Goal: Task Accomplishment & Management: Use online tool/utility

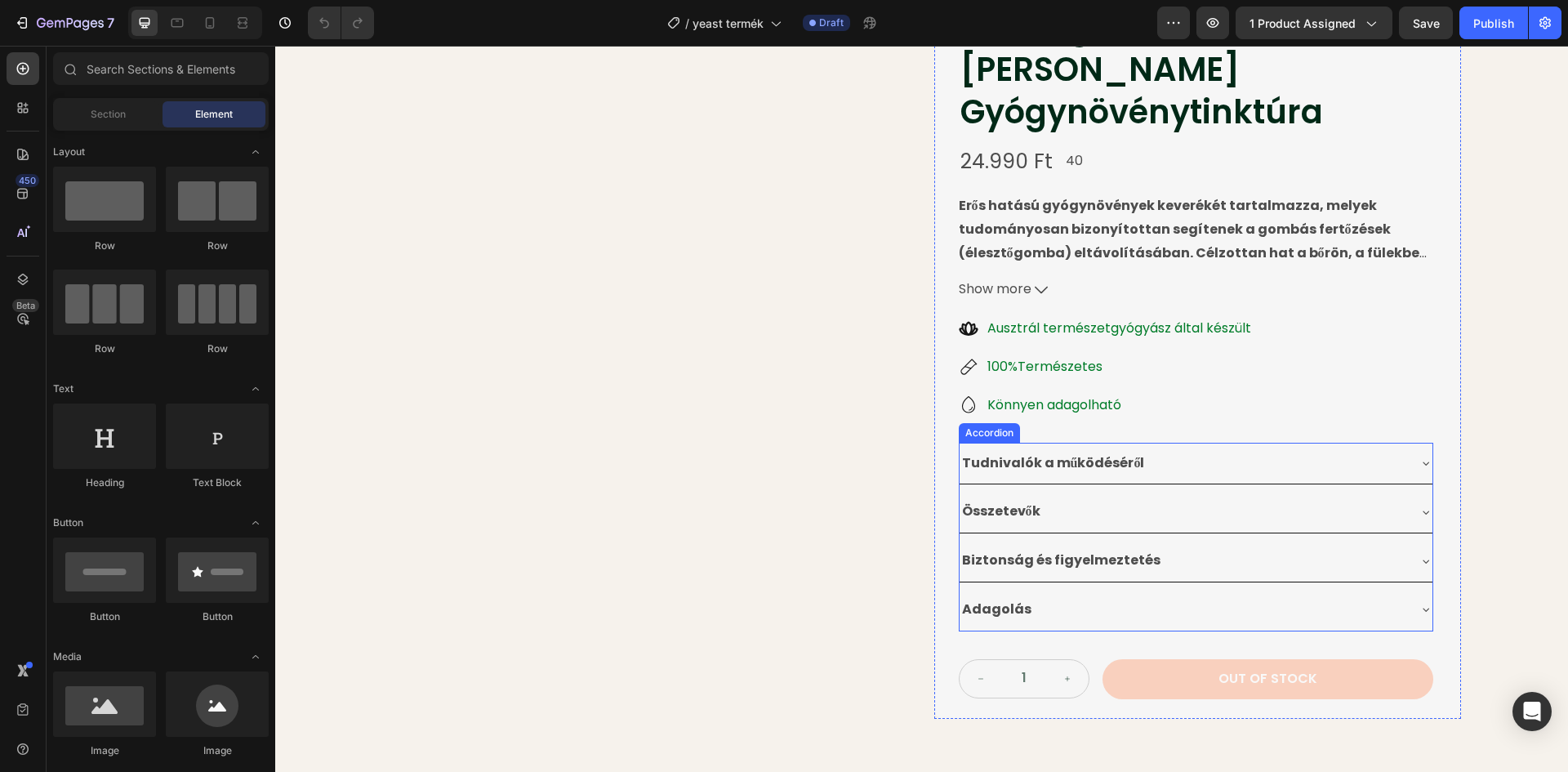
scroll to position [164, 0]
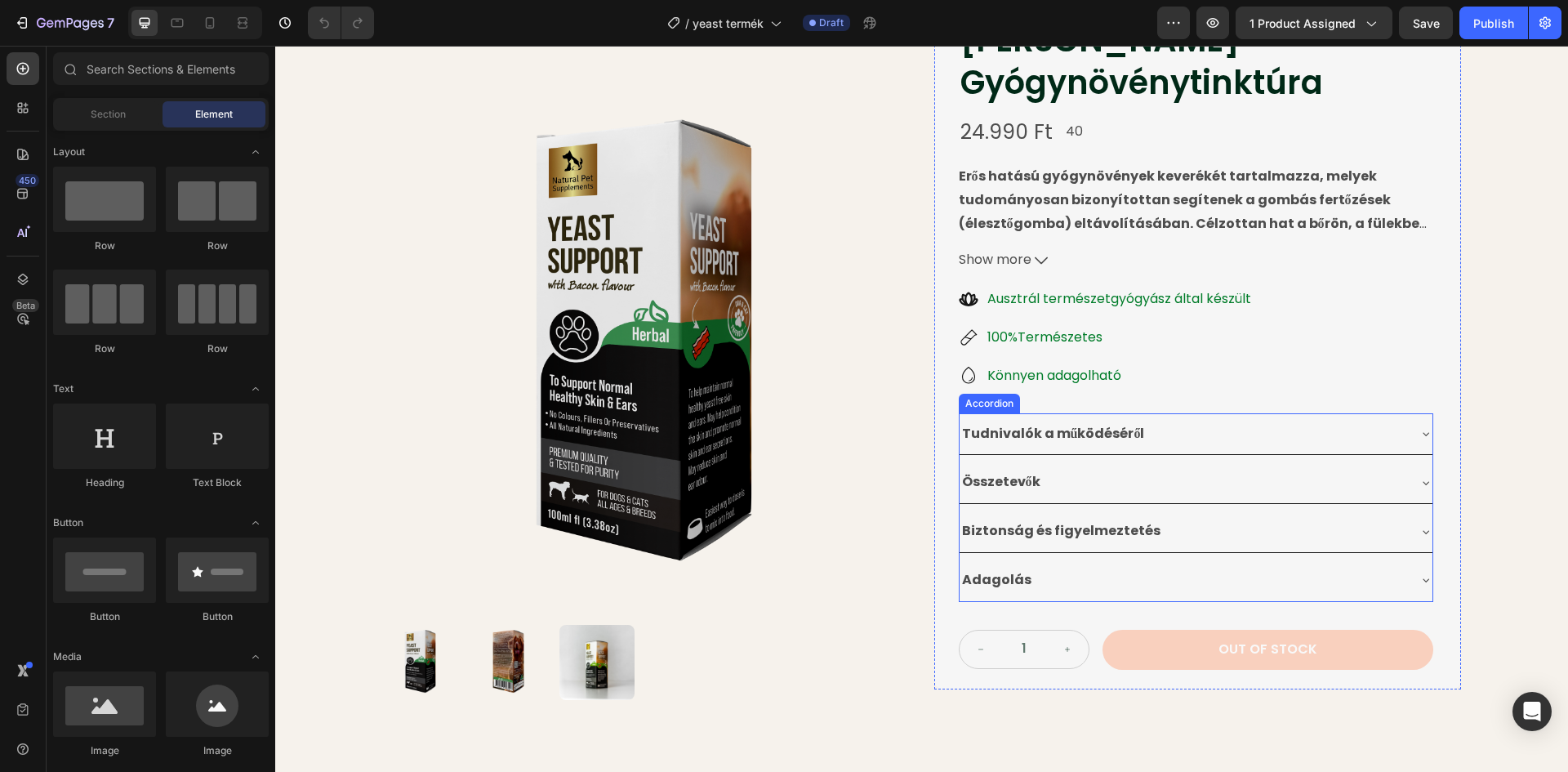
click at [1216, 420] on div "Tudnivalók a működéséről" at bounding box center [1183, 434] width 446 height 29
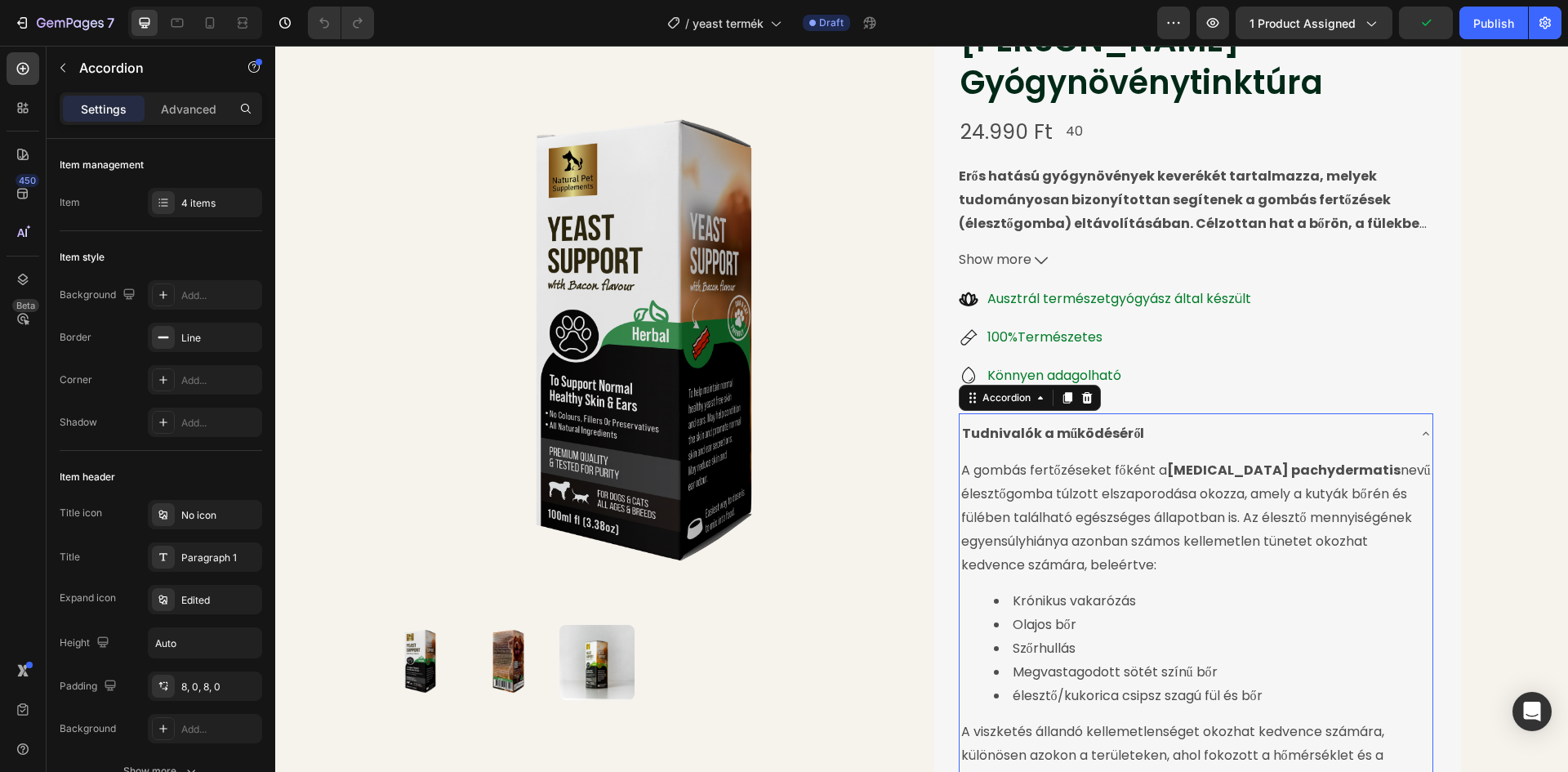
click at [1215, 420] on div "Tudnivalók a működéséről" at bounding box center [1183, 434] width 446 height 29
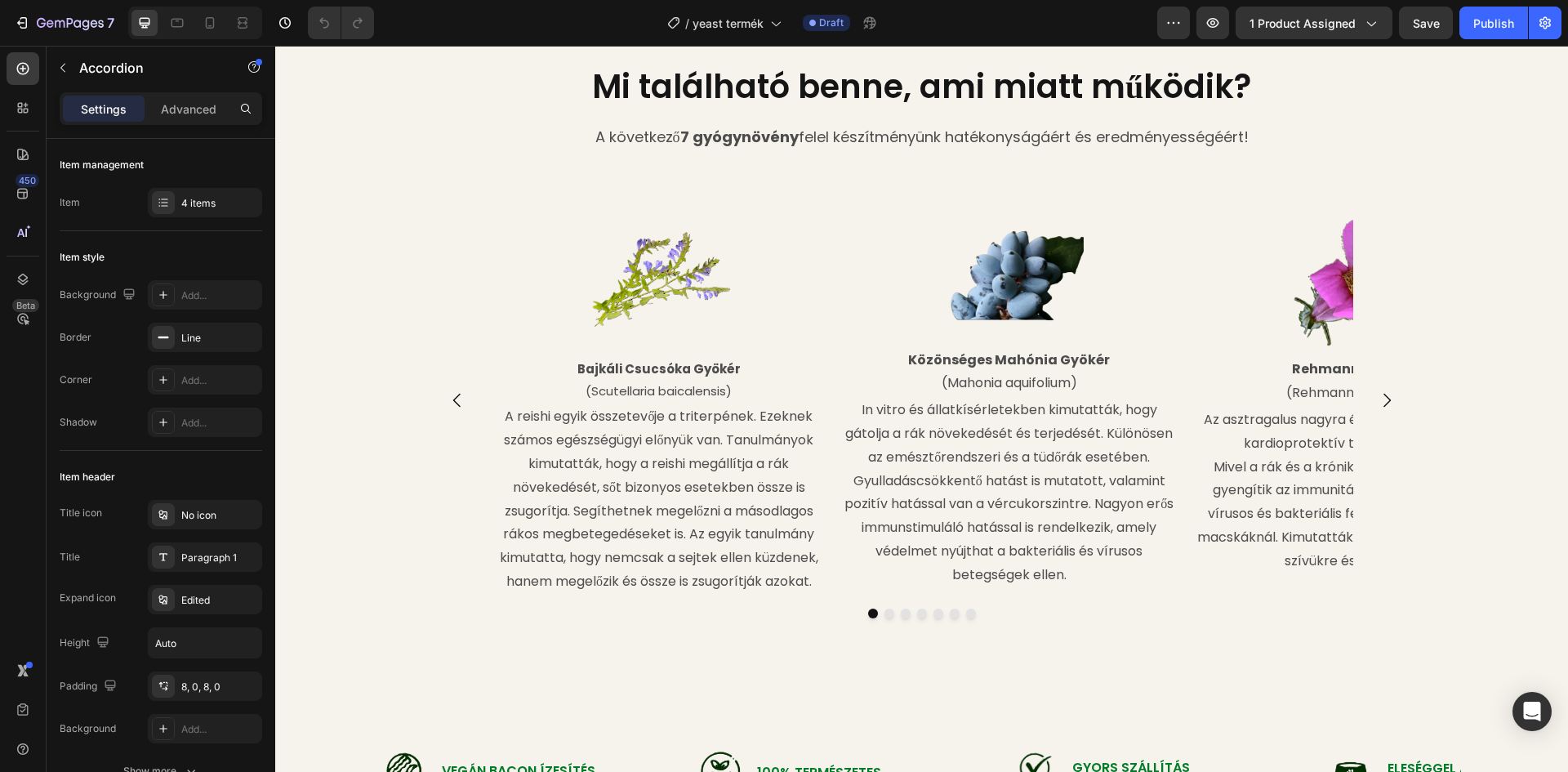
scroll to position [1716, 0]
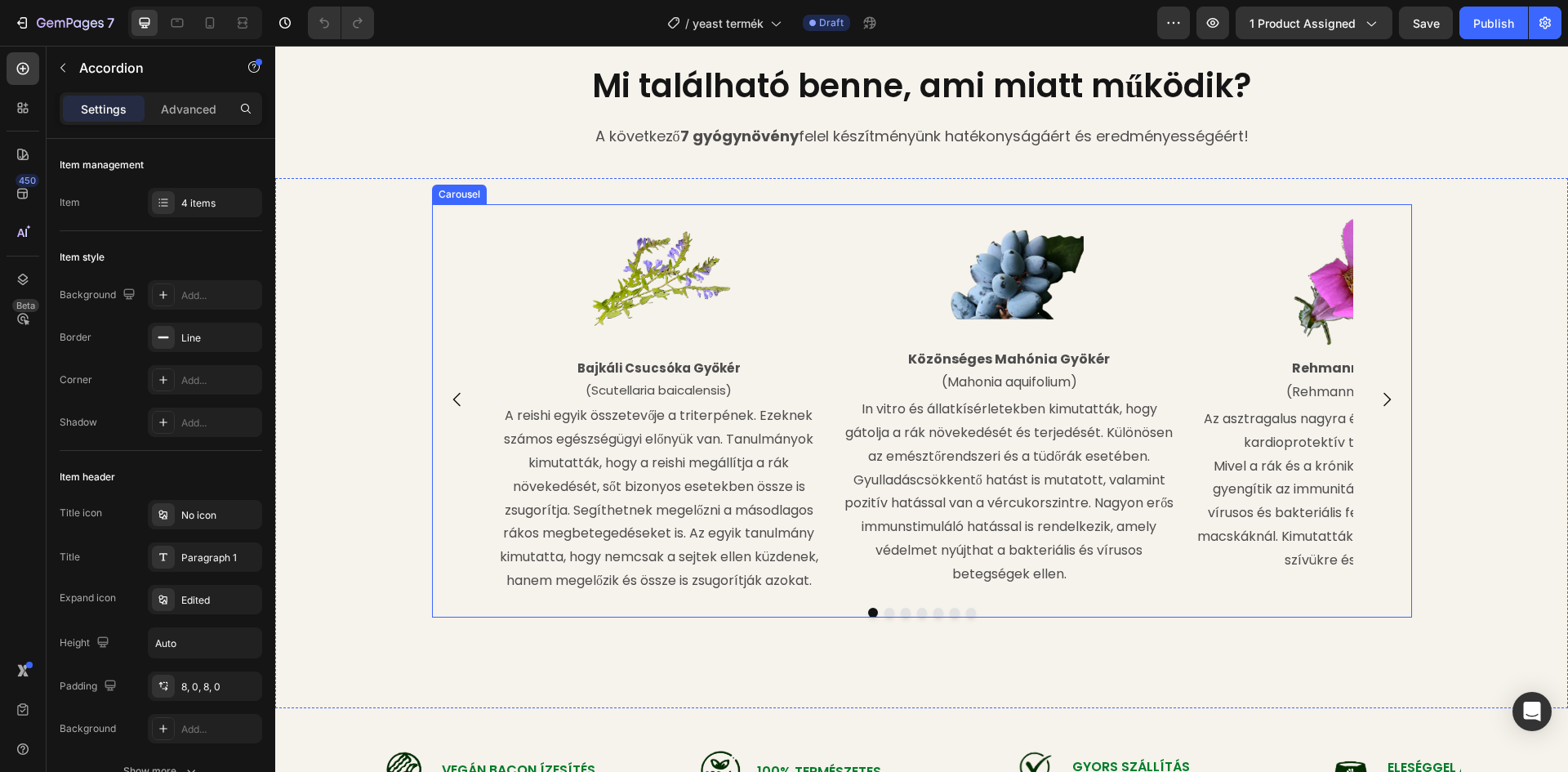
click at [1389, 409] on icon "Carousel Next Arrow" at bounding box center [1387, 399] width 20 height 20
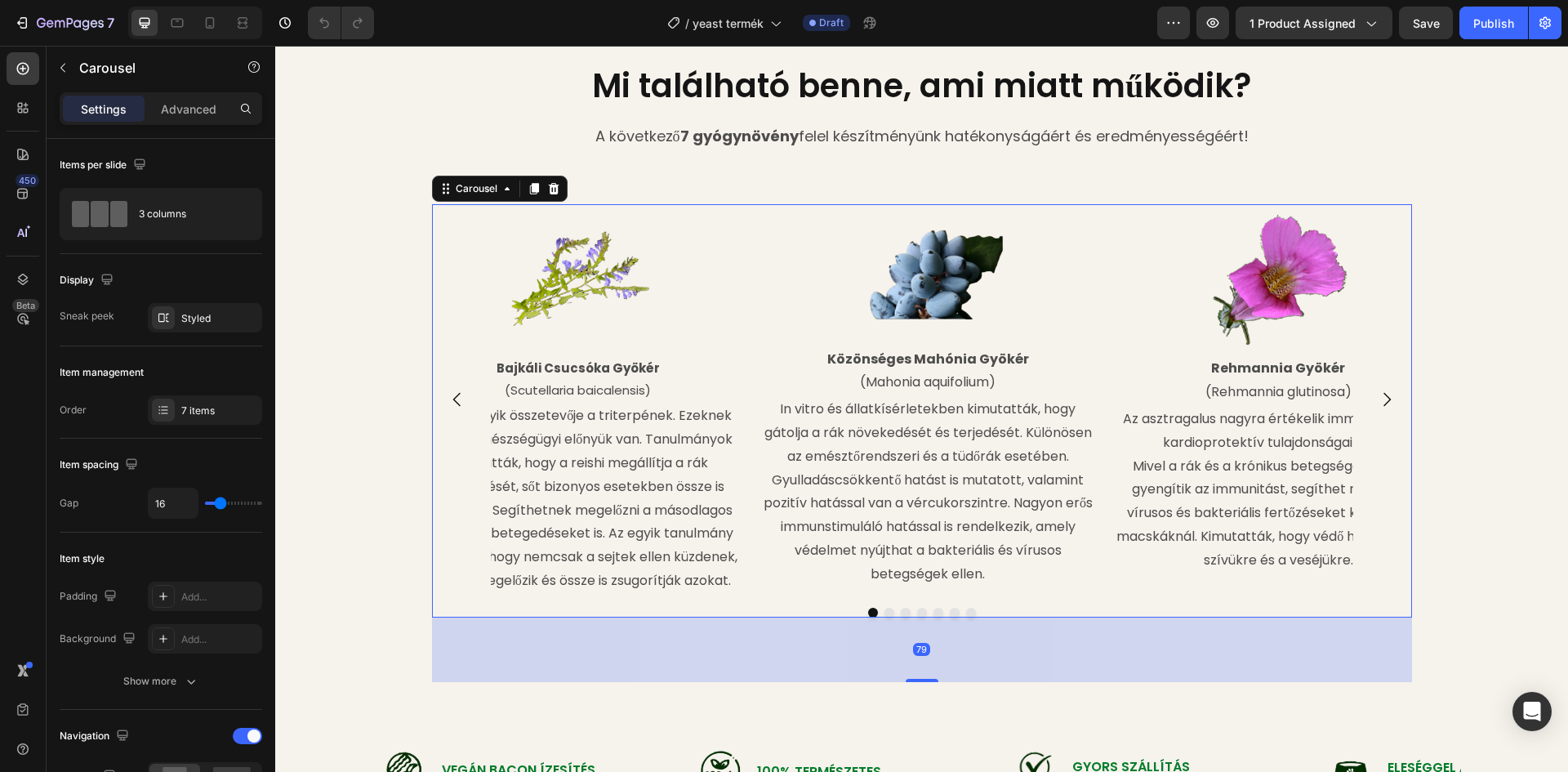
click at [1389, 409] on icon "Carousel Next Arrow" at bounding box center [1387, 399] width 20 height 20
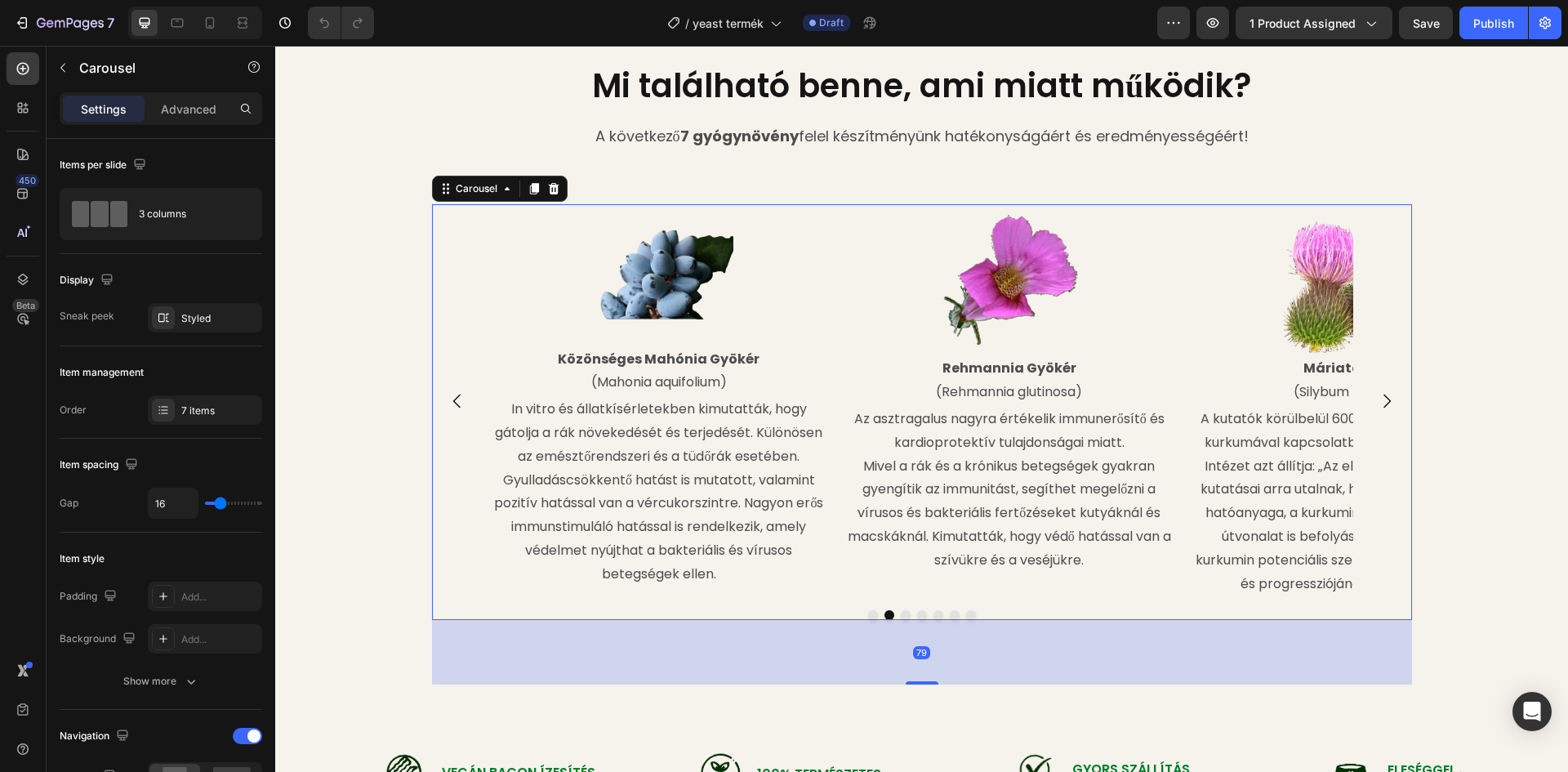
click at [1389, 412] on button "Carousel Next Arrow" at bounding box center [1387, 401] width 45 height 45
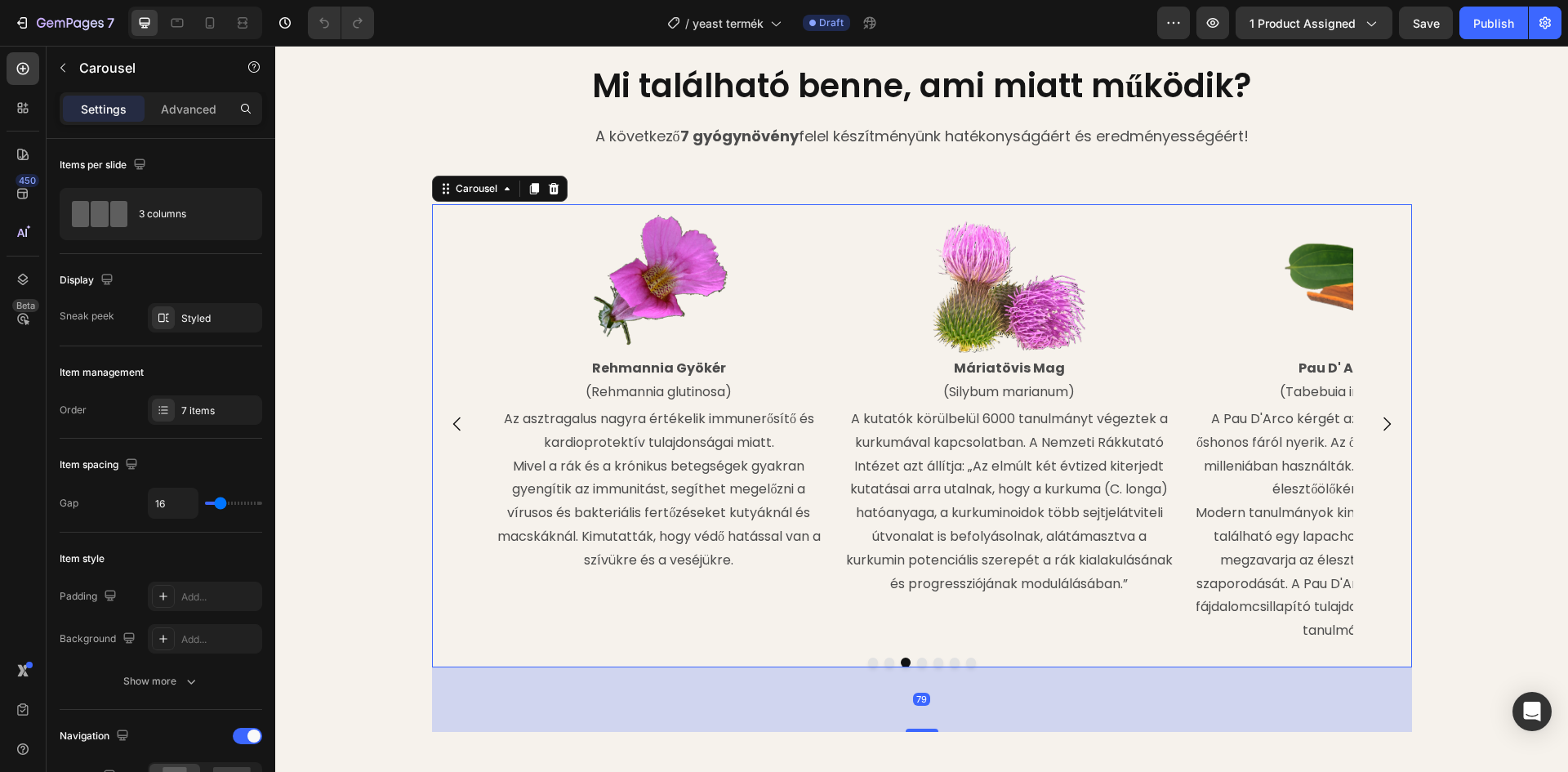
click at [1389, 412] on button "Carousel Next Arrow" at bounding box center [1387, 424] width 45 height 45
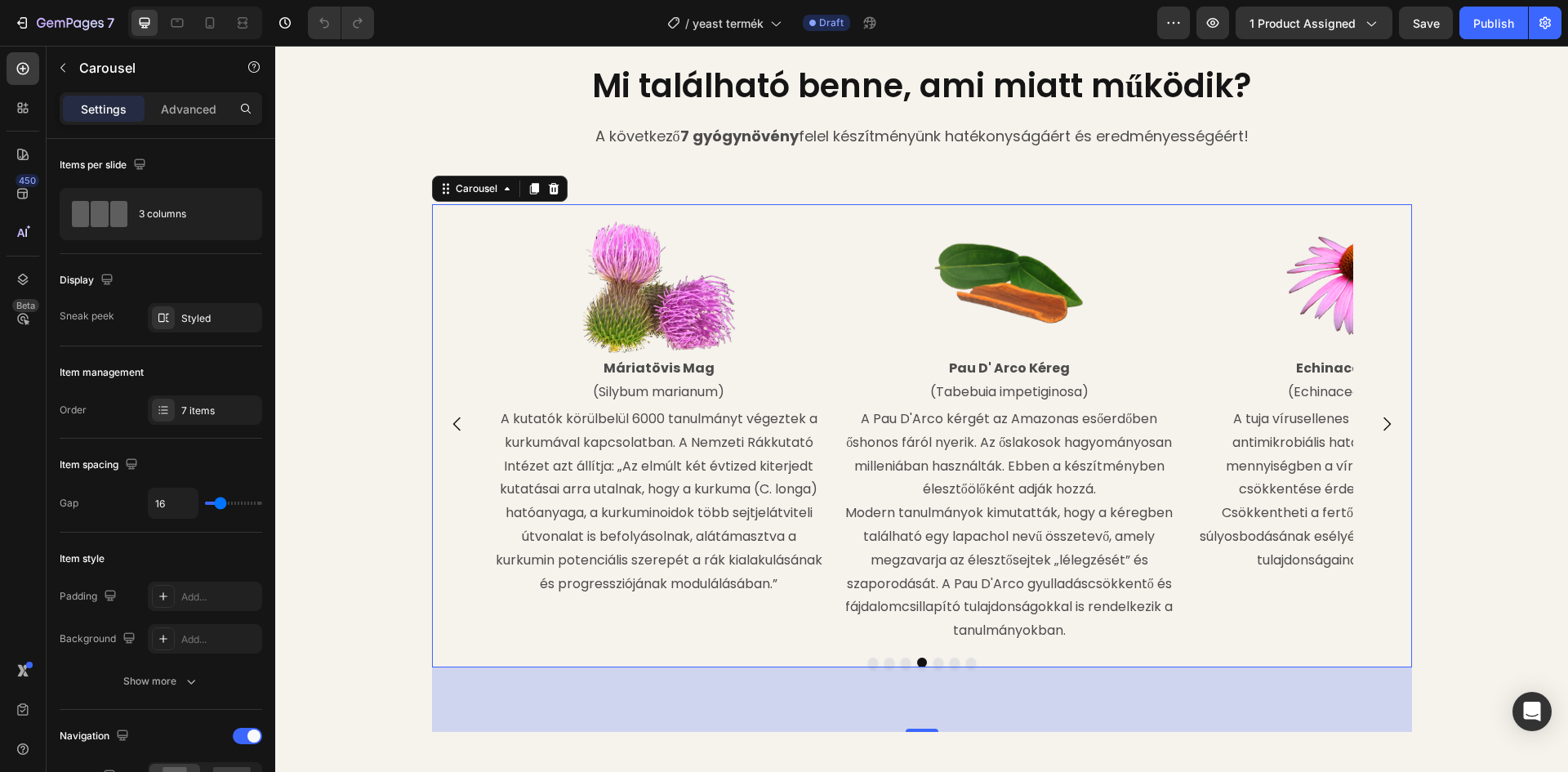
click at [447, 422] on icon "Carousel Back Arrow" at bounding box center [457, 424] width 20 height 20
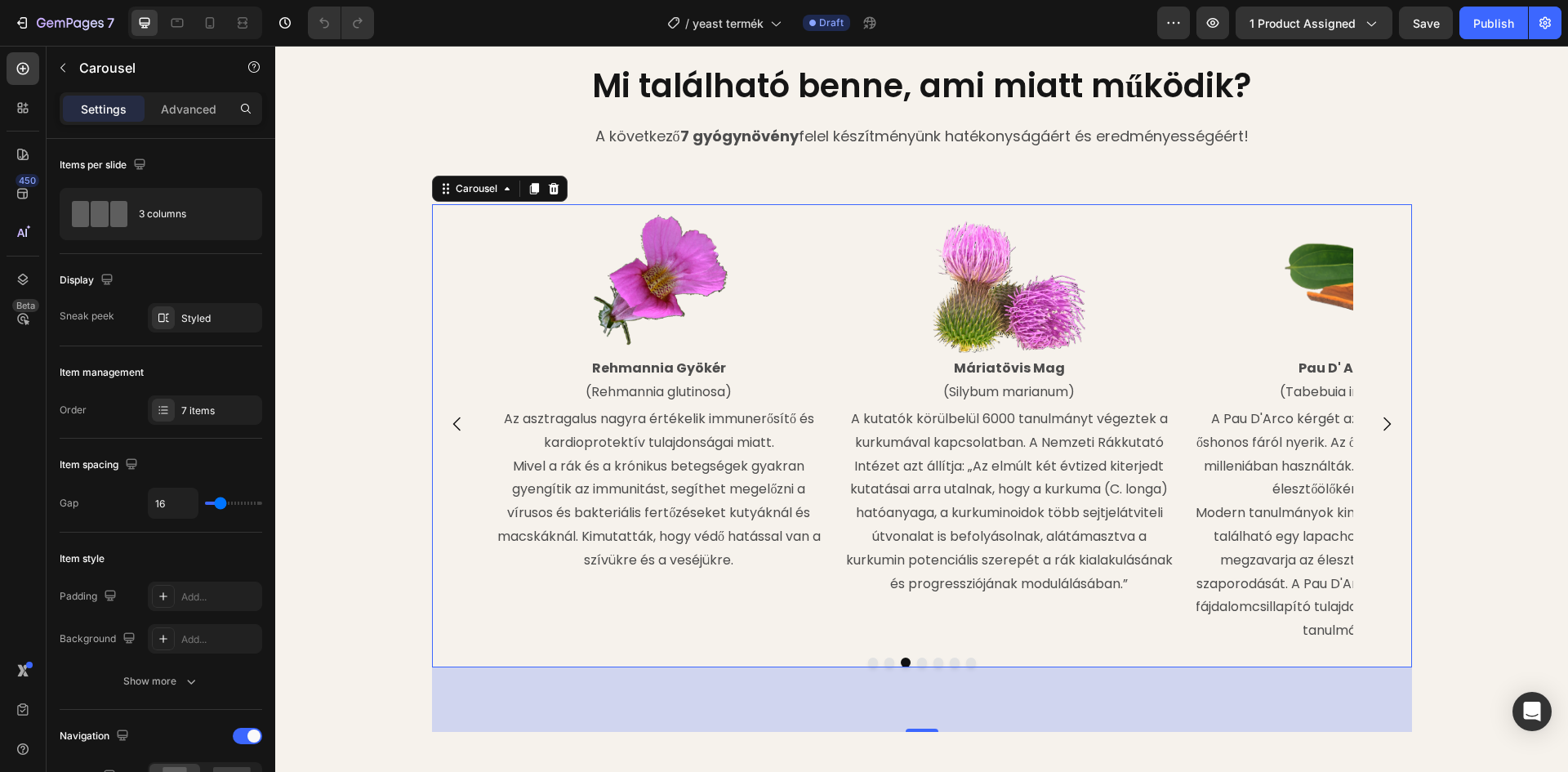
click at [453, 427] on icon "Carousel Back Arrow" at bounding box center [457, 424] width 20 height 20
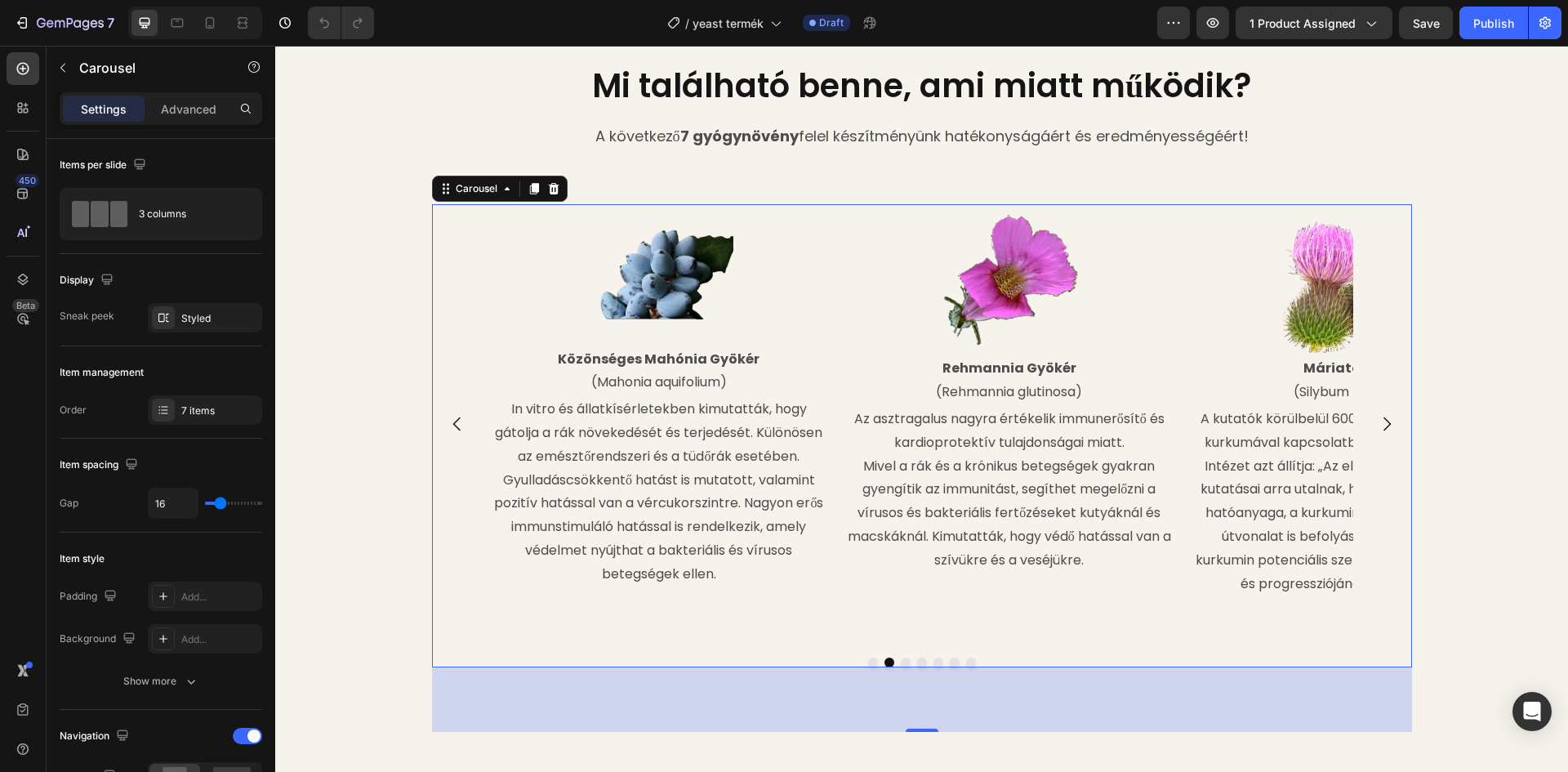
click at [453, 427] on icon "Carousel Back Arrow" at bounding box center [457, 424] width 20 height 20
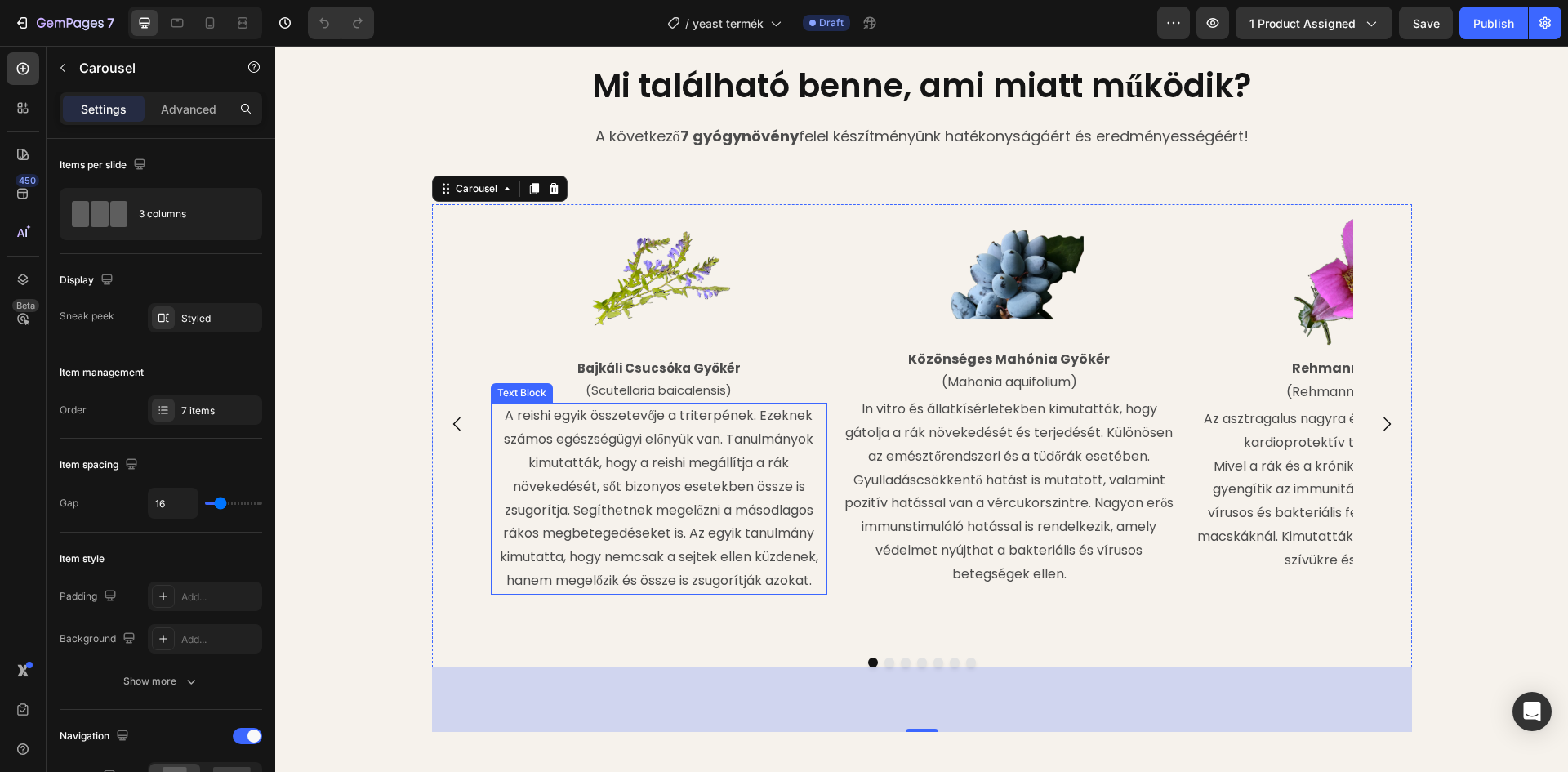
click at [624, 412] on p "A reishi egyik összetevője a triterpének. Ezeknek számos egészségügyi előnyük v…" at bounding box center [659, 498] width 334 height 188
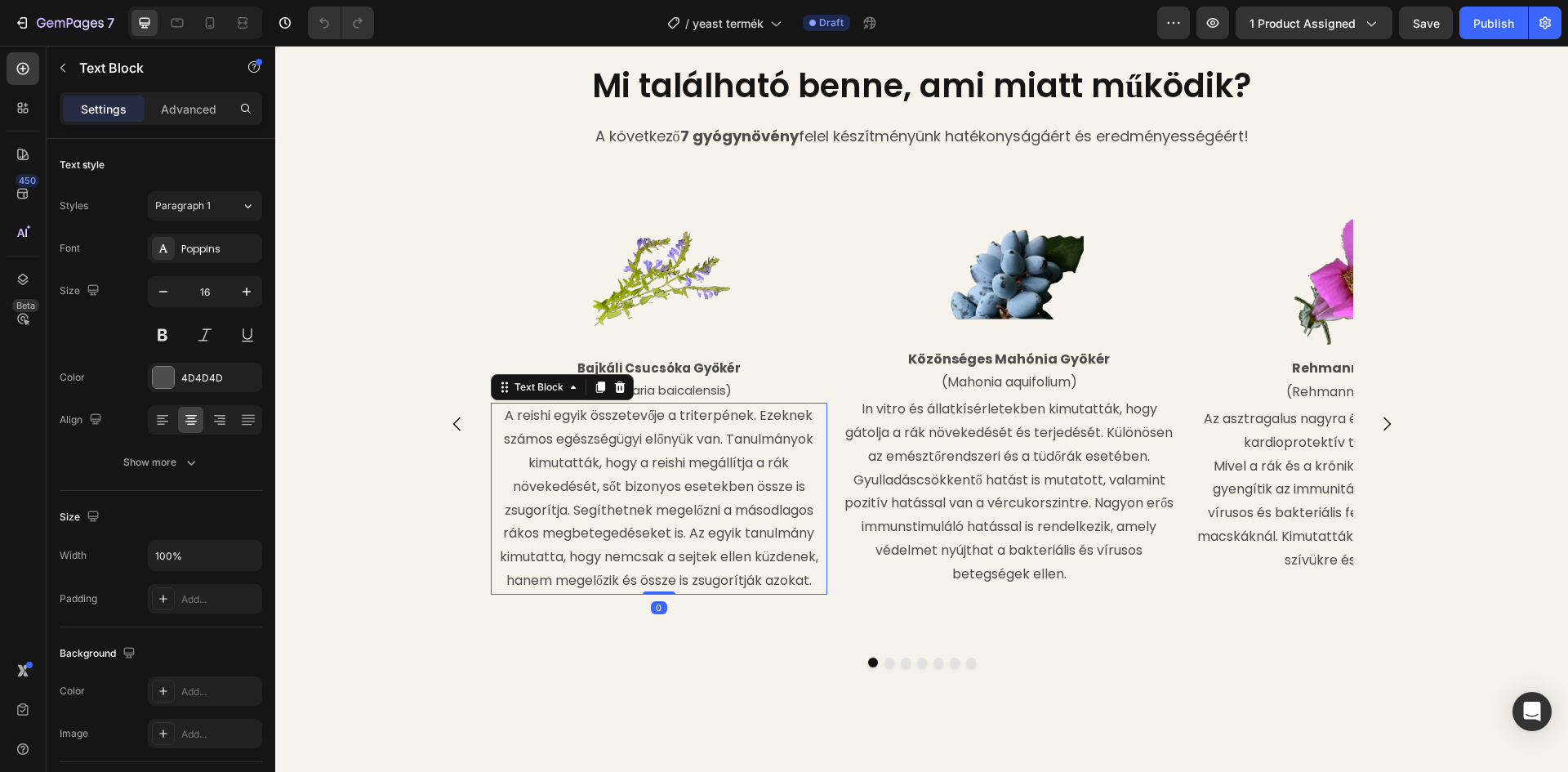
click at [725, 492] on p "A reishi egyik összetevője a triterpének. Ezeknek számos egészségügyi előnyük v…" at bounding box center [659, 498] width 334 height 188
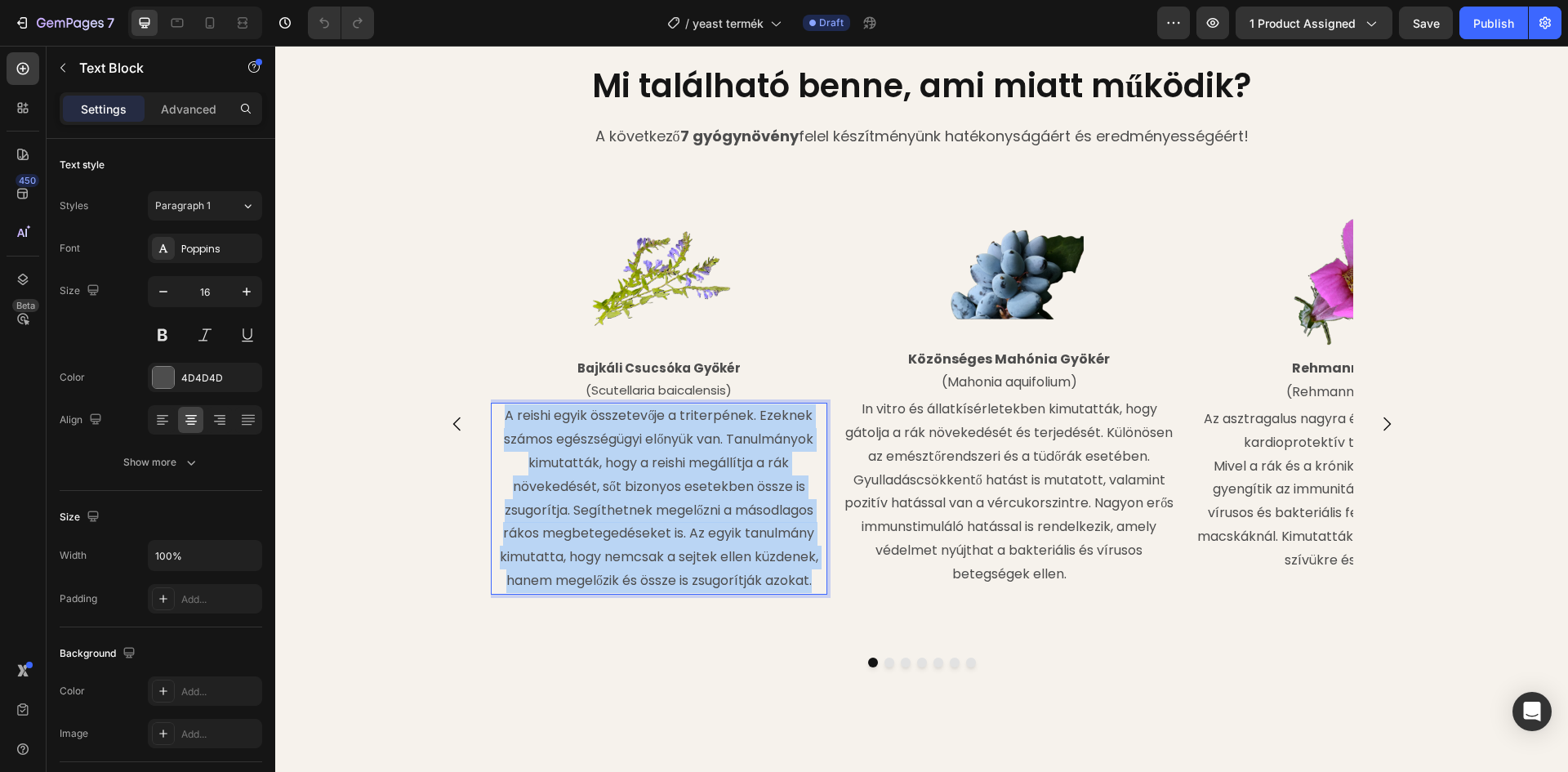
drag, startPoint x: 816, startPoint y: 582, endPoint x: 503, endPoint y: 417, distance: 353.8
click at [503, 417] on p "A reishi egyik összetevője a triterpének. Ezeknek számos egészségügyi előnyük v…" at bounding box center [659, 498] width 334 height 188
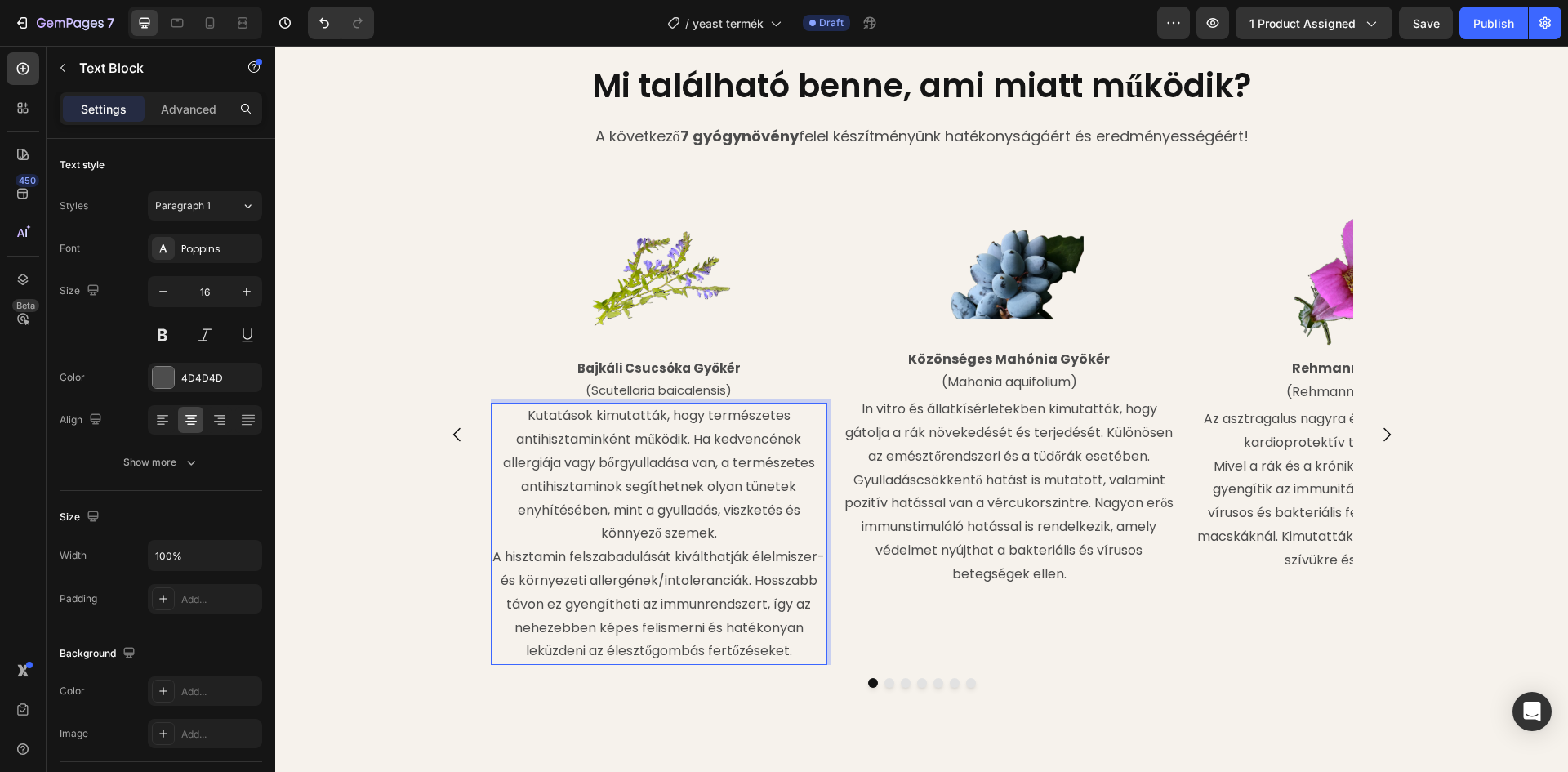
click at [525, 556] on p "A hisztamin felszabadulását kiválthatják élelmiszer- és környezeti allergének/i…" at bounding box center [659, 603] width 334 height 117
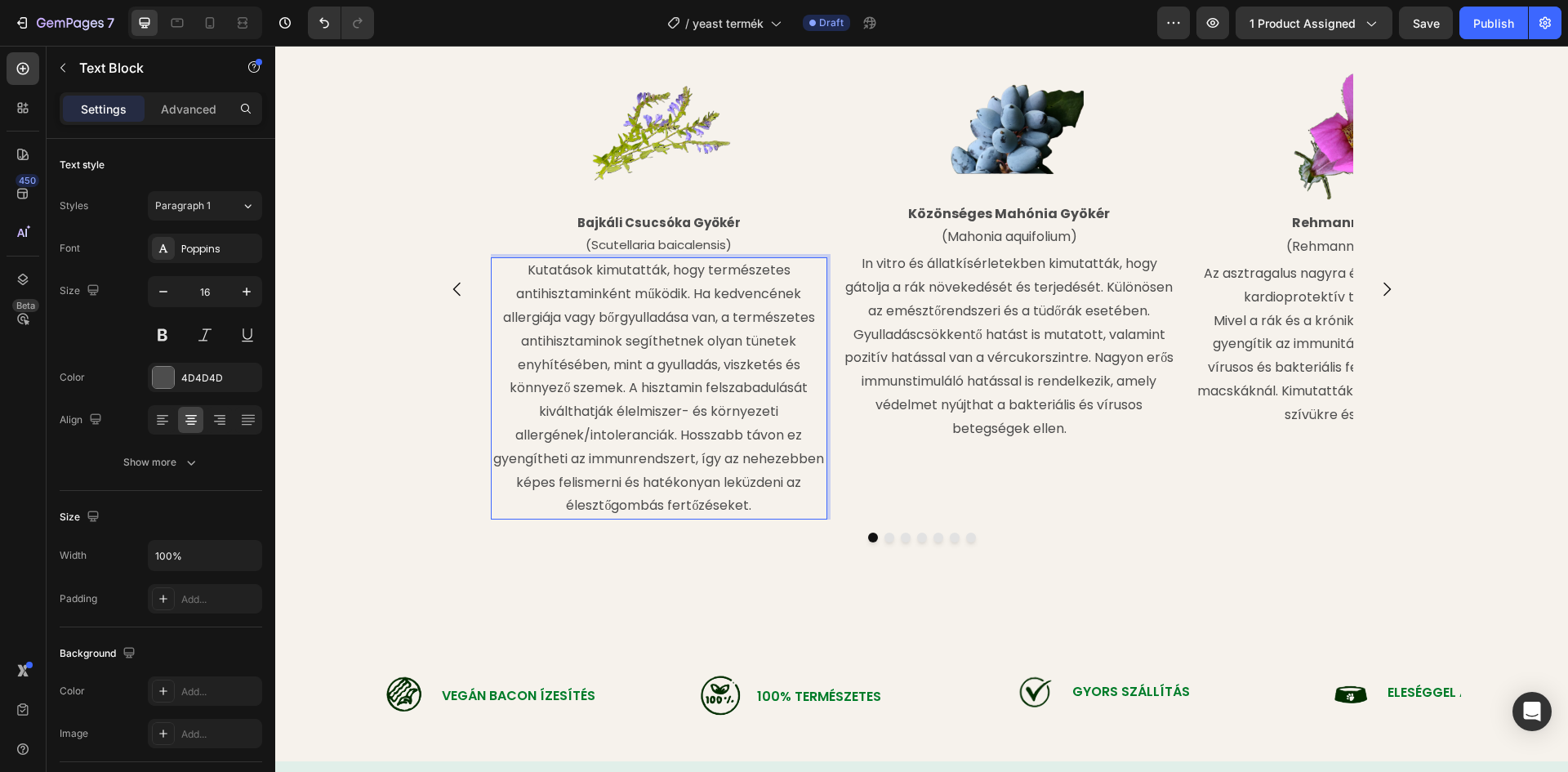
scroll to position [1879, 0]
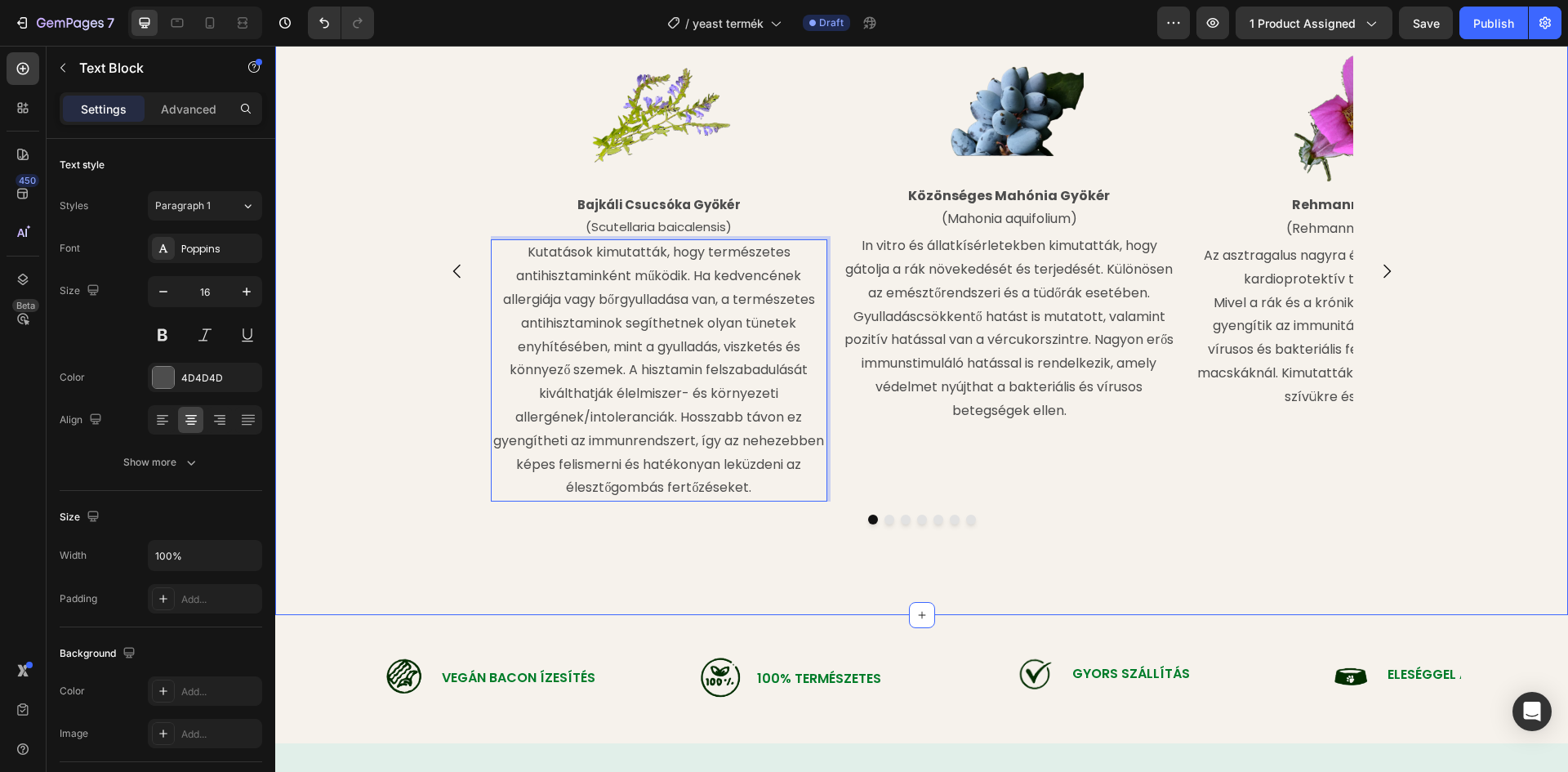
click at [685, 533] on div "Image Bajkáli Csucsóka Gyökér (Scutellaria baicalensis) Text Block Kutatások ki…" at bounding box center [921, 315] width 1293 height 549
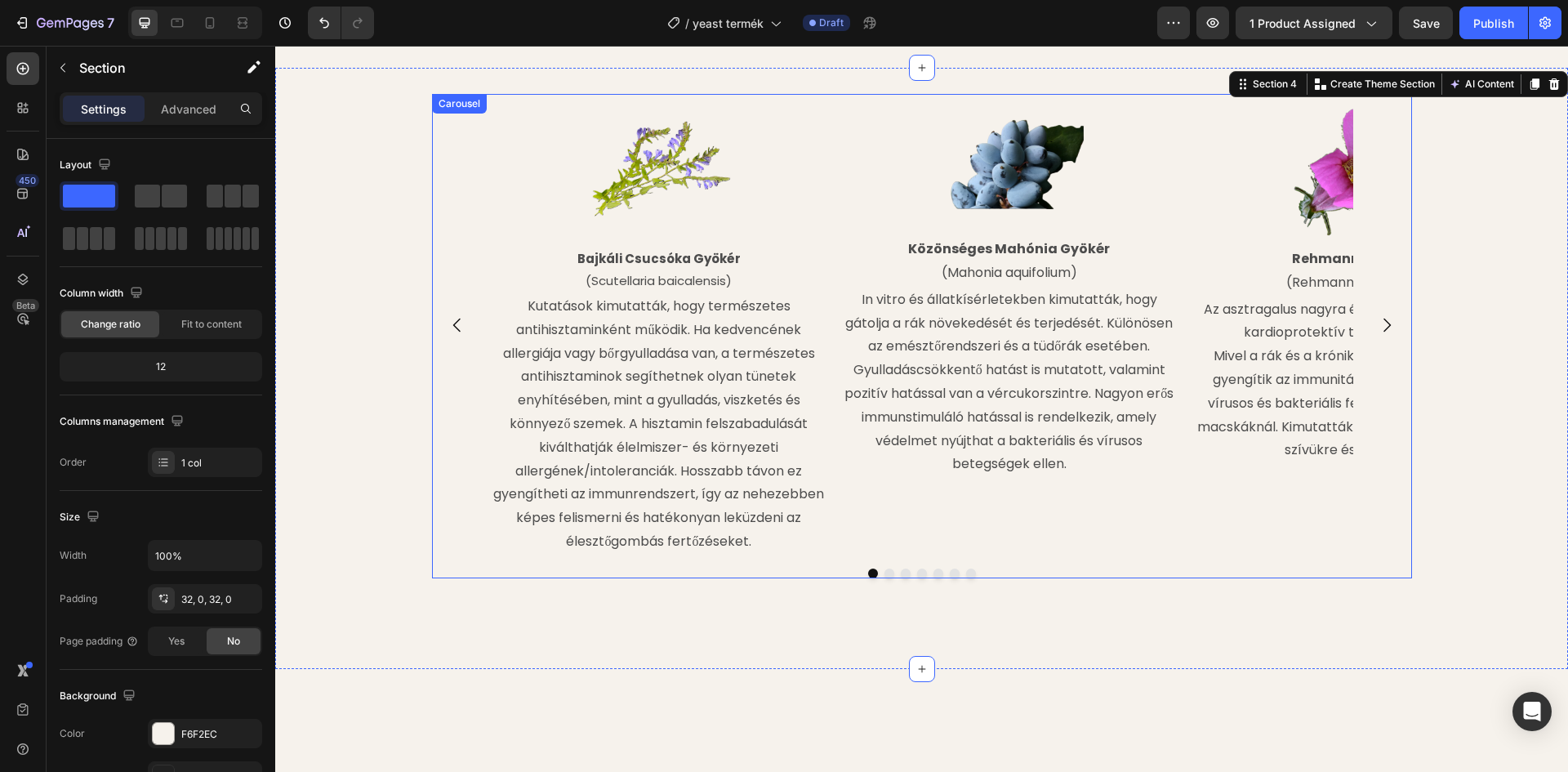
scroll to position [1716, 0]
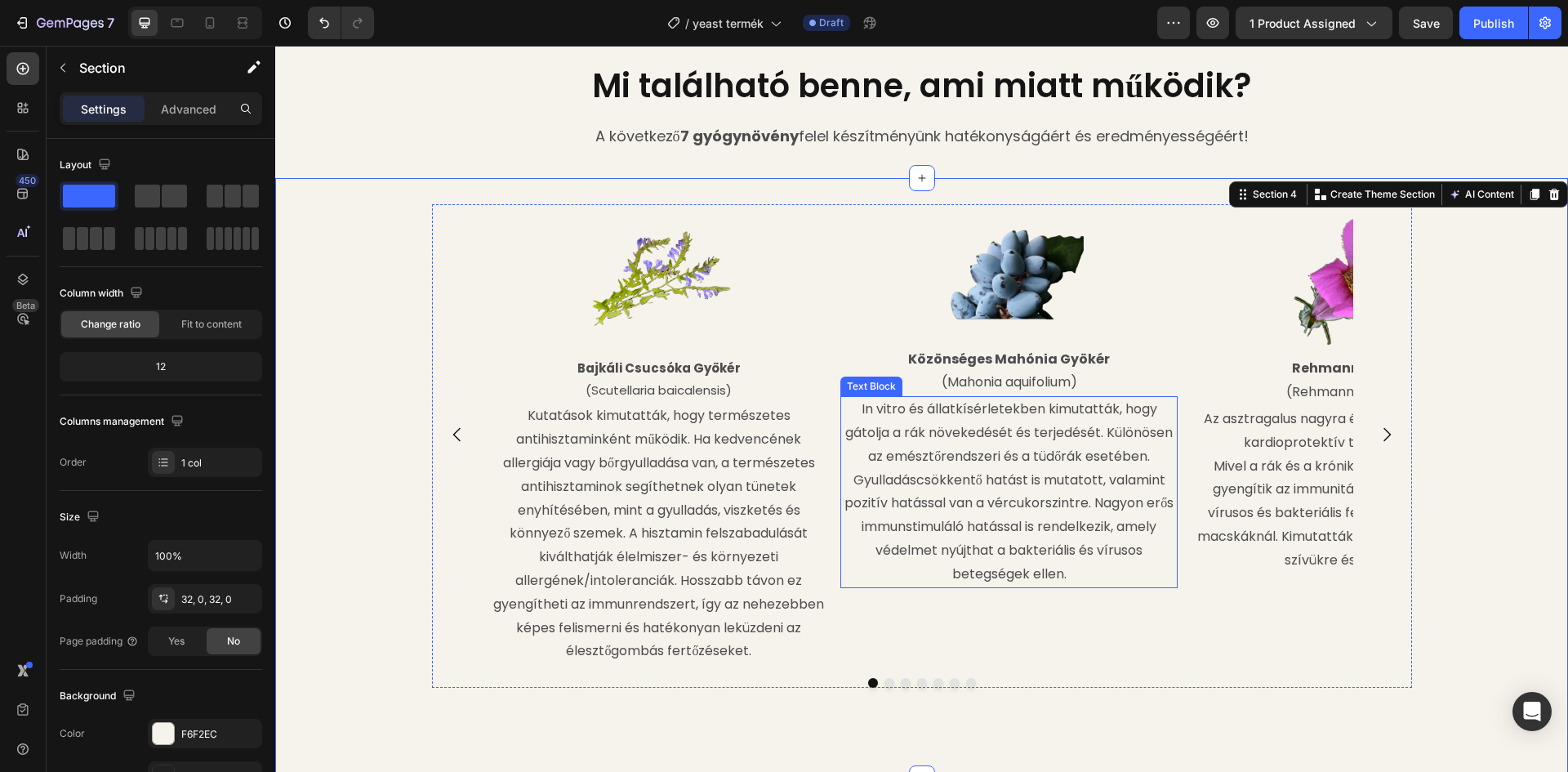
click at [1055, 426] on p "In vitro és állatkísérletekben kimutatták, hogy gátolja a rák növekedését és te…" at bounding box center [1008, 492] width 334 height 188
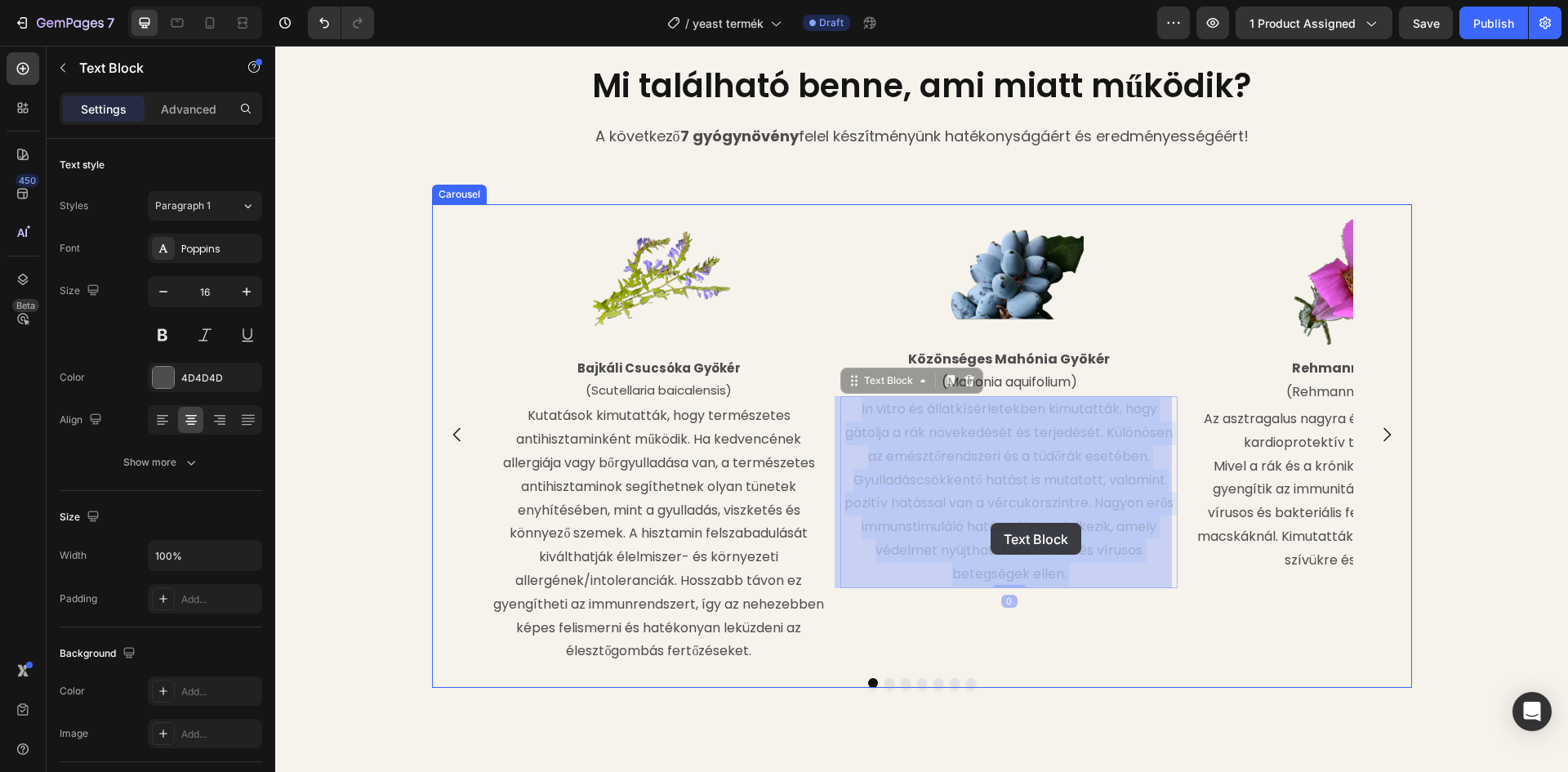
drag, startPoint x: 1064, startPoint y: 574, endPoint x: 990, endPoint y: 523, distance: 89.9
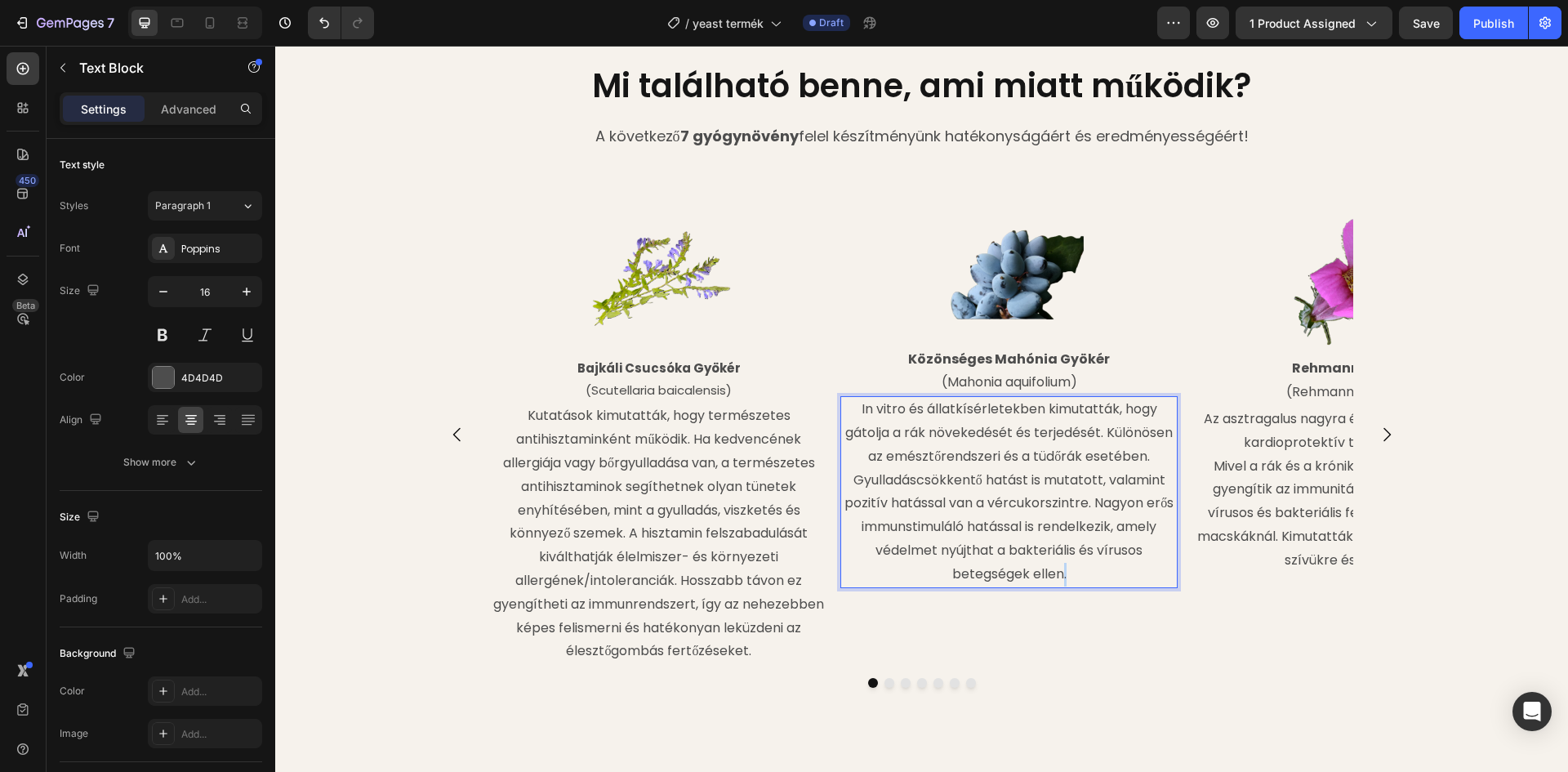
click at [1054, 572] on p "In vitro és állatkísérletekben kimutatták, hogy gátolja a rák növekedését és te…" at bounding box center [1008, 492] width 334 height 188
click at [1059, 577] on p "In vitro és állatkísérletekben kimutatták, hogy gátolja a rák növekedését és te…" at bounding box center [1008, 492] width 334 height 188
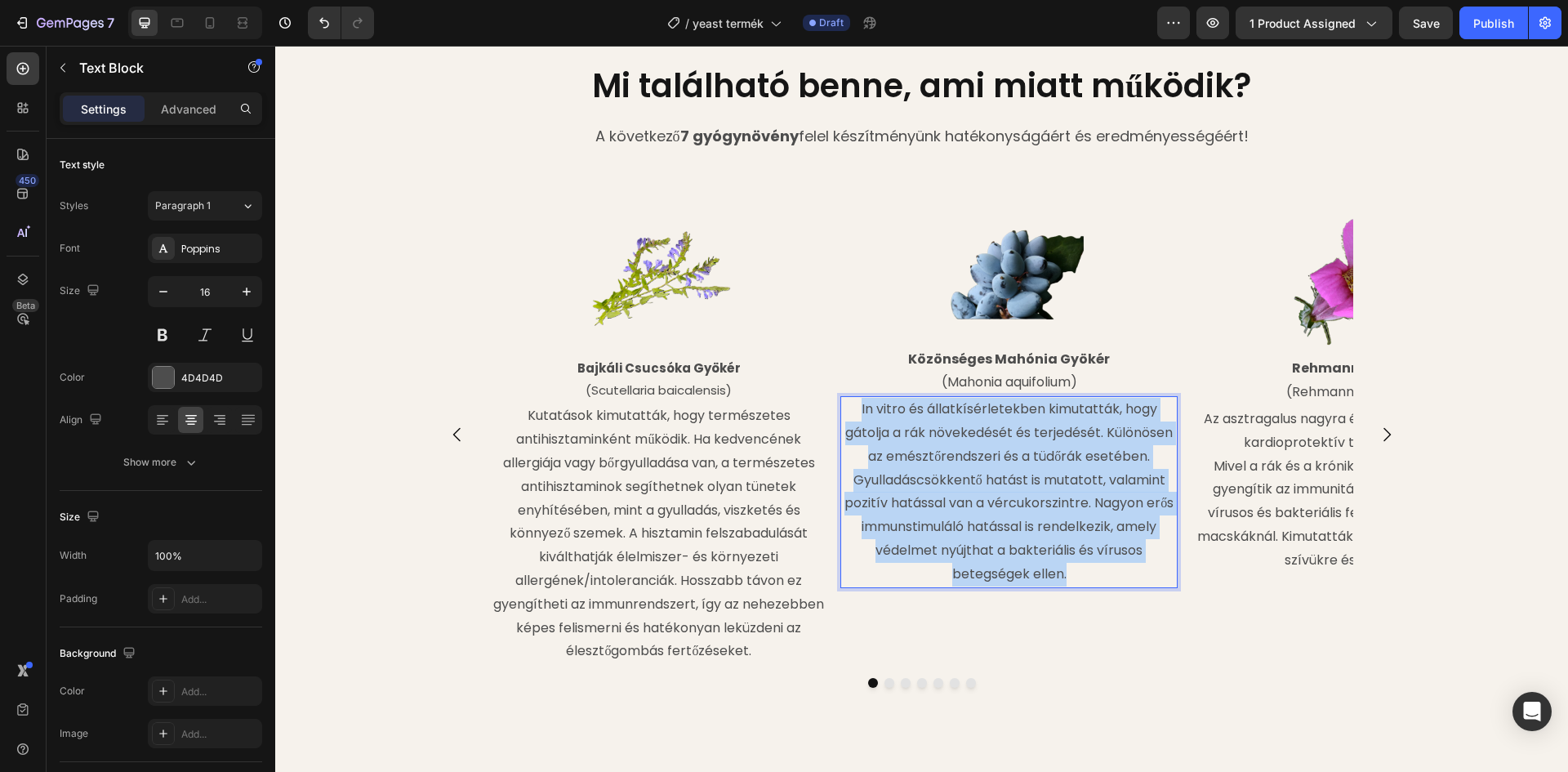
drag, startPoint x: 1064, startPoint y: 577, endPoint x: 856, endPoint y: 412, distance: 265.5
click at [856, 412] on p "In vitro és állatkísérletekben kimutatták, hogy gátolja a rák növekedését és te…" at bounding box center [1008, 492] width 334 height 188
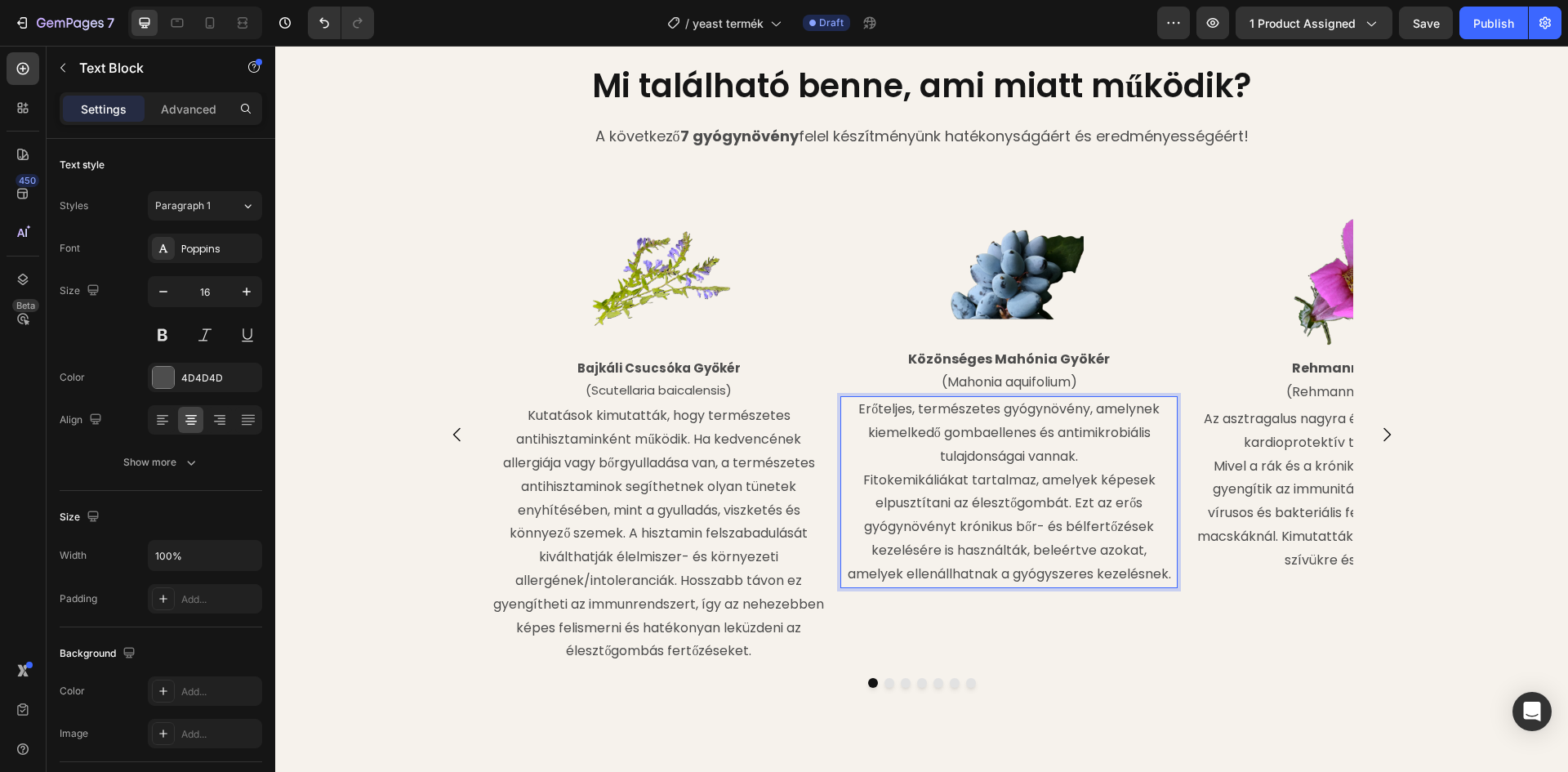
click at [962, 481] on p "Fitokemikáliákat tartalmaz, amelyek képesek elpusztítani az élesztőgombát. Ezt …" at bounding box center [1008, 527] width 334 height 117
click at [1060, 504] on p "Fitokémiai anyagokat tartalmaz, amelyek képesek elpusztítani az élesztőgombát. …" at bounding box center [1008, 527] width 334 height 117
click at [1445, 417] on div "Image Bajkáli Csucsóka Gyökér (Scutellaria baicalensis) Text Block Kutatások ki…" at bounding box center [921, 478] width 1293 height 549
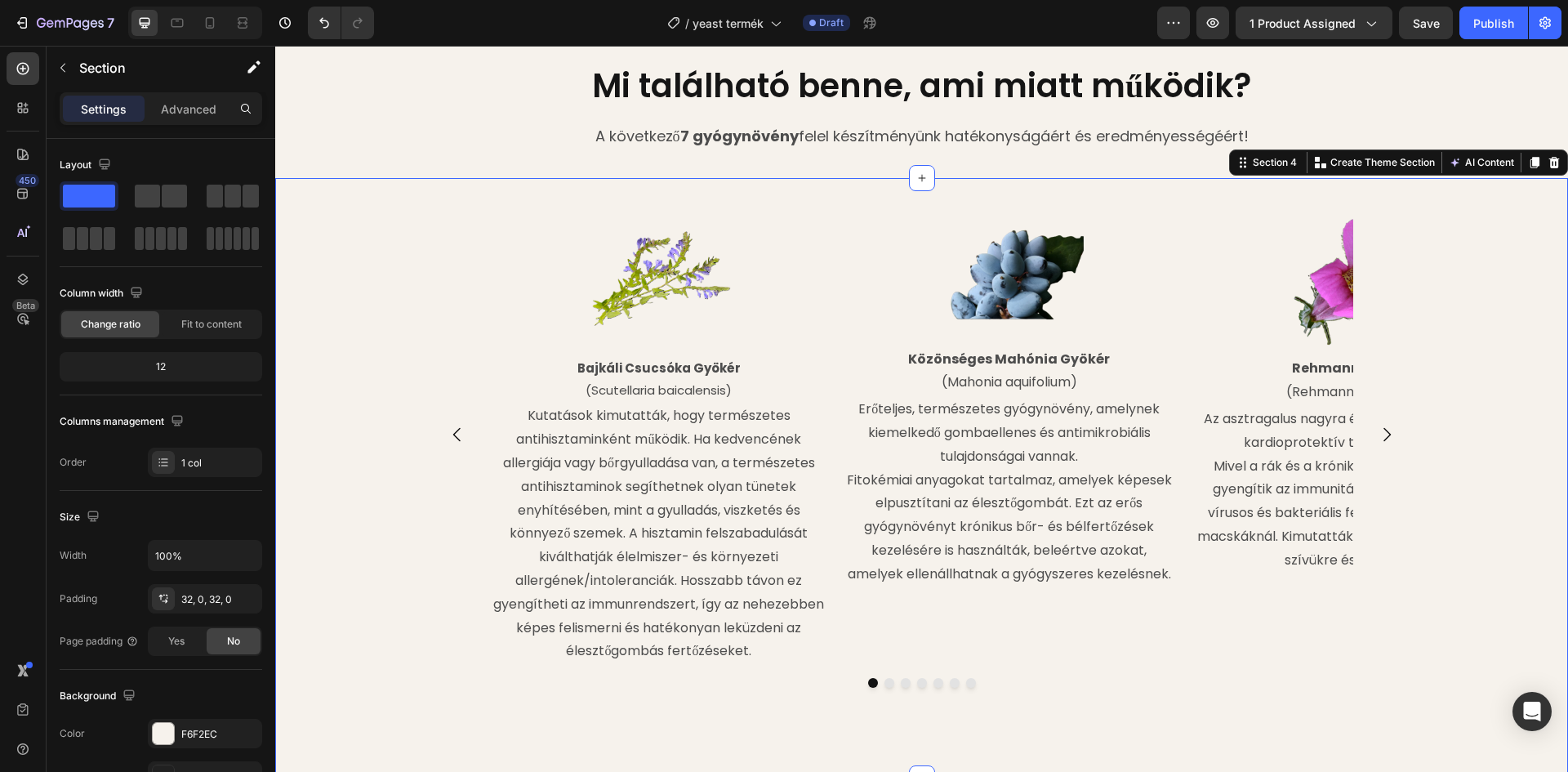
click at [1386, 438] on icon "Carousel Next Arrow" at bounding box center [1387, 435] width 20 height 20
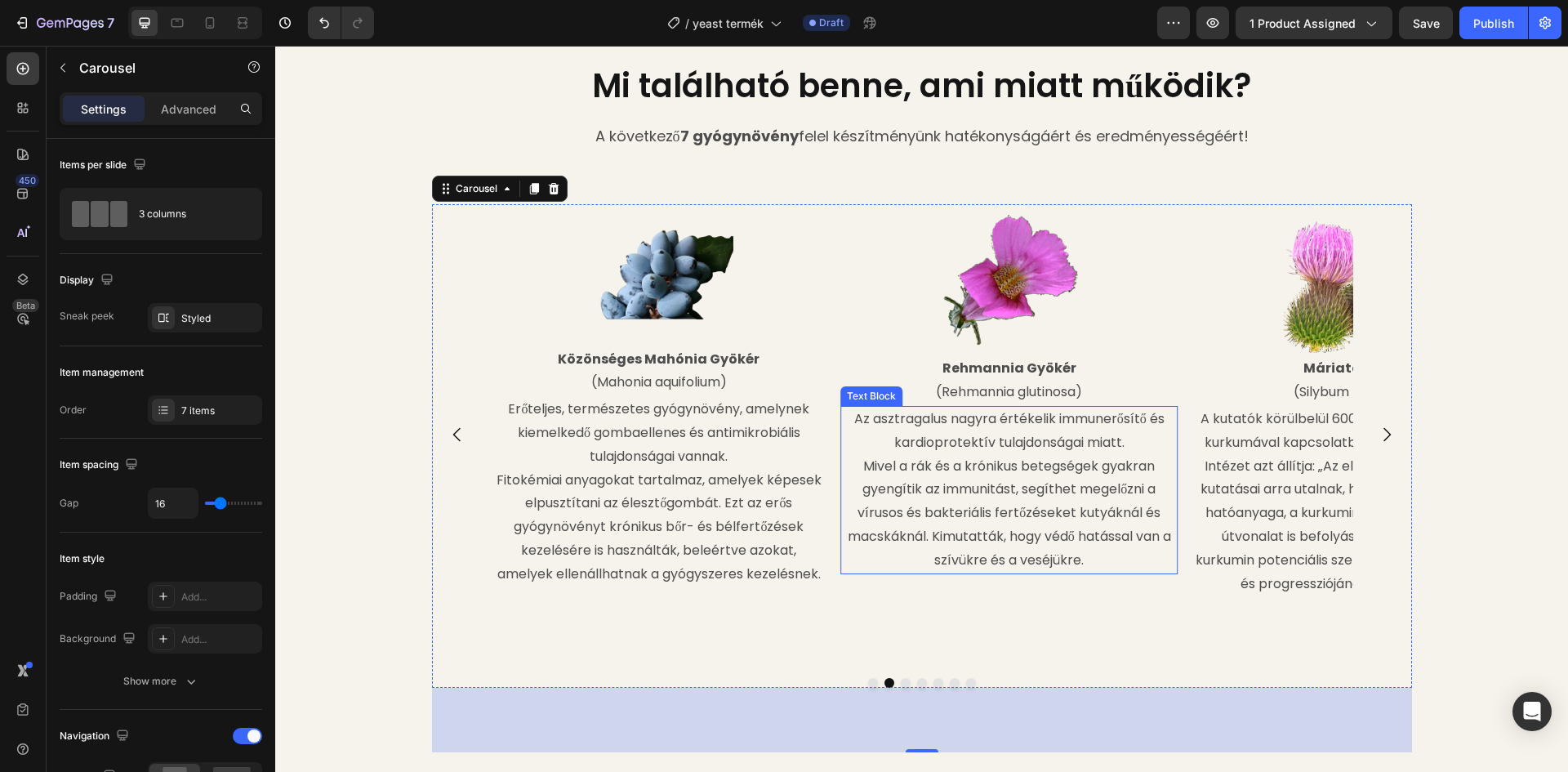
click at [887, 421] on p "Az asztragalus nagyra értékelik immunerősítő és kardioprotektív tulajdonságai m…" at bounding box center [1008, 489] width 334 height 165
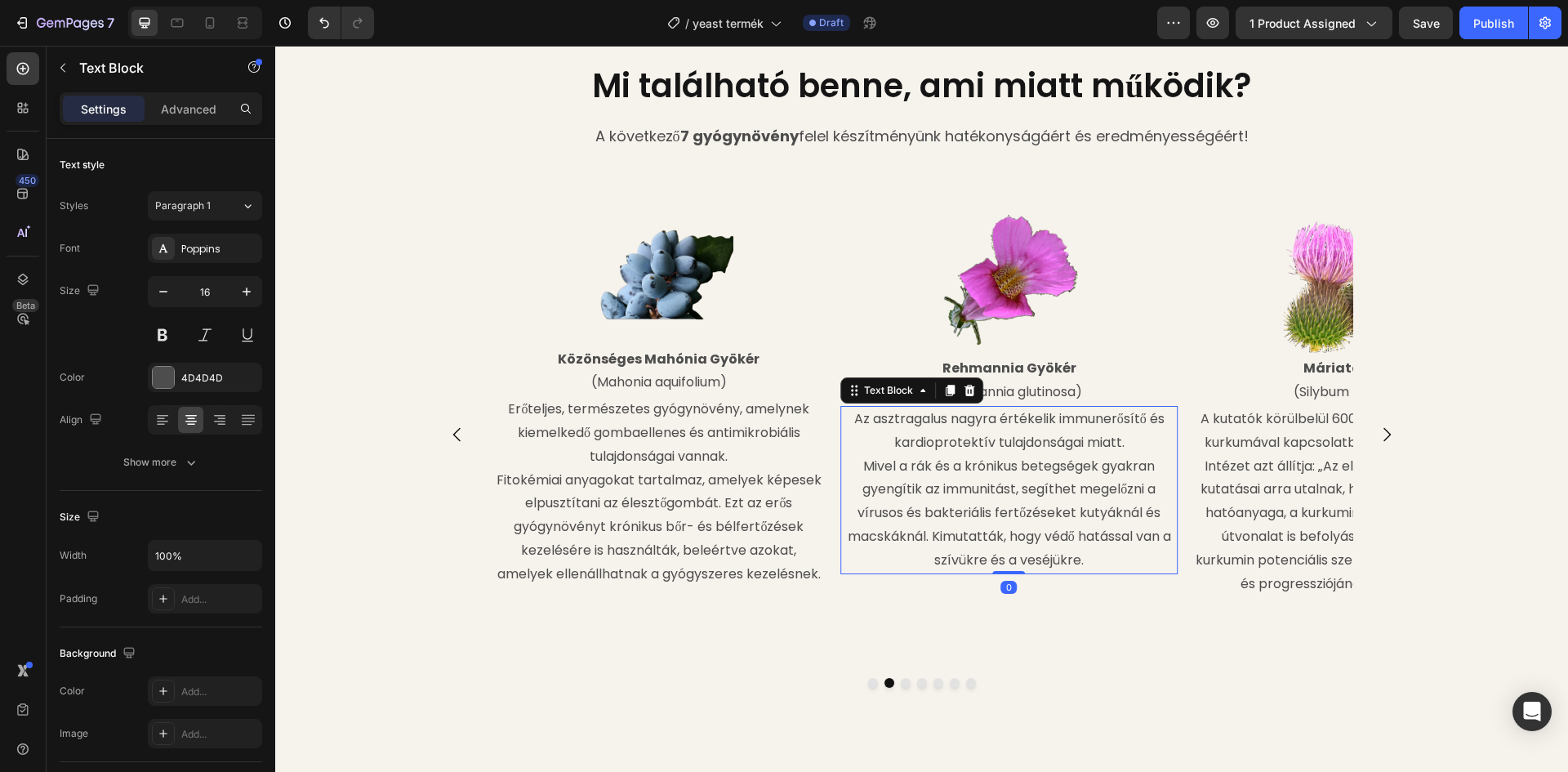
click at [852, 415] on p "Az asztragalus nagyra értékelik immunerősítő és kardioprotektív tulajdonságai m…" at bounding box center [1008, 489] width 334 height 165
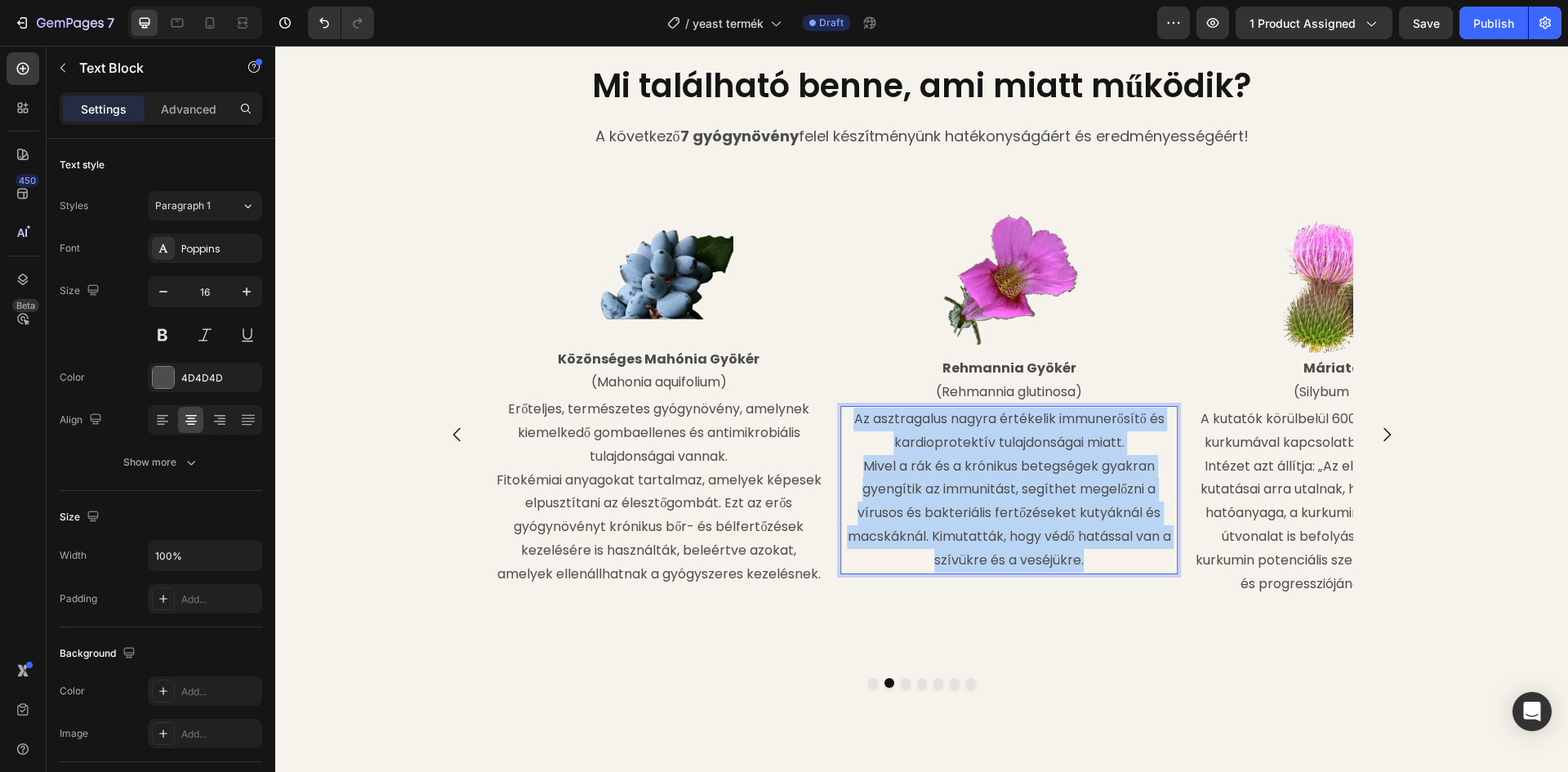
drag, startPoint x: 847, startPoint y: 417, endPoint x: 1083, endPoint y: 563, distance: 277.5
click at [1083, 563] on p "Az asztragalus nagyra értékelik immunerősítő és kardioprotektív tulajdonságai m…" at bounding box center [1008, 489] width 334 height 165
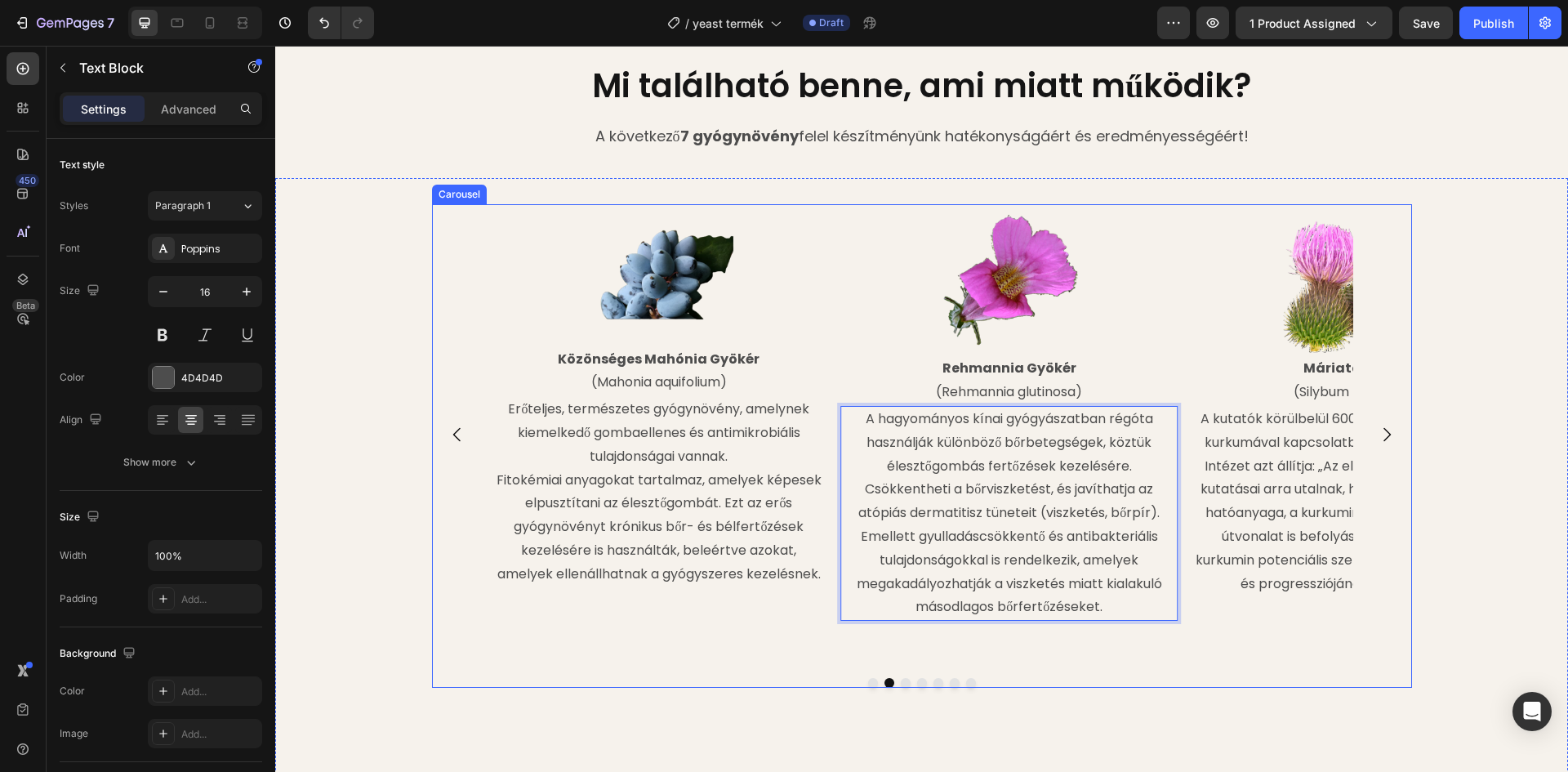
click at [1391, 431] on button "Carousel Next Arrow" at bounding box center [1387, 435] width 45 height 45
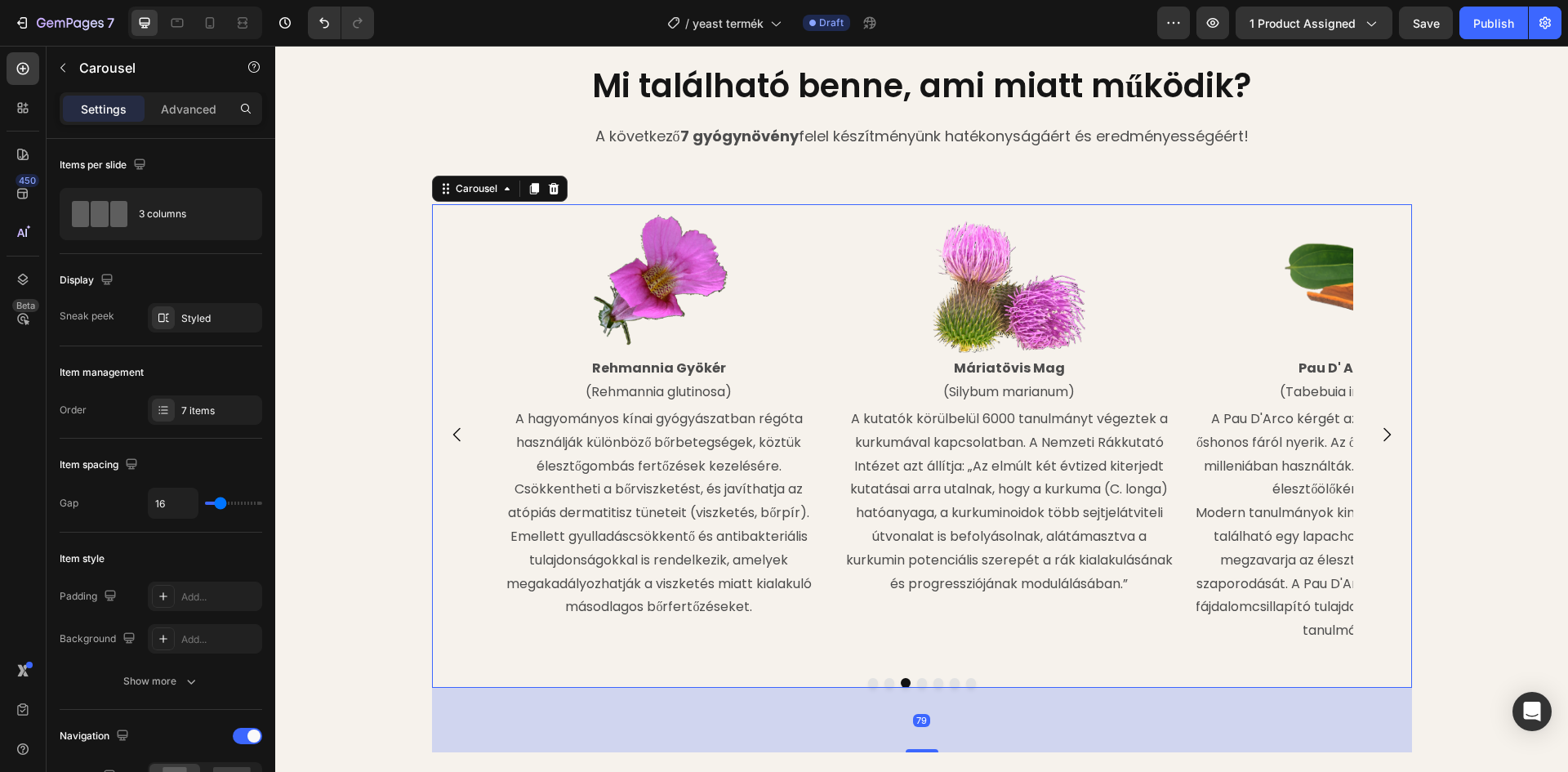
click at [1391, 431] on button "Carousel Next Arrow" at bounding box center [1387, 435] width 45 height 45
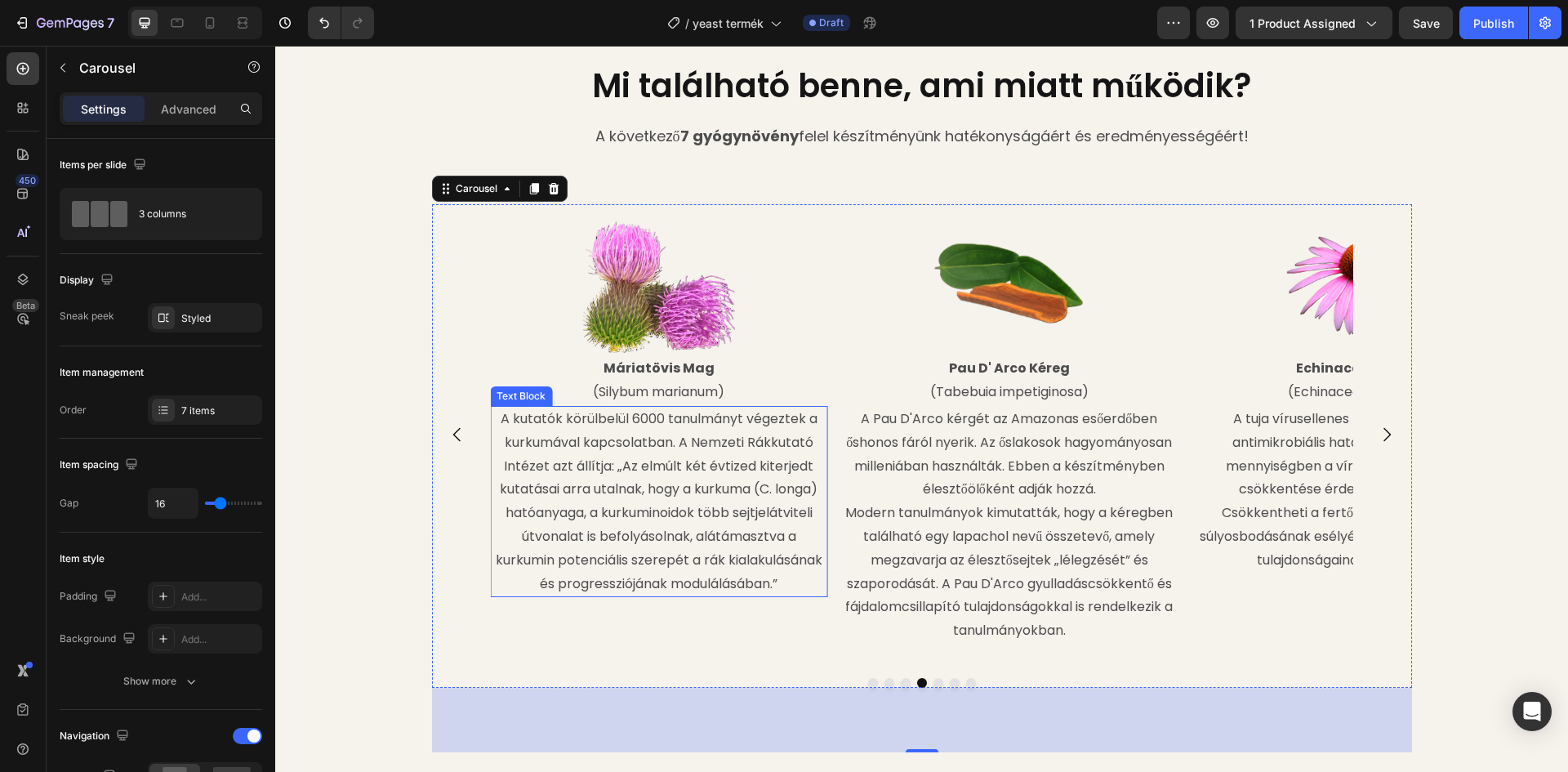
click at [588, 428] on p "A kutatók körülbelül 6000 tanulmányt végeztek a kurkumával kapcsolatban. A Nemz…" at bounding box center [658, 501] width 334 height 188
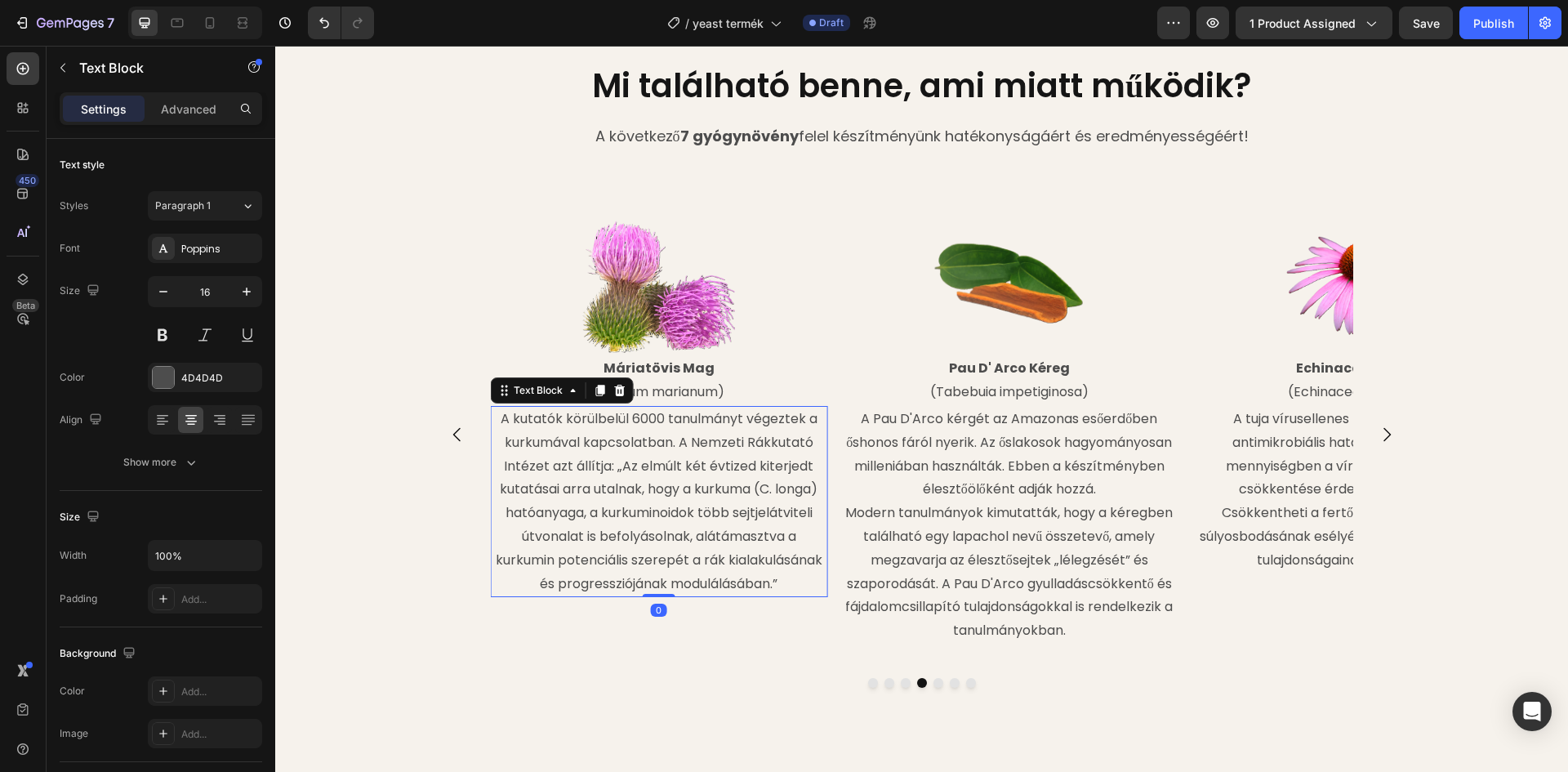
click at [499, 416] on p "A kutatók körülbelül 6000 tanulmányt végeztek a kurkumával kapcsolatban. A Nemz…" at bounding box center [658, 501] width 334 height 188
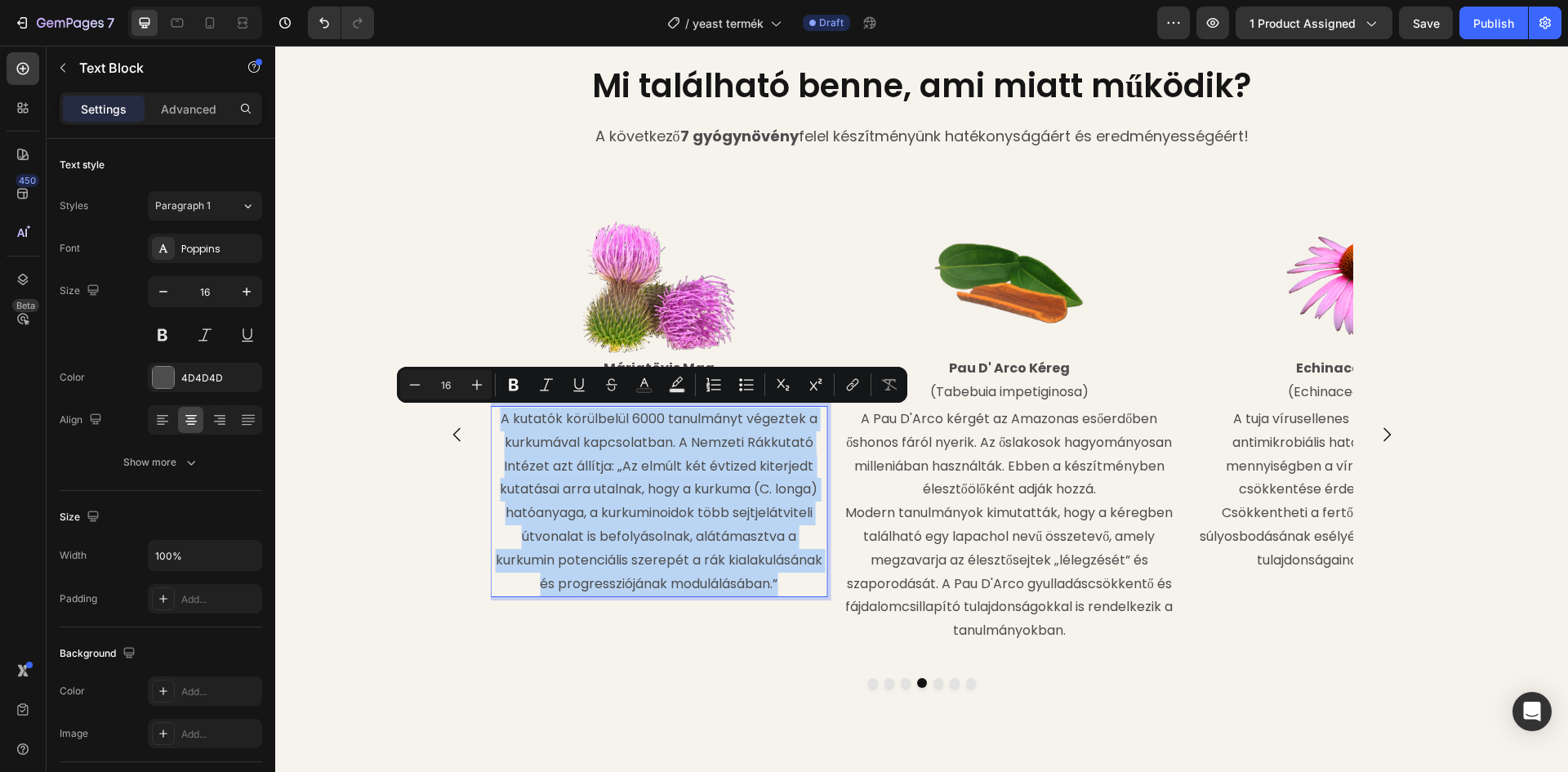
drag, startPoint x: 495, startPoint y: 417, endPoint x: 732, endPoint y: 526, distance: 260.9
click at [782, 582] on p "A kutatók körülbelül 6000 tanulmányt végeztek a kurkumával kapcsolatban. A Nemz…" at bounding box center [658, 501] width 334 height 188
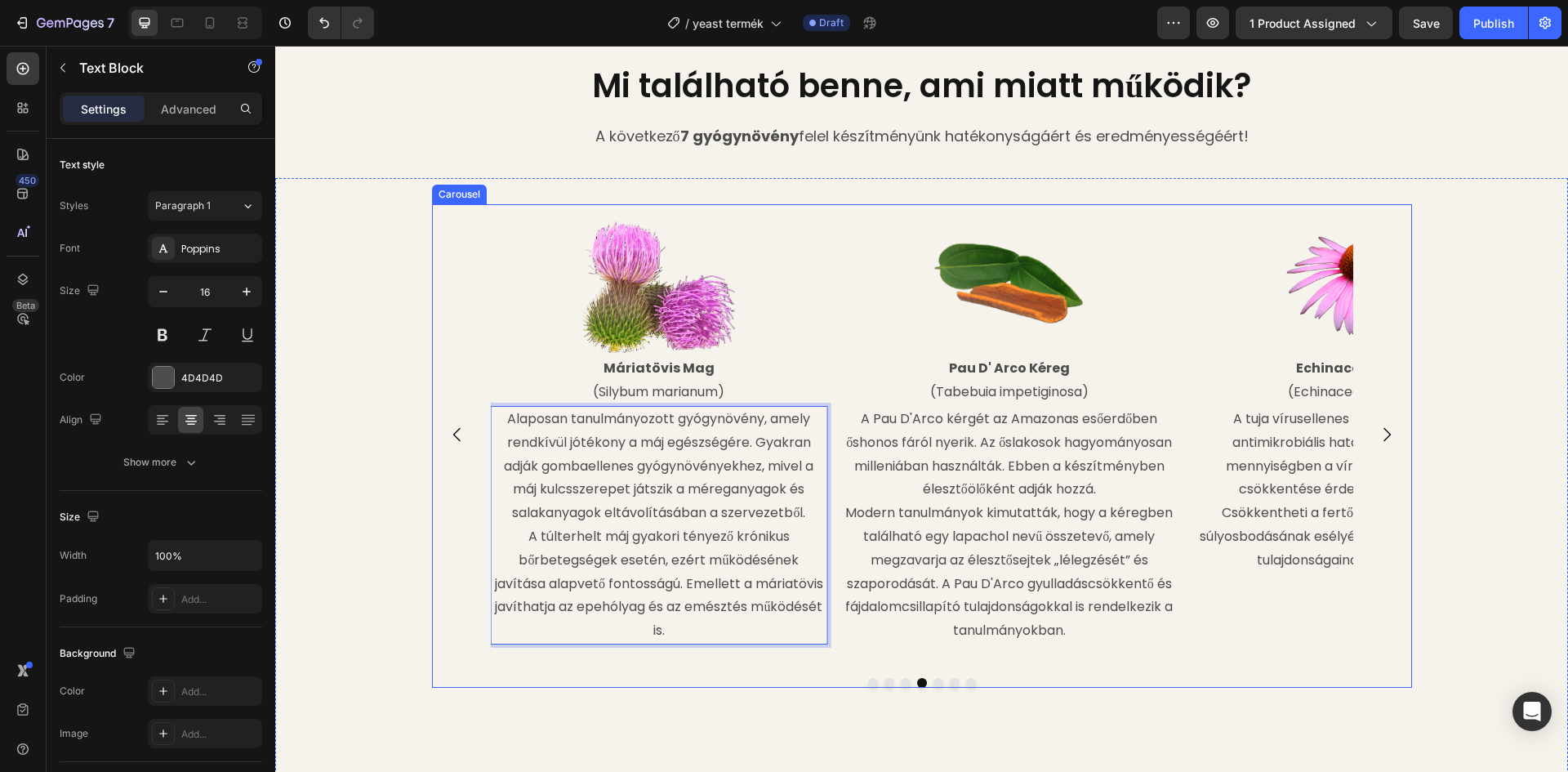
click at [1384, 431] on icon "Carousel Next Arrow" at bounding box center [1387, 435] width 20 height 20
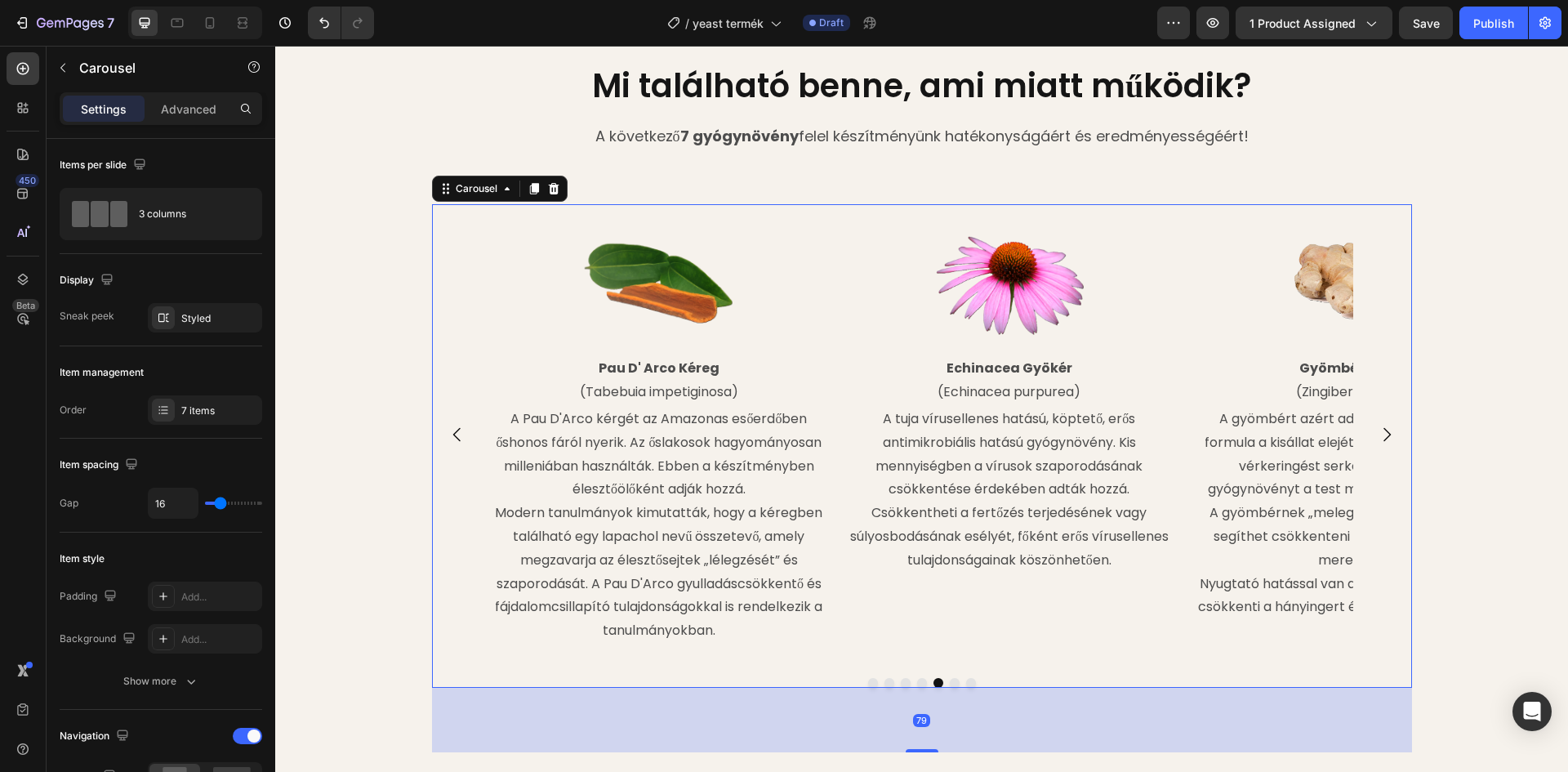
click at [1384, 431] on icon "Carousel Next Arrow" at bounding box center [1387, 435] width 20 height 20
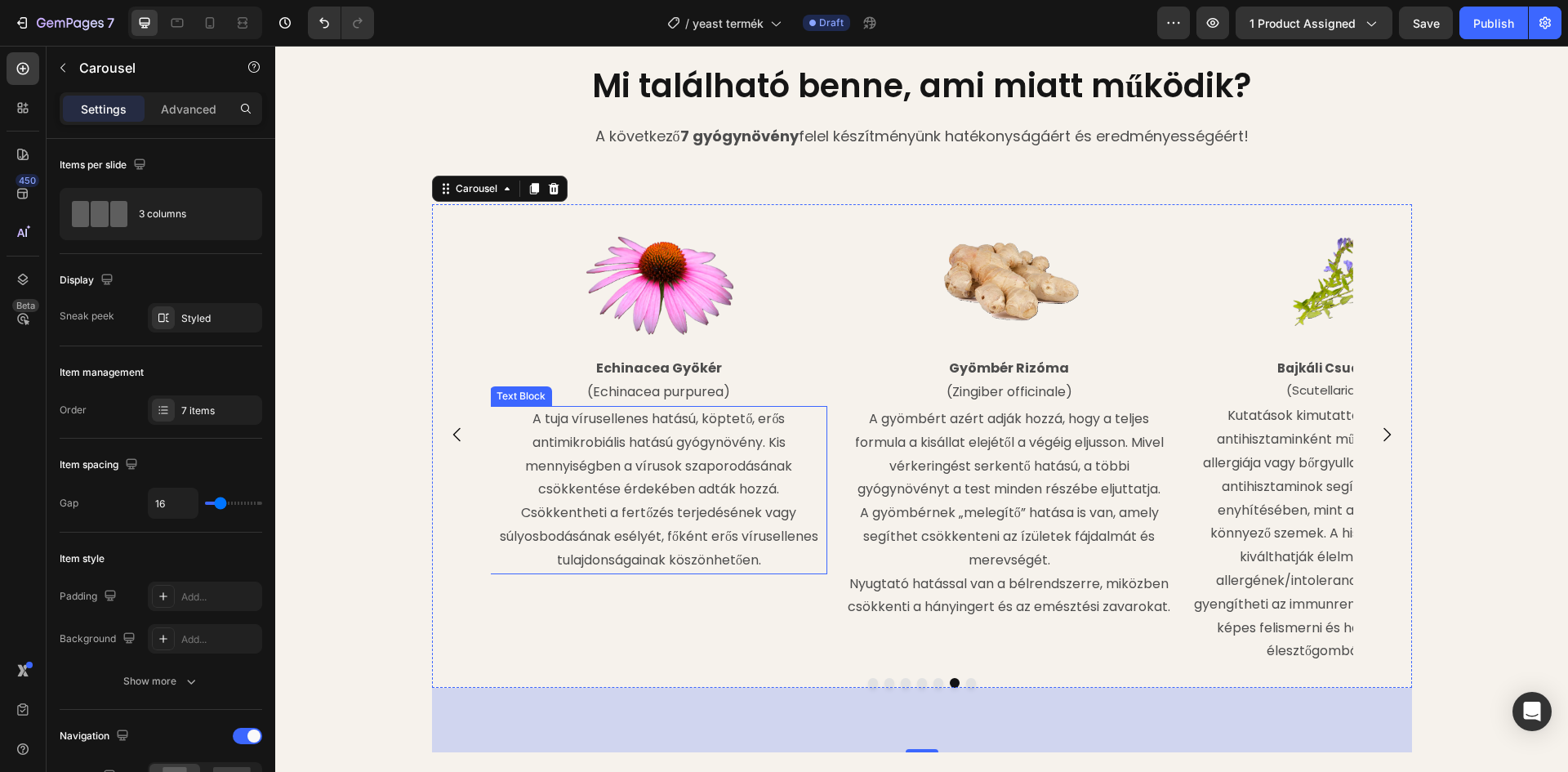
click at [670, 436] on p "A tuja vírusellenes hatású, köptető, erős antimikrobiális hatású gyógynövény. K…" at bounding box center [658, 489] width 334 height 165
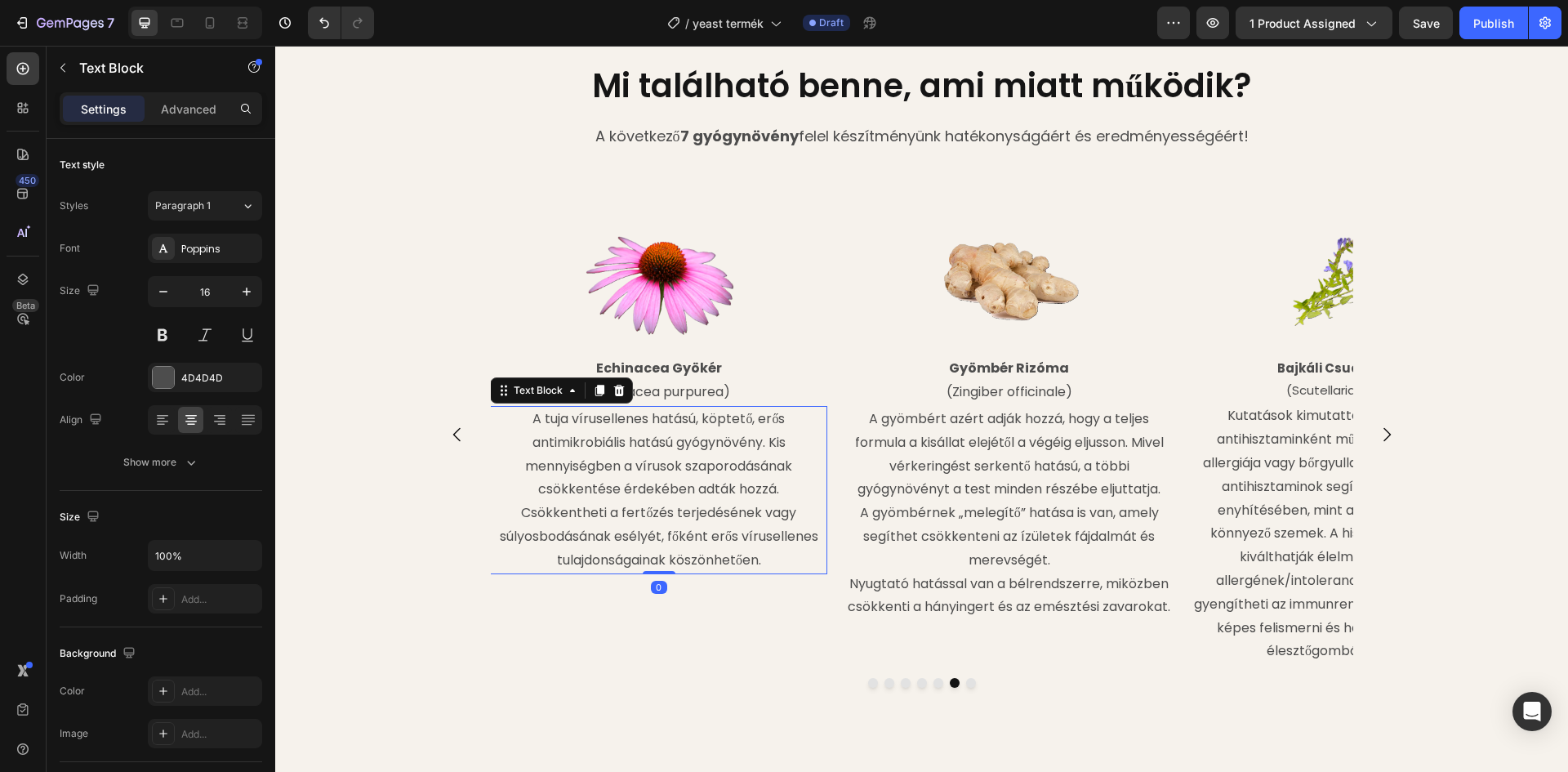
click at [531, 417] on p "A tuja vírusellenes hatású, köptető, erős antimikrobiális hatású gyógynövény. K…" at bounding box center [658, 489] width 334 height 165
click at [527, 419] on p "A tuja vírusellenes hatású, köptető, erős antimikrobiális hatású gyógynövény. K…" at bounding box center [658, 489] width 334 height 165
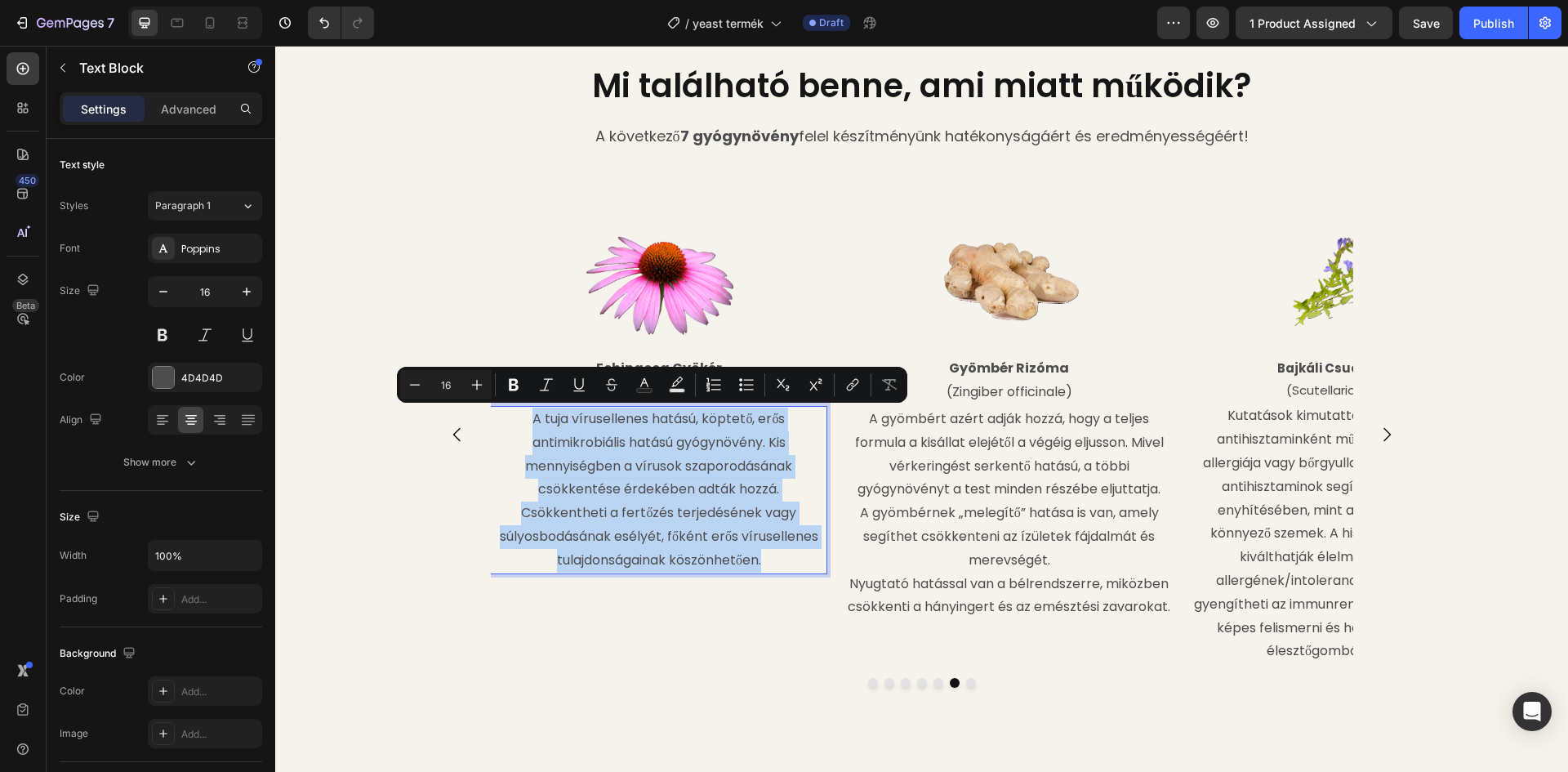
drag, startPoint x: 525, startPoint y: 417, endPoint x: 765, endPoint y: 561, distance: 279.9
click at [765, 561] on p "A tuja vírusellenes hatású, köptető, erős antimikrobiális hatású gyógynövény. K…" at bounding box center [658, 489] width 334 height 165
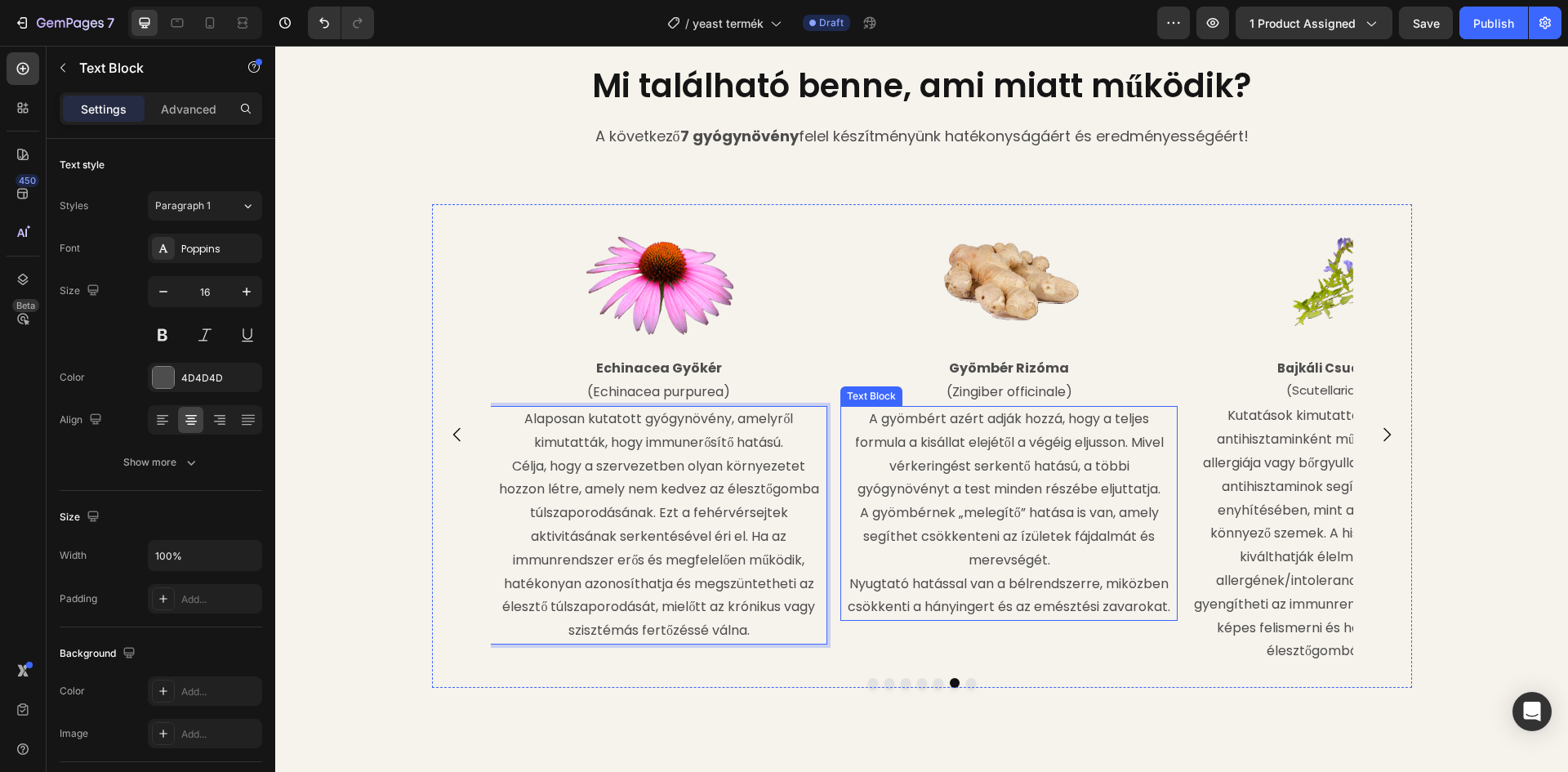
click at [874, 492] on p "A gyömbért azért adják hozzá, hogy a teljes formula a kisállat elejétől a végéi…" at bounding box center [1008, 454] width 334 height 94
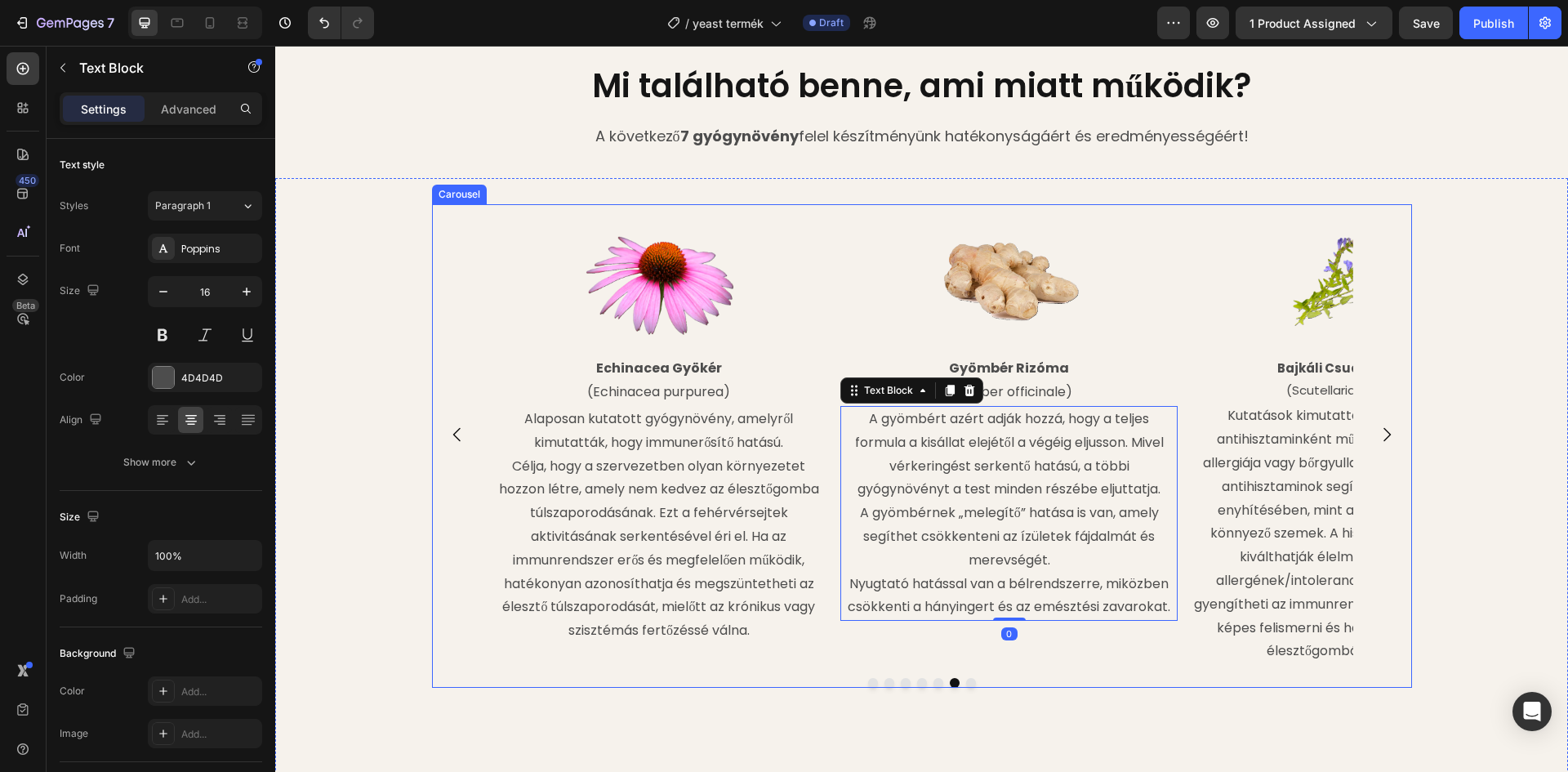
click at [1398, 423] on button "Carousel Next Arrow" at bounding box center [1387, 435] width 45 height 45
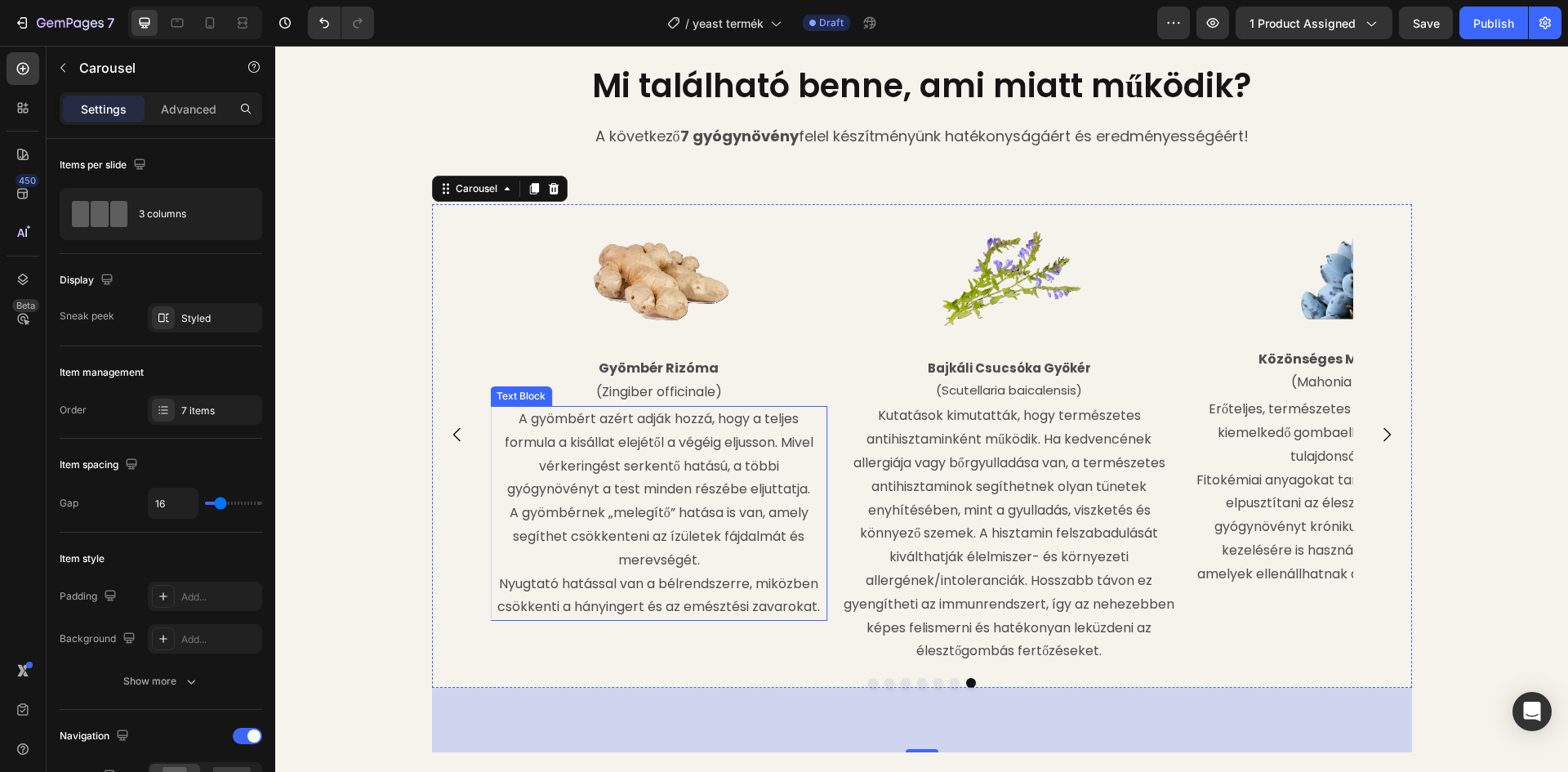
click at [747, 471] on p "A gyömbért azért adják hozzá, hogy a teljes formula a kisállat elejétől a végéi…" at bounding box center [658, 454] width 334 height 94
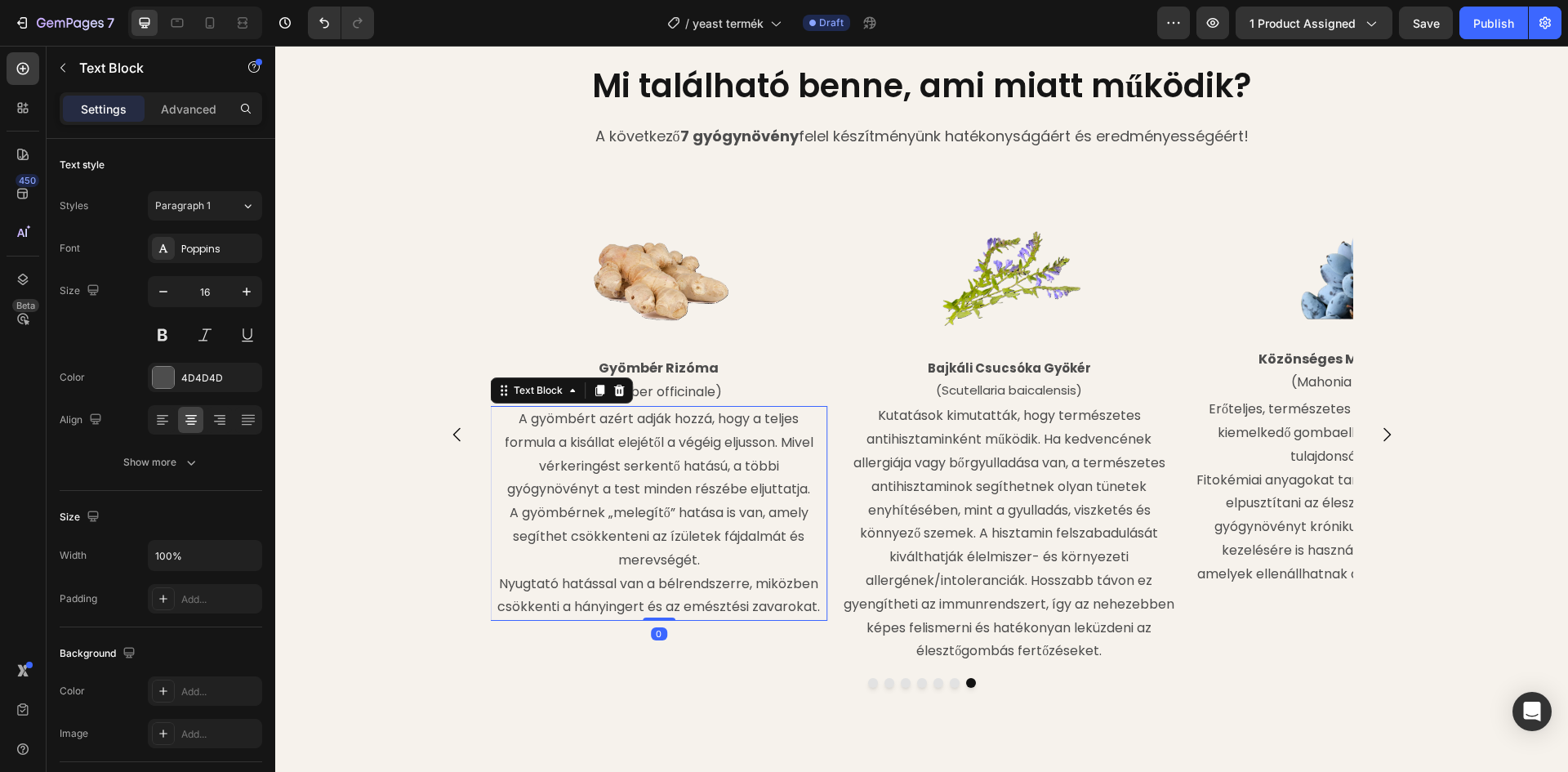
click at [657, 444] on p "A gyömbért azért adják hozzá, hogy a teljes formula a kisállat elejétől a végéi…" at bounding box center [658, 454] width 334 height 94
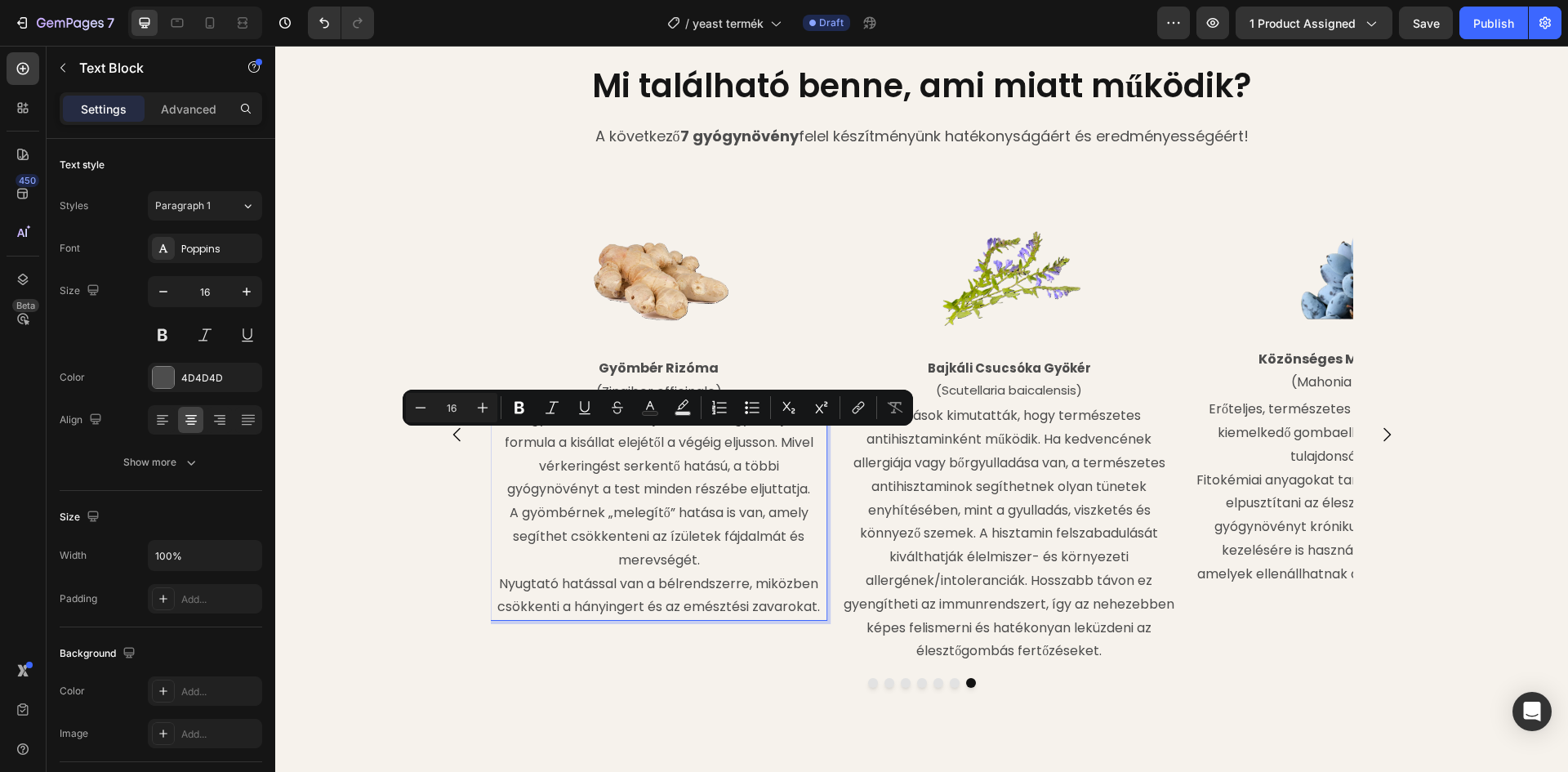
click at [536, 428] on p "A gyömbért azért adják hozzá, hogy a teljes formula a kisállat elejétől a végéi…" at bounding box center [658, 454] width 334 height 94
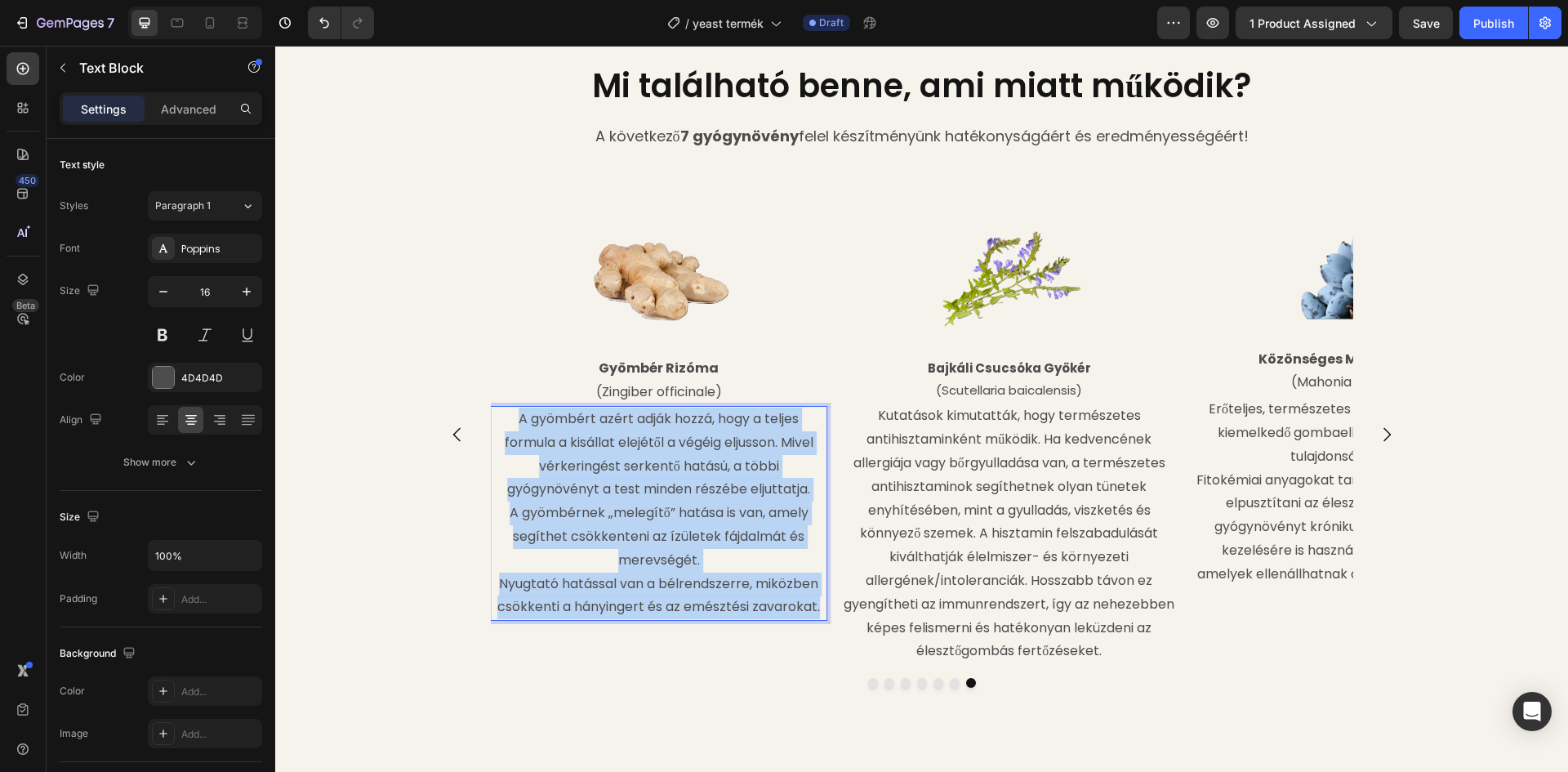
drag, startPoint x: 512, startPoint y: 417, endPoint x: 817, endPoint y: 611, distance: 361.5
click at [817, 611] on div "A gyömbért azért adják hozzá, hogy a teljes formula a kisállat elejétől a végéi…" at bounding box center [658, 514] width 337 height 215
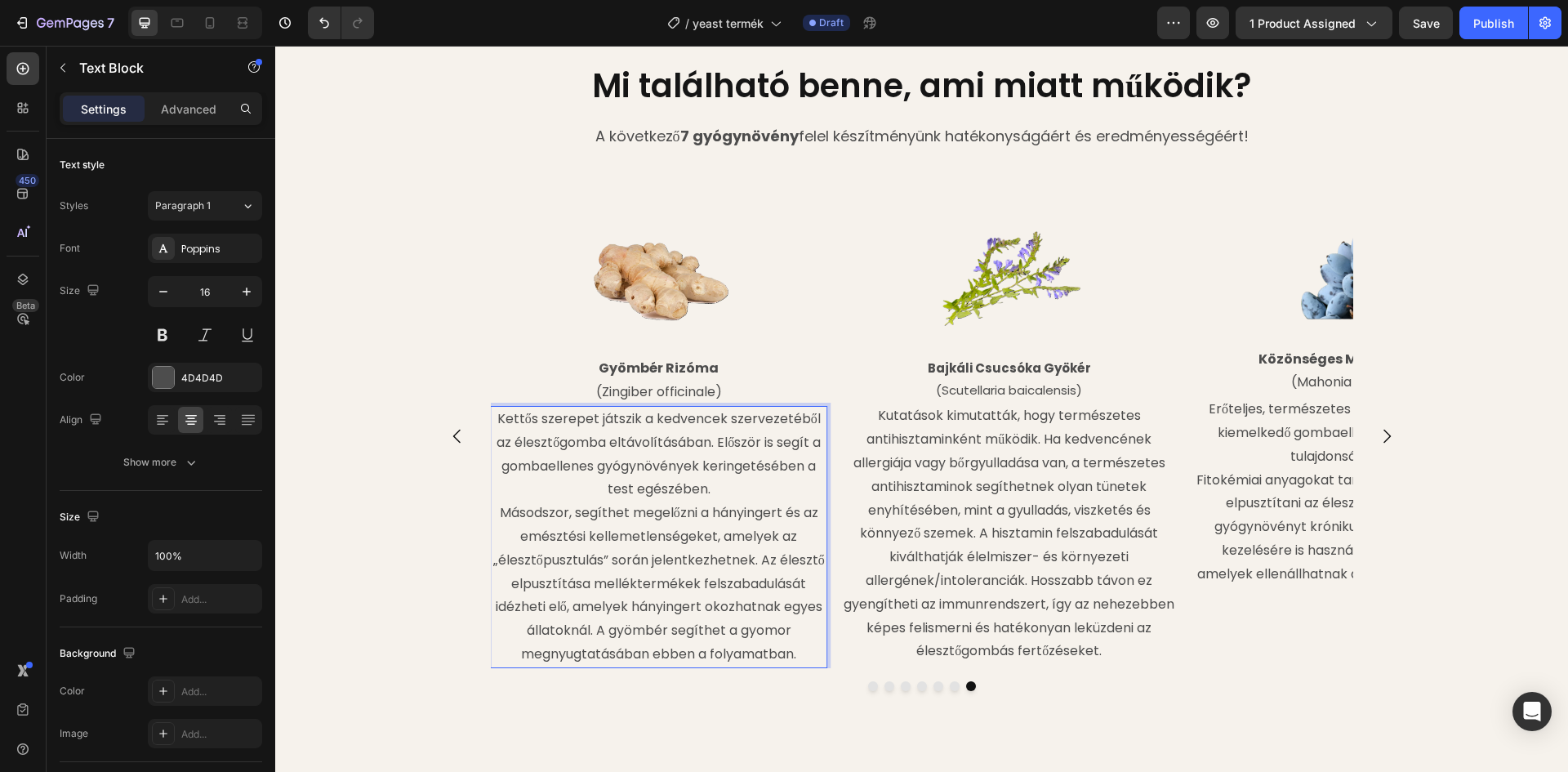
click at [492, 513] on p "Másodszor, segíthet megelőzni a hányingert és az emésztési kellemetlenségeket, …" at bounding box center [658, 584] width 334 height 165
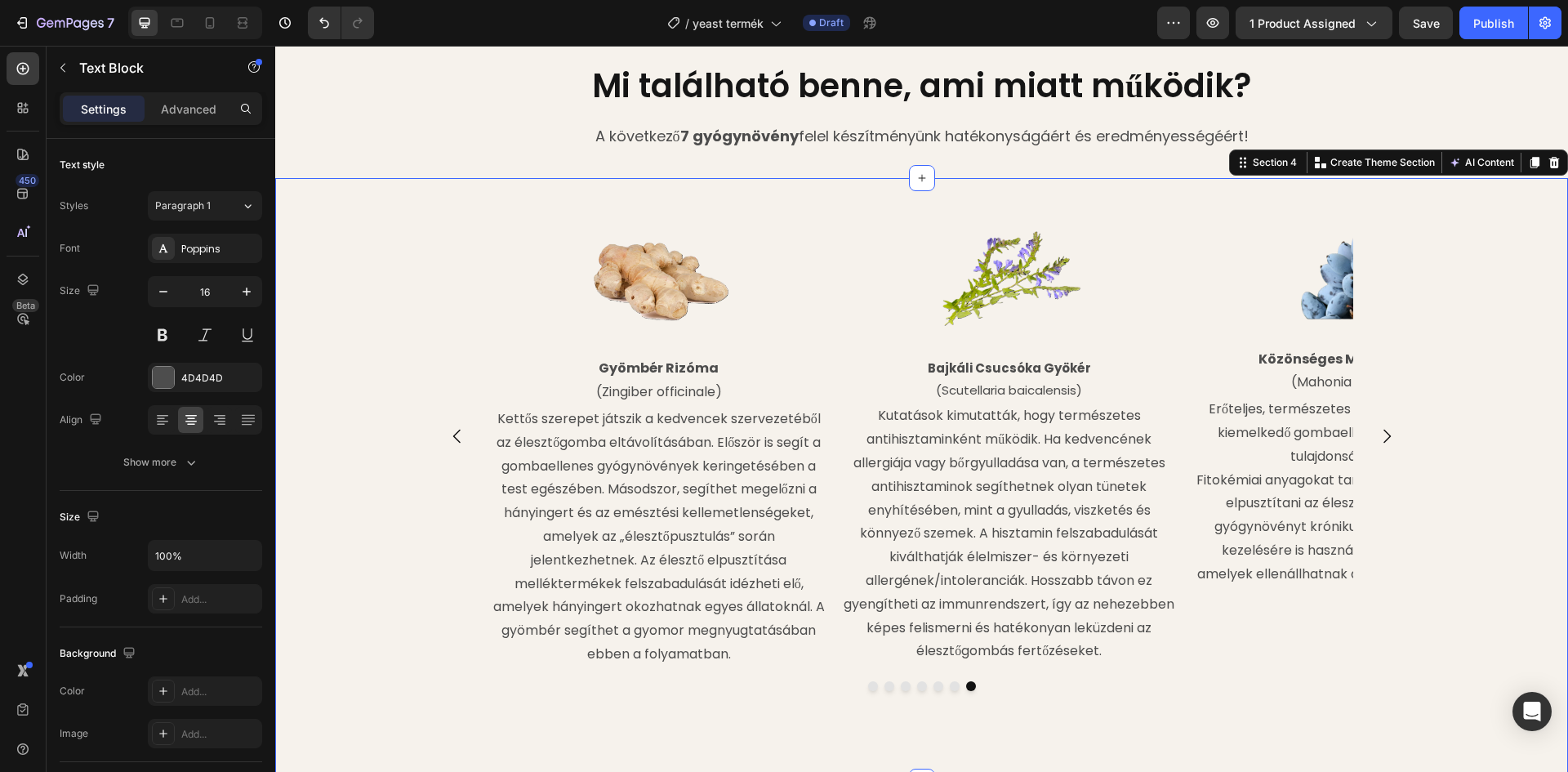
click at [331, 328] on div "Image Bajkáli Csucsóka Gyökér (Scutellaria baicalensis) Text Block Kutatások ki…" at bounding box center [921, 479] width 1293 height 551
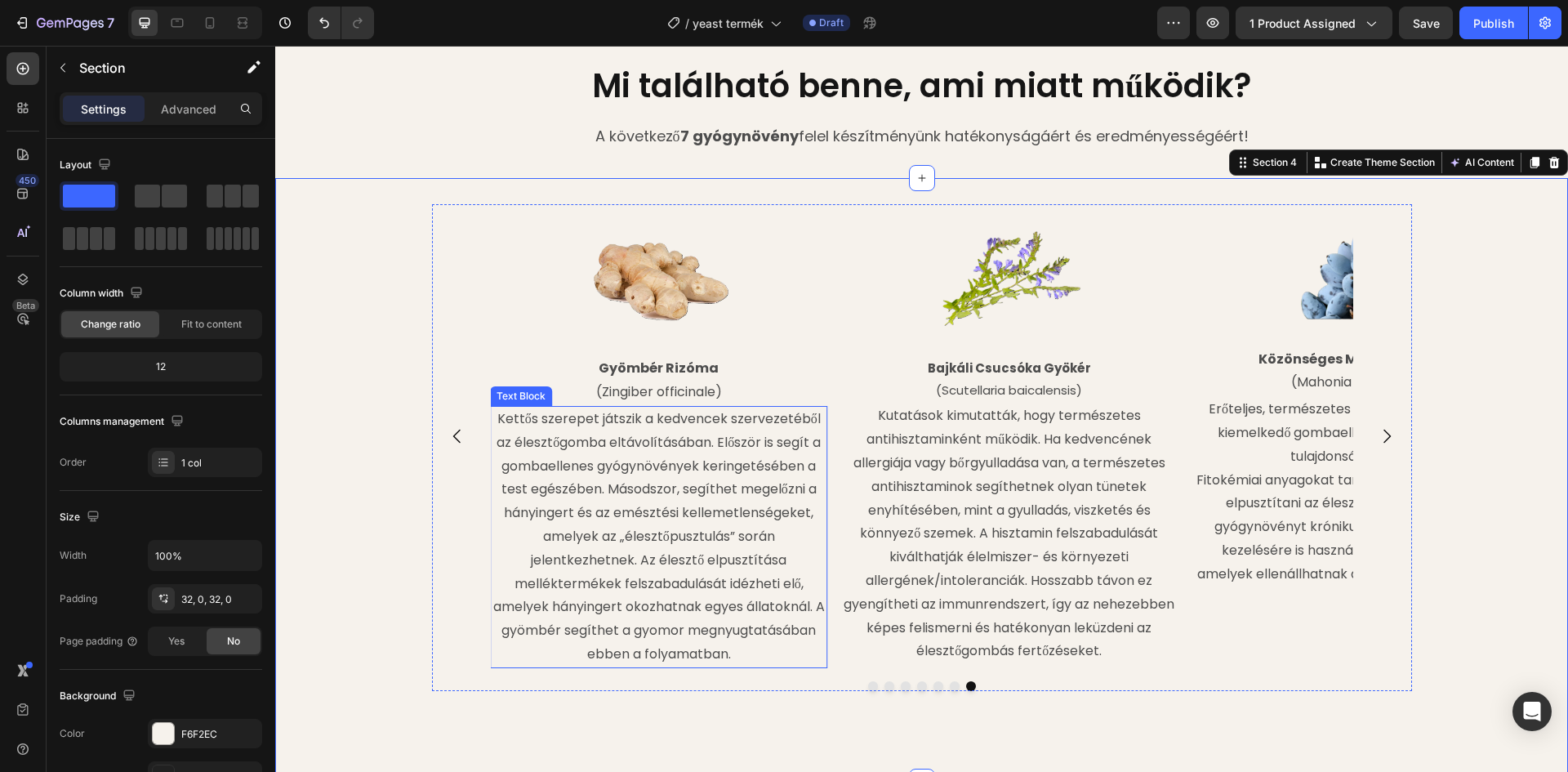
click at [798, 424] on p "Kettős szerepet játszik a kedvencek szervezetéből az élesztőgomba eltávolításáb…" at bounding box center [658, 536] width 334 height 259
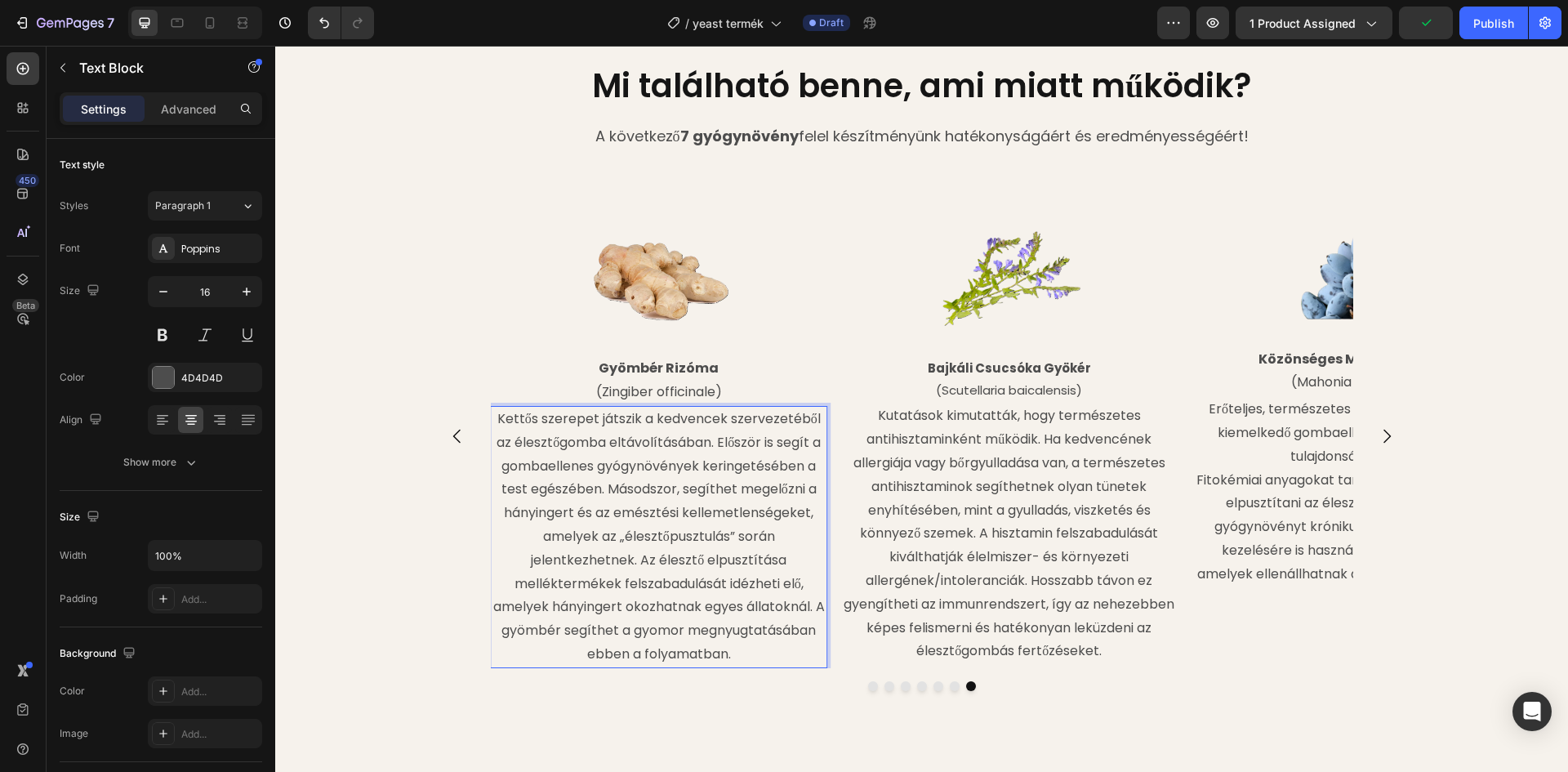
click at [812, 420] on p "Kettős szerepet játszik a kedvencek szervezetéből az élesztőgomba eltávolításáb…" at bounding box center [658, 536] width 334 height 259
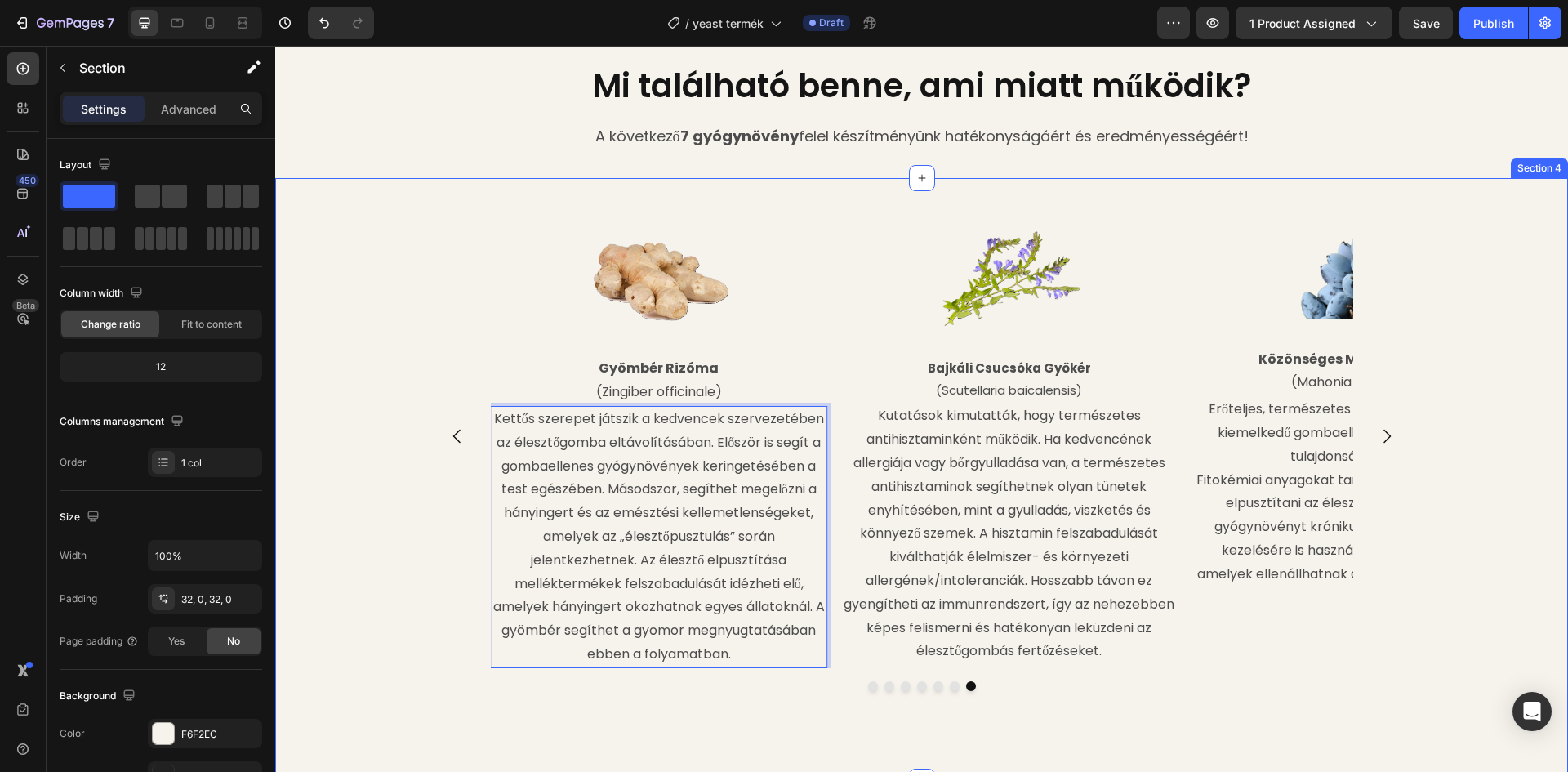
click at [1457, 513] on div "Image Bajkáli Csucsóka Gyökér (Scutellaria baicalensis) Text Block Kutatások ki…" at bounding box center [921, 479] width 1293 height 551
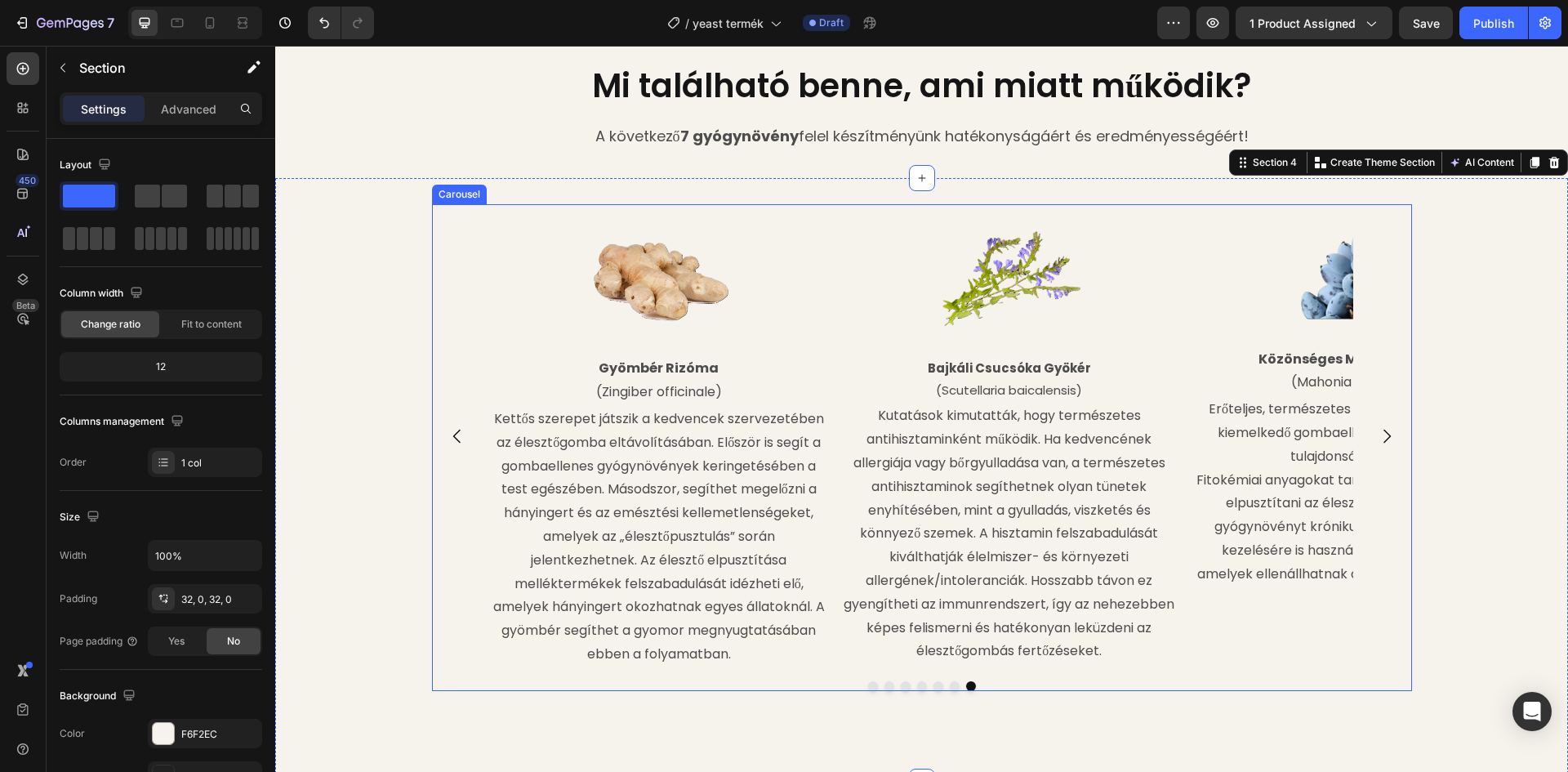
click at [1384, 434] on icon "Carousel Next Arrow" at bounding box center [1387, 436] width 7 height 14
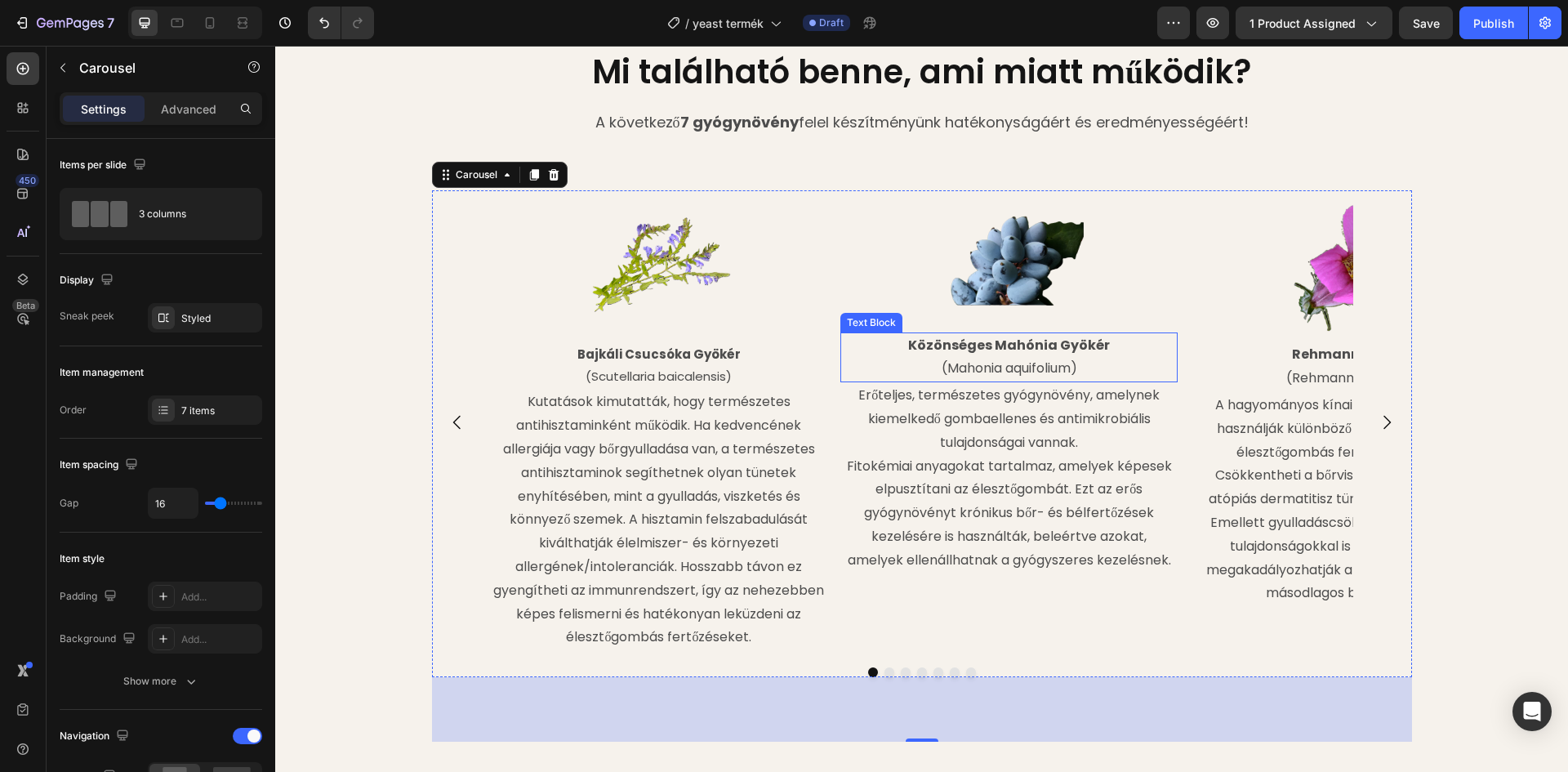
scroll to position [1797, 0]
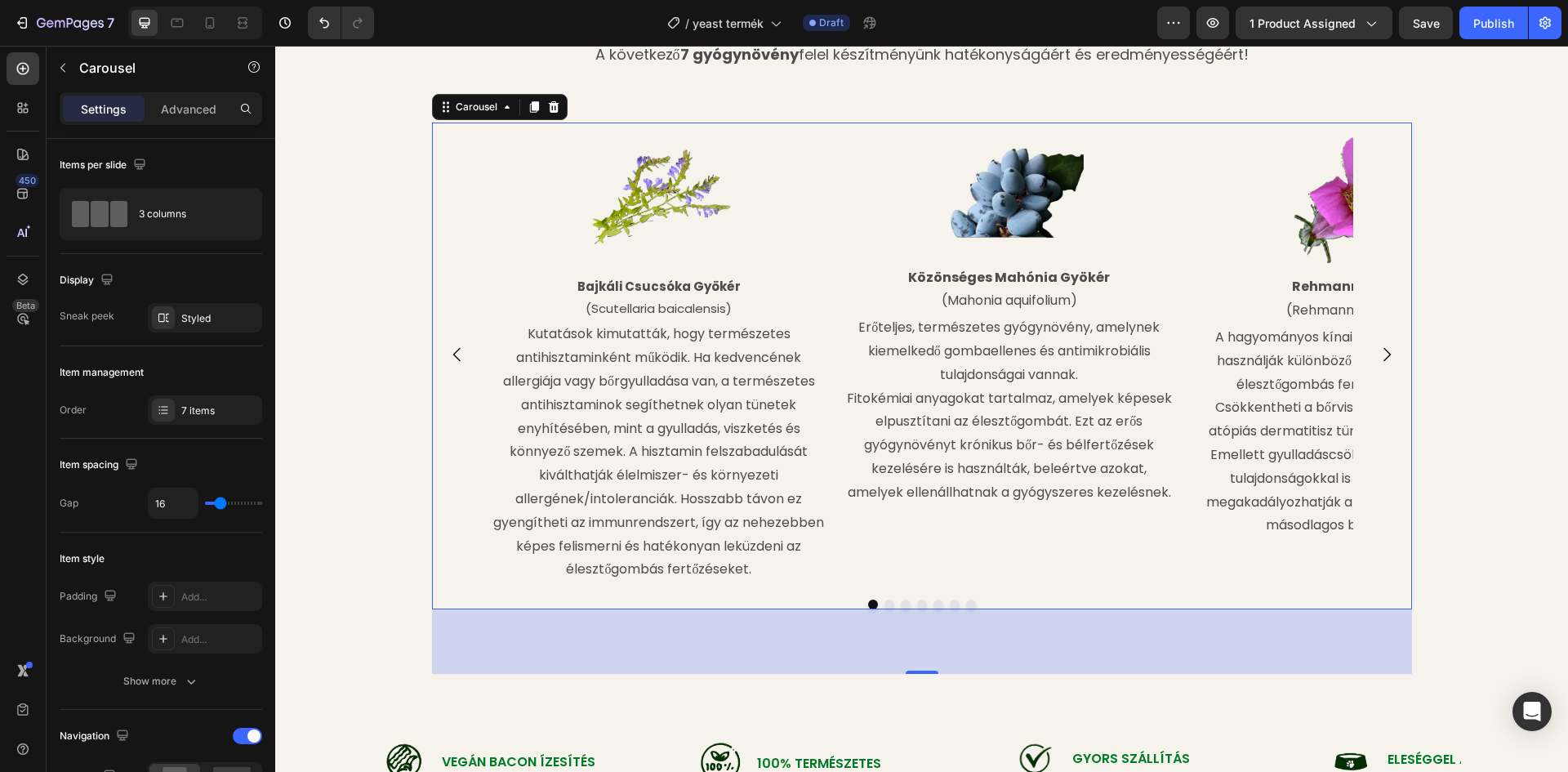
click at [447, 352] on icon "Carousel Back Arrow" at bounding box center [457, 355] width 20 height 20
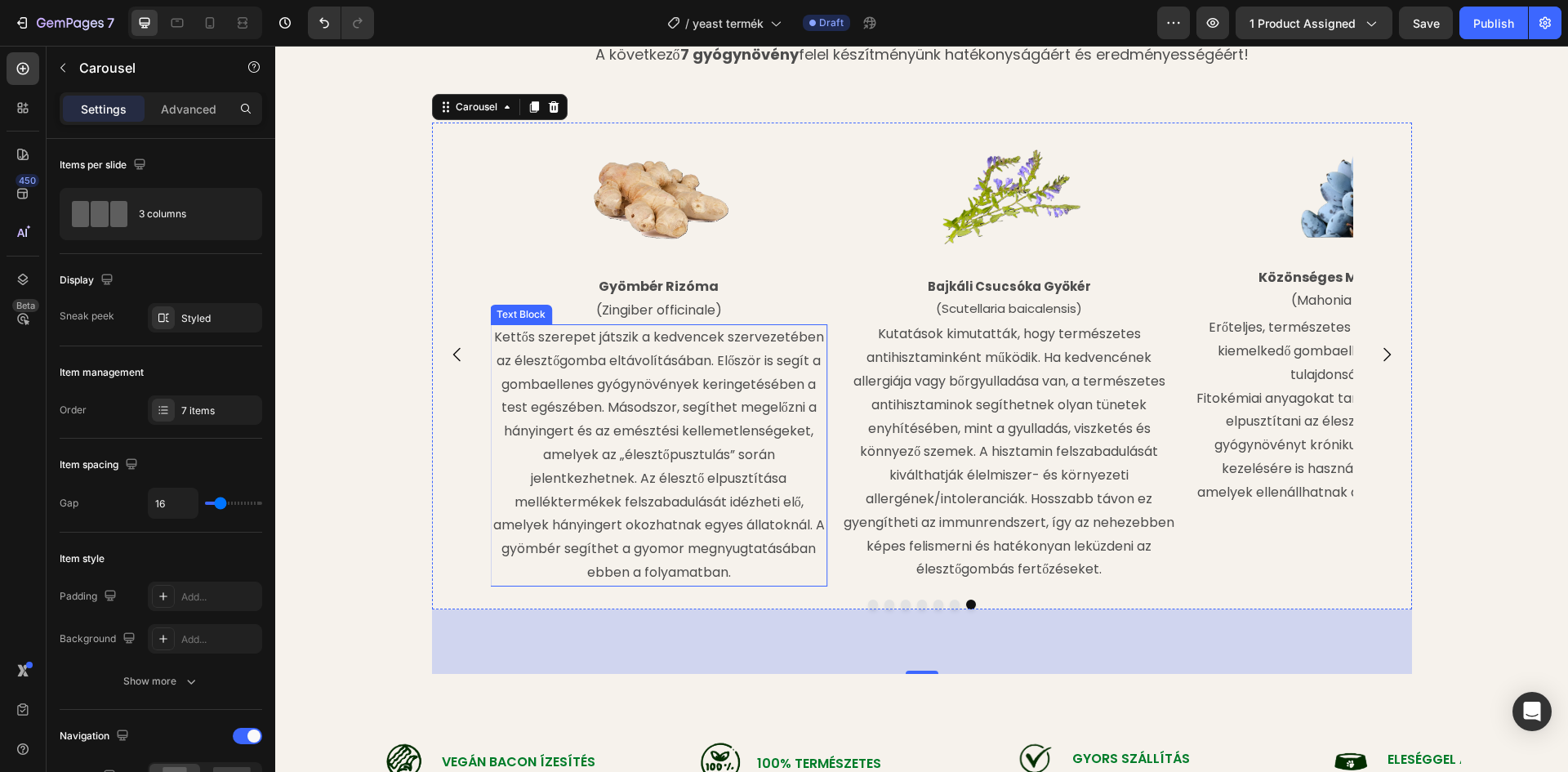
click at [741, 559] on p "Kettős szerepet játszik a kedvencek szervezetében az élesztőgomba eltávolításáb…" at bounding box center [658, 456] width 334 height 259
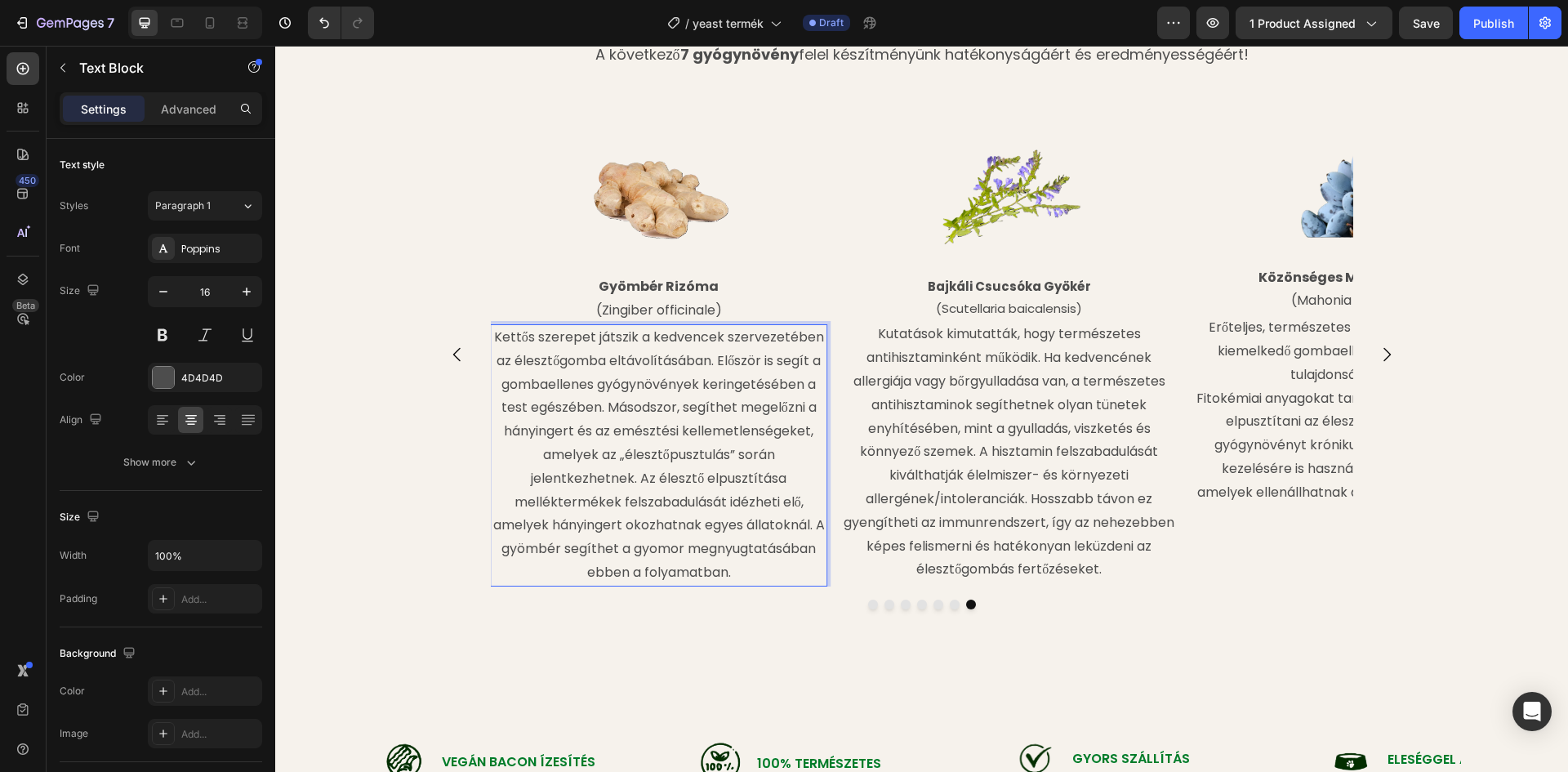
click at [618, 573] on p "Kettős szerepet játszik a kedvencek szervezetében az élesztőgomba eltávolításáb…" at bounding box center [658, 456] width 334 height 259
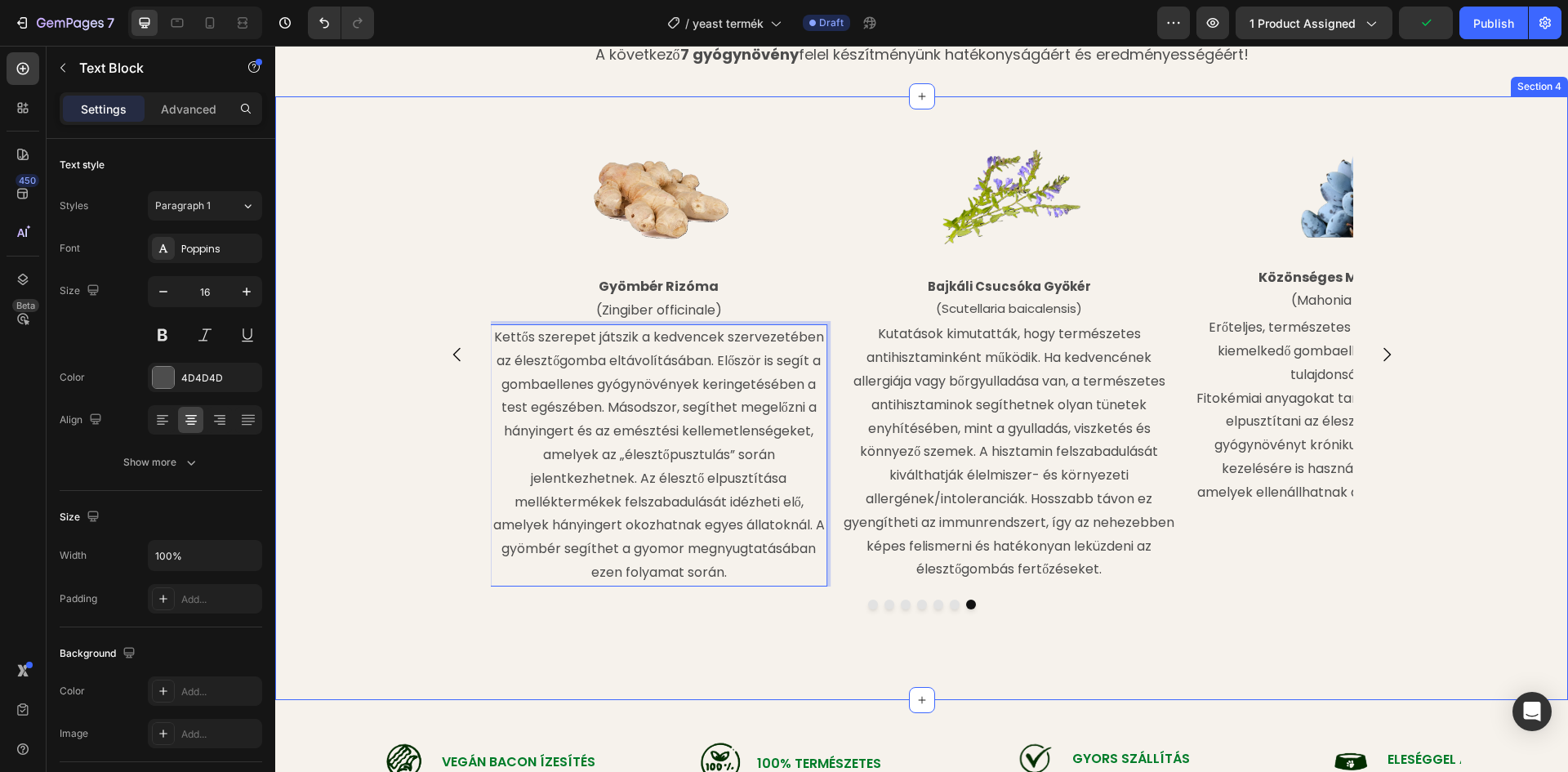
click at [560, 644] on div "Image Bajkáli Csucsóka Gyökér (Scutellaria baicalensis) Text Block Kutatások ki…" at bounding box center [921, 397] width 1293 height 551
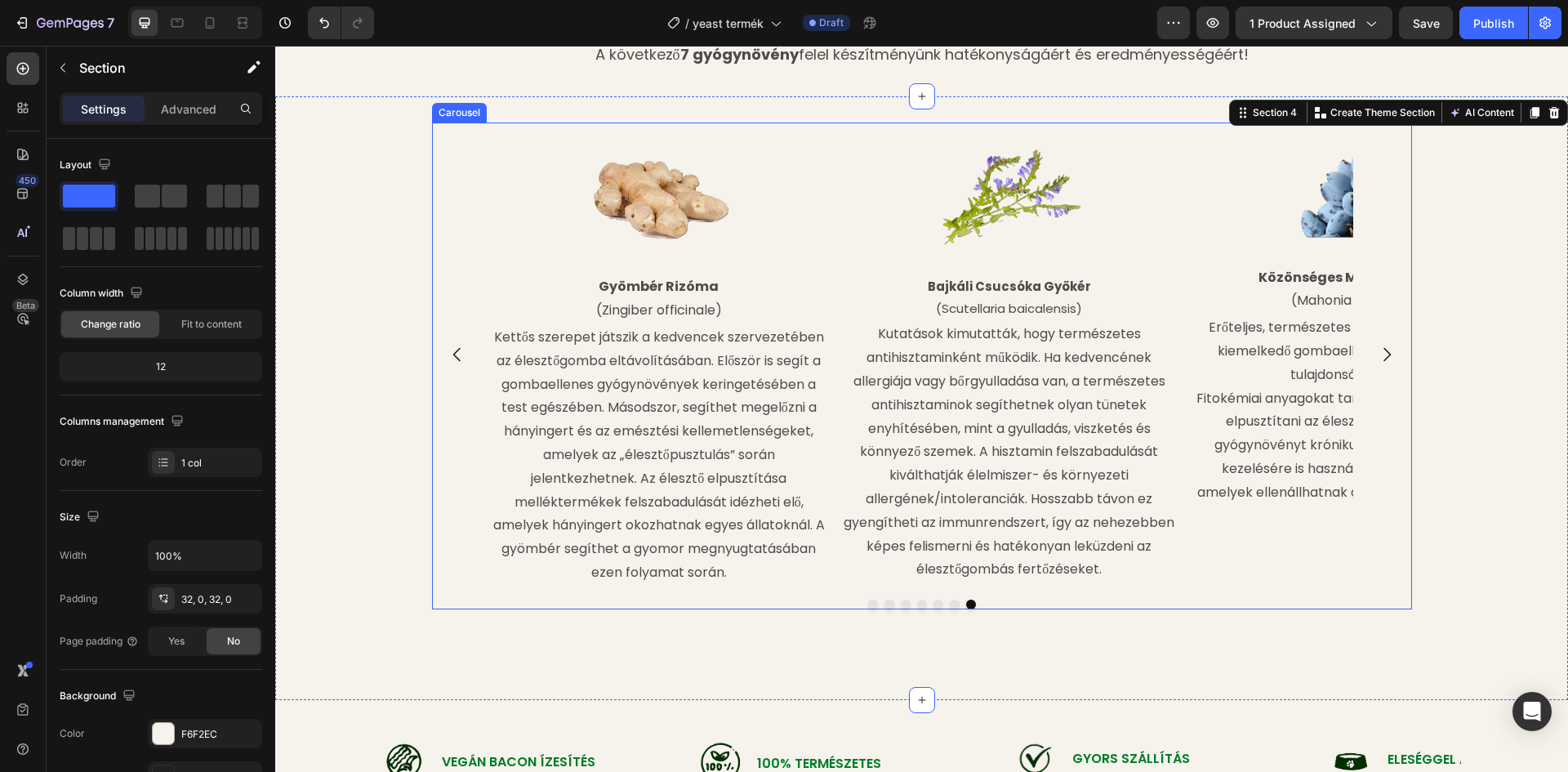
click at [1398, 350] on button "Carousel Next Arrow" at bounding box center [1387, 354] width 45 height 45
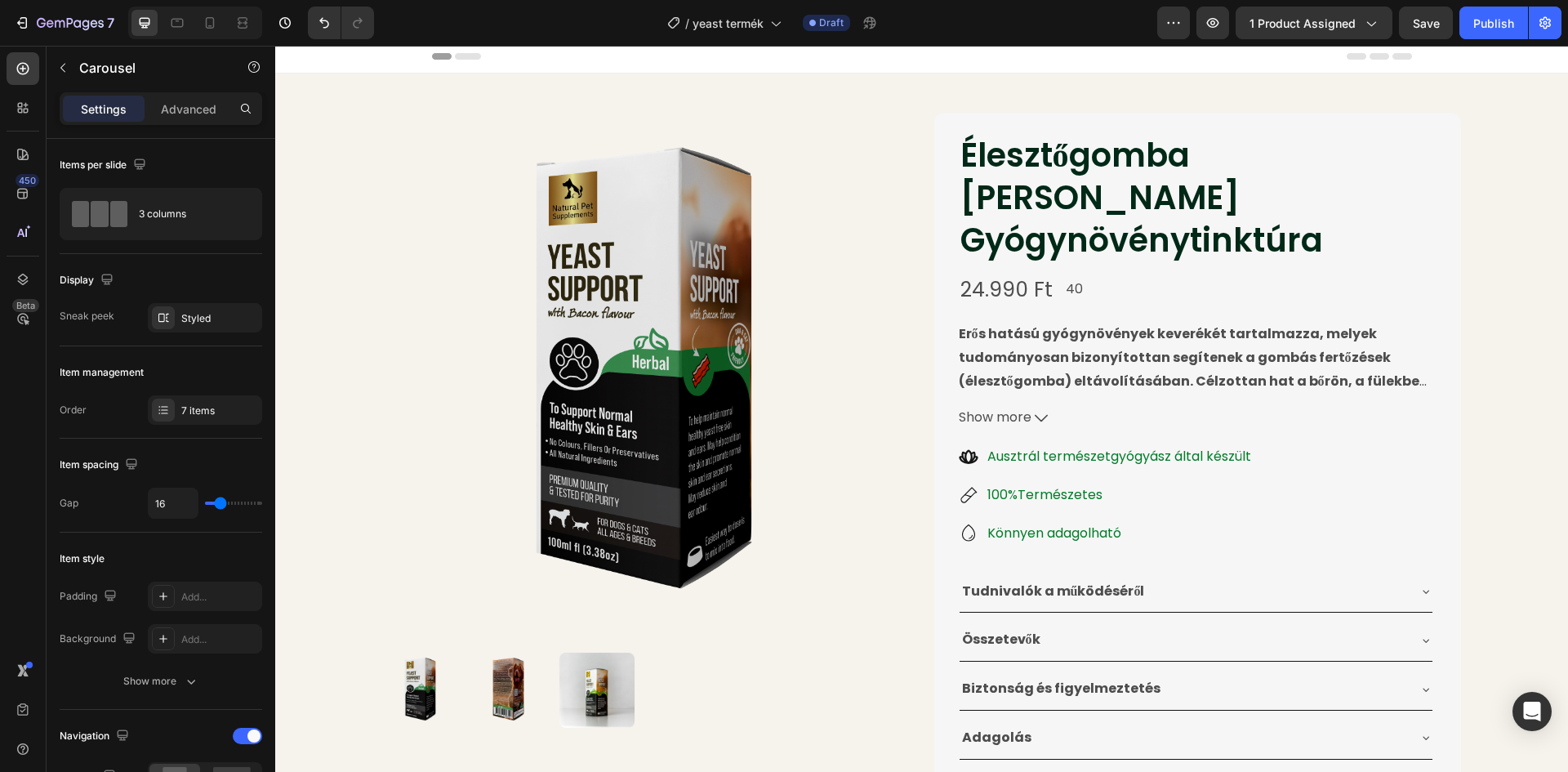
scroll to position [0, 0]
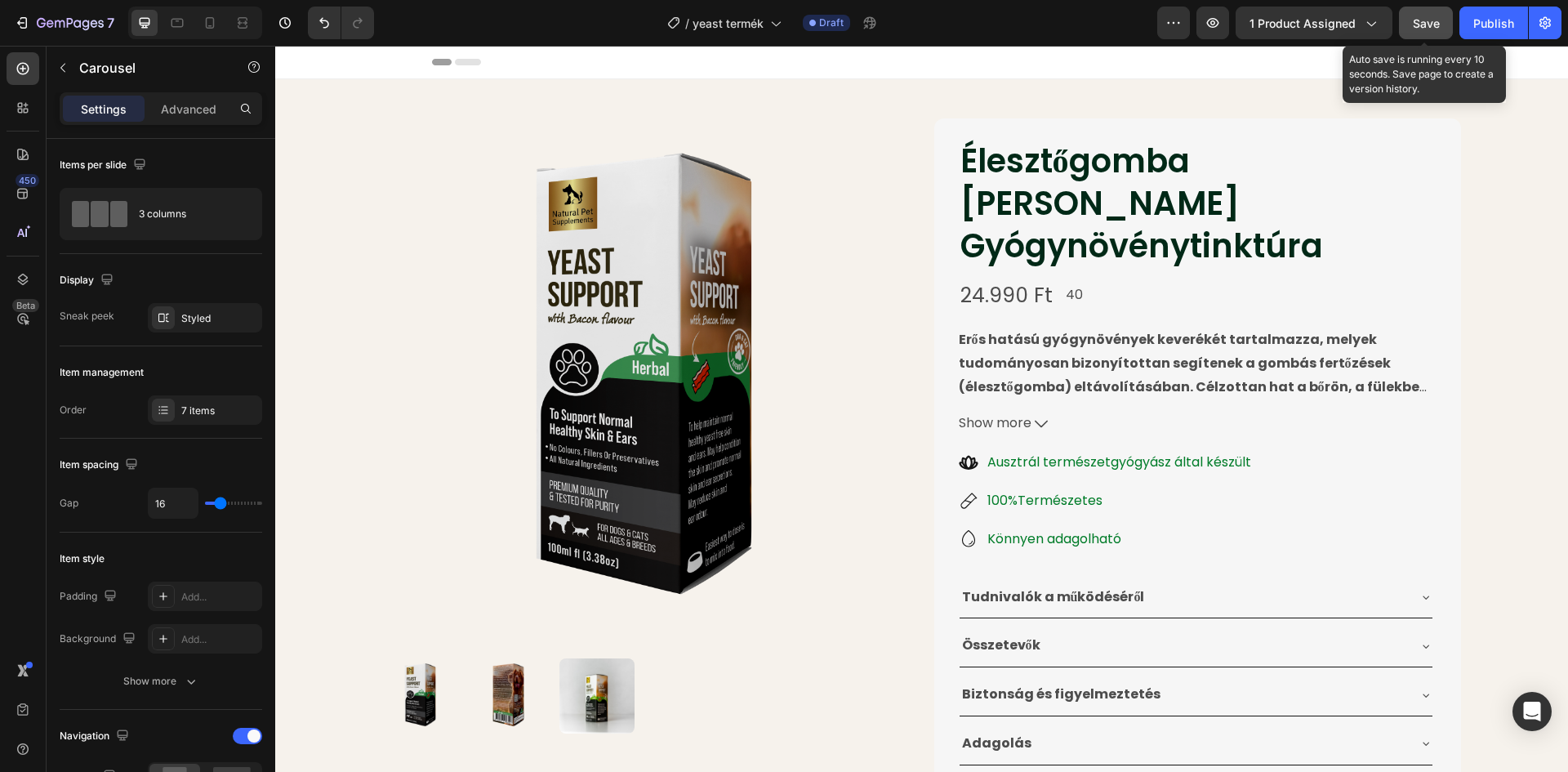
click at [1433, 22] on span "Save" at bounding box center [1425, 24] width 27 height 14
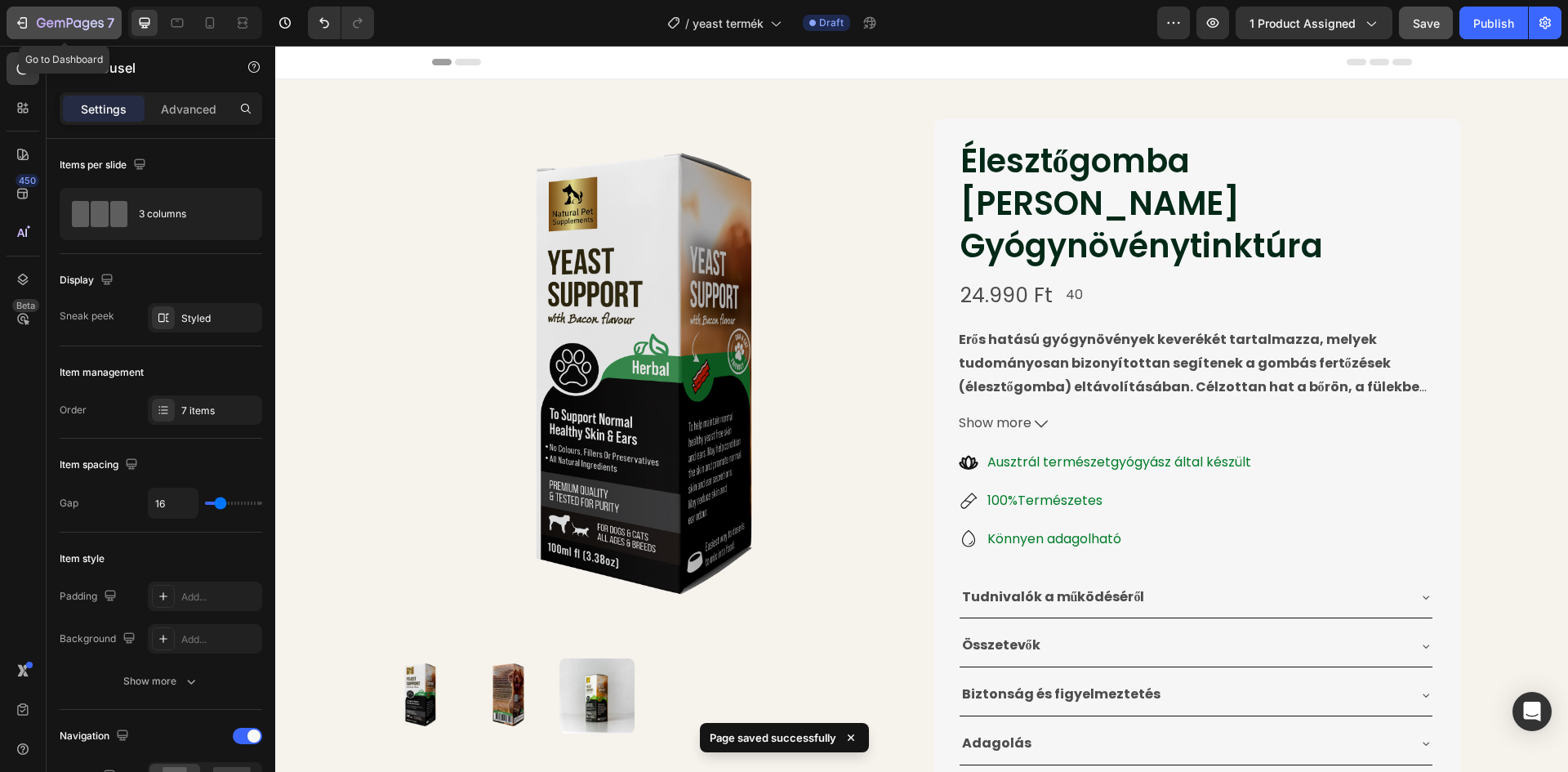
click at [48, 19] on icon "button" at bounding box center [70, 24] width 67 height 14
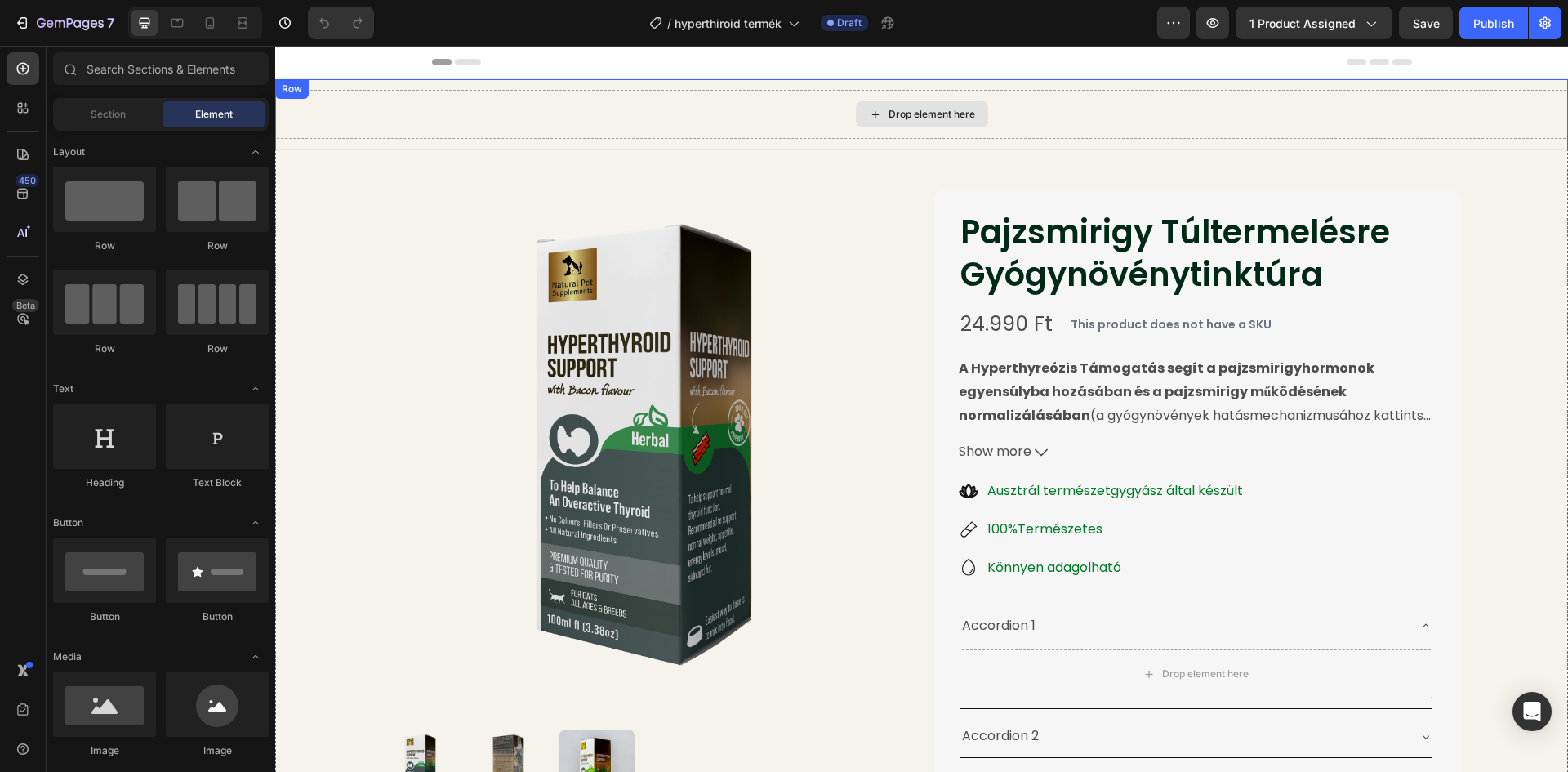
click at [1174, 119] on div "Drop element here" at bounding box center [921, 114] width 1293 height 49
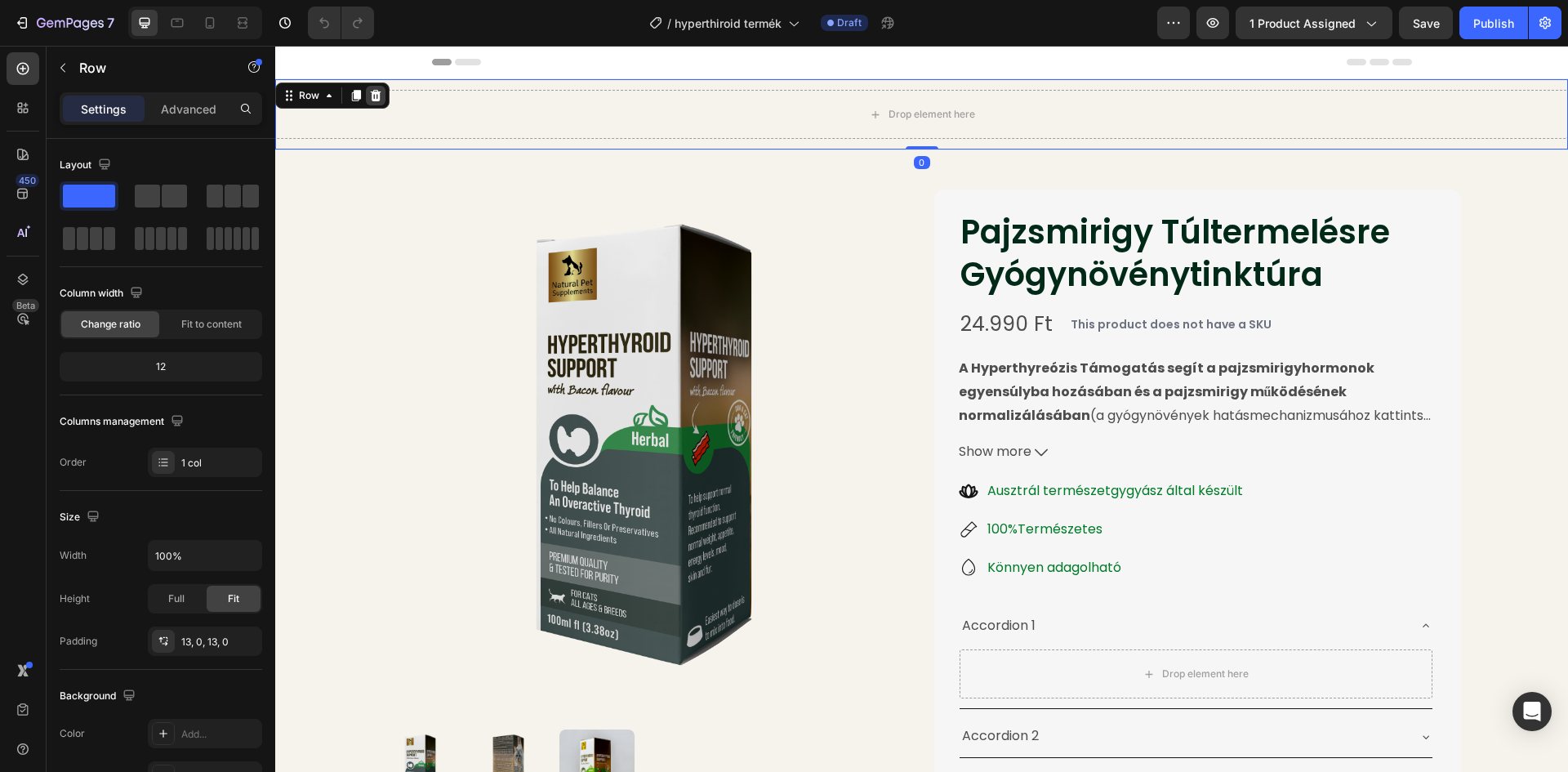
click at [374, 97] on icon at bounding box center [375, 95] width 13 height 13
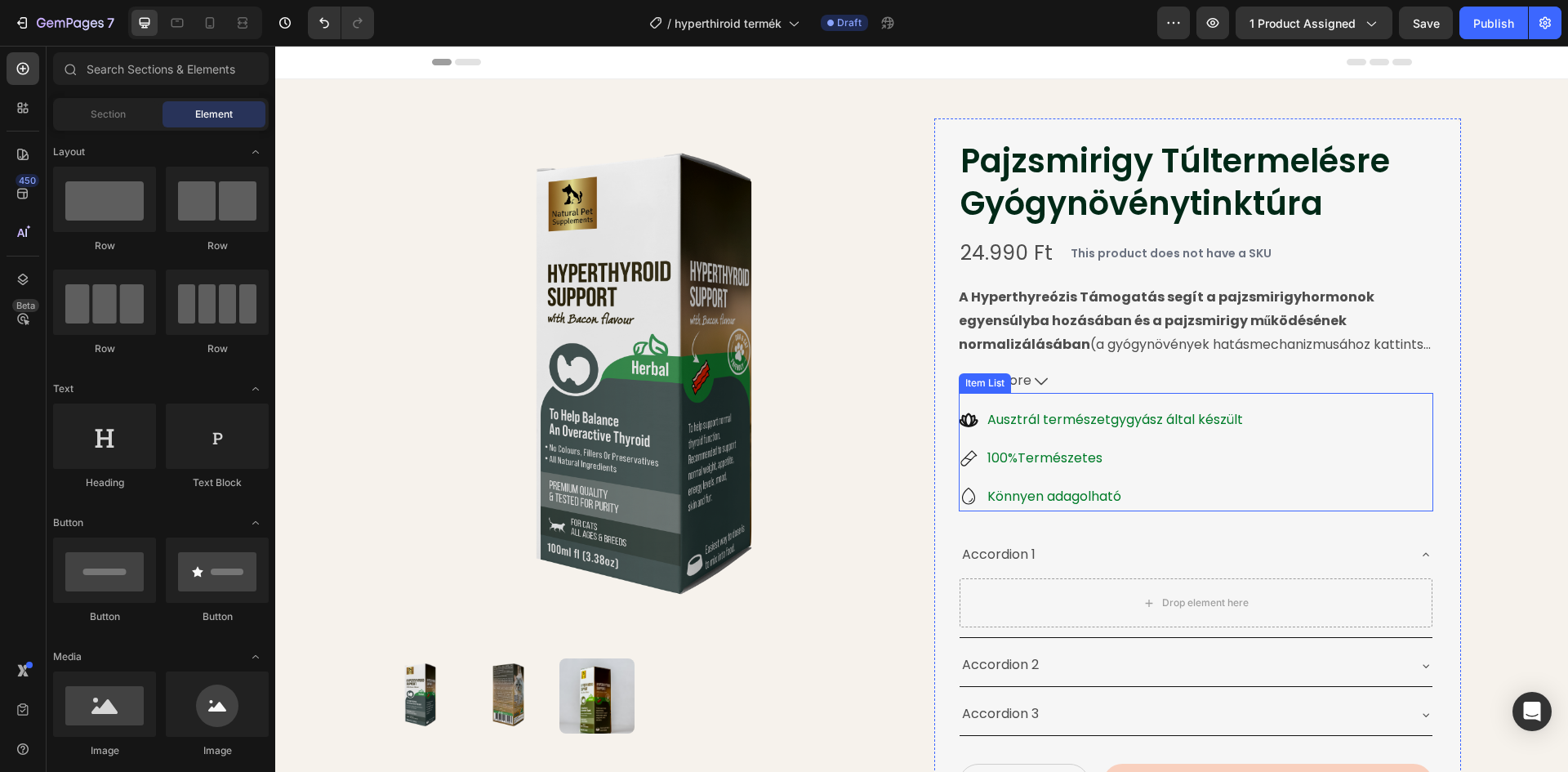
click at [1121, 425] on p "Ausztrál természetgygyász által készült" at bounding box center [1115, 420] width 255 height 24
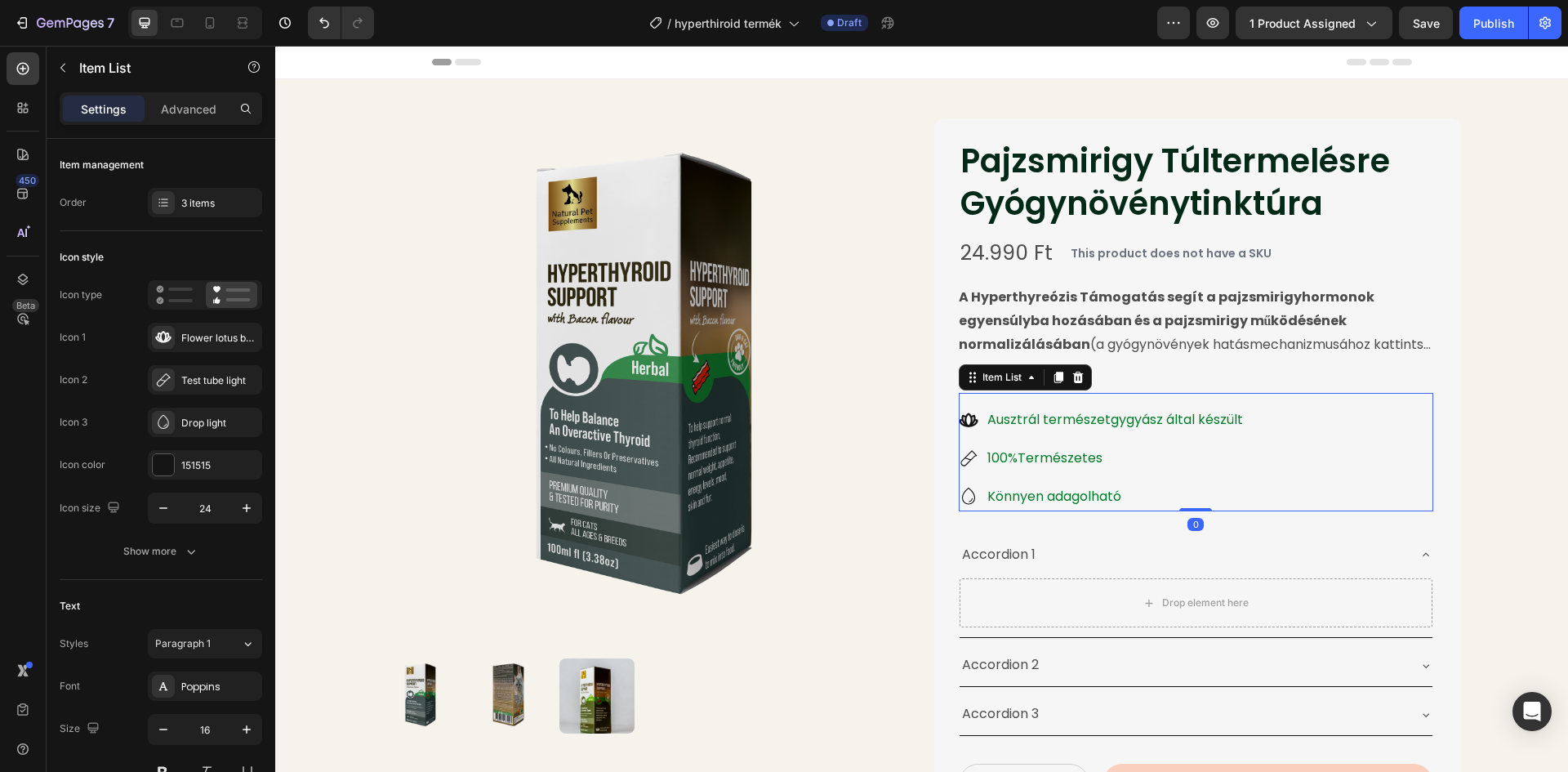
click at [1120, 419] on p "Ausztrál természetgygyász által készült" at bounding box center [1115, 420] width 255 height 24
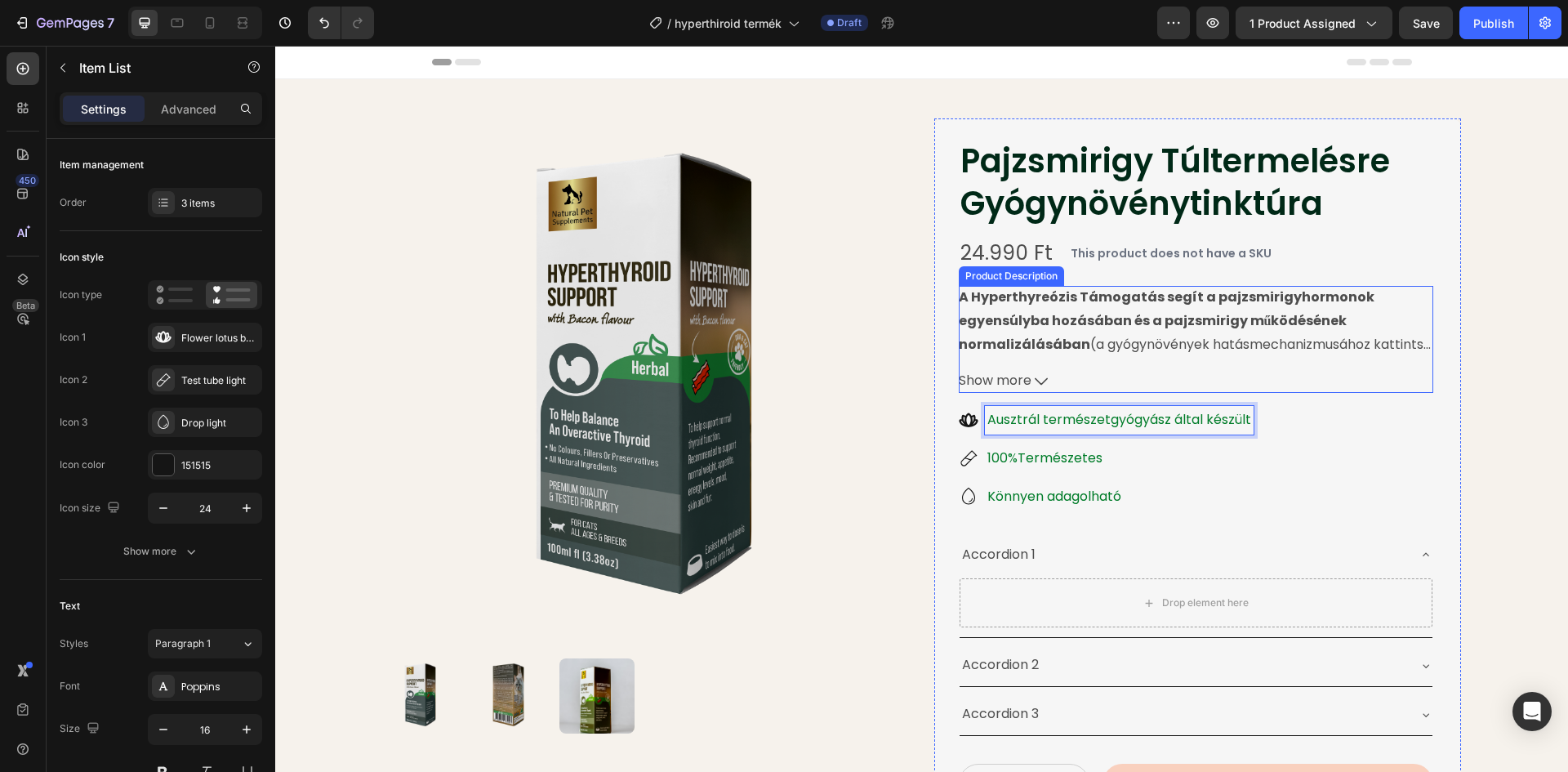
click at [1012, 382] on span "Show more" at bounding box center [995, 382] width 73 height 24
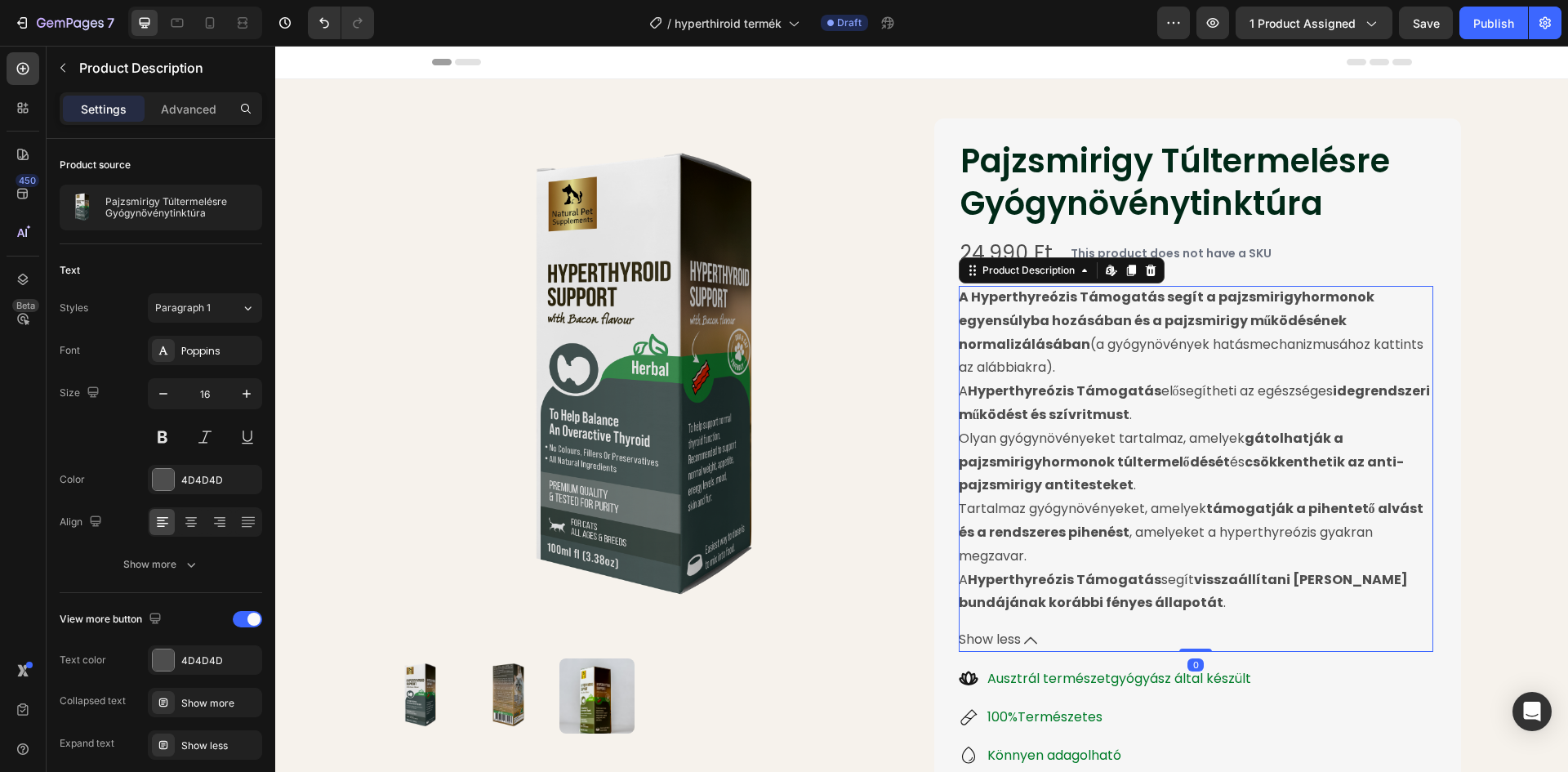
click at [1015, 628] on span "Show less" at bounding box center [989, 640] width 62 height 24
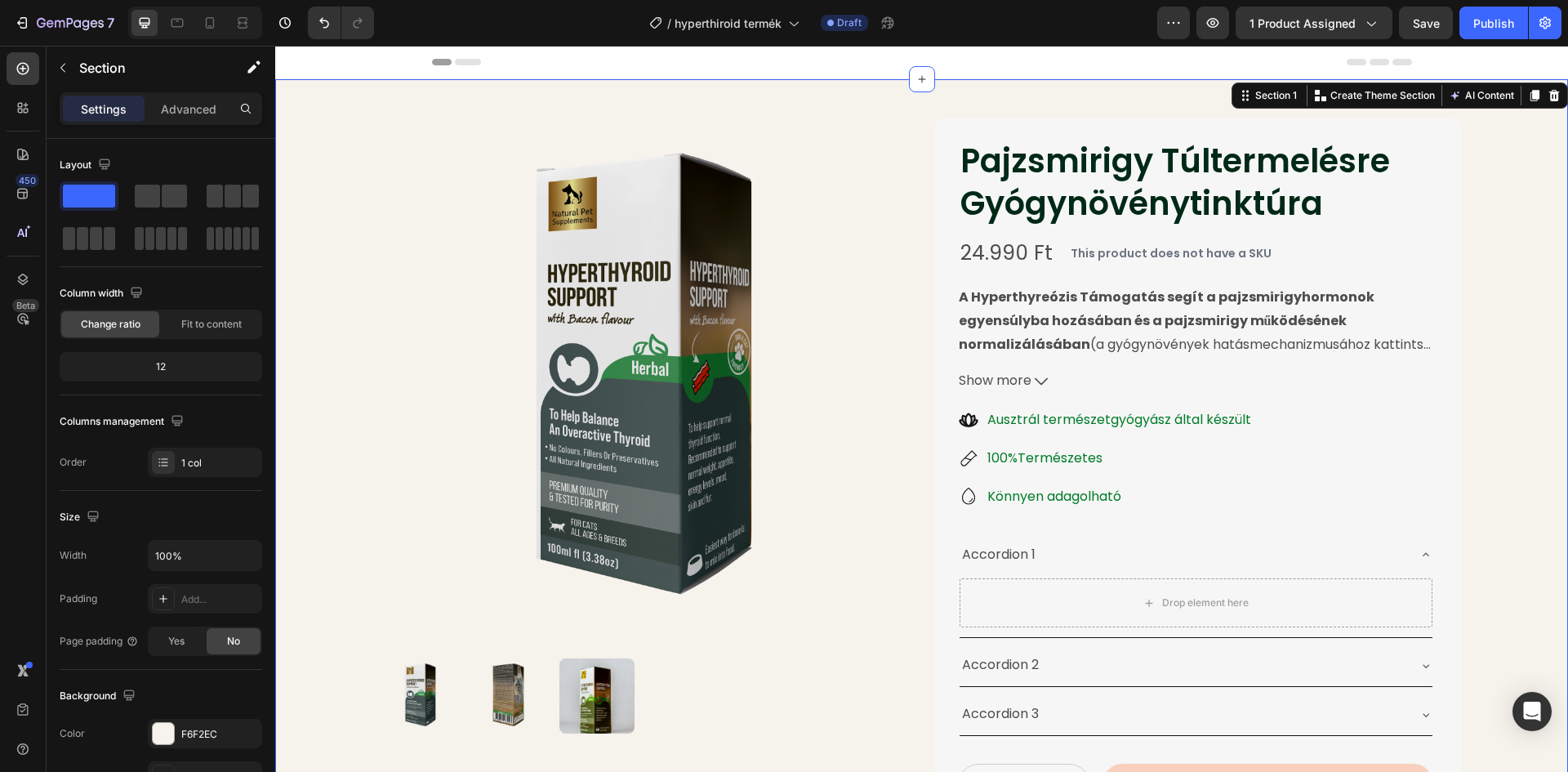
click at [1488, 332] on div "Product Images Pajzsmirigy Túltermelésre Gyógynövénytinktúra Product Title 24.9…" at bounding box center [921, 530] width 1293 height 903
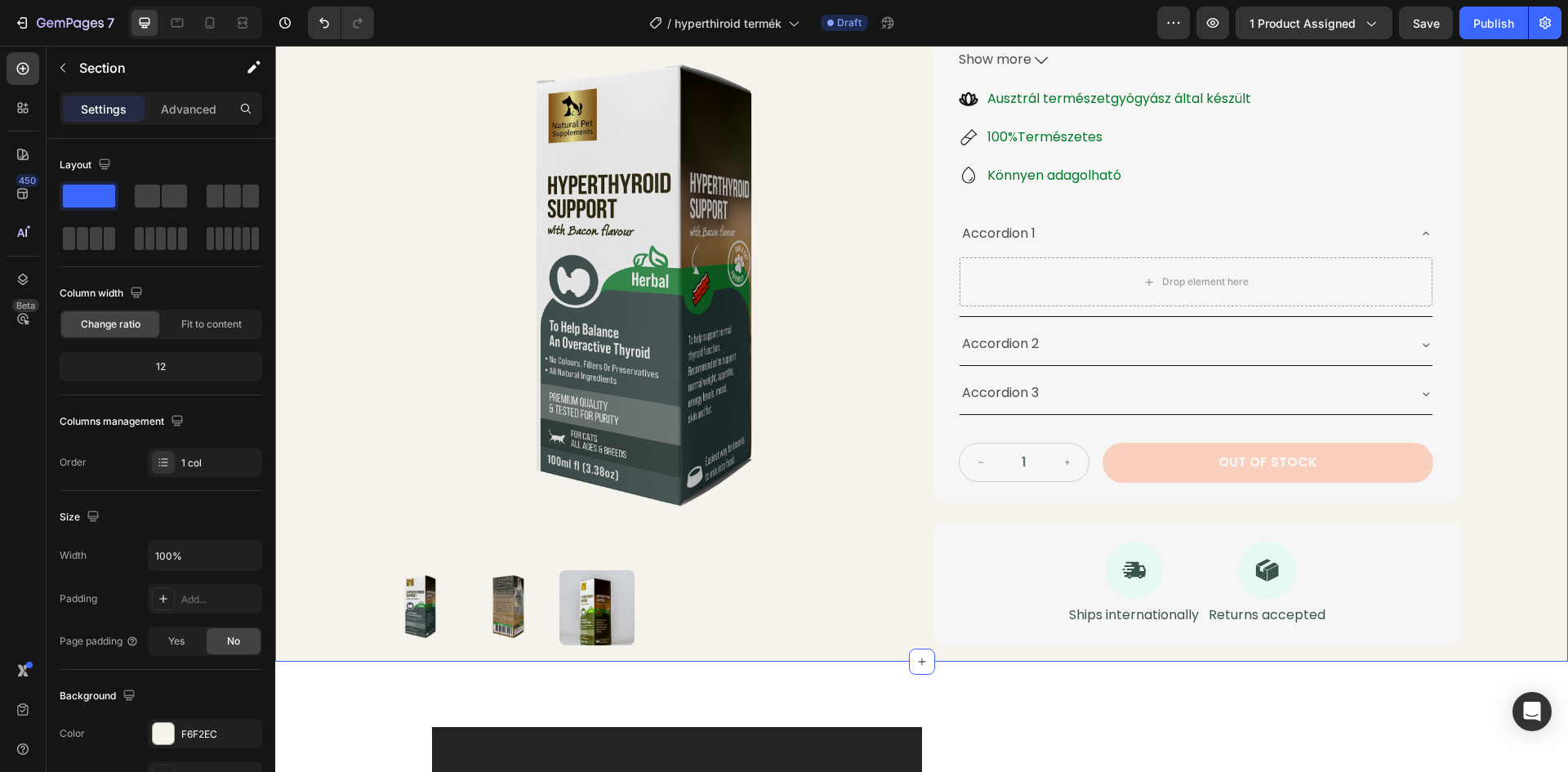
scroll to position [326, 0]
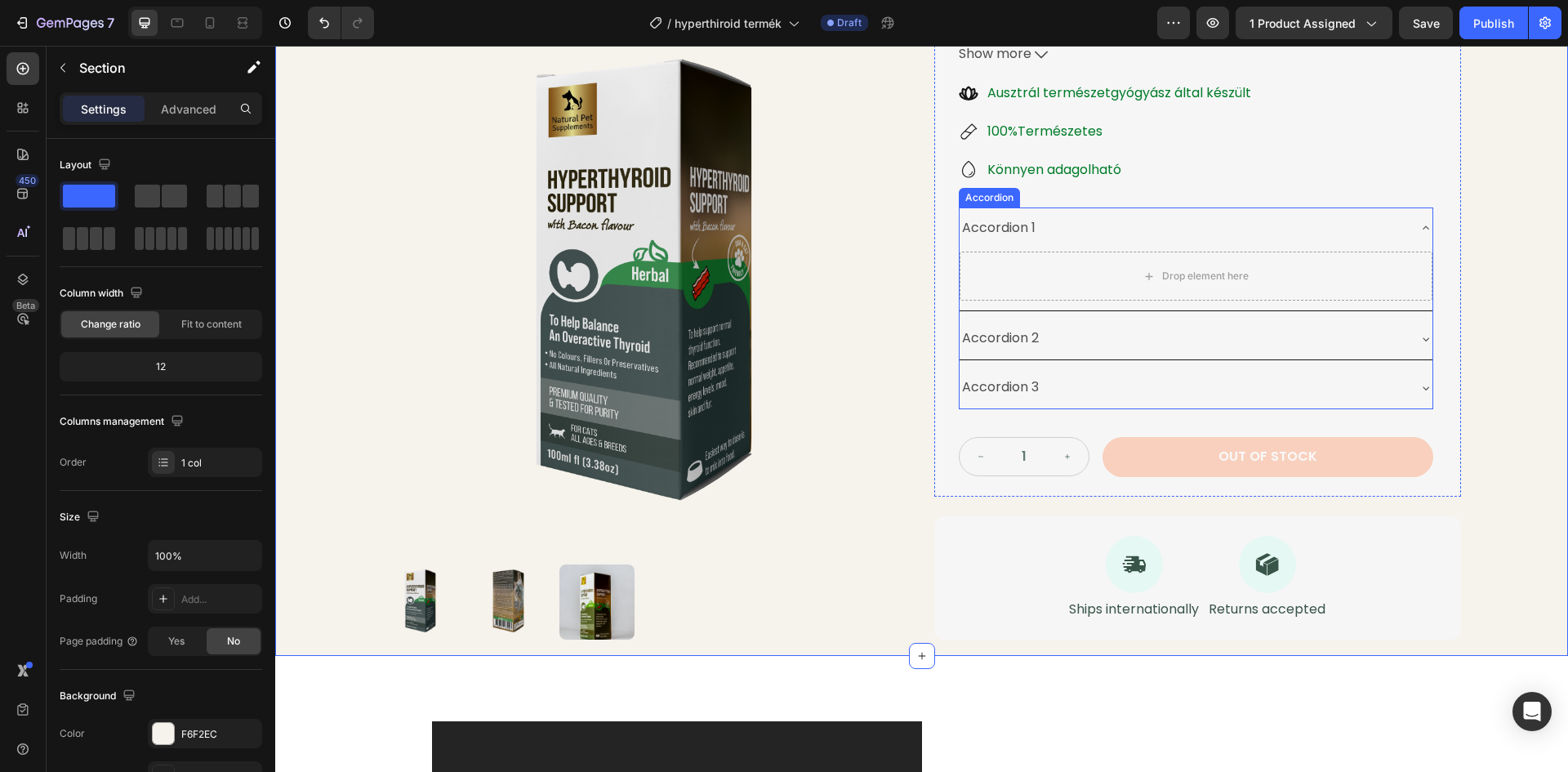
click at [1007, 232] on div "Accordion 1" at bounding box center [999, 228] width 79 height 29
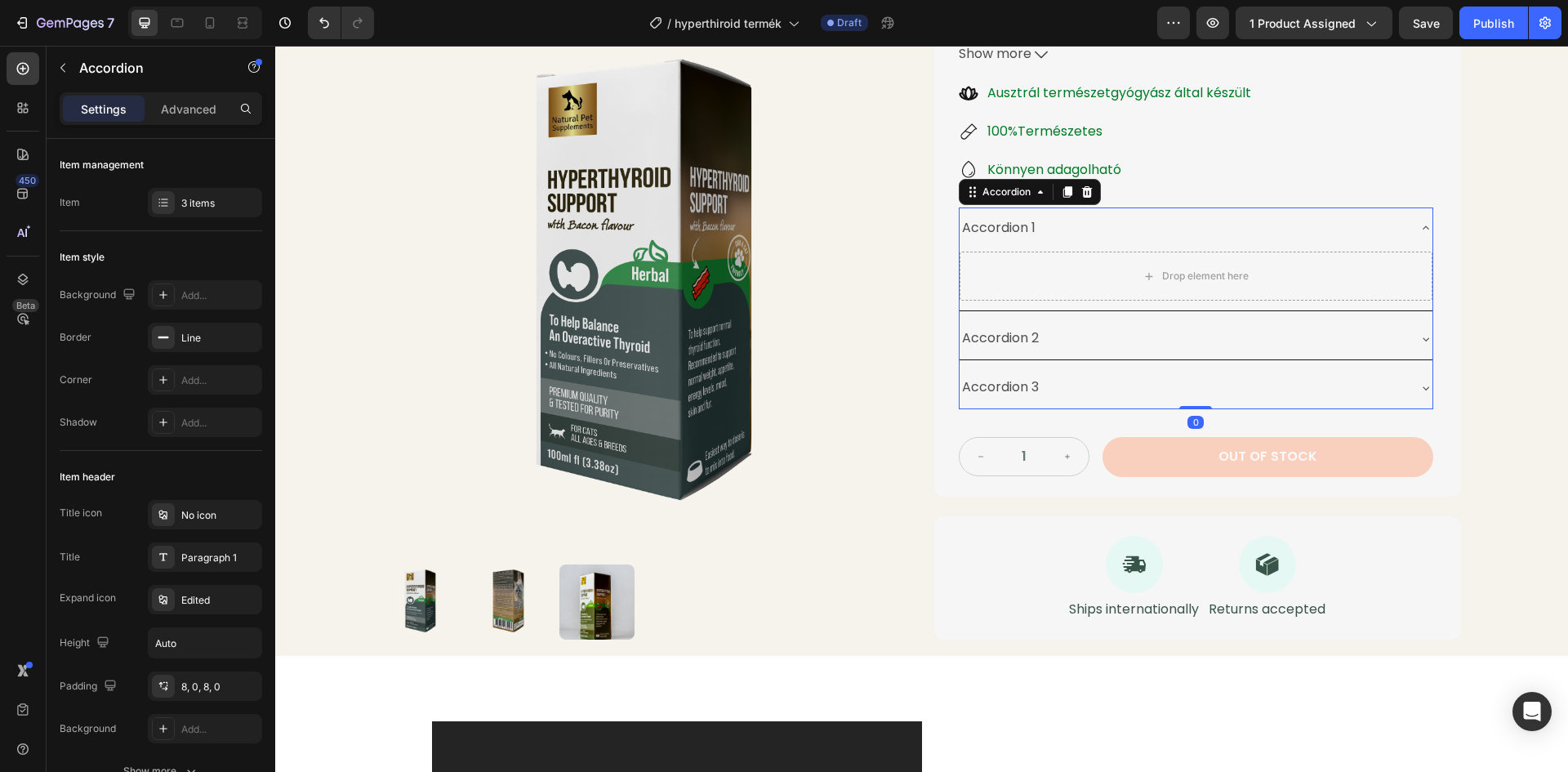
click at [1026, 230] on div "Accordion 1" at bounding box center [999, 228] width 79 height 29
click at [1030, 228] on p "Accordion 1" at bounding box center [998, 229] width 74 height 24
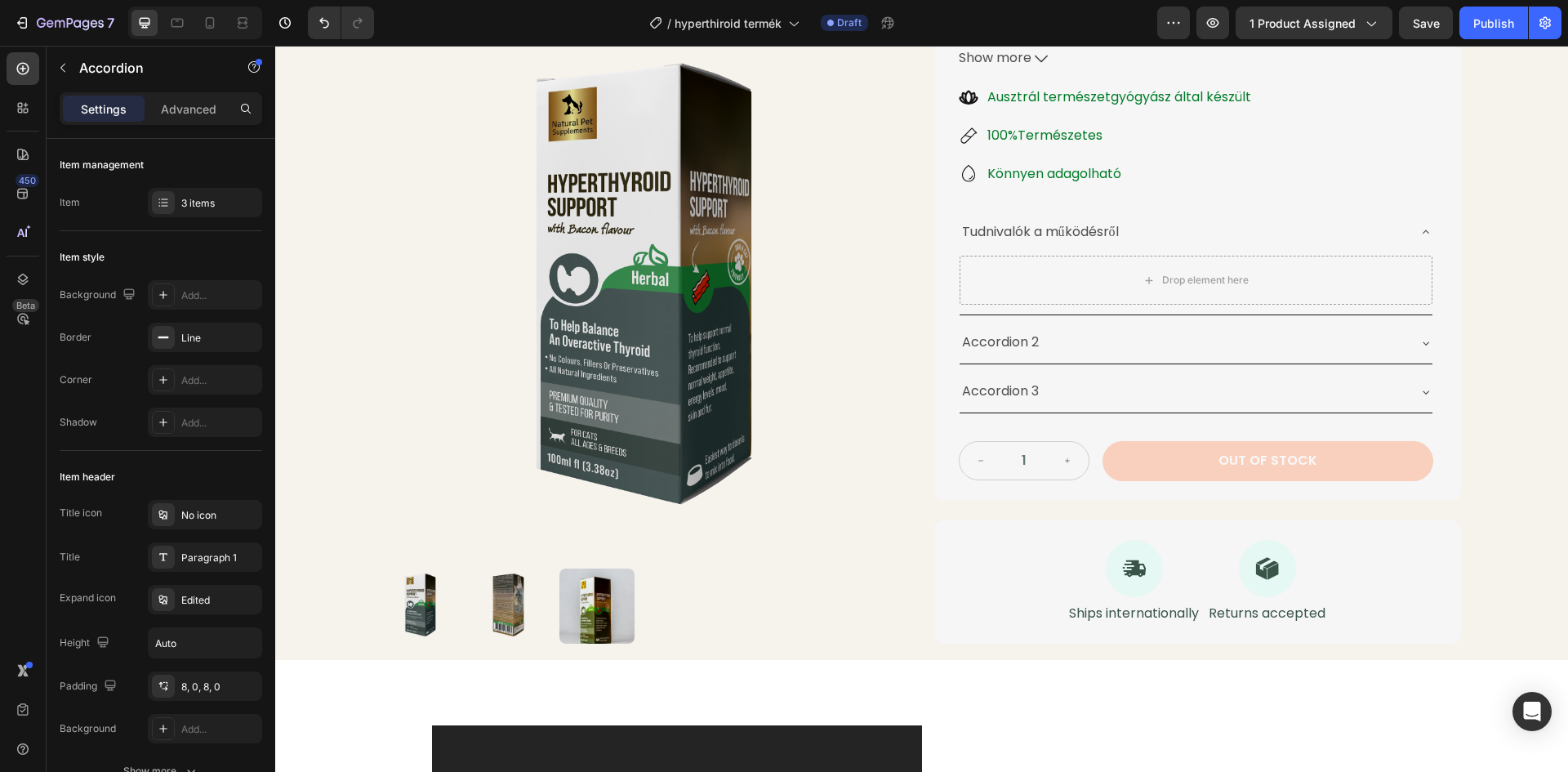
click at [1117, 233] on p "Tudnivalók a működésről" at bounding box center [1040, 233] width 157 height 24
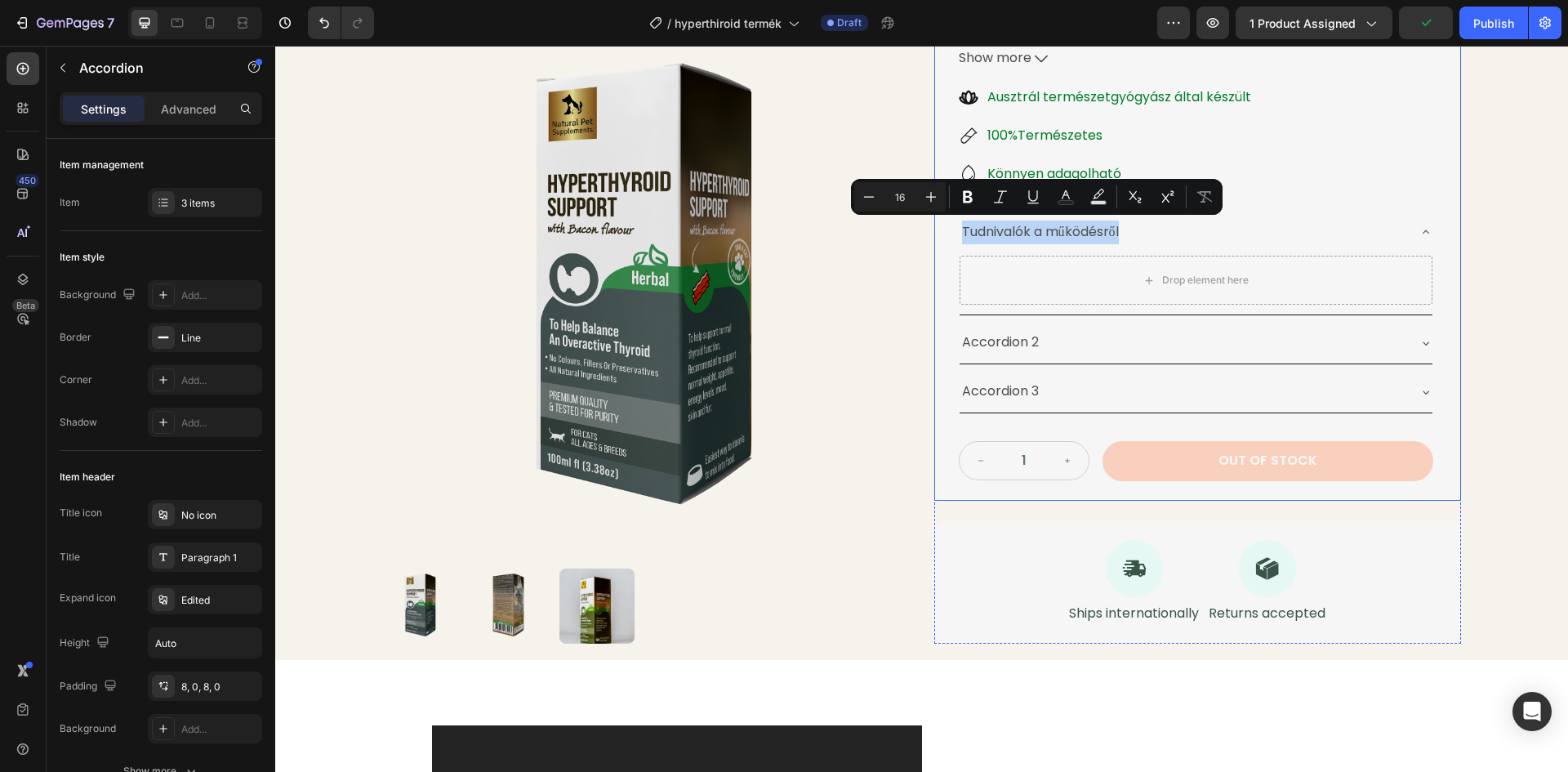
drag, startPoint x: 1121, startPoint y: 232, endPoint x: 950, endPoint y: 235, distance: 171.0
click at [950, 235] on div "Pajzsmirigy Túltermelésre Gyógynövénytinktúra Product Title 24.990 Ft Product P…" at bounding box center [1197, 148] width 526 height 705
click at [967, 194] on icon "Editor contextual toolbar" at bounding box center [968, 196] width 17 height 17
click at [1518, 195] on div "Product Images Pajzsmirigy Túltermelésre Gyógynövénytinktúra Product Title 24.9…" at bounding box center [921, 208] width 1293 height 903
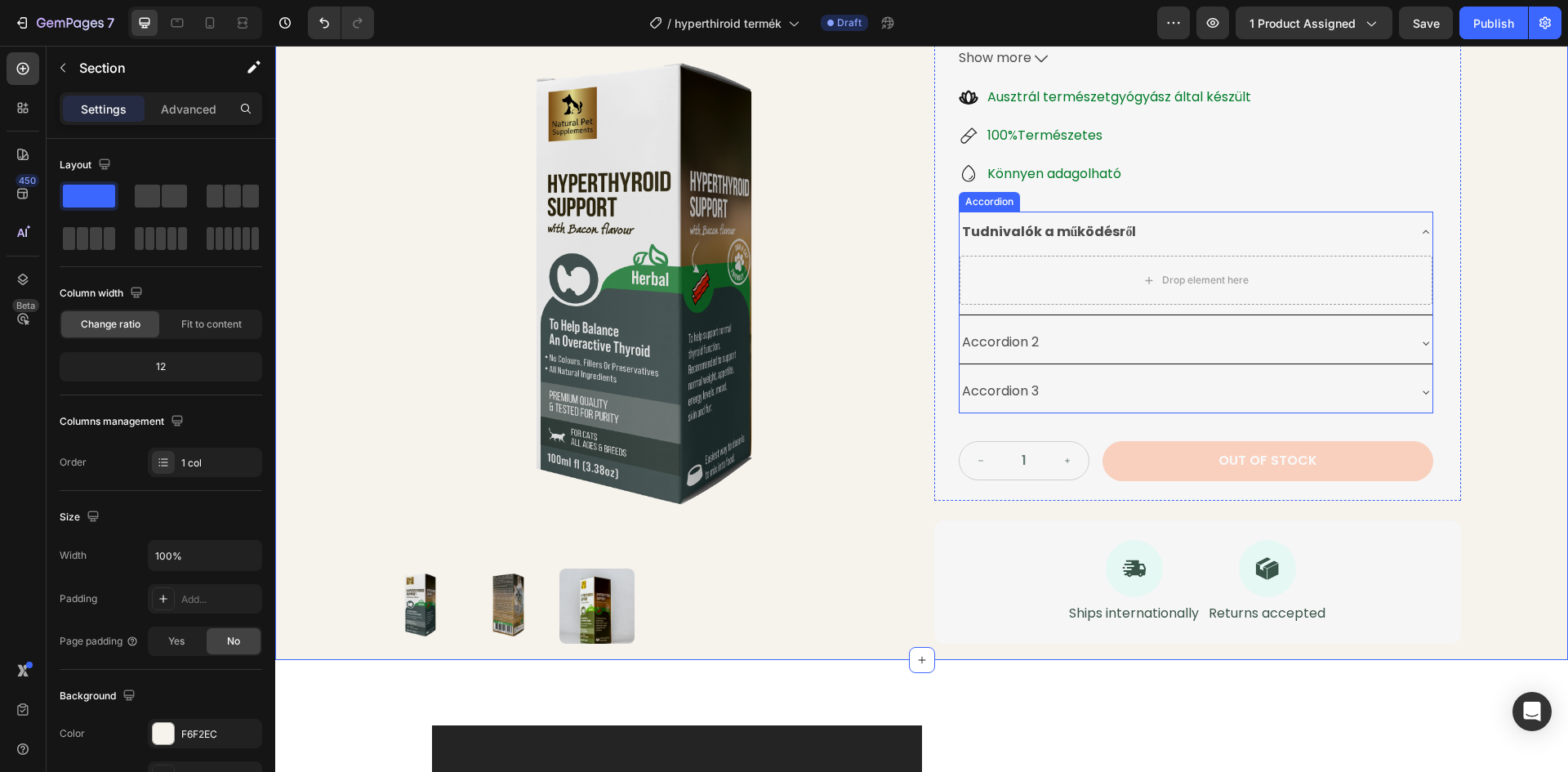
click at [1258, 230] on div "Tudnivalók a működésről" at bounding box center [1183, 232] width 446 height 29
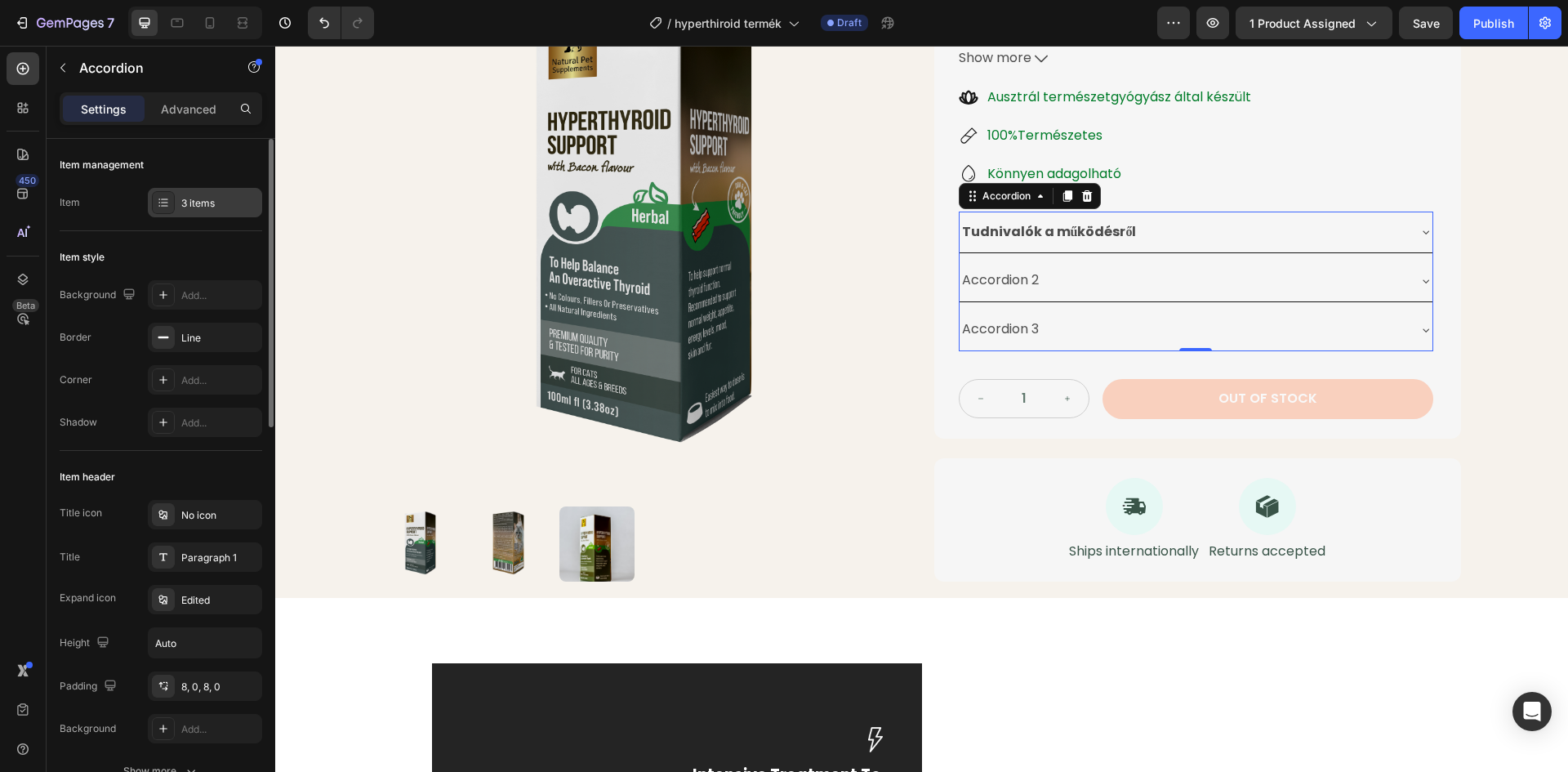
click at [188, 201] on div "3 items" at bounding box center [220, 203] width 77 height 15
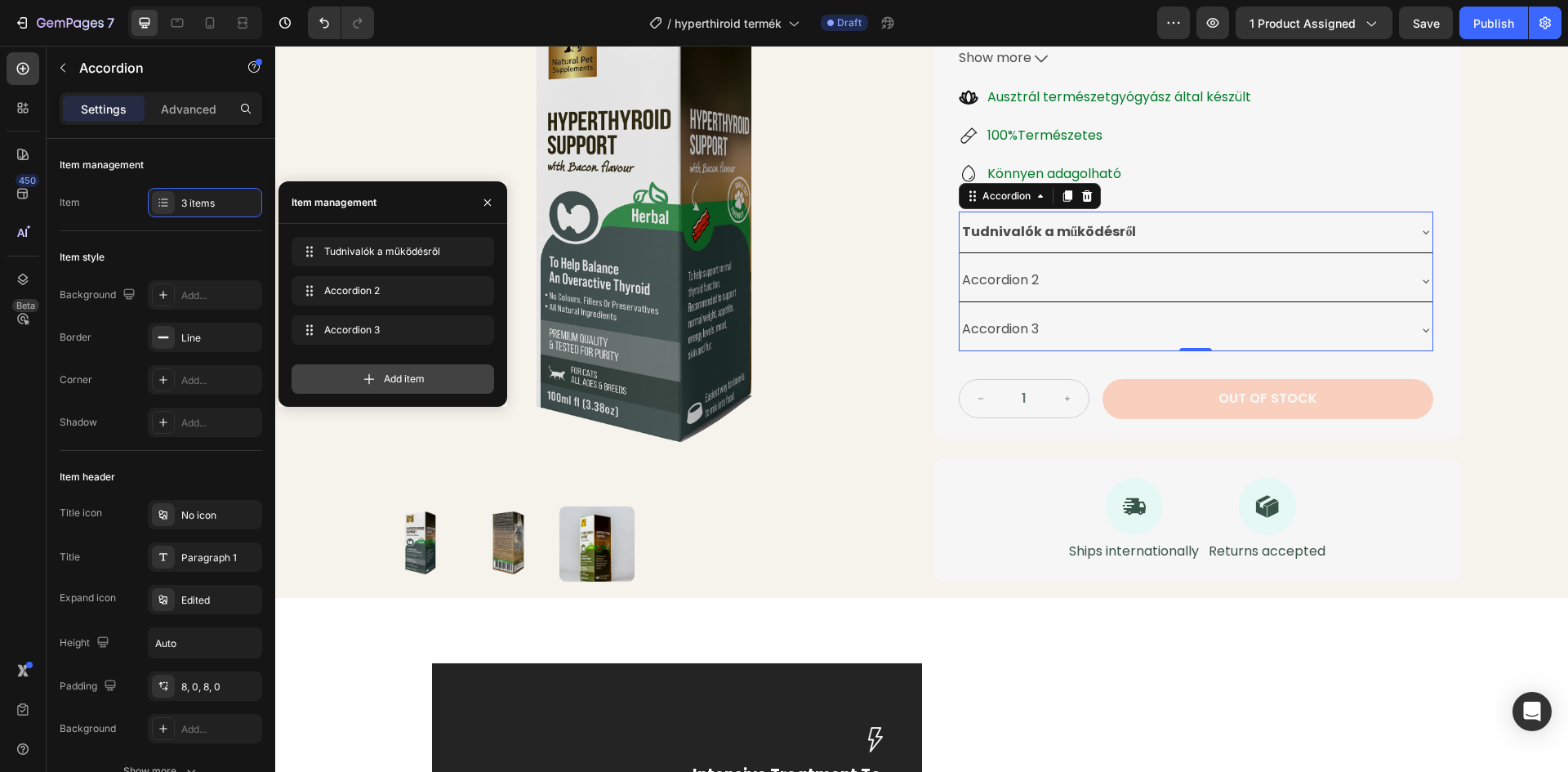
click at [402, 383] on span "Add item" at bounding box center [403, 379] width 40 height 15
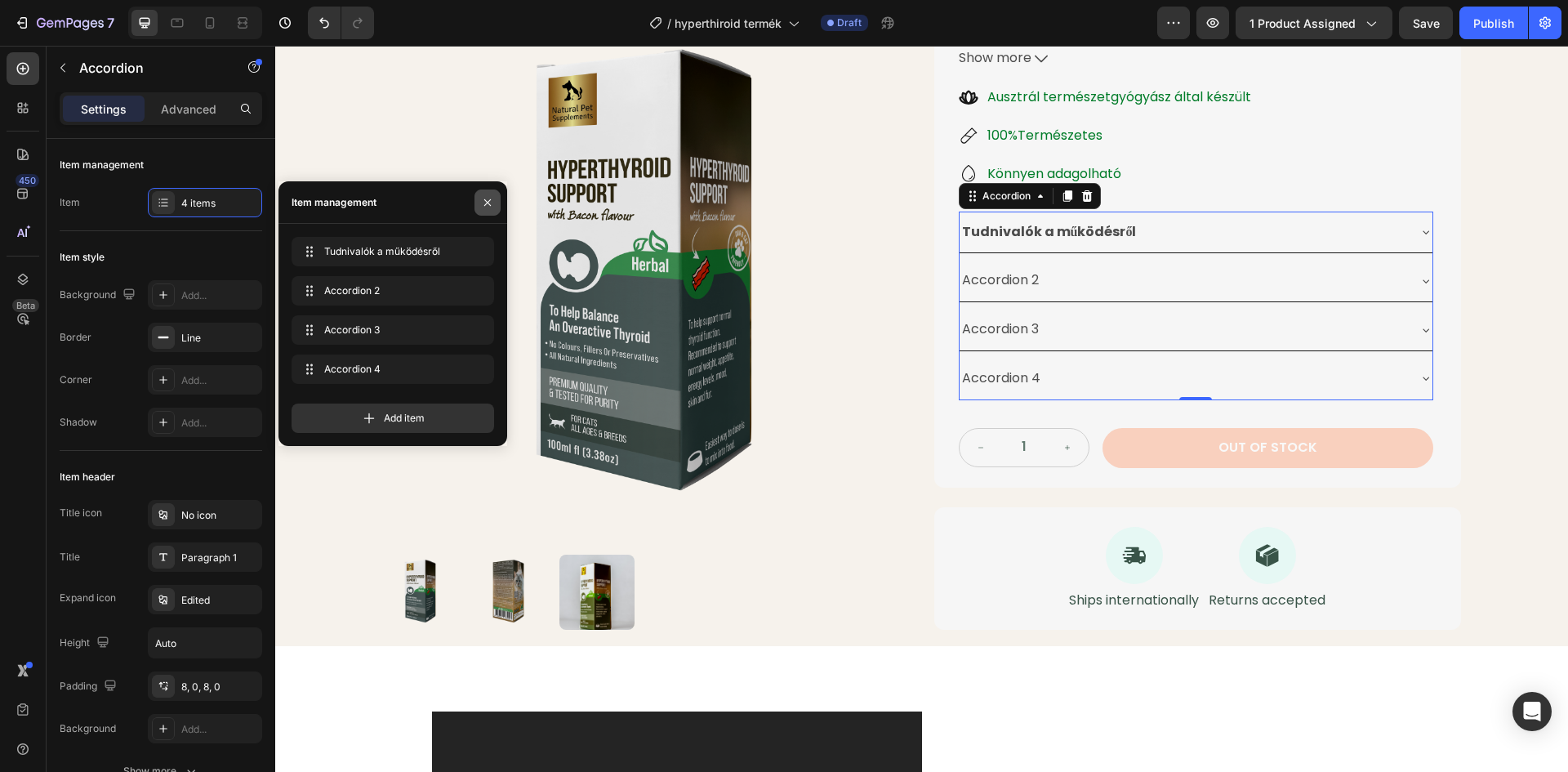
click at [493, 198] on icon "button" at bounding box center [487, 202] width 13 height 13
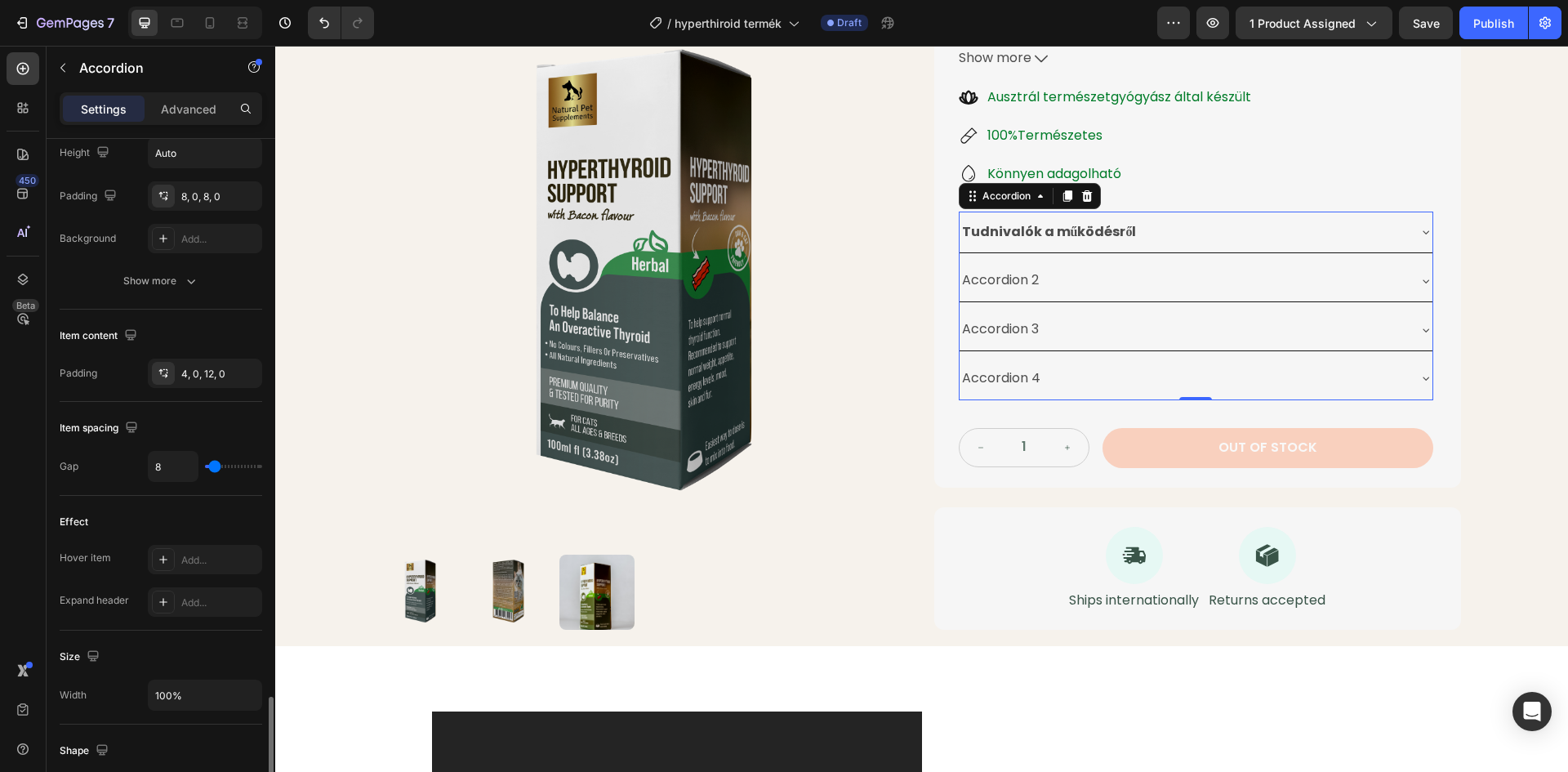
scroll to position [918, 0]
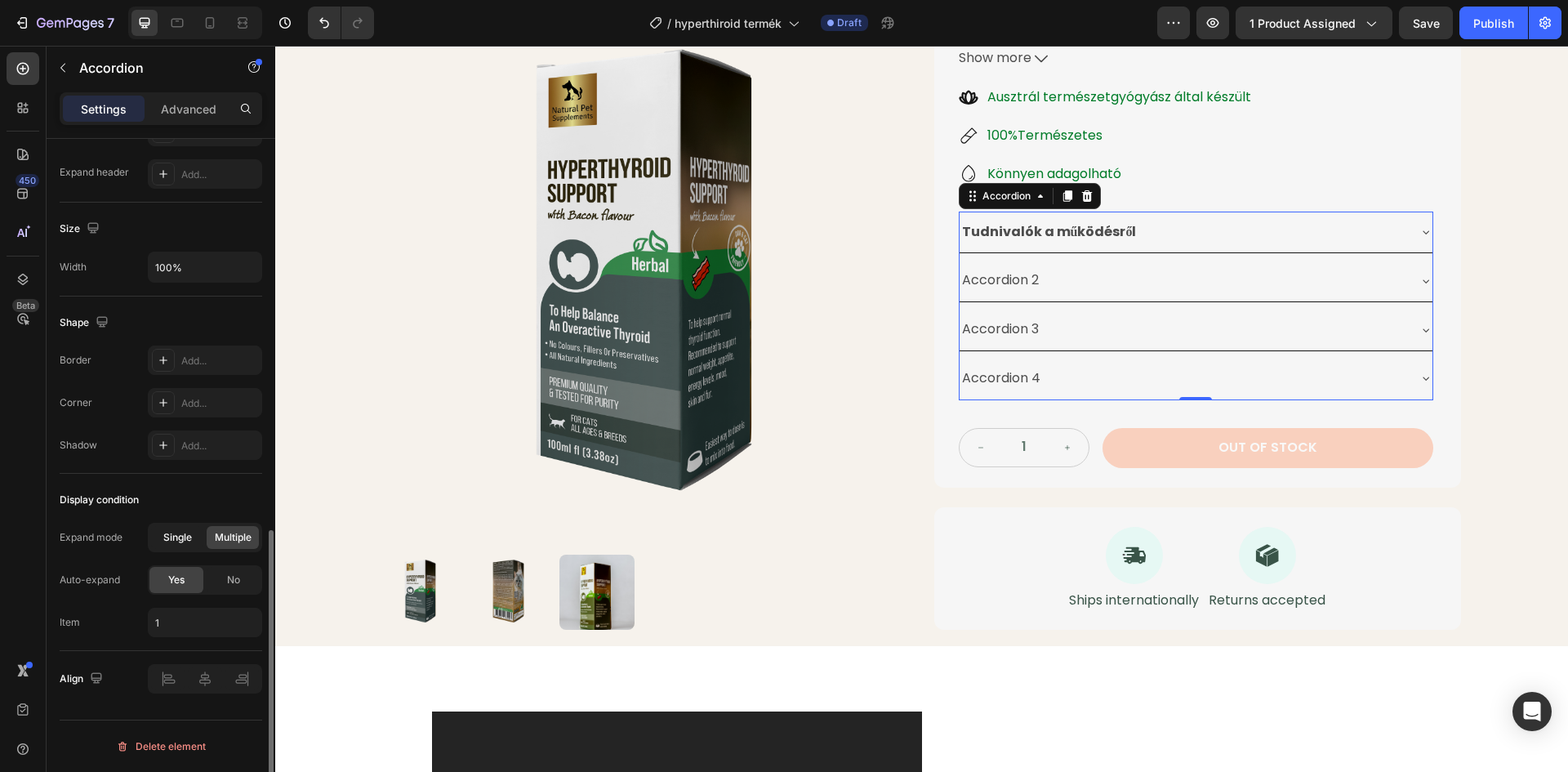
click at [187, 533] on span "Single" at bounding box center [177, 537] width 29 height 15
click at [229, 576] on span "No" at bounding box center [233, 580] width 13 height 15
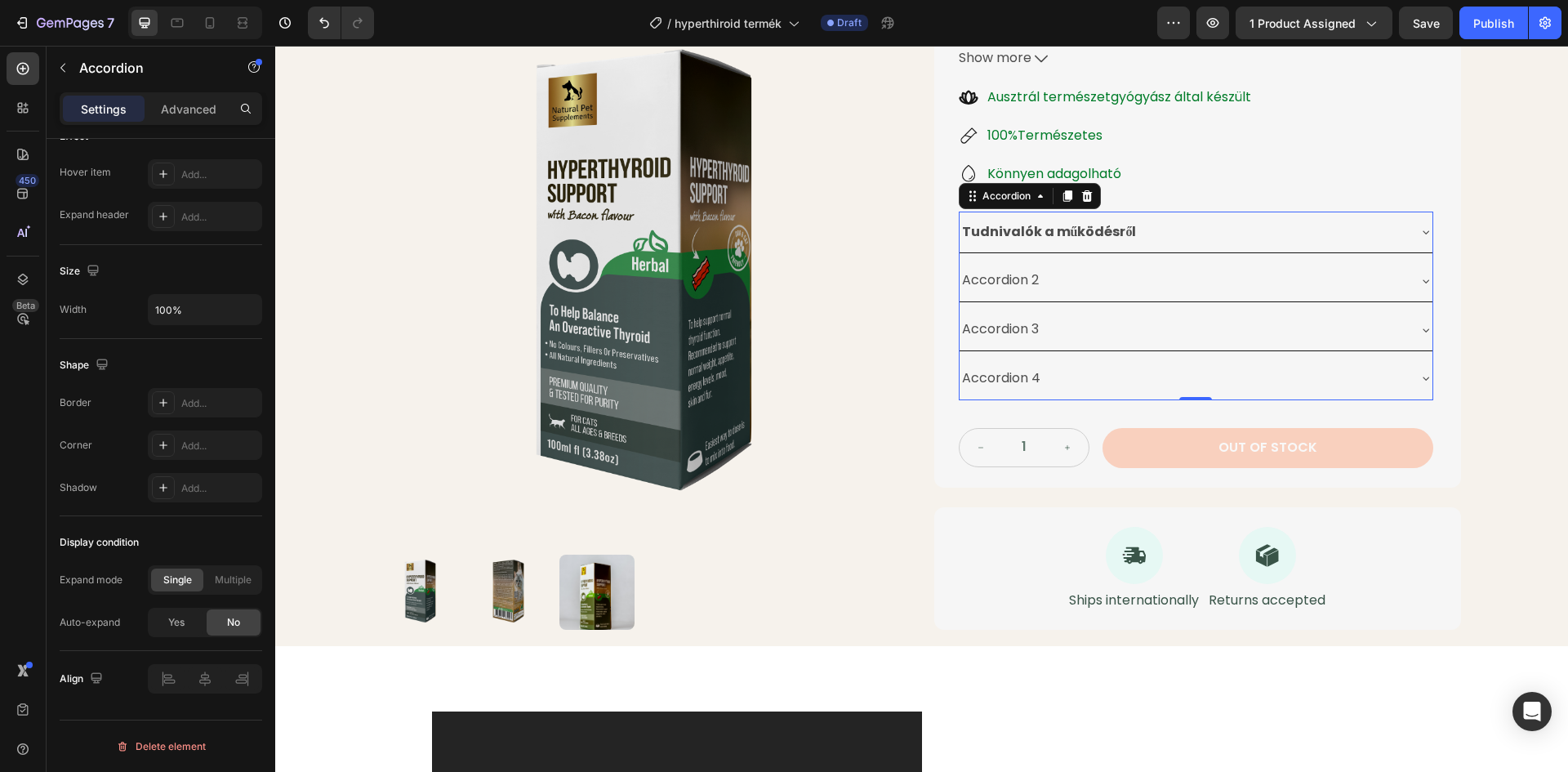
click at [1034, 284] on div "Accordion 2" at bounding box center [1000, 280] width 82 height 29
click at [1035, 274] on div "Accordion 2" at bounding box center [1000, 280] width 82 height 29
click at [1030, 281] on p "Accordion 2" at bounding box center [1000, 281] width 77 height 24
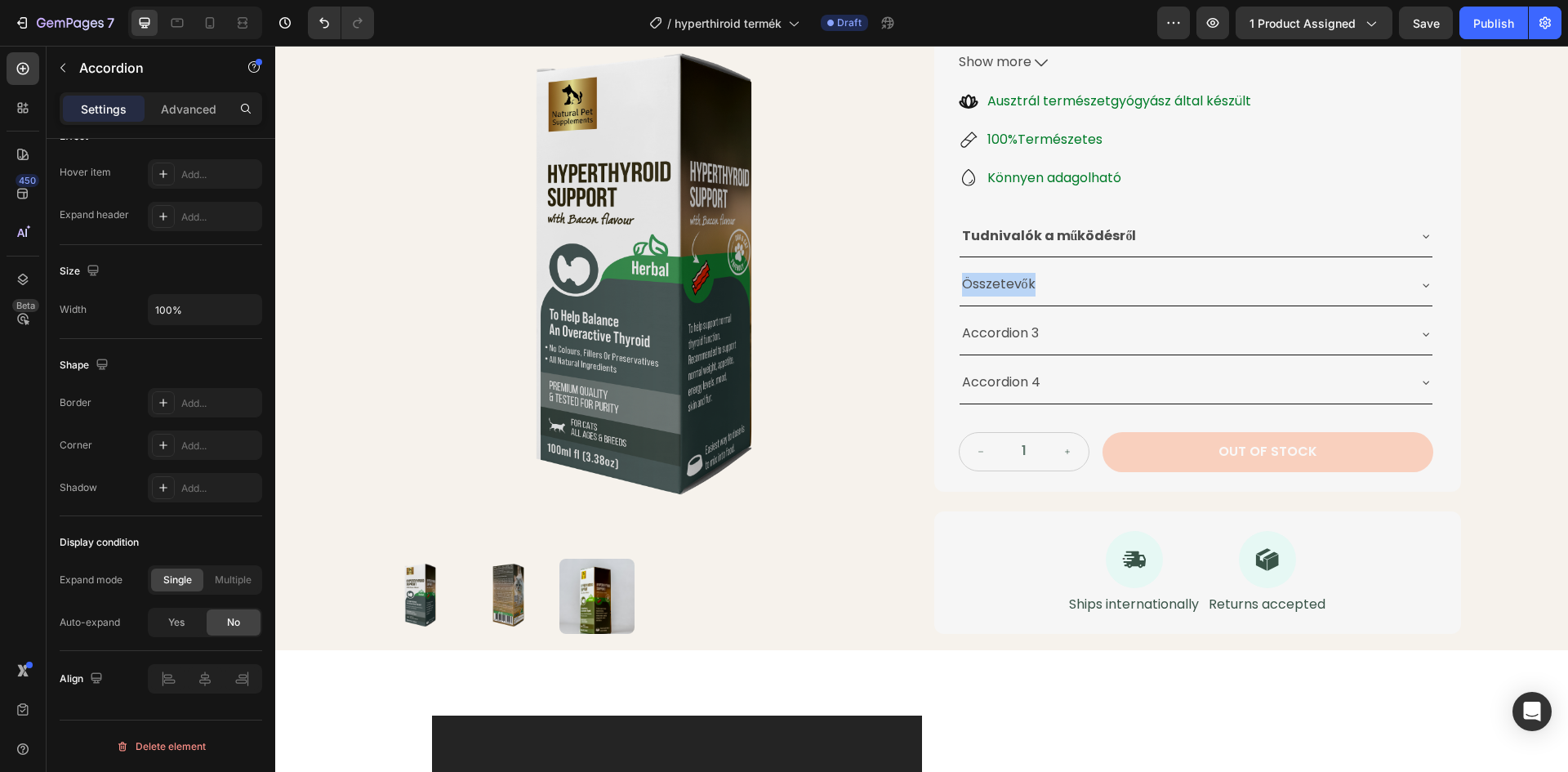
drag, startPoint x: 1027, startPoint y: 284, endPoint x: 955, endPoint y: 286, distance: 72.0
click at [960, 286] on div "Összetevők" at bounding box center [999, 284] width 79 height 29
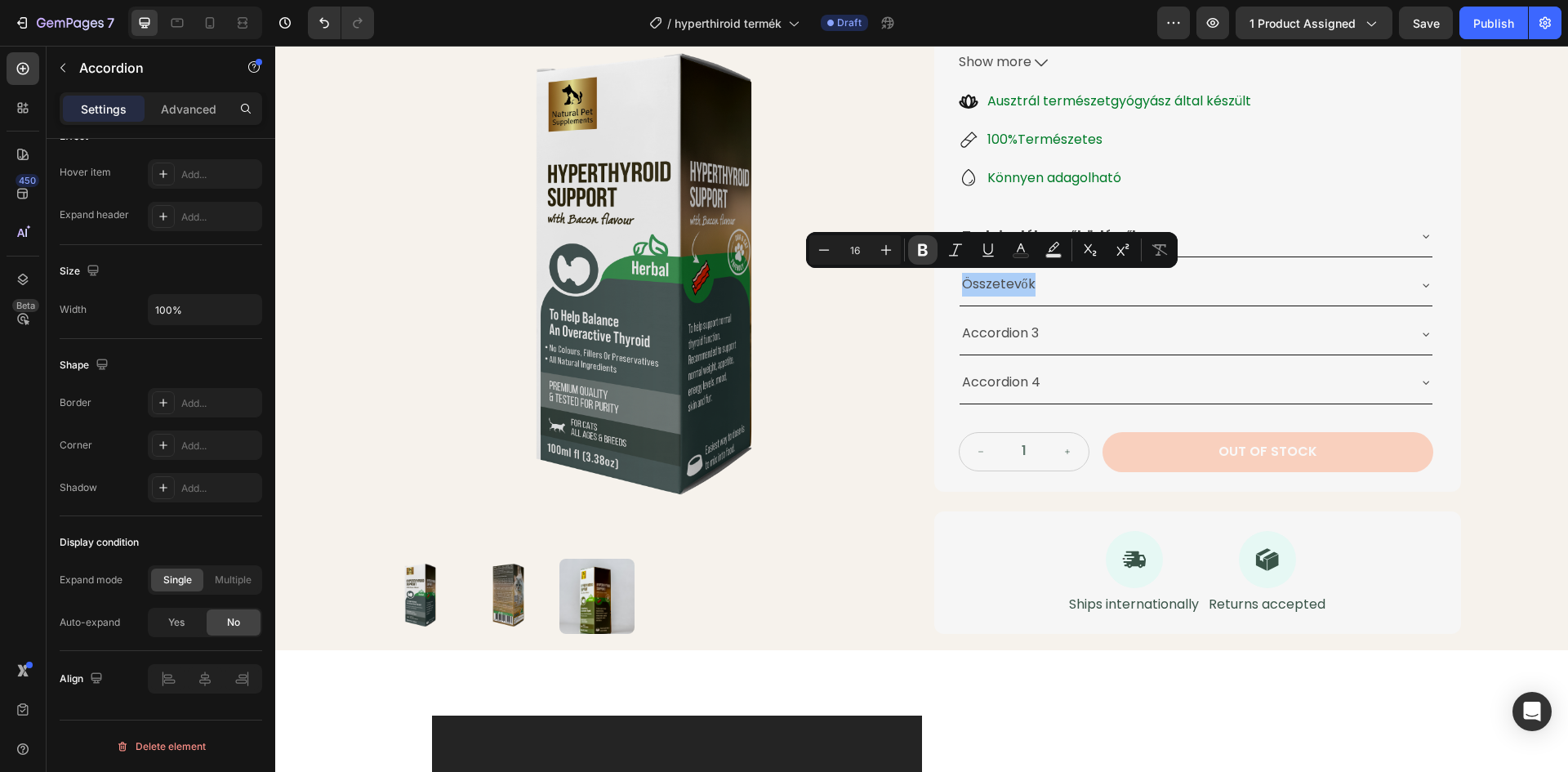
click at [920, 254] on icon "Editor contextual toolbar" at bounding box center [922, 250] width 10 height 12
click at [1011, 344] on p "Accordion 3" at bounding box center [1000, 333] width 77 height 24
click at [1034, 333] on div "Accordion 3" at bounding box center [1000, 333] width 82 height 29
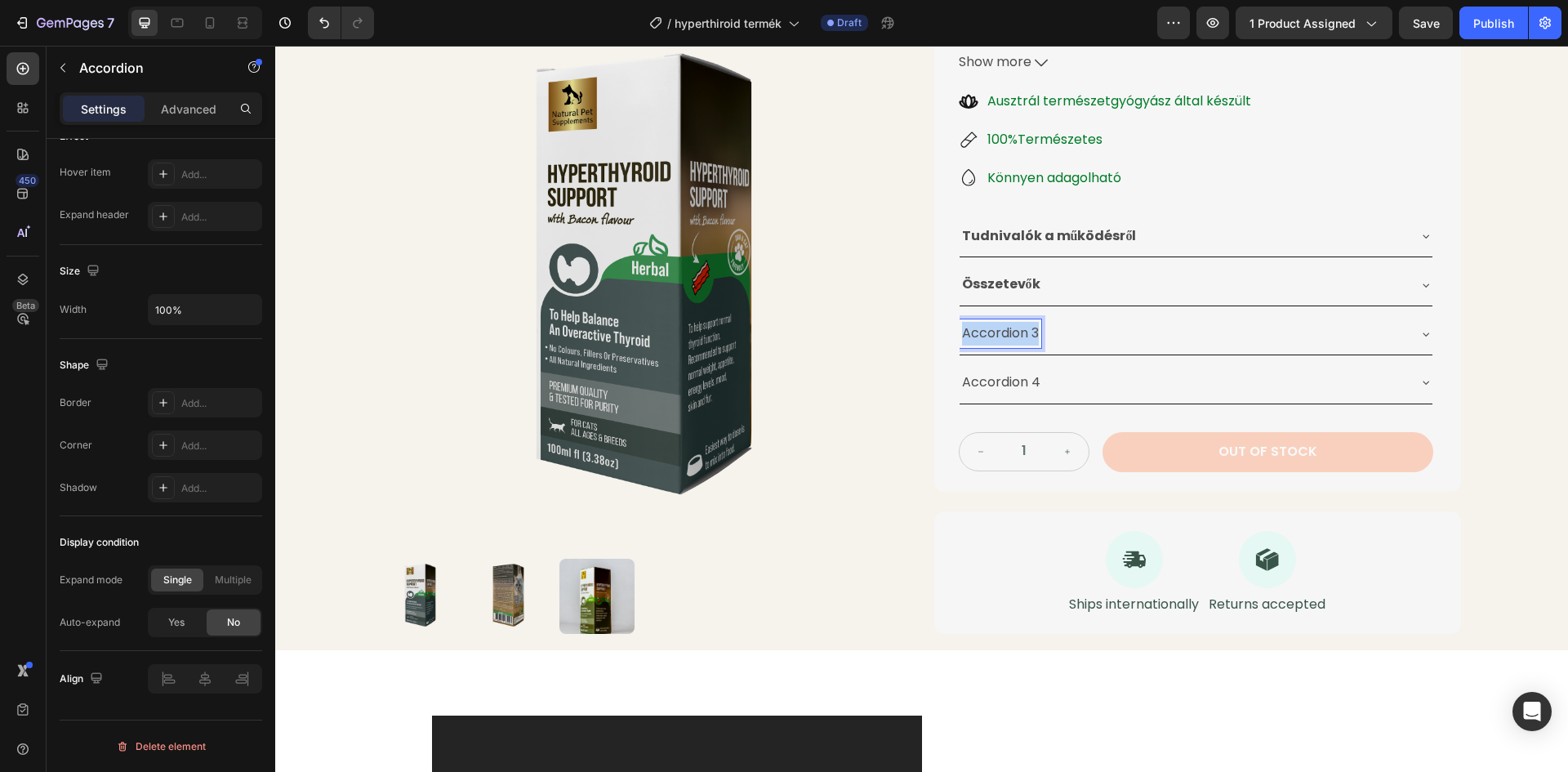
click at [1034, 333] on div "Accordion 3" at bounding box center [1000, 333] width 82 height 29
drag, startPoint x: 1136, startPoint y: 334, endPoint x: 957, endPoint y: 335, distance: 179.0
click at [960, 335] on div "Biztonság és figyelmeztetés" at bounding box center [1052, 333] width 184 height 29
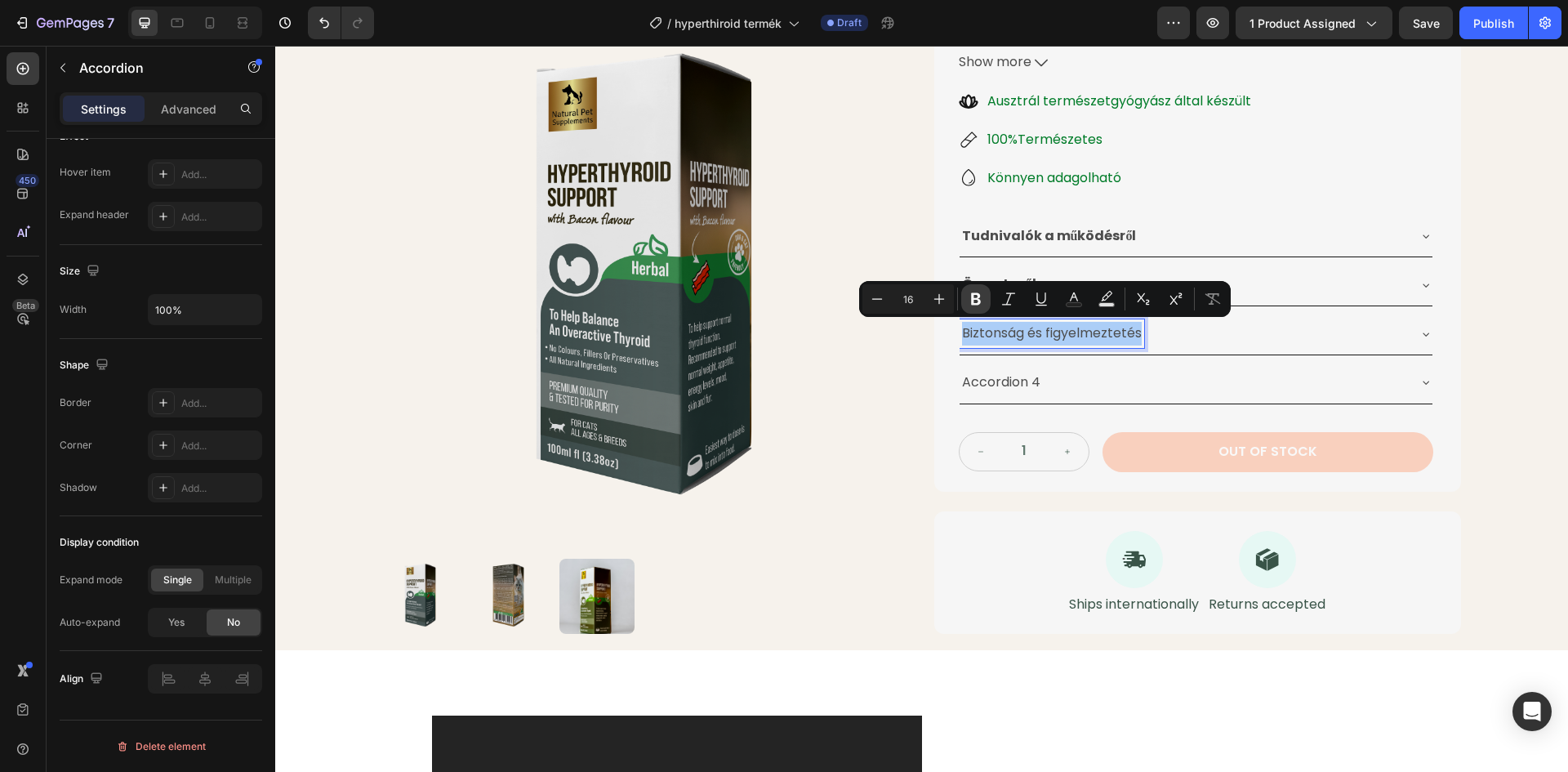
click at [976, 297] on icon "Editor contextual toolbar" at bounding box center [976, 299] width 17 height 17
click at [1031, 384] on p "Accordion 4" at bounding box center [1001, 383] width 79 height 24
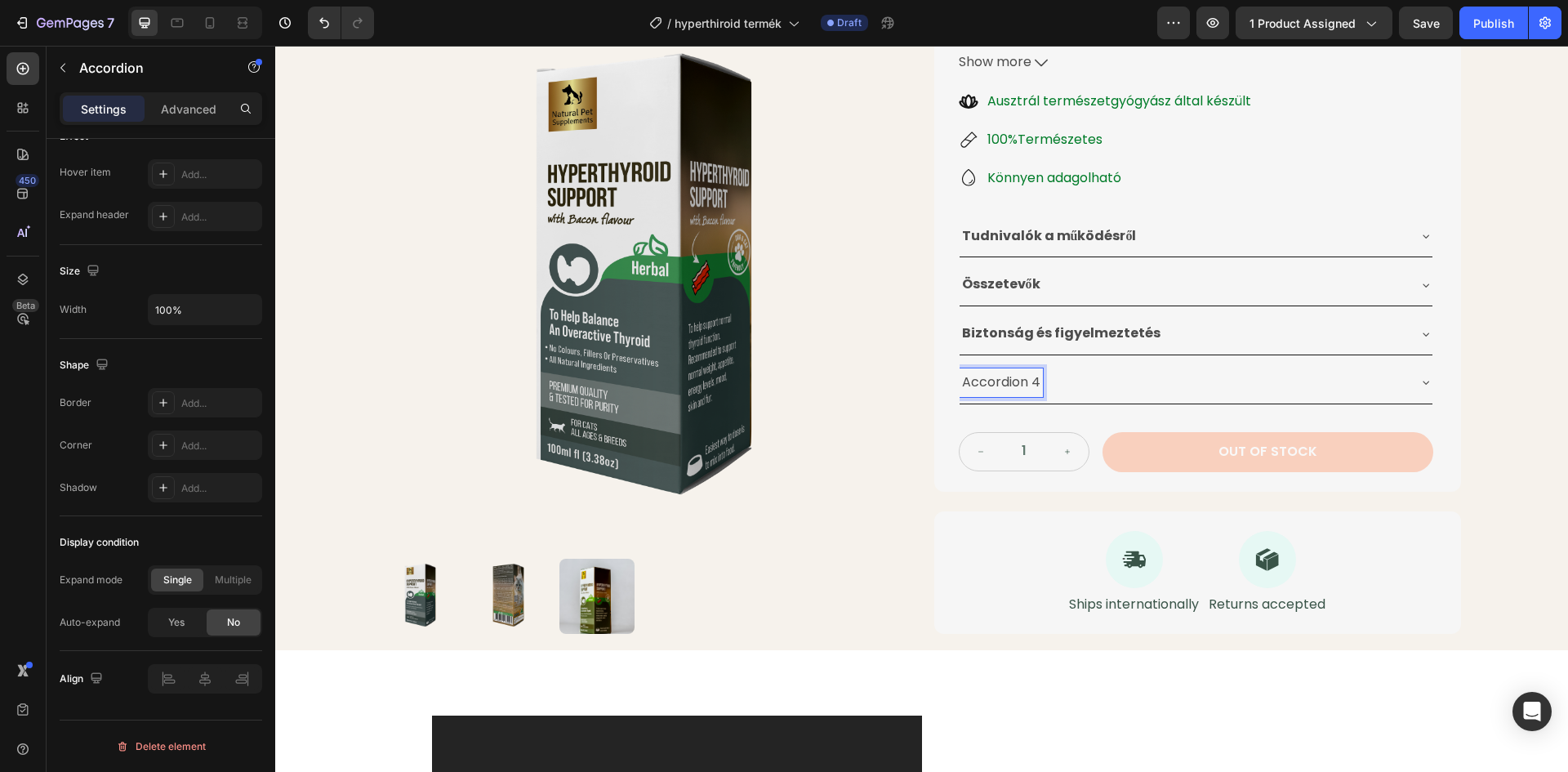
click at [1033, 380] on p "Accordion 4" at bounding box center [1001, 383] width 79 height 24
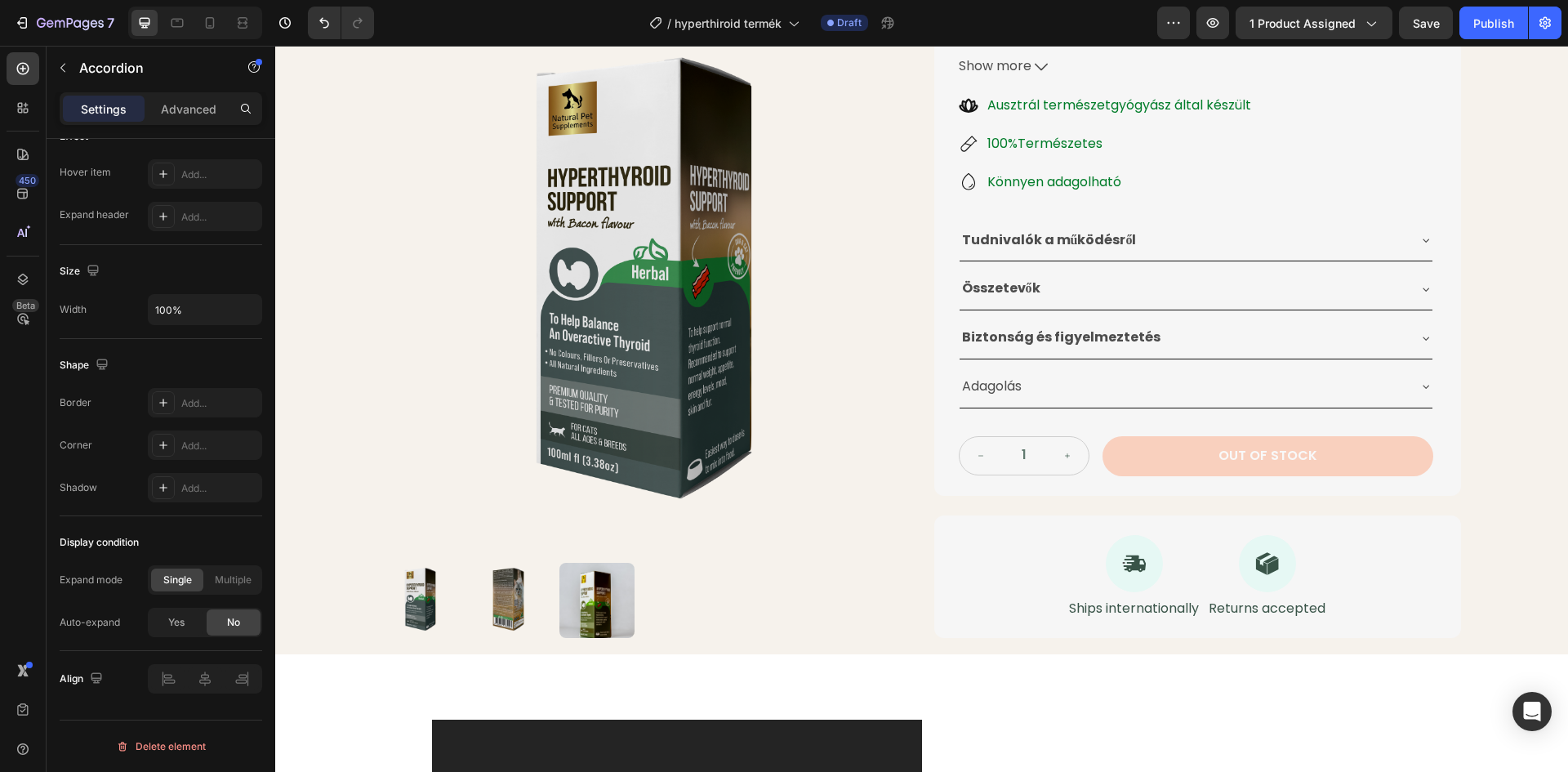
click at [1005, 386] on p "Adagolás" at bounding box center [991, 386] width 59 height 24
drag, startPoint x: 1018, startPoint y: 389, endPoint x: 958, endPoint y: 388, distance: 60.0
click at [960, 388] on div "Adagolás" at bounding box center [991, 386] width 64 height 29
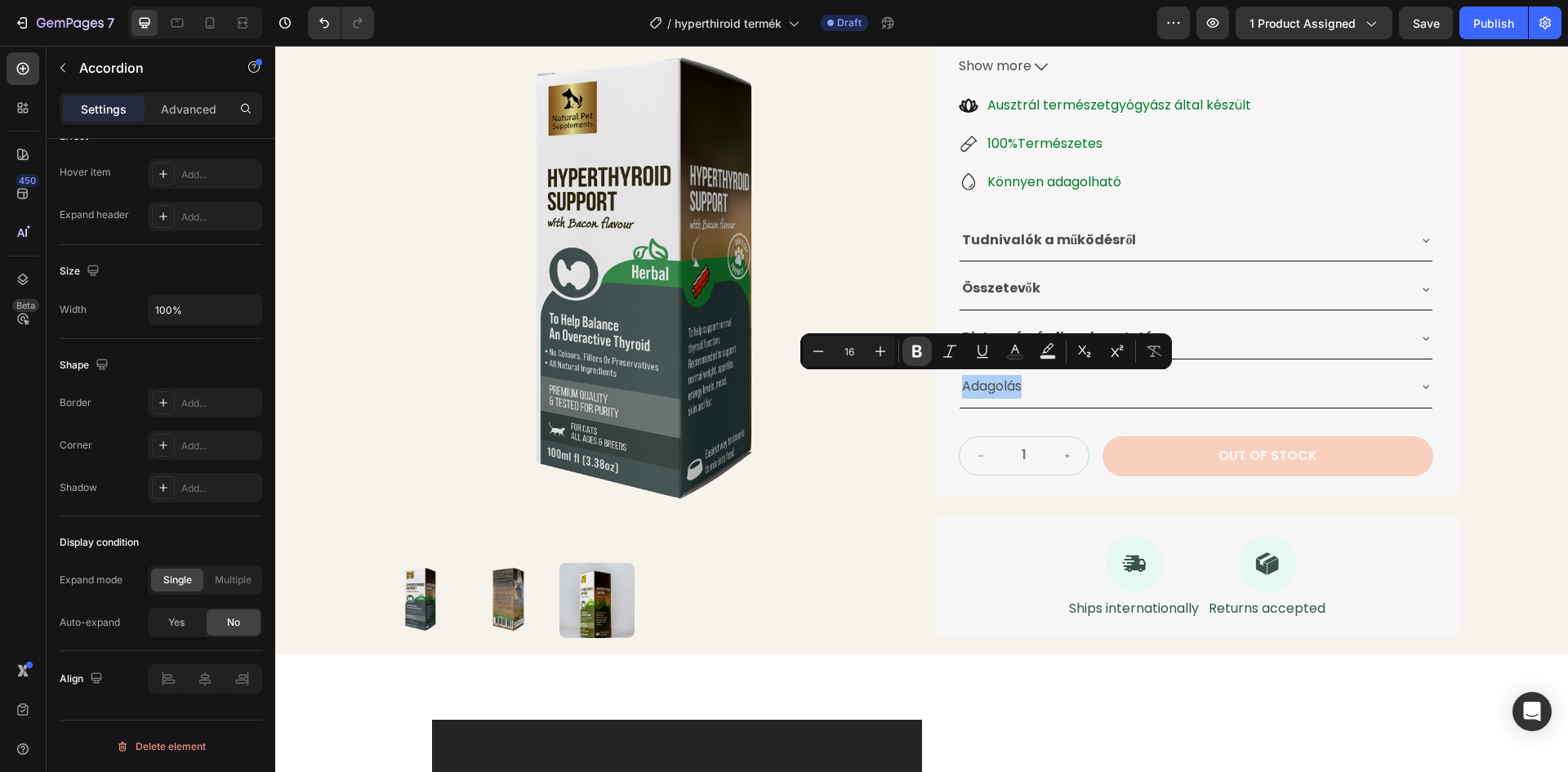
click at [908, 353] on button "Bold" at bounding box center [918, 351] width 30 height 30
click at [918, 299] on div "Product Images Pajzsmirigy Túltermelésre Gyógynövénytinktúra Product Title 24.9…" at bounding box center [922, 221] width 1078 height 834
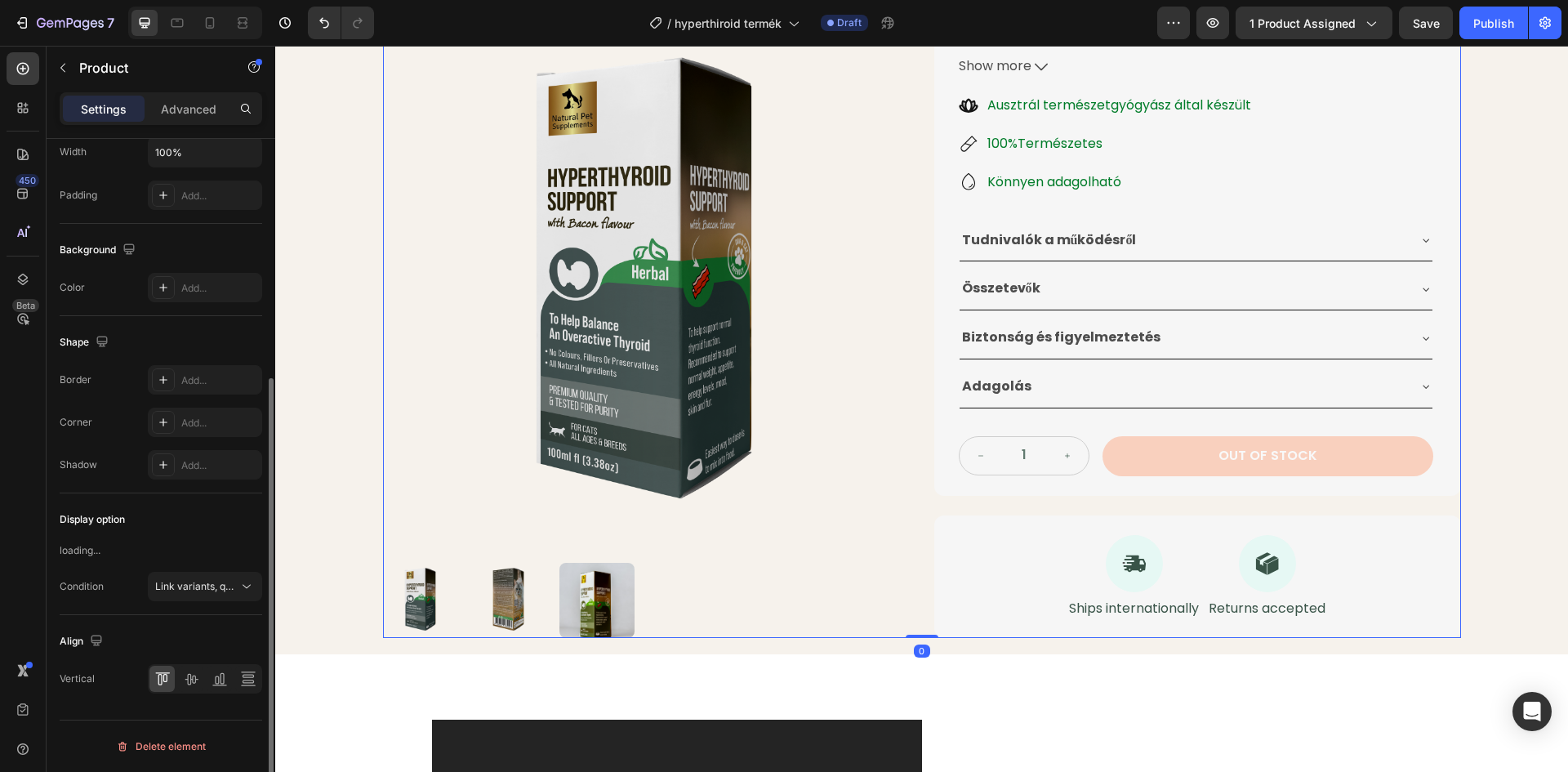
scroll to position [0, 0]
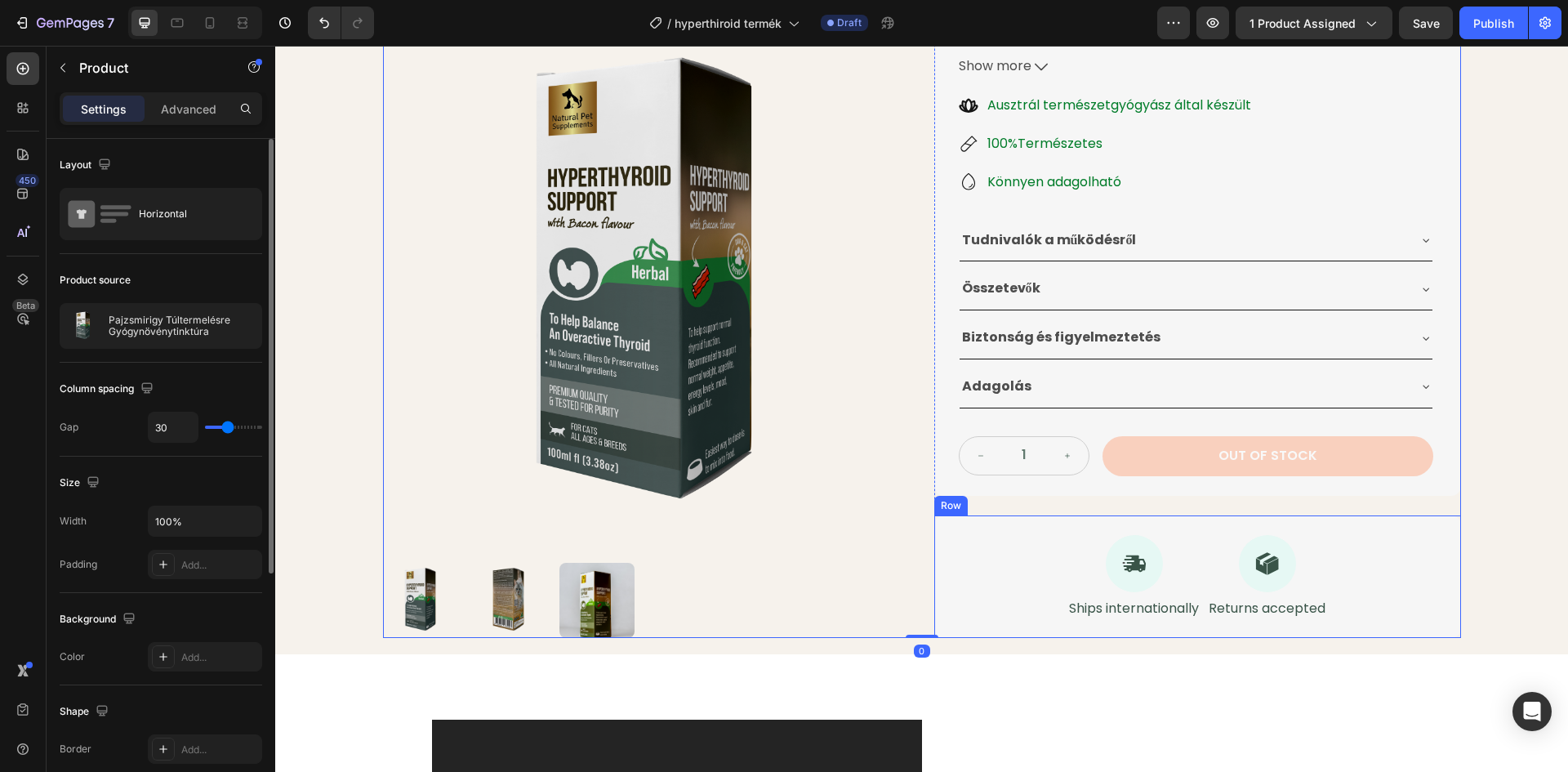
click at [1143, 526] on div "Icon Ships internationally Text Block Icon Returns accepted Text Block Row" at bounding box center [1197, 577] width 526 height 123
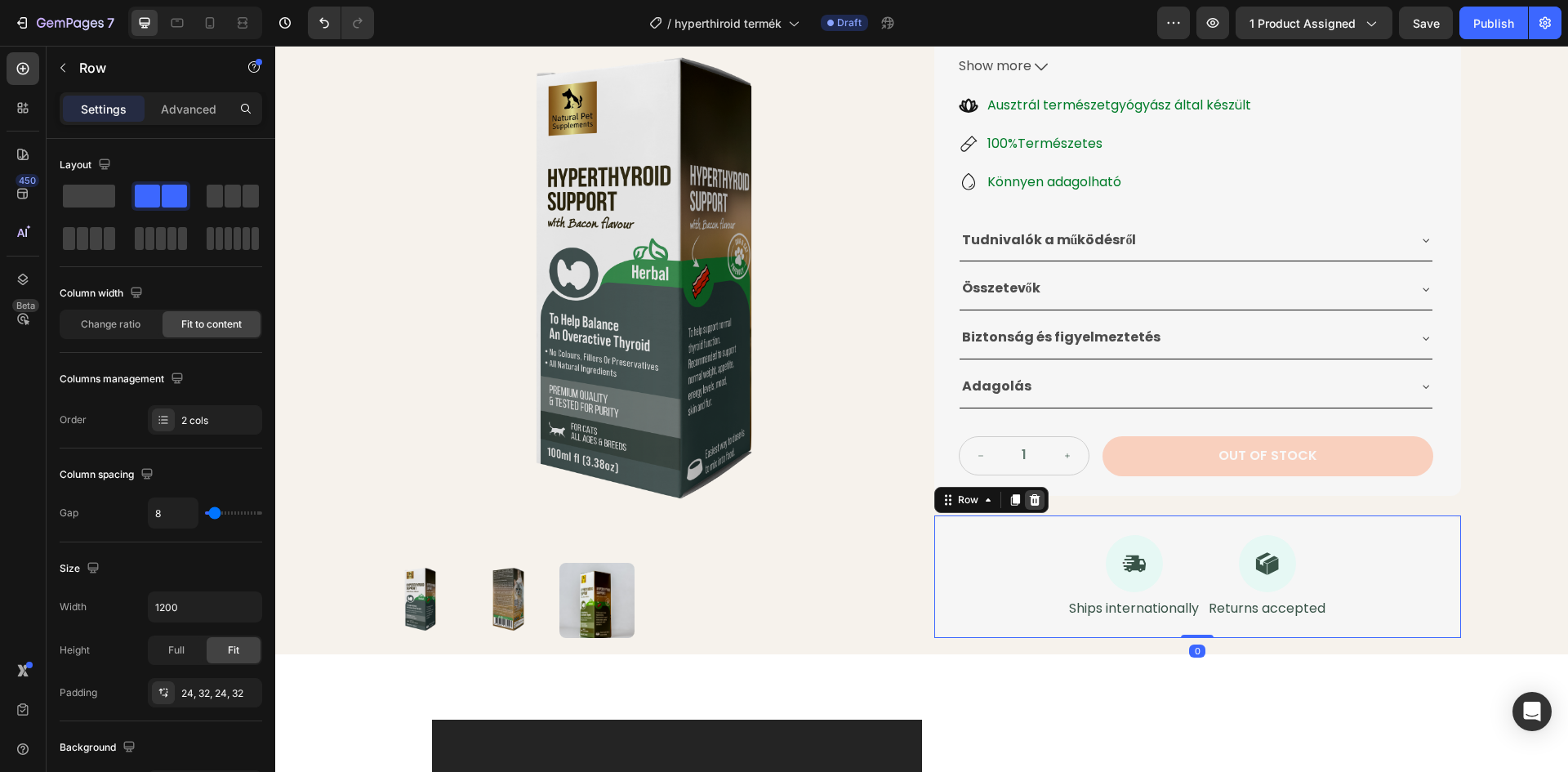
click at [1029, 497] on icon at bounding box center [1034, 499] width 11 height 12
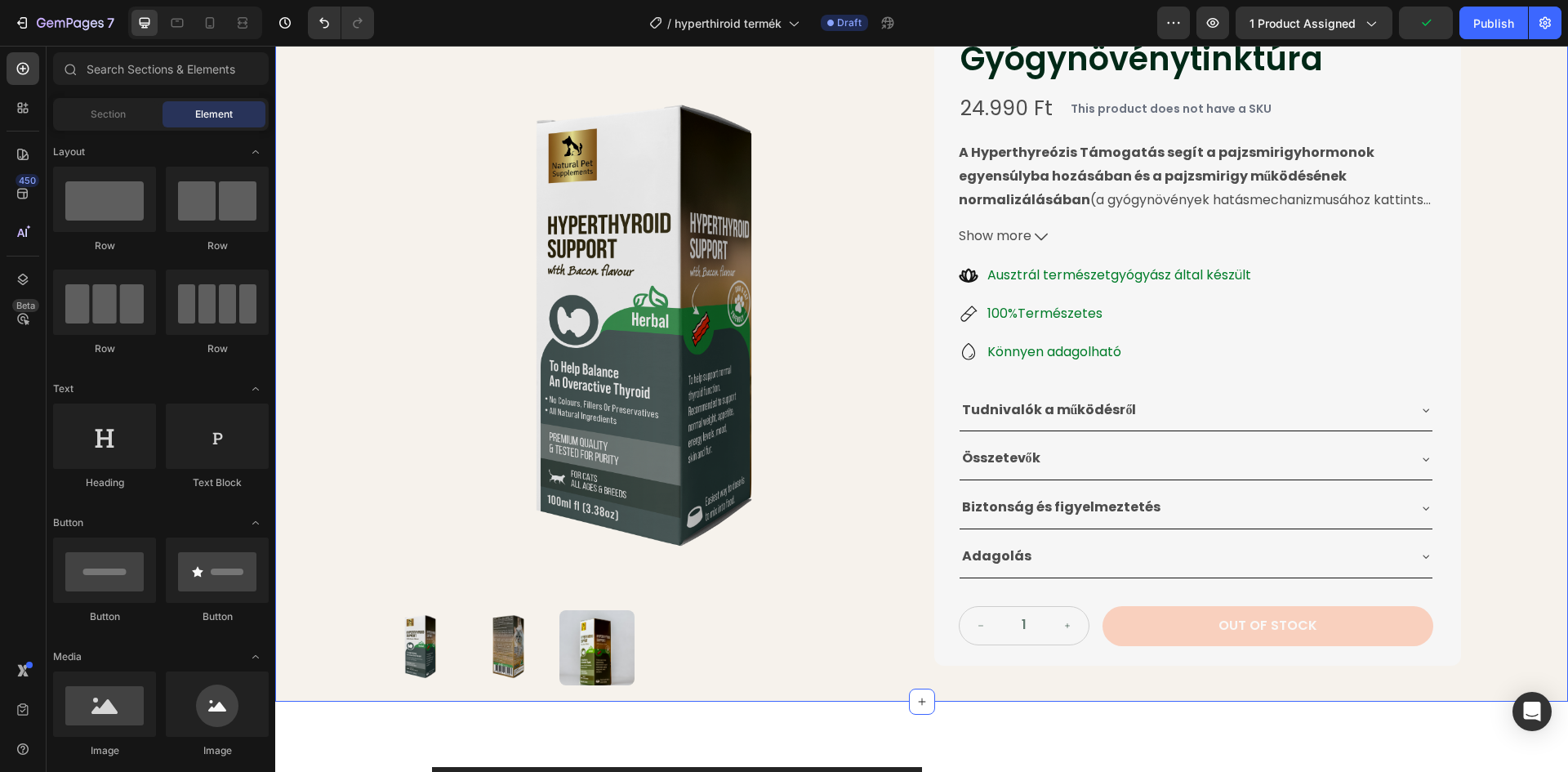
scroll to position [151, 0]
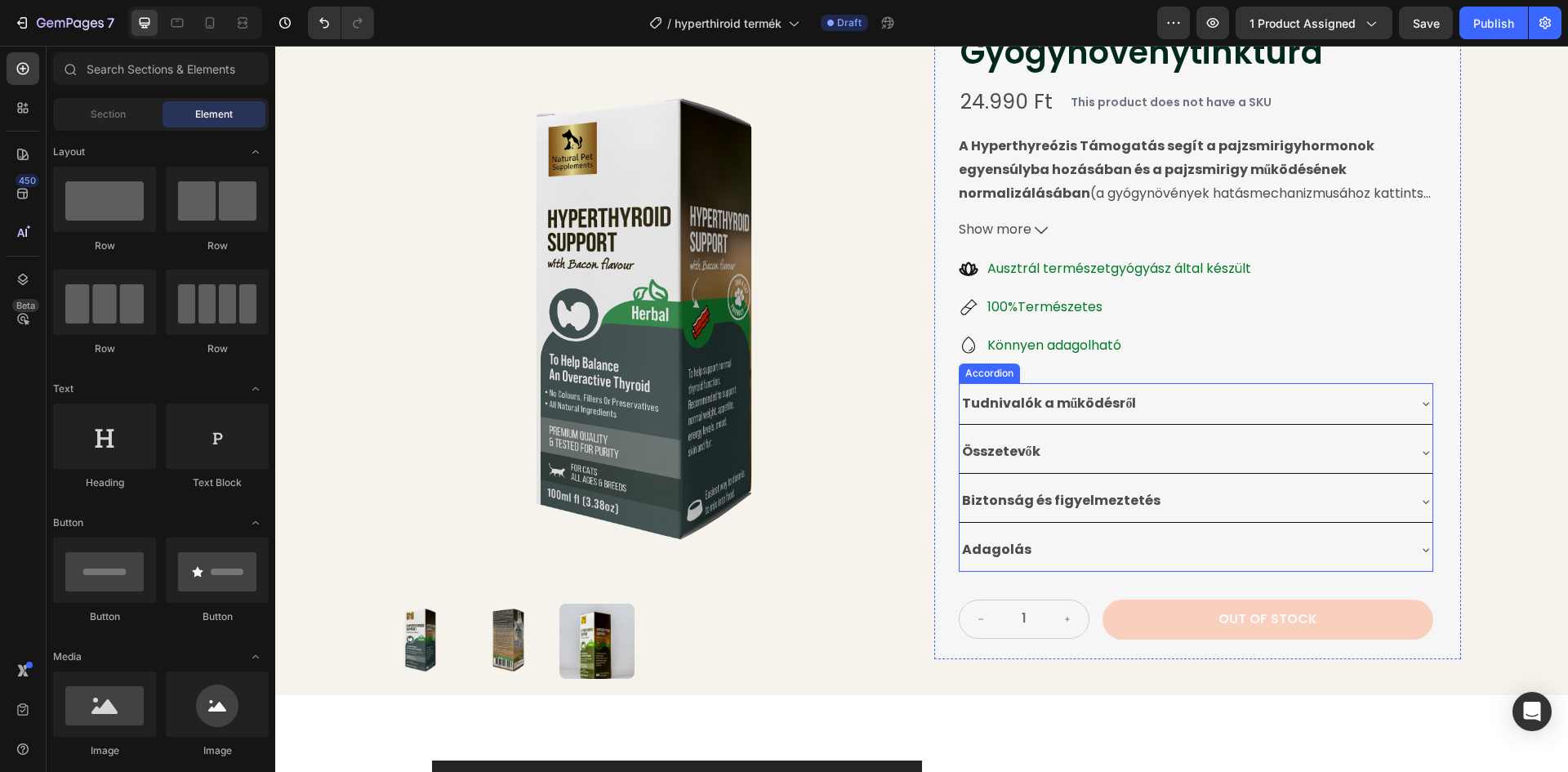
click at [1154, 407] on div "Tudnivalók a működésről" at bounding box center [1183, 403] width 446 height 29
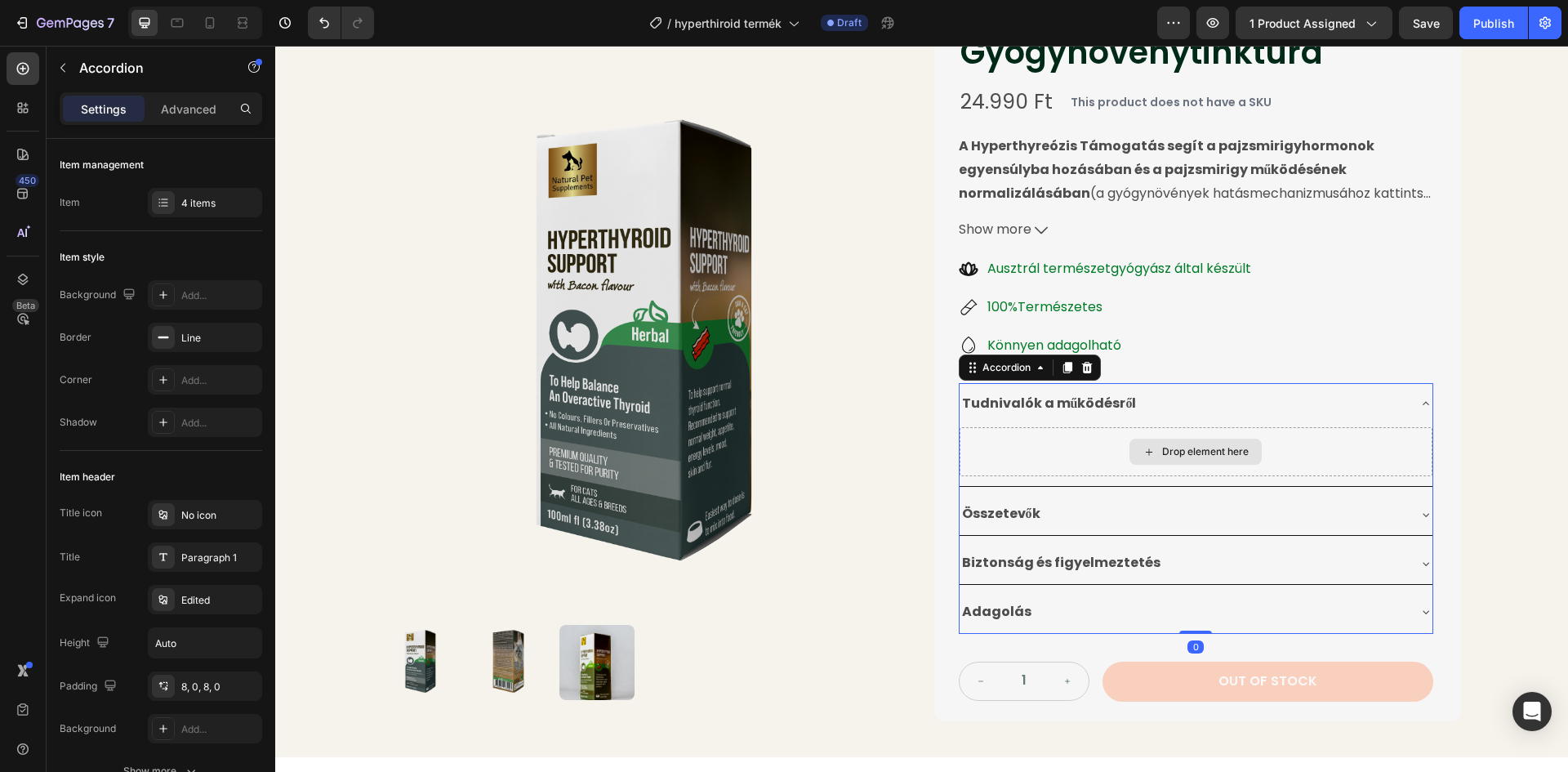
click at [1093, 444] on div "Drop element here" at bounding box center [1196, 452] width 473 height 49
click at [75, 59] on button "button" at bounding box center [63, 68] width 27 height 27
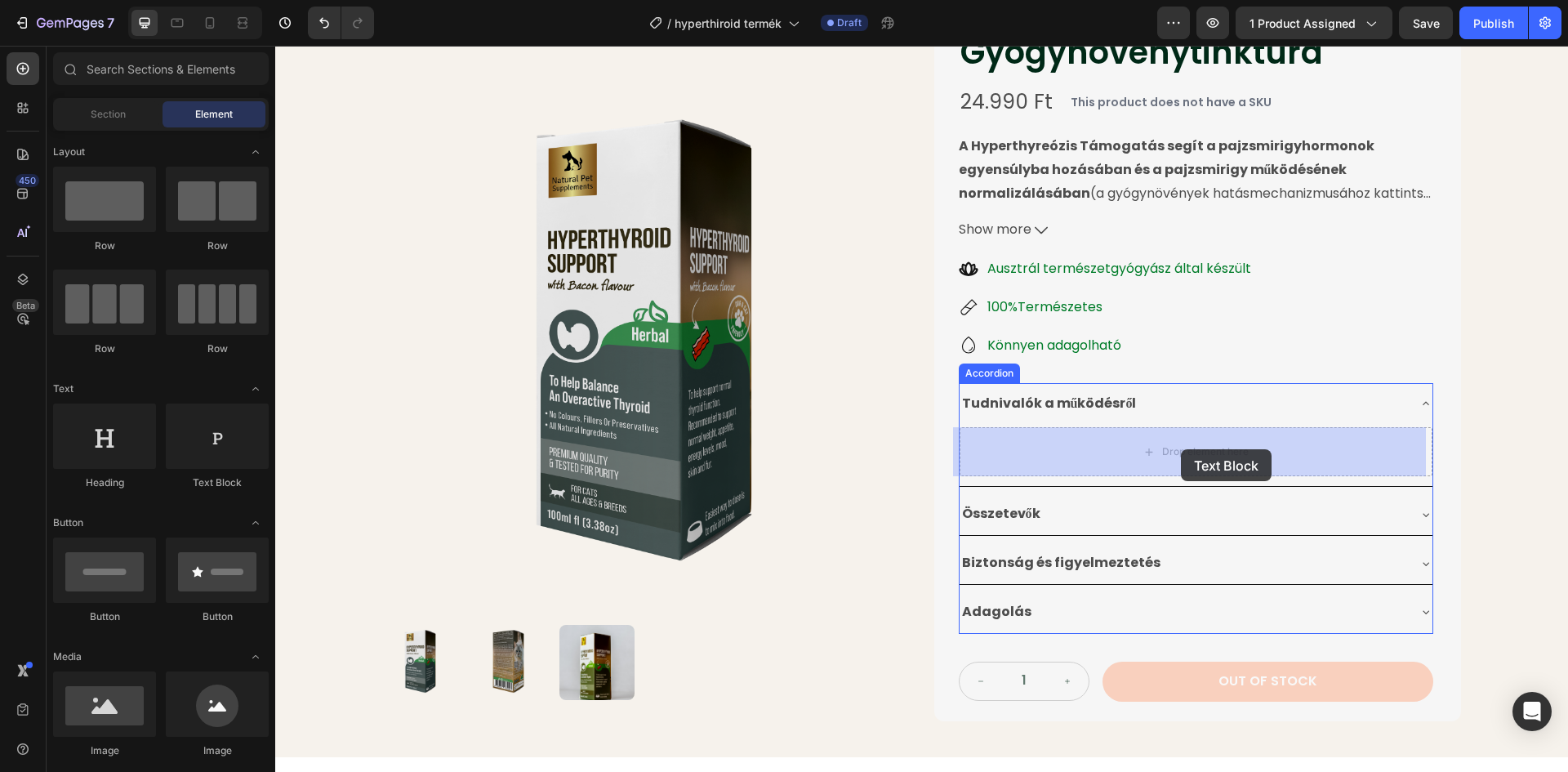
drag, startPoint x: 495, startPoint y: 489, endPoint x: 1179, endPoint y: 451, distance: 685.1
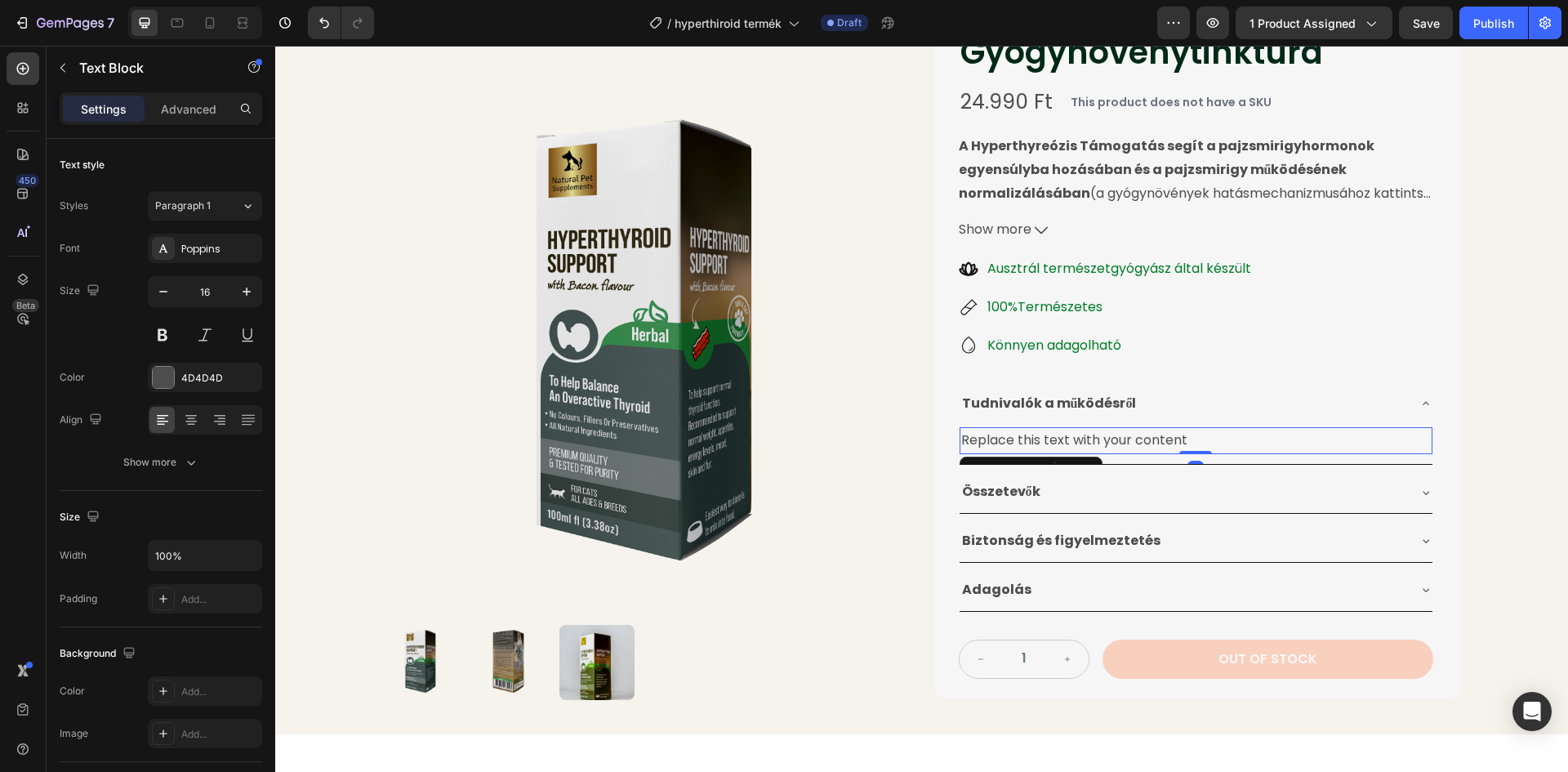
click at [1187, 441] on div "Replace this text with your content" at bounding box center [1196, 440] width 473 height 27
click at [1187, 441] on p "Replace this text with your content" at bounding box center [1195, 441] width 469 height 24
click at [1187, 437] on p "Replace this text with your content" at bounding box center [1195, 441] width 469 height 24
drag, startPoint x: 1181, startPoint y: 439, endPoint x: 953, endPoint y: 439, distance: 228.0
click at [960, 439] on div "Replace this text with your content" at bounding box center [1196, 440] width 473 height 27
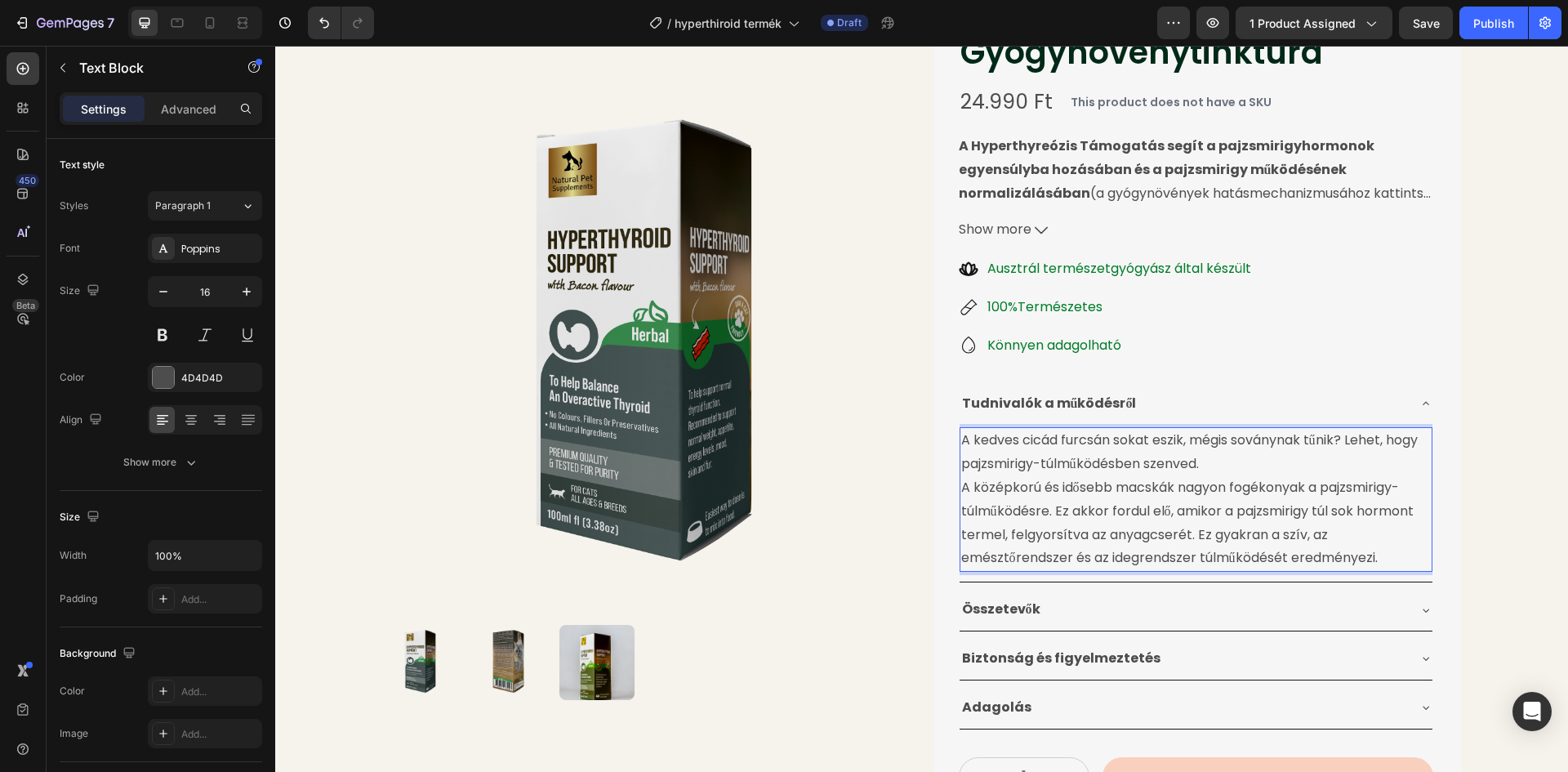
click at [961, 488] on p "A középkorú és idősebb macskák nagyon fogékonyak a pajzsmirigy-túlműködésre. Ez…" at bounding box center [1195, 523] width 469 height 94
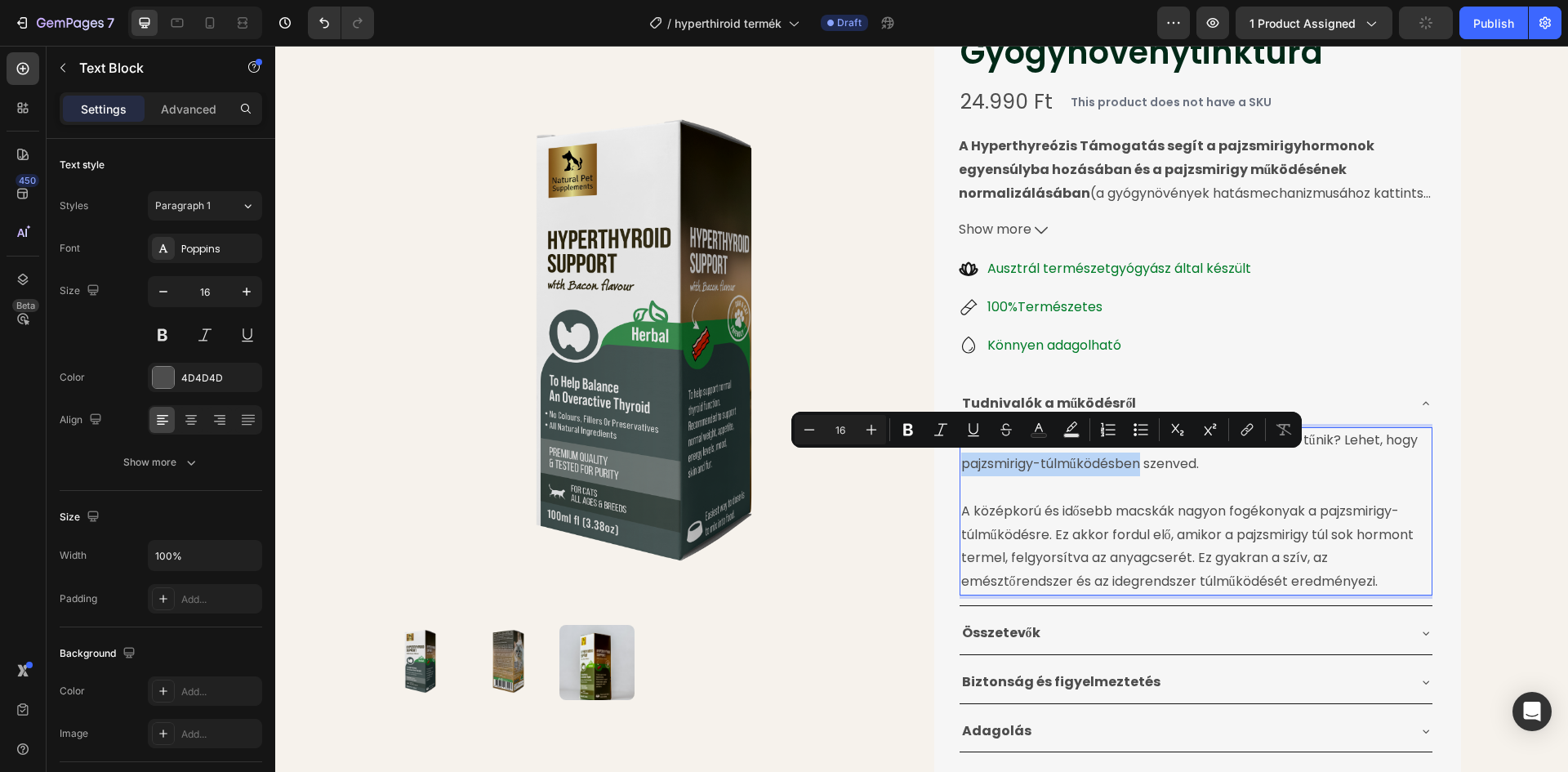
drag, startPoint x: 956, startPoint y: 464, endPoint x: 1136, endPoint y: 464, distance: 180.0
click at [1136, 464] on p "A kedves cicád furcsán sokat eszik, mégis soványnak tűnik? Lehet, hogy pajzsmir…" at bounding box center [1195, 453] width 469 height 47
click at [908, 427] on icon "Editor contextual toolbar" at bounding box center [908, 430] width 17 height 17
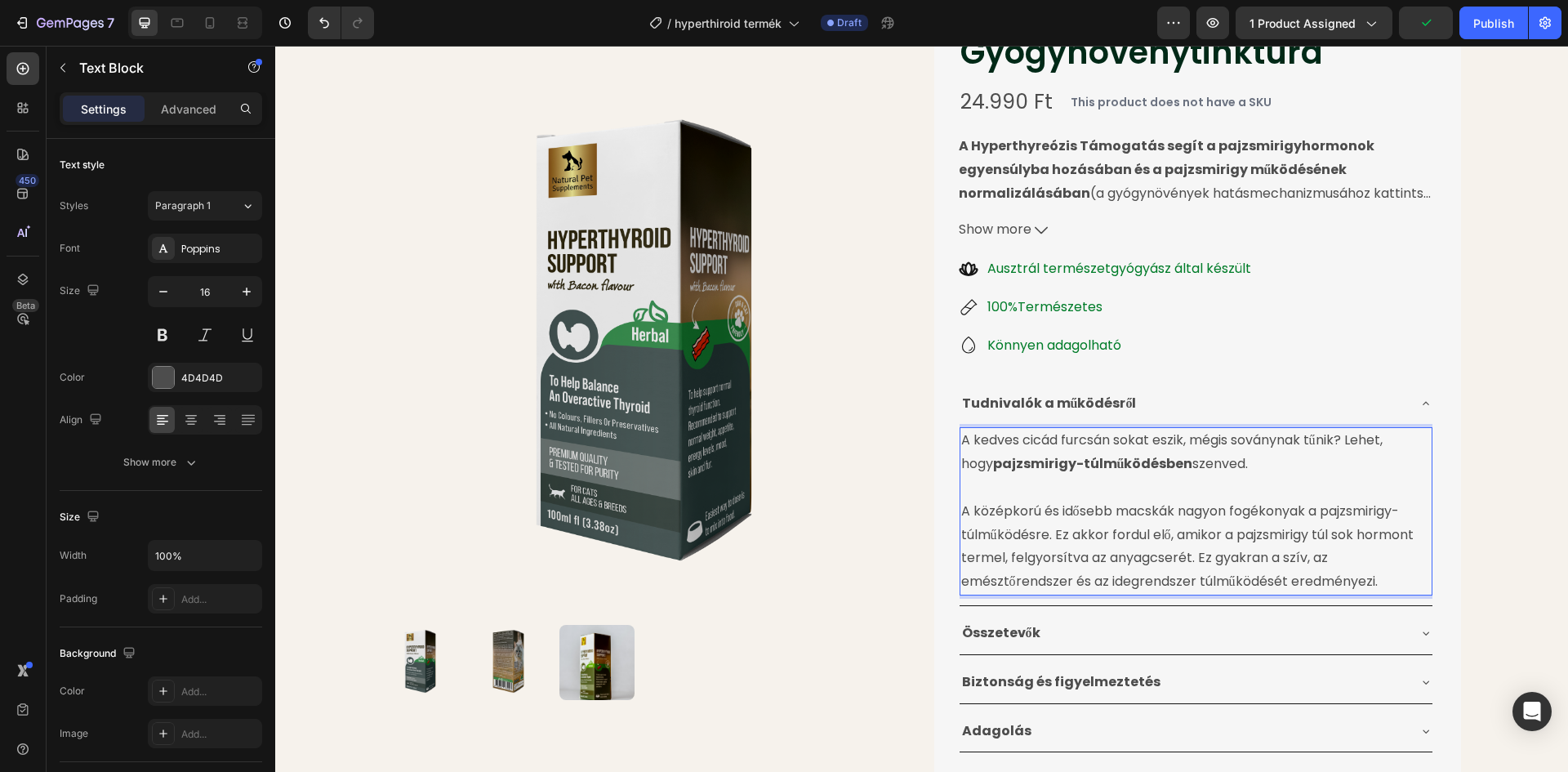
click at [1031, 513] on p "A középkorú és idősebb macskák nagyon fogékonyak a pajzsmirigy-túlműködésre. Ez…" at bounding box center [1195, 546] width 469 height 94
drag, startPoint x: 970, startPoint y: 511, endPoint x: 1173, endPoint y: 509, distance: 203.0
click at [1173, 509] on p "A középkorú és idősebb macskák nagyon fogékonyak a pajzsmirigy-túlműködésre. Ez…" at bounding box center [1195, 546] width 469 height 94
click at [1022, 529] on p "A középkorú és idősebb macskák nagyon fogékonyak a pajzsmirigy-túlműködésre. Ez…" at bounding box center [1195, 546] width 469 height 94
click at [974, 510] on p "A középkorú és idősebb macskák nagyon fogékonyak a pajzsmirigy-túlműködésre. Ez…" at bounding box center [1195, 546] width 469 height 94
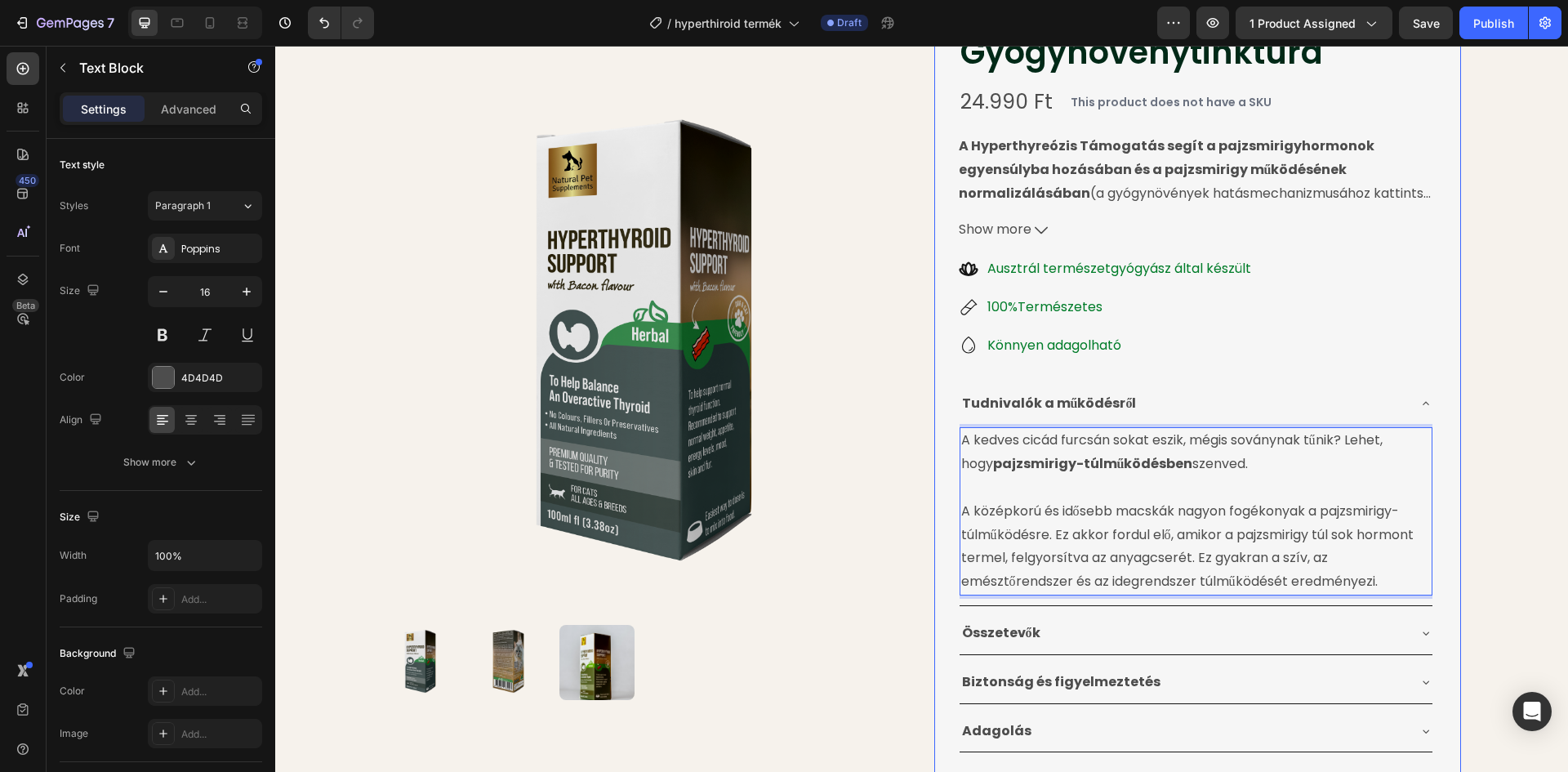
click at [926, 510] on div "Product Images Pajzsmirigy Túltermelésre Gyógynövénytinktúra Product Title 24.9…" at bounding box center [922, 413] width 1078 height 892
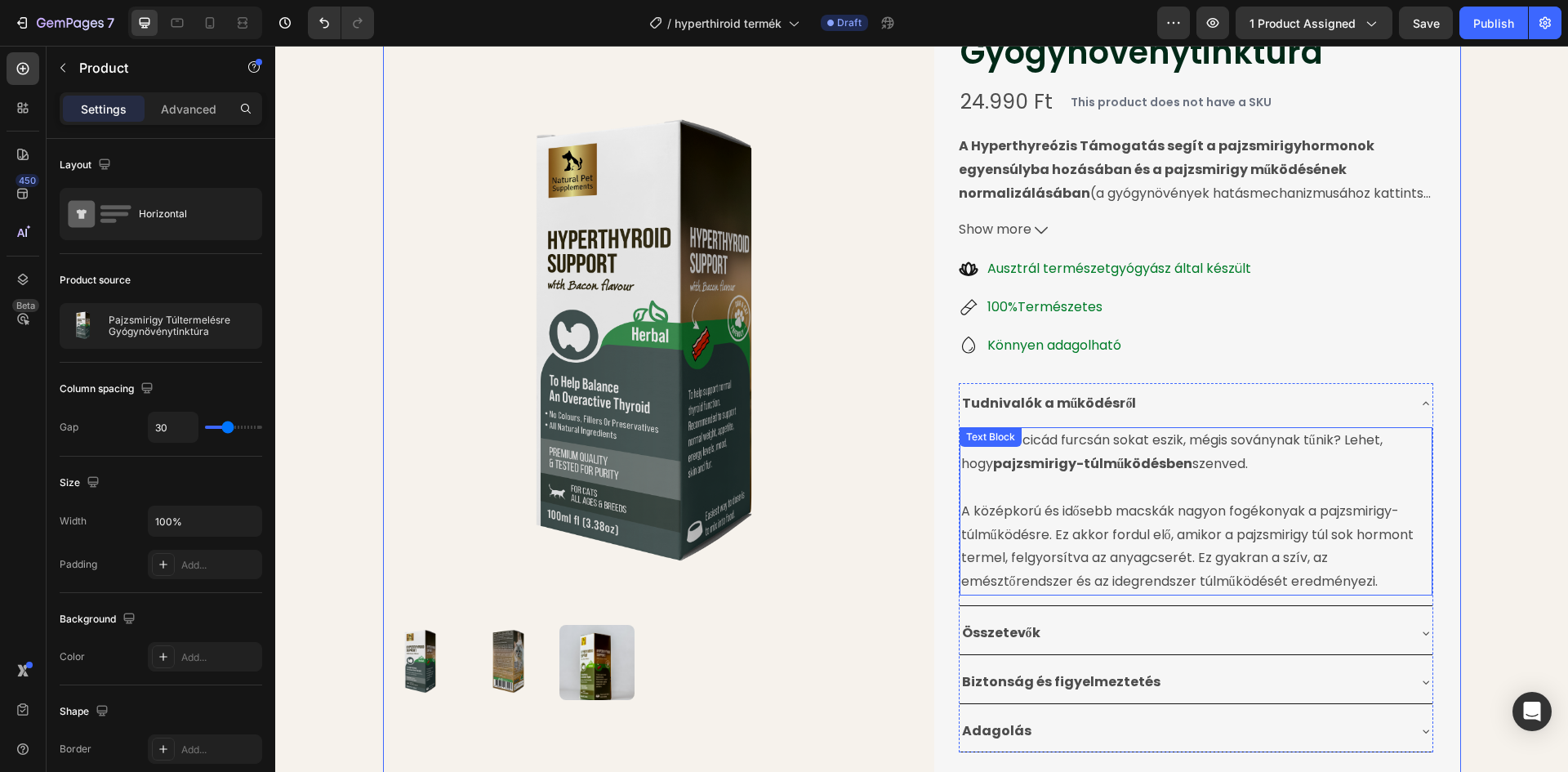
click at [985, 510] on p "A középkorú és idősebb macskák nagyon fogékonyak a pajzsmirigy-túlműködésre. Ez…" at bounding box center [1195, 546] width 469 height 94
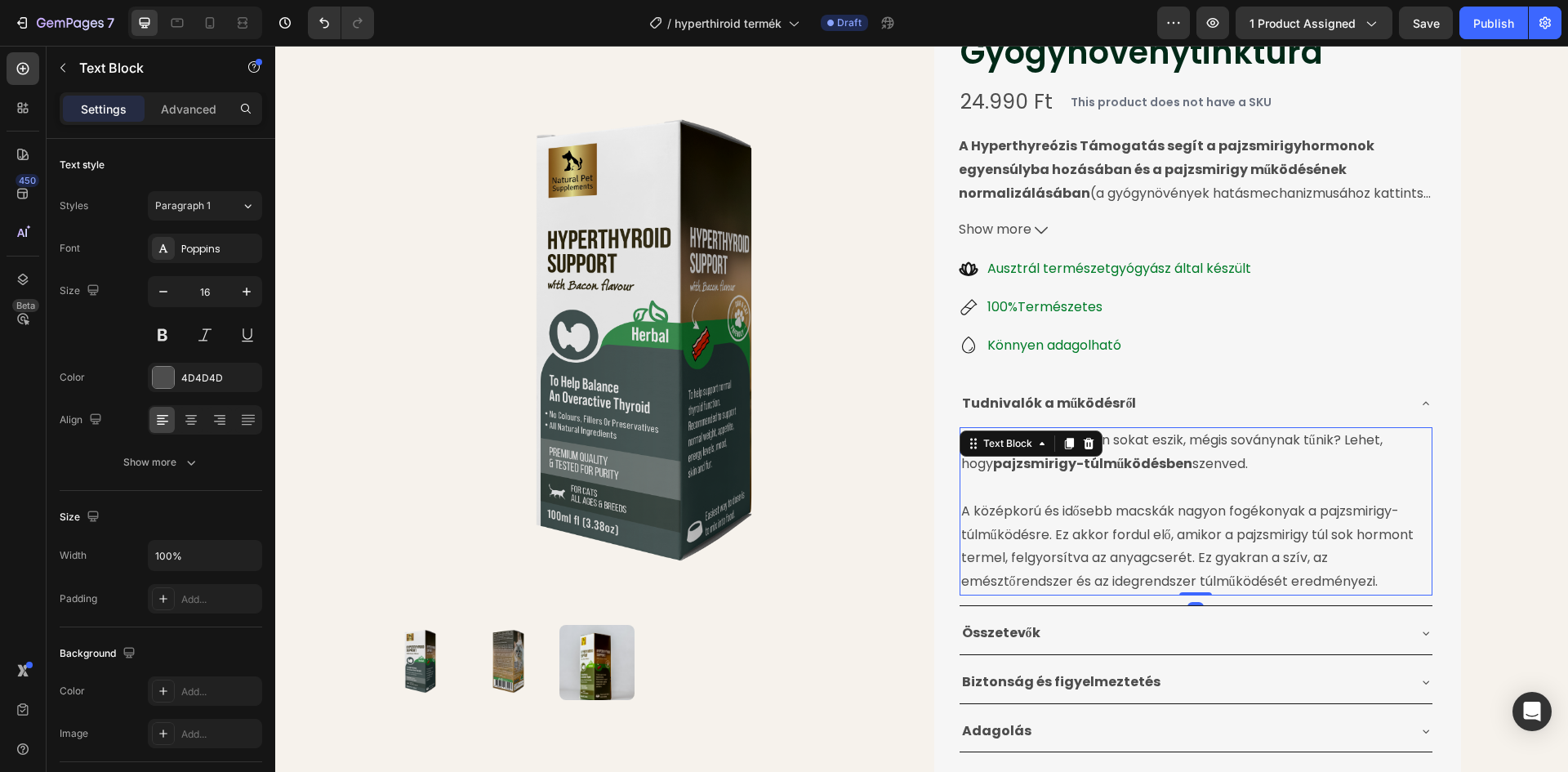
click at [968, 513] on p "A középkorú és idősebb macskák nagyon fogékonyak a pajzsmirigy-túlműködésre. Ez…" at bounding box center [1195, 546] width 469 height 94
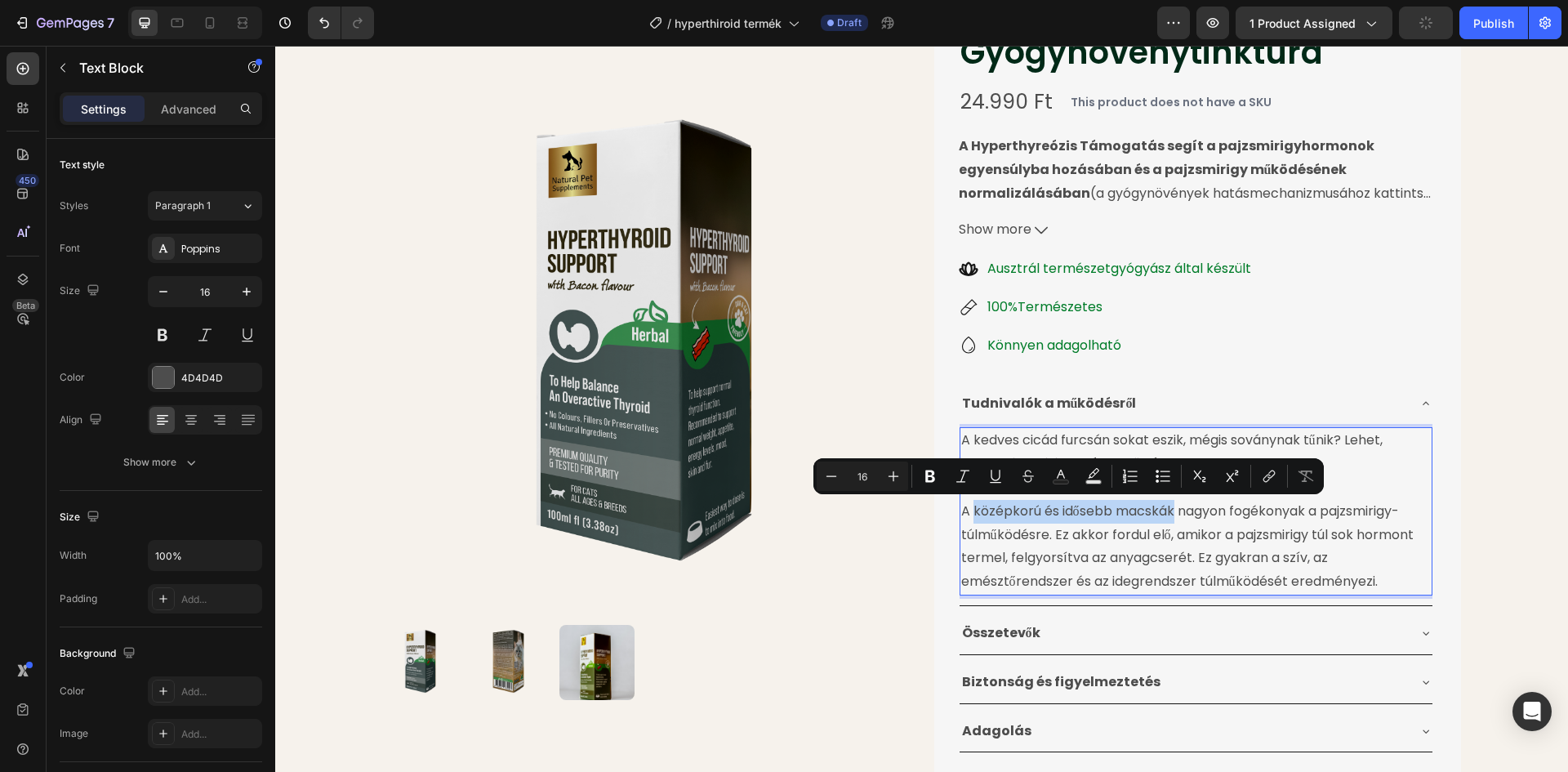
drag, startPoint x: 967, startPoint y: 512, endPoint x: 1133, endPoint y: 511, distance: 166.0
click at [1133, 511] on p "A középkorú és idősebb macskák nagyon fogékonyak a pajzsmirigy-túlműködésre. Ez…" at bounding box center [1195, 546] width 469 height 94
click at [937, 476] on icon "Editor contextual toolbar" at bounding box center [929, 476] width 17 height 17
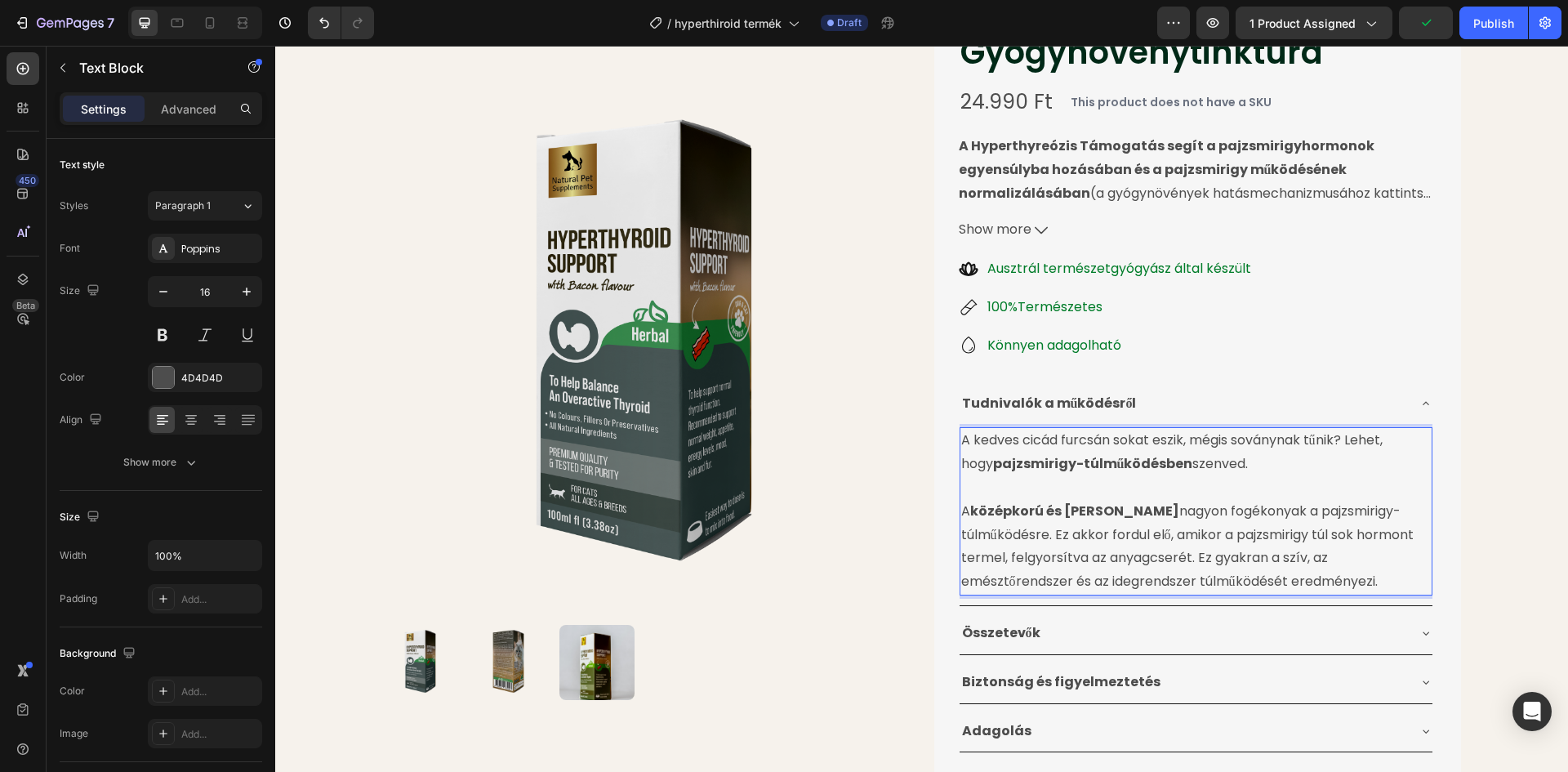
click at [1113, 537] on p "A középkorú és idősebb macskák nagyon fogékonyak a pajzsmirigy-túlműködésre. Ez…" at bounding box center [1195, 546] width 469 height 94
click at [1387, 579] on p "A középkorú és idősebb macskák nagyon fogékonyak a pajzsmirigy-túlműködésre. Ez…" at bounding box center [1195, 546] width 469 height 94
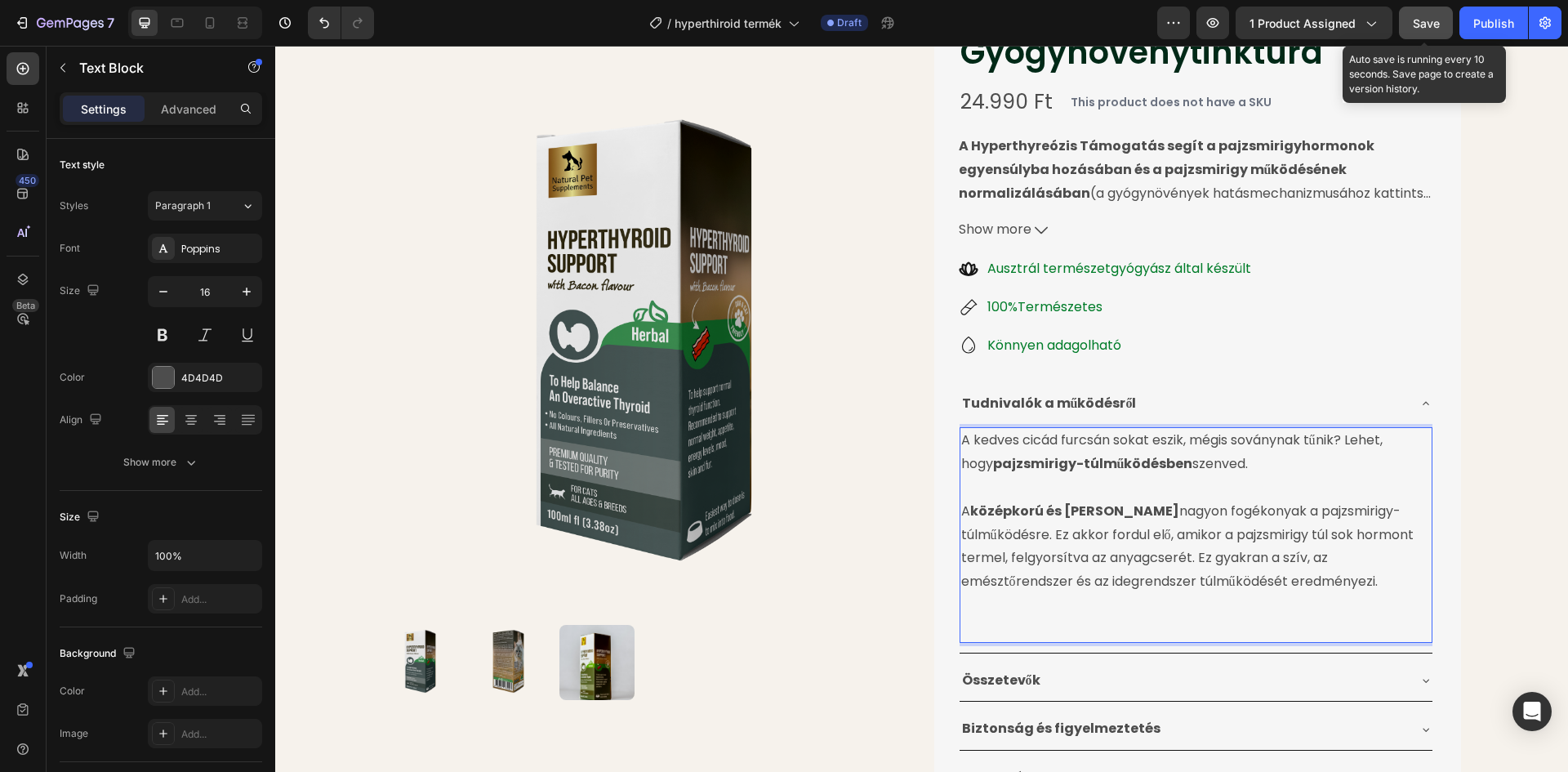
click at [1426, 28] on span "Save" at bounding box center [1425, 24] width 27 height 14
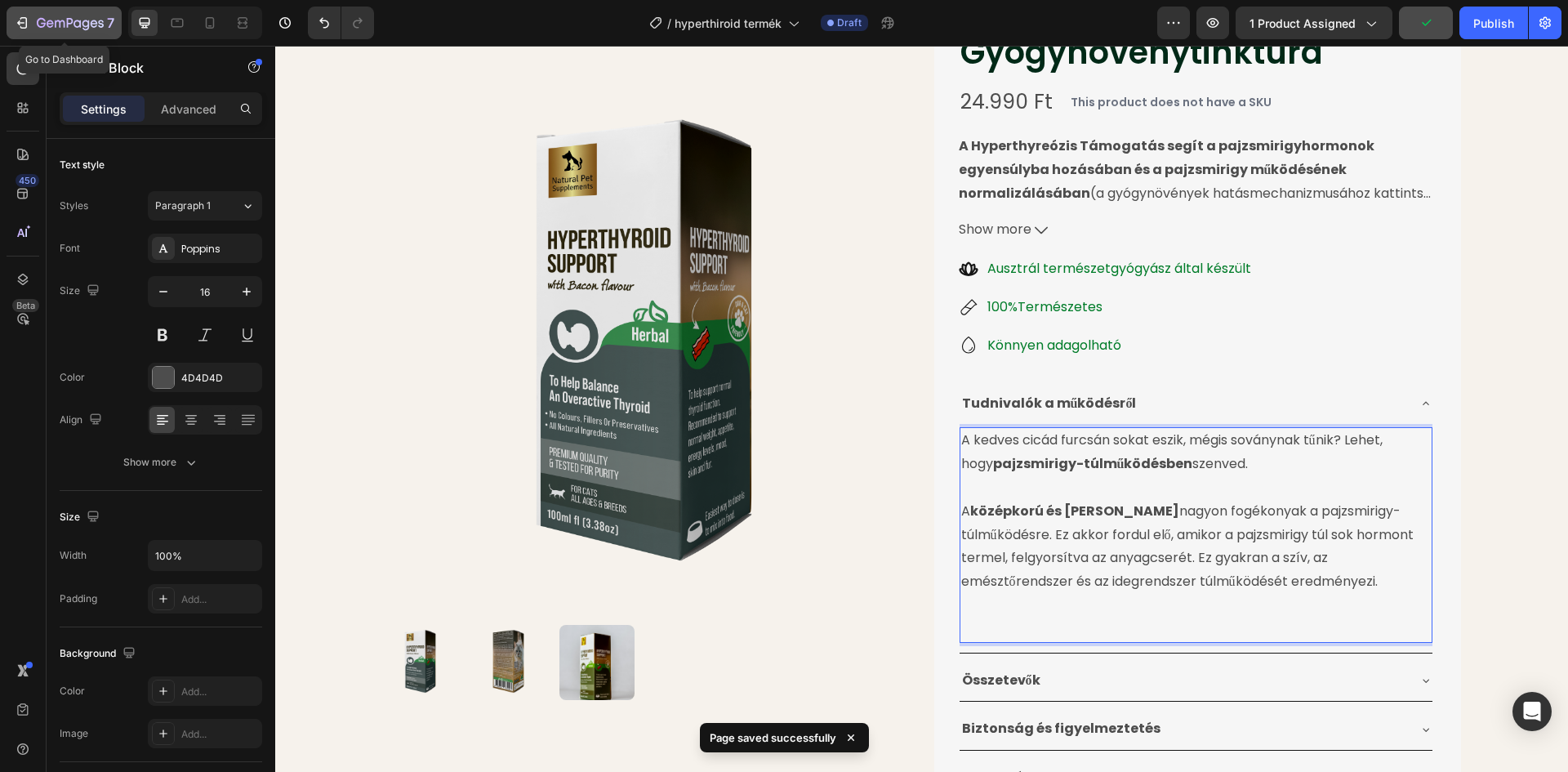
click at [73, 18] on icon "button" at bounding box center [70, 24] width 67 height 14
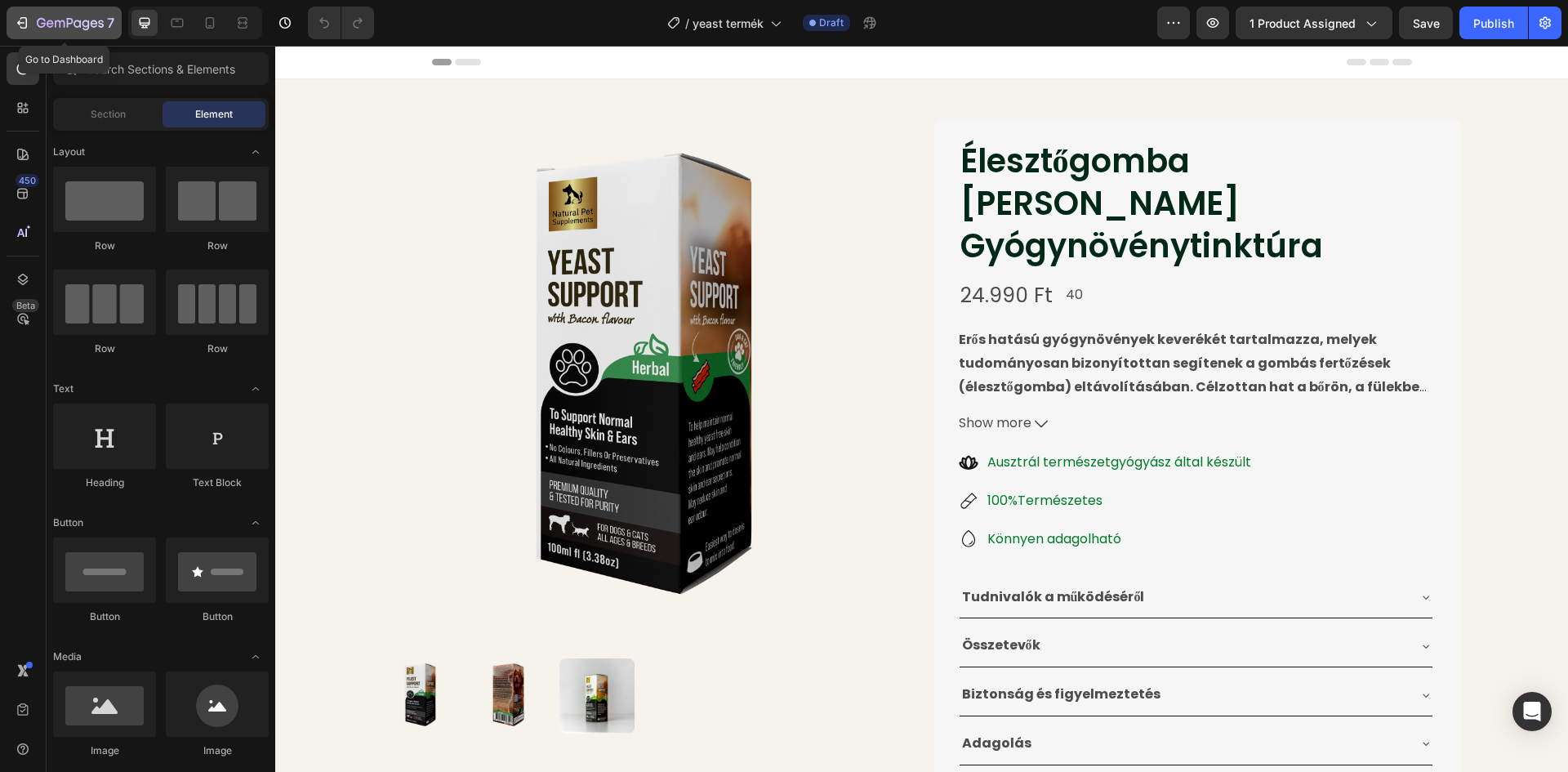
click at [62, 23] on icon "button" at bounding box center [70, 24] width 67 height 14
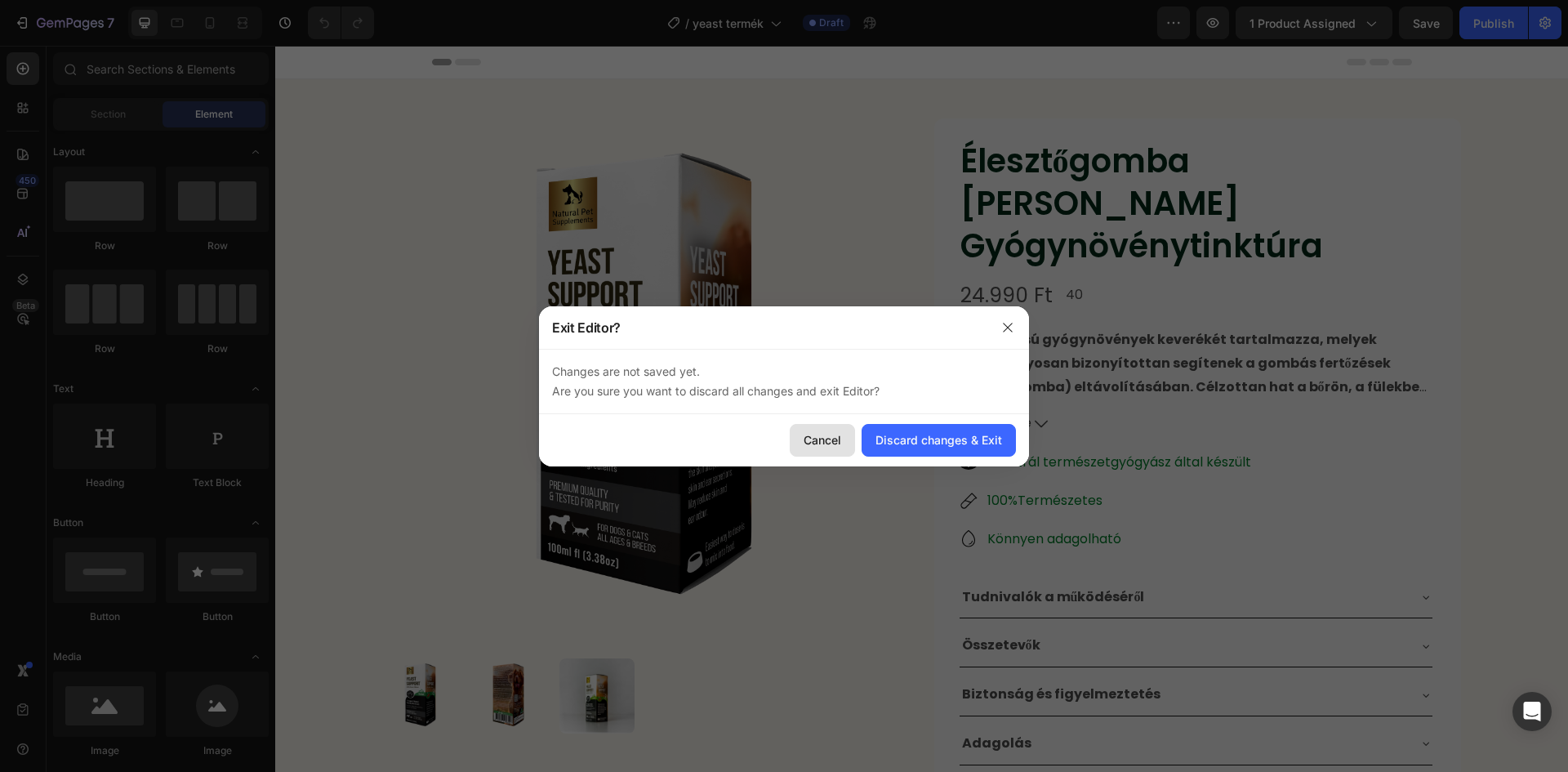
click at [822, 441] on div "Cancel" at bounding box center [822, 439] width 37 height 17
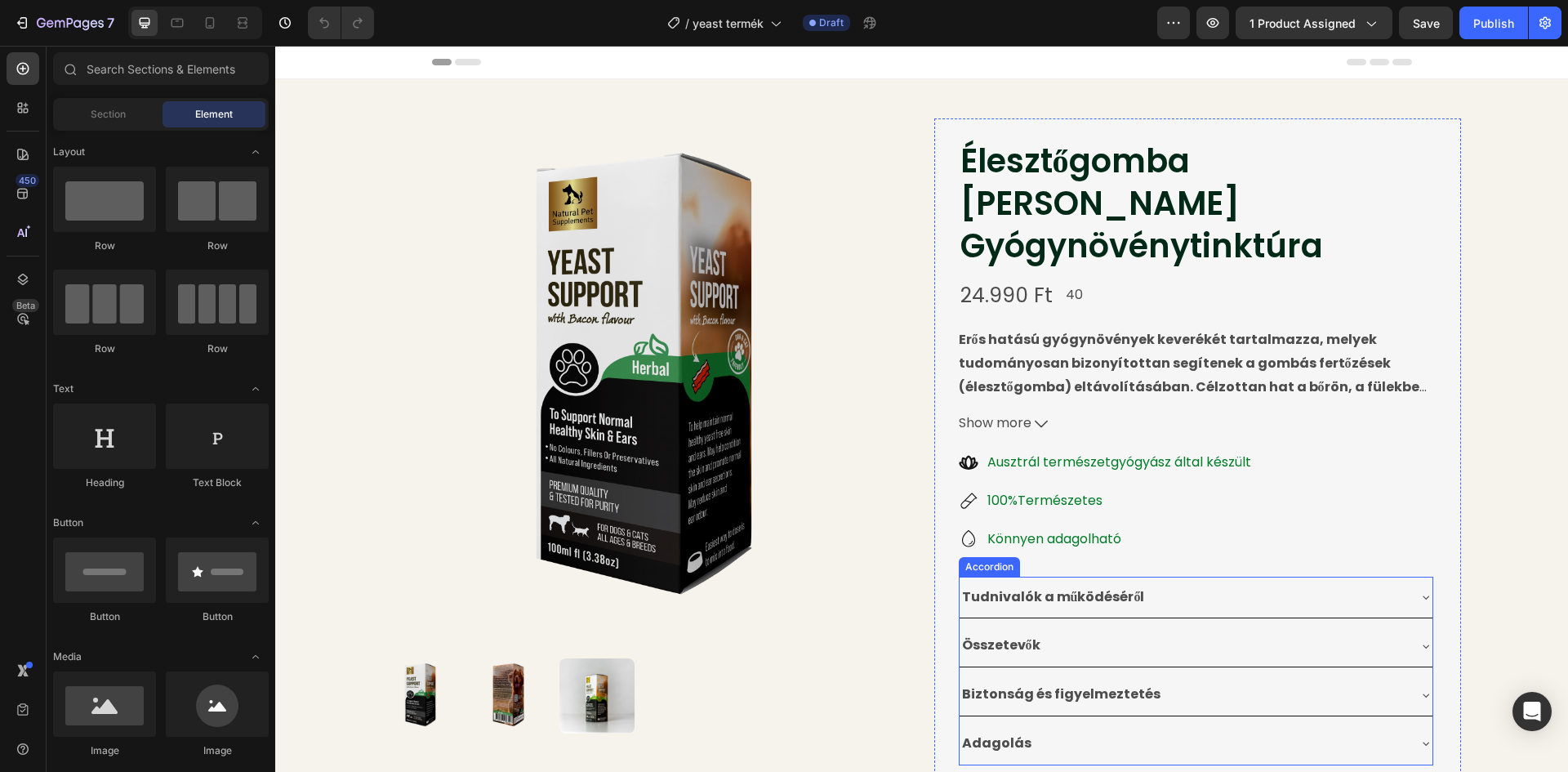
click at [1233, 584] on div "Tudnivalók a működéséről" at bounding box center [1183, 597] width 446 height 29
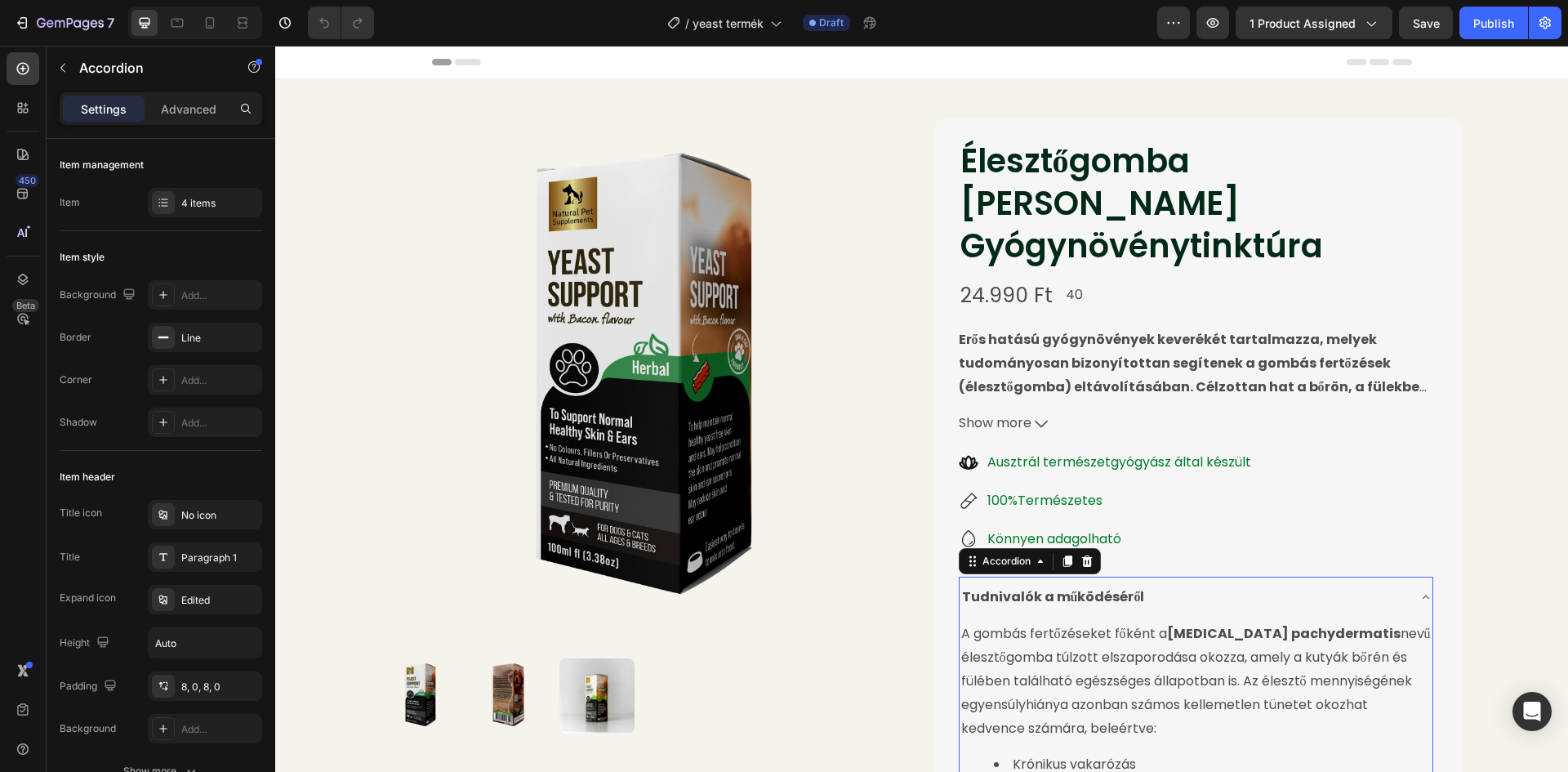
click at [1233, 584] on div "Tudnivalók a működéséről" at bounding box center [1183, 597] width 446 height 29
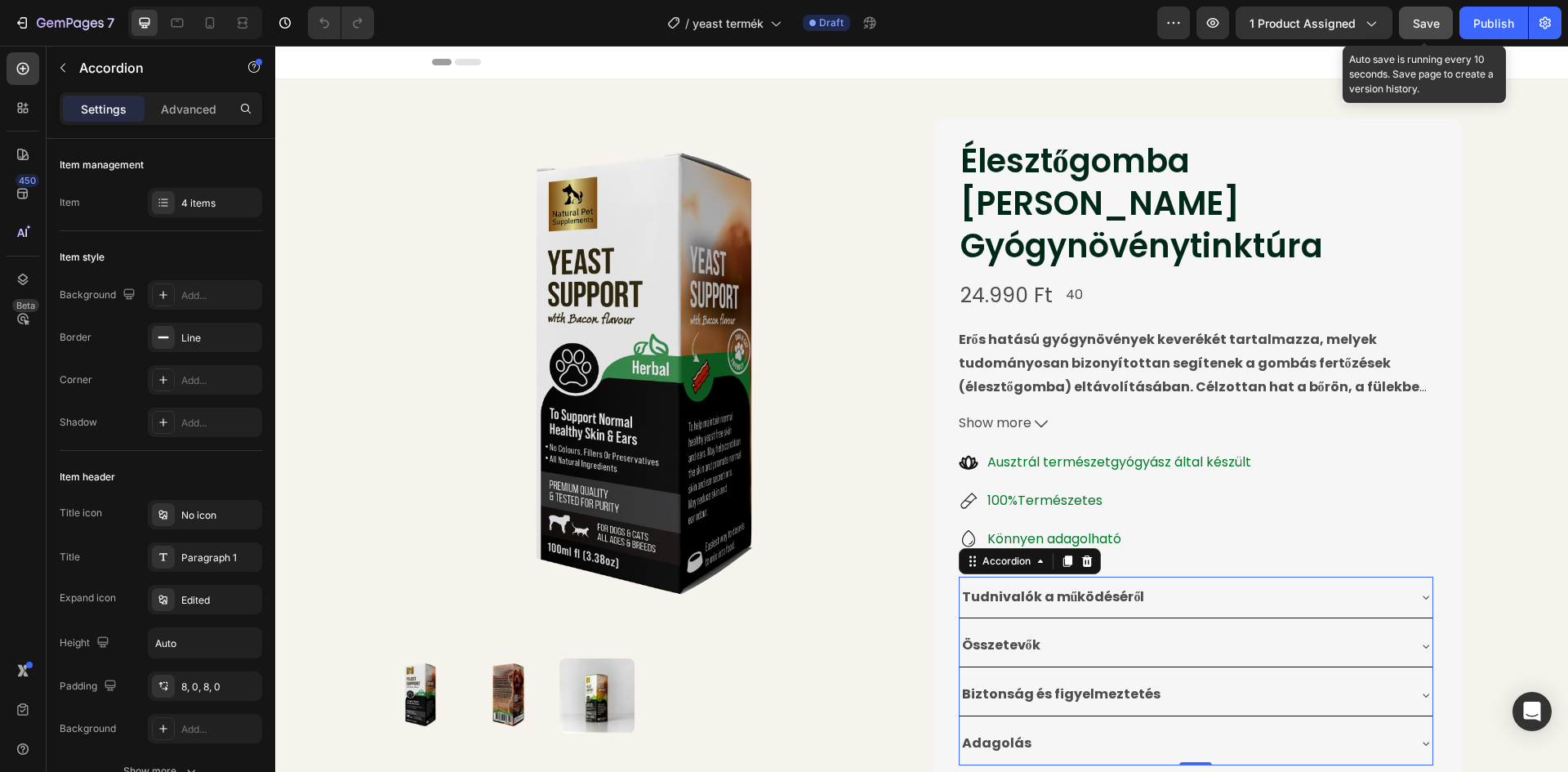
click at [1415, 26] on button "Save" at bounding box center [1425, 23] width 54 height 33
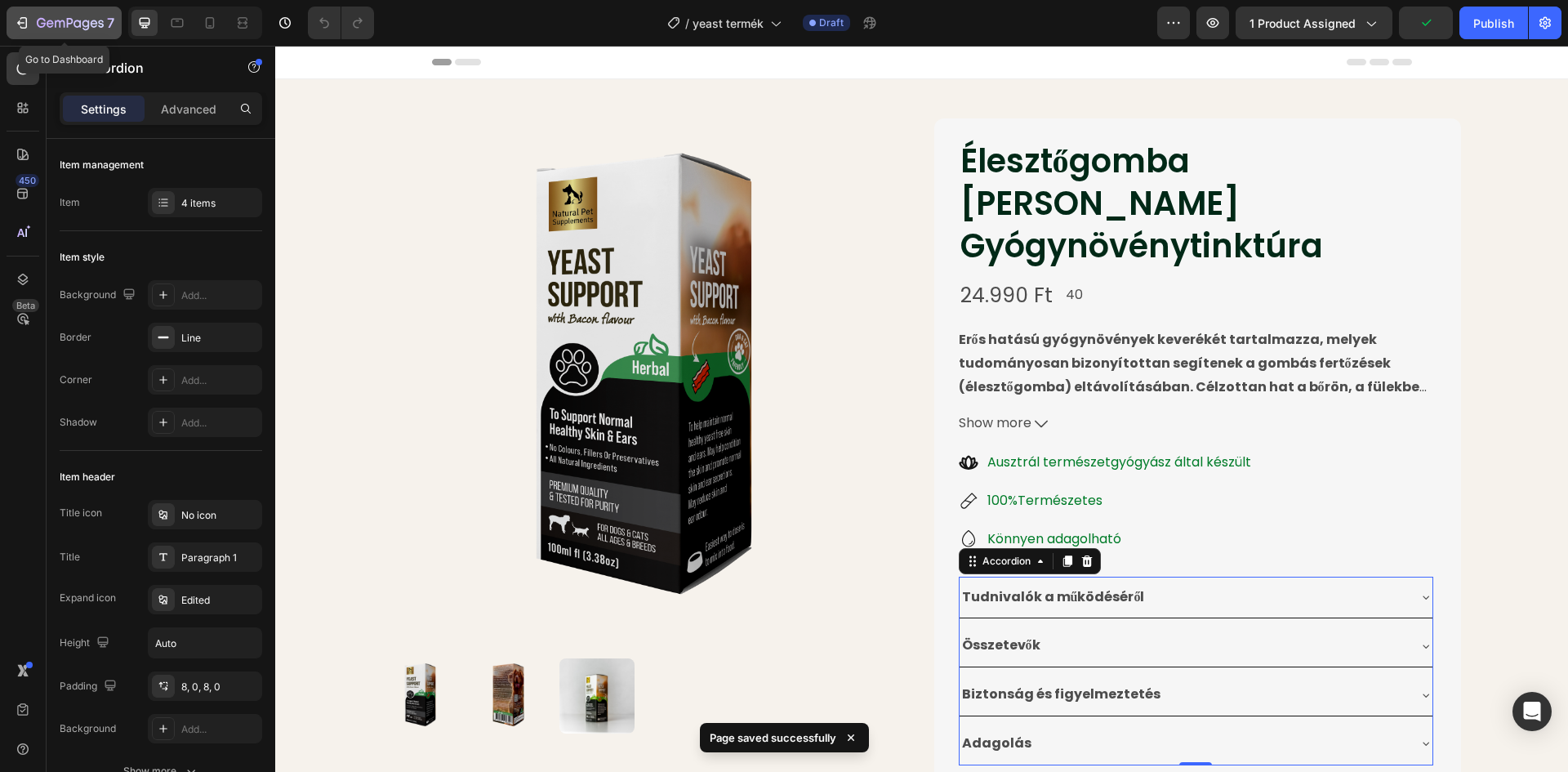
click at [67, 18] on icon "button" at bounding box center [70, 24] width 67 height 14
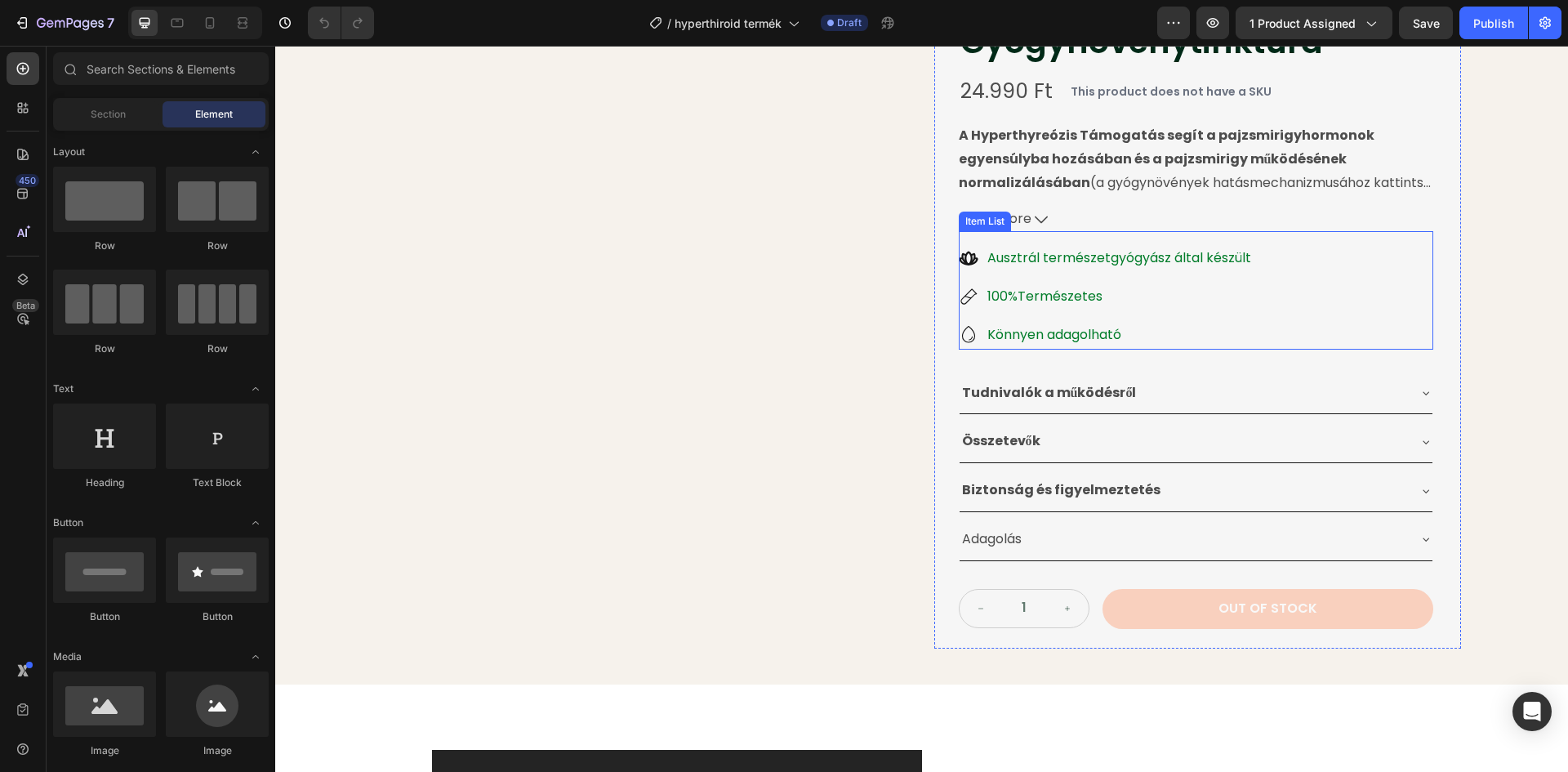
scroll to position [164, 0]
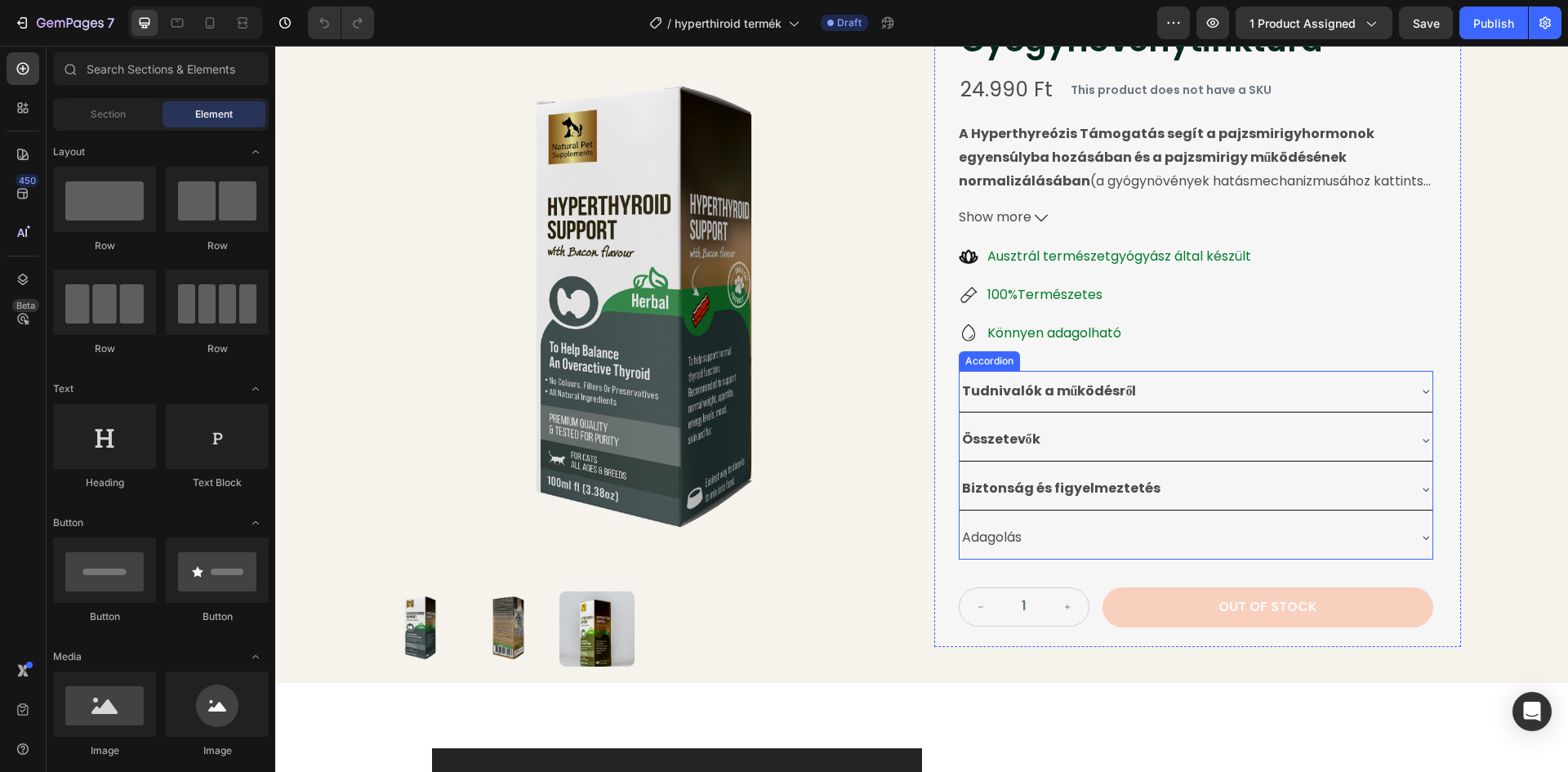
click at [1023, 544] on div "Adagolás" at bounding box center [1183, 537] width 446 height 29
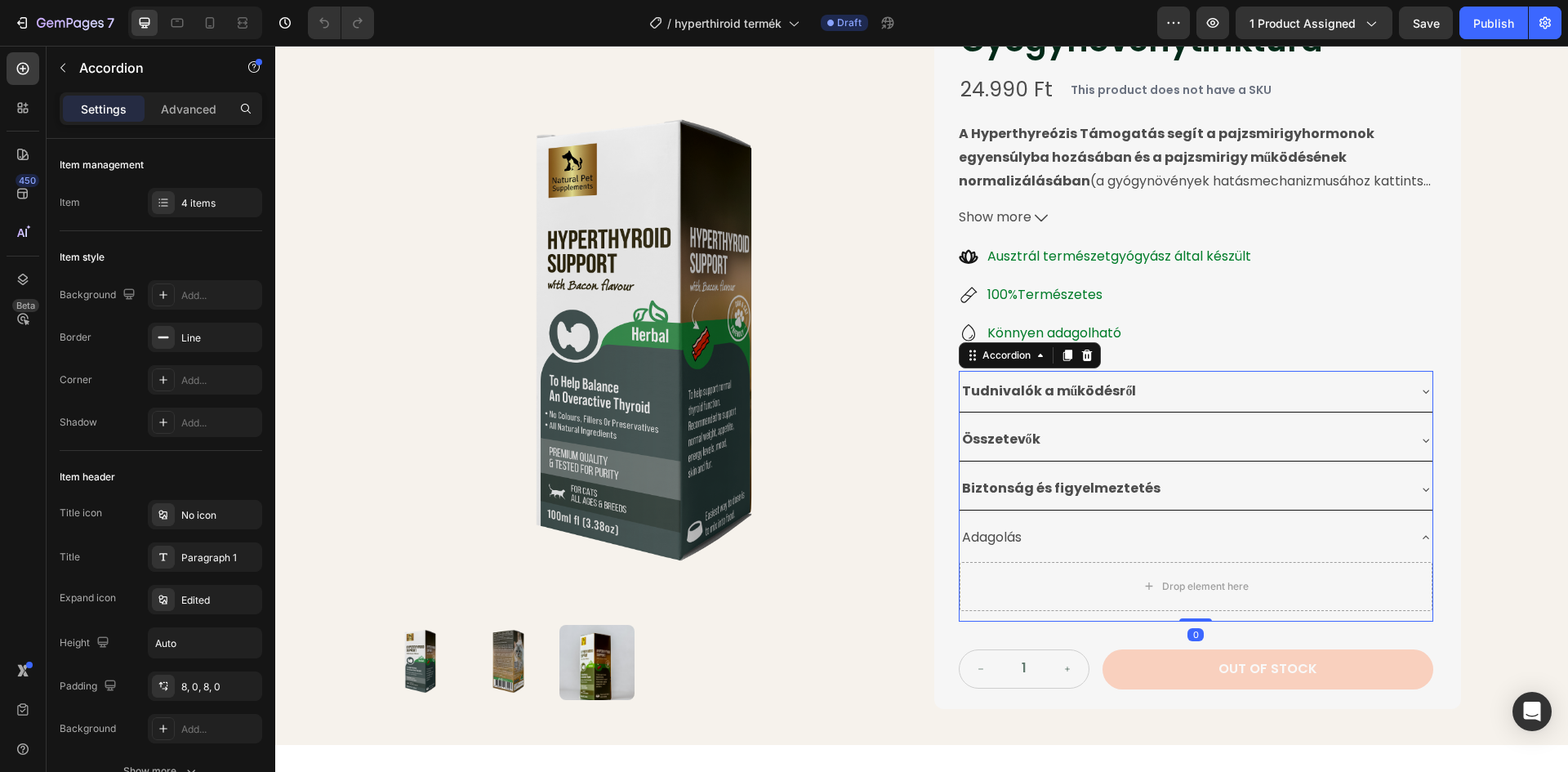
click at [1014, 535] on p "Adagolás" at bounding box center [991, 538] width 59 height 24
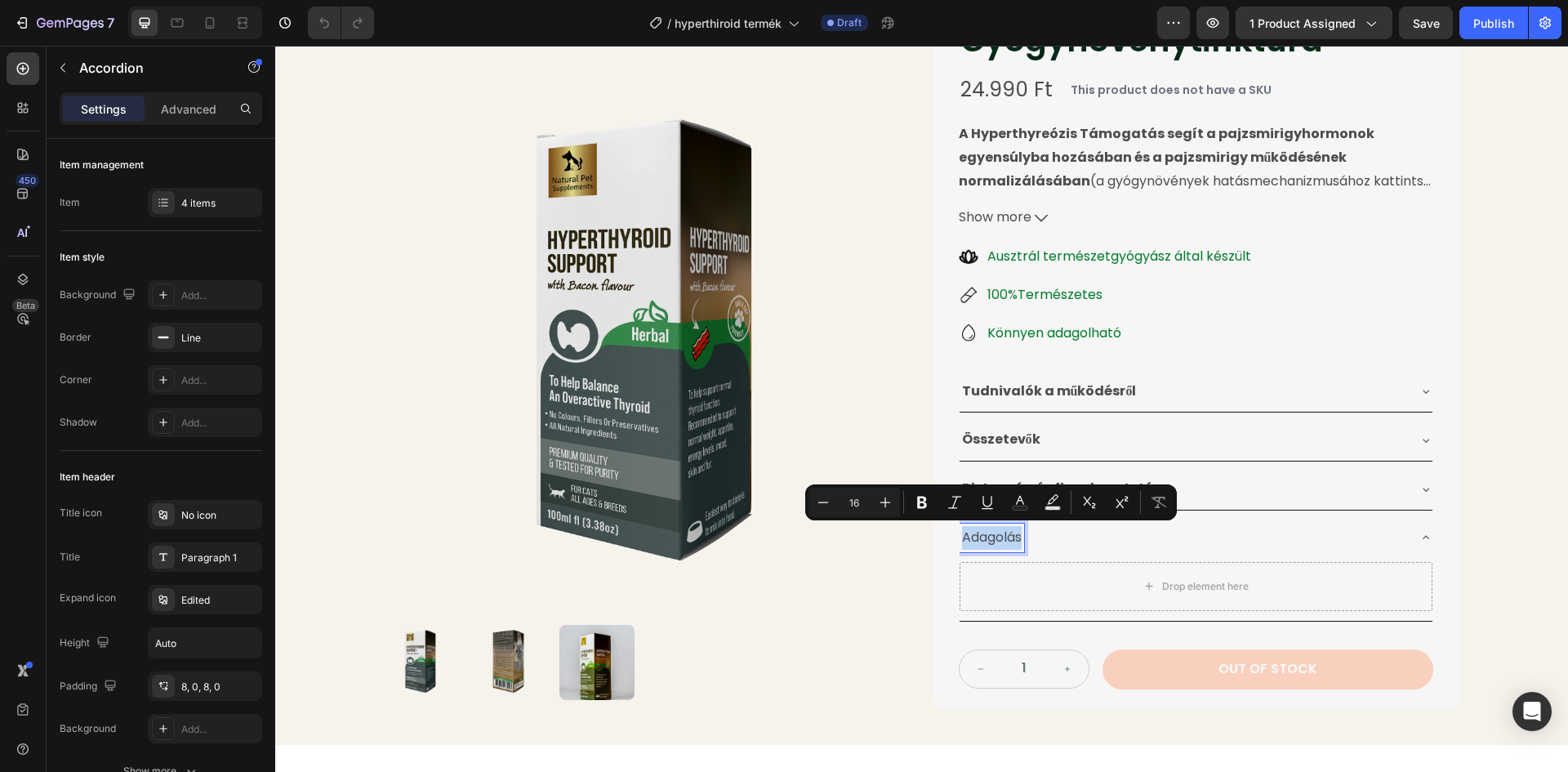
drag, startPoint x: 1019, startPoint y: 538, endPoint x: 960, endPoint y: 539, distance: 59.0
click at [960, 539] on div "Adagolás" at bounding box center [991, 537] width 64 height 29
click at [916, 503] on icon "Editor contextual toolbar" at bounding box center [917, 502] width 17 height 17
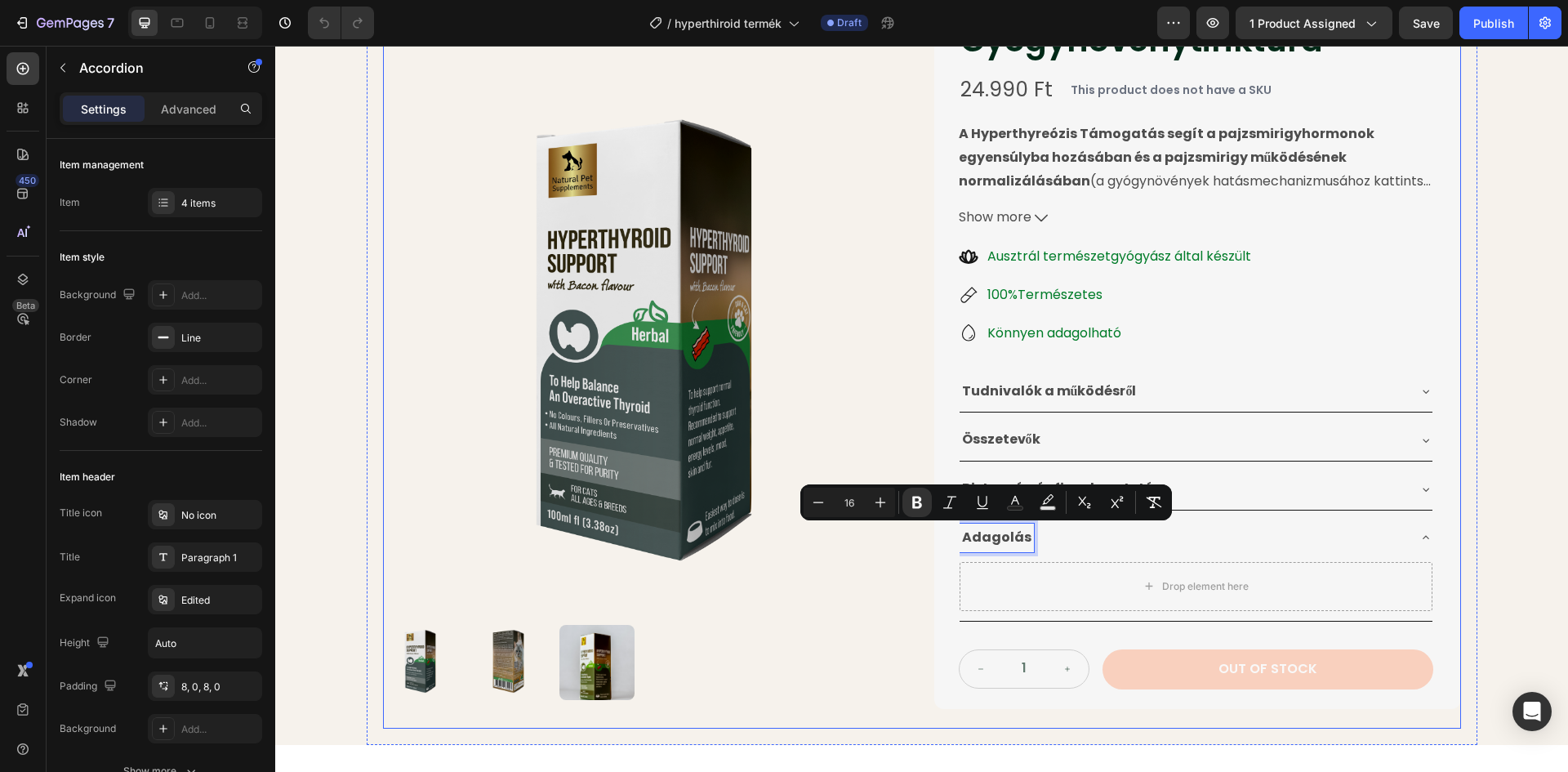
click at [910, 443] on div "Product Images Pajzsmirigy Túltermelésre Gyógynövénytinktúra Product Title 24.9…" at bounding box center [922, 341] width 1078 height 774
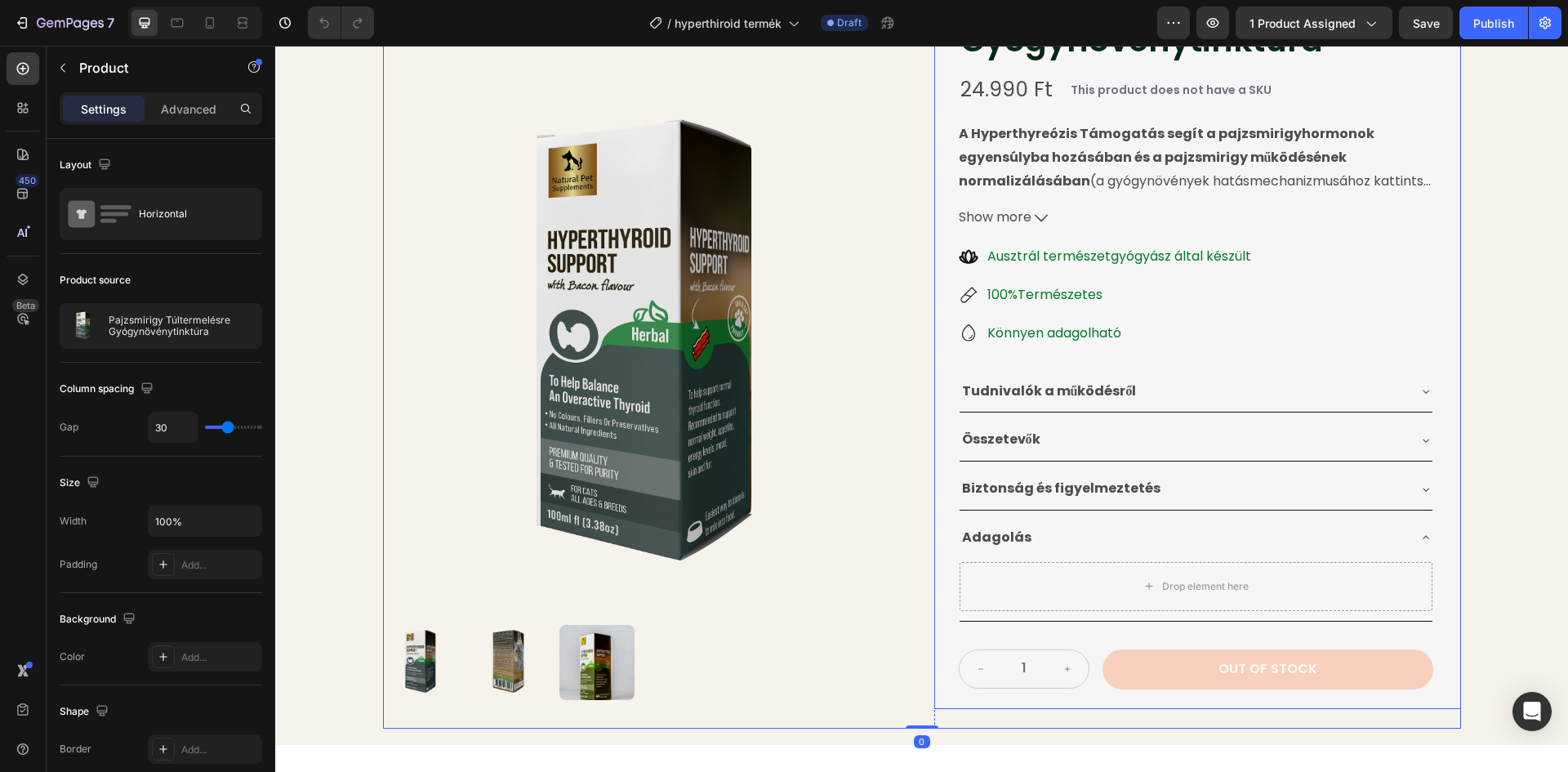
drag, startPoint x: 1168, startPoint y: 369, endPoint x: 1176, endPoint y: 385, distance: 17.9
click at [1174, 375] on div "Pajzsmirigy Túltermelésre Gyógynövénytinktúra Product Title 24.990 Ft Product P…" at bounding box center [1195, 331] width 474 height 715
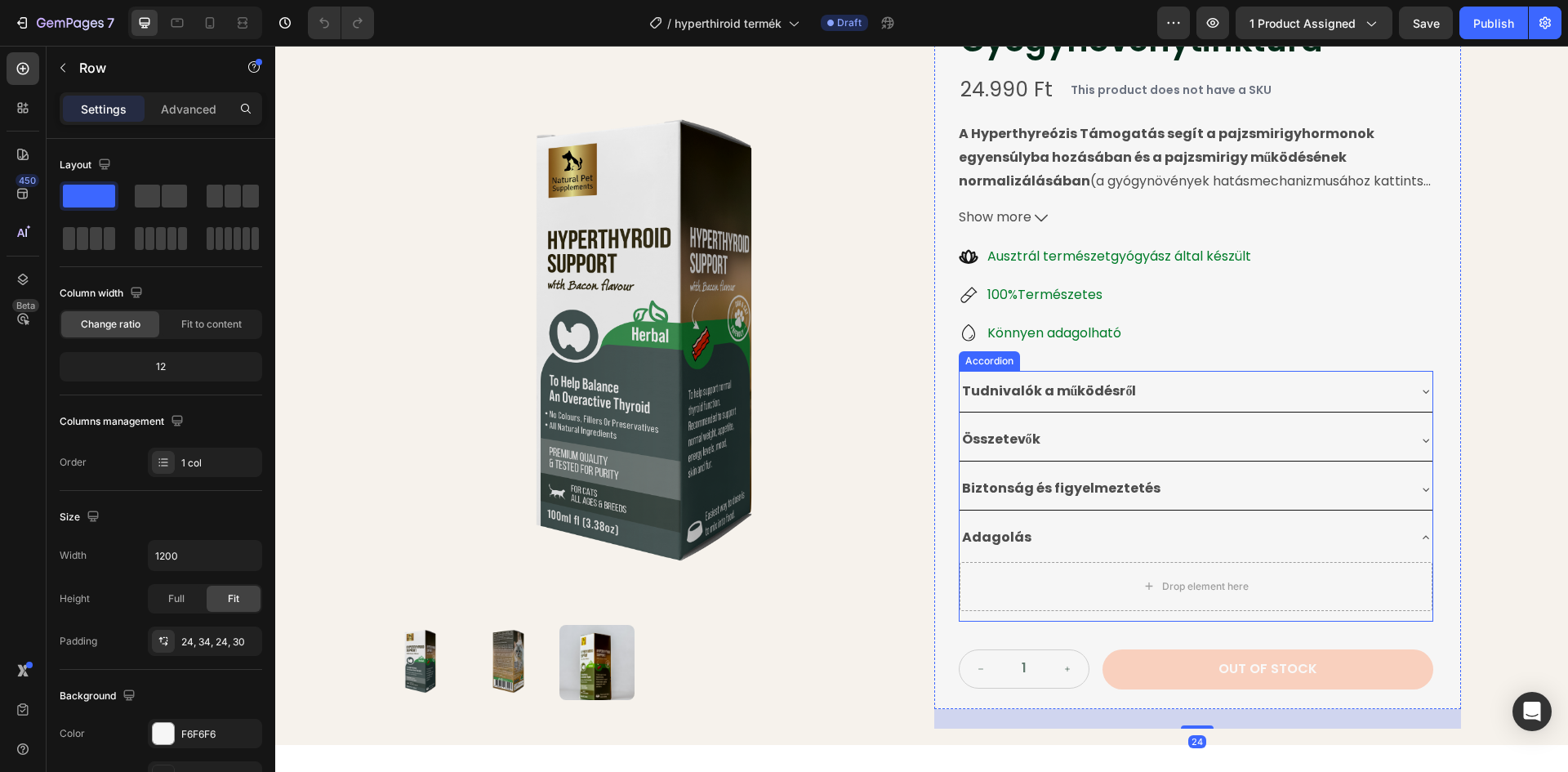
click at [1176, 386] on div "Tudnivalók a működésről" at bounding box center [1183, 391] width 446 height 29
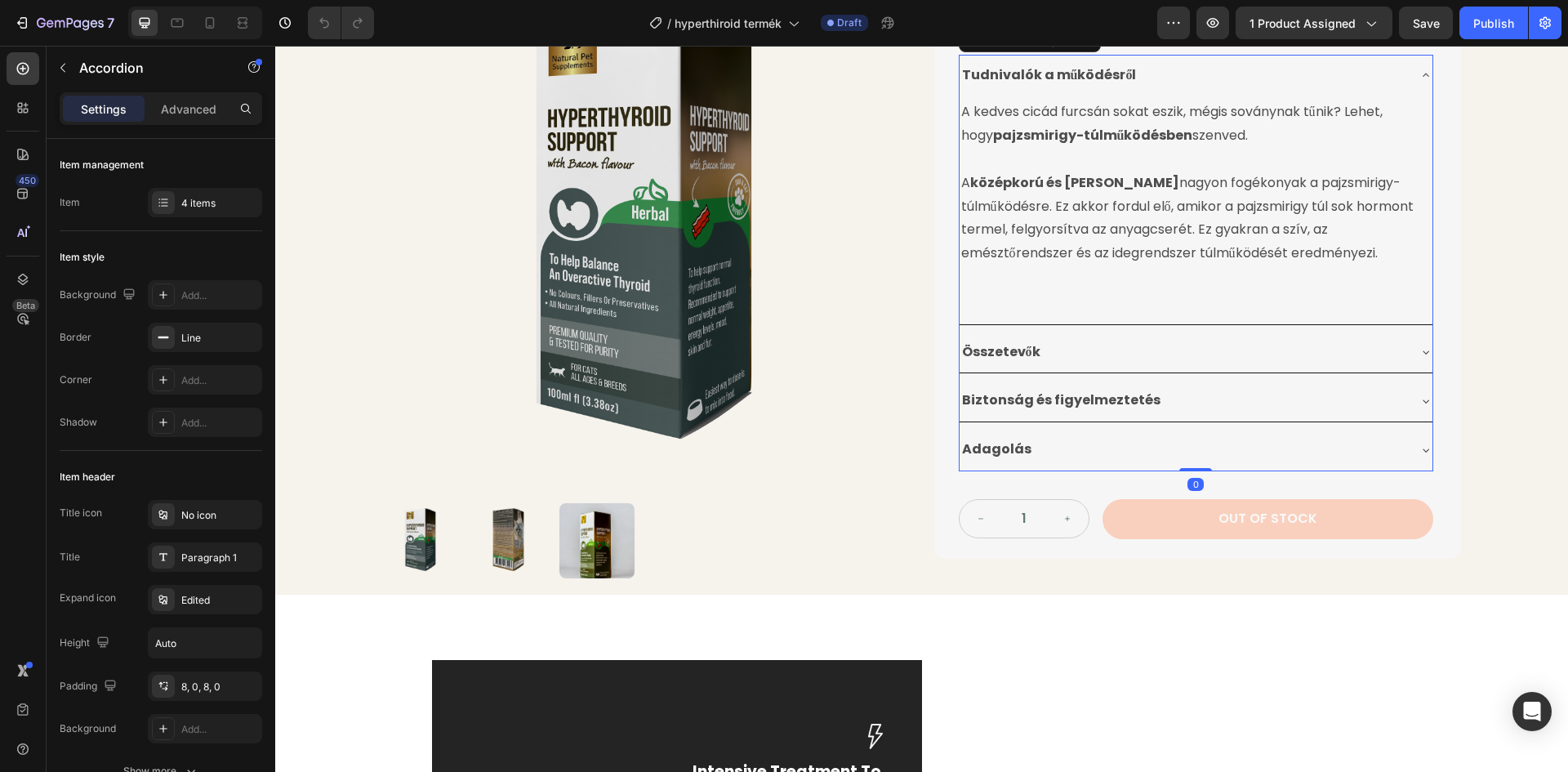
scroll to position [490, 0]
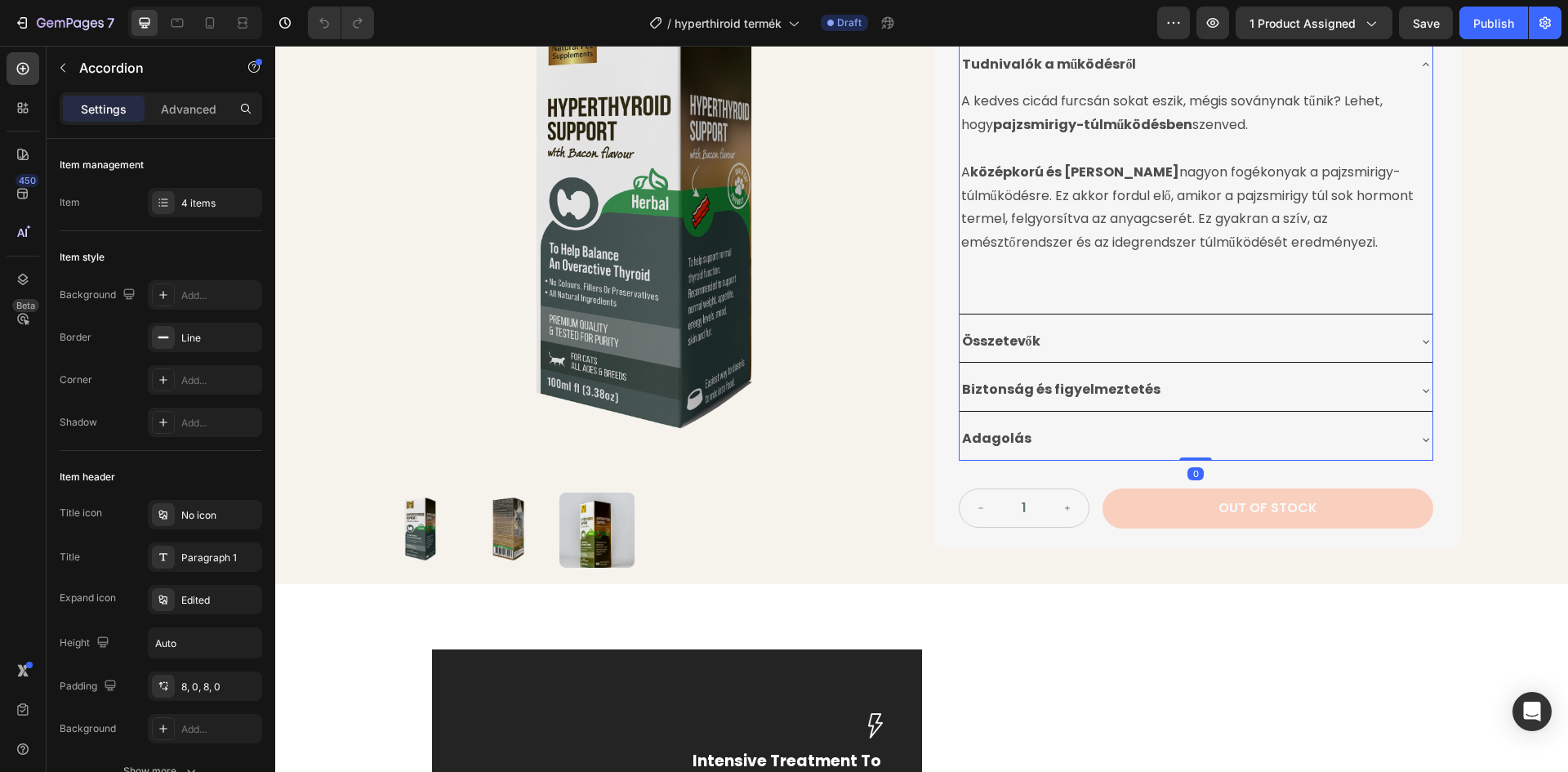
click at [1008, 292] on p at bounding box center [1195, 291] width 469 height 24
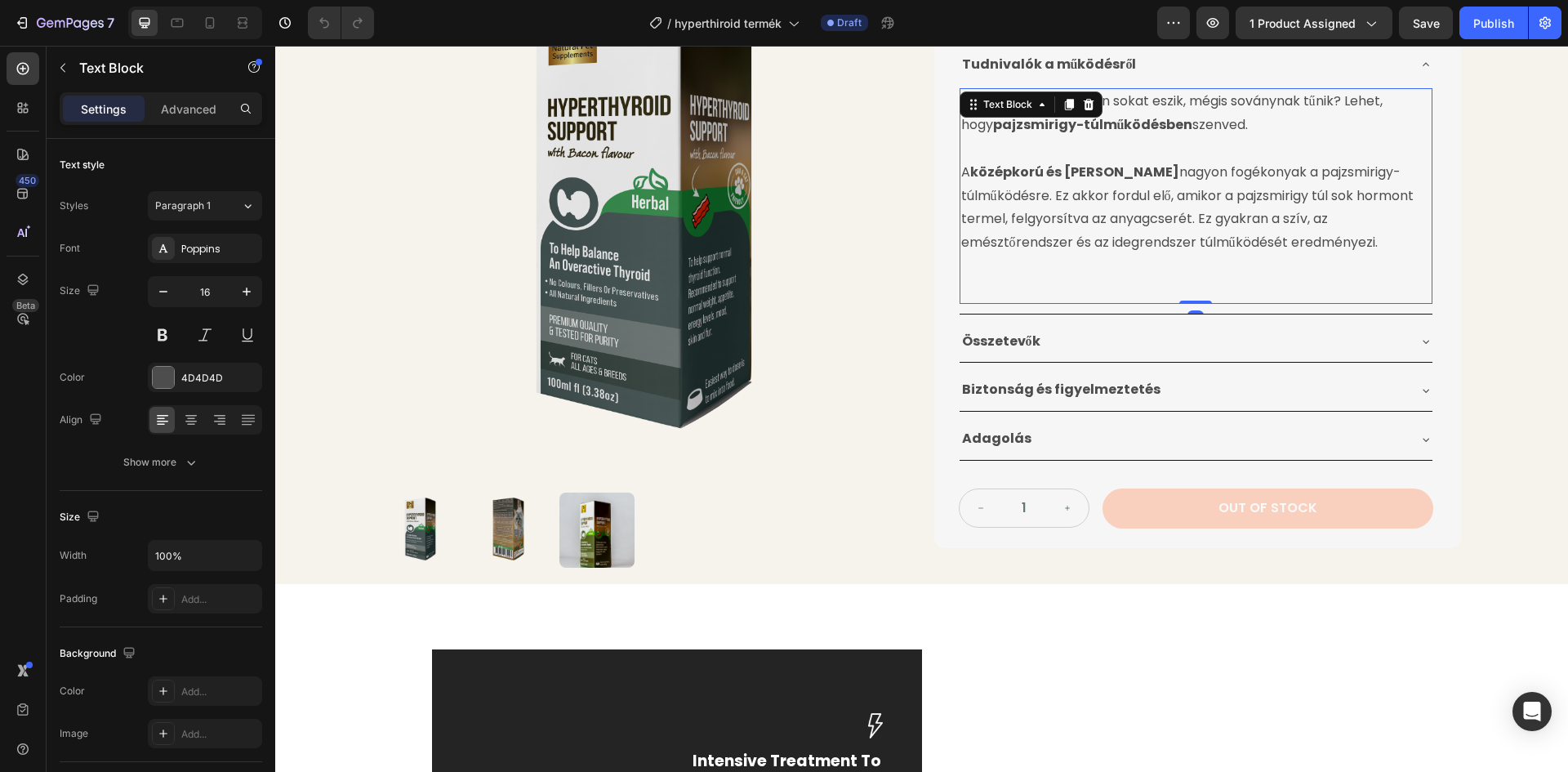
click at [1018, 286] on p at bounding box center [1195, 291] width 469 height 24
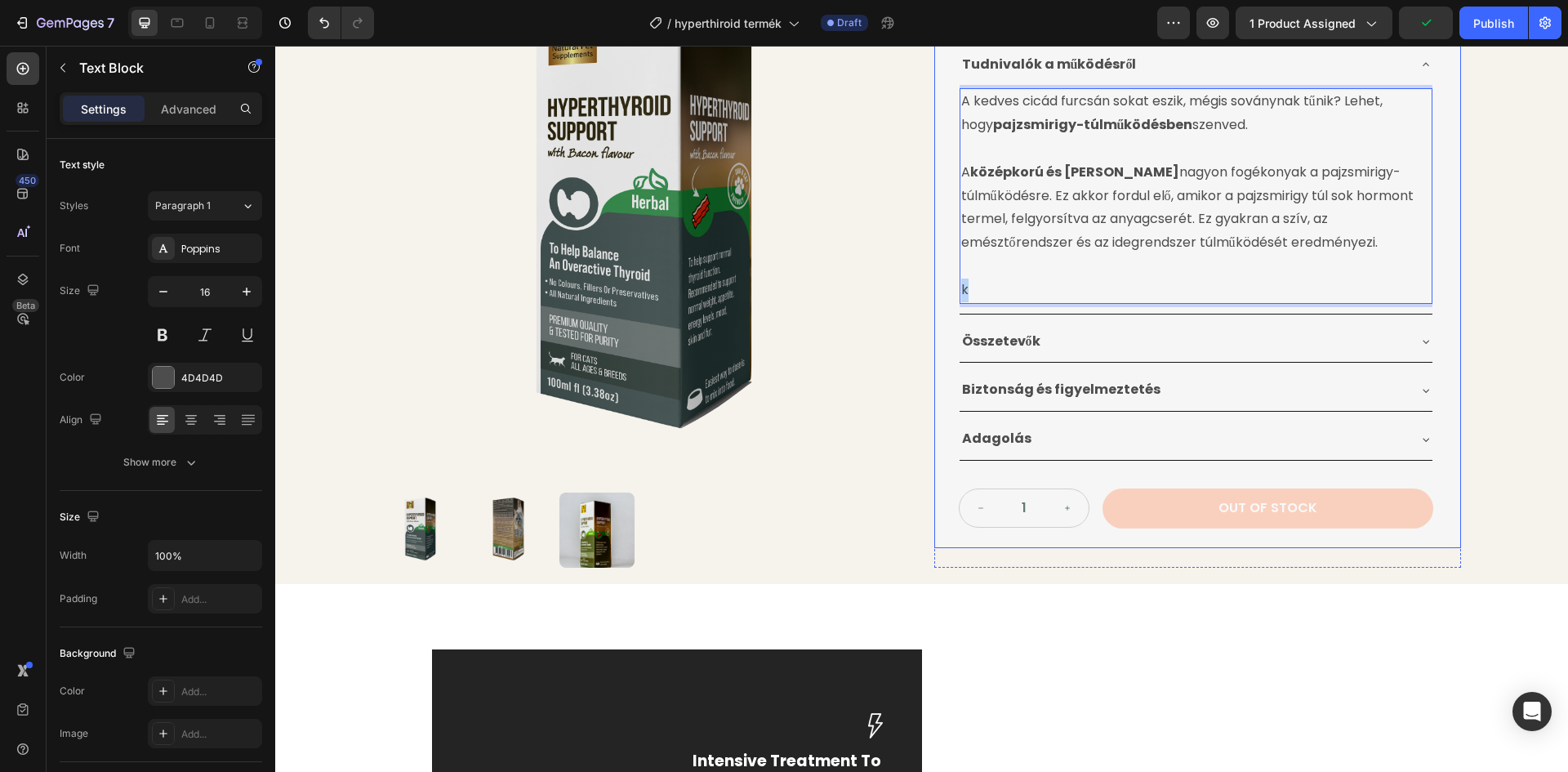
drag, startPoint x: 970, startPoint y: 293, endPoint x: 949, endPoint y: 290, distance: 21.2
click at [949, 290] on div "Pajzsmirigy Túltermelésre Gyógynövénytinktúra Product Title 24.990 Ft Product P…" at bounding box center [1197, 88] width 526 height 920
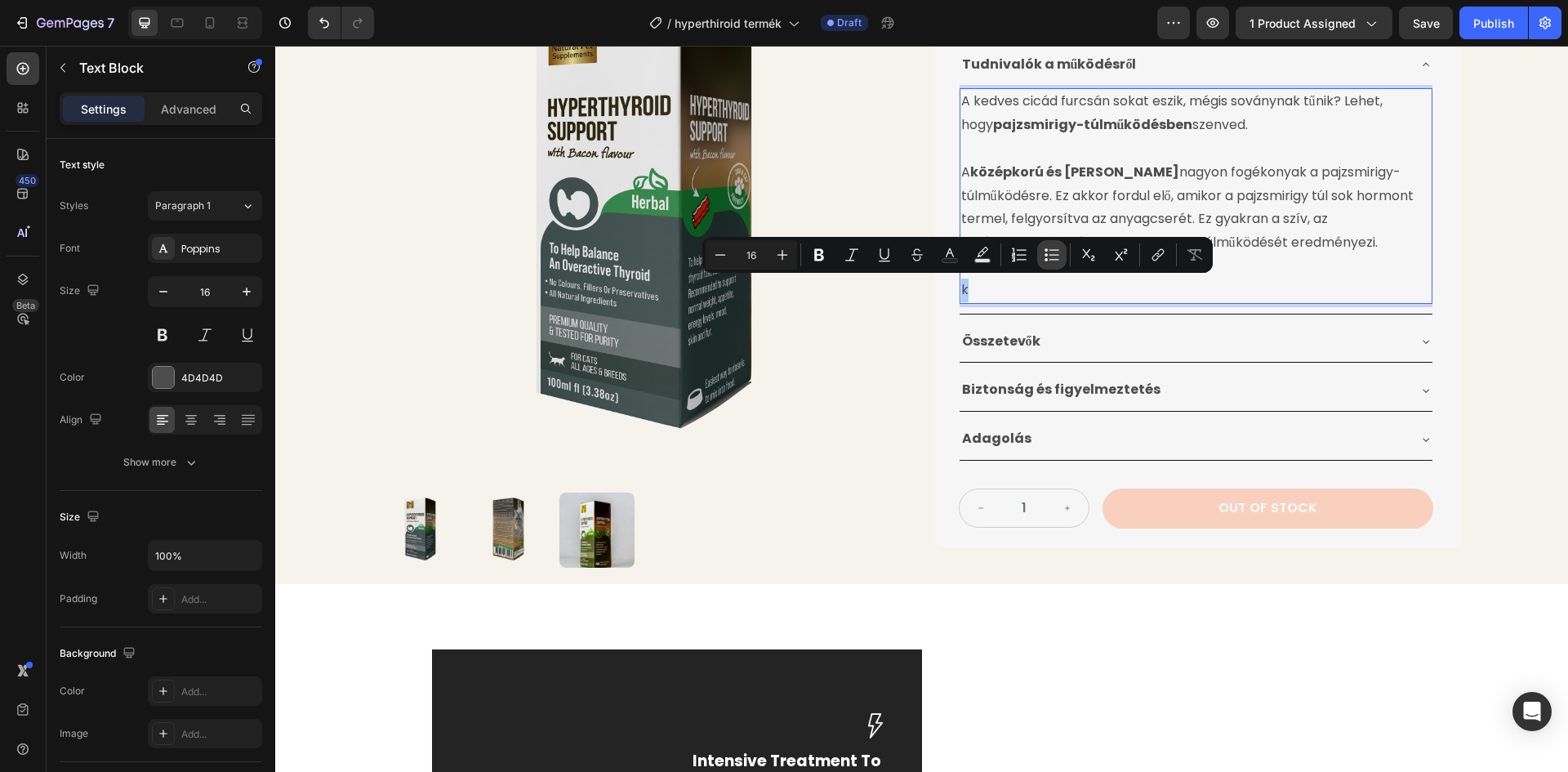
click at [1043, 253] on button "Bulleted List" at bounding box center [1052, 255] width 30 height 30
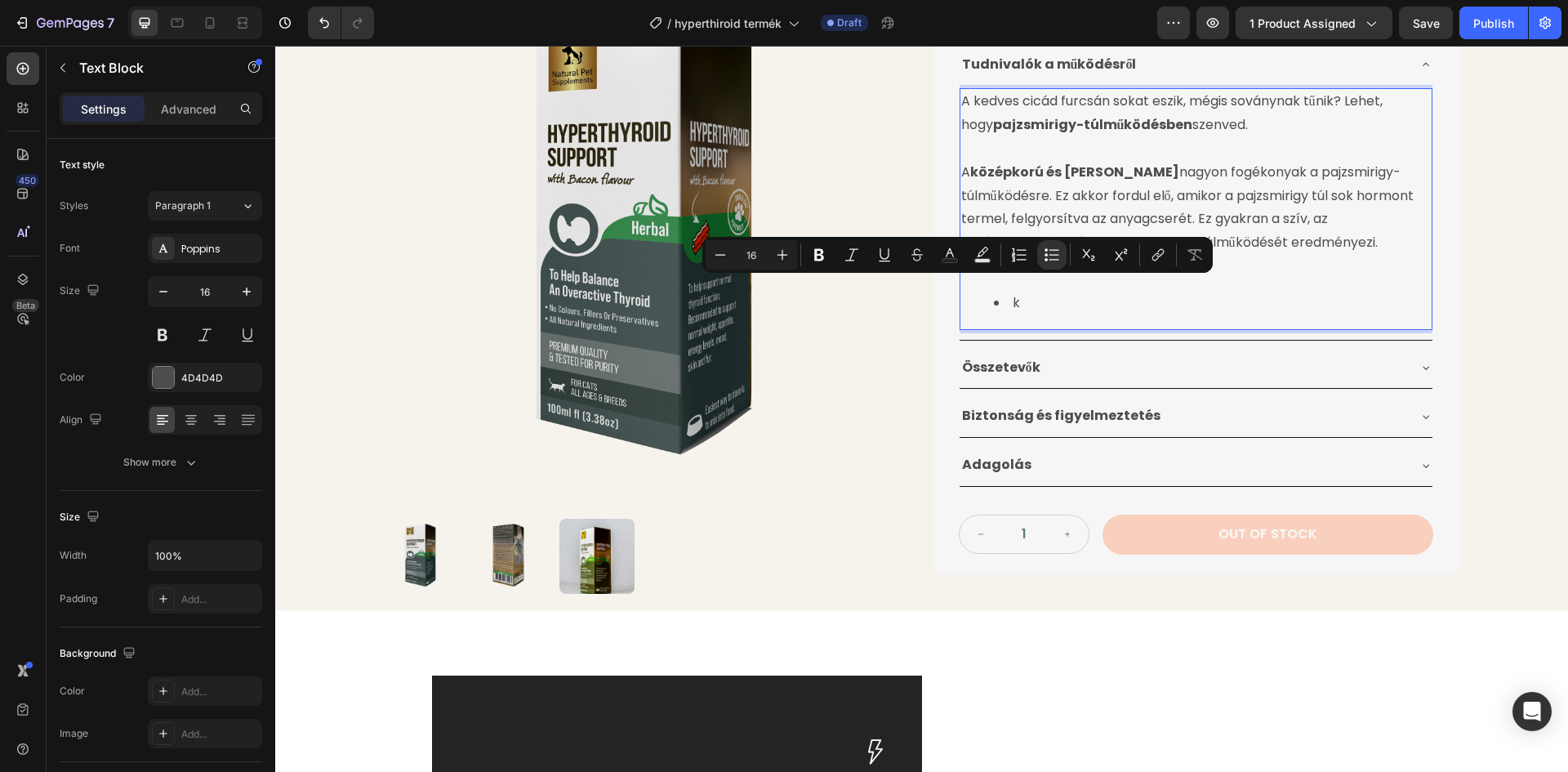
click at [1035, 306] on li "k" at bounding box center [1211, 304] width 437 height 24
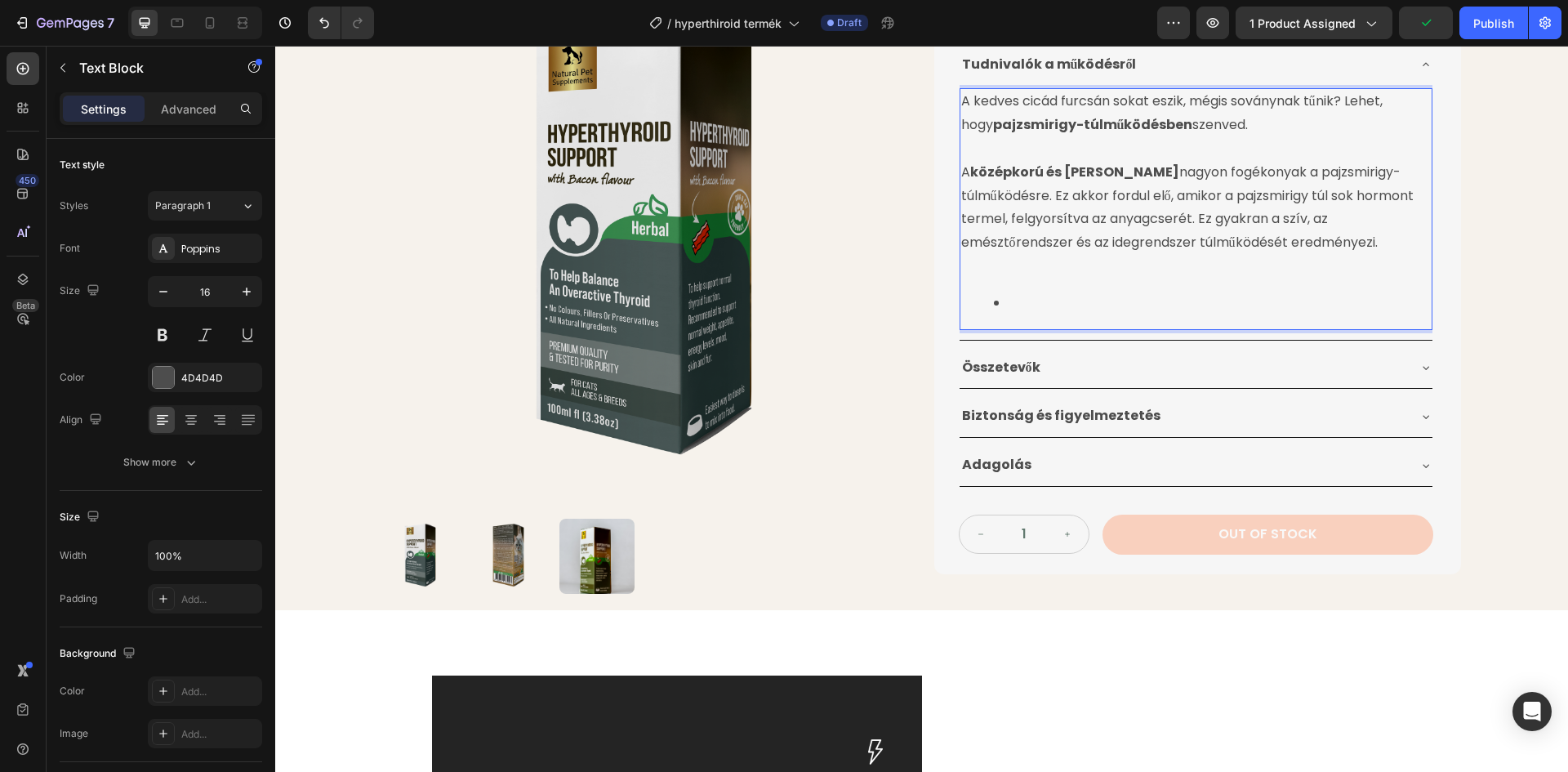
click at [989, 254] on p "A középkorú és idősebb macskák nagyon fogékonyak a pajzsmirigy-túlműködésre. Ez…" at bounding box center [1195, 207] width 469 height 94
click at [1398, 250] on p "A középkorú és idősebb macskák nagyon fogékonyak a pajzsmirigy-túlműködésre. Ez…" at bounding box center [1195, 207] width 469 height 94
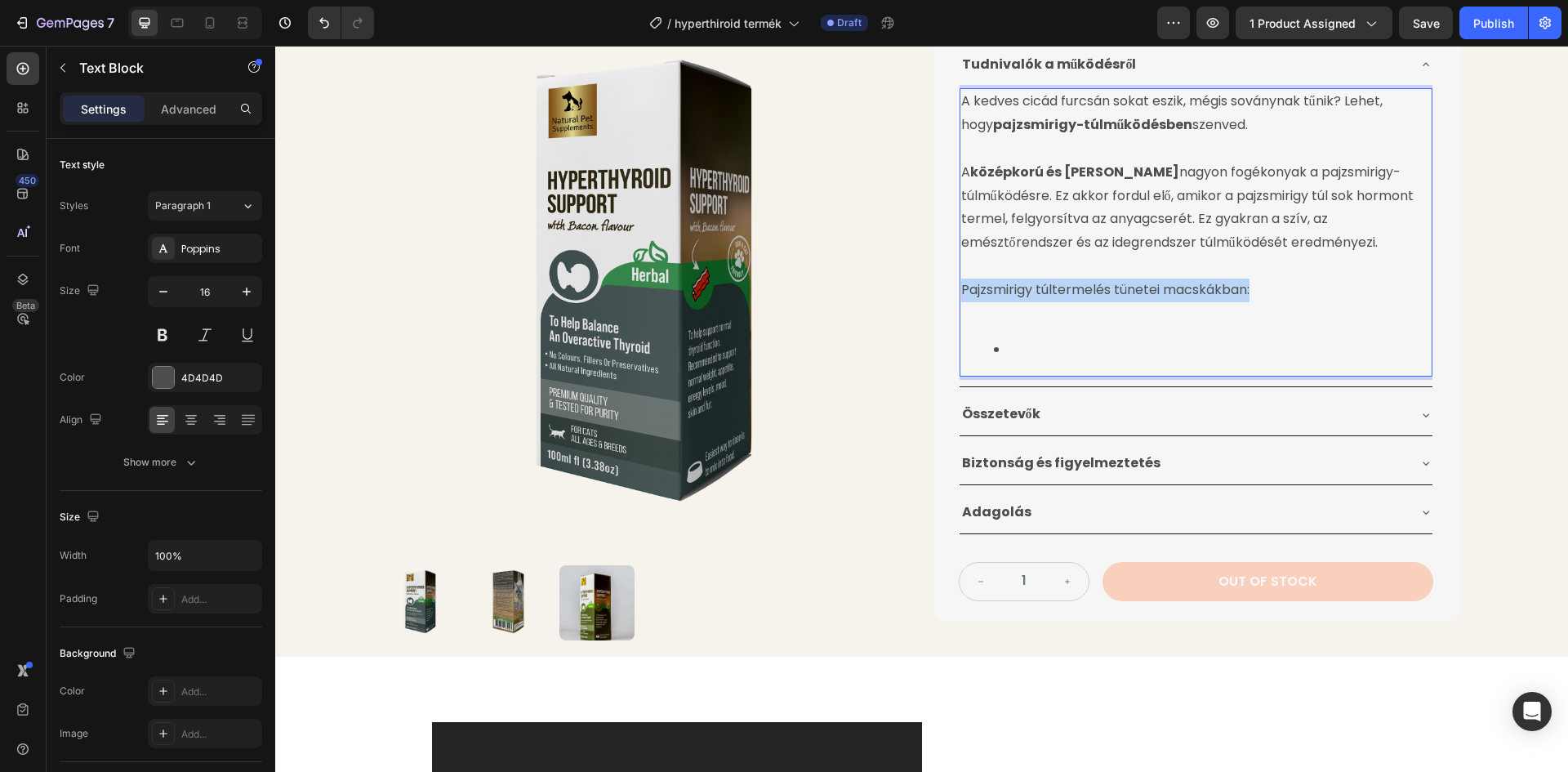
drag, startPoint x: 957, startPoint y: 290, endPoint x: 1251, endPoint y: 284, distance: 294.1
click at [1251, 284] on p "Pajzsmirigy túltermelés tünetei macskákban:" at bounding box center [1195, 291] width 469 height 24
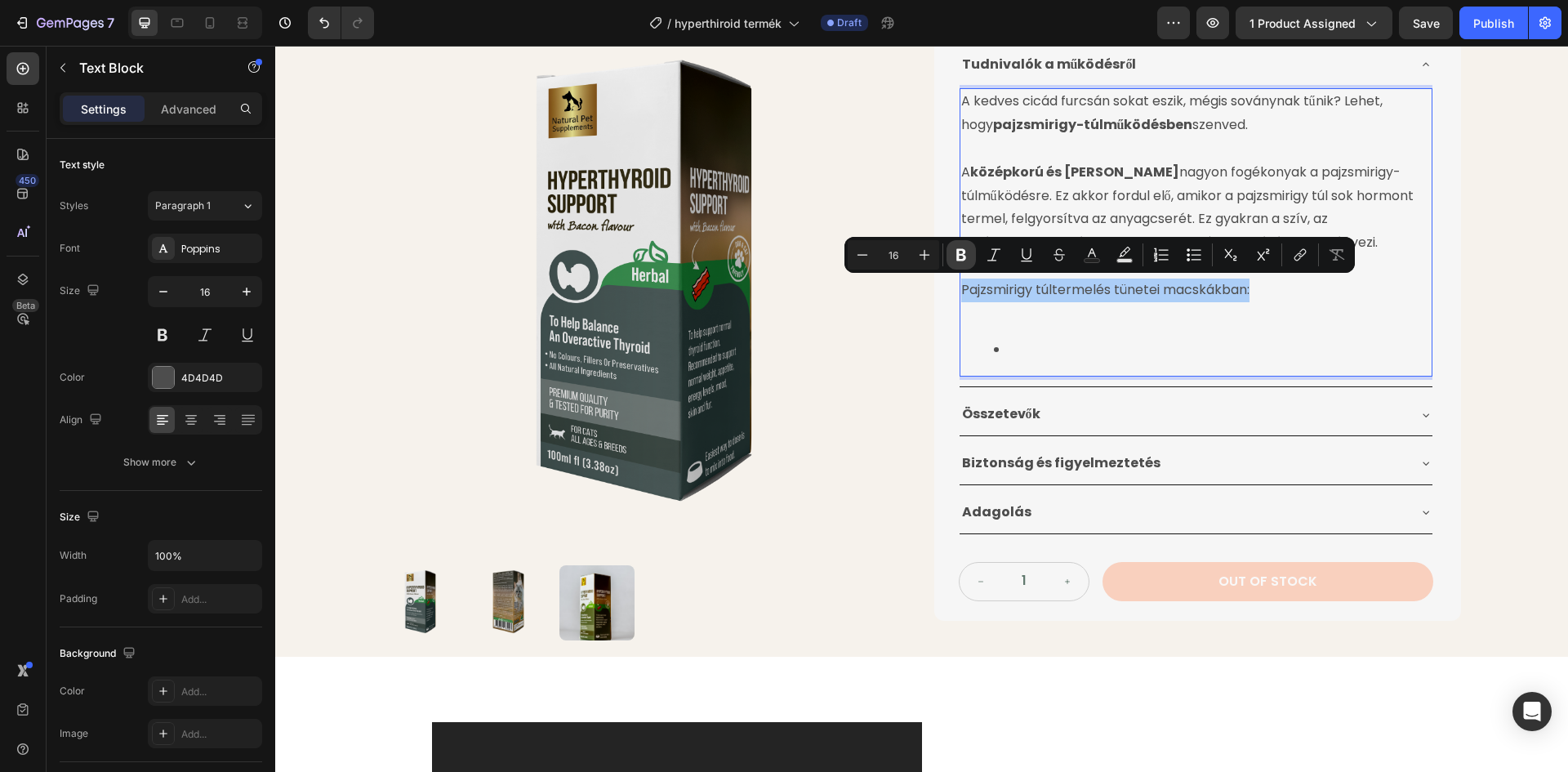
click at [965, 257] on icon "Editor contextual toolbar" at bounding box center [961, 255] width 10 height 12
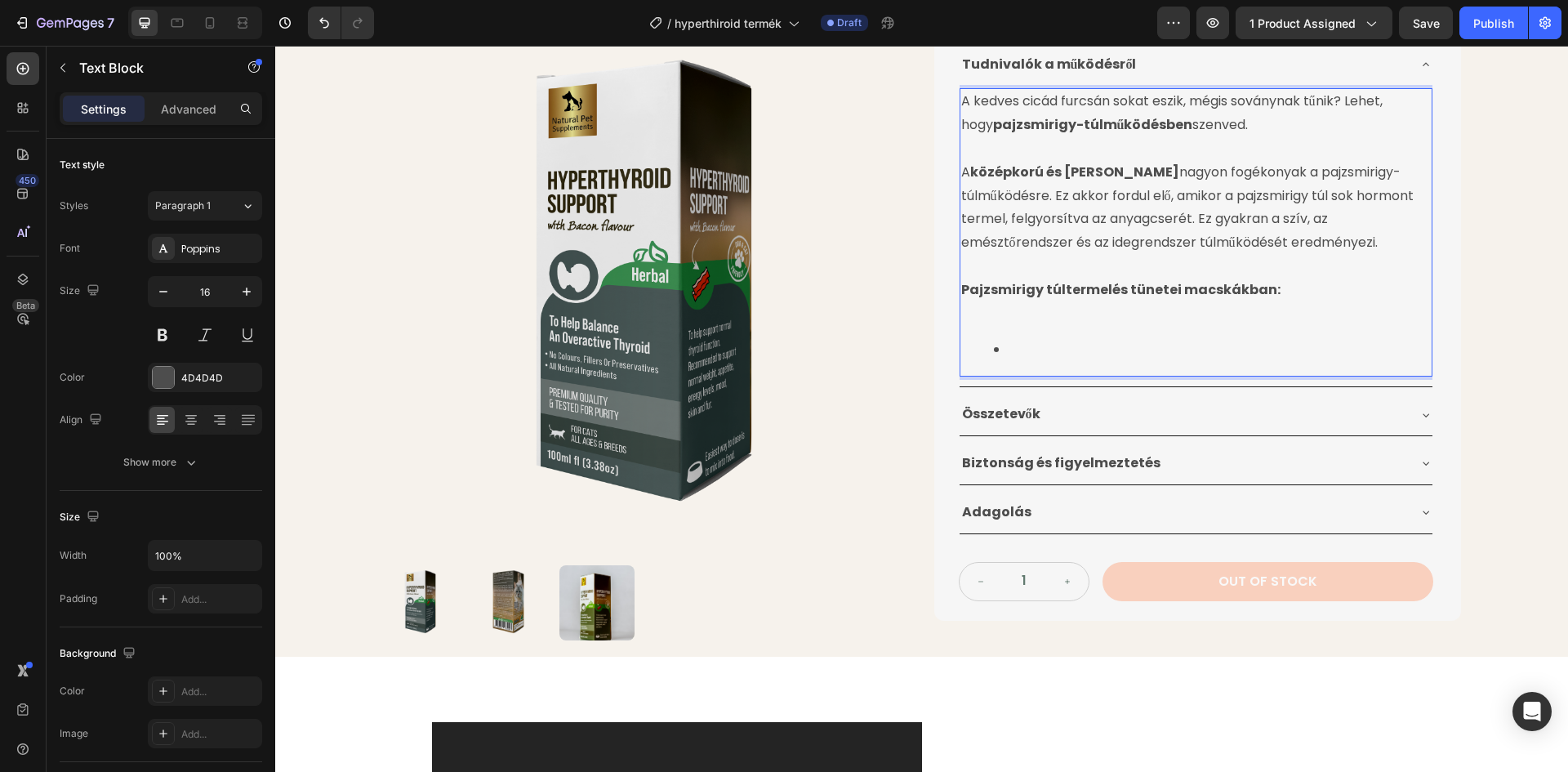
click at [1041, 360] on li "Rich Text Editor. Editing area: main" at bounding box center [1211, 350] width 437 height 24
click at [1031, 345] on li "Rich Text Editor. Editing area: main" at bounding box center [1211, 350] width 437 height 24
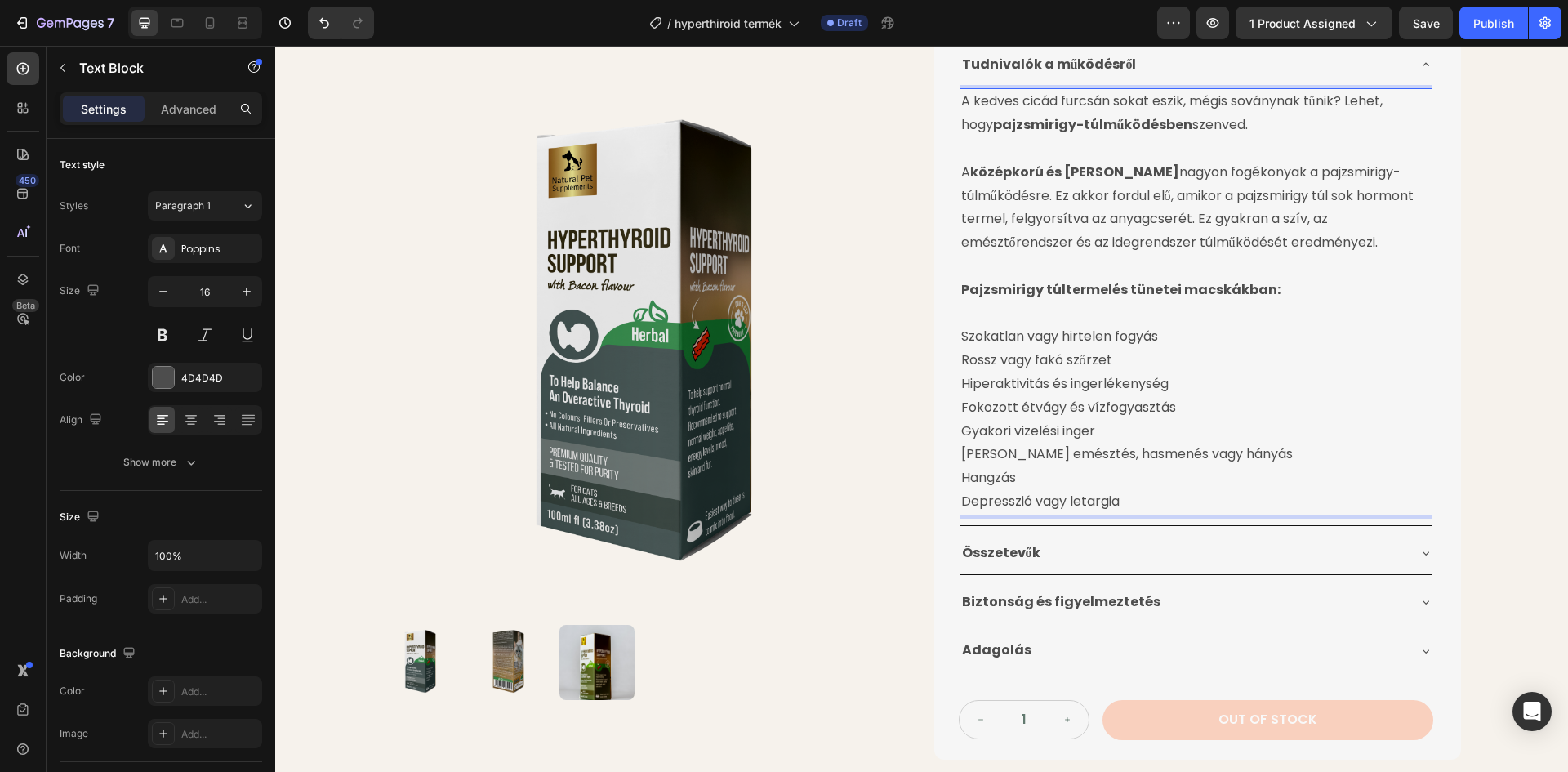
click at [961, 338] on p "Szokatlan vagy hirtelen fogyás Rossz vagy fakó szőrzet Hiperaktivitás és ingerl…" at bounding box center [1195, 419] width 469 height 188
drag, startPoint x: 957, startPoint y: 337, endPoint x: 1162, endPoint y: 340, distance: 205.0
click at [1162, 340] on p "Szokatlan vagy hirtelen fogyás Rossz vagy fakó szőrzet Hiperaktivitás és ingerl…" at bounding box center [1195, 419] width 469 height 188
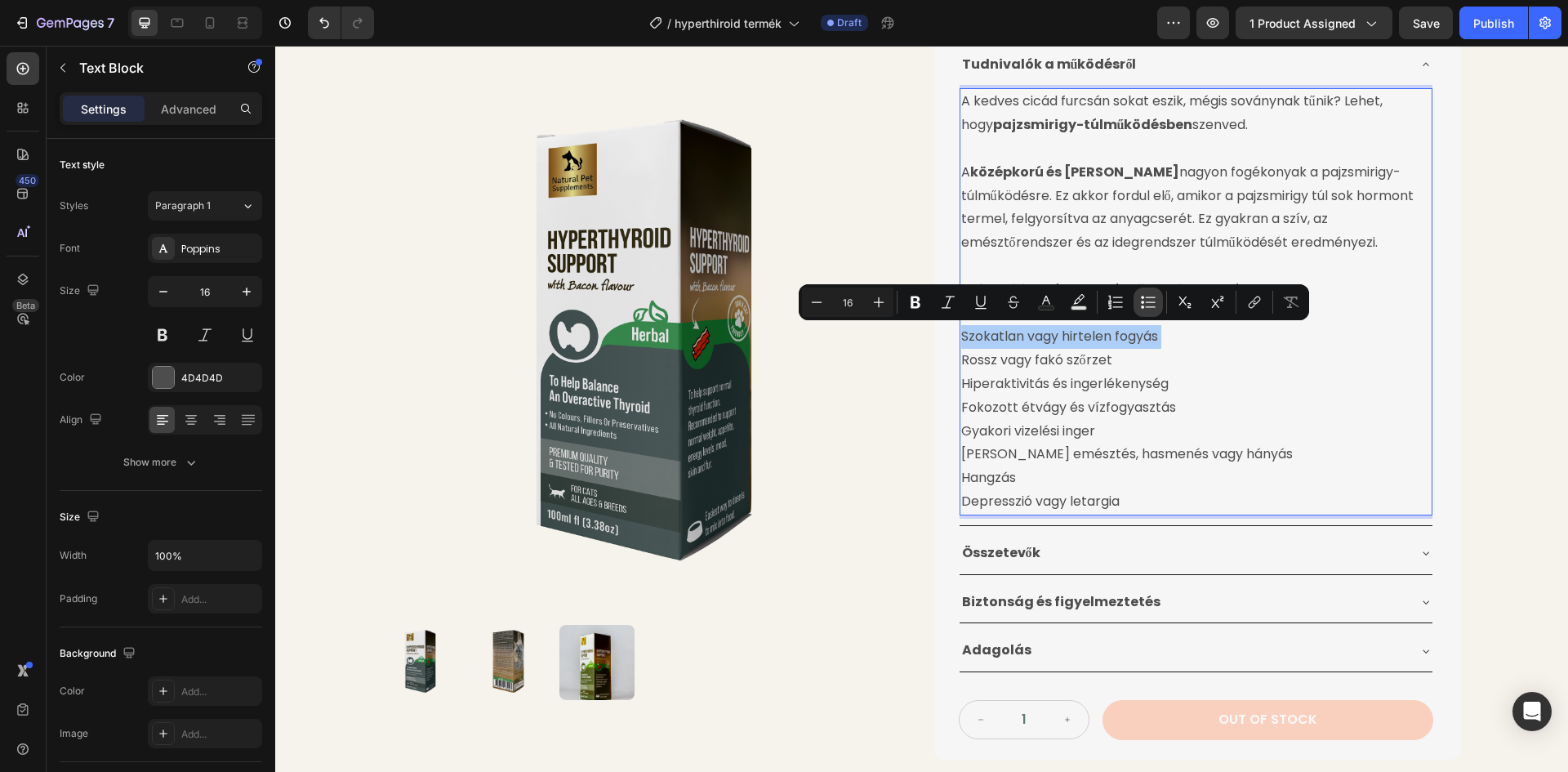
click at [1160, 306] on button "Bulleted List" at bounding box center [1148, 303] width 30 height 30
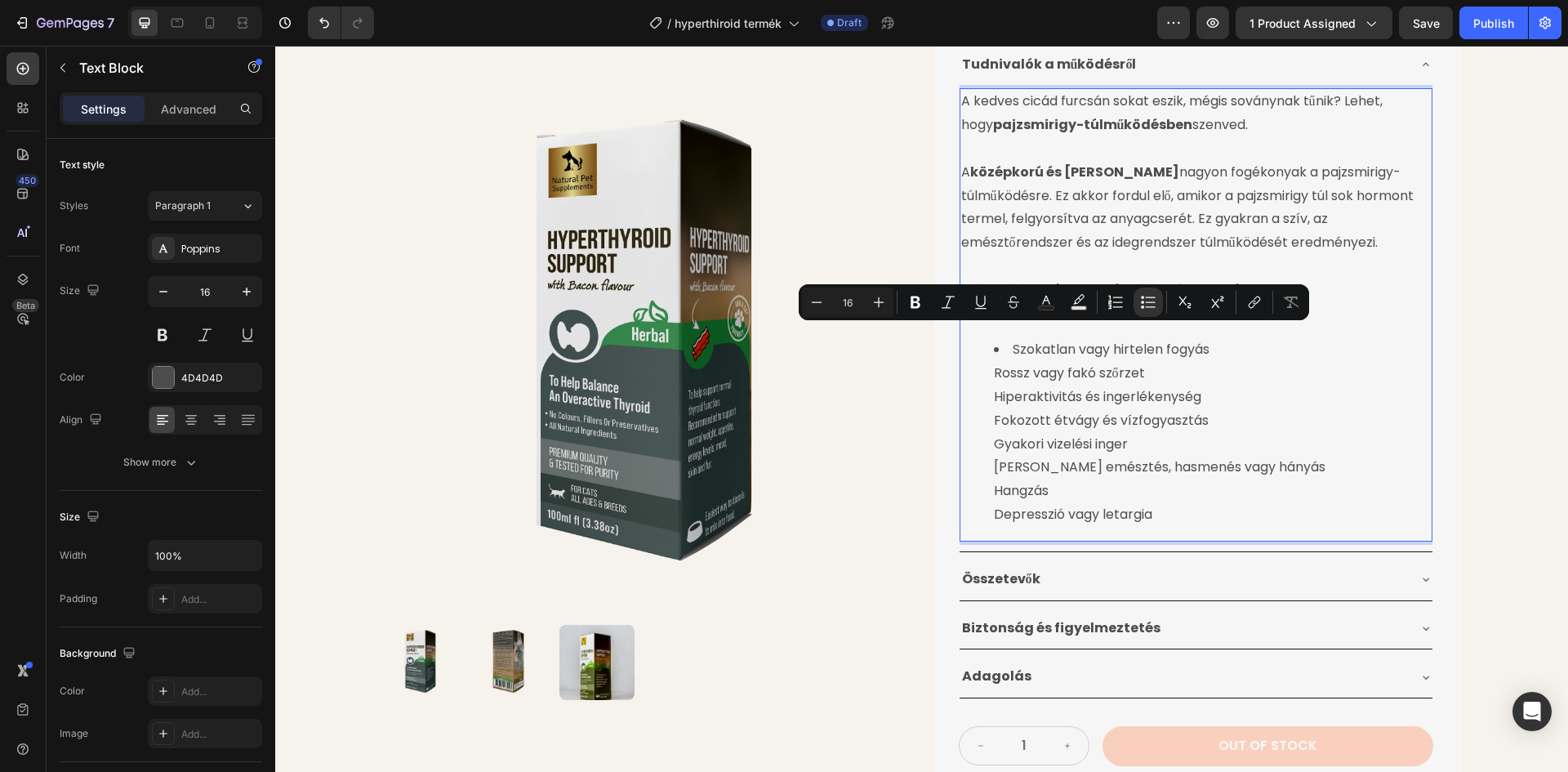
click at [993, 375] on li "Szokatlan vagy hirtelen fogyás Rossz vagy fakó szőrzet Hiperaktivitás és ingerl…" at bounding box center [1211, 432] width 437 height 188
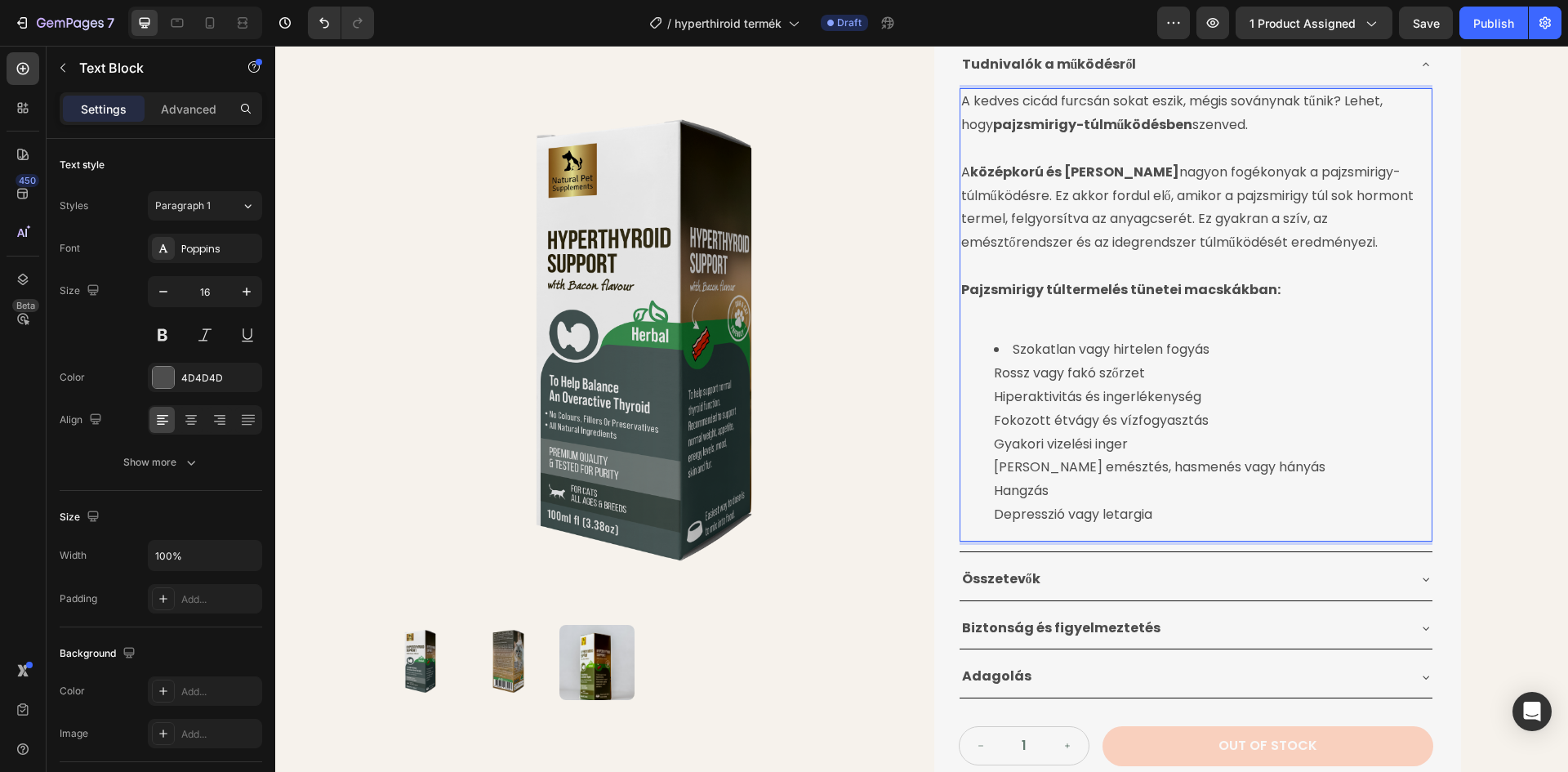
click at [987, 375] on ul "Szokatlan vagy hirtelen fogyás Rossz vagy fakó szőrzet Hiperaktivitás és ingerl…" at bounding box center [1195, 432] width 469 height 188
click at [993, 397] on li "Rossz vagy fakó szőrzet Hiperaktivitás és ingerlékenység Fokozott étvágy és víz…" at bounding box center [1211, 444] width 437 height 165
click at [993, 423] on li "Hiperaktivitás és ingerlékenység Fokozott étvágy és vízfogyasztás Gyakori vizel…" at bounding box center [1211, 456] width 437 height 141
click at [993, 447] on li "Fokozott étvágy és vízfogyasztás Gyakori vizelési inger Rossz emésztés, hasmené…" at bounding box center [1211, 467] width 437 height 117
click at [993, 470] on li "Gyakori vizelési inger Rossz emésztés, hasmenés vagy hányás Hangzás Depresszió …" at bounding box center [1211, 479] width 437 height 94
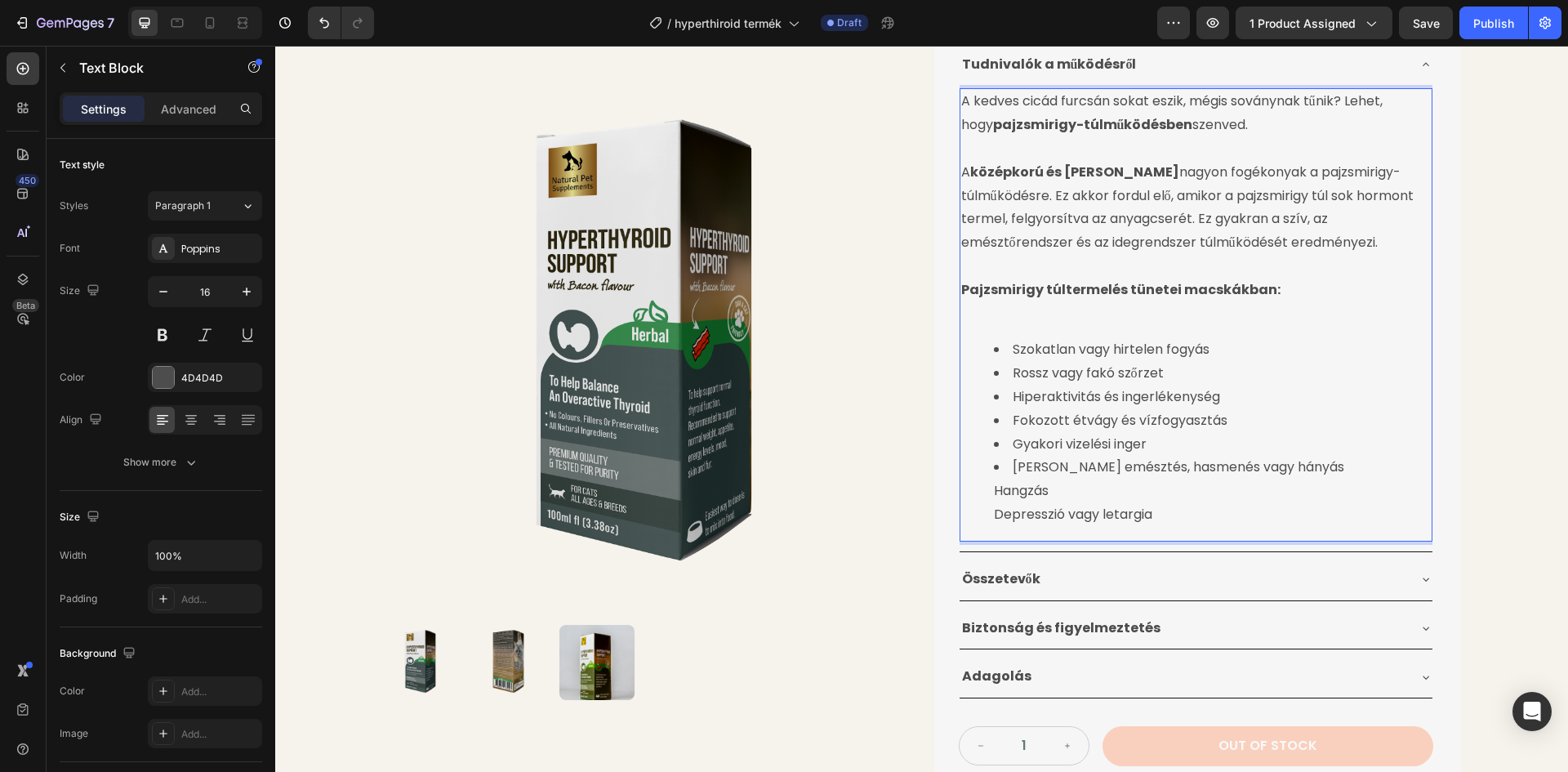
click at [993, 513] on li "Rossz emésztés, hasmenés vagy hányás Hangzás Depresszió vagy letargia" at bounding box center [1211, 490] width 437 height 70
drag, startPoint x: 1050, startPoint y: 490, endPoint x: 988, endPoint y: 493, distance: 62.1
click at [993, 493] on li "Rossz emésztés, hasmenés vagy hányás Hangzás Depresszió vagy letargia" at bounding box center [1211, 490] width 437 height 70
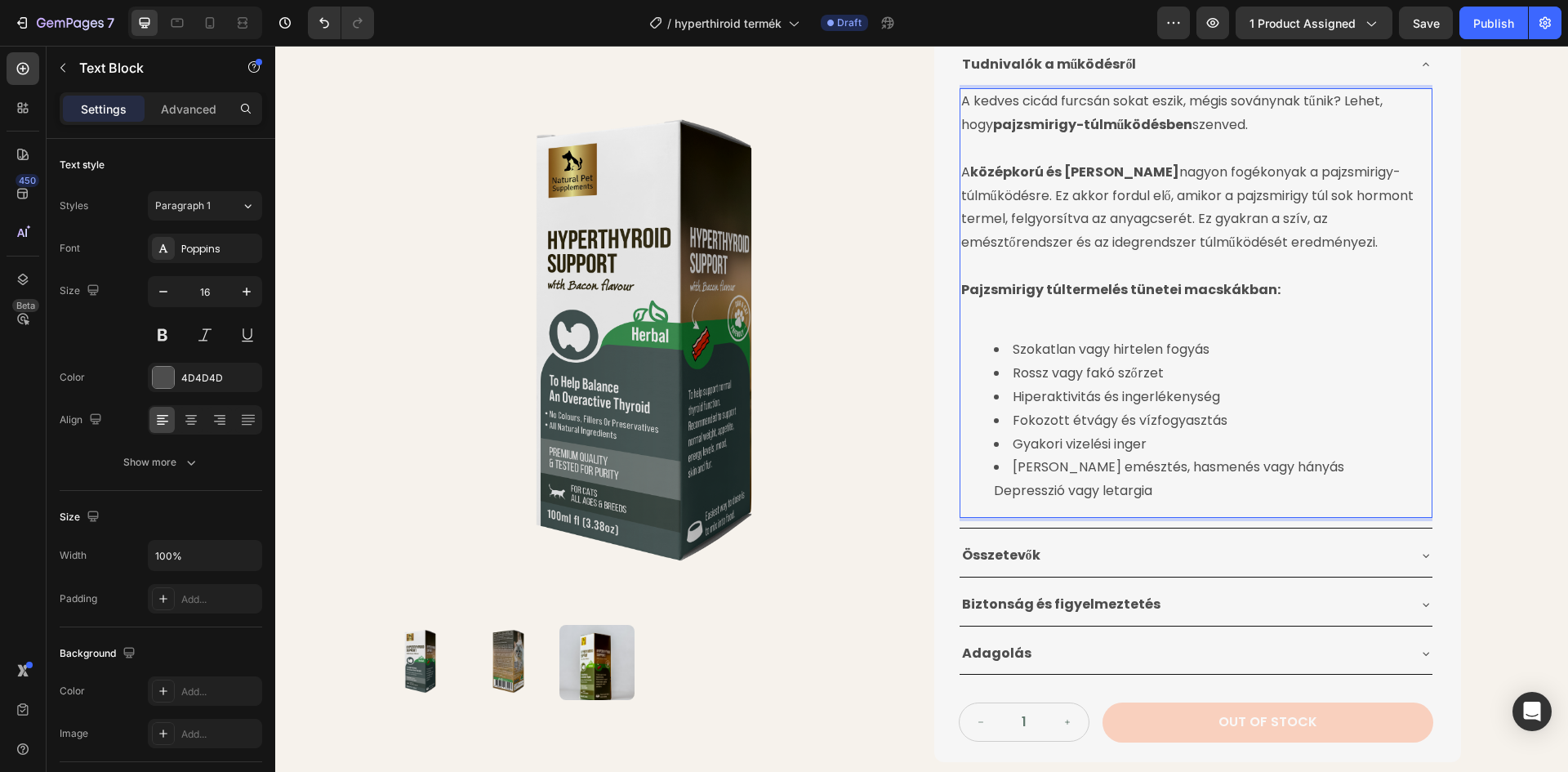
click at [993, 491] on li "Rossz emésztés, hasmenés vagy hányás Depresszió vagy letargia" at bounding box center [1211, 479] width 437 height 47
click at [1163, 488] on li "Depresszió vagy letargia" at bounding box center [1211, 491] width 437 height 24
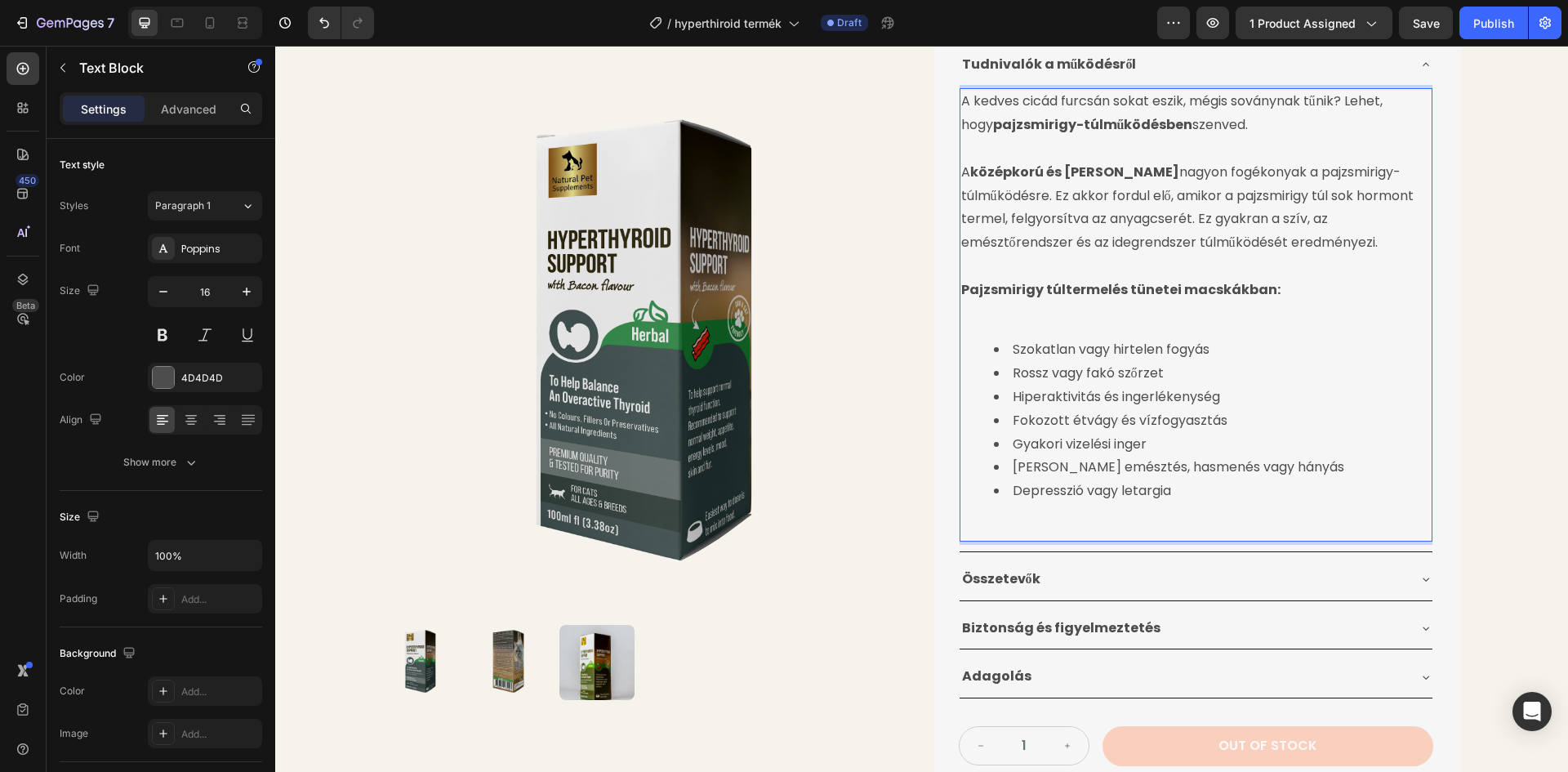
click at [974, 529] on p "Rich Text Editor. Editing area: main" at bounding box center [1195, 528] width 469 height 24
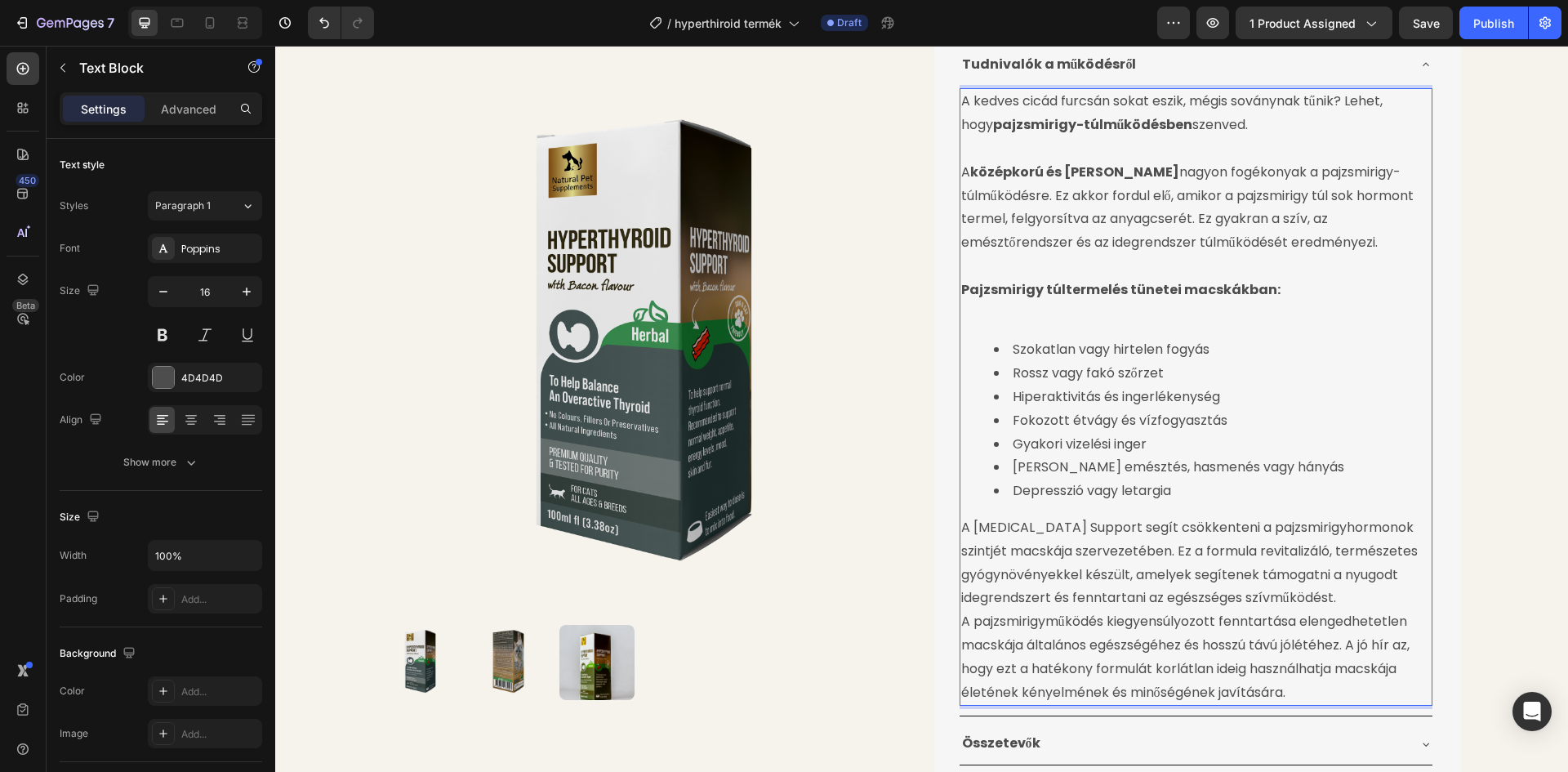
click at [961, 619] on p "A pajzsmirigyműködés kiegyensúlyozott fenntartása elengedhetetlen macskája álta…" at bounding box center [1195, 657] width 469 height 94
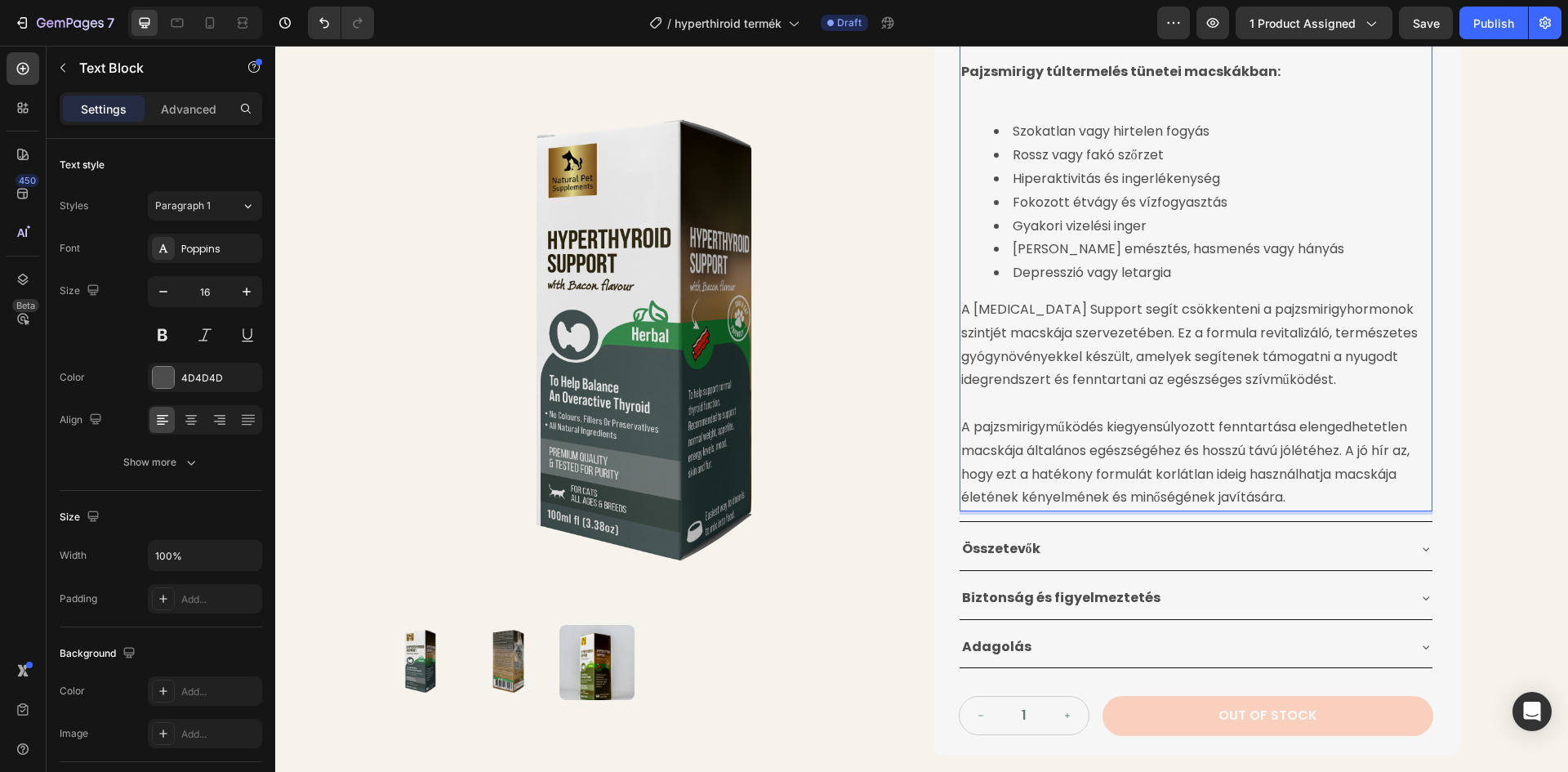
scroll to position [817, 0]
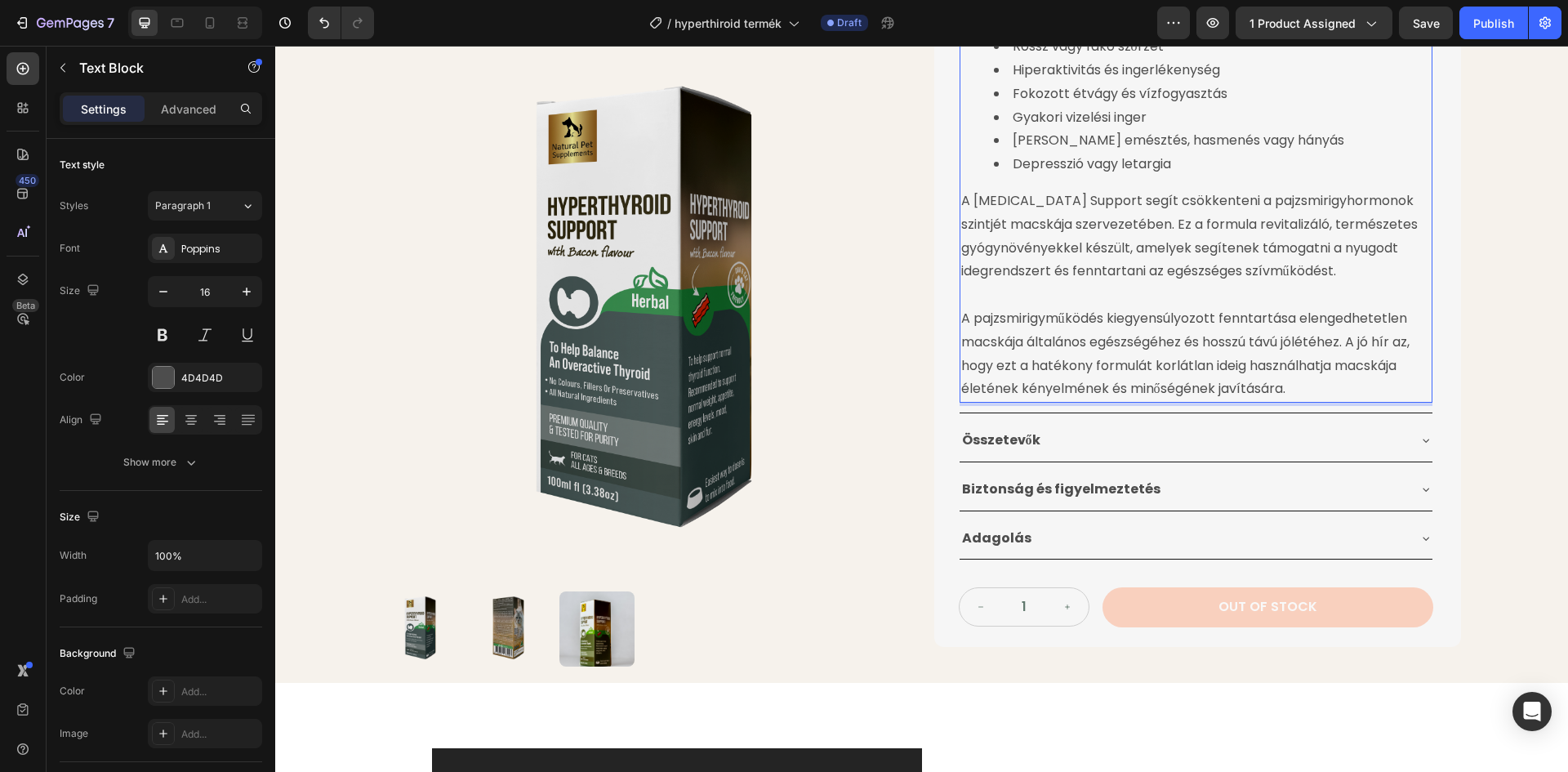
click at [1292, 387] on p "A pajzsmirigyműködés kiegyensúlyozott fenntartása elengedhetetlen macskája álta…" at bounding box center [1195, 354] width 469 height 94
click at [1200, 216] on p "A Hyperthyroid Support segít csökkenteni a pajzsmirigyhormonok szintjét macskáj…" at bounding box center [1195, 236] width 469 height 94
click at [1072, 206] on p "A Hyperthyroid Support segít csökkenteni a pajzsmirigyhormonok szintjét macskáj…" at bounding box center [1195, 236] width 469 height 94
click at [1162, 207] on p "A Hyperthyroid Support segít csökkenteni a pajzsmirigyhormonok szintjét macskáj…" at bounding box center [1195, 236] width 469 height 94
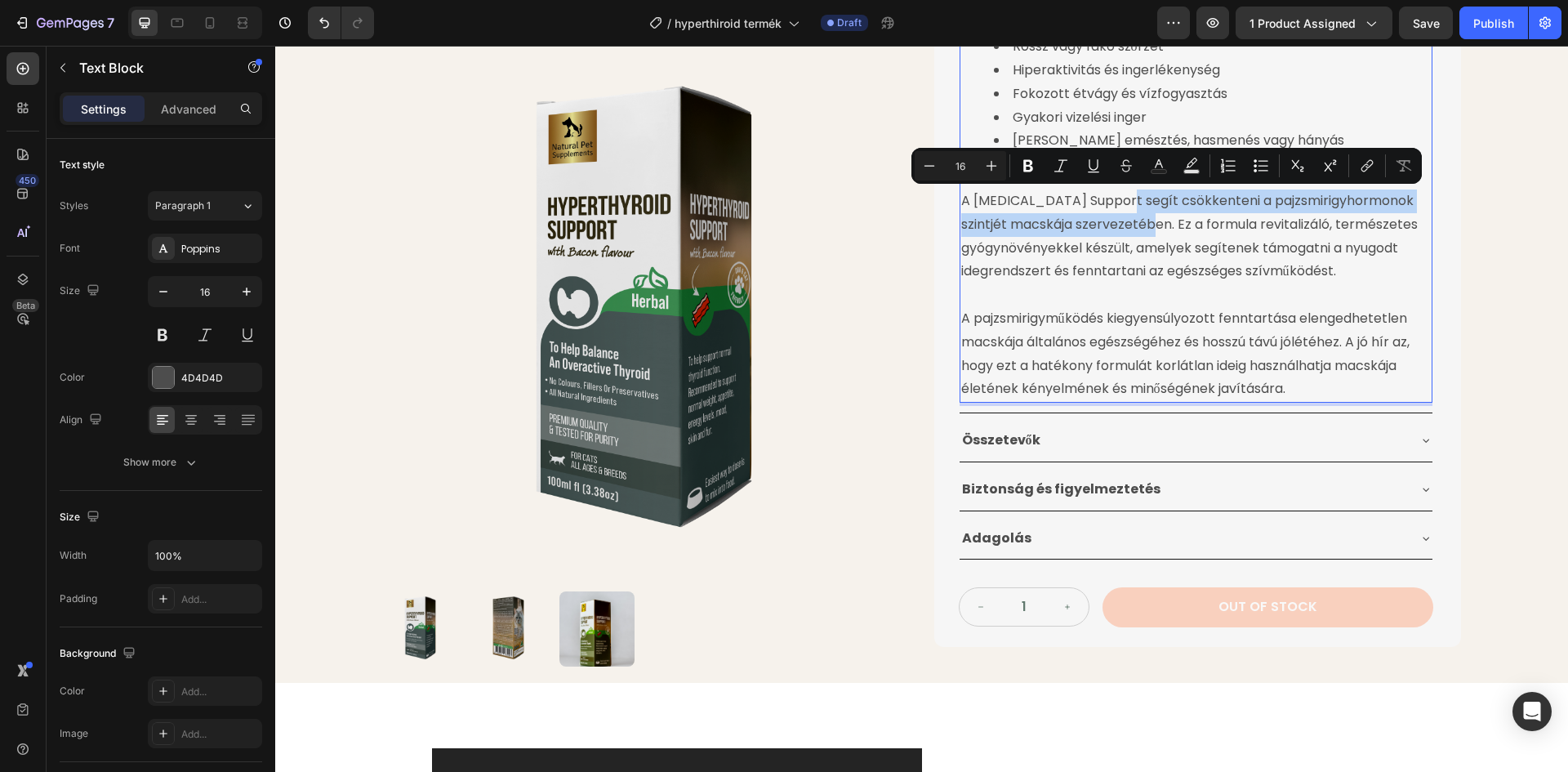
drag, startPoint x: 1112, startPoint y: 202, endPoint x: 1164, endPoint y: 224, distance: 56.5
click at [1164, 224] on p "A Hyperthyroid Support segít csökkenteni a pajzsmirigyhormonok szintjét macskáj…" at bounding box center [1195, 236] width 469 height 94
click at [1028, 165] on icon "Editor contextual toolbar" at bounding box center [1028, 166] width 10 height 12
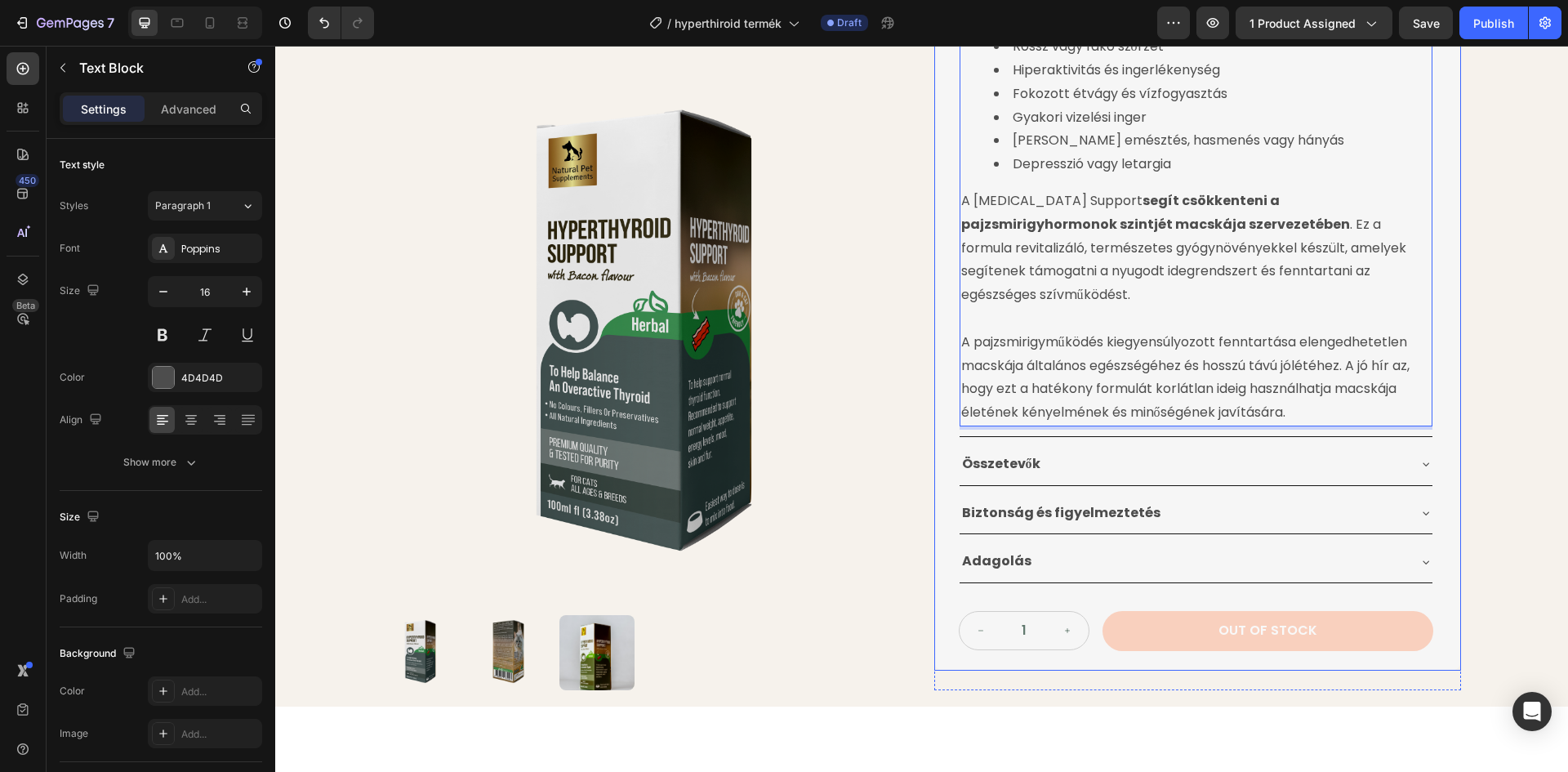
click at [882, 245] on img at bounding box center [647, 338] width 526 height 526
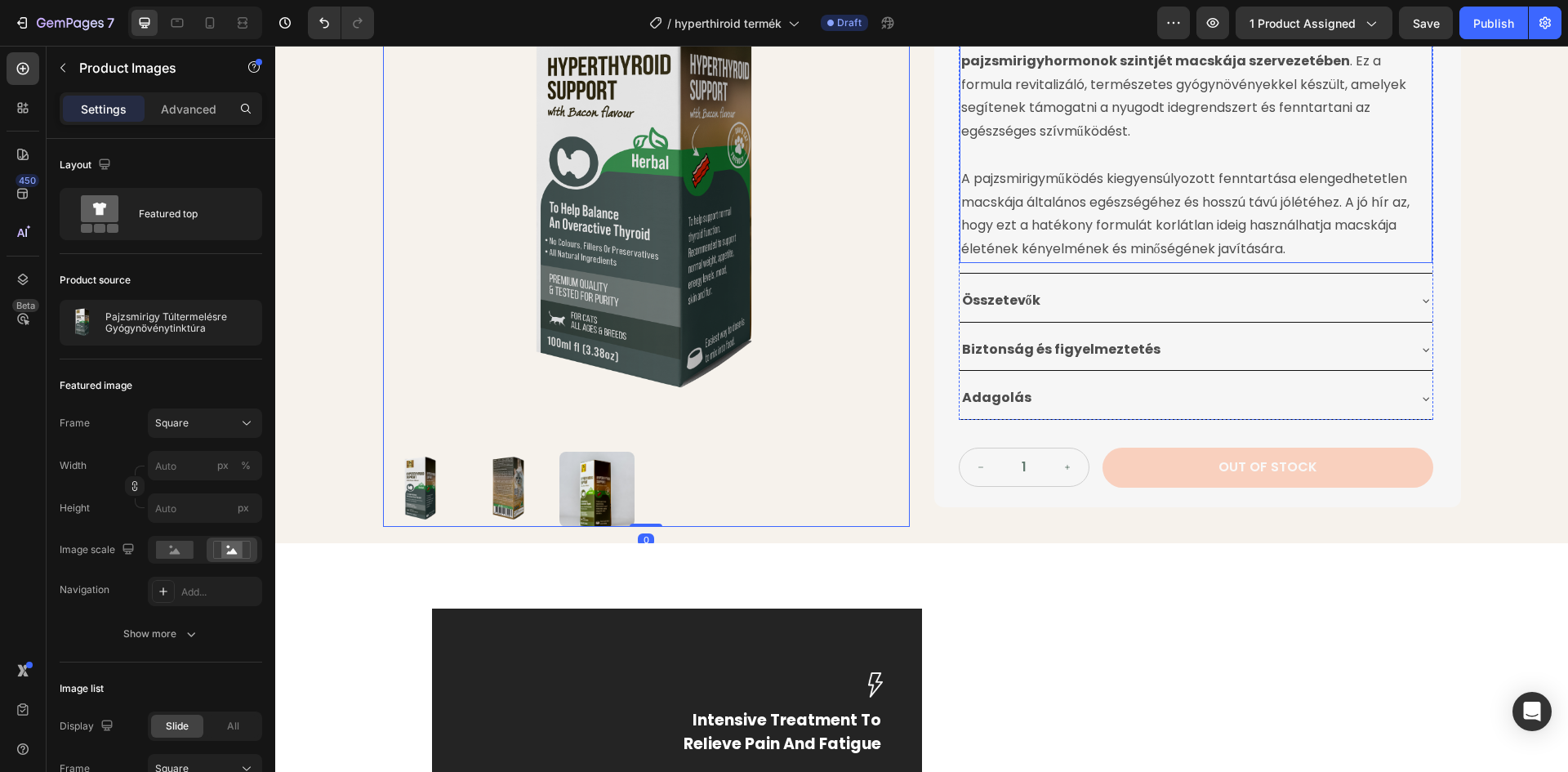
click at [1056, 180] on p "A pajzsmirigyműködés kiegyensúlyozott fenntartása elengedhetetlen macskája álta…" at bounding box center [1195, 214] width 469 height 94
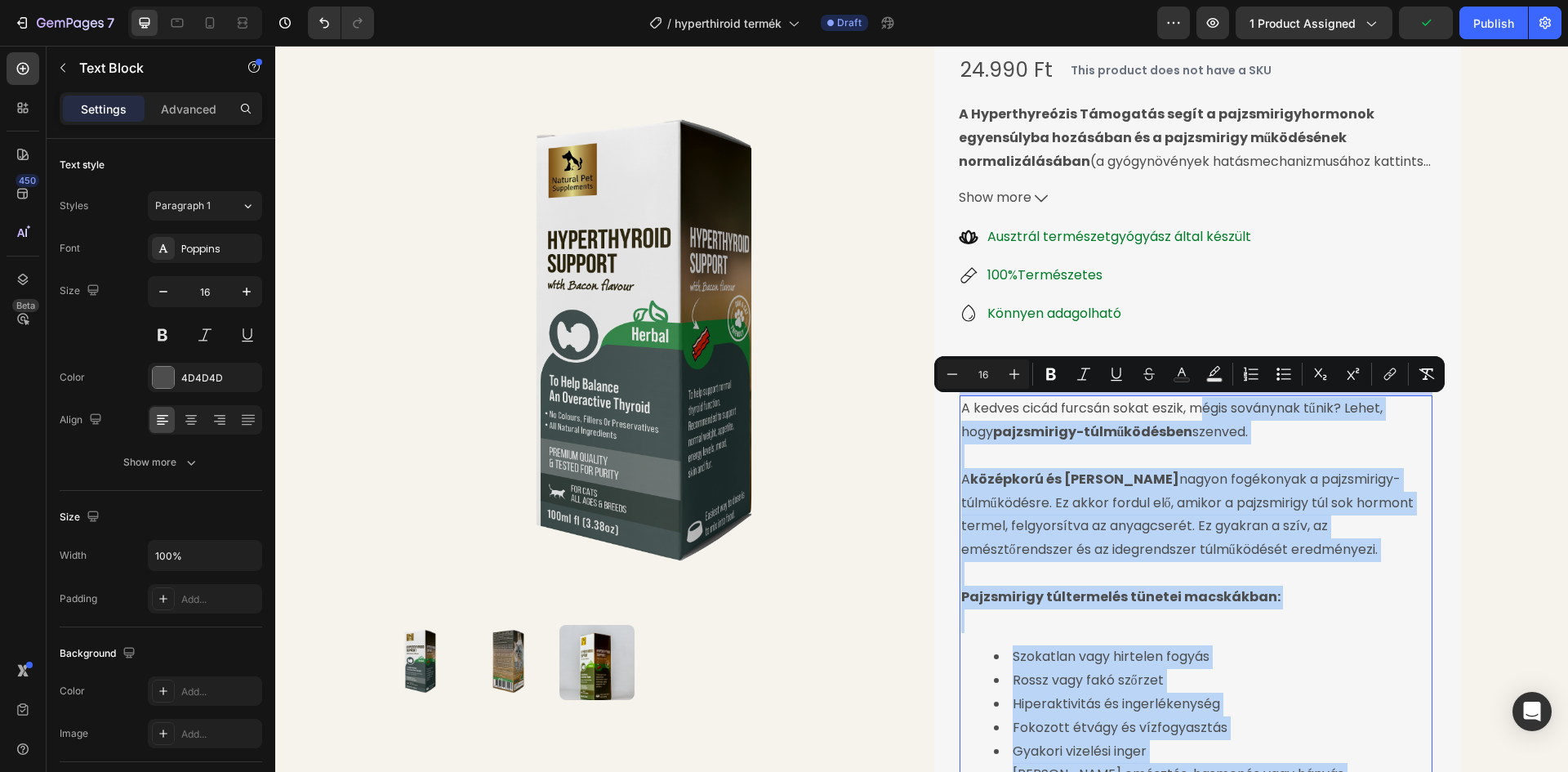
drag, startPoint x: 1150, startPoint y: 365, endPoint x: 1197, endPoint y: 365, distance: 47.0
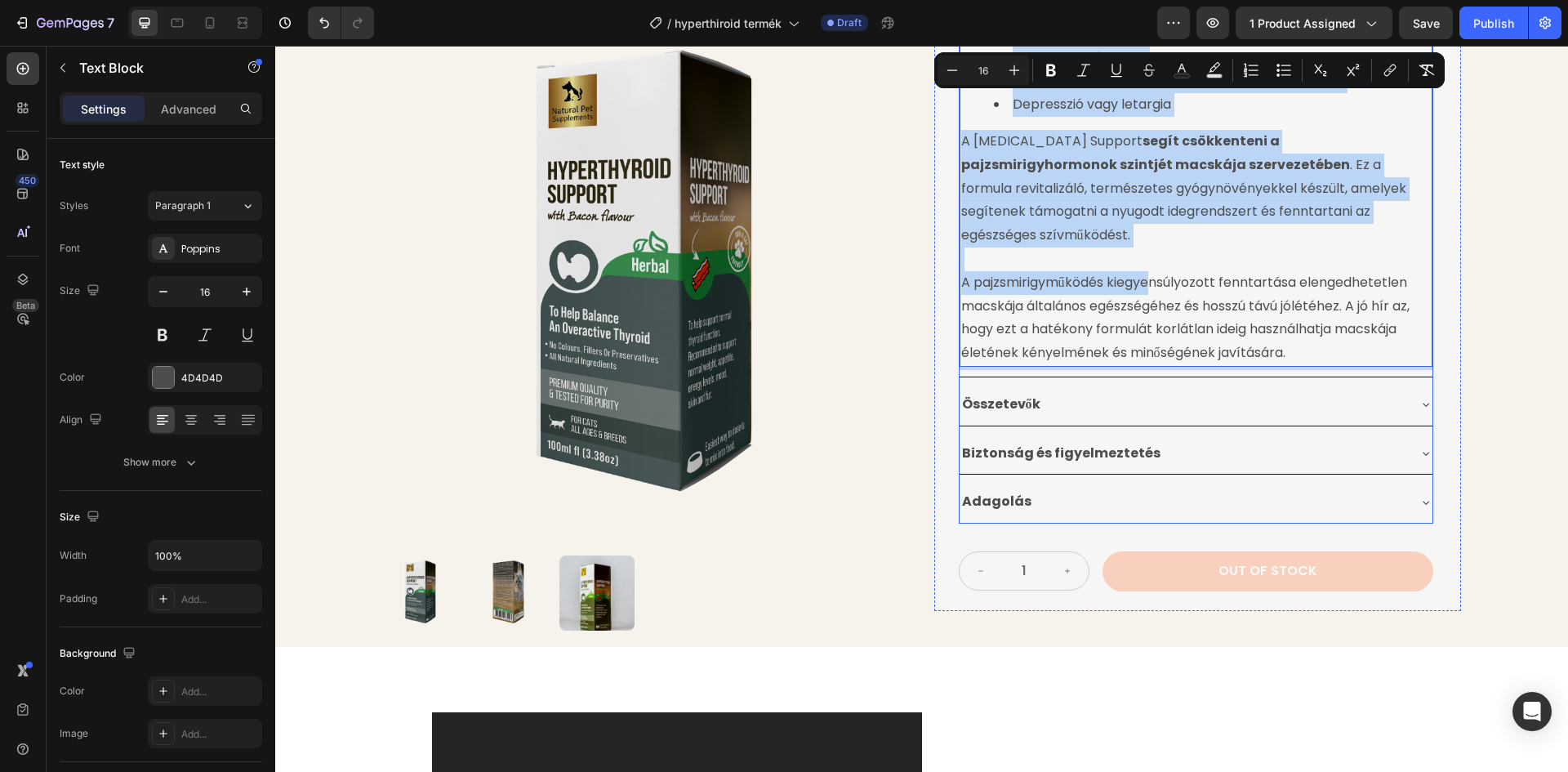
scroll to position [918, 0]
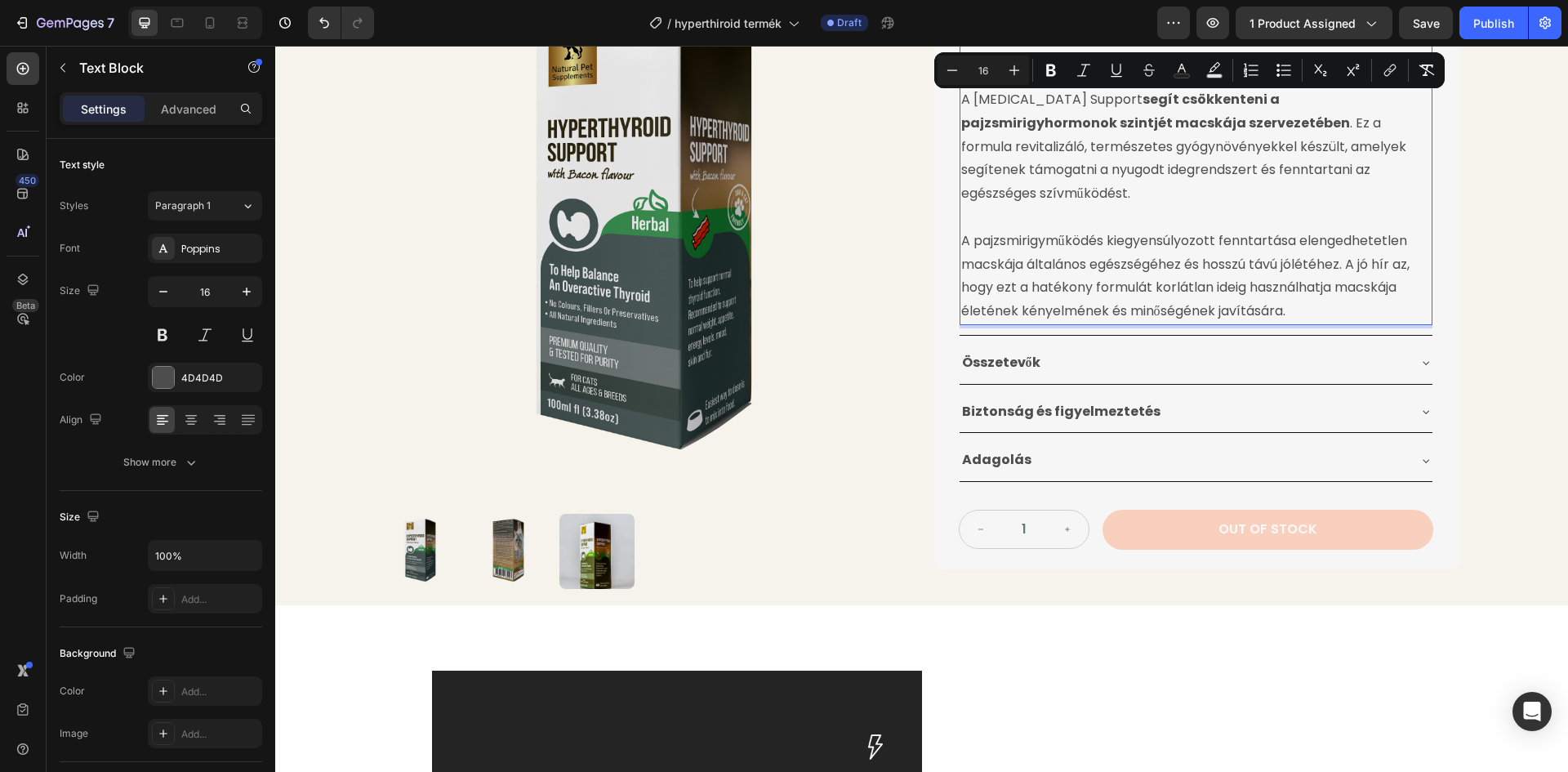
click at [1187, 260] on p "A pajzsmirigyműködés kiegyensúlyozott fenntartása elengedhetetlen macskája álta…" at bounding box center [1195, 276] width 469 height 94
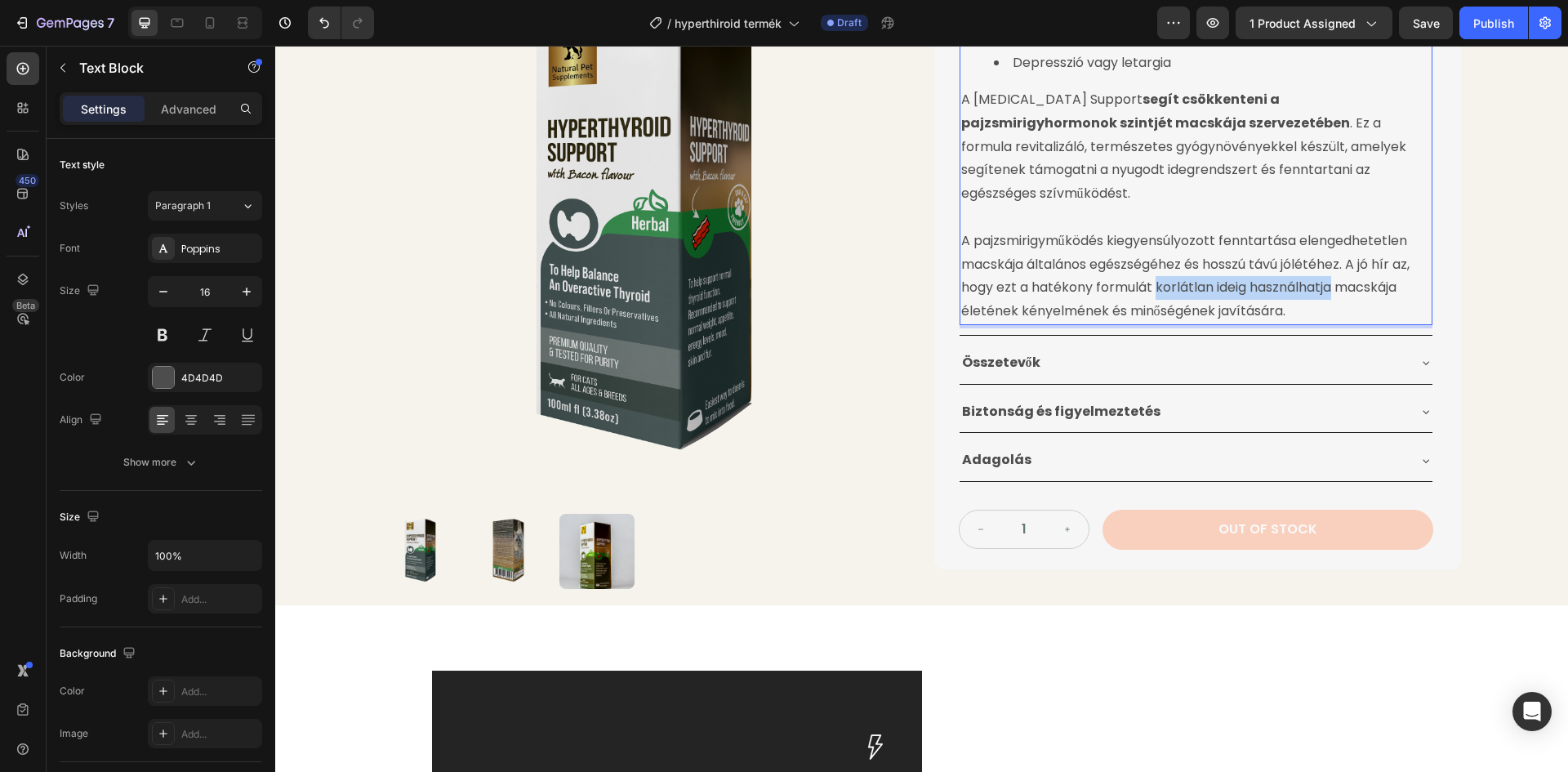
drag, startPoint x: 1150, startPoint y: 263, endPoint x: 1329, endPoint y: 268, distance: 179.1
click at [1329, 268] on p "A pajzsmirigyműködés kiegyensúlyozott fenntartása elengedhetetlen macskája álta…" at bounding box center [1195, 276] width 469 height 94
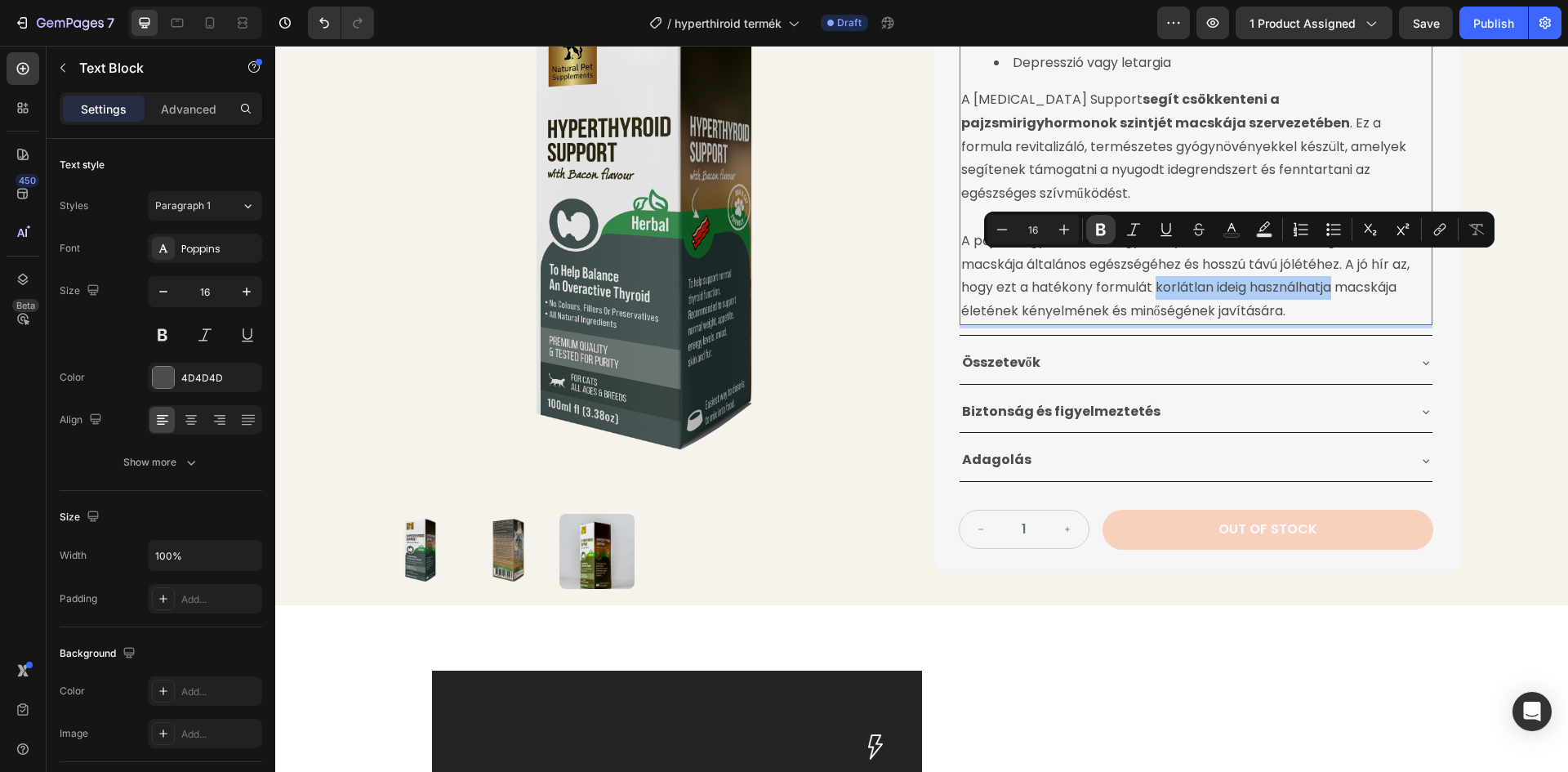
click at [1106, 228] on icon "Editor contextual toolbar" at bounding box center [1101, 230] width 17 height 17
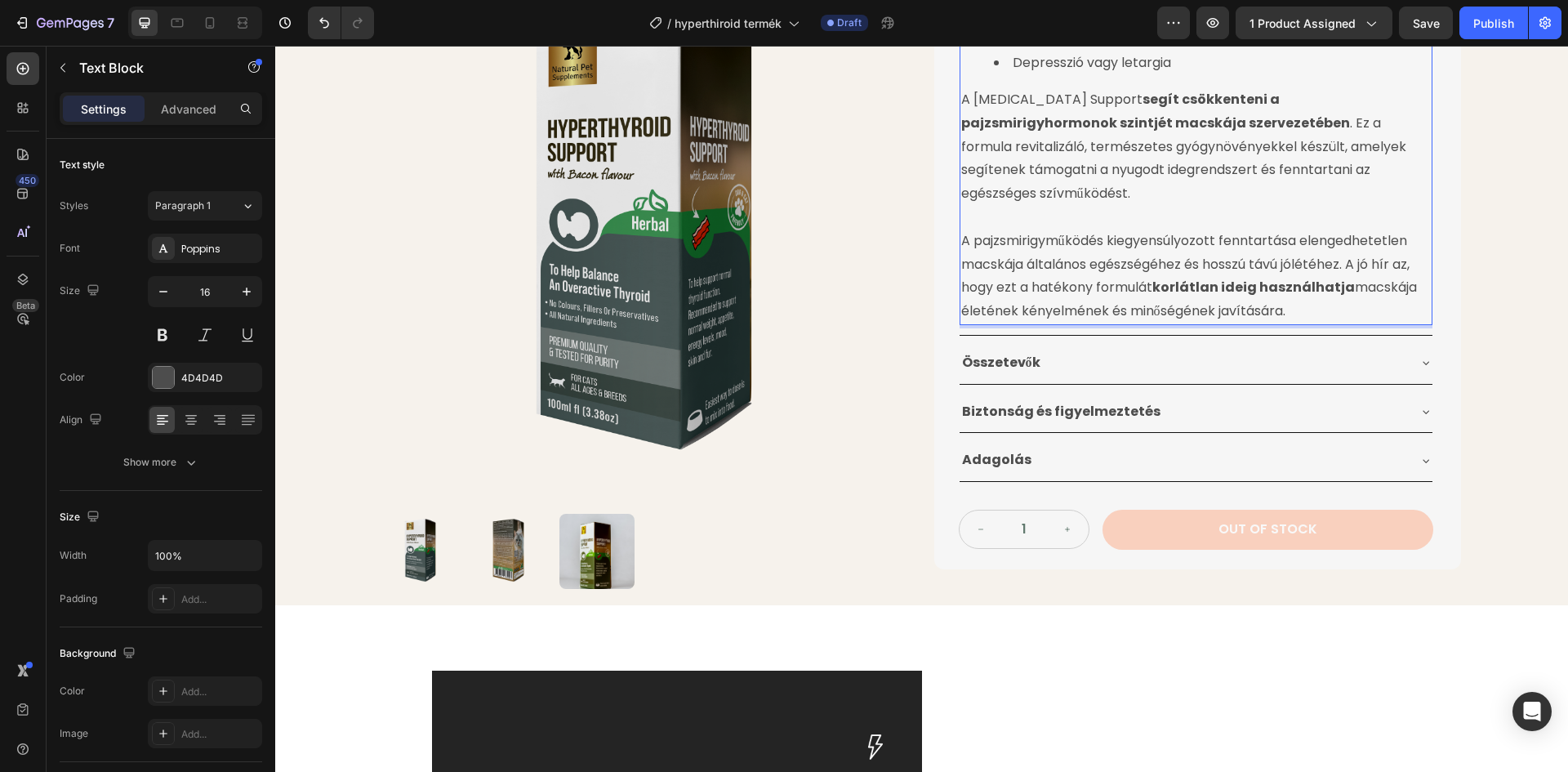
click at [1155, 159] on p "A Hyperthyroid Support segít csökkenteni a pajzsmirigyhormonok szintjét macskáj…" at bounding box center [1195, 146] width 469 height 117
click at [1284, 288] on p "A pajzsmirigyműködés kiegyensúlyozott fenntartása elengedhetetlen macskája álta…" at bounding box center [1195, 276] width 469 height 94
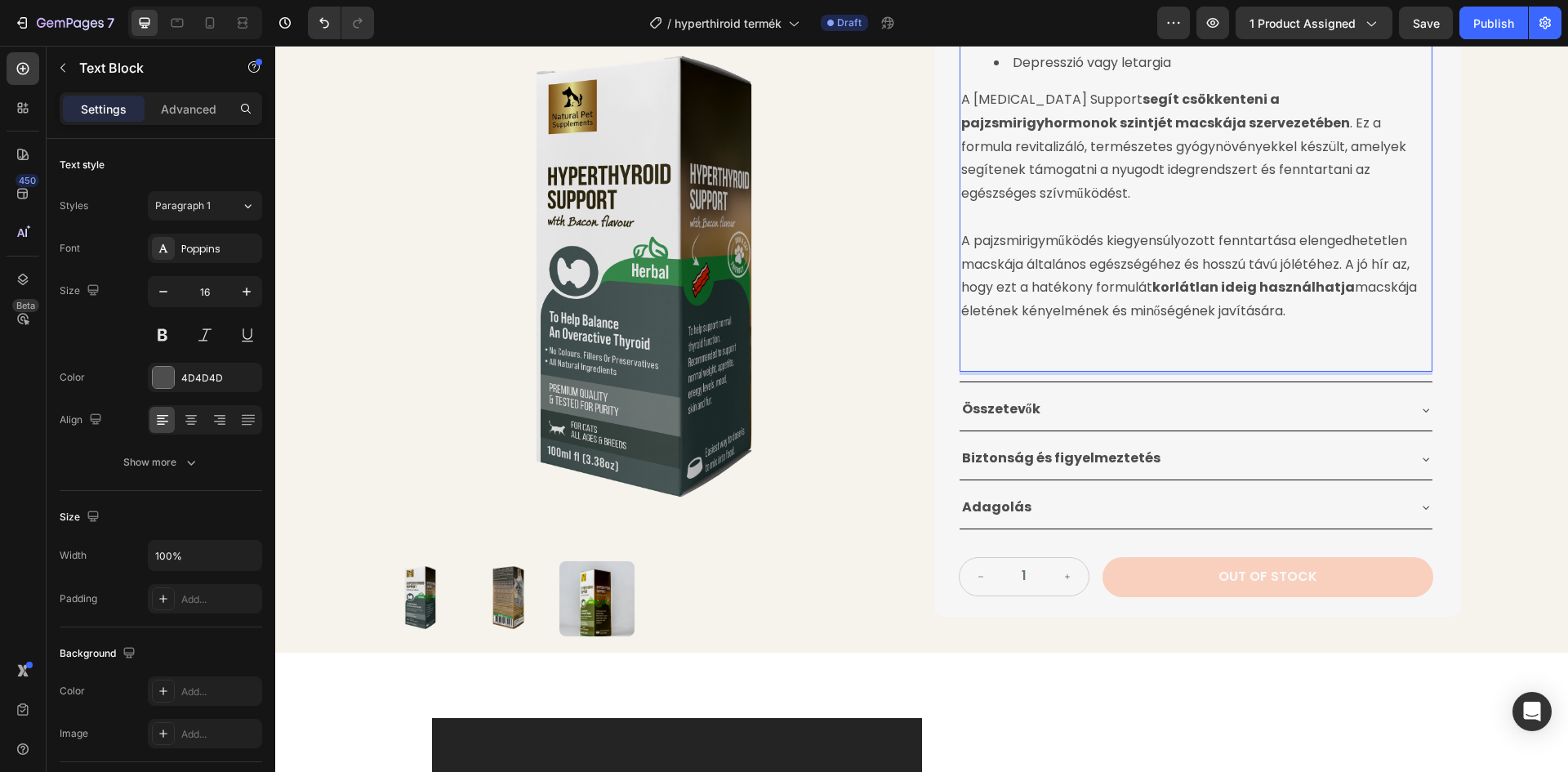
click at [974, 347] on p "Rich Text Editor. Editing area: main" at bounding box center [1195, 359] width 469 height 24
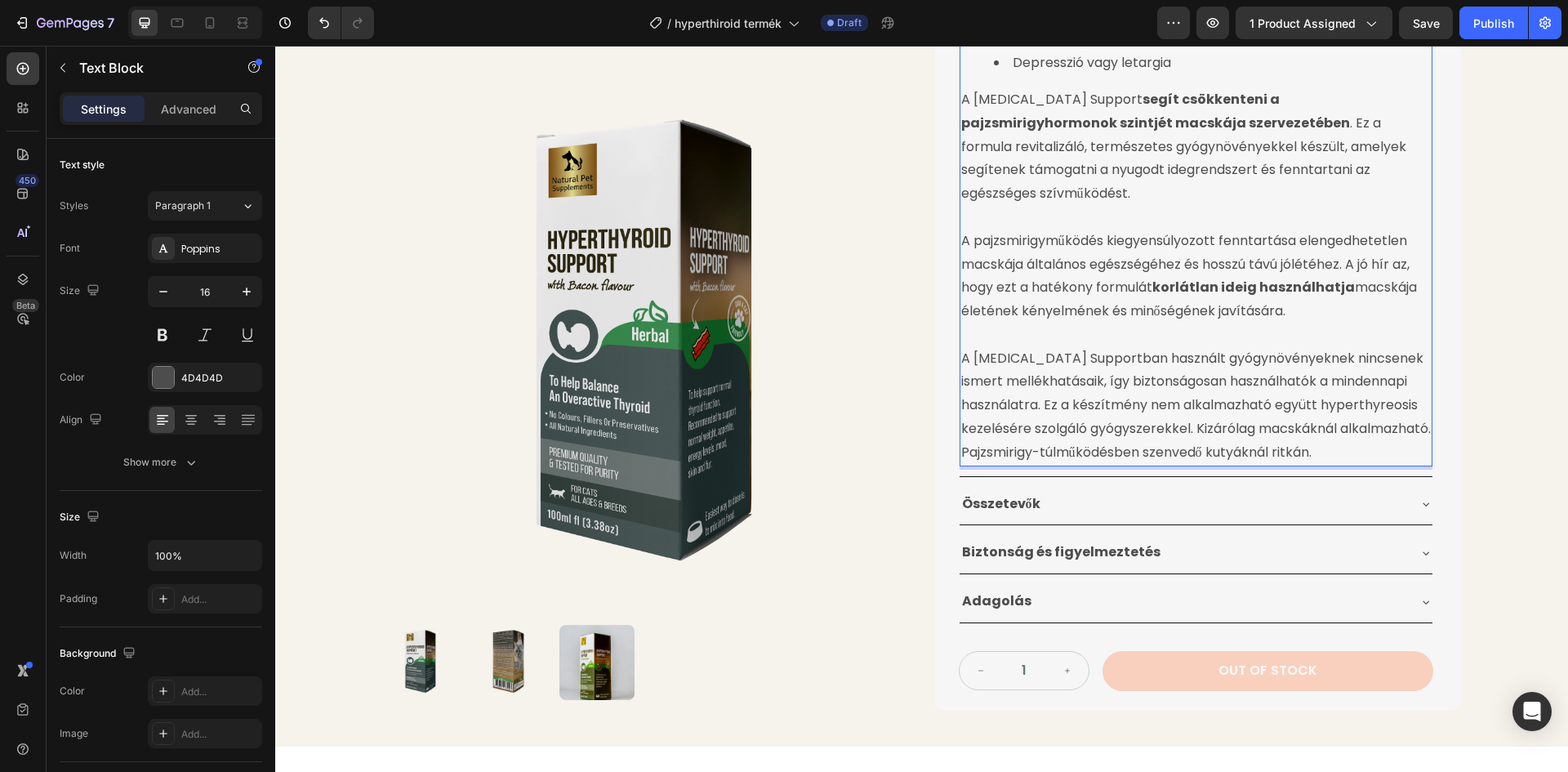
click at [1139, 379] on p "A Hyperthyroid Supportban használt gyógynövényeknek nincsenek ismert mellékhatá…" at bounding box center [1195, 405] width 469 height 117
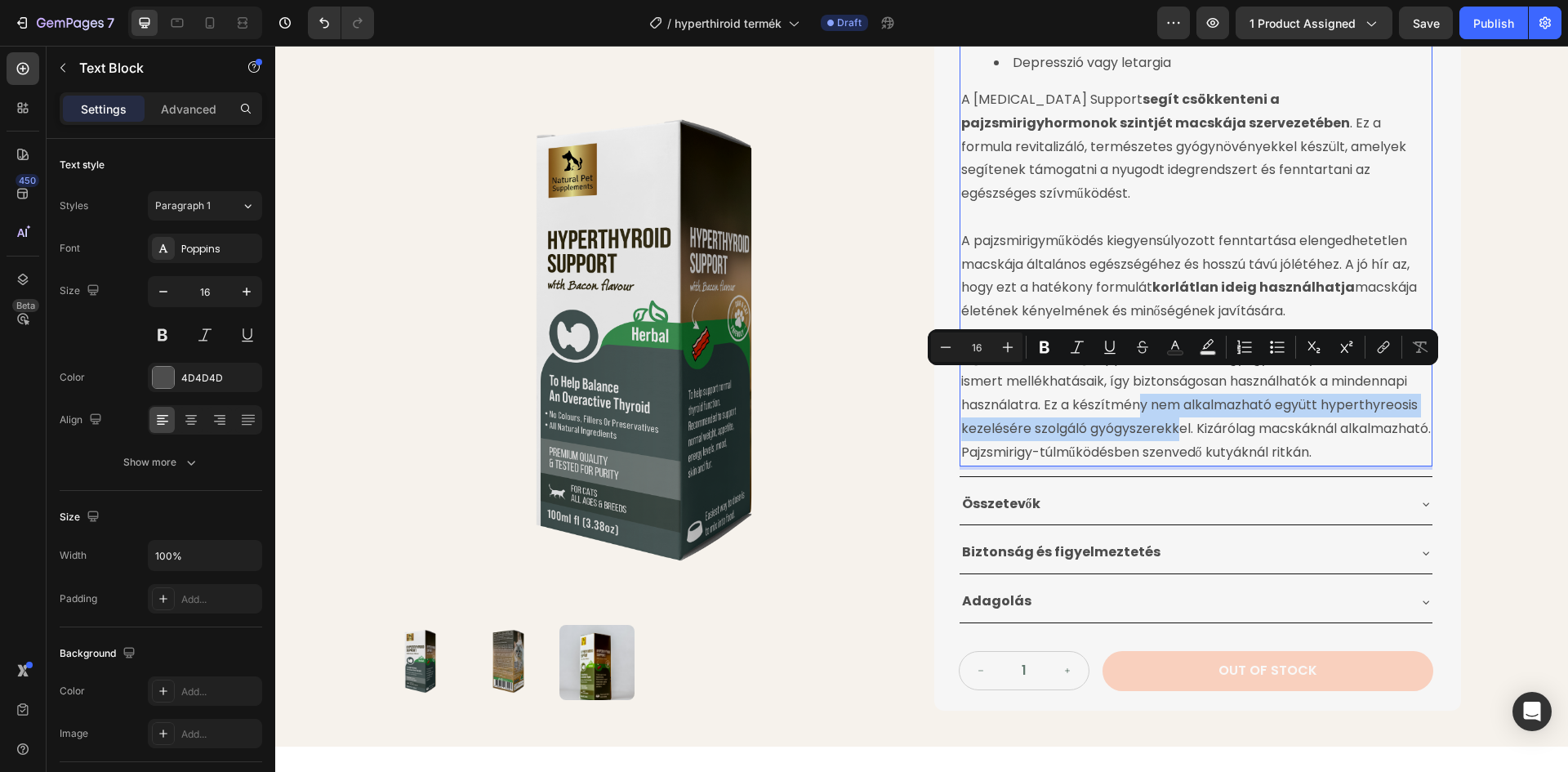
drag, startPoint x: 1145, startPoint y: 380, endPoint x: 1184, endPoint y: 406, distance: 46.9
click at [1184, 406] on p "A Hyperthyroid Supportban használt gyógynövényeknek nincsenek ismert mellékhatá…" at bounding box center [1195, 405] width 469 height 117
click at [1041, 352] on icon "Editor contextual toolbar" at bounding box center [1045, 347] width 10 height 12
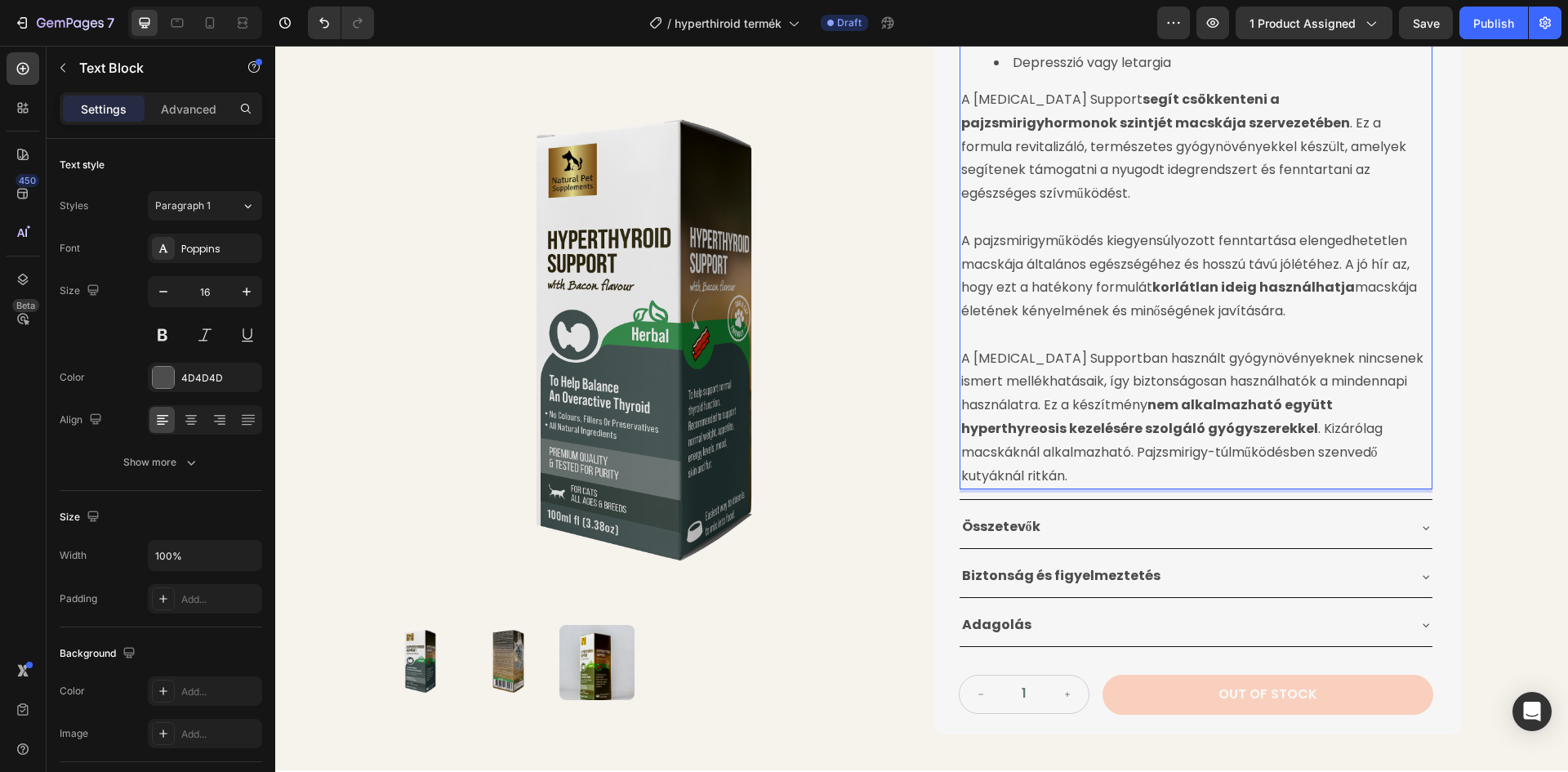
click at [1412, 430] on p "A Hyperthyroid Supportban használt gyógynövényeknek nincsenek ismert mellékhatá…" at bounding box center [1195, 417] width 469 height 141
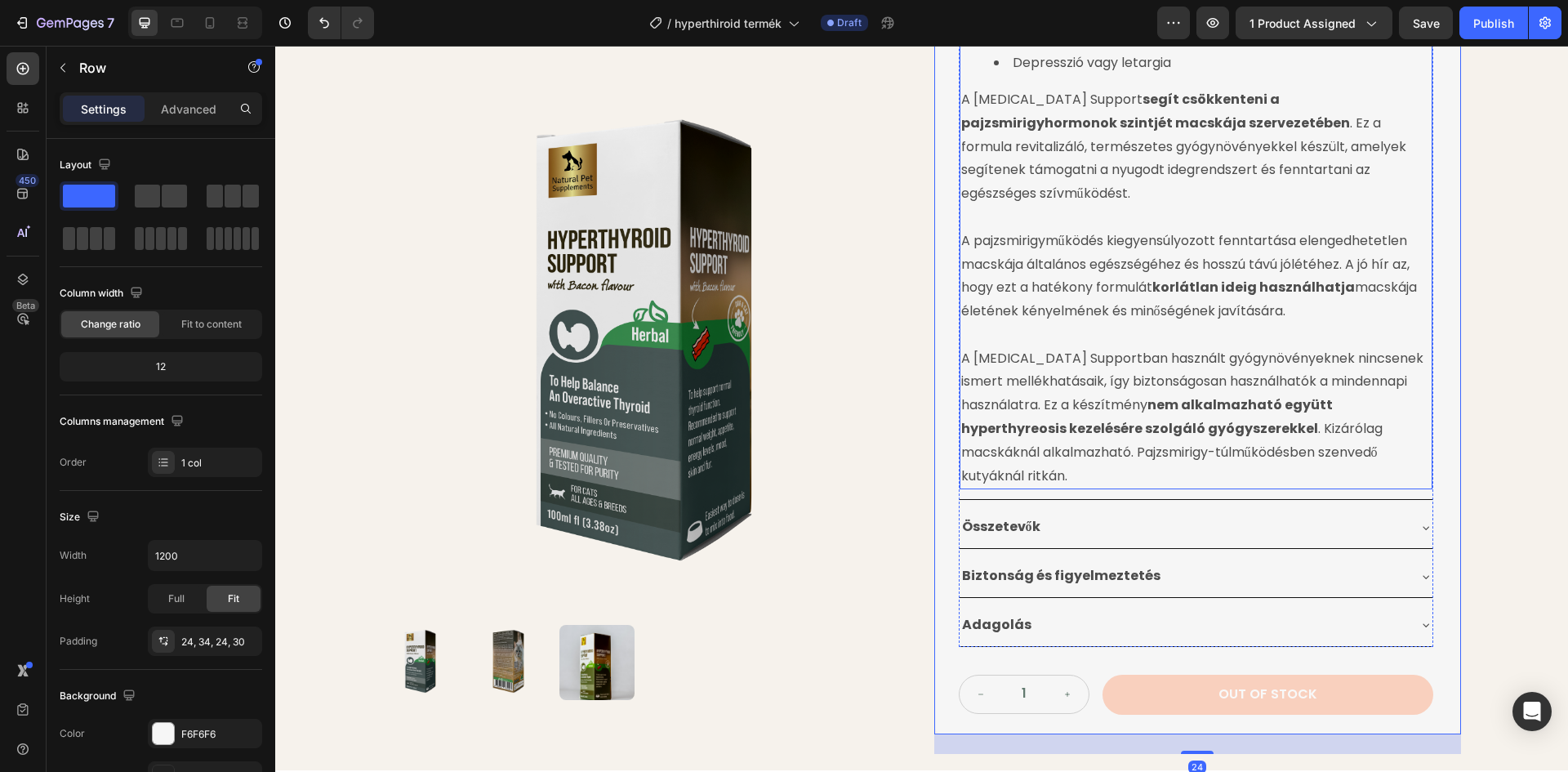
click at [1382, 411] on p "A Hyperthyroid Supportban használt gyógynövényeknek nincsenek ismert mellékhatá…" at bounding box center [1195, 417] width 469 height 141
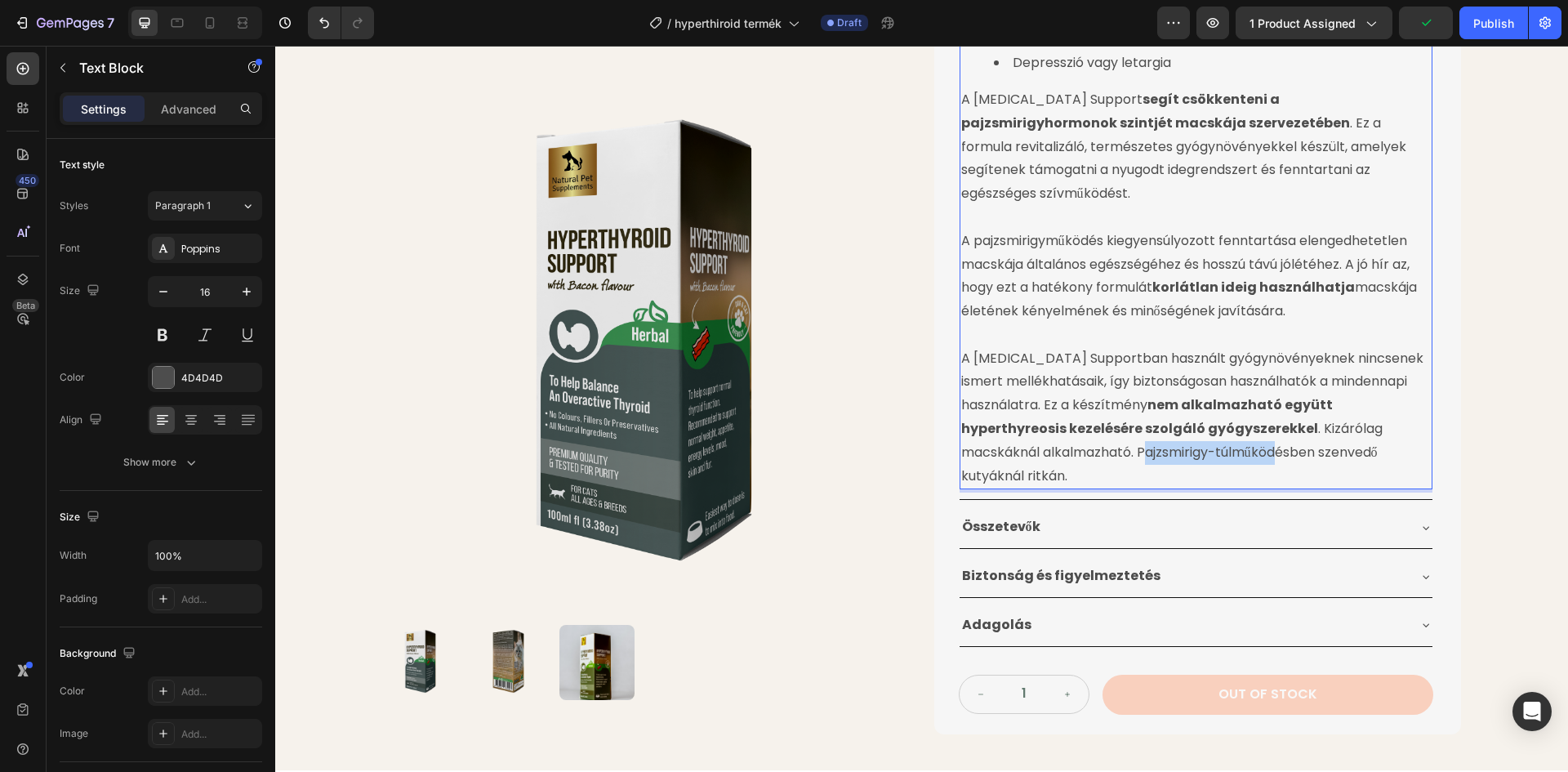
drag, startPoint x: 1055, startPoint y: 430, endPoint x: 1193, endPoint y: 425, distance: 138.1
click at [1193, 425] on p "A Hyperthyroid Supportban használt gyógynövényeknek nincsenek ismert mellékhatá…" at bounding box center [1195, 417] width 469 height 141
drag, startPoint x: 1050, startPoint y: 427, endPoint x: 1408, endPoint y: 433, distance: 358.1
click at [1408, 433] on p "A Hyperthyroid Supportban használt gyógynövényeknek nincsenek ismert mellékhatá…" at bounding box center [1195, 417] width 469 height 141
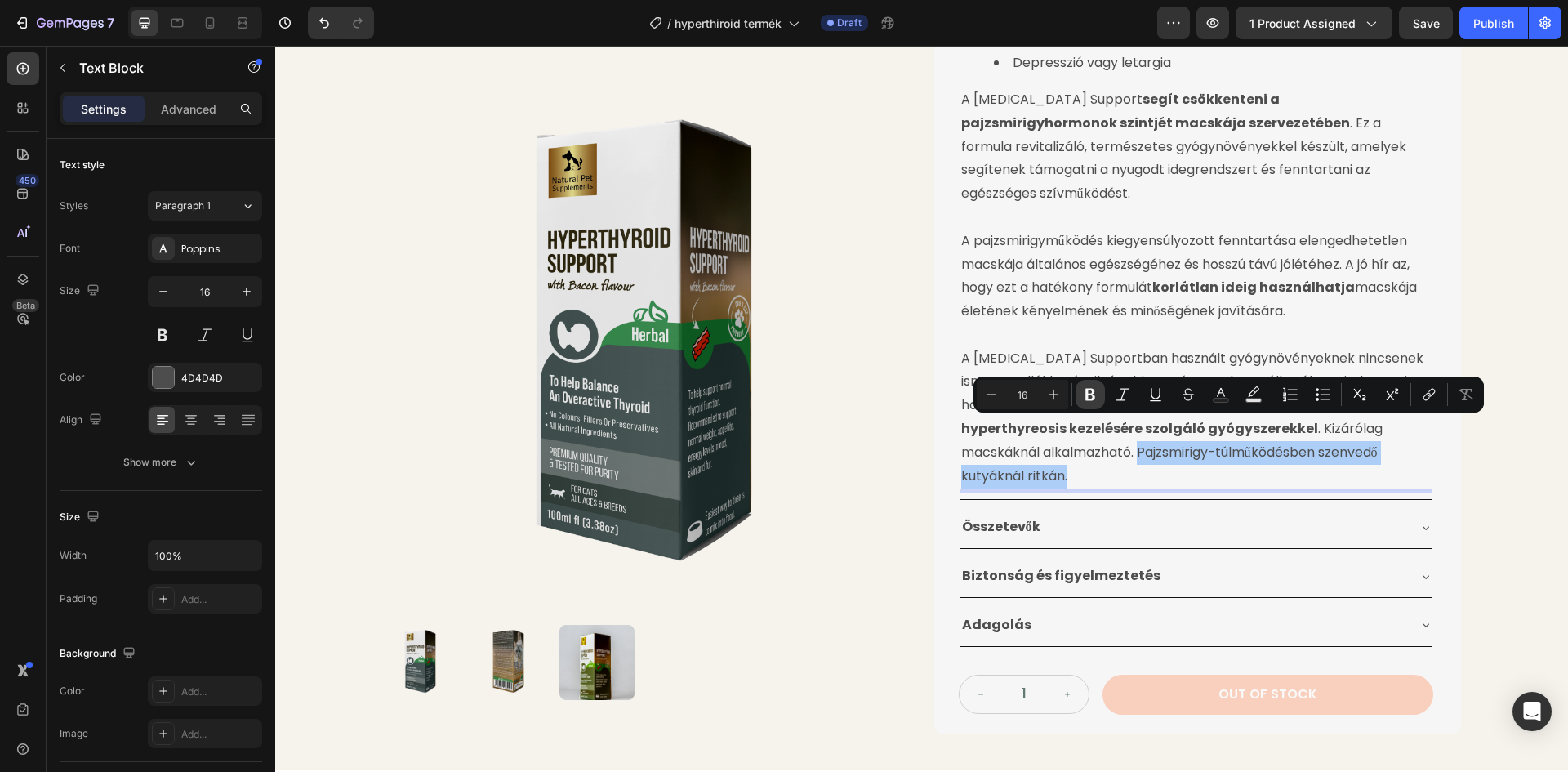
click at [1088, 393] on icon "Editor contextual toolbar" at bounding box center [1090, 394] width 10 height 12
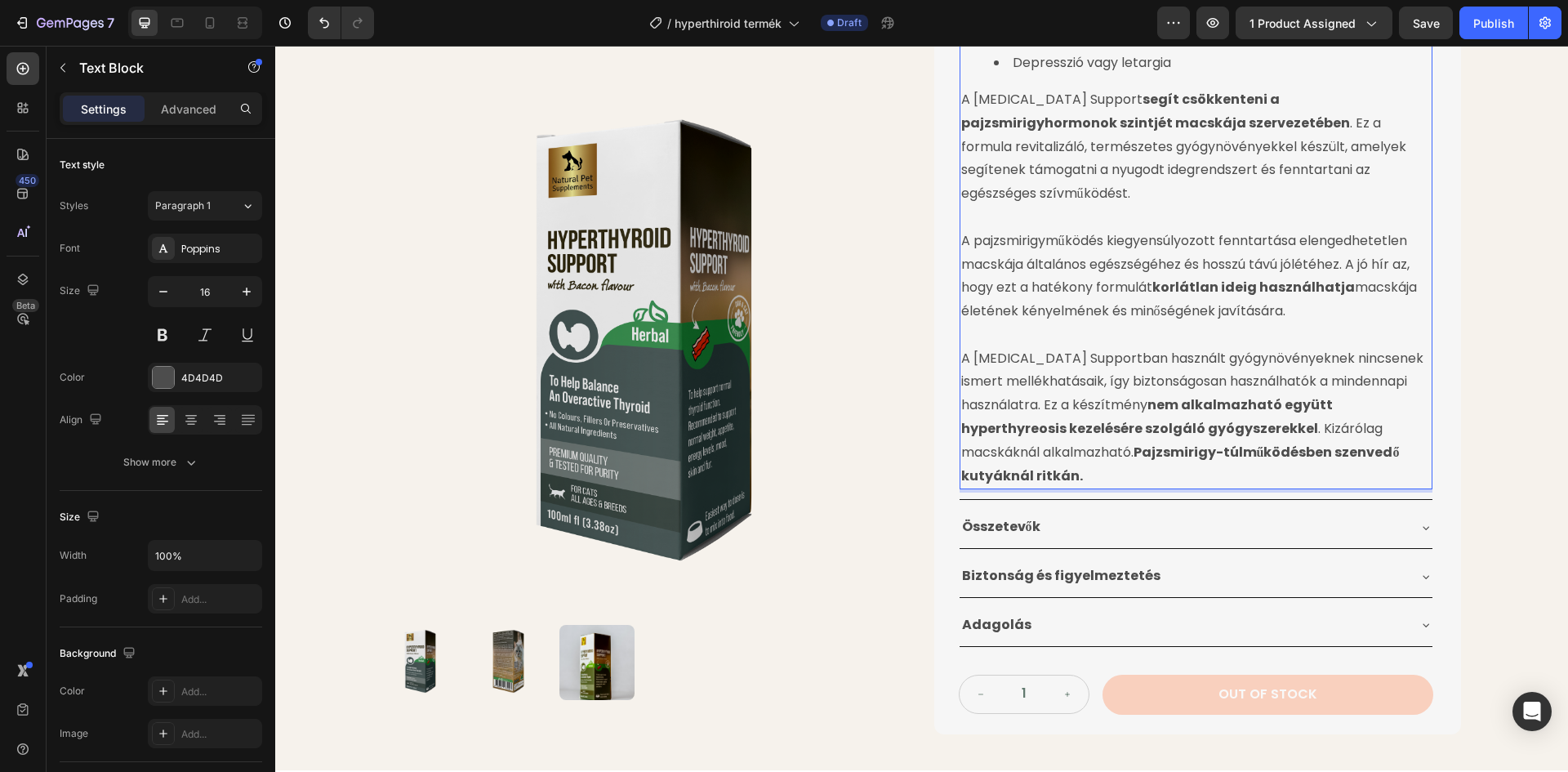
click at [1051, 453] on p "A Hyperthyroid Supportban használt gyógynövényeknek nincsenek ismert mellékhatá…" at bounding box center [1195, 417] width 469 height 141
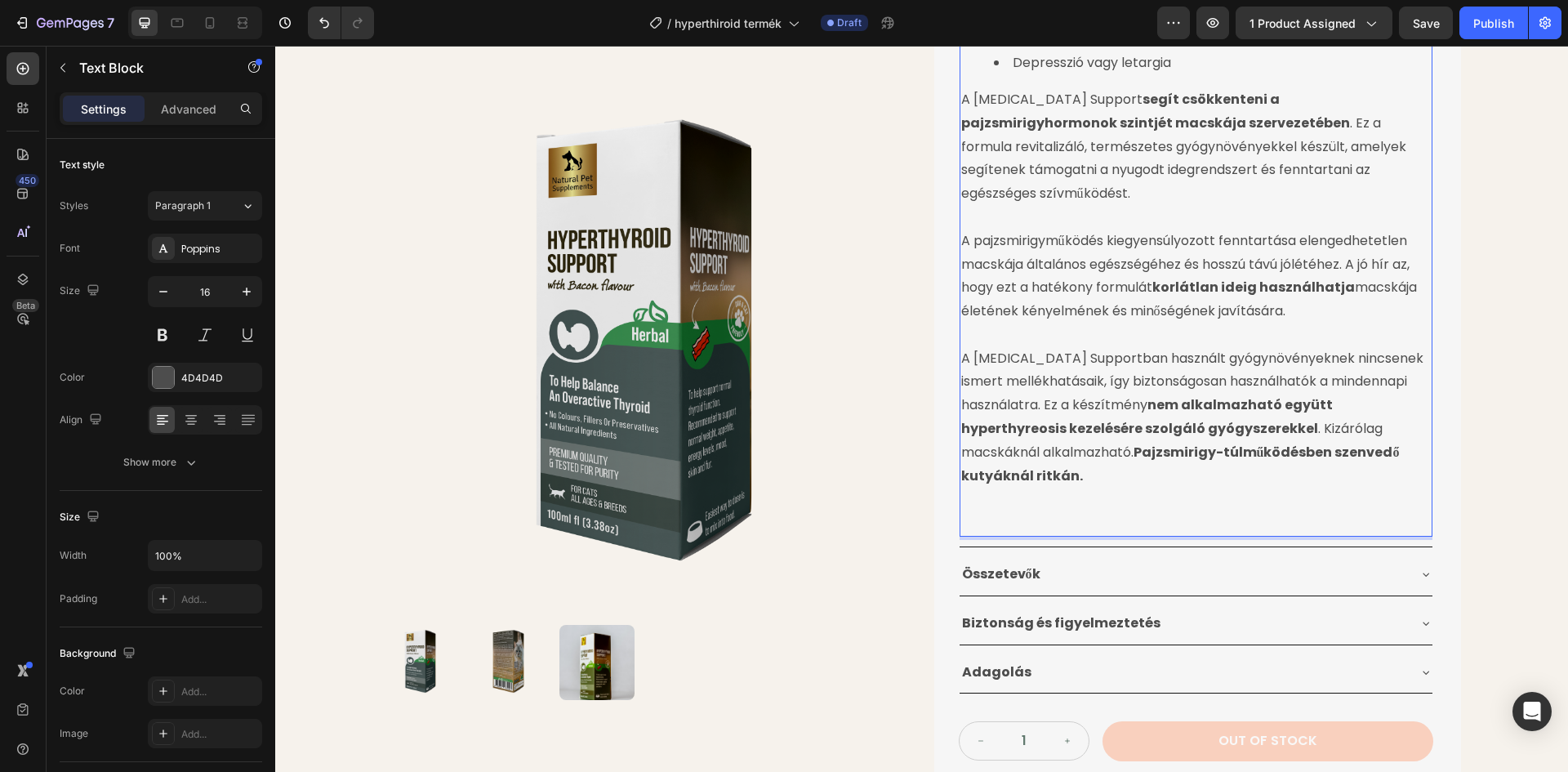
click at [984, 512] on p "Rich Text Editor. Editing area: main" at bounding box center [1195, 524] width 469 height 24
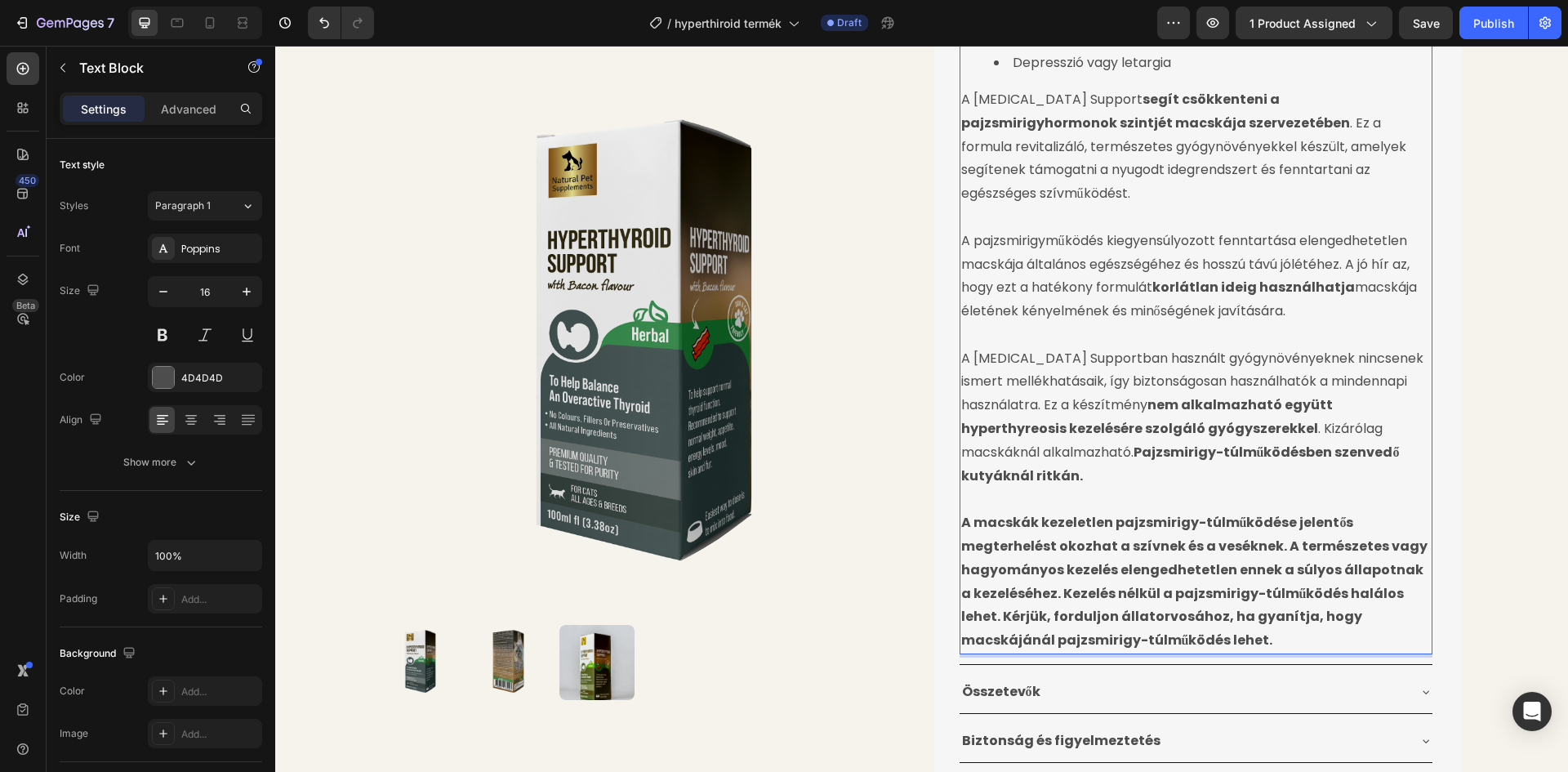
click at [973, 513] on strong "A macskák kezeletlen pajzsmirigy-túlműködése jelentős megterhelést okozhat a sz…" at bounding box center [1193, 581] width 466 height 136
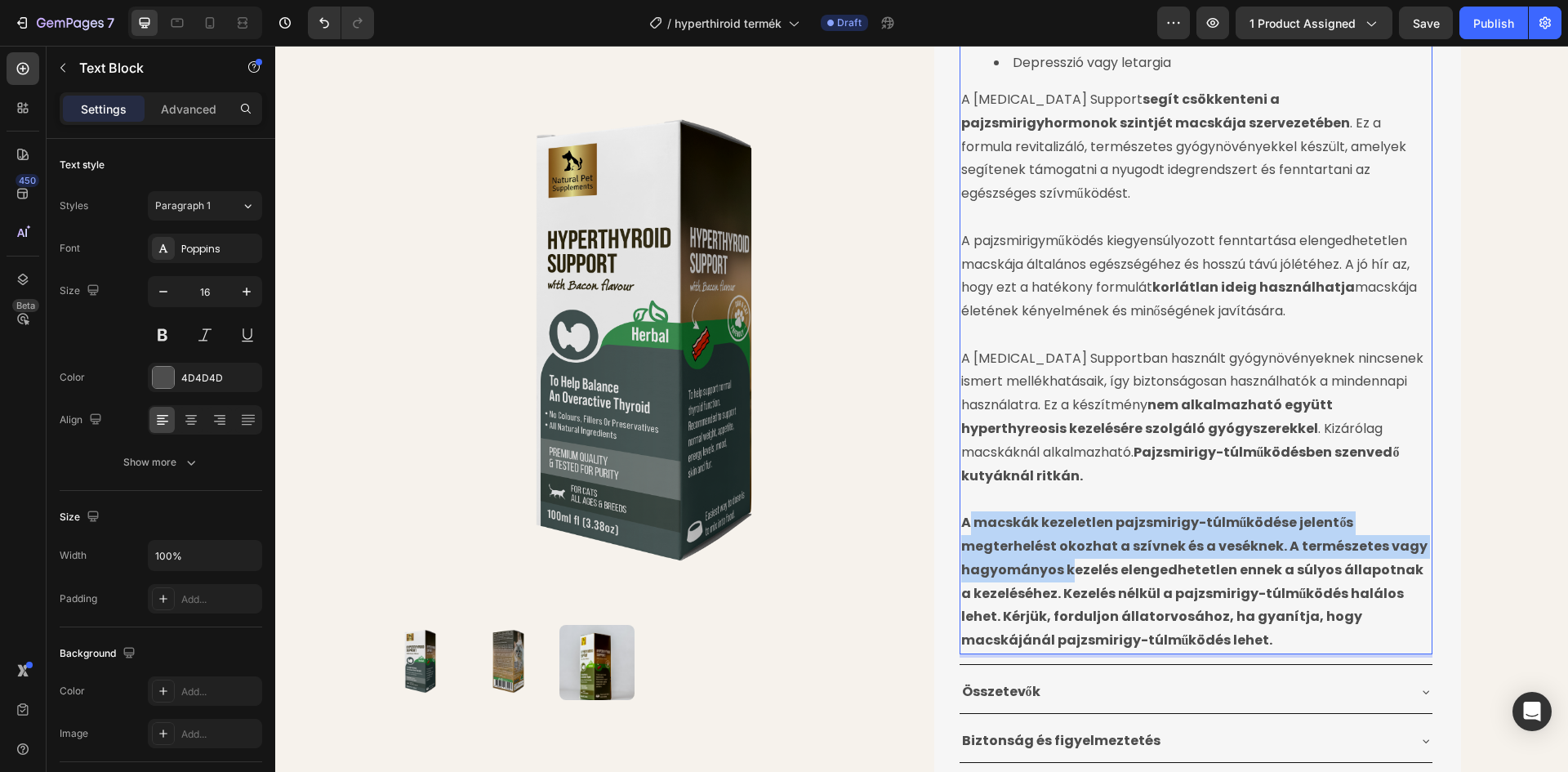
drag, startPoint x: 960, startPoint y: 497, endPoint x: 1055, endPoint y: 534, distance: 102.0
click at [1061, 536] on strong "A macskák kezeletlen pajzsmirigy-túlműködése jelentős megterhelést okozhat a sz…" at bounding box center [1193, 581] width 466 height 136
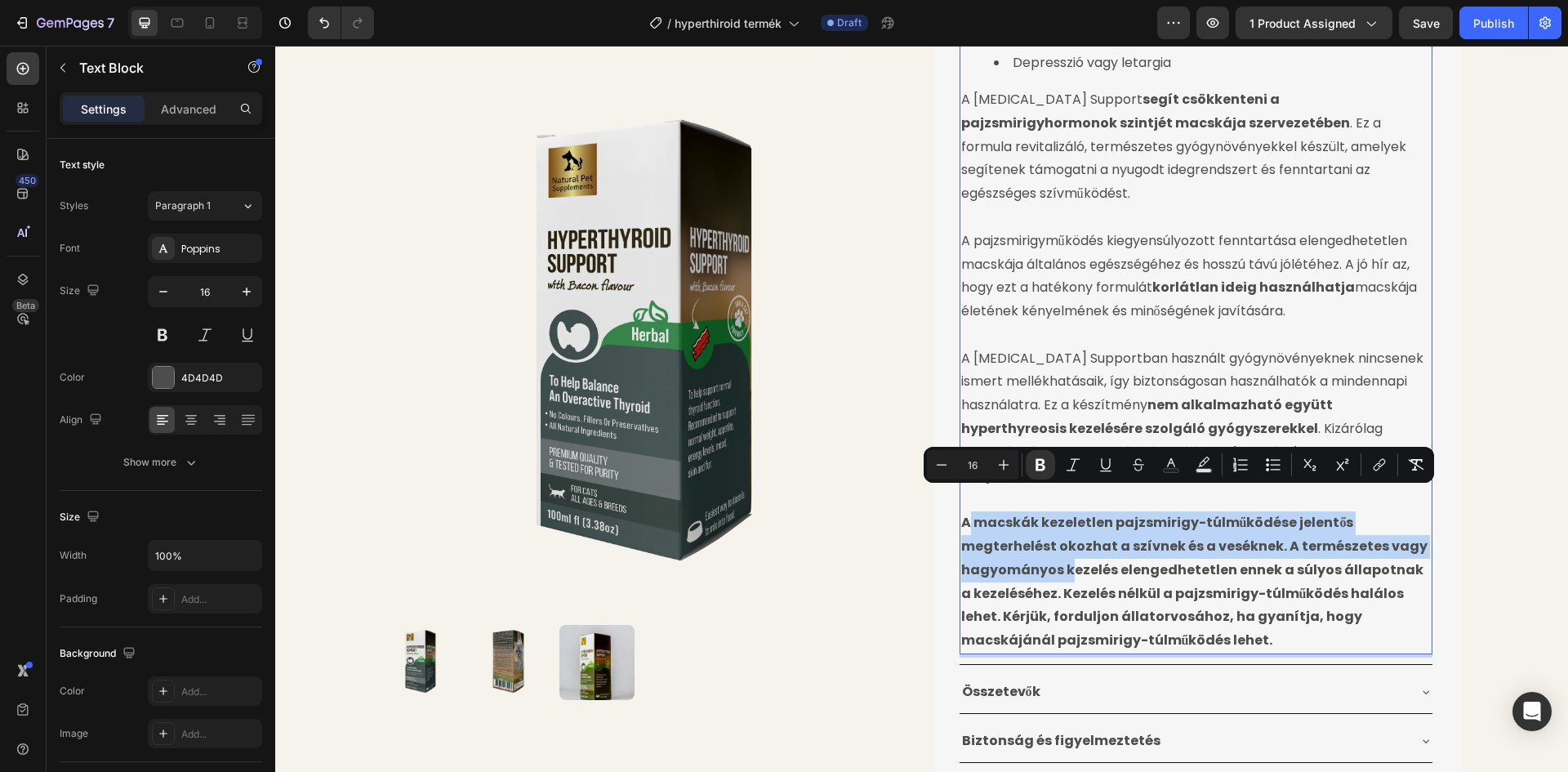
click at [963, 513] on strong "A macskák kezeletlen pajzsmirigy-túlműködése jelentős megterhelést okozhat a sz…" at bounding box center [1193, 581] width 466 height 136
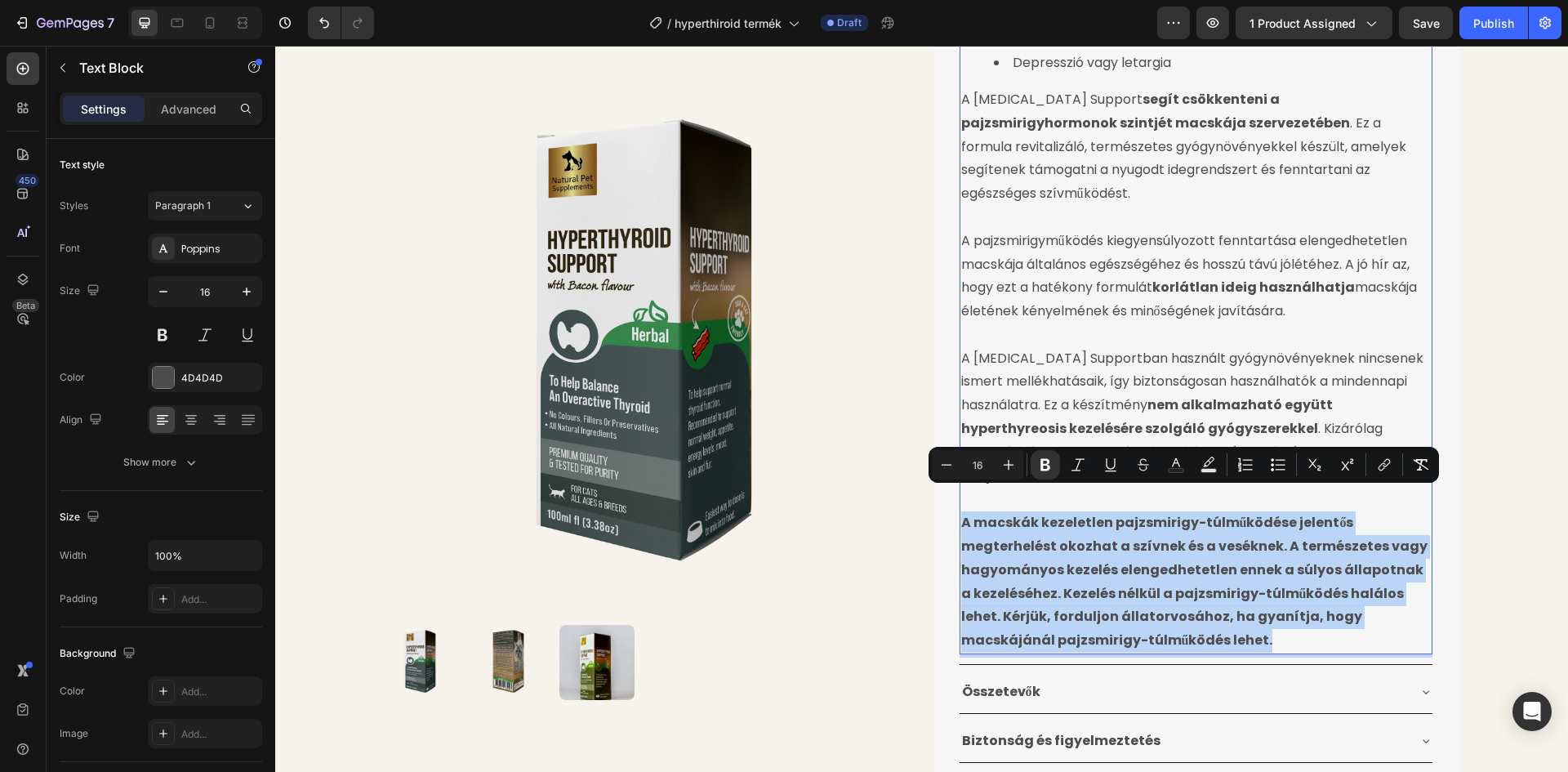
drag, startPoint x: 959, startPoint y: 499, endPoint x: 1172, endPoint y: 619, distance: 244.5
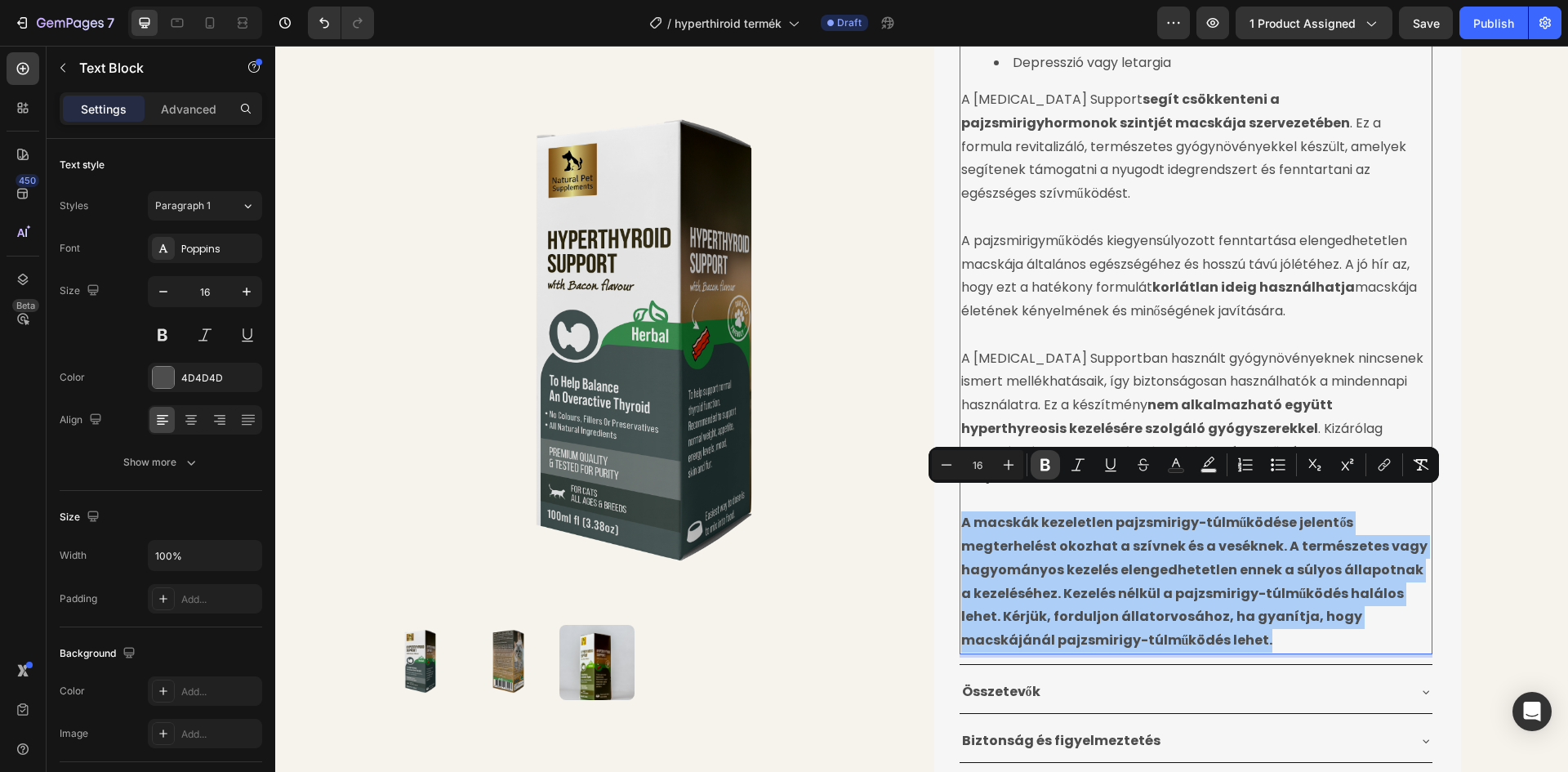
click at [1048, 463] on icon "Editor contextual toolbar" at bounding box center [1046, 465] width 10 height 12
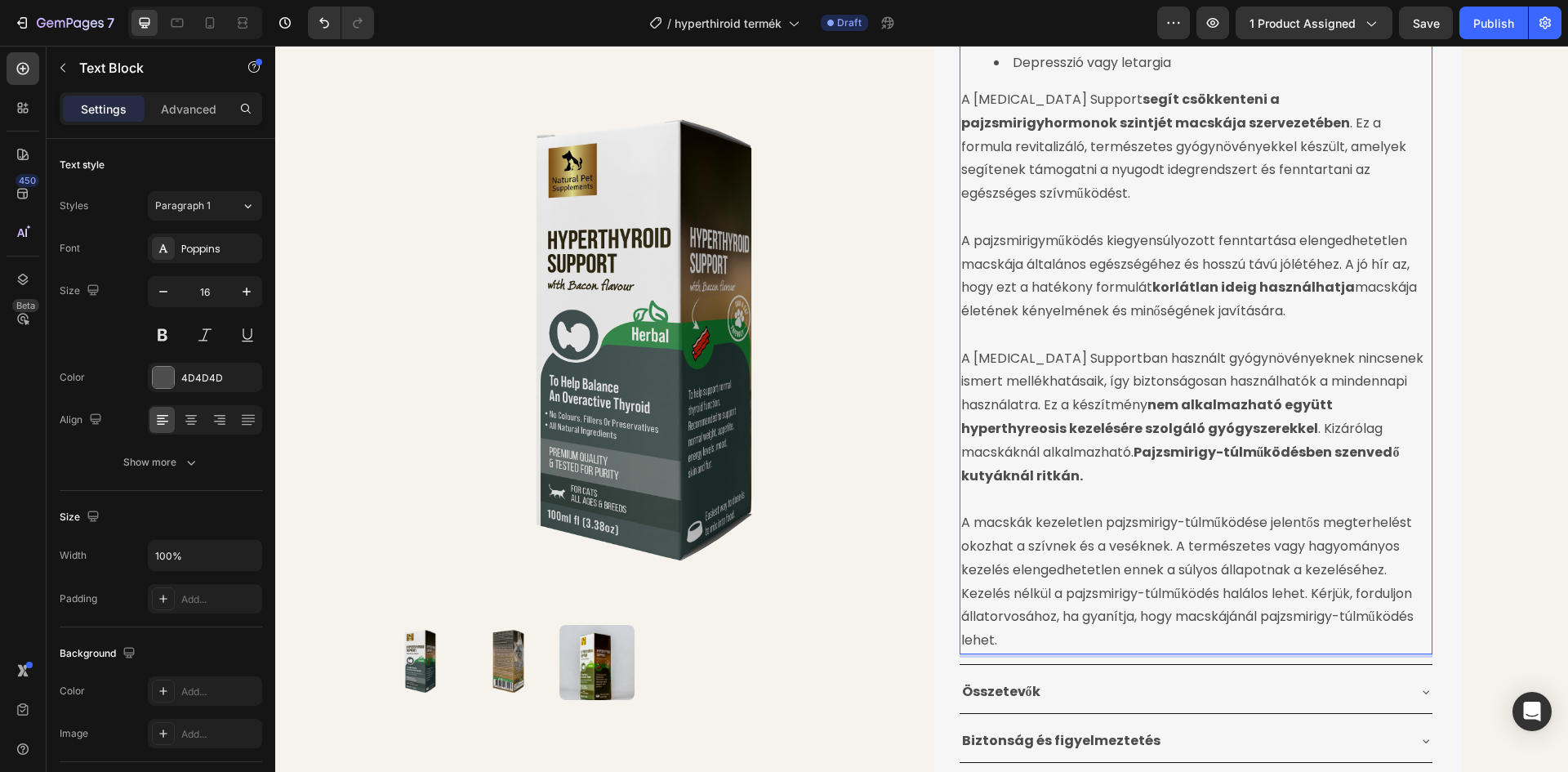
click at [1525, 449] on div "Product Images Pajzsmirigy Túltermelésre Gyógynövénytinktúra Product Title 24.9…" at bounding box center [921, 47] width 1293 height 1774
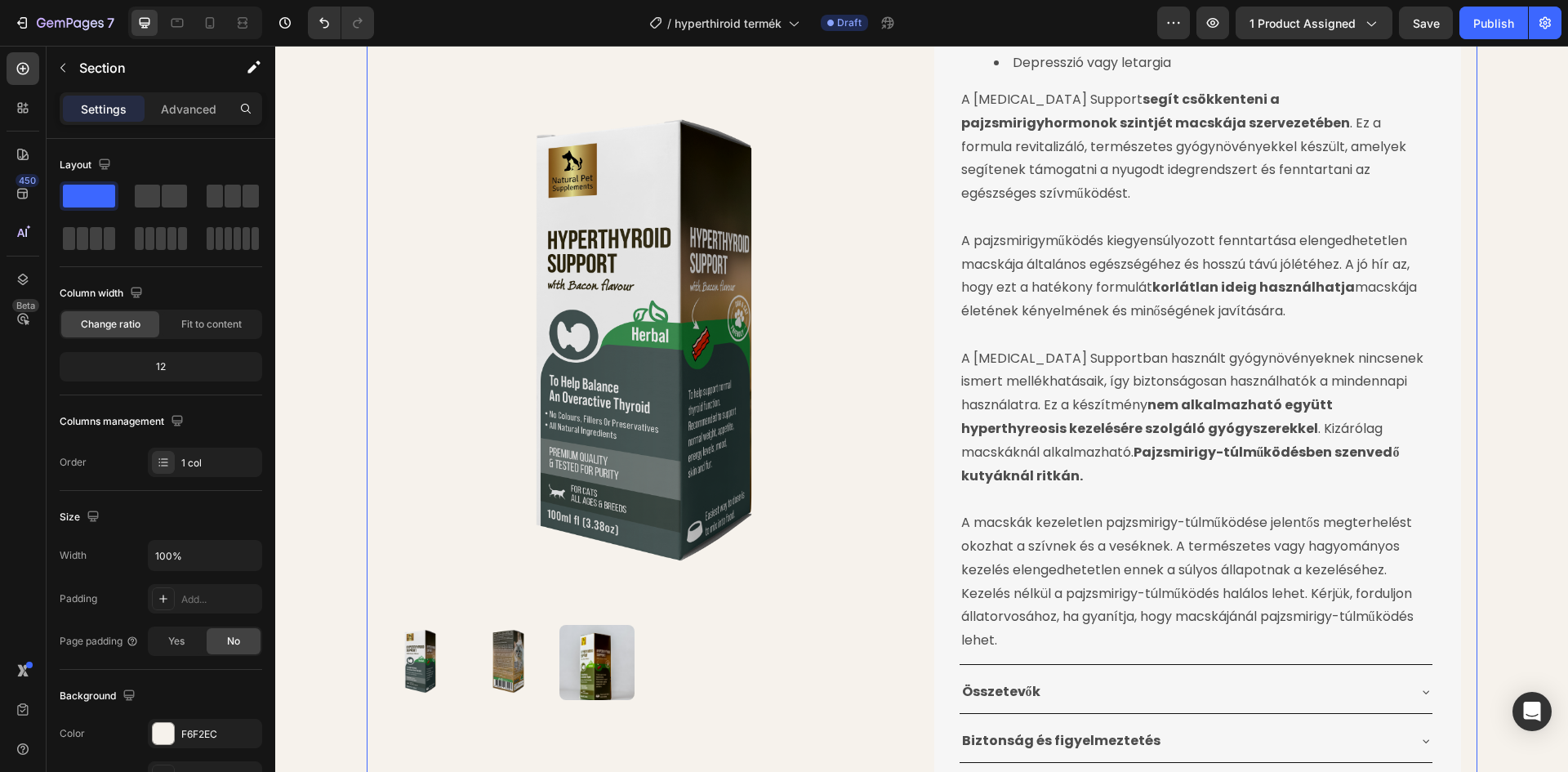
click at [1466, 465] on div "Product Images Pajzsmirigy Túltermelésre Gyógynövénytinktúra Product Title 24.9…" at bounding box center [921, 47] width 1111 height 1774
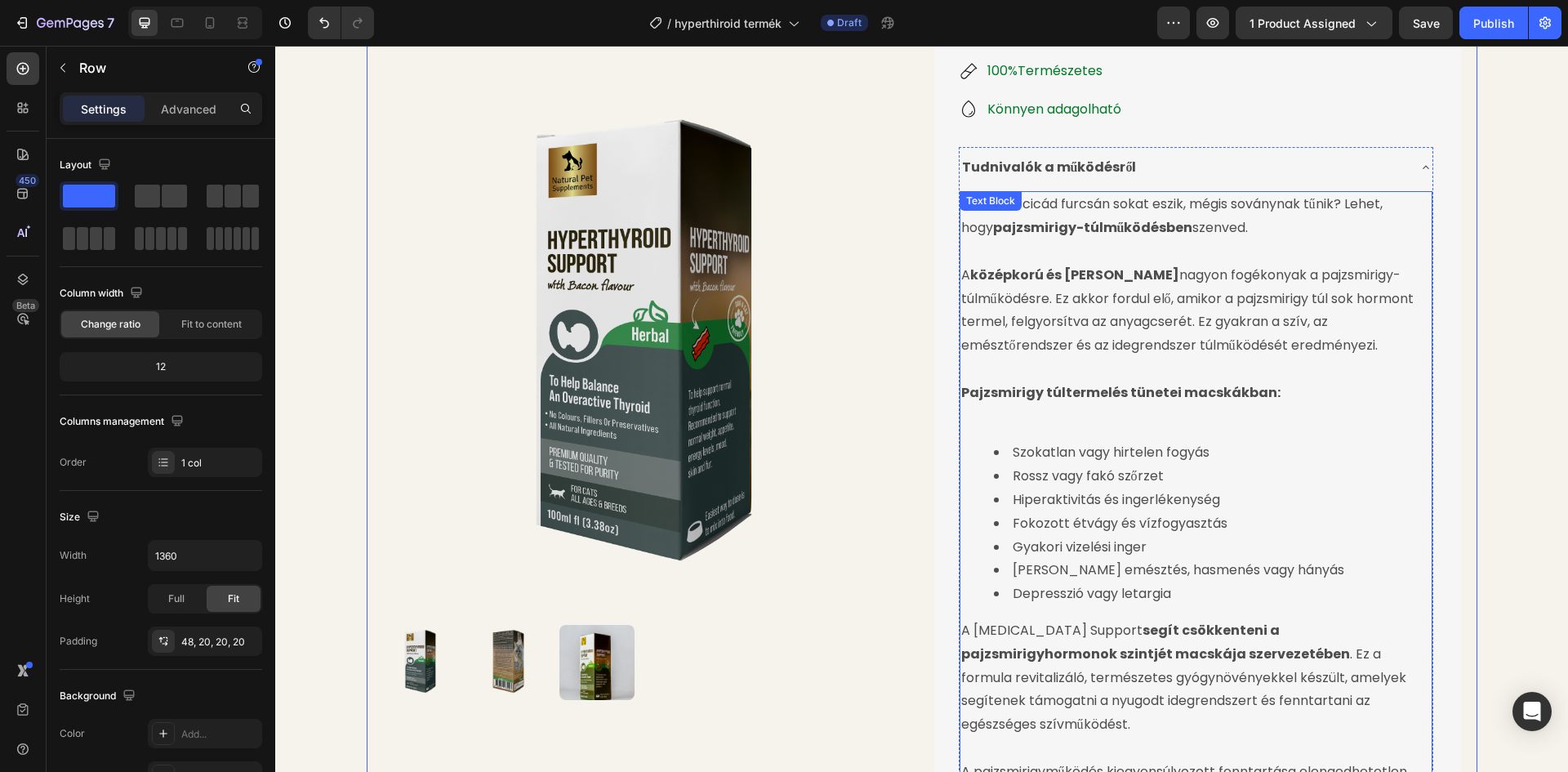
scroll to position [183, 0]
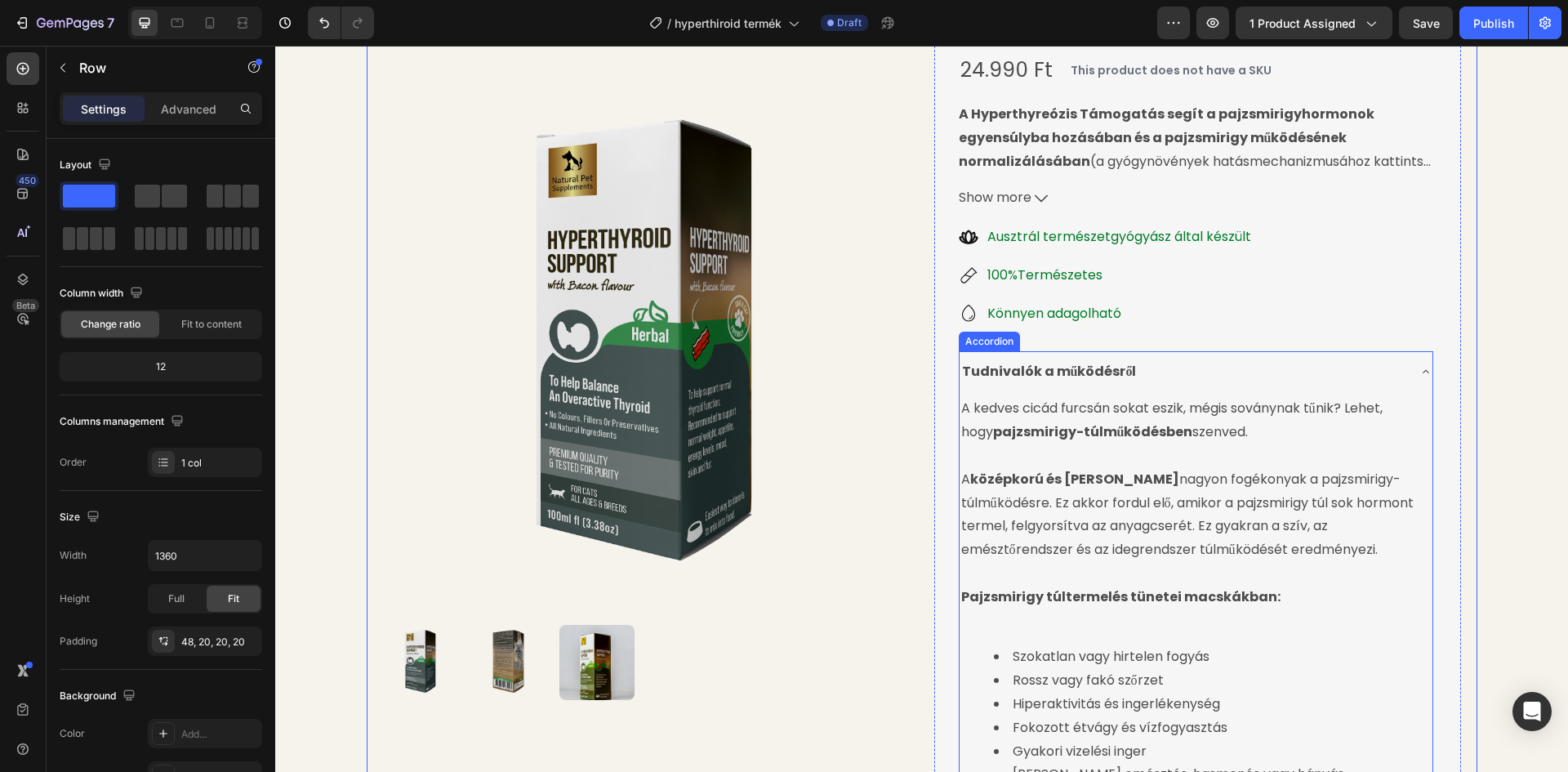
click at [1298, 374] on div "Tudnivalók a működésről" at bounding box center [1183, 372] width 446 height 29
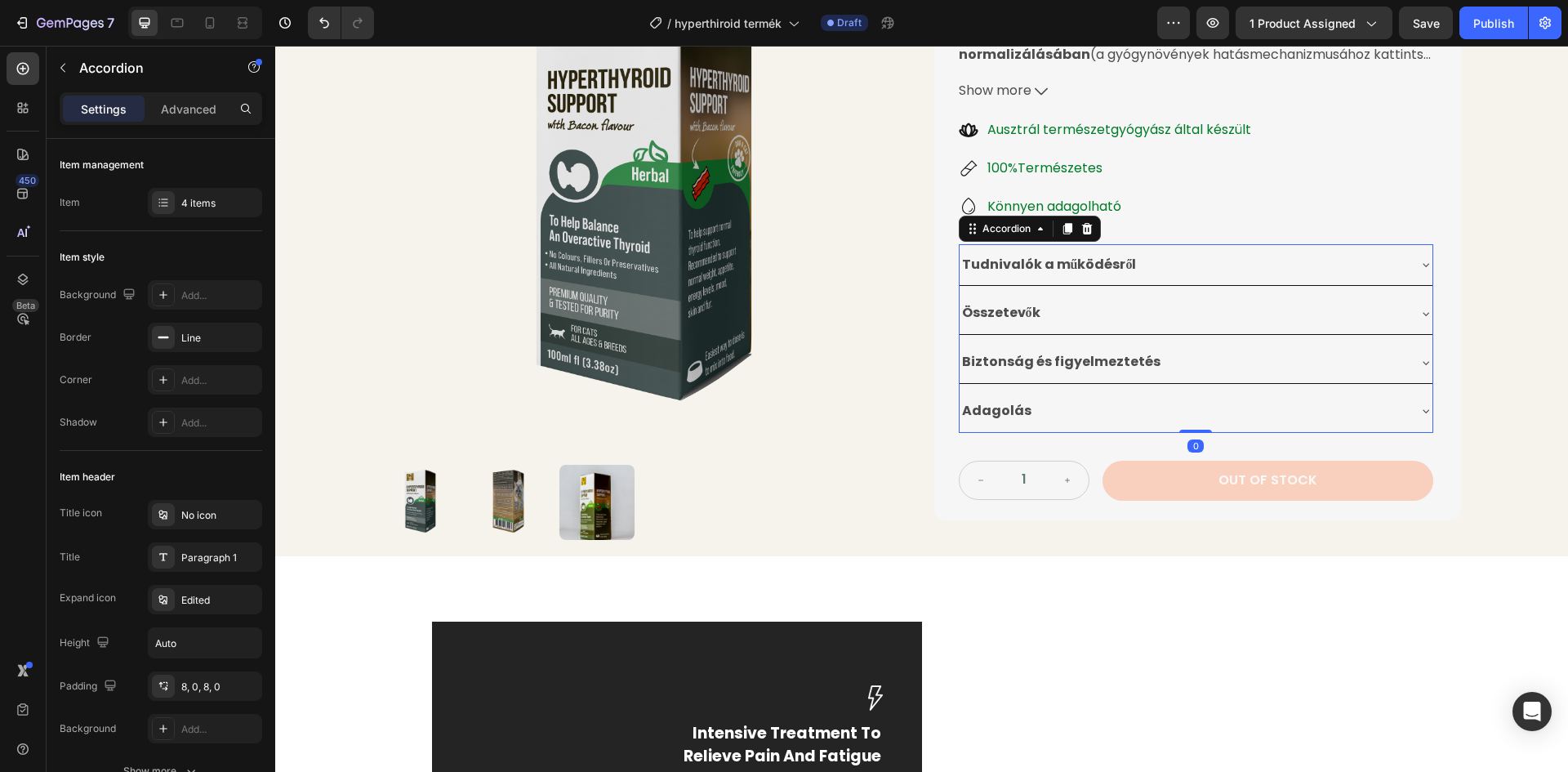
scroll to position [346, 0]
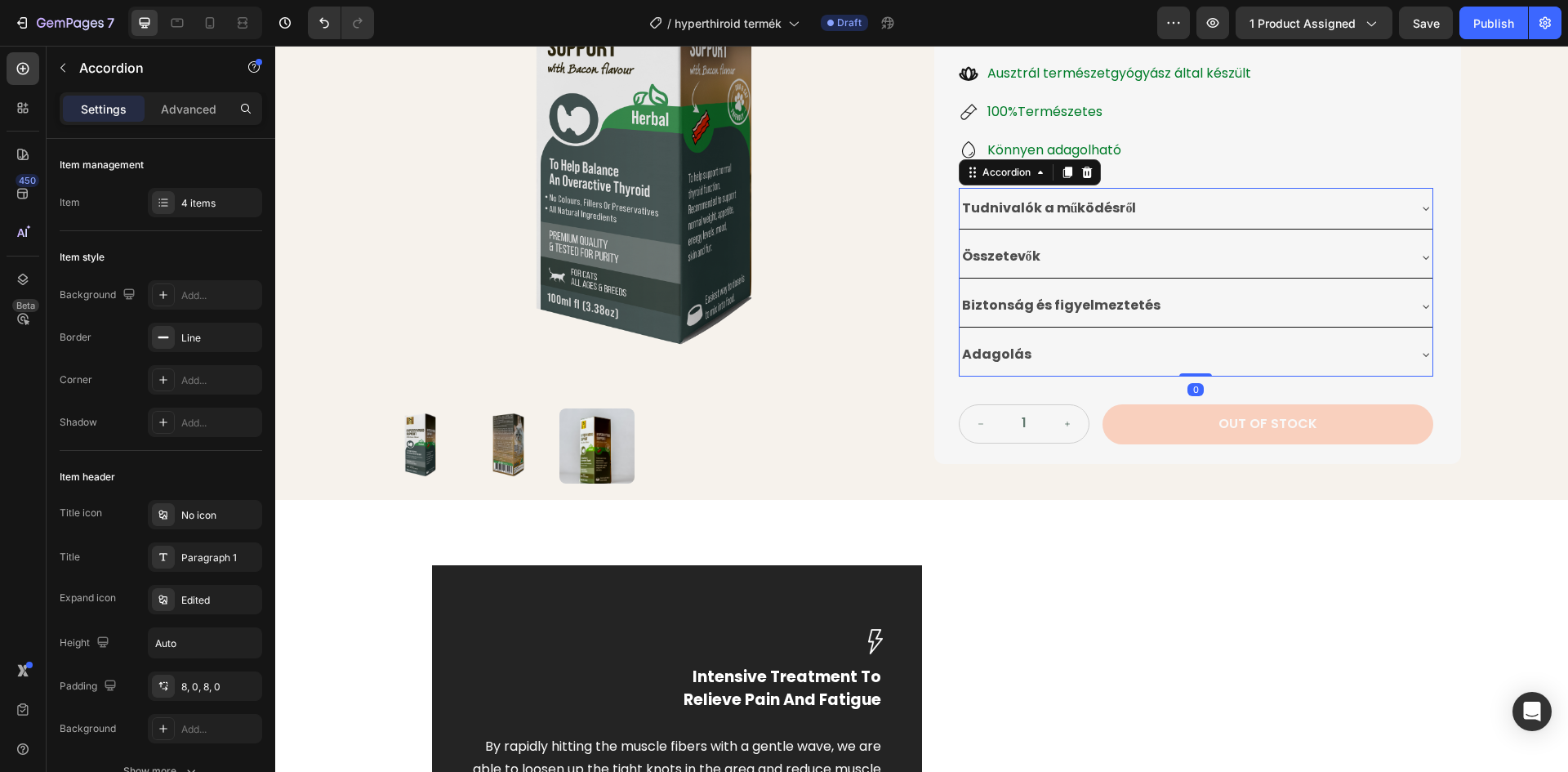
click at [1159, 267] on div "Összetevők" at bounding box center [1183, 256] width 446 height 29
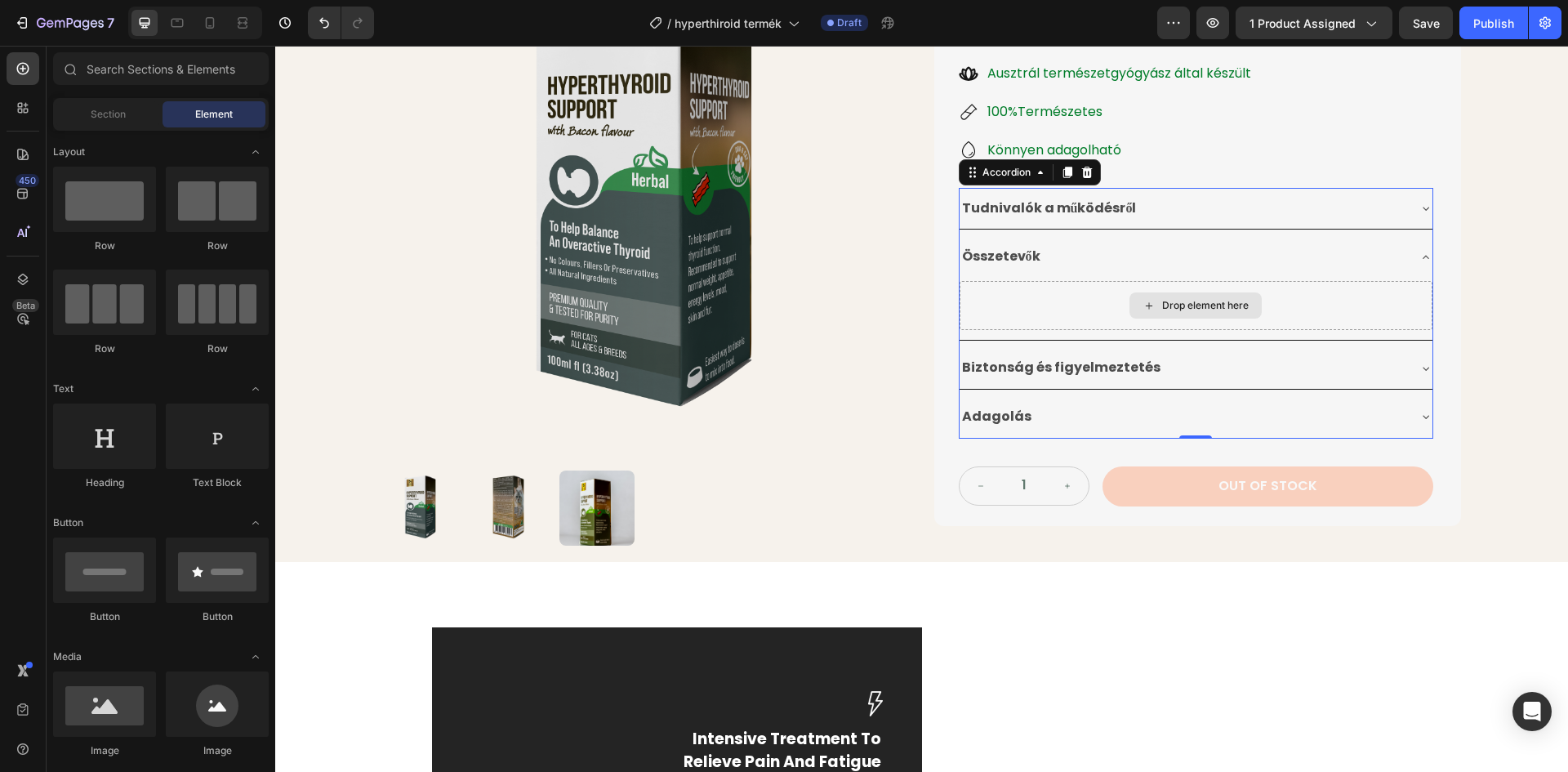
click at [1185, 313] on div "Drop element here" at bounding box center [1205, 305] width 87 height 13
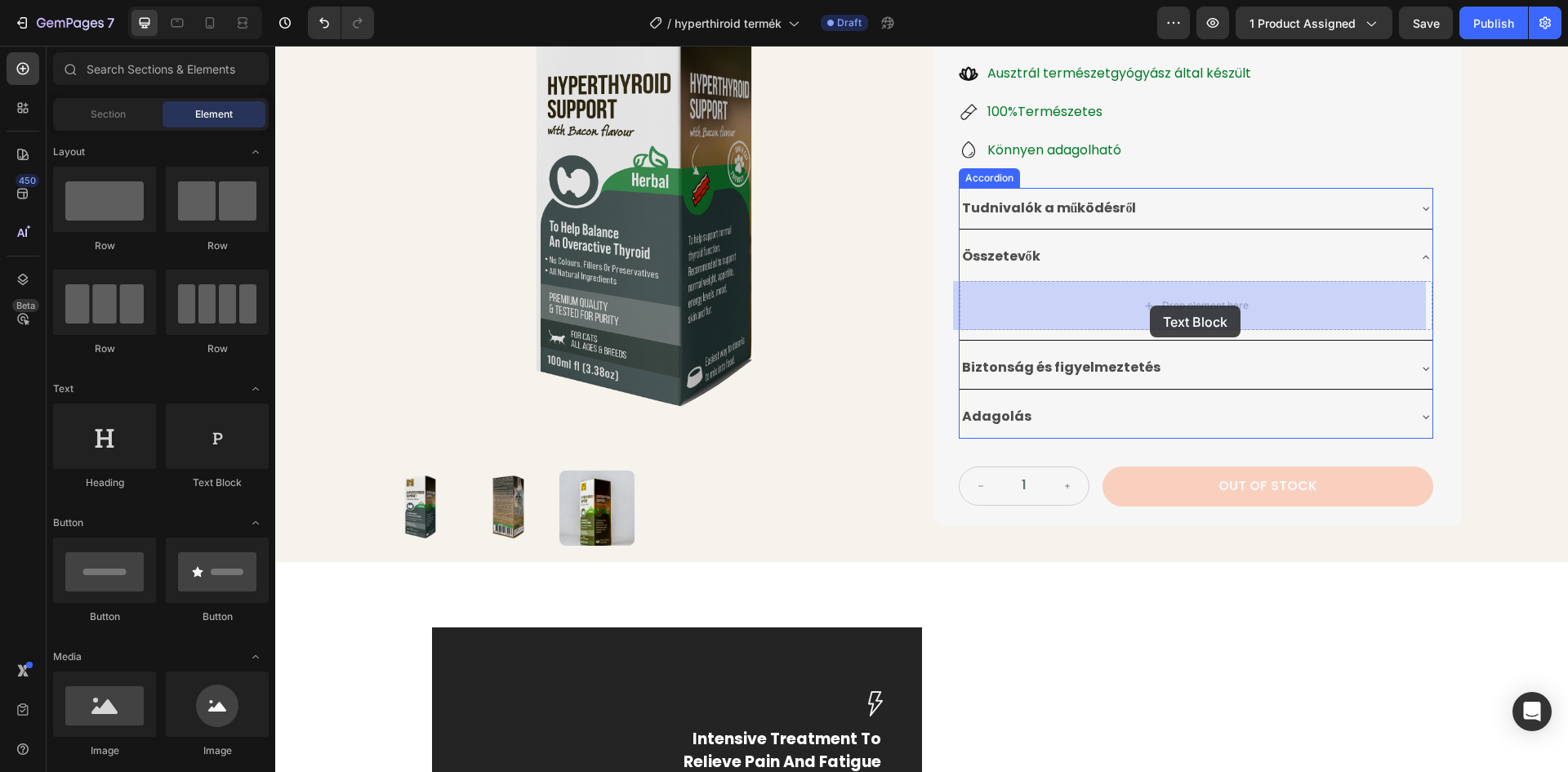
drag, startPoint x: 477, startPoint y: 496, endPoint x: 1150, endPoint y: 306, distance: 699.3
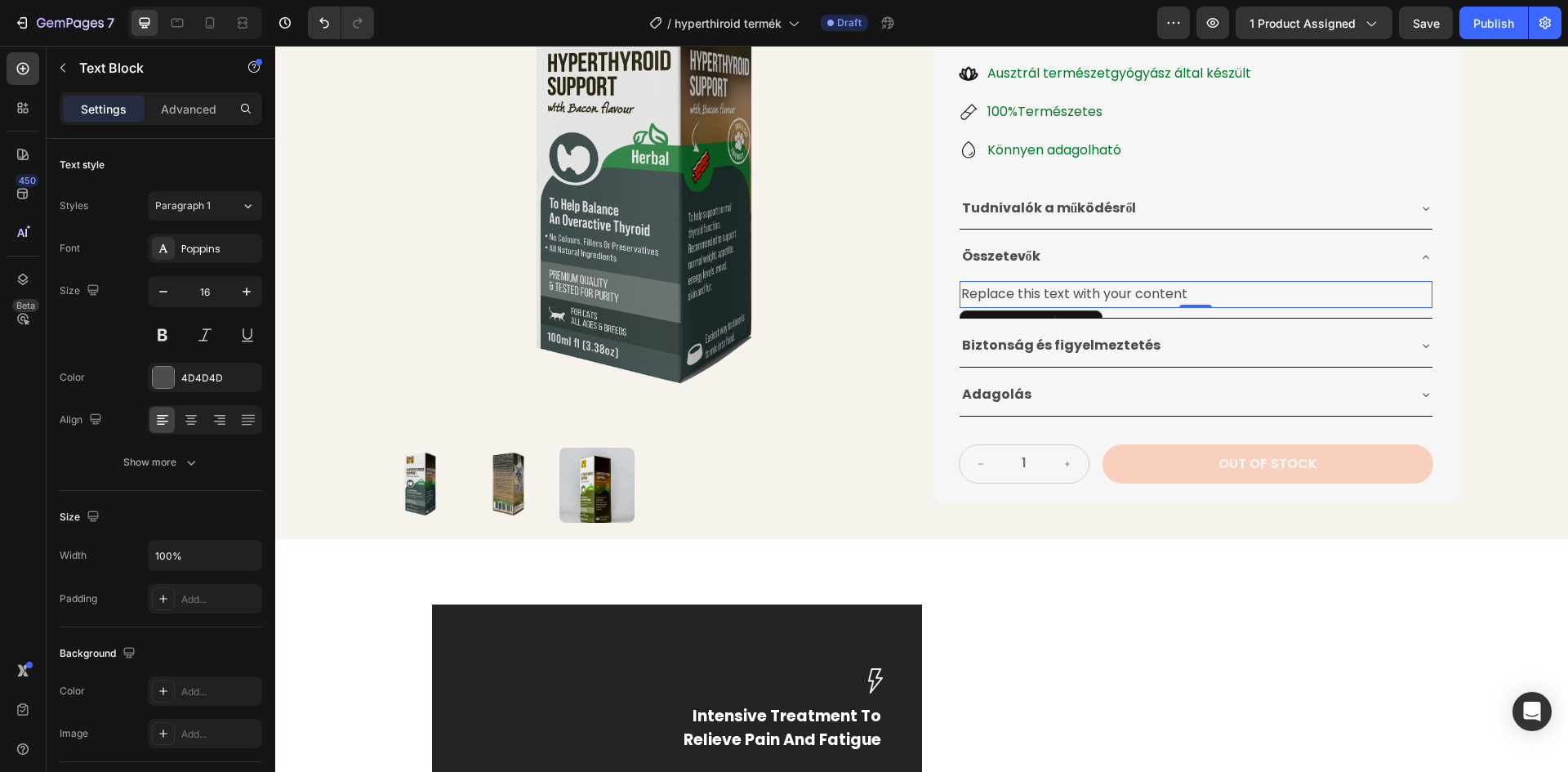
click at [1183, 288] on div "Replace this text with your content" at bounding box center [1196, 294] width 473 height 27
drag, startPoint x: 1183, startPoint y: 288, endPoint x: 956, endPoint y: 298, distance: 227.2
click at [961, 298] on p "Replace this text with your content" at bounding box center [1195, 295] width 469 height 24
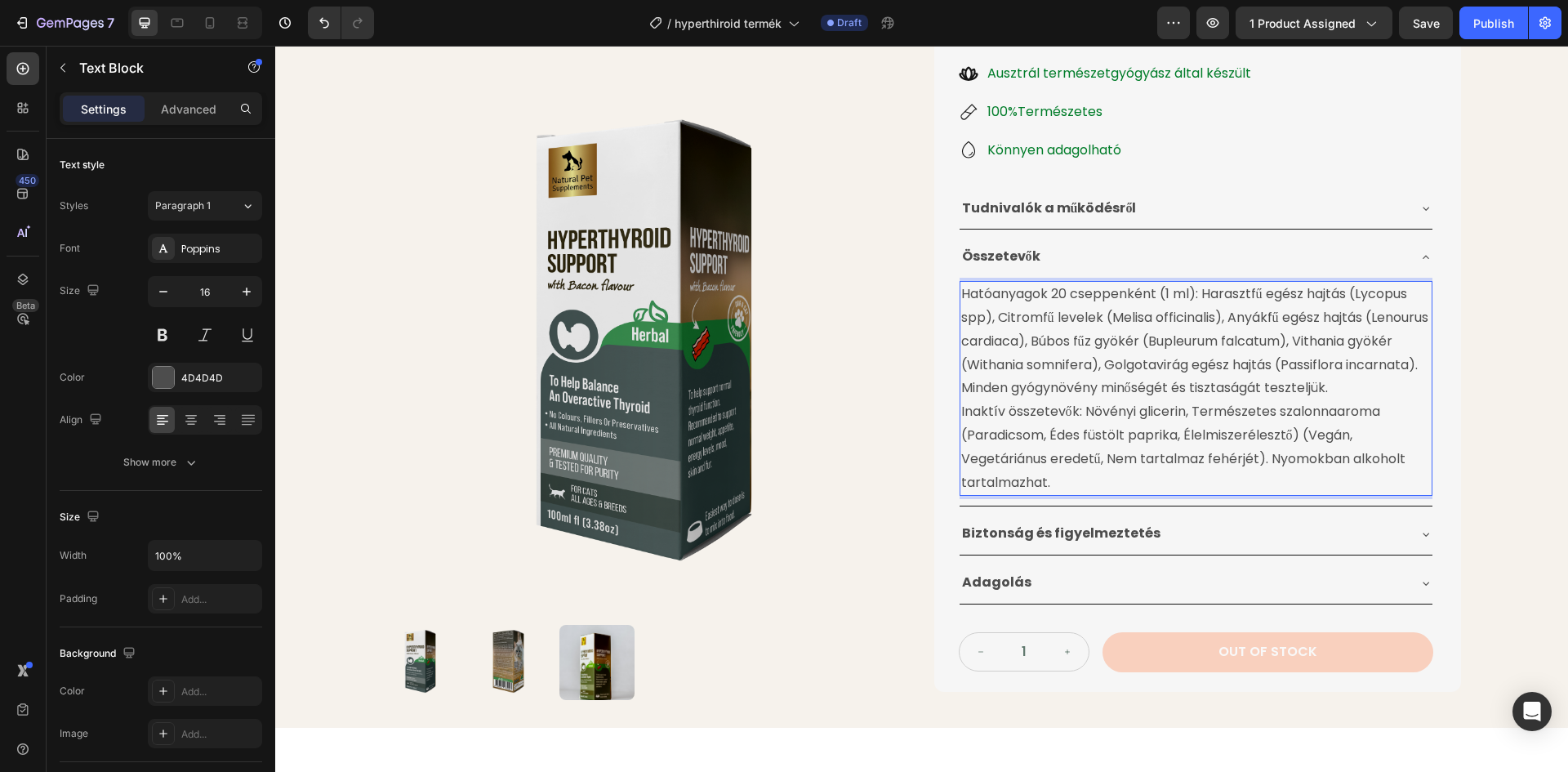
click at [961, 413] on p "Inaktív összetevők: Növényi glicerin, Természetes szalonnaaroma (Paradicsom, Éd…" at bounding box center [1195, 447] width 469 height 94
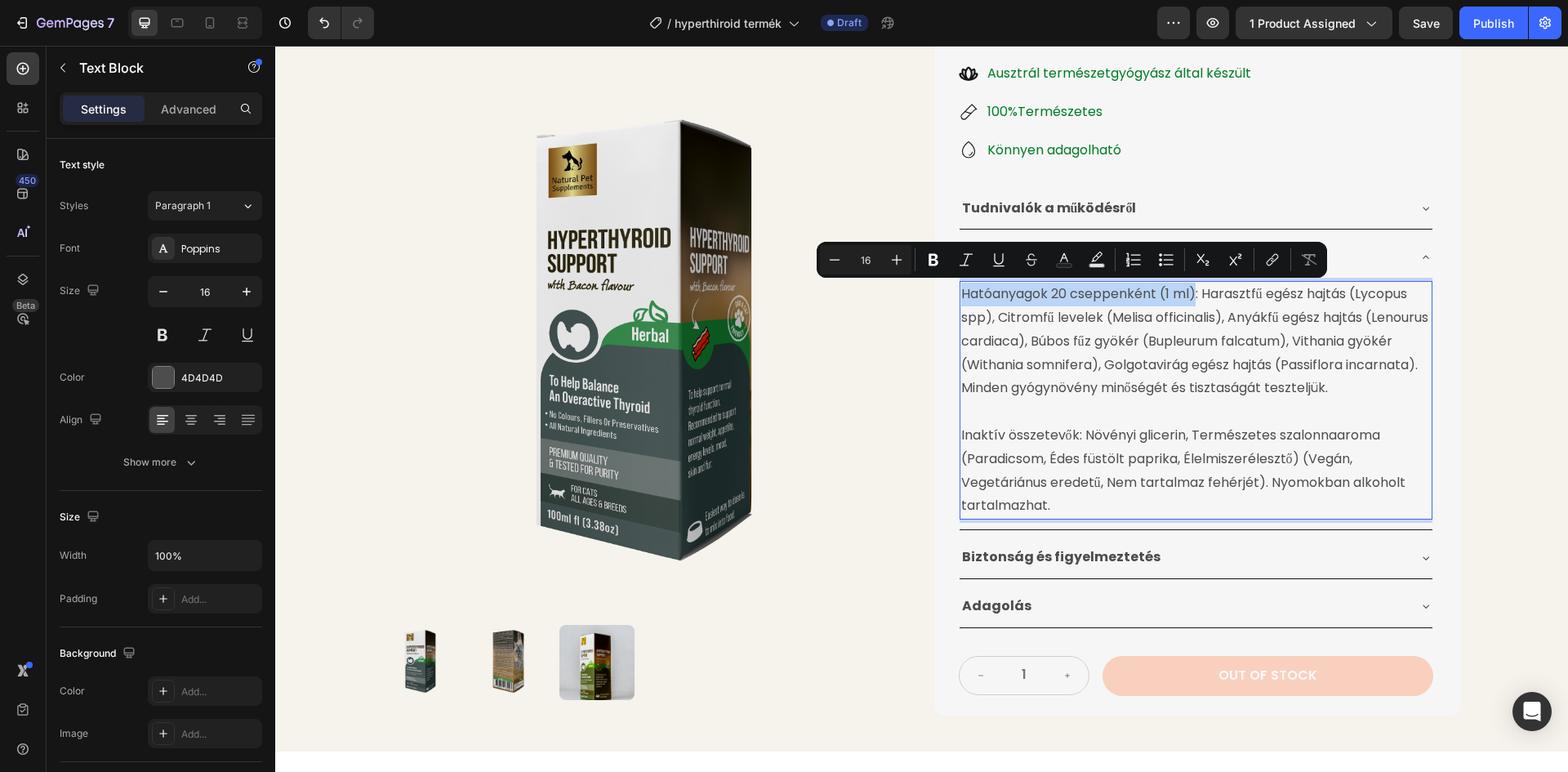
drag, startPoint x: 958, startPoint y: 294, endPoint x: 1189, endPoint y: 294, distance: 231.0
click at [1189, 294] on p "Hatóanyagok 20 cseppenként (1 ml): Harasztfű egész hajtás (Lycopus spp), Citrom…" at bounding box center [1195, 341] width 469 height 117
click at [933, 257] on icon "Editor contextual toolbar" at bounding box center [933, 259] width 17 height 17
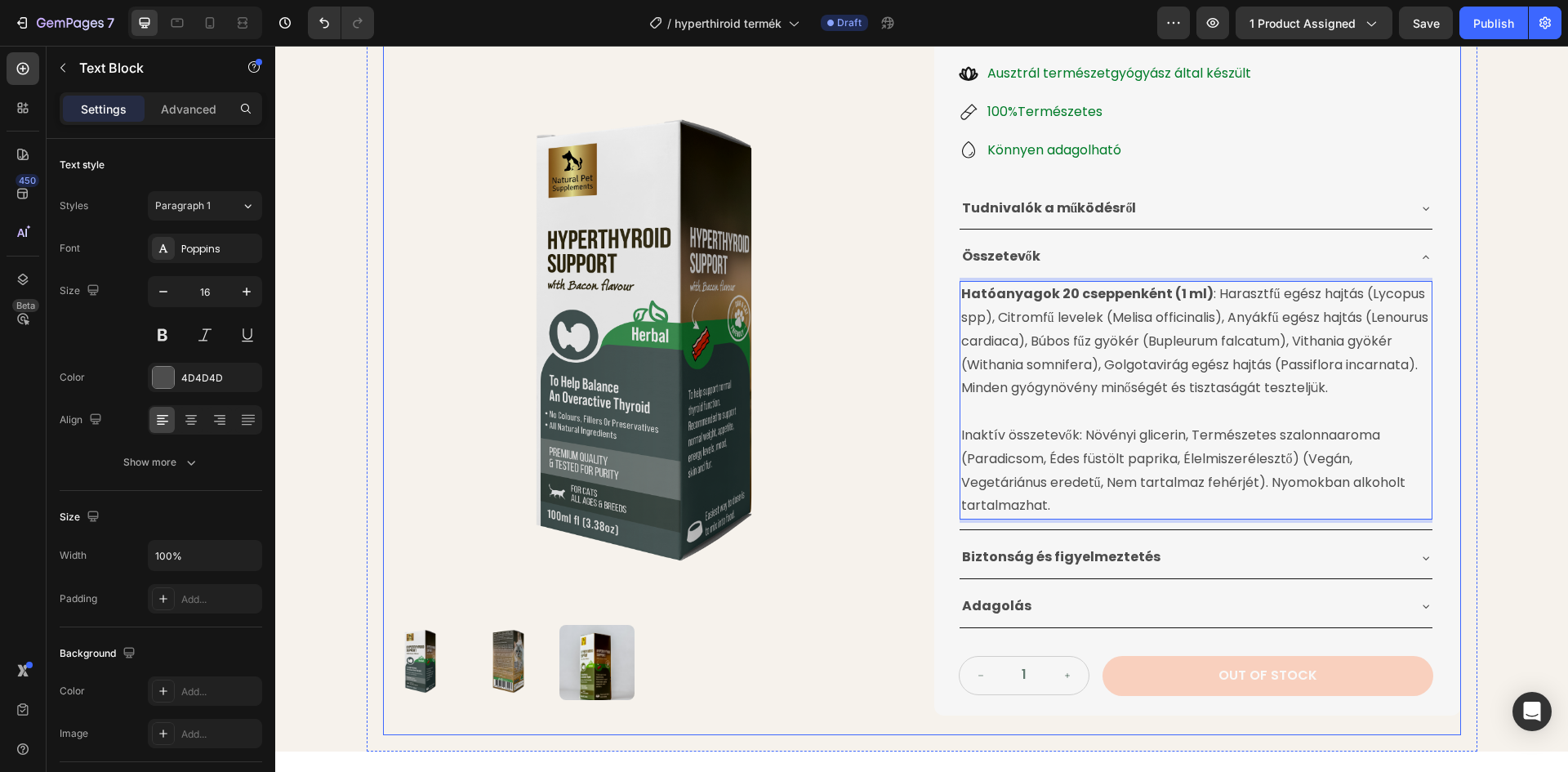
click at [917, 395] on div "Product Images Pajzsmirigy Túltermelésre Gyógynövénytinktúra Product Title 24.9…" at bounding box center [922, 253] width 1078 height 963
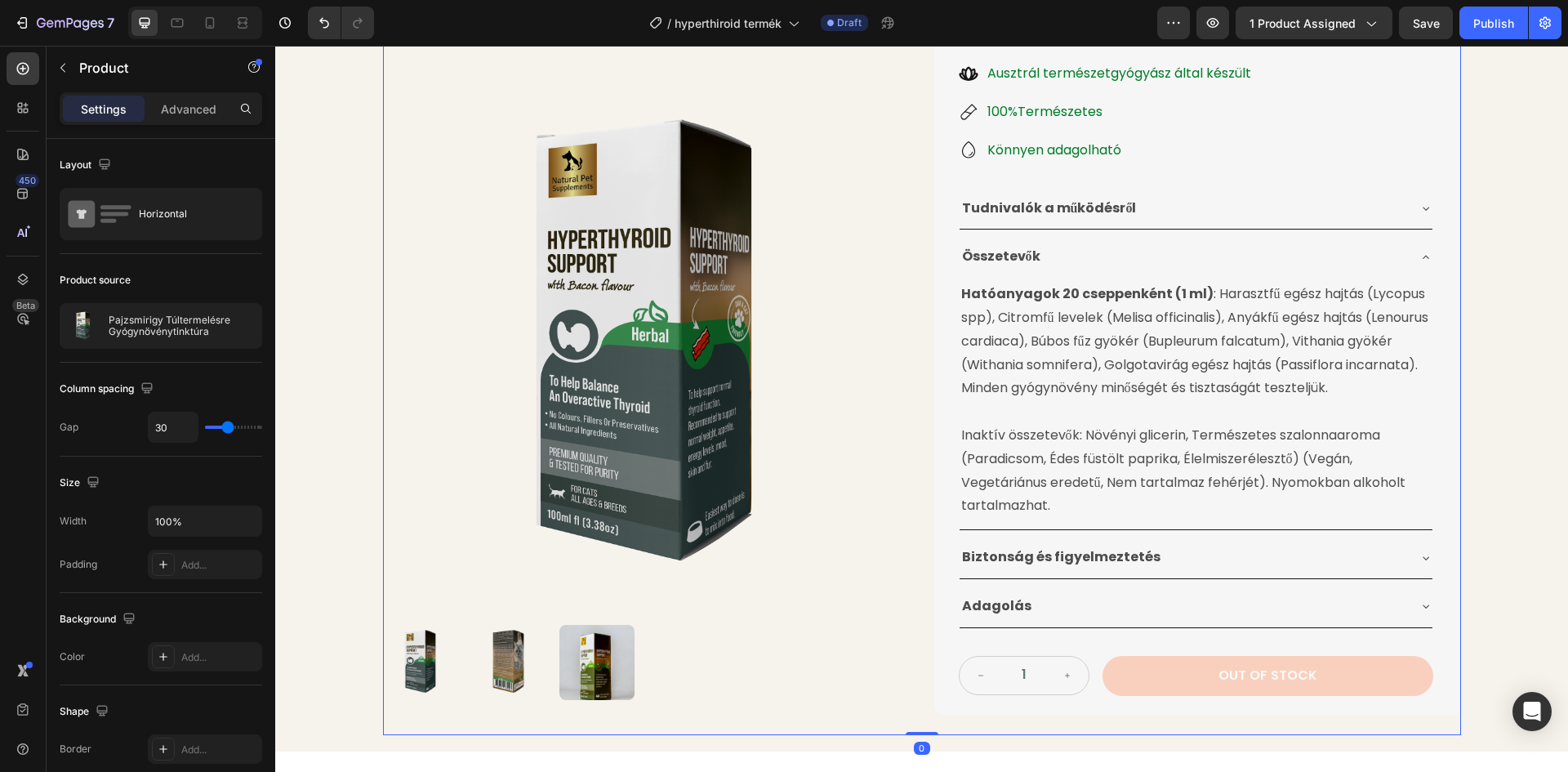
click at [1025, 456] on p "Inaktív összetevők: Növényi glicerin, Természetes szalonnaaroma (Paradicsom, Éd…" at bounding box center [1195, 470] width 469 height 94
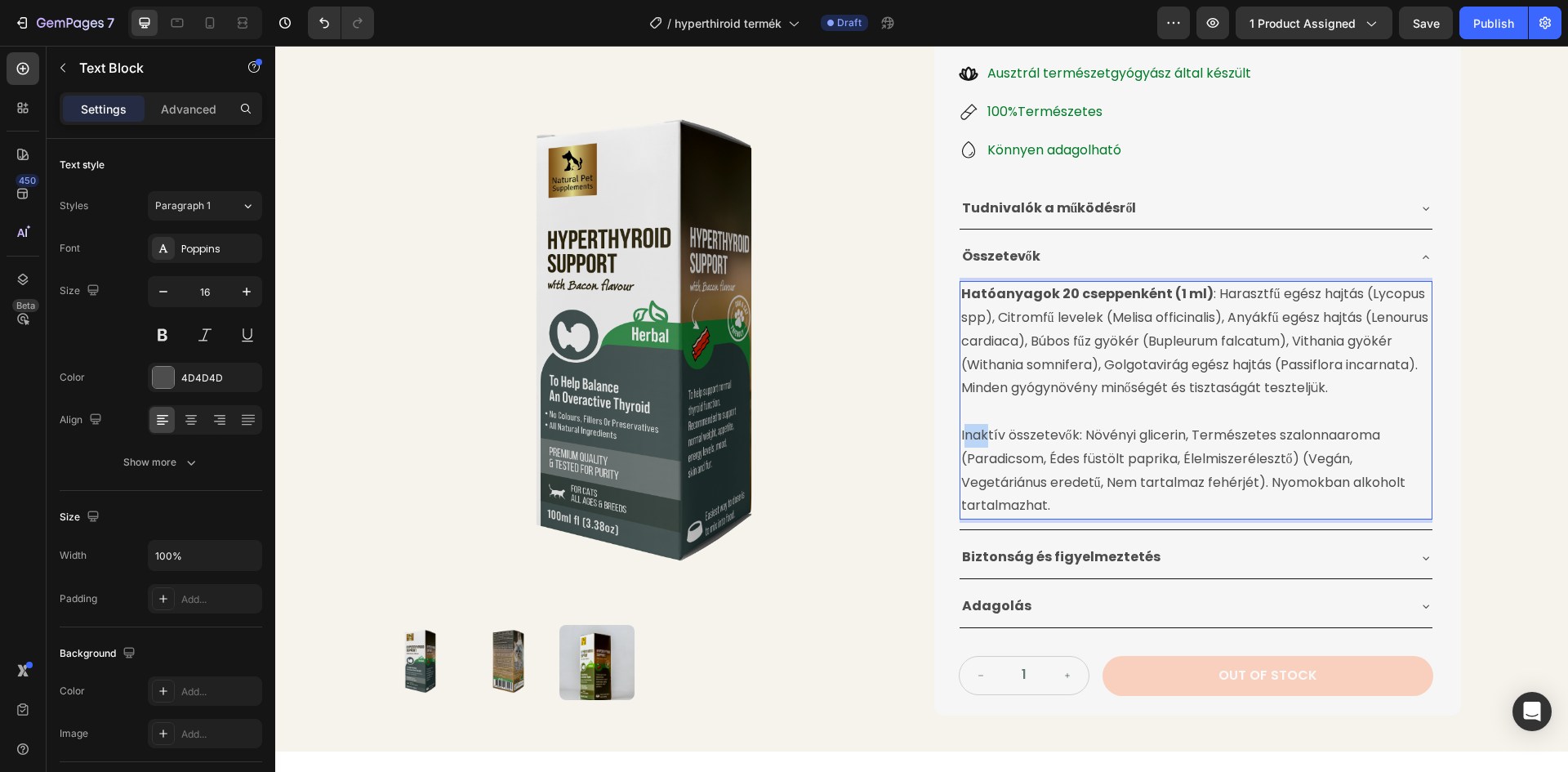
drag, startPoint x: 968, startPoint y: 436, endPoint x: 979, endPoint y: 436, distance: 11.0
click at [979, 436] on p "Inaktív összetevők: Növényi glicerin, Természetes szalonnaaroma (Paradicsom, Éd…" at bounding box center [1195, 470] width 469 height 94
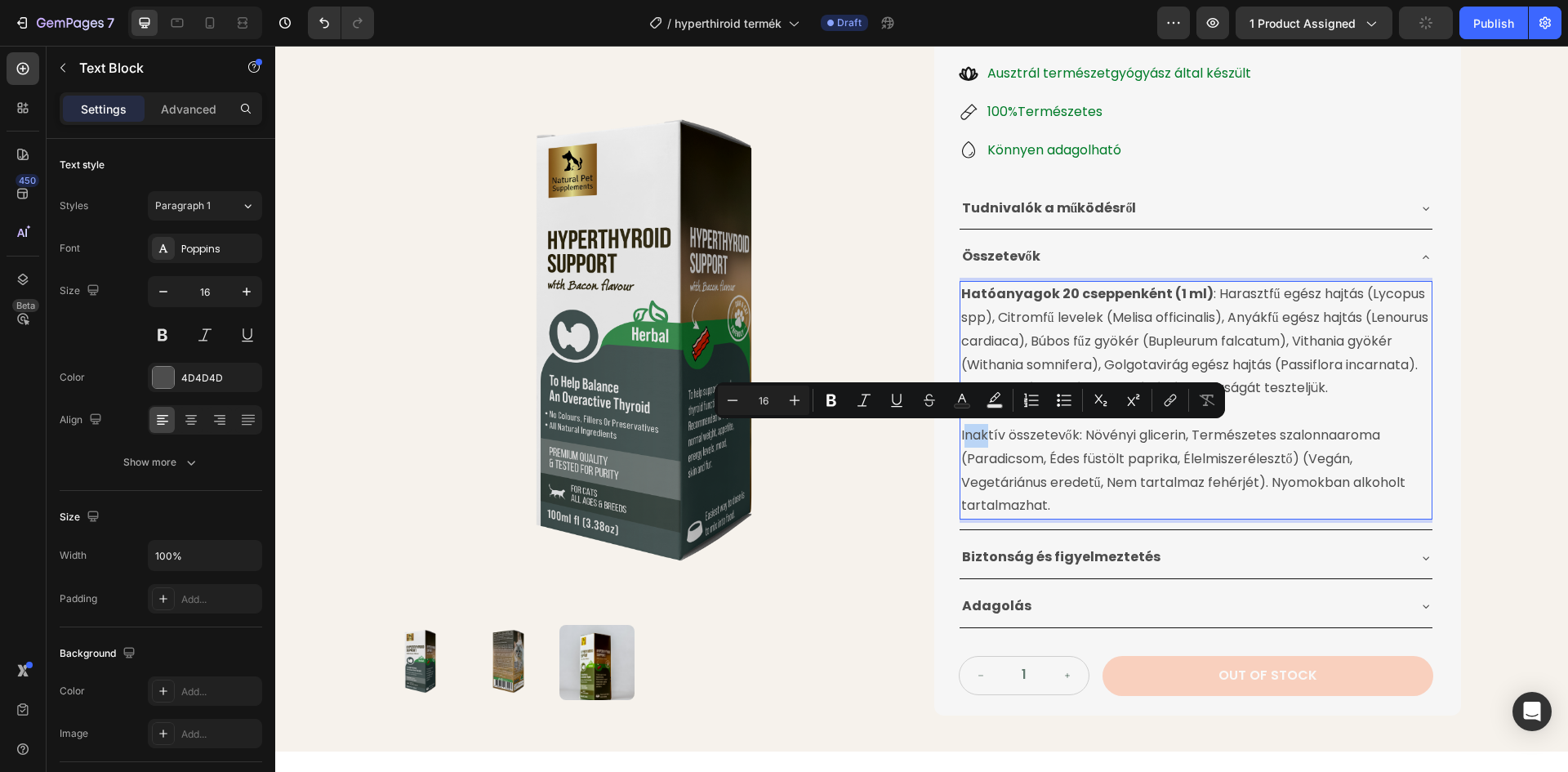
click at [961, 437] on p "Inaktív összetevők: Növényi glicerin, Természetes szalonnaaroma (Paradicsom, Éd…" at bounding box center [1195, 470] width 469 height 94
drag, startPoint x: 955, startPoint y: 436, endPoint x: 1077, endPoint y: 436, distance: 122.0
click at [1077, 436] on p "Inaktív összetevők: Növényi glicerin, Természetes szalonnaaroma (Paradicsom, Éd…" at bounding box center [1195, 470] width 469 height 94
click at [875, 398] on icon "Editor contextual toolbar" at bounding box center [878, 400] width 10 height 12
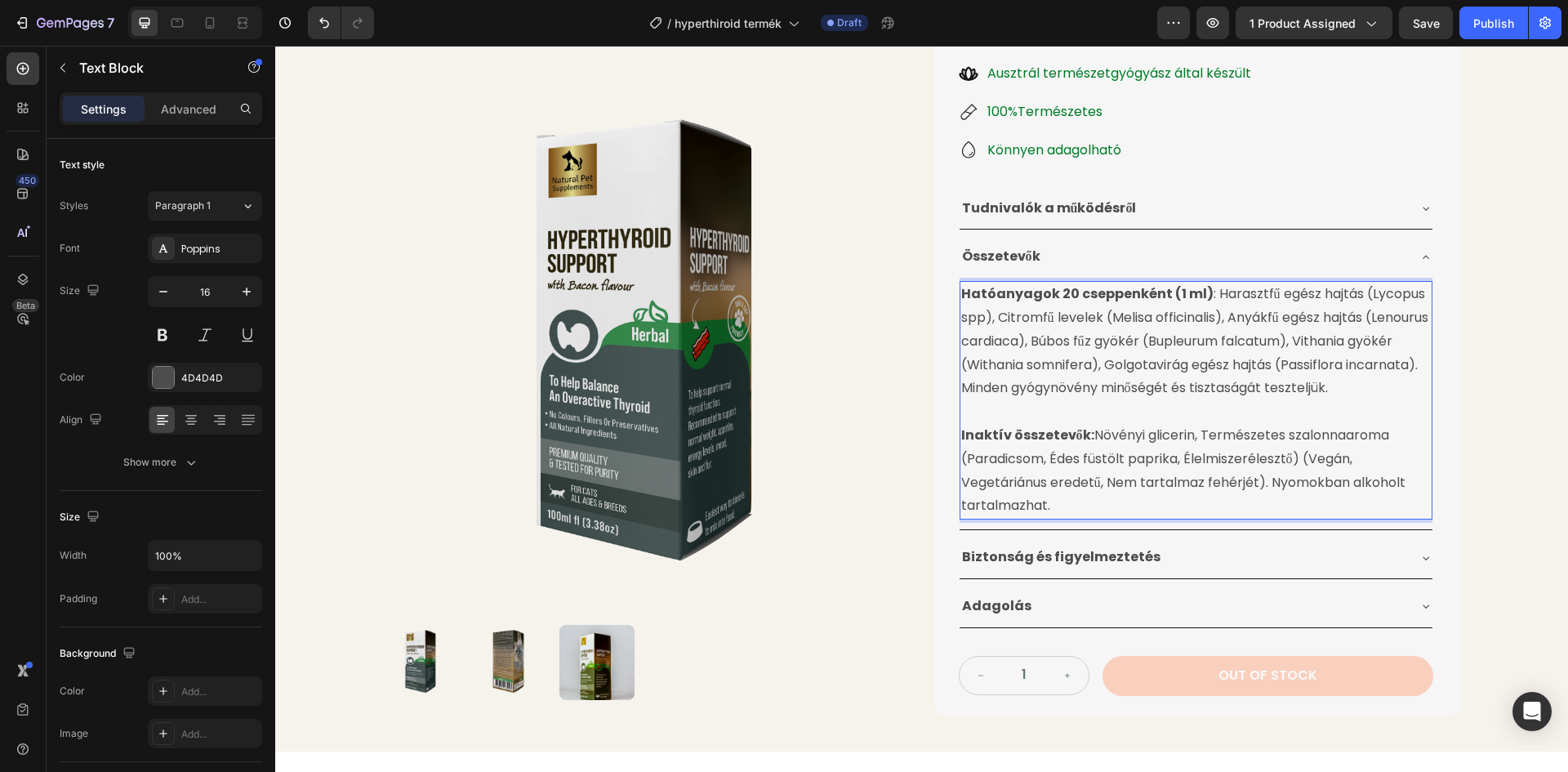
click at [898, 320] on img at bounding box center [647, 348] width 526 height 526
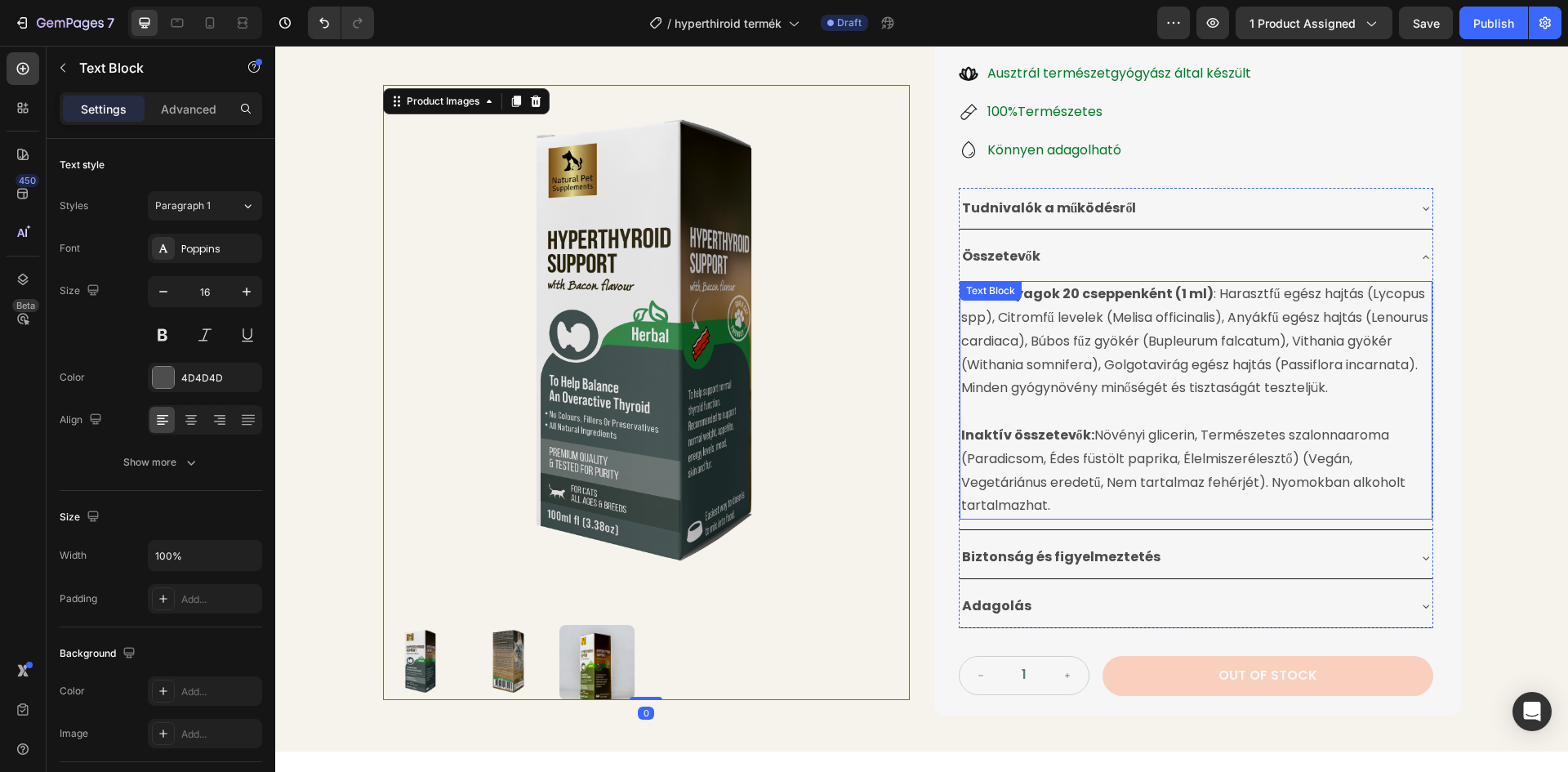
click at [1304, 295] on p "Hatóanyagok 20 cseppenként (1 ml) : Harasztfű egész hajtás (Lycopus spp), Citro…" at bounding box center [1195, 341] width 469 height 117
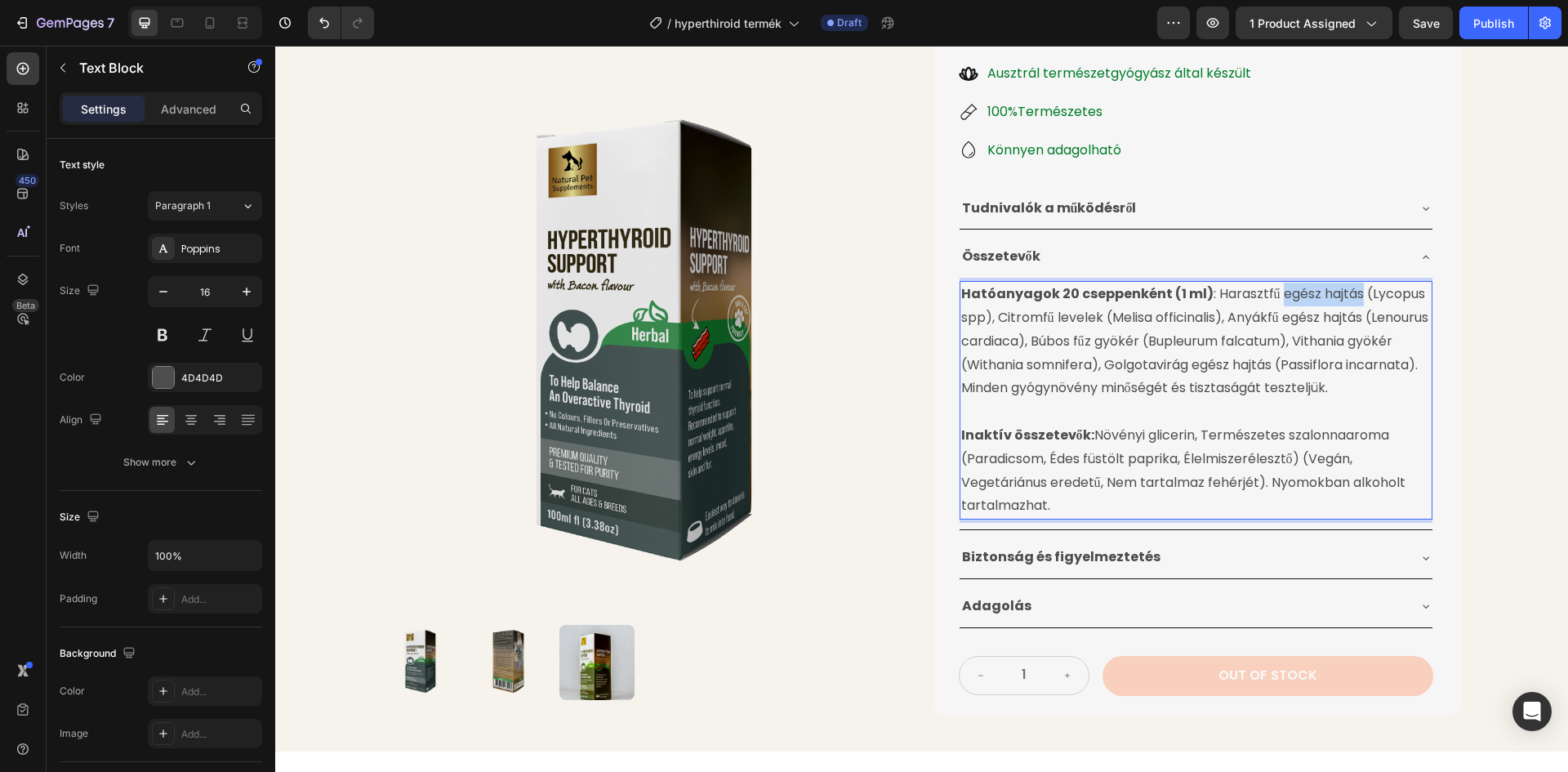
drag, startPoint x: 1350, startPoint y: 292, endPoint x: 1269, endPoint y: 301, distance: 81.5
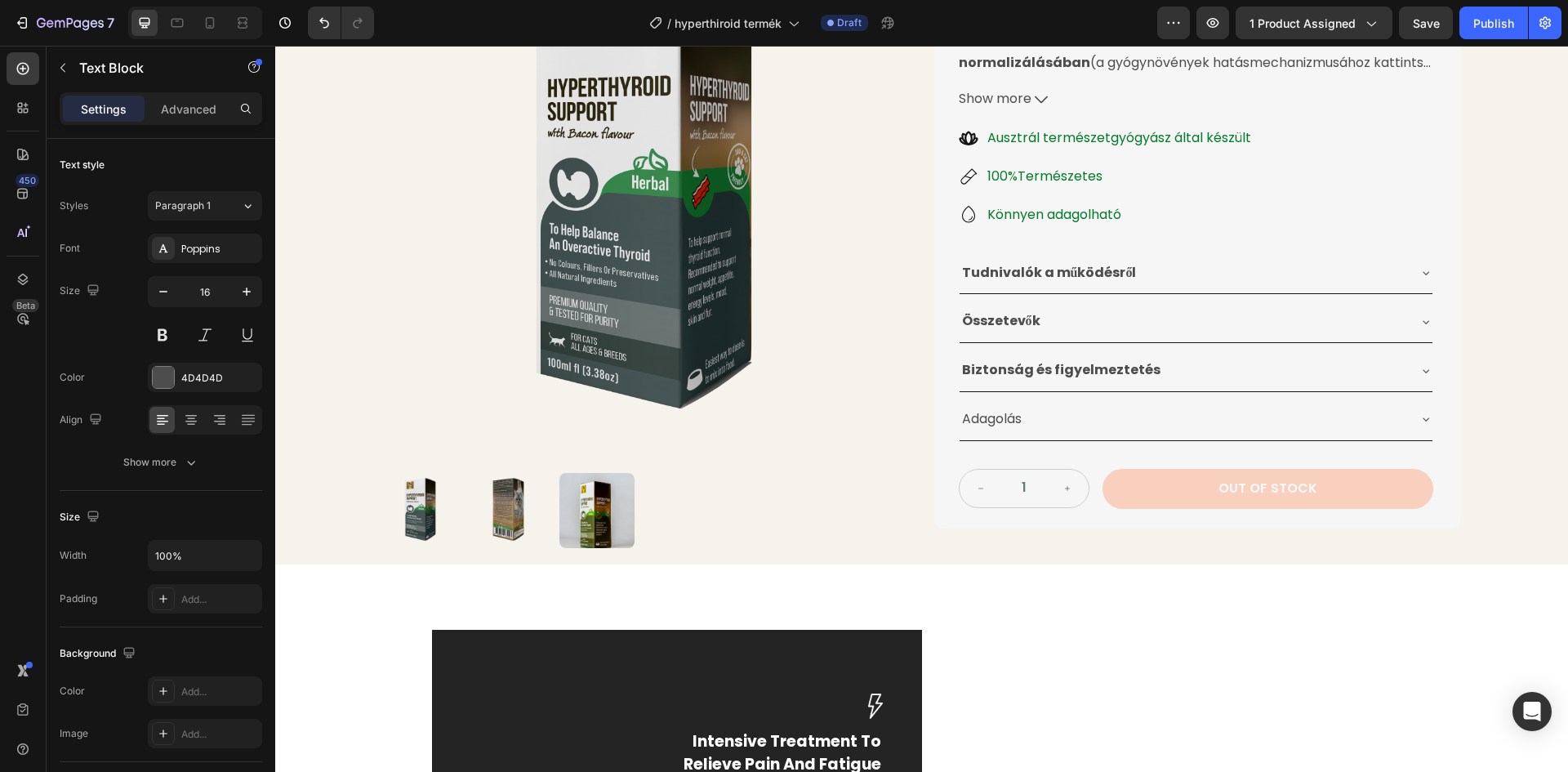
scroll to position [326, 0]
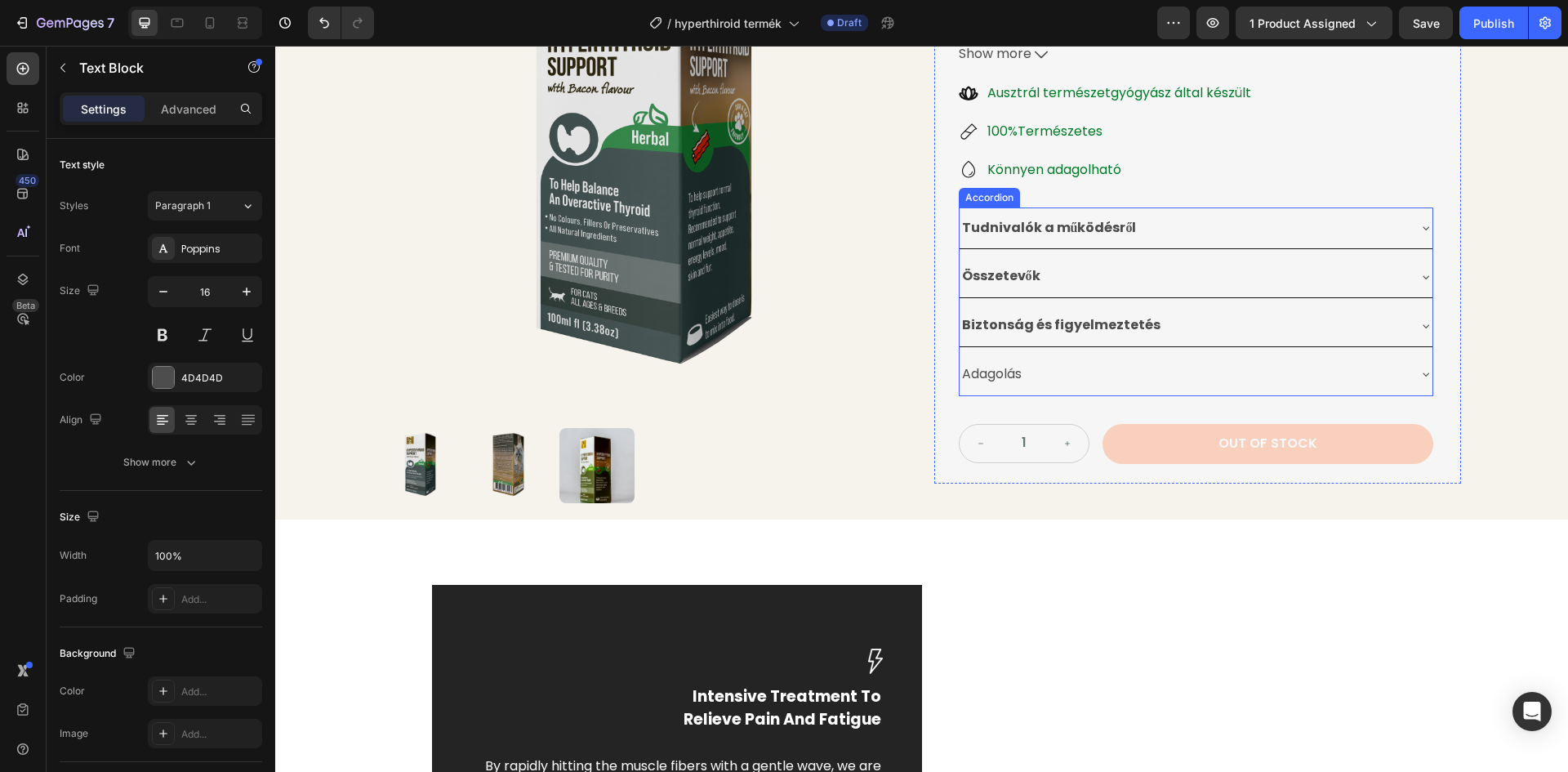
click at [1126, 278] on div "Összetevők" at bounding box center [1183, 276] width 446 height 29
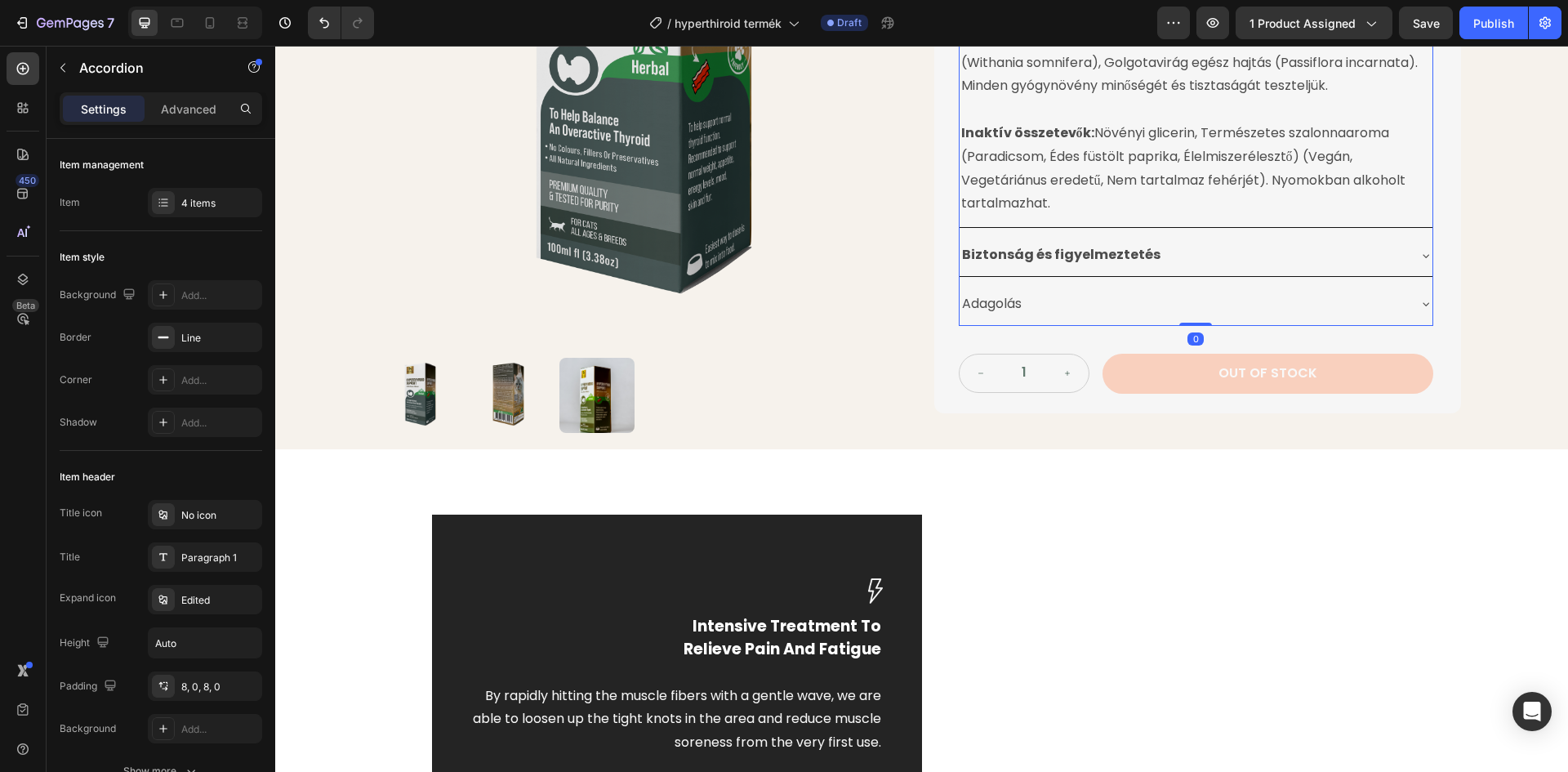
scroll to position [654, 0]
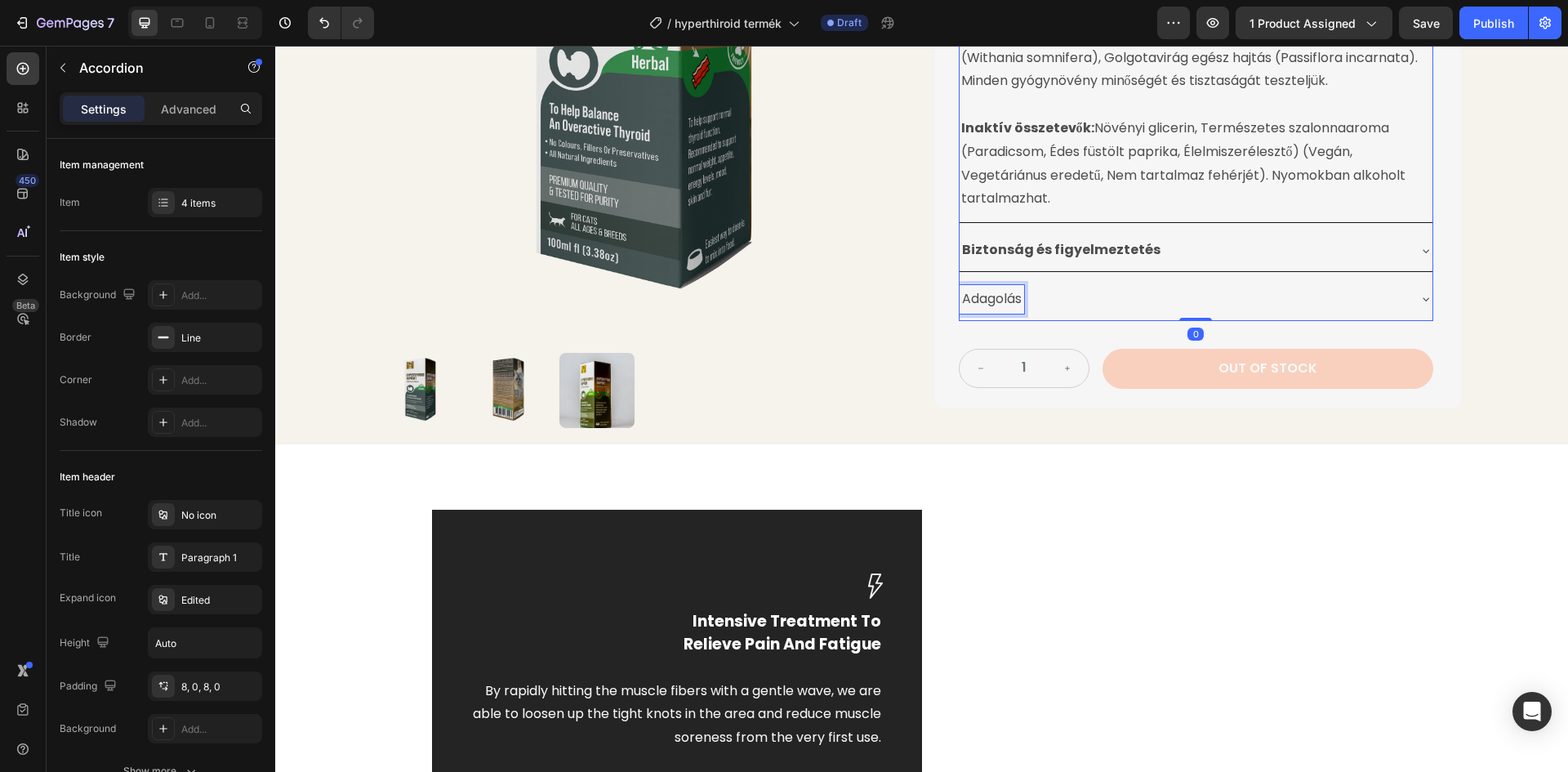
click at [1015, 302] on p "Adagolás" at bounding box center [991, 300] width 59 height 24
drag, startPoint x: 1018, startPoint y: 298, endPoint x: 955, endPoint y: 301, distance: 63.1
click at [960, 301] on div "Adagolás" at bounding box center [991, 299] width 64 height 29
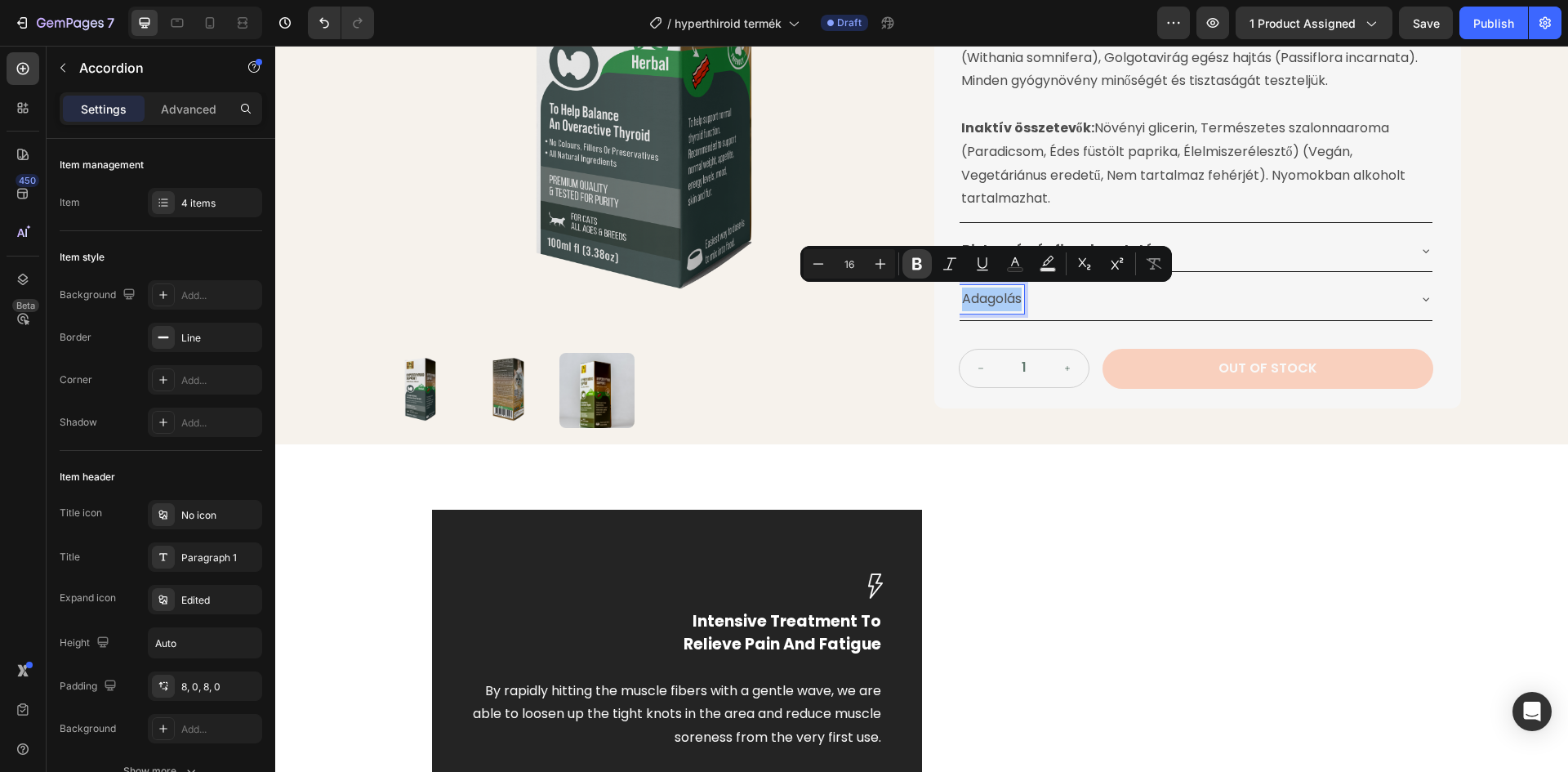
click at [905, 265] on button "Bold" at bounding box center [918, 264] width 30 height 30
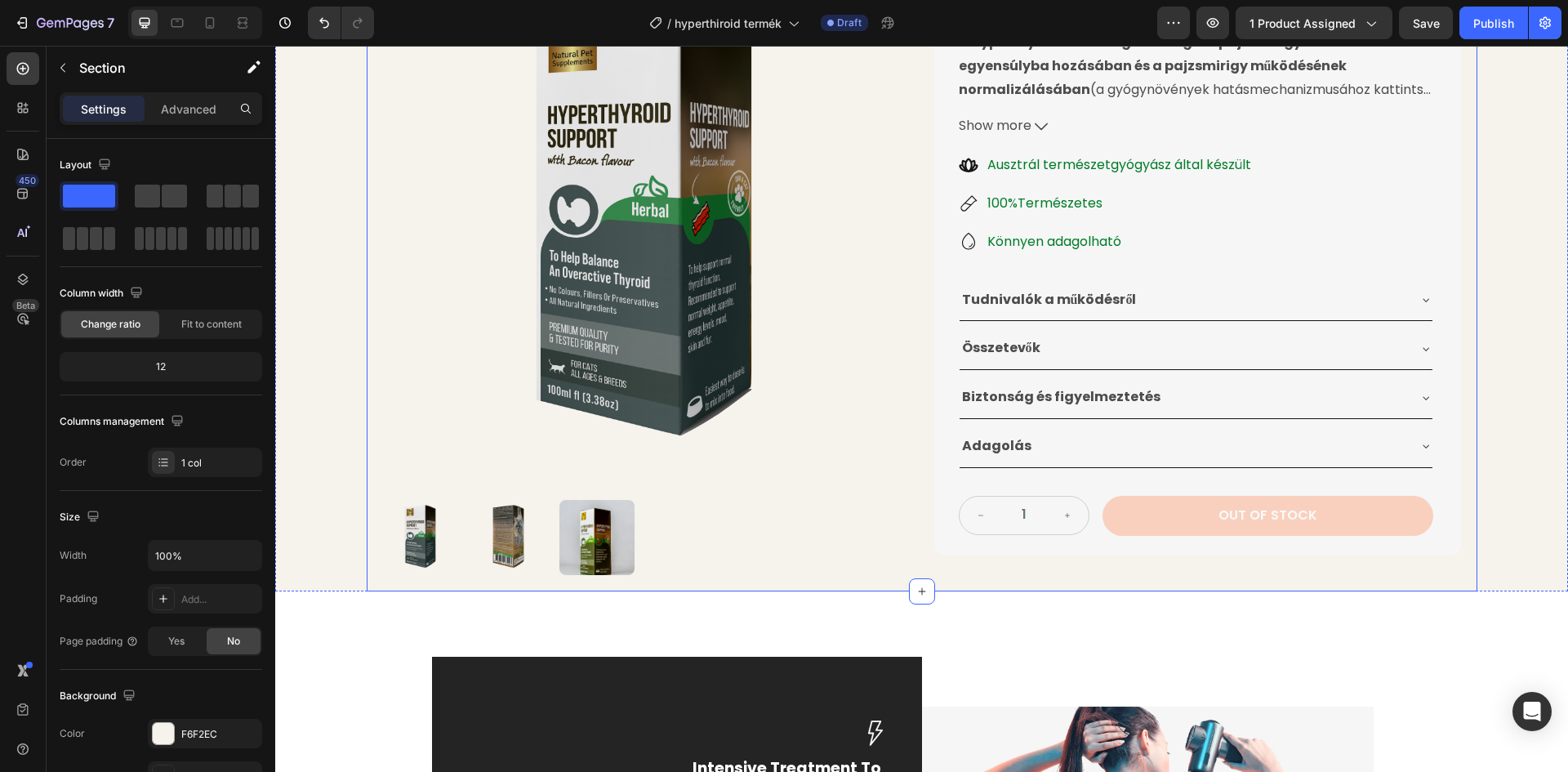
scroll to position [244, 0]
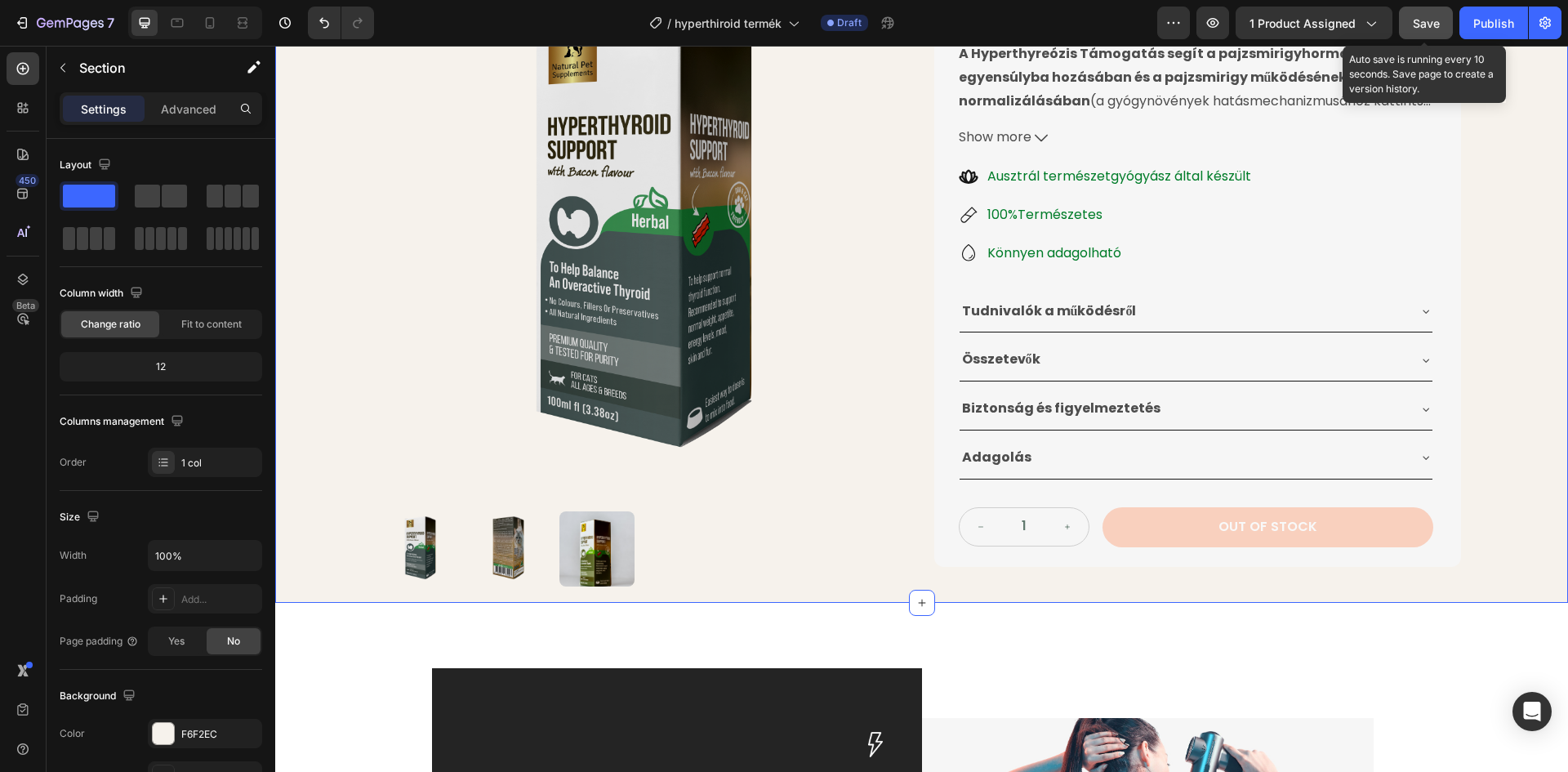
click at [1433, 23] on span "Save" at bounding box center [1425, 24] width 27 height 14
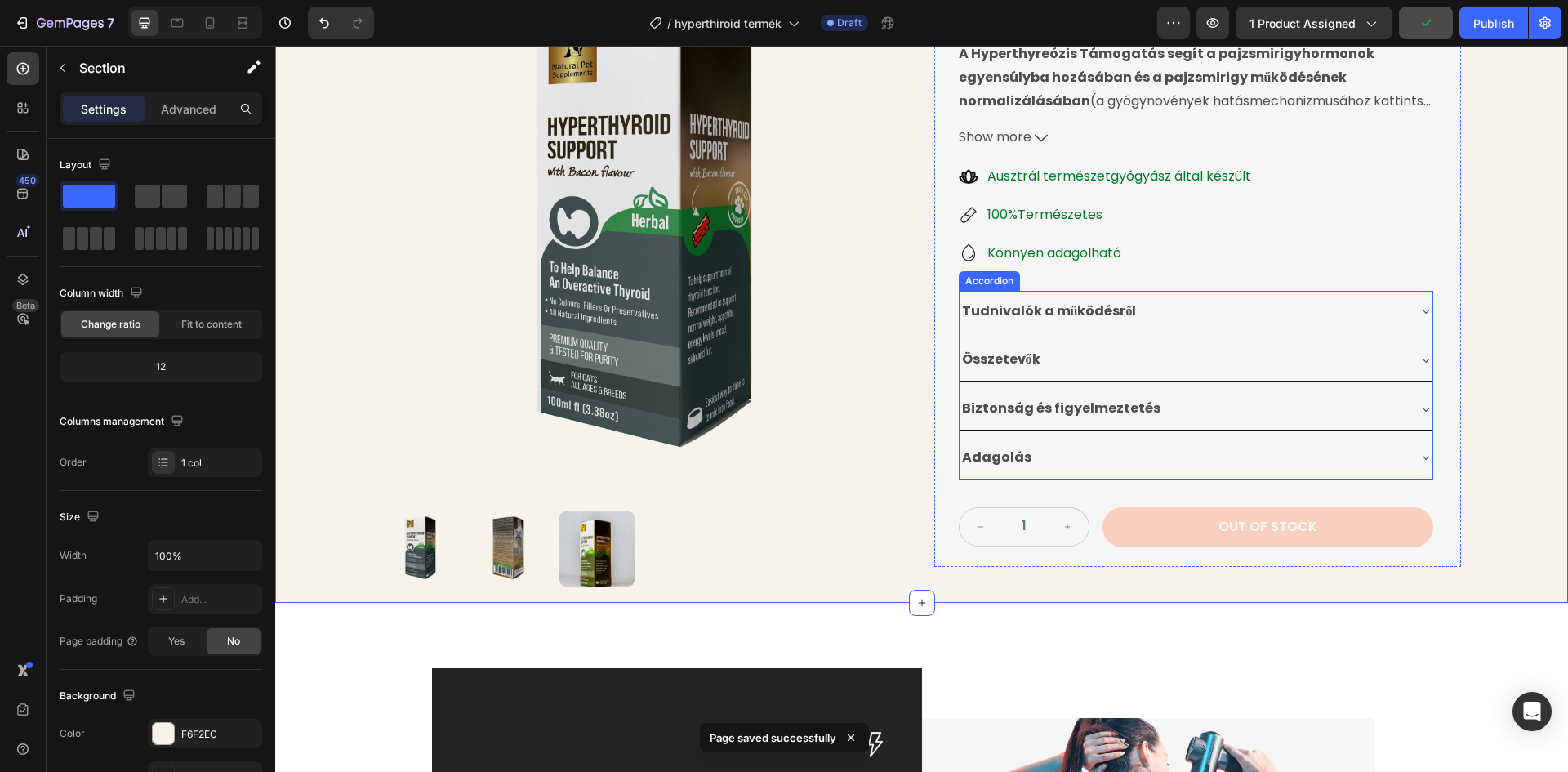
click at [1190, 354] on div "Összetevők" at bounding box center [1183, 359] width 446 height 29
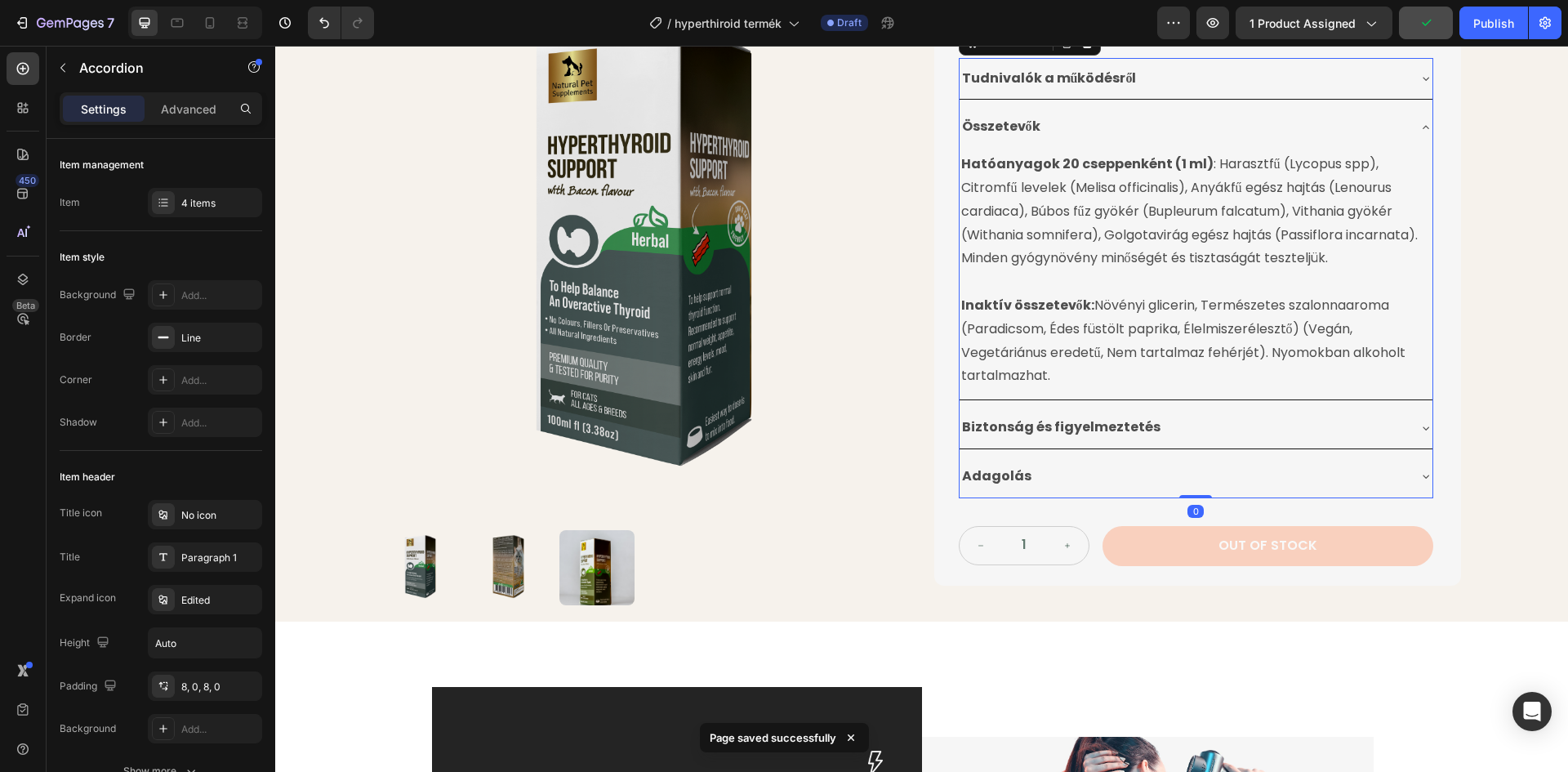
scroll to position [488, 0]
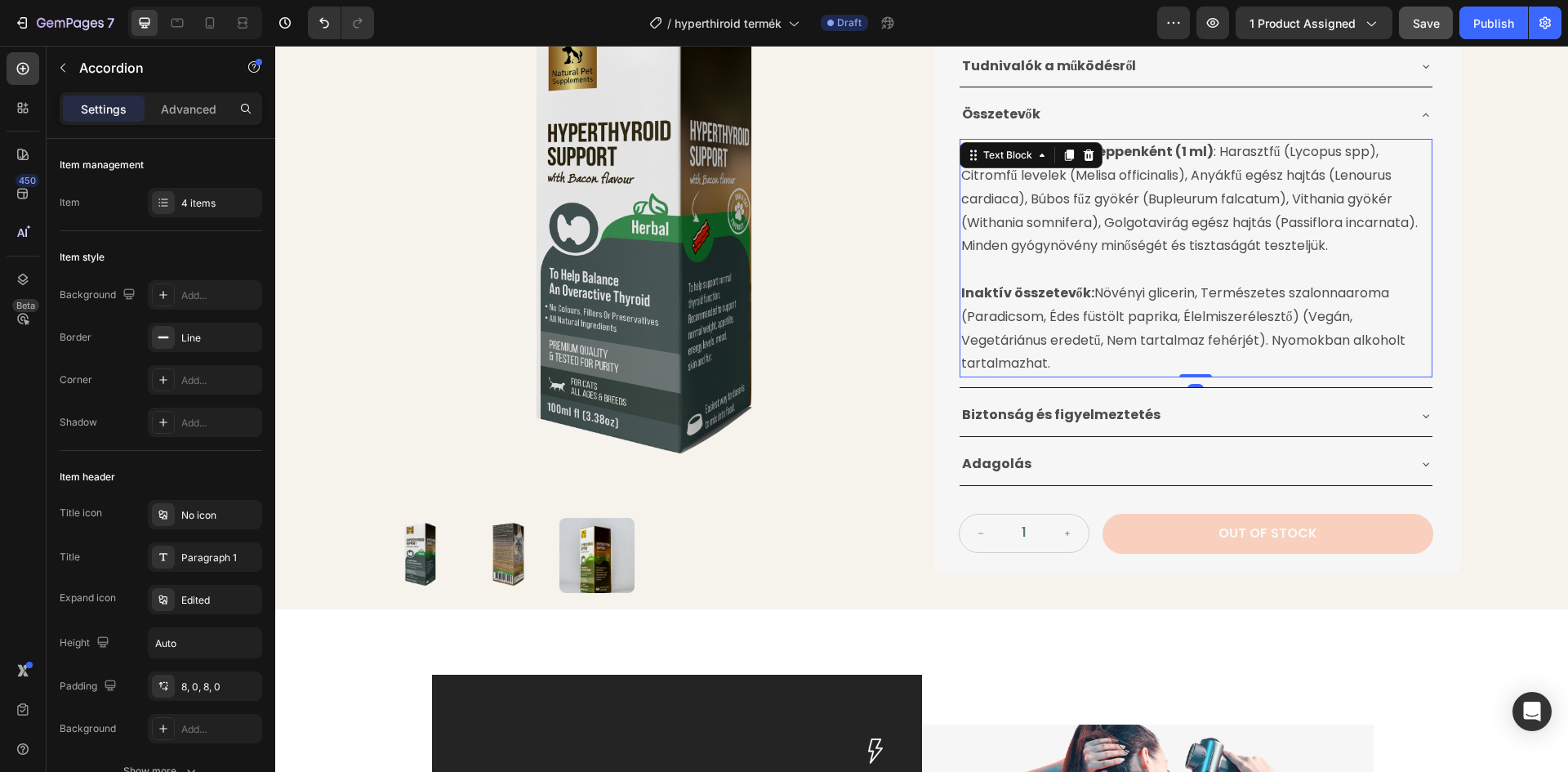
click at [961, 245] on p "Hatóanyagok 20 cseppenként (1 ml) : Harasztfű (Lycopus spp), Citromfű levelek (…" at bounding box center [1195, 199] width 469 height 117
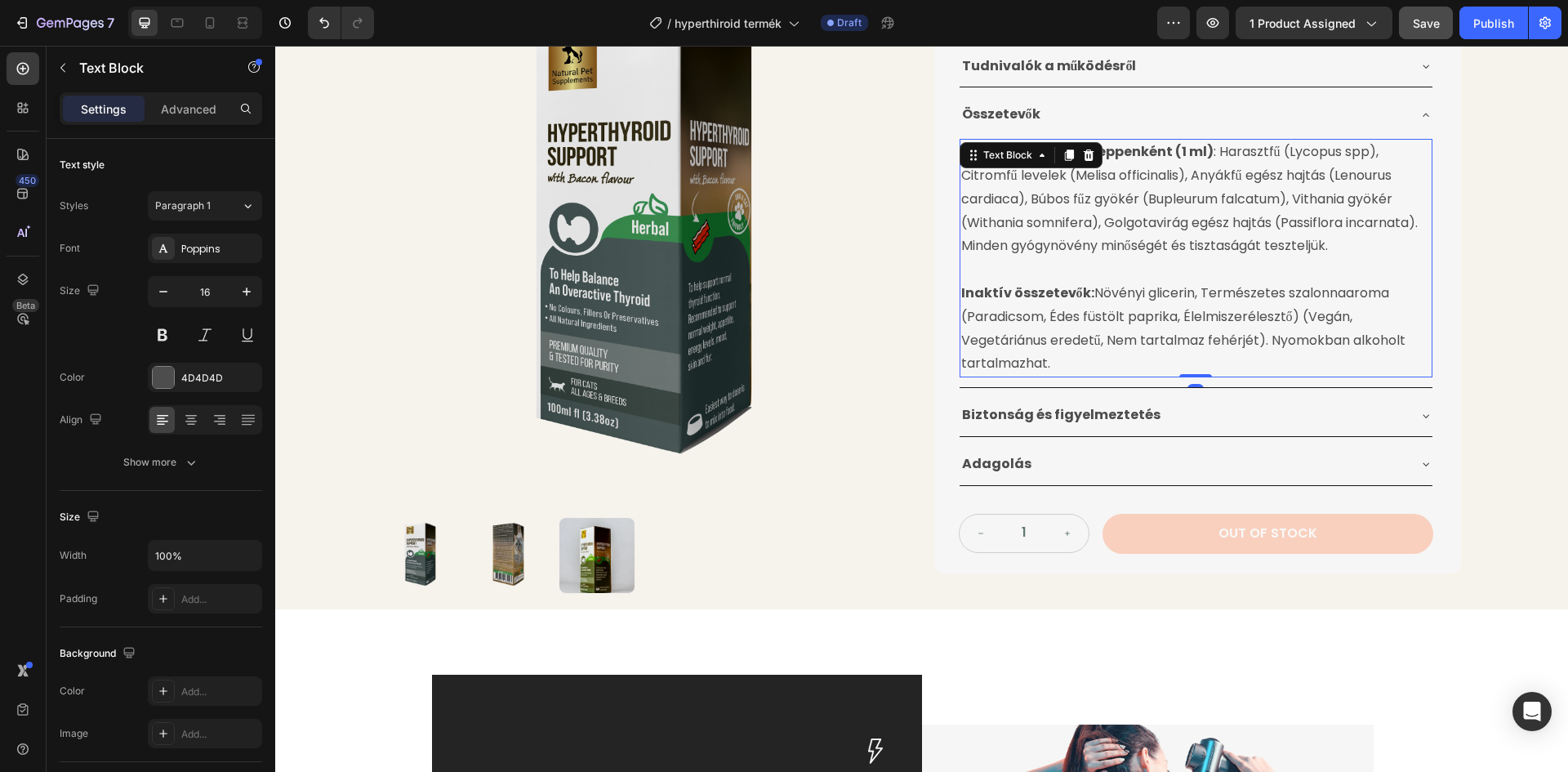
click at [961, 255] on p "Hatóanyagok 20 cseppenként (1 ml) : Harasztfű (Lycopus spp), Citromfű levelek (…" at bounding box center [1195, 199] width 469 height 117
click at [961, 269] on p "Rich Text Editor. Editing area: main" at bounding box center [1195, 270] width 469 height 24
click at [964, 284] on strong "Inaktív összetevők:" at bounding box center [1027, 293] width 133 height 19
click at [961, 246] on p "Hatóanyagok 20 cseppenként (1 ml) : Harasztfű (Lycopus spp), Citromfű levelek (…" at bounding box center [1195, 199] width 469 height 117
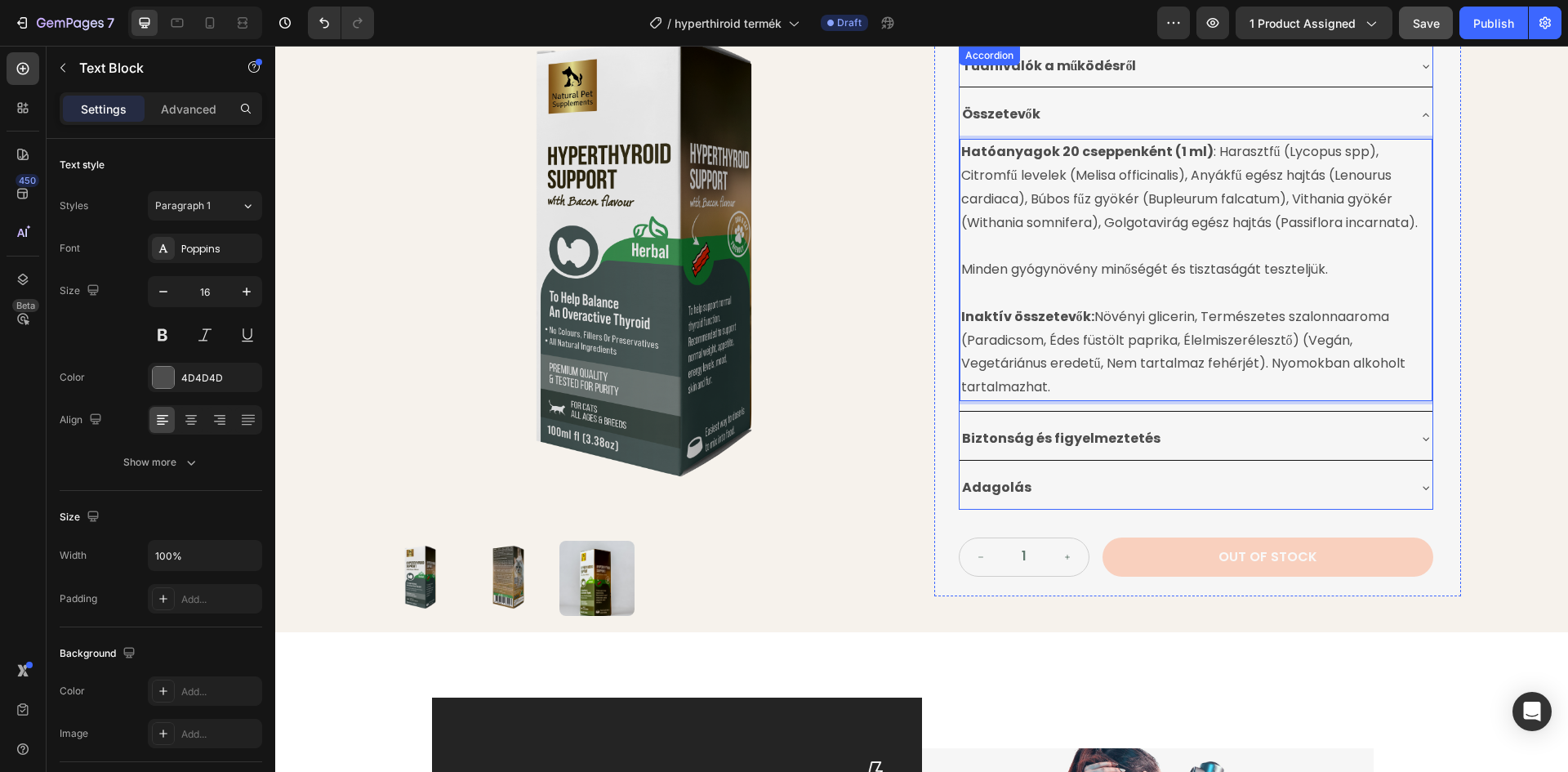
click at [1336, 112] on div "Összetevők" at bounding box center [1183, 114] width 446 height 29
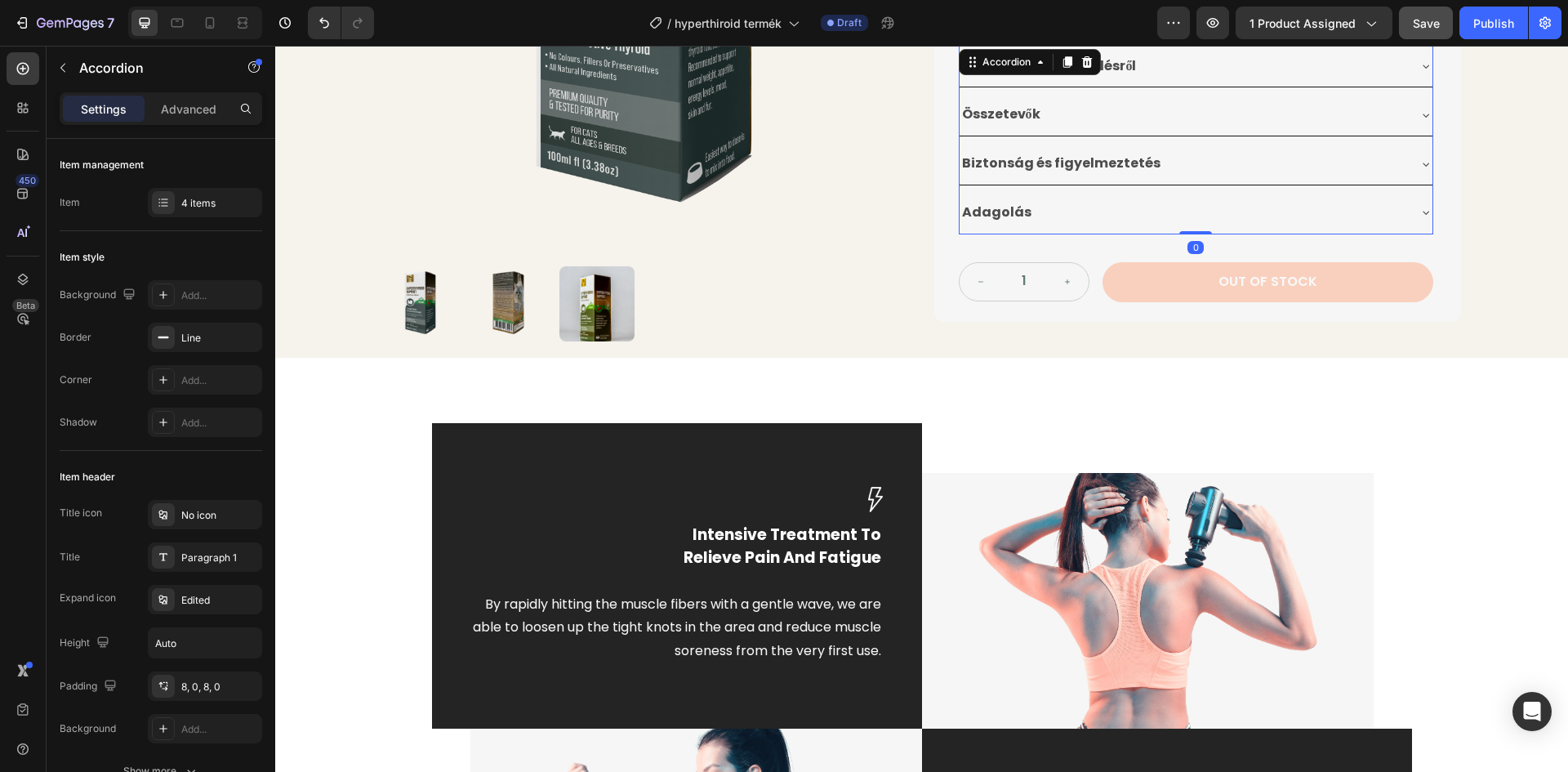
click at [1225, 157] on div "Biztonság és figyelmeztetés" at bounding box center [1183, 164] width 446 height 29
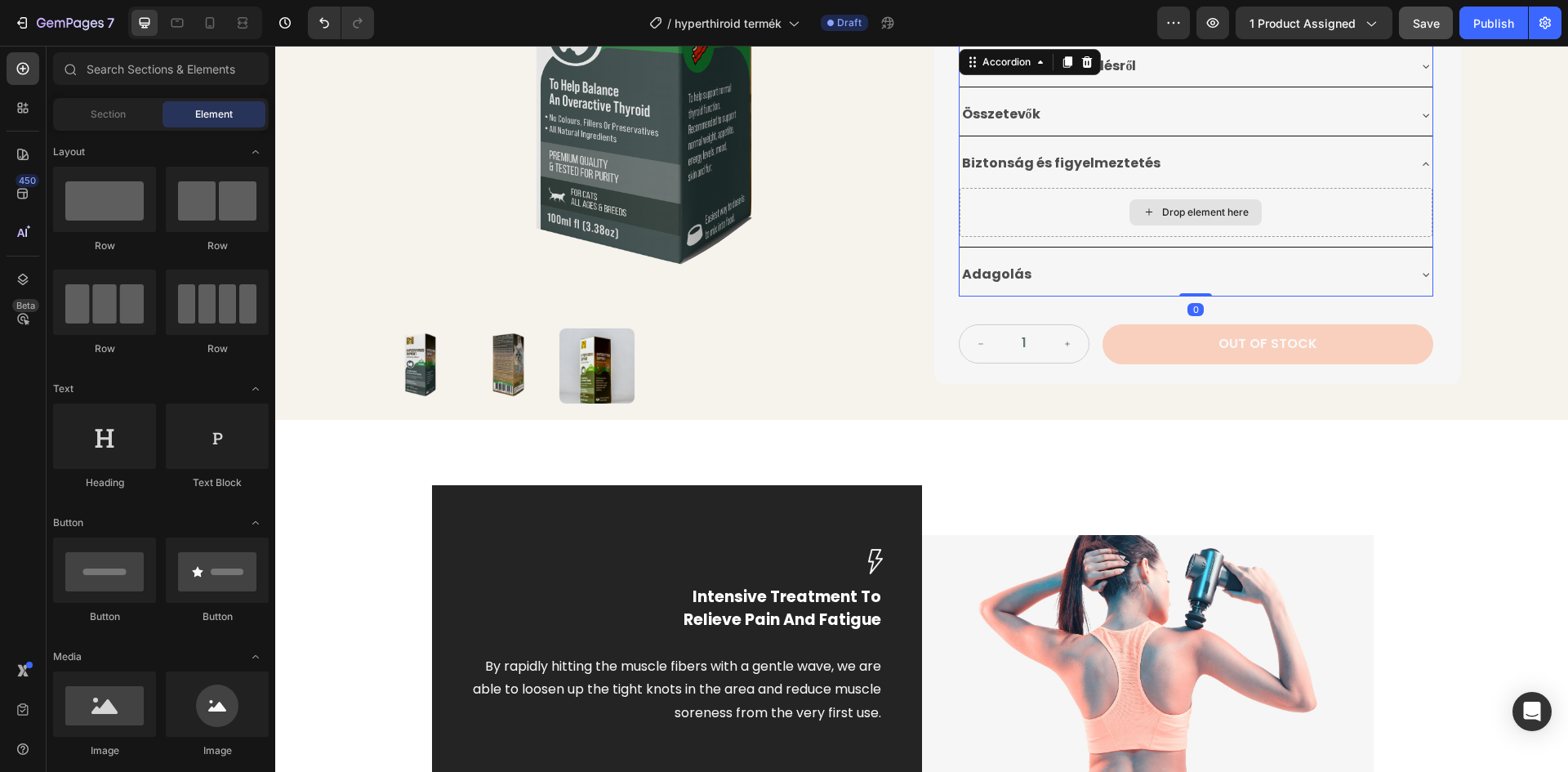
click at [1179, 210] on div "Drop element here" at bounding box center [1205, 212] width 87 height 13
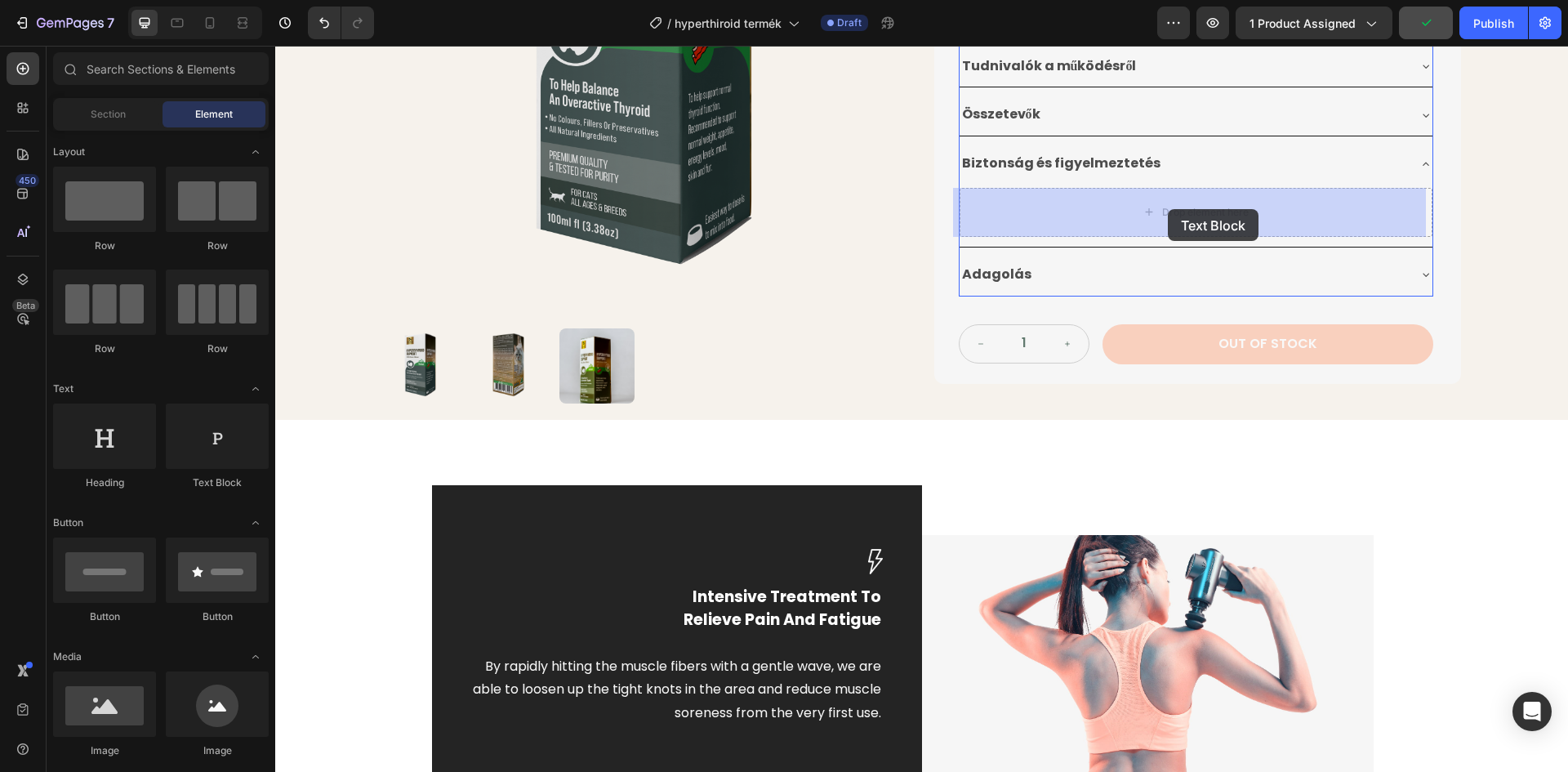
drag, startPoint x: 493, startPoint y: 491, endPoint x: 1168, endPoint y: 209, distance: 731.5
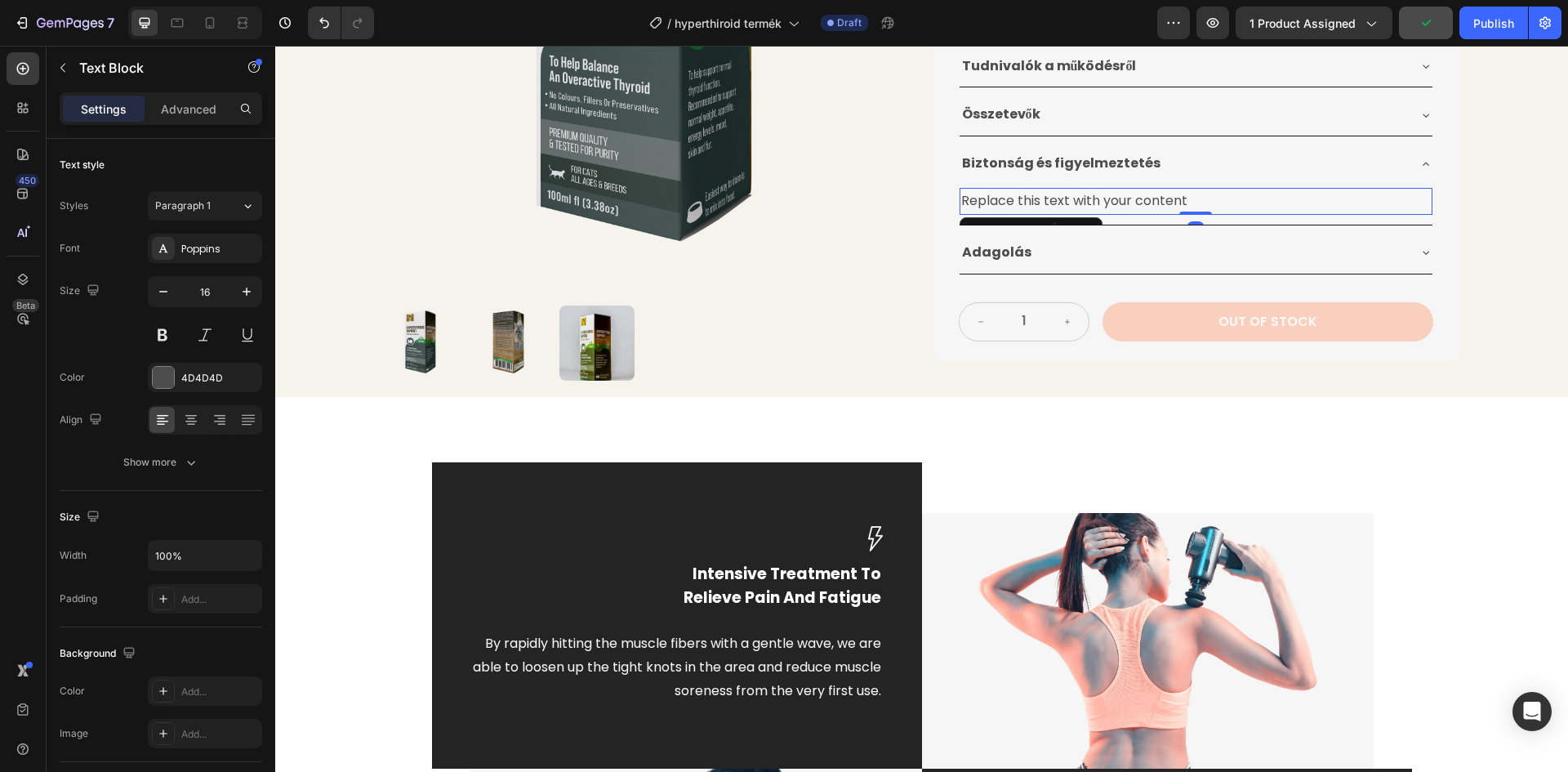
click at [1187, 191] on div "Replace this text with your content" at bounding box center [1196, 201] width 473 height 27
drag, startPoint x: 1193, startPoint y: 196, endPoint x: 969, endPoint y: 199, distance: 224.0
click at [961, 198] on p "Replace this text with your content" at bounding box center [1195, 201] width 469 height 24
click at [1078, 198] on div "Rich Text Editor. Editing area: main" at bounding box center [1196, 201] width 473 height 27
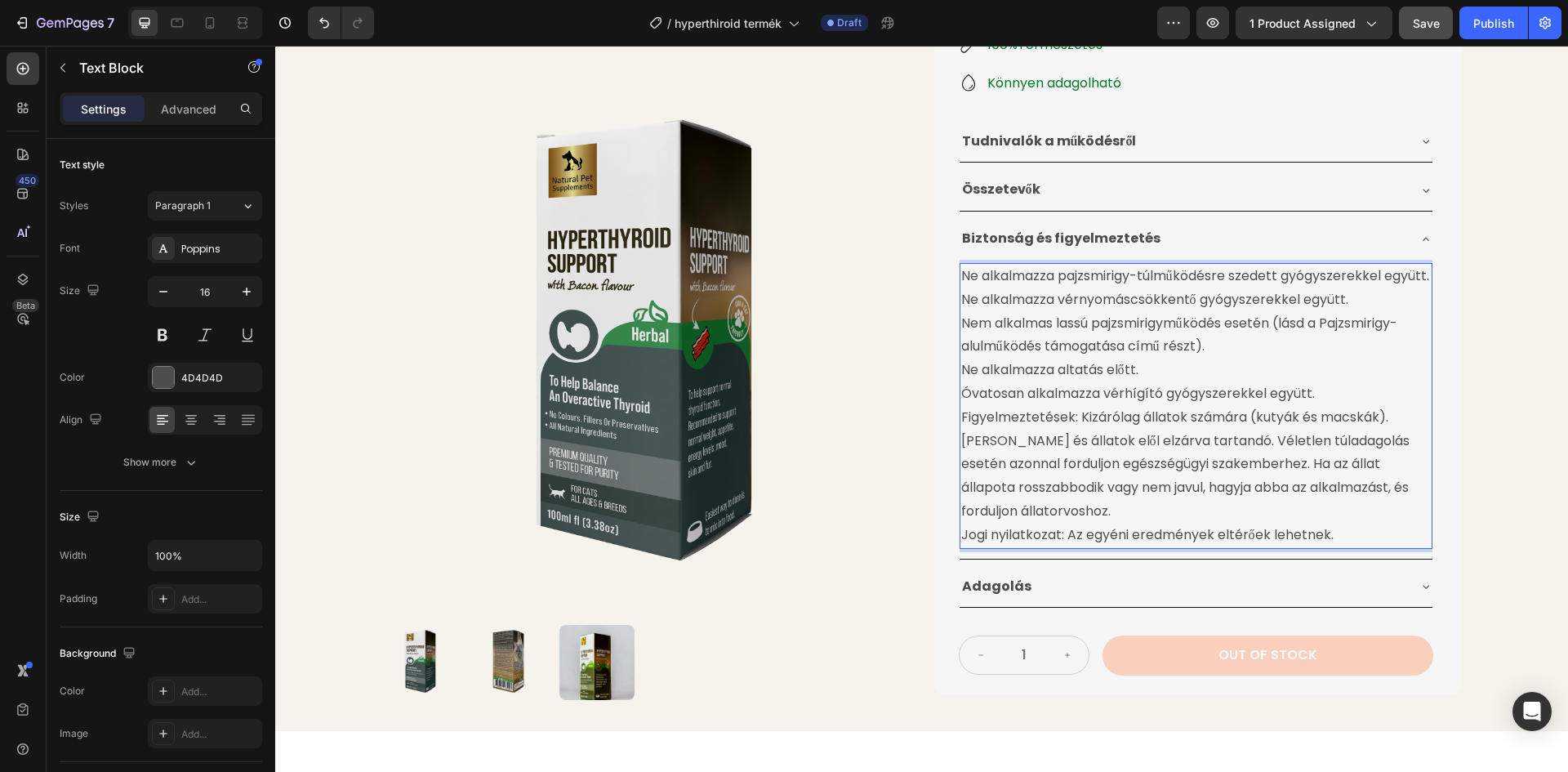
scroll to position [407, 0]
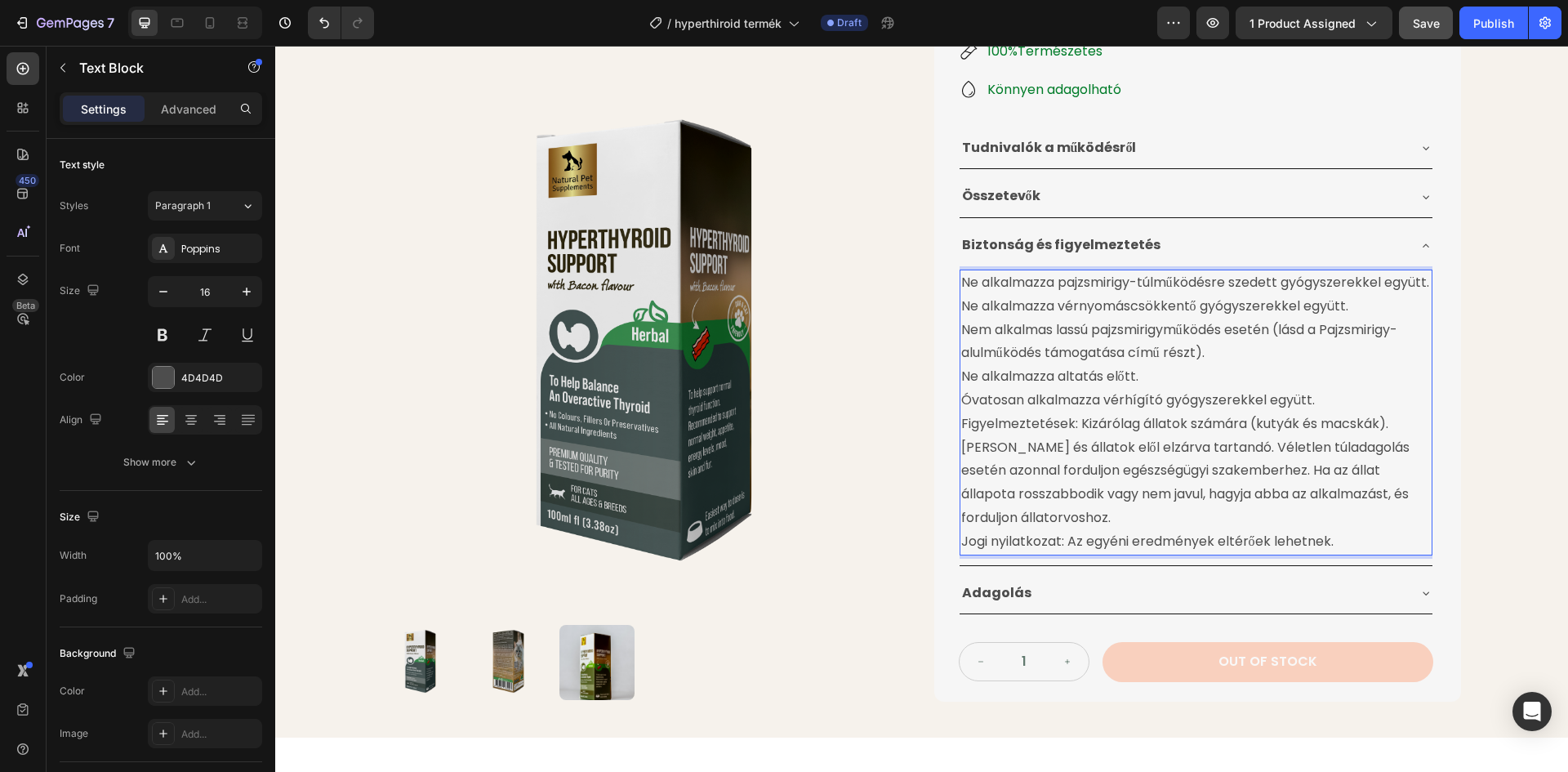
click at [961, 335] on p "Ne alkalmazza pajzsmirigy-túlműködésre szedett gyógyszerekkel együtt. Ne alkalm…" at bounding box center [1195, 341] width 469 height 141
click at [961, 448] on p "Figyelmeztetések: Kizárólag állatok számára (kutyák és macskák). Gyermekek és á…" at bounding box center [1195, 470] width 469 height 117
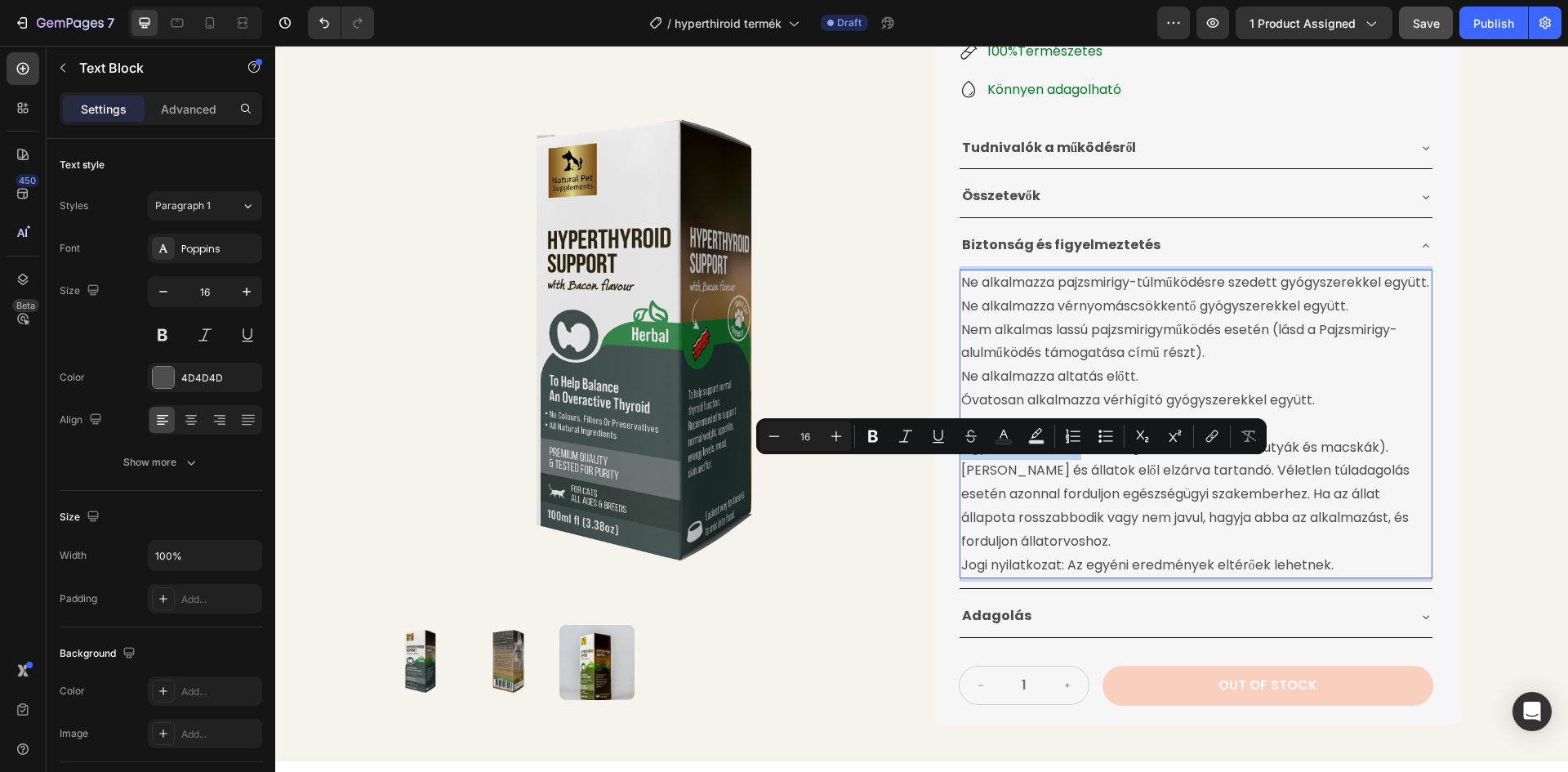
drag, startPoint x: 957, startPoint y: 471, endPoint x: 1071, endPoint y: 470, distance: 114.0
click at [1071, 470] on p "Figyelmeztetések: Kizárólag állatok számára (kutyák és macskák). Gyermekek és á…" at bounding box center [1195, 494] width 469 height 117
click at [883, 434] on icon "Editor contextual toolbar" at bounding box center [875, 436] width 17 height 17
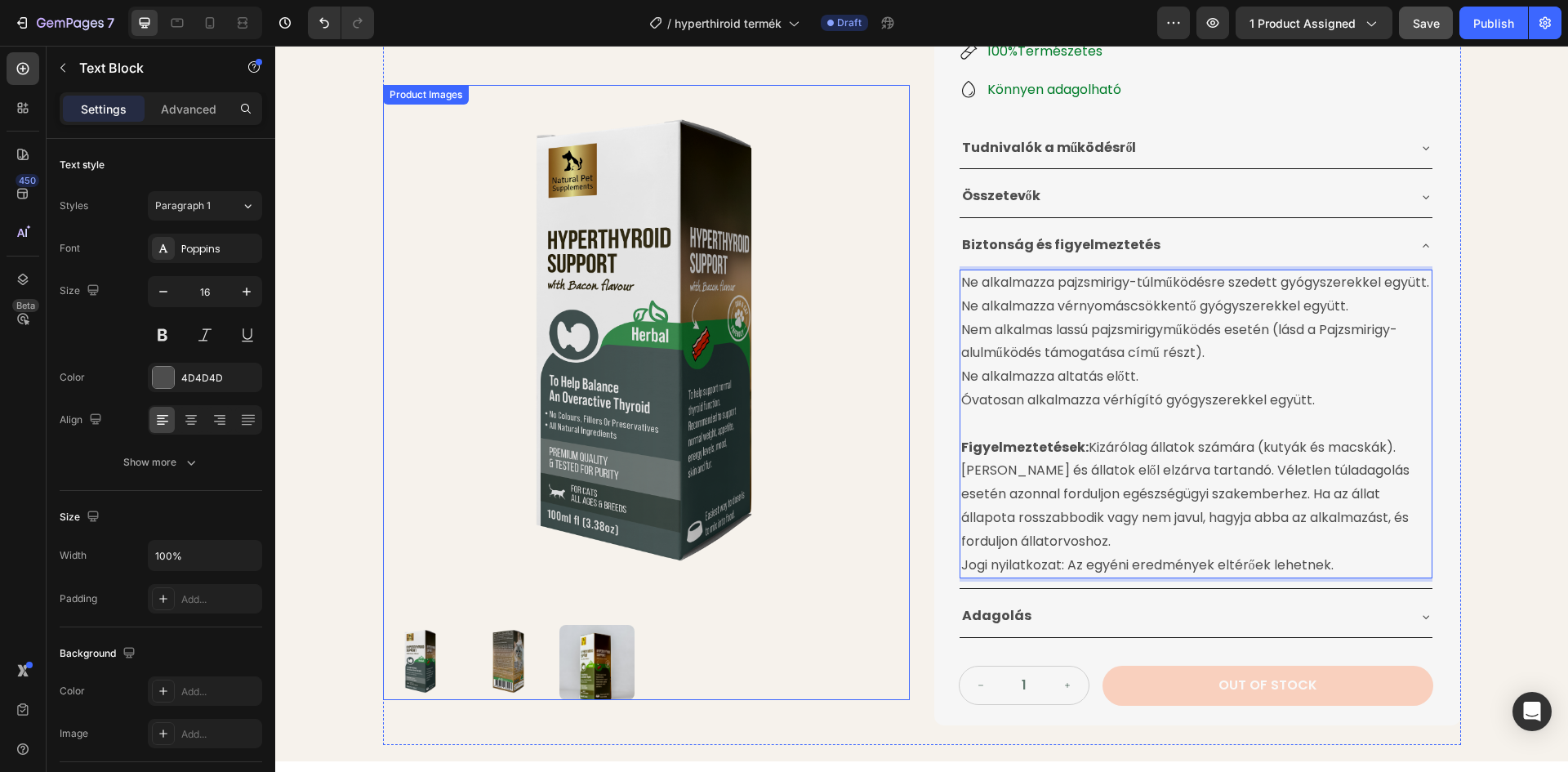
click at [870, 358] on img at bounding box center [647, 348] width 526 height 526
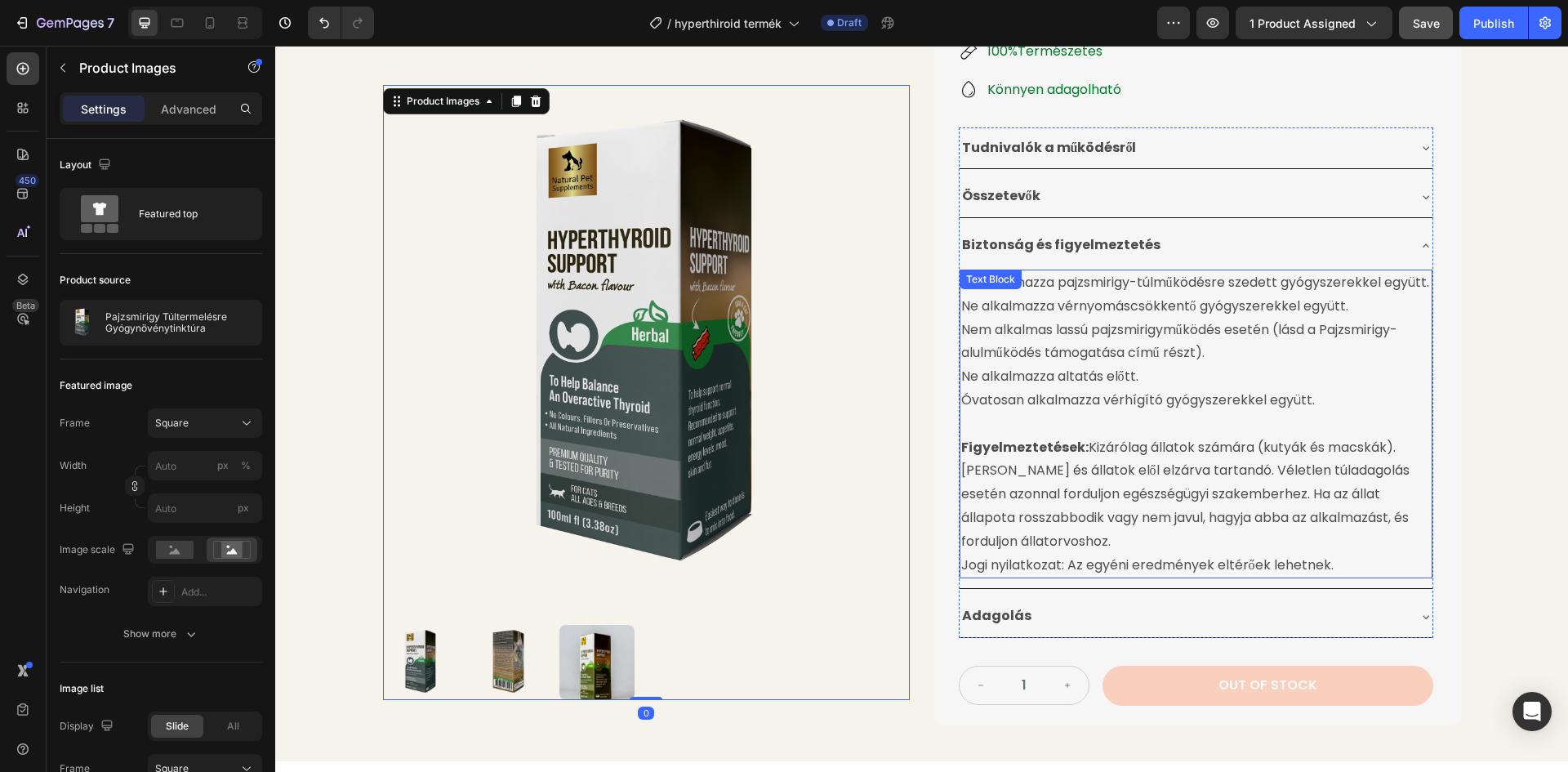
click at [993, 298] on div "Ne alkalmazza pajzsmirigy-túlműködésre szedett gyógyszerekkel együtt. Ne alkalm…" at bounding box center [1196, 423] width 473 height 309
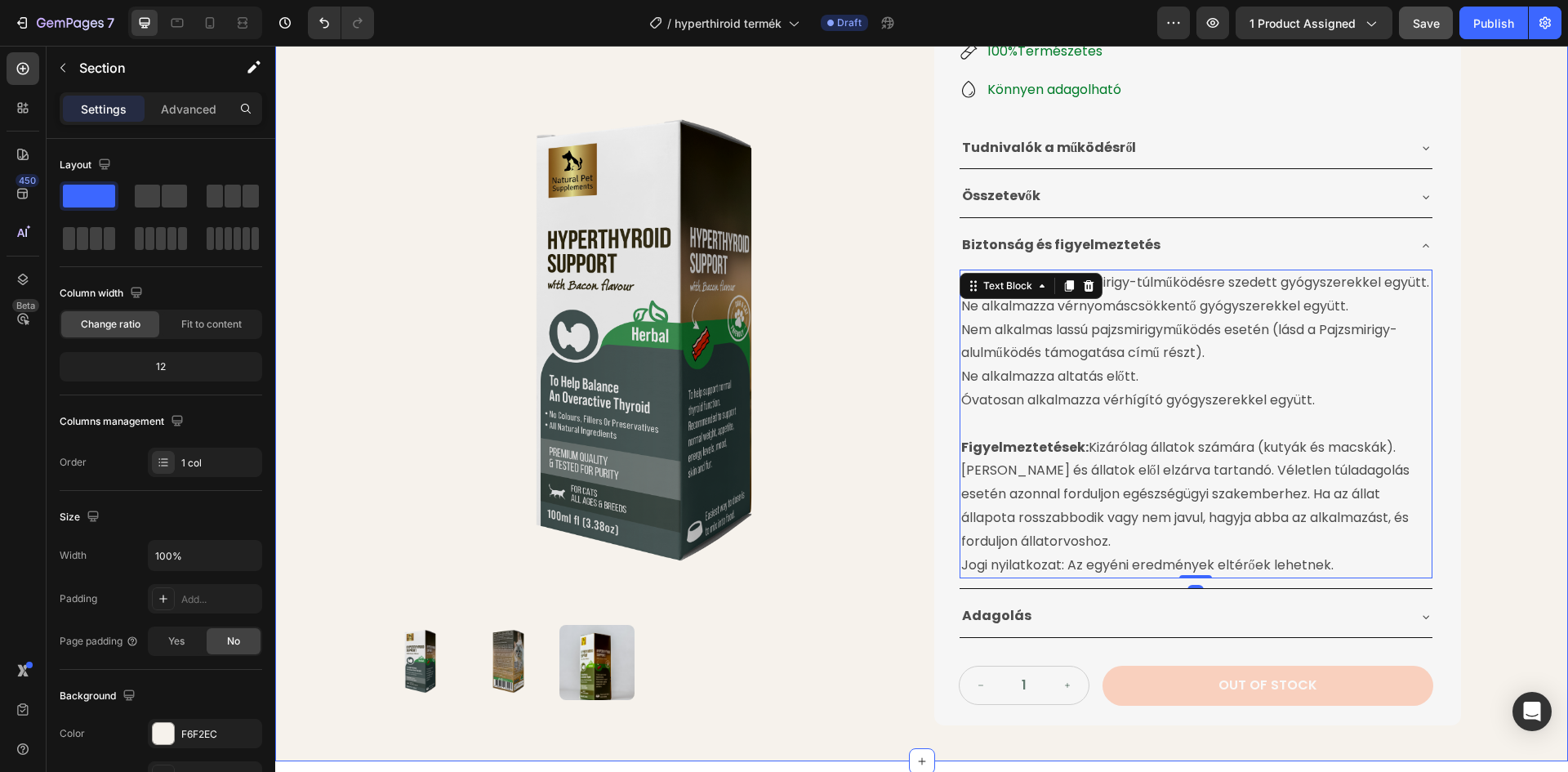
click at [1541, 267] on div "Product Images Pajzsmirigy Túltermelésre Gyógynövénytinktúra Product Title 24.9…" at bounding box center [921, 217] width 1293 height 1088
click at [1509, 308] on div "Product Images Pajzsmirigy Túltermelésre Gyógynövénytinktúra Product Title 24.9…" at bounding box center [921, 217] width 1293 height 1088
click at [1113, 321] on p "Ne alkalmazza pajzsmirigy-túlműködésre szedett gyógyszerekkel együtt. Ne alkalm…" at bounding box center [1195, 341] width 469 height 141
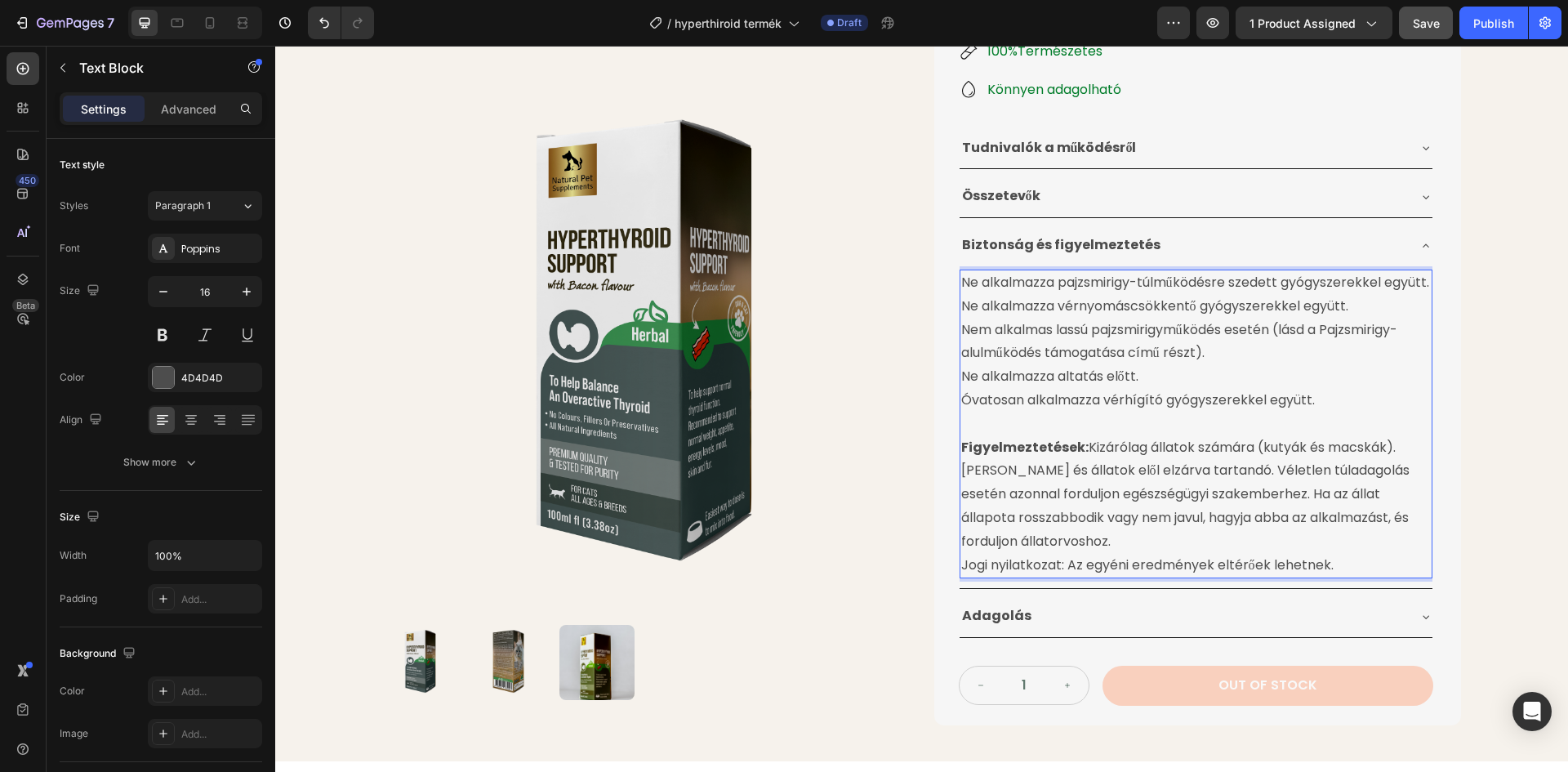
click at [974, 355] on p "Ne alkalmazza pajzsmirigy-túlműködésre szedett gyógyszerekkel együtt. Ne alkalm…" at bounding box center [1195, 341] width 469 height 141
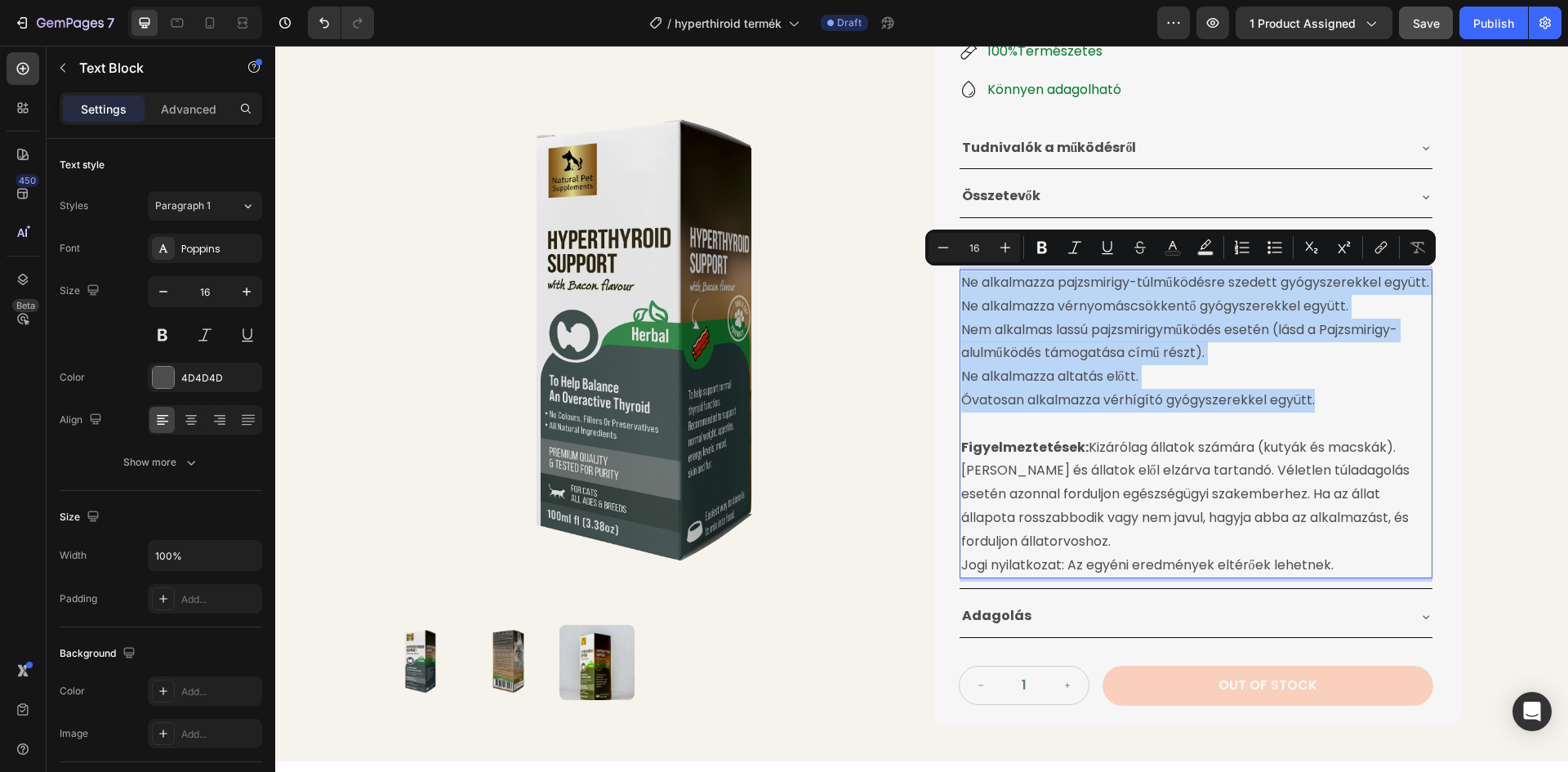
drag, startPoint x: 958, startPoint y: 285, endPoint x: 1313, endPoint y: 418, distance: 379.1
click at [1313, 412] on p "Ne alkalmazza pajzsmirigy-túlműködésre szedett gyógyszerekkel együtt. Ne alkalm…" at bounding box center [1195, 341] width 469 height 141
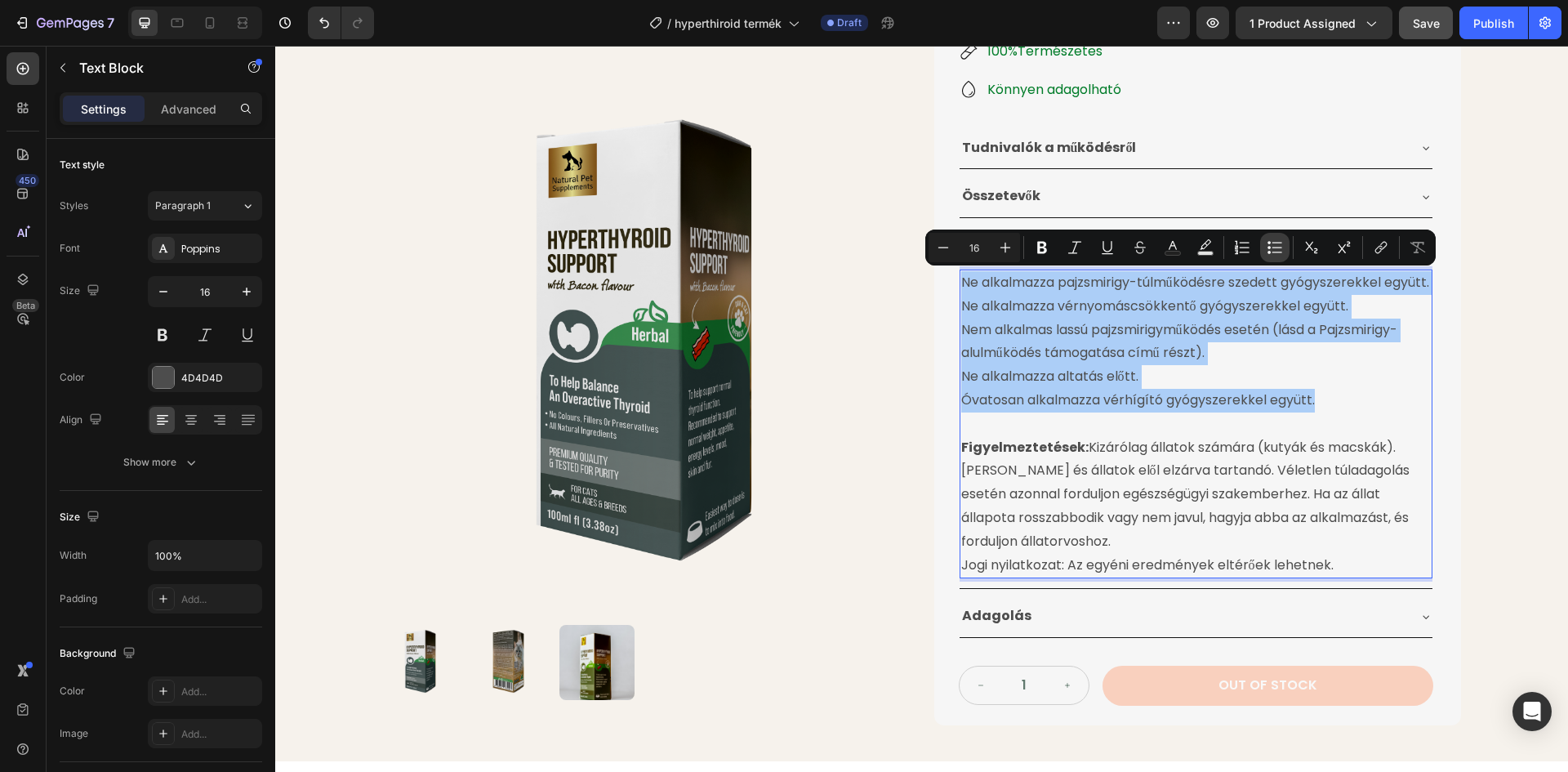
click at [1269, 247] on icon "Editor contextual toolbar" at bounding box center [1268, 246] width 3 height 3
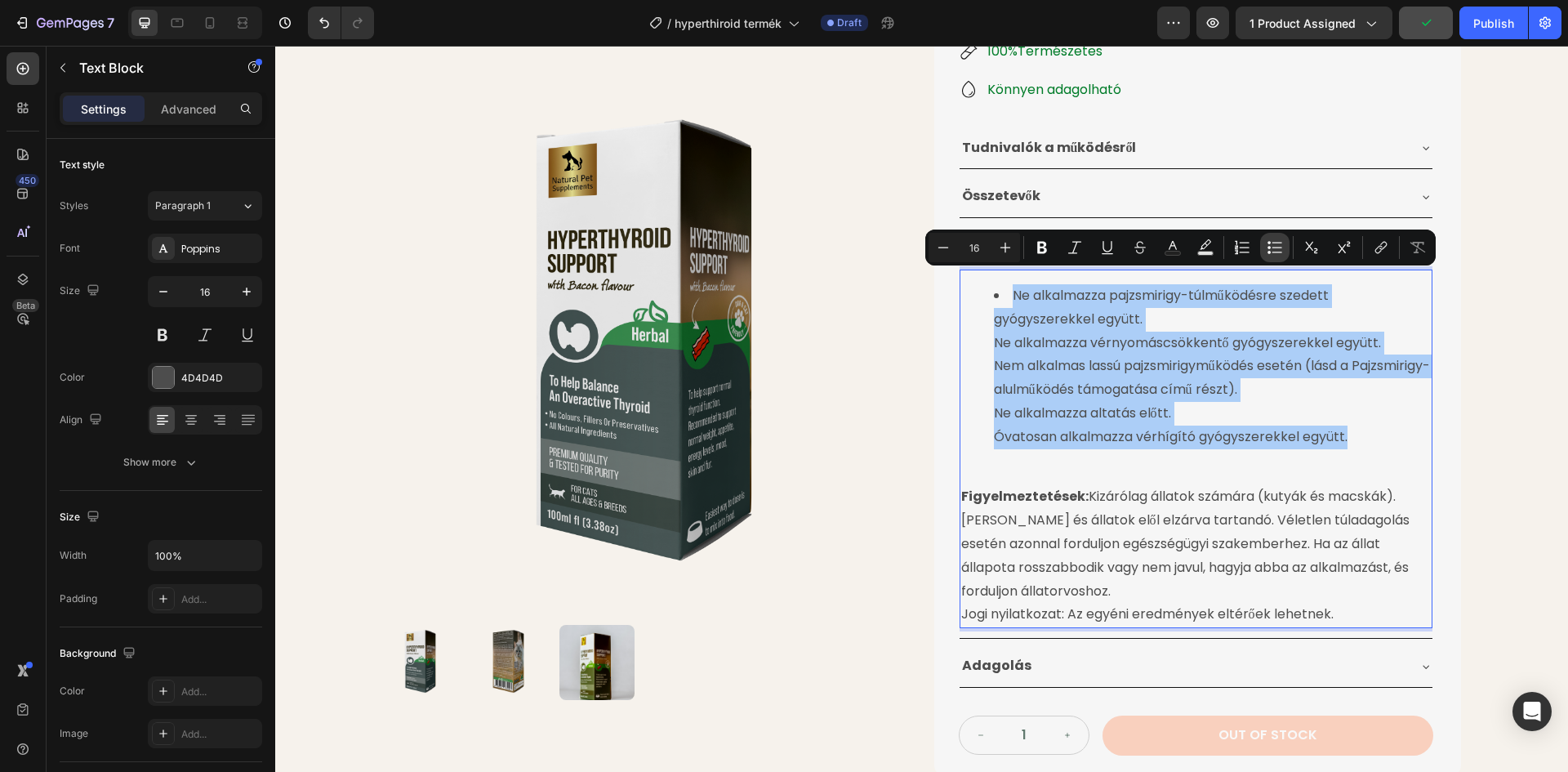
click at [1274, 245] on icon "Editor contextual toolbar" at bounding box center [1274, 247] width 17 height 17
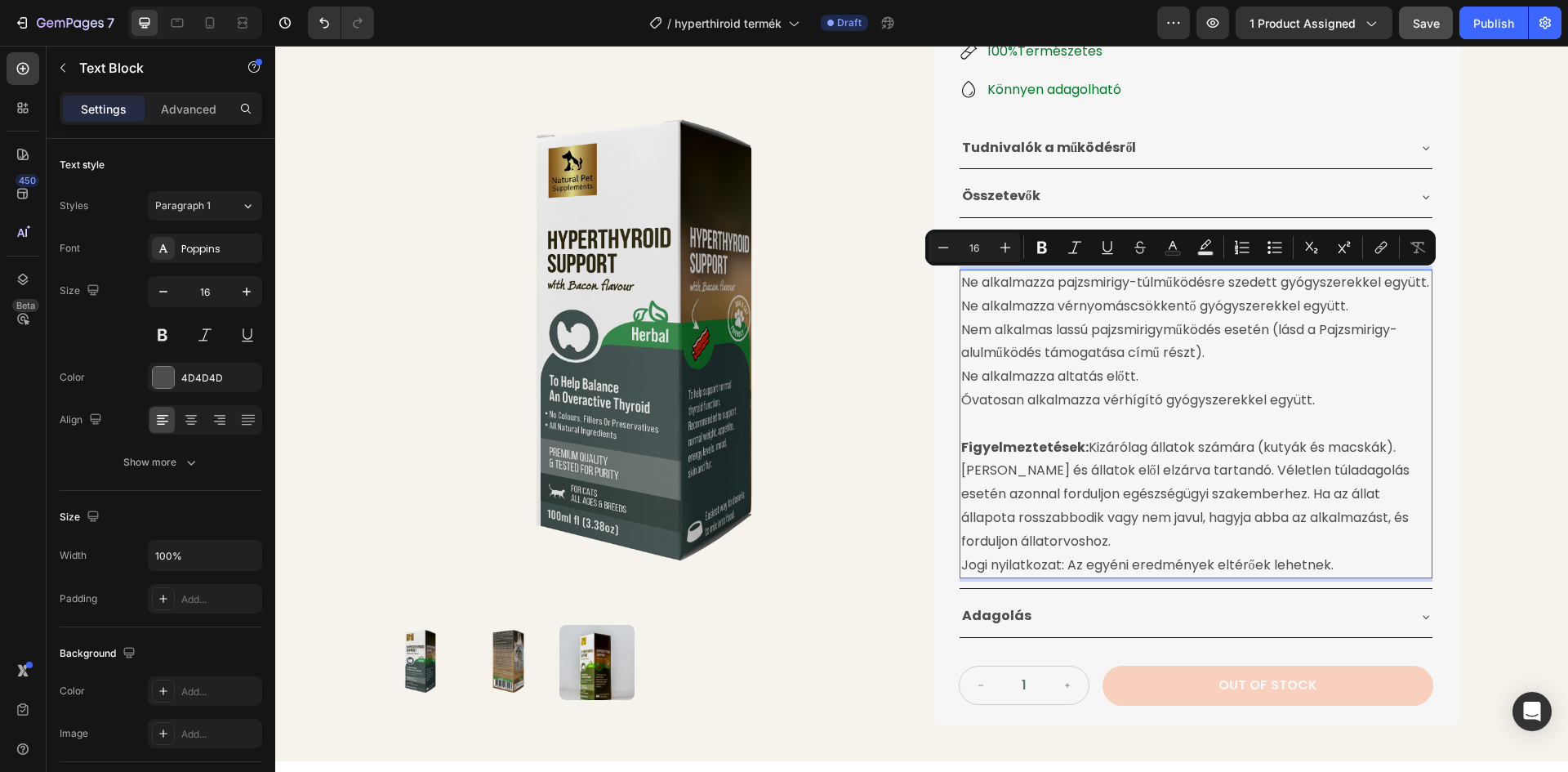
click at [1502, 301] on div "Product Images Pajzsmirigy Túltermelésre Gyógynövénytinktúra Product Title 24.9…" at bounding box center [921, 217] width 1293 height 1088
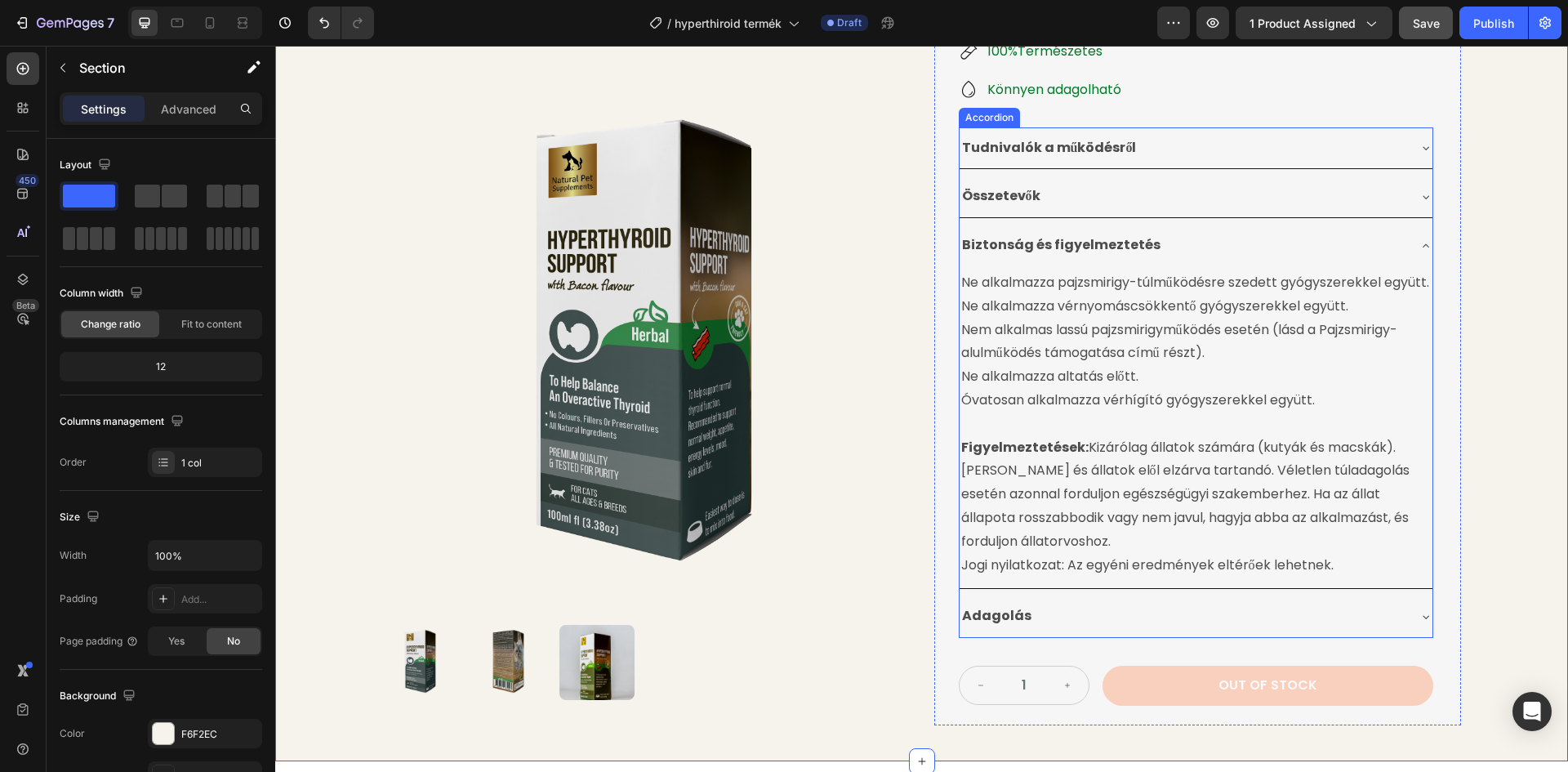
click at [1383, 252] on div "Biztonság és figyelmeztetés" at bounding box center [1183, 245] width 446 height 29
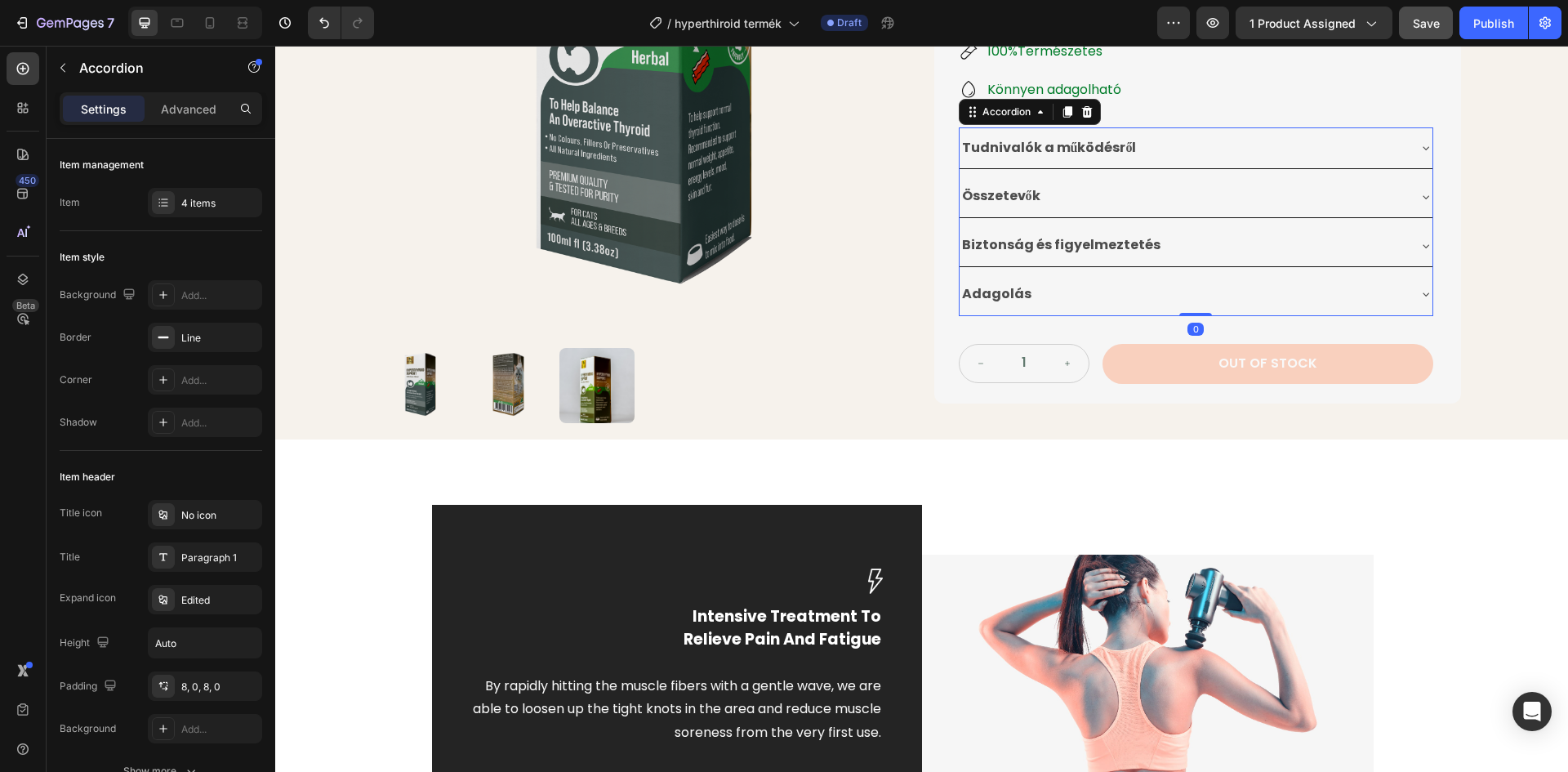
click at [1086, 294] on div "Adagolás" at bounding box center [1183, 294] width 446 height 29
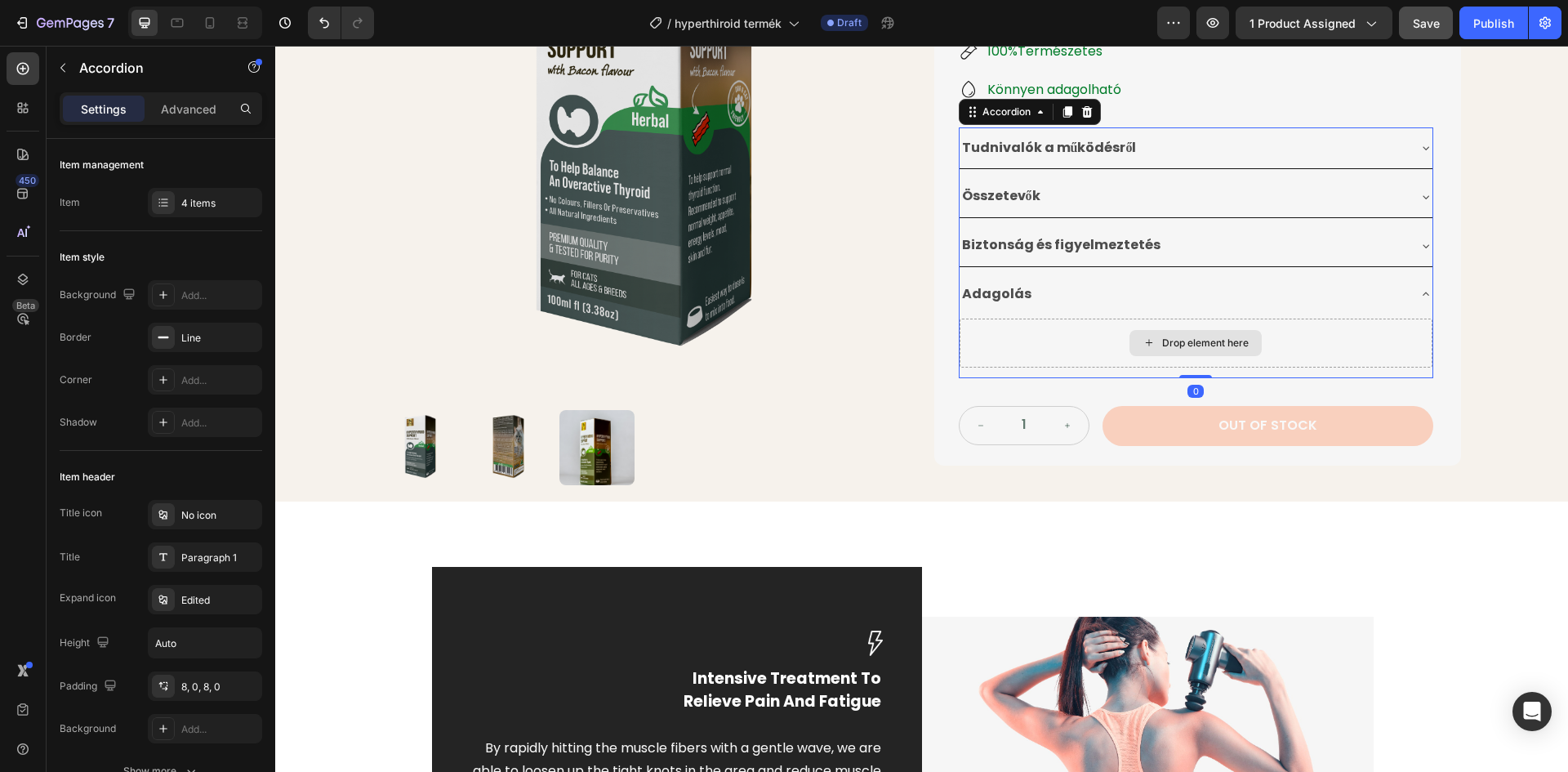
click at [1093, 354] on div "Drop element here" at bounding box center [1196, 343] width 473 height 49
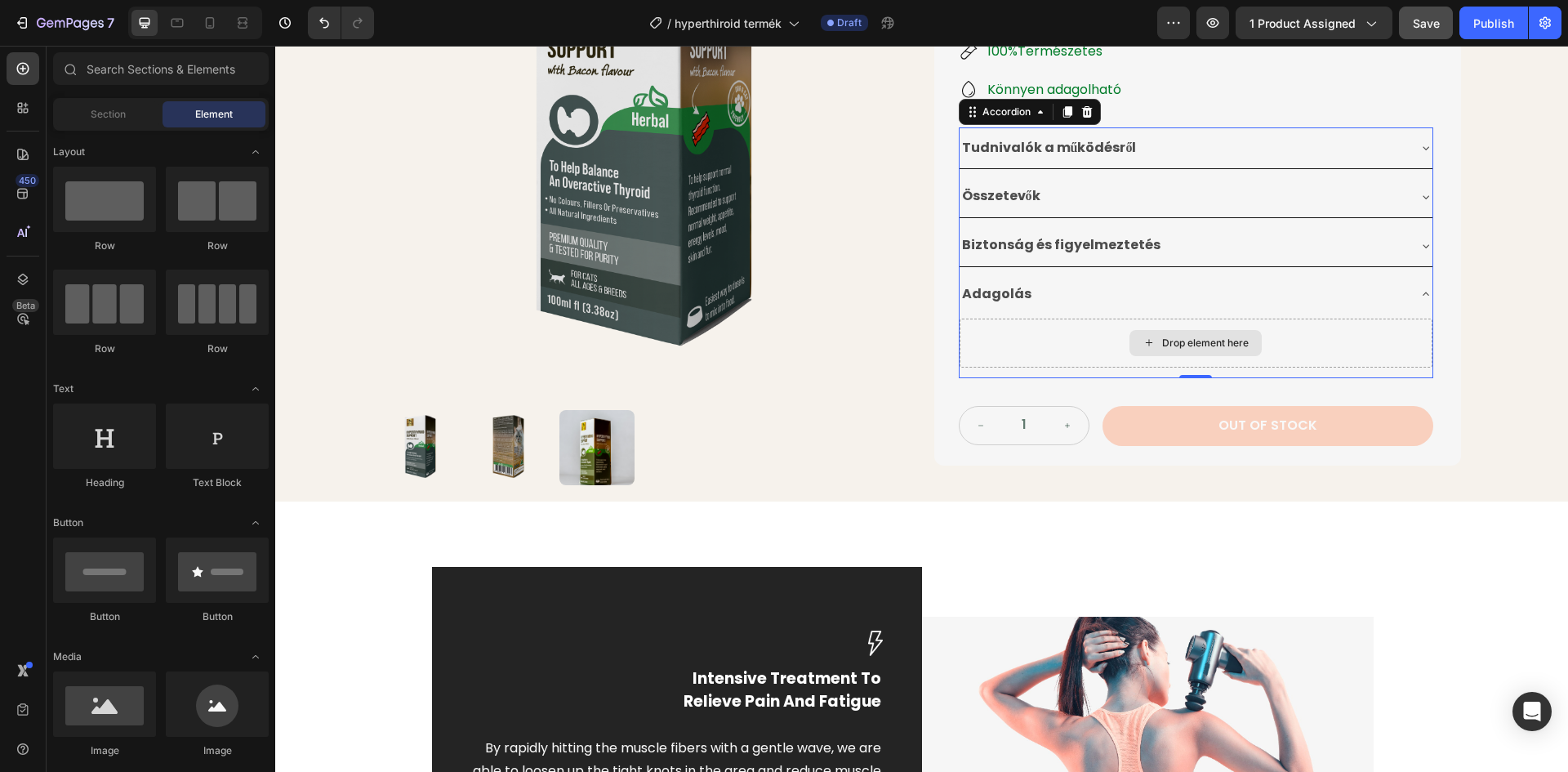
click at [1180, 346] on div "Drop element here" at bounding box center [1205, 342] width 87 height 13
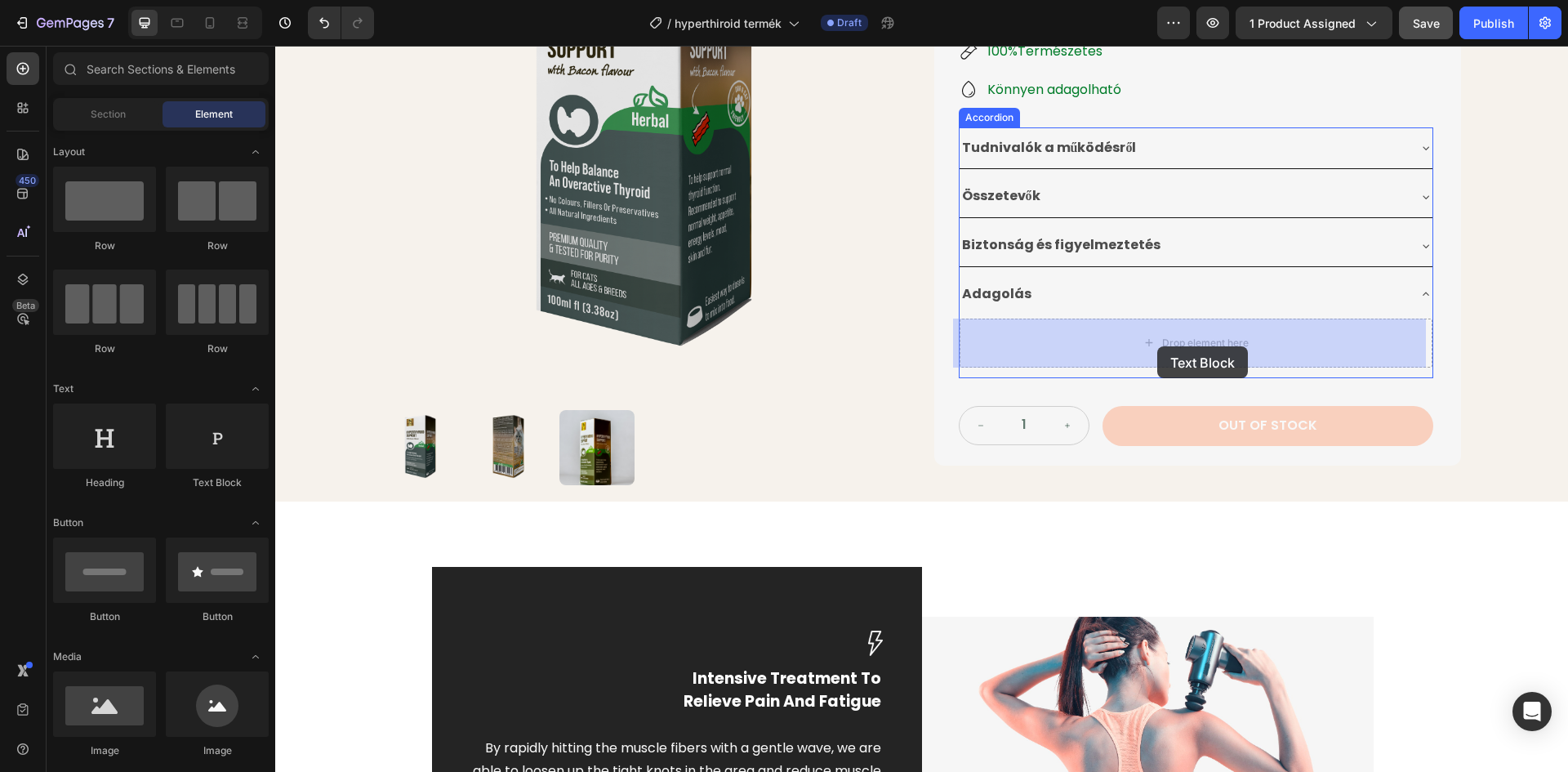
drag, startPoint x: 478, startPoint y: 498, endPoint x: 1161, endPoint y: 347, distance: 699.5
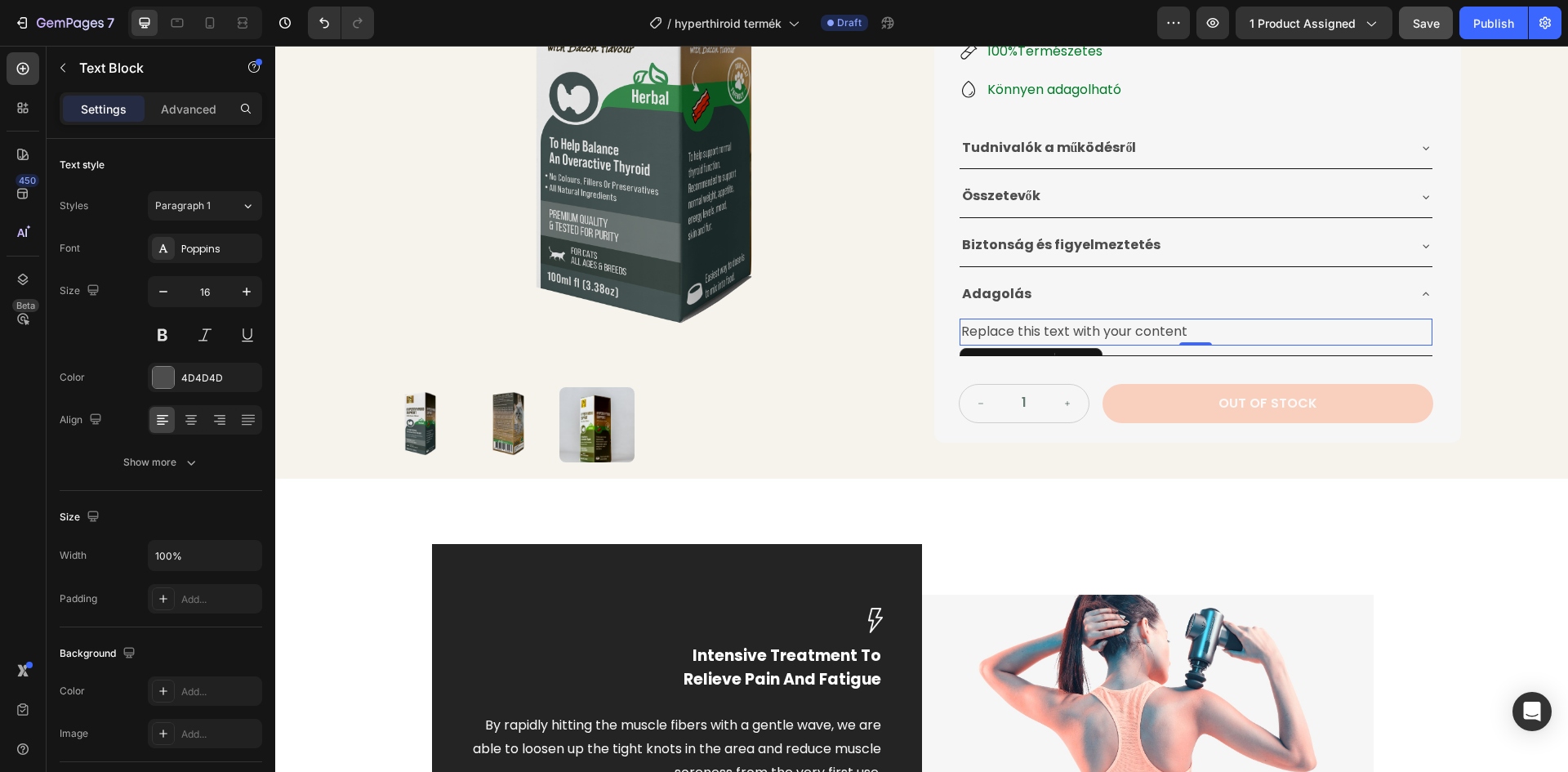
click at [1175, 335] on div "Replace this text with your content" at bounding box center [1196, 331] width 473 height 27
click at [1193, 331] on p "Replace this text with your content" at bounding box center [1195, 332] width 469 height 24
drag, startPoint x: 1191, startPoint y: 330, endPoint x: 955, endPoint y: 330, distance: 236.0
click at [961, 330] on p "Replace this text with your content" at bounding box center [1195, 332] width 469 height 24
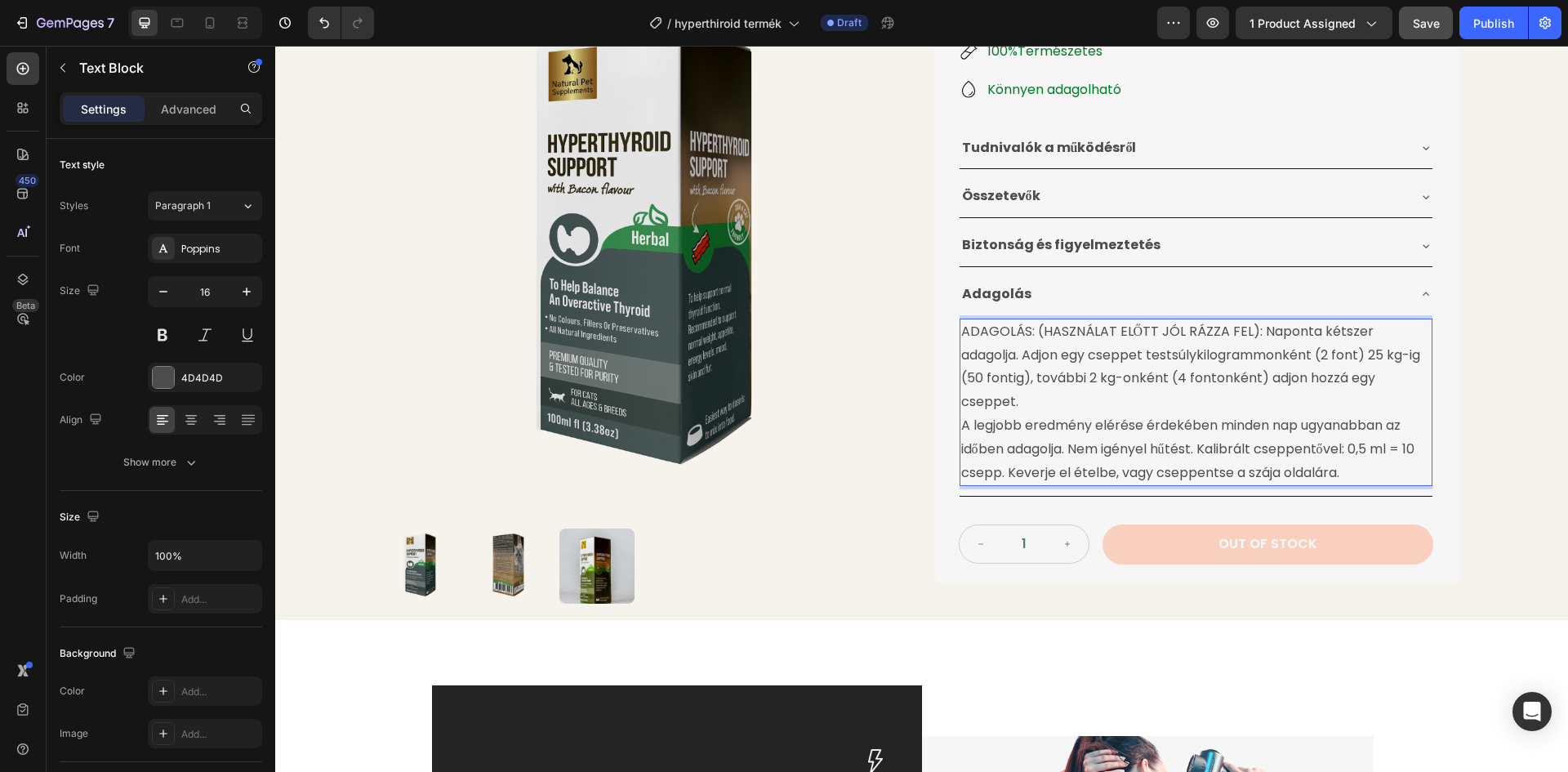
click at [961, 414] on p "A legjobb eredmény elérése érdekében minden nap ugyanabban az időben adagolja. …" at bounding box center [1195, 449] width 469 height 70
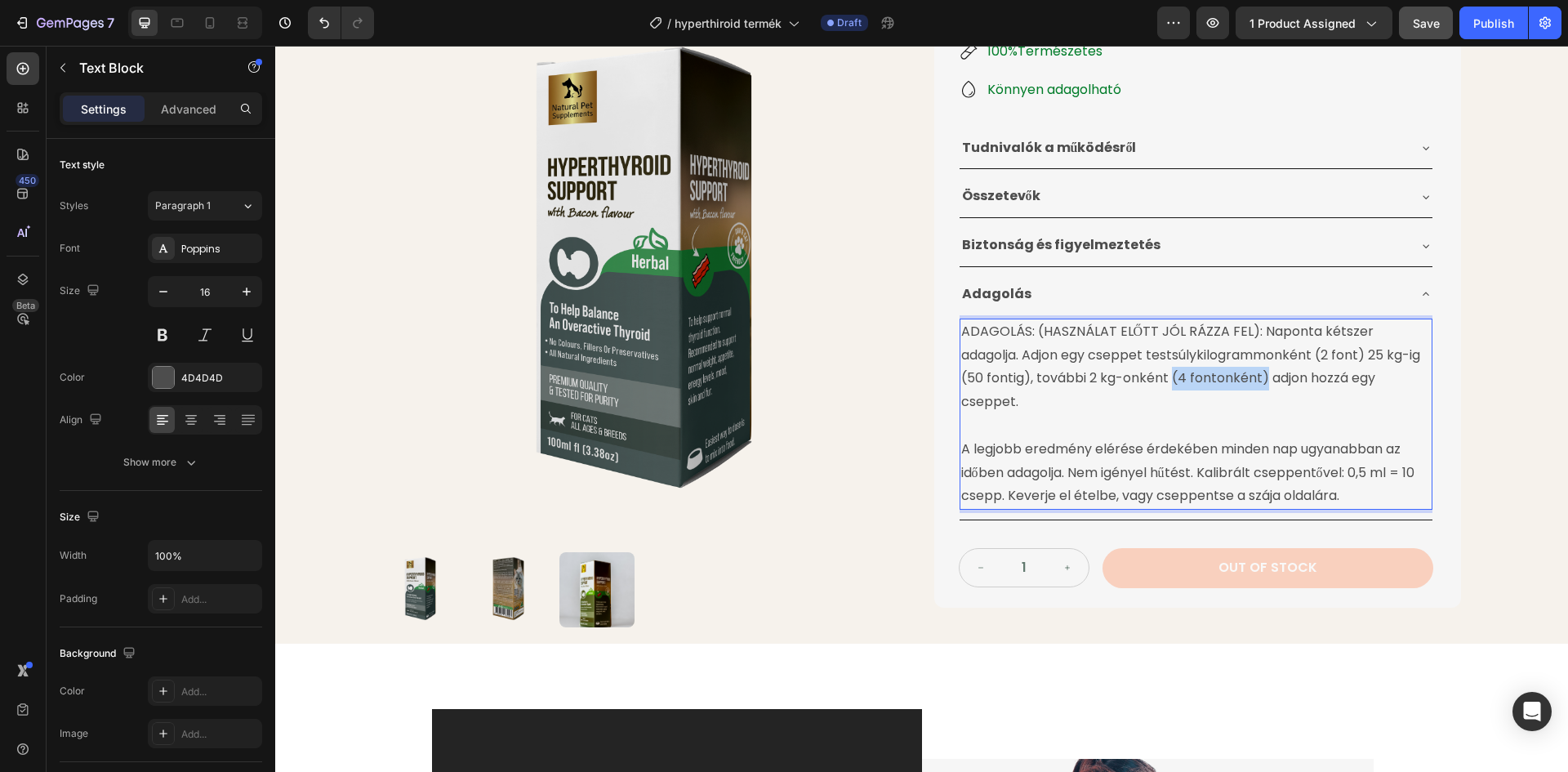
drag, startPoint x: 1236, startPoint y: 379, endPoint x: 1141, endPoint y: 380, distance: 95.0
click at [1141, 380] on p "ADAGOLÁS: (HASZNÁLAT ELŐTT JÓL RÁZZA FEL): Naponta kétszer adagolja. Adjon egy …" at bounding box center [1195, 367] width 469 height 94
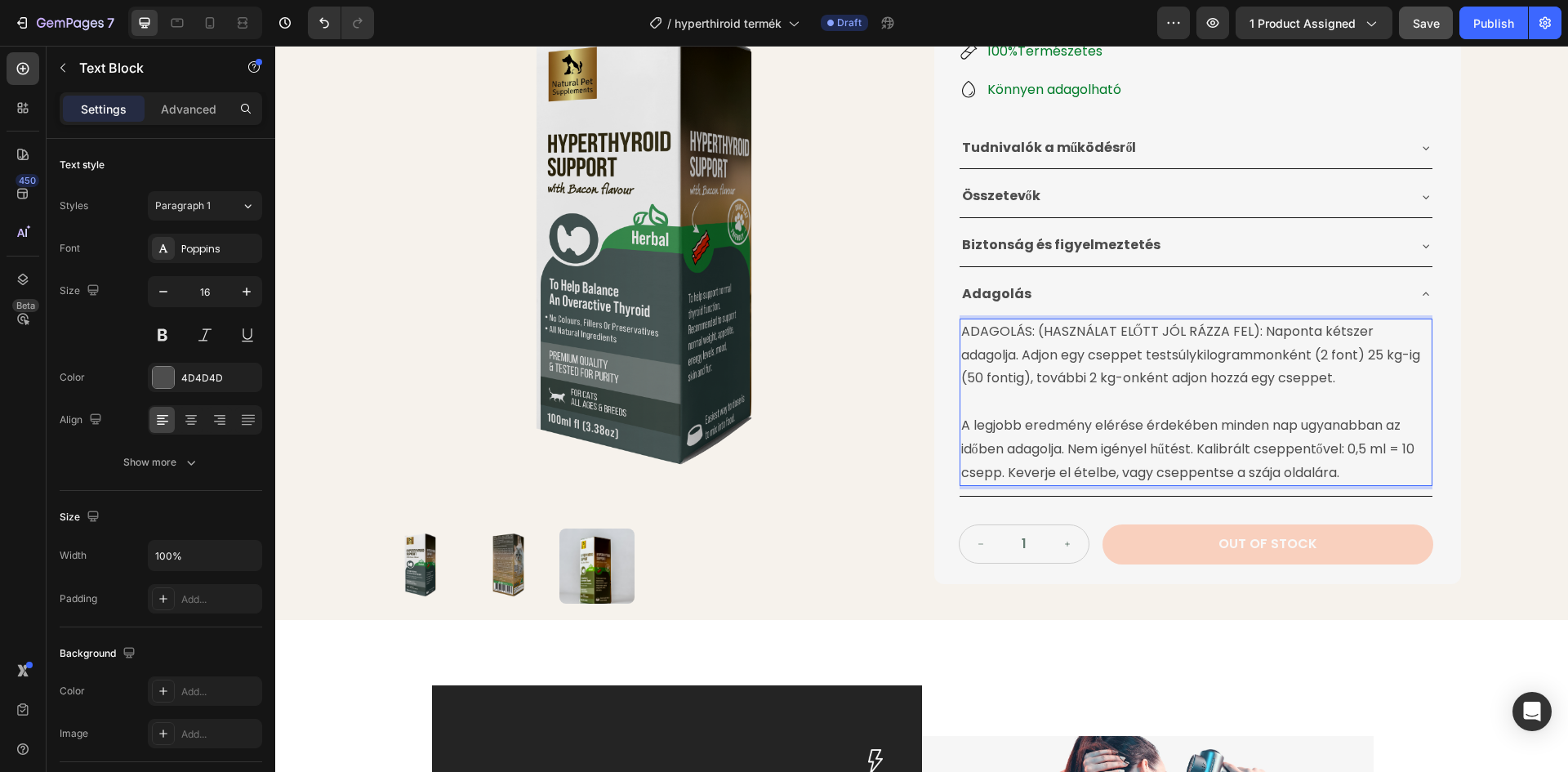
click at [997, 375] on p "ADAGOLÁS: (HASZNÁLAT ELŐTT JÓL RÁZZA FEL): Naponta kétszer adagolja. Adjon egy …" at bounding box center [1195, 355] width 469 height 70
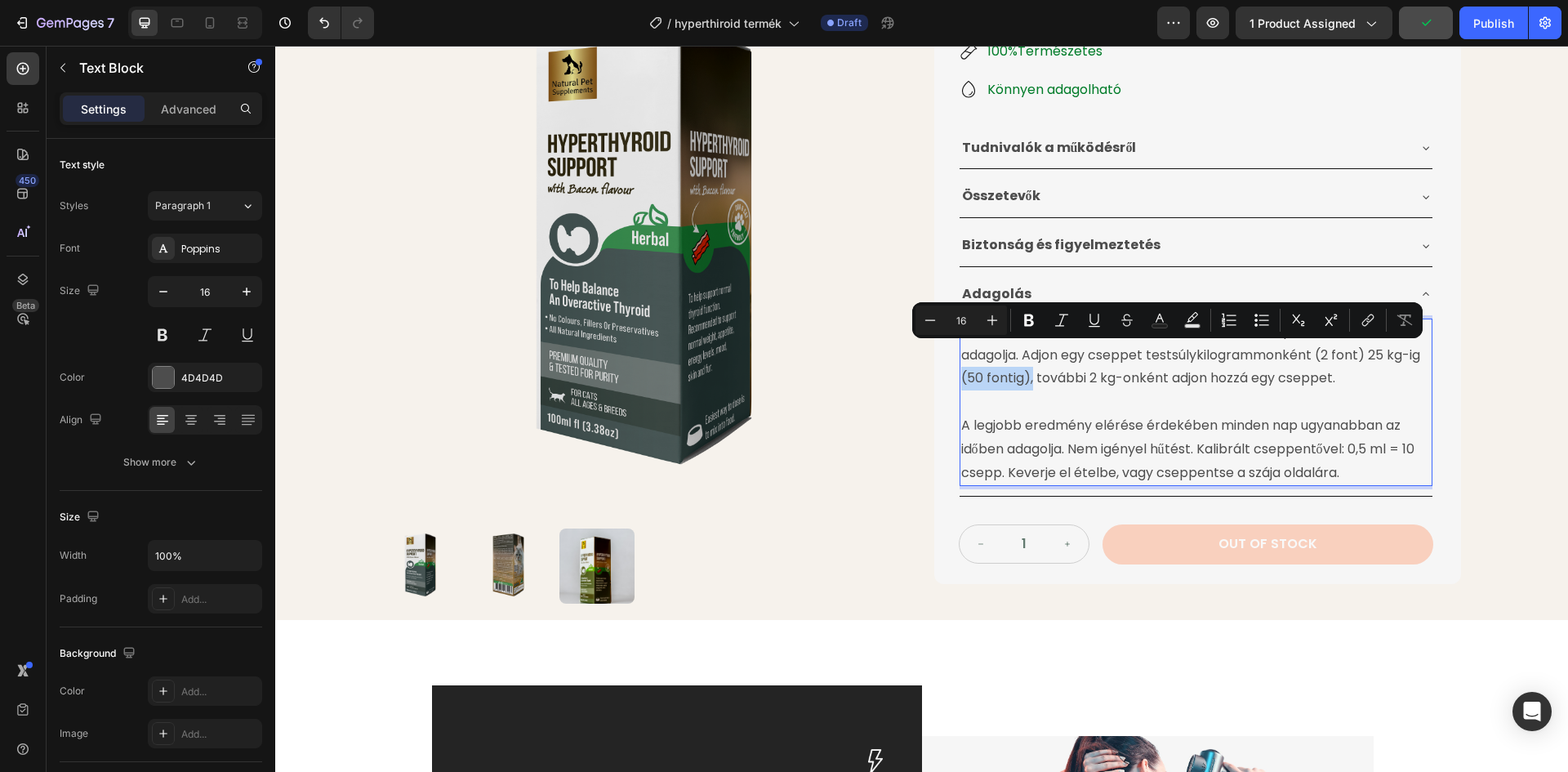
drag, startPoint x: 997, startPoint y: 375, endPoint x: 1353, endPoint y: 360, distance: 356.3
click at [1353, 360] on p "ADAGOLÁS: (HASZNÁLAT ELŐTT JÓL RÁZZA FEL): Naponta kétszer adagolja. Adjon egy …" at bounding box center [1195, 355] width 469 height 70
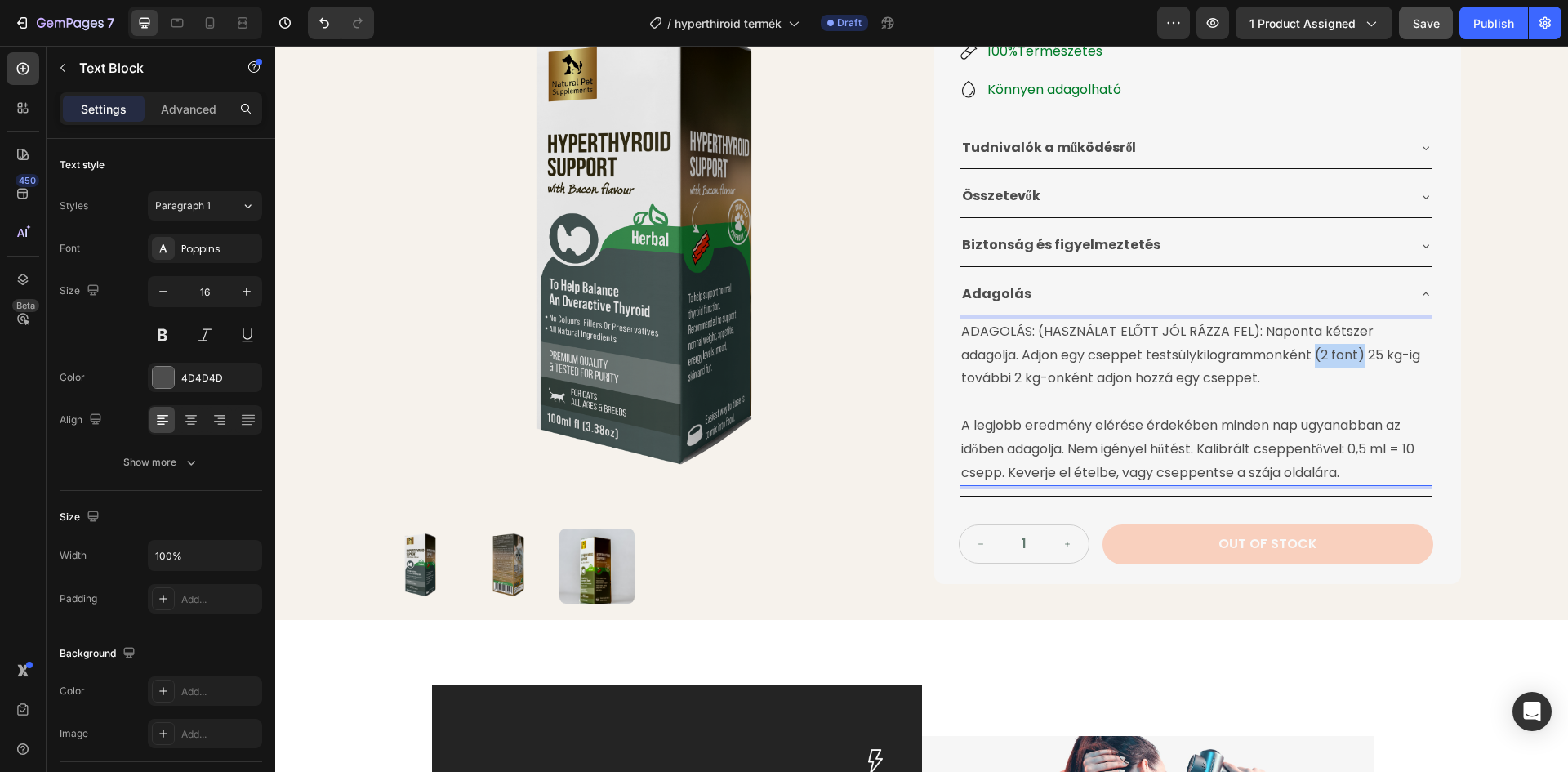
drag, startPoint x: 1297, startPoint y: 357, endPoint x: 1250, endPoint y: 359, distance: 47.0
click at [1250, 359] on p "ADAGOLÁS: (HASZNÁLAT ELŐTT JÓL RÁZZA FEL): Naponta kétszer adagolja. Adjon egy …" at bounding box center [1195, 355] width 469 height 70
drag, startPoint x: 960, startPoint y: 331, endPoint x: 973, endPoint y: 332, distance: 13.0
click at [973, 332] on p "ADAGOLÁS: (HASZNÁLAT ELŐTT JÓL RÁZZA FEL): Naponta kétszer adagolja. Adjon egy …" at bounding box center [1195, 355] width 469 height 70
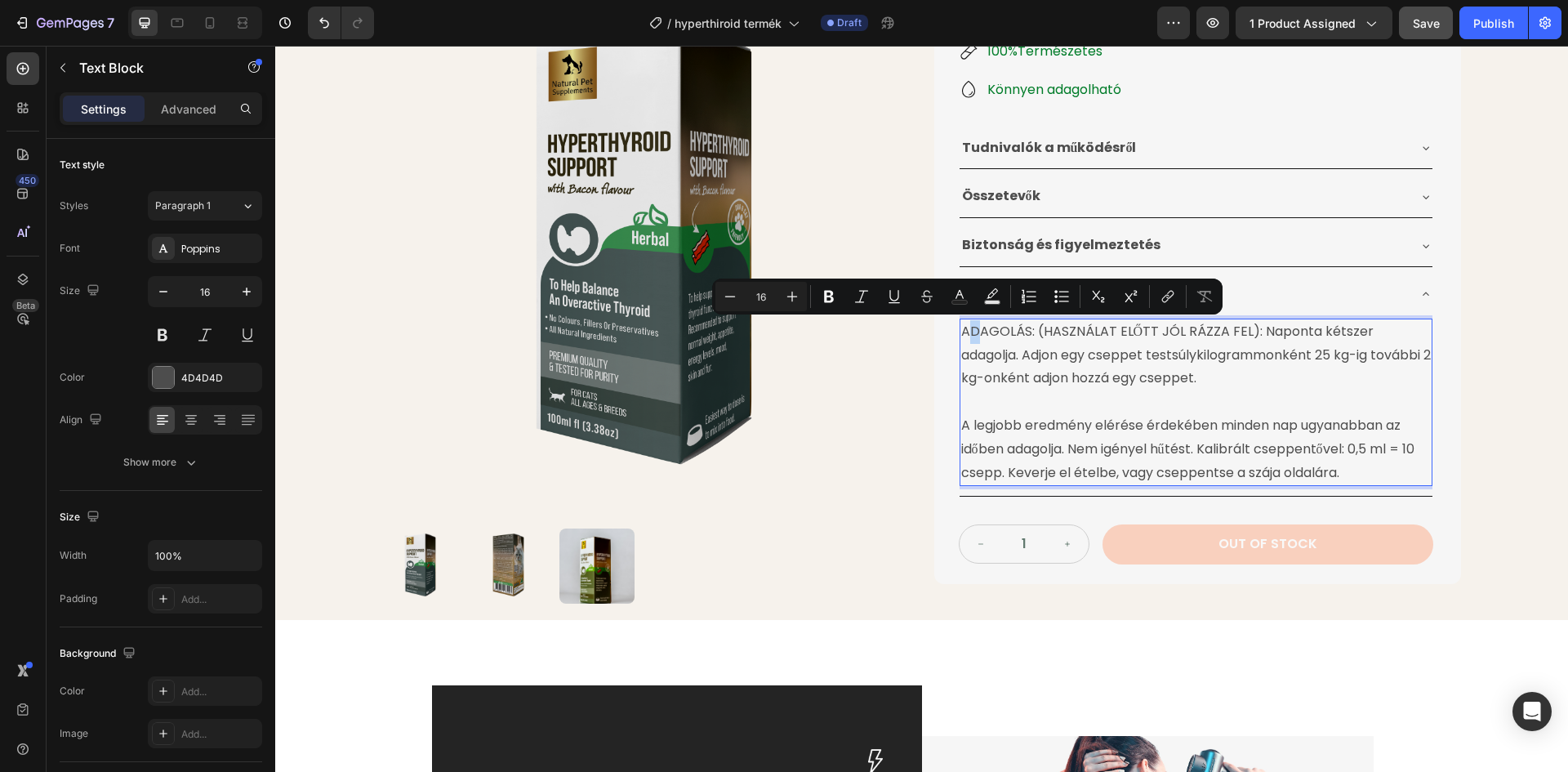
click at [962, 331] on p "ADAGOLÁS: (HASZNÁLAT ELŐTT JÓL RÁZZA FEL): Naponta kétszer adagolja. Adjon egy …" at bounding box center [1195, 355] width 469 height 70
drag, startPoint x: 954, startPoint y: 331, endPoint x: 1026, endPoint y: 331, distance: 72.0
click at [1026, 331] on div "ADAGOLÁS: (HASZNÁLAT ELŐTT JÓL RÁZZA FEL): Naponta kétszer adagolja. Adjon egy …" at bounding box center [1196, 402] width 473 height 169
click at [851, 296] on icon "Editor contextual toolbar" at bounding box center [852, 297] width 10 height 12
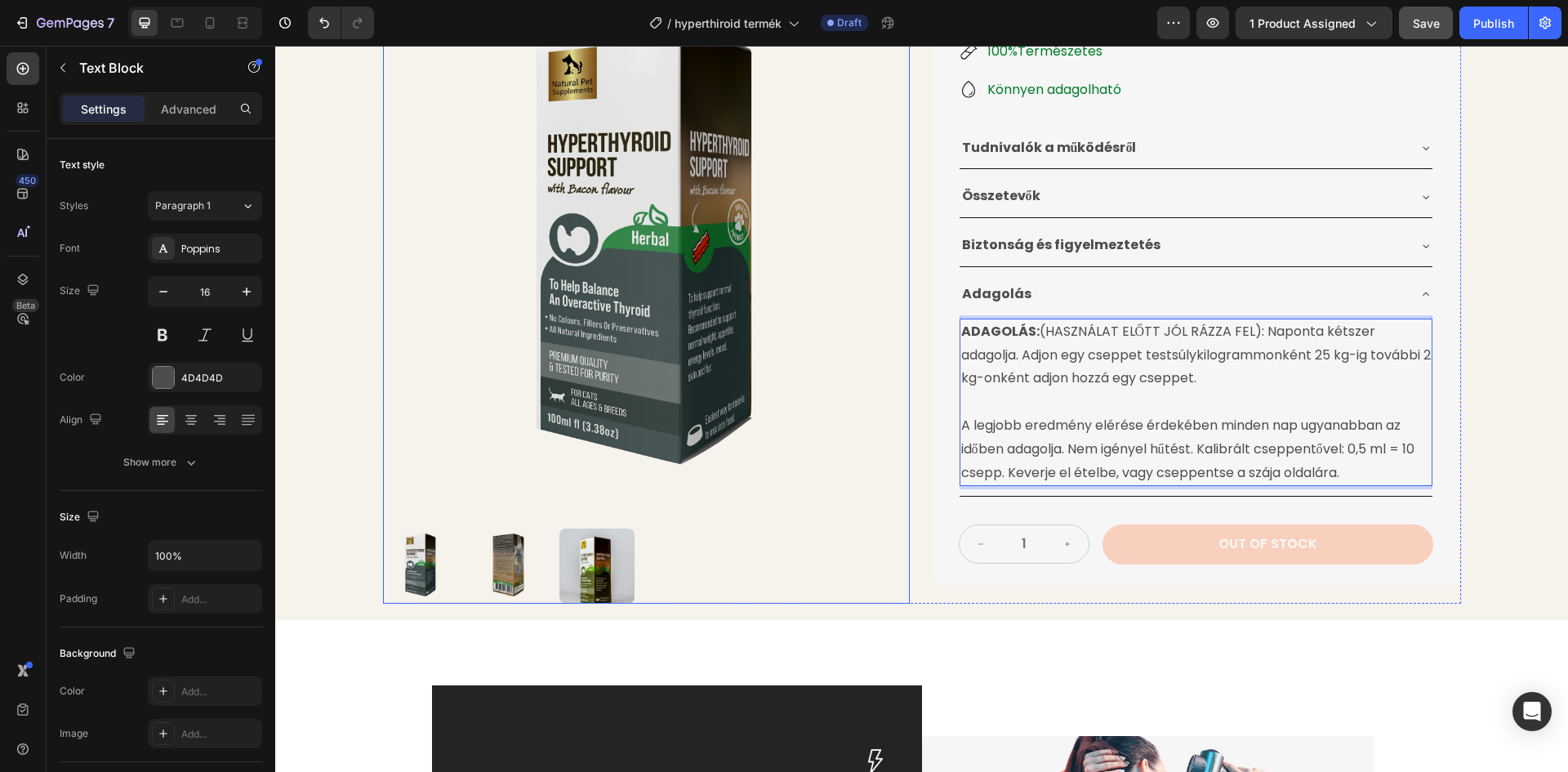
click at [894, 372] on img at bounding box center [647, 251] width 526 height 526
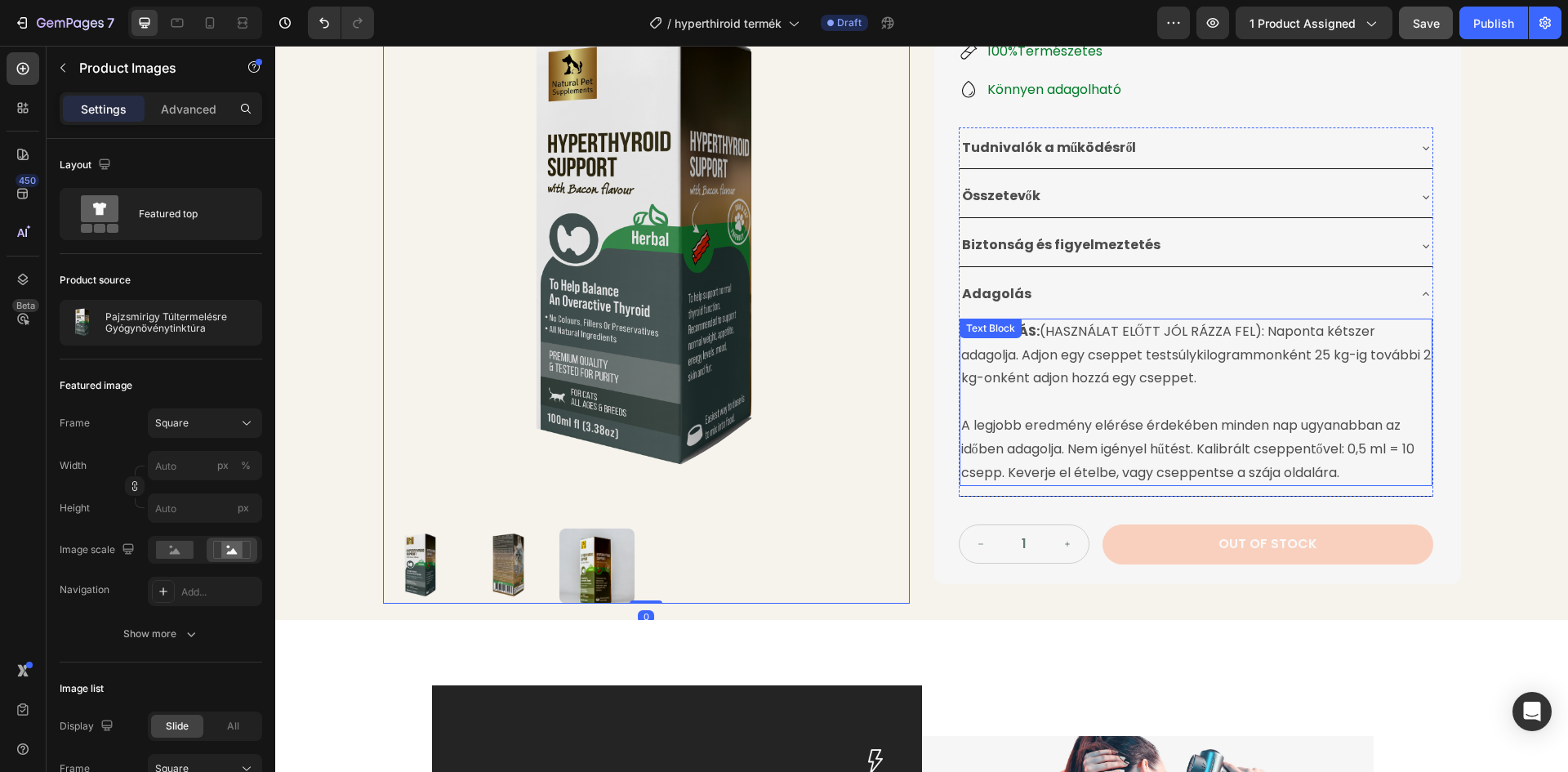
click at [1045, 360] on p "ADAGOLÁS: (HASZNÁLAT ELŐTT JÓL RÁZZA FEL): Naponta kétszer adagolja. Adjon egy …" at bounding box center [1195, 355] width 469 height 70
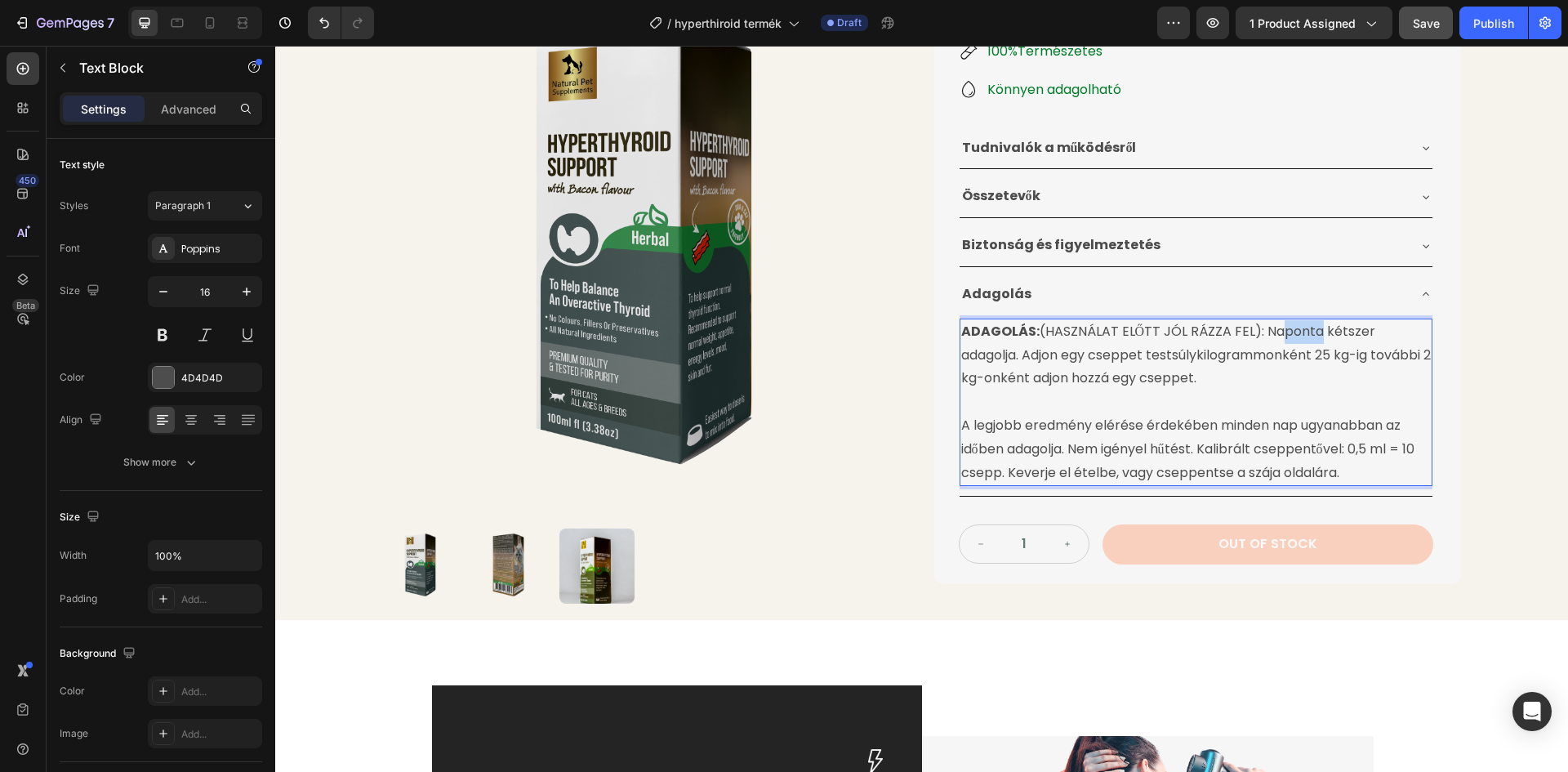
drag, startPoint x: 1262, startPoint y: 328, endPoint x: 1304, endPoint y: 328, distance: 42.0
click at [1304, 328] on p "ADAGOLÁS: (HASZNÁLAT ELŐTT JÓL RÁZZA FEL): Naponta kétszer adagolja. Adjon egy …" at bounding box center [1195, 355] width 469 height 70
click at [1303, 328] on p "ADAGOLÁS: (HASZNÁLAT ELŐTT JÓL RÁZZA FEL): Naponta kétszer adagolja. Adjon egy …" at bounding box center [1195, 355] width 469 height 70
drag, startPoint x: 1257, startPoint y: 330, endPoint x: 1361, endPoint y: 331, distance: 104.0
click at [1361, 331] on p "ADAGOLÁS: (HASZNÁLAT ELŐTT JÓL RÁZZA FEL): Naponta kétszer adagolja. Adjon egy …" at bounding box center [1195, 355] width 469 height 70
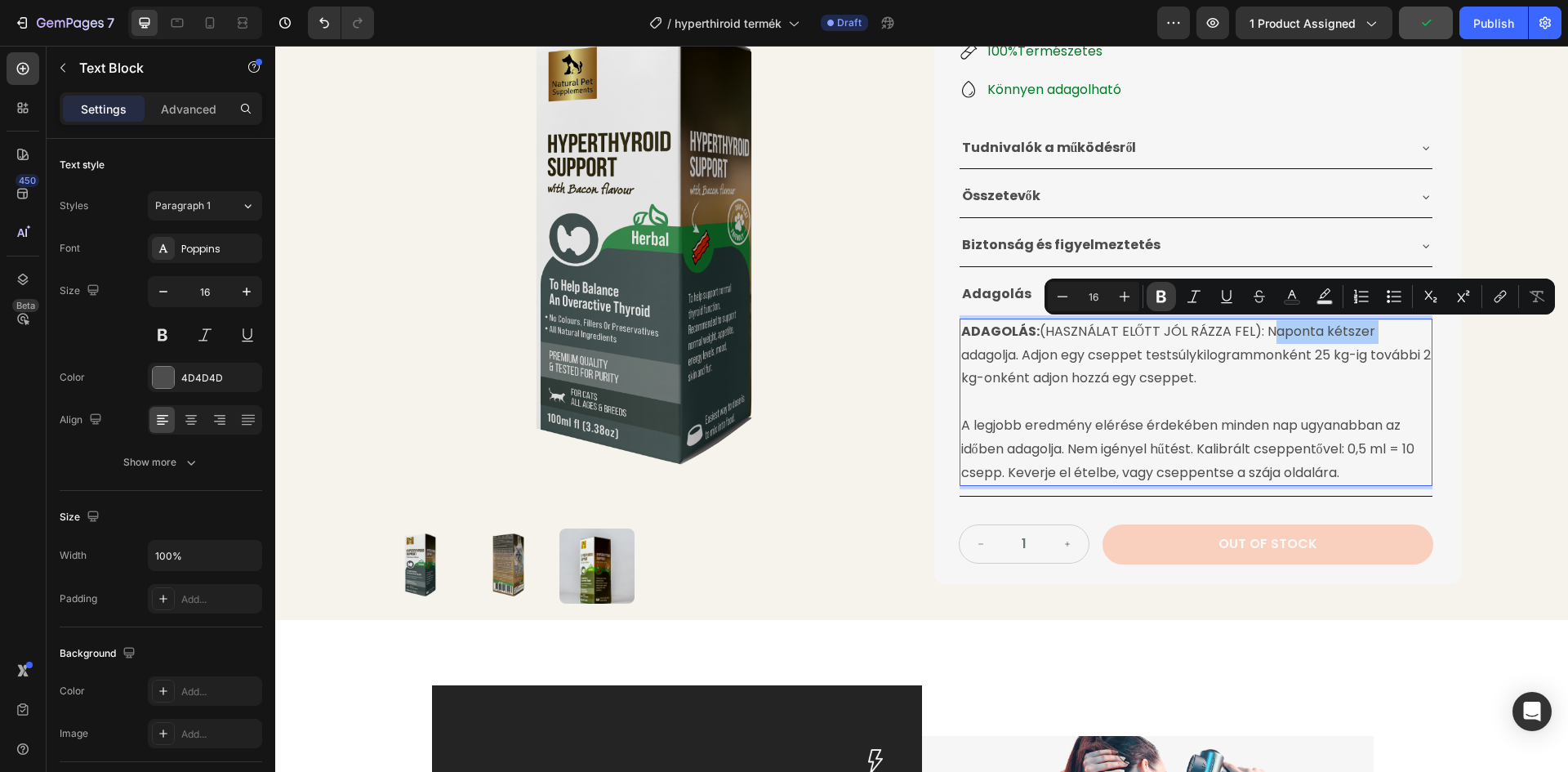
click at [1154, 297] on icon "Editor contextual toolbar" at bounding box center [1161, 296] width 17 height 17
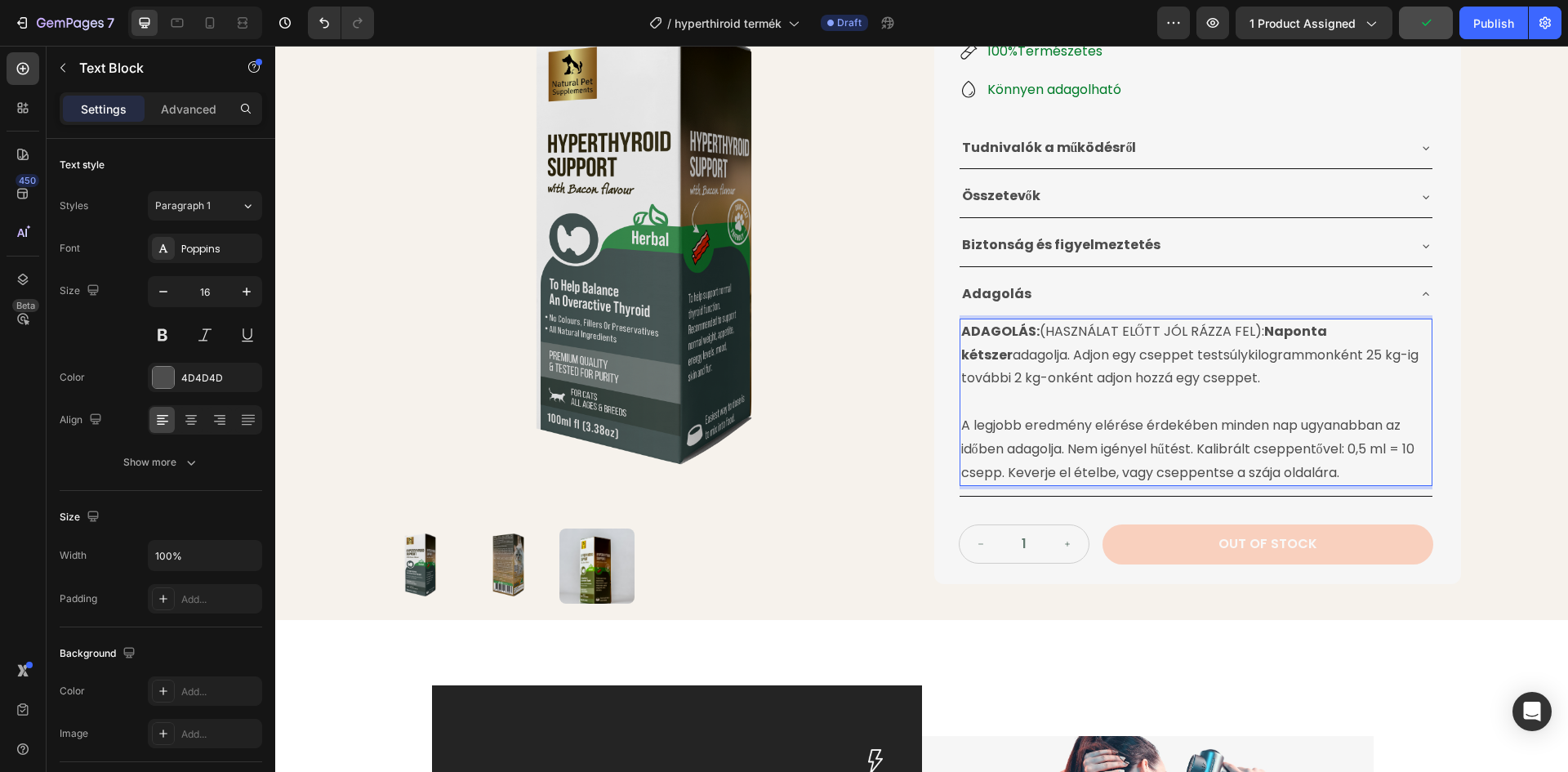
click at [1164, 401] on p "Rich Text Editor. Editing area: main" at bounding box center [1195, 402] width 469 height 24
drag, startPoint x: 1358, startPoint y: 451, endPoint x: 1398, endPoint y: 446, distance: 40.3
click at [1398, 446] on p "A legjobb eredmény elérése érdekében minden nap ugyanabban az időben adagolja. …" at bounding box center [1195, 449] width 469 height 70
click at [1381, 447] on p "A legjobb eredmény elérése érdekében minden nap ugyanabban az időben adagolja. …" at bounding box center [1195, 449] width 469 height 70
drag, startPoint x: 1358, startPoint y: 447, endPoint x: 1389, endPoint y: 448, distance: 31.0
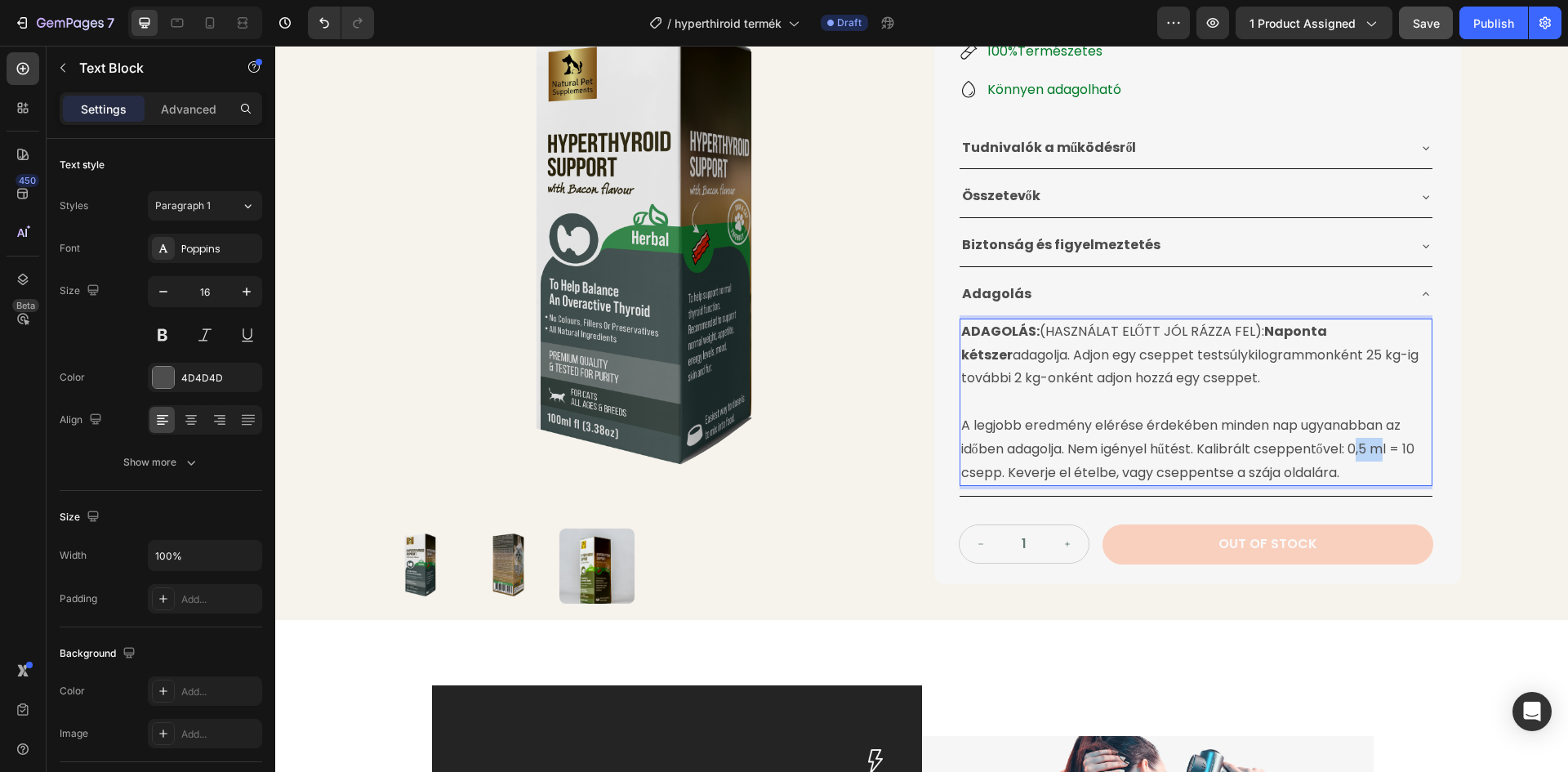
click at [1389, 448] on p "A legjobb eredmény elérése érdekében minden nap ugyanabban az időben adagolja. …" at bounding box center [1195, 449] width 469 height 70
click at [1374, 448] on p "A legjobb eredmény elérése érdekében minden nap ugyanabban az időben adagolja. …" at bounding box center [1195, 449] width 469 height 70
click at [1352, 448] on p "A legjobb eredmény elérése érdekében minden nap ugyanabban az időben adagolja. …" at bounding box center [1195, 449] width 469 height 70
click at [1495, 418] on div "Product Images Pajzsmirigy Túltermelésre Gyógynövénytinktúra Product Title 24.9…" at bounding box center [921, 146] width 1293 height 947
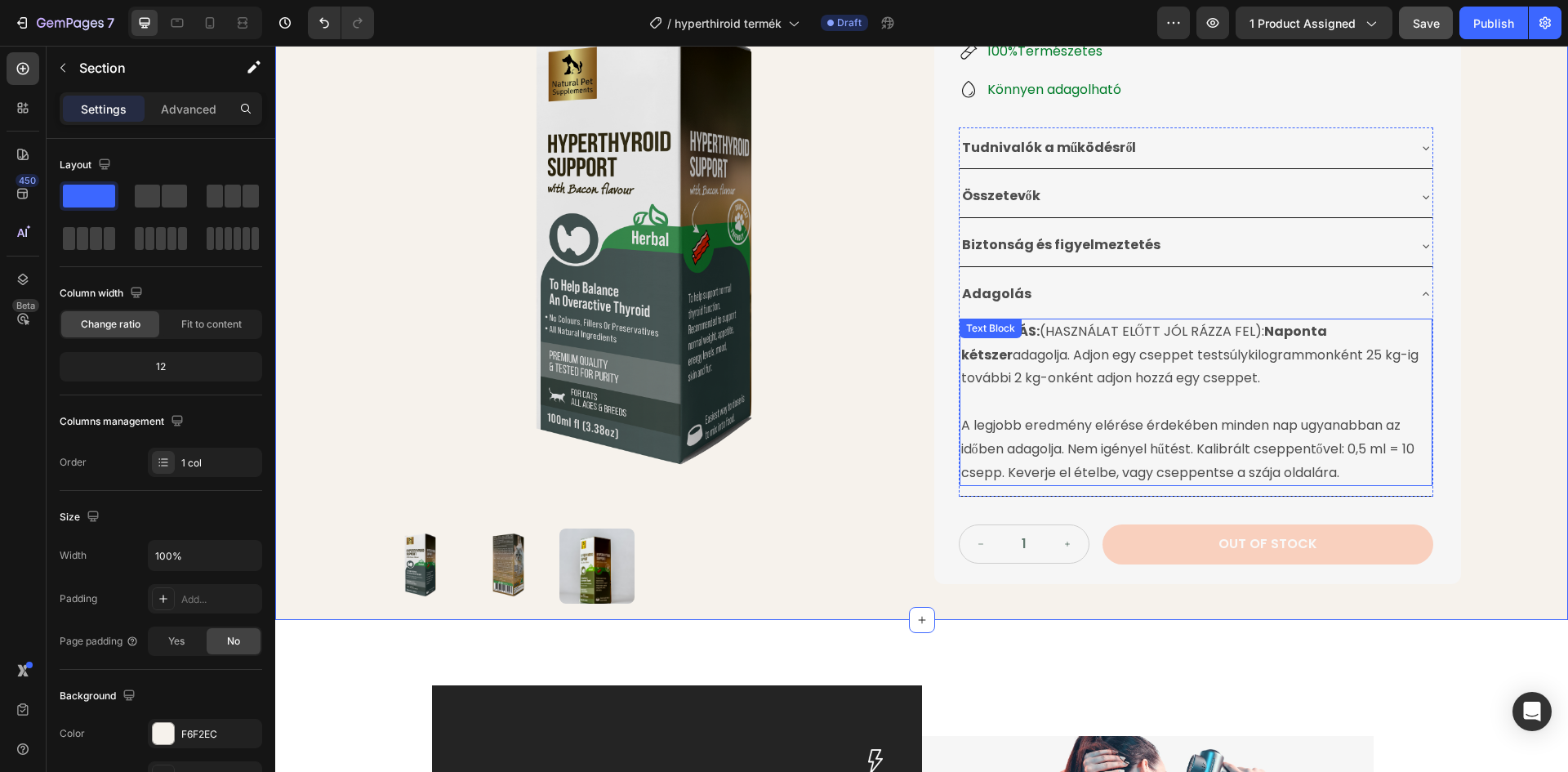
click at [1355, 449] on p "A legjobb eredmény elérése érdekében minden nap ugyanabban az időben adagolja. …" at bounding box center [1195, 449] width 469 height 70
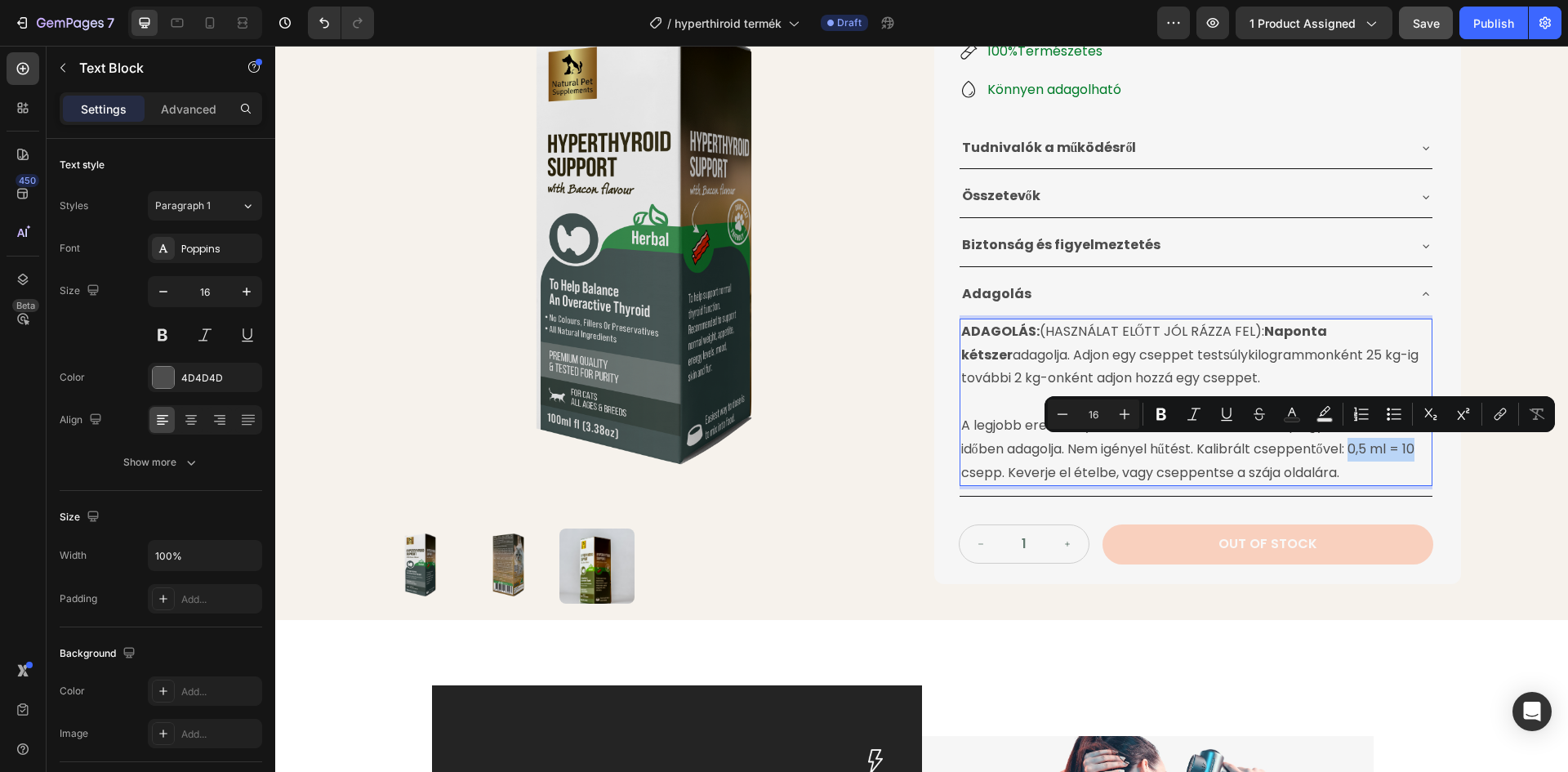
drag, startPoint x: 1355, startPoint y: 451, endPoint x: 1417, endPoint y: 447, distance: 62.1
click at [1417, 447] on p "A legjobb eredmény elérése érdekében minden nap ugyanabban az időben adagolja. …" at bounding box center [1195, 449] width 469 height 70
click at [1165, 415] on icon "Editor contextual toolbar" at bounding box center [1161, 414] width 10 height 12
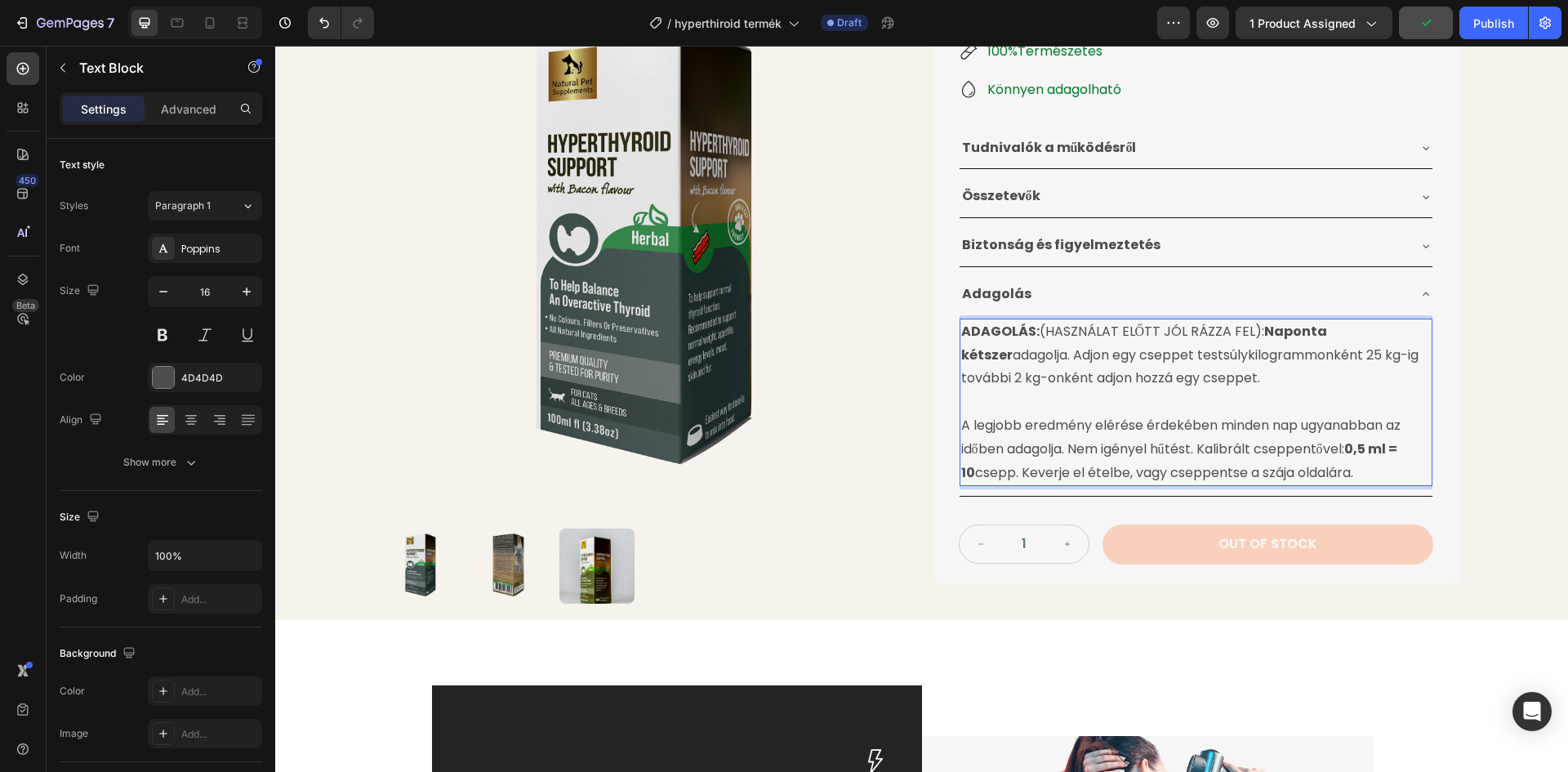
click at [997, 471] on p "A legjobb eredmény elérése érdekében minden nap ugyanabban az időben adagolja. …" at bounding box center [1195, 449] width 469 height 70
click at [885, 471] on img at bounding box center [647, 251] width 526 height 526
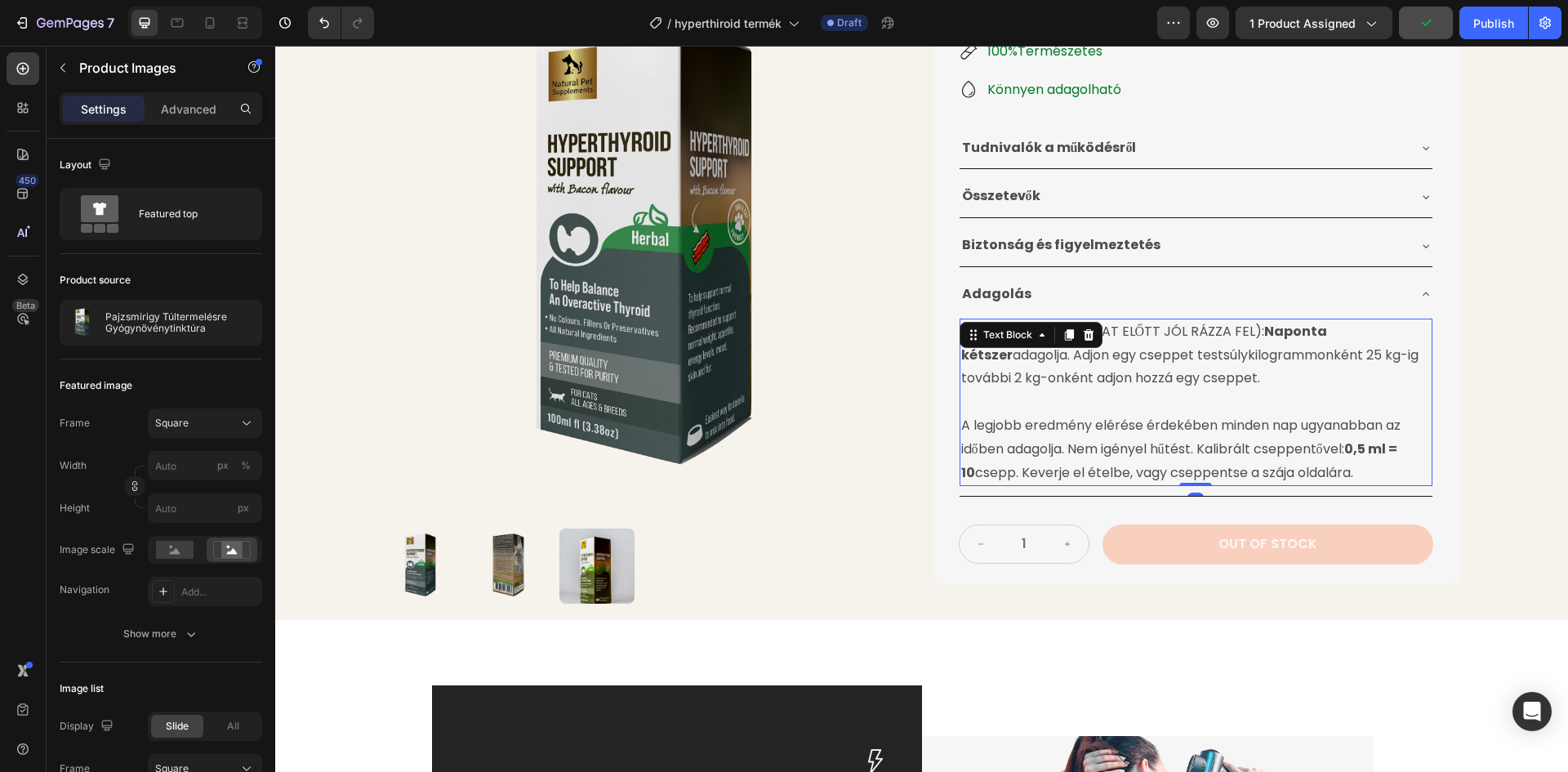
click at [984, 469] on p "A legjobb eredmény elérése érdekében minden nap ugyanabban az időben adagolja. …" at bounding box center [1195, 449] width 469 height 70
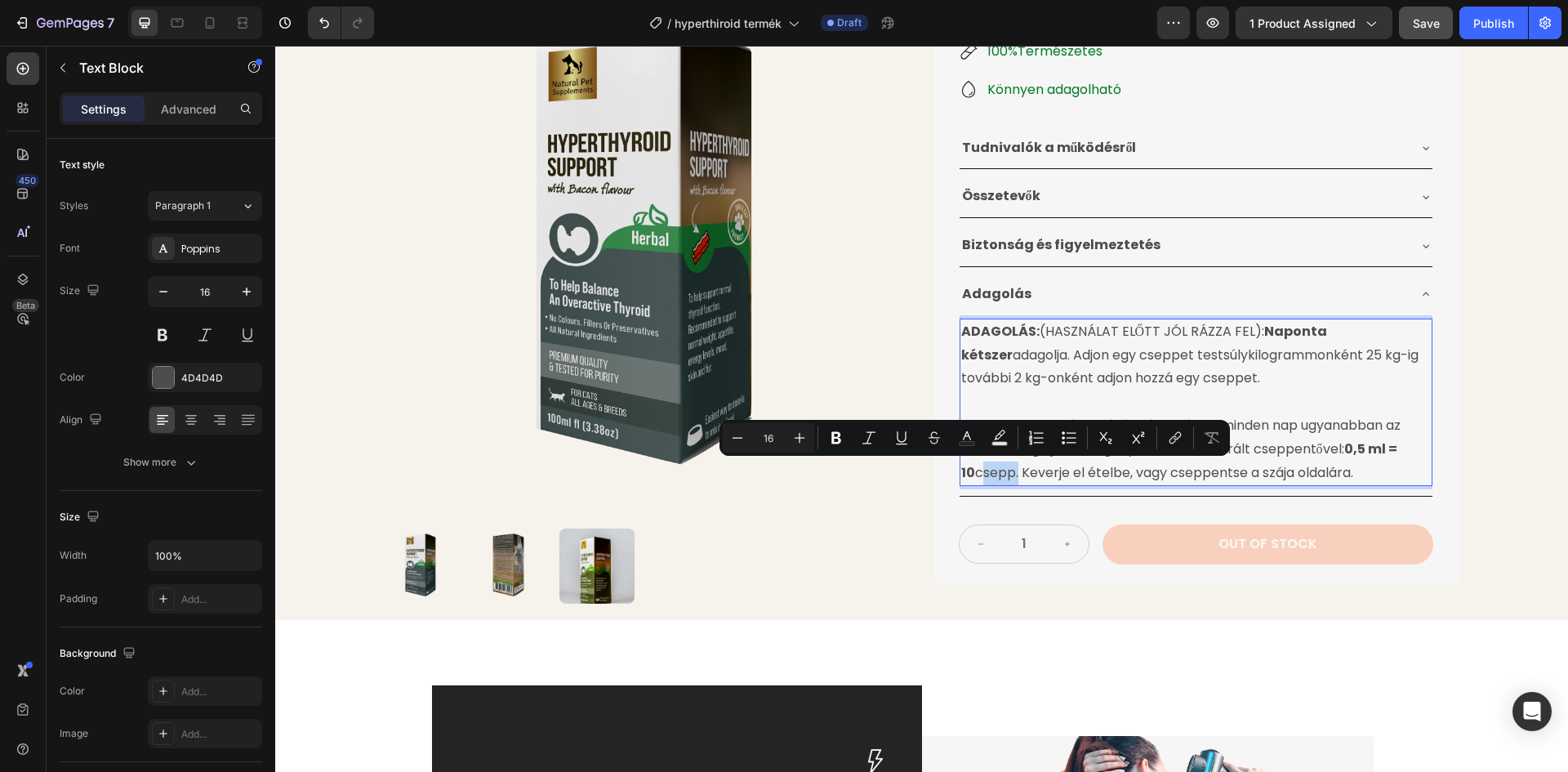
drag, startPoint x: 995, startPoint y: 473, endPoint x: 958, endPoint y: 474, distance: 37.0
click at [961, 474] on p "A legjobb eredmény elérése érdekében minden nap ugyanabban az időben adagolja. …" at bounding box center [1195, 449] width 469 height 70
click at [838, 439] on icon "Editor contextual toolbar" at bounding box center [836, 438] width 10 height 12
click at [841, 369] on img at bounding box center [647, 251] width 526 height 526
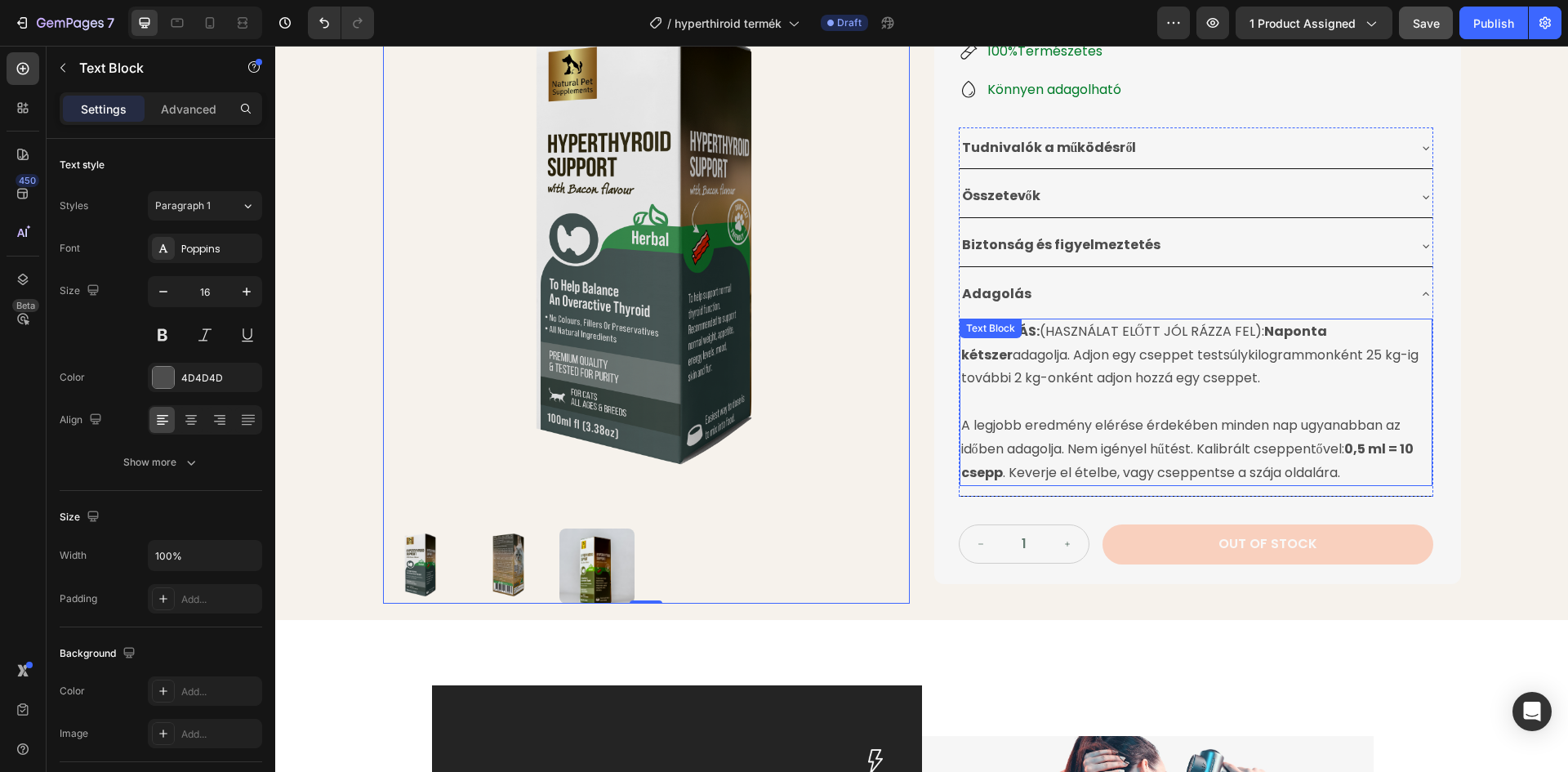
drag, startPoint x: 1349, startPoint y: 471, endPoint x: 1340, endPoint y: 474, distance: 9.5
click at [1347, 471] on p "A legjobb eredmény elérése érdekében minden nap ugyanabban az időben adagolja. …" at bounding box center [1195, 449] width 469 height 70
click at [1483, 331] on div "Product Images Pajzsmirigy Túltermelésre Gyógynövénytinktúra Product Title 24.9…" at bounding box center [921, 146] width 1293 height 947
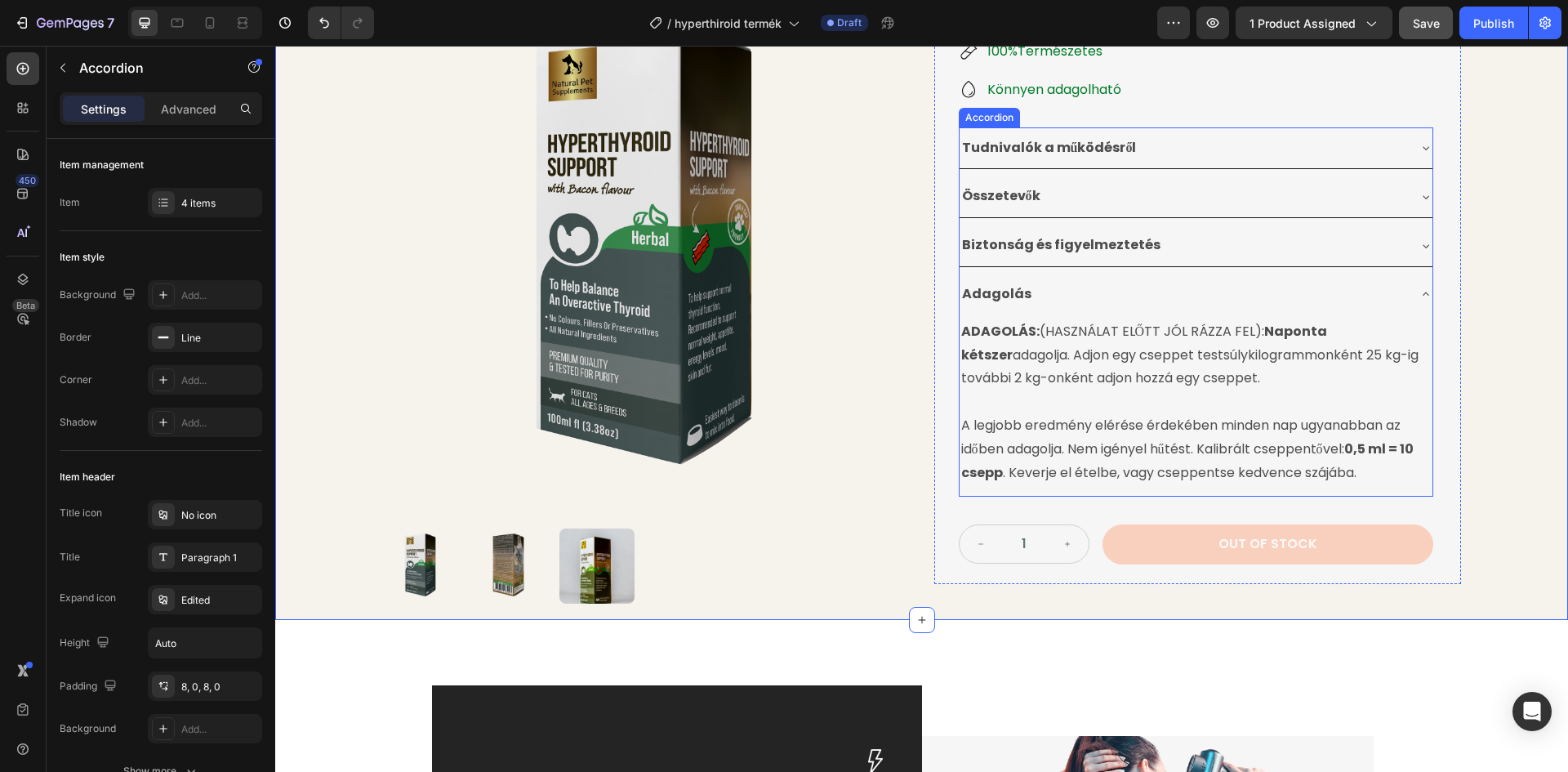
click at [1269, 294] on div "Adagolás" at bounding box center [1183, 294] width 446 height 29
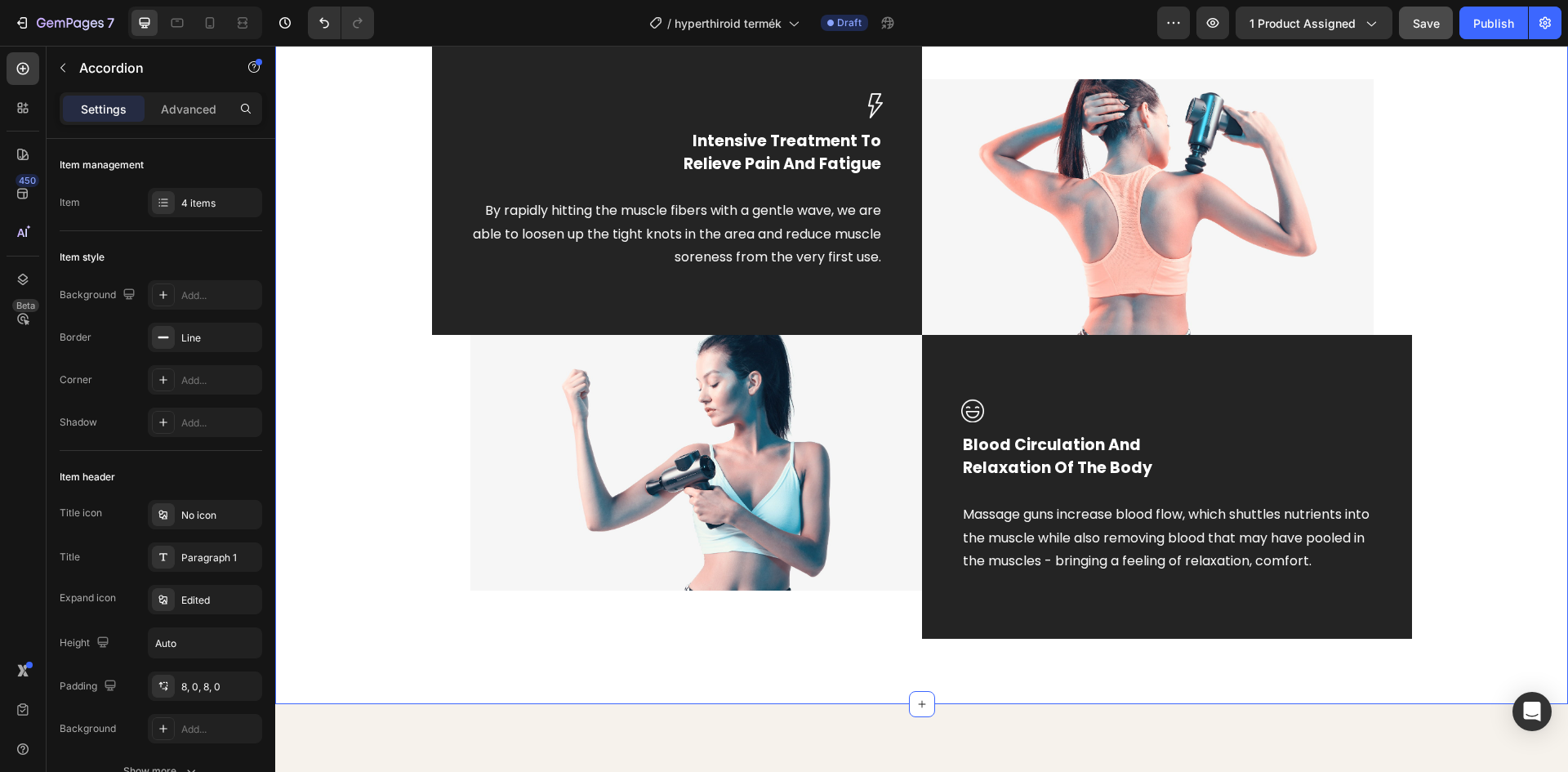
scroll to position [654, 0]
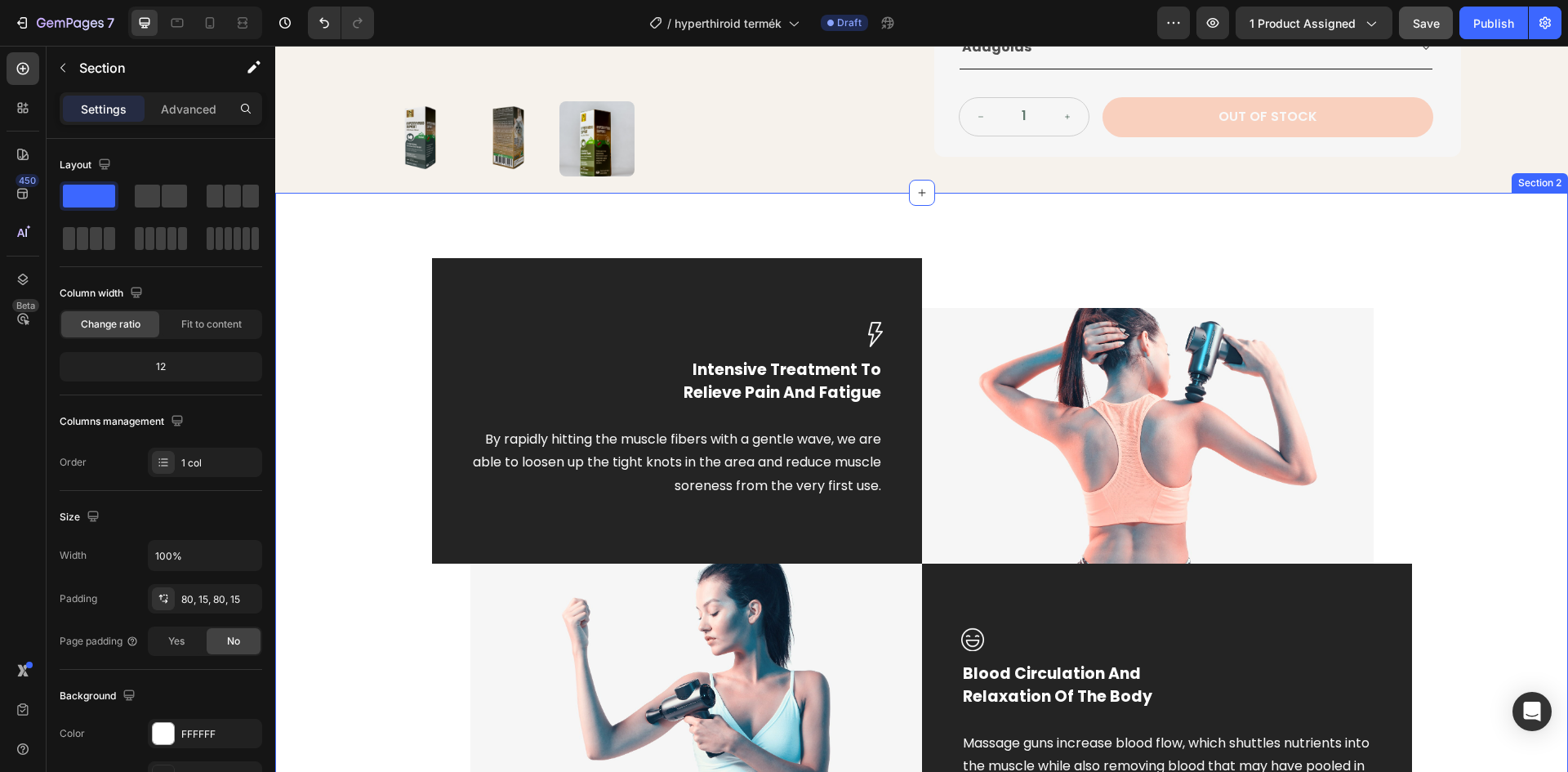
click at [336, 261] on div "Image Intensive Treatment To Relieve Pain And Fatigue Text block By rapidly hit…" at bounding box center [921, 563] width 1268 height 609
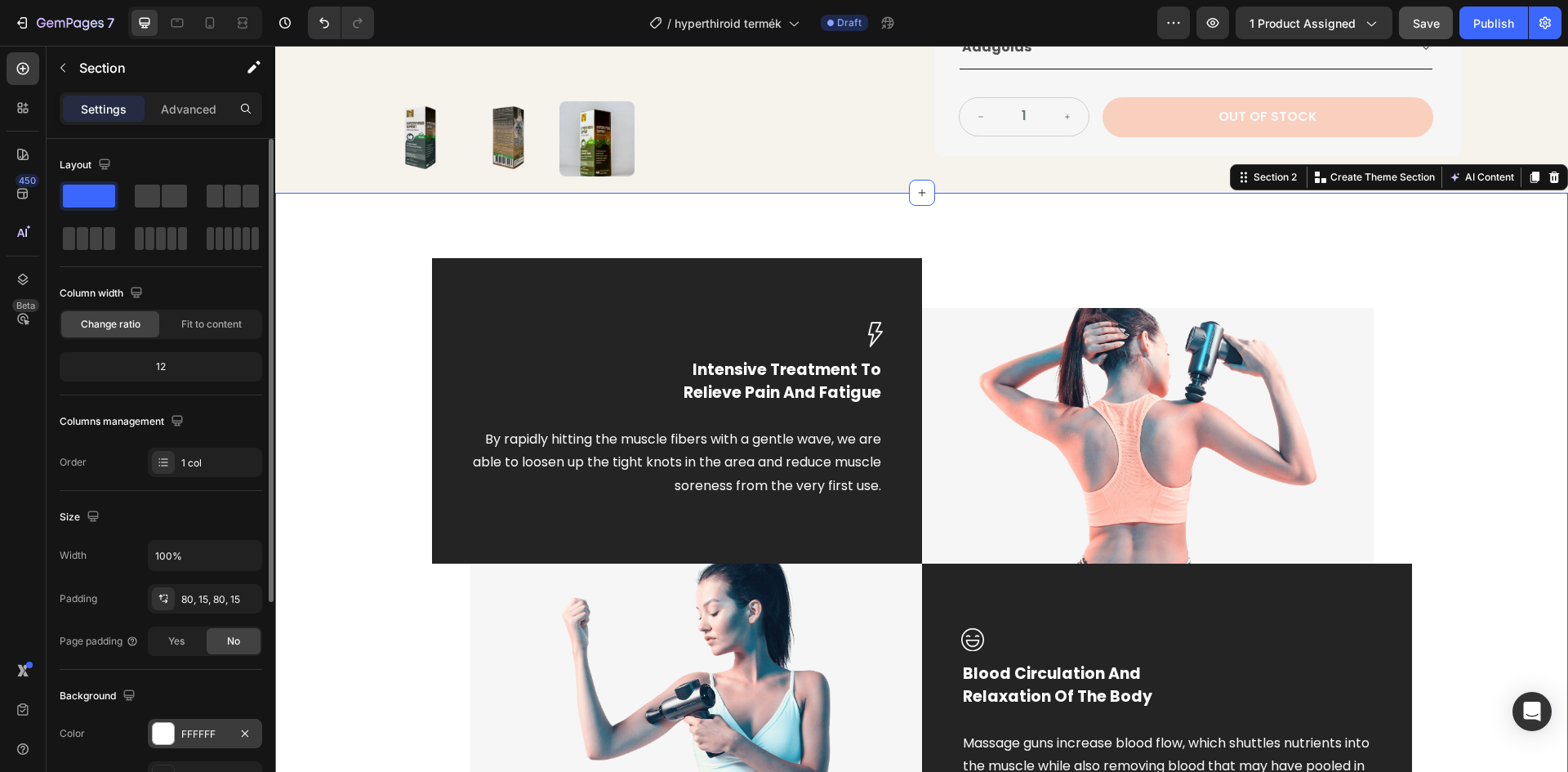
click at [183, 737] on div "FFFFFF" at bounding box center [205, 734] width 47 height 15
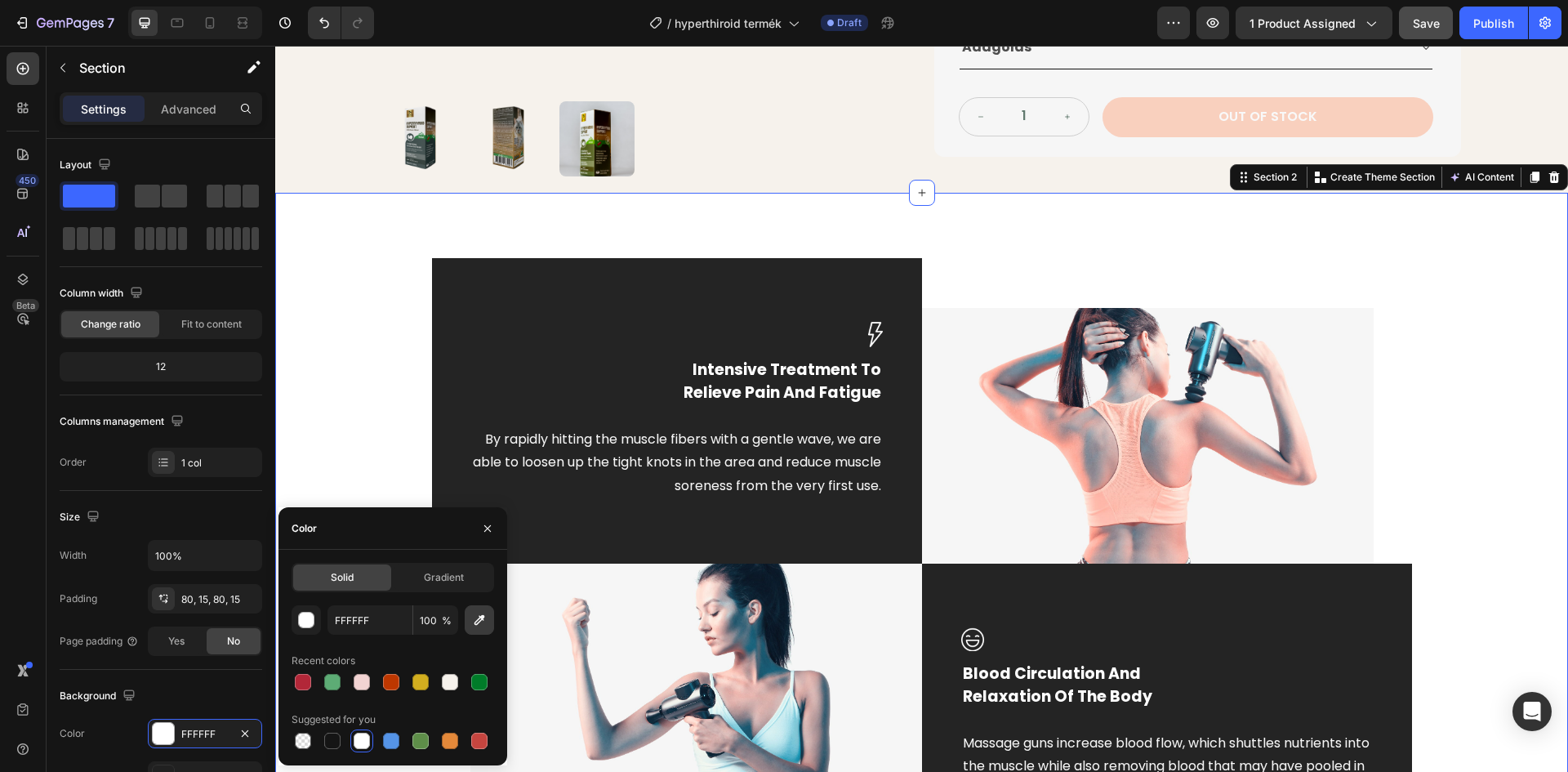
click at [482, 621] on icon "button" at bounding box center [479, 620] width 17 height 17
type input "F6F2EC"
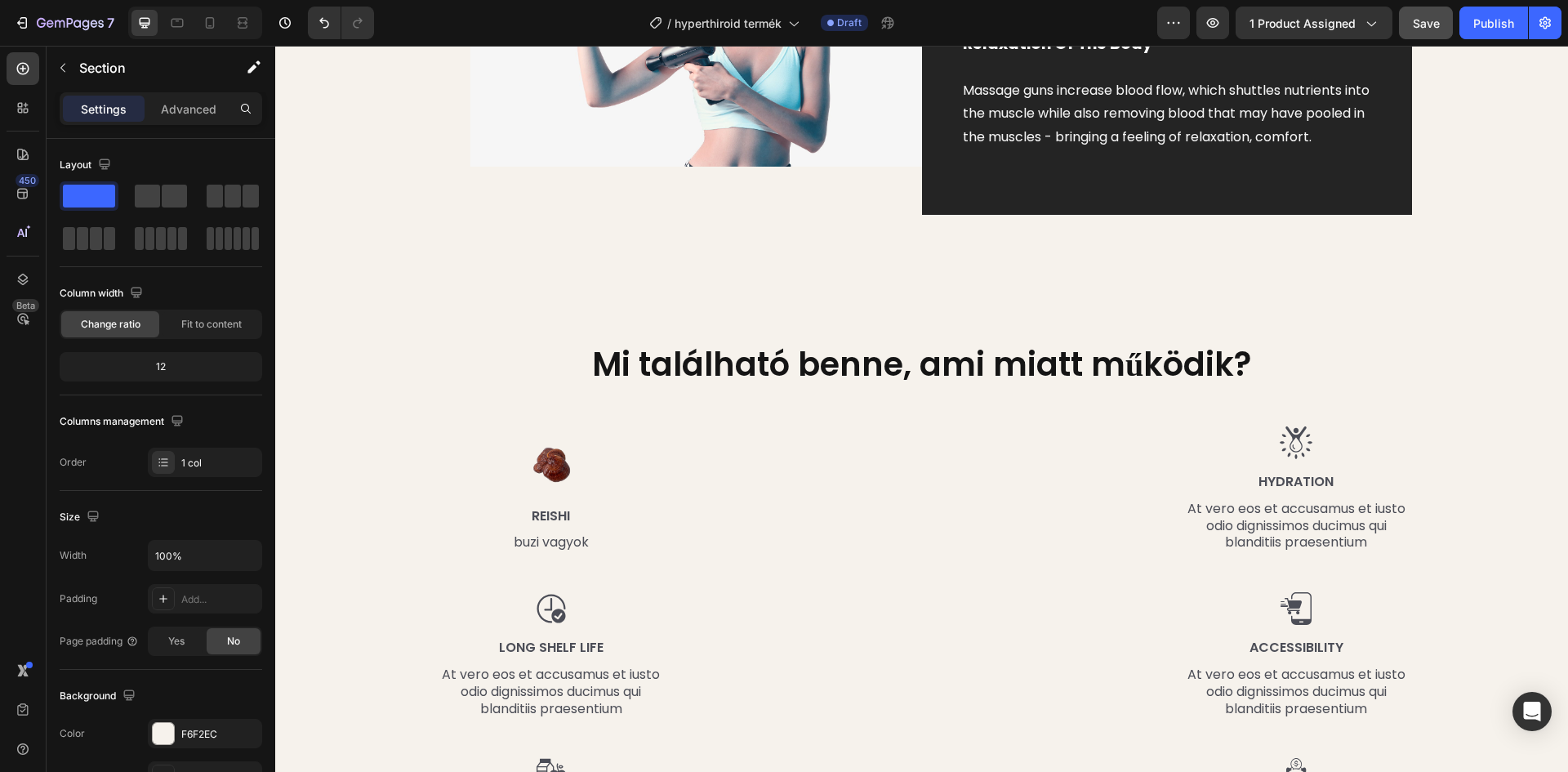
scroll to position [1307, 0]
click at [1469, 364] on div "Mi található benne, ami miatt működik? Heading Row Image Reishi Text Block buzi…" at bounding box center [921, 619] width 1268 height 557
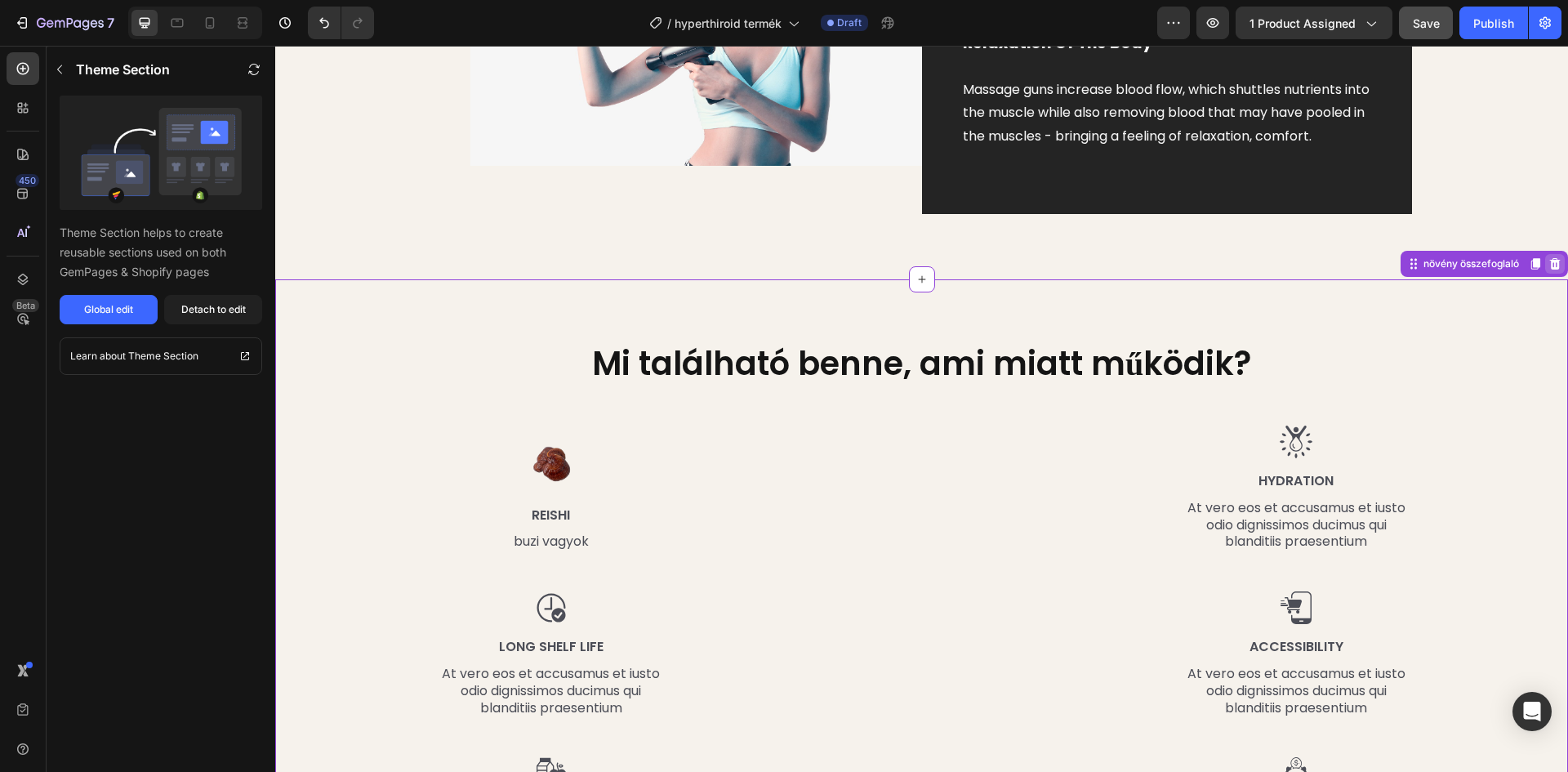
click at [1550, 269] on icon at bounding box center [1555, 264] width 11 height 12
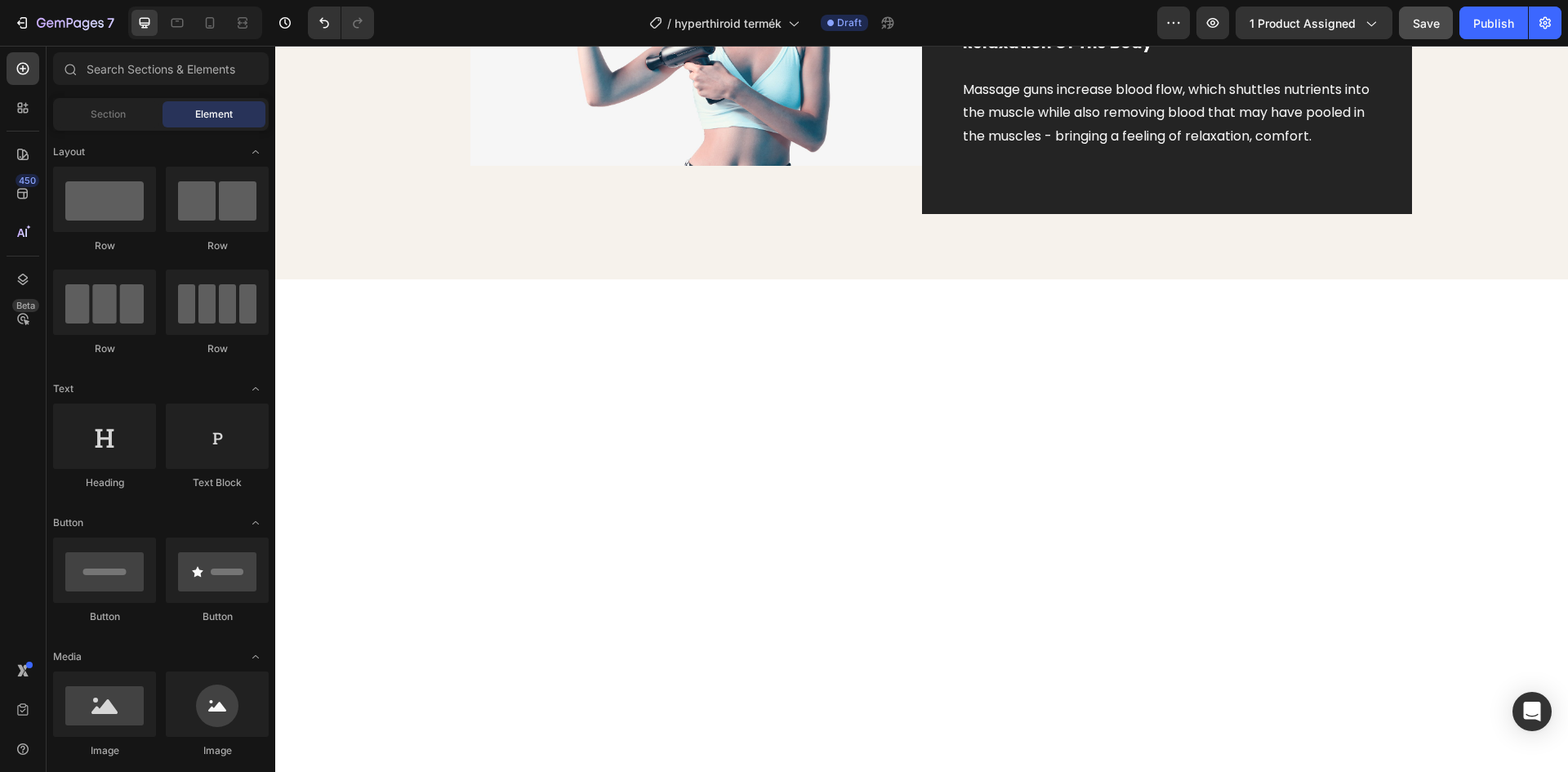
click at [922, 303] on div at bounding box center [921, 616] width 1293 height 675
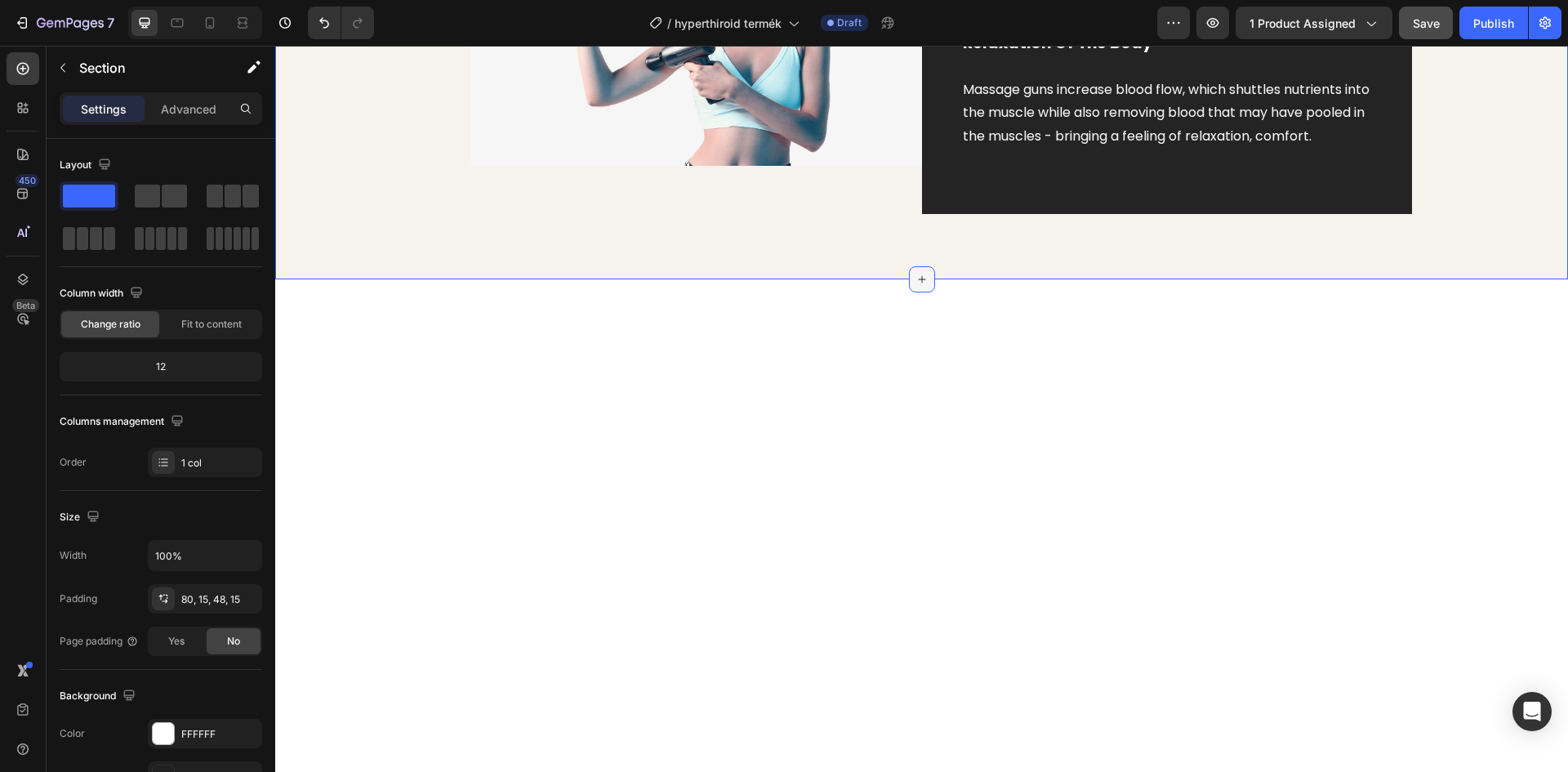
click at [917, 286] on icon at bounding box center [921, 279] width 13 height 13
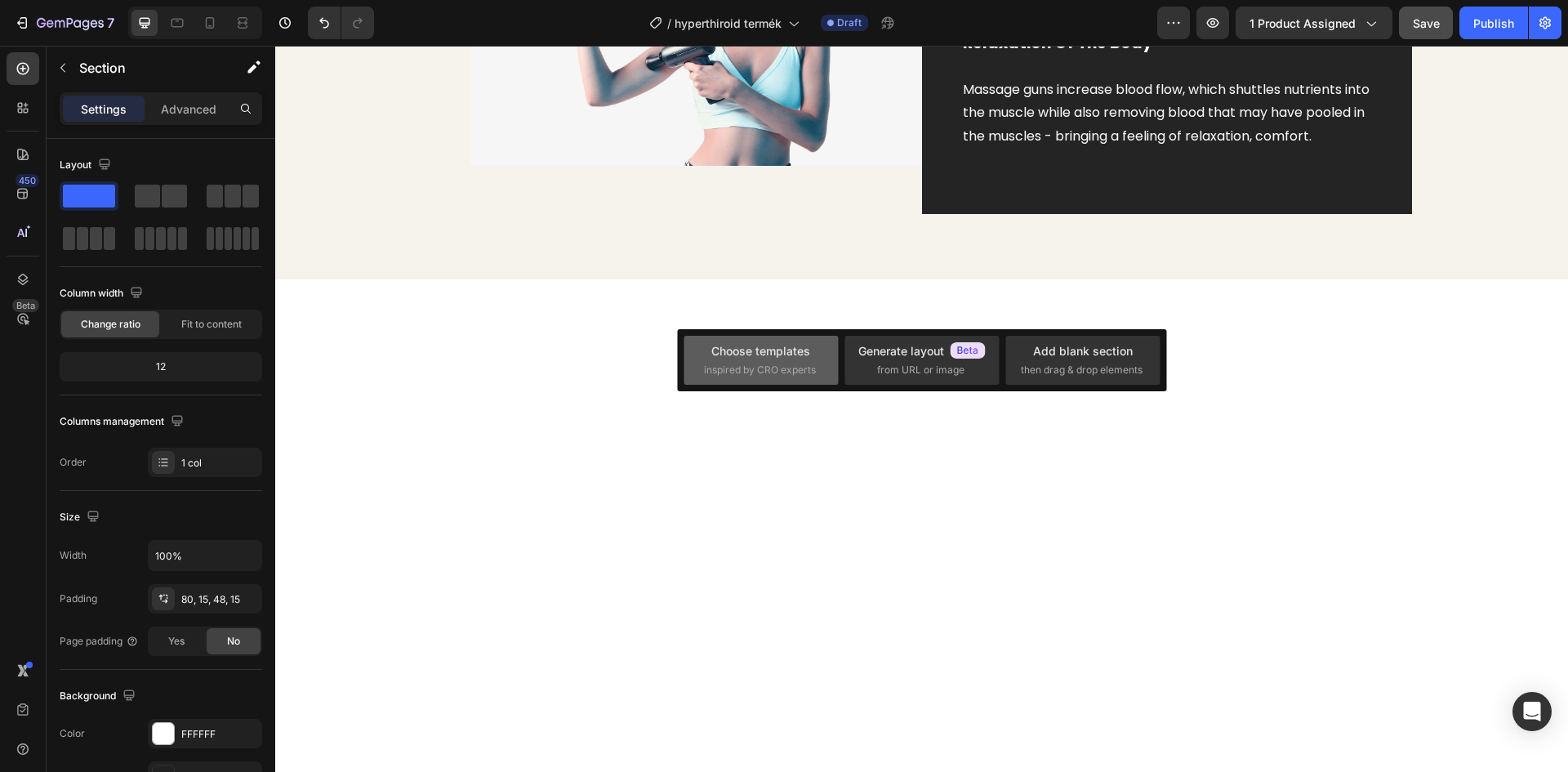
click at [779, 369] on span "inspired by CRO experts" at bounding box center [760, 370] width 112 height 15
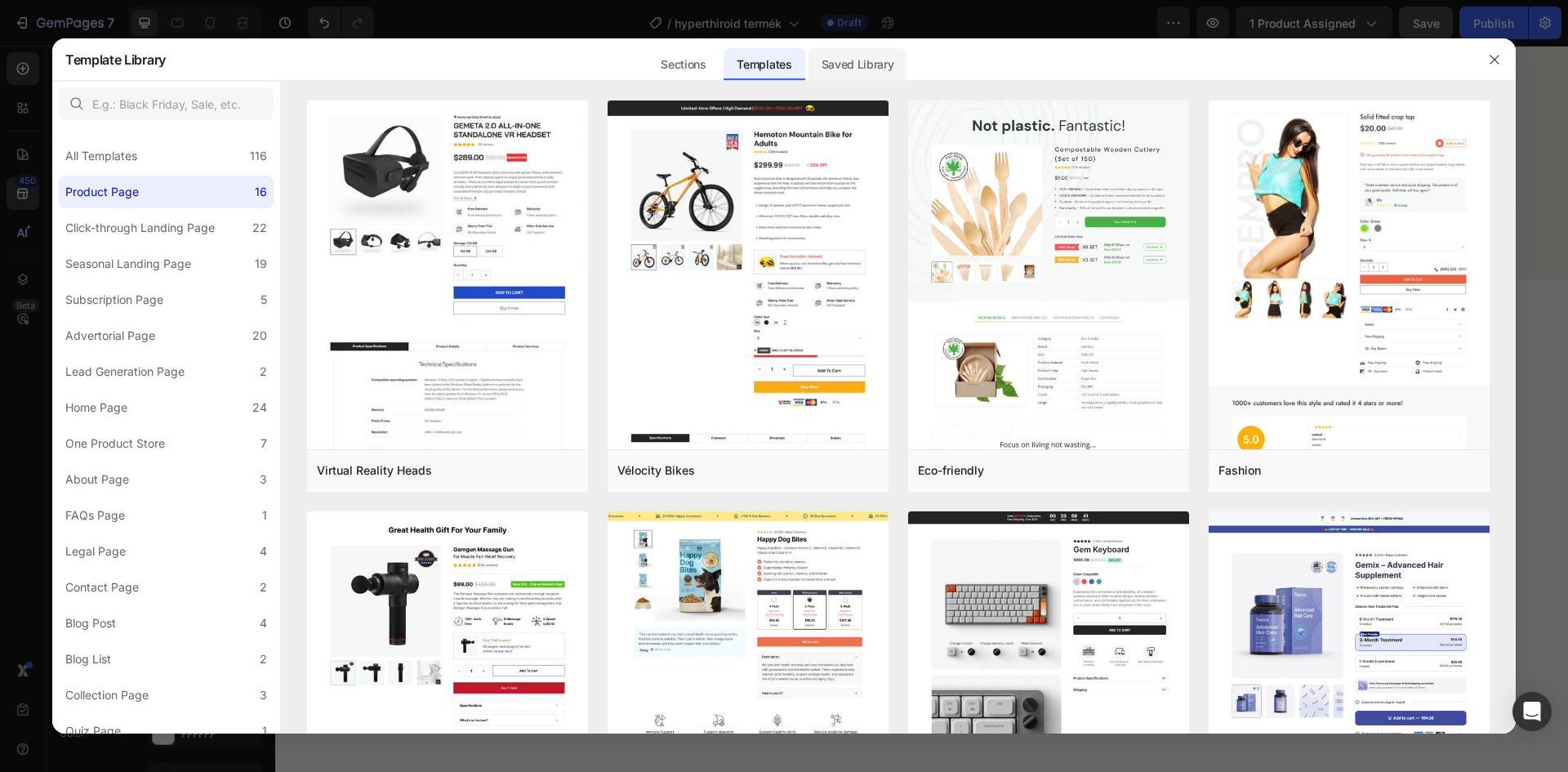
click at [860, 61] on div "Saved Library" at bounding box center [857, 64] width 99 height 33
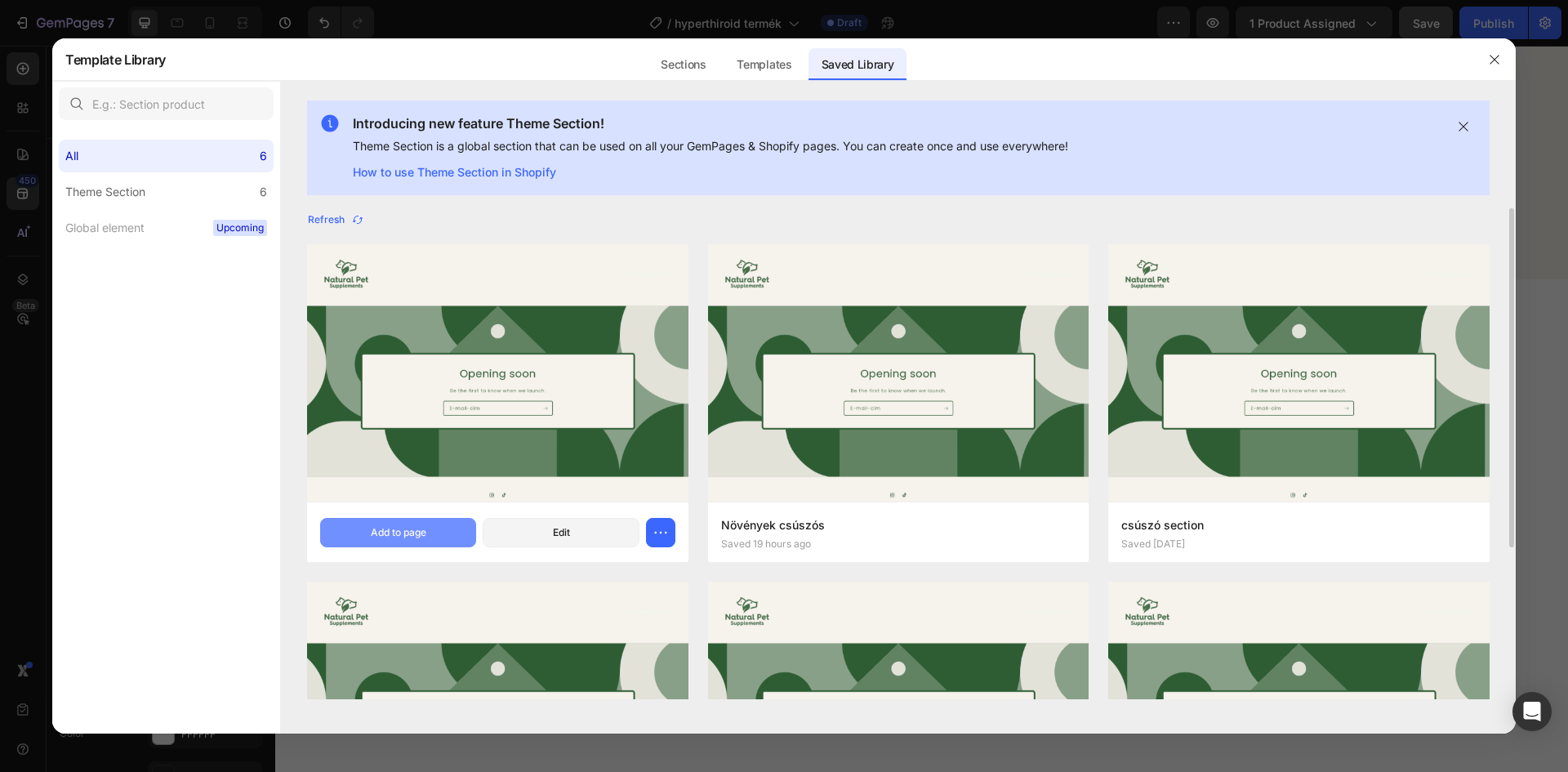
click at [435, 531] on button "Add to page" at bounding box center [398, 532] width 156 height 30
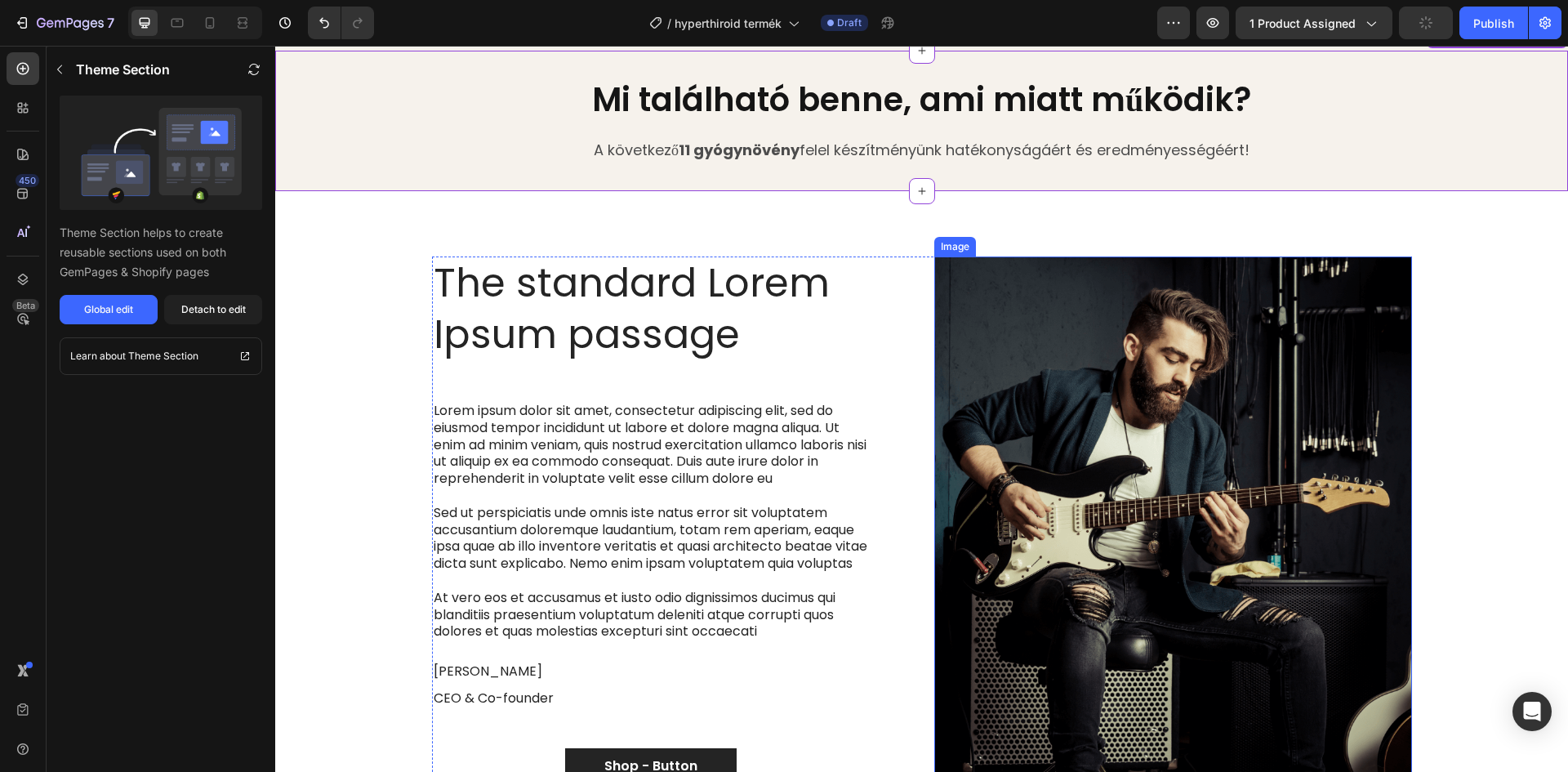
scroll to position [1565, 0]
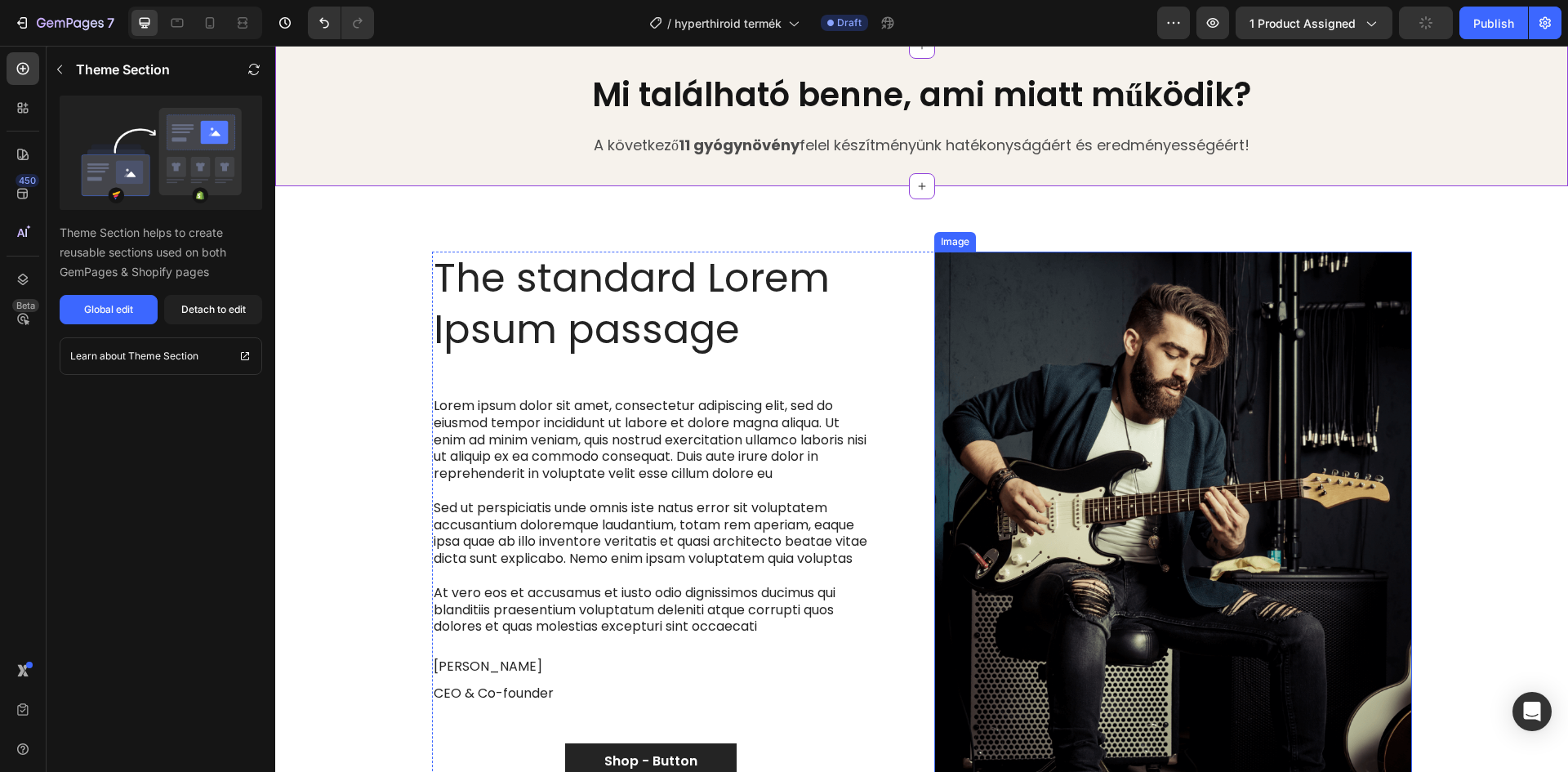
click at [1474, 266] on div "The standard Lorem Ipsum passage Heading Lorem ipsum dolor sit amet, consectetu…" at bounding box center [921, 529] width 1268 height 557
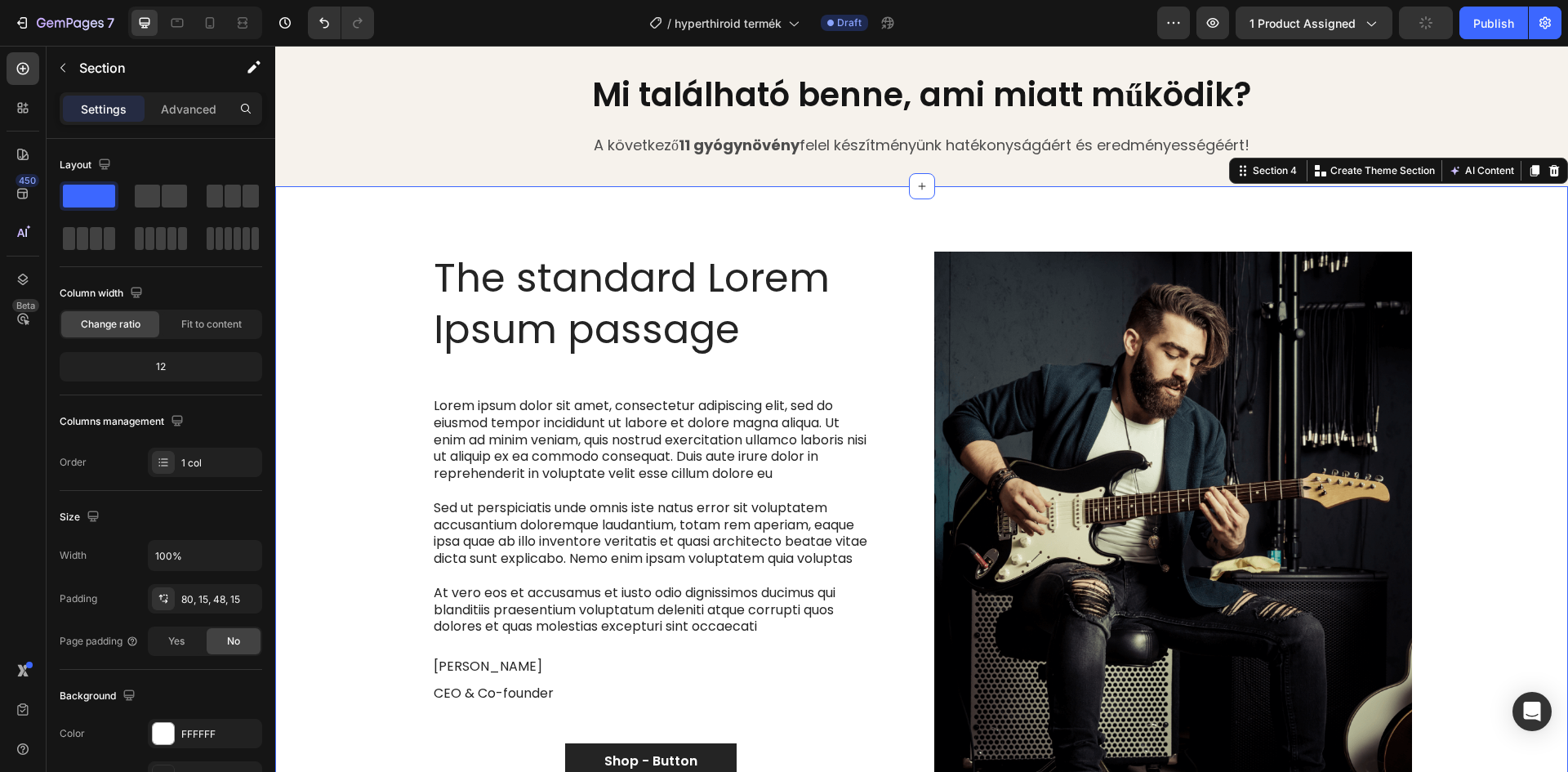
click at [1369, 106] on h2 "Mi található benne, ami miatt működik?" at bounding box center [921, 95] width 1293 height 45
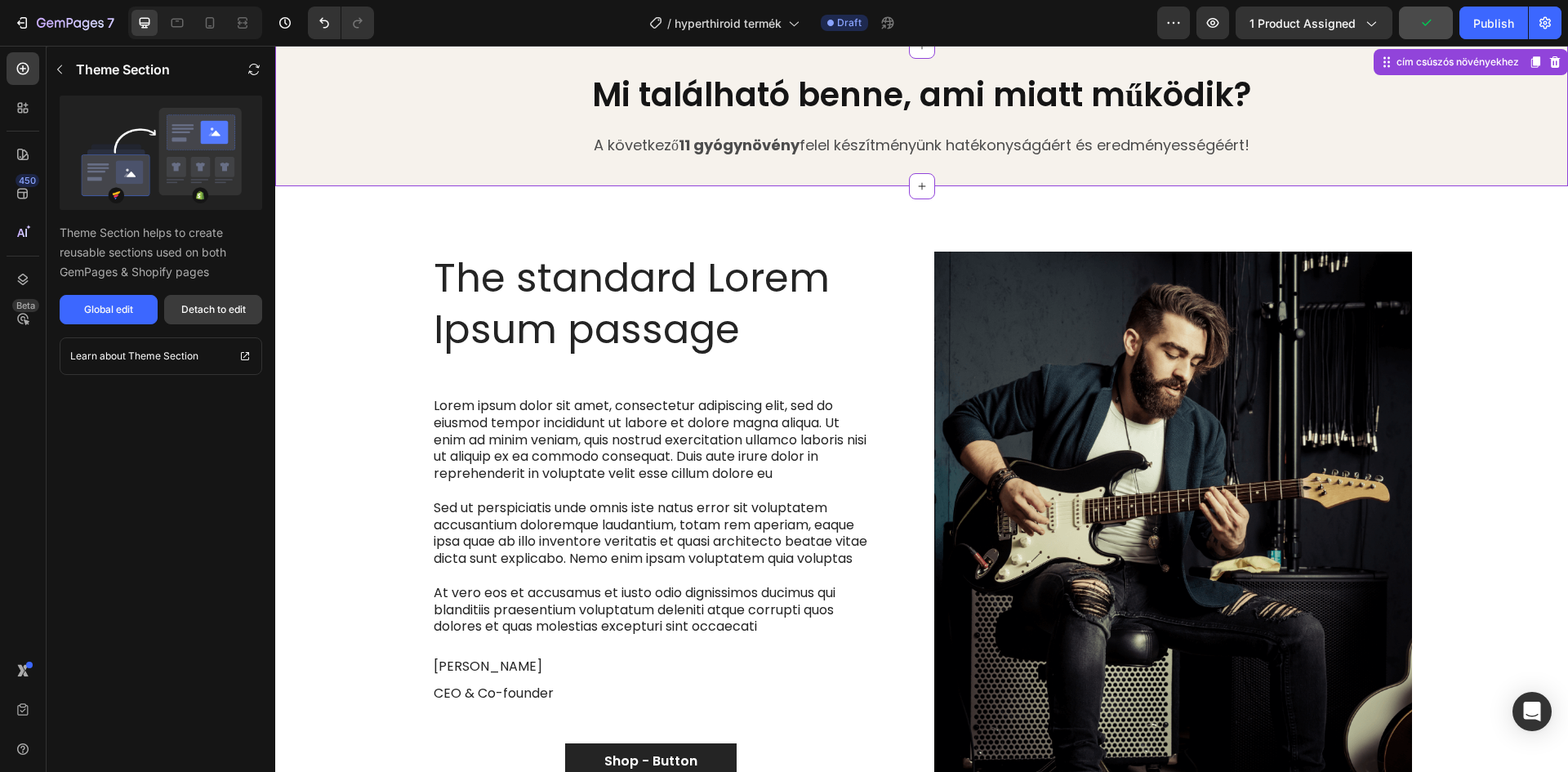
click at [226, 306] on div "Detach to edit" at bounding box center [213, 310] width 64 height 15
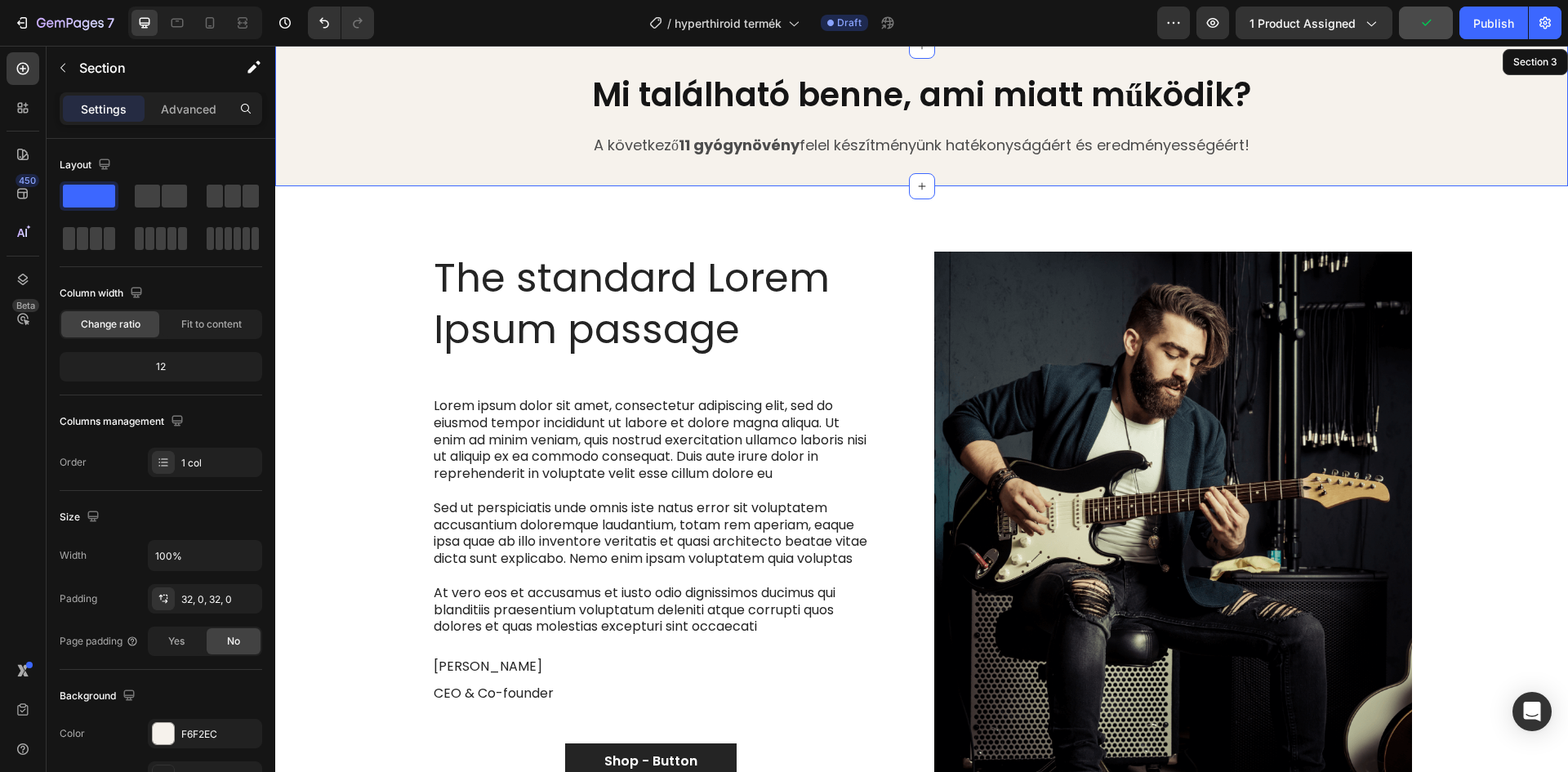
click at [1508, 240] on div "The standard Lorem Ipsum passage Heading Lorem ipsum dolor sit amet, consectetu…" at bounding box center [921, 517] width 1293 height 662
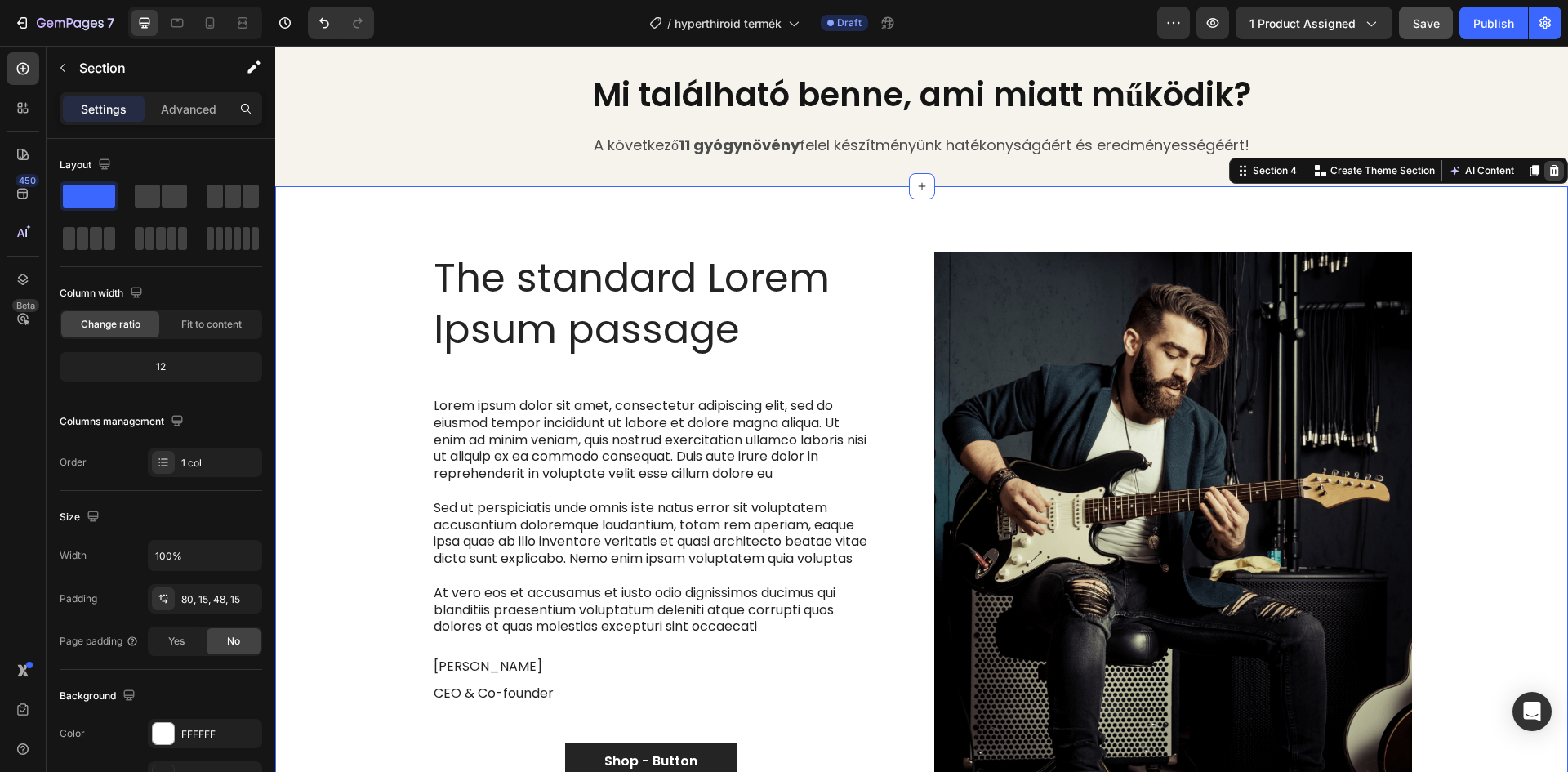
click at [1549, 170] on icon at bounding box center [1554, 171] width 11 height 12
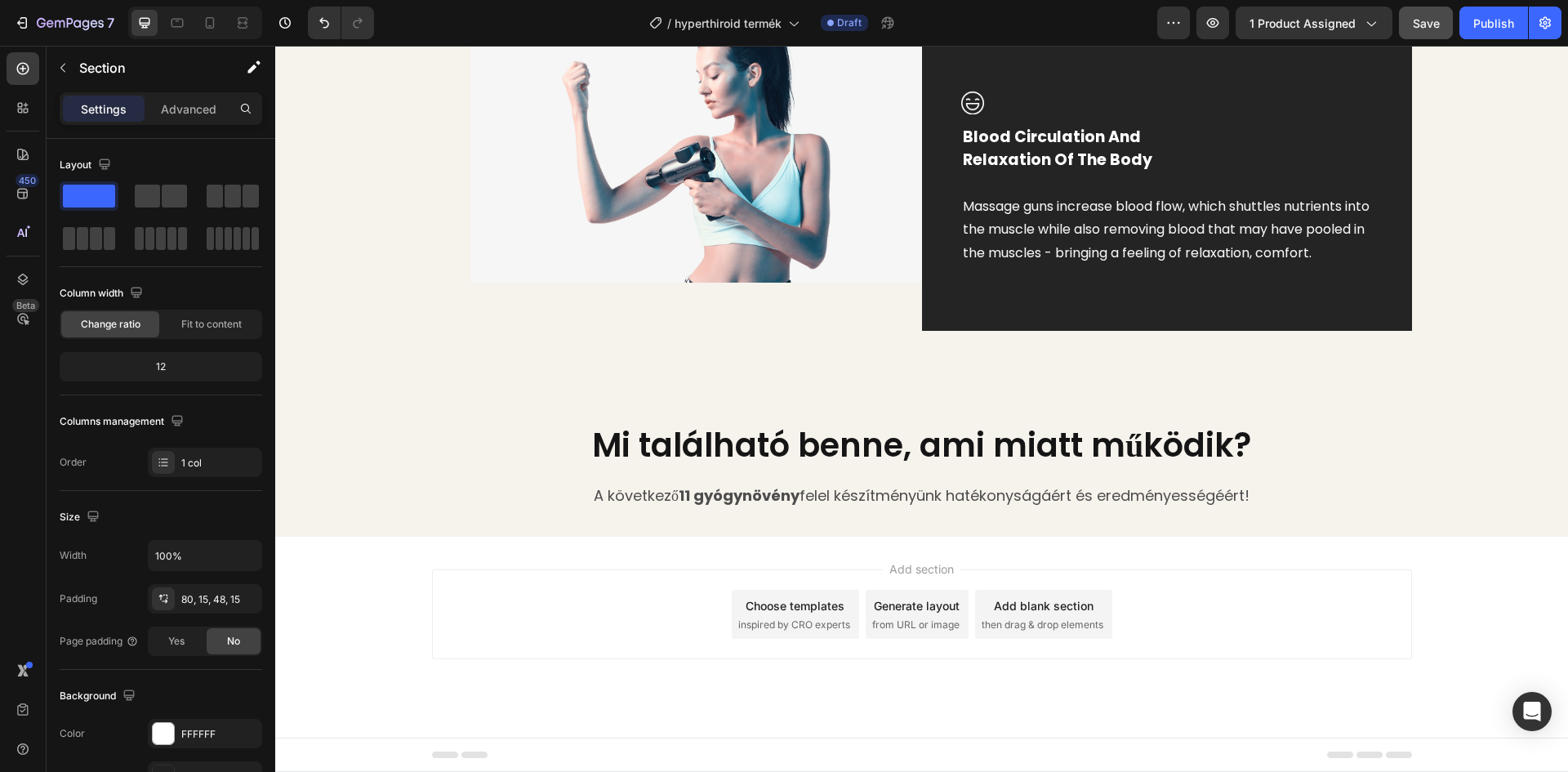
scroll to position [1214, 0]
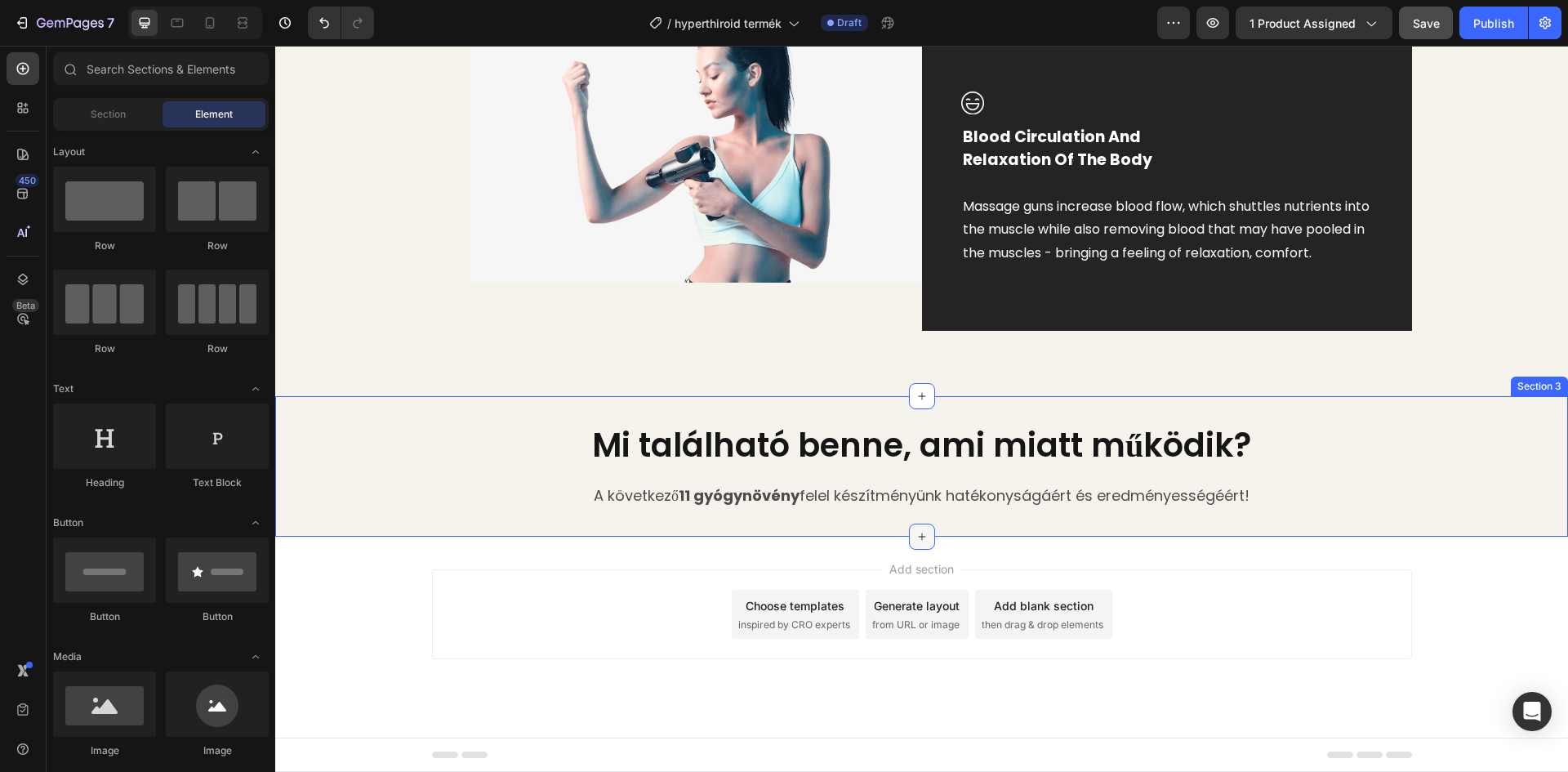
click at [916, 534] on icon at bounding box center [921, 536] width 13 height 13
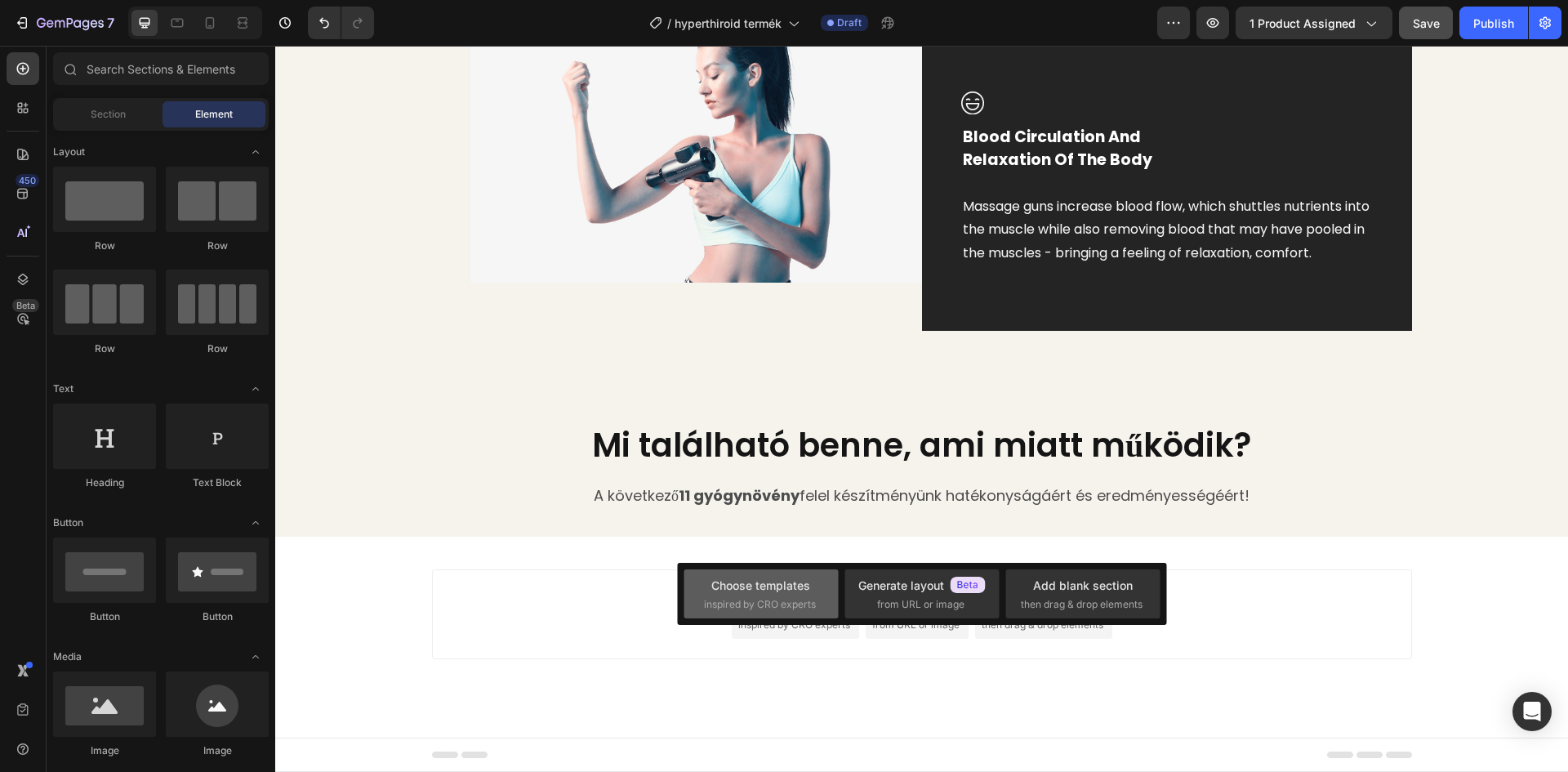
click at [771, 594] on div "Choose templates" at bounding box center [761, 585] width 99 height 17
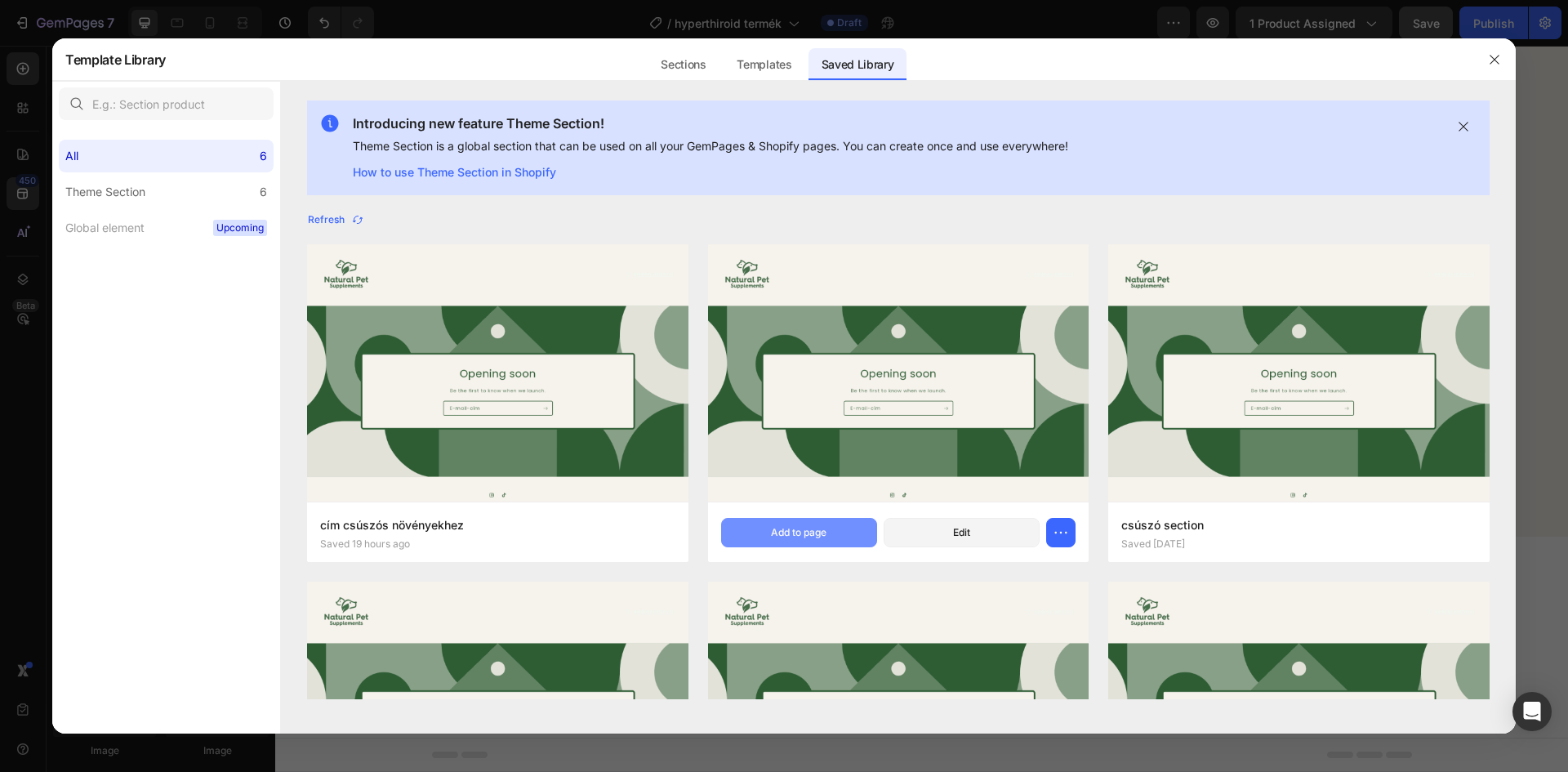
click at [784, 531] on div "Add to page" at bounding box center [798, 532] width 55 height 15
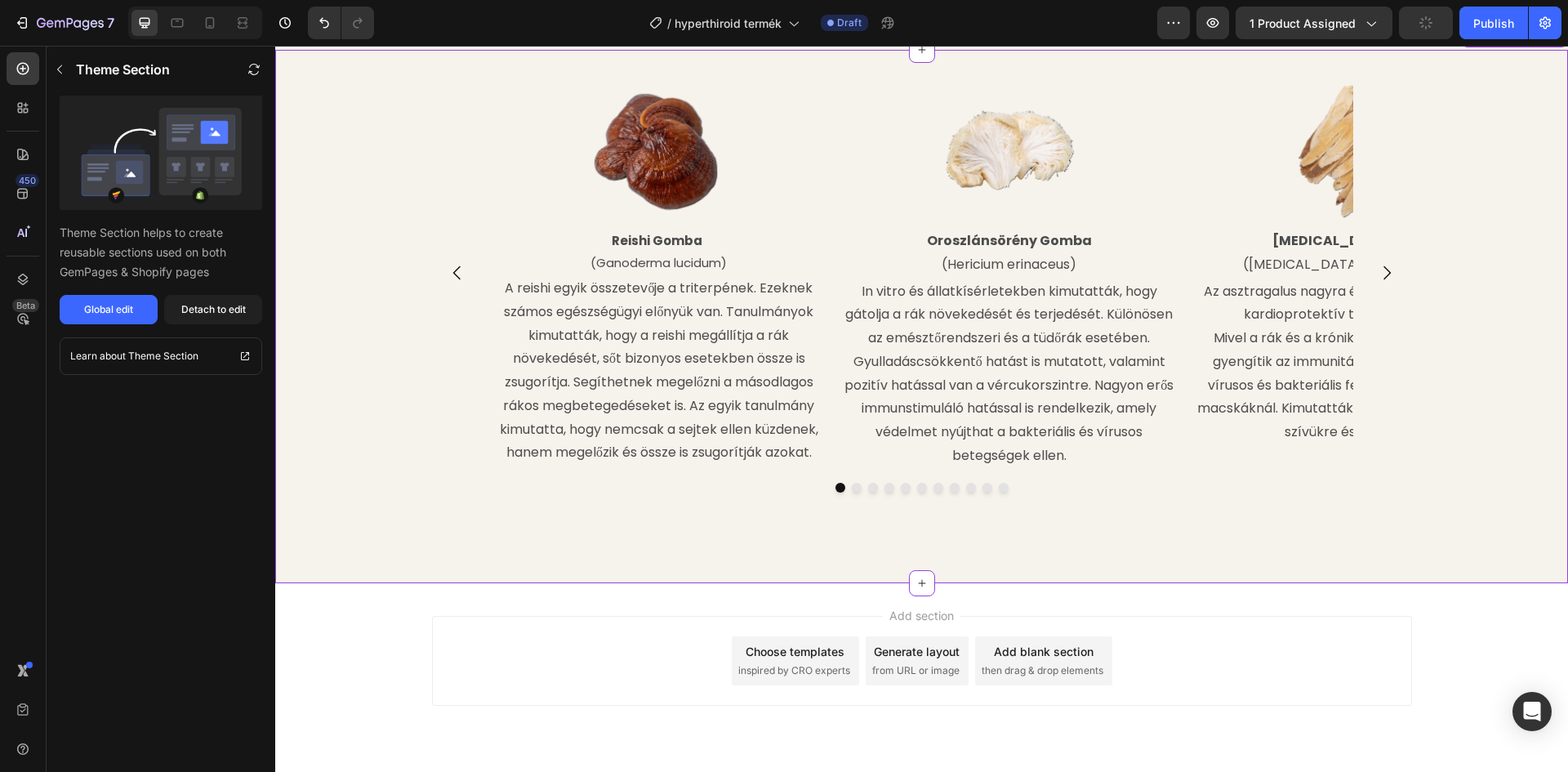
scroll to position [1818, 0]
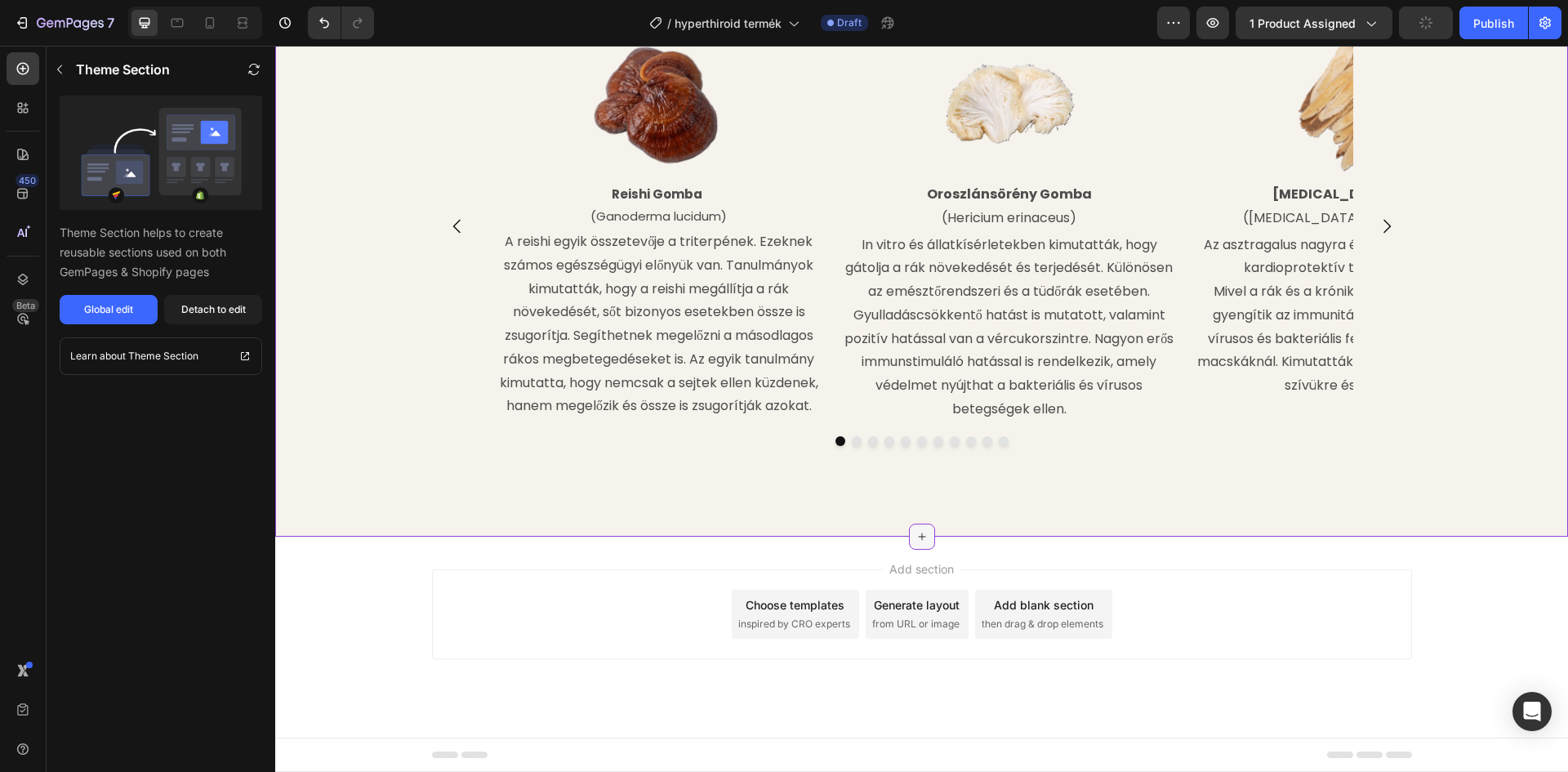
click at [921, 537] on div at bounding box center [921, 536] width 27 height 27
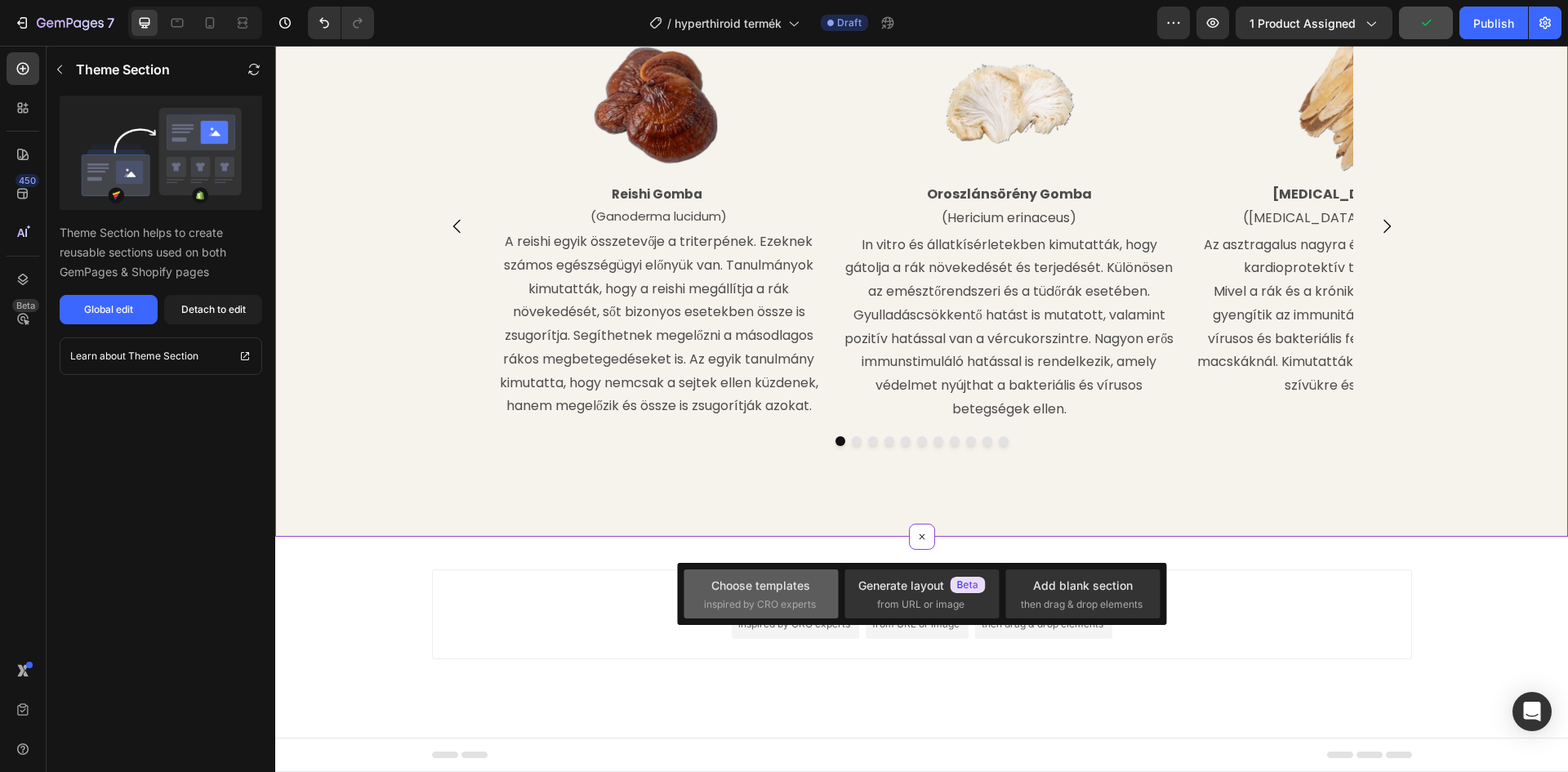
click at [796, 599] on span "inspired by CRO experts" at bounding box center [760, 604] width 112 height 15
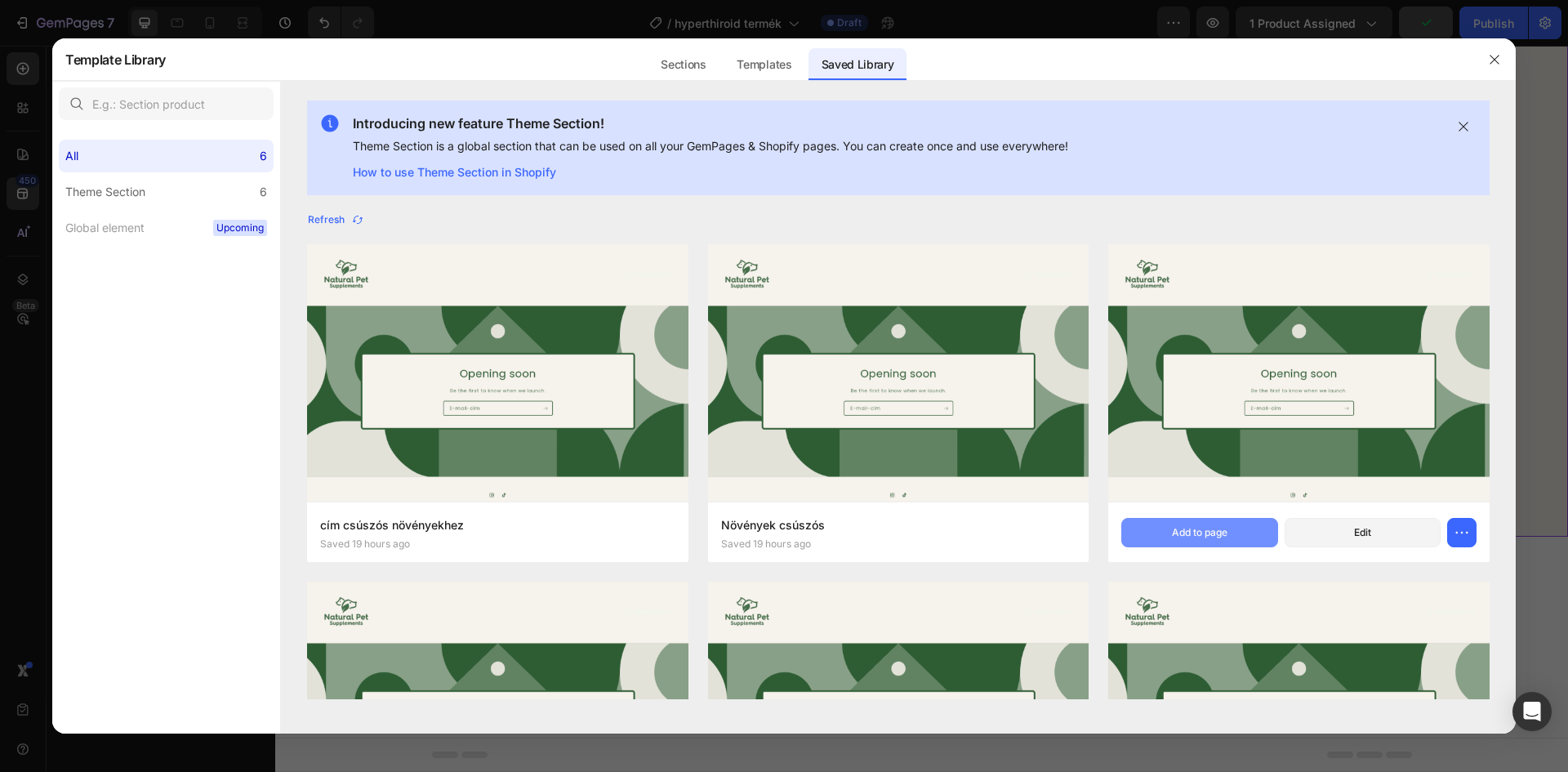
click at [1190, 535] on div "Add to page" at bounding box center [1199, 532] width 55 height 15
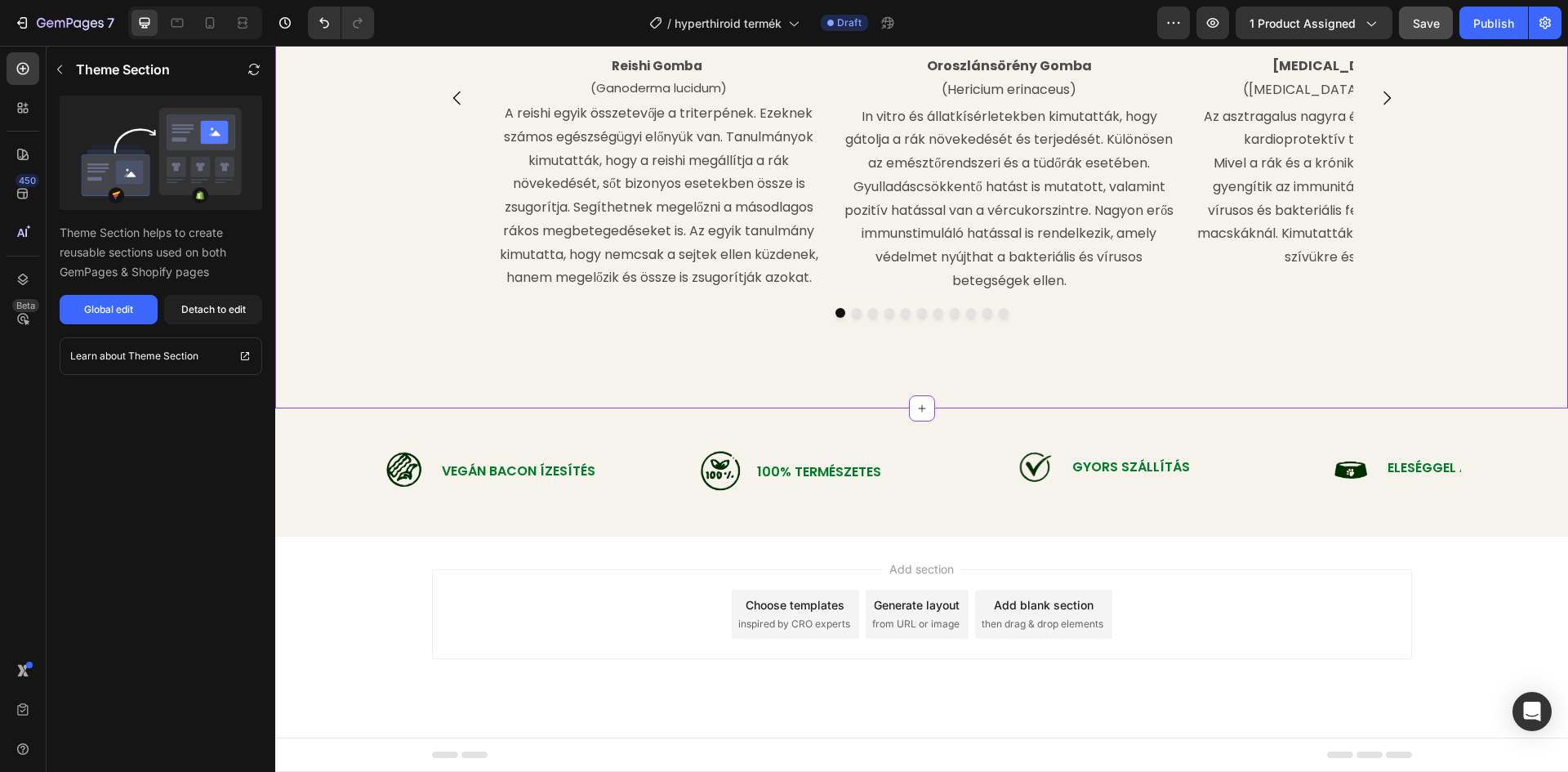
scroll to position [1946, 0]
click at [1076, 619] on span "then drag & drop elements" at bounding box center [1042, 624] width 121 height 15
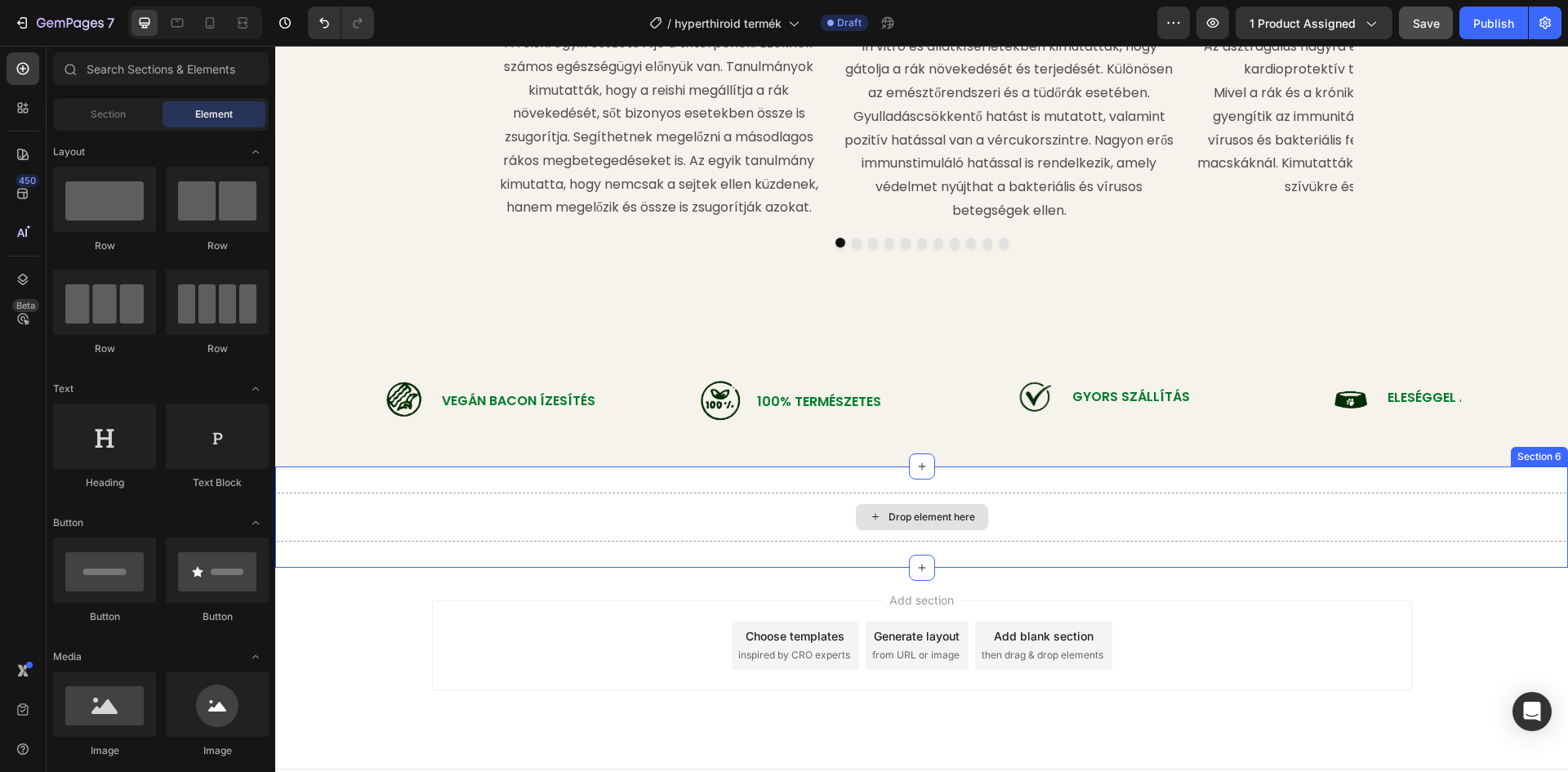
click at [913, 530] on div "Drop element here" at bounding box center [921, 517] width 132 height 27
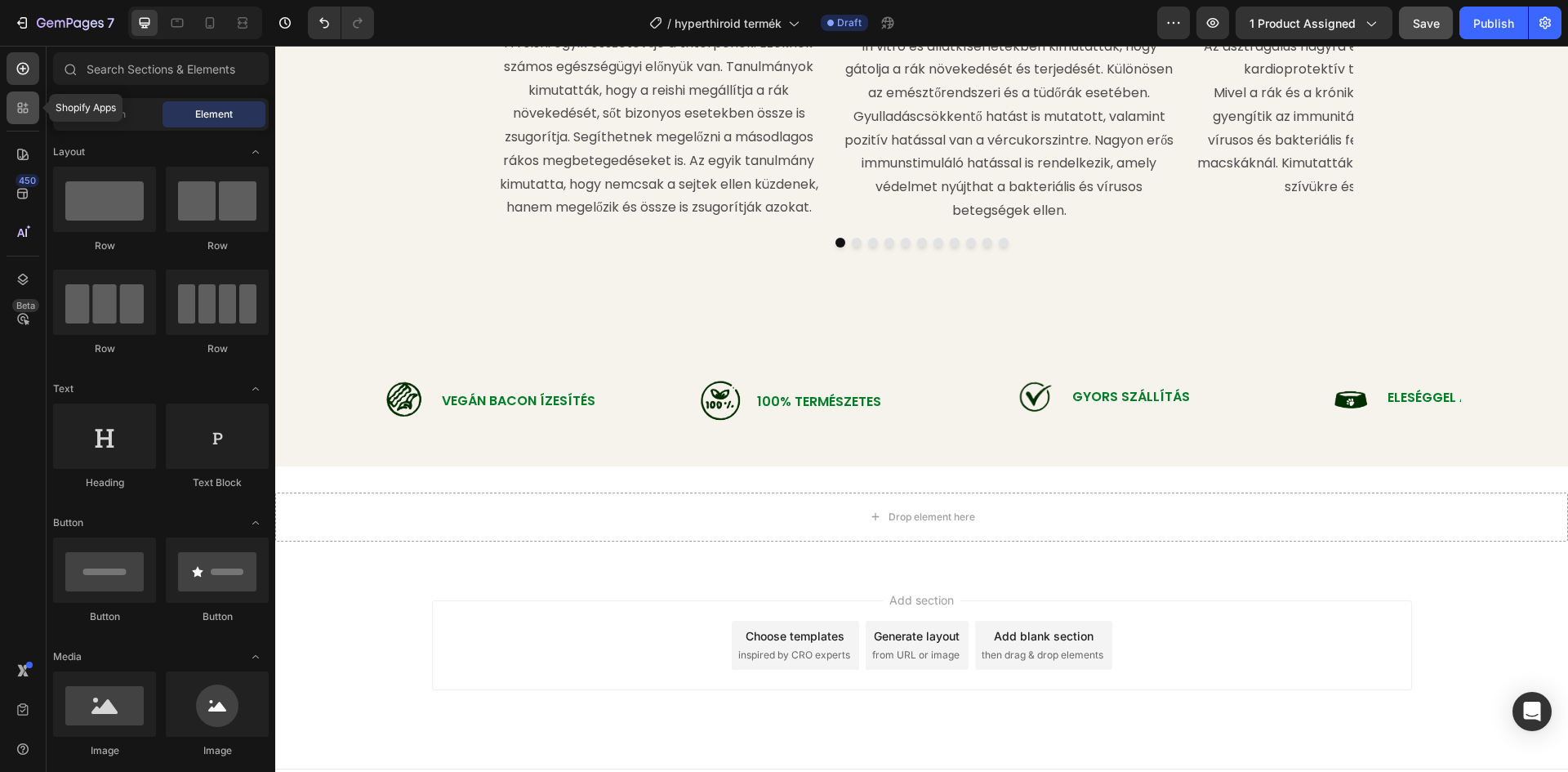
click at [23, 108] on icon at bounding box center [23, 107] width 17 height 17
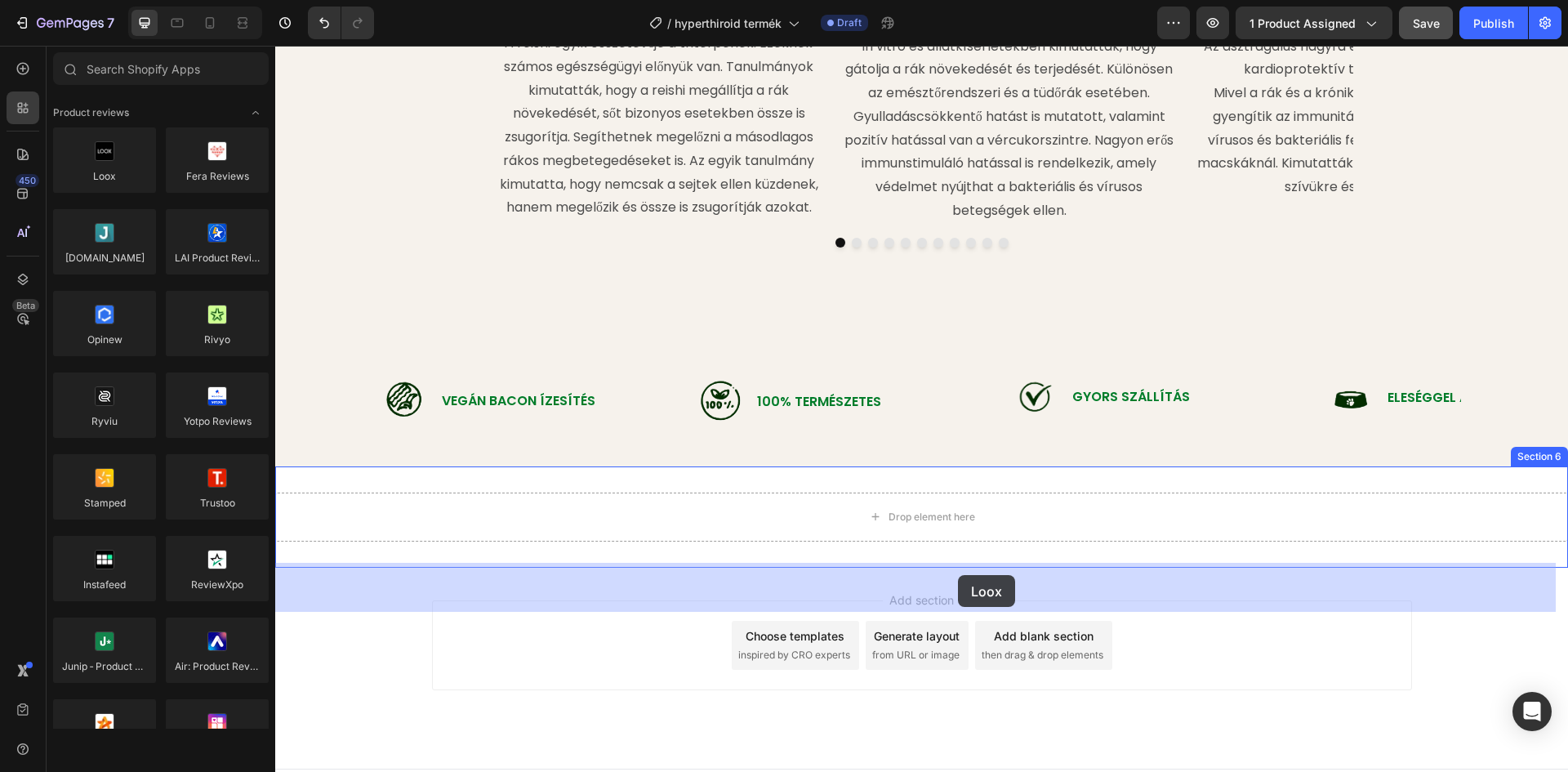
drag, startPoint x: 367, startPoint y: 212, endPoint x: 958, endPoint y: 575, distance: 693.6
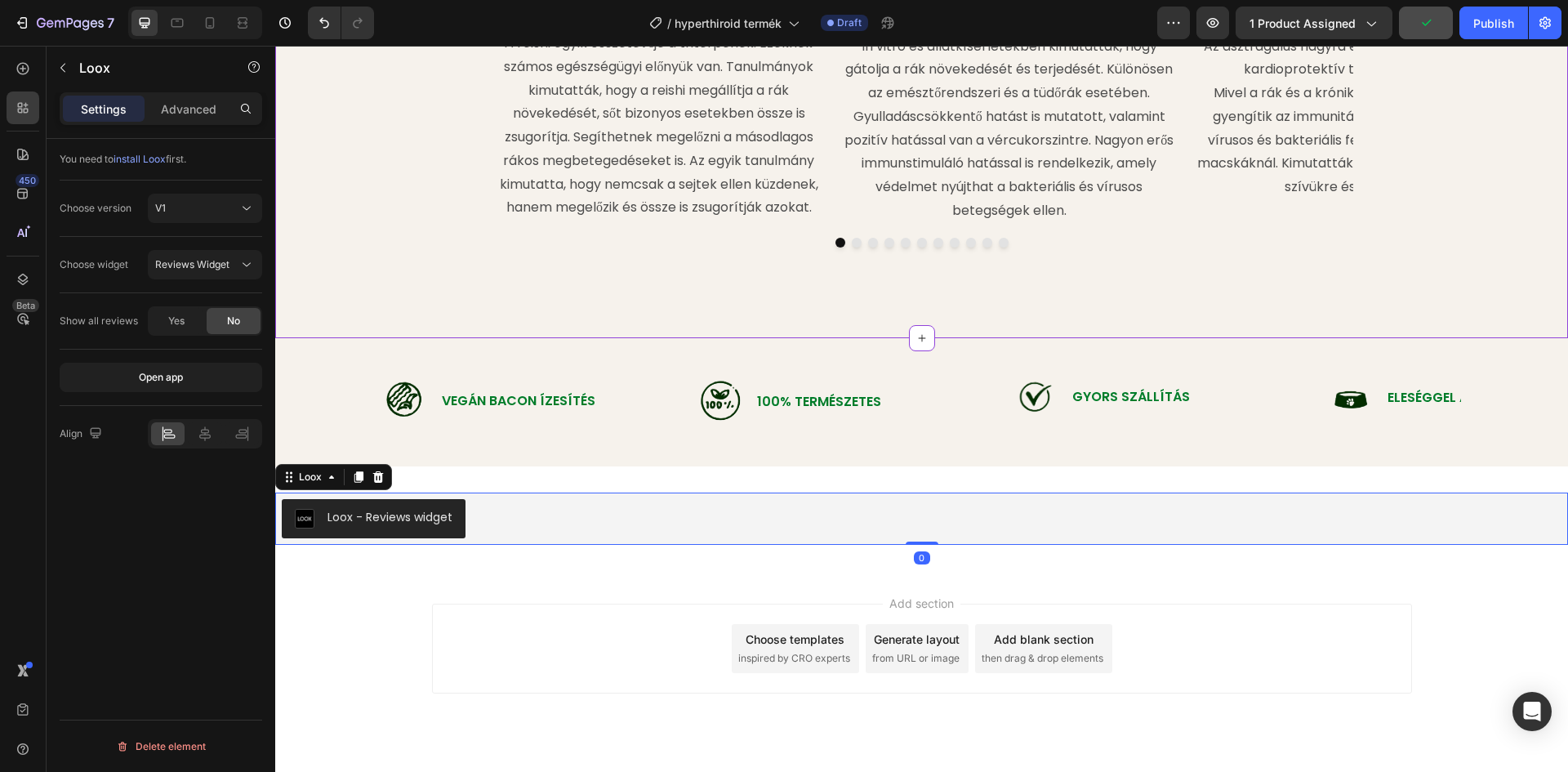
click at [1481, 313] on div "Image Reishi Gomba (Ganoderma lucidum) Text Block A reishi egyik összetevője a …" at bounding box center [921, 71] width 1293 height 481
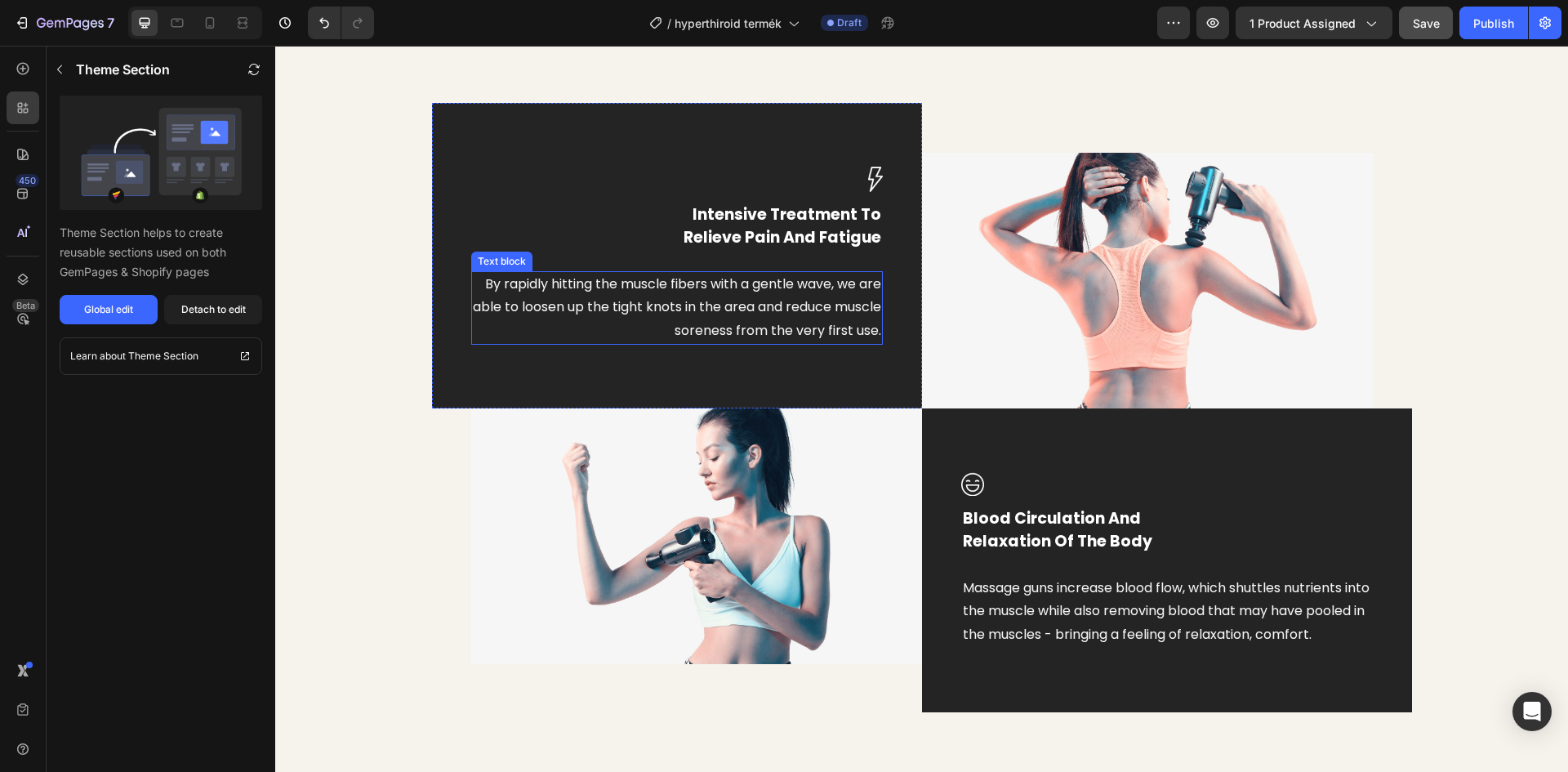
scroll to position [803, 0]
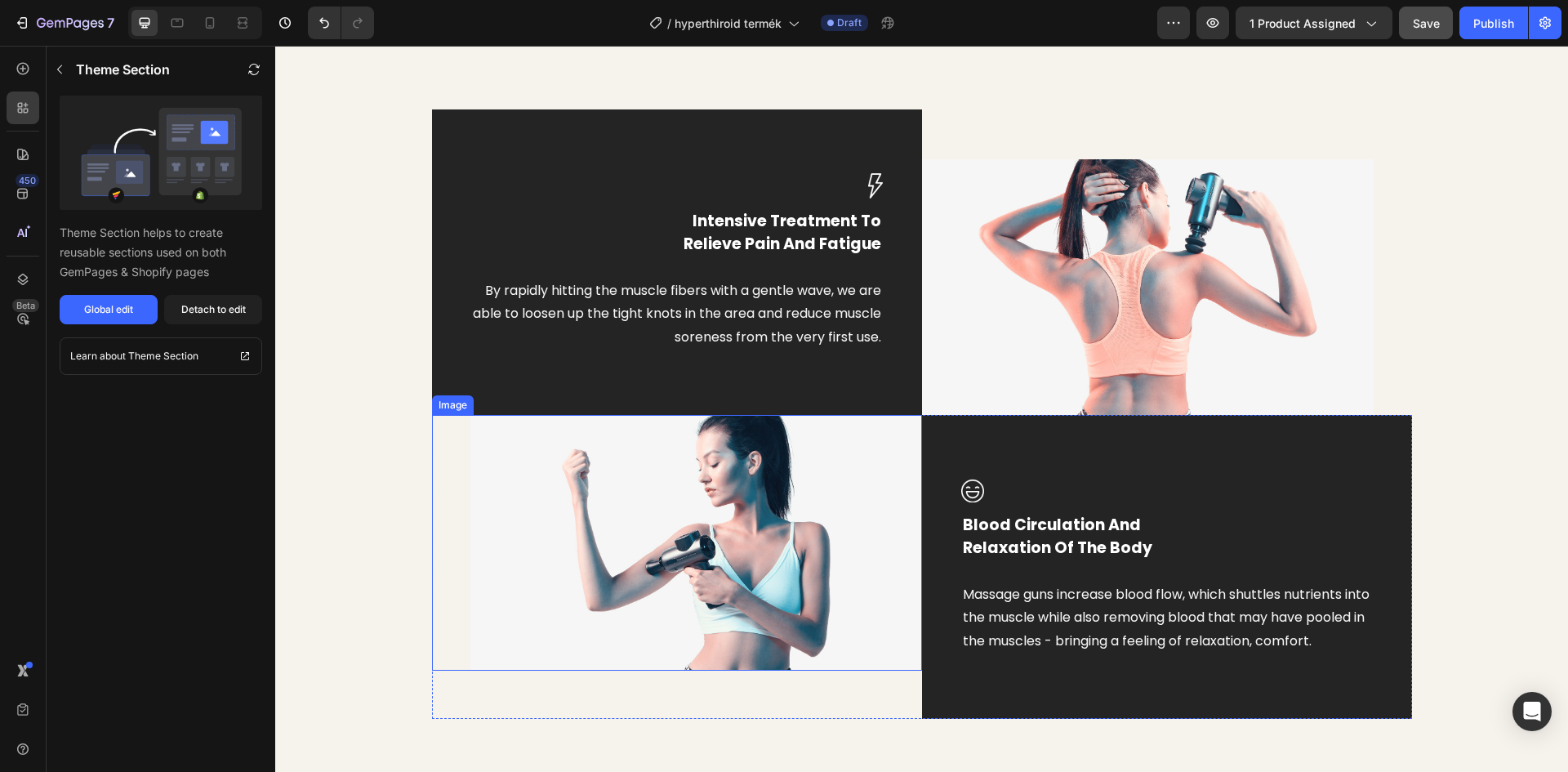
click at [646, 494] on img at bounding box center [696, 542] width 451 height 255
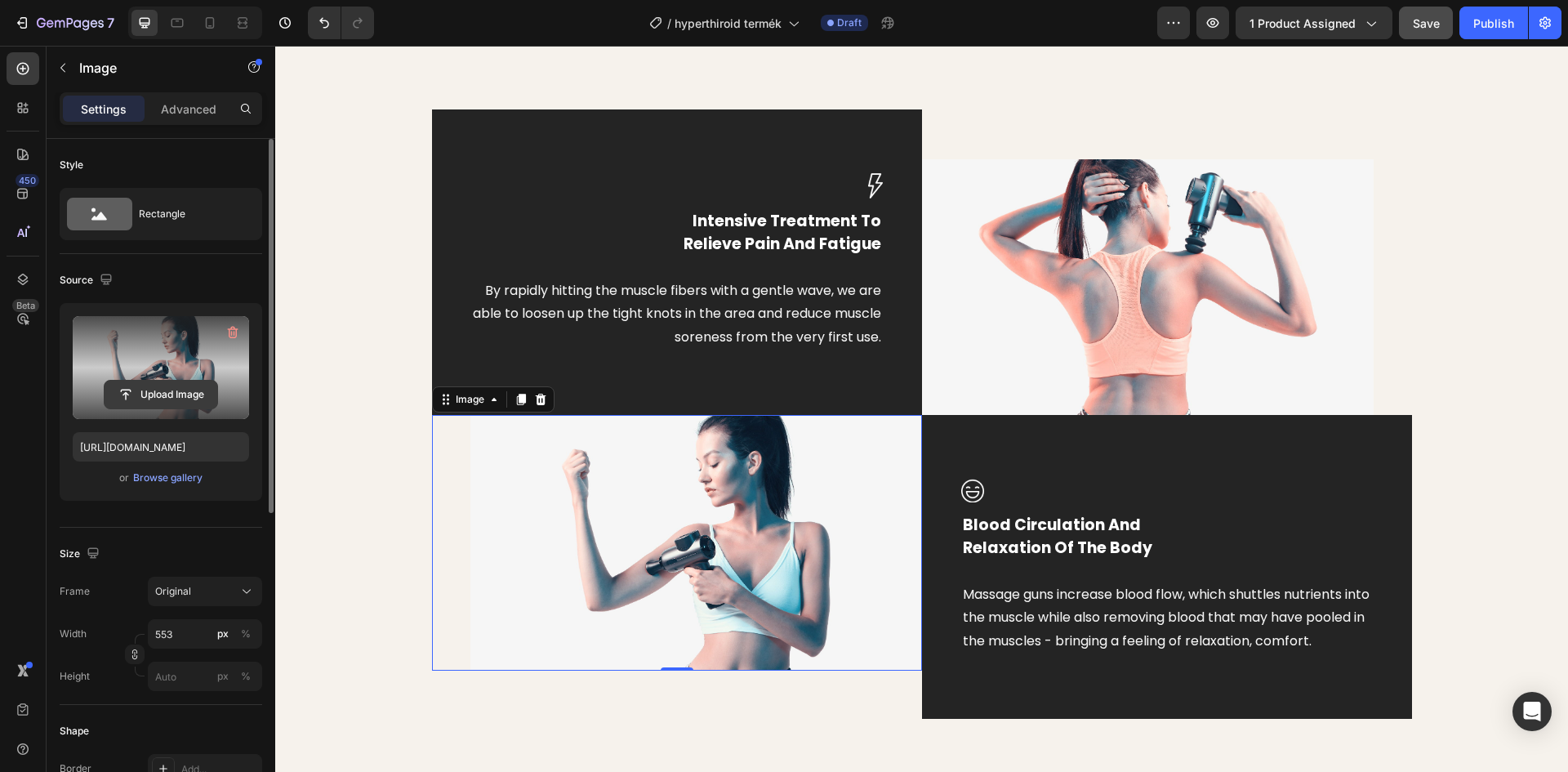
click at [174, 373] on label at bounding box center [161, 368] width 176 height 103
click at [174, 381] on input "file" at bounding box center [161, 394] width 112 height 28
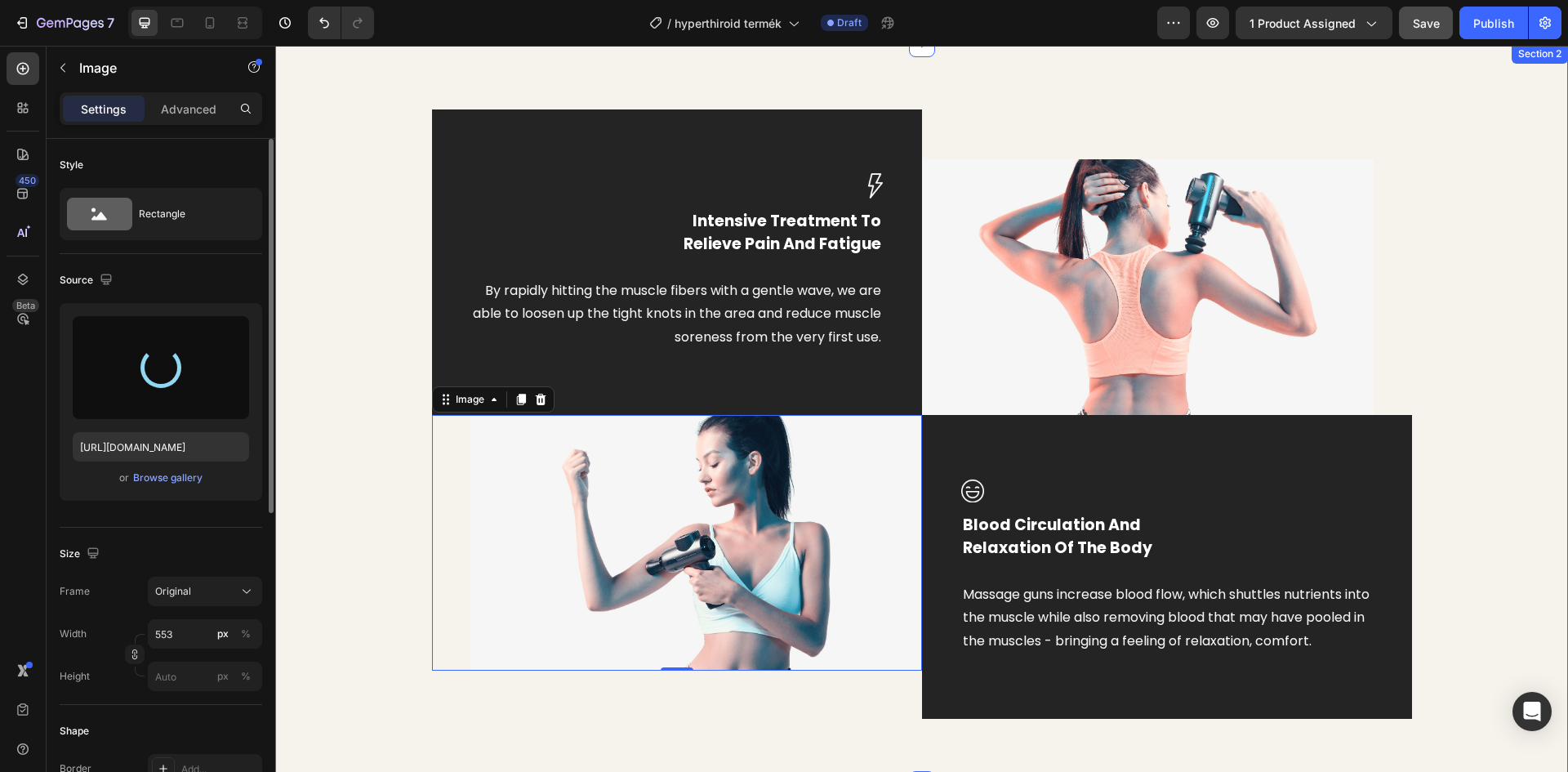
type input "https://cdn.shopify.com/s/files/1/0948/2462/8573/files/gempages_576978716819719…"
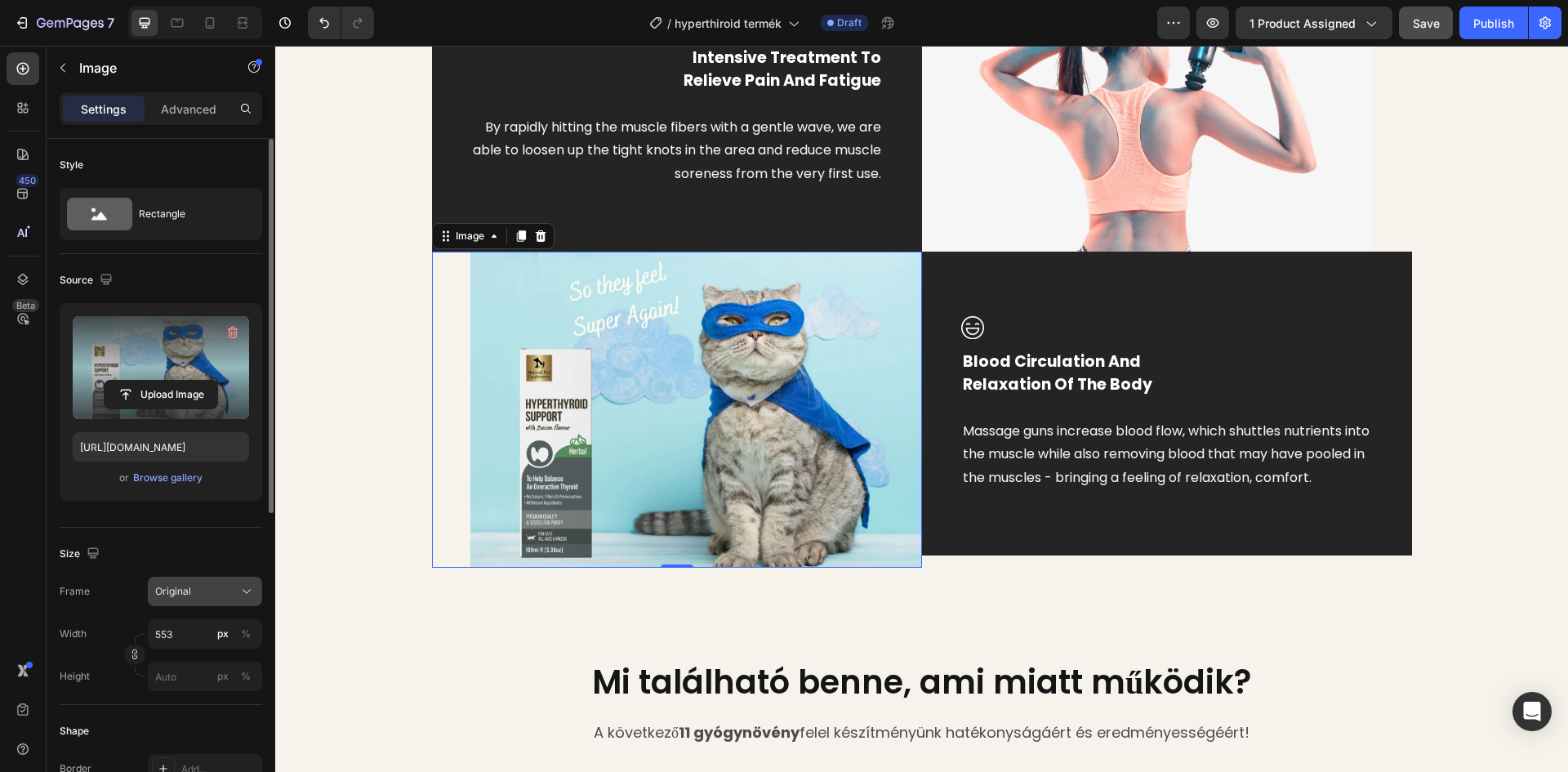
scroll to position [82, 0]
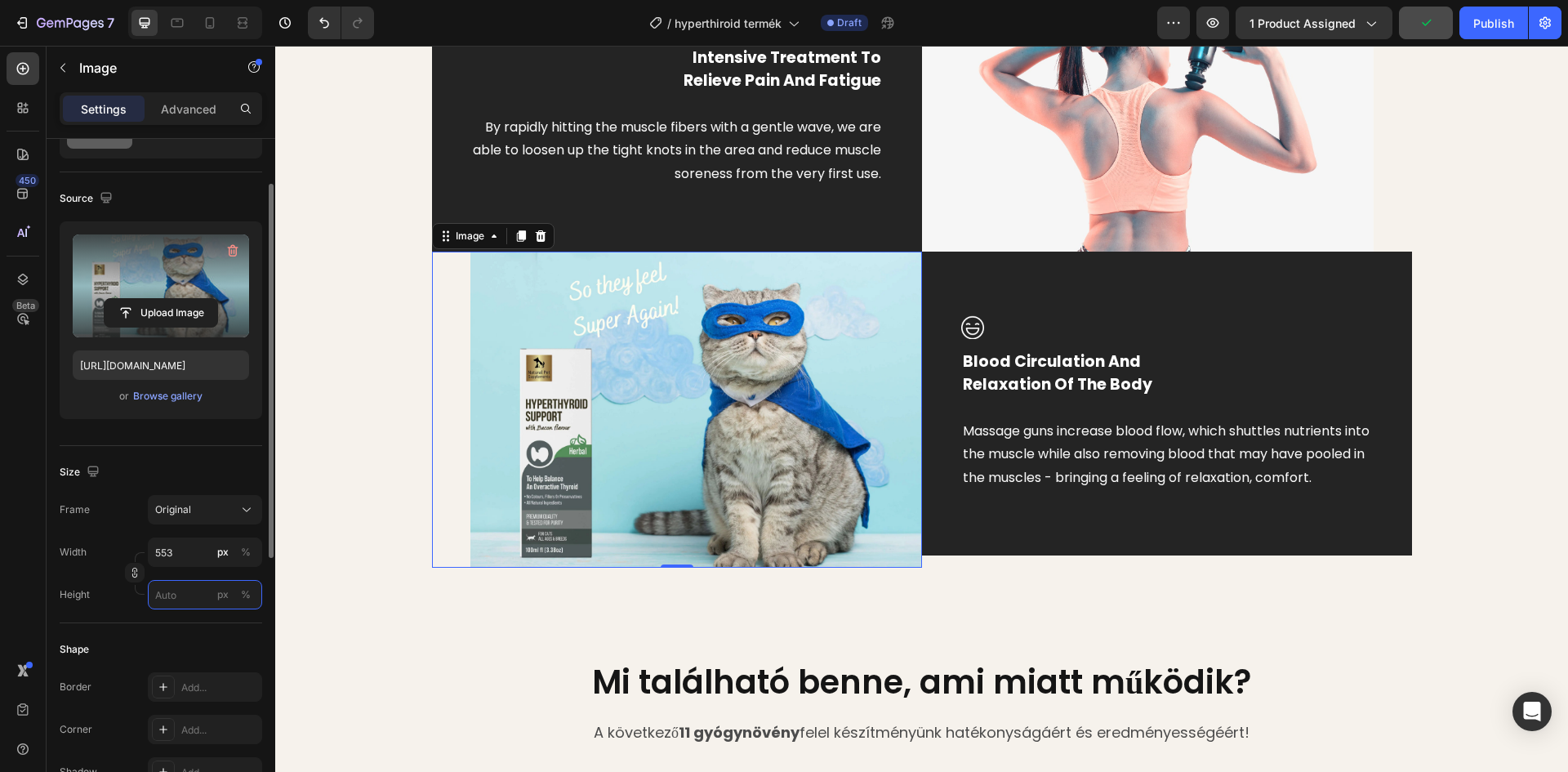
click at [178, 595] on input "px %" at bounding box center [205, 595] width 114 height 30
click at [189, 595] on input "px %" at bounding box center [205, 595] width 114 height 30
click at [255, 550] on input "553" at bounding box center [205, 552] width 114 height 30
click at [245, 554] on div "%" at bounding box center [245, 552] width 10 height 15
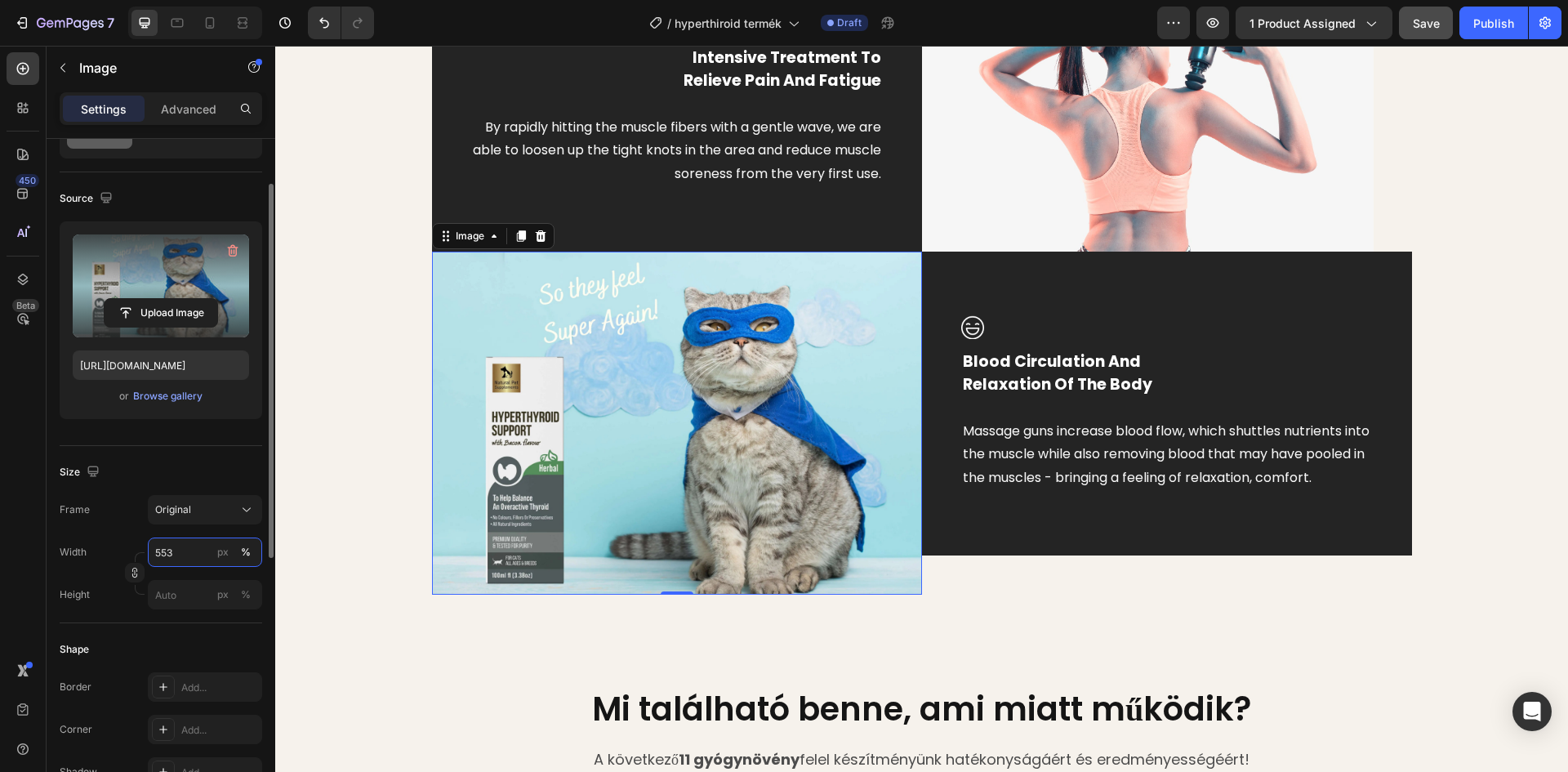
click at [179, 550] on input "553" at bounding box center [205, 552] width 114 height 30
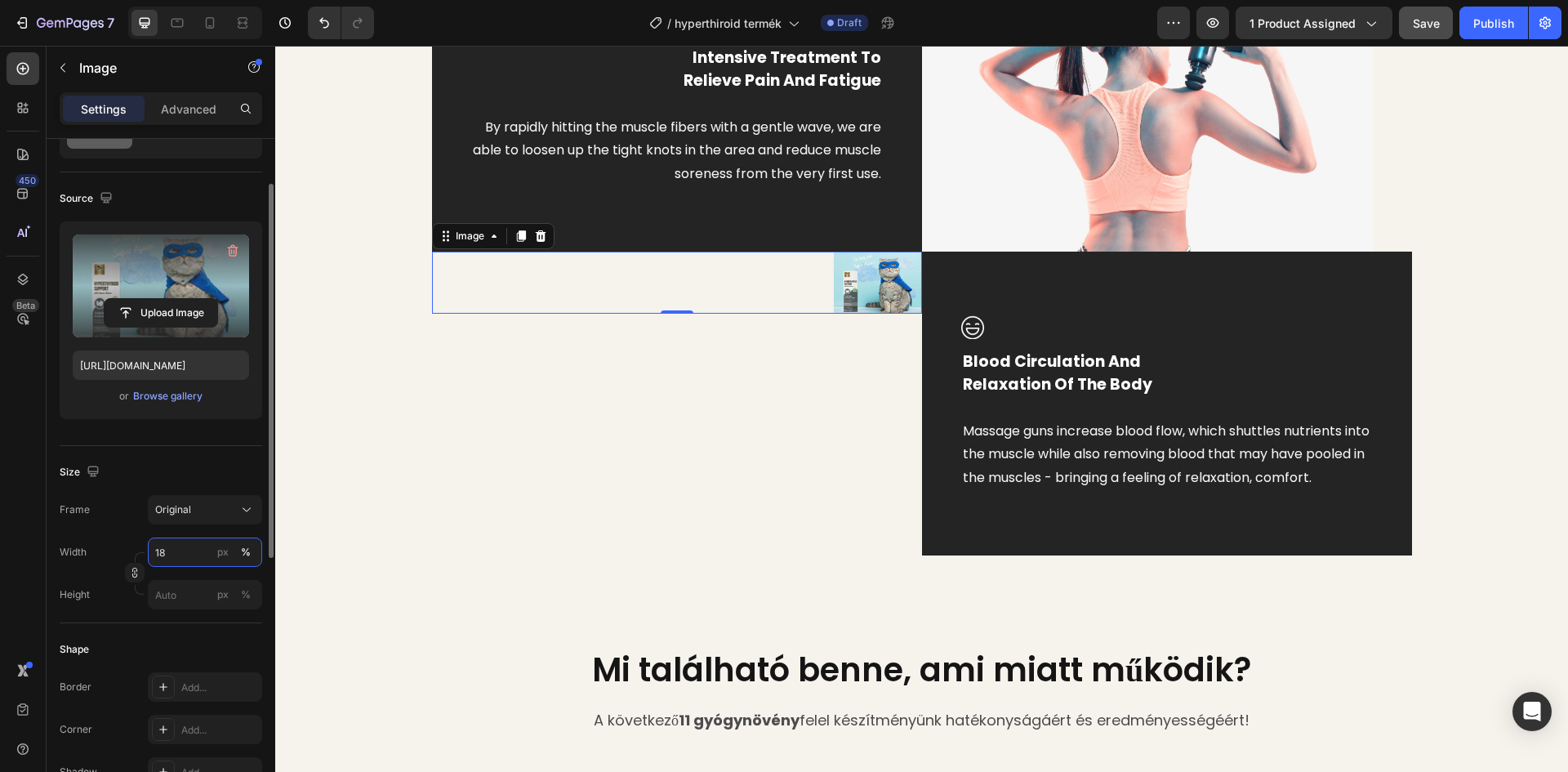
type input "1"
type input "80"
click at [248, 555] on div "%" at bounding box center [245, 552] width 10 height 15
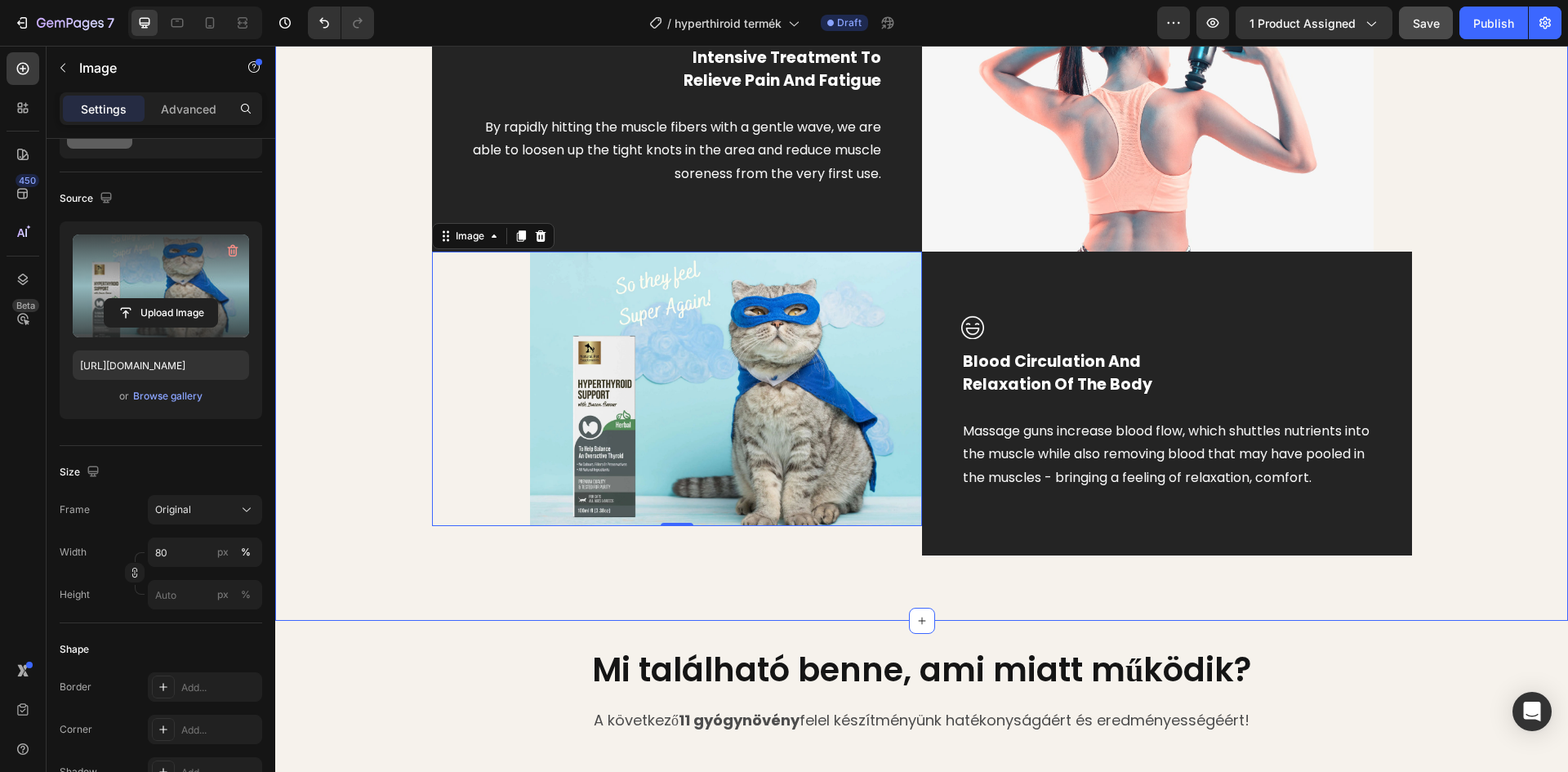
click at [397, 523] on div "Image Intensive Treatment To Relieve Pain And Fatigue Text block By rapidly hit…" at bounding box center [921, 250] width 1268 height 609
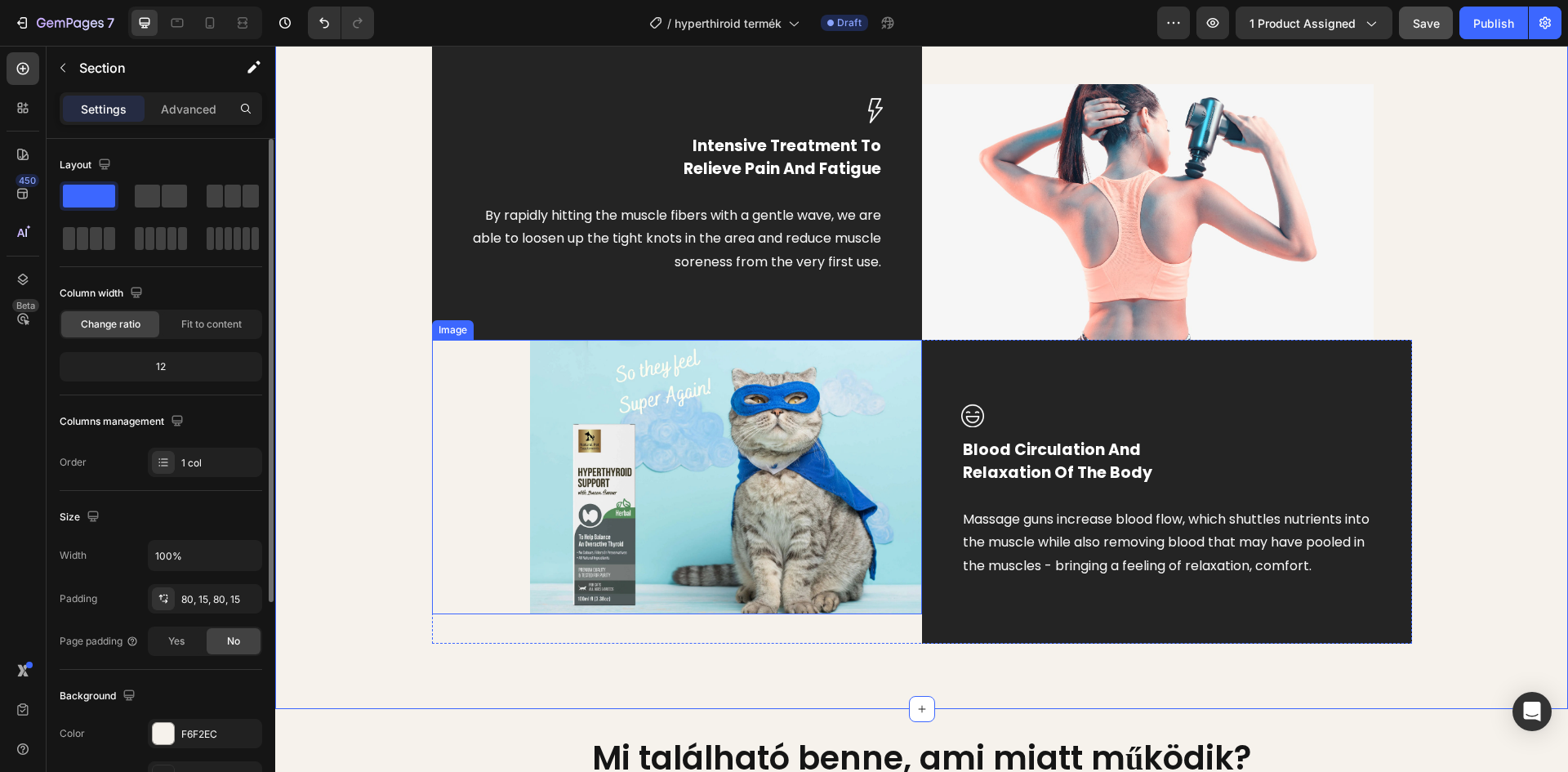
scroll to position [884, 0]
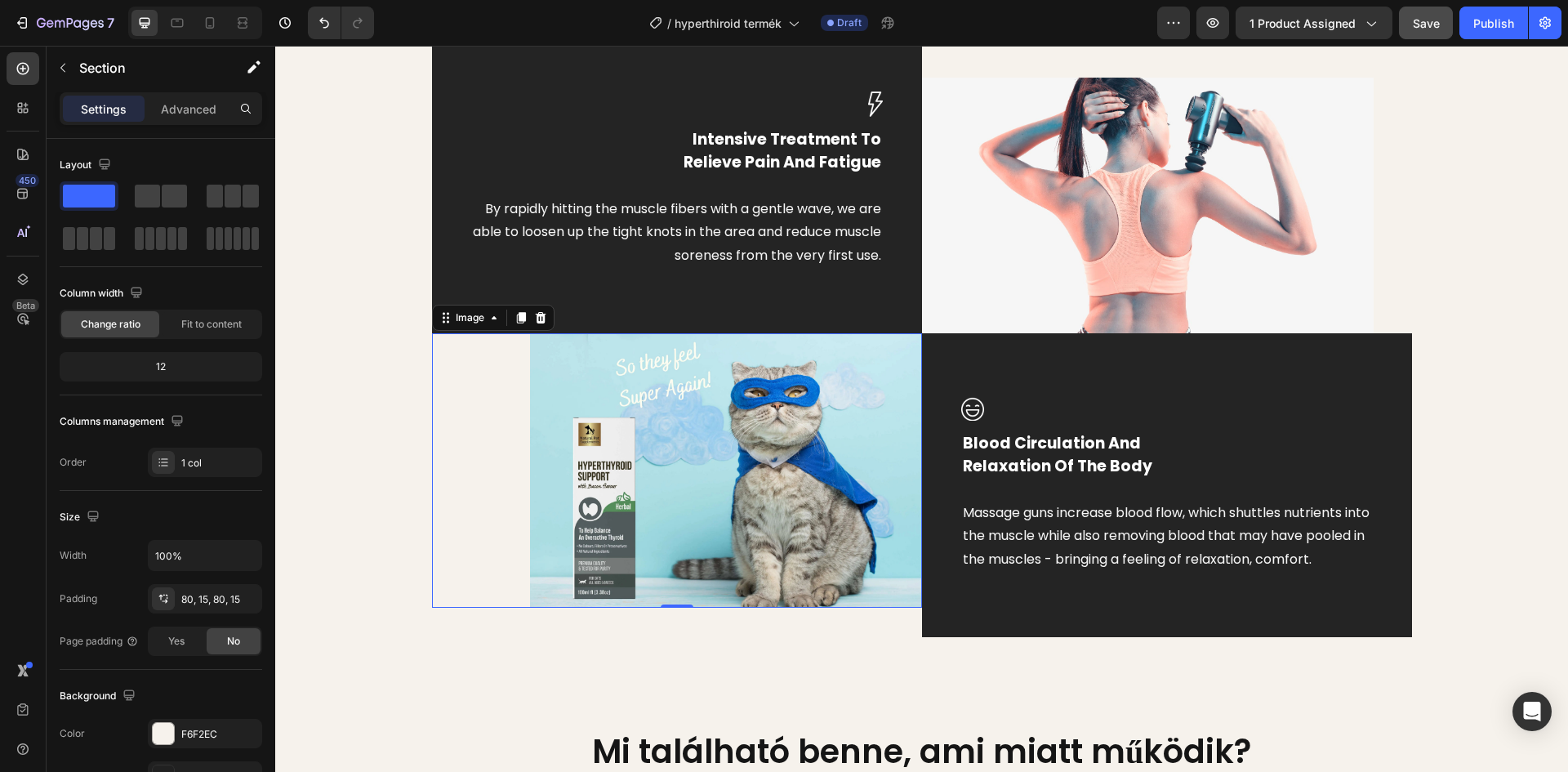
click at [657, 488] on img at bounding box center [726, 470] width 392 height 274
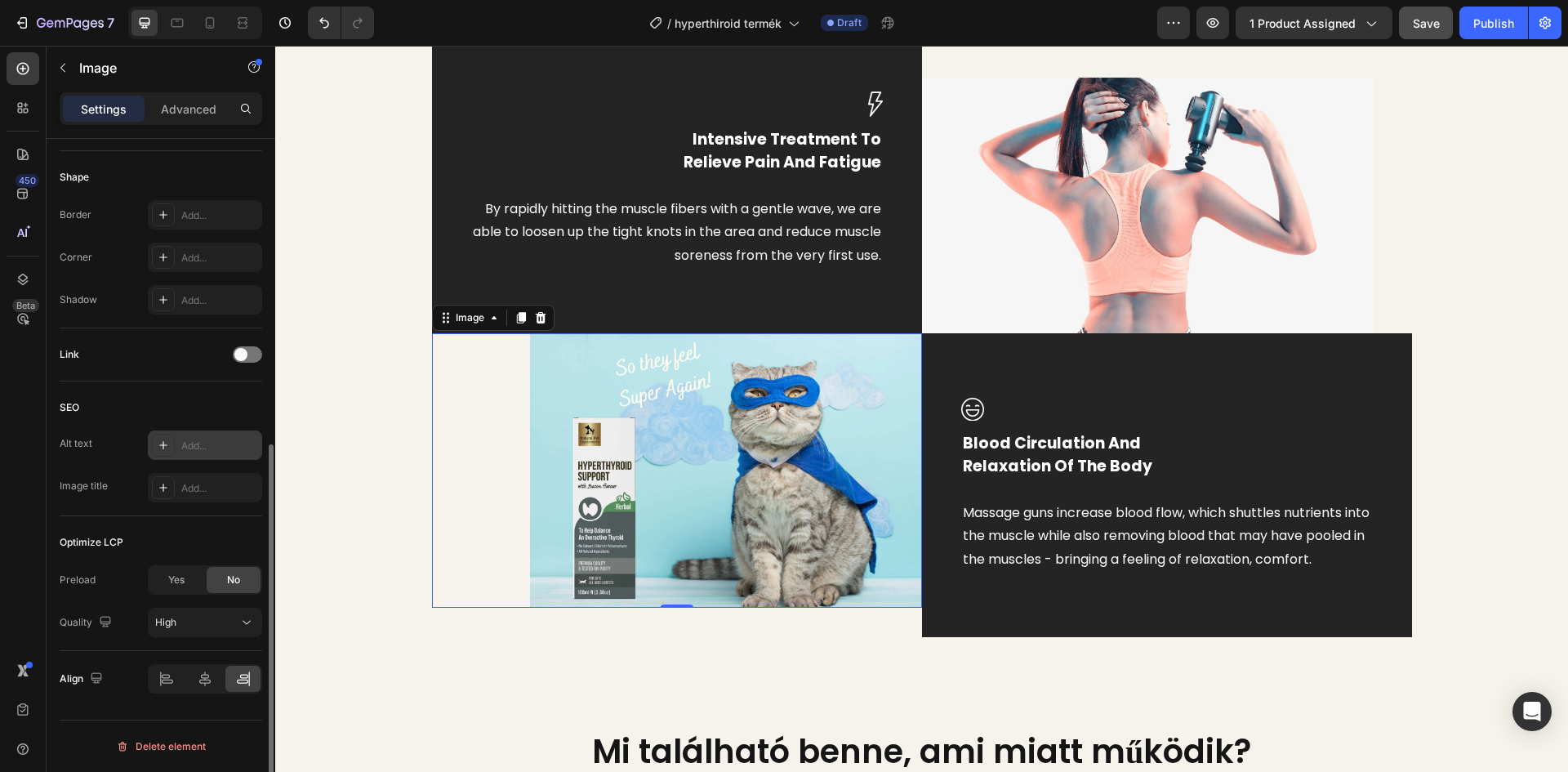
scroll to position [390, 0]
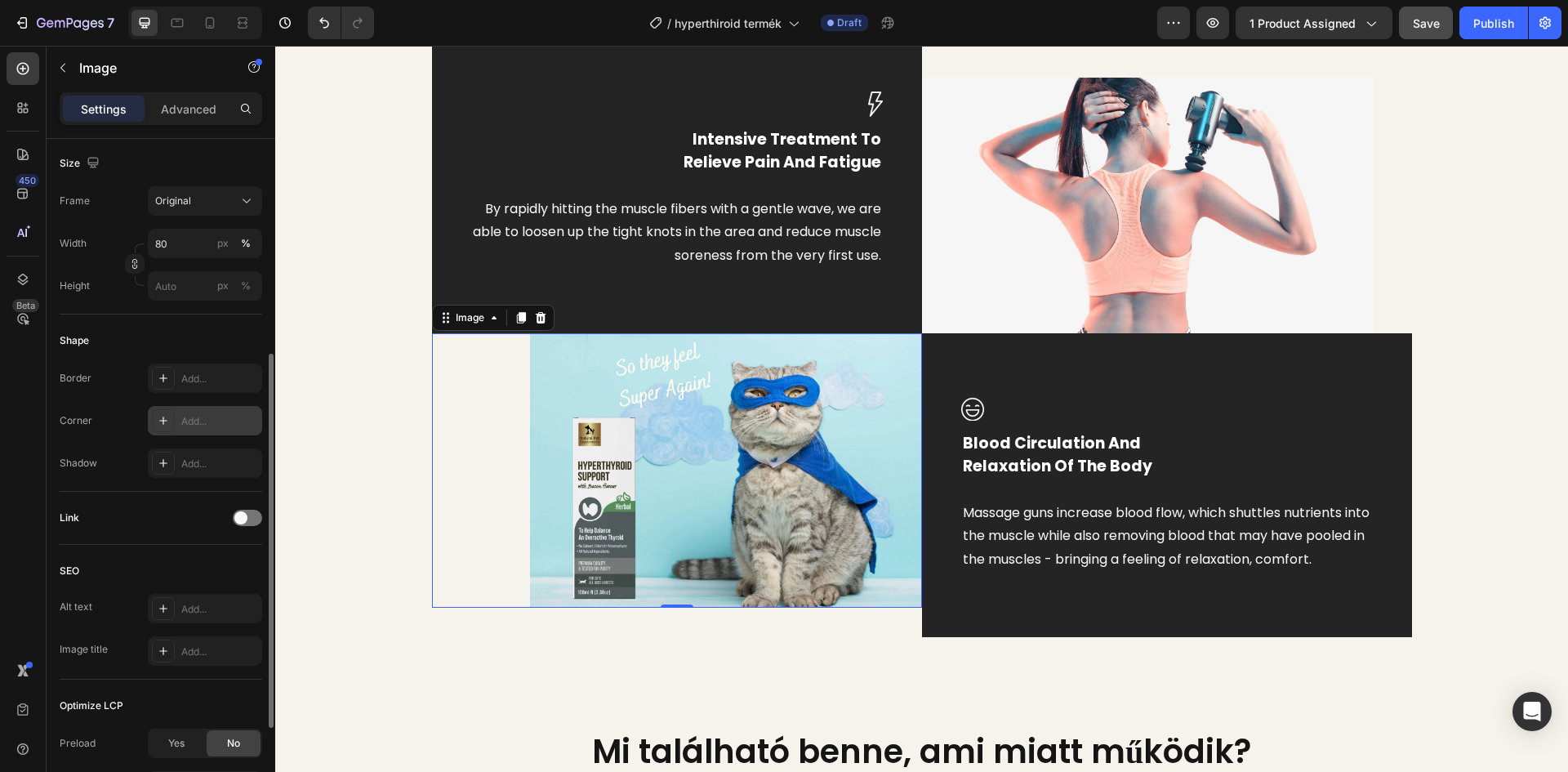
click at [169, 417] on icon at bounding box center [163, 420] width 13 height 13
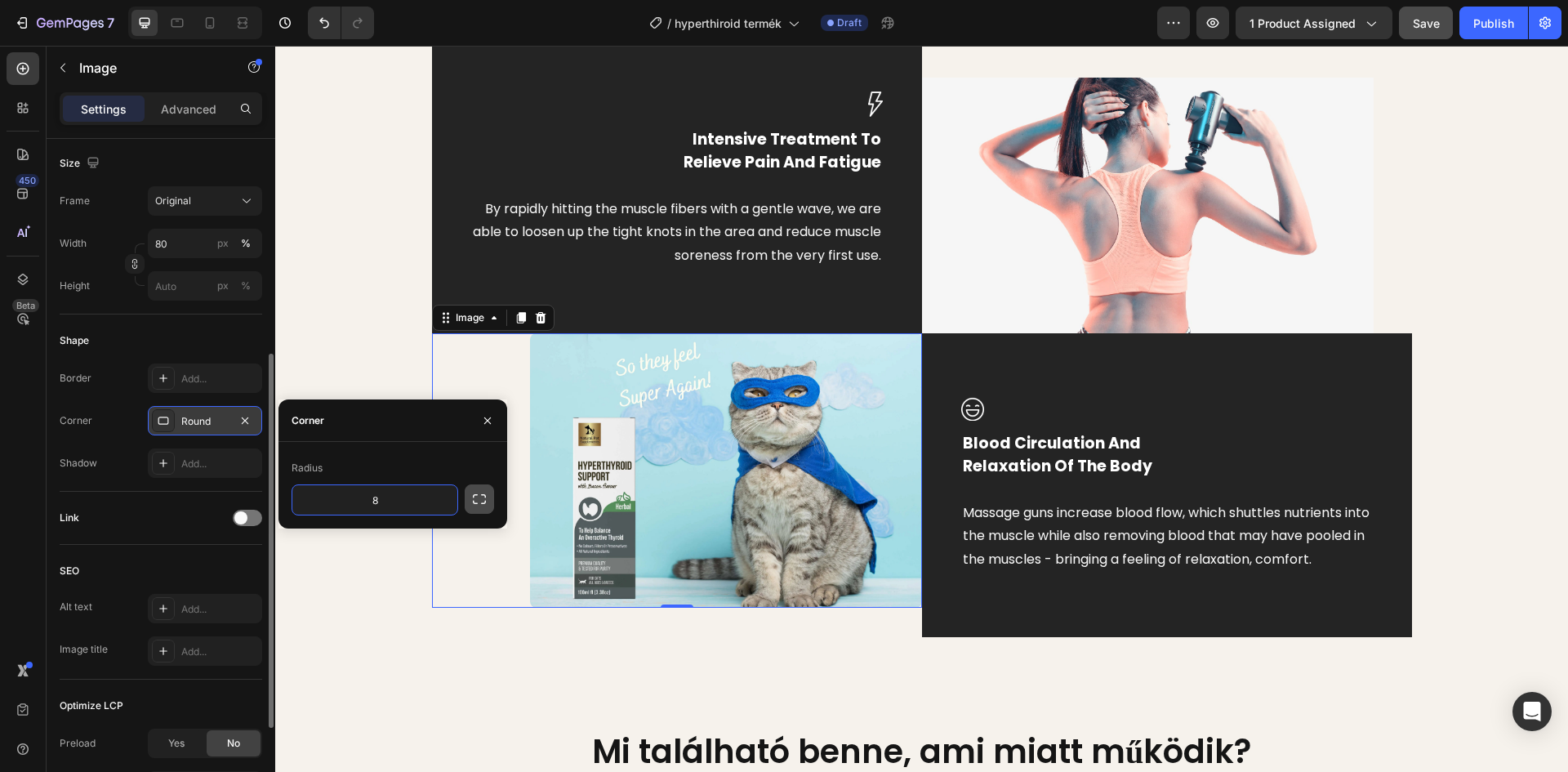
click at [489, 505] on button "button" at bounding box center [479, 499] width 30 height 30
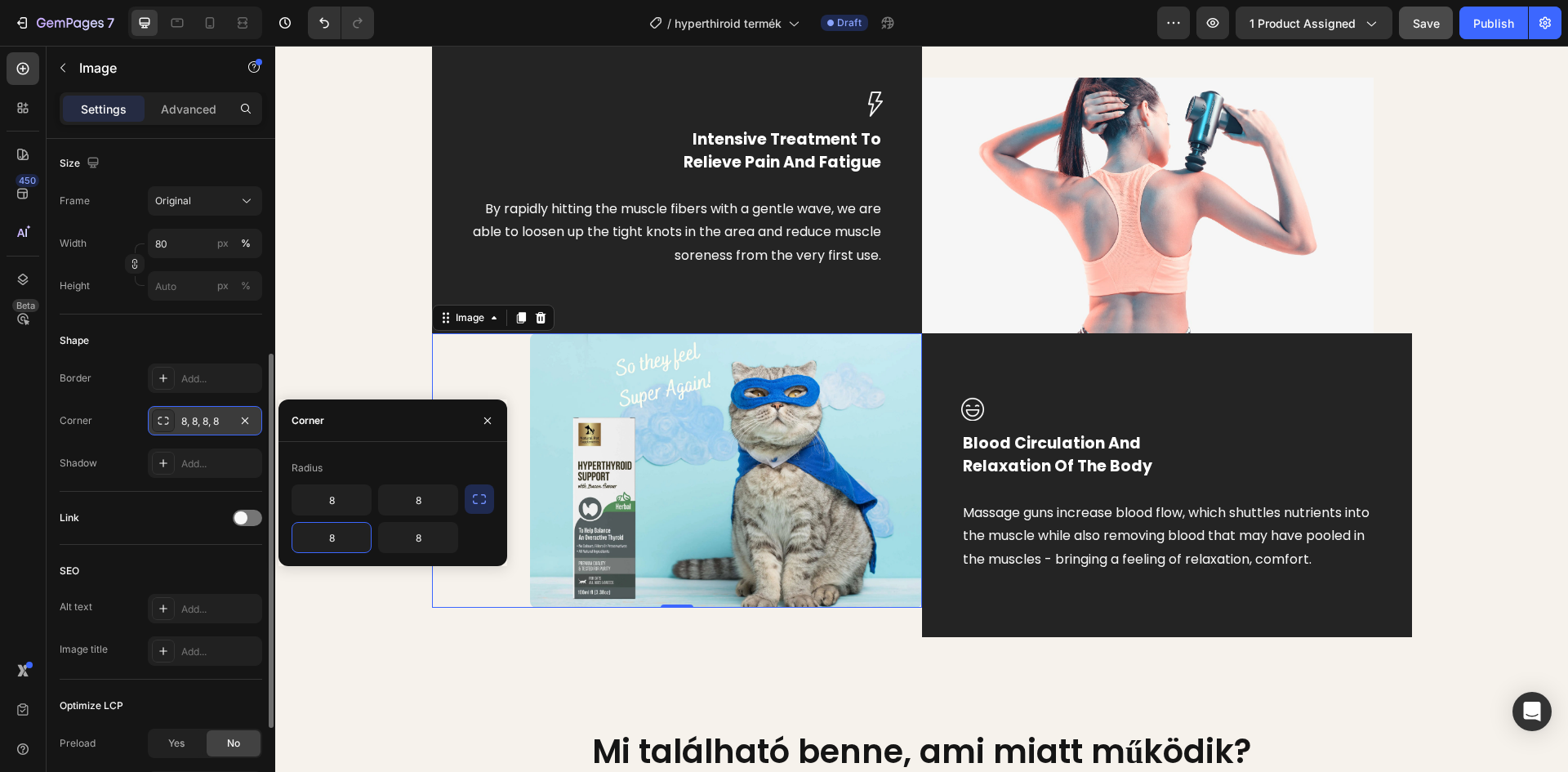
click at [329, 545] on input "8" at bounding box center [332, 537] width 79 height 30
type input "20"
click at [329, 501] on input "8" at bounding box center [332, 500] width 79 height 30
type input "5"
click at [412, 539] on input "8" at bounding box center [418, 537] width 79 height 30
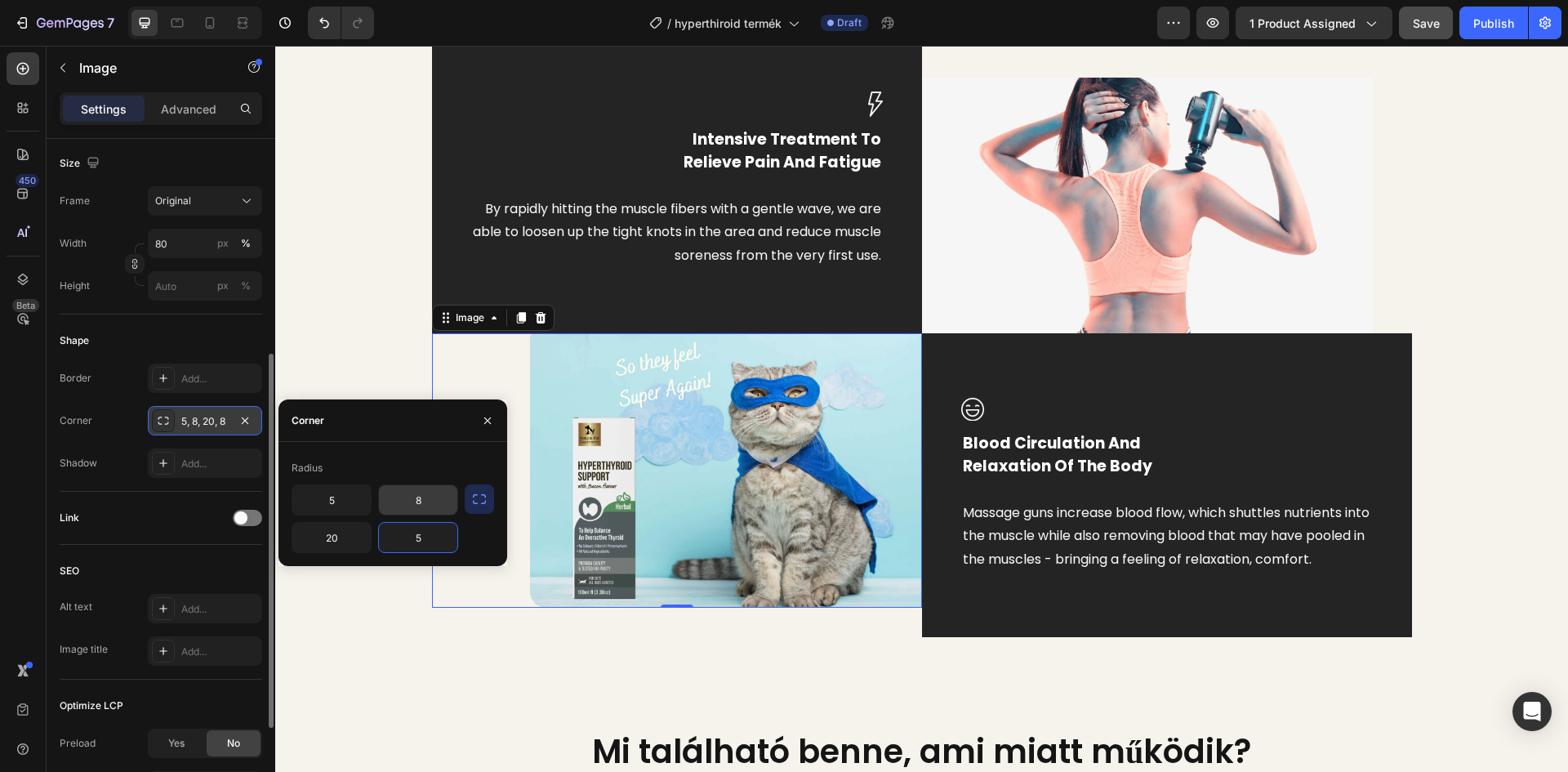
type input "5"
click at [421, 503] on input "8" at bounding box center [418, 500] width 79 height 30
type input "0"
click at [323, 326] on div "Image Intensive Treatment To Relieve Pain And Fatigue Text block By rapidly hit…" at bounding box center [921, 332] width 1268 height 609
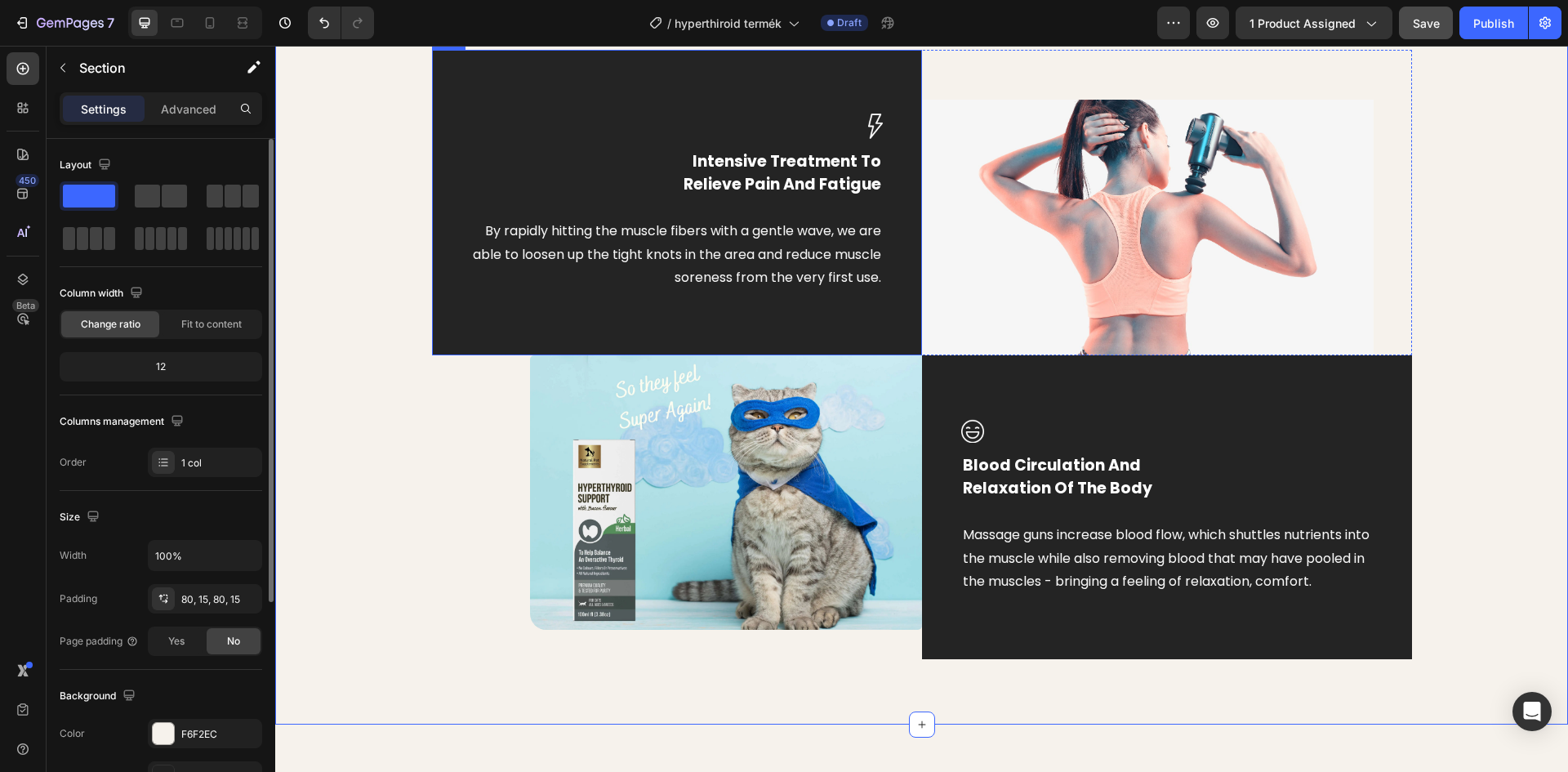
scroll to position [721, 0]
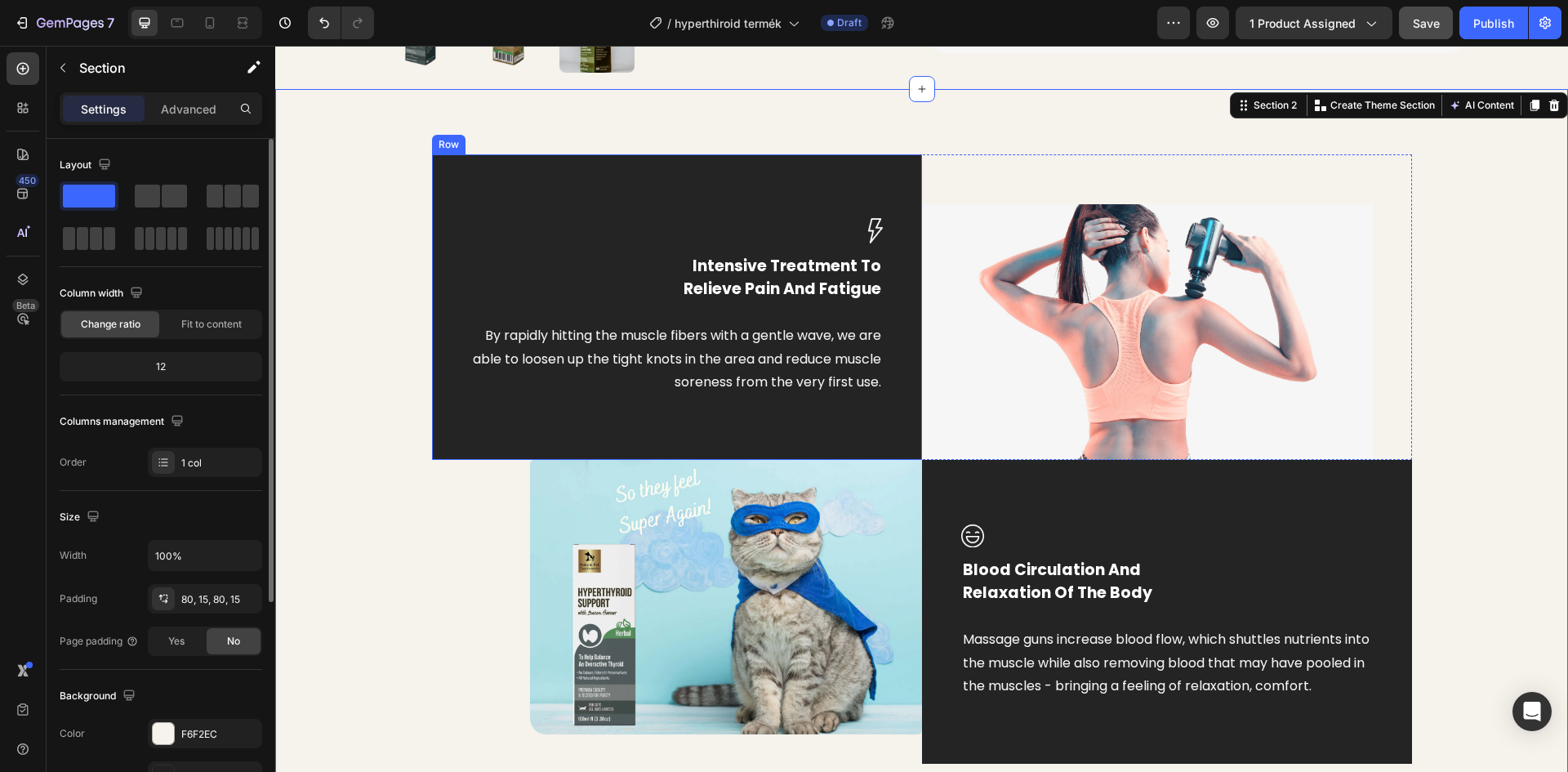
click at [565, 235] on div "Image Intensive Treatment To Relieve Pain And Fatigue Text block By rapidly hit…" at bounding box center [676, 308] width 490 height 306
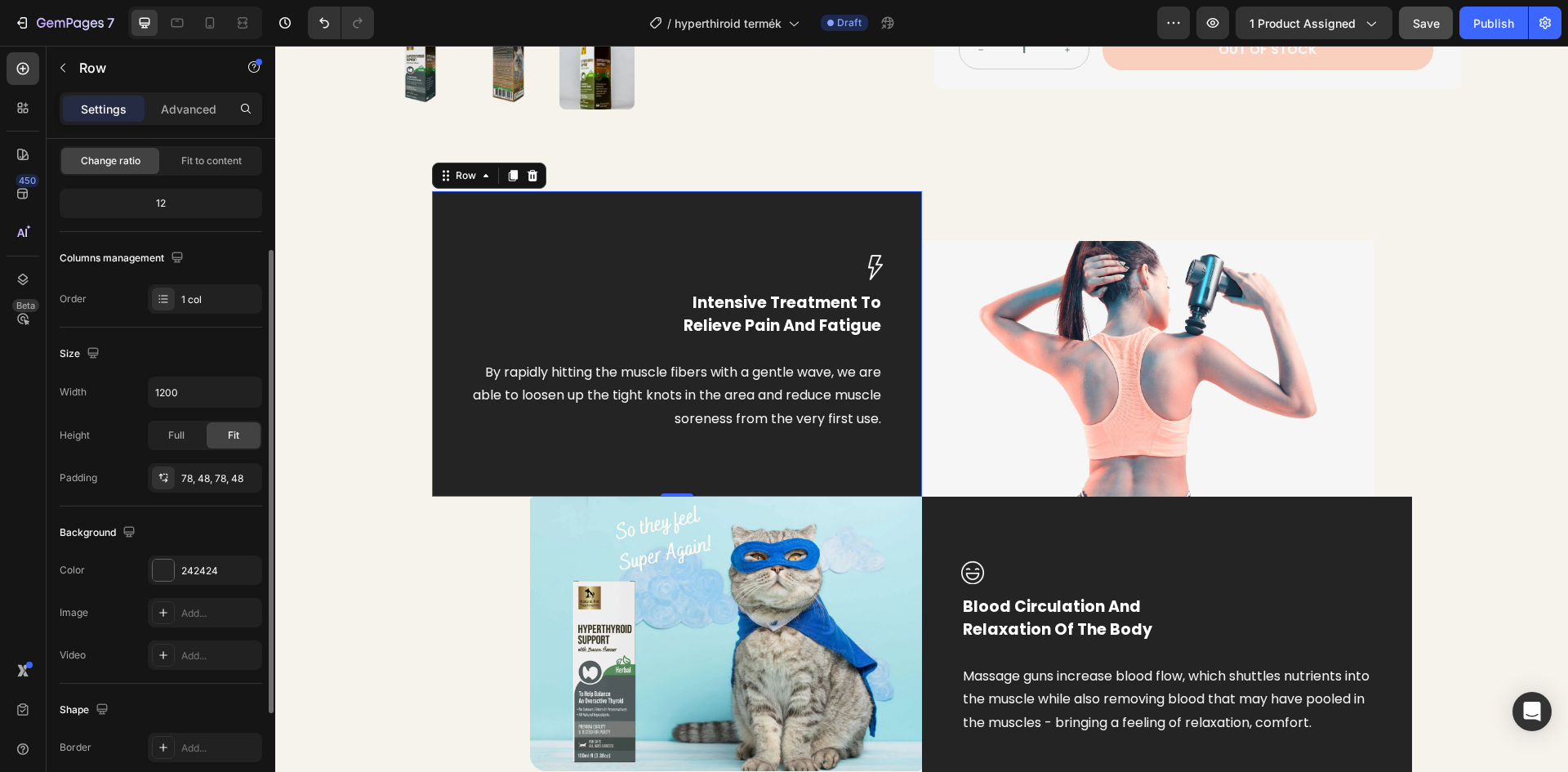
scroll to position [246, 0]
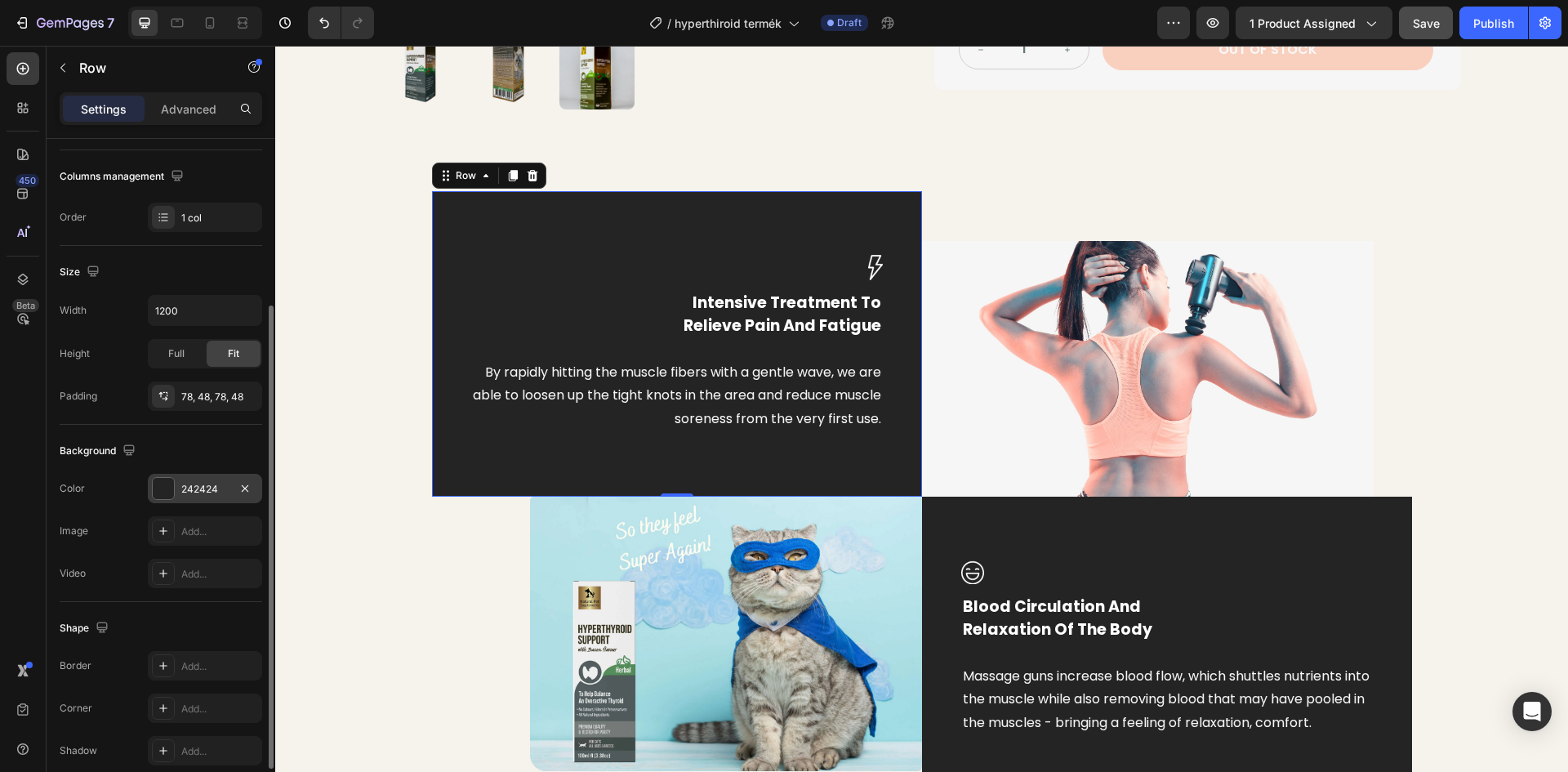
click at [164, 494] on div at bounding box center [164, 489] width 22 height 22
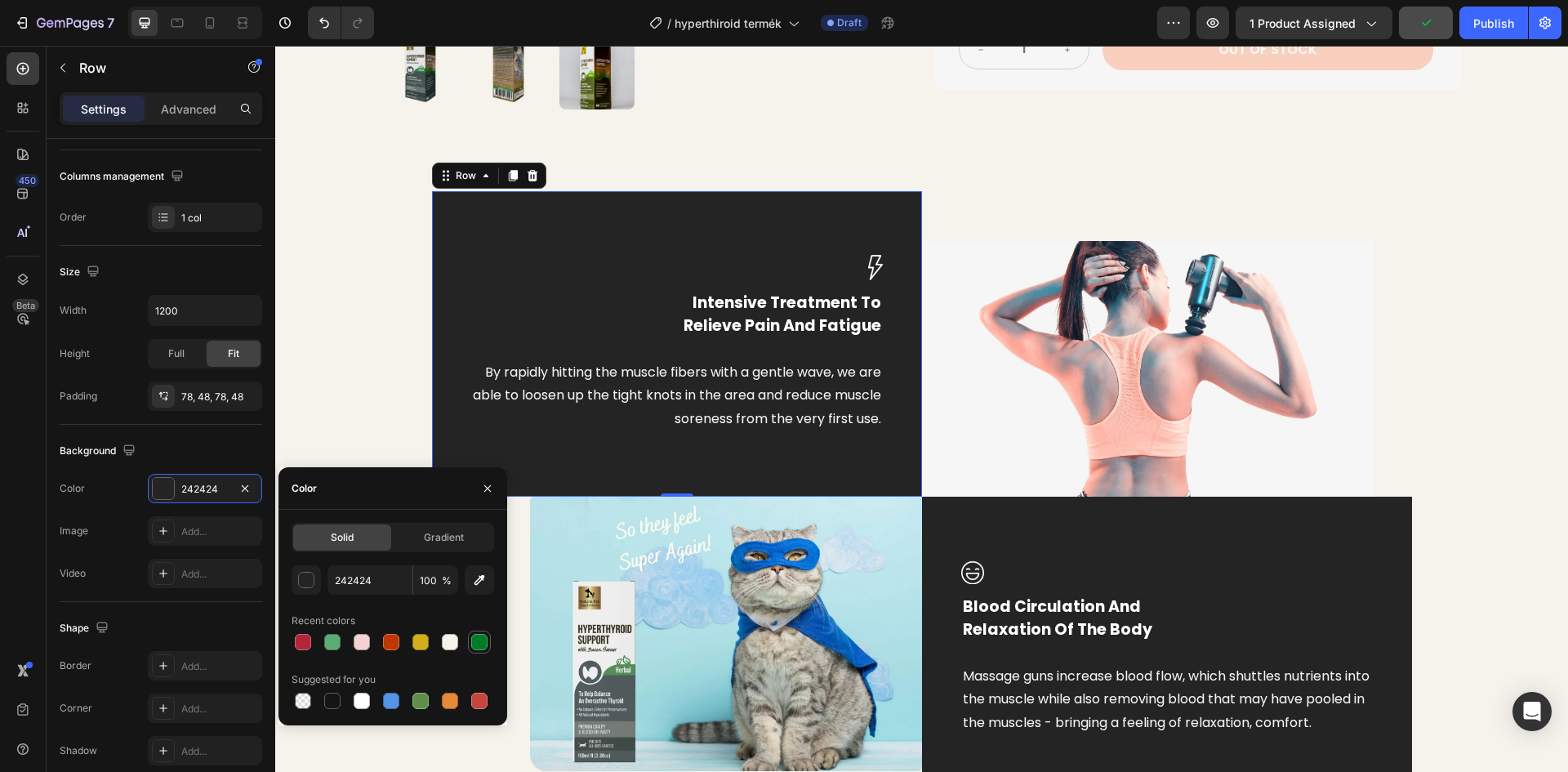
click at [473, 636] on div at bounding box center [479, 642] width 17 height 17
type input "007C29"
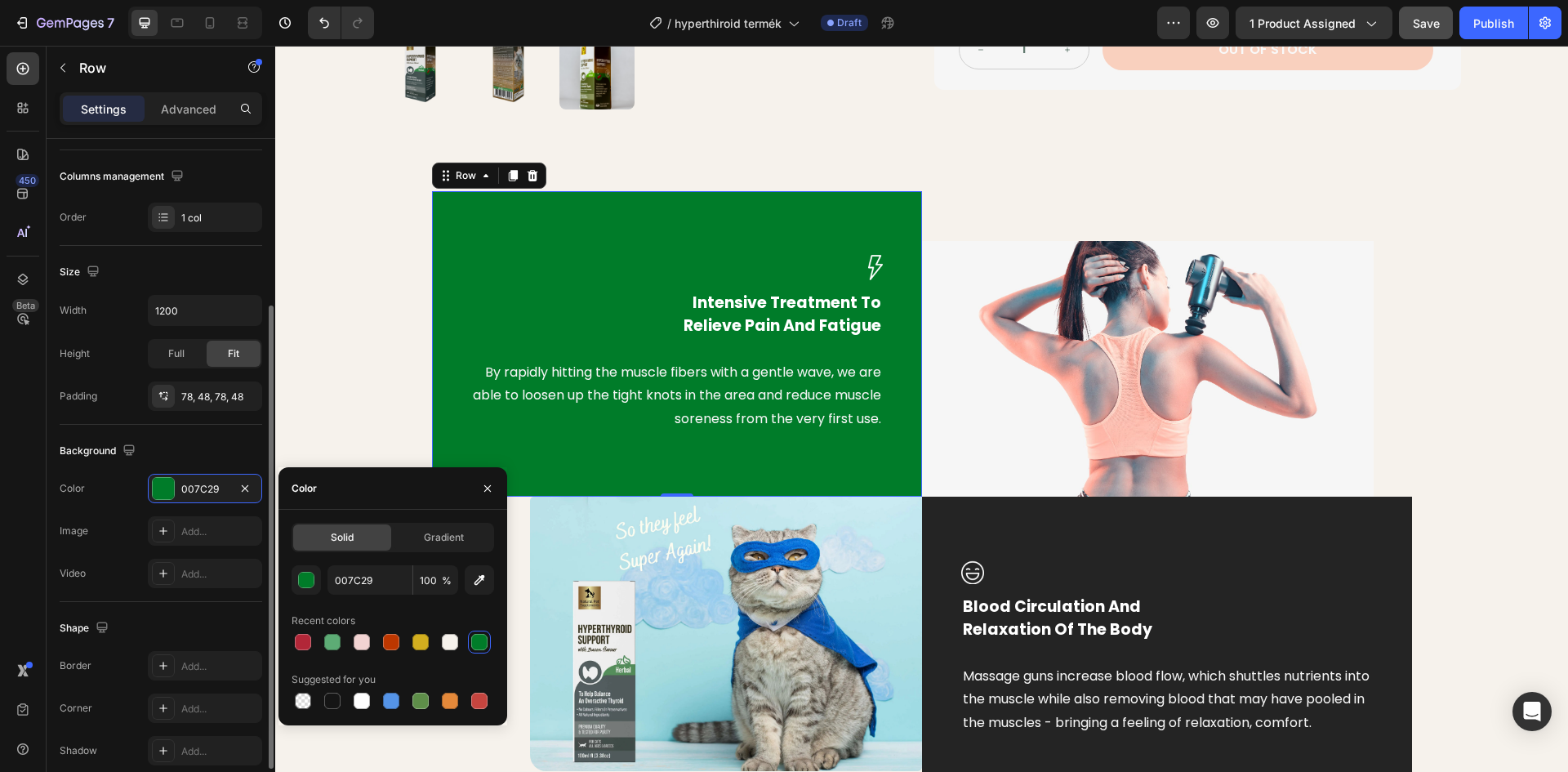
scroll to position [316, 0]
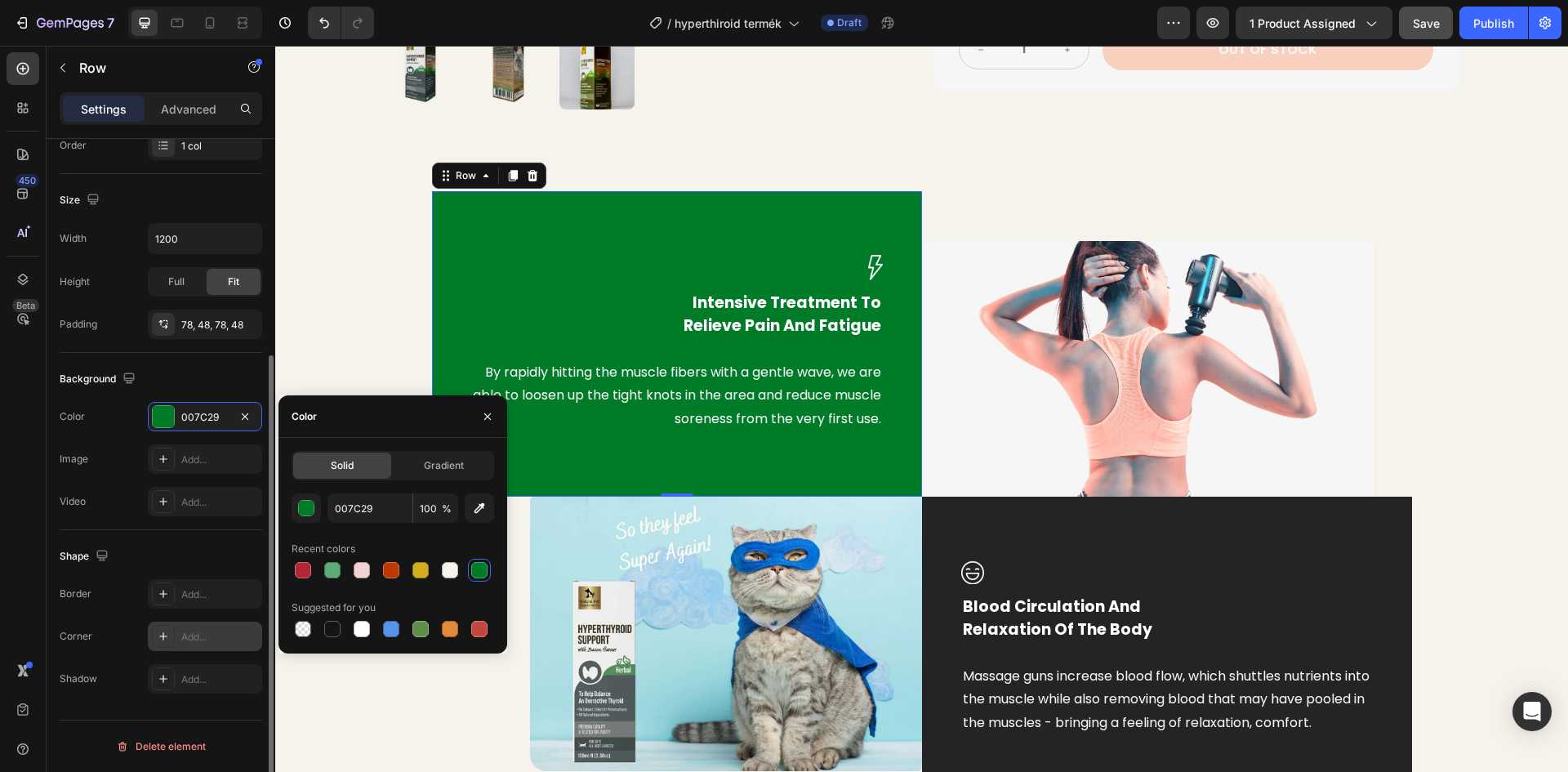
click at [159, 645] on div at bounding box center [163, 636] width 23 height 23
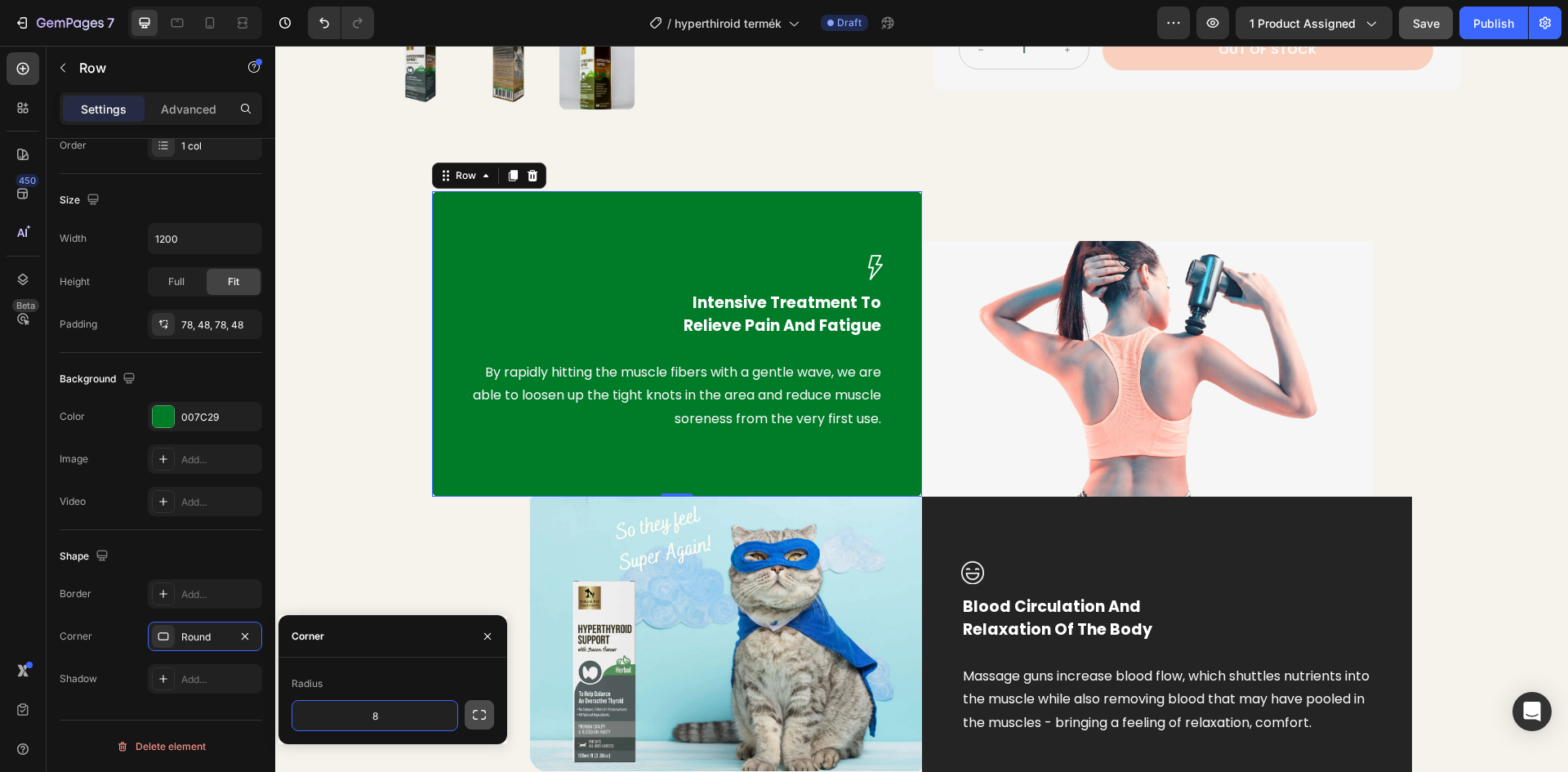
click at [481, 718] on icon "button" at bounding box center [479, 715] width 17 height 17
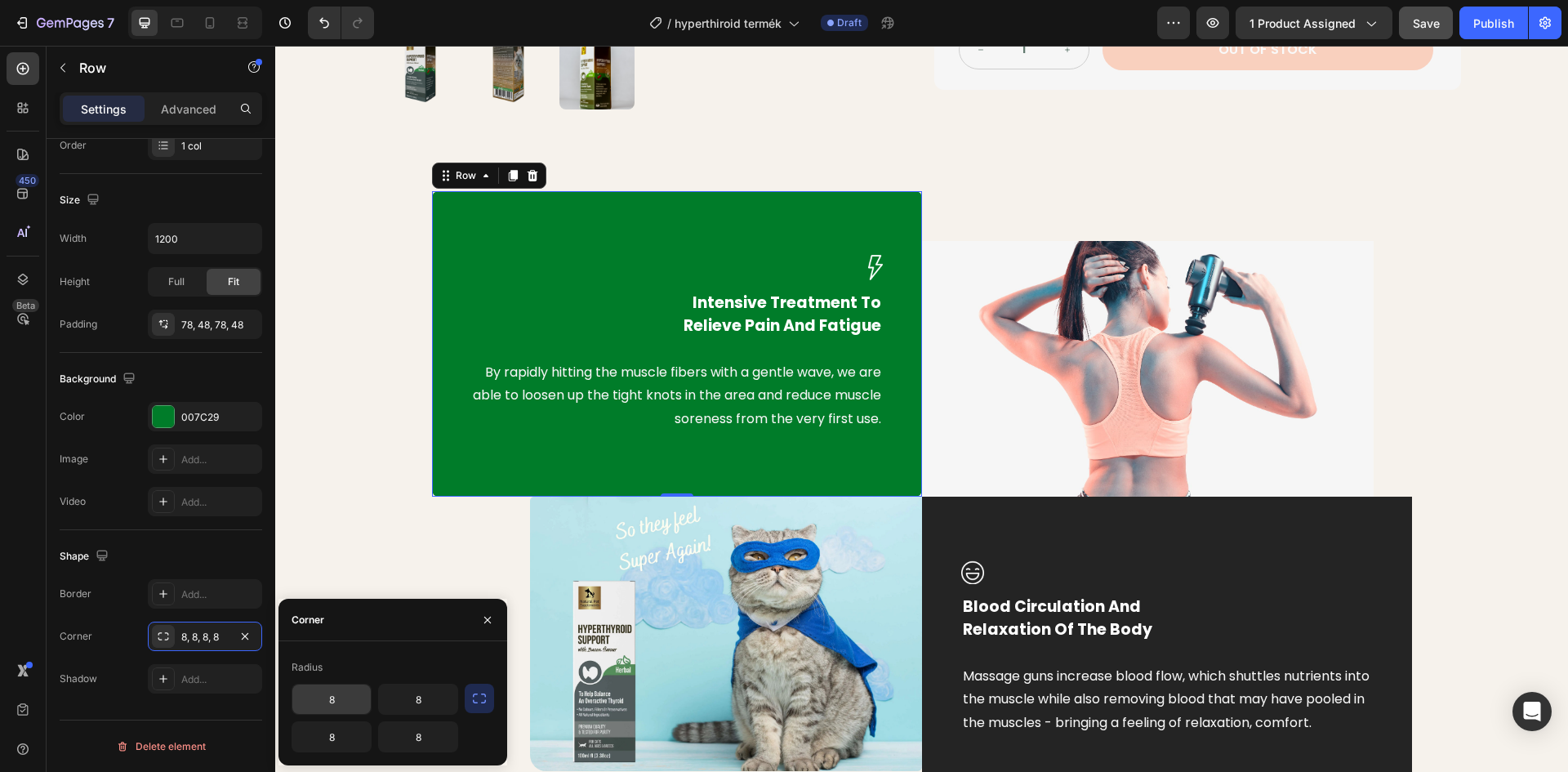
click at [340, 702] on input "8" at bounding box center [332, 699] width 79 height 30
drag, startPoint x: 335, startPoint y: 697, endPoint x: 318, endPoint y: 700, distance: 17.3
click at [319, 700] on input "8" at bounding box center [332, 699] width 79 height 30
type input "20"
click at [407, 699] on input "8" at bounding box center [418, 699] width 79 height 30
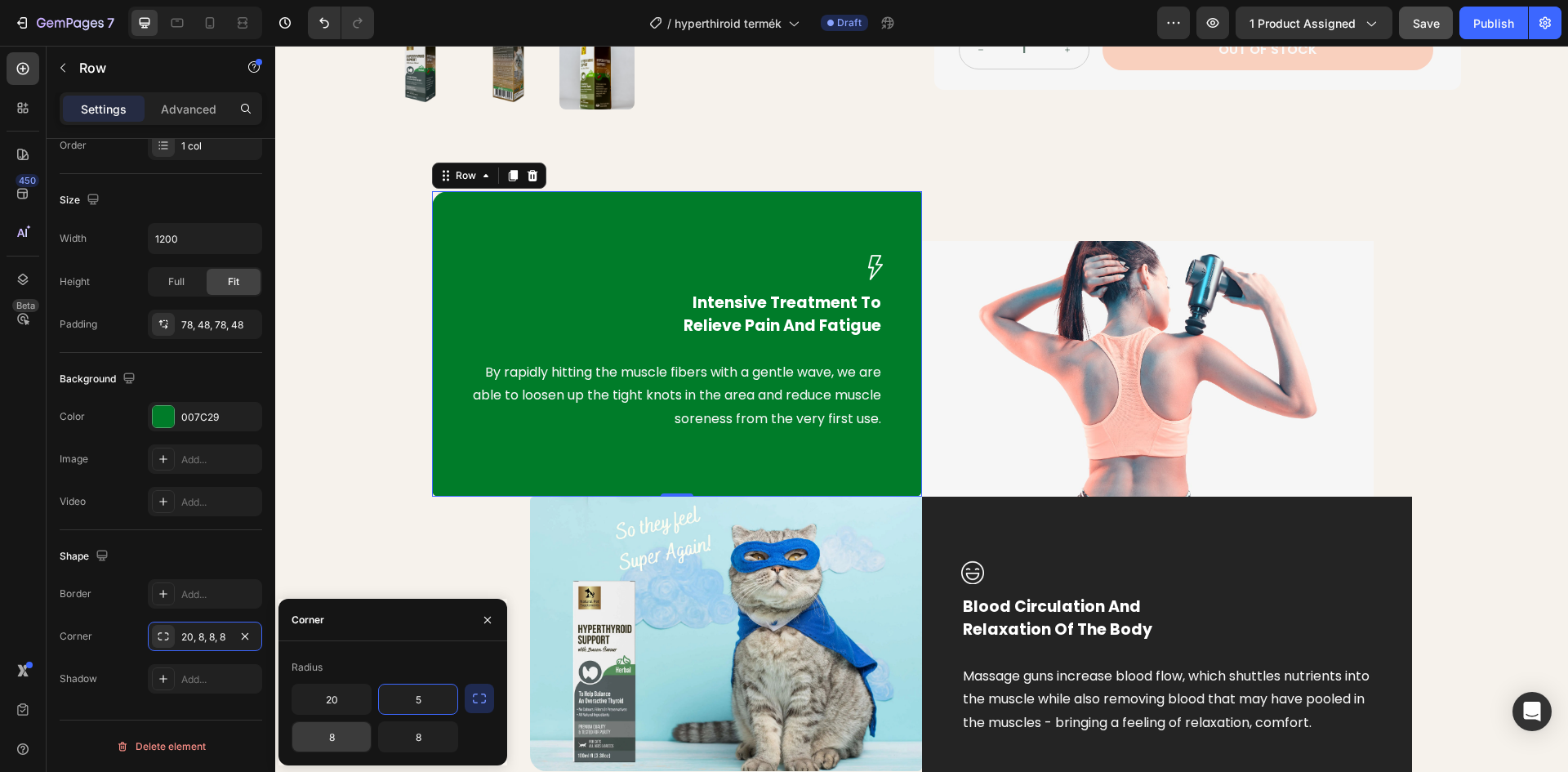
type input "5"
click at [331, 736] on input "8" at bounding box center [332, 737] width 79 height 30
type input "5"
click at [422, 739] on input "8" at bounding box center [418, 737] width 79 height 30
type input "0"
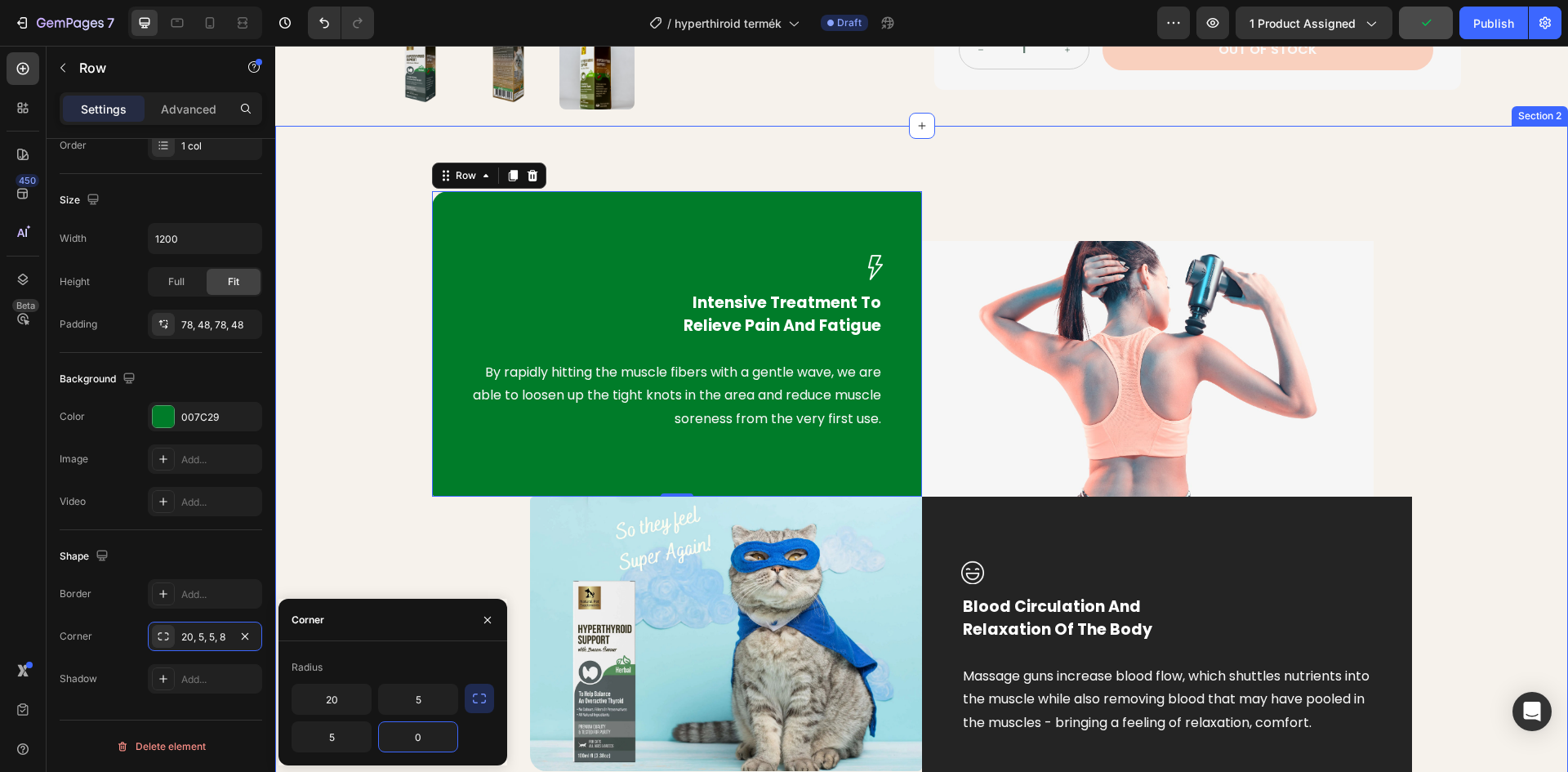
click at [333, 468] on div "Image Intensive Treatment To Relieve Pain And Fatigue Text block By rapidly hit…" at bounding box center [921, 496] width 1268 height 609
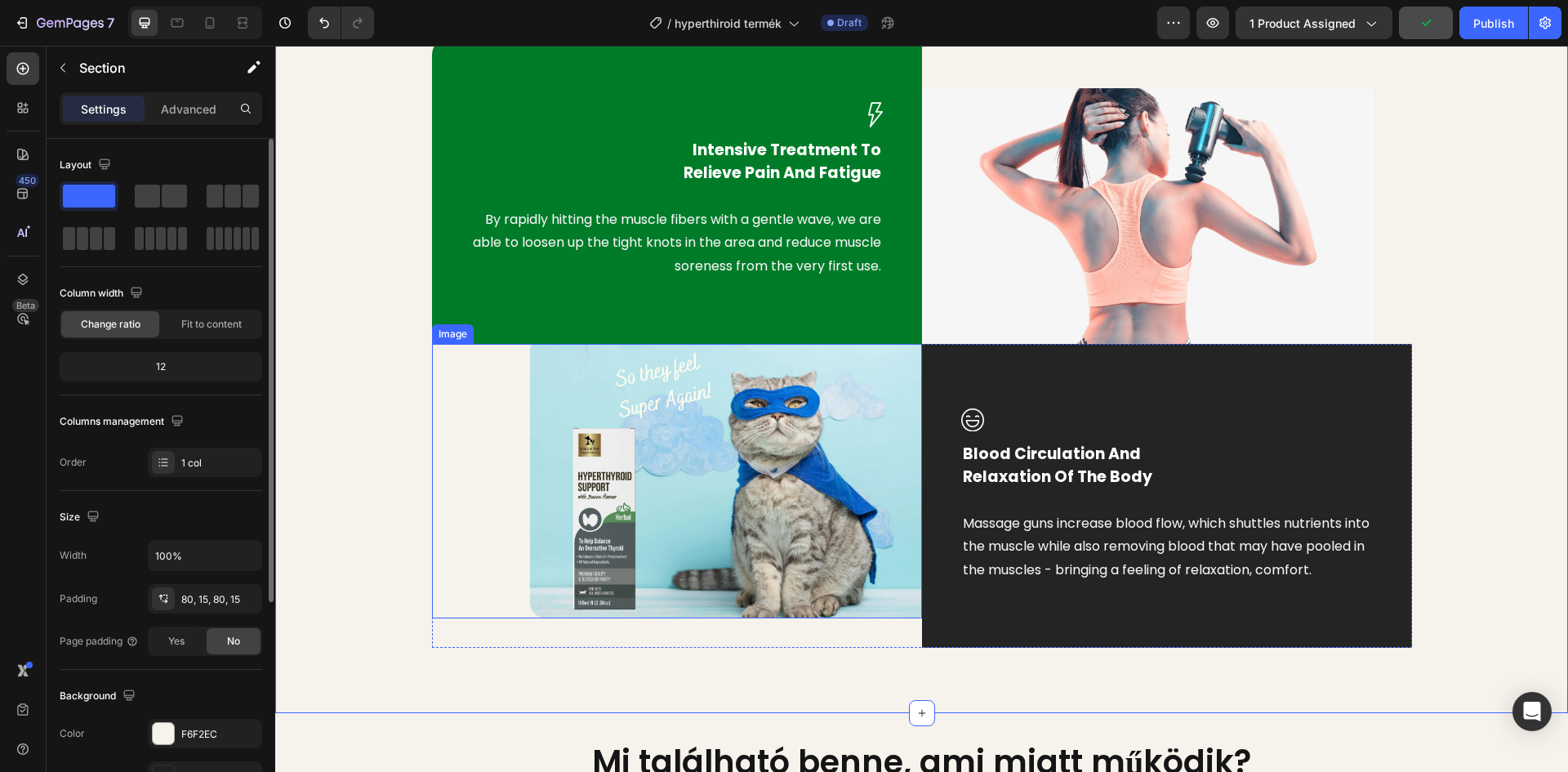
scroll to position [965, 0]
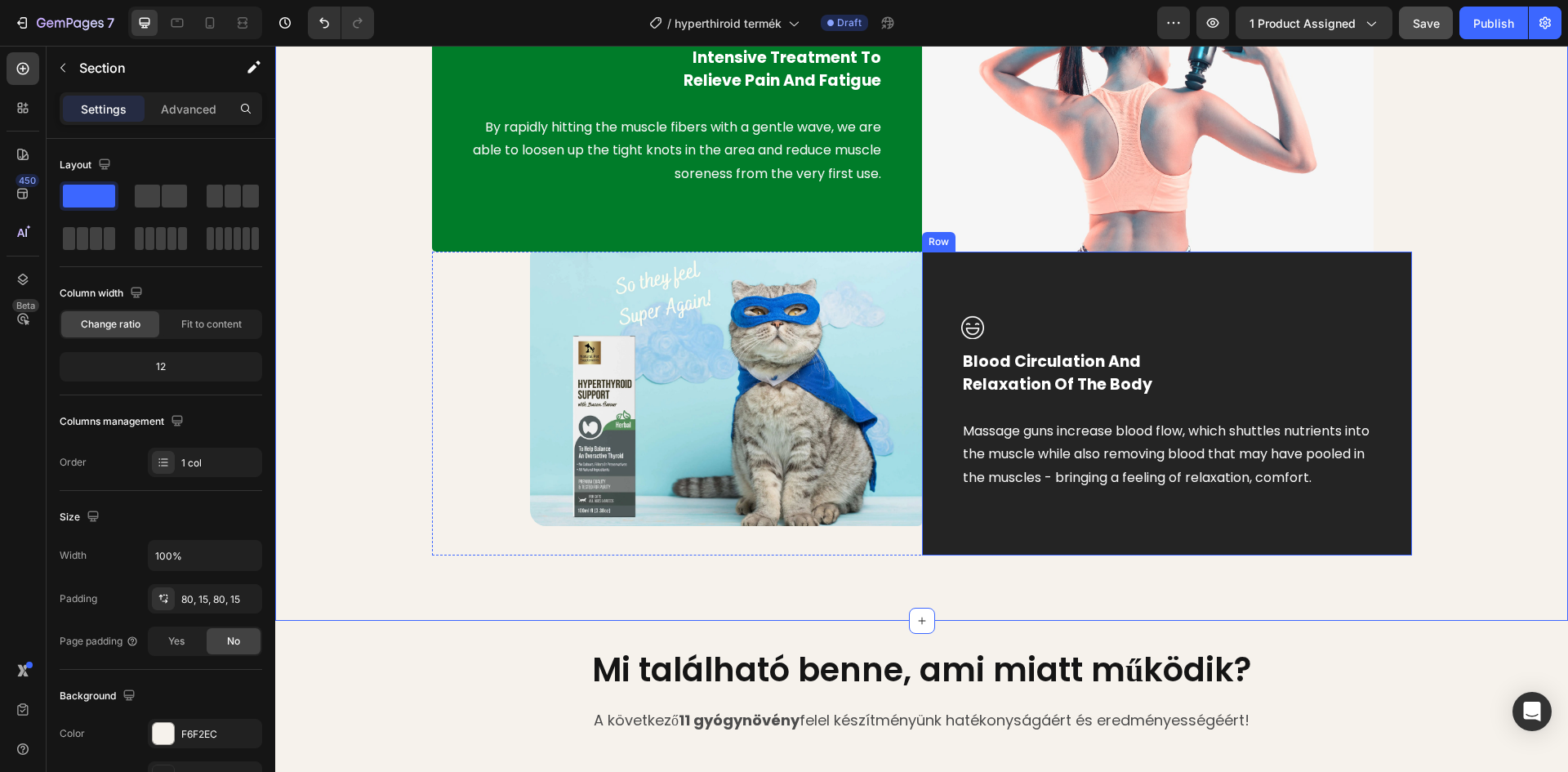
click at [1207, 299] on div "Image Blood Circulation And Relaxation Of The Body Text block Massage guns incr…" at bounding box center [1166, 403] width 490 height 304
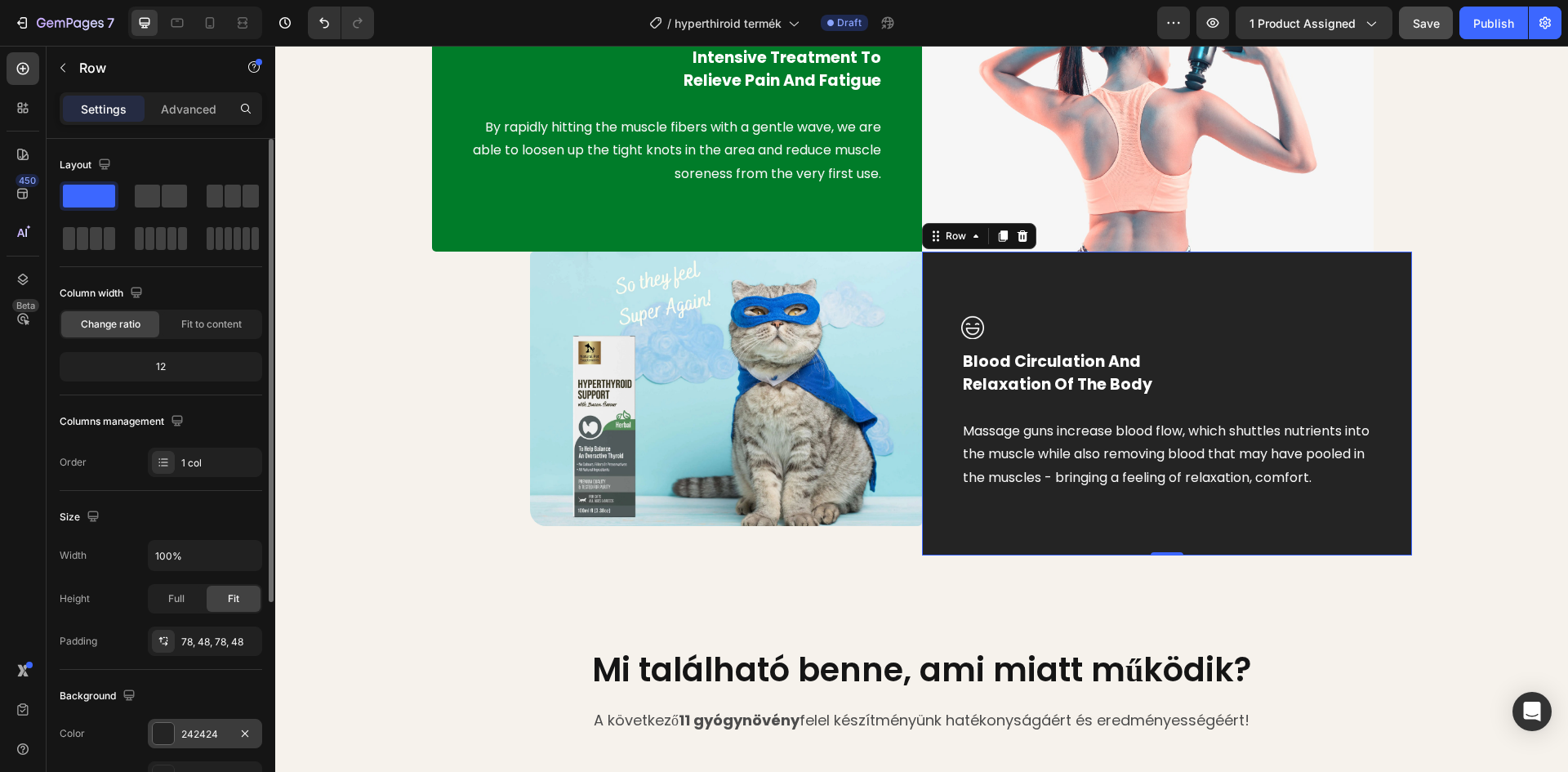
click at [202, 737] on div "242424" at bounding box center [205, 734] width 47 height 15
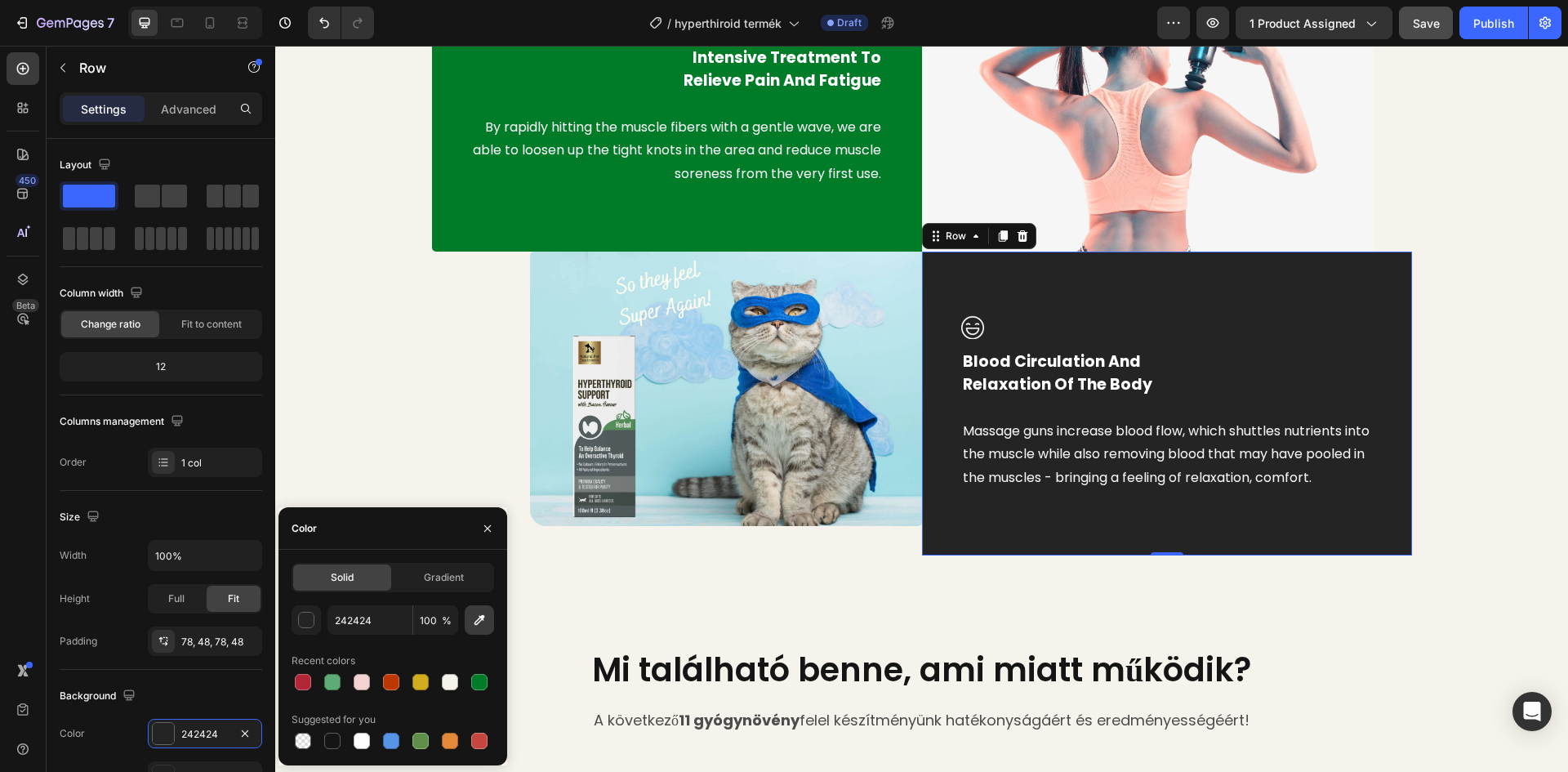
click at [479, 617] on icon "button" at bounding box center [479, 620] width 11 height 11
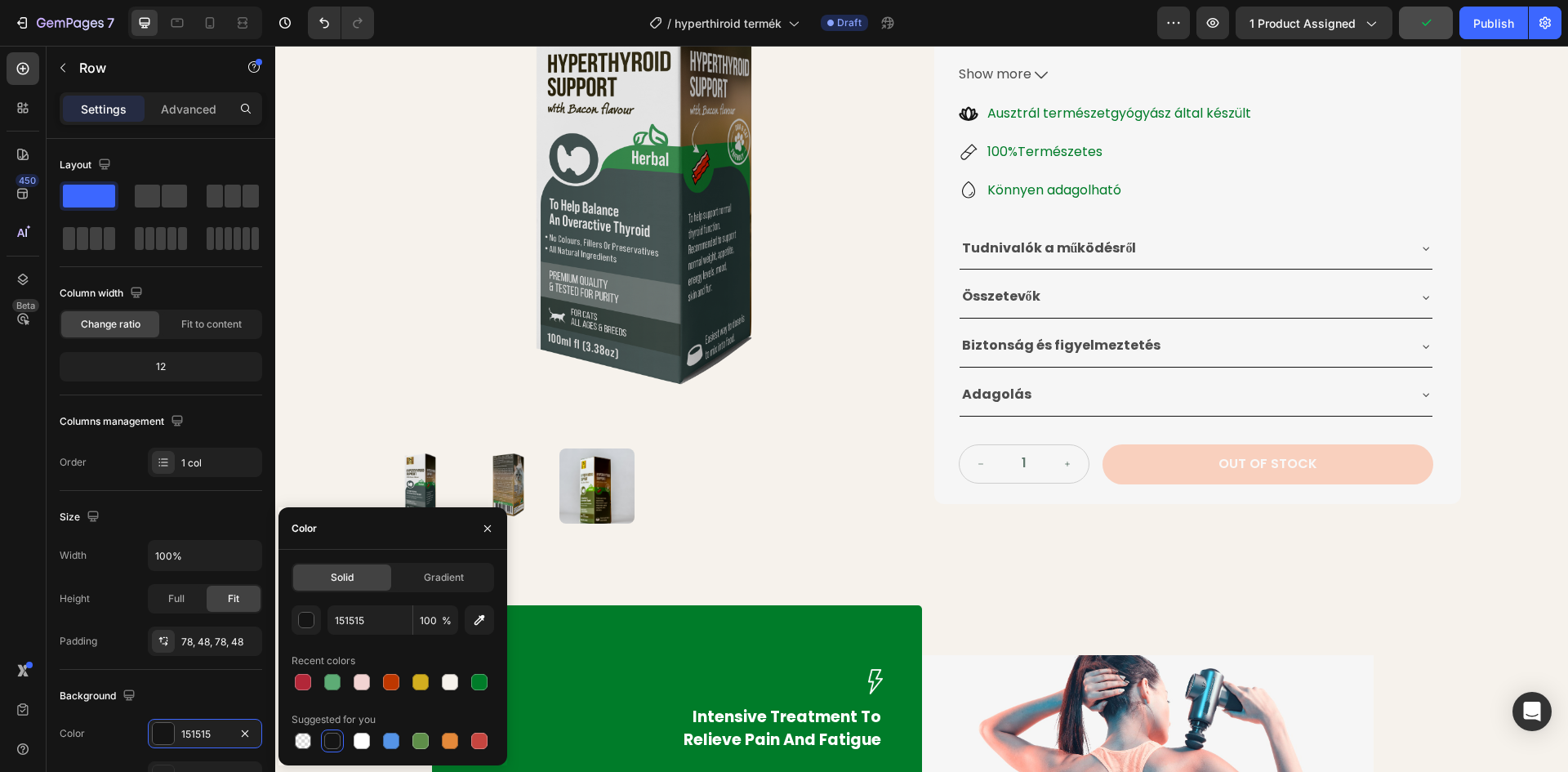
scroll to position [231, 0]
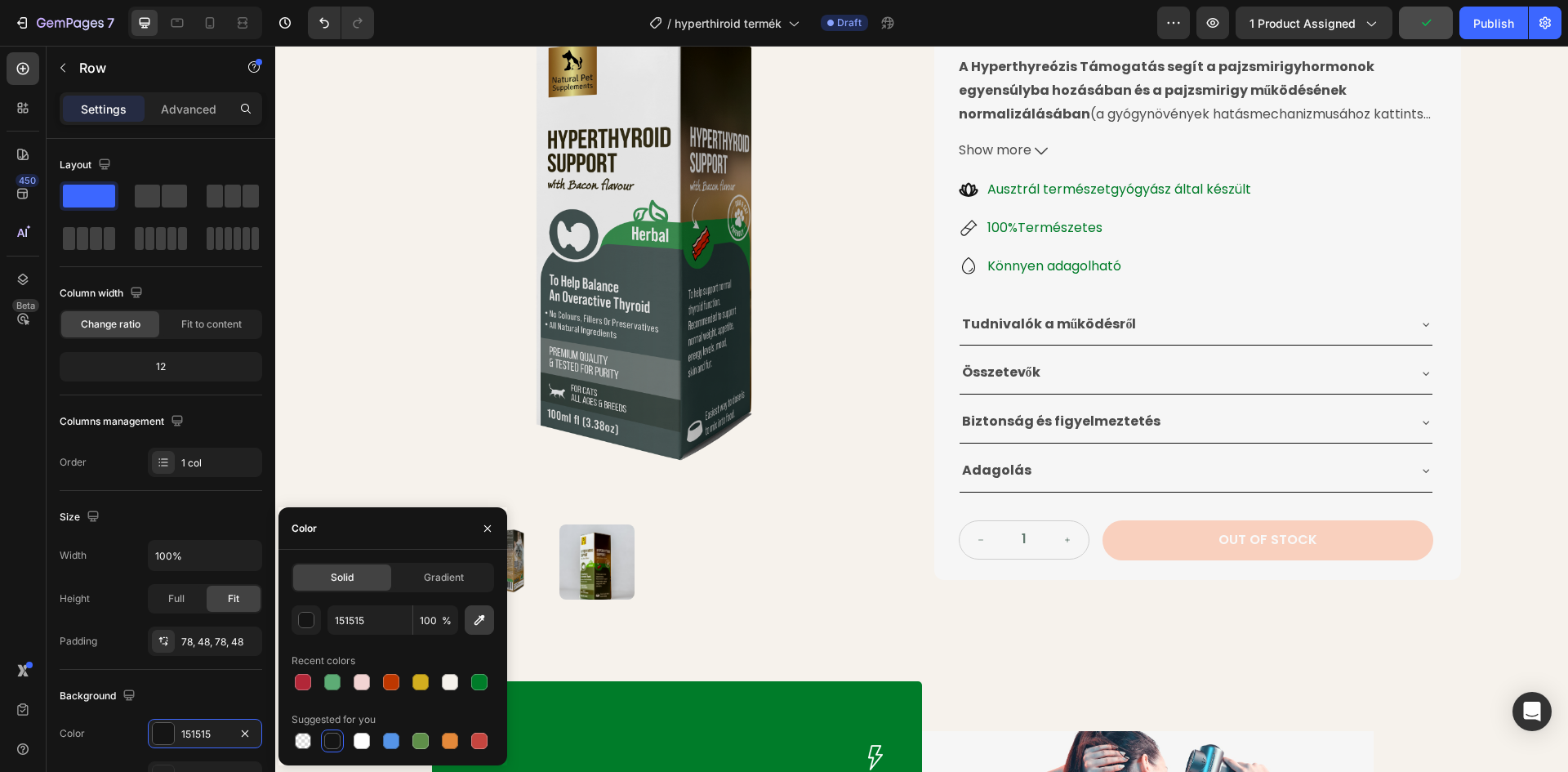
click at [474, 622] on icon "button" at bounding box center [479, 620] width 17 height 17
type input "485654"
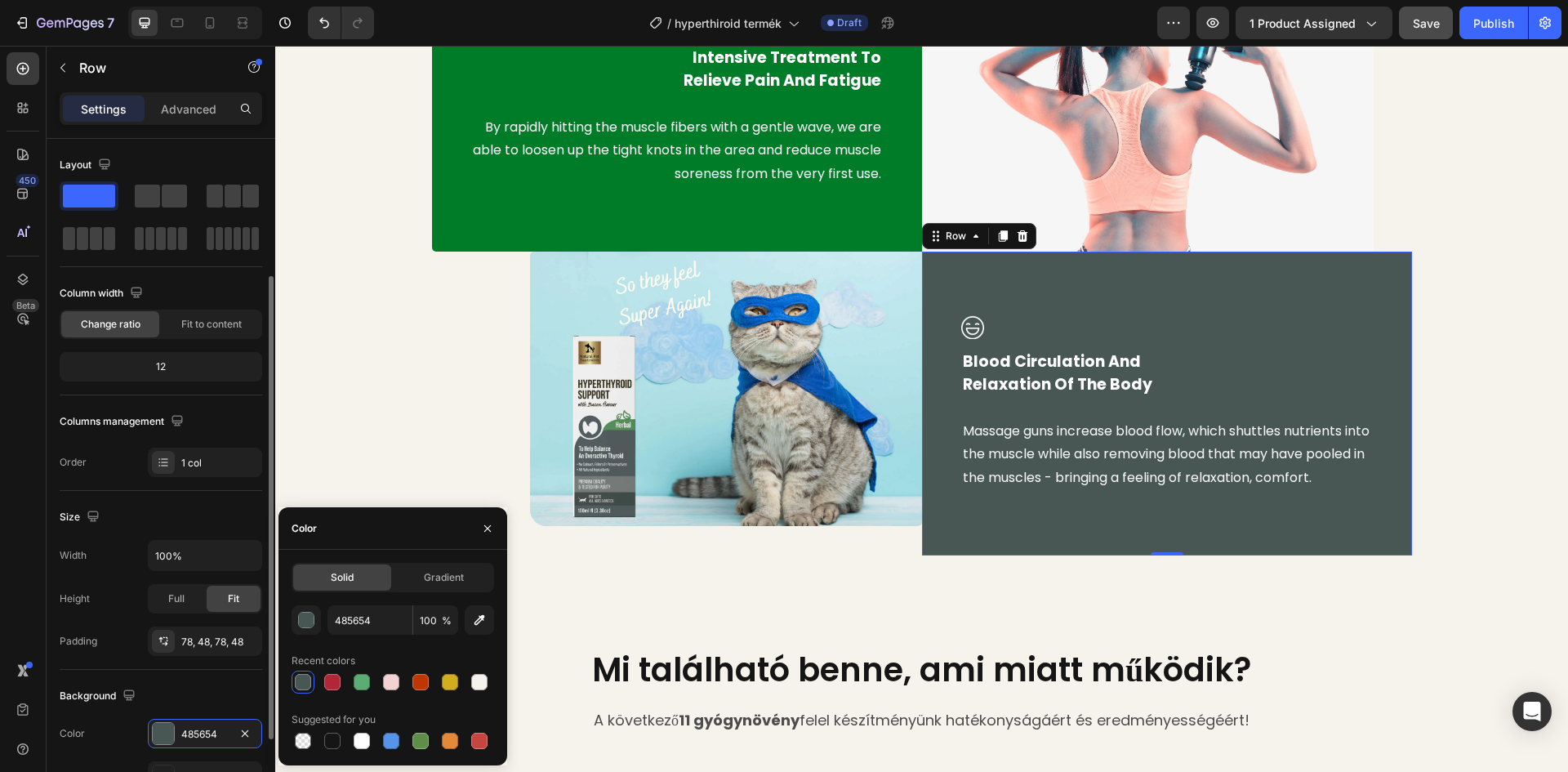
scroll to position [316, 0]
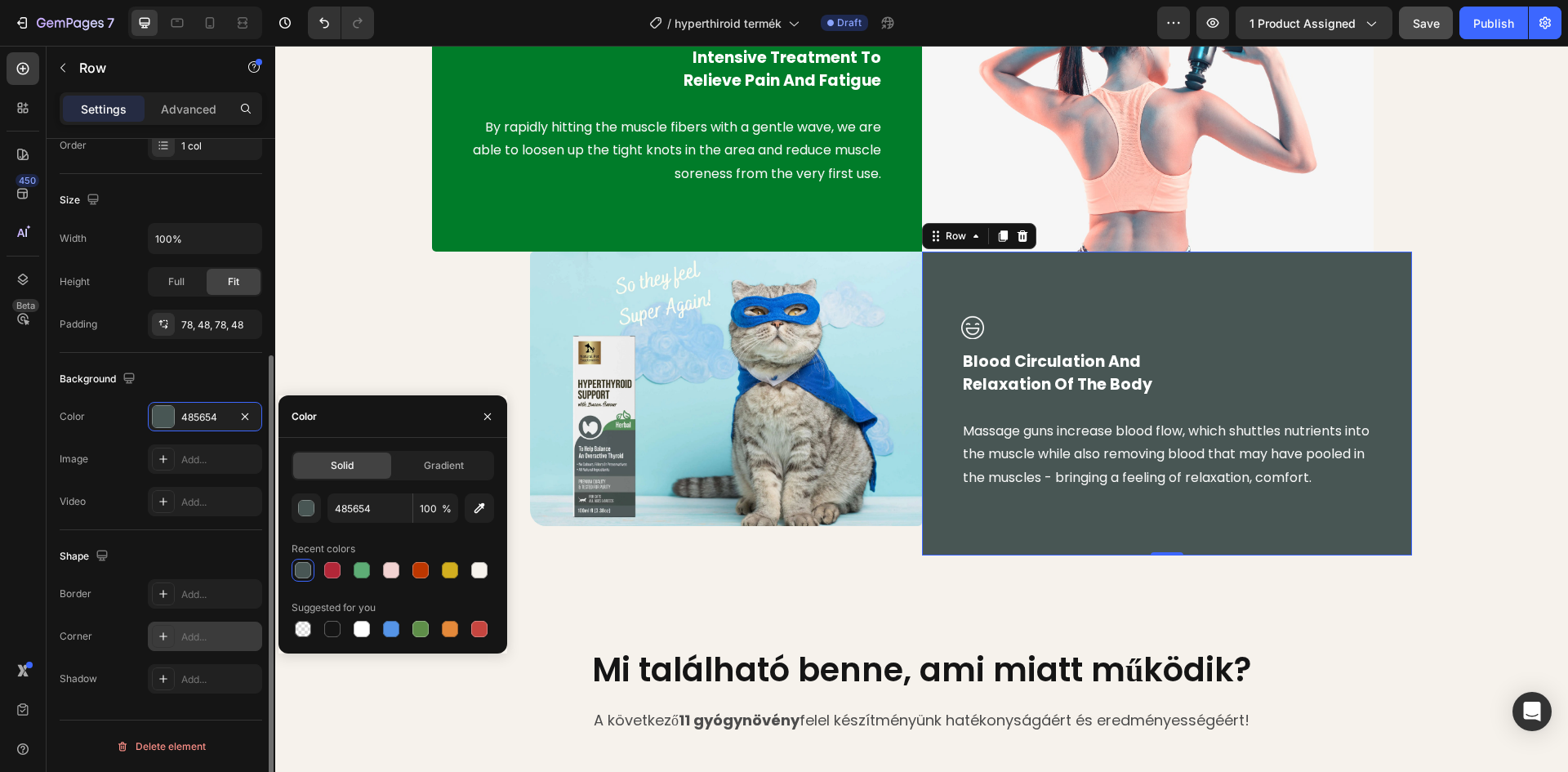
click at [160, 636] on icon at bounding box center [163, 636] width 13 height 13
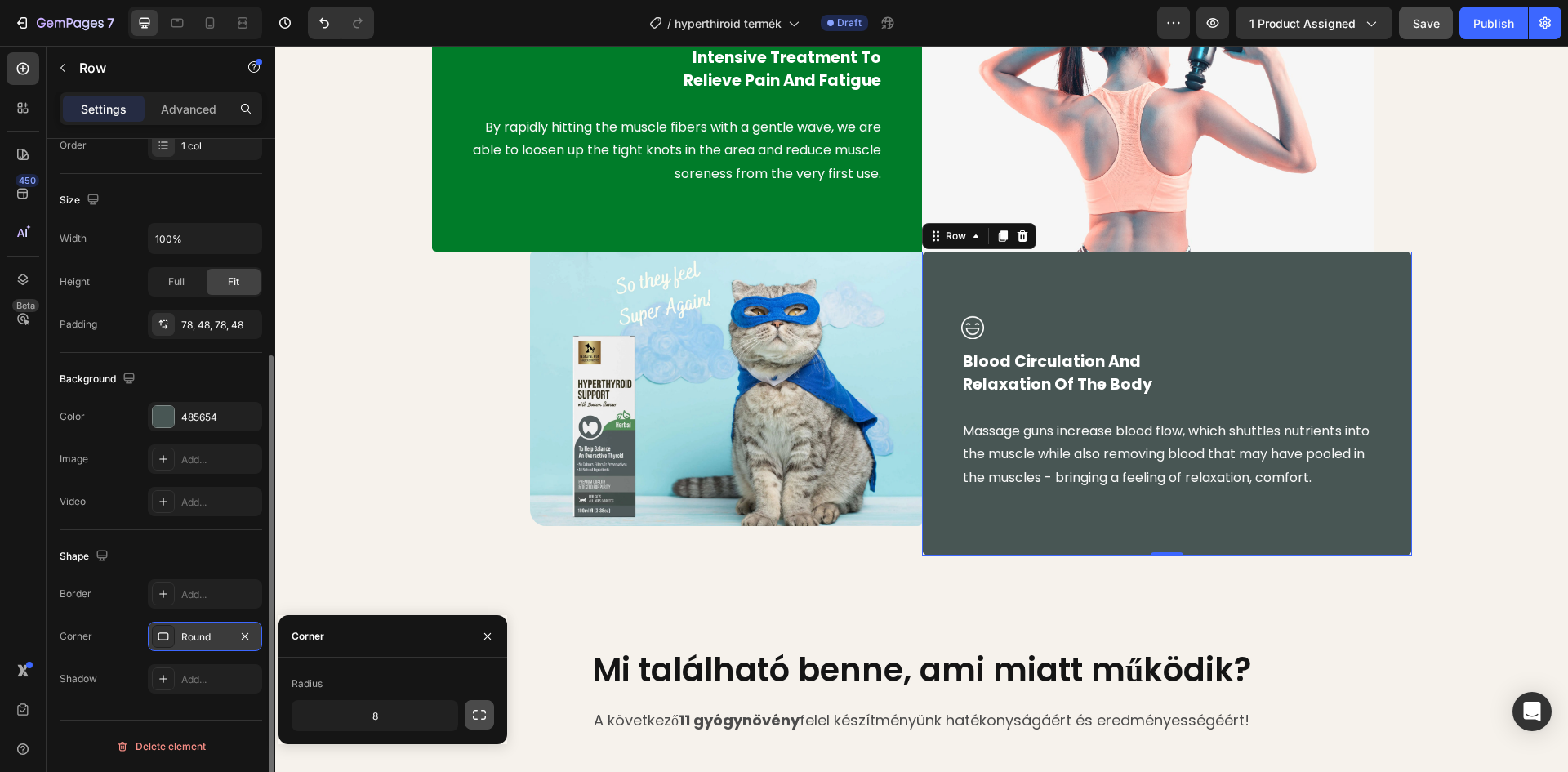
click at [469, 717] on button "button" at bounding box center [479, 715] width 30 height 30
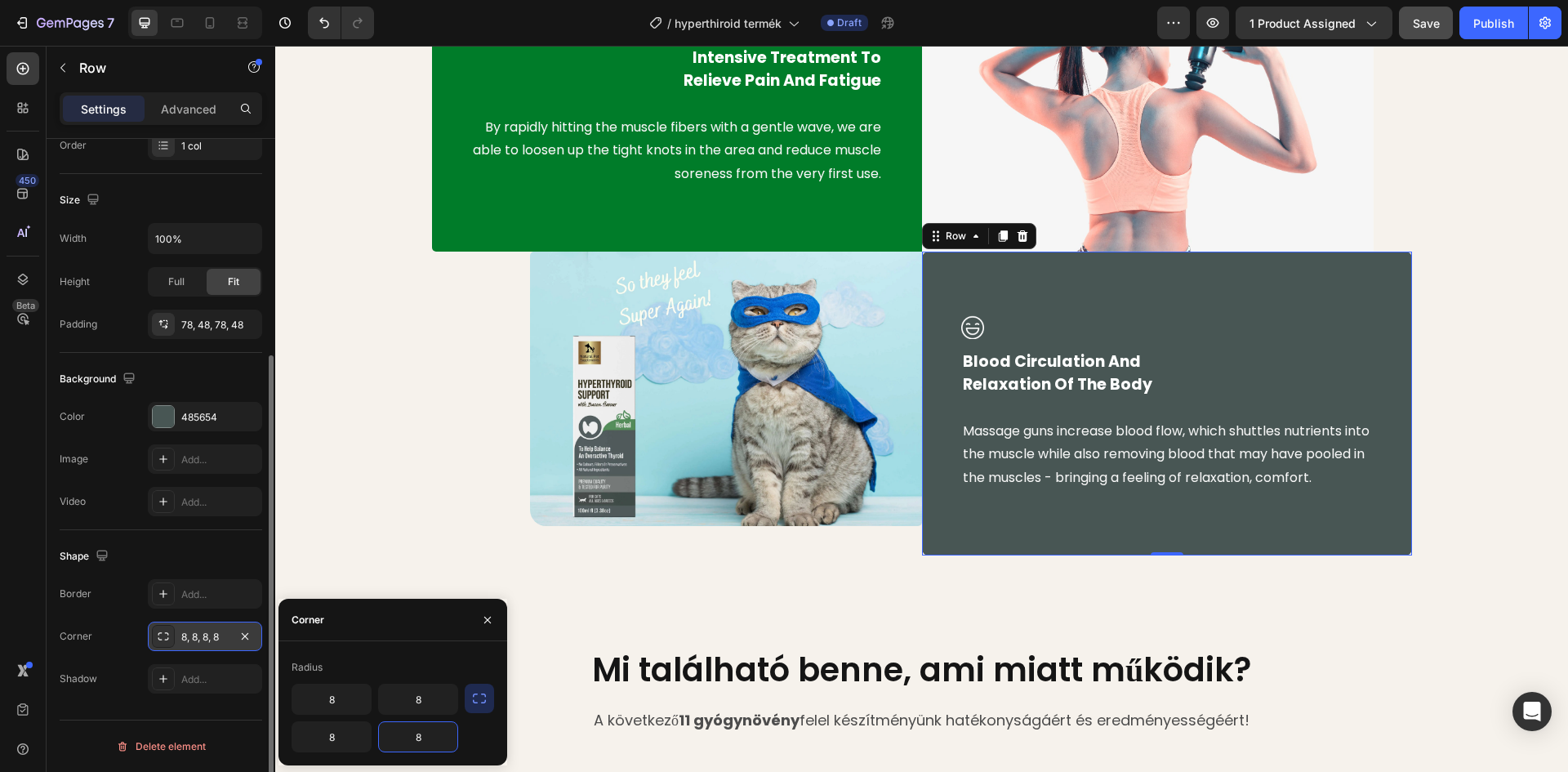
click at [422, 735] on input "8" at bounding box center [418, 737] width 79 height 30
type input "20"
click at [420, 693] on input "8" at bounding box center [418, 699] width 79 height 30
type input "5"
click at [336, 737] on input "8" at bounding box center [332, 737] width 79 height 30
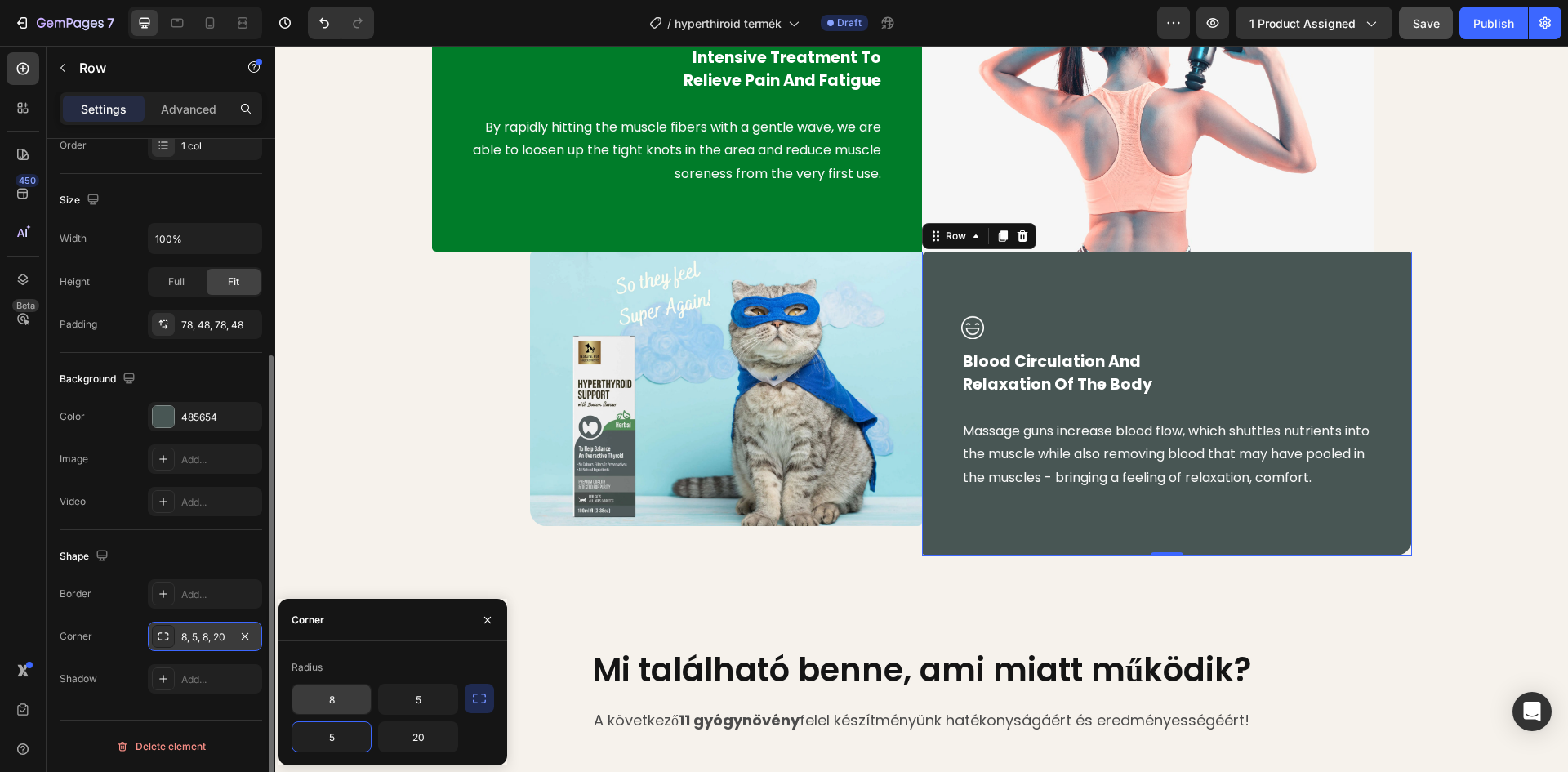
type input "5"
click at [335, 702] on input "8" at bounding box center [332, 699] width 79 height 30
type input "0"
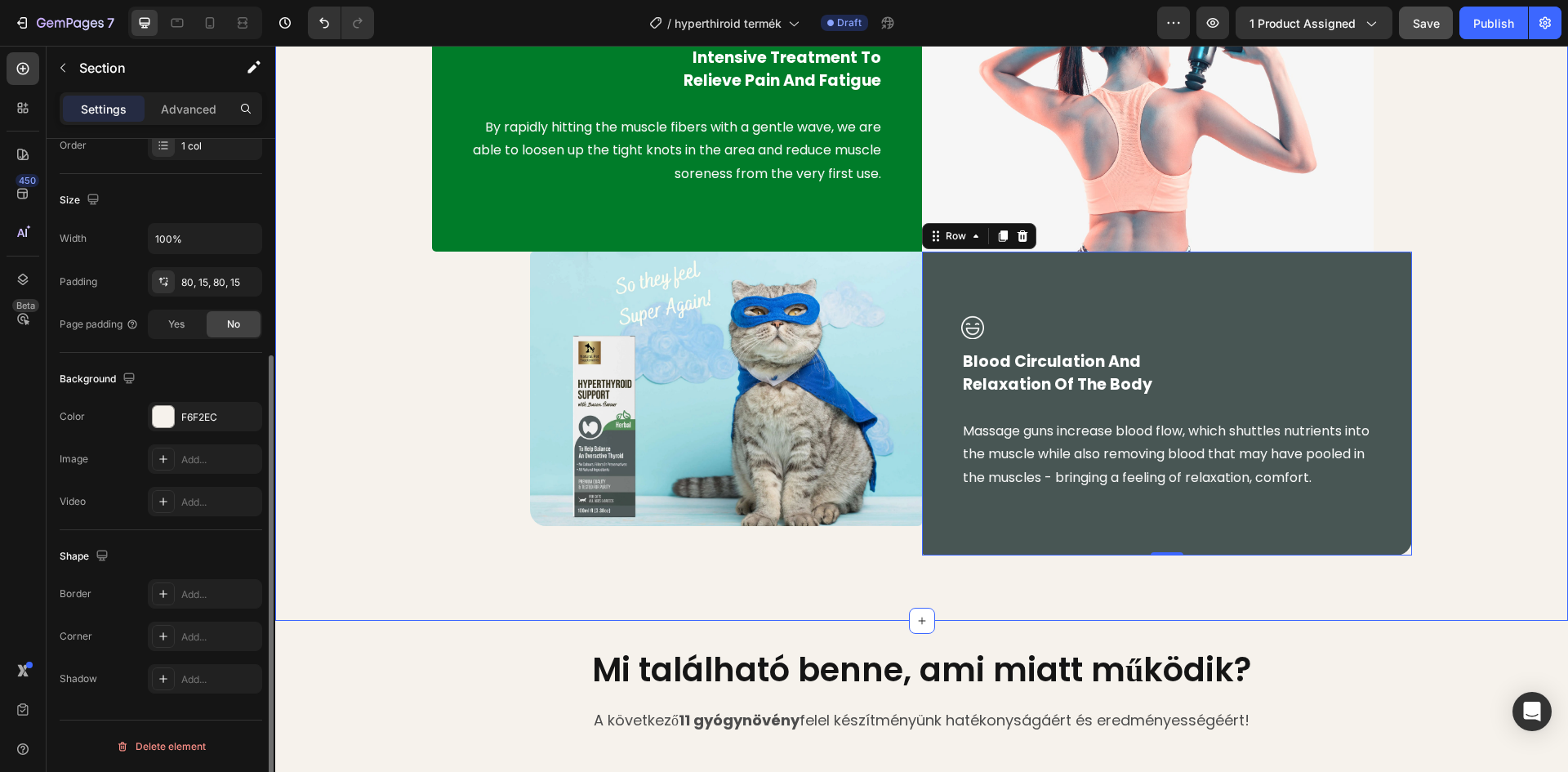
click at [357, 528] on div "Image Intensive Treatment To Relieve Pain And Fatigue Text block By rapidly hit…" at bounding box center [921, 250] width 1268 height 609
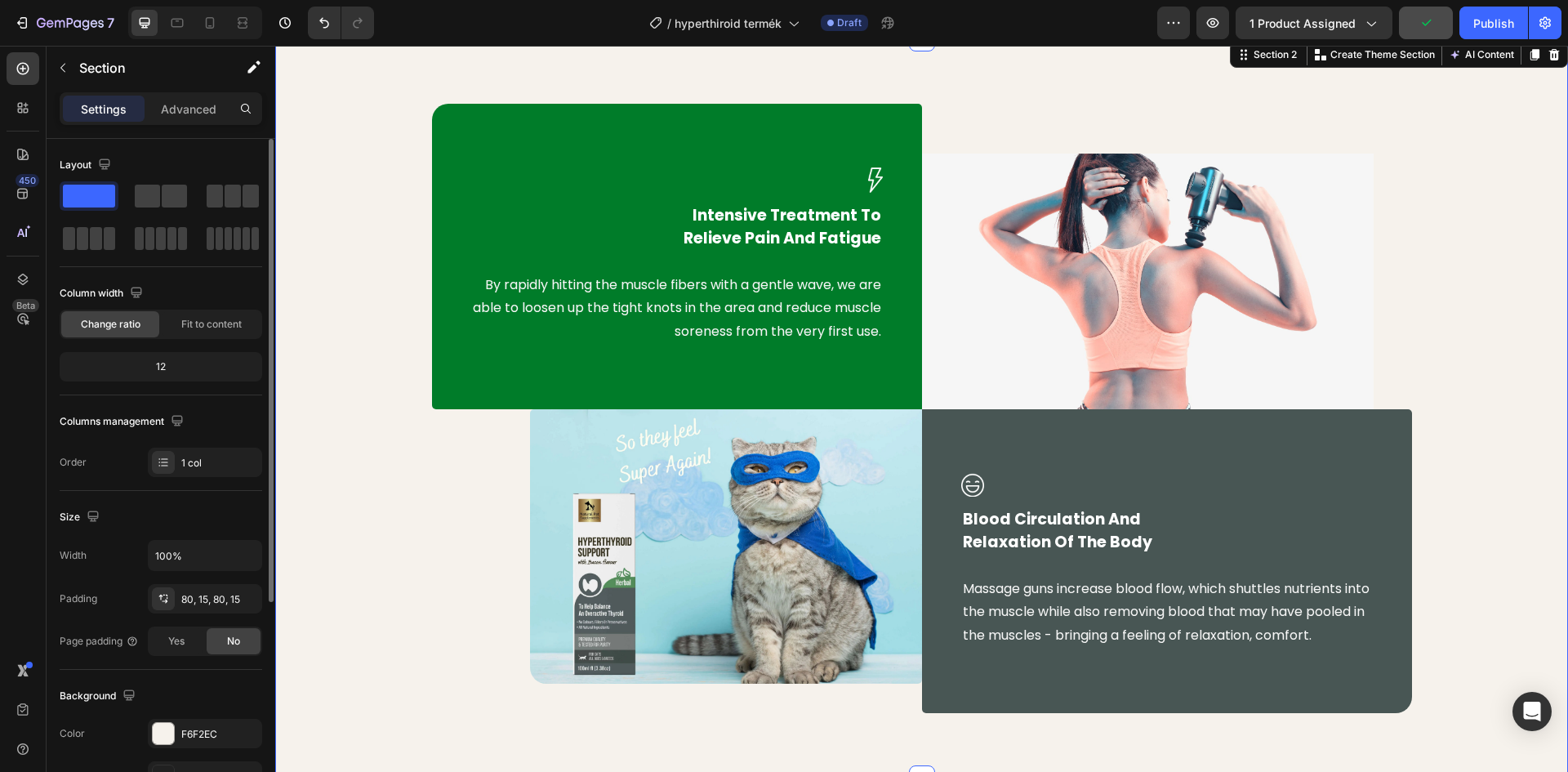
scroll to position [803, 0]
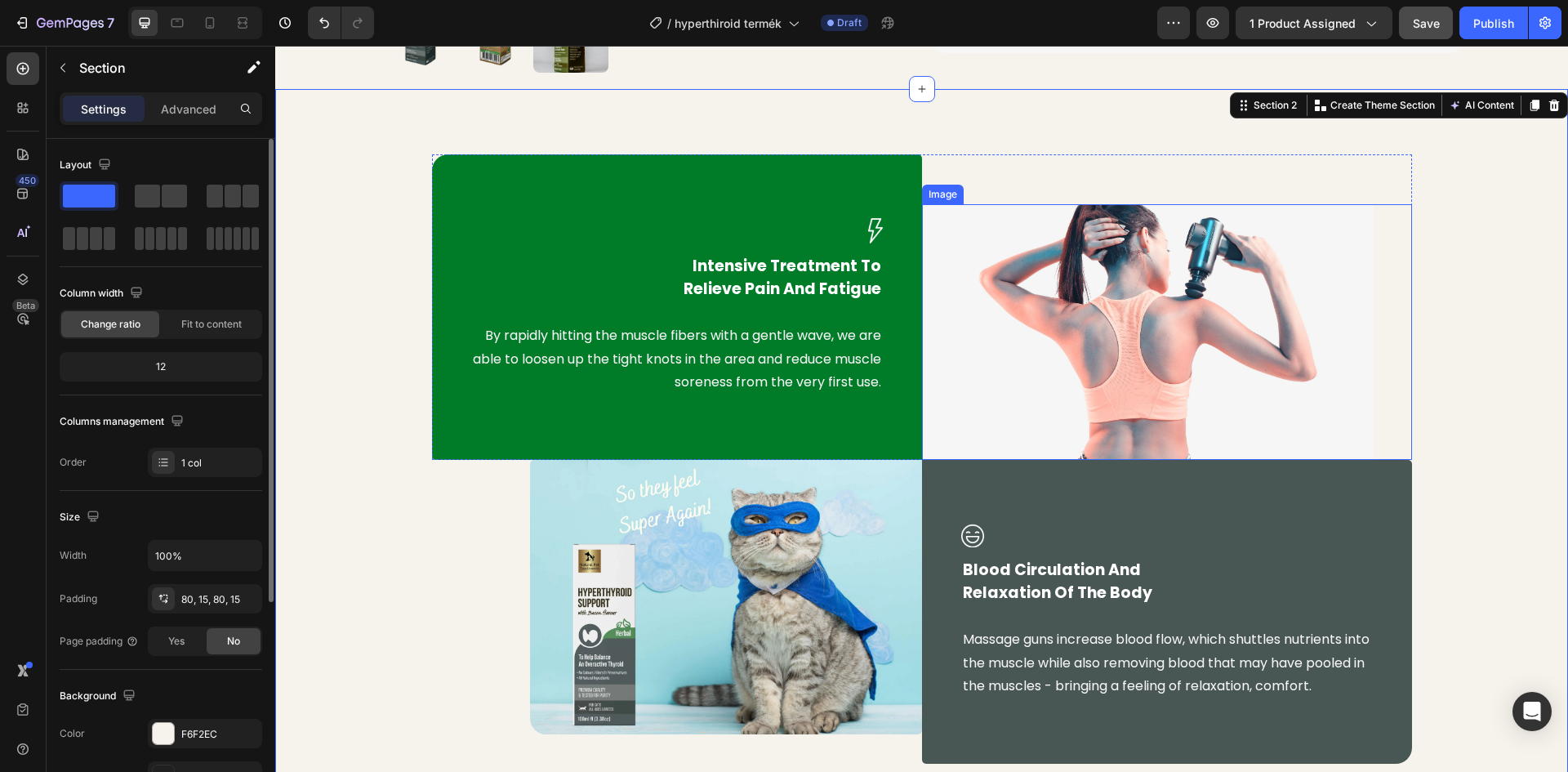
click at [1098, 272] on img at bounding box center [1147, 331] width 451 height 255
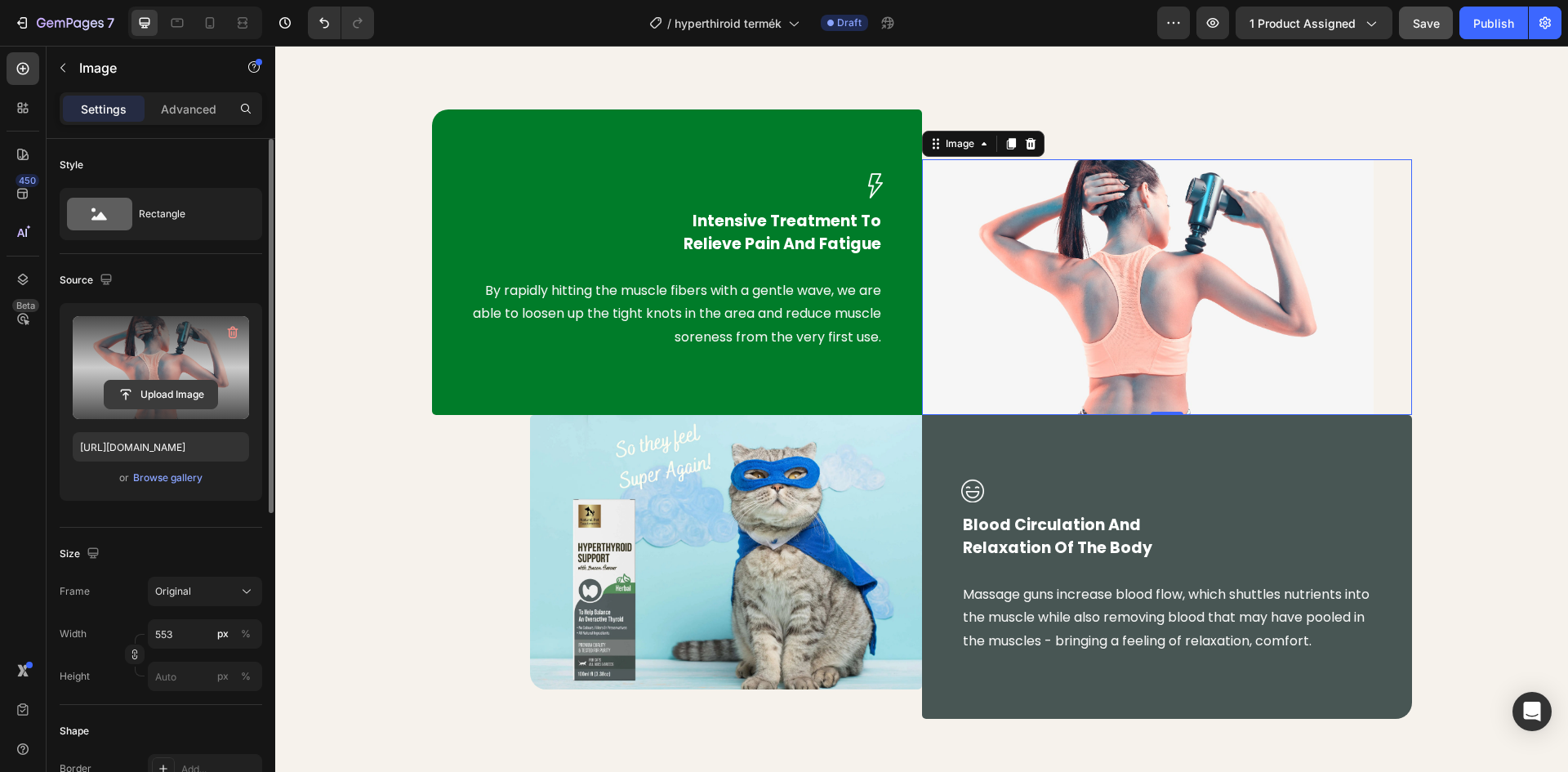
click at [160, 399] on input "file" at bounding box center [161, 394] width 112 height 28
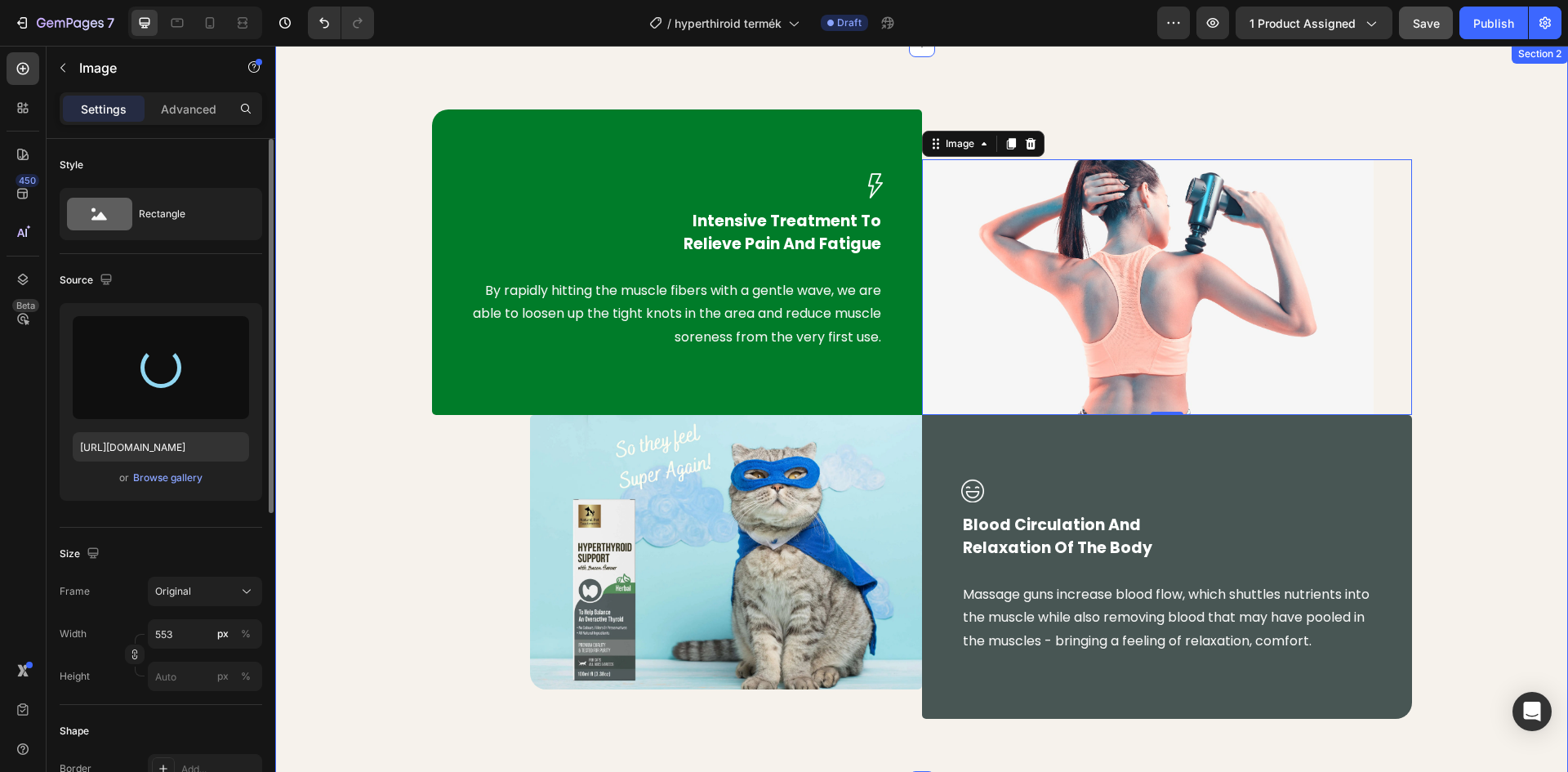
type input "https://cdn.shopify.com/s/files/1/0948/2462/8573/files/gempages_576978716819719…"
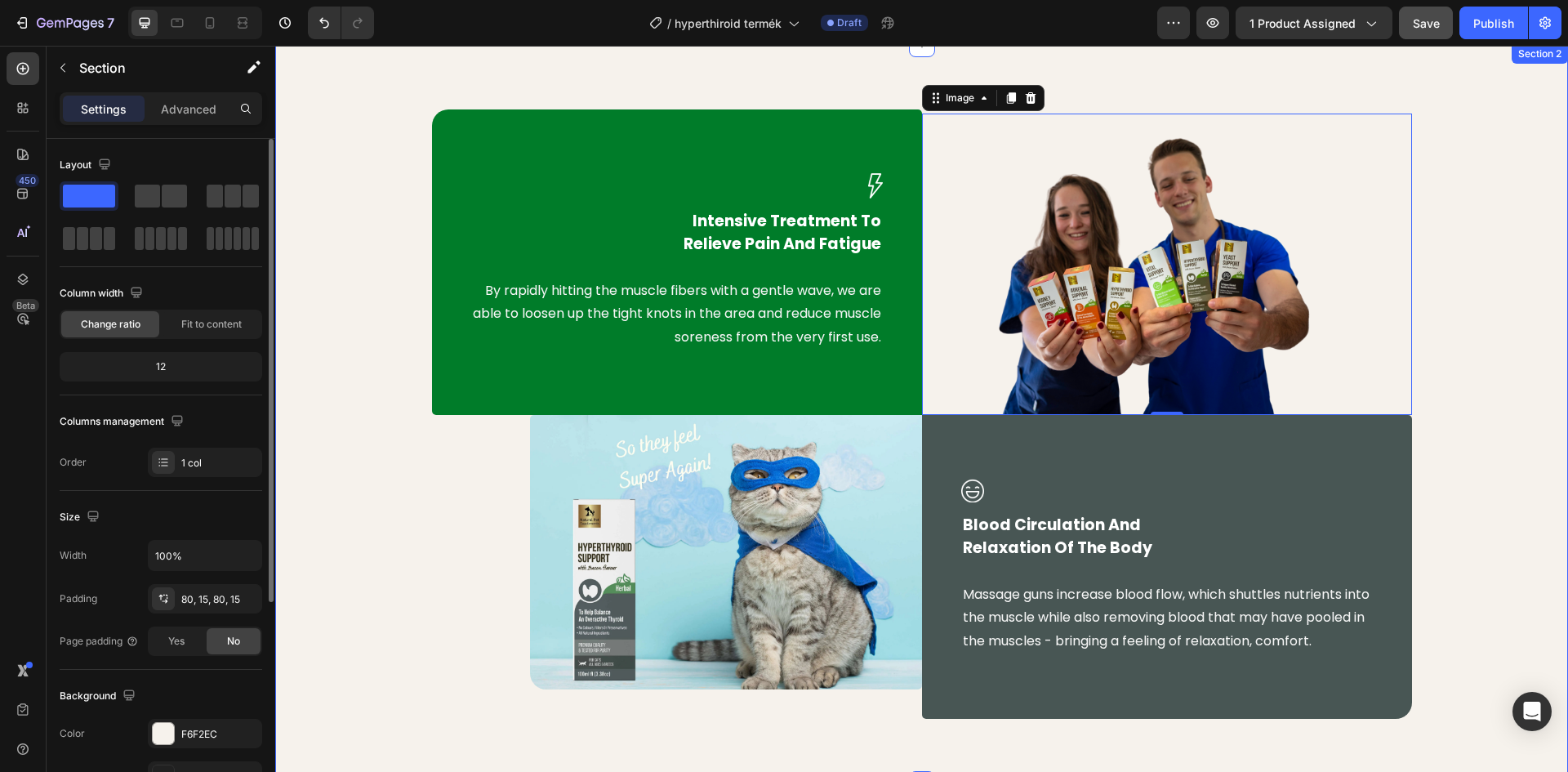
click at [1494, 208] on div "Image Intensive Treatment To Relieve Pain And Fatigue Text block By rapidly hit…" at bounding box center [921, 414] width 1268 height 609
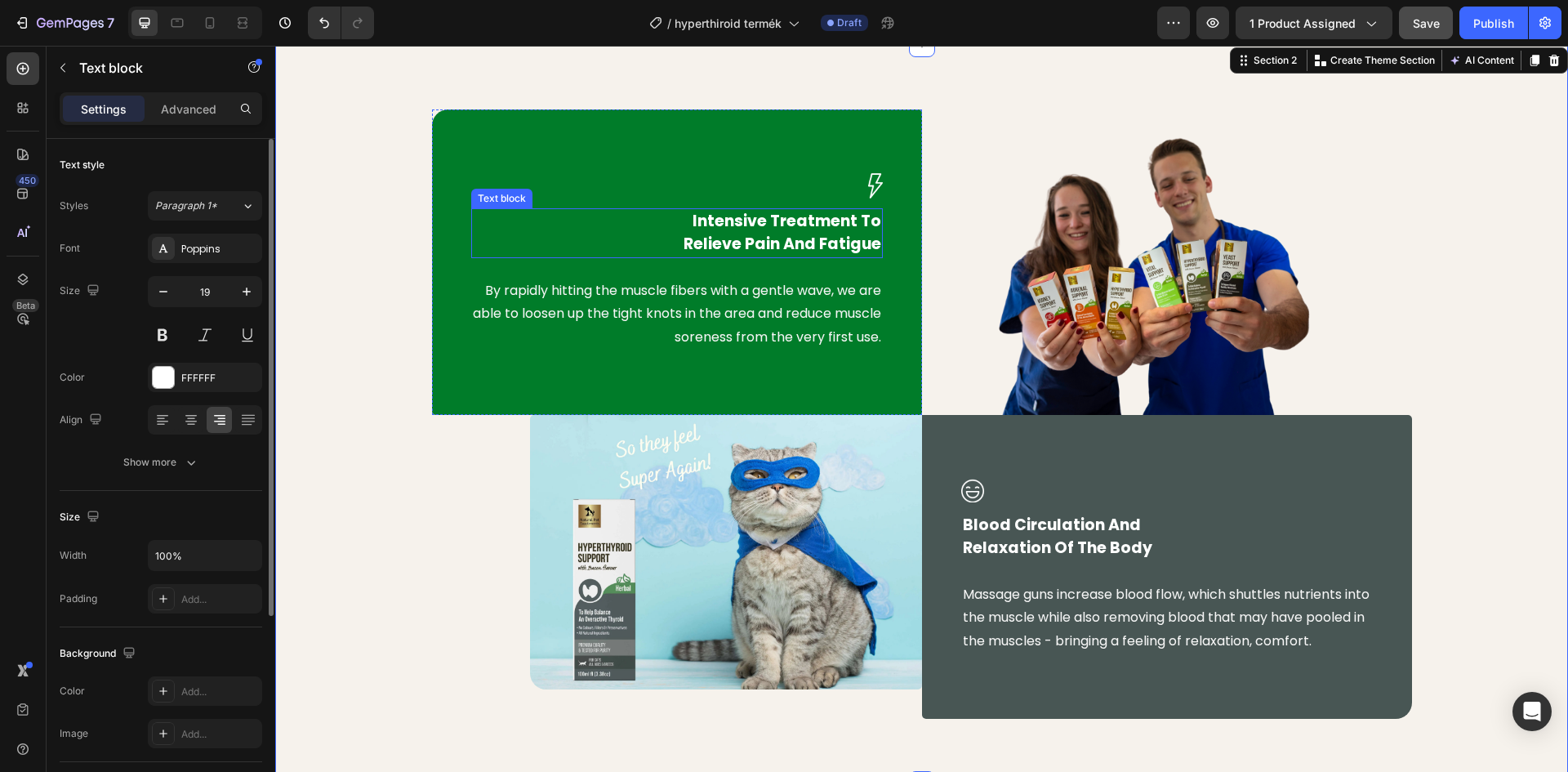
click at [823, 237] on p "Intensive Treatment To Relieve Pain And Fatigue" at bounding box center [677, 233] width 408 height 46
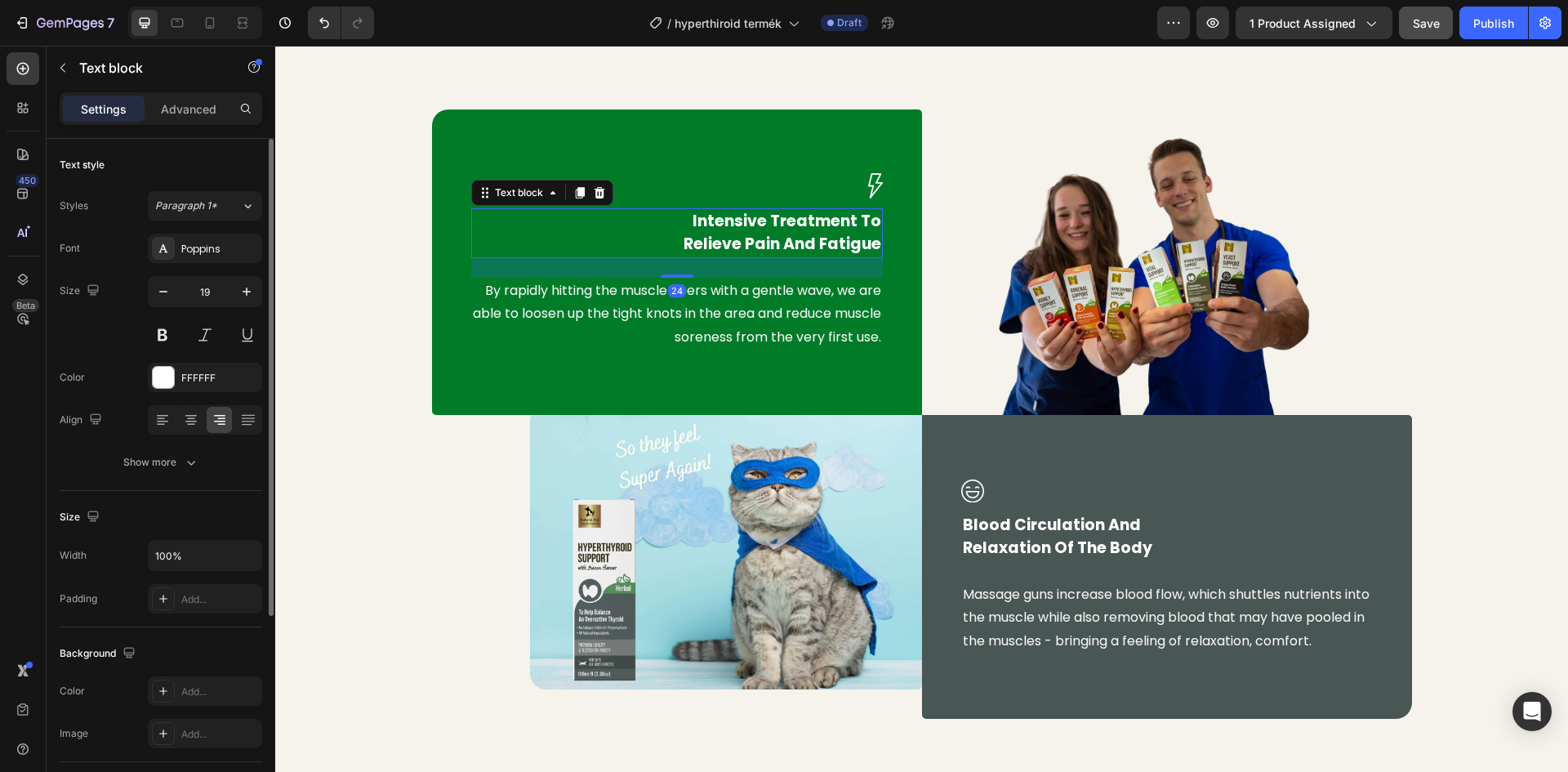
click at [867, 241] on p "Intensive Treatment To Relieve Pain And Fatigue" at bounding box center [677, 233] width 408 height 46
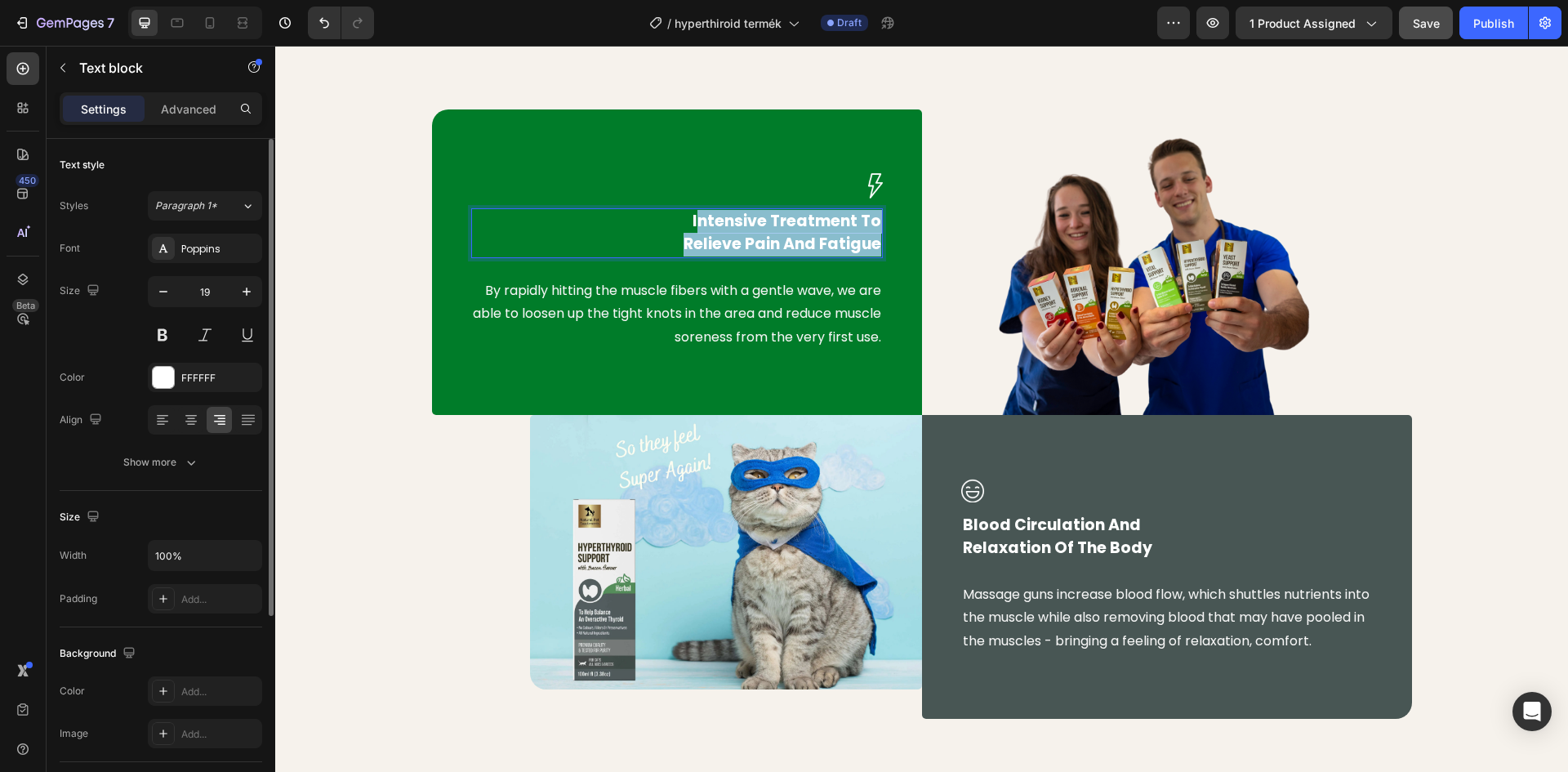
drag, startPoint x: 874, startPoint y: 243, endPoint x: 693, endPoint y: 218, distance: 182.7
click at [693, 218] on p "Intensive Treatment To Relieve Pain And Fatigue" at bounding box center [677, 233] width 408 height 46
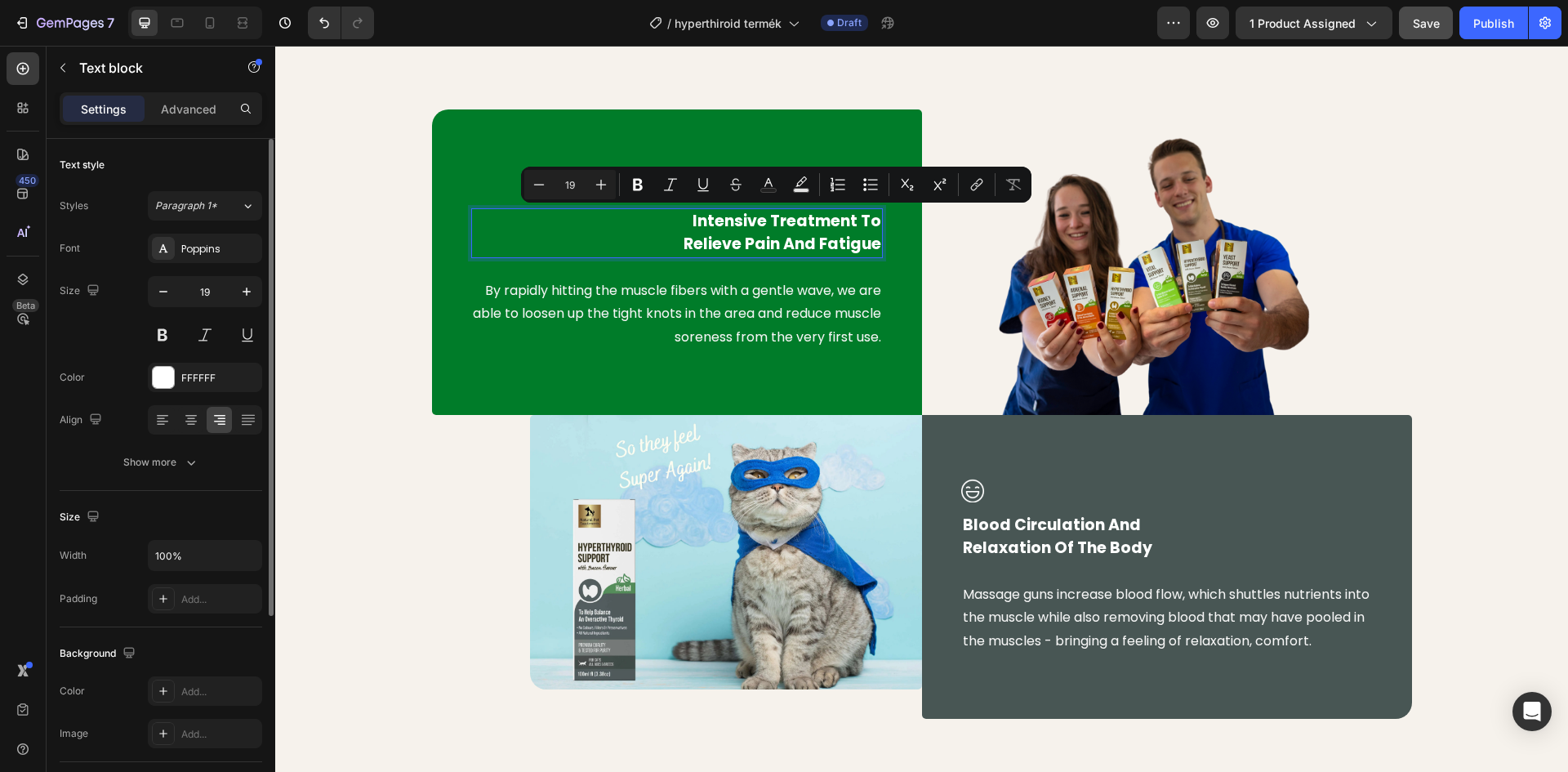
scroll to position [820, 0]
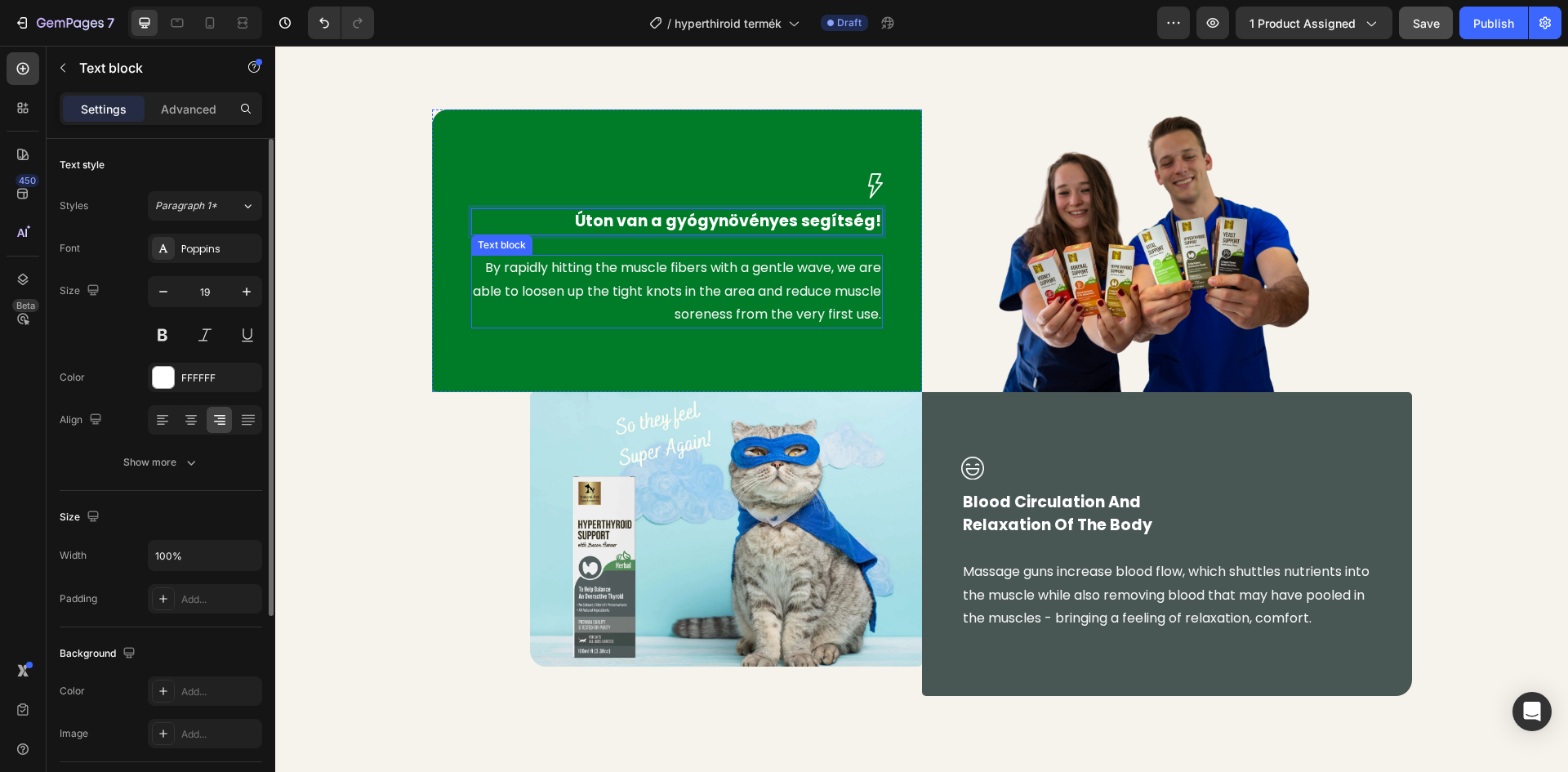
click at [620, 298] on p "By rapidly hitting the muscle fibers with a gentle wave, we are able to loosen …" at bounding box center [677, 291] width 408 height 70
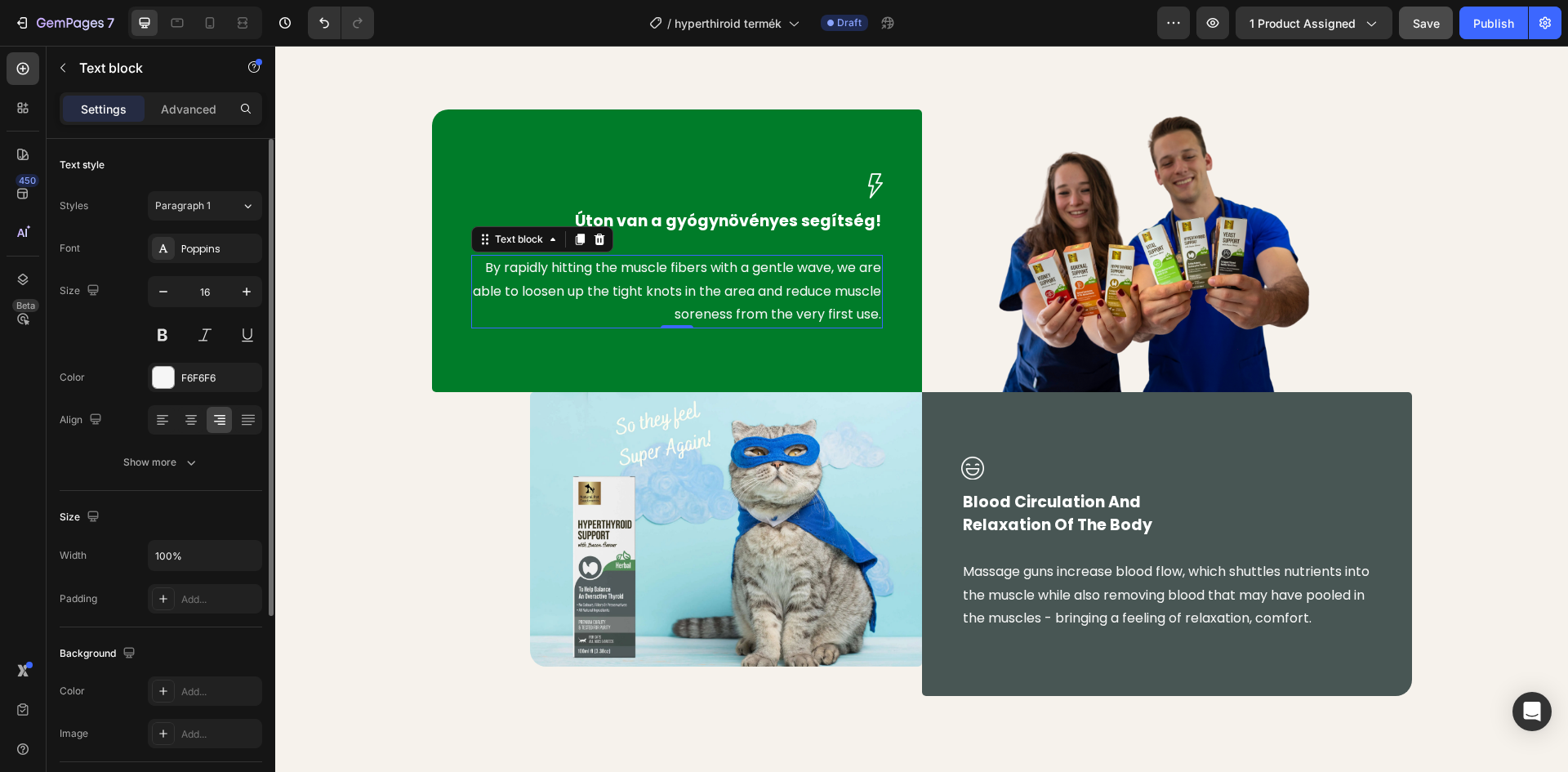
drag, startPoint x: 823, startPoint y: 305, endPoint x: 864, endPoint y: 315, distance: 42.2
click at [826, 306] on p "By rapidly hitting the muscle fibers with a gentle wave, we are able to loosen …" at bounding box center [677, 291] width 408 height 70
click at [874, 316] on div "By rapidly hitting the muscle fibers with a gentle wave, we are able to loosen …" at bounding box center [677, 292] width 412 height 74
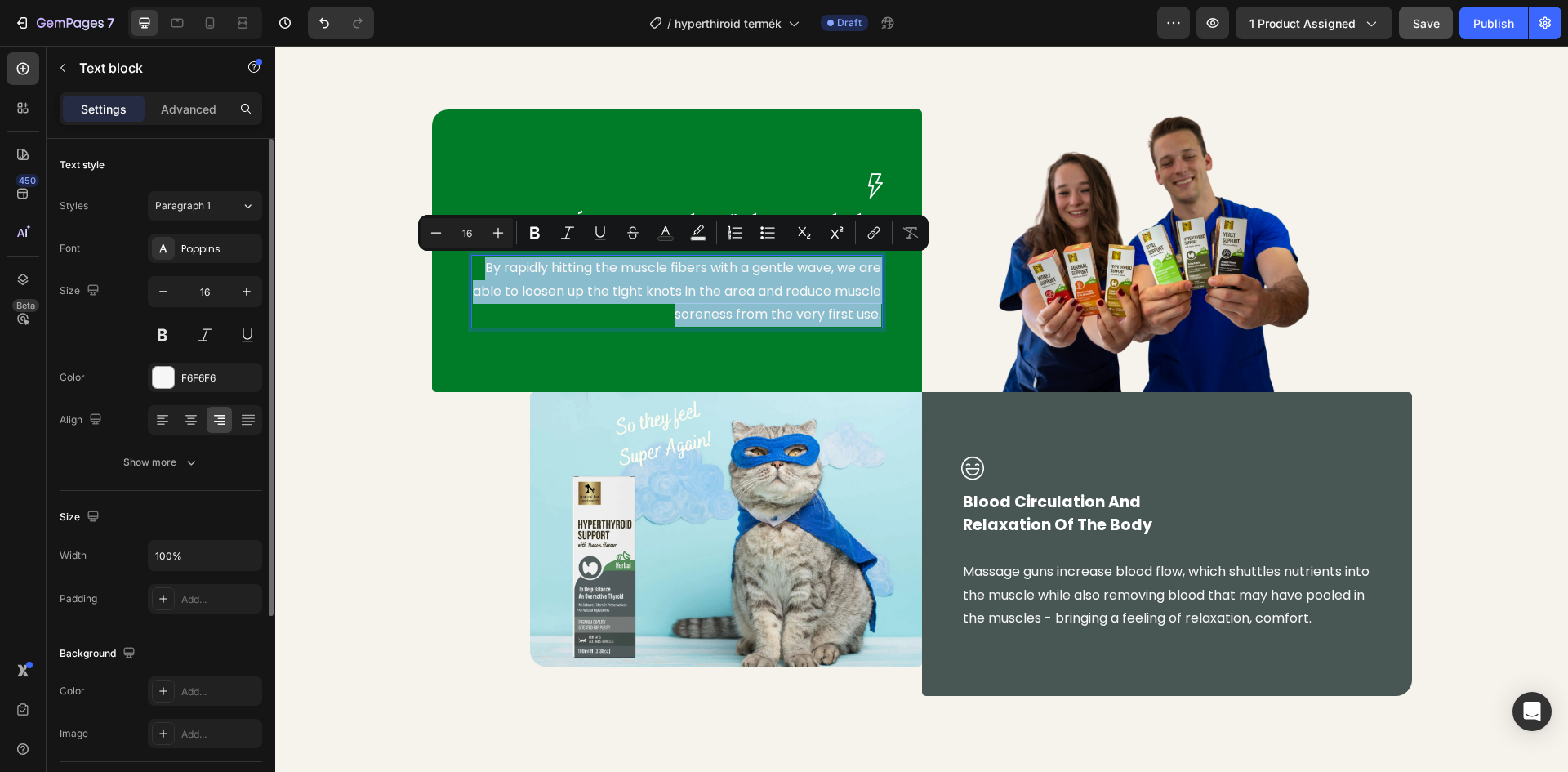
drag, startPoint x: 875, startPoint y: 315, endPoint x: 469, endPoint y: 266, distance: 408.9
click at [471, 266] on div "By rapidly hitting the muscle fibers with a gentle wave, we are able to loosen …" at bounding box center [677, 292] width 412 height 74
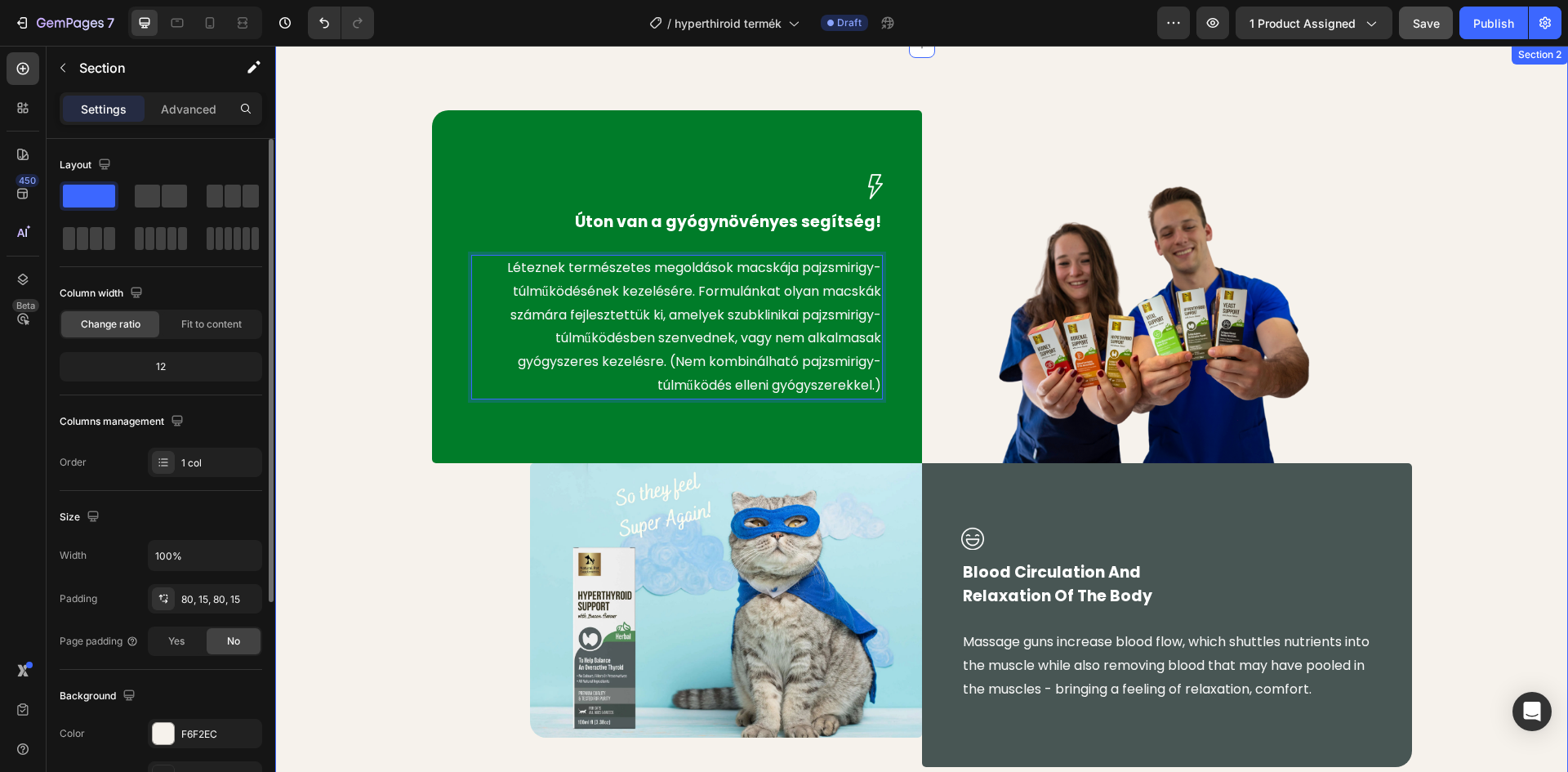
click at [385, 569] on div "Image Úton van a gyógynövényes segítség! Text block Léteznek természetes megold…" at bounding box center [921, 439] width 1268 height 657
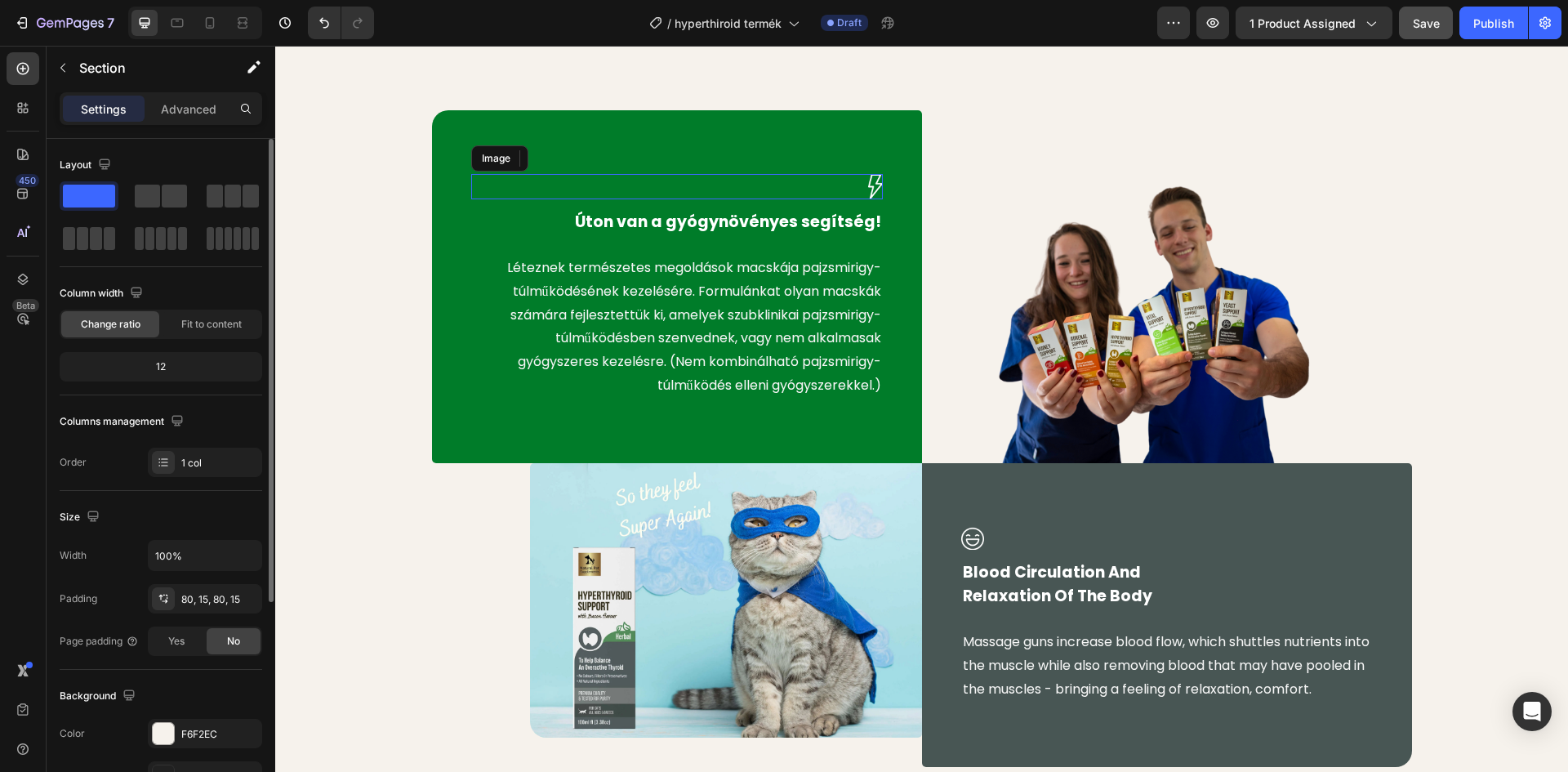
click at [868, 180] on img at bounding box center [875, 186] width 15 height 26
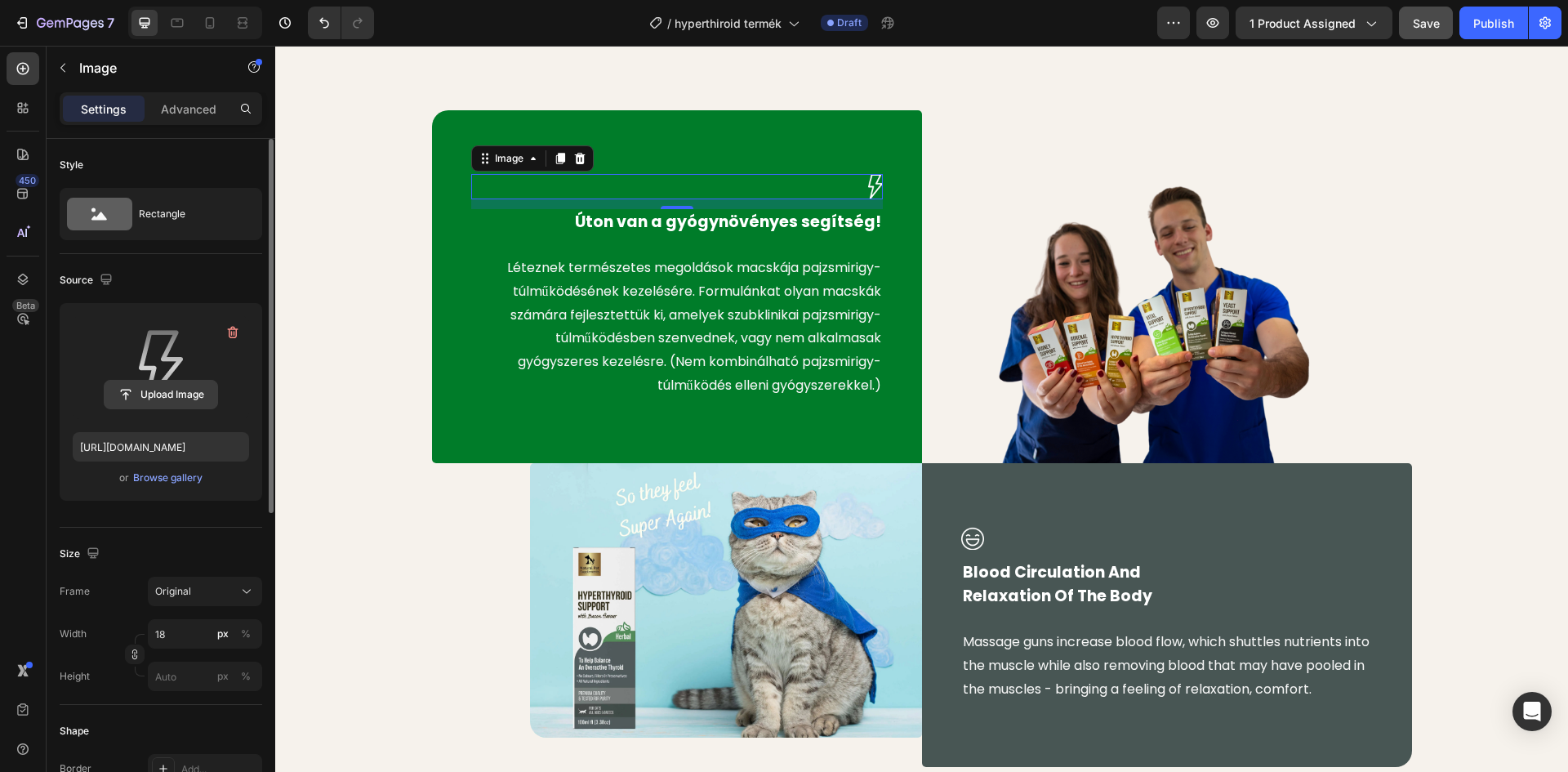
click at [171, 394] on input "file" at bounding box center [161, 394] width 112 height 28
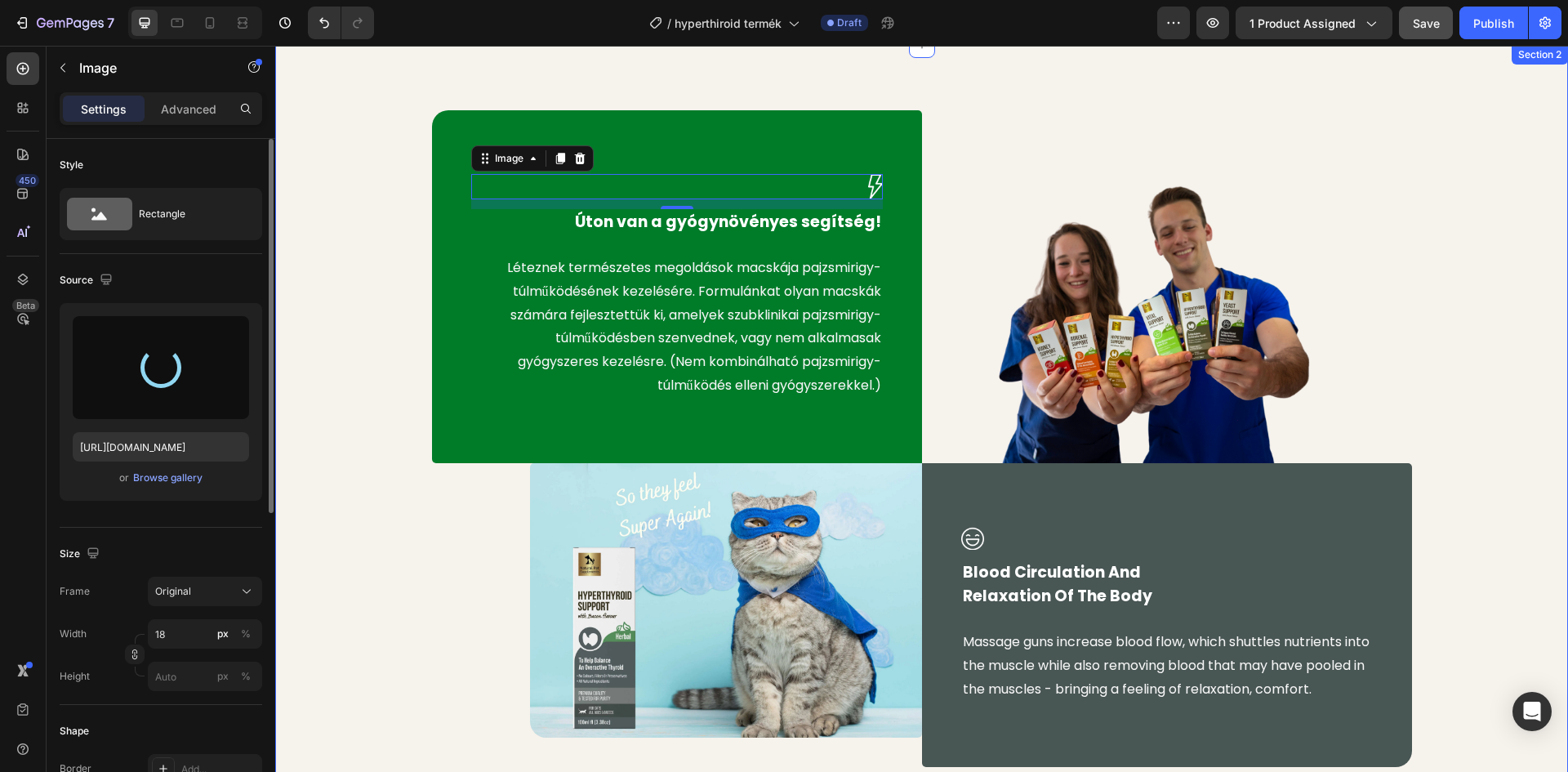
type input "https://cdn.shopify.com/s/files/1/0948/2462/8573/files/gempages_576978716819719…"
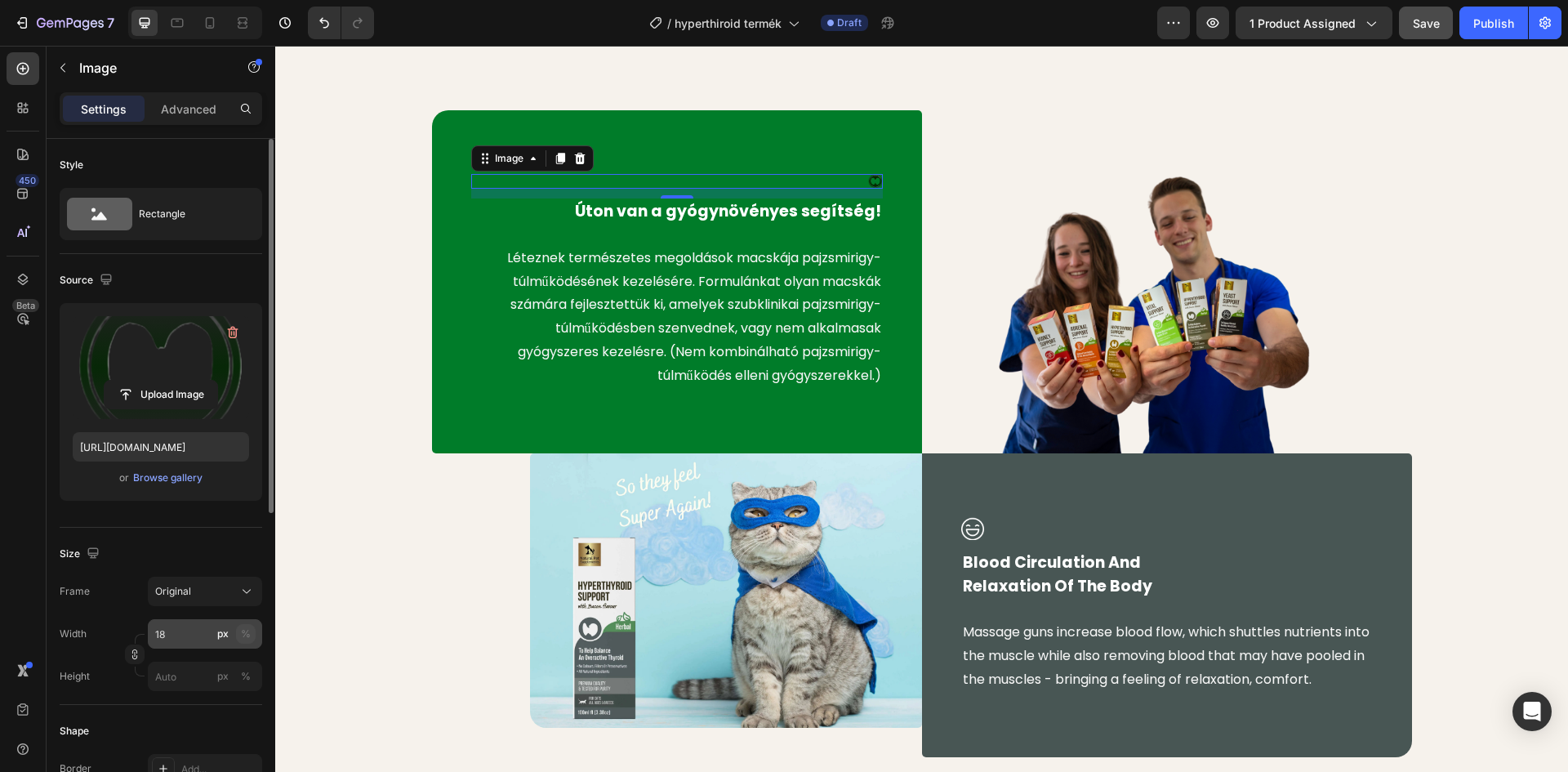
click at [251, 636] on button "%" at bounding box center [245, 634] width 20 height 20
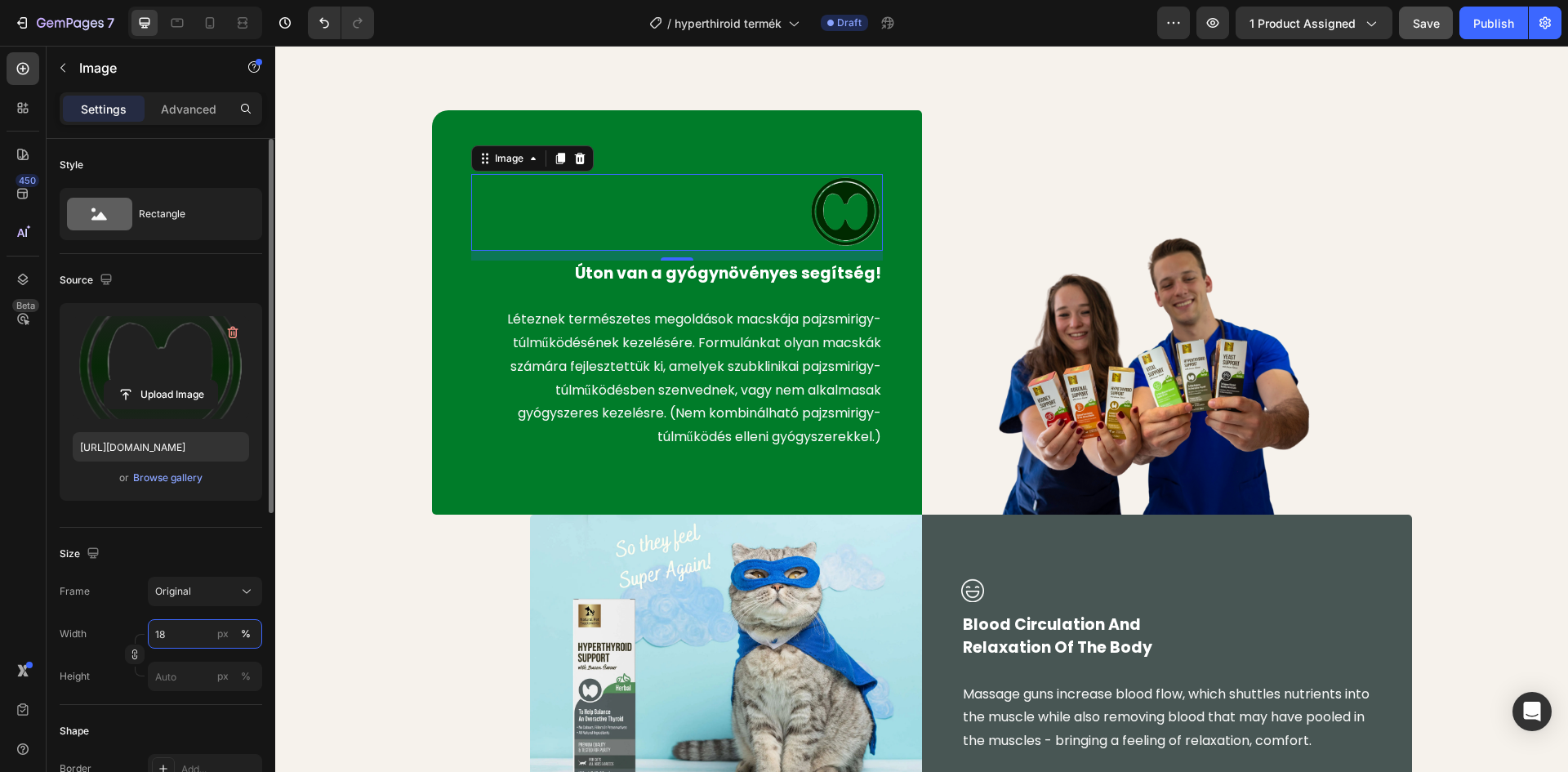
click at [183, 633] on input "18" at bounding box center [205, 634] width 114 height 30
type input "13"
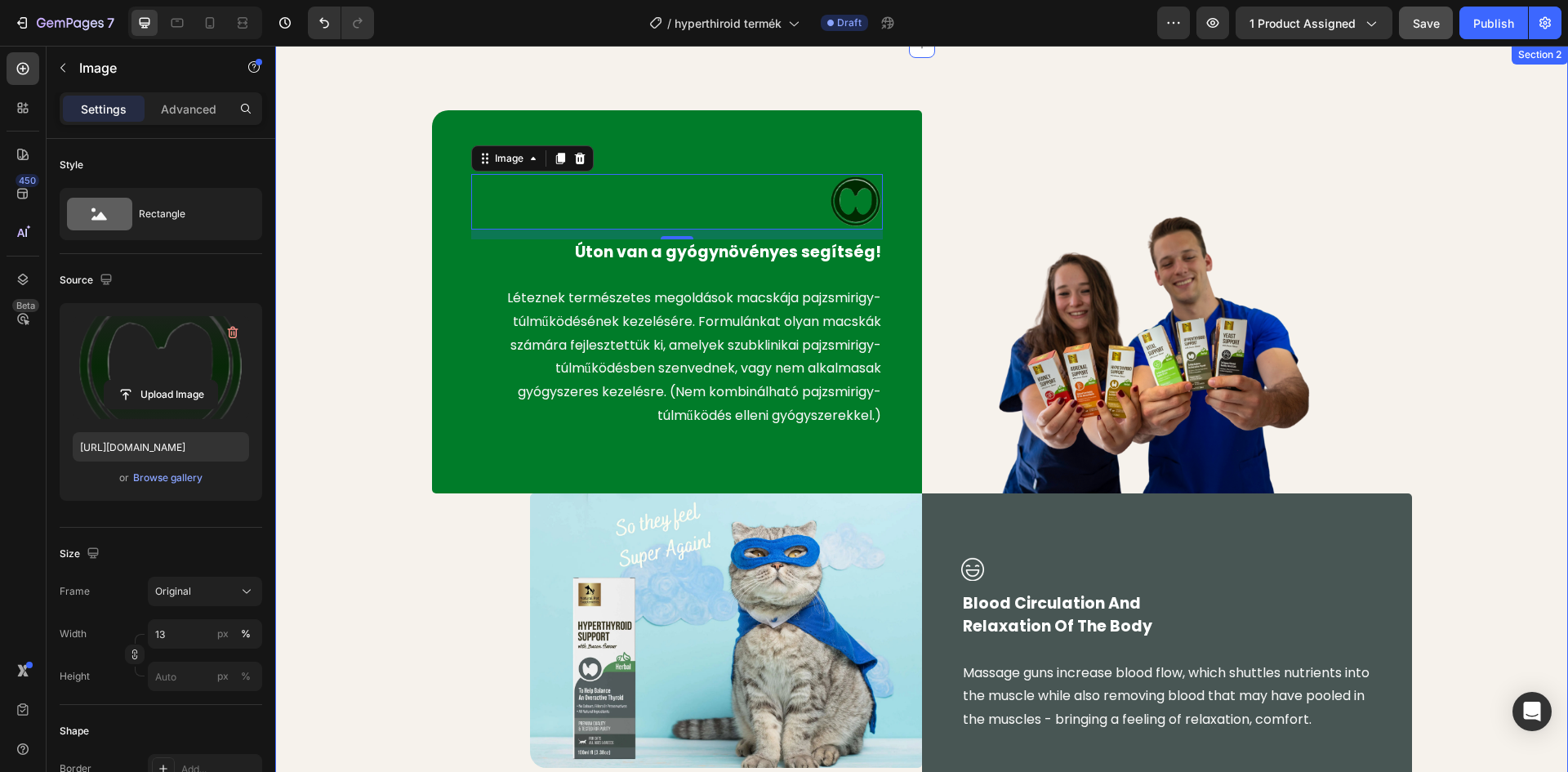
click at [380, 160] on div "Image 12 Úton van a gyógynövényes segítség! Text block Léteznek természetes meg…" at bounding box center [921, 454] width 1268 height 687
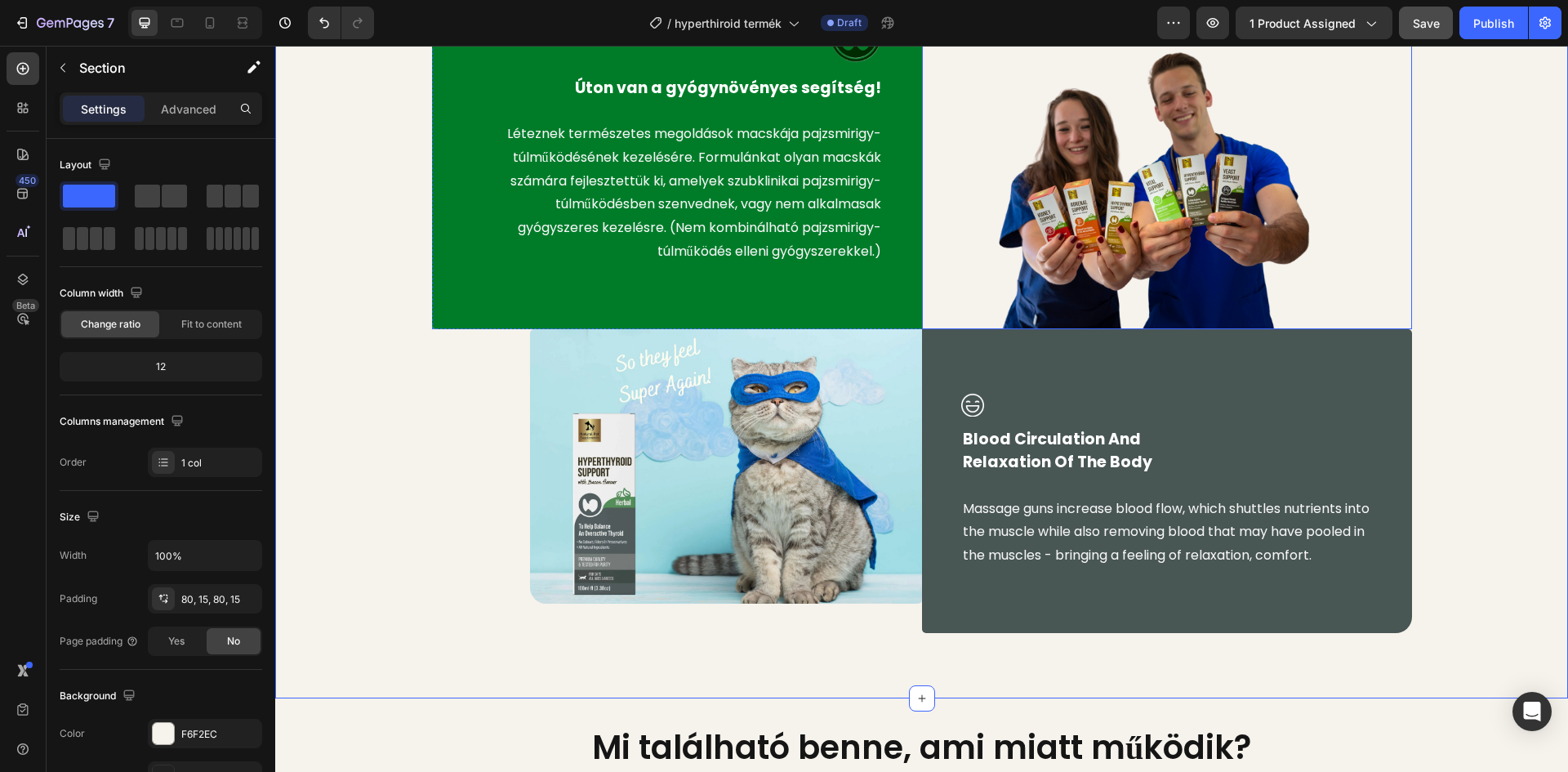
scroll to position [1046, 0]
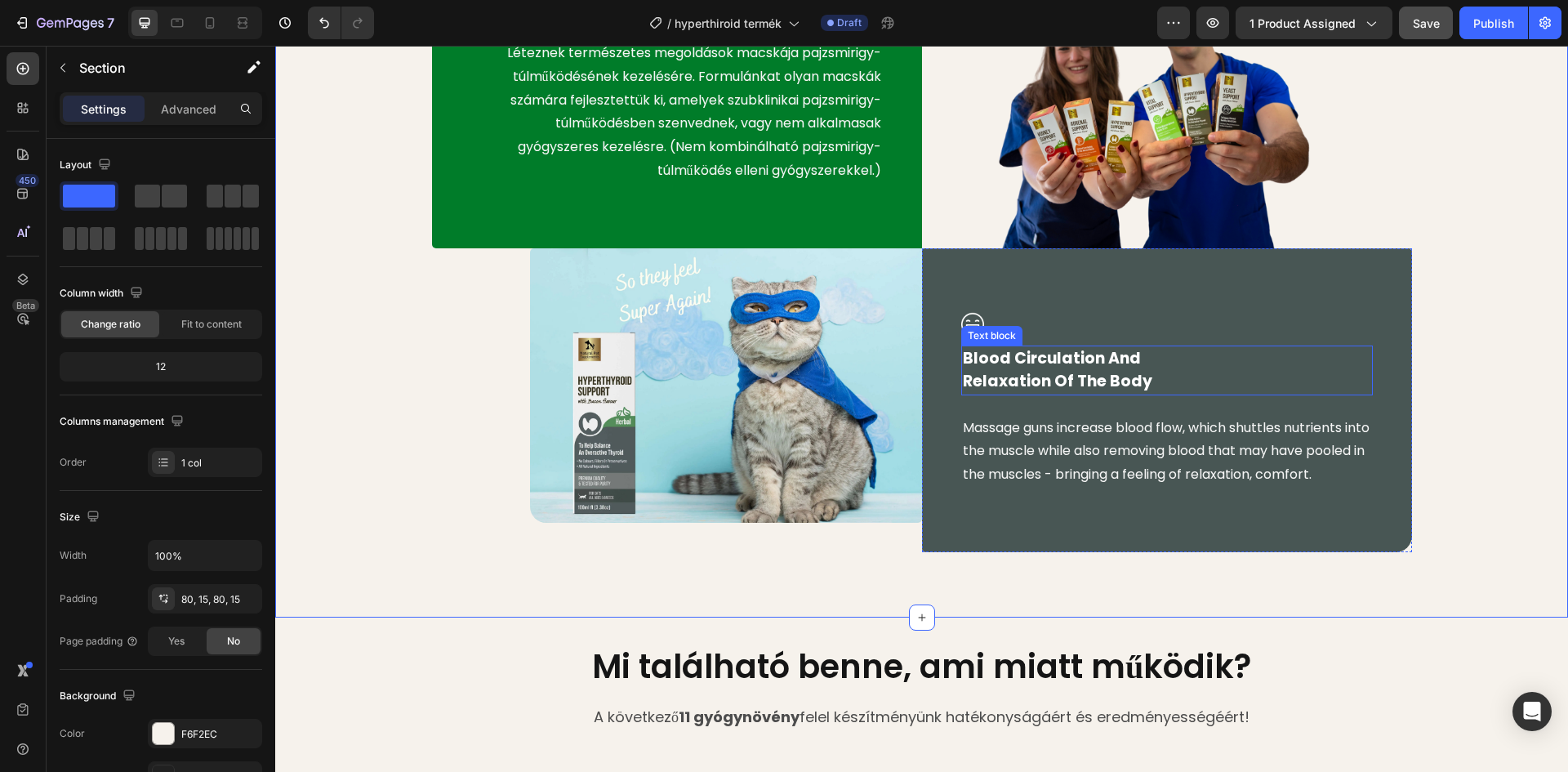
click at [1048, 364] on p "Blood Circulation And Relaxation Of The Body" at bounding box center [1167, 370] width 408 height 46
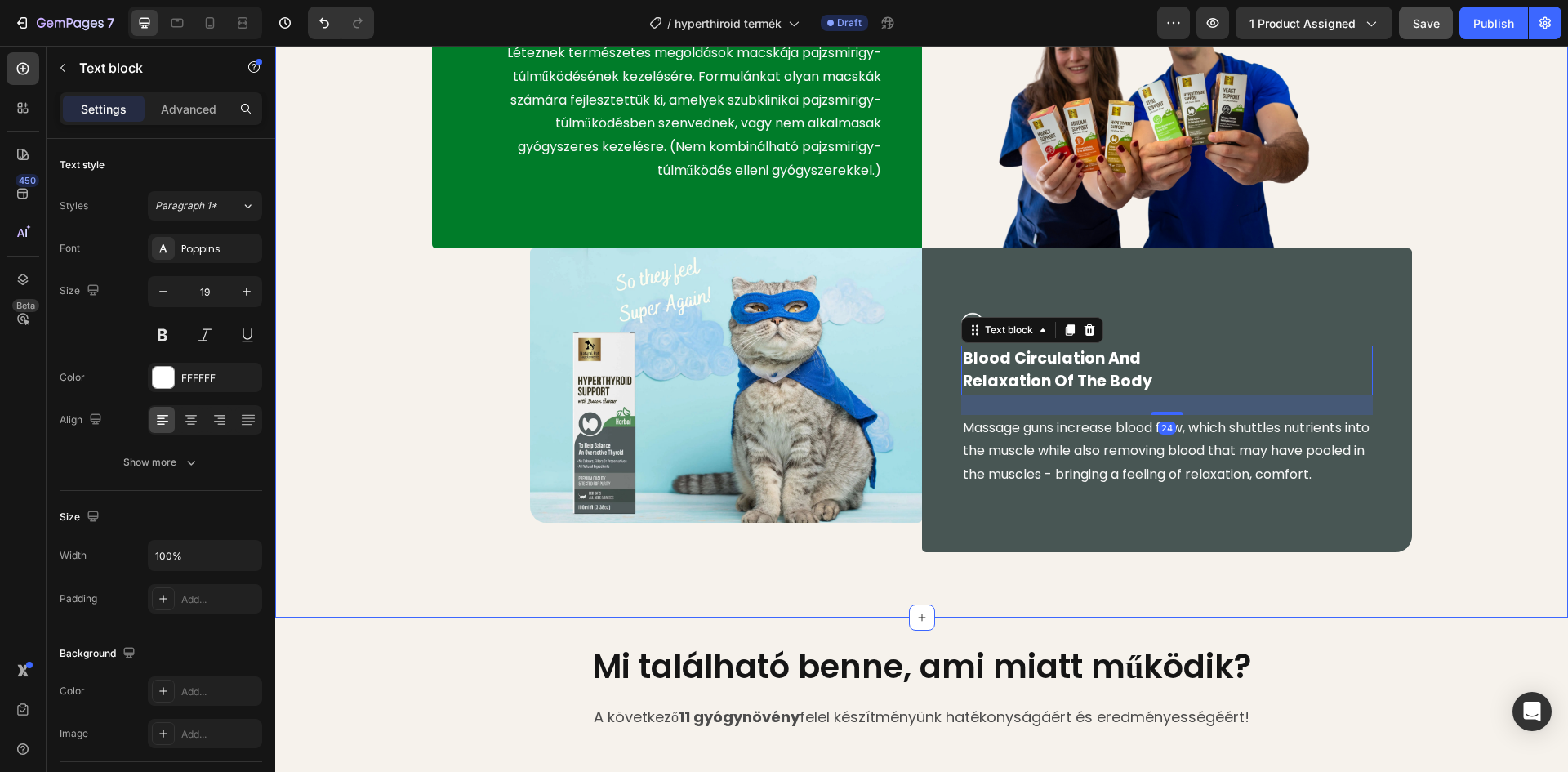
click at [1455, 299] on div "Image Úton van a gyógynövényes segítség! Text block Léteznek természetes megold…" at bounding box center [921, 208] width 1268 height 687
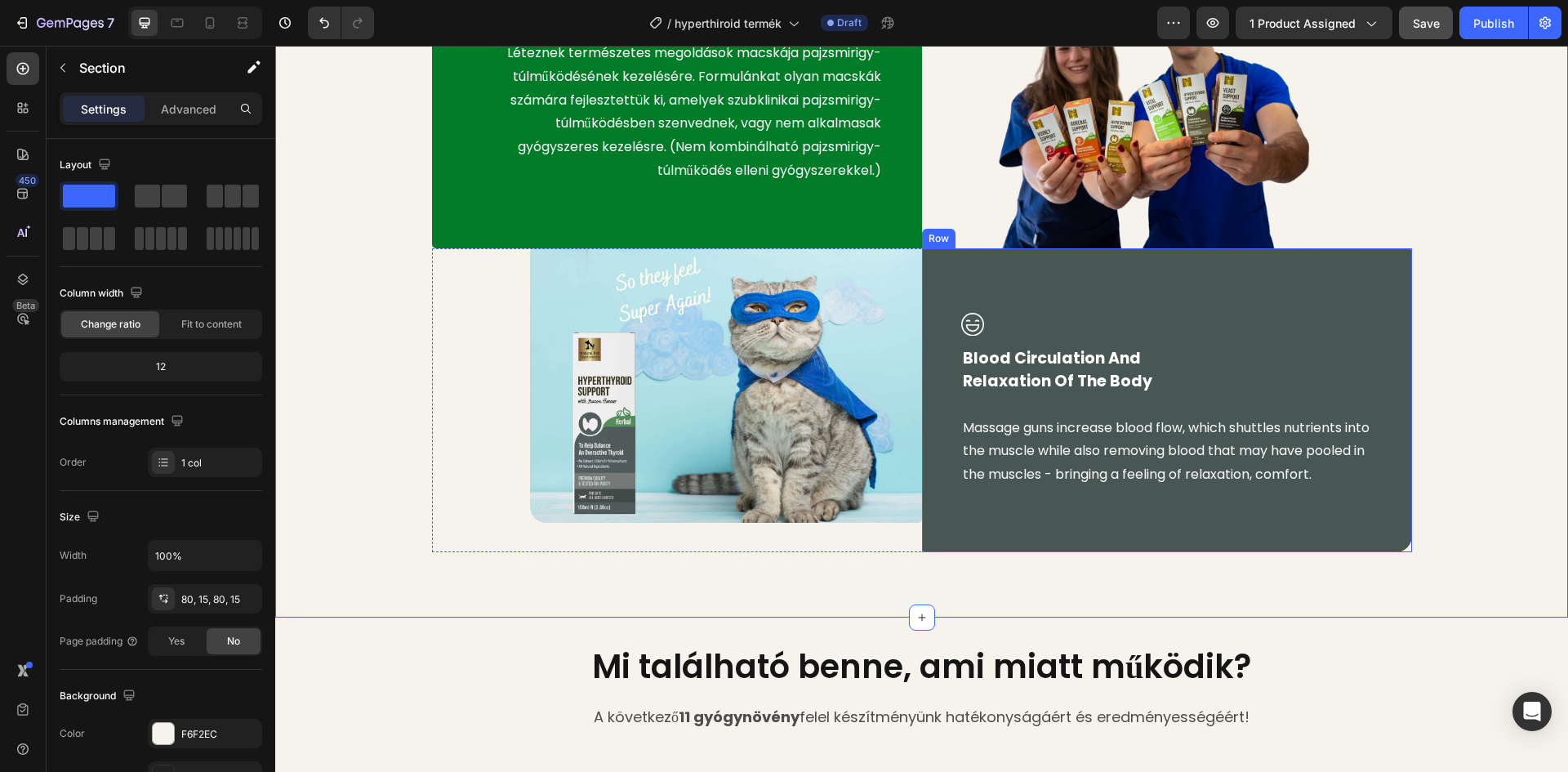
click at [1026, 359] on p "Blood Circulation And Relaxation Of The Body" at bounding box center [1167, 370] width 408 height 46
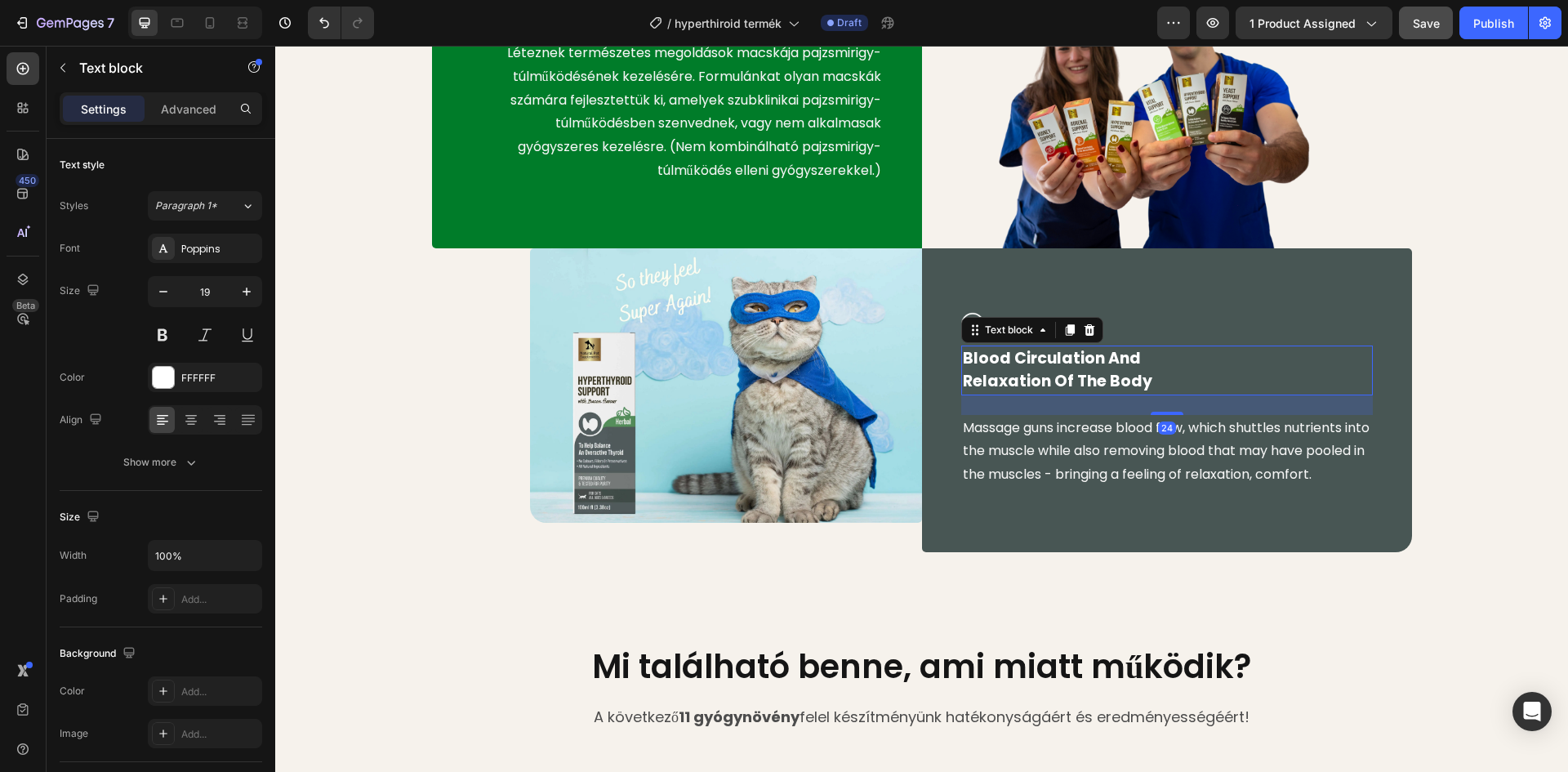
click at [1140, 383] on p "Blood Circulation And Relaxation Of The Body" at bounding box center [1167, 370] width 408 height 46
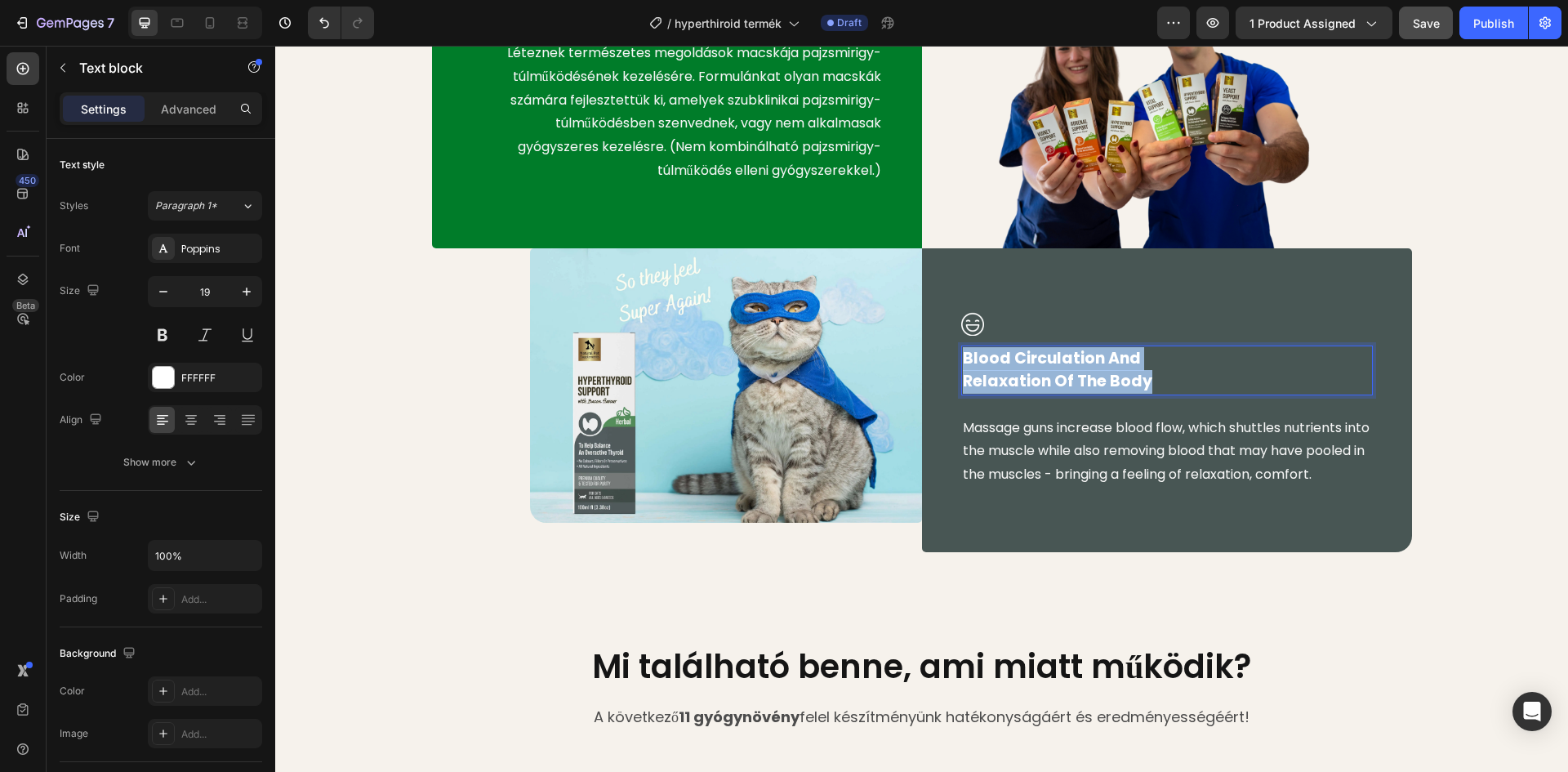
drag, startPoint x: 1128, startPoint y: 383, endPoint x: 959, endPoint y: 364, distance: 170.1
click at [963, 364] on p "Blood Circulation And Relaxation Of The Body" at bounding box center [1167, 370] width 408 height 46
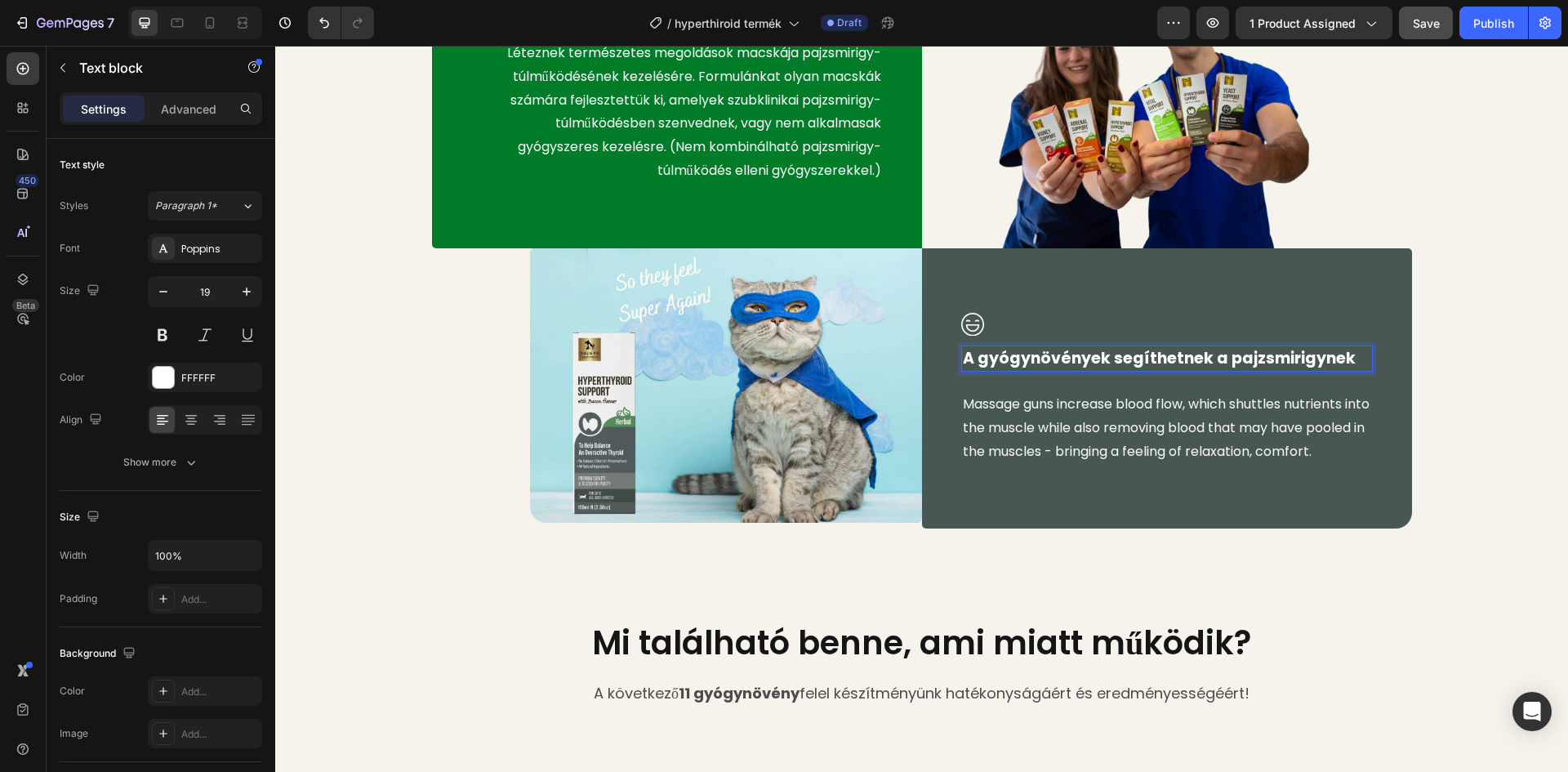
click at [1196, 356] on p "A gyógynövények segíthetnek a pajzsmirigynek" at bounding box center [1167, 359] width 408 height 24
click at [1438, 310] on div "Image Úton van a gyógynövényes segítség! Text block Léteznek természetes megold…" at bounding box center [921, 197] width 1268 height 665
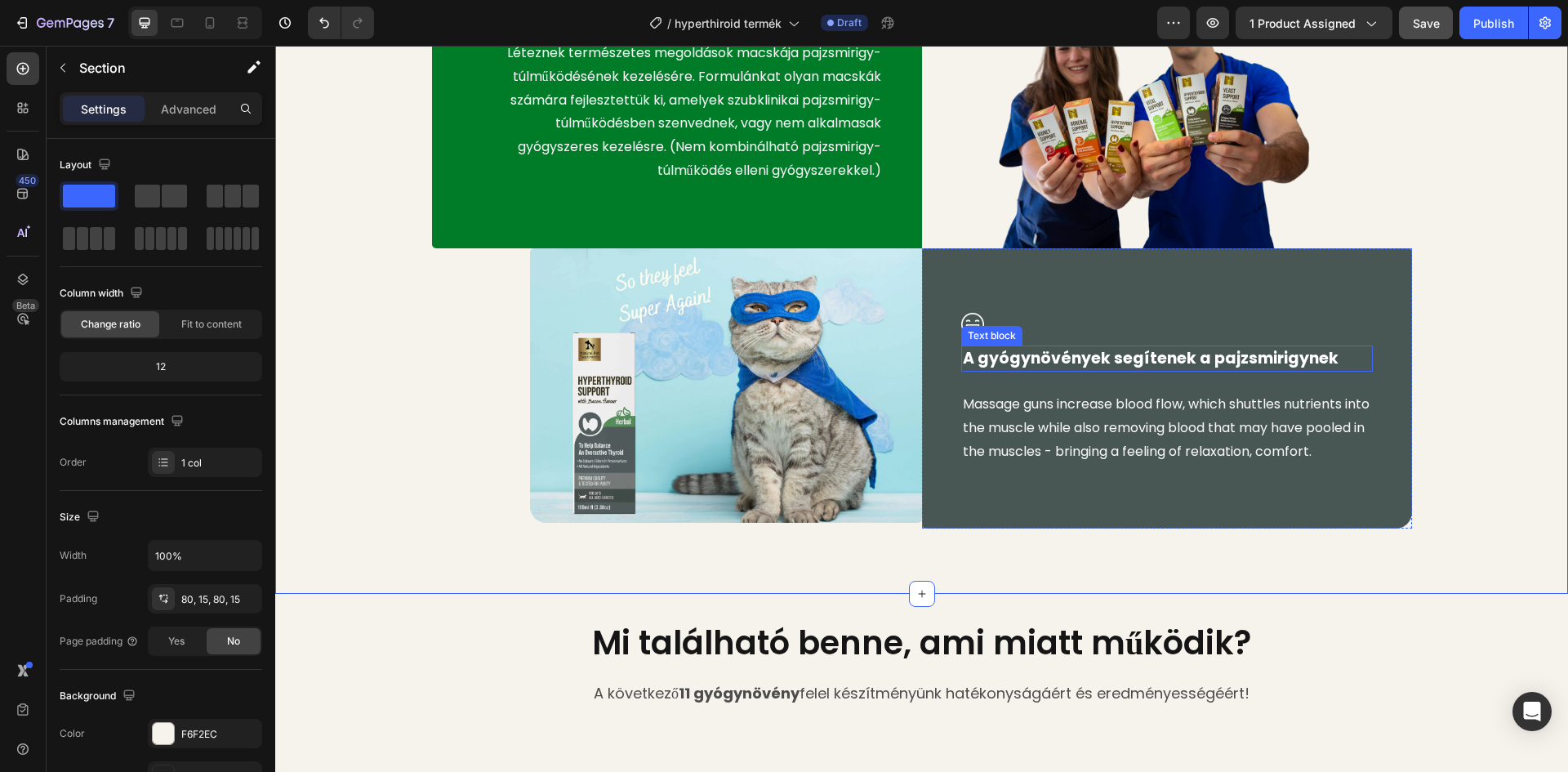
click at [1195, 420] on p "Massage guns increase blood flow, which shuttles nutrients into the muscle whil…" at bounding box center [1167, 428] width 408 height 70
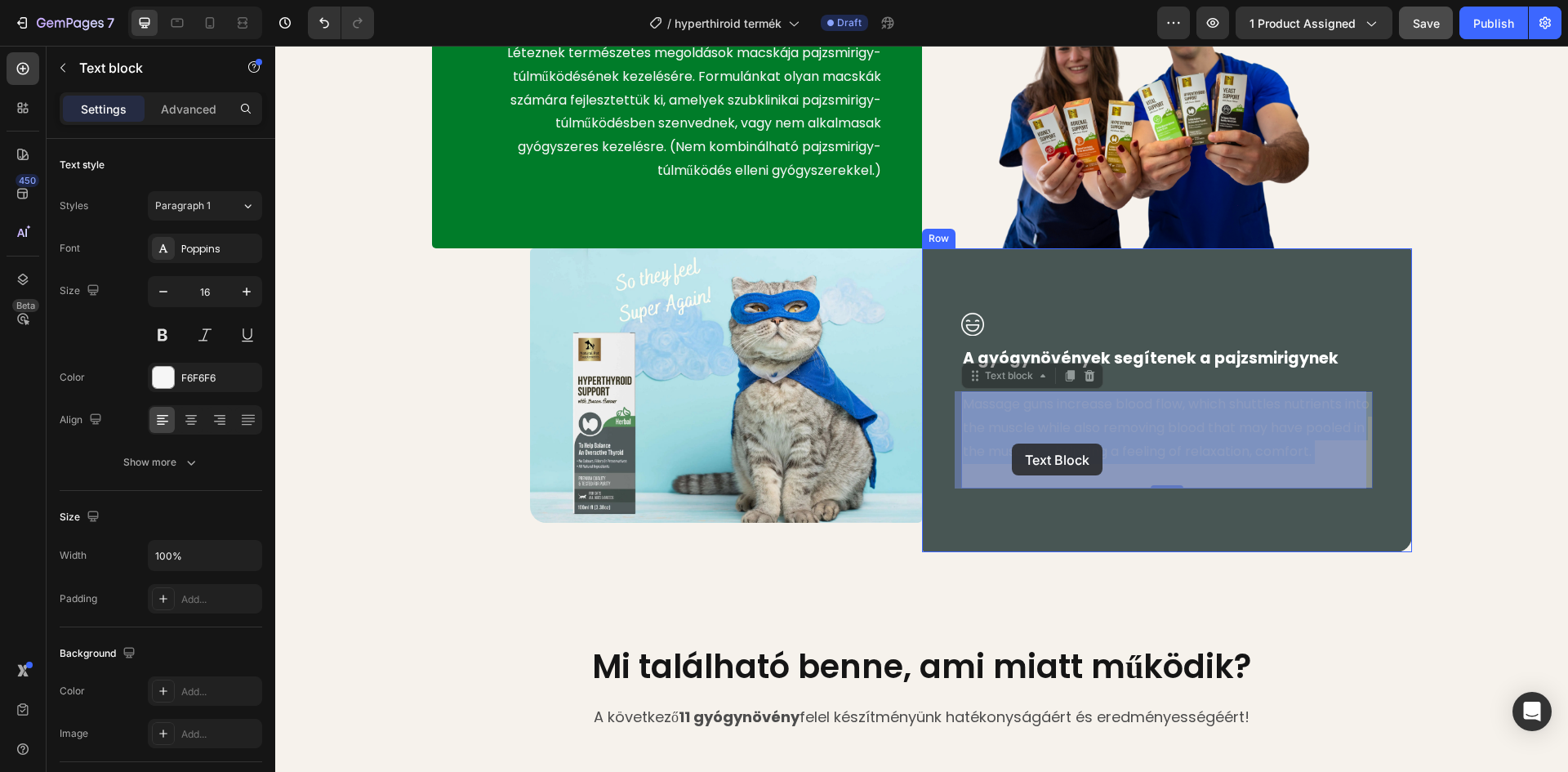
drag, startPoint x: 1021, startPoint y: 473, endPoint x: 1012, endPoint y: 444, distance: 30.4
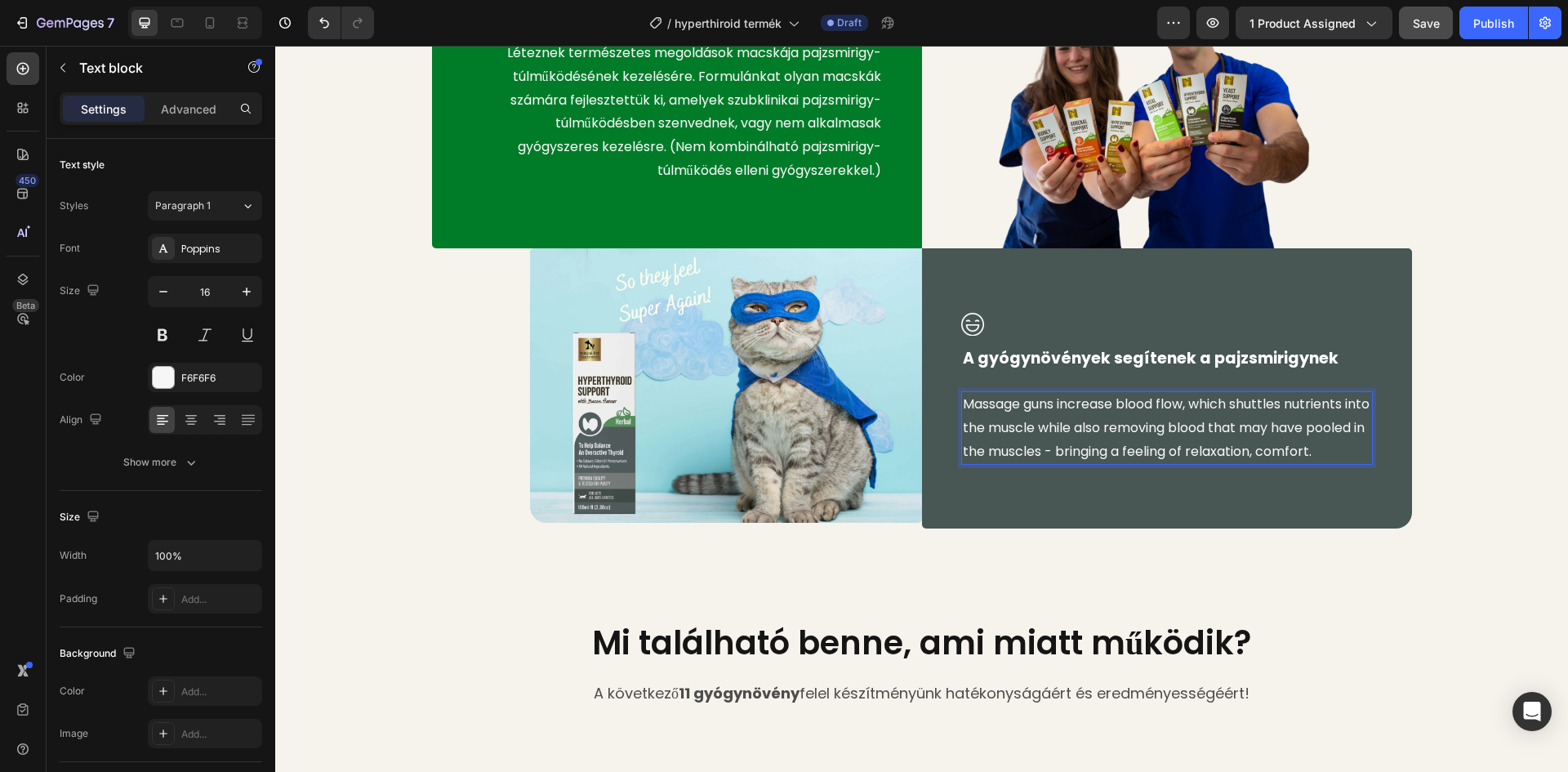
click at [1022, 463] on p "Massage guns increase blood flow, which shuttles nutrients into the muscle whil…" at bounding box center [1167, 428] width 408 height 70
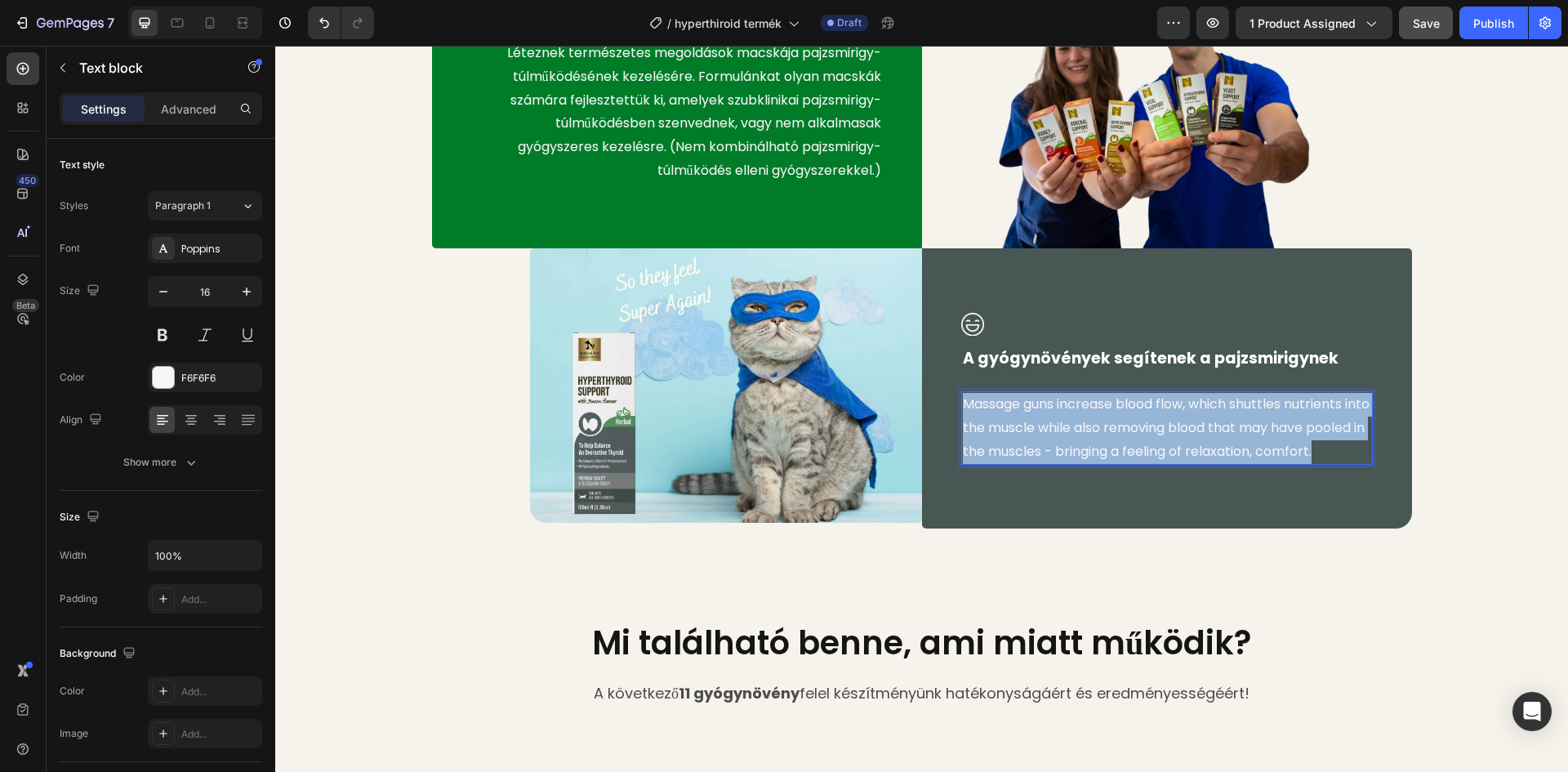
drag, startPoint x: 1022, startPoint y: 474, endPoint x: 959, endPoint y: 402, distance: 95.7
click at [963, 402] on p "Massage guns increase blood flow, which shuttles nutrients into the muscle whil…" at bounding box center [1167, 428] width 408 height 70
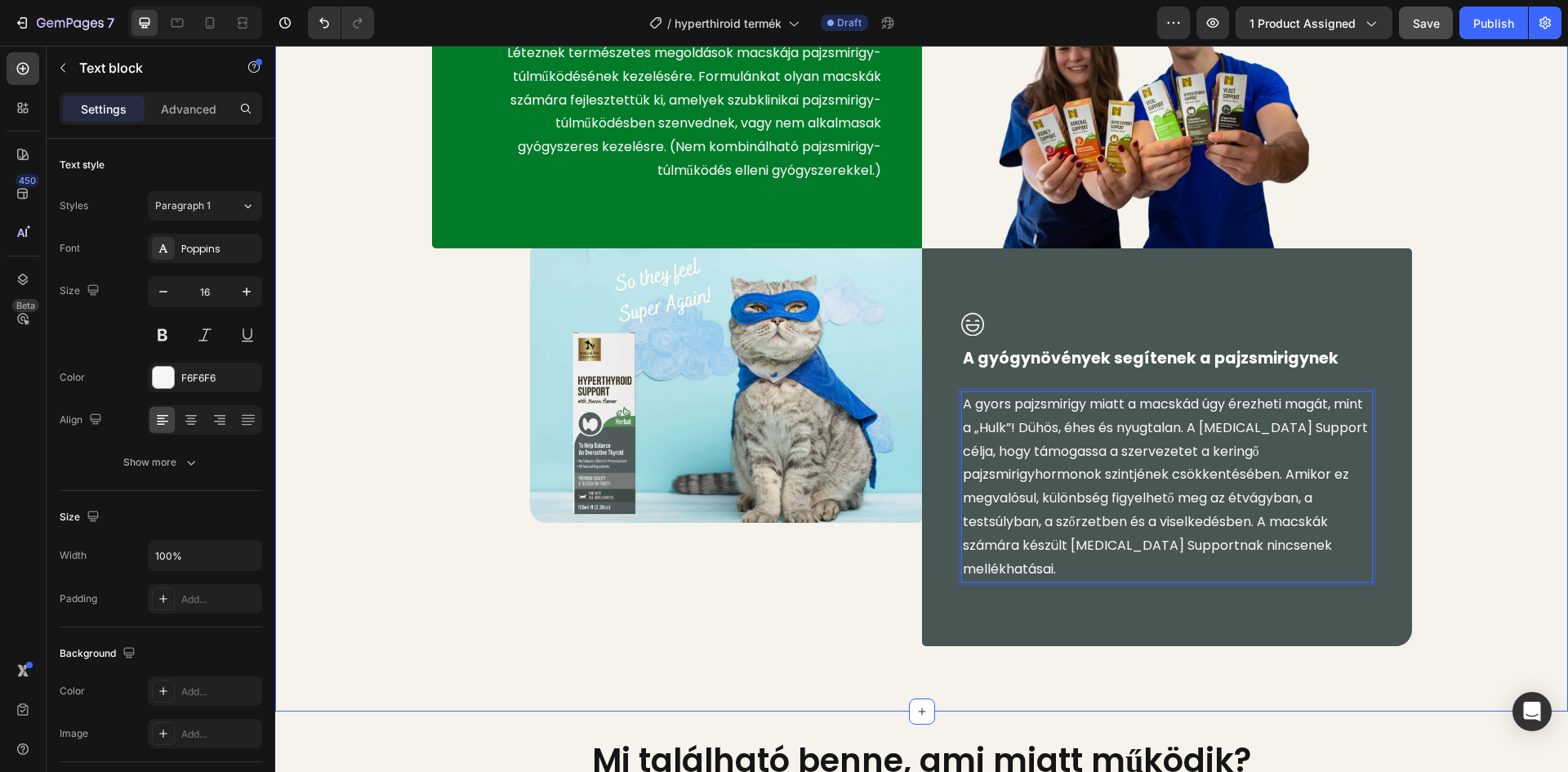
click at [1457, 398] on div "Image Úton van a gyógynövényes segítség! Text block Léteznek természetes megold…" at bounding box center [921, 255] width 1268 height 782
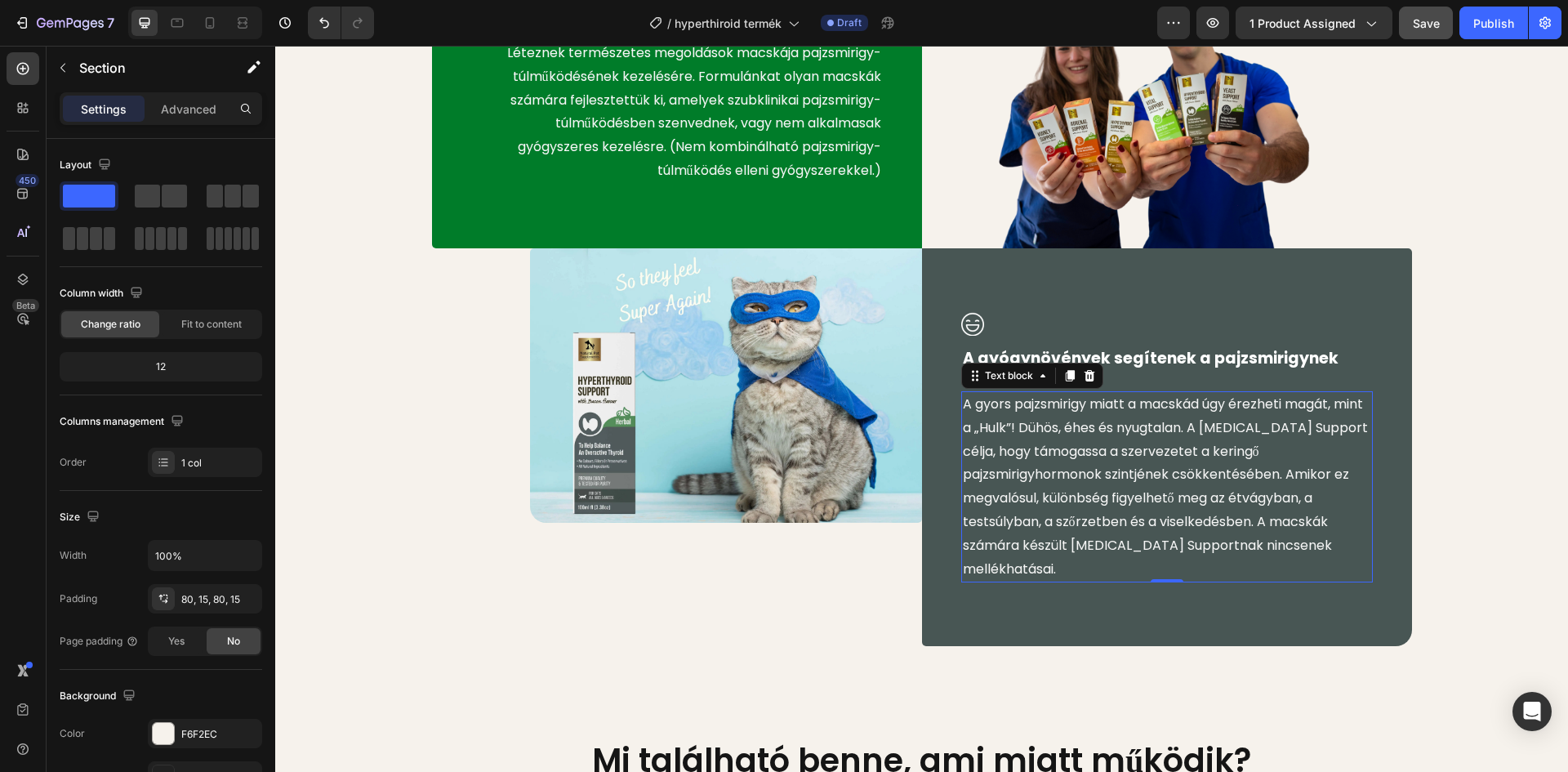
click at [1004, 404] on p "A gyors pajzsmirigy miatt a macskád úgy érezheti magát, mint a „Hulk”! Dühös, é…" at bounding box center [1167, 487] width 408 height 188
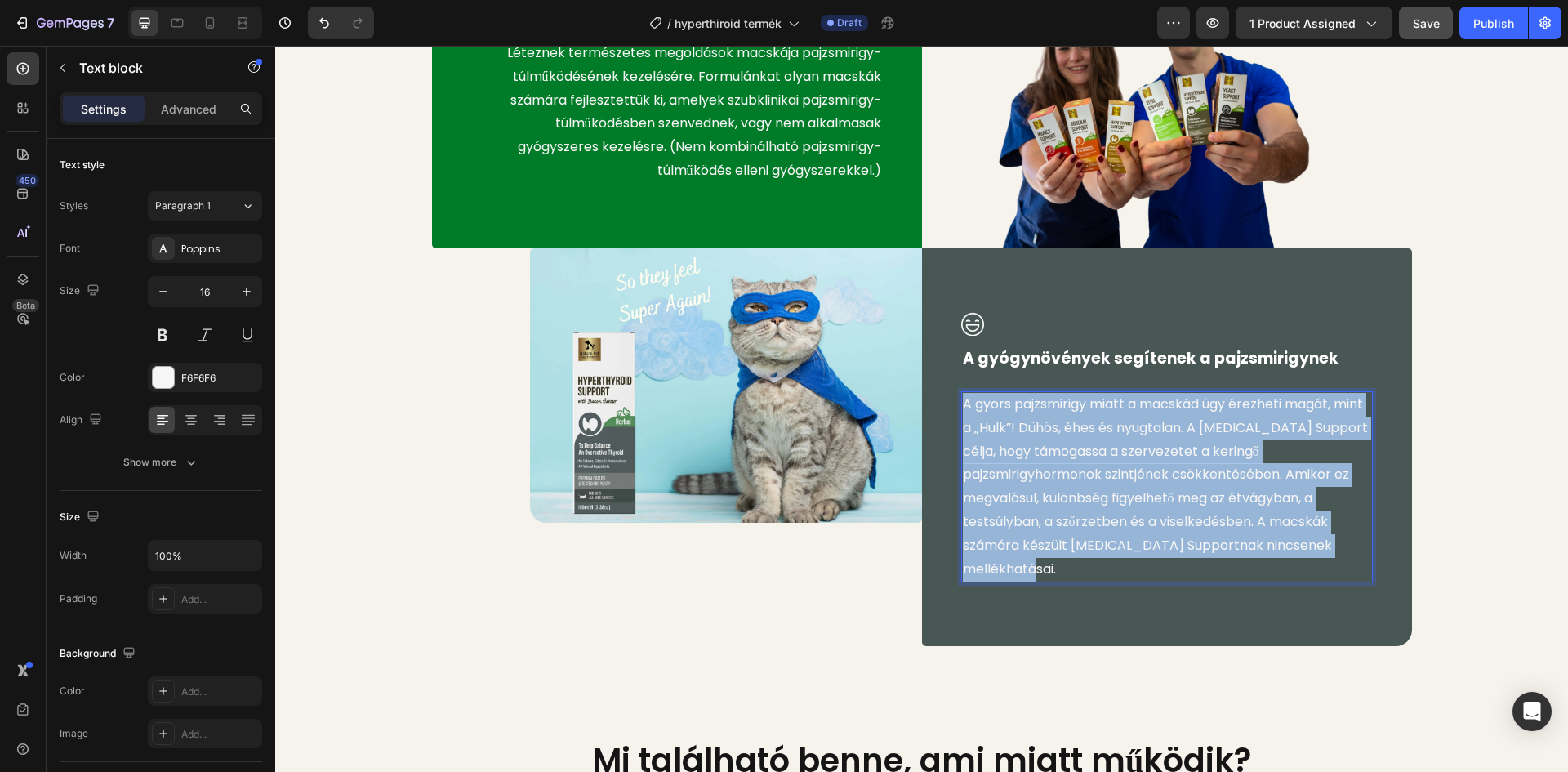
click at [1004, 404] on p "A gyors pajzsmirigy miatt a macskád úgy érezheti magát, mint a „Hulk”! Dühös, é…" at bounding box center [1167, 487] width 408 height 188
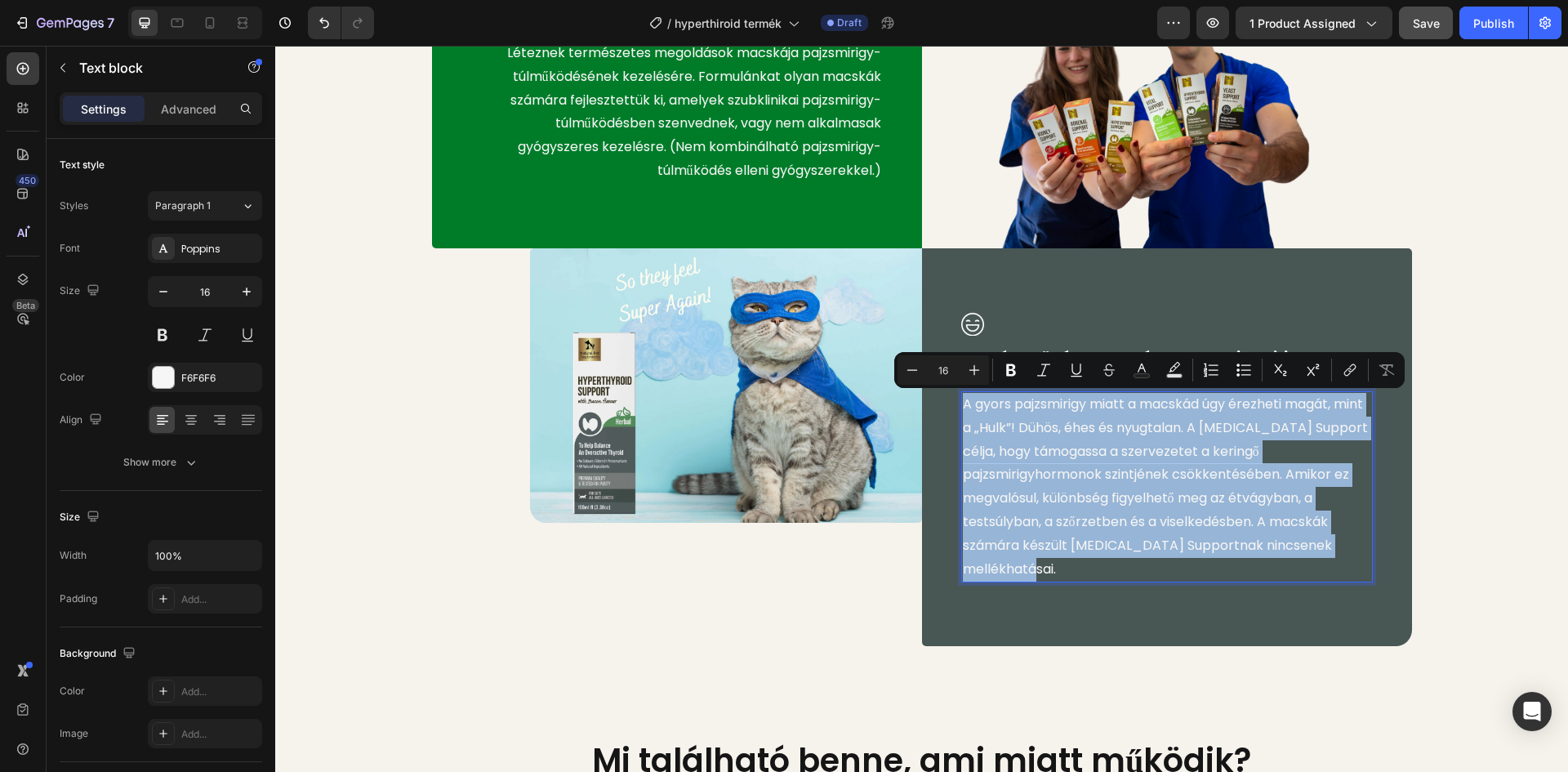
click at [1004, 404] on p "A gyors pajzsmirigy miatt a macskád úgy érezheti magát, mint a „Hulk”! Dühös, é…" at bounding box center [1167, 487] width 408 height 188
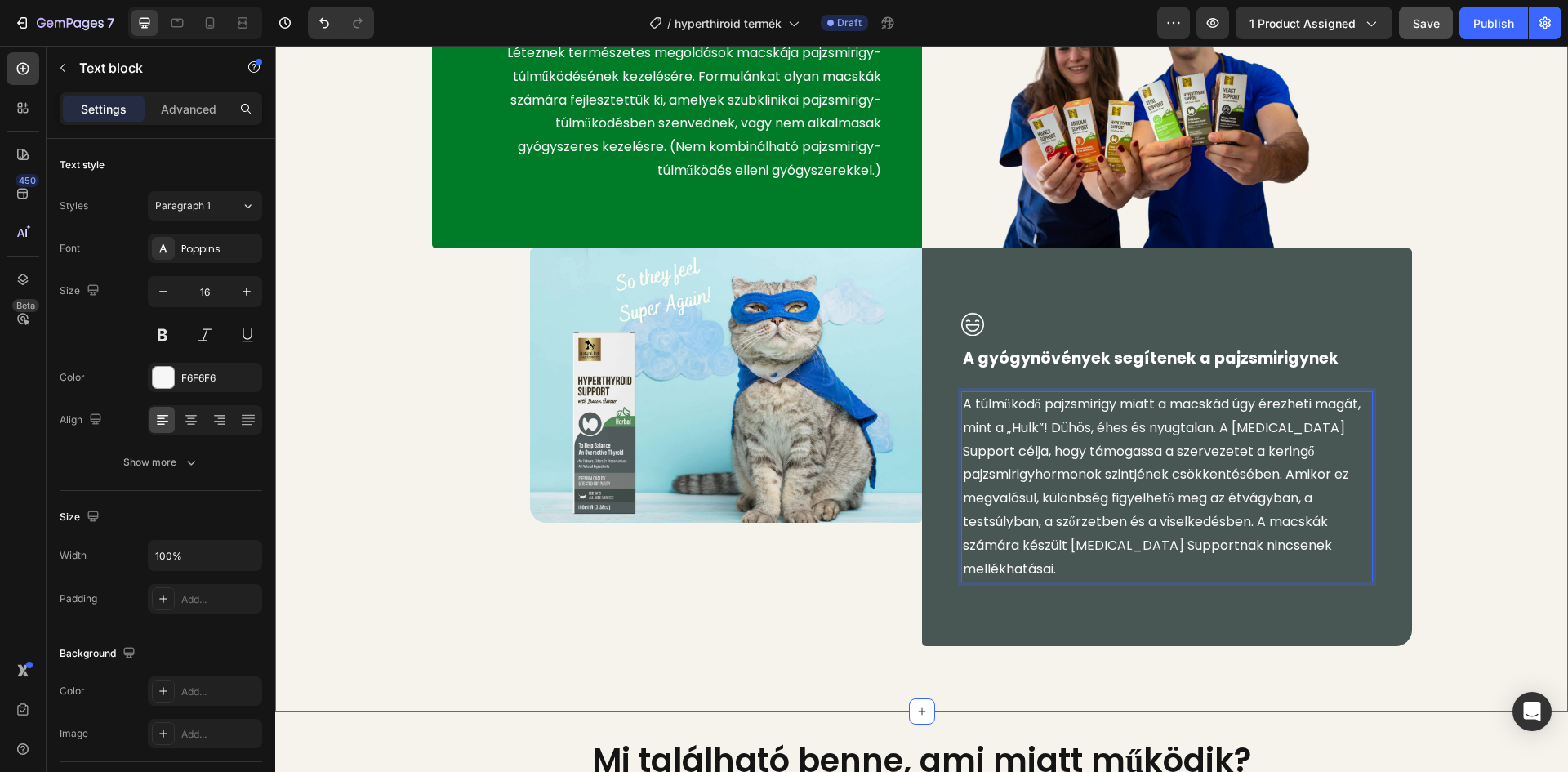
click at [1494, 369] on div "Image Úton van a gyógynövényes segítség! Text block Léteznek természetes megold…" at bounding box center [921, 255] width 1268 height 782
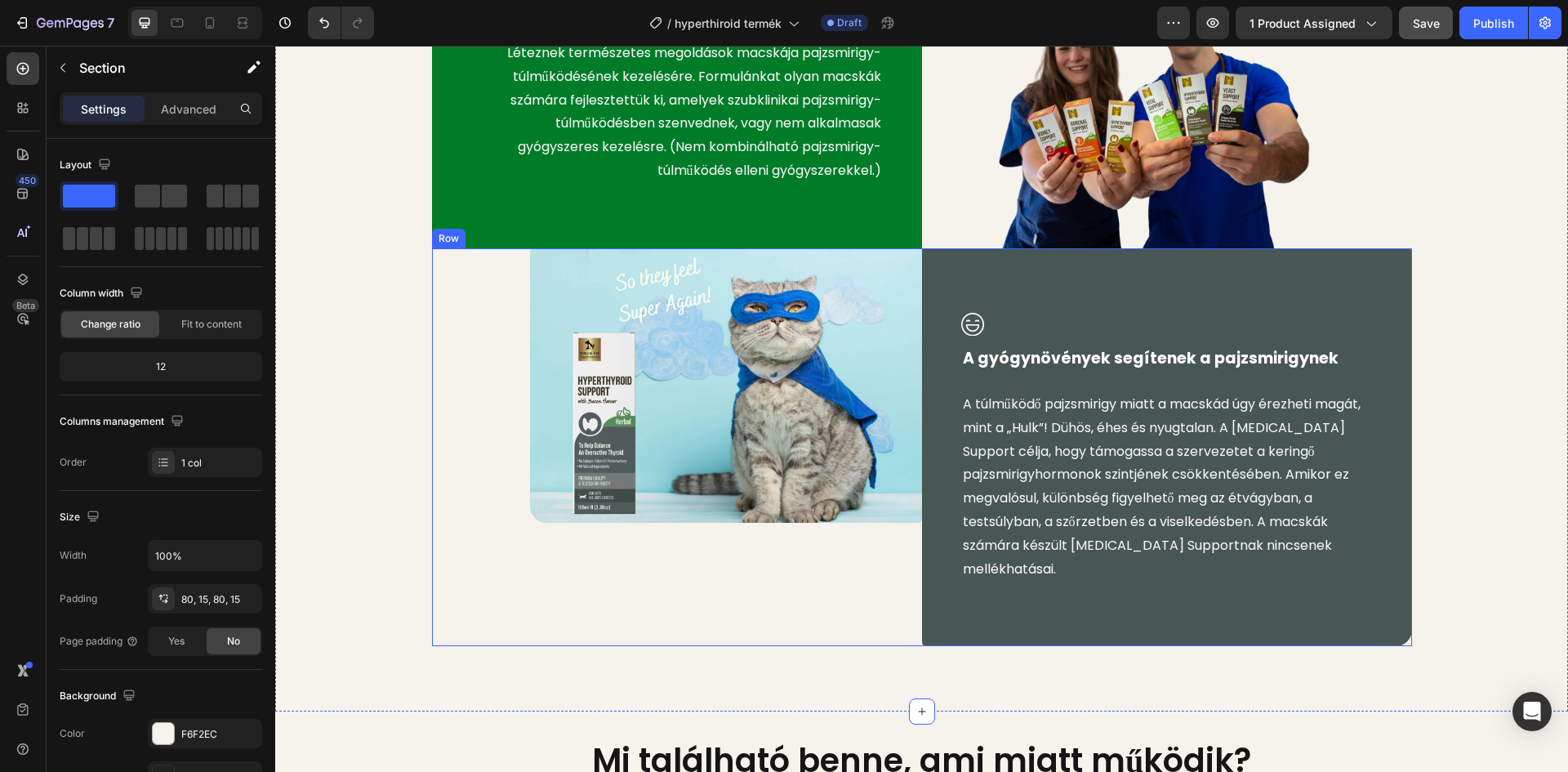
click at [855, 602] on div "Image" at bounding box center [676, 448] width 490 height 398
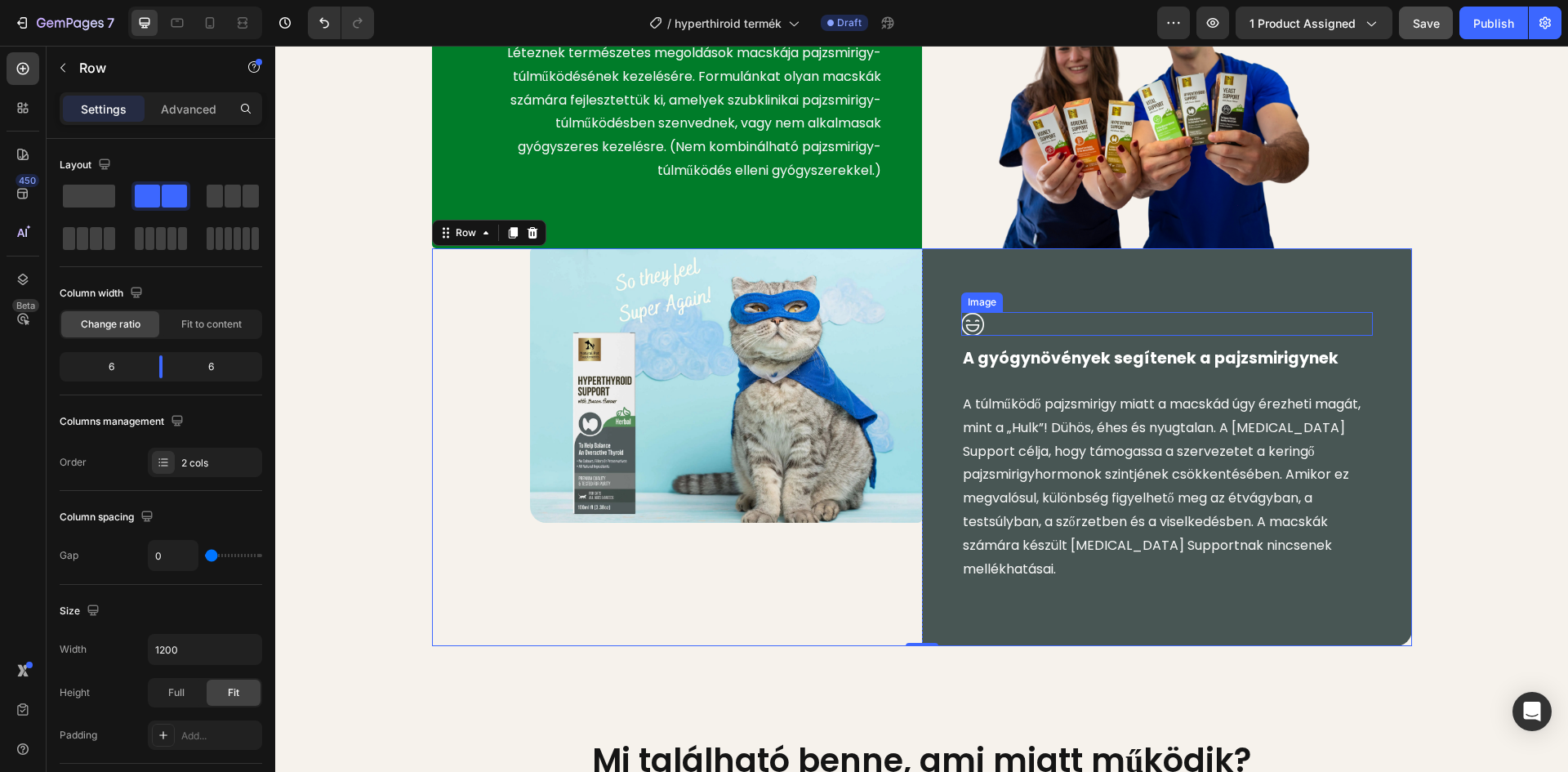
click at [989, 326] on div at bounding box center [1167, 324] width 412 height 24
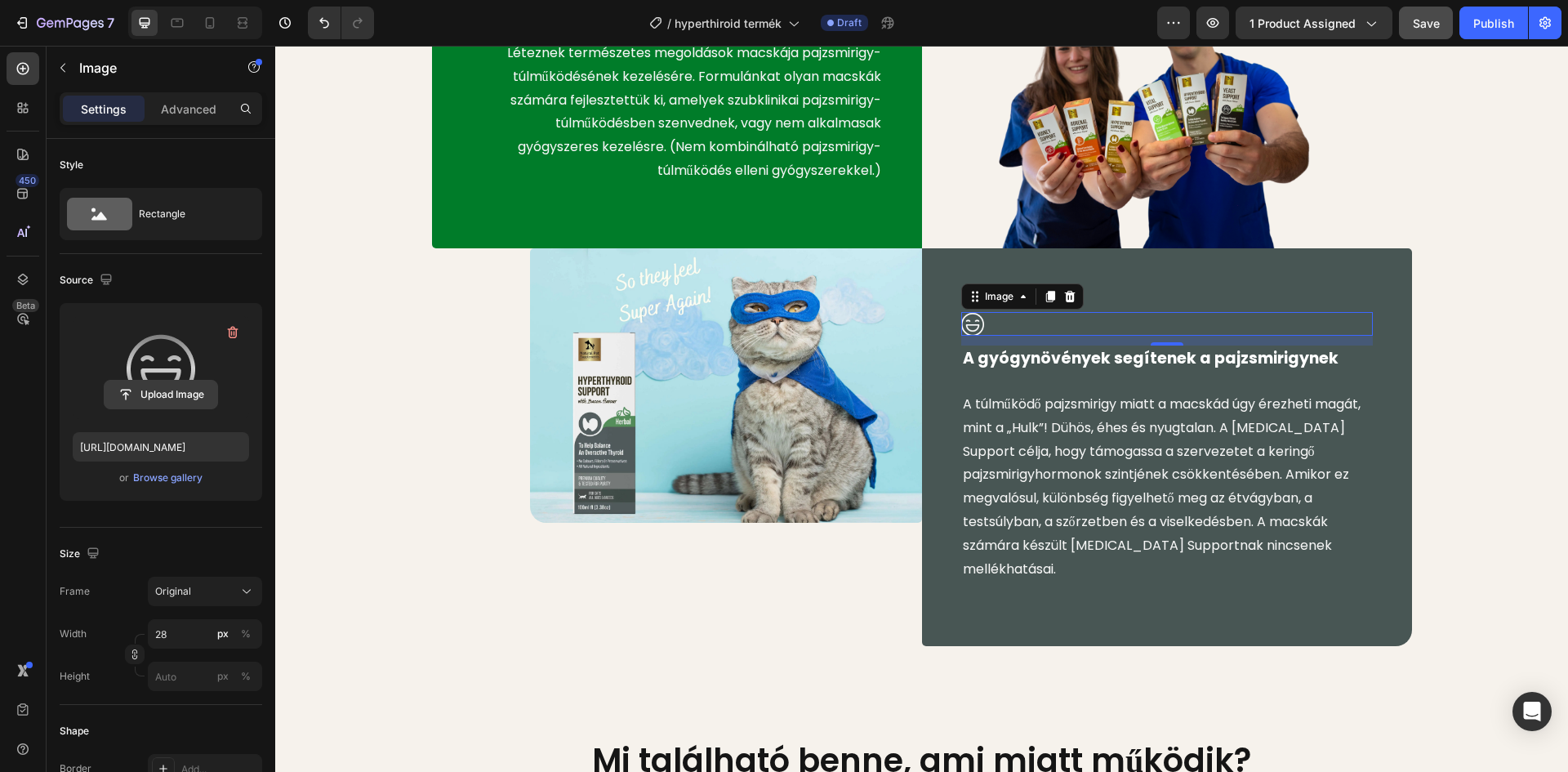
click at [162, 395] on input "file" at bounding box center [161, 394] width 112 height 28
click at [139, 398] on input "file" at bounding box center [161, 394] width 112 height 28
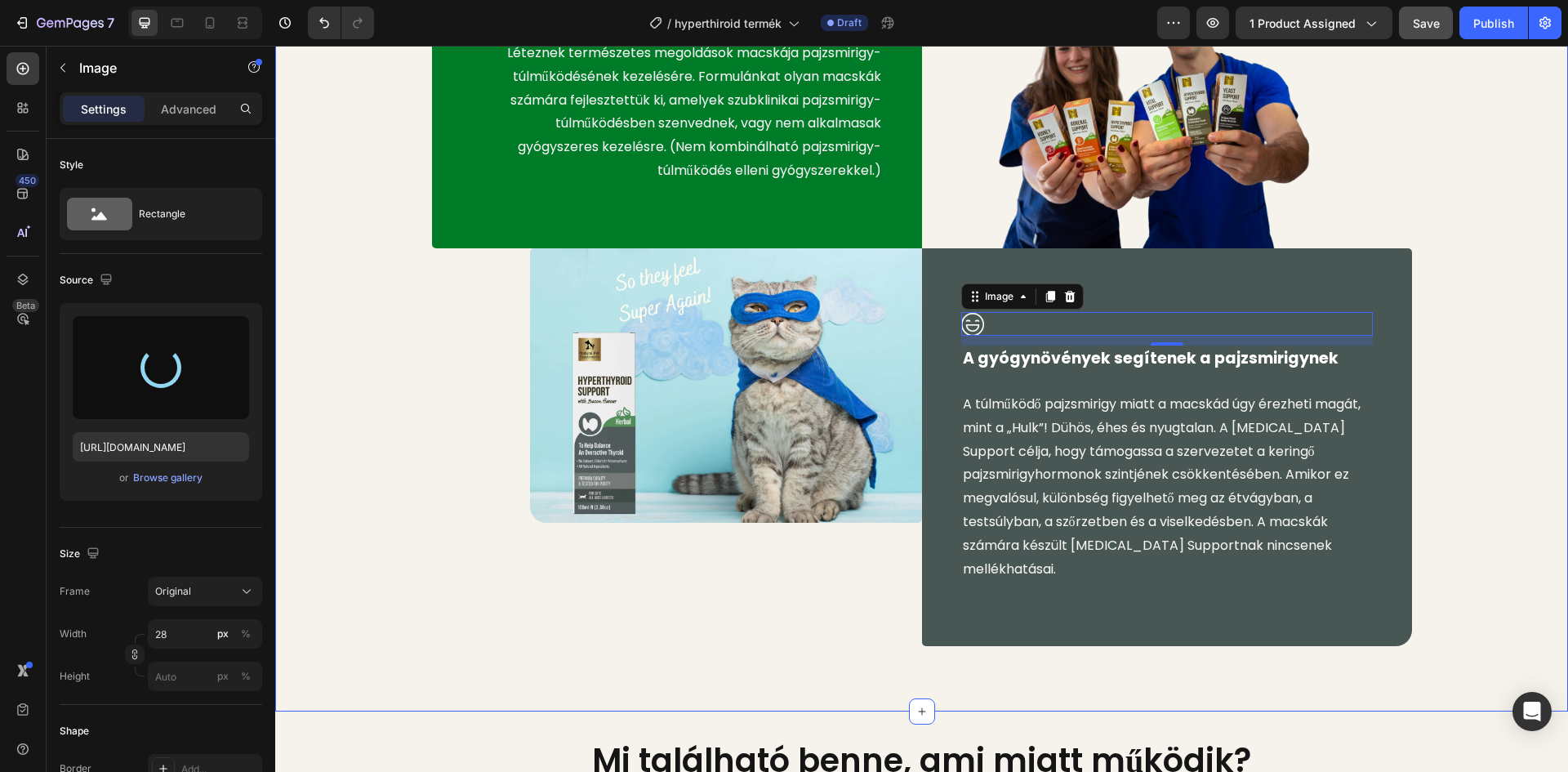
type input "https://cdn.shopify.com/s/files/1/0948/2462/8573/files/gempages_576978716819719…"
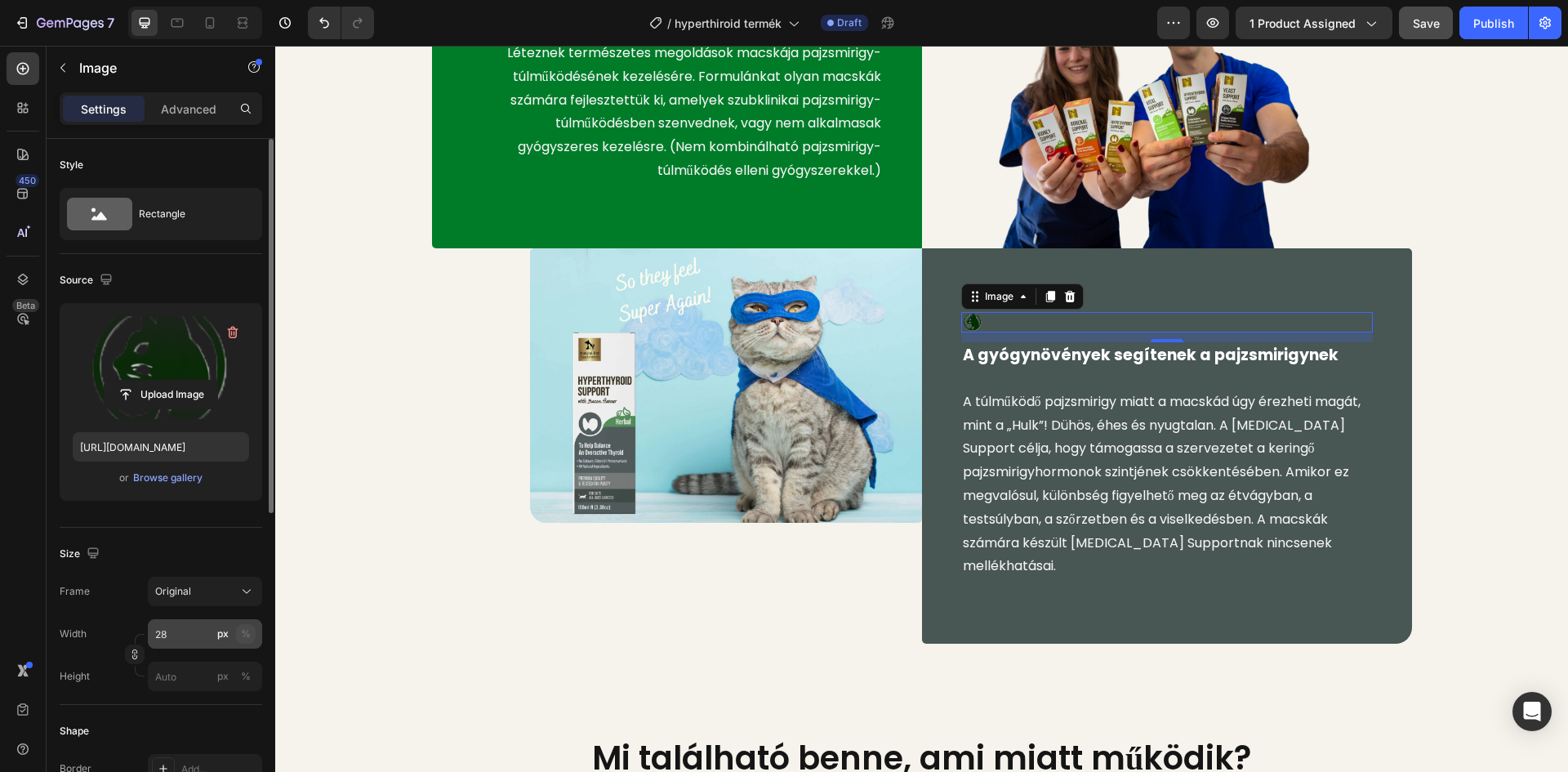
click at [246, 636] on div "%" at bounding box center [245, 634] width 10 height 15
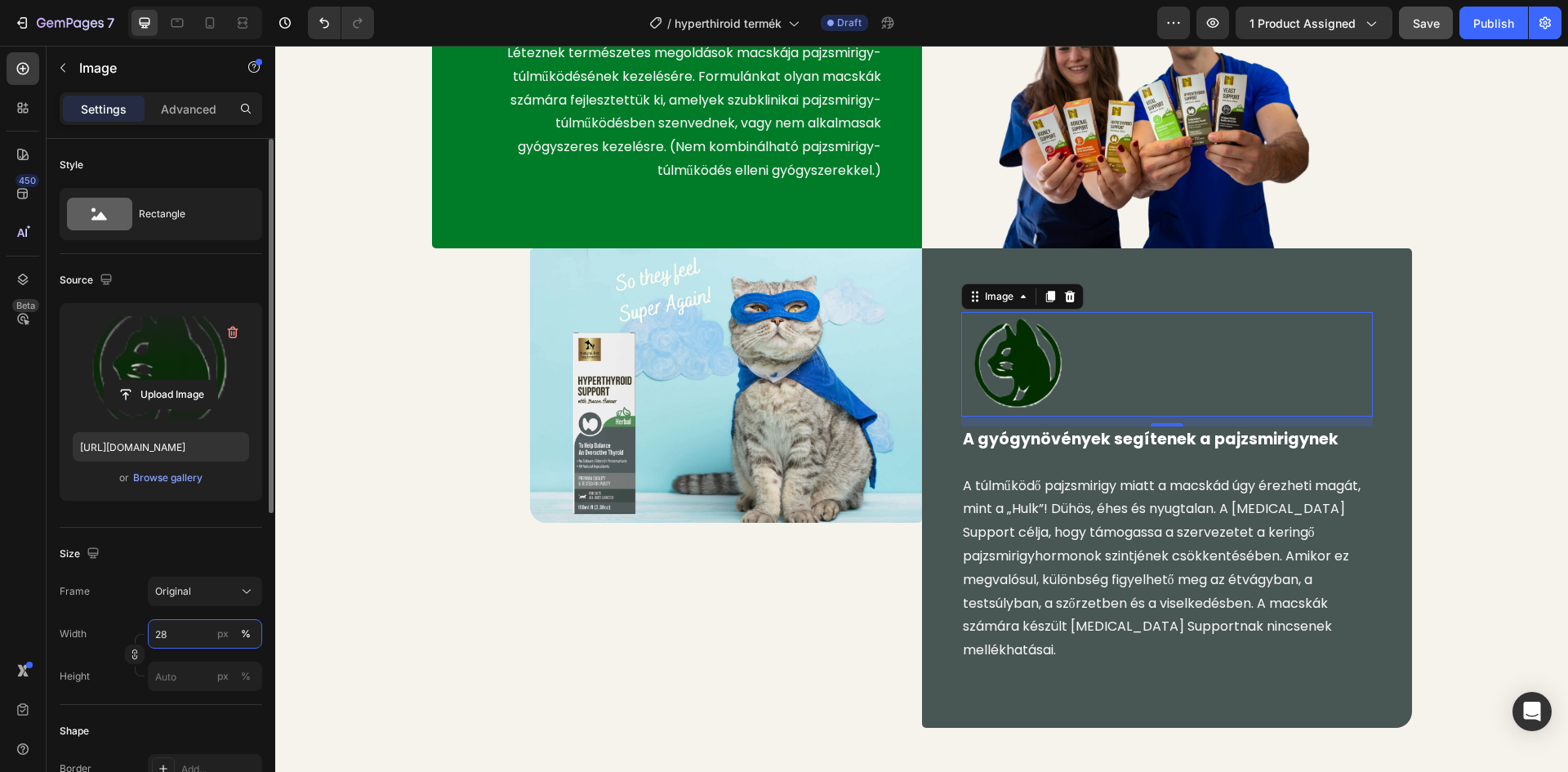
click at [179, 642] on input "28" at bounding box center [205, 634] width 114 height 30
type input "2"
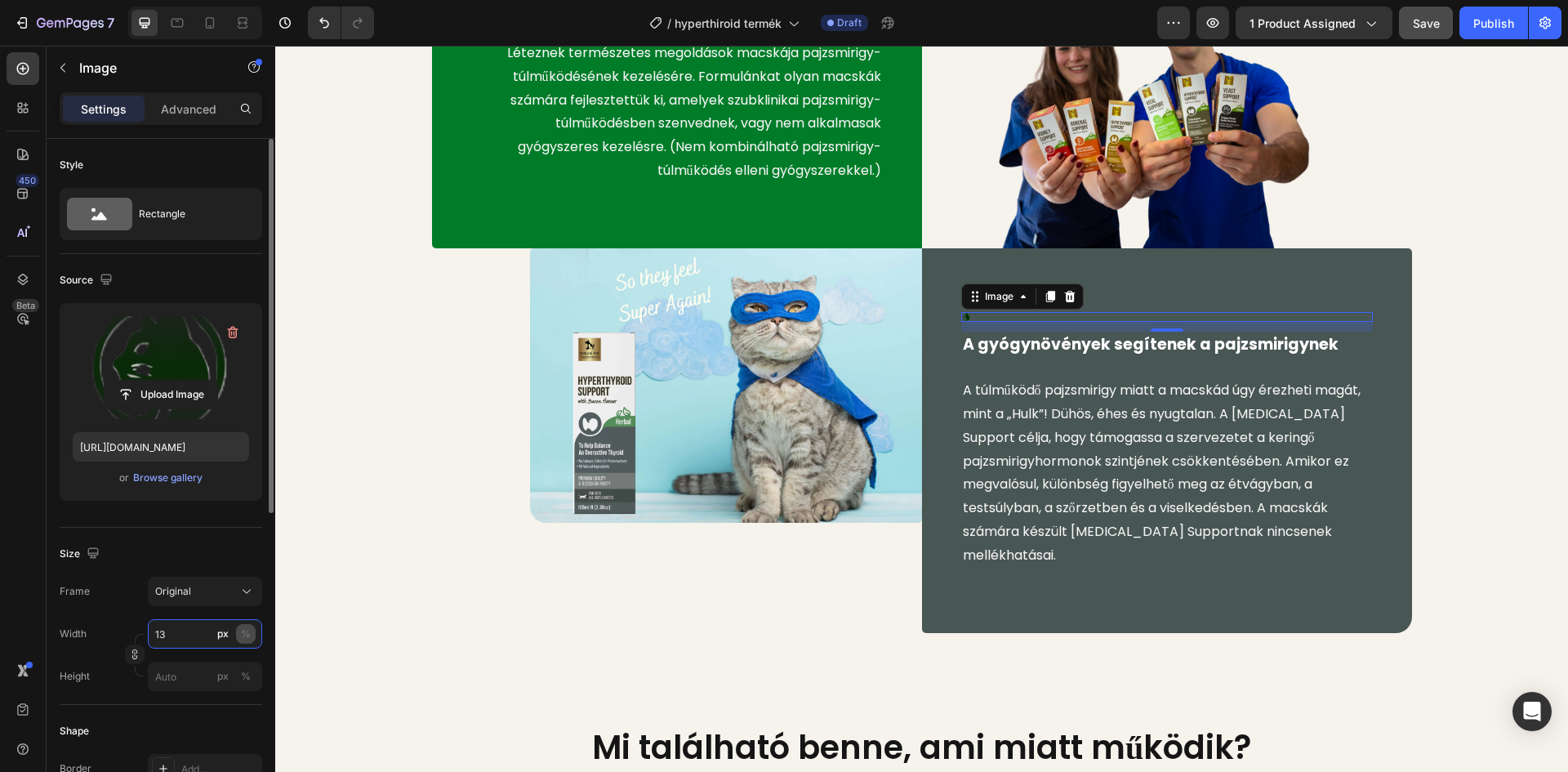
type input "13"
click at [251, 630] on button "%" at bounding box center [245, 634] width 20 height 20
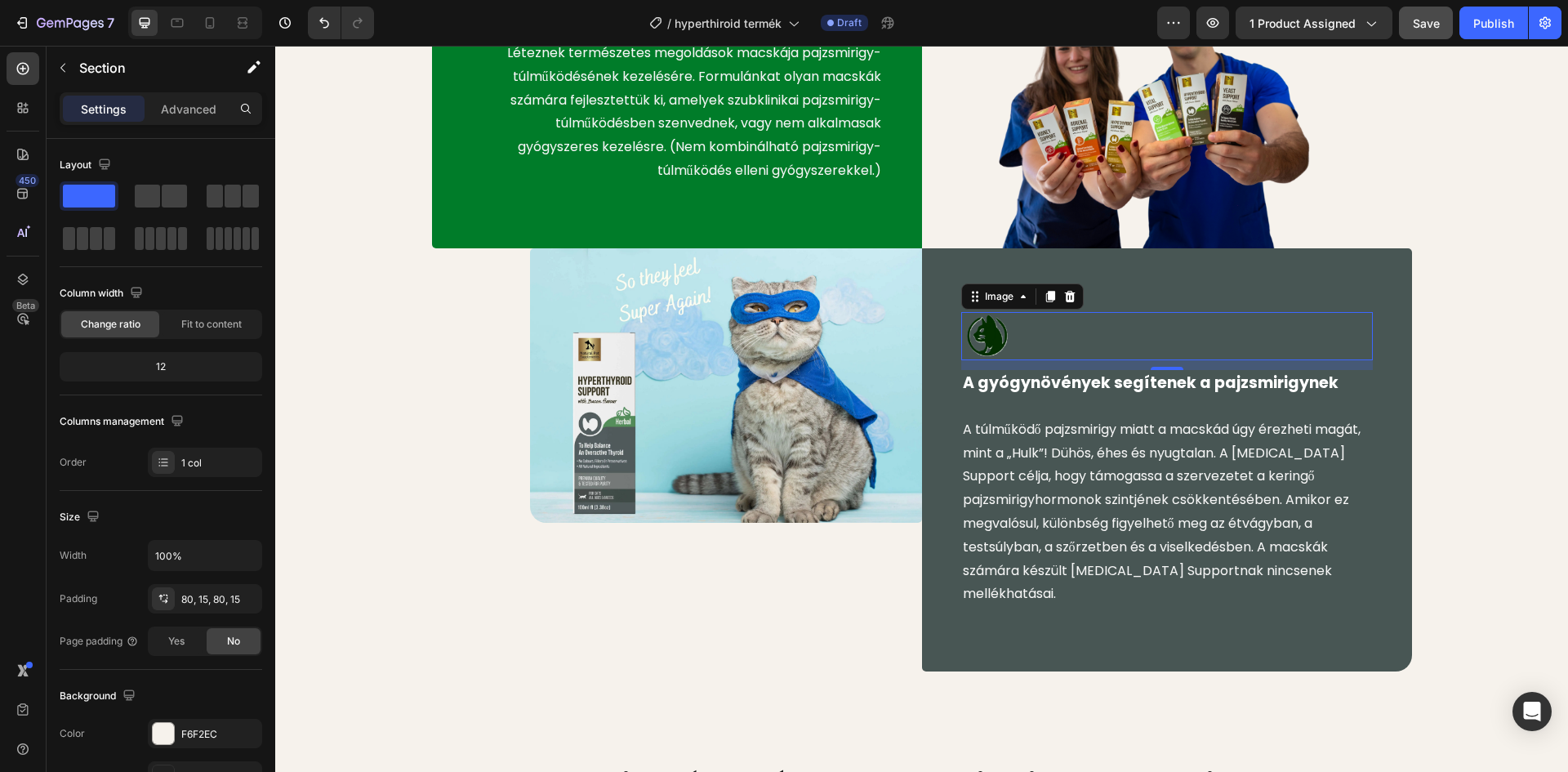
click at [307, 580] on div "Image Úton van a gyógynövényes segítség! Text block Léteznek természetes megold…" at bounding box center [921, 268] width 1268 height 807
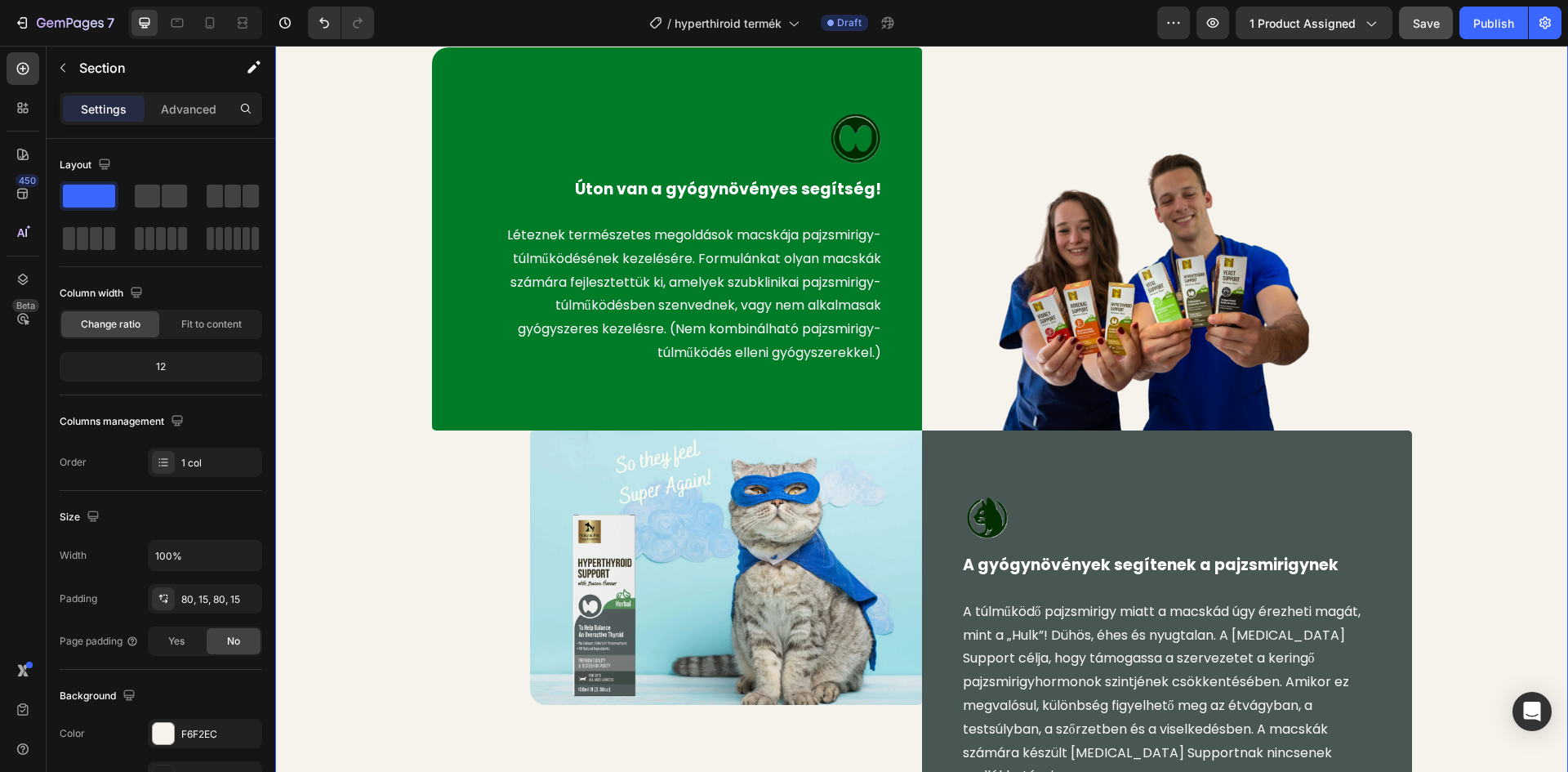
scroll to position [802, 0]
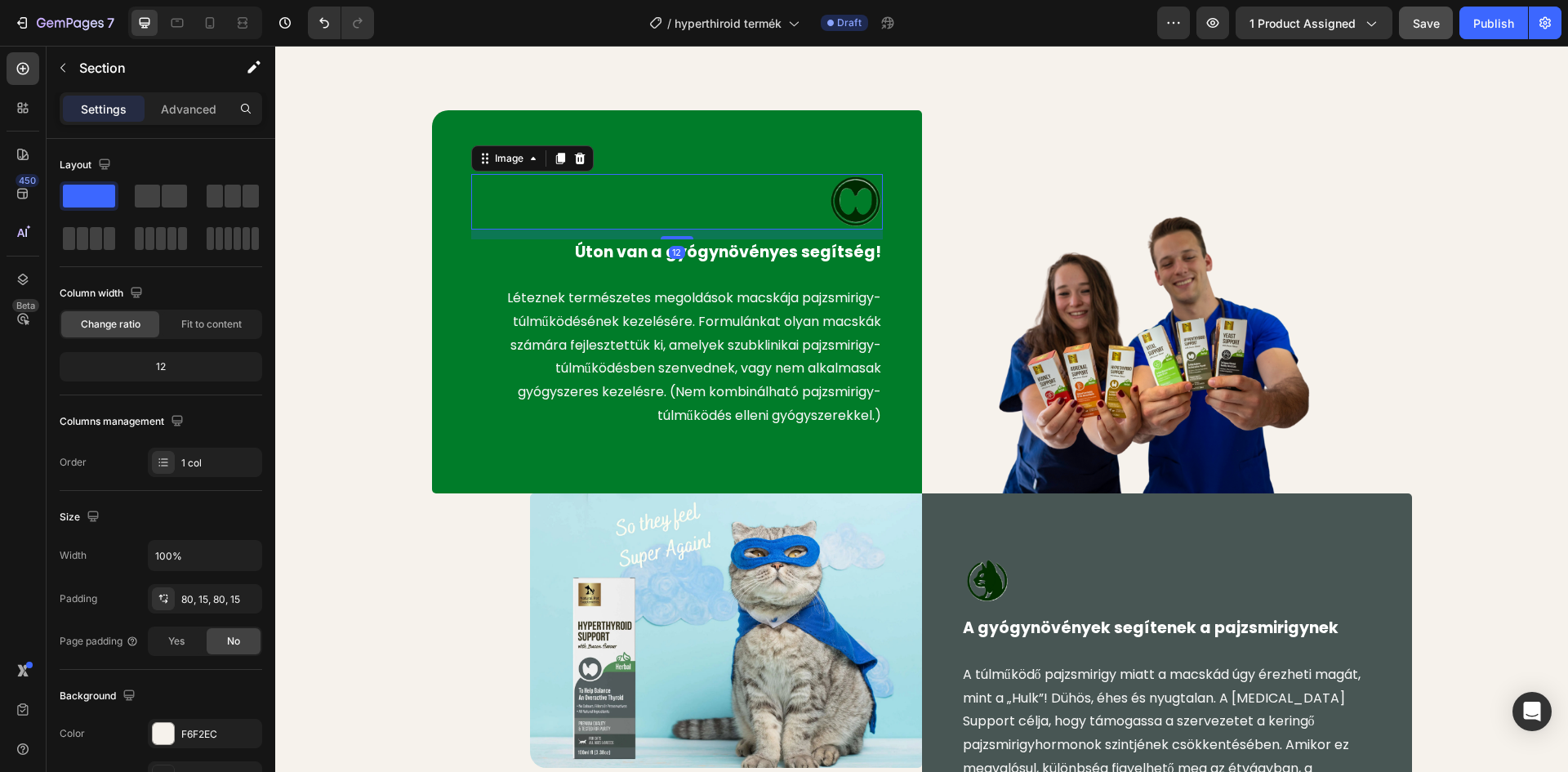
click at [775, 195] on div at bounding box center [677, 201] width 412 height 55
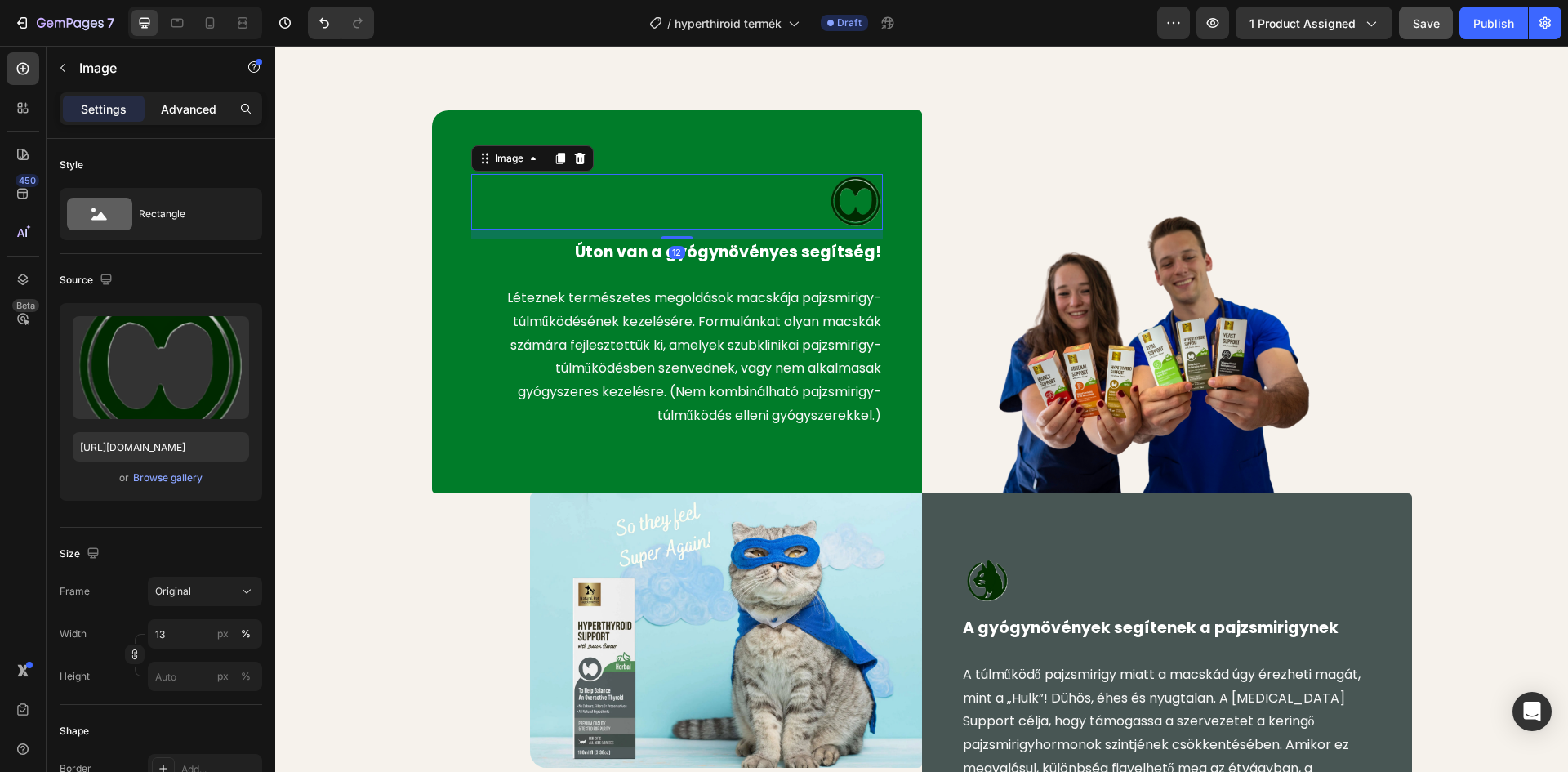
click at [191, 104] on p "Advanced" at bounding box center [188, 108] width 55 height 17
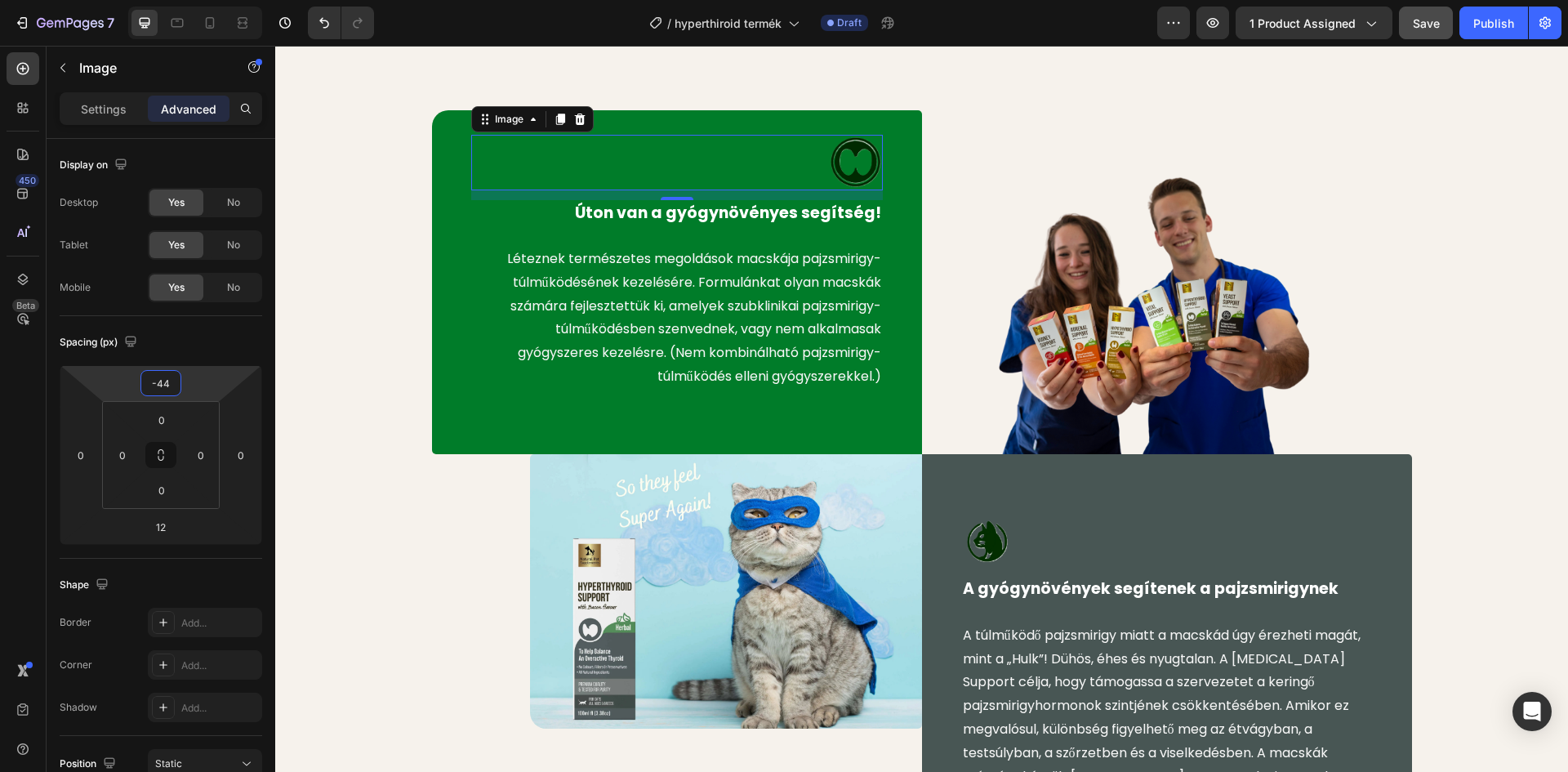
type input "-42"
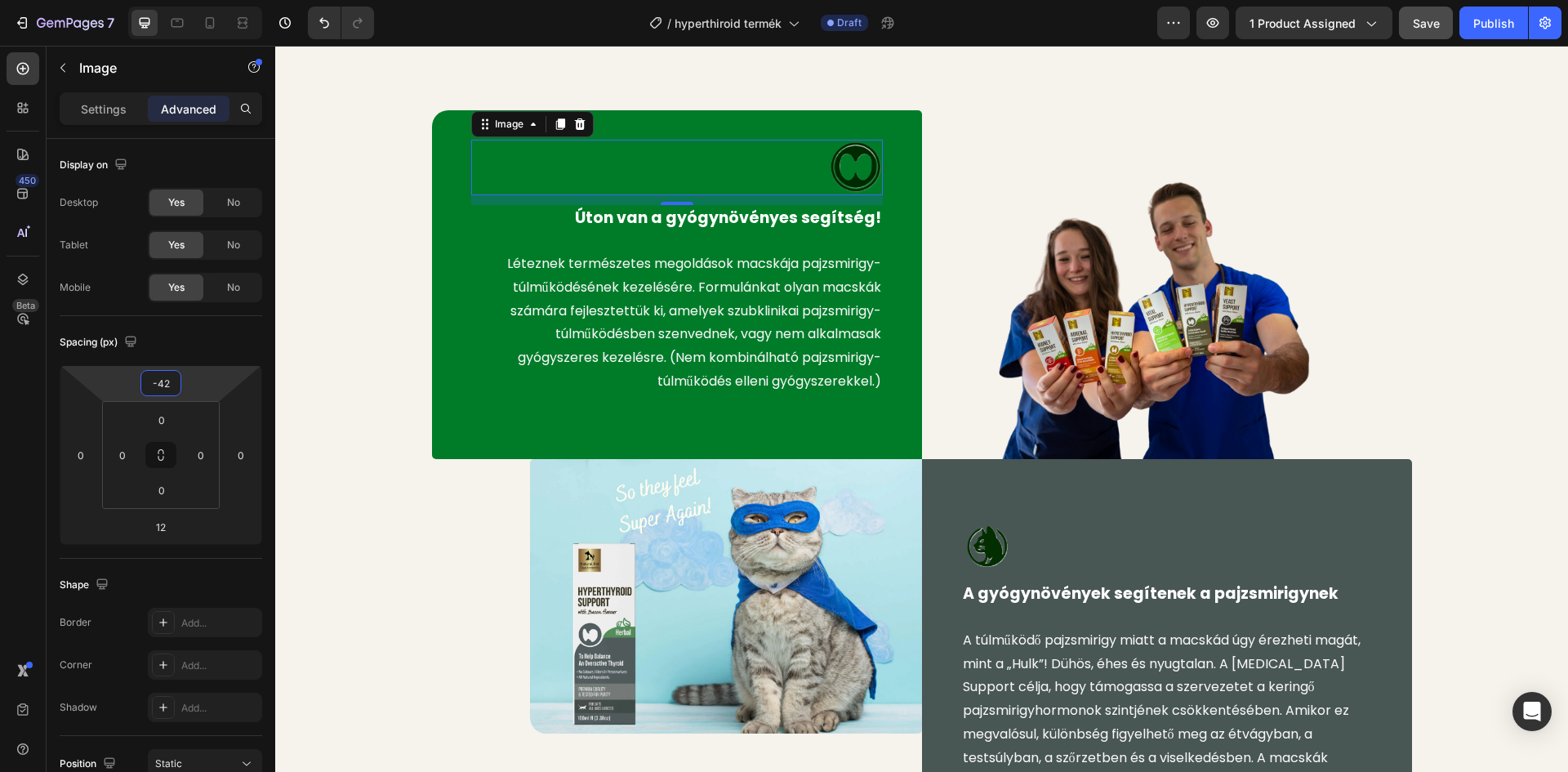
drag, startPoint x: 194, startPoint y: 382, endPoint x: 191, endPoint y: 398, distance: 16.3
click at [191, 0] on html "7 Version history / hyperthiroid termék Draft Preview 1 product assigned Save P…" at bounding box center [784, 0] width 1568 height 0
click at [1476, 237] on div "Image 12 Úton van a gyógynövényes segítség! Text block Léteznek természetes meg…" at bounding box center [921, 497] width 1268 height 773
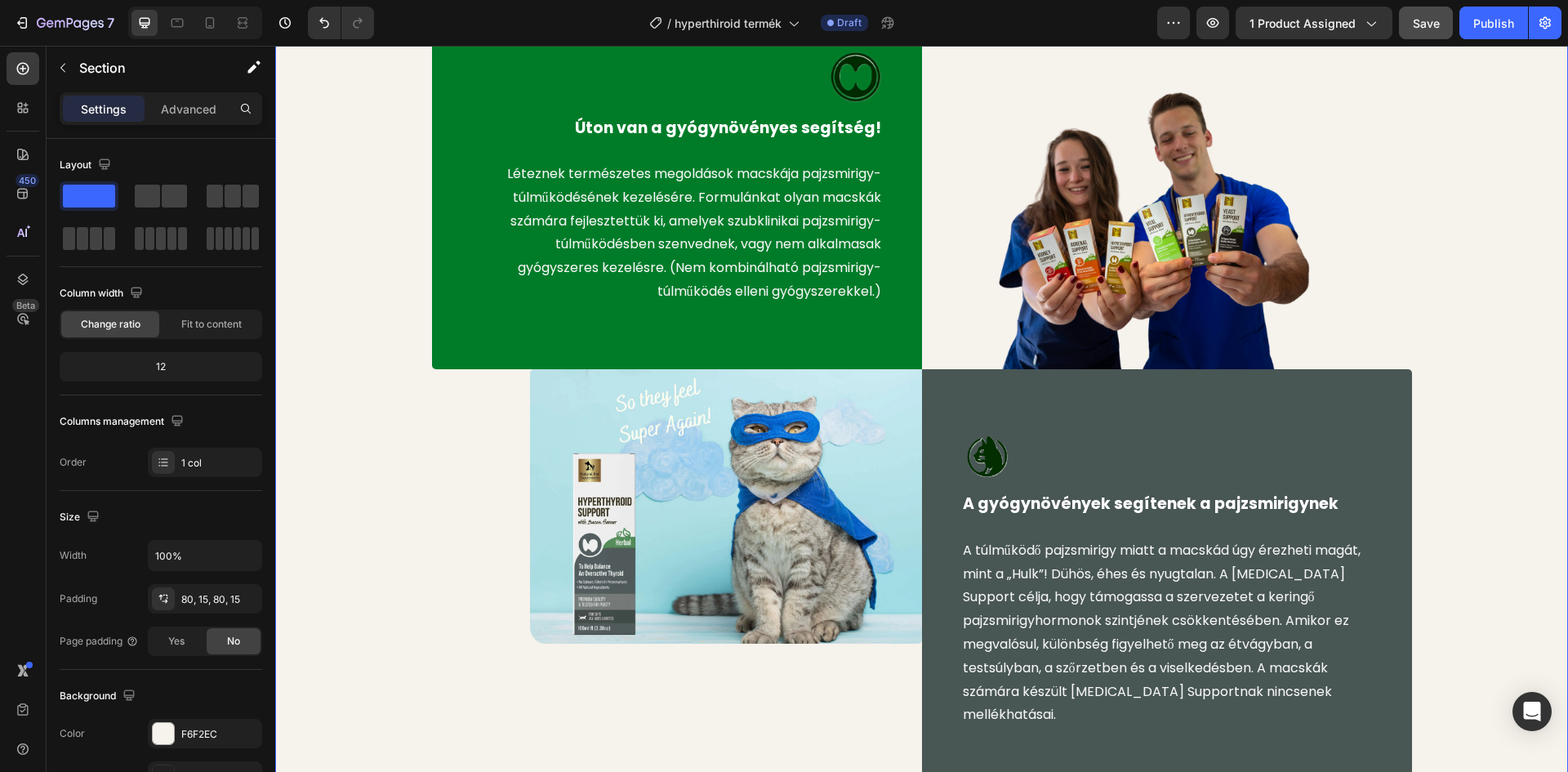
scroll to position [965, 0]
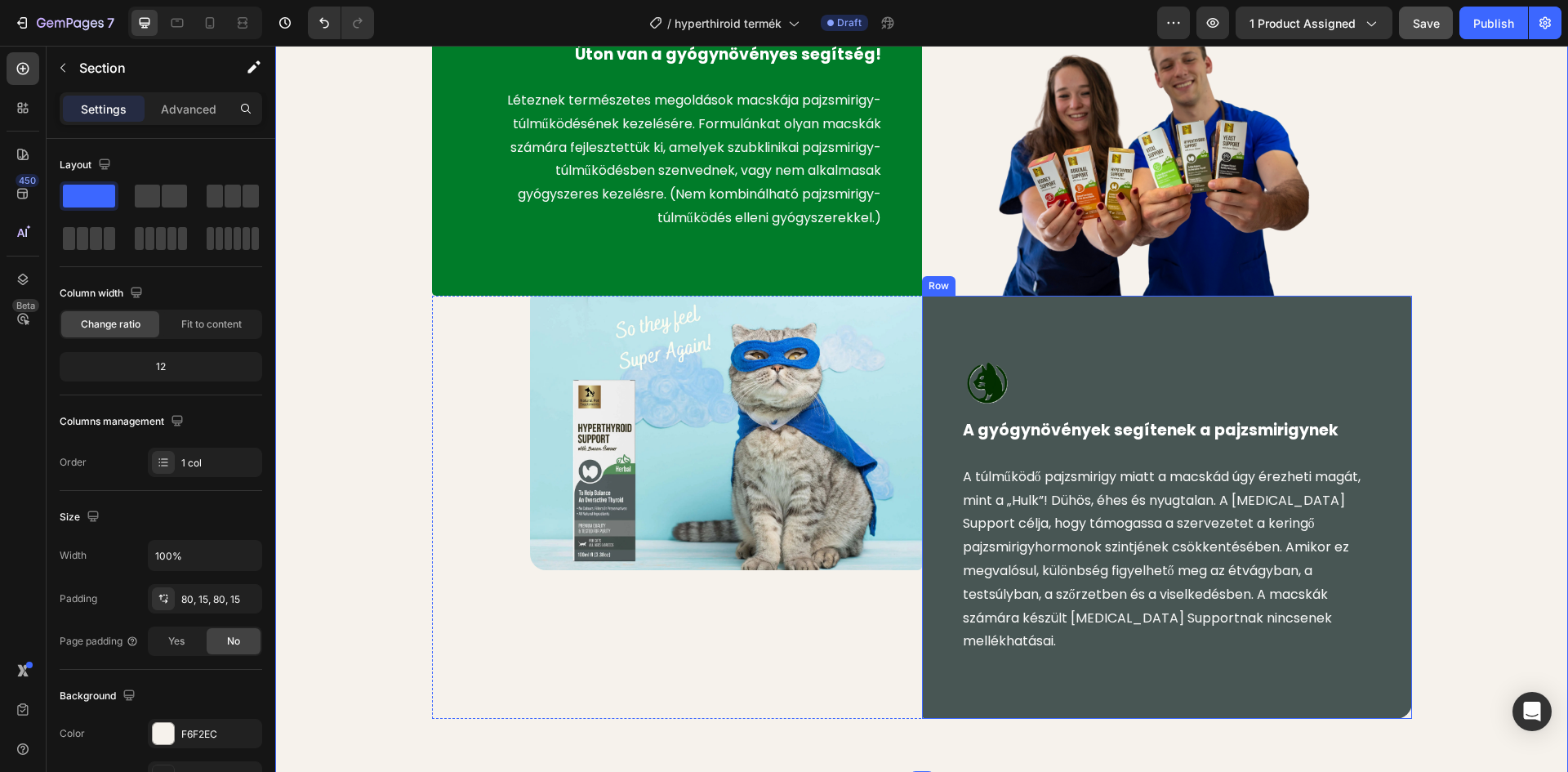
click at [1098, 359] on div "Image A gyógynövények segítenek a pajzsmirigynek Text block A túlműködő pajzsmi…" at bounding box center [1166, 507] width 490 height 423
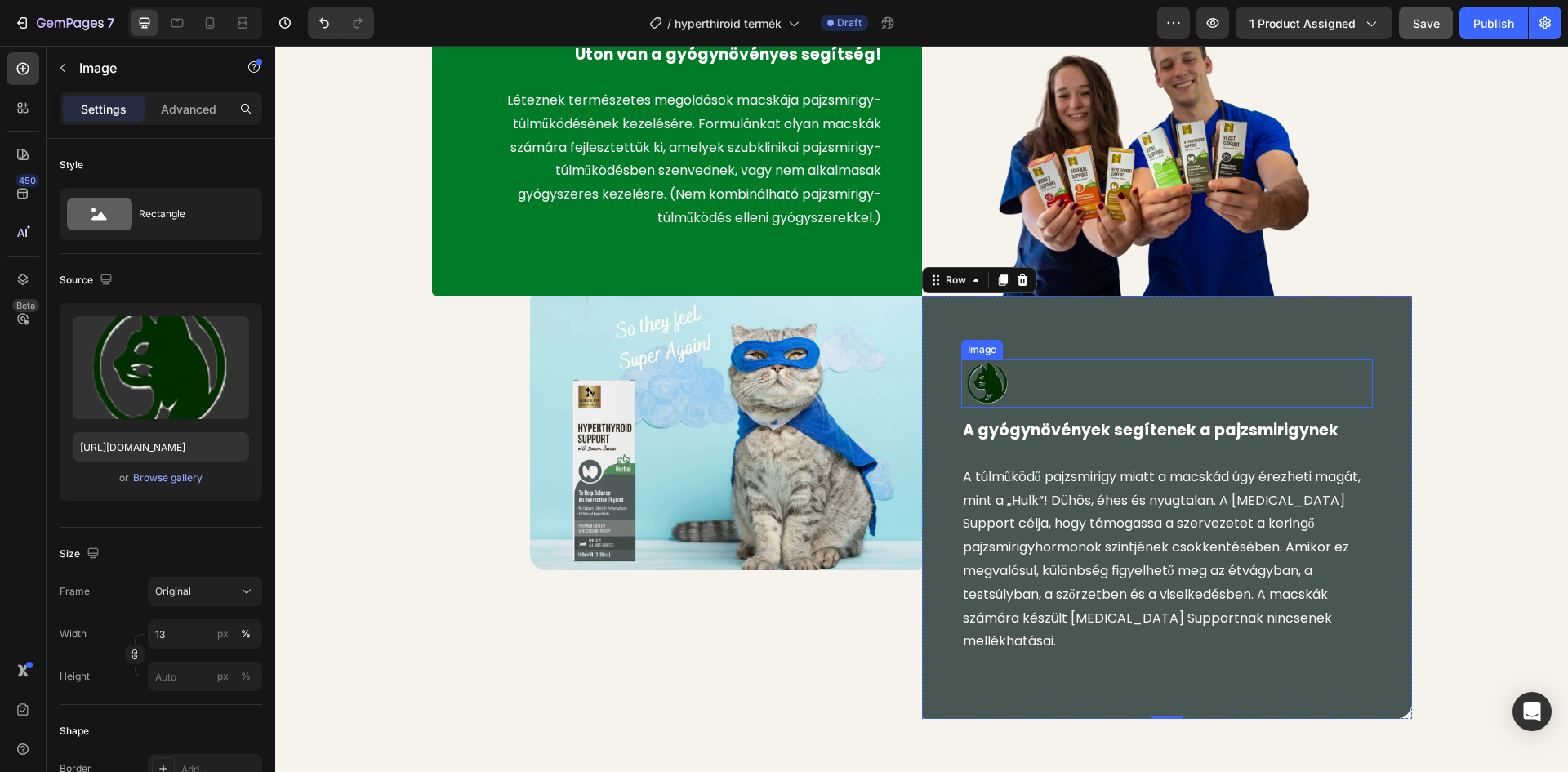
click at [1090, 379] on div at bounding box center [1167, 385] width 412 height 49
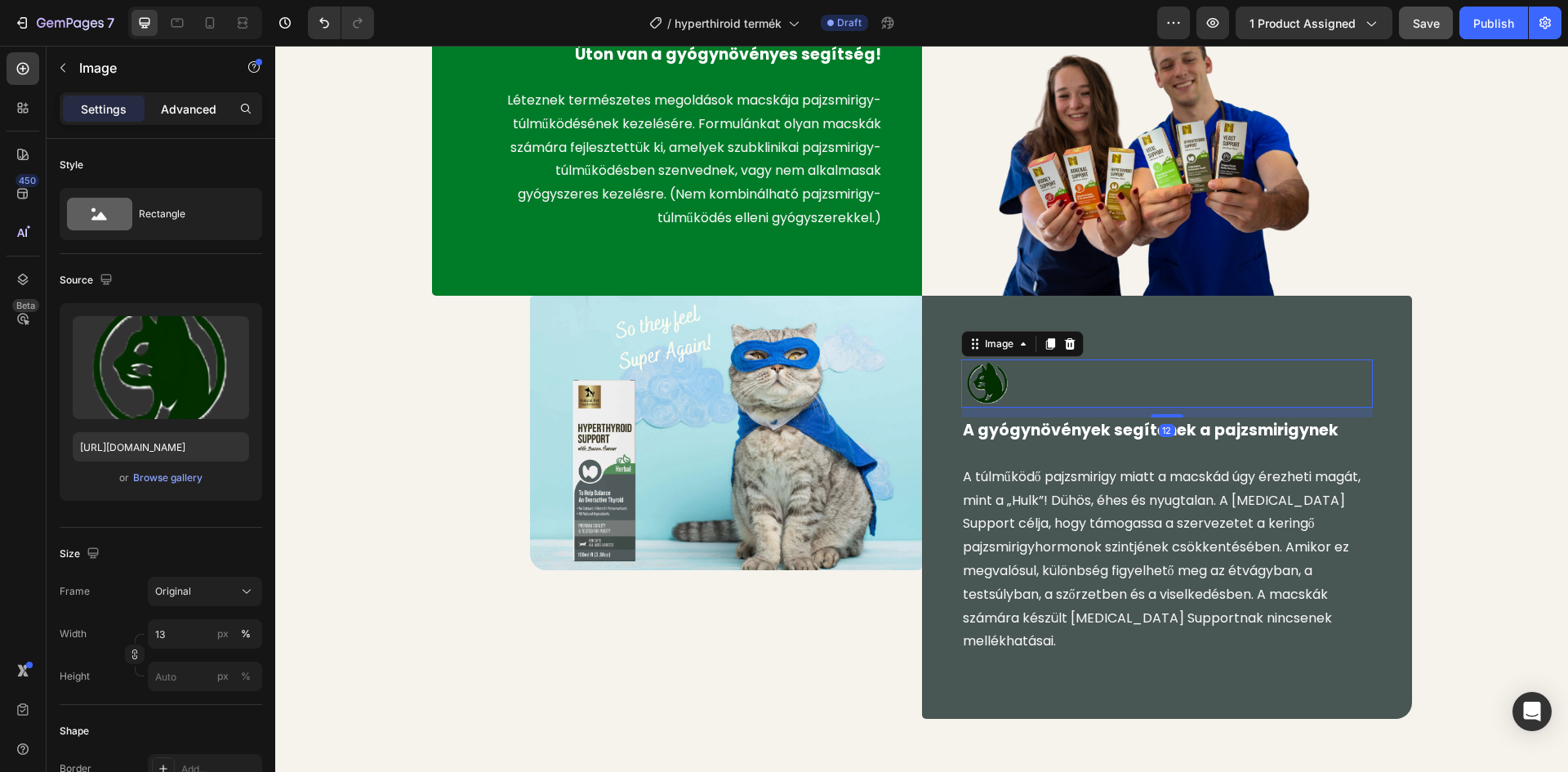
click at [194, 112] on p "Advanced" at bounding box center [188, 108] width 55 height 17
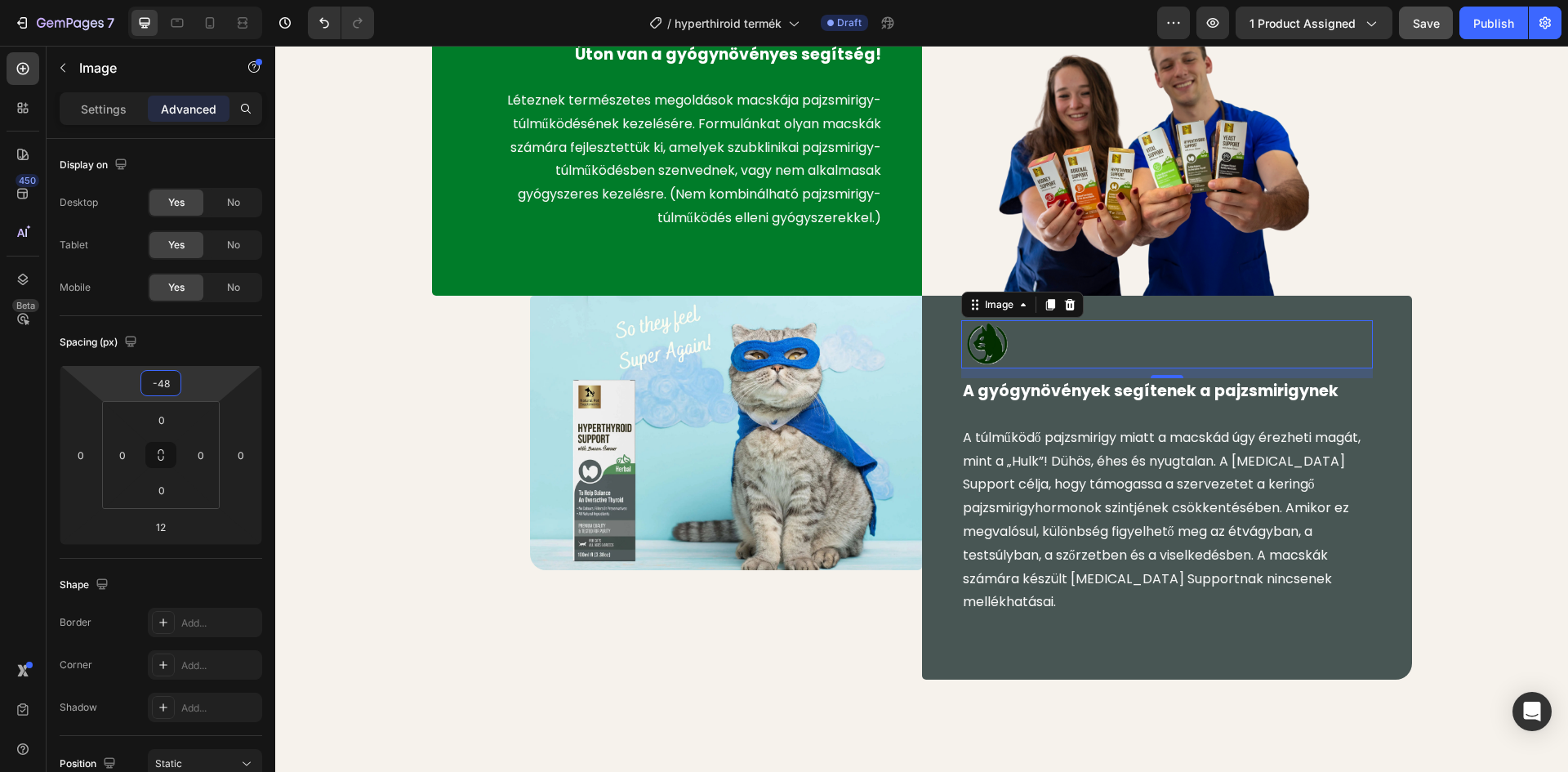
type input "-40"
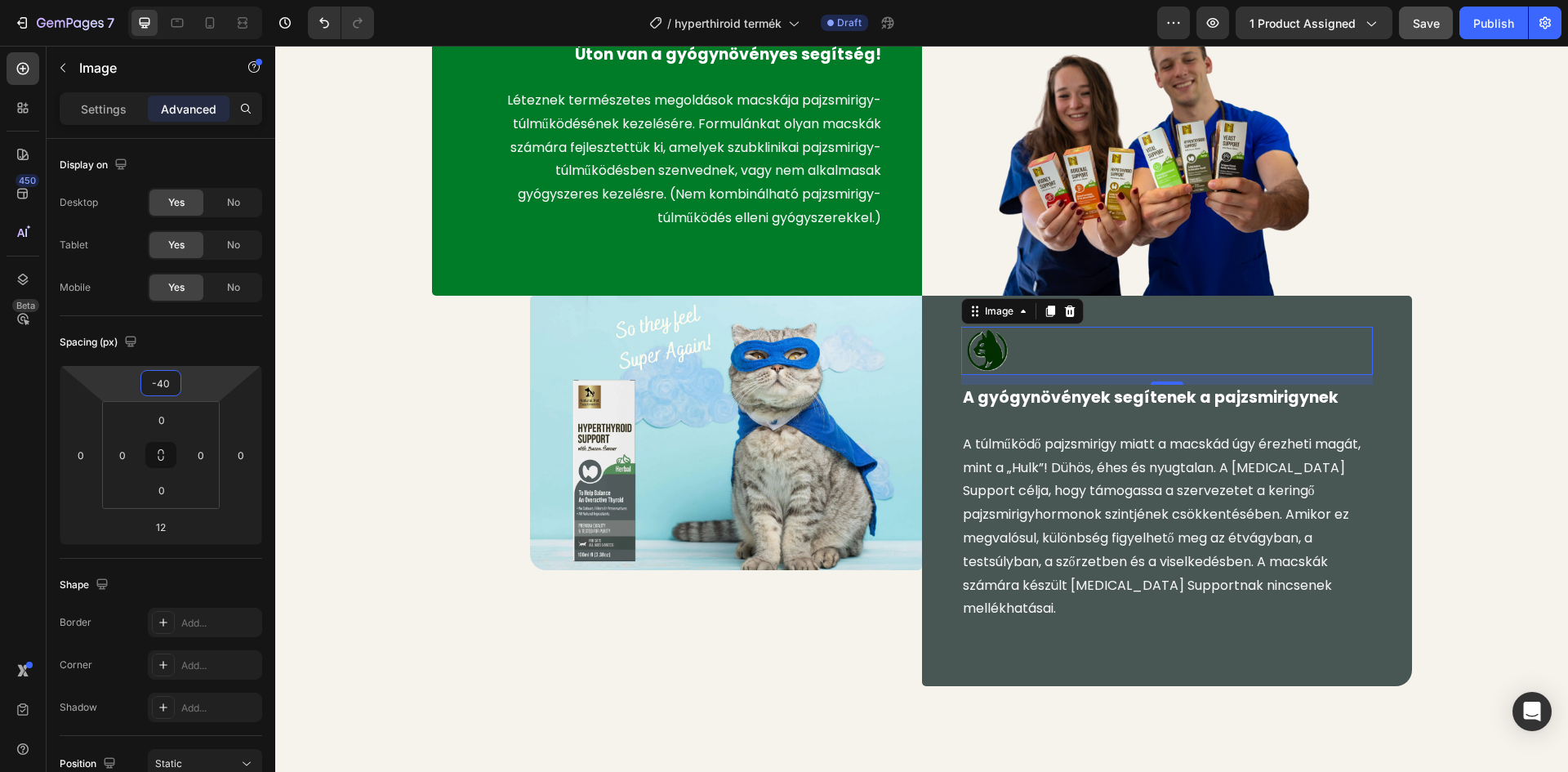
click at [212, 0] on html "7 Version history / hyperthiroid termék Draft Preview 1 product assigned Save P…" at bounding box center [784, 0] width 1568 height 0
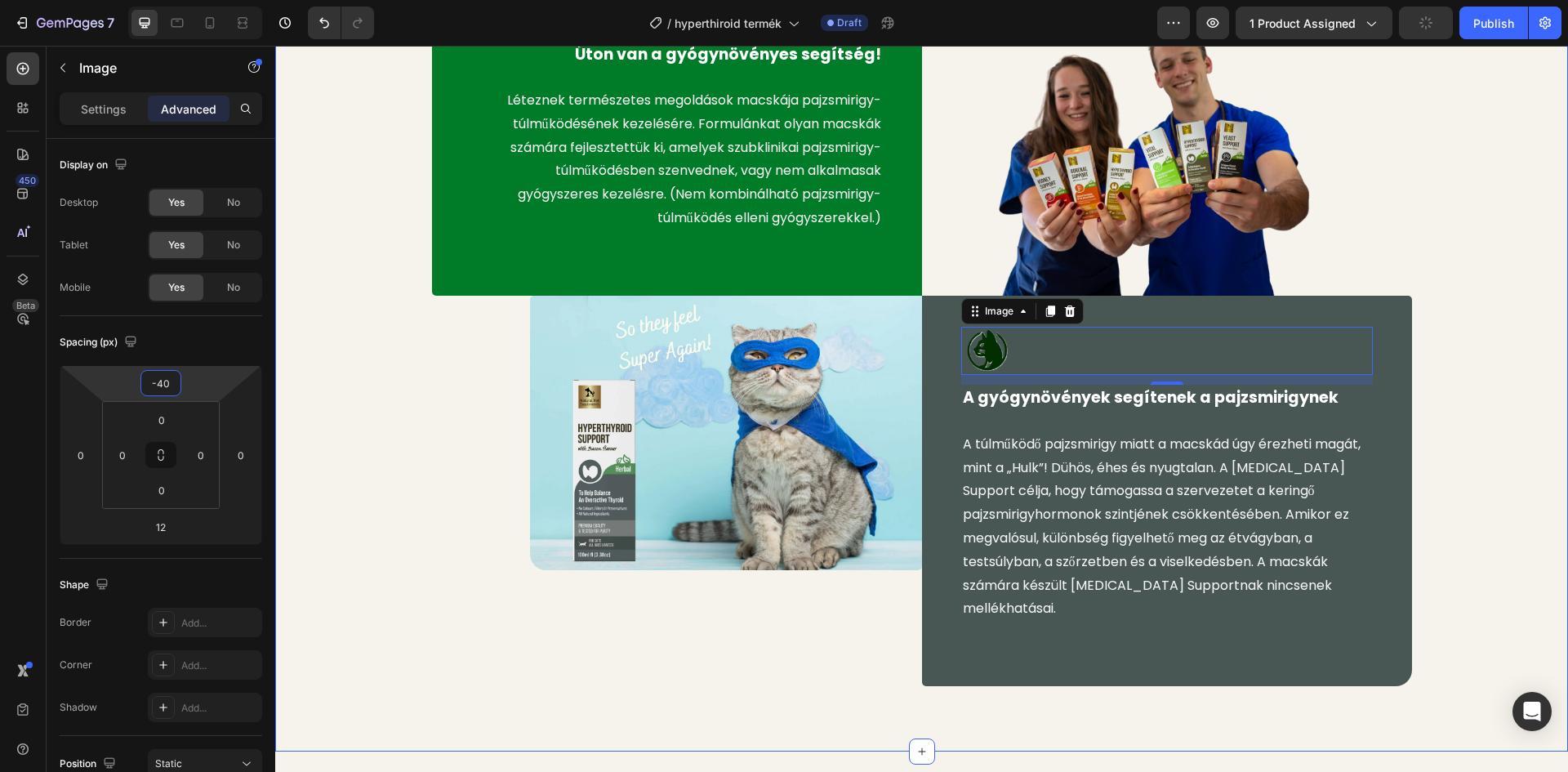
click at [1533, 227] on div "Image Úton van a gyógynövényes segítség! Text block Léteznek természetes megold…" at bounding box center [921, 316] width 1268 height 740
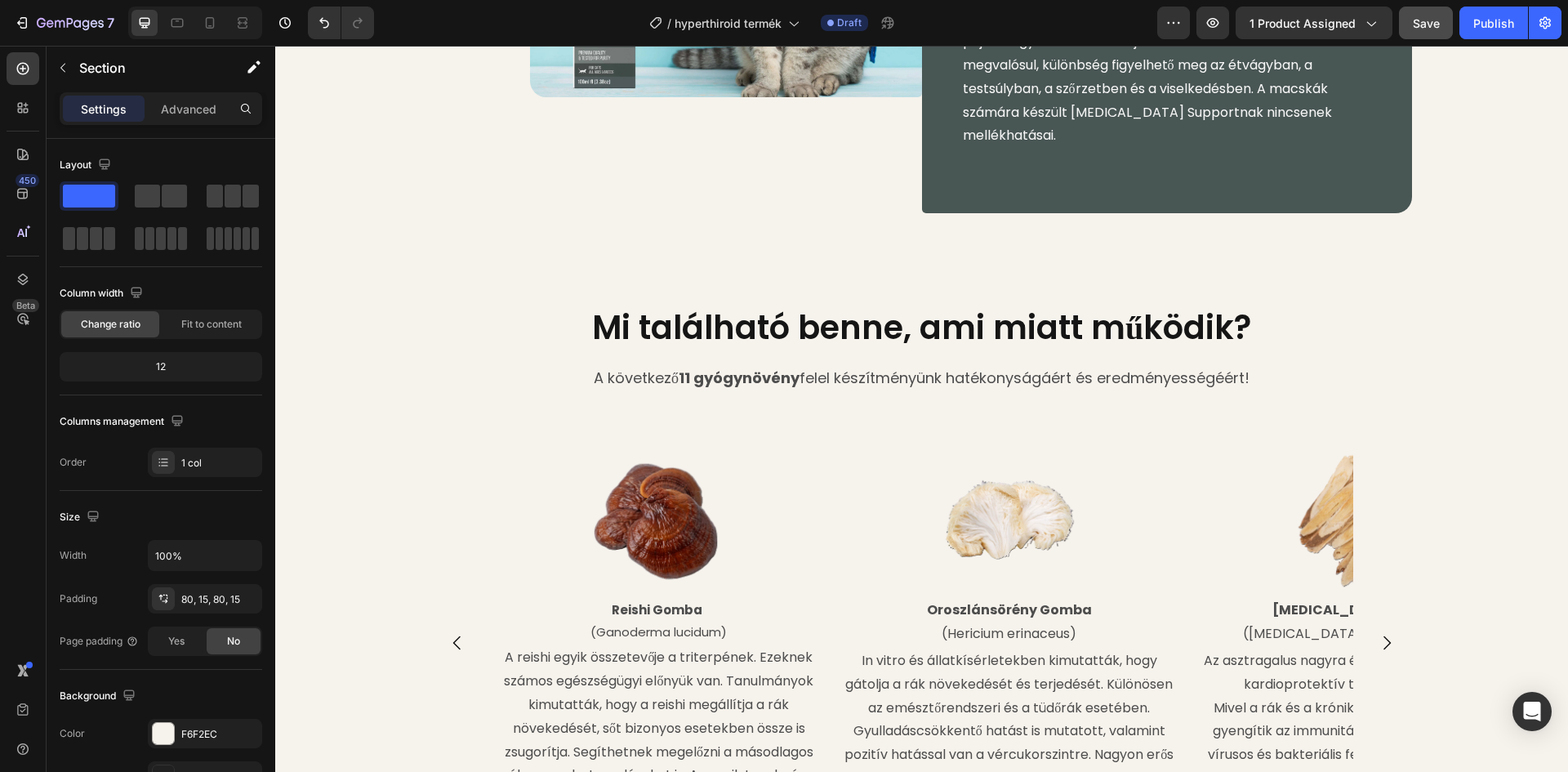
scroll to position [1552, 0]
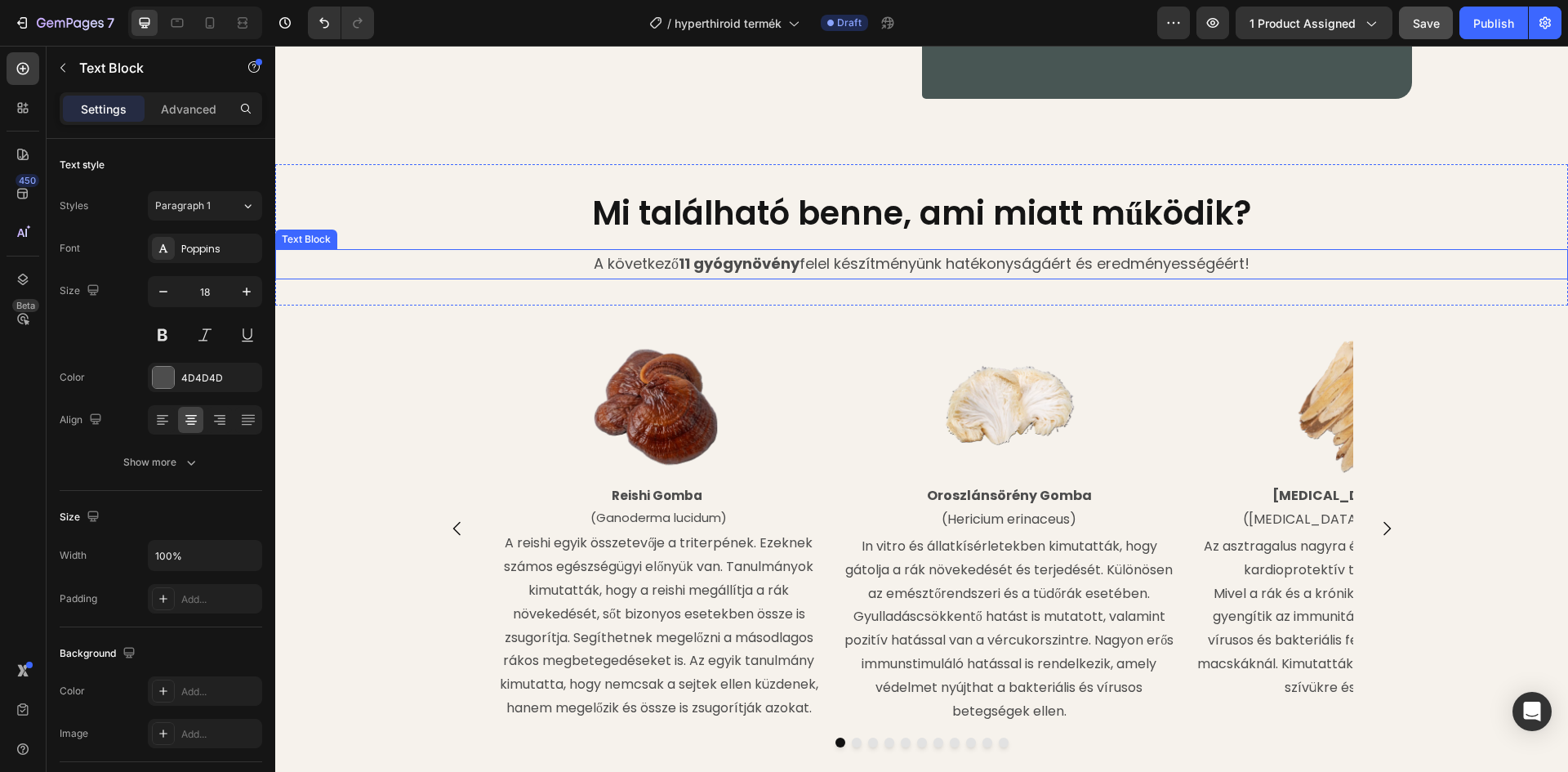
click at [693, 259] on strong "11 gyógynövény" at bounding box center [739, 263] width 121 height 21
click at [686, 262] on strong "11 gyógynövény" at bounding box center [739, 263] width 121 height 21
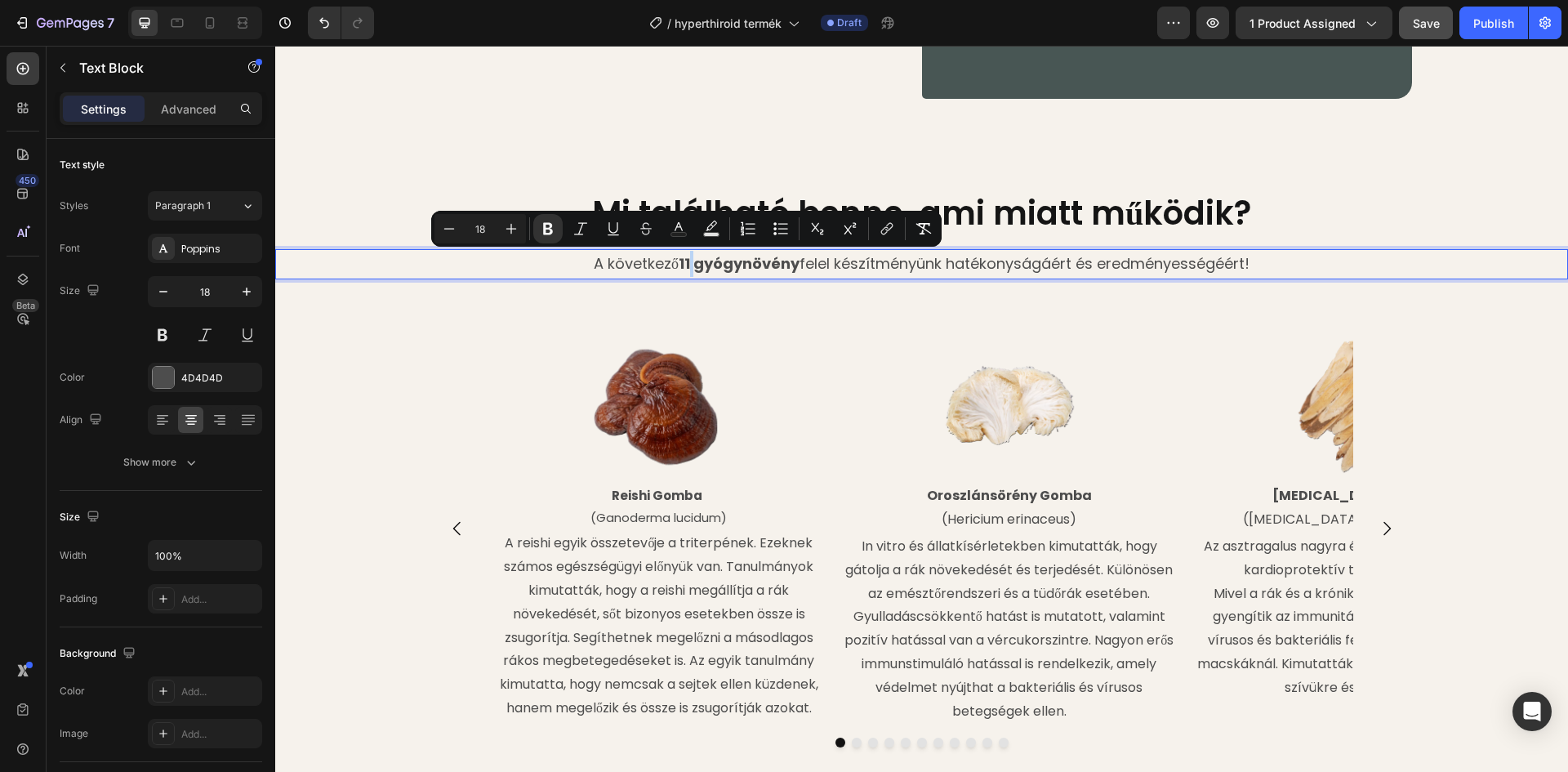
click at [684, 264] on strong "11 gyógynövény" at bounding box center [739, 263] width 121 height 21
drag, startPoint x: 684, startPoint y: 264, endPoint x: 676, endPoint y: 264, distance: 8.0
click at [676, 264] on p "A következő 6 gyógynövény felel készítményünk hatékonyságáért és eredményességé…" at bounding box center [921, 263] width 1289 height 27
click at [544, 228] on icon "Editor contextual toolbar" at bounding box center [541, 229] width 10 height 12
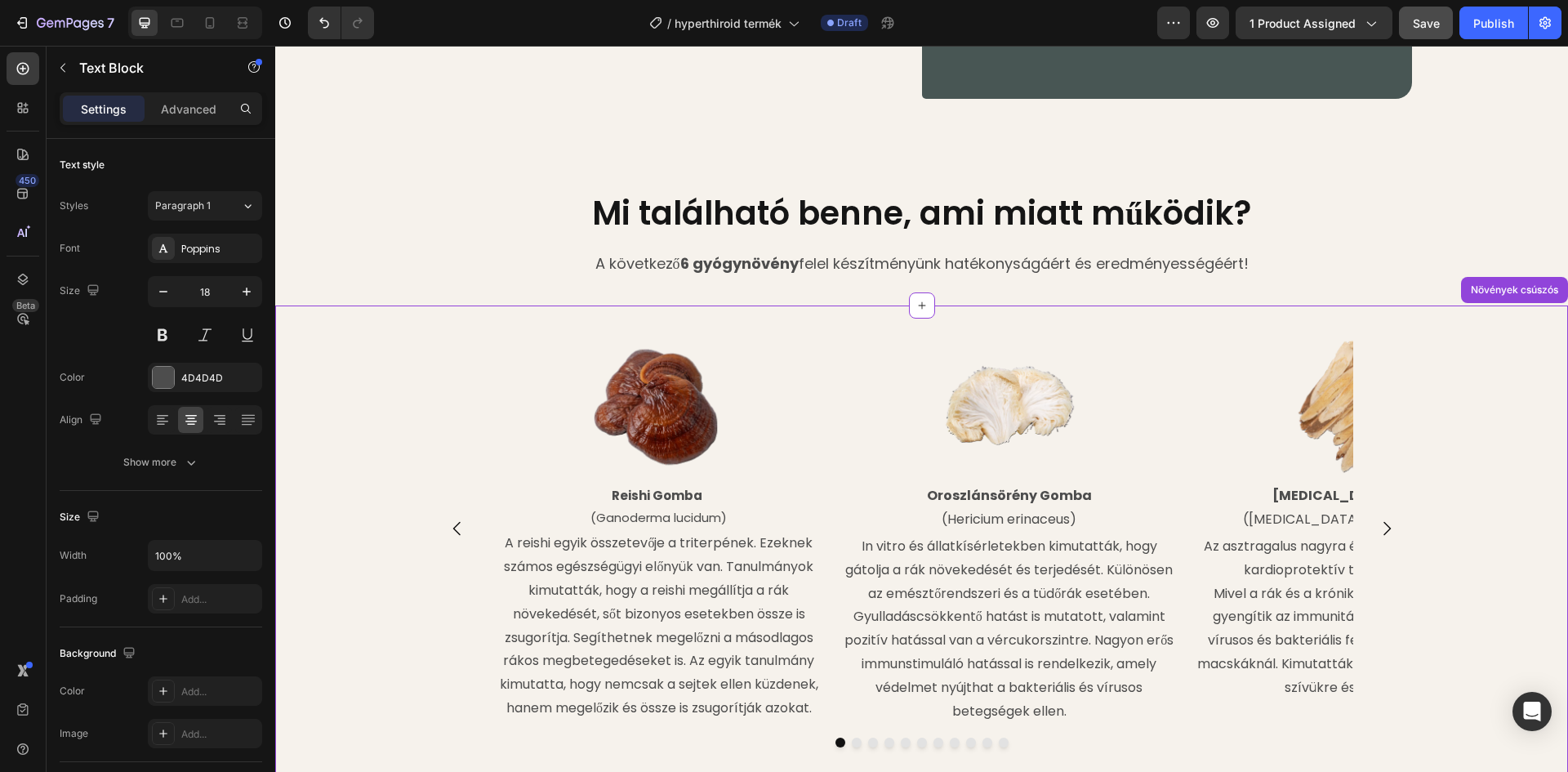
click at [469, 331] on div "Image [PERSON_NAME] (Ganoderma lucidum) Text Block A reishi egyik összetevője a…" at bounding box center [921, 527] width 980 height 393
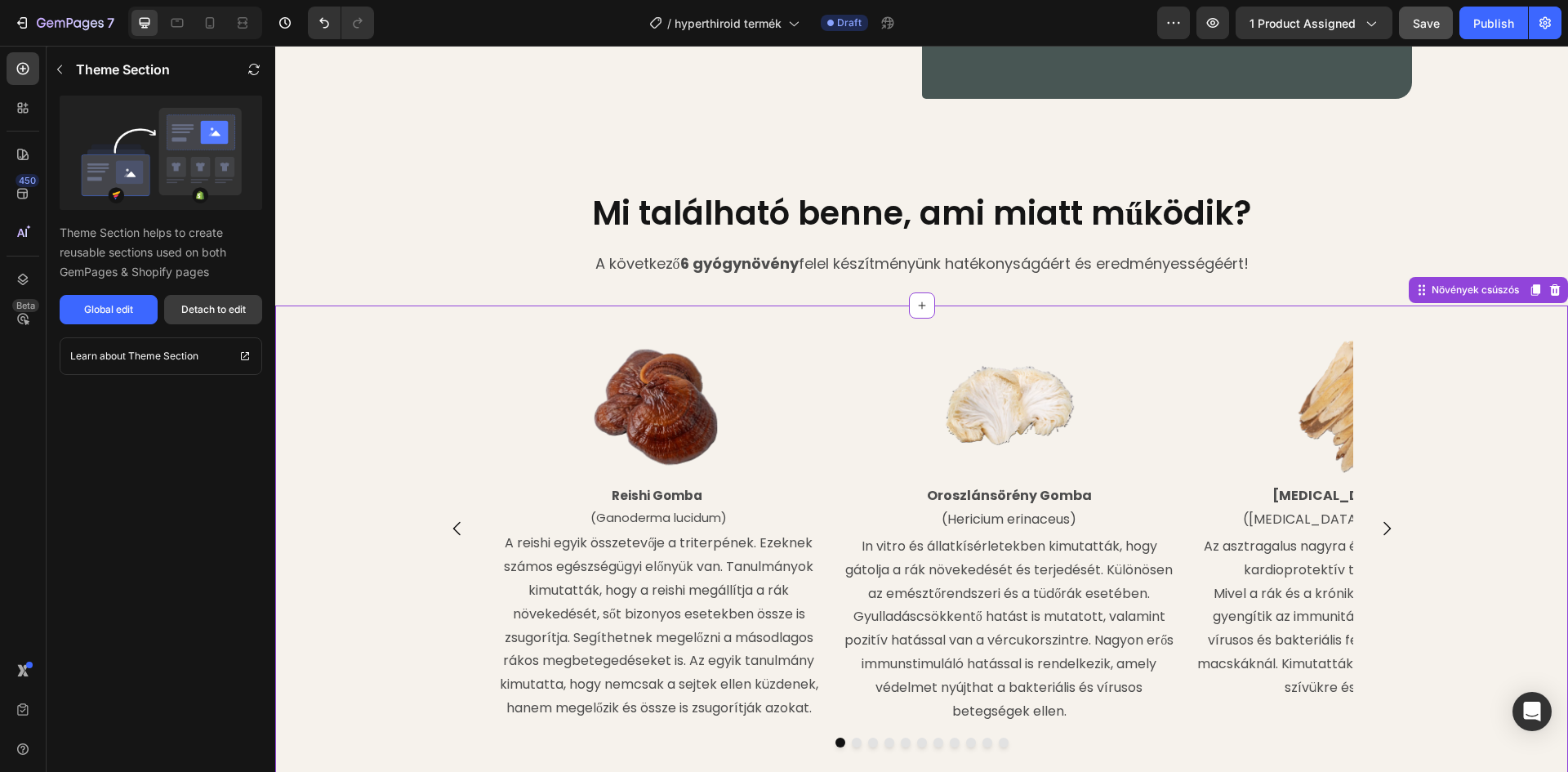
click at [231, 303] on div "Detach to edit" at bounding box center [213, 310] width 64 height 15
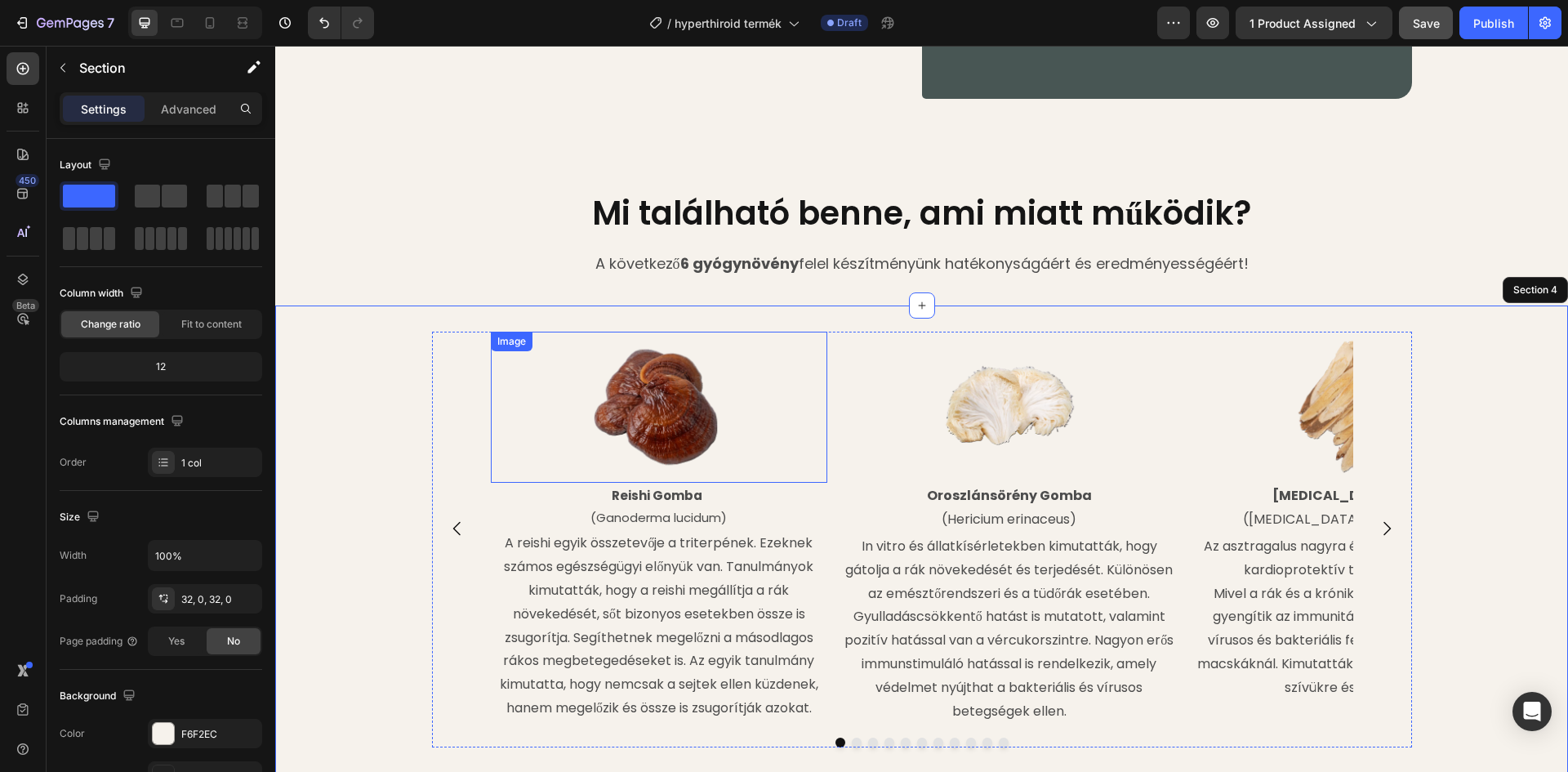
click at [658, 386] on img at bounding box center [659, 407] width 152 height 152
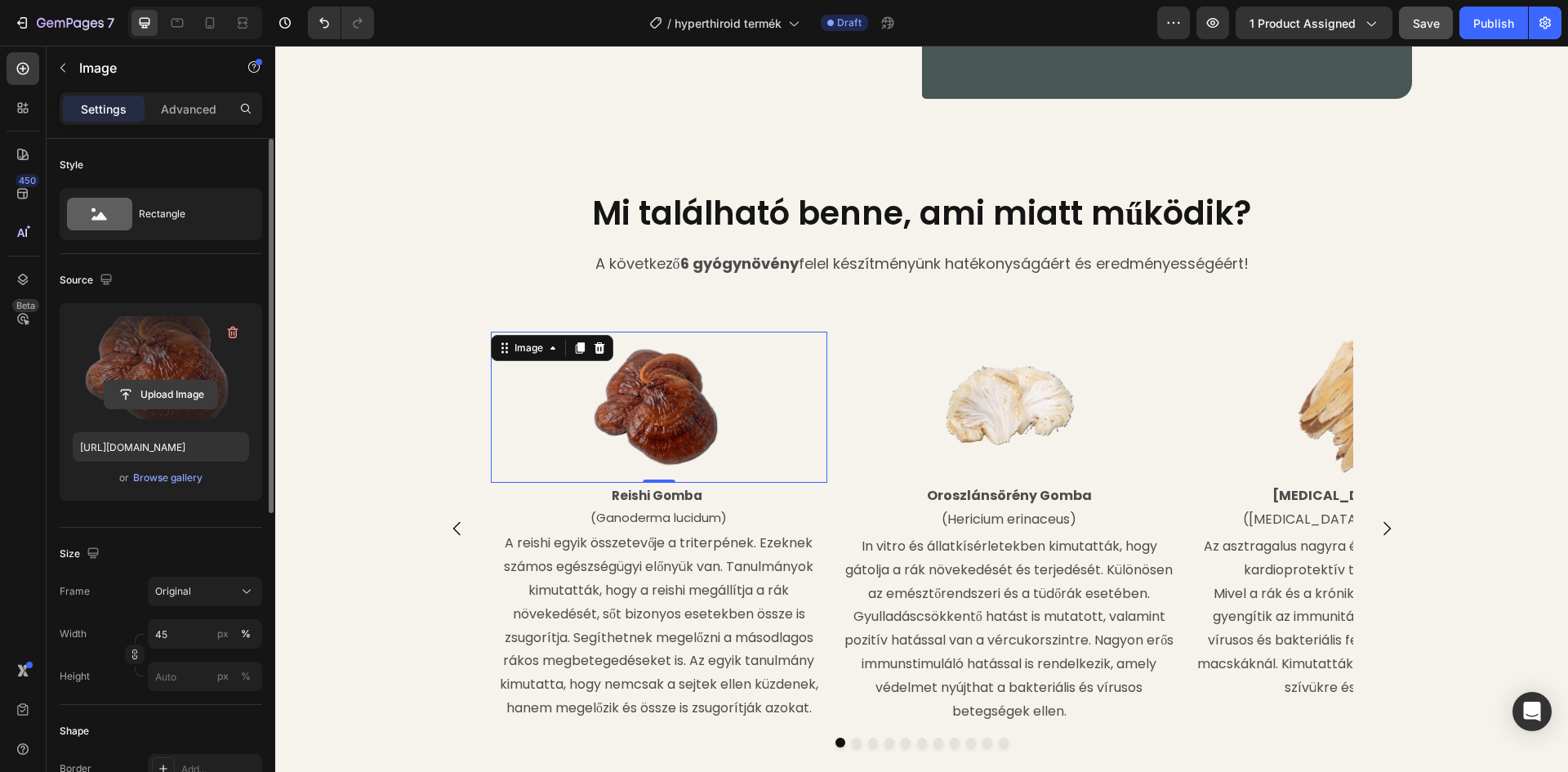
click at [187, 398] on input "file" at bounding box center [161, 394] width 112 height 28
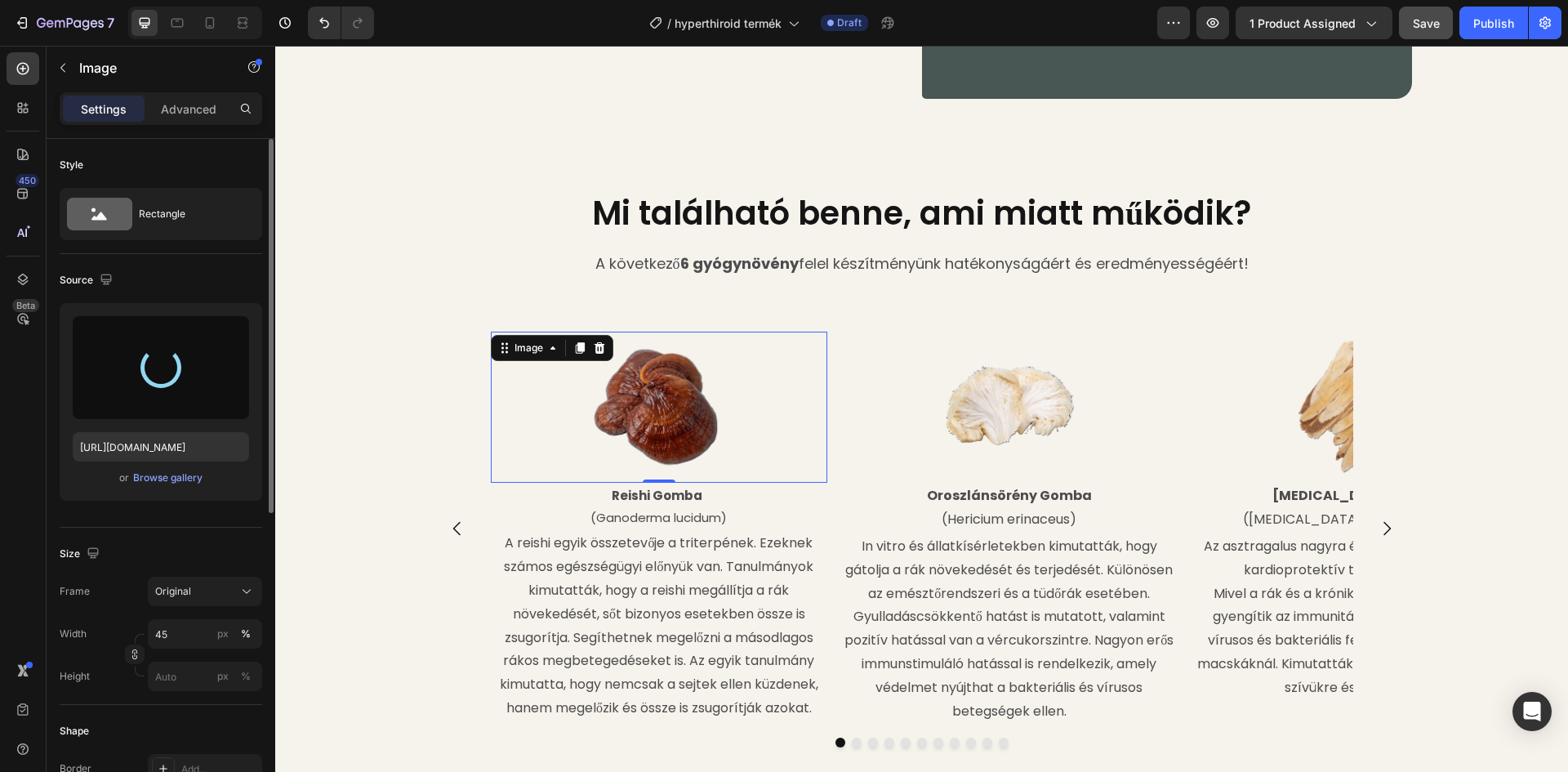
type input "https://cdn.shopify.com/s/files/1/0948/2462/8573/files/gempages_576978716819719…"
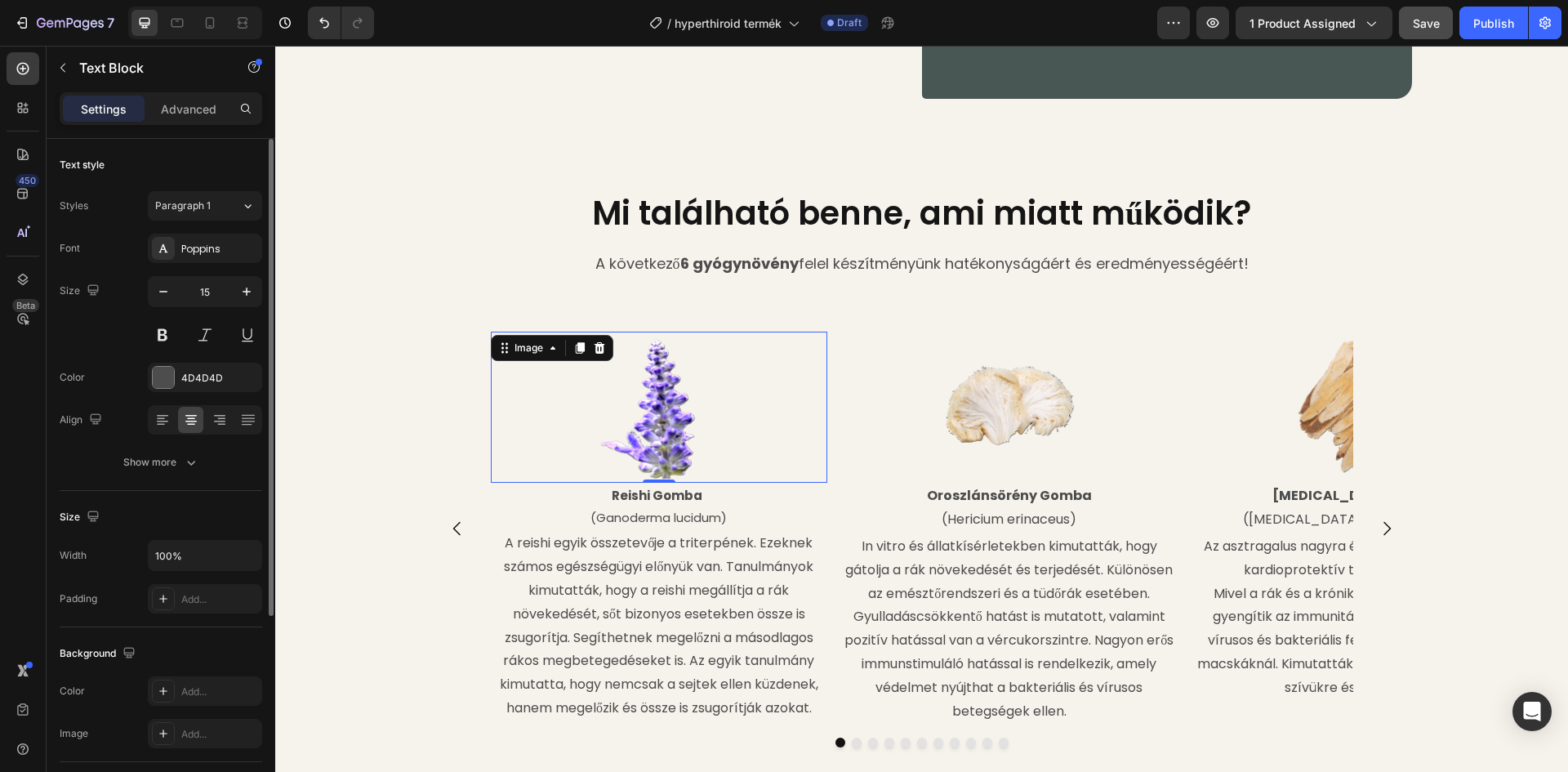
click at [661, 493] on strong "Reishi Gomba" at bounding box center [657, 495] width 91 height 17
click at [702, 498] on p "Reishi Gomba" at bounding box center [659, 495] width 334 height 22
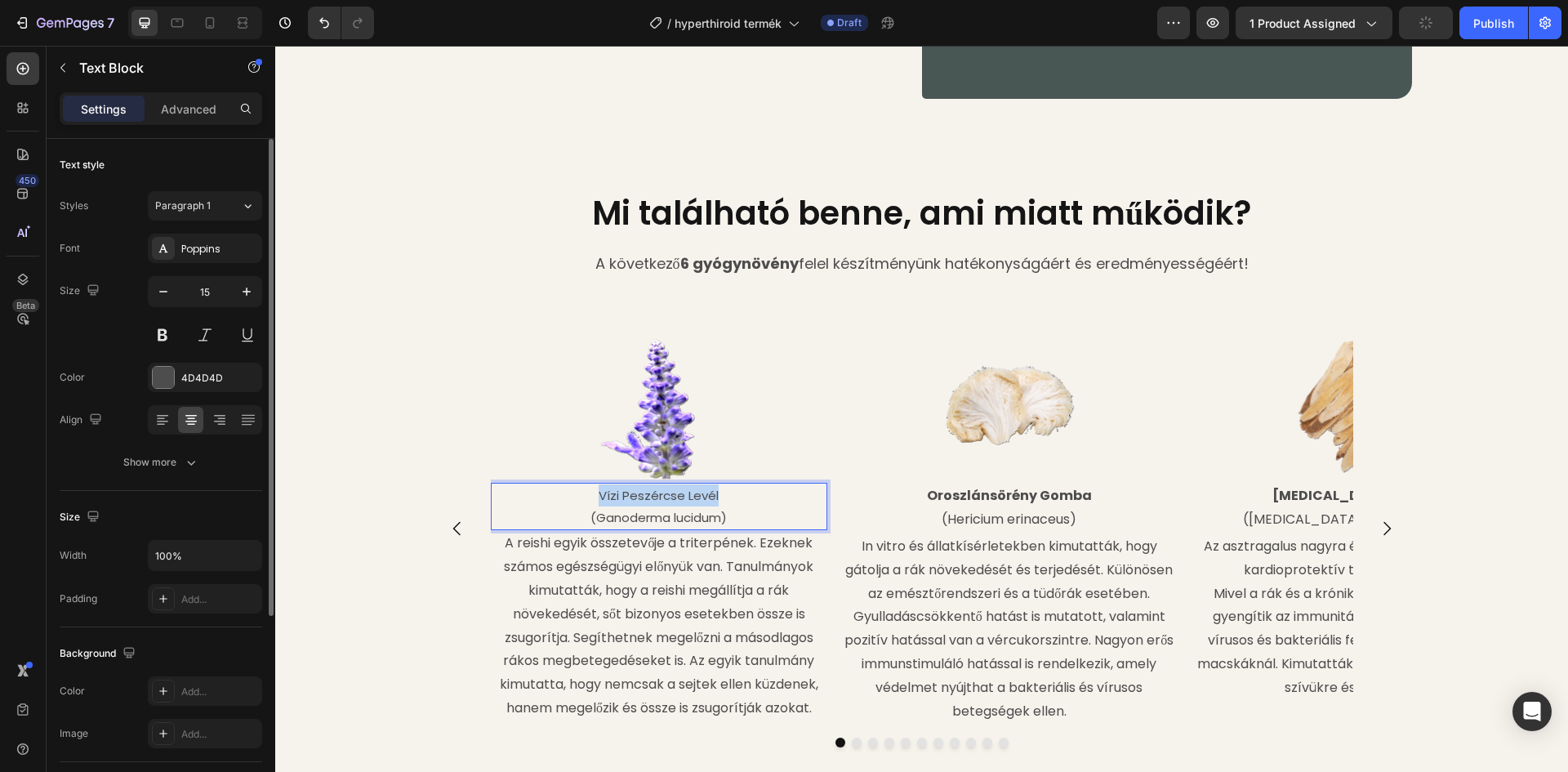
drag, startPoint x: 715, startPoint y: 495, endPoint x: 592, endPoint y: 498, distance: 123.0
click at [592, 498] on p "Vízi Peszércse Levél" at bounding box center [659, 495] width 334 height 22
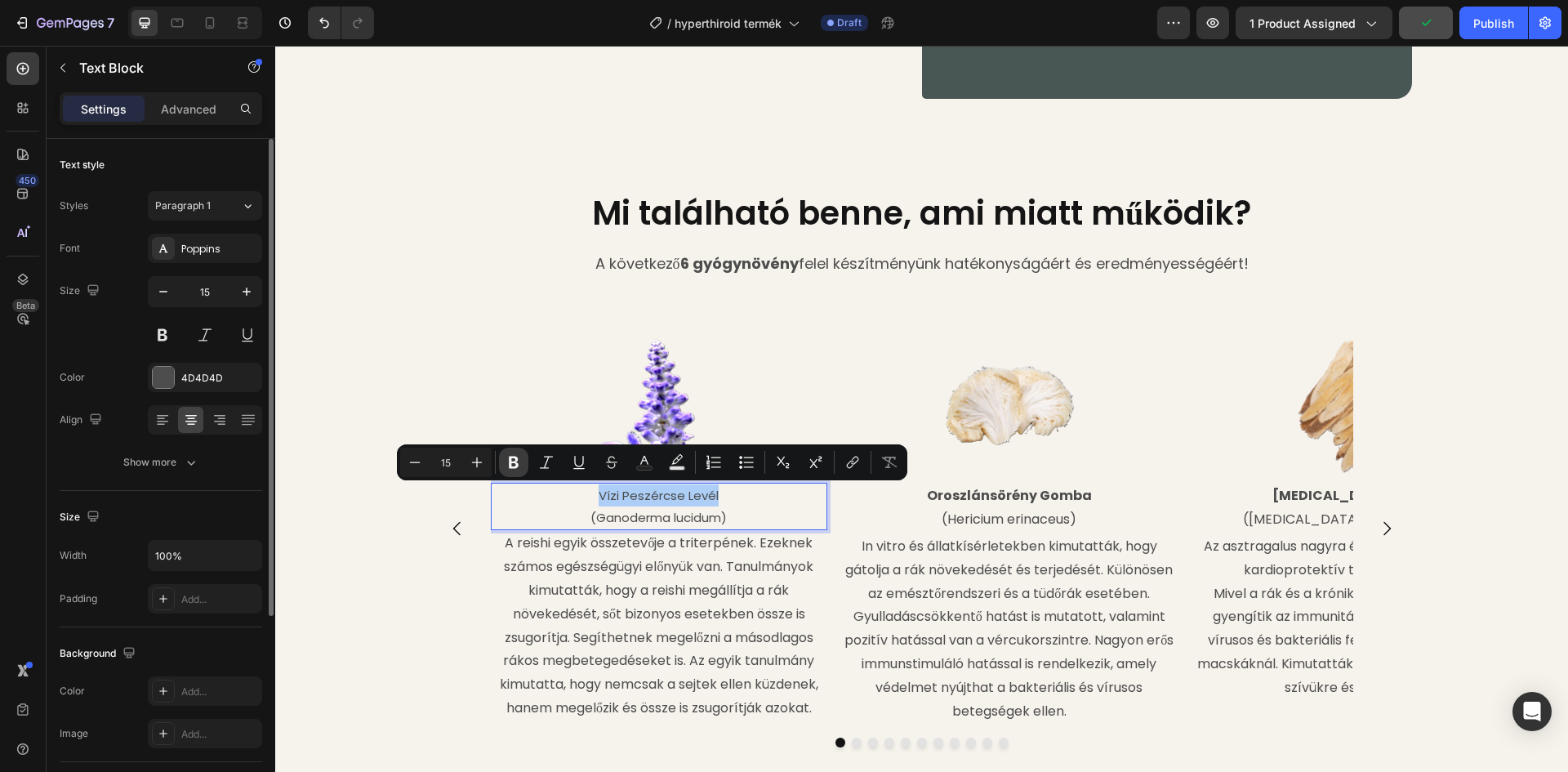
click at [514, 460] on icon "Editor contextual toolbar" at bounding box center [513, 462] width 17 height 17
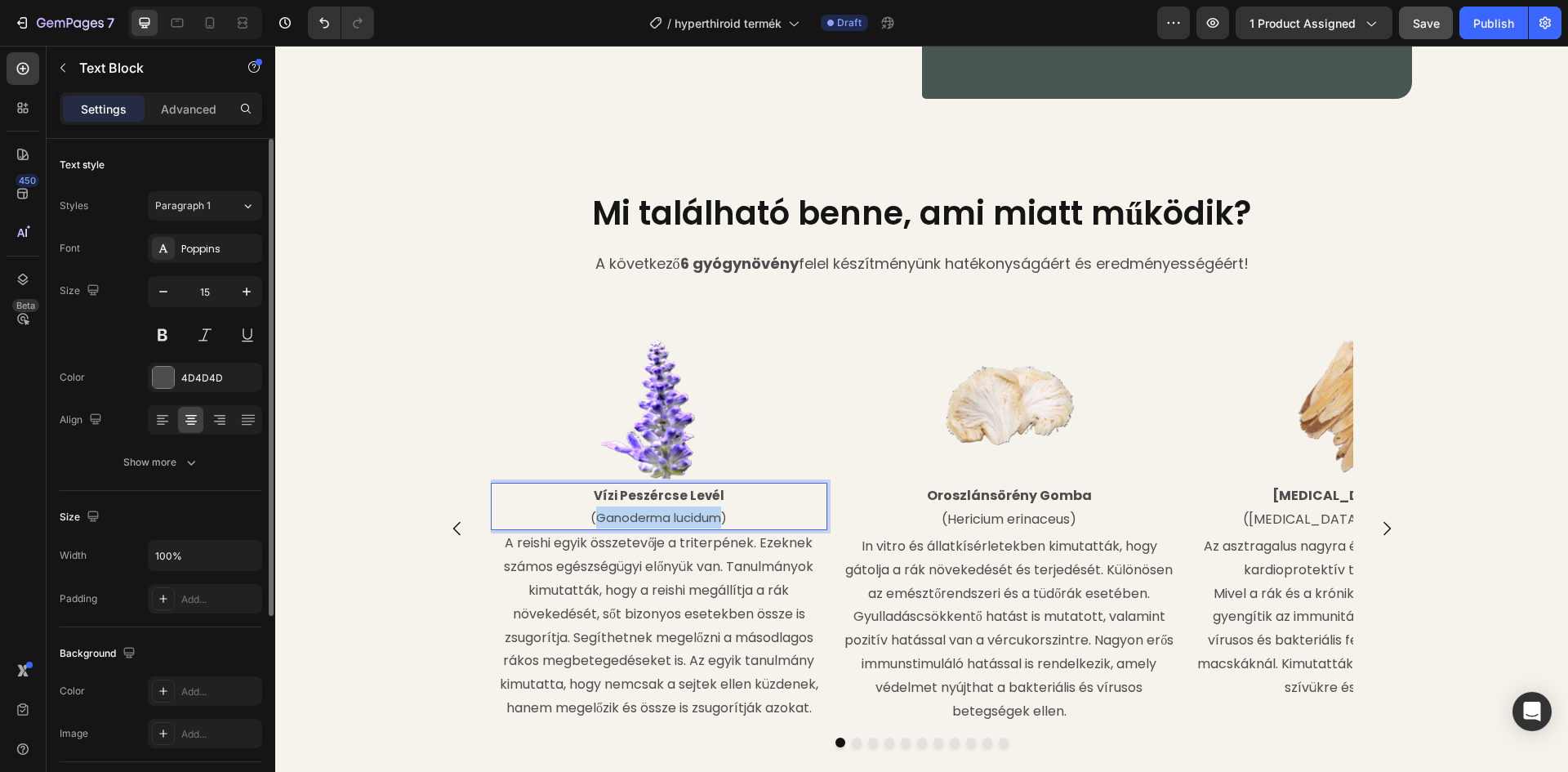
drag, startPoint x: 716, startPoint y: 519, endPoint x: 593, endPoint y: 521, distance: 123.0
click at [593, 521] on p "(Ganoderma lucidum)" at bounding box center [659, 518] width 334 height 22
click at [625, 607] on p "A reishi egyik összetevője a triterpének. Ezeknek számos egészségügyi előnyük v…" at bounding box center [659, 625] width 334 height 188
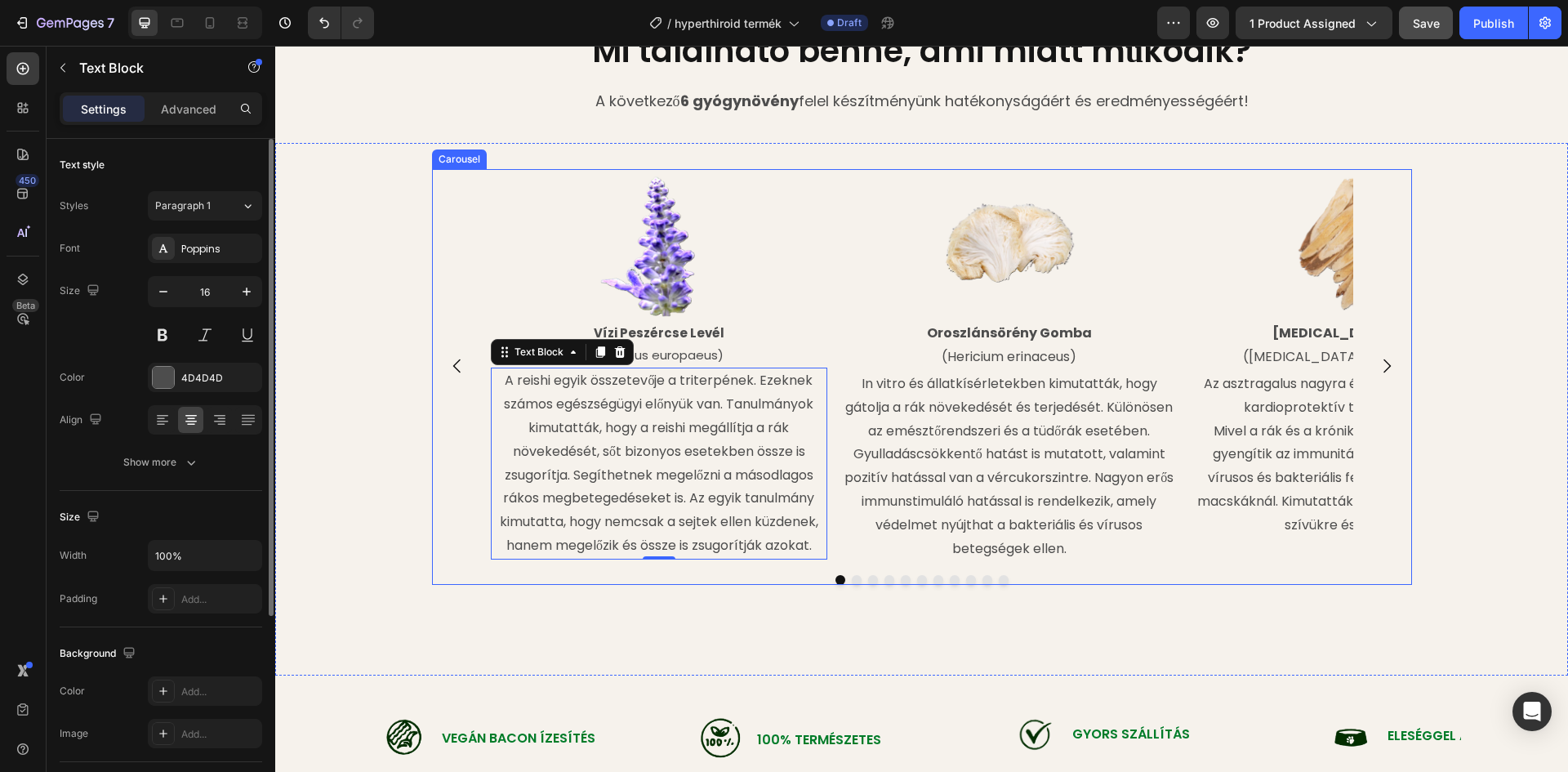
scroll to position [1716, 0]
click at [981, 236] on img at bounding box center [1009, 245] width 152 height 152
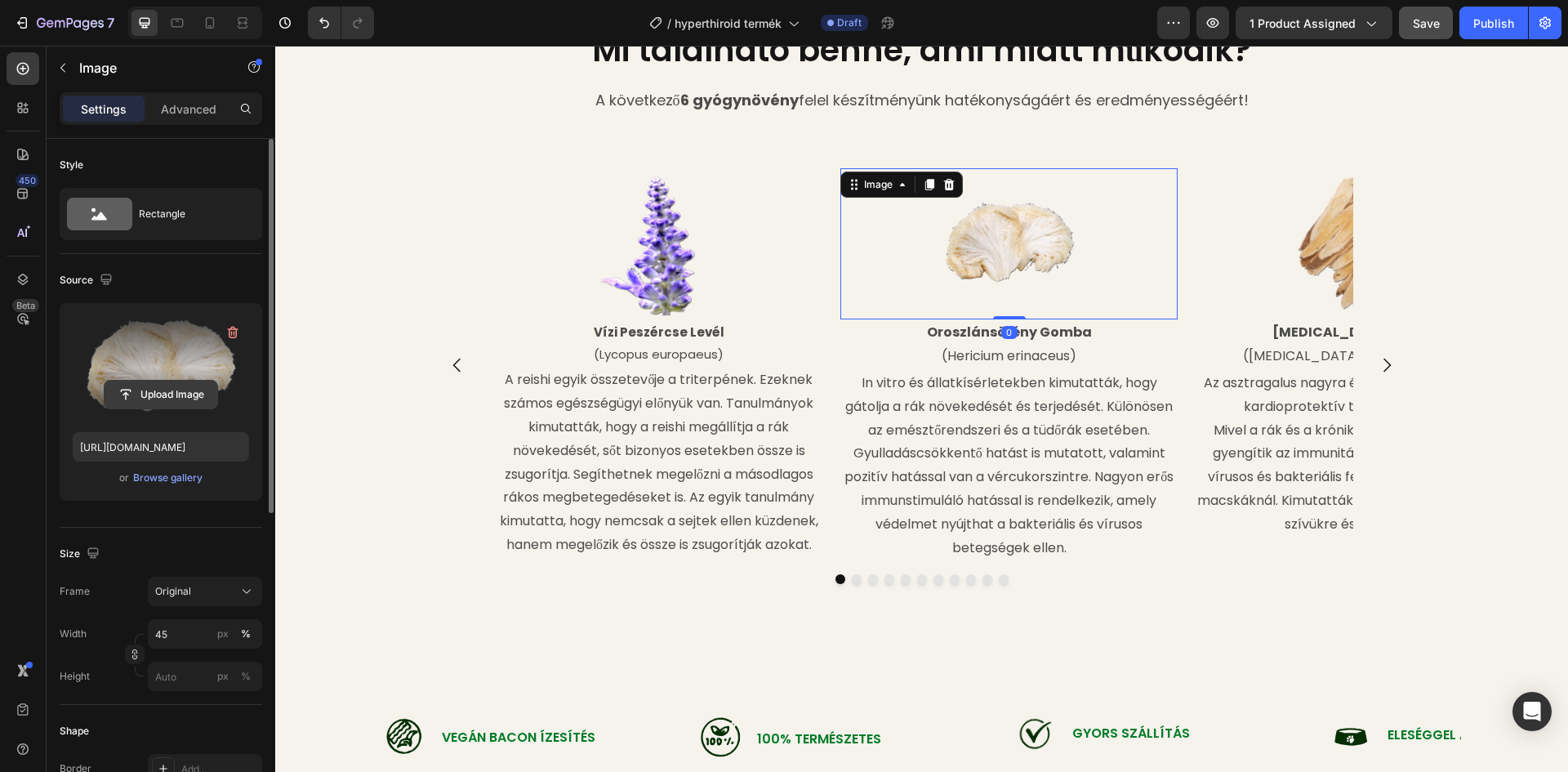
click at [159, 391] on input "file" at bounding box center [161, 394] width 112 height 28
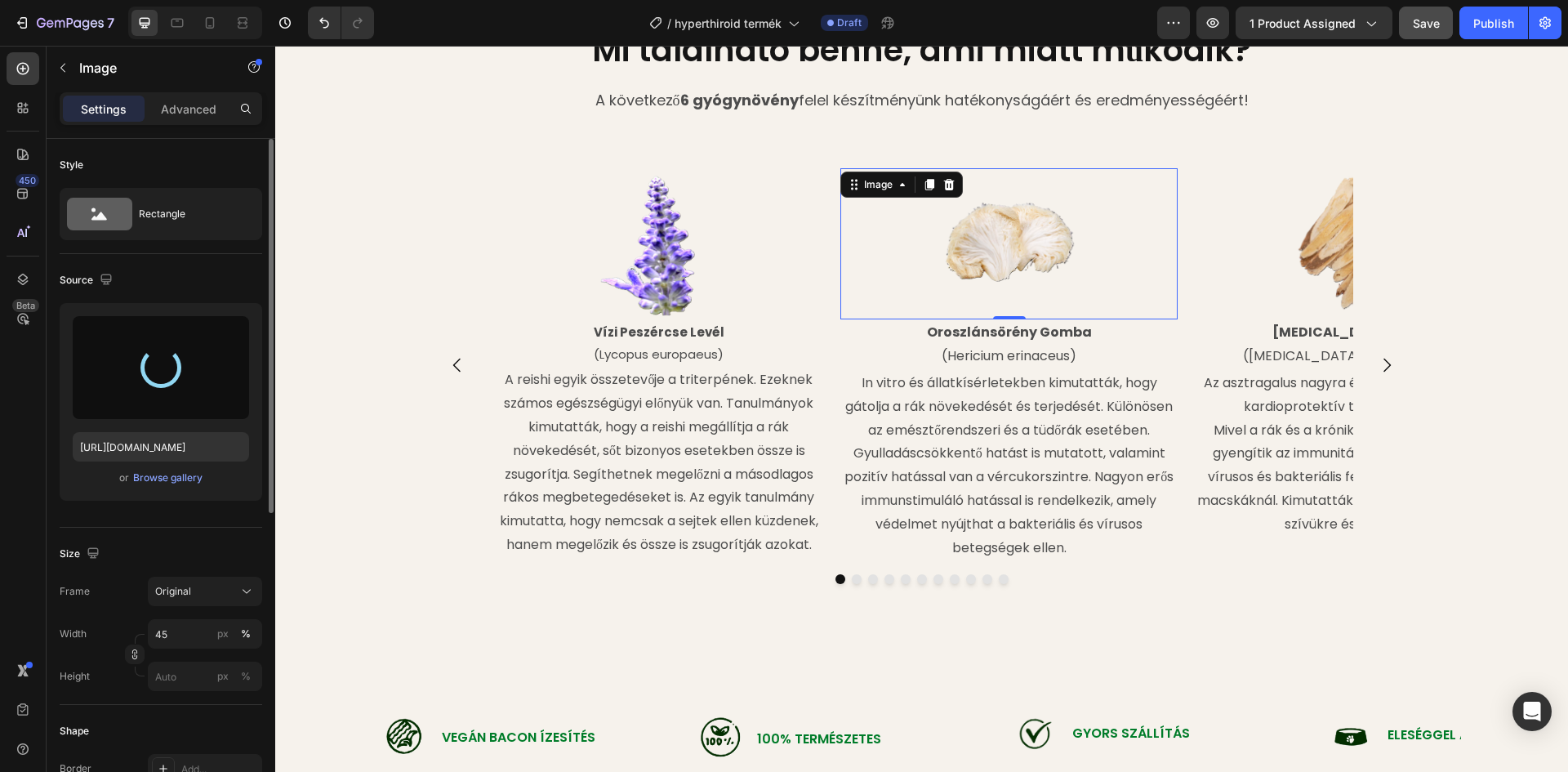
type input "https://cdn.shopify.com/s/files/1/0948/2462/8573/files/gempages_576978716819719…"
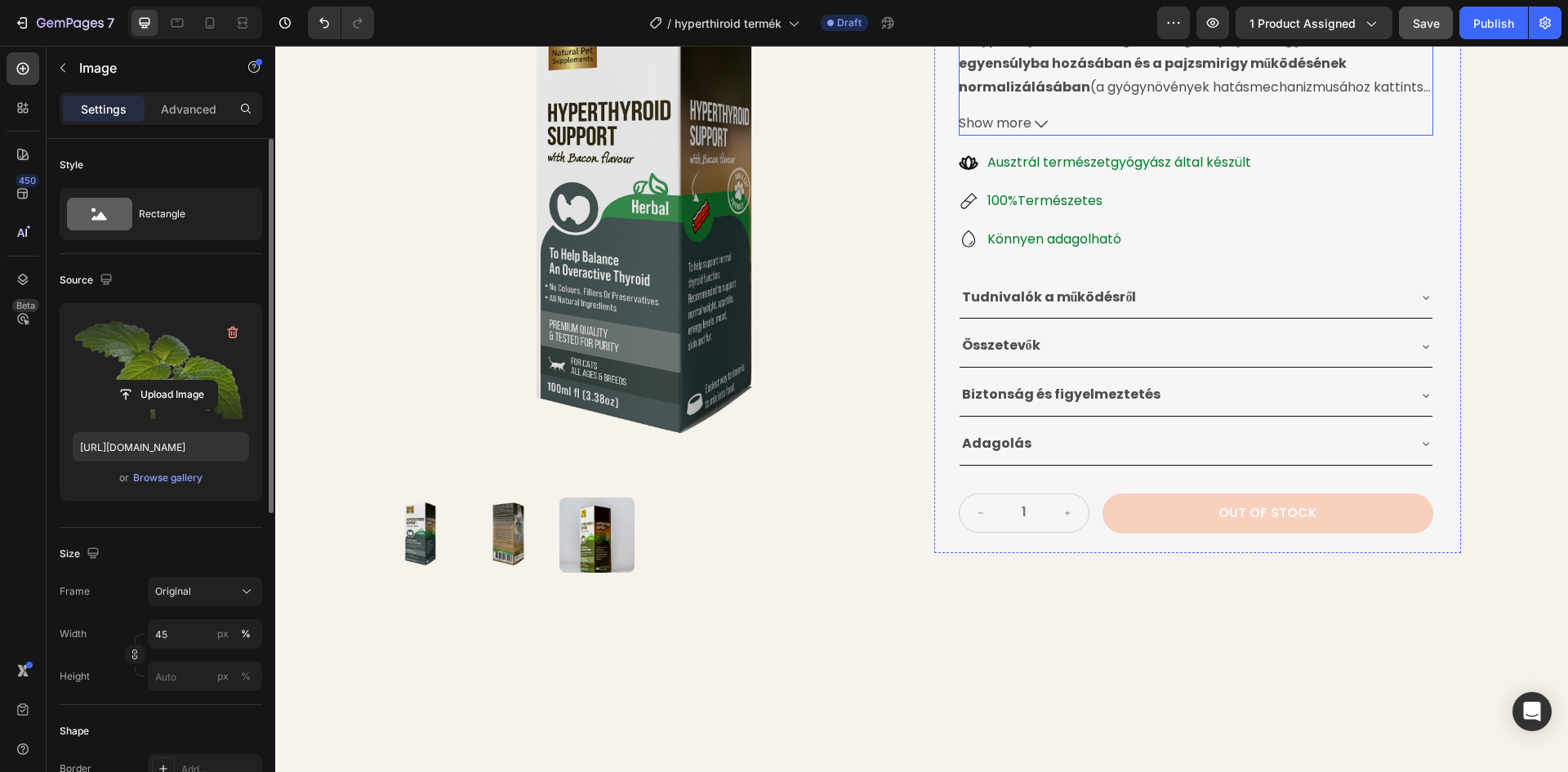
scroll to position [326, 0]
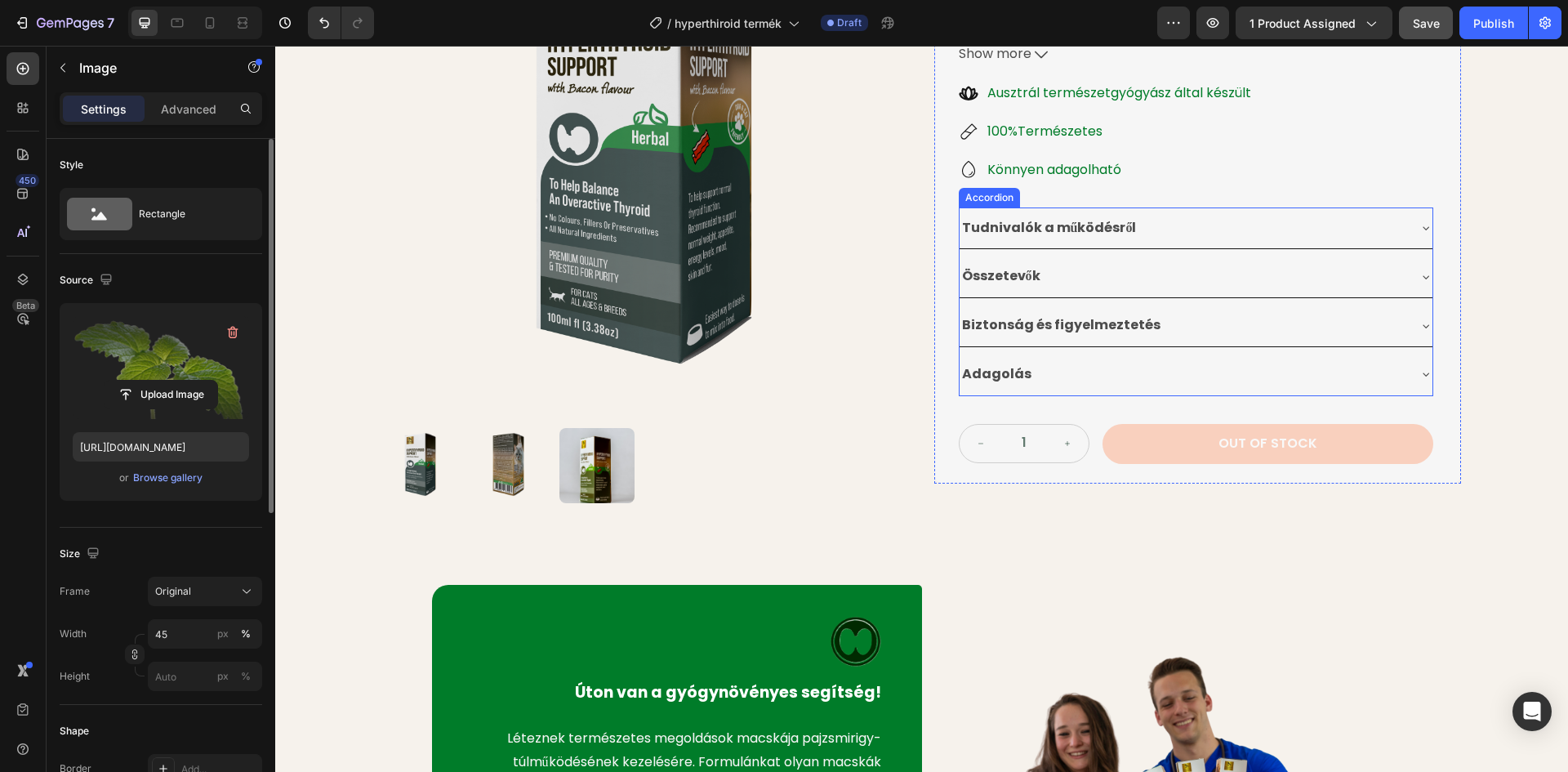
click at [1160, 266] on div "Összetevők" at bounding box center [1183, 276] width 446 height 29
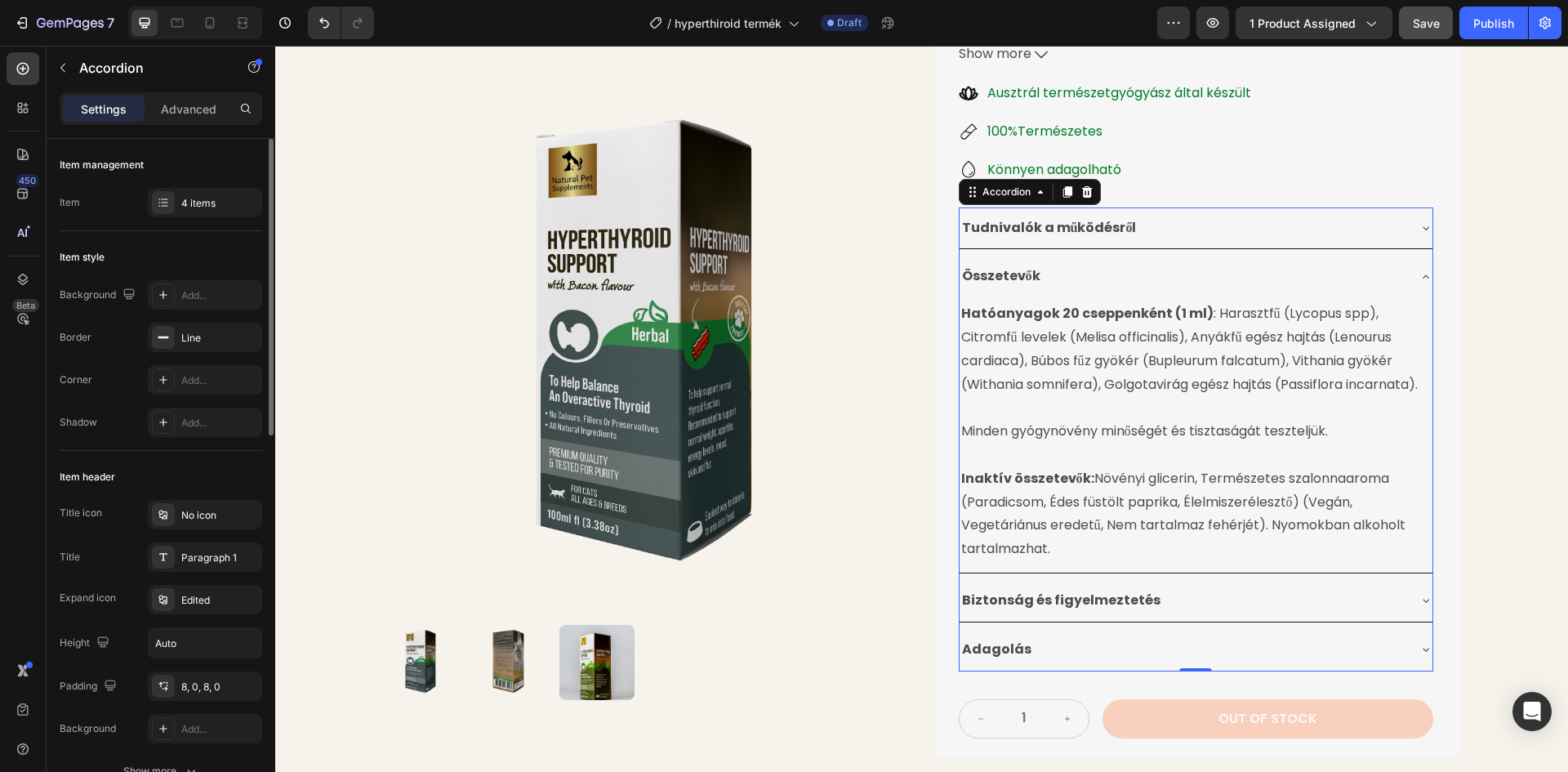
click at [1176, 274] on div "Összetevők" at bounding box center [1183, 276] width 446 height 29
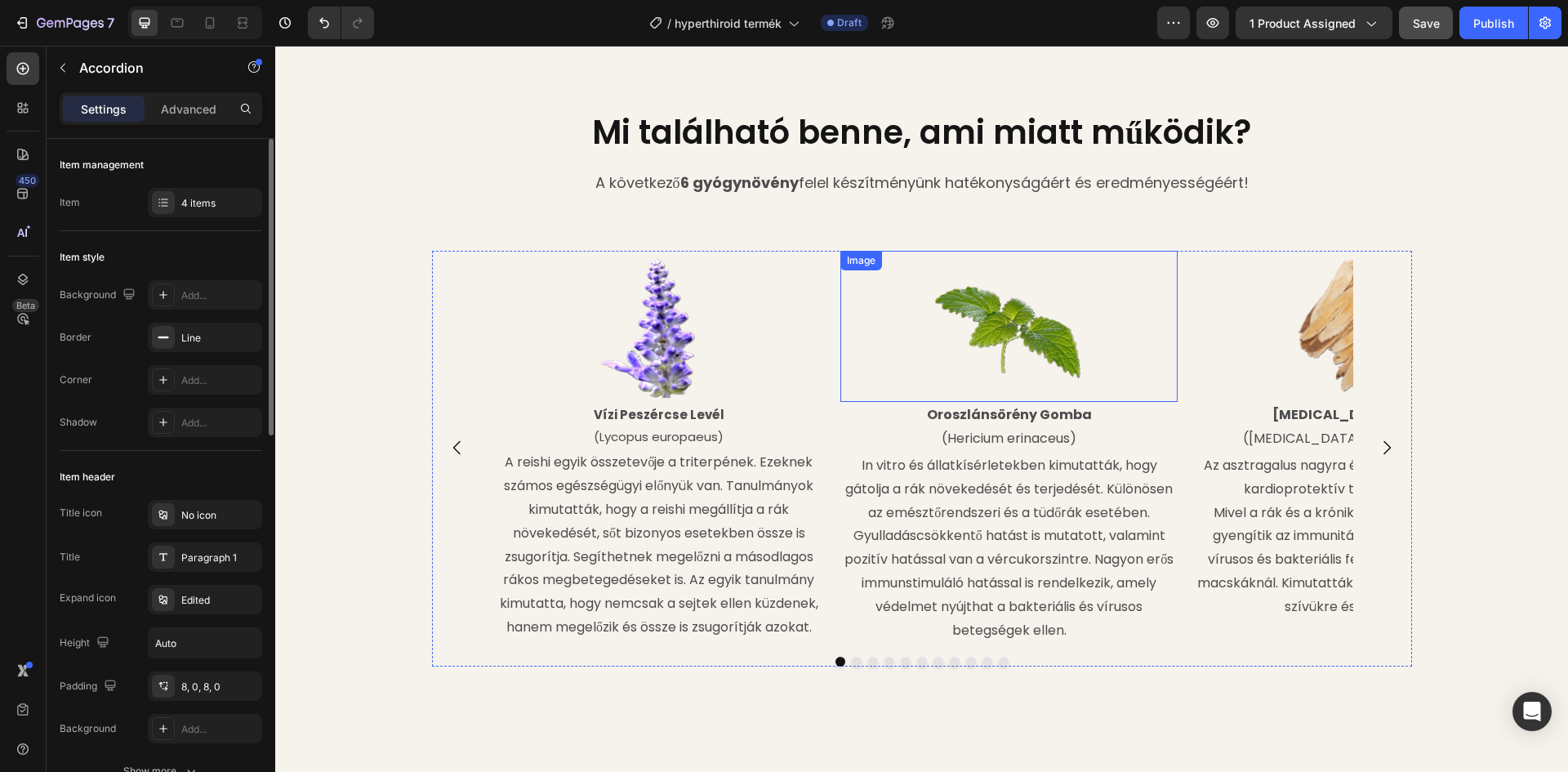
scroll to position [1634, 0]
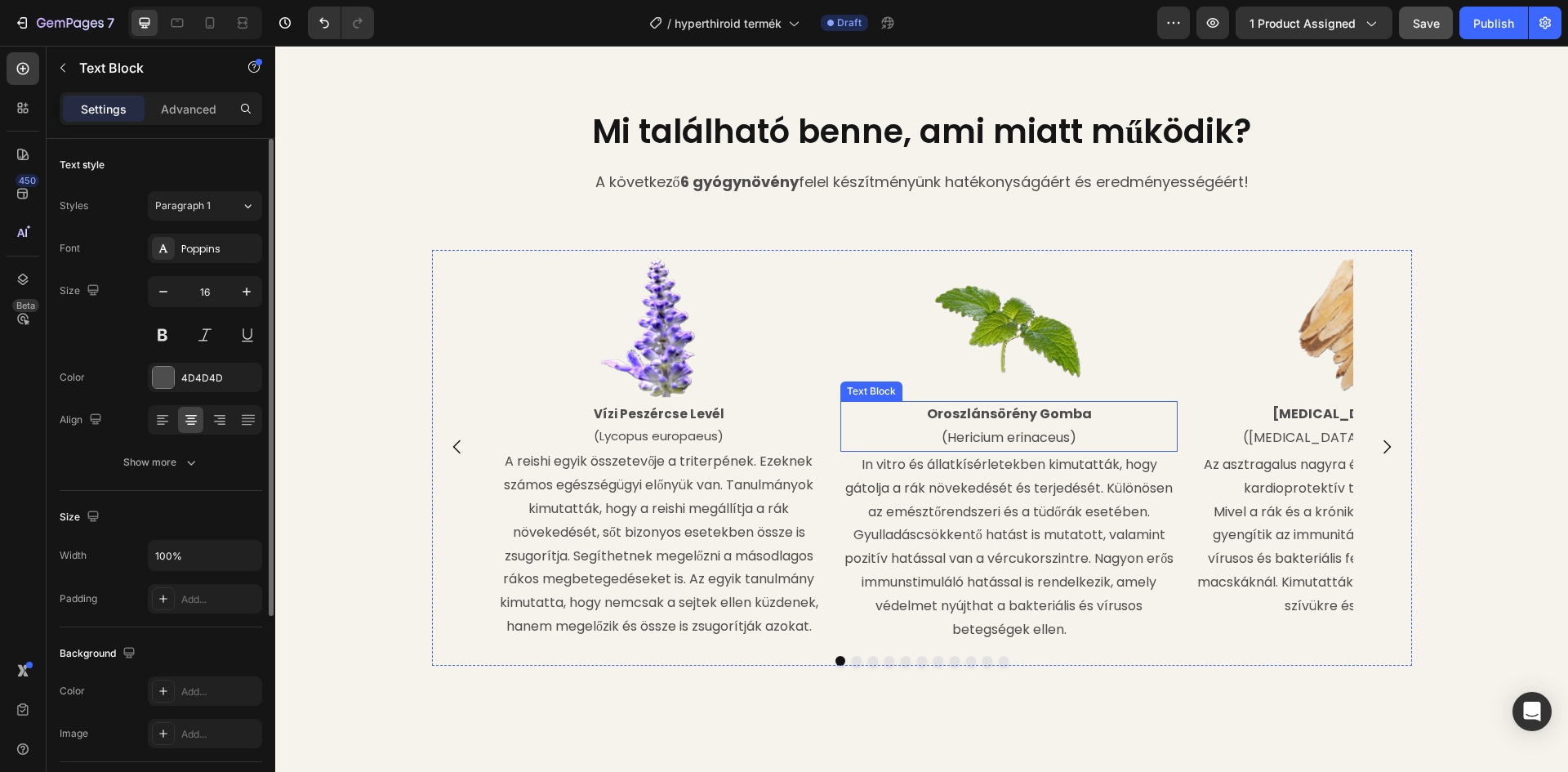
click at [1064, 407] on strong "Oroszlánsörény Gomba" at bounding box center [1008, 413] width 165 height 19
click at [1083, 414] on p "Oroszlánsörény Gomba" at bounding box center [1008, 414] width 334 height 24
drag, startPoint x: 1085, startPoint y: 412, endPoint x: 926, endPoint y: 408, distance: 159.1
click at [926, 408] on p "Oroszlánsörény Gomba" at bounding box center [1008, 414] width 334 height 24
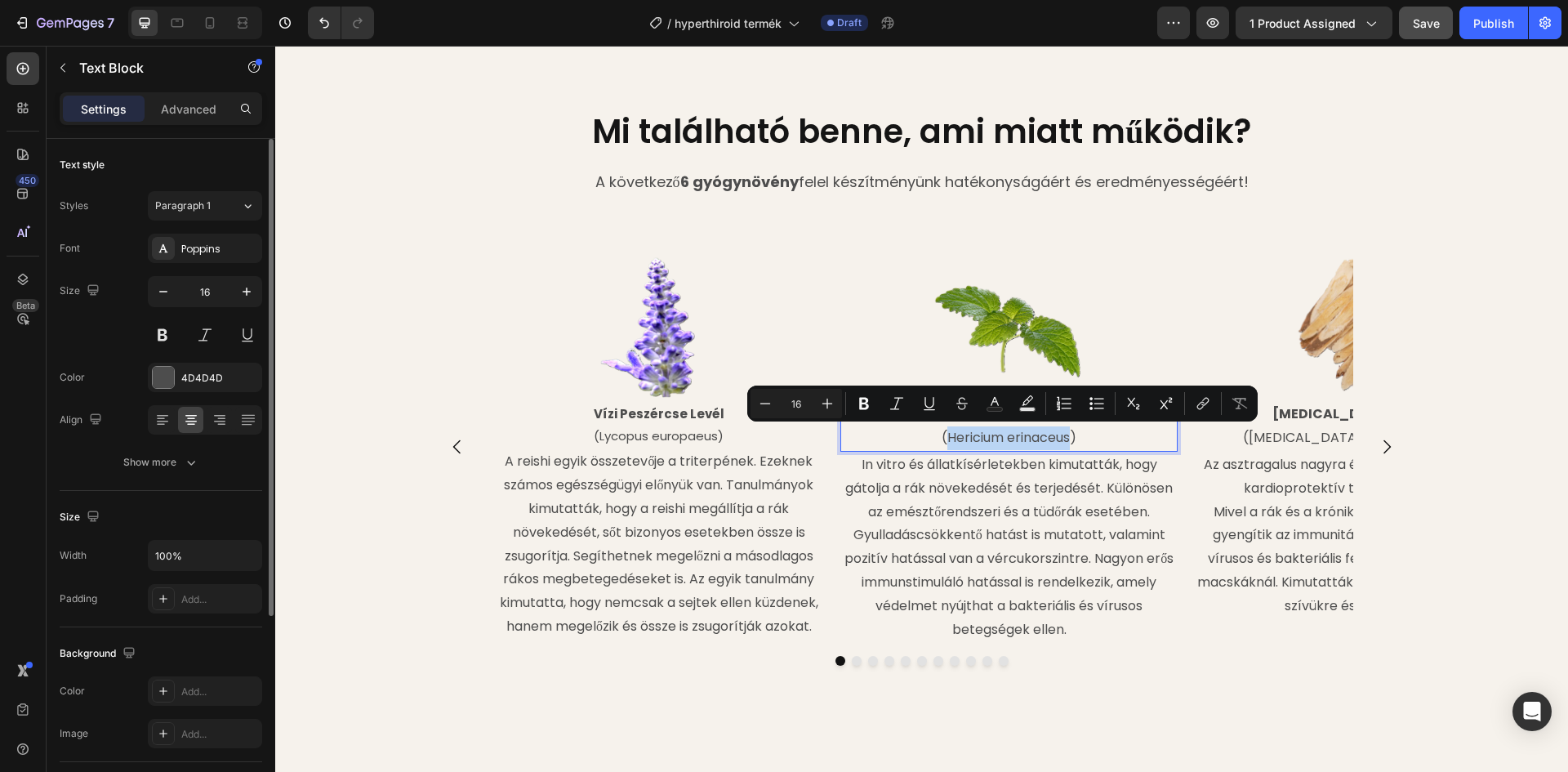
drag, startPoint x: 1065, startPoint y: 437, endPoint x: 941, endPoint y: 438, distance: 124.0
click at [941, 438] on p "(Hericium erinaceus)" at bounding box center [1008, 439] width 334 height 24
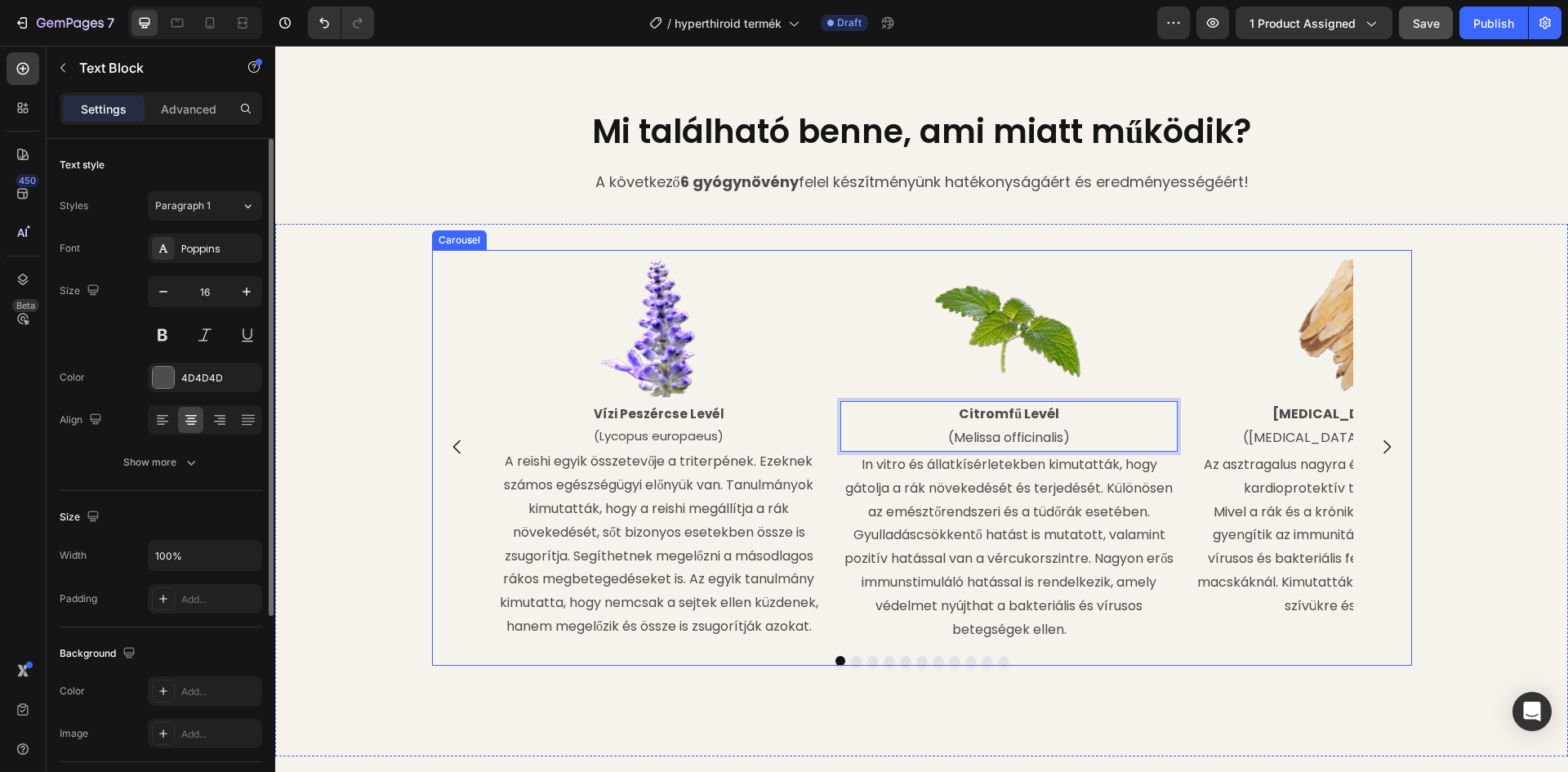
click at [1385, 456] on icon "Carousel Next Arrow" at bounding box center [1387, 447] width 20 height 20
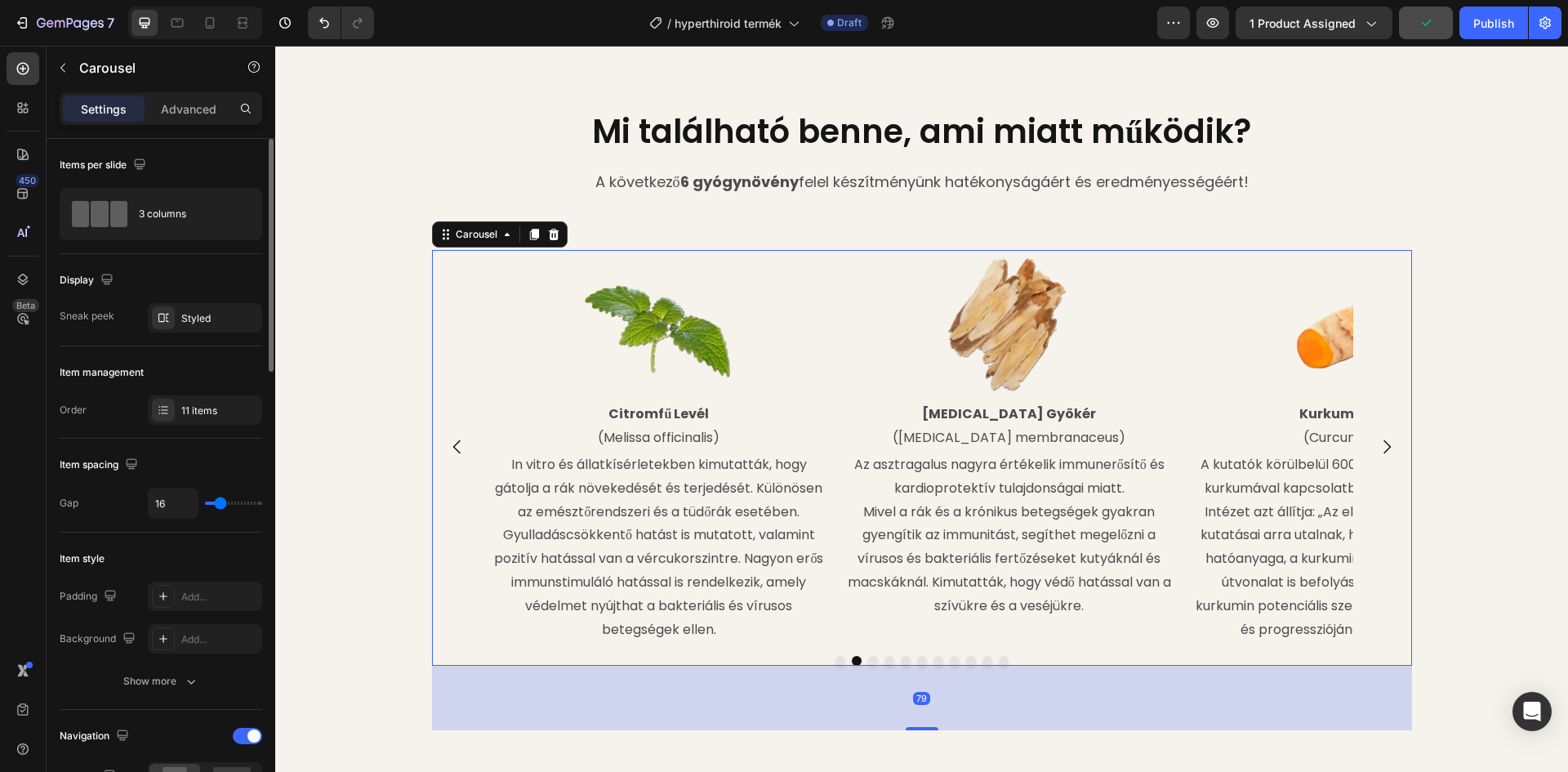
click at [1385, 456] on icon "Carousel Next Arrow" at bounding box center [1387, 447] width 20 height 20
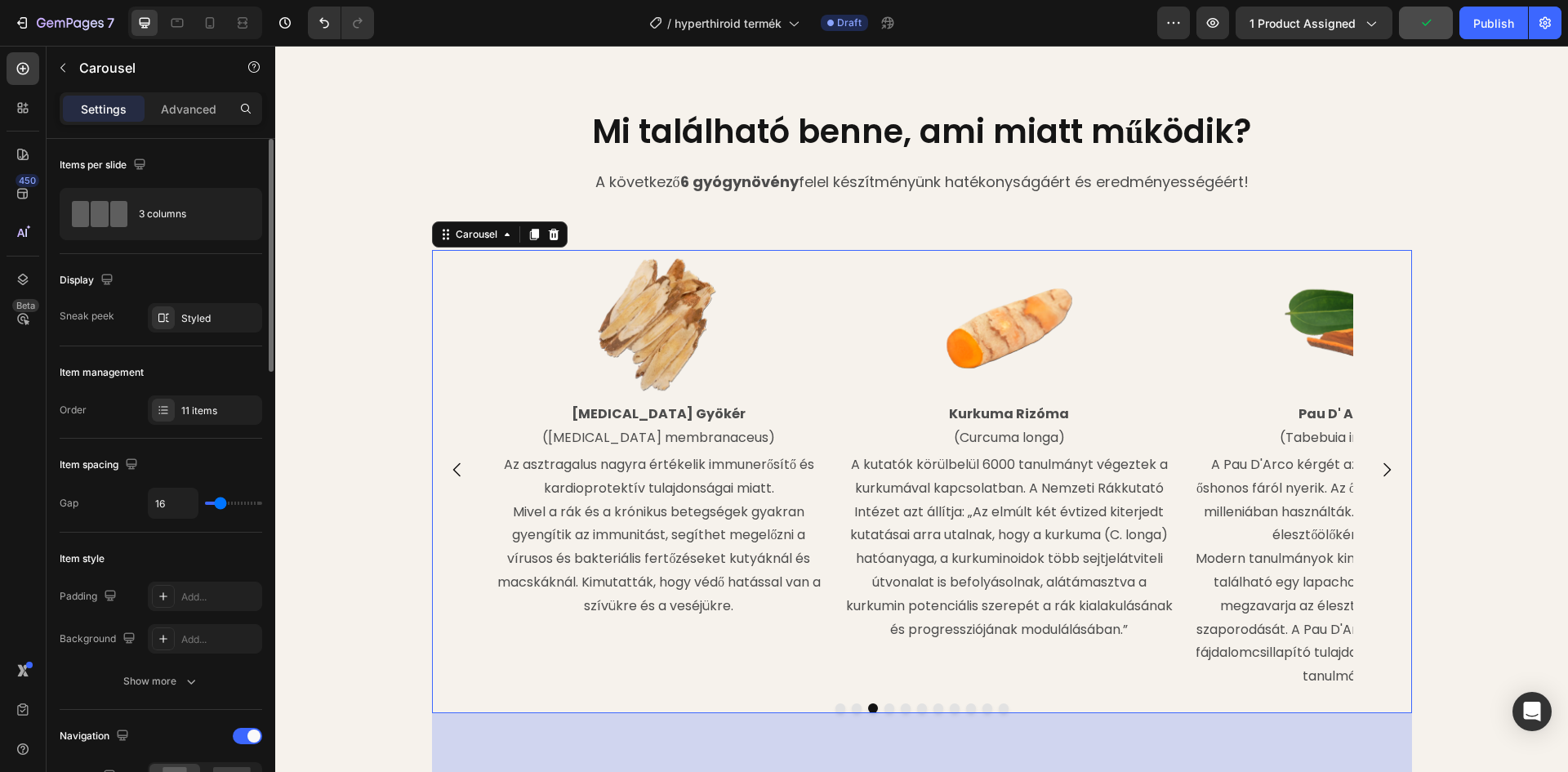
click at [463, 273] on div "Image Vízi Peszércse Levél (Lycopus europaeus) Text Block A reishi egyik összet…" at bounding box center [921, 470] width 980 height 441
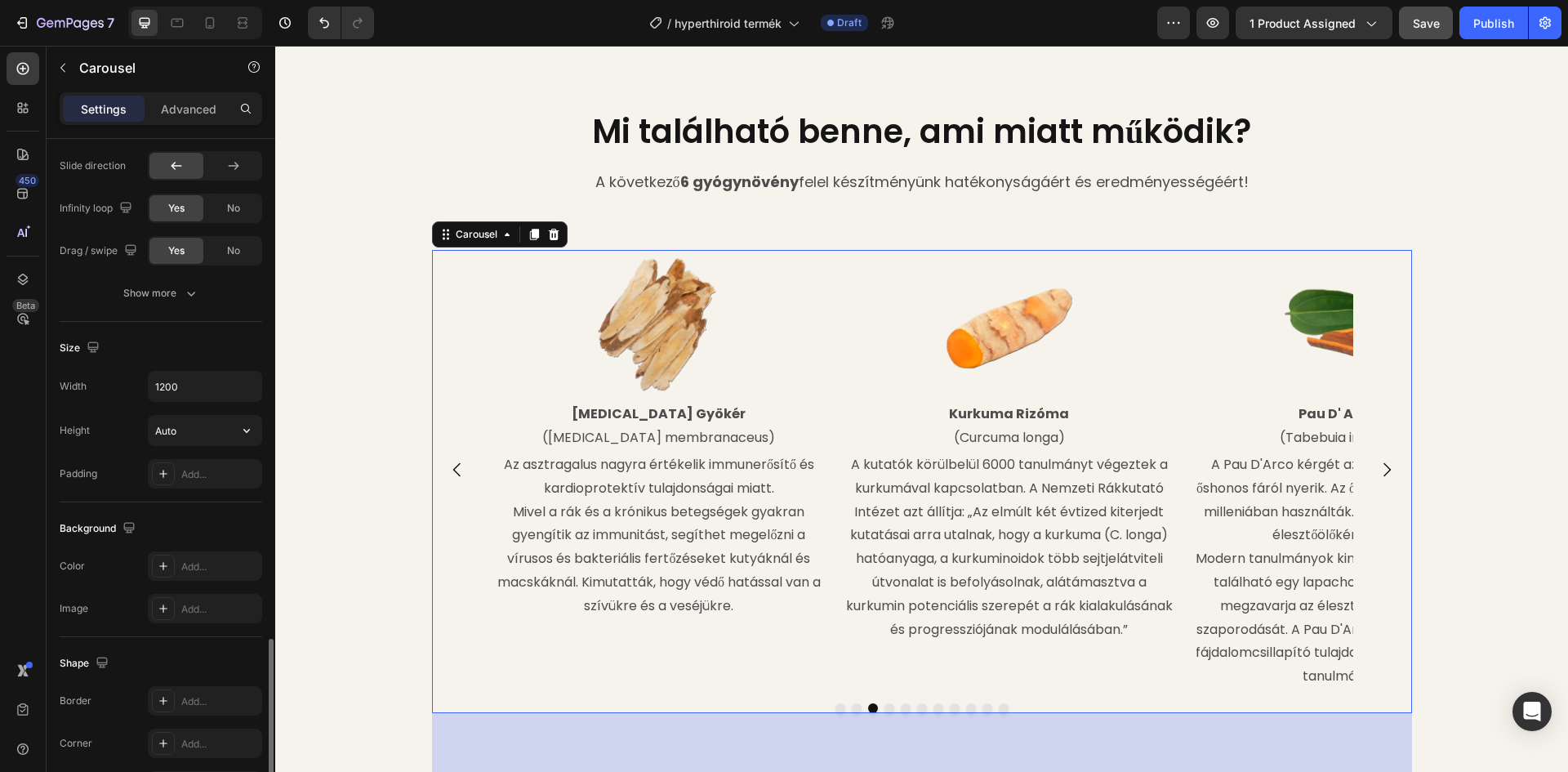
scroll to position [1055, 0]
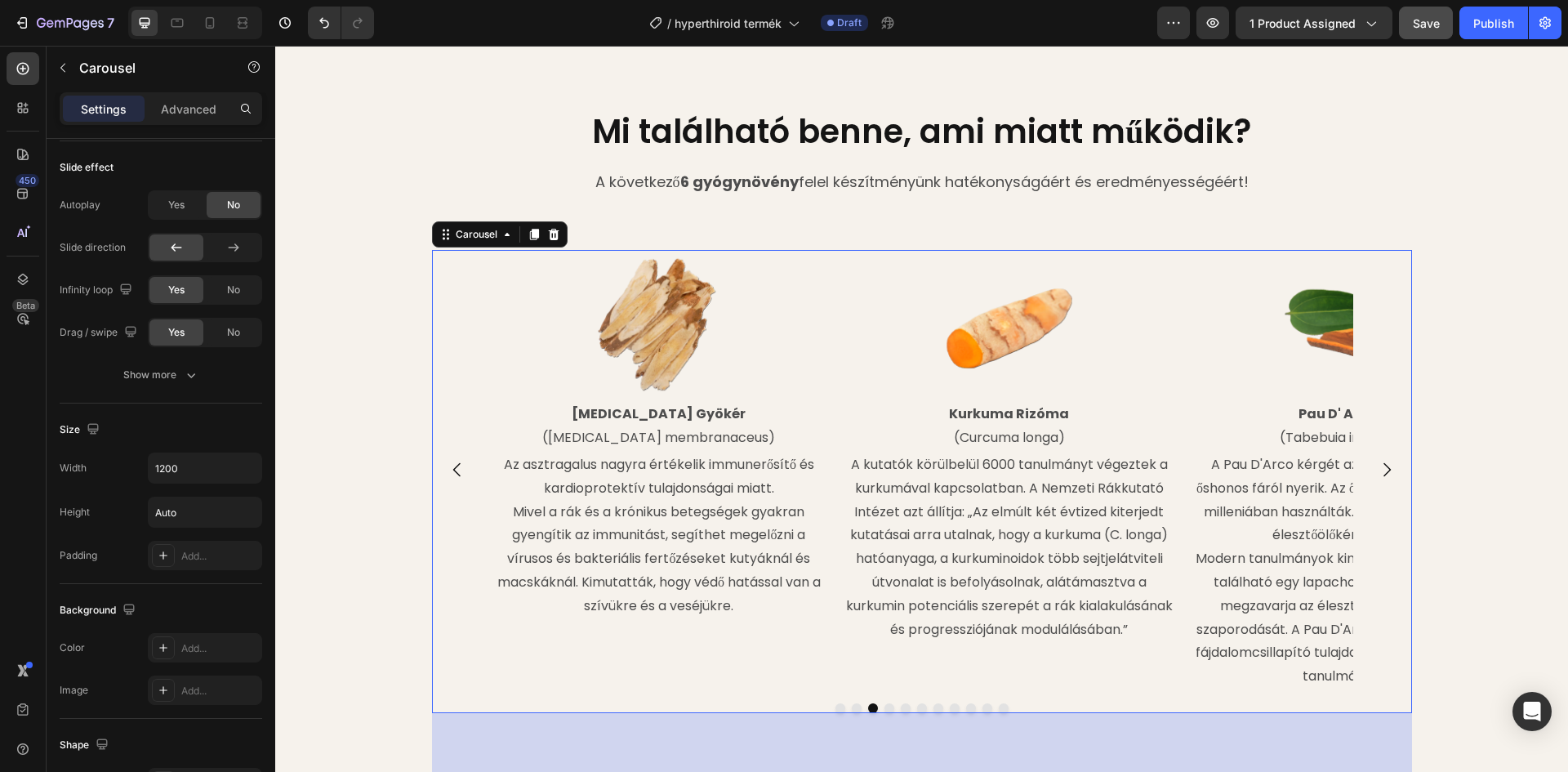
click at [438, 262] on div "Image Vízi Peszércse Levél (Lycopus europaeus) Text Block A reishi egyik összet…" at bounding box center [921, 470] width 980 height 441
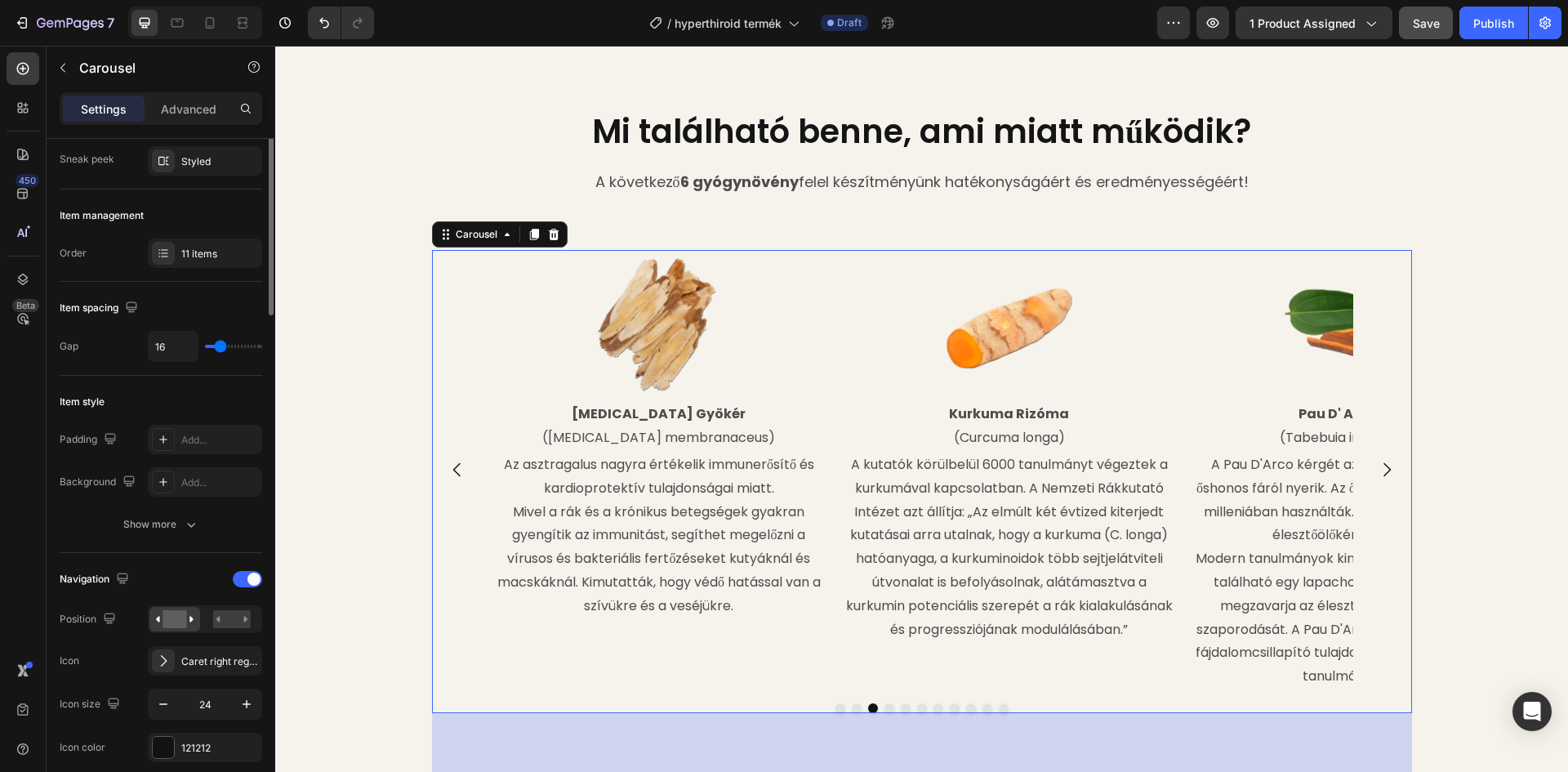
scroll to position [0, 0]
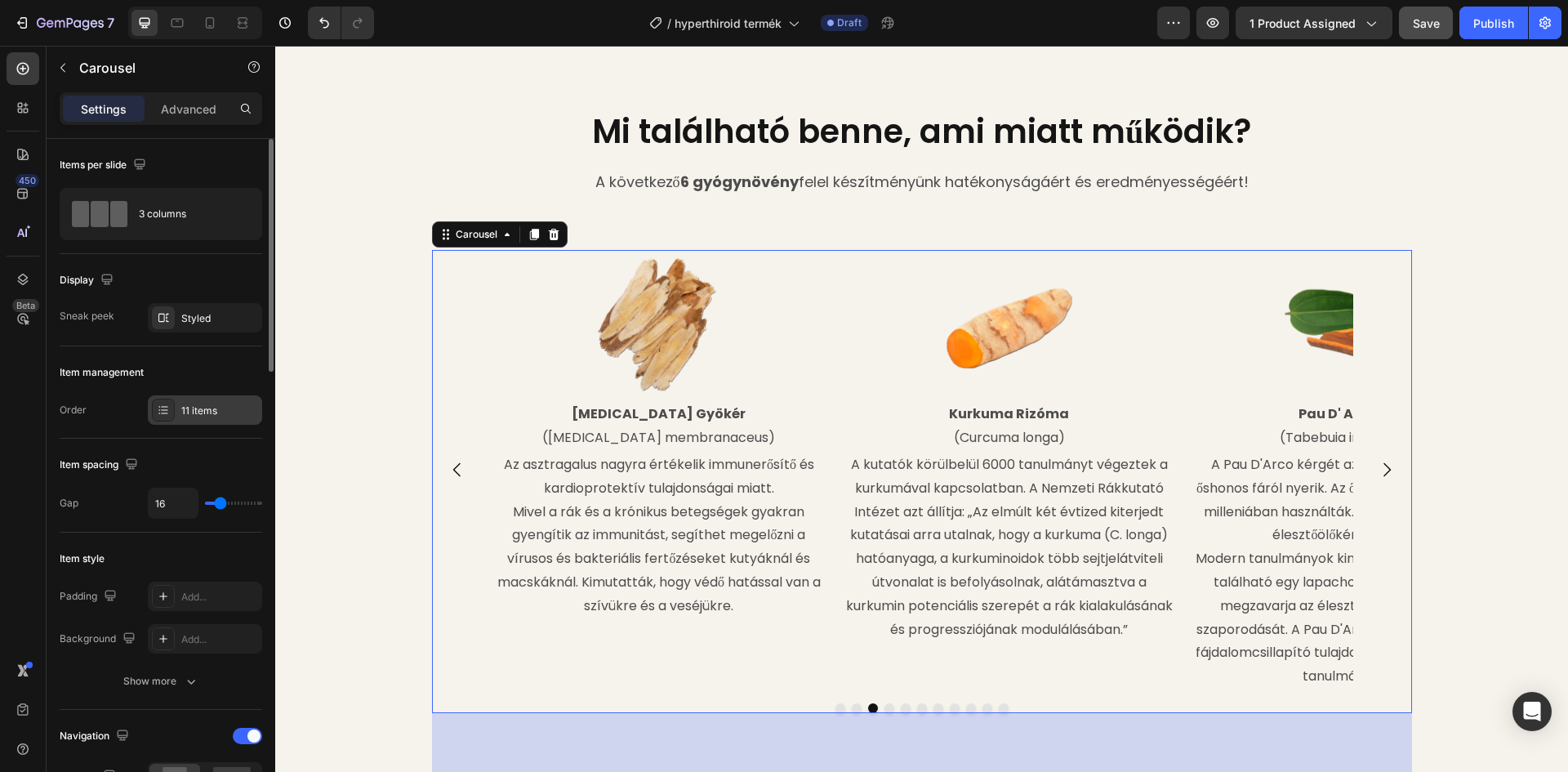
click at [180, 414] on div "11 items" at bounding box center [205, 410] width 114 height 30
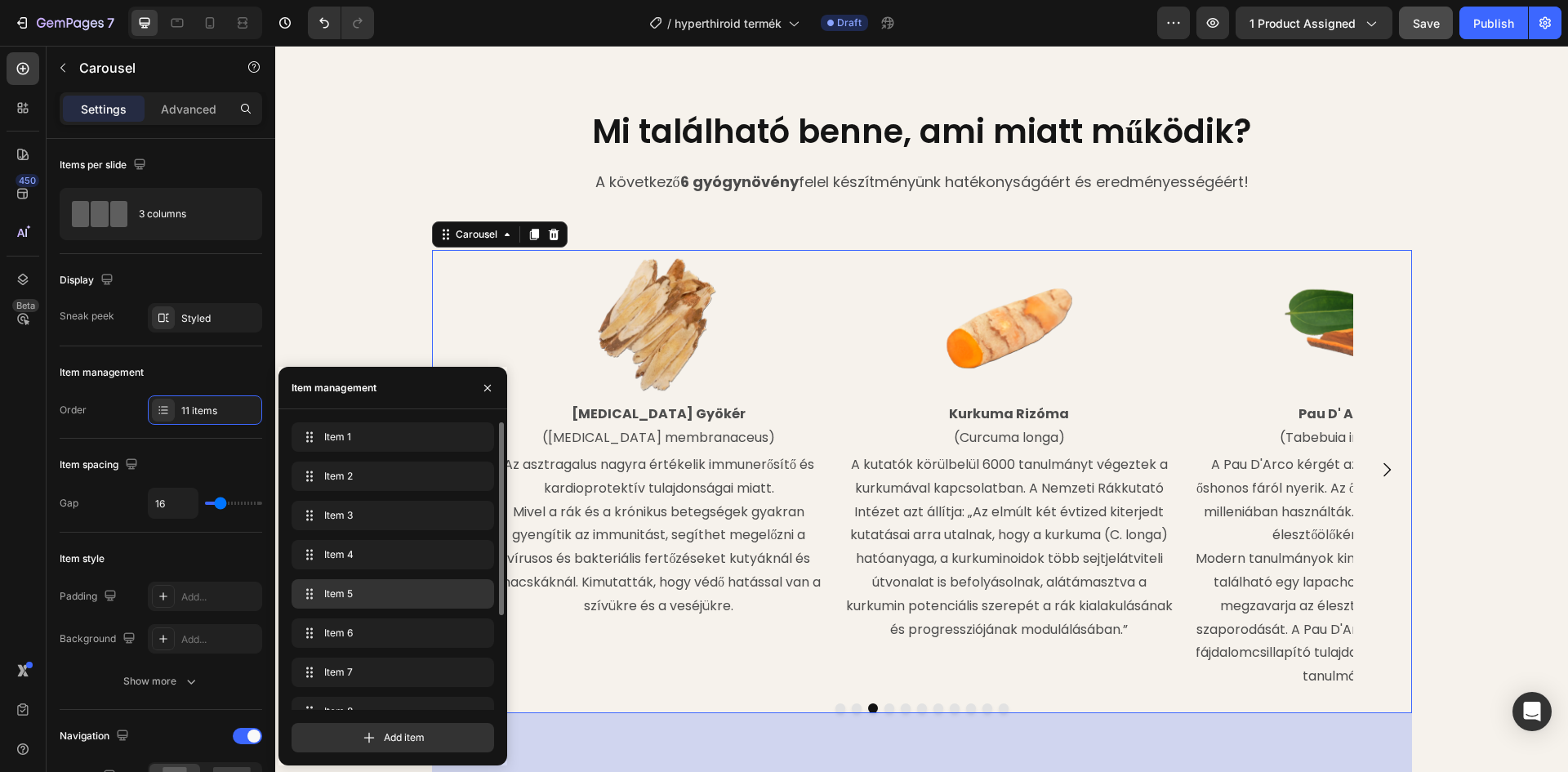
scroll to position [141, 0]
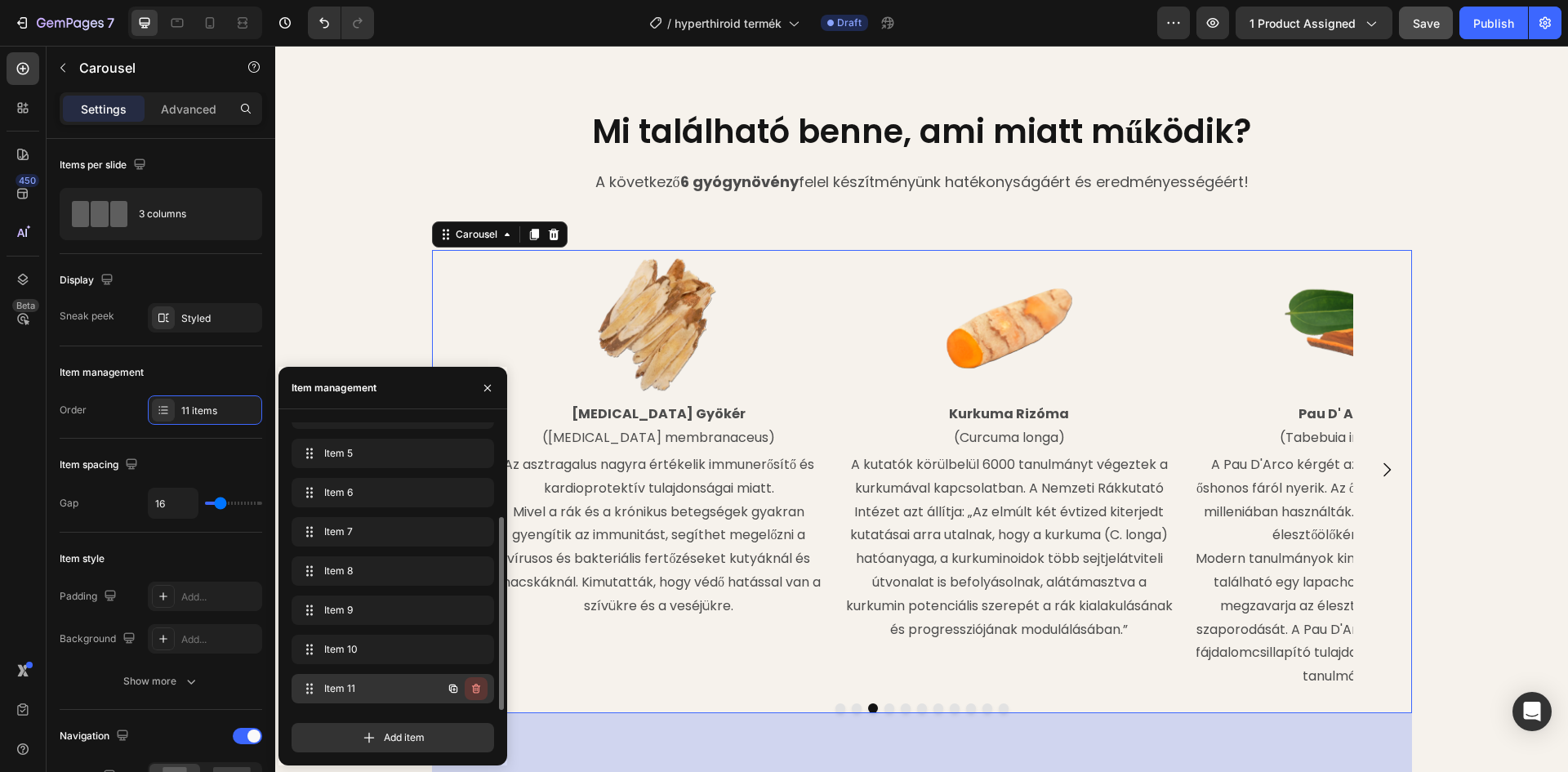
click at [479, 688] on icon "button" at bounding box center [476, 689] width 8 height 10
click at [477, 690] on div "Delete" at bounding box center [465, 688] width 31 height 15
click at [475, 684] on icon "button" at bounding box center [475, 688] width 13 height 13
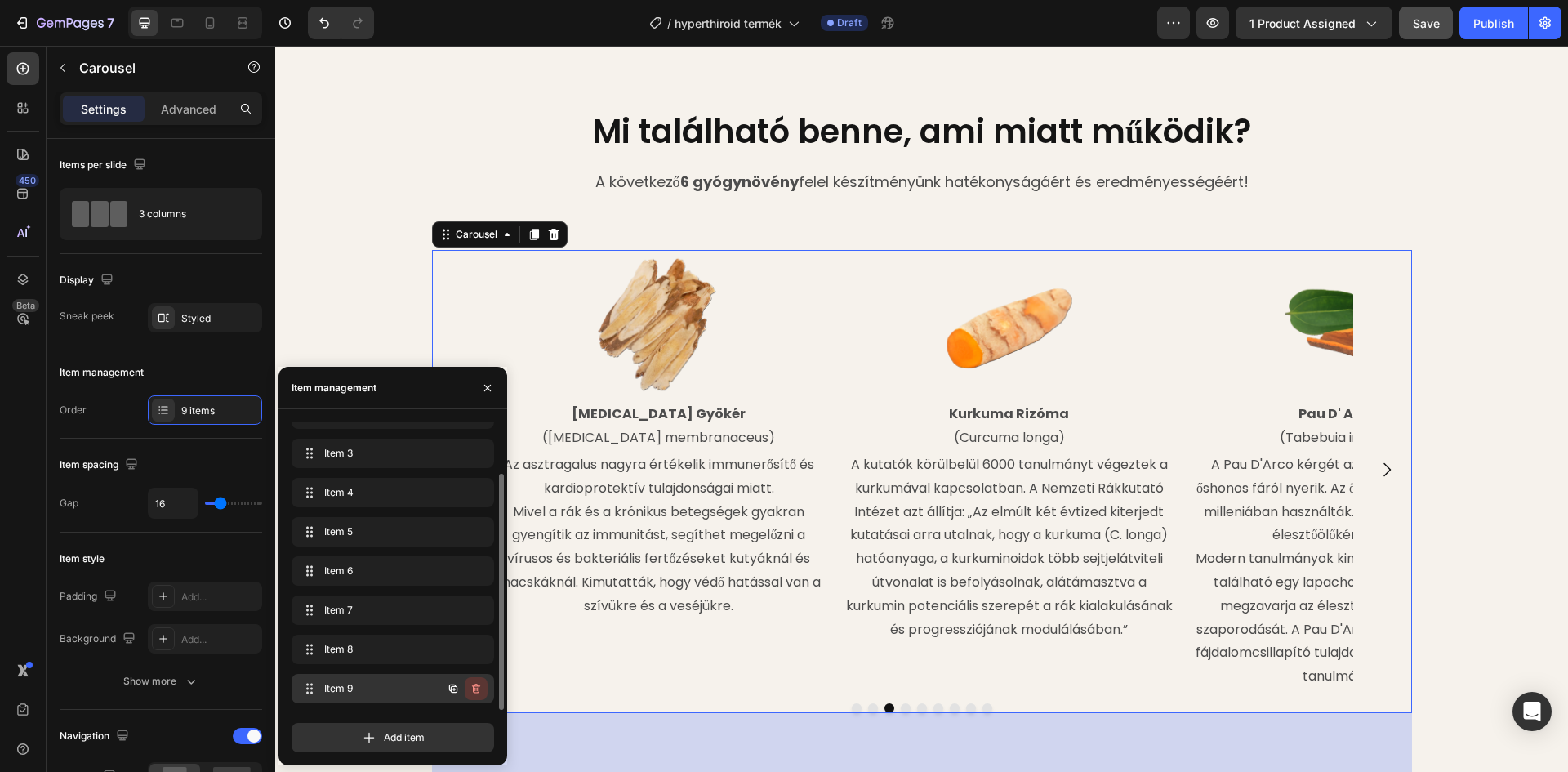
click at [476, 684] on icon "button" at bounding box center [476, 689] width 8 height 10
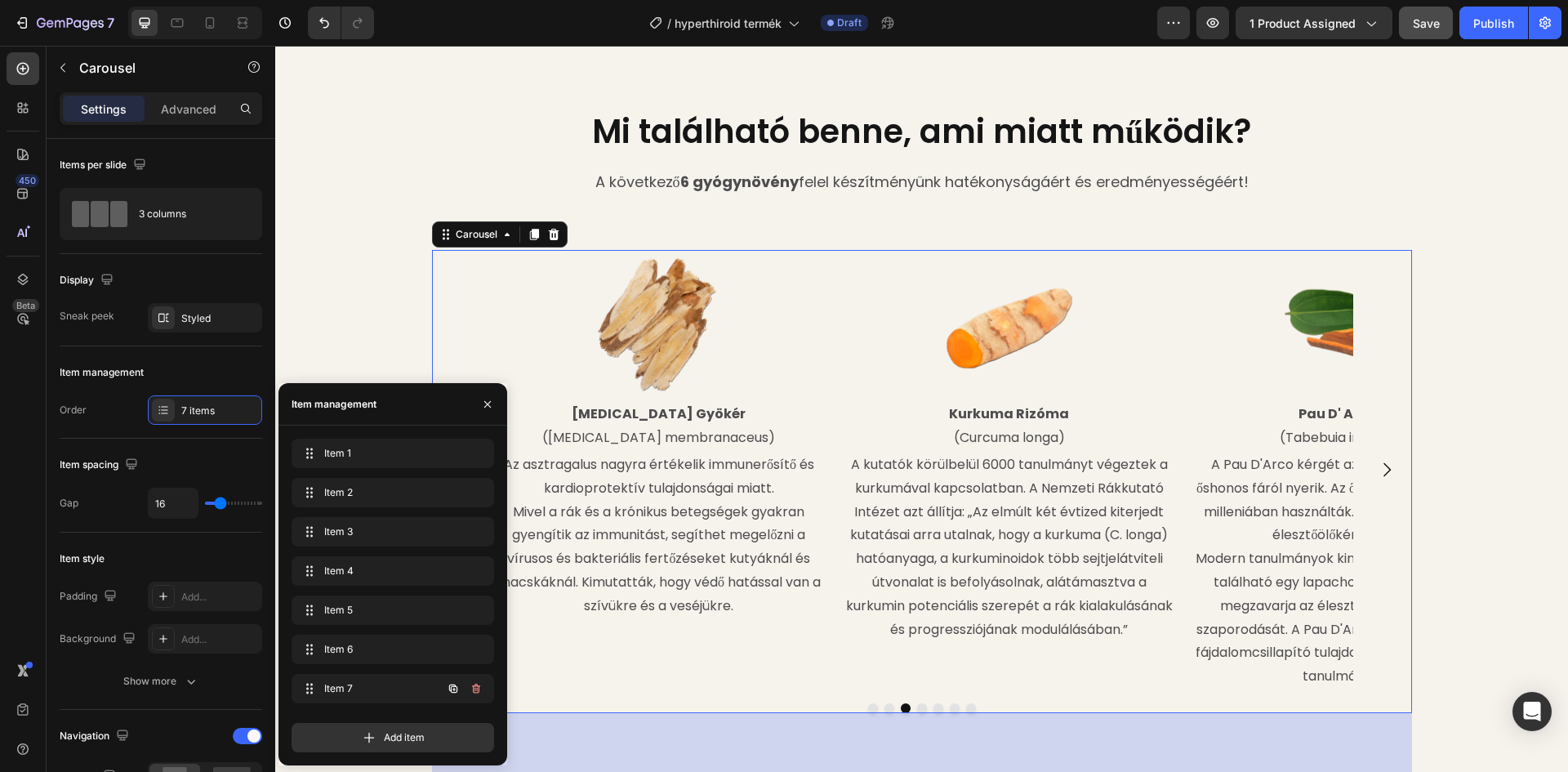
scroll to position [0, 0]
click at [476, 684] on icon "button" at bounding box center [476, 689] width 8 height 10
click at [476, 684] on div "Delete" at bounding box center [465, 688] width 31 height 15
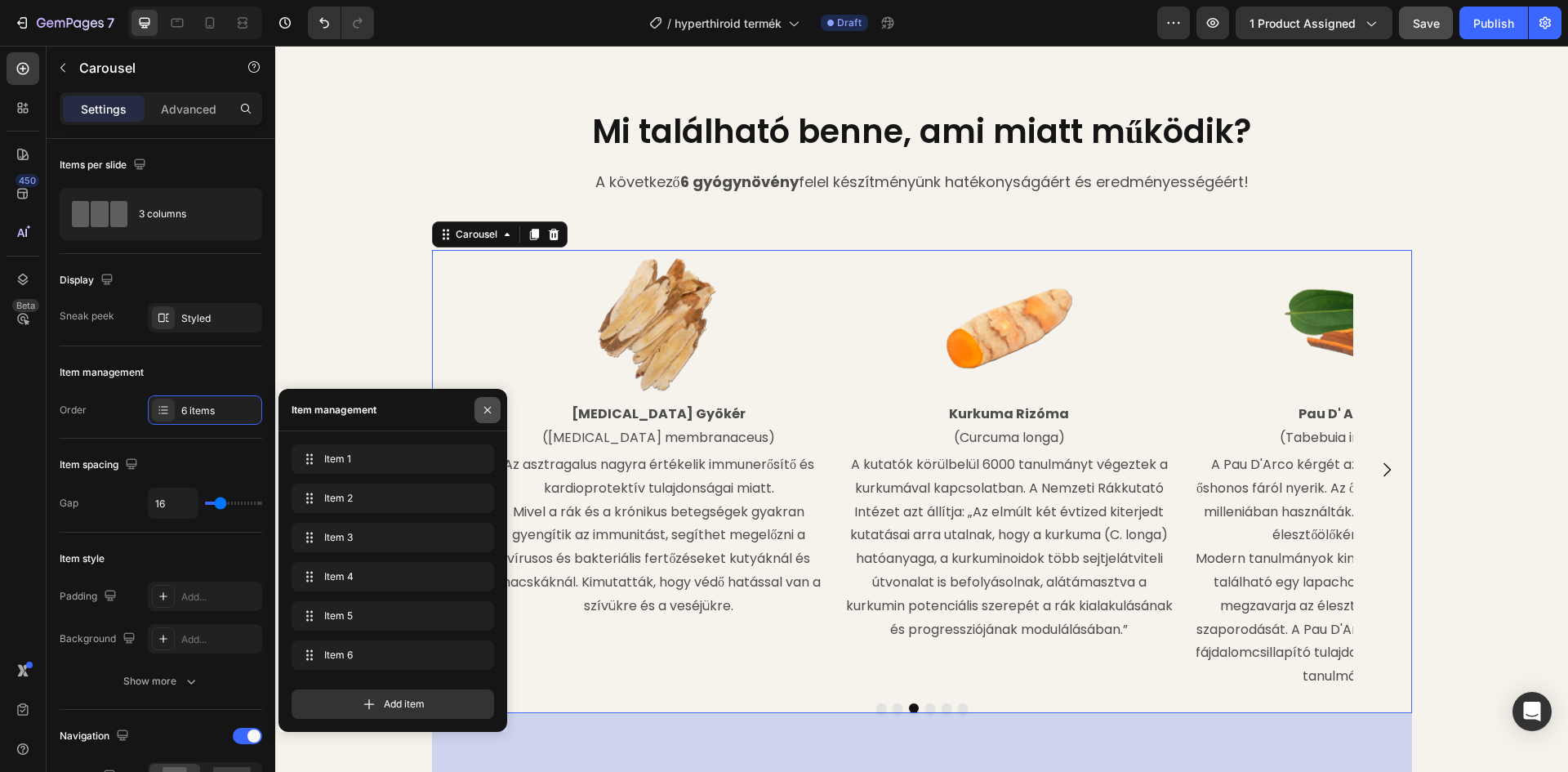
click at [478, 413] on button "button" at bounding box center [487, 410] width 27 height 27
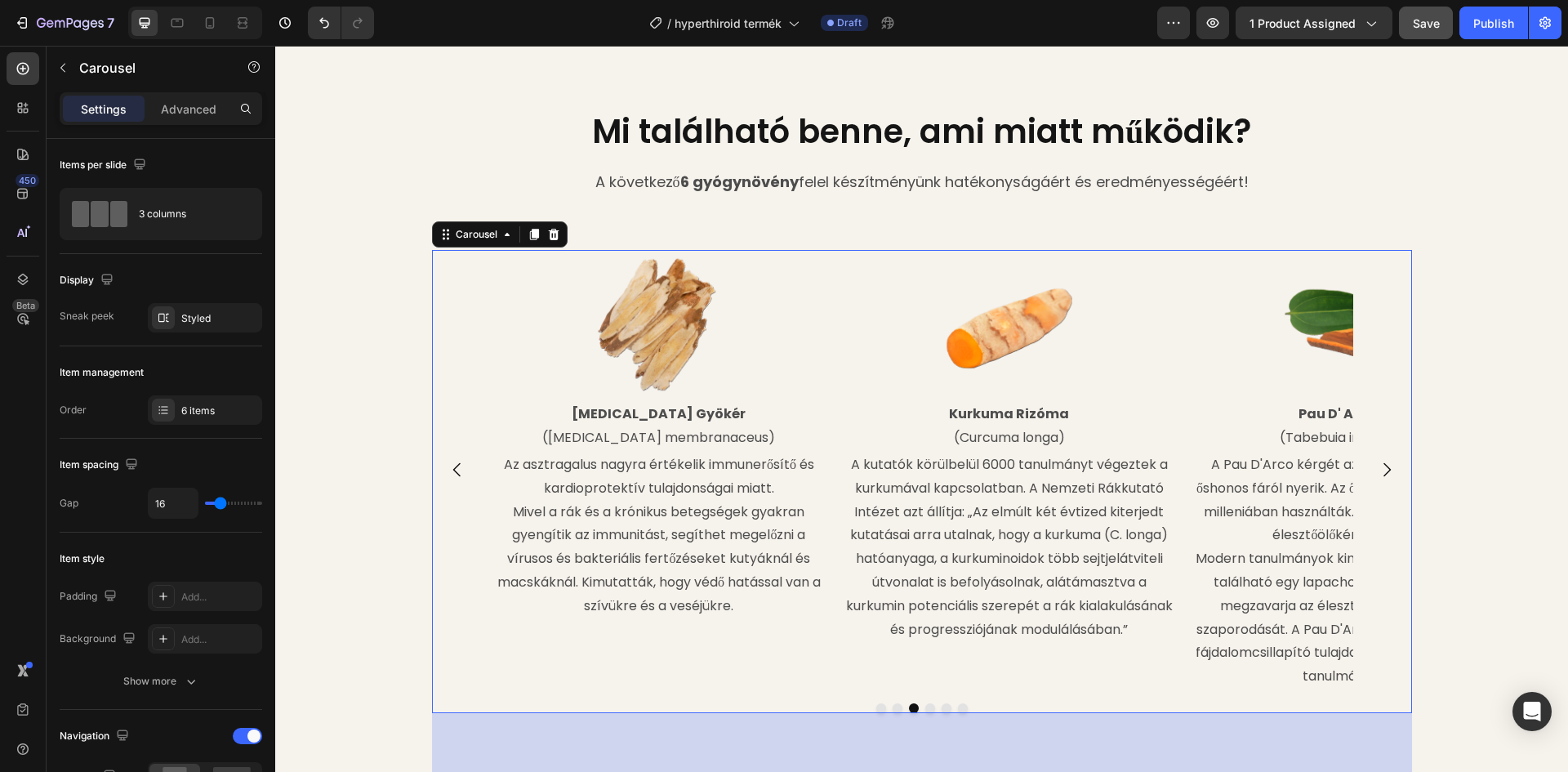
click at [447, 470] on icon "Carousel Back Arrow" at bounding box center [457, 469] width 20 height 20
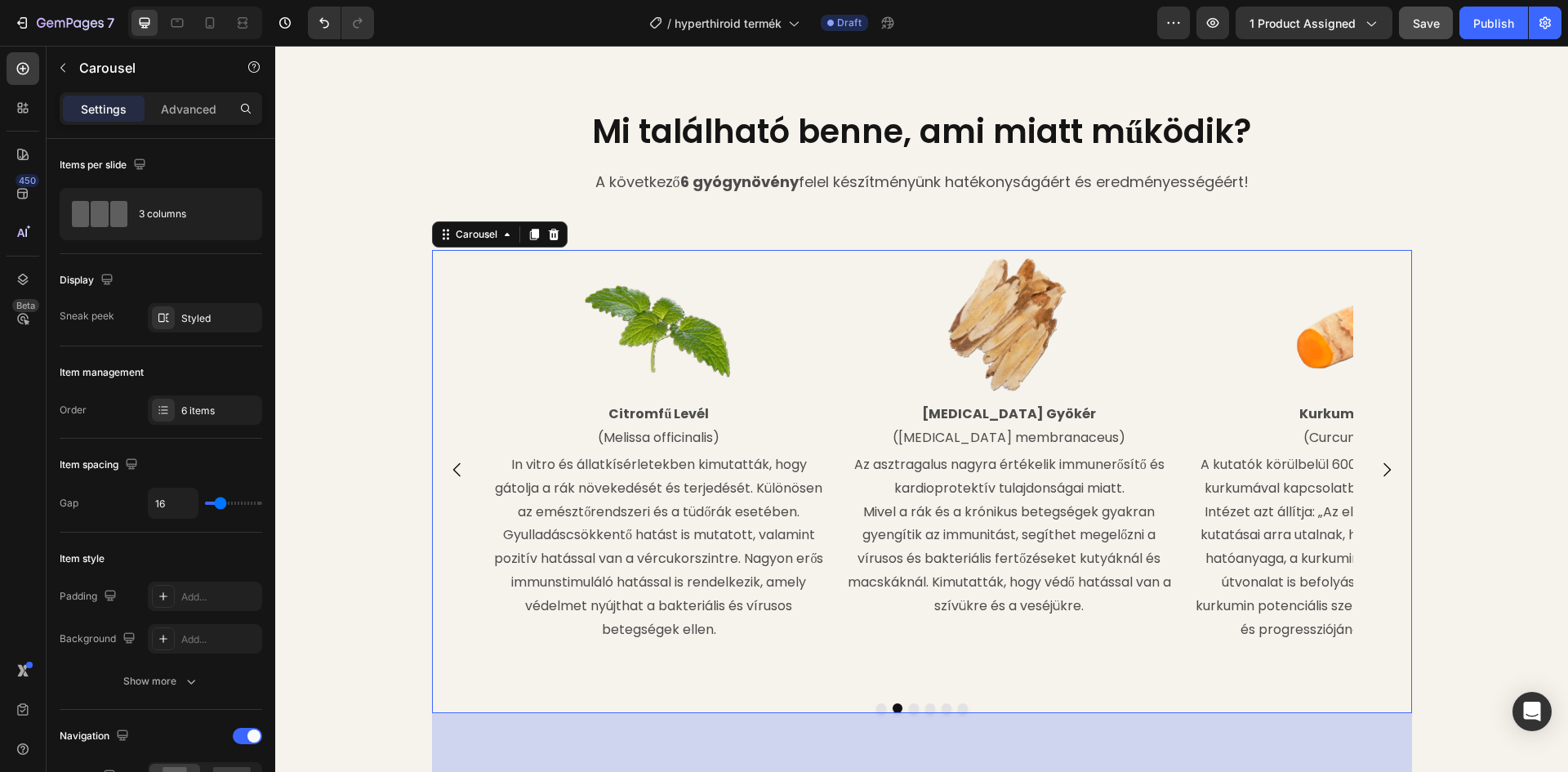
click at [447, 470] on icon "Carousel Back Arrow" at bounding box center [457, 469] width 20 height 20
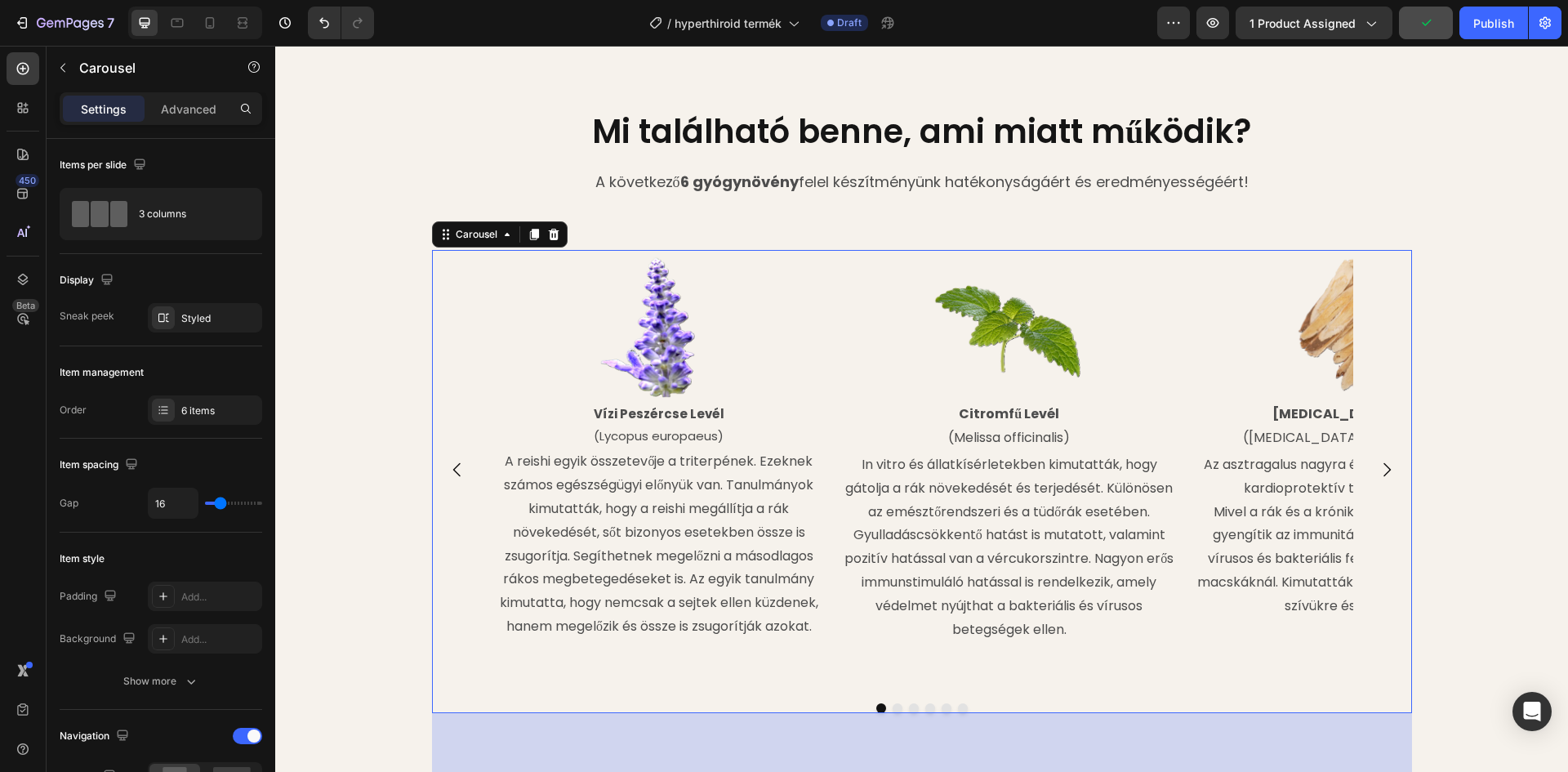
click at [1369, 464] on button "Carousel Next Arrow" at bounding box center [1387, 469] width 45 height 45
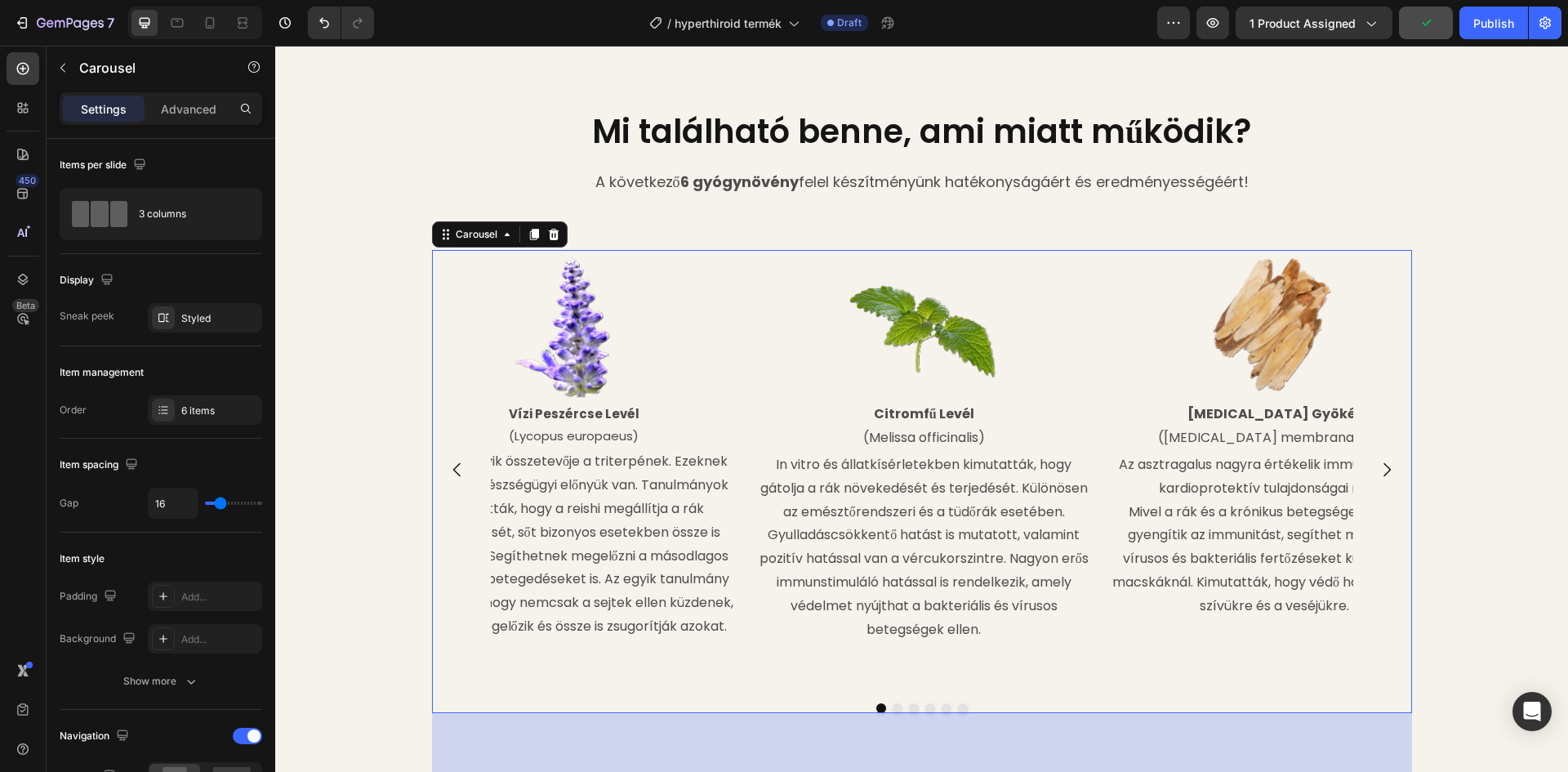
click at [1369, 464] on button "Carousel Next Arrow" at bounding box center [1387, 469] width 45 height 45
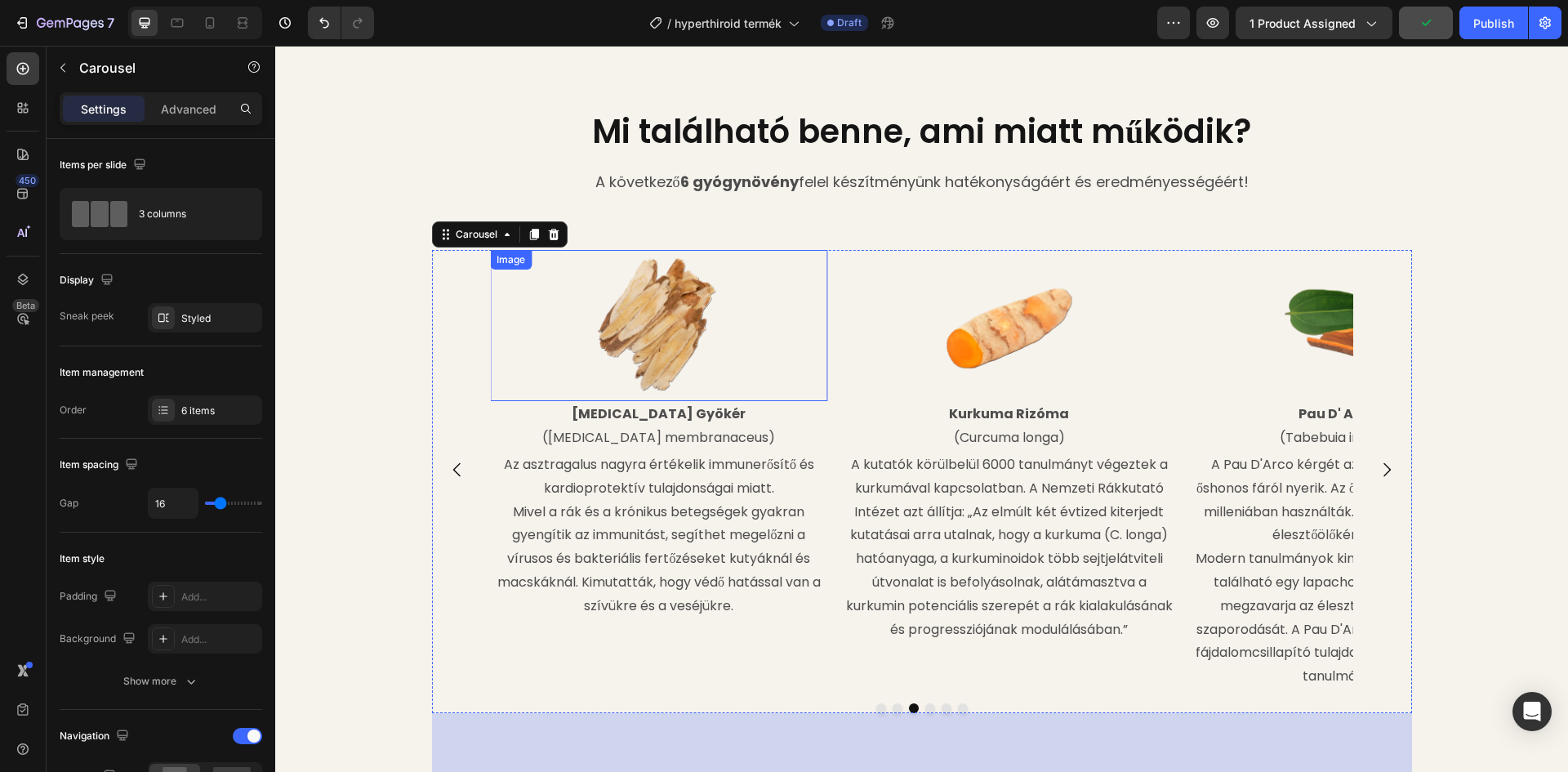
click at [595, 313] on img at bounding box center [659, 326] width 152 height 152
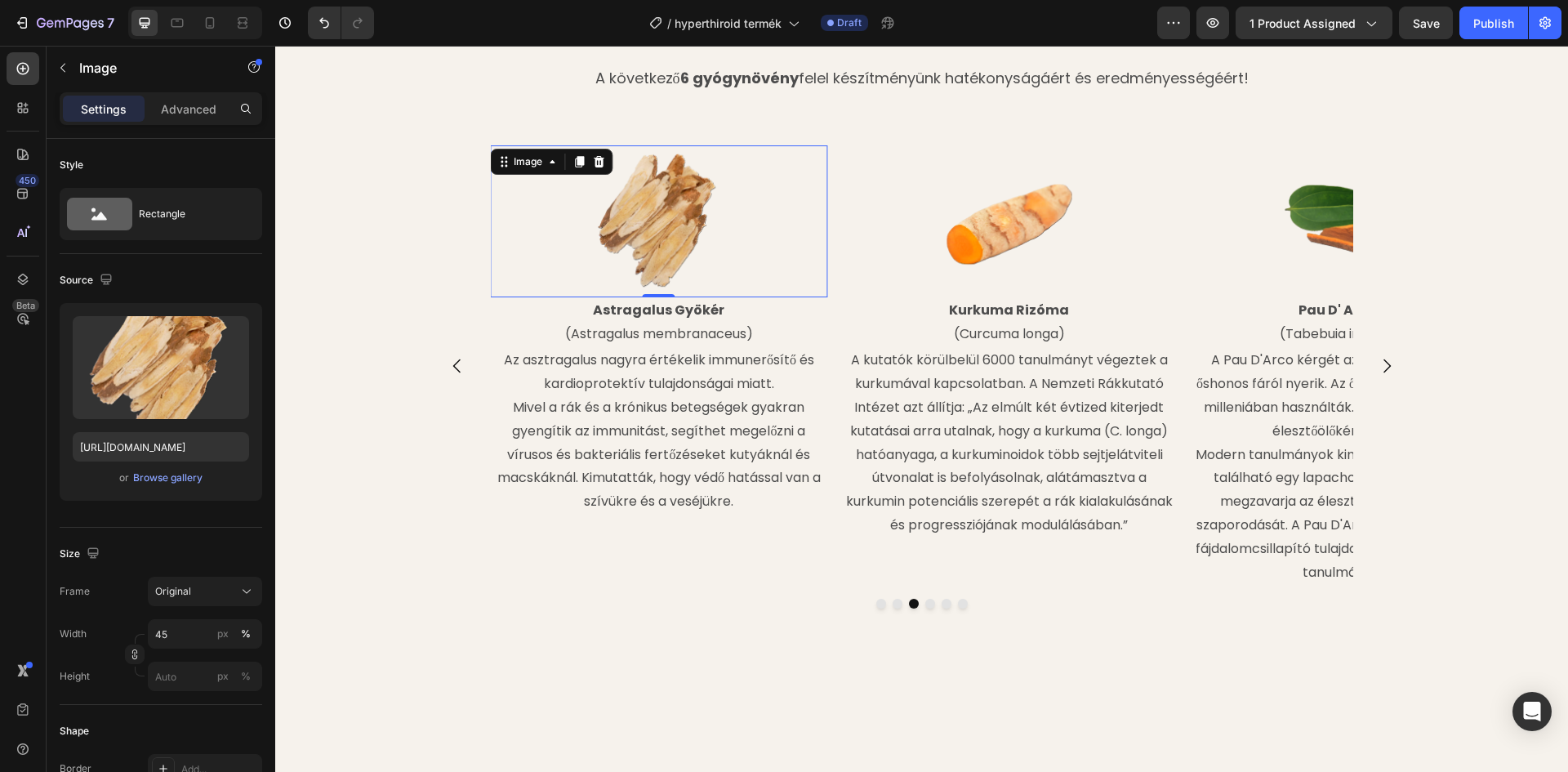
click at [170, 390] on input "file" at bounding box center [161, 394] width 112 height 28
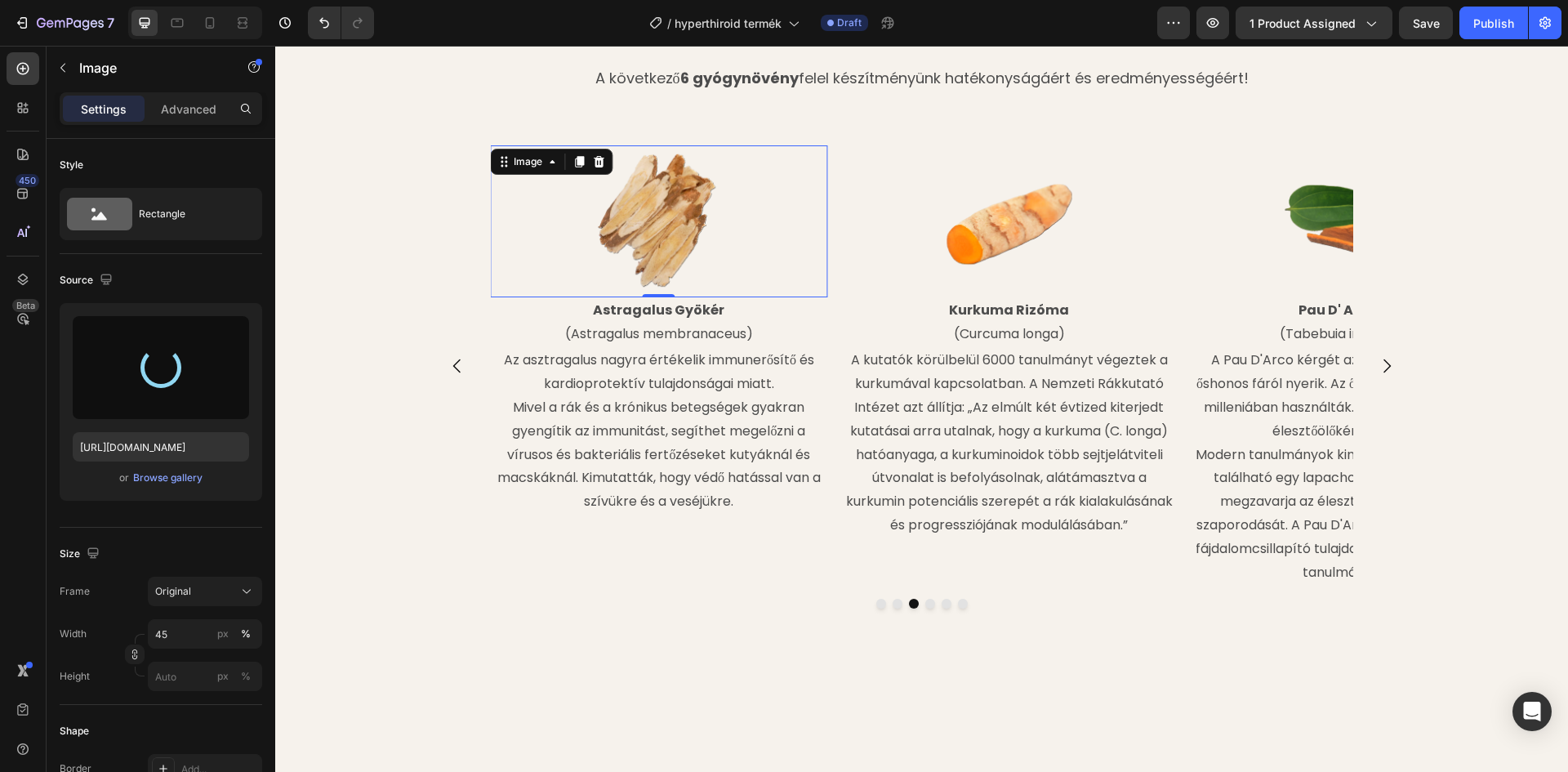
type input "[URL][DOMAIN_NAME]"
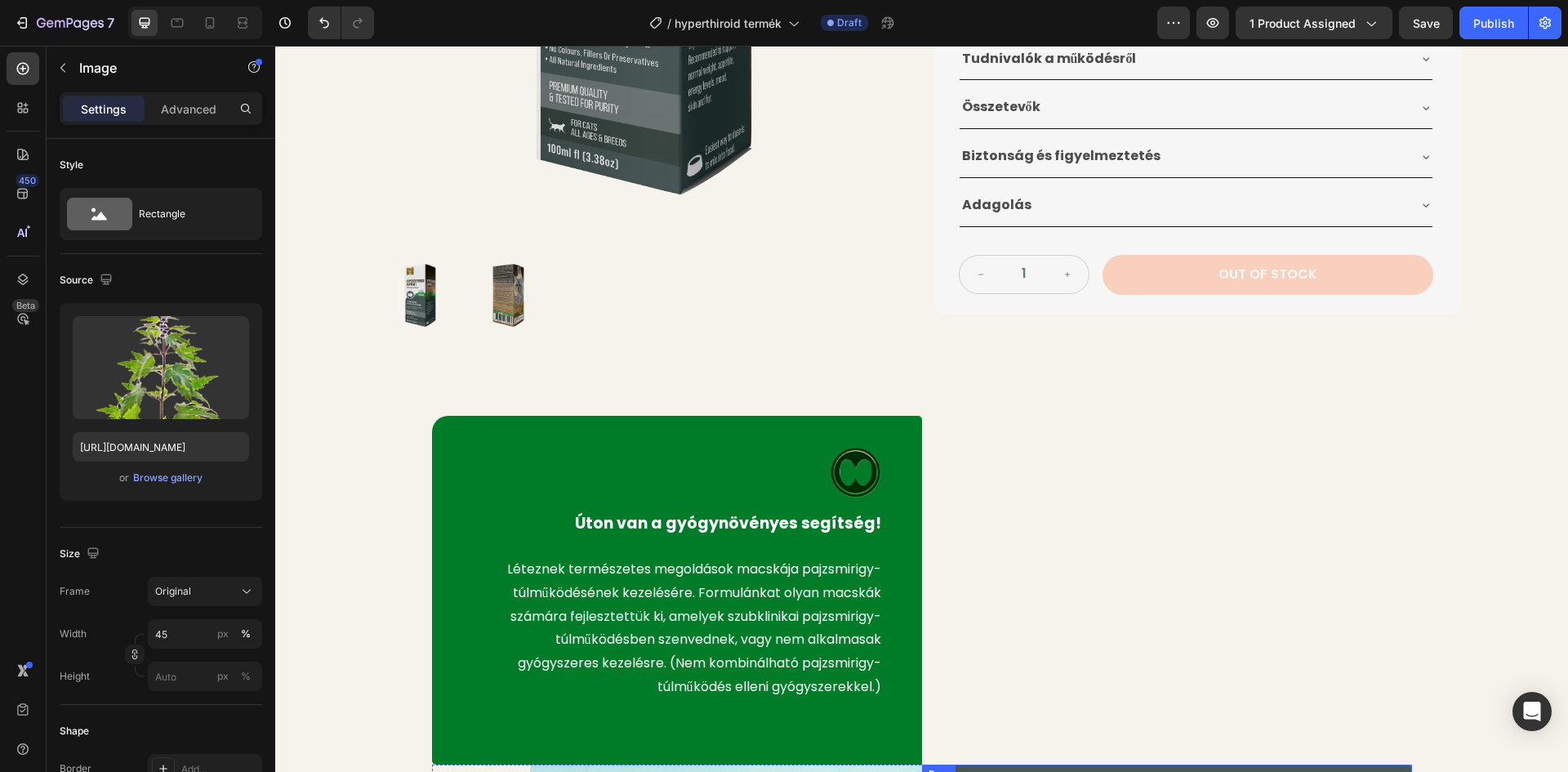
scroll to position [326, 0]
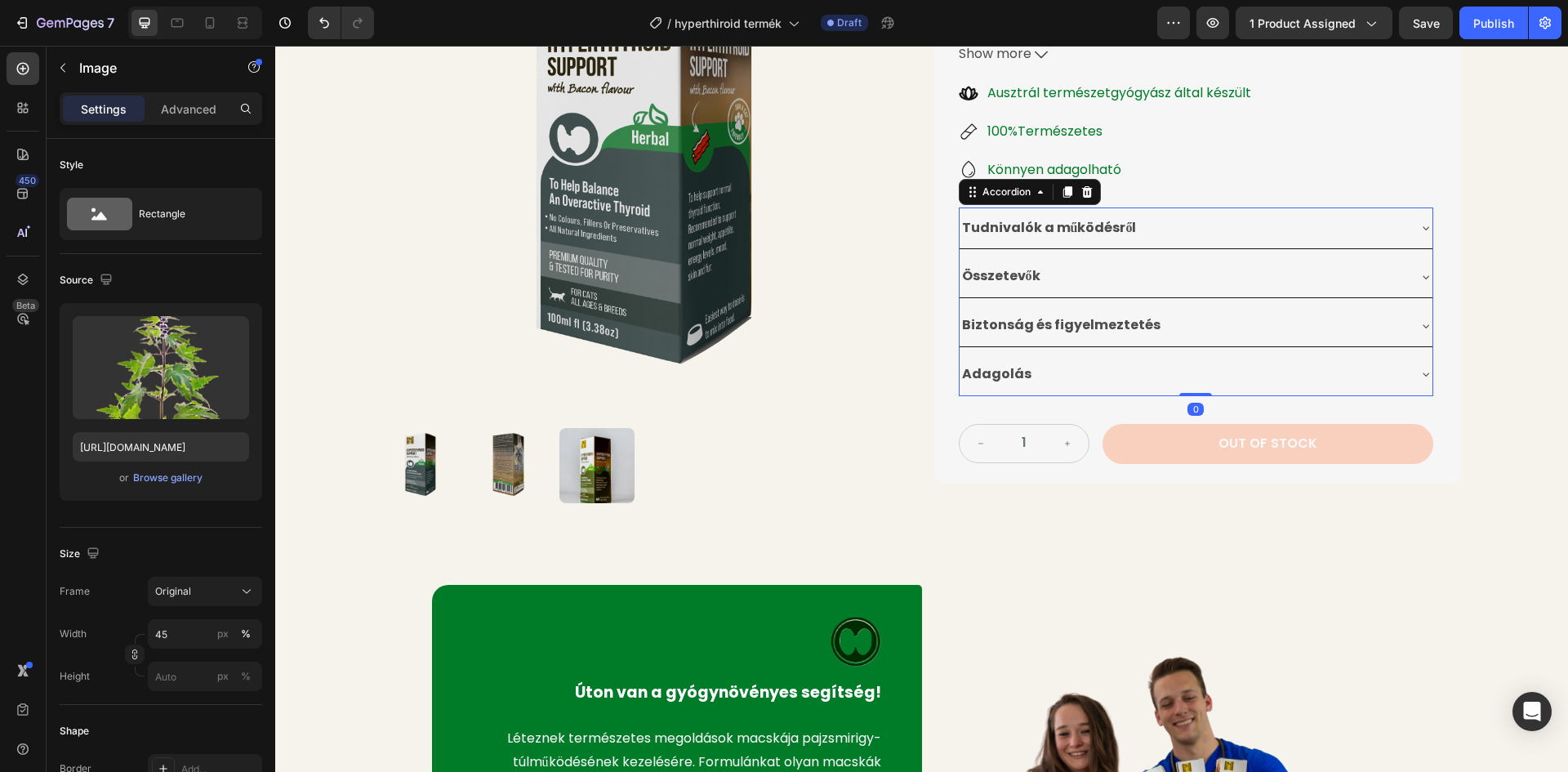
click at [1146, 271] on div "Összetevők" at bounding box center [1183, 276] width 446 height 29
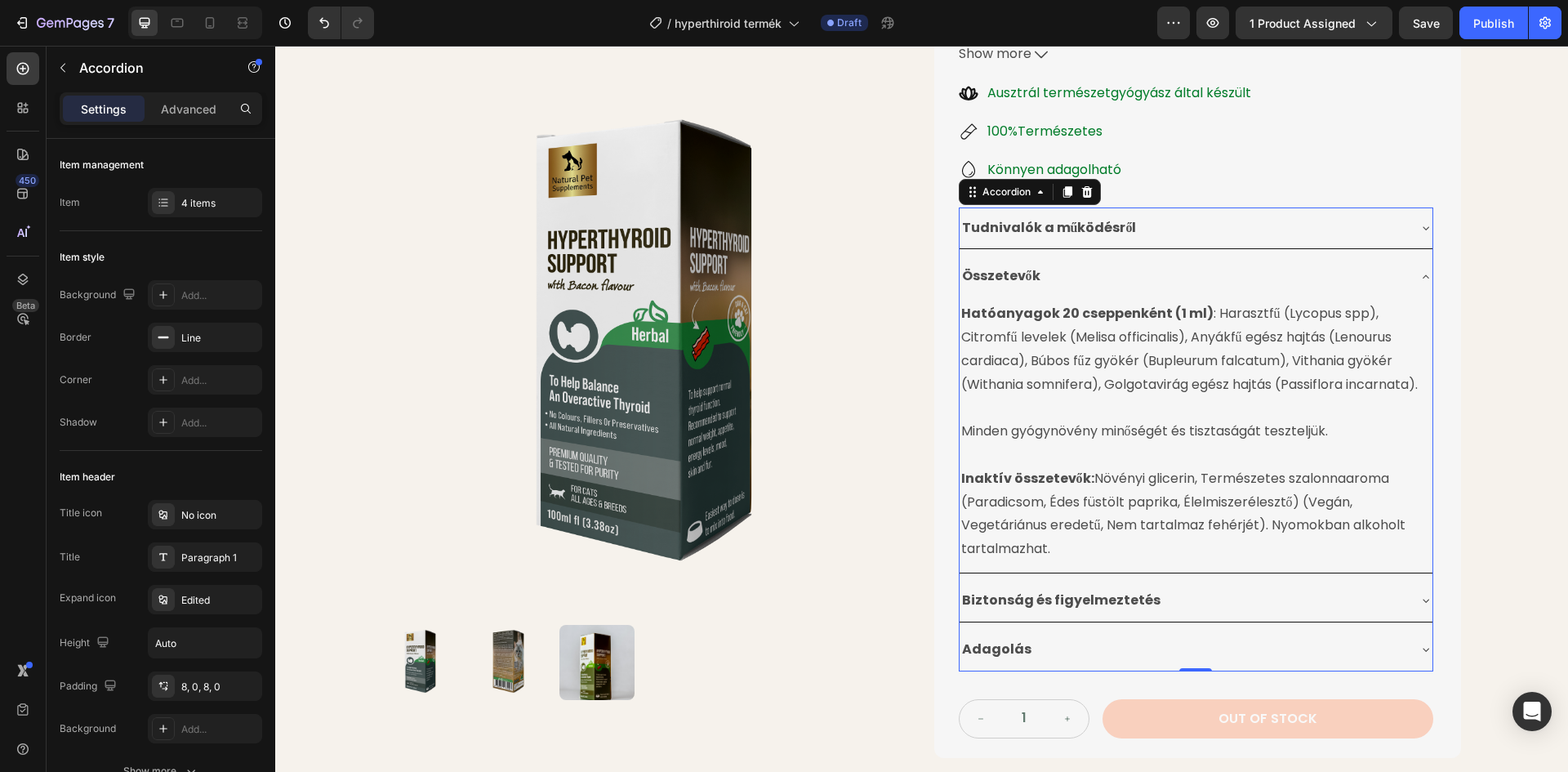
click at [1237, 282] on div "Összetevők" at bounding box center [1183, 276] width 446 height 29
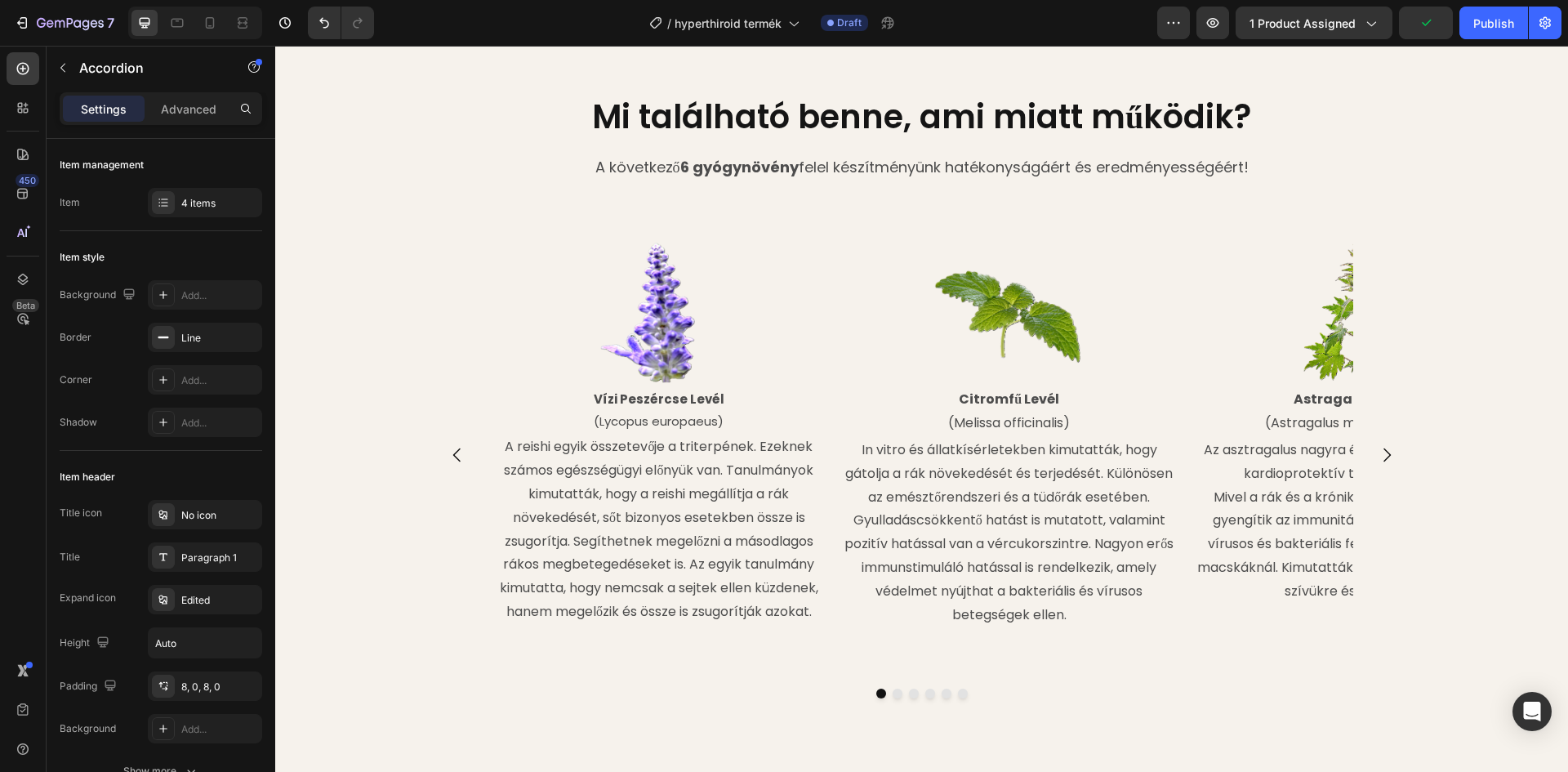
scroll to position [1634, 0]
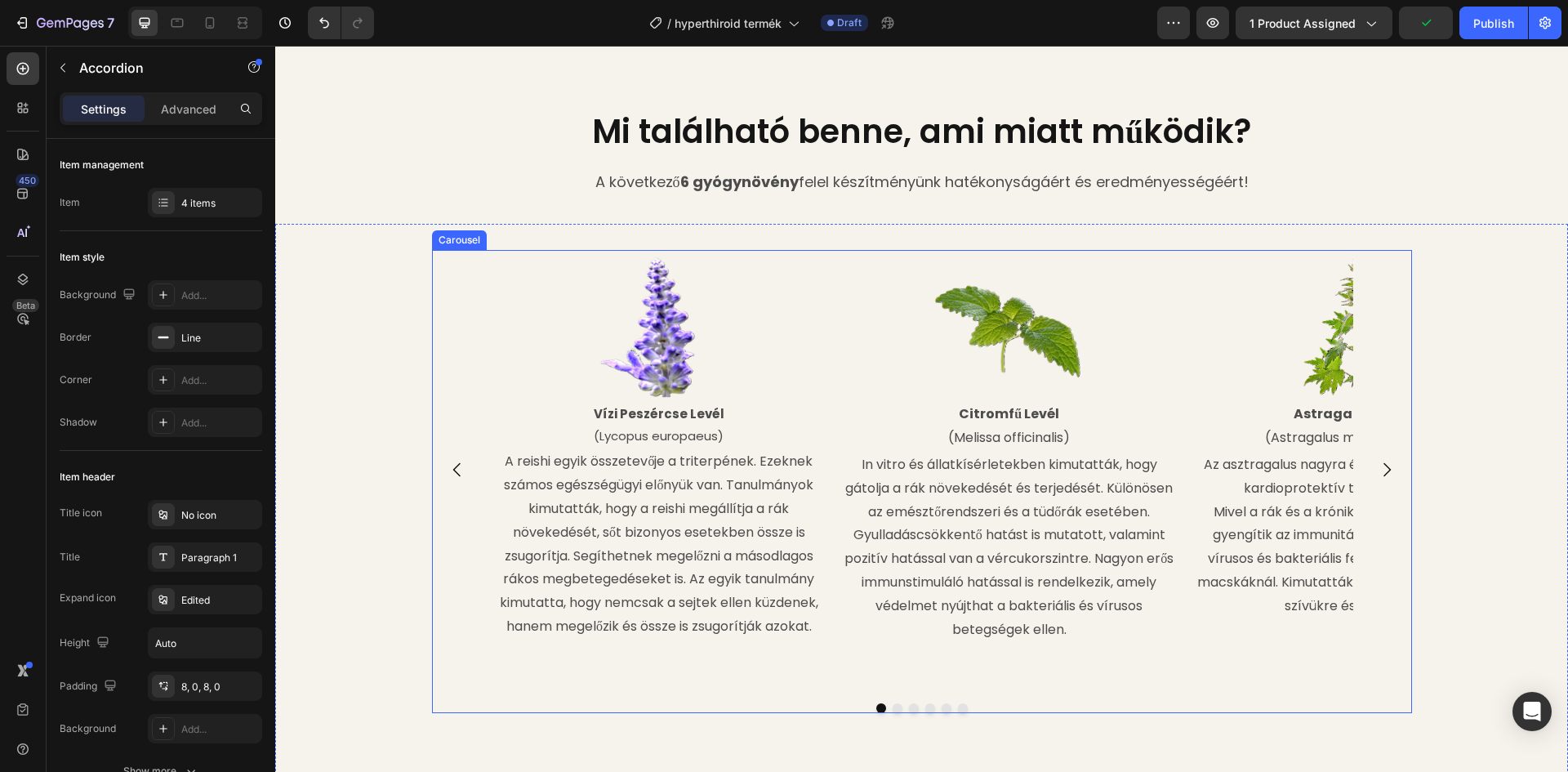
click at [1385, 470] on icon "Carousel Next Arrow" at bounding box center [1387, 469] width 20 height 20
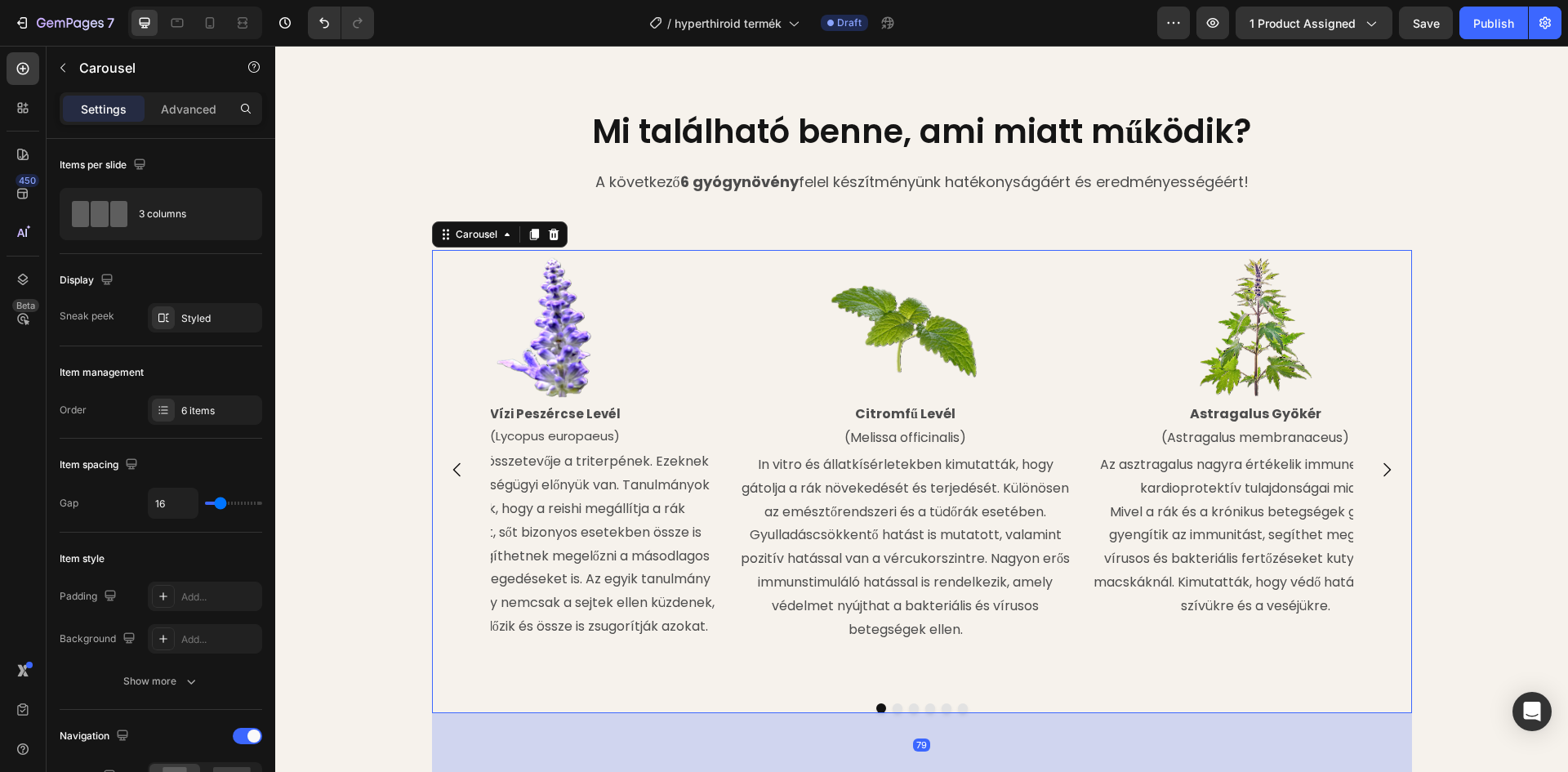
click at [1385, 470] on icon "Carousel Next Arrow" at bounding box center [1387, 469] width 20 height 20
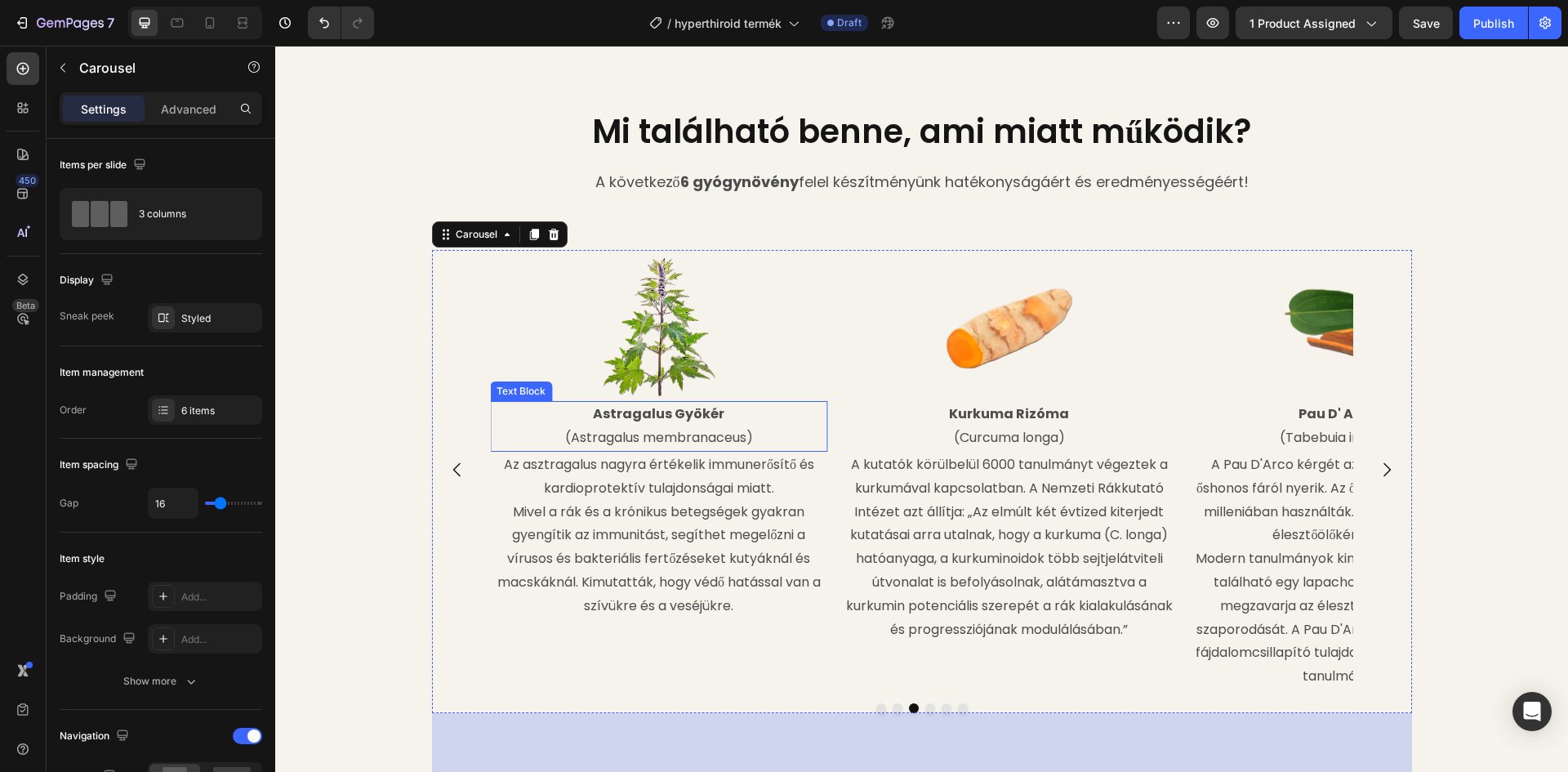
click at [714, 412] on strong "Astragalus Gyökér" at bounding box center [658, 413] width 131 height 19
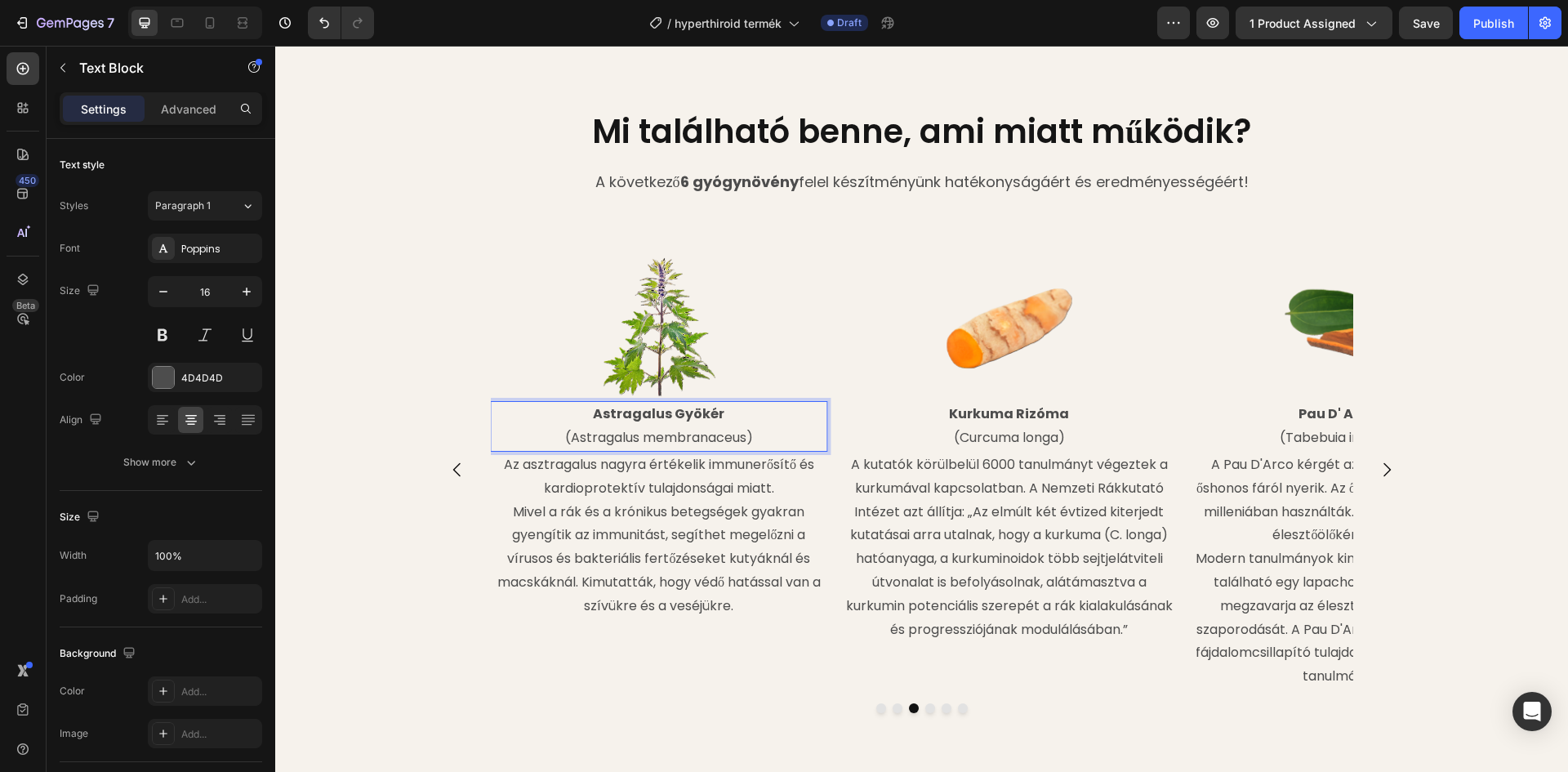
click at [718, 413] on p "Astragalus Gyökér" at bounding box center [658, 414] width 334 height 24
drag, startPoint x: 709, startPoint y: 410, endPoint x: 589, endPoint y: 409, distance: 120.0
click at [589, 409] on p "Astragalus Gyökér" at bounding box center [658, 414] width 334 height 24
drag, startPoint x: 745, startPoint y: 439, endPoint x: 570, endPoint y: 440, distance: 175.0
click at [570, 440] on p "(Astragalus membranaceus)" at bounding box center [658, 439] width 334 height 24
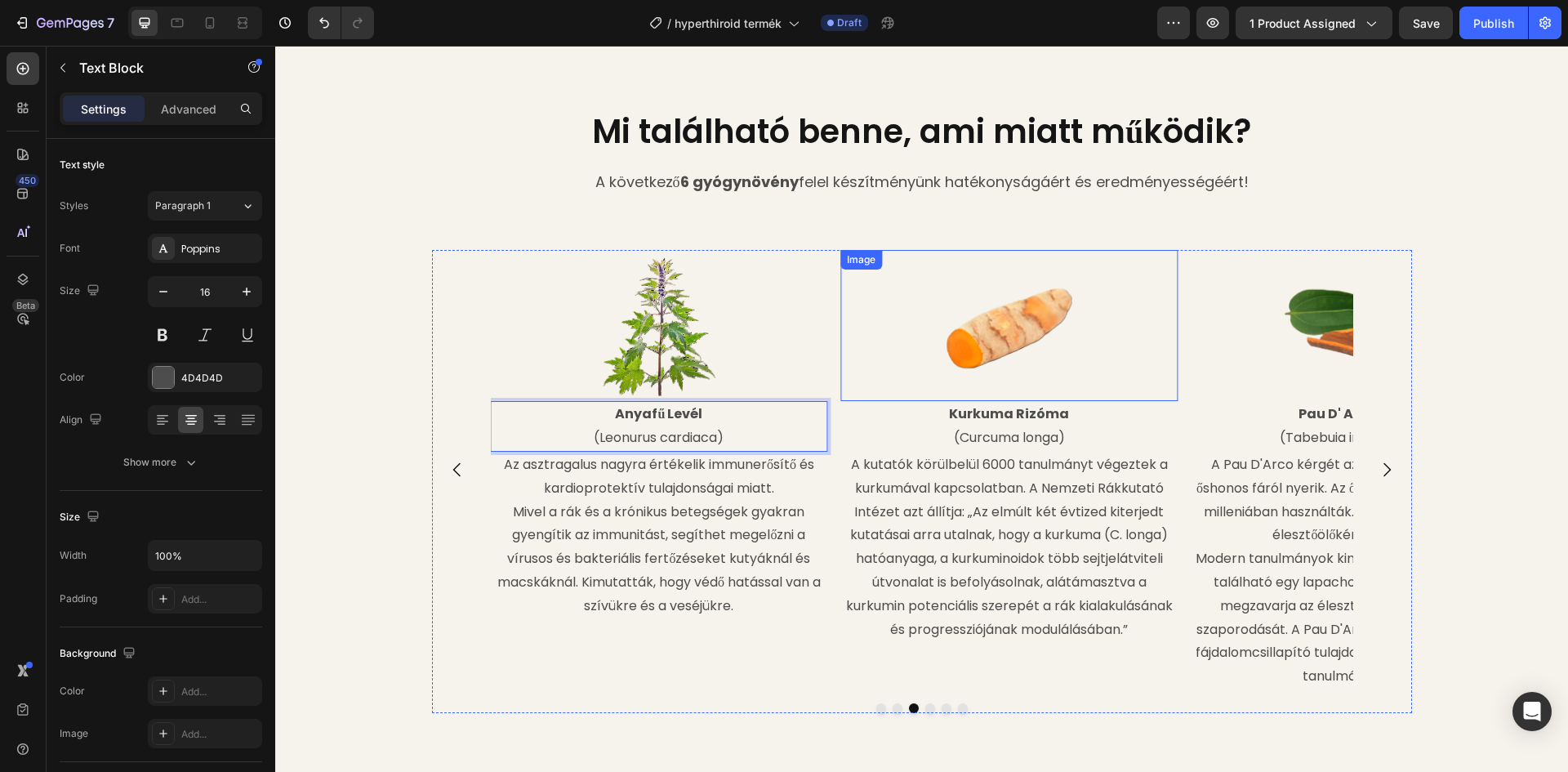
click at [1059, 360] on img at bounding box center [1009, 326] width 152 height 152
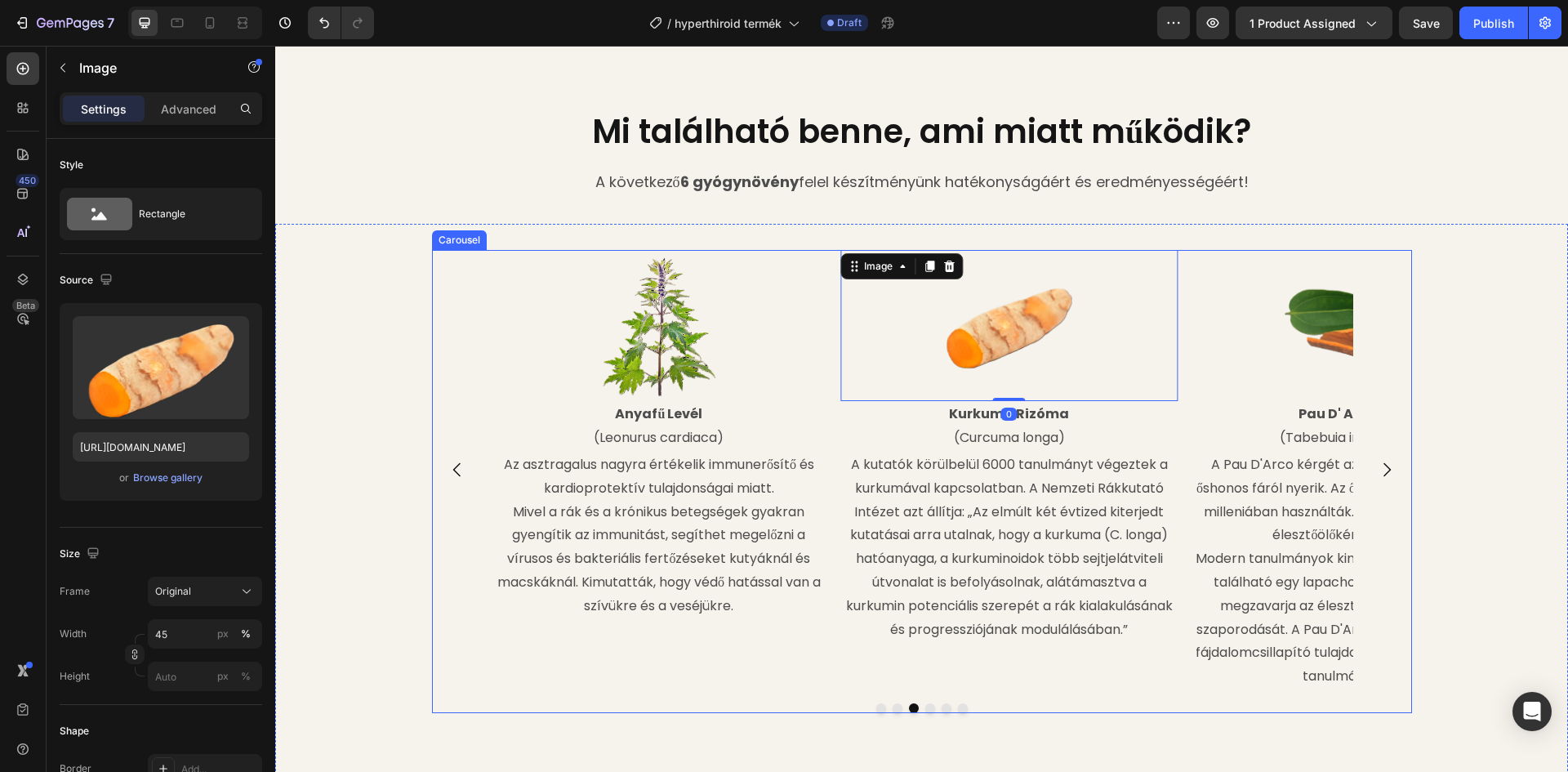
click at [1384, 464] on icon "Carousel Next Arrow" at bounding box center [1387, 469] width 20 height 20
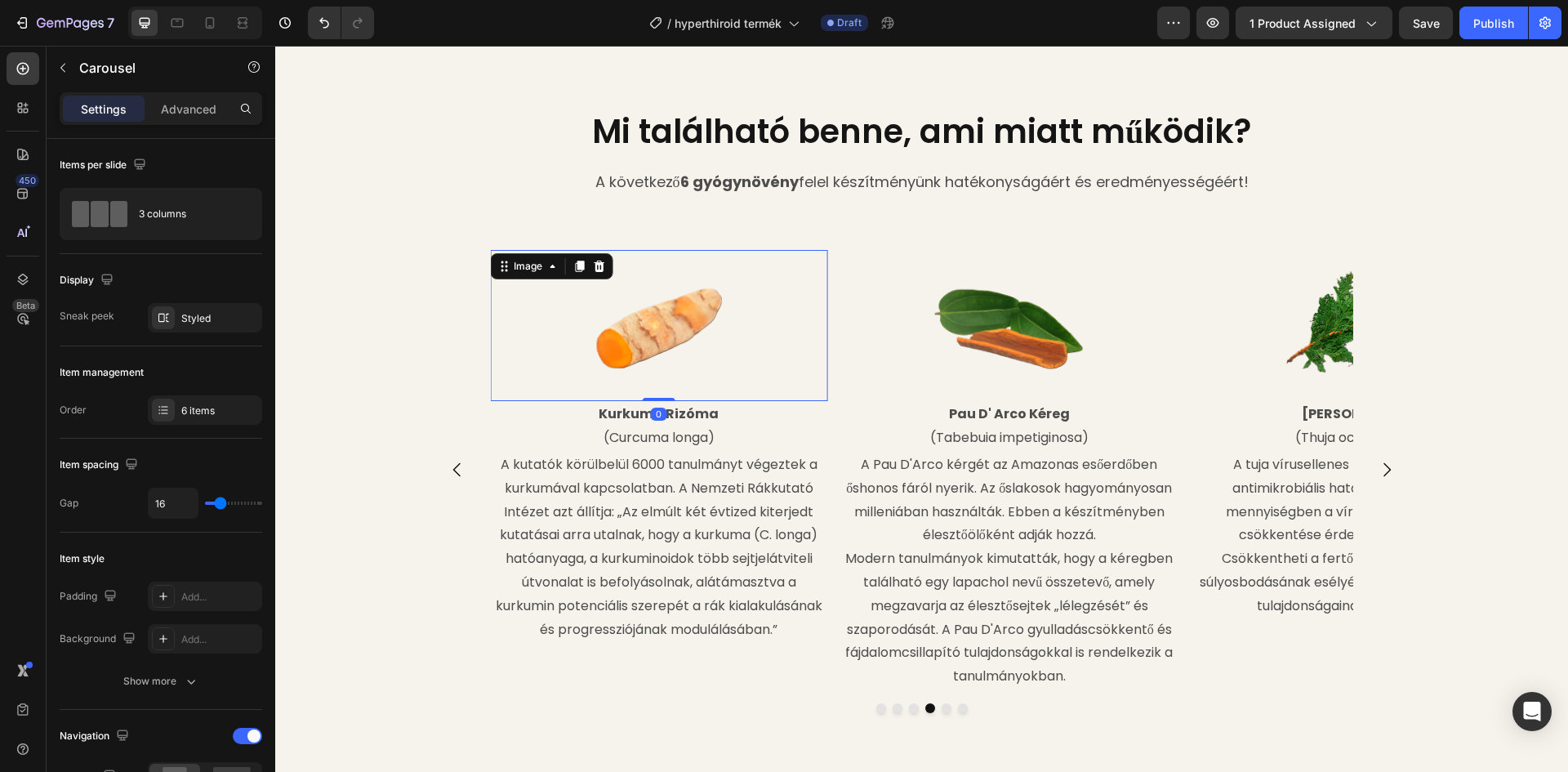
click at [664, 331] on img at bounding box center [659, 326] width 152 height 152
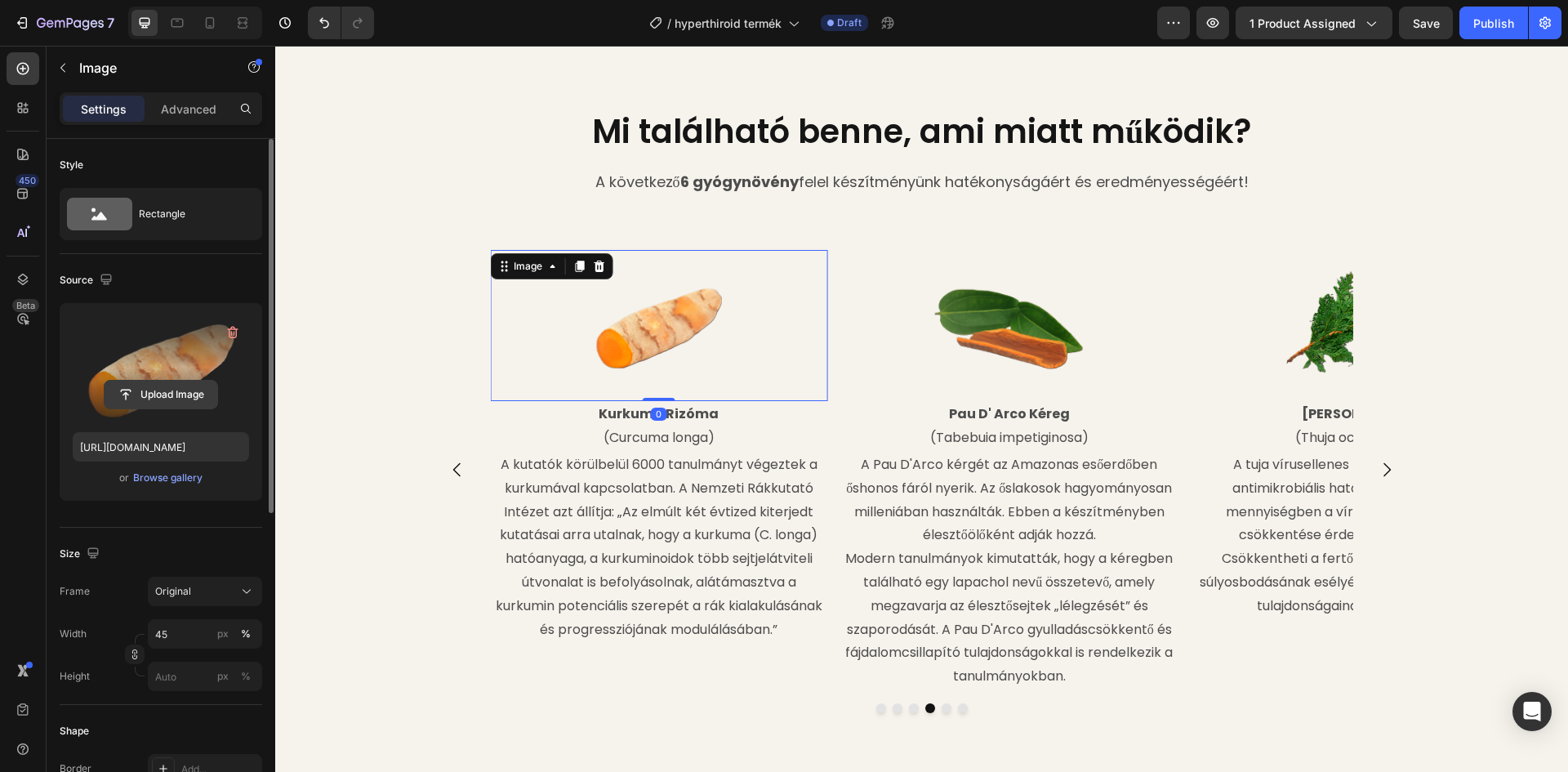
click at [176, 388] on input "file" at bounding box center [161, 394] width 112 height 28
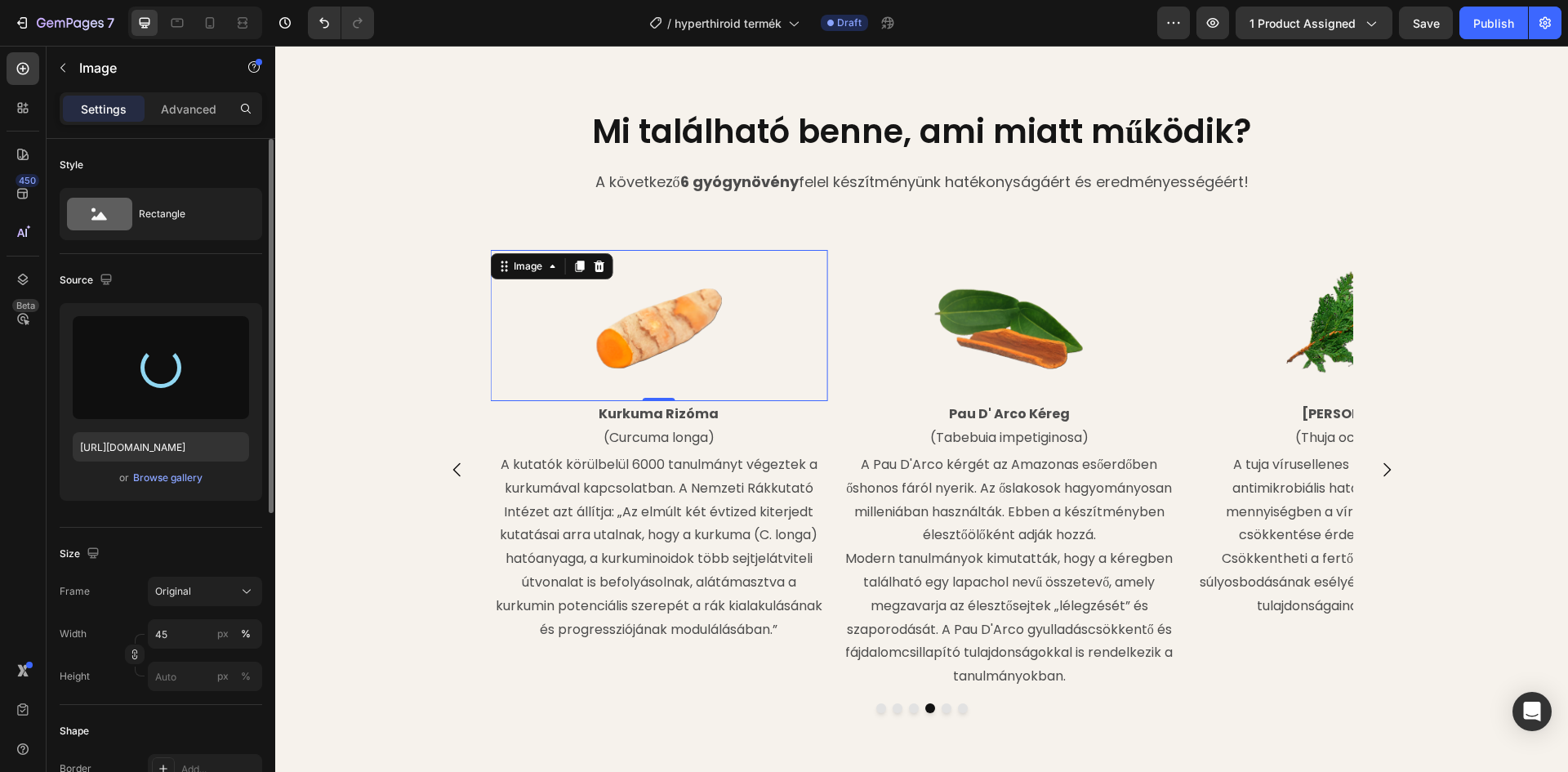
type input "[URL][DOMAIN_NAME]"
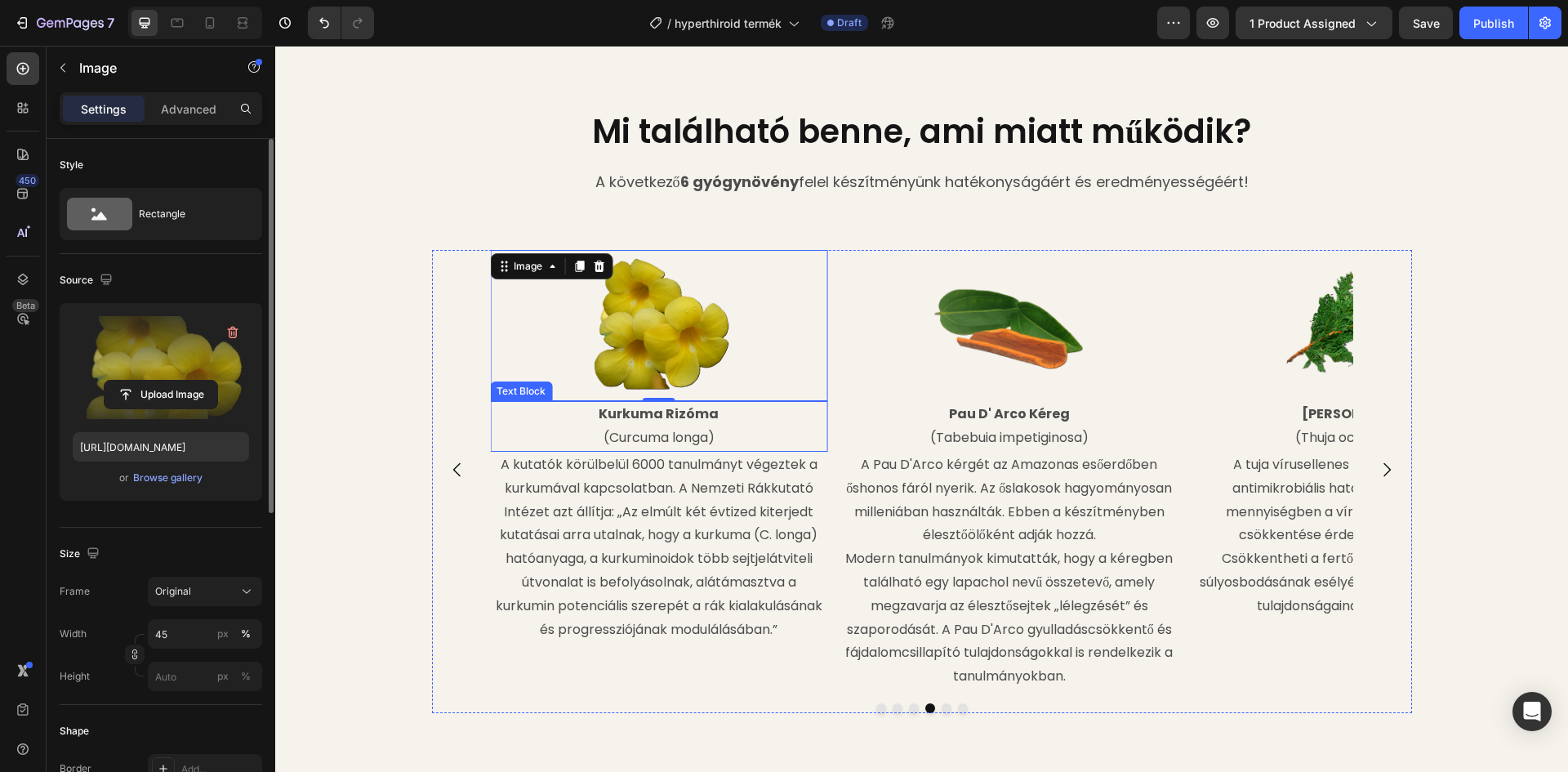
click at [711, 415] on strong "Kurkuma Rizóma" at bounding box center [658, 413] width 120 height 19
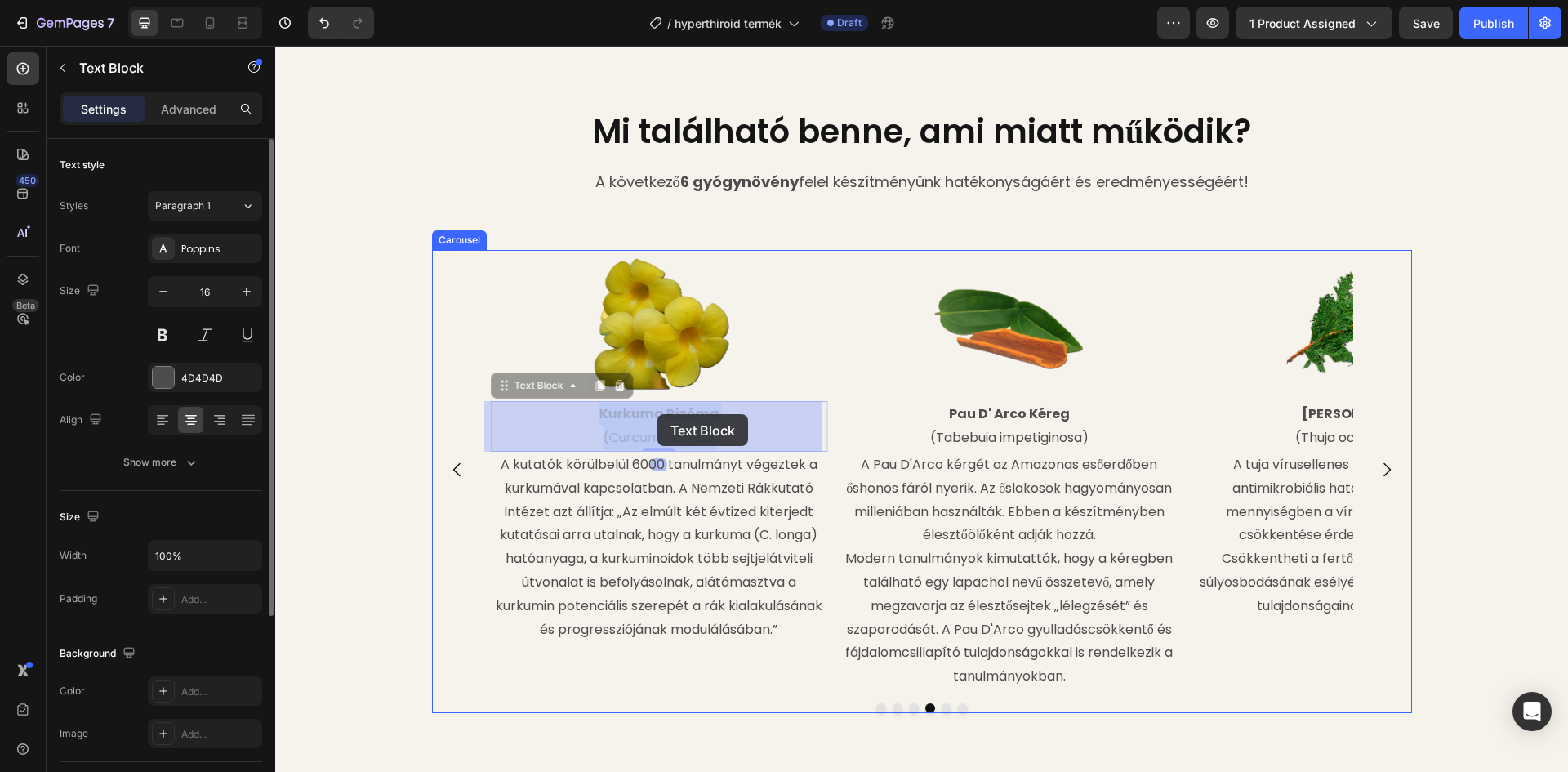
drag, startPoint x: 713, startPoint y: 412, endPoint x: 657, endPoint y: 414, distance: 56.0
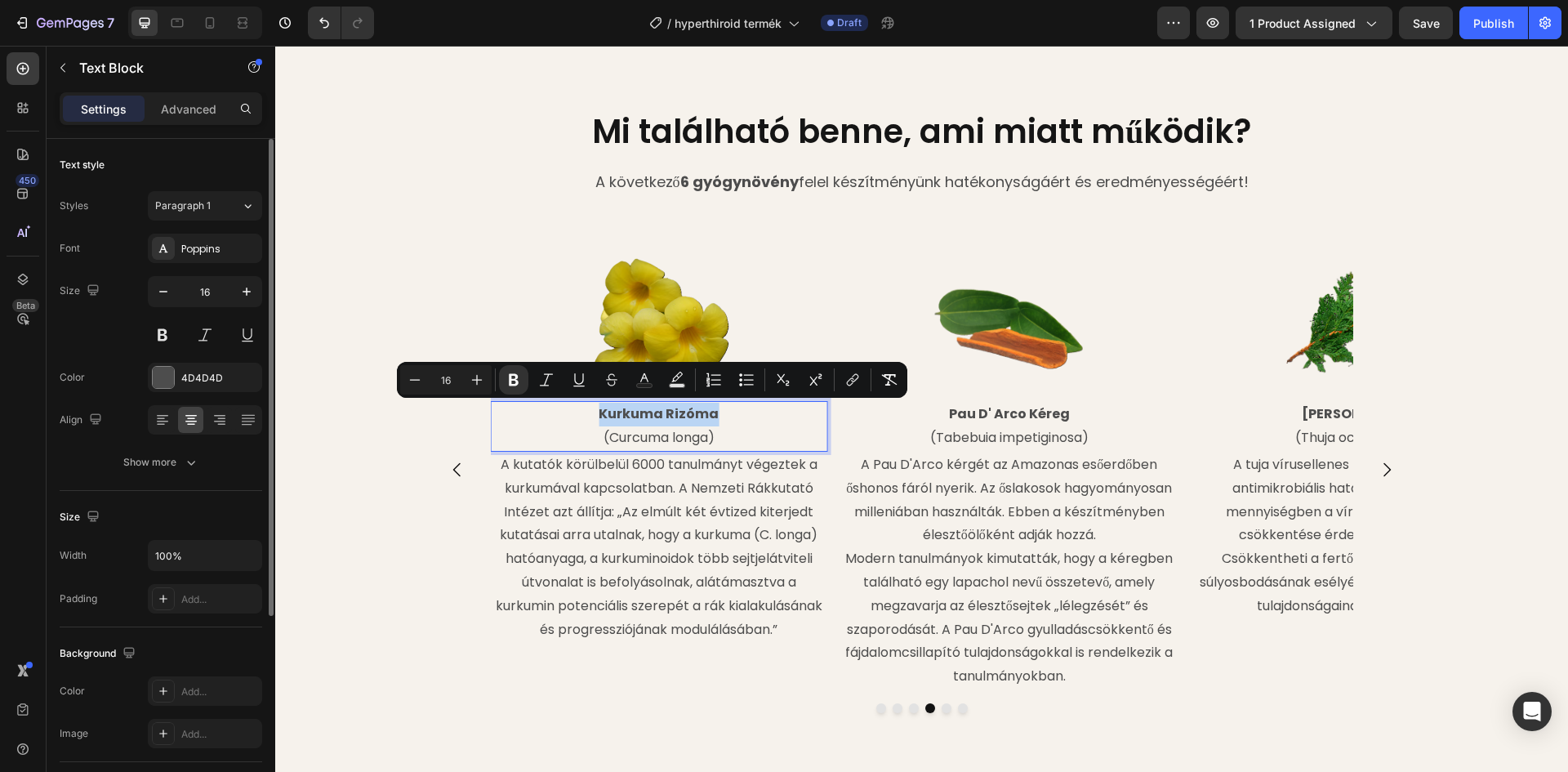
drag, startPoint x: 713, startPoint y: 412, endPoint x: 598, endPoint y: 413, distance: 115.0
click at [598, 413] on p "Kurkuma Rizóma" at bounding box center [658, 414] width 334 height 24
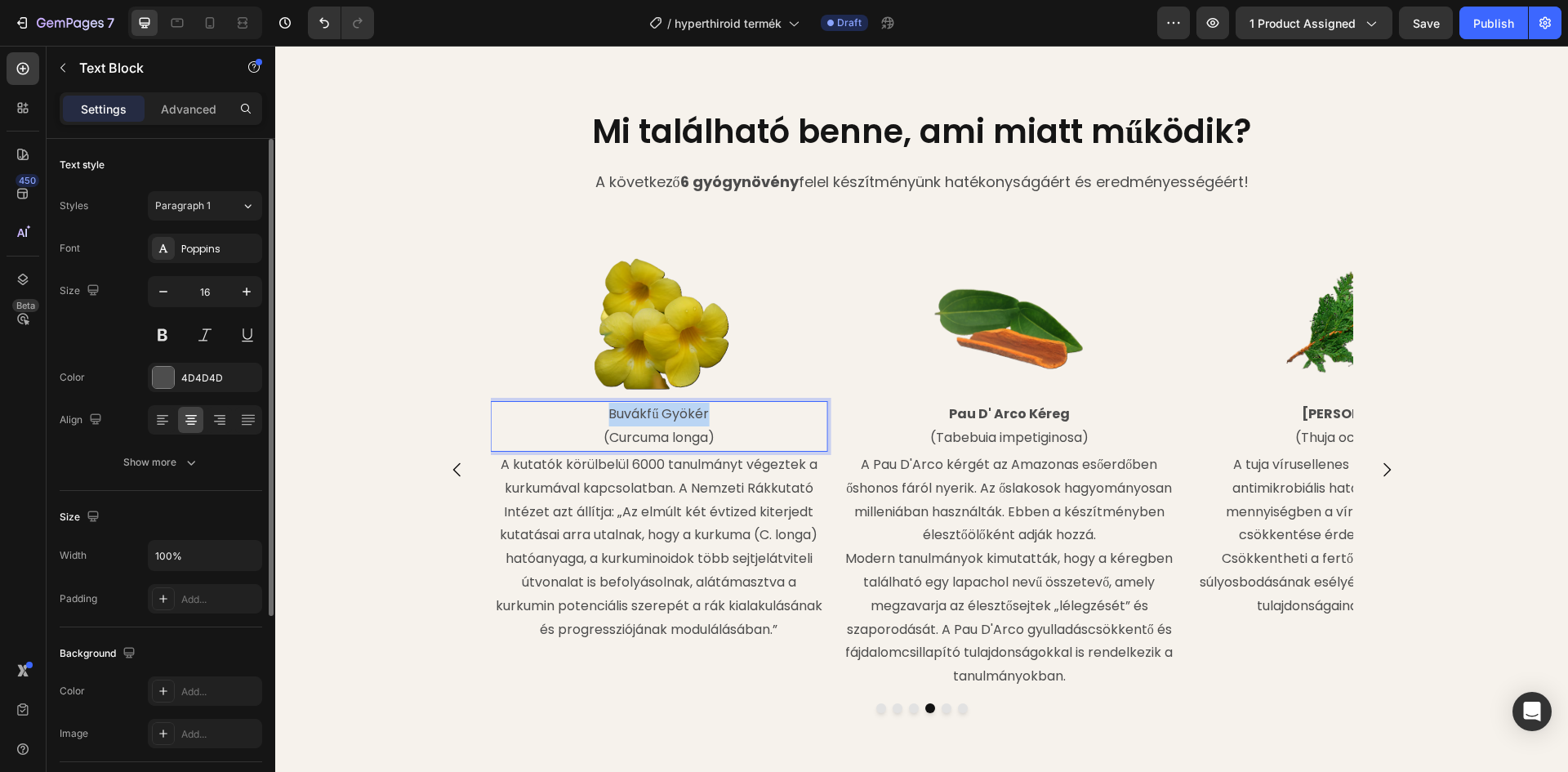
drag, startPoint x: 707, startPoint y: 412, endPoint x: 598, endPoint y: 421, distance: 109.4
click at [598, 421] on p "Buvákfű Gyökér" at bounding box center [658, 414] width 334 height 24
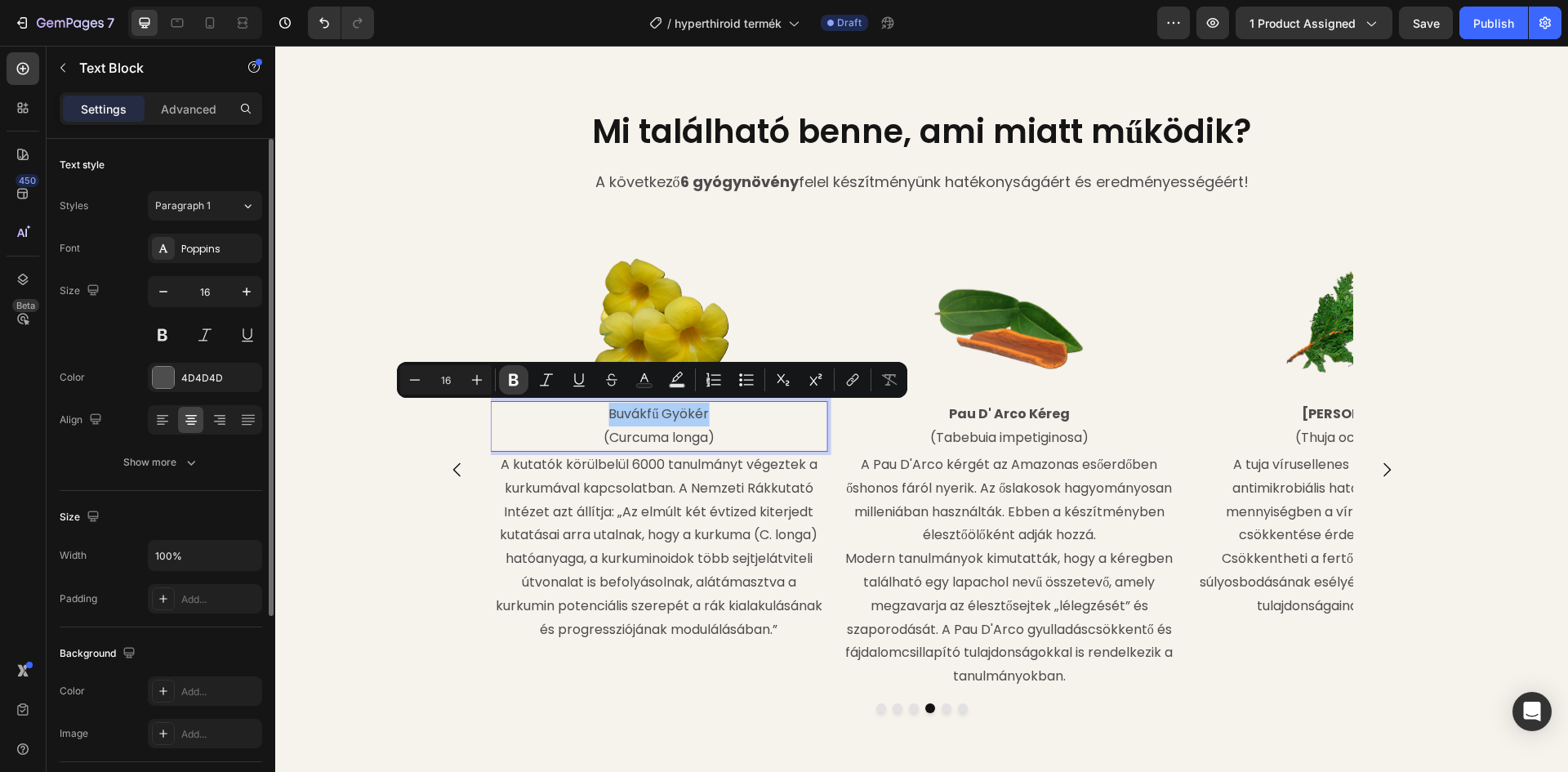
click at [518, 370] on button "Bold" at bounding box center [513, 380] width 30 height 30
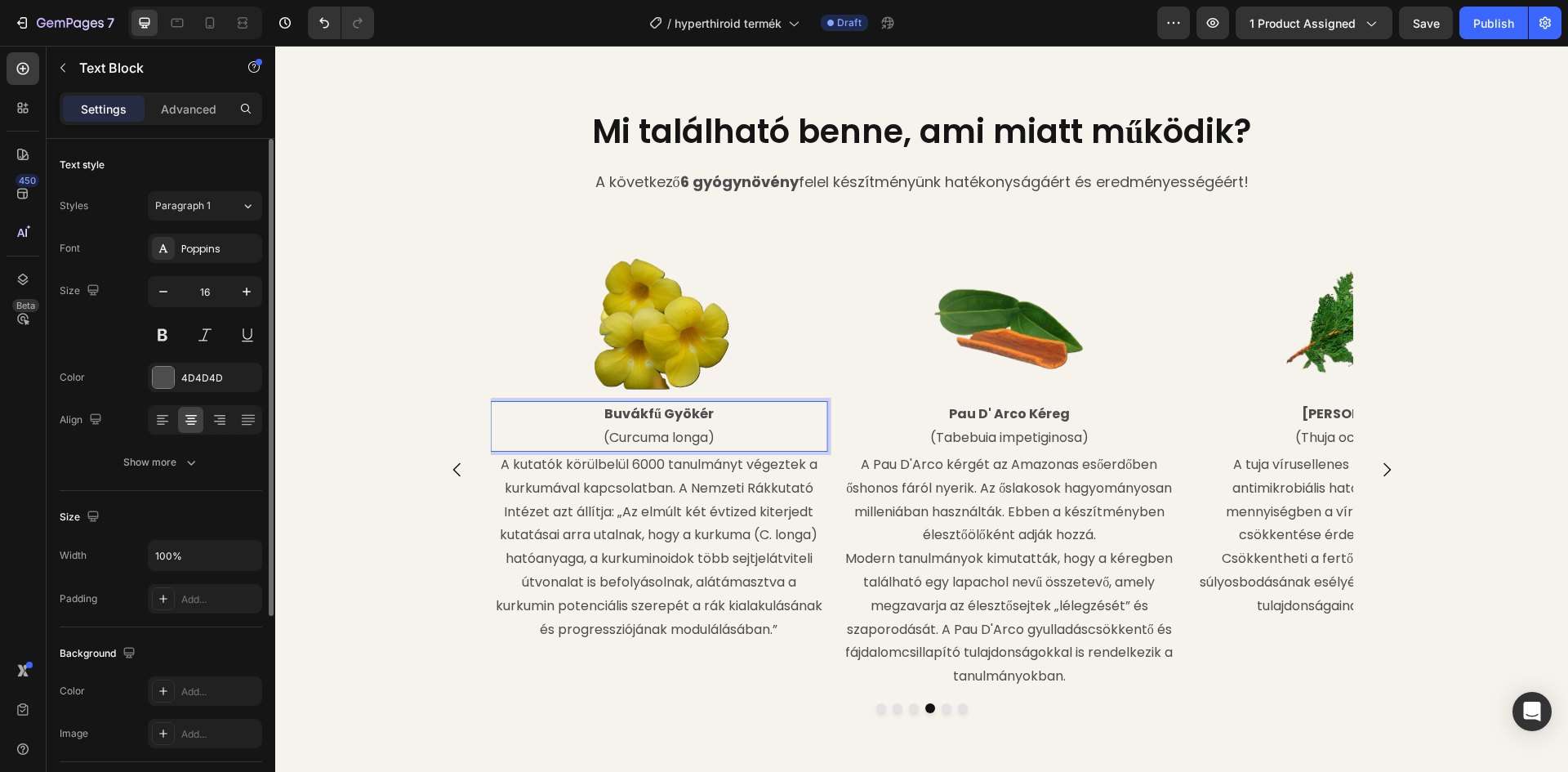
click at [660, 431] on p "(Curcuma longa)" at bounding box center [658, 439] width 334 height 24
drag, startPoint x: 704, startPoint y: 437, endPoint x: 605, endPoint y: 442, distance: 99.1
click at [605, 442] on p "(Curcuma longa)" at bounding box center [658, 439] width 334 height 24
click at [988, 428] on p "(Tabebuia impetiginosa)" at bounding box center [1008, 439] width 334 height 24
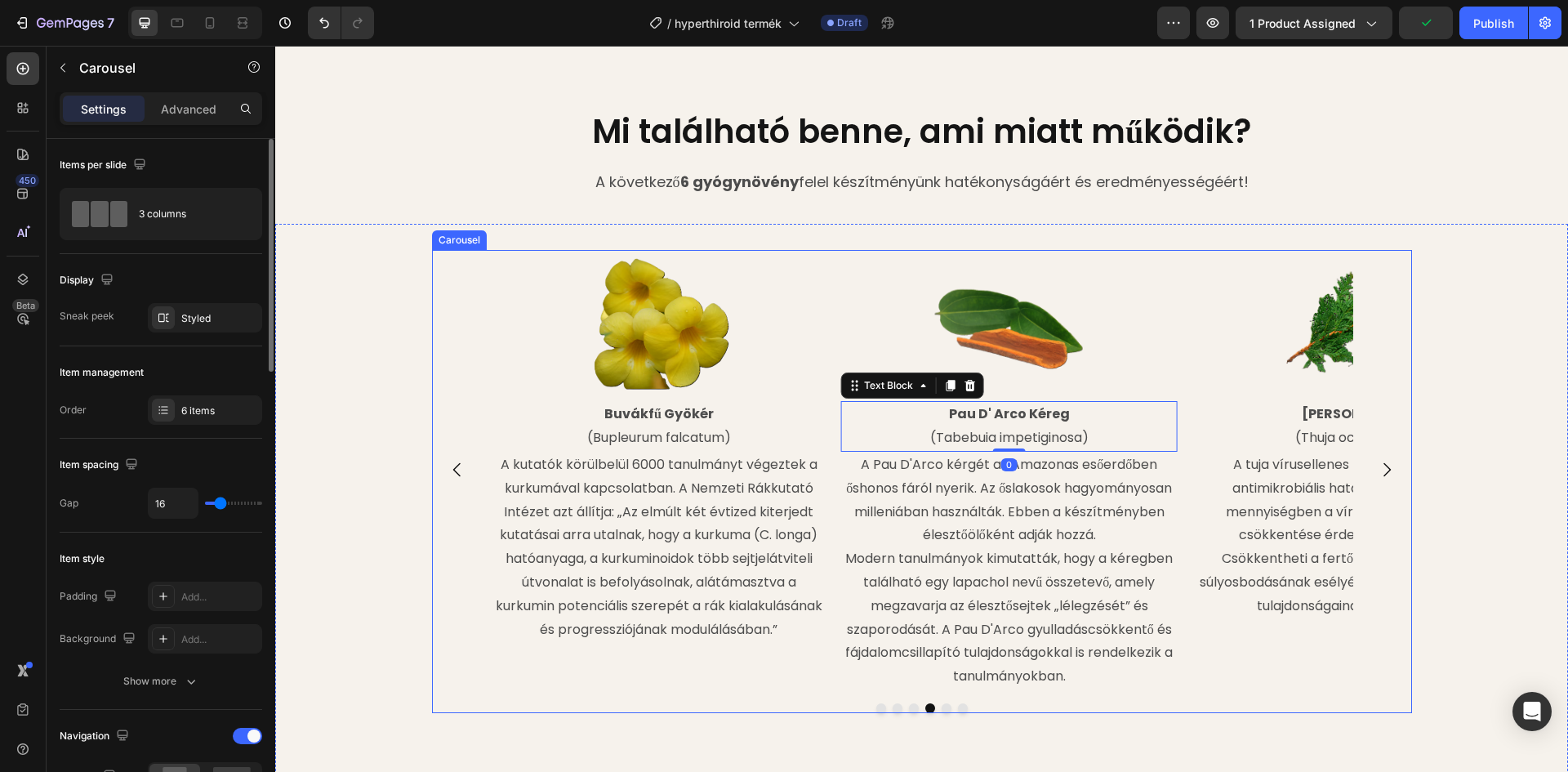
click at [1377, 469] on icon "Carousel Next Arrow" at bounding box center [1387, 469] width 20 height 20
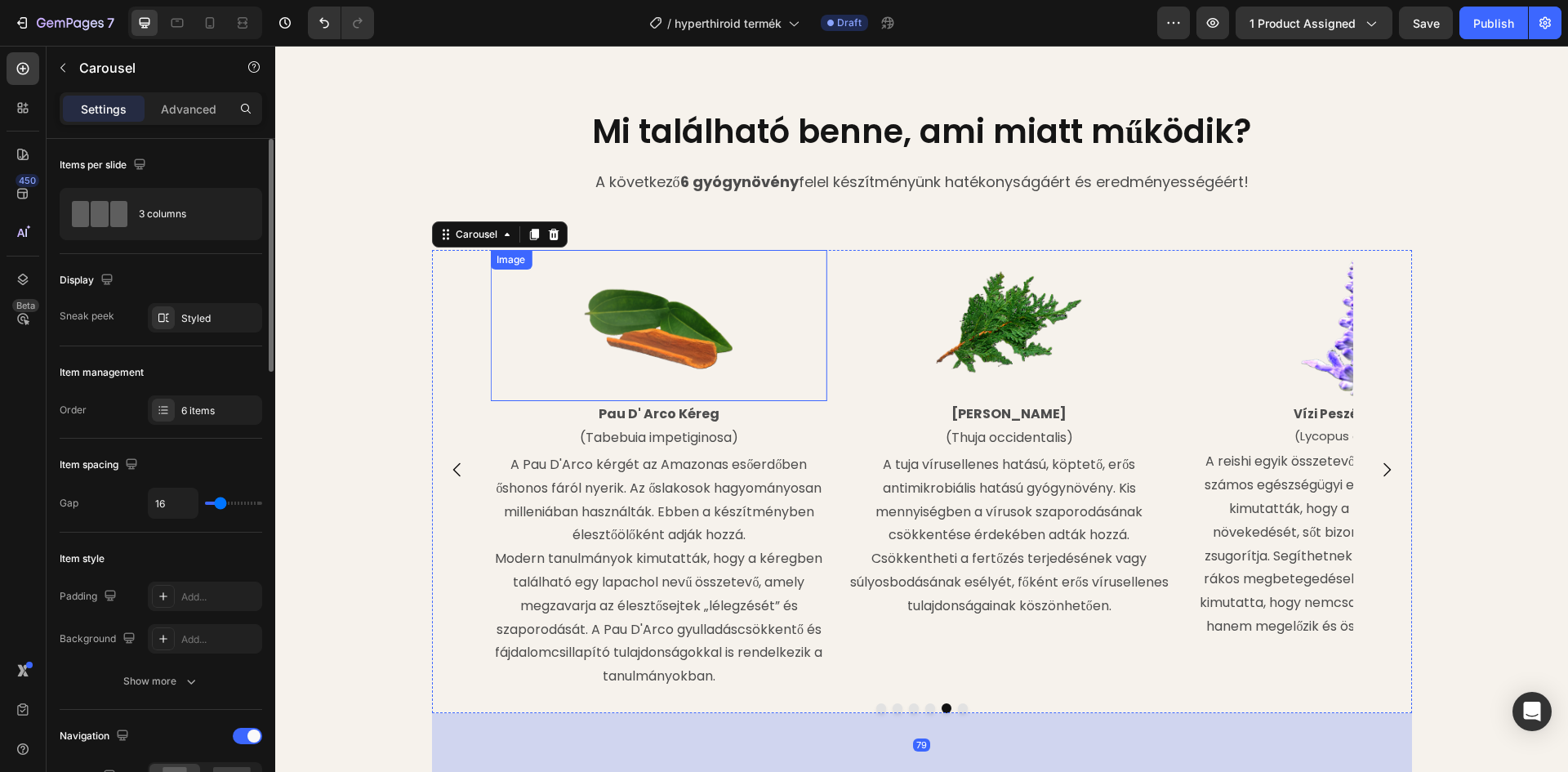
click at [644, 339] on img at bounding box center [659, 326] width 152 height 152
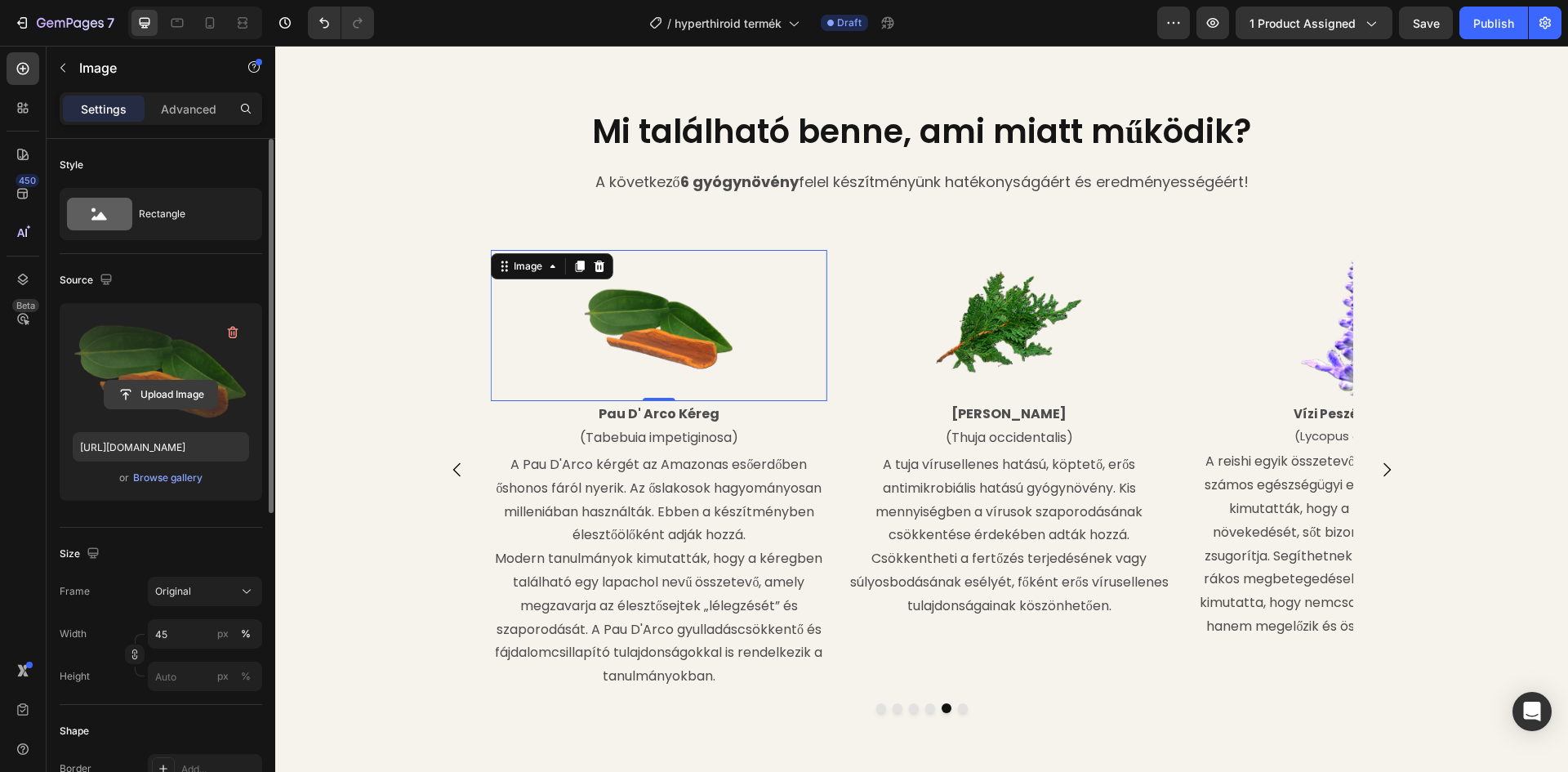
click at [166, 392] on input "file" at bounding box center [161, 394] width 112 height 28
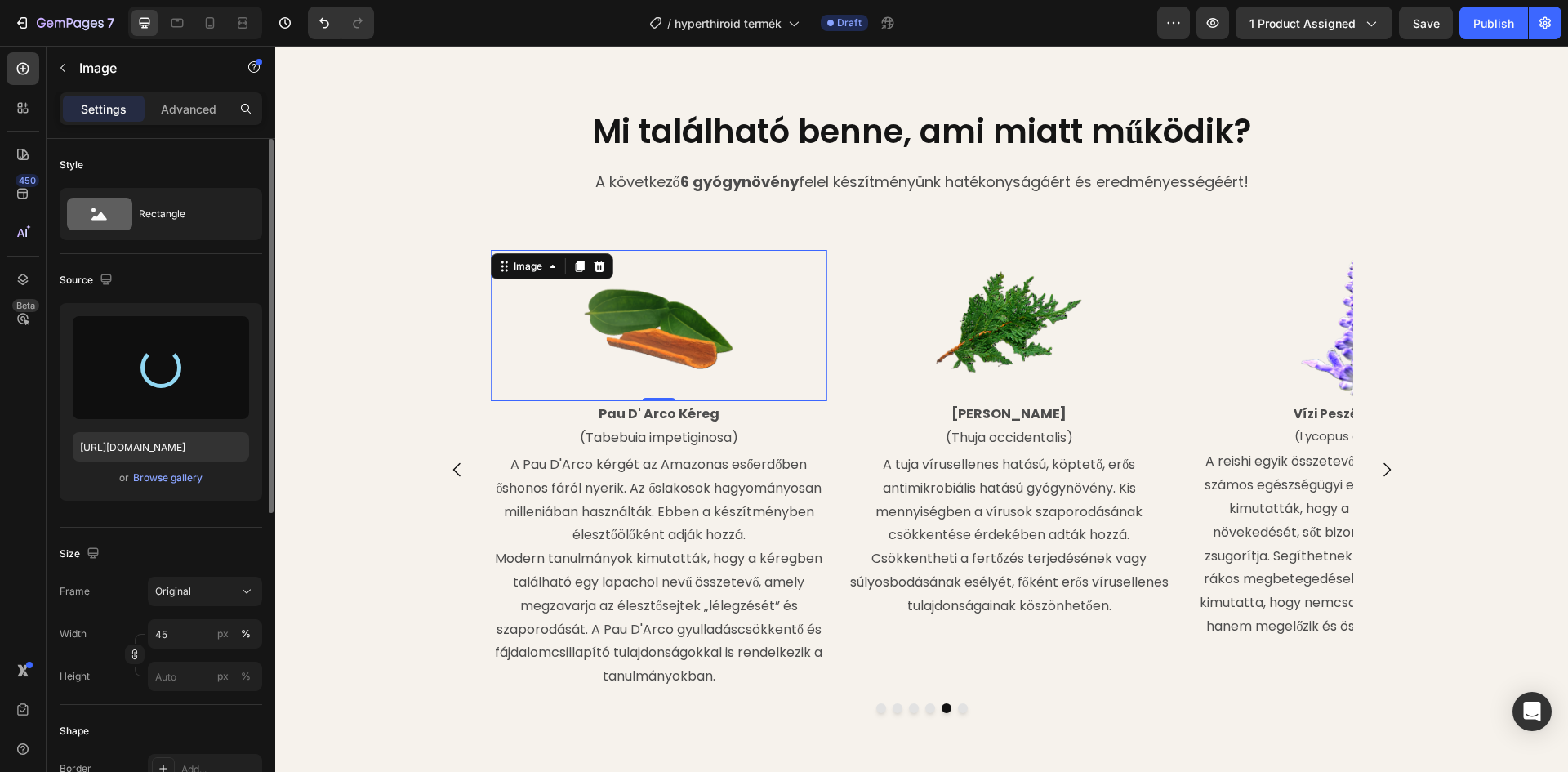
type input "https://cdn.shopify.com/s/files/1/0948/2462/8573/files/gempages_576978716819719…"
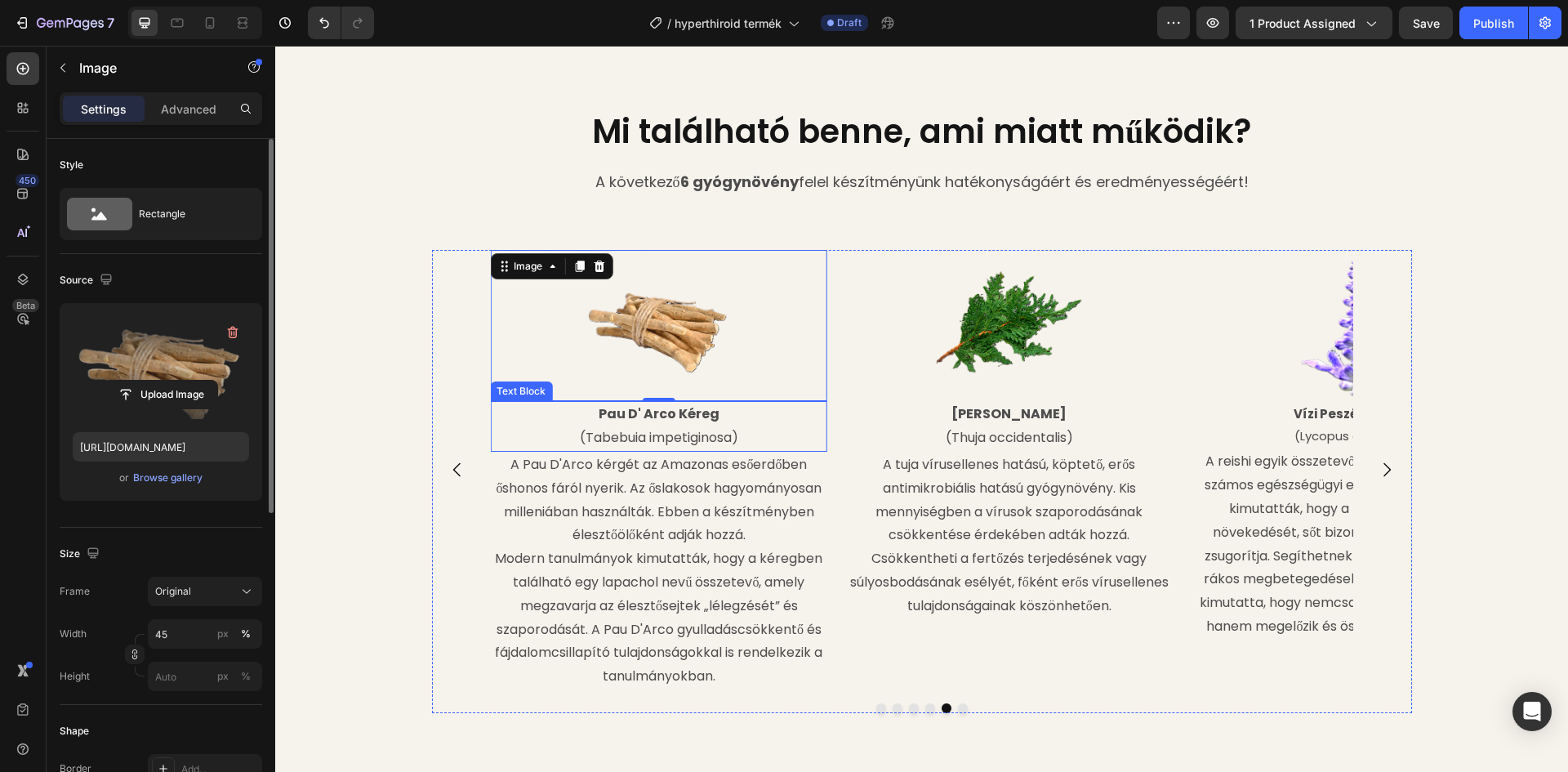
click at [698, 415] on strong "Pau D' Arco Kéreg" at bounding box center [658, 413] width 121 height 19
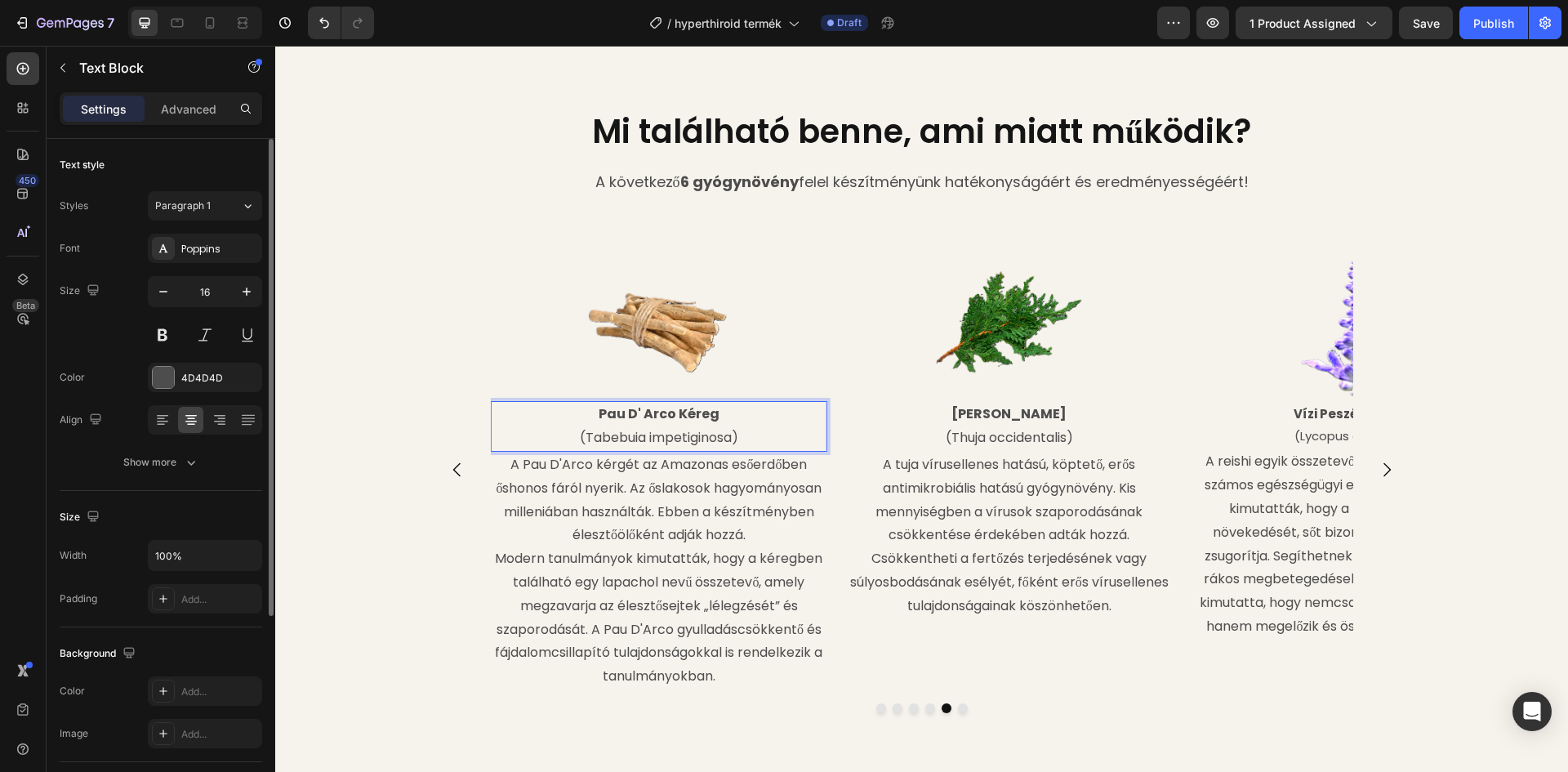
click at [708, 414] on strong "Pau D' Arco Kéreg" at bounding box center [658, 413] width 121 height 19
drag, startPoint x: 712, startPoint y: 413, endPoint x: 592, endPoint y: 411, distance: 120.0
click at [592, 411] on p "Pau D' Arco Kéreg" at bounding box center [658, 414] width 334 height 24
drag, startPoint x: 728, startPoint y: 436, endPoint x: 579, endPoint y: 441, distance: 149.1
click at [579, 441] on p "(Tabebuia impetiginosa)" at bounding box center [658, 439] width 334 height 24
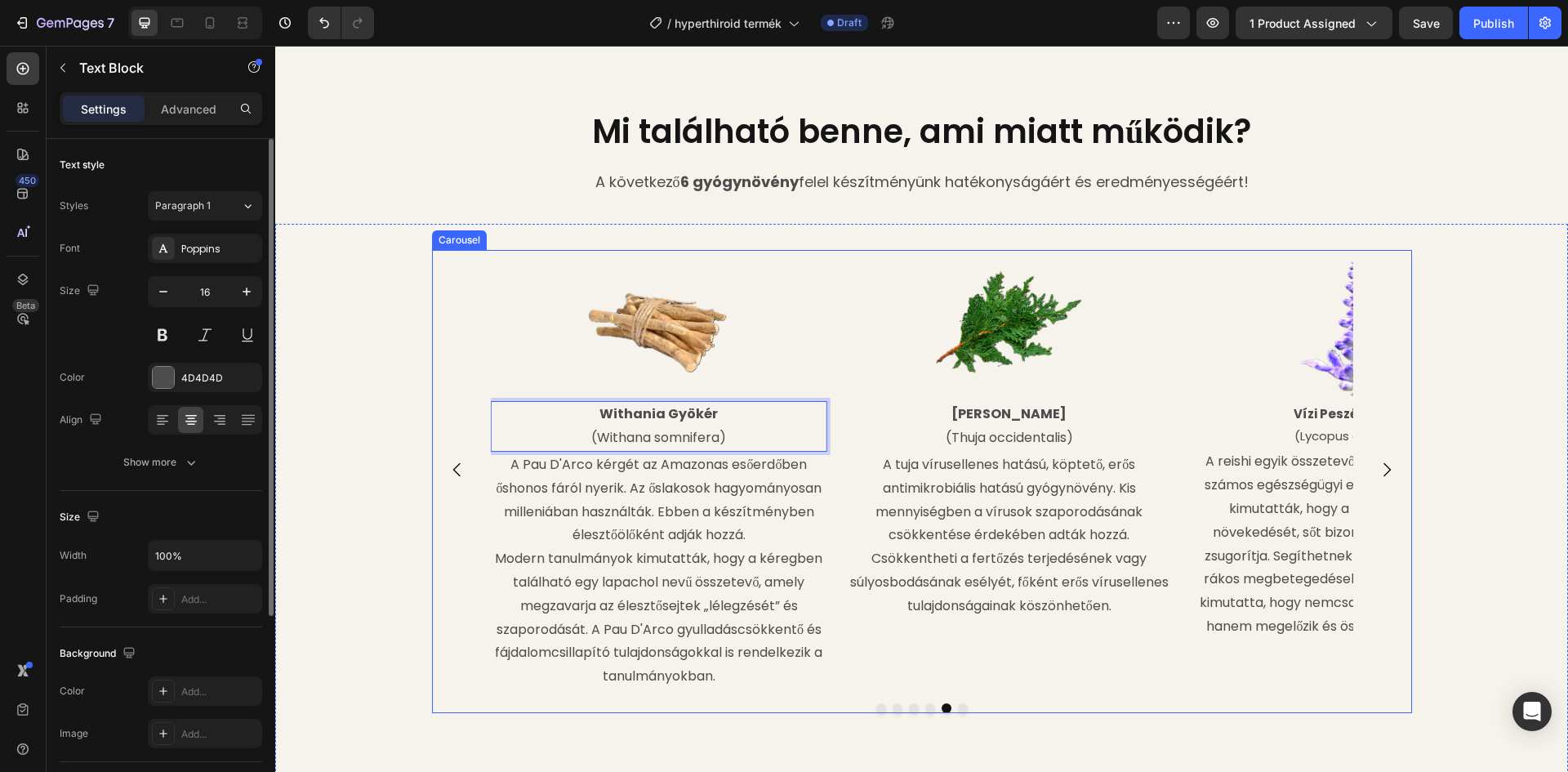
click at [1377, 462] on icon "Carousel Next Arrow" at bounding box center [1387, 469] width 20 height 20
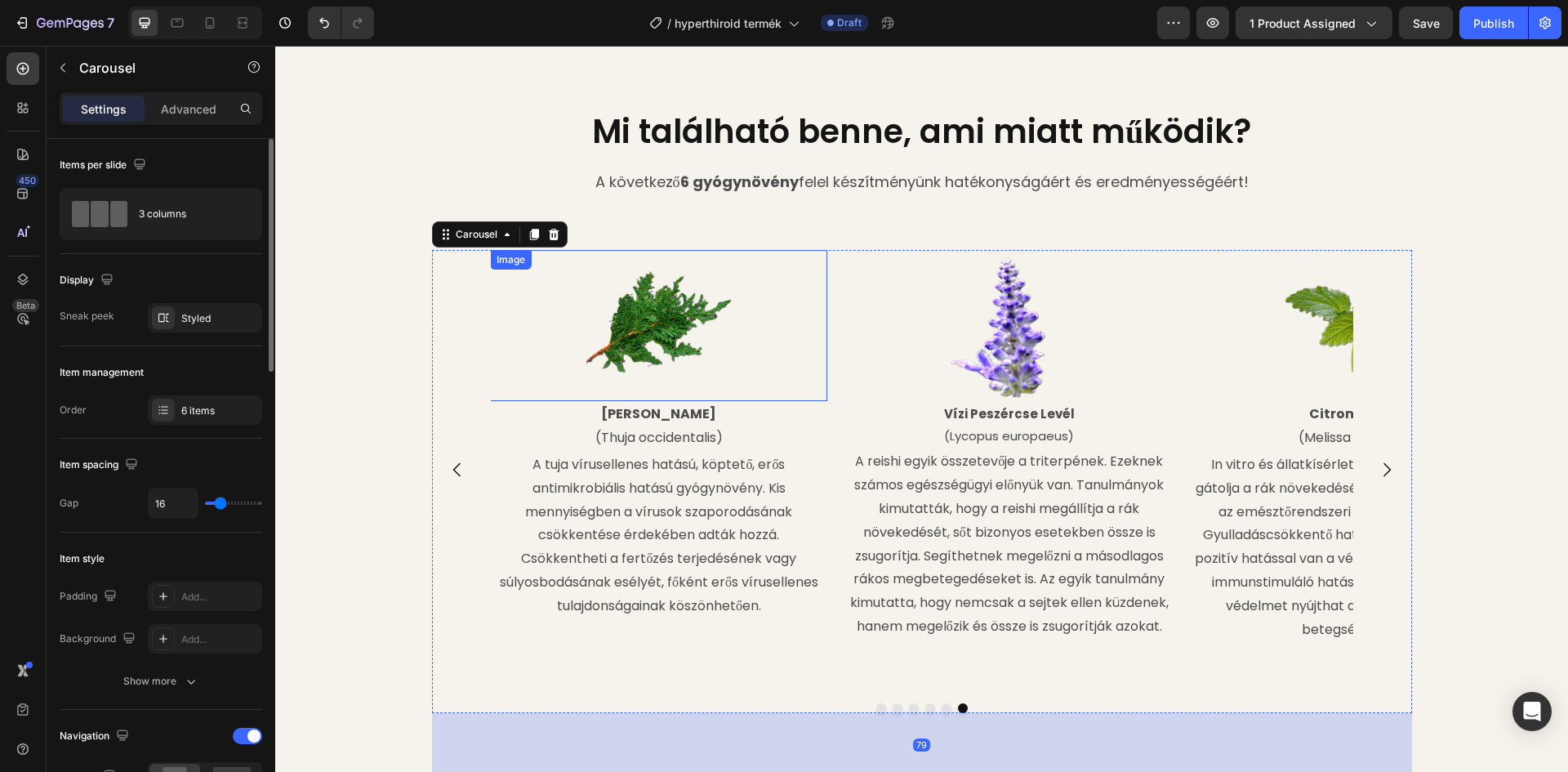
click at [612, 335] on img at bounding box center [659, 326] width 152 height 152
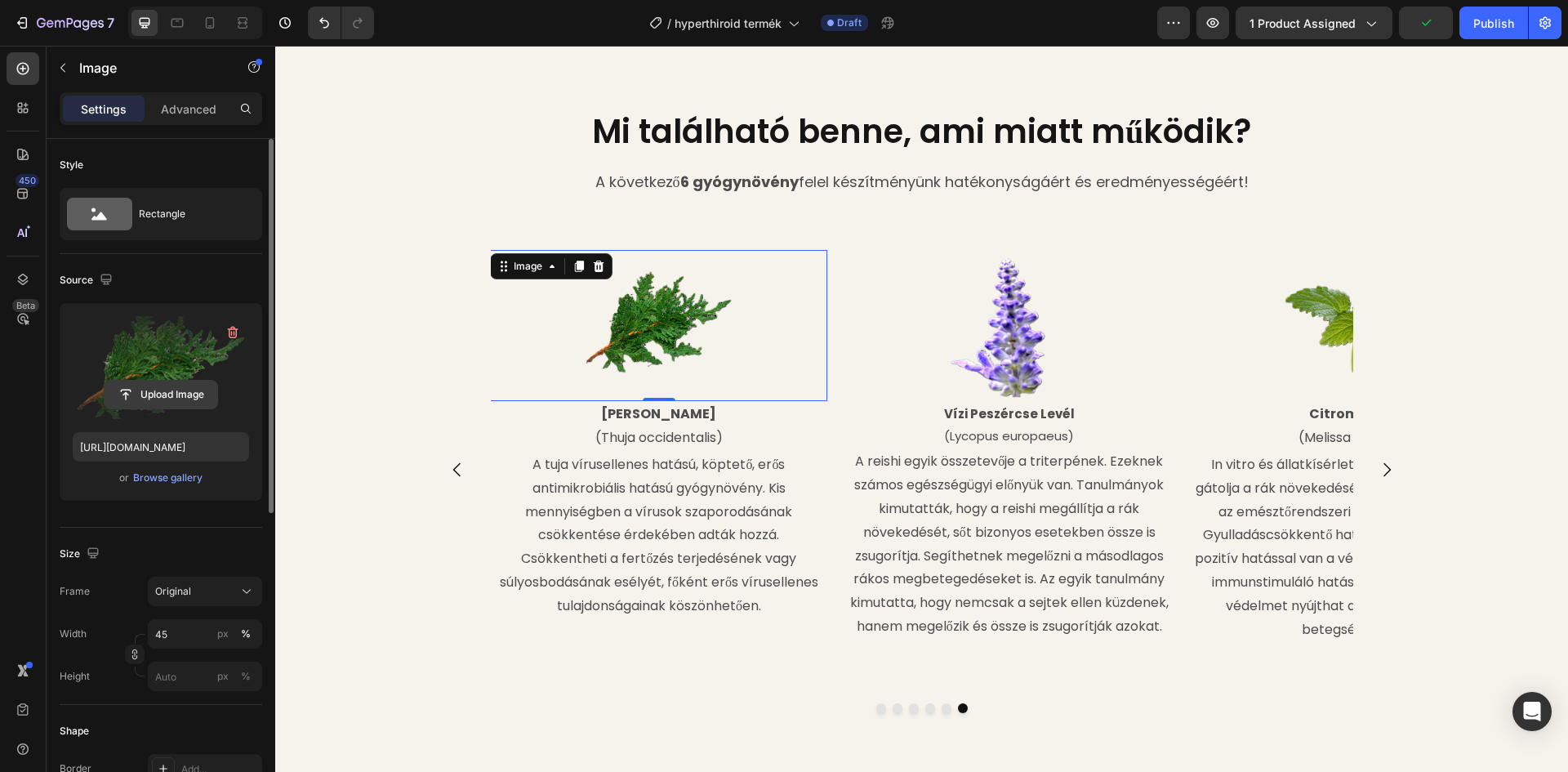
click at [162, 393] on input "file" at bounding box center [161, 394] width 112 height 28
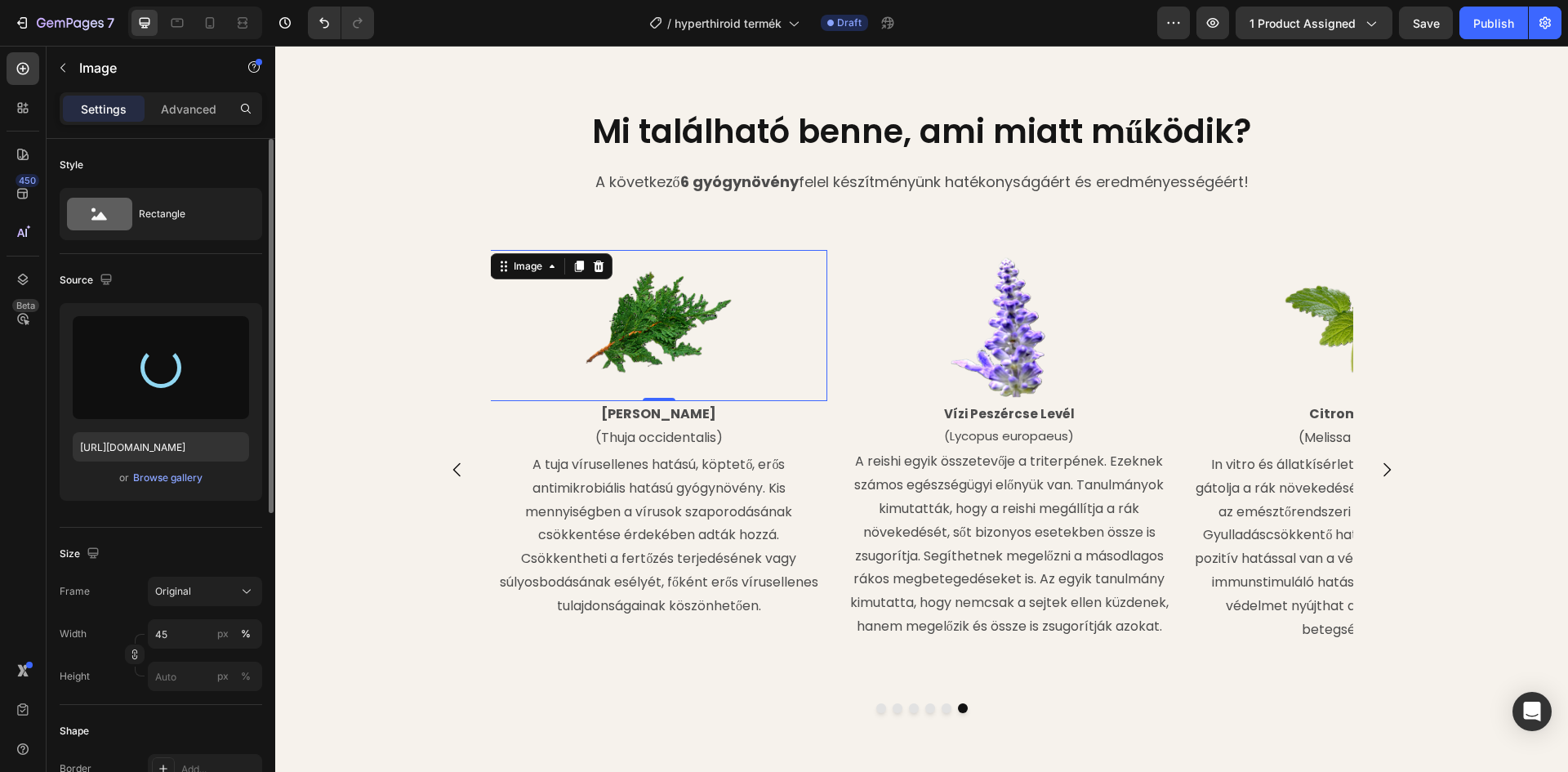
type input "https://cdn.shopify.com/s/files/1/0948/2462/8573/files/gempages_576978716819719…"
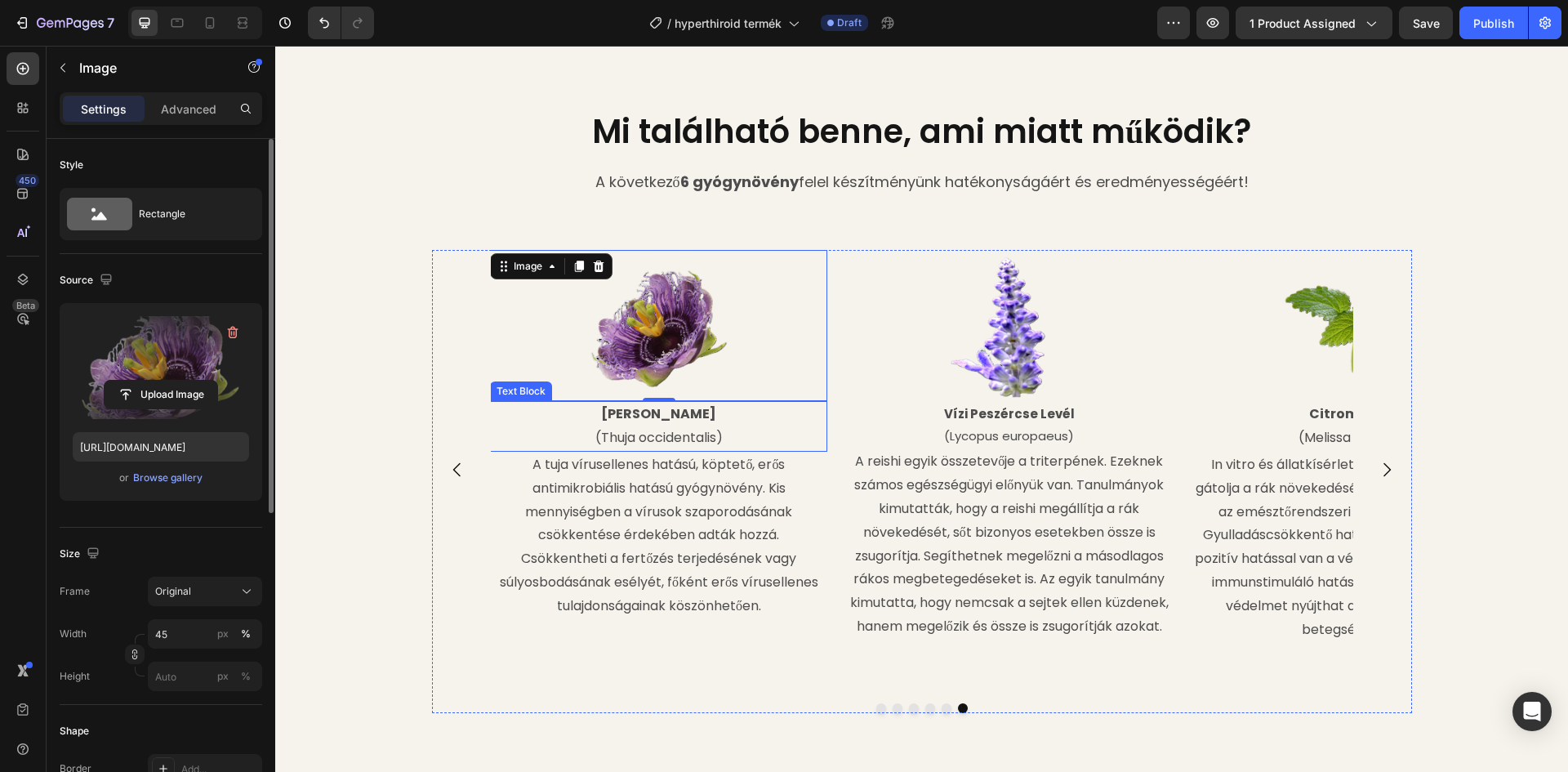
click at [669, 414] on strong "[PERSON_NAME]" at bounding box center [658, 413] width 115 height 19
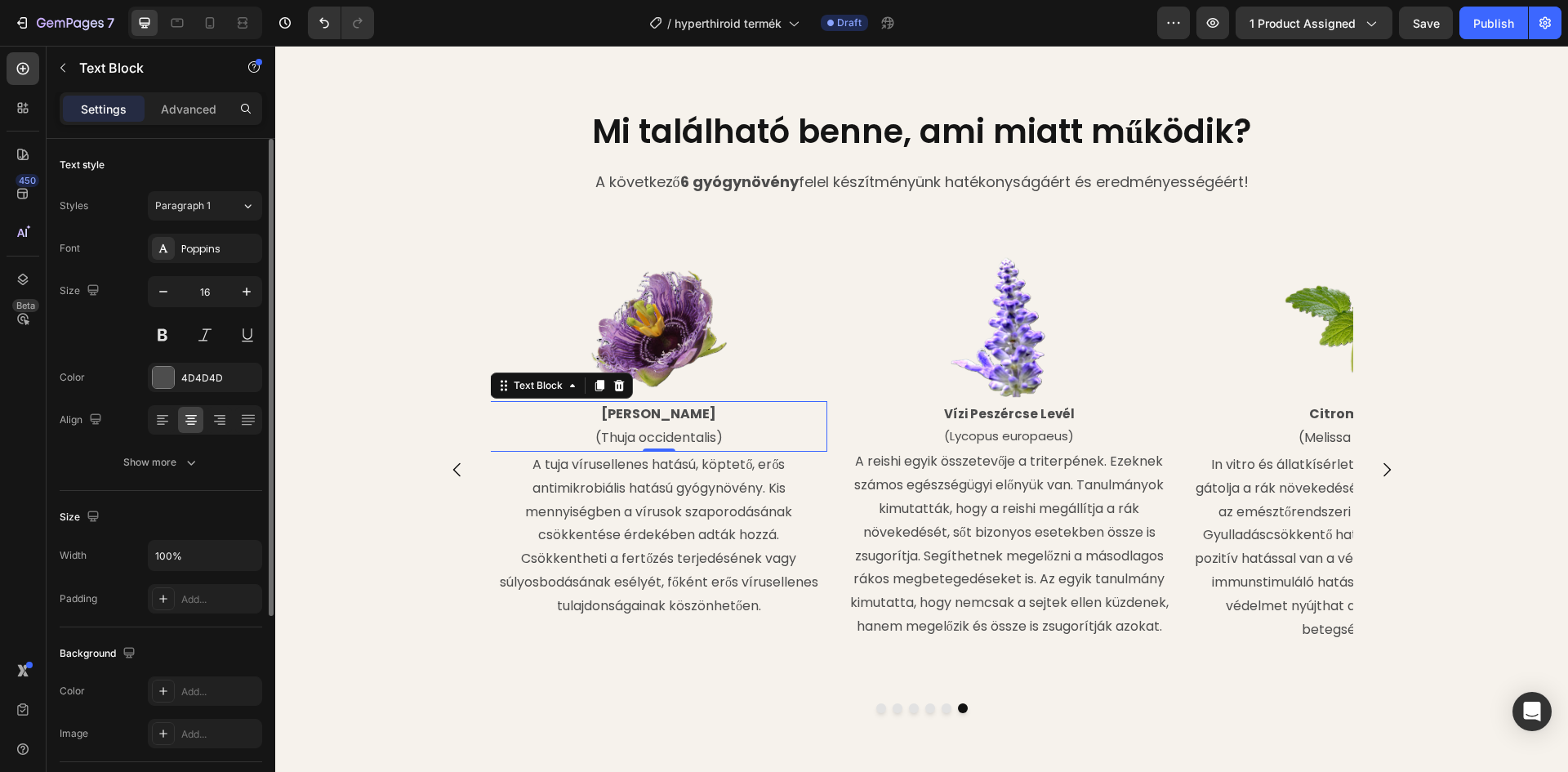
click at [694, 411] on p "[PERSON_NAME]" at bounding box center [658, 414] width 334 height 24
drag, startPoint x: 680, startPoint y: 407, endPoint x: 618, endPoint y: 409, distance: 62.0
click at [618, 409] on p "[PERSON_NAME]" at bounding box center [658, 414] width 334 height 24
drag, startPoint x: 713, startPoint y: 440, endPoint x: 593, endPoint y: 441, distance: 120.0
click at [593, 441] on p "(Thuja occidentalis)" at bounding box center [658, 439] width 334 height 24
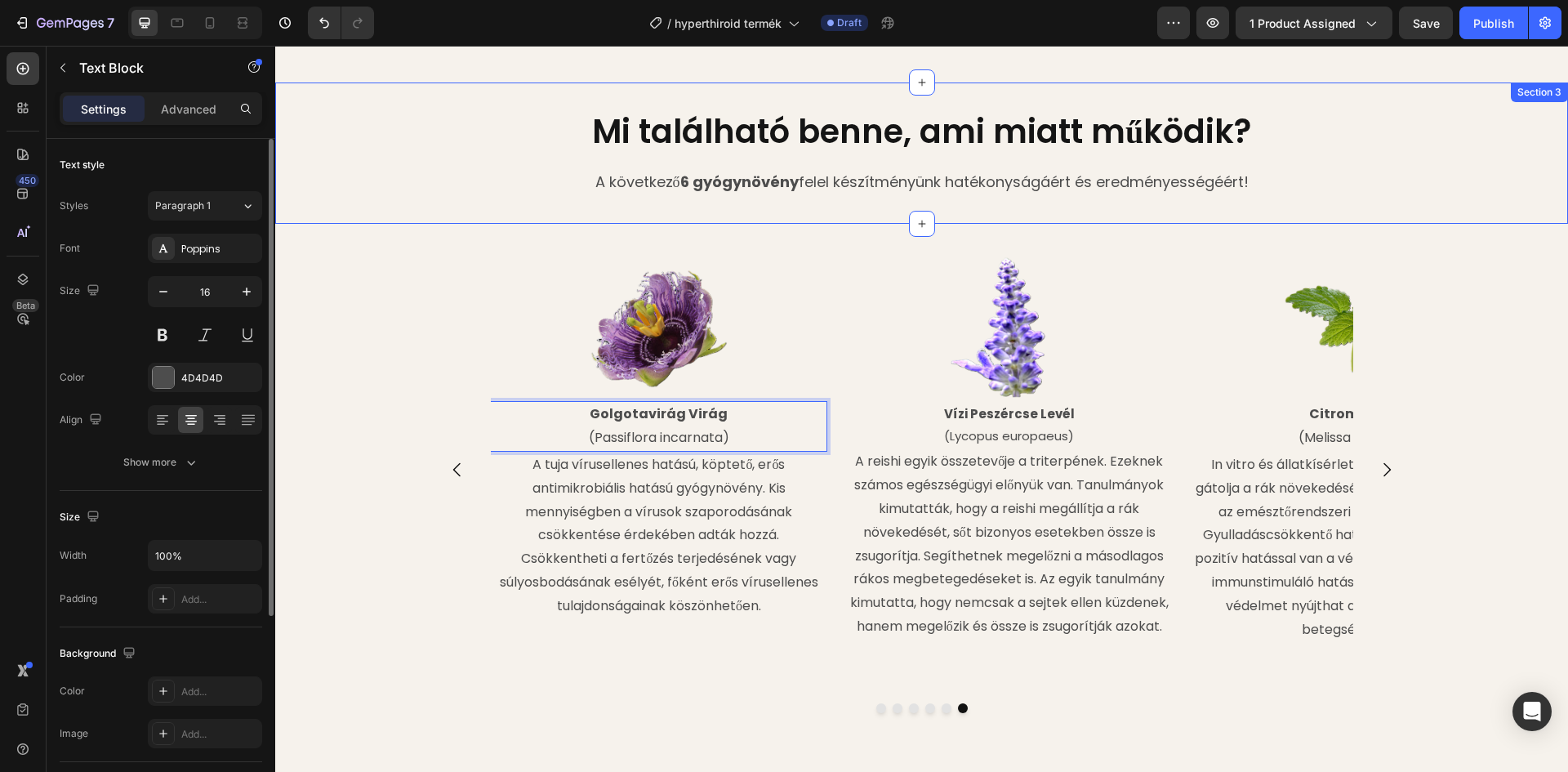
click at [784, 220] on div "Mi található benne, ami miatt működik? Heading A következő 6 gyógynövény felel …" at bounding box center [921, 153] width 1293 height 141
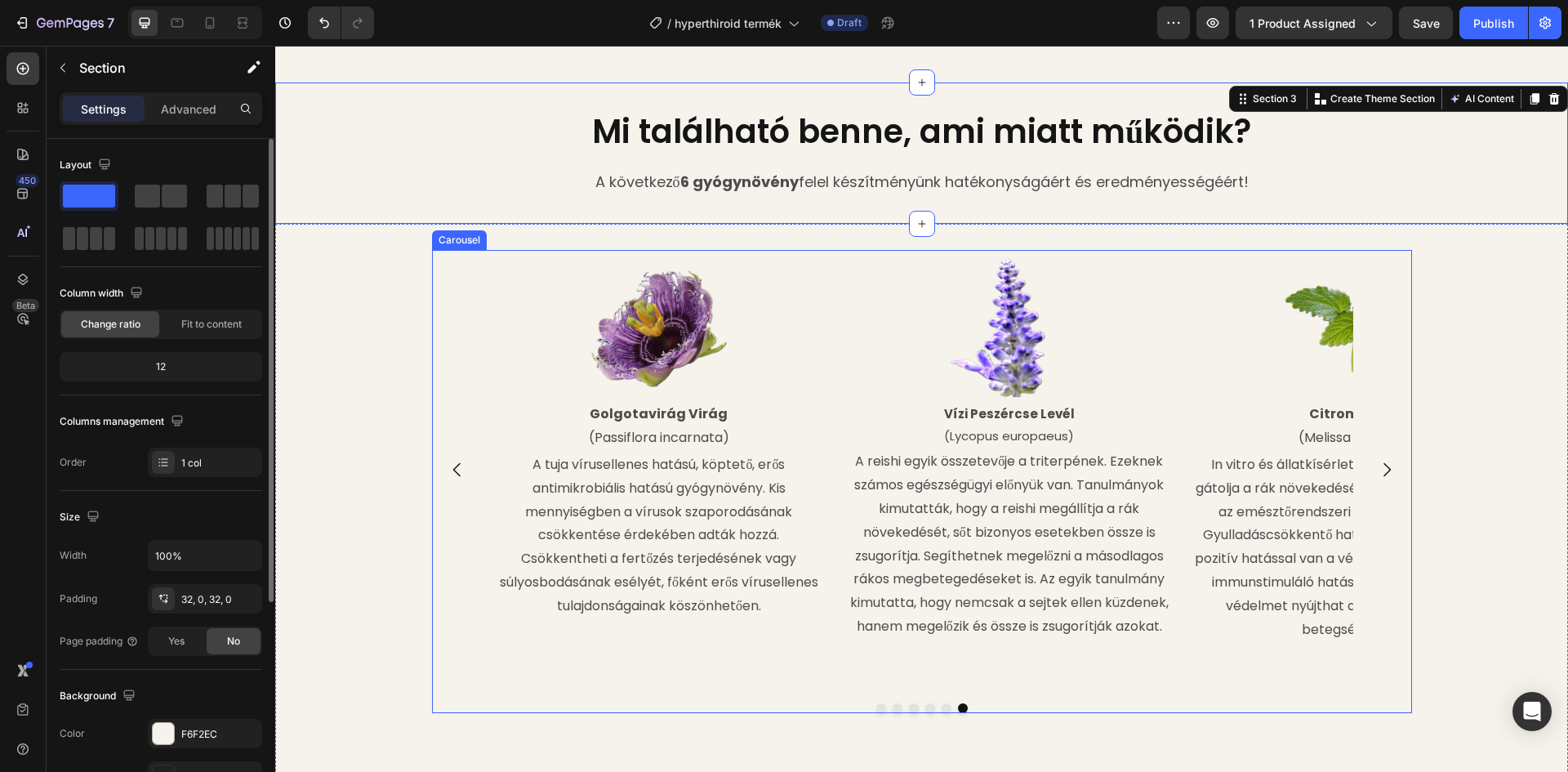
click at [1377, 469] on icon "Carousel Next Arrow" at bounding box center [1387, 469] width 20 height 20
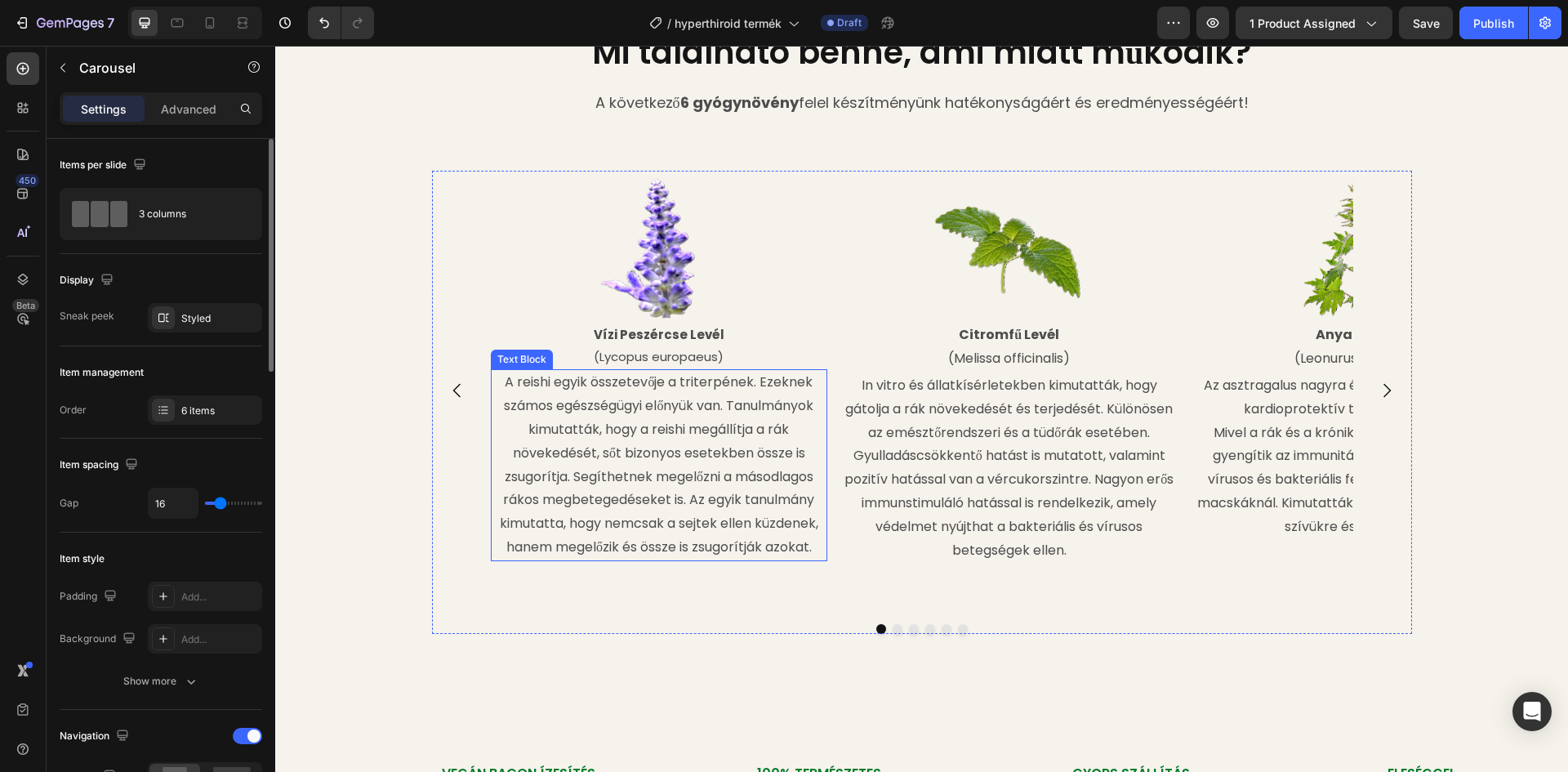
scroll to position [1716, 0]
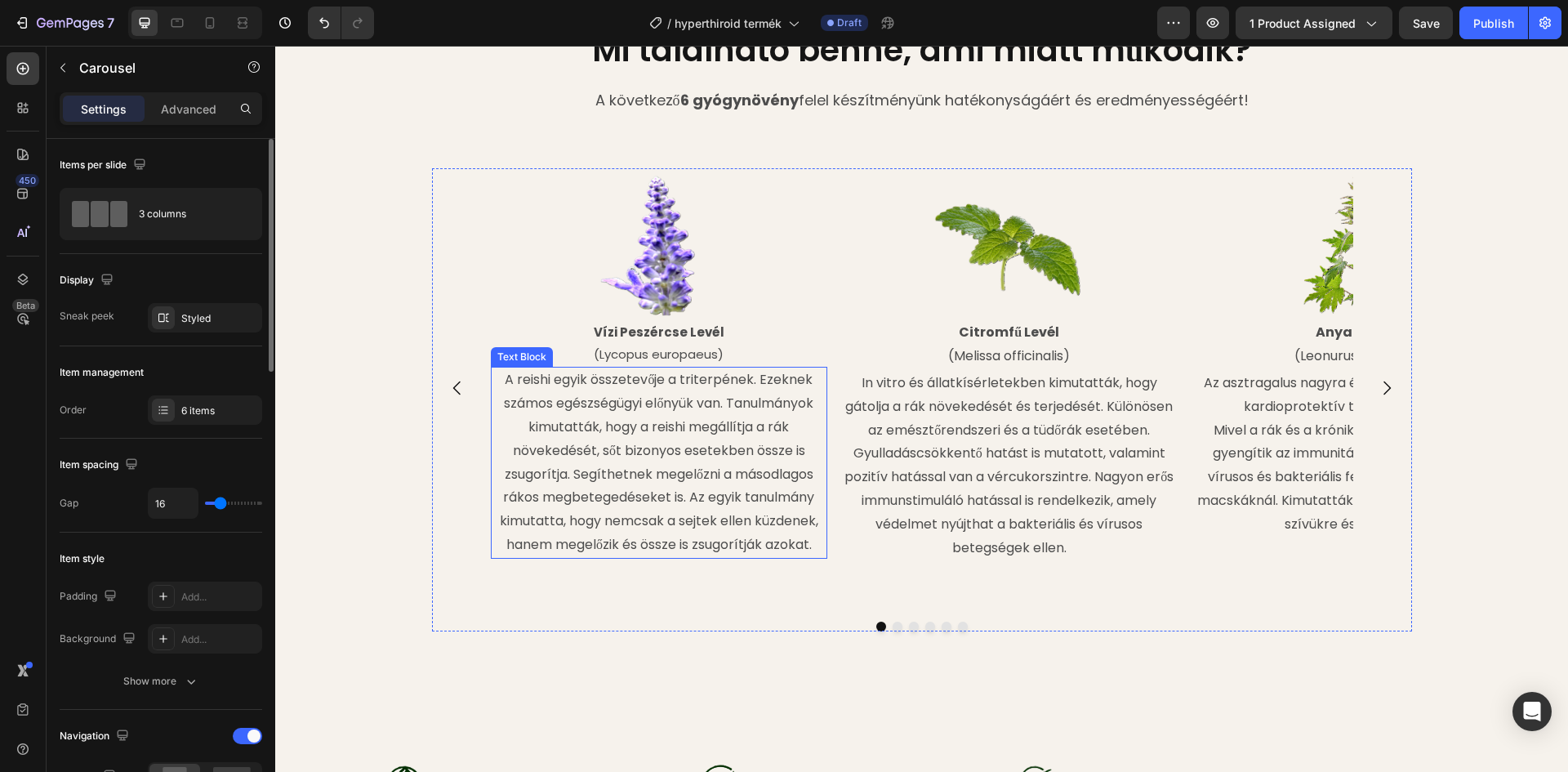
click at [625, 411] on p "A reishi egyik összetevője a triterpének. Ezeknek számos egészségügyi előnyük v…" at bounding box center [659, 462] width 334 height 188
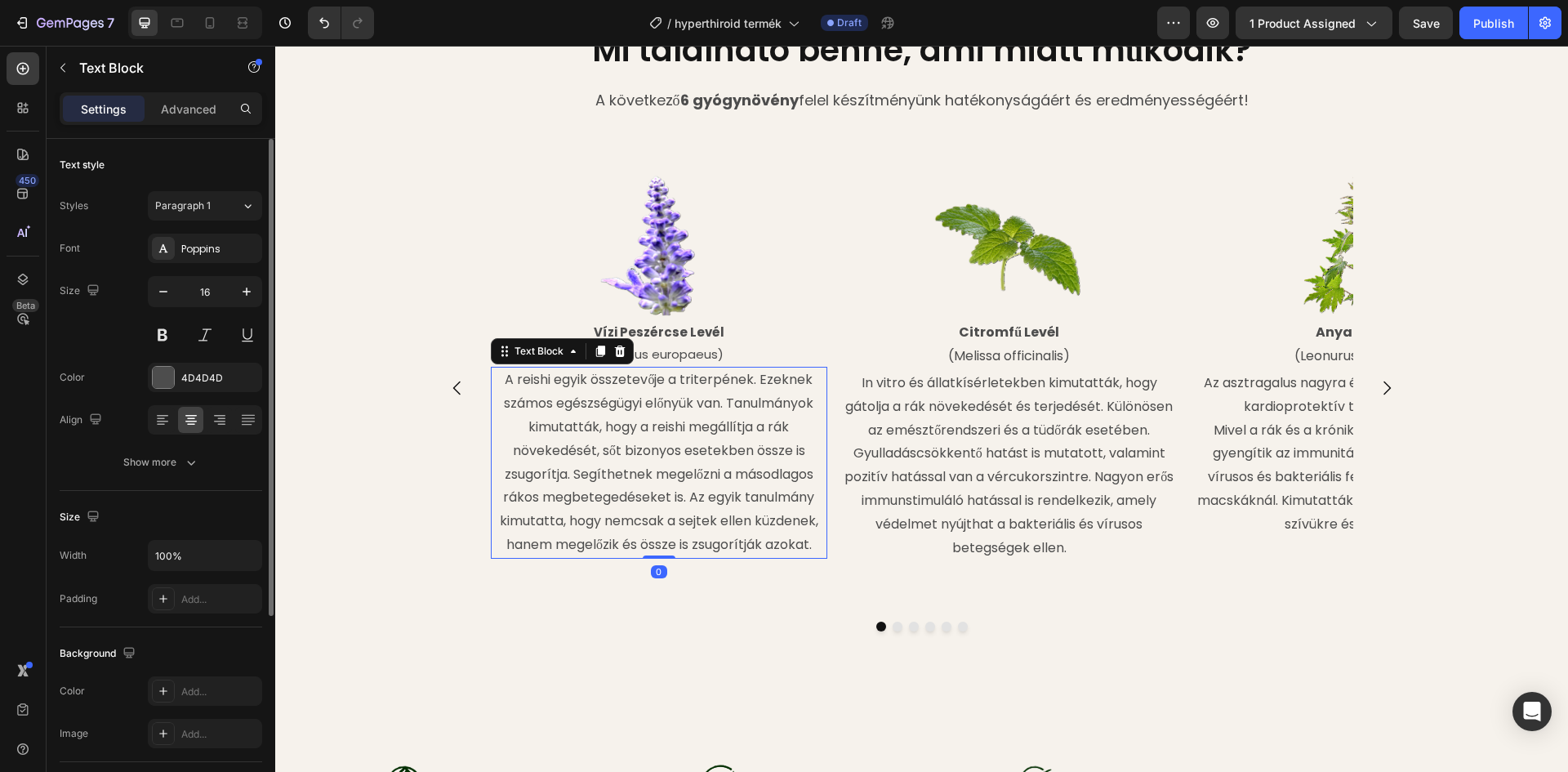
click at [536, 386] on p "A reishi egyik összetevője a triterpének. Ezeknek számos egészségügyi előnyük v…" at bounding box center [659, 462] width 334 height 188
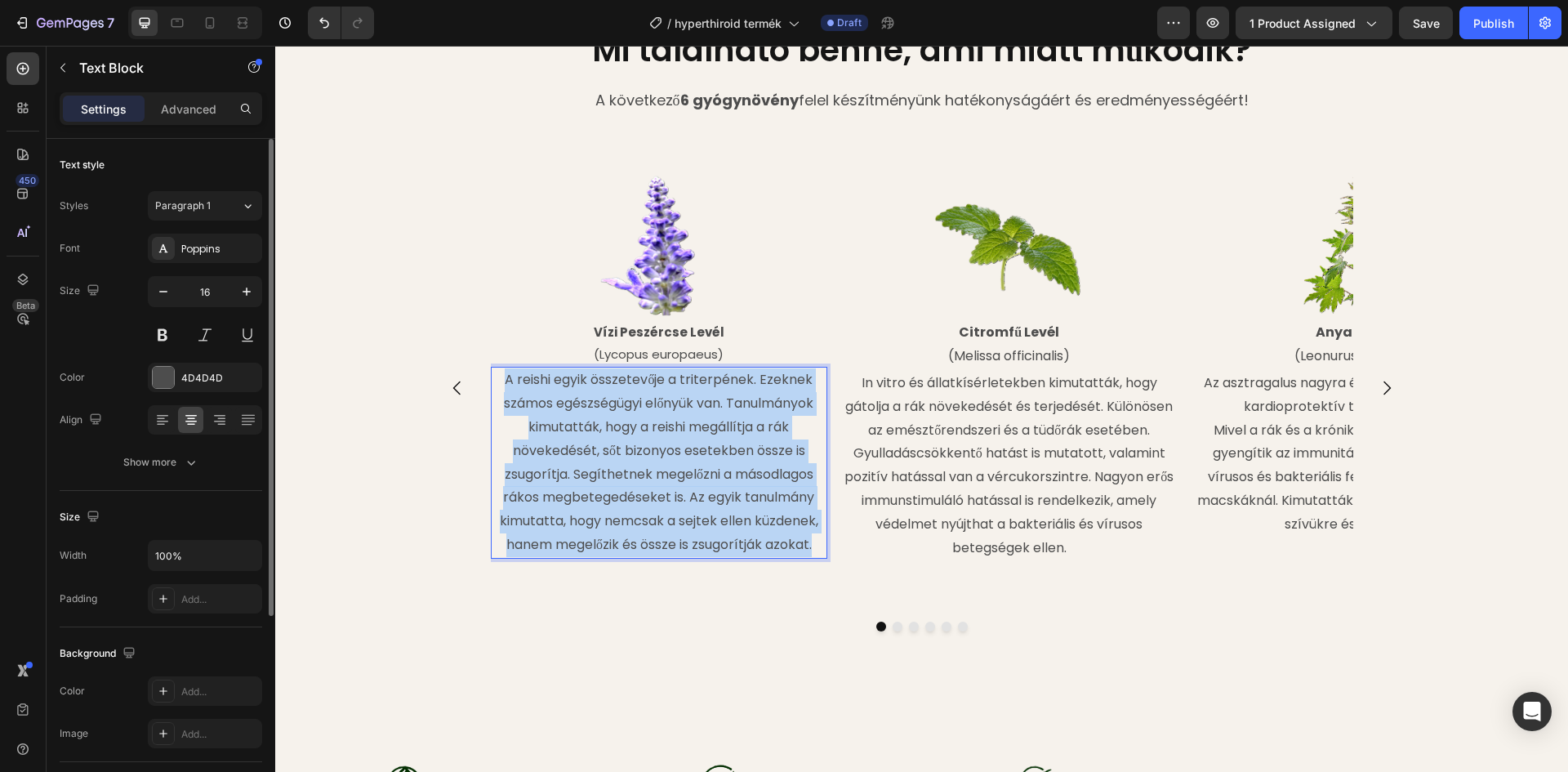
drag, startPoint x: 502, startPoint y: 379, endPoint x: 812, endPoint y: 549, distance: 353.6
click at [812, 550] on p "A reishi egyik összetevője a triterpének. Ezeknek számos egészségügyi előnyük v…" at bounding box center [659, 462] width 334 height 188
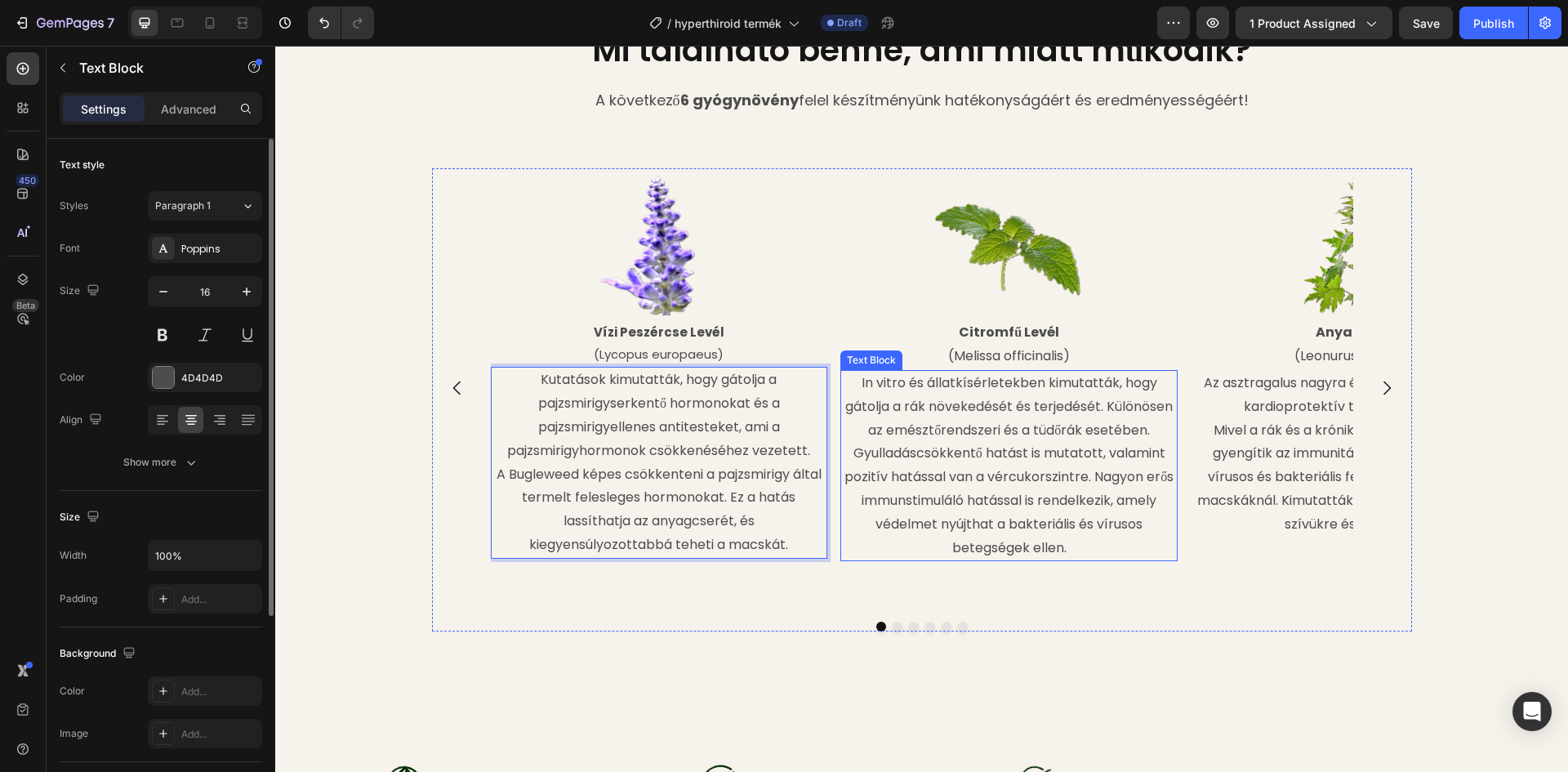
click at [963, 458] on p "In vitro és állatkísérletekben kimutatták, hogy gátolja a rák növekedését és te…" at bounding box center [1008, 465] width 334 height 188
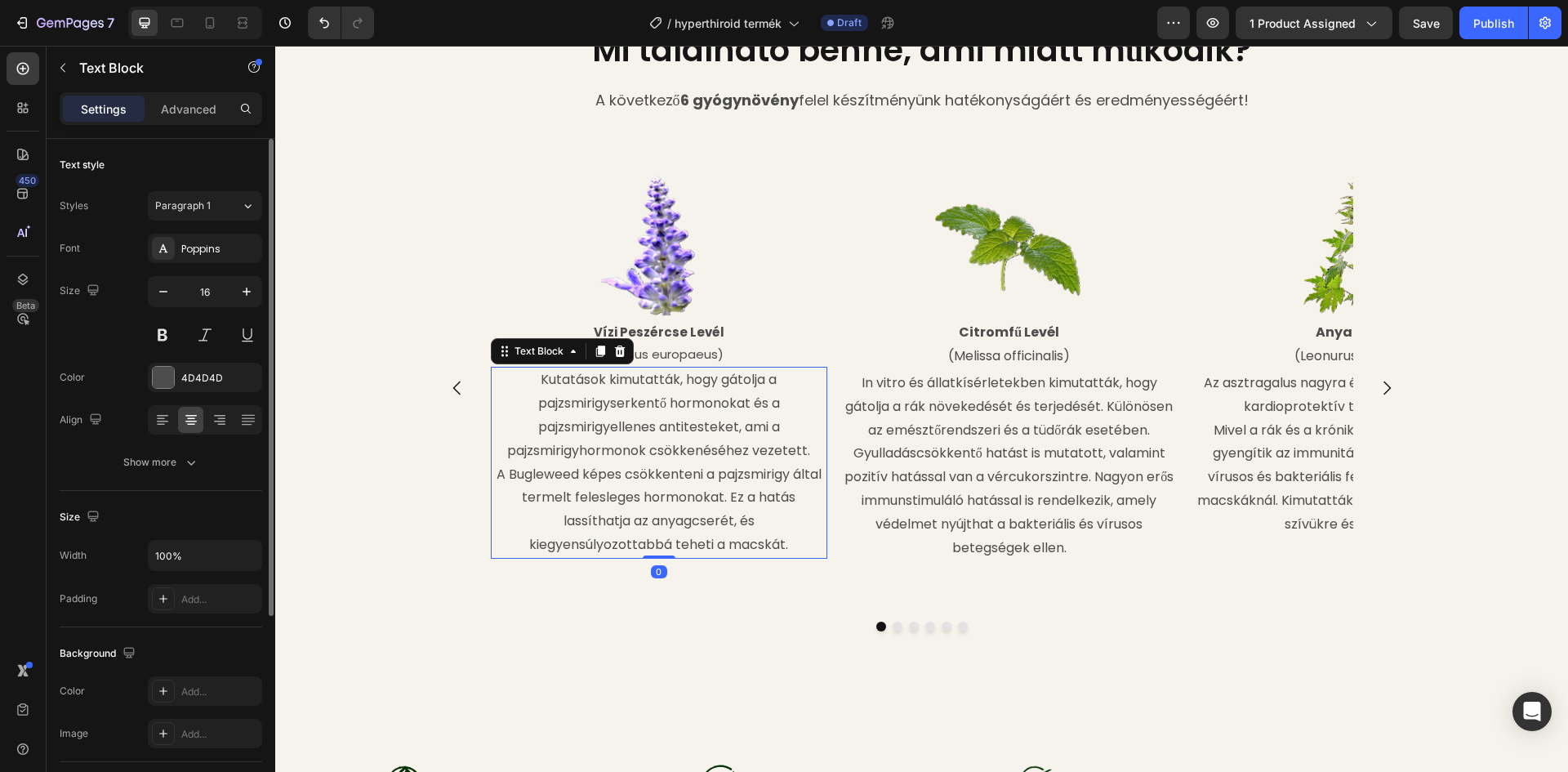
click at [758, 550] on p "A Bugleweed képes csökkenteni a pajzsmirigy által termelt felesleges hormonokat…" at bounding box center [659, 510] width 334 height 94
click at [779, 545] on p "A Bugleweed képes csökkenteni a pajzsmirigy által termelt felesleges hormonokat…" at bounding box center [659, 510] width 334 height 94
click at [1103, 666] on div "Image Vízi Peszércse Levél (Lycopus europaeus) Text Block Kutatások kimutatták,…" at bounding box center [921, 432] width 1293 height 527
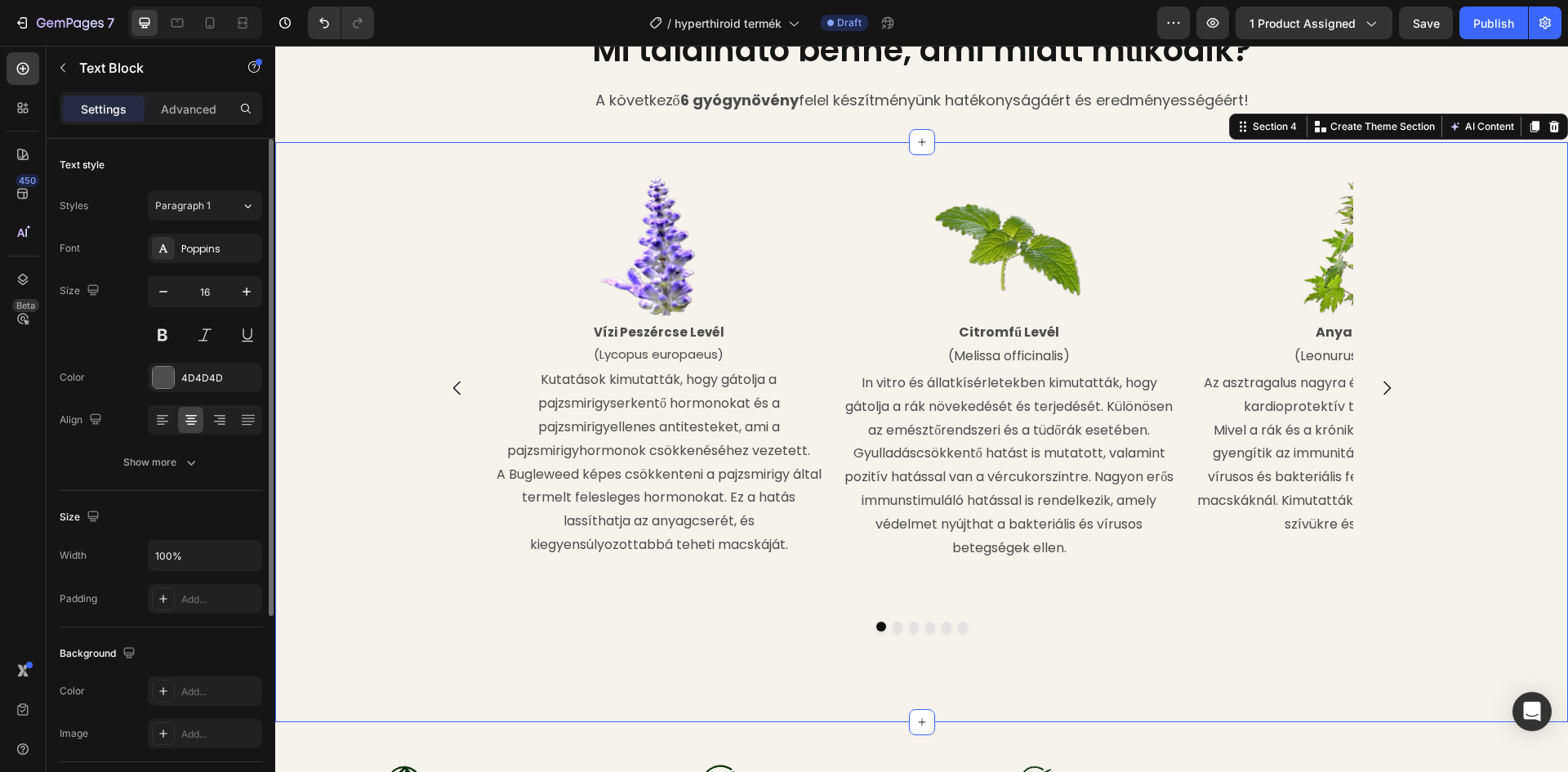
click at [1041, 512] on p "In vitro és állatkísérletekben kimutatták, hogy gátolja a rák növekedését és te…" at bounding box center [1008, 465] width 334 height 188
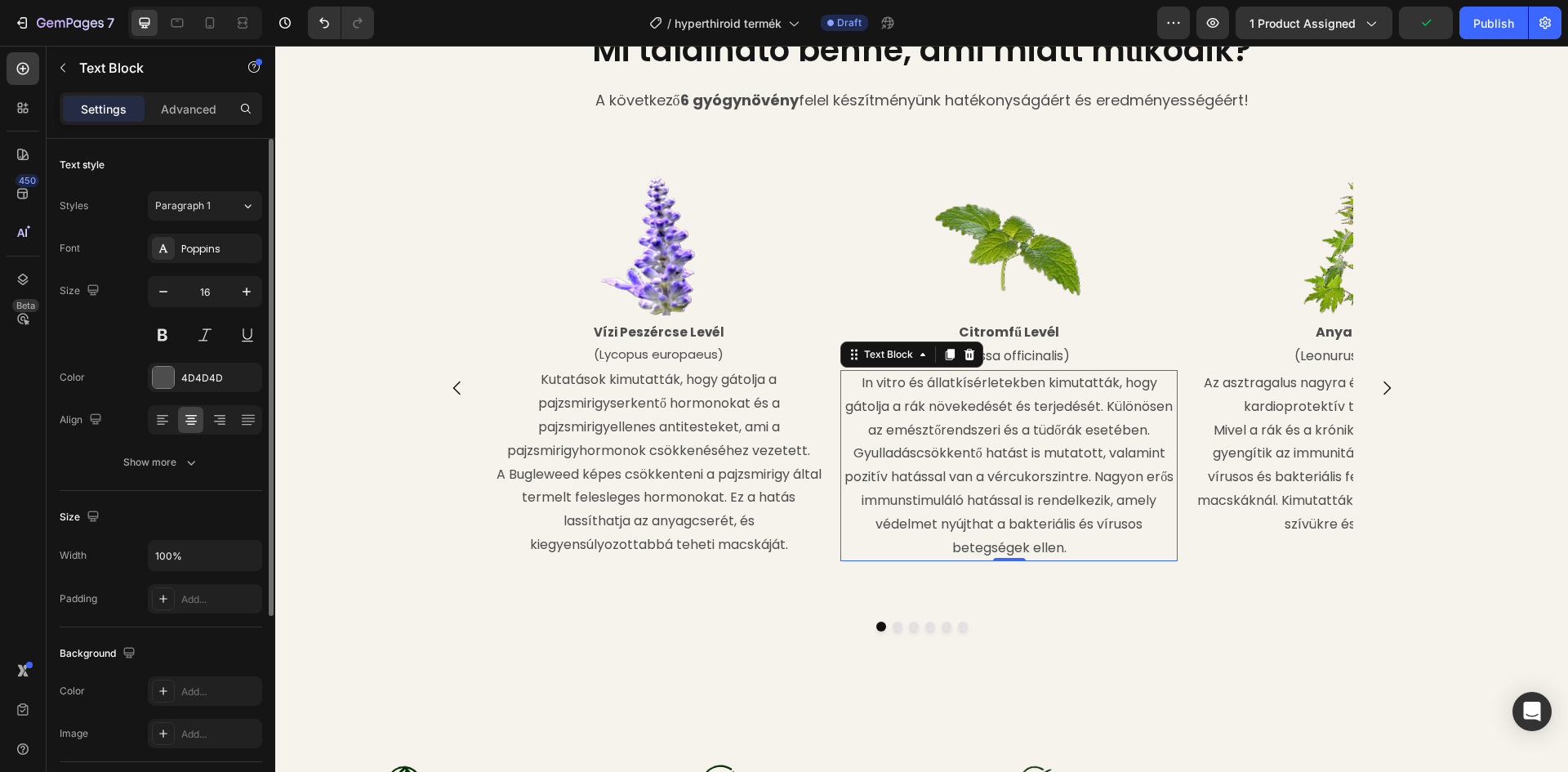
click at [966, 441] on p "In vitro és állatkísérletekben kimutatták, hogy gátolja a rák növekedését és te…" at bounding box center [1008, 465] width 334 height 188
click at [1079, 554] on p "In vitro és állatkísérletekben kimutatták, hogy gátolja a rák növekedését és te…" at bounding box center [1008, 465] width 334 height 188
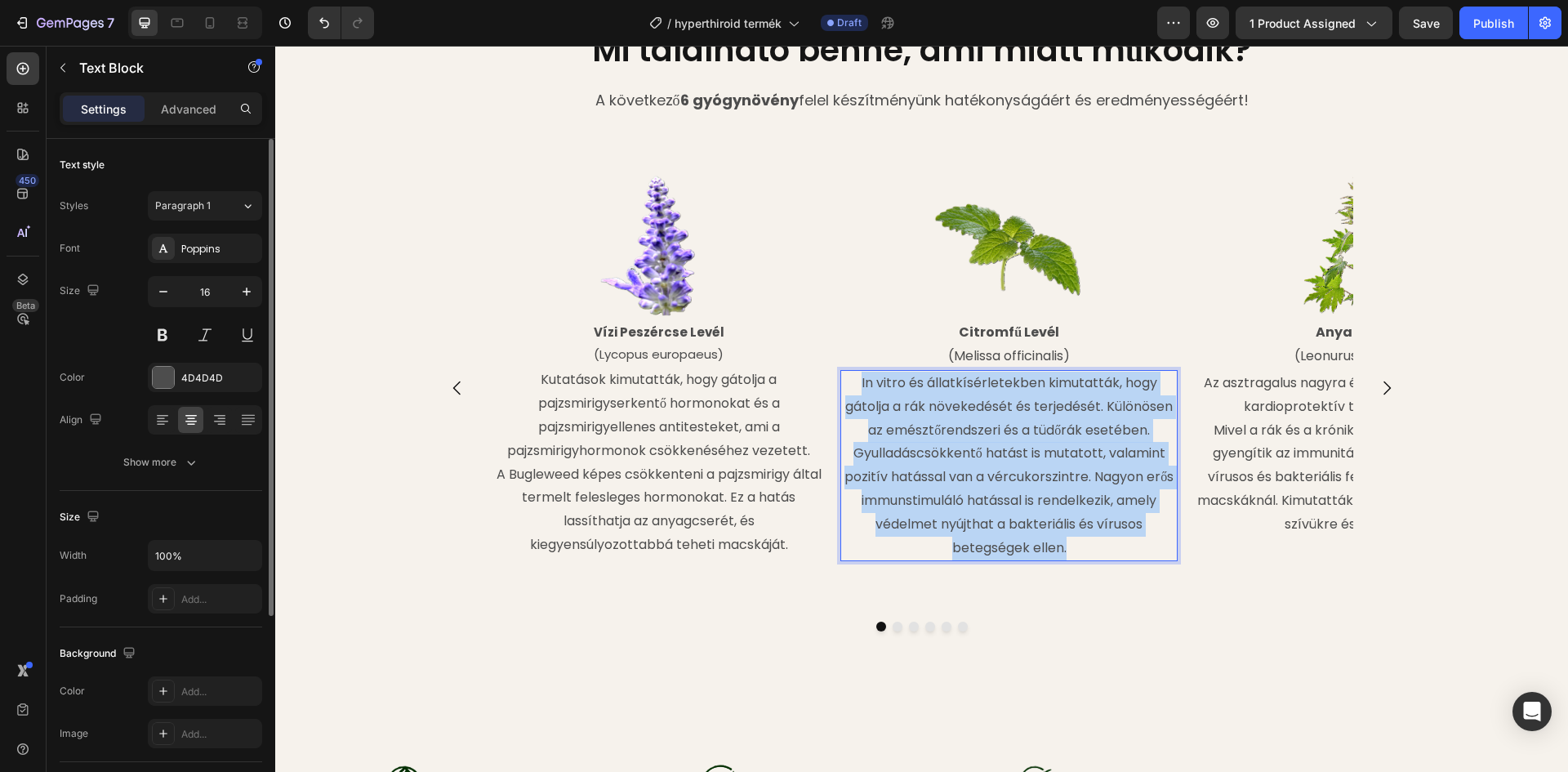
drag, startPoint x: 1078, startPoint y: 542, endPoint x: 856, endPoint y: 384, distance: 272.5
click at [856, 384] on p "In vitro és állatkísérletekben kimutatták, hogy gátolja a rák növekedését és te…" at bounding box center [1008, 465] width 334 height 188
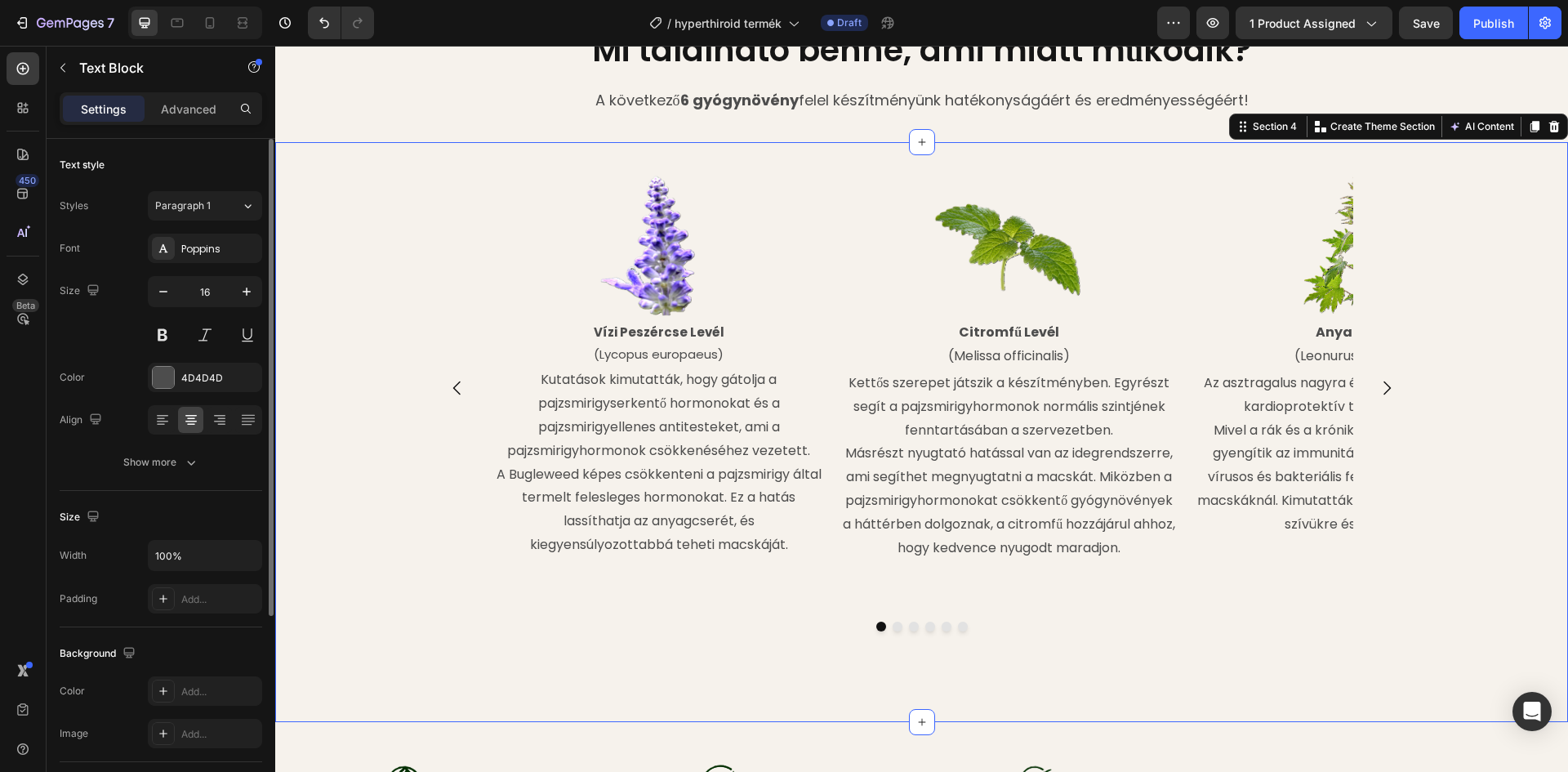
click at [1169, 660] on div "Image Vízi Peszércse Levél (Lycopus europaeus) Text Block Kutatások kimutatták,…" at bounding box center [921, 432] width 1293 height 527
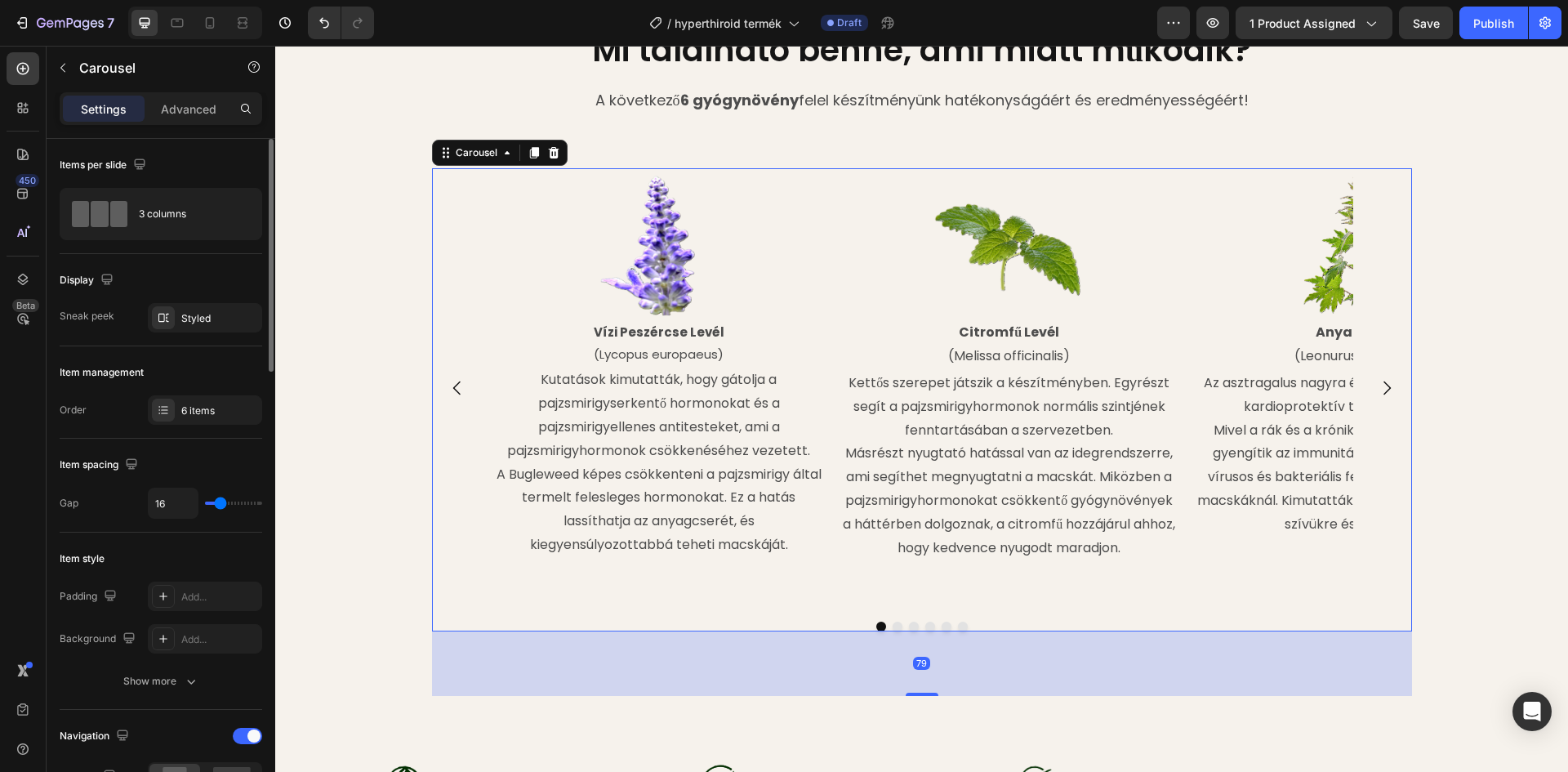
click at [1394, 389] on button "Carousel Next Arrow" at bounding box center [1387, 387] width 45 height 45
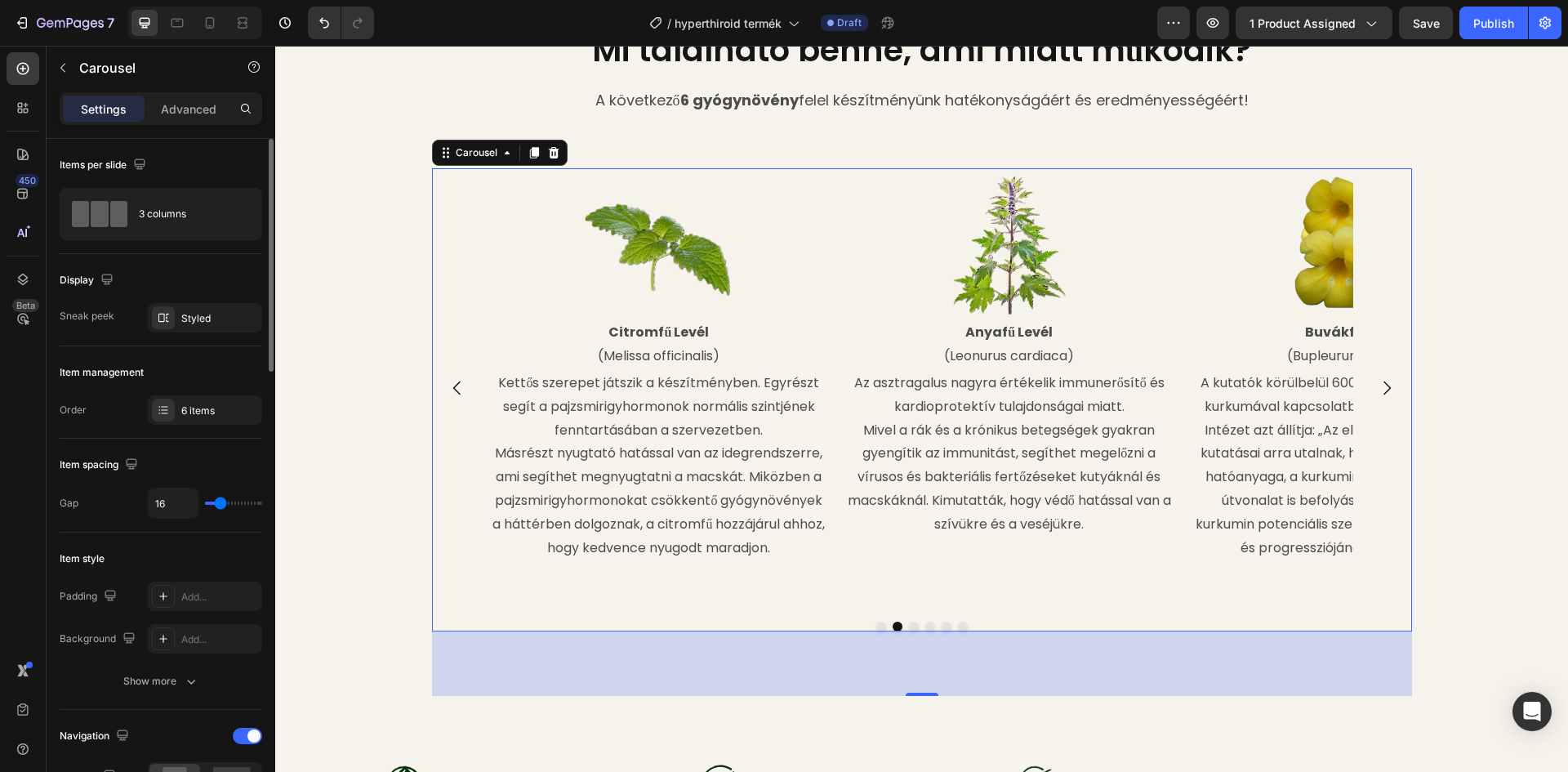
click at [1390, 392] on button "Carousel Next Arrow" at bounding box center [1387, 387] width 45 height 45
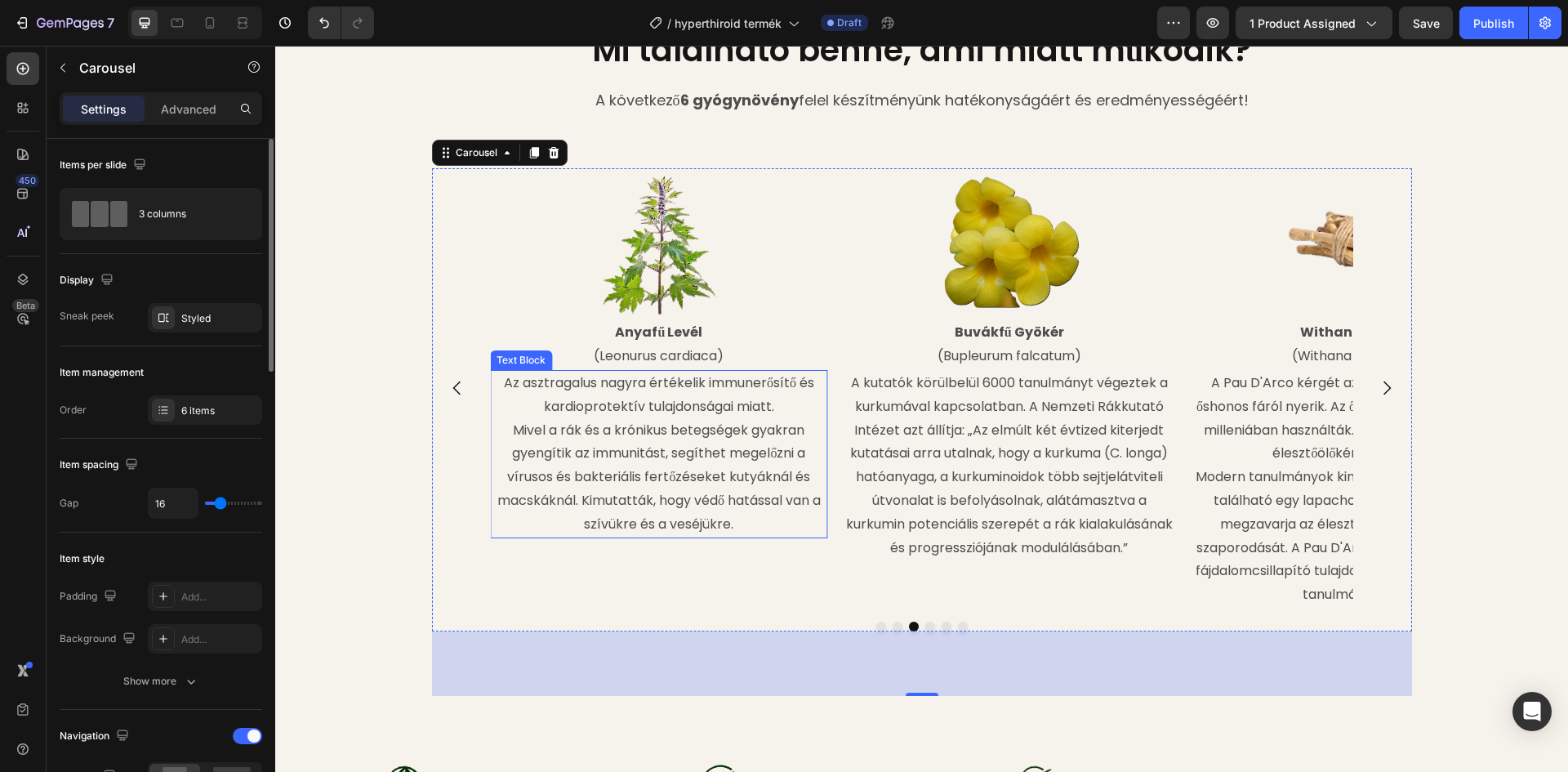
click at [738, 408] on p "Az asztragalus nagyra értékelik immunerősítő és kardioprotektív tulajdonságai m…" at bounding box center [658, 454] width 334 height 165
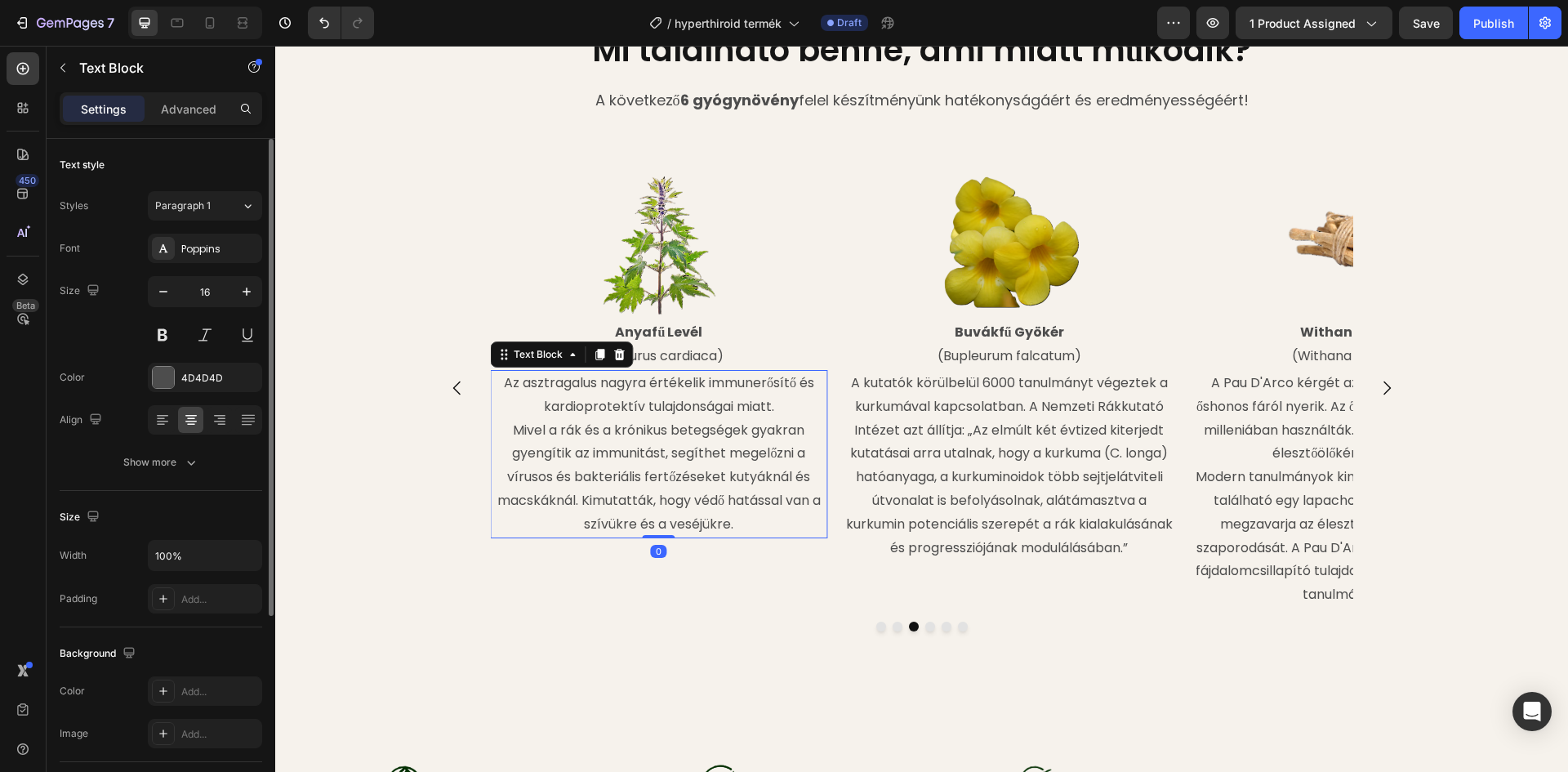
click at [497, 382] on p "Az asztragalus nagyra értékelik immunerősítő és kardioprotektív tulajdonságai m…" at bounding box center [658, 454] width 334 height 165
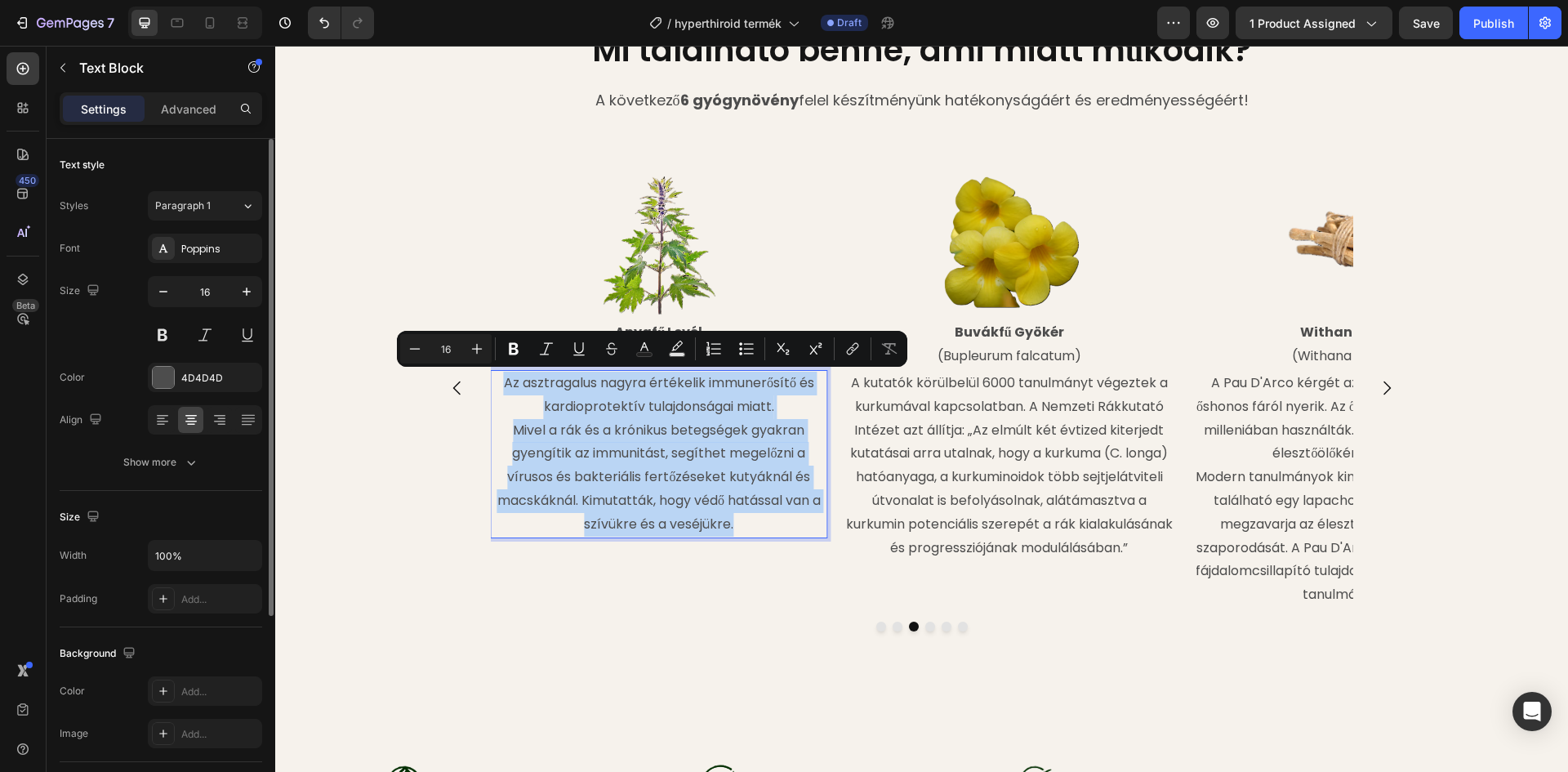
drag, startPoint x: 497, startPoint y: 383, endPoint x: 742, endPoint y: 519, distance: 280.2
click at [742, 519] on p "Az asztragalus nagyra értékelik immunerősítő és kardioprotektív tulajdonságai m…" at bounding box center [658, 454] width 334 height 165
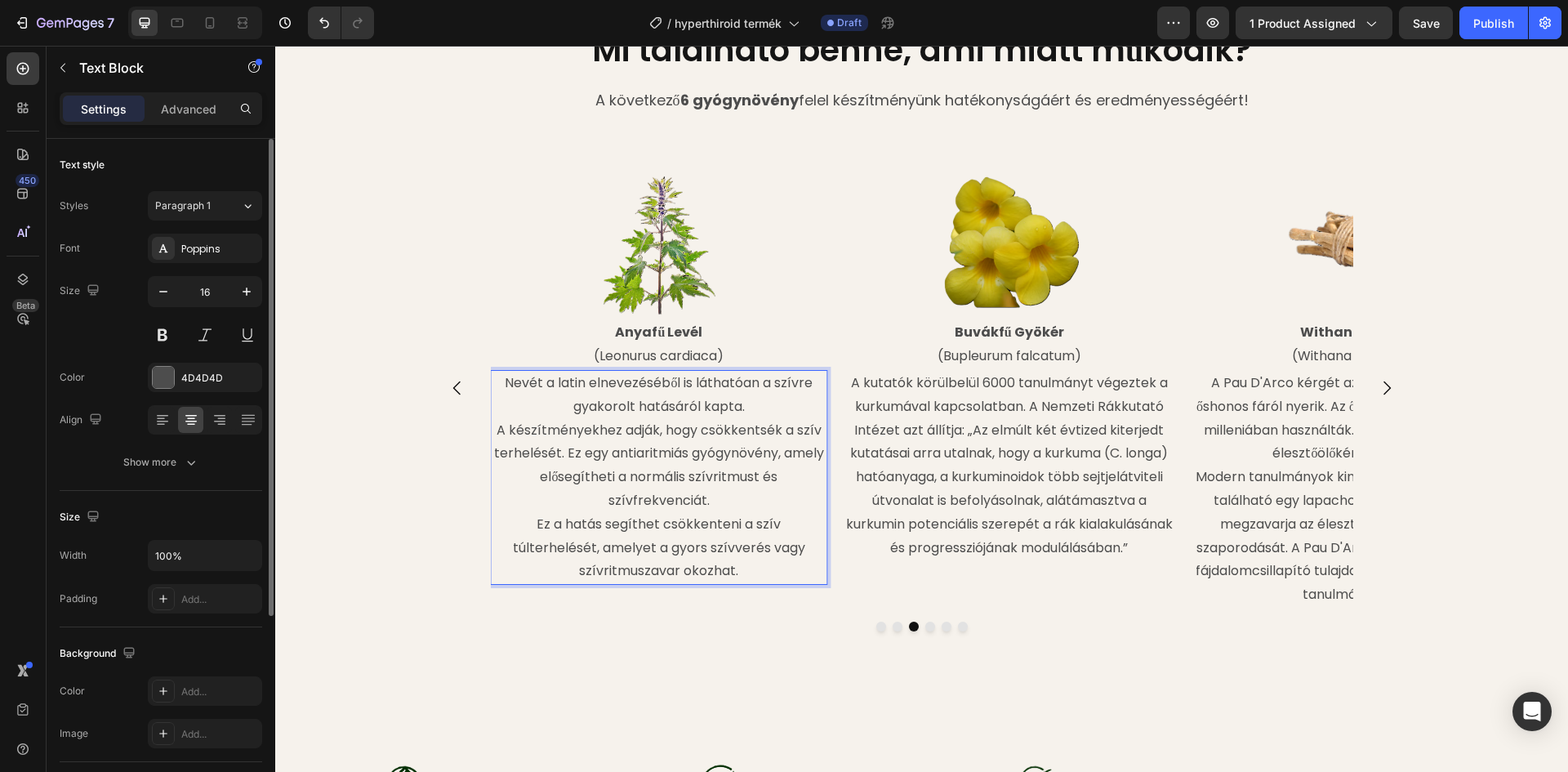
click at [492, 430] on p "A készítményekhez adják, hogy csökkentsék a szív terhelését. Ez egy antiaritmiá…" at bounding box center [658, 465] width 334 height 94
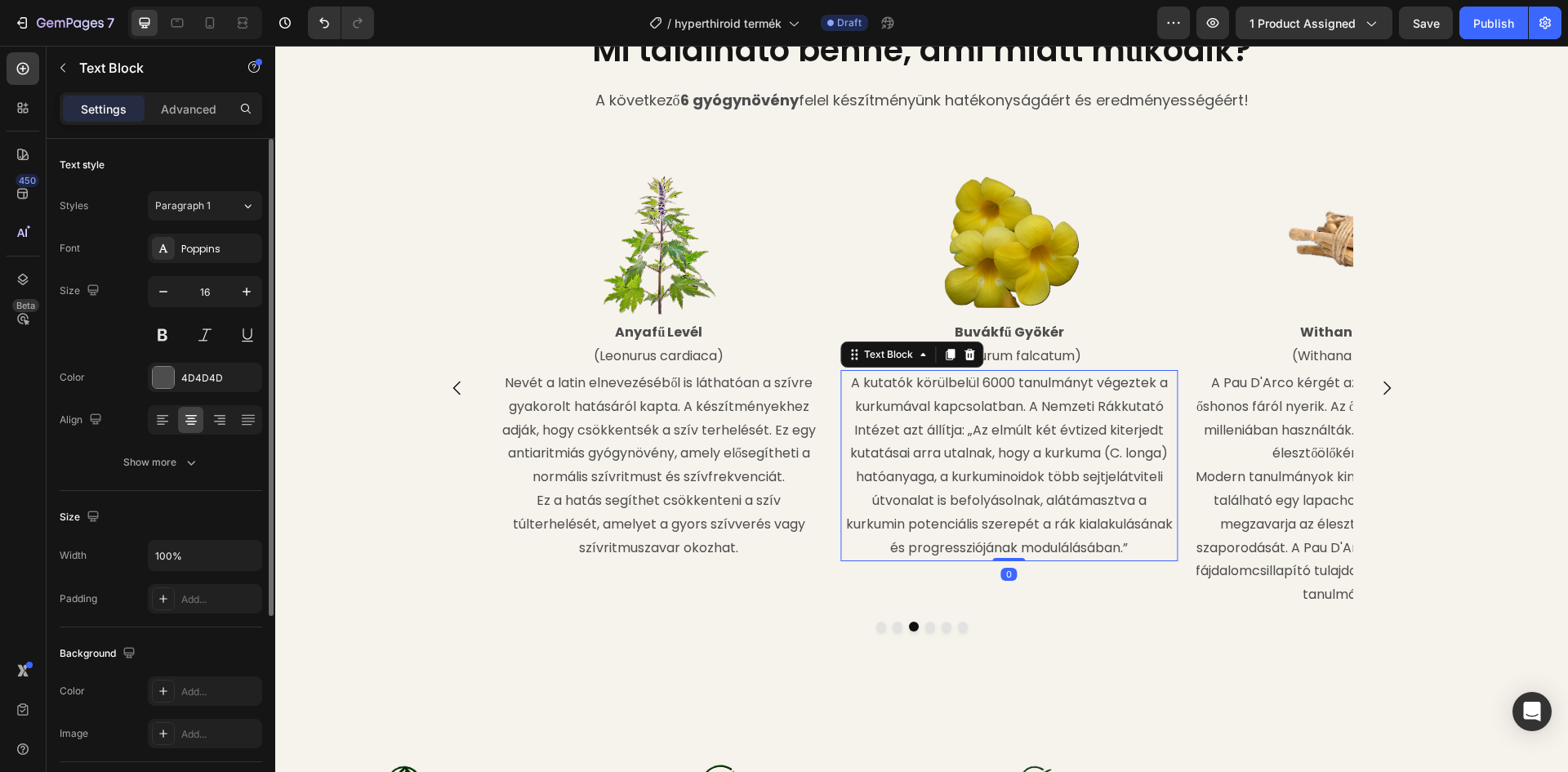
click at [936, 474] on p "A kutatók körülbelül 6000 tanulmányt végeztek a kurkumával kapcsolatban. A Nemz…" at bounding box center [1008, 465] width 334 height 188
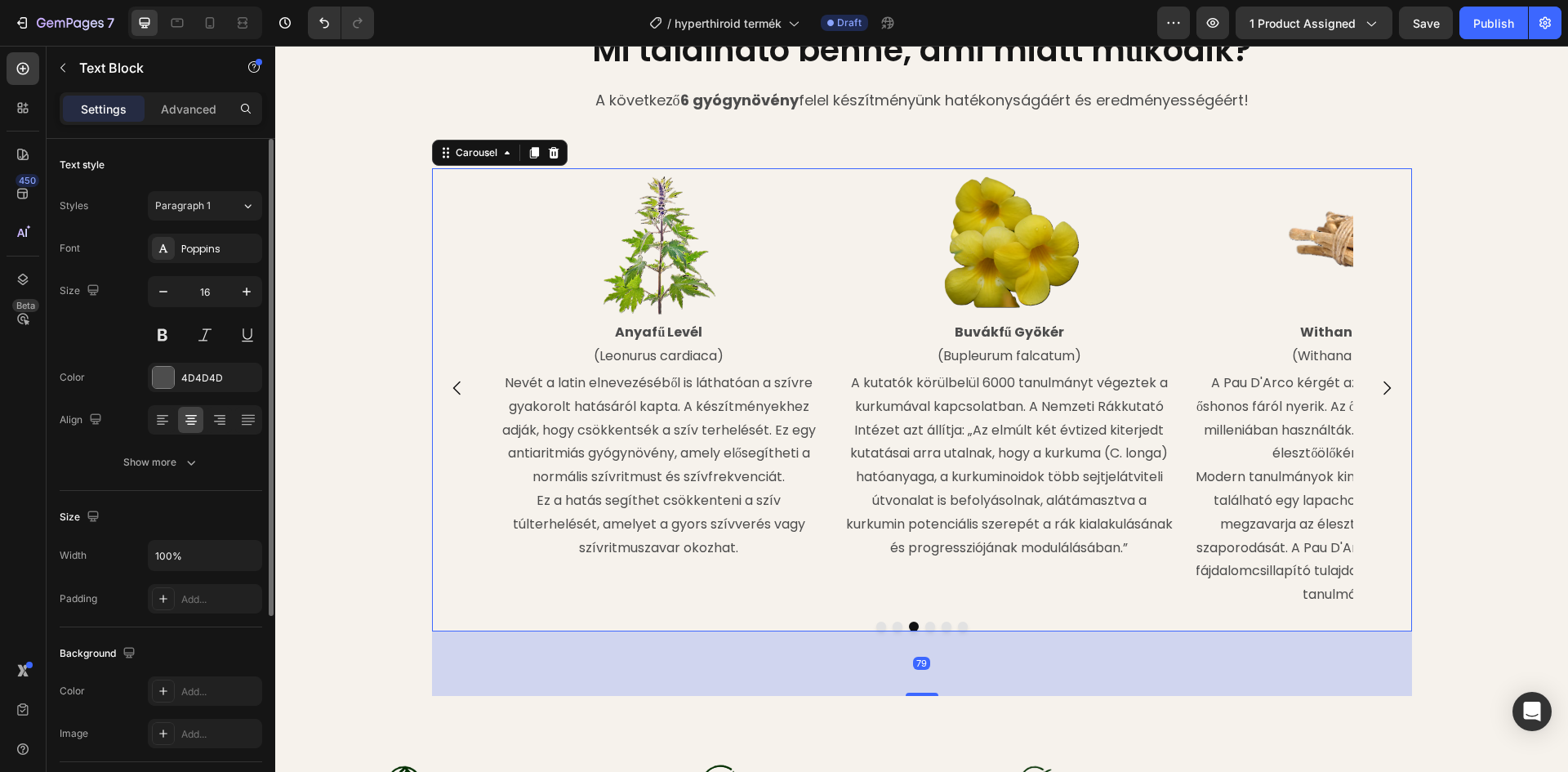
click at [1392, 392] on button "Carousel Next Arrow" at bounding box center [1387, 387] width 45 height 45
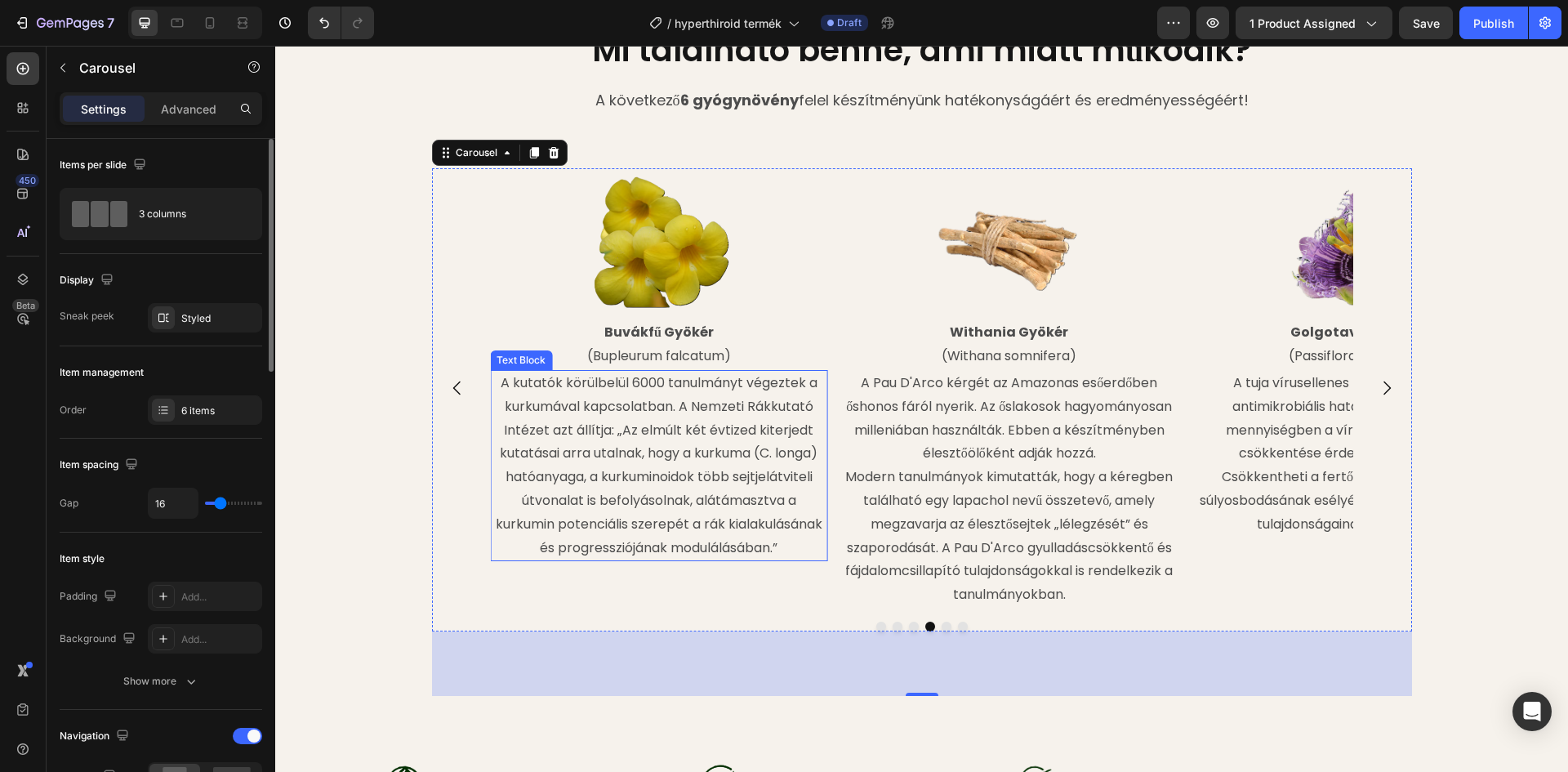
click at [663, 397] on p "A kutatók körülbelül 6000 tanulmányt végeztek a kurkumával kapcsolatban. A Nemz…" at bounding box center [658, 465] width 334 height 188
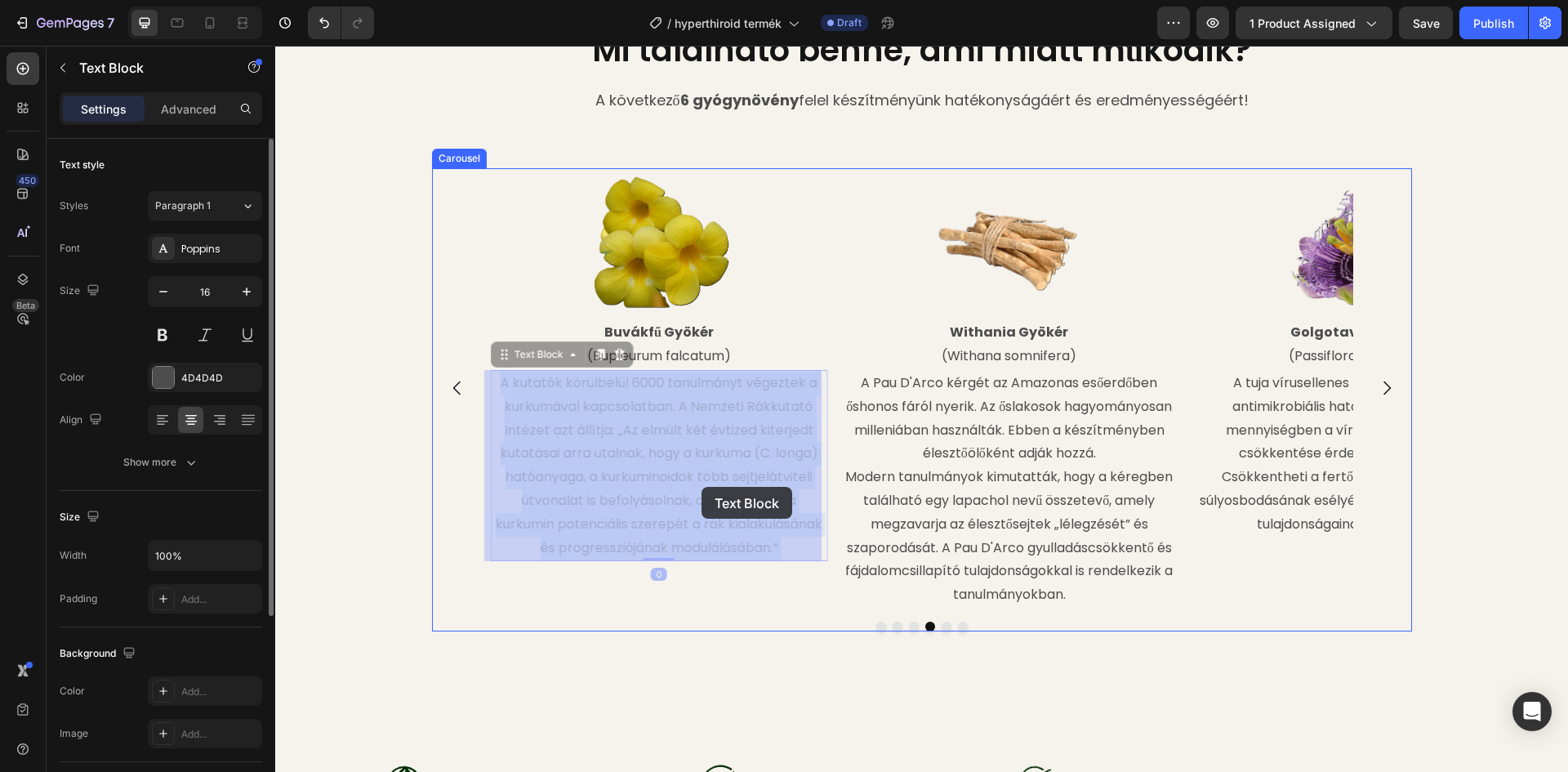
drag, startPoint x: 497, startPoint y: 382, endPoint x: 702, endPoint y: 487, distance: 230.3
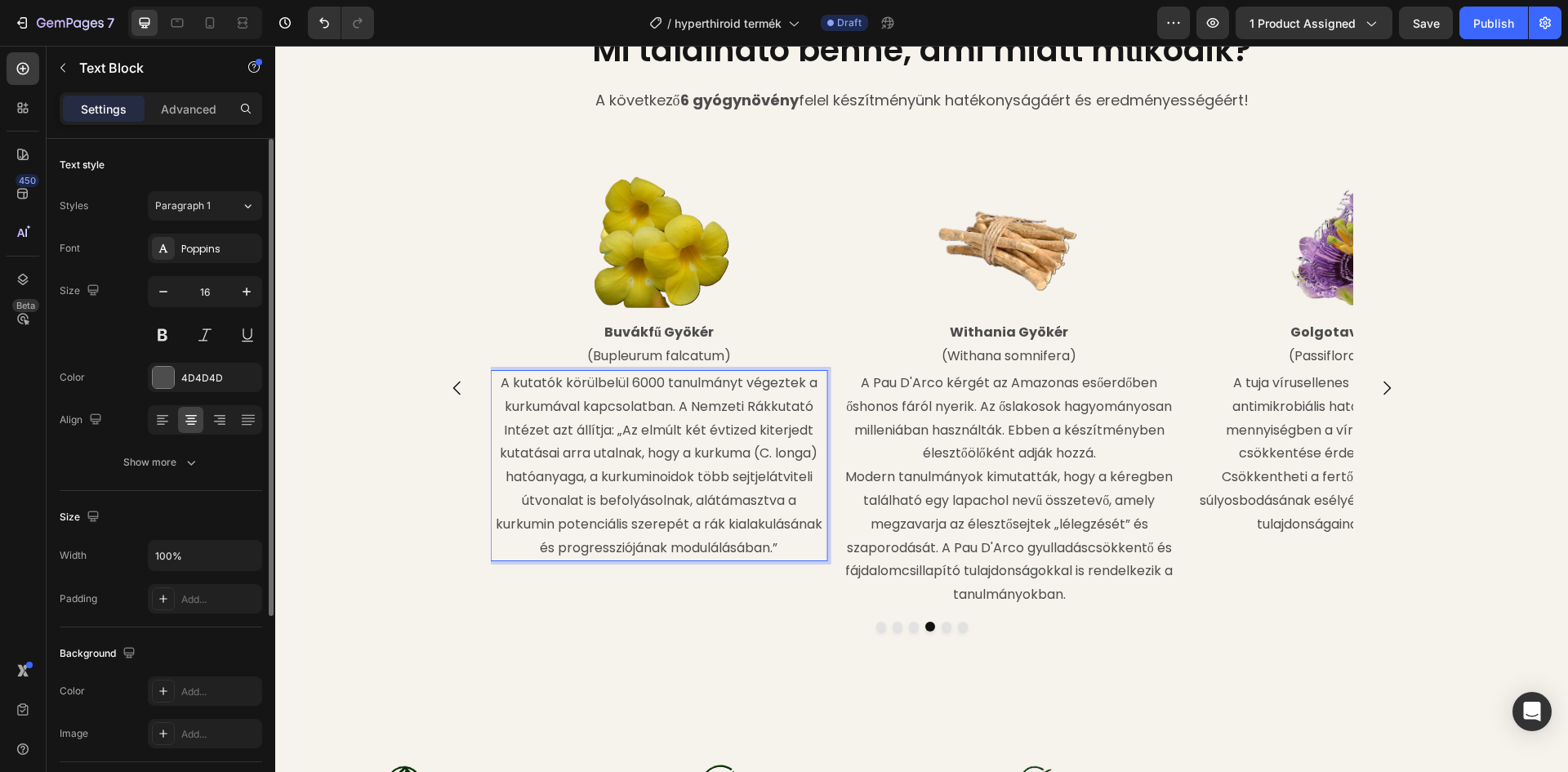
click at [784, 542] on p "A kutatók körülbelül 6000 tanulmányt végeztek a kurkumával kapcsolatban. A Nemz…" at bounding box center [658, 465] width 334 height 188
click at [783, 549] on p "A kutatók körülbelül 6000 tanulmányt végeztek a kurkumával kapcsolatban. A Nemz…" at bounding box center [658, 465] width 334 height 188
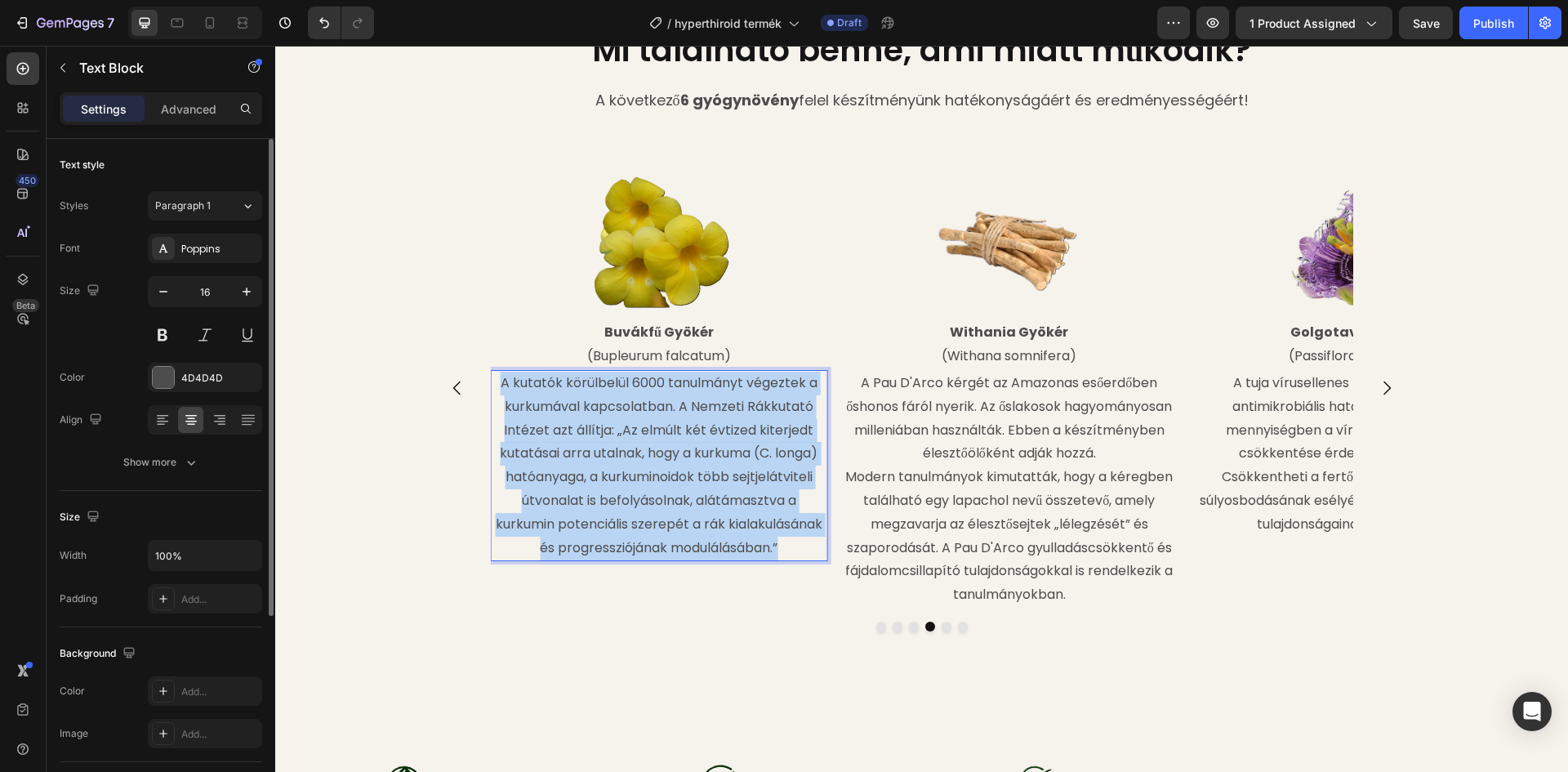
drag, startPoint x: 783, startPoint y: 545, endPoint x: 511, endPoint y: 389, distance: 313.6
click at [498, 386] on p "A kutatók körülbelül 6000 tanulmányt végeztek a kurkumával kapcsolatban. A Nemz…" at bounding box center [658, 465] width 334 height 188
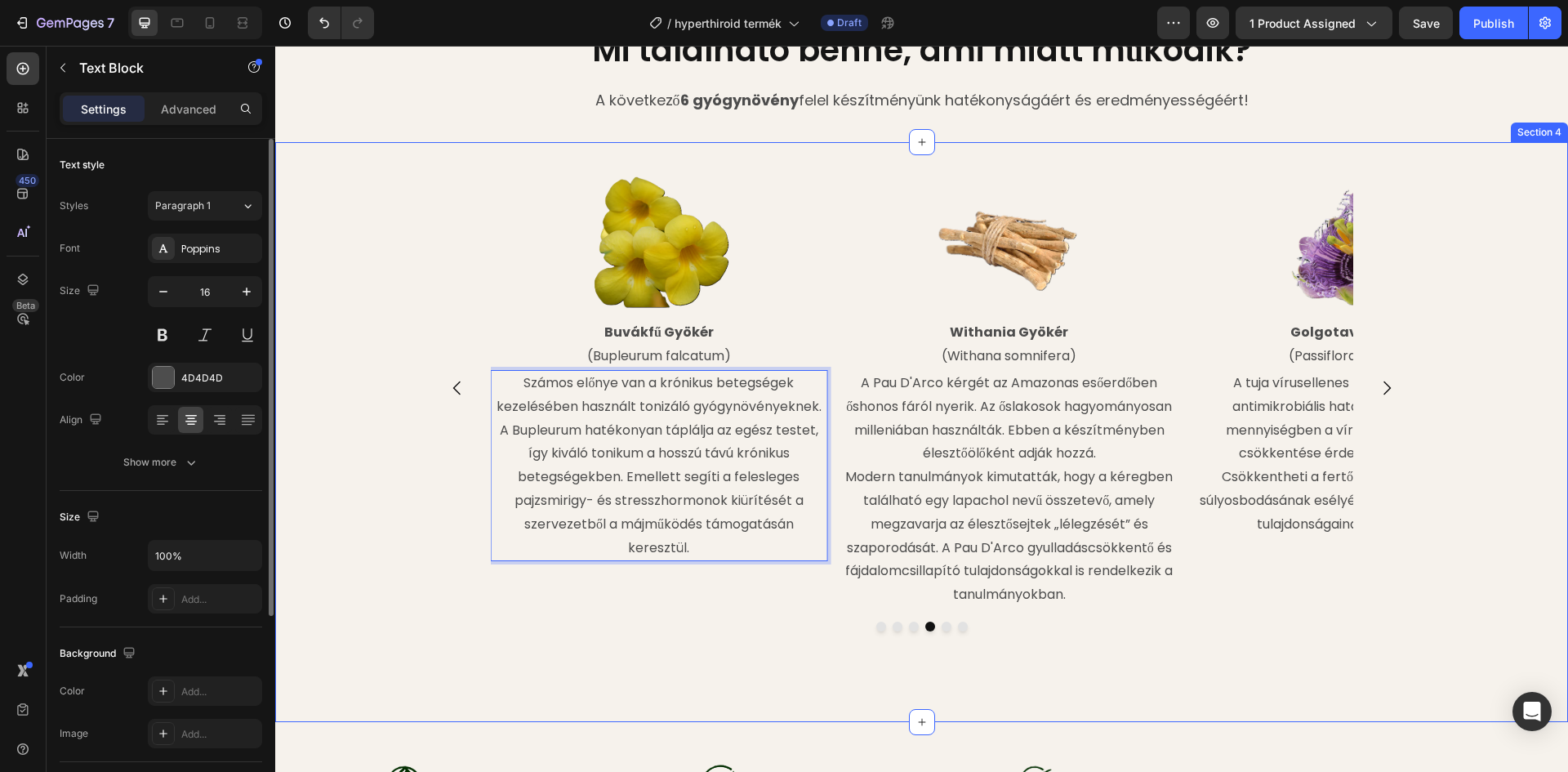
click at [640, 660] on div "Image Vízi Peszércse Levél (Lycopus europaeus) Text Block Kutatások kimutatták,…" at bounding box center [921, 432] width 1293 height 527
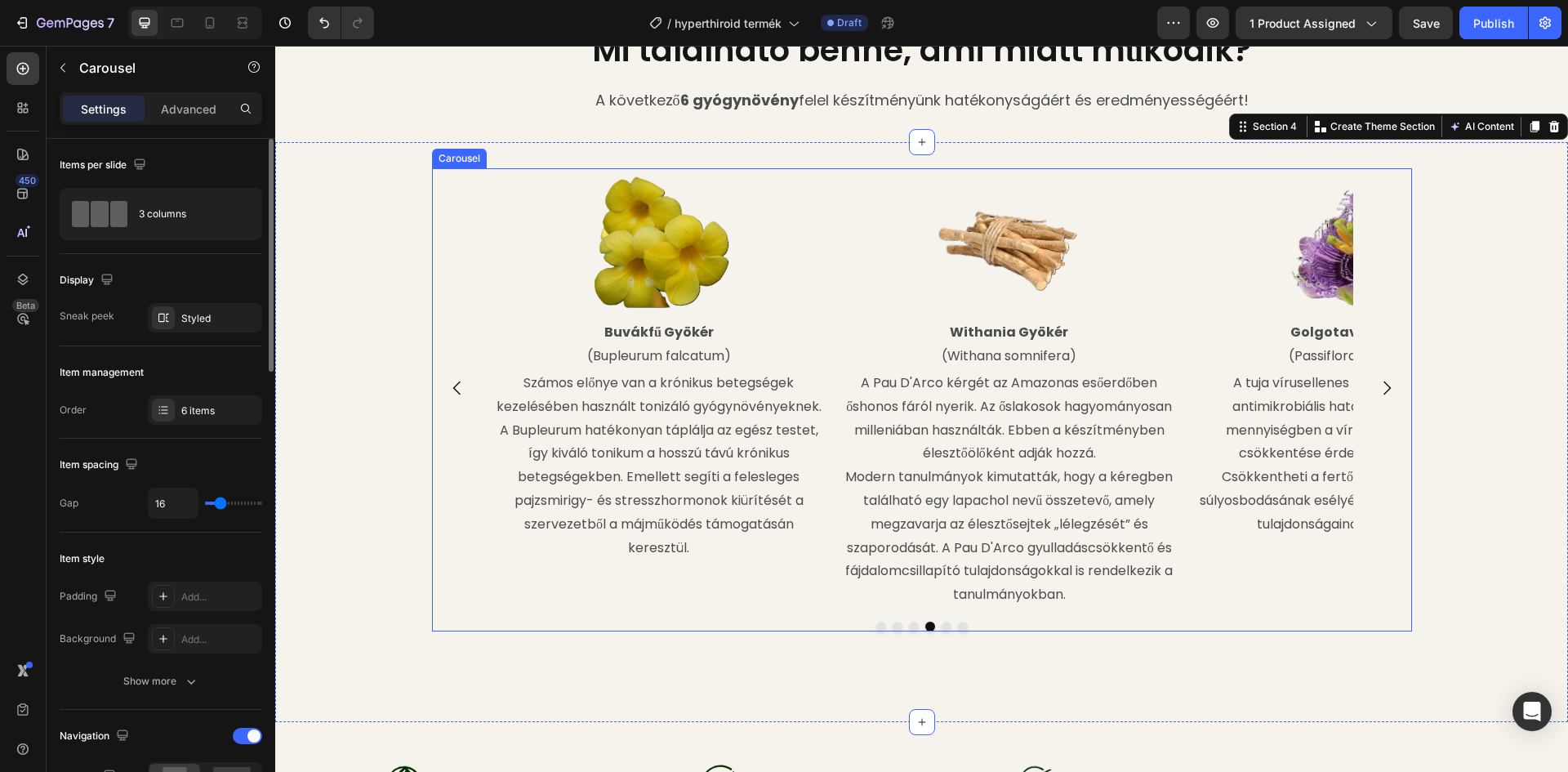
click at [1381, 389] on icon "Carousel Next Arrow" at bounding box center [1387, 388] width 20 height 20
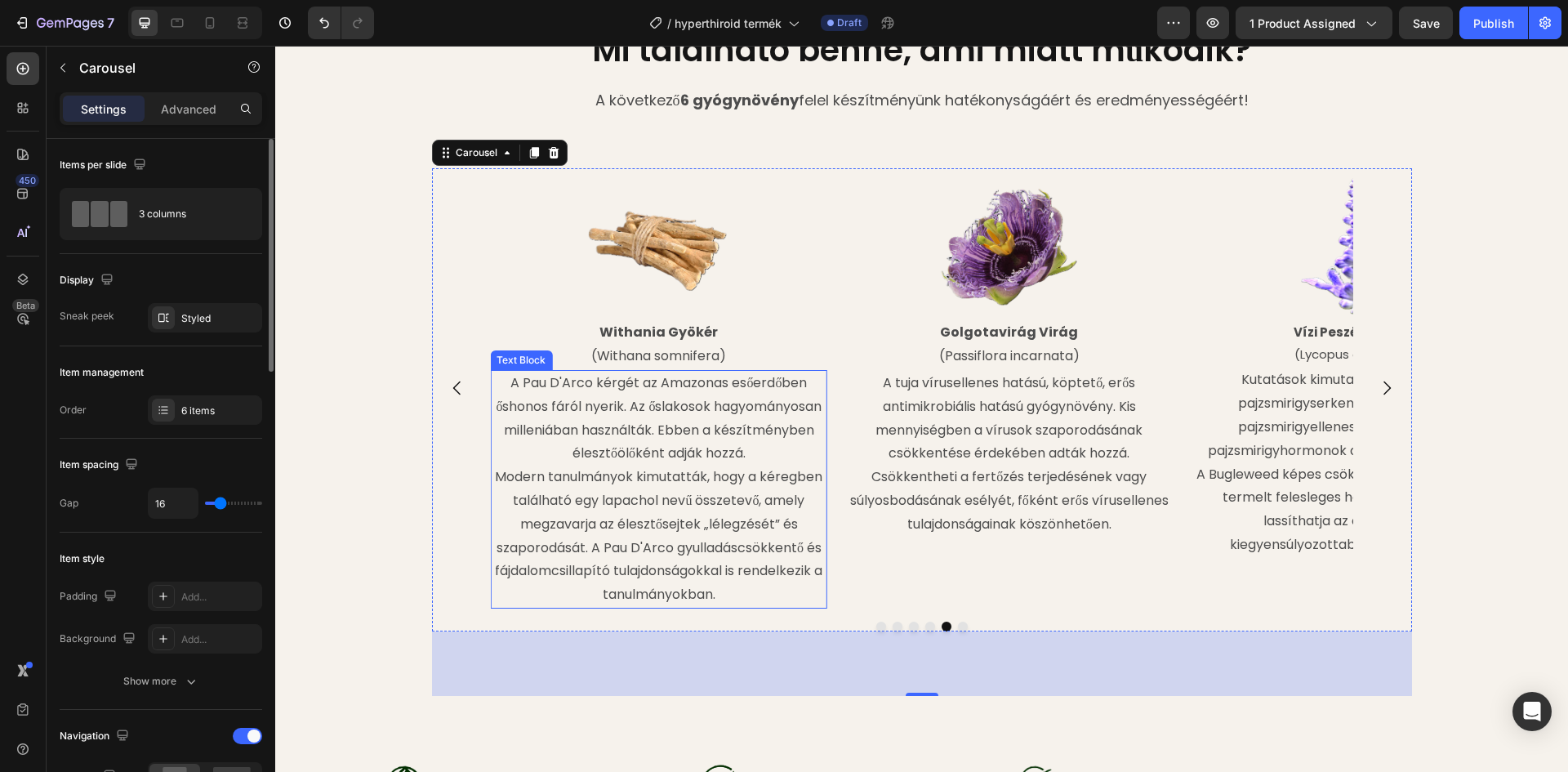
click at [603, 383] on p "A Pau D'Arco kérgét az Amazonas esőerdőben őshonos fáról nyerik. Az őslakosok h…" at bounding box center [658, 418] width 334 height 94
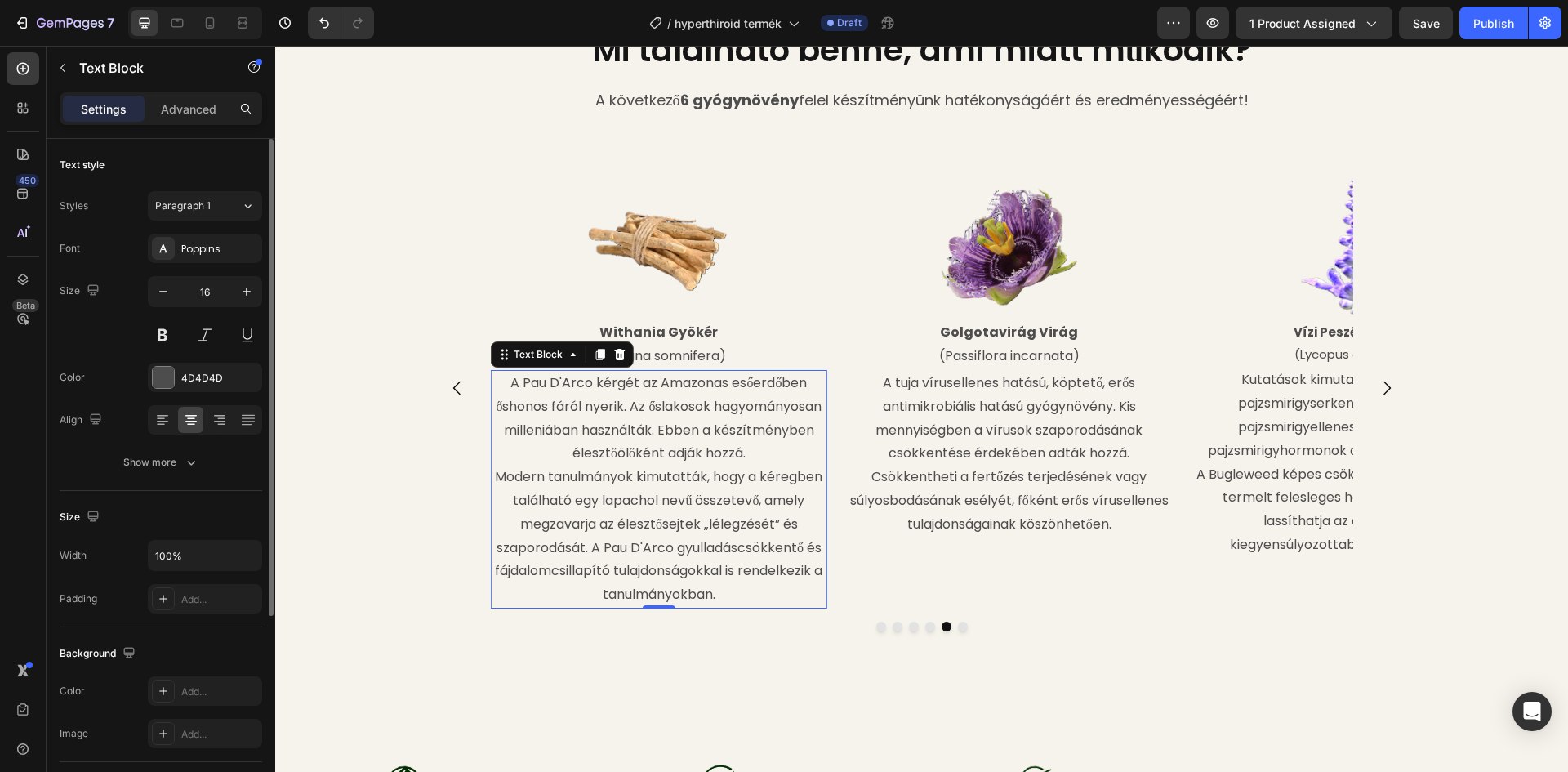
click at [508, 380] on p "A Pau D'Arco kérgét az Amazonas esőerdőben őshonos fáról nyerik. Az őslakosok h…" at bounding box center [658, 418] width 334 height 94
click at [504, 383] on p "A Pau D'Arco kérgét az Amazonas esőerdőben őshonos fáról nyerik. Az őslakosok h…" at bounding box center [658, 418] width 334 height 94
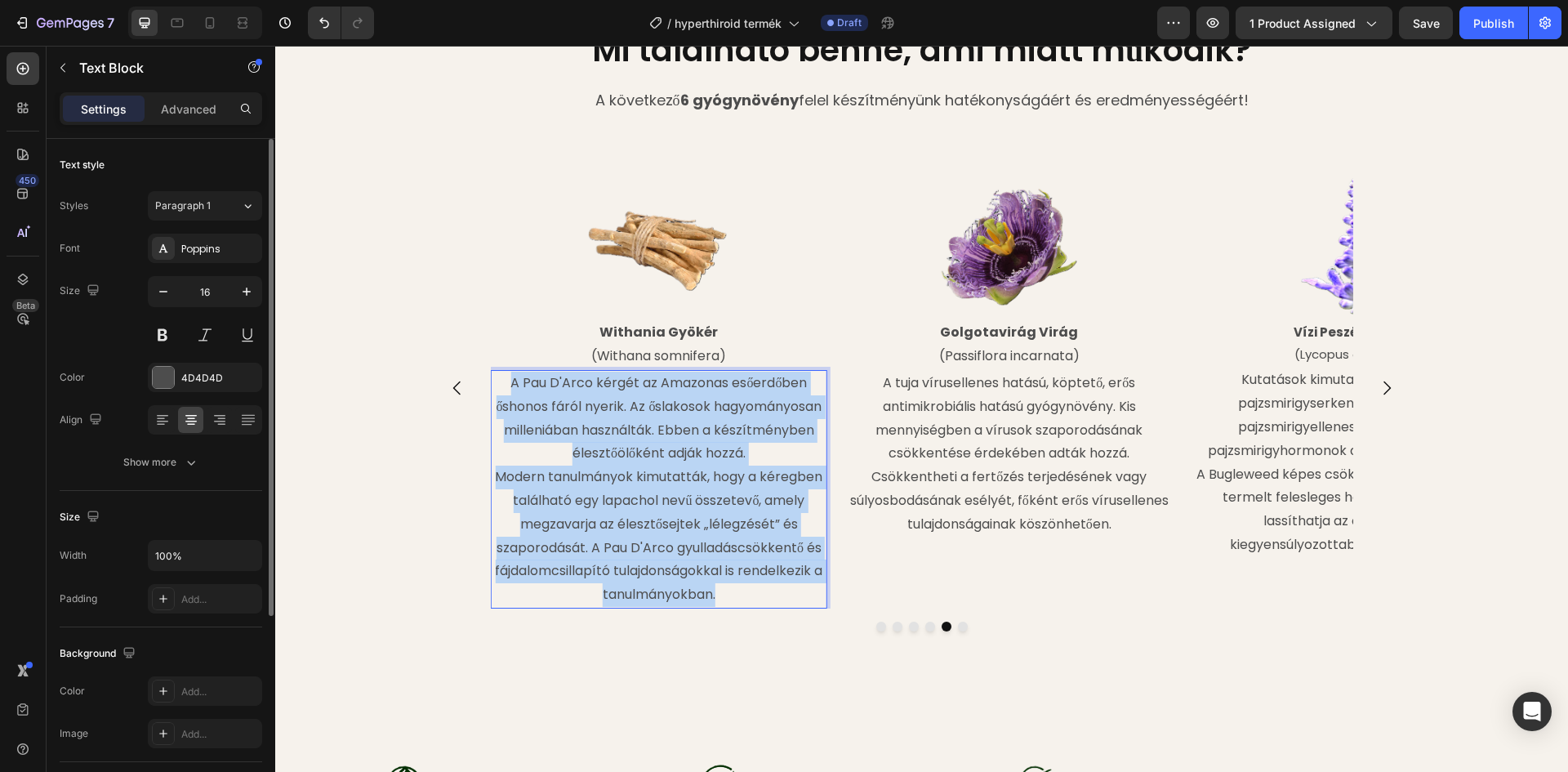
drag, startPoint x: 507, startPoint y: 385, endPoint x: 726, endPoint y: 594, distance: 302.7
click at [726, 594] on div "A Pau D'Arco kérgét az Amazonas esőerdőben őshonos fáról nyerik. Az őslakosok h…" at bounding box center [658, 489] width 337 height 239
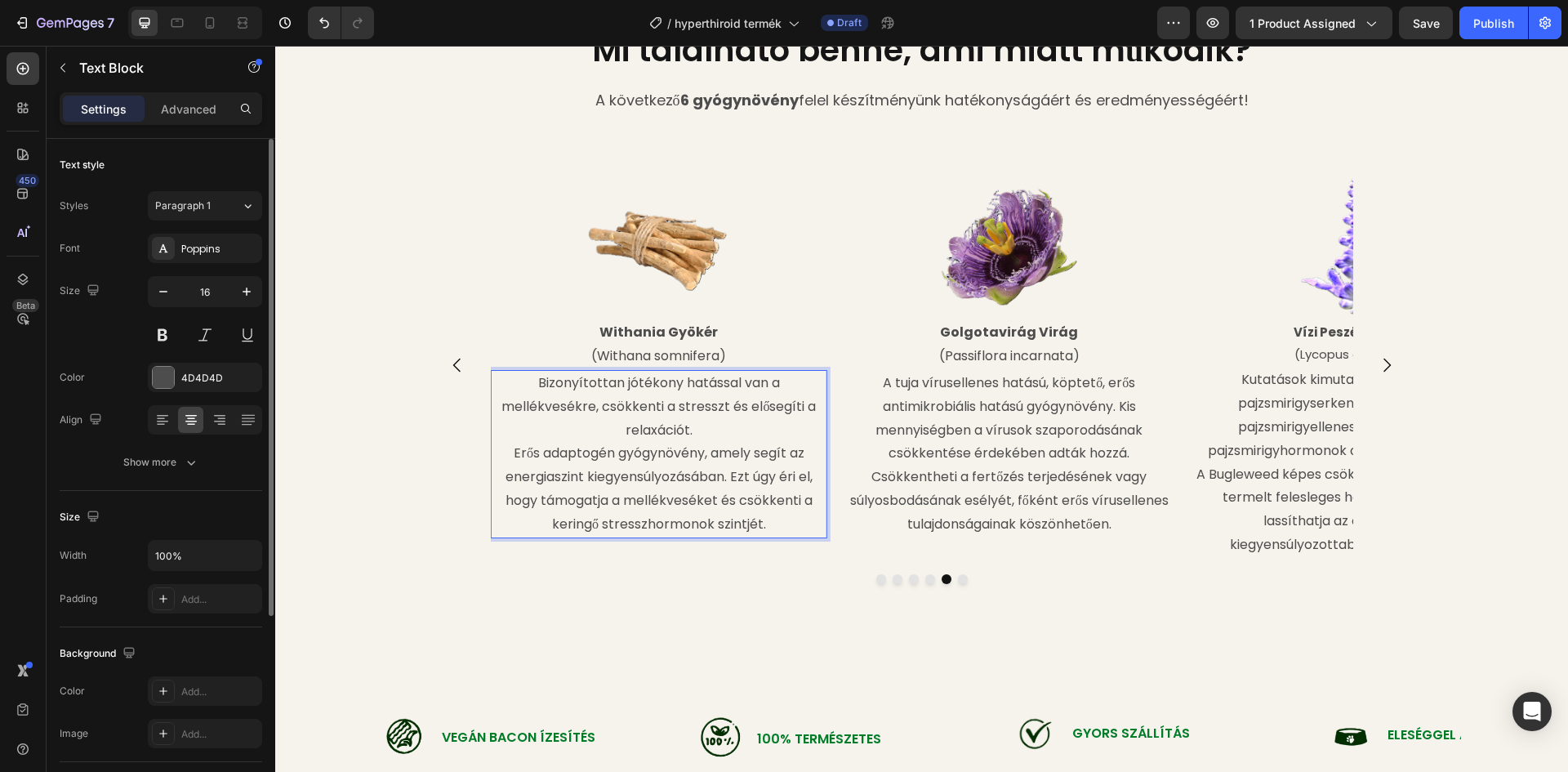
click at [503, 453] on p "Erős adaptogén gyógynövény, amely segít az energiaszint kiegyensúlyozásában. Ez…" at bounding box center [658, 488] width 334 height 94
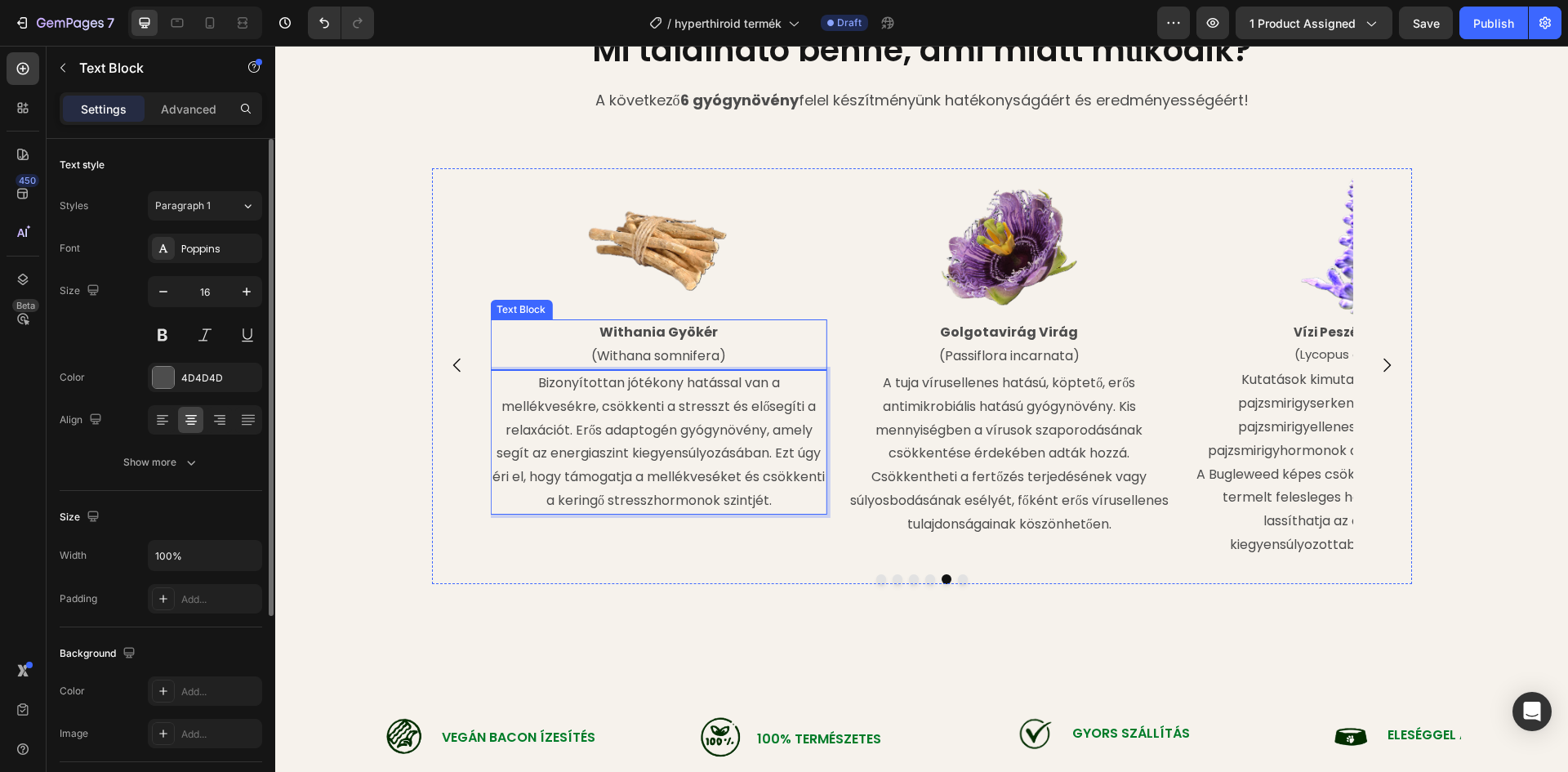
click at [708, 331] on strong "Withania Gyökér" at bounding box center [658, 331] width 118 height 19
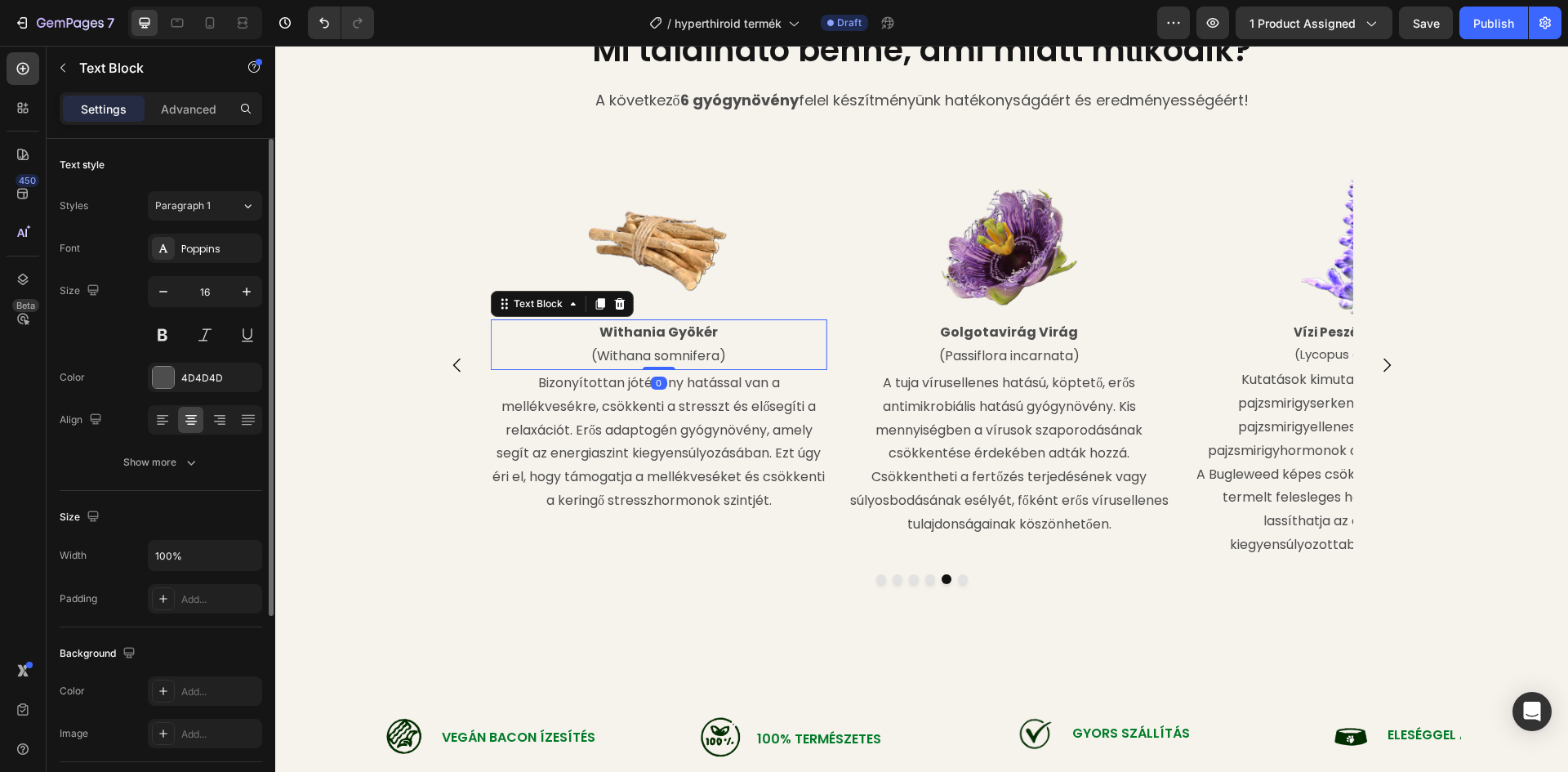
click at [658, 333] on strong "Withania Gyökér" at bounding box center [658, 331] width 118 height 19
click at [355, 272] on div "Image Vízi Peszércse Levél (Lycopus europaeus) Text Block Kutatások kimutatták,…" at bounding box center [921, 409] width 1293 height 481
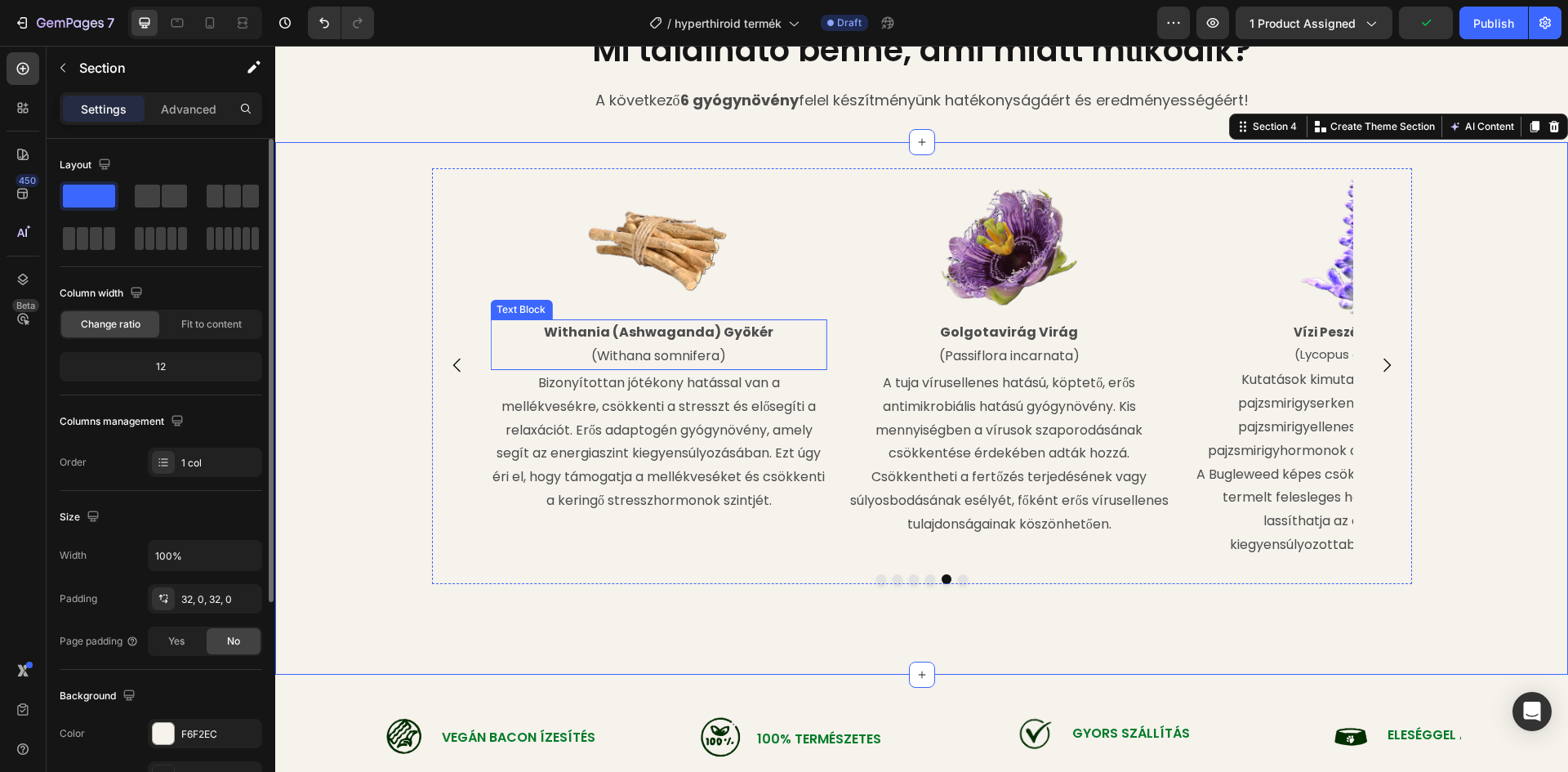
click at [695, 331] on strong "Withania (Ashwaganda) Gyökér" at bounding box center [658, 331] width 230 height 19
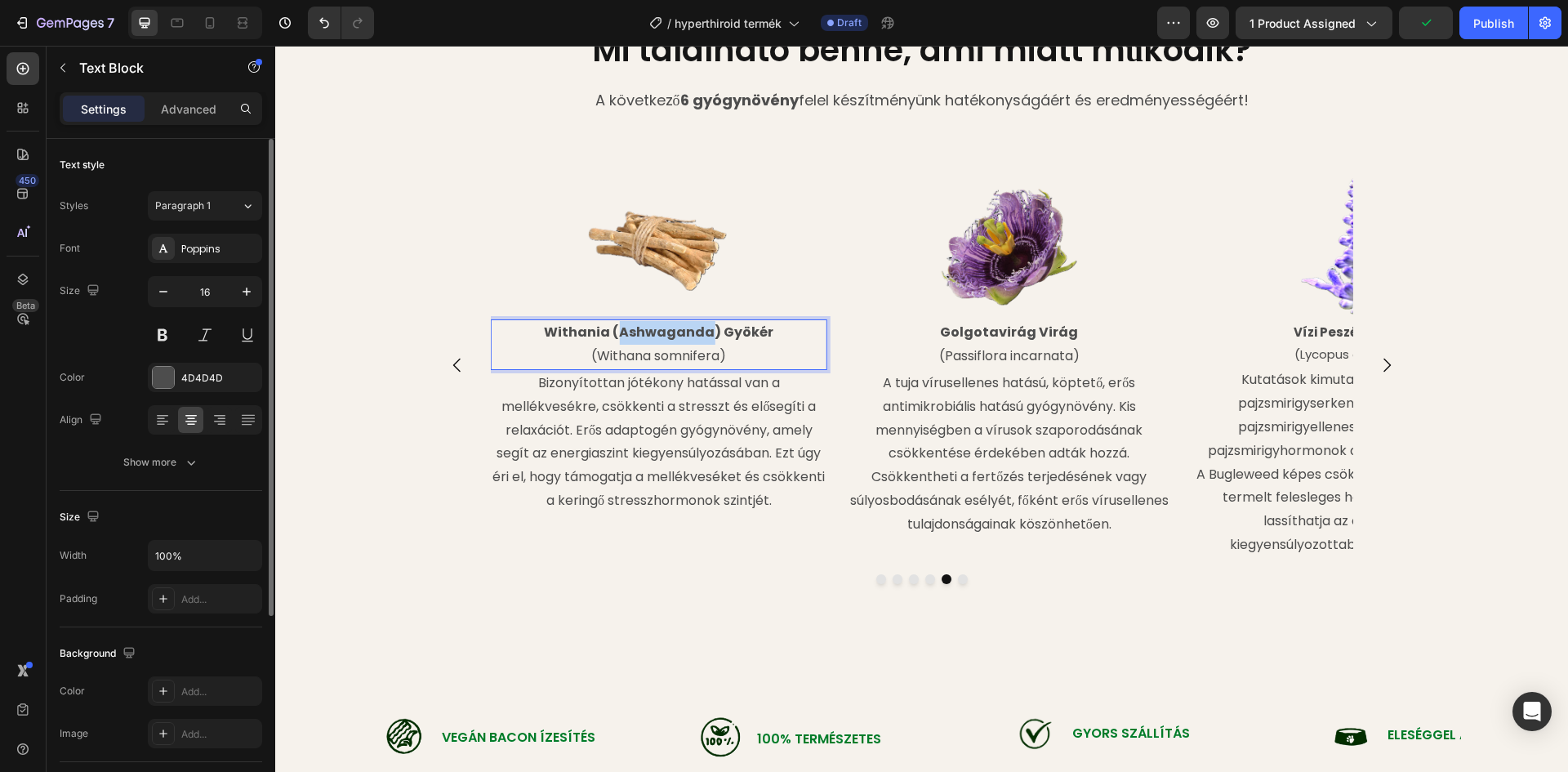
click at [698, 331] on strong "Withania (Ashwaganda) Gyökér" at bounding box center [658, 331] width 230 height 19
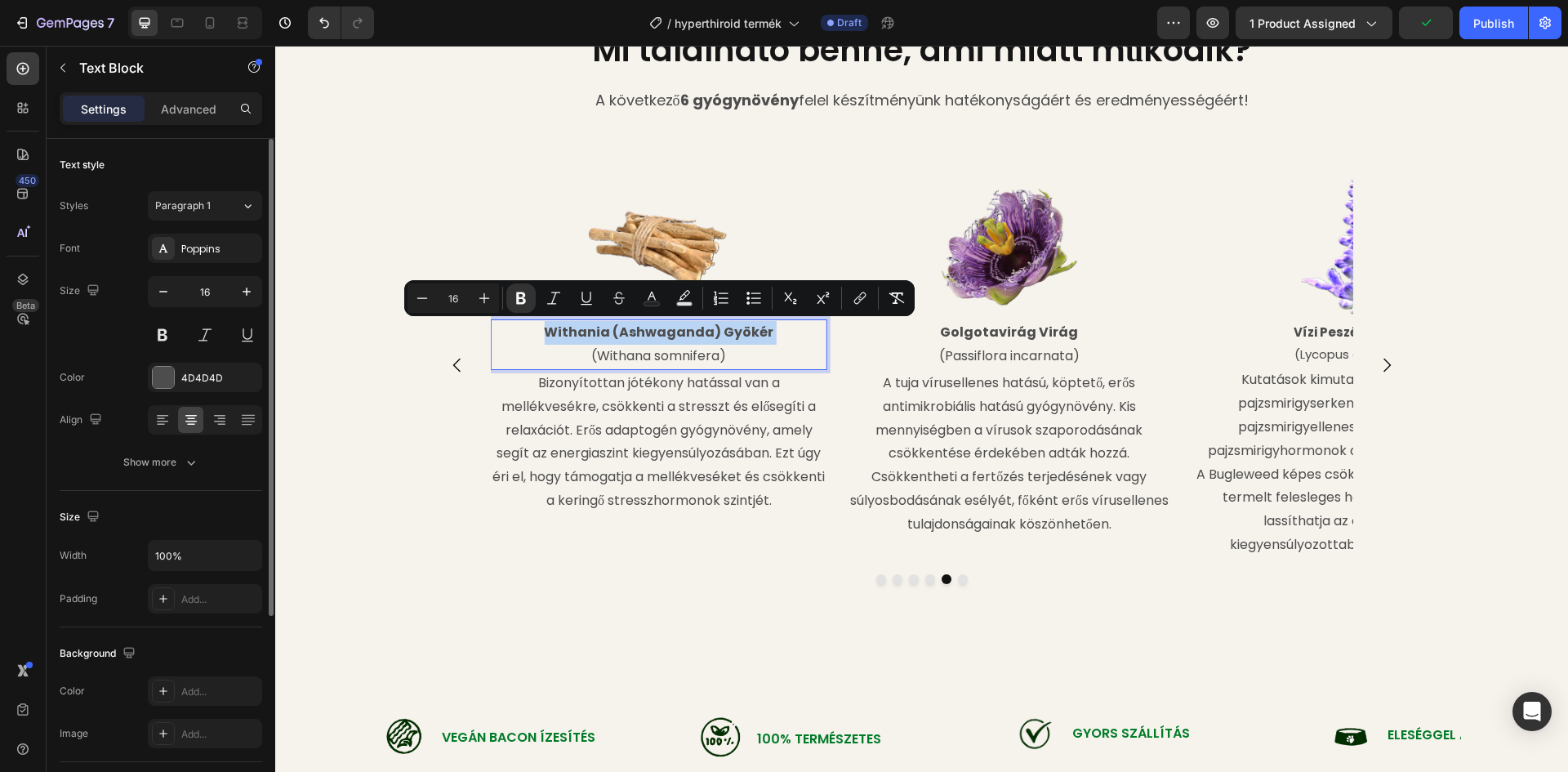
click at [698, 331] on strong "Withania (Ashwaganda) Gyökér" at bounding box center [658, 331] width 230 height 19
click at [693, 331] on strong "Withania (Ashwaganda) Gyökér" at bounding box center [658, 331] width 230 height 19
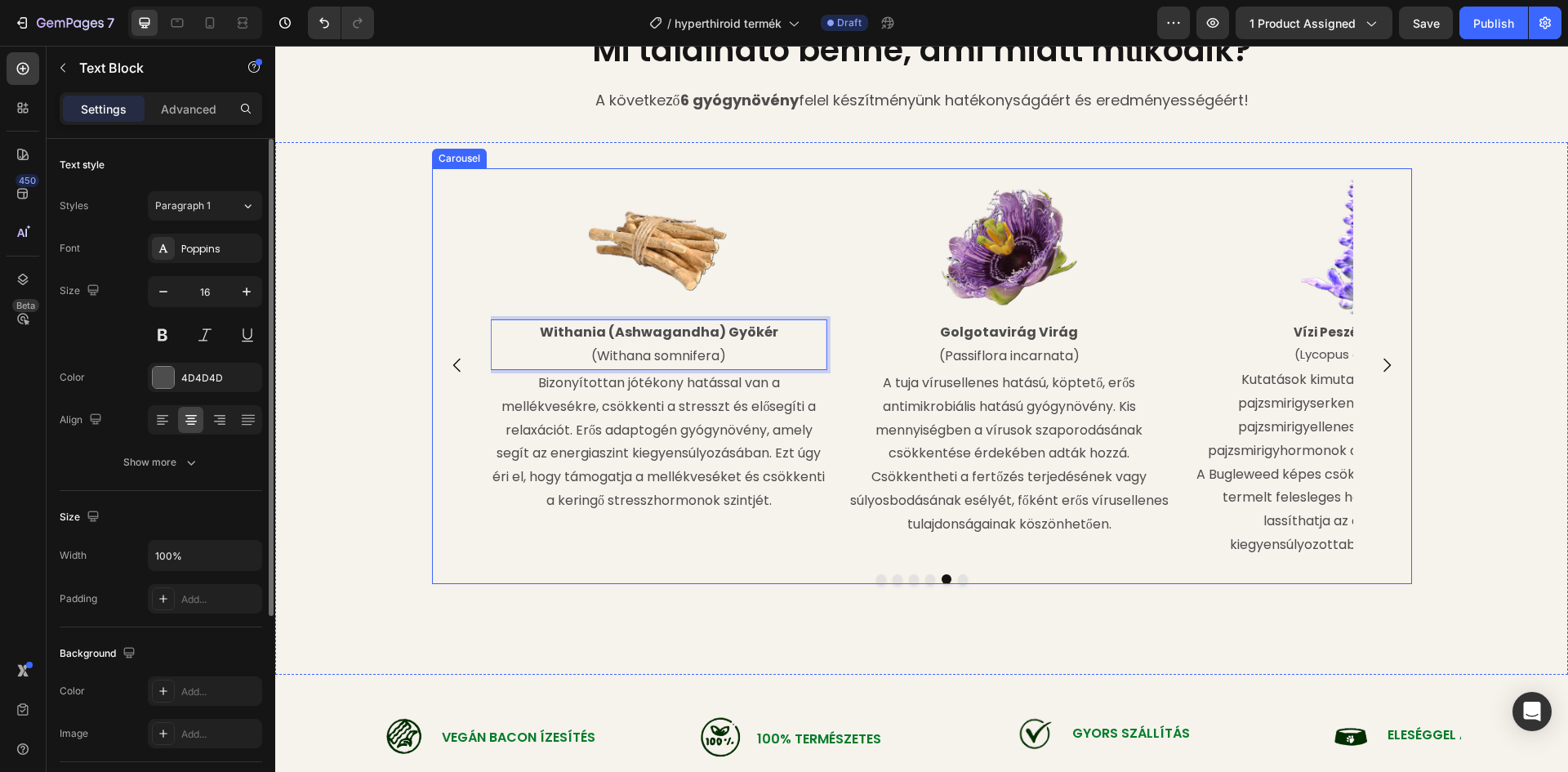
click at [395, 402] on div "Image Vízi Peszércse Levél (Lycopus europaeus) Text Block Kutatások kimutatták,…" at bounding box center [921, 409] width 1293 height 481
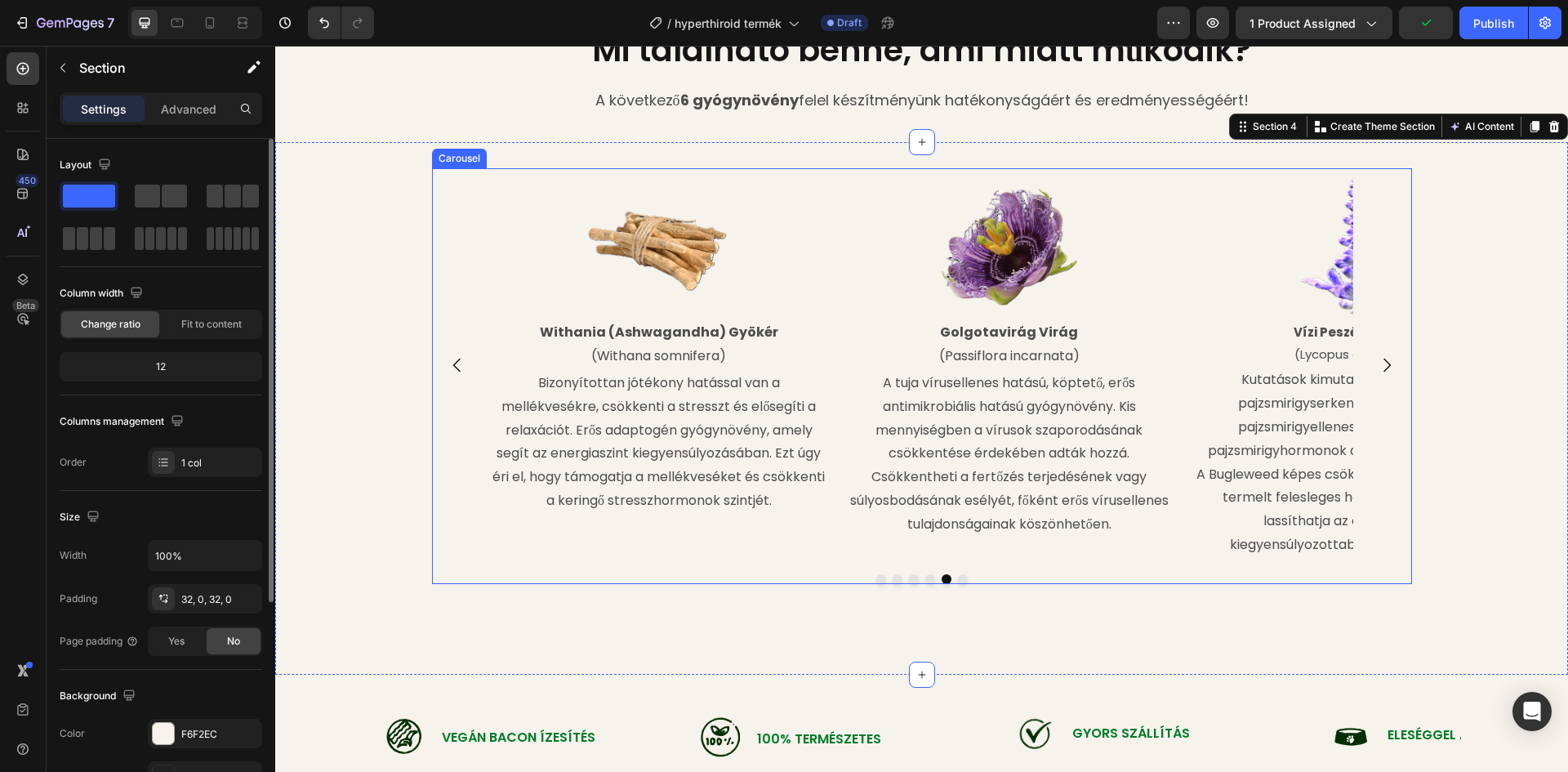
click at [1397, 369] on button "Carousel Next Arrow" at bounding box center [1387, 365] width 45 height 45
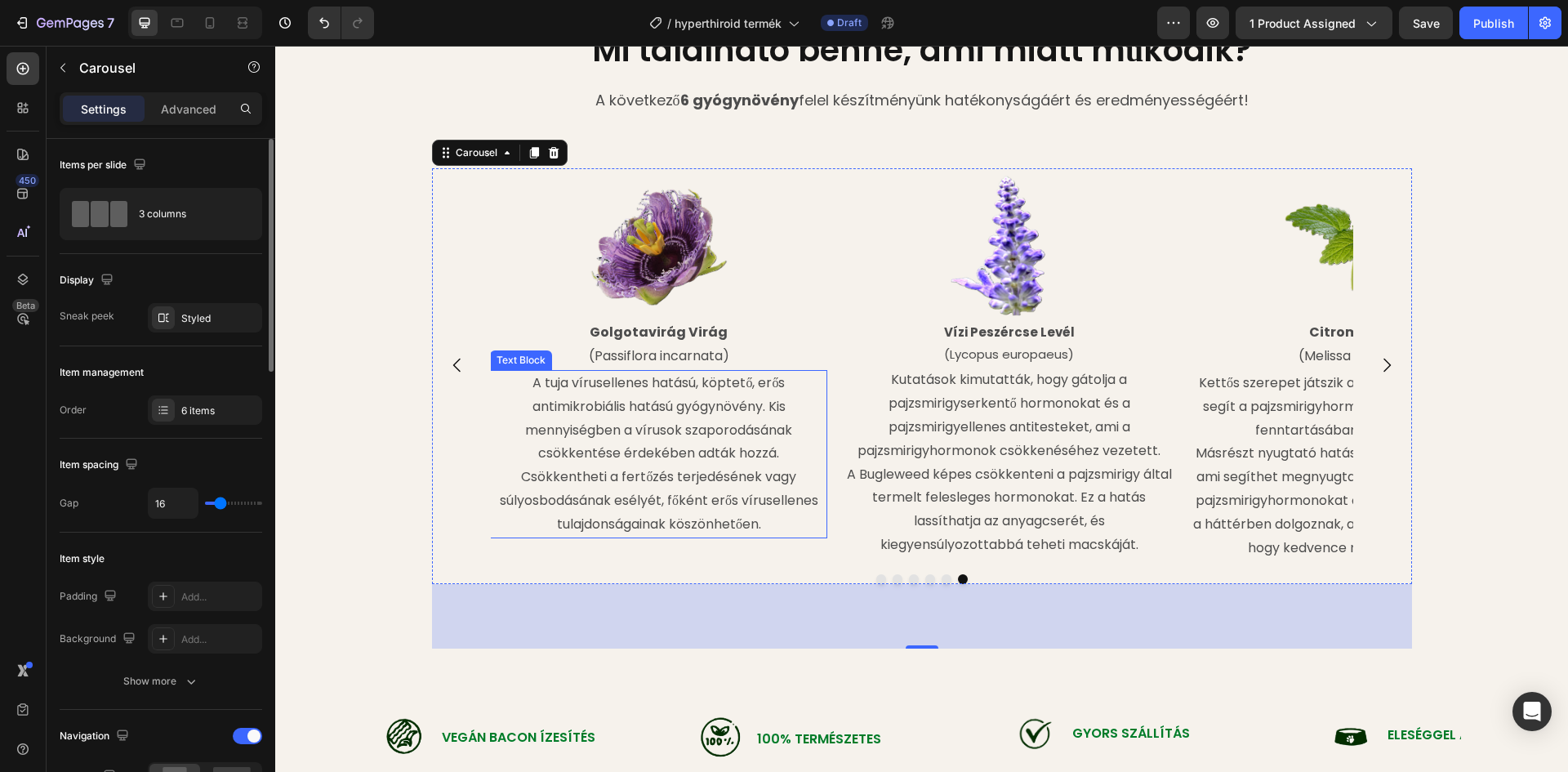
click at [704, 400] on p "A tuja vírusellenes hatású, köptető, erős antimikrobiális hatású gyógynövény. K…" at bounding box center [658, 454] width 334 height 165
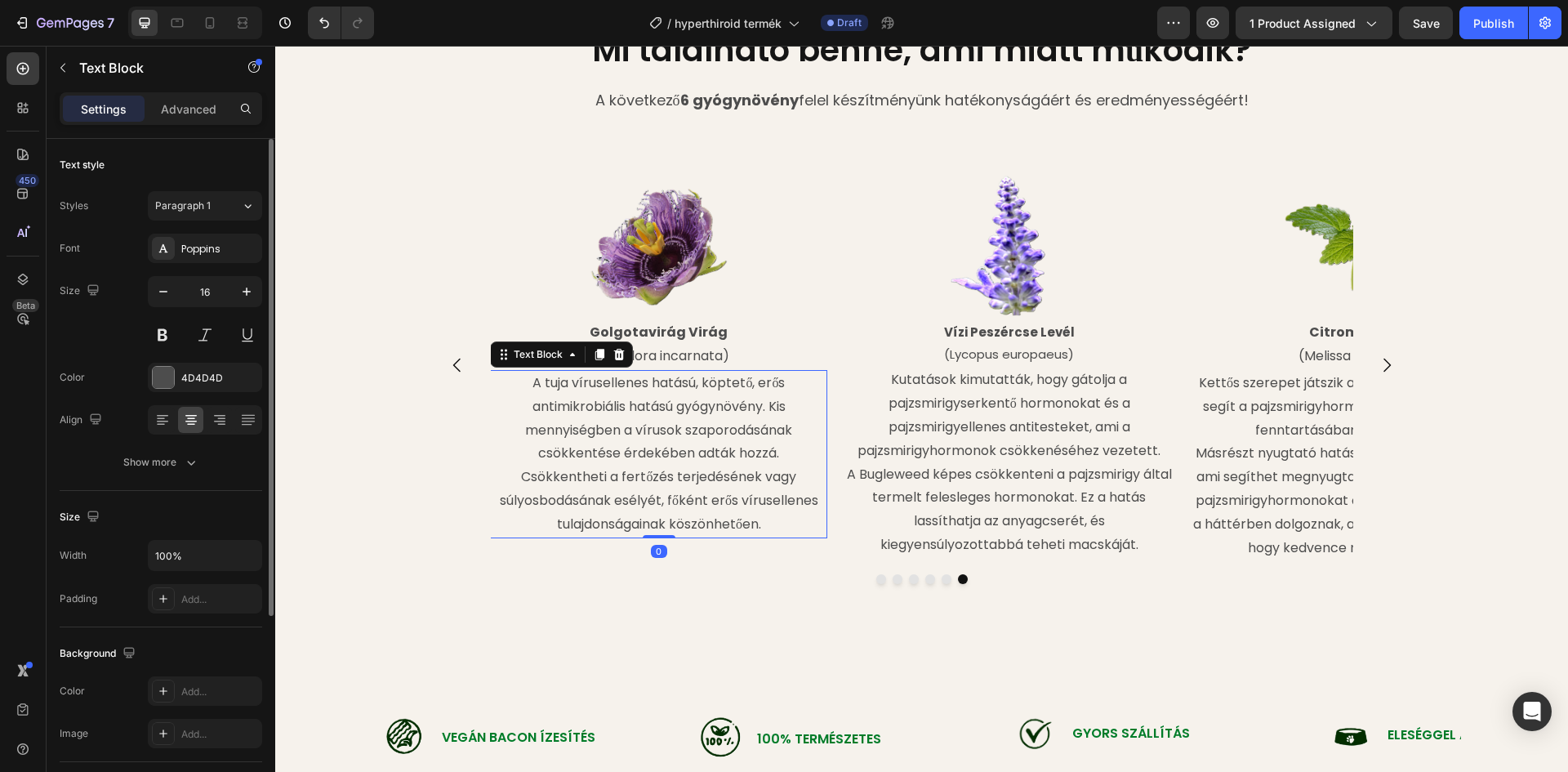
click at [527, 382] on p "A tuja vírusellenes hatású, köptető, erős antimikrobiális hatású gyógynövény. K…" at bounding box center [658, 454] width 334 height 165
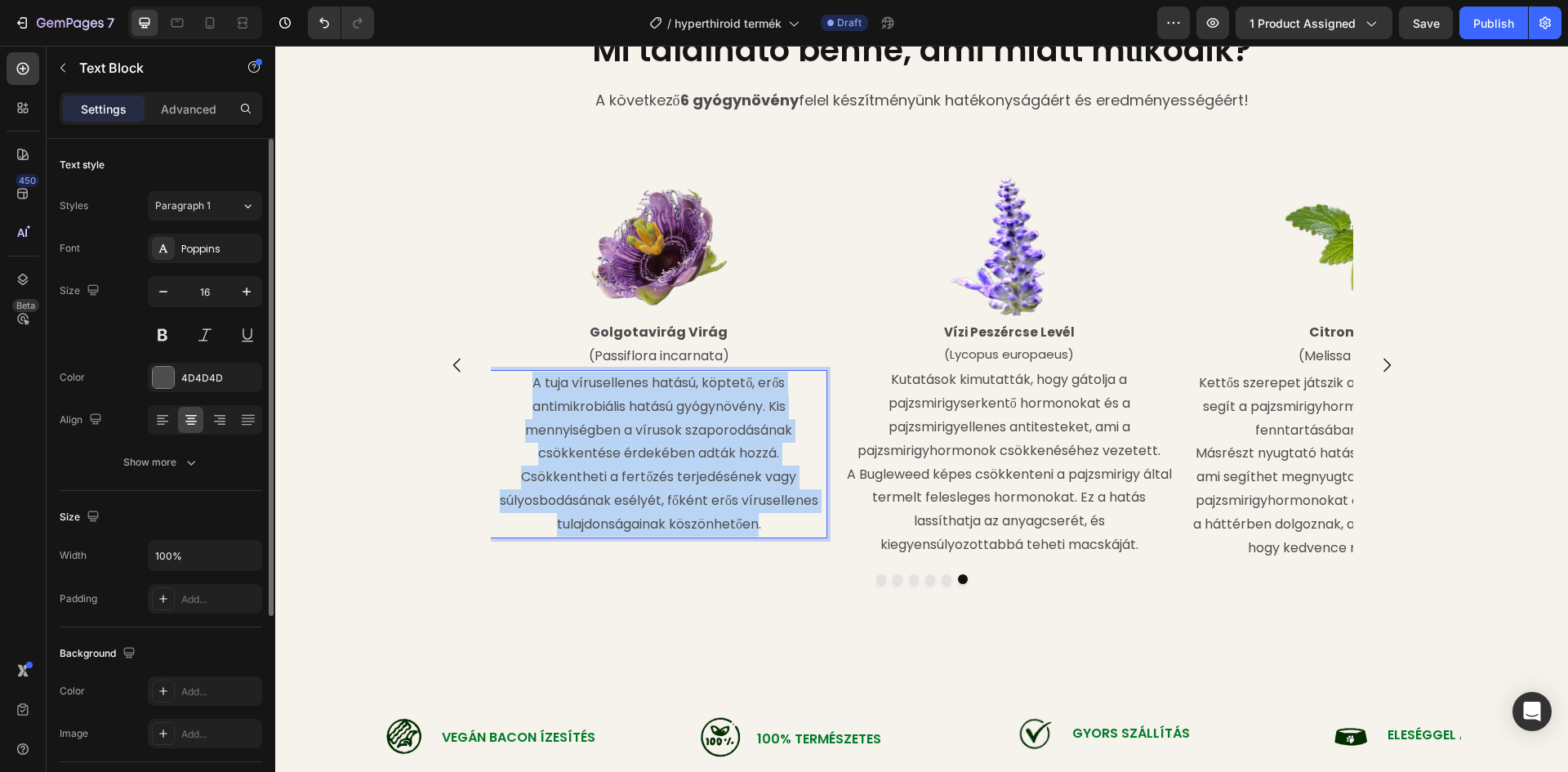
drag, startPoint x: 523, startPoint y: 385, endPoint x: 752, endPoint y: 526, distance: 268.9
click at [755, 528] on p "A tuja vírusellenes hatású, köptető, erős antimikrobiális hatású gyógynövény. K…" at bounding box center [658, 454] width 334 height 165
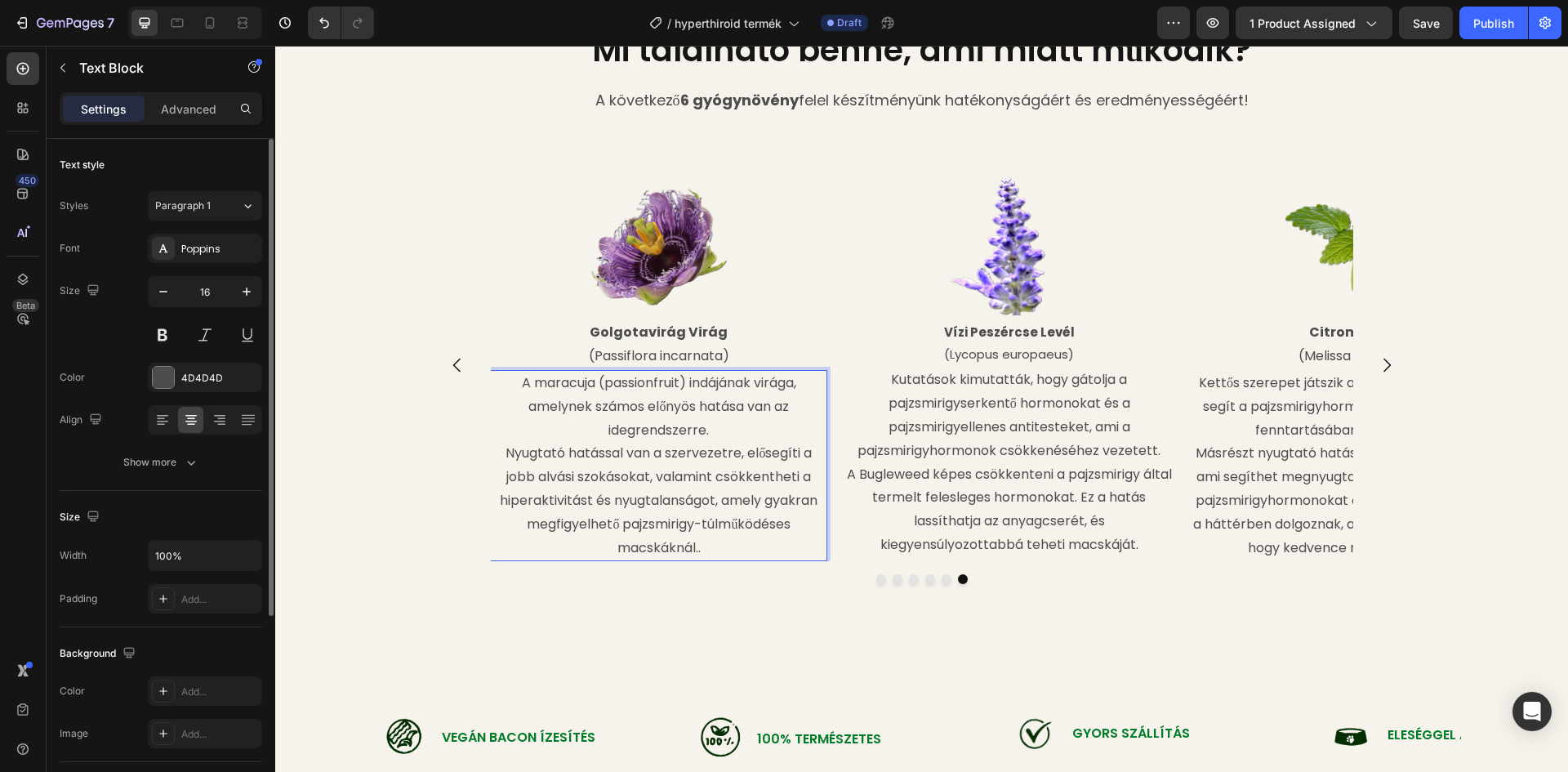
click at [499, 449] on p "Nyugtató hatással van a szervezetre, elősegíti a jobb alvási szokásokat, valami…" at bounding box center [658, 500] width 334 height 117
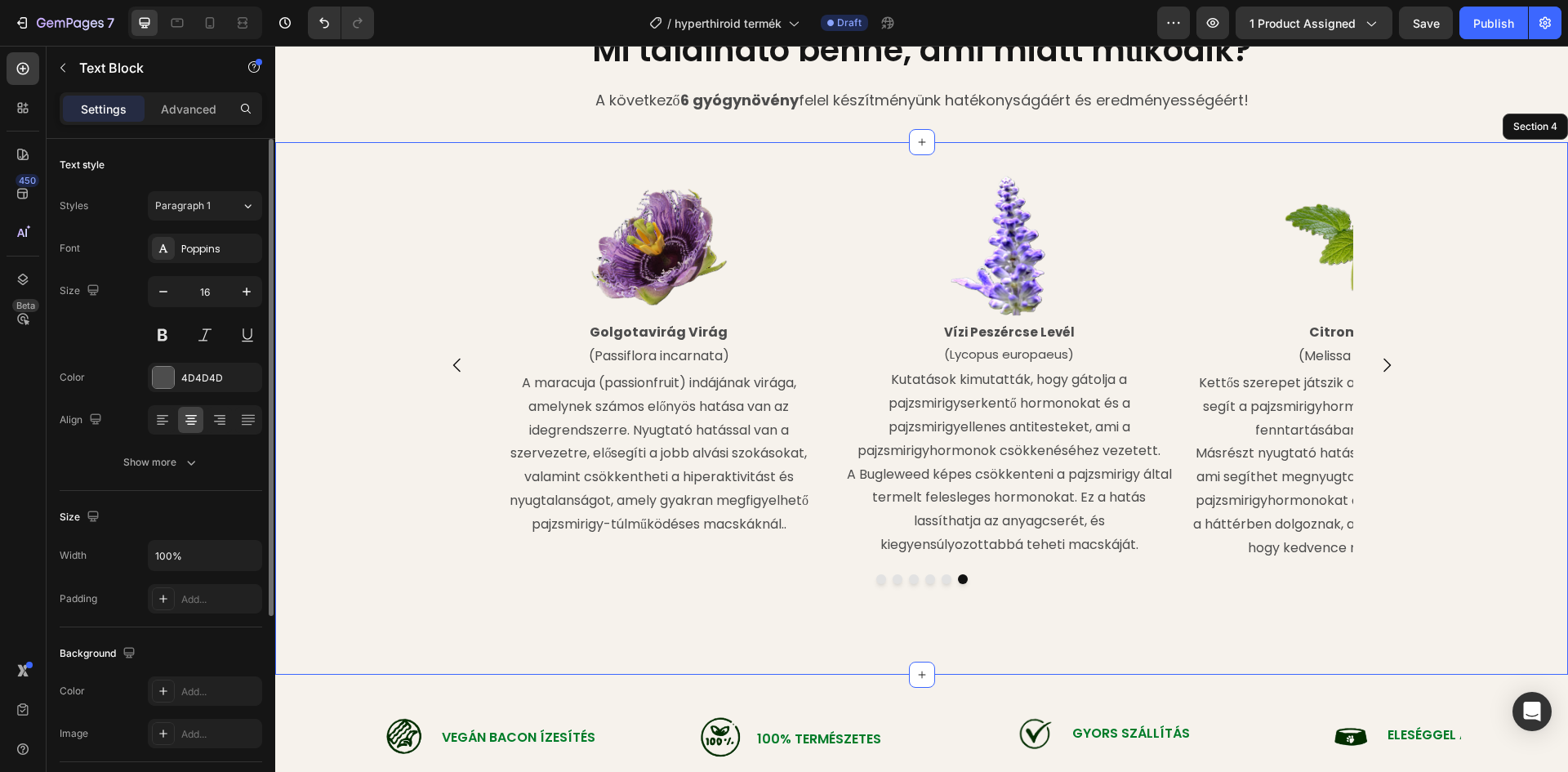
click at [341, 433] on div "Image Vízi Peszércse Levél (Lycopus europaeus) Text Block Kutatások kimutatták,…" at bounding box center [921, 409] width 1293 height 481
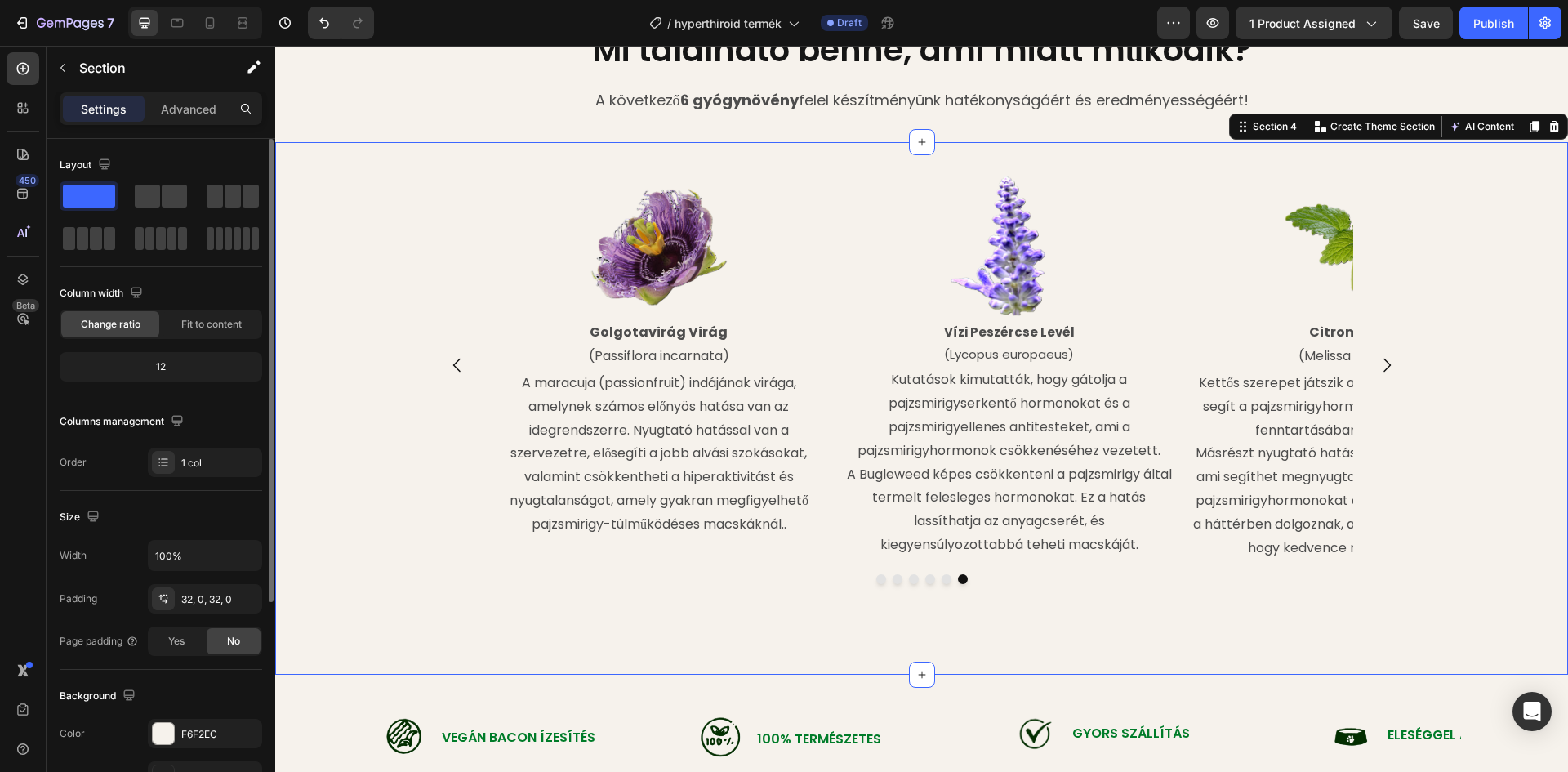
click at [692, 614] on div "Image Vízi Peszércse Levél (Lycopus europaeus) Text Block Kutatások kimutatták,…" at bounding box center [921, 409] width 1293 height 481
click at [784, 526] on p "A maracuja (passionfruit) indájának virága, amelynek számos előnyös hatása van …" at bounding box center [658, 454] width 334 height 165
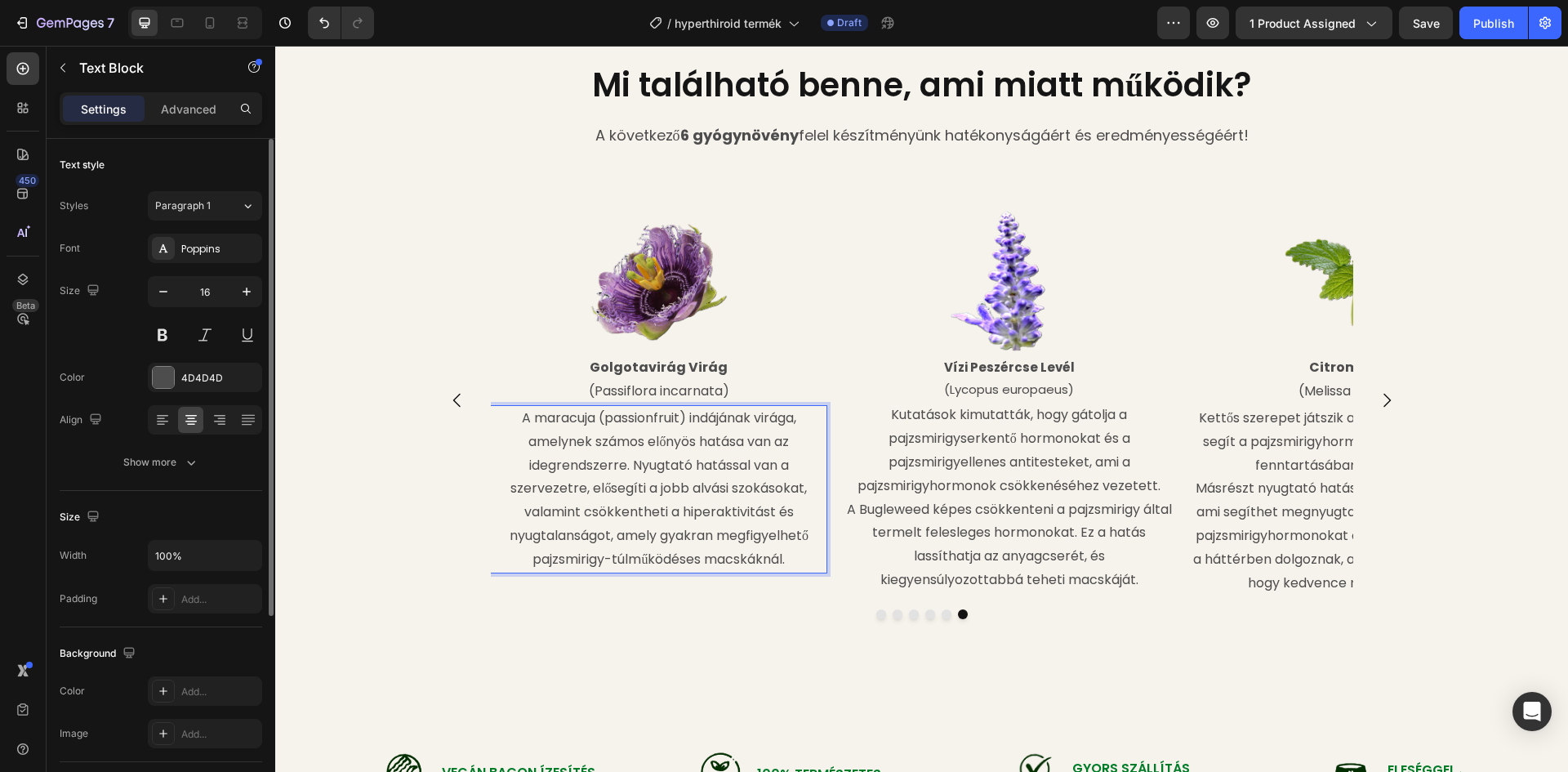
scroll to position [1634, 0]
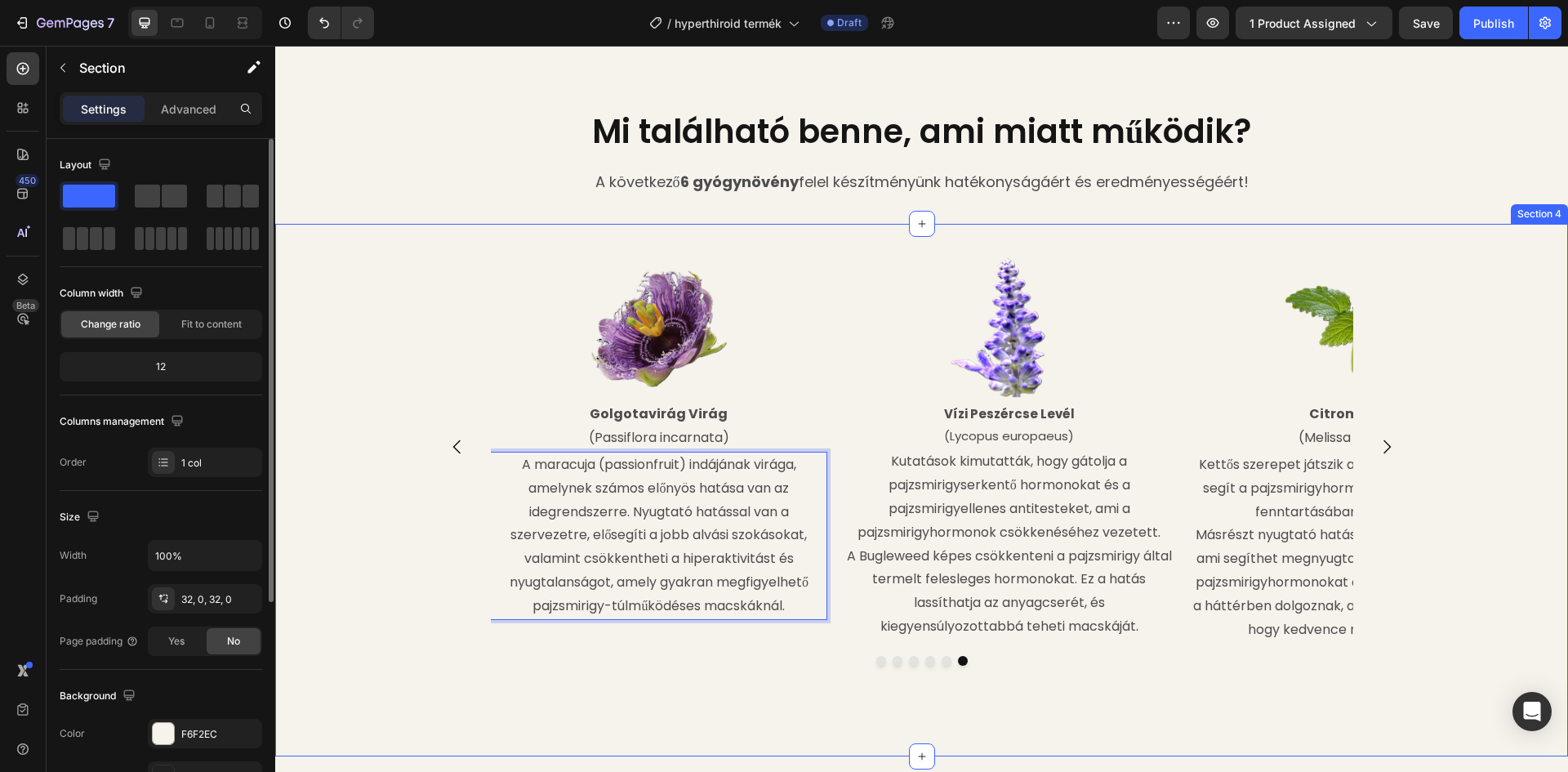
click at [1450, 376] on div "Image Vízi Peszércse Levél (Lycopus europaeus) Text Block Kutatások kimutatták,…" at bounding box center [921, 491] width 1293 height 481
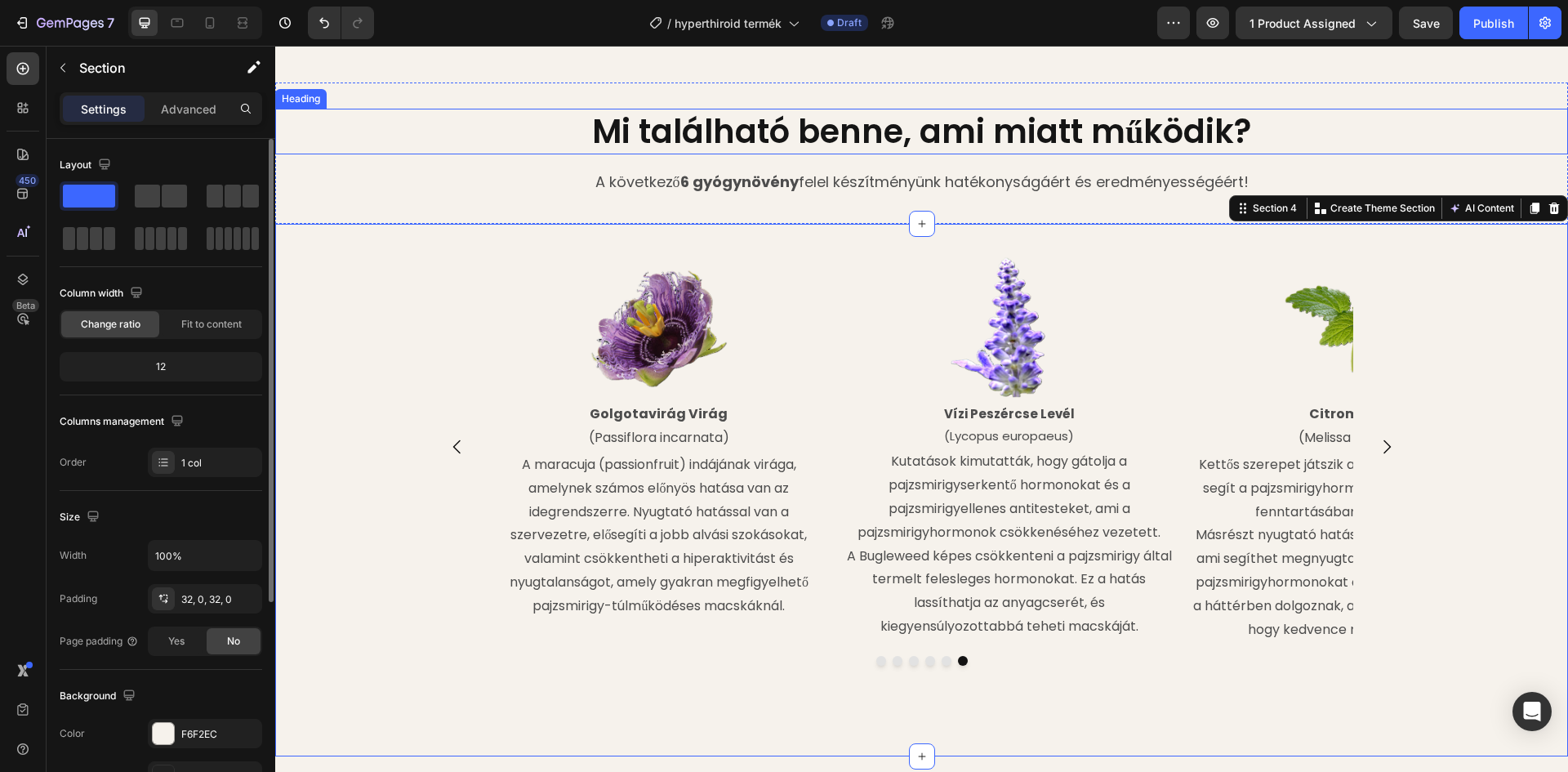
click at [1378, 113] on h2 "Mi található benne, ami miatt működik?" at bounding box center [921, 131] width 1293 height 45
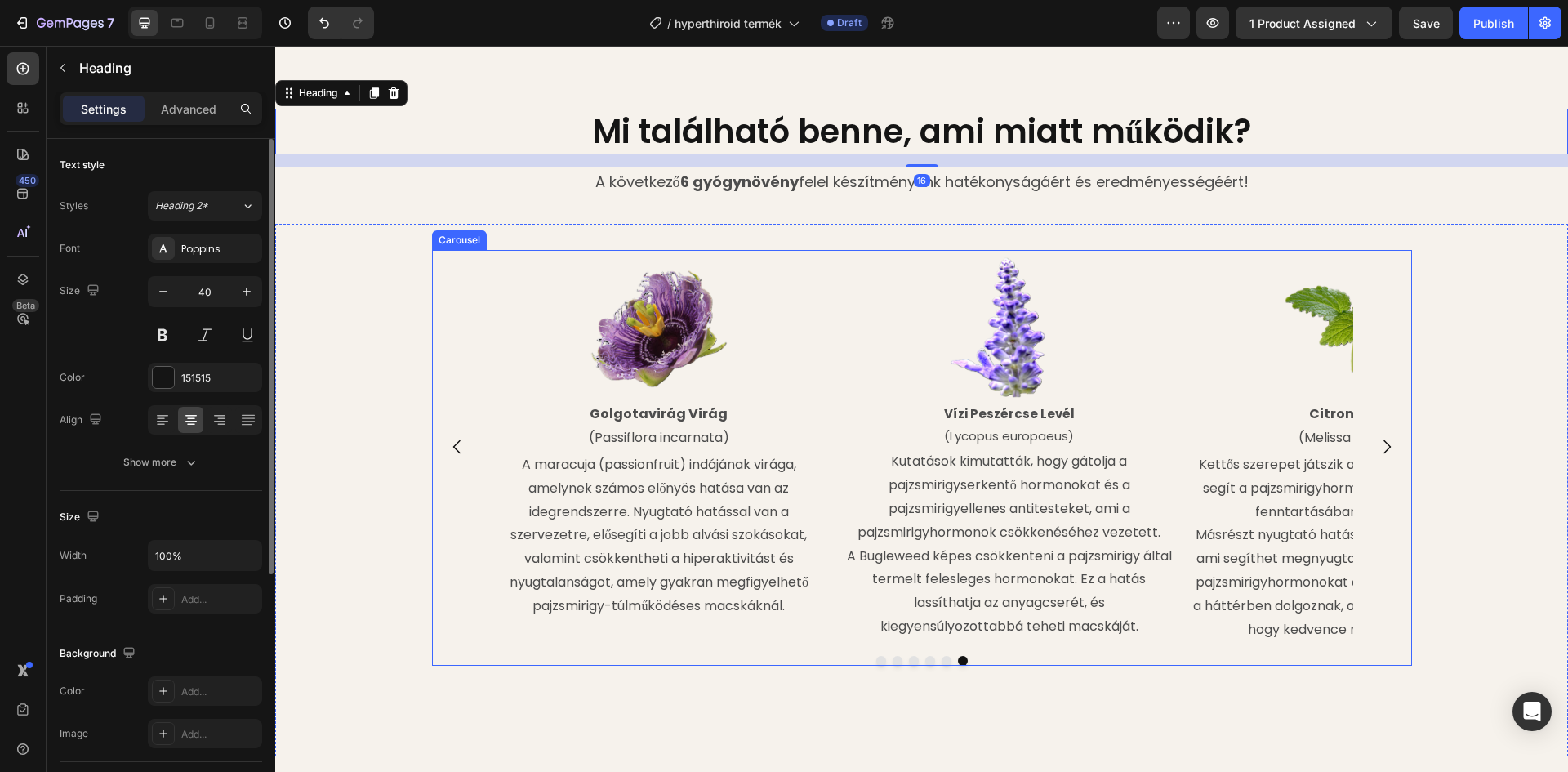
click at [1379, 444] on icon "Carousel Next Arrow" at bounding box center [1387, 447] width 20 height 20
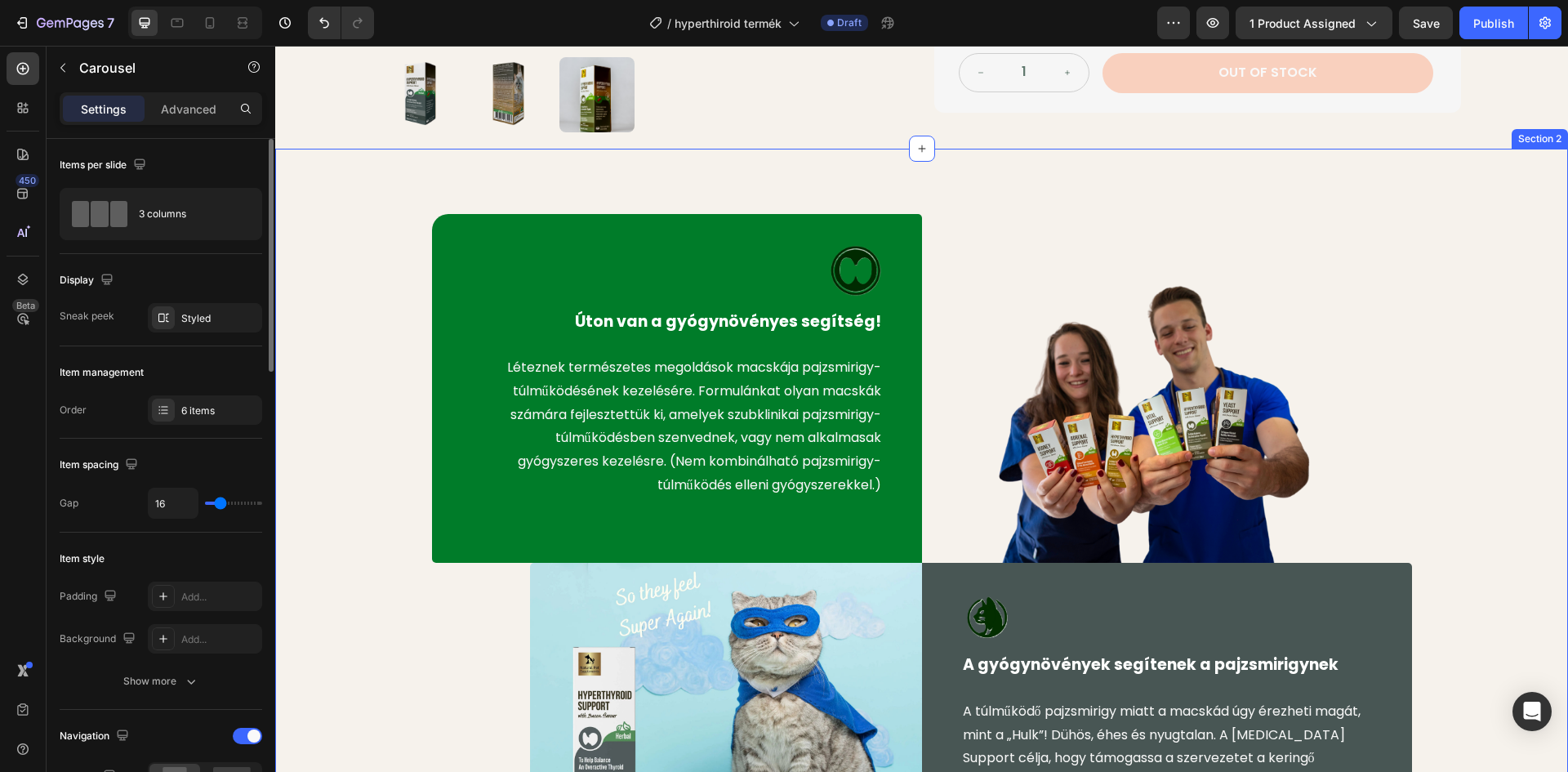
click at [1477, 372] on div "Image Úton van a gyógynövényes segítség! Text block Léteznek természetes megold…" at bounding box center [921, 584] width 1268 height 740
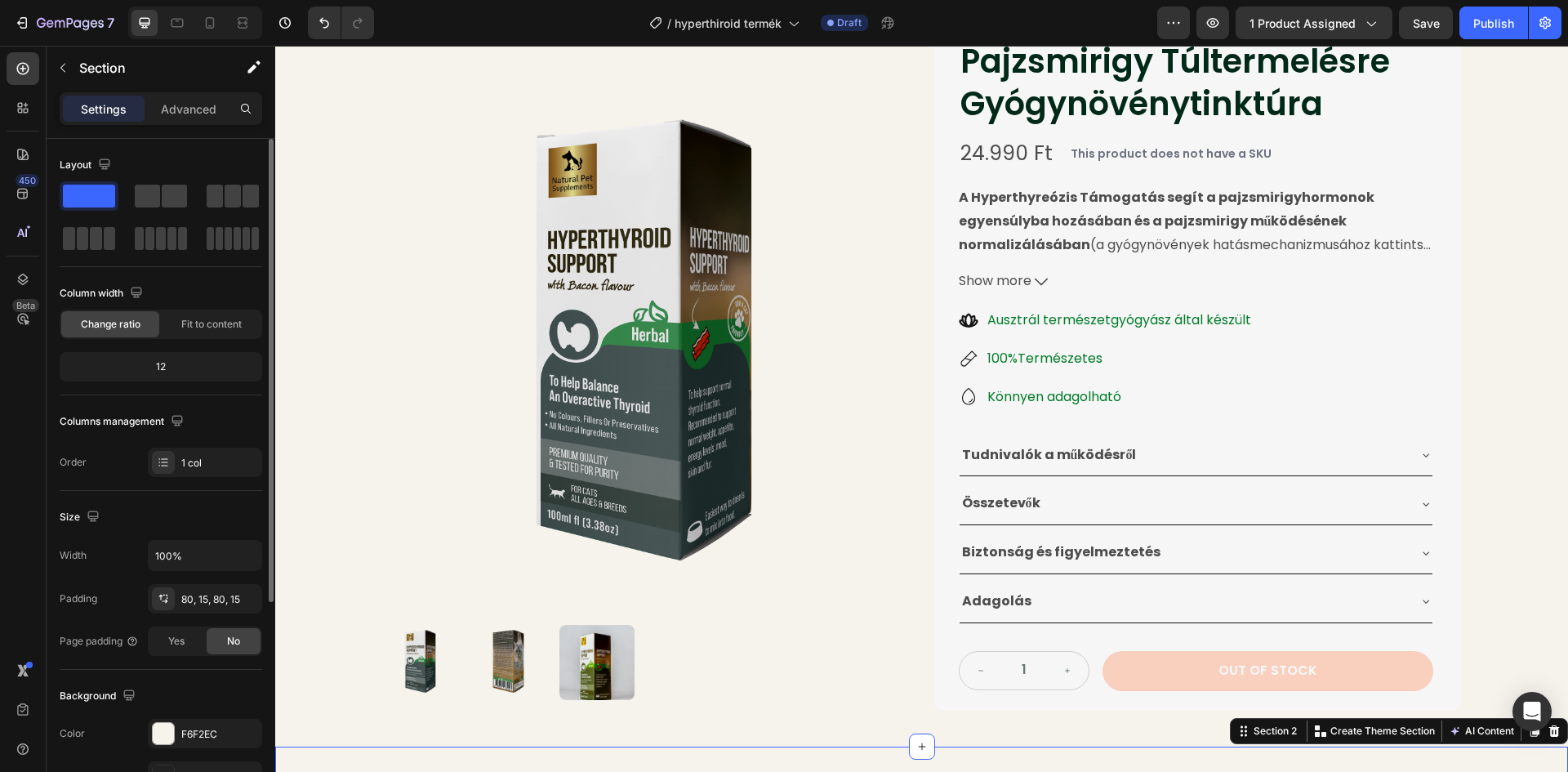
scroll to position [0, 0]
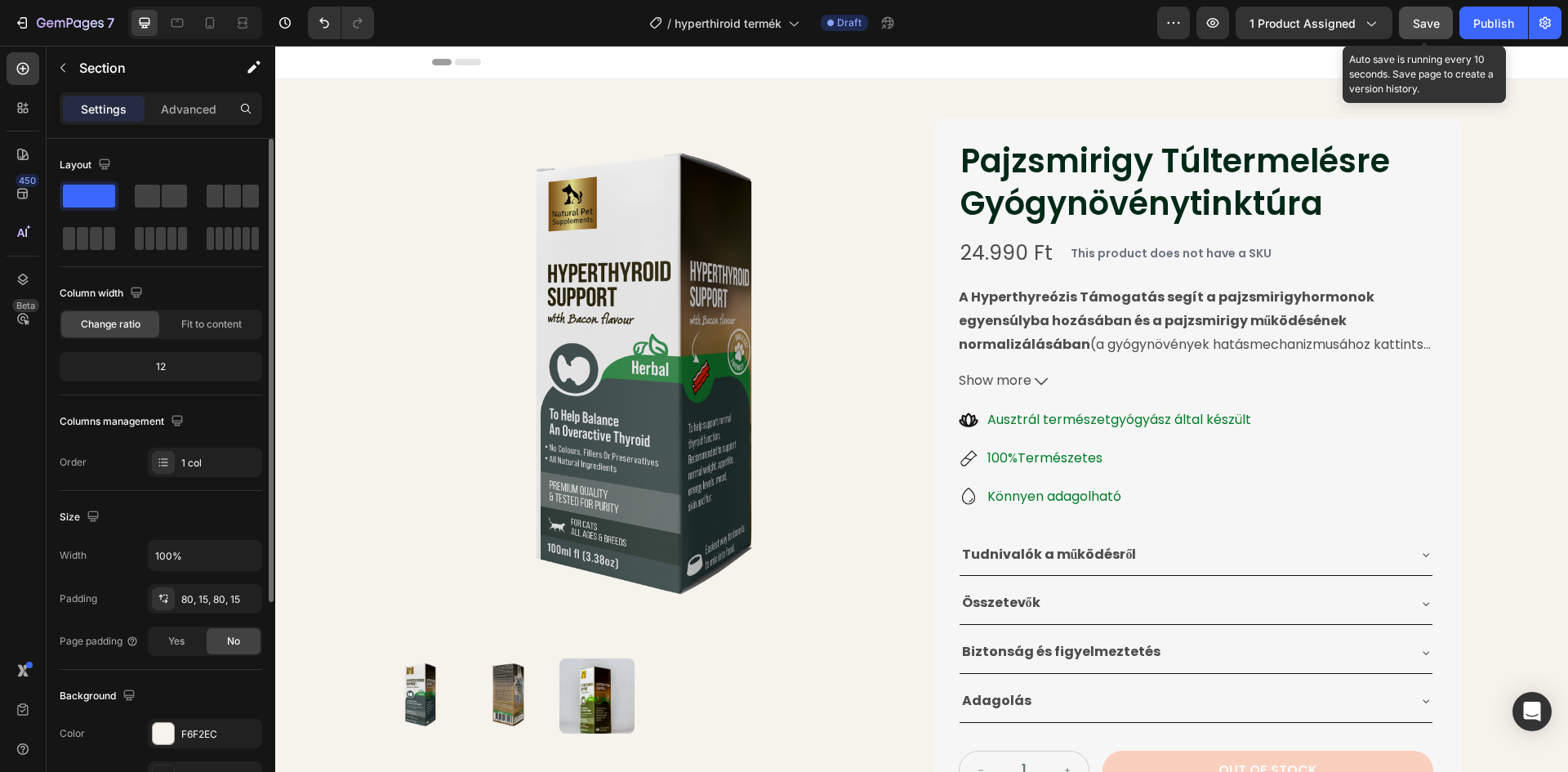
click at [1436, 24] on span "Save" at bounding box center [1425, 24] width 27 height 14
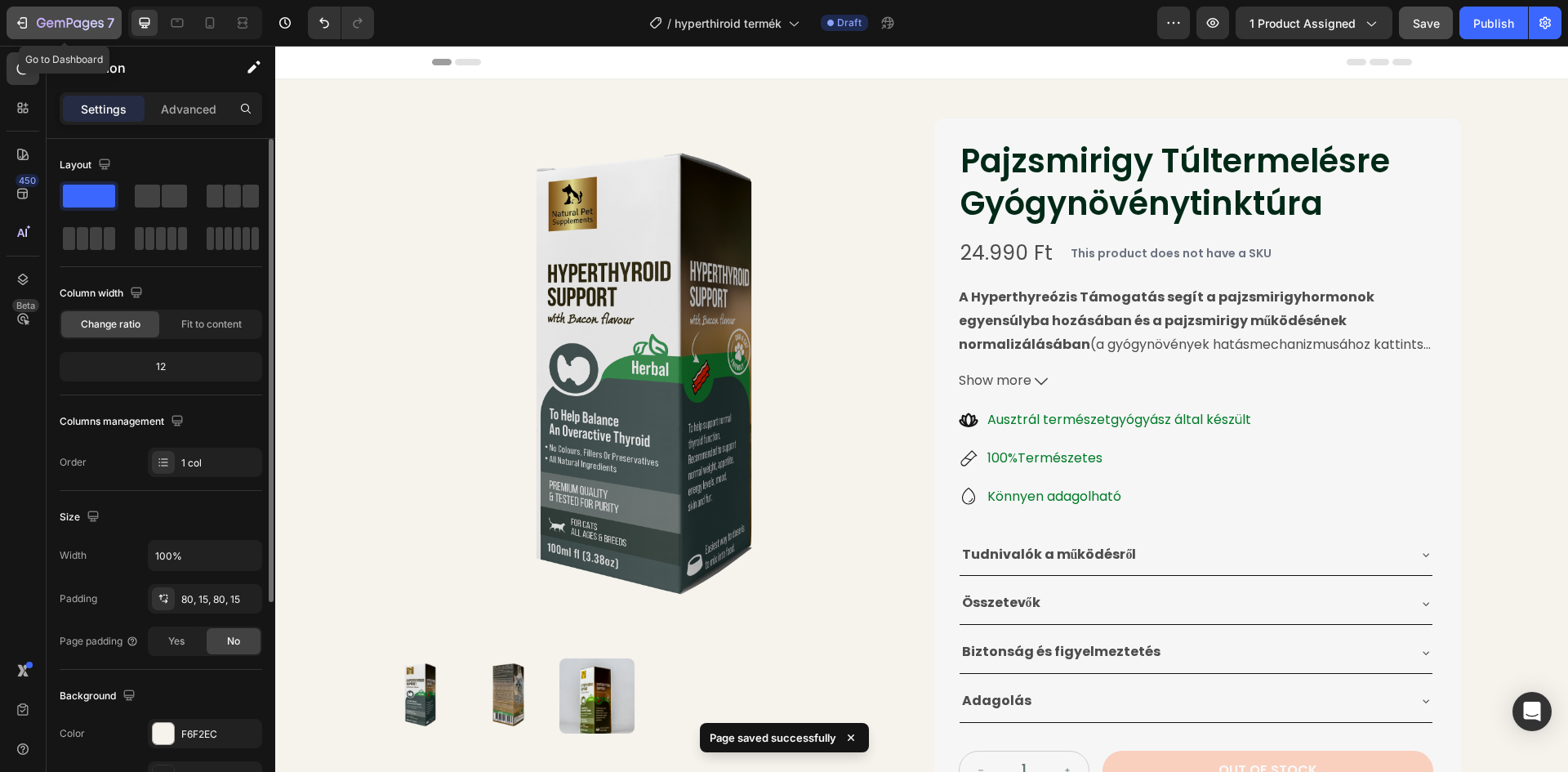
click at [83, 20] on icon "button" at bounding box center [70, 24] width 67 height 14
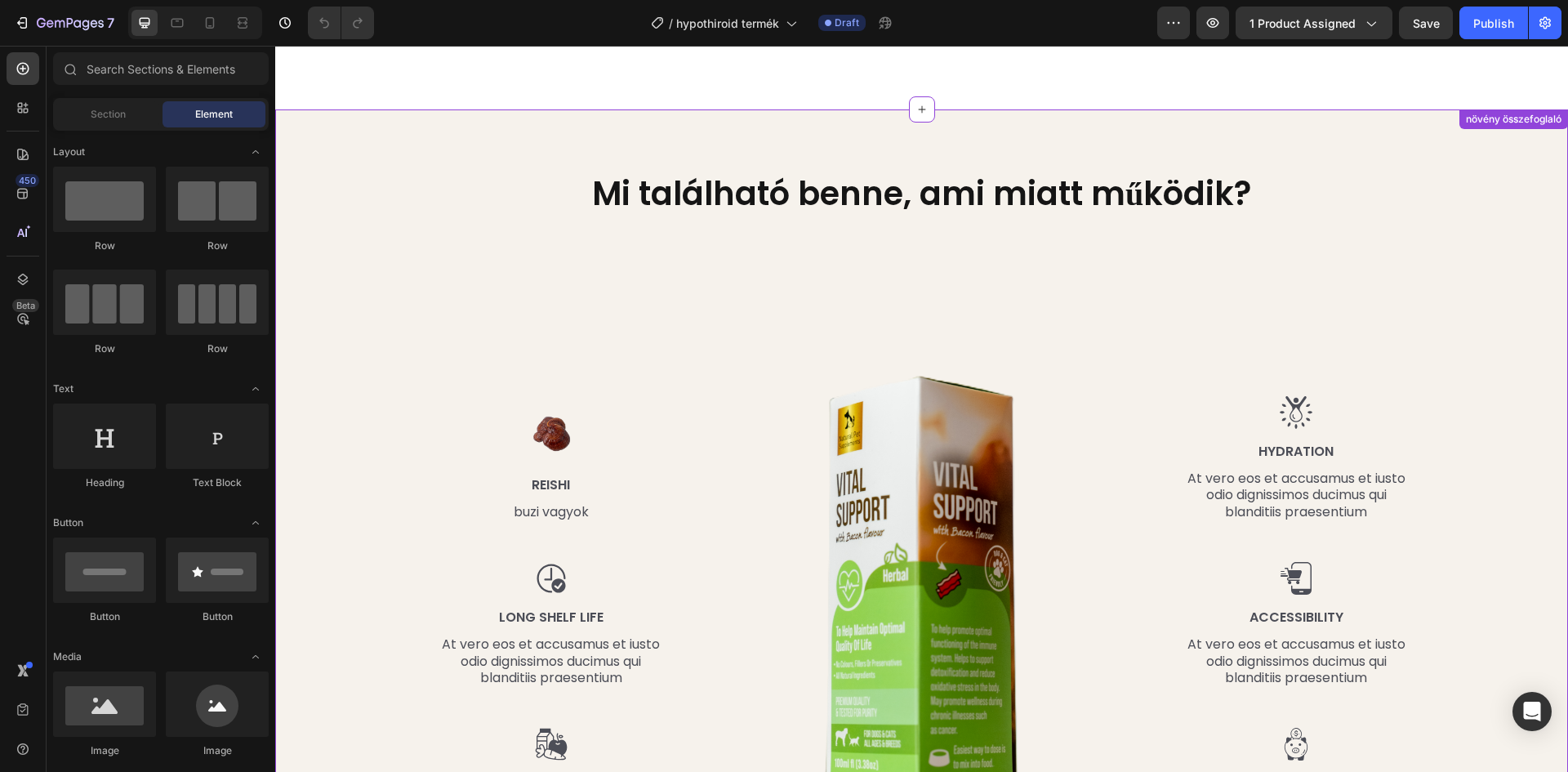
scroll to position [1634, 0]
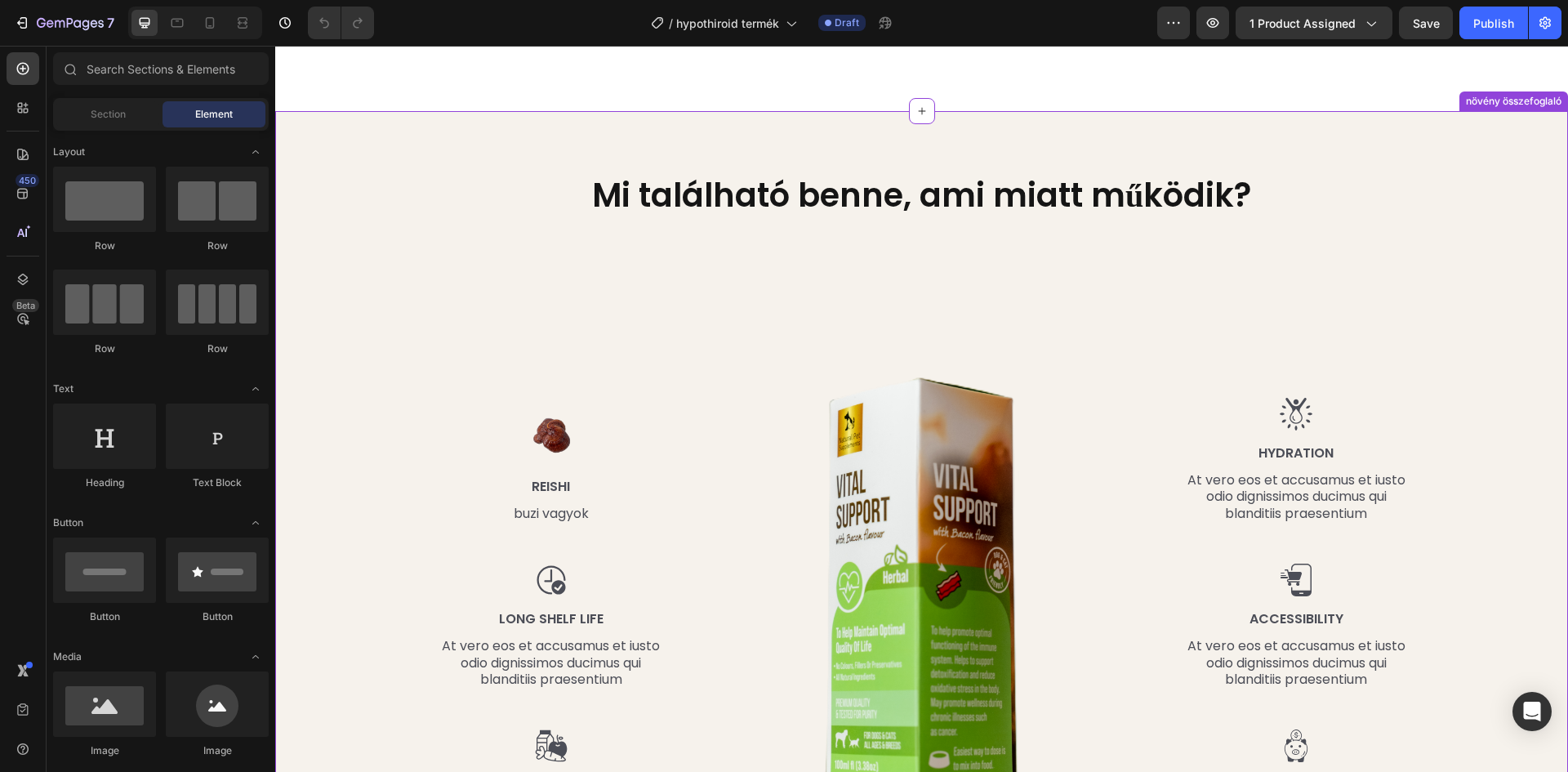
click at [1443, 266] on div "Mi található benne, ami miatt működik? Heading Row Image Reishi Text Block buzi…" at bounding box center [921, 521] width 1268 height 697
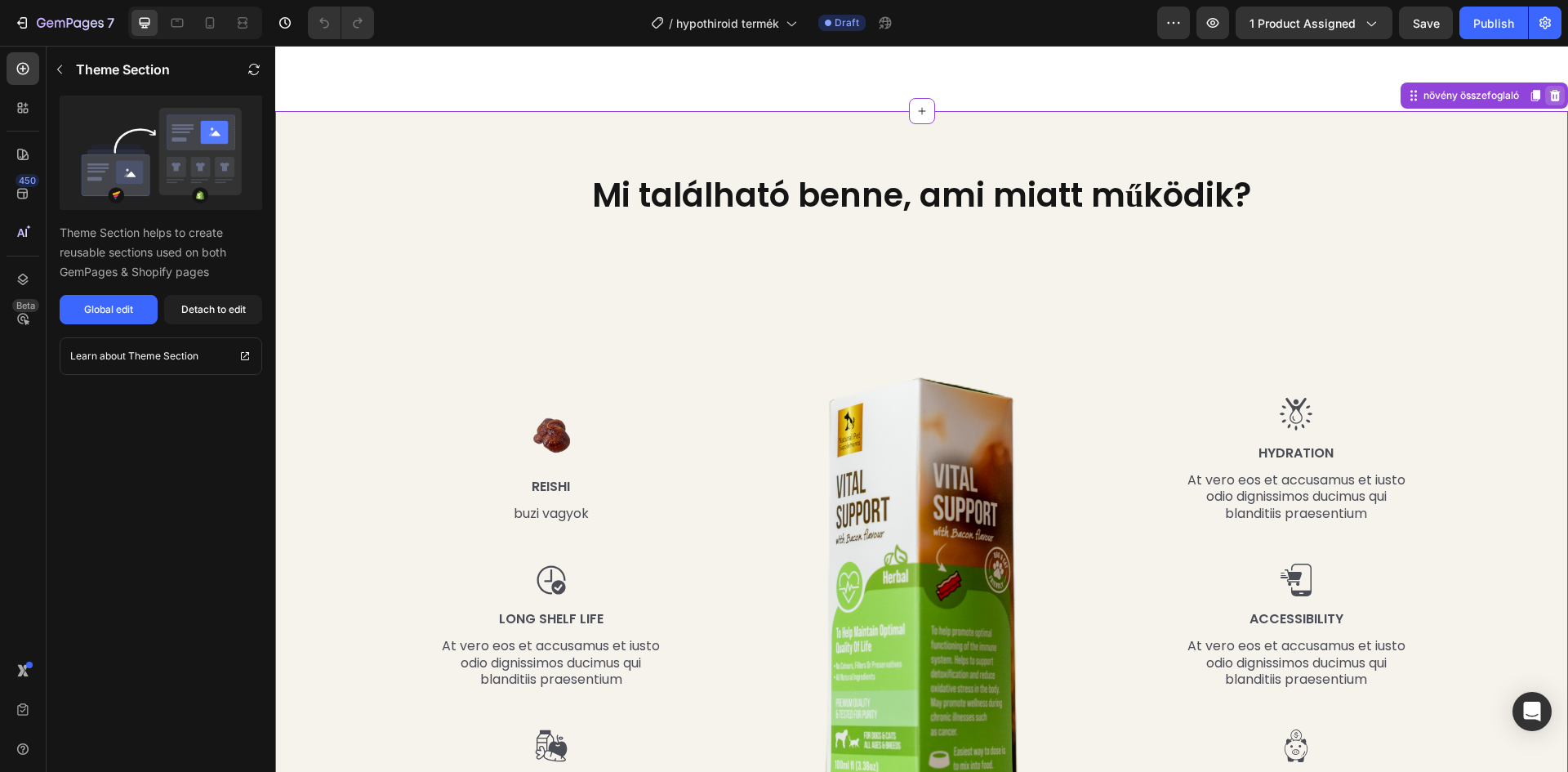
click at [1550, 102] on icon at bounding box center [1555, 96] width 11 height 12
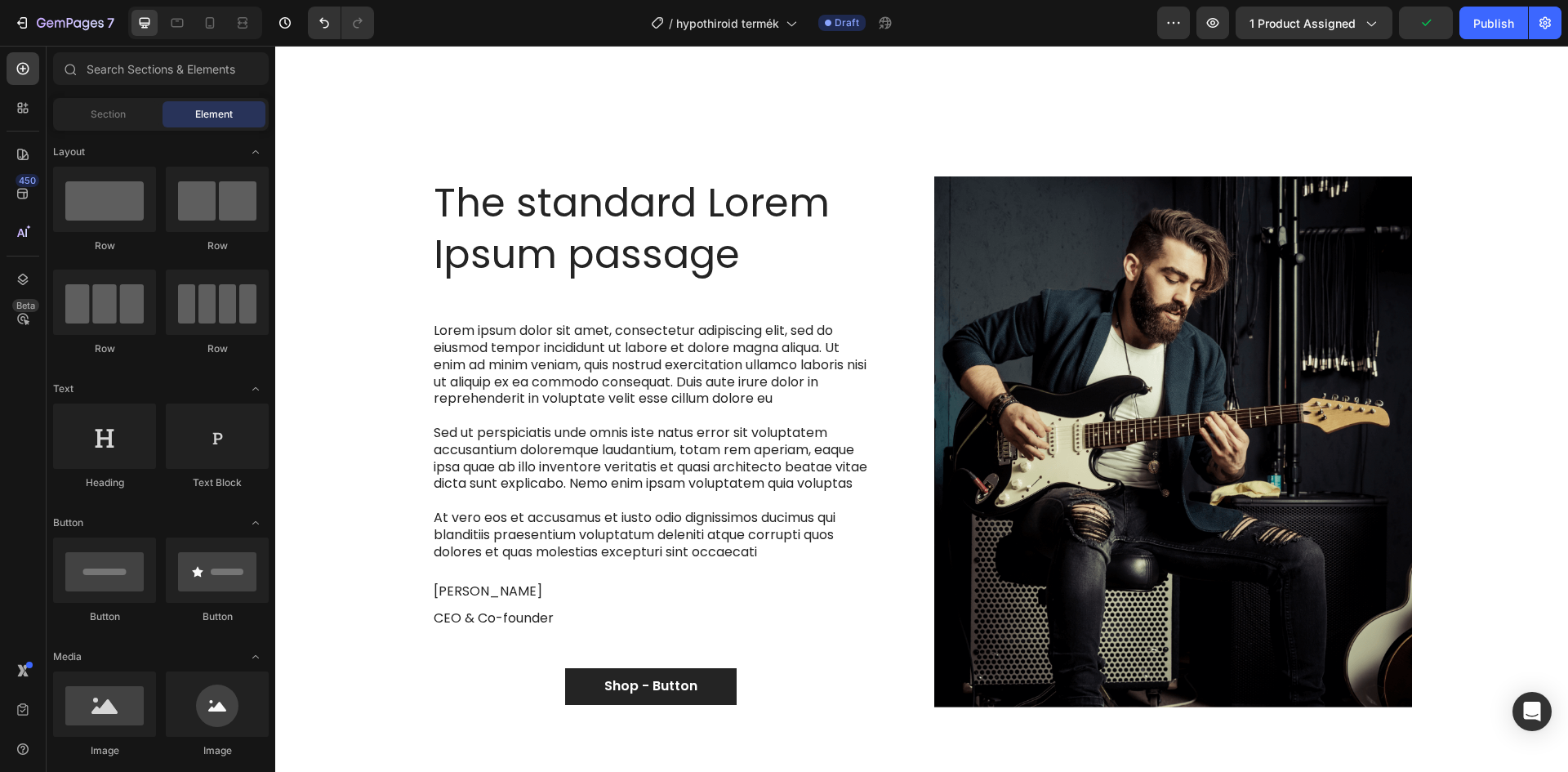
click at [1477, 253] on div "The standard Lorem Ipsum passage Heading Lorem ipsum dolor sit amet, consectetu…" at bounding box center [921, 455] width 1268 height 557
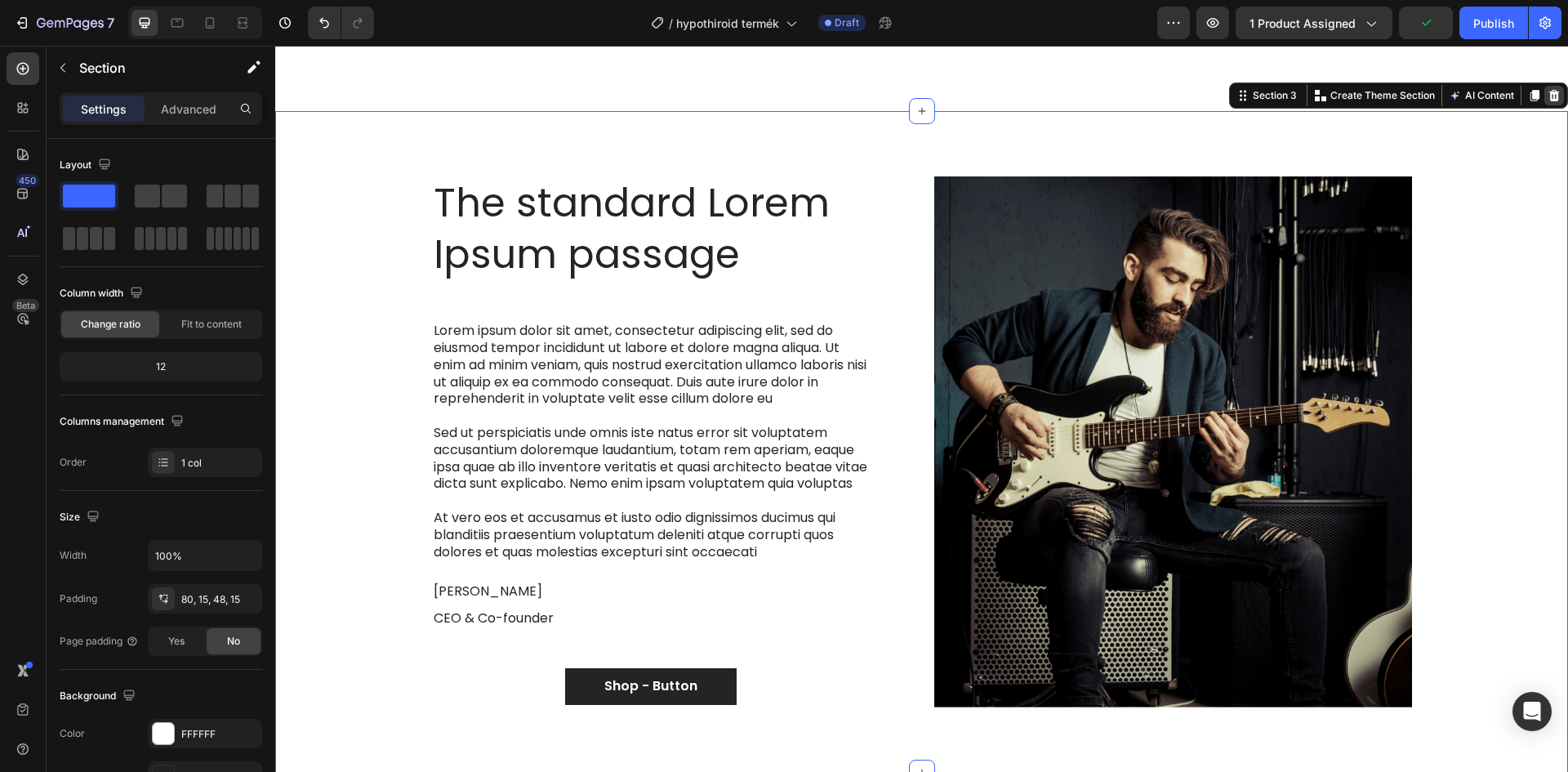
click at [1547, 103] on icon at bounding box center [1553, 95] width 13 height 13
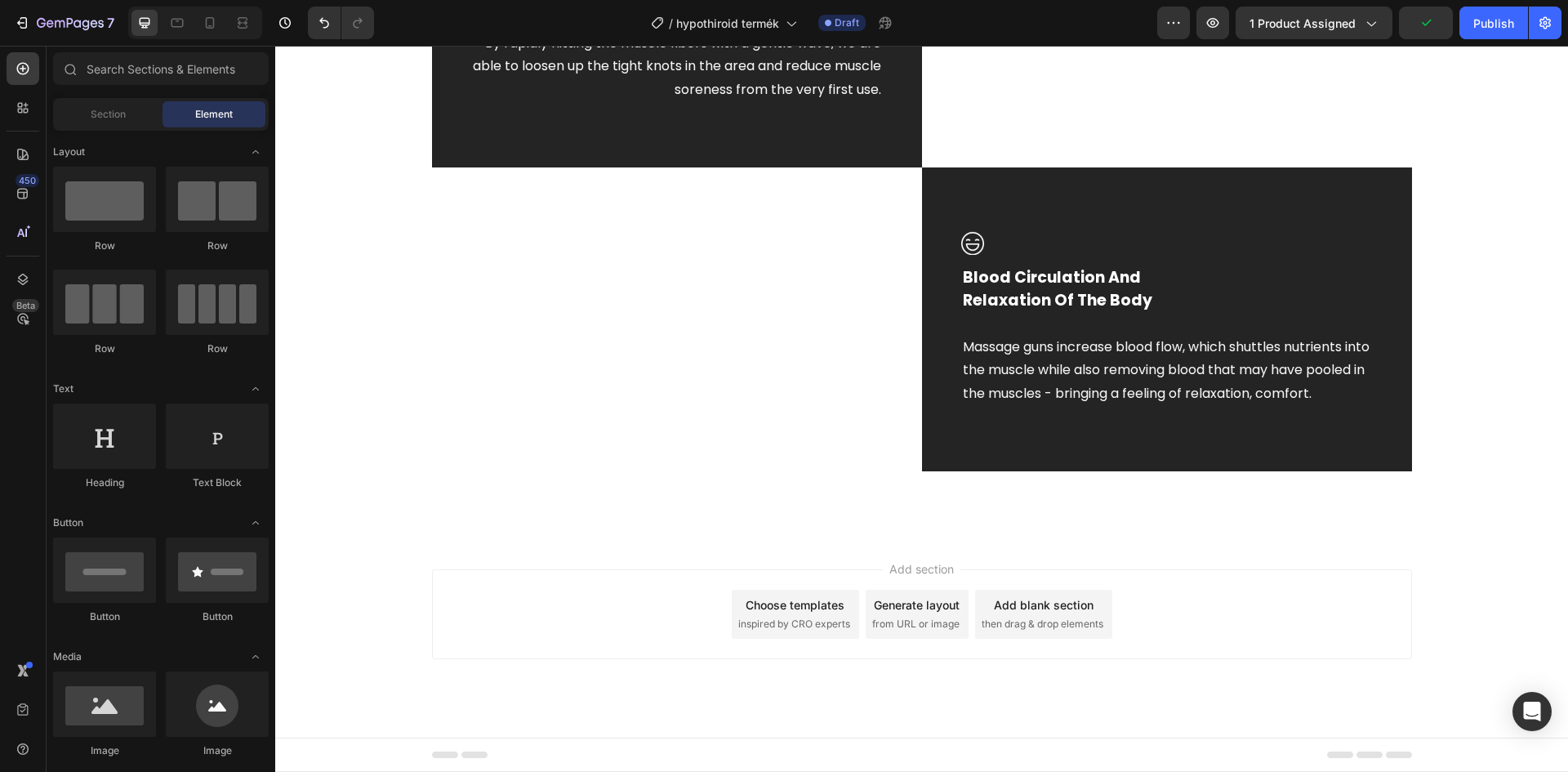
scroll to position [1281, 0]
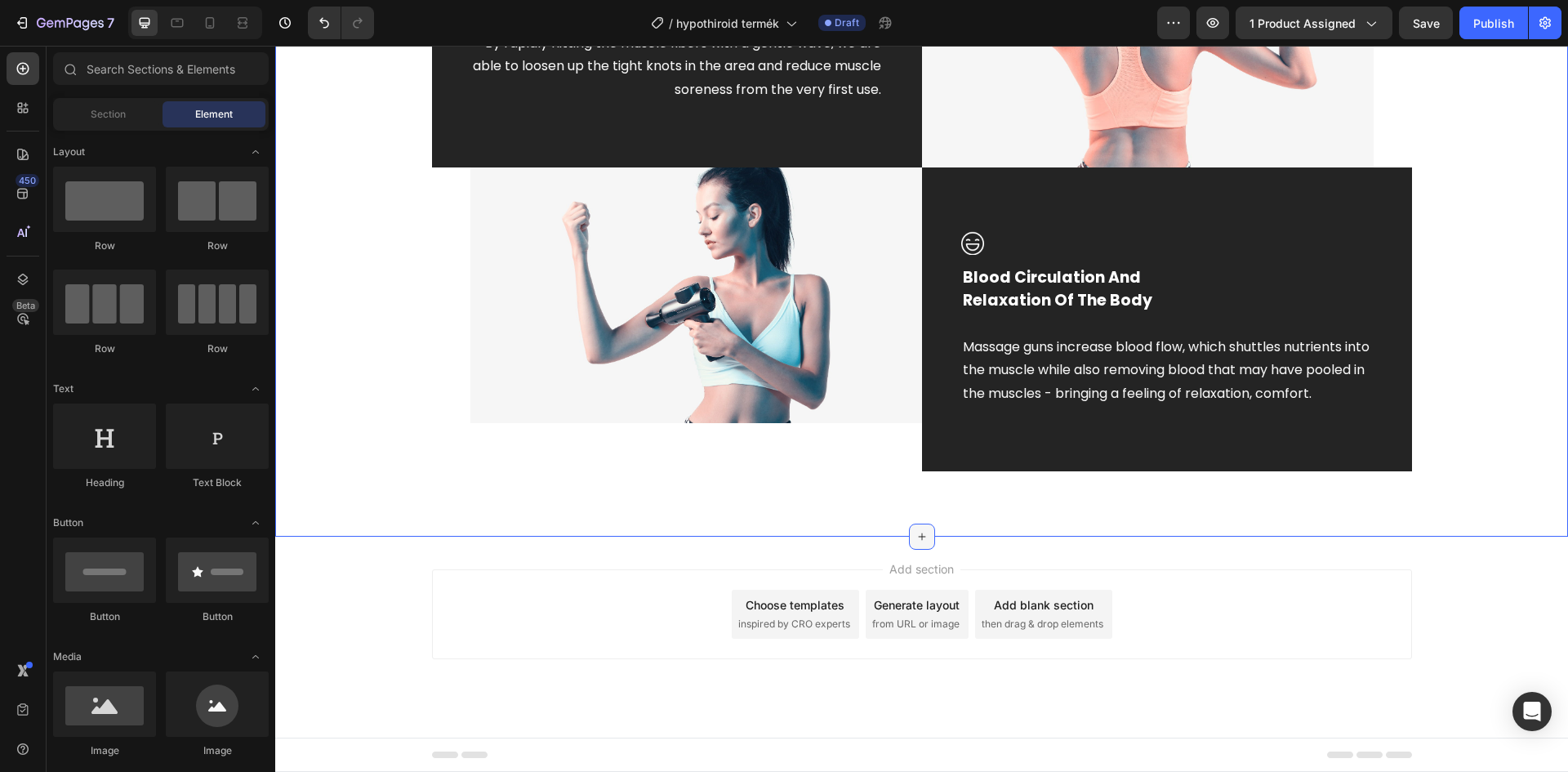
click at [916, 534] on icon at bounding box center [921, 536] width 13 height 13
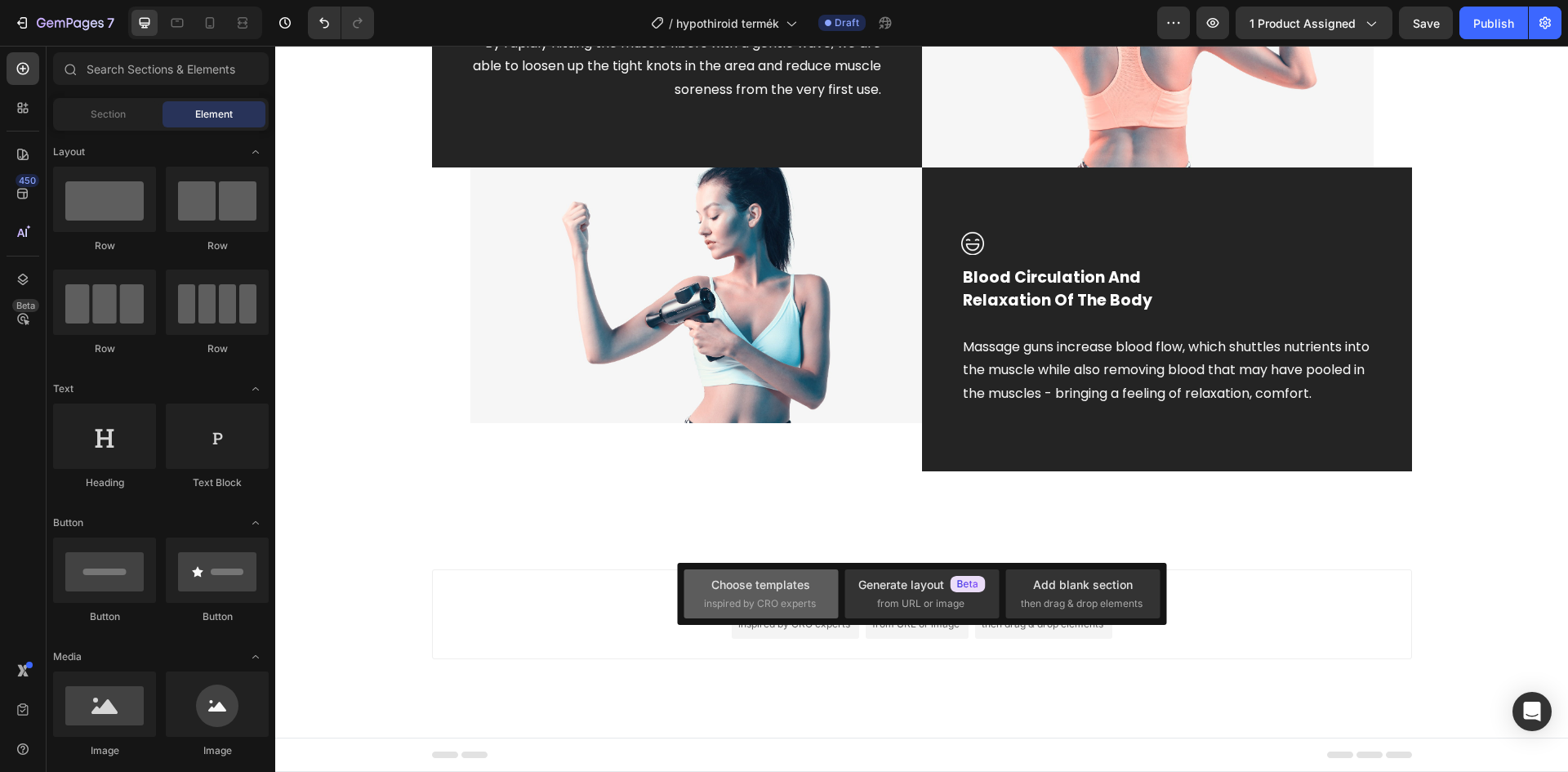
click at [755, 590] on div "Choose templates" at bounding box center [761, 584] width 99 height 17
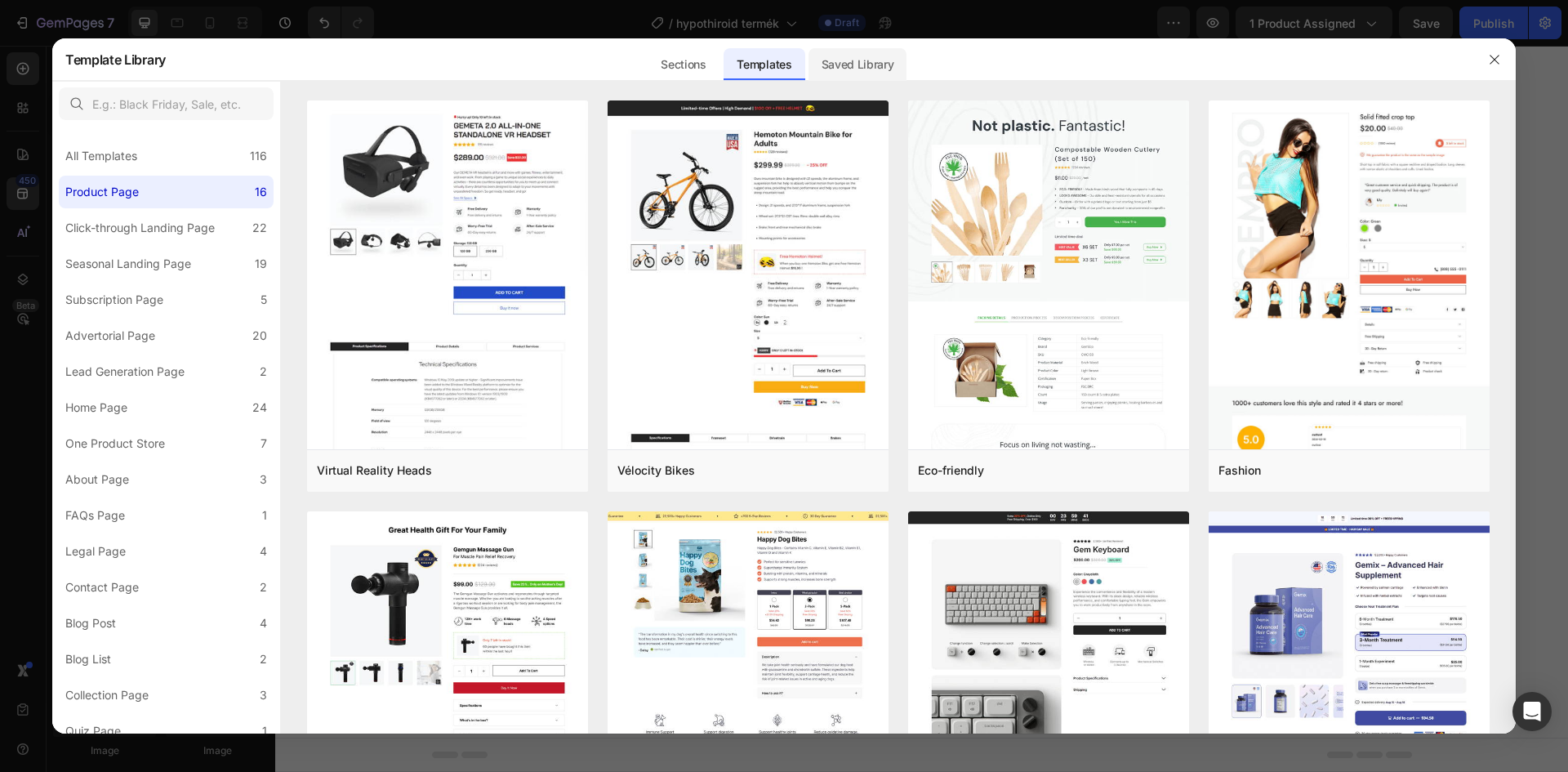
click at [855, 51] on div "Saved Library" at bounding box center [857, 64] width 99 height 33
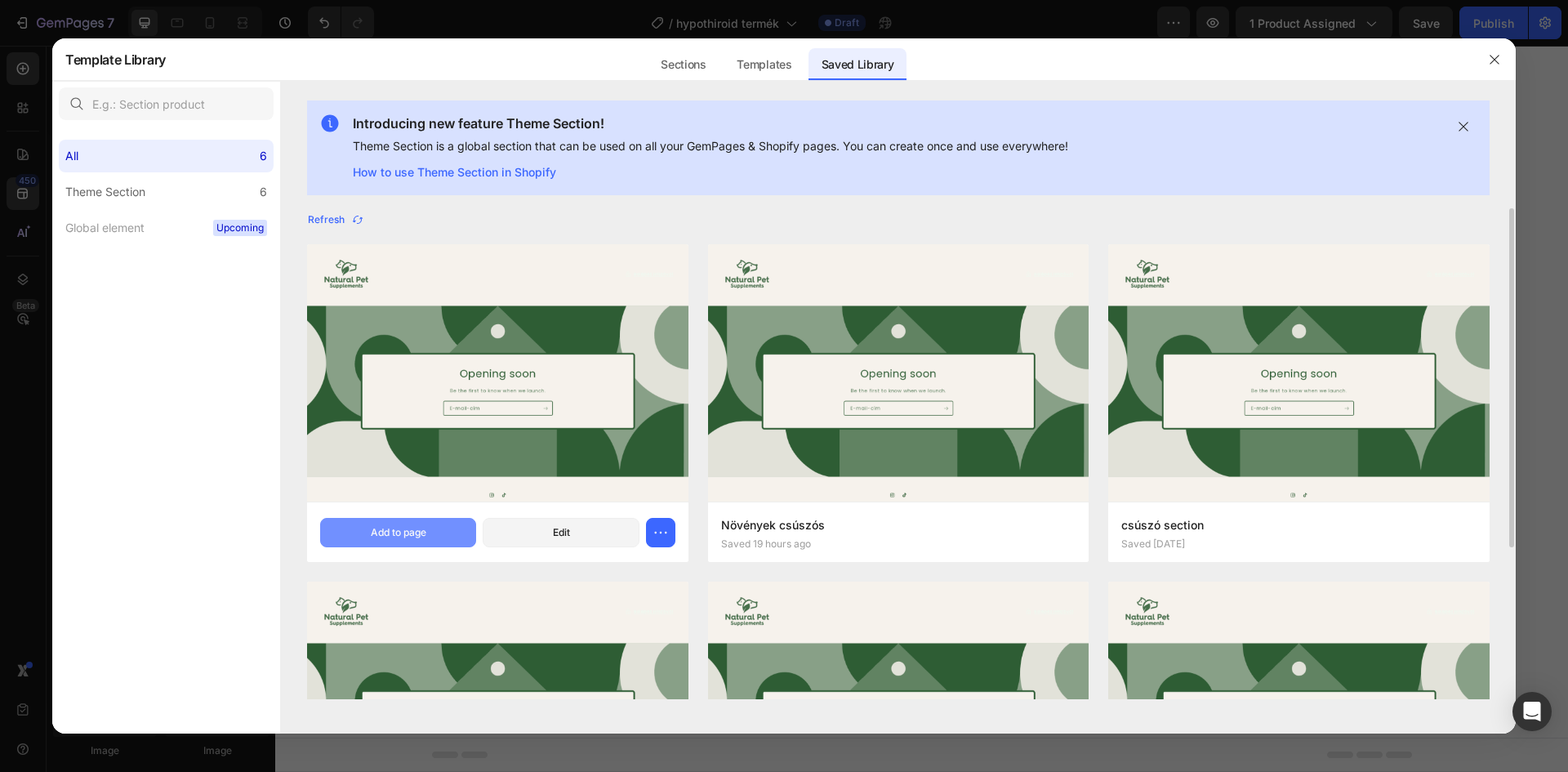
click at [417, 531] on div "Add to page" at bounding box center [398, 532] width 55 height 15
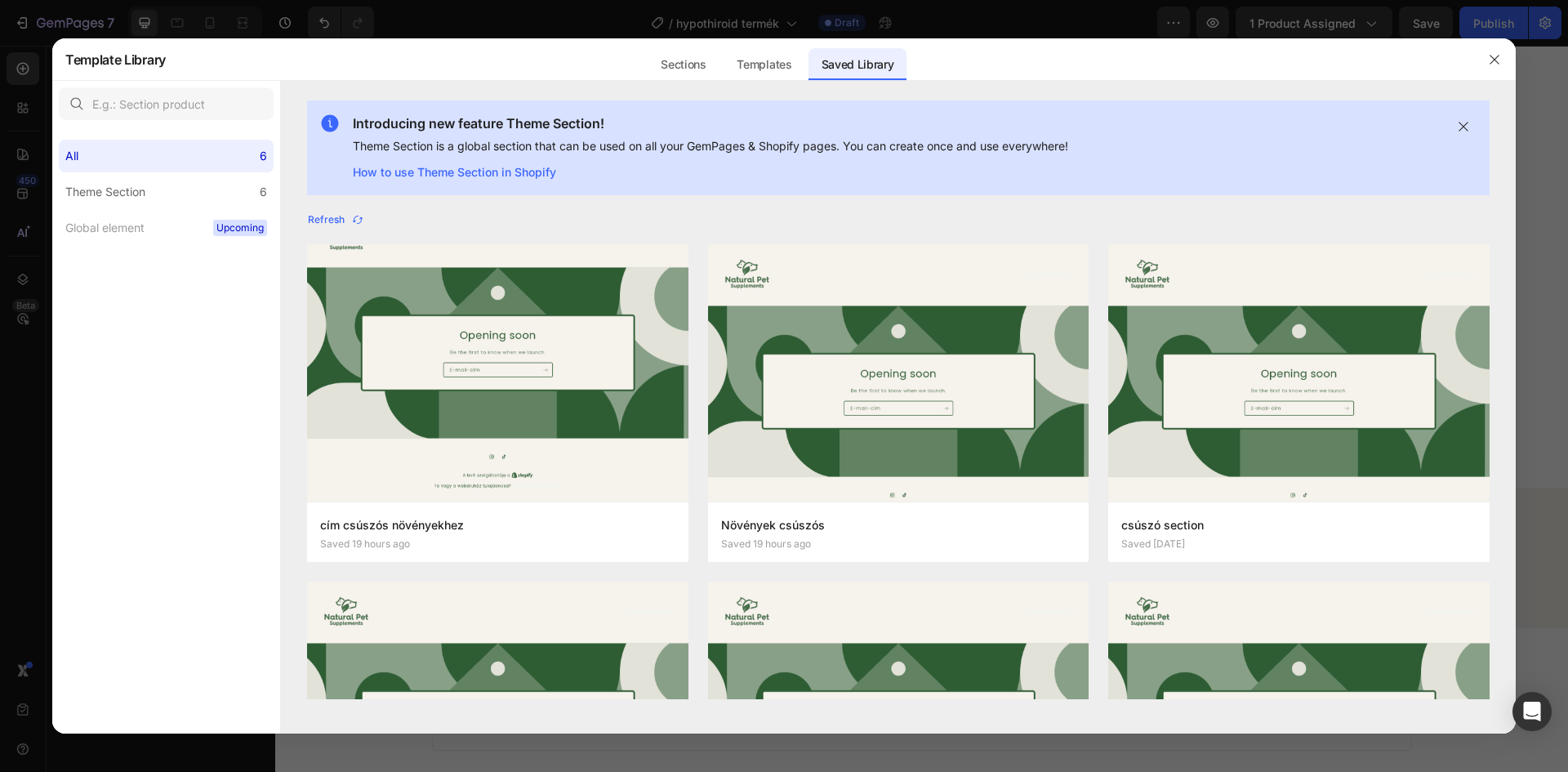
scroll to position [1422, 0]
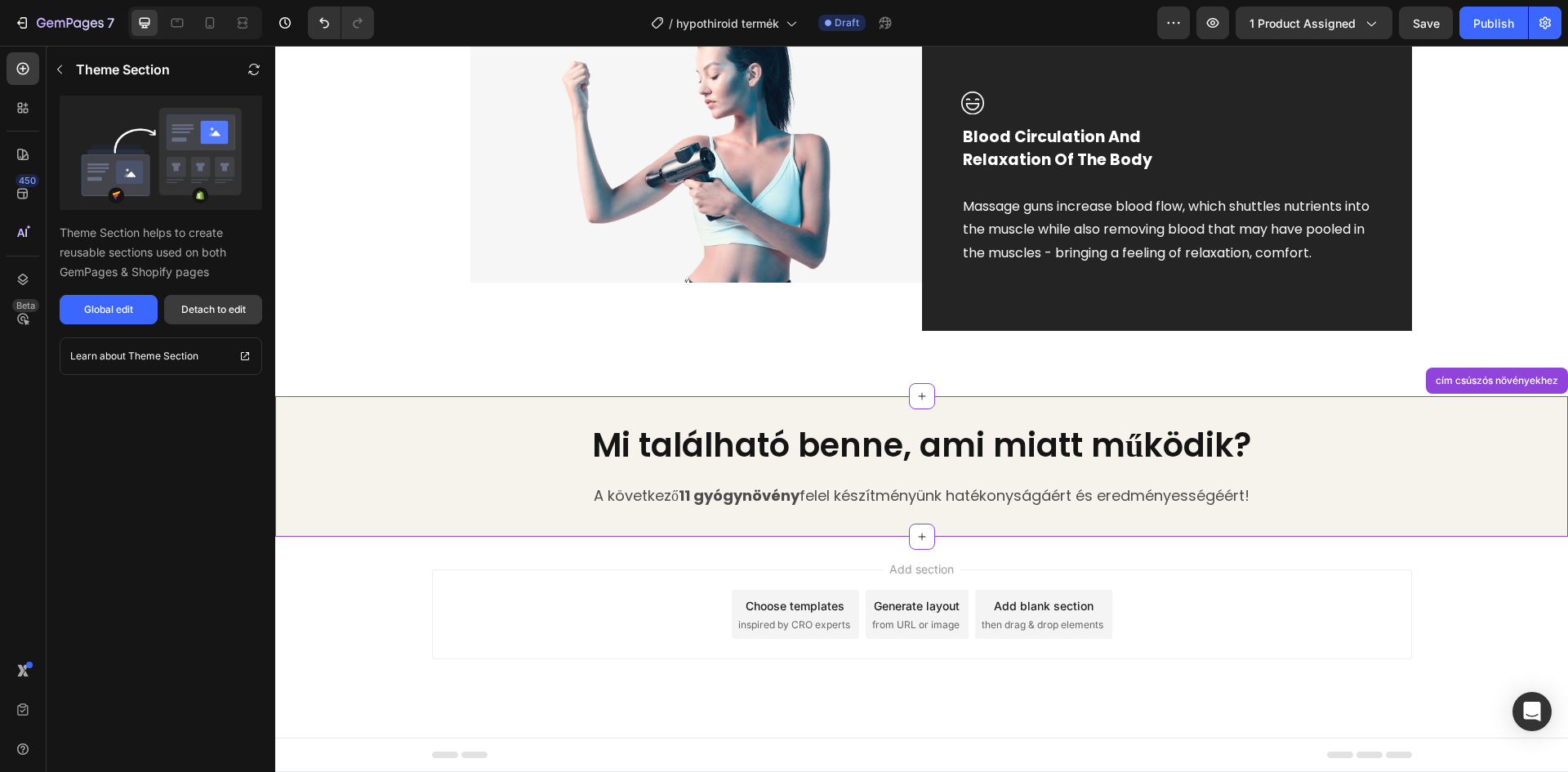
click at [235, 302] on button "Detach to edit" at bounding box center [213, 310] width 98 height 30
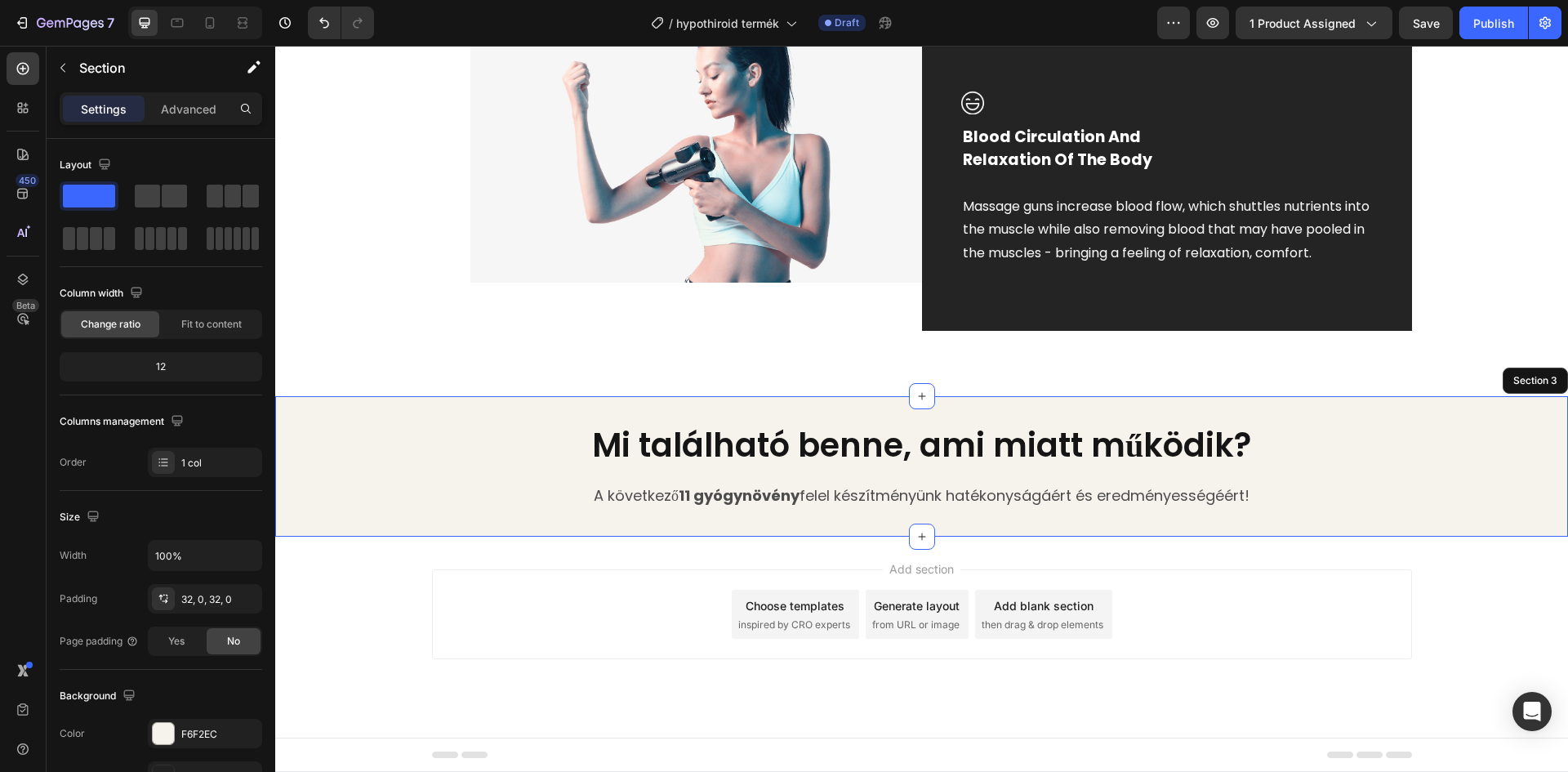
click at [1324, 477] on div "Mi található benne, ami miatt működik? Heading A következő 11 gyógynövény felel…" at bounding box center [921, 465] width 1293 height 88
click at [917, 533] on icon at bounding box center [921, 536] width 13 height 13
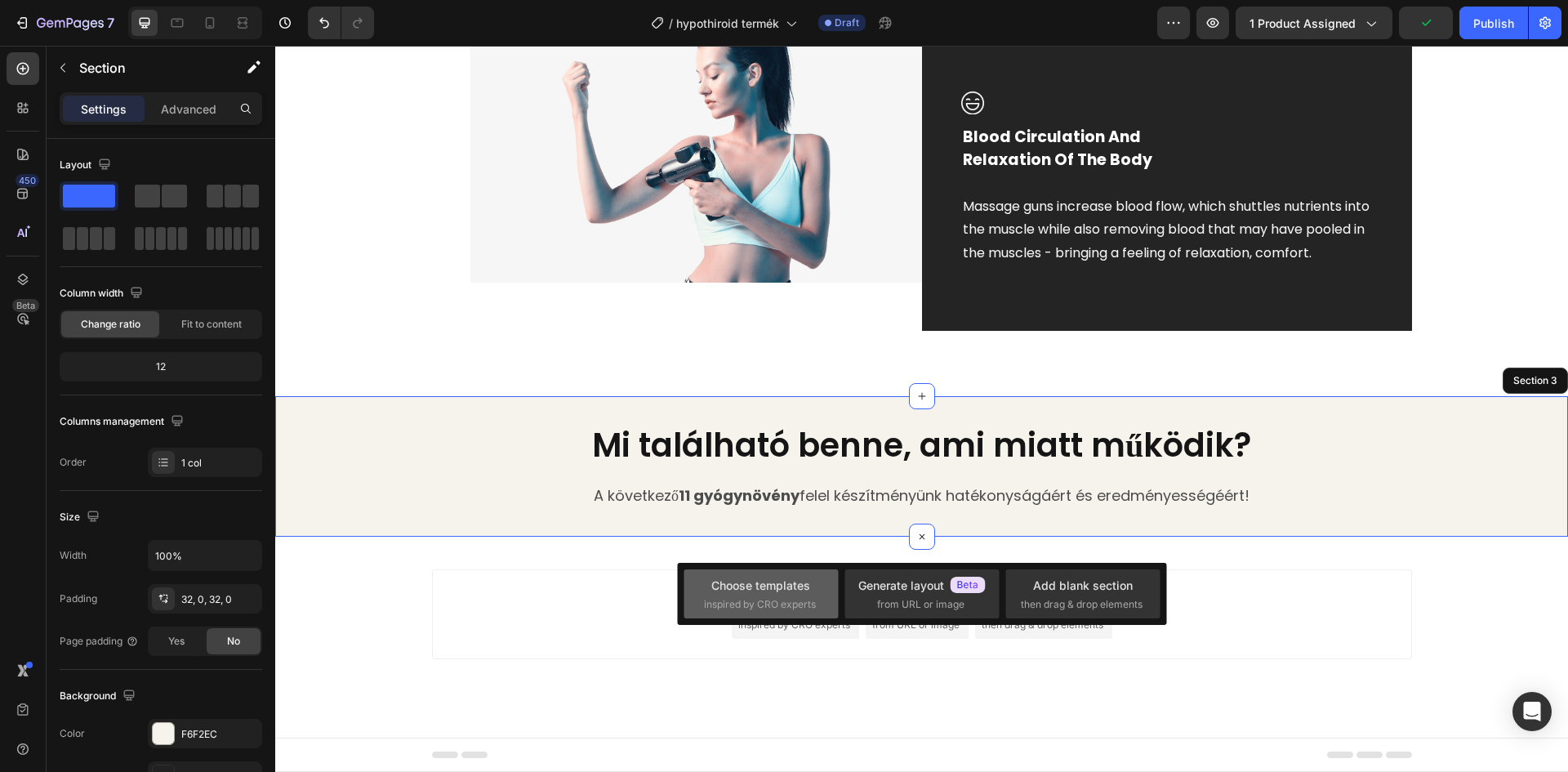
click at [789, 599] on span "inspired by CRO experts" at bounding box center [760, 604] width 112 height 15
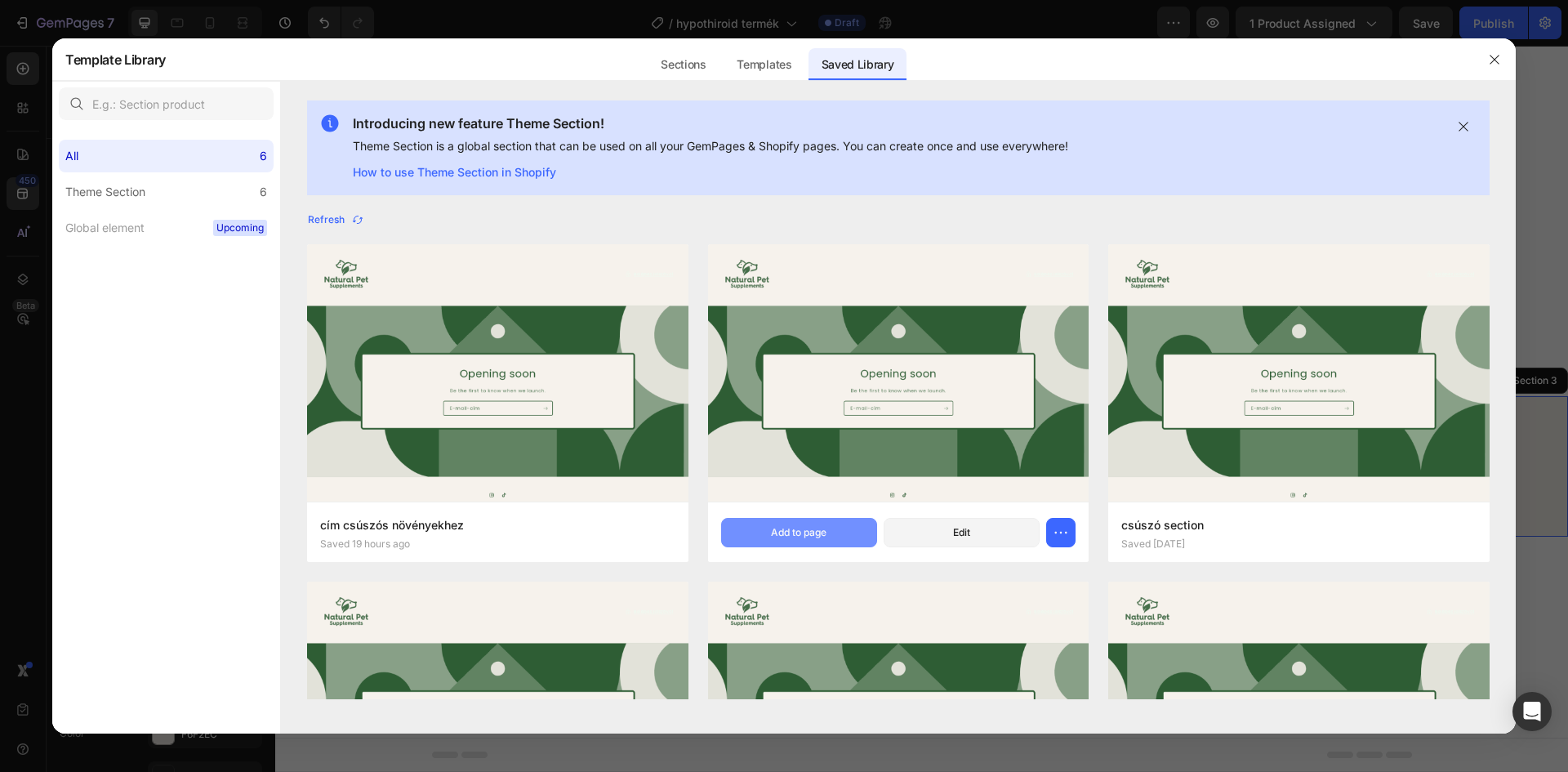
click at [813, 534] on div "Add to page" at bounding box center [798, 532] width 55 height 15
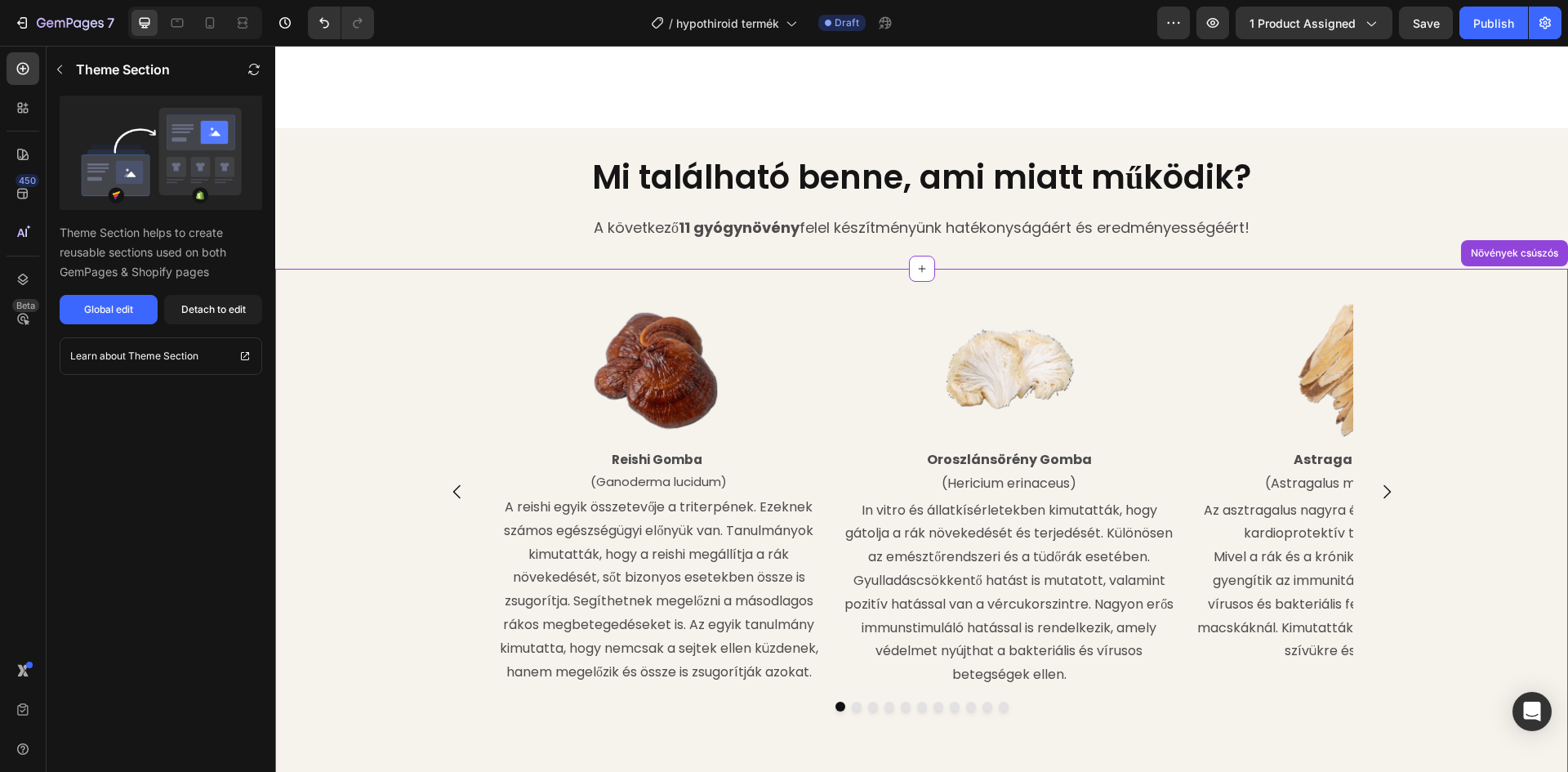
scroll to position [1667, 0]
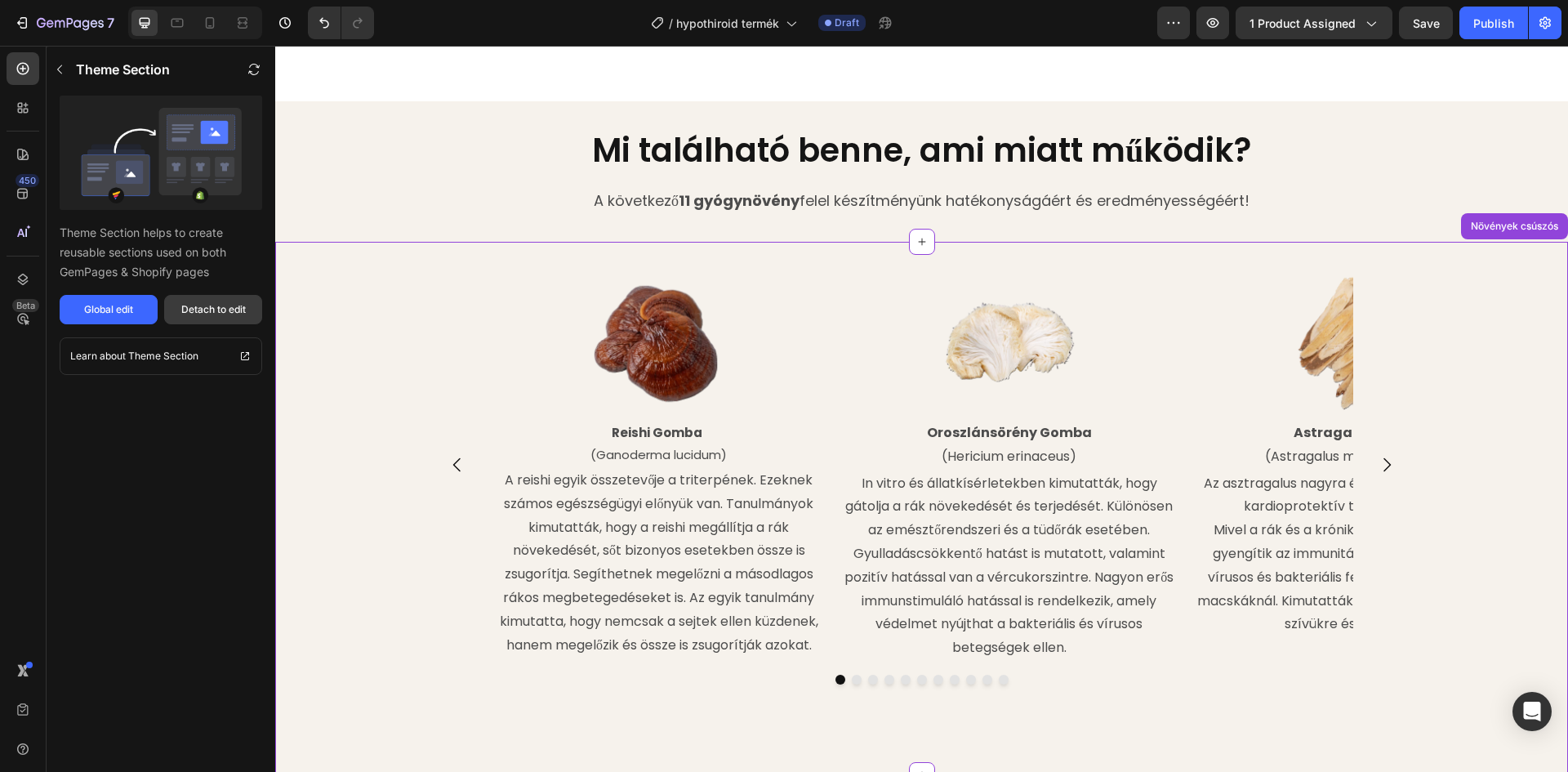
click at [219, 313] on div "Detach to edit" at bounding box center [213, 310] width 64 height 15
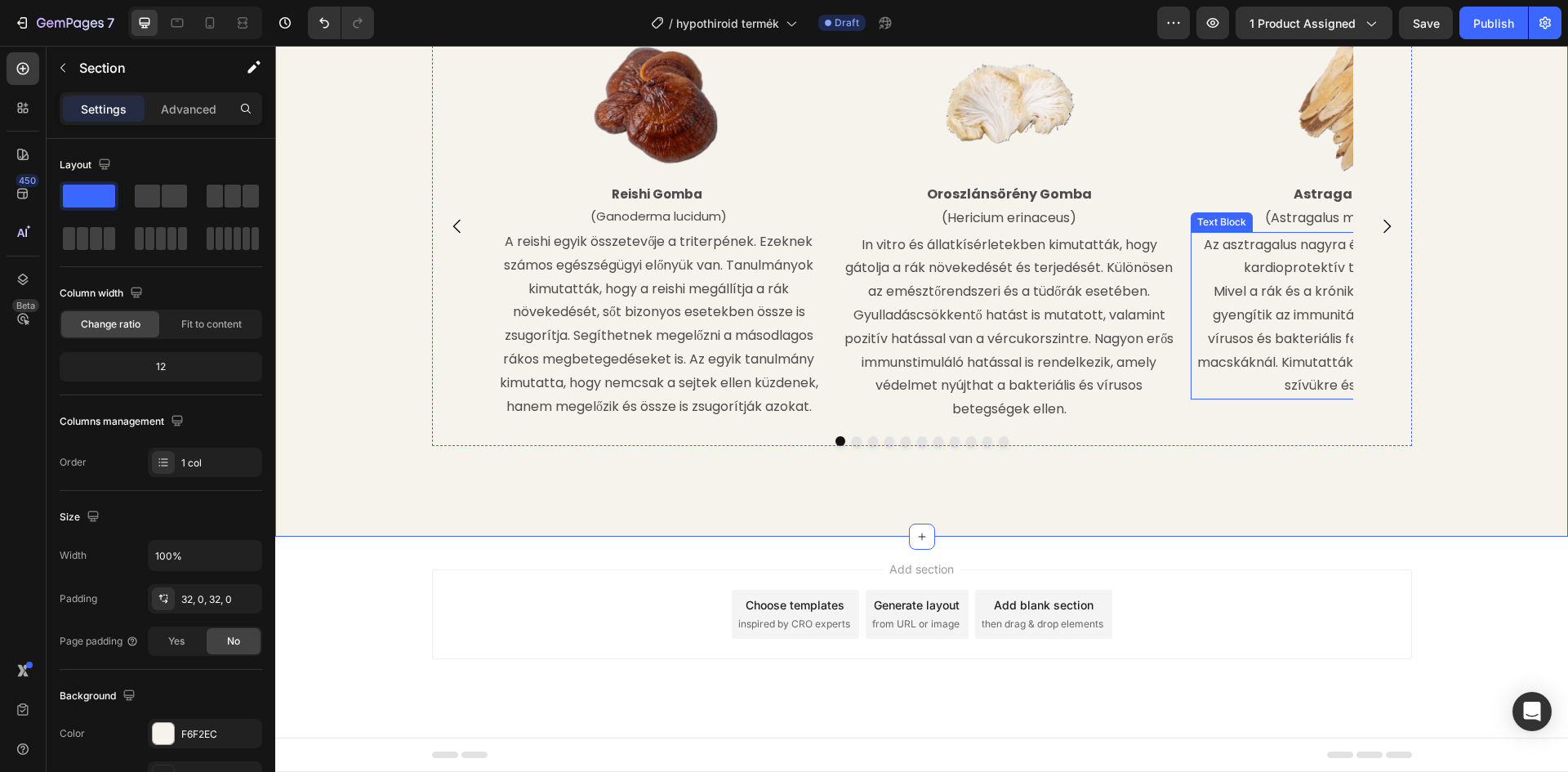
scroll to position [2025, 0]
click at [916, 538] on icon at bounding box center [921, 536] width 13 height 13
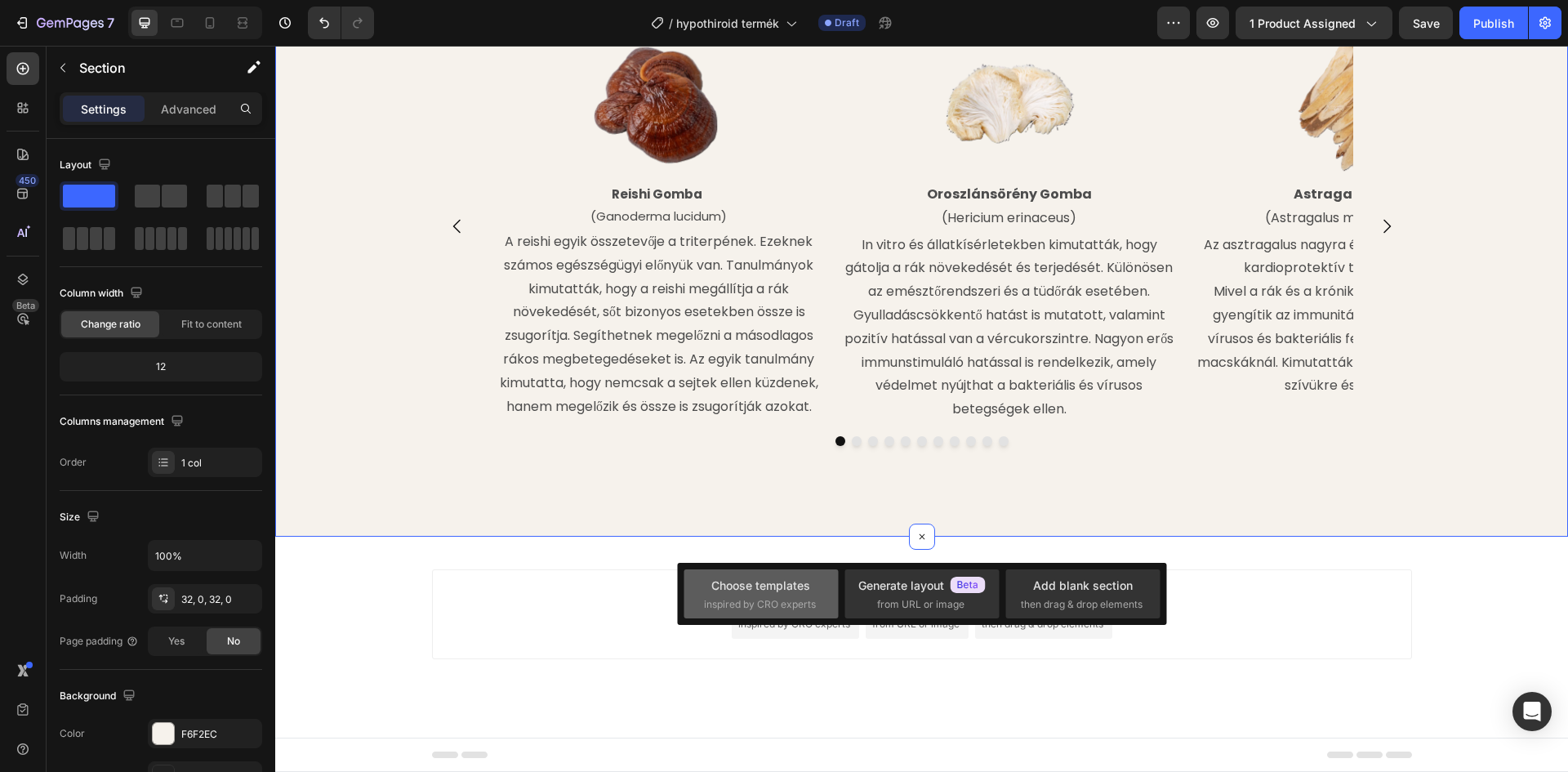
click at [803, 585] on div "Choose templates" at bounding box center [761, 585] width 99 height 17
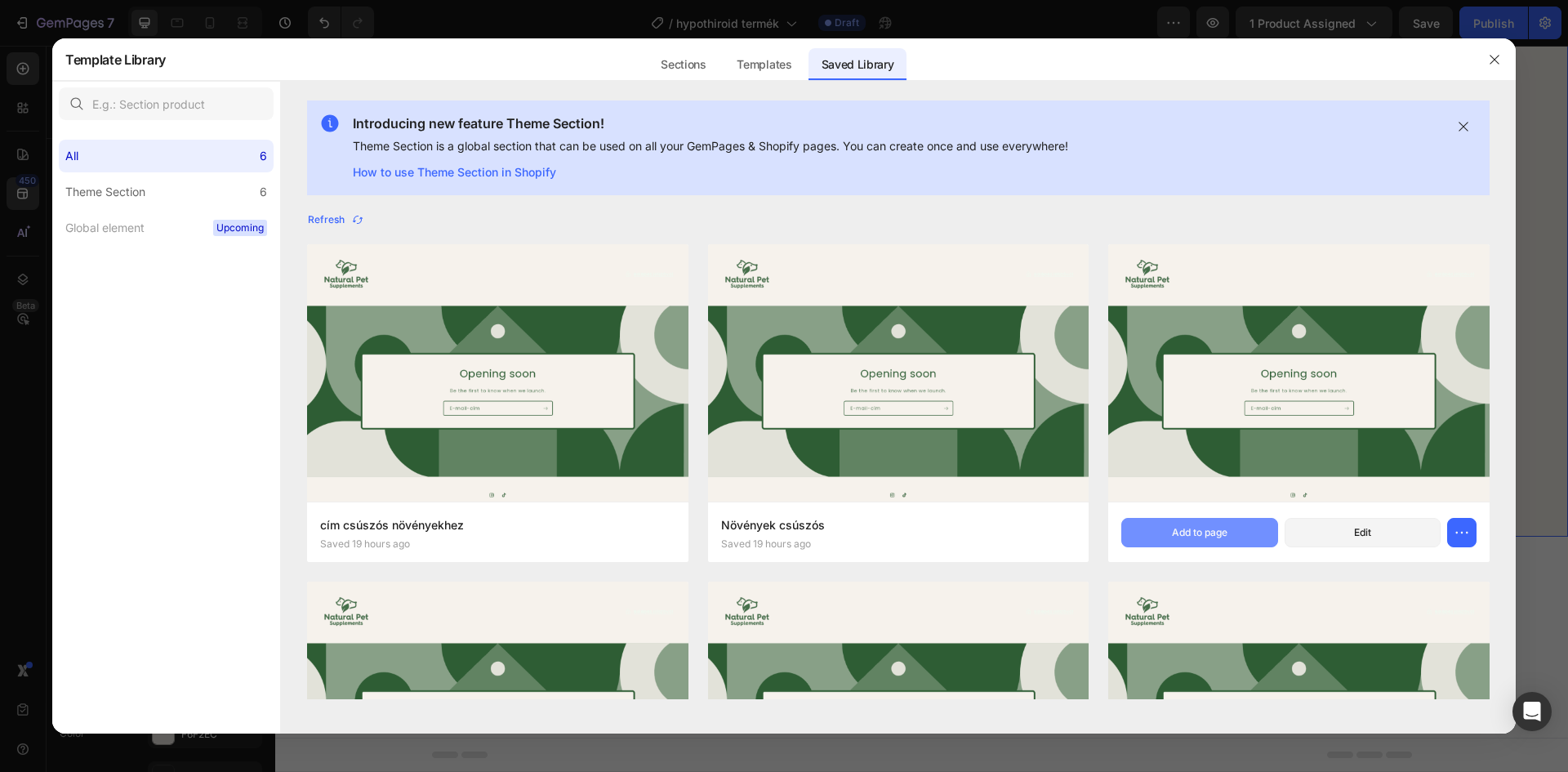
click at [1174, 531] on div "Add to page" at bounding box center [1199, 532] width 55 height 15
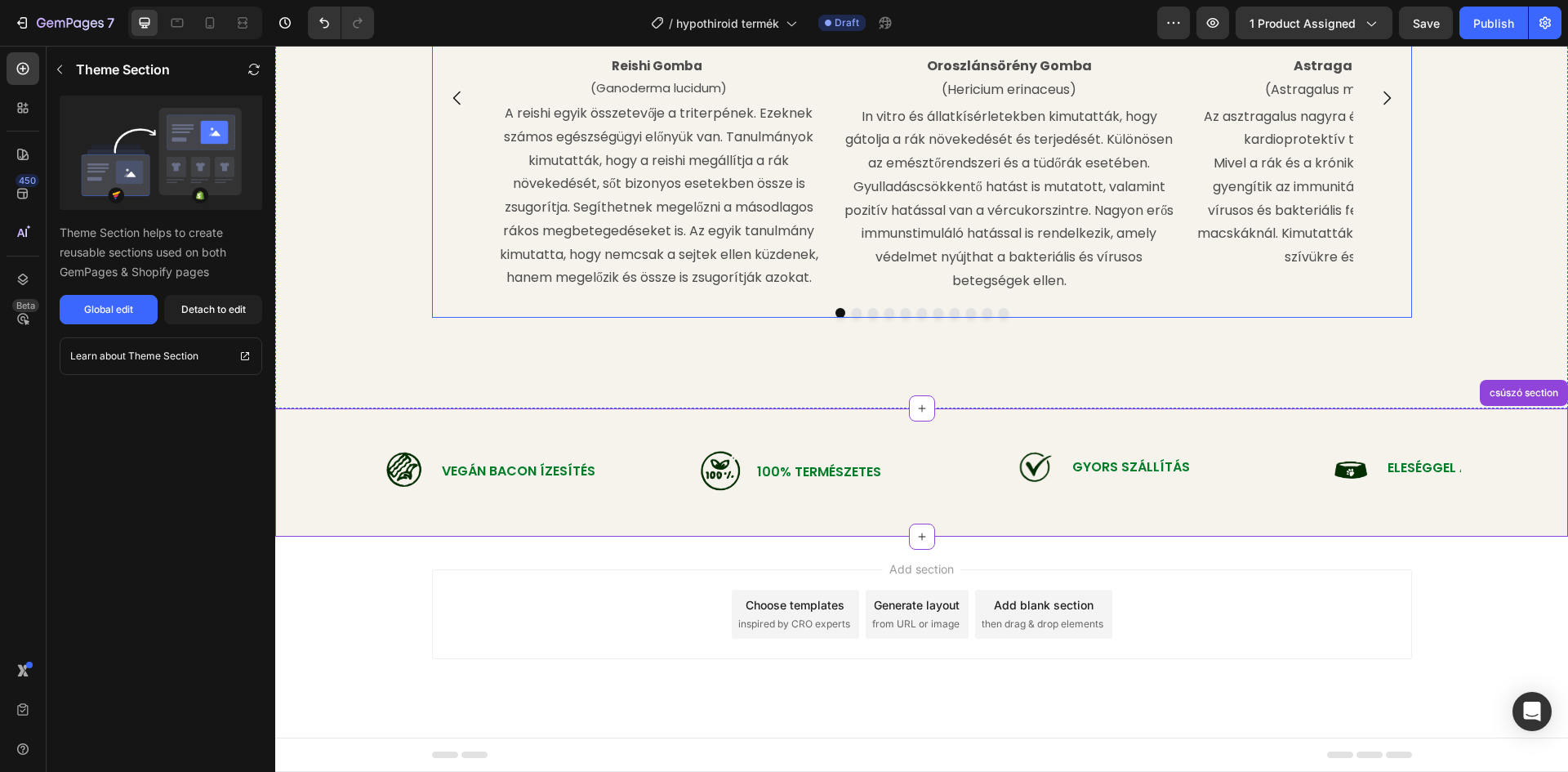
scroll to position [2153, 0]
click at [1017, 605] on div "Add blank section" at bounding box center [1043, 604] width 100 height 17
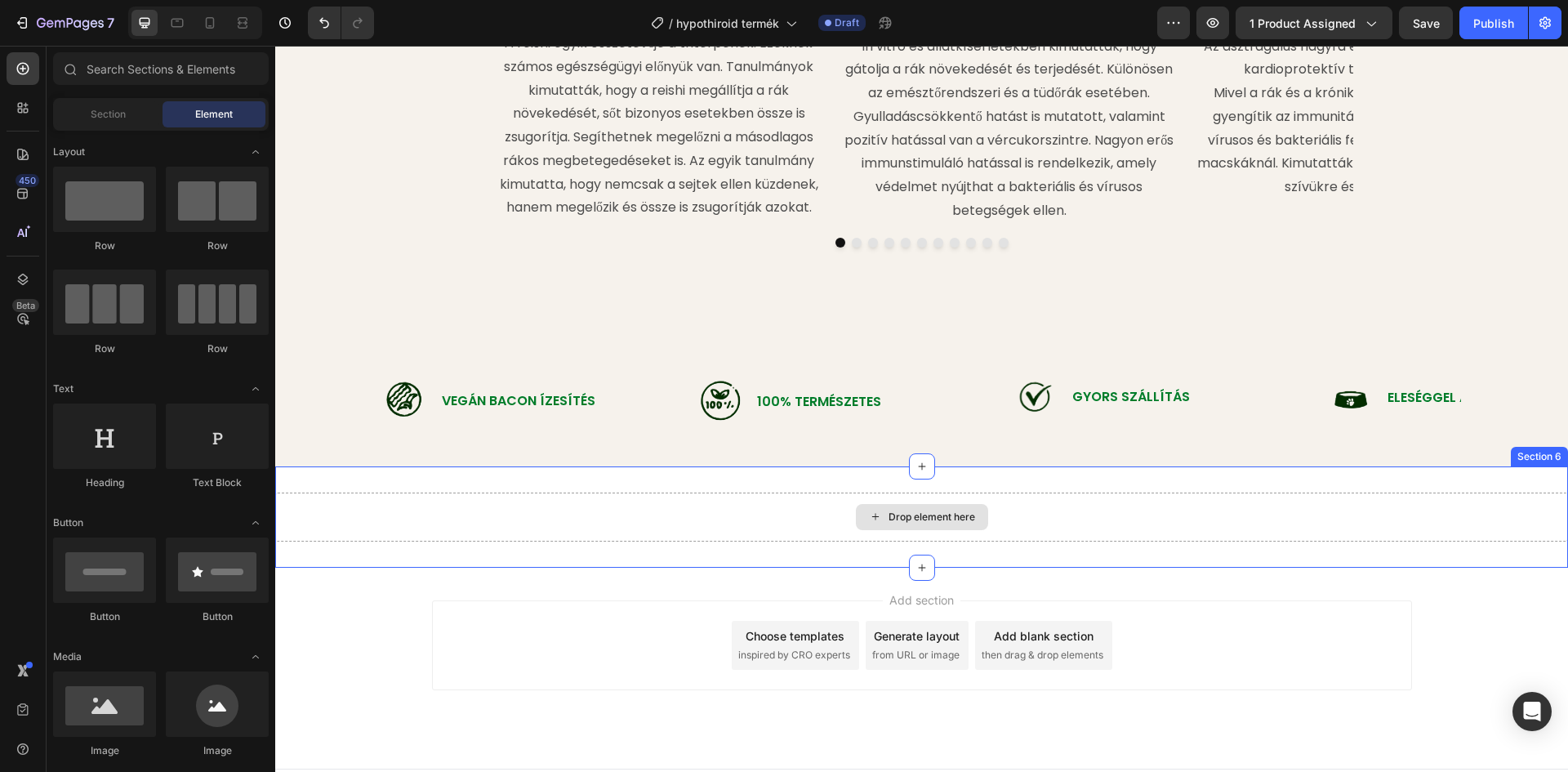
click at [931, 530] on div "Drop element here" at bounding box center [921, 517] width 132 height 27
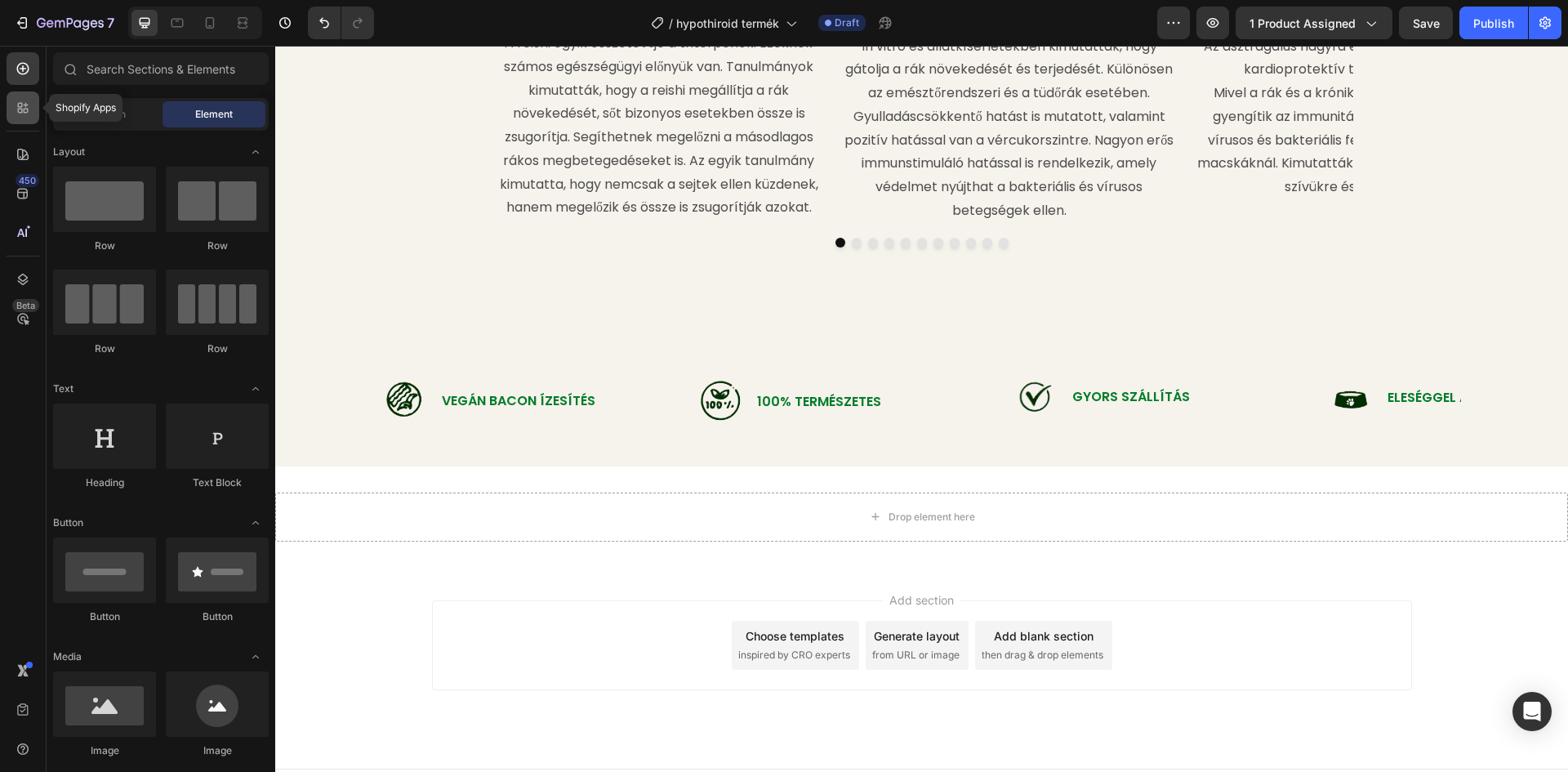
click at [18, 105] on icon at bounding box center [20, 105] width 5 height 5
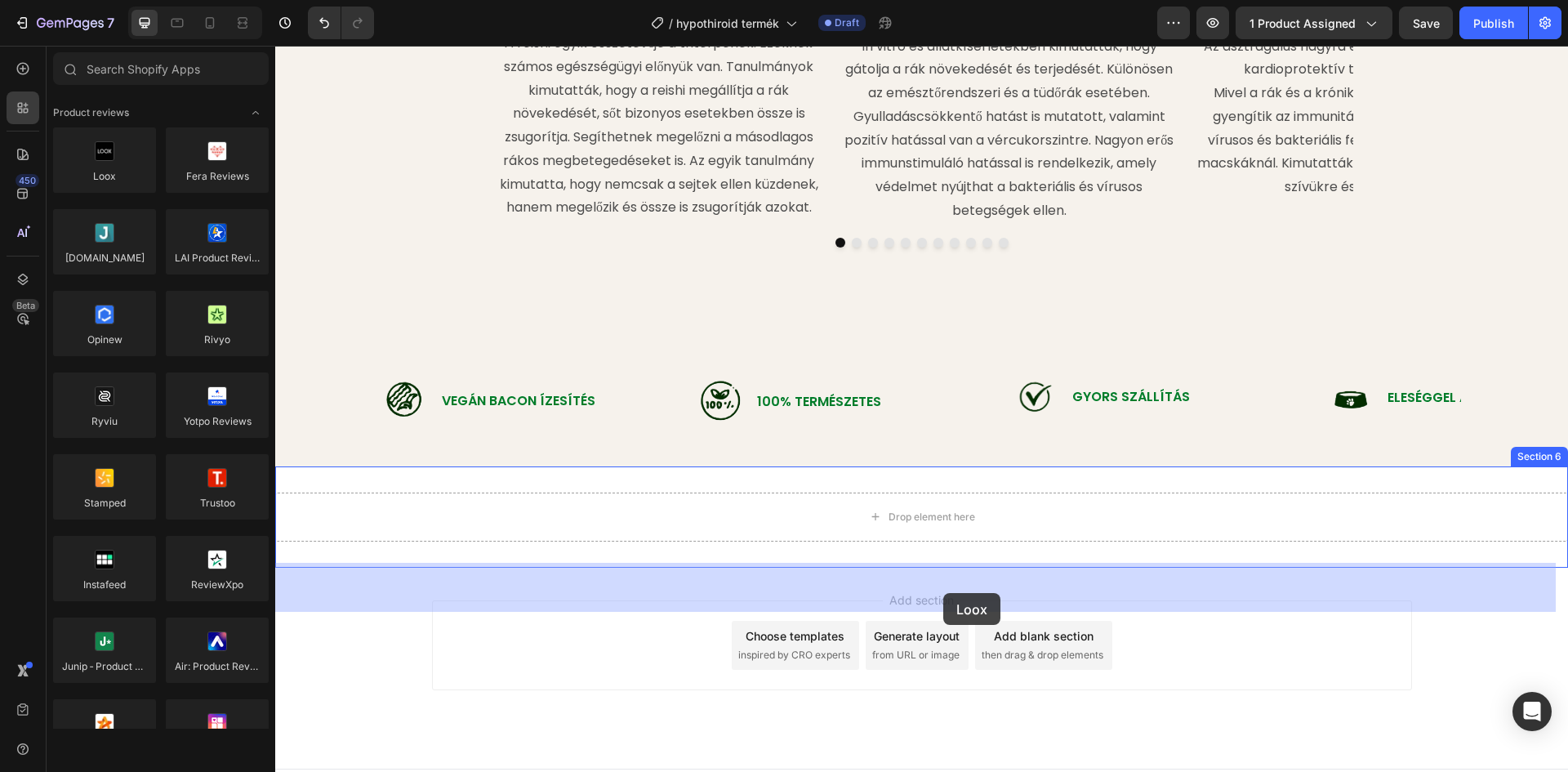
drag, startPoint x: 373, startPoint y: 201, endPoint x: 943, endPoint y: 593, distance: 691.8
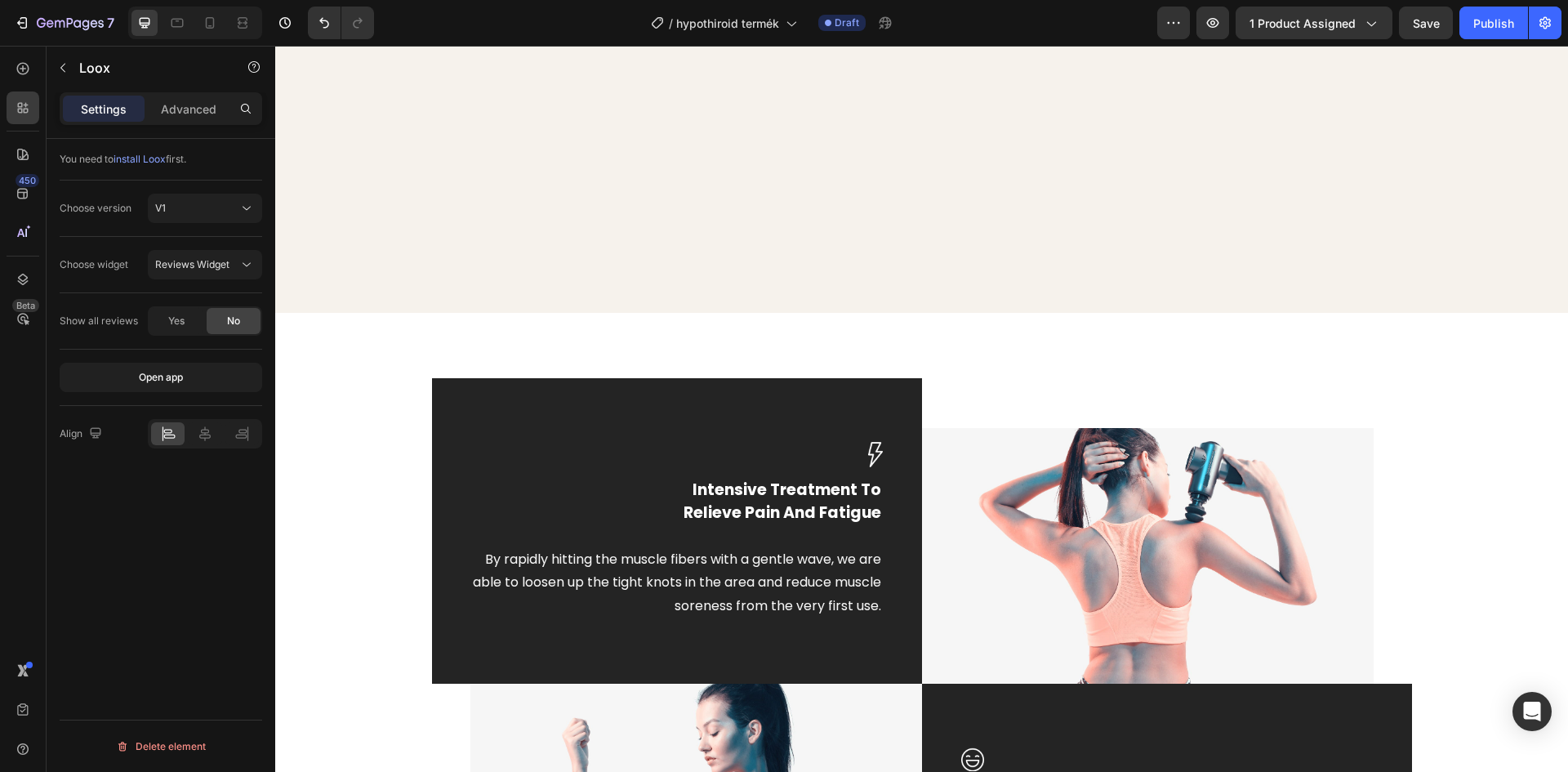
scroll to position [683, 0]
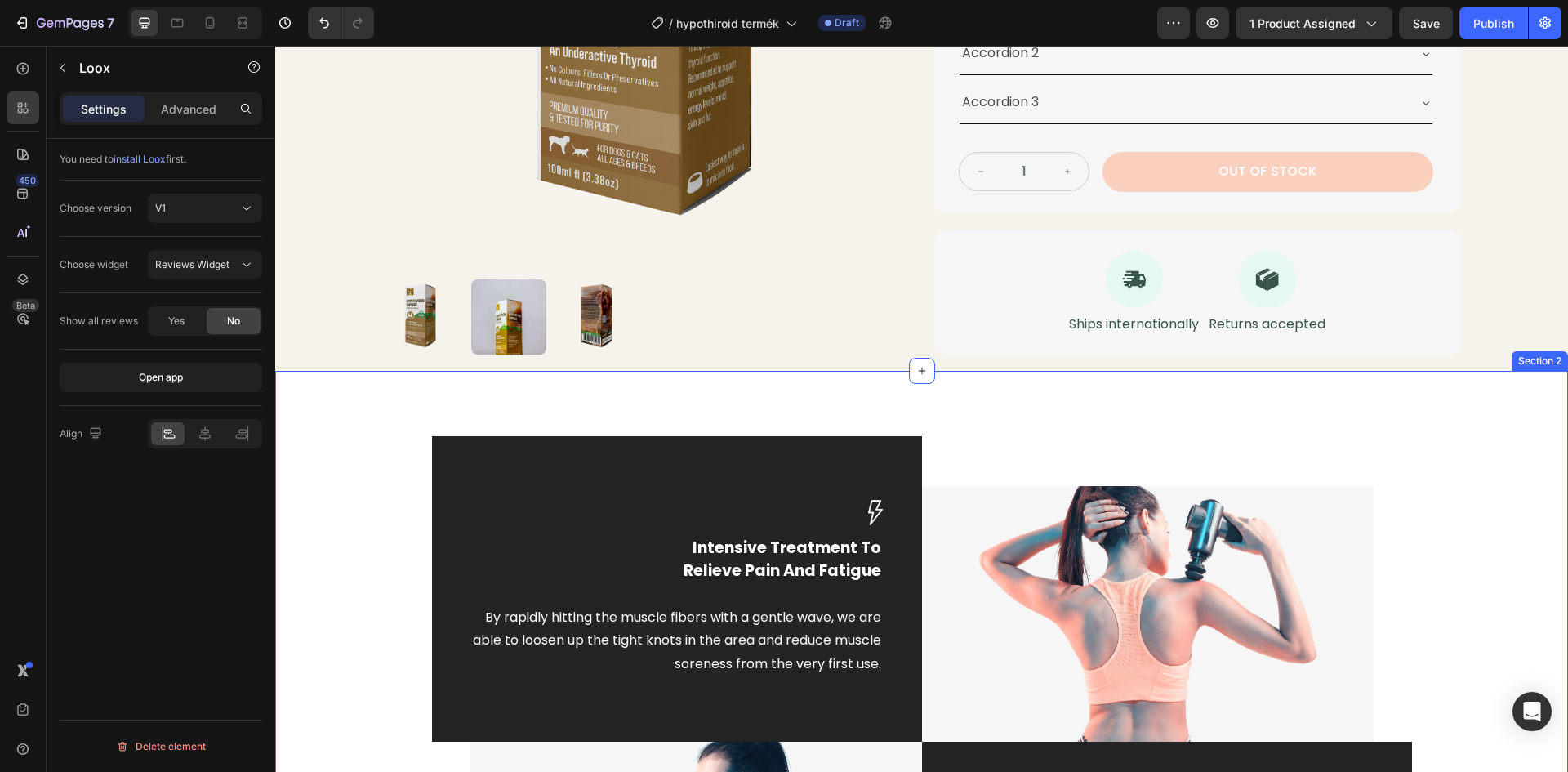
click at [803, 409] on div "Image Intensive Treatment To Relieve Pain And Fatigue Text block By rapidly hit…" at bounding box center [921, 740] width 1293 height 740
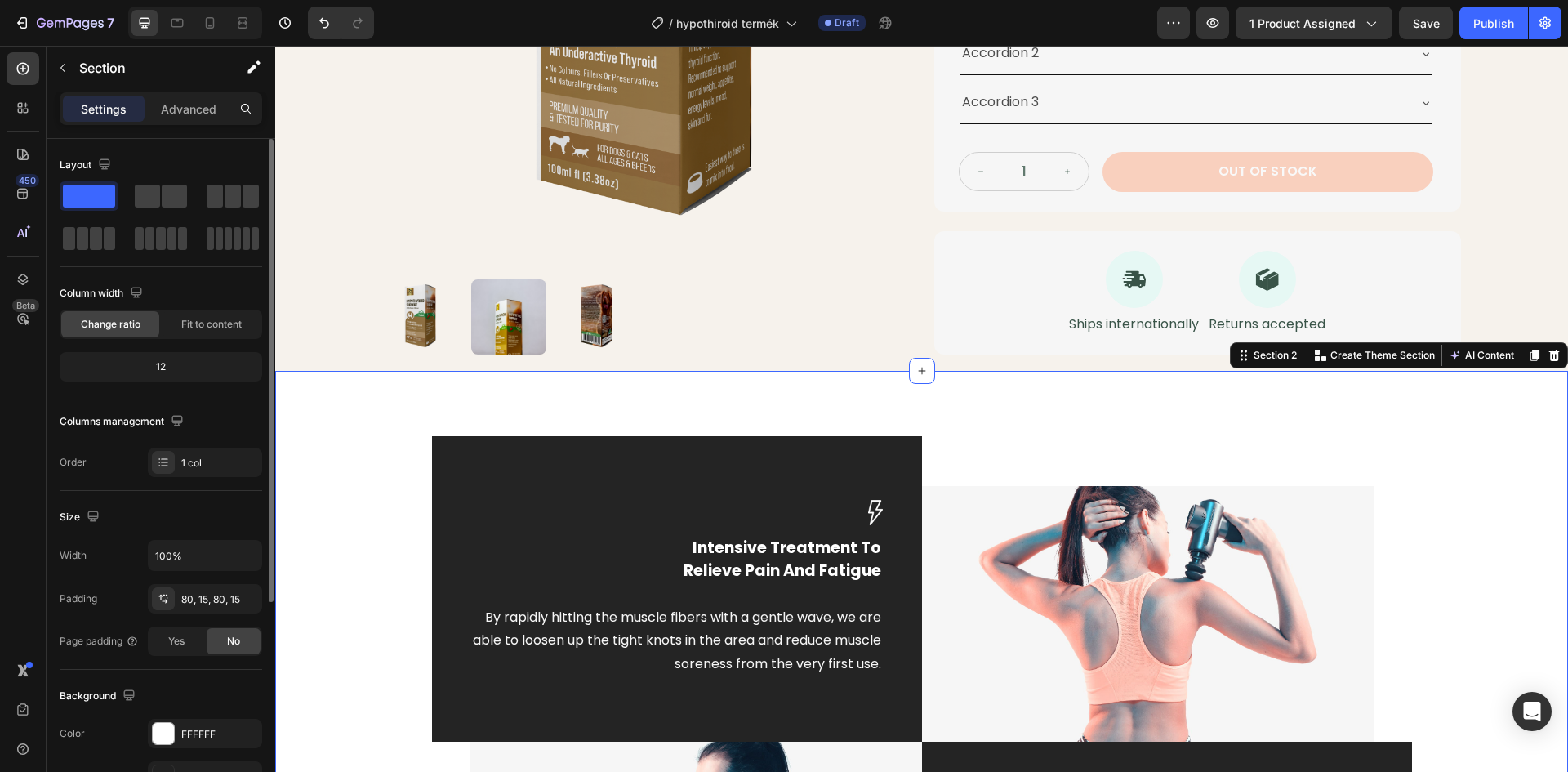
scroll to position [316, 0]
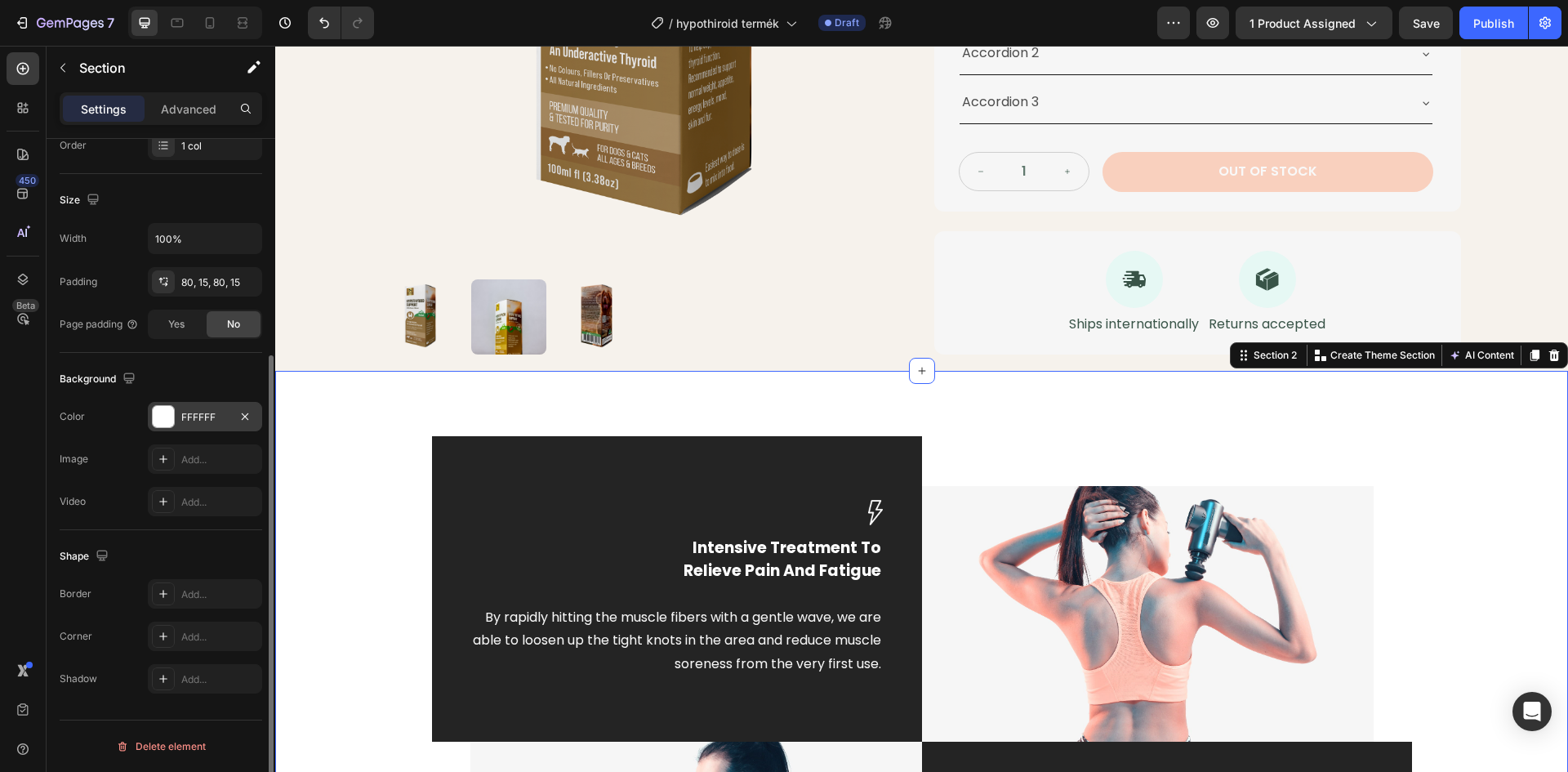
click at [160, 414] on div at bounding box center [164, 417] width 22 height 22
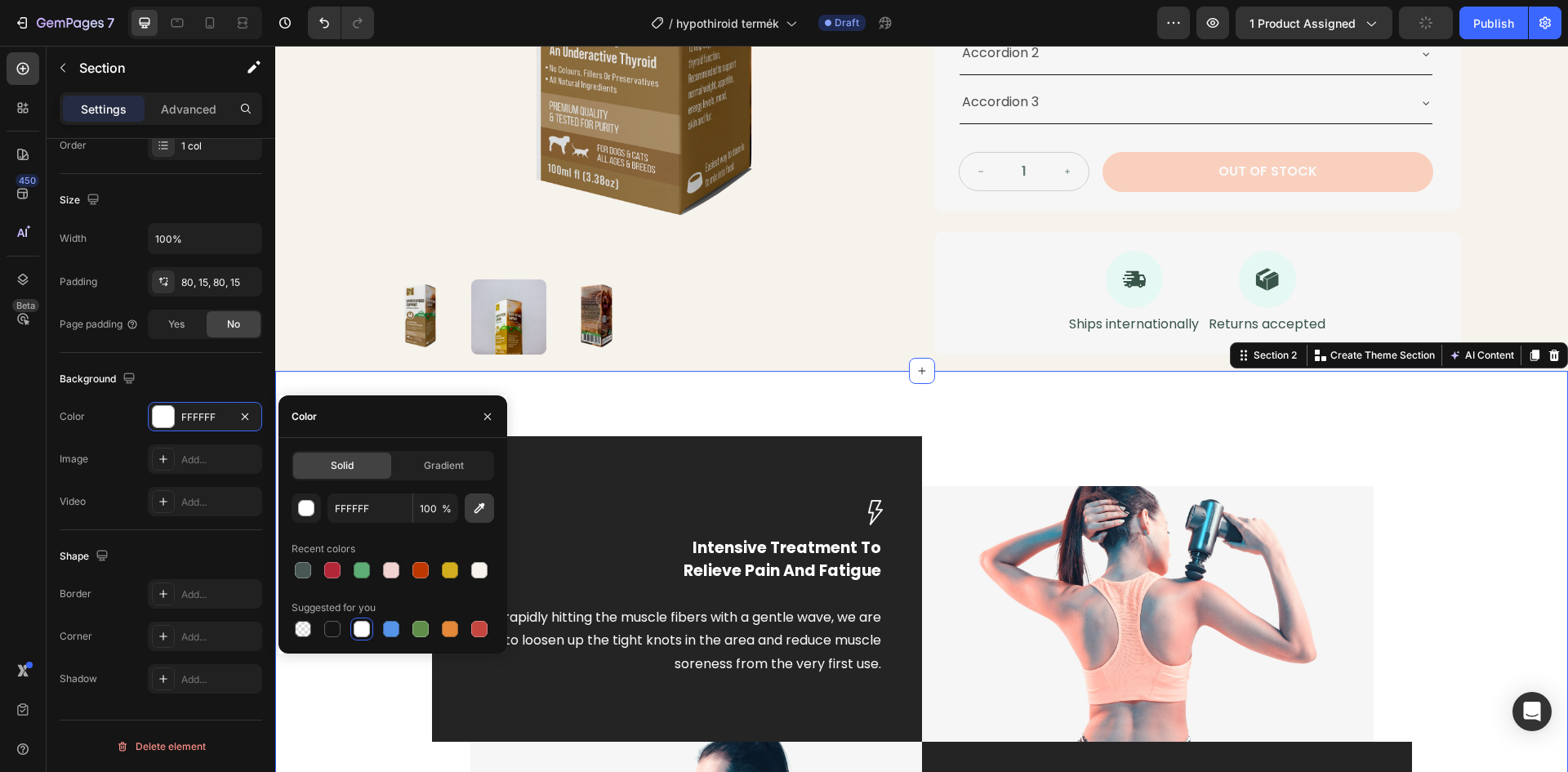
click at [474, 504] on icon "button" at bounding box center [479, 508] width 17 height 17
type input "F6F2EC"
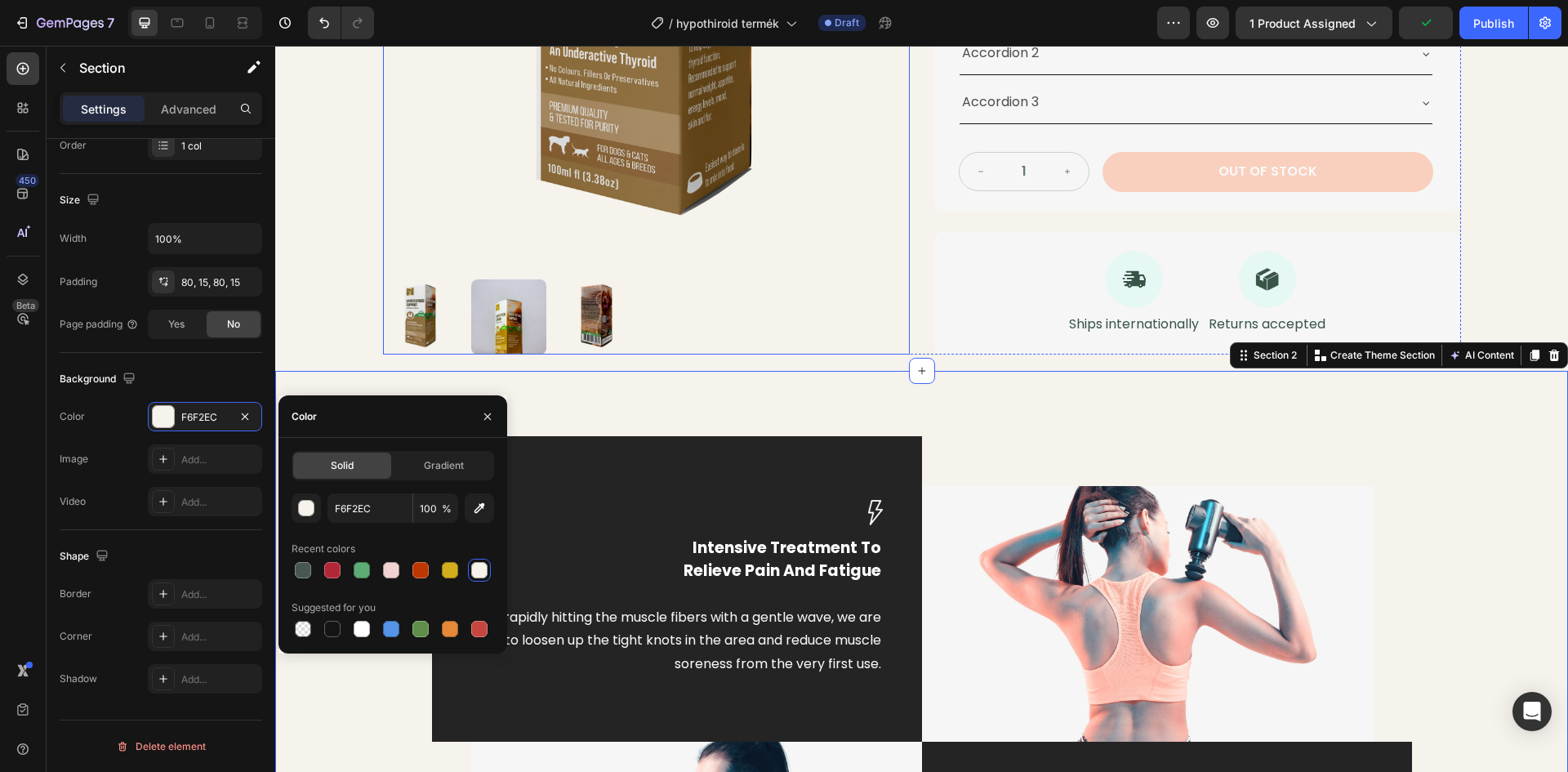
click at [712, 263] on img at bounding box center [647, 3] width 526 height 526
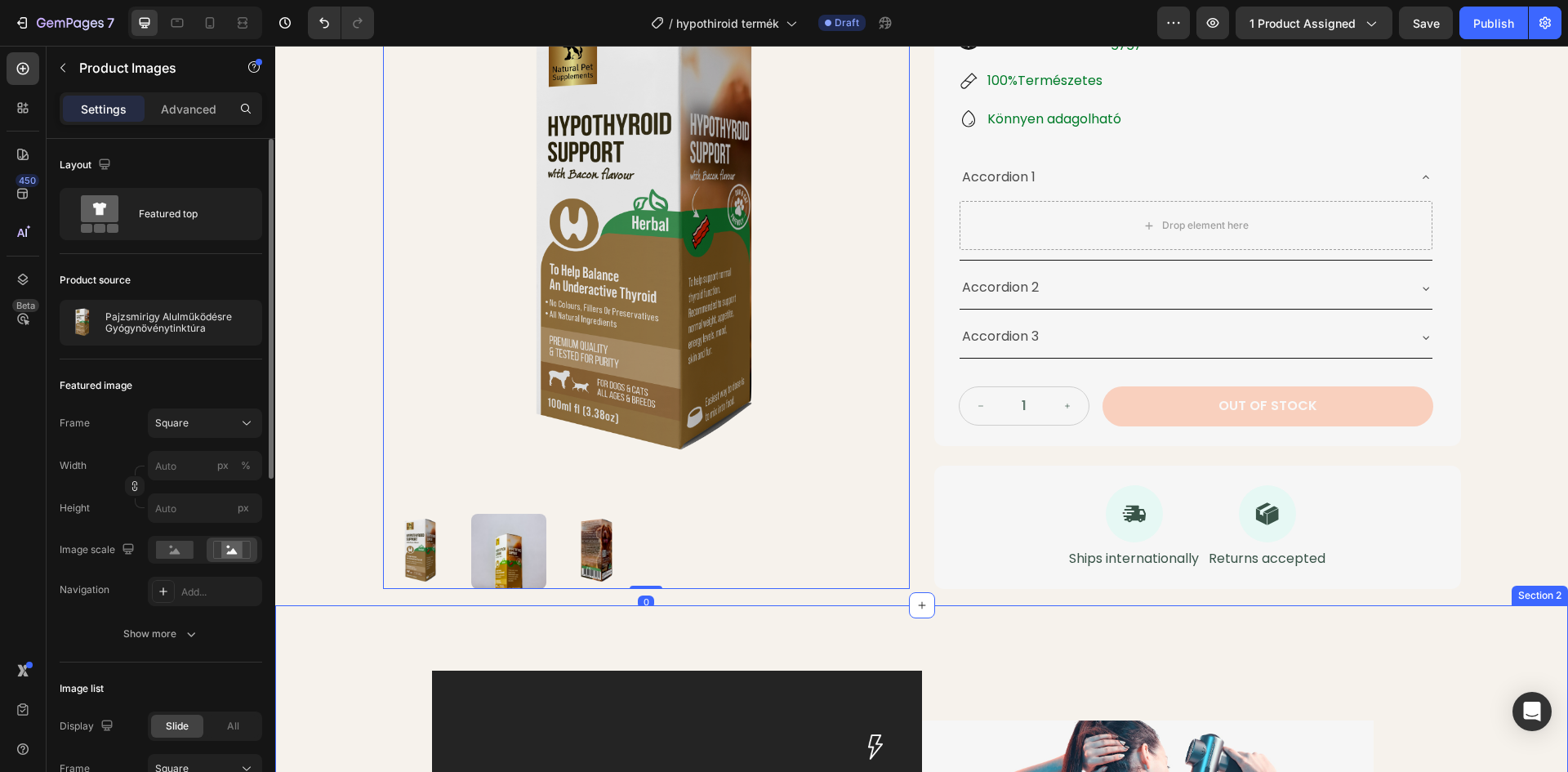
scroll to position [438, 0]
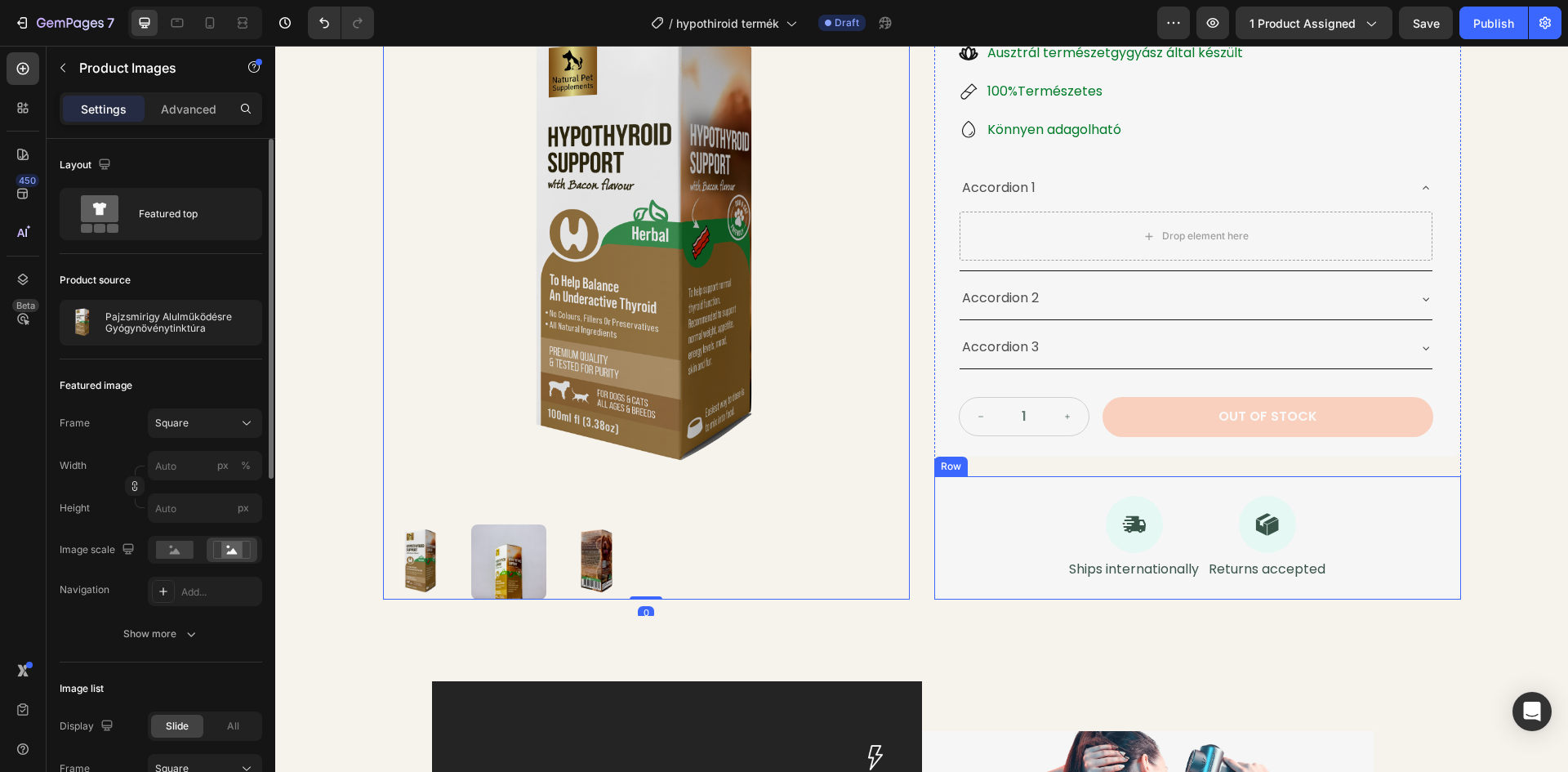
click at [1020, 533] on div "Icon Ships internationally Text Block Icon Returns accepted Text Block Row" at bounding box center [1197, 537] width 526 height 123
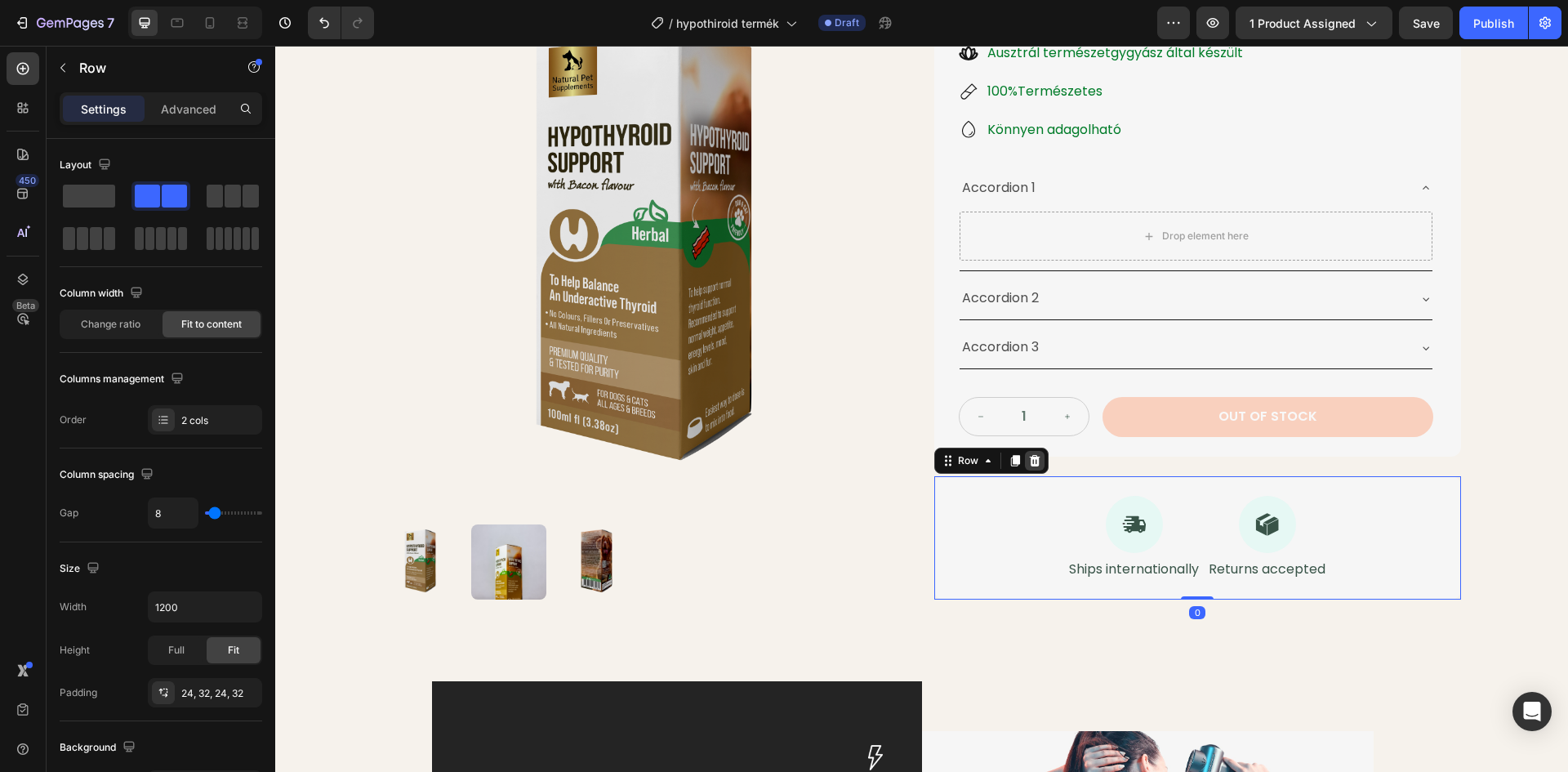
click at [1028, 460] on icon at bounding box center [1034, 460] width 13 height 13
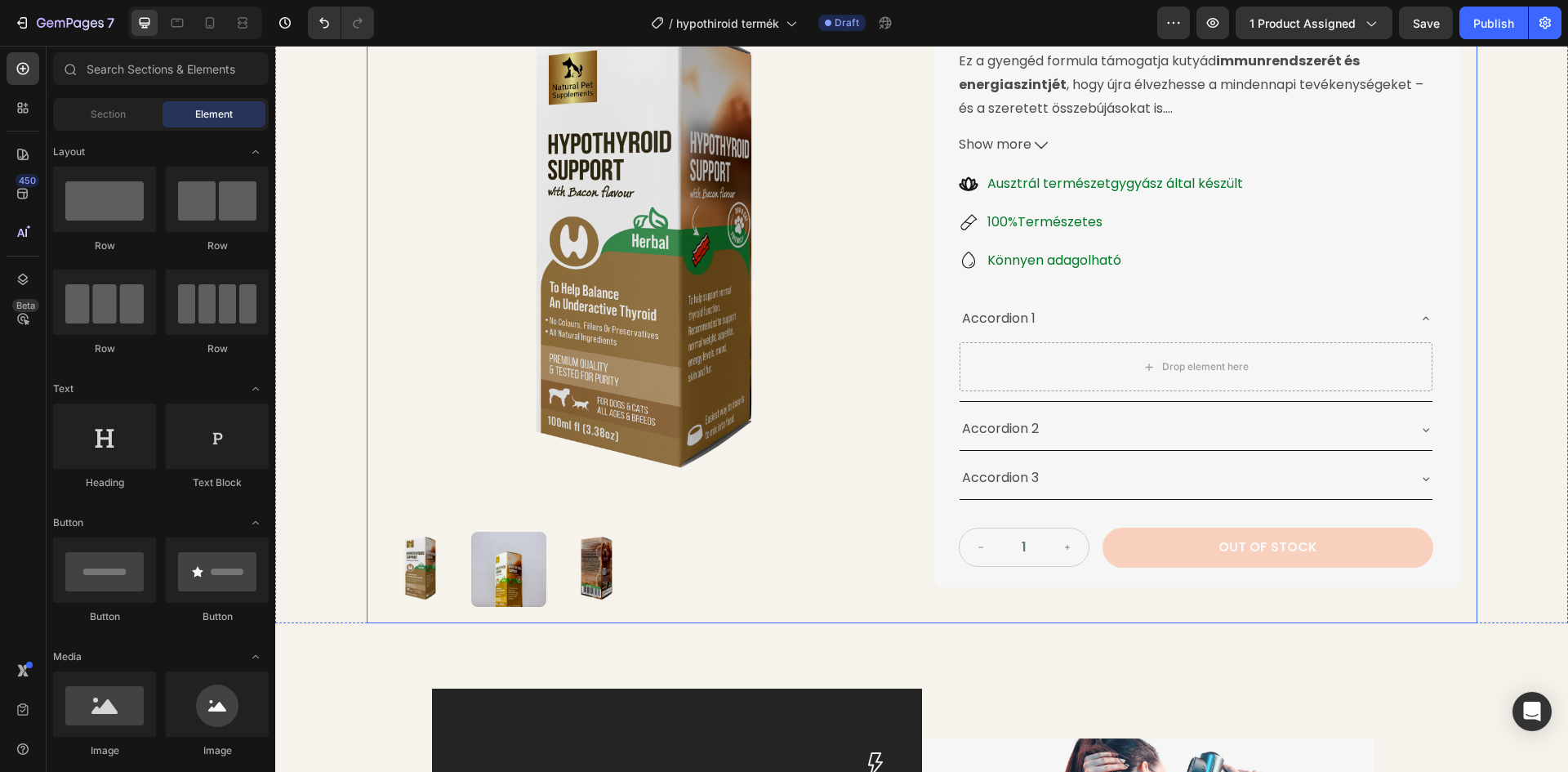
scroll to position [193, 0]
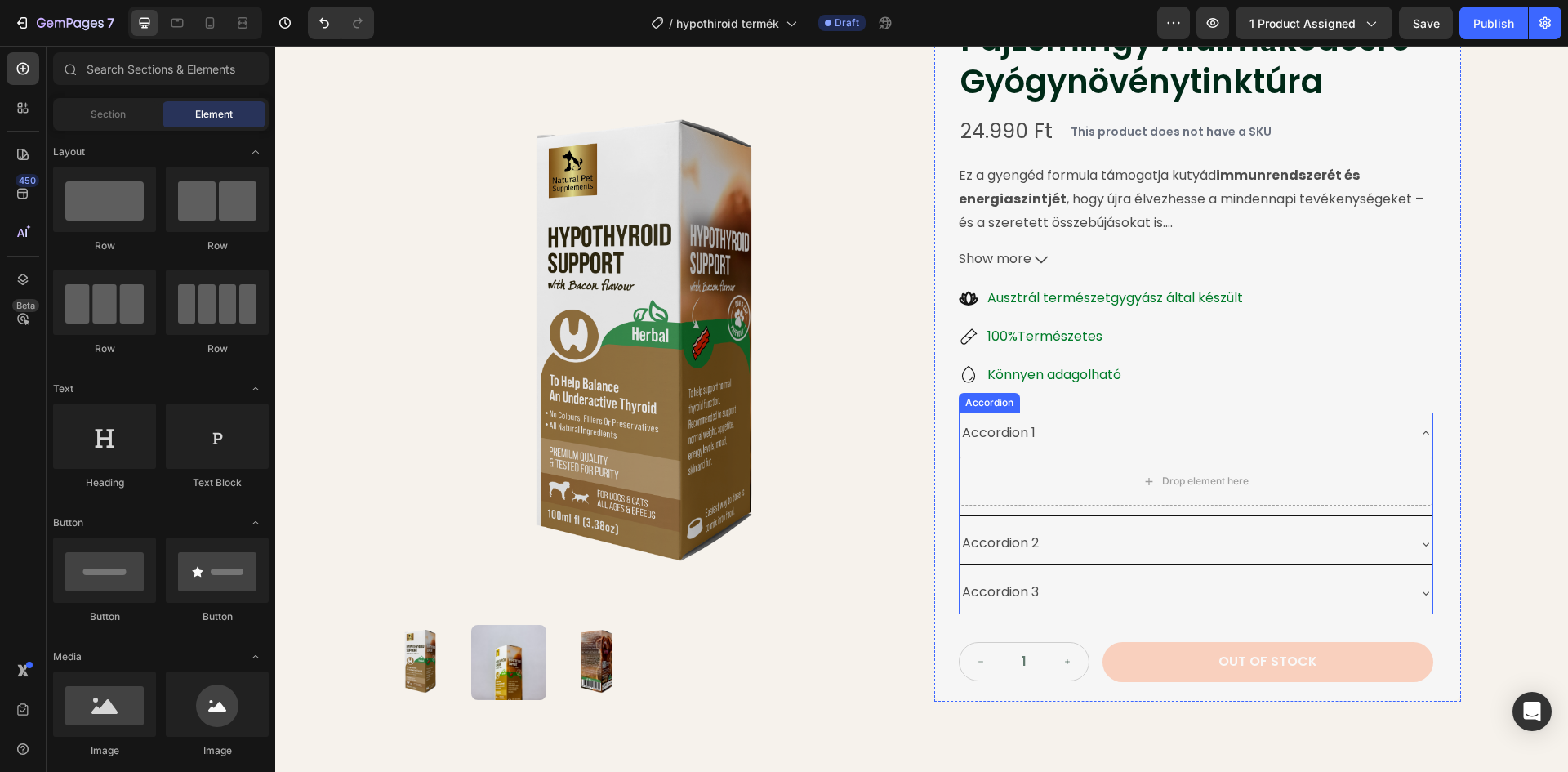
click at [1055, 424] on div "Accordion 1" at bounding box center [1183, 433] width 446 height 29
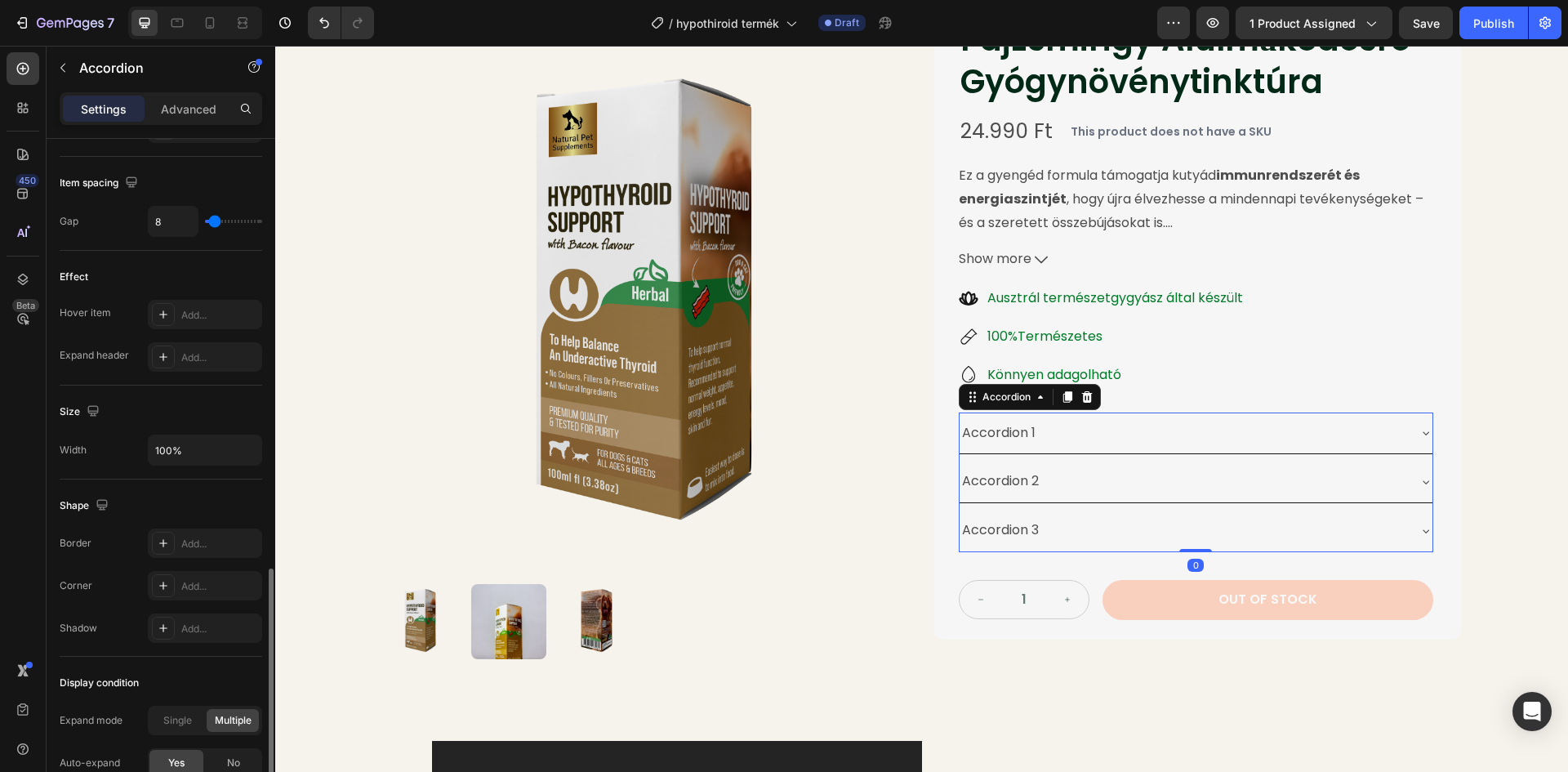
scroll to position [817, 0]
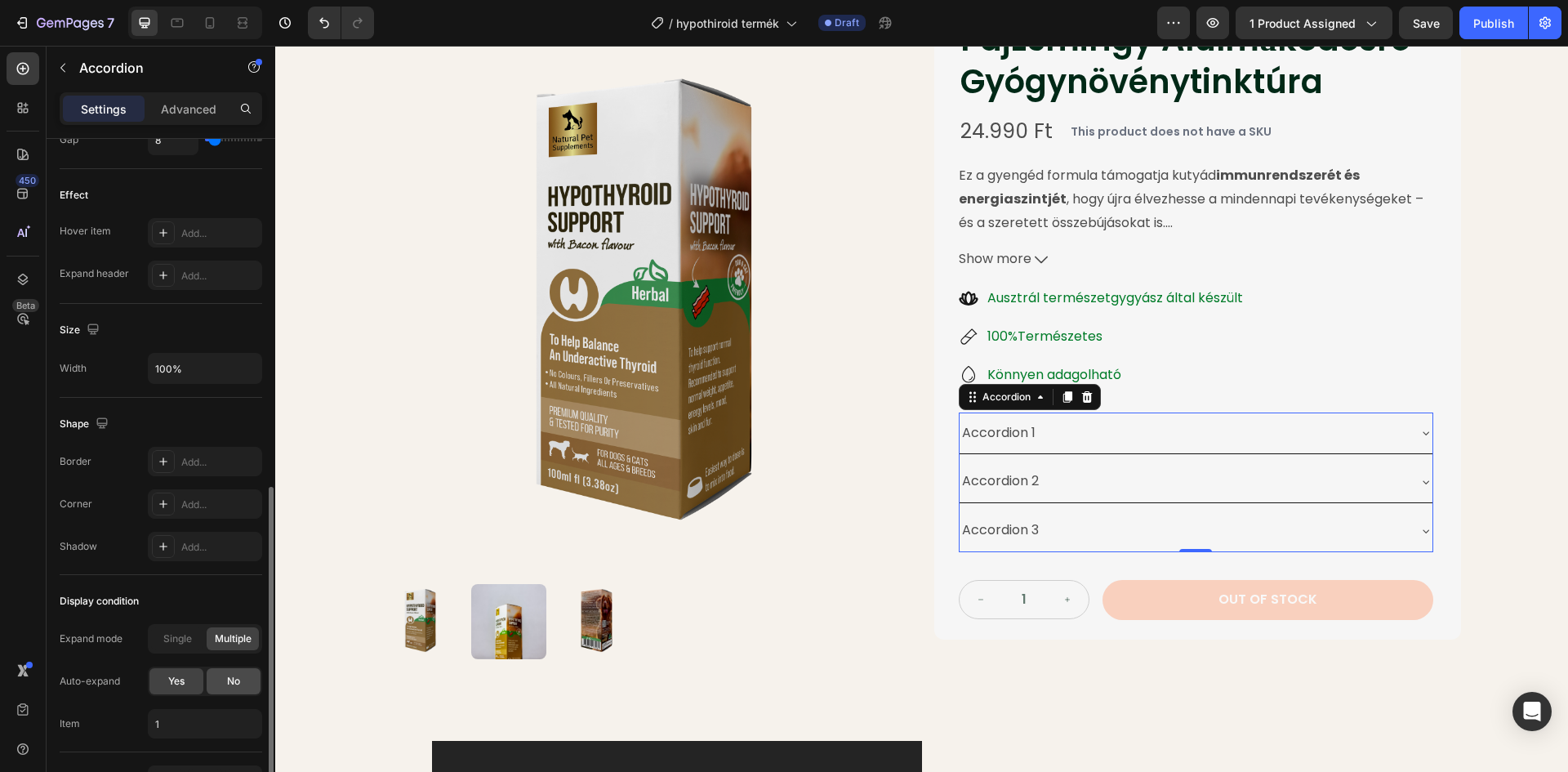
click at [232, 673] on div "No" at bounding box center [234, 681] width 54 height 27
click at [178, 640] on span "Single" at bounding box center [177, 638] width 29 height 15
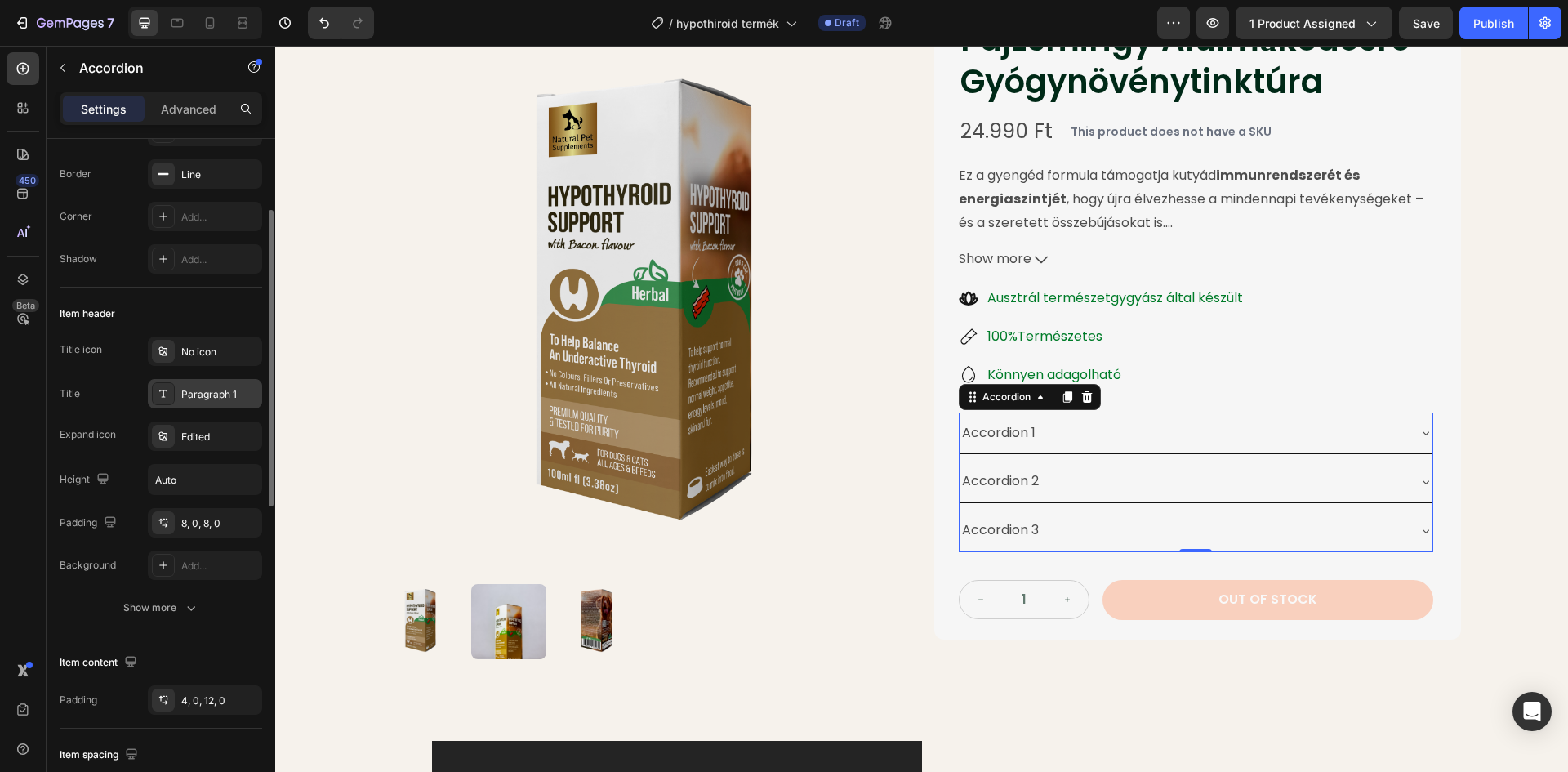
scroll to position [0, 0]
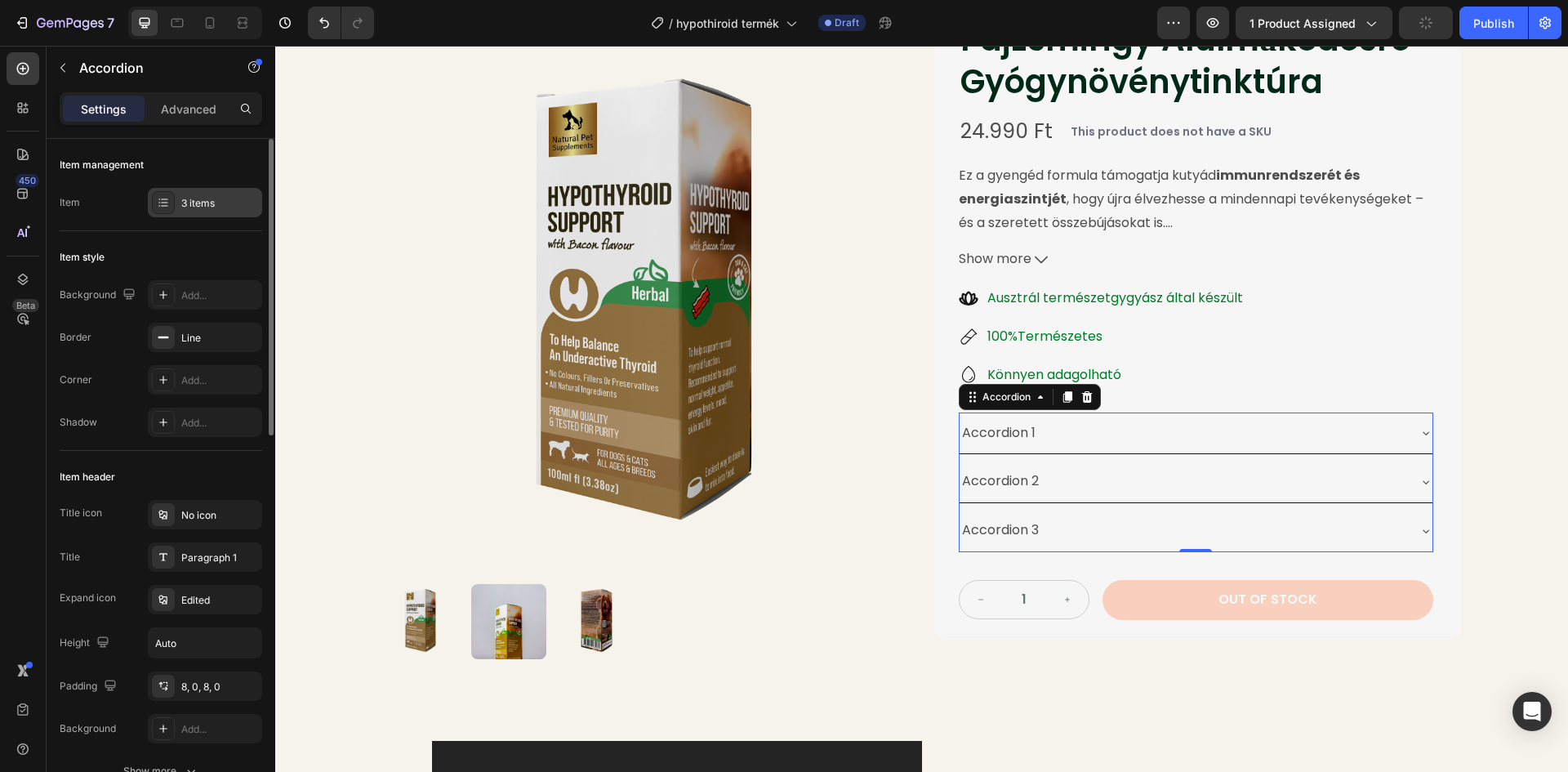
click at [172, 207] on div at bounding box center [163, 202] width 23 height 23
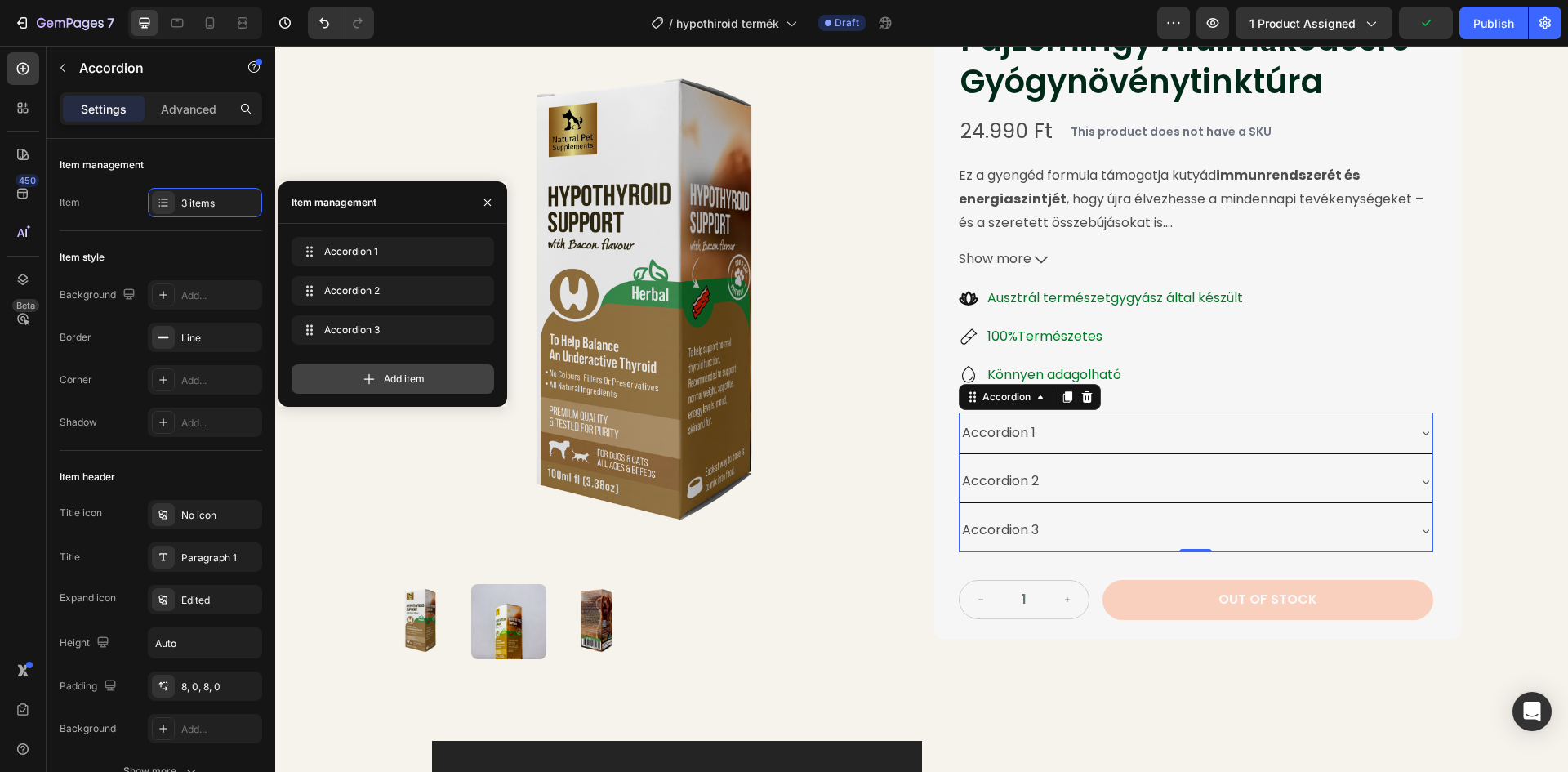
click at [427, 378] on div "Add item" at bounding box center [392, 380] width 202 height 30
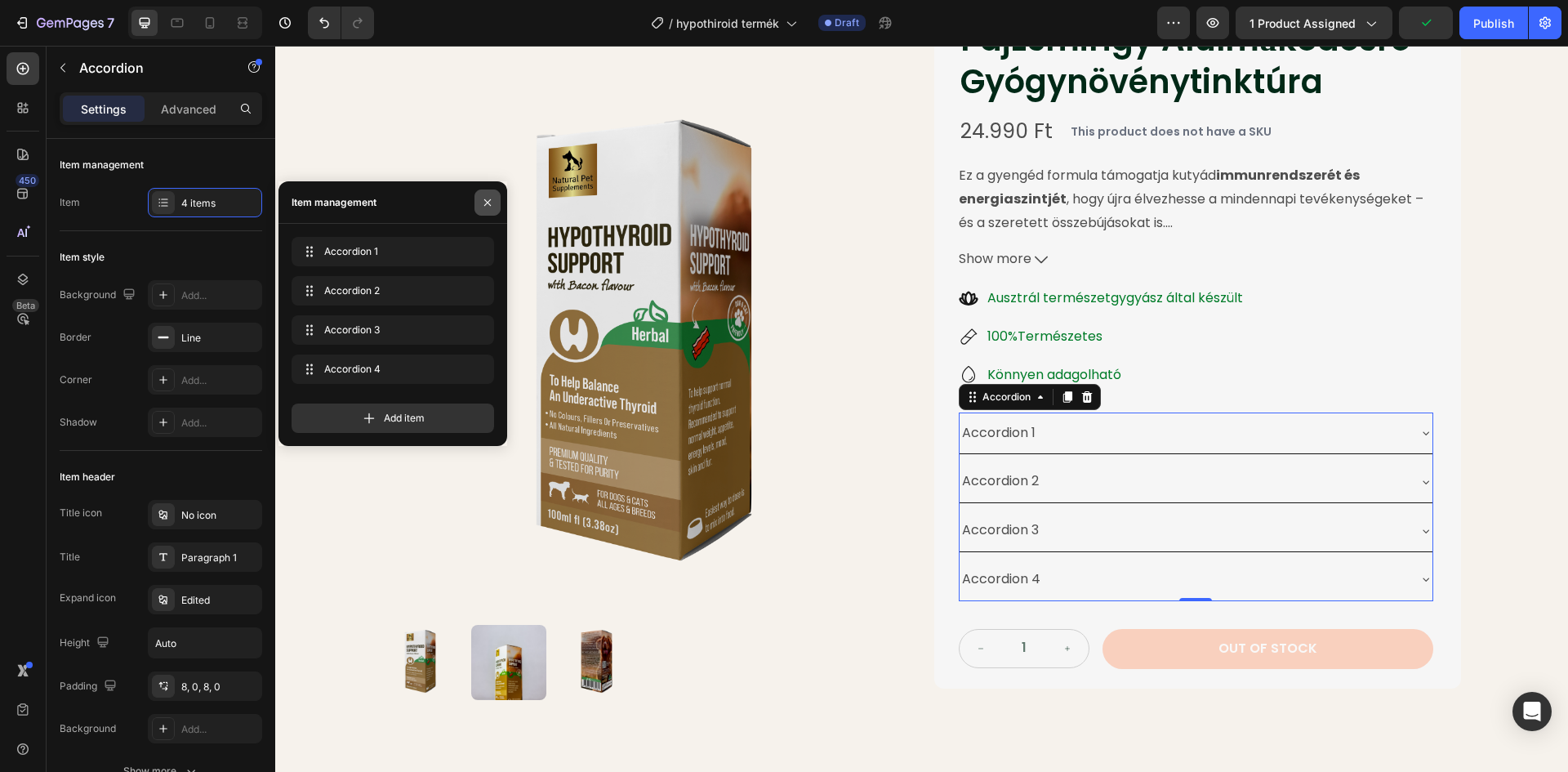
click at [483, 199] on icon "button" at bounding box center [487, 202] width 13 height 13
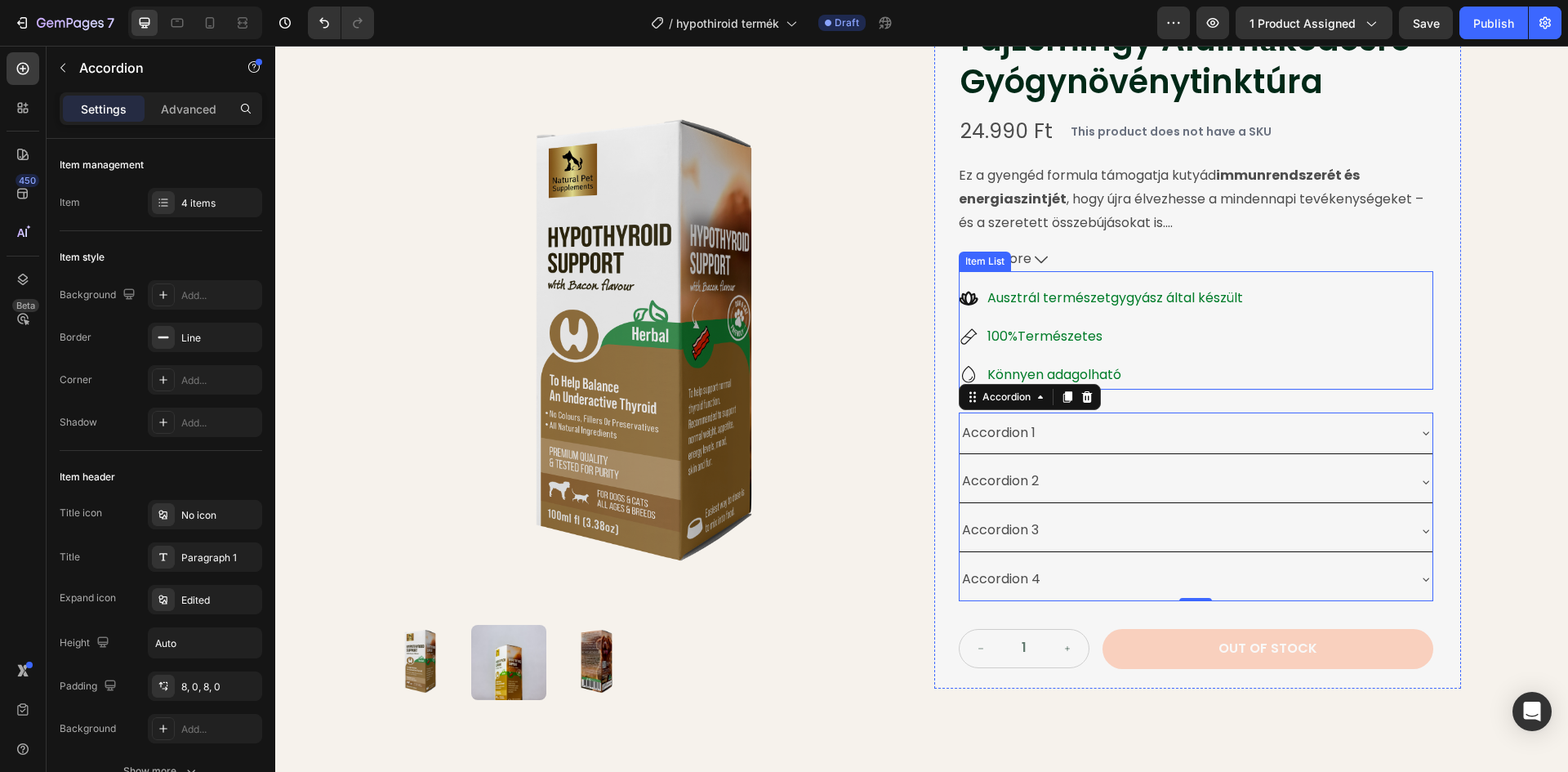
click at [1118, 304] on p "Ausztrál természetgygyász által készült" at bounding box center [1115, 299] width 255 height 24
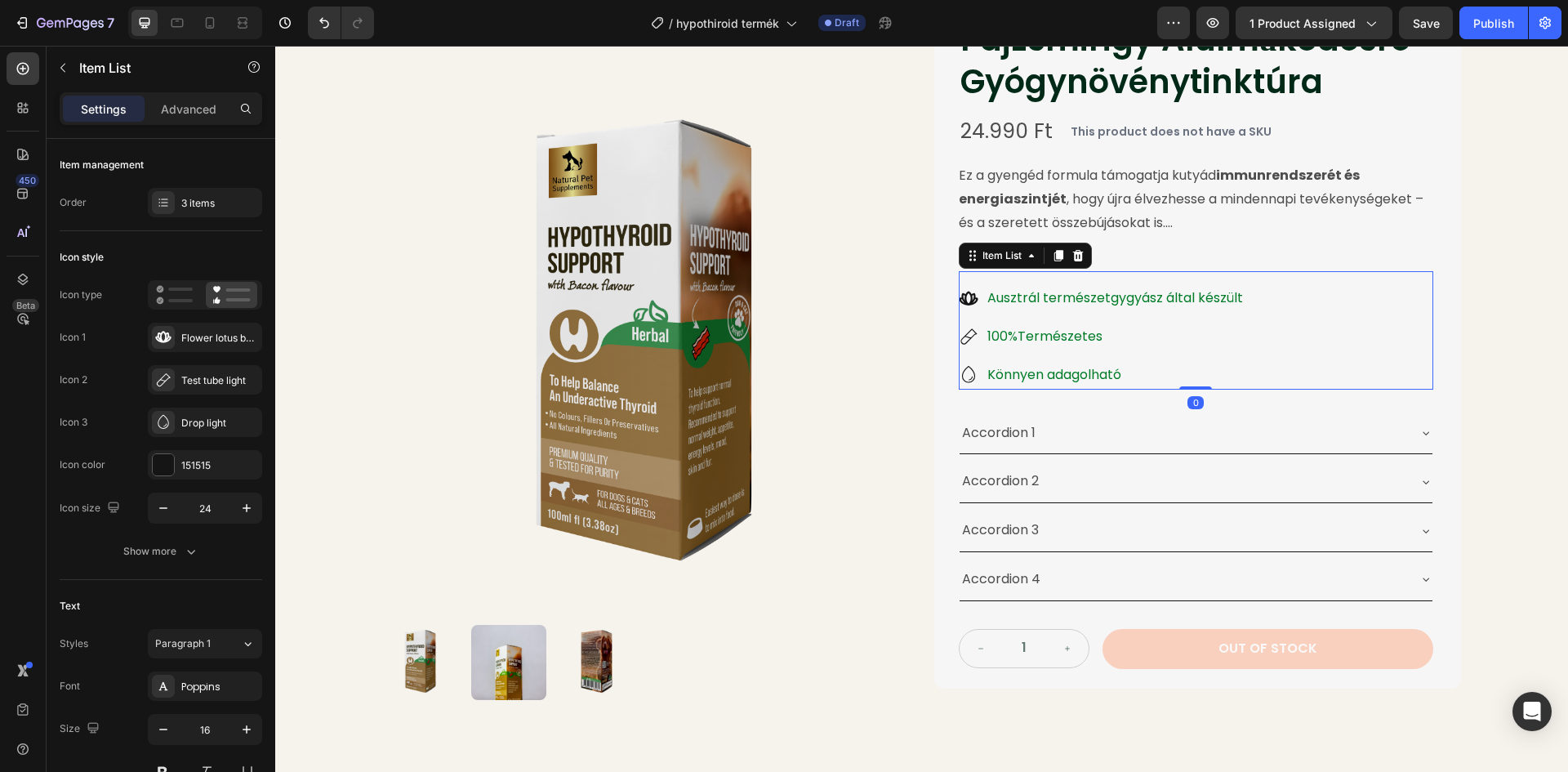
click at [1116, 298] on p "Ausztrál természetgygyász által készült" at bounding box center [1115, 299] width 255 height 24
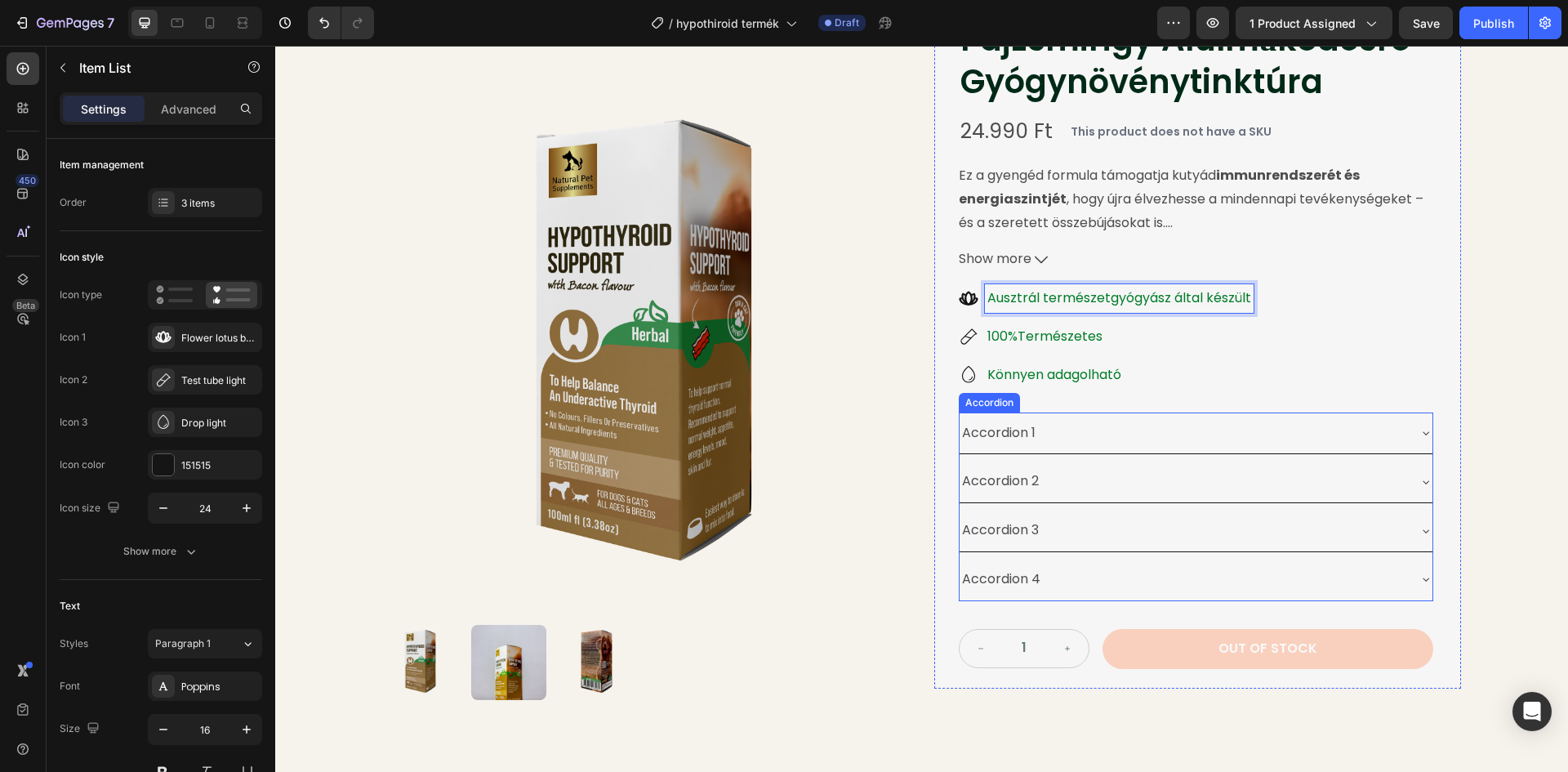
drag, startPoint x: 1016, startPoint y: 431, endPoint x: 1026, endPoint y: 436, distance: 11.2
click at [1017, 431] on div "Accordion 1" at bounding box center [999, 433] width 79 height 29
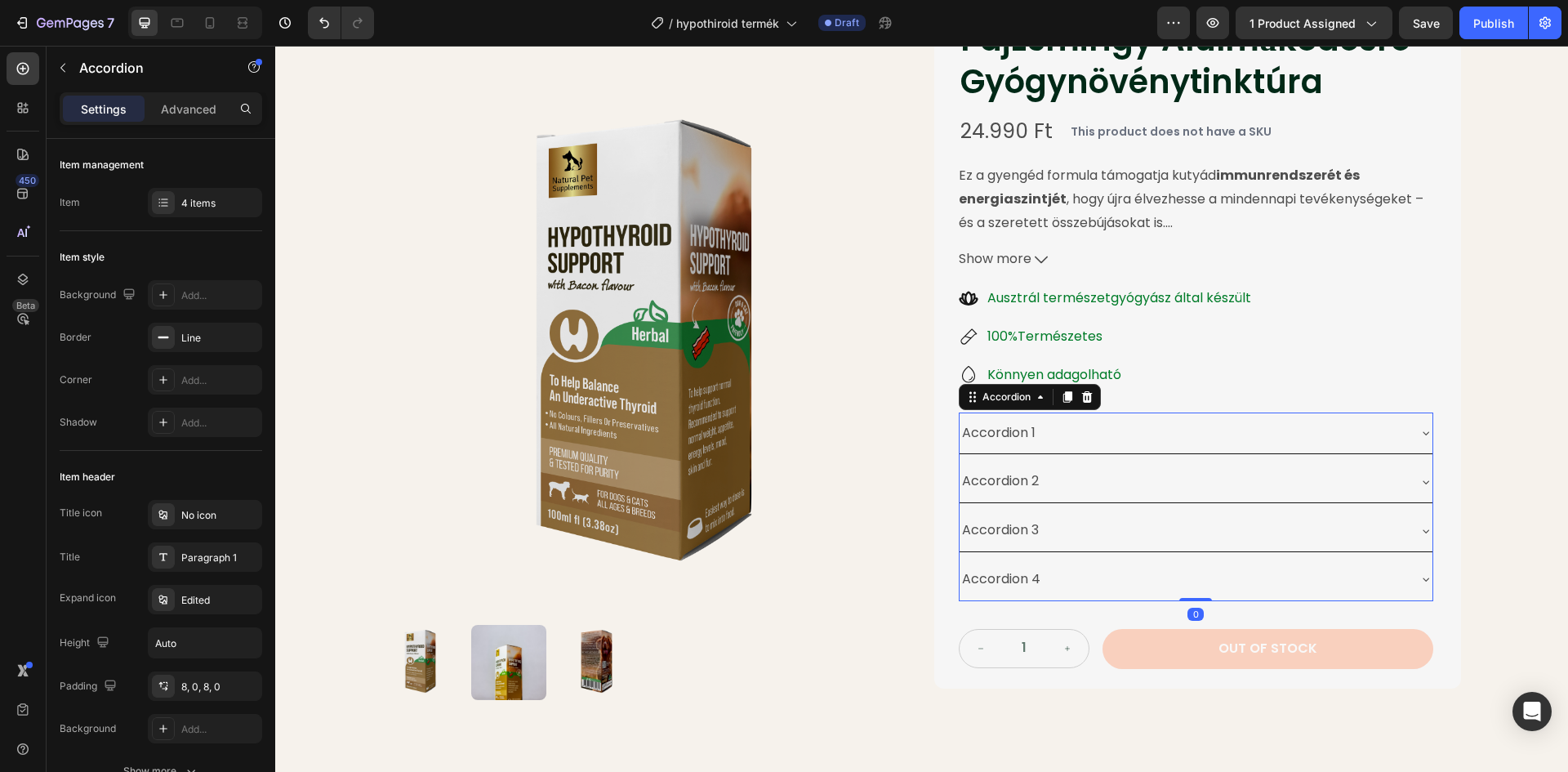
click at [1028, 436] on div "Accordion 1" at bounding box center [999, 433] width 79 height 29
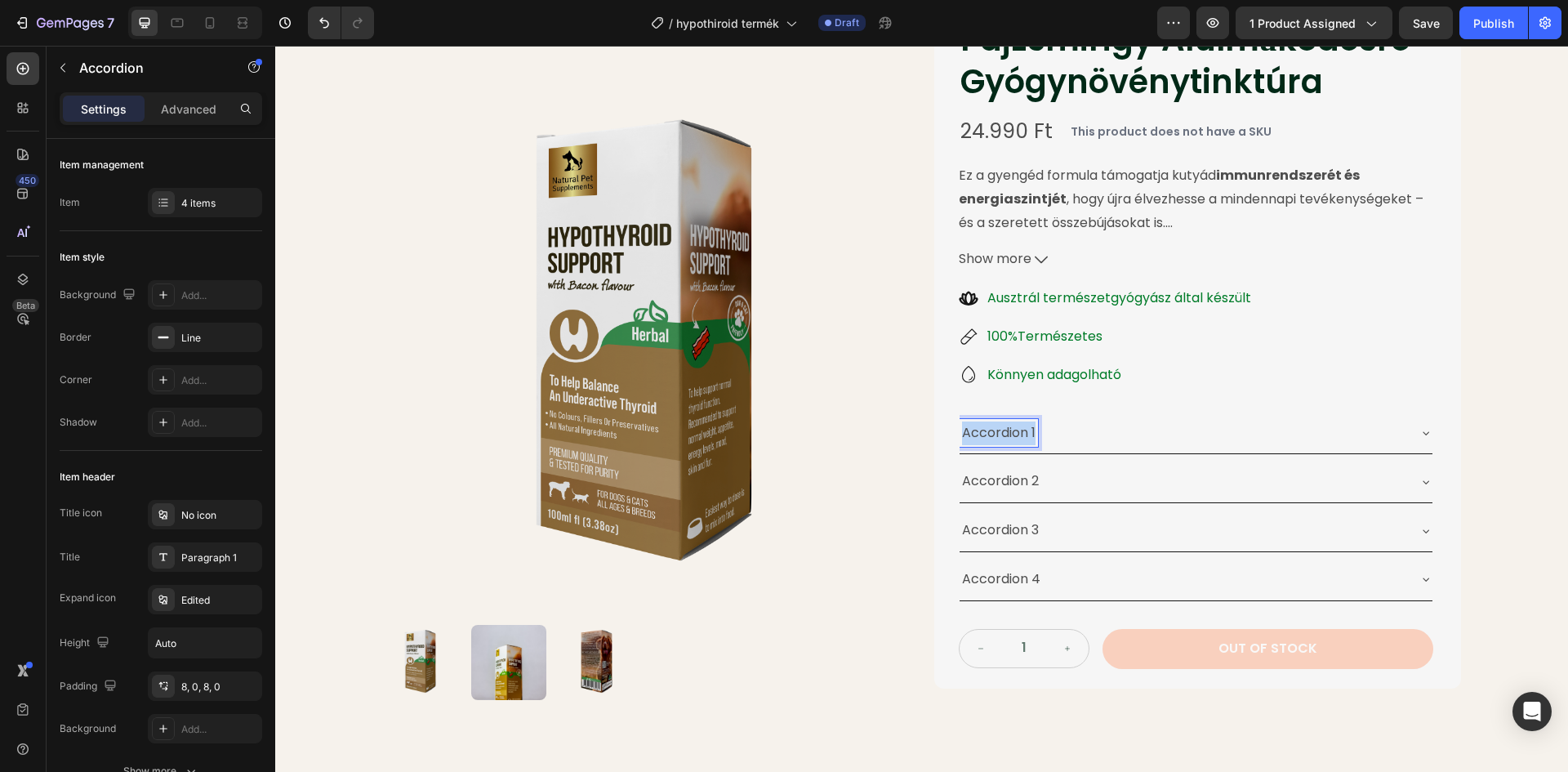
drag, startPoint x: 1029, startPoint y: 433, endPoint x: 955, endPoint y: 436, distance: 74.1
click at [962, 435] on p "Accordion 1" at bounding box center [998, 434] width 74 height 24
drag, startPoint x: 1120, startPoint y: 434, endPoint x: 951, endPoint y: 436, distance: 169.0
click at [951, 436] on div "Pajzsmirigy Alulműködésre Gyógynövénytinktúra Product Title 24.990 Ft Product P…" at bounding box center [1197, 343] width 526 height 692
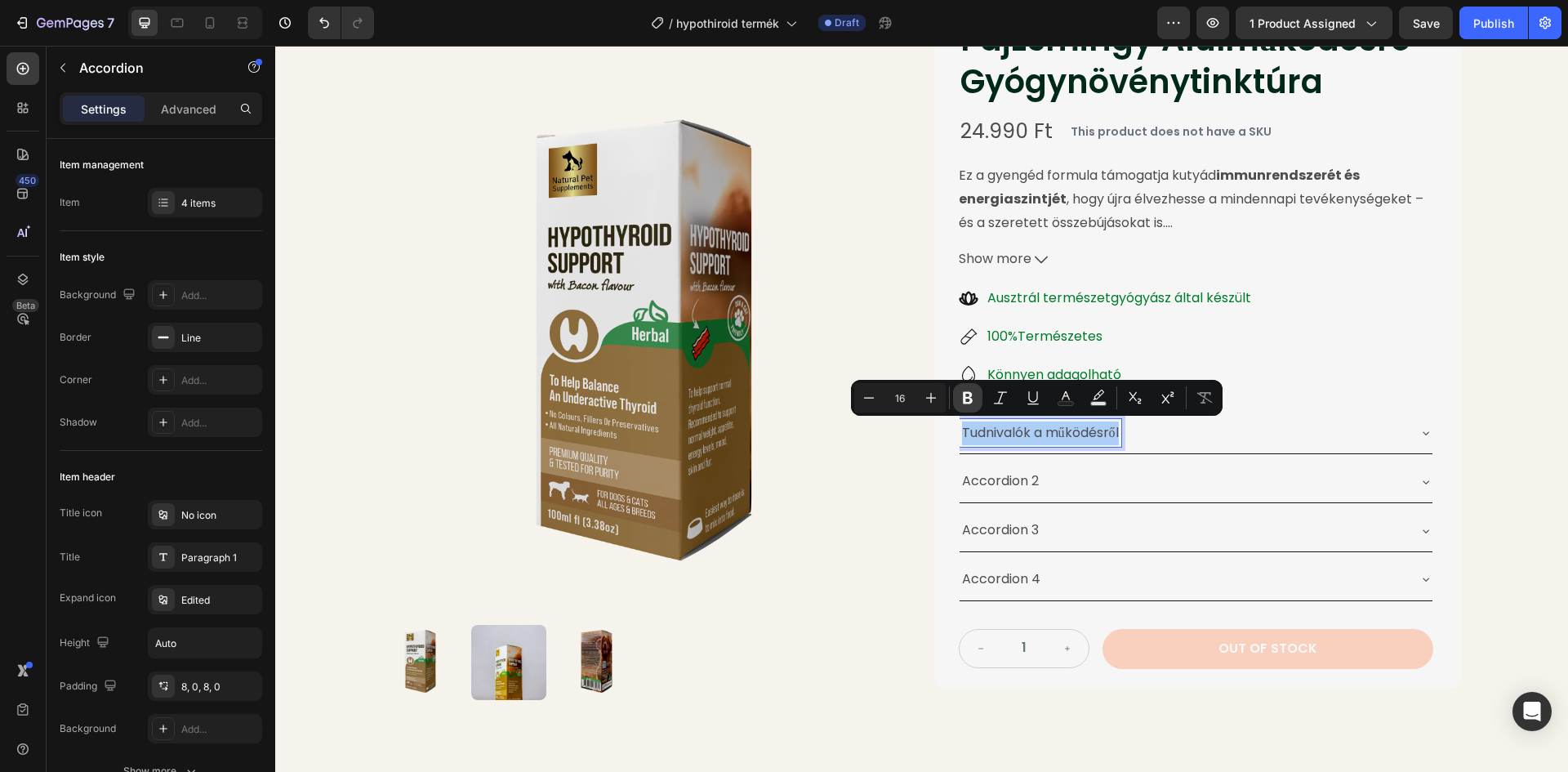
click at [974, 398] on icon "Editor contextual toolbar" at bounding box center [968, 397] width 17 height 17
click at [934, 450] on div "Pajzsmirigy Alulműködésre Gyógynövénytinktúra Product Title 24.990 Ft Product P…" at bounding box center [1197, 343] width 526 height 692
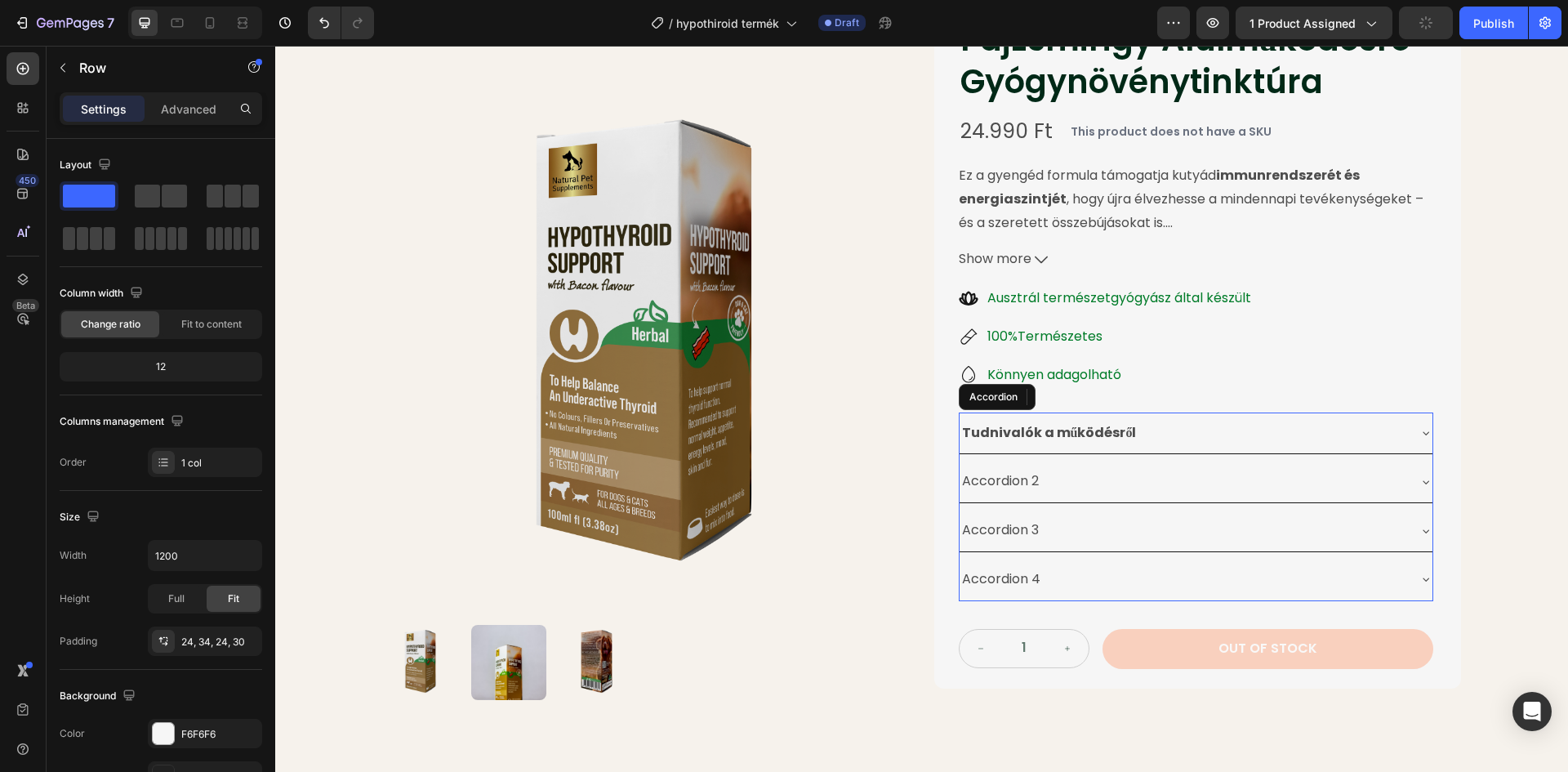
click at [1016, 478] on p "Accordion 2" at bounding box center [1000, 481] width 77 height 24
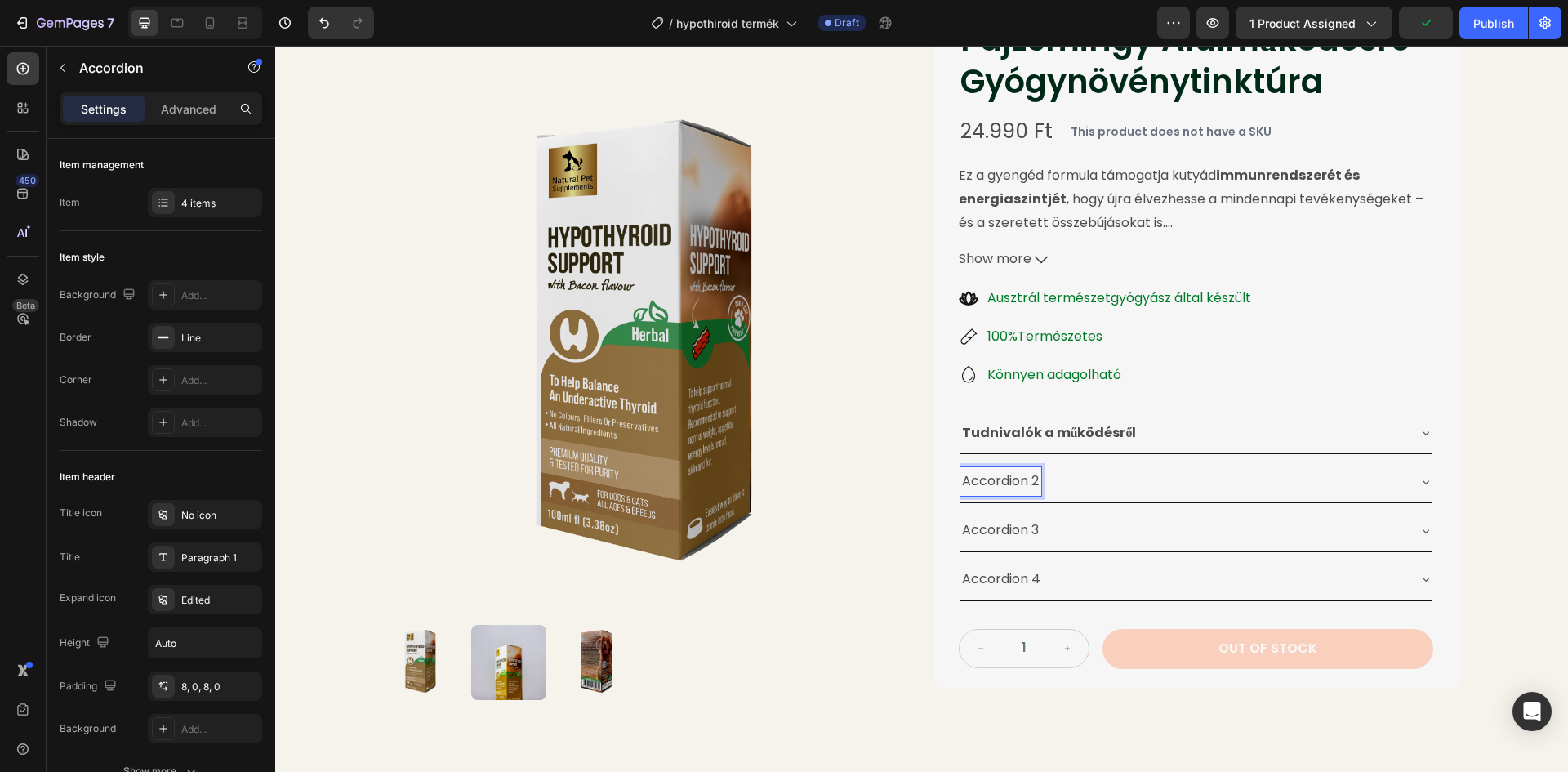
click at [1033, 482] on p "Accordion 2" at bounding box center [1000, 481] width 77 height 24
drag, startPoint x: 1033, startPoint y: 481, endPoint x: 969, endPoint y: 484, distance: 64.1
click at [960, 485] on div "Accordion 2" at bounding box center [1000, 481] width 82 height 29
drag, startPoint x: 1030, startPoint y: 479, endPoint x: 956, endPoint y: 480, distance: 74.0
click at [960, 482] on div "Összetevők" at bounding box center [999, 481] width 79 height 29
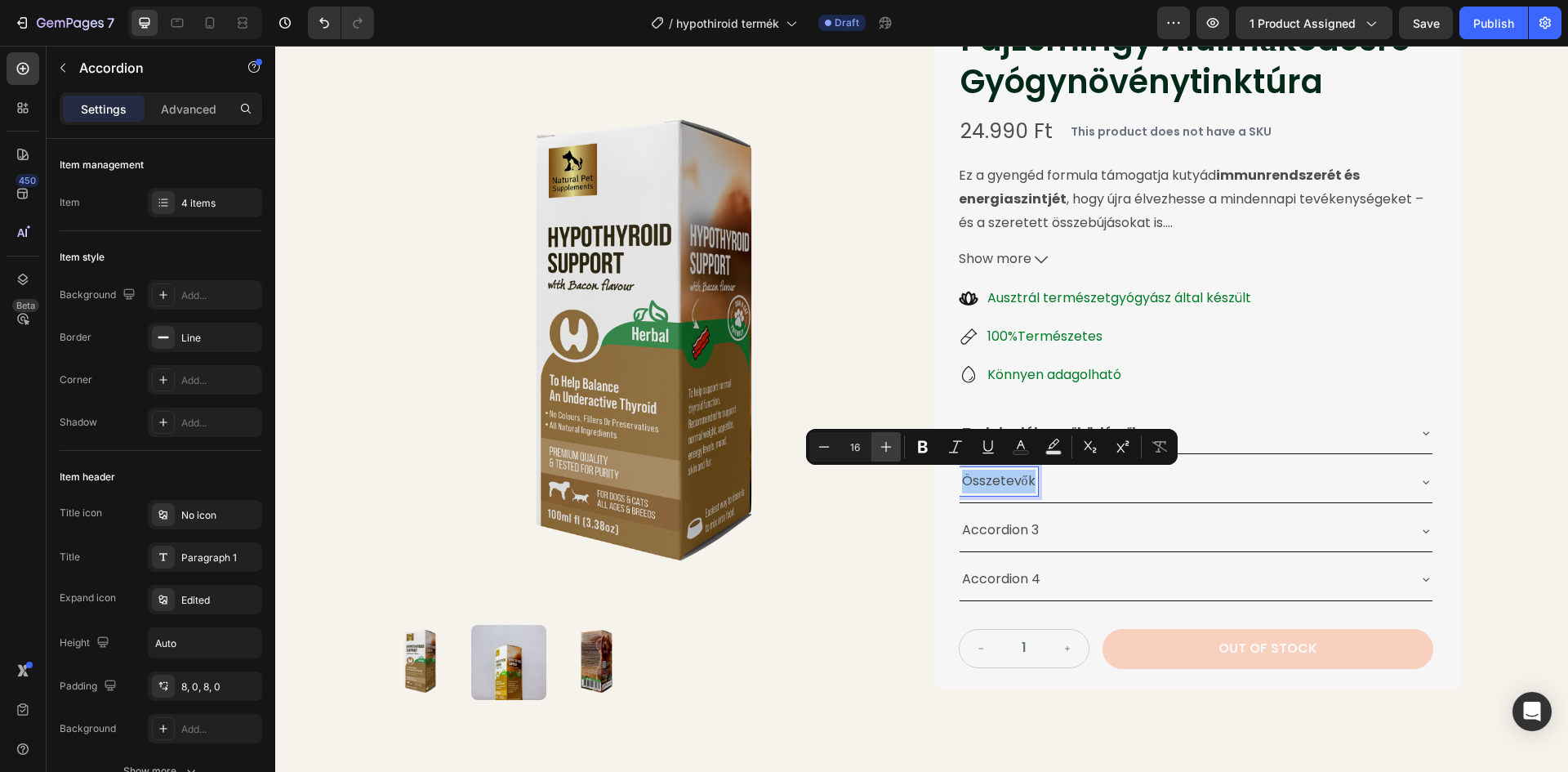
click at [899, 443] on button "Plus" at bounding box center [886, 447] width 30 height 30
drag, startPoint x: 822, startPoint y: 449, endPoint x: 879, endPoint y: 446, distance: 57.1
click at [822, 449] on icon "Editor contextual toolbar" at bounding box center [824, 447] width 17 height 17
type input "16"
click at [921, 444] on icon "Editor contextual toolbar" at bounding box center [922, 447] width 17 height 17
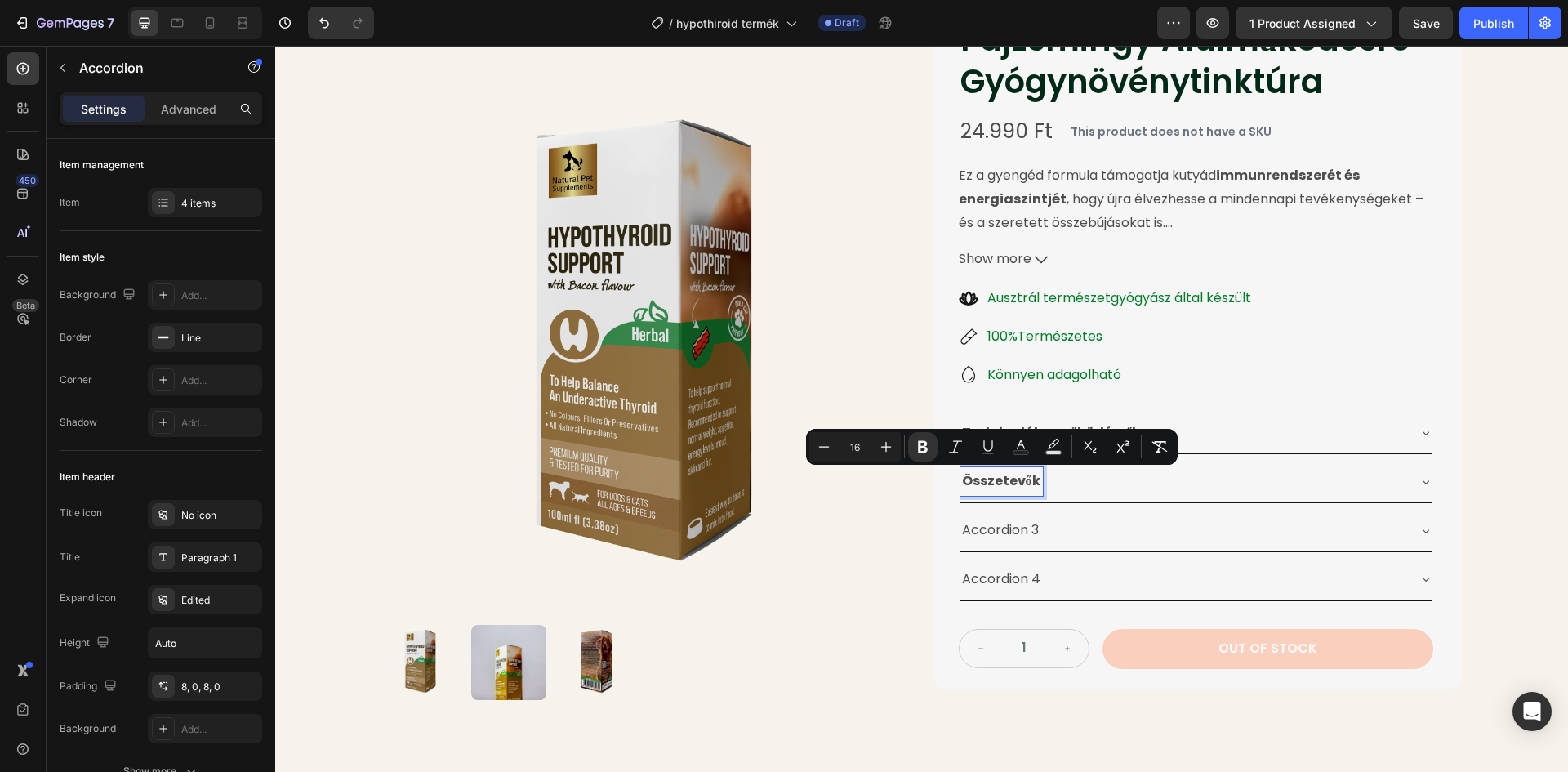
click at [992, 524] on p "Accordion 3" at bounding box center [1000, 530] width 77 height 24
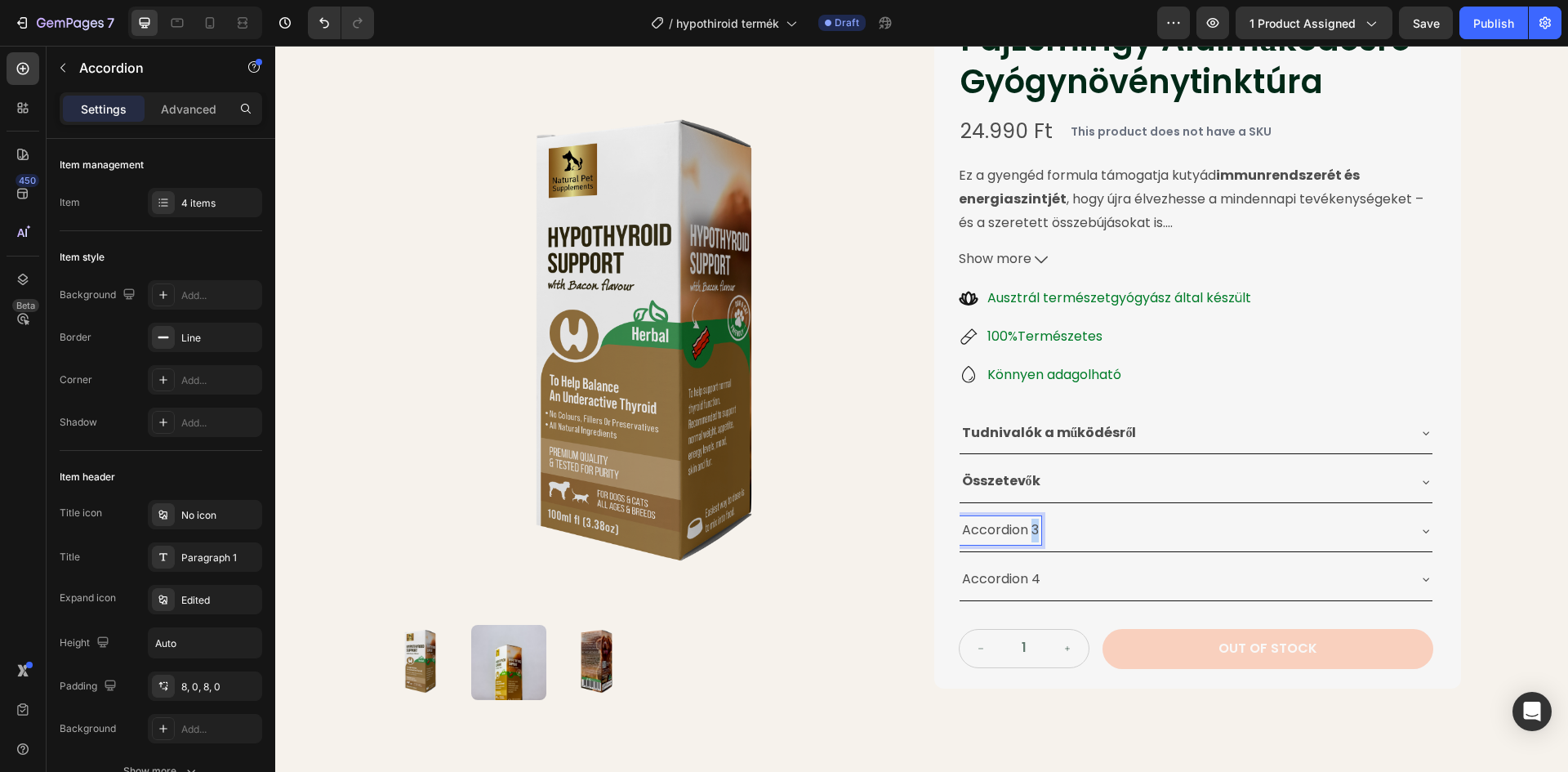
click at [1030, 532] on p "Accordion 3" at bounding box center [1000, 530] width 77 height 24
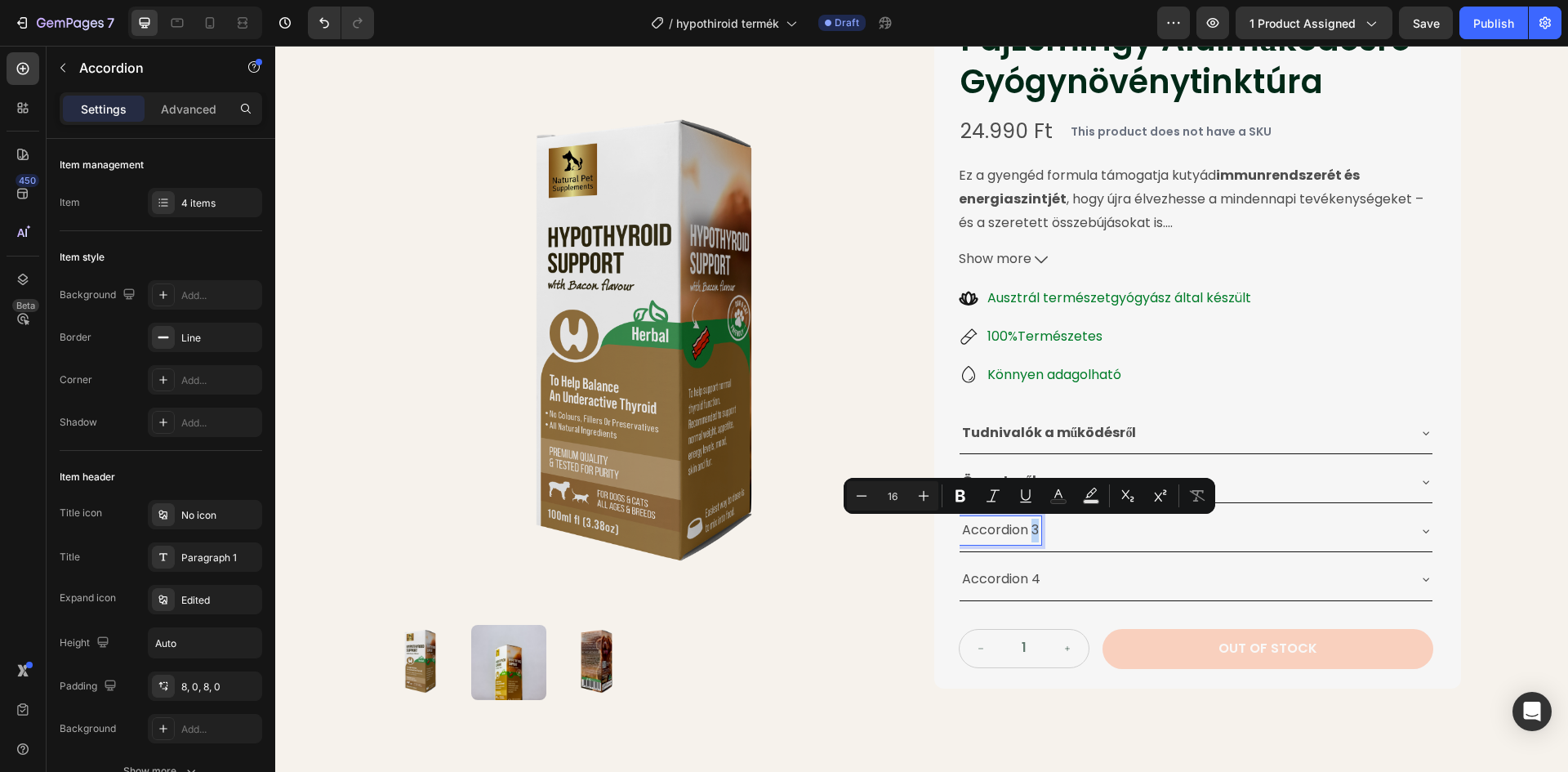
click at [1032, 529] on p "Accordion 3" at bounding box center [1000, 530] width 77 height 24
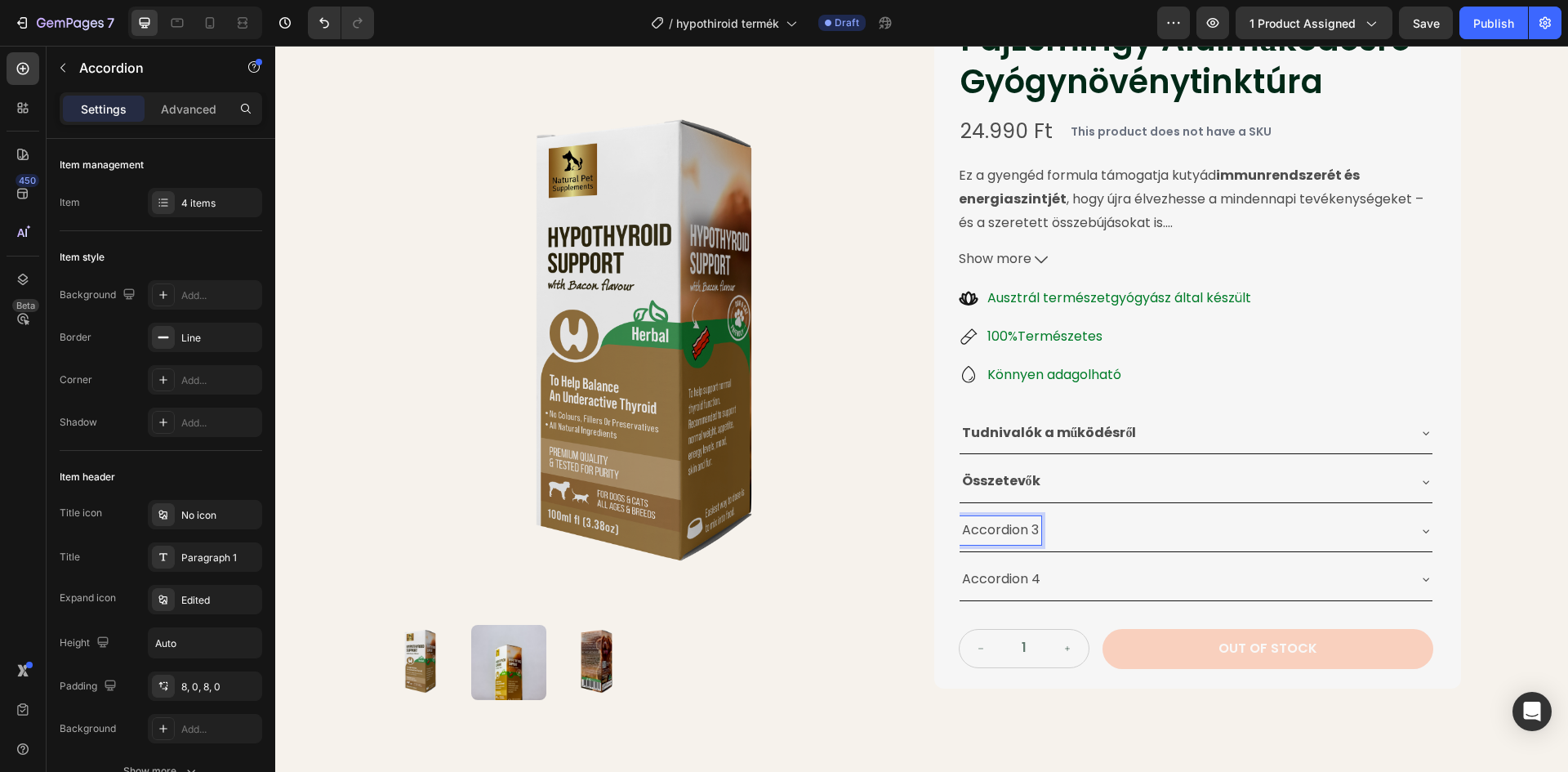
drag, startPoint x: 1033, startPoint y: 528, endPoint x: 957, endPoint y: 531, distance: 76.1
click at [962, 531] on p "Accordion 3" at bounding box center [1000, 530] width 77 height 24
click at [1035, 527] on div "Accordion 3" at bounding box center [1183, 530] width 446 height 29
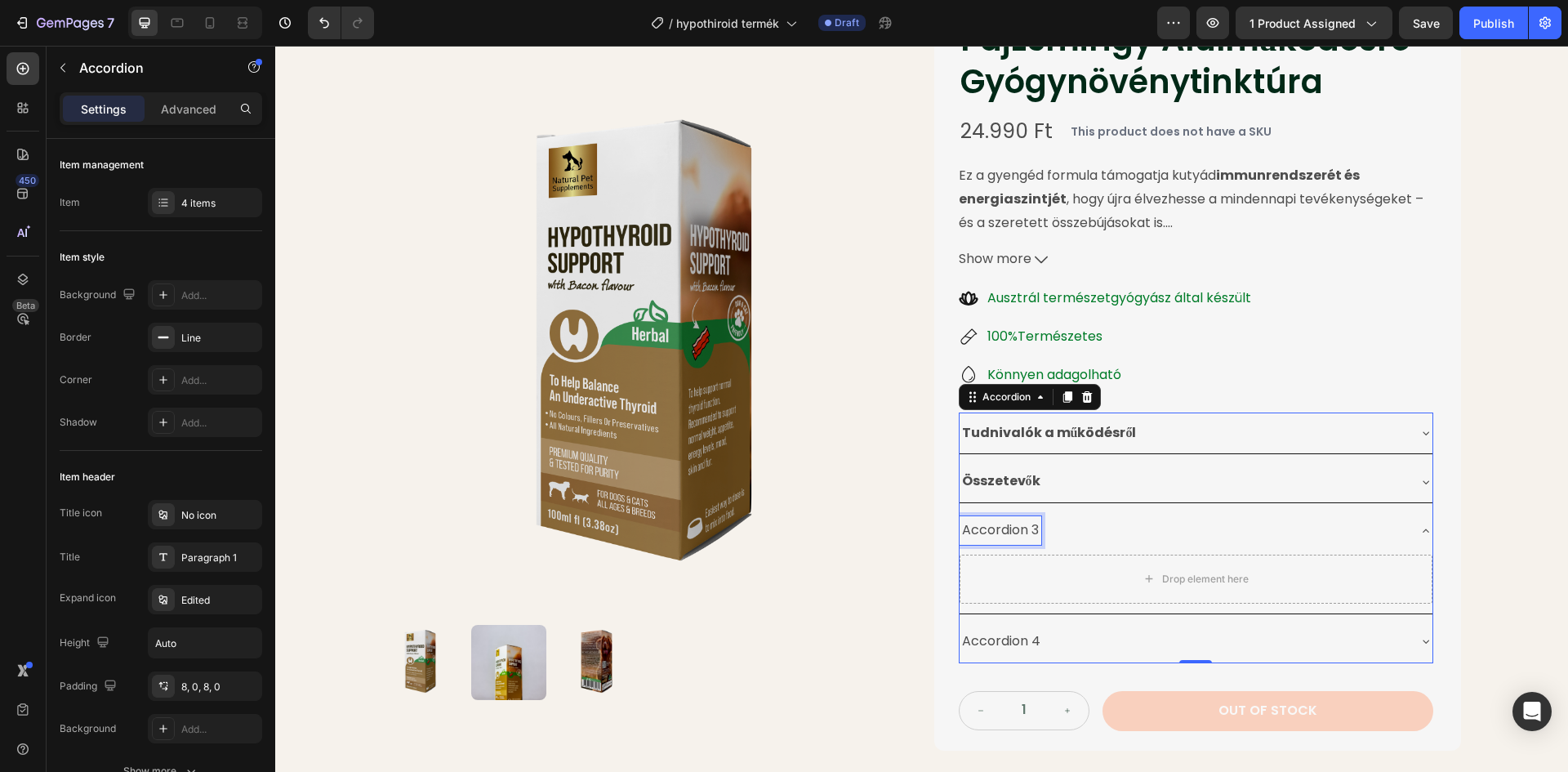
click at [1030, 530] on p "Accordion 3" at bounding box center [1000, 530] width 77 height 24
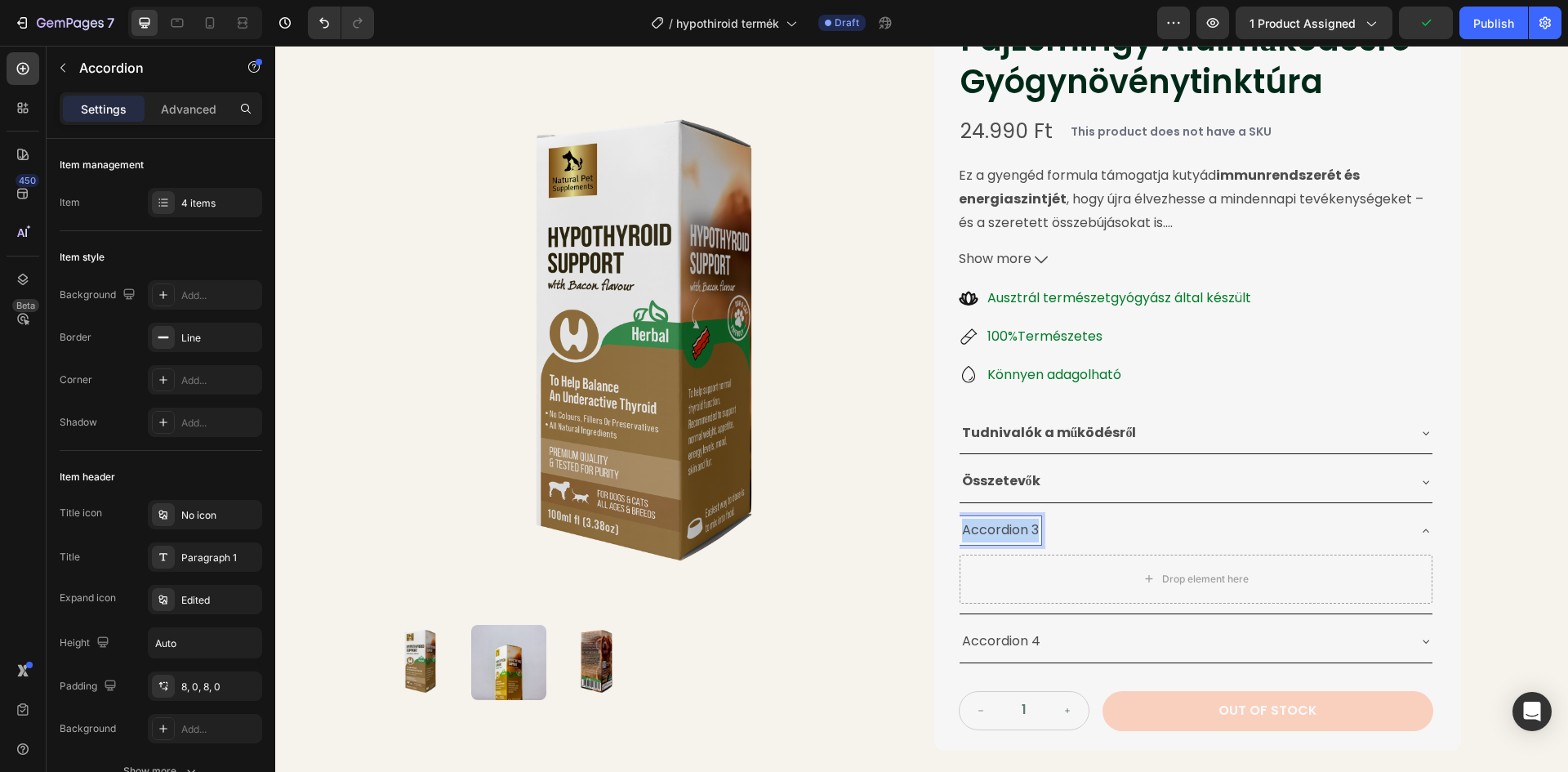
drag, startPoint x: 1031, startPoint y: 530, endPoint x: 957, endPoint y: 529, distance: 74.0
click at [962, 529] on p "Accordion 3" at bounding box center [1000, 530] width 77 height 24
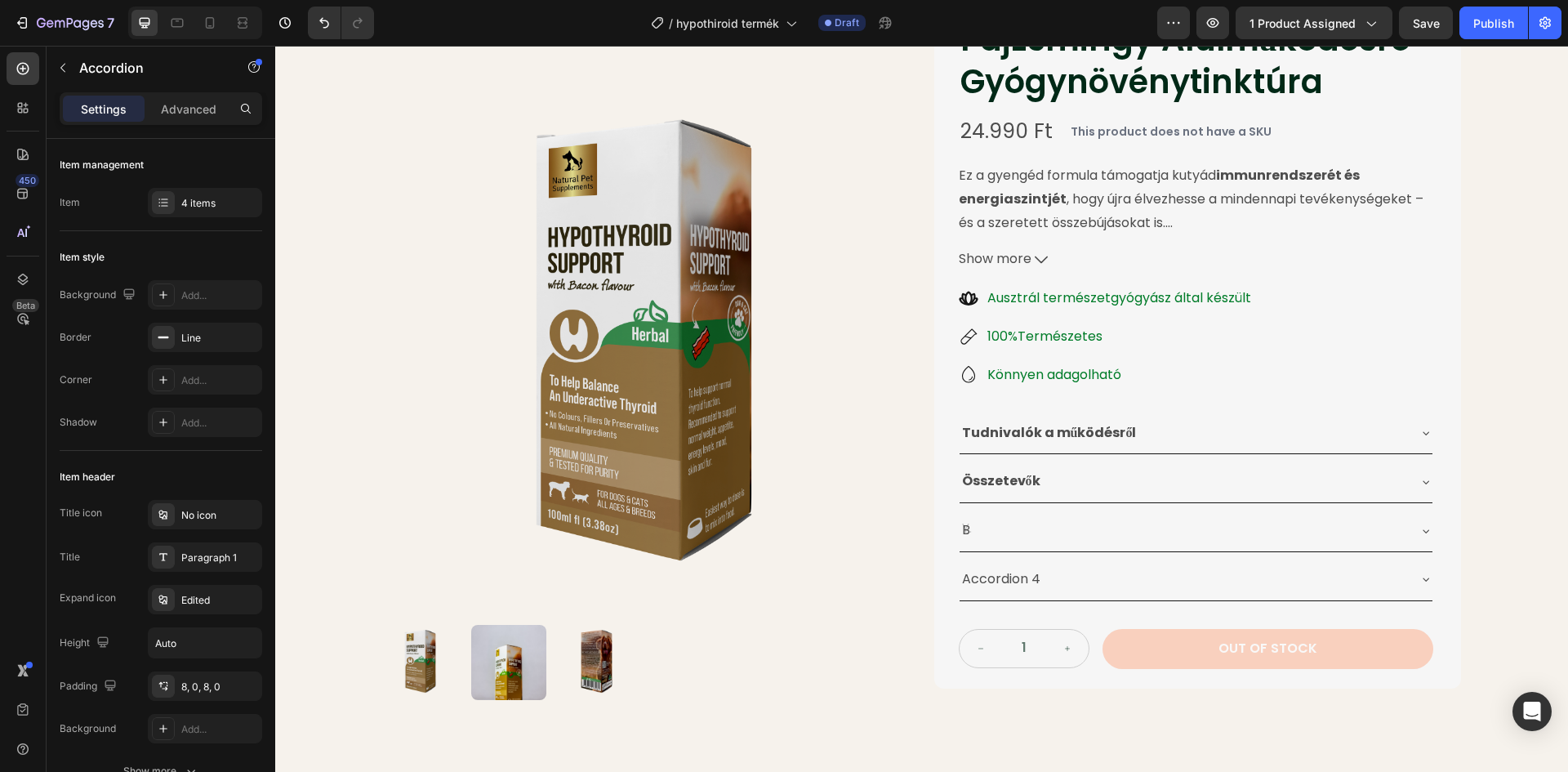
scroll to position [188, 0]
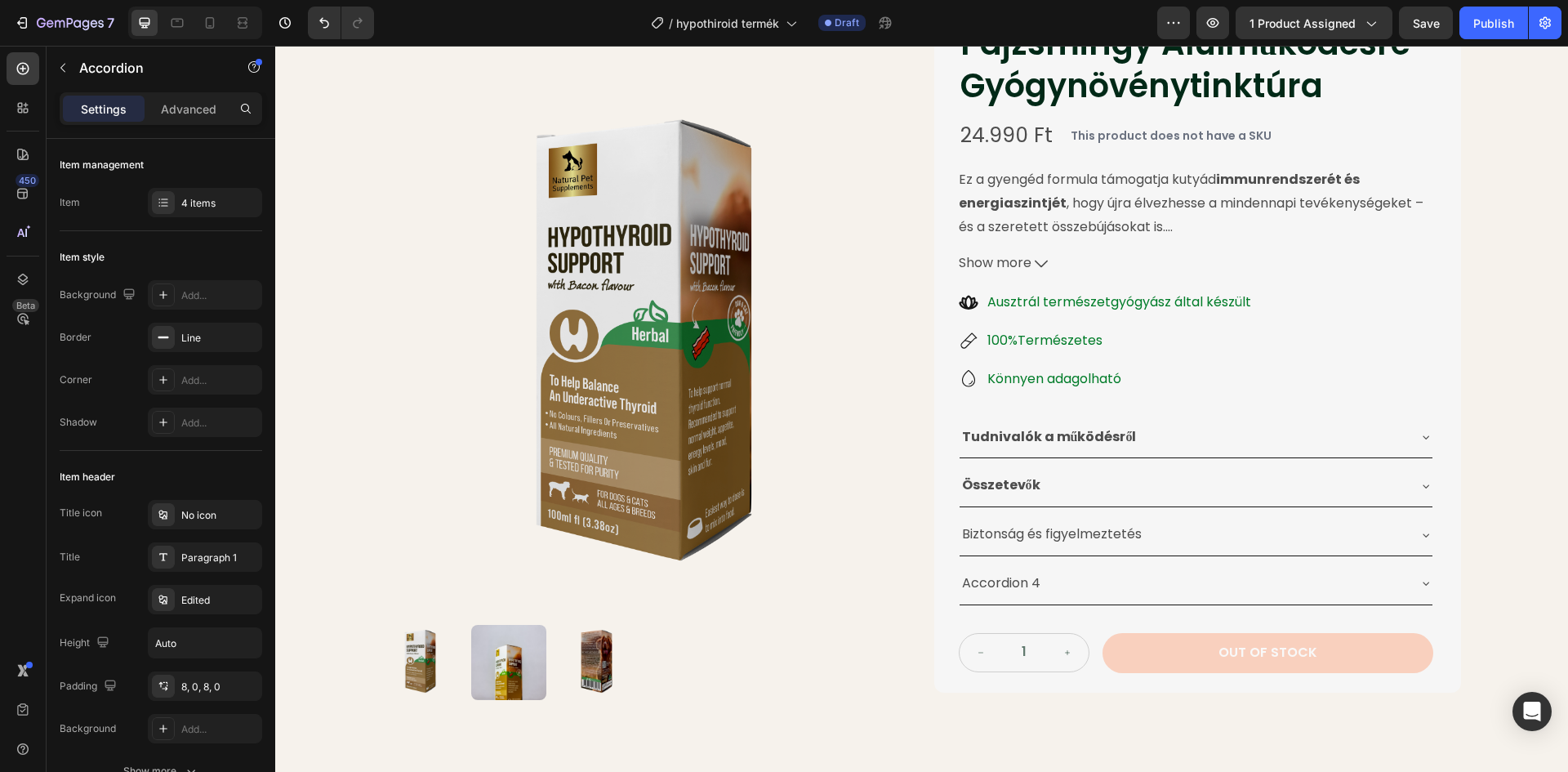
click at [1131, 531] on p "Biztonság és figyelmeztetés" at bounding box center [1052, 534] width 179 height 24
click at [1133, 533] on p "Biztonság és figyelmeztetés" at bounding box center [1052, 534] width 179 height 24
drag, startPoint x: 1133, startPoint y: 533, endPoint x: 950, endPoint y: 536, distance: 183.0
click at [950, 536] on div "Pajzsmirigy Alulműködésre Gyógynövénytinktúra Product Title 24.990 Ft Product P…" at bounding box center [1197, 347] width 526 height 692
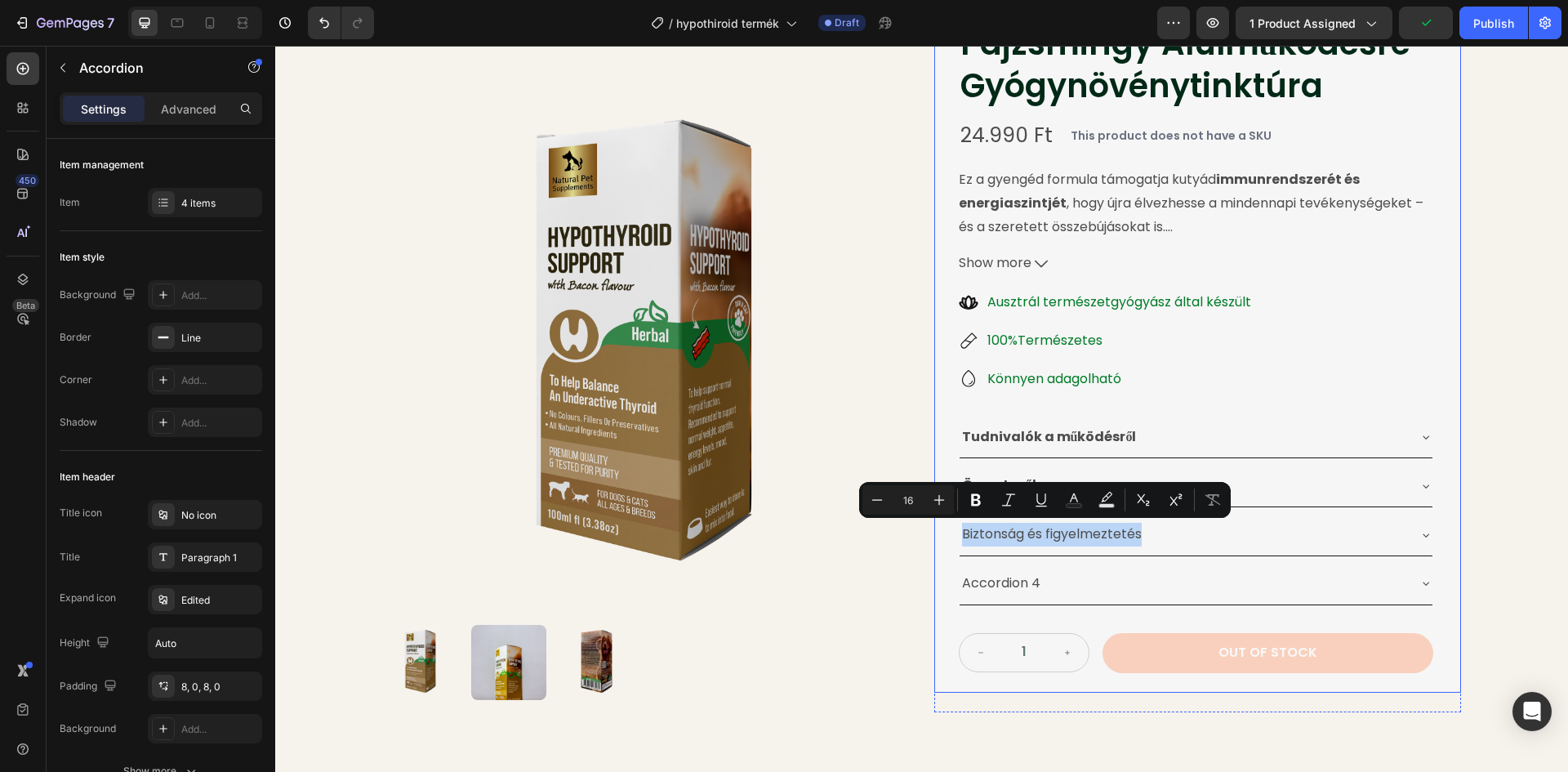
click at [958, 534] on div "Pajzsmirigy Alulműködésre Gyógynövénytinktúra Product Title 24.990 Ft Product P…" at bounding box center [1197, 347] width 526 height 692
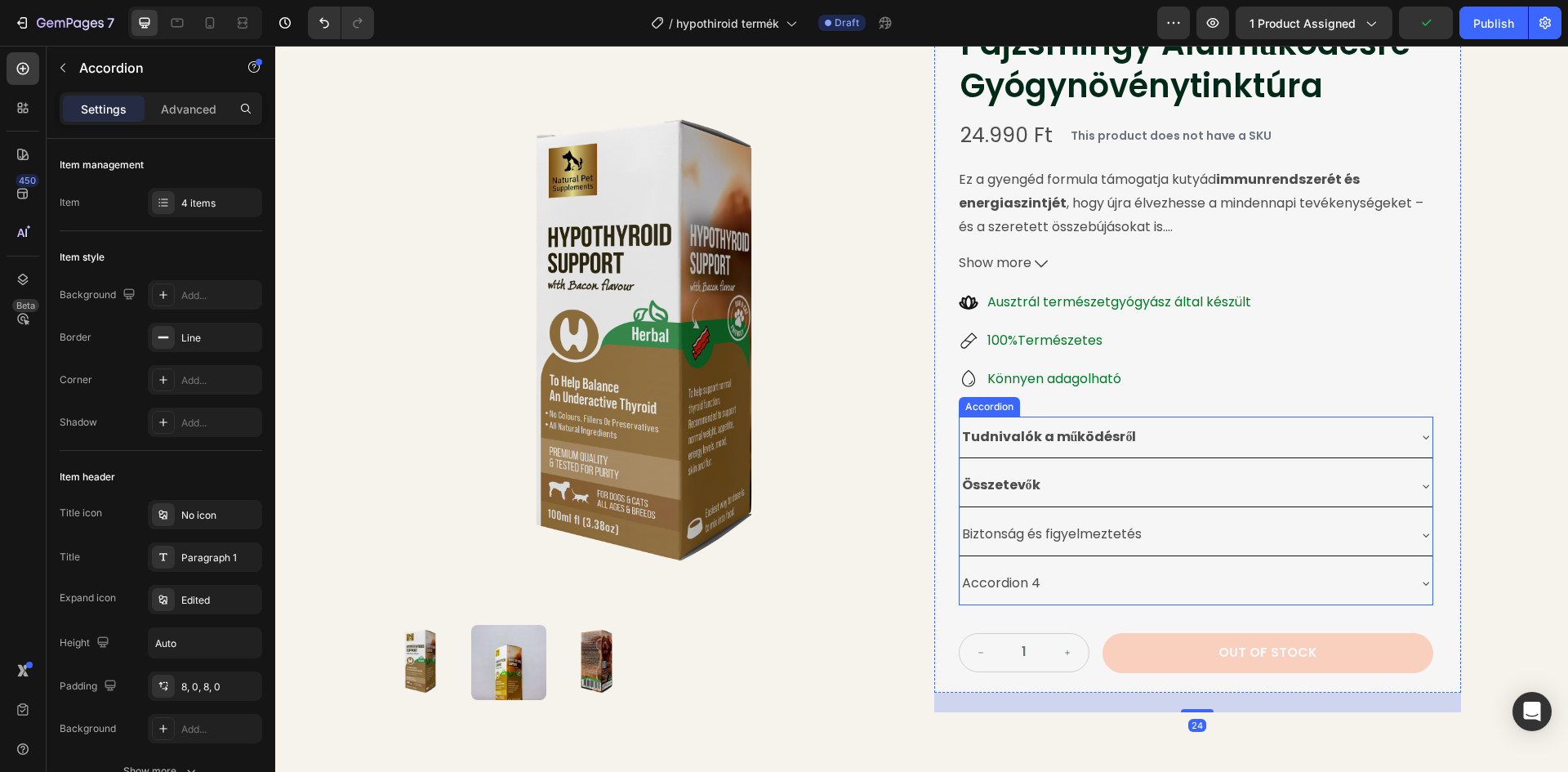
click at [962, 532] on p "Biztonság és figyelmeztetés" at bounding box center [1052, 534] width 179 height 24
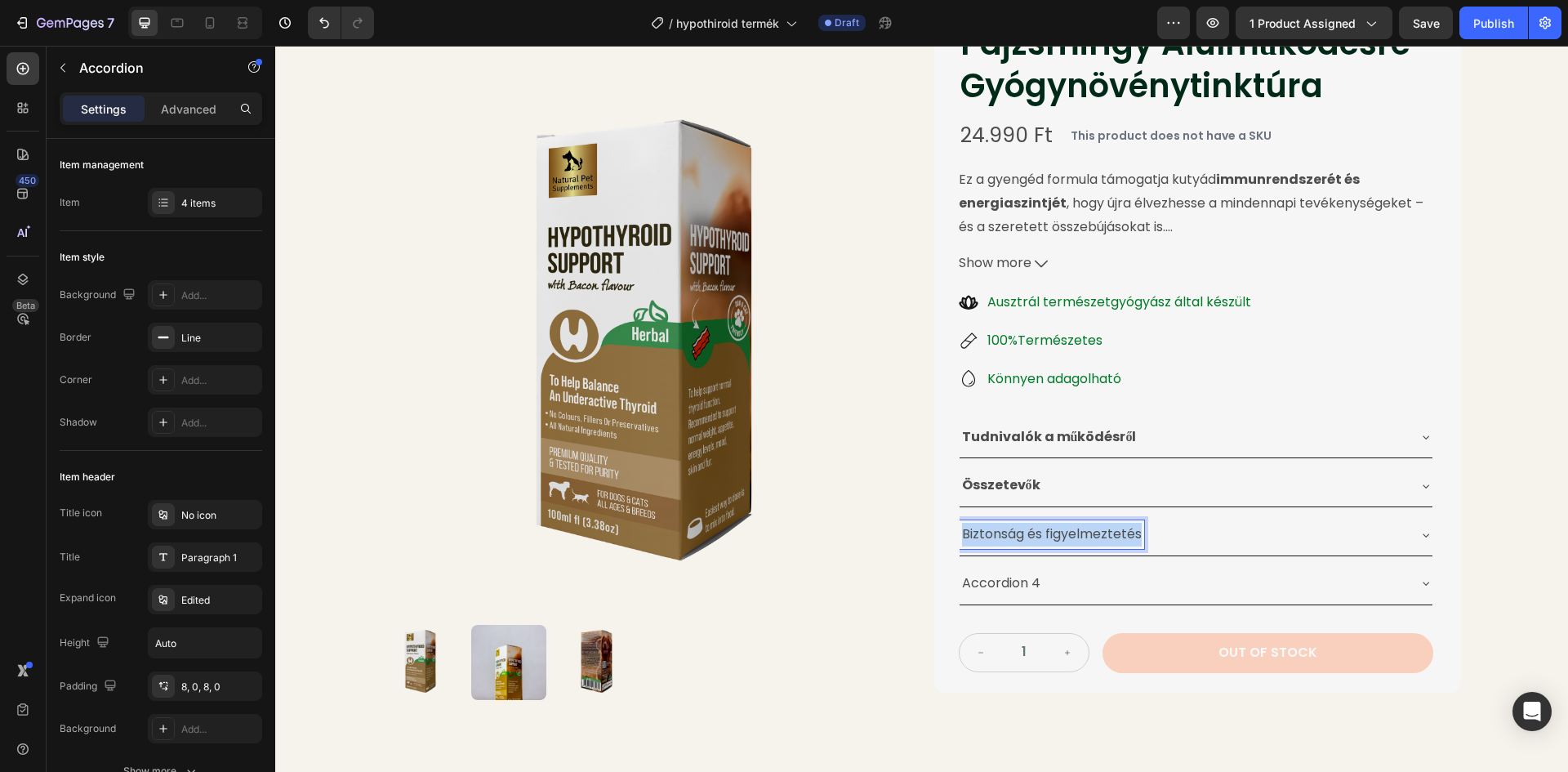
drag, startPoint x: 958, startPoint y: 532, endPoint x: 1137, endPoint y: 533, distance: 179.0
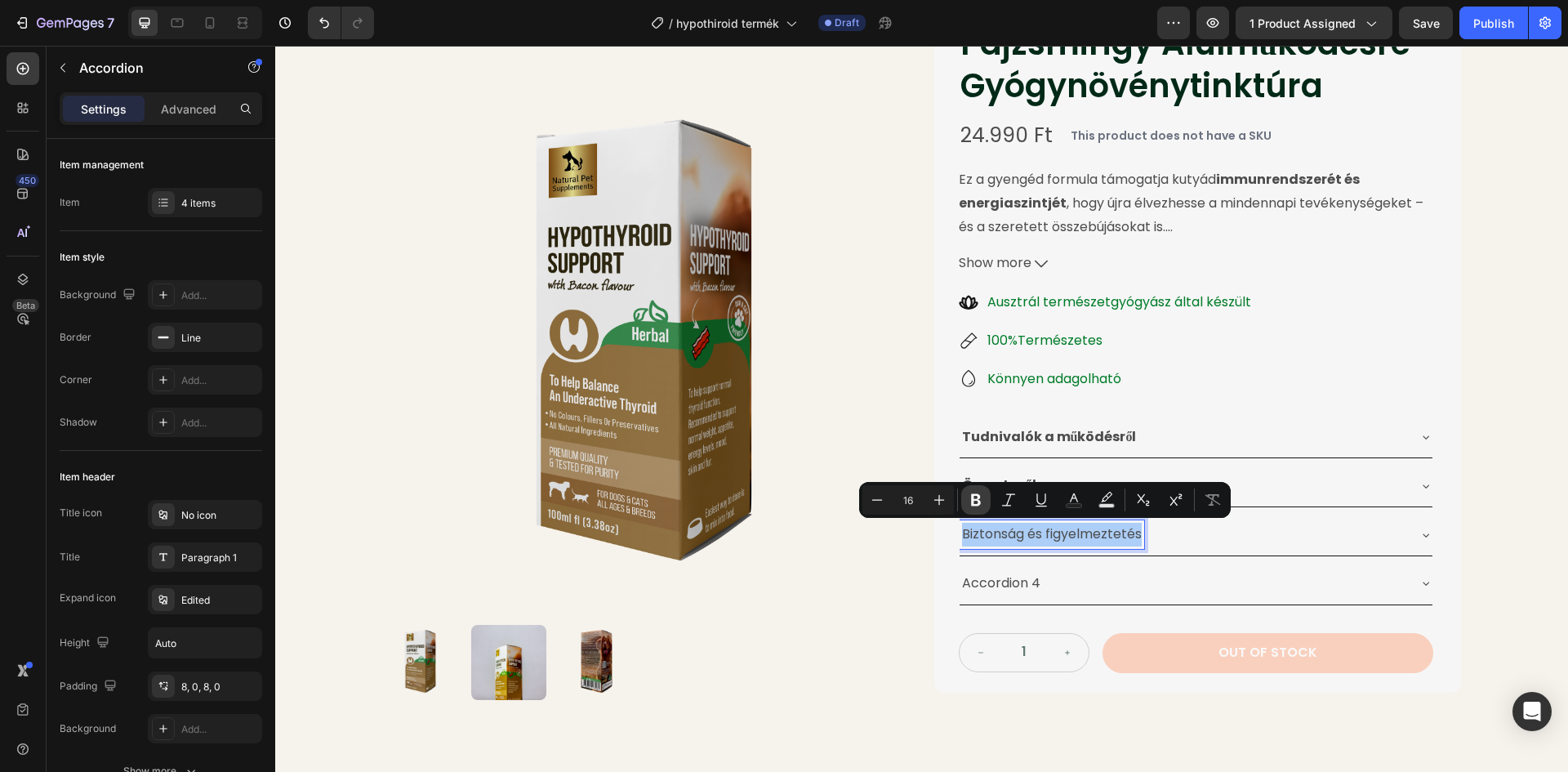
click at [971, 503] on icon "Editor contextual toolbar" at bounding box center [976, 500] width 17 height 17
click at [1005, 584] on p "Accordion 4" at bounding box center [1001, 584] width 79 height 24
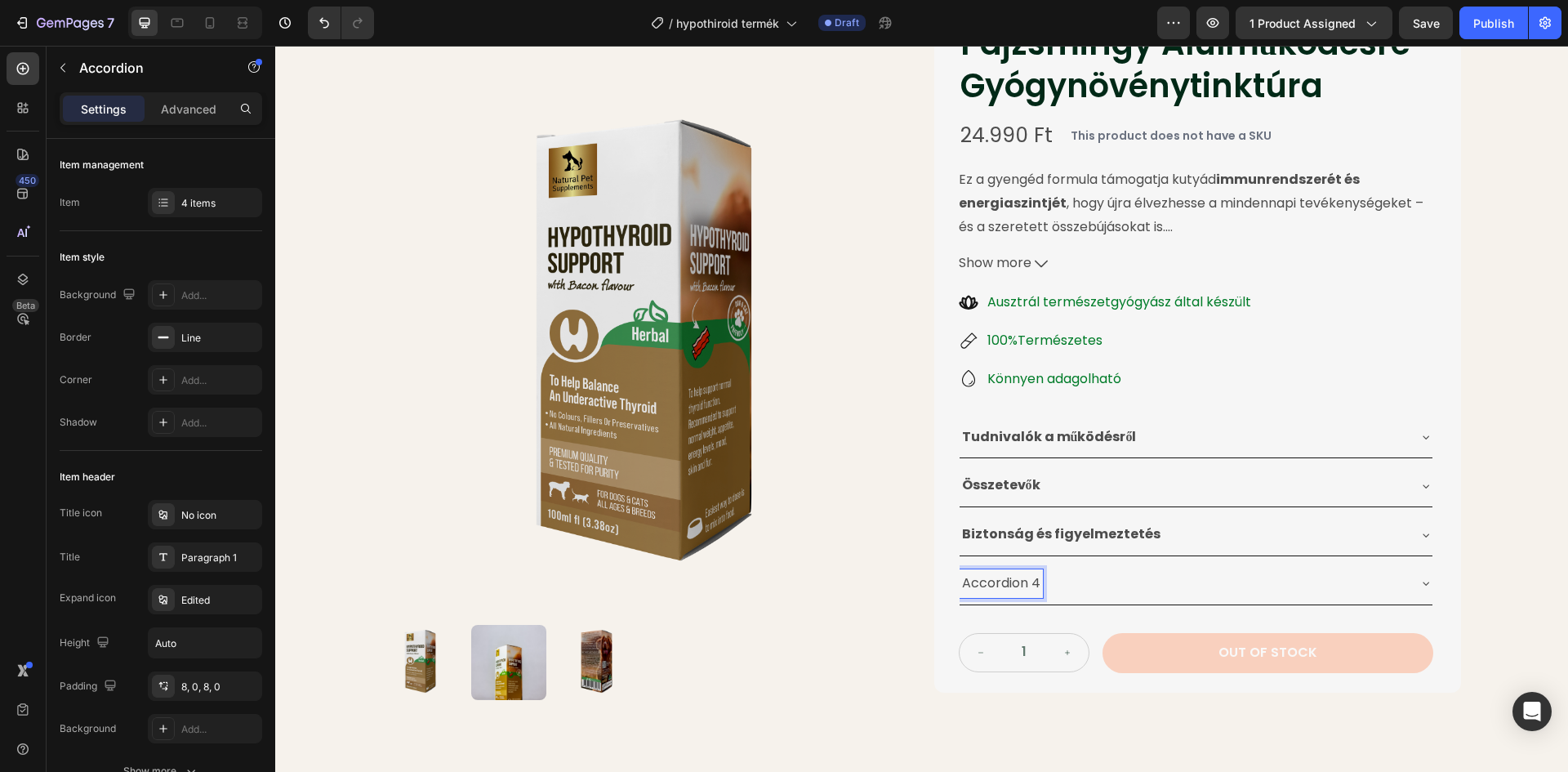
click at [1035, 589] on div "Accordion 4" at bounding box center [1001, 584] width 84 height 29
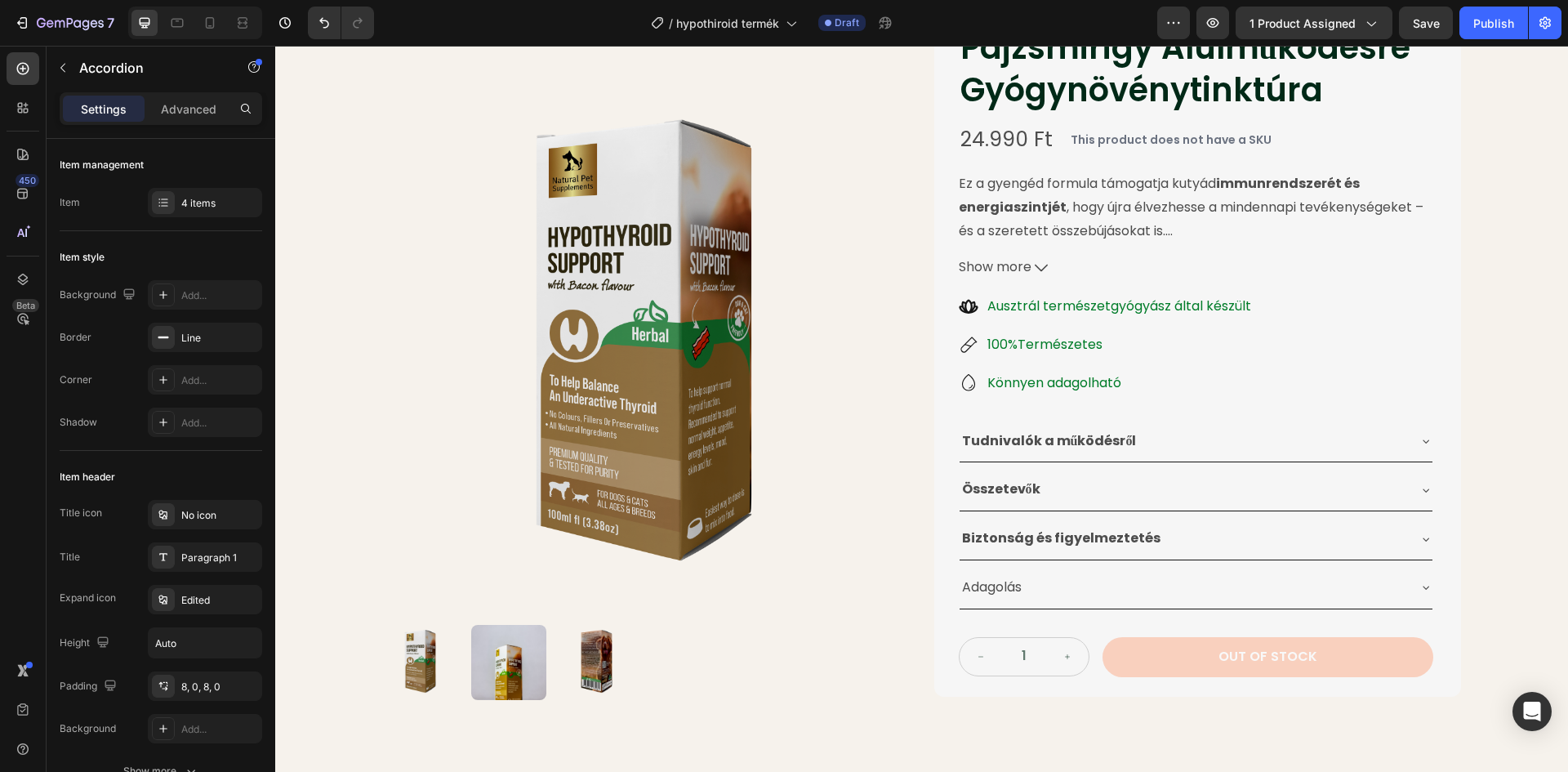
click at [997, 591] on p "Adagolás" at bounding box center [991, 588] width 59 height 24
drag, startPoint x: 1017, startPoint y: 588, endPoint x: 957, endPoint y: 589, distance: 60.0
click at [962, 589] on p "Adagolás" at bounding box center [991, 588] width 59 height 24
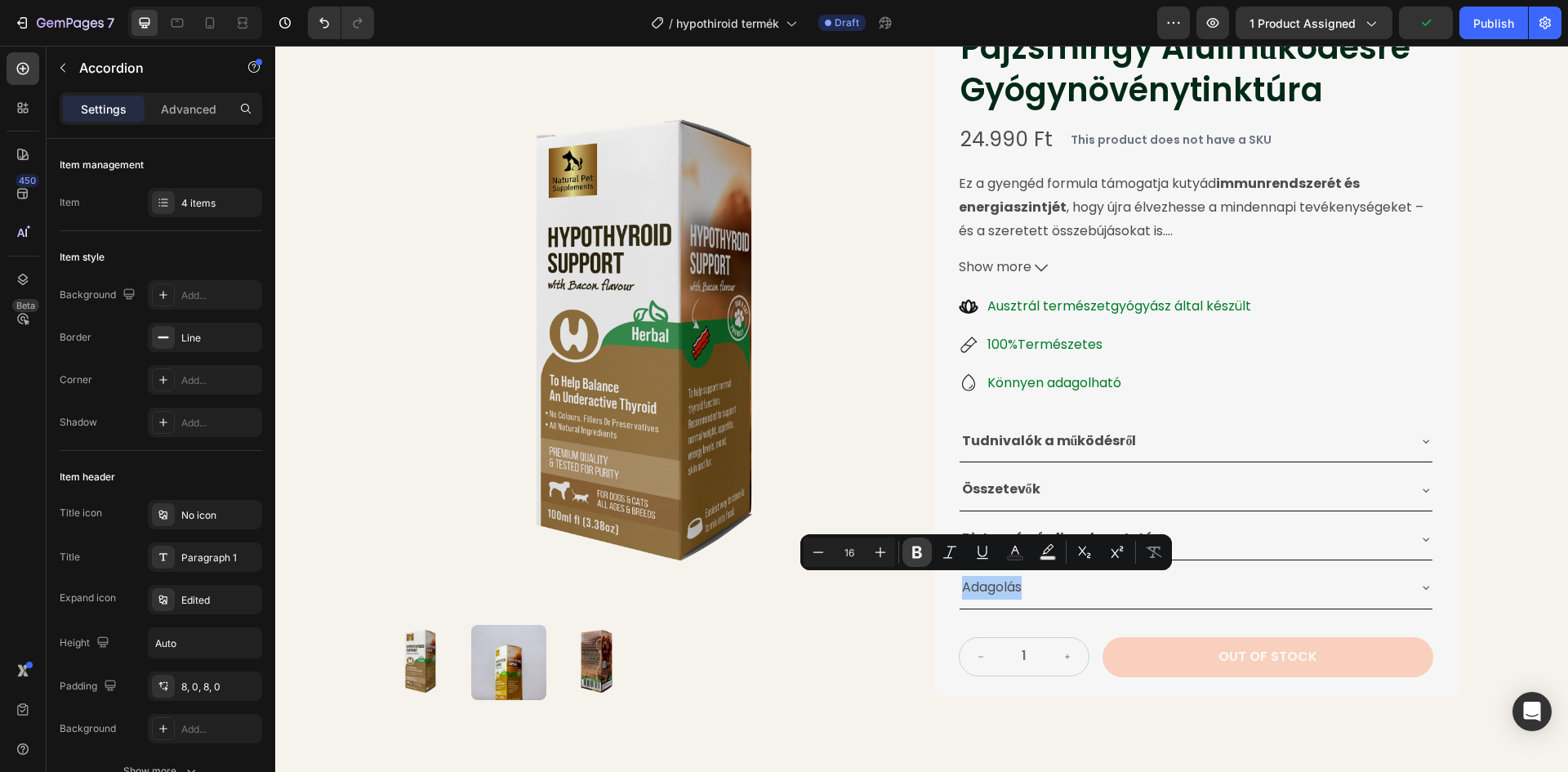
click at [921, 558] on icon "Editor contextual toolbar" at bounding box center [917, 552] width 17 height 17
click at [941, 416] on div "Pajzsmirigy Alulműködésre Gyógynövénytinktúra Product Title 24.990 Ft Product P…" at bounding box center [1197, 351] width 526 height 692
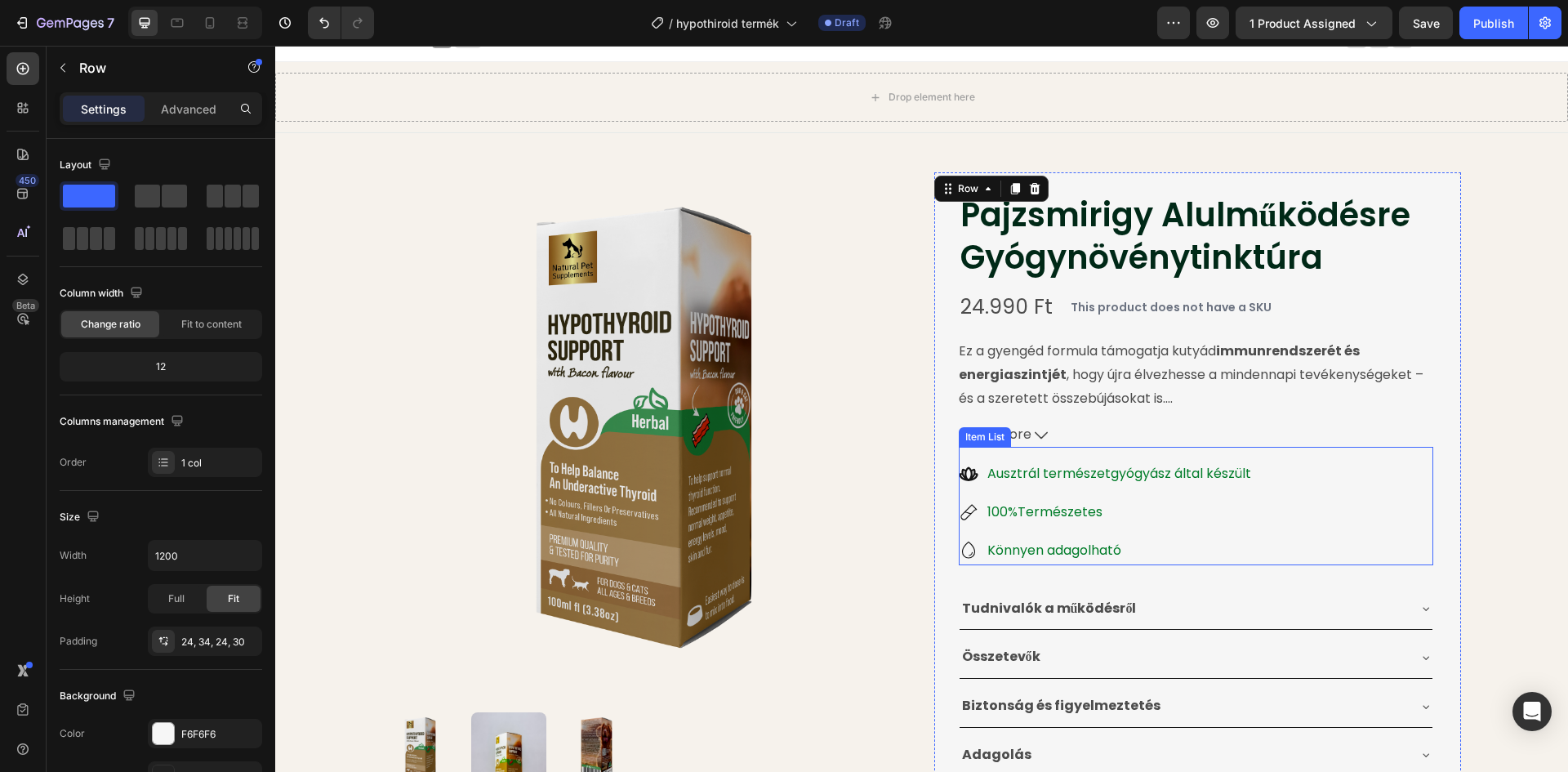
scroll to position [0, 0]
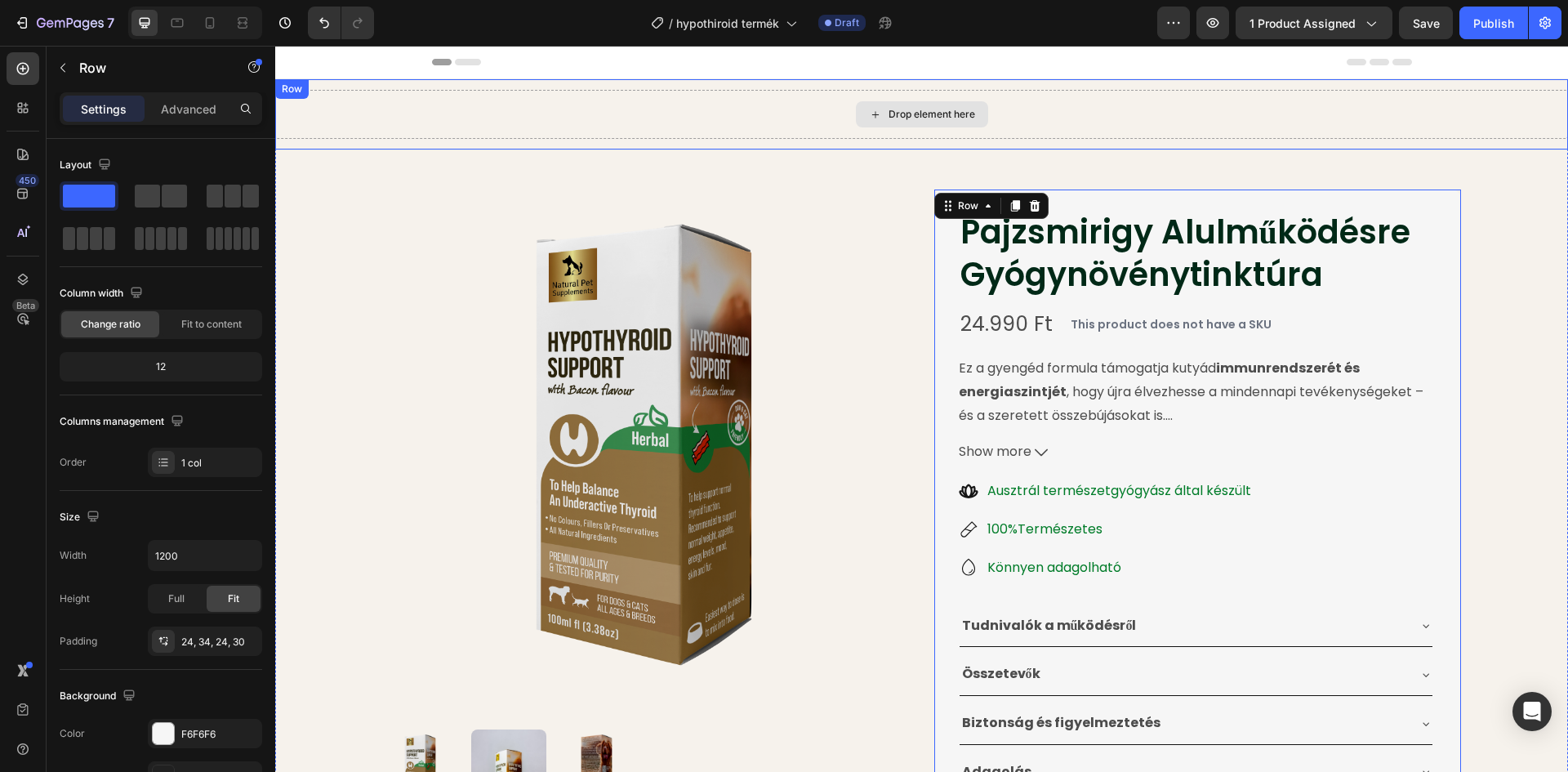
click at [1225, 95] on div "Drop element here" at bounding box center [921, 114] width 1293 height 49
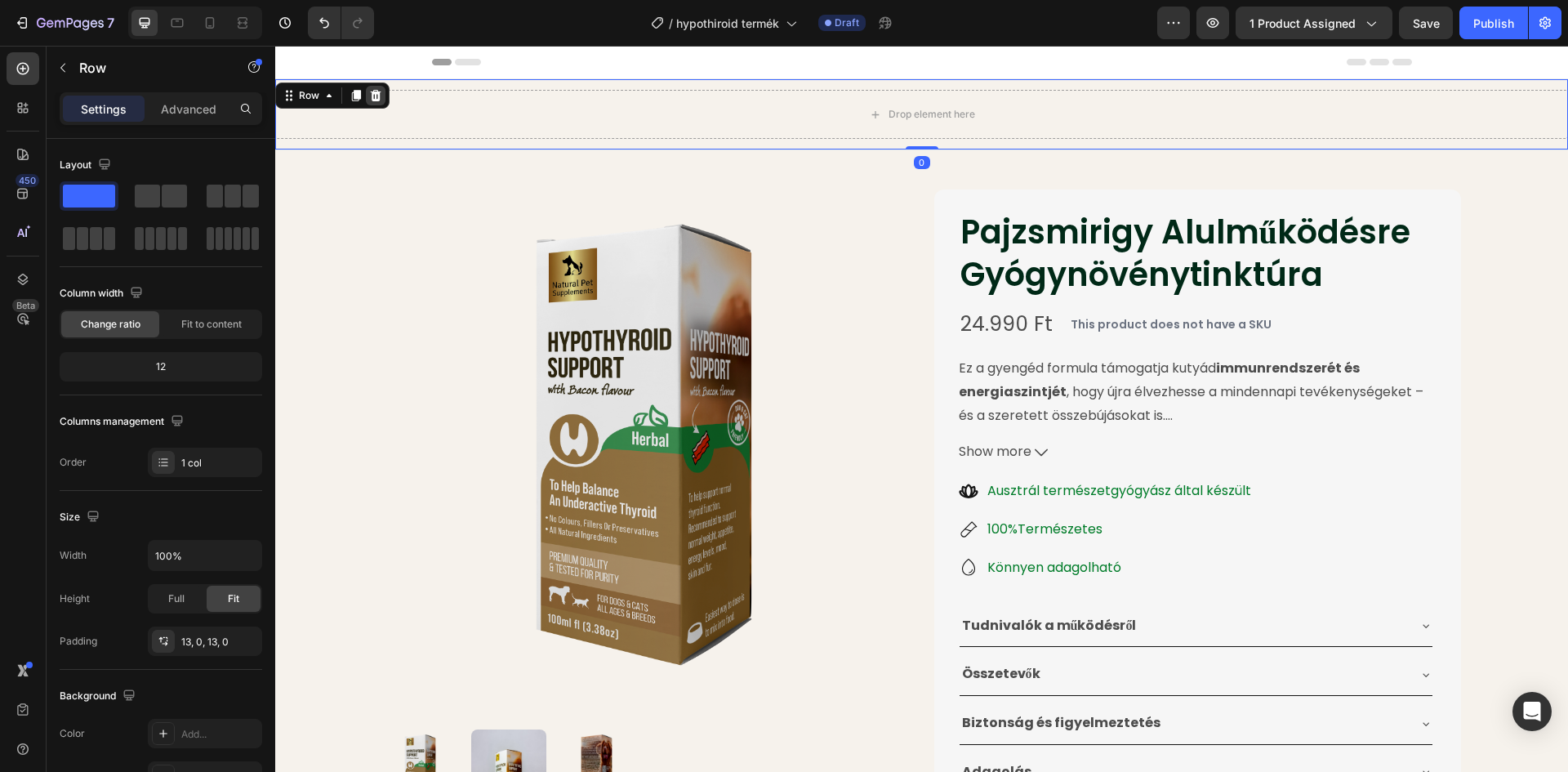
click at [373, 95] on icon at bounding box center [375, 96] width 11 height 12
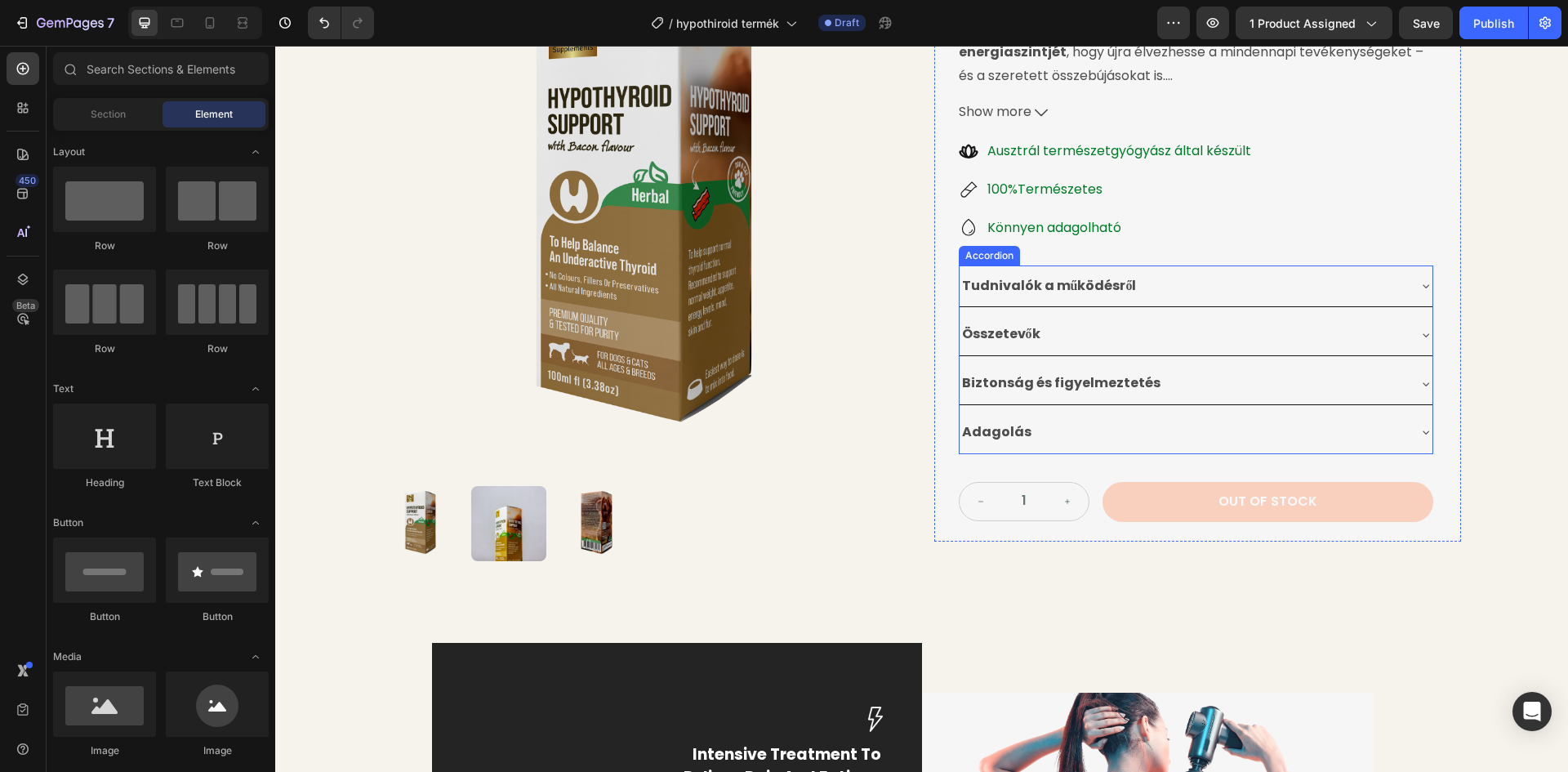
scroll to position [326, 0]
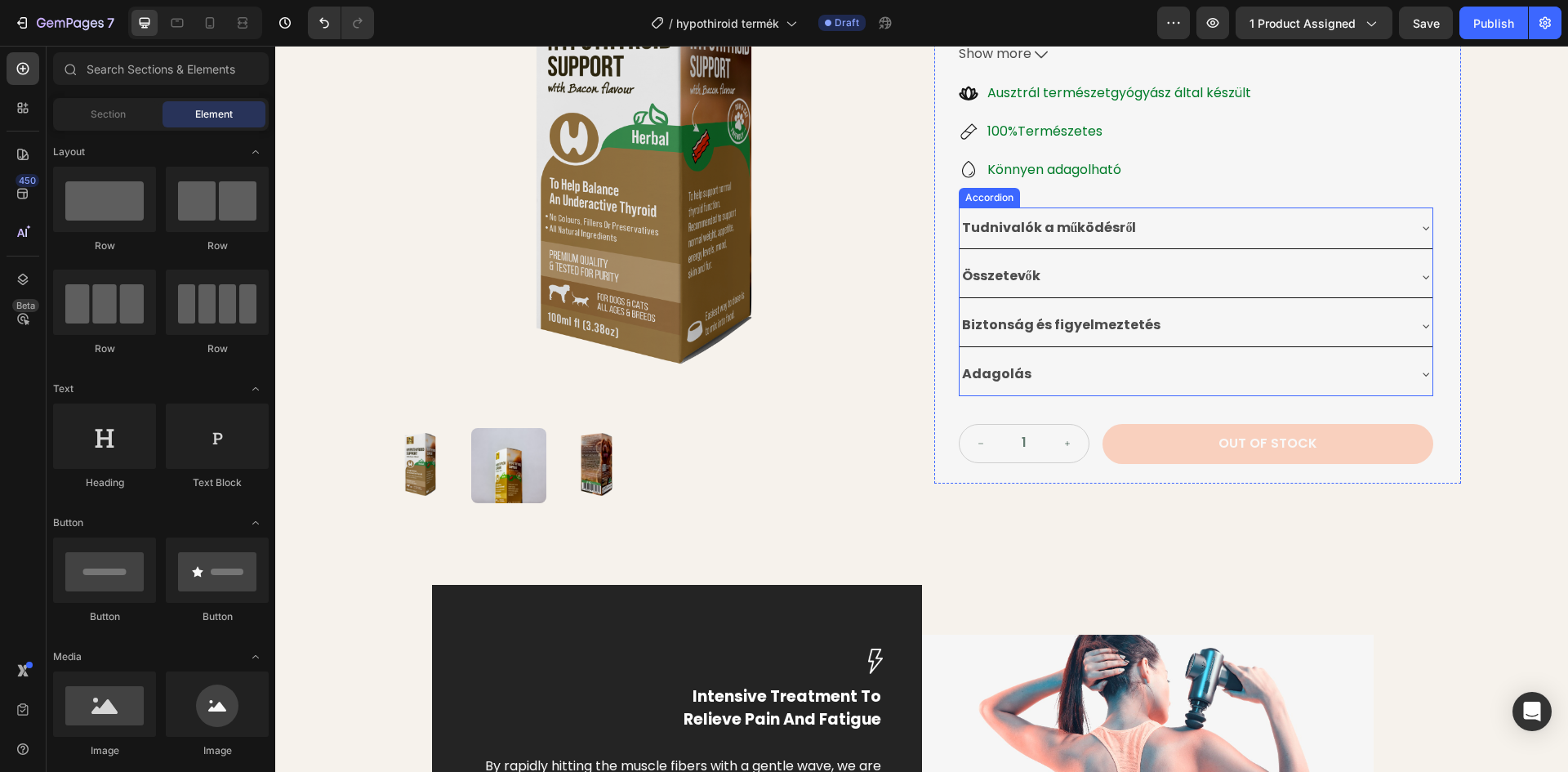
click at [1160, 227] on div "Tudnivalók a működésről" at bounding box center [1183, 228] width 446 height 29
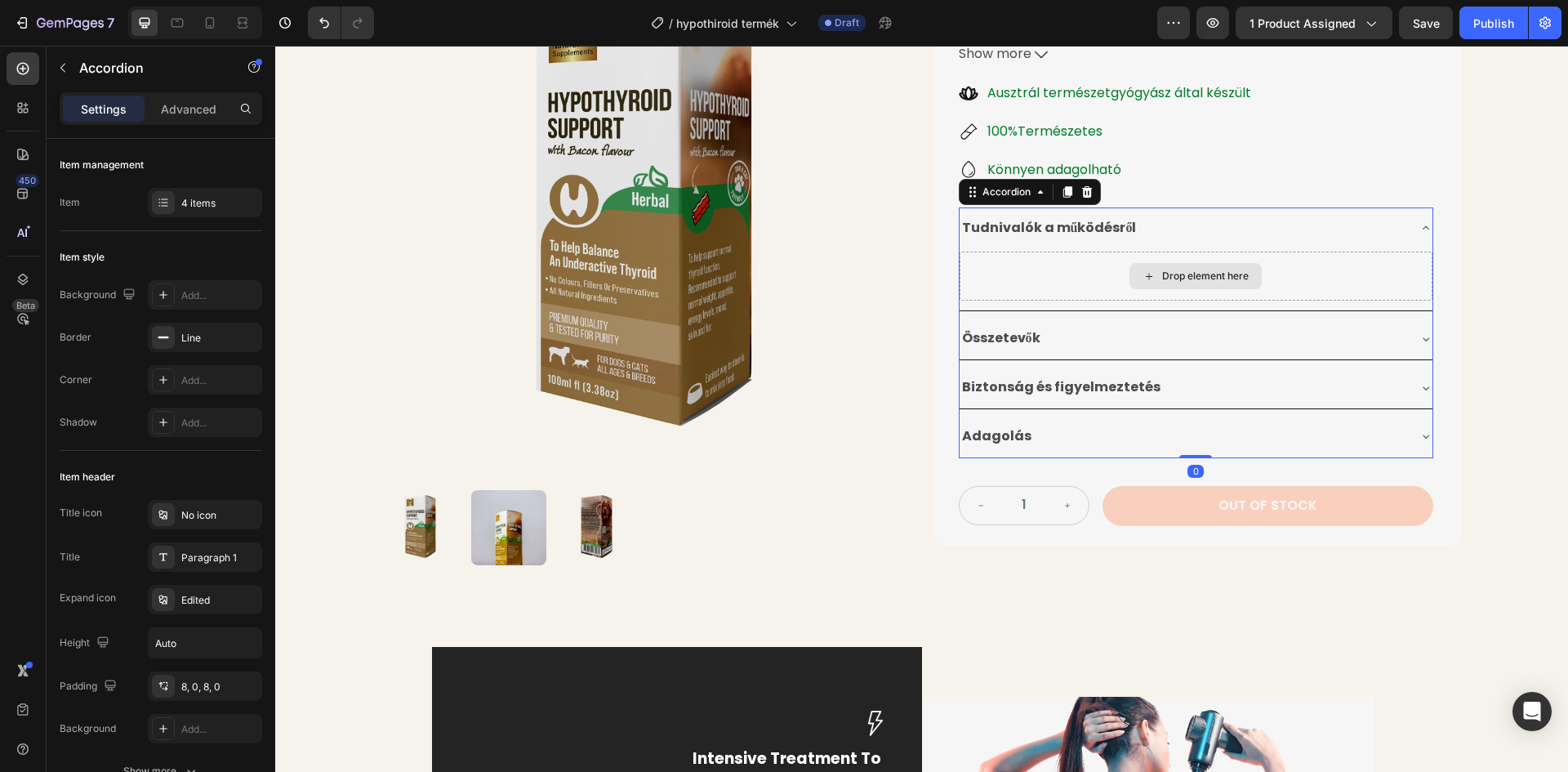
click at [1117, 284] on div "Drop element here" at bounding box center [1196, 276] width 473 height 49
click at [1162, 273] on div "Drop element here" at bounding box center [1205, 275] width 87 height 13
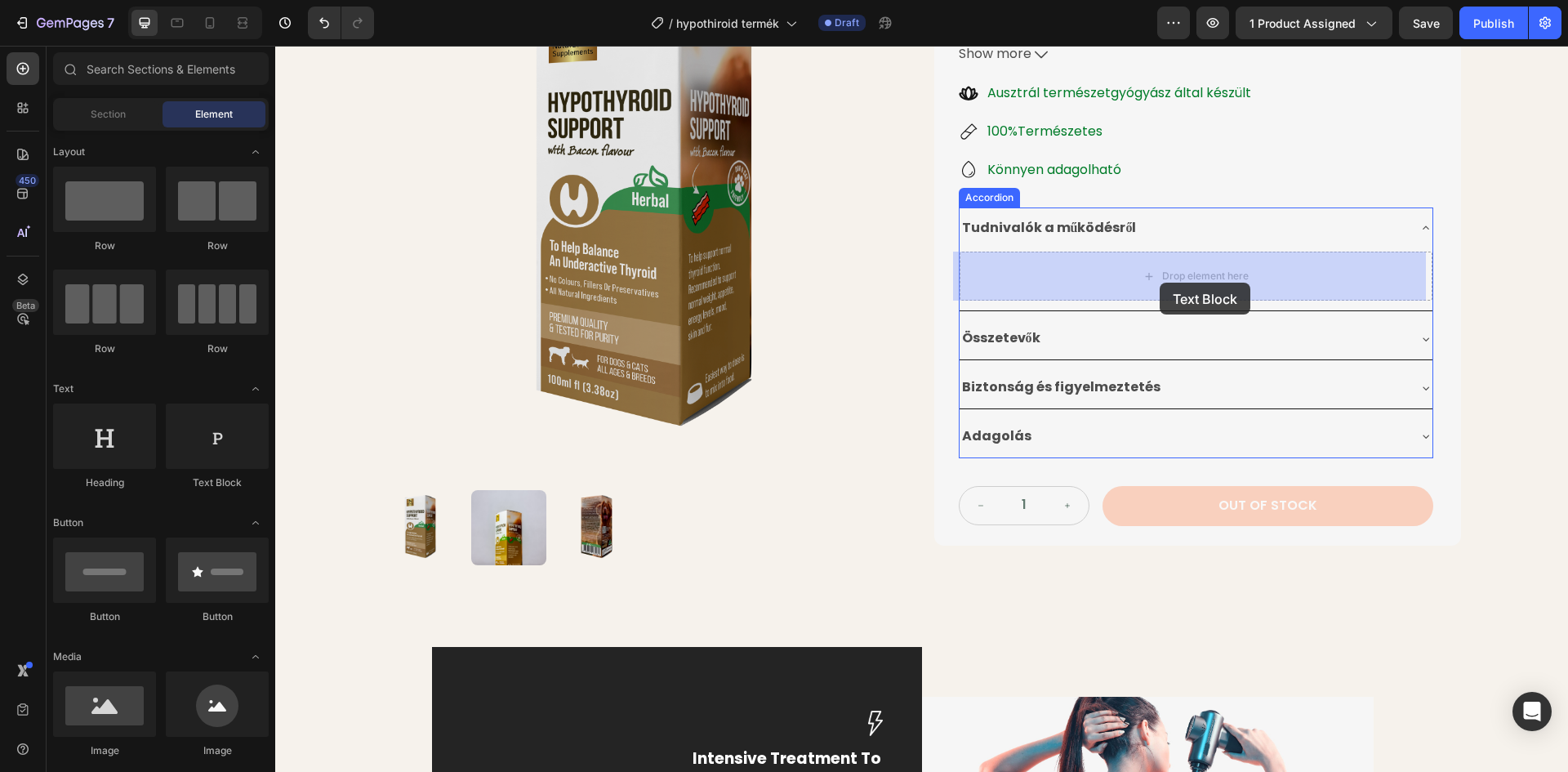
drag, startPoint x: 479, startPoint y: 495, endPoint x: 1160, endPoint y: 283, distance: 713.2
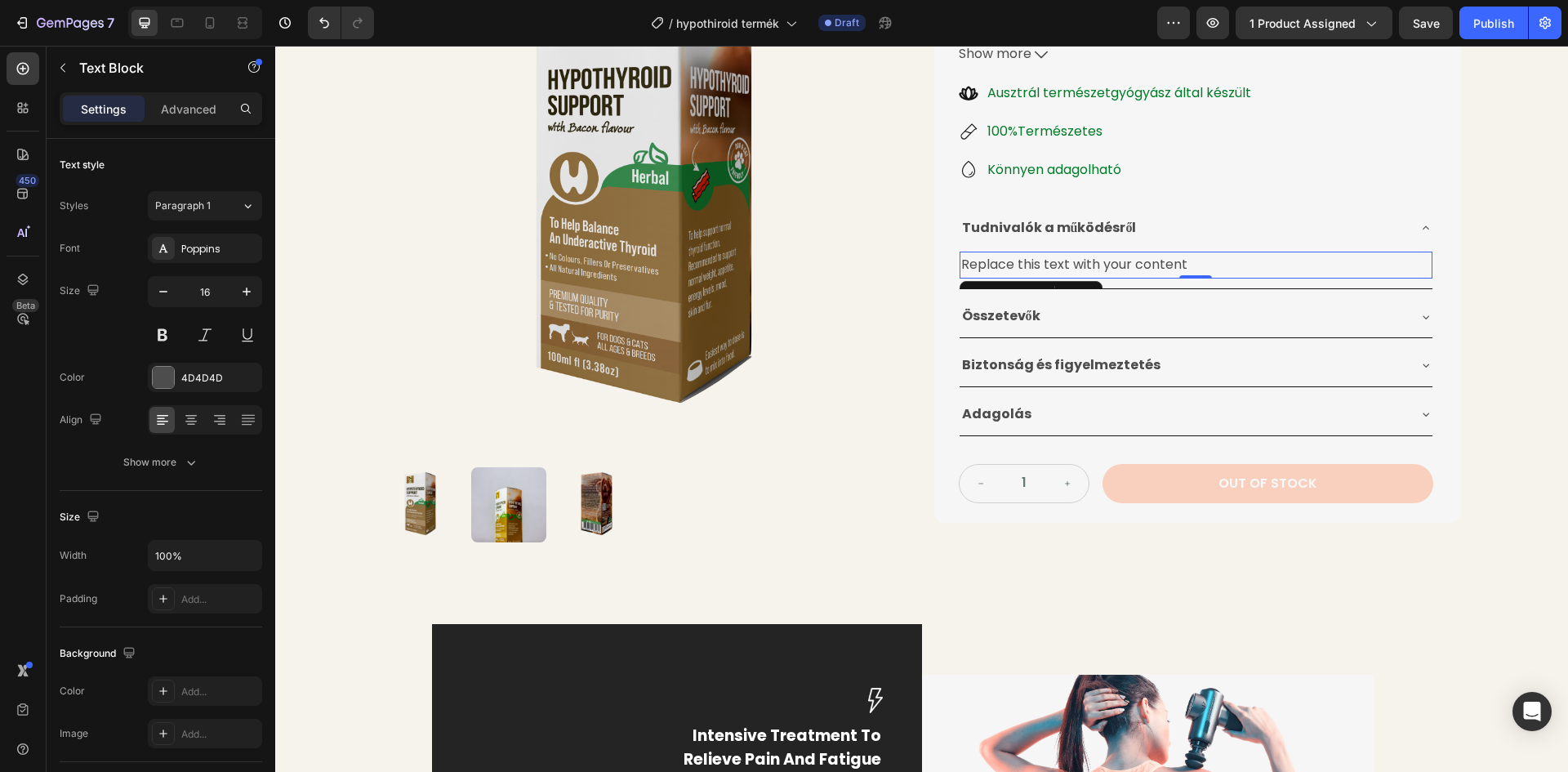
click at [1162, 265] on div "Replace this text with your content" at bounding box center [1196, 264] width 473 height 27
click at [1187, 261] on p "Replace this text with your content" at bounding box center [1195, 265] width 469 height 24
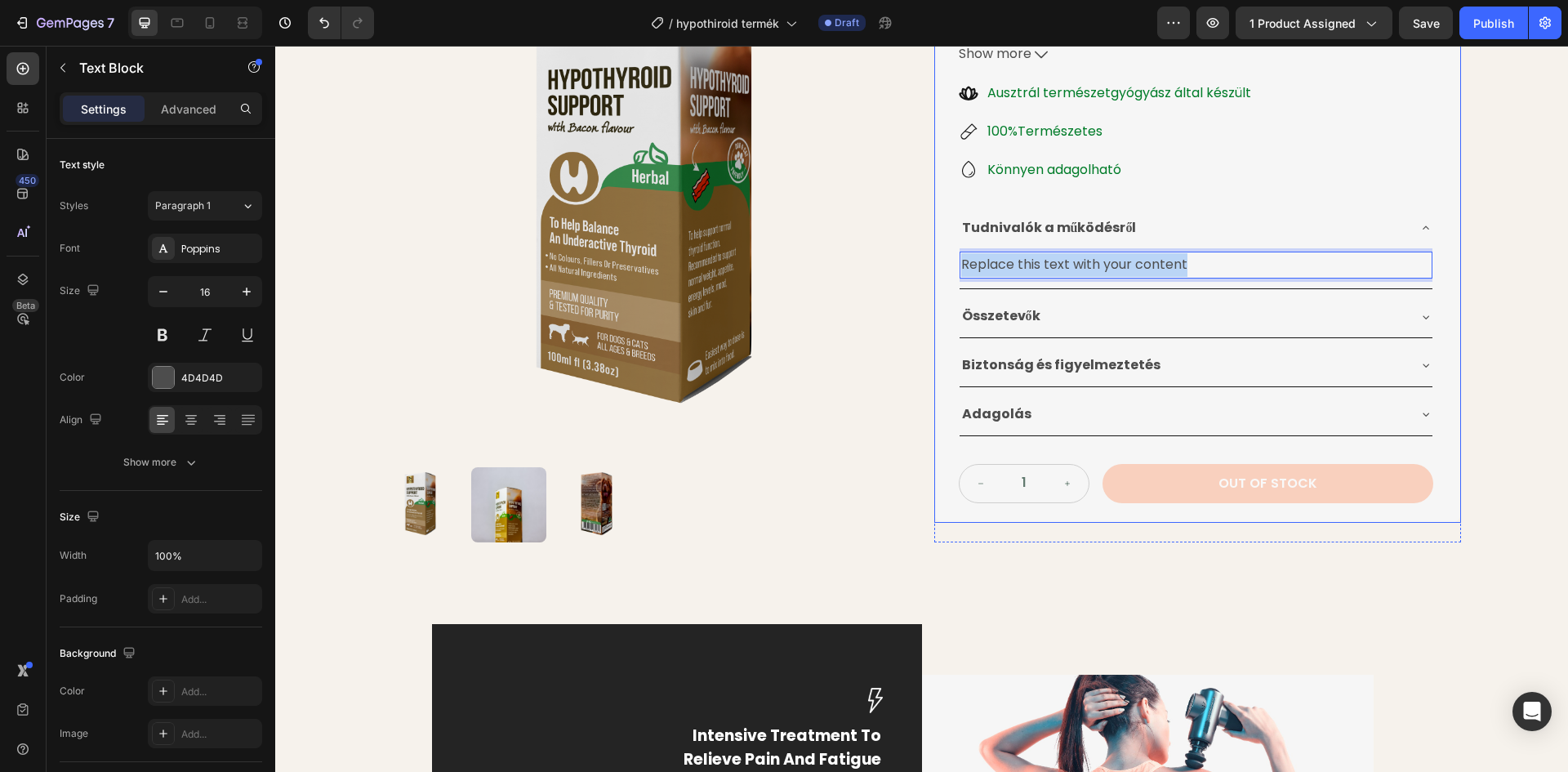
drag, startPoint x: 1195, startPoint y: 264, endPoint x: 950, endPoint y: 267, distance: 245.0
click at [950, 267] on div "Pajzsmirigy Alulműködésre Gyógynövénytinktúra Product Title 24.990 Ft Product P…" at bounding box center [1197, 158] width 526 height 732
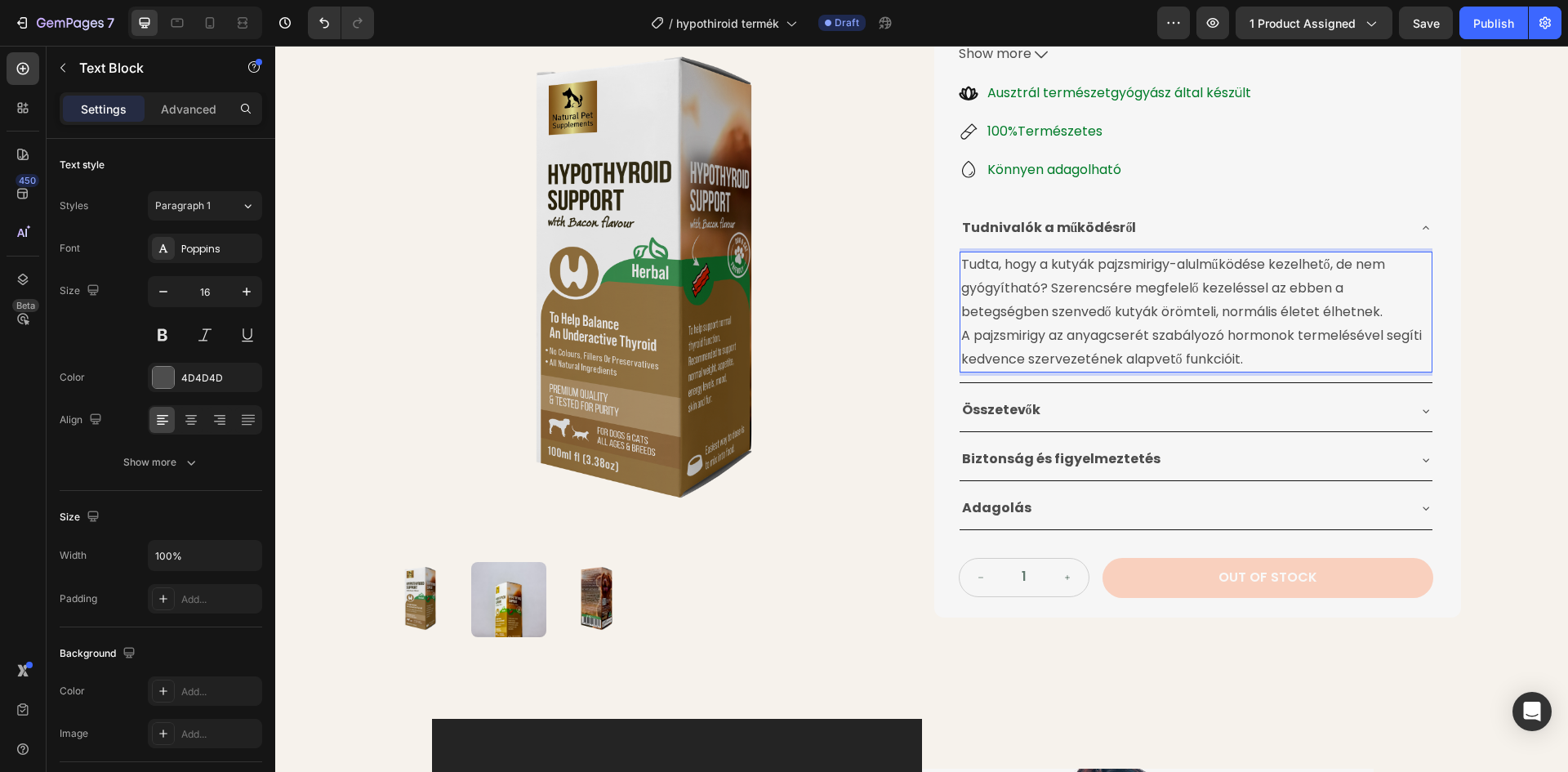
click at [961, 336] on p "A pajzsmirigy az anyagcserét szabályozó hormonok termelésével segíti kedvence s…" at bounding box center [1195, 348] width 469 height 47
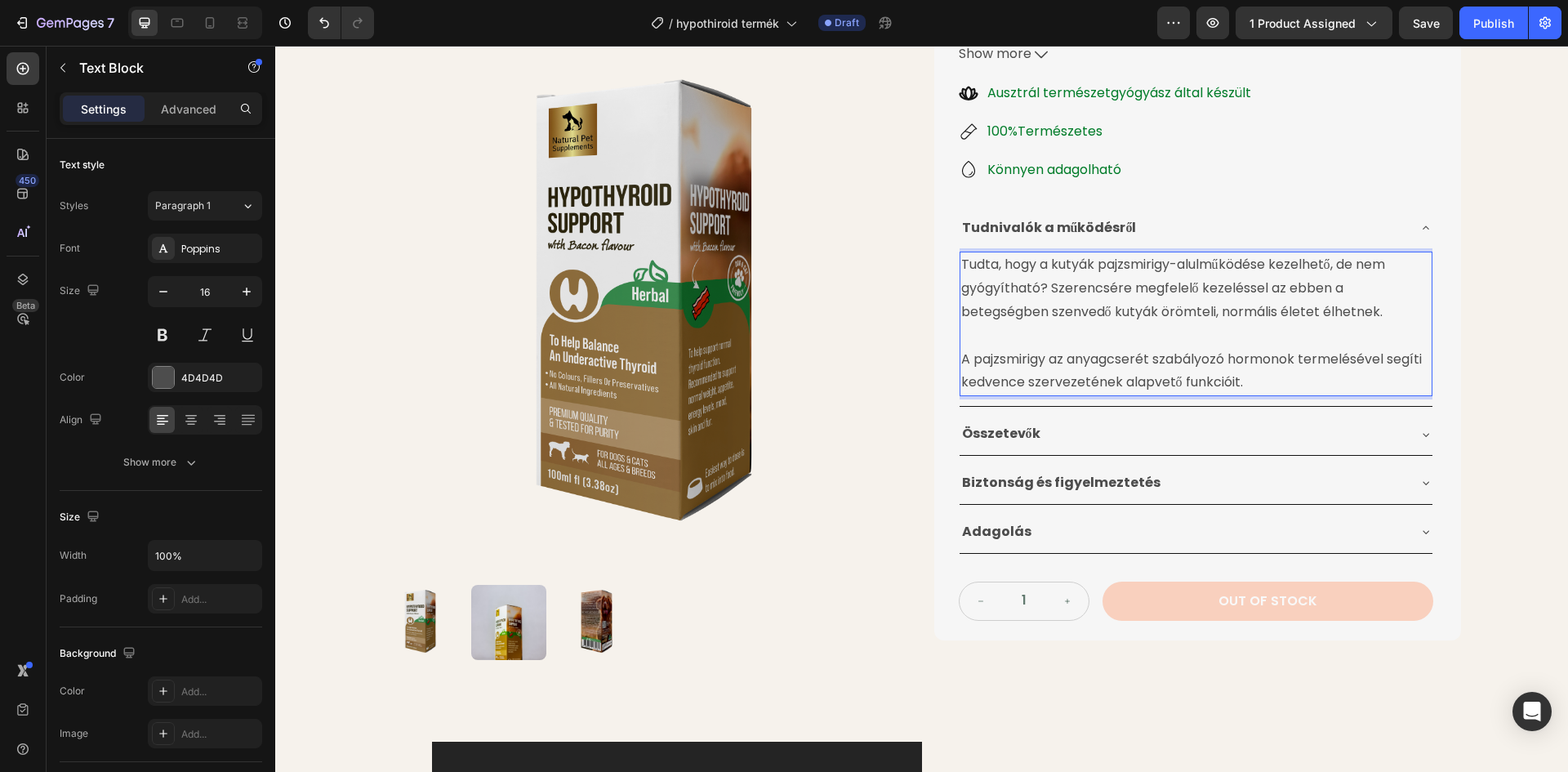
click at [1244, 384] on p "A pajzsmirigy az anyagcserét szabályozó hormonok termelésével segíti kedvence s…" at bounding box center [1195, 372] width 469 height 47
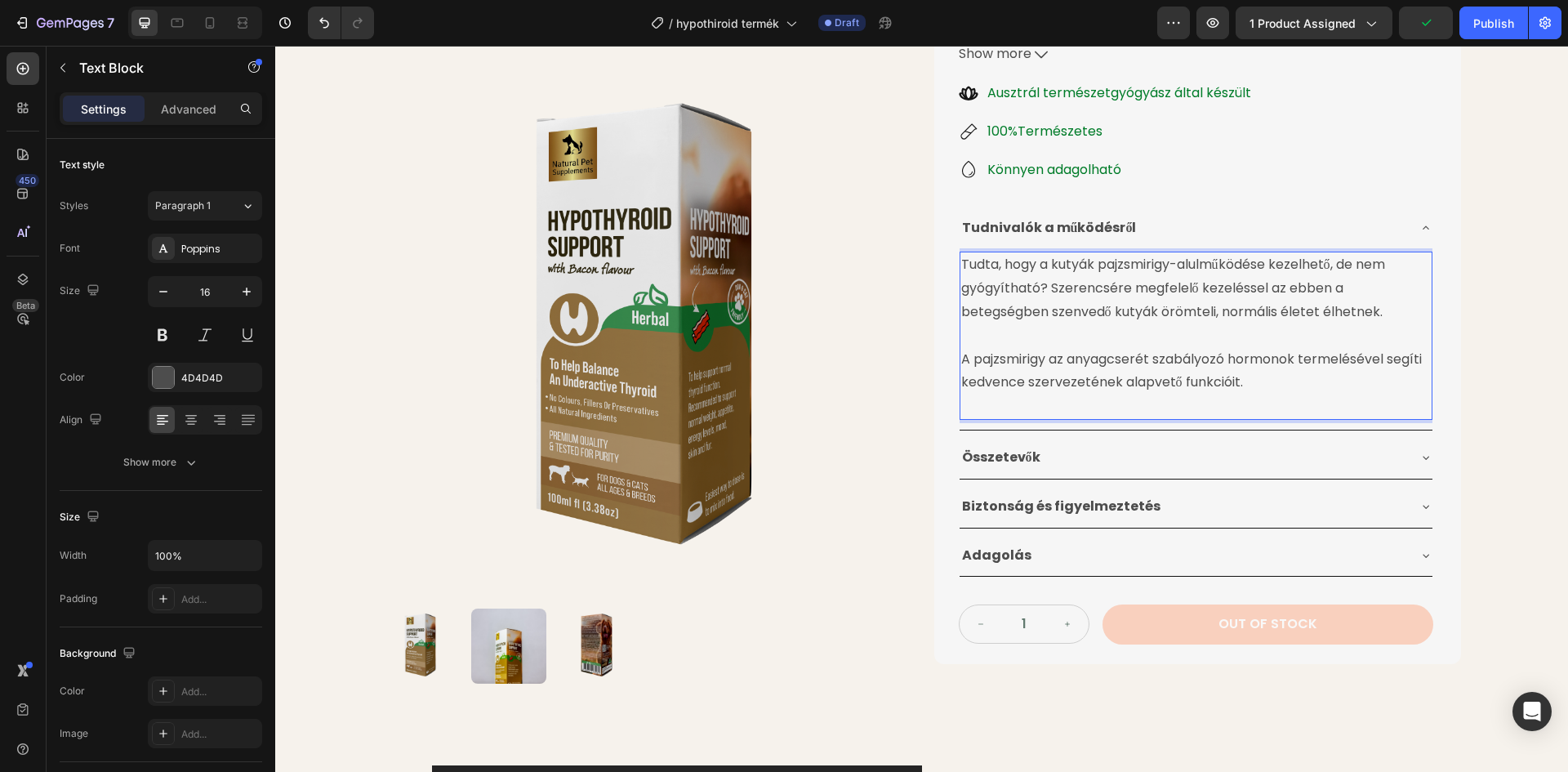
drag, startPoint x: 990, startPoint y: 398, endPoint x: 988, endPoint y: 412, distance: 14.1
click at [989, 398] on p "Rich Text Editor. Editing area: main" at bounding box center [1195, 406] width 469 height 24
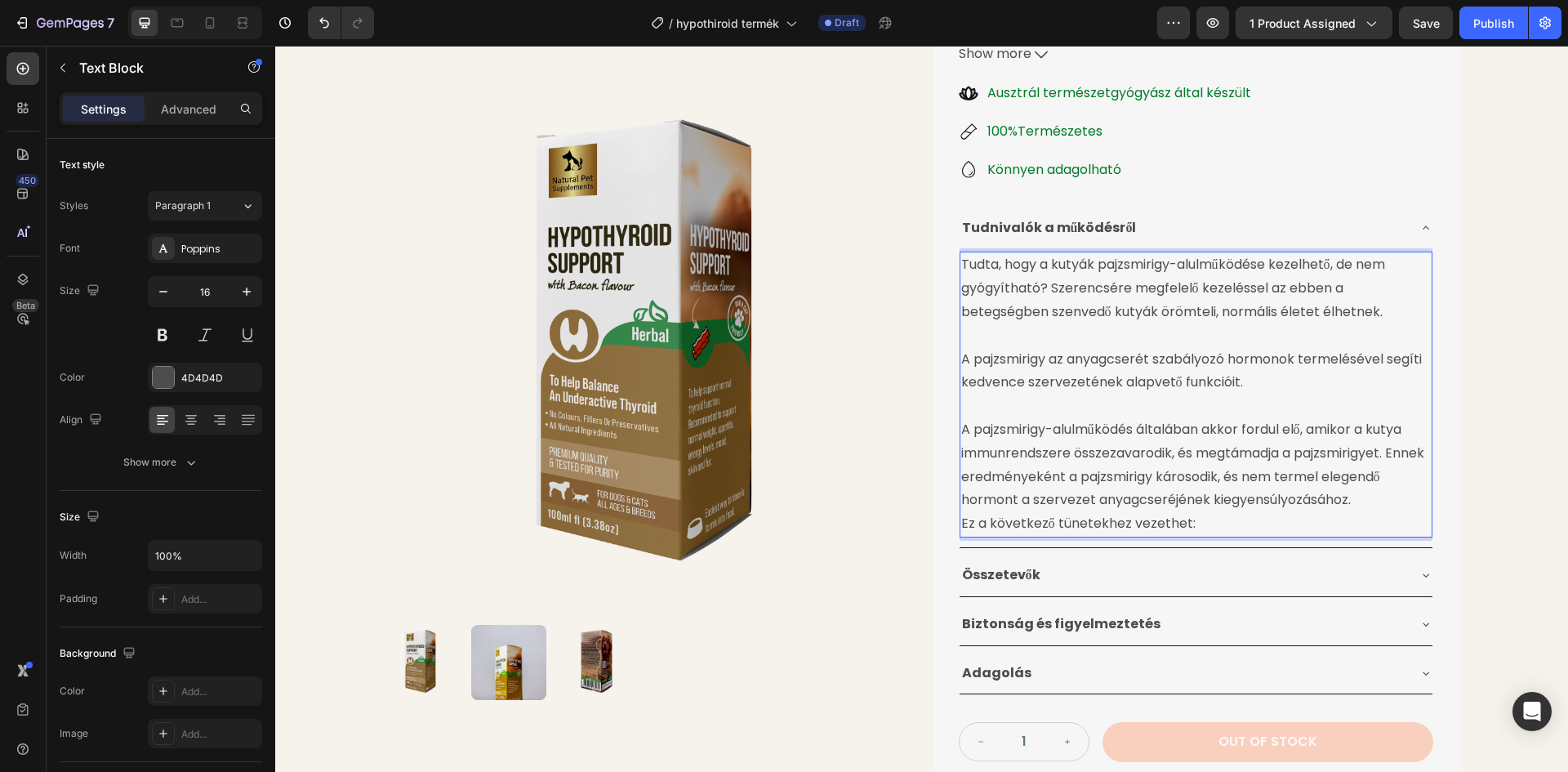
click at [961, 526] on p "Ez a következő tünetekhez vezethet:" at bounding box center [1195, 525] width 469 height 24
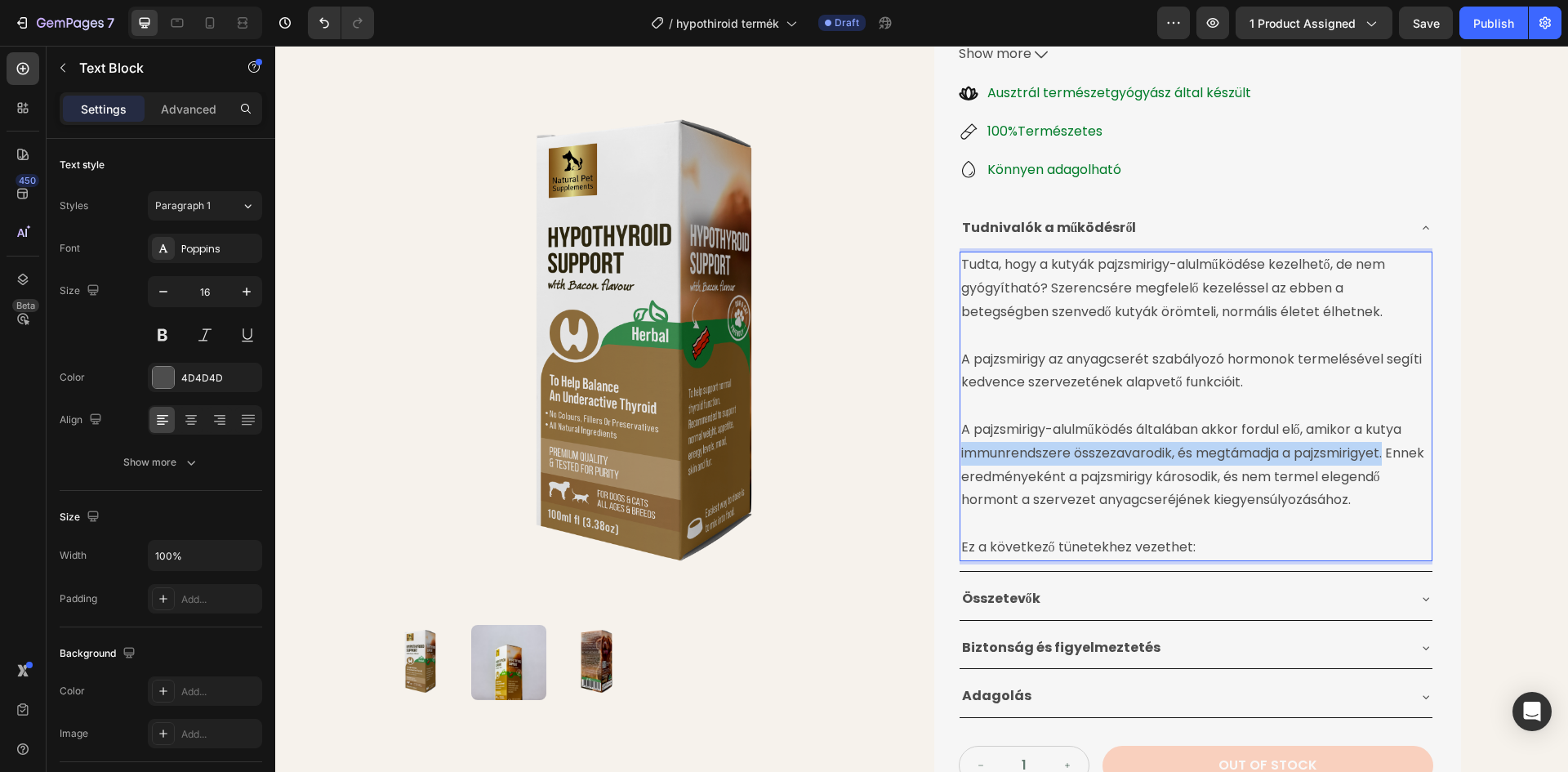
drag, startPoint x: 954, startPoint y: 455, endPoint x: 1386, endPoint y: 454, distance: 432.0
click at [1386, 454] on div "Tudta, hogy a kutyák pajzsmirigy-alulműködése kezelhető, de nem gyógyítható? Sz…" at bounding box center [1196, 405] width 473 height 309
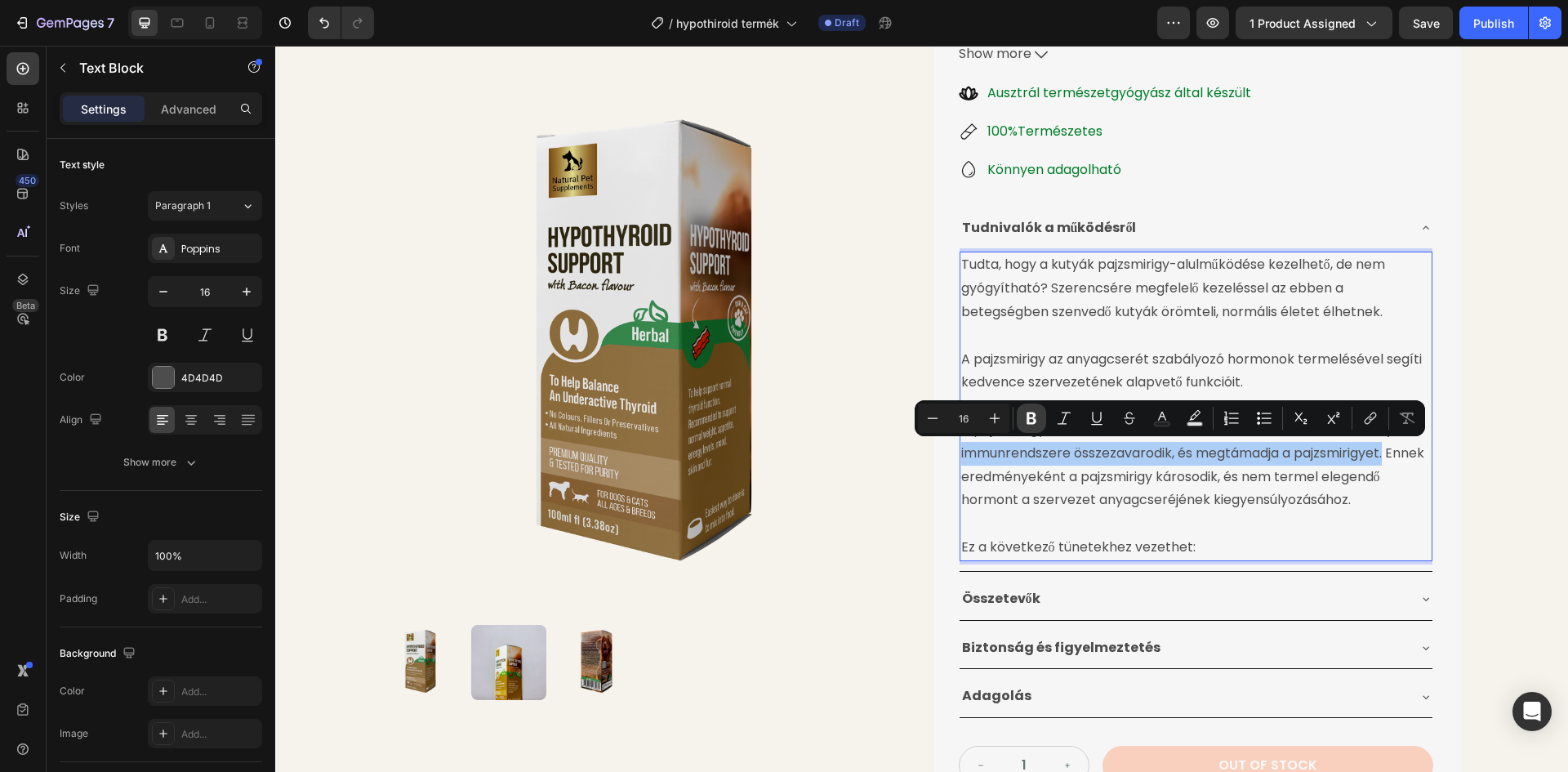
click at [1031, 422] on icon "Editor contextual toolbar" at bounding box center [1031, 418] width 17 height 17
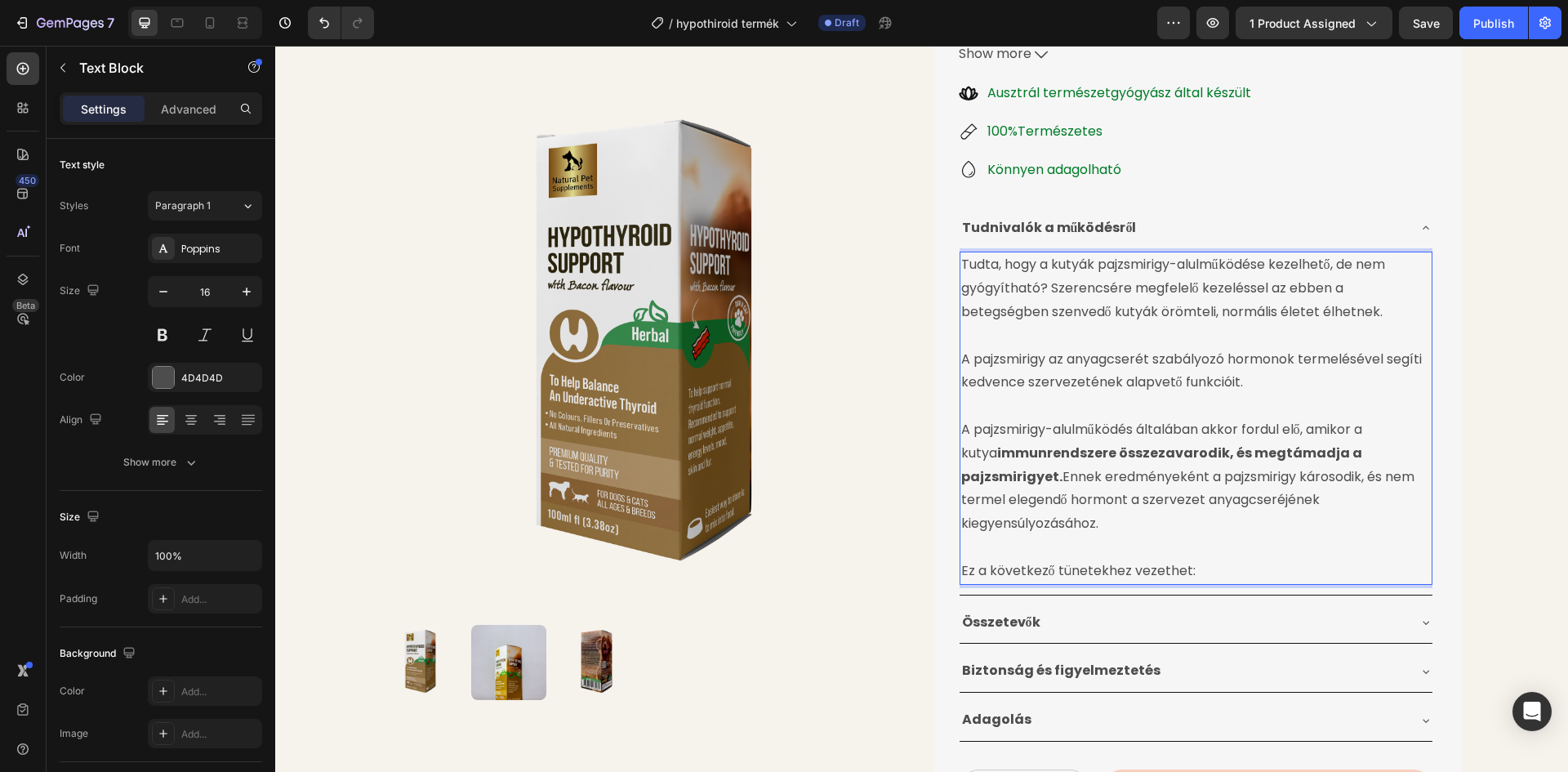
click at [1422, 316] on p "Tudta, hogy a kutyák pajzsmirigy-alulműködése kezelhető, de nem gyógyítható? Sz…" at bounding box center [1195, 288] width 469 height 70
click at [1463, 317] on div "Product Images Pajzsmirigy Alulműködésre Gyógynövénytinktúra Product Title 24.9…" at bounding box center [921, 309] width 1111 height 1112
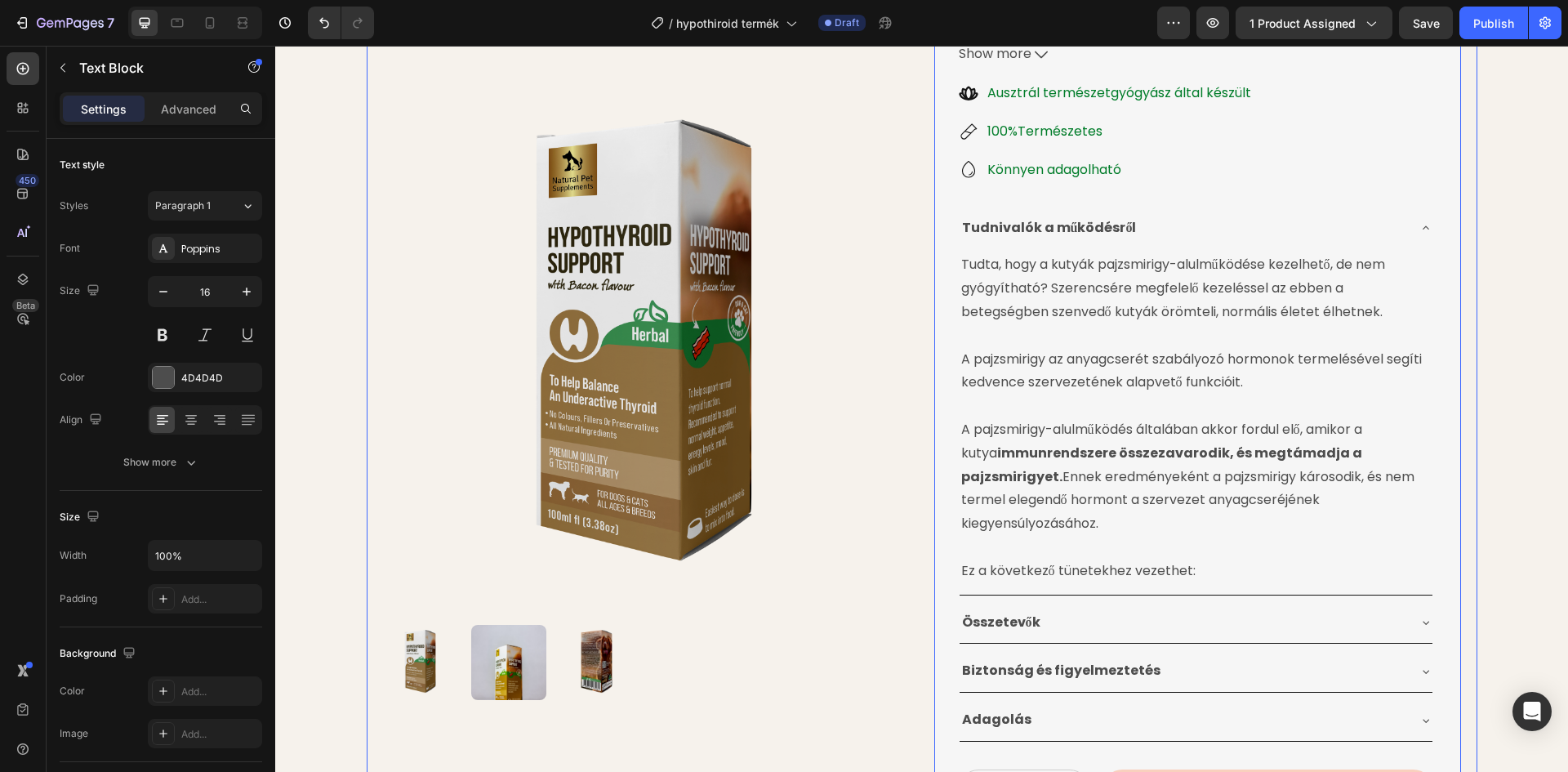
click at [1217, 348] on p "A pajzsmirigy az anyagcserét szabályozó hormonok termelésével segíti kedvence s…" at bounding box center [1195, 372] width 469 height 47
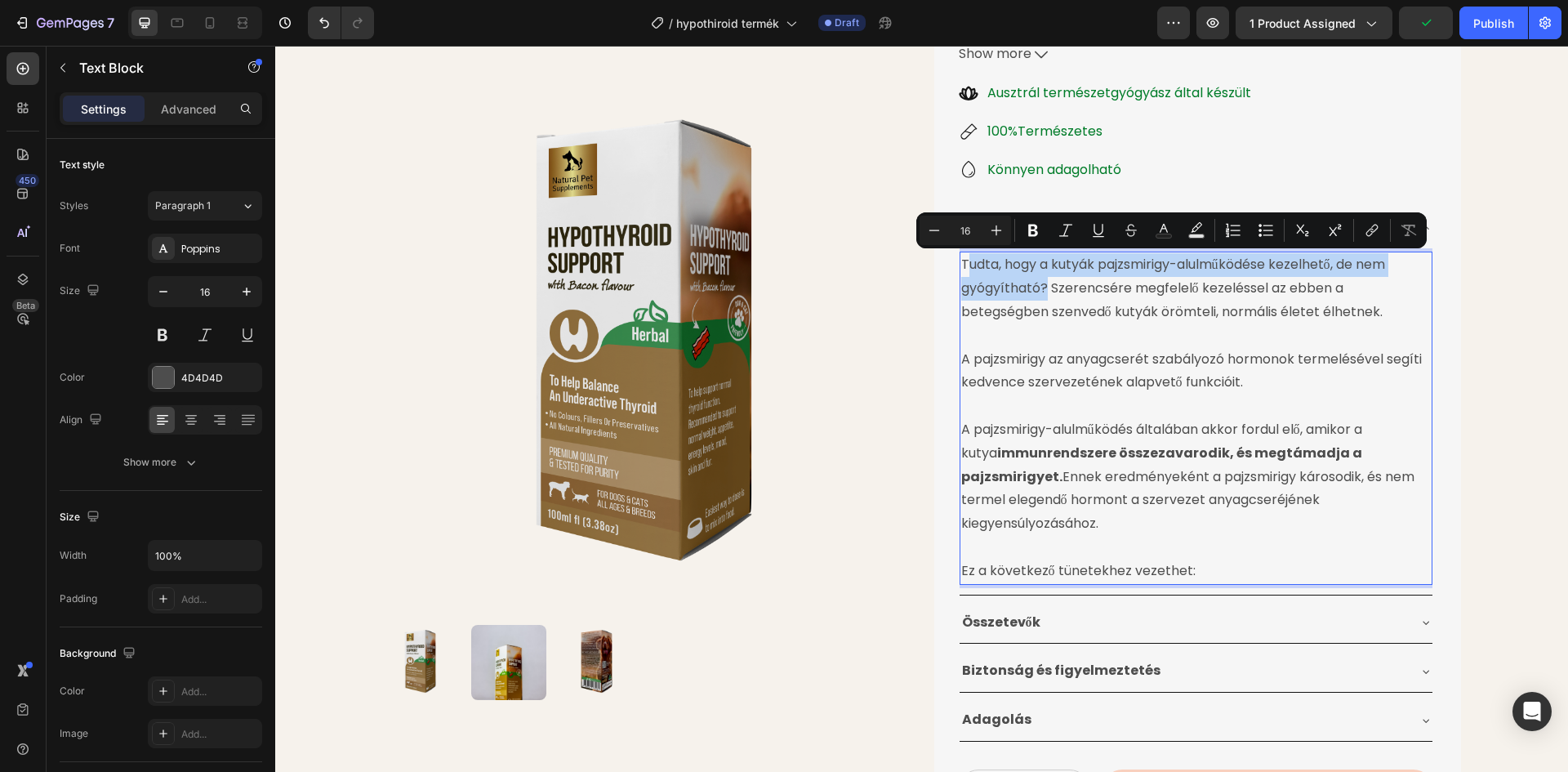
drag, startPoint x: 959, startPoint y: 264, endPoint x: 1040, endPoint y: 289, distance: 84.8
click at [1040, 289] on p "Tudta, hogy a kutyák pajzsmirigy-alulműködése kezelhető, de nem gyógyítható? Sz…" at bounding box center [1195, 288] width 469 height 70
click at [962, 270] on p "Tudta, hogy a kutyák pajzsmirigy-alulműködése kezelhető, de nem gyógyítható? Sz…" at bounding box center [1195, 288] width 469 height 70
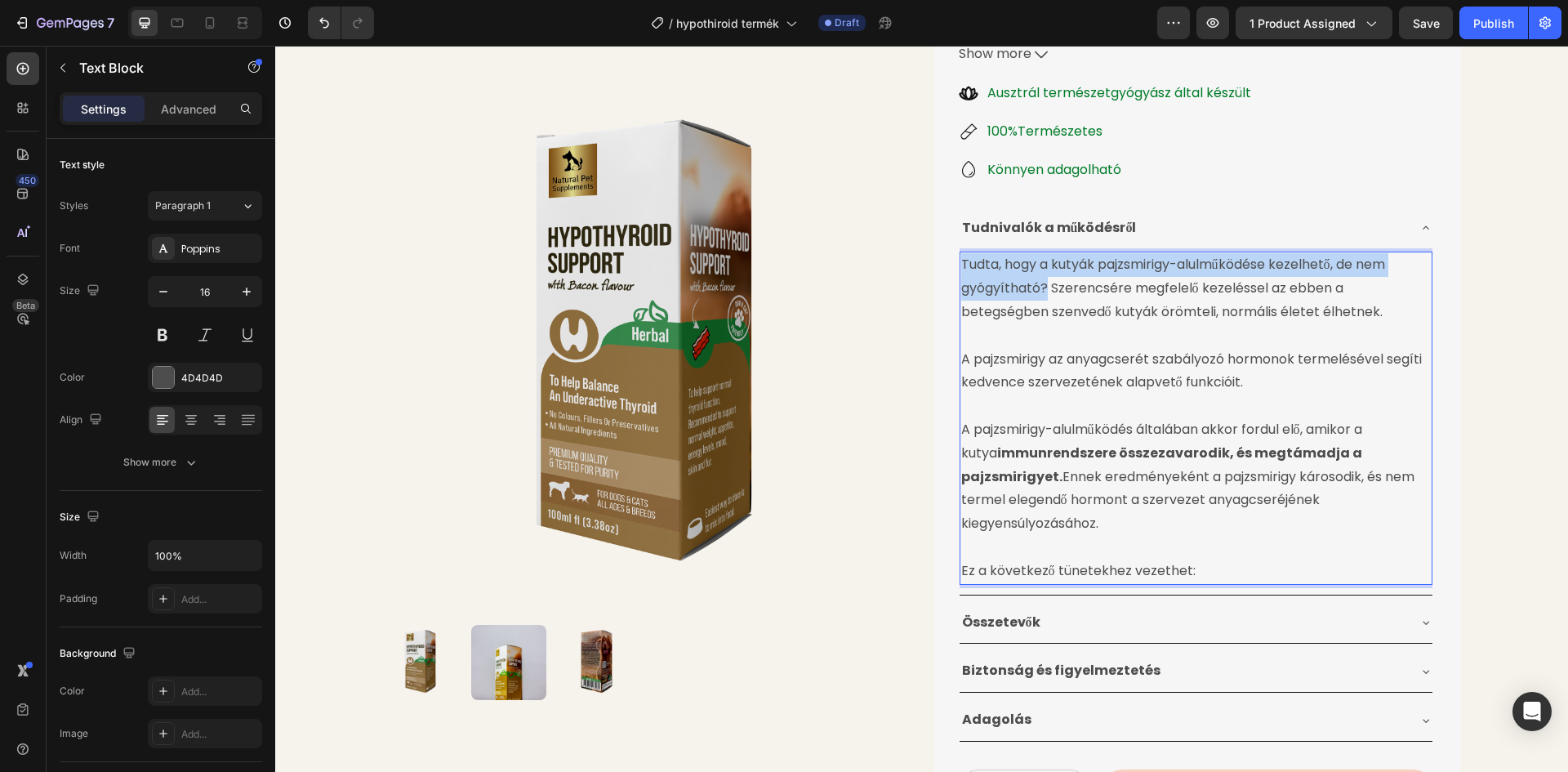
drag, startPoint x: 957, startPoint y: 265, endPoint x: 1041, endPoint y: 287, distance: 86.8
click at [1041, 287] on p "Tudta, hogy a kutyák pajzsmirigy-alulműködése kezelhető, de nem gyógyítható? Sz…" at bounding box center [1195, 288] width 469 height 70
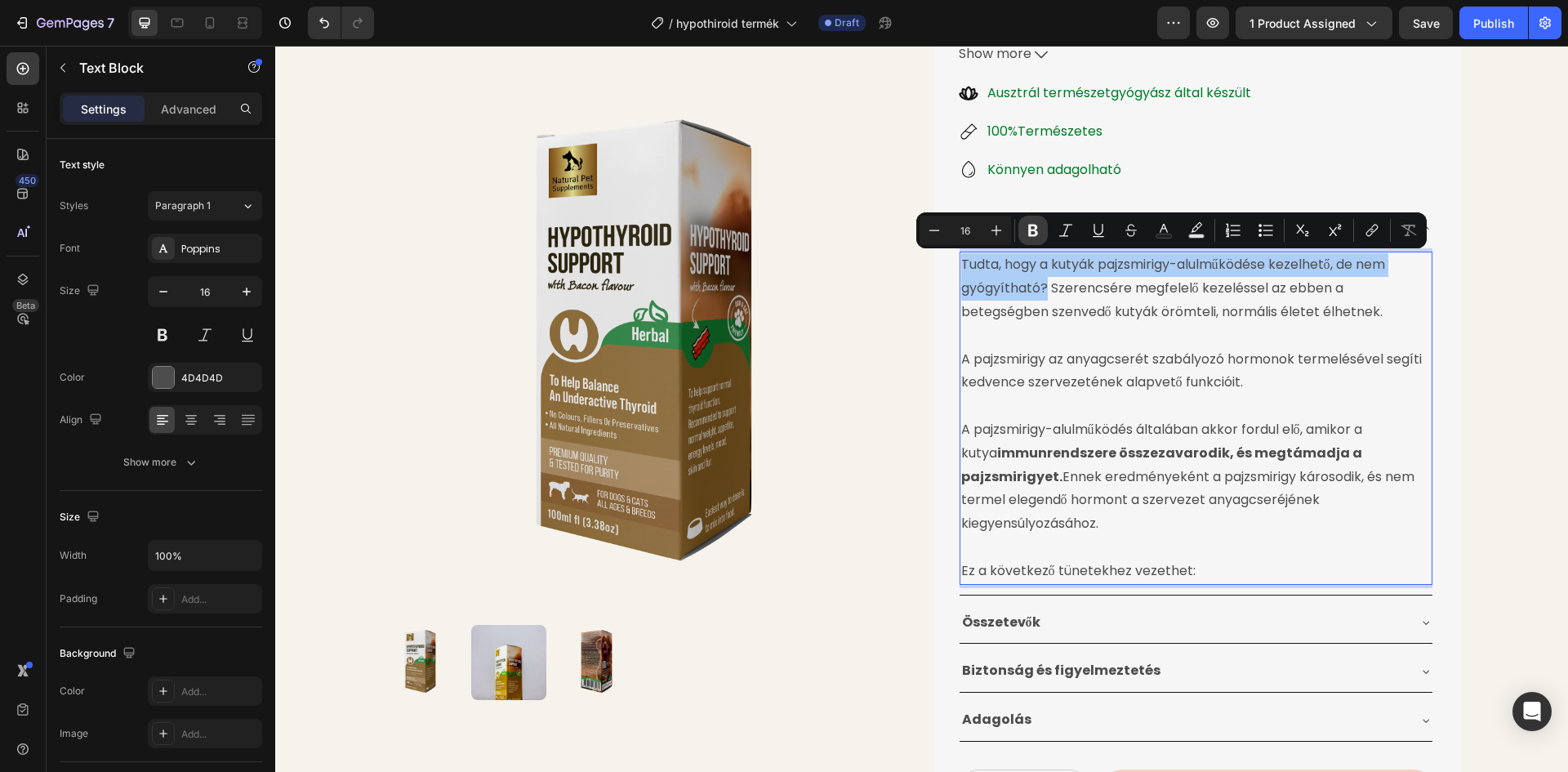
click at [1032, 230] on icon "Editor contextual toolbar" at bounding box center [1033, 231] width 10 height 12
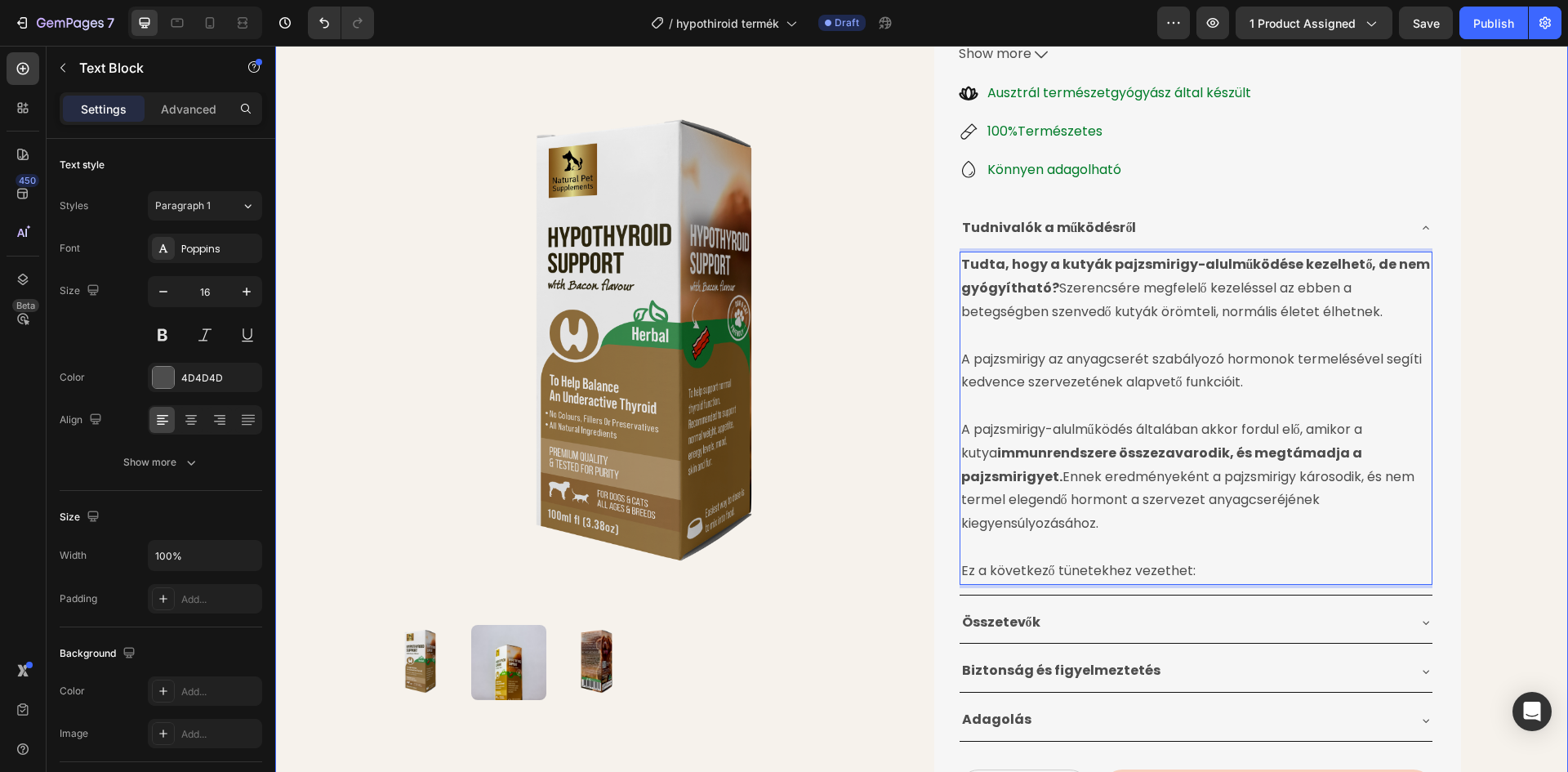
click at [1476, 268] on div "Product Images Pajzsmirigy Alulműködésre Gyógynövénytinktúra Product Title 24.9…" at bounding box center [921, 309] width 1293 height 1112
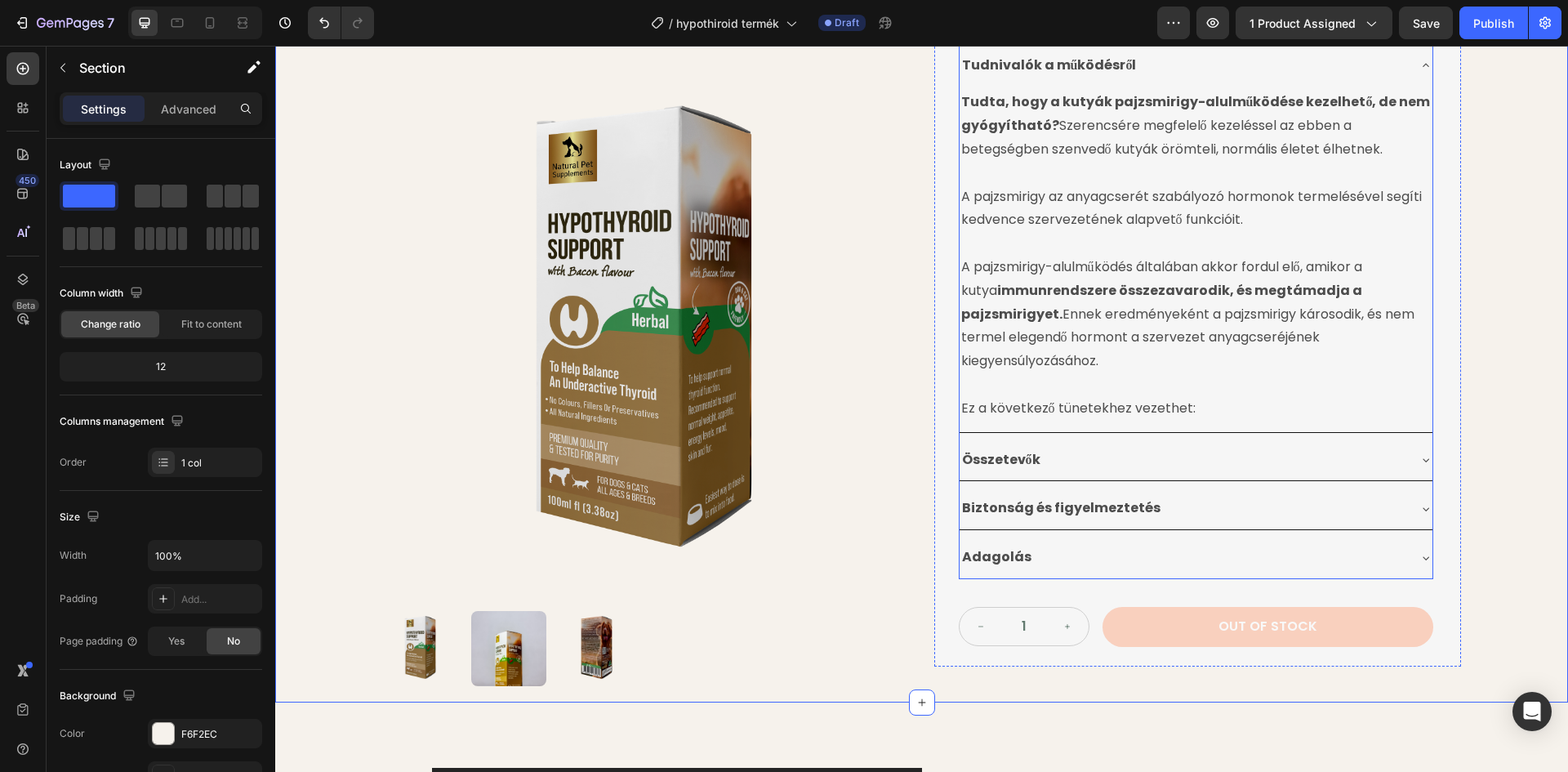
scroll to position [490, 0]
click at [1197, 396] on p "Ez a következő tünetekhez vezethet:" at bounding box center [1195, 408] width 469 height 24
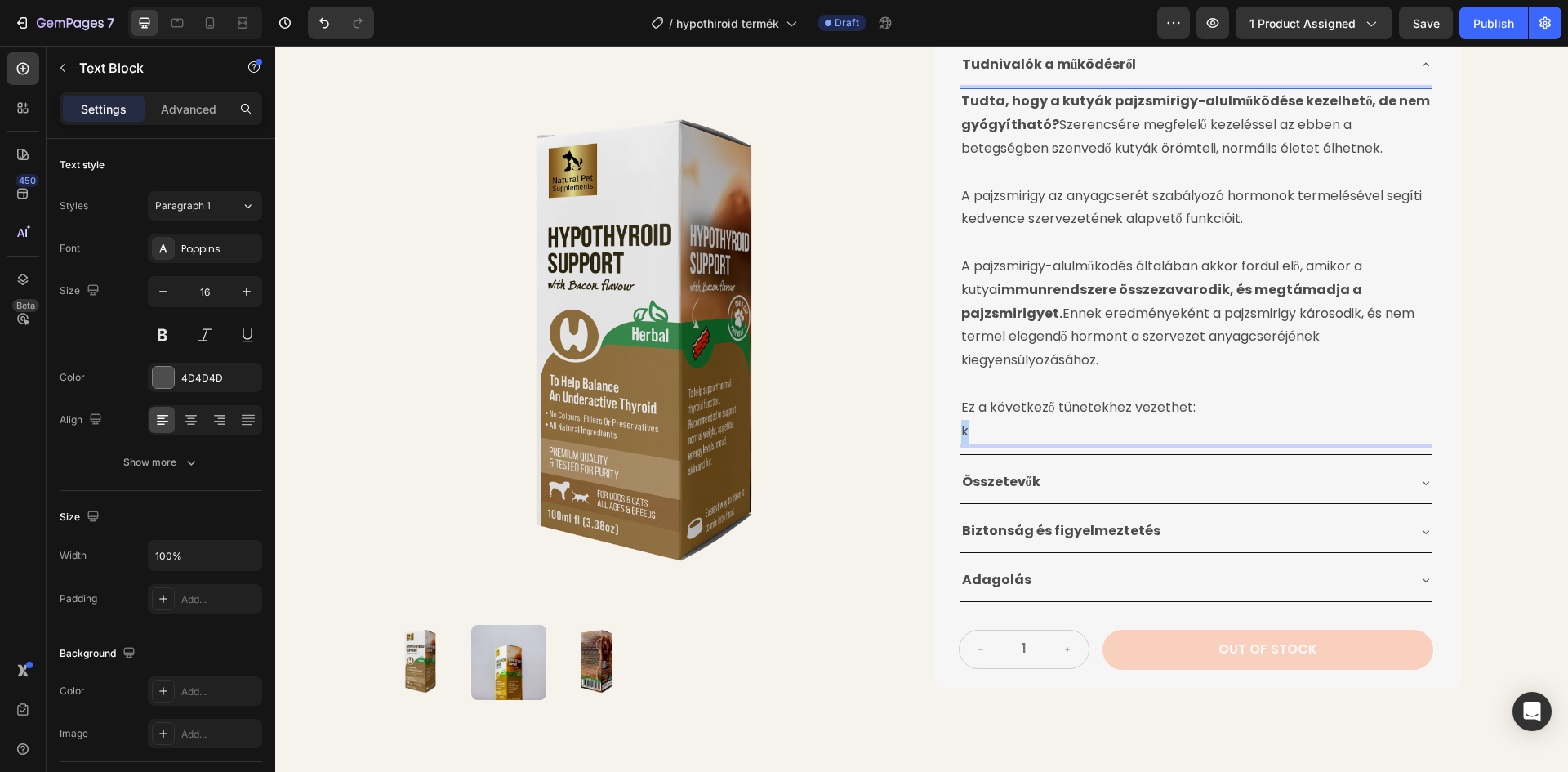
drag, startPoint x: 970, startPoint y: 405, endPoint x: 954, endPoint y: 407, distance: 16.1
click at [959, 407] on div "Tudnivalók a működésről Tudta, hogy a kutyák pajzsmirigy-alulműködése kezelhető…" at bounding box center [1195, 323] width 474 height 558
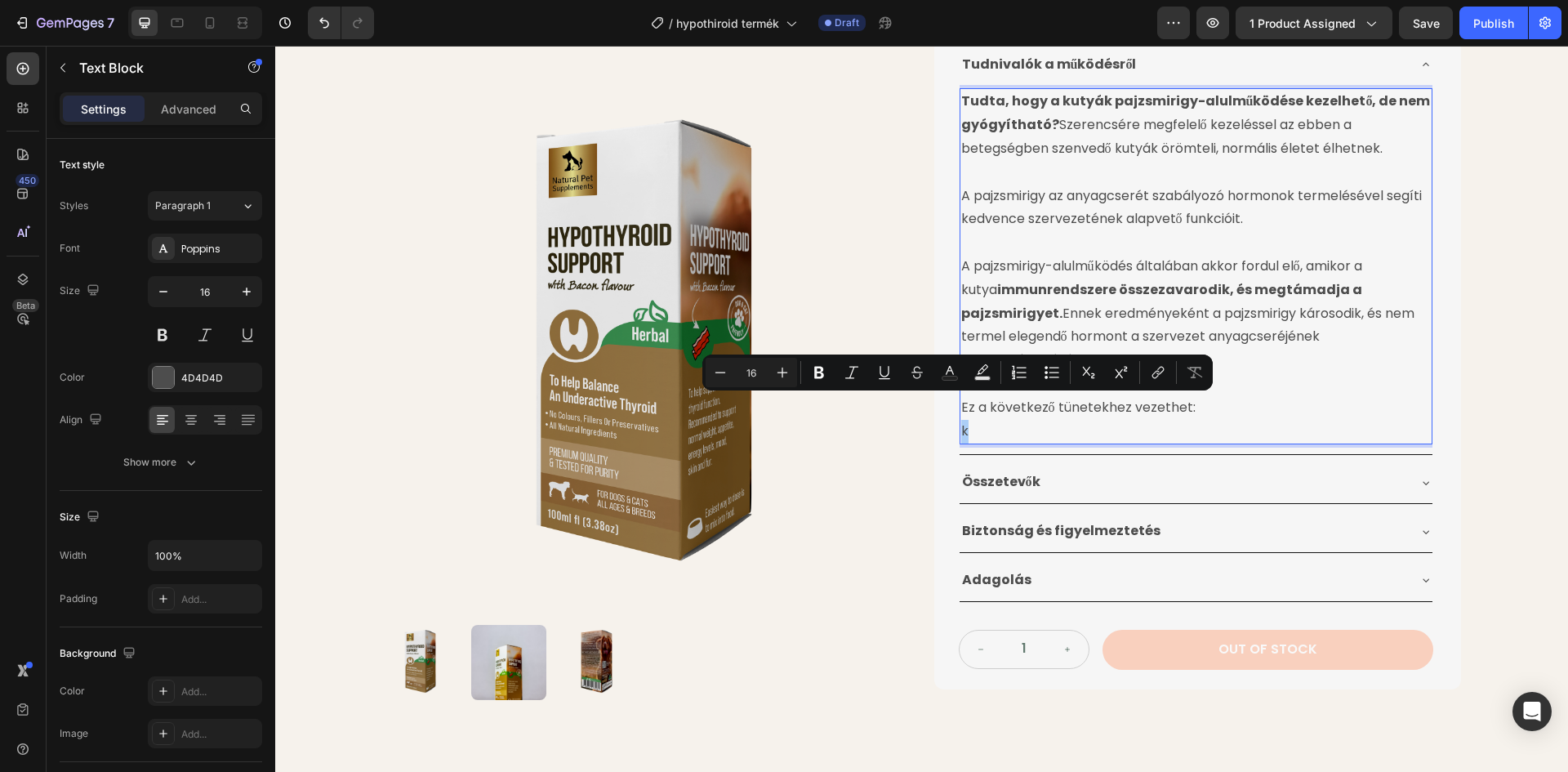
click at [1034, 370] on div "Minus 16 Plus Bold Italic Underline Strikethrough Text Color Text Background Co…" at bounding box center [957, 373] width 504 height 30
click at [1046, 370] on icon "Editor contextual toolbar" at bounding box center [1052, 373] width 17 height 17
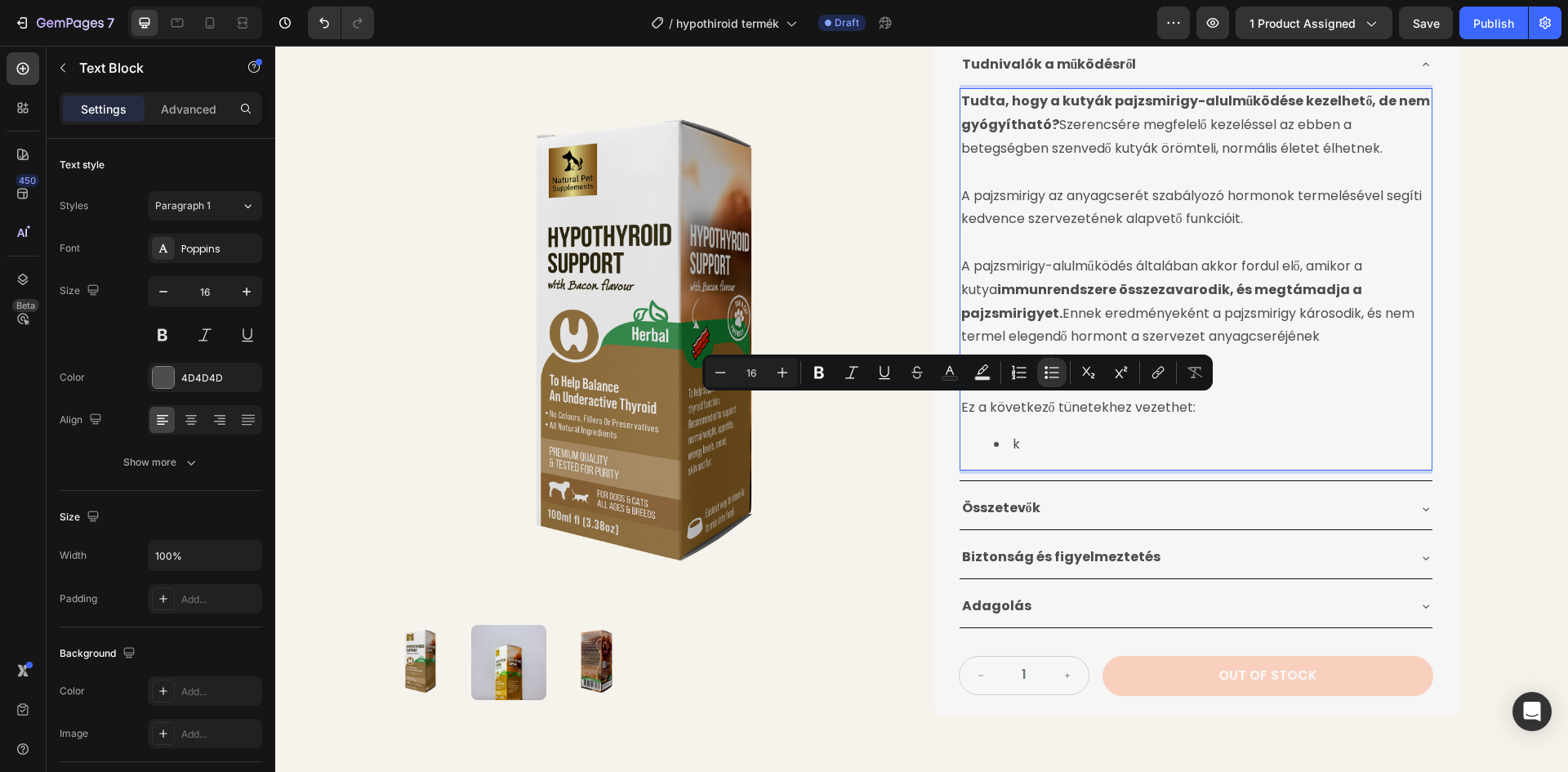
click at [1026, 433] on li "k" at bounding box center [1211, 445] width 437 height 24
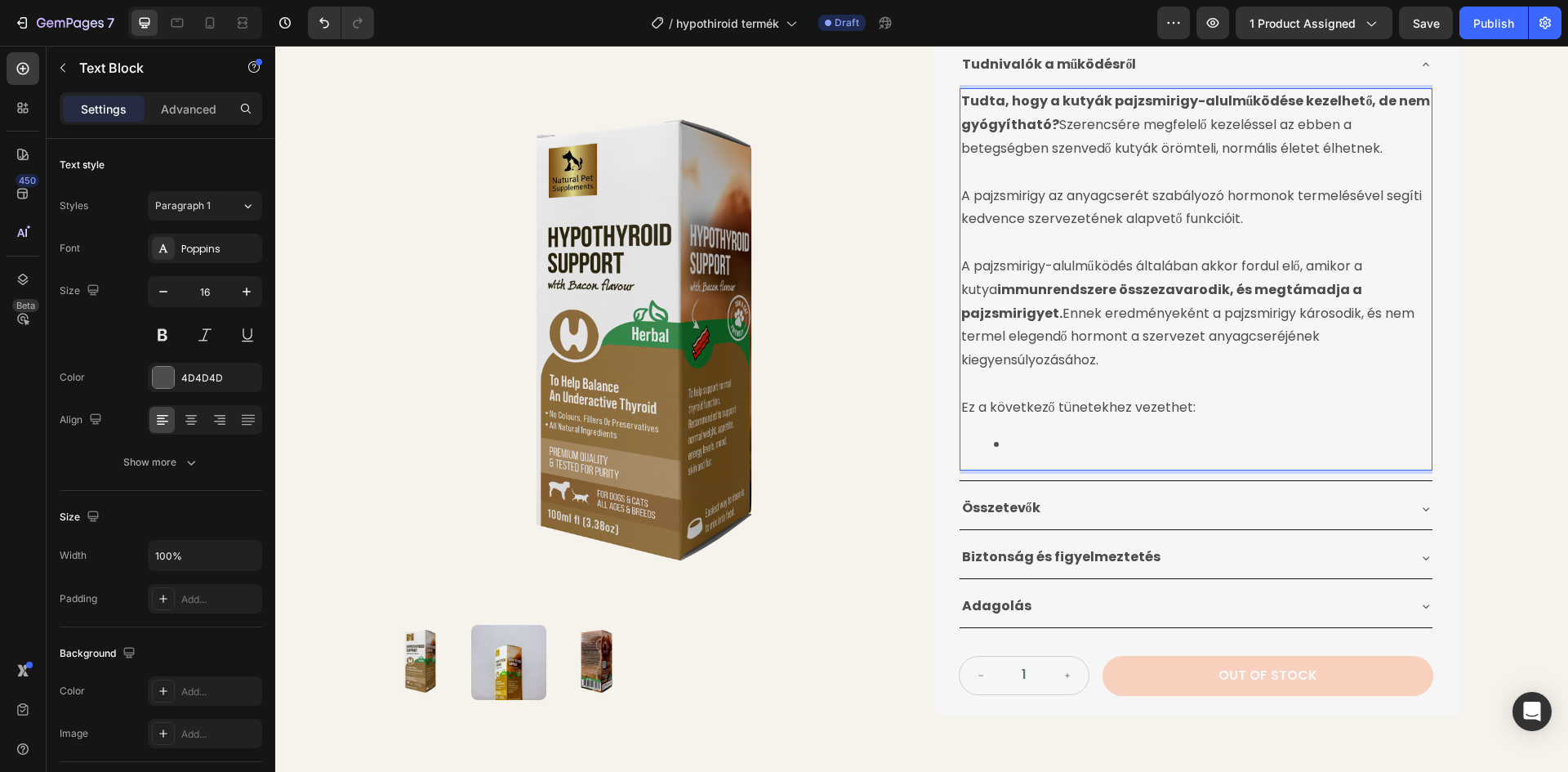
click at [1022, 433] on li "Rich Text Editor. Editing area: main" at bounding box center [1211, 445] width 437 height 24
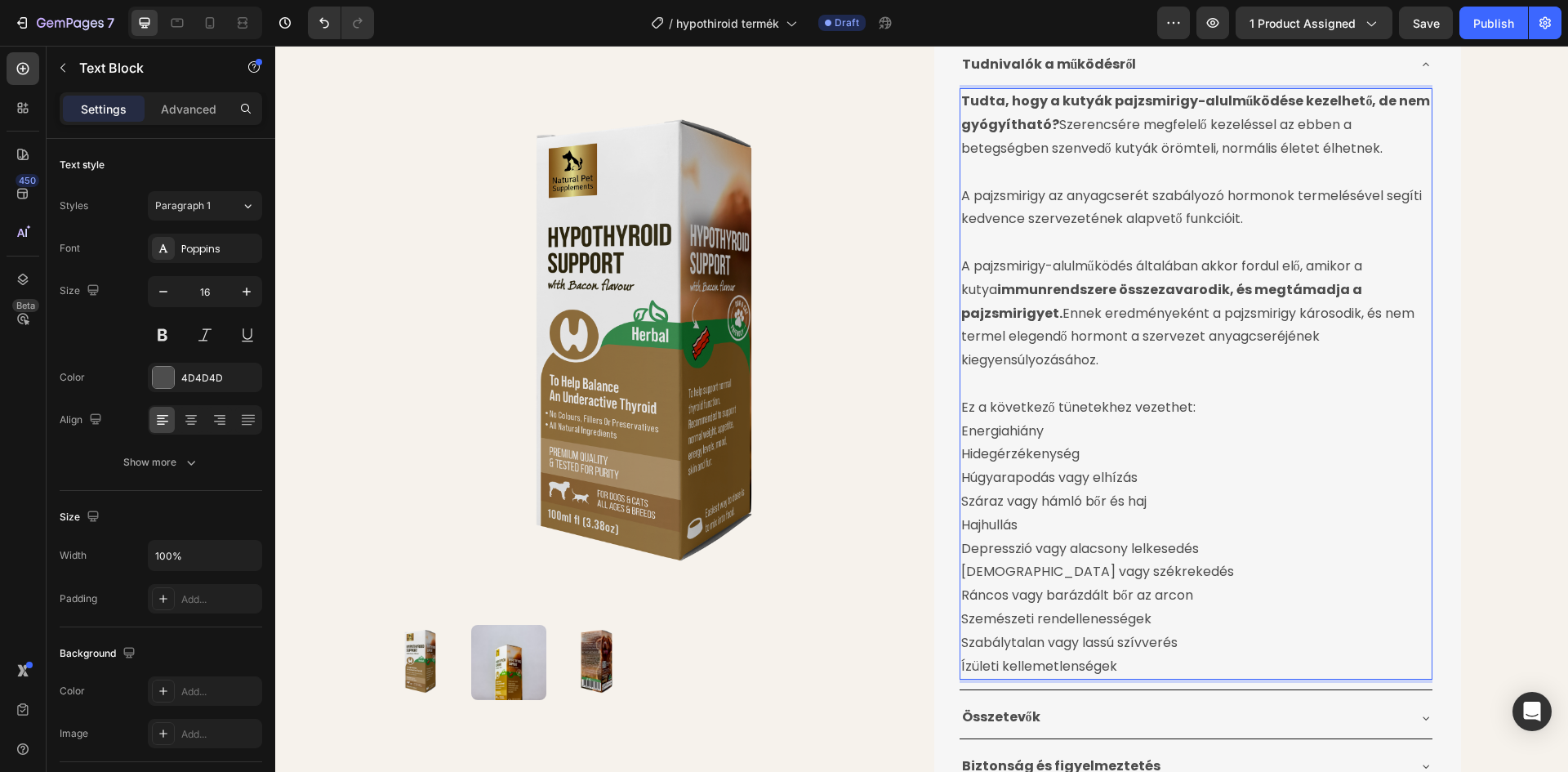
click at [961, 396] on p "Ez a következő tünetekhez vezethet:" at bounding box center [1195, 408] width 469 height 24
click at [964, 396] on p "Ez a következő tünetekhez vezethet:" at bounding box center [1195, 408] width 469 height 24
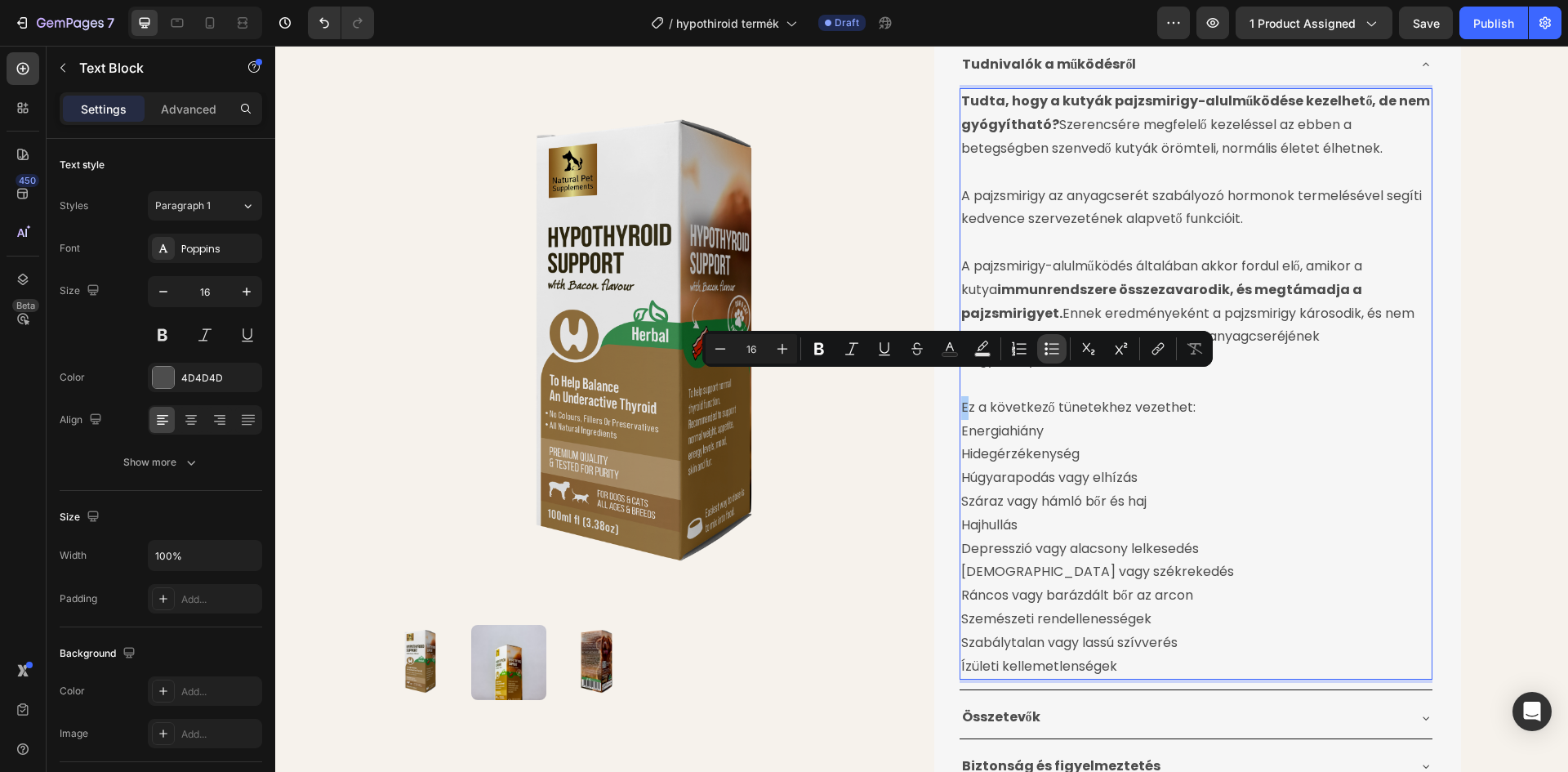
click at [1057, 347] on icon "Editor contextual toolbar" at bounding box center [1052, 349] width 17 height 17
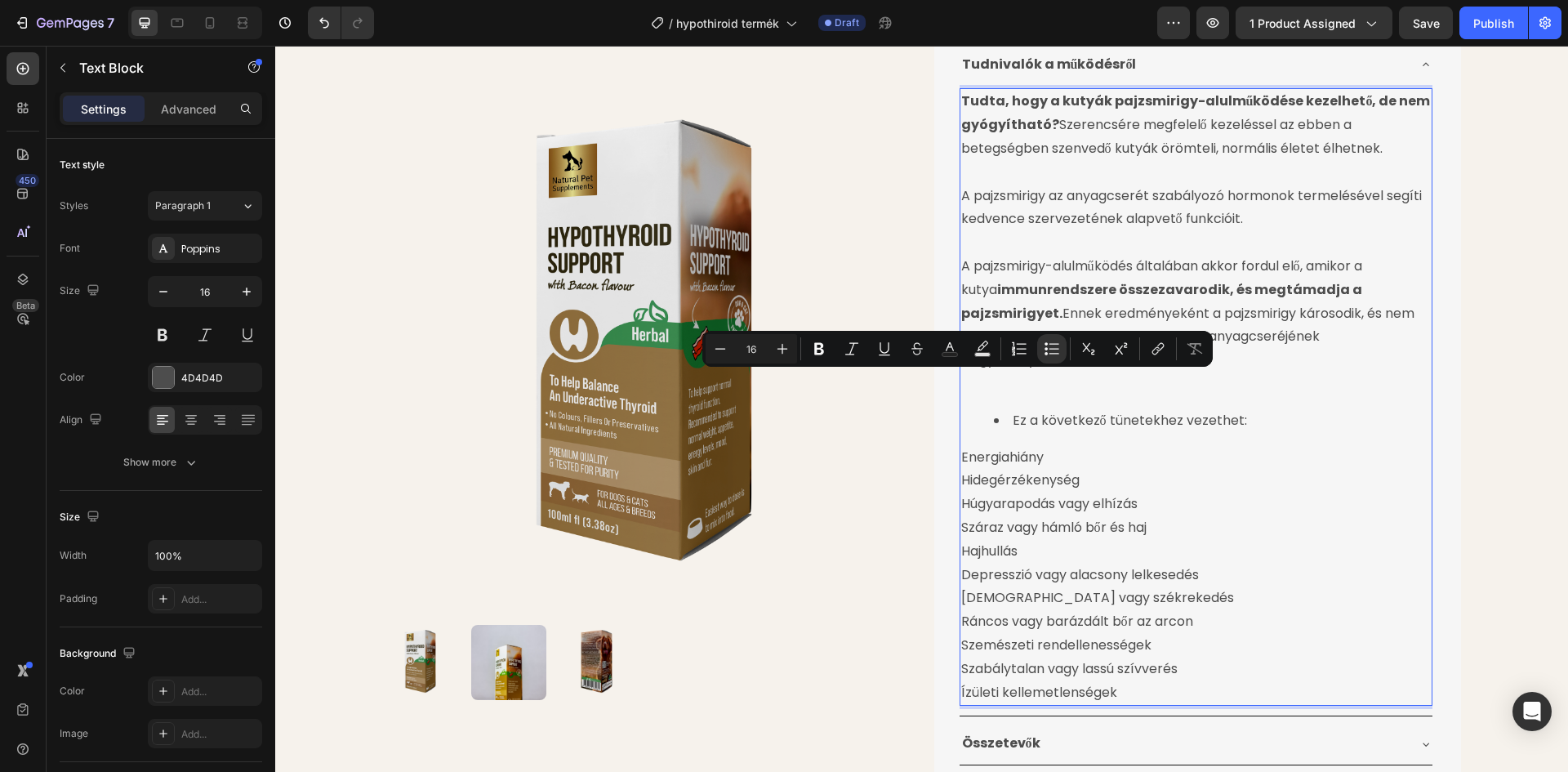
click at [1030, 409] on li "Ez a következő tünetekhez vezethet:" at bounding box center [1211, 421] width 437 height 24
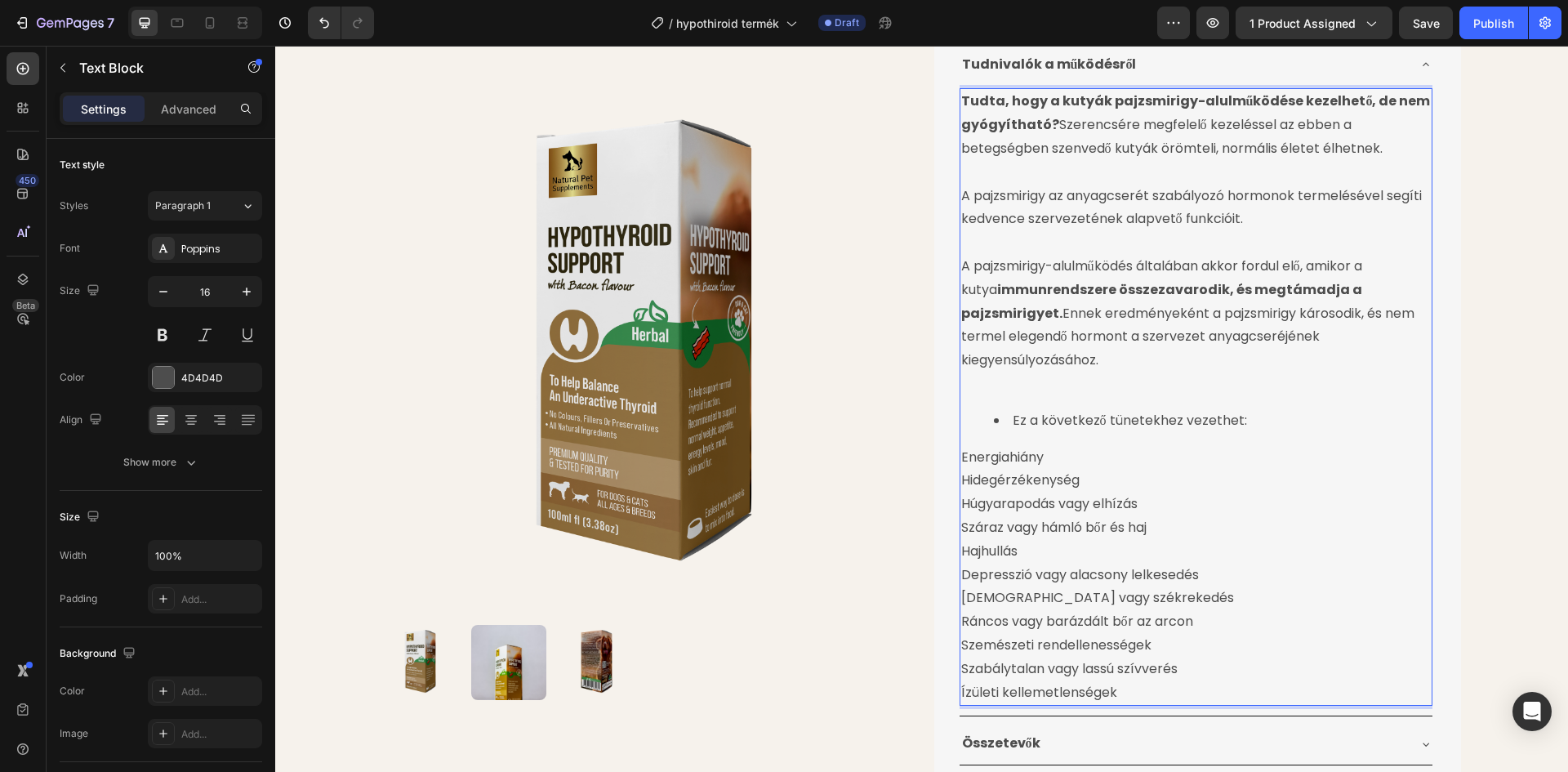
click at [961, 446] on p "Energiahiány Hidegérzékenység Húgyarapodás vagy elhízás Száraz vagy hámló bőr é…" at bounding box center [1195, 575] width 469 height 259
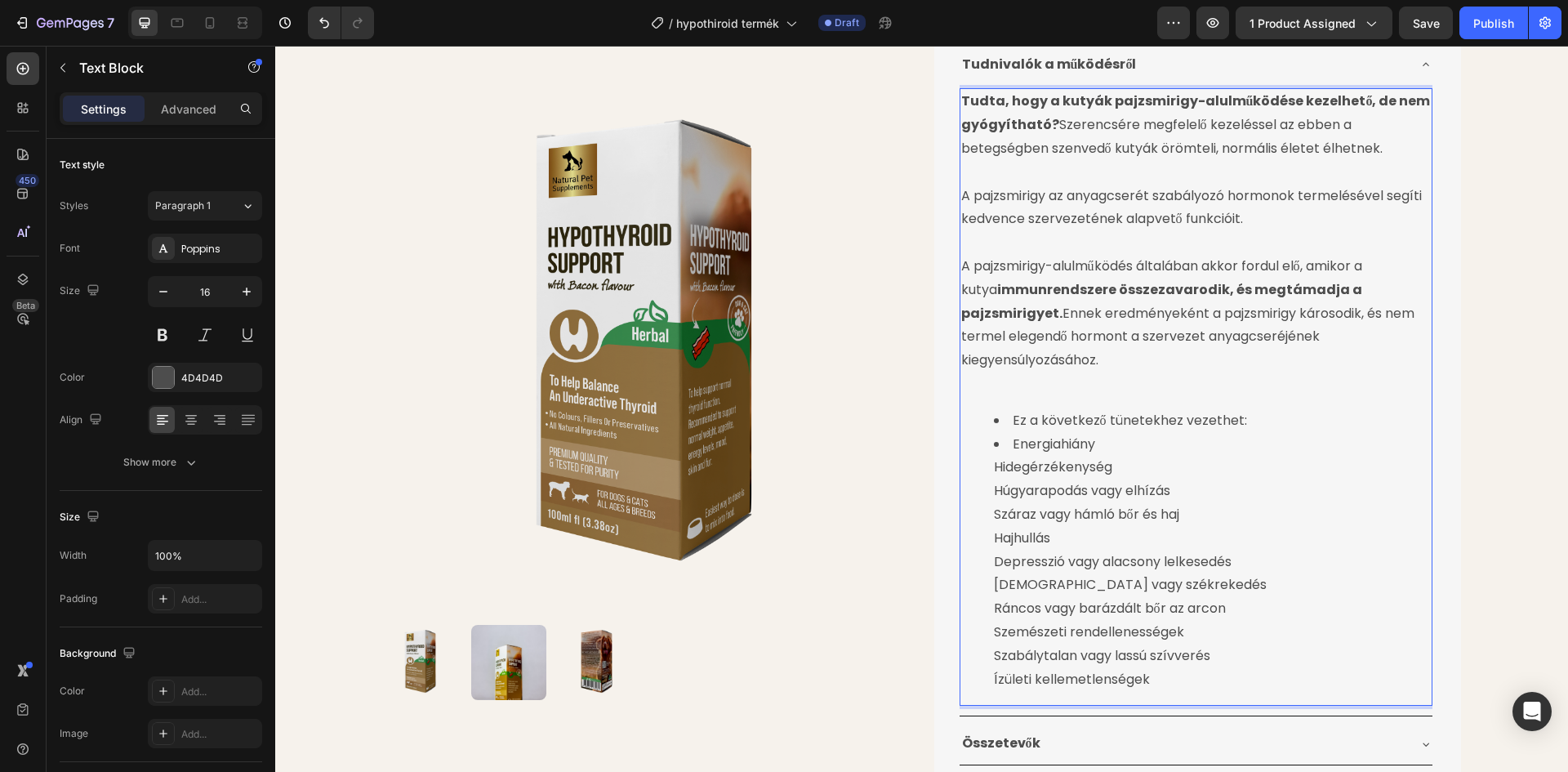
click at [984, 446] on ul "Ez a következő tünetekhez vezethet: Energiahiány Hidegérzékenység Húgyarapodás …" at bounding box center [1195, 550] width 469 height 283
click at [993, 469] on li "Hidegérzékenység Húgyarapodás vagy elhízás Száraz vagy hámló bőr és haj Hajhull…" at bounding box center [1211, 573] width 437 height 236
click at [1017, 479] on li "Húgyarapodás vagy elhízás Száraz vagy hámló bőr és haj Hajhullás Depresszió vag…" at bounding box center [1211, 585] width 437 height 212
click at [1047, 456] on li "Hidegérzékenység" at bounding box center [1211, 467] width 437 height 24
click at [1126, 479] on li "súlyúgyarapodás vagy elhízás Száraz vagy hámló bőr és haj Hajhullás Depresszió …" at bounding box center [1211, 585] width 437 height 212
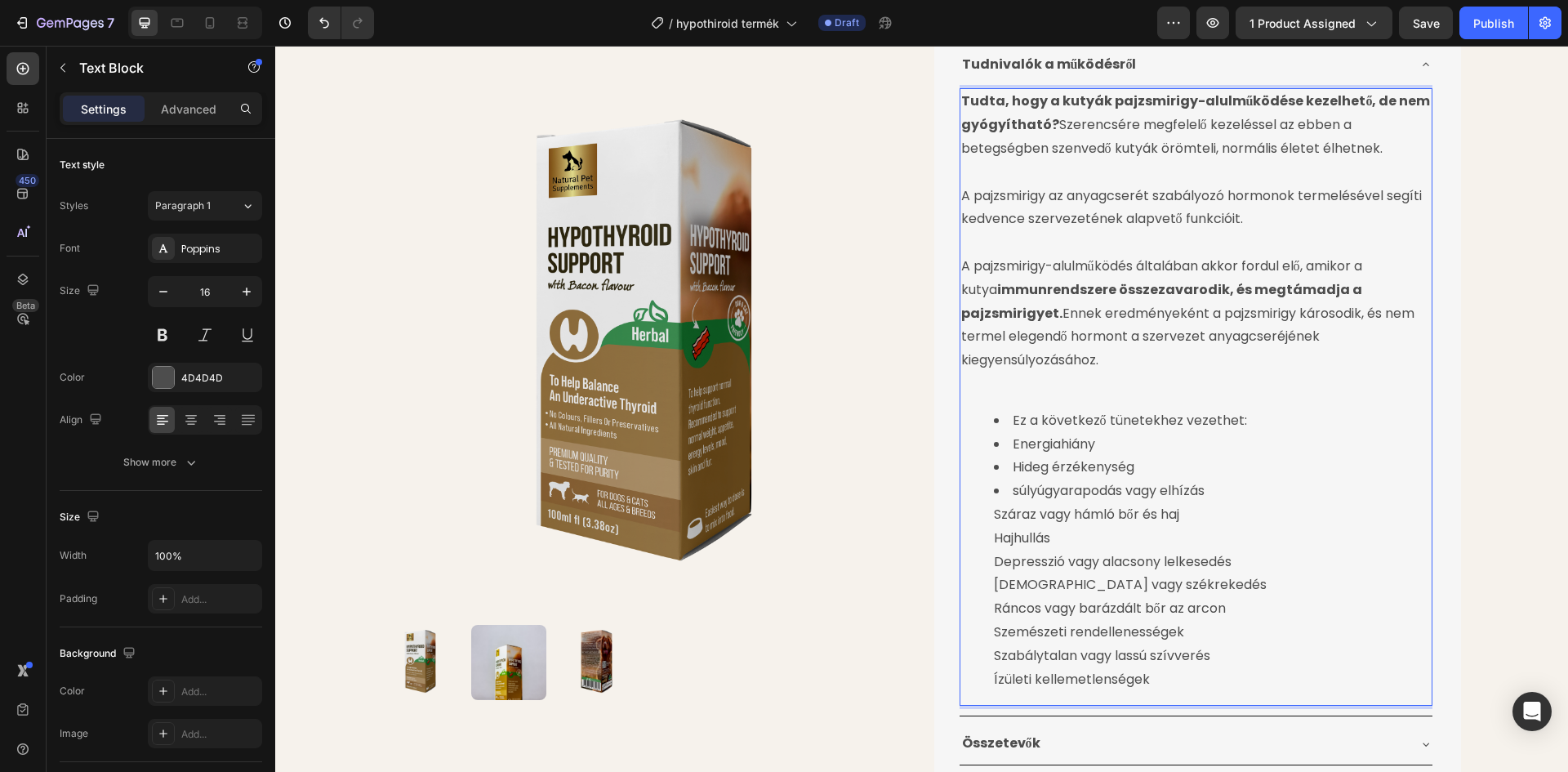
click at [1051, 456] on li "Hideg érzékenység" at bounding box center [1211, 467] width 437 height 24
click at [993, 492] on li "súlyúgyarapodás vagy elhízás Száraz vagy hámló bőr és haj Hajhullás Depresszió …" at bounding box center [1211, 585] width 437 height 212
click at [1195, 503] on li "Száraz vagy hámló bőr és haj Hajhullás Depresszió vagy alacsony lelkesedés Hasm…" at bounding box center [1211, 597] width 437 height 188
click at [1200, 503] on li "Száraz vagy hámló bőr és haj Hajhullás Depresszió vagy alacsony lelkesedés Hasm…" at bounding box center [1211, 597] width 437 height 188
click at [987, 516] on ul "Ez a következő tünetekhez vezethet: Energiahiány Hidegérzékenység súlyúgyarapod…" at bounding box center [1195, 550] width 469 height 283
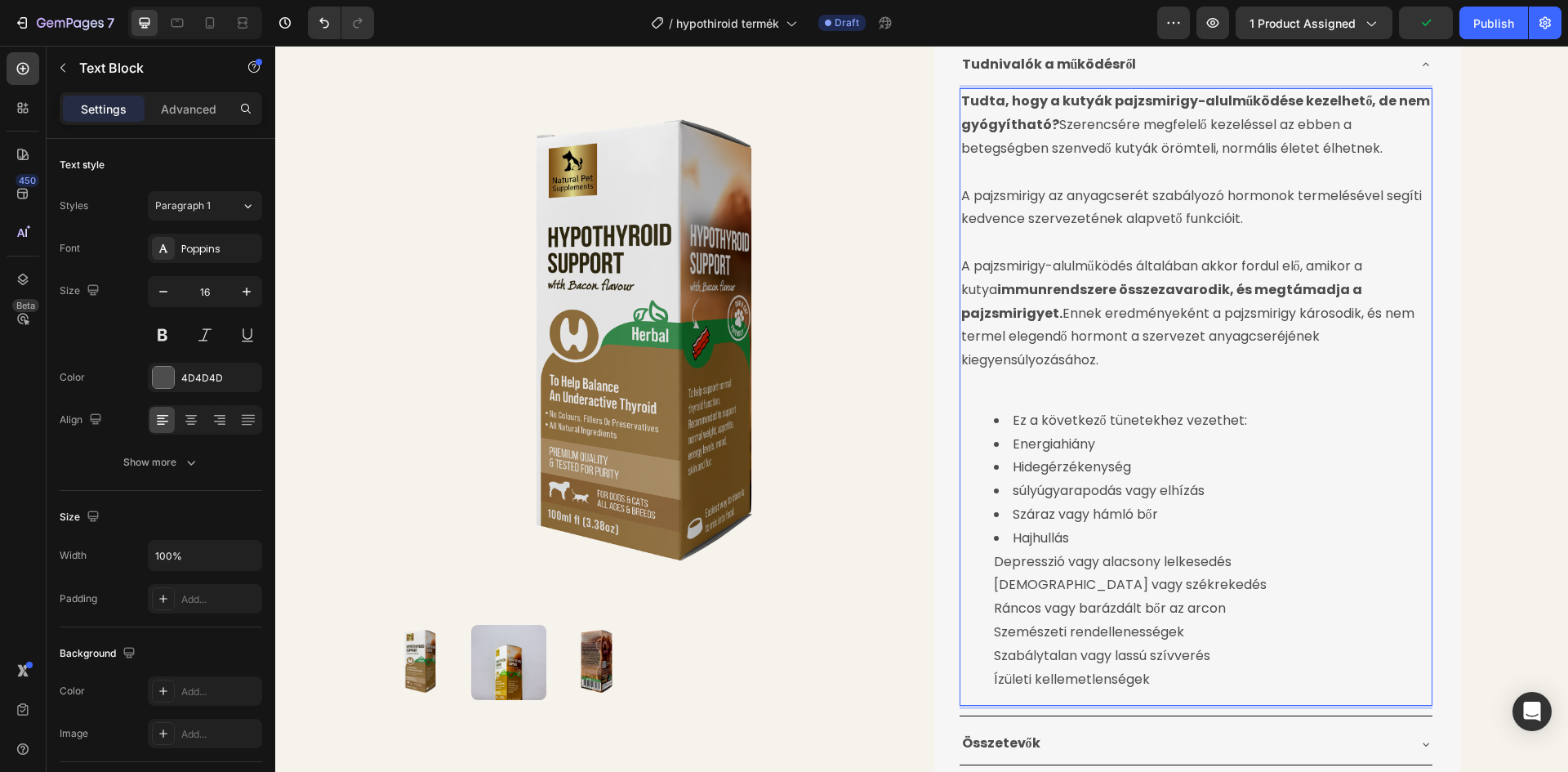
click at [1029, 526] on li "Hajhullás Depresszió vagy alacsony lelkesedés Hasmenés vagy székrekedés Ráncos …" at bounding box center [1211, 608] width 437 height 165
click at [993, 539] on li "szőrhullás Depresszió vagy alacsony lelkesedés Hasmenés vagy székrekedés Ráncos…" at bounding box center [1211, 608] width 437 height 165
click at [993, 564] on li "Depresszió vagy alacsony lelkesedés Hasmenés vagy székrekedés Ráncos vagy baráz…" at bounding box center [1211, 620] width 437 height 141
click at [993, 585] on li "Hasmenés vagy székrekedés Ráncos vagy barázdált bőr az arcon Szemészeti rendell…" at bounding box center [1211, 632] width 437 height 117
click at [993, 611] on li "Ráncos vagy barázdált bőr az arcon Szemészeti rendellenességek Szabálytalan vag…" at bounding box center [1211, 644] width 437 height 94
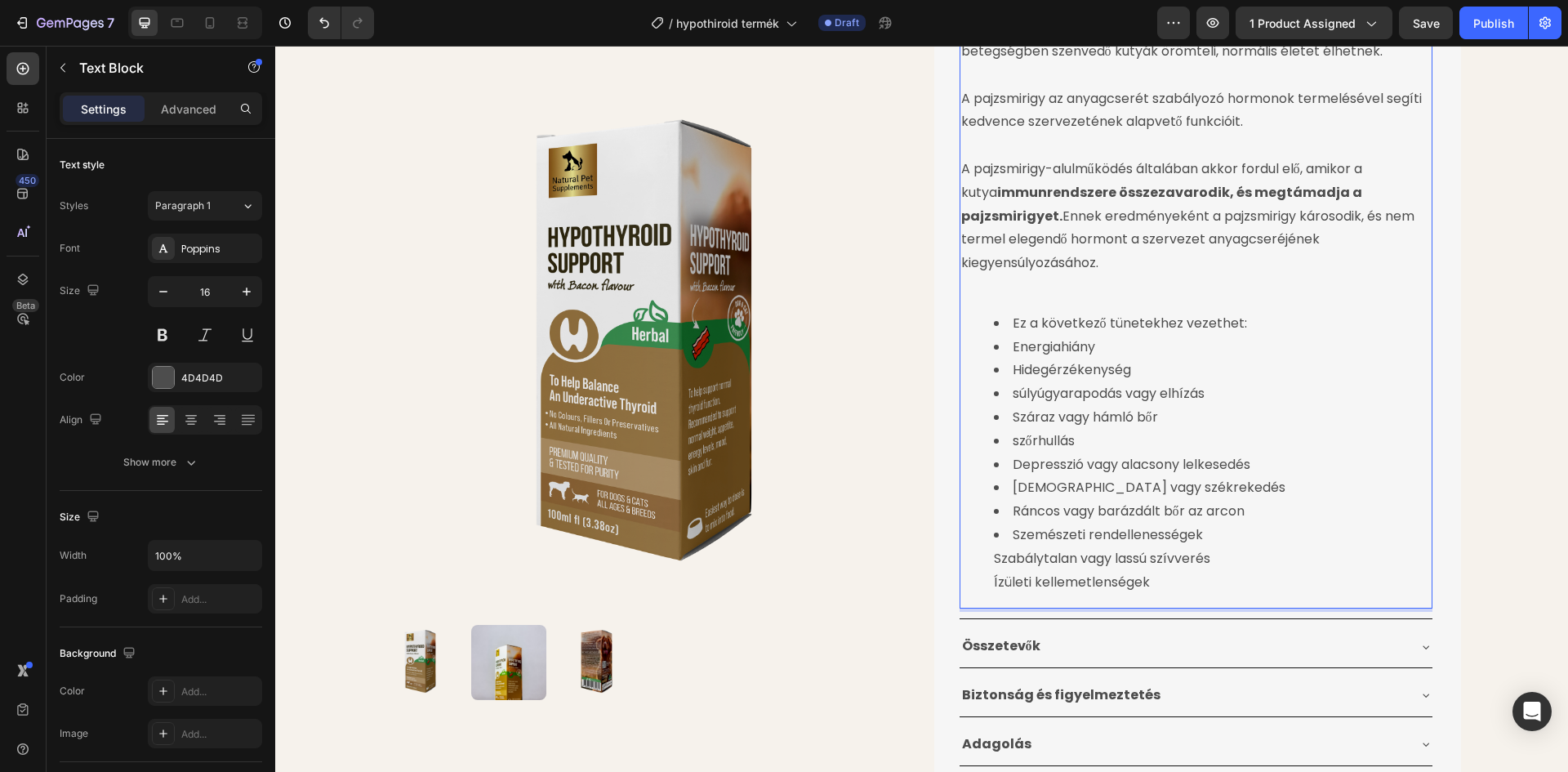
scroll to position [654, 0]
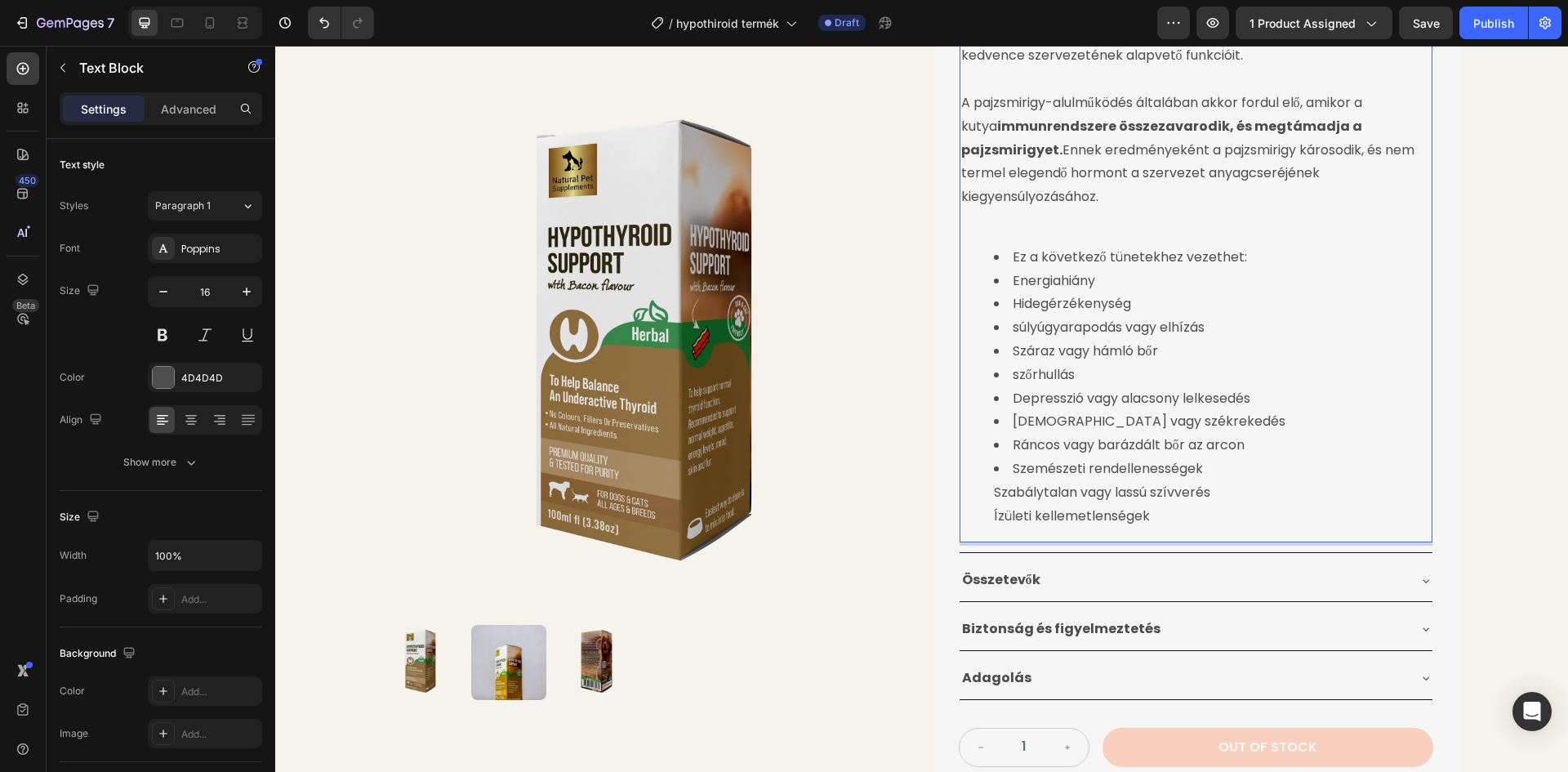
click at [993, 469] on li "Szemészeti rendellenességek Szabálytalan vagy lassú szívverés Ízületi kellemetl…" at bounding box center [1211, 492] width 437 height 70
click at [987, 495] on ul "Ez a következő tünetekhez vezethet: Energiahiány Hidegérzékenység súlyúgyarapod…" at bounding box center [1195, 386] width 469 height 283
click at [1176, 505] on li "Ízületi kellemetlenségek" at bounding box center [1211, 517] width 437 height 24
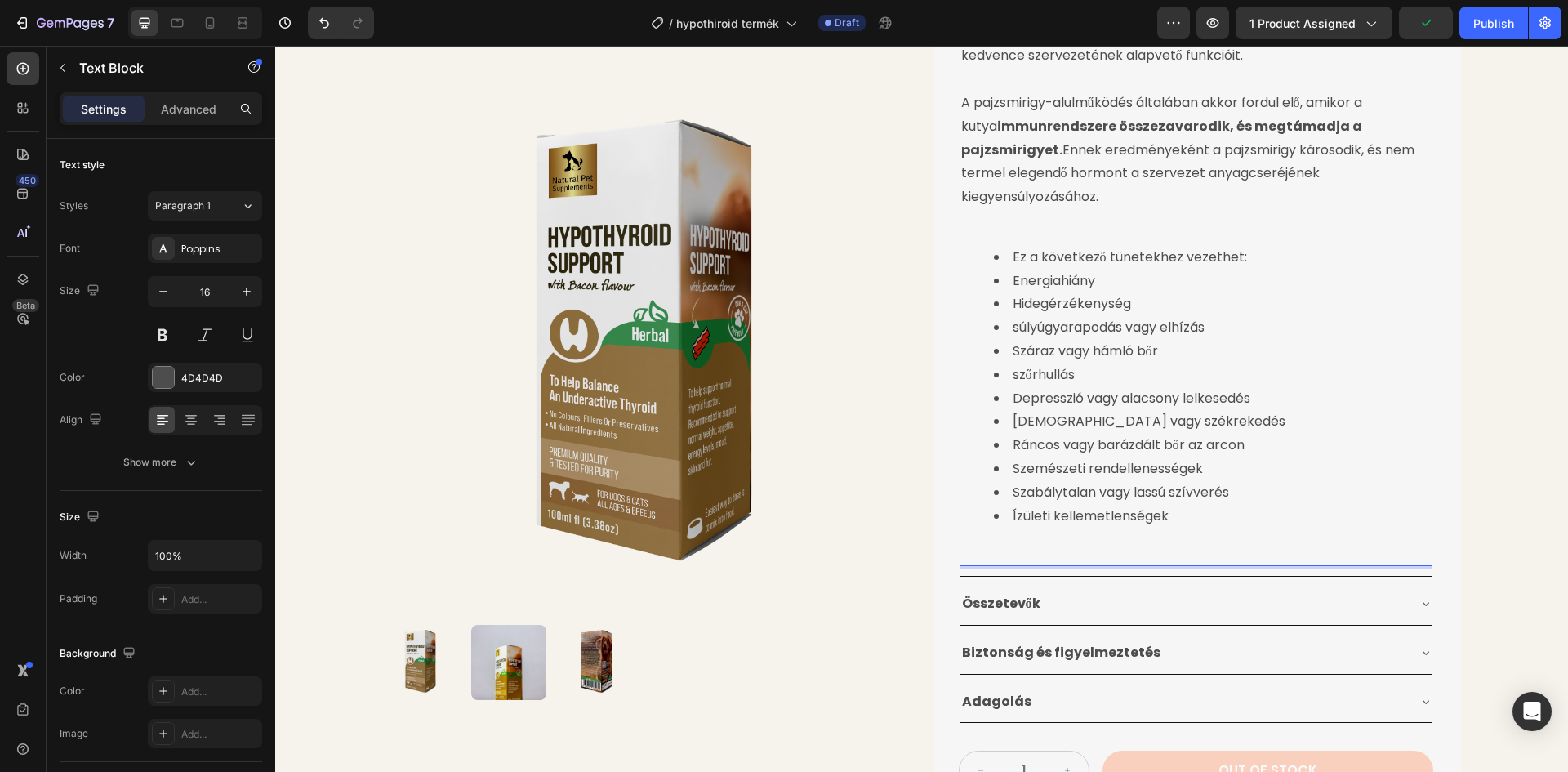
click at [984, 541] on p "Rich Text Editor. Editing area: main" at bounding box center [1195, 553] width 469 height 24
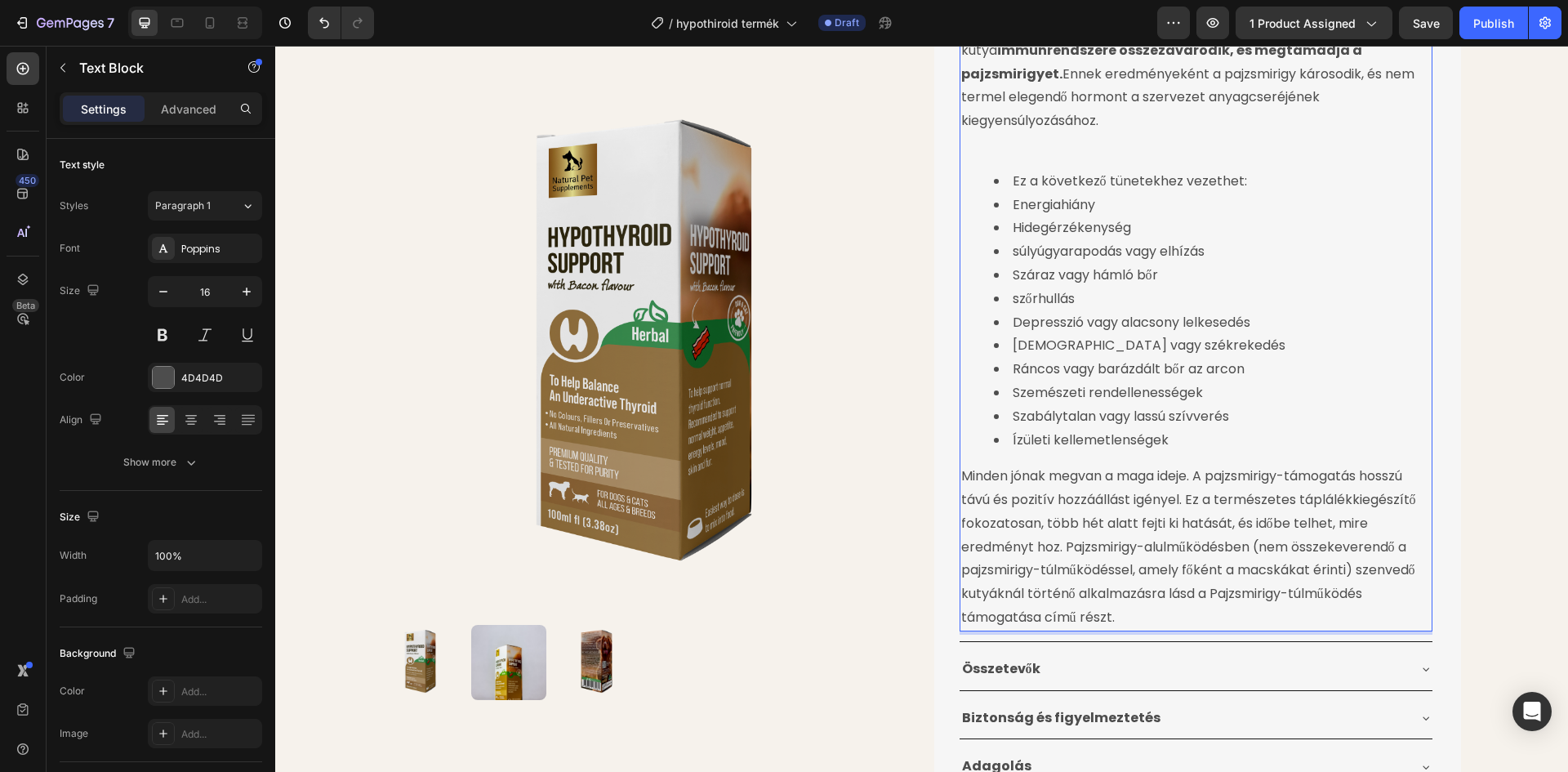
scroll to position [736, 0]
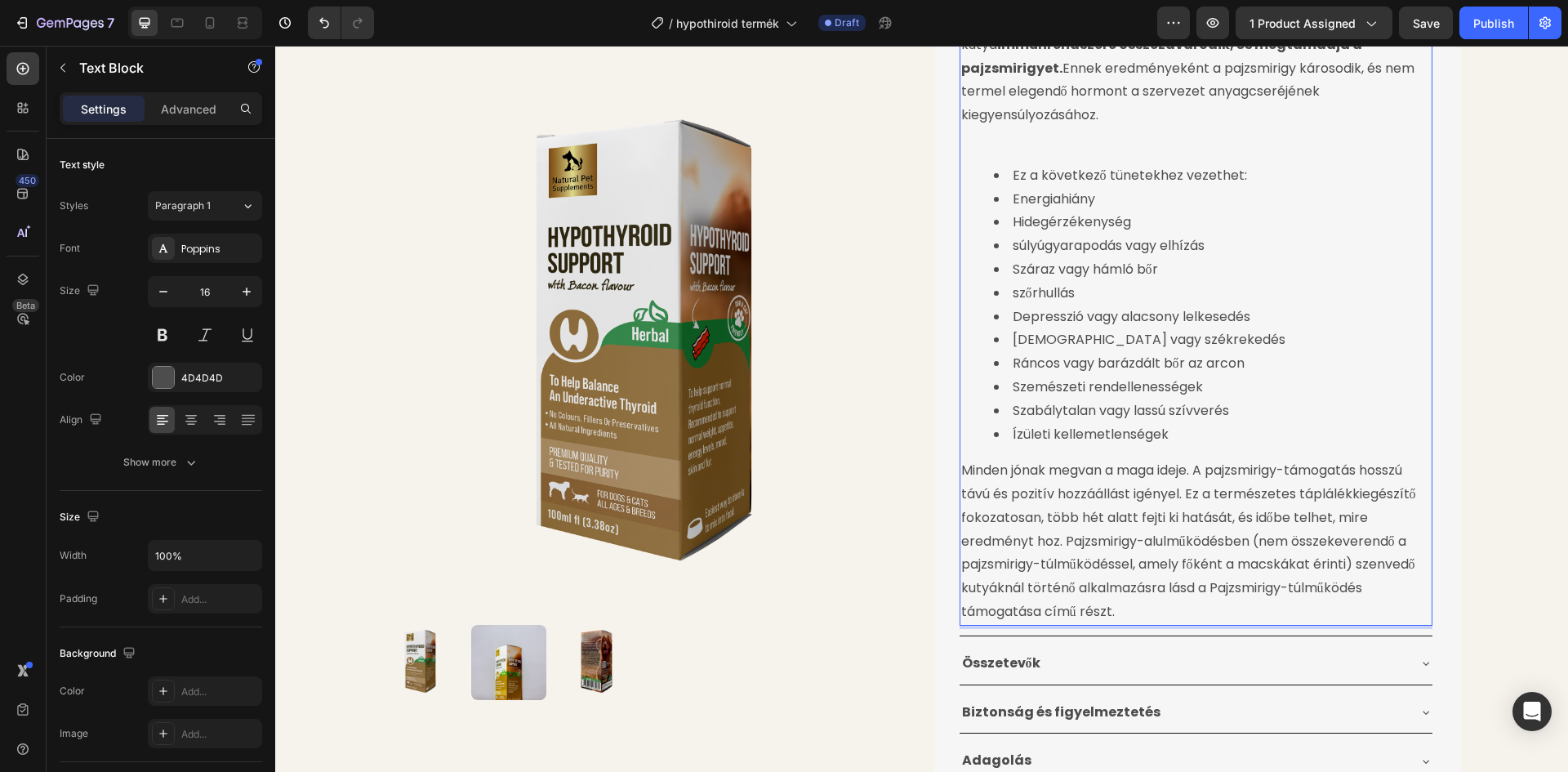
click at [961, 459] on p "Minden jónak megvan a maga ideje. A pajzsmirigy-támogatás hosszú távú és pozití…" at bounding box center [1195, 541] width 469 height 165
drag, startPoint x: 1195, startPoint y: 447, endPoint x: 960, endPoint y: 448, distance: 235.0
click at [961, 459] on p "Minden jónak megvan a maga ideje. A pajzsmirigy-támogatás hosszú távú és pozití…" at bounding box center [1195, 541] width 469 height 165
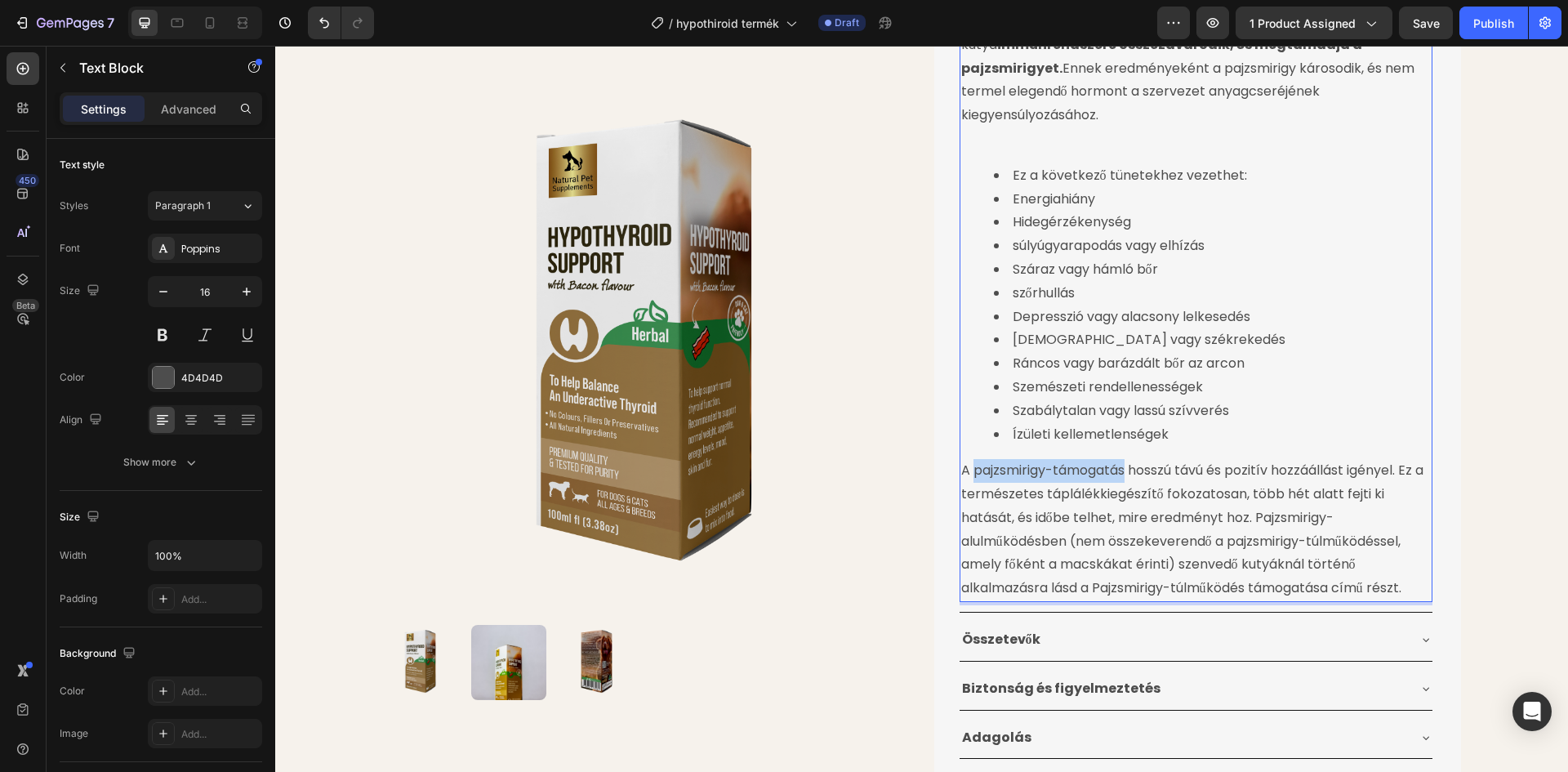
drag, startPoint x: 985, startPoint y: 447, endPoint x: 1122, endPoint y: 446, distance: 137.0
click at [1122, 459] on p "A pajzsmirigy-támogatás hosszú távú és pozitív hozzáállást igényel. Ez a termés…" at bounding box center [1195, 529] width 469 height 141
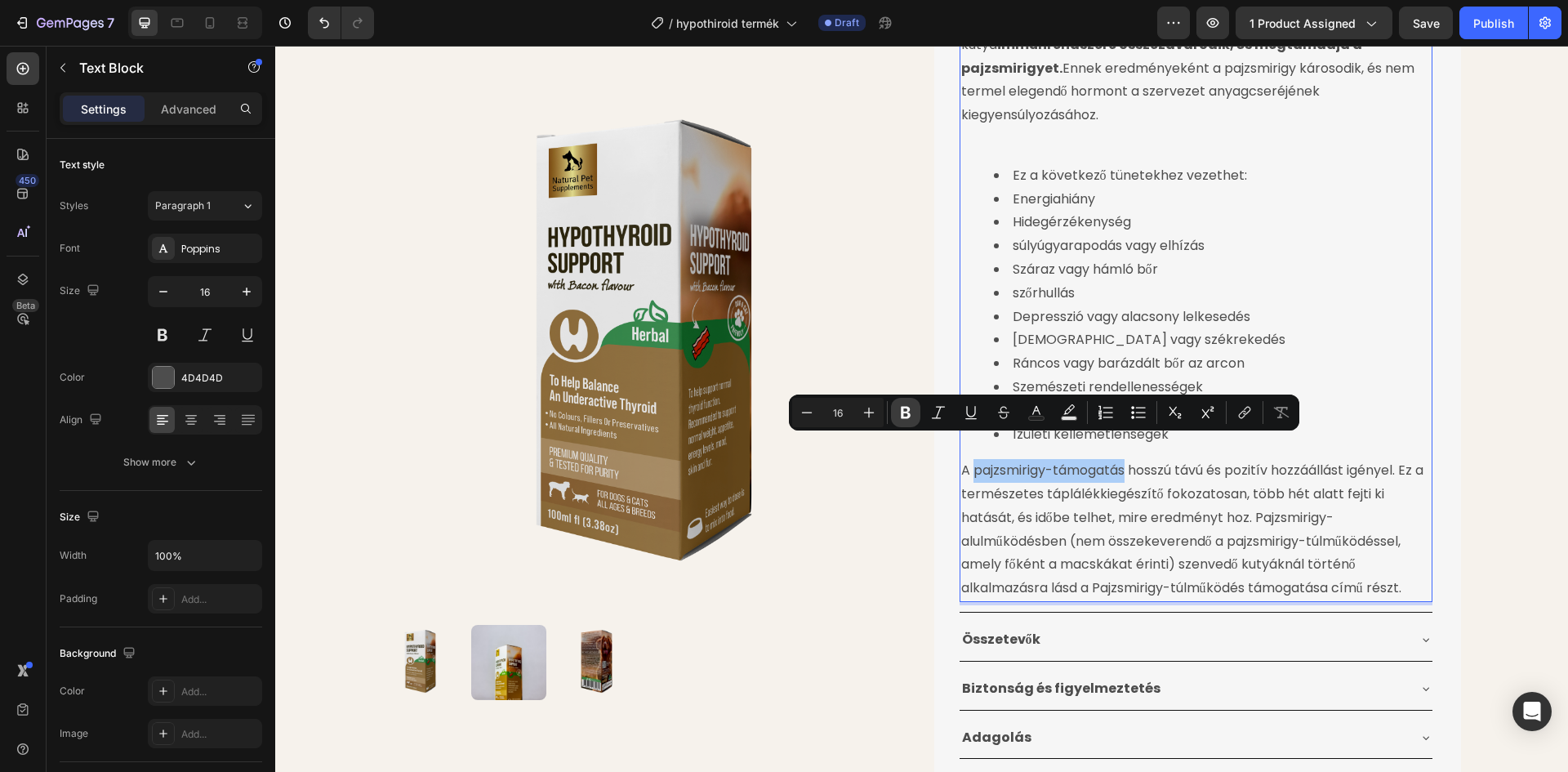
click at [903, 412] on icon "Editor contextual toolbar" at bounding box center [906, 413] width 10 height 12
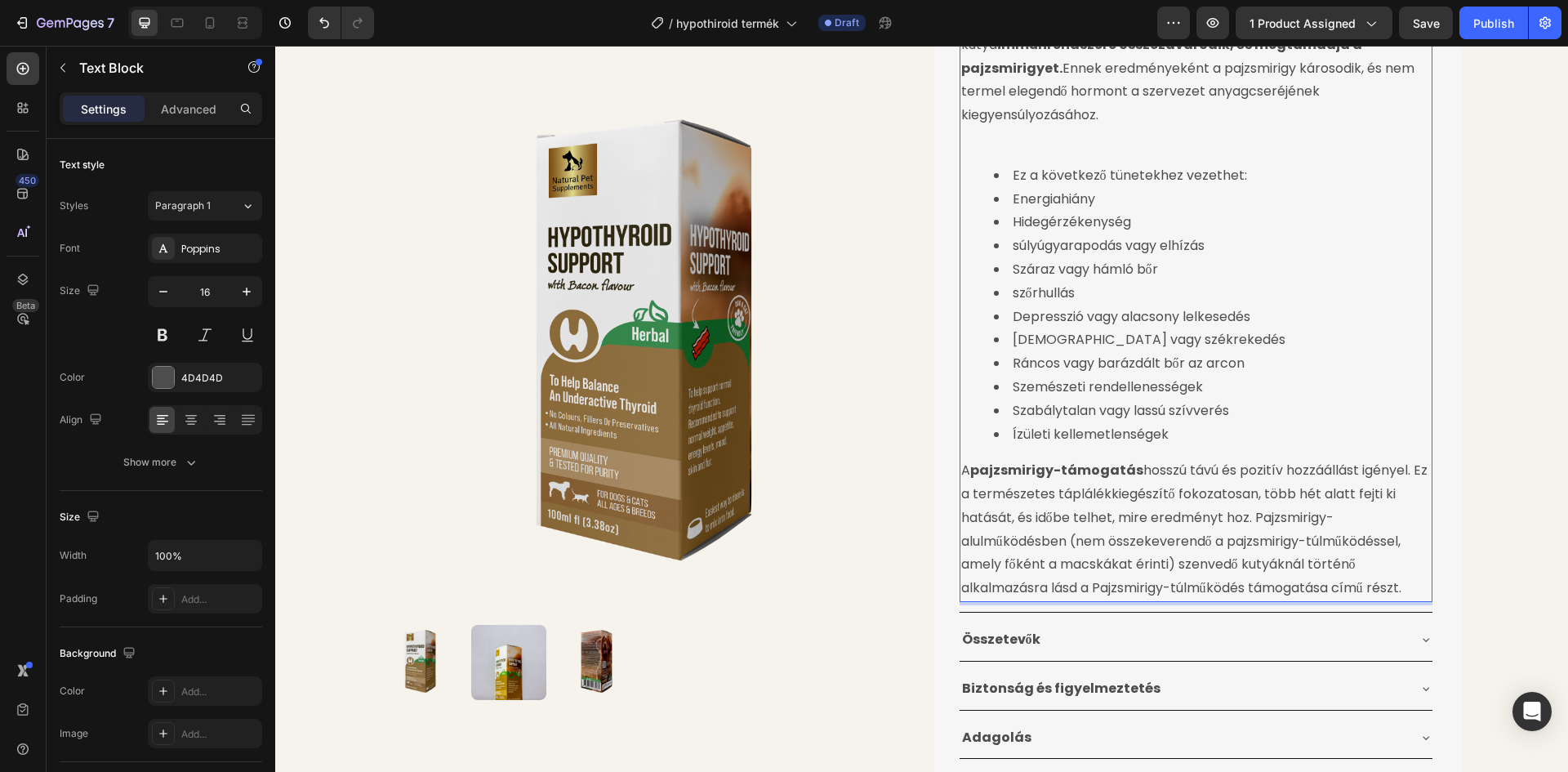
drag, startPoint x: 1414, startPoint y: 565, endPoint x: 1042, endPoint y: 565, distance: 372.0
click at [1042, 565] on p "A pajzsmirigy-támogatás hosszú távú és pozitív hozzáállást igényel. Ez a termés…" at bounding box center [1195, 529] width 469 height 141
click at [1042, 569] on p "A pajzsmirigy-támogatás hosszú távú és pozitív hozzáállást igényel. Ez a termés…" at bounding box center [1195, 529] width 469 height 141
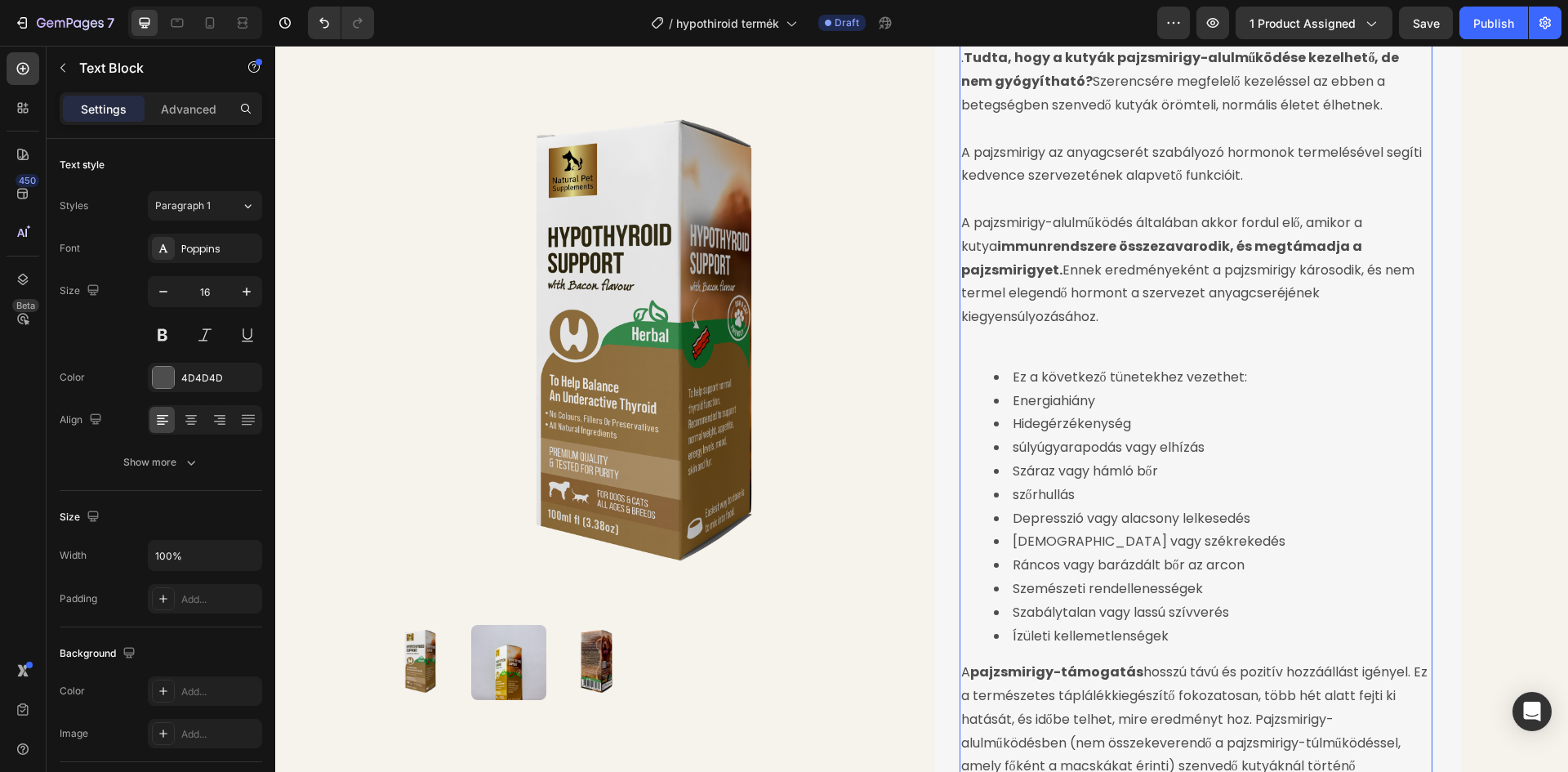
scroll to position [408, 0]
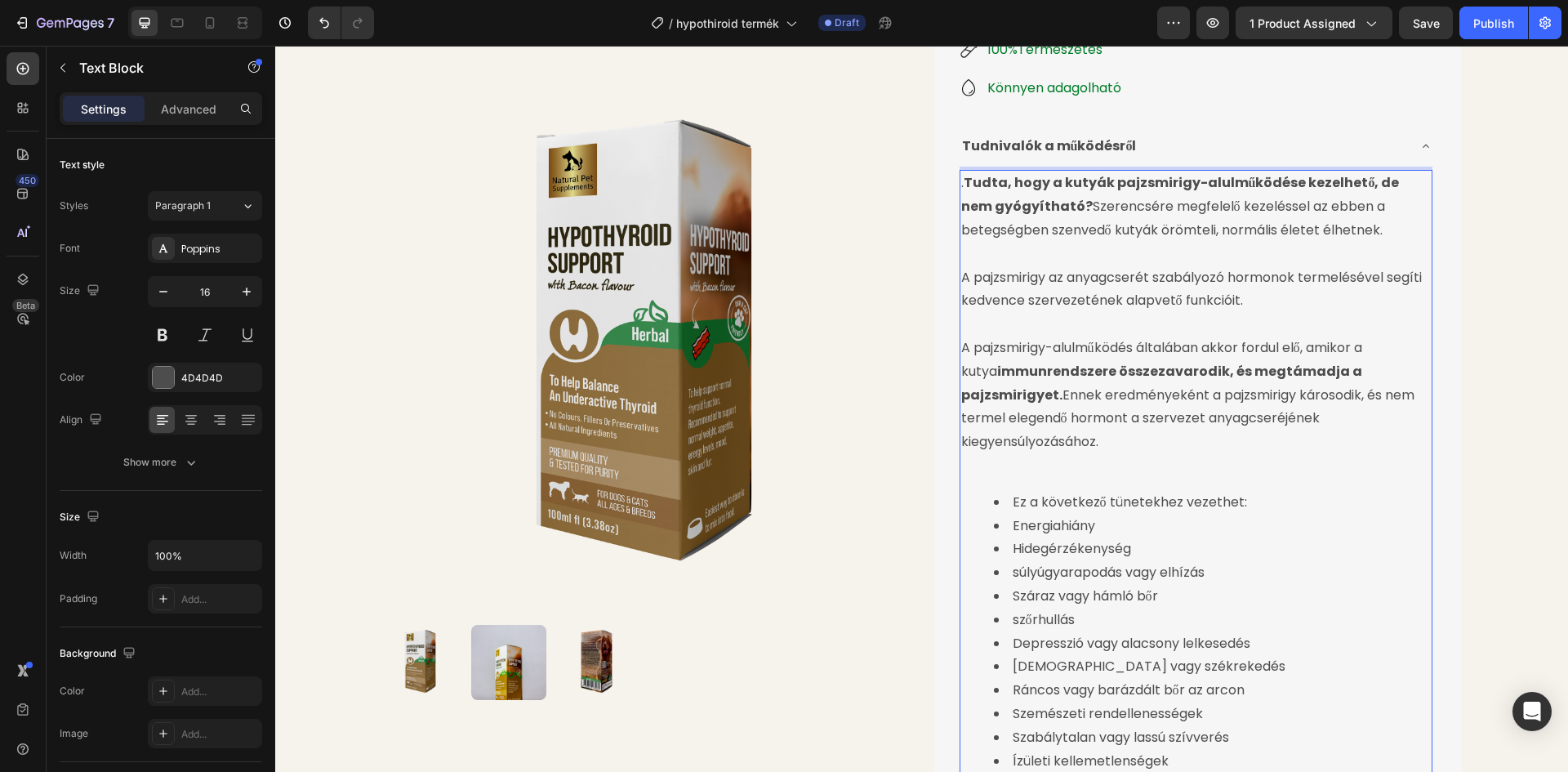
click at [961, 183] on strong "Tudta, hogy a kutyák pajzsmirigy-alulműködése kezelhető, de nem gyógyítható?" at bounding box center [1180, 194] width 439 height 42
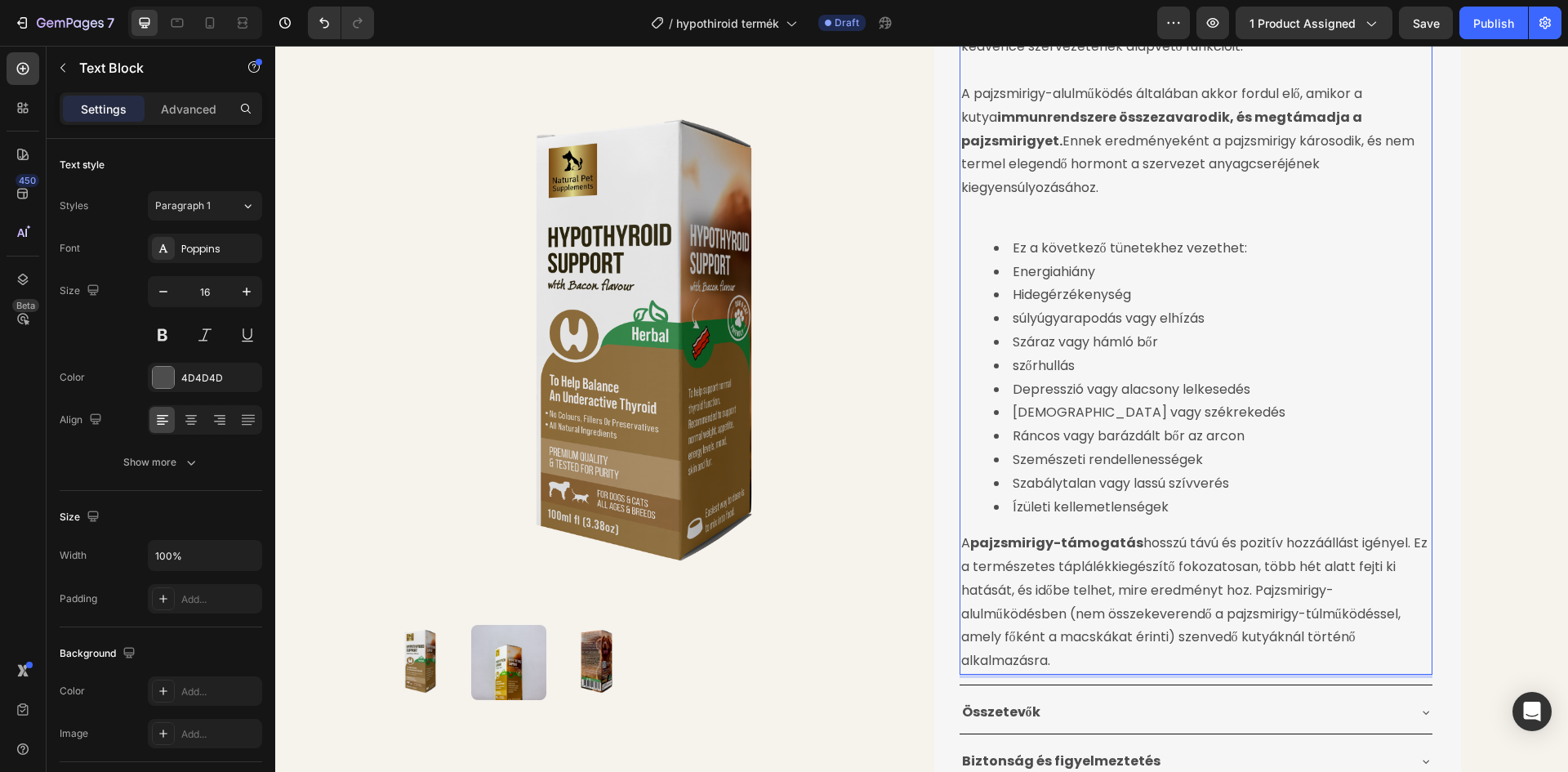
scroll to position [898, 0]
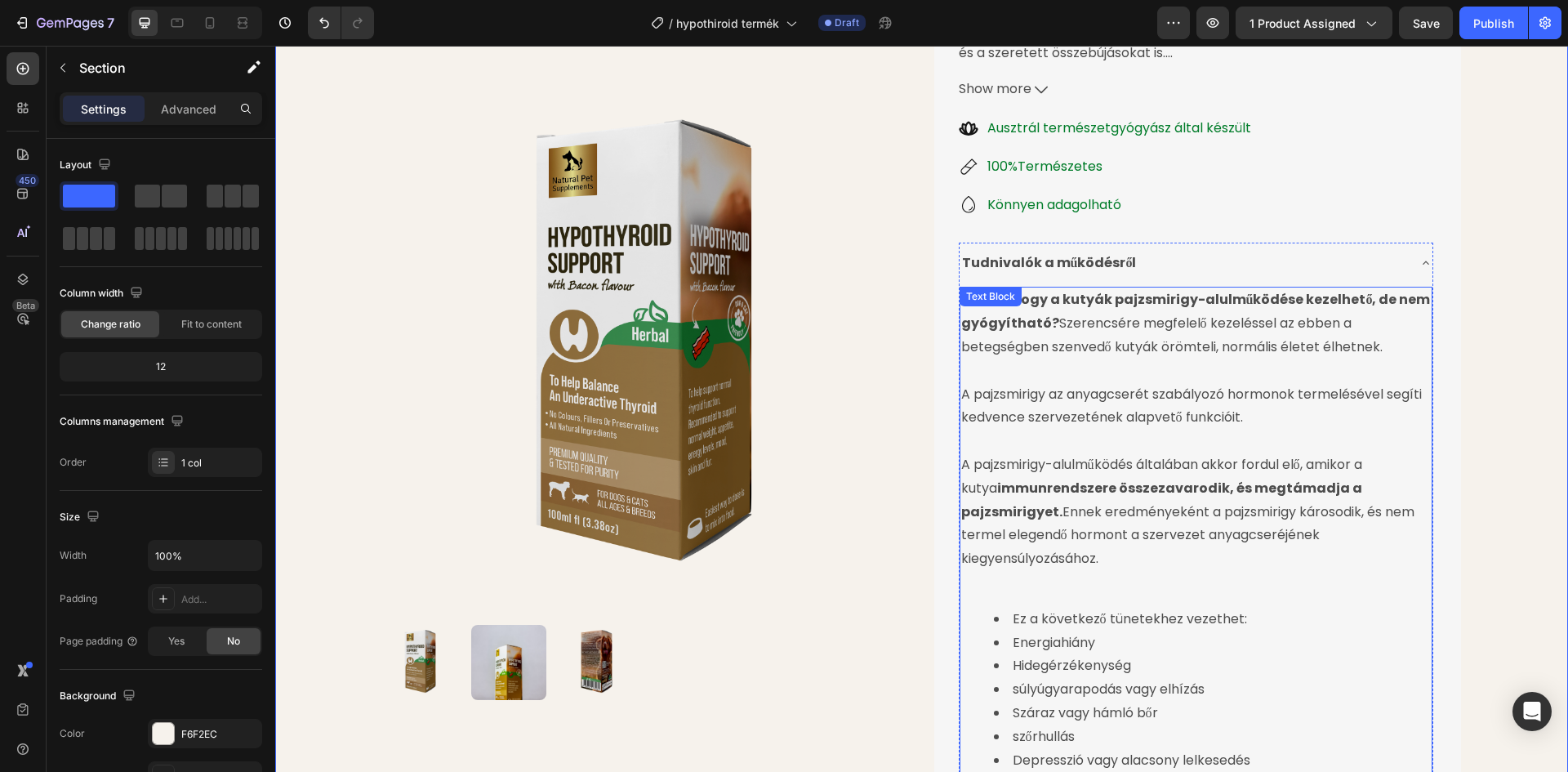
scroll to position [246, 0]
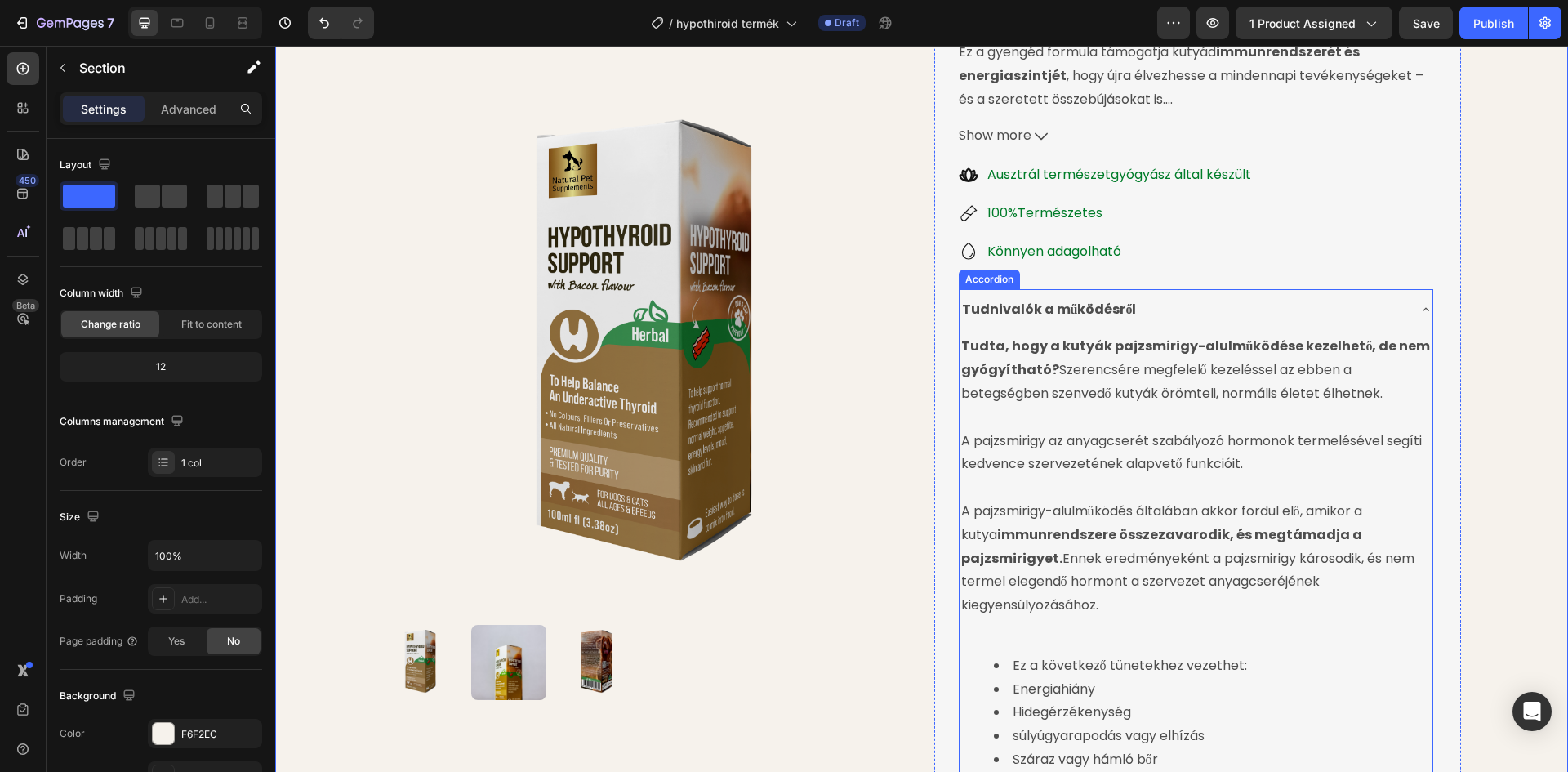
click at [1327, 311] on div "Tudnivalók a működésről" at bounding box center [1183, 310] width 446 height 29
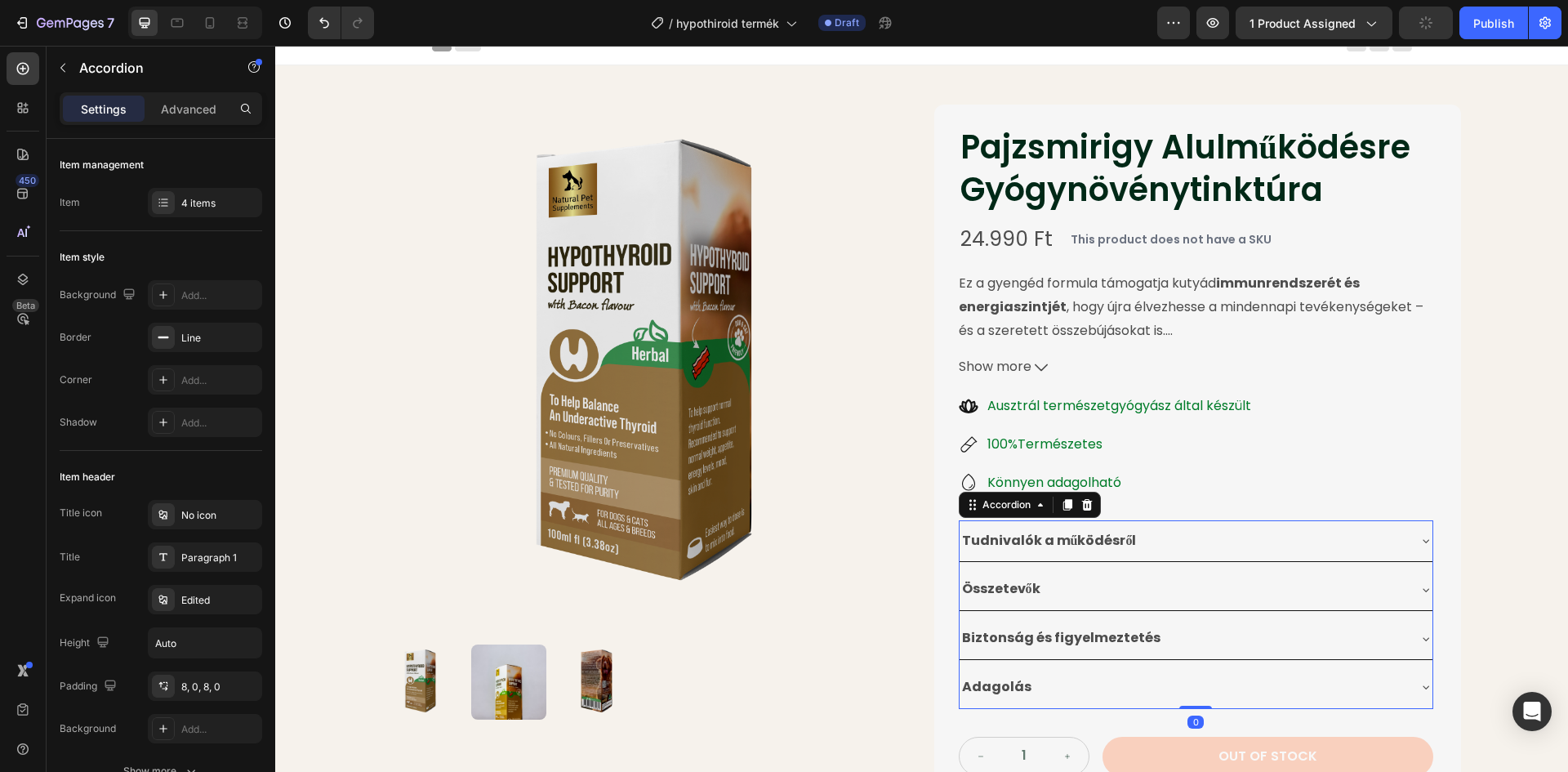
scroll to position [0, 0]
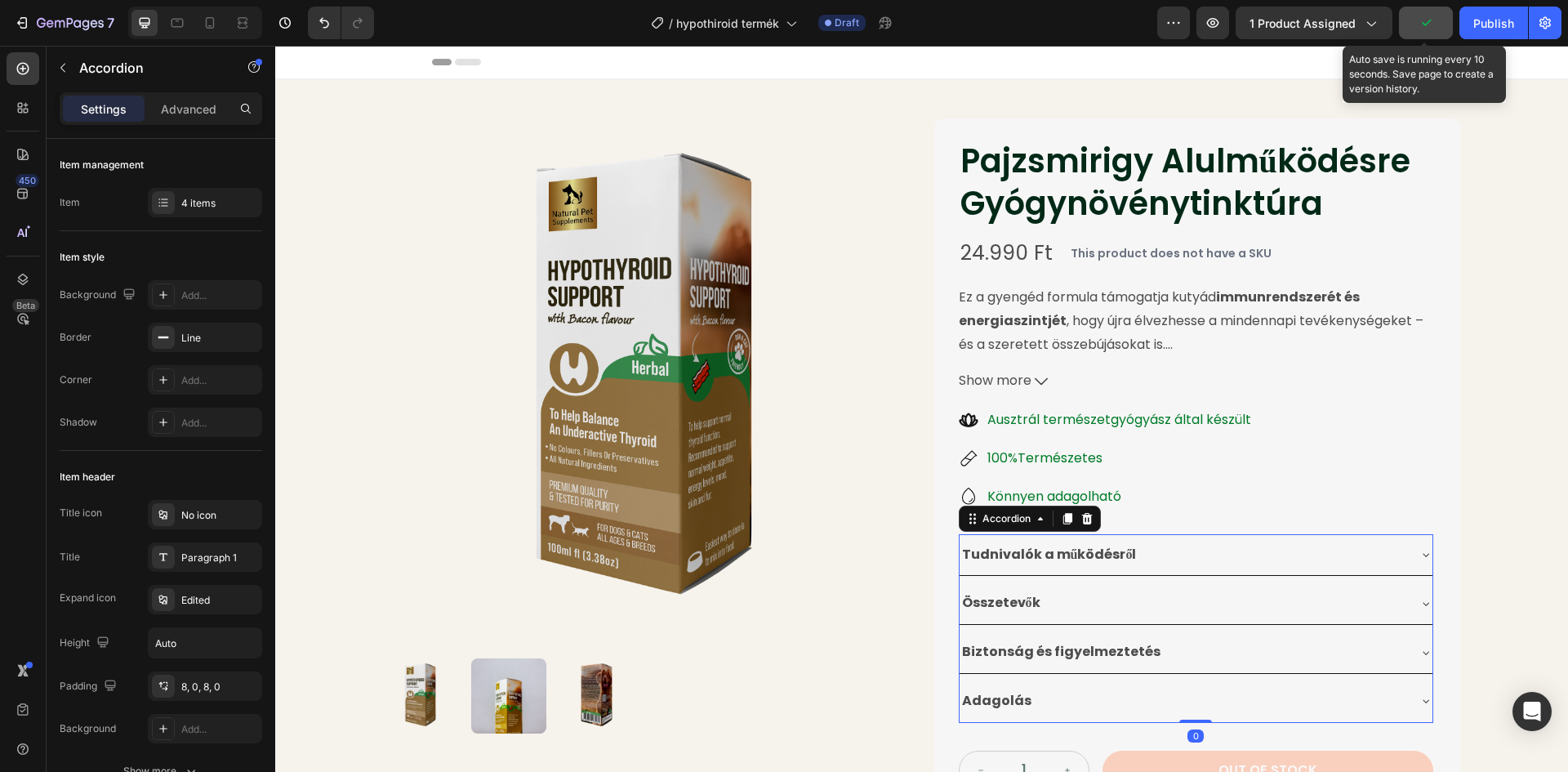
click at [1431, 27] on icon "button" at bounding box center [1425, 23] width 17 height 17
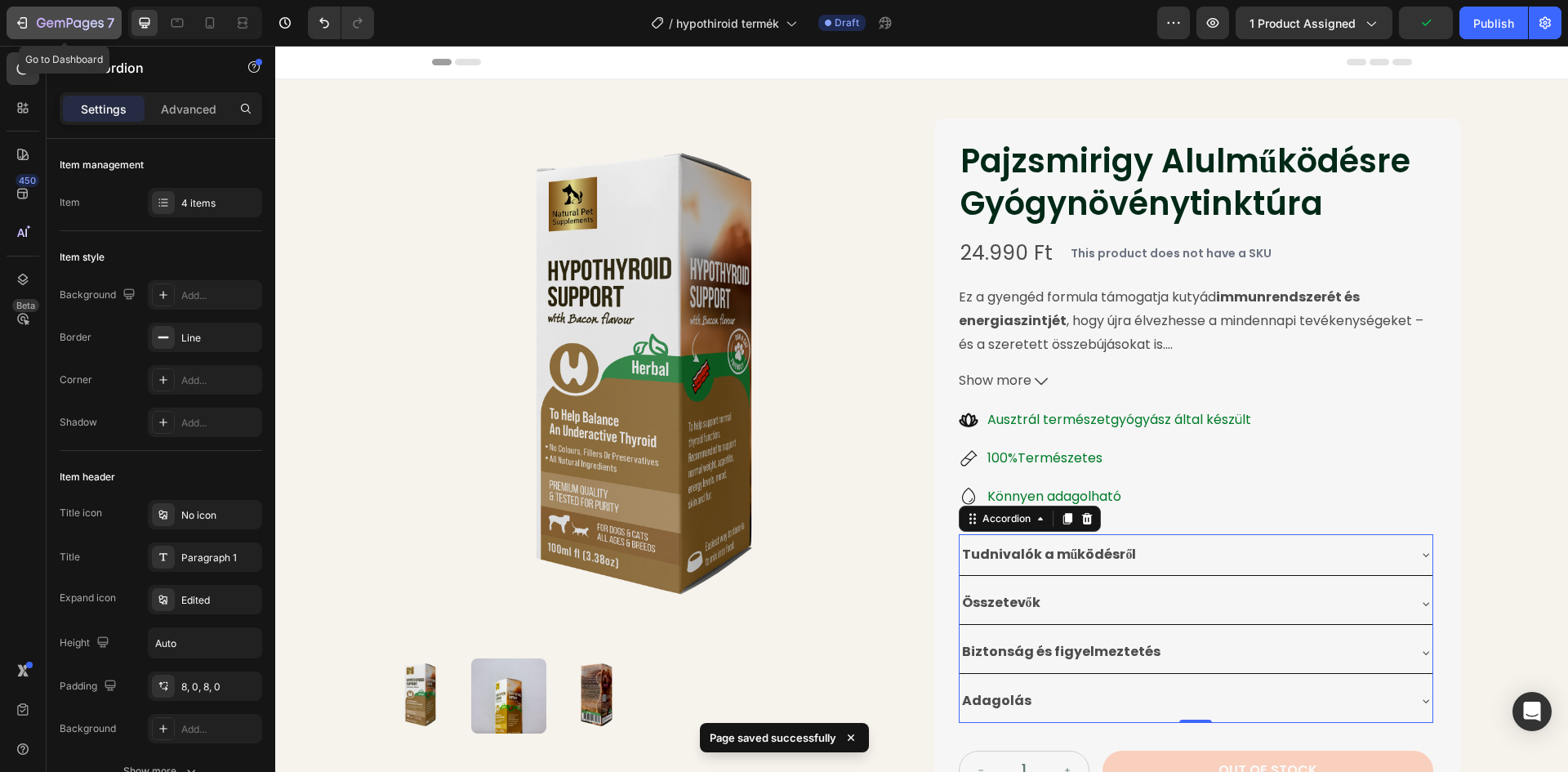
click at [39, 23] on icon "button" at bounding box center [70, 24] width 67 height 14
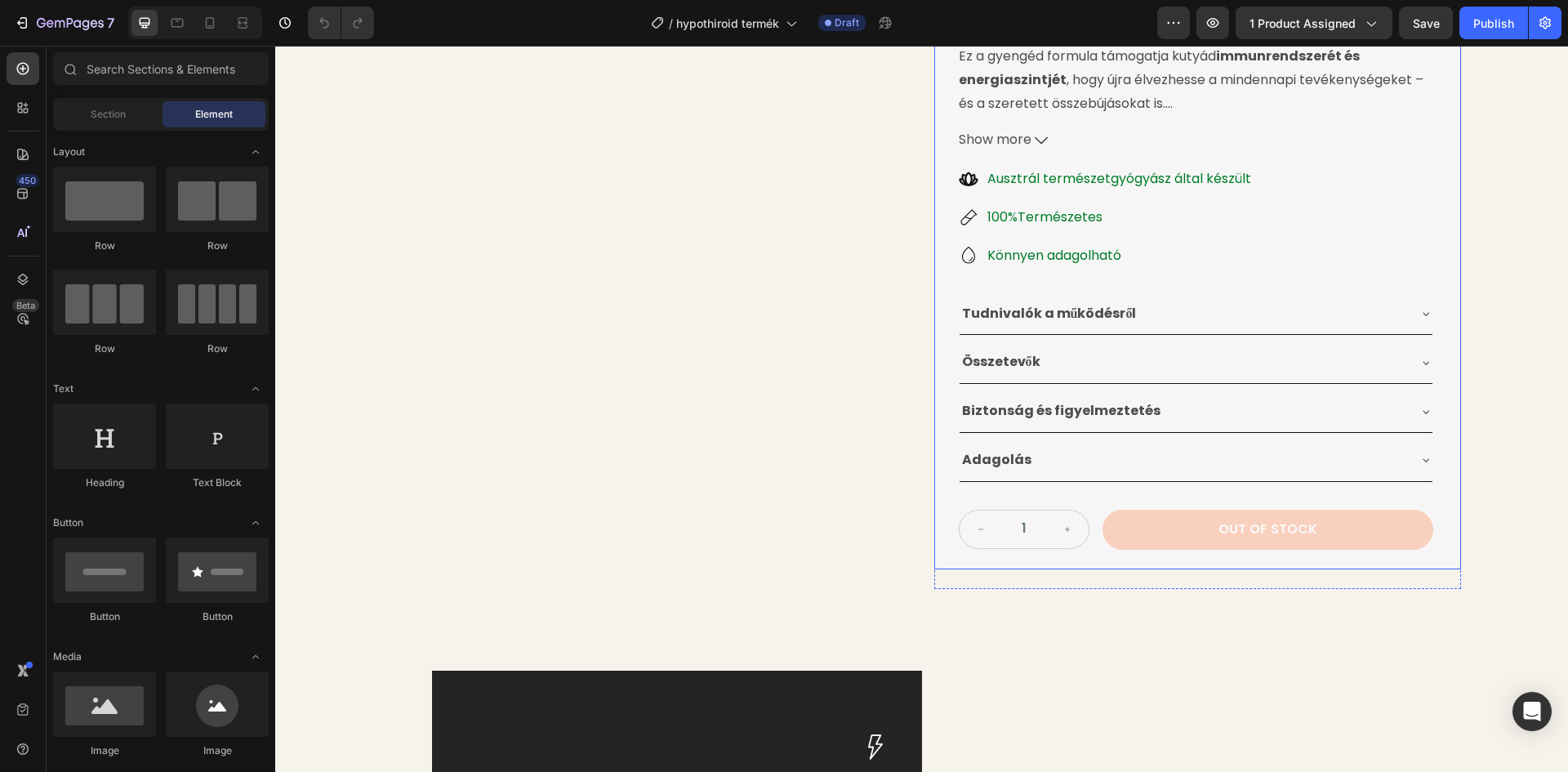
scroll to position [246, 0]
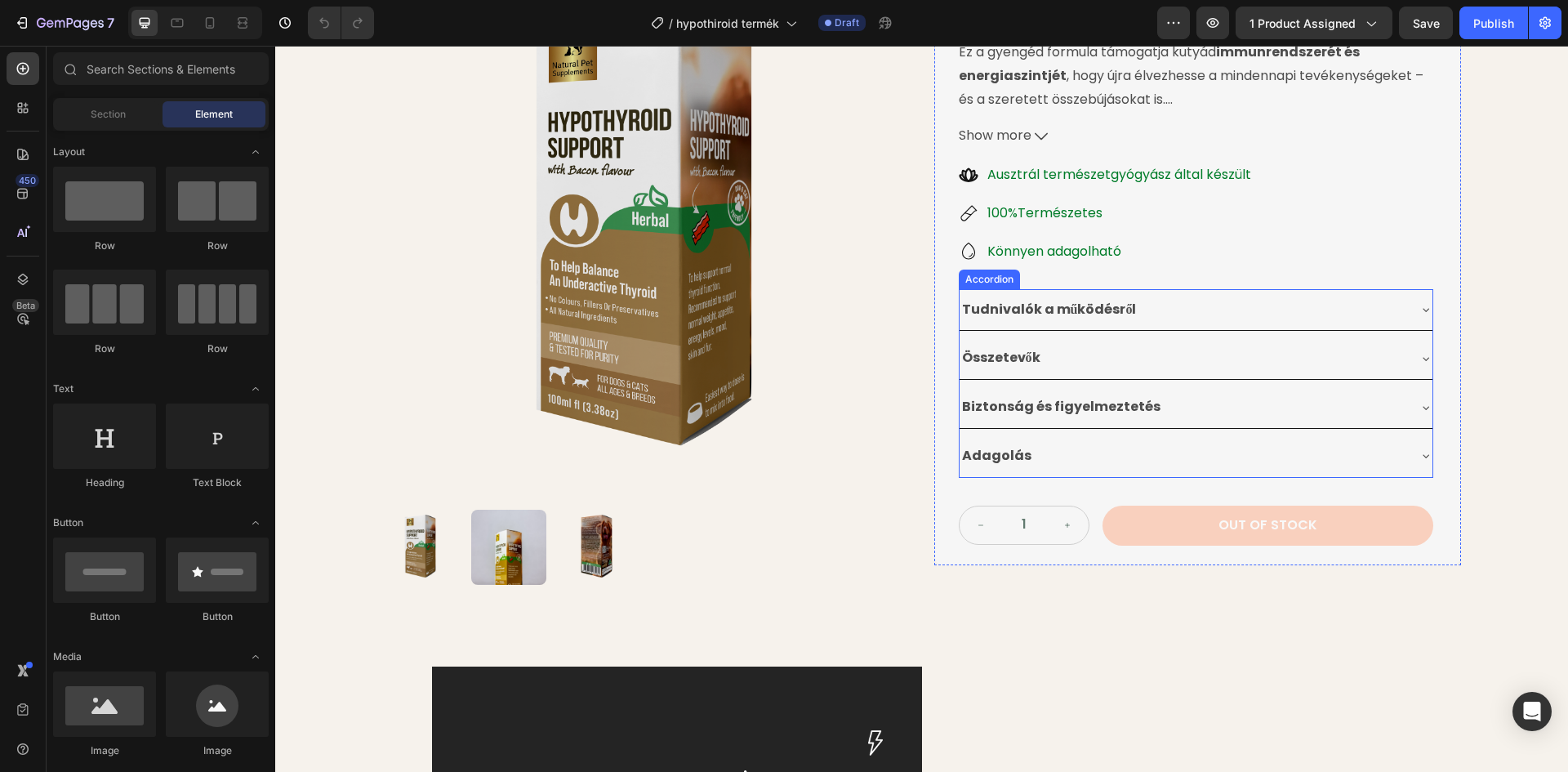
click at [1225, 304] on div "Tudnivalók a működésről" at bounding box center [1183, 310] width 446 height 29
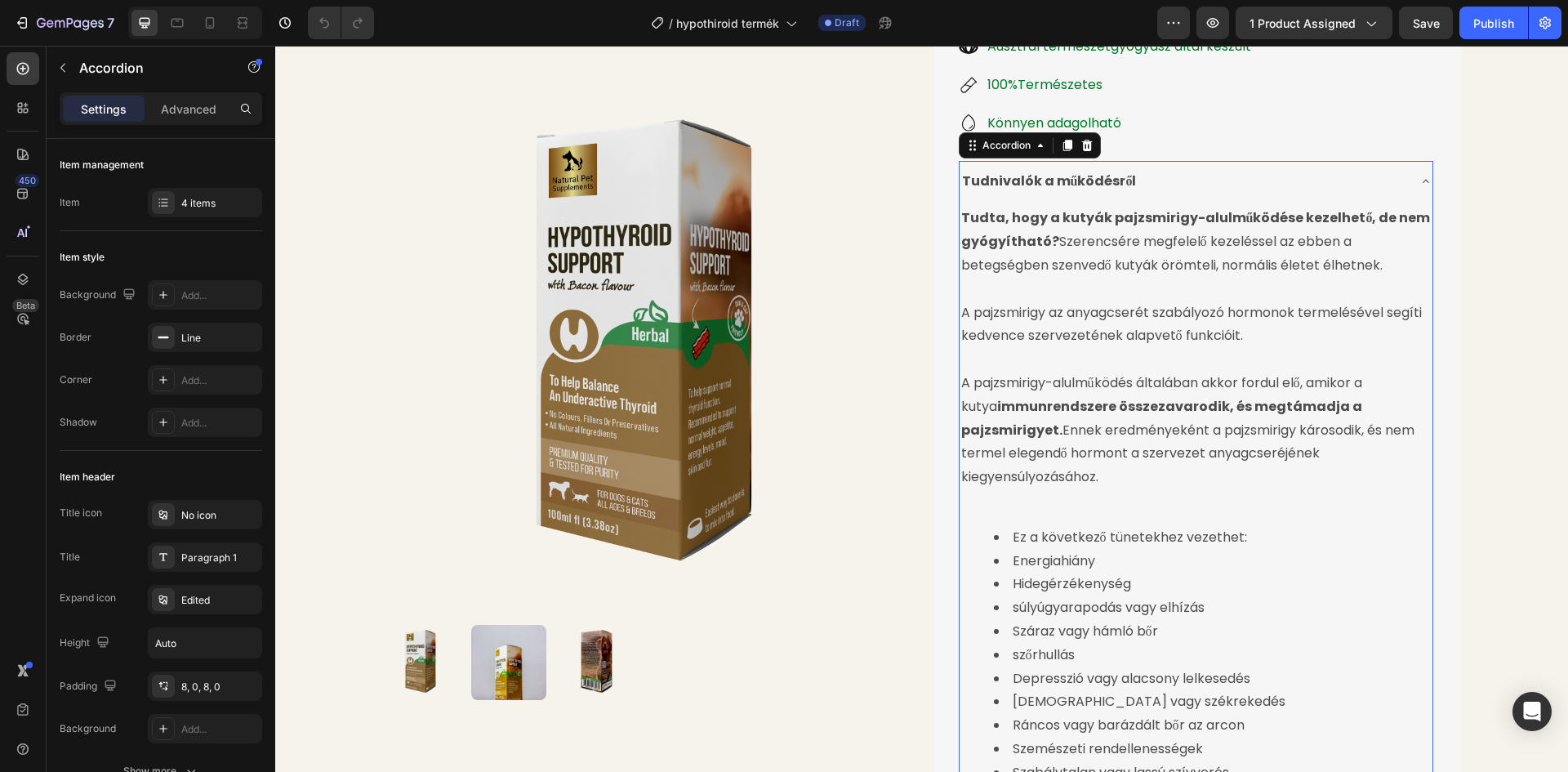
scroll to position [326, 0]
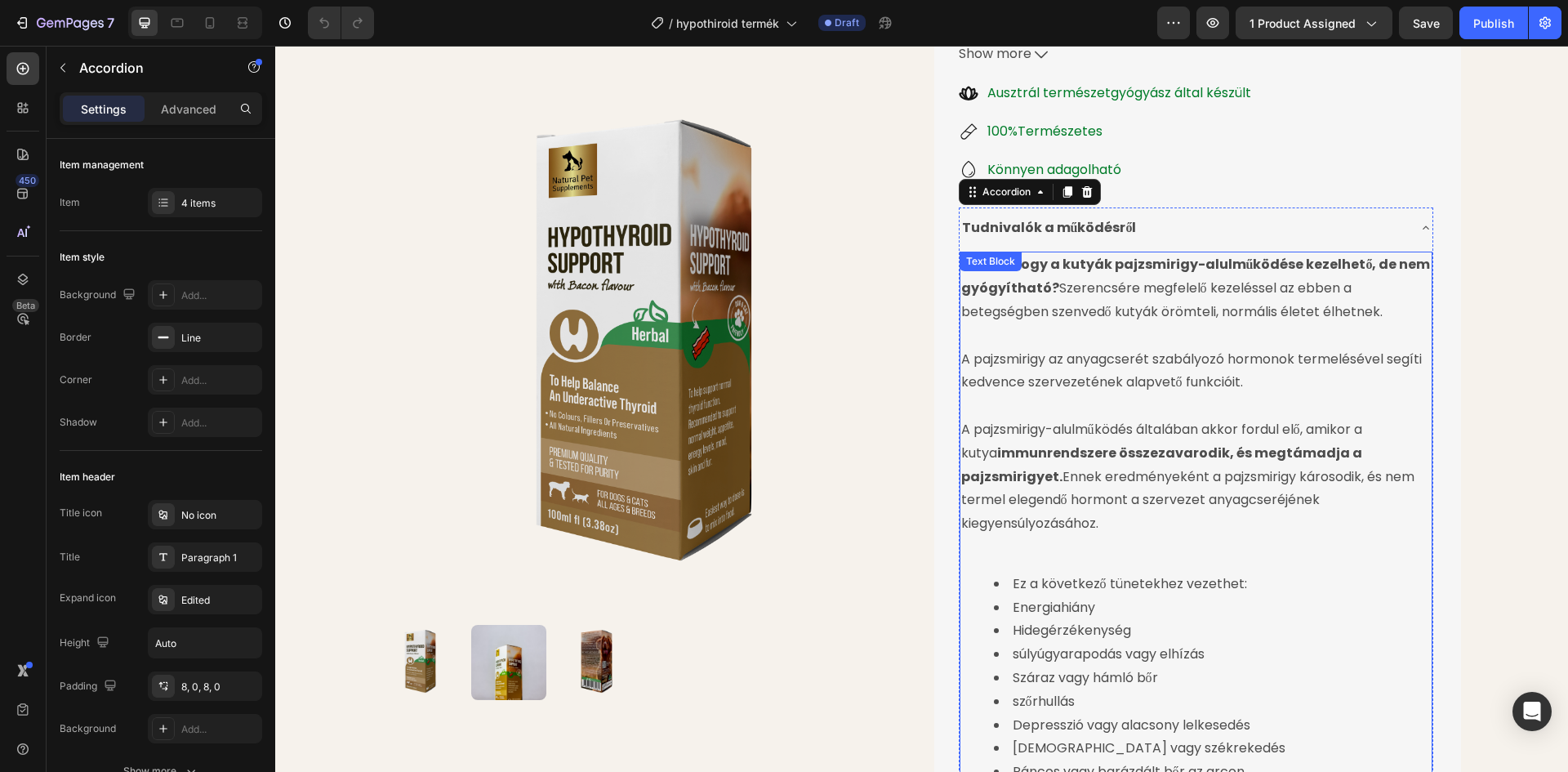
click at [1219, 222] on div "Tudnivalók a működésről" at bounding box center [1183, 228] width 446 height 29
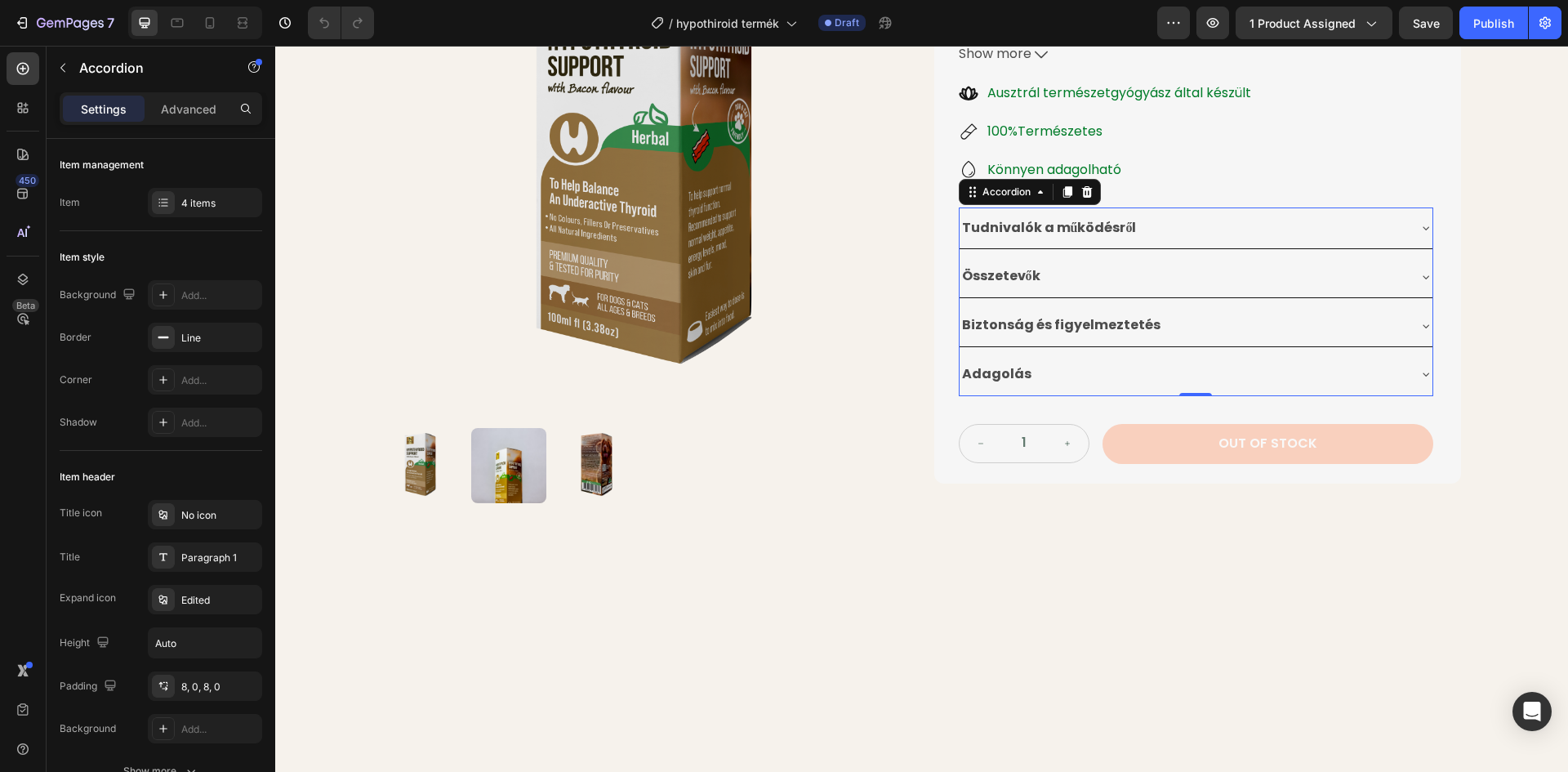
click at [1181, 281] on div "Összetevők" at bounding box center [1183, 276] width 446 height 29
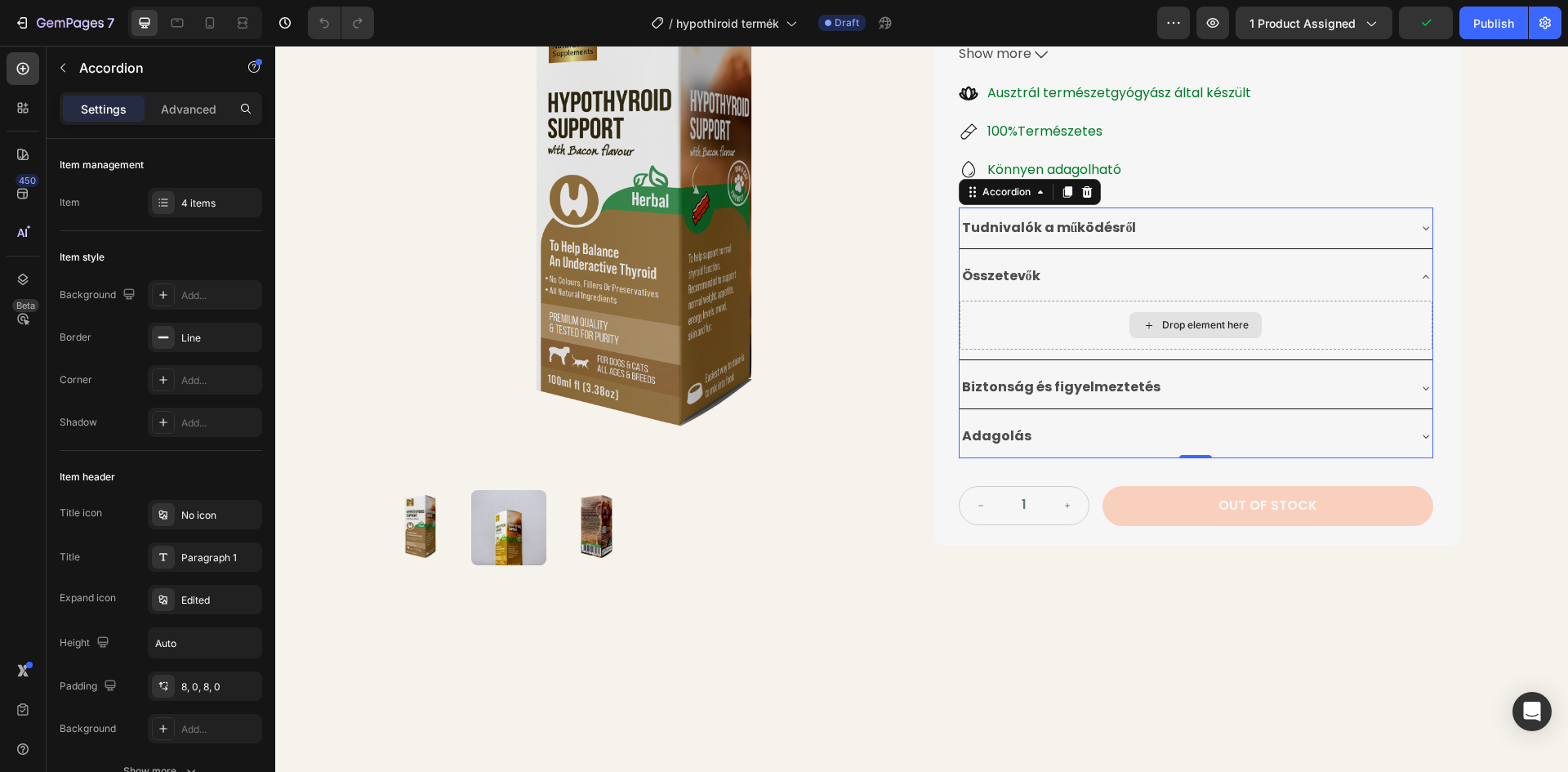
click at [1169, 328] on div "Drop element here" at bounding box center [1205, 324] width 87 height 13
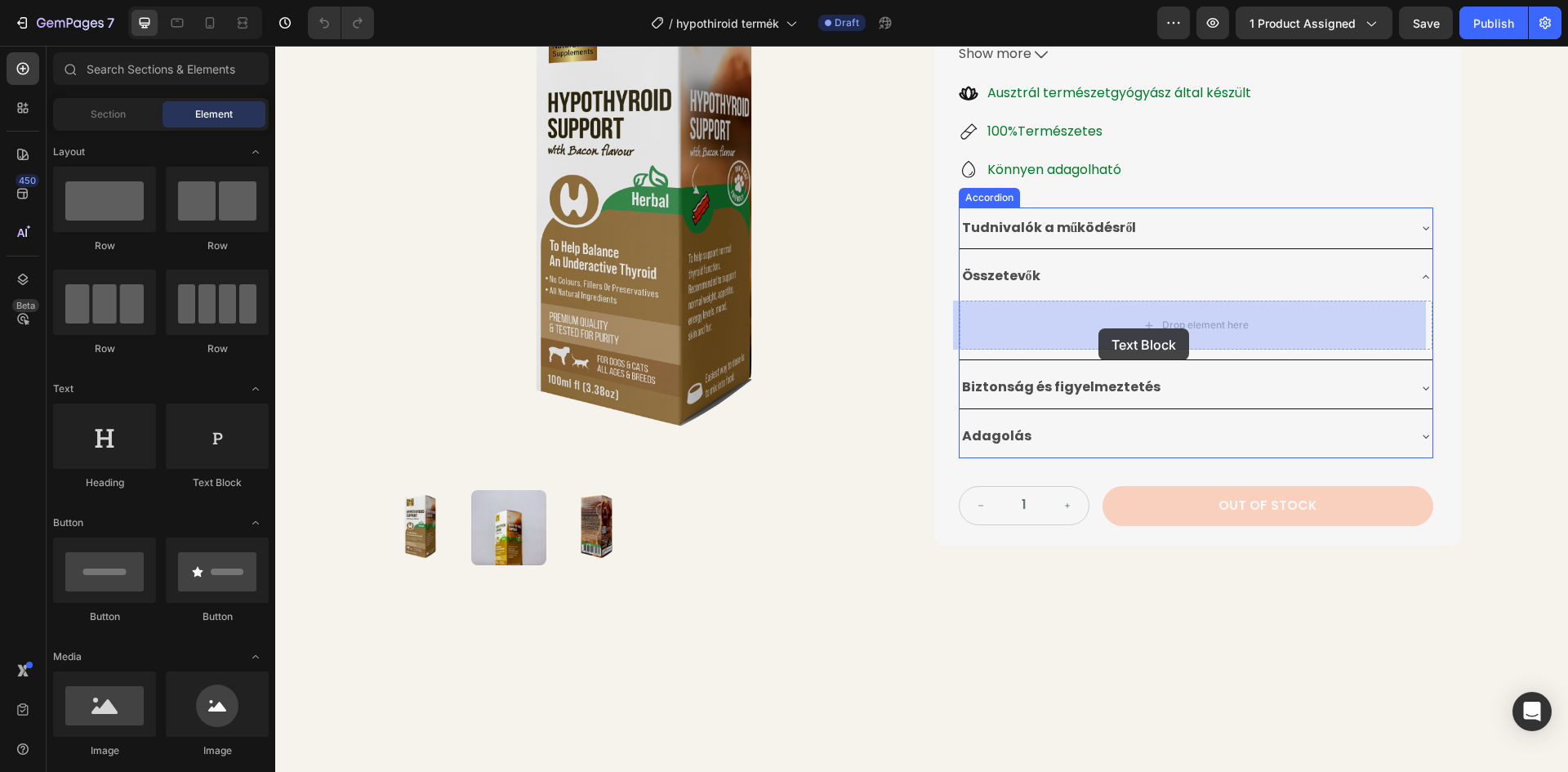
drag, startPoint x: 478, startPoint y: 490, endPoint x: 1102, endPoint y: 328, distance: 644.7
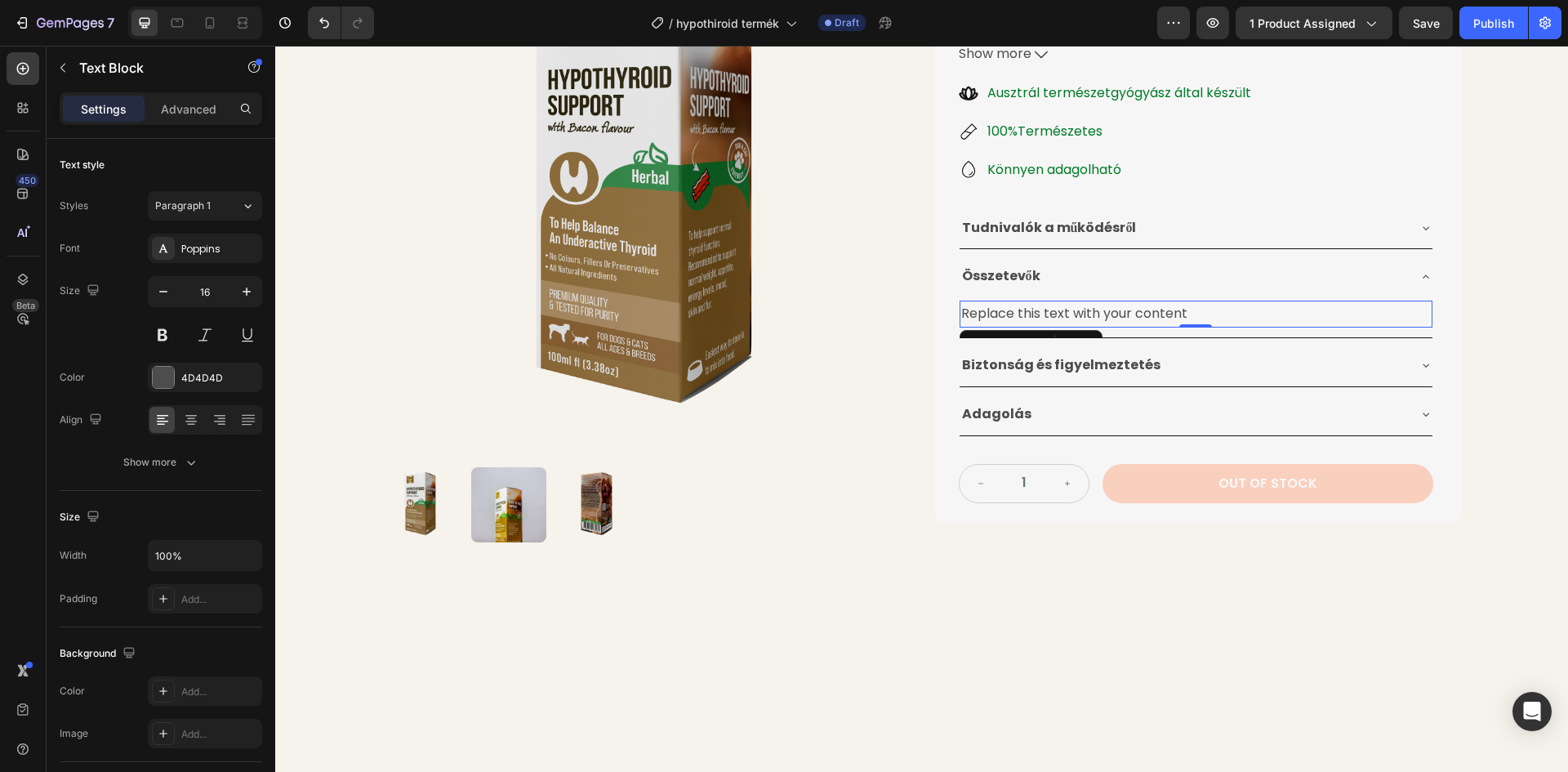
drag, startPoint x: 1216, startPoint y: 309, endPoint x: 1189, endPoint y: 309, distance: 27.0
click at [1214, 308] on div "Replace this text with your content" at bounding box center [1196, 314] width 473 height 27
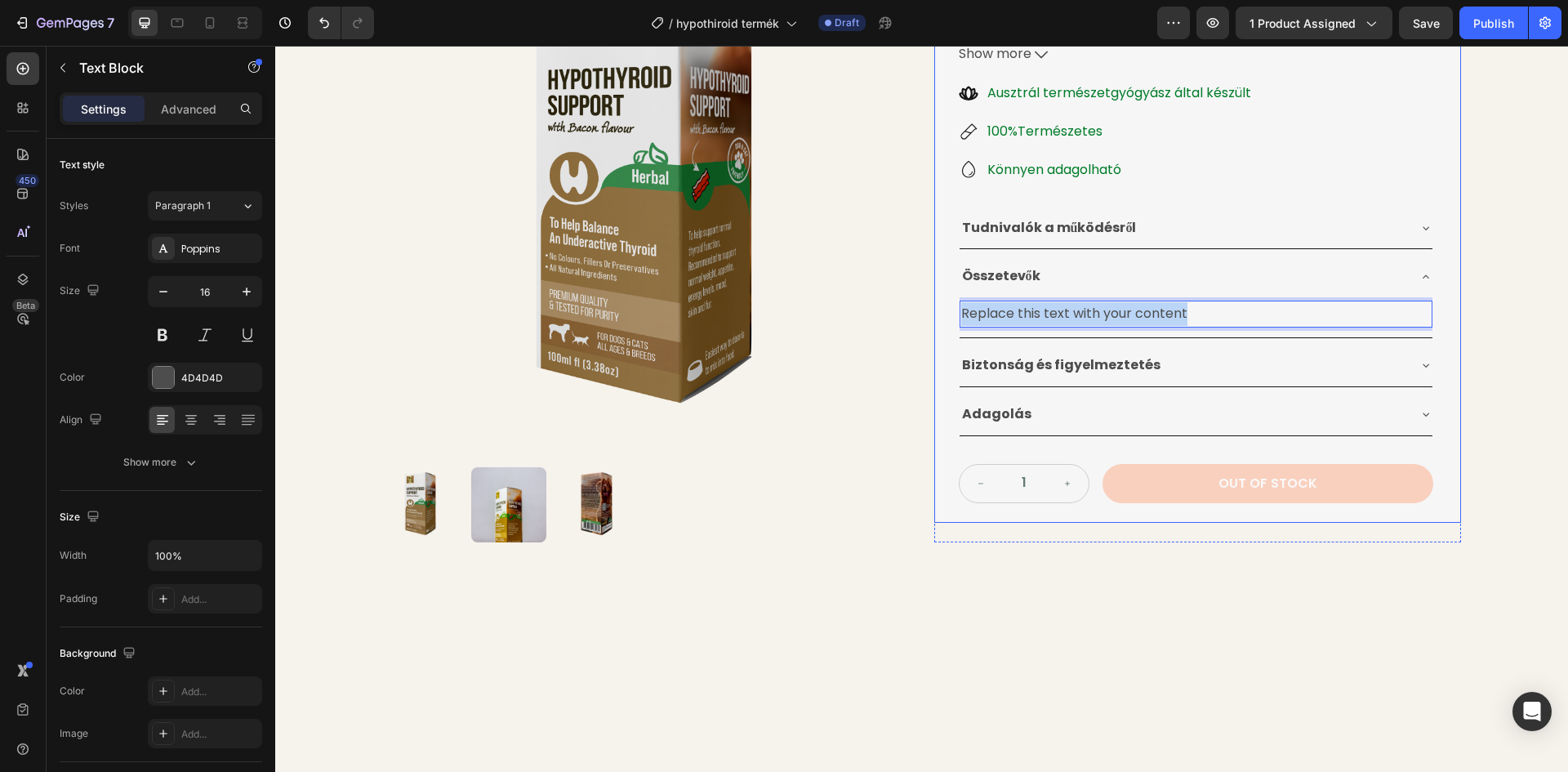
drag, startPoint x: 1188, startPoint y: 309, endPoint x: 950, endPoint y: 316, distance: 238.1
click at [950, 316] on div "Pajzsmirigy Alulműködésre Gyógynövénytinktúra Product Title 24.990 Ft Product P…" at bounding box center [1197, 158] width 526 height 732
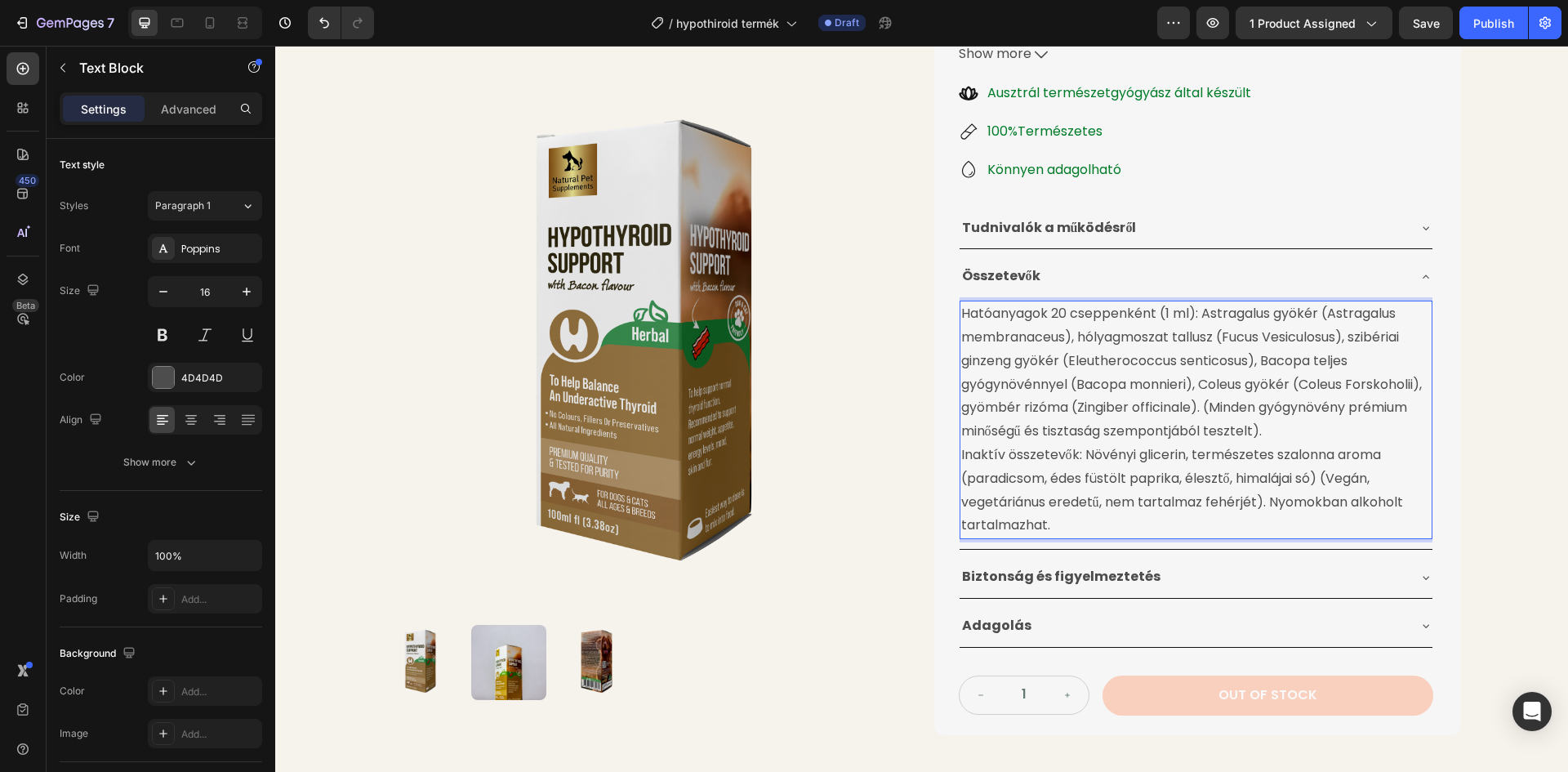
click at [961, 457] on p "Inaktív összetevők: Növényi glicerin, természetes szalonna aroma (paradicsom, é…" at bounding box center [1195, 490] width 469 height 94
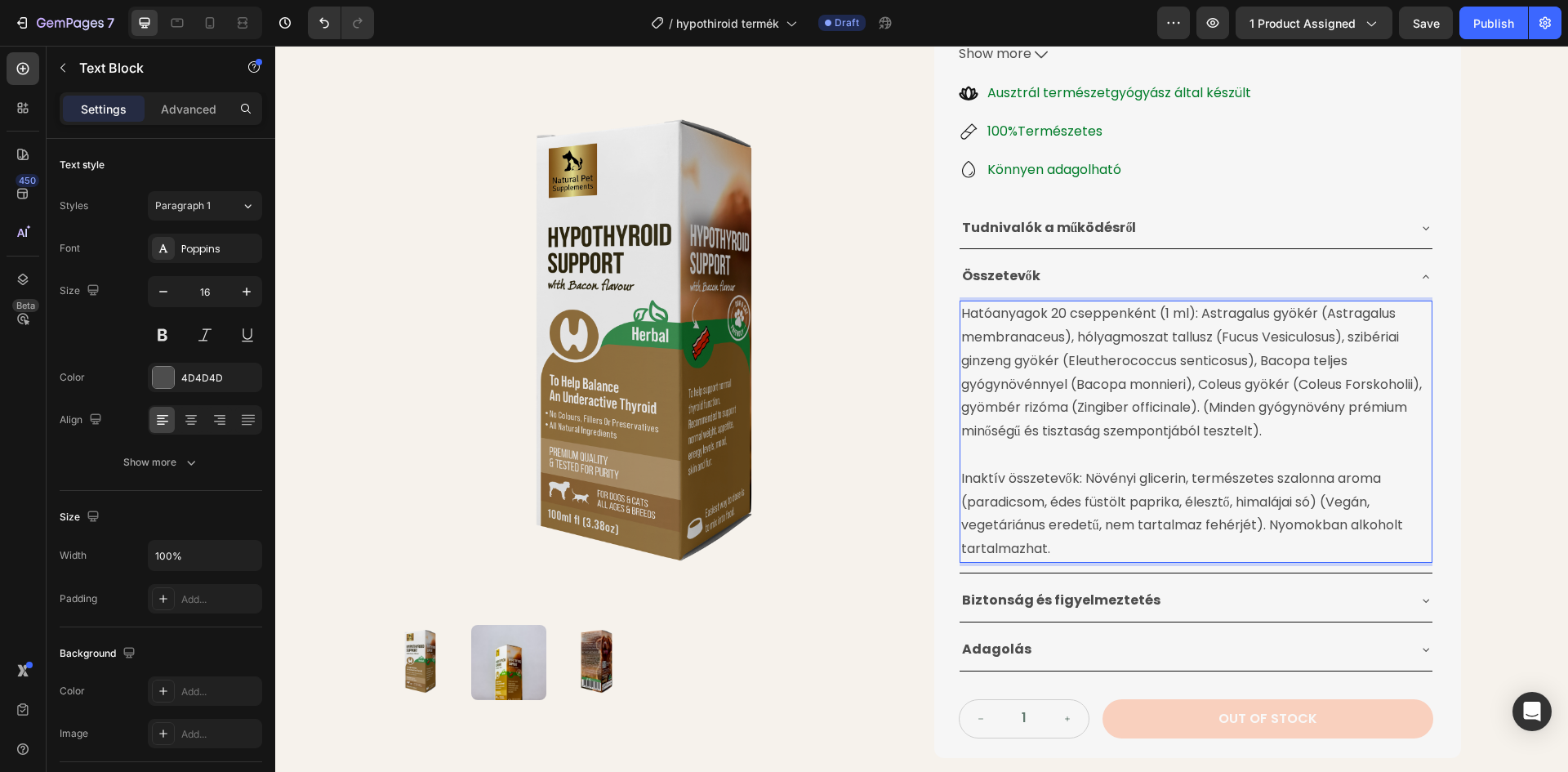
drag, startPoint x: 1197, startPoint y: 406, endPoint x: 1204, endPoint y: 414, distance: 10.6
click at [1197, 407] on p "Hatóanyagok 20 cseppenként (1 ml): Astragalus gyökér (Astragalus membranaceus),…" at bounding box center [1195, 373] width 469 height 141
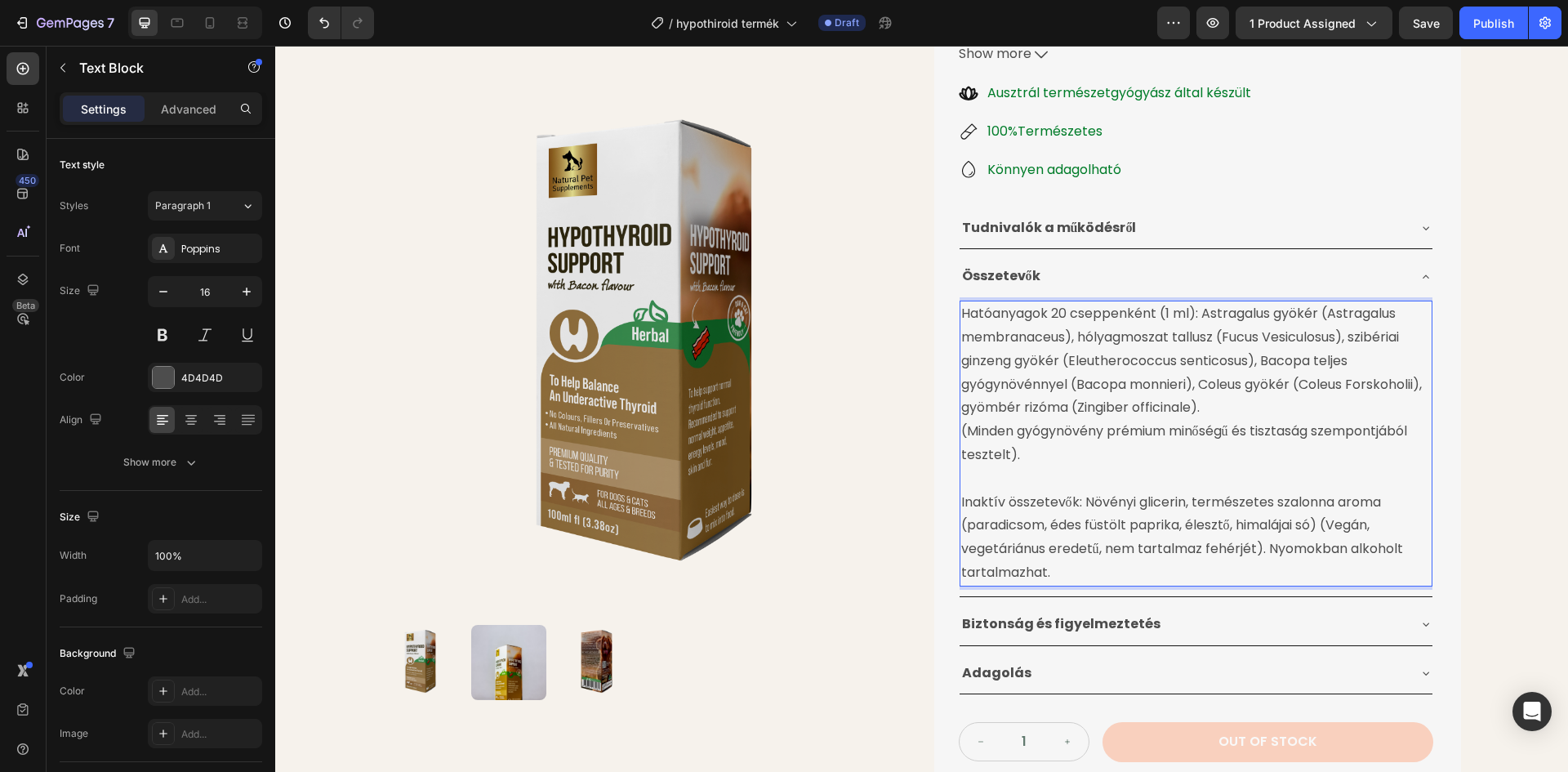
click at [966, 431] on p "(Minden gyógynövény prémium minőségű és tisztaság szempontjából tesztelt)." at bounding box center [1195, 444] width 469 height 47
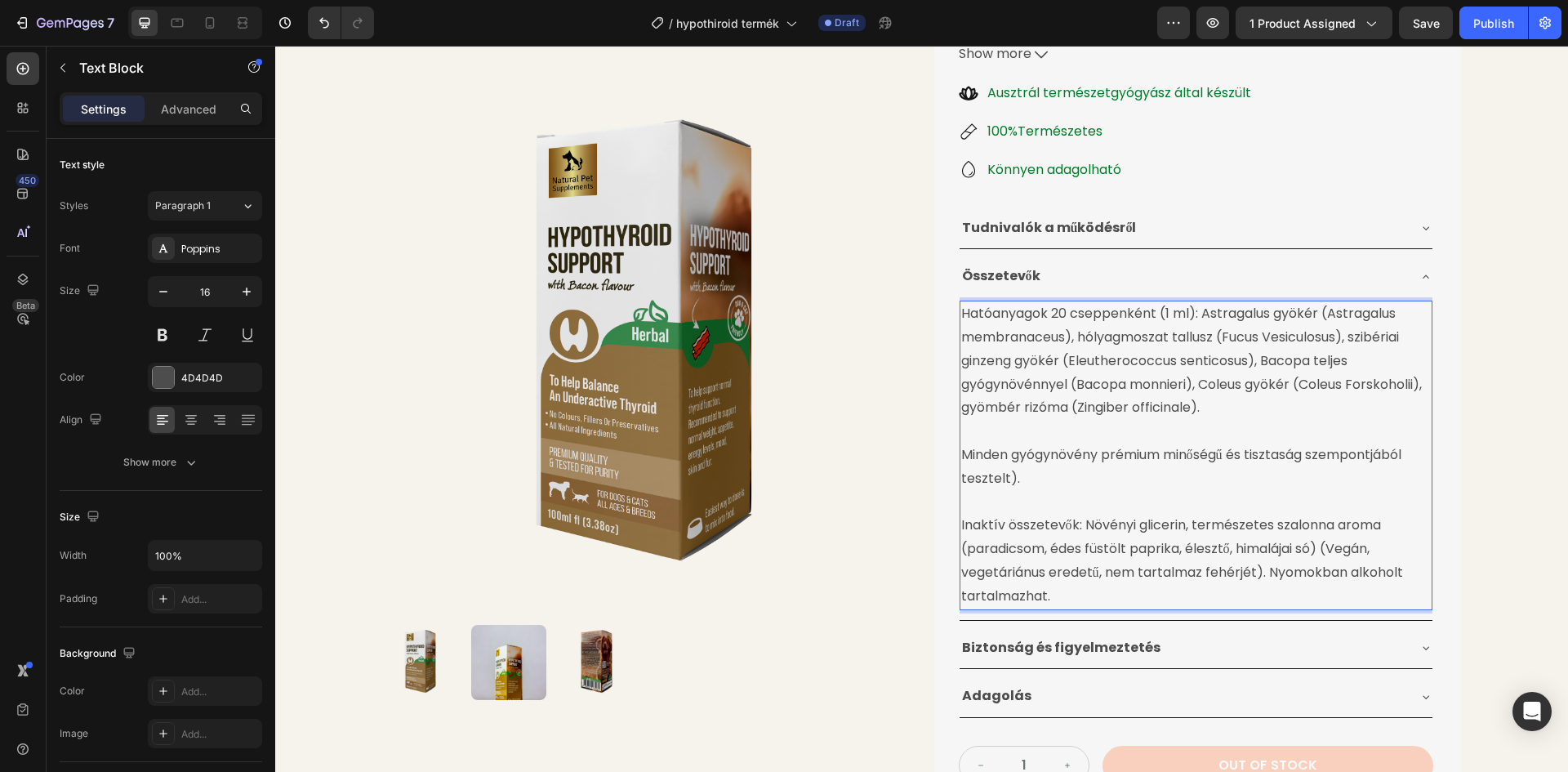
click at [1012, 473] on p "Minden gyógynövény prémium minőségű és tisztaság szempontjából tesztelt)." at bounding box center [1195, 467] width 469 height 47
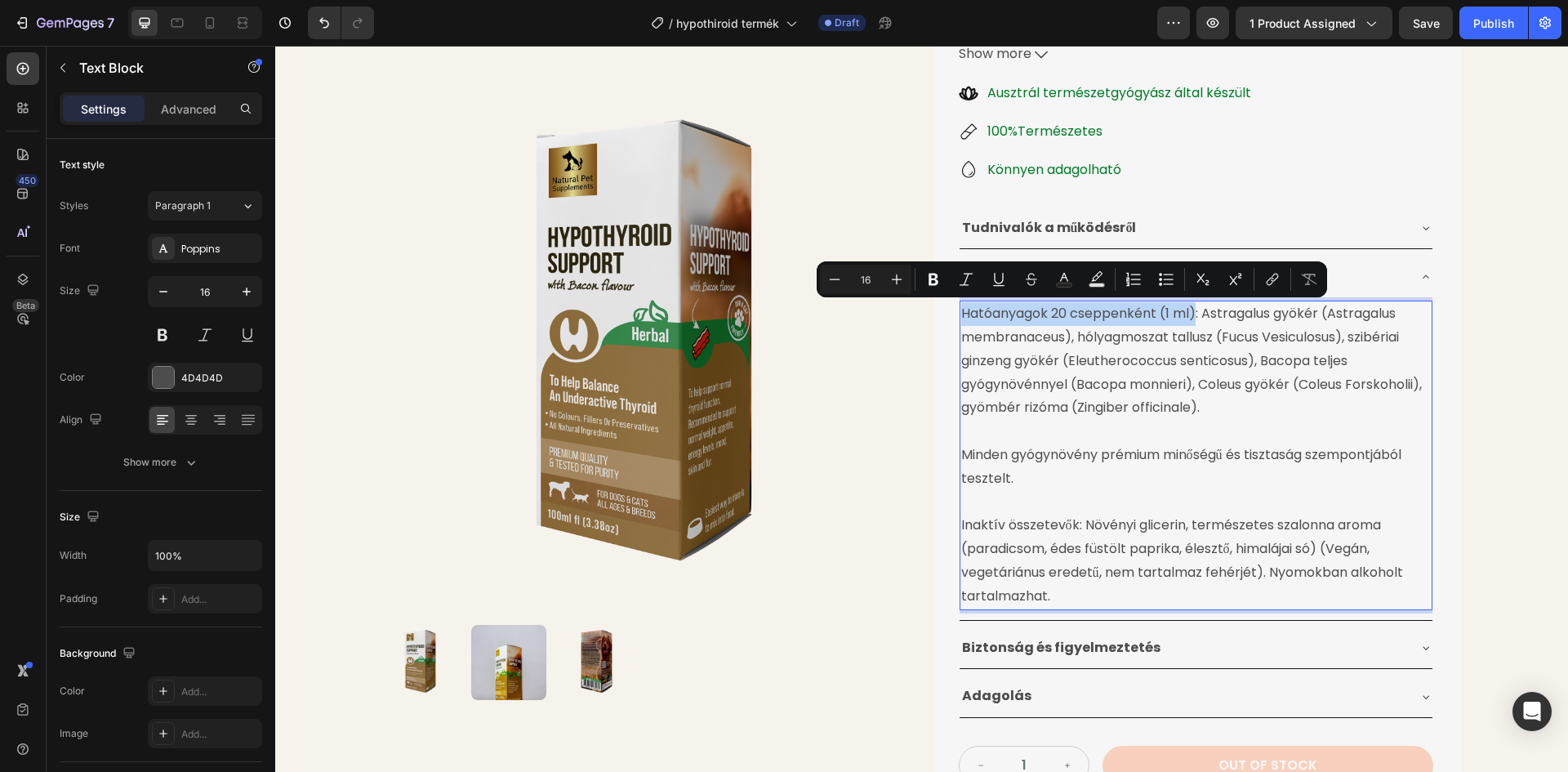
drag, startPoint x: 958, startPoint y: 313, endPoint x: 1190, endPoint y: 313, distance: 232.0
click at [1190, 313] on p "Hatóanyagok 20 cseppenként (1 ml): Astragalus gyökér (Astragalus membranaceus),…" at bounding box center [1195, 361] width 469 height 117
click at [927, 270] on button "Bold" at bounding box center [933, 279] width 30 height 30
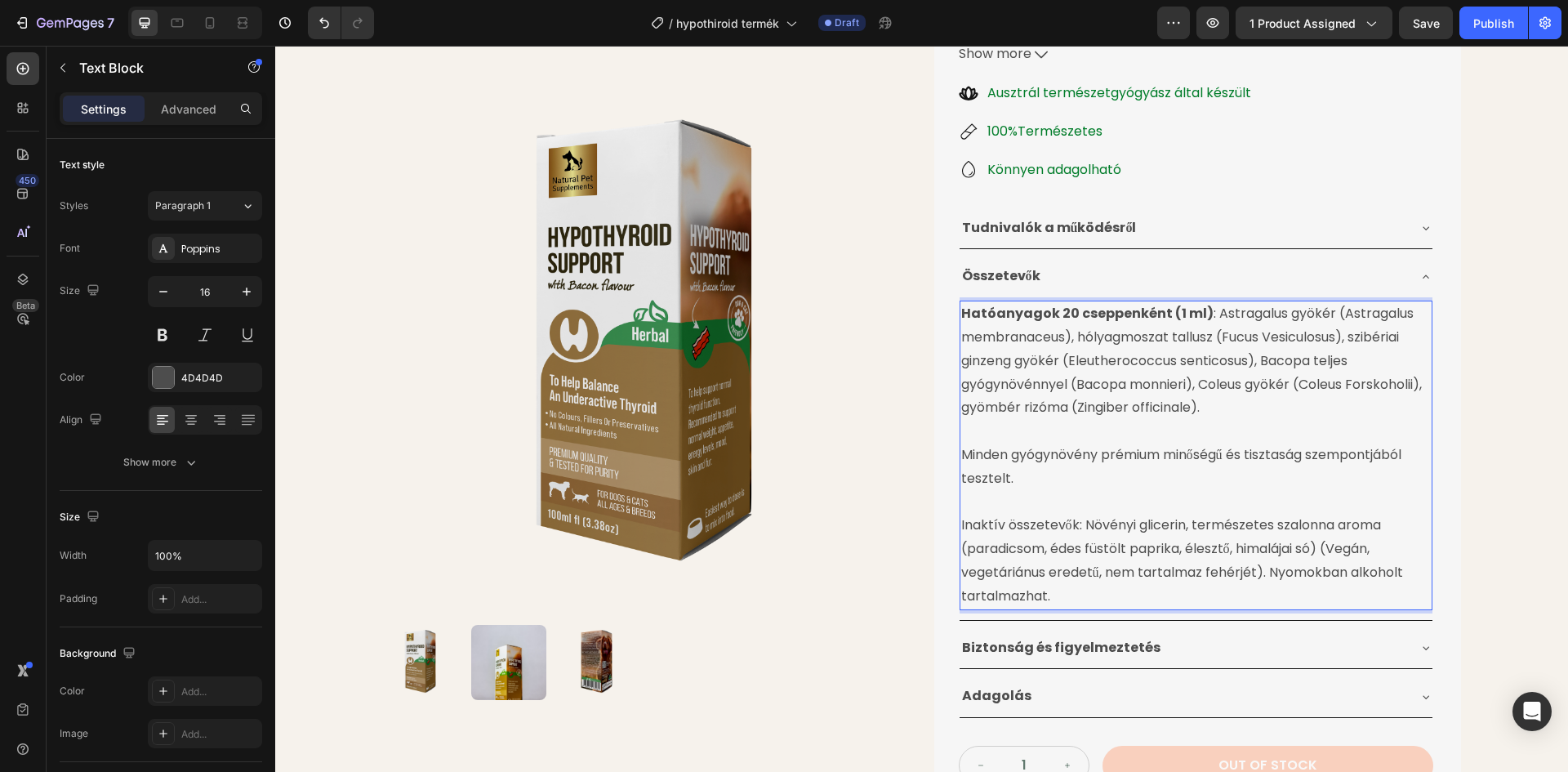
click at [1087, 536] on p "Inaktív összetevők: Növényi glicerin, természetes szalonna aroma (paradicsom, é…" at bounding box center [1195, 560] width 469 height 94
drag, startPoint x: 953, startPoint y: 524, endPoint x: 1075, endPoint y: 521, distance: 122.0
click at [1075, 521] on div "Hatóanyagok 20 cseppenként (1 ml) : Astragalus gyökér (Astragalus membranaceus)…" at bounding box center [1196, 455] width 473 height 309
click at [936, 500] on div "Pajzsmirigy Alulműködésre Gyógynövénytinktúra Product Title 24.990 Ft Product P…" at bounding box center [1197, 299] width 526 height 1014
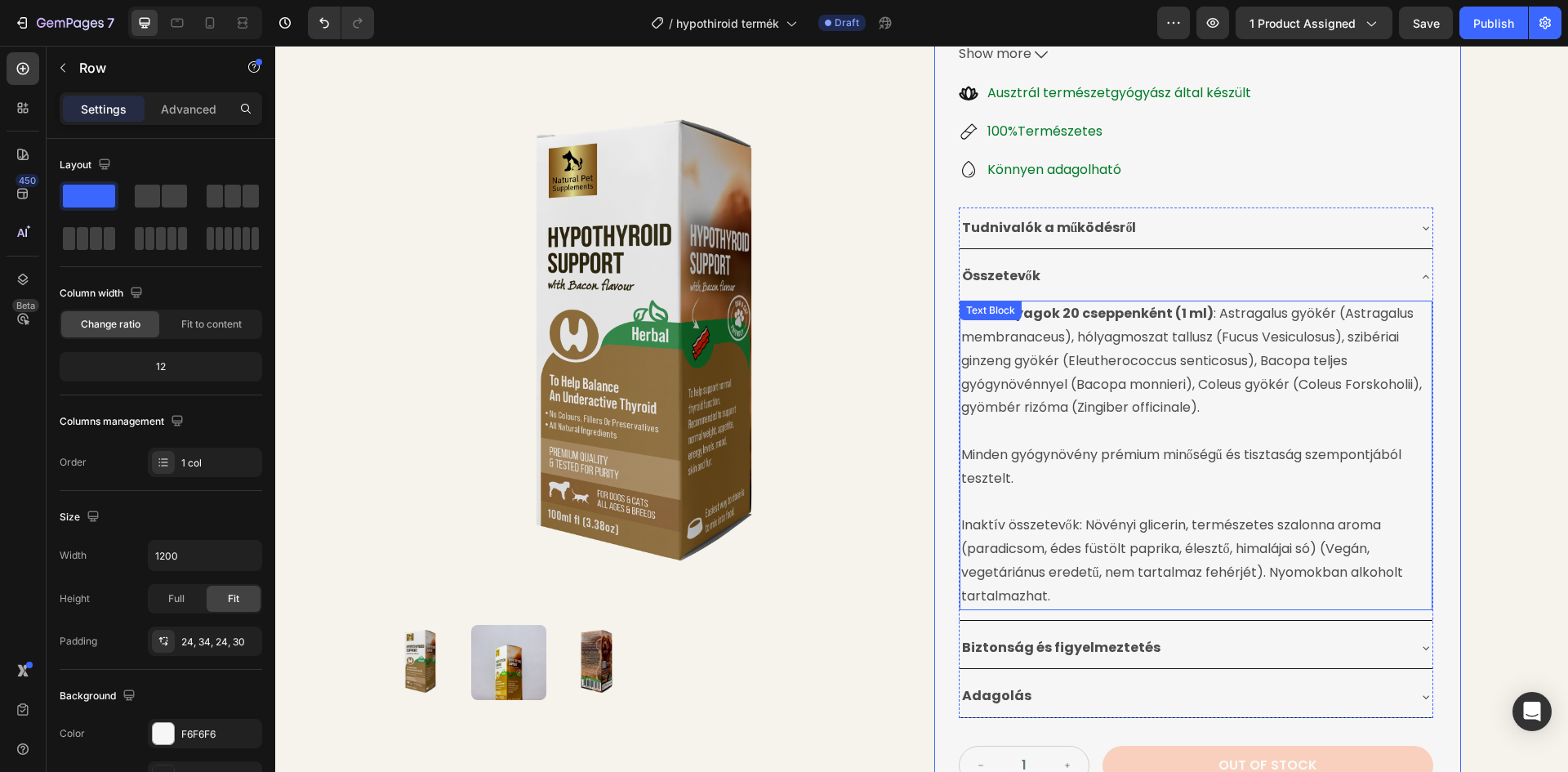
click at [989, 531] on p "Inaktív összetevők: Növényi glicerin, természetes szalonna aroma (paradicsom, é…" at bounding box center [1195, 560] width 469 height 94
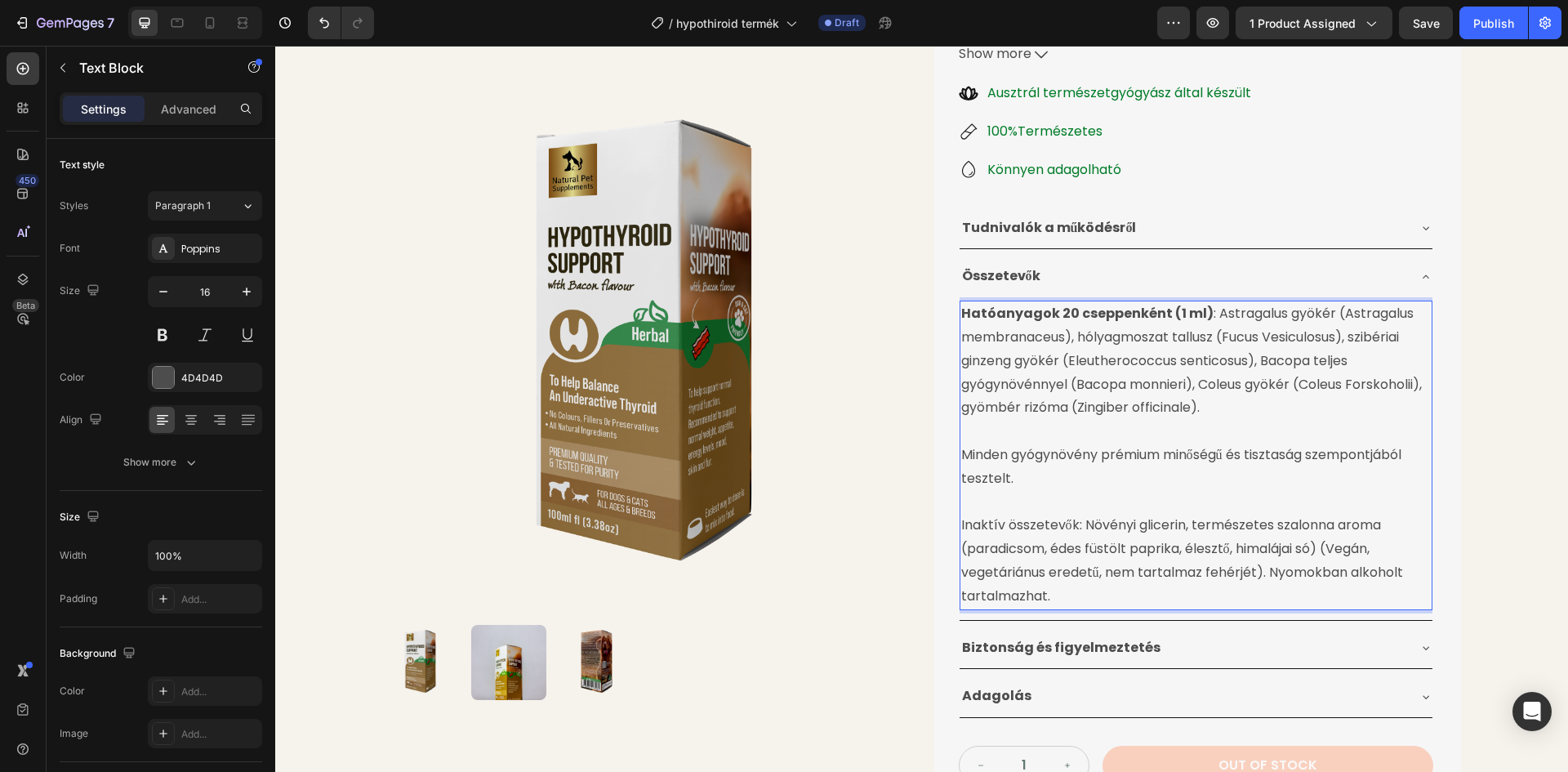
click at [965, 525] on p "Inaktív összetevők: Növényi glicerin, természetes szalonna aroma (paradicsom, é…" at bounding box center [1195, 560] width 469 height 94
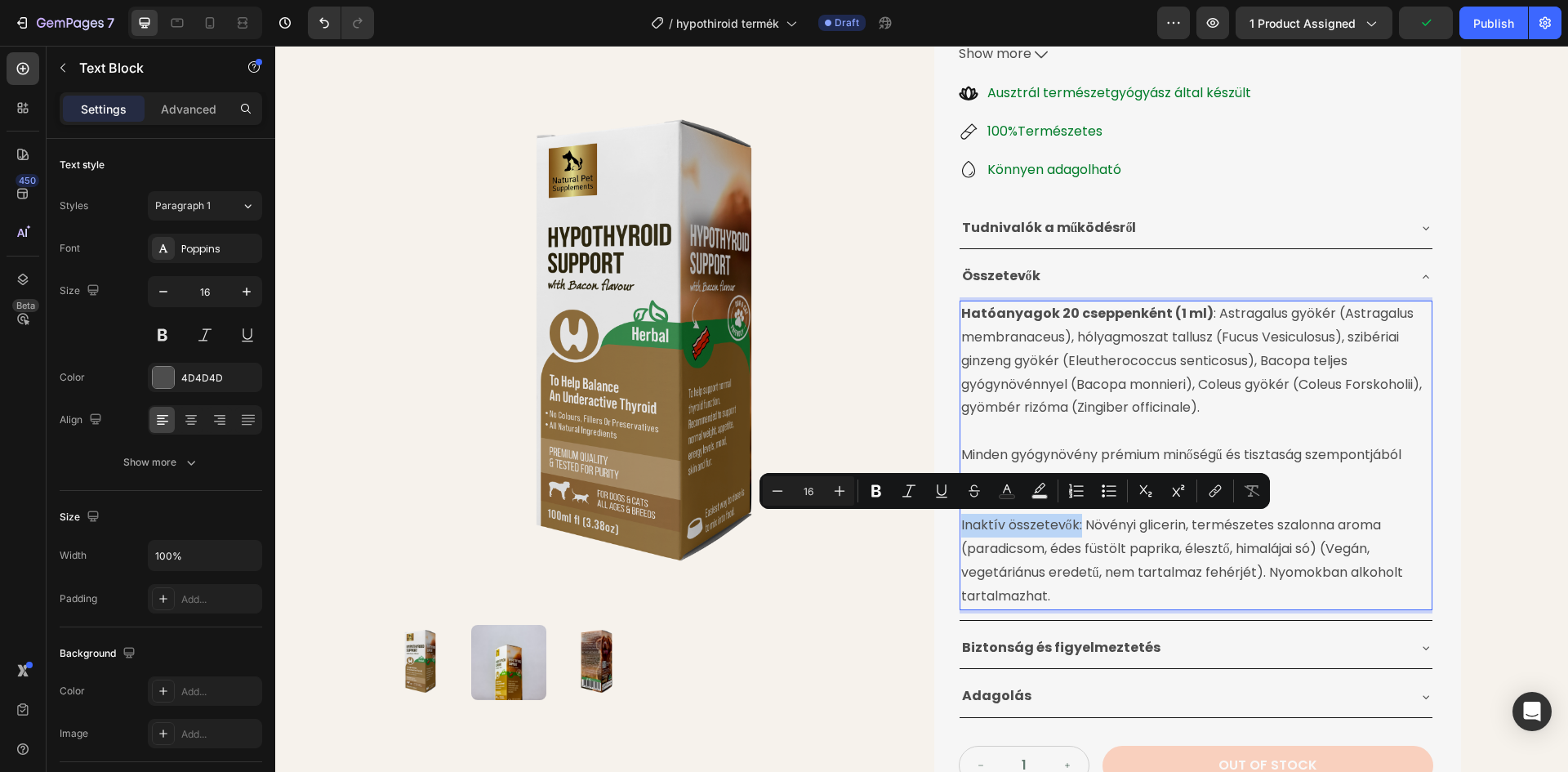
drag, startPoint x: 955, startPoint y: 524, endPoint x: 1074, endPoint y: 522, distance: 119.0
click at [1074, 522] on p "Inaktív összetevők: Növényi glicerin, természetes szalonna aroma (paradicsom, é…" at bounding box center [1195, 560] width 469 height 94
click at [879, 485] on icon "Editor contextual toolbar" at bounding box center [876, 491] width 10 height 12
click at [918, 422] on div "Product Images Pajzsmirigy Alulműködésre Gyógynövénytinktúra Product Title 24.9…" at bounding box center [922, 309] width 1078 height 1033
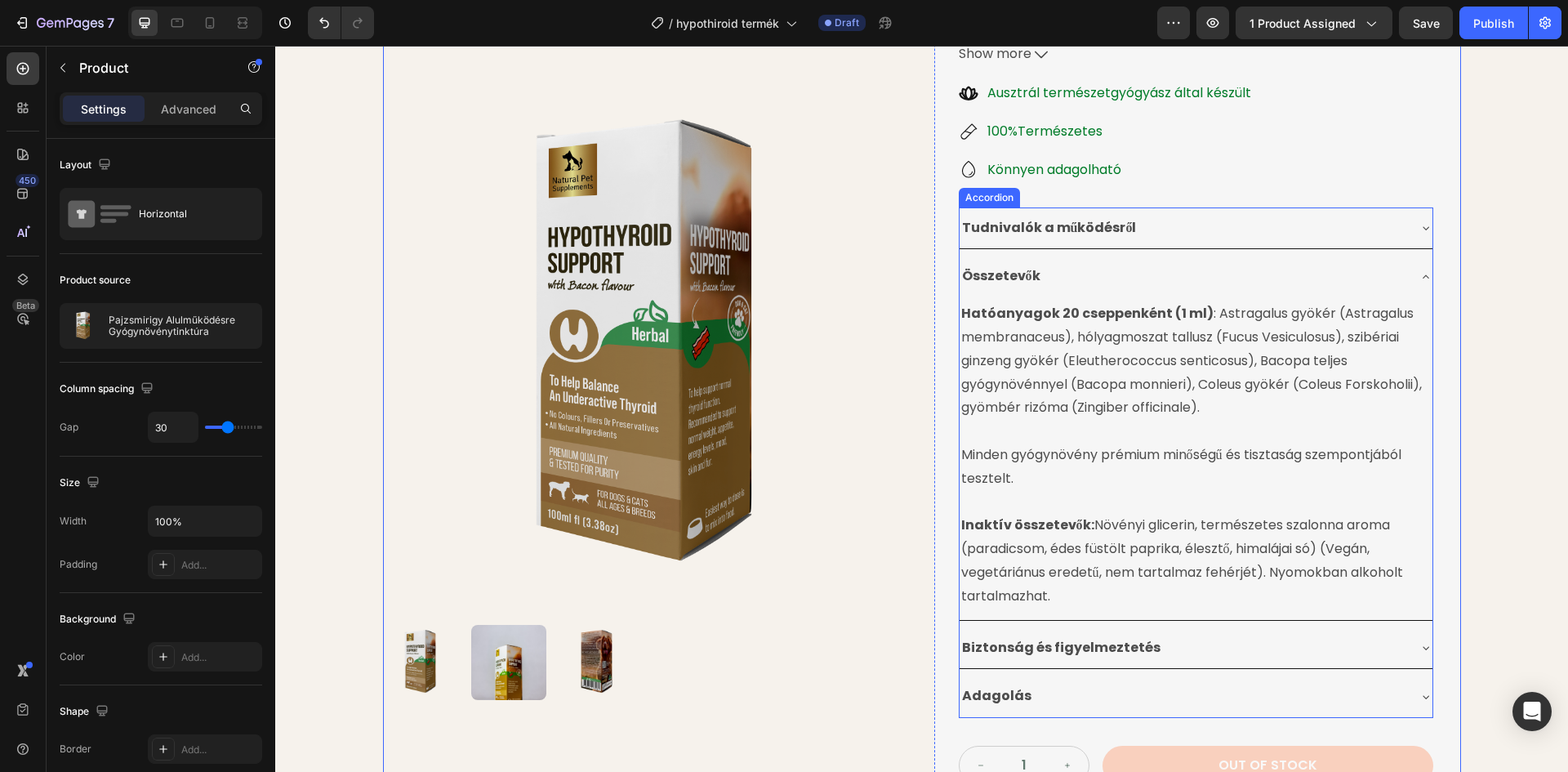
click at [1117, 264] on div "Összetevők" at bounding box center [1183, 276] width 446 height 29
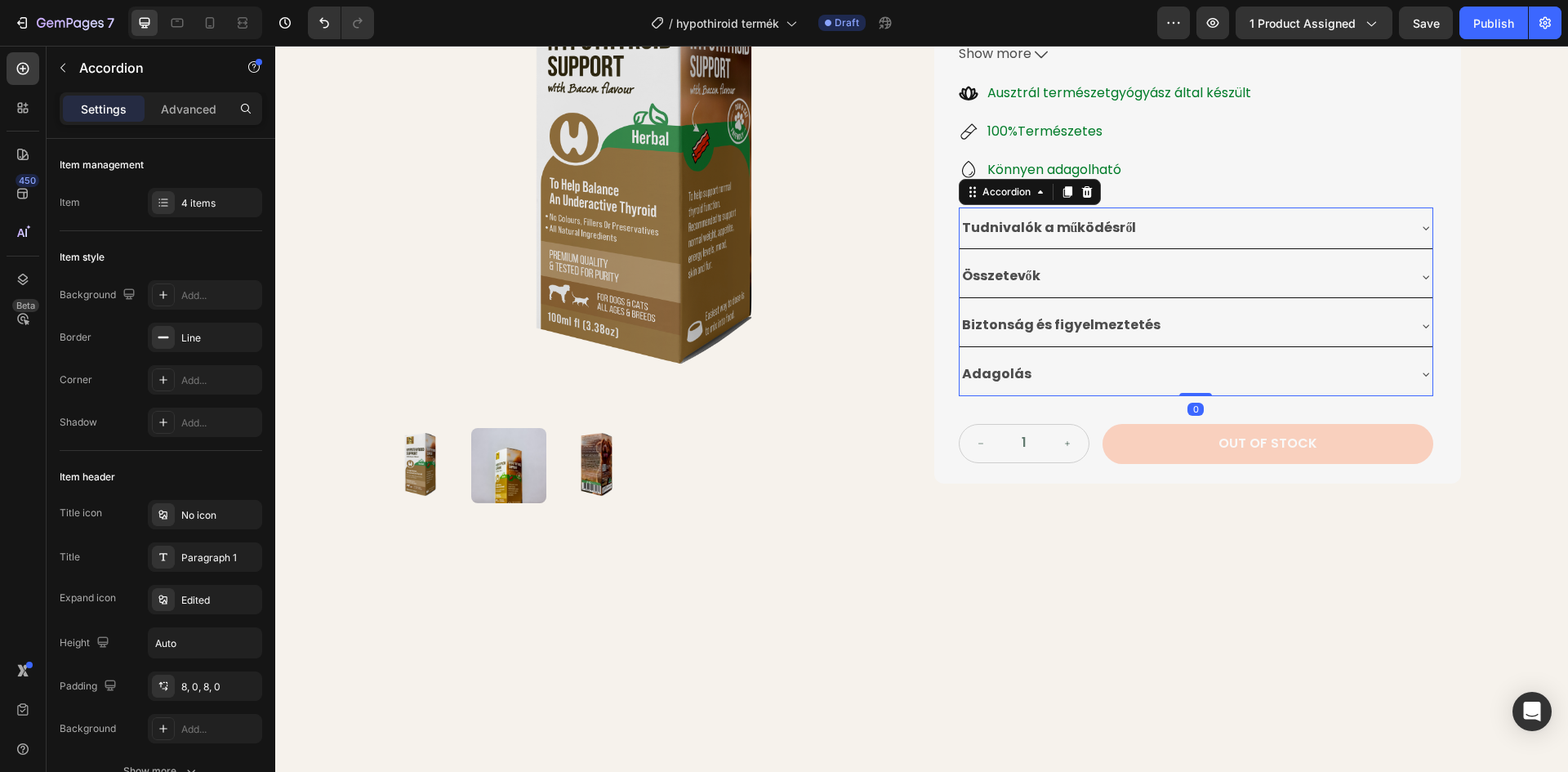
click at [1193, 317] on div "Biztonság és figyelmeztetés" at bounding box center [1183, 325] width 446 height 29
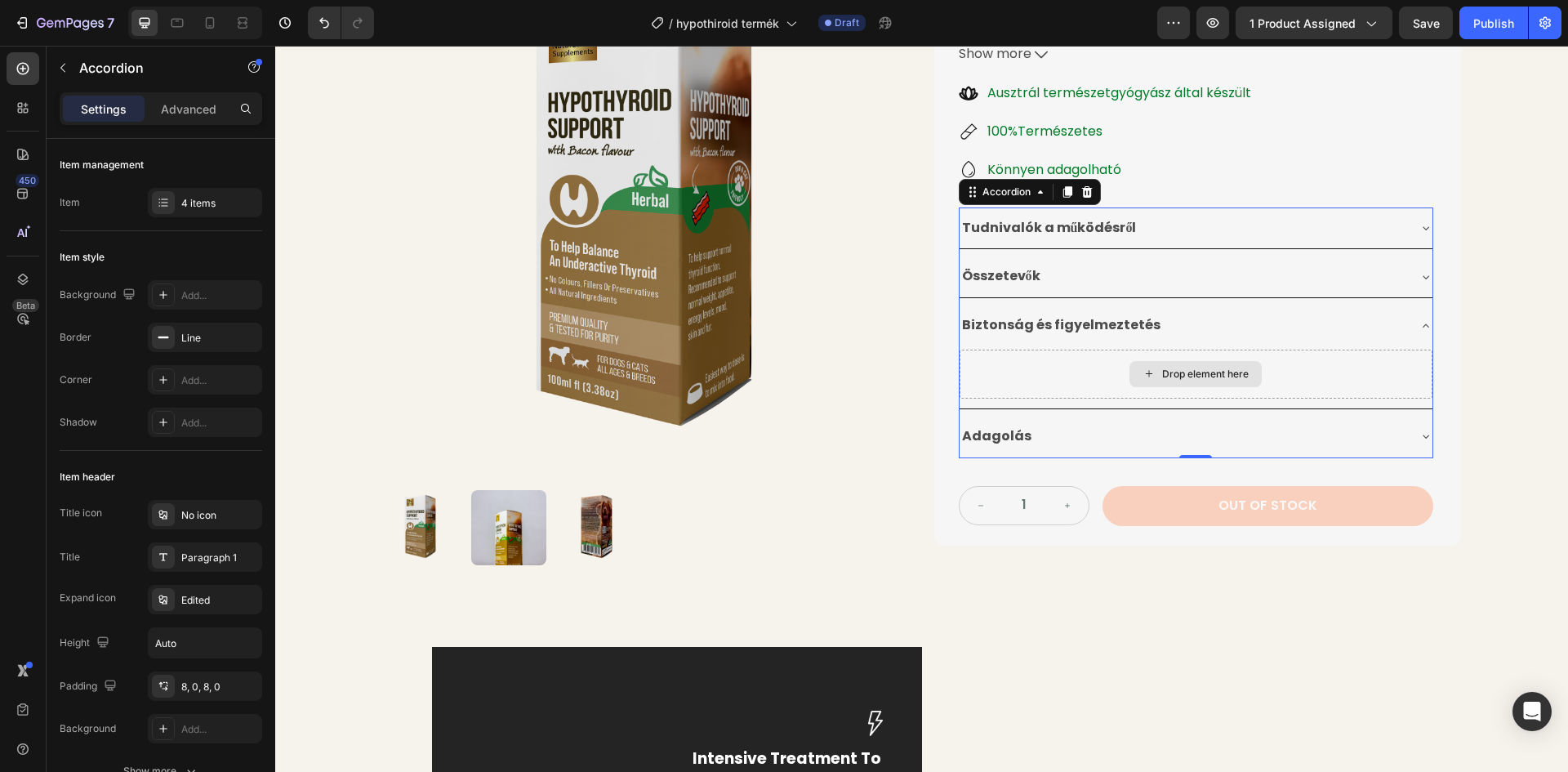
click at [1166, 374] on div "Drop element here" at bounding box center [1205, 374] width 87 height 13
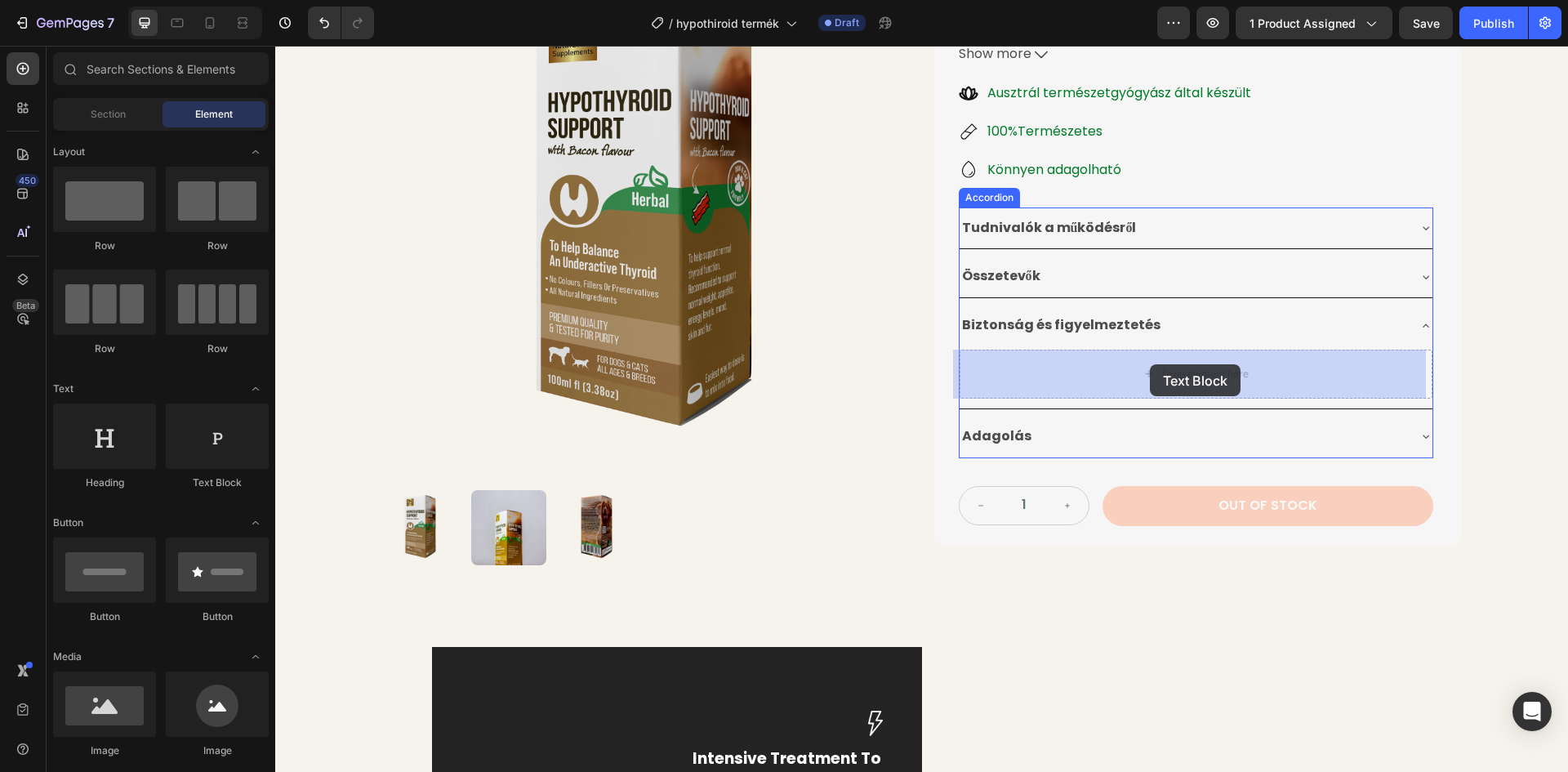
drag, startPoint x: 479, startPoint y: 488, endPoint x: 1150, endPoint y: 365, distance: 682.2
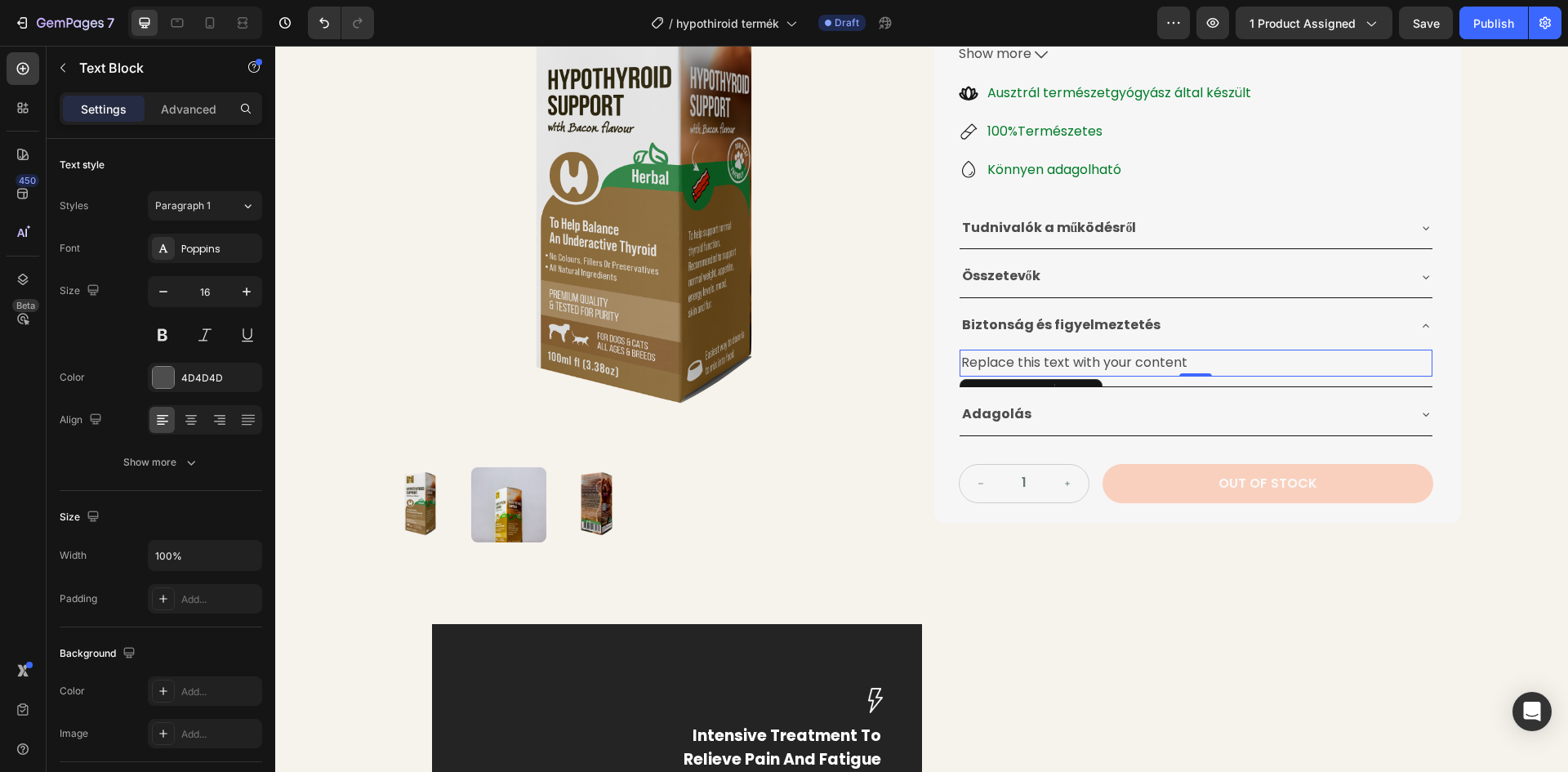
click at [1175, 359] on div "Replace this text with your content" at bounding box center [1196, 363] width 473 height 27
drag, startPoint x: 1190, startPoint y: 361, endPoint x: 955, endPoint y: 358, distance: 235.0
click at [961, 358] on p "Replace this text with your content" at bounding box center [1195, 363] width 469 height 24
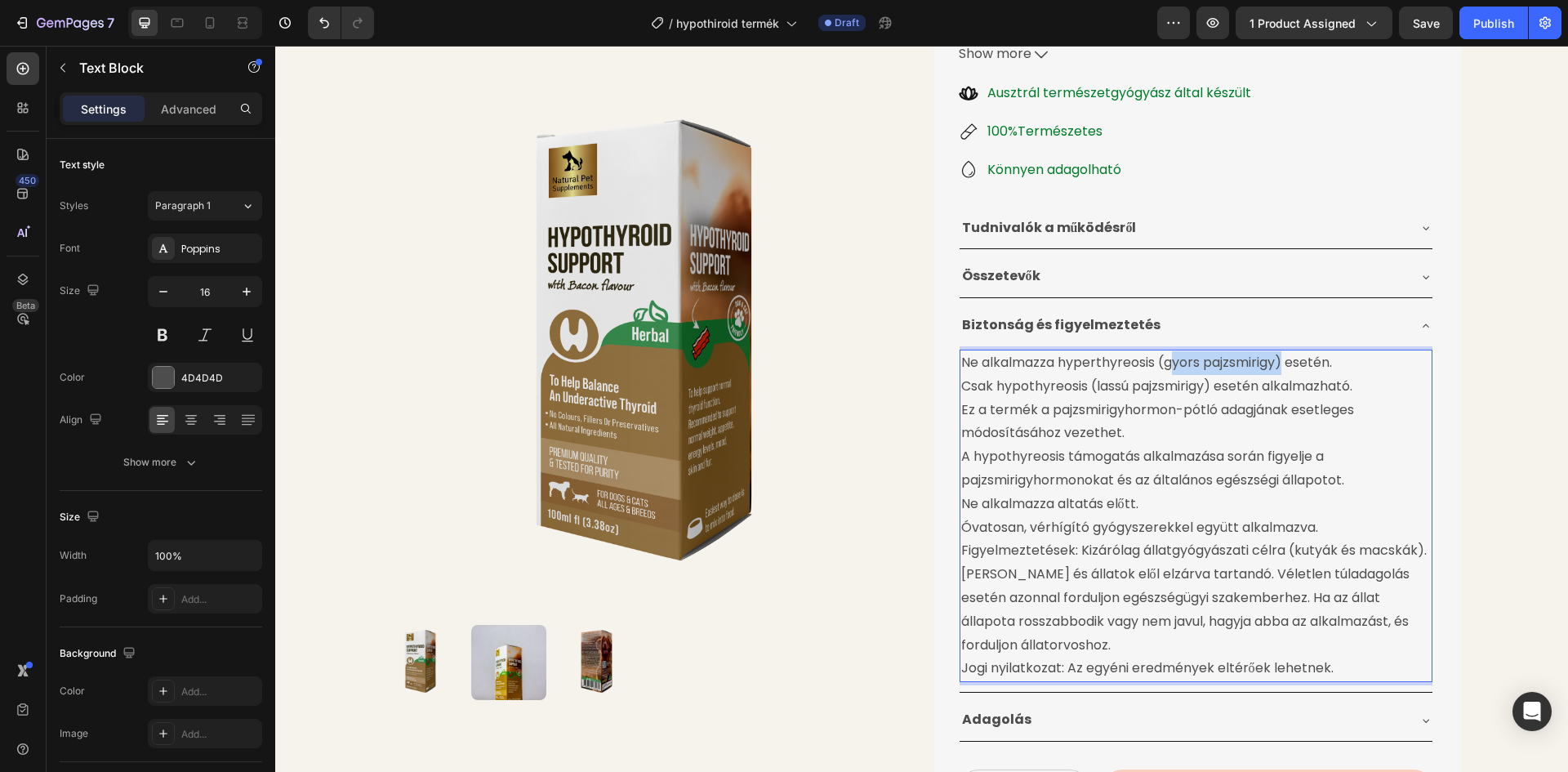
drag, startPoint x: 1278, startPoint y: 360, endPoint x: 1164, endPoint y: 366, distance: 114.2
click at [1164, 366] on p "Ne alkalmazza hyperthyreosis (gyors pajzsmirigy) esetén." at bounding box center [1195, 363] width 469 height 24
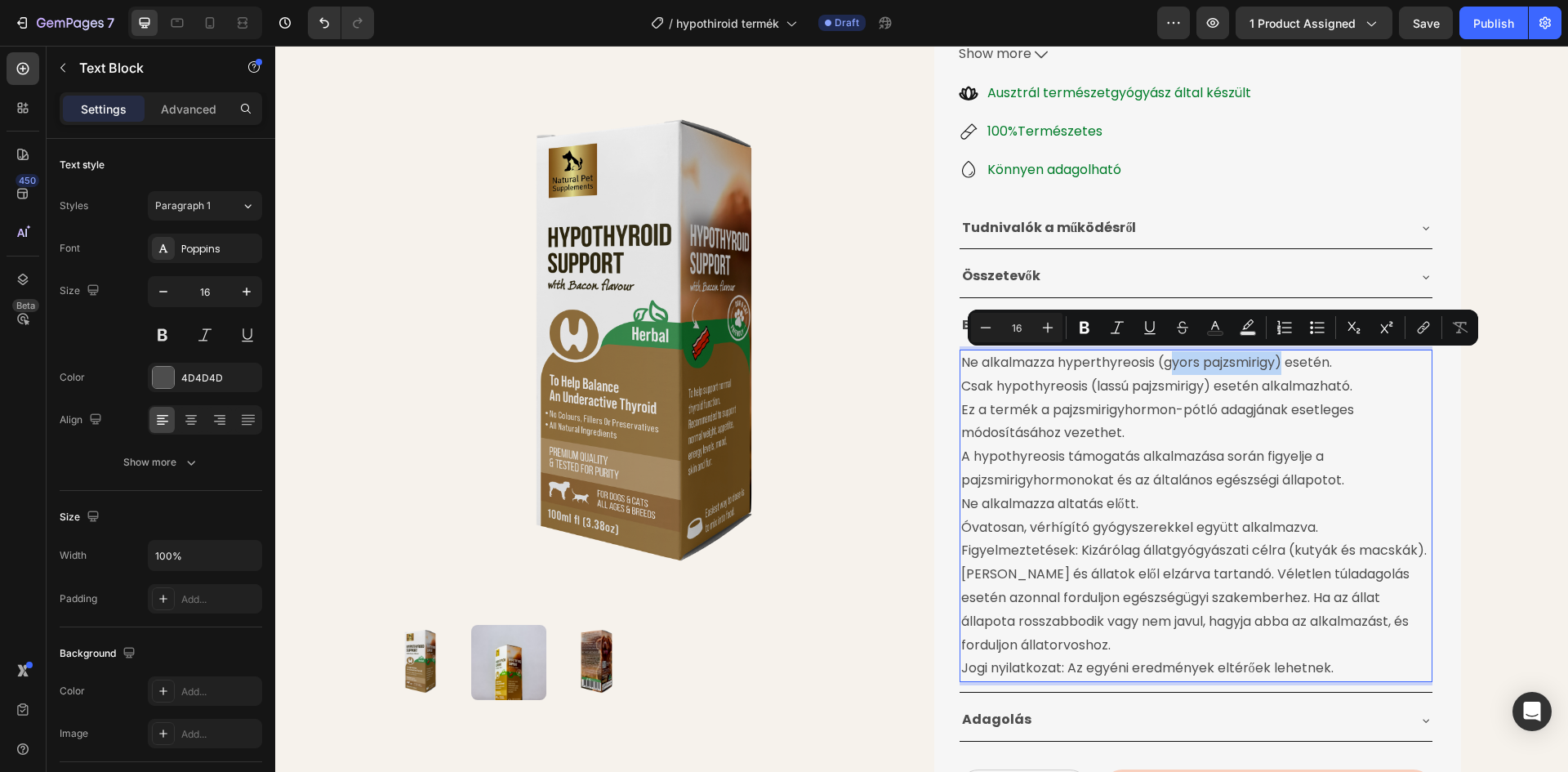
drag, startPoint x: 1203, startPoint y: 359, endPoint x: 1223, endPoint y: 359, distance: 20.0
click at [1204, 359] on p "Ne alkalmazza hyperthyreosis (gyors pajzsmirigy) esetén." at bounding box center [1195, 363] width 469 height 24
click at [1275, 360] on p "Ne alkalmazza hyperthyreosis (gyors pajzsmirigy) esetén." at bounding box center [1195, 363] width 469 height 24
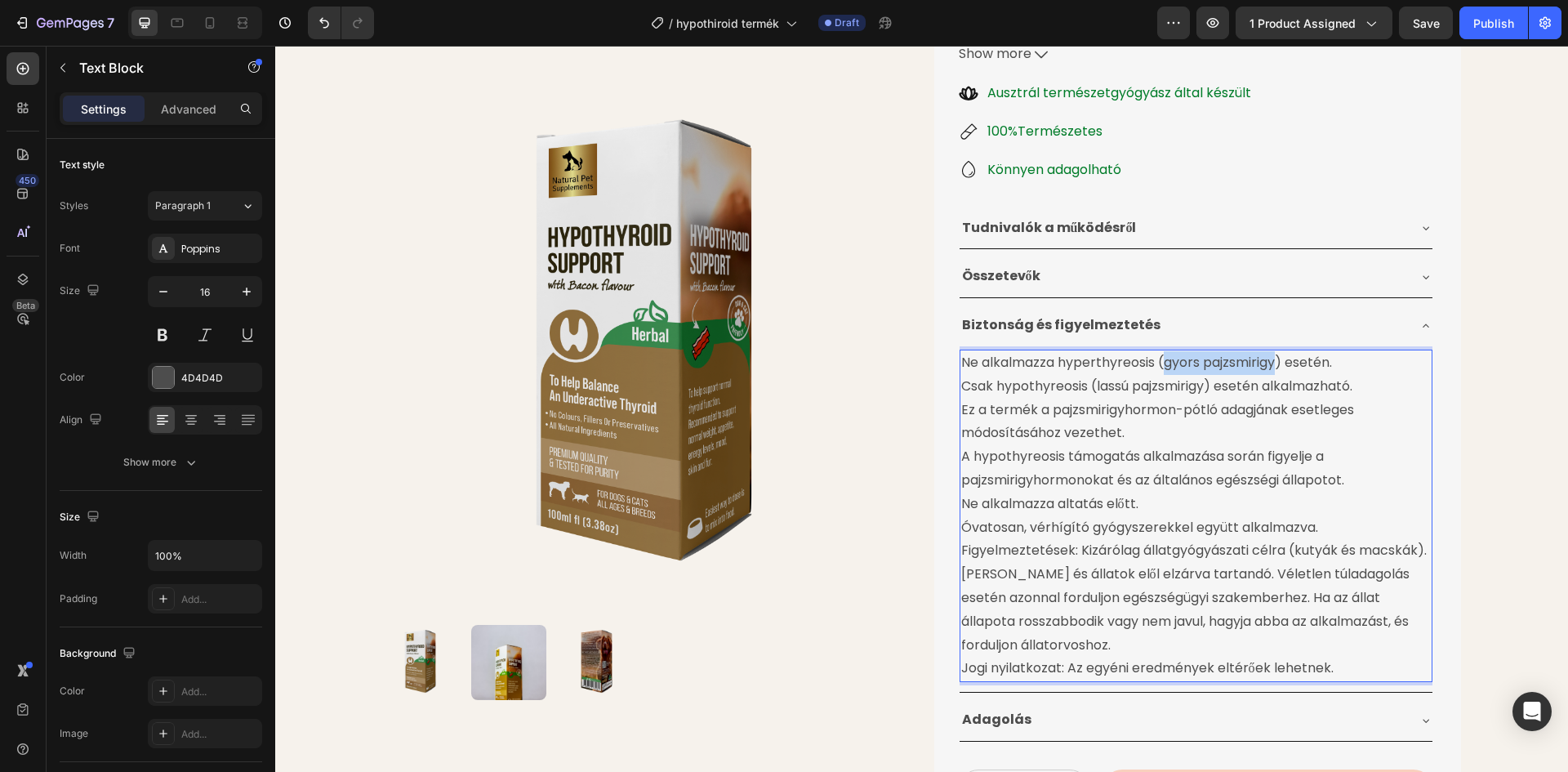
drag, startPoint x: 1274, startPoint y: 362, endPoint x: 1158, endPoint y: 365, distance: 116.0
click at [1158, 365] on p "Ne alkalmazza hyperthyreosis (gyors pajzsmirigy) esetén." at bounding box center [1195, 363] width 469 height 24
drag, startPoint x: 1202, startPoint y: 386, endPoint x: 1093, endPoint y: 394, distance: 109.3
click at [1093, 394] on p "Csak hypothyreosis (lassú pajzsmirigy) esetén alkalmazható. Ez a termék a pajzs…" at bounding box center [1195, 456] width 469 height 165
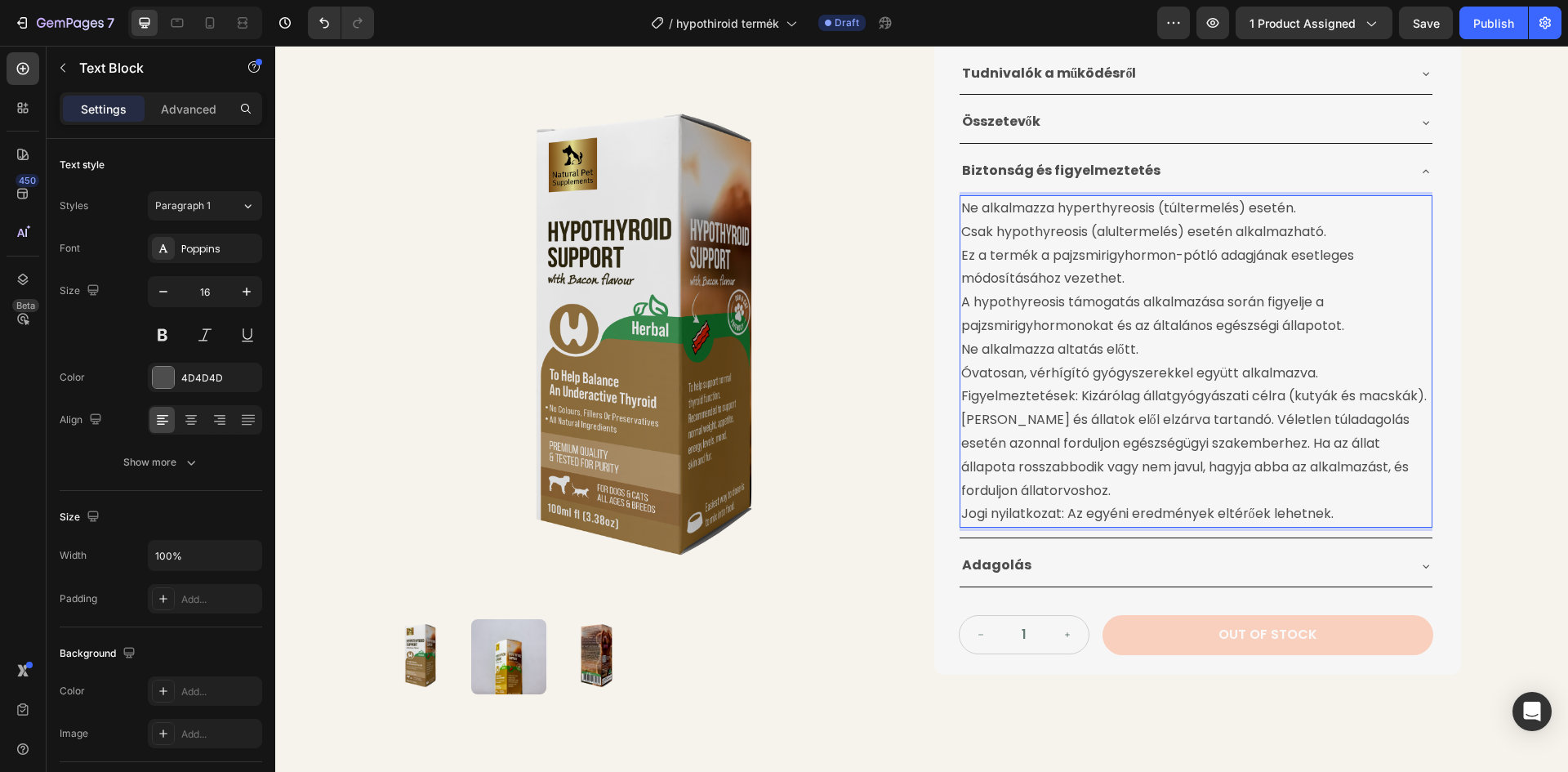
scroll to position [490, 0]
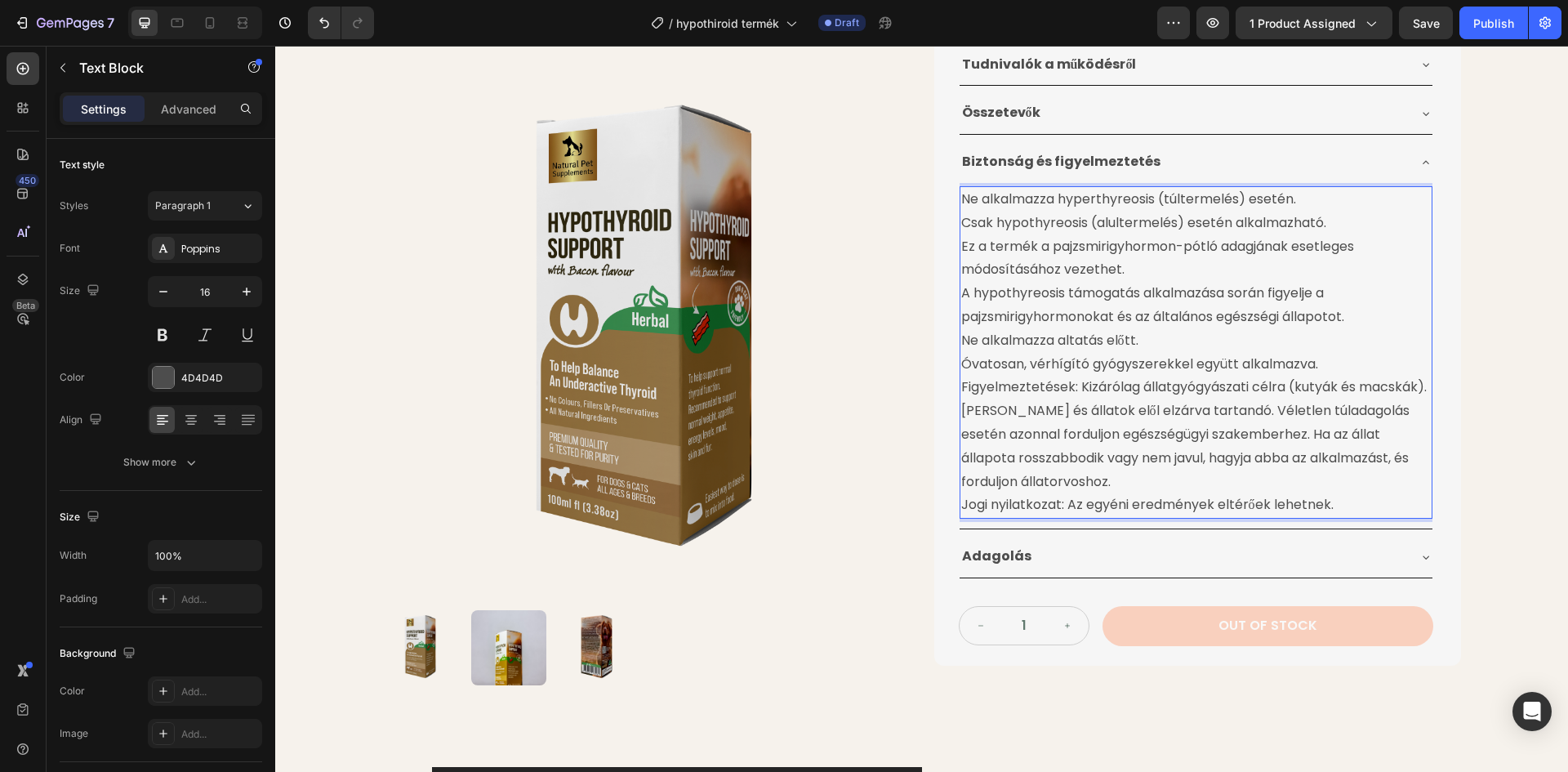
click at [961, 388] on p "Figyelmeztetések: Kizárólag állatgyógyászati ​​célra (kutyák és macskák). Gyerm…" at bounding box center [1195, 434] width 469 height 117
click at [961, 387] on p "Figyelmeztetések: Kizárólag állatgyógyászati ​​célra (kutyák és macskák). Gyerm…" at bounding box center [1195, 434] width 469 height 117
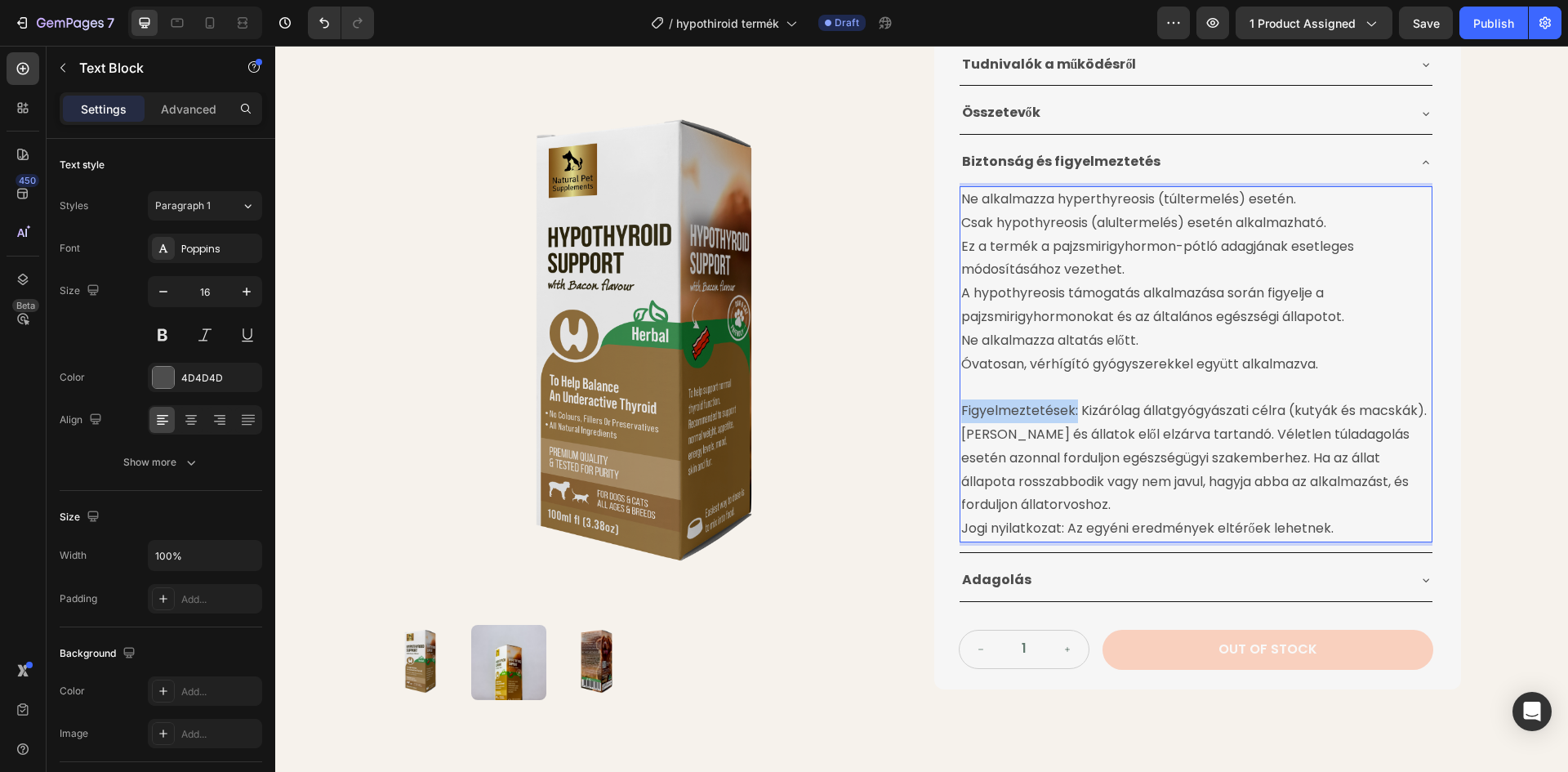
drag, startPoint x: 957, startPoint y: 412, endPoint x: 1069, endPoint y: 415, distance: 112.0
click at [1069, 415] on p "Figyelmeztetések: Kizárólag állatgyógyászati ​​célra (kutyák és macskák). Gyerm…" at bounding box center [1195, 457] width 469 height 117
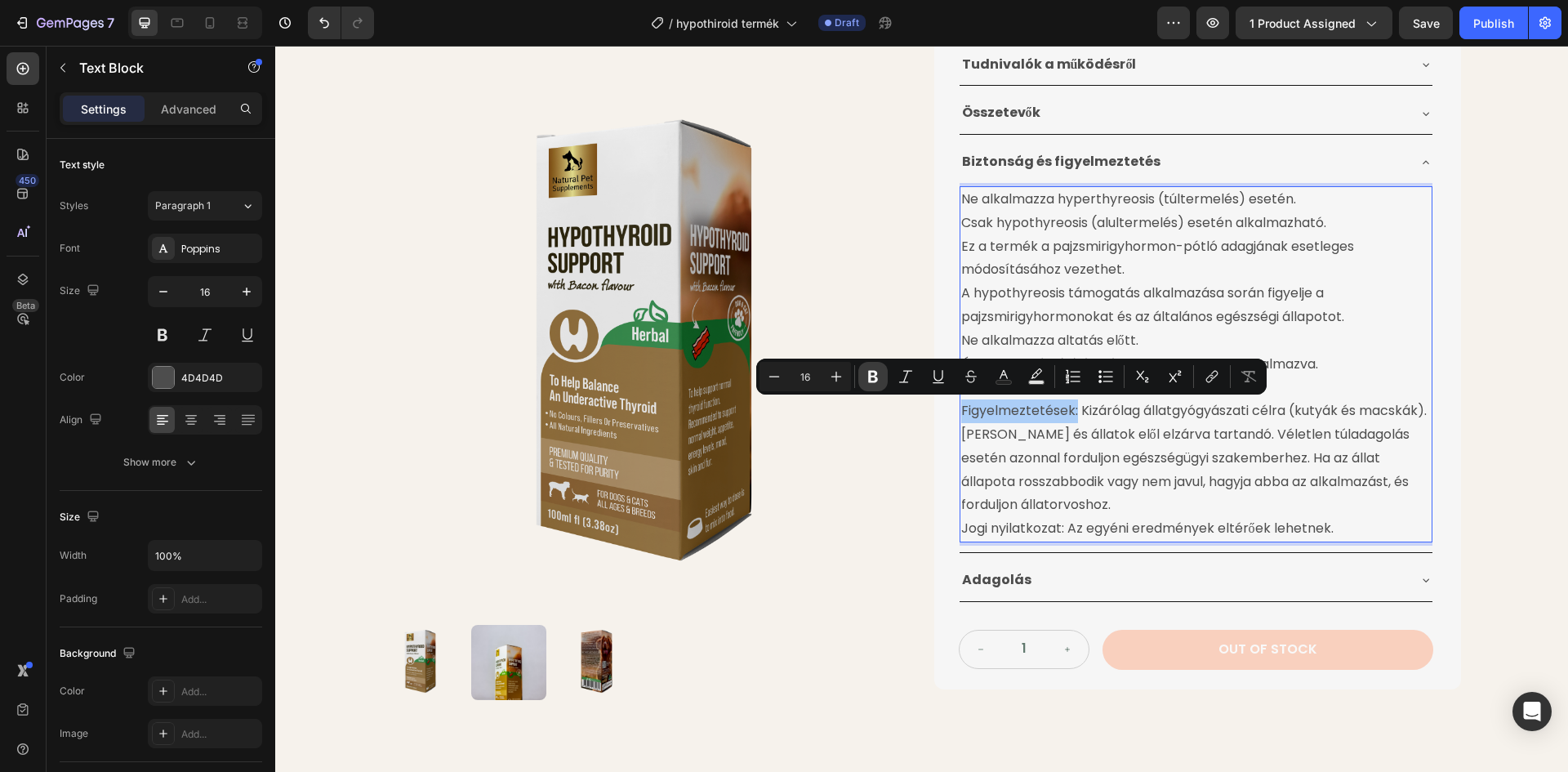
click at [870, 376] on icon "Editor contextual toolbar" at bounding box center [873, 377] width 10 height 12
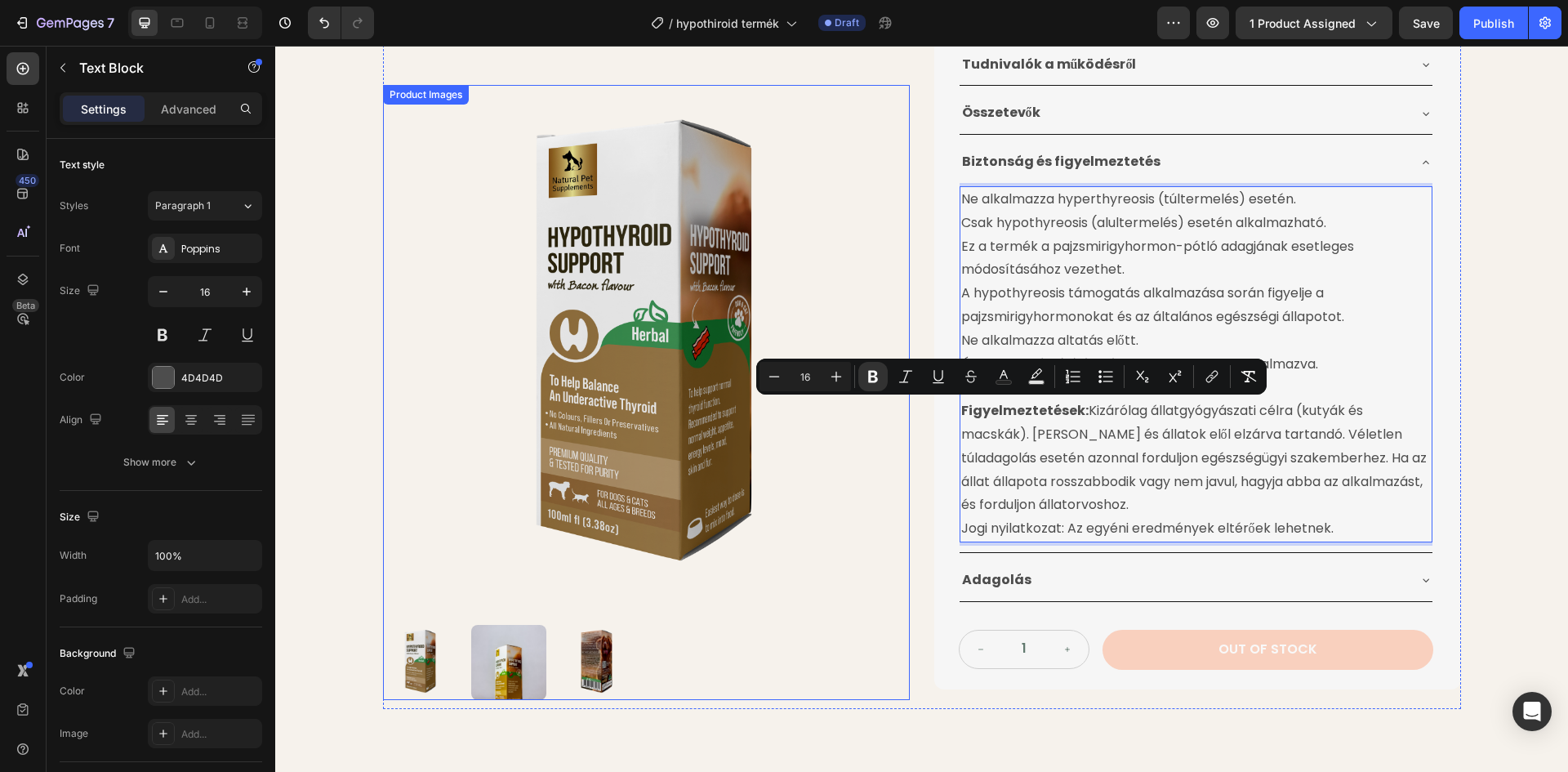
click at [879, 326] on img at bounding box center [647, 348] width 526 height 526
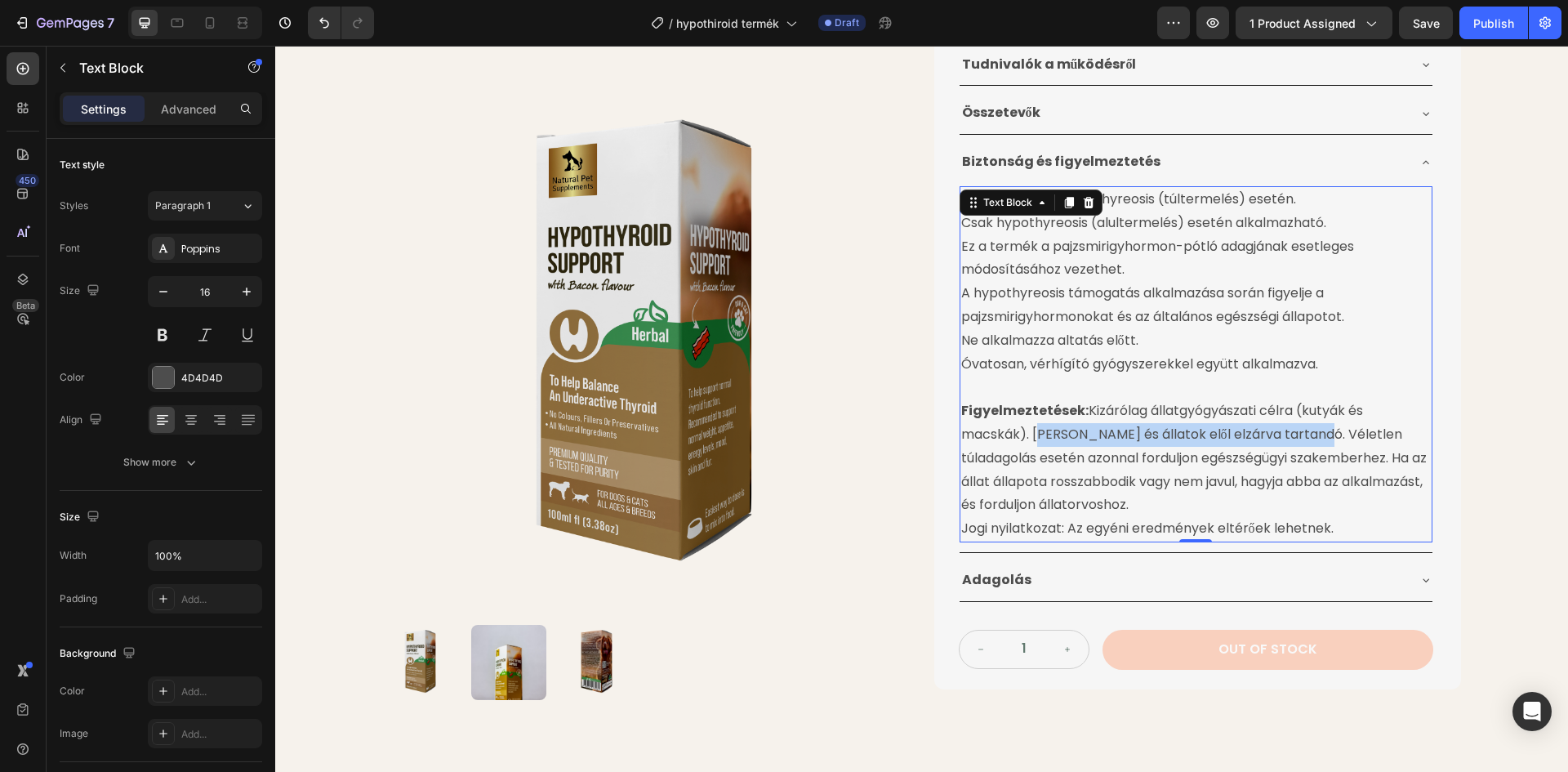
drag, startPoint x: 1031, startPoint y: 433, endPoint x: 1308, endPoint y: 438, distance: 277.0
click at [1308, 438] on p "Figyelmeztetések: Kizárólag állatgyógyászati ​​célra (kutyák és macskák). Gyerm…" at bounding box center [1195, 457] width 469 height 117
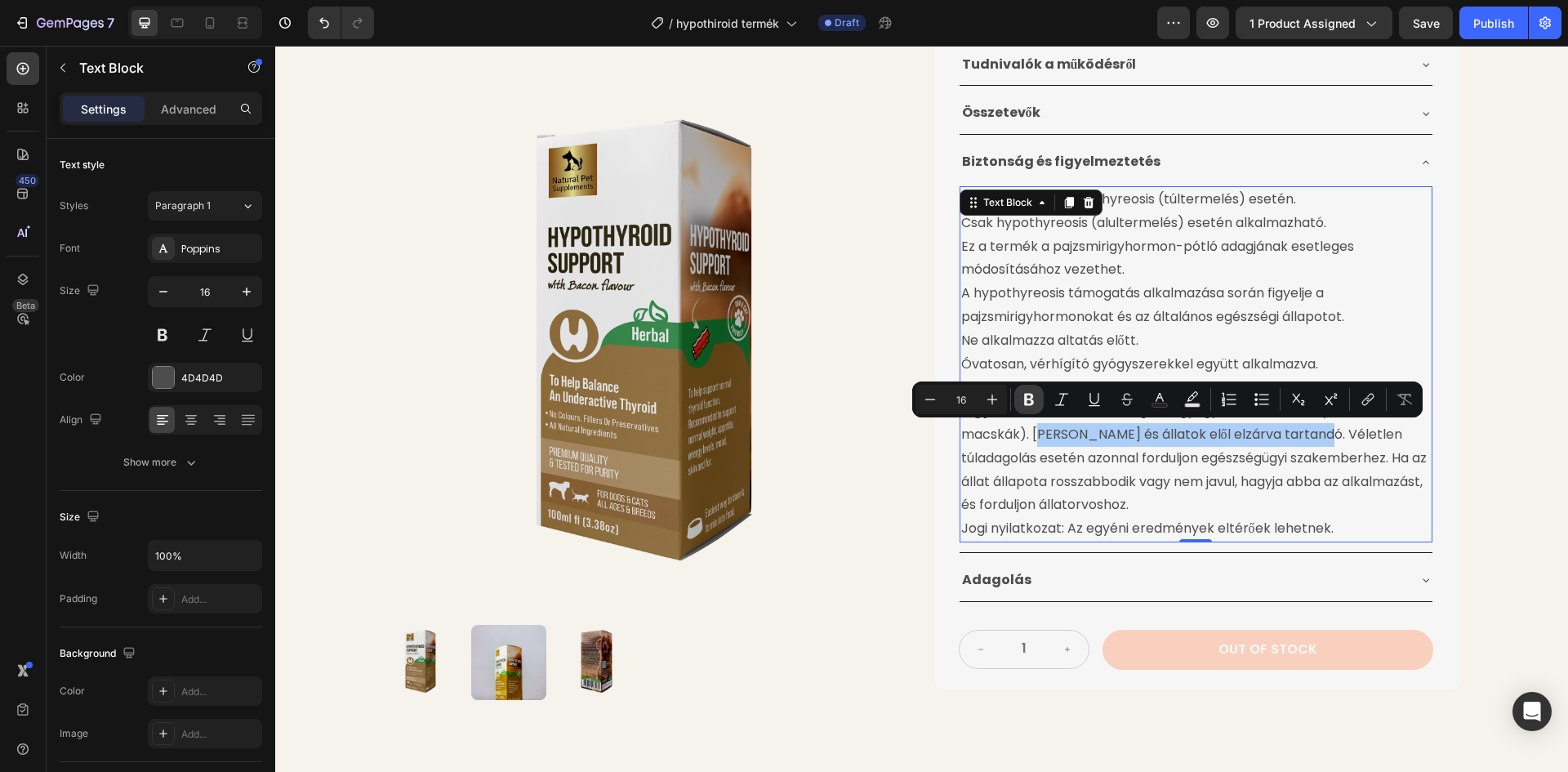
click at [1030, 393] on icon "Editor contextual toolbar" at bounding box center [1029, 399] width 10 height 12
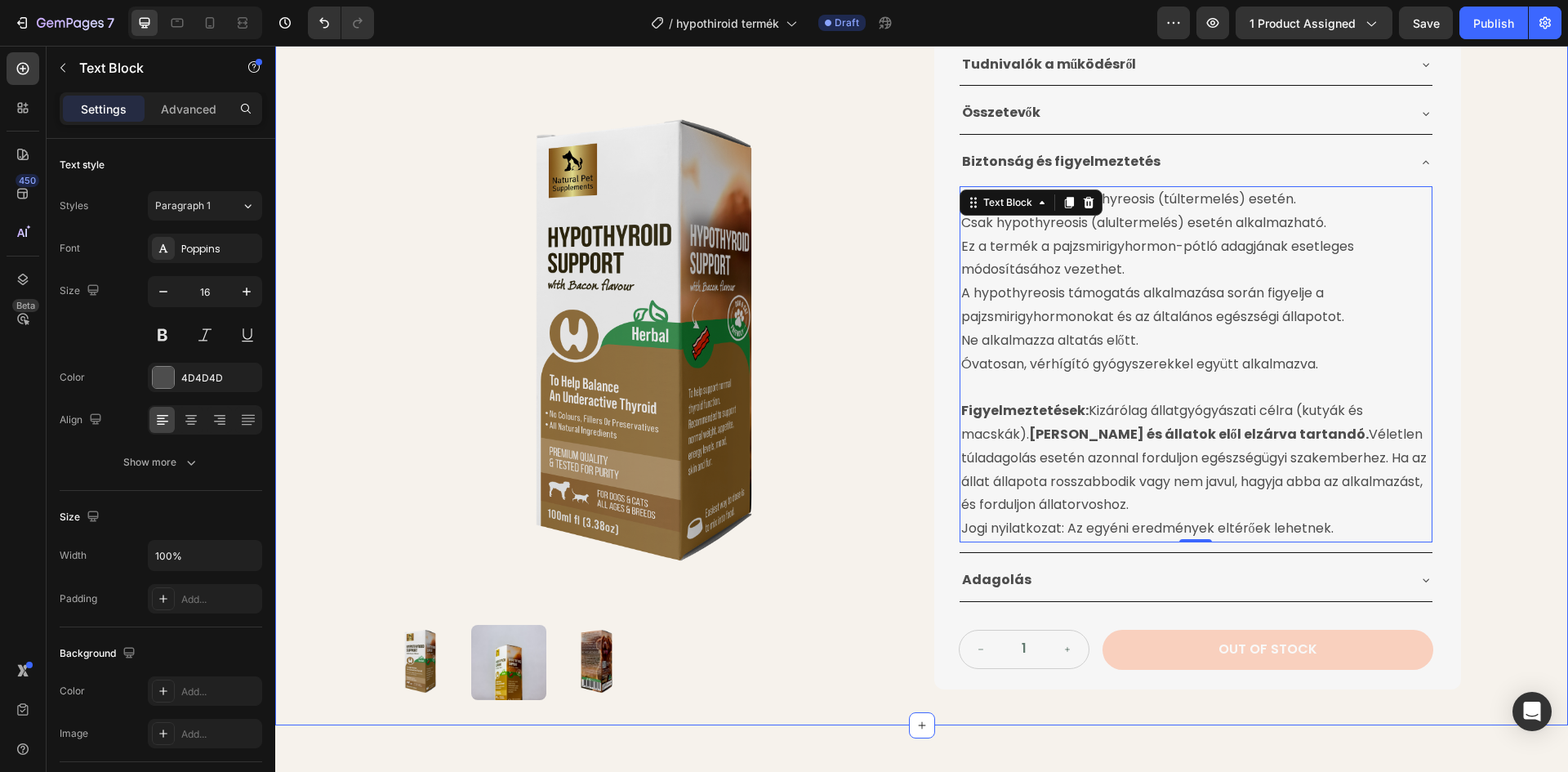
click at [1486, 355] on div "Product Images Pajzsmirigy Alulműködésre Gyógynövénytinktúra Product Title 24.9…" at bounding box center [921, 157] width 1293 height 1137
click at [961, 528] on p "Jogi nyilatkozat: Az egyéni eredmények eltérőek lehetnek." at bounding box center [1195, 528] width 469 height 24
click at [961, 529] on p "Jogi nyilatkozat: Az egyéni eredmények eltérőek lehetnek." at bounding box center [1195, 528] width 469 height 24
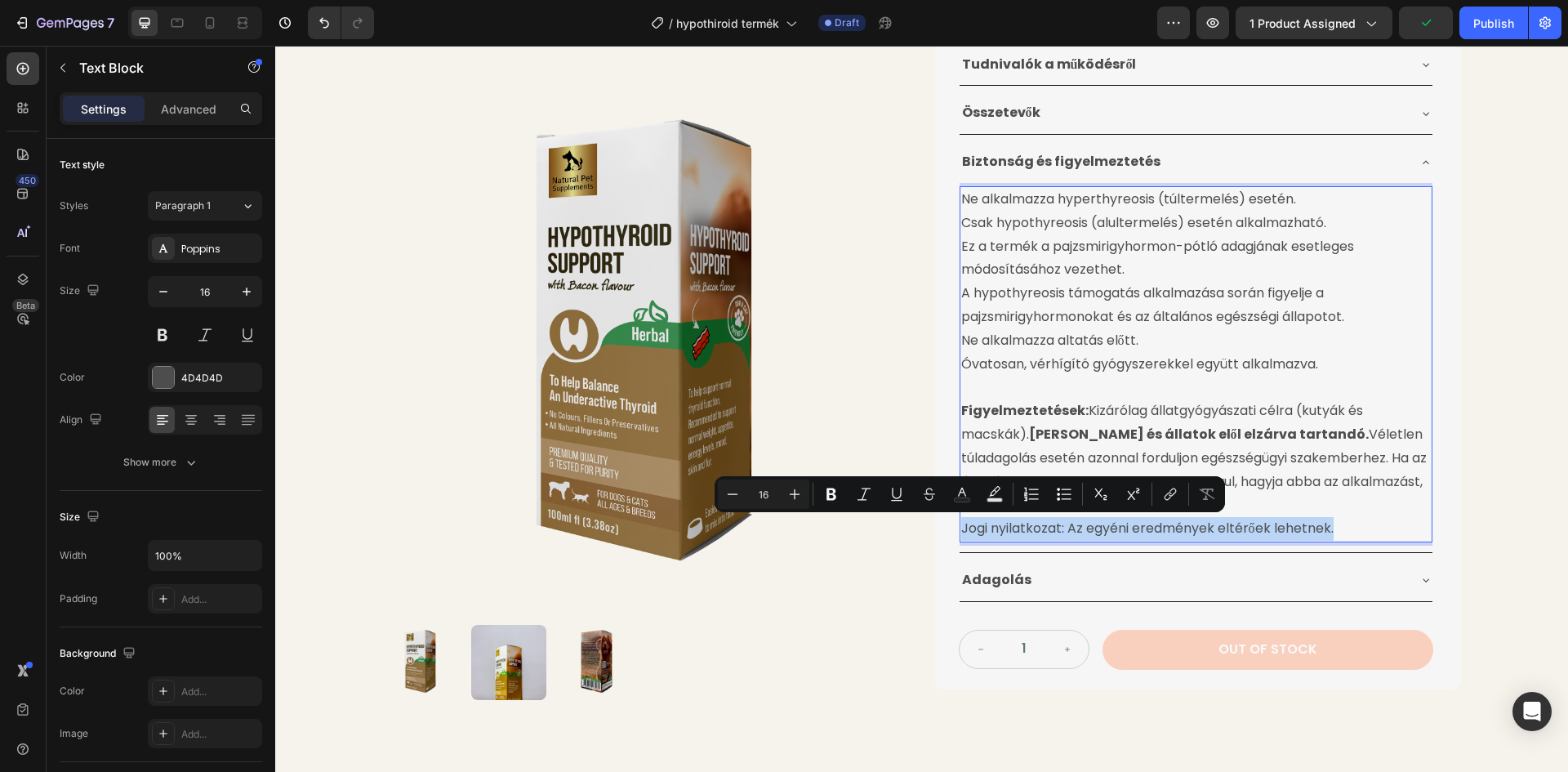
click at [961, 529] on p "Jogi nyilatkozat: Az egyéni eredmények eltérőek lehetnek." at bounding box center [1195, 528] width 469 height 24
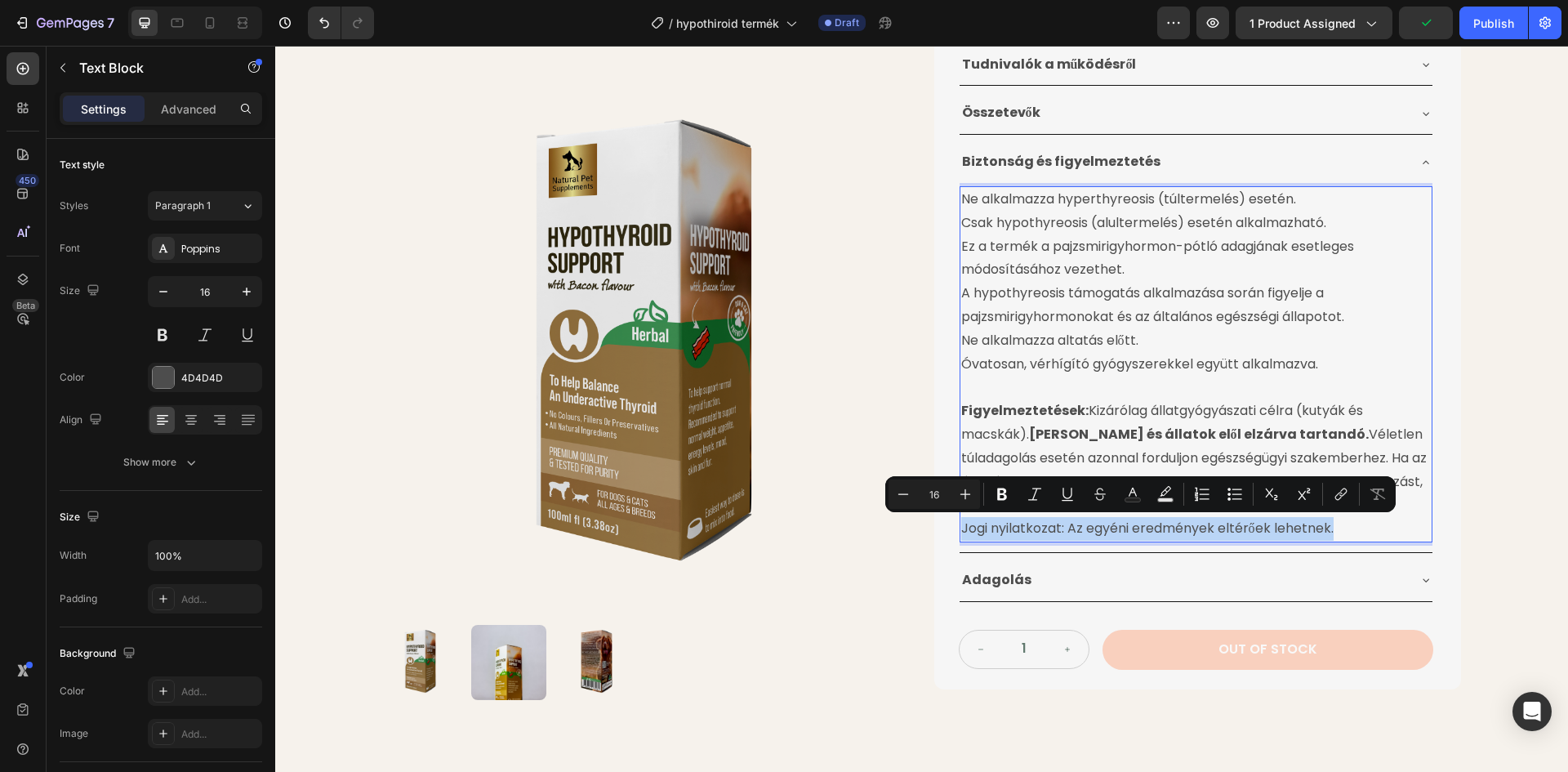
click at [1011, 523] on p "Jogi nyilatkozat: Az egyéni eredmények eltérőek lehetnek." at bounding box center [1195, 528] width 469 height 24
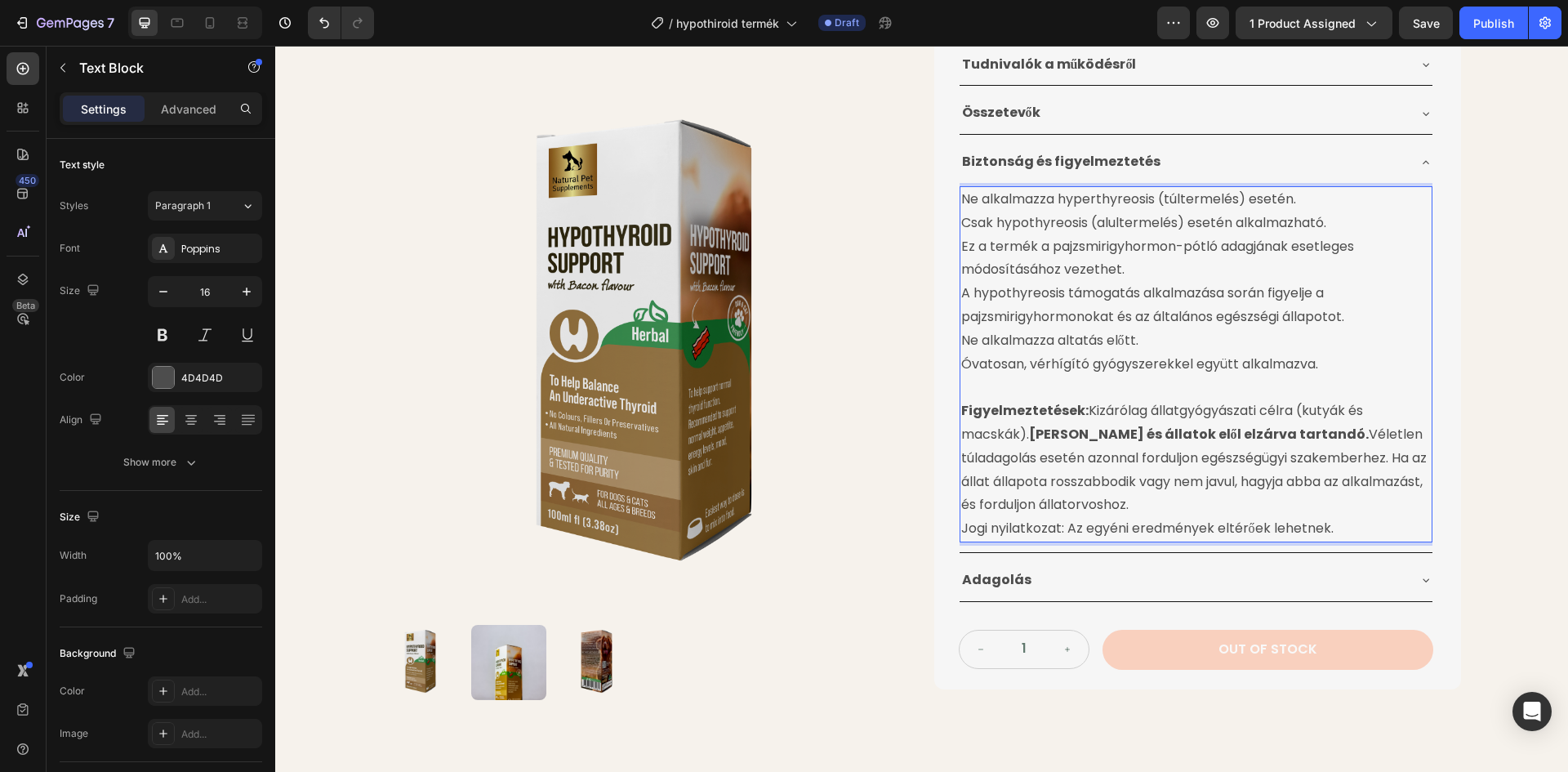
click at [961, 529] on p "Jogi nyilatkozat: Az egyéni eredmények eltérőek lehetnek." at bounding box center [1195, 528] width 469 height 24
click at [961, 530] on p "Jogi nyilatkozat: Az egyéni eredmények eltérőek lehetnek." at bounding box center [1195, 528] width 469 height 24
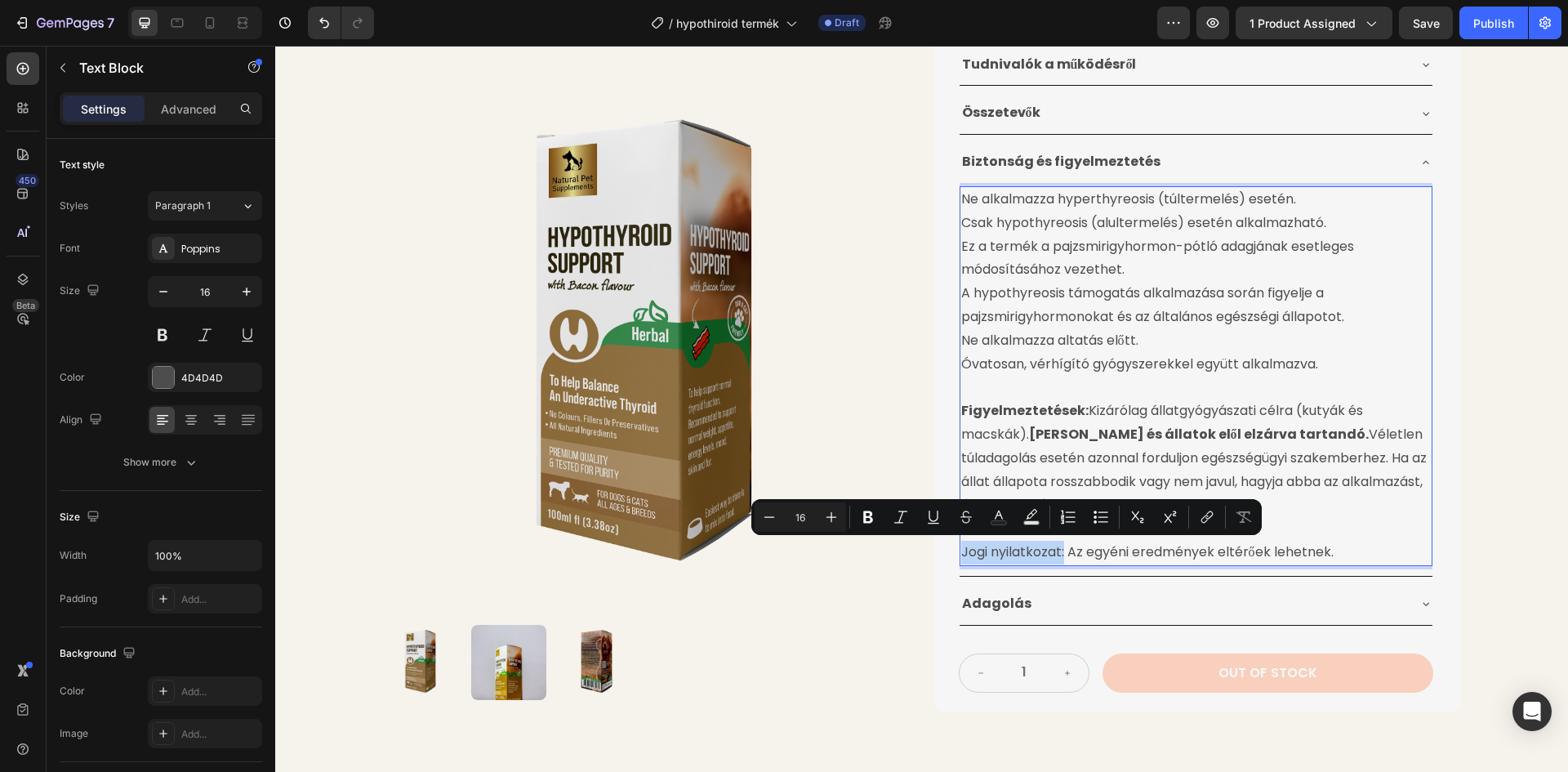
drag, startPoint x: 955, startPoint y: 550, endPoint x: 1059, endPoint y: 555, distance: 104.1
click at [1059, 555] on p "Jogi nyilatkozat: Az egyéni eredmények eltérőek lehetnek." at bounding box center [1195, 553] width 469 height 24
click at [859, 517] on icon "Editor contextual toolbar" at bounding box center [867, 517] width 17 height 17
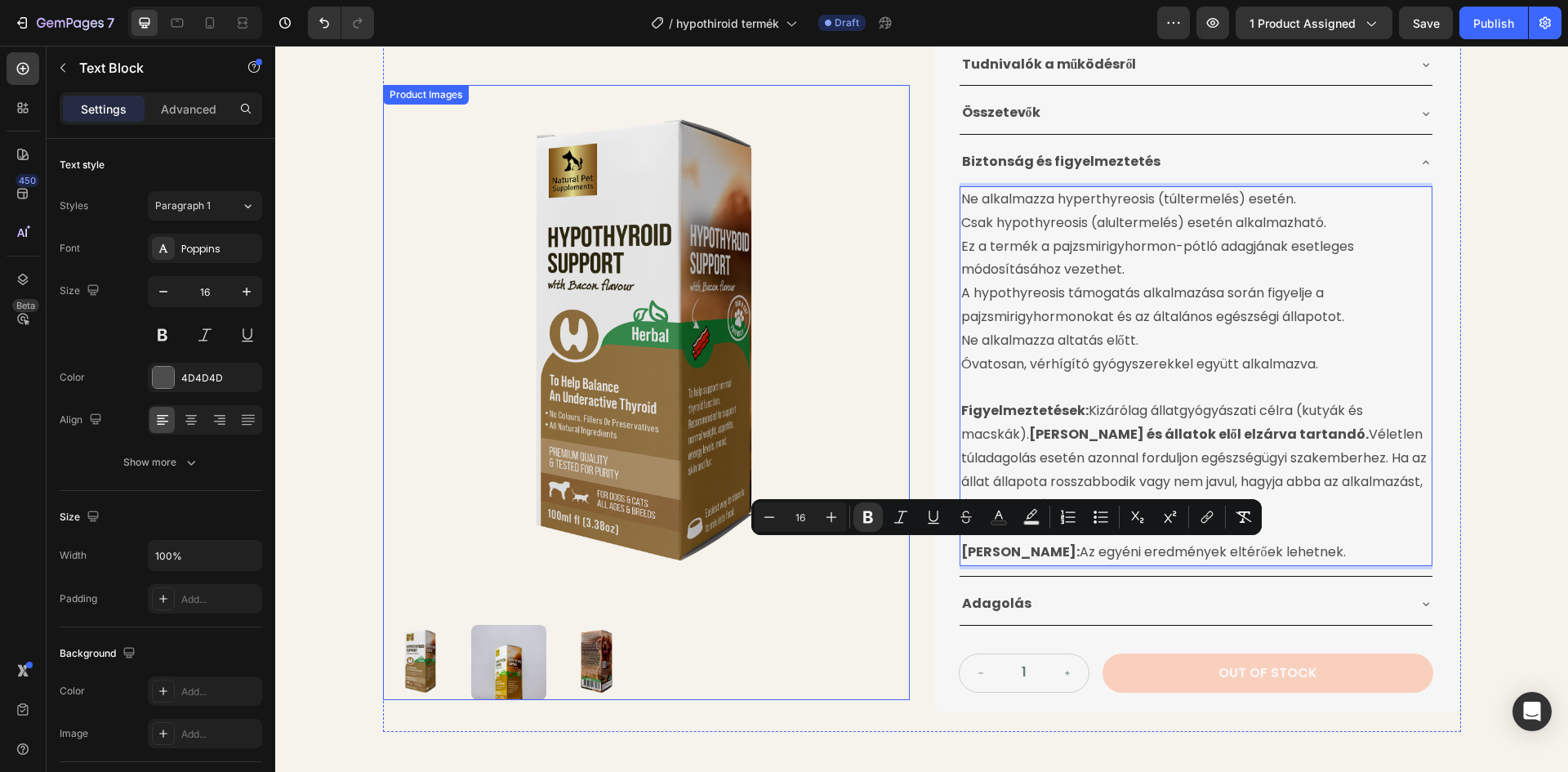
click at [876, 451] on img at bounding box center [647, 348] width 526 height 526
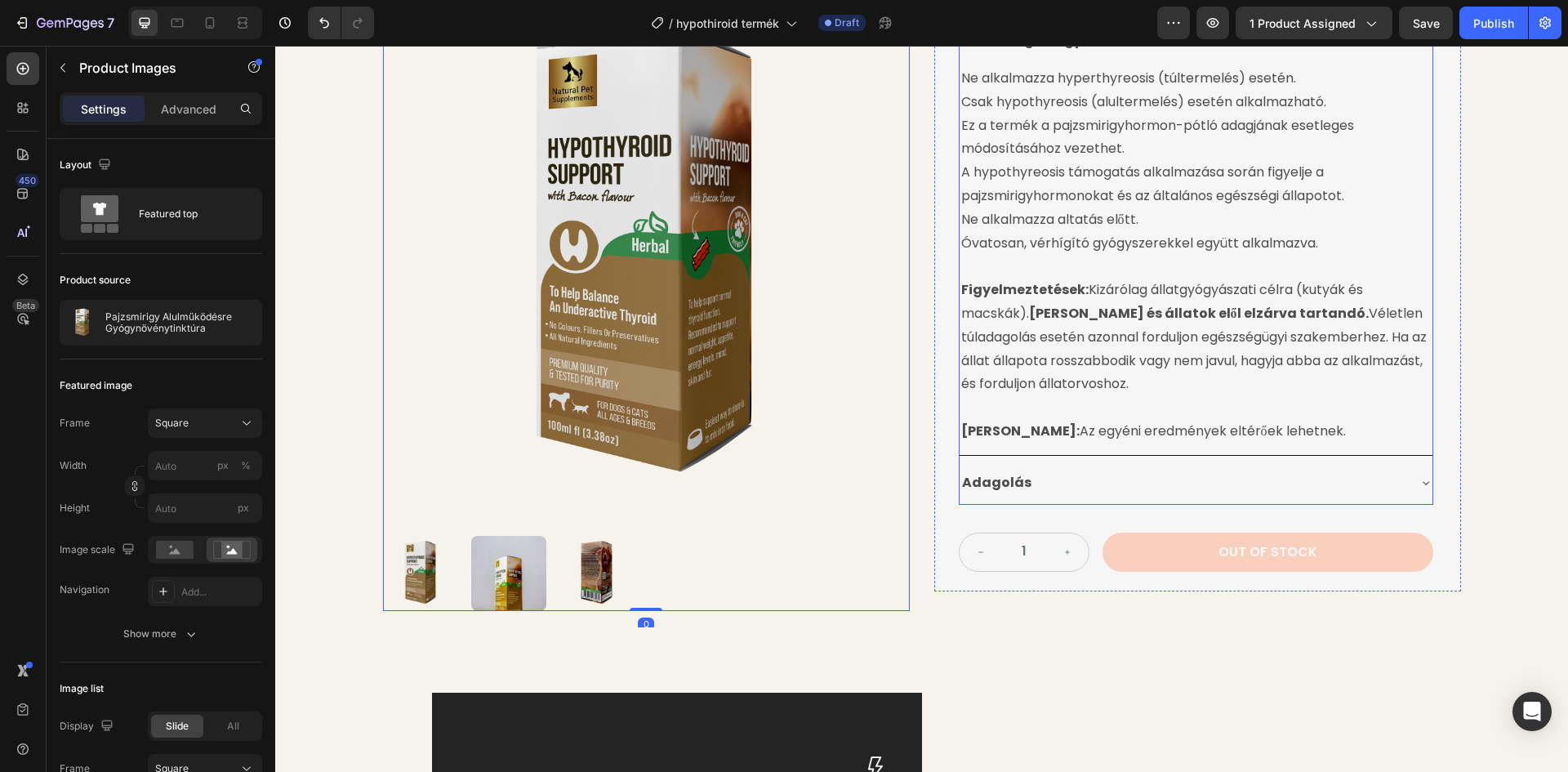
scroll to position [654, 0]
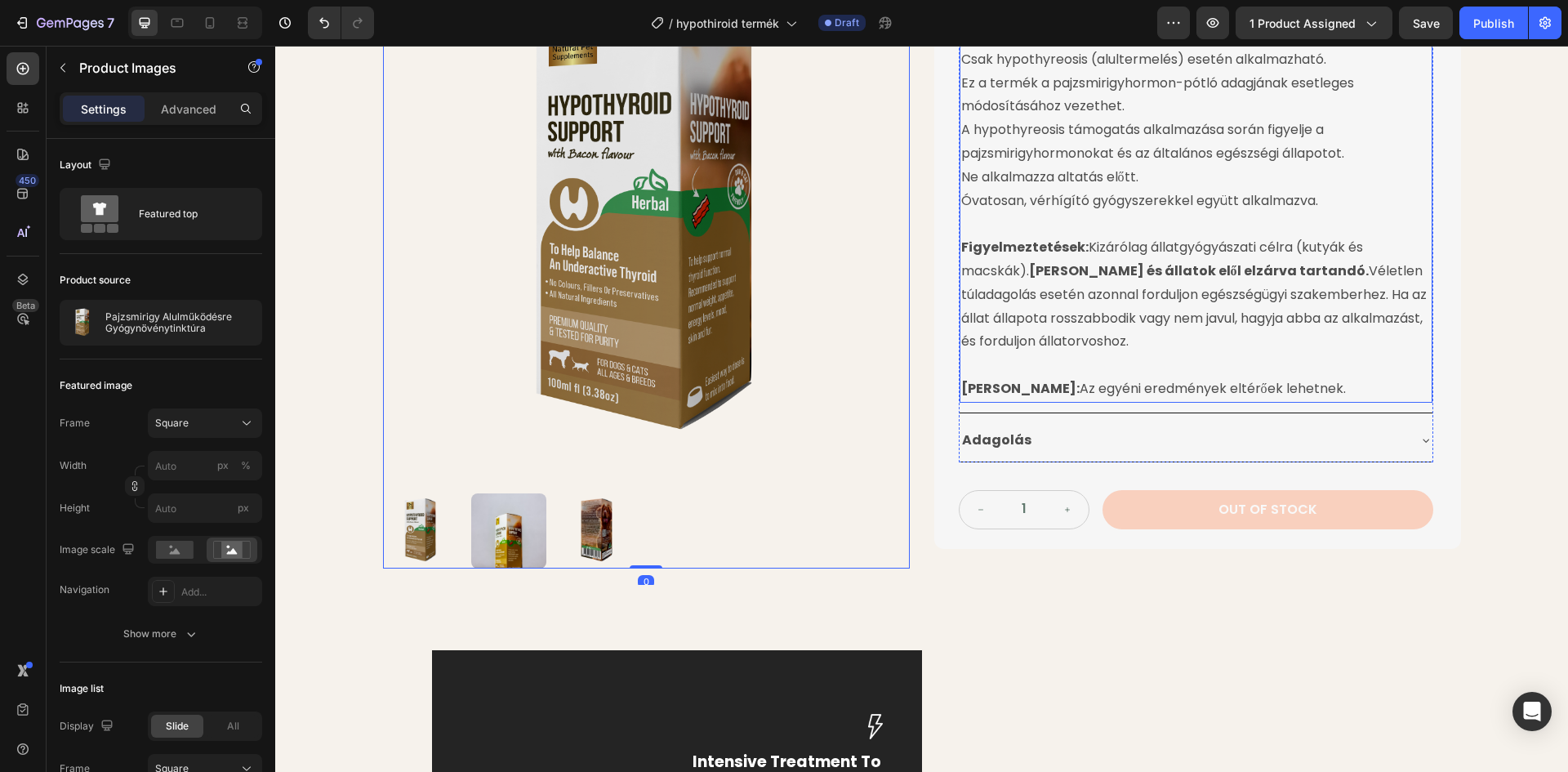
click at [1187, 424] on div "Adagolás" at bounding box center [1196, 441] width 473 height 41
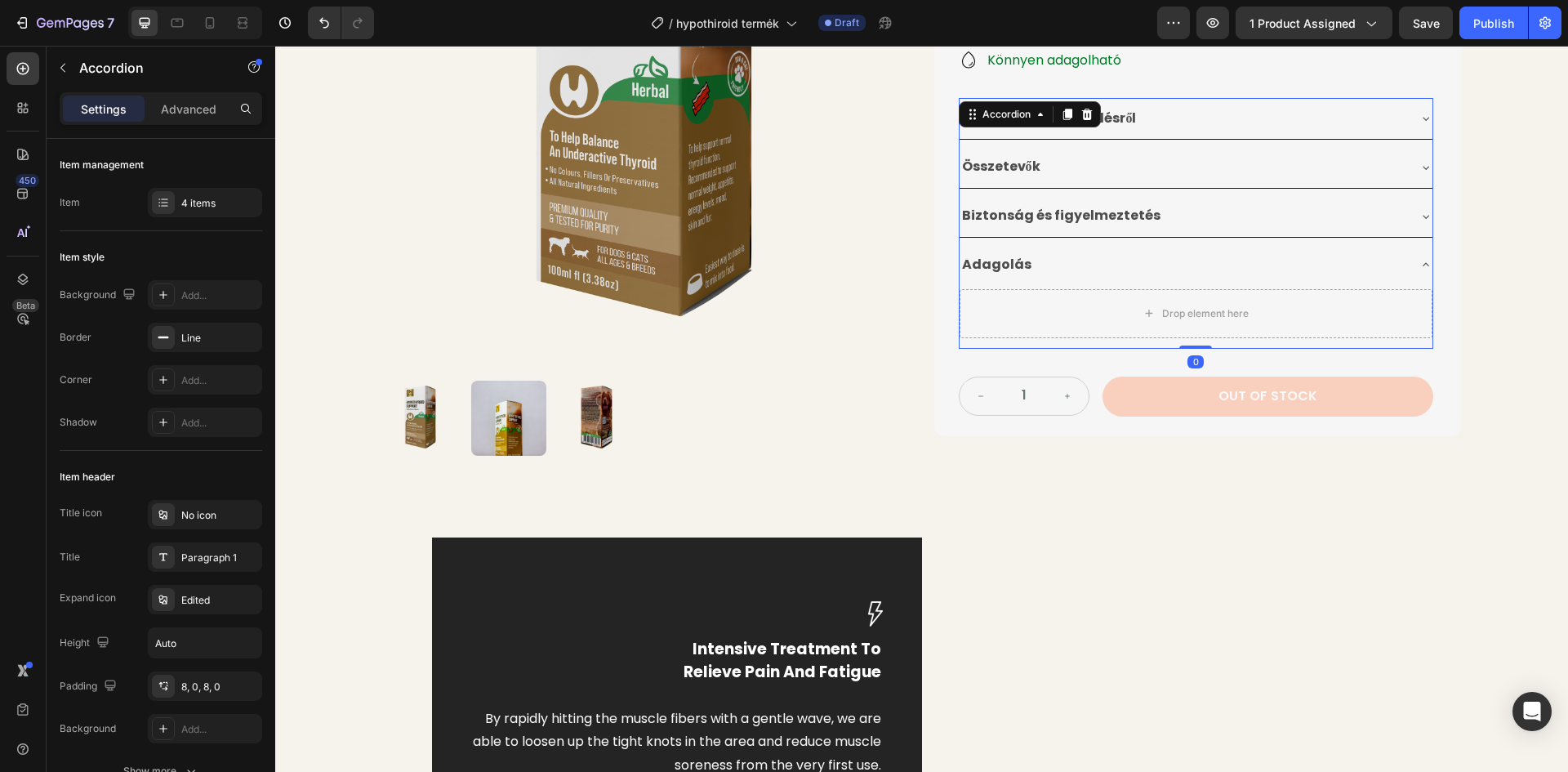
scroll to position [408, 0]
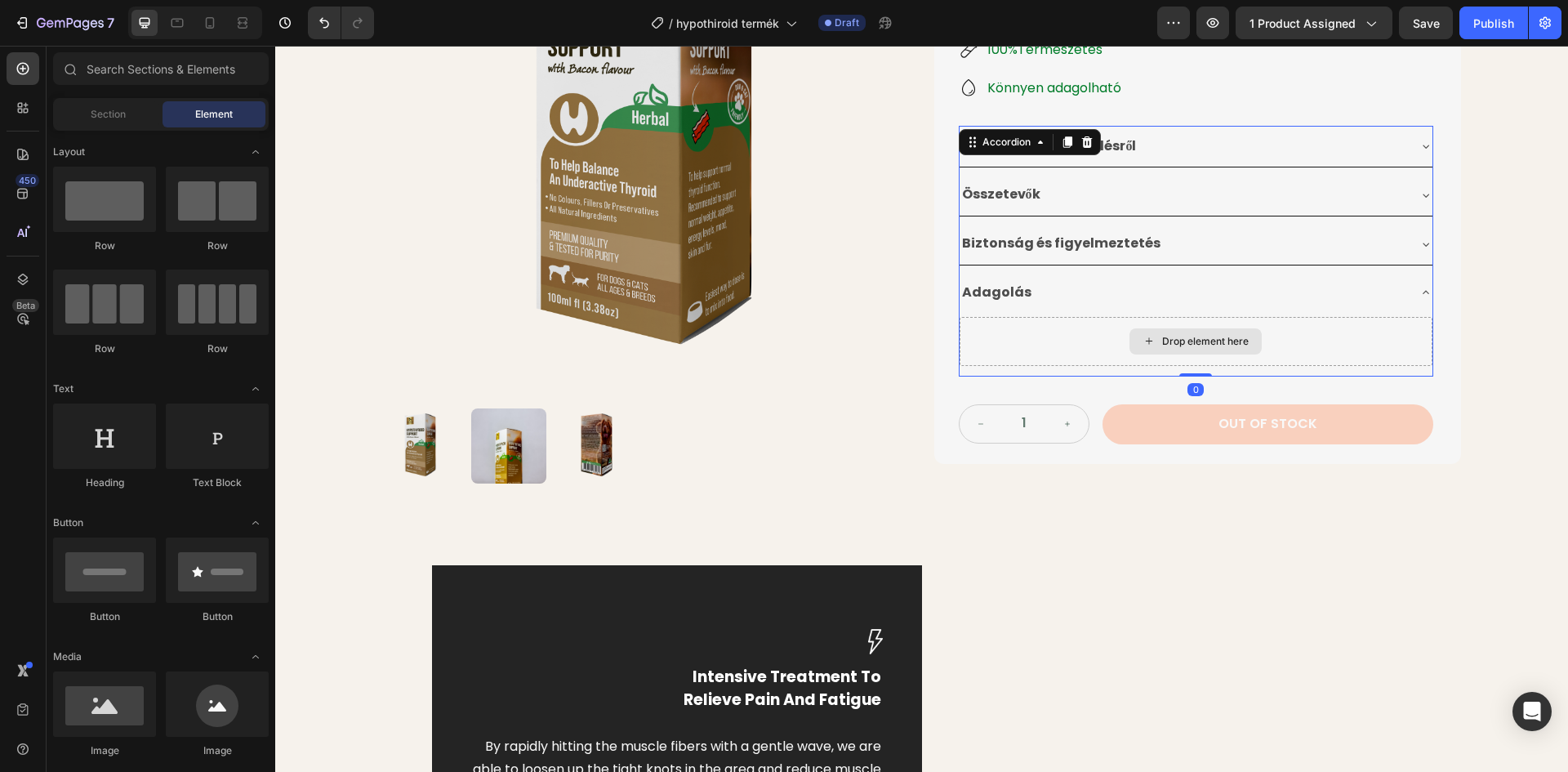
click at [1173, 335] on div "Drop element here" at bounding box center [1205, 341] width 87 height 13
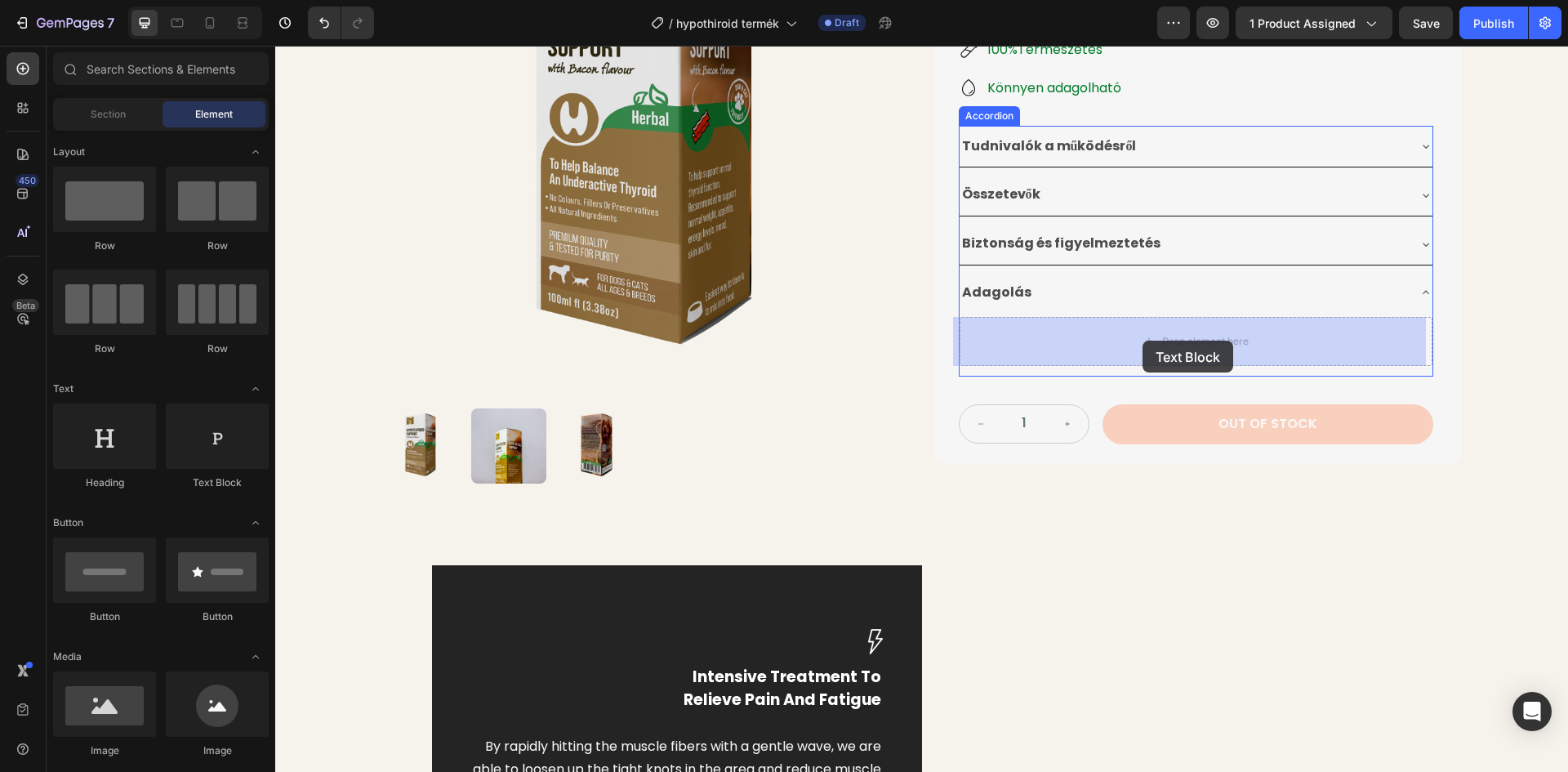
drag, startPoint x: 482, startPoint y: 486, endPoint x: 1142, endPoint y: 341, distance: 675.7
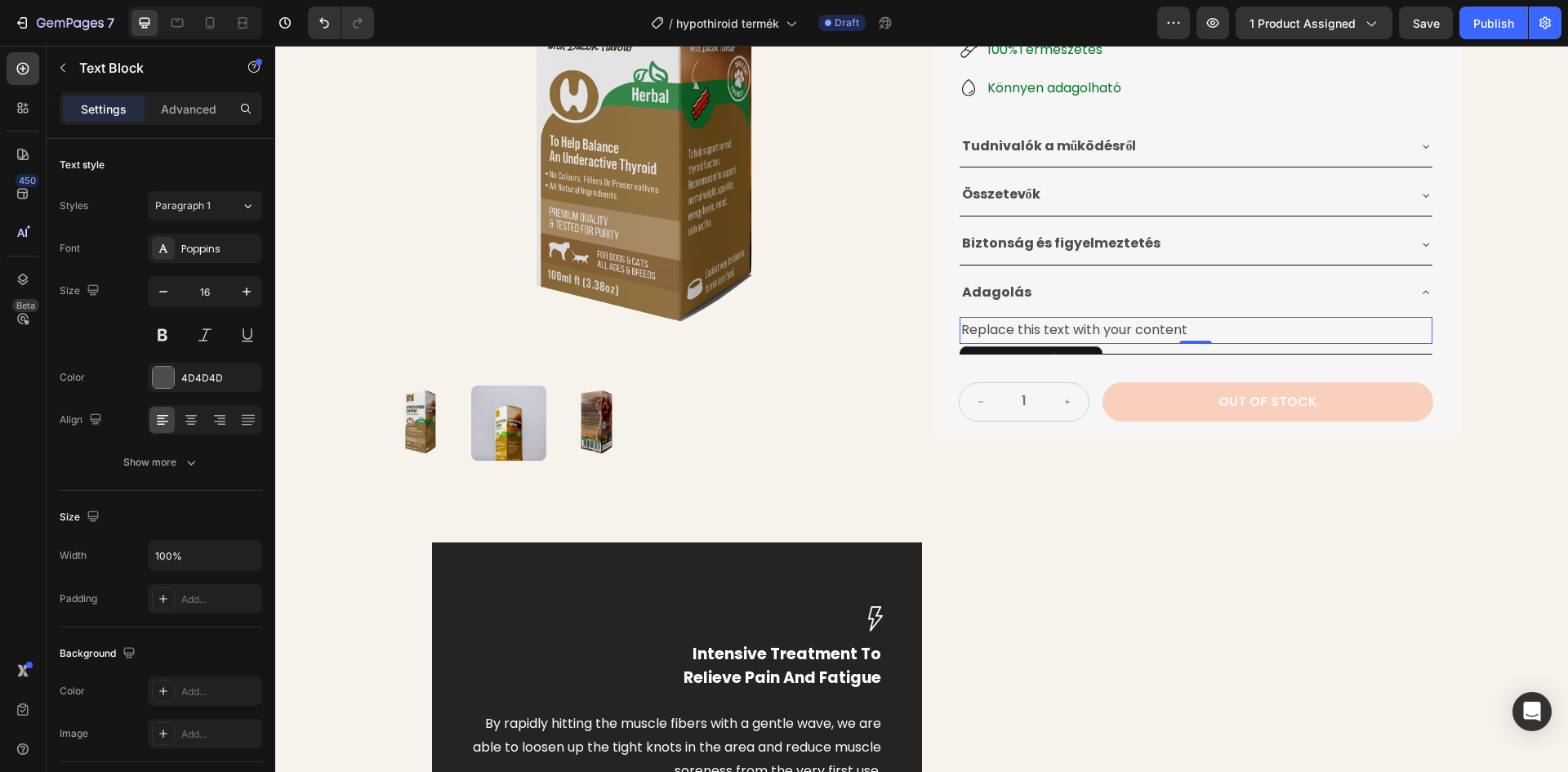
click at [1172, 331] on div "Replace this text with your content" at bounding box center [1196, 329] width 473 height 27
drag, startPoint x: 1189, startPoint y: 330, endPoint x: 954, endPoint y: 331, distance: 235.0
click at [960, 331] on div "Replace this text with your content" at bounding box center [1196, 329] width 473 height 27
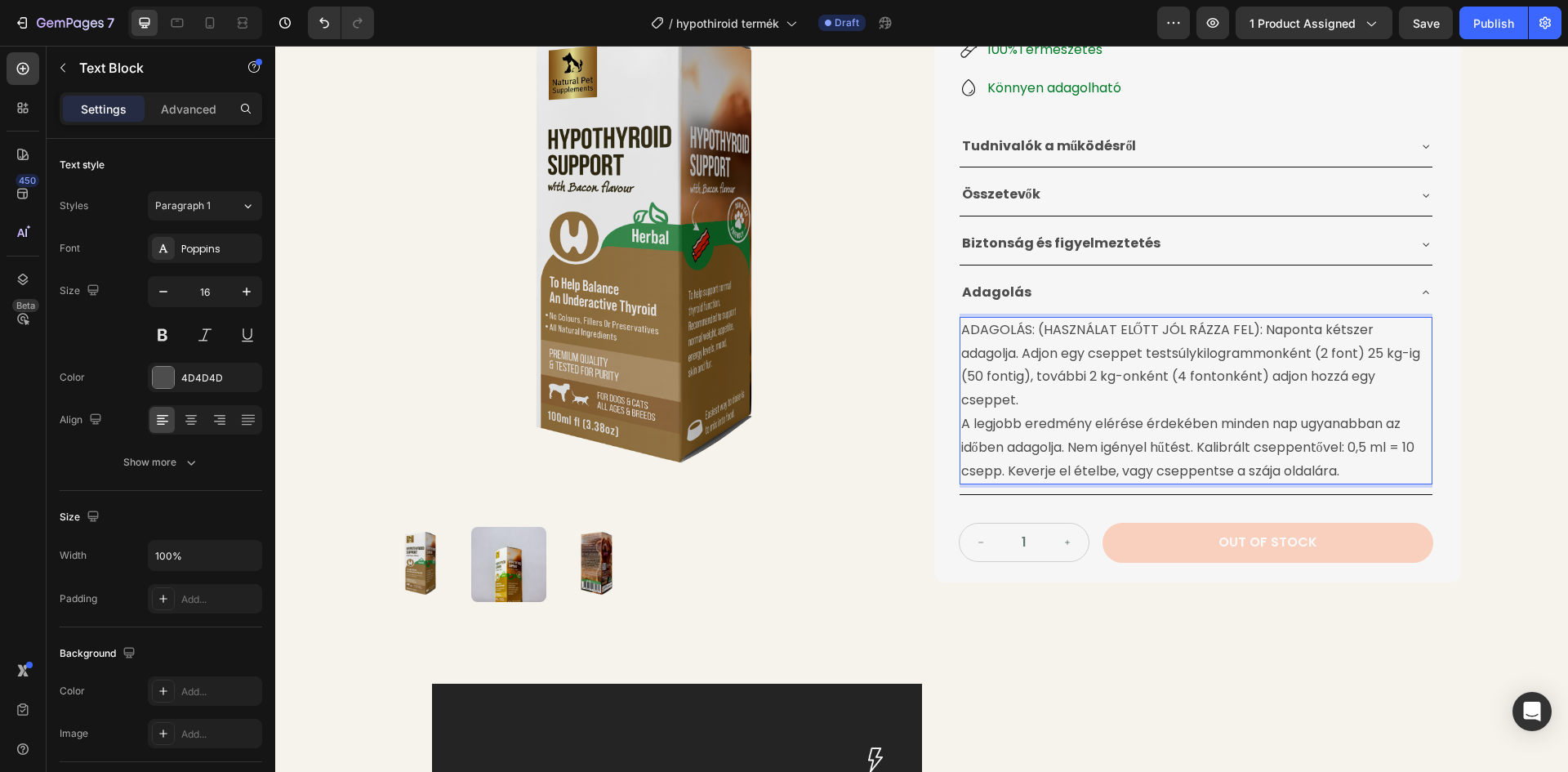
click at [961, 412] on p "A legjobb eredmény elérése érdekében minden nap ugyanabban az időben adagolja. …" at bounding box center [1195, 447] width 469 height 70
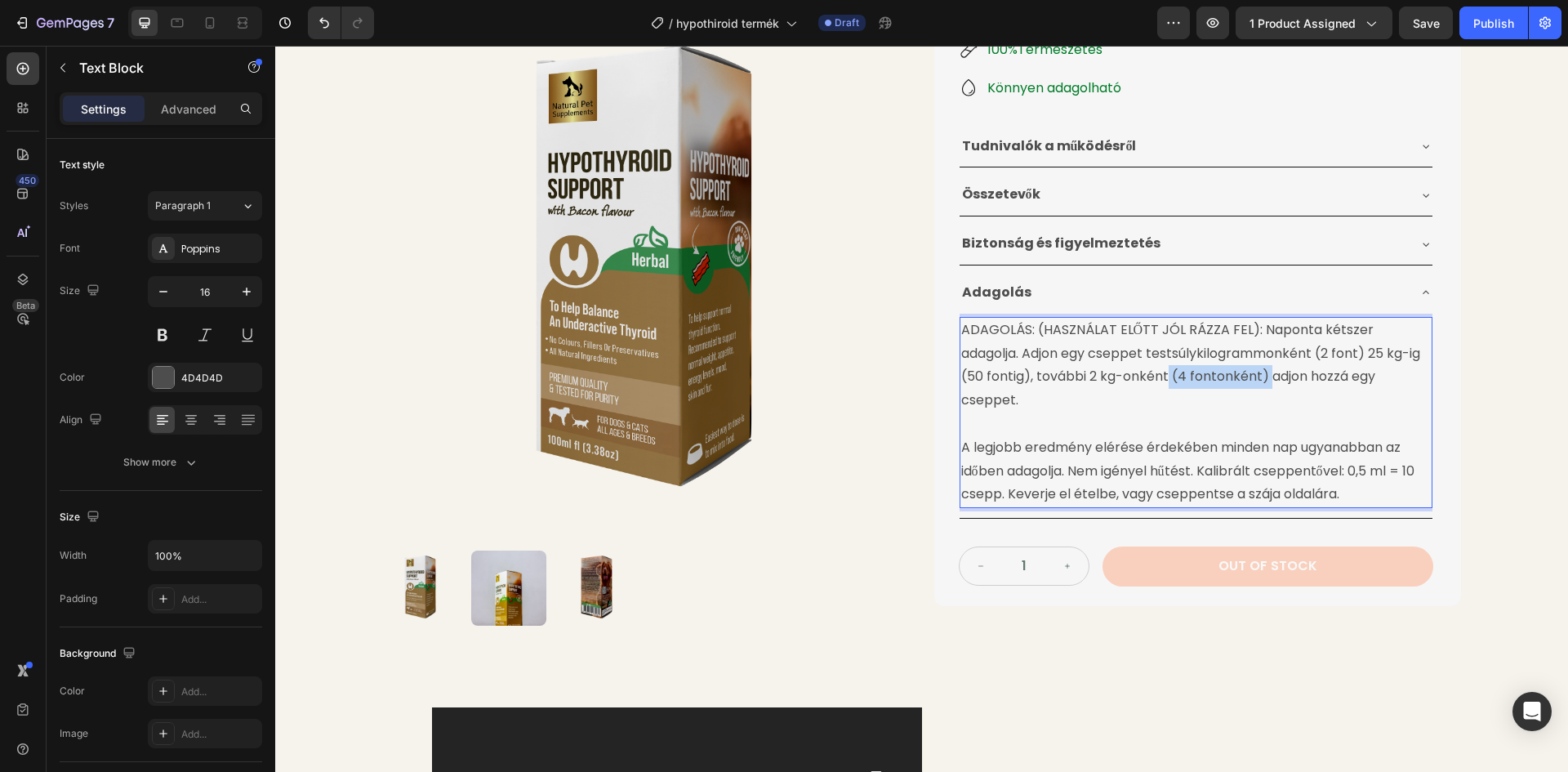
drag, startPoint x: 1237, startPoint y: 377, endPoint x: 1137, endPoint y: 381, distance: 100.1
click at [1137, 381] on p "ADAGOLÁS: (HASZNÁLAT ELŐTT JÓL RÁZZA FEL): Naponta kétszer adagolja. Adjon egy …" at bounding box center [1195, 365] width 469 height 94
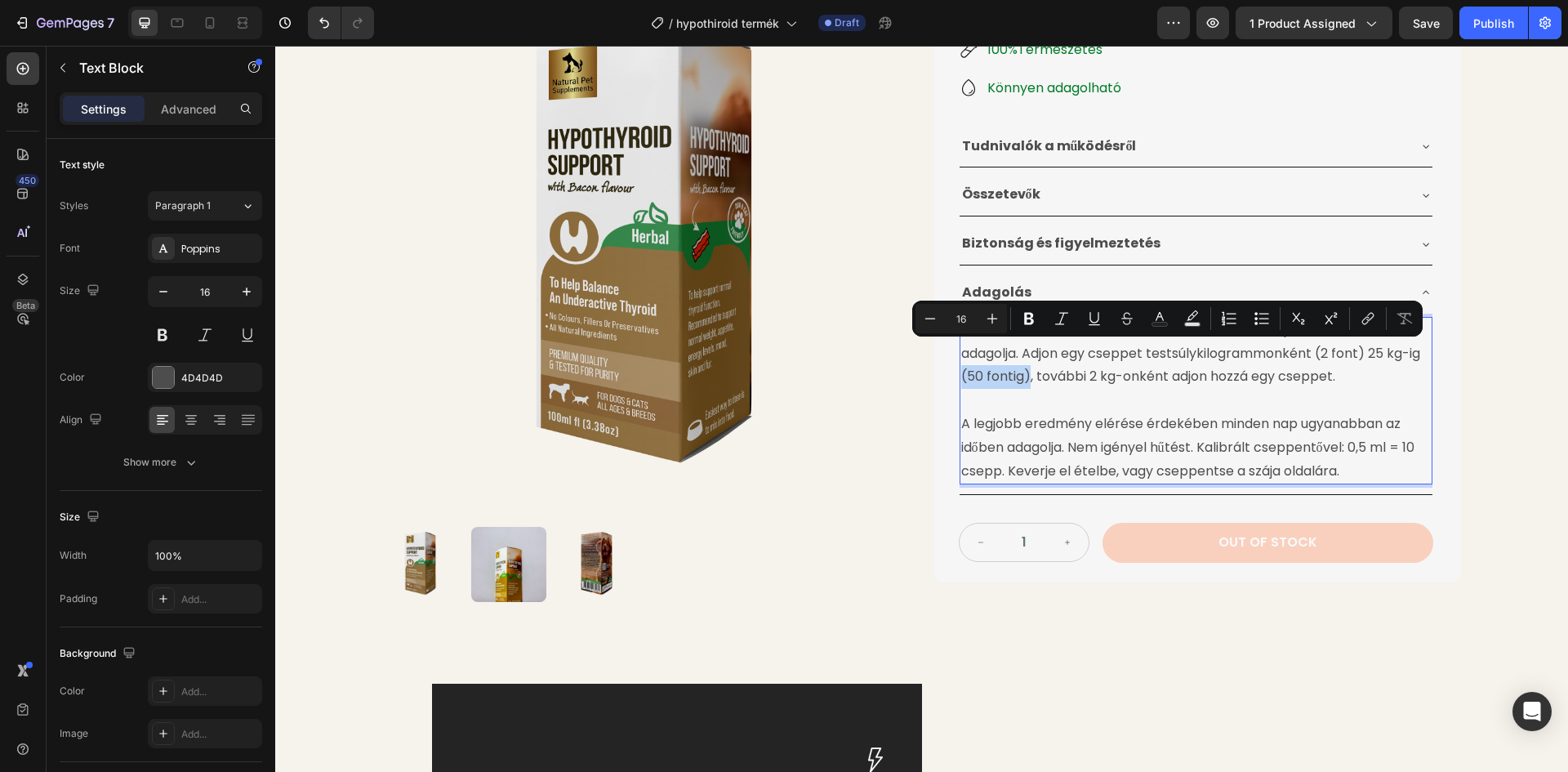
drag, startPoint x: 997, startPoint y: 375, endPoint x: 1362, endPoint y: 355, distance: 365.5
click at [1362, 355] on p "ADAGOLÁS: (HASZNÁLAT ELŐTT JÓL RÁZZA FEL): Naponta kétszer adagolja. Adjon egy …" at bounding box center [1195, 353] width 469 height 70
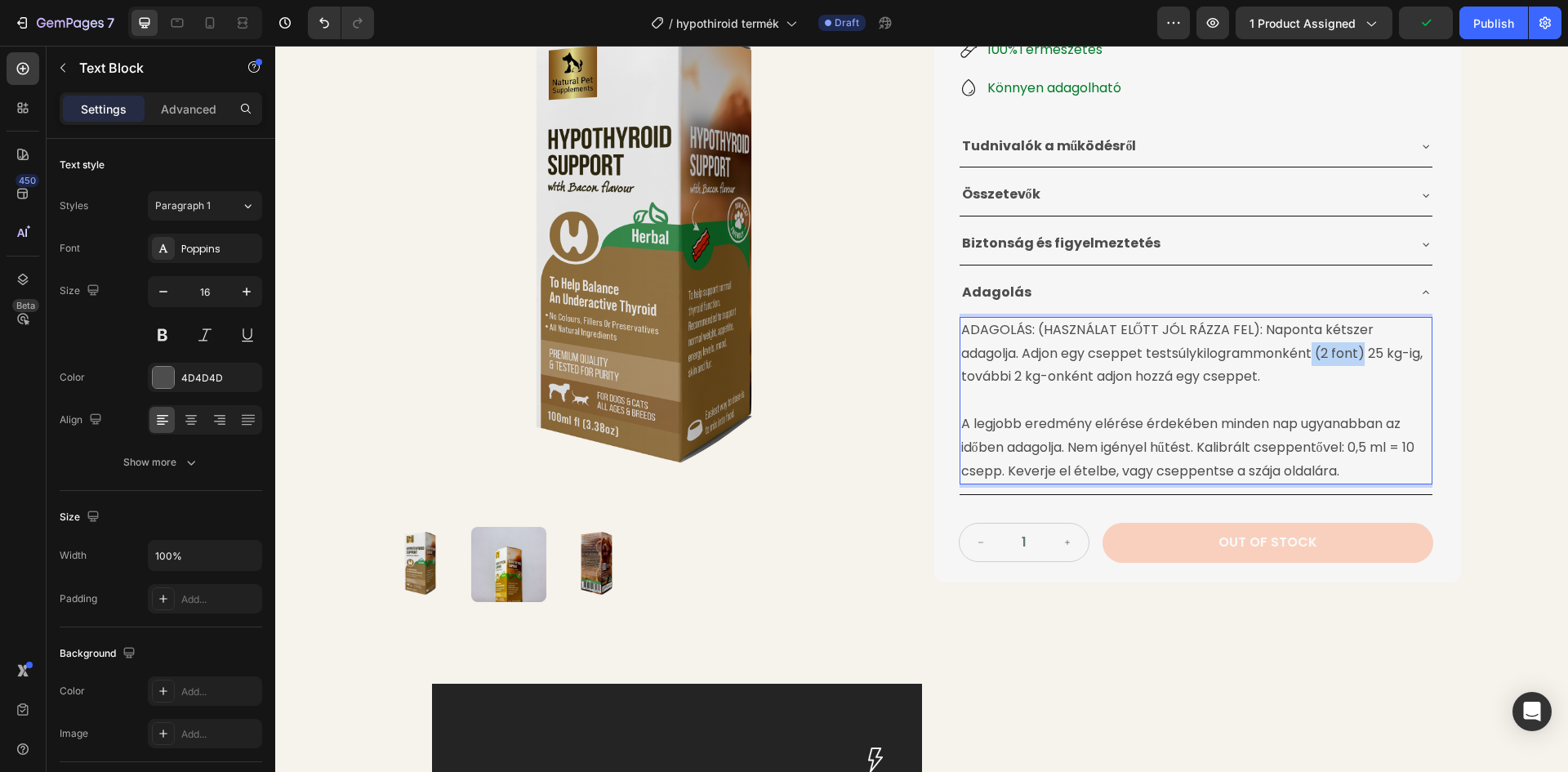
drag, startPoint x: 1298, startPoint y: 354, endPoint x: 1246, endPoint y: 357, distance: 52.1
click at [1246, 357] on p "ADAGOLÁS: (HASZNÁLAT ELŐTT JÓL RÁZZA FEL): Naponta kétszer adagolja. Adjon egy …" at bounding box center [1195, 353] width 469 height 70
drag, startPoint x: 1257, startPoint y: 330, endPoint x: 1422, endPoint y: 331, distance: 165.0
click at [1422, 331] on p "ADAGOLÁS: (HASZNÁLAT ELŐTT JÓL RÁZZA FEL): Naponta kétszer adagolja. Adjon egy …" at bounding box center [1195, 353] width 469 height 70
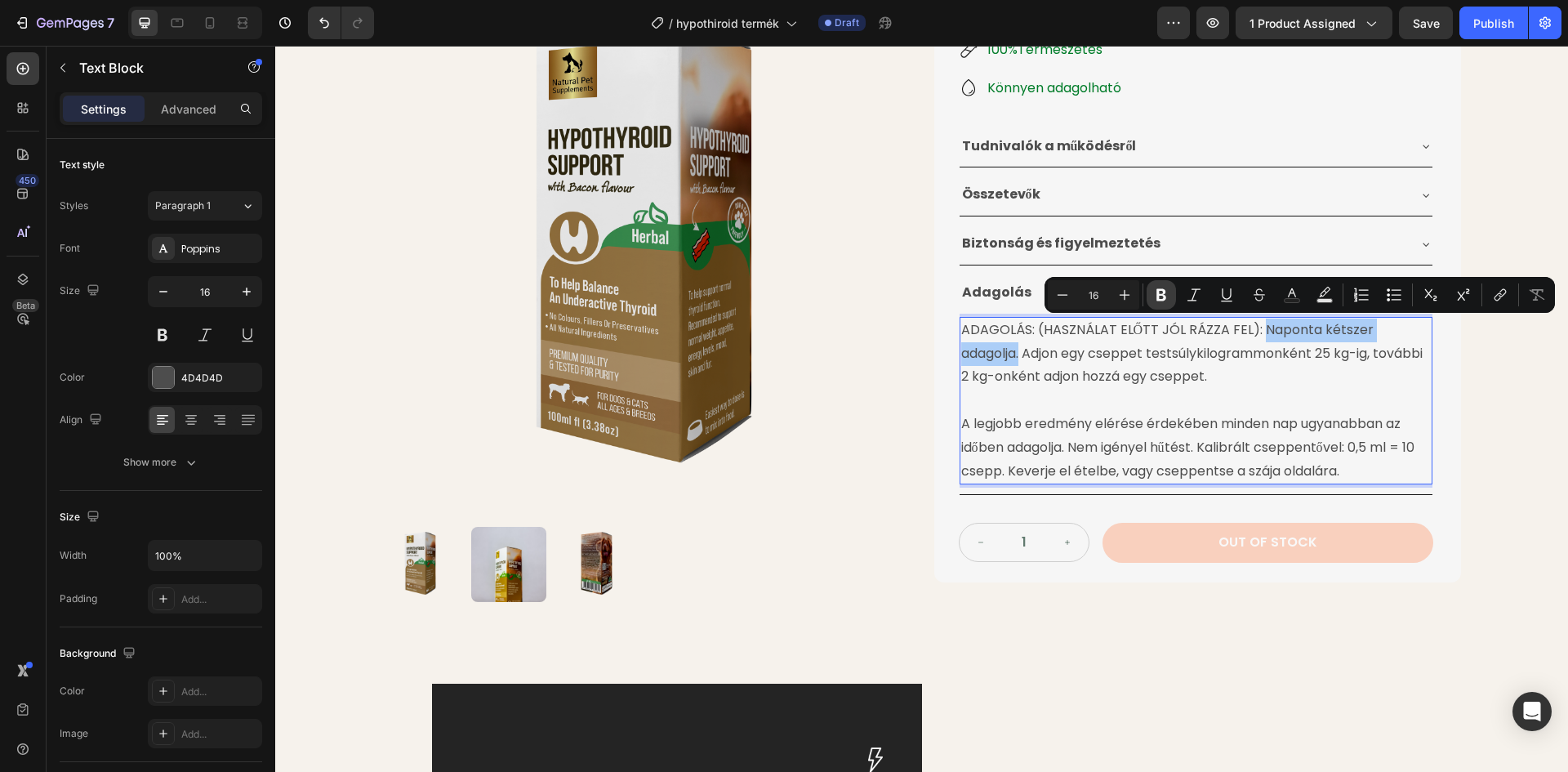
click at [1164, 294] on icon "Editor contextual toolbar" at bounding box center [1161, 295] width 10 height 12
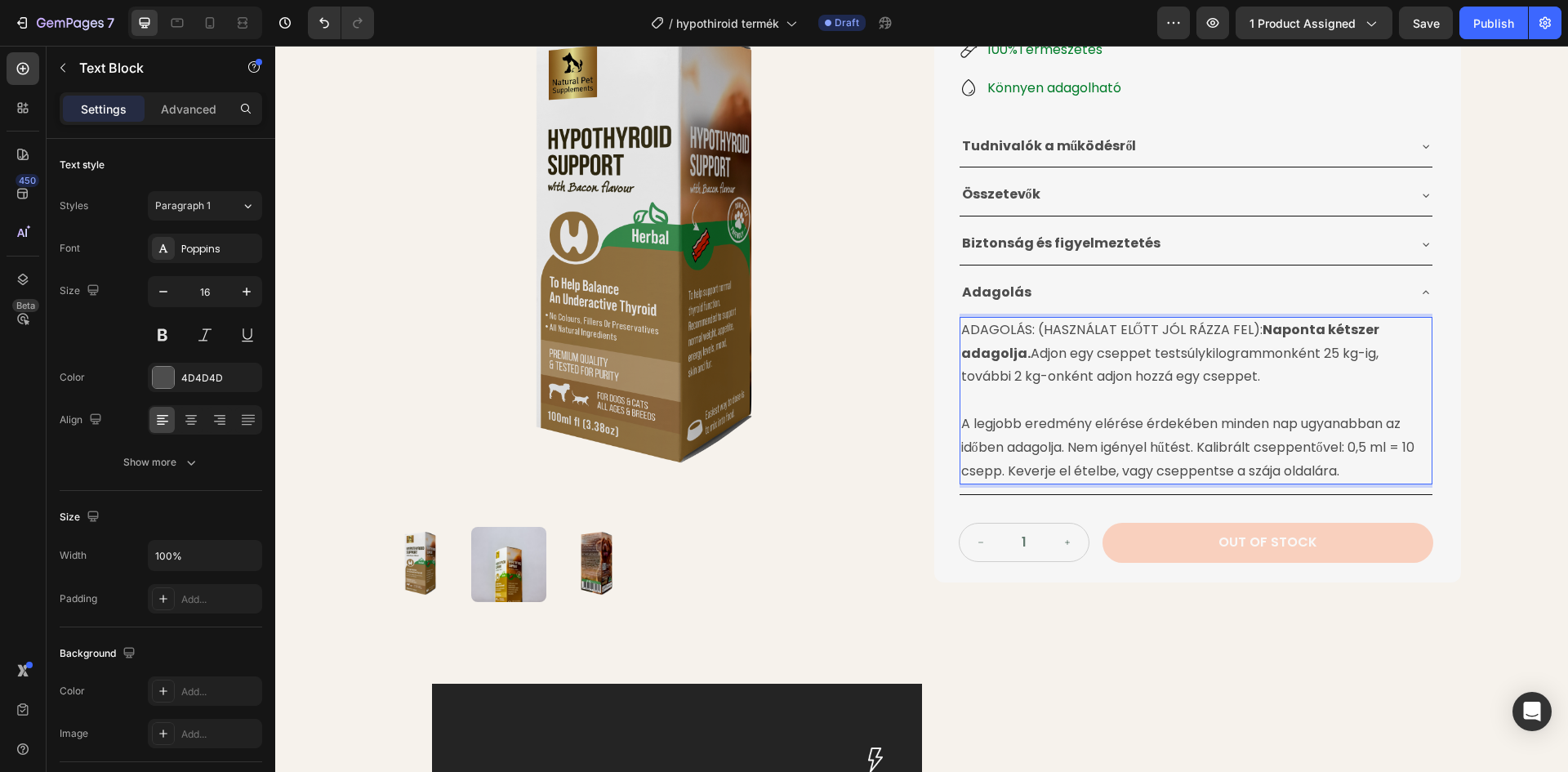
click at [1033, 349] on p "ADAGOLÁS: (HASZNÁLAT ELŐTT JÓL RÁZZA FEL): Naponta kétszer adagolja. Adjon egy …" at bounding box center [1195, 353] width 469 height 70
drag, startPoint x: 1029, startPoint y: 329, endPoint x: 945, endPoint y: 331, distance: 84.0
click at [948, 331] on div "Pajzsmirigy Alulműködésre Gyógynövénytinktúra Product Title 24.990 Ft Product P…" at bounding box center [1197, 146] width 526 height 873
click at [917, 315] on div "Product Images Pajzsmirigy Alulműködésre Gyógynövénytinktúra Product Title 24.9…" at bounding box center [922, 156] width 1078 height 892
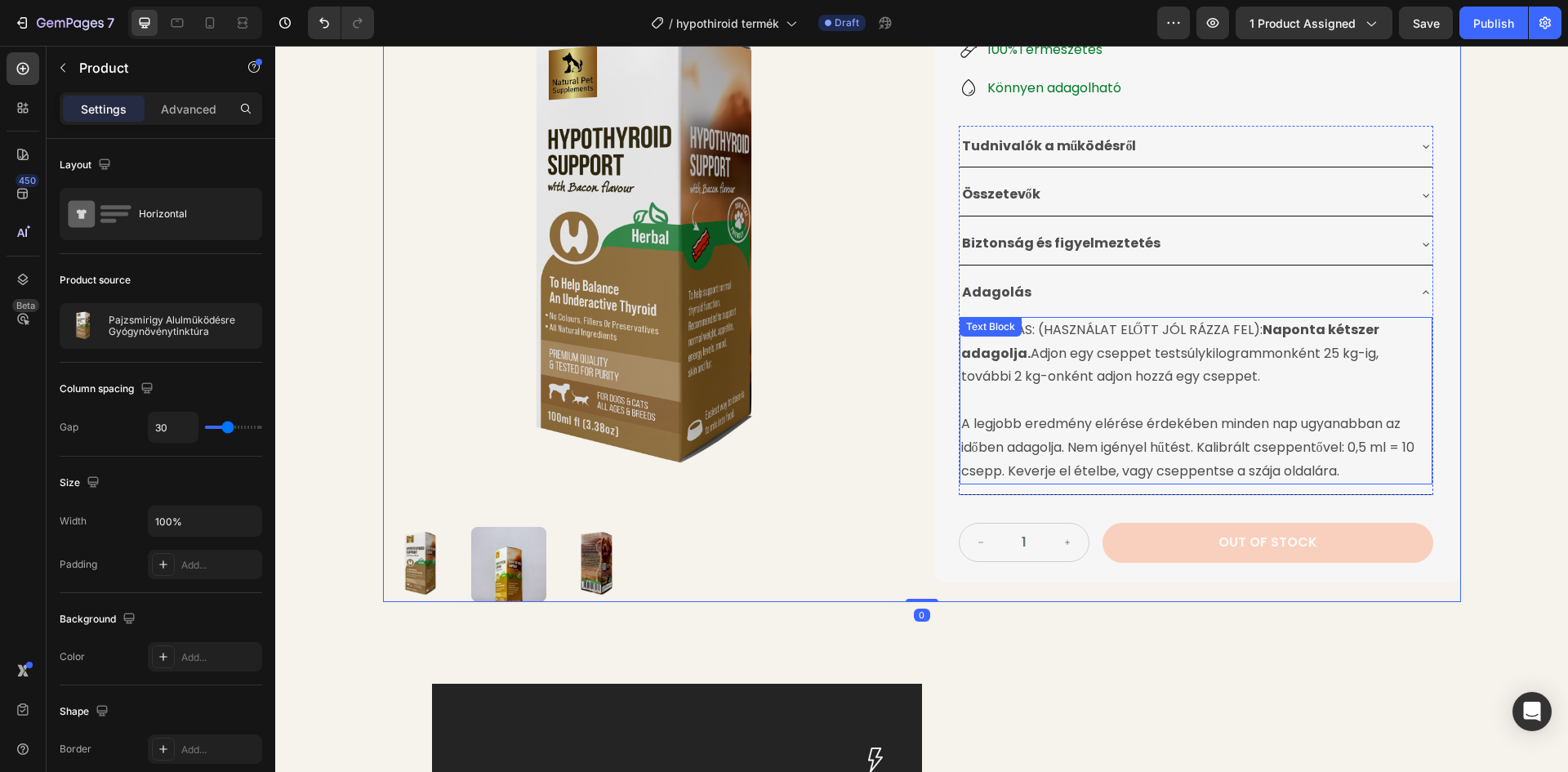
click at [969, 336] on div "Text Block" at bounding box center [990, 326] width 62 height 20
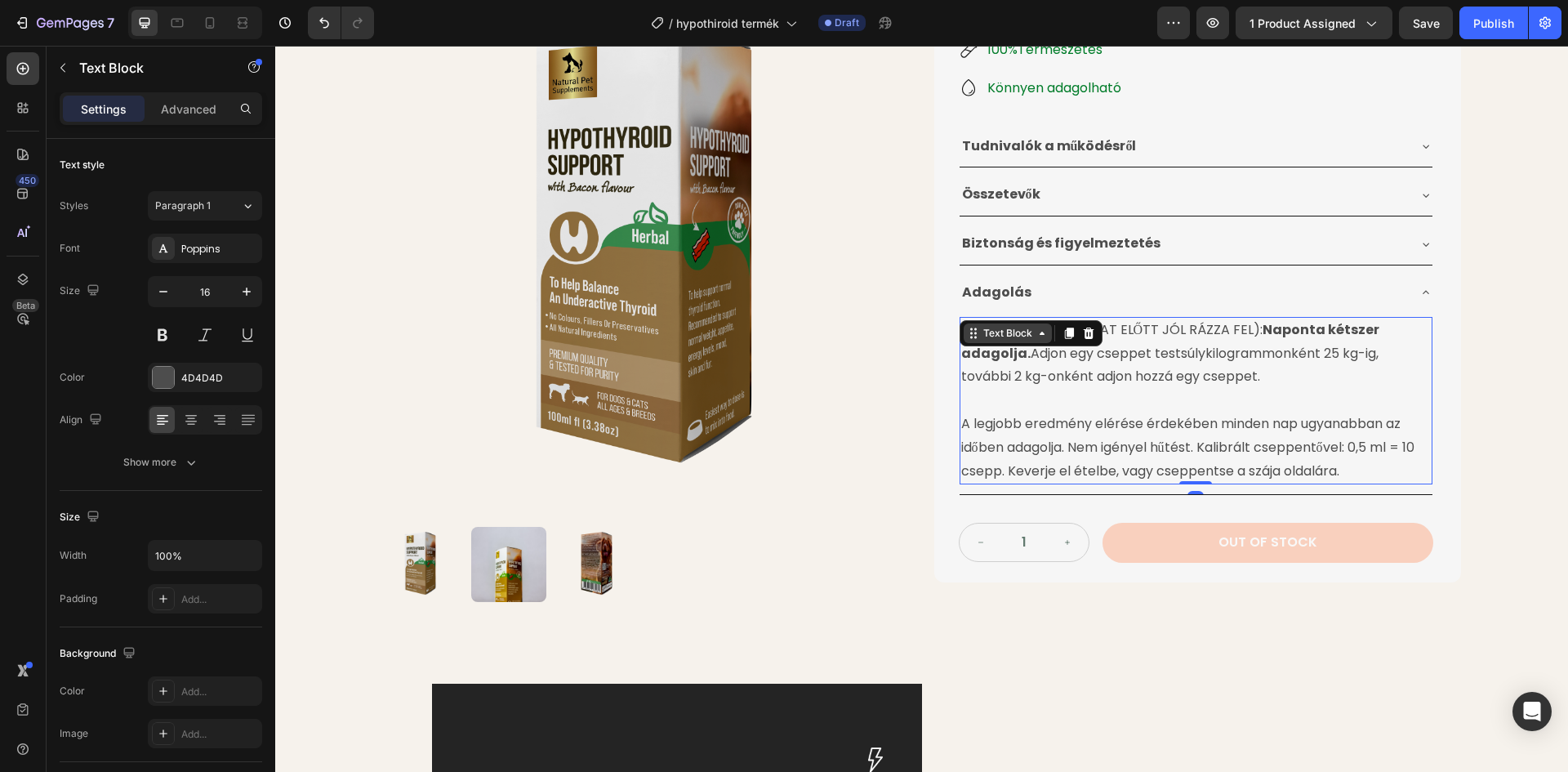
click at [970, 339] on icon at bounding box center [973, 332] width 13 height 13
click at [901, 360] on img at bounding box center [647, 250] width 526 height 526
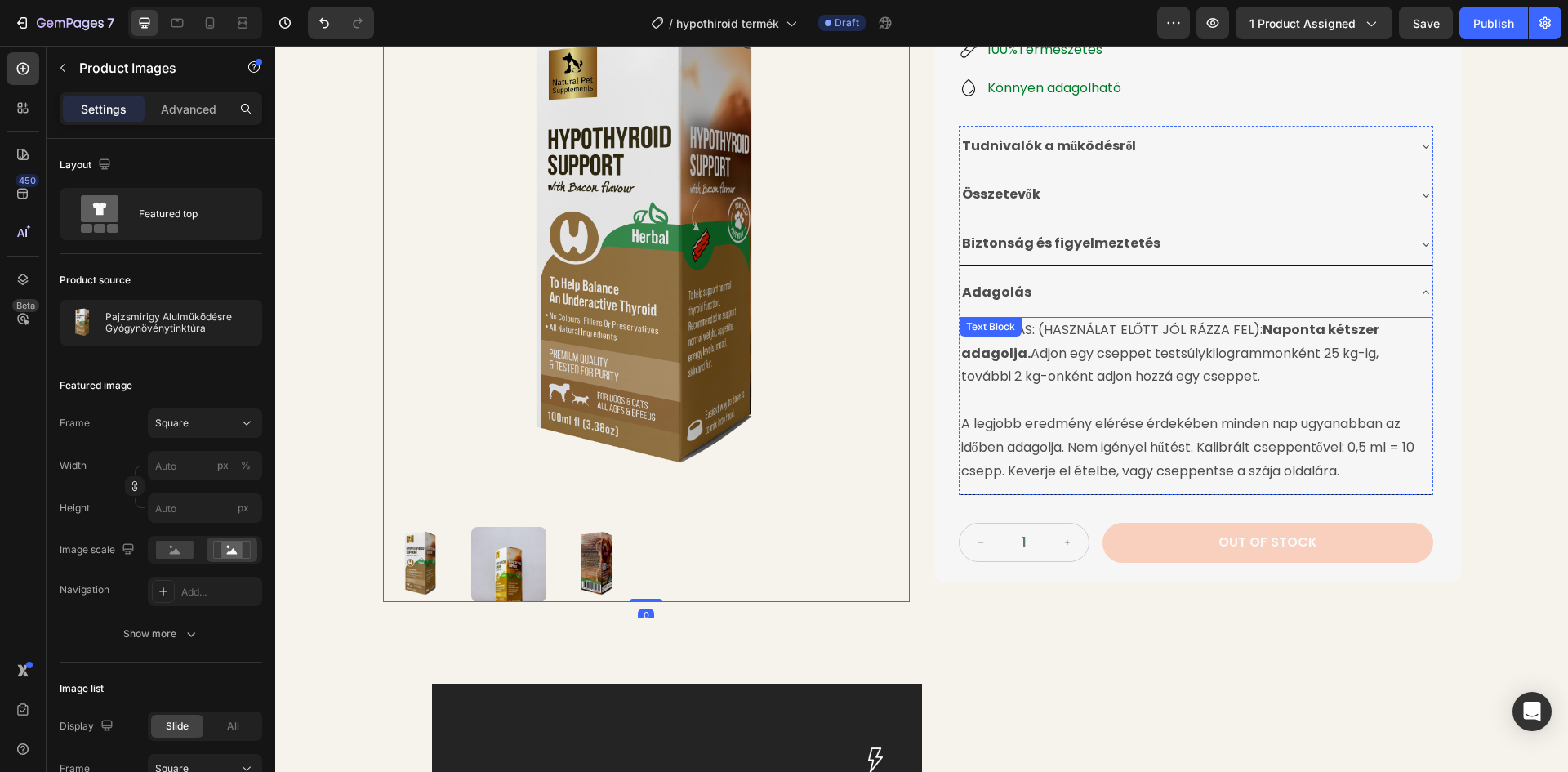
click at [1007, 352] on strong "Naponta kétszer adagolja." at bounding box center [1170, 341] width 419 height 42
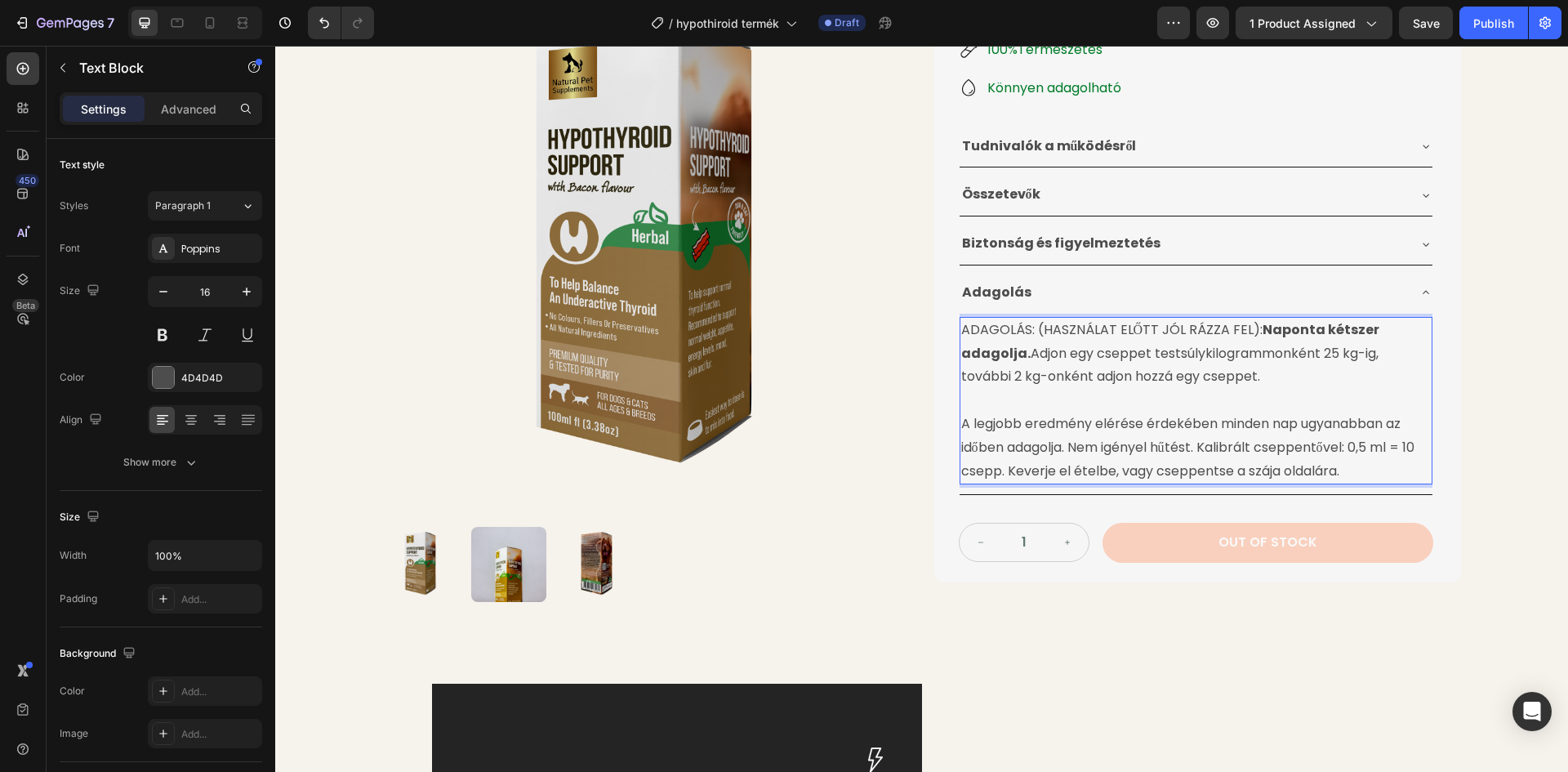
click at [1150, 376] on p "ADAGOLÁS: (HASZNÁLAT ELŐTT JÓL RÁZZA FEL): Naponta kétszer adagolja. Adjon egy …" at bounding box center [1195, 353] width 469 height 70
drag, startPoint x: 1029, startPoint y: 330, endPoint x: 949, endPoint y: 329, distance: 80.0
click at [949, 329] on div "Pajzsmirigy Alulműködésre Gyógynövénytinktúra Product Title 24.990 Ft Product P…" at bounding box center [1197, 146] width 526 height 873
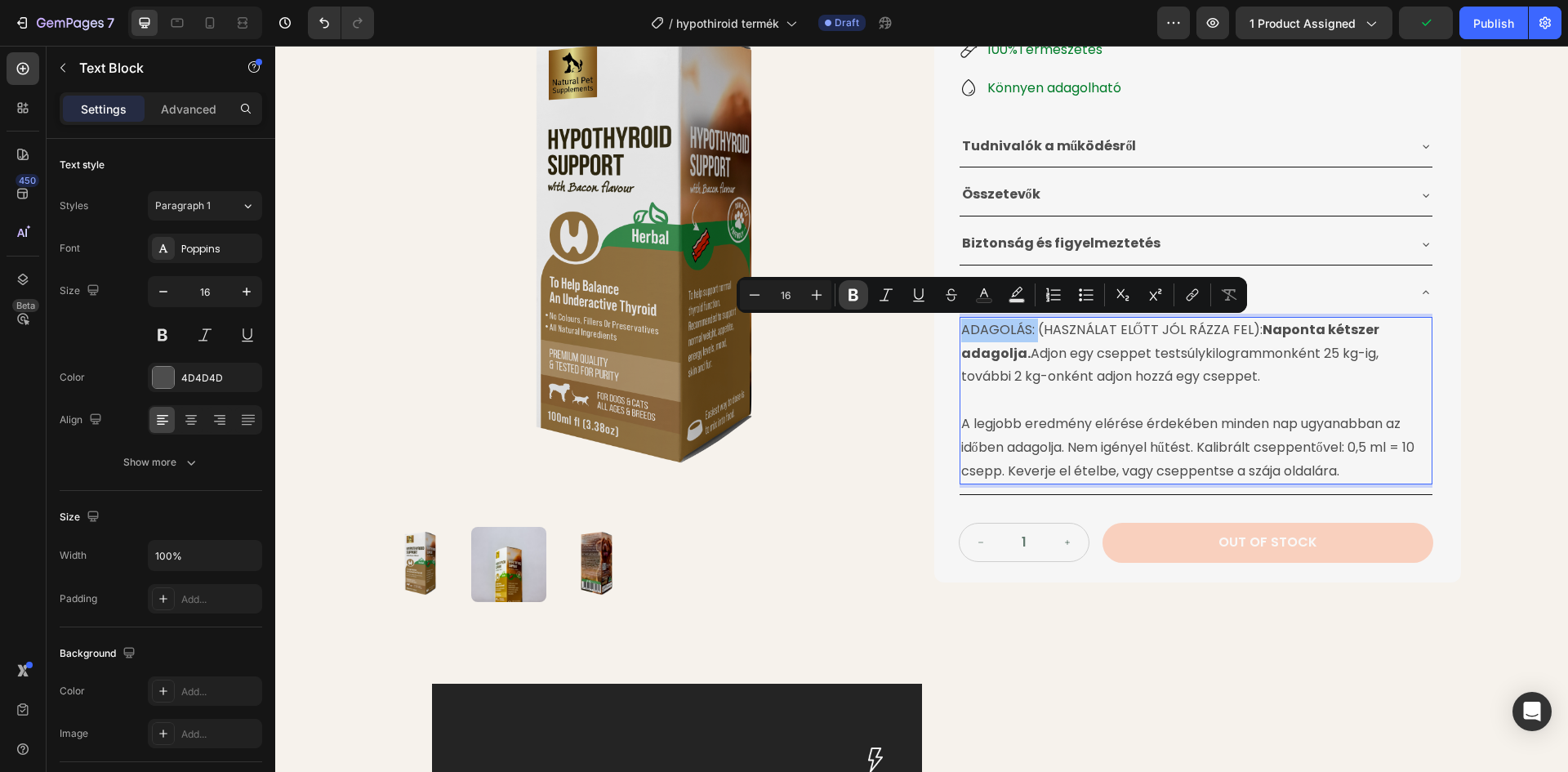
click at [856, 293] on icon "Editor contextual toolbar" at bounding box center [853, 295] width 10 height 12
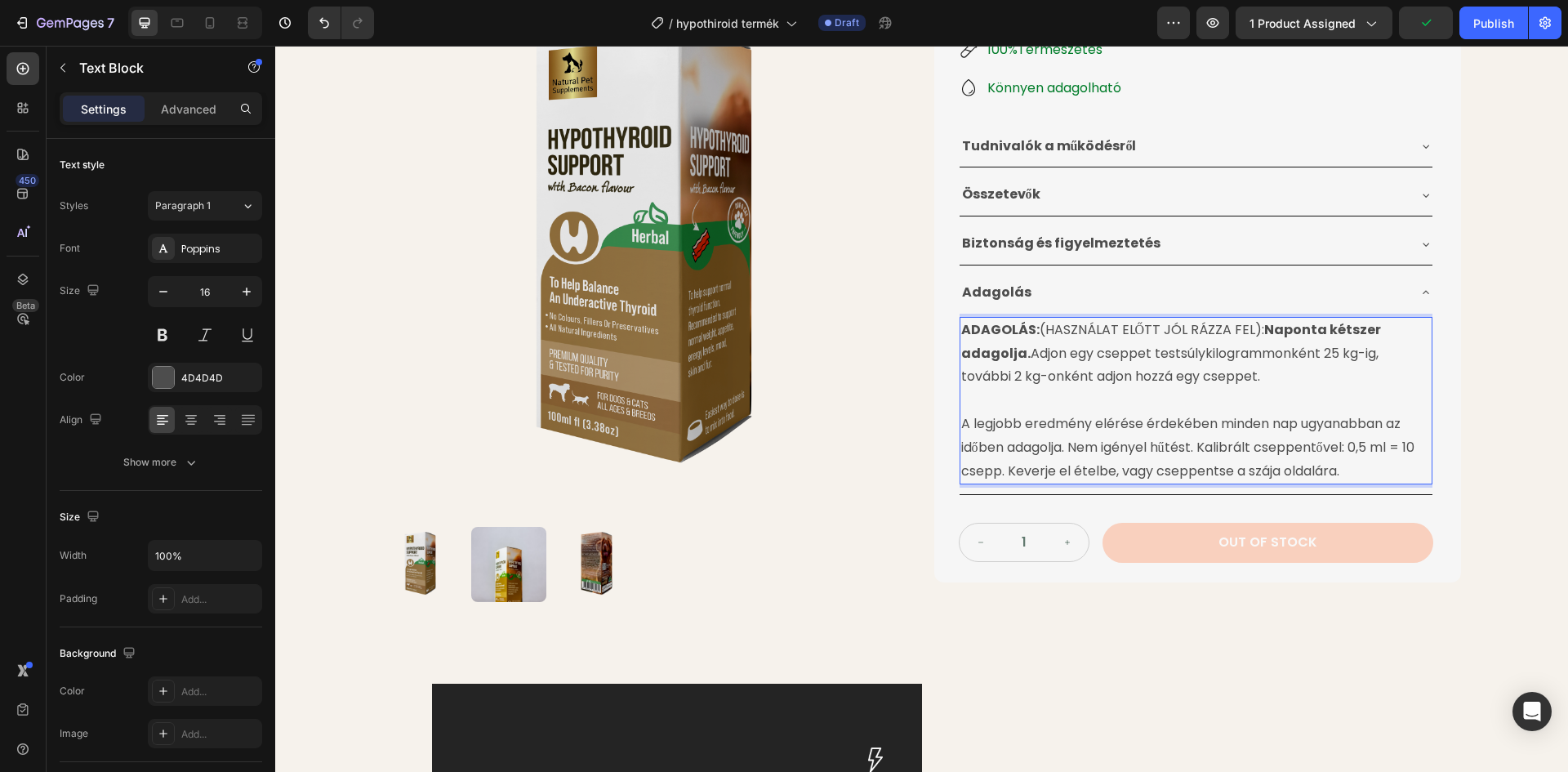
click at [1028, 409] on p "Rich Text Editor. Editing area: main" at bounding box center [1195, 400] width 469 height 24
drag, startPoint x: 1046, startPoint y: 434, endPoint x: 1101, endPoint y: 437, distance: 55.1
click at [1047, 434] on p "A legjobb eredmény elérése érdekében minden nap ugyanabban az időben adagolja. …" at bounding box center [1195, 447] width 469 height 70
click at [1339, 446] on p "A legjobb eredmény elérése érdekében minden nap ugyanabban az időben adagolja. …" at bounding box center [1195, 447] width 469 height 70
drag, startPoint x: 1356, startPoint y: 448, endPoint x: 995, endPoint y: 470, distance: 361.7
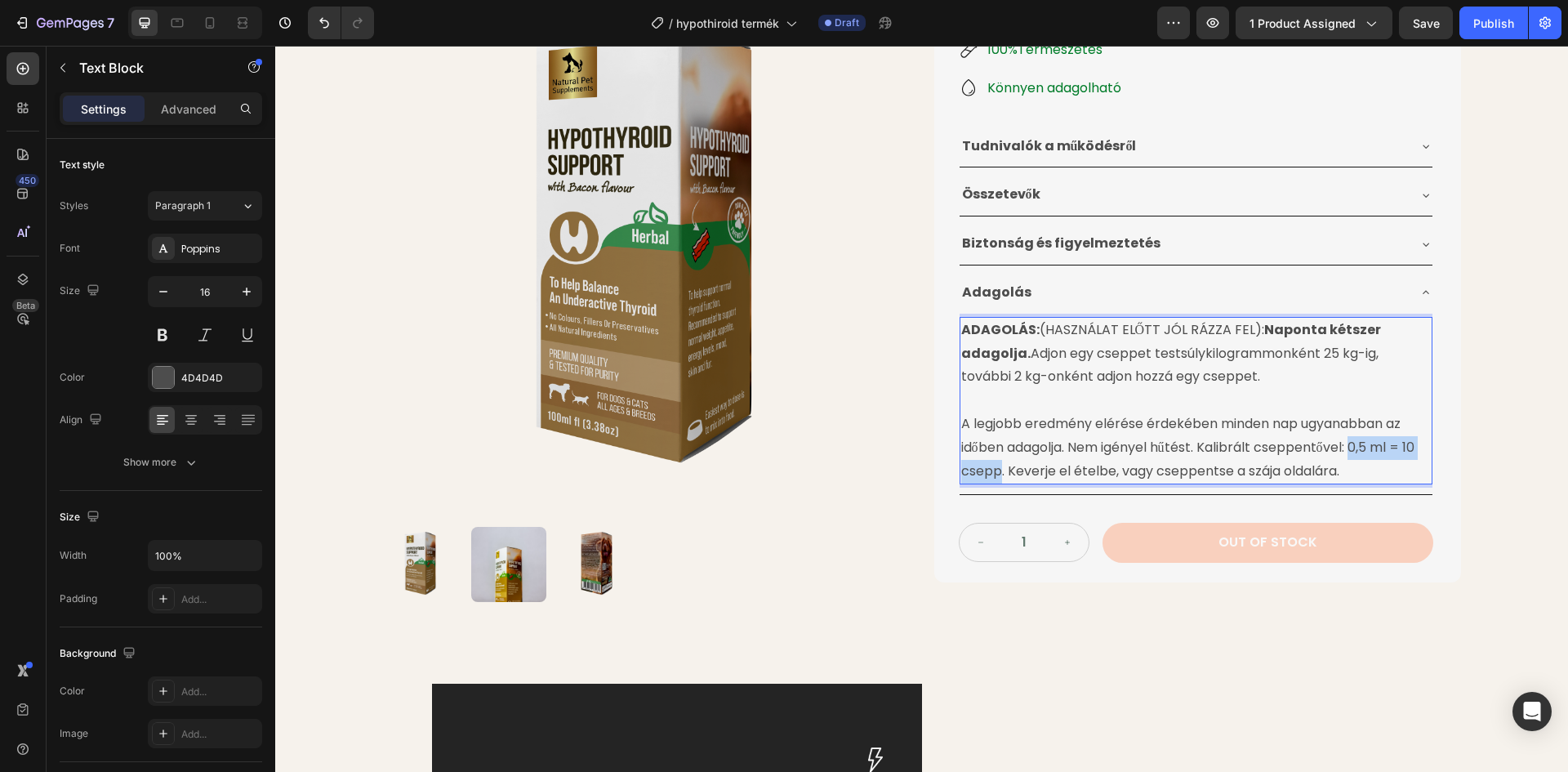
click at [995, 470] on p "A legjobb eredmény elérése érdekében minden nap ugyanabban az időben adagolja. …" at bounding box center [1195, 447] width 469 height 70
click at [987, 427] on p "A legjobb eredmény elérése érdekében minden nap ugyanabban az időben adagolja. …" at bounding box center [1195, 447] width 469 height 70
click at [875, 448] on img at bounding box center [647, 250] width 526 height 526
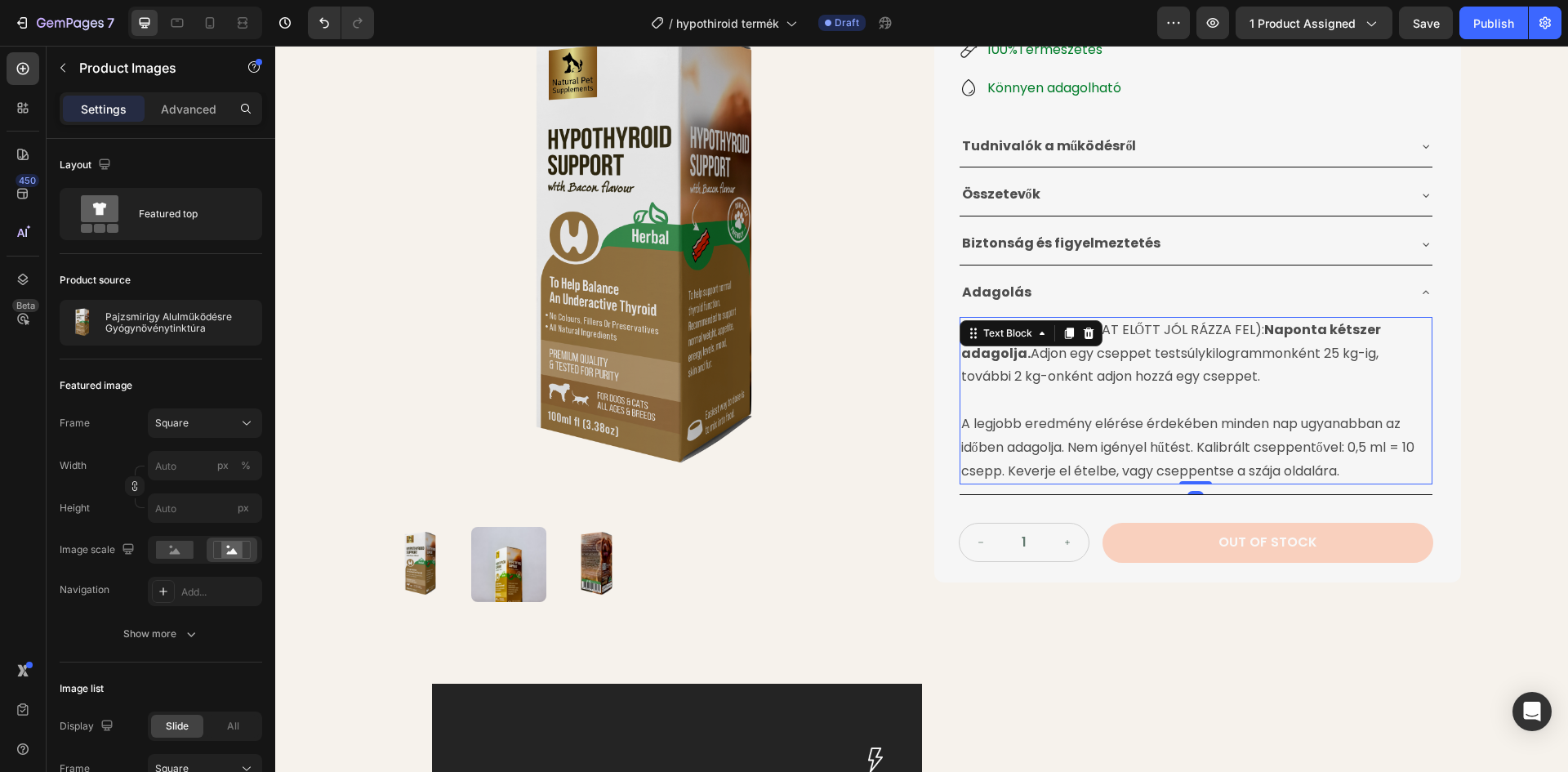
click at [1018, 457] on p "A legjobb eredmény elérése érdekében minden nap ugyanabban az időben adagolja. …" at bounding box center [1195, 447] width 469 height 70
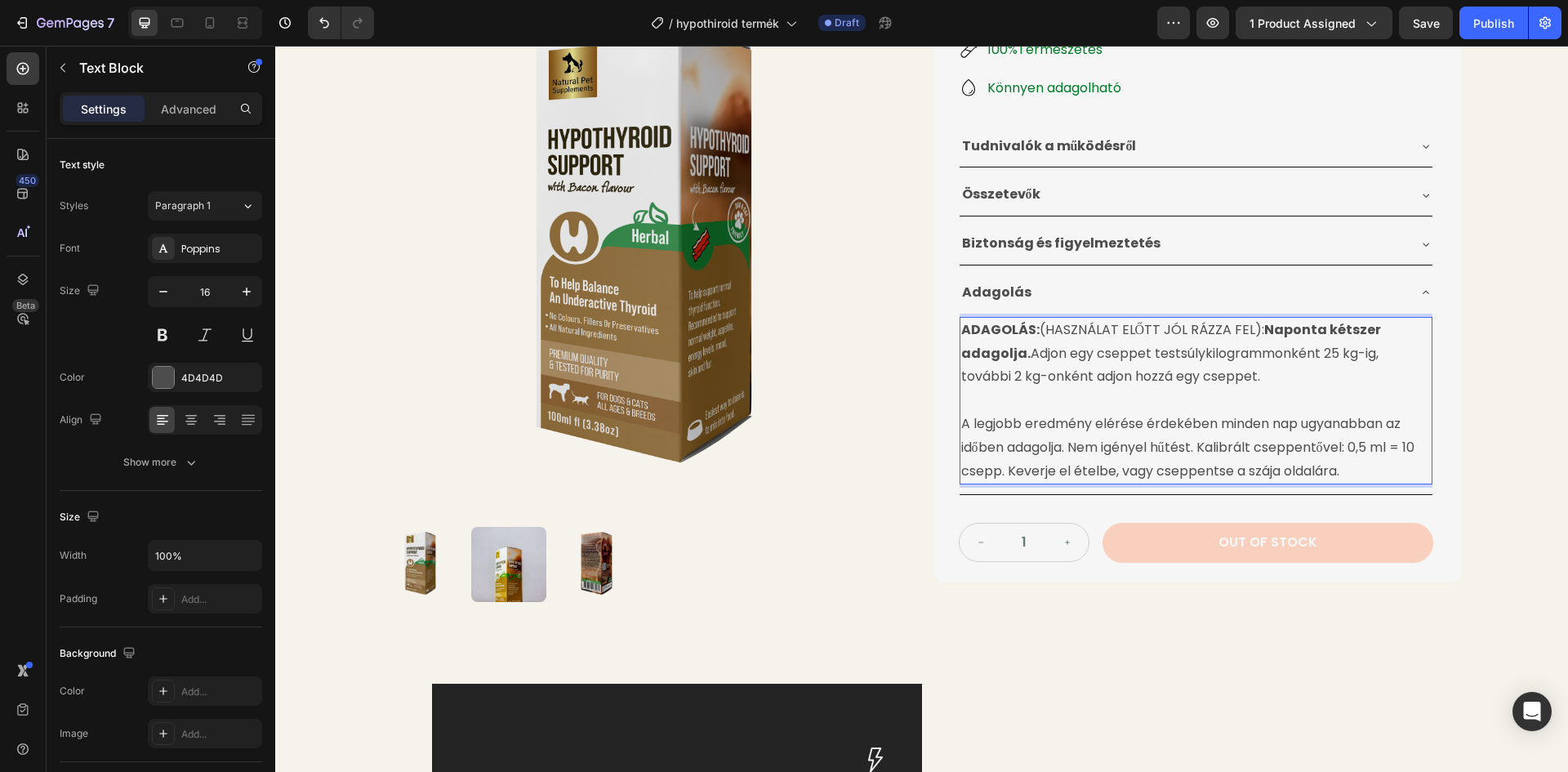
click at [995, 472] on p "A legjobb eredmény elérése érdekében minden nap ugyanabban az időben adagolja. …" at bounding box center [1195, 447] width 469 height 70
drag, startPoint x: 993, startPoint y: 471, endPoint x: 1355, endPoint y: 447, distance: 362.8
click at [1355, 447] on p "A legjobb eredmény elérése érdekében minden nap ugyanabban az időben adagolja. …" at bounding box center [1195, 447] width 469 height 70
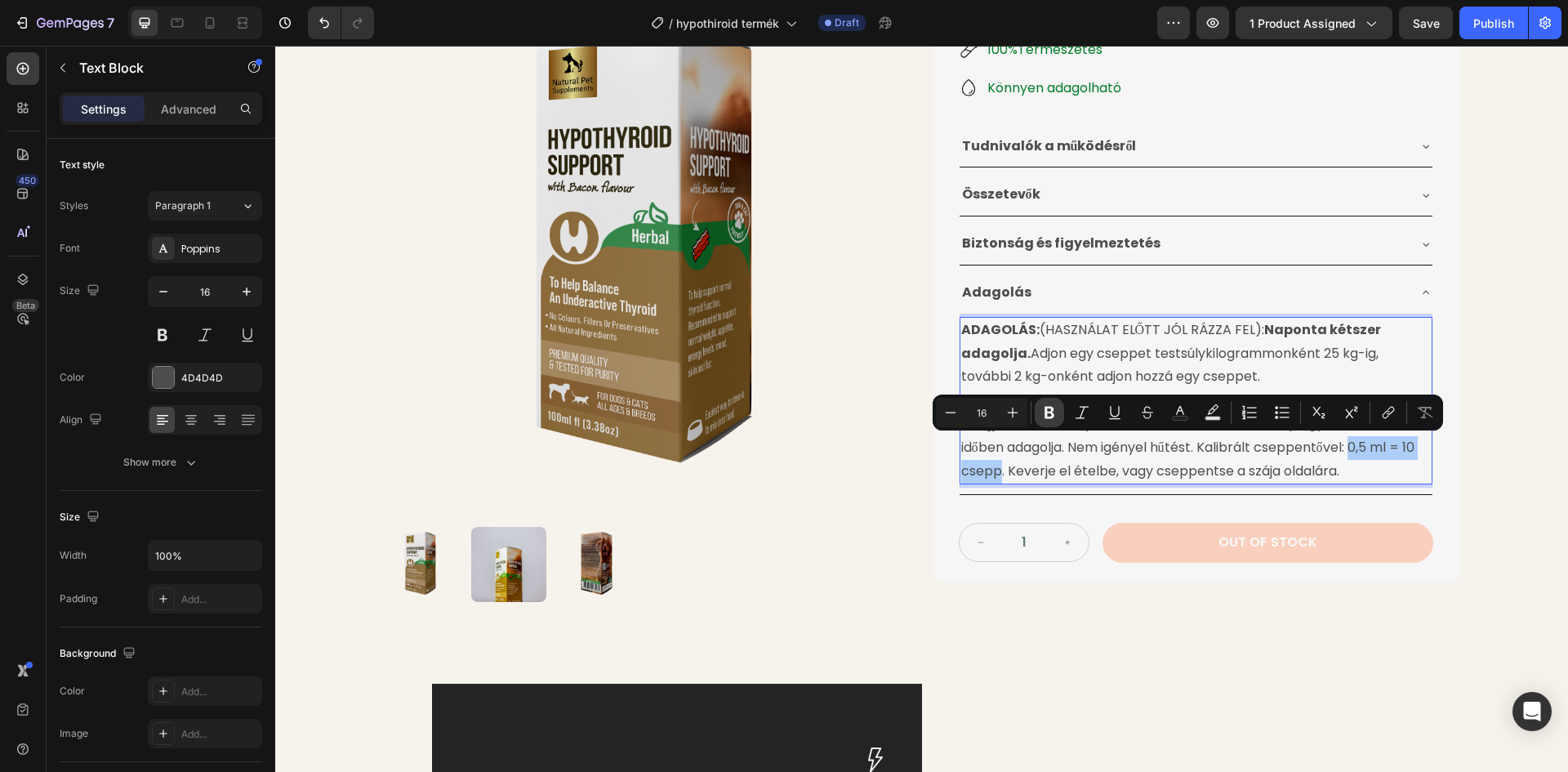
click at [1056, 411] on icon "Editor contextual toolbar" at bounding box center [1049, 412] width 17 height 17
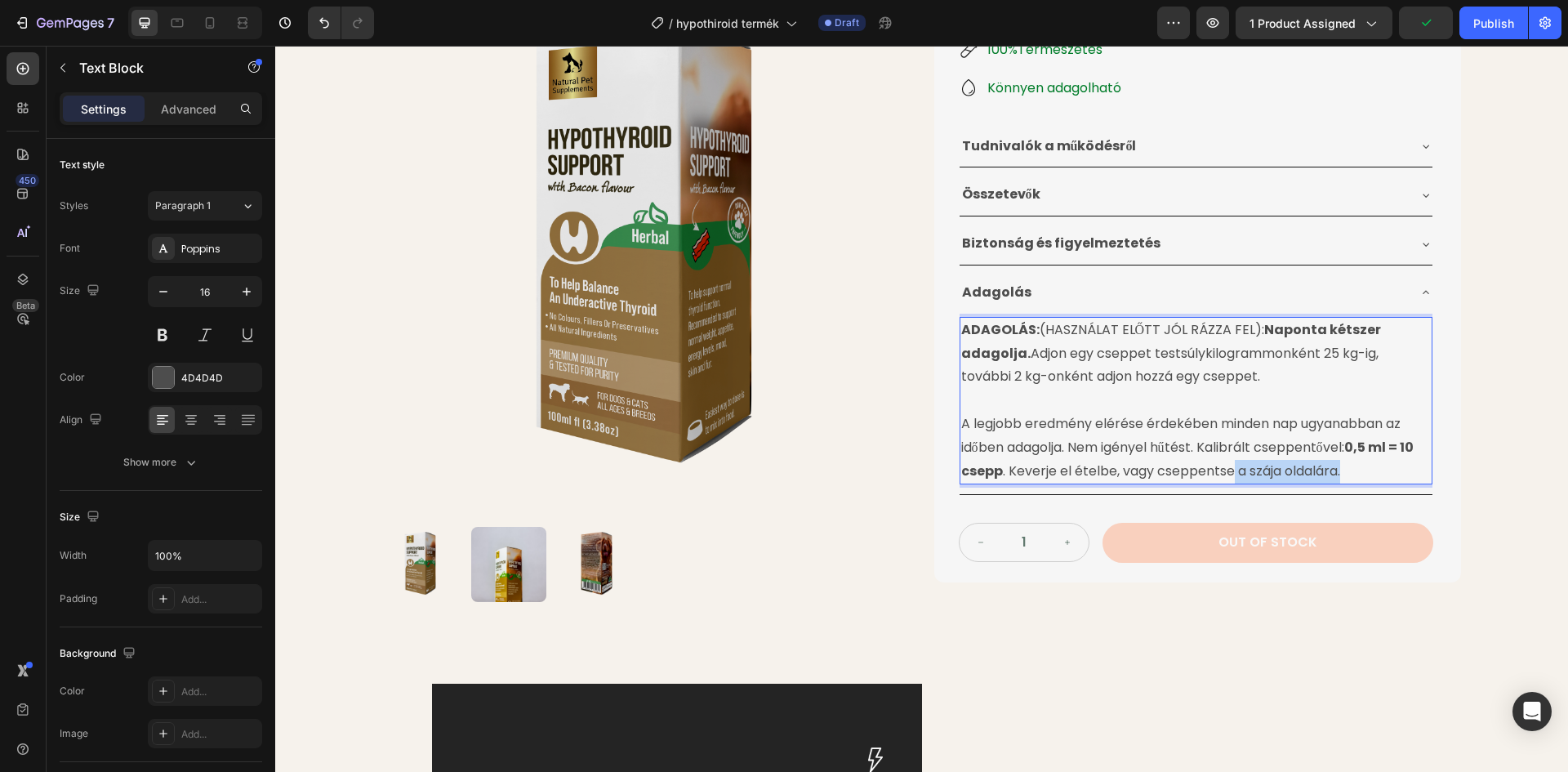
drag, startPoint x: 1315, startPoint y: 471, endPoint x: 1228, endPoint y: 475, distance: 87.1
click at [1228, 475] on p "A legjobb eredmény elérése érdekében minden nap ugyanabban az időben adagolja. …" at bounding box center [1195, 447] width 469 height 70
click at [1001, 325] on strong "ADAGOLÁS:" at bounding box center [1040, 329] width 79 height 19
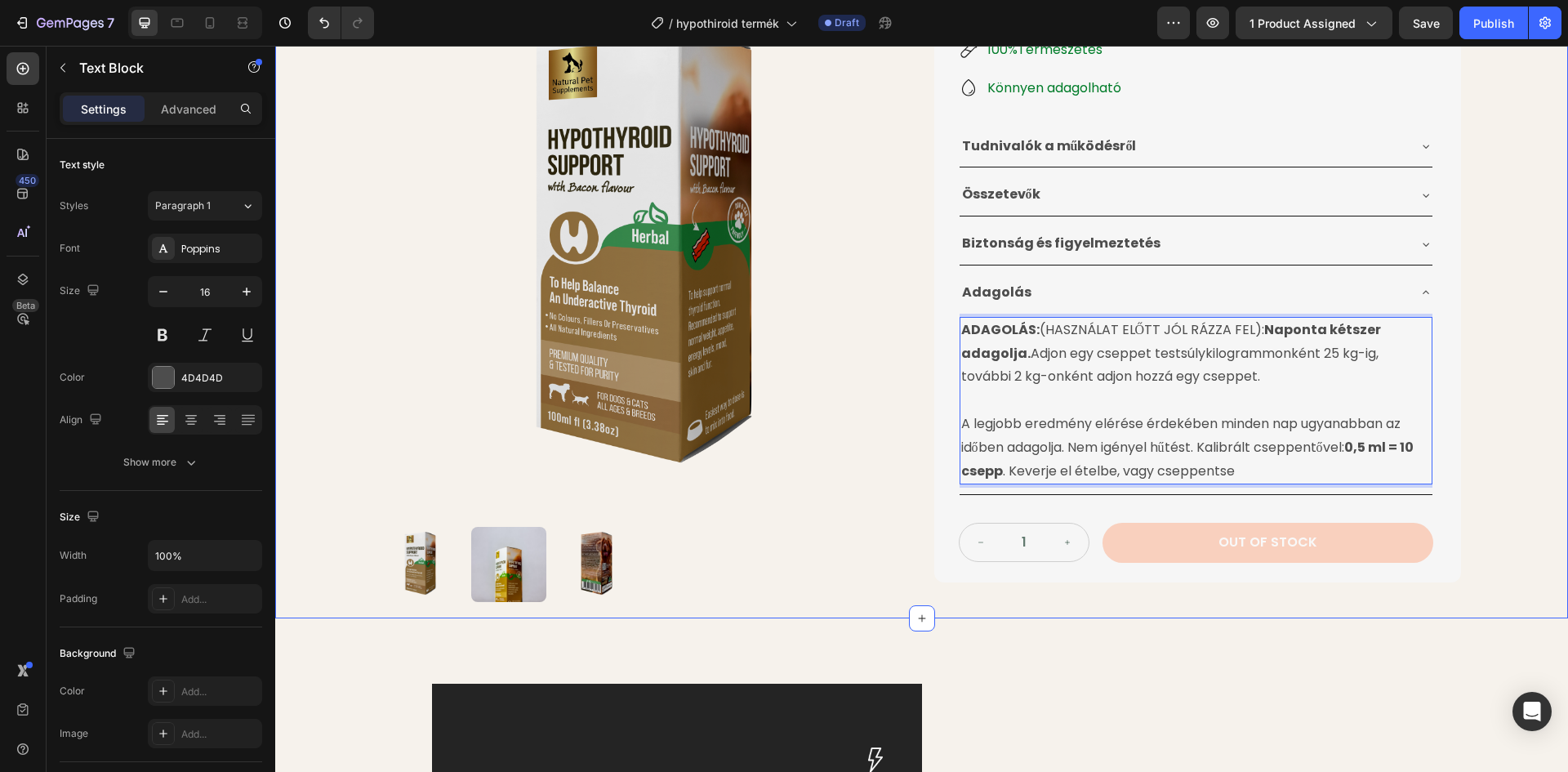
click at [1490, 281] on div "Product Images Pajzsmirigy Alulműködésre Gyógynövénytinktúra Product Title 24.9…" at bounding box center [921, 144] width 1293 height 947
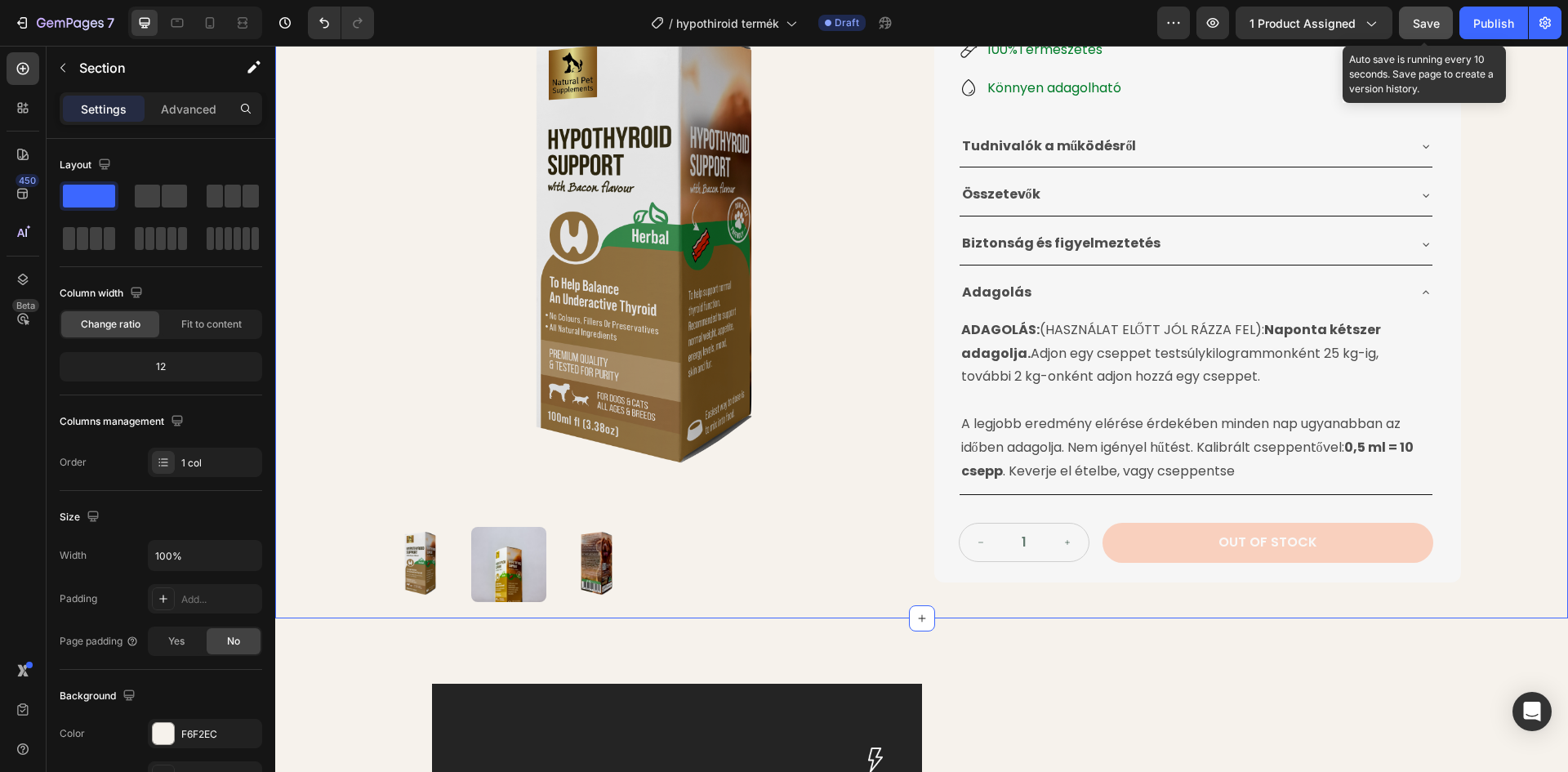
click at [1415, 33] on button "Save" at bounding box center [1425, 23] width 54 height 33
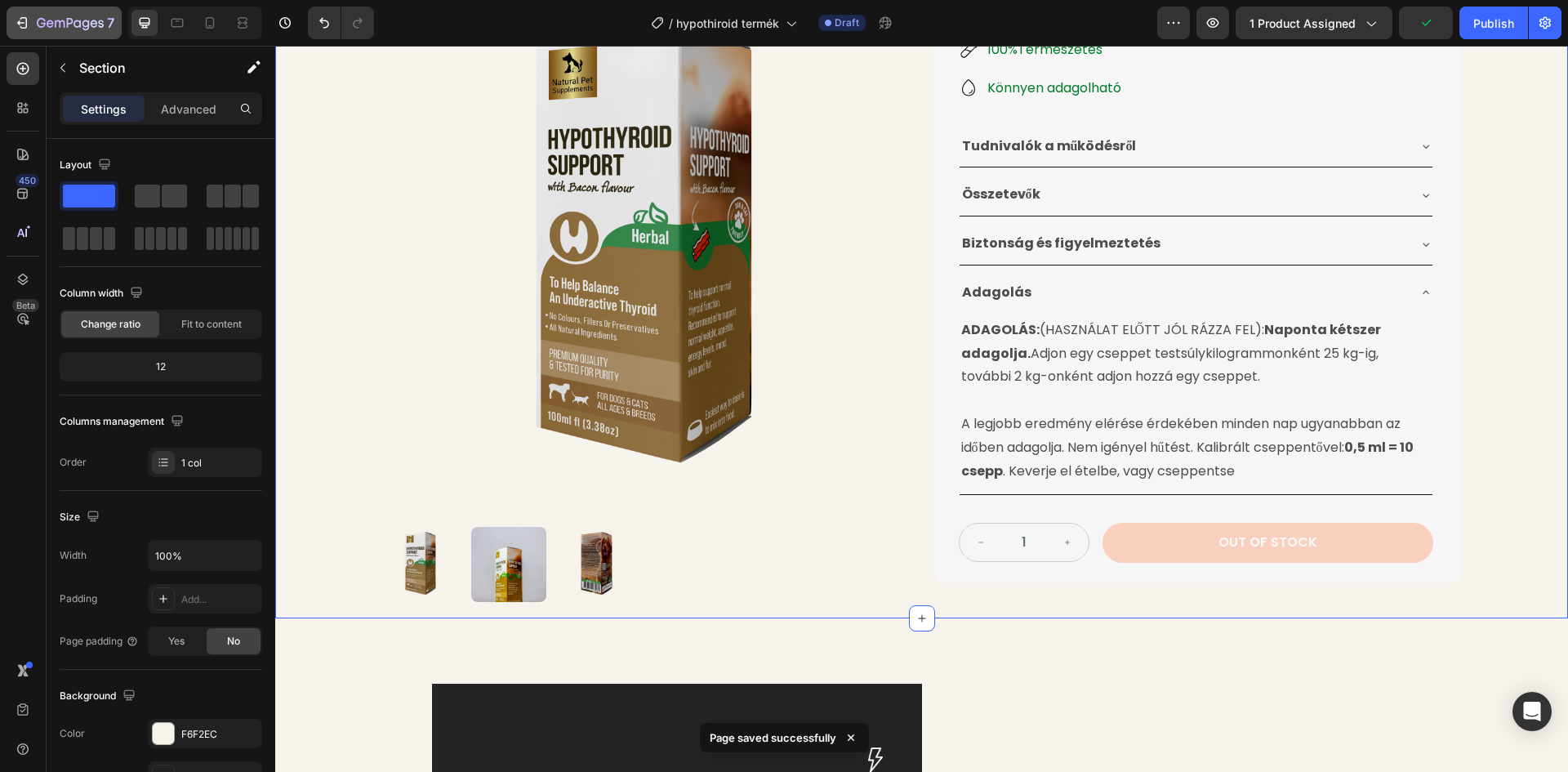
click at [88, 16] on div "7" at bounding box center [75, 23] width 78 height 20
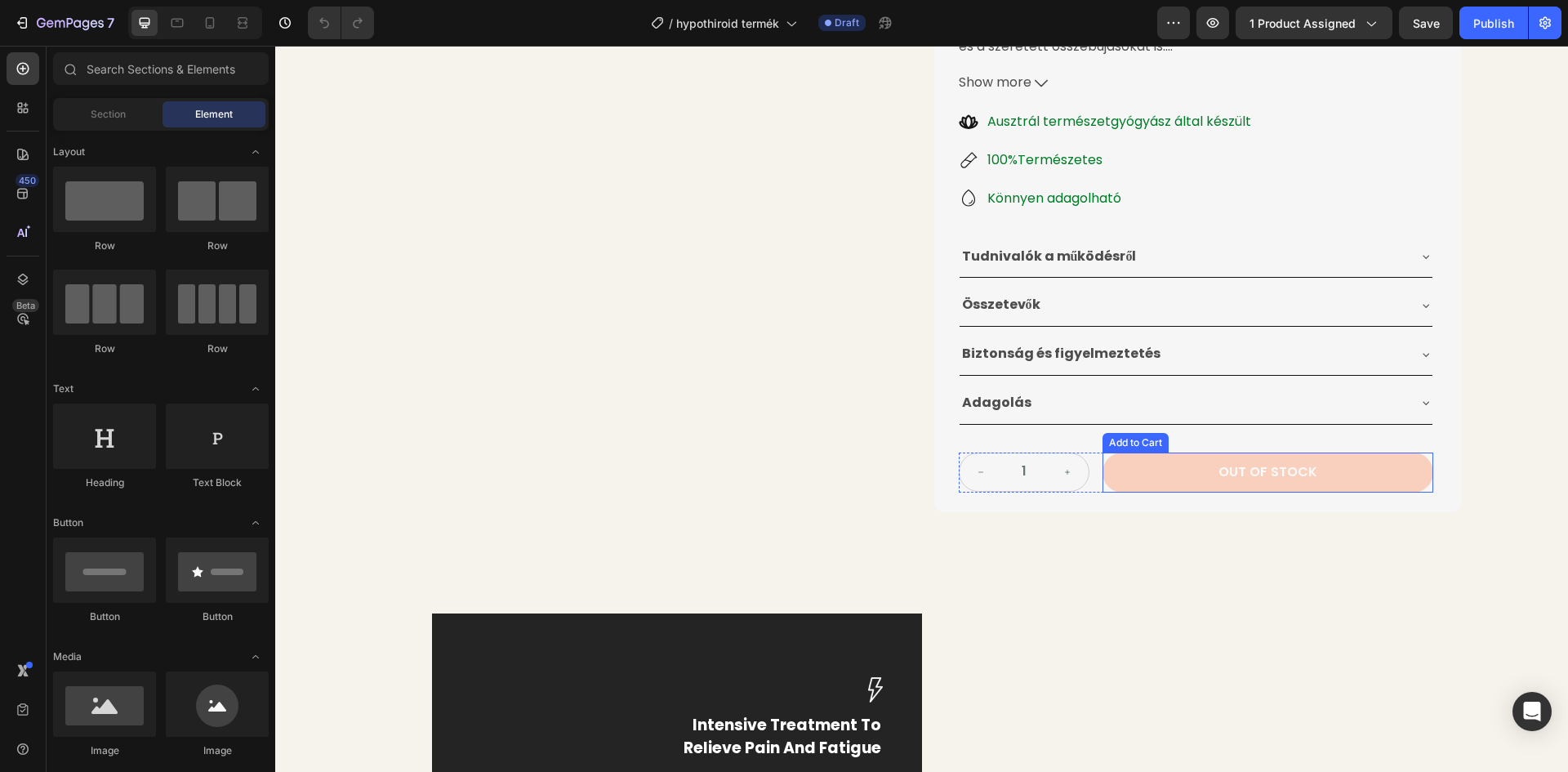
scroll to position [408, 0]
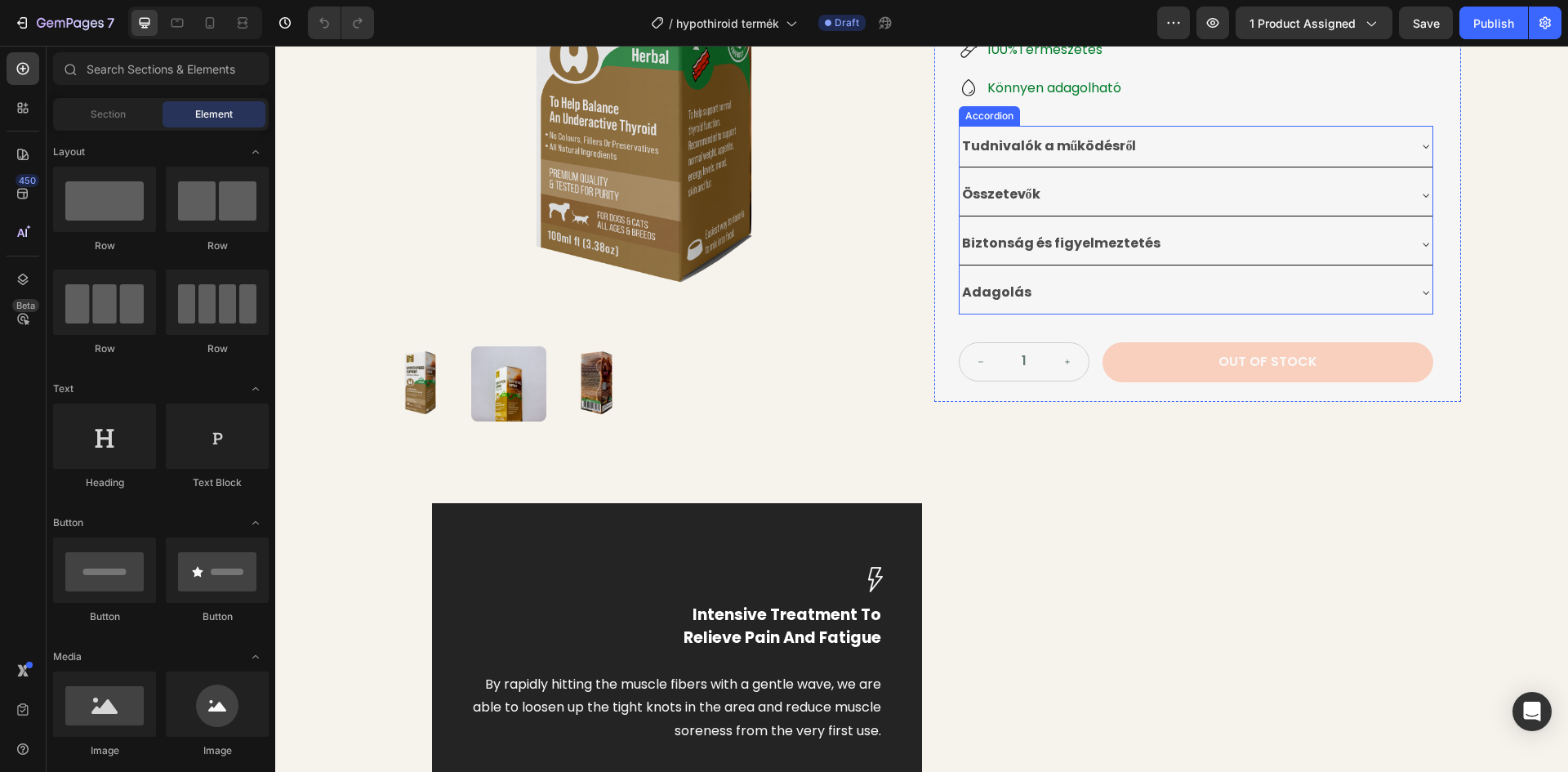
click at [1152, 293] on div "Adagolás" at bounding box center [1183, 293] width 446 height 29
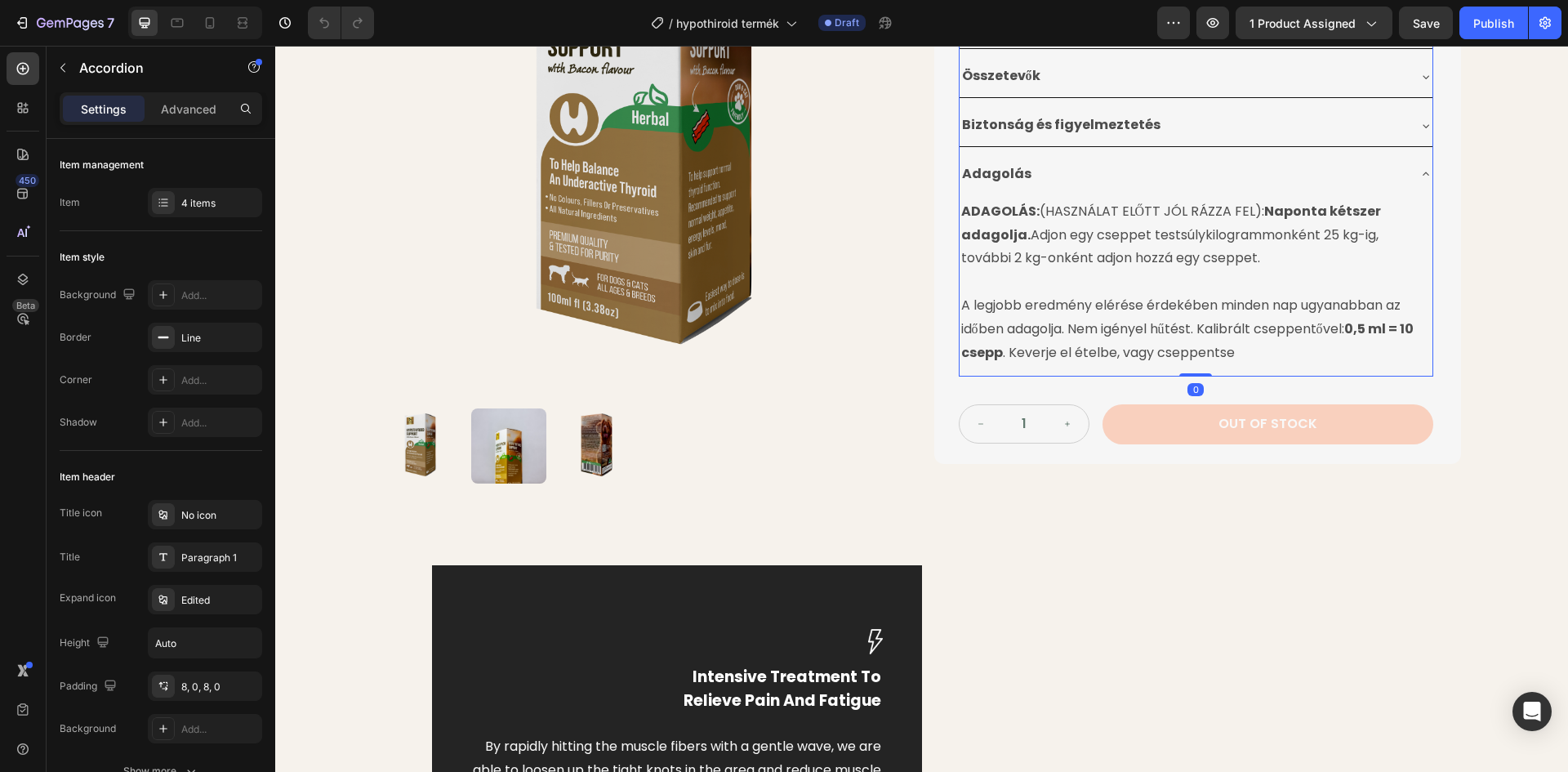
scroll to position [572, 0]
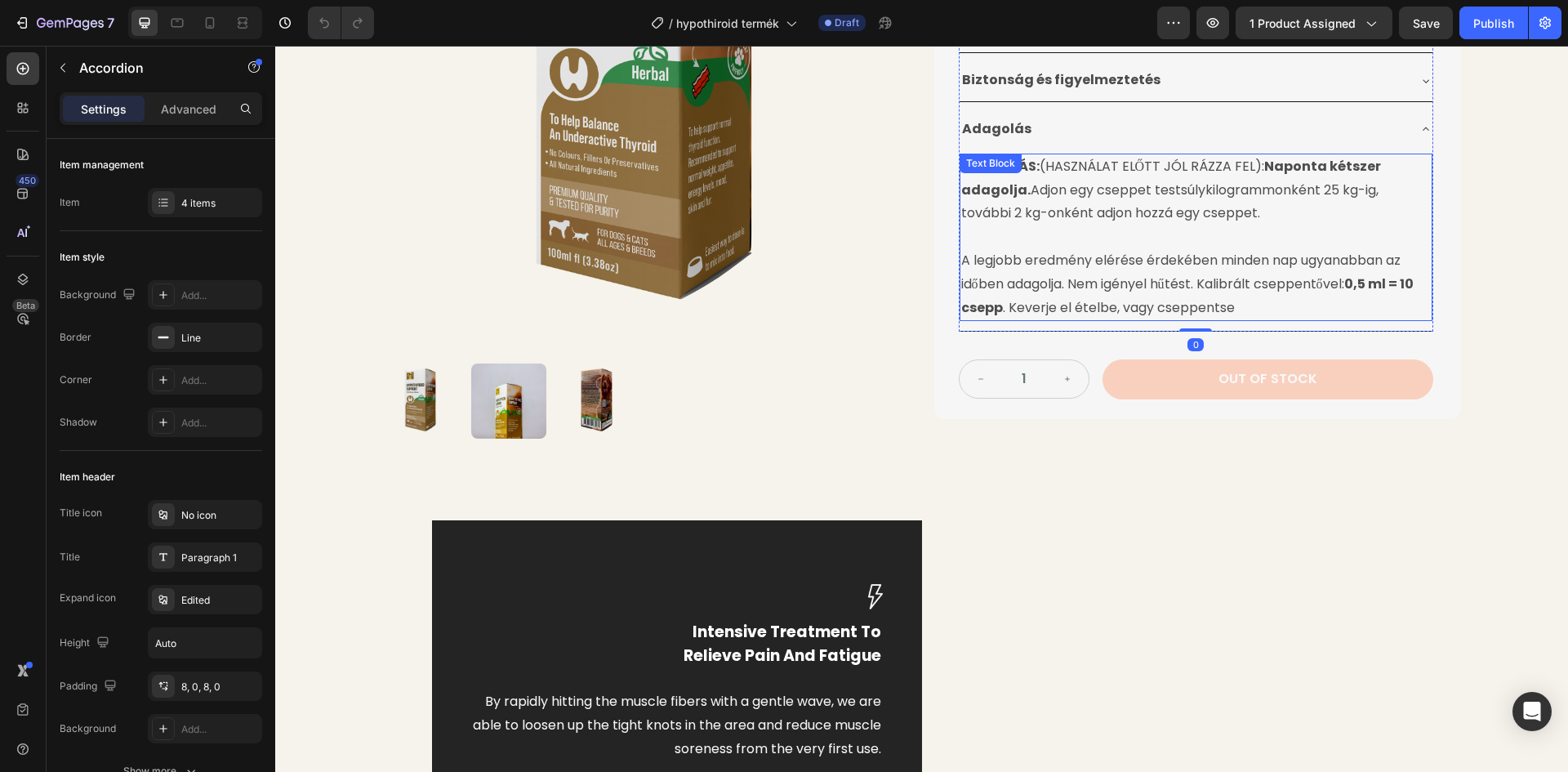
click at [1235, 303] on p "A legjobb eredmény elérése érdekében minden nap ugyanabban az időben adagolja. …" at bounding box center [1195, 284] width 469 height 70
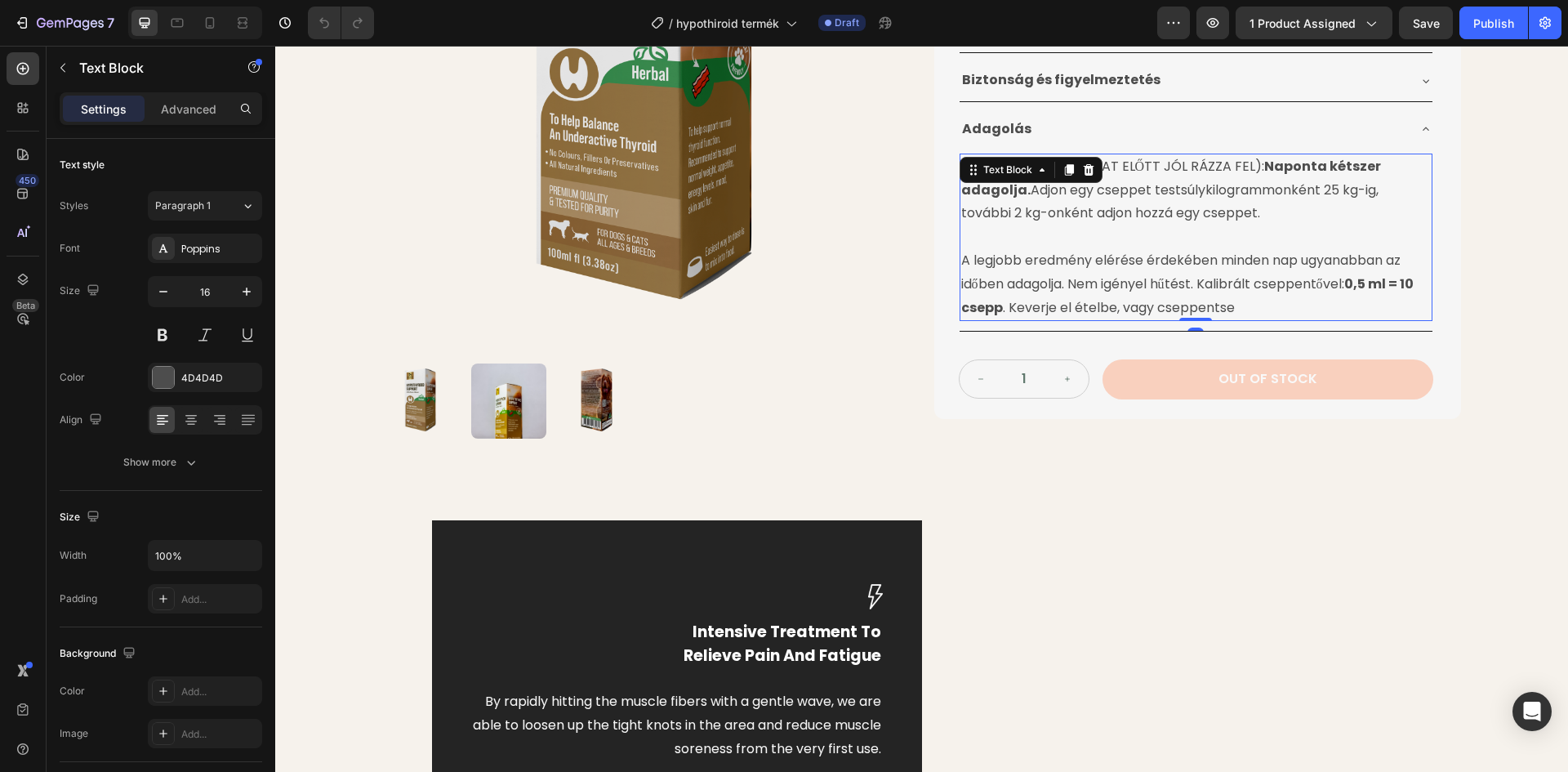
click at [1234, 308] on p "A legjobb eredmény elérése érdekében minden nap ugyanabban az időben adagolja. …" at bounding box center [1195, 284] width 469 height 70
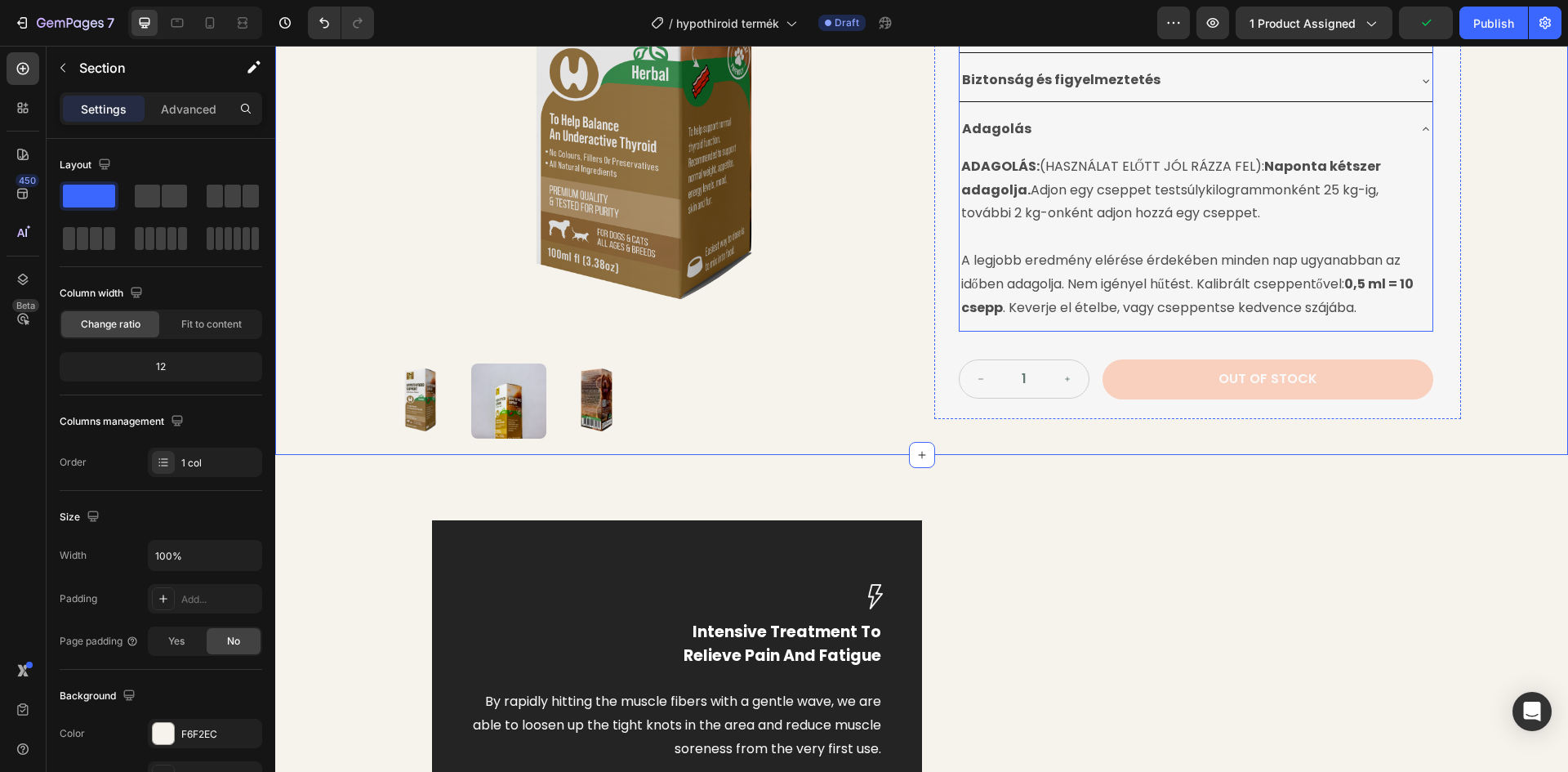
click at [1327, 127] on div "Adagolás" at bounding box center [1183, 129] width 446 height 29
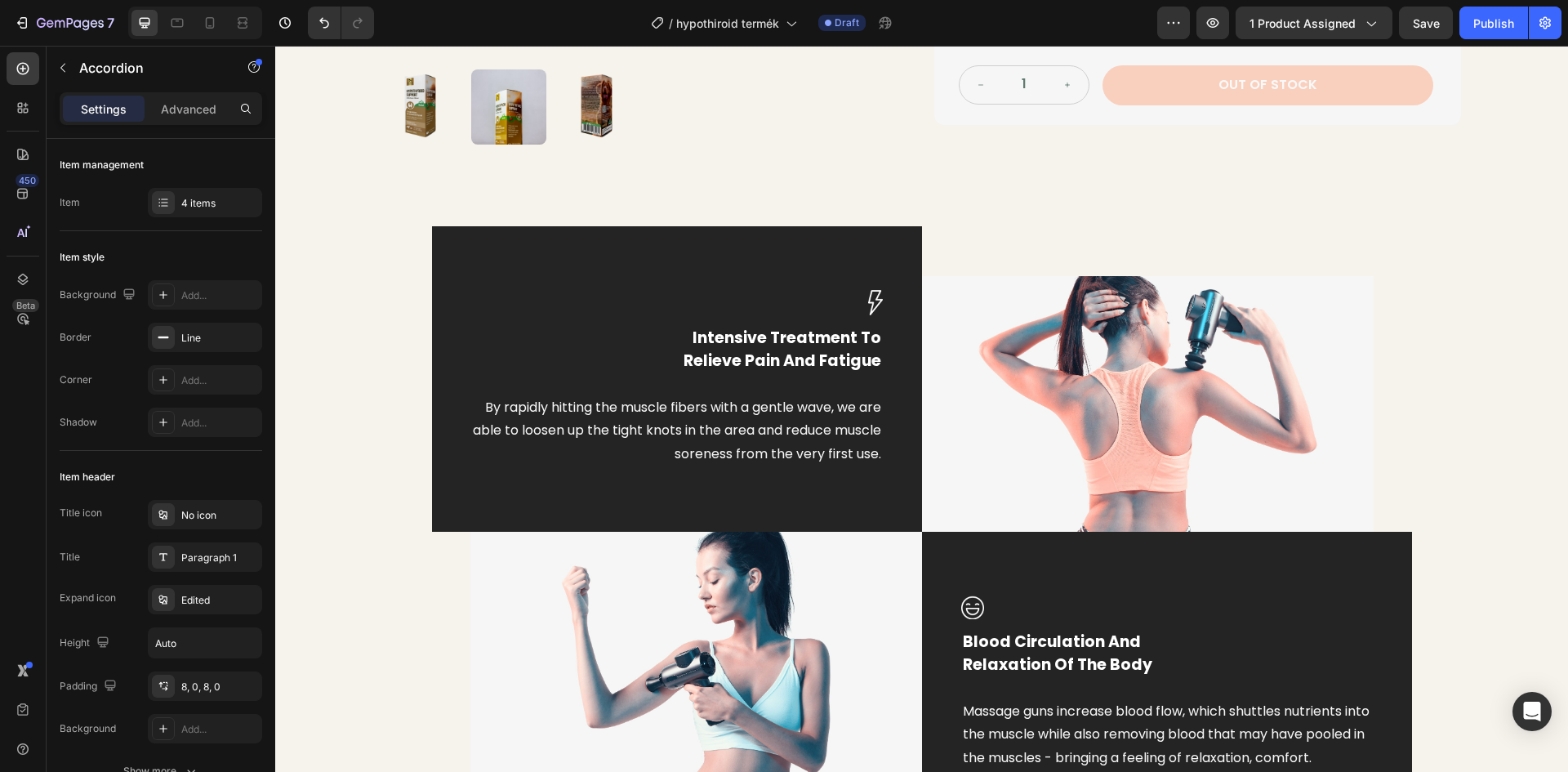
scroll to position [736, 0]
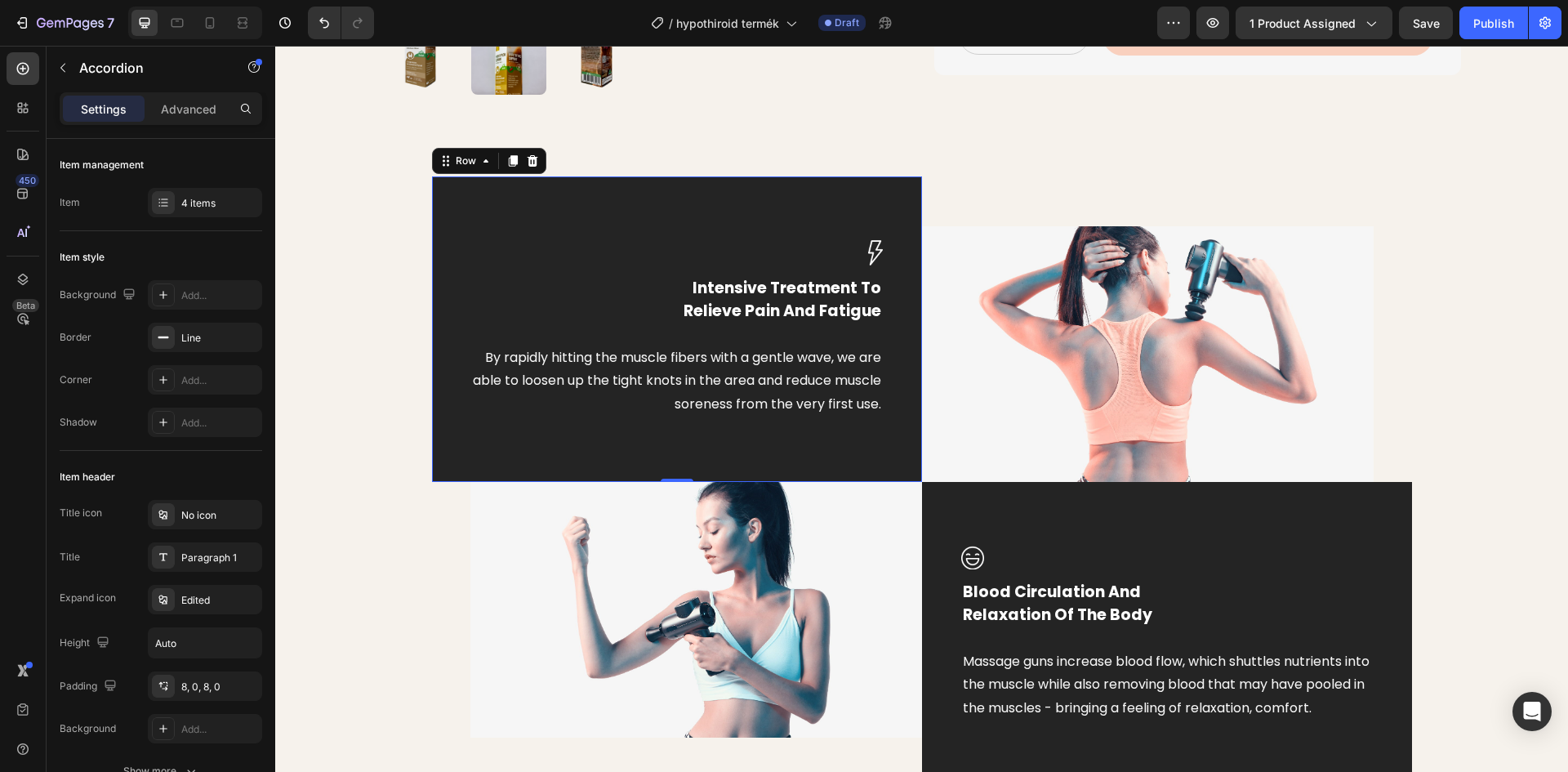
click at [664, 212] on div "Image Intensive Treatment To Relieve Pain And Fatigue Text block By rapidly hit…" at bounding box center [676, 329] width 490 height 306
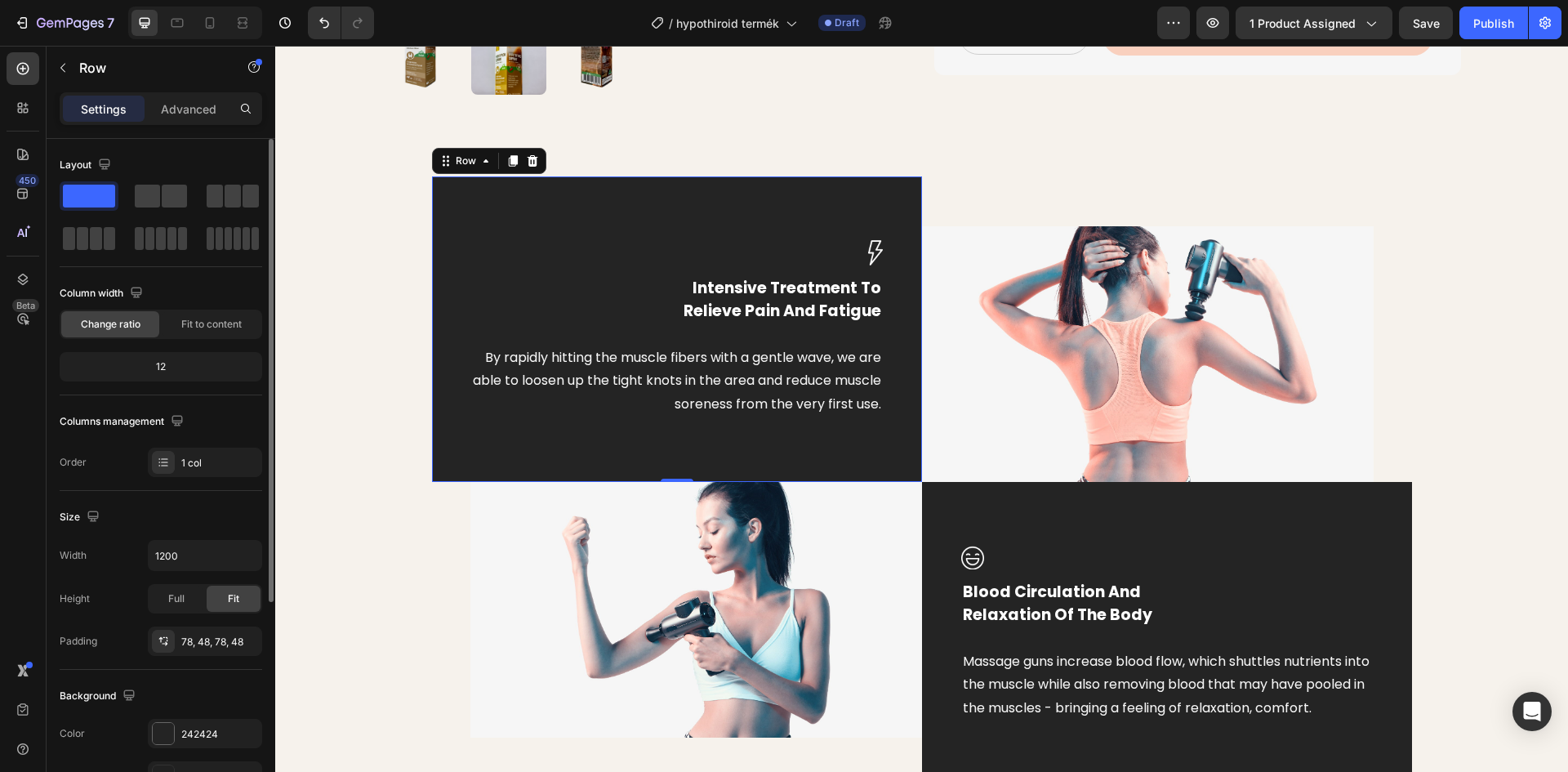
scroll to position [316, 0]
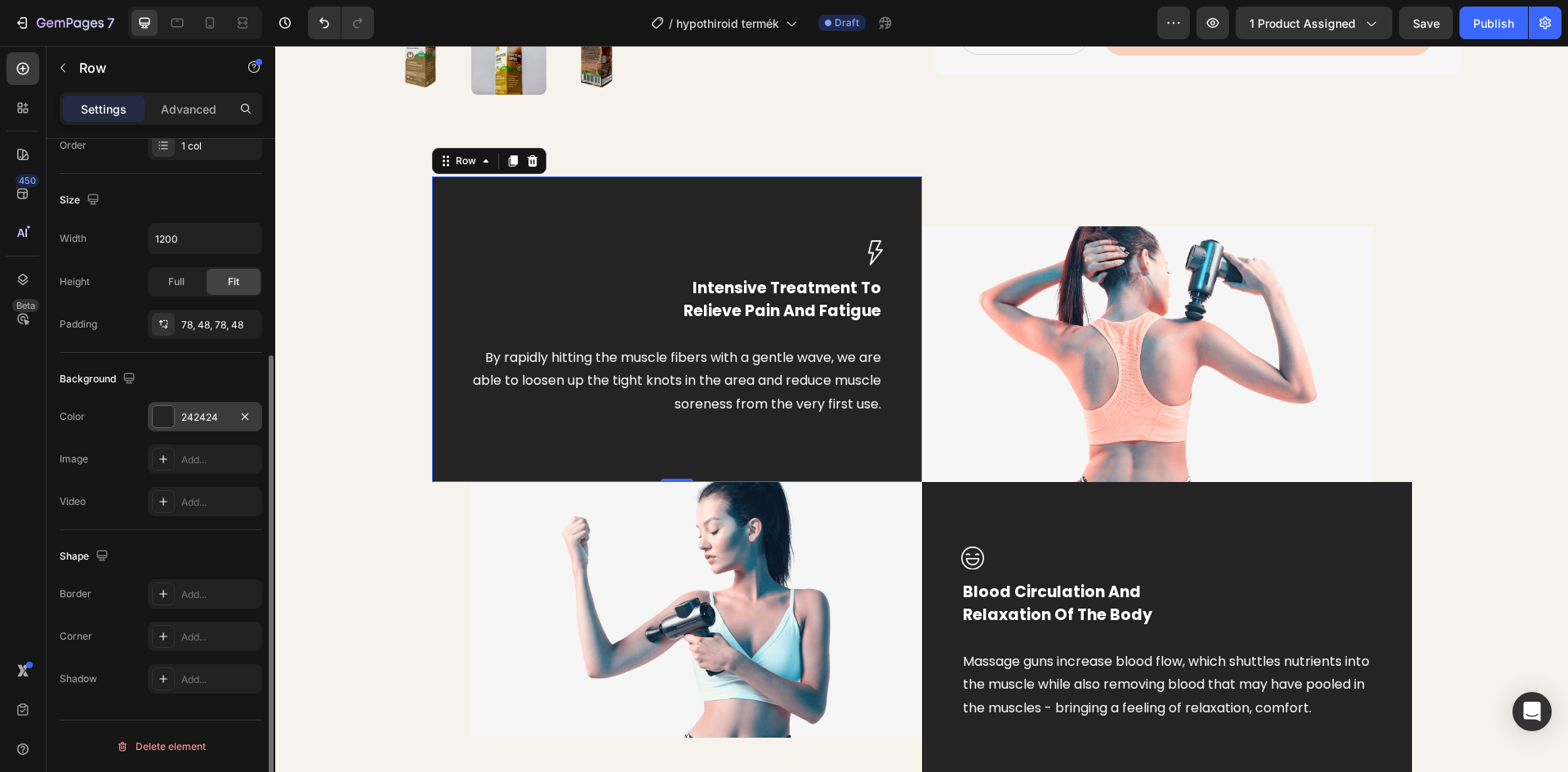
click at [161, 415] on div at bounding box center [164, 417] width 22 height 22
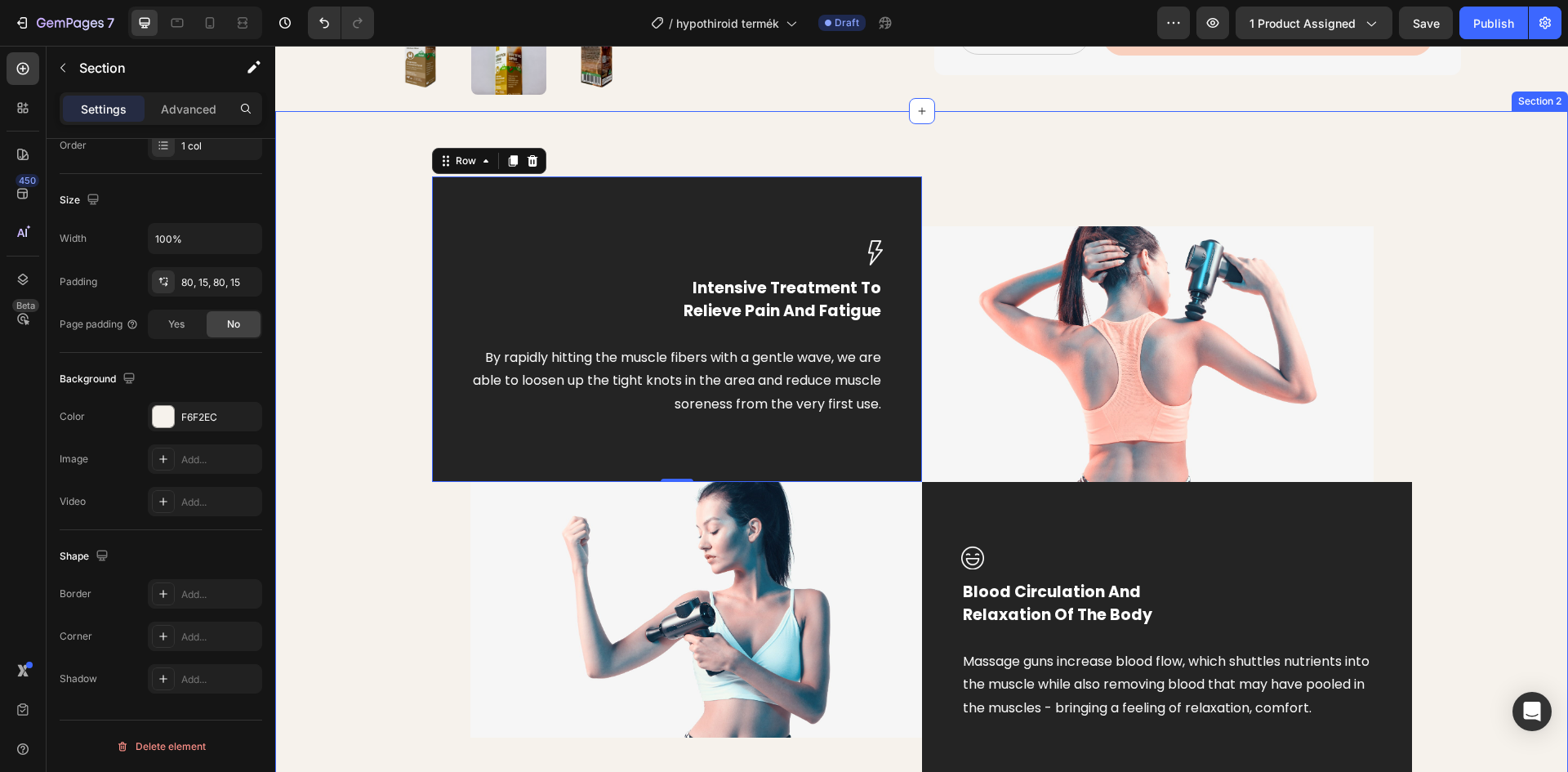
click at [345, 346] on div "Image Intensive Treatment To Relieve Pain And Fatigue Text block By rapidly hit…" at bounding box center [921, 481] width 1268 height 609
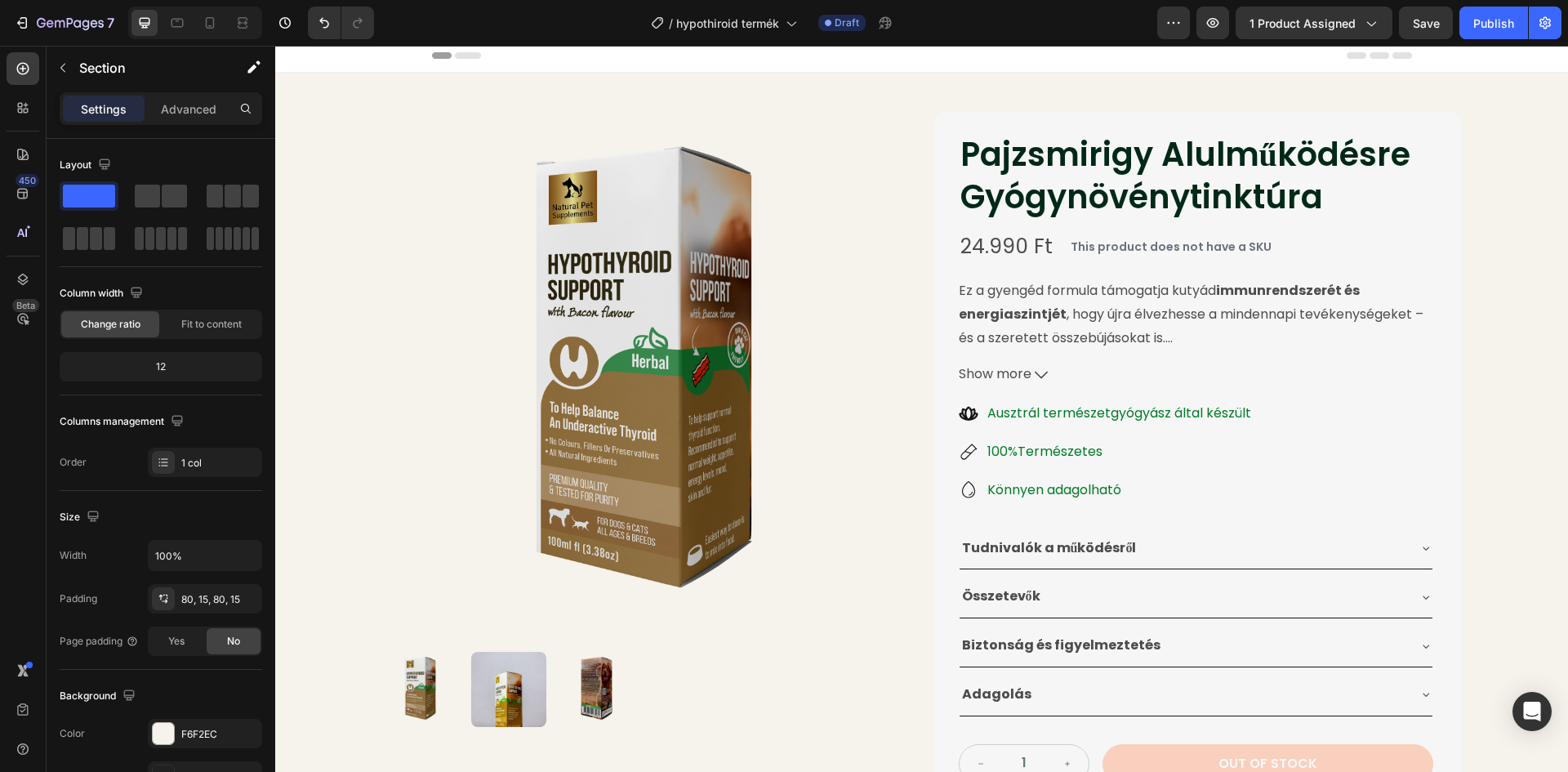
scroll to position [0, 0]
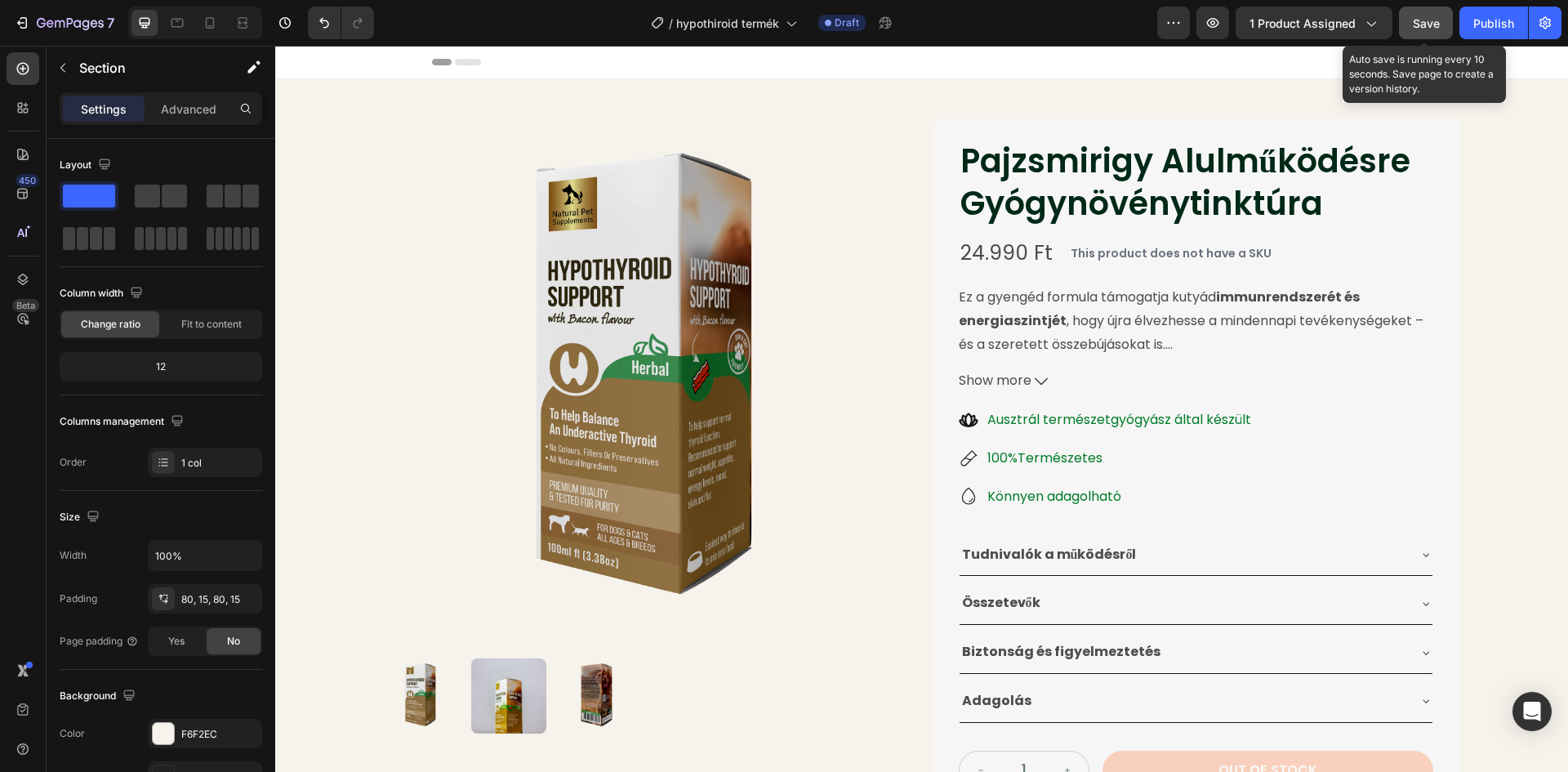
click at [1430, 17] on span "Save" at bounding box center [1425, 24] width 27 height 14
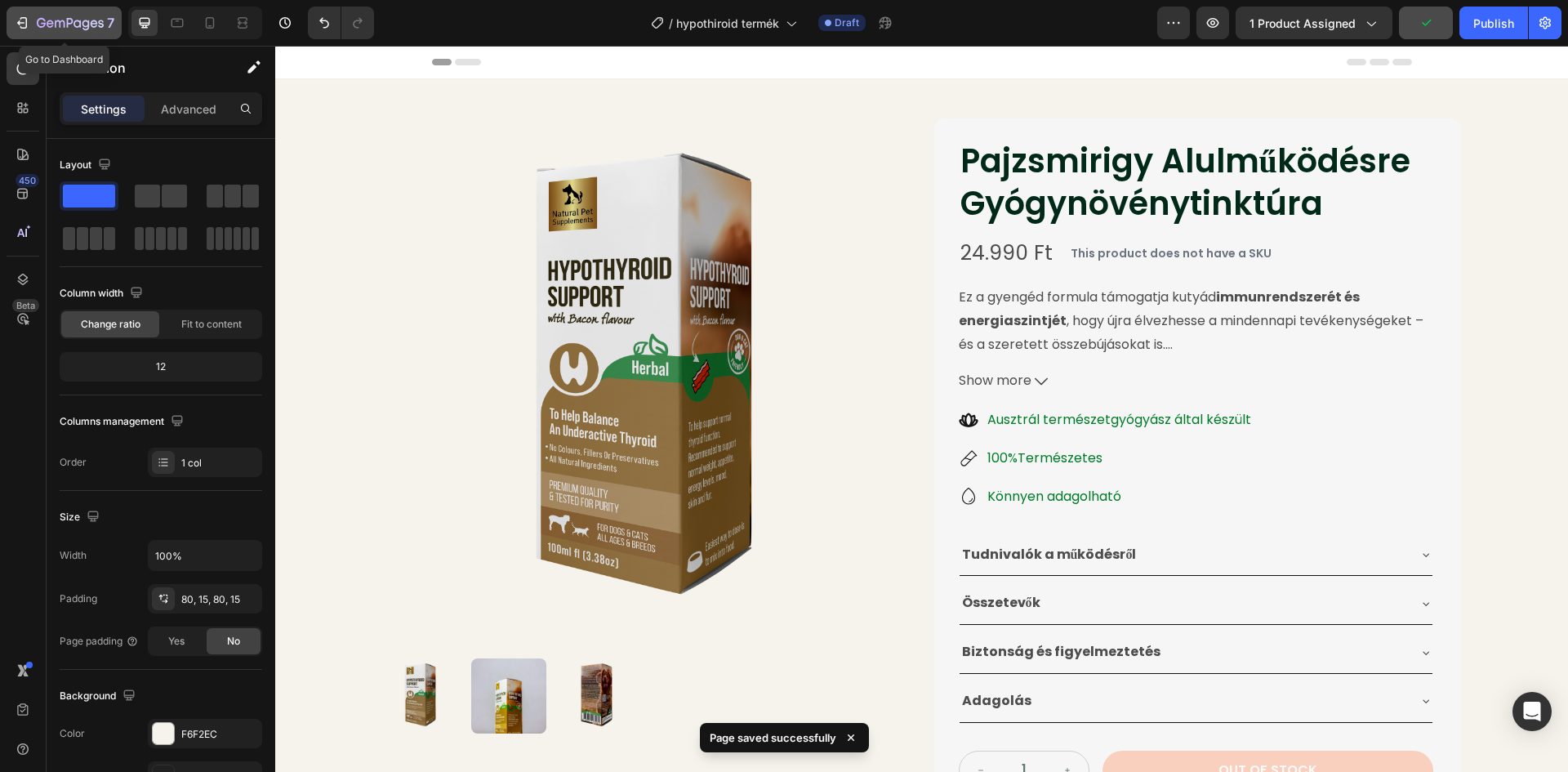
click at [62, 23] on icon "button" at bounding box center [70, 24] width 67 height 14
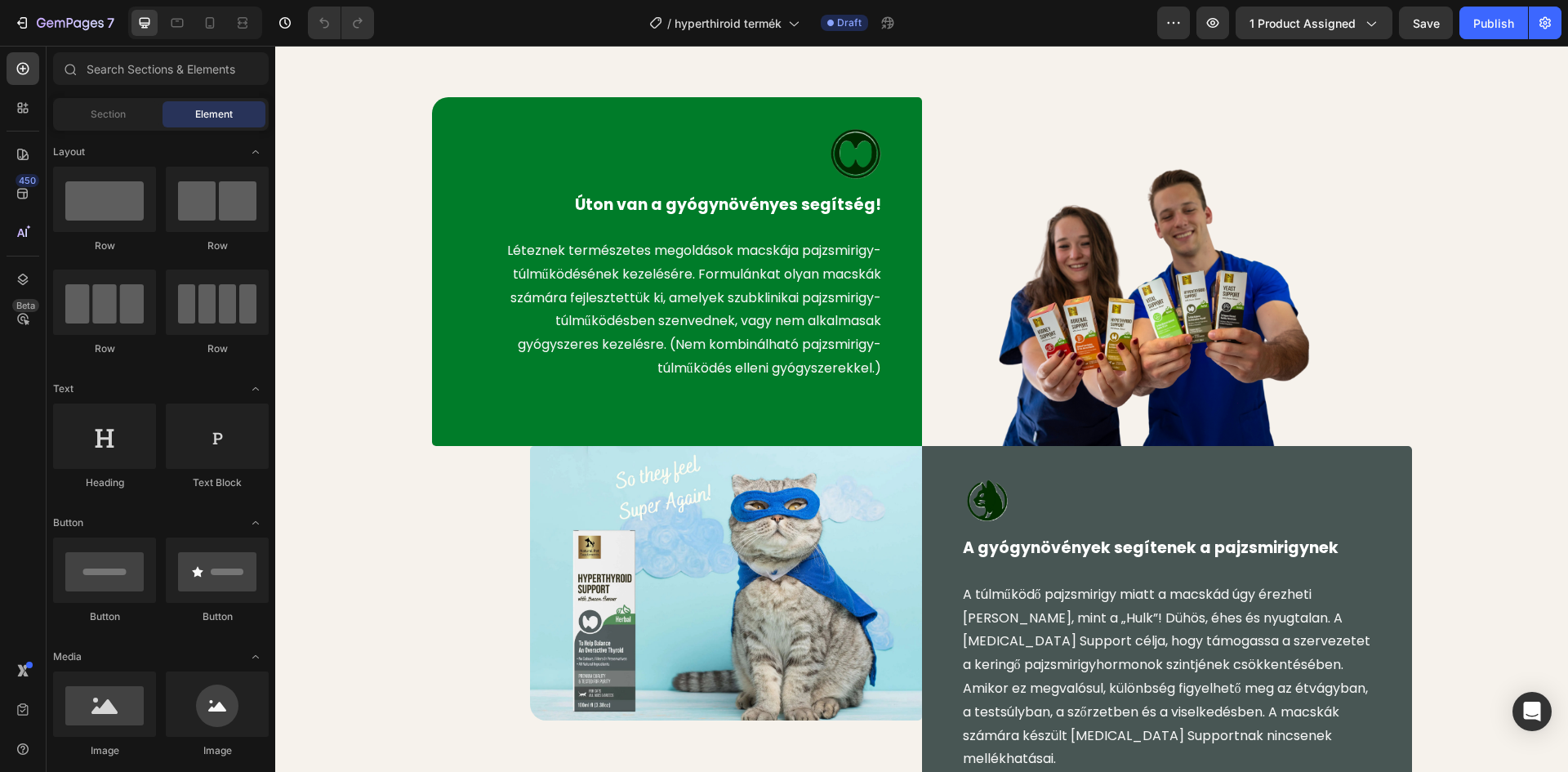
scroll to position [817, 0]
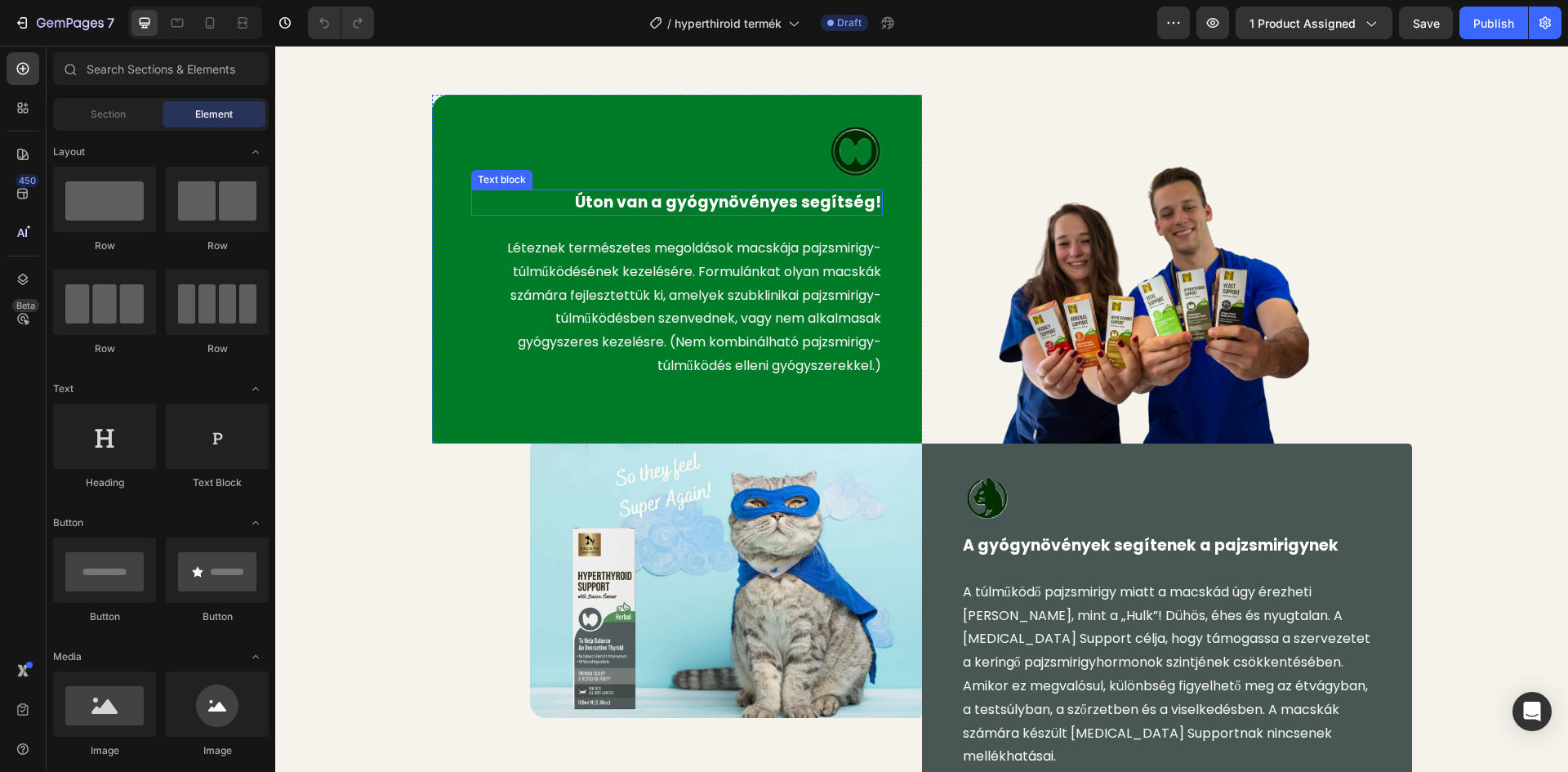
click at [505, 171] on div "Text block" at bounding box center [502, 179] width 61 height 20
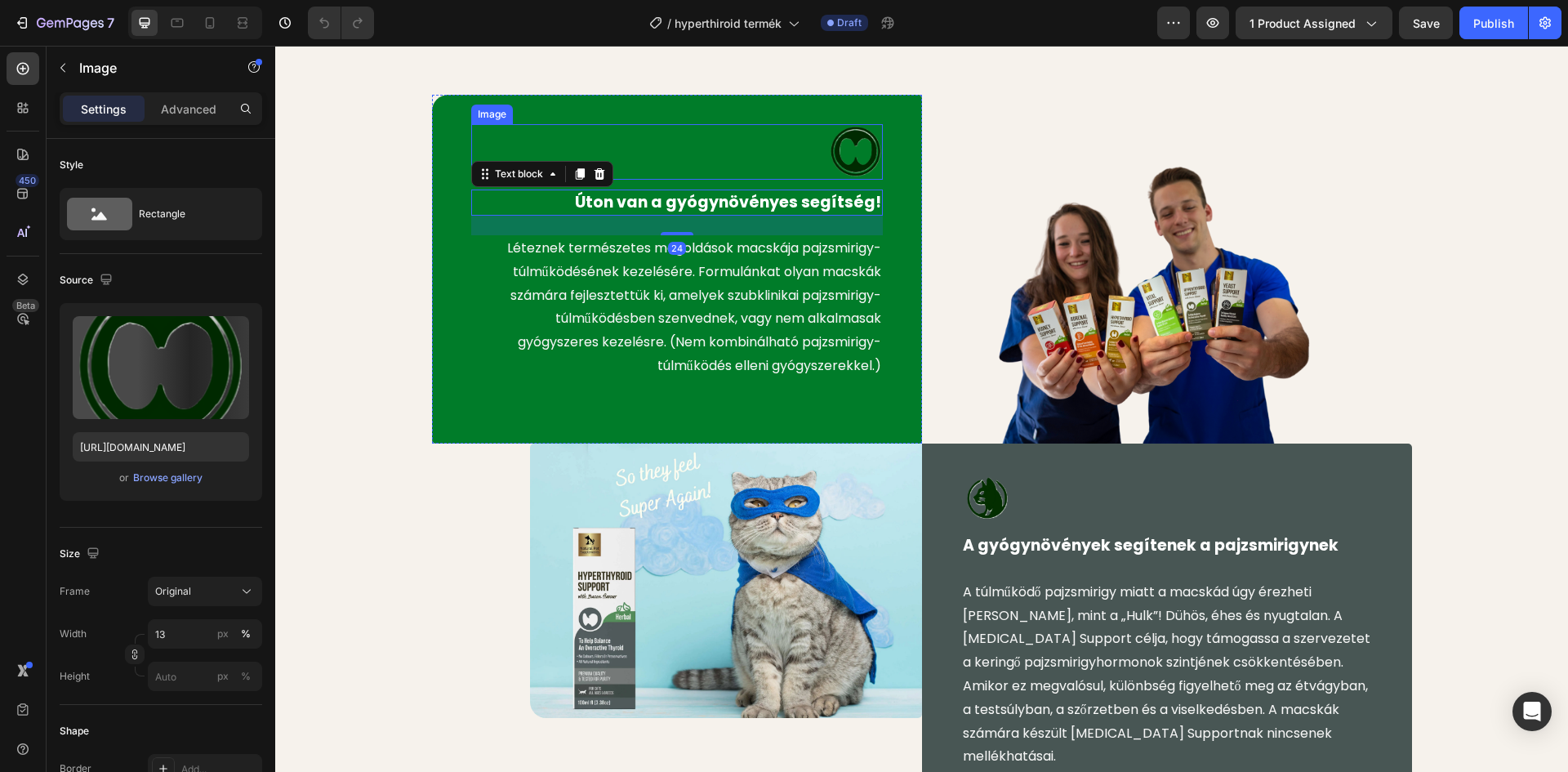
click at [473, 131] on div at bounding box center [677, 152] width 412 height 55
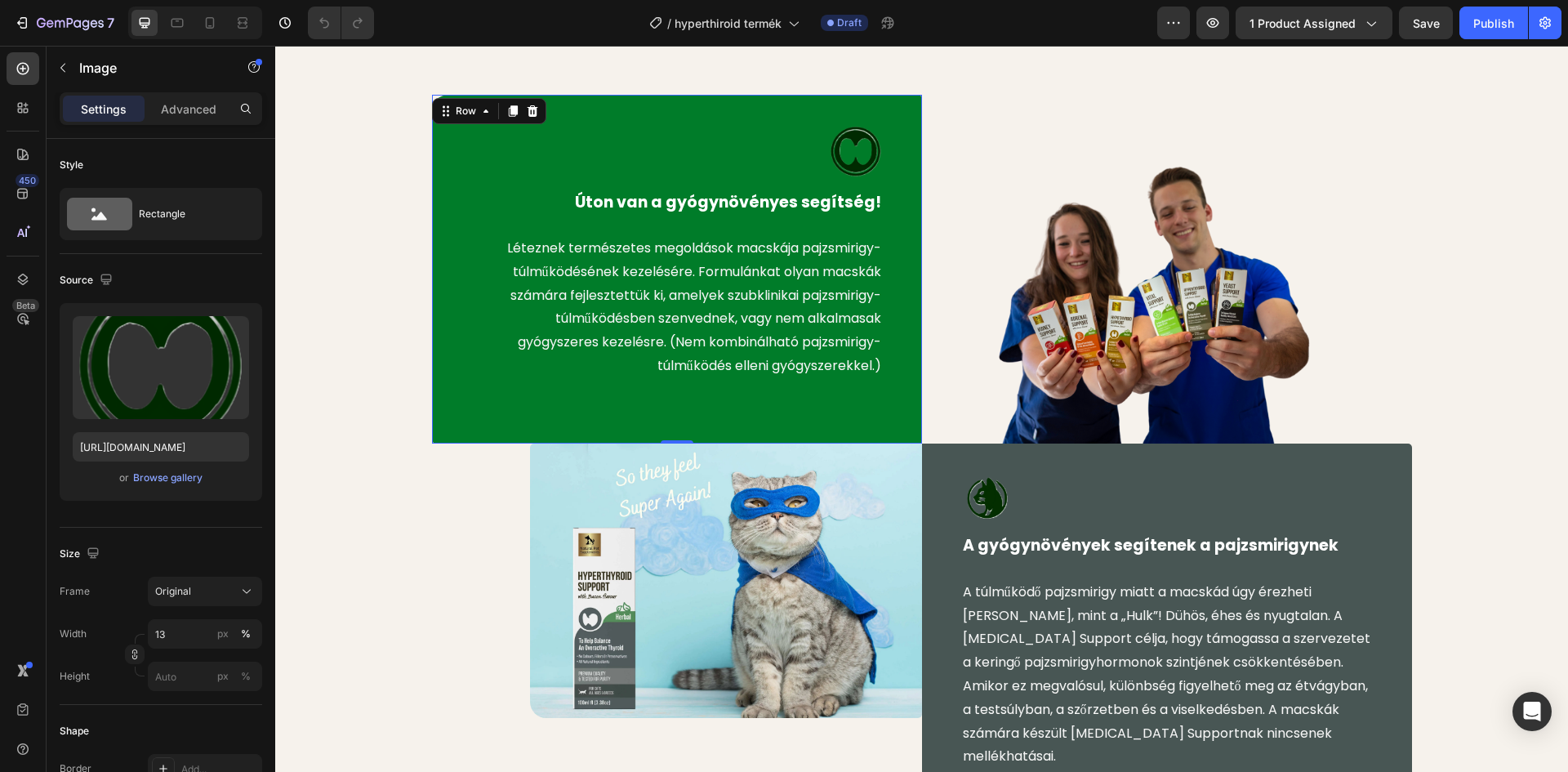
click at [443, 135] on div "Image Úton van a gyógynövényes segítség! Text block Léteznek természetes megold…" at bounding box center [676, 269] width 490 height 349
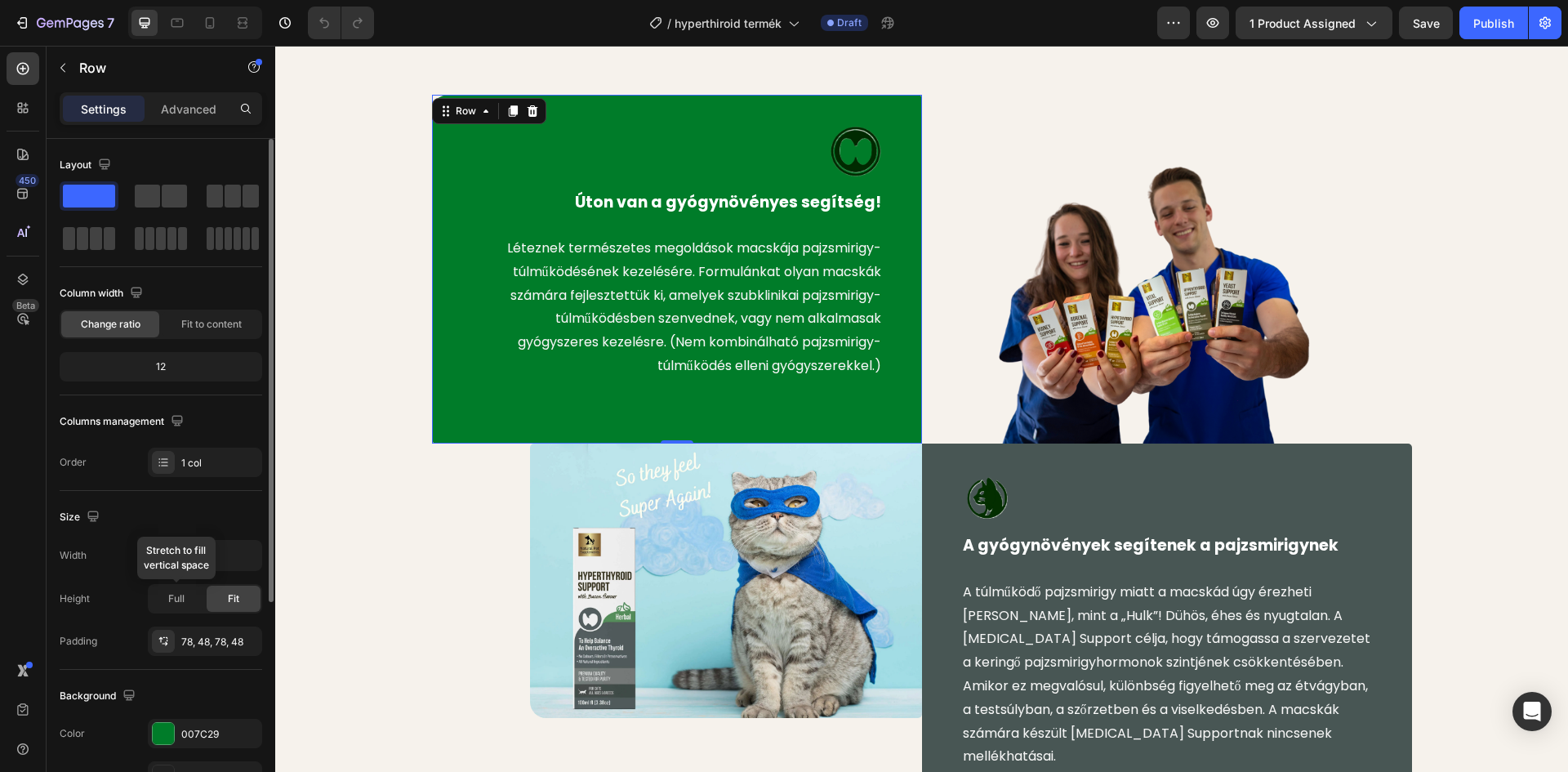
scroll to position [164, 0]
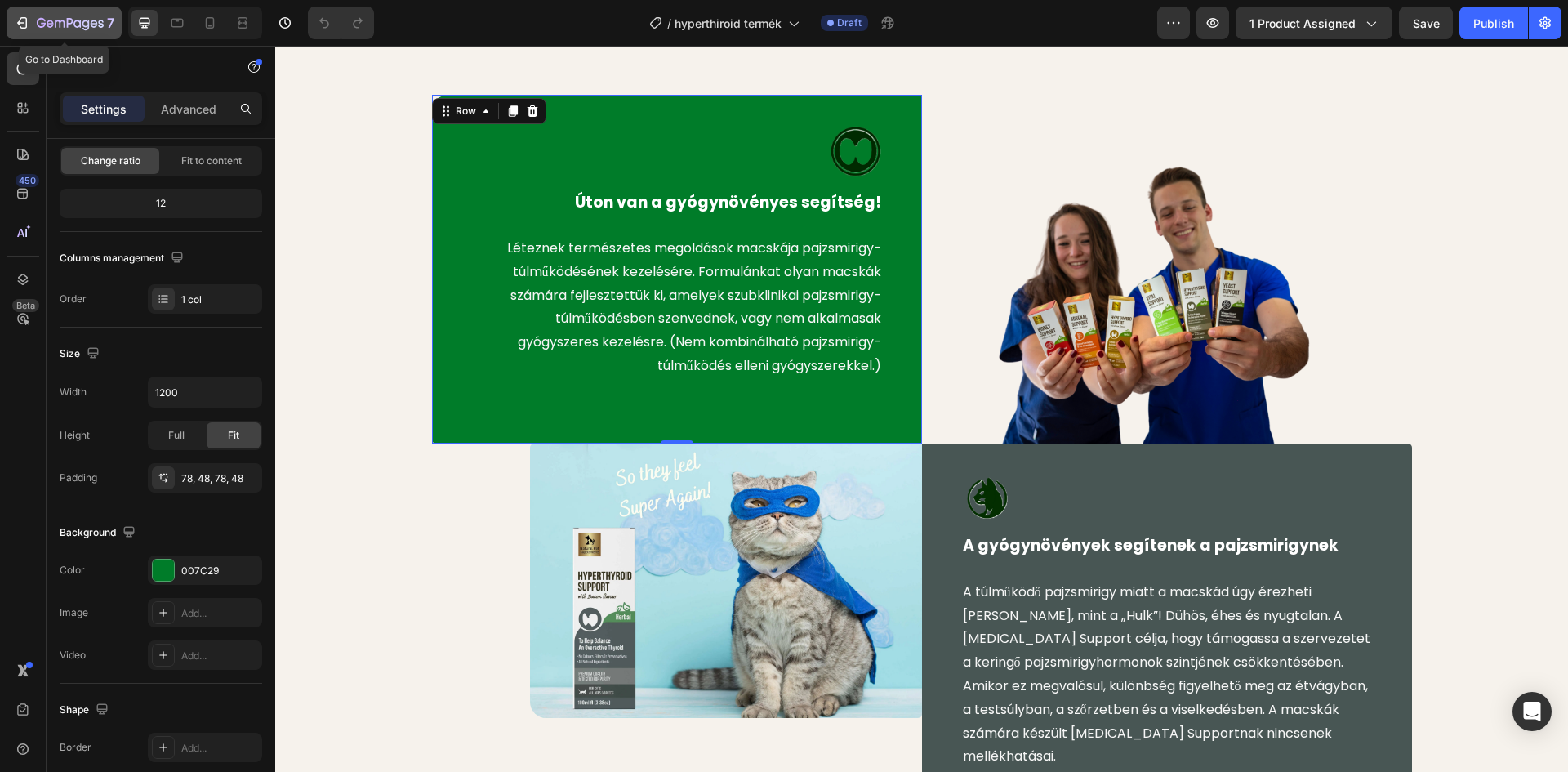
click at [49, 28] on icon "button" at bounding box center [70, 24] width 67 height 14
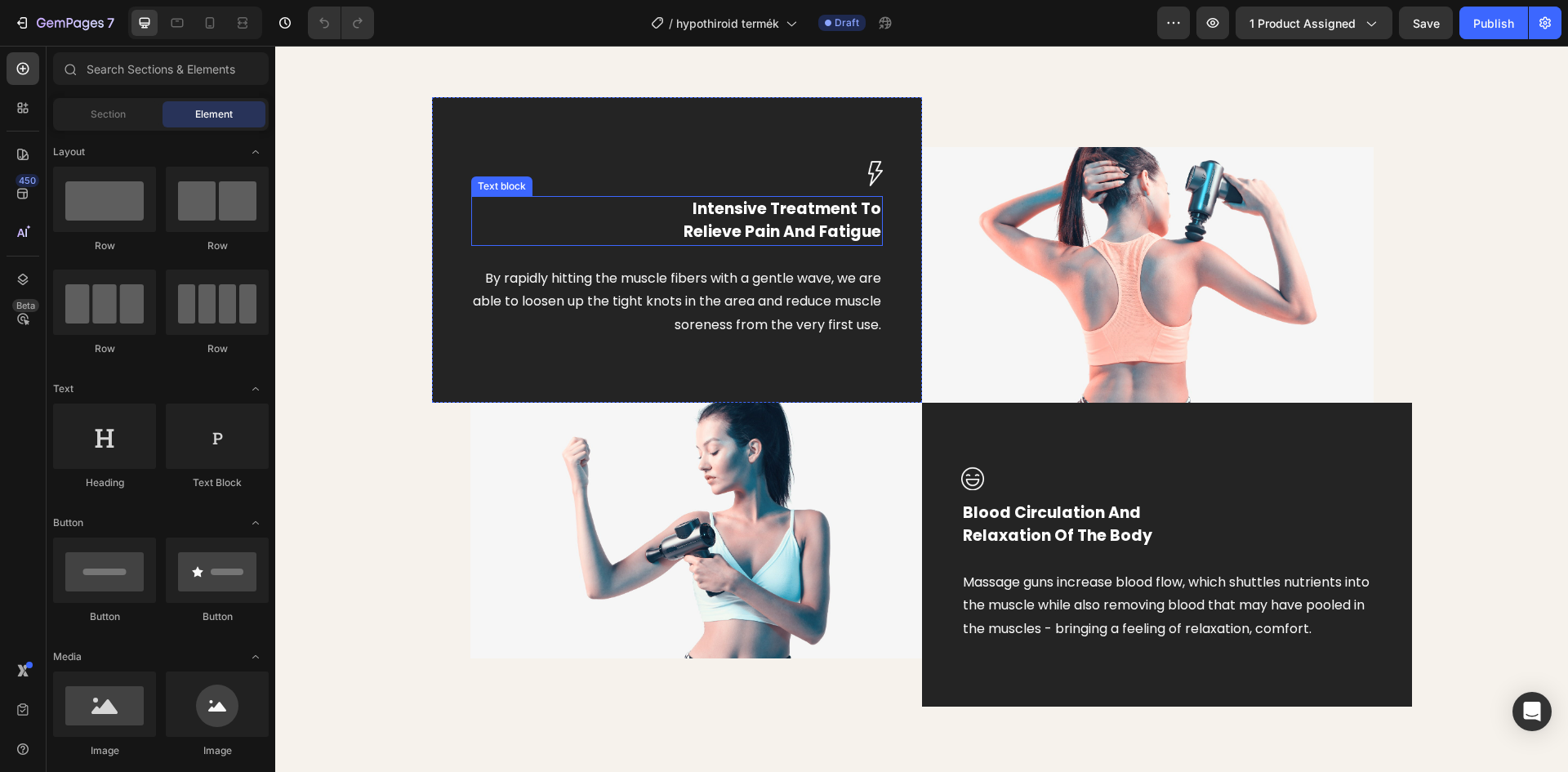
scroll to position [817, 0]
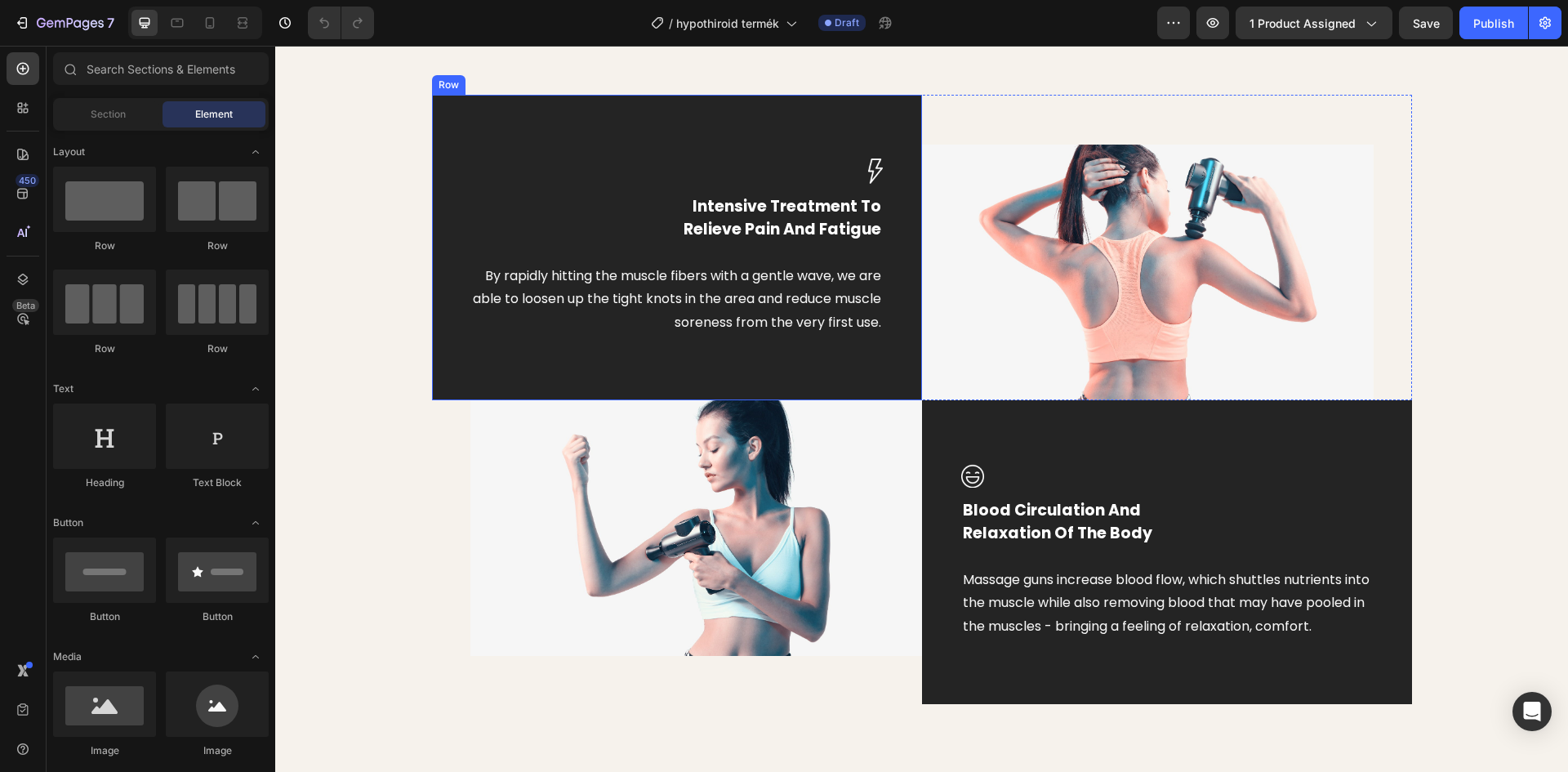
click at [677, 145] on div "Image Intensive Treatment To Relieve Pain And Fatigue Text block By rapidly hit…" at bounding box center [676, 247] width 490 height 306
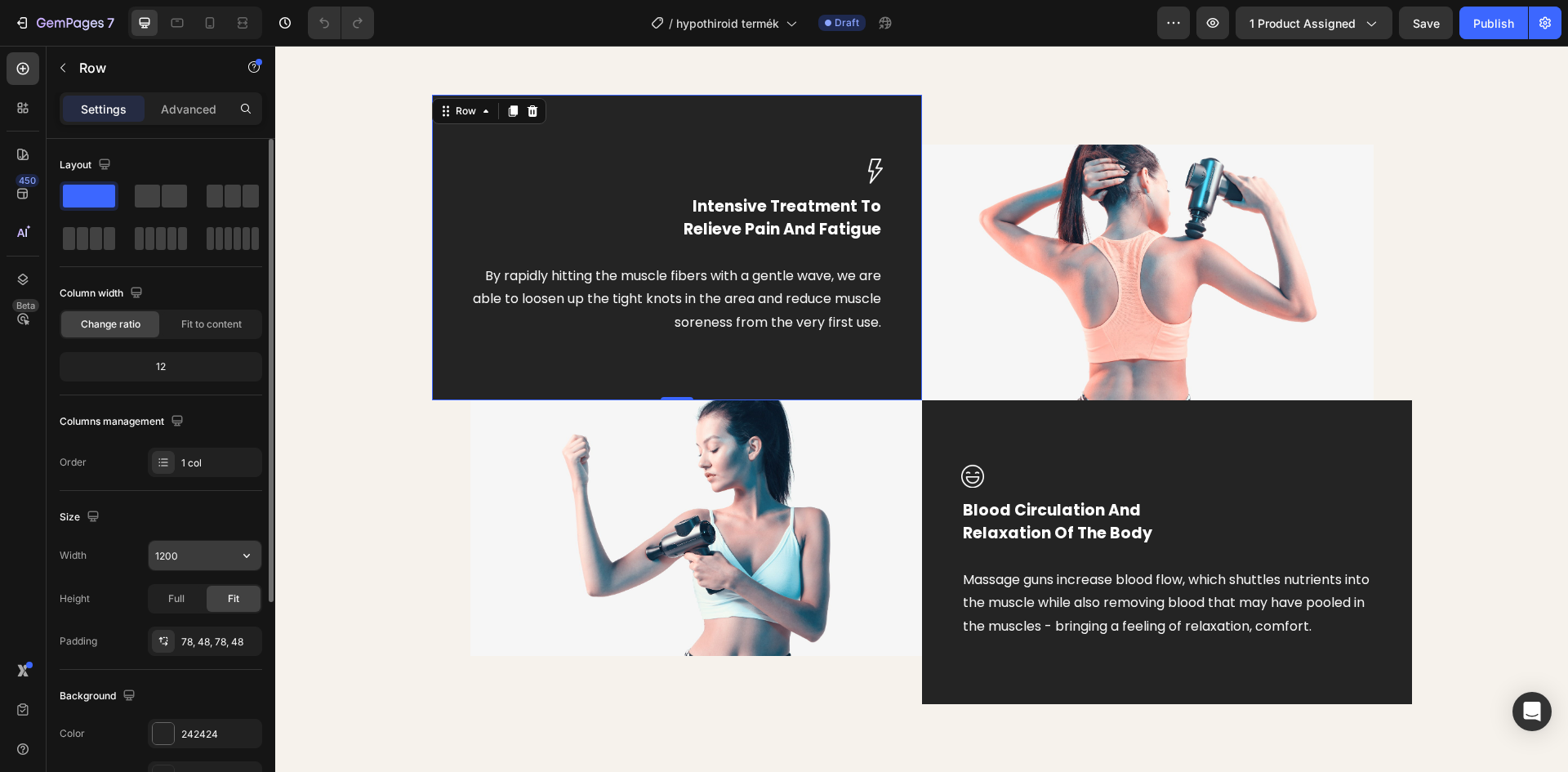
scroll to position [164, 0]
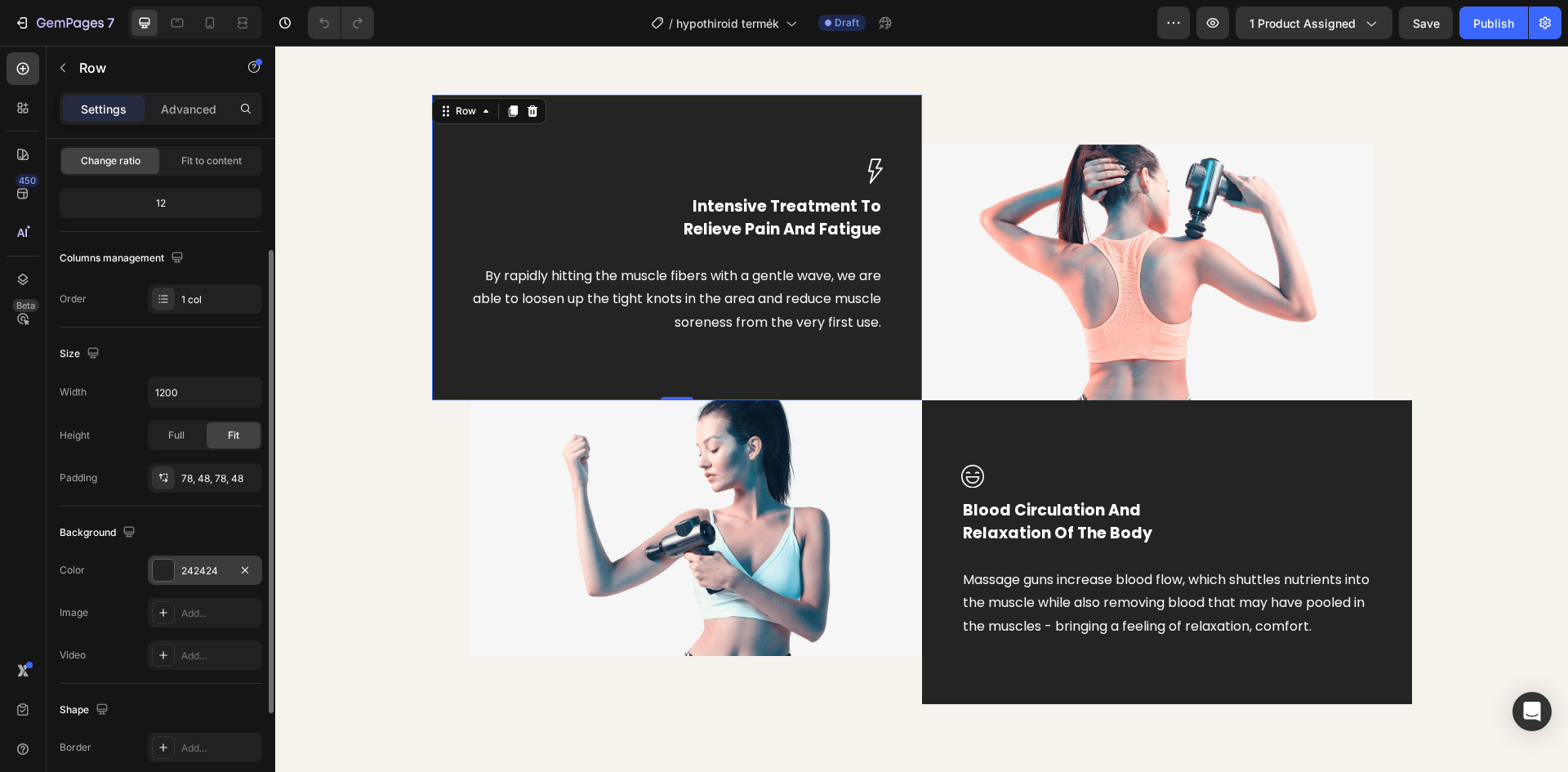
click at [174, 574] on div "242424" at bounding box center [205, 570] width 114 height 30
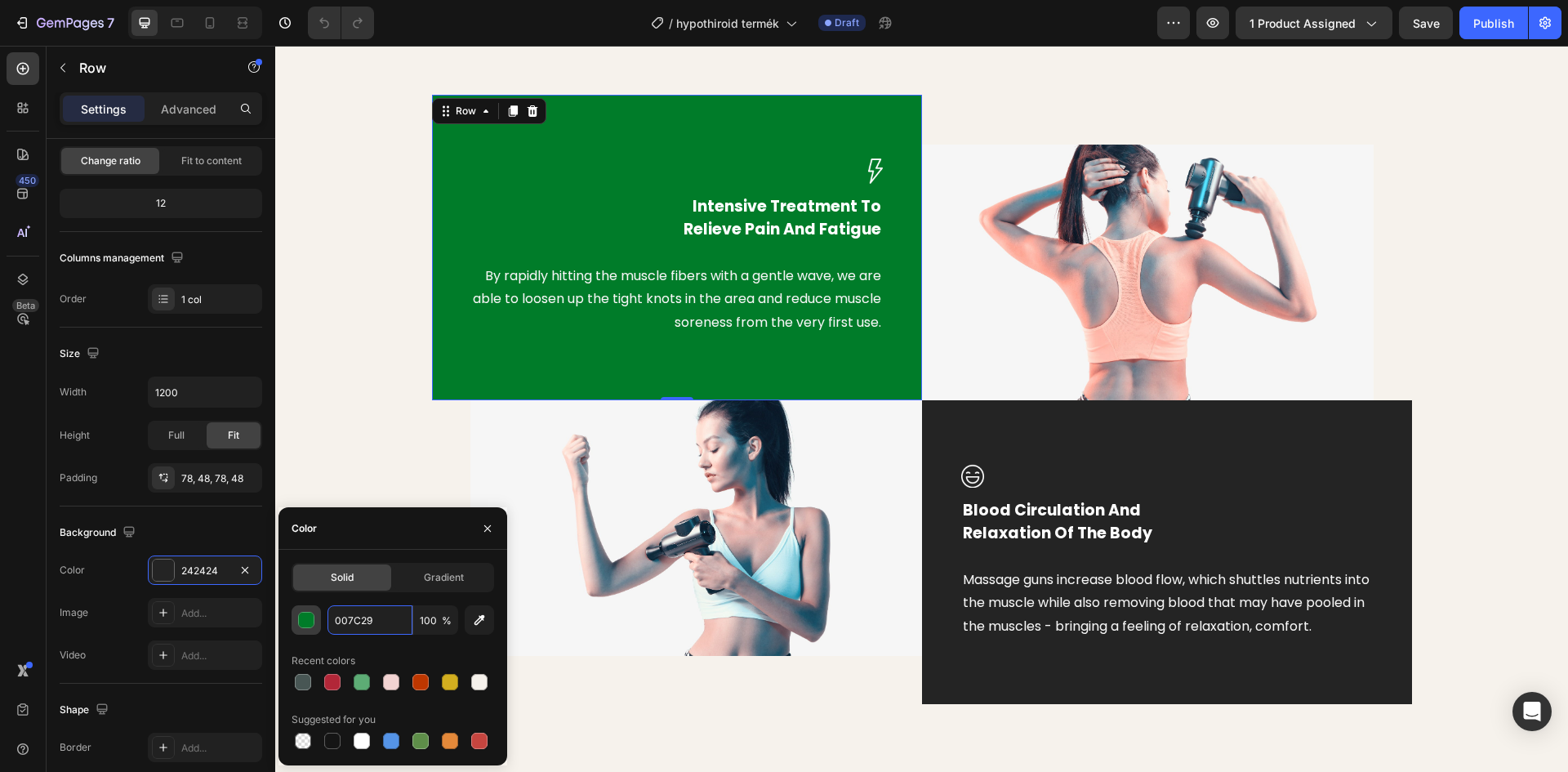
type input "007C29"
click at [307, 618] on div "button" at bounding box center [307, 620] width 17 height 17
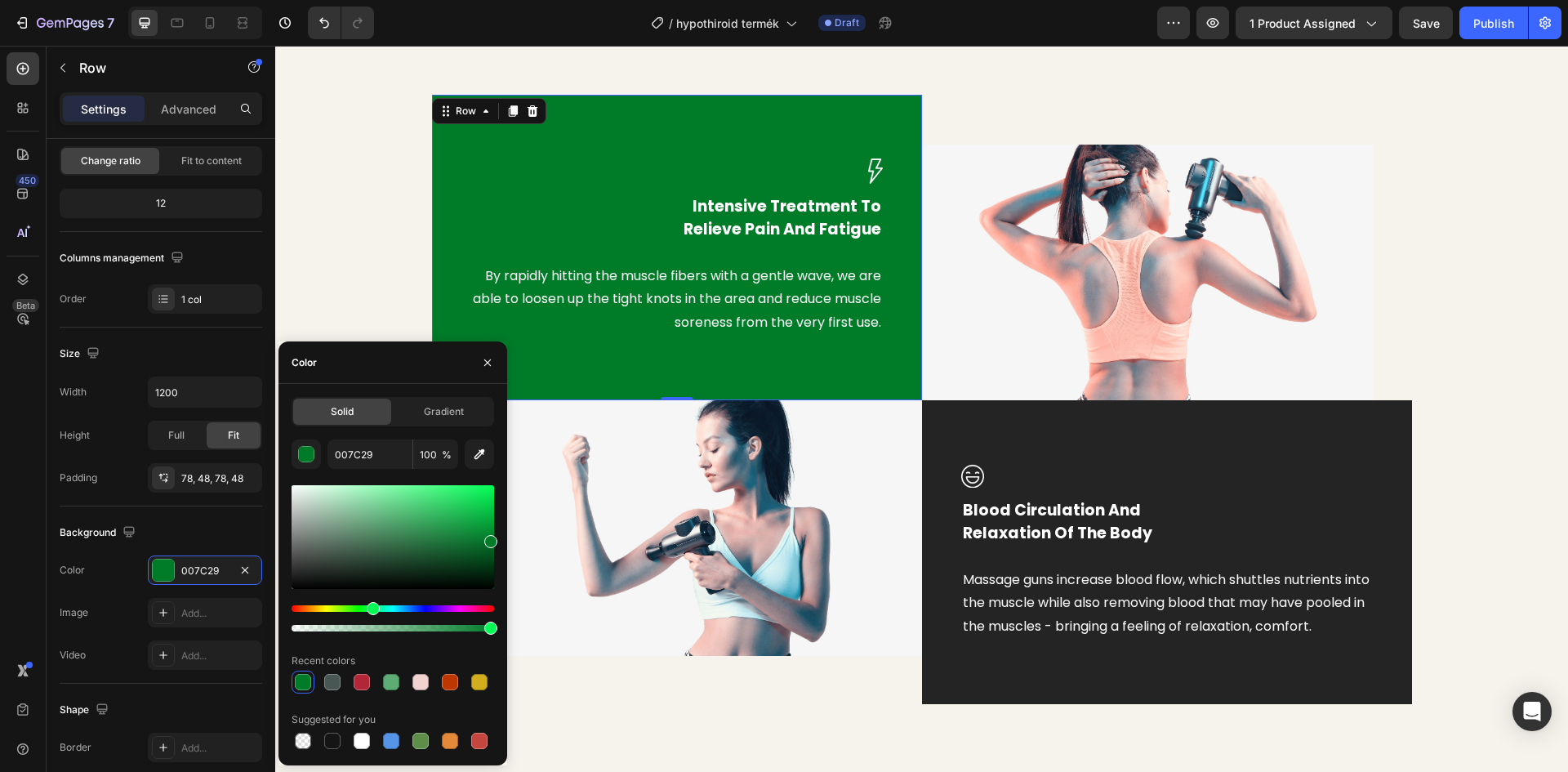
click at [303, 678] on div at bounding box center [303, 682] width 17 height 17
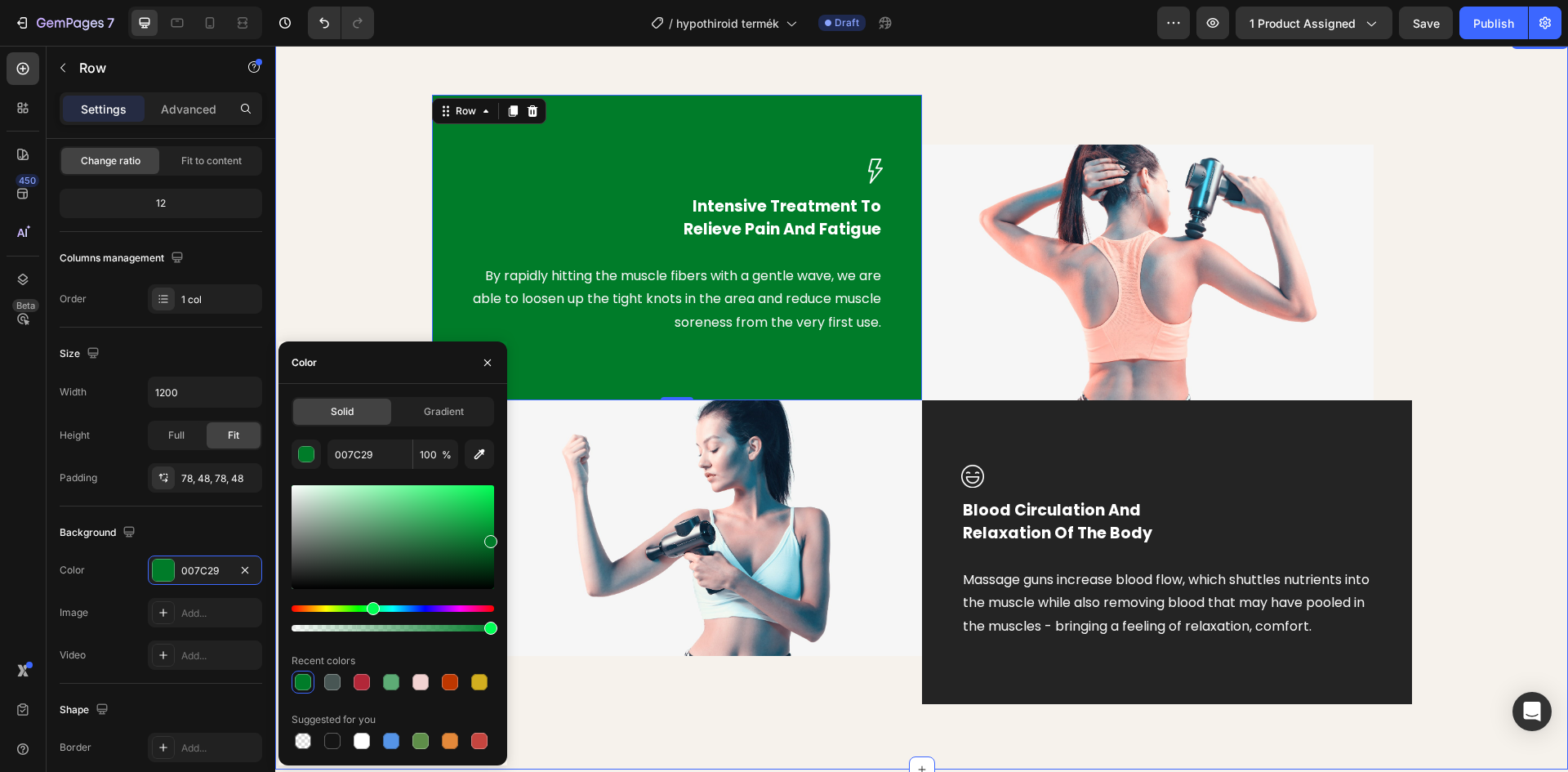
click at [328, 292] on div "Image Intensive Treatment To Relieve Pain And Fatigue Text block By rapidly hit…" at bounding box center [921, 399] width 1268 height 609
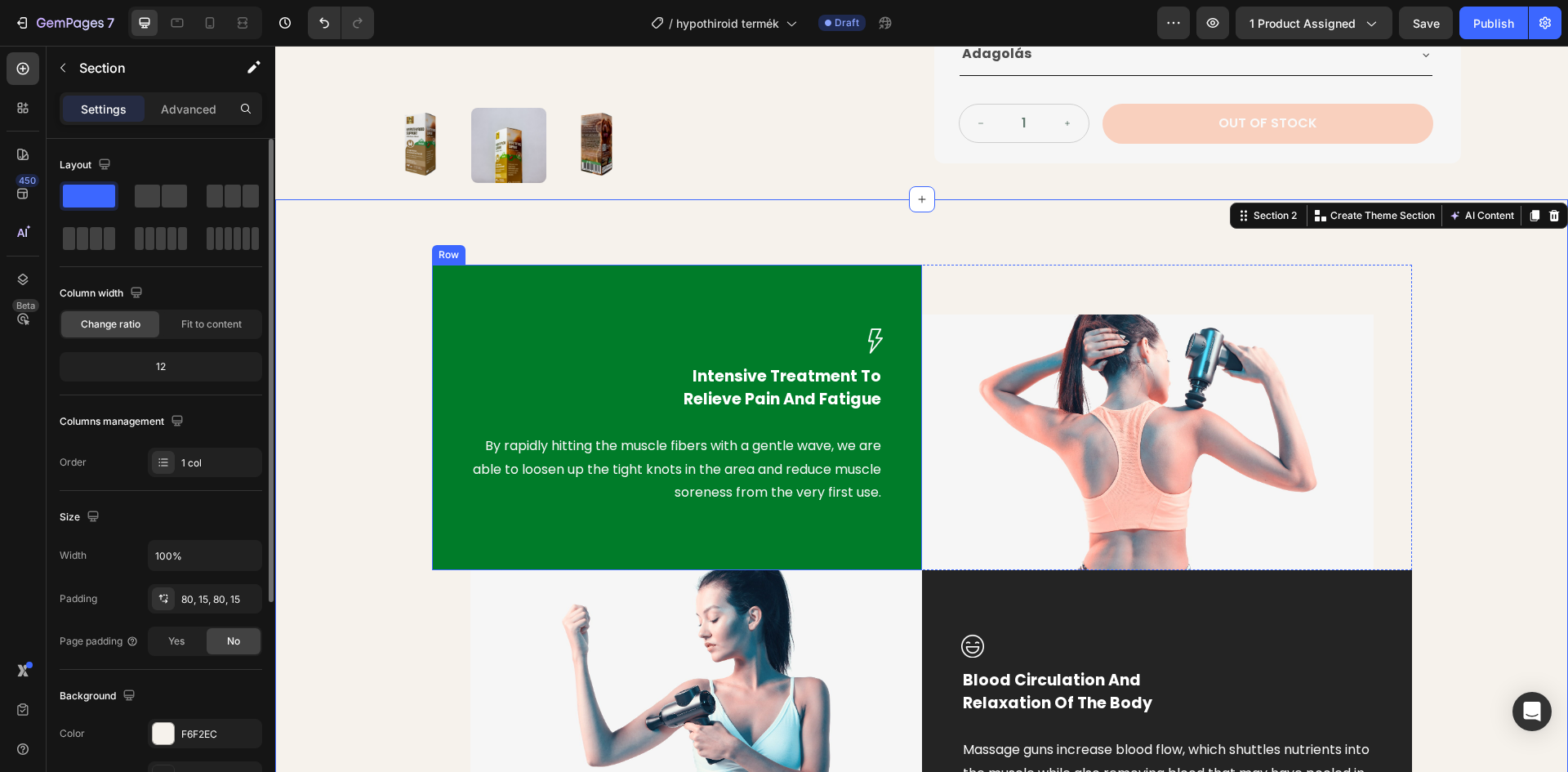
scroll to position [572, 0]
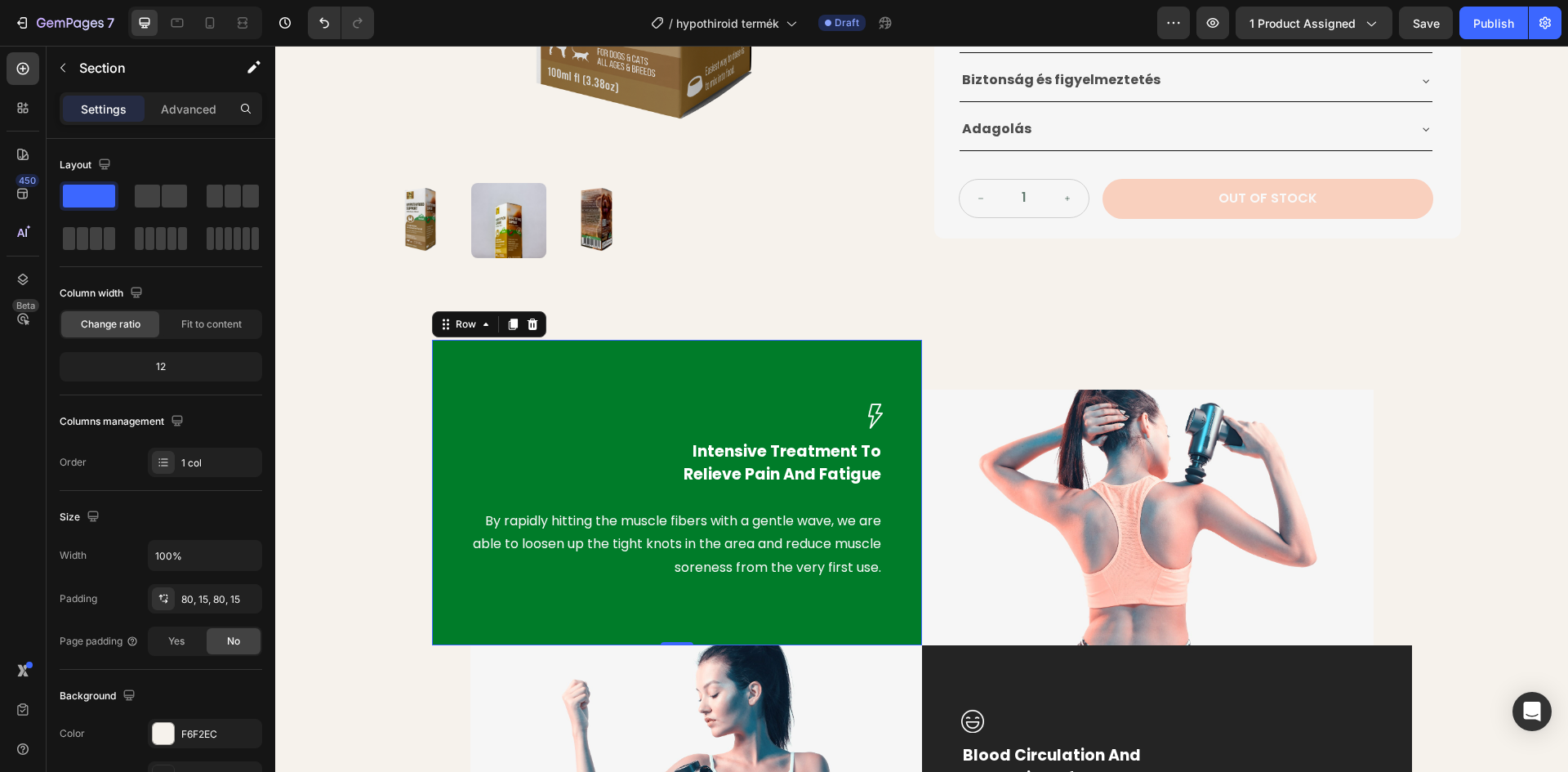
click at [550, 374] on div "Image Intensive Treatment To Relieve Pain And Fatigue Text block By rapidly hit…" at bounding box center [676, 493] width 490 height 306
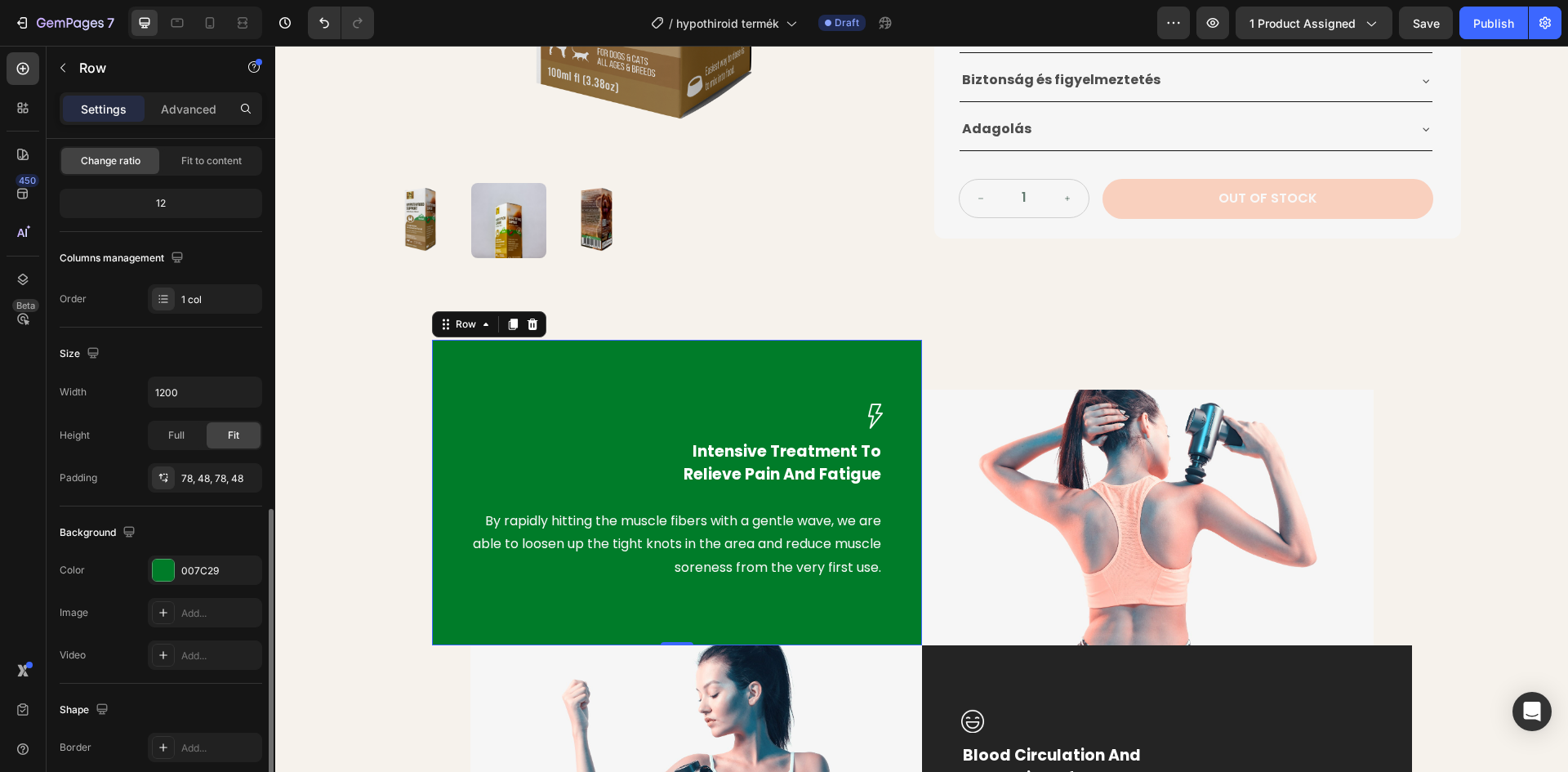
scroll to position [316, 0]
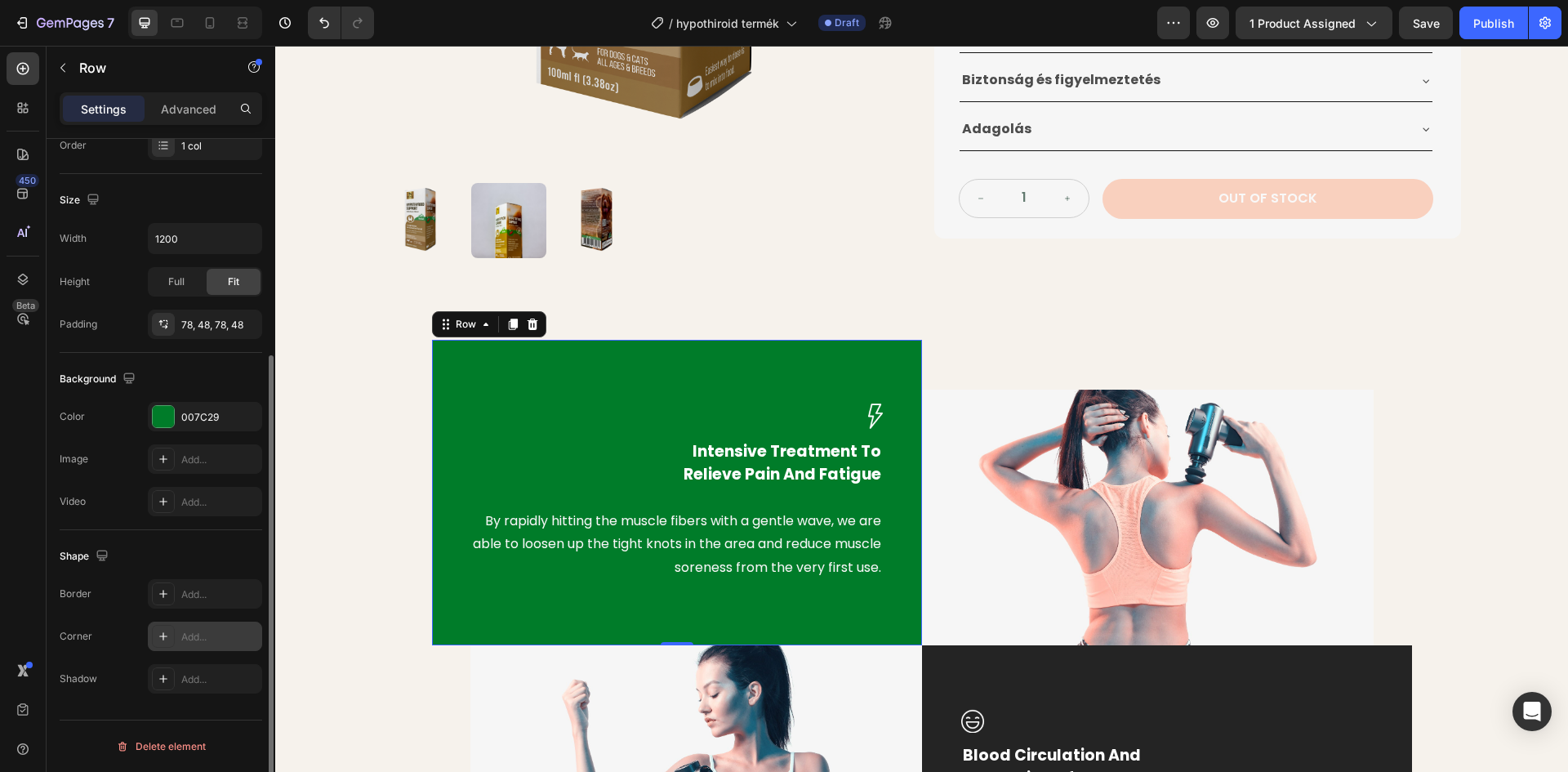
click at [170, 640] on icon at bounding box center [163, 636] width 13 height 13
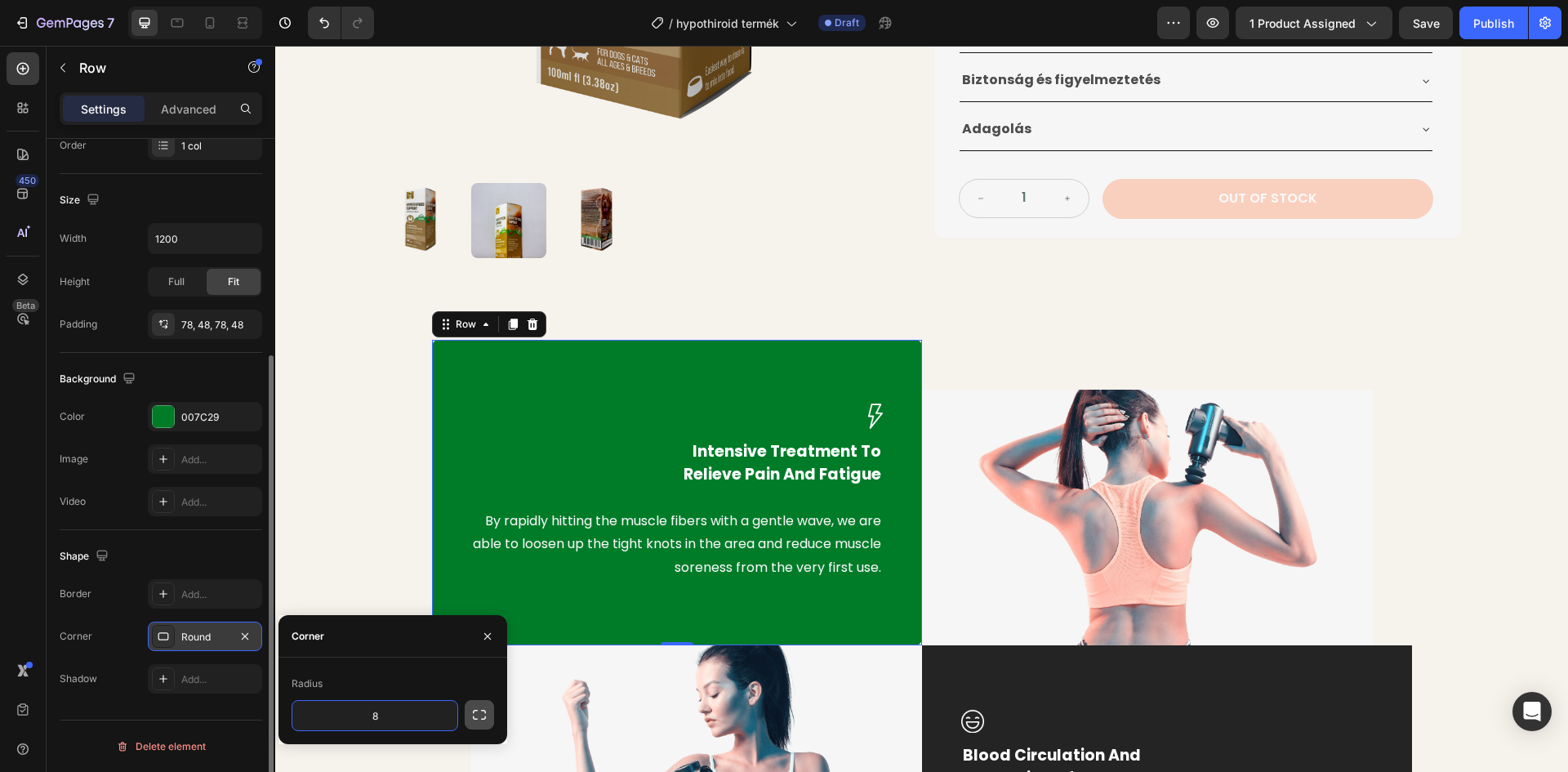
click at [470, 715] on button "button" at bounding box center [479, 715] width 30 height 30
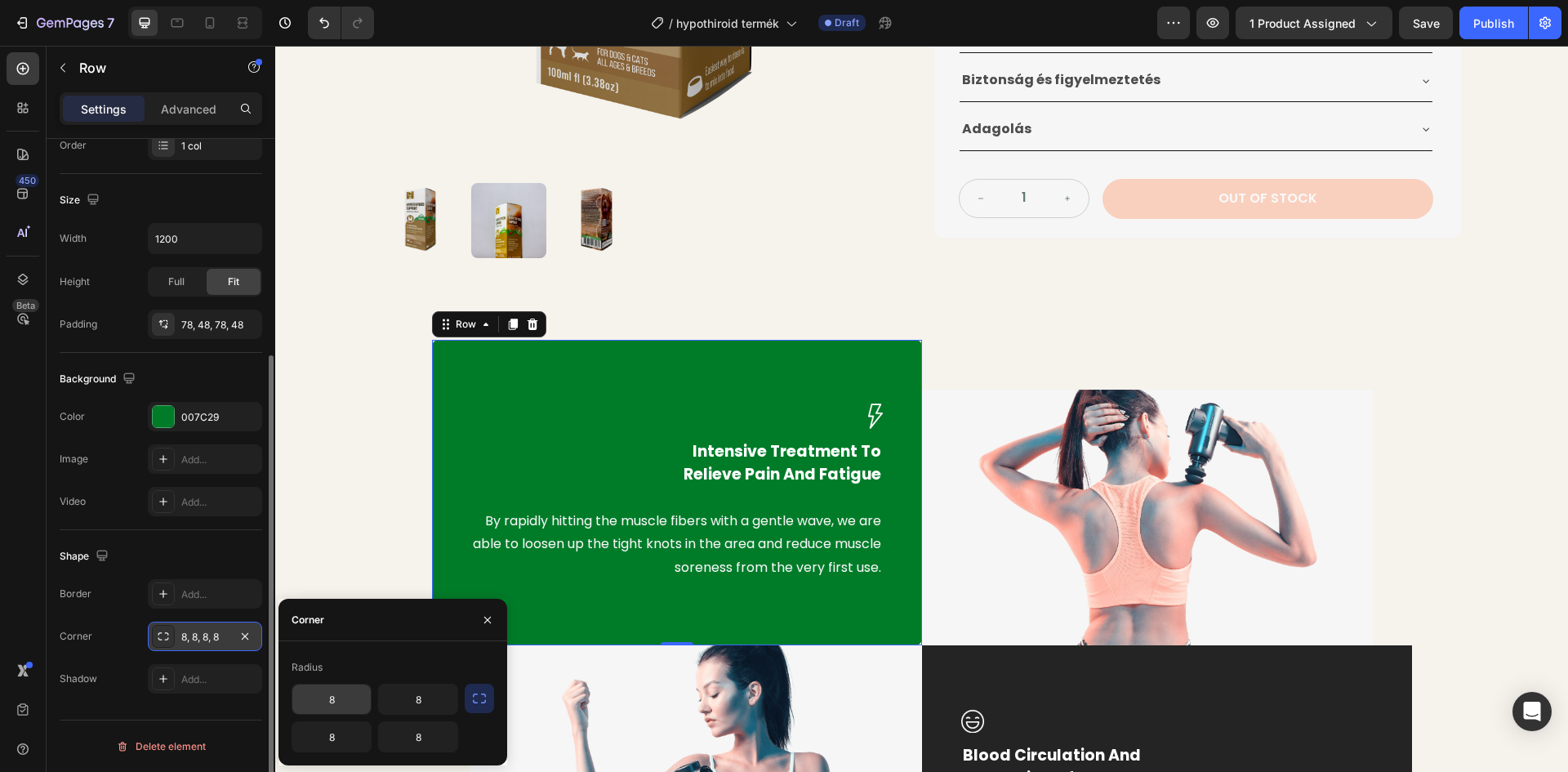
click at [337, 702] on input "8" at bounding box center [332, 699] width 79 height 30
type input "8"
type input "20"
click at [318, 514] on div "Image Intensive Treatment To Relieve Pain And Fatigue Text block By rapidly hit…" at bounding box center [921, 645] width 1268 height 609
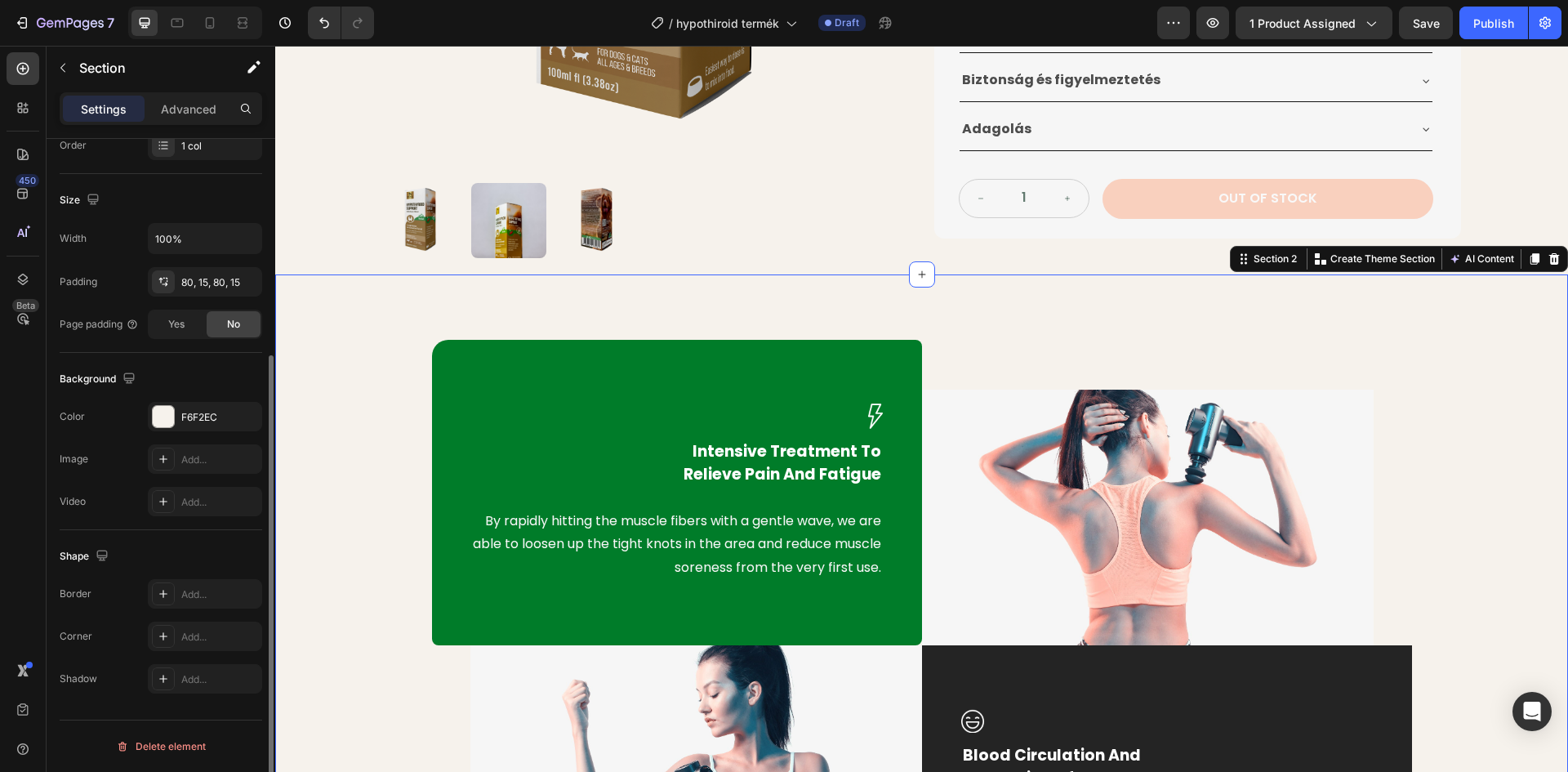
scroll to position [0, 0]
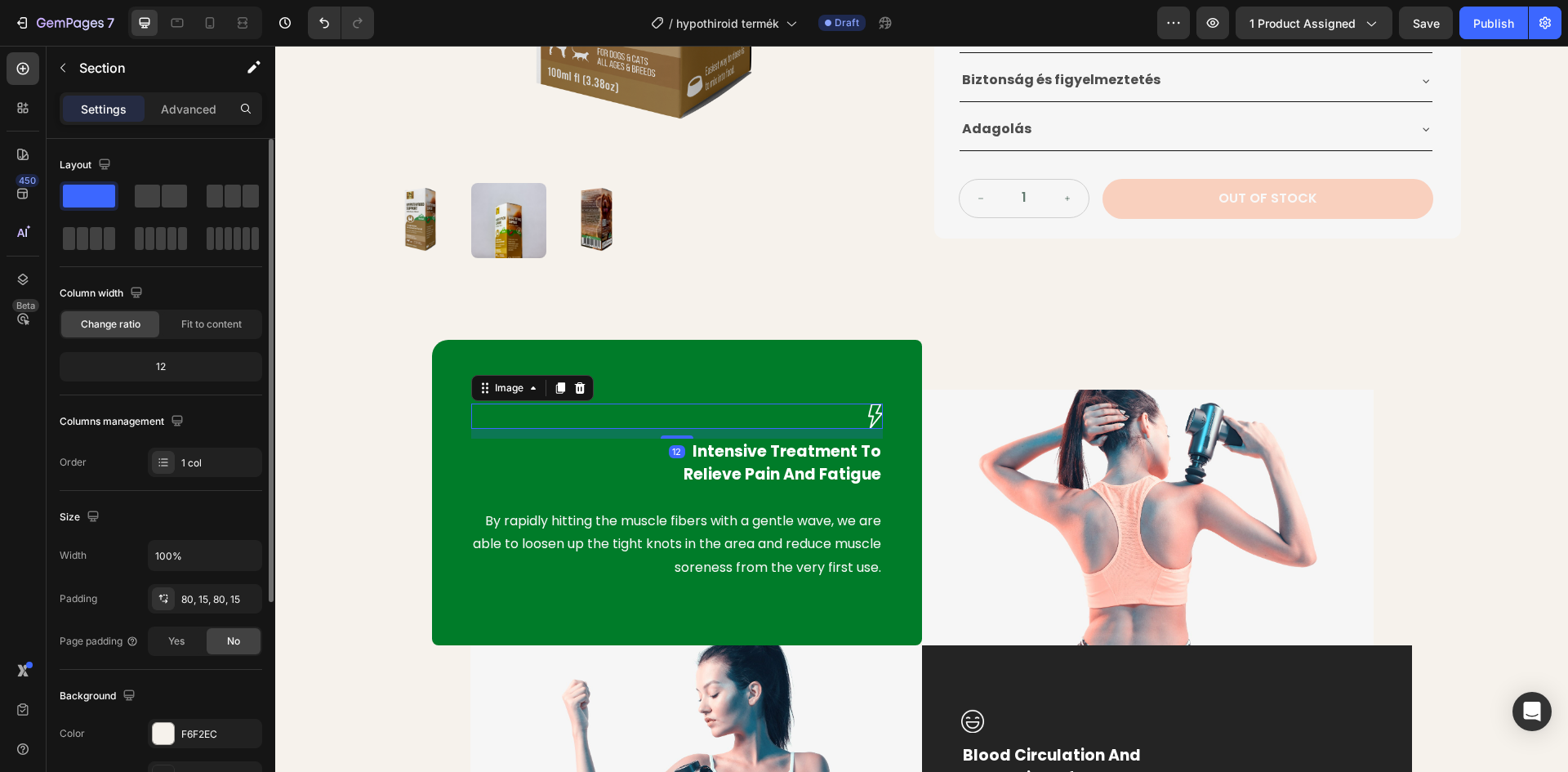
click at [555, 414] on div at bounding box center [677, 416] width 412 height 26
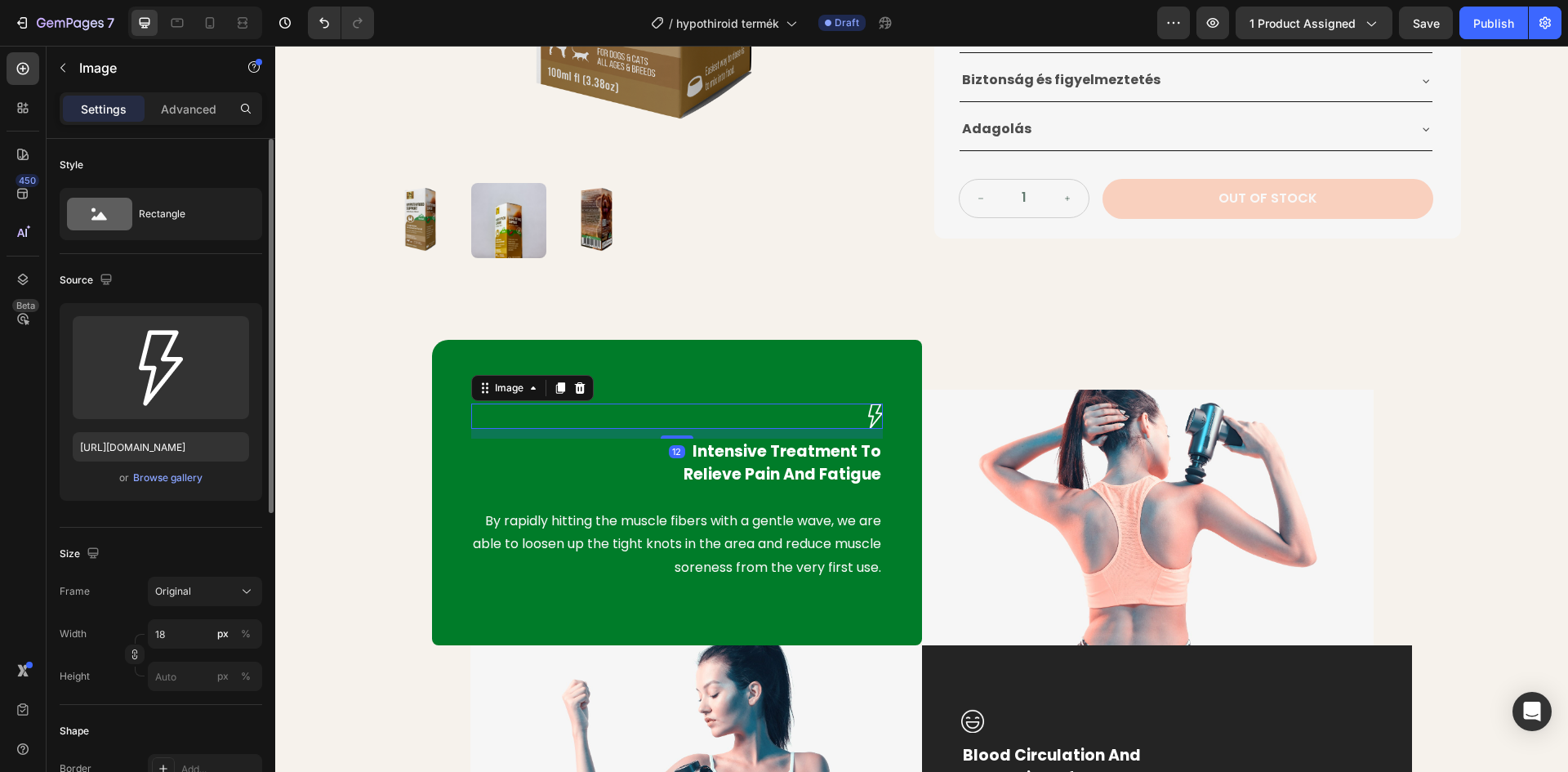
click at [469, 371] on div "Image 12 Intensive Treatment To Relieve Pain And Fatigue Text block By rapidly …" at bounding box center [676, 493] width 490 height 306
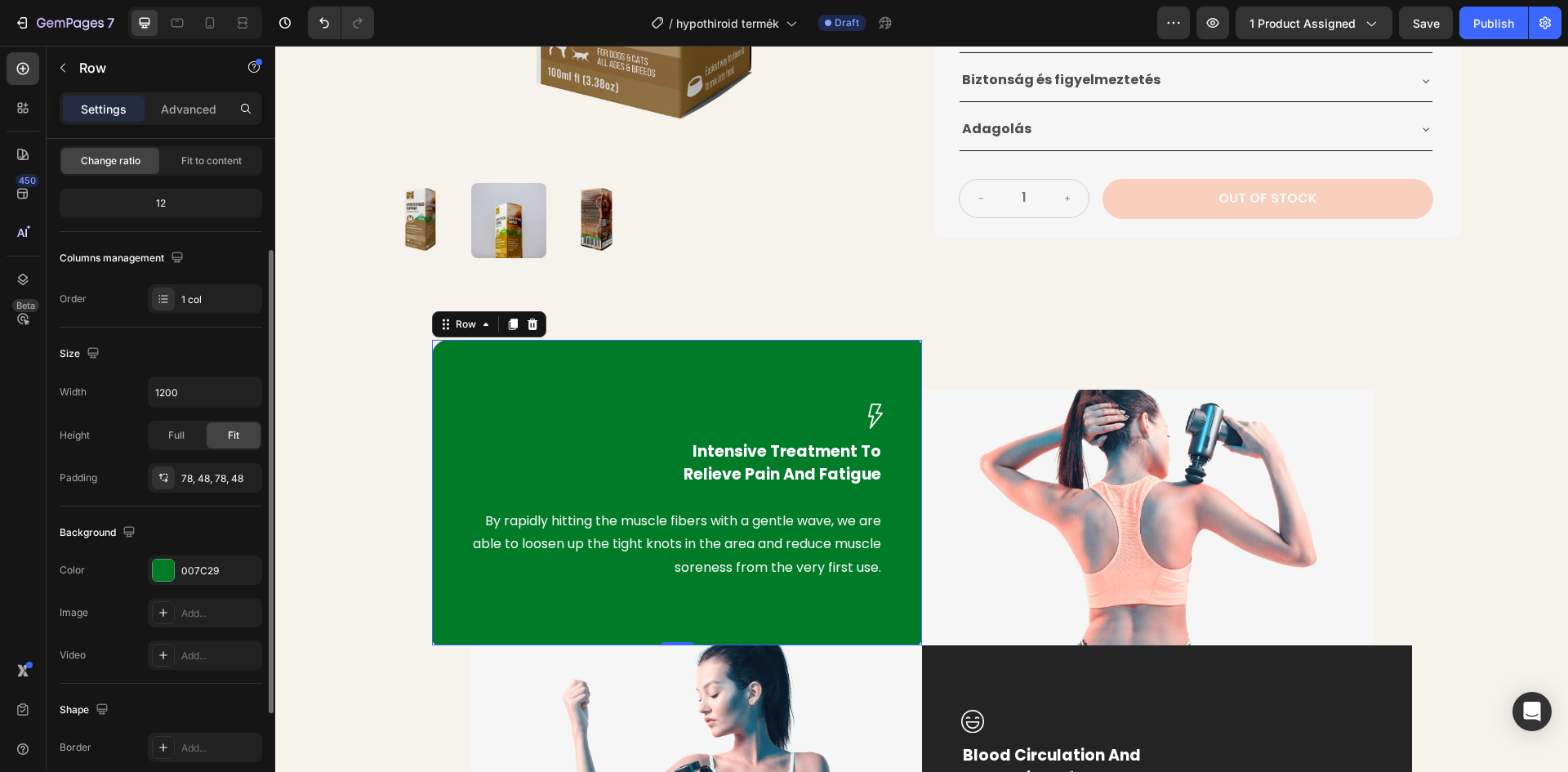
scroll to position [316, 0]
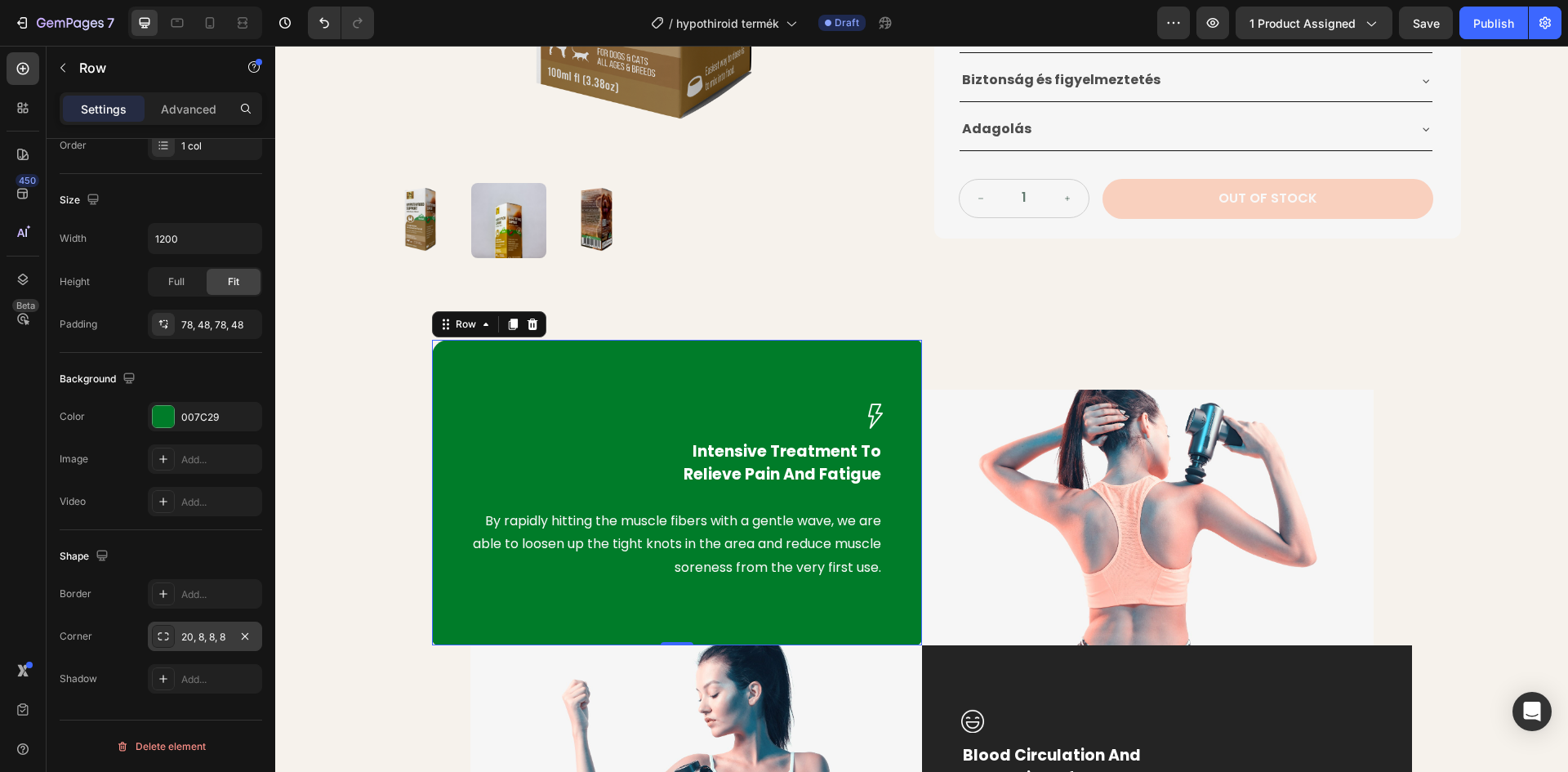
click at [166, 636] on icon at bounding box center [163, 636] width 13 height 13
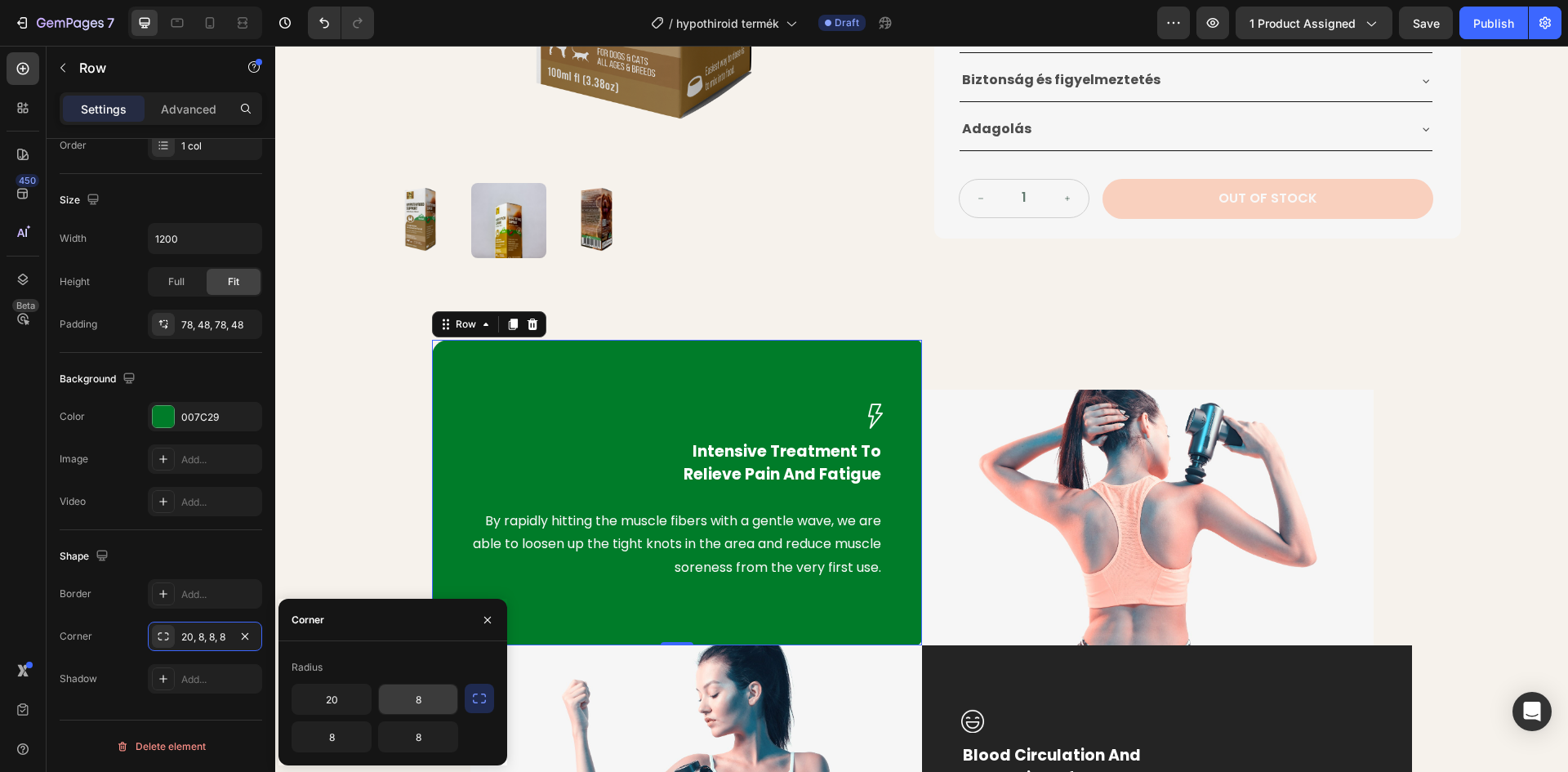
click at [427, 697] on input "8" at bounding box center [418, 699] width 79 height 30
type input "5"
click at [330, 742] on input "8" at bounding box center [332, 737] width 79 height 30
type input "5"
click at [419, 737] on input "8" at bounding box center [418, 737] width 79 height 30
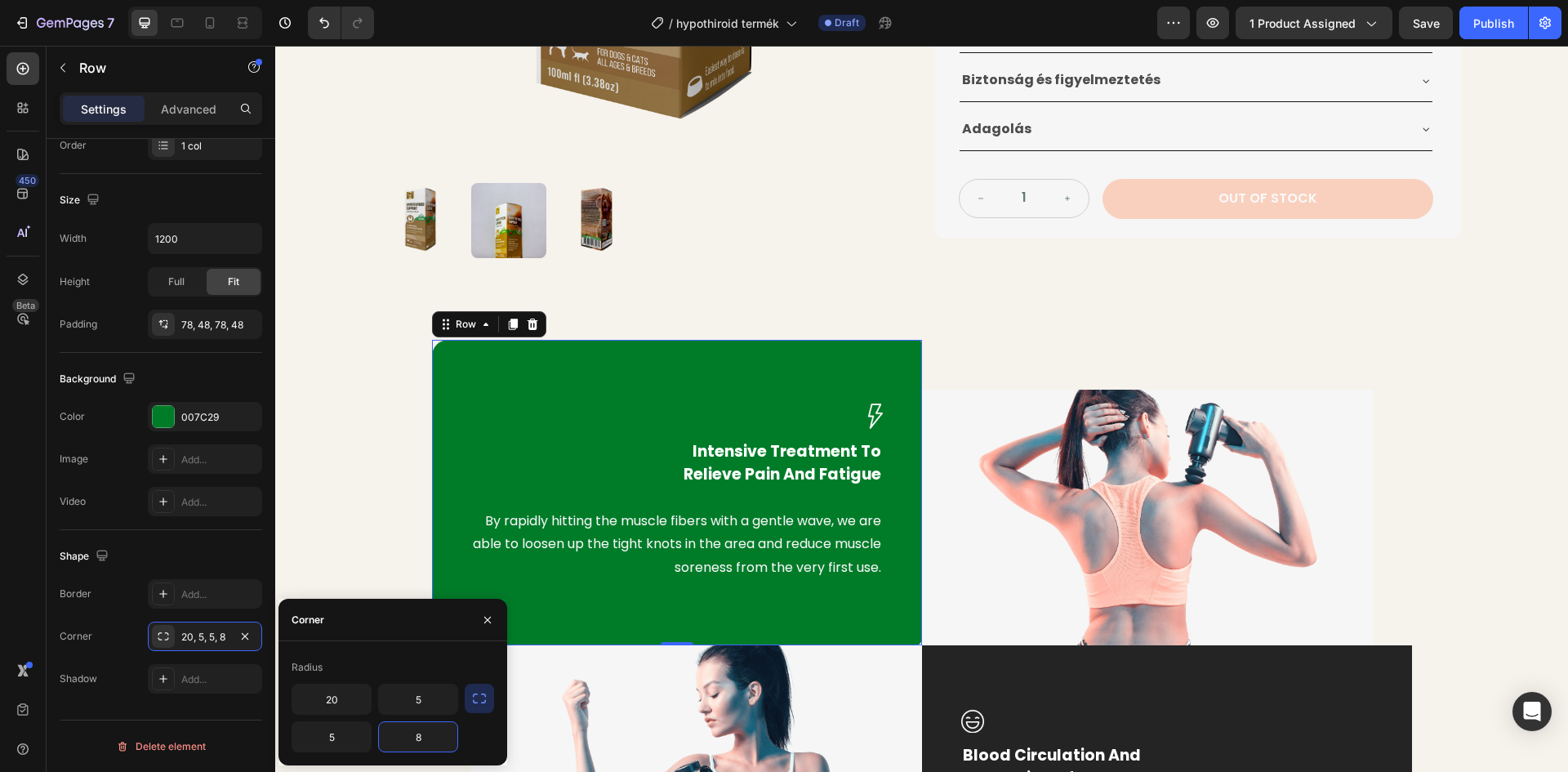
type input "0"
click at [382, 522] on div "Image Intensive Treatment To Relieve Pain And Fatigue Text block By rapidly hit…" at bounding box center [921, 645] width 1268 height 609
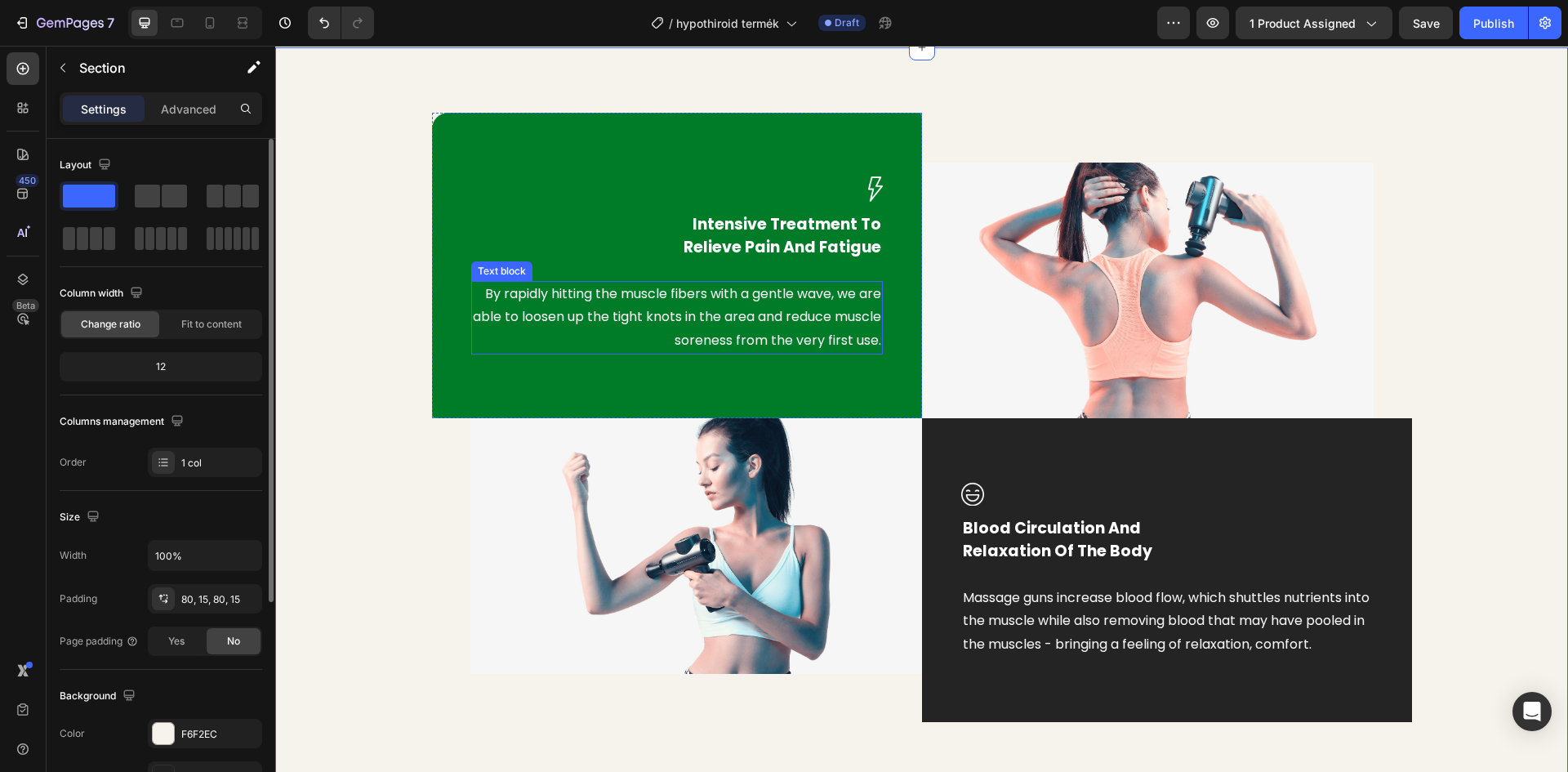
scroll to position [898, 0]
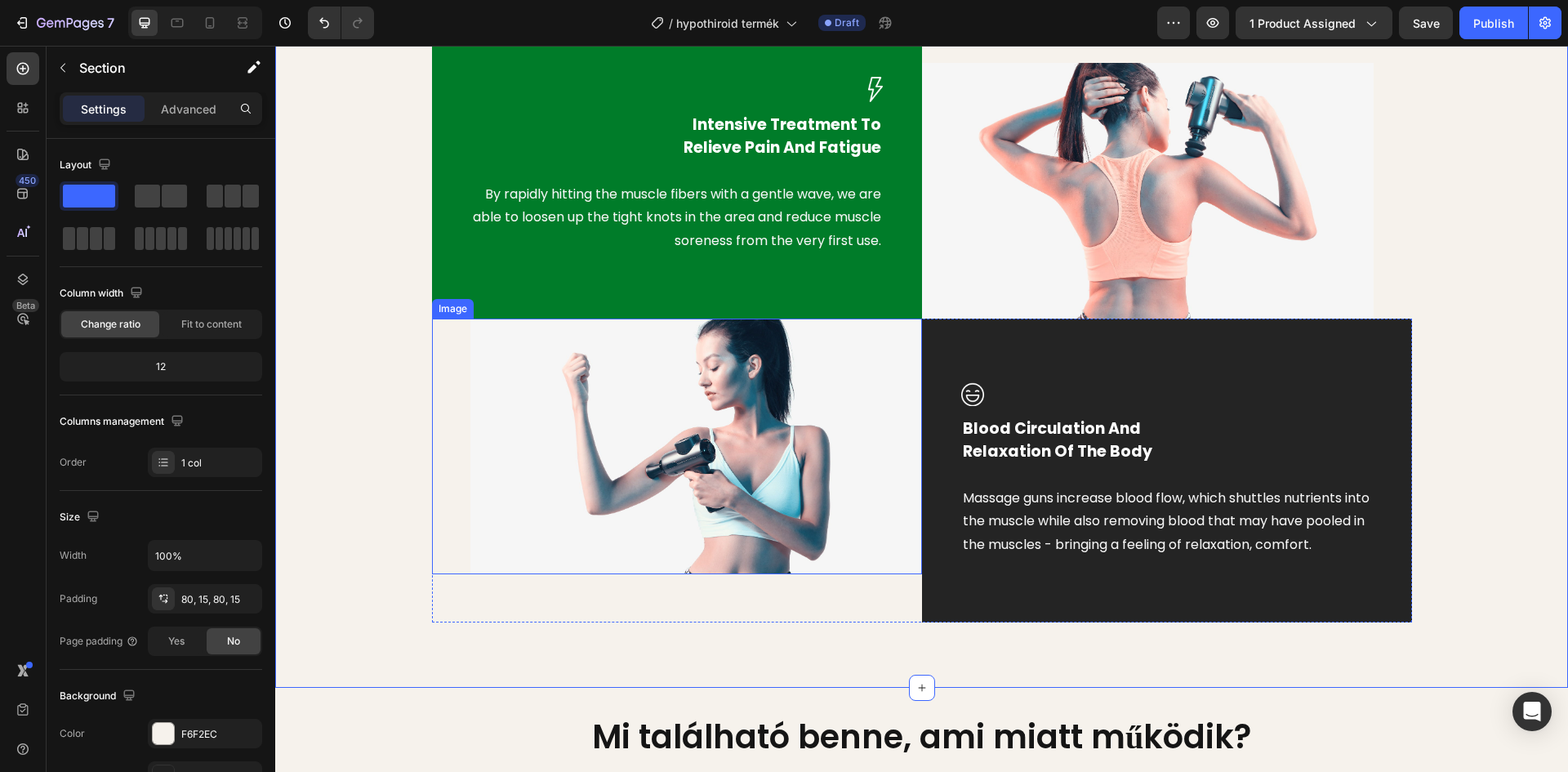
click at [622, 397] on img at bounding box center [696, 446] width 451 height 255
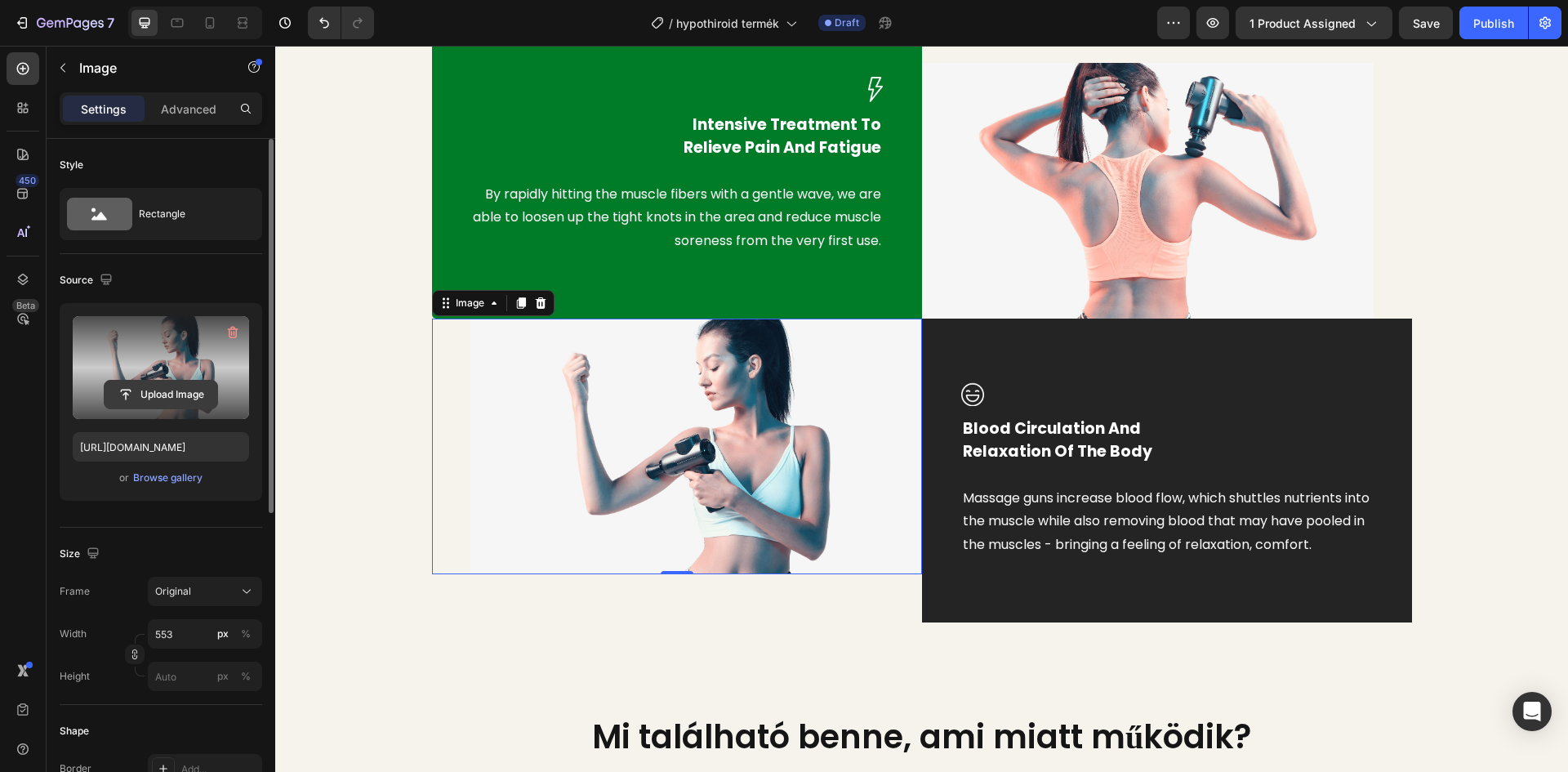
click at [182, 390] on input "file" at bounding box center [161, 394] width 112 height 28
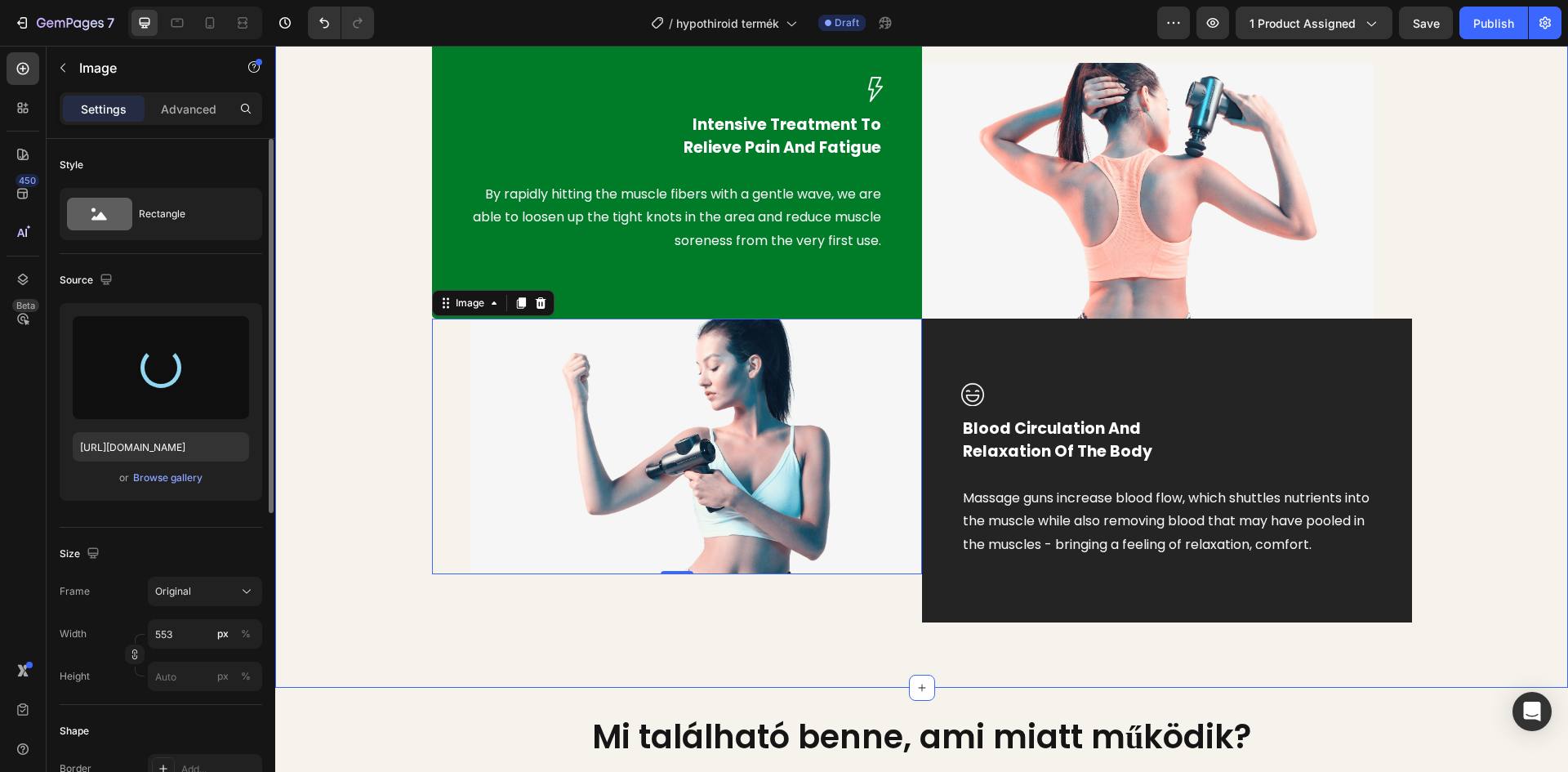
type input "https://cdn.shopify.com/s/files/1/0948/2462/8573/files/gempages_576978716819719…"
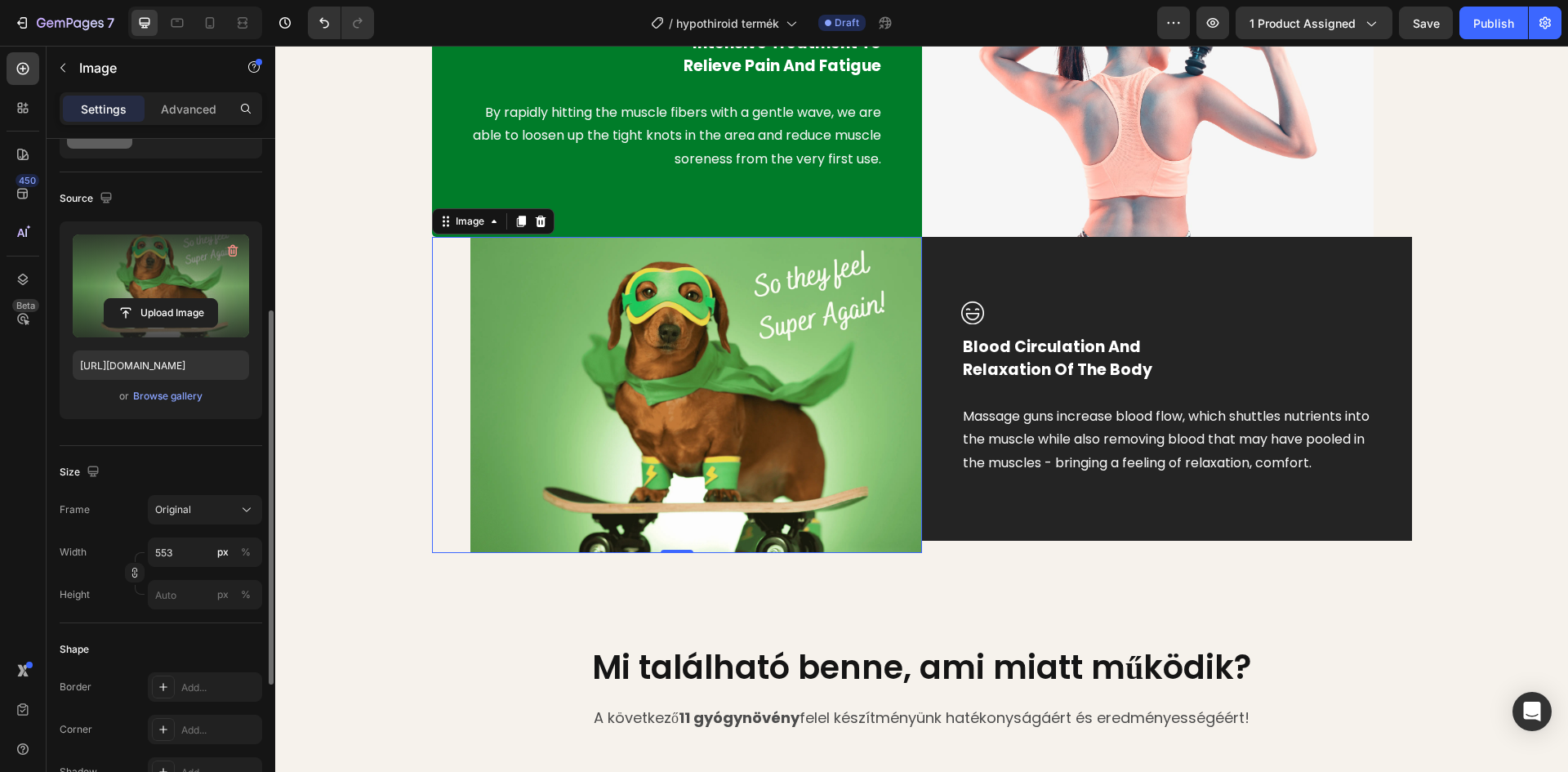
scroll to position [164, 0]
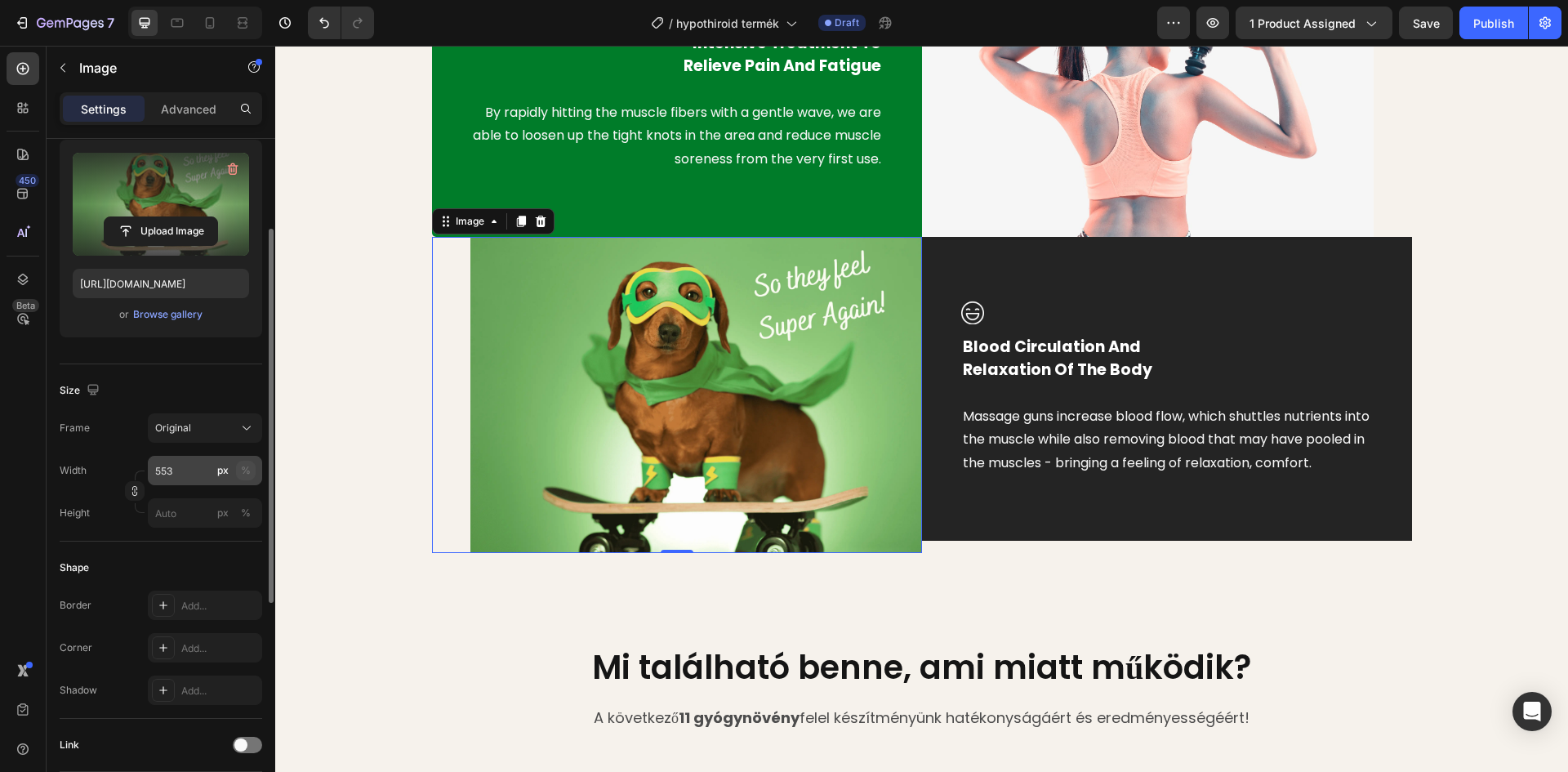
click at [248, 471] on div "%" at bounding box center [245, 470] width 10 height 15
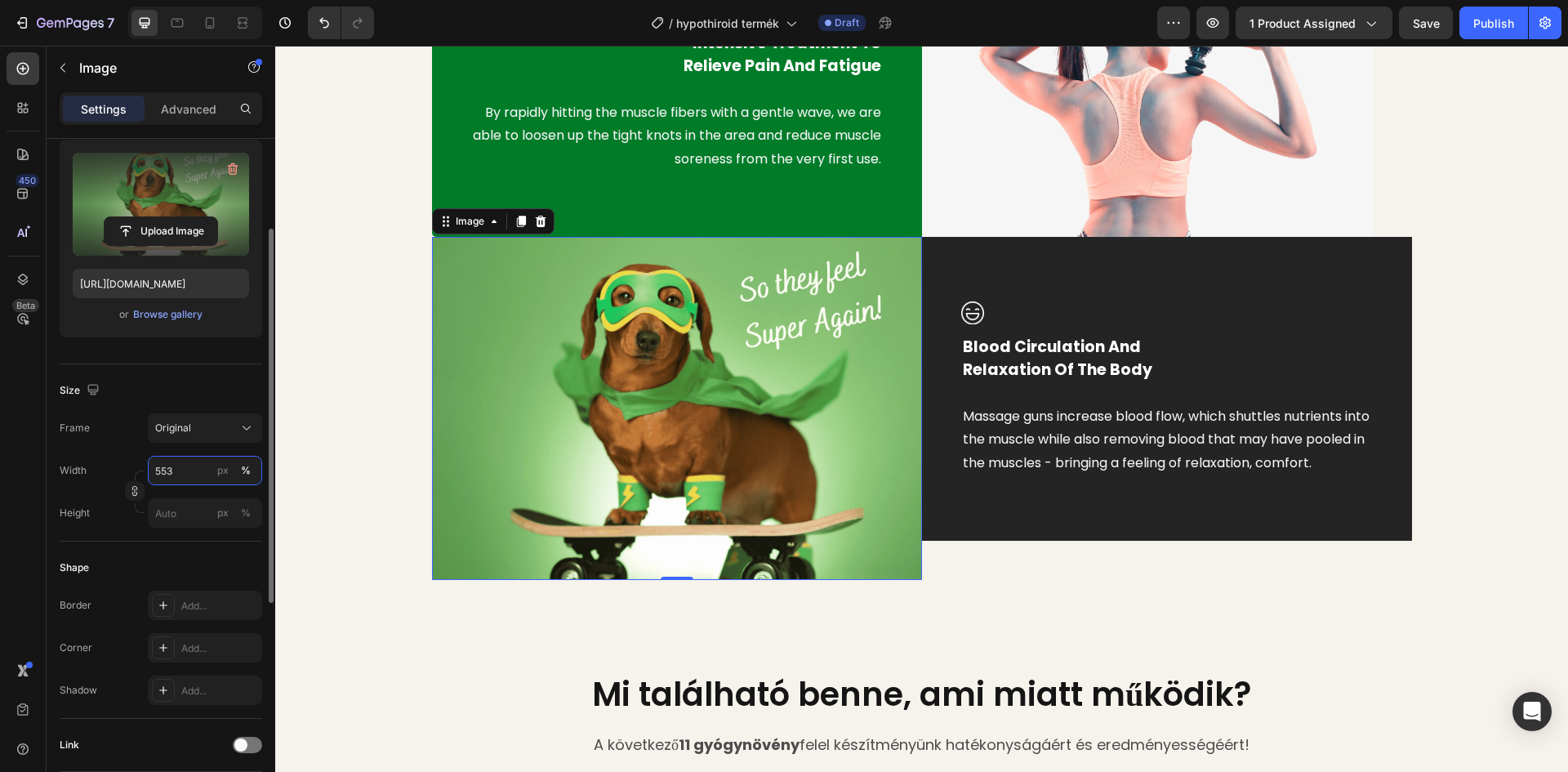
click at [189, 472] on input "553" at bounding box center [205, 470] width 114 height 30
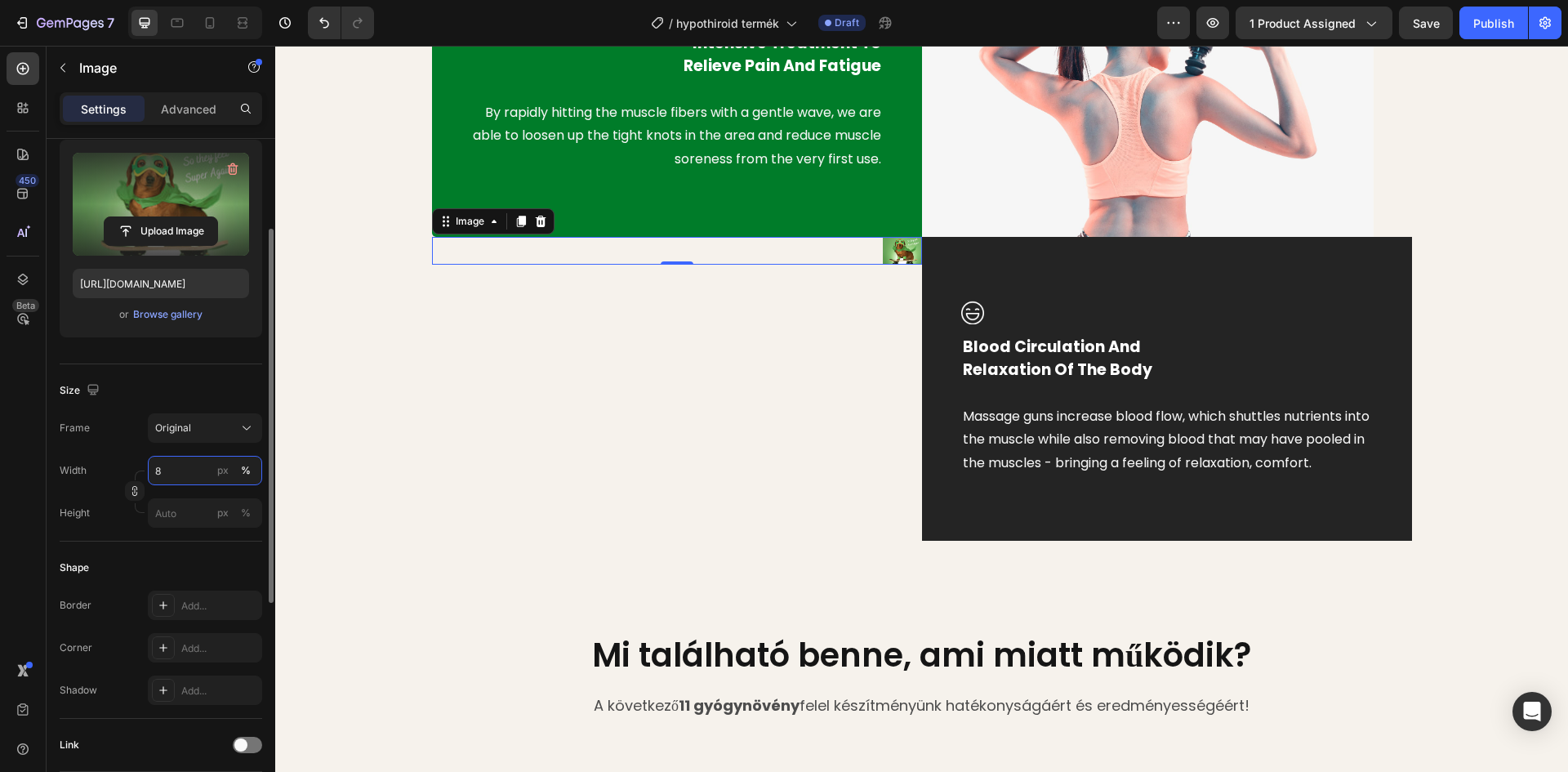
type input "80"
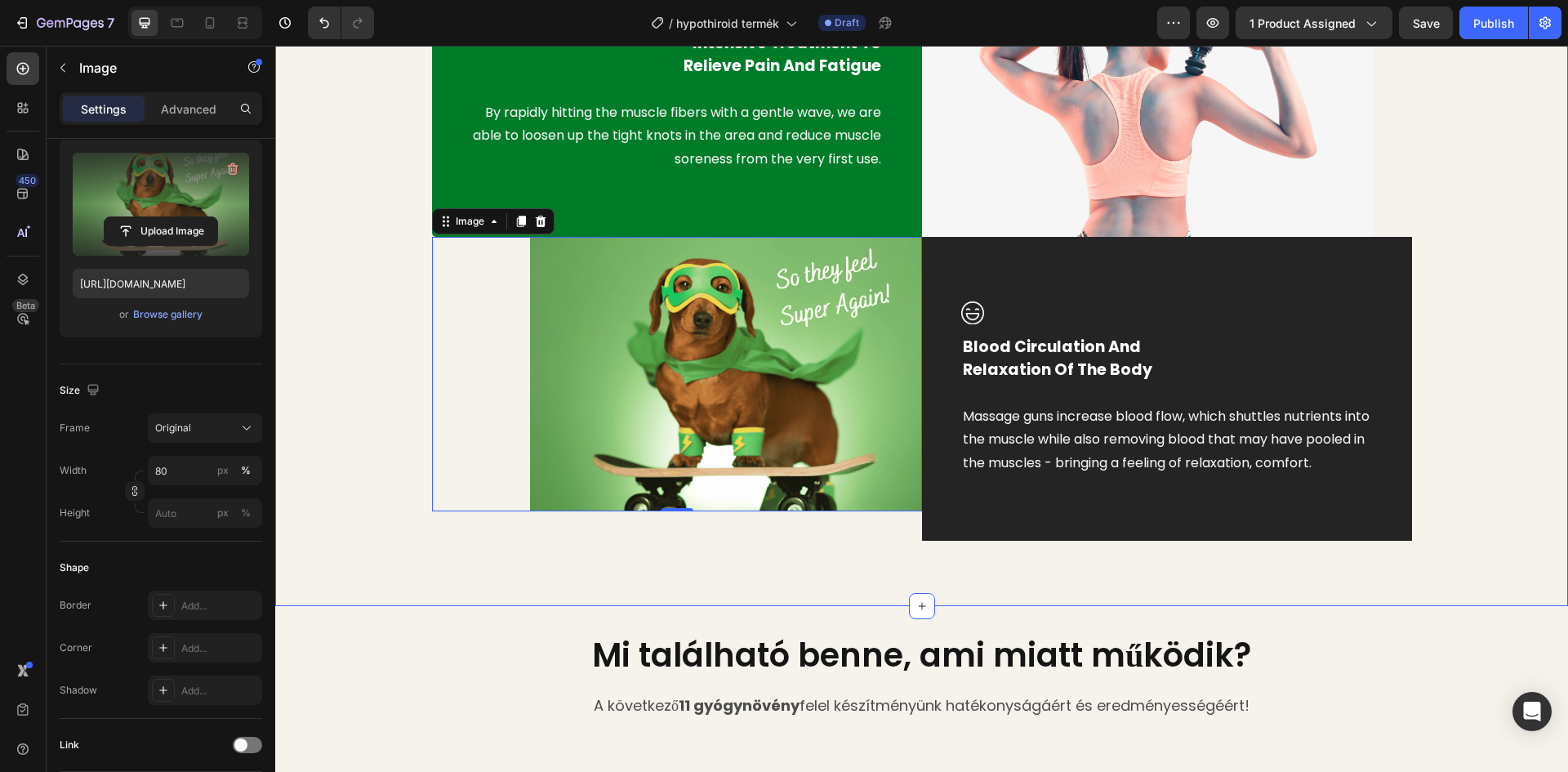
click at [322, 358] on div "Image Intensive Treatment To Relieve Pain And Fatigue Text block By rapidly hit…" at bounding box center [921, 236] width 1268 height 609
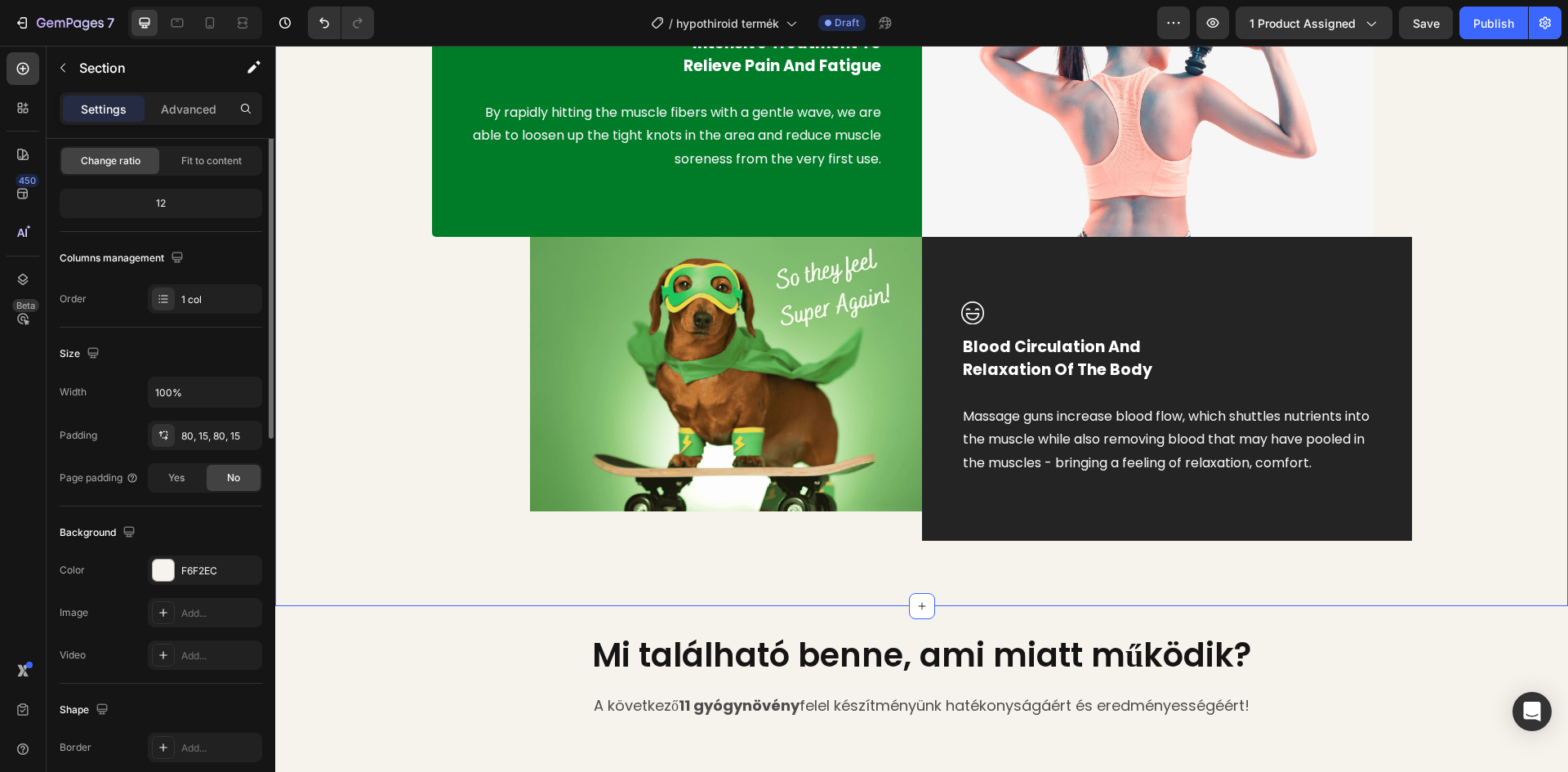
scroll to position [0, 0]
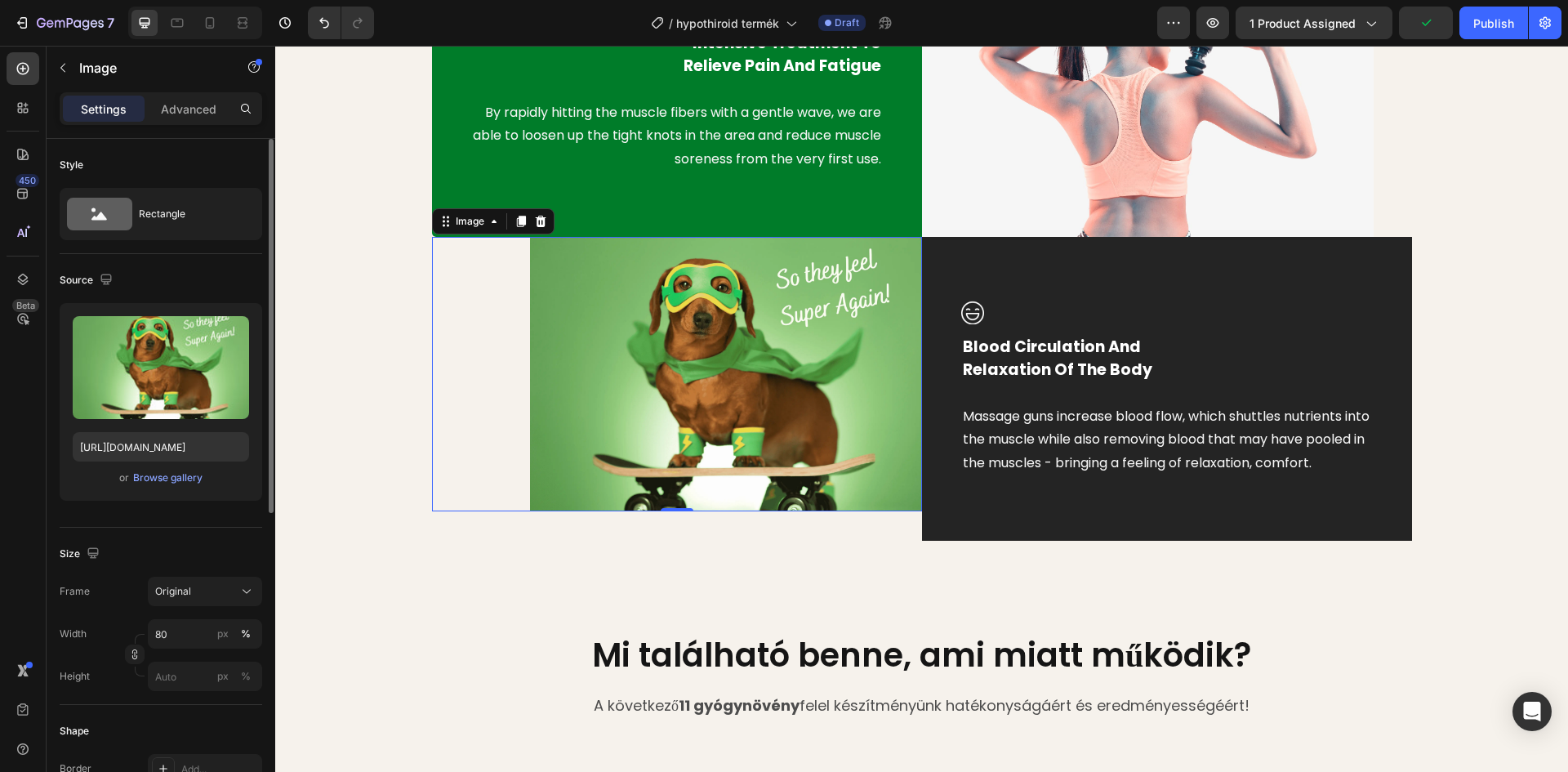
click at [598, 350] on img at bounding box center [726, 374] width 392 height 274
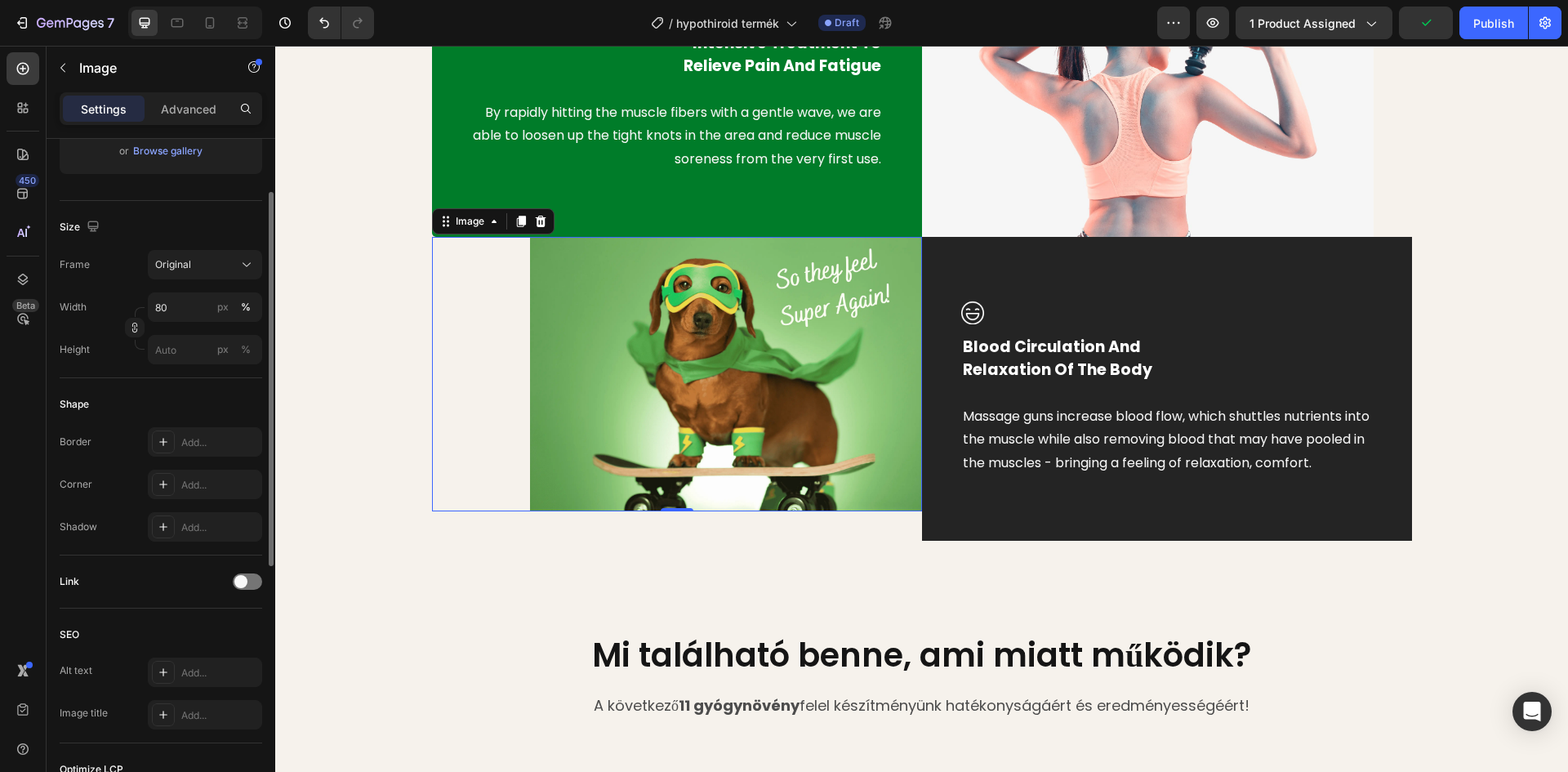
scroll to position [408, 0]
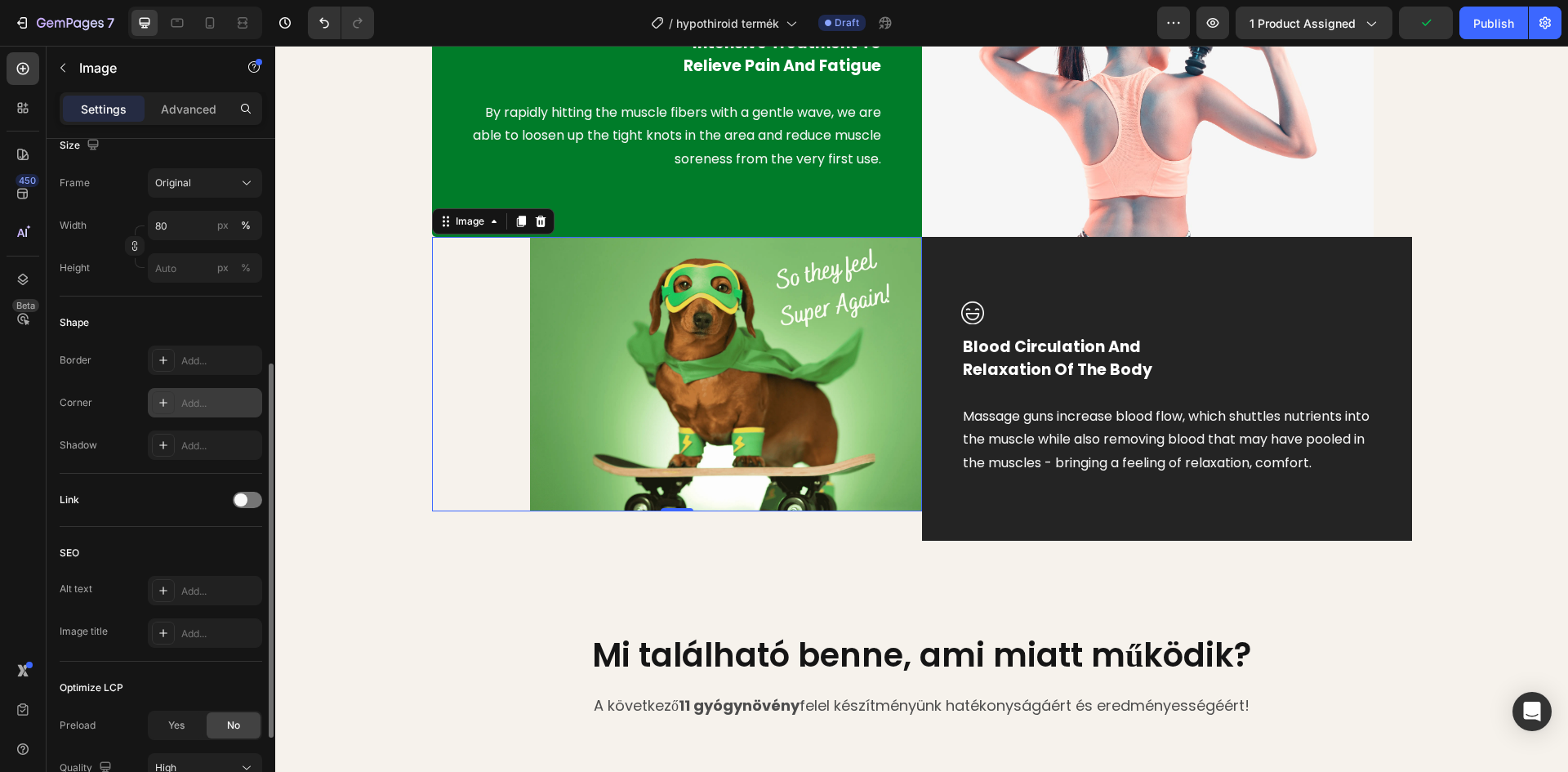
click at [157, 406] on icon at bounding box center [163, 402] width 13 height 13
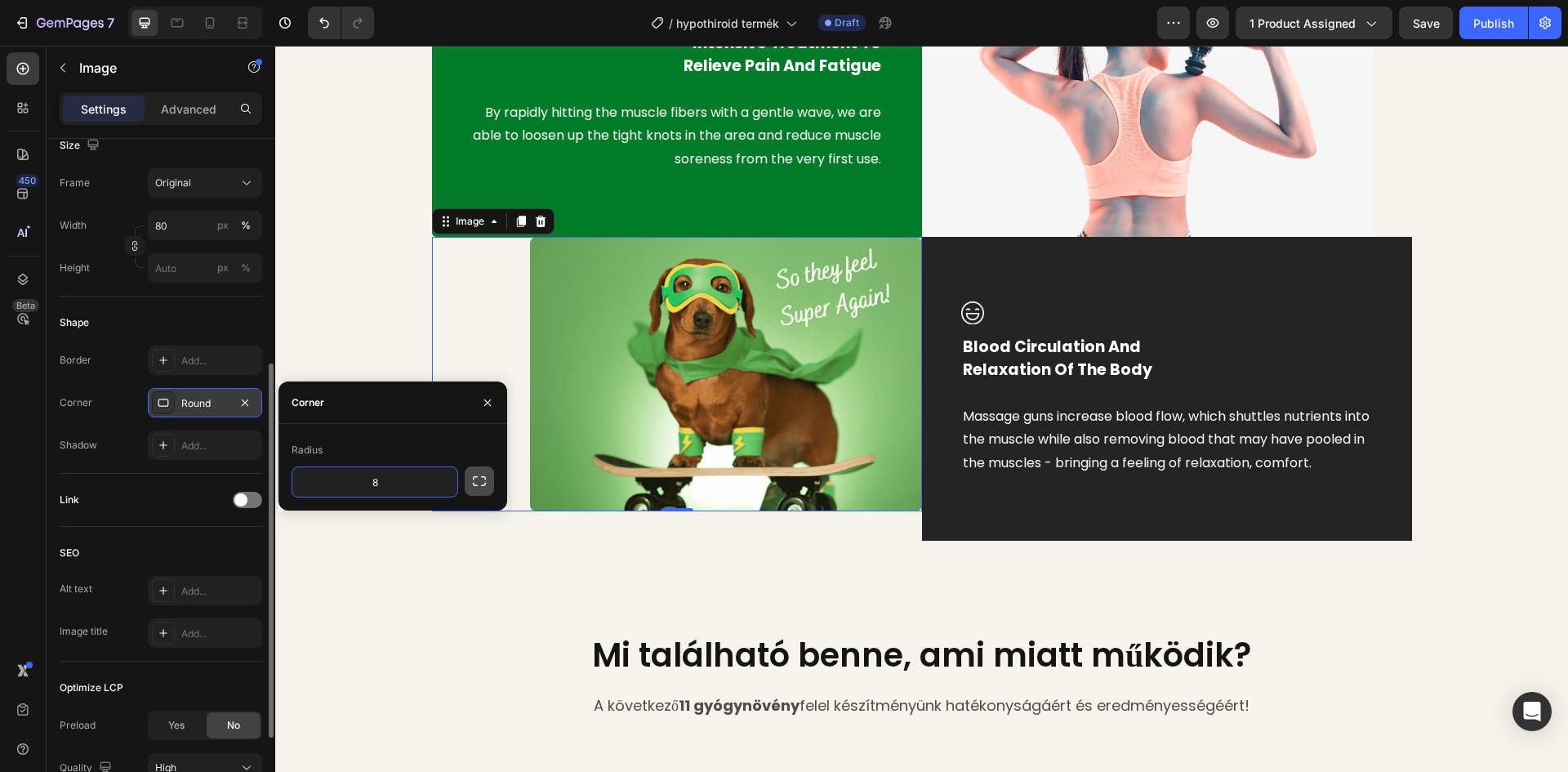
click at [477, 484] on icon "button" at bounding box center [479, 481] width 17 height 17
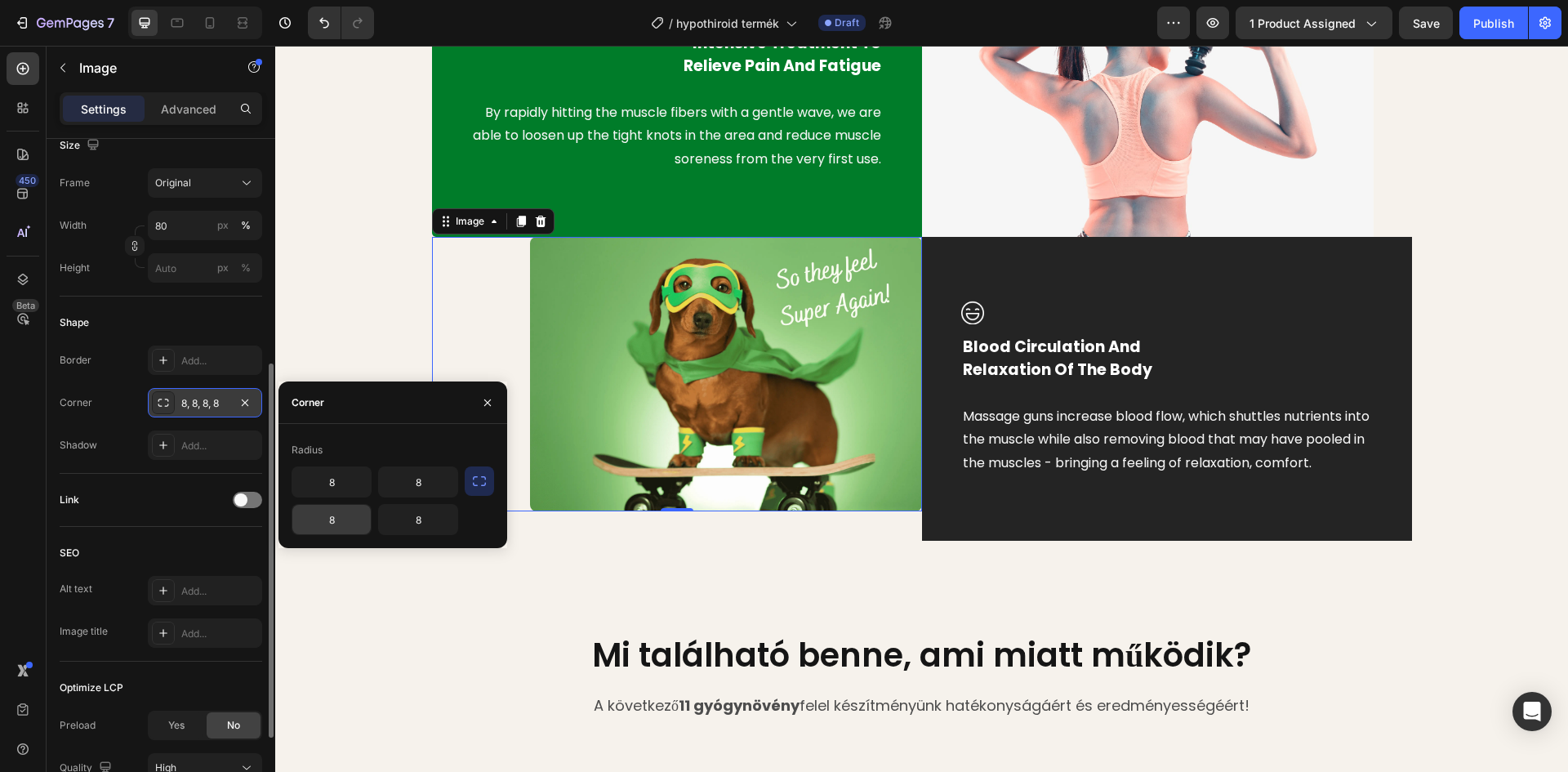
click at [334, 521] on input "8" at bounding box center [332, 520] width 79 height 30
type input "20"
click at [328, 487] on input "8" at bounding box center [332, 482] width 79 height 30
type input "5"
click at [422, 525] on input "8" at bounding box center [418, 520] width 79 height 30
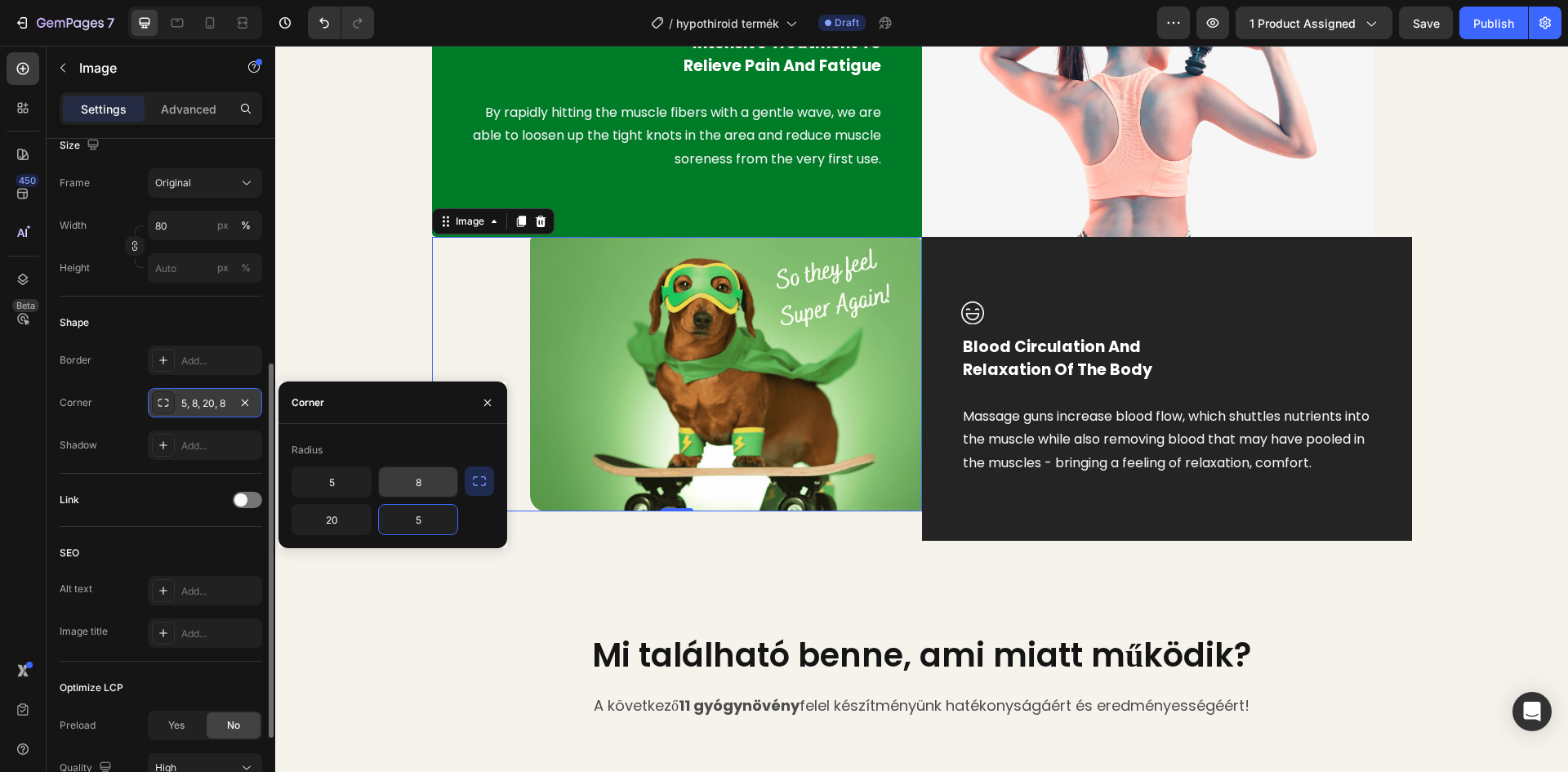
type input "5"
click at [418, 480] on input "8" at bounding box center [418, 482] width 79 height 30
type input "0"
click at [373, 310] on div "Image Intensive Treatment To Relieve Pain And Fatigue Text block By rapidly hit…" at bounding box center [921, 236] width 1268 height 609
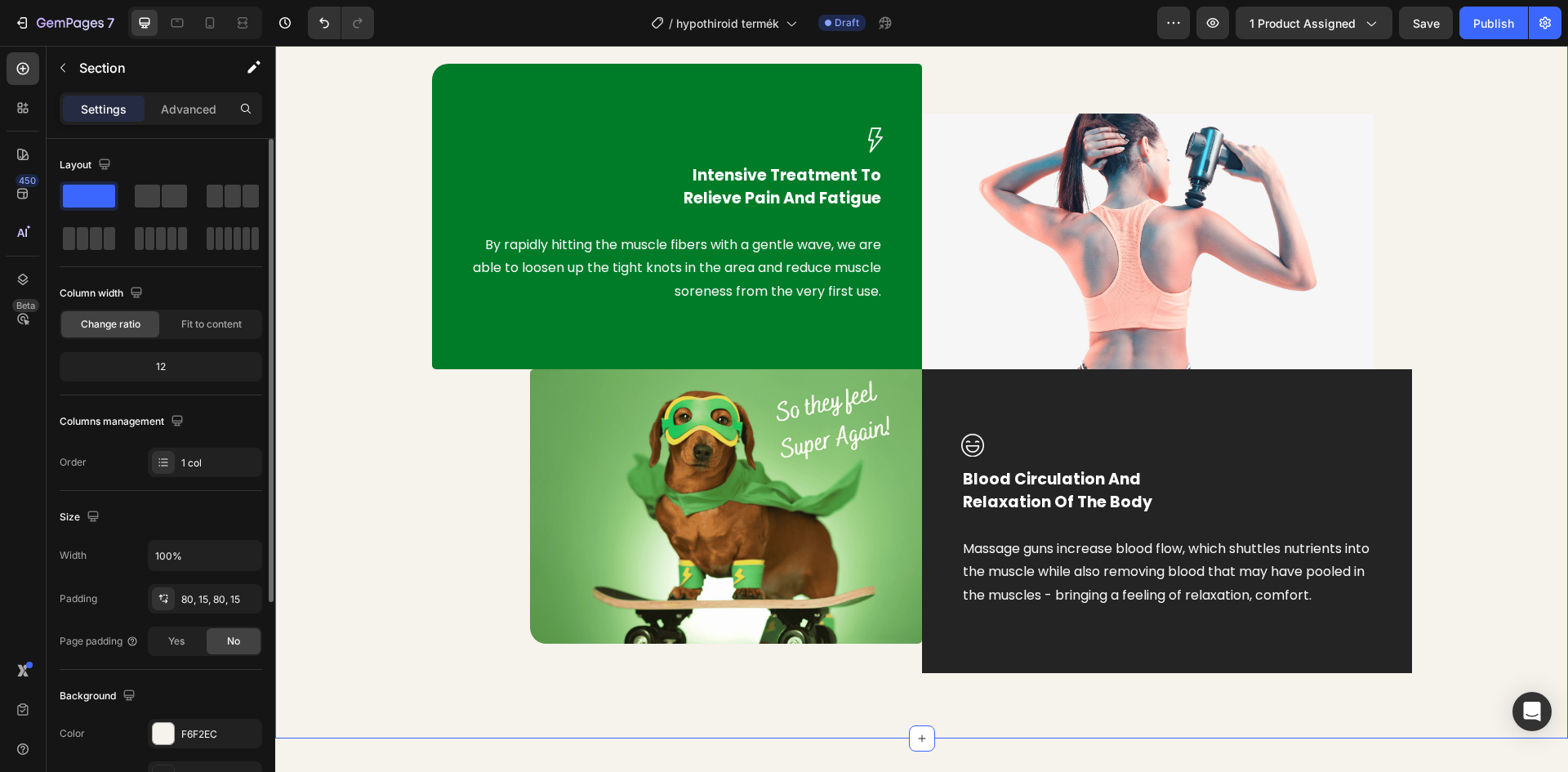
scroll to position [817, 0]
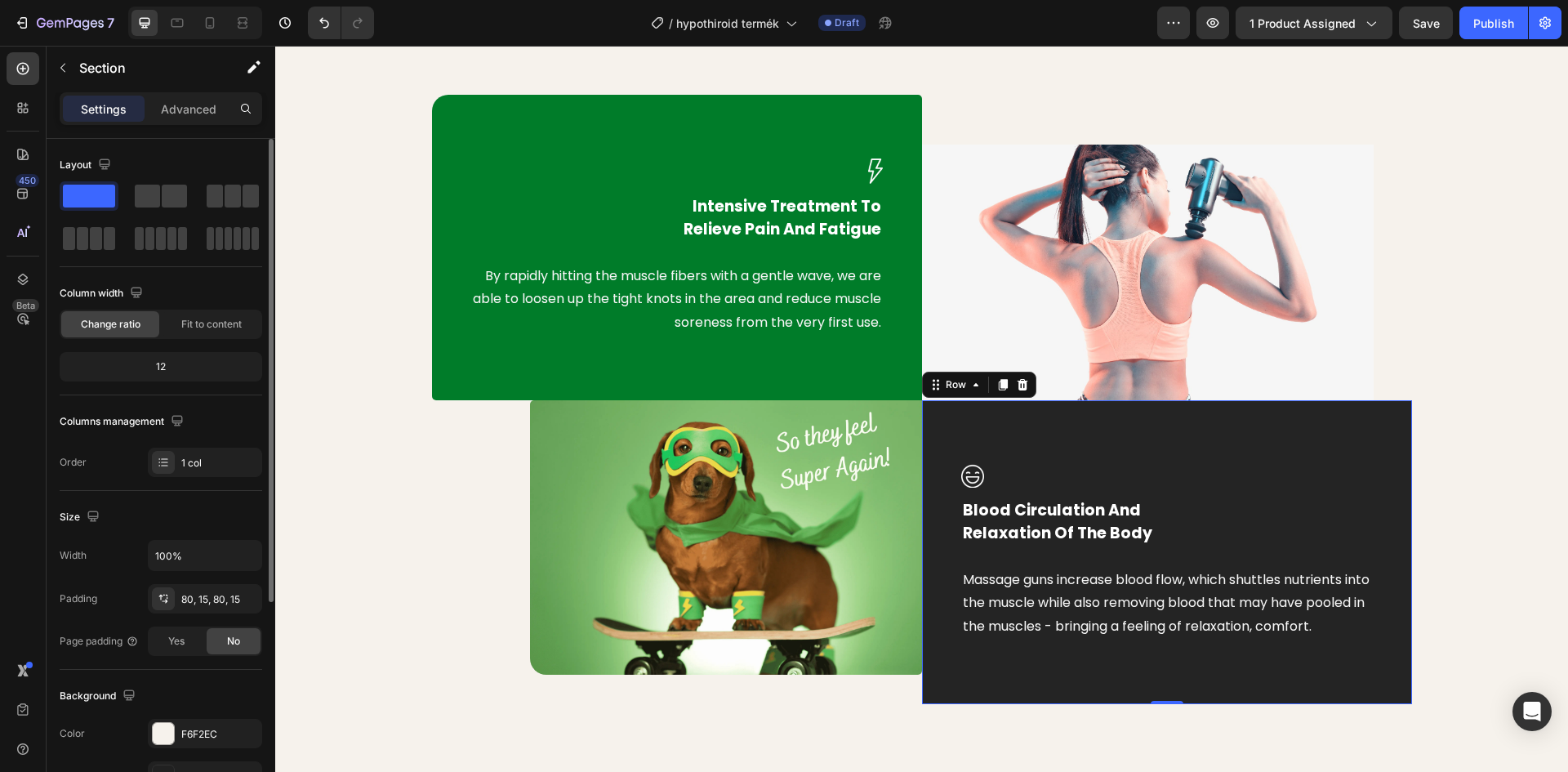
click at [1179, 432] on div "Image Blood Circulation And Relaxation Of The Body Text block Massage guns incr…" at bounding box center [1166, 552] width 490 height 304
click at [190, 738] on div "242424" at bounding box center [205, 734] width 47 height 15
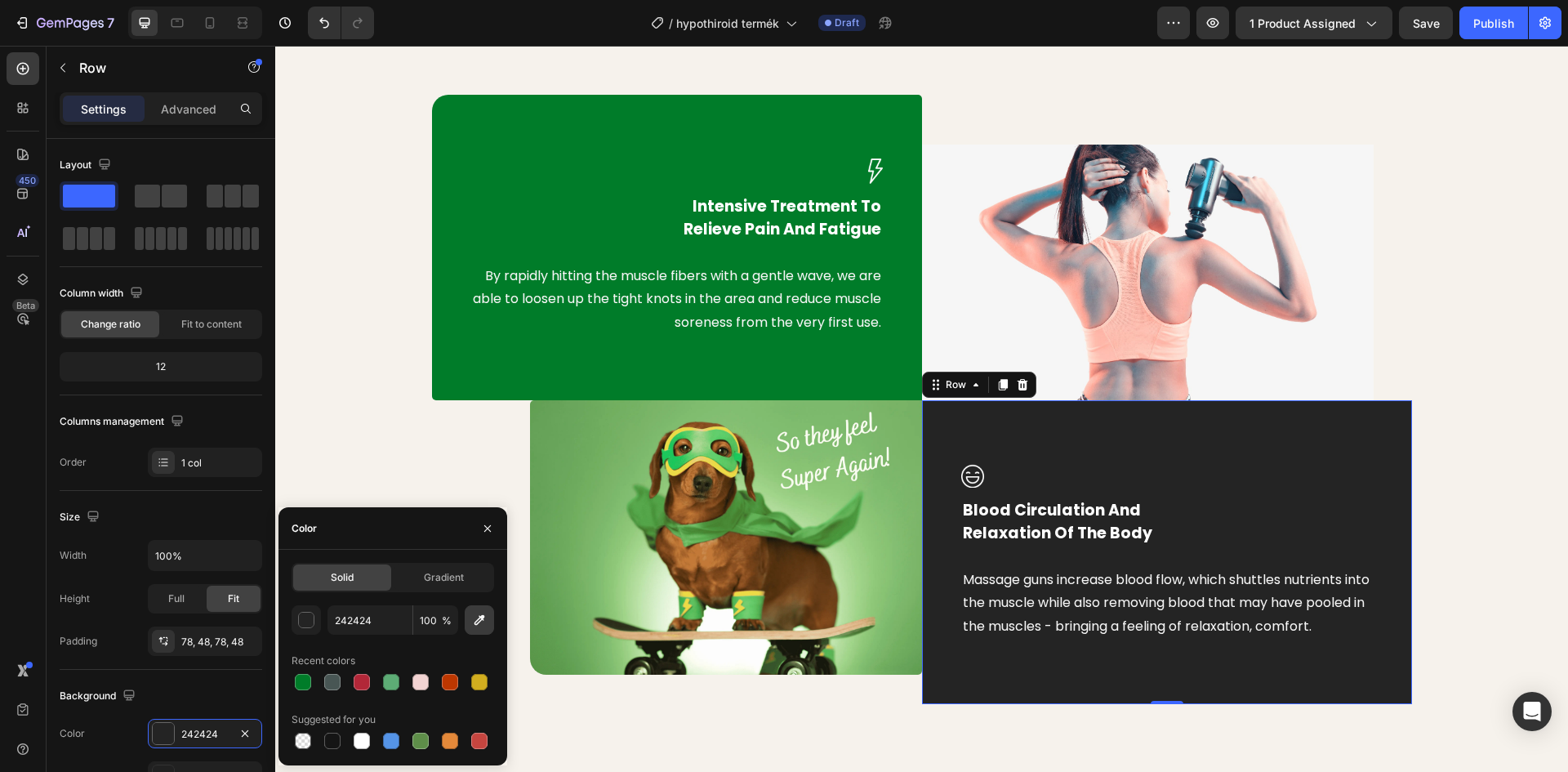
click at [488, 613] on button "button" at bounding box center [479, 620] width 30 height 30
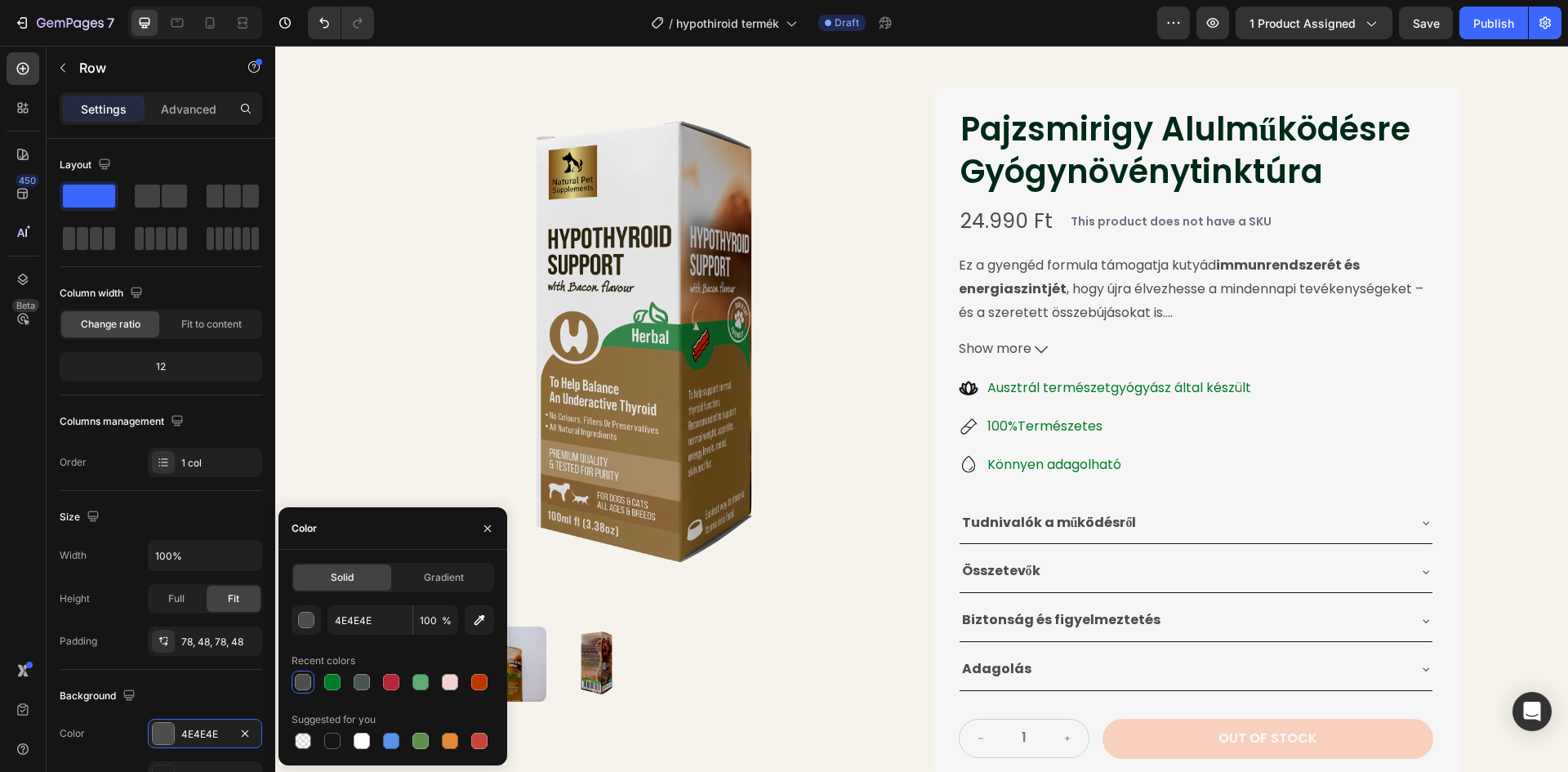
scroll to position [0, 0]
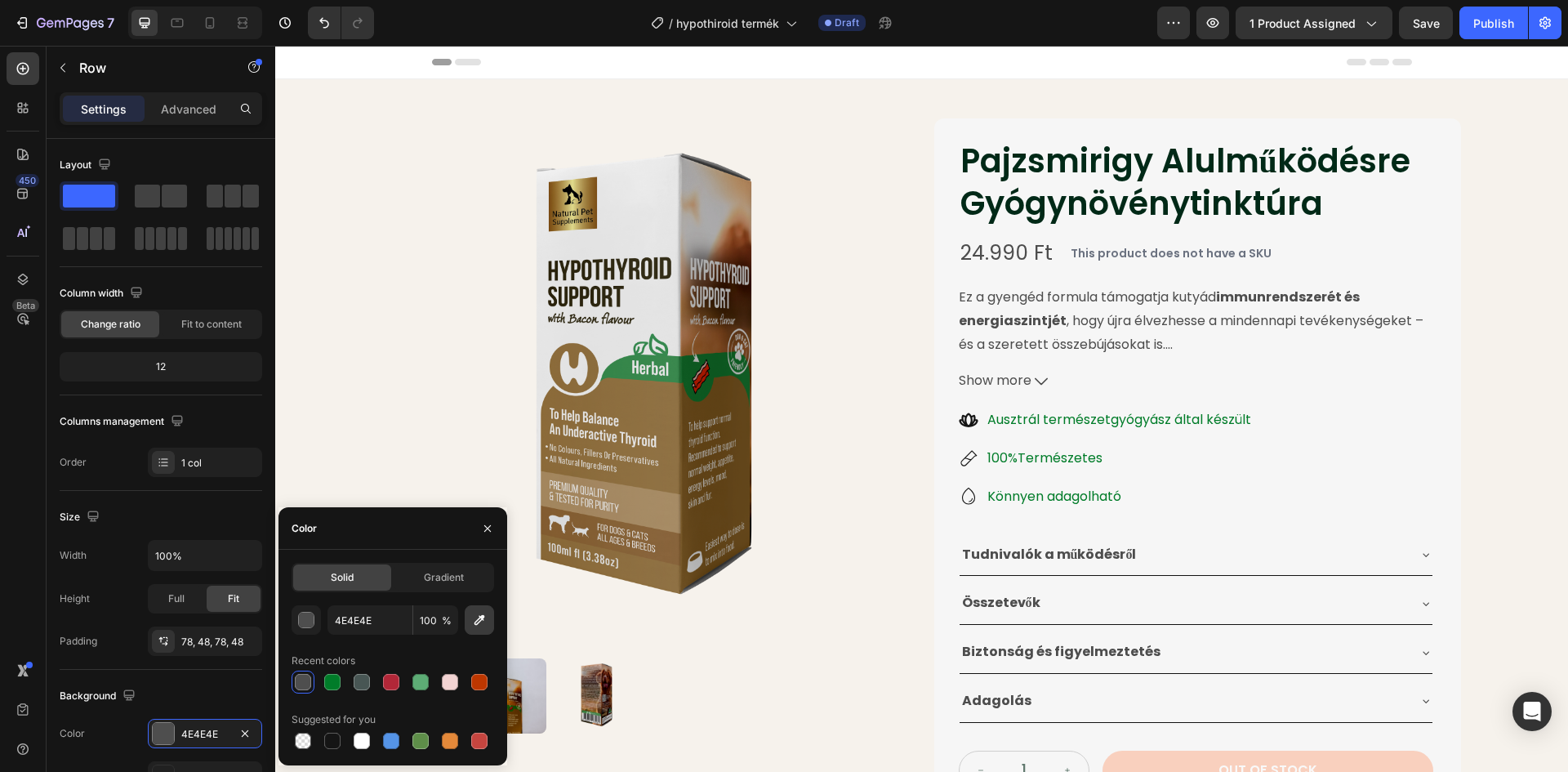
click at [480, 622] on icon "button" at bounding box center [479, 620] width 17 height 17
type input "907042"
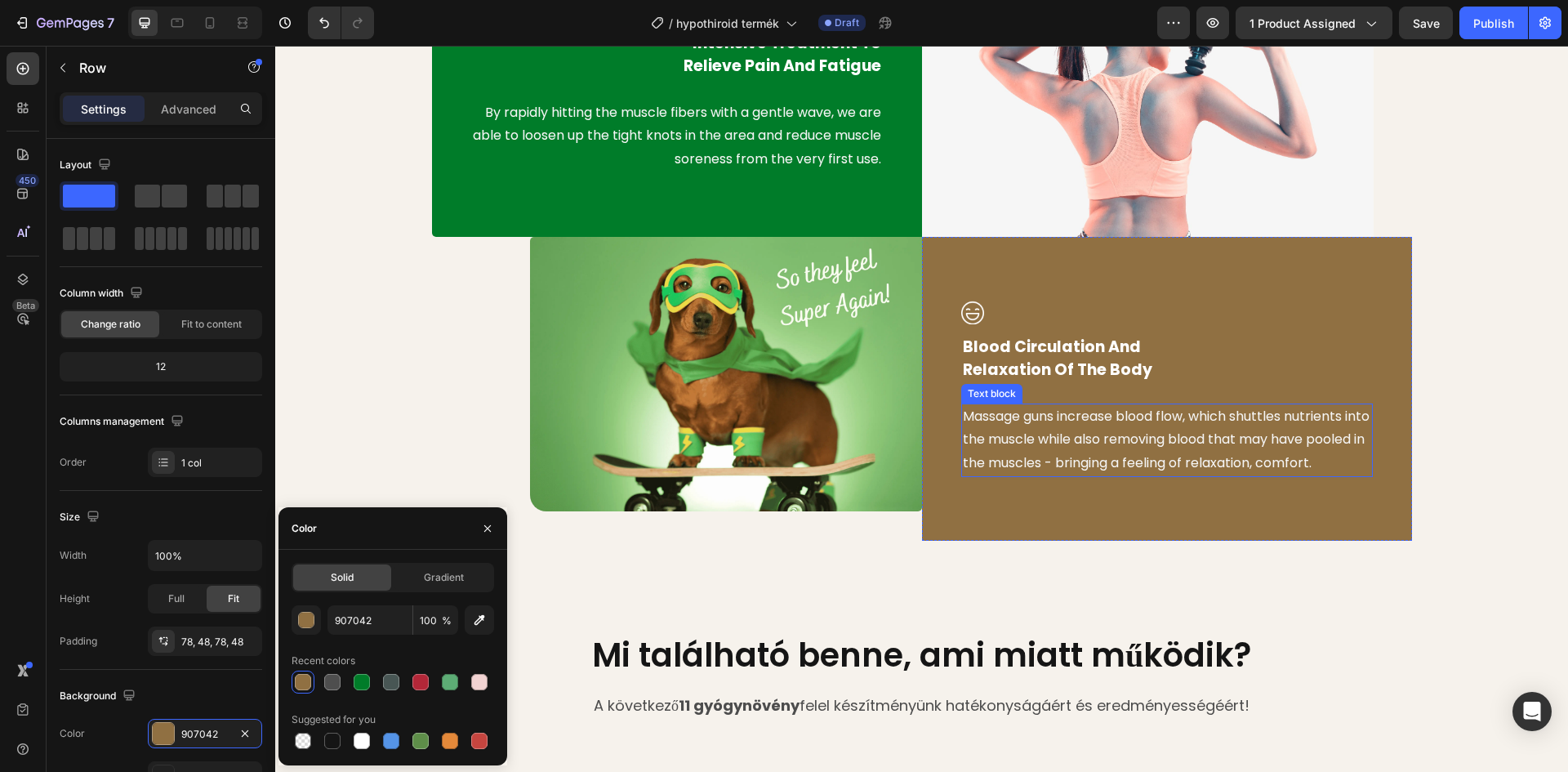
scroll to position [898, 0]
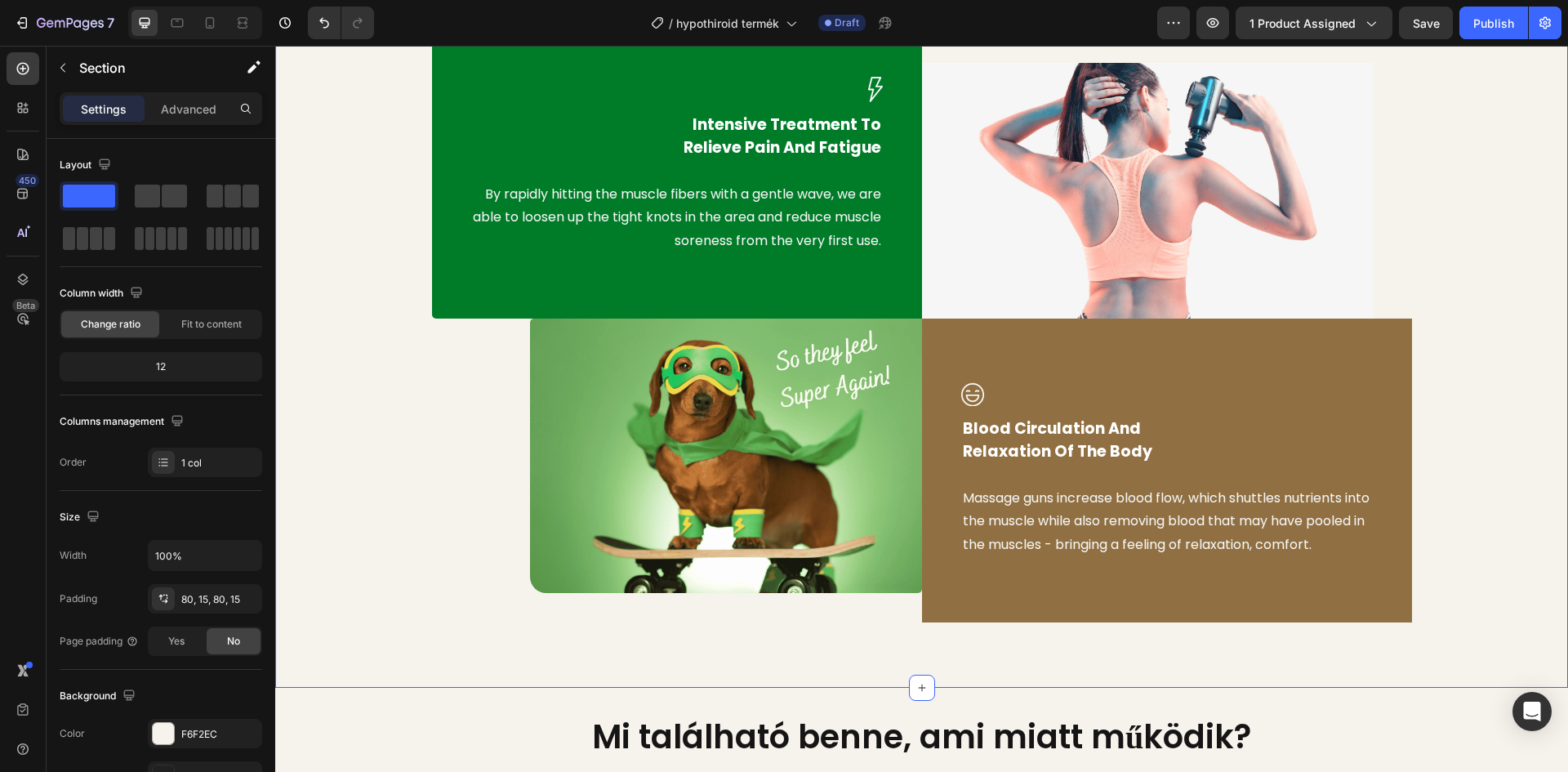
click at [1476, 345] on div "Image Intensive Treatment To Relieve Pain And Fatigue Text block By rapidly hit…" at bounding box center [921, 317] width 1268 height 609
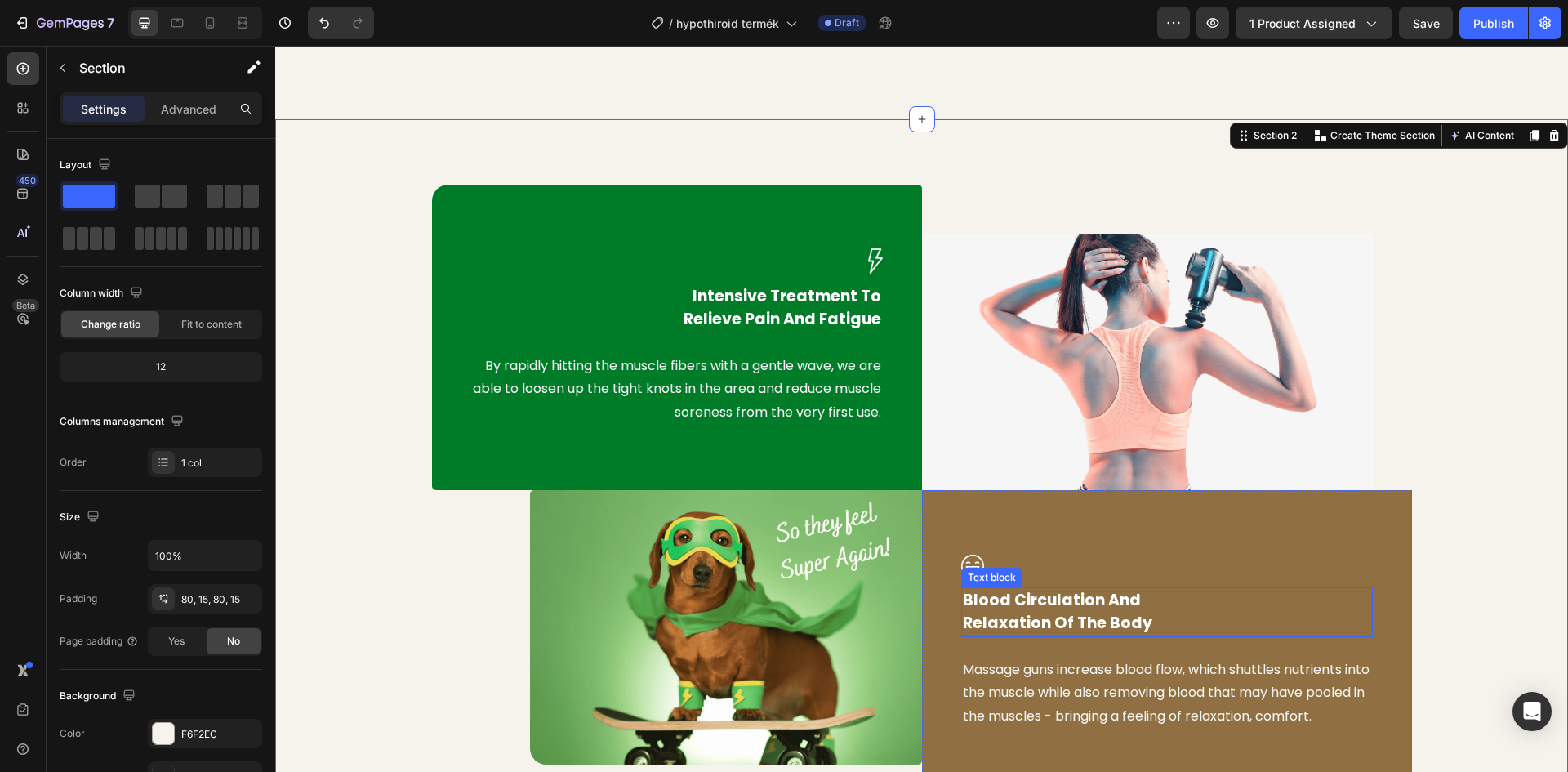
scroll to position [817, 0]
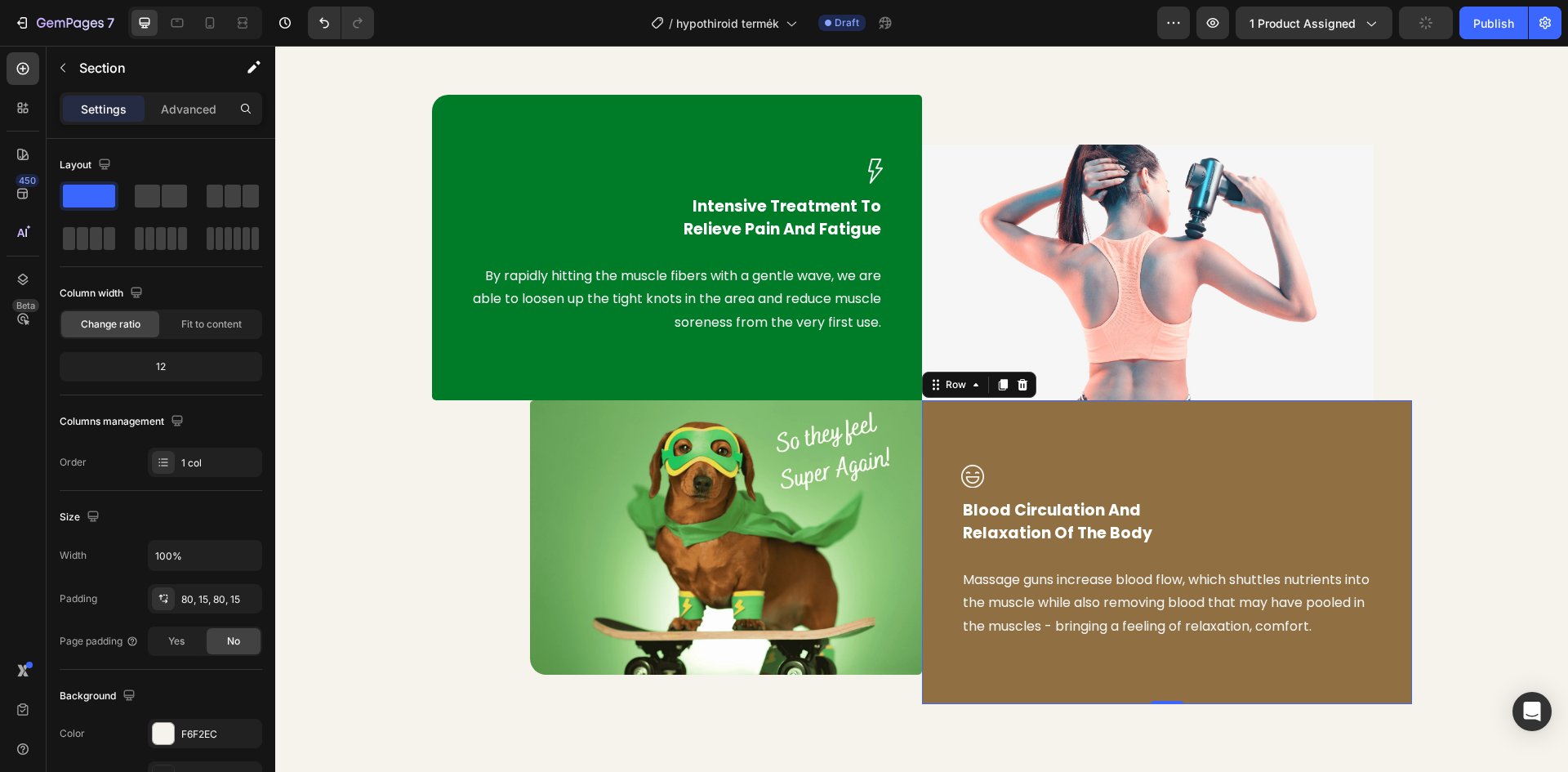
click at [1197, 438] on div "Image Blood Circulation And Relaxation Of The Body Text block Massage guns incr…" at bounding box center [1166, 552] width 490 height 304
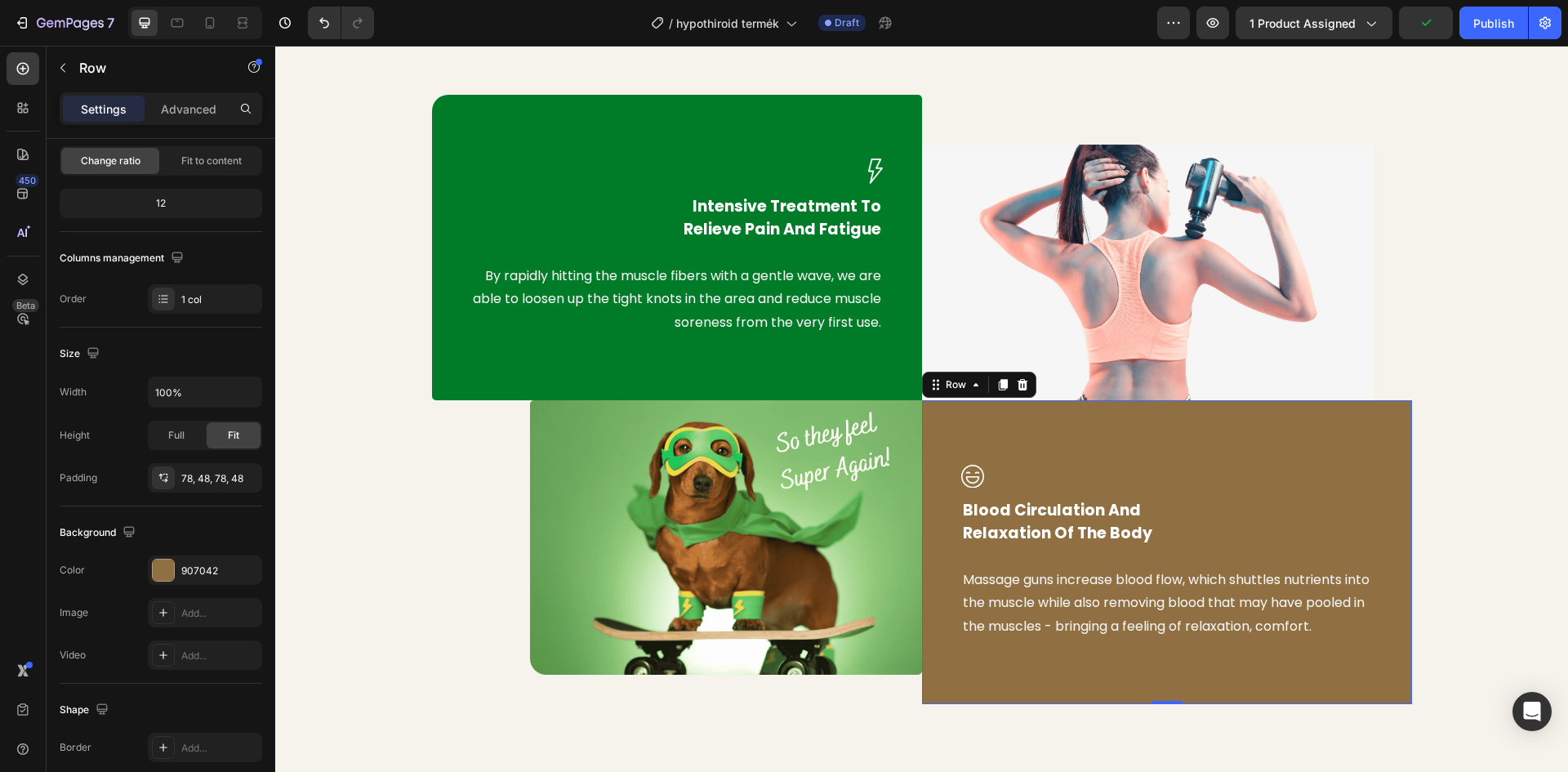
scroll to position [316, 0]
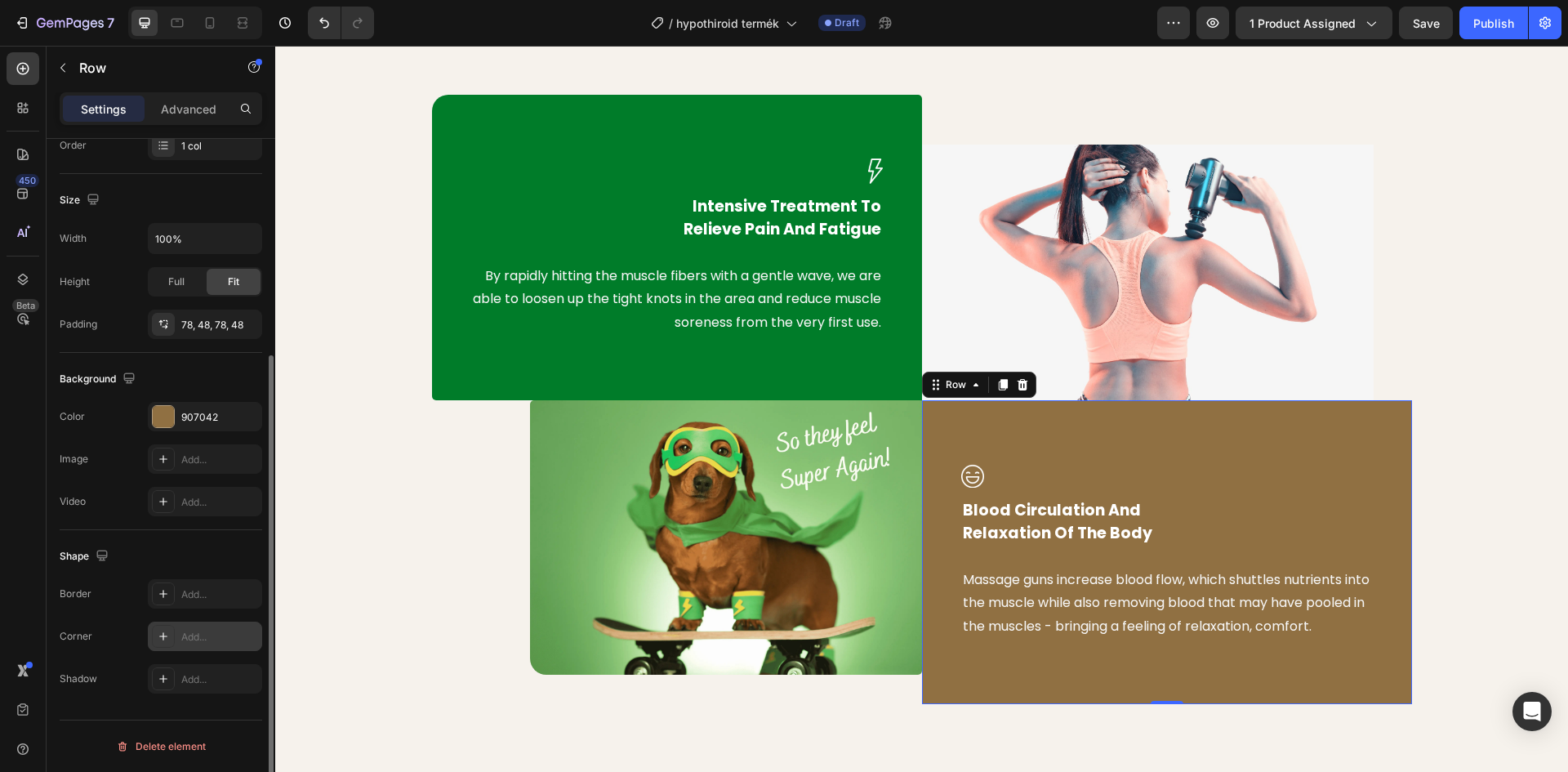
click at [170, 634] on icon at bounding box center [163, 636] width 13 height 13
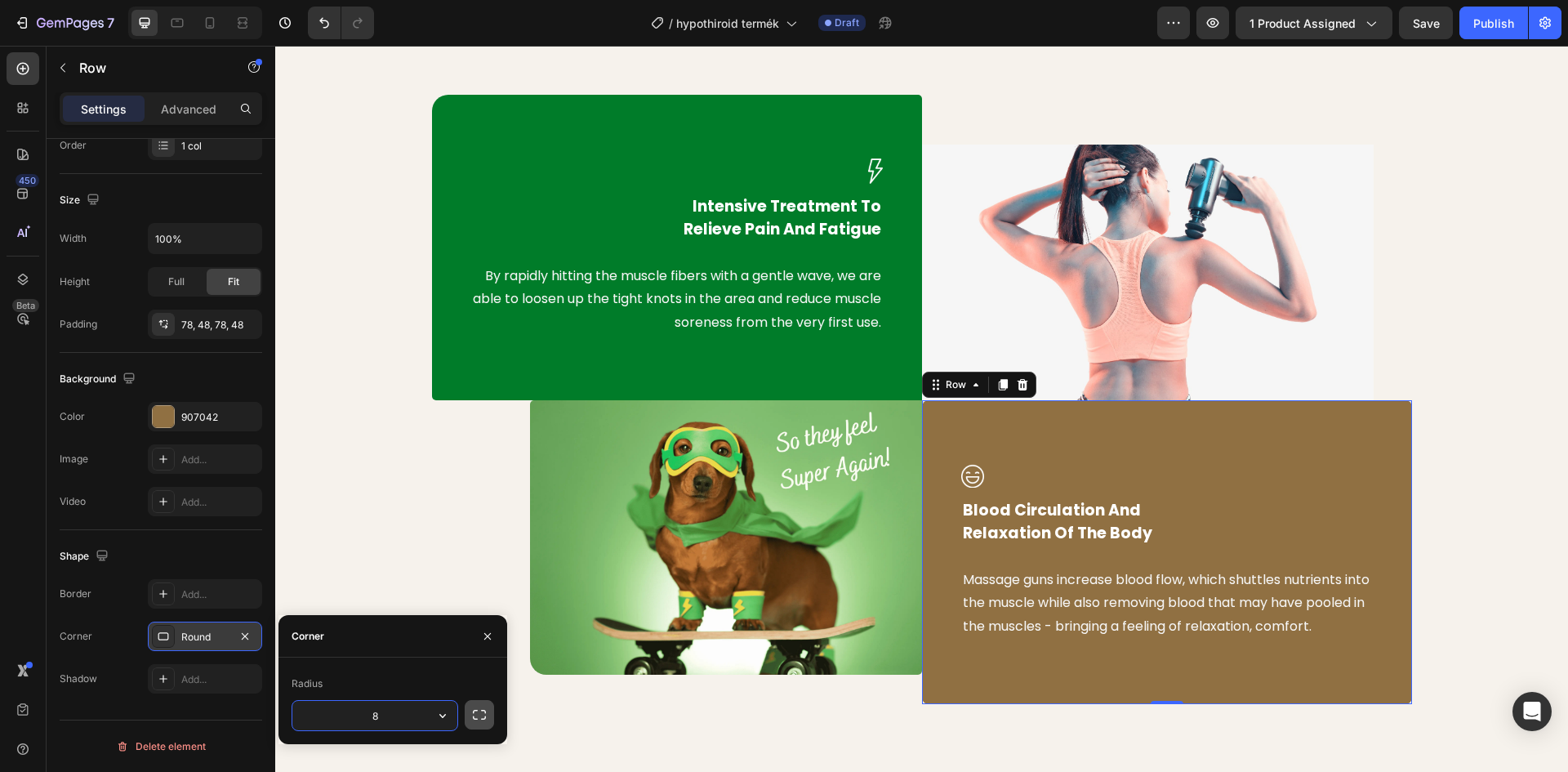
click at [479, 713] on icon "button" at bounding box center [479, 715] width 17 height 17
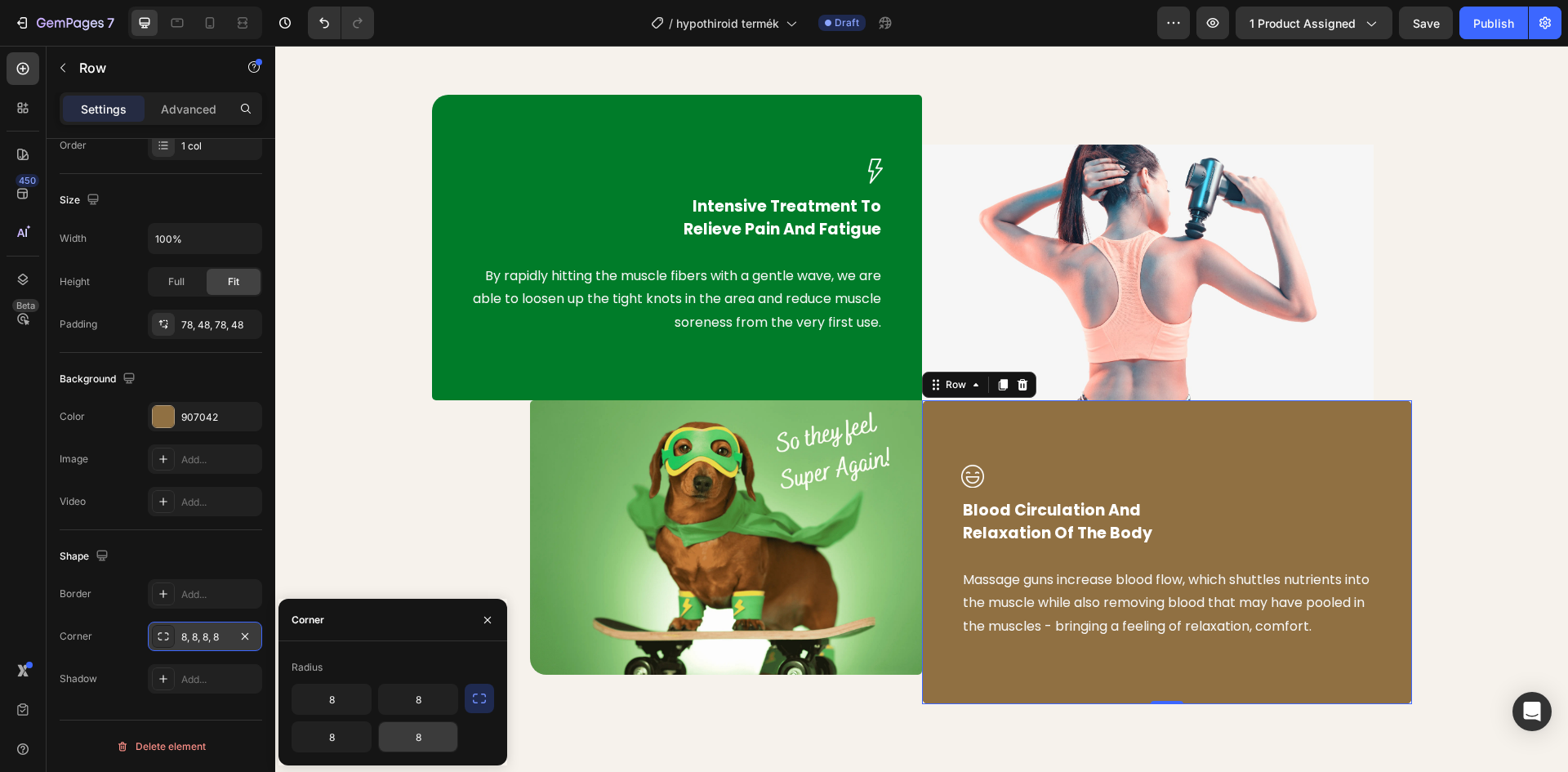
click at [417, 745] on input "8" at bounding box center [418, 737] width 79 height 30
type input "20"
click at [423, 704] on input "8" at bounding box center [418, 699] width 79 height 30
type input "5"
click at [340, 737] on input "8" at bounding box center [332, 737] width 79 height 30
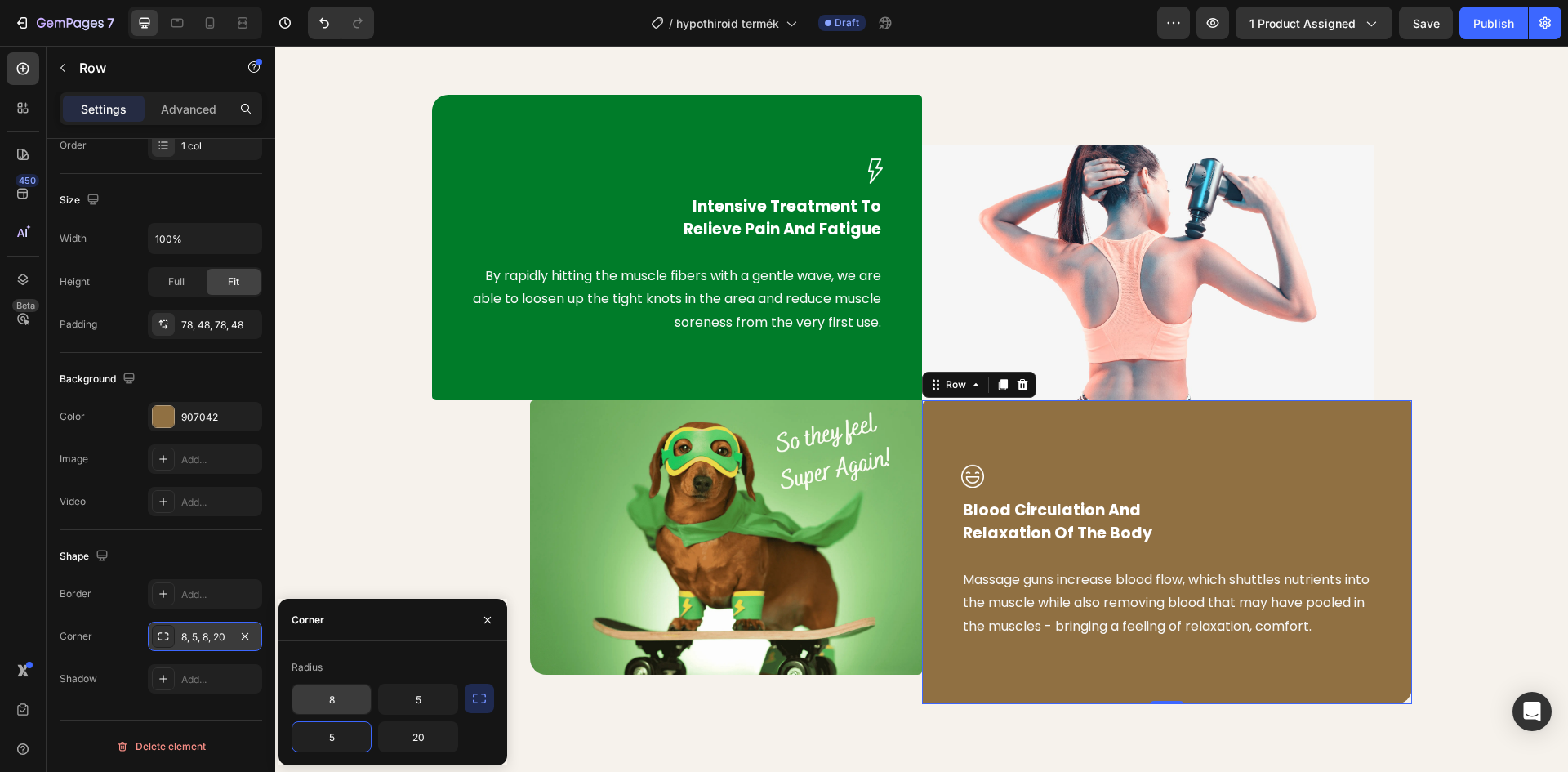
type input "5"
click at [331, 703] on input "8" at bounding box center [332, 699] width 79 height 30
type input "0"
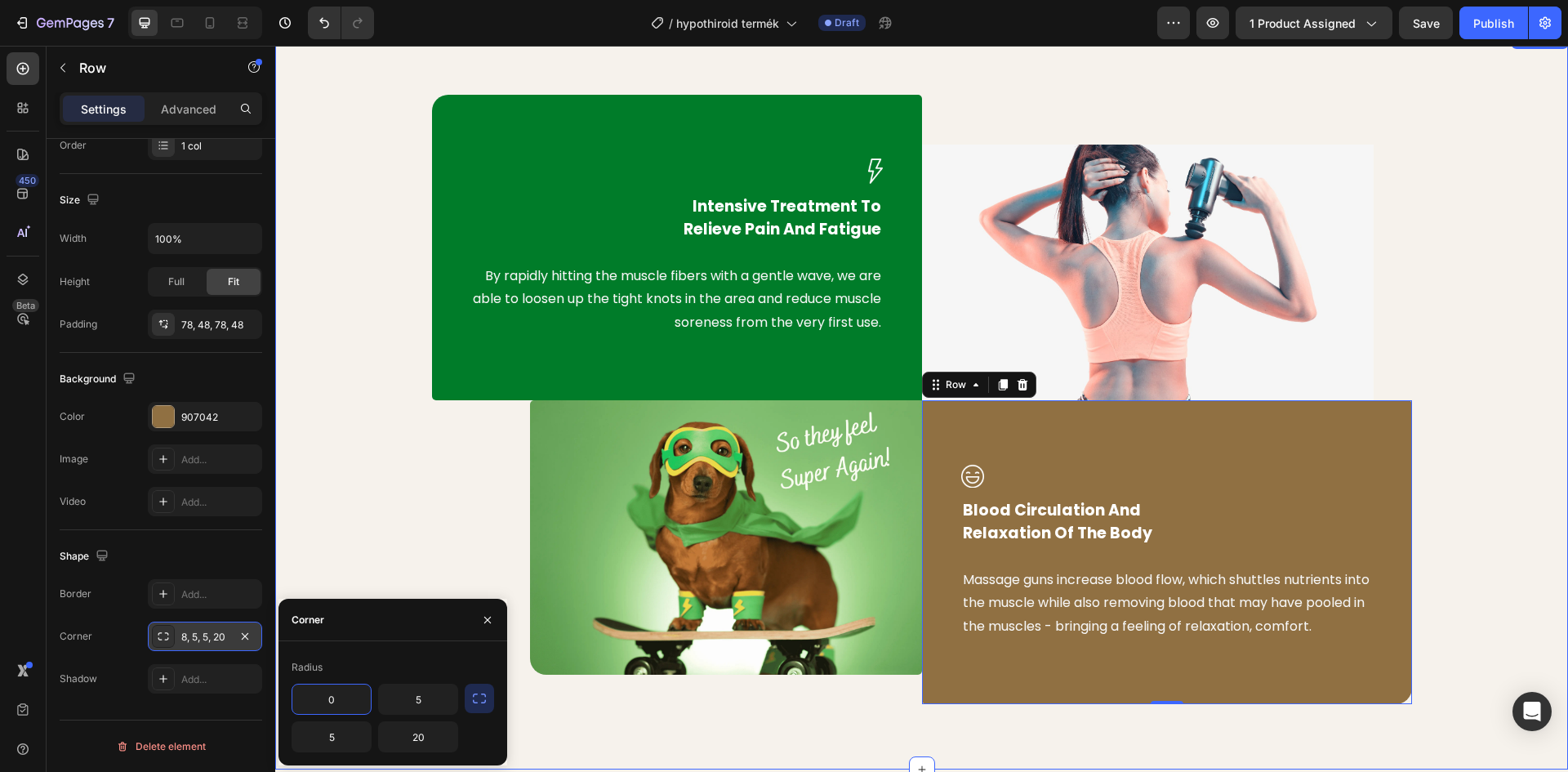
click at [390, 507] on div "Image Intensive Treatment To Relieve Pain And Fatigue Text block By rapidly hit…" at bounding box center [921, 399] width 1268 height 609
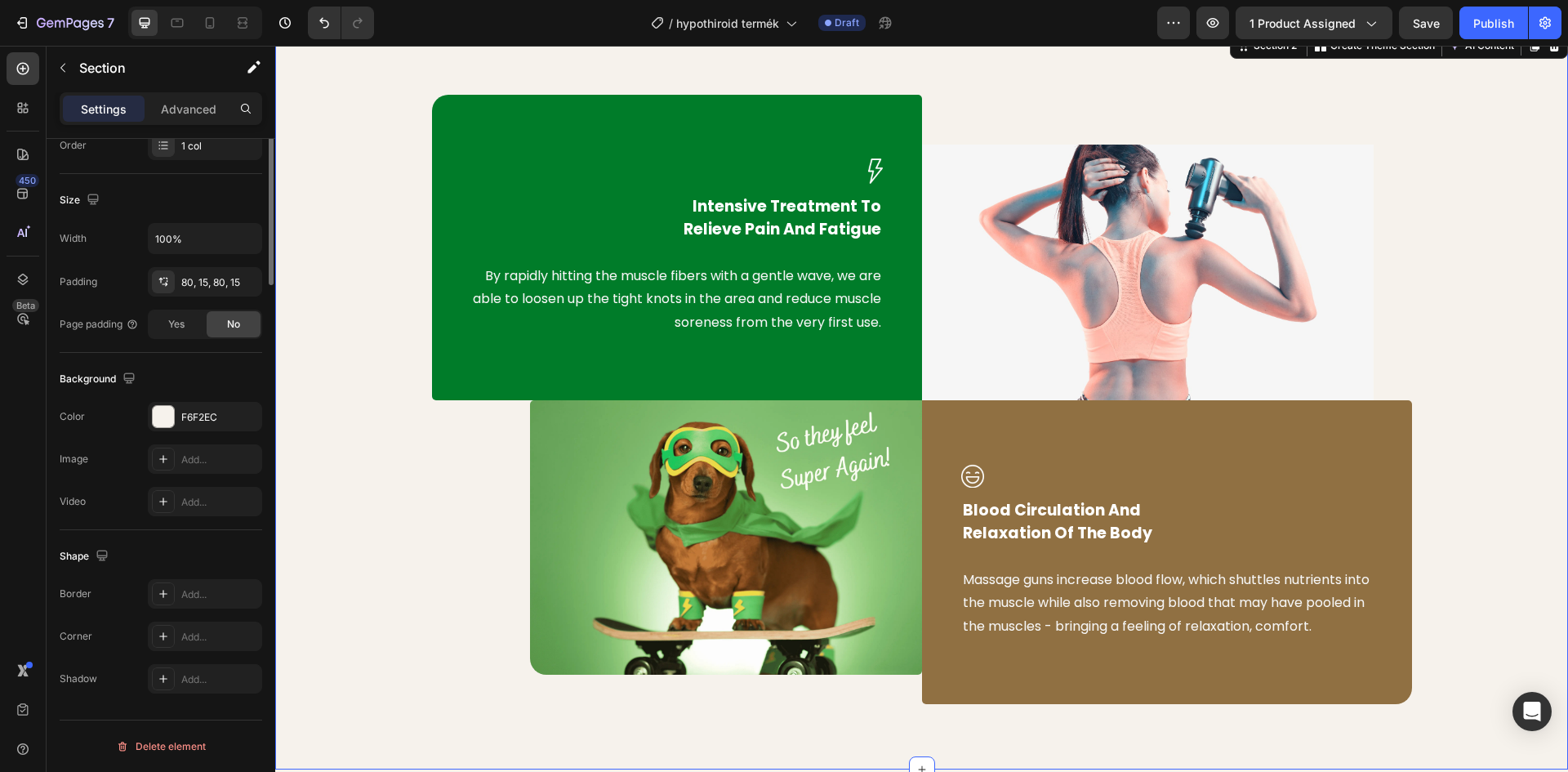
scroll to position [0, 0]
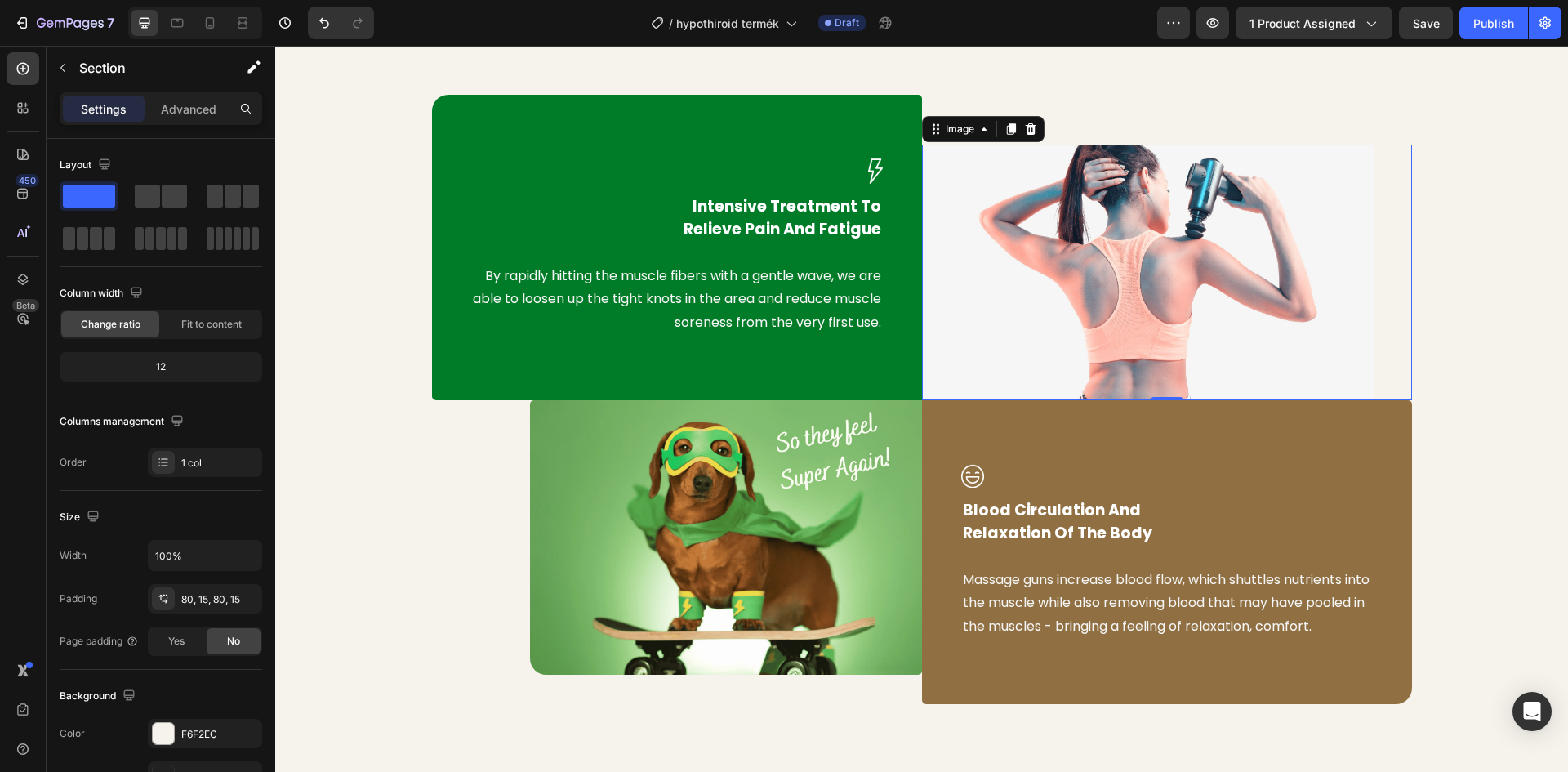
click at [1165, 274] on img at bounding box center [1147, 272] width 451 height 255
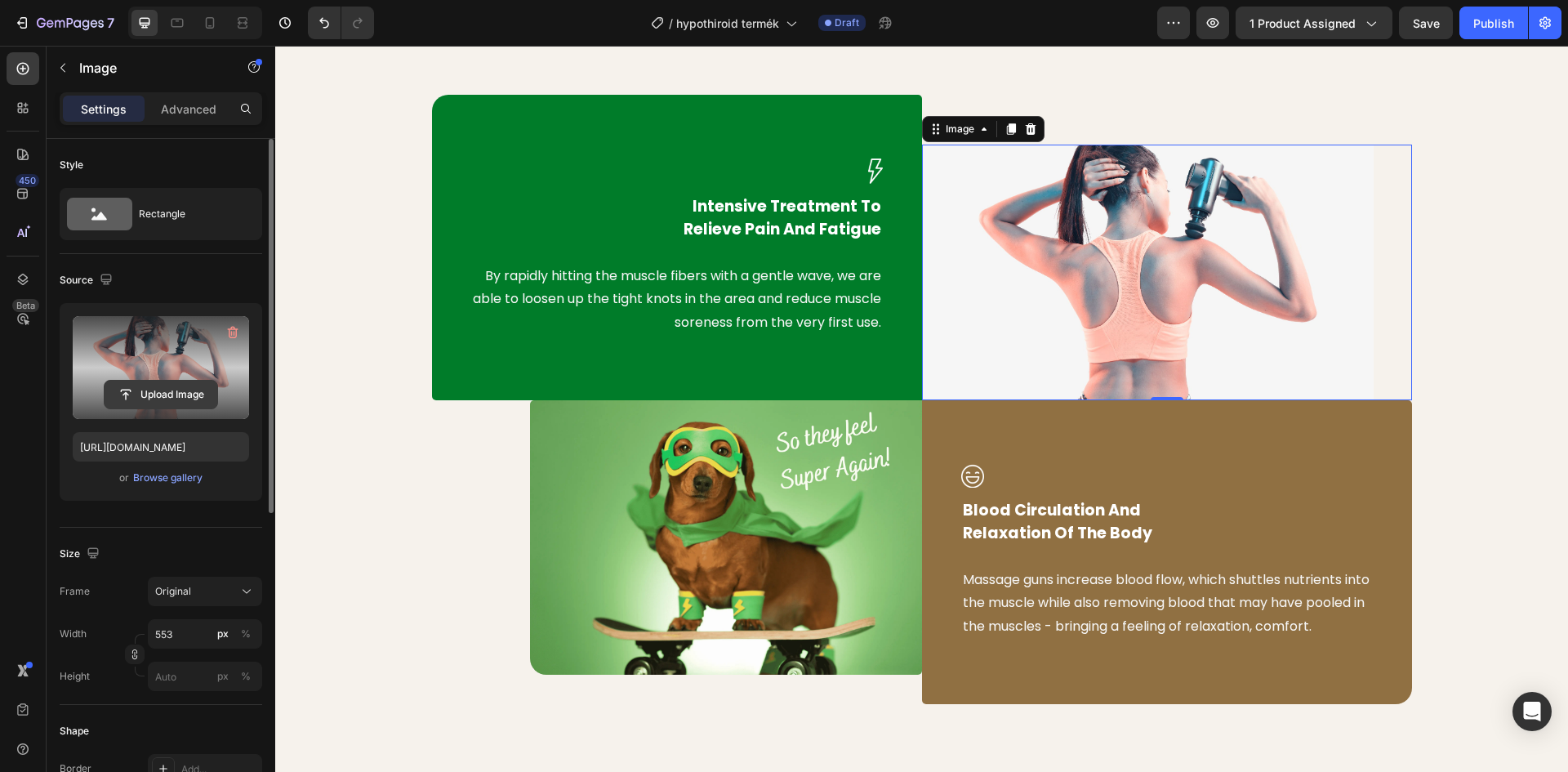
click at [192, 394] on input "file" at bounding box center [161, 394] width 112 height 28
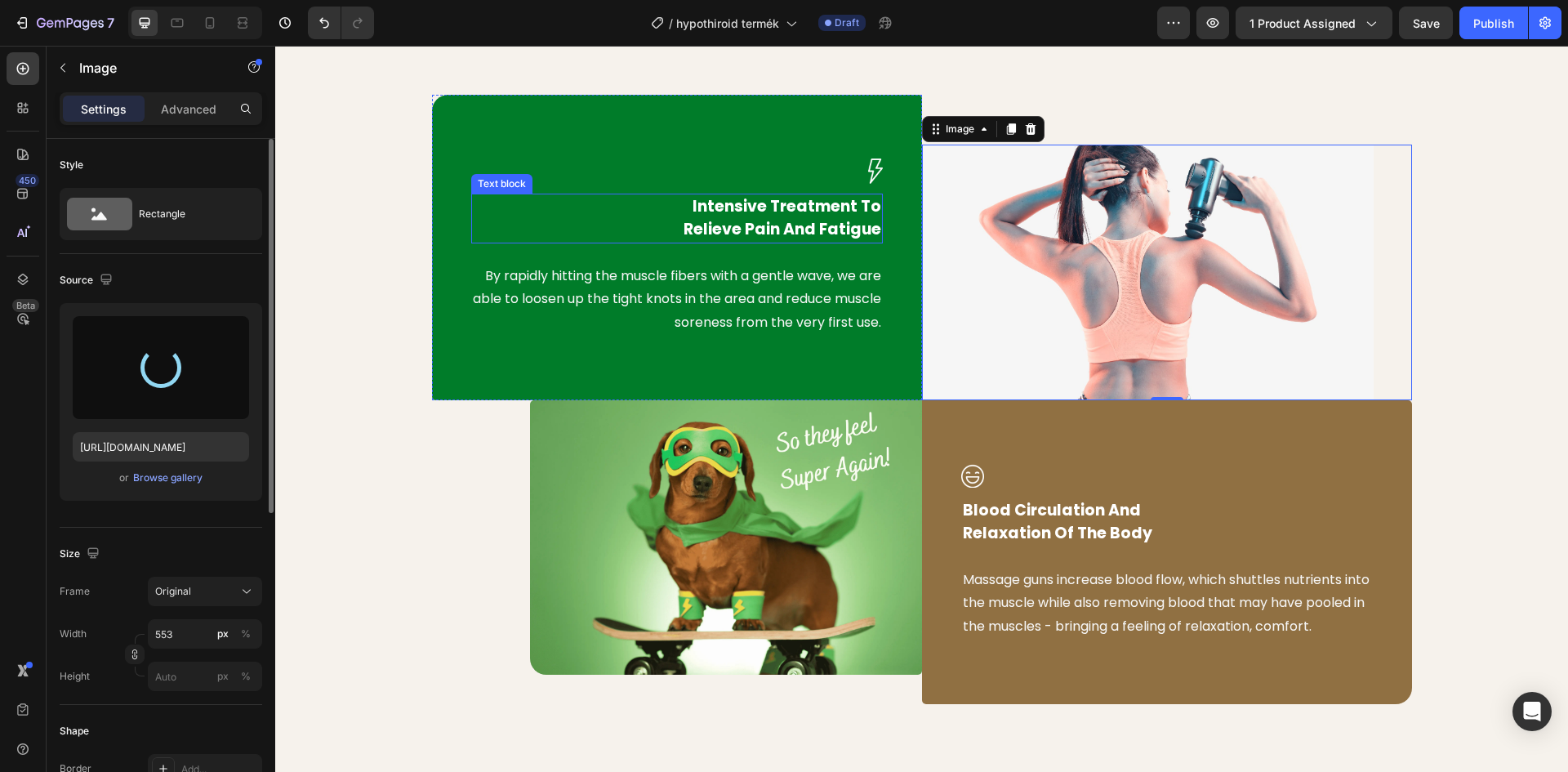
type input "https://cdn.shopify.com/s/files/1/0948/2462/8573/files/gempages_576978716819719…"
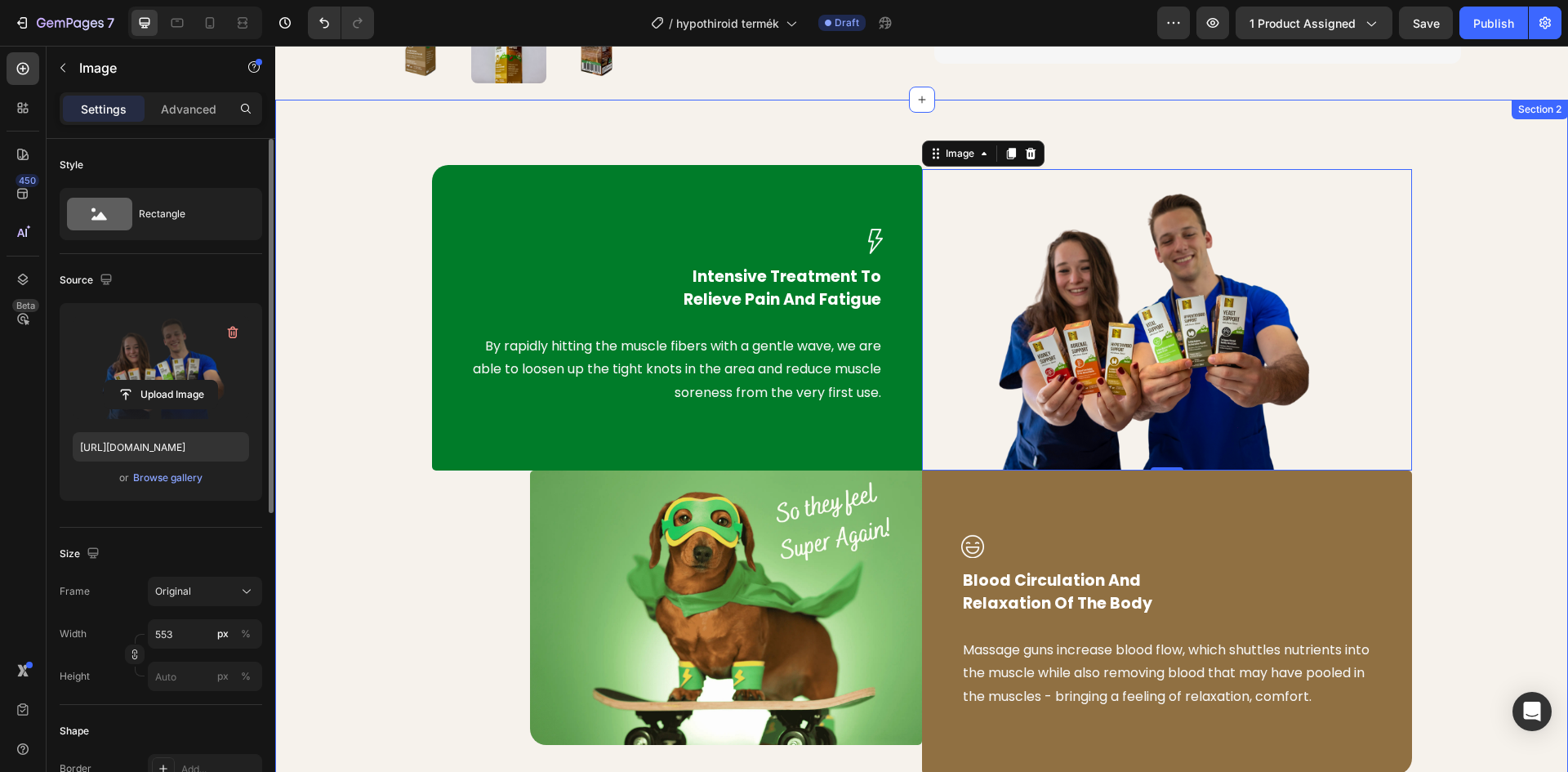
scroll to position [736, 0]
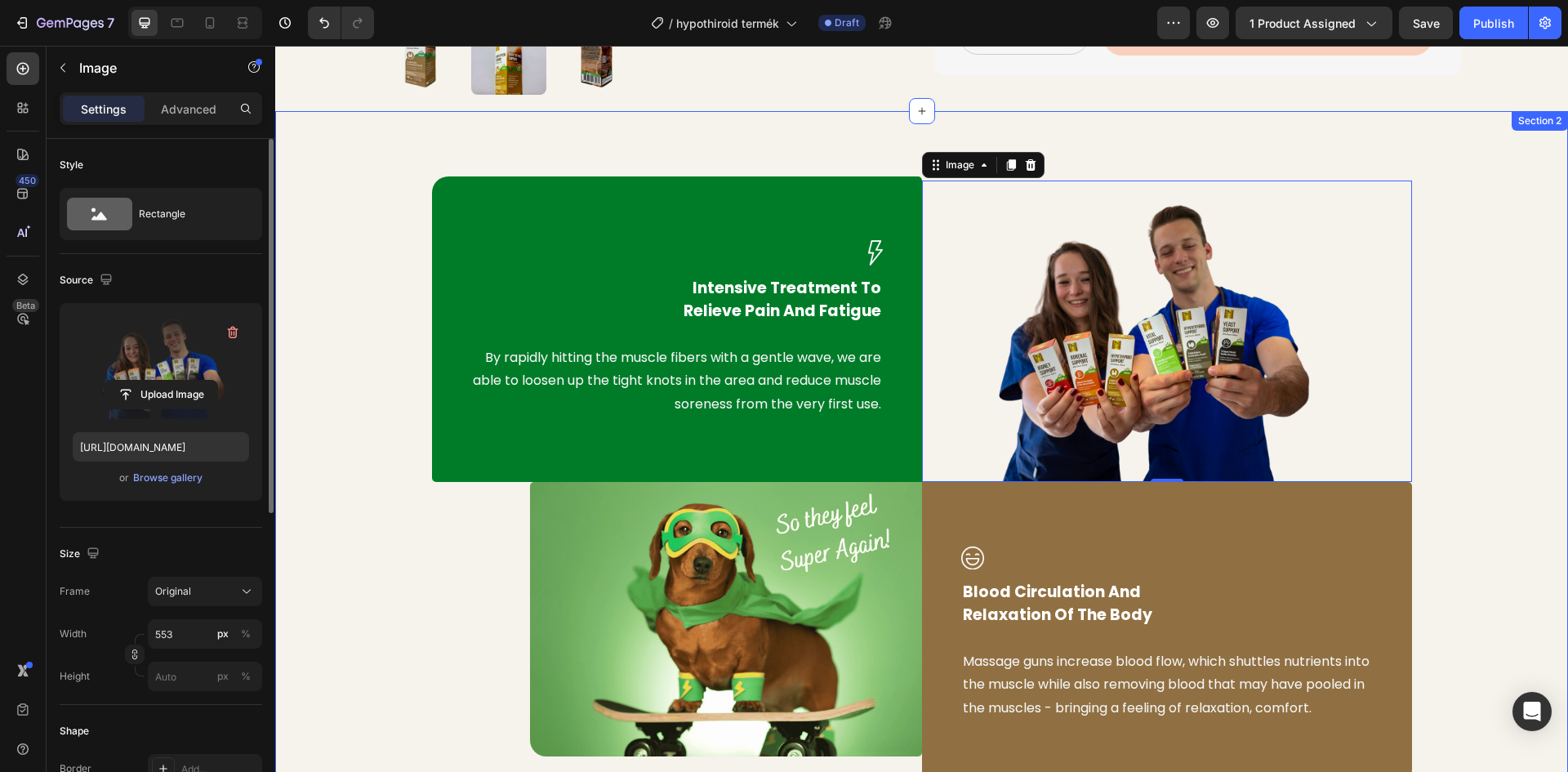
click at [379, 162] on div "Image Intensive Treatment To Relieve Pain And Fatigue Text block By rapidly hit…" at bounding box center [921, 481] width 1293 height 740
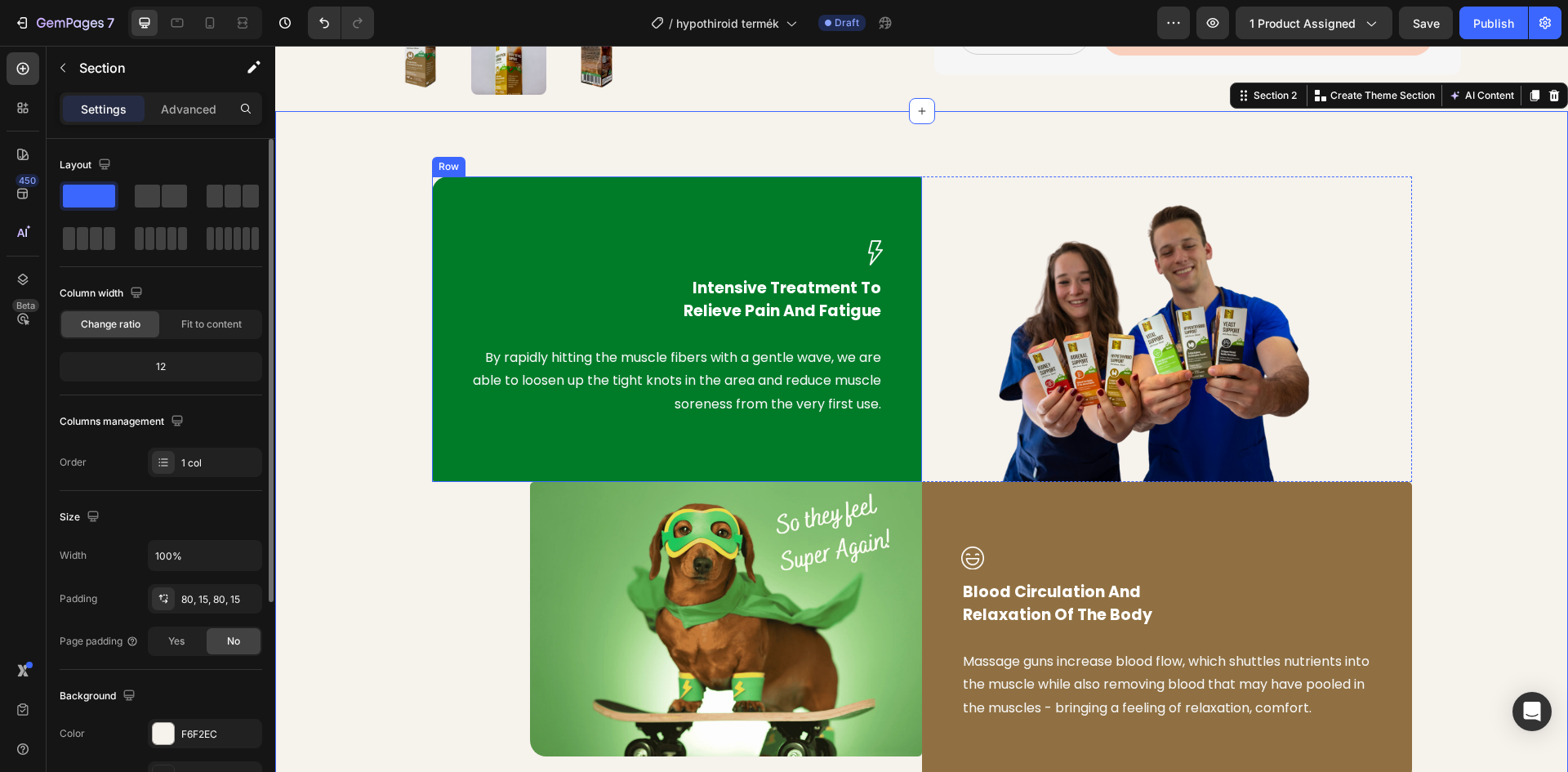
click at [854, 259] on div at bounding box center [677, 253] width 412 height 26
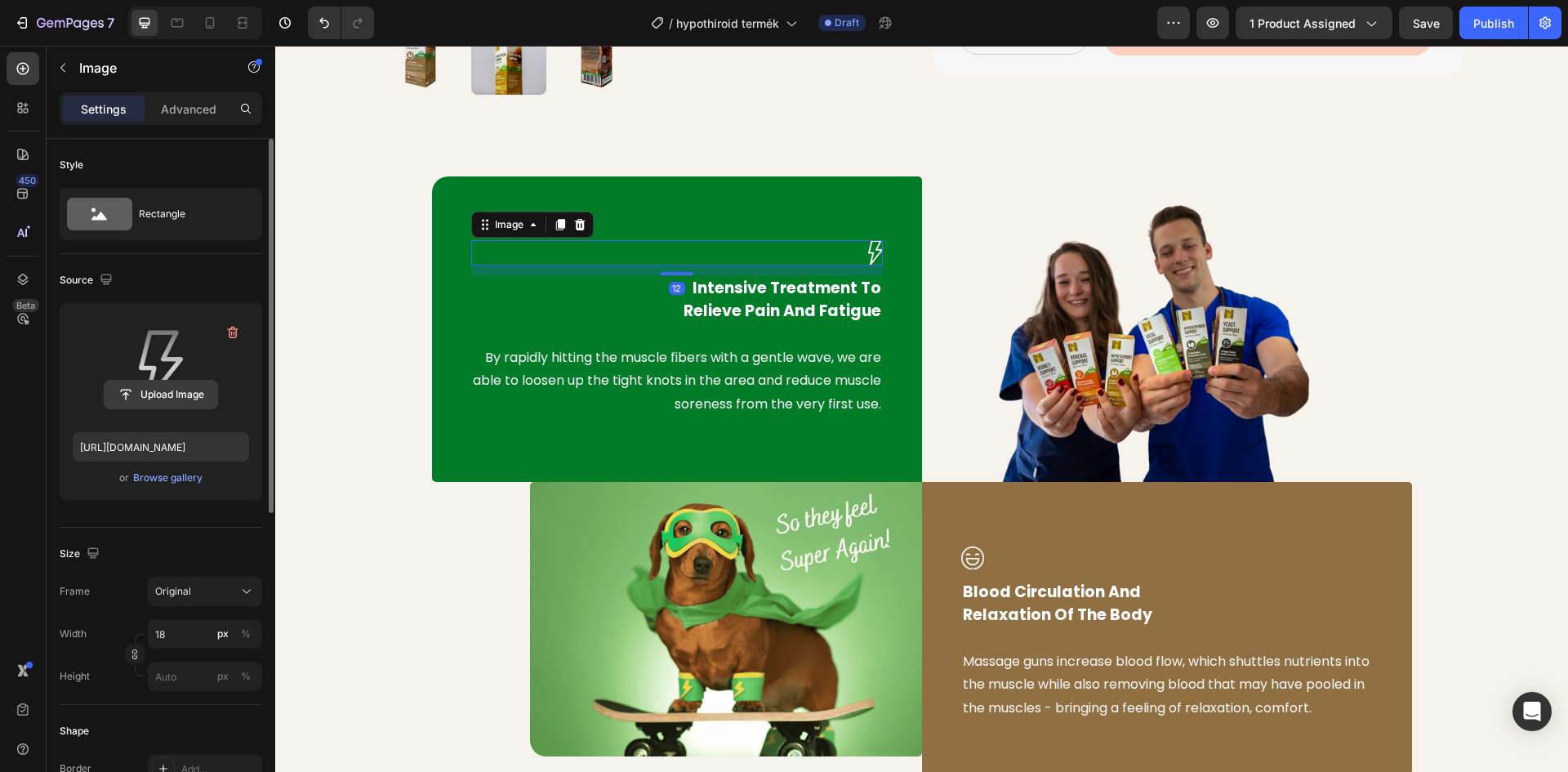
click at [144, 397] on input "file" at bounding box center [161, 394] width 112 height 28
click at [152, 393] on input "file" at bounding box center [161, 394] width 112 height 28
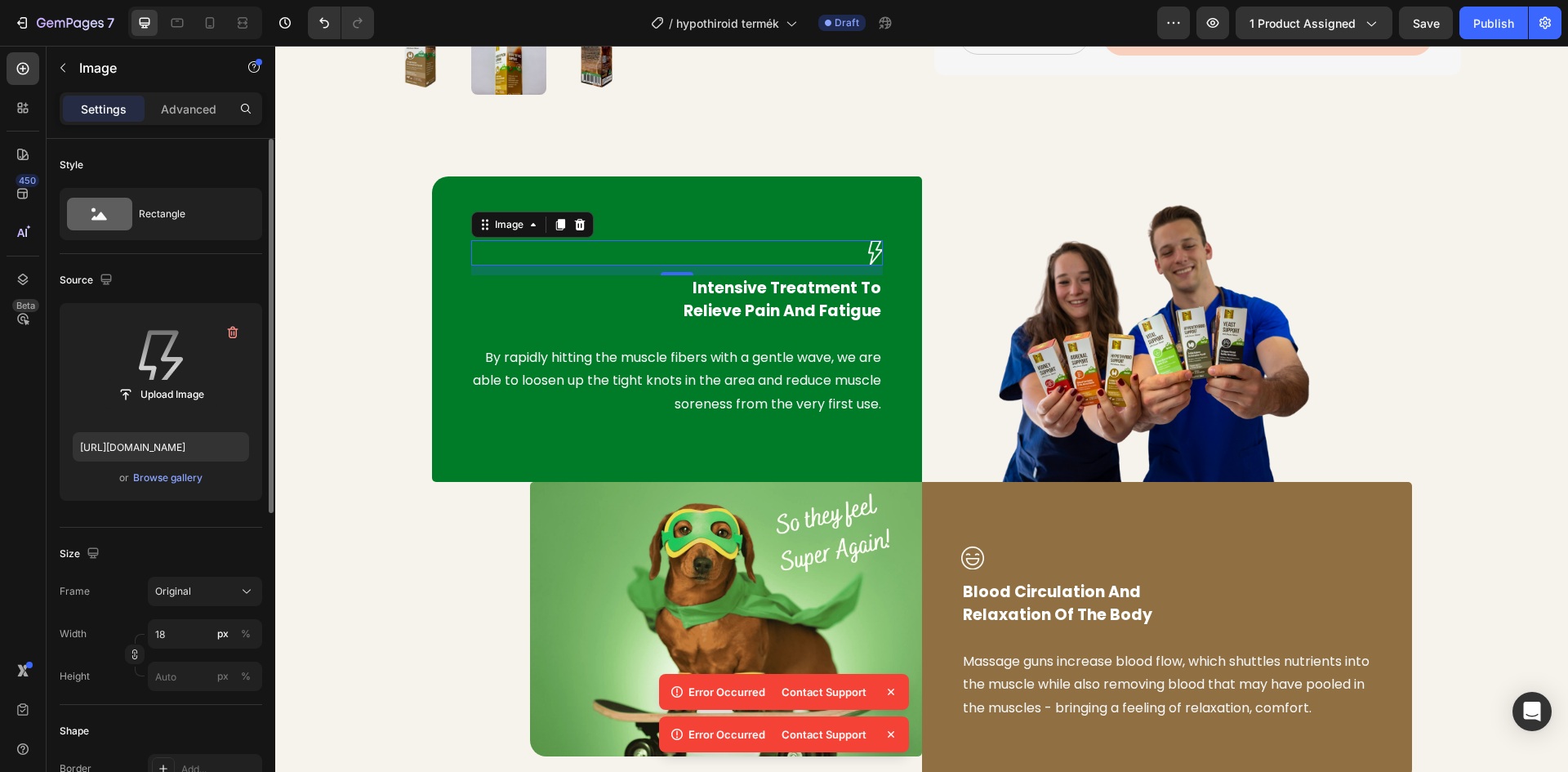
click at [885, 685] on icon at bounding box center [891, 692] width 17 height 17
drag, startPoint x: 885, startPoint y: 733, endPoint x: 591, endPoint y: 636, distance: 309.6
click at [885, 733] on icon at bounding box center [891, 735] width 17 height 17
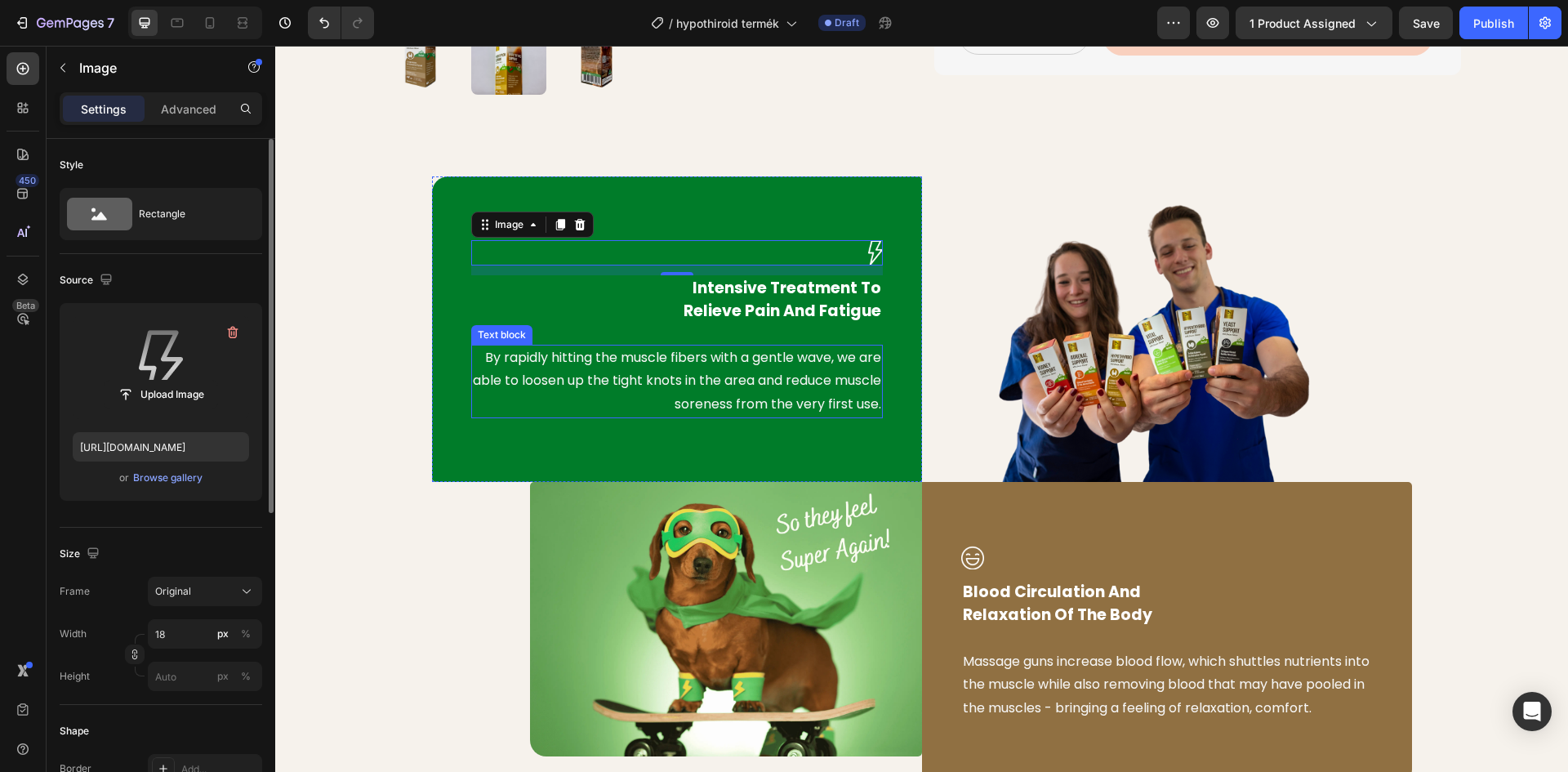
click at [737, 354] on p "By rapidly hitting the muscle fibers with a gentle wave, we are able to loosen …" at bounding box center [677, 381] width 408 height 70
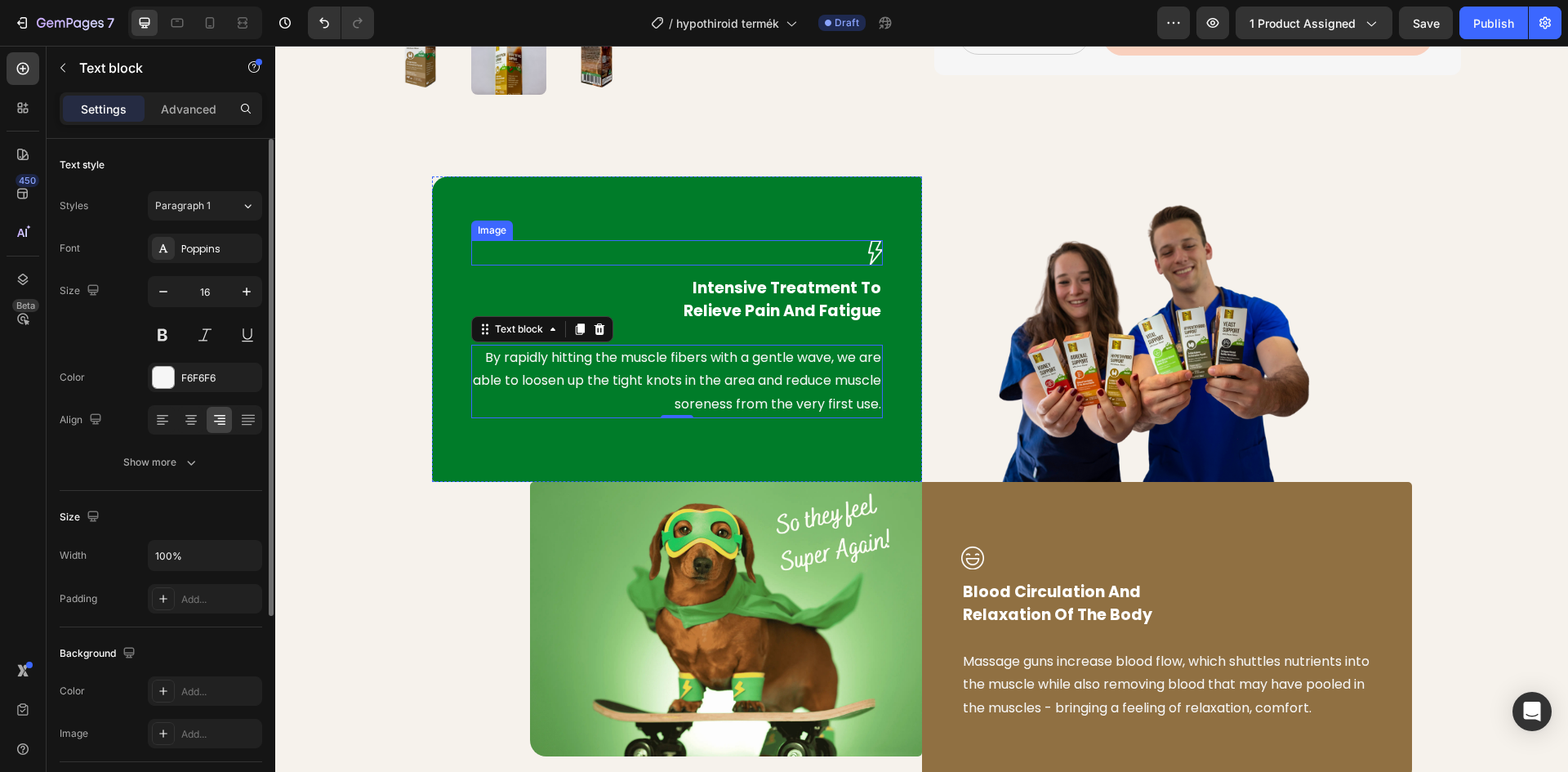
click at [868, 255] on img at bounding box center [875, 253] width 15 height 26
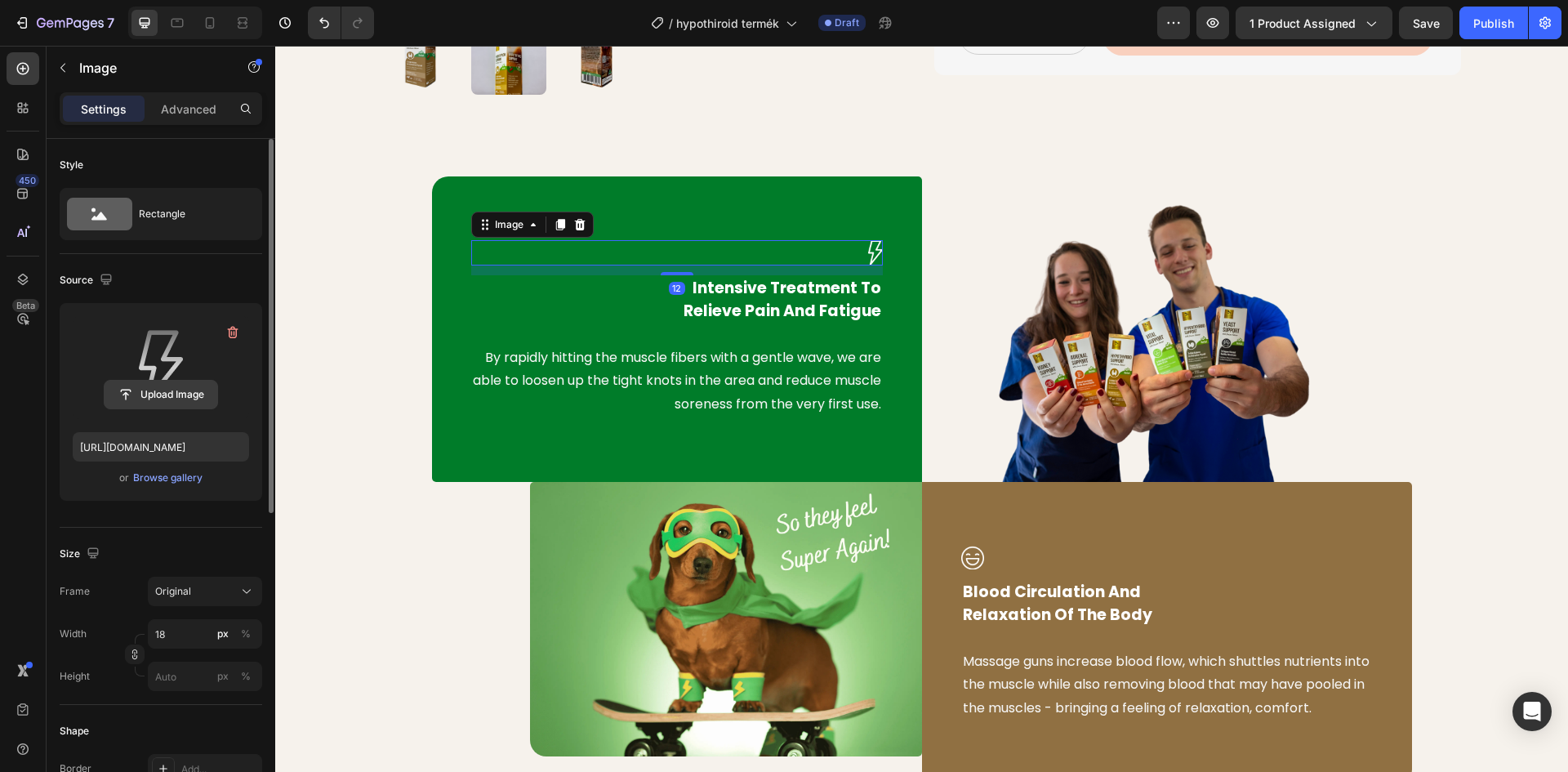
click at [176, 396] on input "file" at bounding box center [161, 394] width 112 height 28
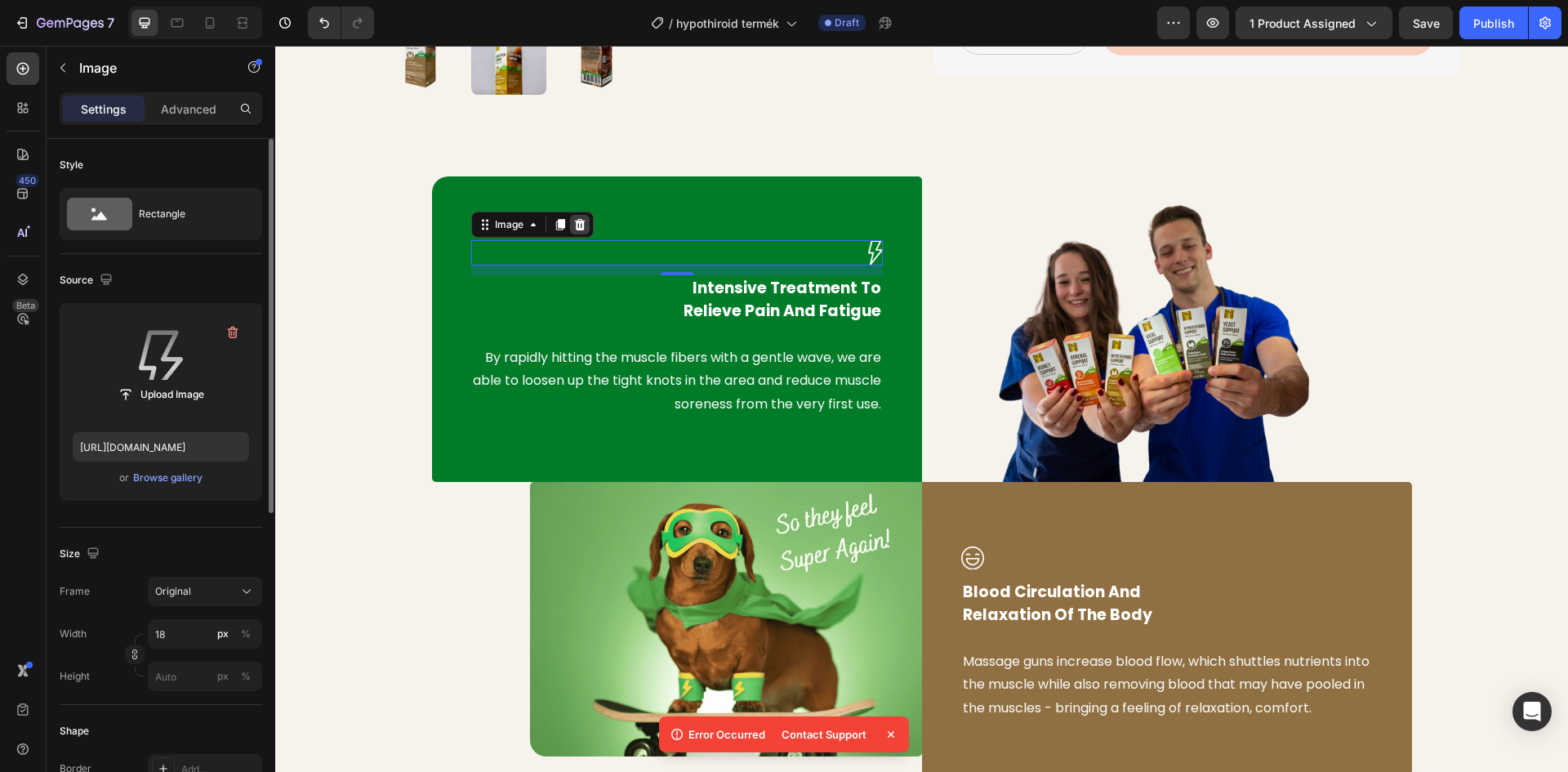
click at [574, 220] on icon at bounding box center [579, 224] width 13 height 13
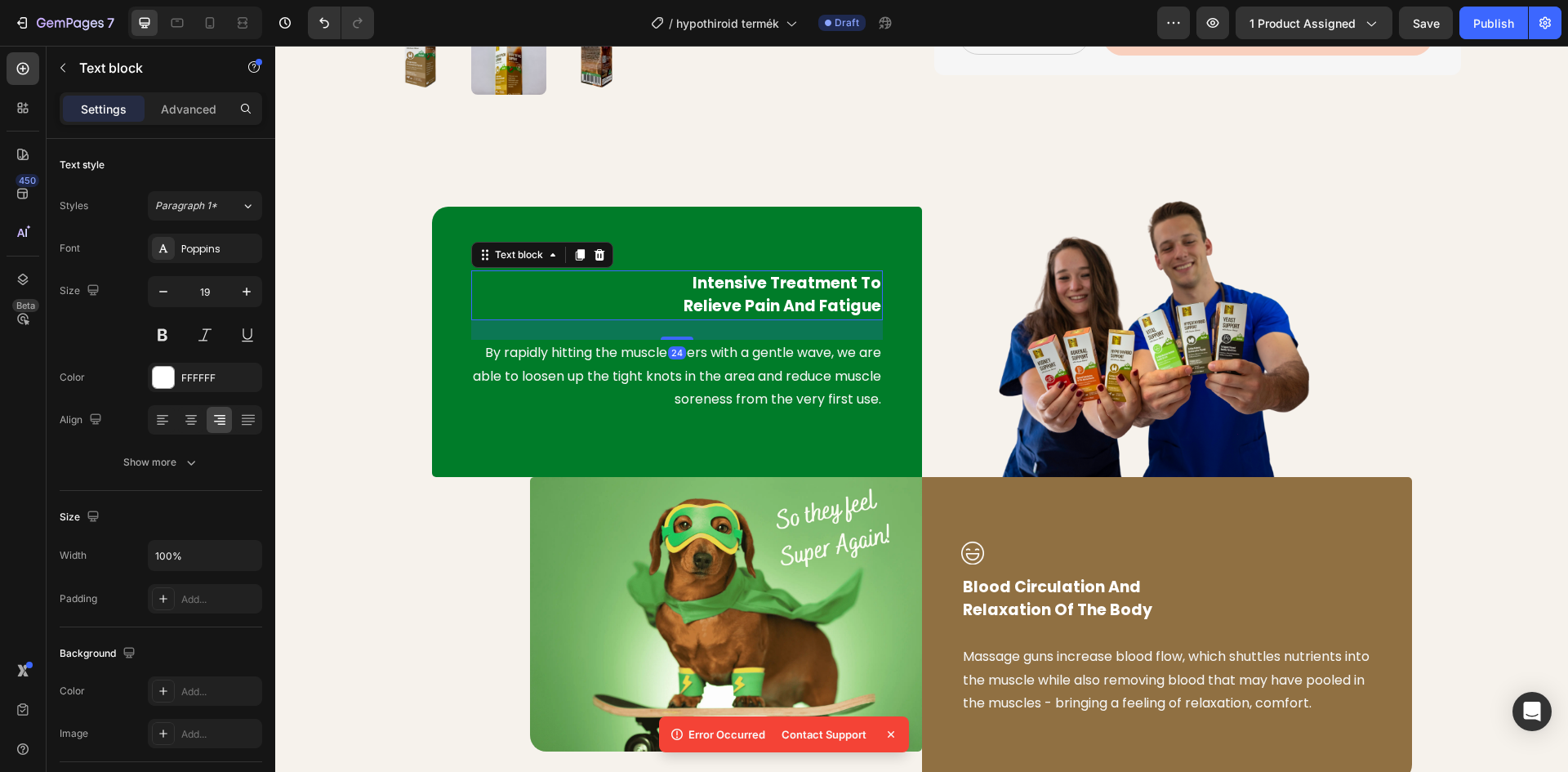
click at [708, 294] on p "Intensive Treatment To Relieve Pain And Fatigue" at bounding box center [677, 295] width 408 height 46
click at [633, 239] on div "Intensive Treatment To Relieve Pain And Fatigue Text block 24 By rapidly hittin…" at bounding box center [676, 342] width 490 height 270
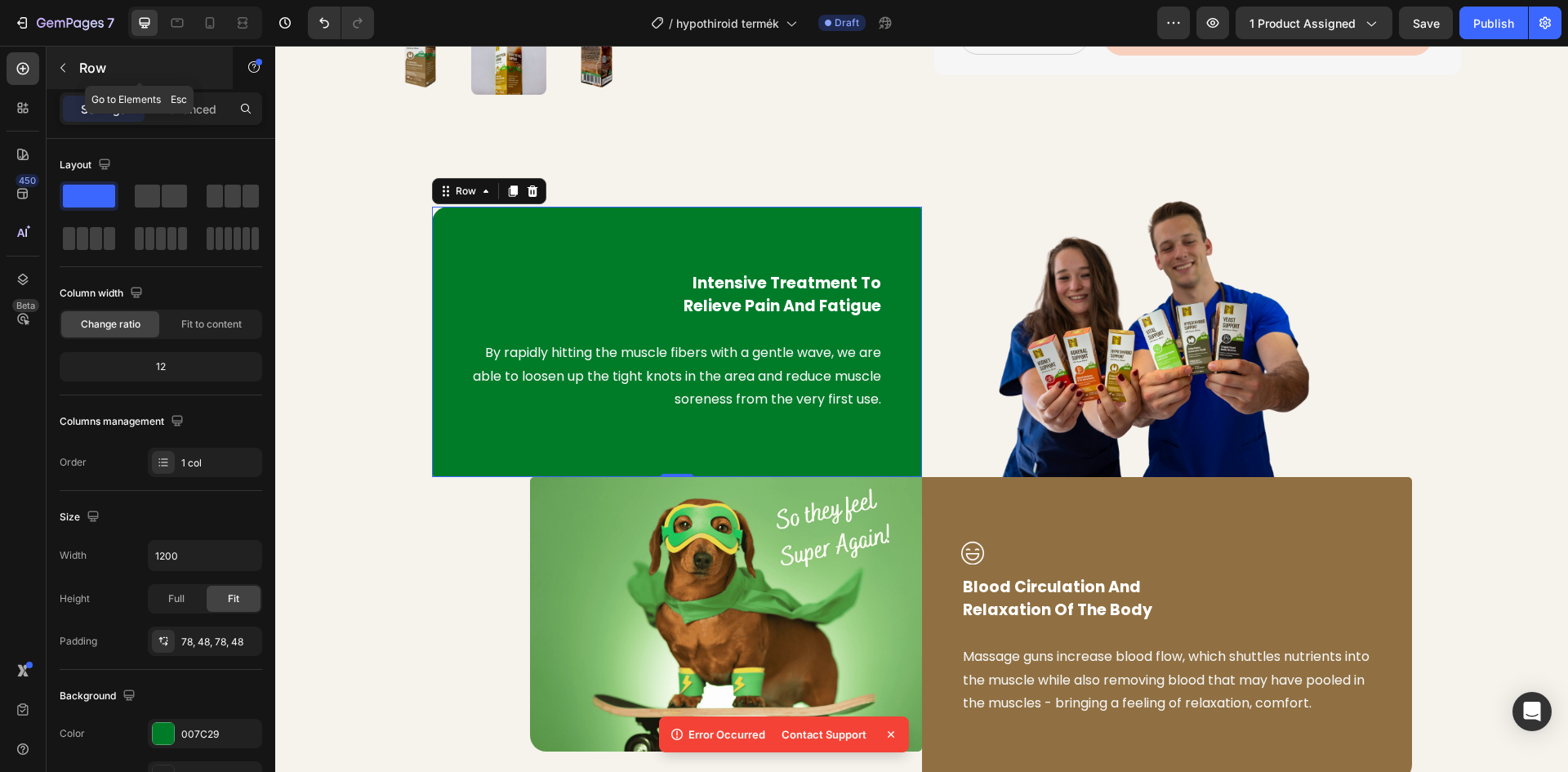
click at [74, 69] on button "button" at bounding box center [63, 68] width 27 height 27
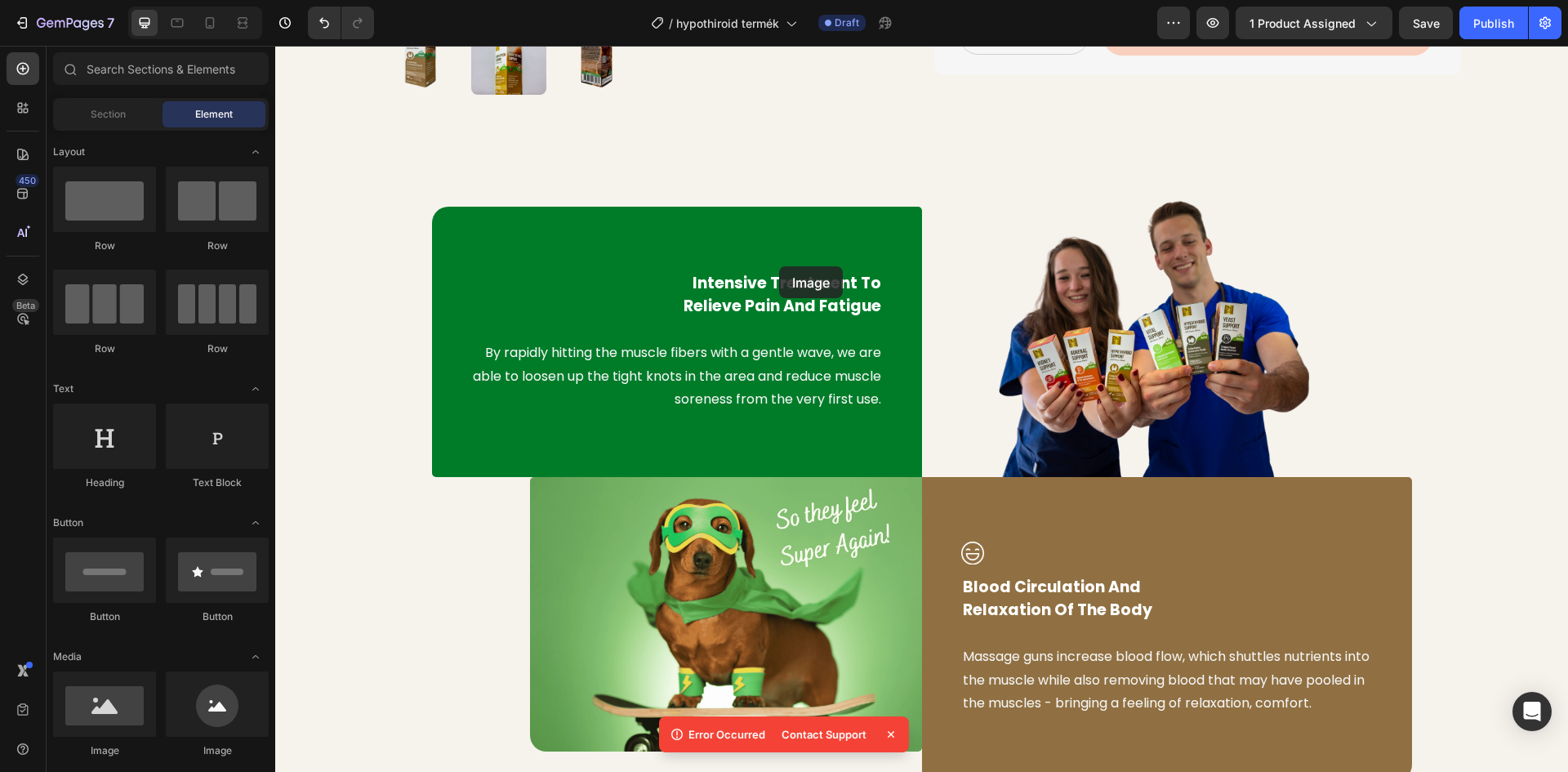
scroll to position [820, 0]
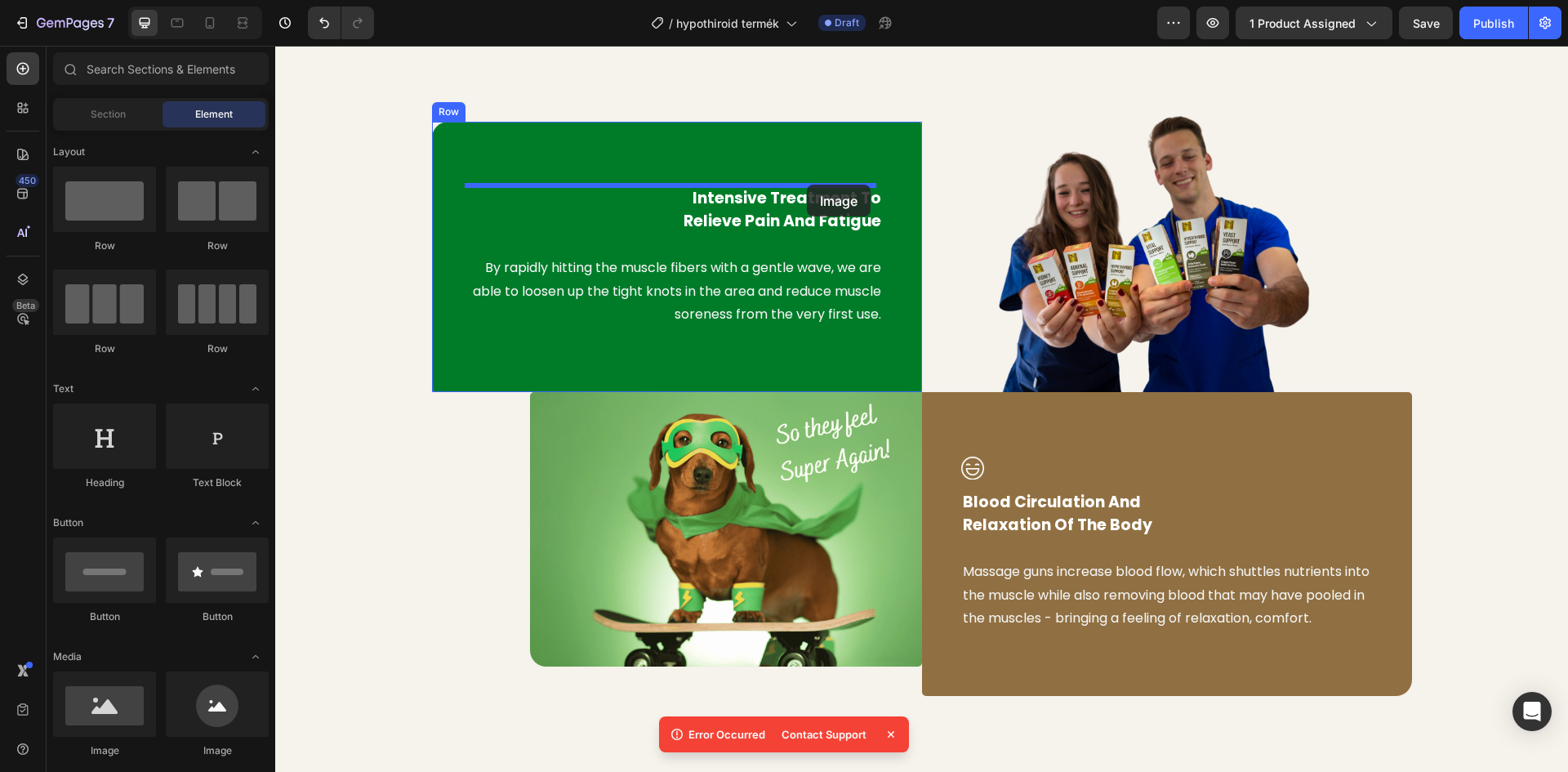
drag, startPoint x: 385, startPoint y: 766, endPoint x: 807, endPoint y: 184, distance: 718.9
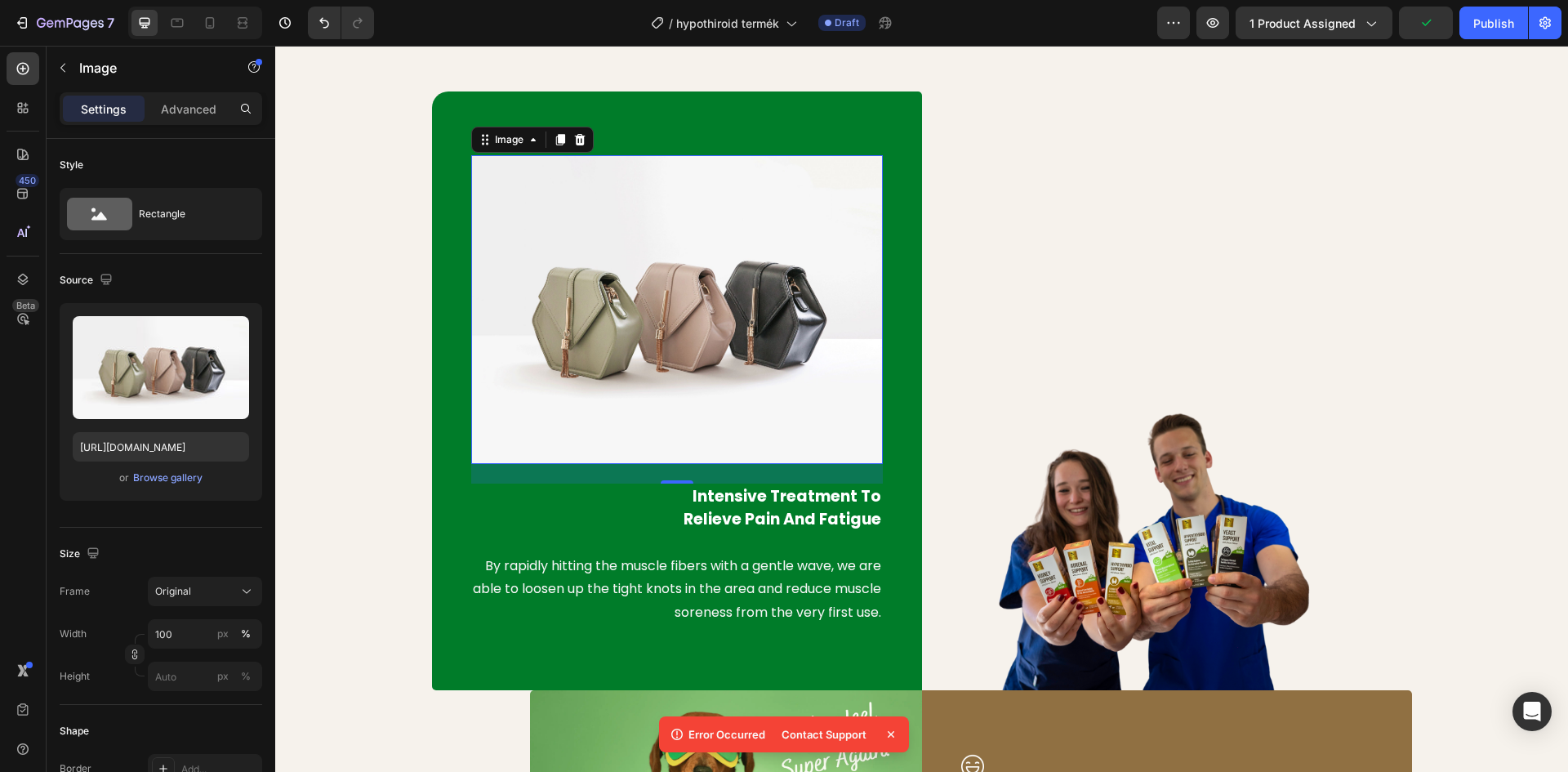
click at [890, 733] on icon at bounding box center [891, 735] width 17 height 17
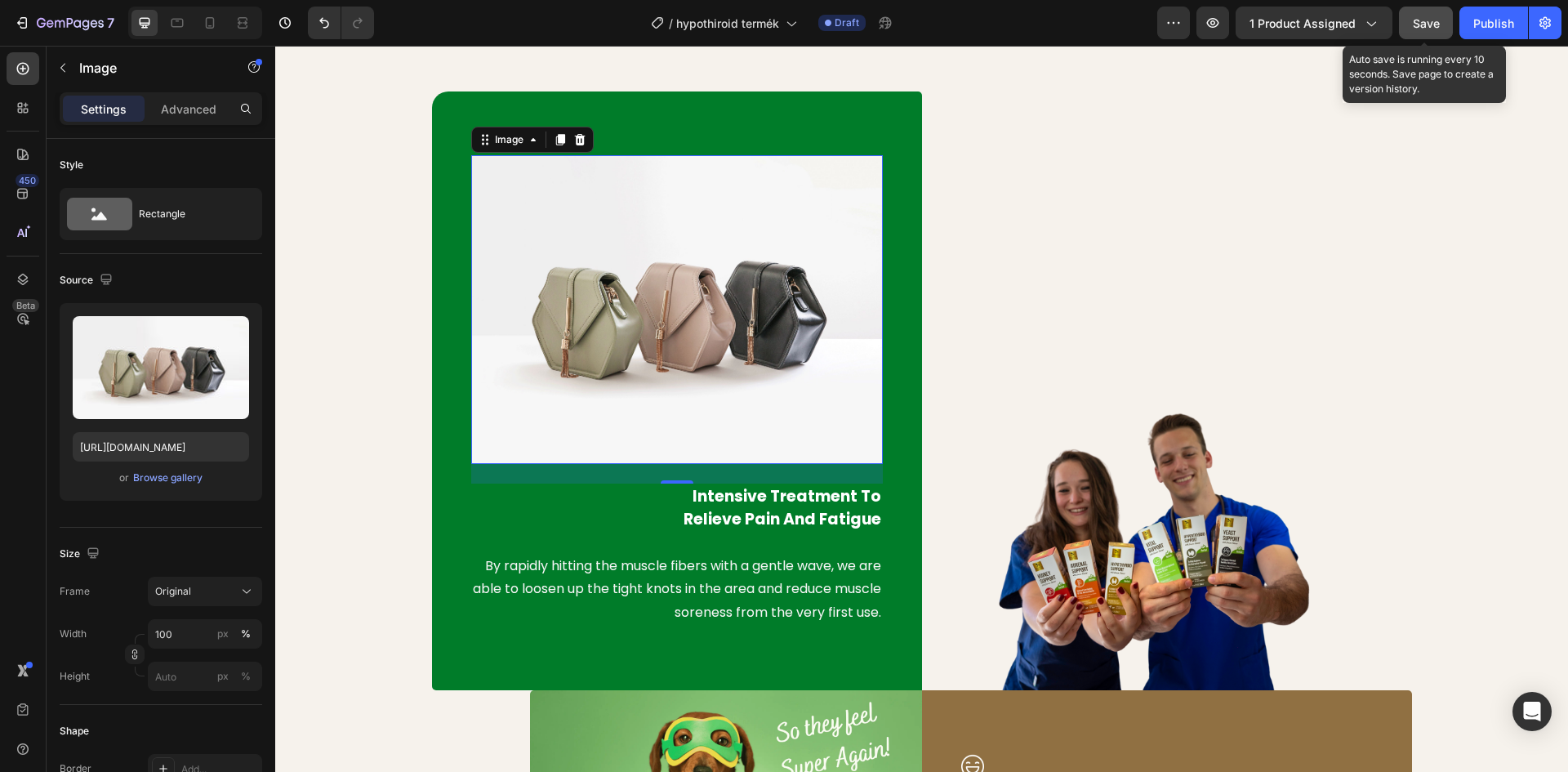
click at [1431, 24] on span "Save" at bounding box center [1425, 24] width 27 height 14
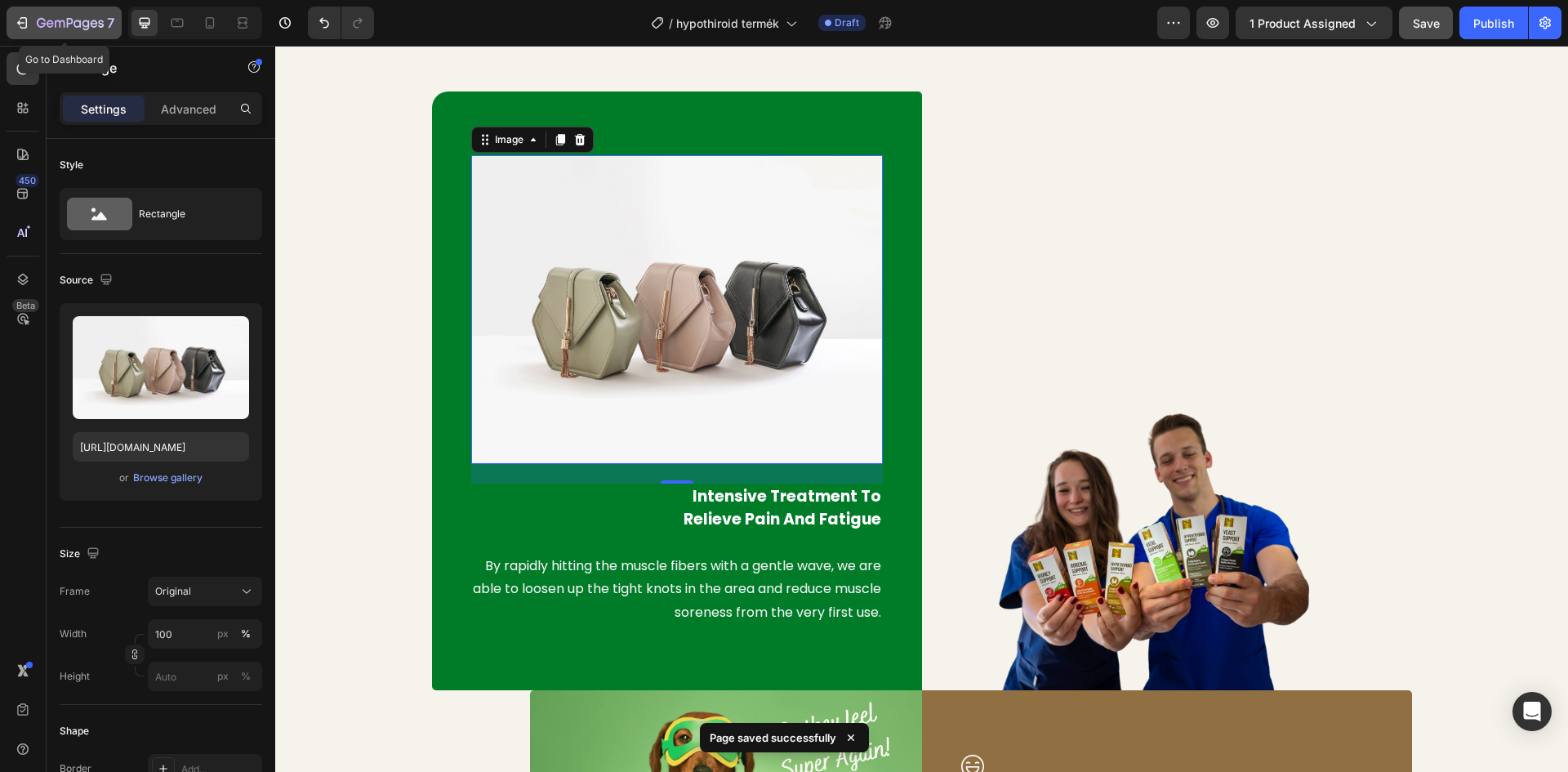
click at [84, 17] on icon "button" at bounding box center [70, 24] width 67 height 14
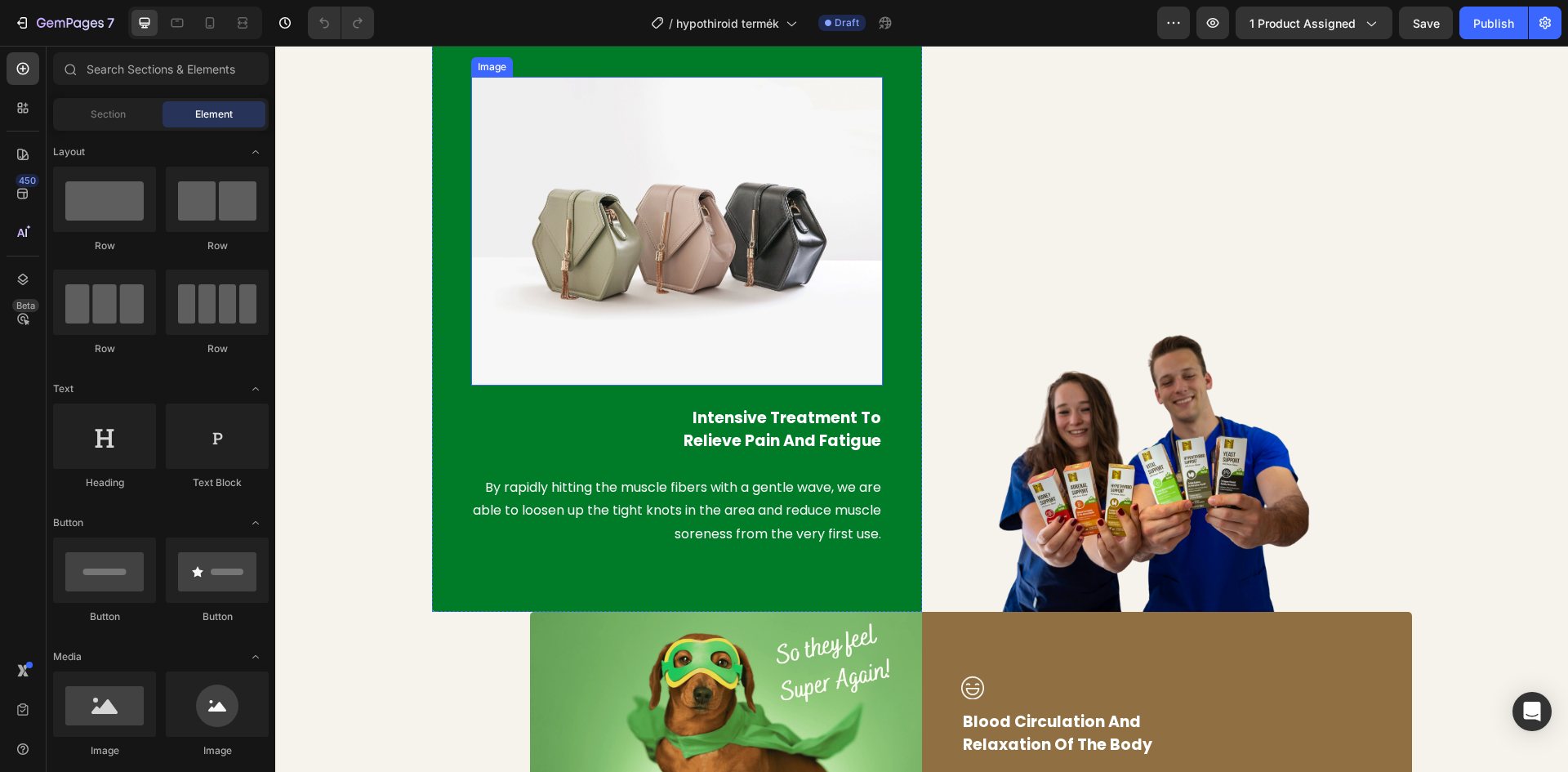
click at [690, 246] on img at bounding box center [677, 231] width 412 height 309
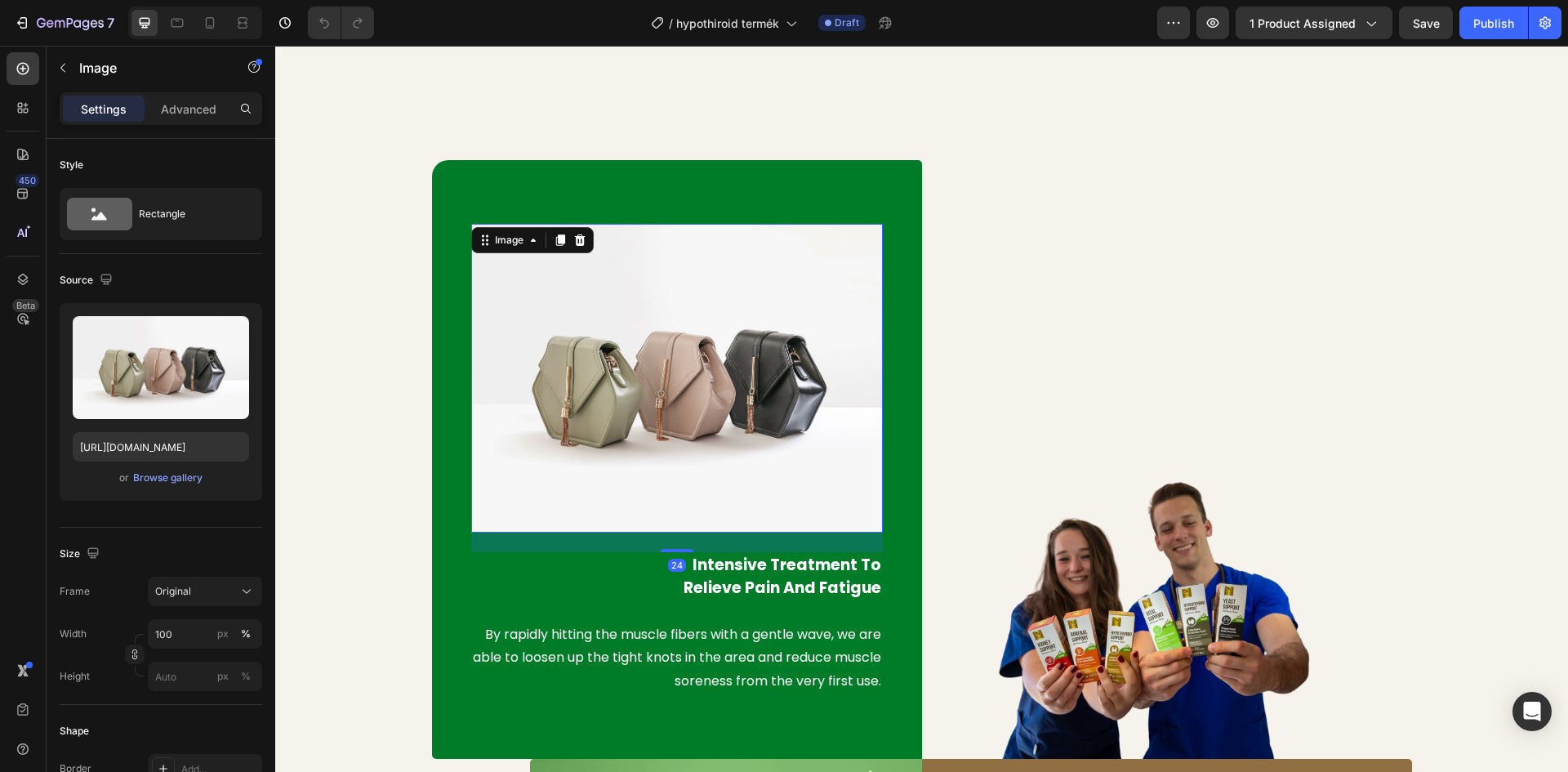
scroll to position [736, 0]
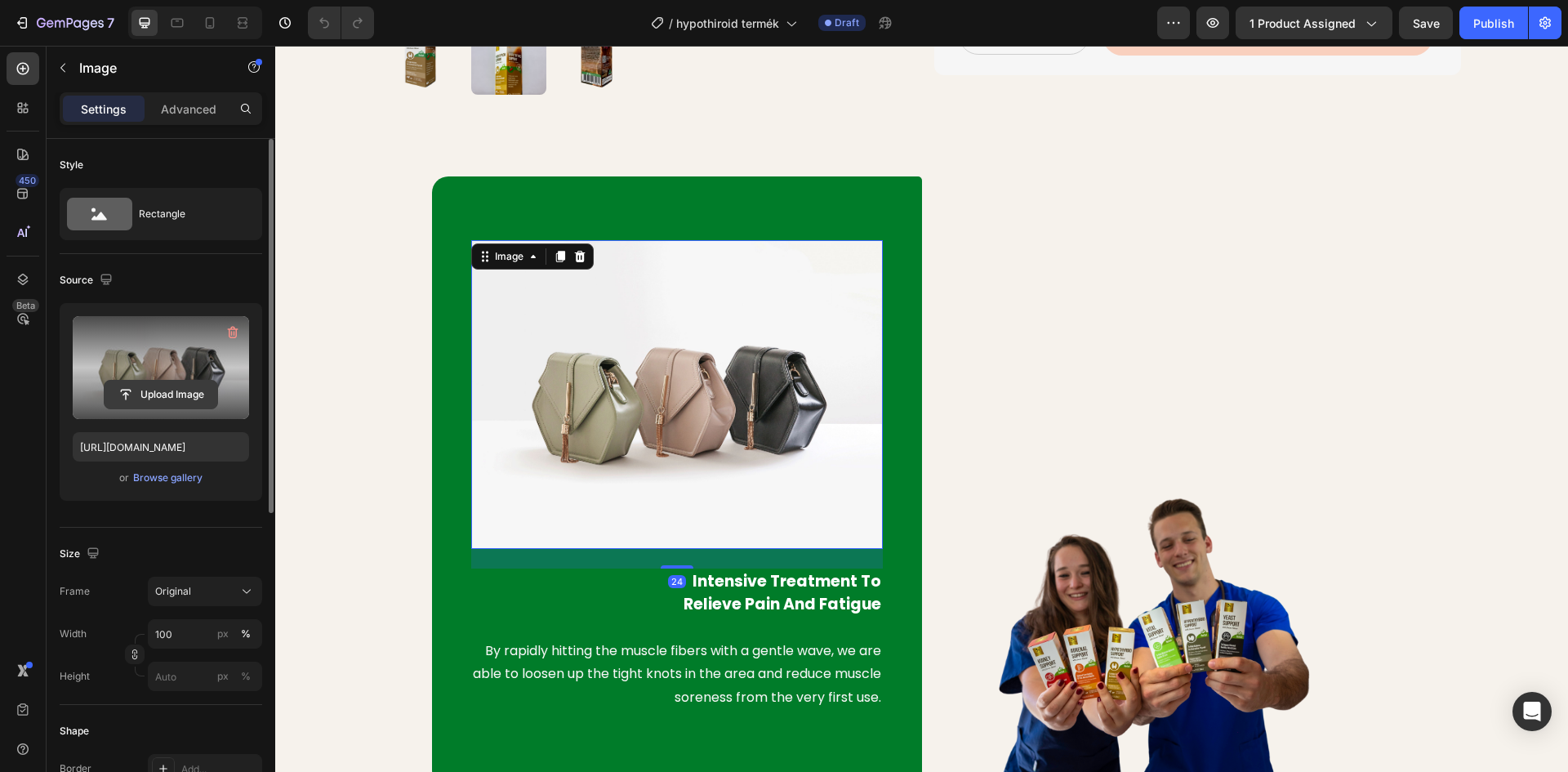
click at [170, 392] on input "file" at bounding box center [161, 394] width 112 height 28
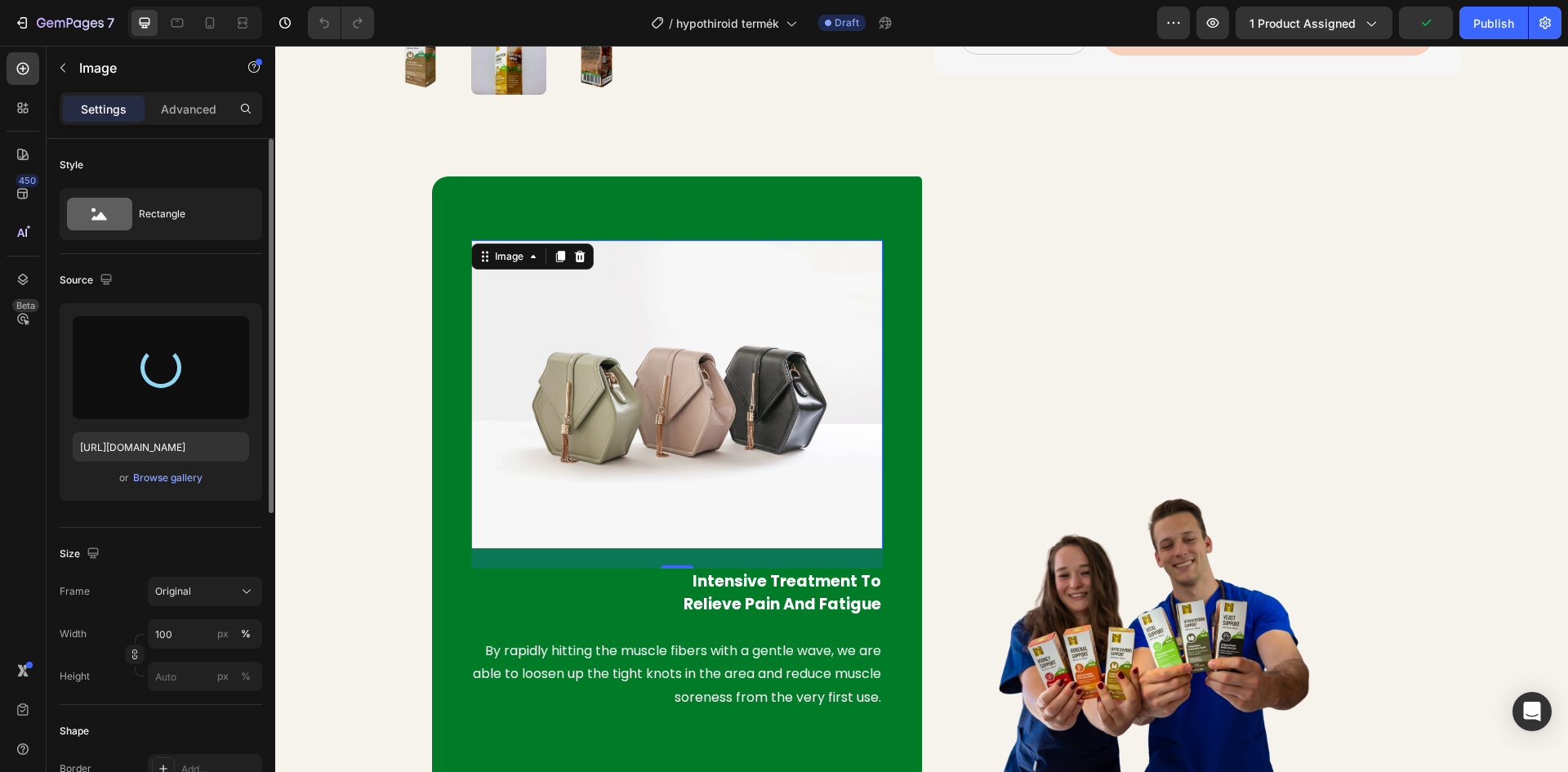
type input "[URL][DOMAIN_NAME]"
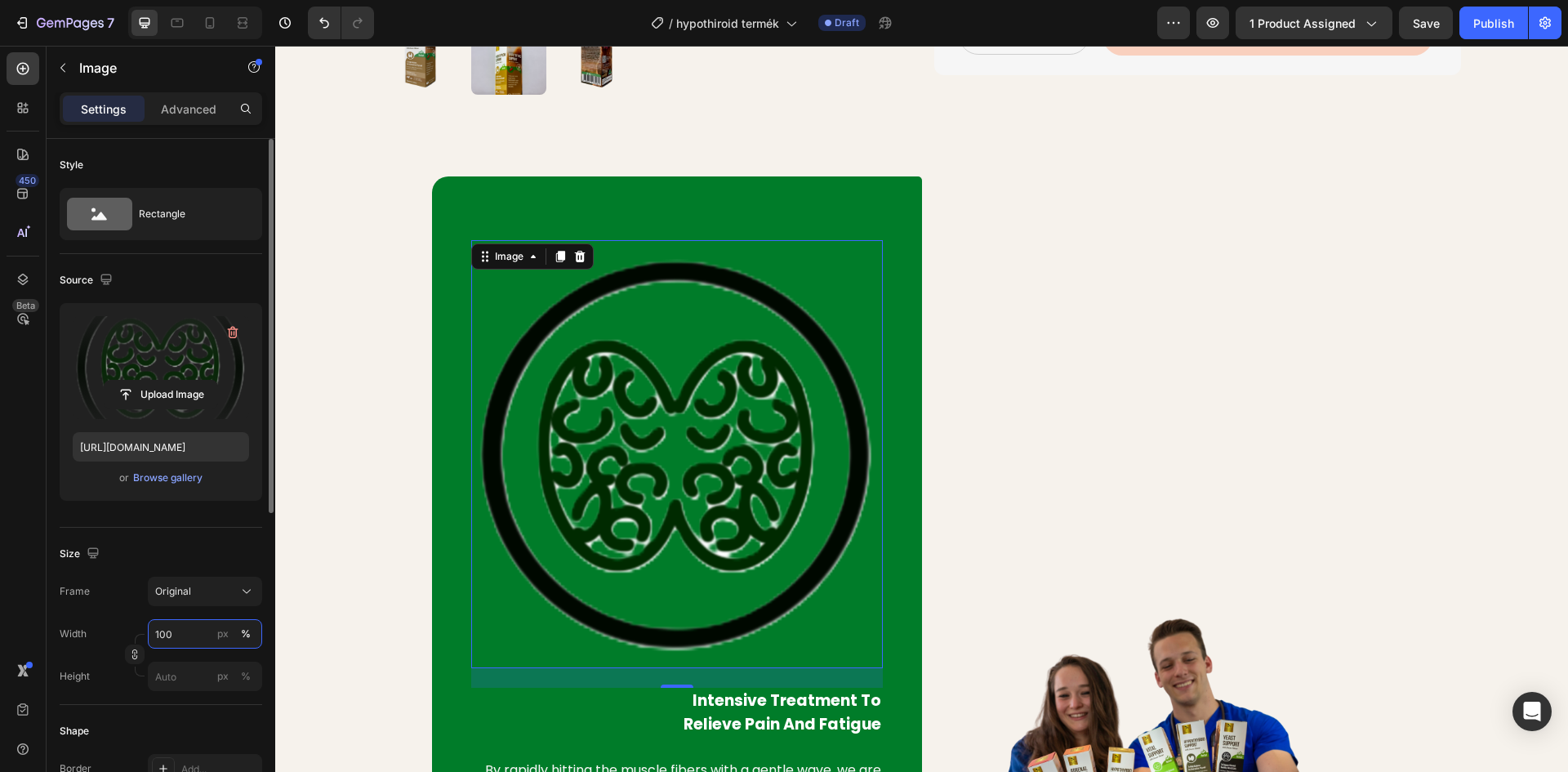
click at [189, 632] on input "100" at bounding box center [205, 634] width 114 height 30
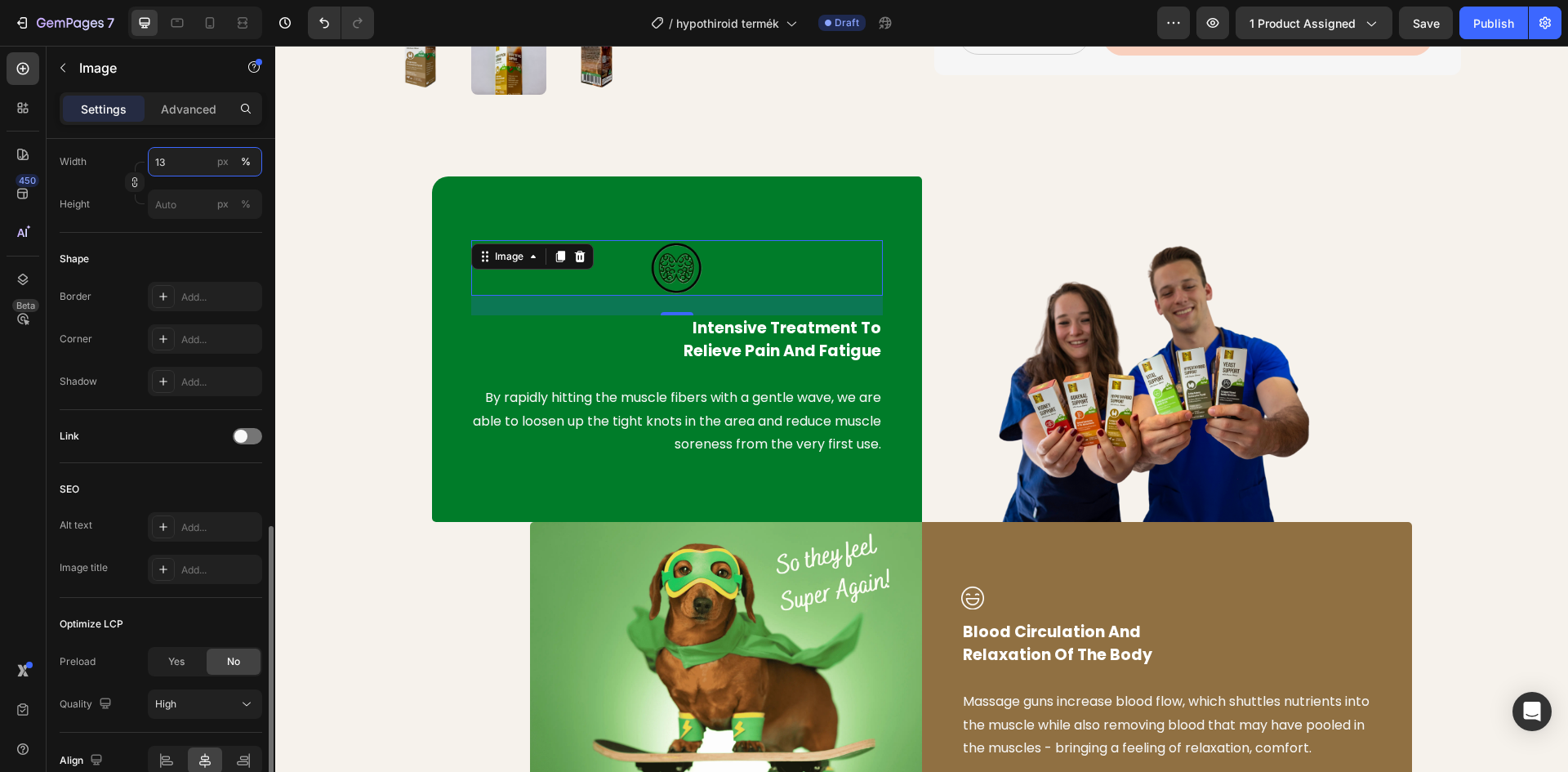
scroll to position [554, 0]
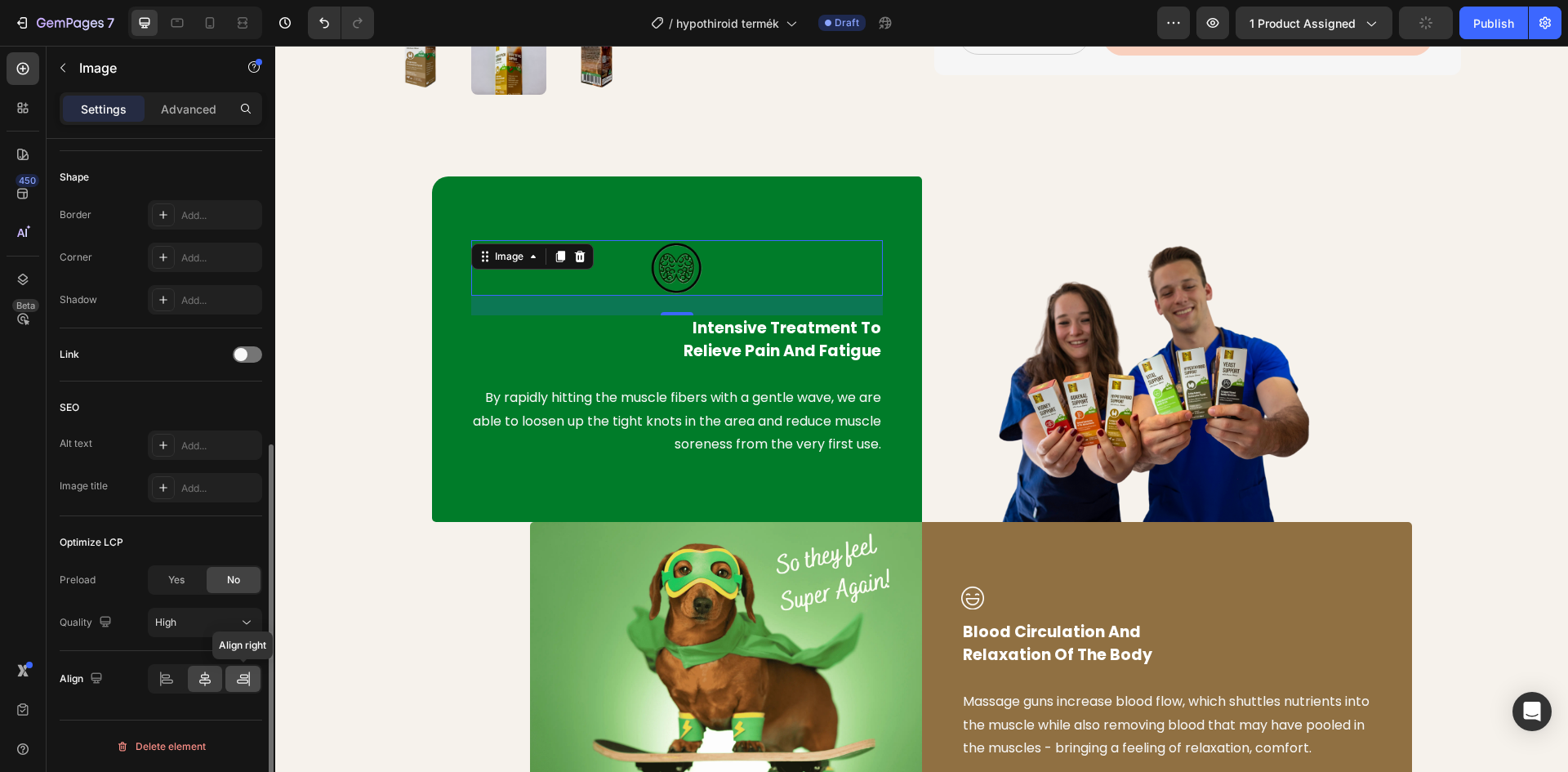
type input "13"
click at [238, 680] on icon at bounding box center [242, 681] width 12 height 4
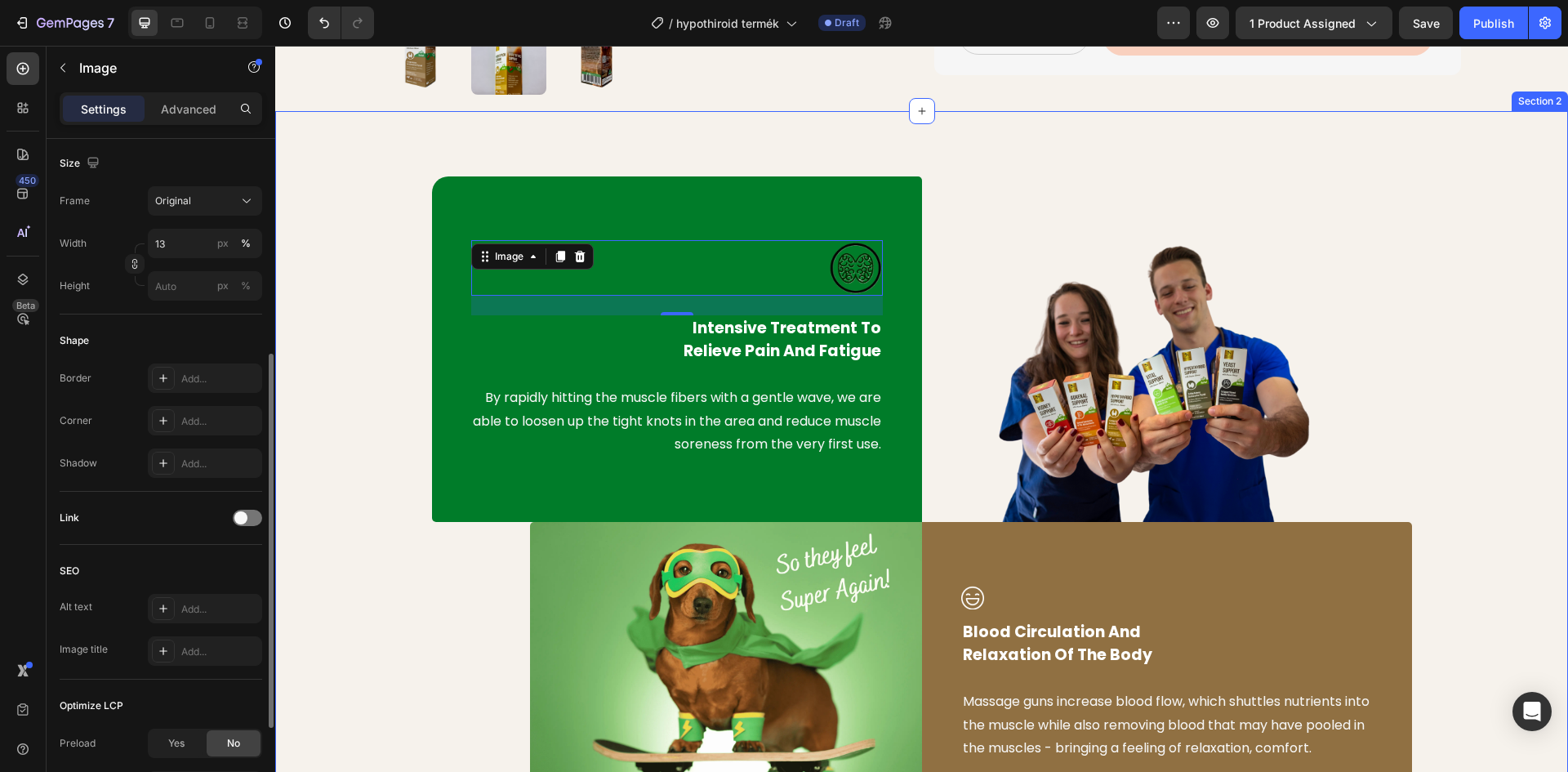
click at [313, 387] on div "Image 24 Intensive Treatment To Relieve Pain And Fatigue Text block By rapidly …" at bounding box center [921, 502] width 1268 height 651
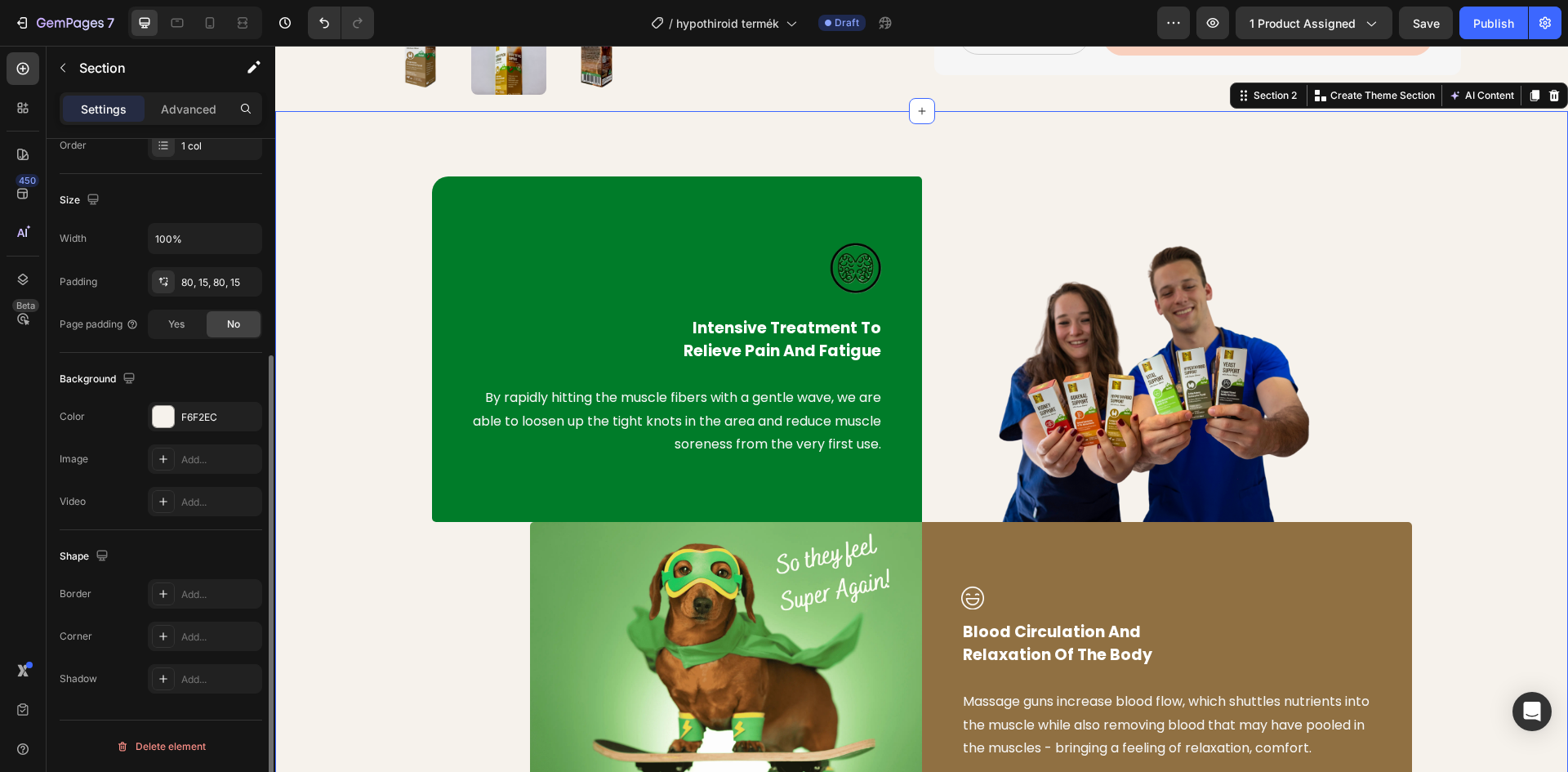
scroll to position [0, 0]
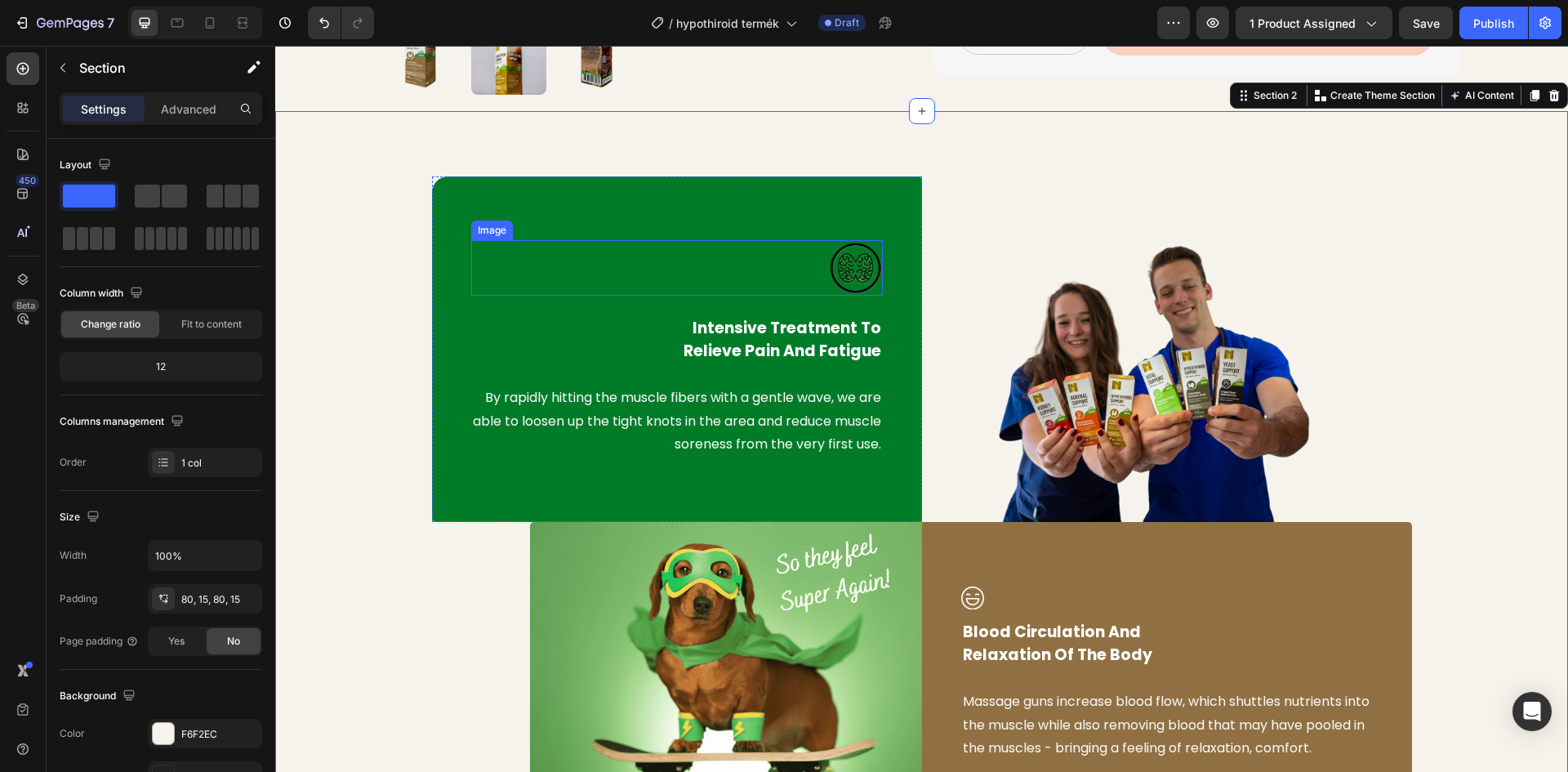
click at [770, 254] on div at bounding box center [677, 268] width 412 height 55
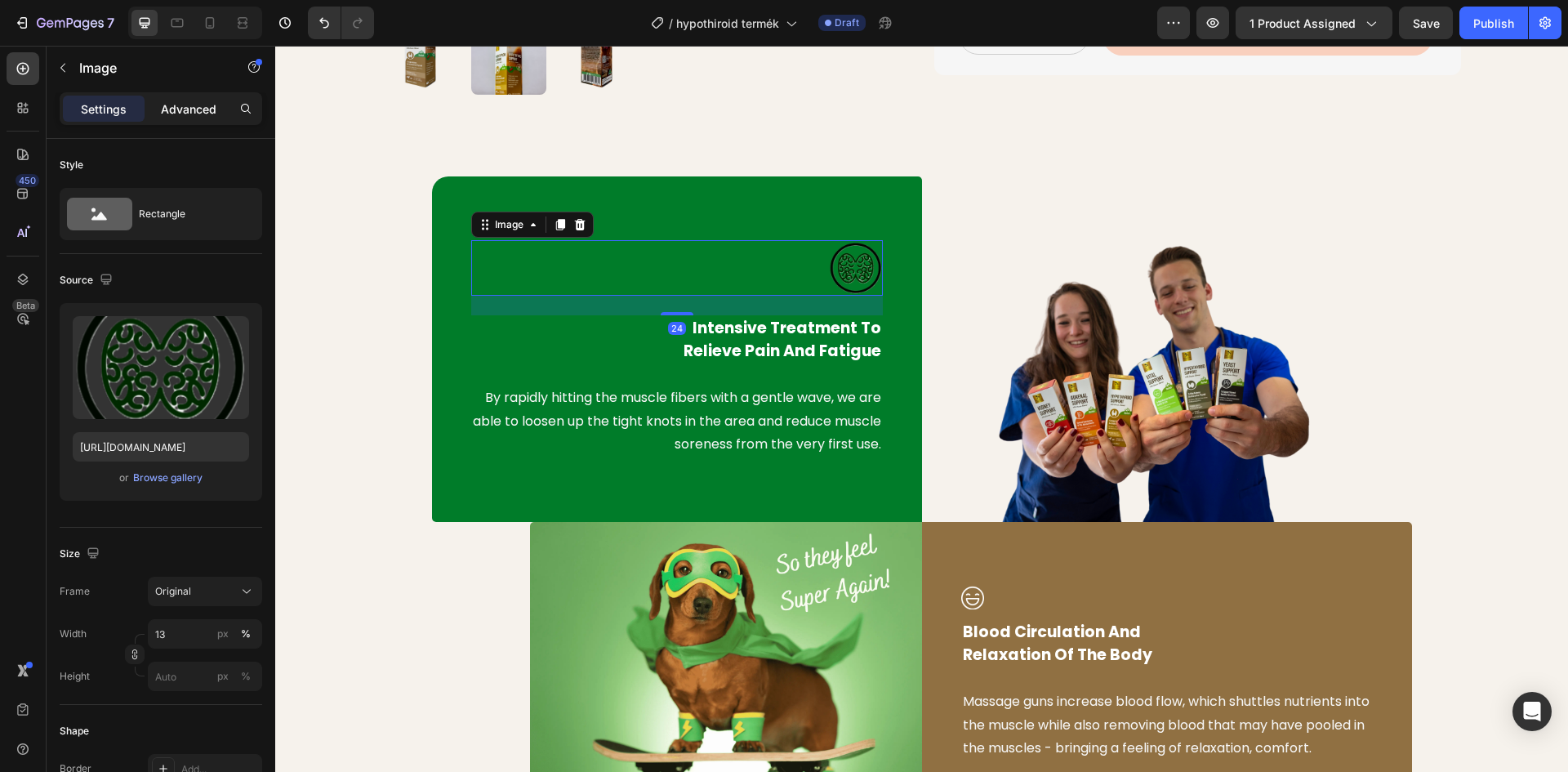
click at [180, 107] on p "Advanced" at bounding box center [188, 108] width 55 height 17
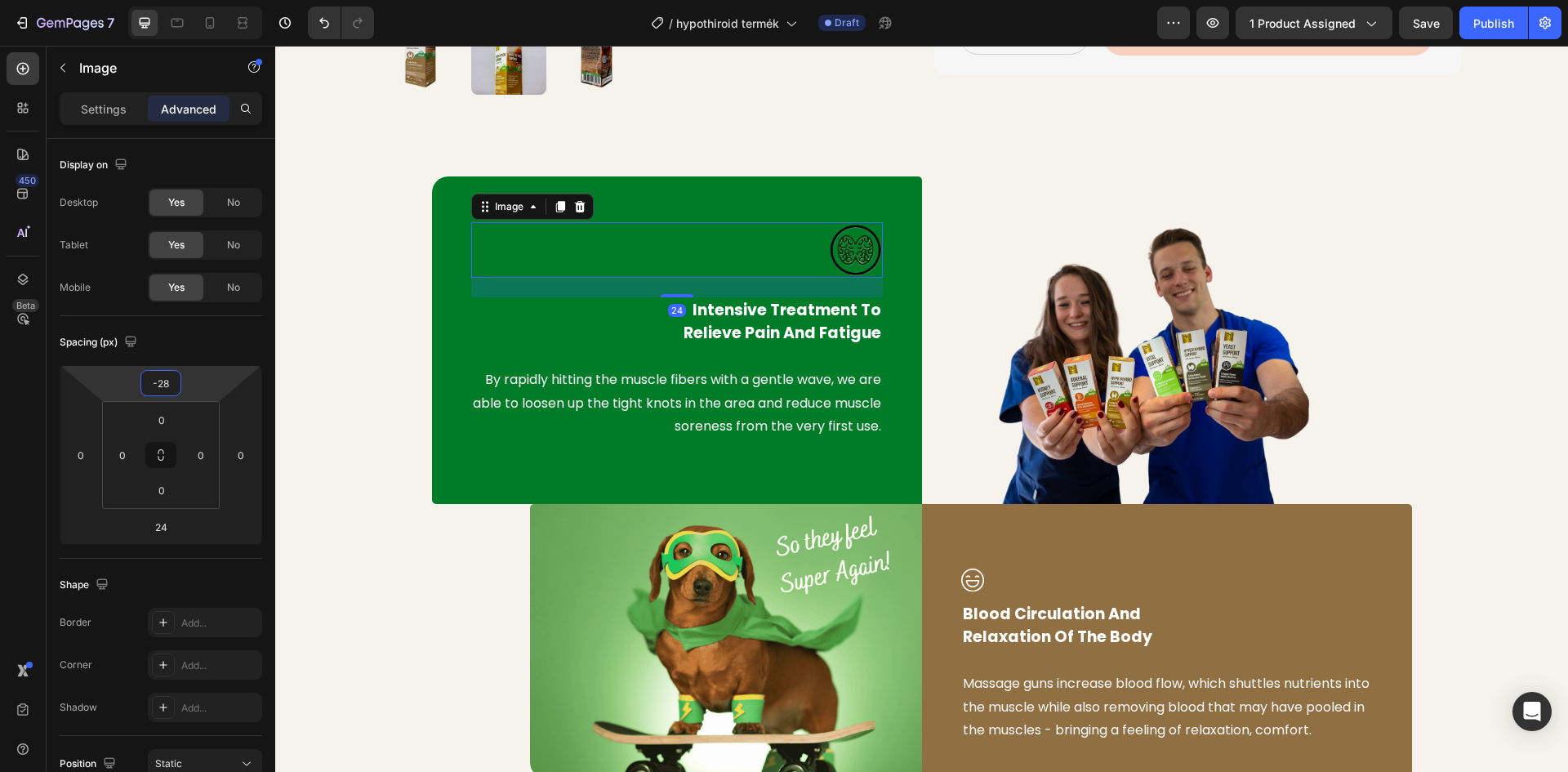
type input "-30"
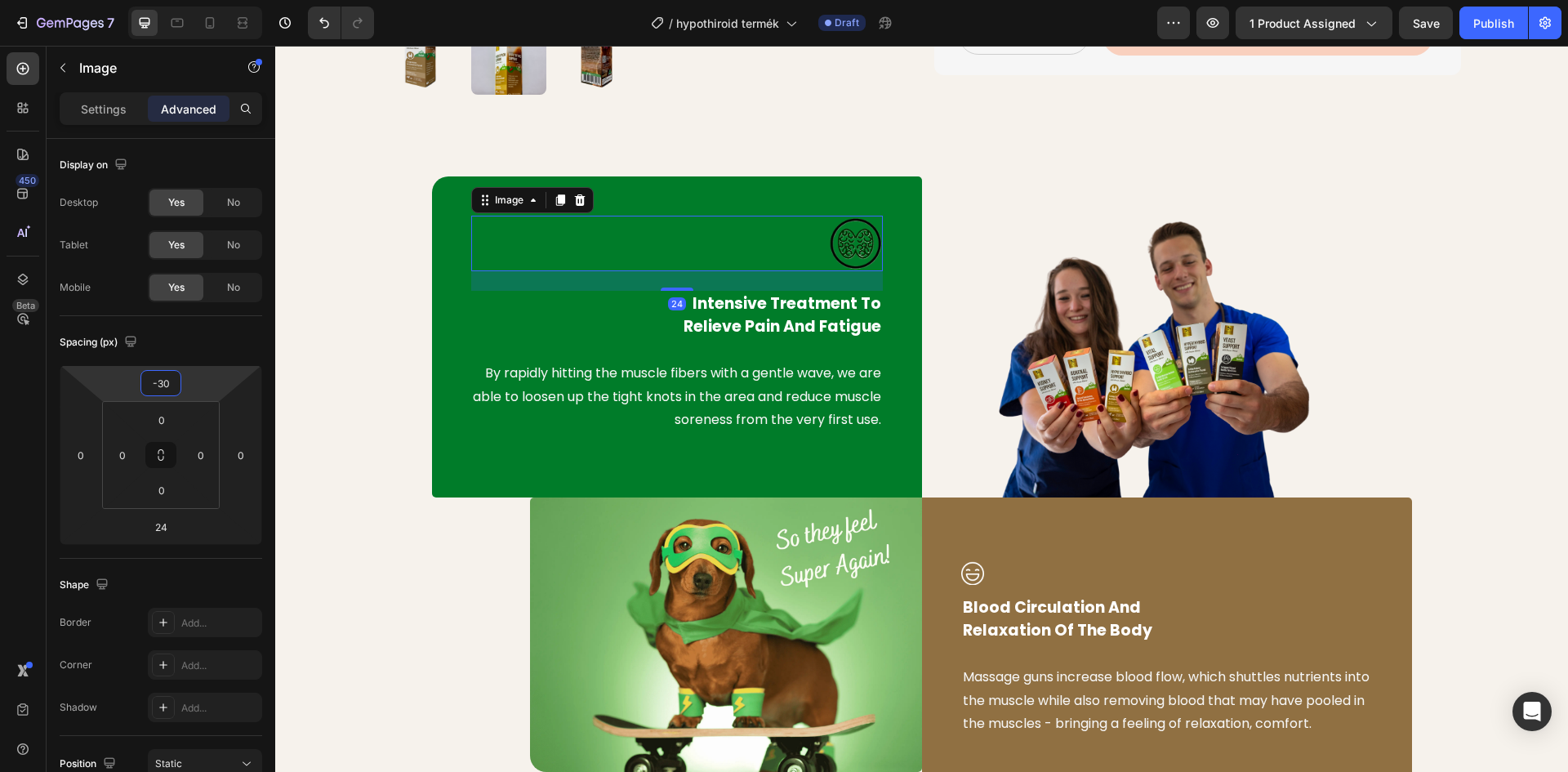
click at [202, 0] on html "7 Version history / hypothiroid termék Draft Preview 1 product assigned Save Pu…" at bounding box center [784, 0] width 1568 height 0
click at [309, 264] on div "Image 24 Intensive Treatment To Relieve Pain And Fatigue Text block By rapidly …" at bounding box center [921, 489] width 1268 height 626
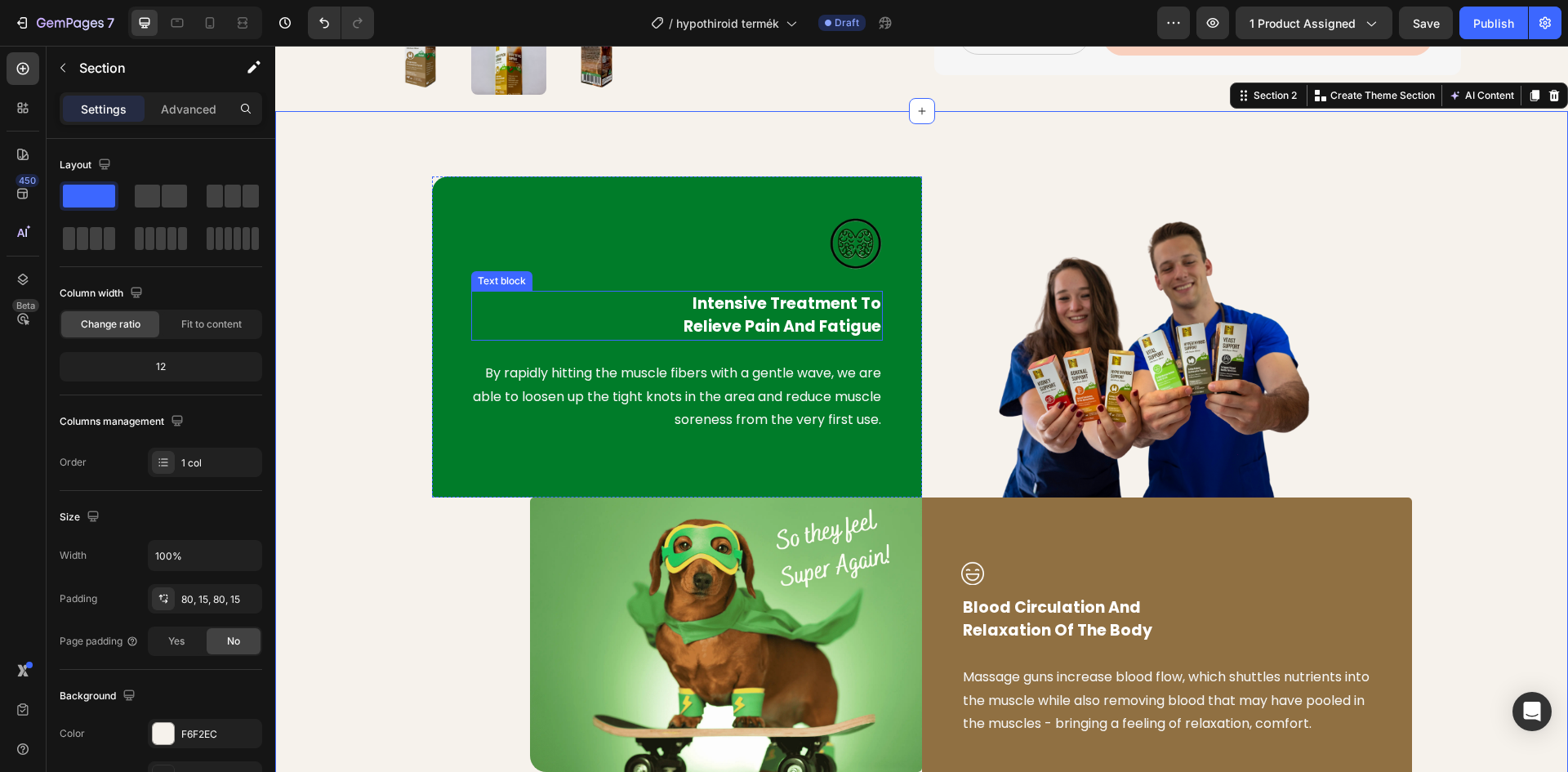
click at [747, 310] on p "Intensive Treatment To Relieve Pain And Fatigue" at bounding box center [677, 316] width 408 height 46
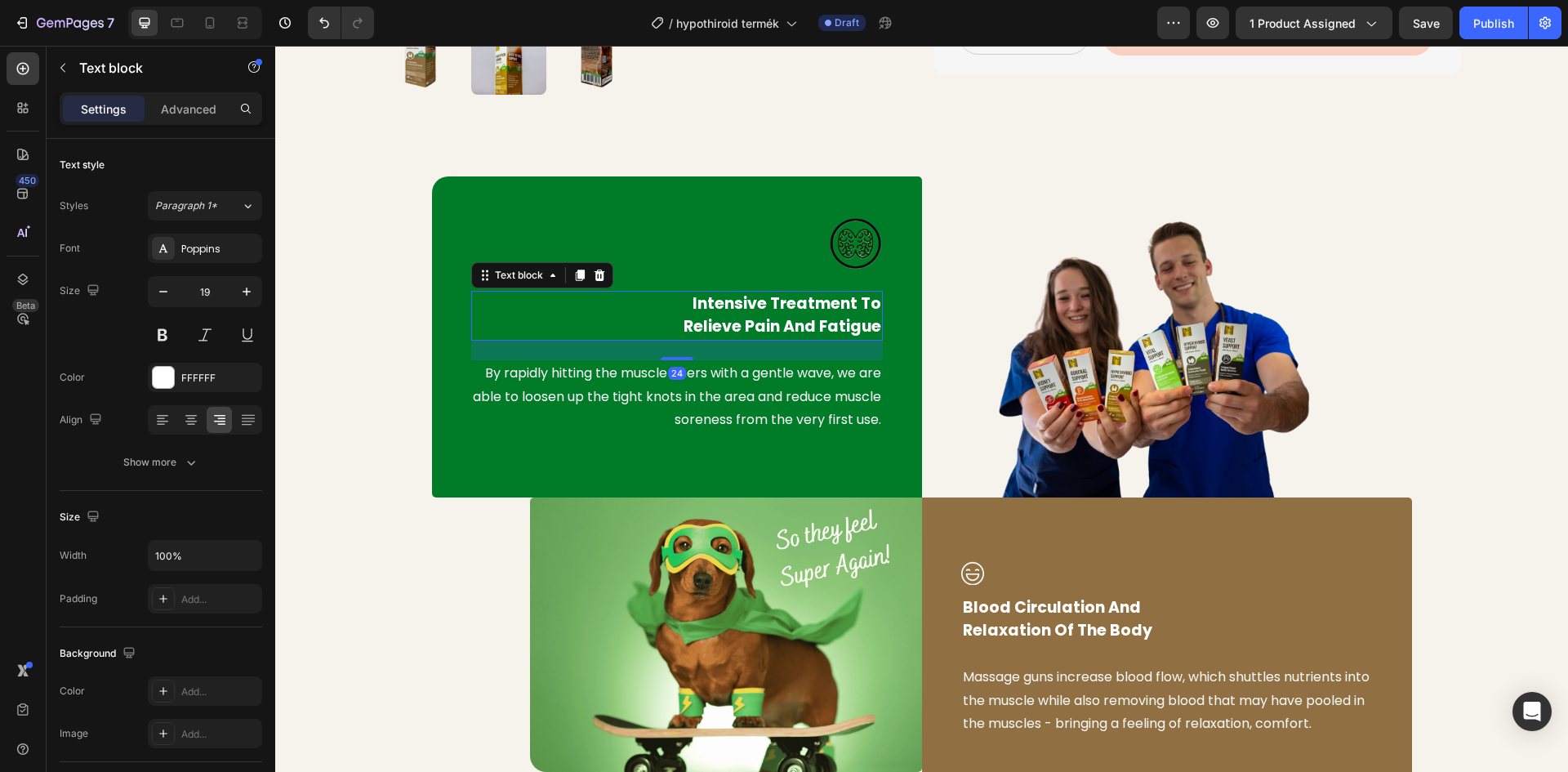
click at [859, 334] on p "Intensive Treatment To Relieve Pain And Fatigue" at bounding box center [677, 316] width 408 height 46
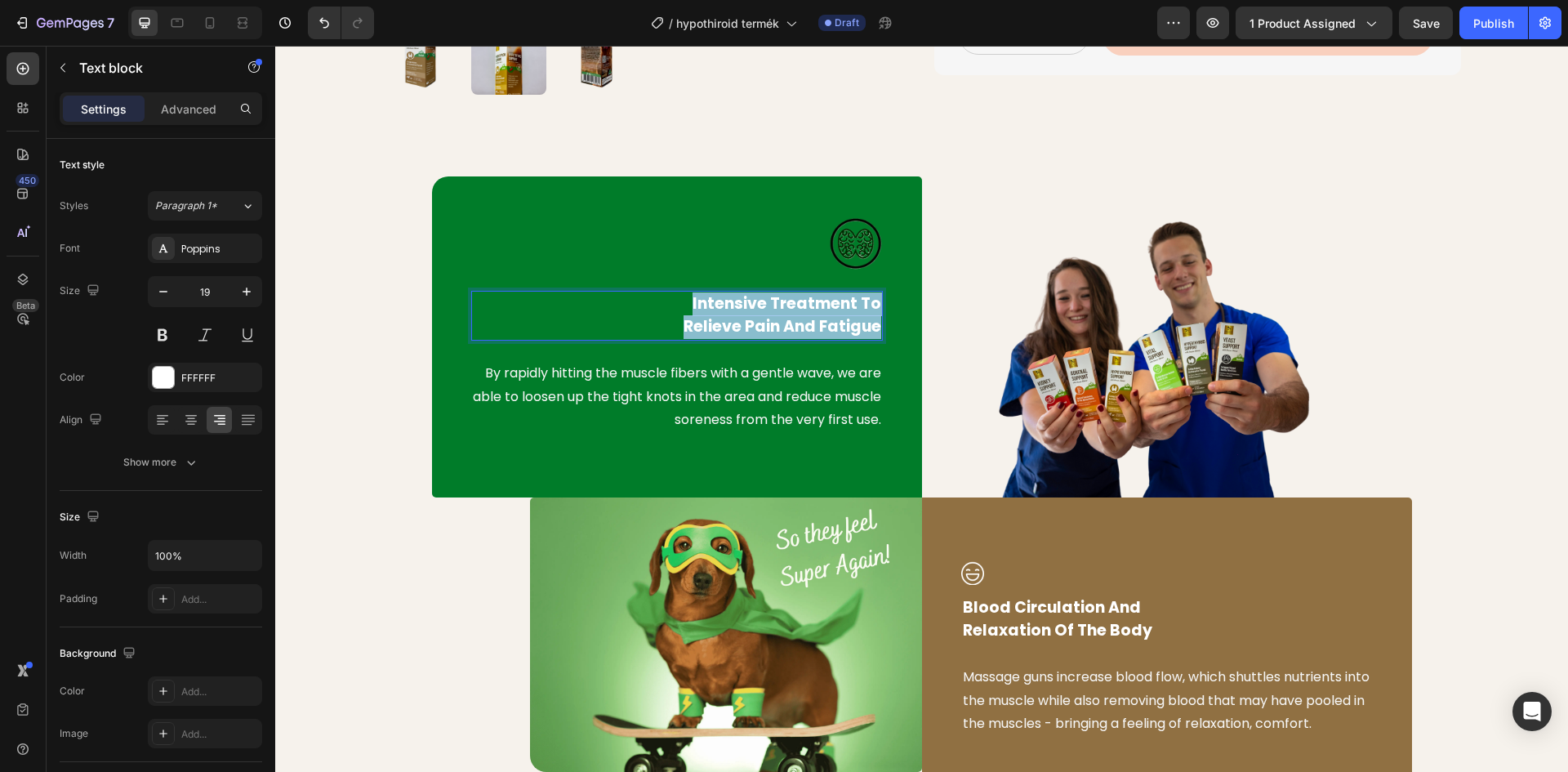
drag, startPoint x: 874, startPoint y: 331, endPoint x: 685, endPoint y: 300, distance: 191.5
click at [685, 300] on div "Intensive Treatment To Relieve Pain And Fatigue" at bounding box center [677, 316] width 412 height 50
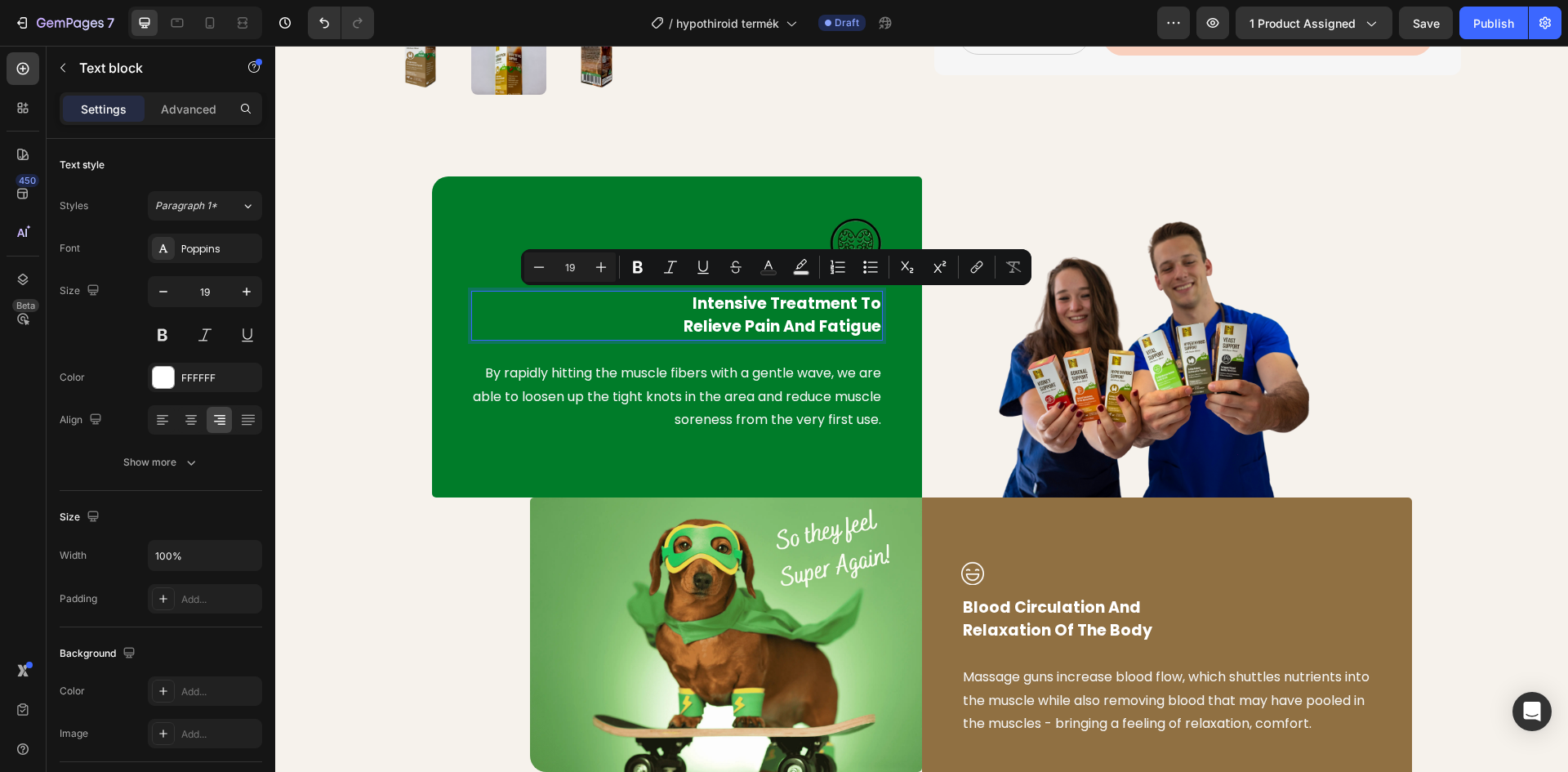
scroll to position [737, 0]
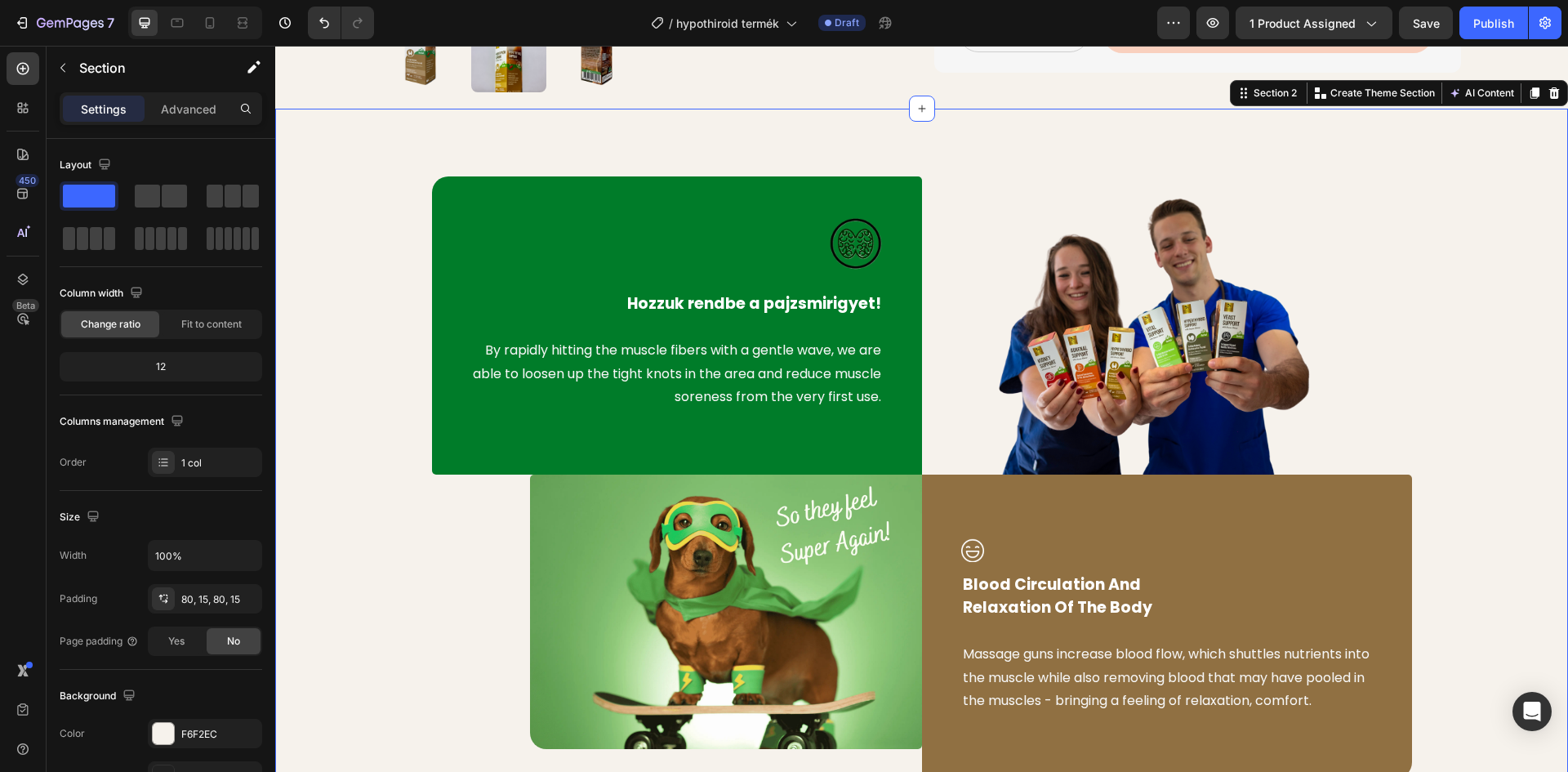
click at [356, 297] on div "Image Hozzuk rendbe a pajzsmirigyet! Text block By rapidly hitting the muscle f…" at bounding box center [921, 476] width 1268 height 605
click at [674, 354] on p "By rapidly hitting the muscle fibers with a gentle wave, we are able to loosen …" at bounding box center [677, 374] width 408 height 70
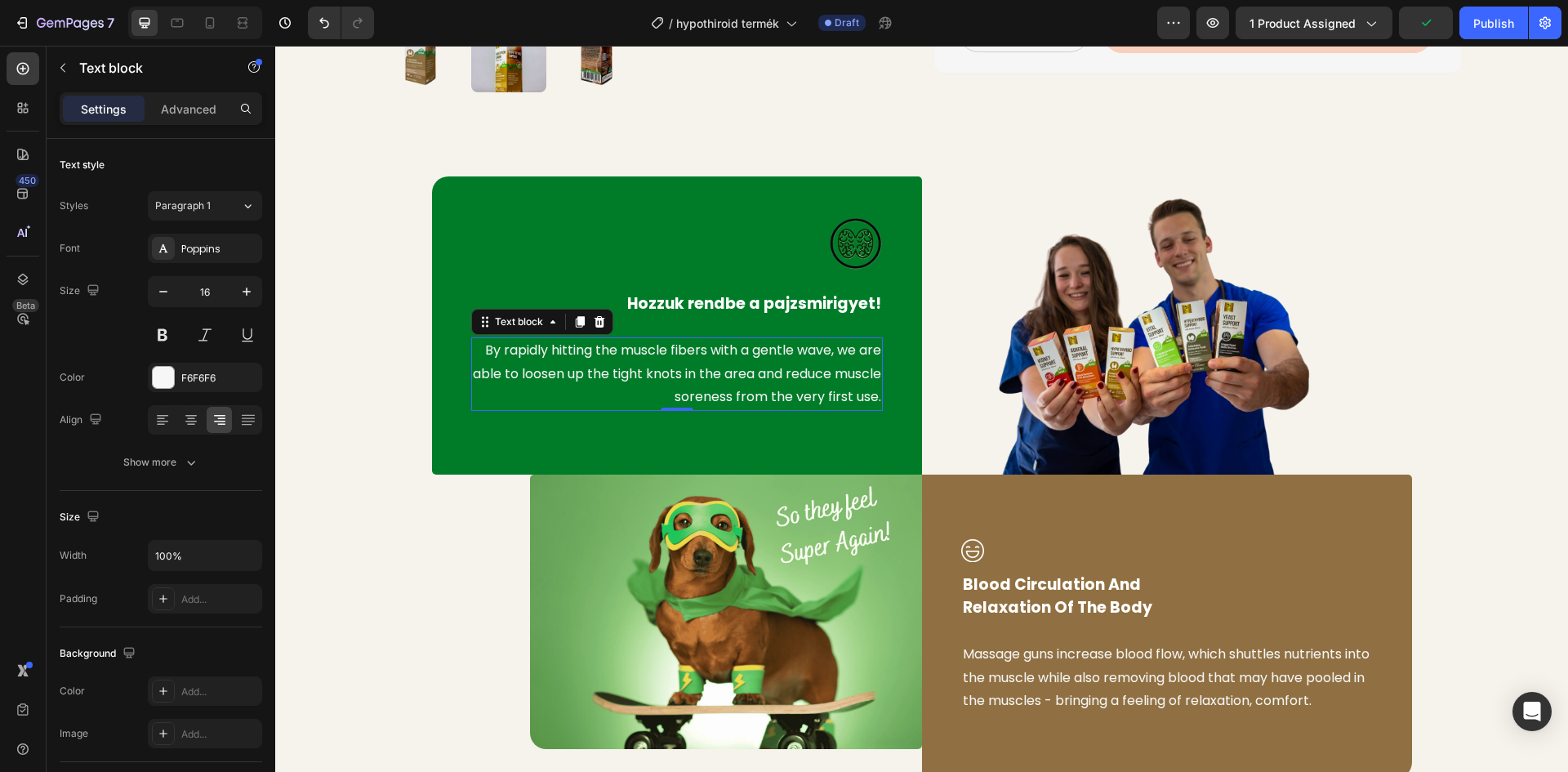
drag, startPoint x: 823, startPoint y: 399, endPoint x: 835, endPoint y: 400, distance: 12.0
click at [827, 399] on p "By rapidly hitting the muscle fibers with a gentle wave, we are able to loosen …" at bounding box center [677, 374] width 408 height 70
click at [873, 400] on p "By rapidly hitting the muscle fibers with a gentle wave, we are able to loosen …" at bounding box center [677, 374] width 408 height 70
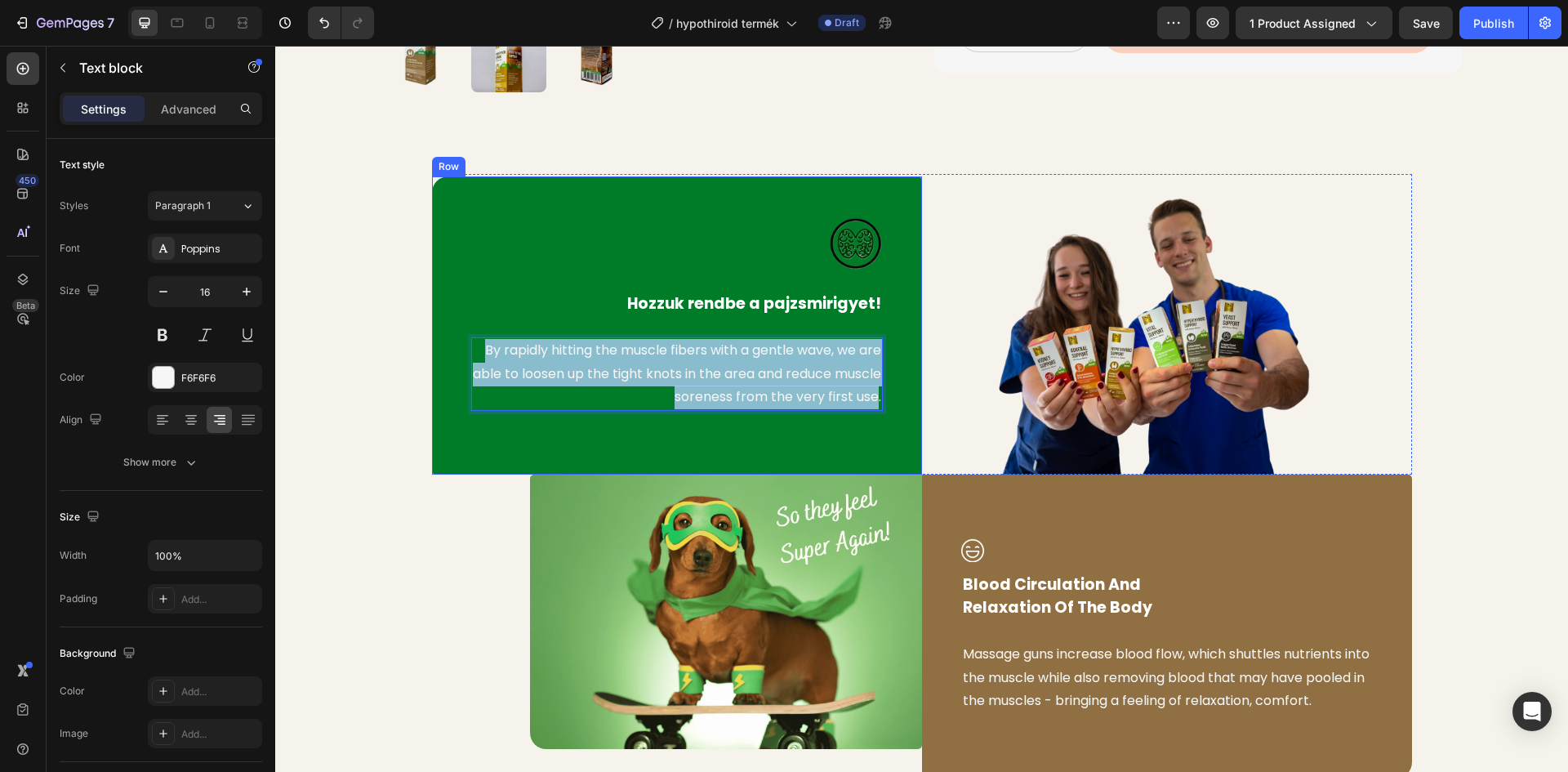
drag, startPoint x: 873, startPoint y: 398, endPoint x: 455, endPoint y: 347, distance: 421.1
click at [455, 347] on div "Image Hozzuk rendbe a pajzsmirigyet! Text block By rapidly hitting the muscle f…" at bounding box center [676, 325] width 490 height 298
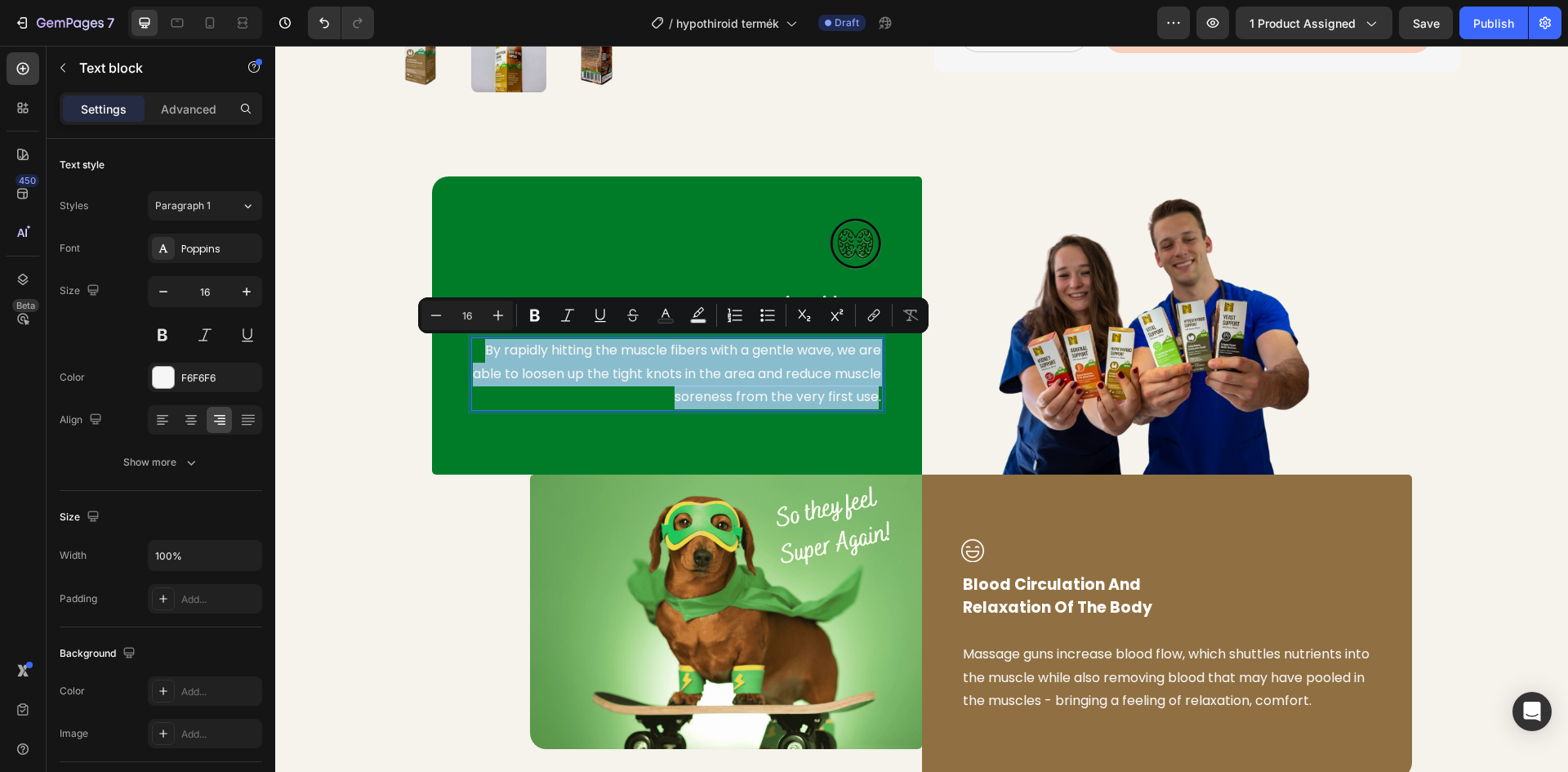
scroll to position [784, 0]
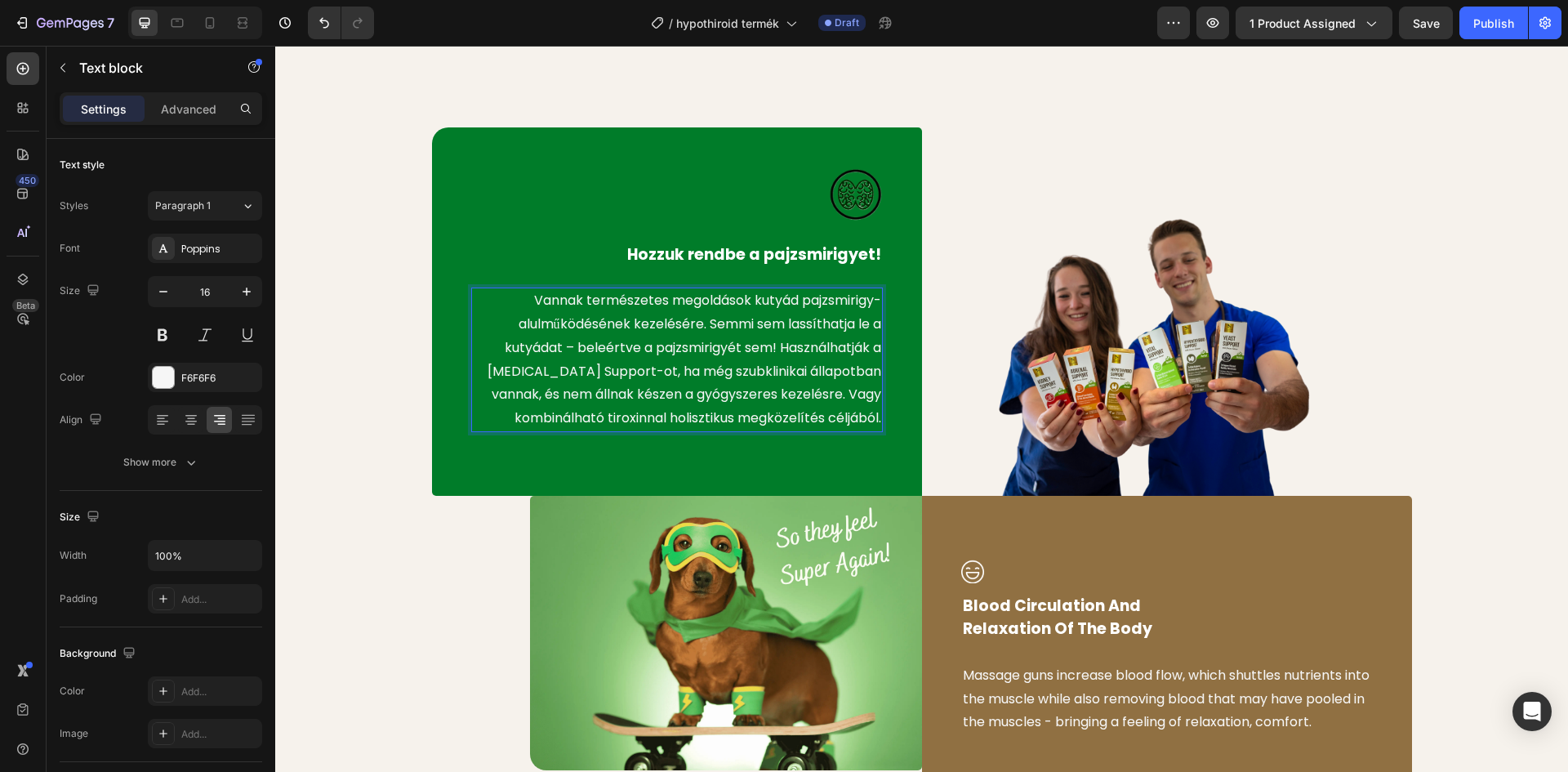
click at [836, 394] on p "Vannak természetes megoldások kutyád pajzsmirigy-alulműködésének kezelésére. Se…" at bounding box center [677, 359] width 408 height 141
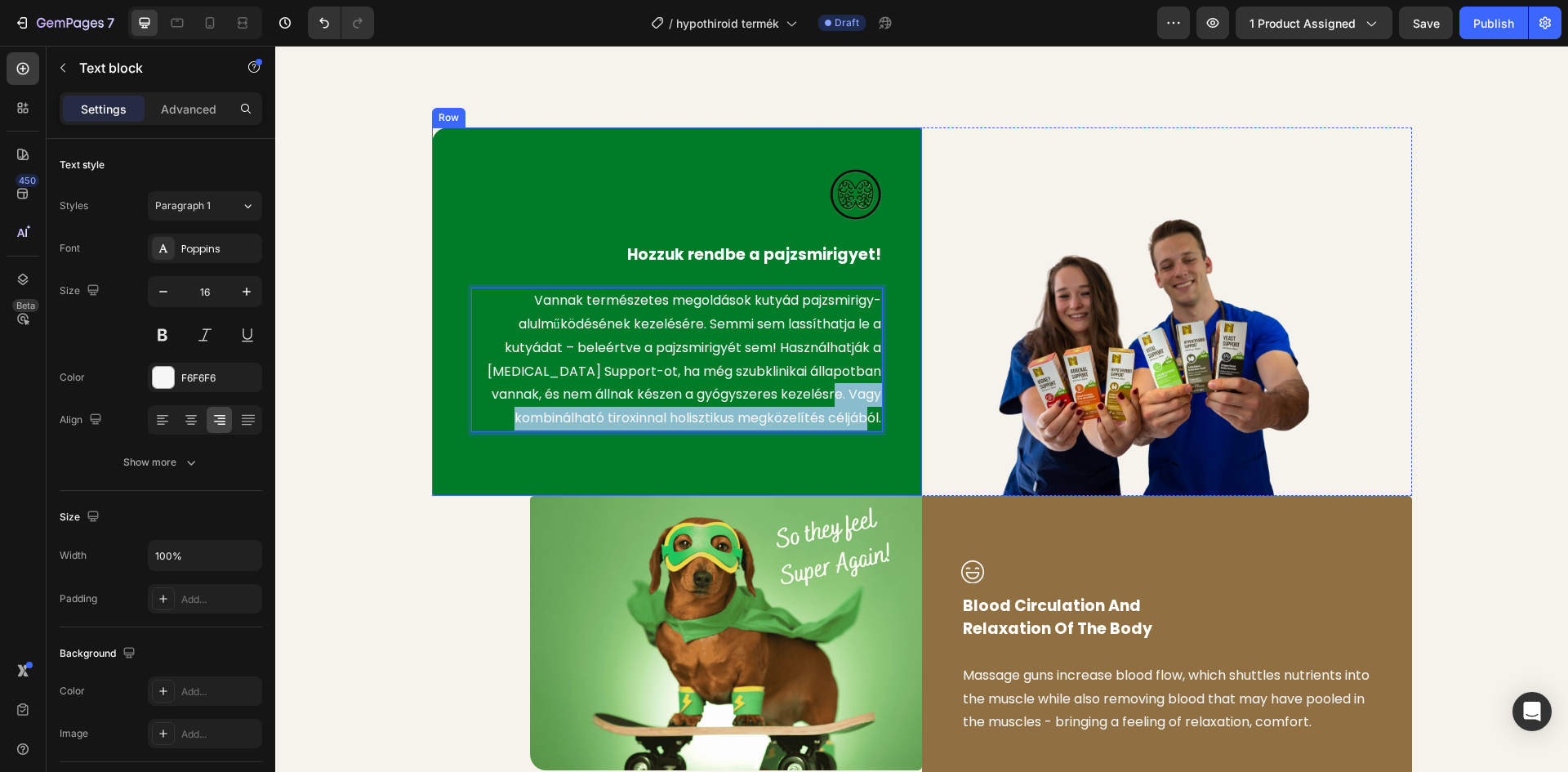
drag, startPoint x: 840, startPoint y: 389, endPoint x: 879, endPoint y: 419, distance: 49.2
click at [879, 419] on div "Image Hozzuk rendbe a pajzsmirigyet! Text block Vannak természetes megoldások k…" at bounding box center [676, 312] width 490 height 369
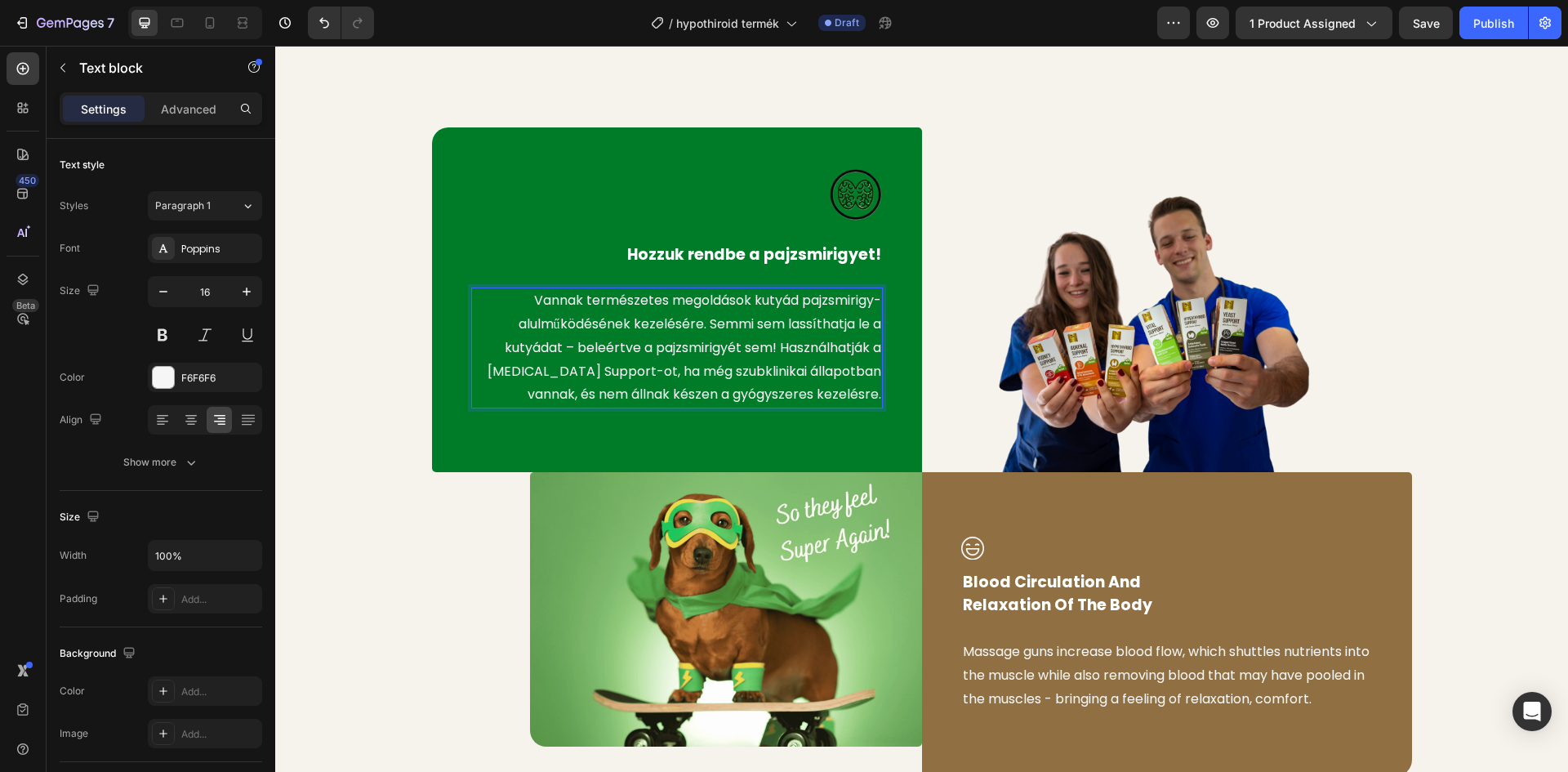
click at [788, 301] on p "Vannak természetes megoldások kutyád pajzsmirigy-alulműködésének kezelésére. Se…" at bounding box center [677, 347] width 408 height 117
click at [859, 349] on p "Vannak természetes megoldások kutyád pajzsmirigy-alulműködésének kezelésére. Se…" at bounding box center [677, 347] width 408 height 117
click at [874, 394] on p "Vannak természetes megoldások kutyád pajzsmirigy-alulműködésének kezelésére. Se…" at bounding box center [677, 347] width 408 height 117
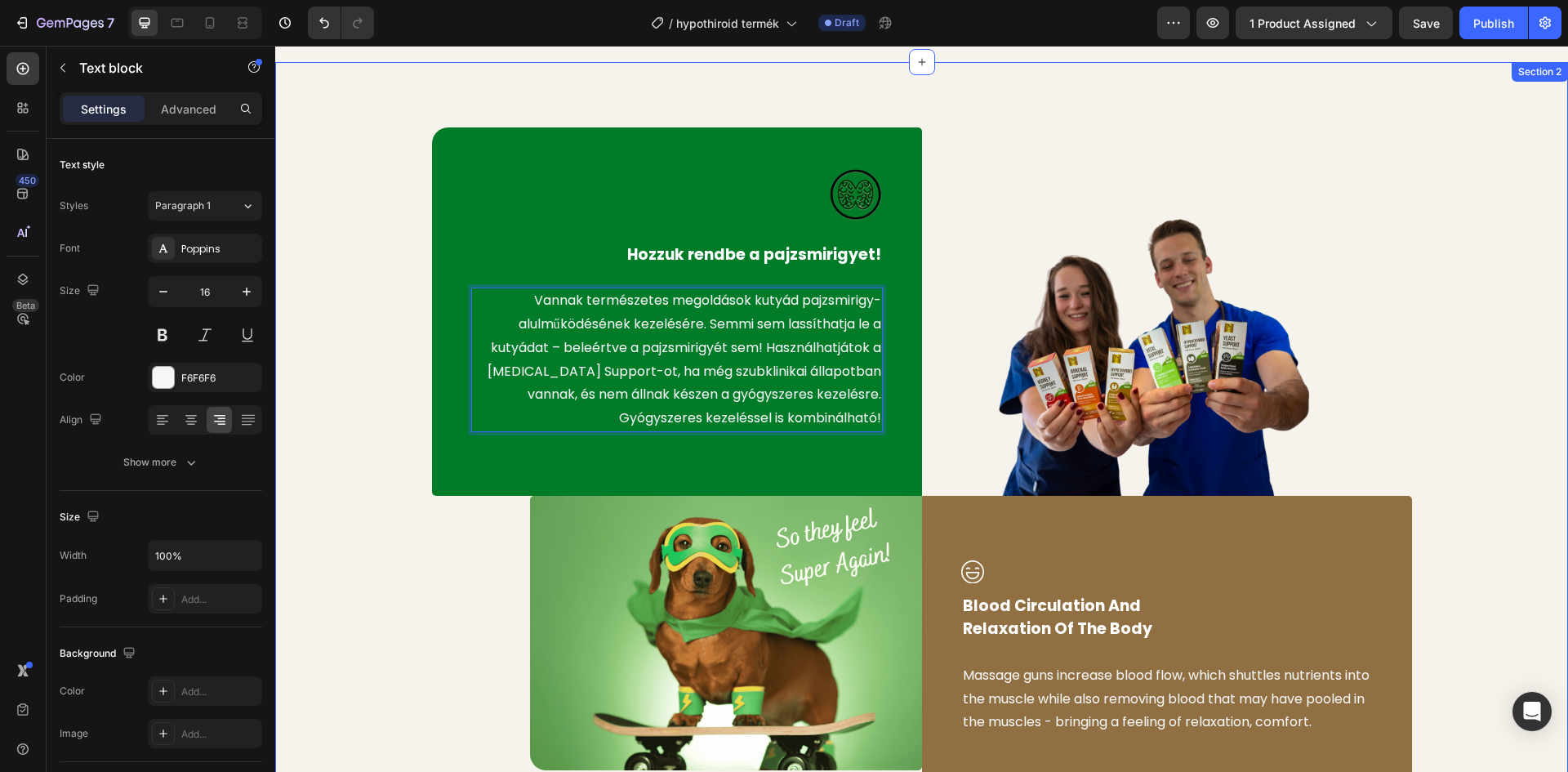
click at [1510, 248] on div "Image Hozzuk rendbe a pajzsmirigyet! Text block Vannak természetes megoldások k…" at bounding box center [921, 463] width 1268 height 673
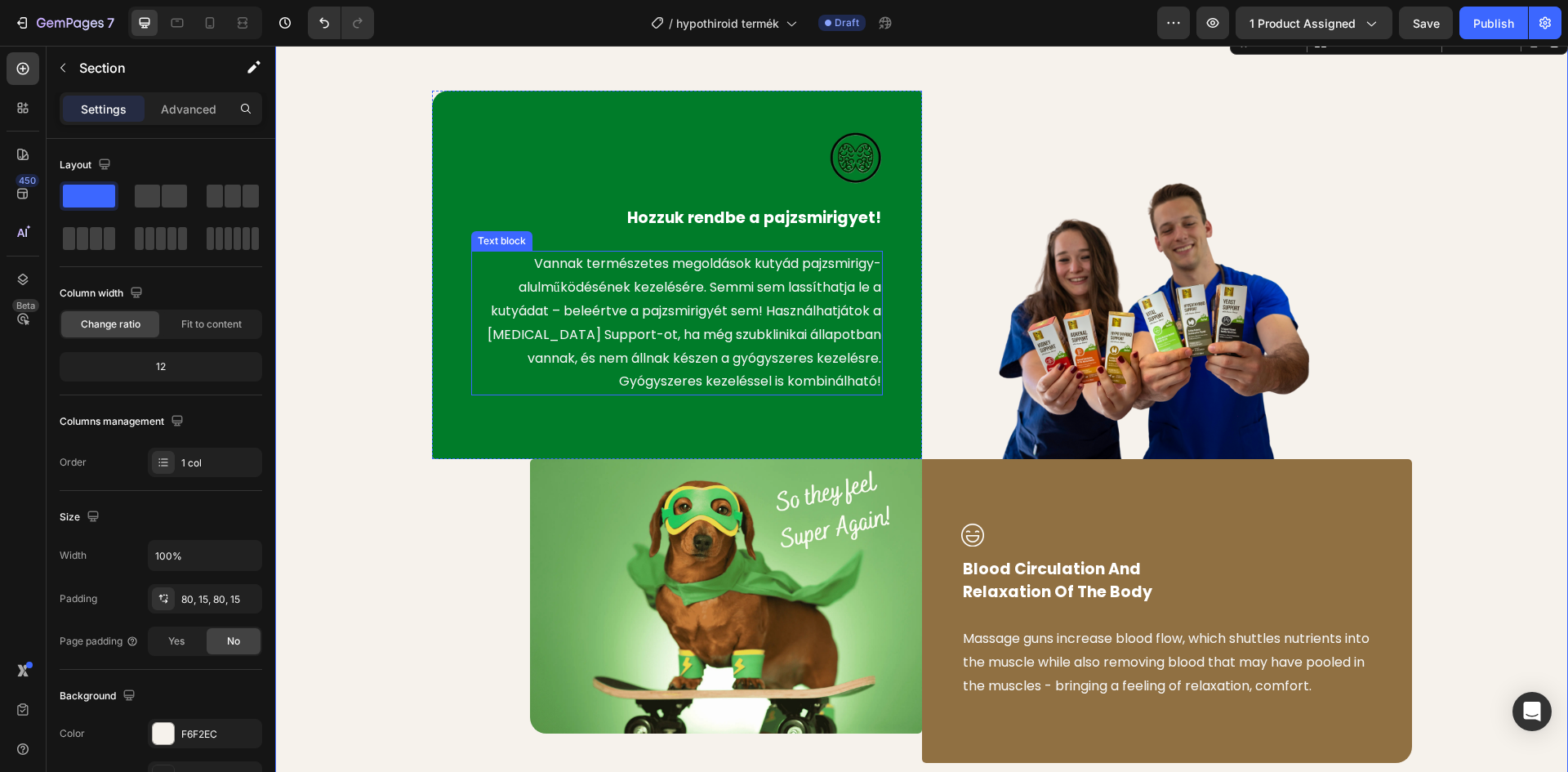
click at [730, 269] on p "Vannak természetes megoldások kutyád pajzsmirigy-alulműködésének kezelésére. Se…" at bounding box center [677, 322] width 408 height 141
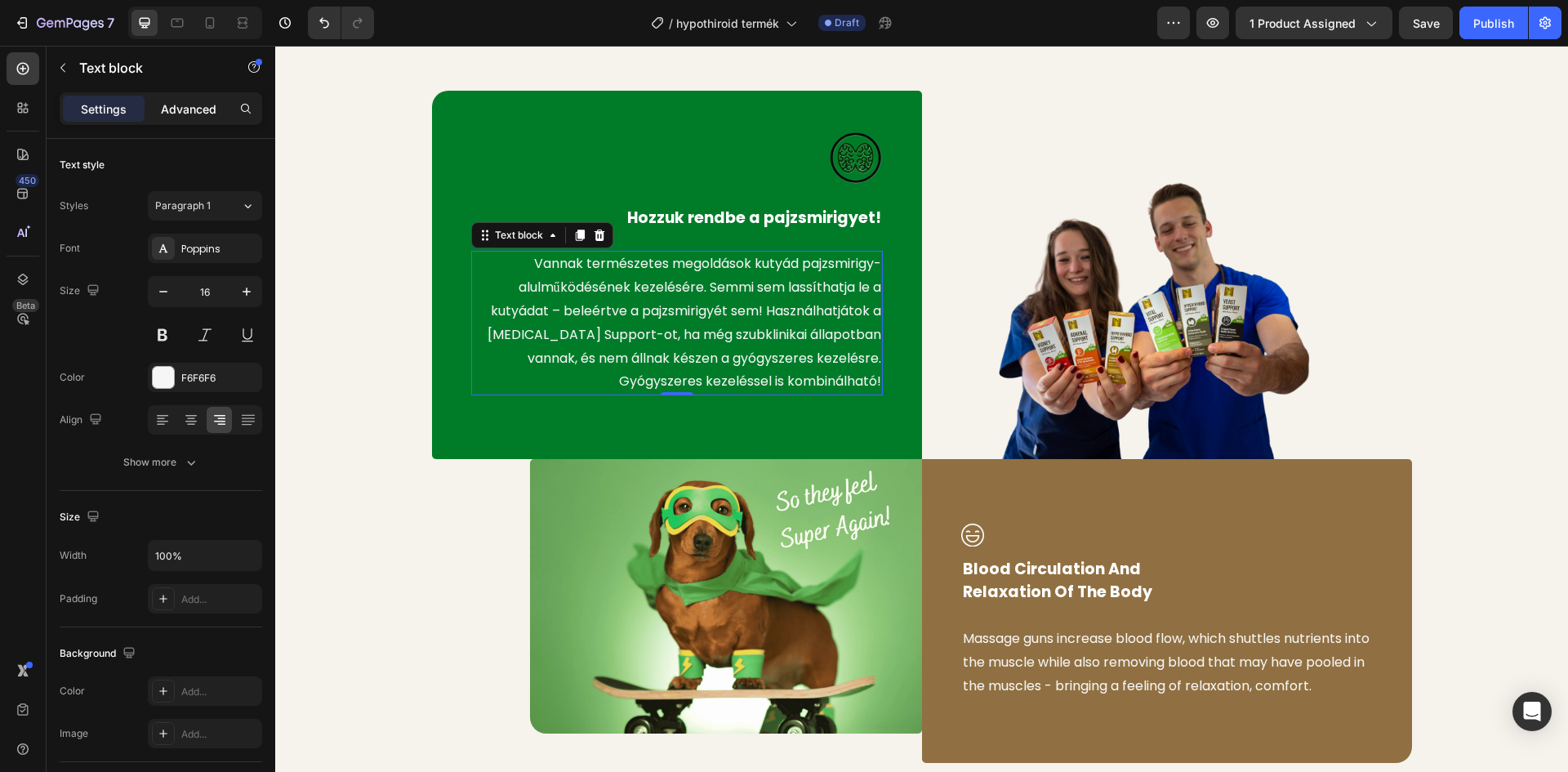
click at [188, 98] on div "Advanced" at bounding box center [188, 108] width 82 height 27
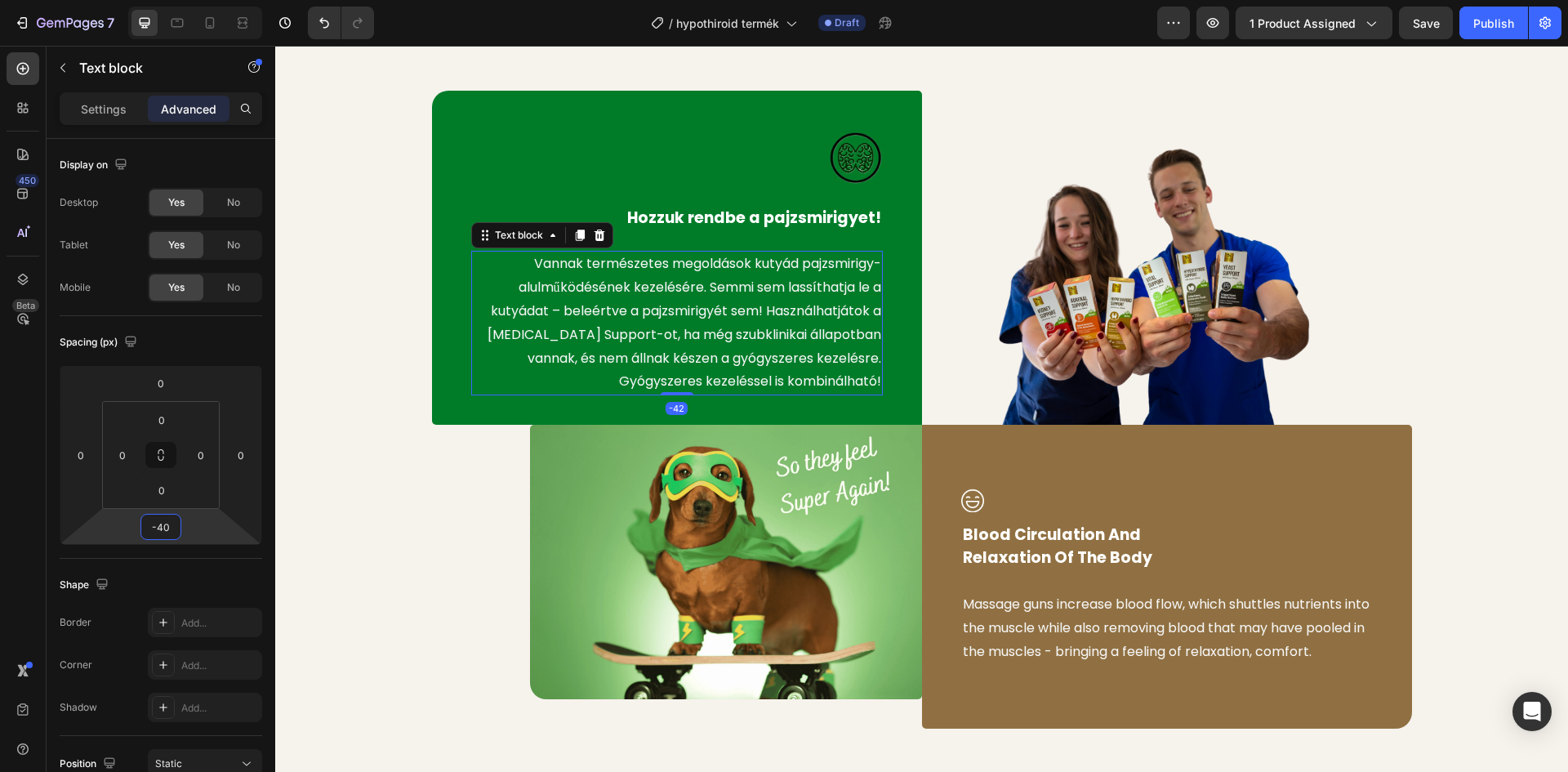
type input "-38"
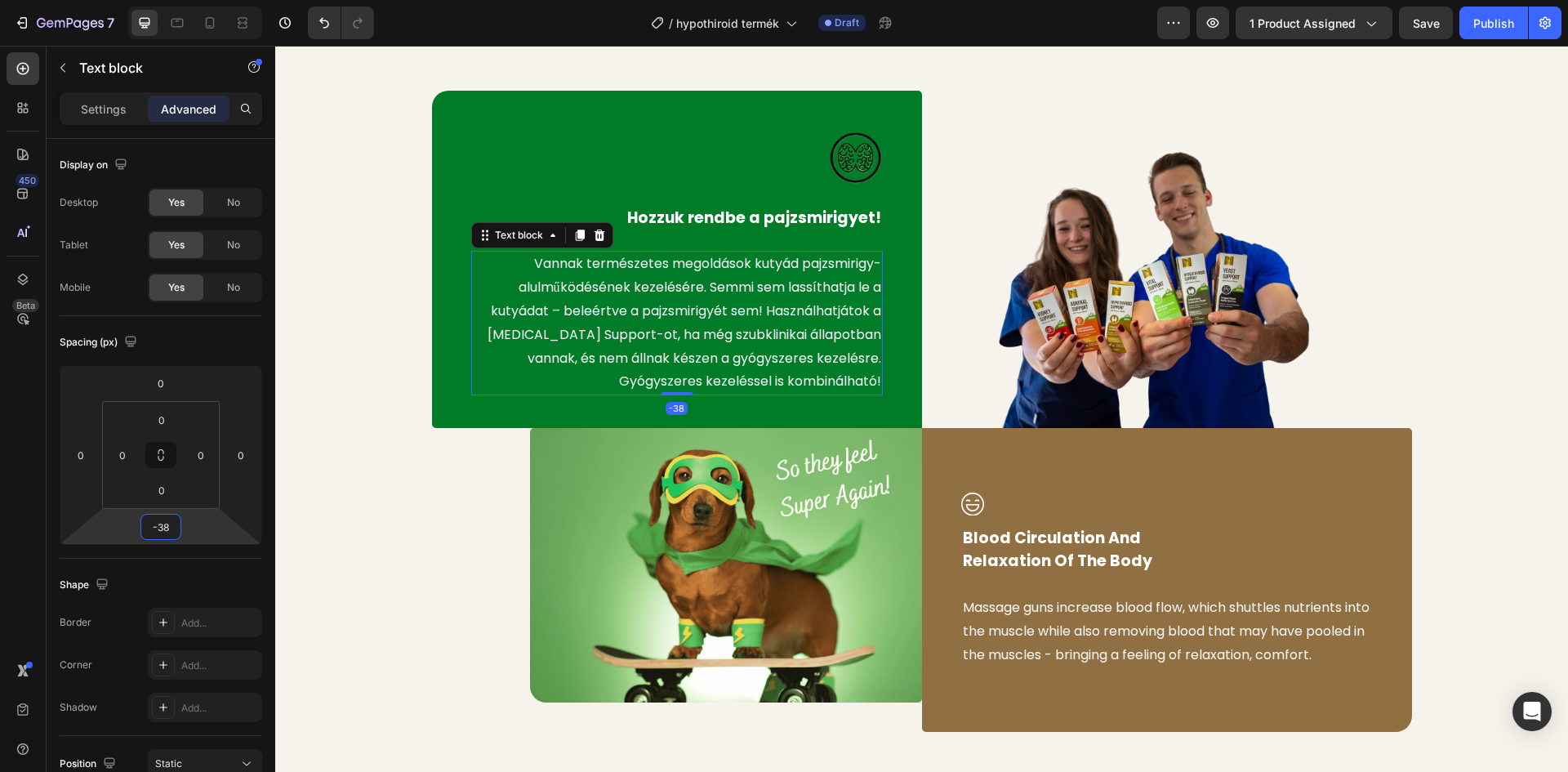
drag, startPoint x: 196, startPoint y: 525, endPoint x: 194, endPoint y: 548, distance: 23.1
click at [194, 0] on html "7 Version history / hypothiroid termék Draft Preview 1 product assigned Save Pu…" at bounding box center [784, 0] width 1568 height 0
click at [388, 498] on div "Image Hozzuk rendbe a pajzsmirigyet! Text block Vannak természetes megoldások k…" at bounding box center [921, 411] width 1268 height 642
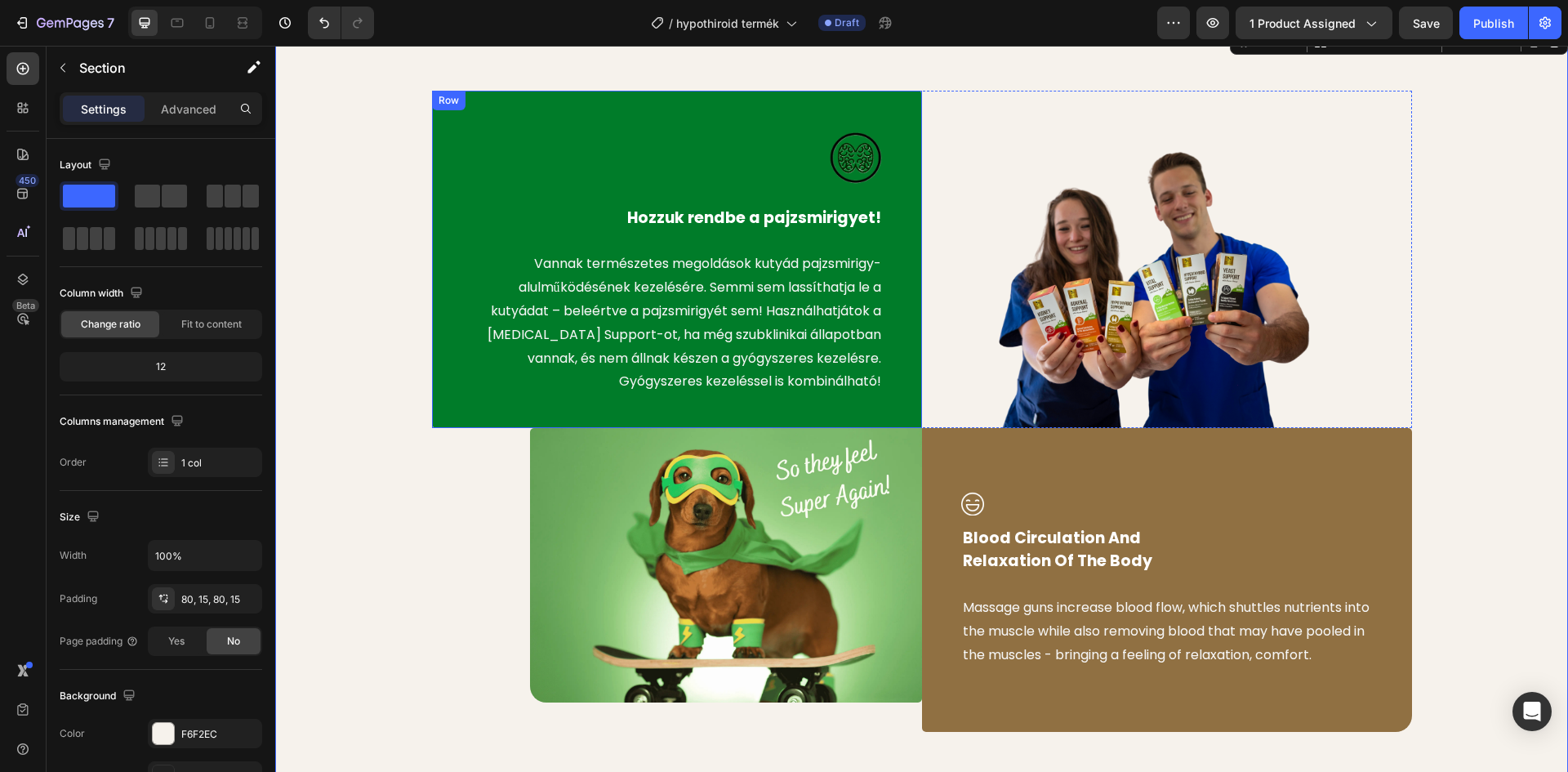
click at [846, 163] on img at bounding box center [855, 158] width 54 height 55
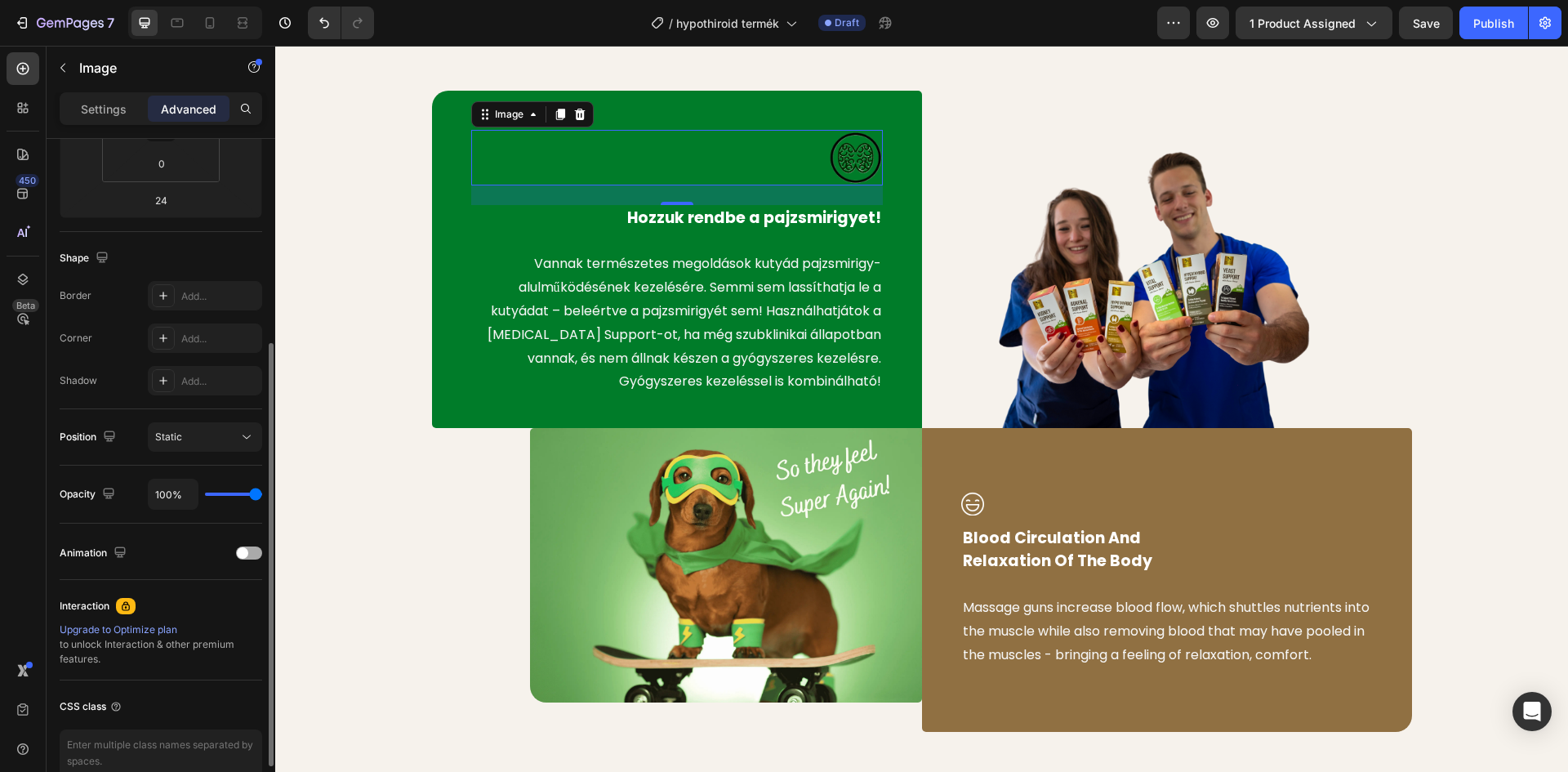
scroll to position [0, 0]
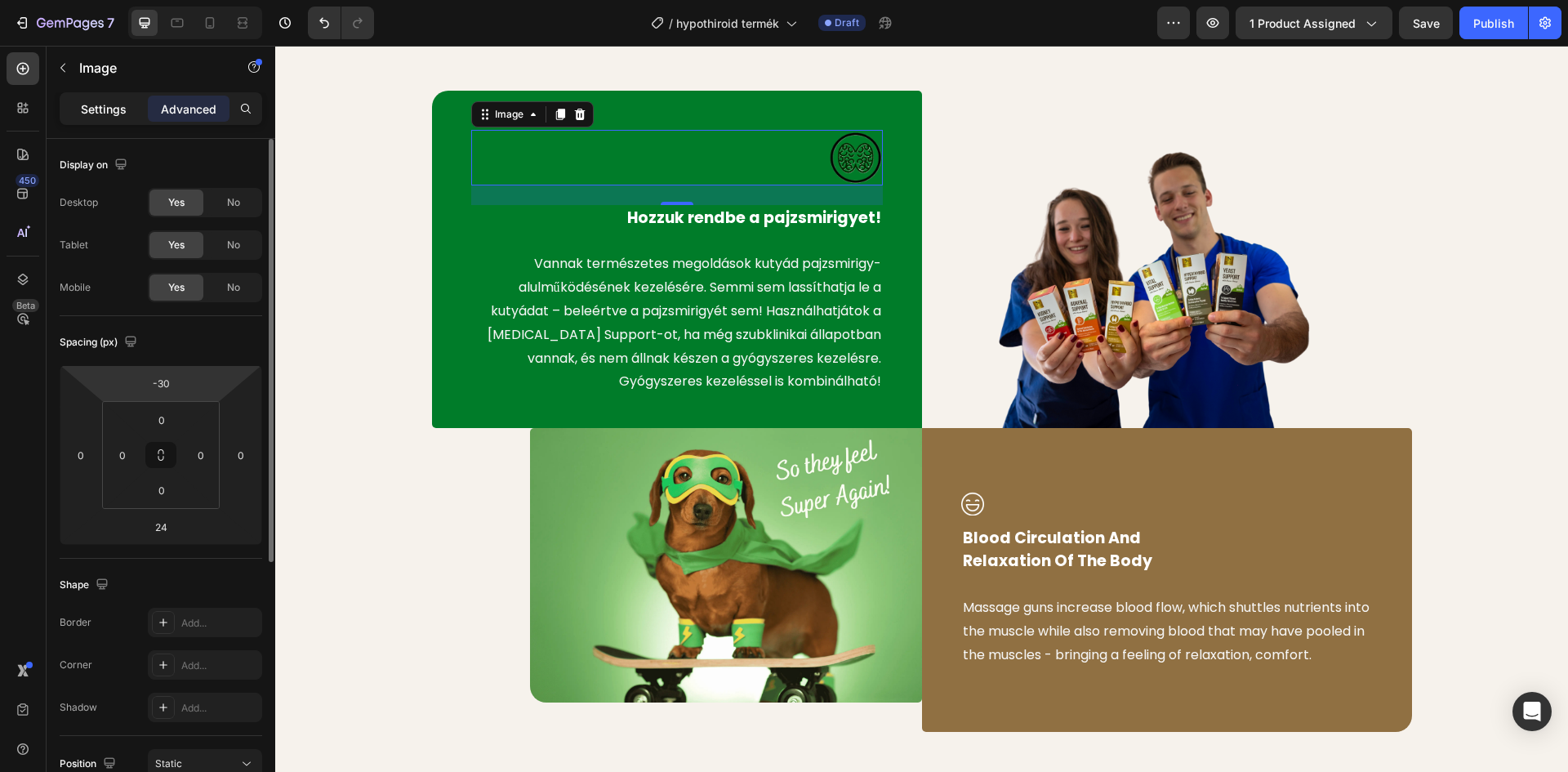
click at [102, 103] on p "Settings" at bounding box center [103, 108] width 45 height 17
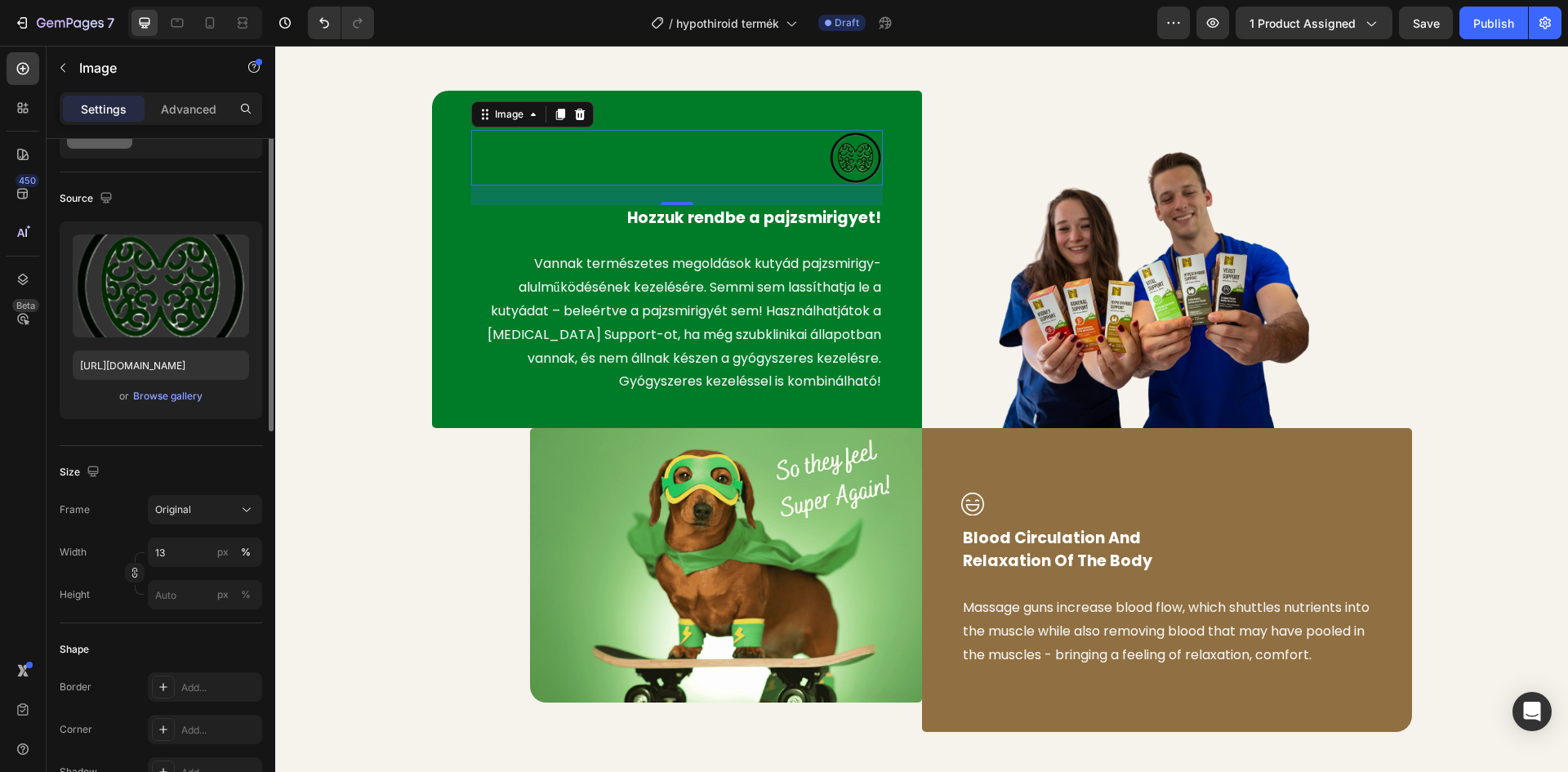
scroll to position [164, 0]
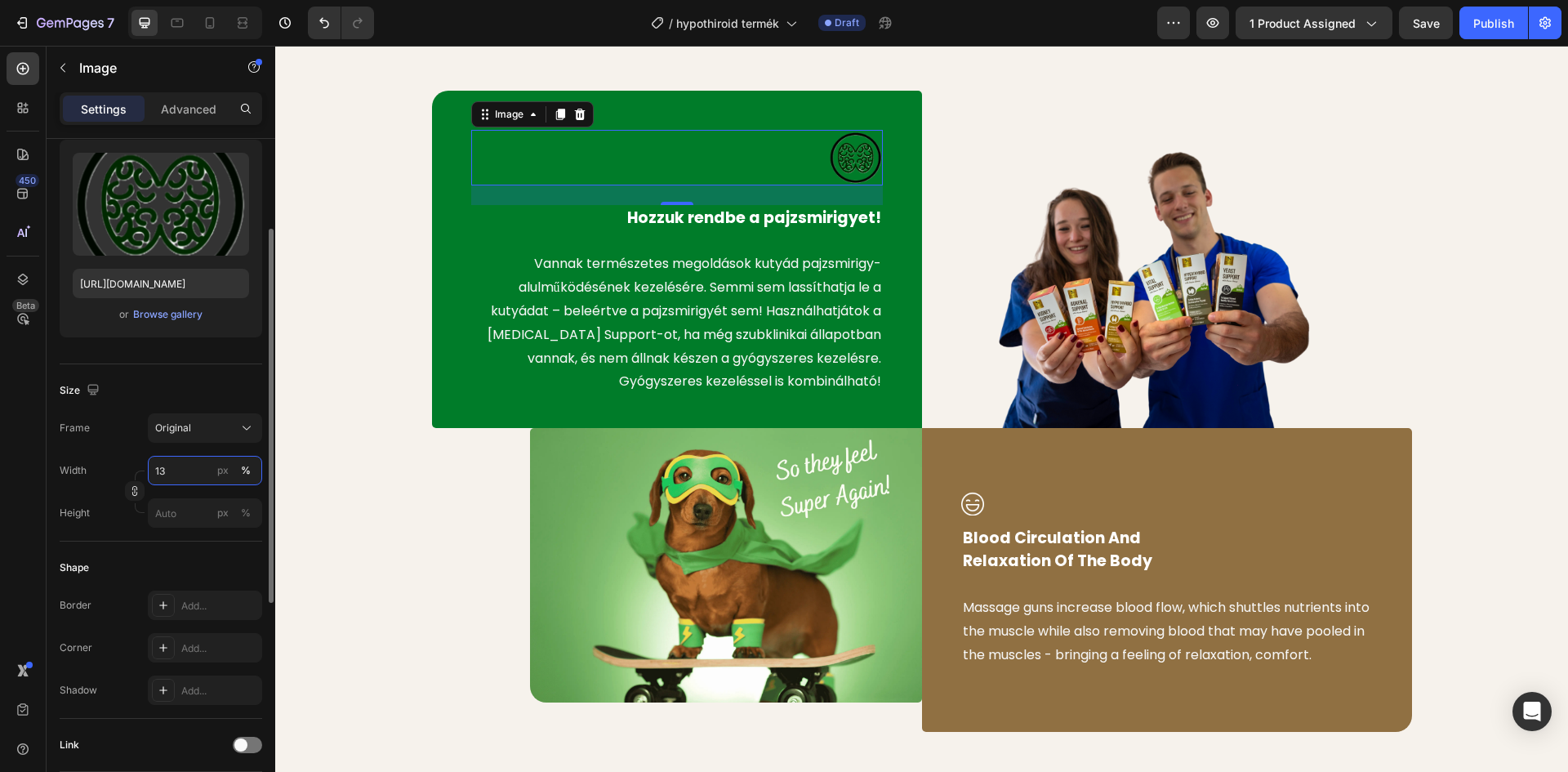
click at [173, 474] on input "13" at bounding box center [205, 470] width 114 height 30
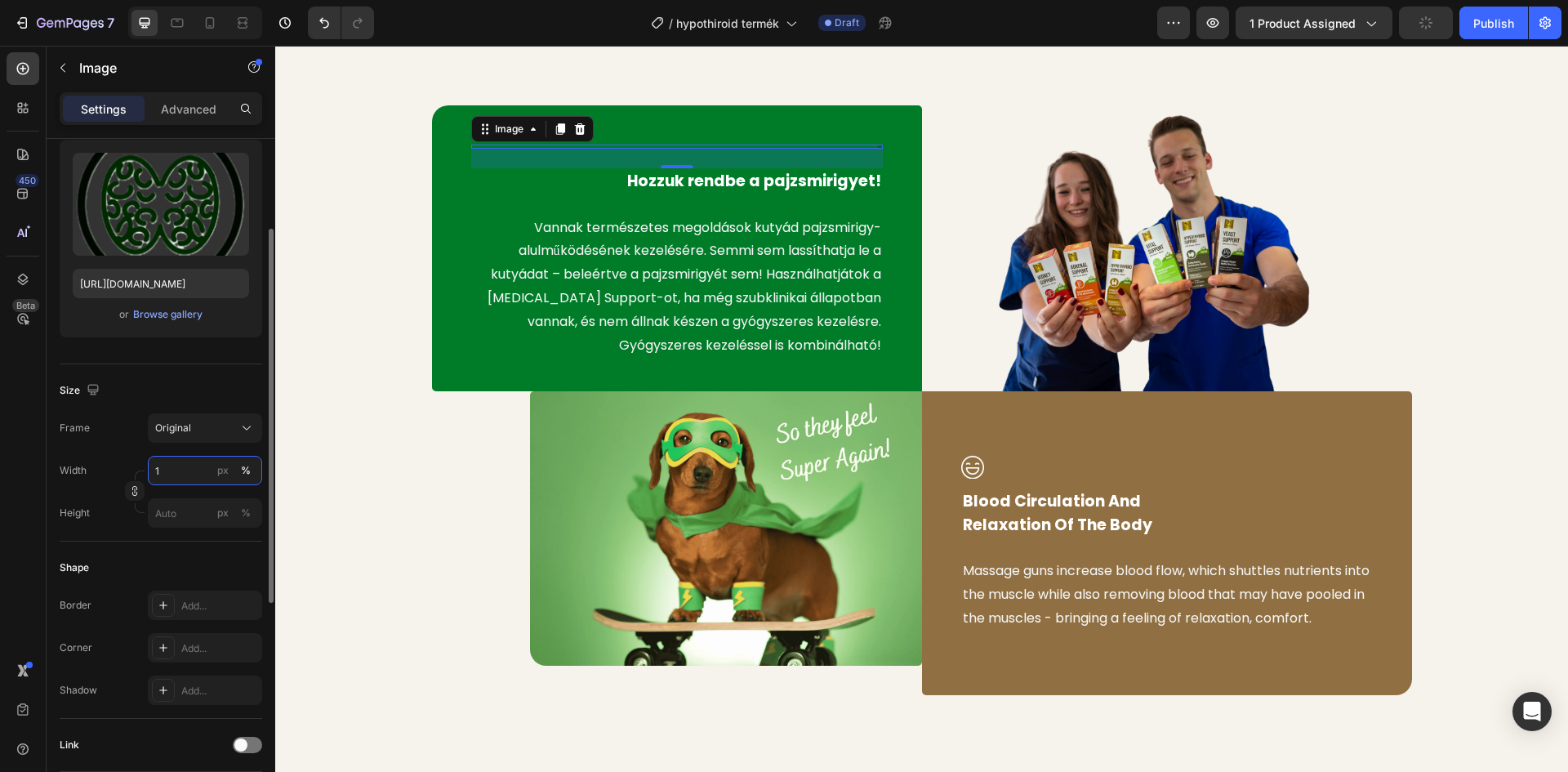
type input "12"
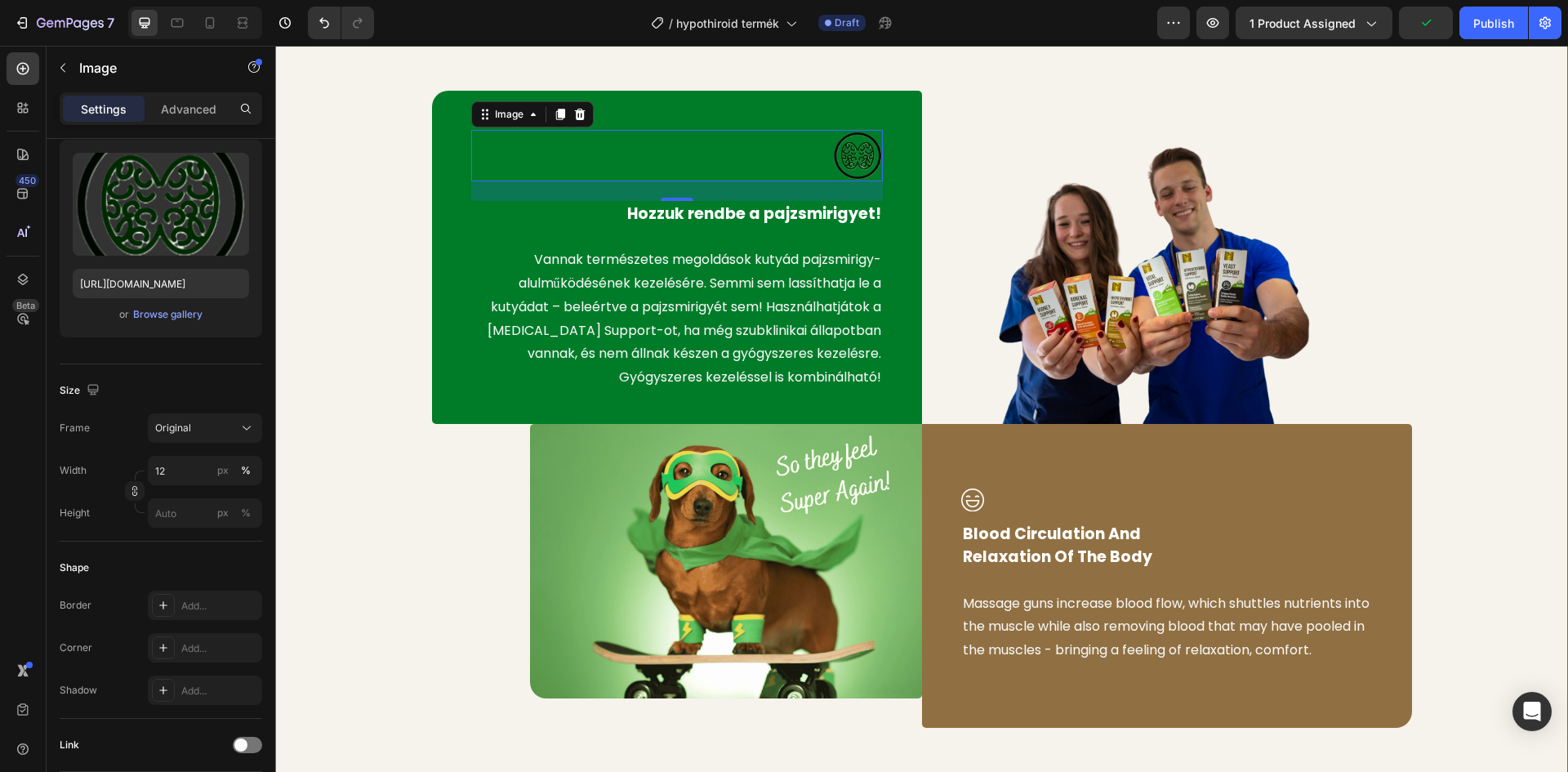
click at [362, 234] on div "Image 24 Hozzuk rendbe a pajzsmirigyet! Text block Vannak természetes megoldáso…" at bounding box center [921, 409] width 1268 height 637
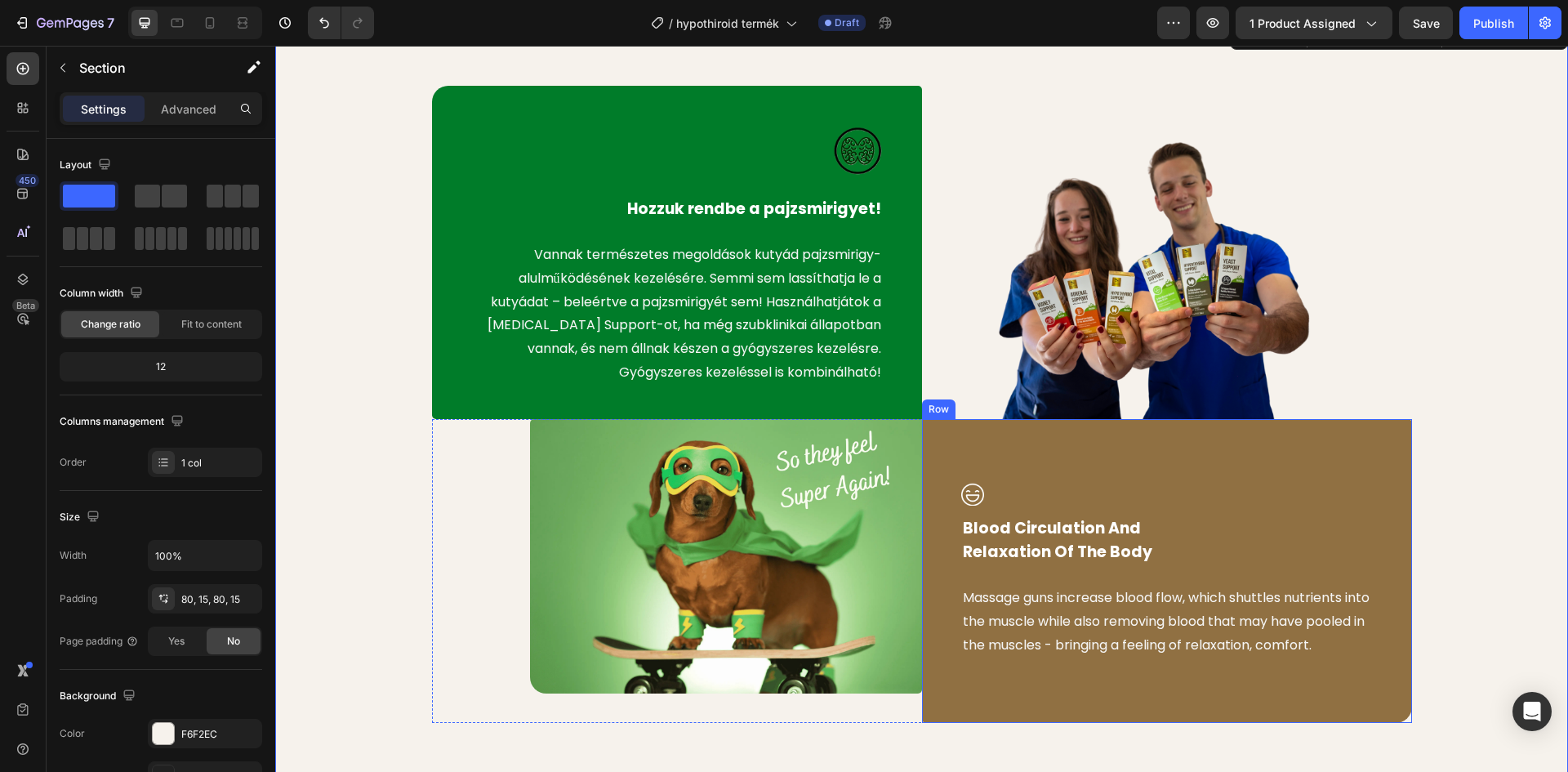
scroll to position [866, 0]
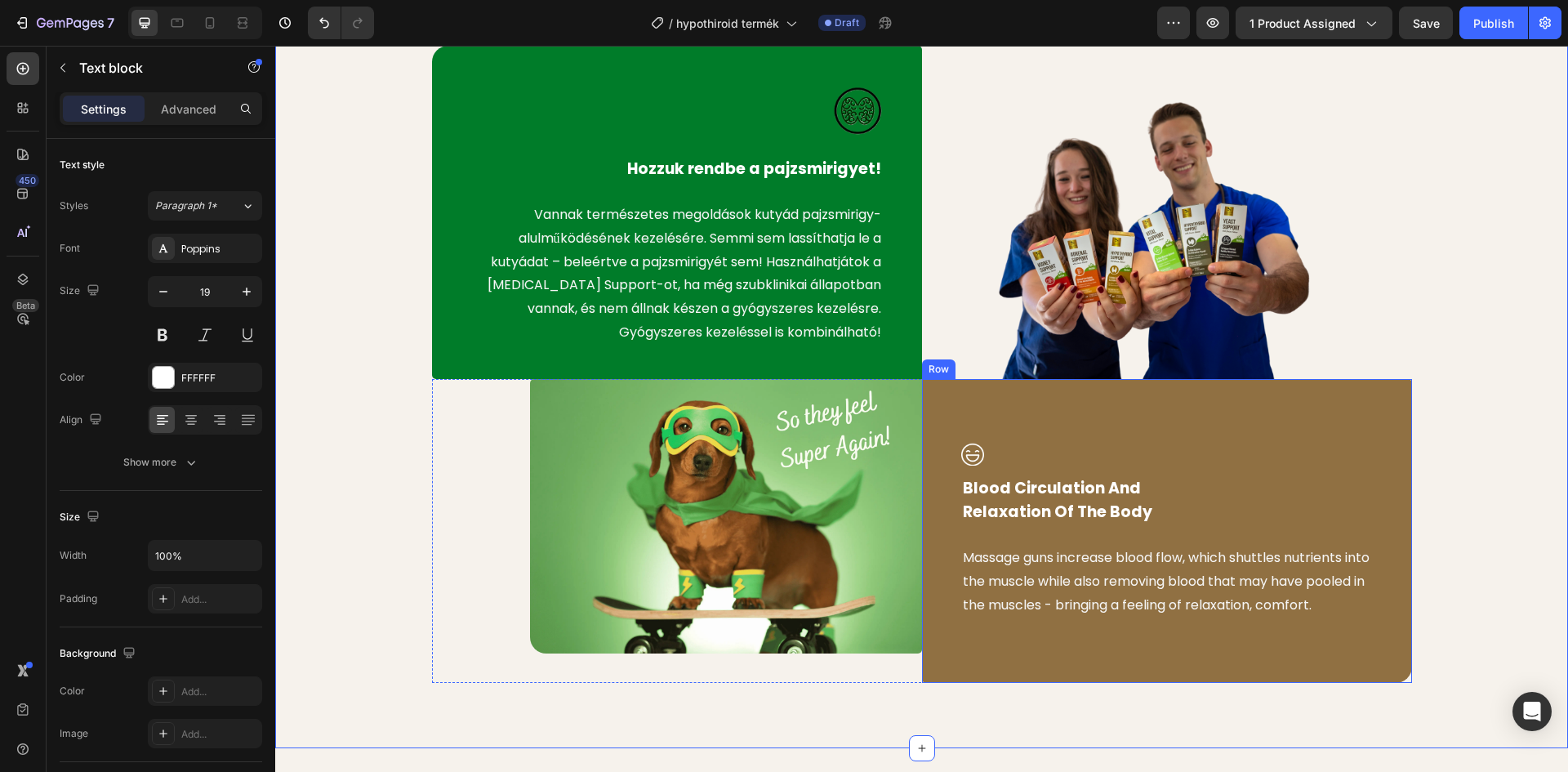
click at [1038, 493] on p "Blood Circulation And Relaxation Of The Body" at bounding box center [1167, 500] width 408 height 46
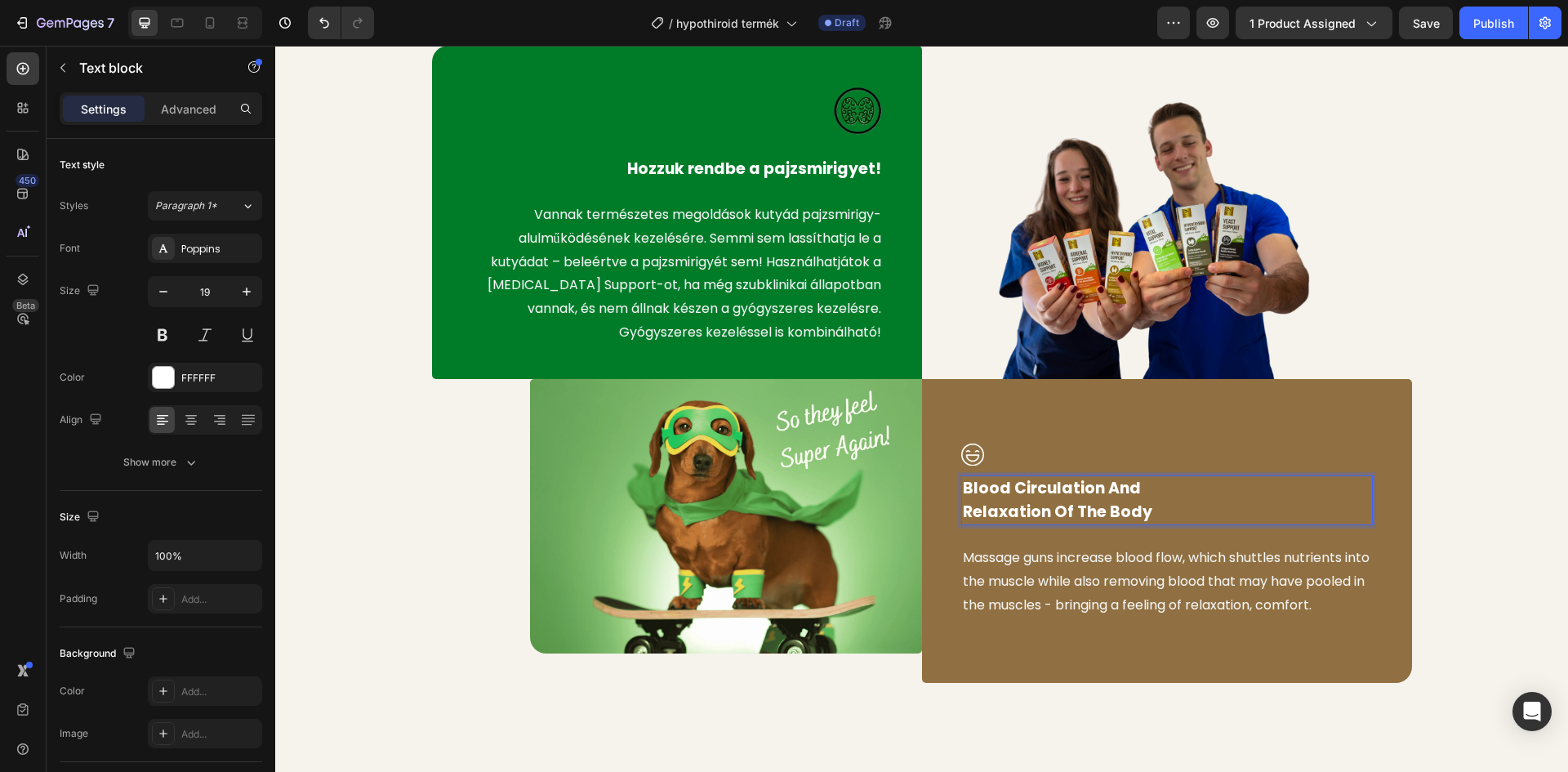
click at [1102, 502] on p "Blood Circulation And Relaxation Of The Body" at bounding box center [1167, 500] width 408 height 46
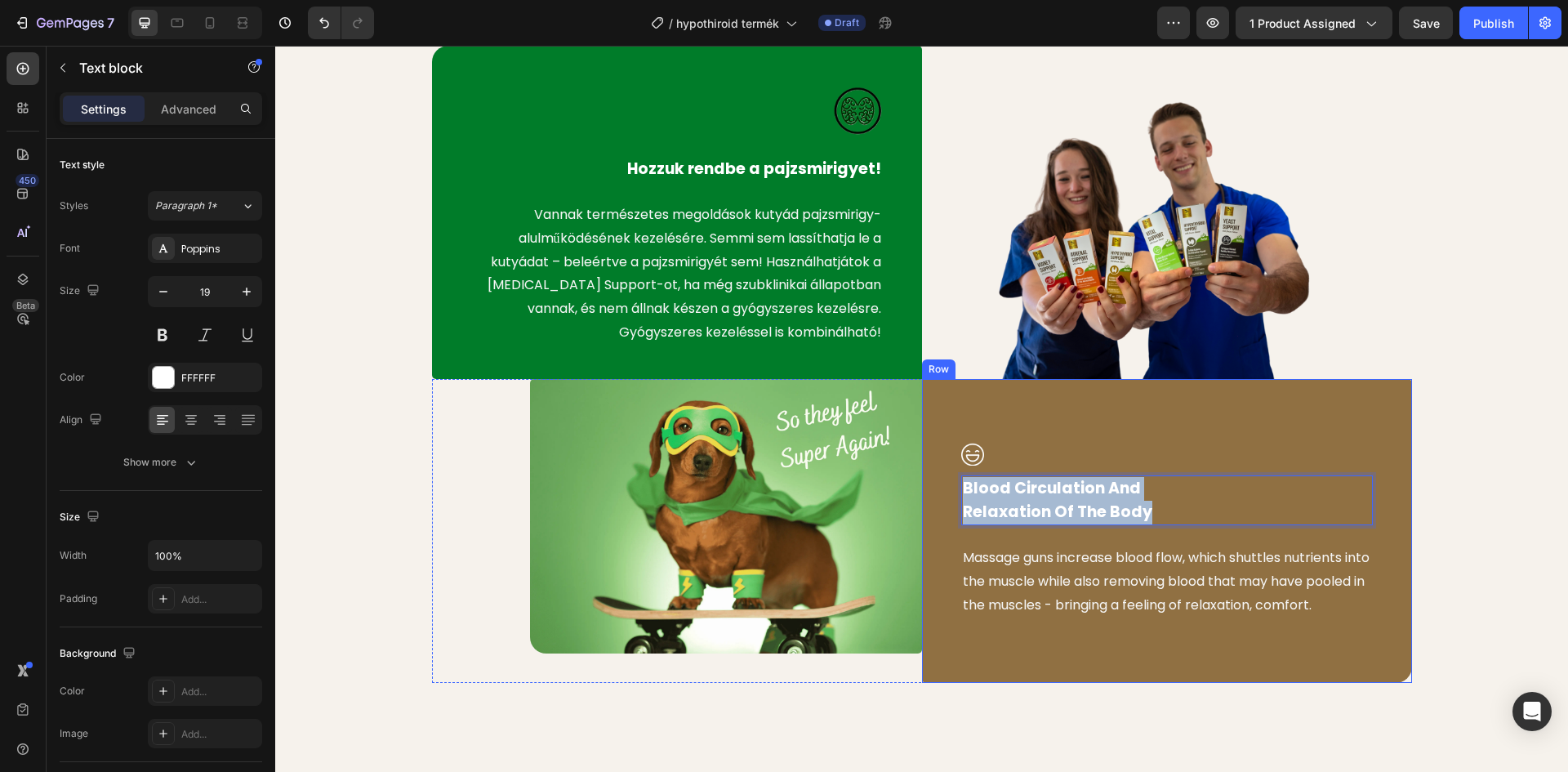
drag, startPoint x: 1144, startPoint y: 514, endPoint x: 948, endPoint y: 488, distance: 197.7
click at [948, 488] on div "Image Blood Circulation And Relaxation Of The Body Text block 24 Massage guns i…" at bounding box center [1166, 530] width 490 height 304
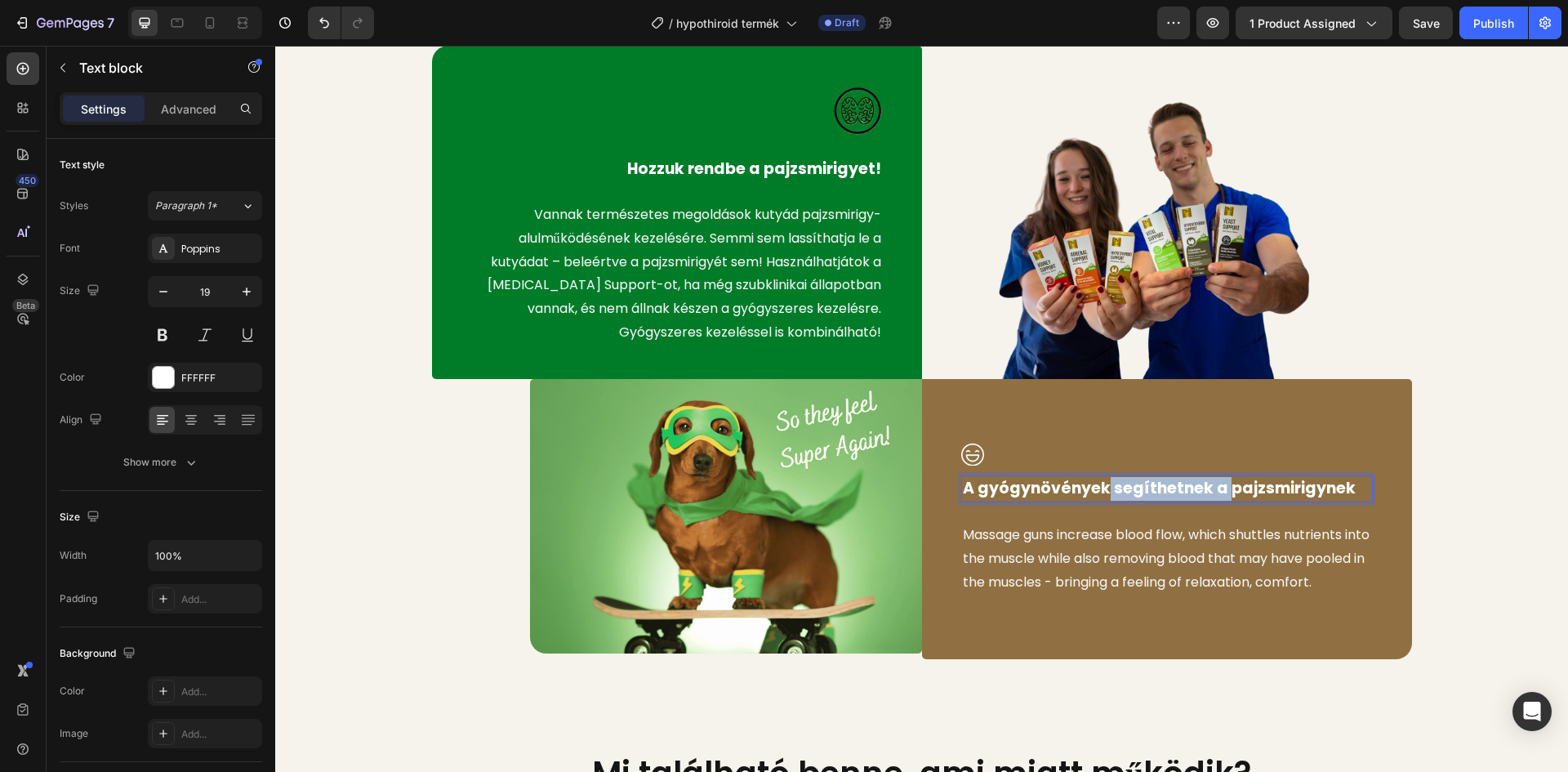
drag, startPoint x: 1218, startPoint y: 488, endPoint x: 1098, endPoint y: 488, distance: 120.0
click at [1098, 488] on p "A gyógynövények segíthetnek a pajzsmirigynek" at bounding box center [1167, 489] width 408 height 24
click at [1354, 490] on p "A gyógynövények tudnak segíteni pajzsmirigynek" at bounding box center [1167, 489] width 408 height 24
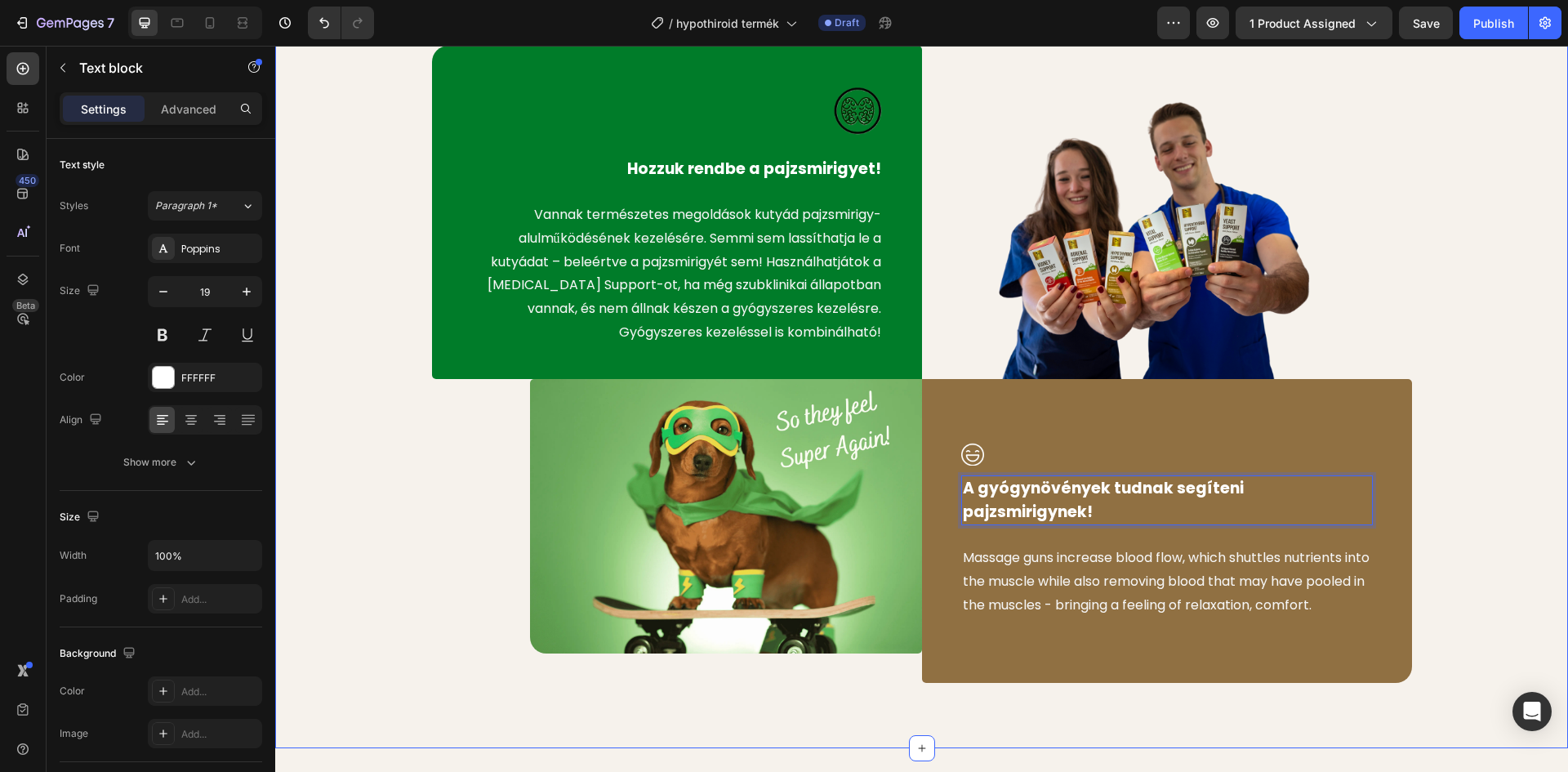
click at [1459, 402] on div "Image Hozzuk rendbe a pajzsmirigyet! Text block Vannak természetes megoldások k…" at bounding box center [921, 364] width 1268 height 637
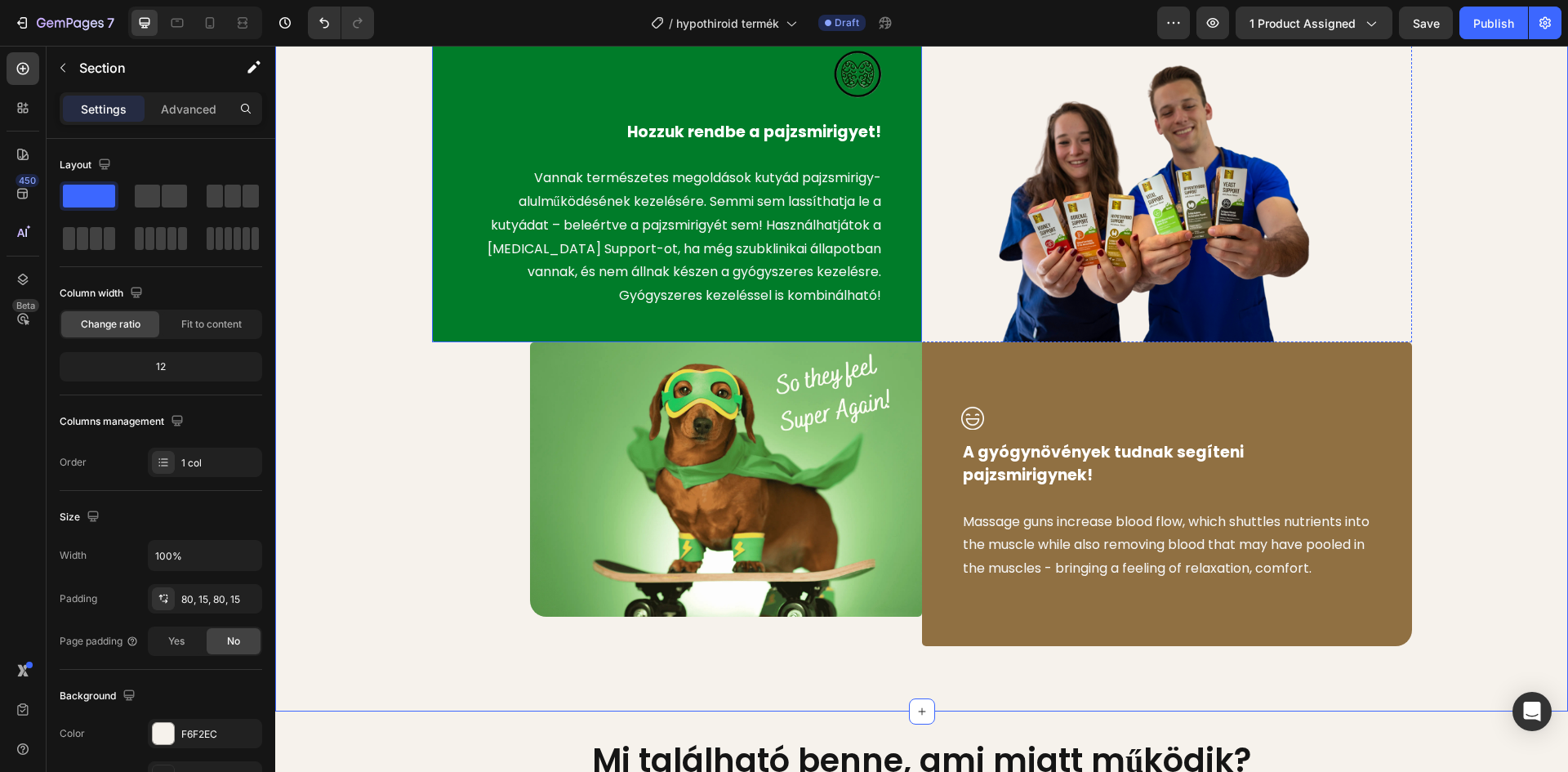
click at [845, 84] on img at bounding box center [857, 74] width 49 height 51
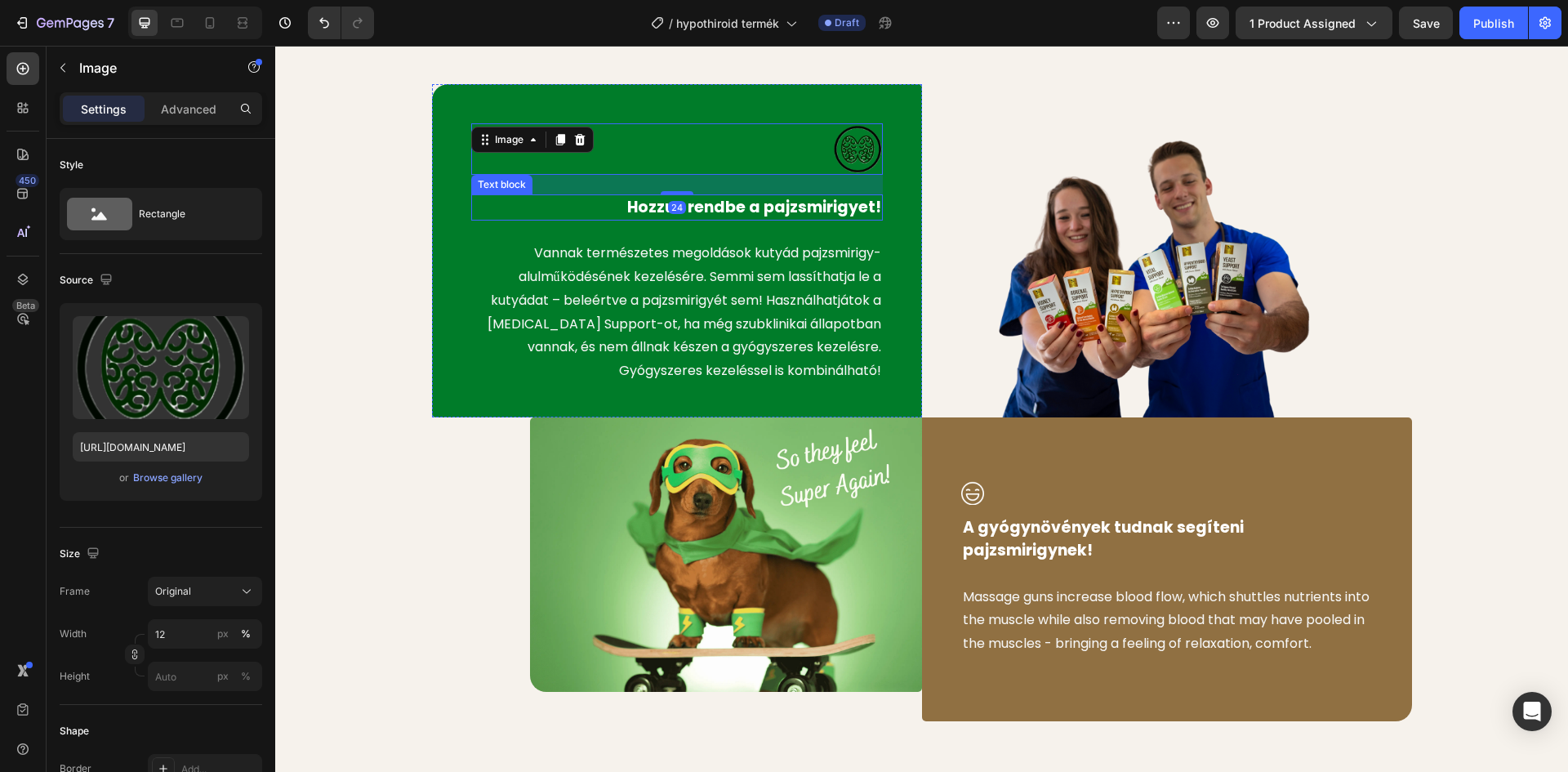
scroll to position [784, 0]
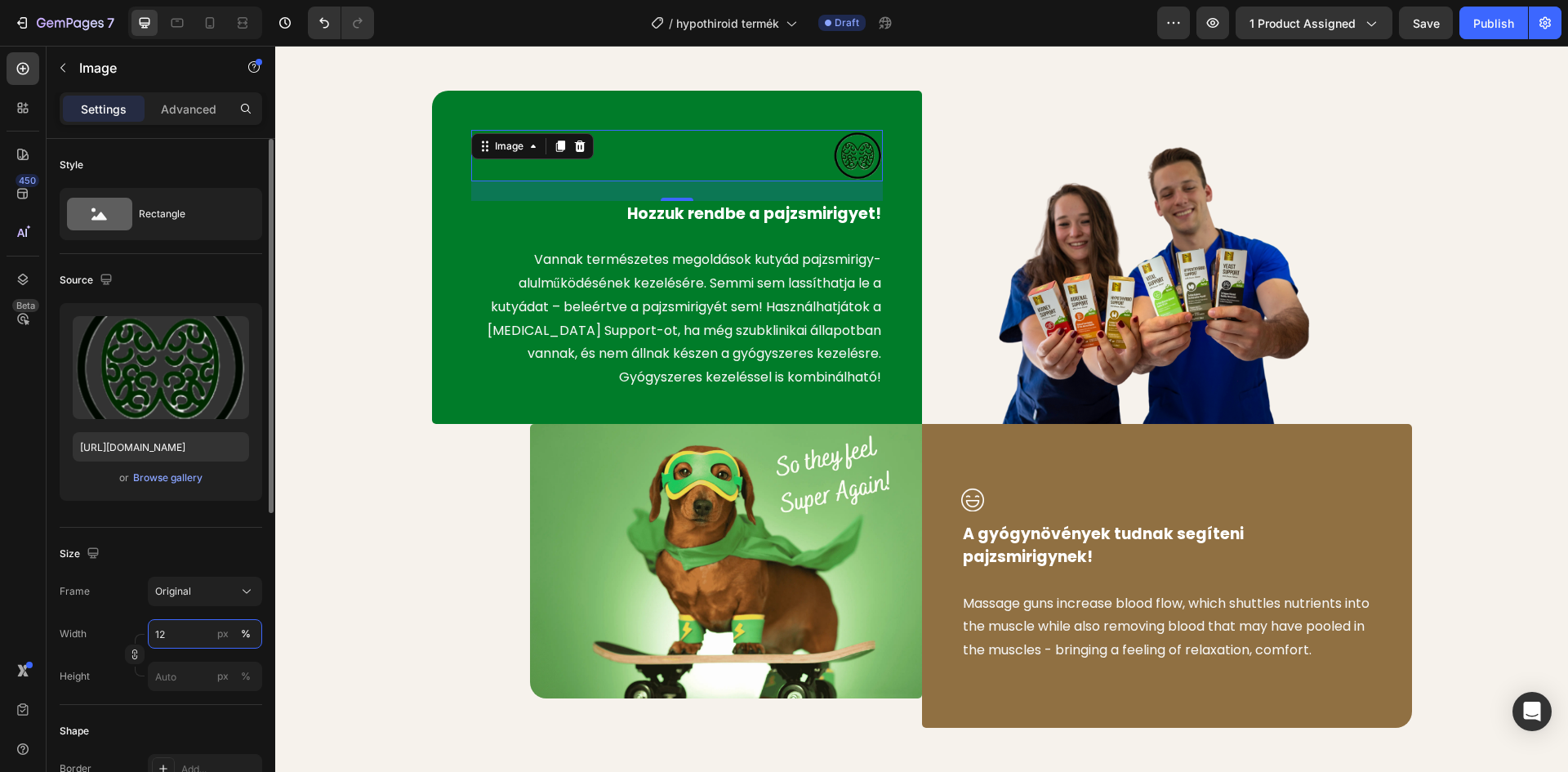
click at [184, 643] on input "12" at bounding box center [205, 634] width 114 height 30
click at [179, 639] on input "12" at bounding box center [205, 634] width 114 height 30
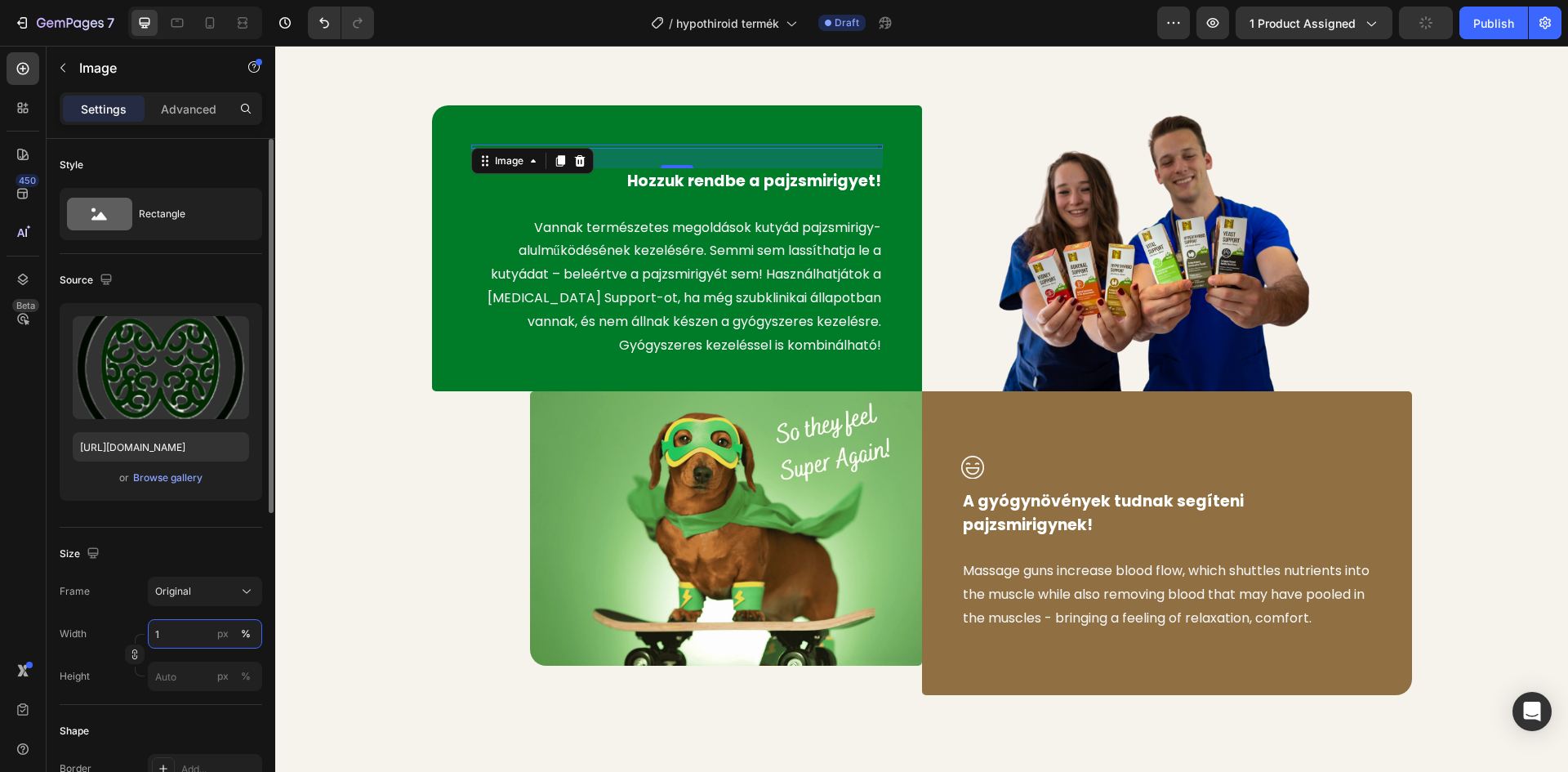
type input "11"
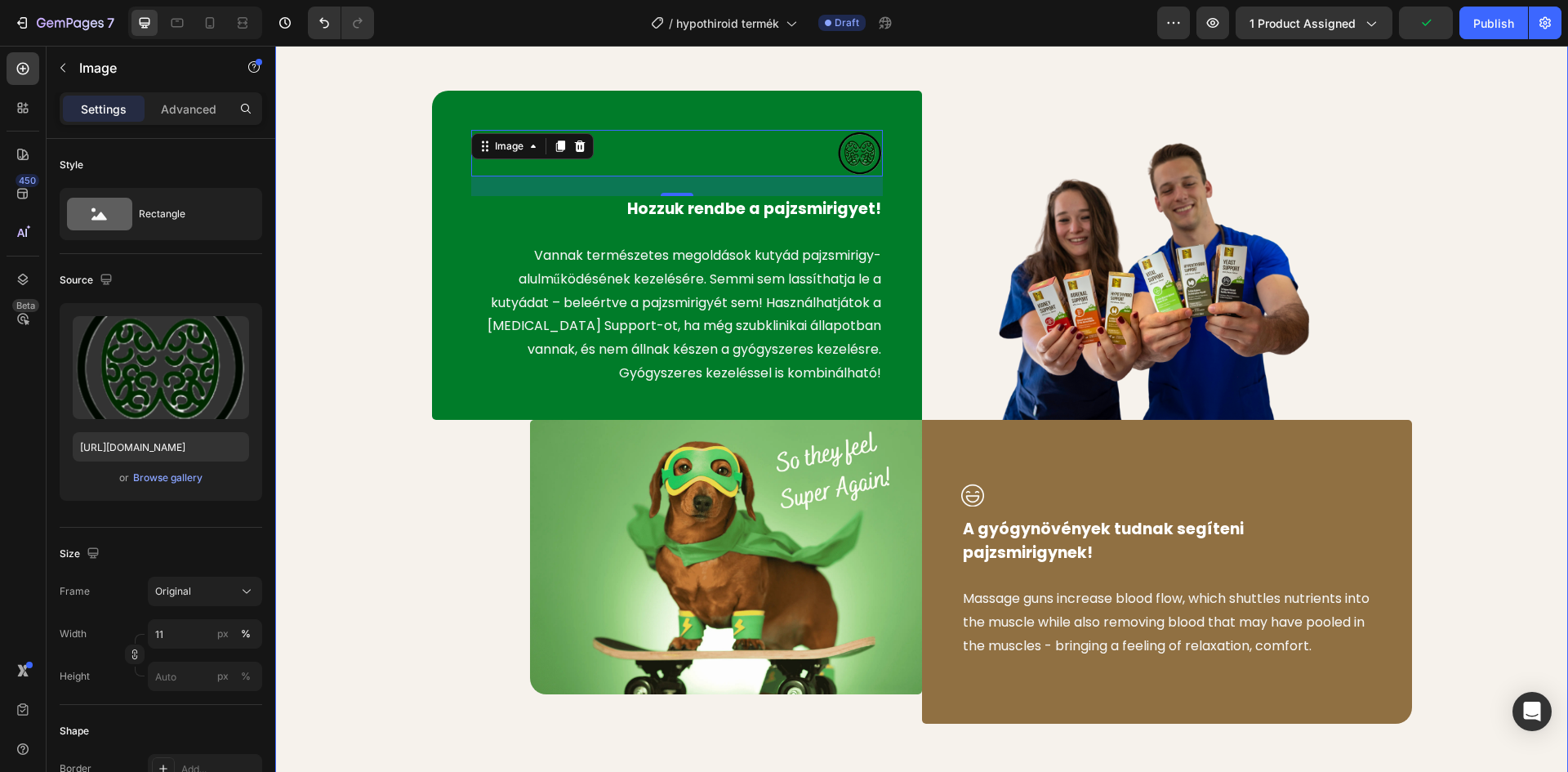
click at [1465, 211] on div "Image 24 Hozzuk rendbe a pajzsmirigyet! Text block Vannak természetes megoldáso…" at bounding box center [921, 407] width 1268 height 633
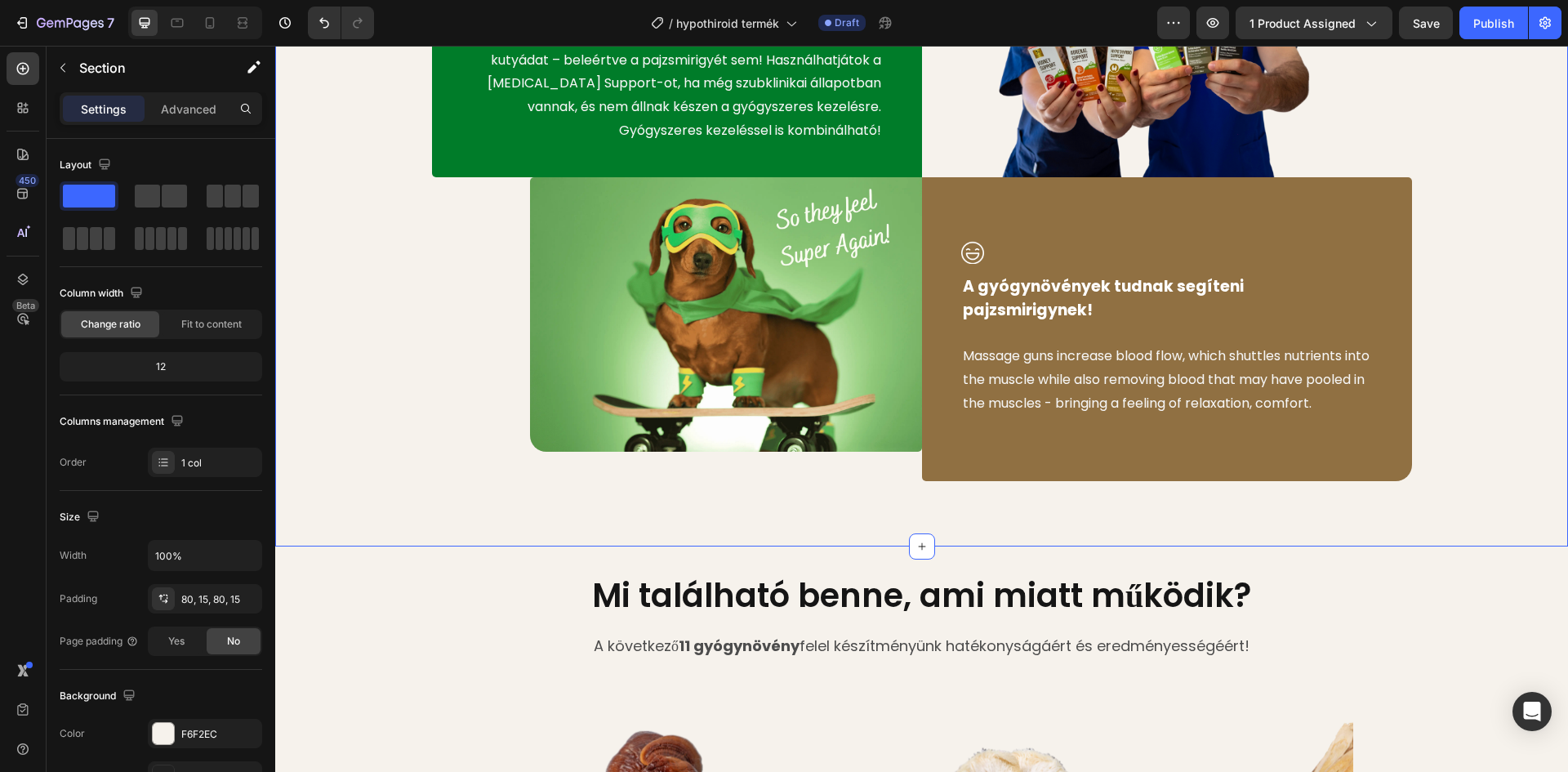
scroll to position [1029, 0]
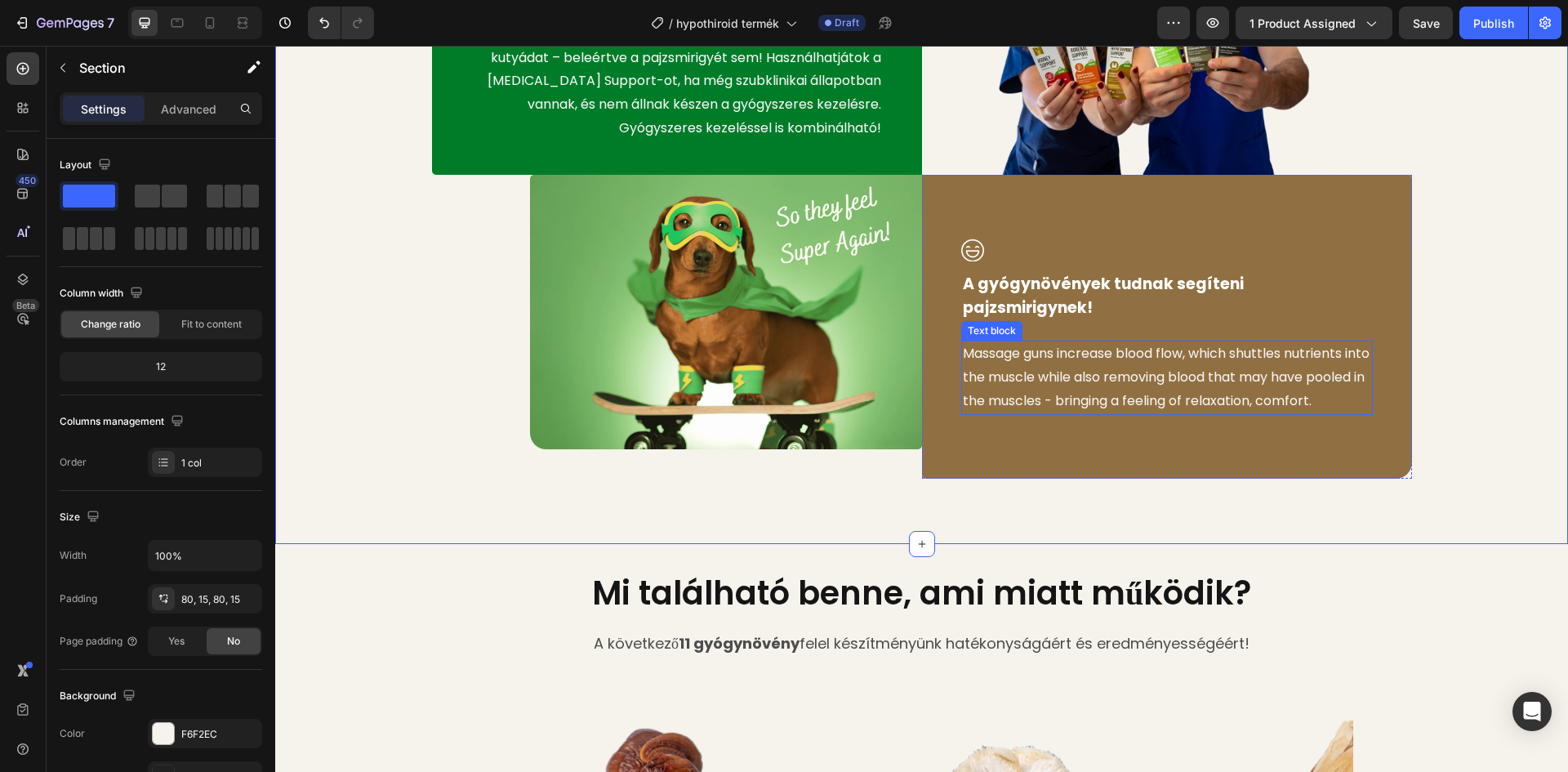
click at [1036, 363] on p "Massage guns increase blood flow, which shuttles nutrients into the muscle whil…" at bounding box center [1167, 377] width 408 height 70
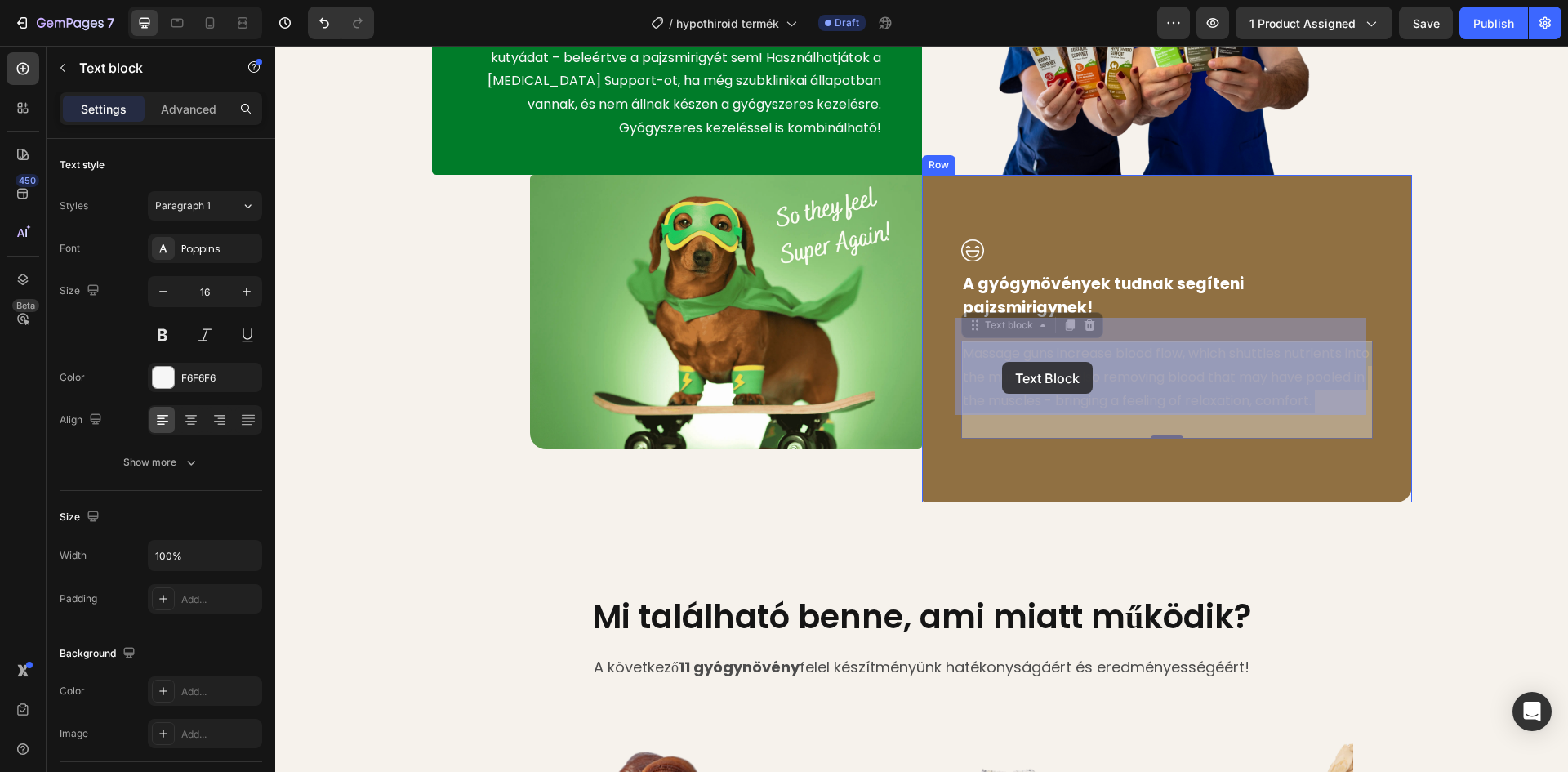
drag, startPoint x: 1061, startPoint y: 393, endPoint x: 1002, endPoint y: 362, distance: 66.6
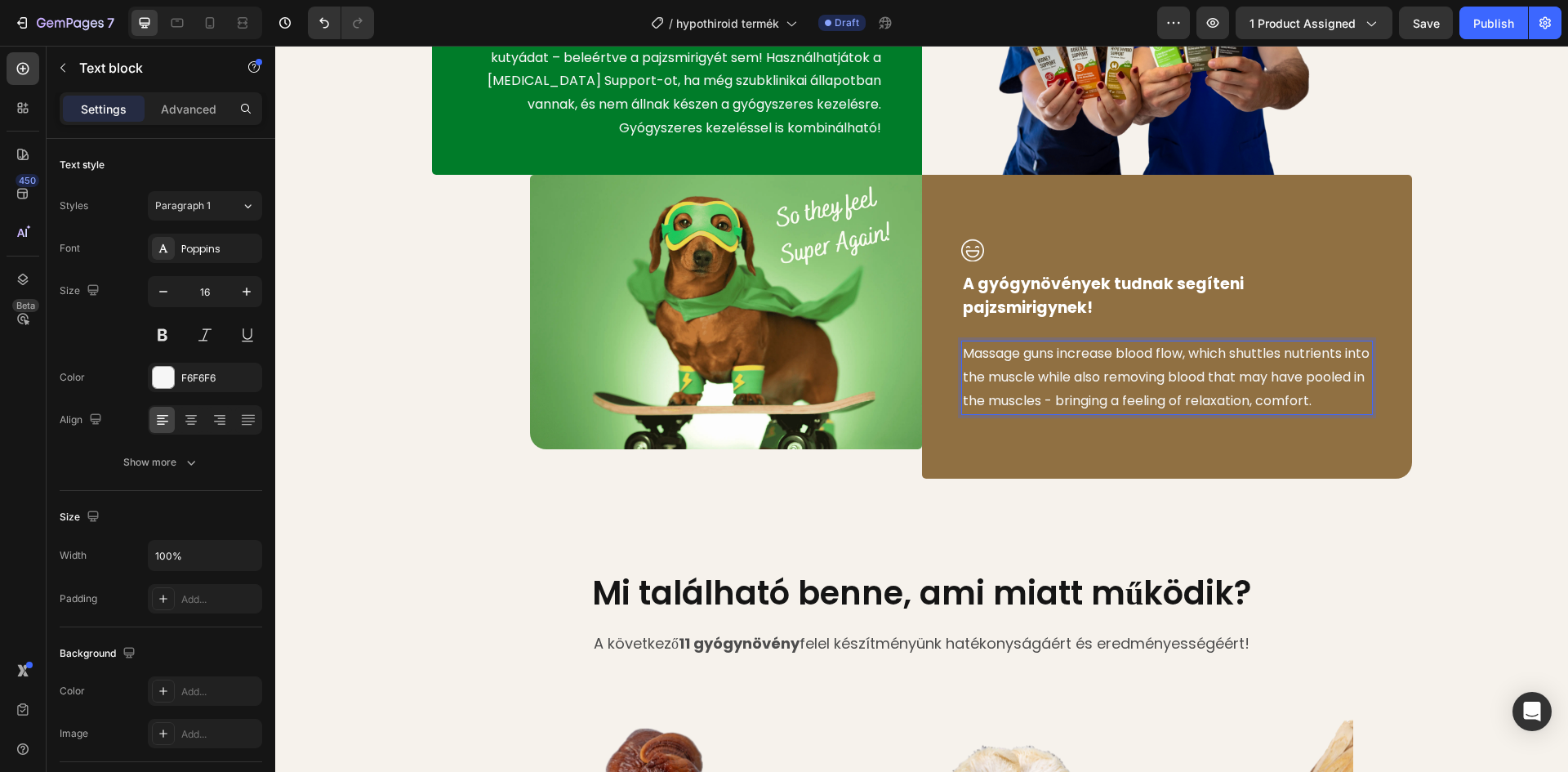
click at [1019, 396] on p "Massage guns increase blood flow, which shuttles nutrients into the muscle whil…" at bounding box center [1167, 377] width 408 height 70
click at [1016, 398] on p "Massage guns increase blood flow, which shuttles nutrients into the muscle whil…" at bounding box center [1167, 377] width 408 height 70
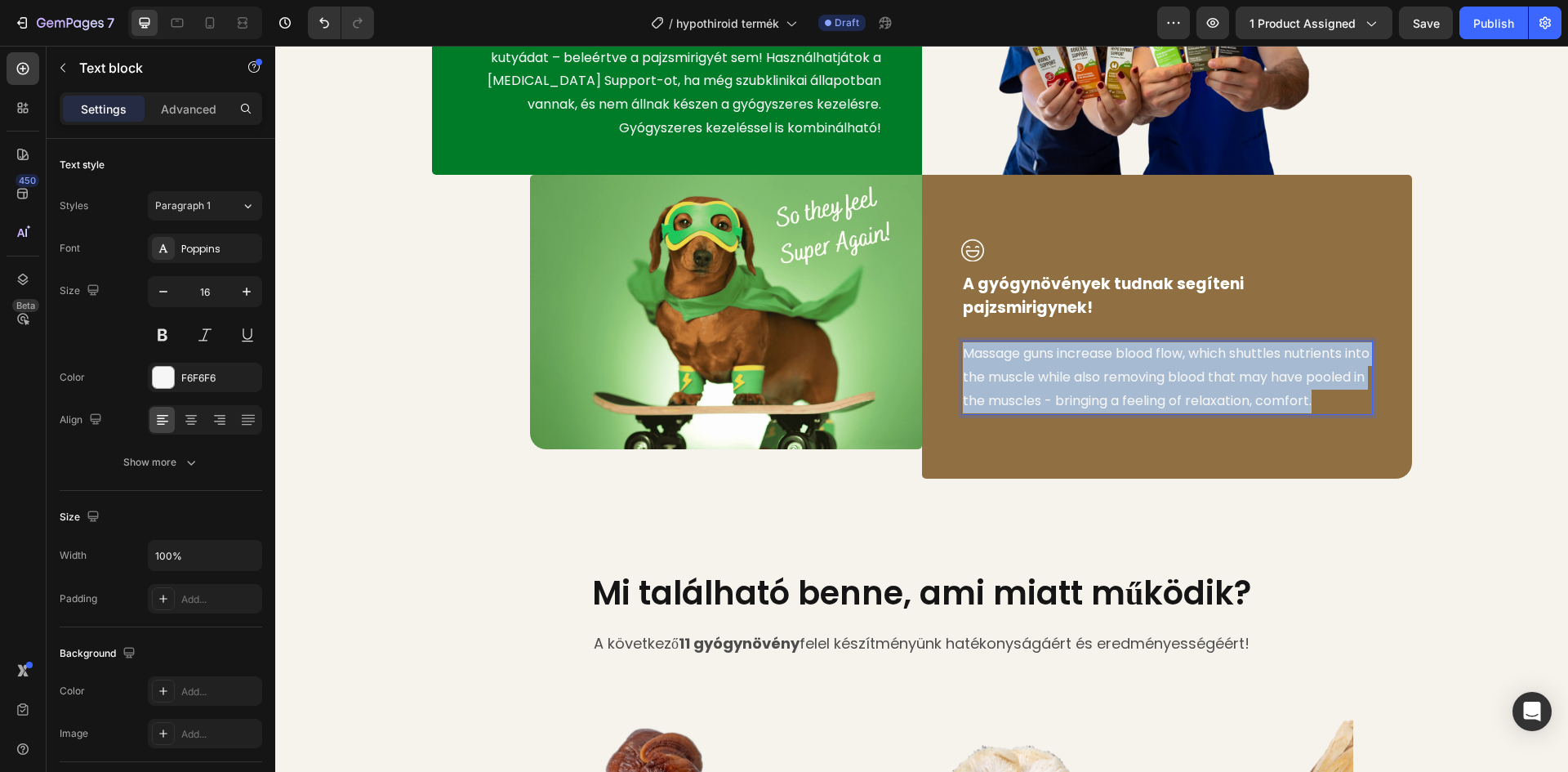
drag, startPoint x: 1022, startPoint y: 398, endPoint x: 960, endPoint y: 331, distance: 91.3
click at [963, 342] on p "Massage guns increase blood flow, which shuttles nutrients into the muscle whil…" at bounding box center [1167, 377] width 408 height 70
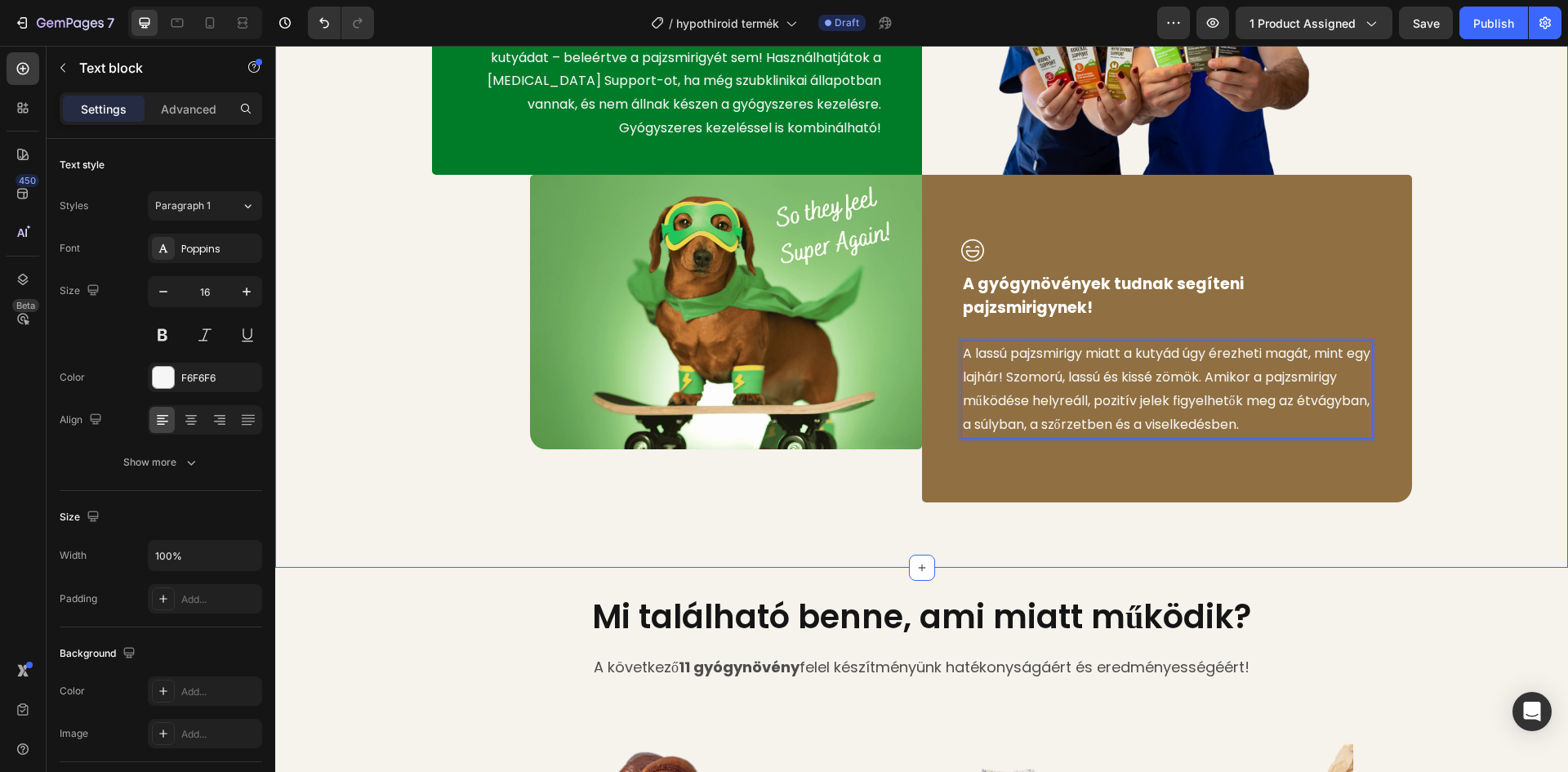
click at [1466, 371] on div "Image Hozzuk rendbe a pajzsmirigyet! Text block Vannak természetes megoldások k…" at bounding box center [921, 174] width 1268 height 657
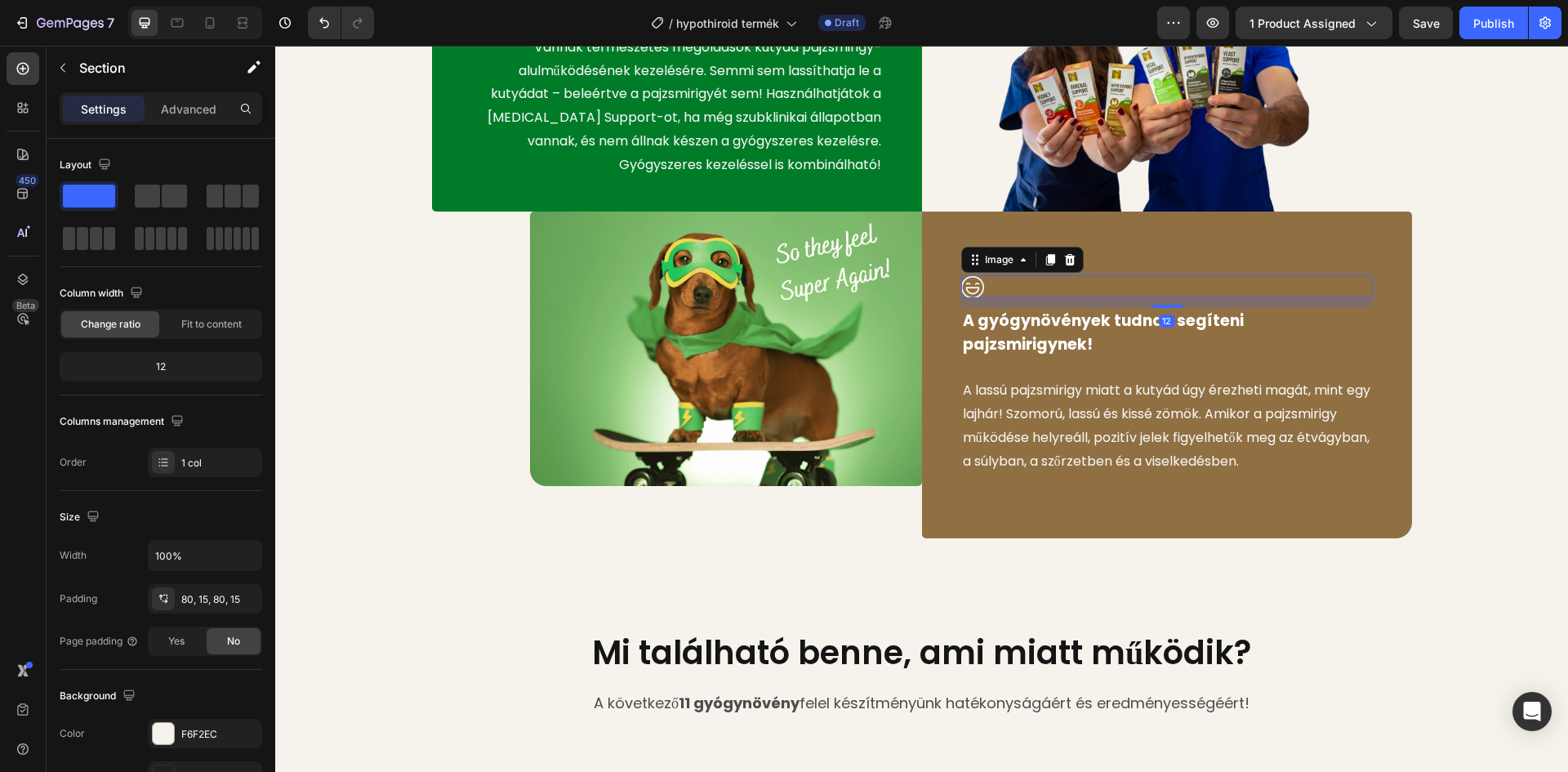
click at [985, 282] on div at bounding box center [1167, 287] width 412 height 24
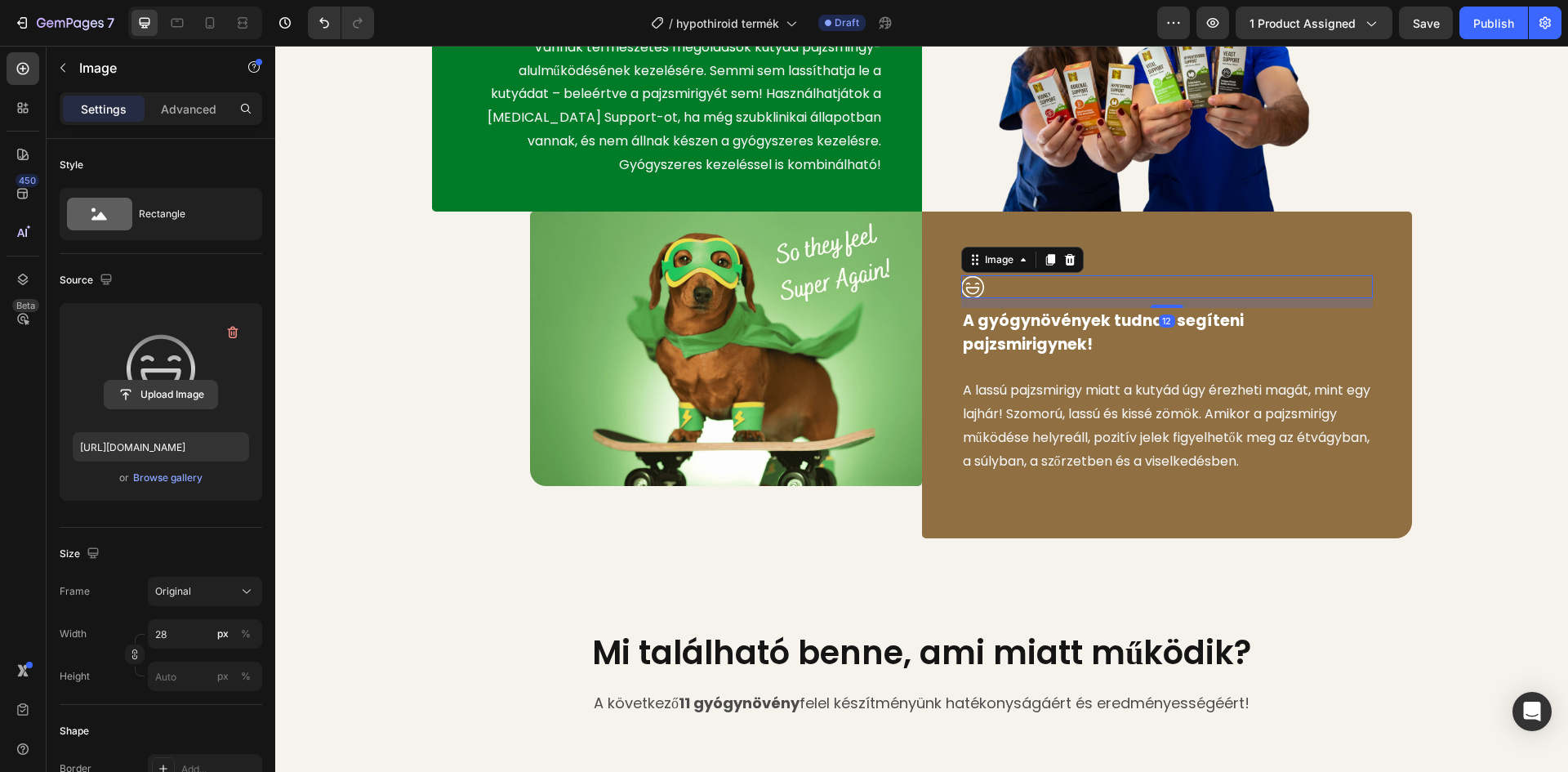
click at [156, 396] on input "file" at bounding box center [161, 394] width 112 height 28
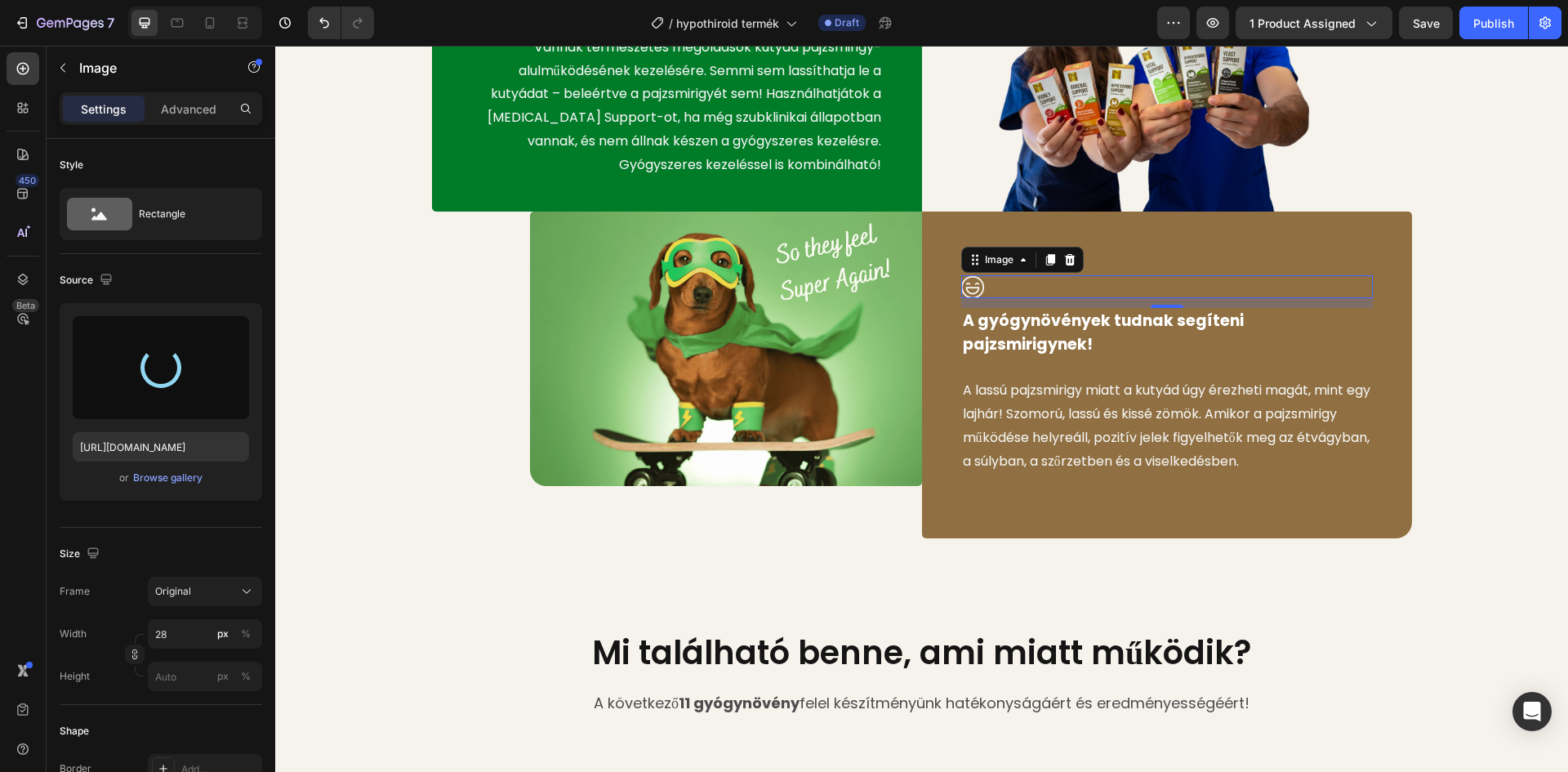
type input "[URL][DOMAIN_NAME]"
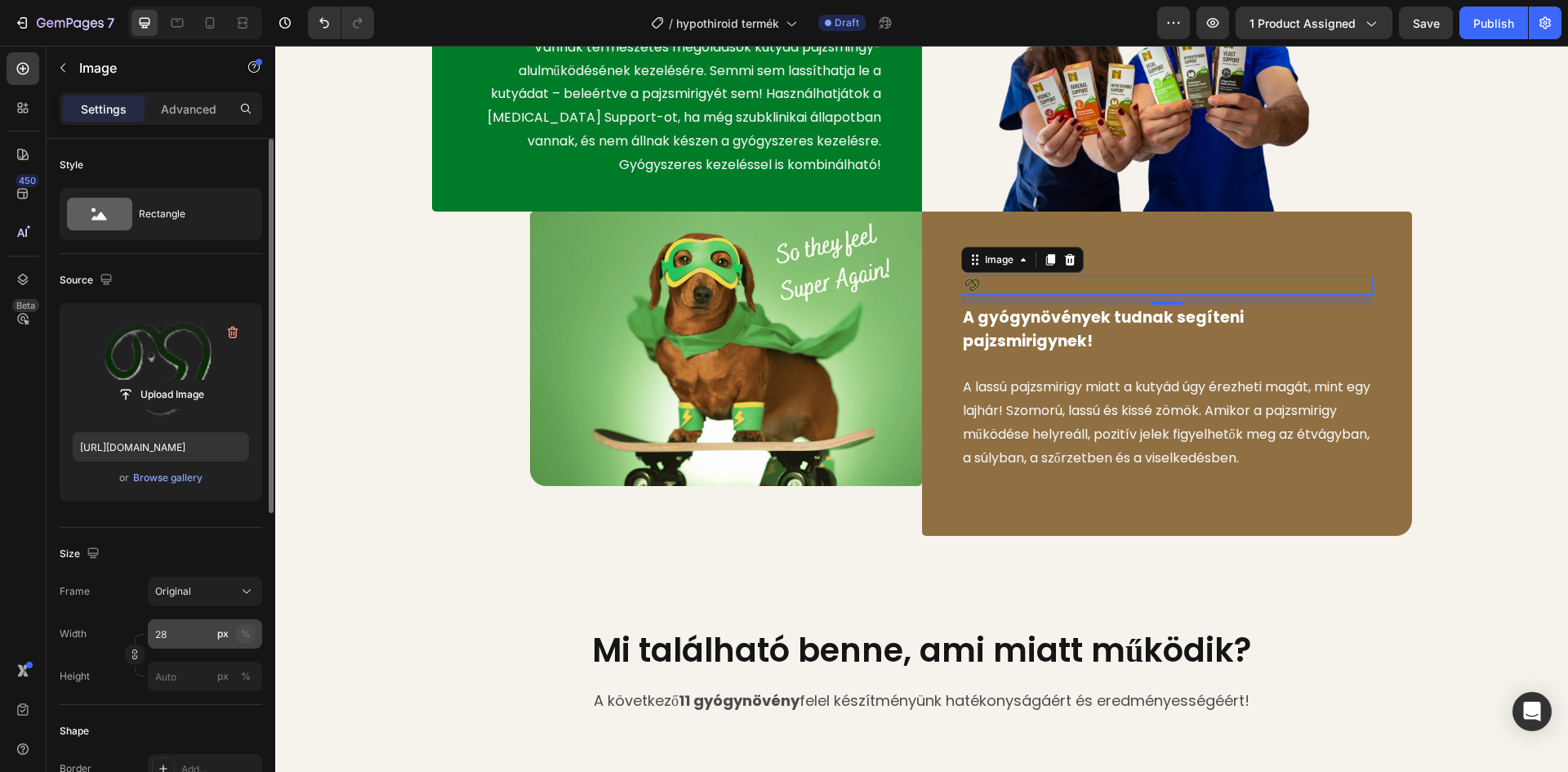
click at [244, 632] on div "%" at bounding box center [245, 634] width 10 height 15
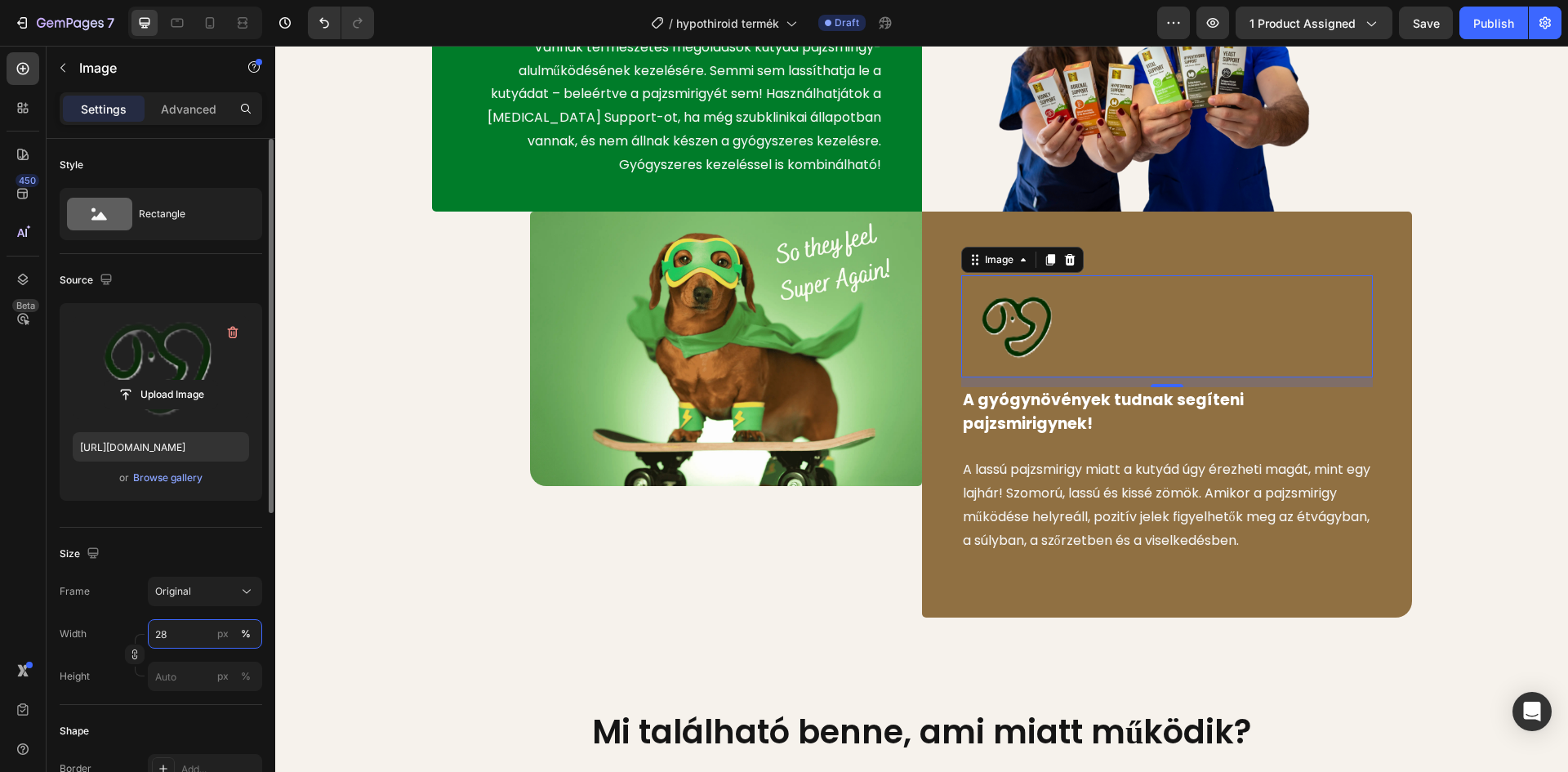
click at [189, 635] on input "28" at bounding box center [205, 634] width 114 height 30
type input "2"
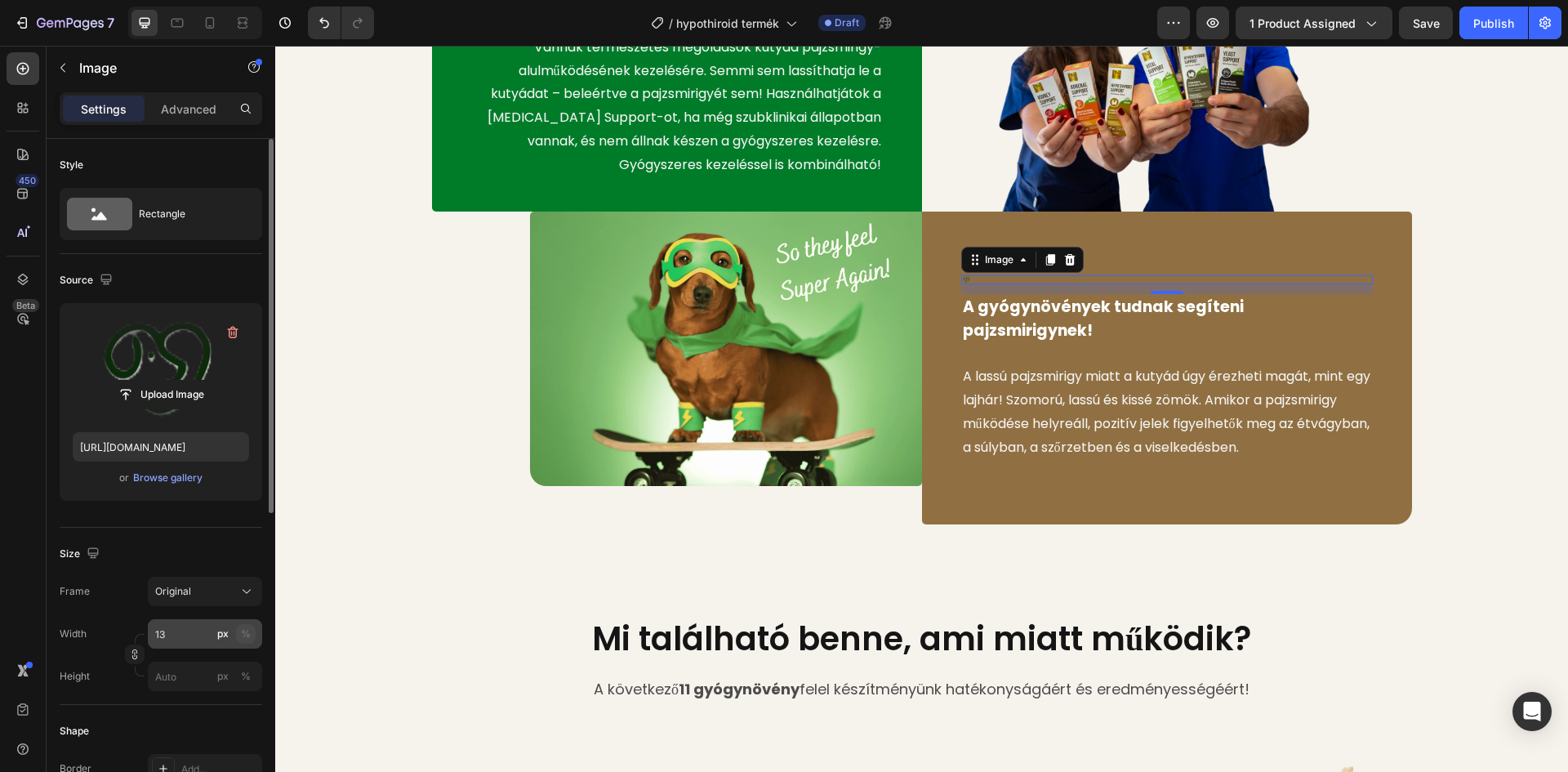
click at [254, 631] on button "%" at bounding box center [245, 634] width 20 height 20
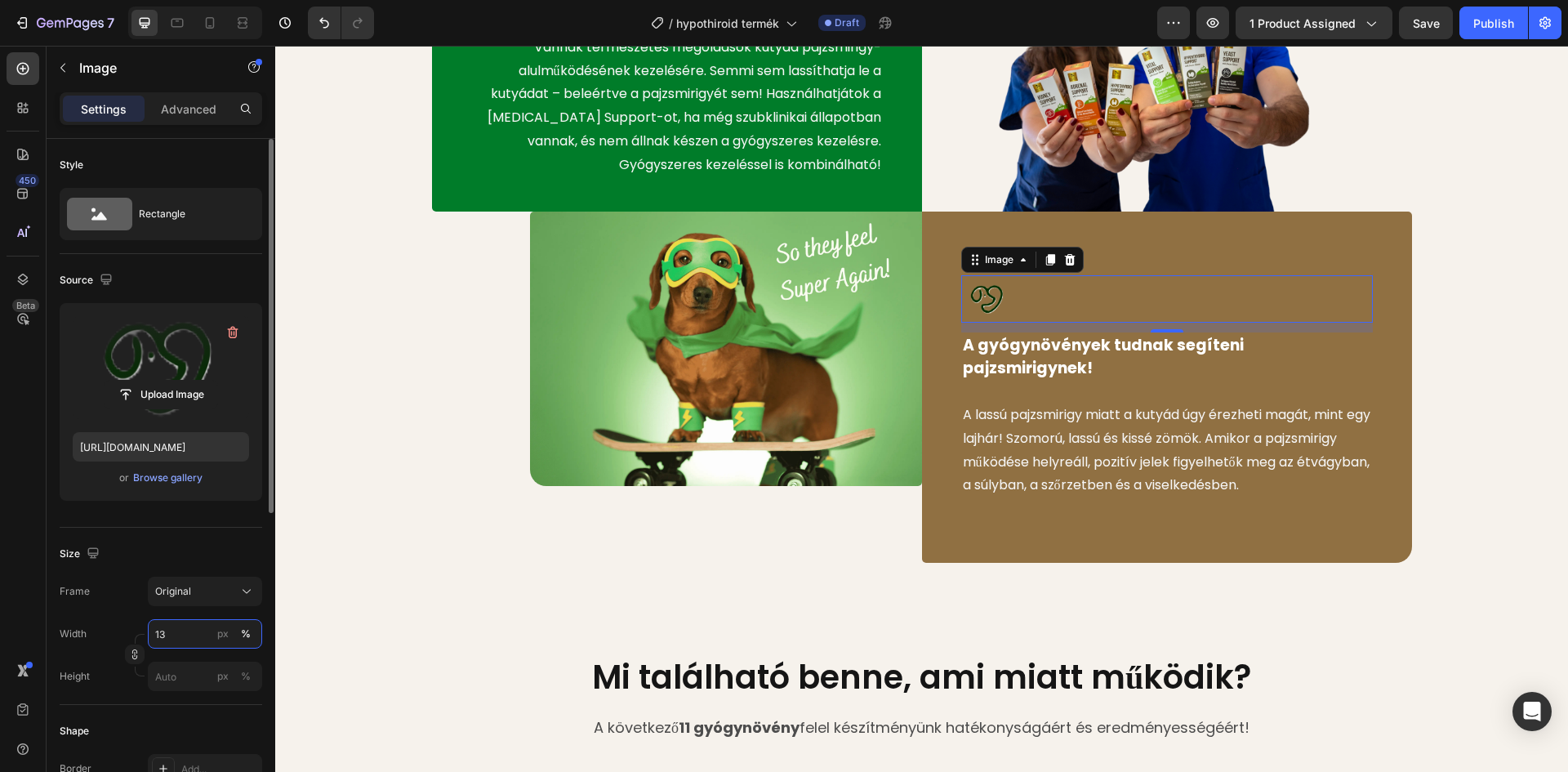
click at [201, 629] on input "13" at bounding box center [205, 634] width 114 height 30
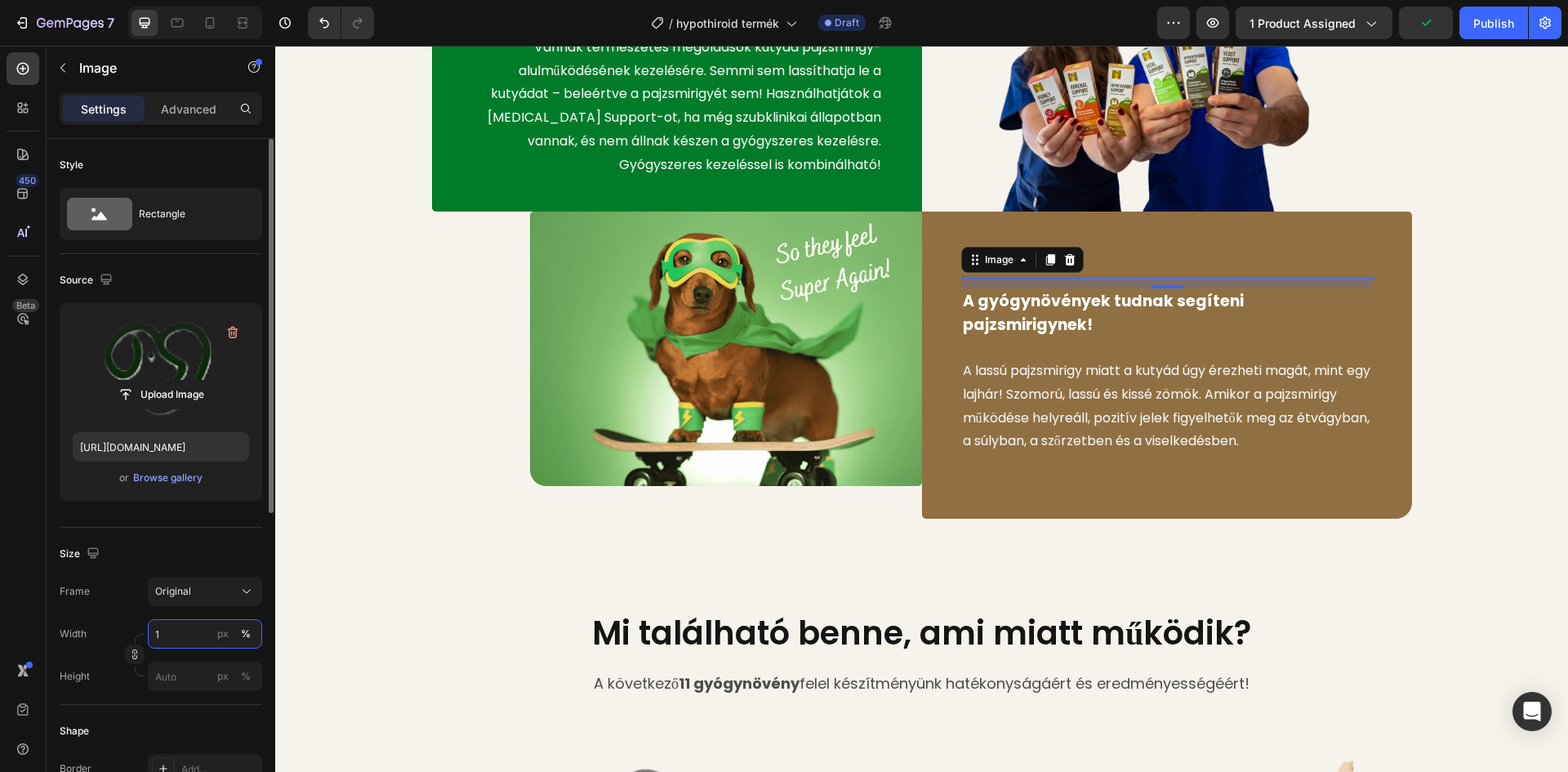
type input "14"
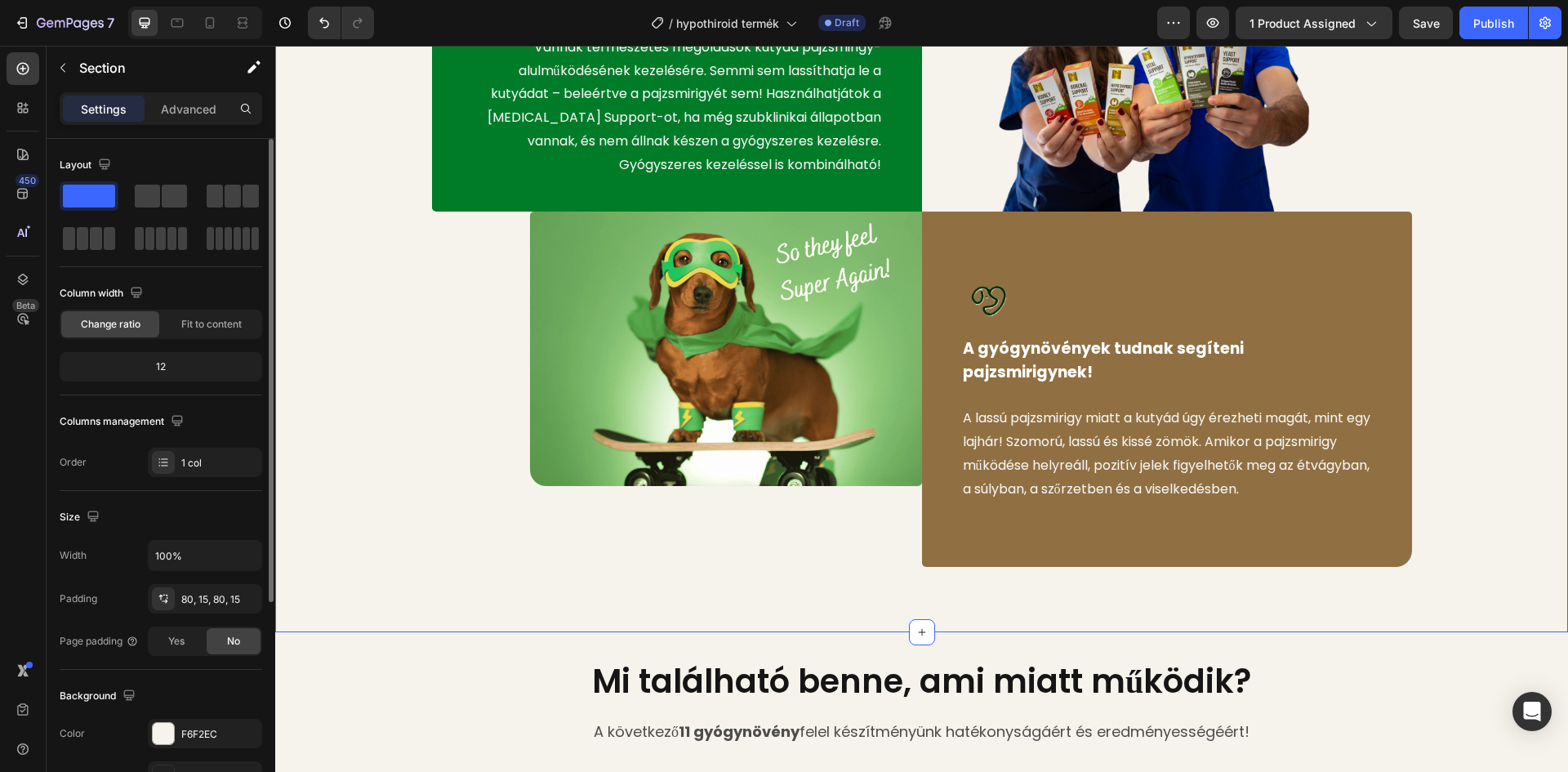
click at [331, 391] on div "Image Hozzuk rendbe a pajzsmirigyet! Text block Vannak természetes megoldások k…" at bounding box center [921, 225] width 1268 height 684
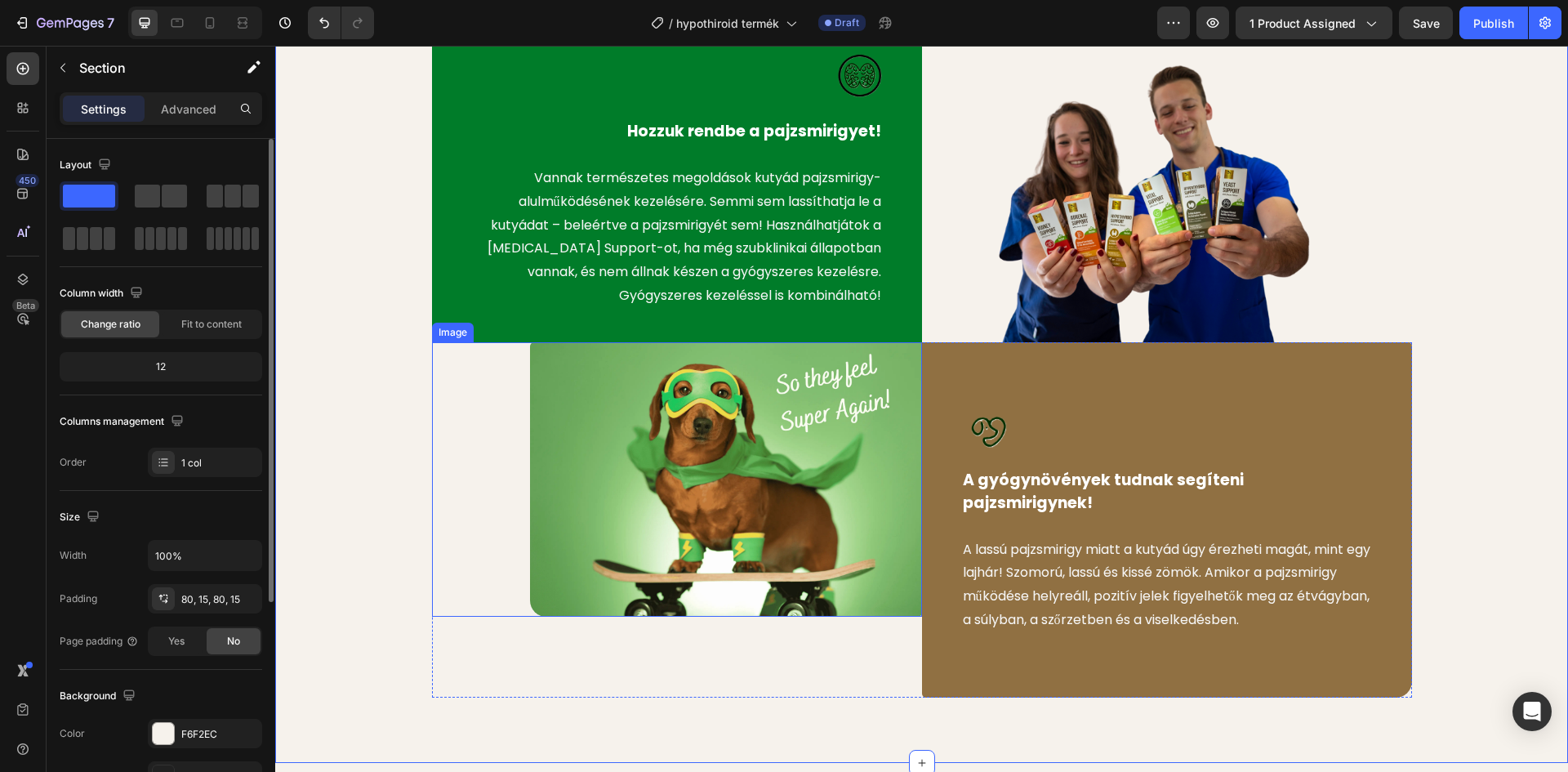
scroll to position [866, 0]
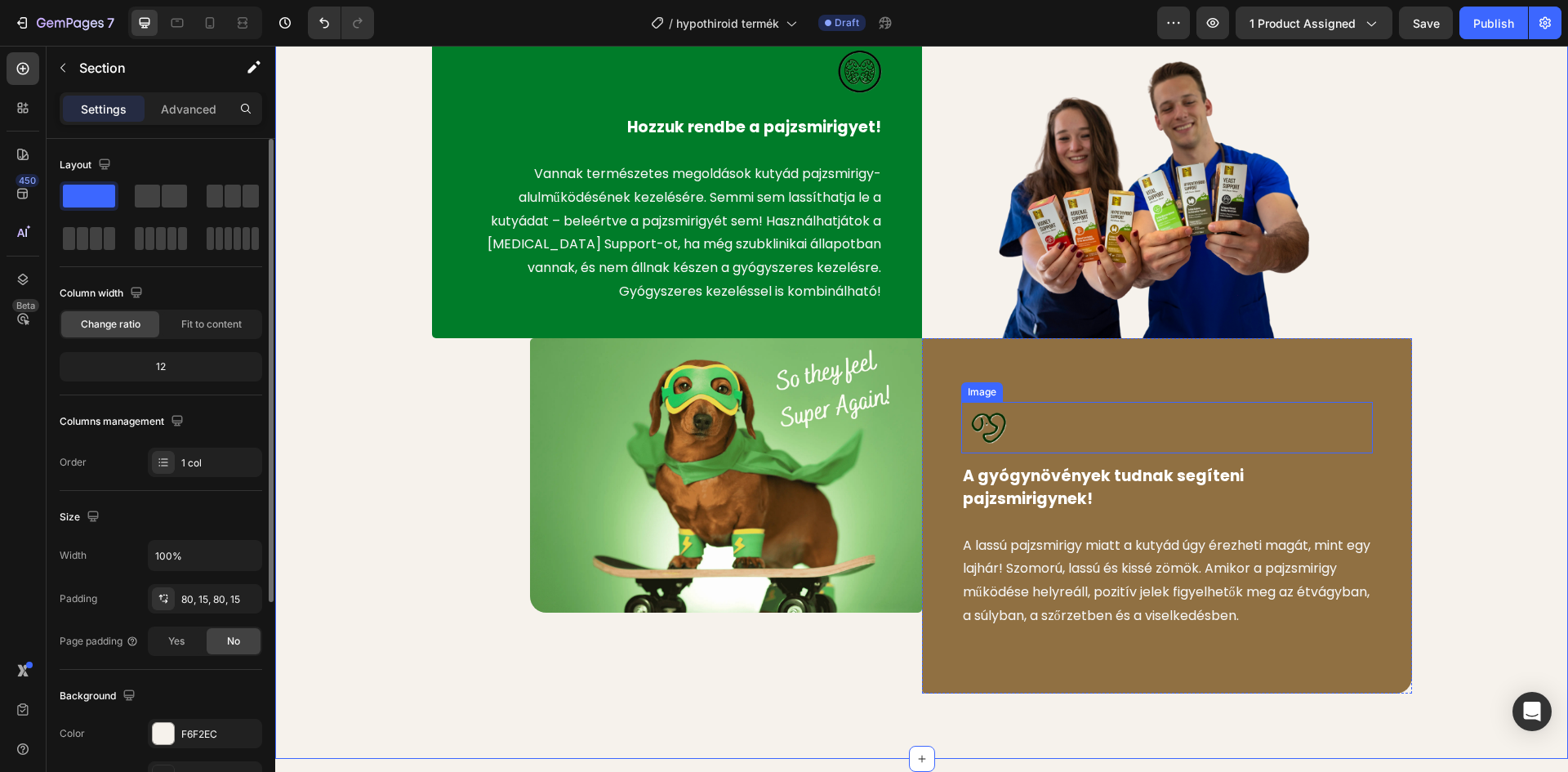
click at [1103, 417] on div at bounding box center [1167, 428] width 412 height 51
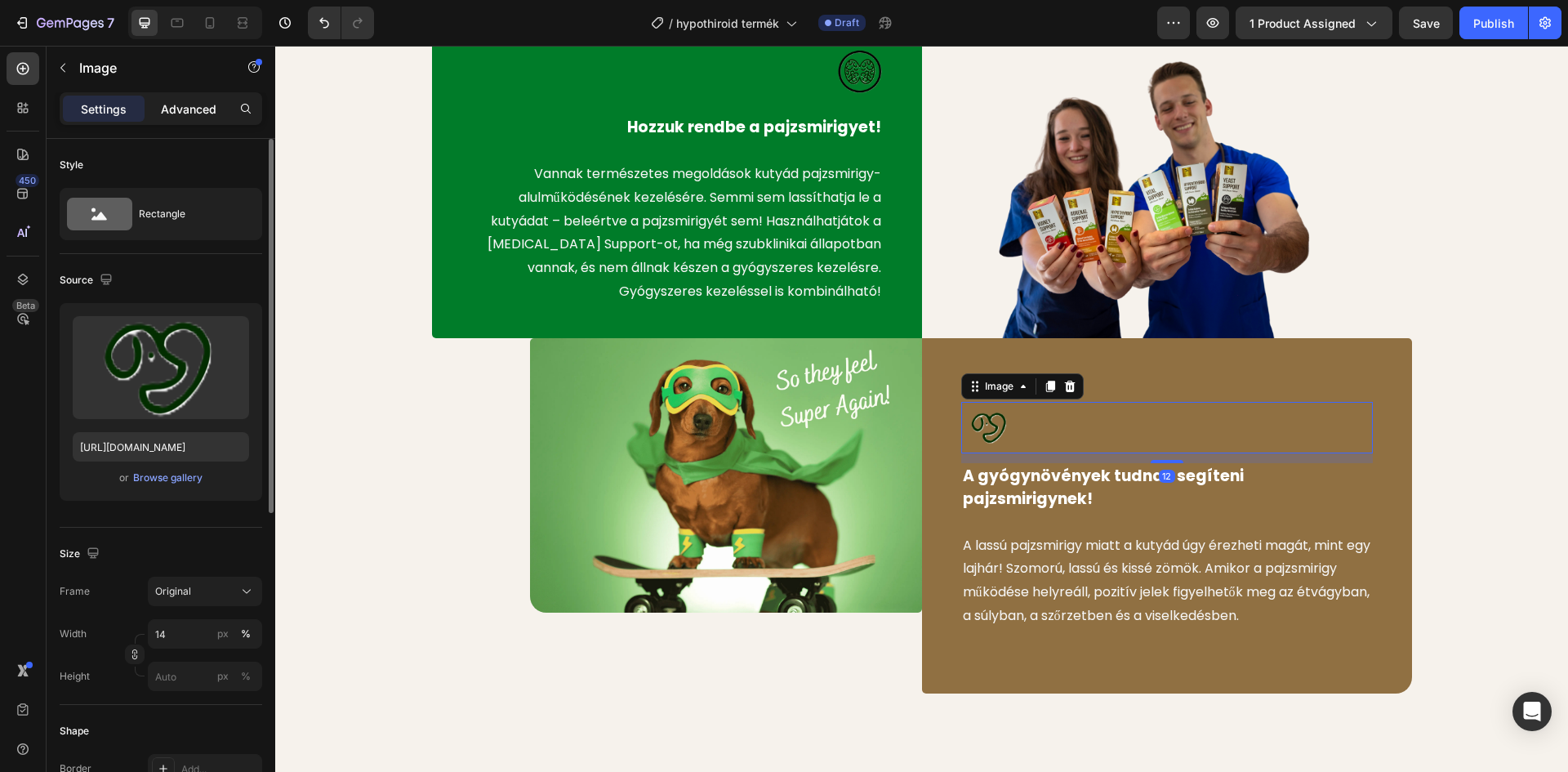
click at [192, 103] on p "Advanced" at bounding box center [188, 108] width 55 height 17
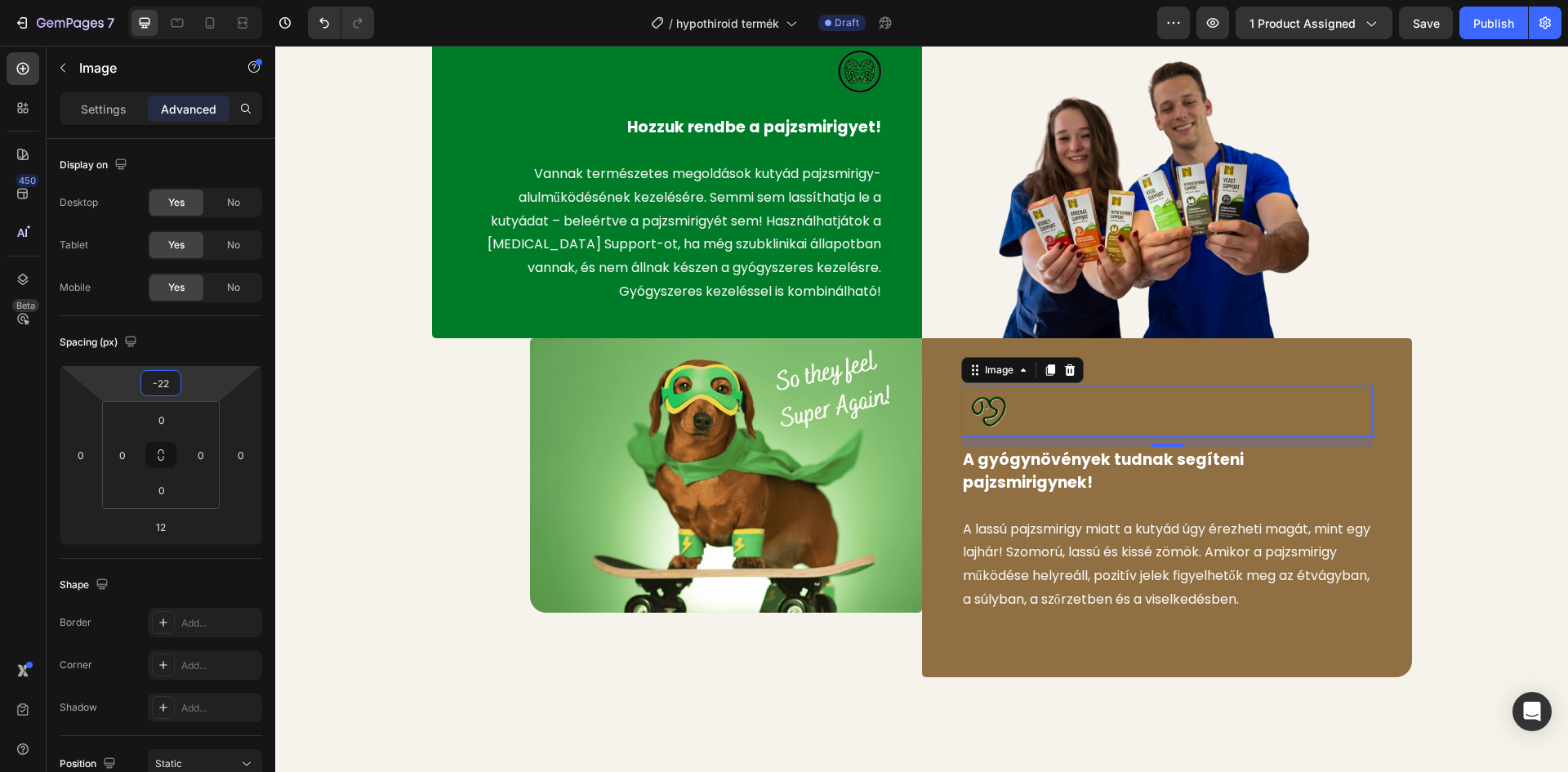
type input "-24"
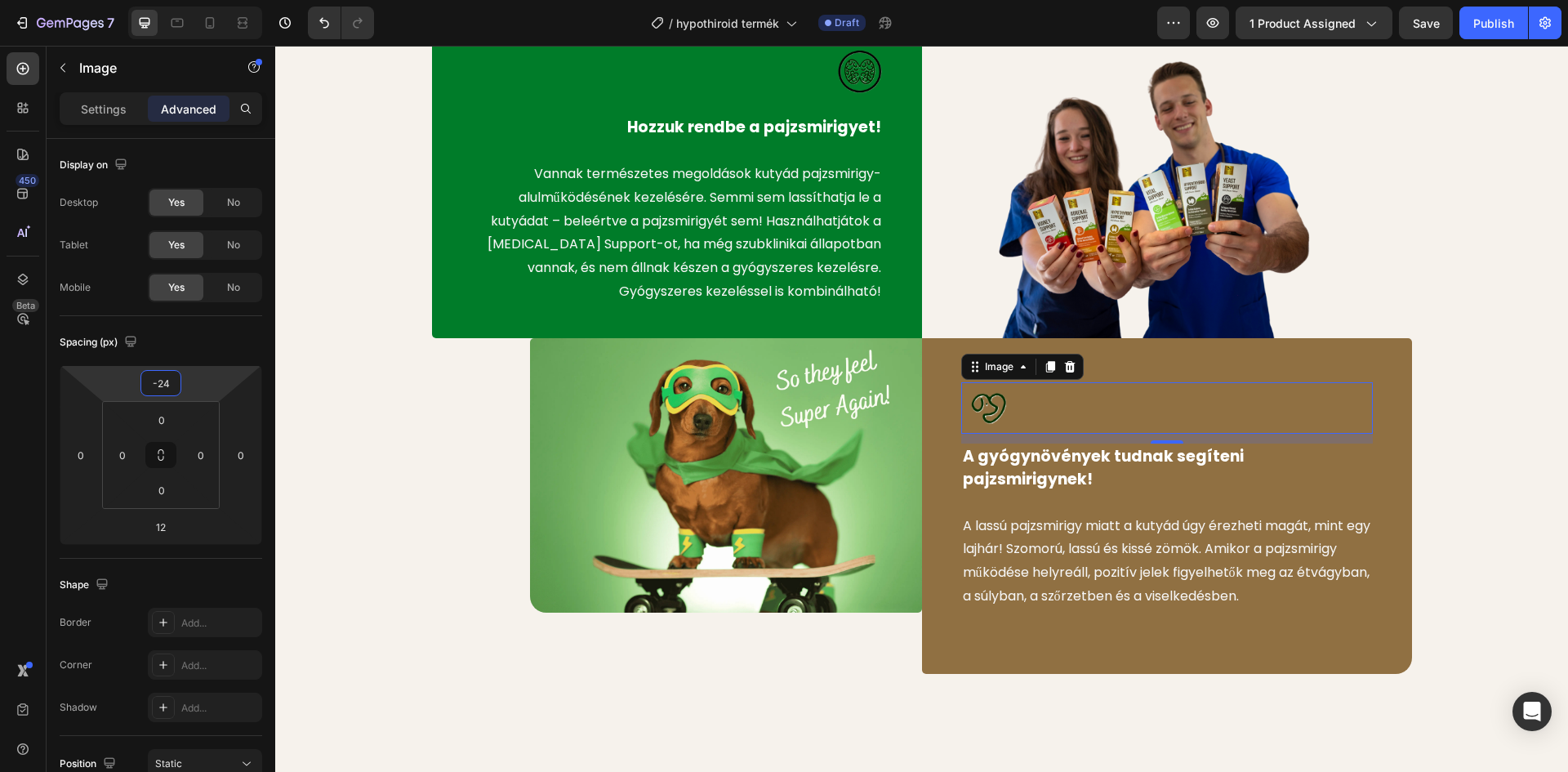
drag, startPoint x: 205, startPoint y: 386, endPoint x: 202, endPoint y: 395, distance: 9.5
click at [202, 0] on html "7 Version history / hypothiroid termék Draft Preview 1 product assigned Save Pu…" at bounding box center [784, 0] width 1568 height 0
click at [366, 354] on div "Image Hozzuk rendbe a pajzsmirigyet! Text block Vannak természetes megoldások k…" at bounding box center [921, 341] width 1268 height 665
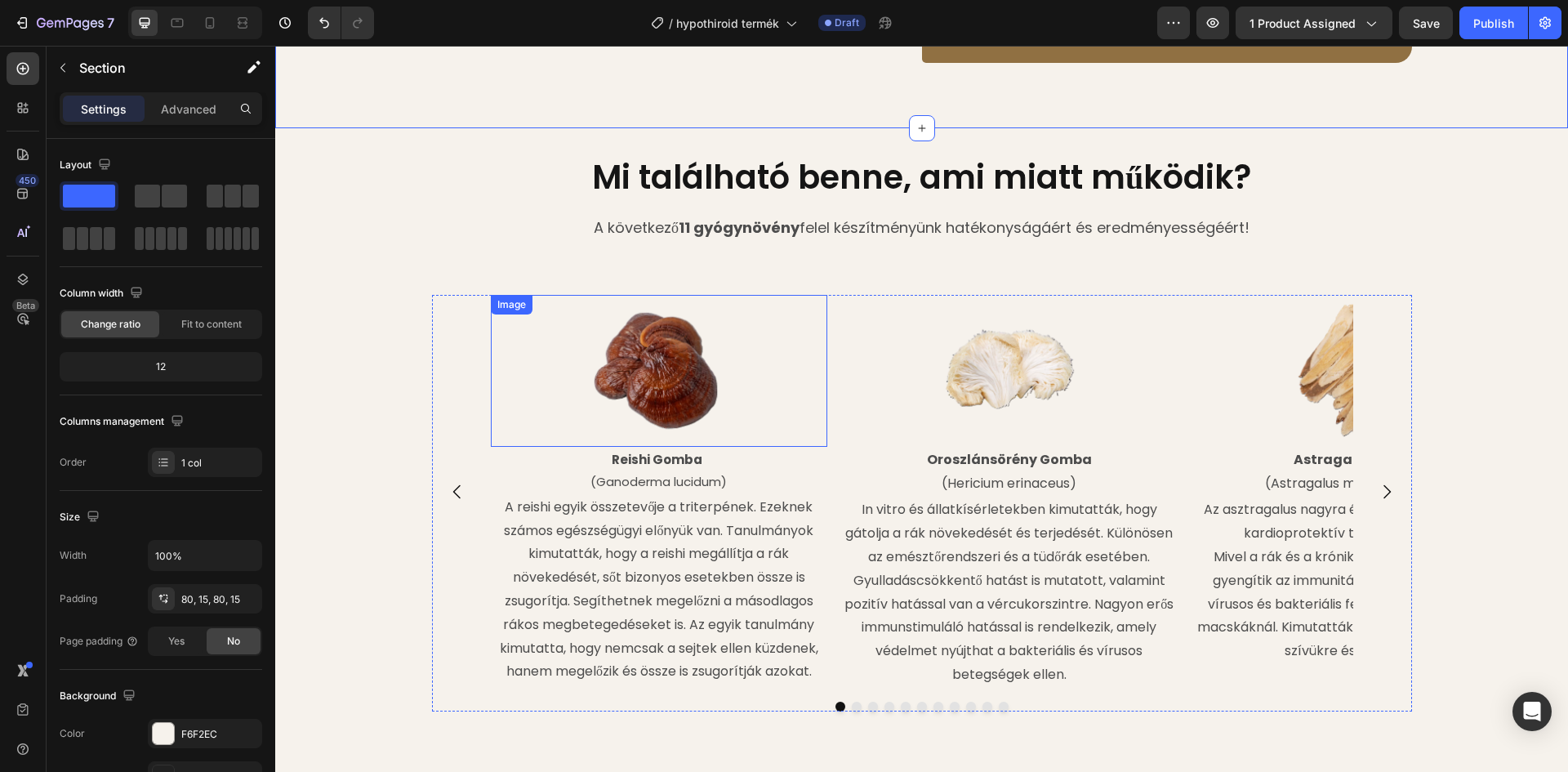
scroll to position [1519, 0]
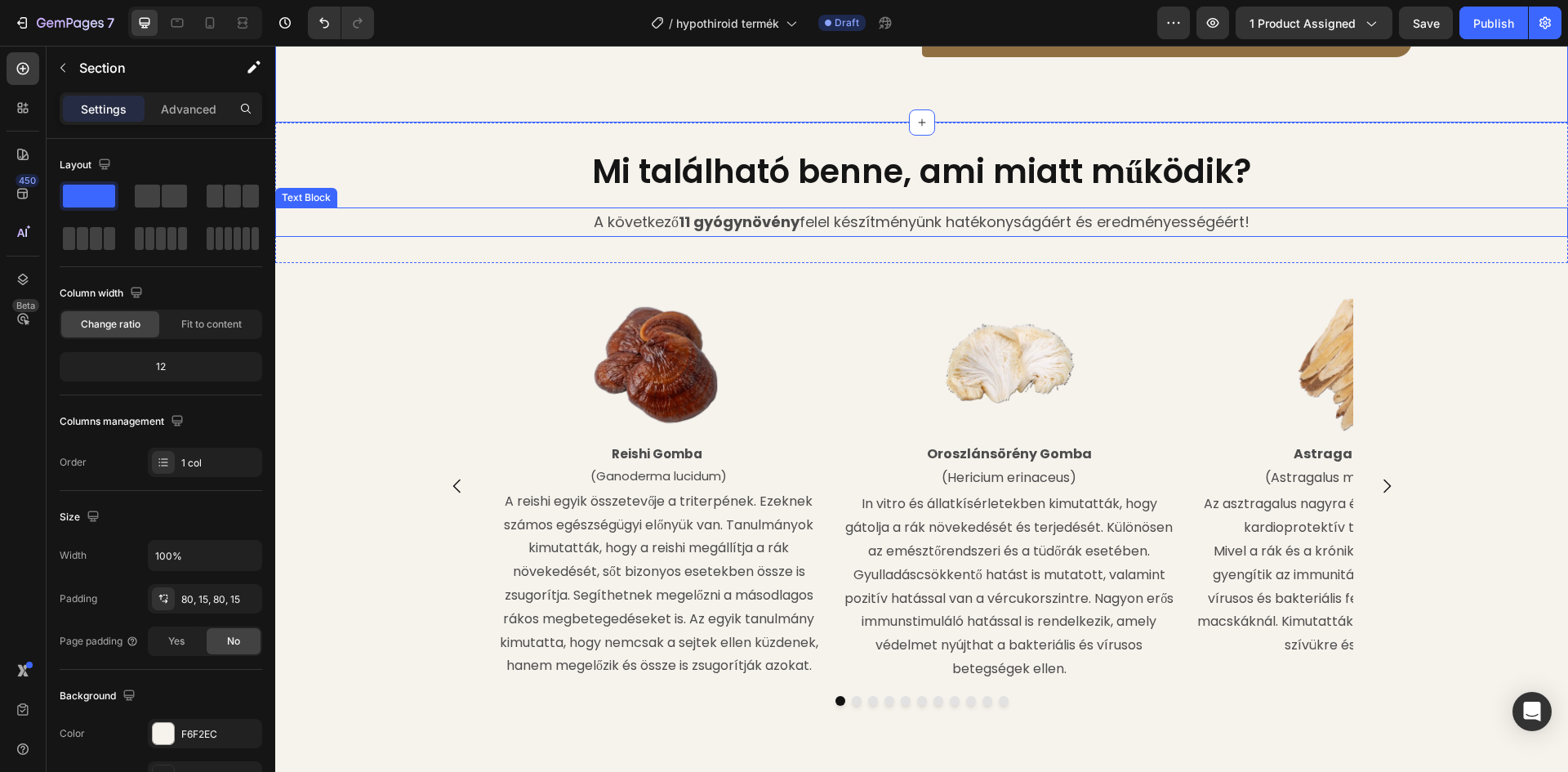
click at [1444, 149] on h2 "Mi található benne, ami miatt működik?" at bounding box center [921, 172] width 1293 height 45
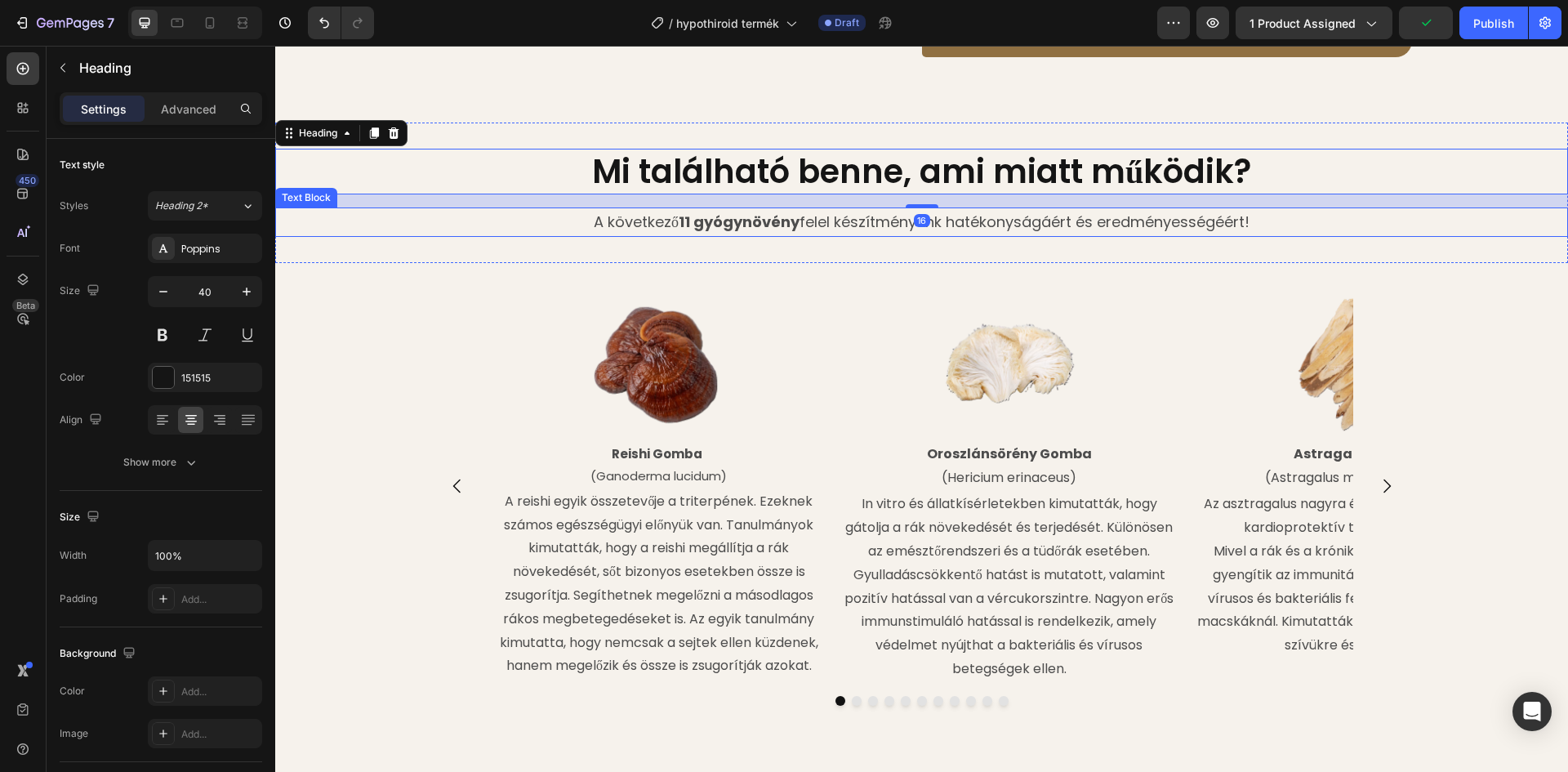
click at [684, 212] on strong "11 gyógynövény" at bounding box center [739, 222] width 121 height 21
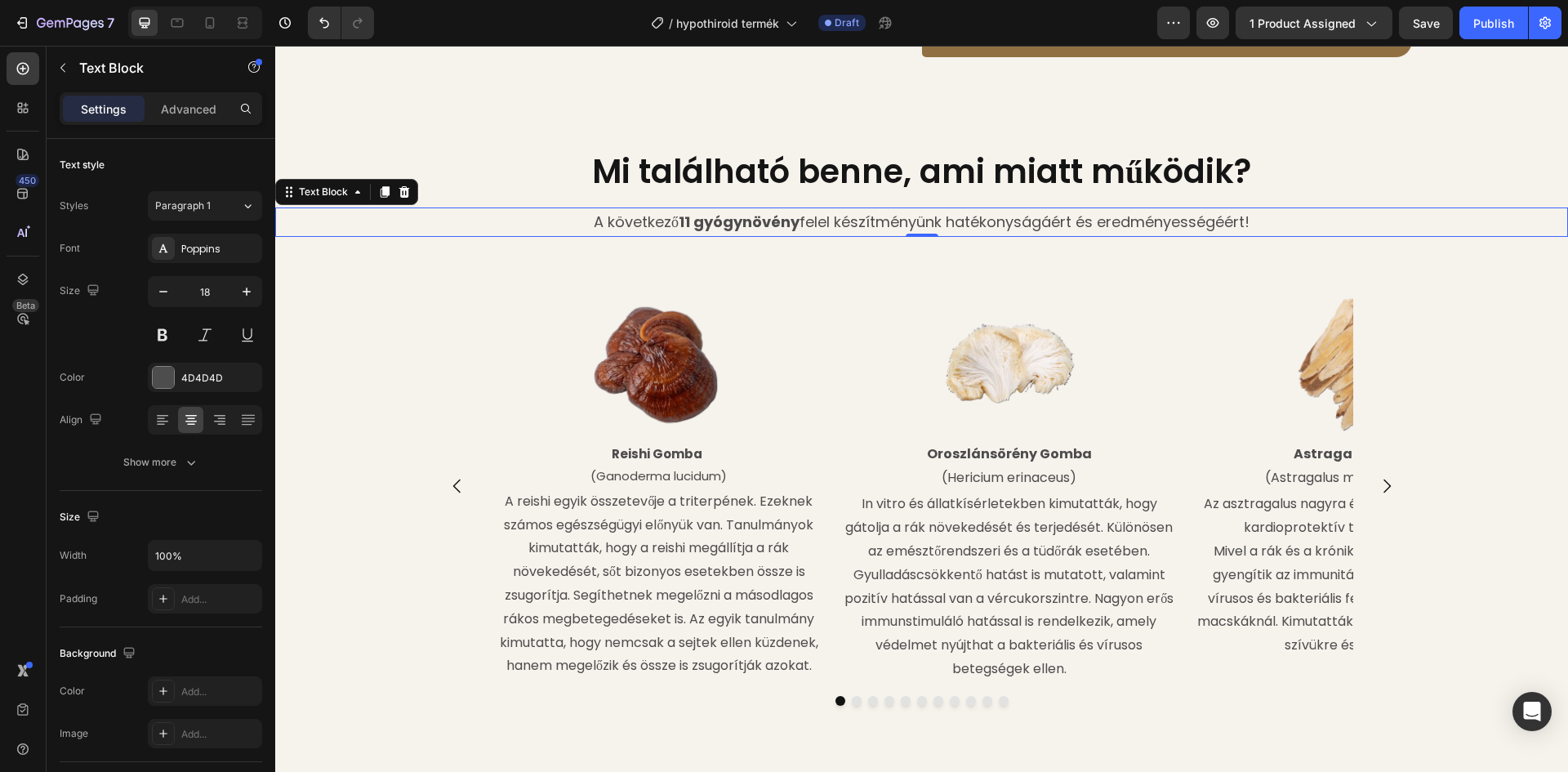
click at [684, 212] on strong "11 gyógynövény" at bounding box center [739, 222] width 121 height 21
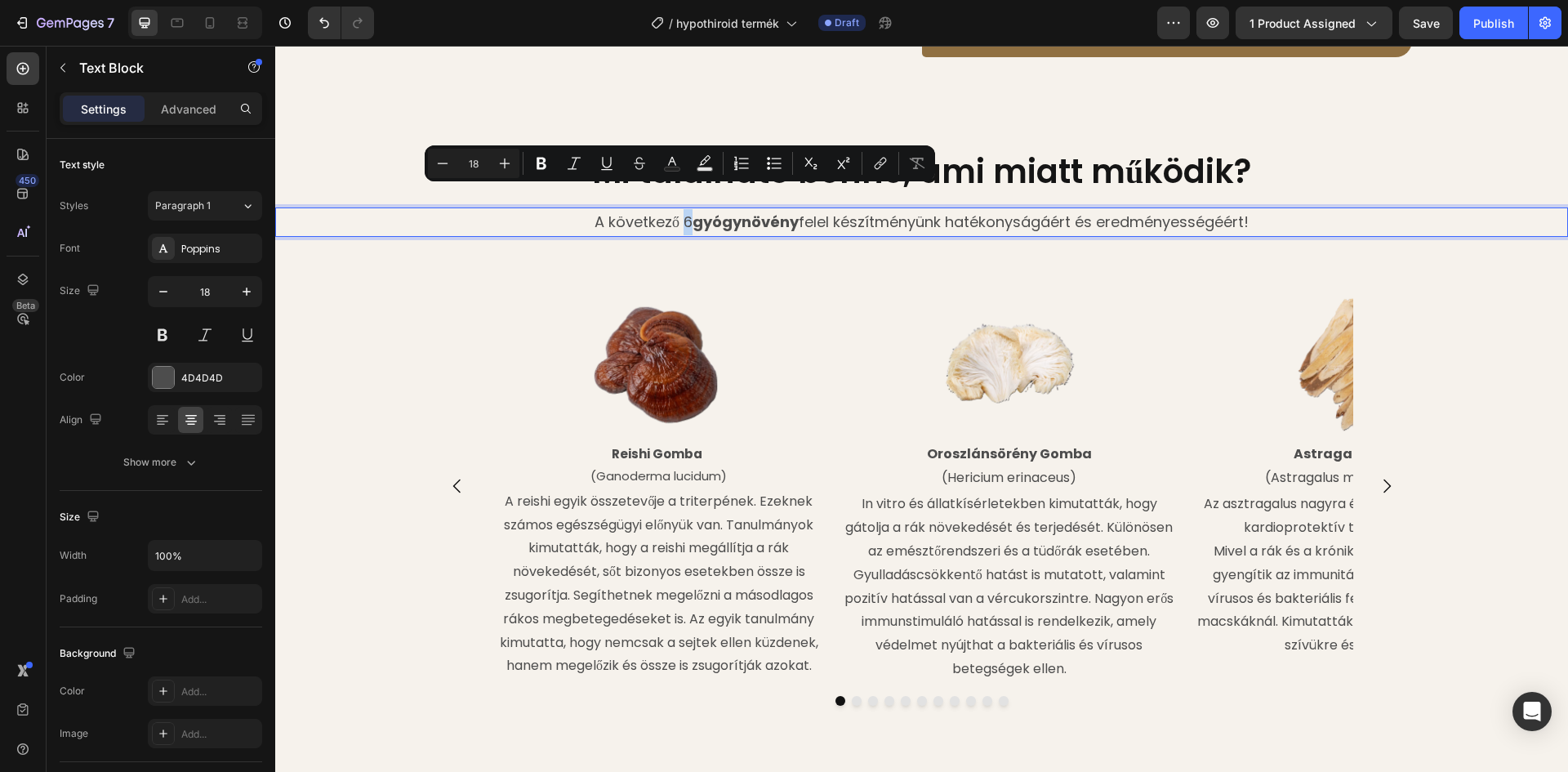
click at [678, 209] on p "A következő 6 gyógynövény felel készítményünk hatékonyságáért és eredményességé…" at bounding box center [921, 222] width 1289 height 27
click at [541, 159] on icon "Editor contextual toolbar" at bounding box center [541, 164] width 10 height 12
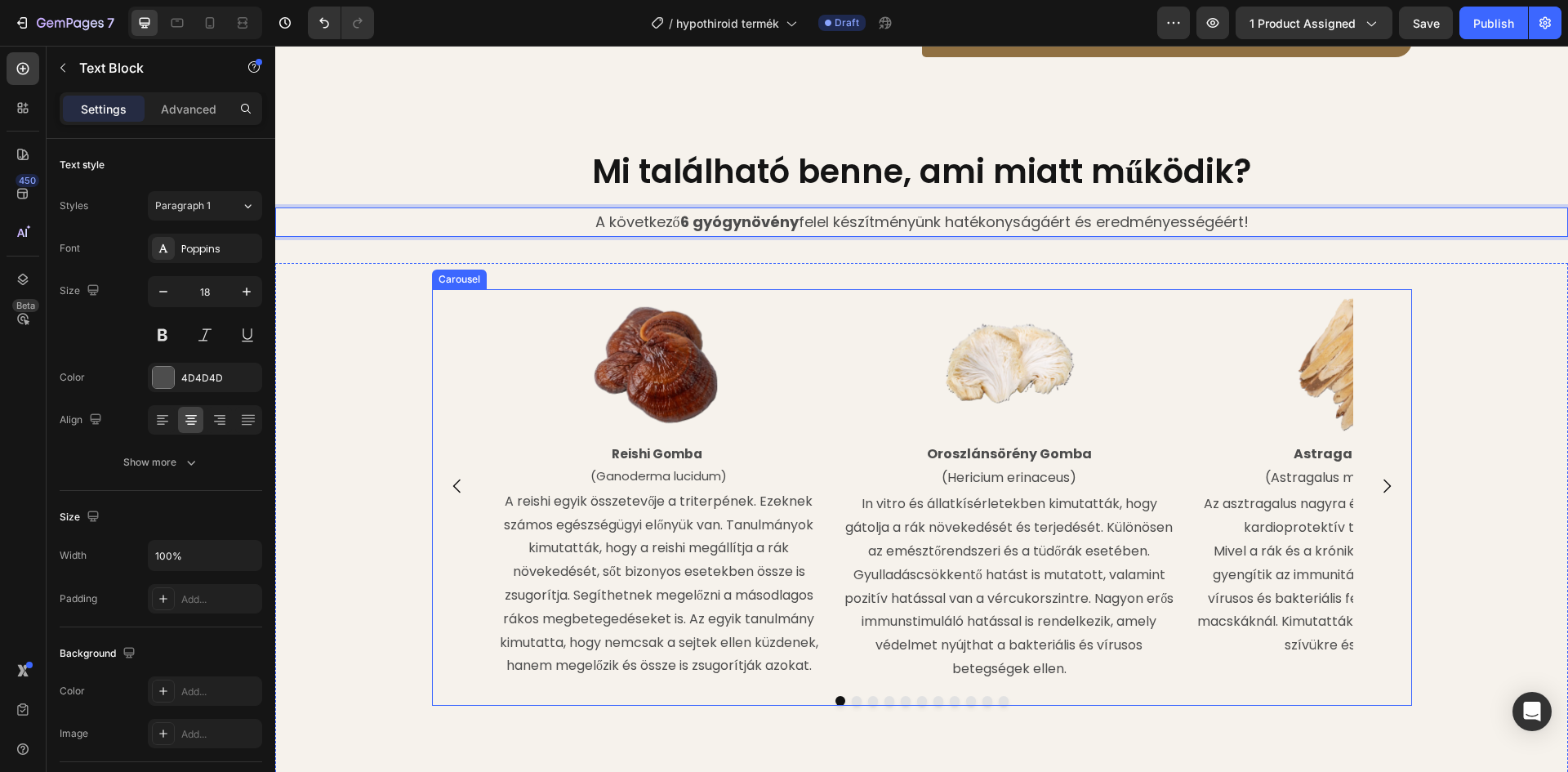
click at [465, 289] on div "Image [PERSON_NAME] (Ganoderma lucidum) Text Block A reishi egyik összetevője a…" at bounding box center [921, 485] width 980 height 393
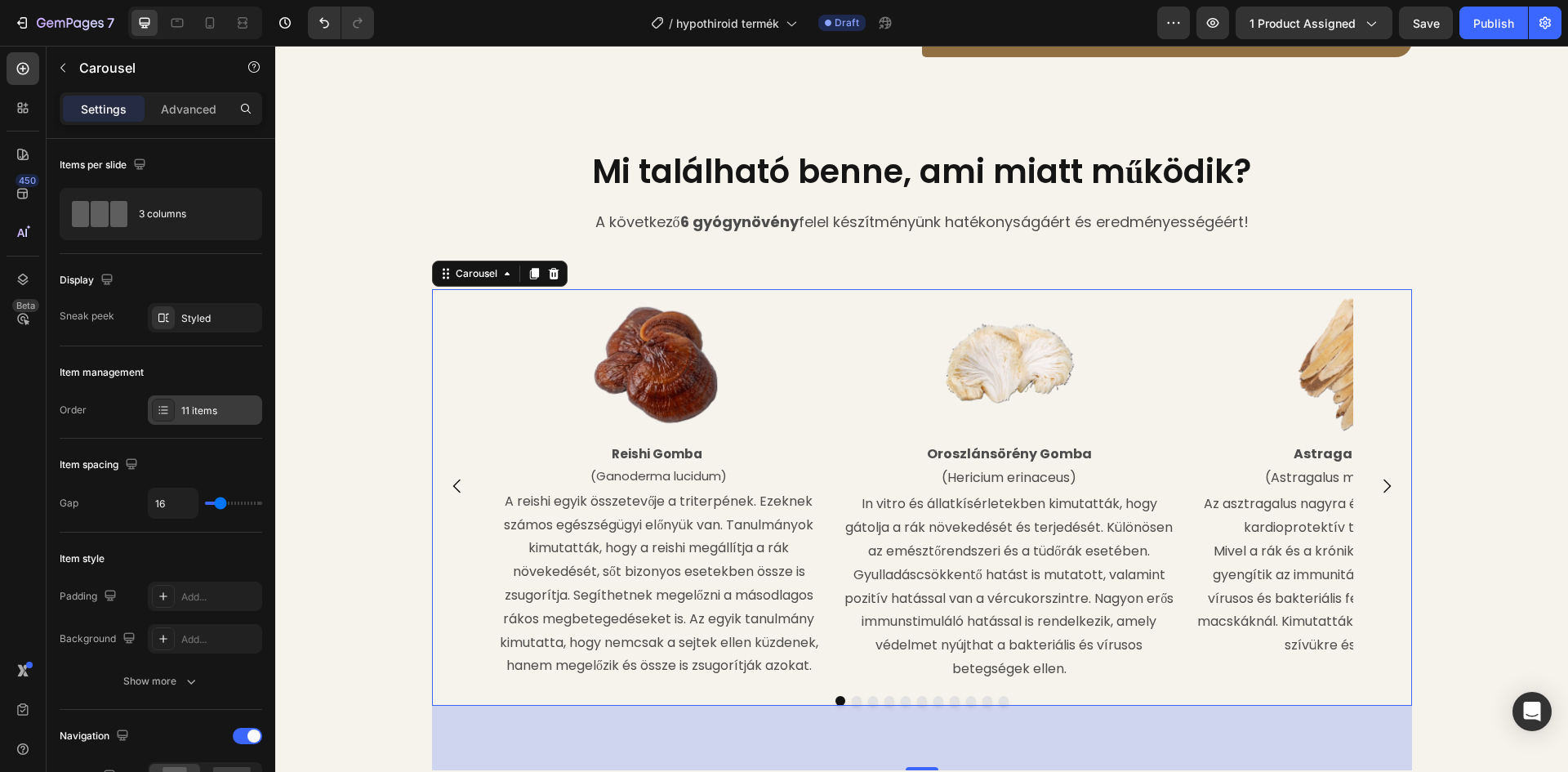
click at [200, 406] on div "11 items" at bounding box center [220, 410] width 77 height 15
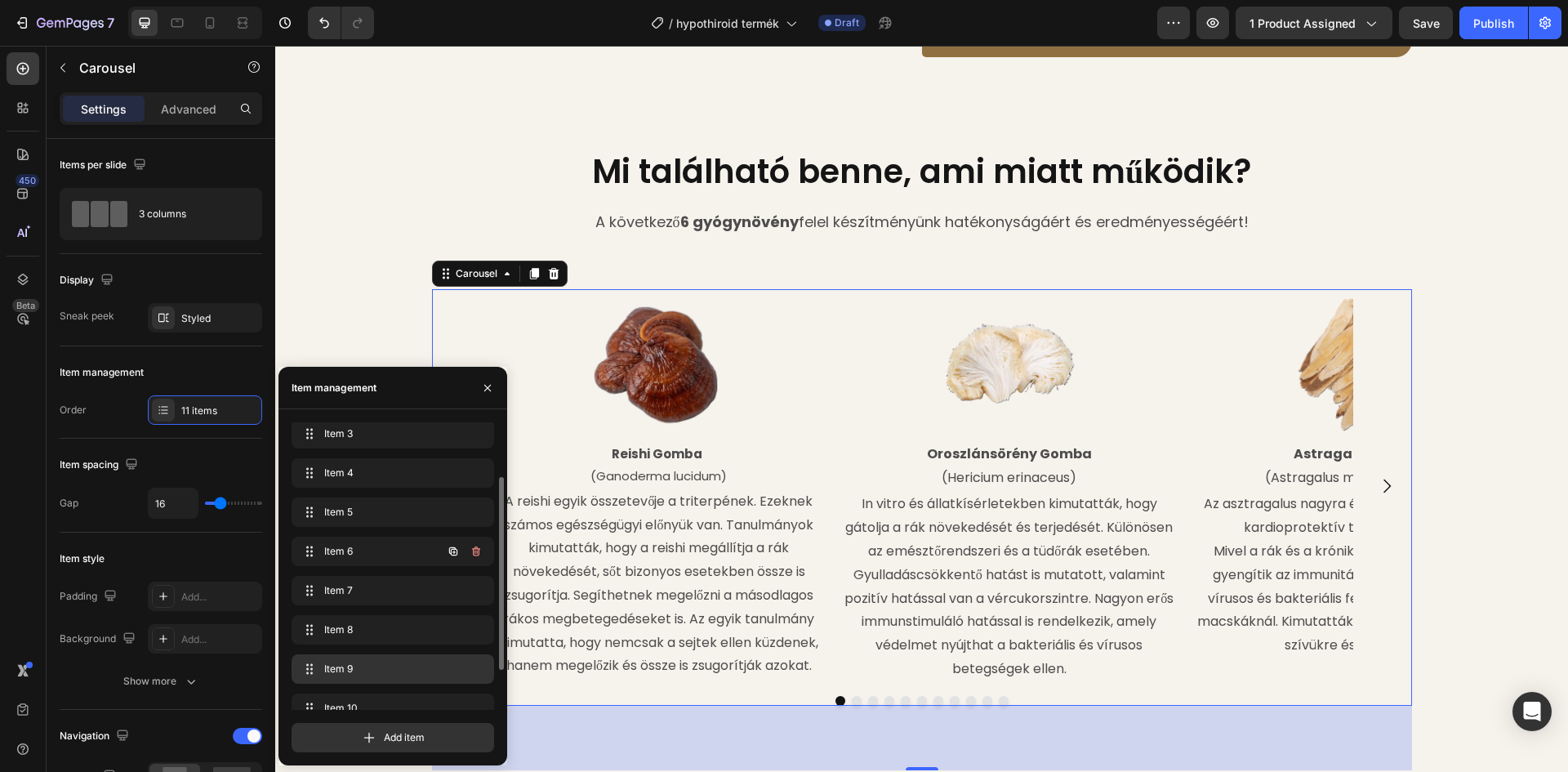
scroll to position [141, 0]
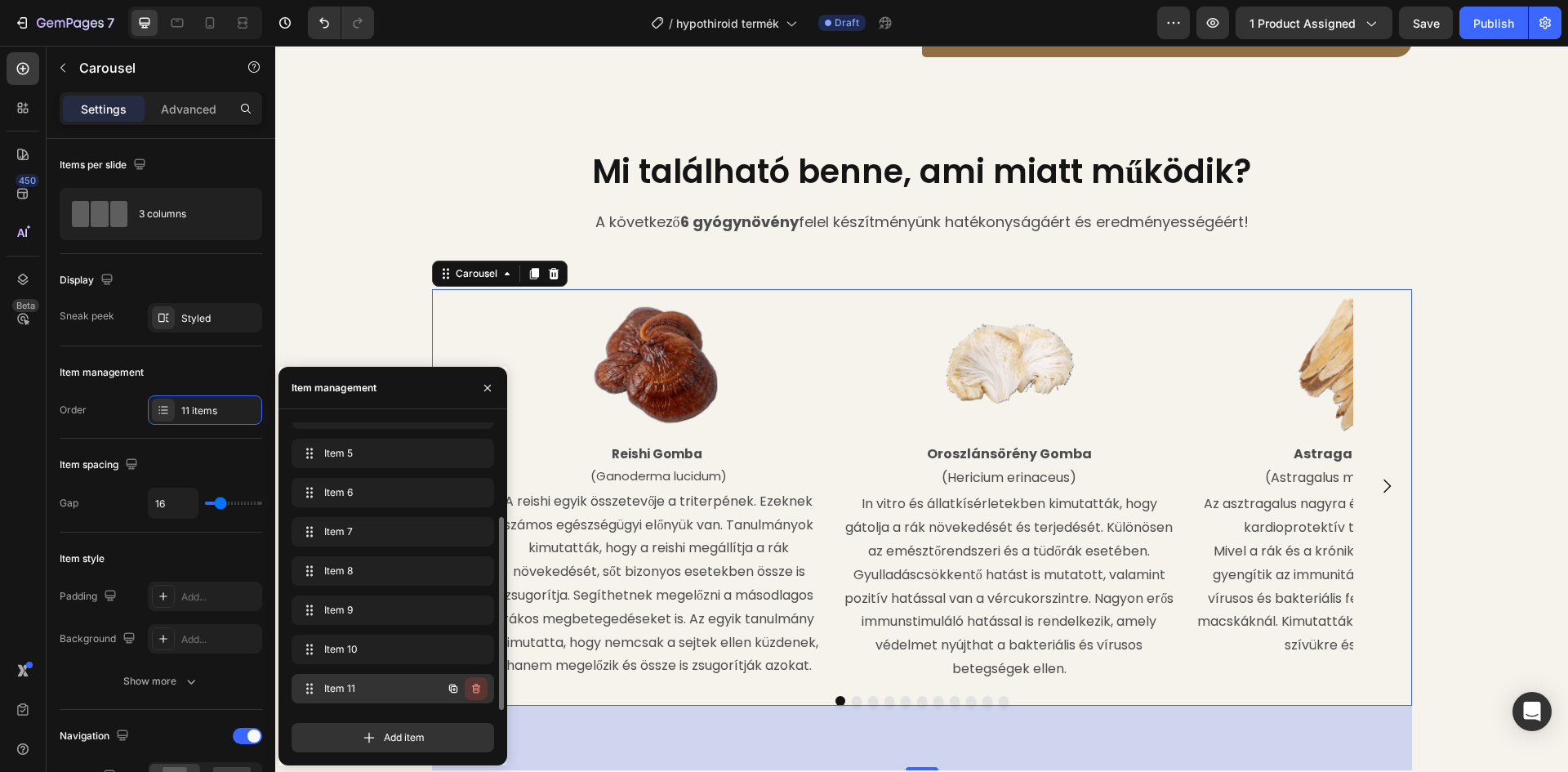
click at [479, 688] on icon "button" at bounding box center [476, 689] width 8 height 10
click at [479, 688] on div "Delete" at bounding box center [465, 688] width 31 height 15
click at [478, 688] on icon "button" at bounding box center [475, 688] width 13 height 13
click at [478, 688] on div "Delete" at bounding box center [465, 688] width 31 height 15
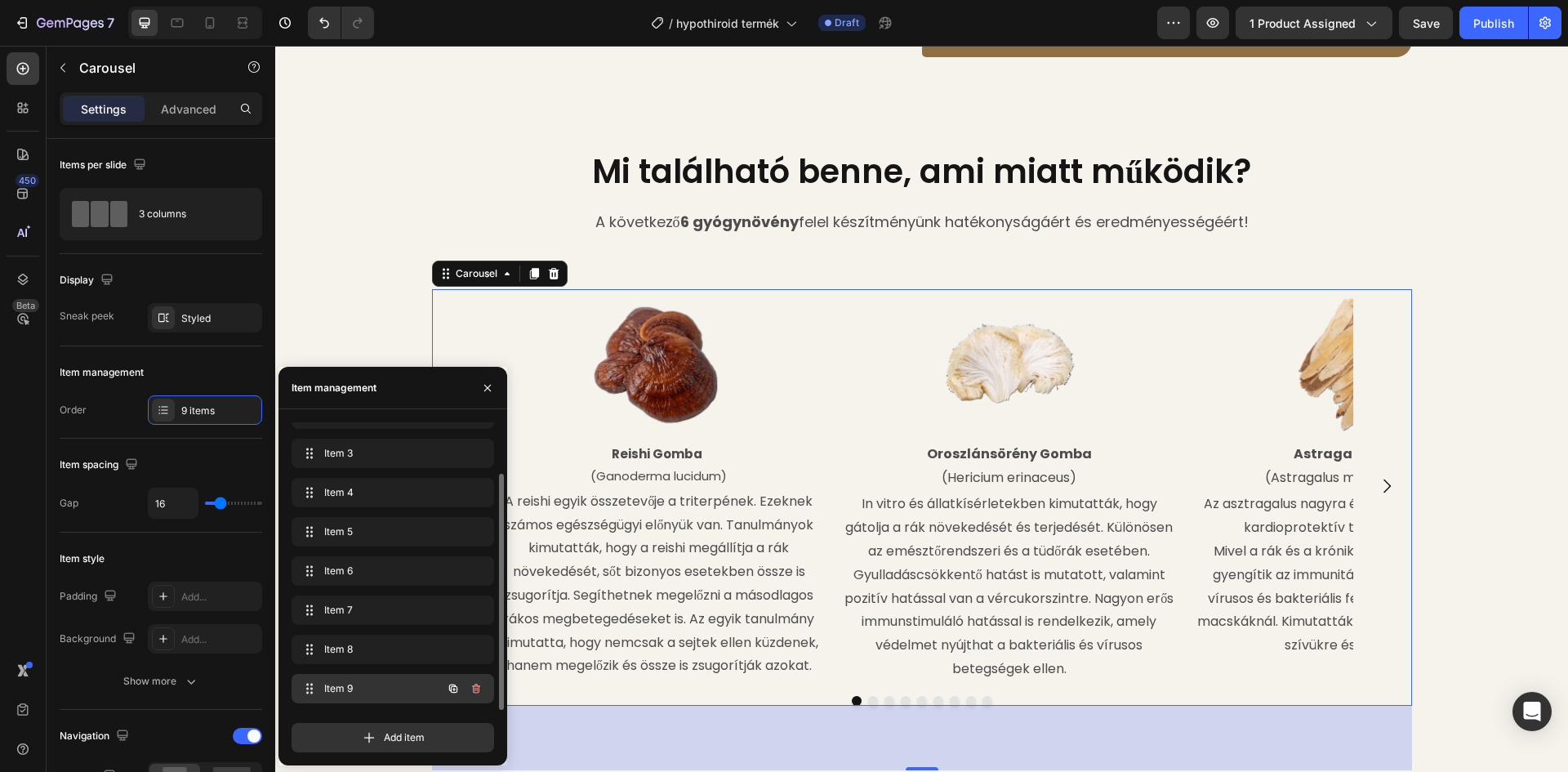
scroll to position [62, 0]
click at [475, 692] on icon "button" at bounding box center [475, 688] width 13 height 13
click at [475, 692] on div "Delete" at bounding box center [465, 688] width 31 height 15
click at [477, 692] on icon "button" at bounding box center [475, 688] width 13 height 13
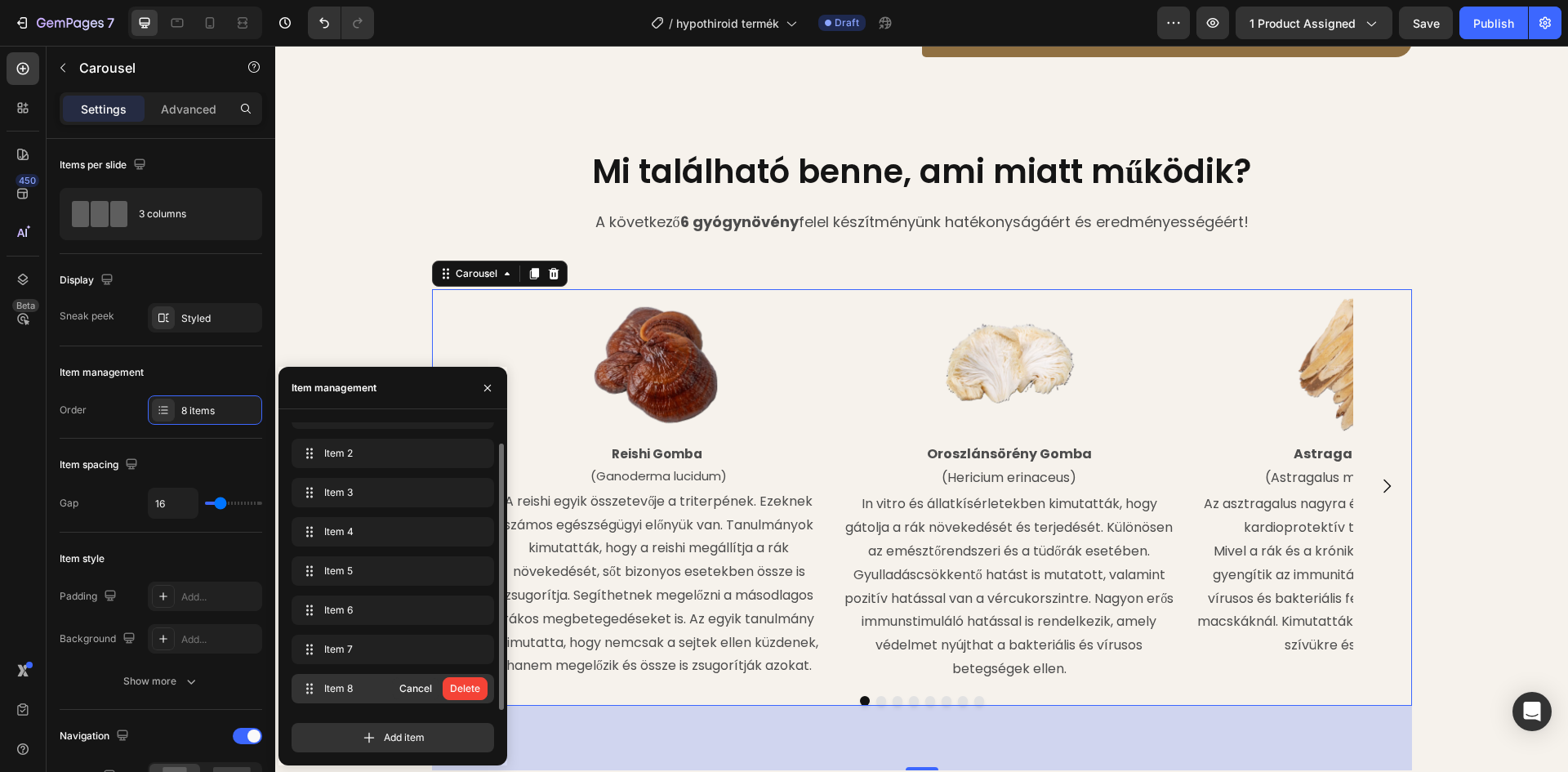
click at [477, 692] on div "Delete" at bounding box center [465, 688] width 31 height 15
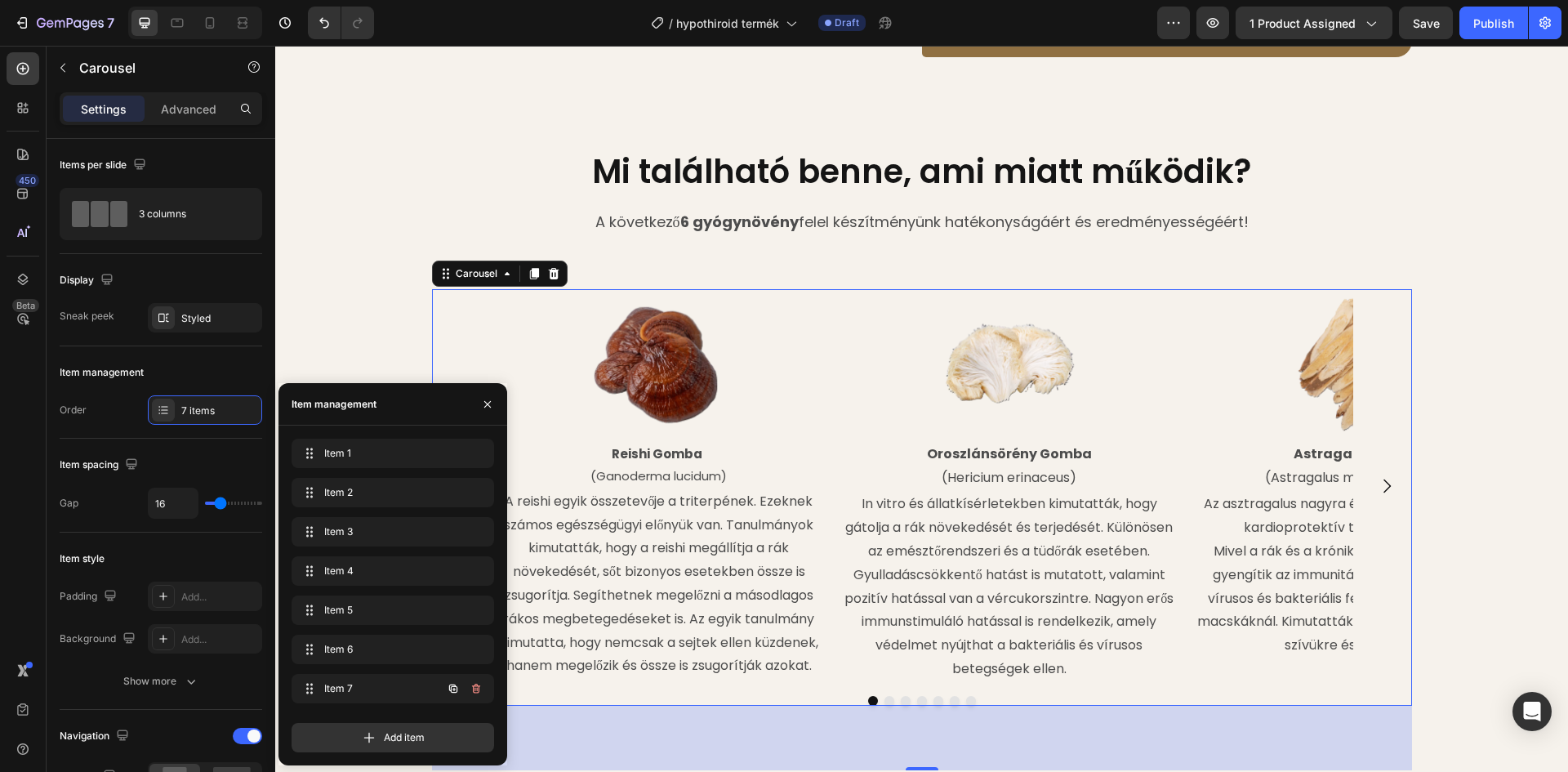
scroll to position [0, 0]
click at [476, 690] on icon "button" at bounding box center [475, 688] width 13 height 13
click at [476, 690] on div "Delete" at bounding box center [465, 688] width 31 height 15
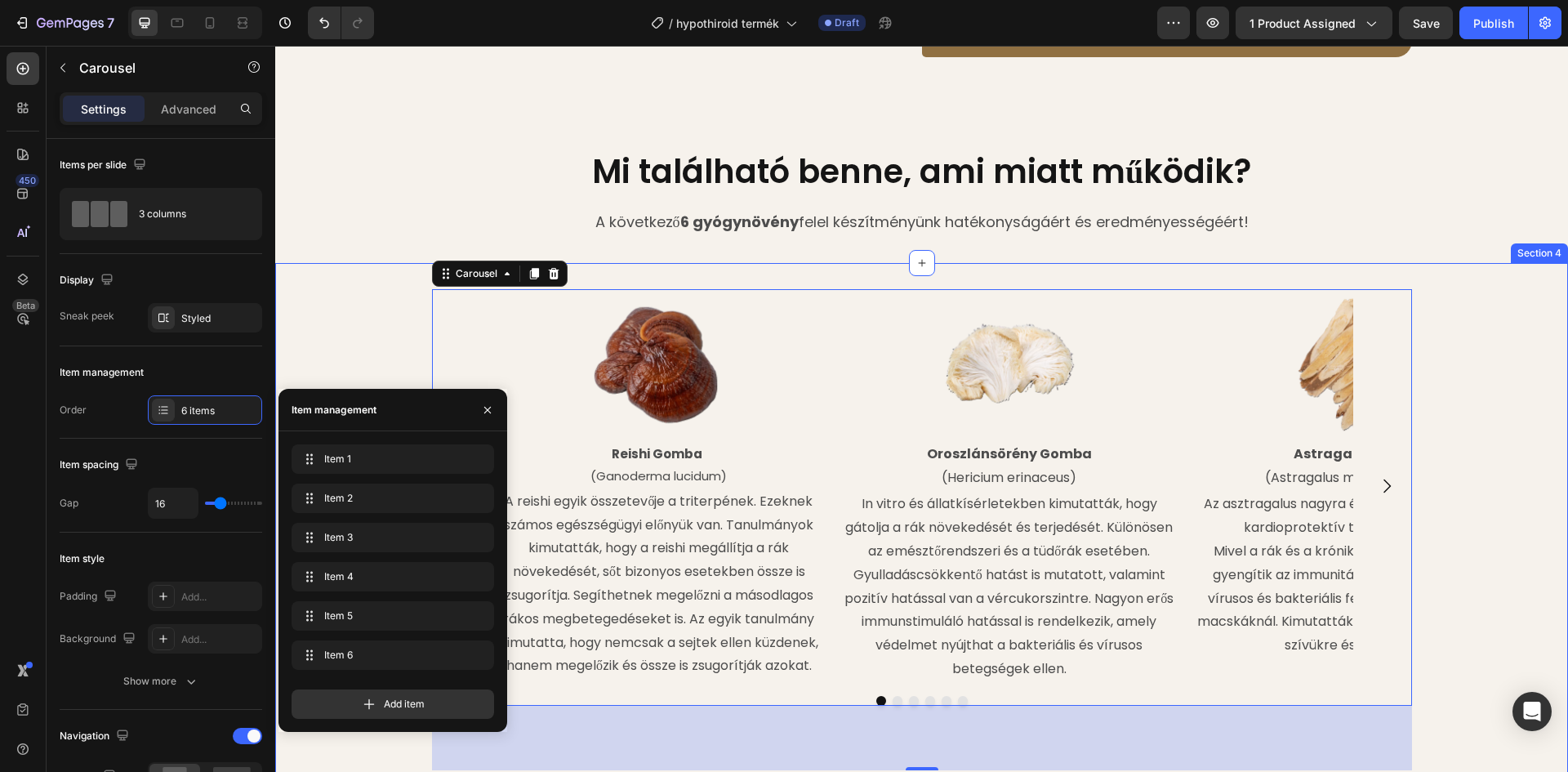
click at [326, 311] on div "Image [PERSON_NAME] (Ganoderma lucidum) Text Block A reishi egyik összetevője a…" at bounding box center [921, 529] width 1293 height 481
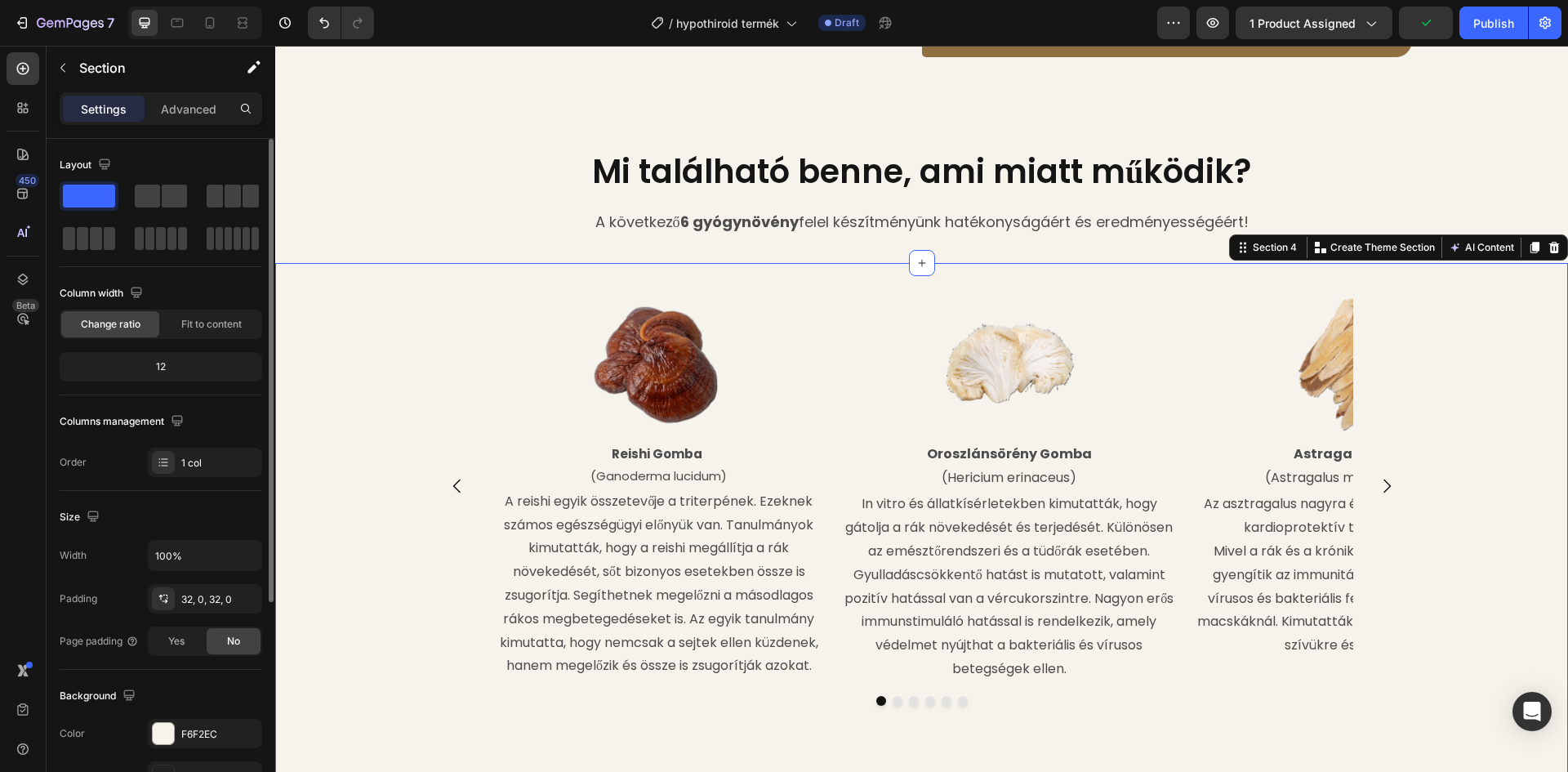
scroll to position [316, 0]
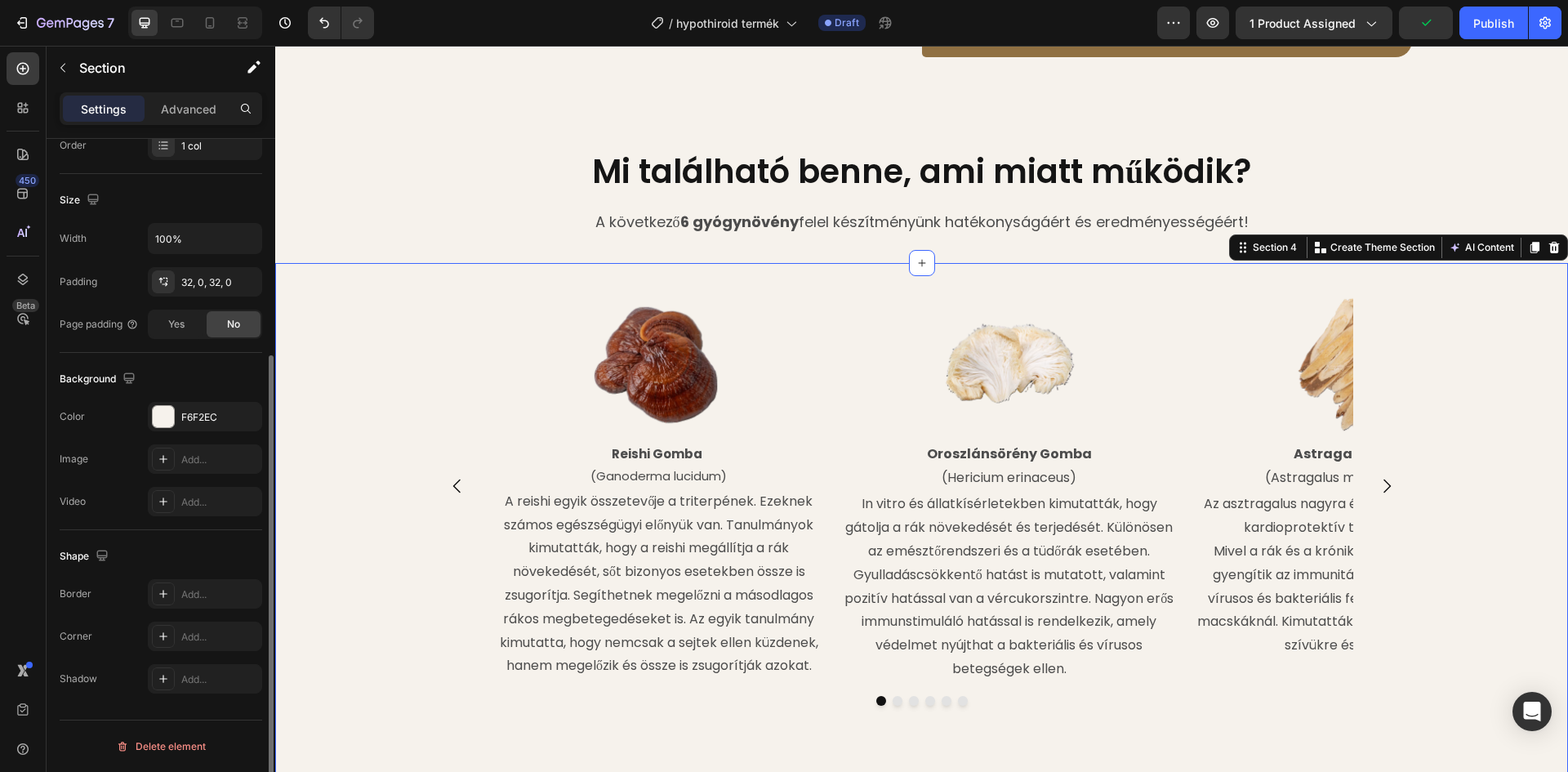
click at [394, 295] on div "Image [PERSON_NAME] (Ganoderma lucidum) Text Block A reishi egyik összetevője a…" at bounding box center [921, 529] width 1293 height 481
click at [461, 291] on div "Image [PERSON_NAME] (Ganoderma lucidum) Text Block A reishi egyik összetevője a…" at bounding box center [921, 485] width 980 height 393
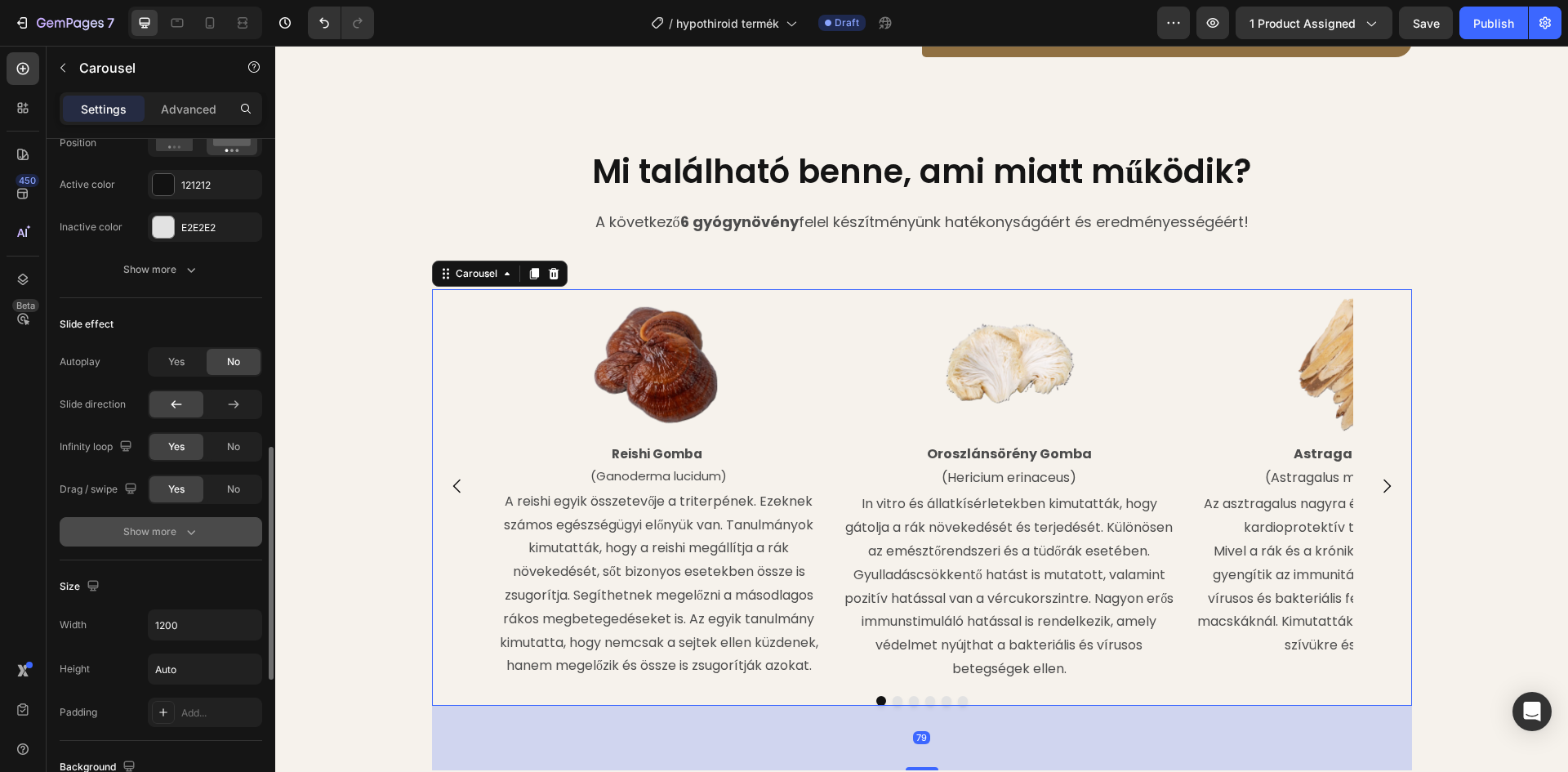
scroll to position [1062, 0]
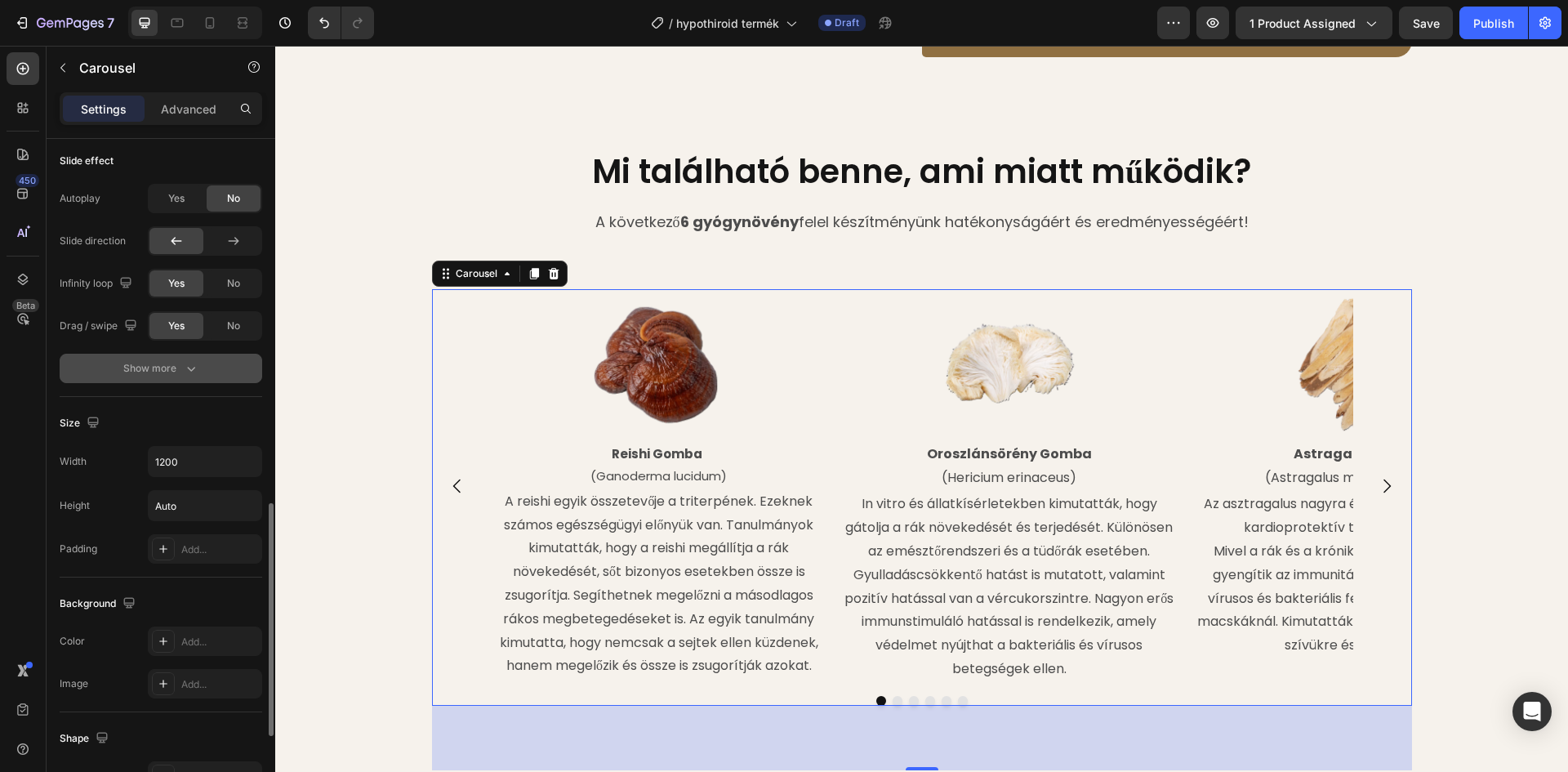
click at [179, 363] on div "Show more" at bounding box center [161, 368] width 76 height 17
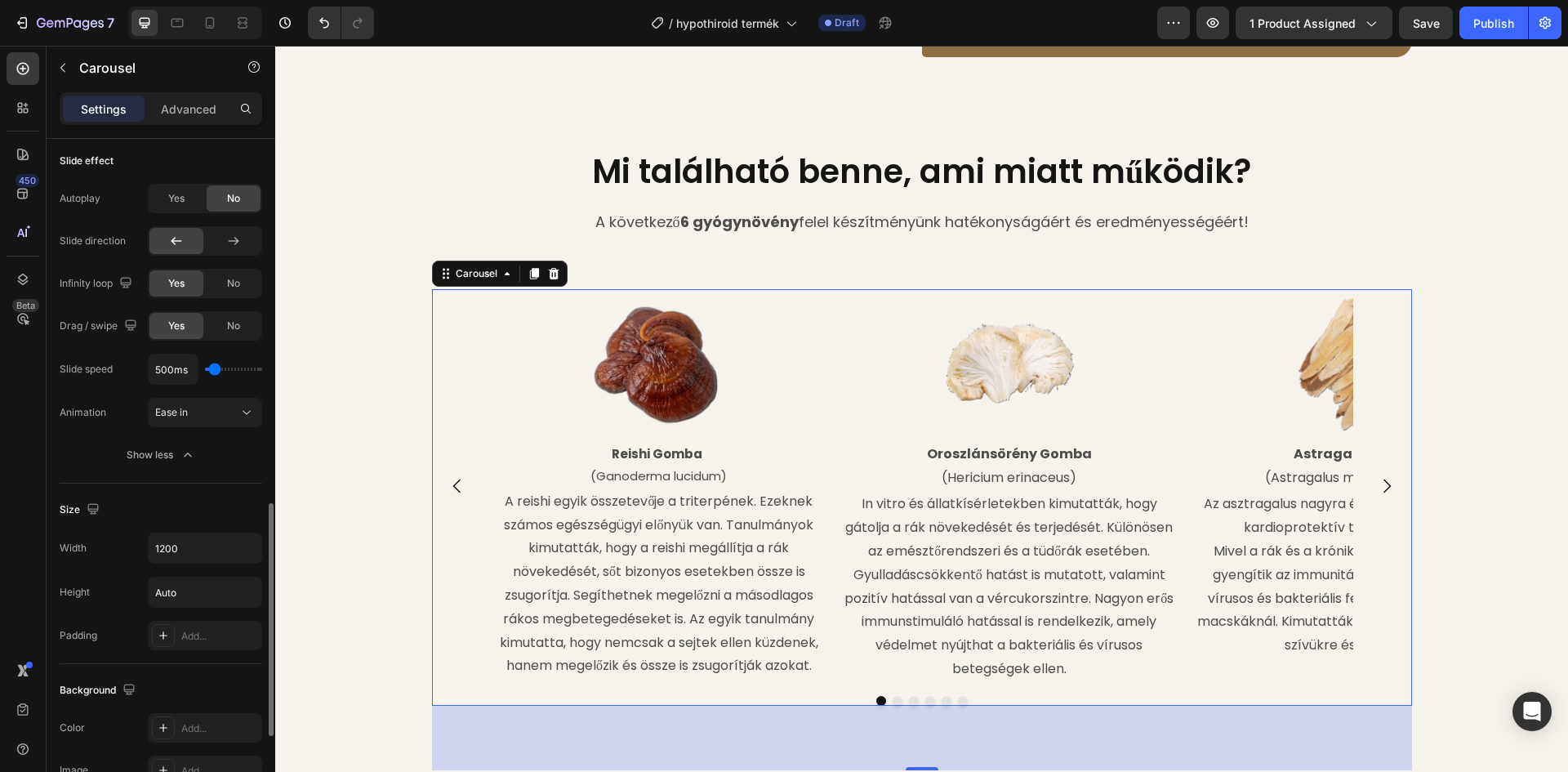
type input "750ms"
type input "750"
type input "850ms"
type input "850"
type input "1100ms"
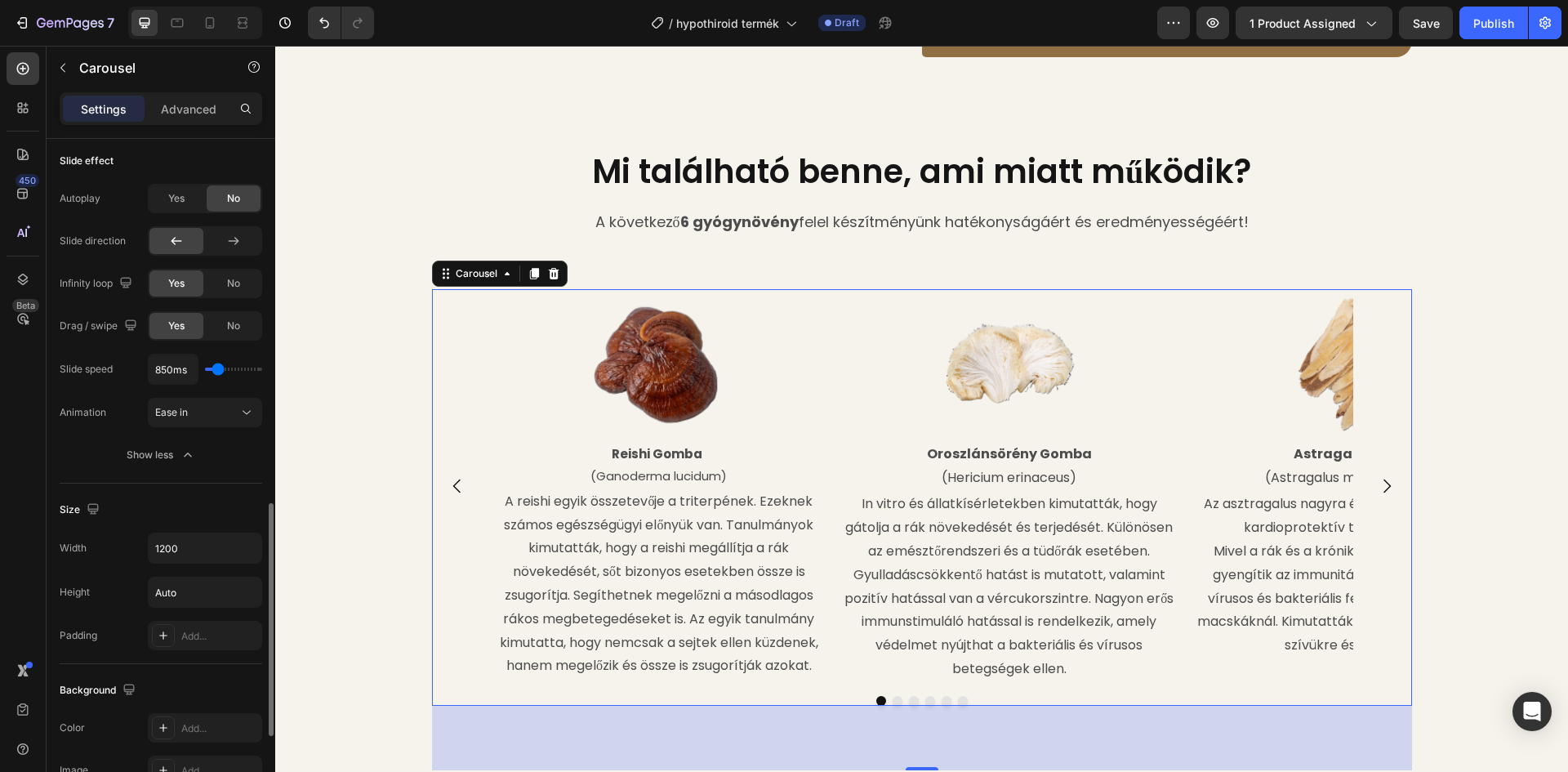
type input "1100"
type input "1200ms"
type input "1200"
type input "1350ms"
type input "1350"
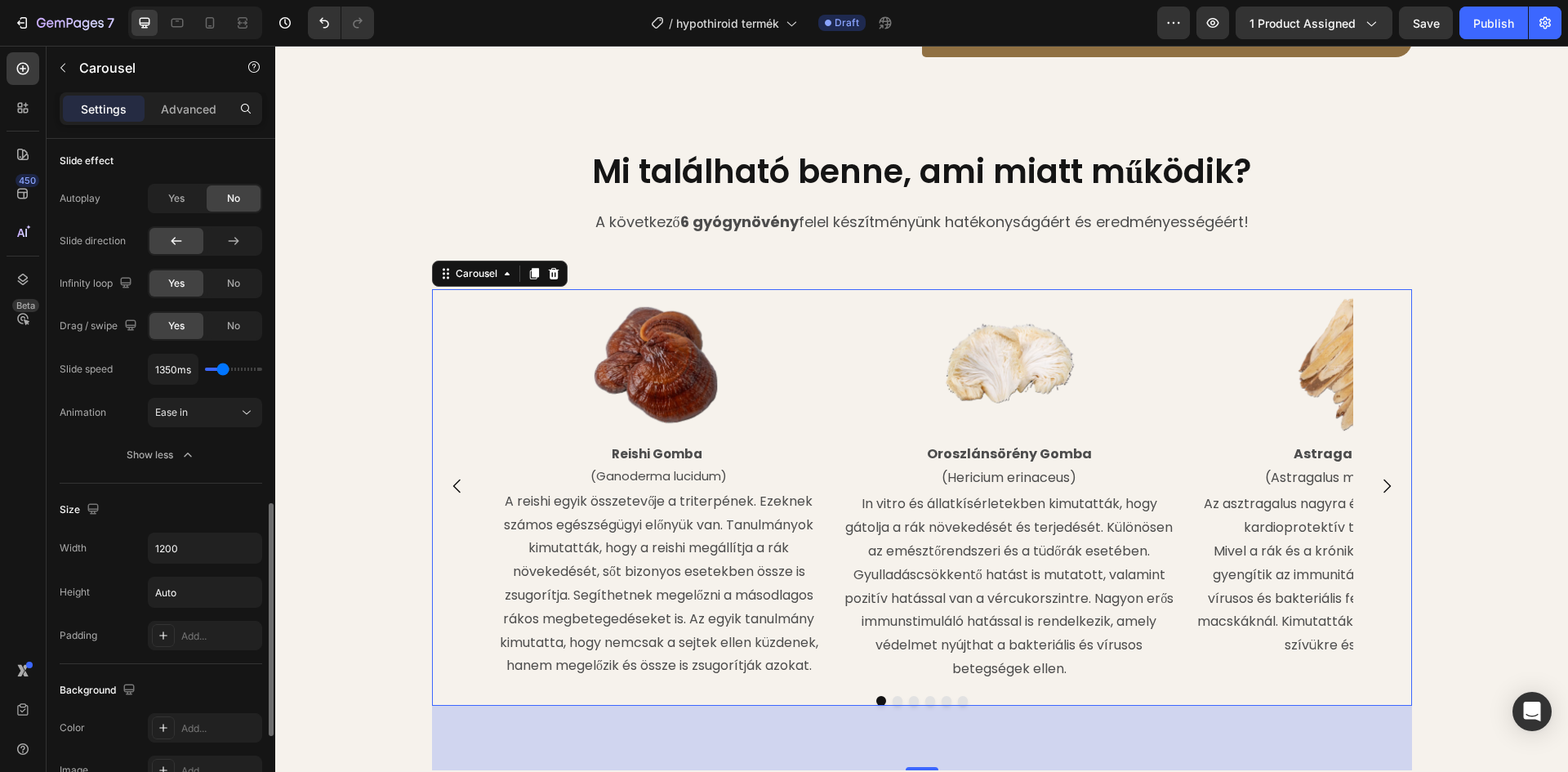
type input "1450ms"
type input "1450"
type input "1550ms"
type input "1550"
type input "1100ms"
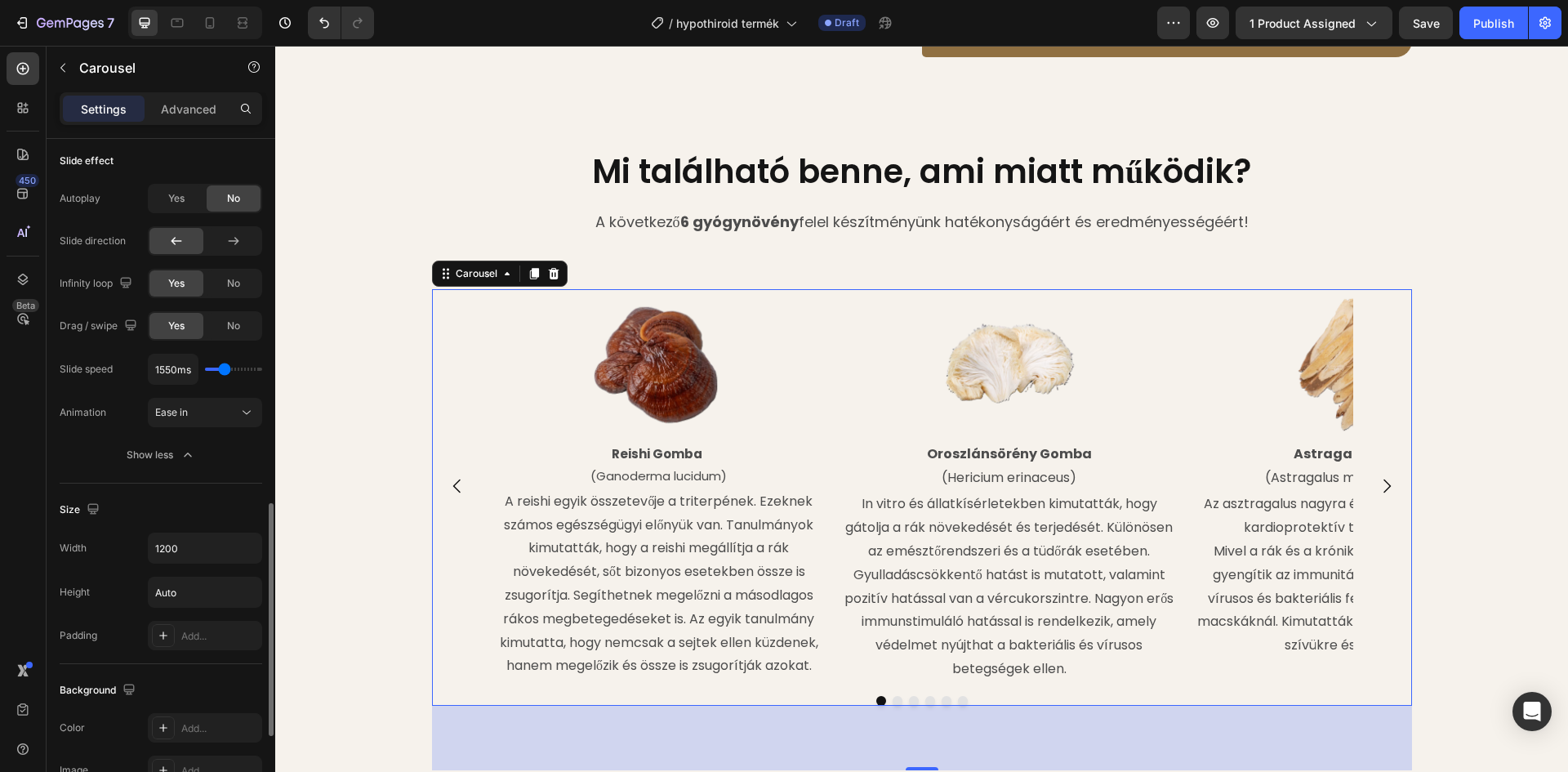
type input "1100"
type input "750ms"
type input "750"
type input "850ms"
type input "850"
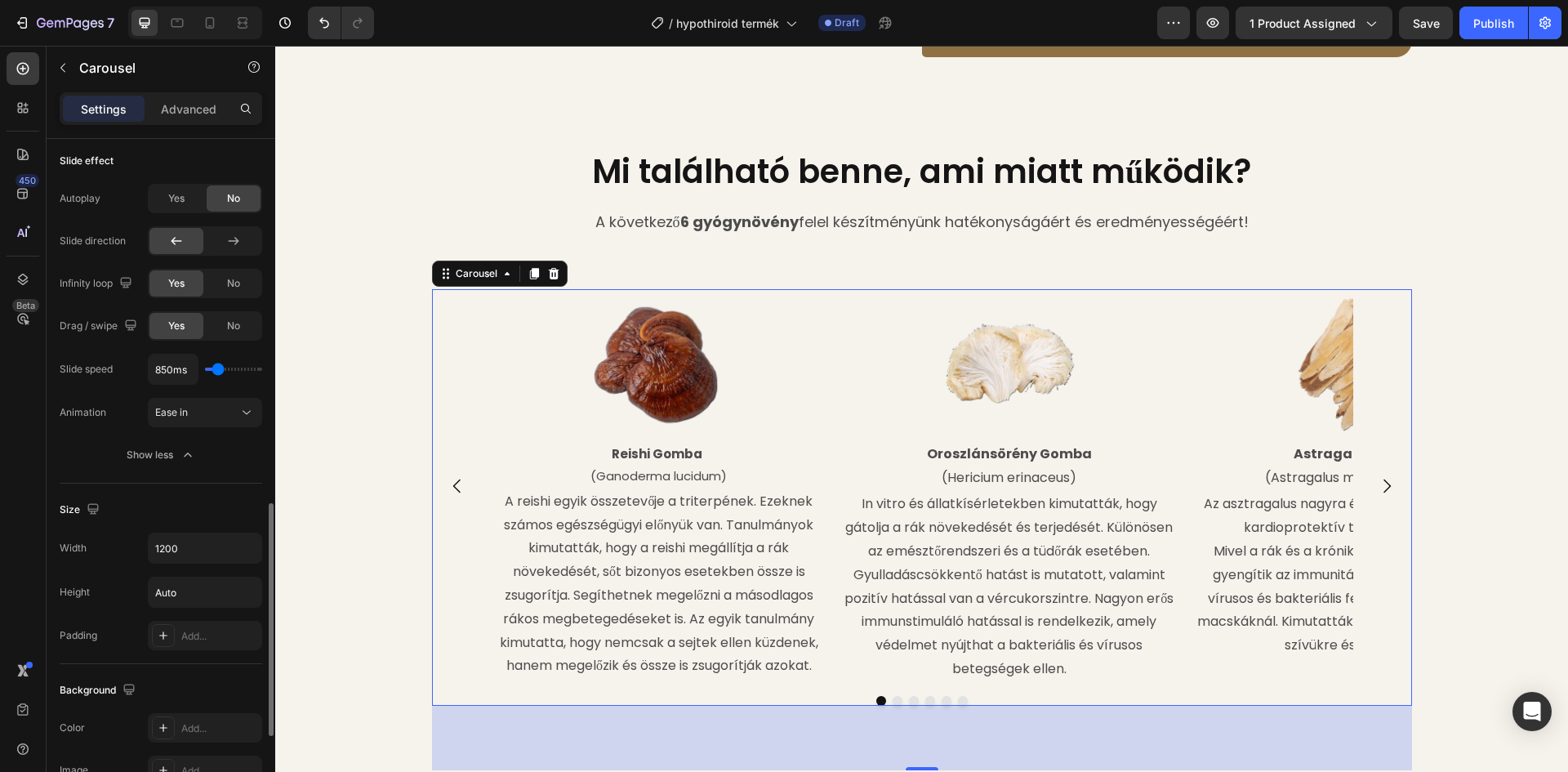
type input "900ms"
type input "900"
type input "1000ms"
type input "1000"
click at [220, 369] on input "range" at bounding box center [234, 369] width 57 height 3
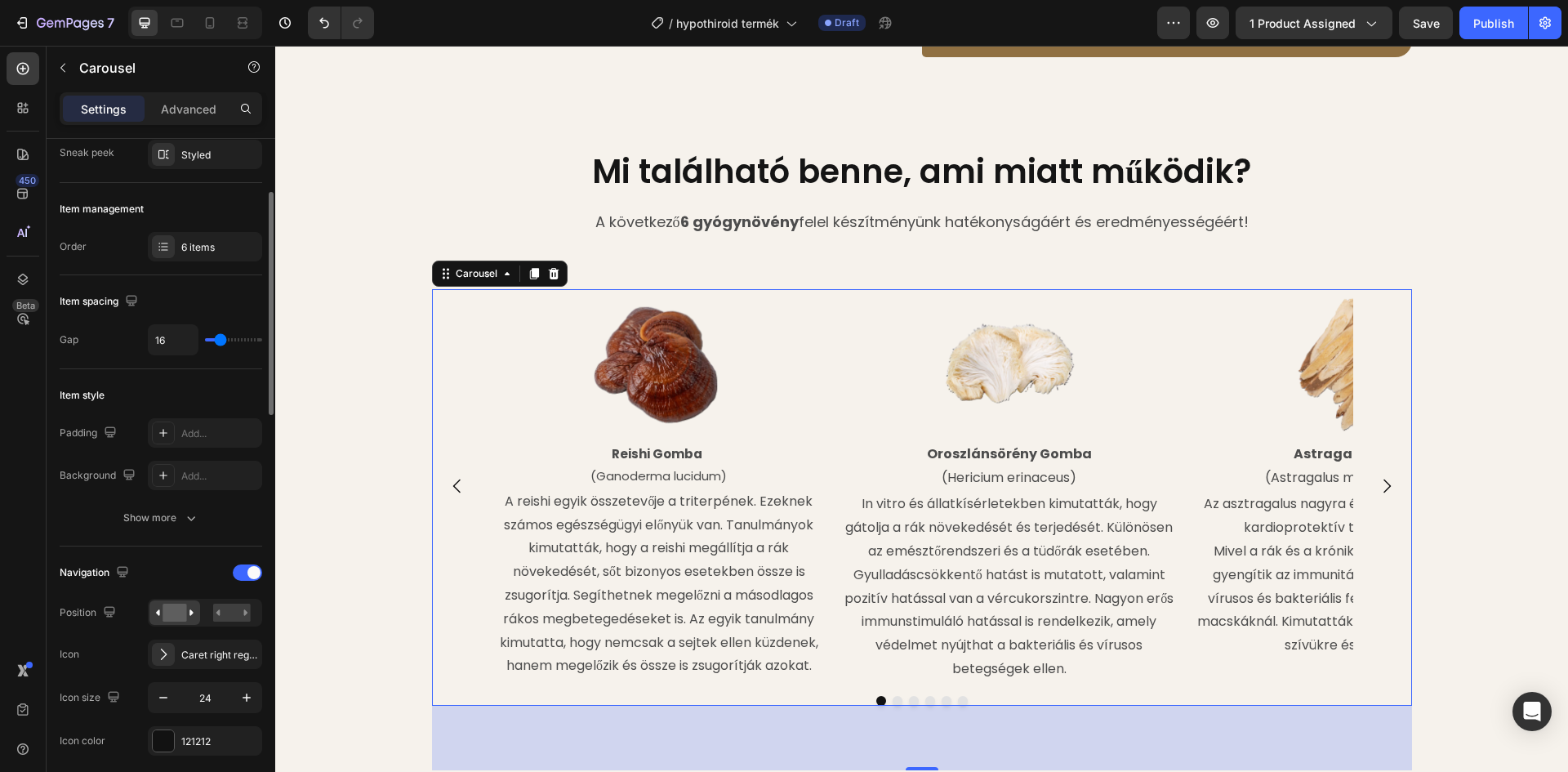
scroll to position [0, 0]
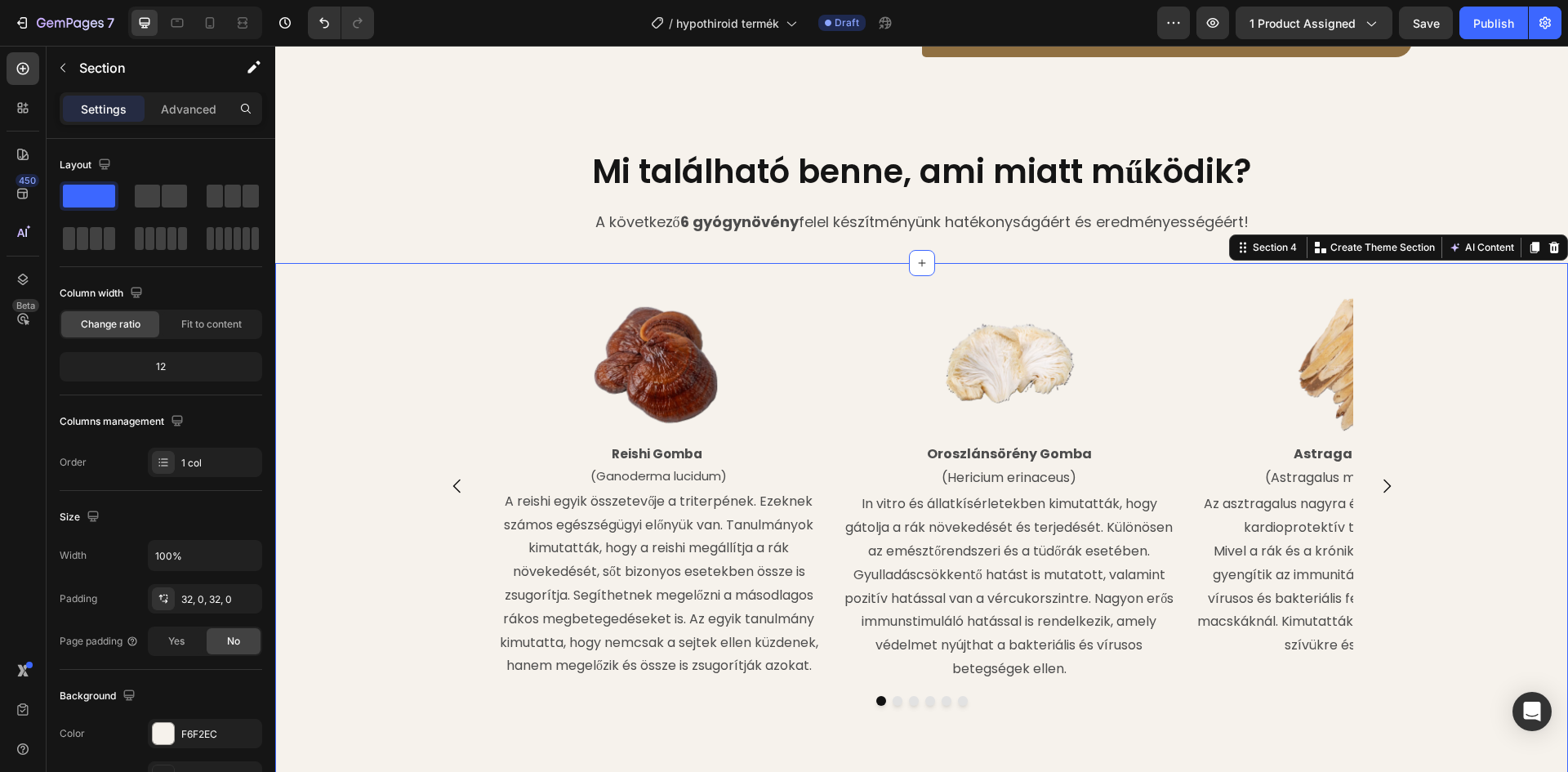
click at [315, 289] on div "Image Reishi Gomba (Ganoderma lucidum) Text Block A reishi egyik összetevője a …" at bounding box center [921, 529] width 1293 height 481
click at [672, 358] on img at bounding box center [659, 365] width 152 height 152
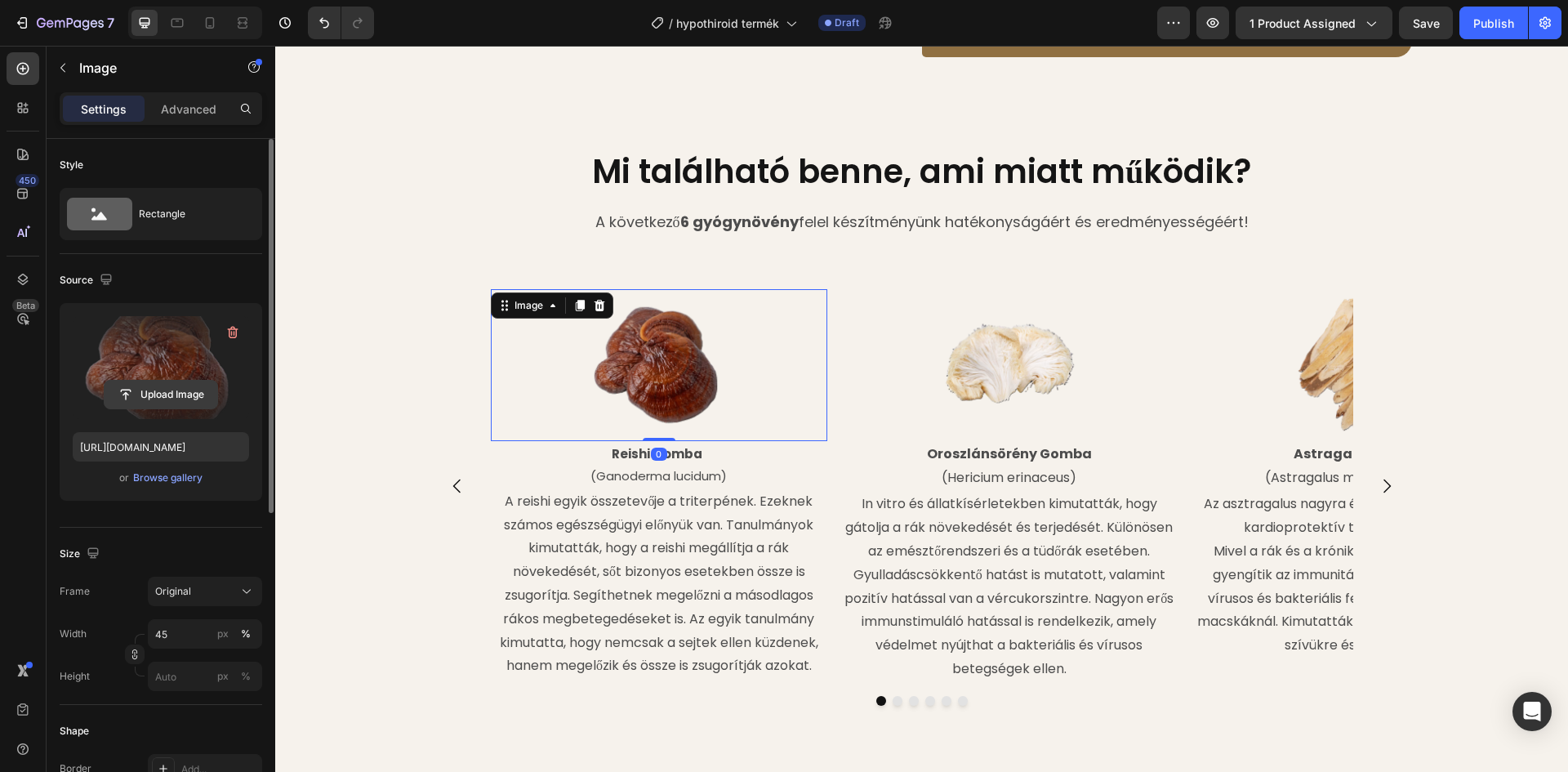
click at [167, 395] on input "file" at bounding box center [161, 394] width 112 height 28
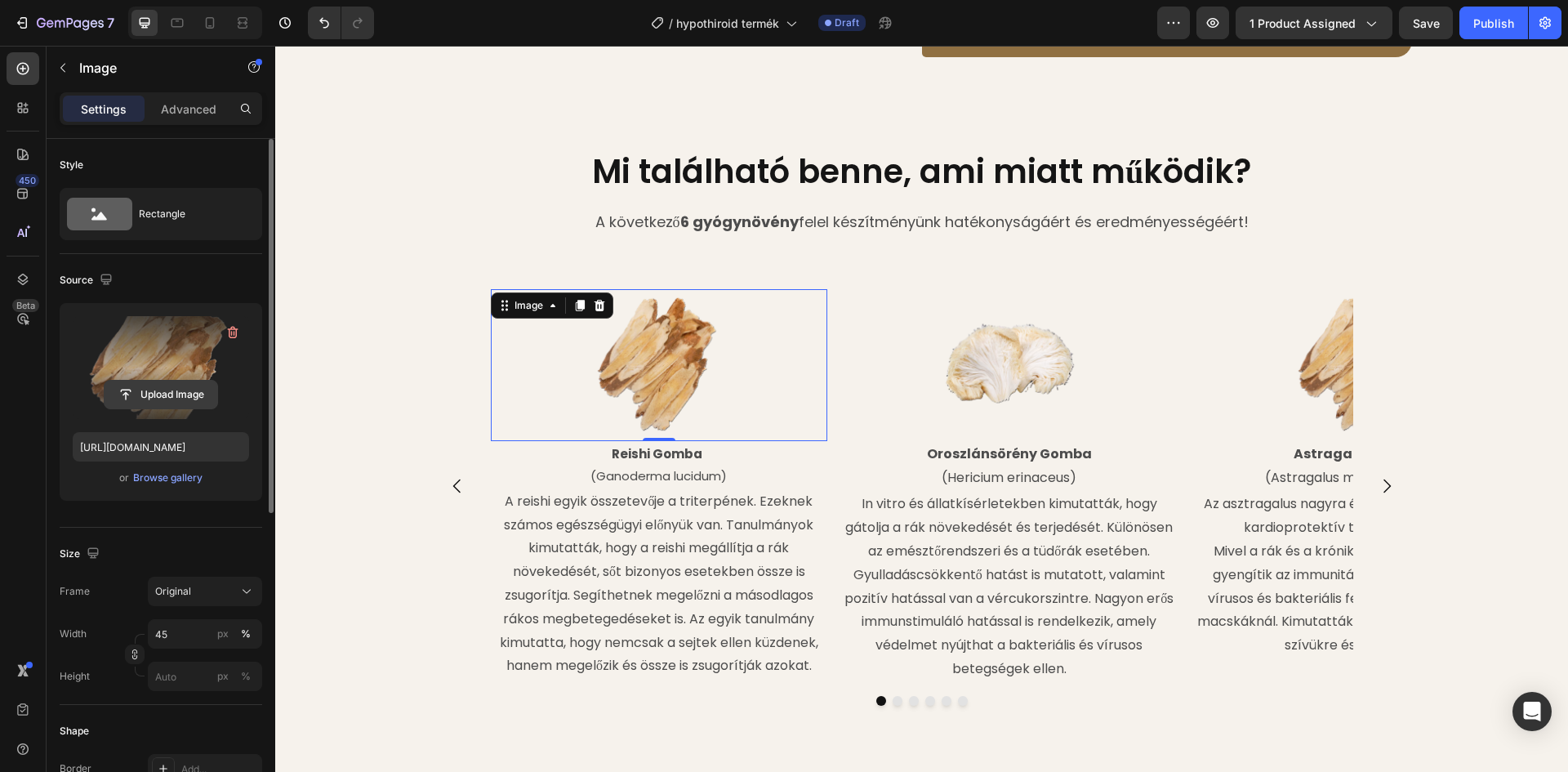
click at [190, 386] on input "file" at bounding box center [161, 394] width 112 height 28
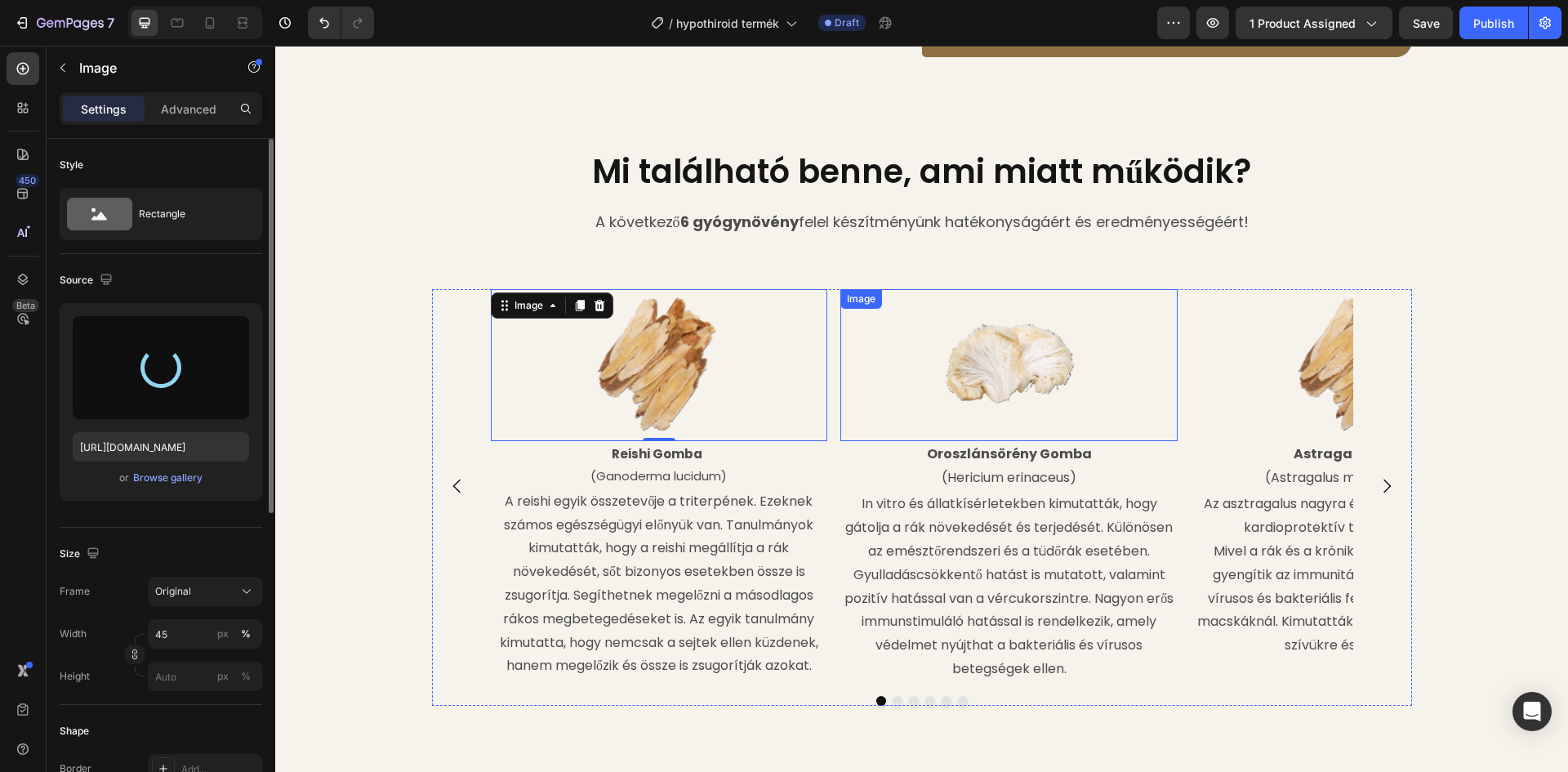
type input "https://cdn.shopify.com/s/files/1/0948/2462/8573/files/gempages_576978716819719…"
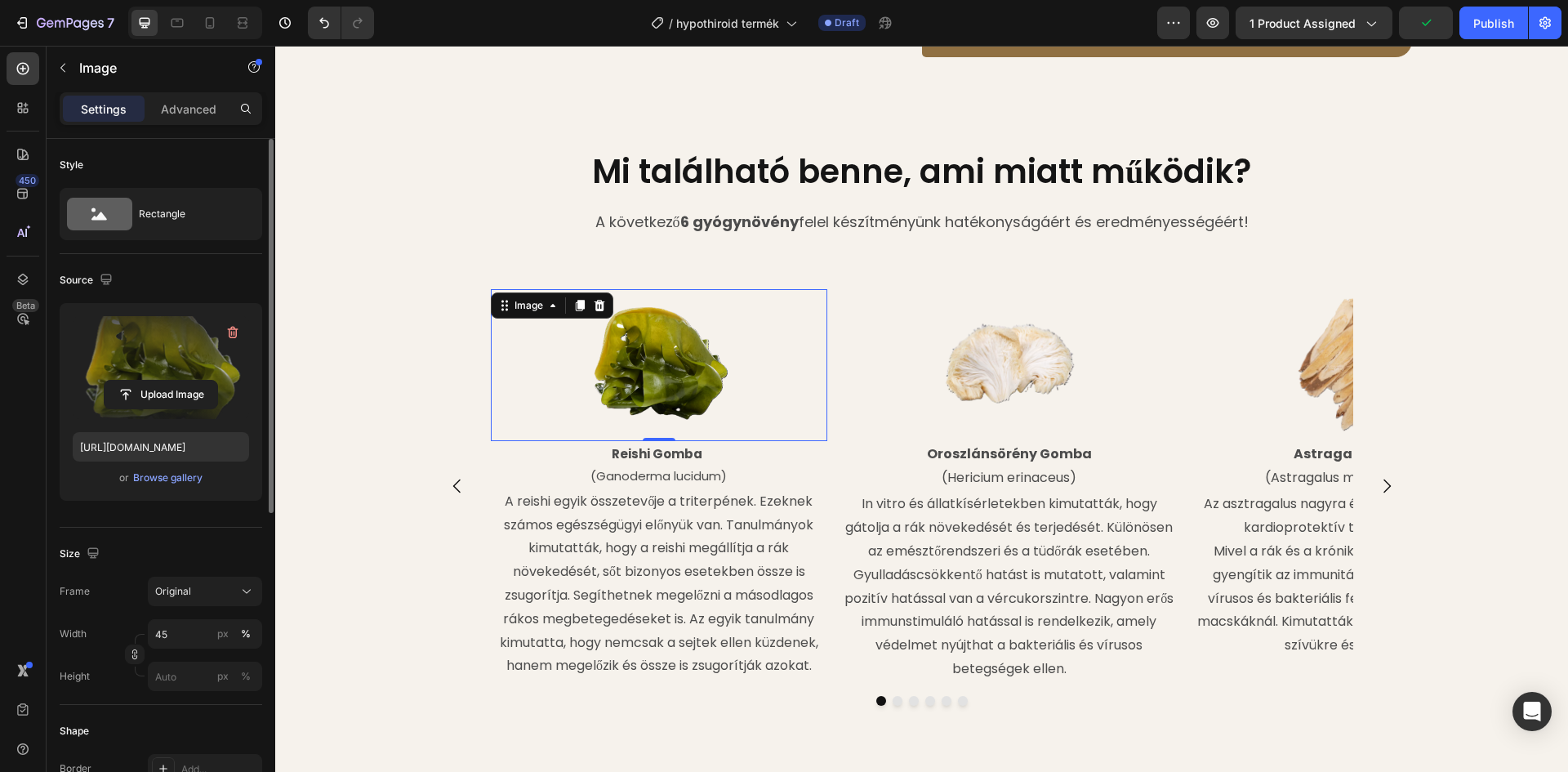
click at [660, 448] on div "0" at bounding box center [658, 454] width 17 height 13
click at [705, 443] on p "Reishi Gomba" at bounding box center [659, 454] width 334 height 22
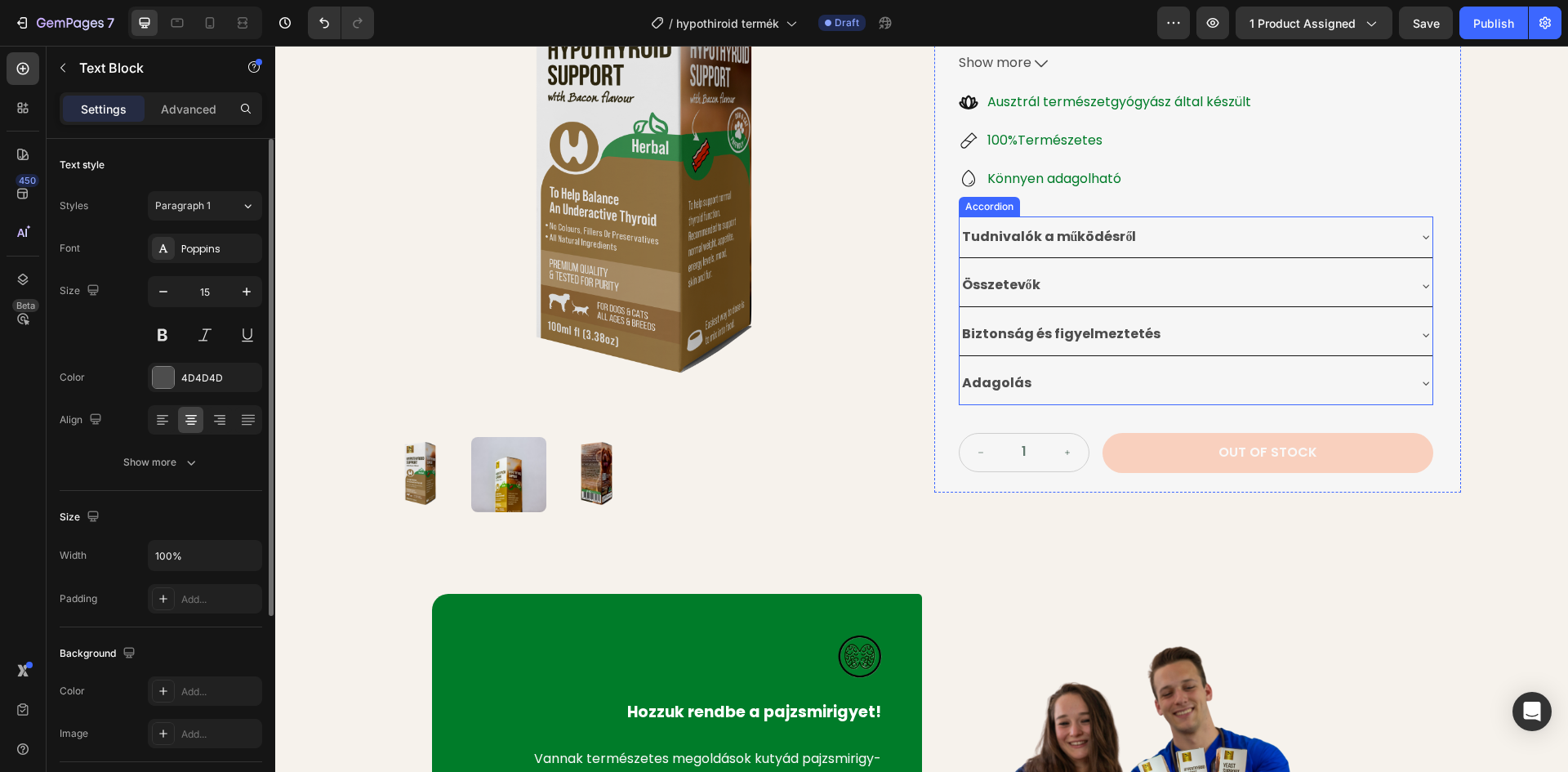
scroll to position [326, 0]
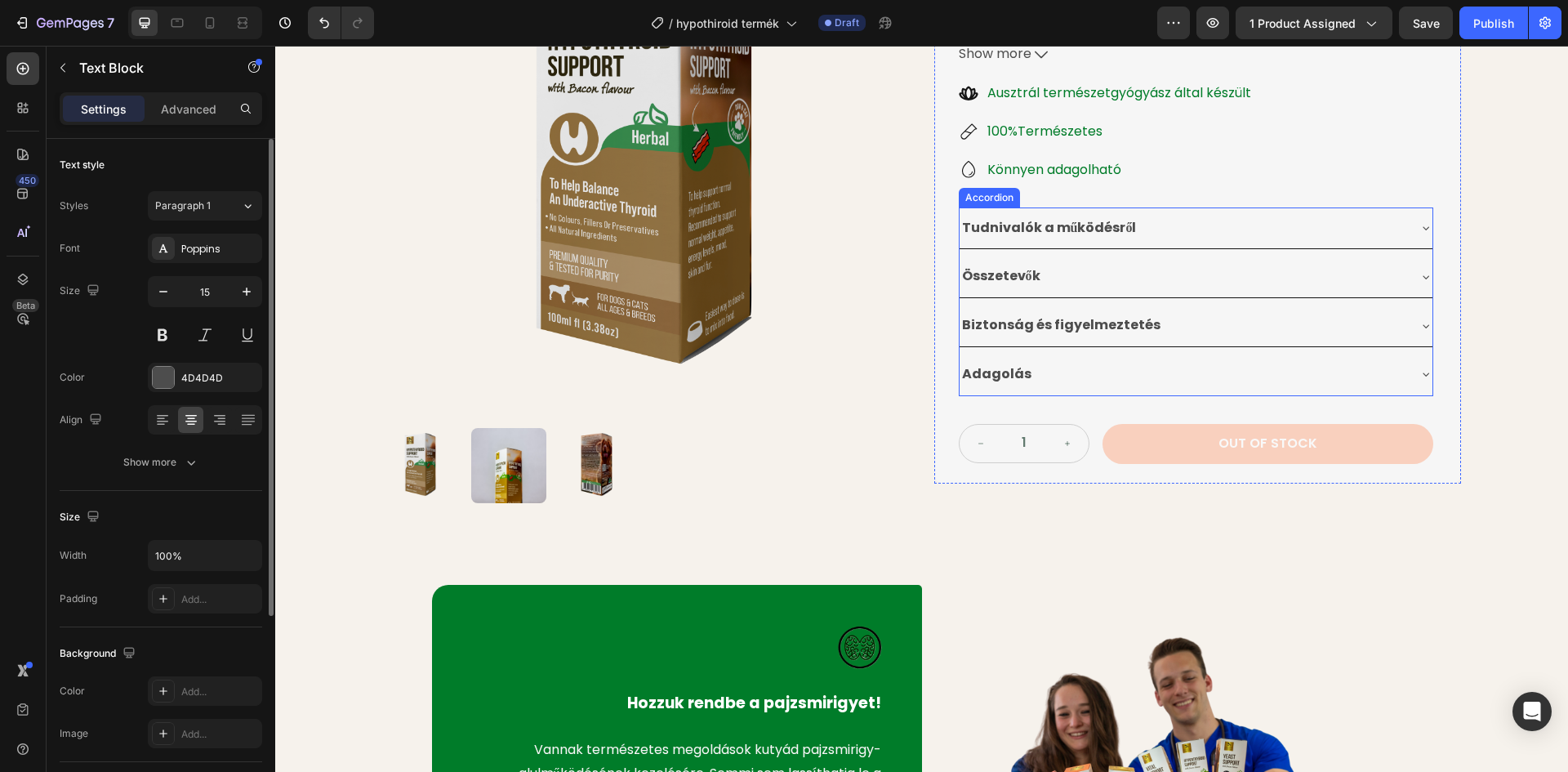
click at [1103, 272] on div "Összetevők" at bounding box center [1183, 276] width 446 height 29
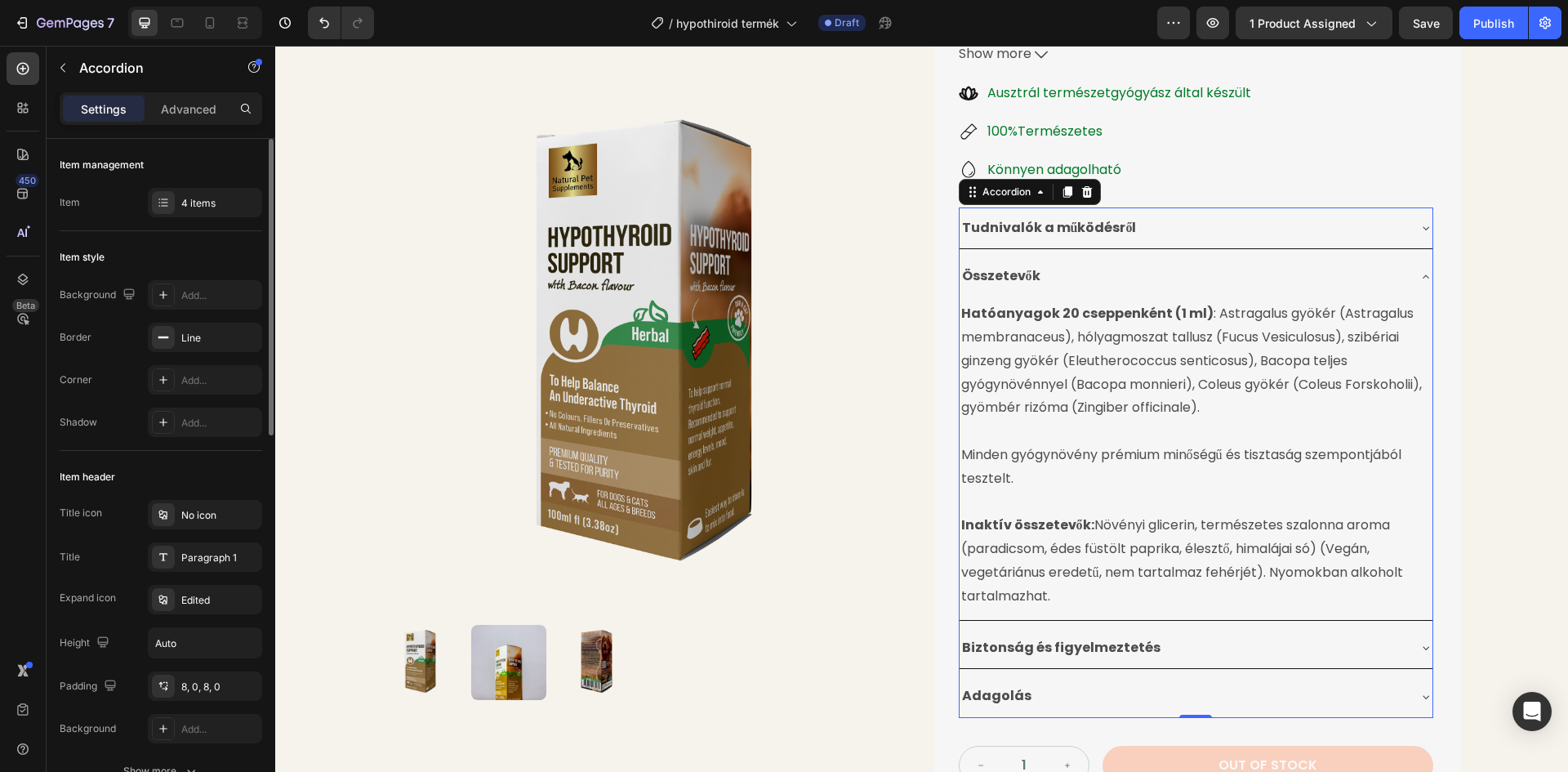
click at [1255, 274] on div "Összetevők" at bounding box center [1183, 276] width 446 height 29
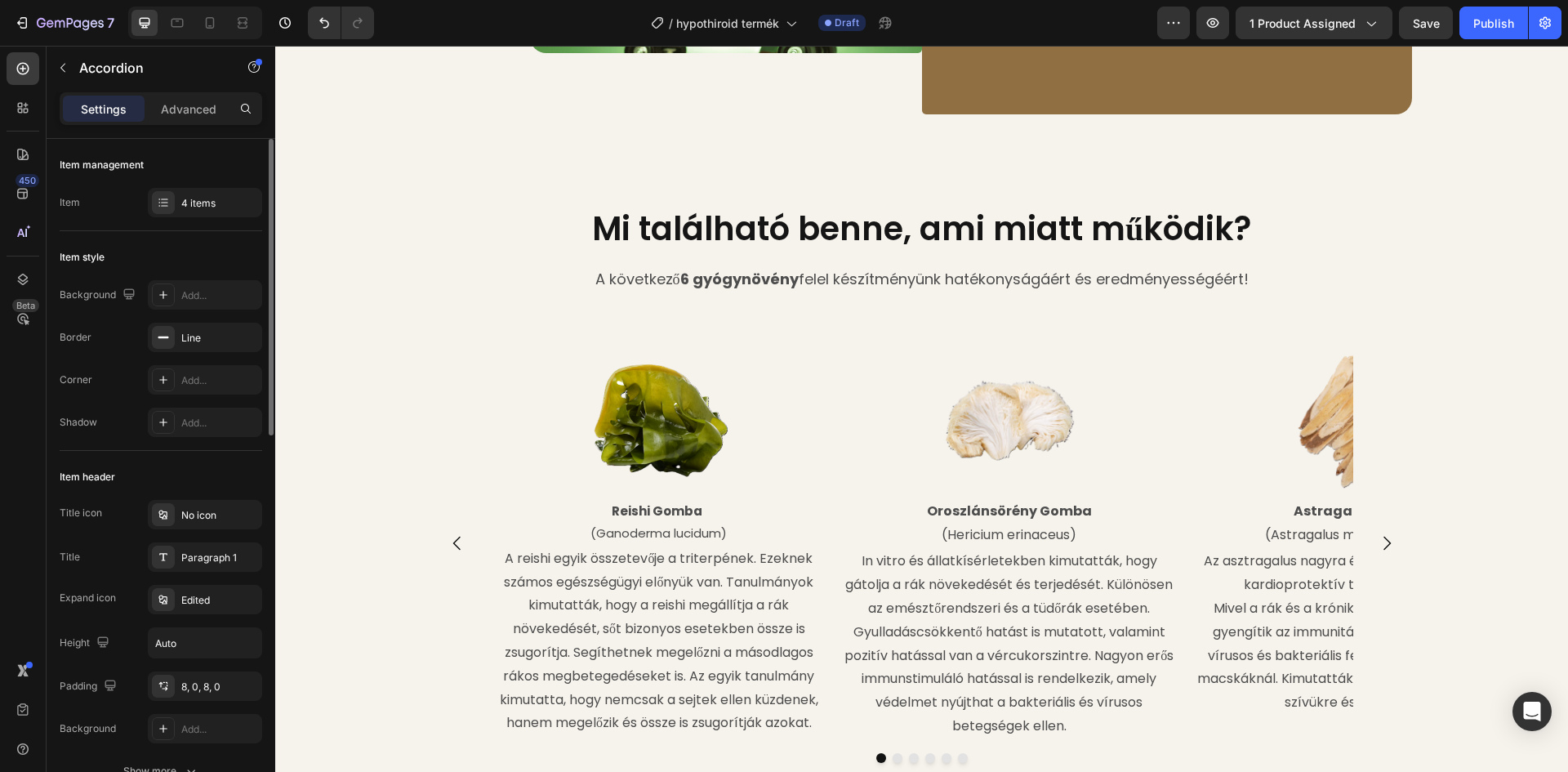
scroll to position [1470, 0]
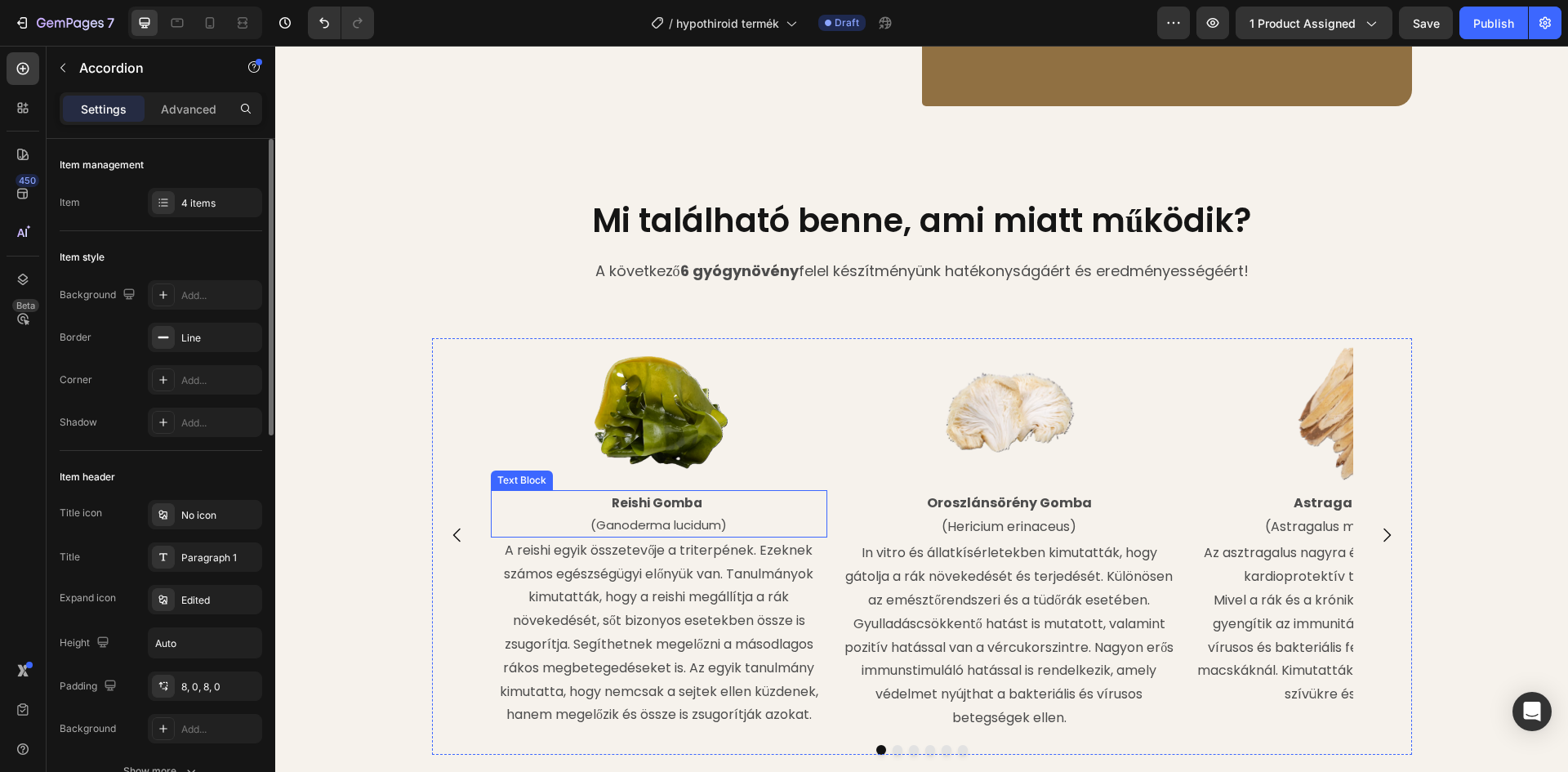
click at [670, 494] on strong "Reishi Gomba" at bounding box center [657, 502] width 91 height 17
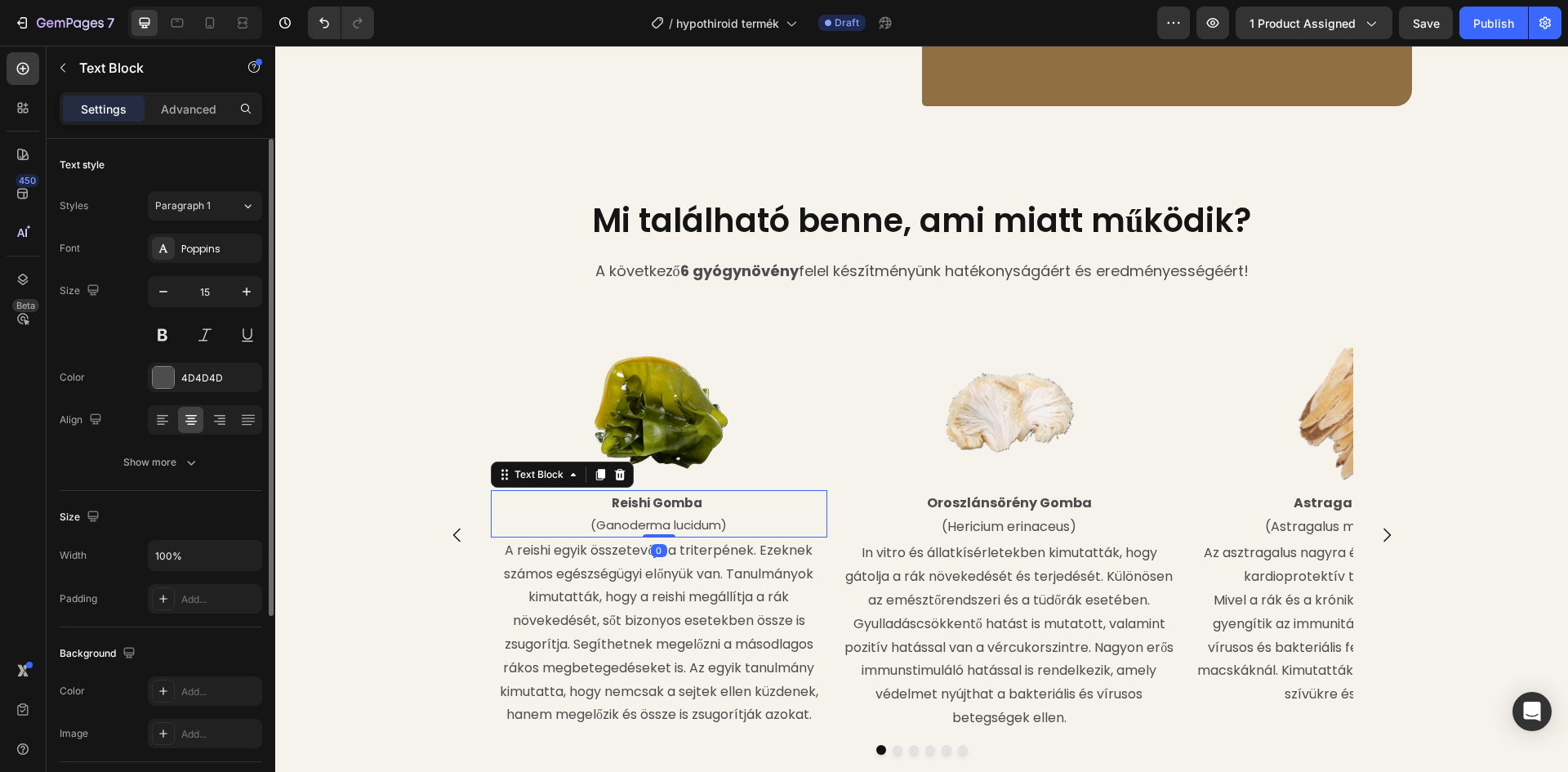
click at [696, 492] on p "Reishi Gomba" at bounding box center [659, 503] width 334 height 22
drag, startPoint x: 698, startPoint y: 475, endPoint x: 609, endPoint y: 478, distance: 89.1
click at [609, 492] on p "Reishi Gomba" at bounding box center [659, 503] width 334 height 22
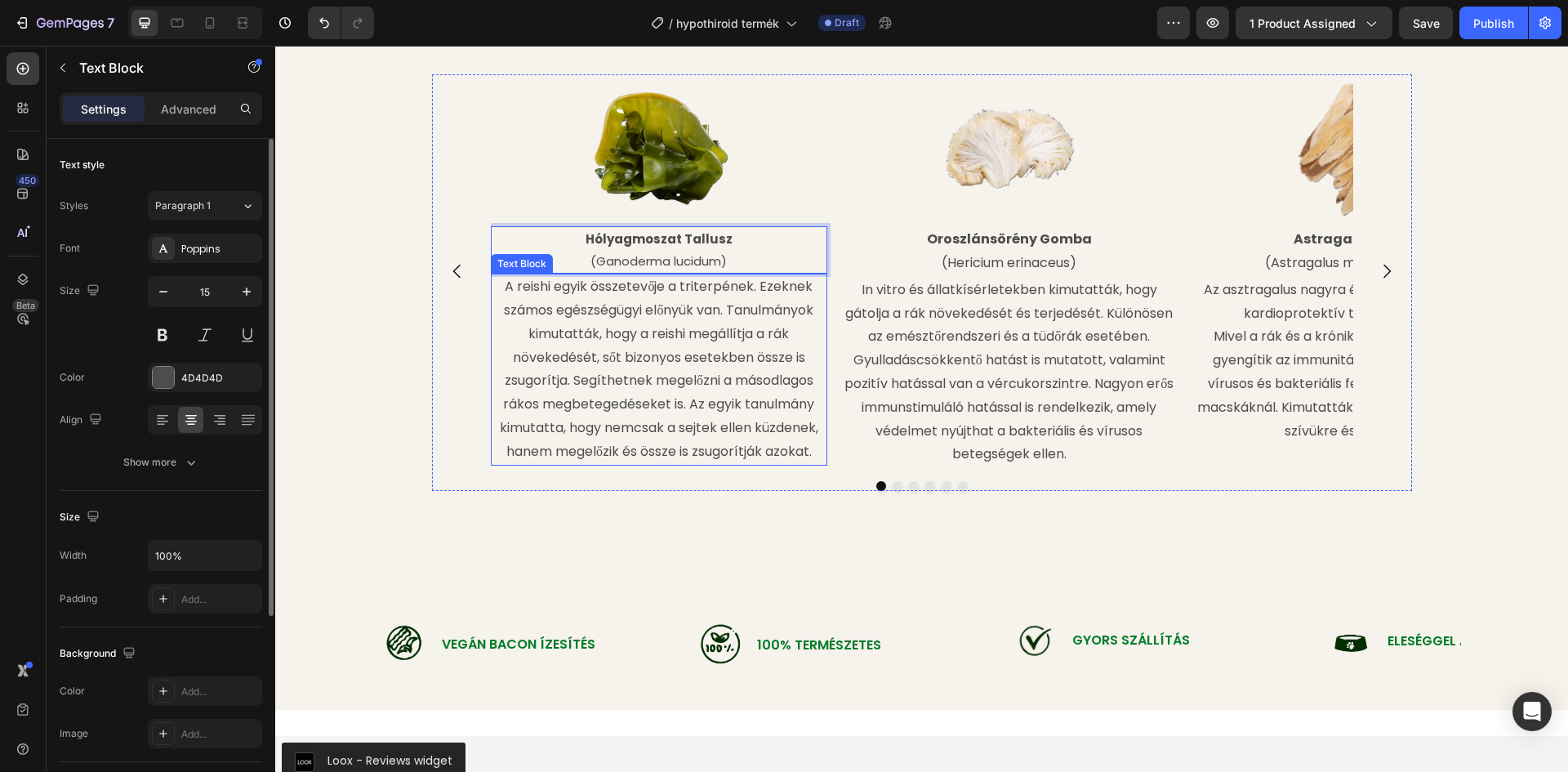
scroll to position [1716, 0]
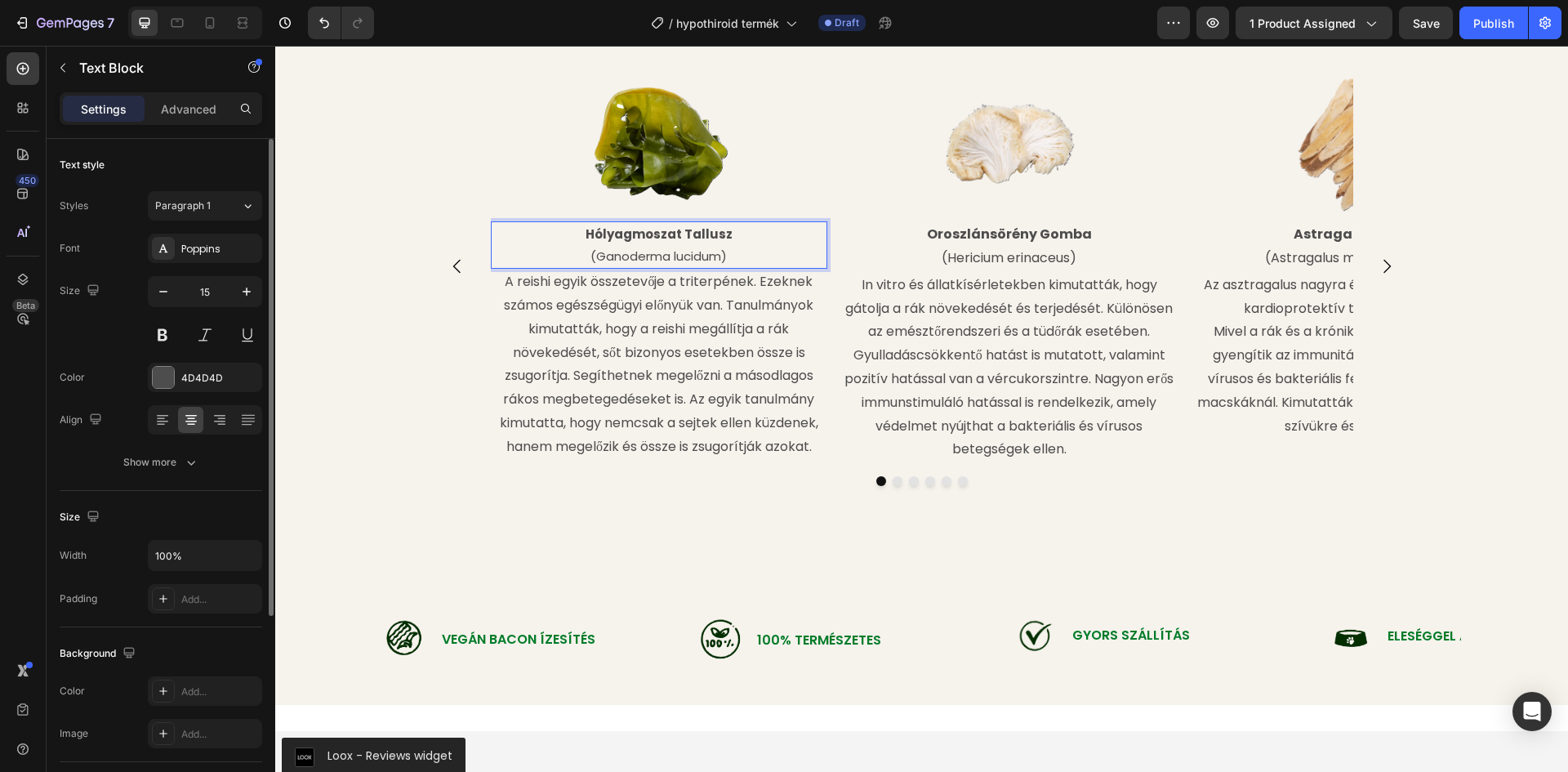
click at [716, 258] on p "(Ganoderma lucidum)" at bounding box center [659, 256] width 334 height 22
drag, startPoint x: 717, startPoint y: 256, endPoint x: 665, endPoint y: 253, distance: 52.1
click at [660, 253] on p "(Ganoderma lucidum)" at bounding box center [659, 256] width 334 height 22
click at [665, 253] on p "(Ganoderma lucidum)" at bounding box center [659, 256] width 334 height 22
click at [715, 260] on p "(Ganoderma lucidum)" at bounding box center [659, 256] width 334 height 22
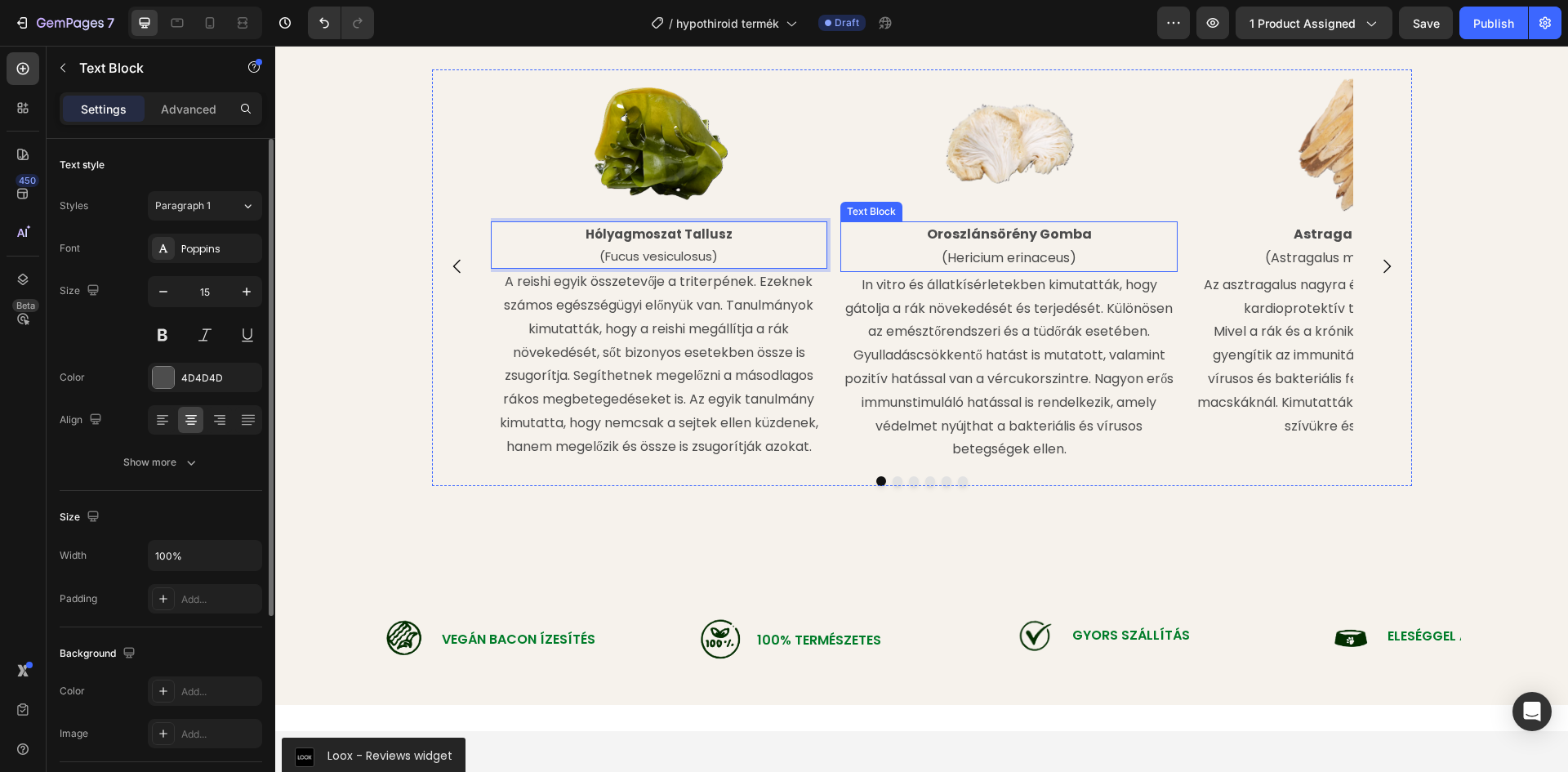
click at [1022, 165] on img at bounding box center [1009, 145] width 152 height 152
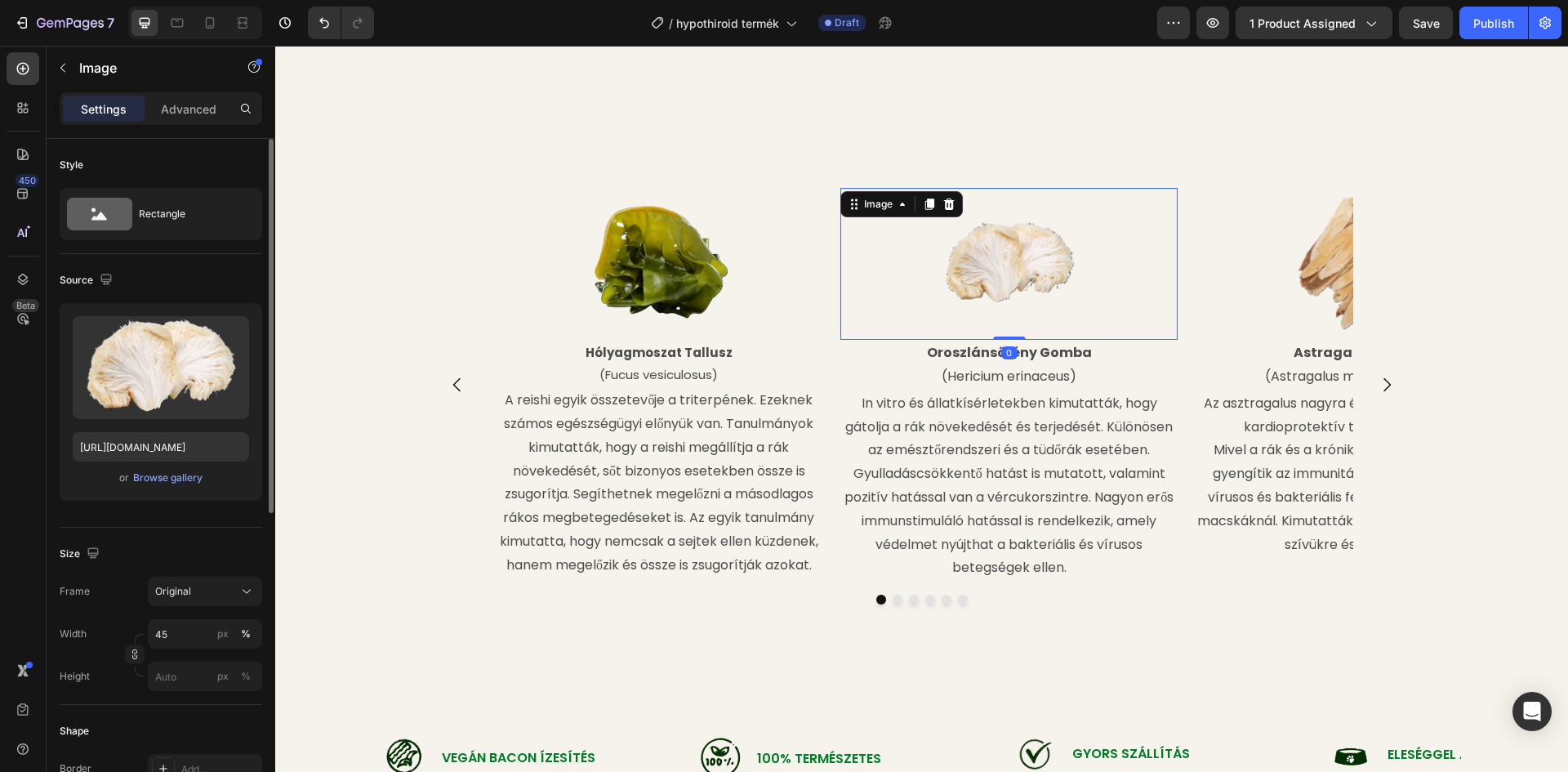
scroll to position [1552, 0]
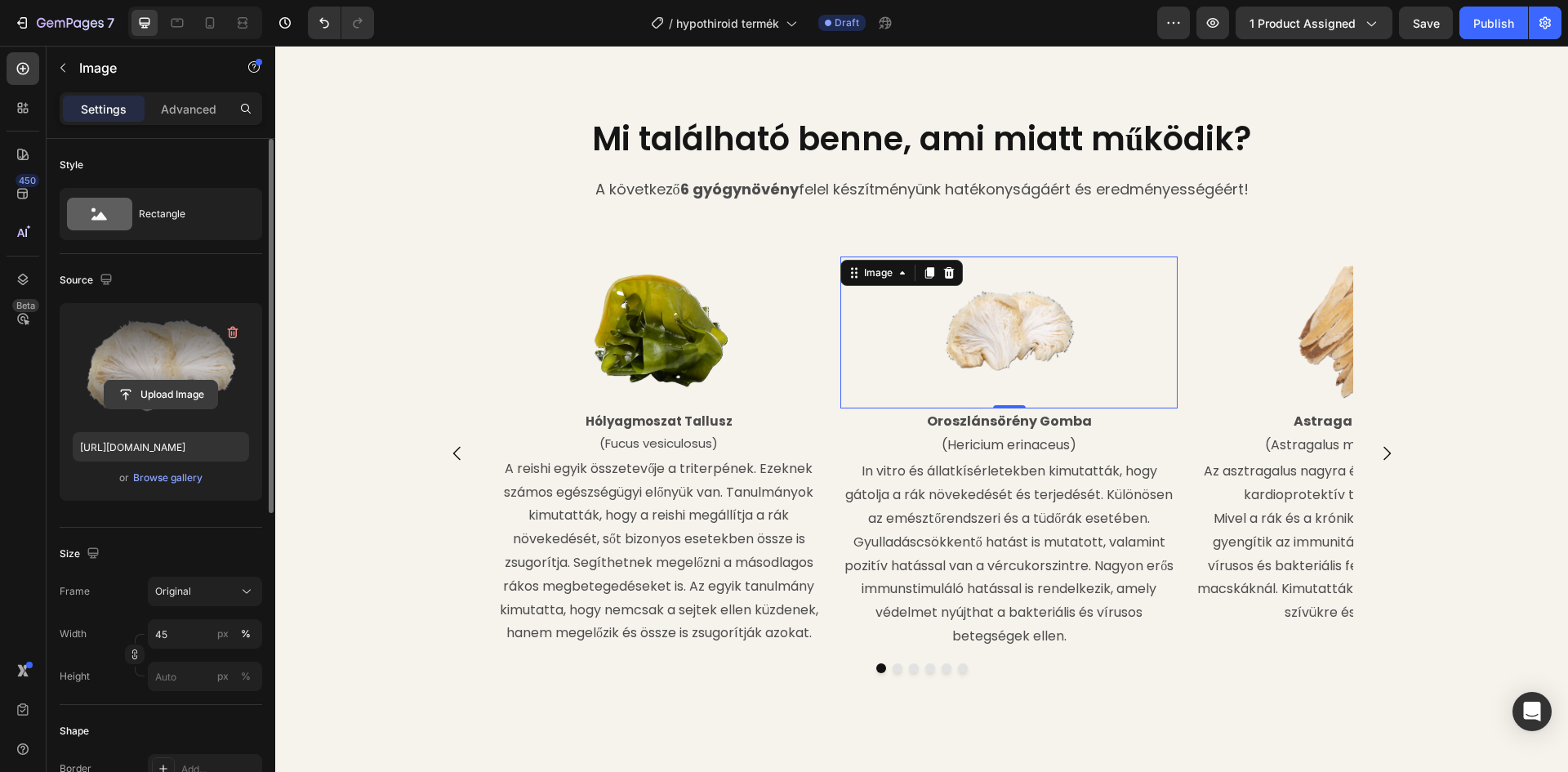
click at [178, 386] on input "file" at bounding box center [161, 394] width 112 height 28
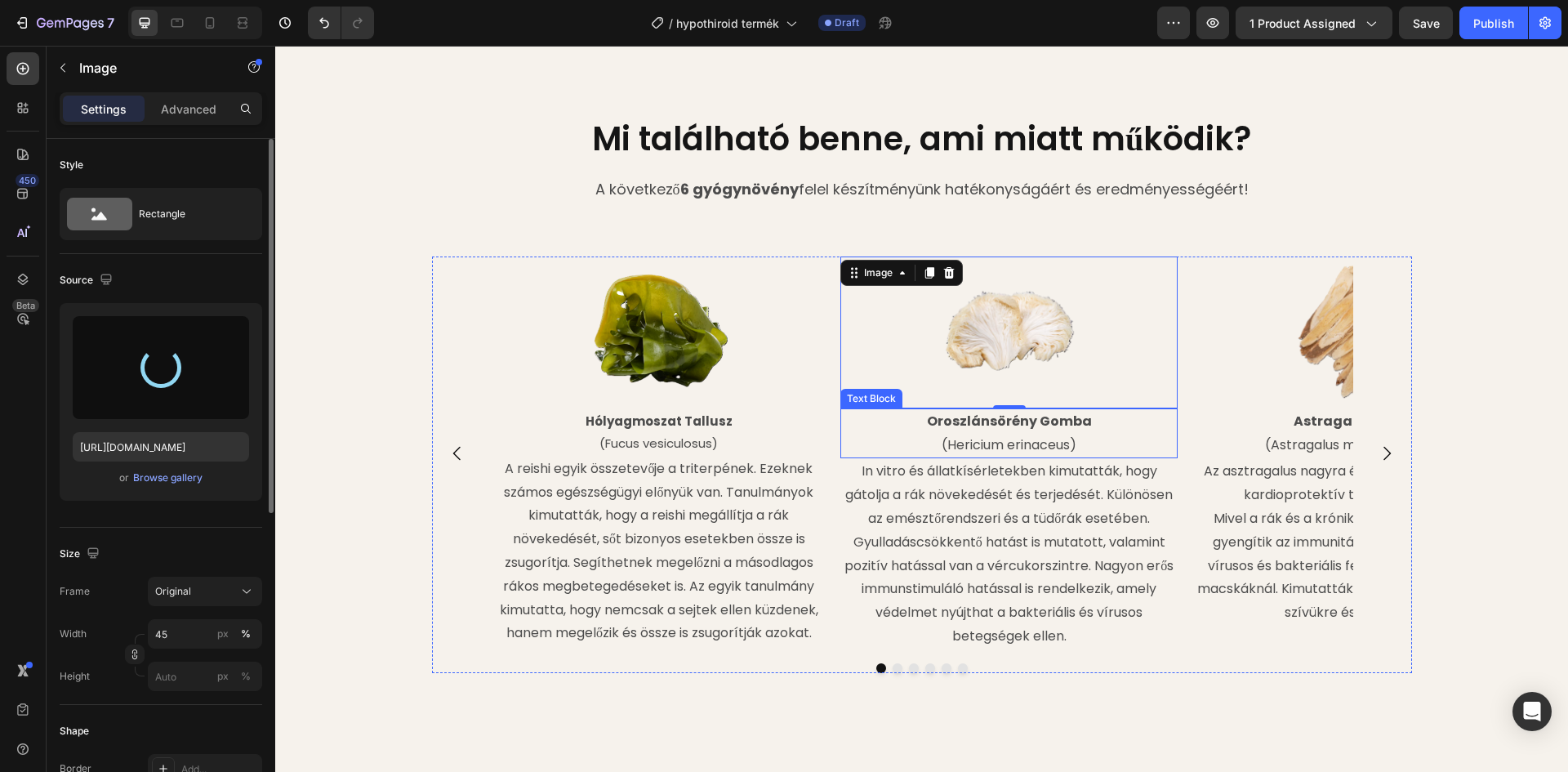
type input "https://cdn.shopify.com/s/files/1/0948/2462/8573/files/gempages_576978716819719…"
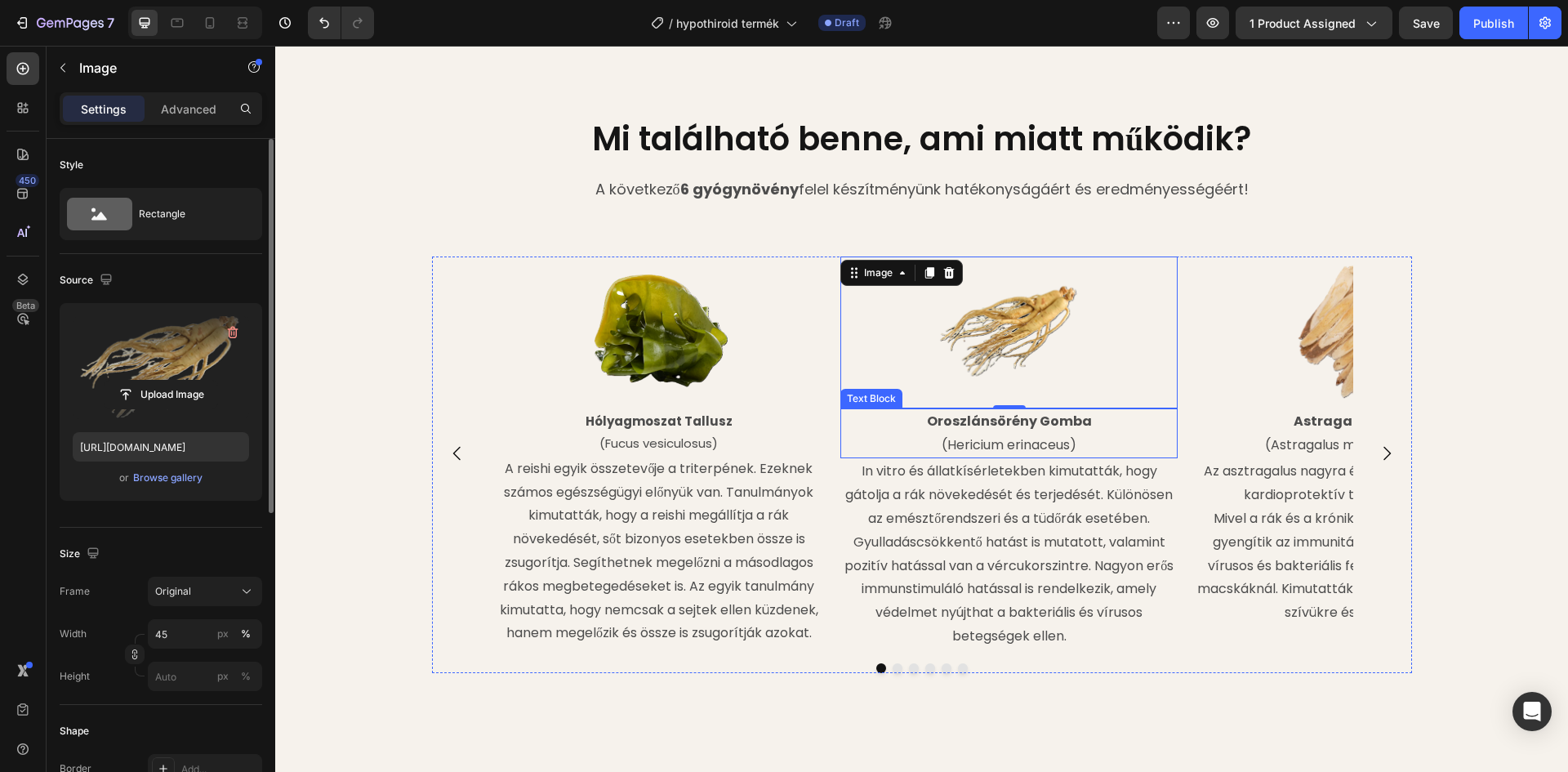
click at [1079, 412] on strong "Oroszlánsörény Gomba" at bounding box center [1008, 421] width 165 height 19
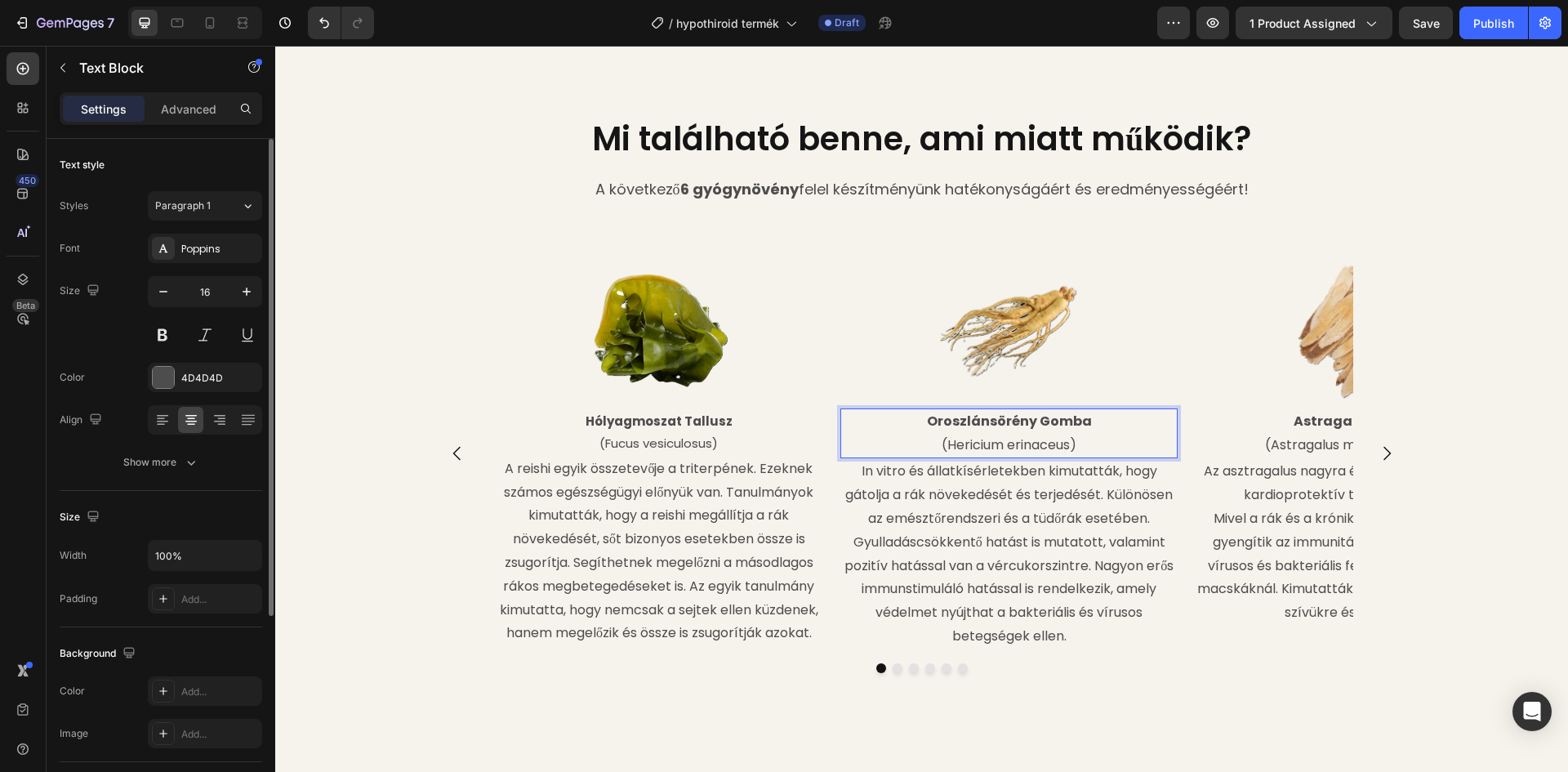
click at [1083, 410] on p "Oroszlánsörény Gomba" at bounding box center [1008, 422] width 334 height 24
drag, startPoint x: 1084, startPoint y: 404, endPoint x: 924, endPoint y: 402, distance: 160.0
click at [924, 410] on p "Szibériai Ginzeng Gyökér" at bounding box center [1008, 422] width 334 height 24
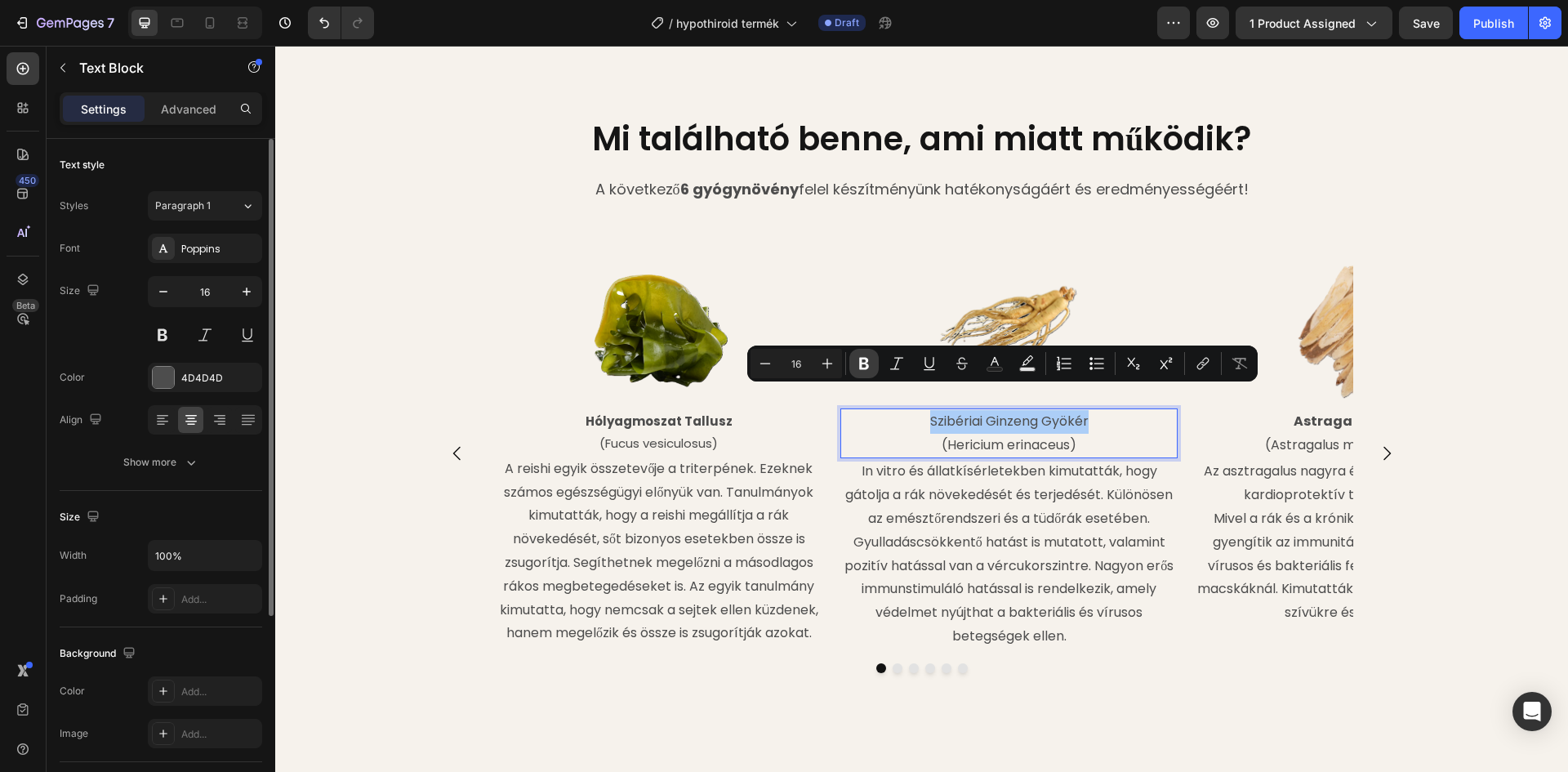
click at [869, 363] on icon "Editor contextual toolbar" at bounding box center [863, 363] width 17 height 17
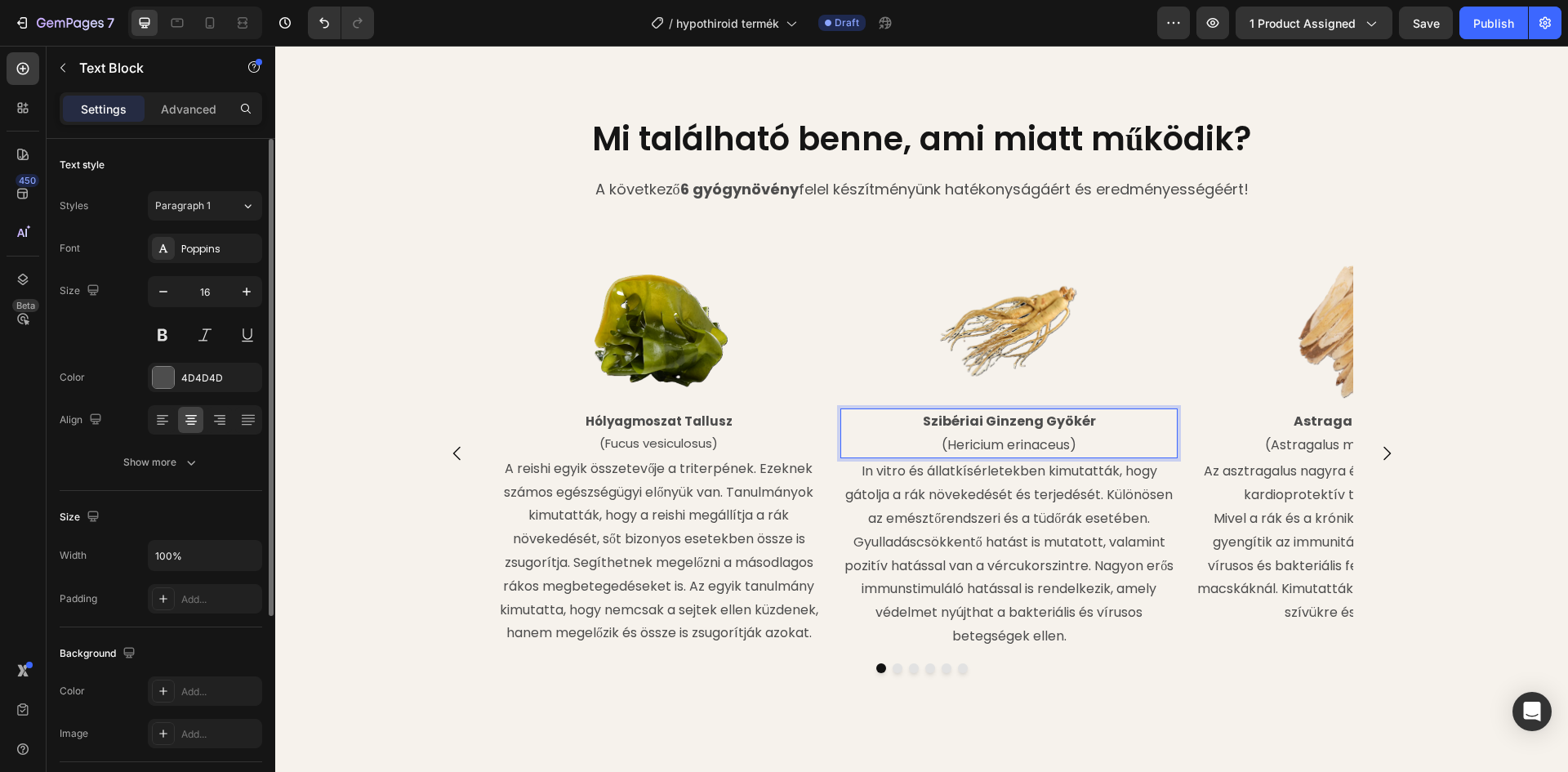
click at [1018, 434] on p "(Hericium erinaceus)" at bounding box center [1008, 446] width 334 height 24
click at [1065, 434] on p "(Hericium erinaceus)" at bounding box center [1008, 446] width 334 height 24
drag, startPoint x: 1066, startPoint y: 420, endPoint x: 1007, endPoint y: 420, distance: 59.0
click at [1007, 434] on p "(Hericium erinaceus)" at bounding box center [1008, 446] width 334 height 24
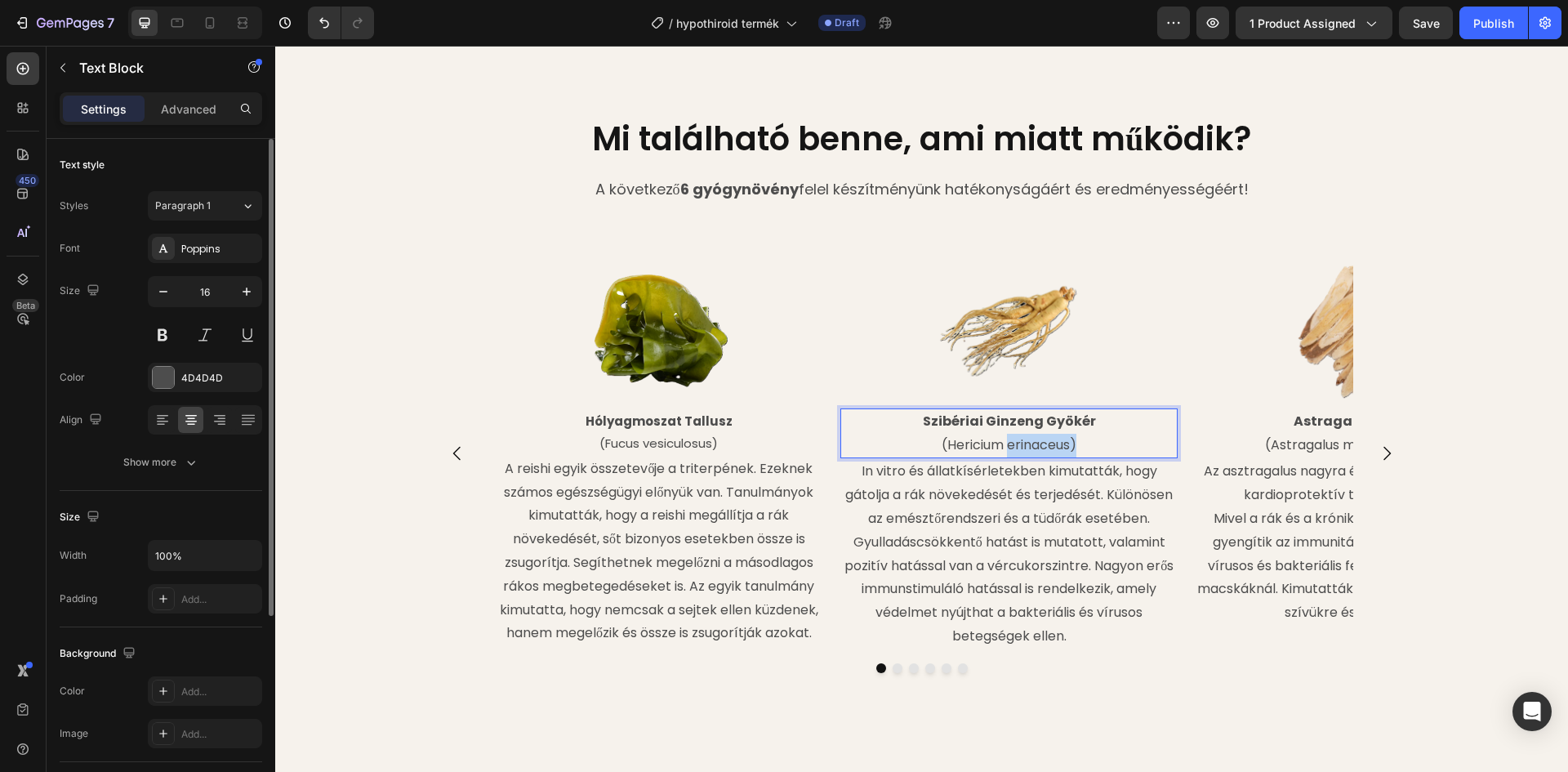
drag, startPoint x: 1020, startPoint y: 420, endPoint x: 1063, endPoint y: 422, distance: 43.0
click at [1021, 434] on p "(Hericium erinaceus)" at bounding box center [1008, 446] width 334 height 24
click at [1067, 434] on p "(Hericium erinaceus)" at bounding box center [1008, 446] width 334 height 24
drag, startPoint x: 1065, startPoint y: 420, endPoint x: 943, endPoint y: 419, distance: 122.0
click at [943, 434] on p "(Hericium erinaceus)" at bounding box center [1008, 446] width 334 height 24
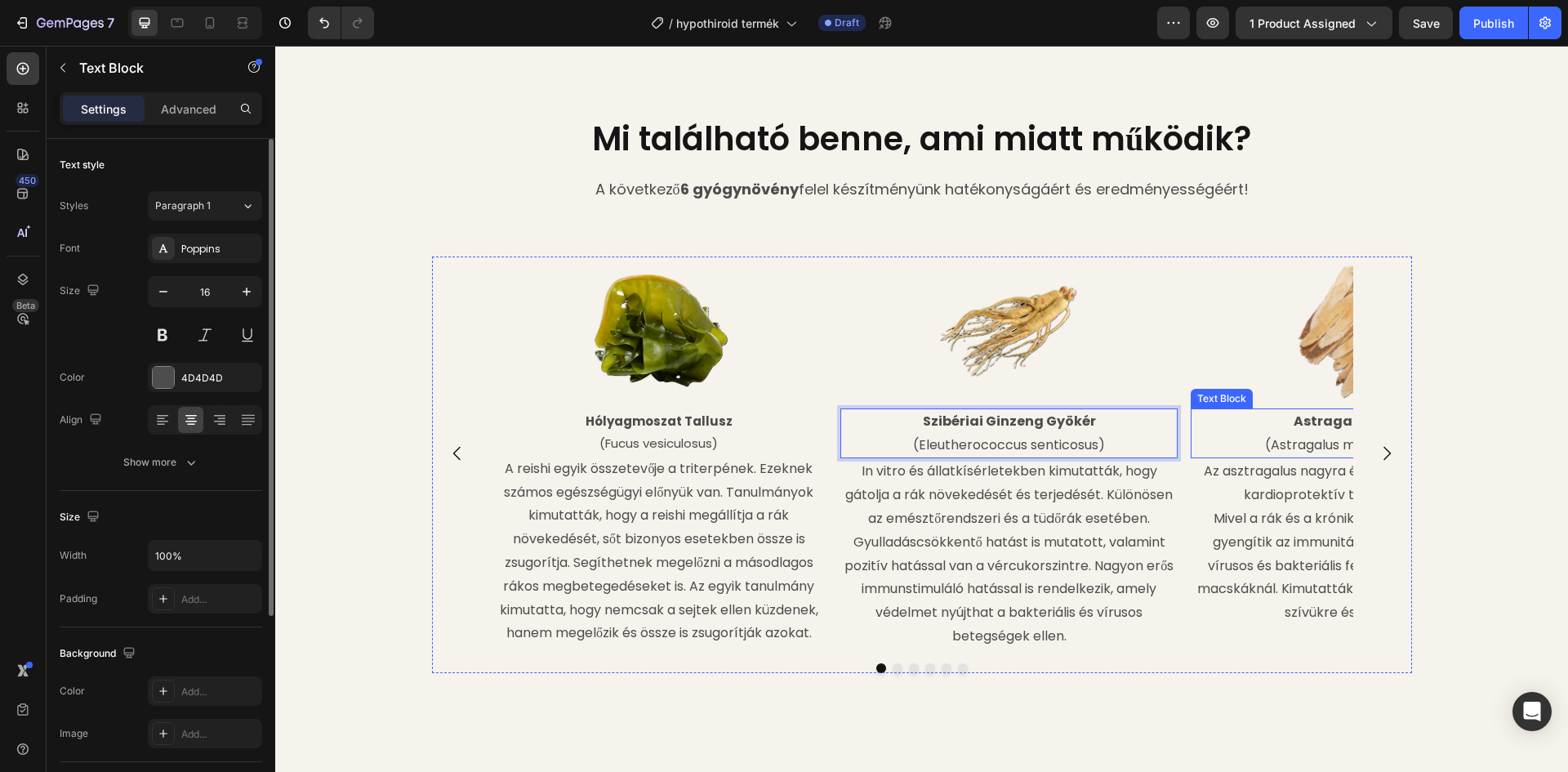
click at [1389, 444] on icon "Carousel Next Arrow" at bounding box center [1387, 454] width 20 height 20
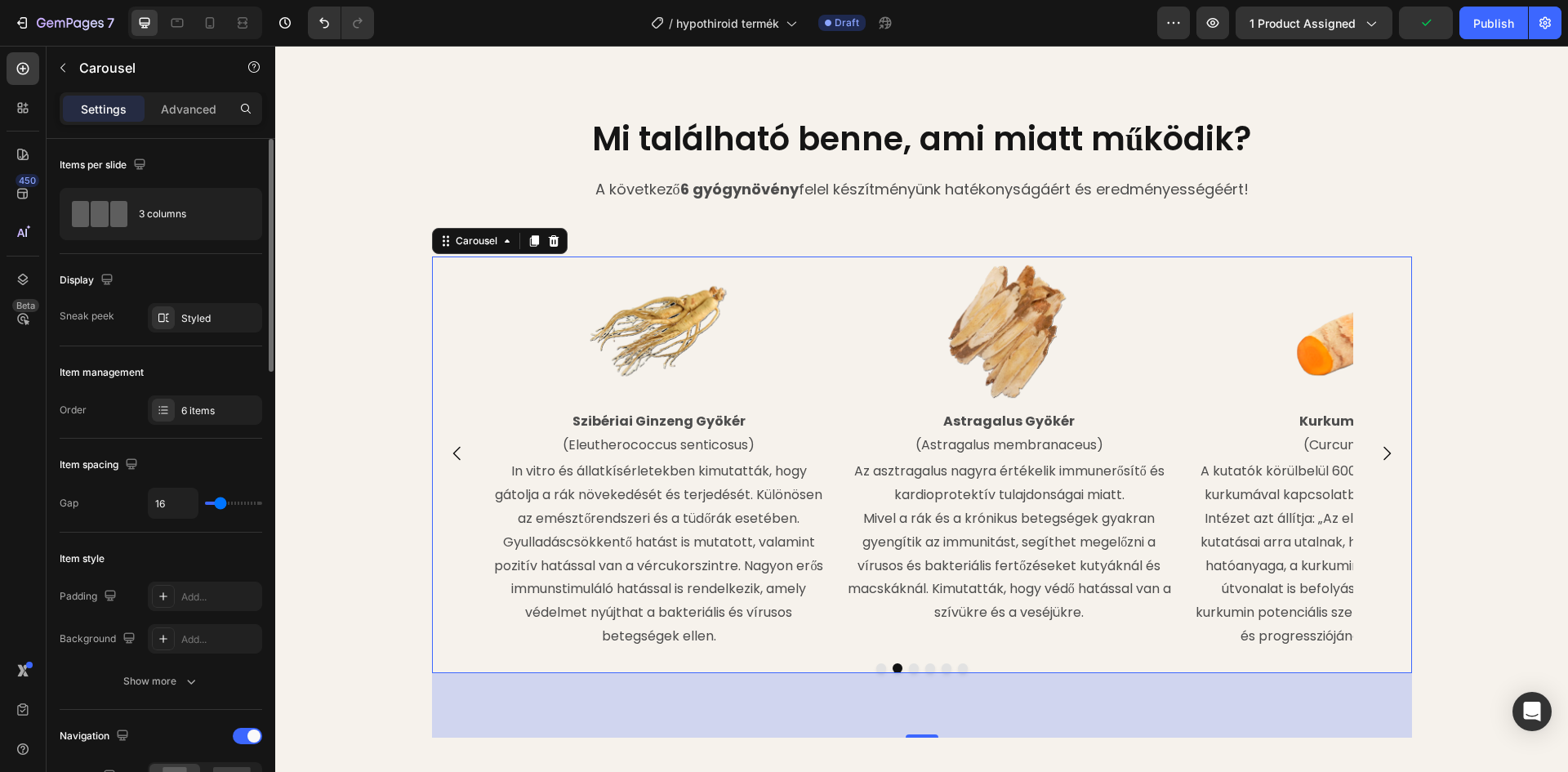
click at [1393, 431] on button "Carousel Next Arrow" at bounding box center [1387, 454] width 45 height 45
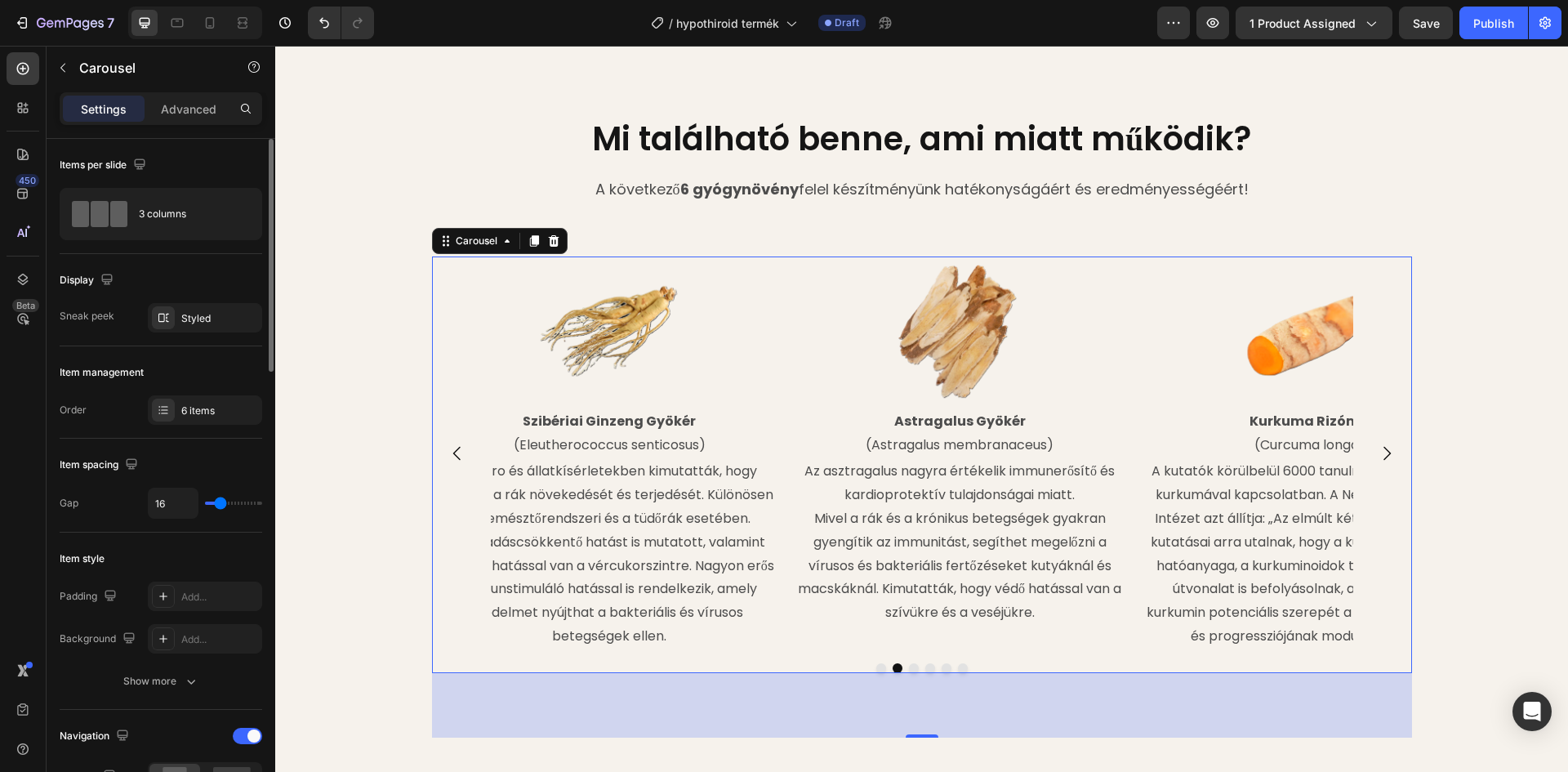
click at [1386, 444] on icon "Carousel Next Arrow" at bounding box center [1387, 454] width 20 height 20
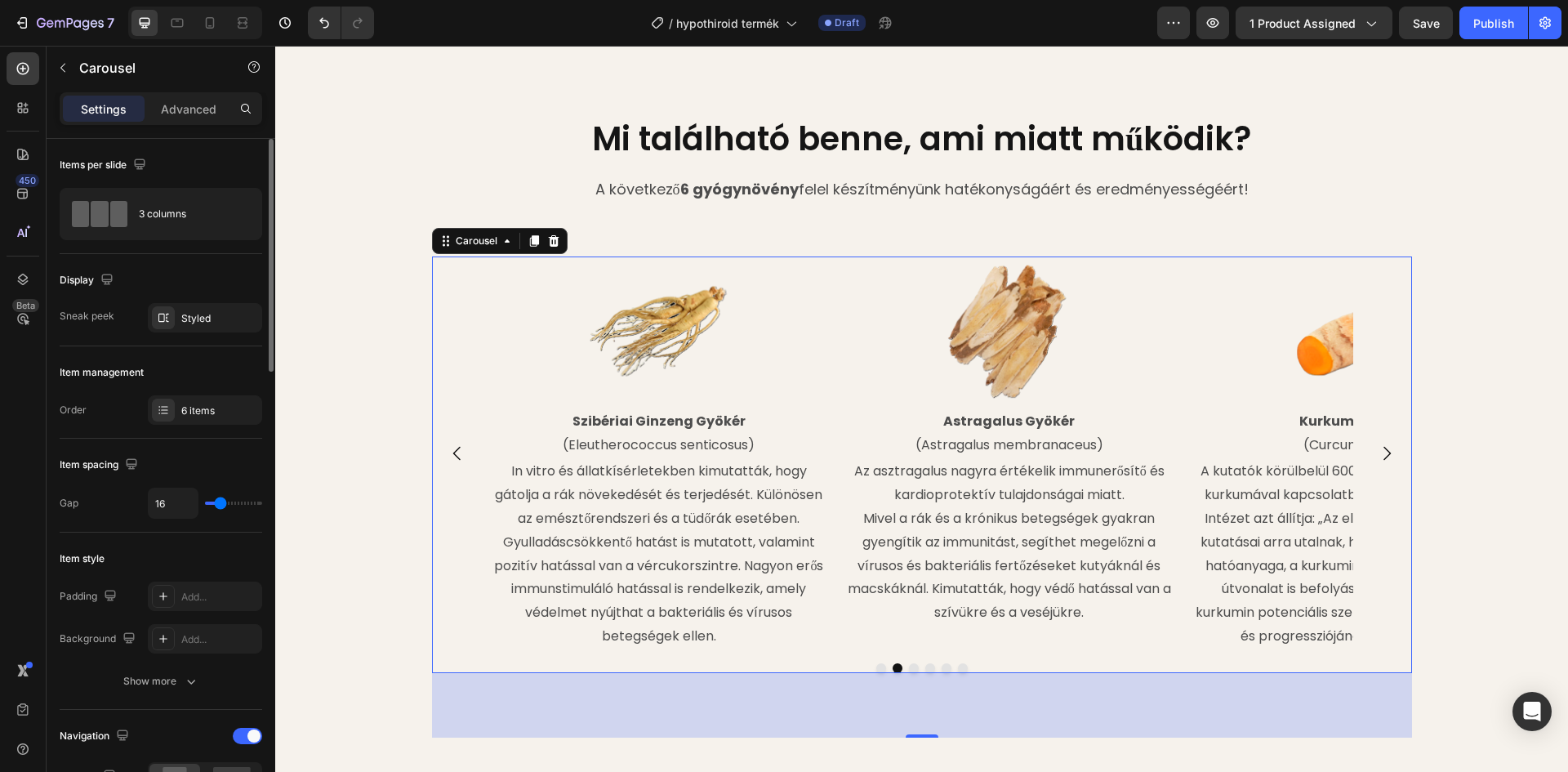
click at [1386, 432] on button "Carousel Next Arrow" at bounding box center [1387, 454] width 45 height 45
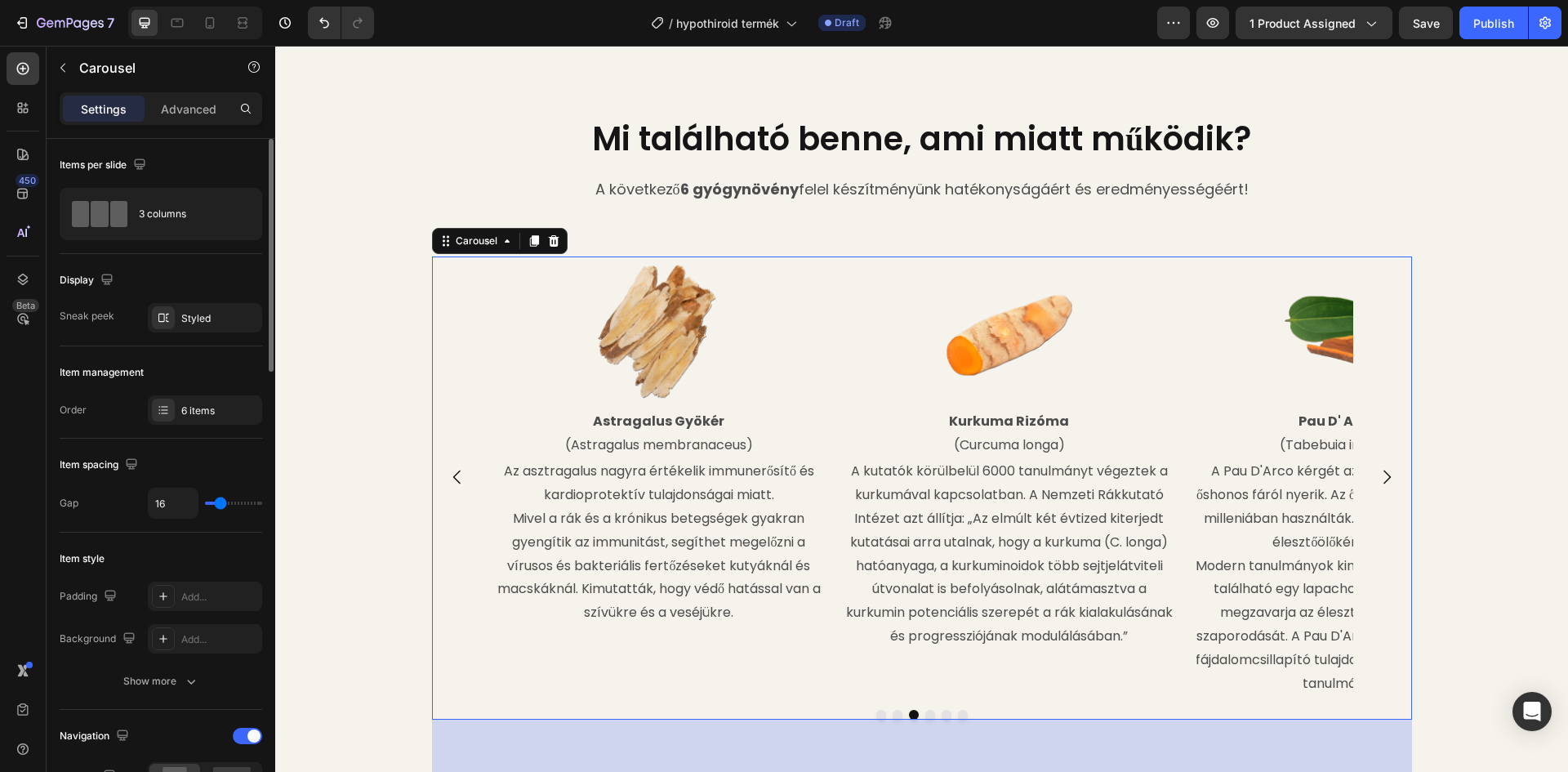
click at [1377, 467] on icon "Carousel Next Arrow" at bounding box center [1387, 477] width 20 height 20
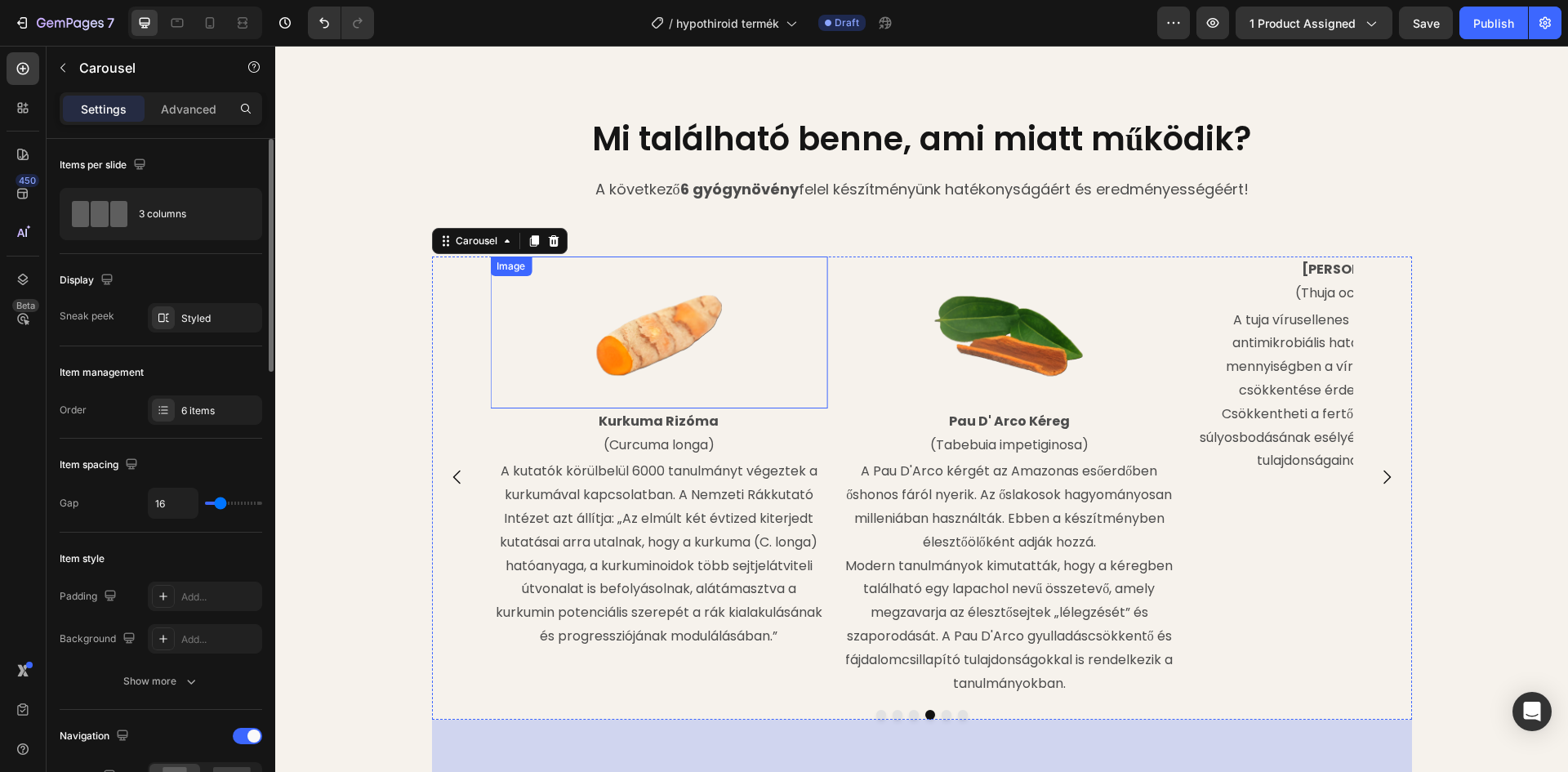
click at [638, 313] on img at bounding box center [659, 332] width 152 height 152
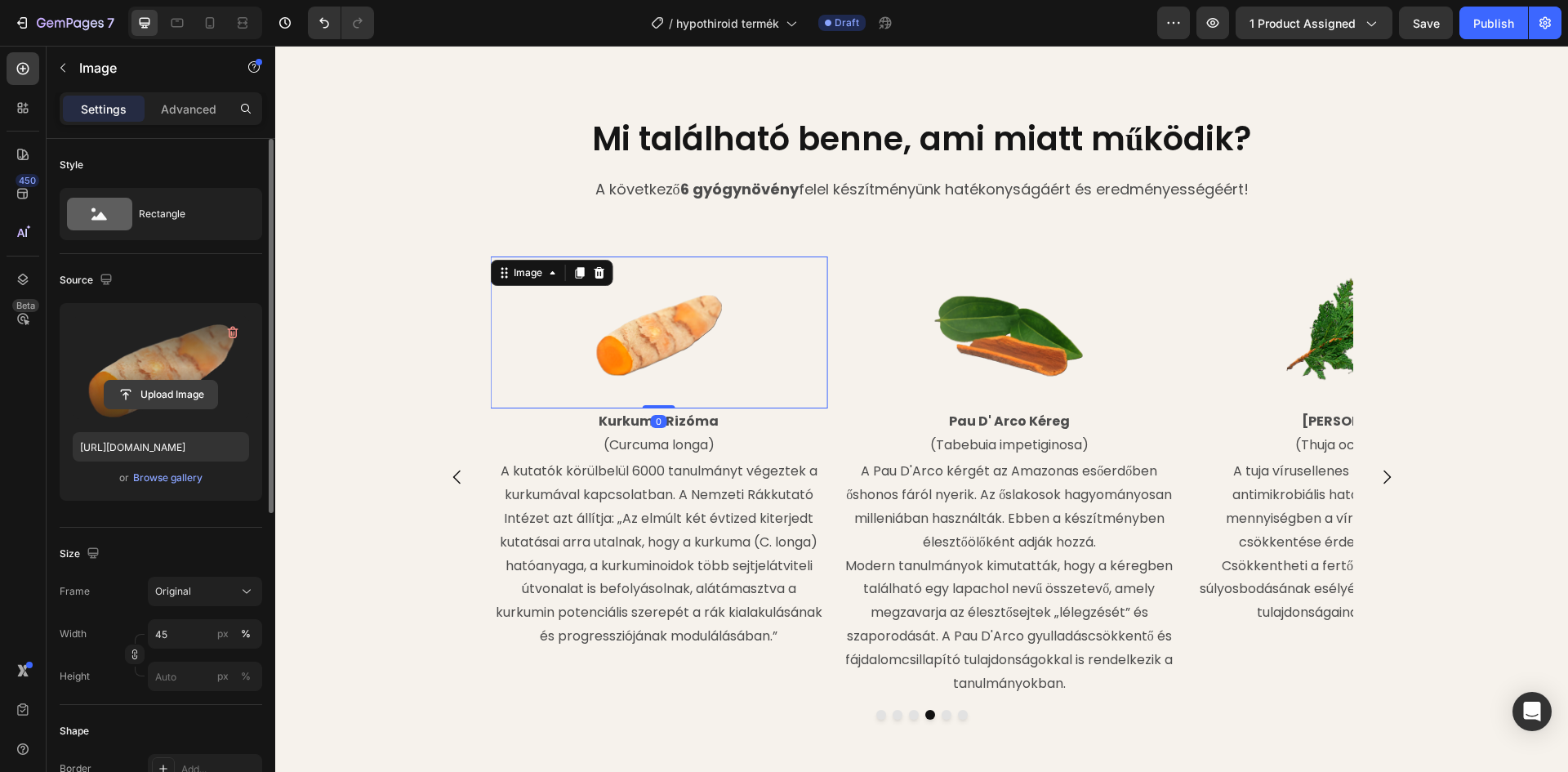
click at [170, 389] on input "file" at bounding box center [161, 394] width 112 height 28
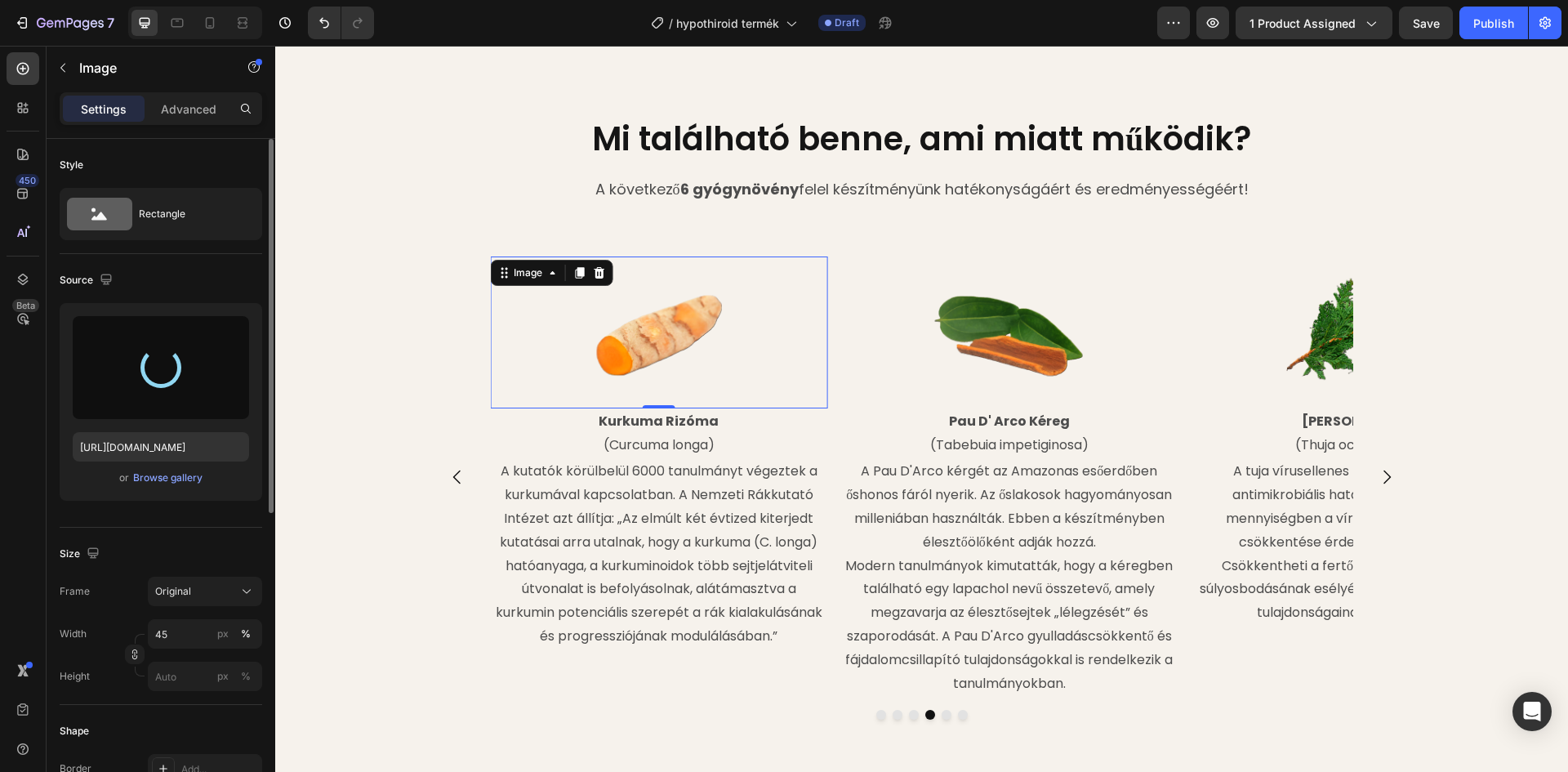
type input "https://cdn.shopify.com/s/files/1/0948/2462/8573/files/gempages_576978716819719…"
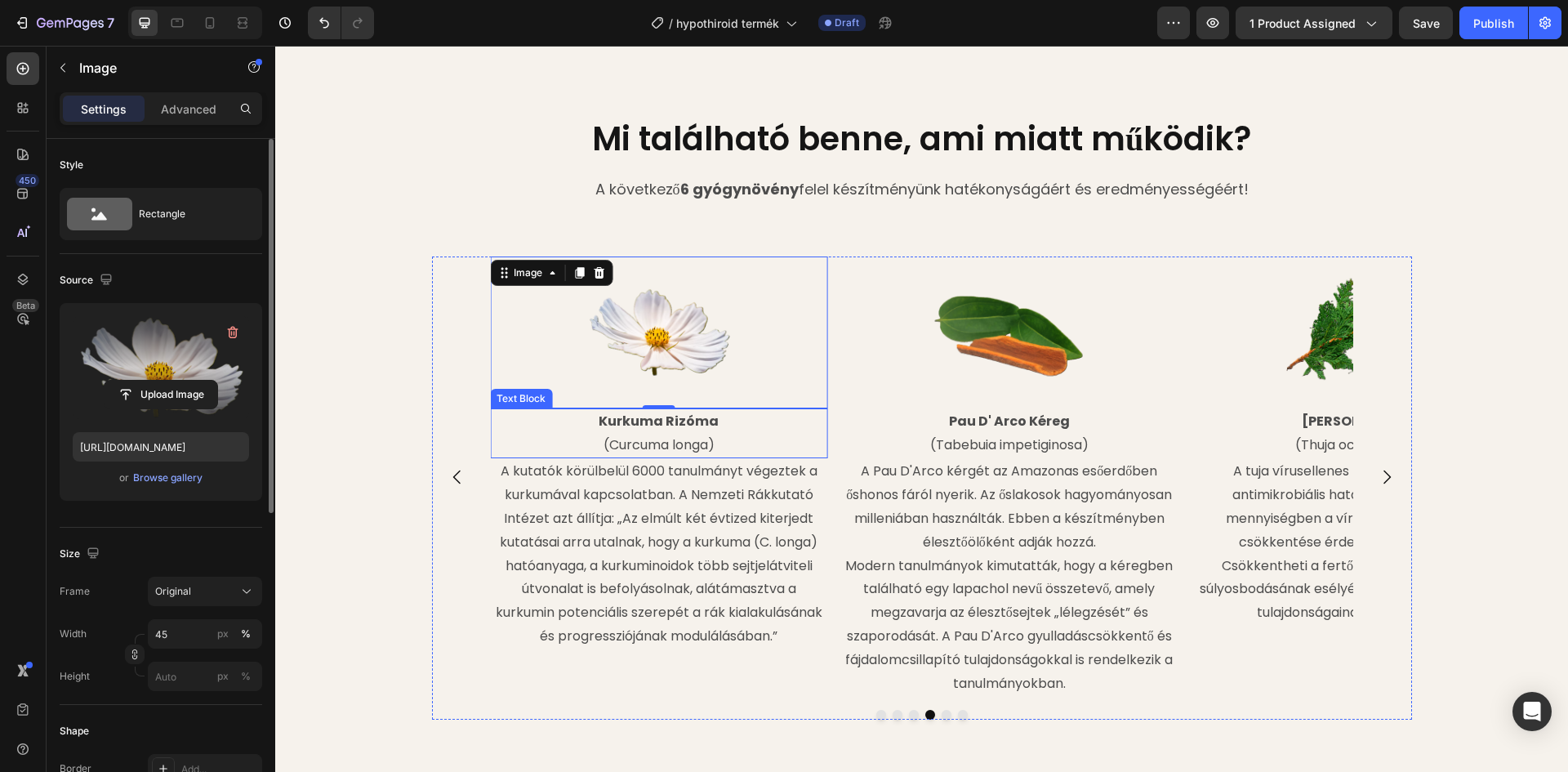
click at [716, 410] on p "Kurkuma Rizóma" at bounding box center [658, 422] width 334 height 24
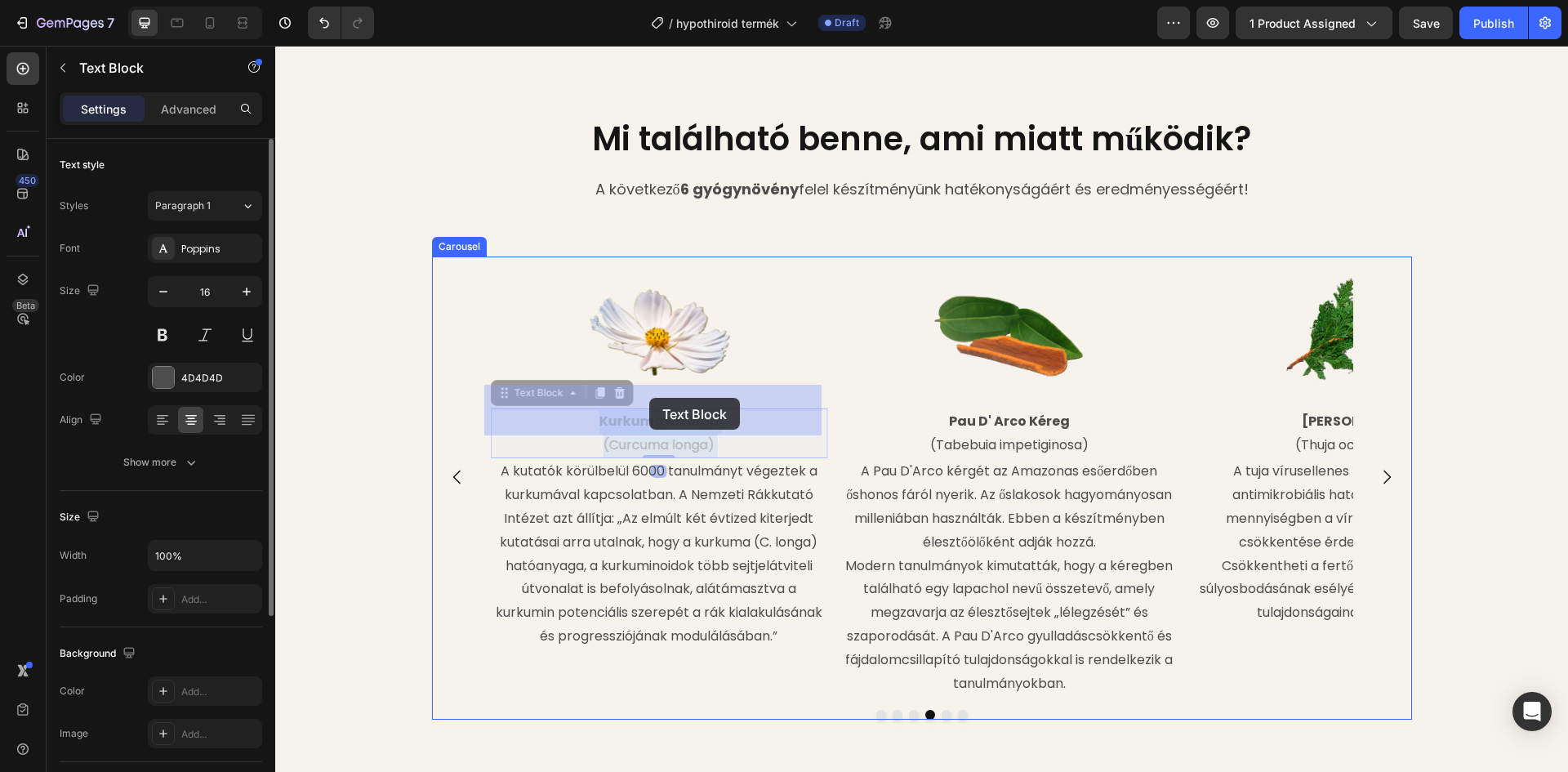
drag, startPoint x: 726, startPoint y: 396, endPoint x: 649, endPoint y: 398, distance: 77.0
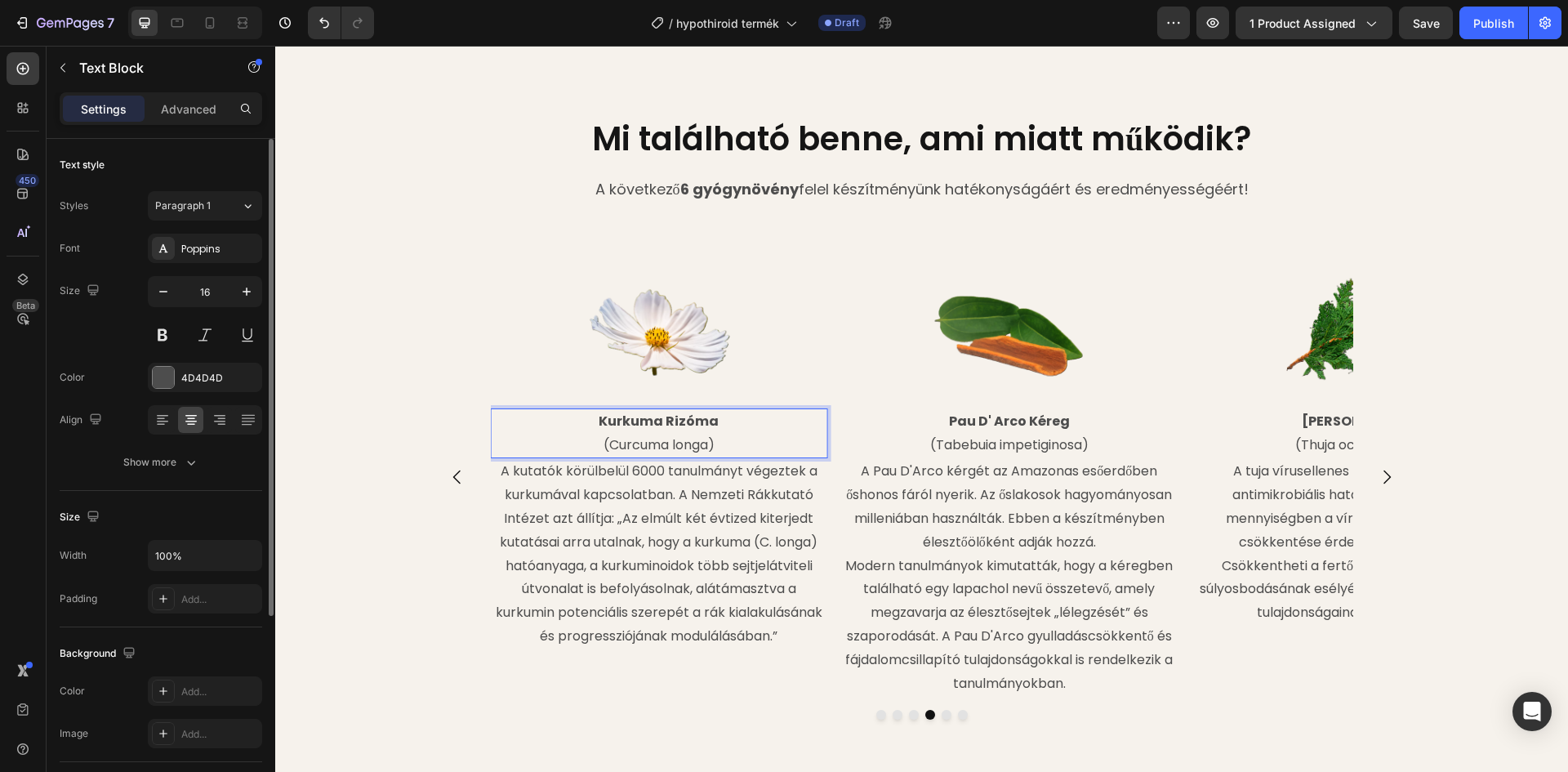
click at [693, 412] on strong "Kurkuma Rizóma" at bounding box center [658, 421] width 120 height 19
click at [713, 410] on p "Kurkuma Rizóma" at bounding box center [658, 422] width 334 height 24
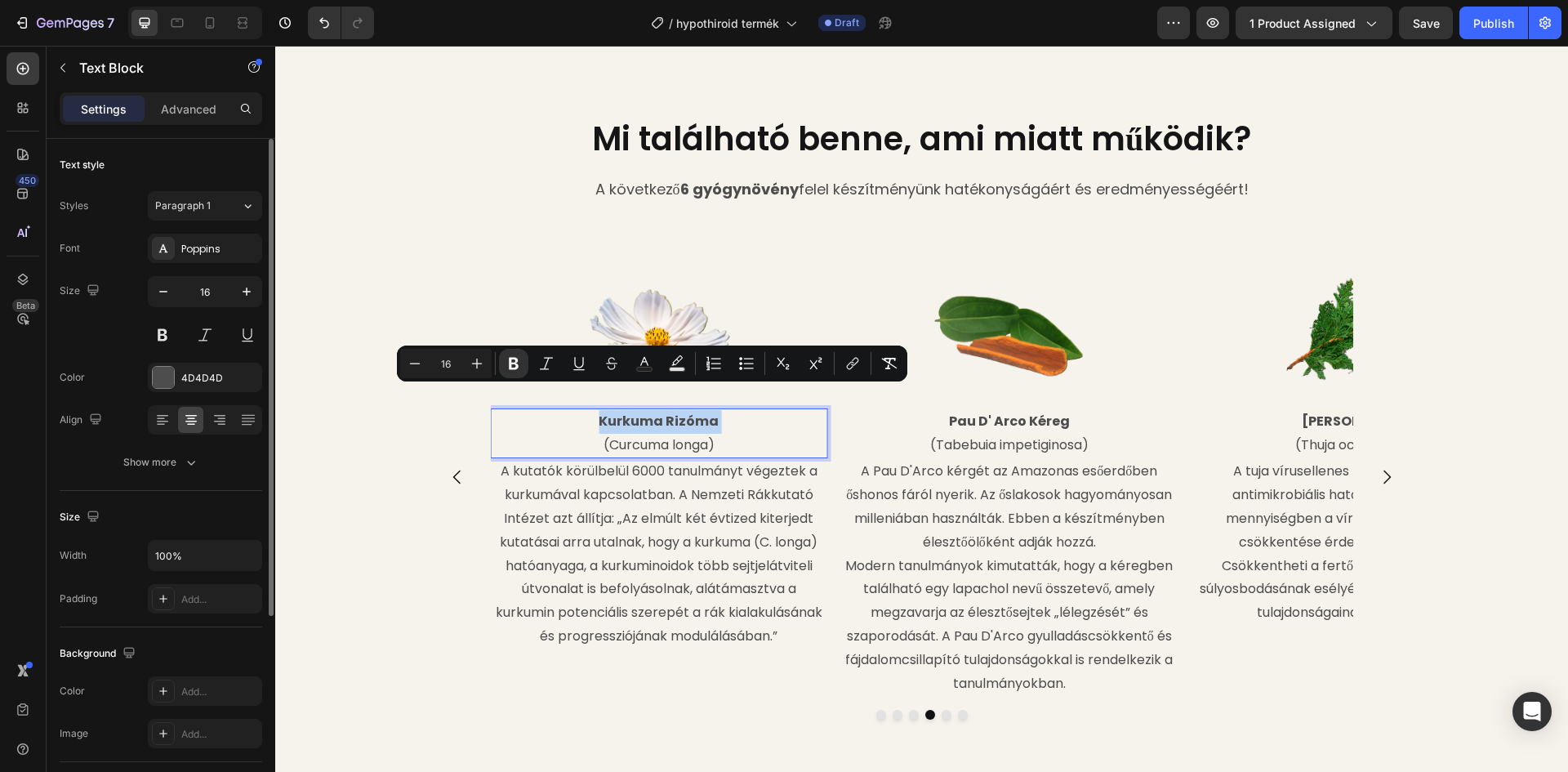
drag, startPoint x: 713, startPoint y: 394, endPoint x: 607, endPoint y: 395, distance: 106.0
click at [607, 410] on p "Kurkuma Rizóma" at bounding box center [658, 422] width 334 height 24
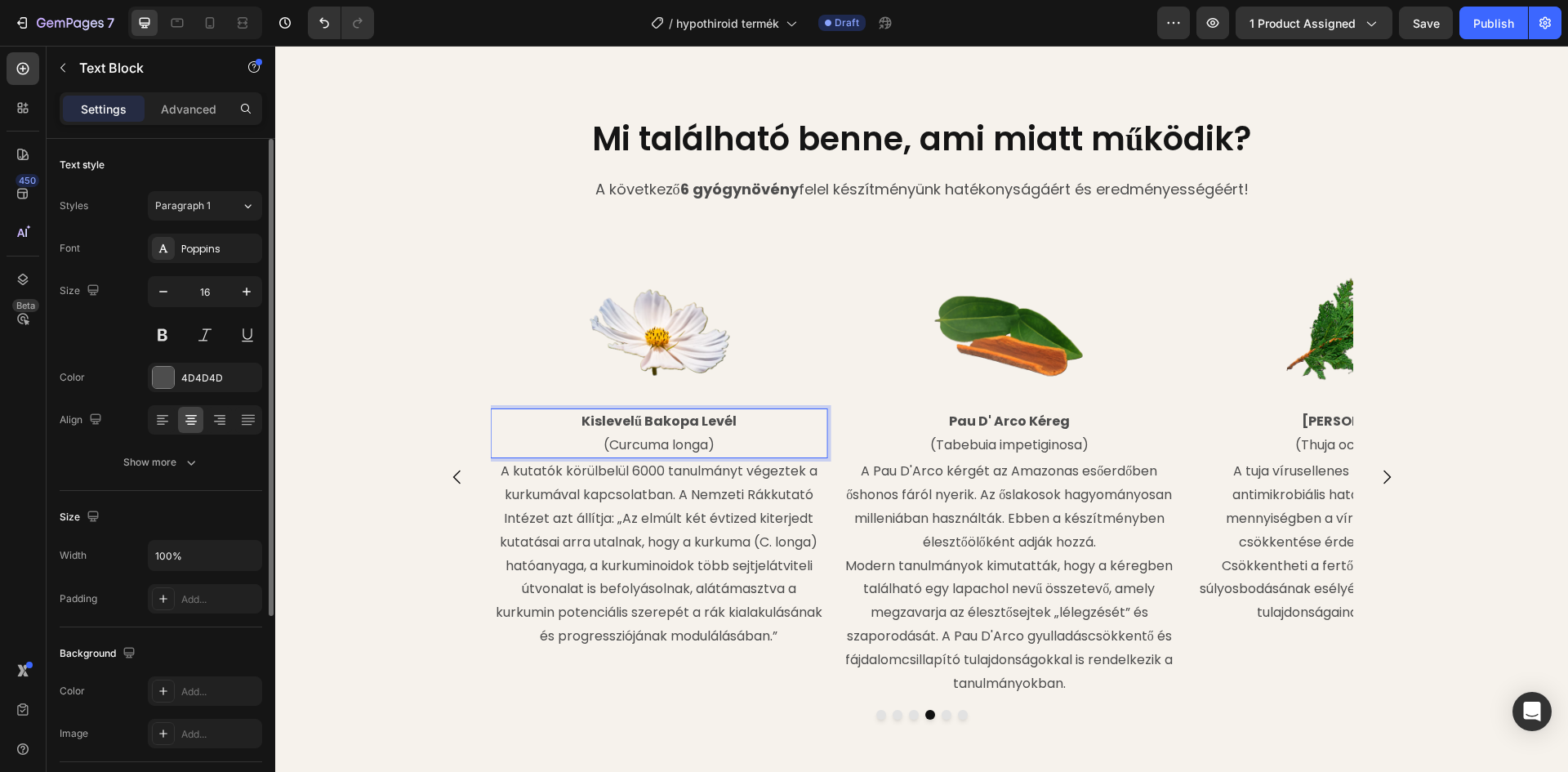
click at [706, 434] on p "(Curcuma longa)" at bounding box center [658, 446] width 334 height 24
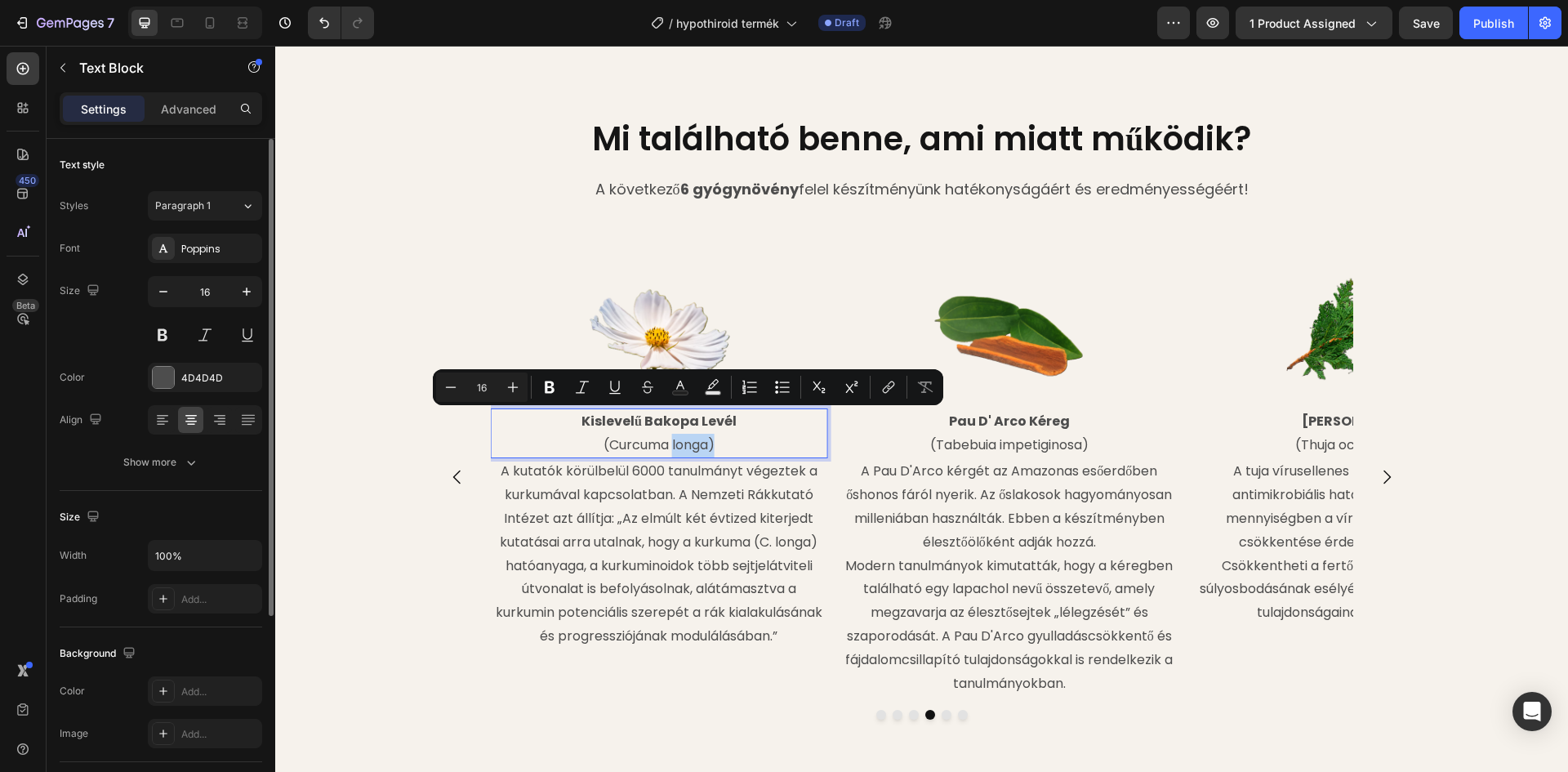
drag, startPoint x: 706, startPoint y: 421, endPoint x: 691, endPoint y: 421, distance: 15.0
click at [691, 434] on p "(Curcuma longa)" at bounding box center [658, 446] width 334 height 24
click at [701, 434] on p "(Curcuma longa)" at bounding box center [658, 446] width 334 height 24
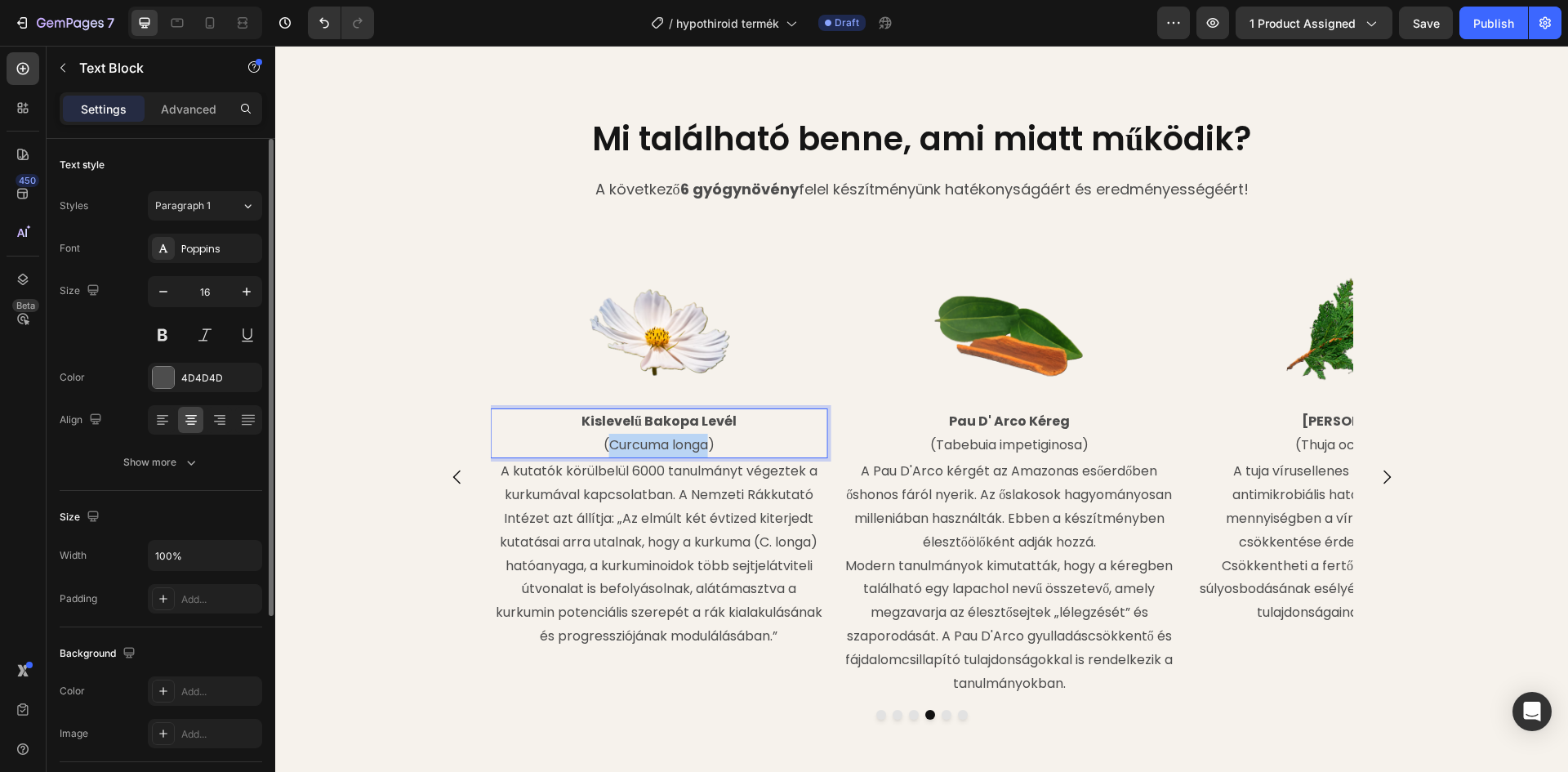
drag, startPoint x: 703, startPoint y: 421, endPoint x: 604, endPoint y: 422, distance: 99.0
click at [604, 434] on p "(Curcuma longa)" at bounding box center [658, 446] width 334 height 24
click at [1398, 457] on button "Carousel Next Arrow" at bounding box center [1387, 477] width 45 height 45
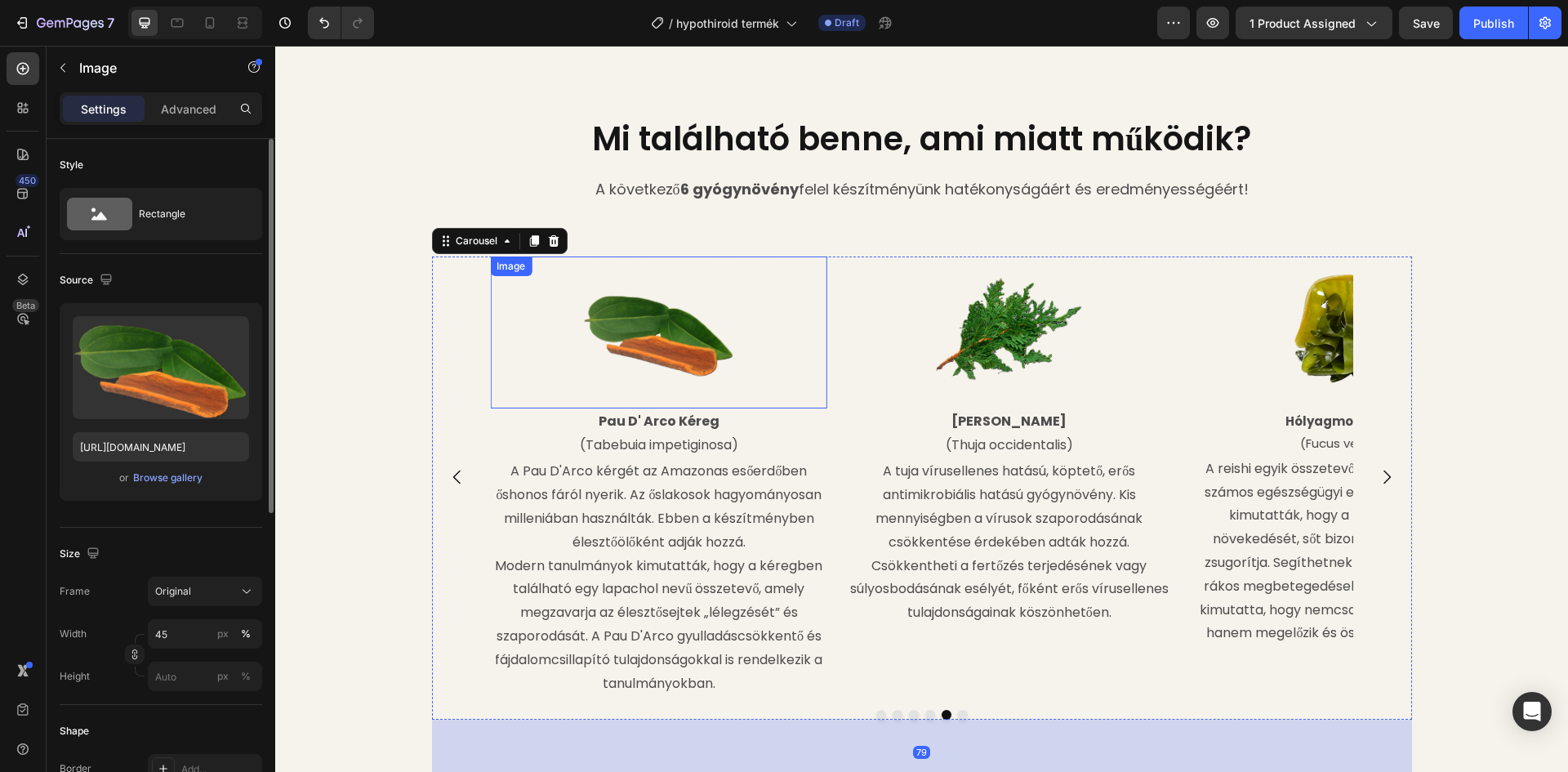
click at [714, 331] on img at bounding box center [659, 332] width 152 height 152
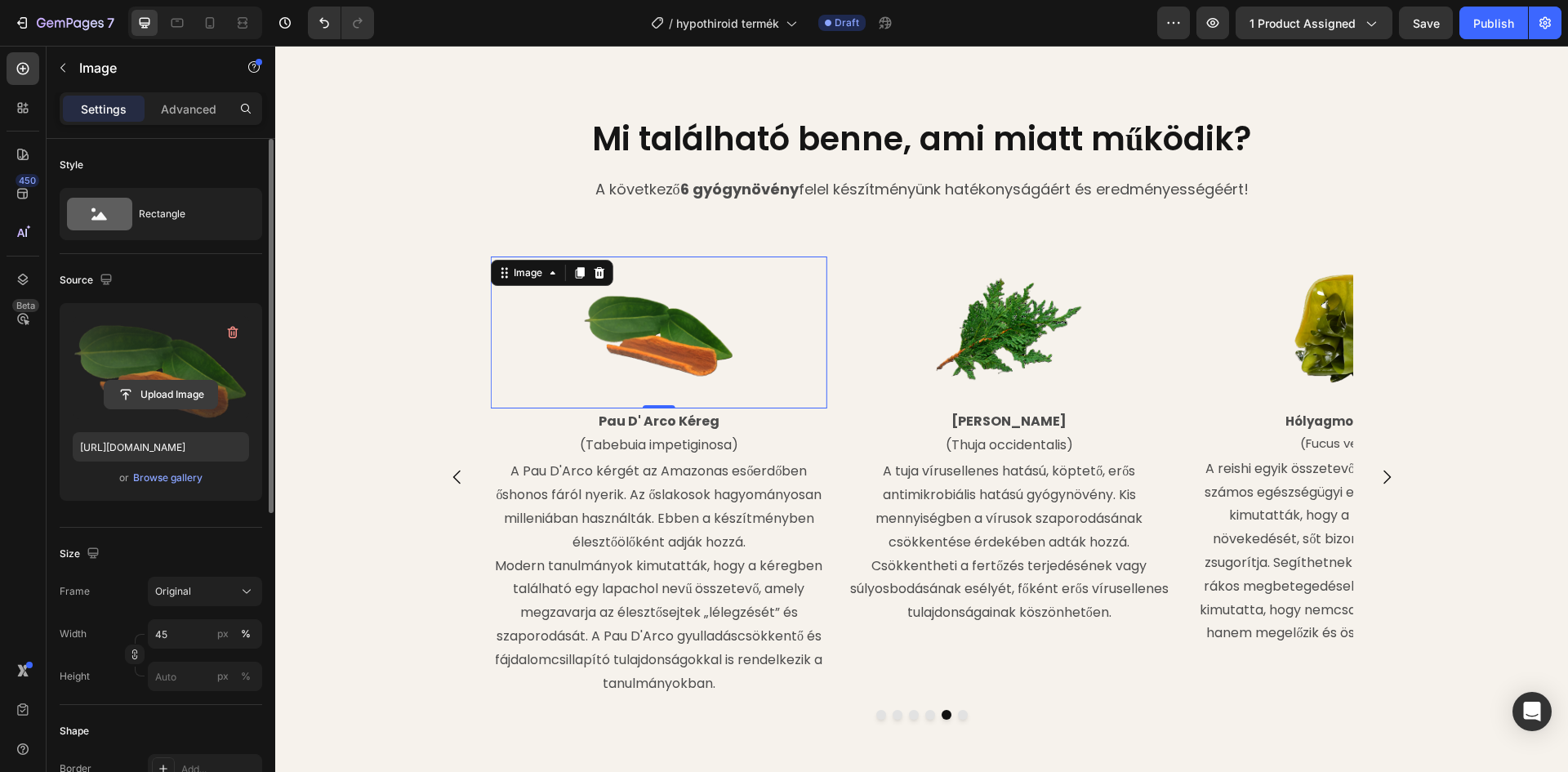
click at [183, 391] on input "file" at bounding box center [161, 394] width 112 height 28
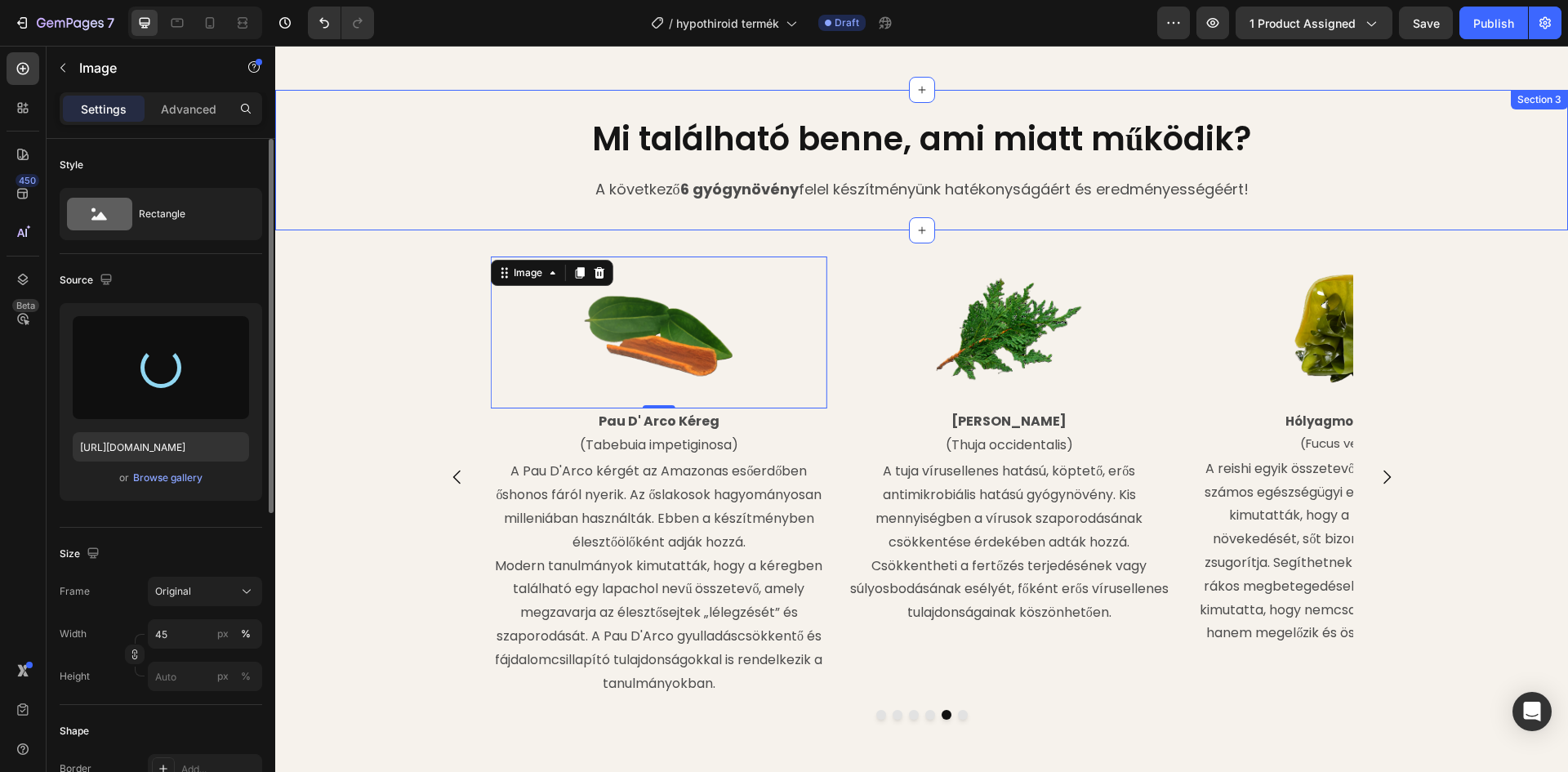
type input "https://cdn.shopify.com/s/files/1/0948/2462/8573/files/gempages_576978716819719…"
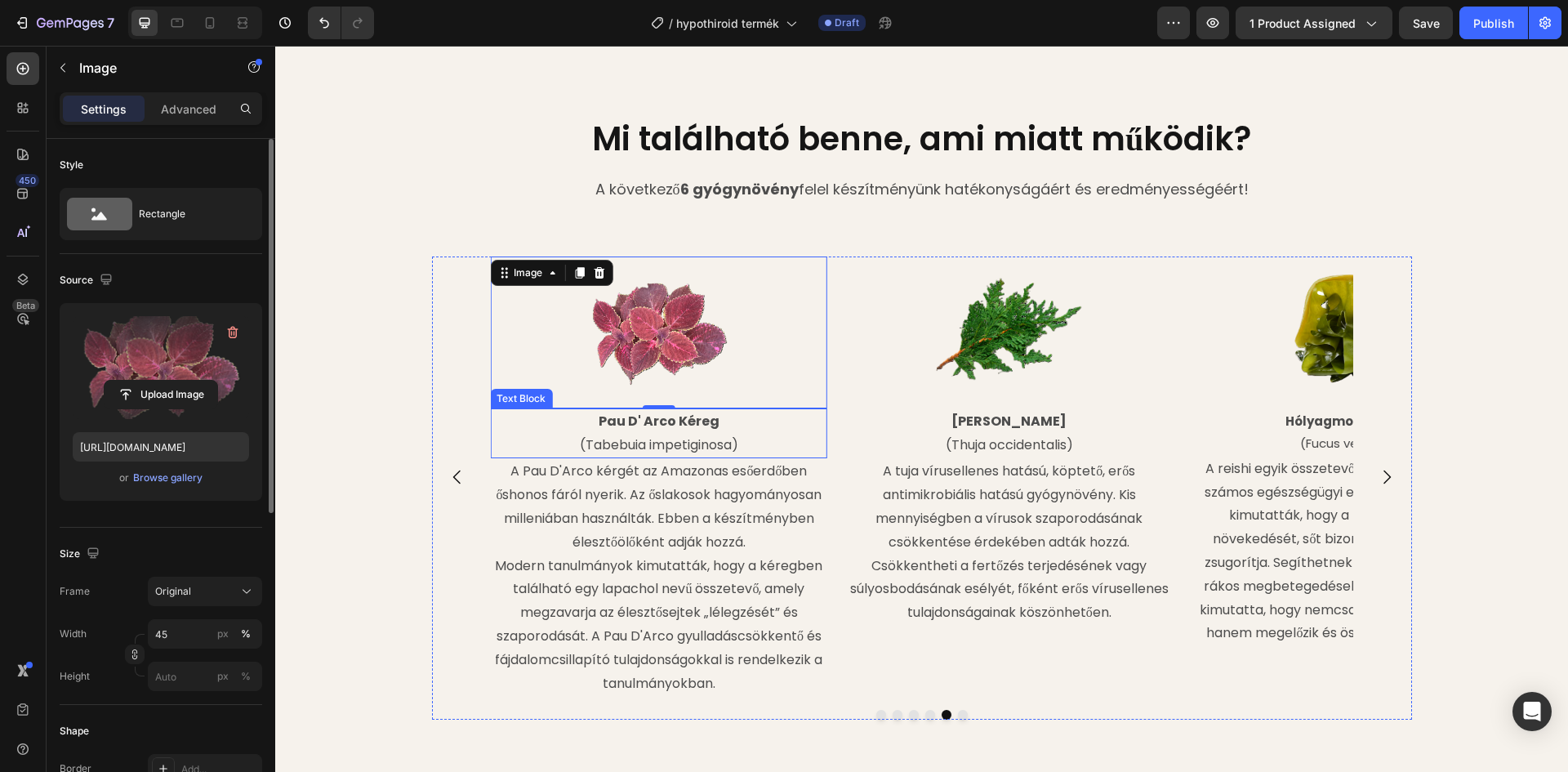
click at [721, 410] on p "Pau D' Arco Kéreg" at bounding box center [658, 422] width 334 height 24
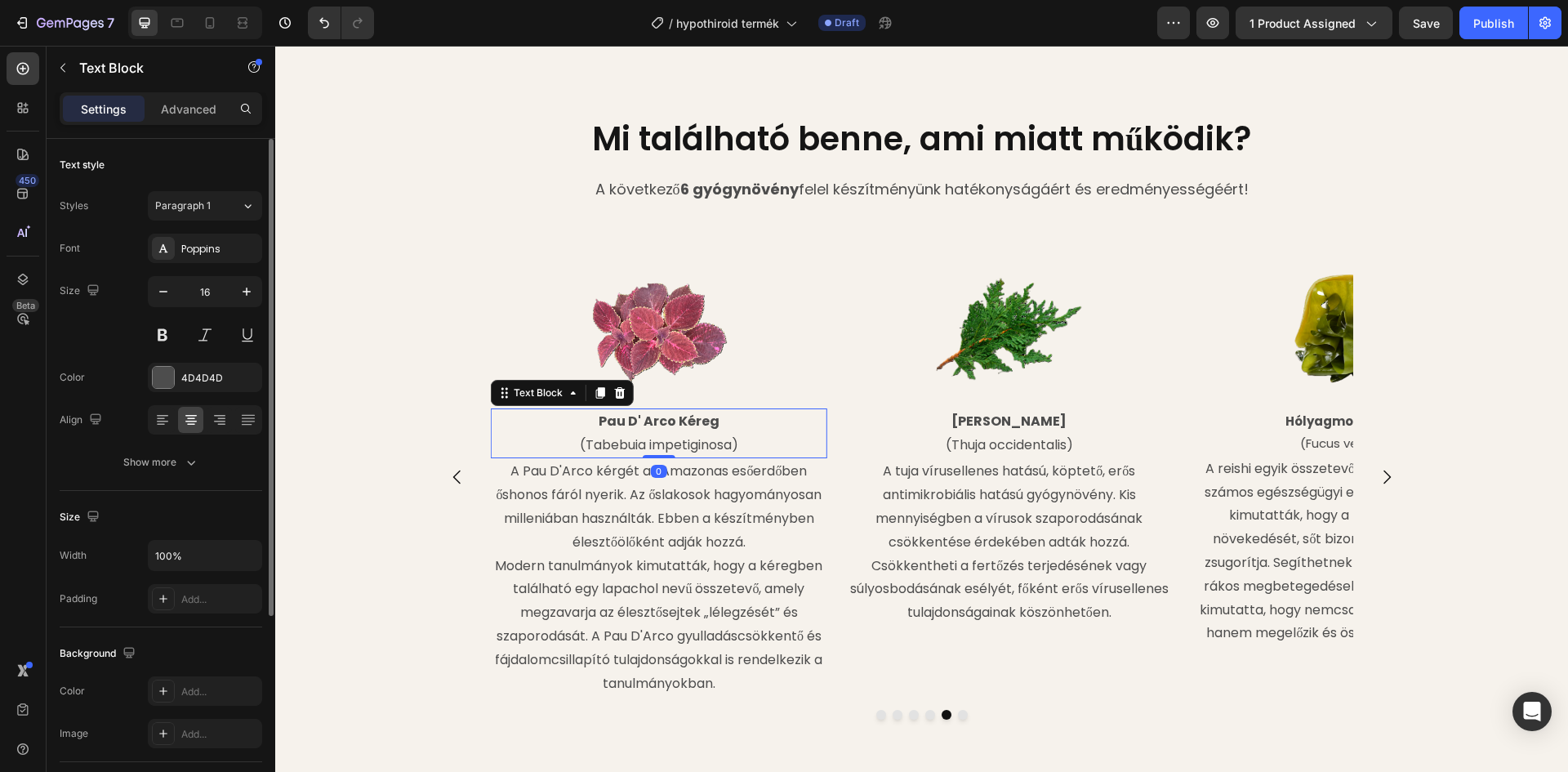
click at [707, 412] on strong "Pau D' Arco Kéreg" at bounding box center [658, 421] width 121 height 19
drag, startPoint x: 713, startPoint y: 399, endPoint x: 598, endPoint y: 402, distance: 115.0
click at [598, 410] on p "Pau D' Arco Kéreg" at bounding box center [658, 422] width 334 height 24
click at [730, 434] on p "(Tabebuia impetiginosa)" at bounding box center [658, 446] width 334 height 24
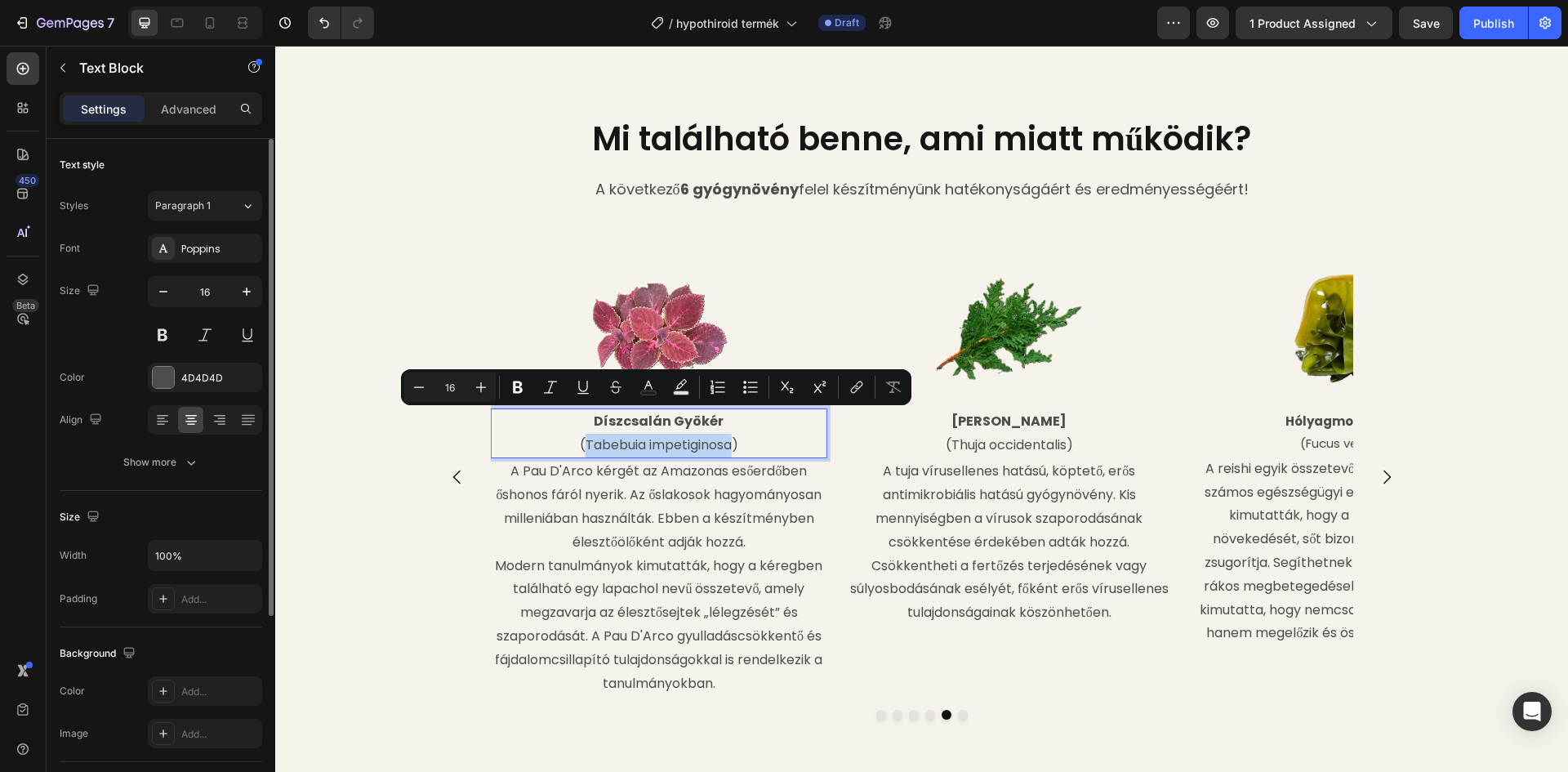
drag, startPoint x: 727, startPoint y: 422, endPoint x: 579, endPoint y: 422, distance: 148.0
click at [579, 434] on p "(Tabebuia impetiginosa)" at bounding box center [658, 446] width 334 height 24
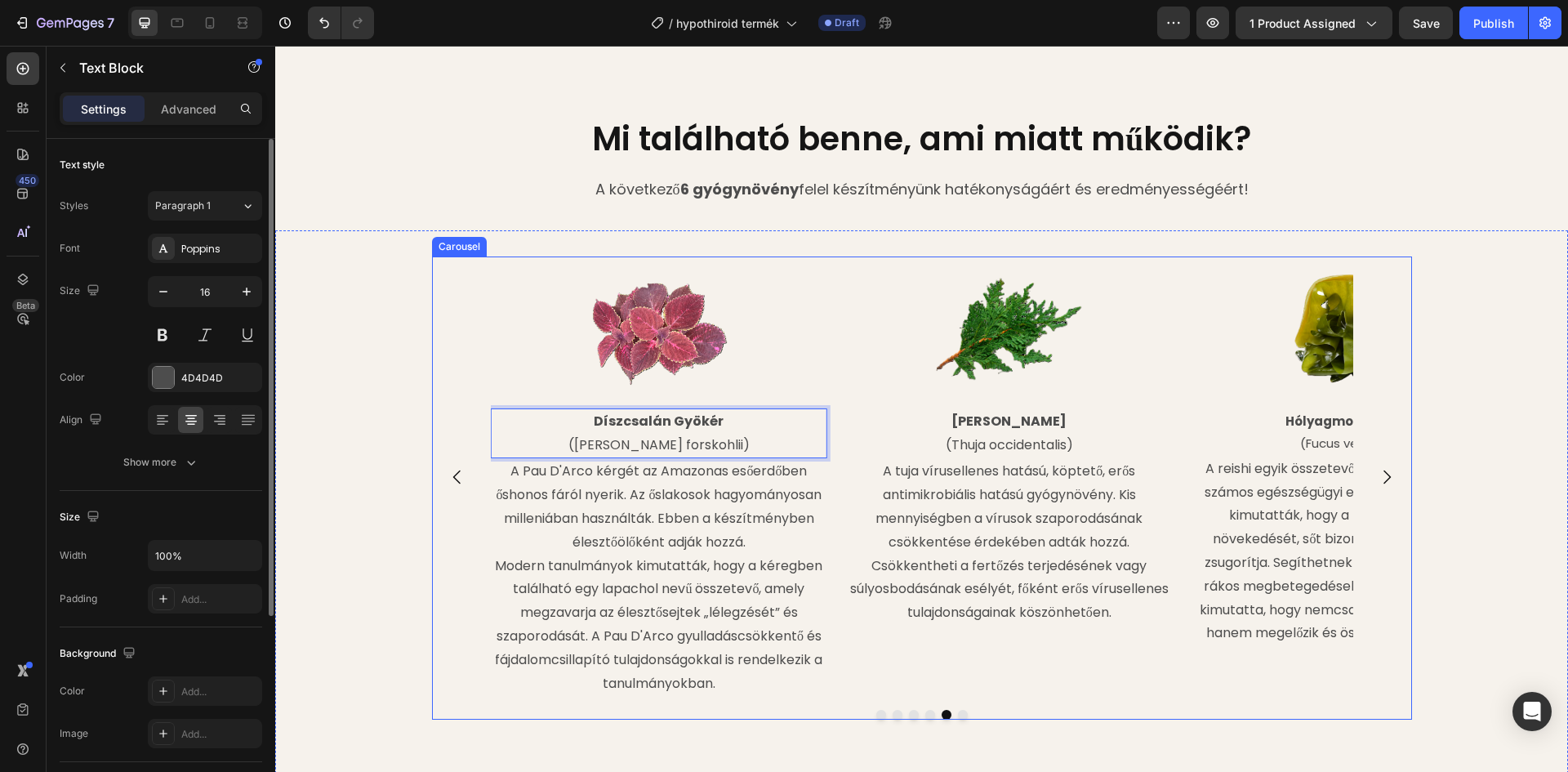
click at [1386, 467] on icon "Carousel Next Arrow" at bounding box center [1387, 477] width 20 height 20
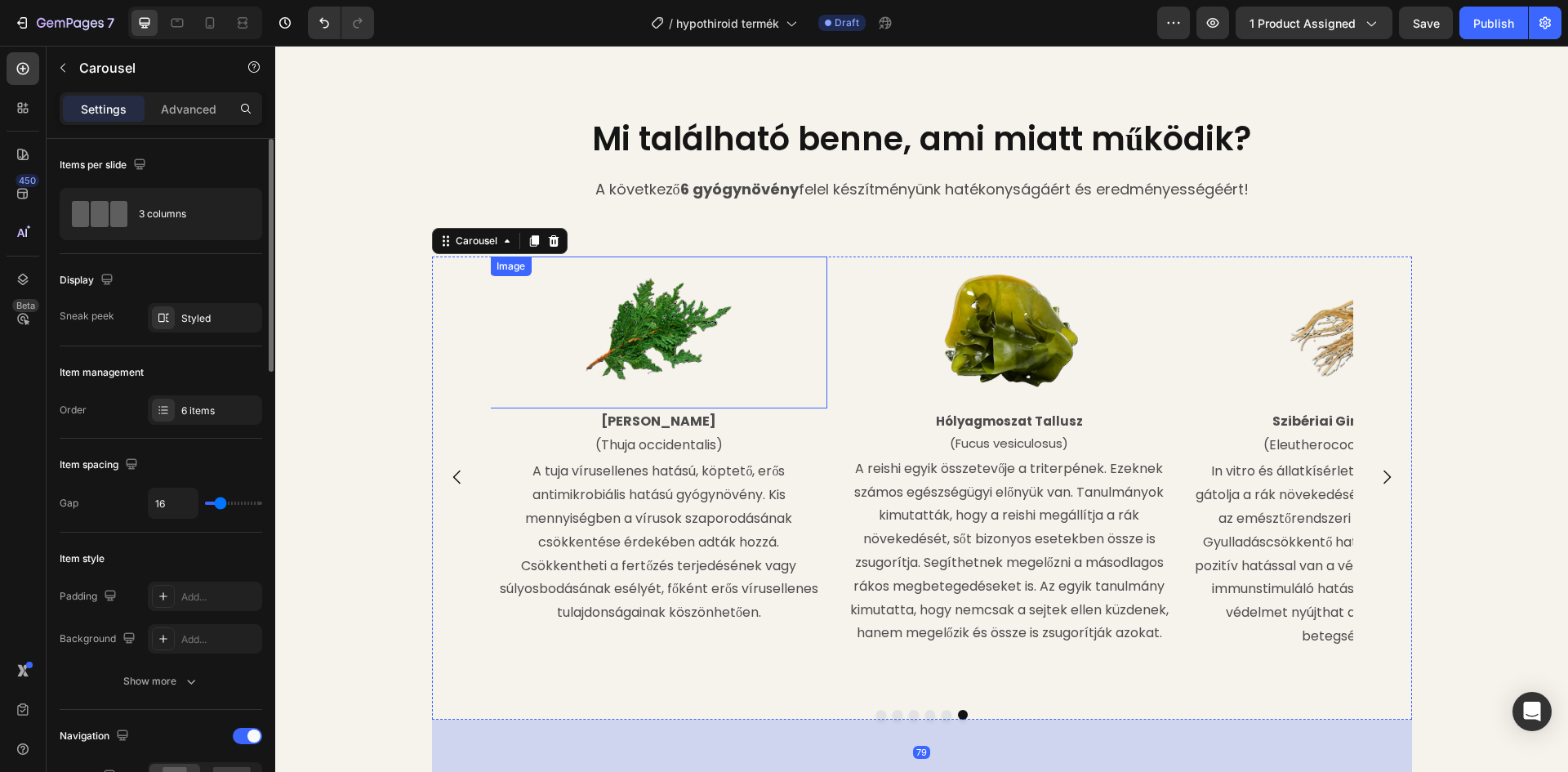
click at [685, 300] on img at bounding box center [659, 332] width 152 height 152
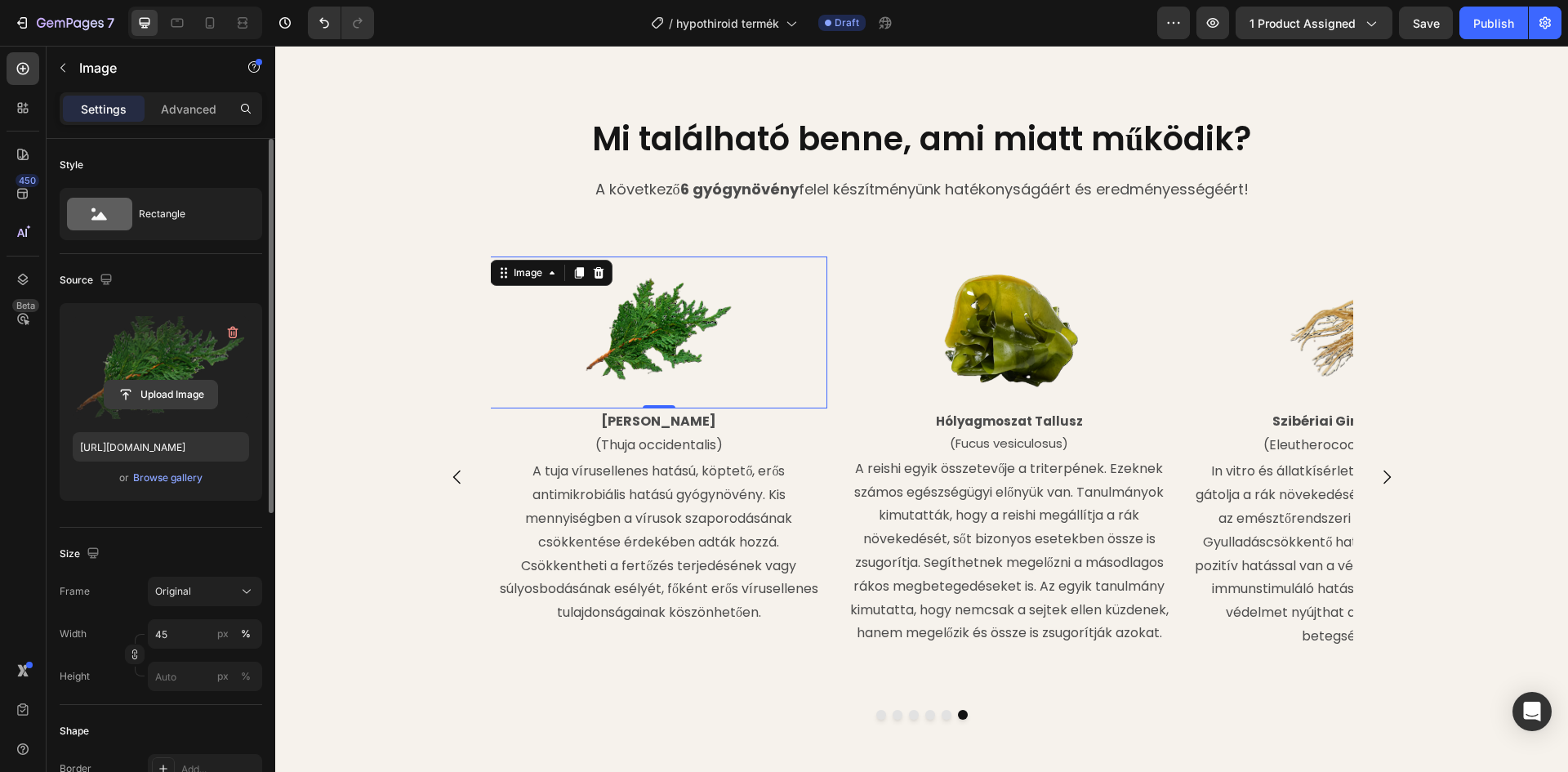
click at [158, 393] on input "file" at bounding box center [161, 394] width 112 height 28
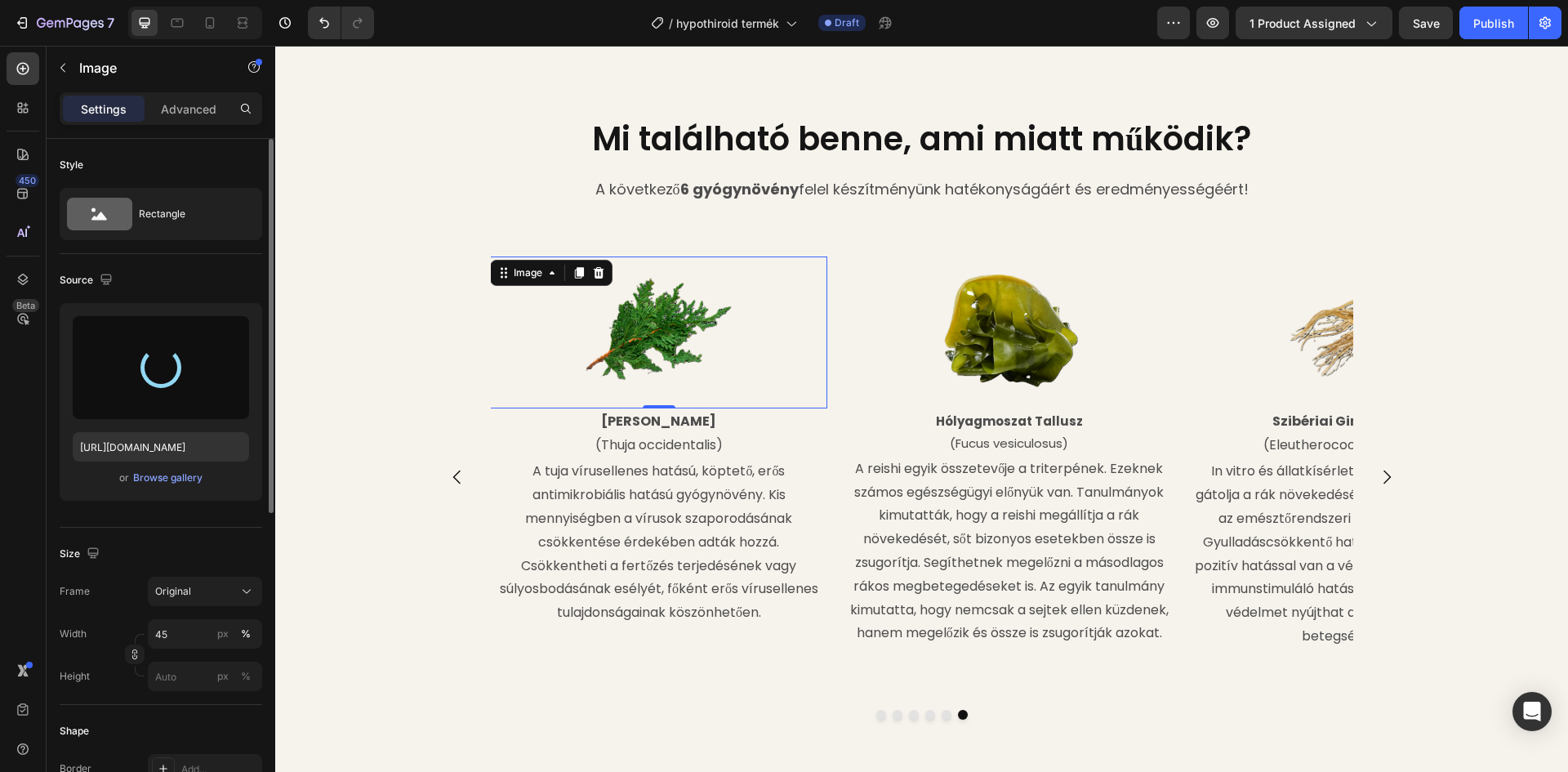
type input "https://cdn.shopify.com/s/files/1/0948/2462/8573/files/gempages_576978716819719…"
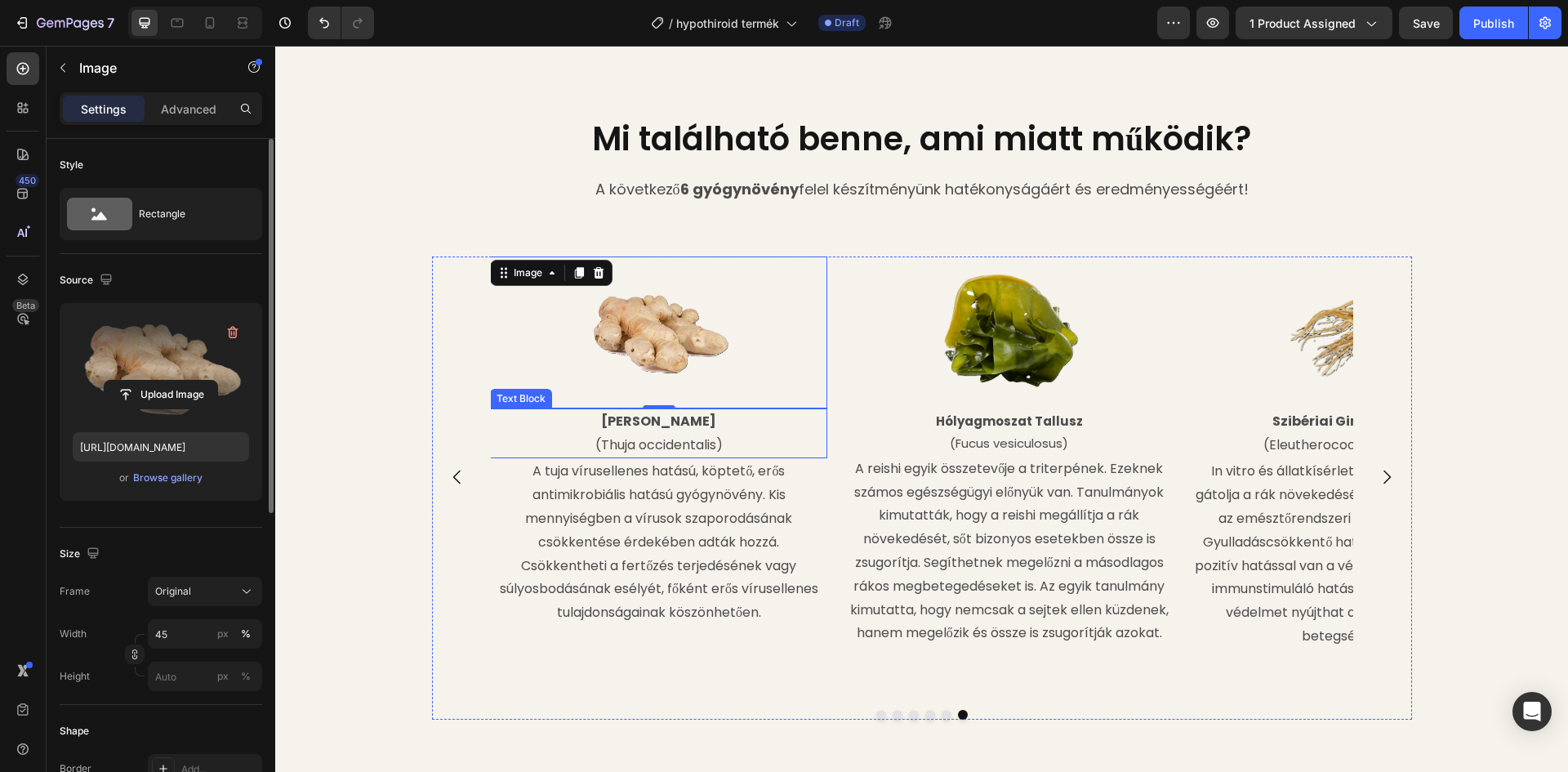
click at [671, 412] on strong "[PERSON_NAME]" at bounding box center [658, 421] width 115 height 19
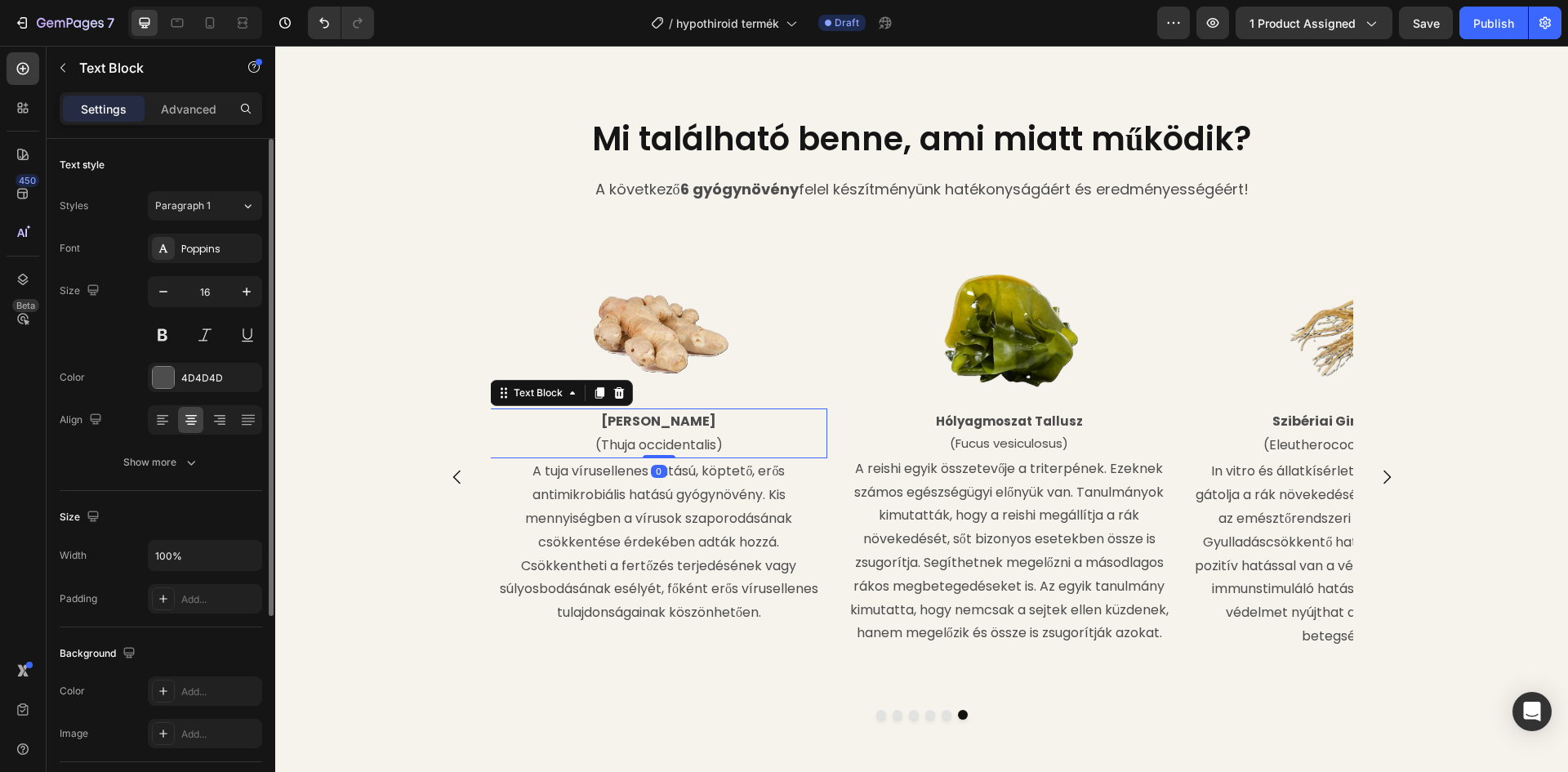
click at [682, 412] on strong "[PERSON_NAME]" at bounding box center [658, 421] width 115 height 19
click at [688, 412] on strong "[PERSON_NAME]" at bounding box center [658, 421] width 115 height 19
click at [692, 410] on p "[PERSON_NAME]" at bounding box center [658, 422] width 334 height 24
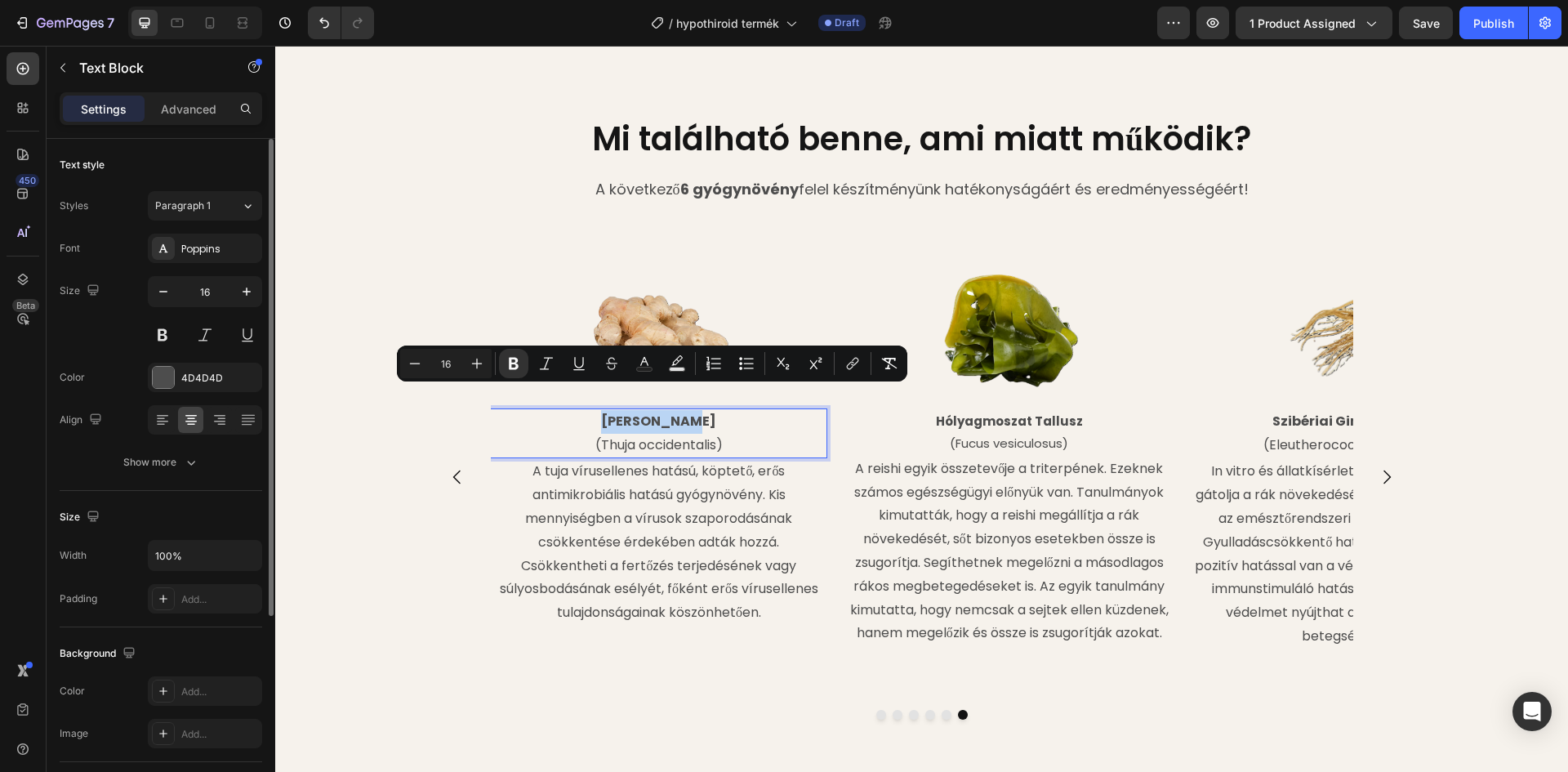
drag, startPoint x: 692, startPoint y: 398, endPoint x: 616, endPoint y: 398, distance: 76.0
click at [616, 410] on p "[PERSON_NAME]" at bounding box center [658, 422] width 334 height 24
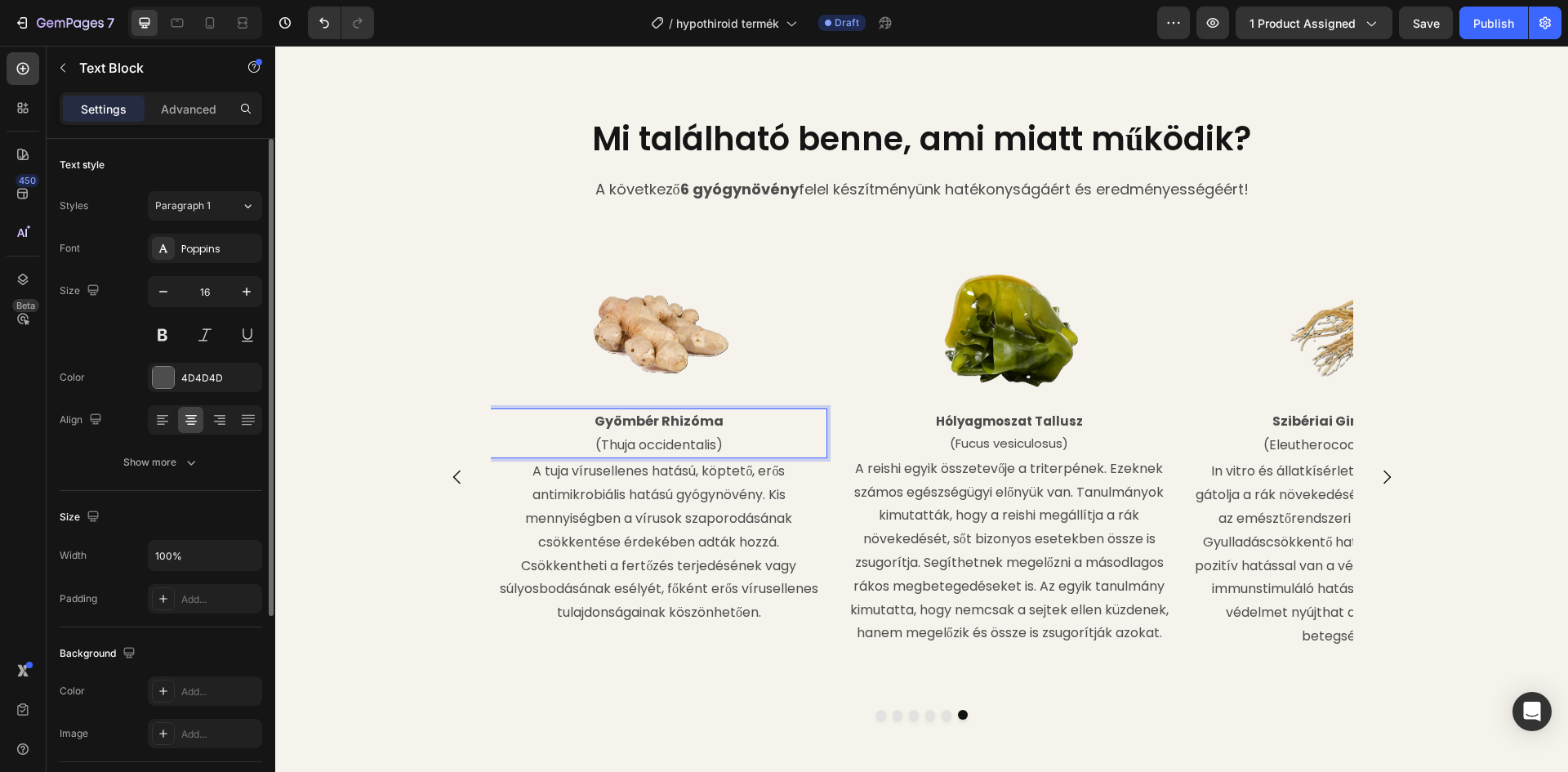
click at [674, 412] on strong "Gyömbér Rhizóma" at bounding box center [658, 421] width 129 height 19
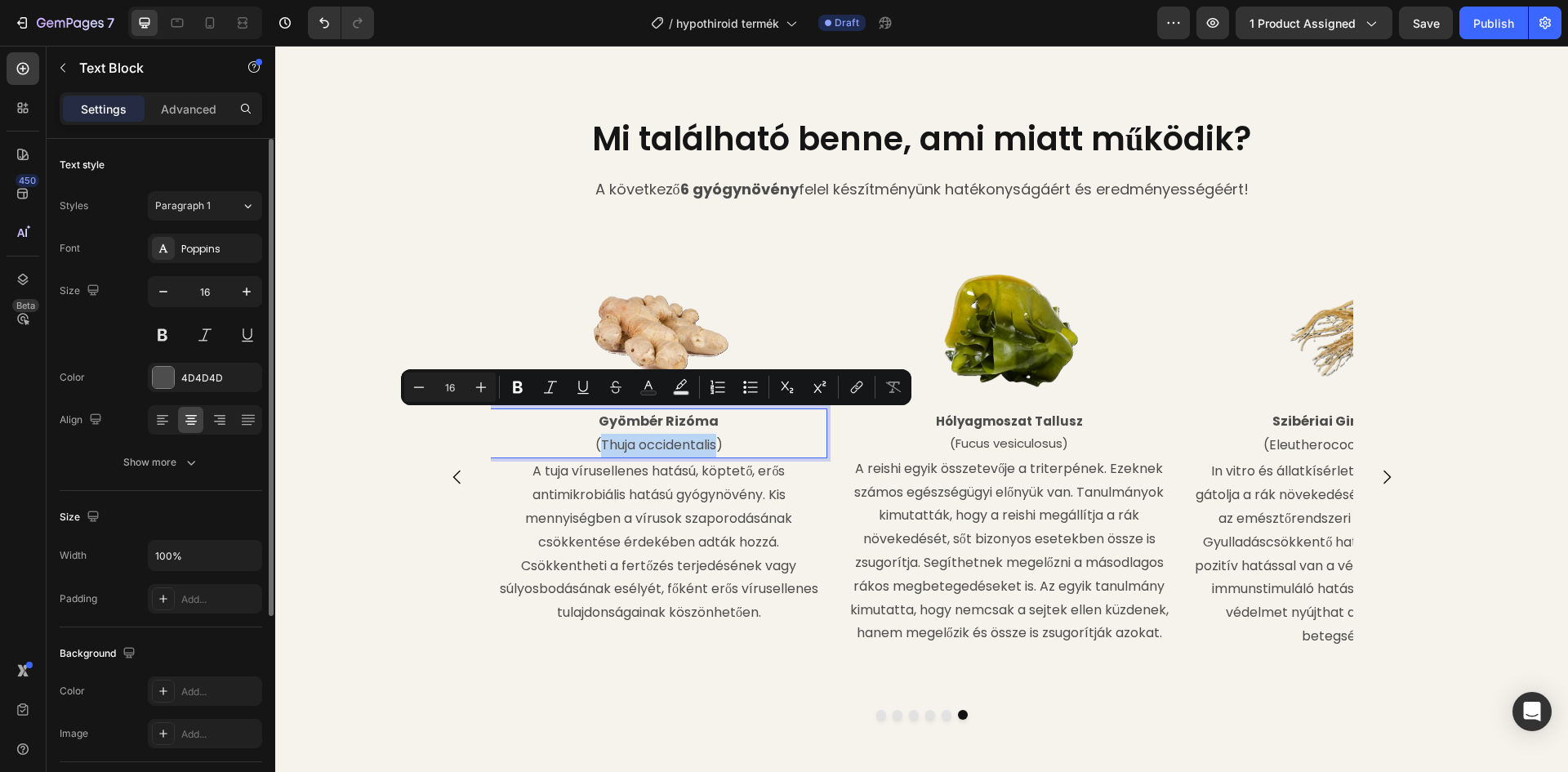
drag, startPoint x: 714, startPoint y: 422, endPoint x: 596, endPoint y: 422, distance: 118.0
click at [596, 434] on p "(Thuja occidentalis)" at bounding box center [658, 446] width 334 height 24
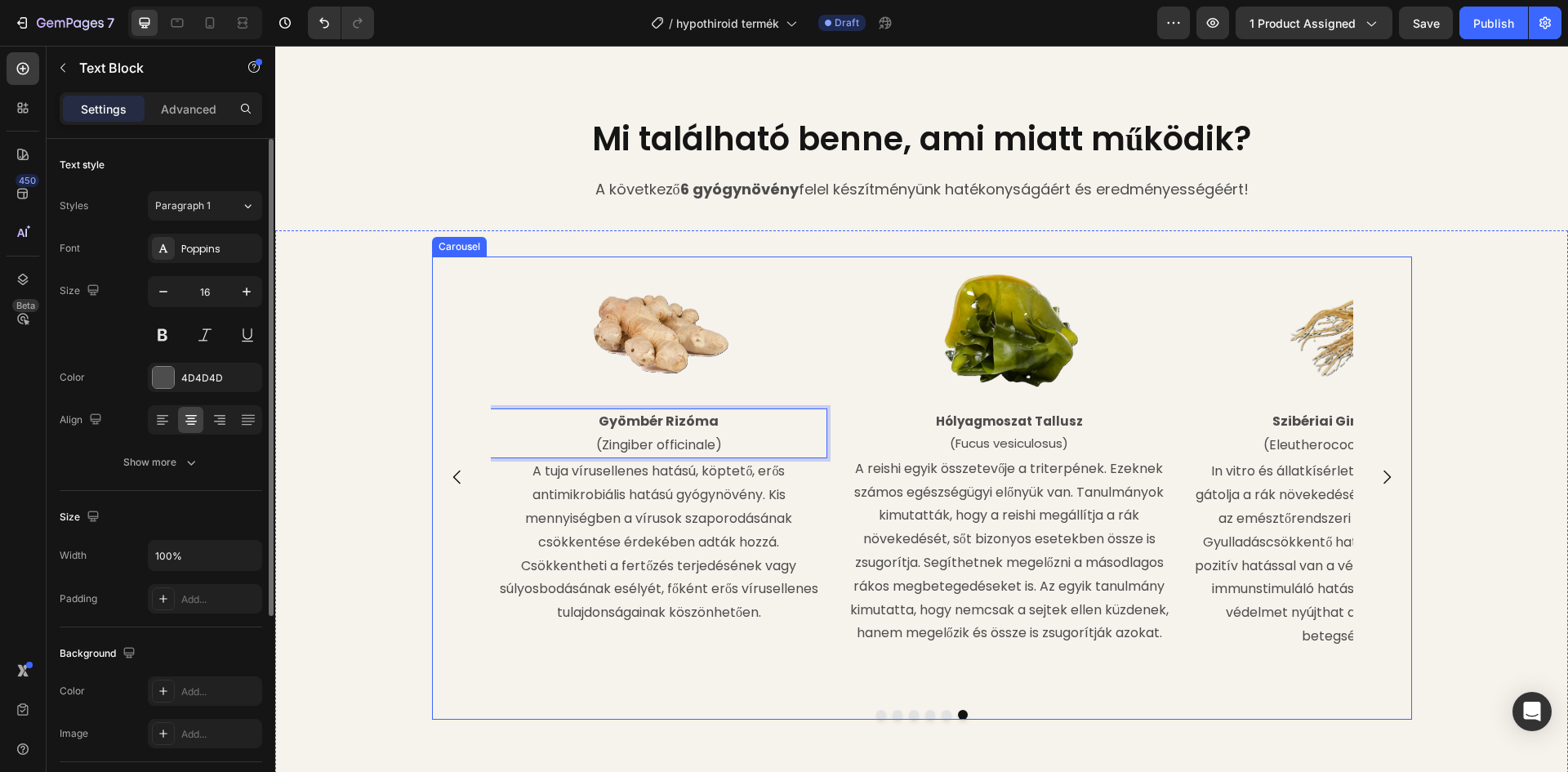
click at [1384, 469] on icon "Carousel Next Arrow" at bounding box center [1387, 476] width 7 height 14
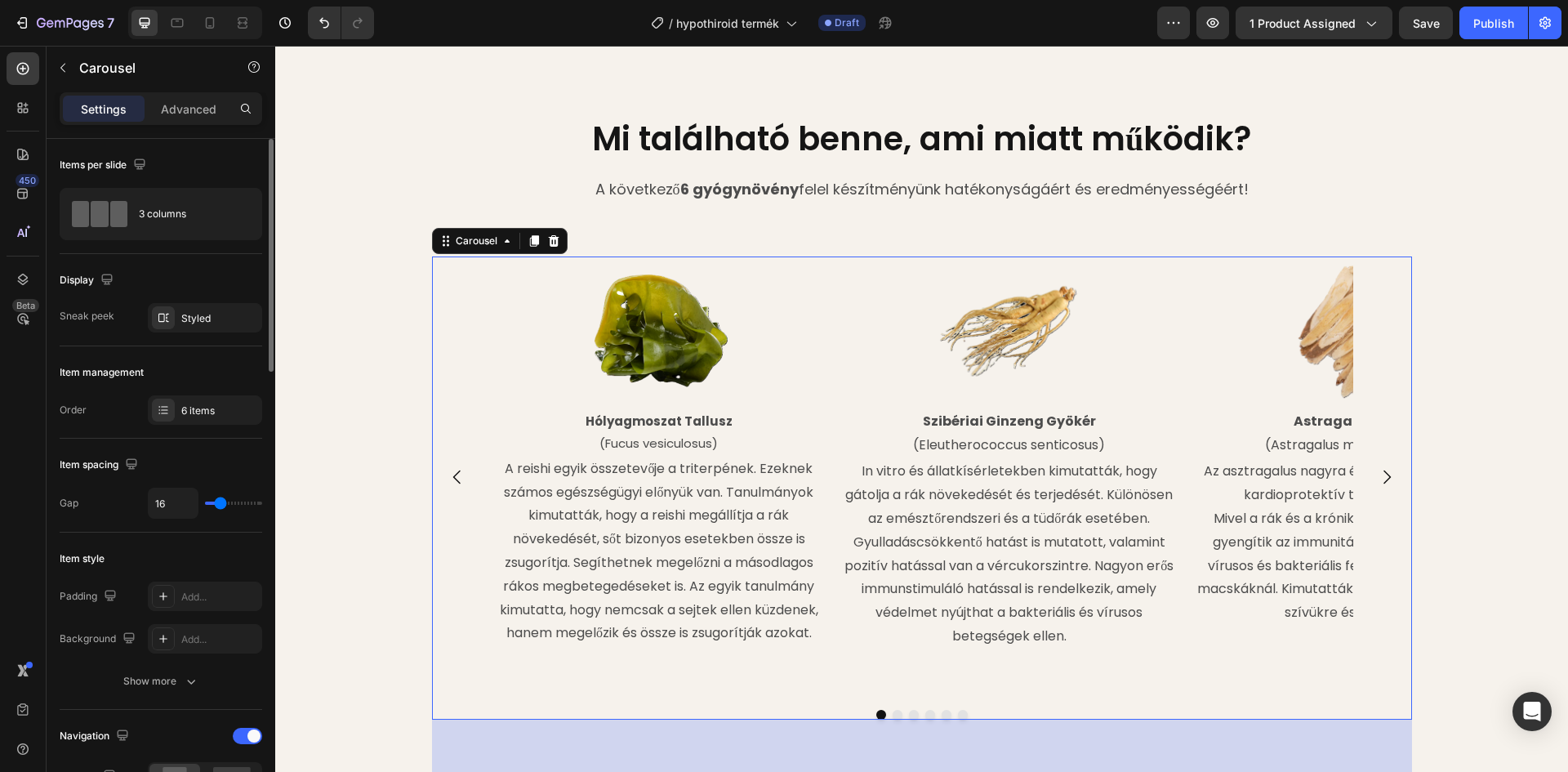
click at [447, 467] on icon "Carousel Back Arrow" at bounding box center [457, 477] width 20 height 20
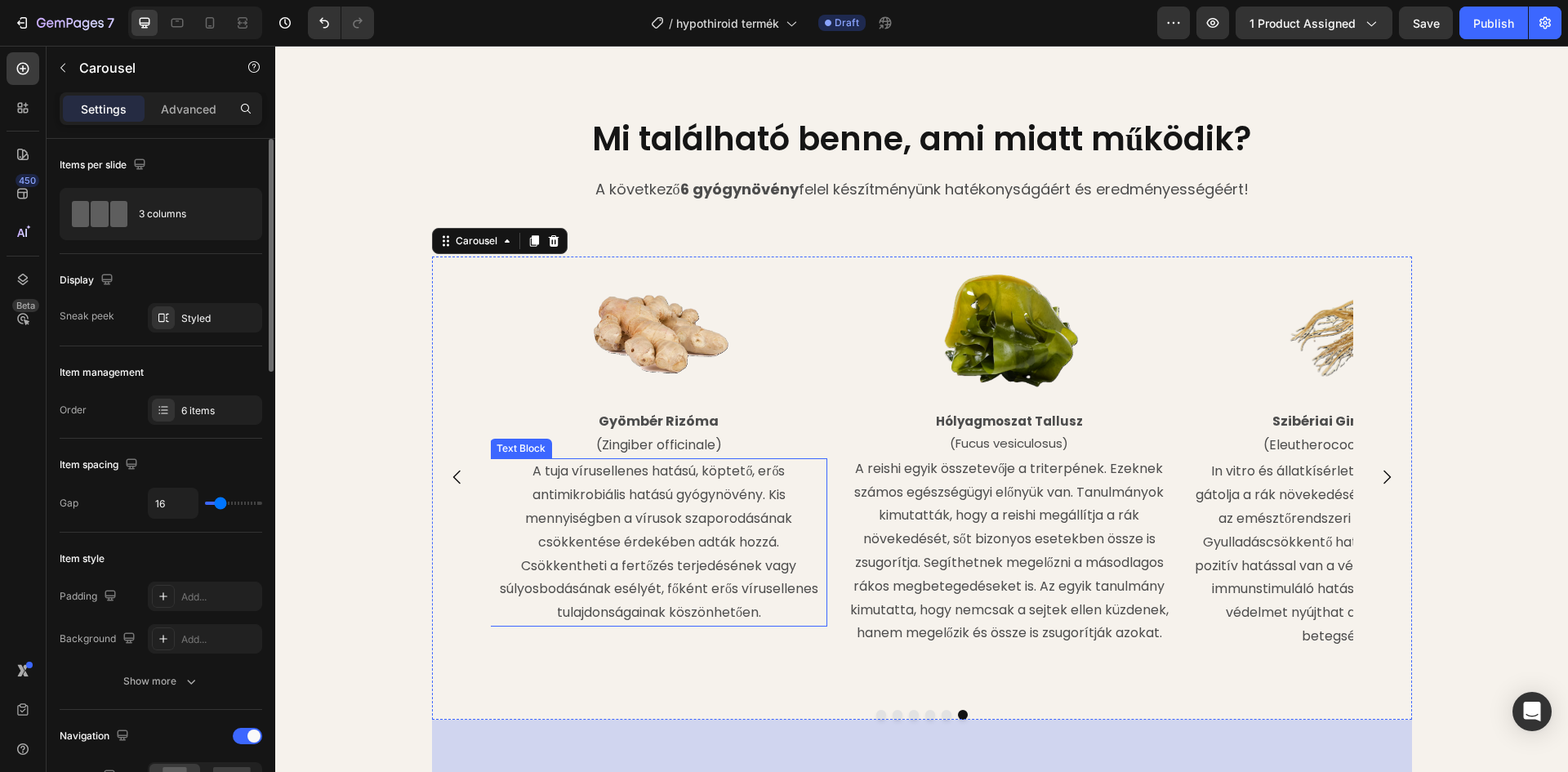
click at [610, 459] on p "A tuja vírusellenes hatású, köptető, erős antimikrobiális hatású gyógynövény. K…" at bounding box center [658, 541] width 334 height 165
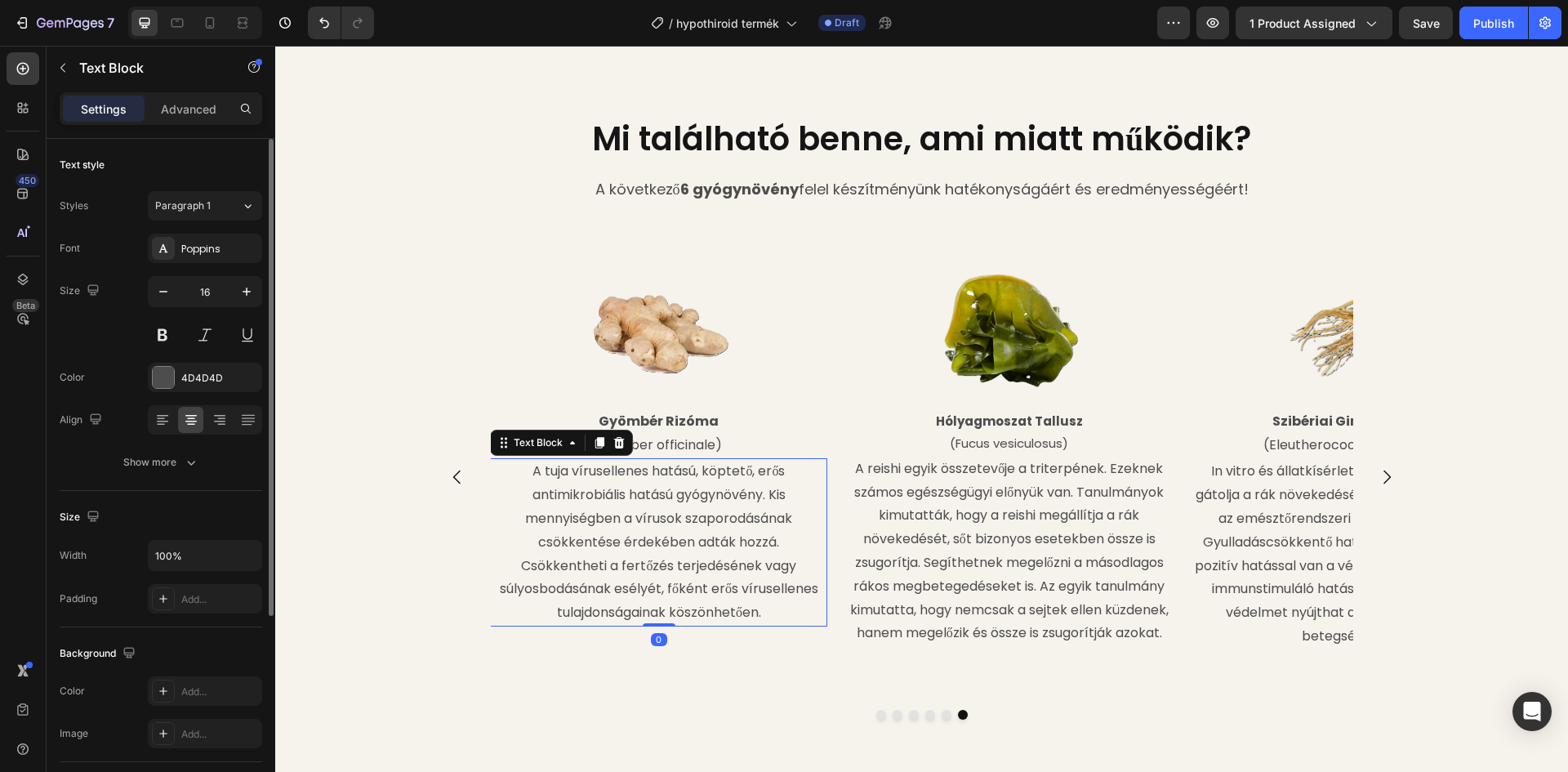
click at [556, 459] on p "A tuja vírusellenes hatású, köptető, erős antimikrobiális hatású gyógynövény. K…" at bounding box center [658, 541] width 334 height 165
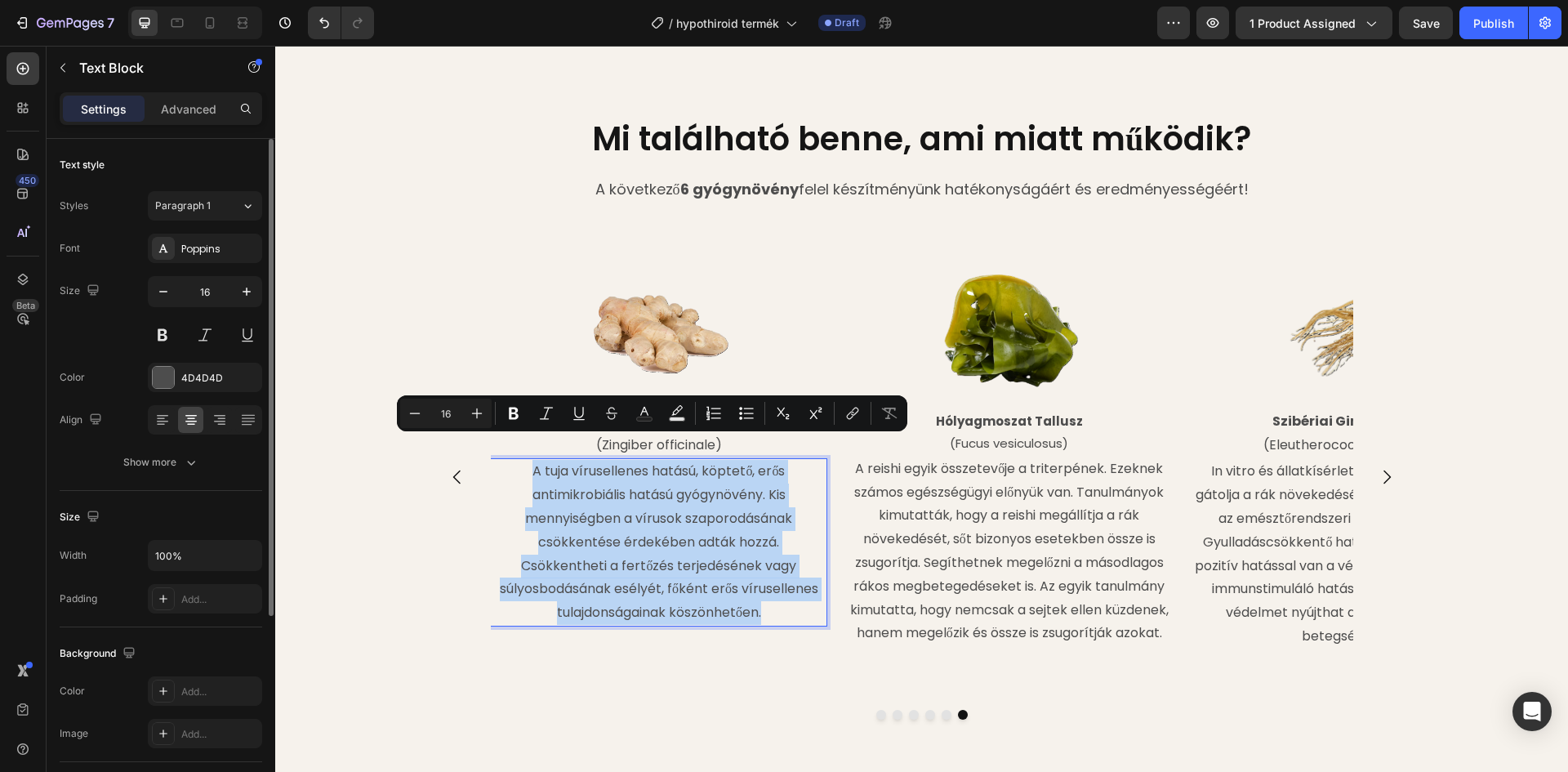
drag, startPoint x: 525, startPoint y: 448, endPoint x: 766, endPoint y: 594, distance: 281.8
click at [766, 594] on p "A tuja vírusellenes hatású, köptető, erős antimikrobiális hatású gyógynövény. K…" at bounding box center [658, 541] width 334 height 165
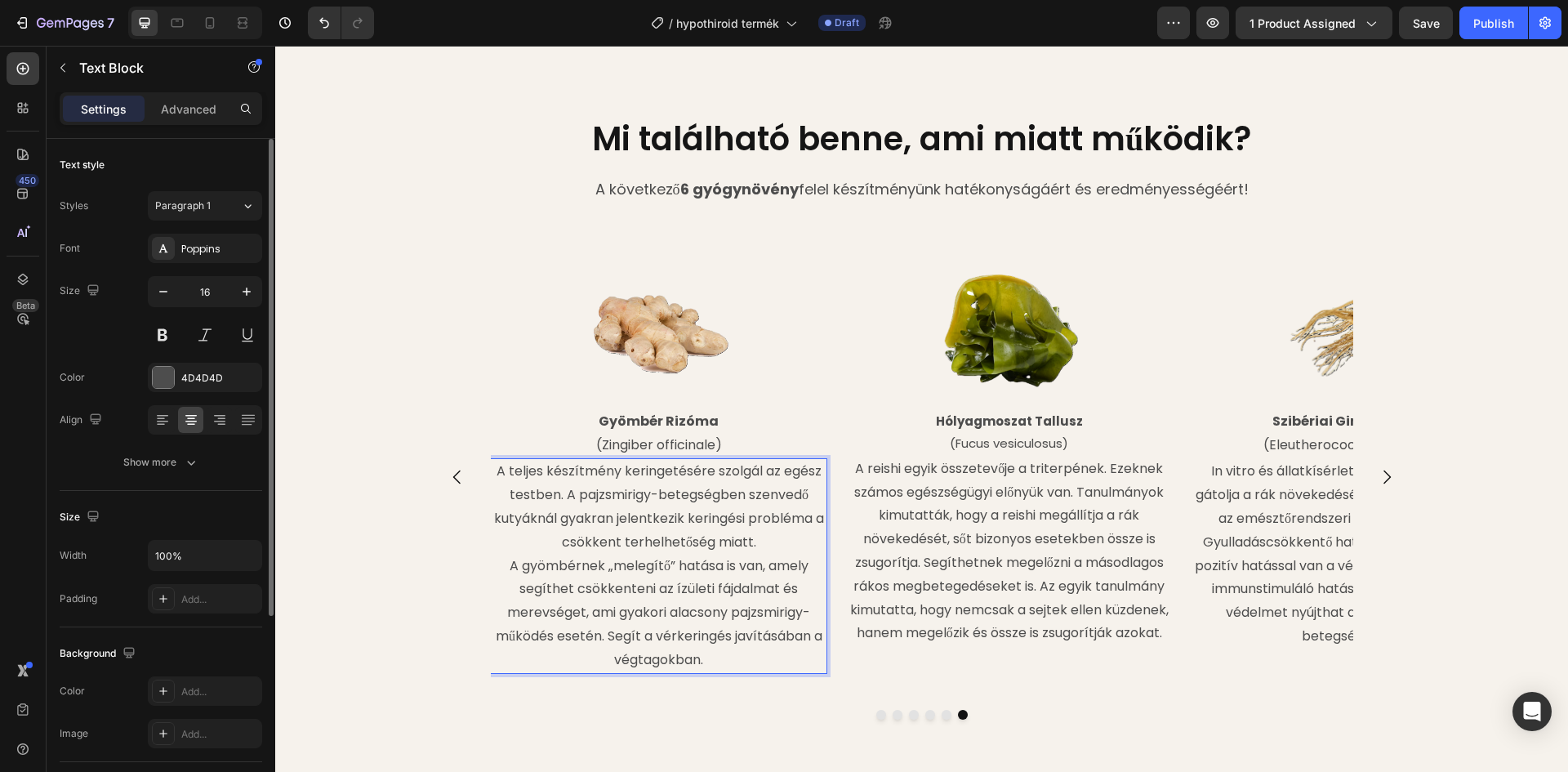
click at [501, 555] on p "A gyömbérnek „melegítő” hatása is van, amely segíthet csökkenteni az ízületi fá…" at bounding box center [658, 613] width 334 height 117
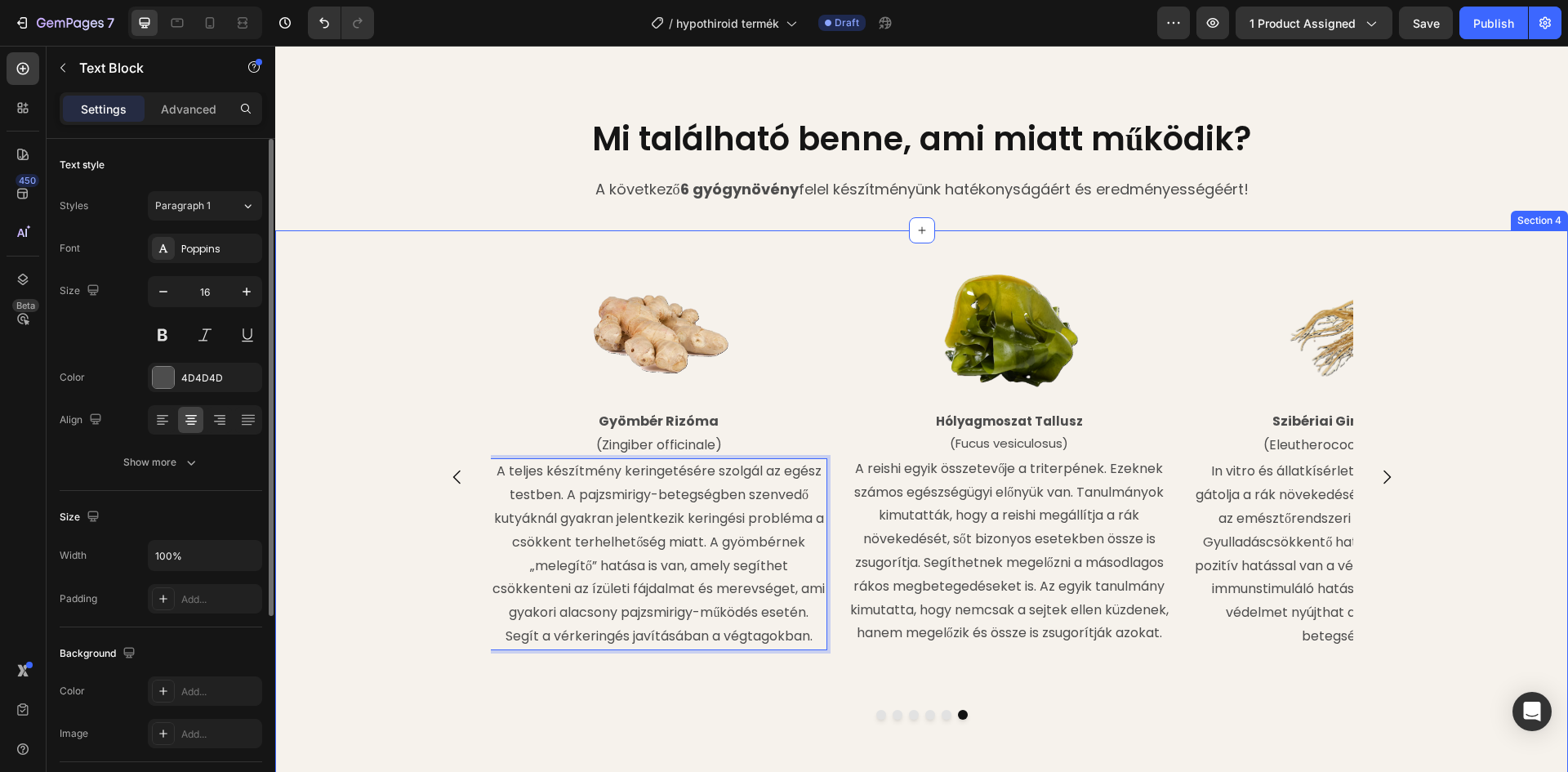
click at [773, 698] on div "Image Hólyagmoszat Tallusz (Fucus vesiculosus) Text Block A reishi egyik összet…" at bounding box center [921, 520] width 1293 height 527
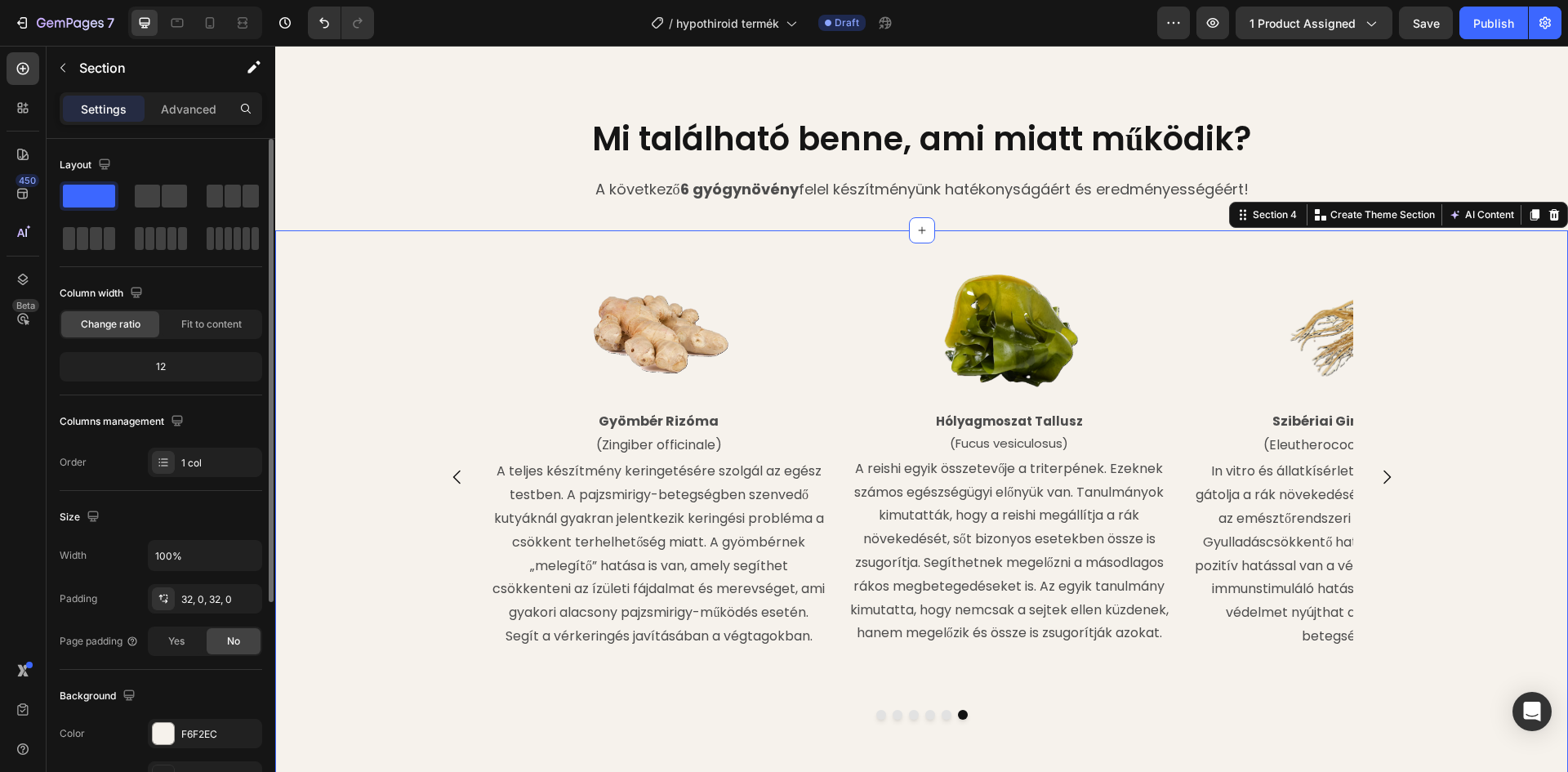
click at [1377, 467] on icon "Carousel Next Arrow" at bounding box center [1387, 477] width 20 height 20
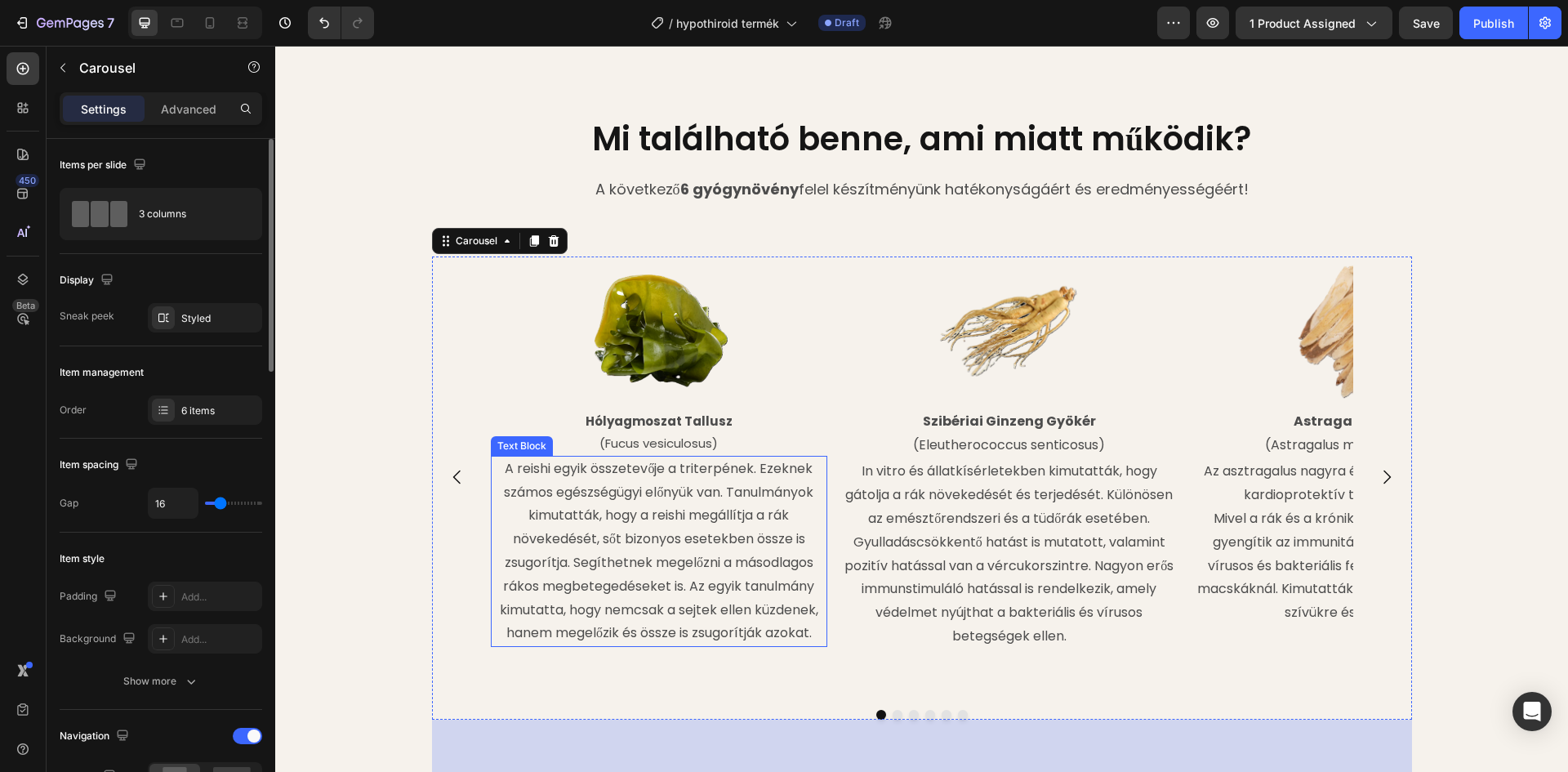
click at [610, 457] on p "A reishi egyik összetevője a triterpének. Ezeknek számos egészségügyi előnyük v…" at bounding box center [659, 551] width 334 height 188
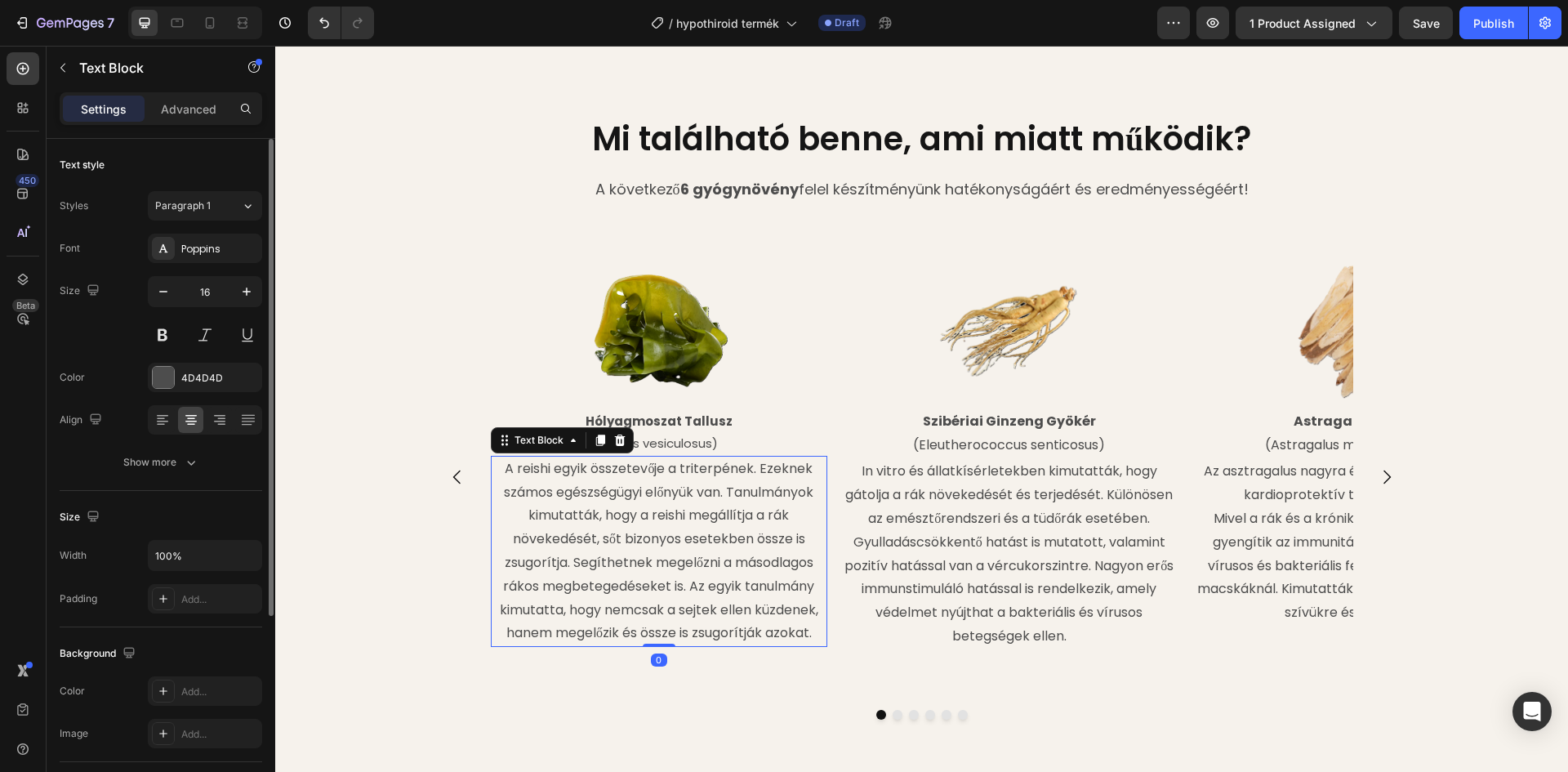
click at [536, 457] on p "A reishi egyik összetevője a triterpének. Ezeknek számos egészségügyi előnyük v…" at bounding box center [659, 551] width 334 height 188
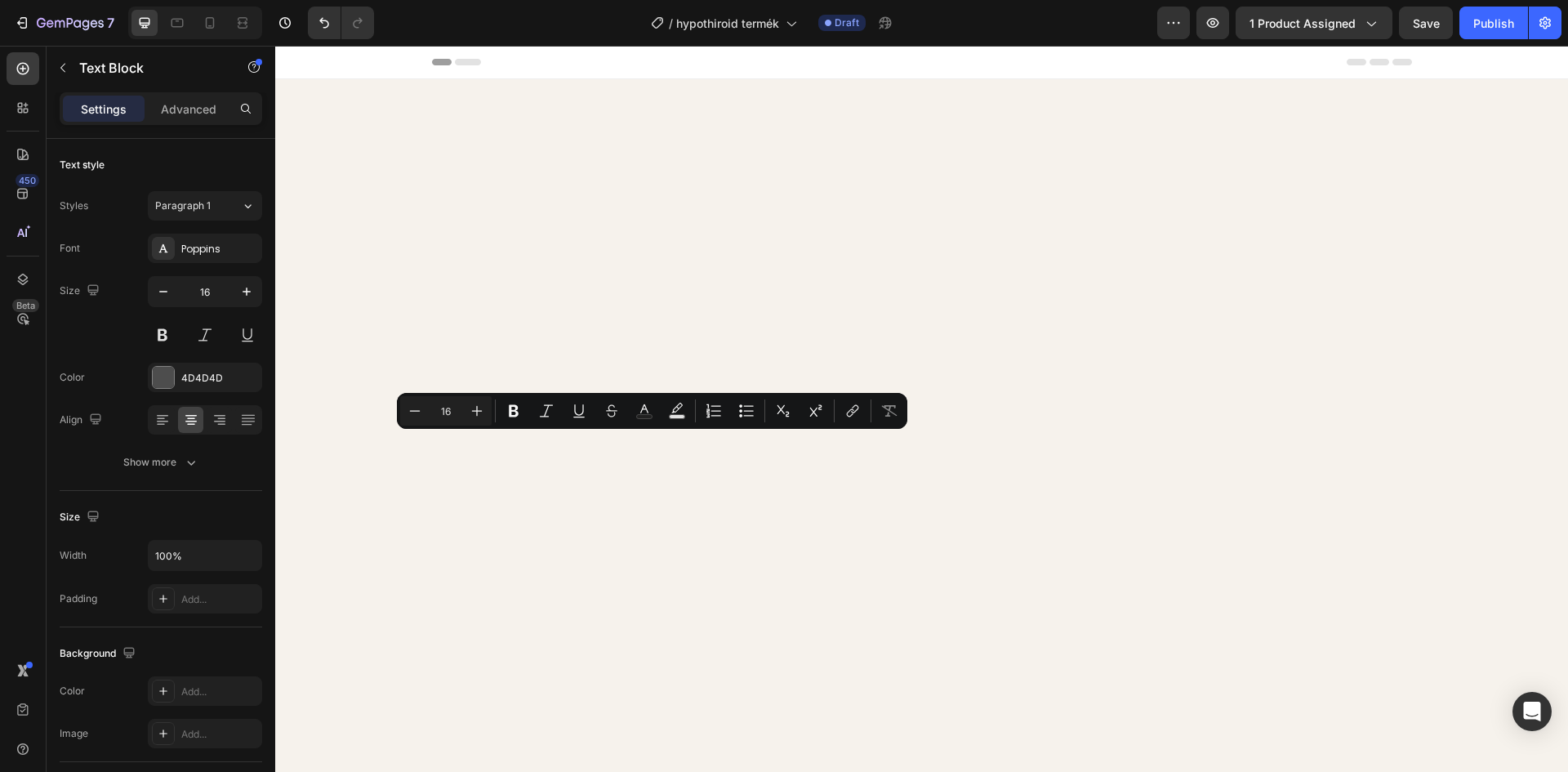
scroll to position [1552, 0]
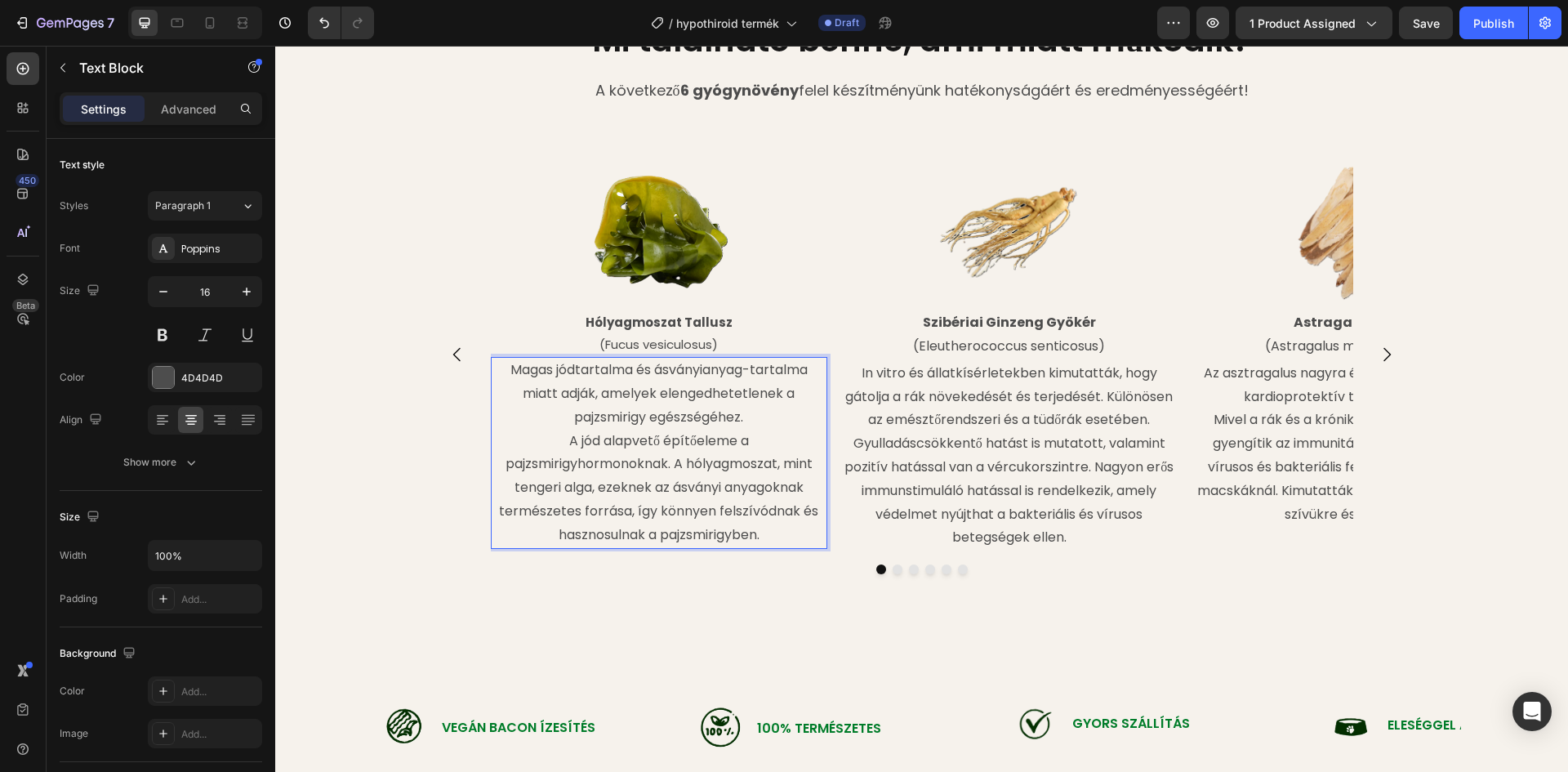
click at [564, 514] on p "A jód alapvető építőeleme a pajzsmirigyhormonoknak. A hólyagmoszat, mint tenger…" at bounding box center [659, 488] width 334 height 117
drag, startPoint x: 627, startPoint y: 446, endPoint x: 569, endPoint y: 448, distance: 58.0
click at [569, 448] on p "Magas jódtartalma és ásványianyag-tartalma miatt adják, amelyek elengedhetetlen…" at bounding box center [659, 453] width 334 height 188
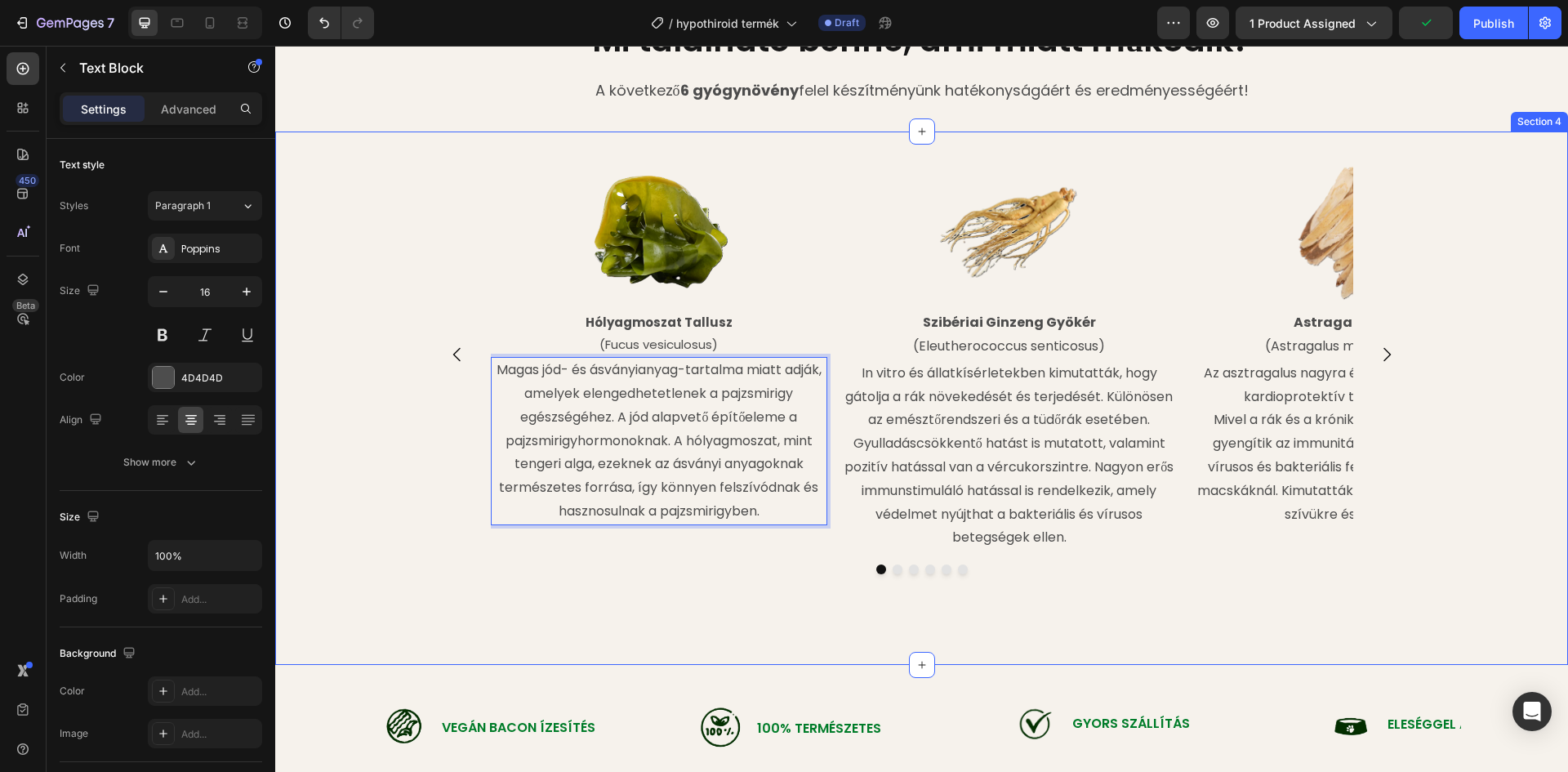
click at [314, 380] on div "Image Hólyagmoszat Tallusz (Fucus vesiculosus) Text Block Magas jód- és ásványi…" at bounding box center [921, 398] width 1293 height 481
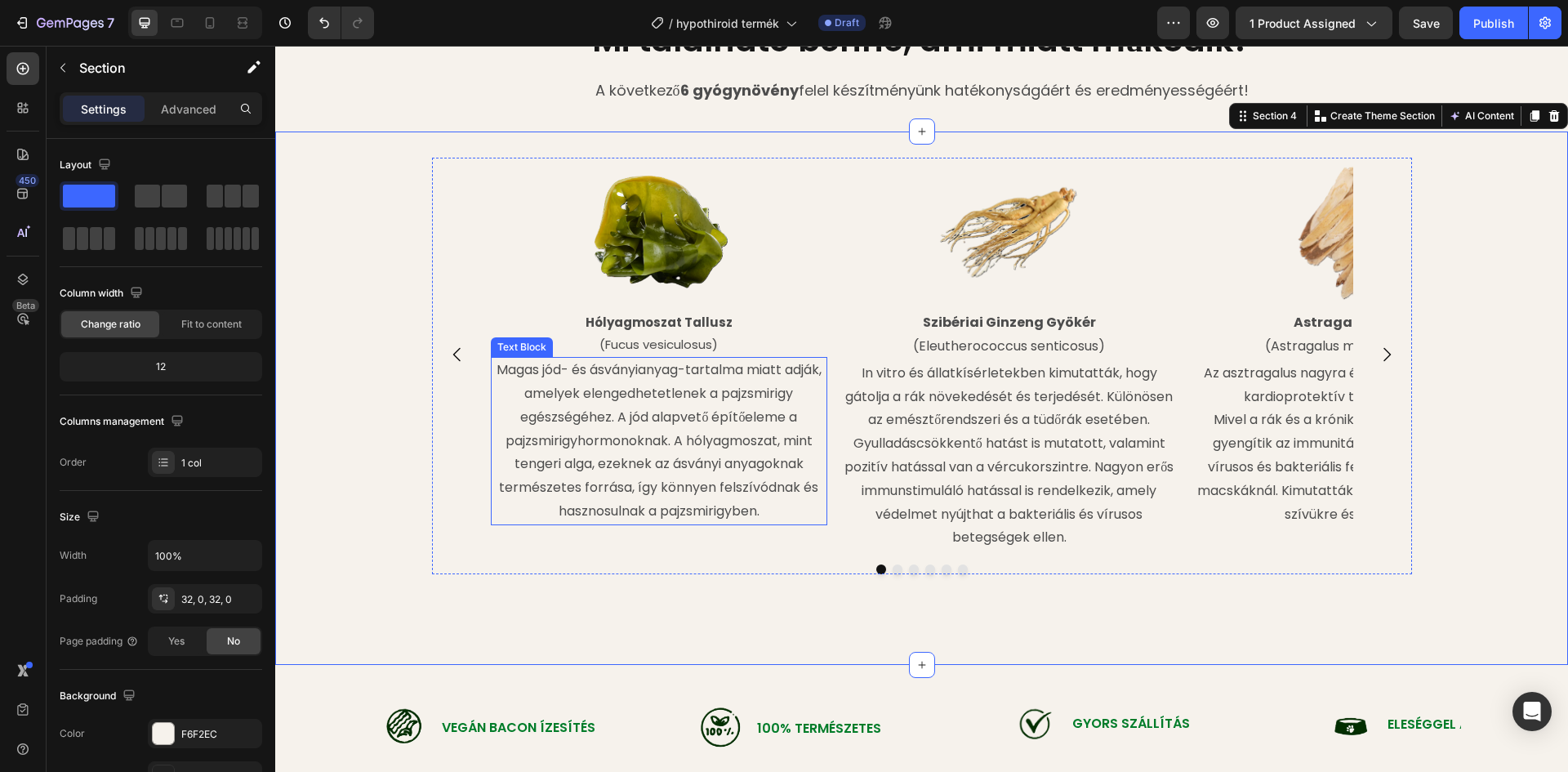
click at [530, 470] on p "Magas jód- és ásványianyag-tartalma miatt adják, amelyek elengedhetetlenek a pa…" at bounding box center [659, 441] width 334 height 165
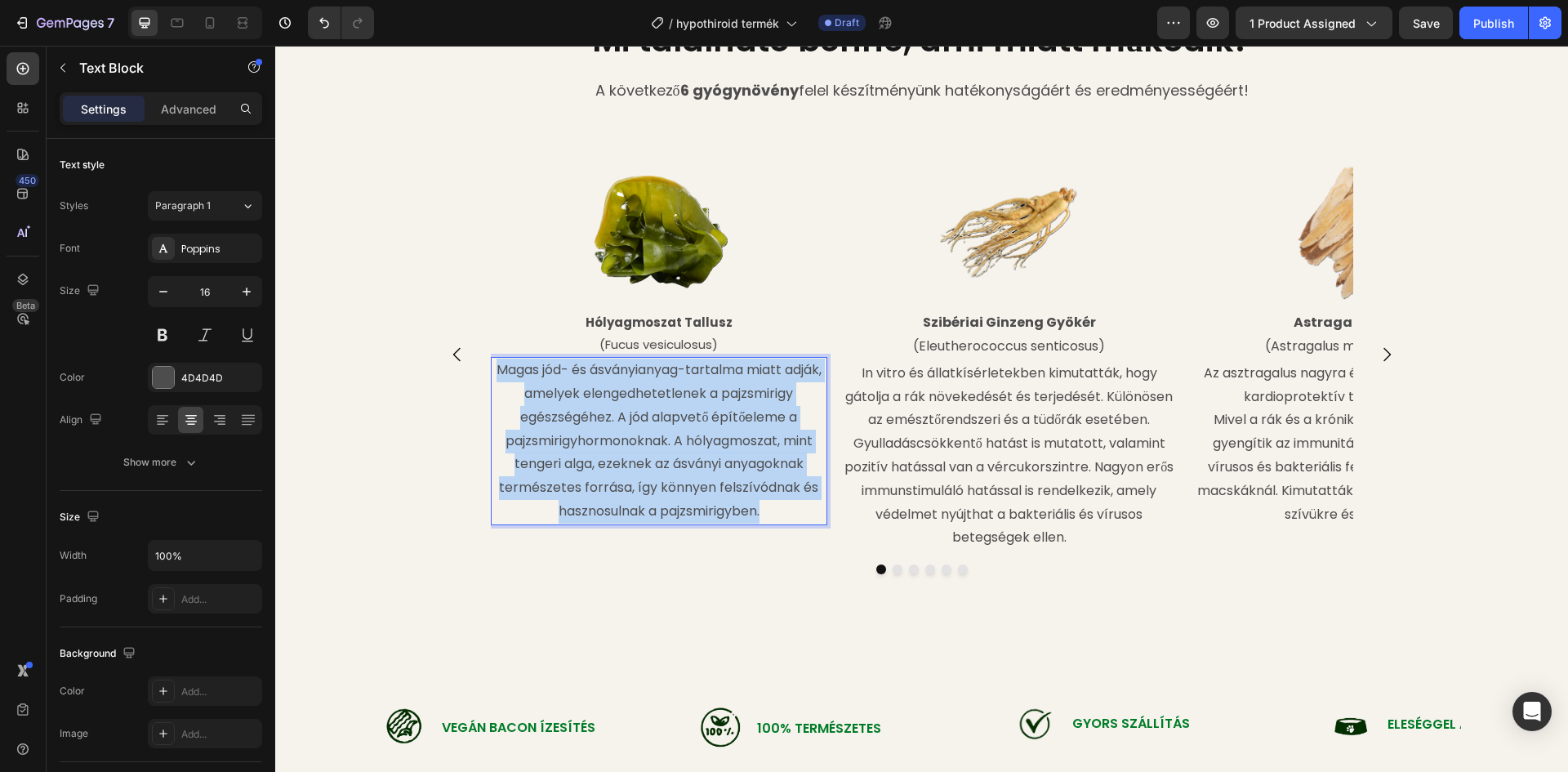
click at [530, 469] on p "Magas jód- és ásványianyag-tartalma miatt adják, amelyek elengedhetetlenek a pa…" at bounding box center [659, 441] width 334 height 165
click at [531, 469] on p "Magas jód- és ásványianyag-tartalma miatt adják, amelyek elengedhetetlenek a pa…" at bounding box center [659, 441] width 334 height 165
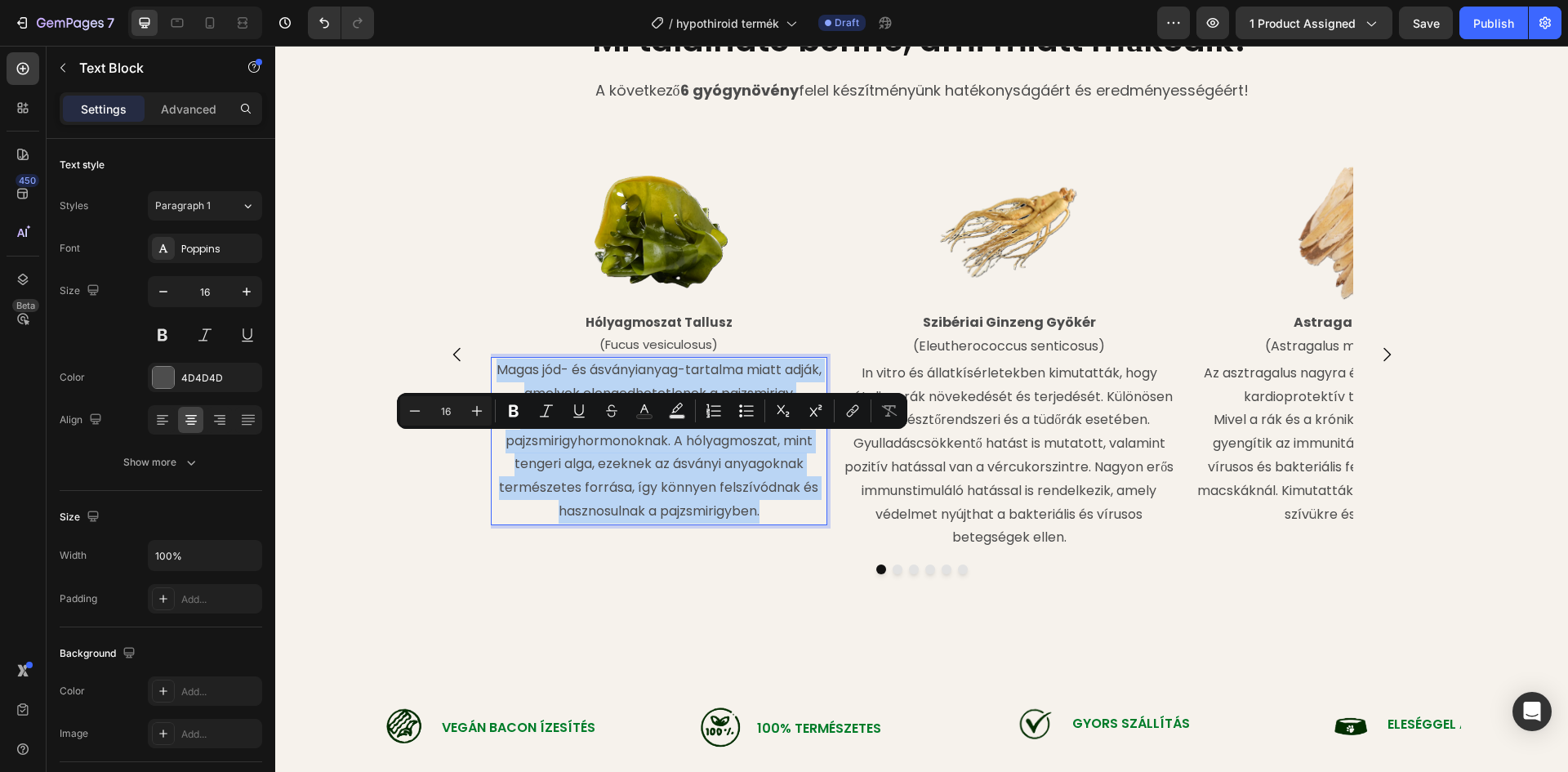
click at [528, 469] on p "Magas jód- és ásványianyag-tartalma miatt adják, amelyek elengedhetetlenek a pa…" at bounding box center [659, 441] width 334 height 165
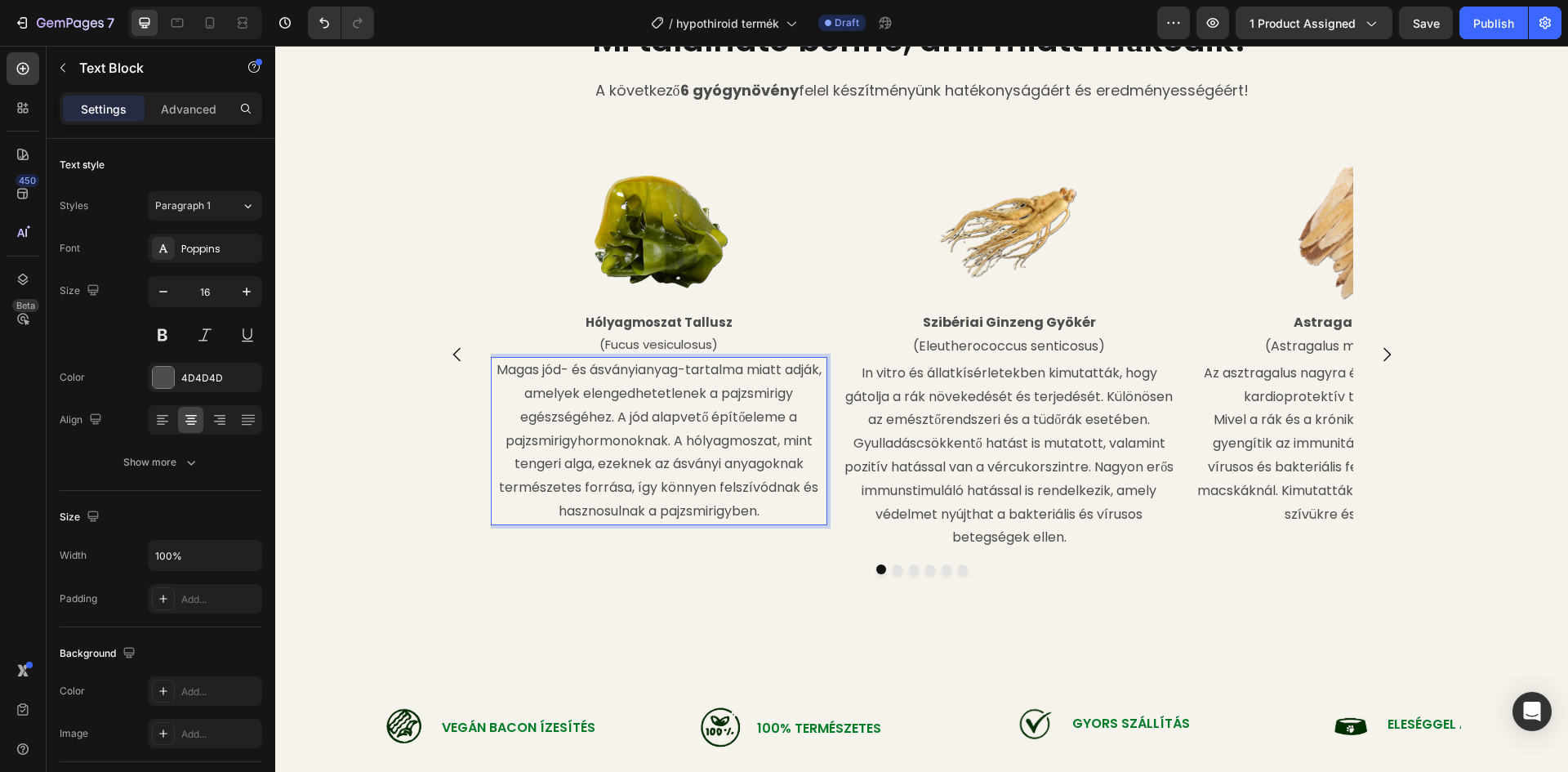
click at [531, 470] on p "Magas jód- és ásványianyag-tartalma miatt adják, amelyek elengedhetetlenek a pa…" at bounding box center [659, 441] width 334 height 165
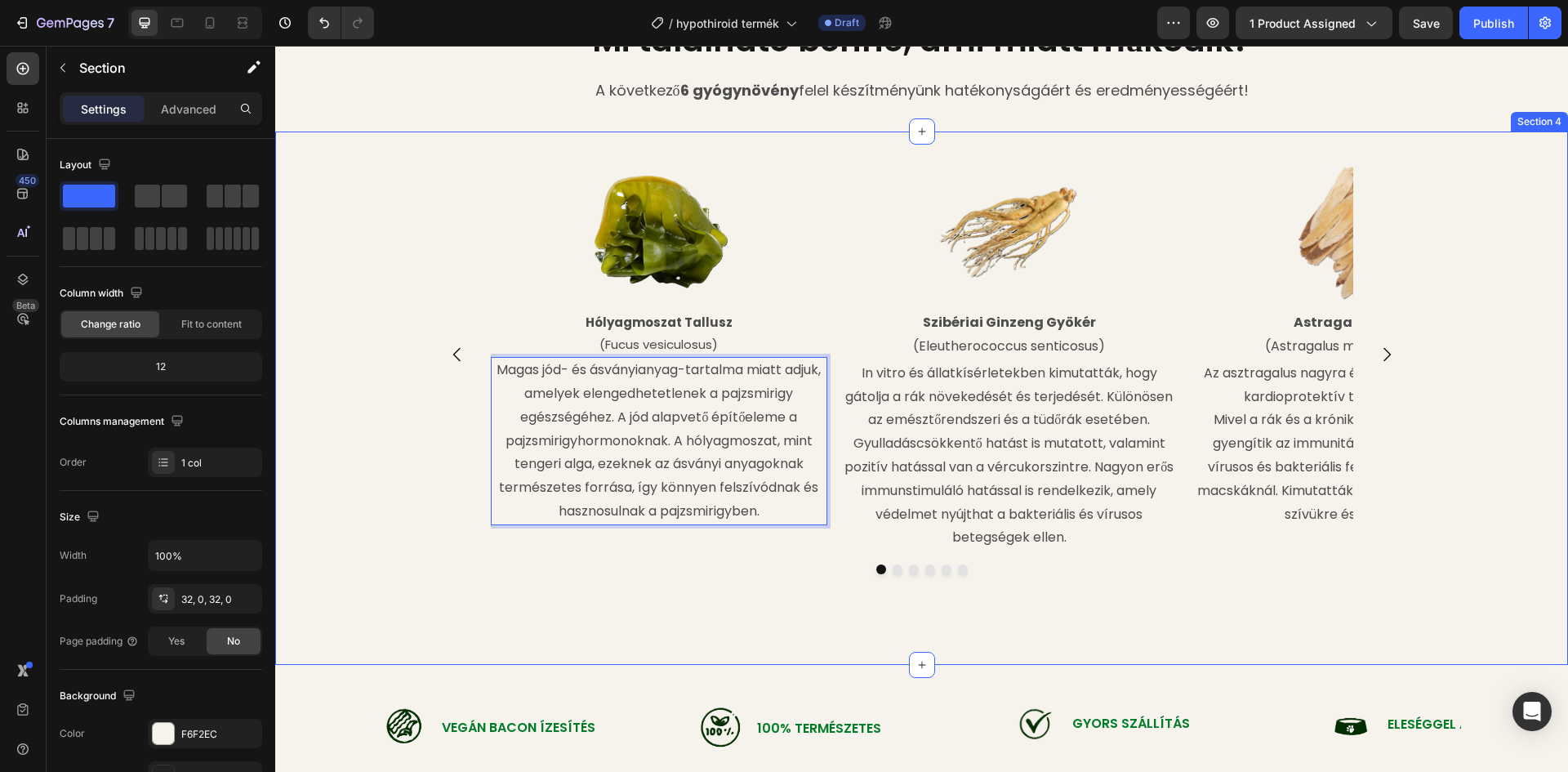
click at [350, 440] on div "Image Hólyagmoszat Tallusz (Fucus vesiculosus) Text Block Magas jód- és ásványi…" at bounding box center [921, 398] width 1293 height 481
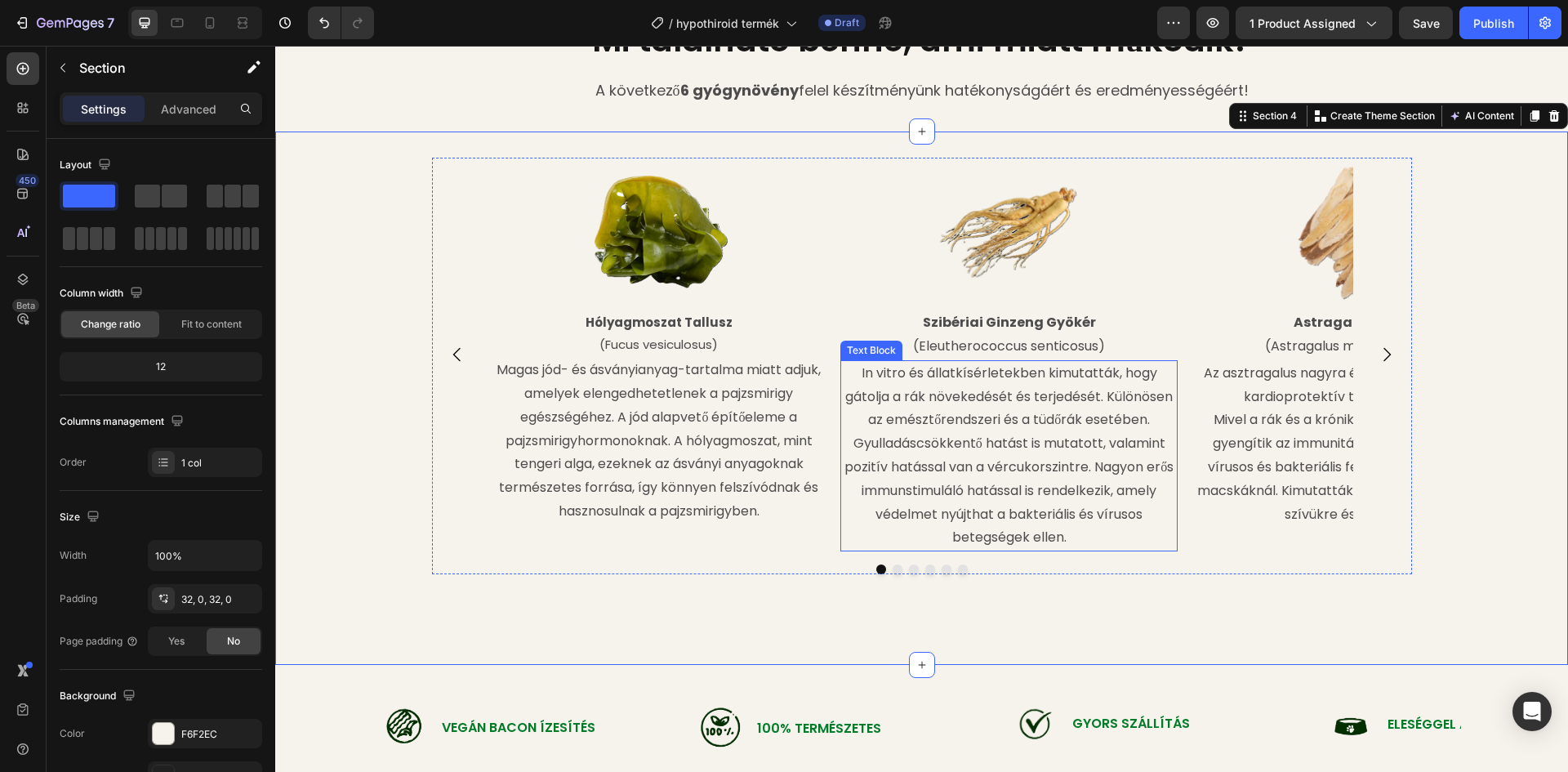
click at [913, 450] on p "In vitro és állatkísérletekben kimutatták, hogy gátolja a rák növekedését és te…" at bounding box center [1008, 456] width 334 height 188
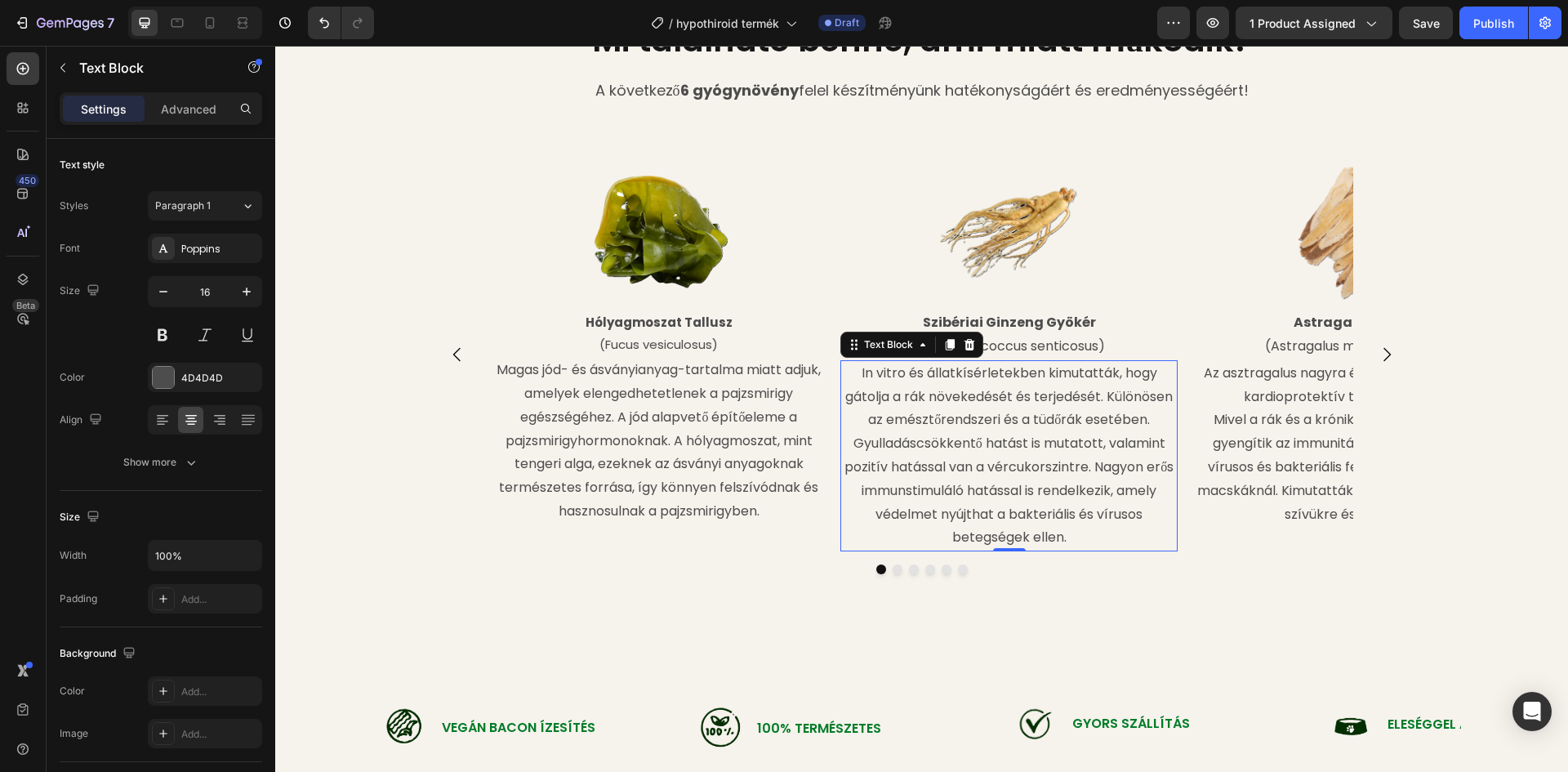
click at [873, 443] on p "In vitro és állatkísérletekben kimutatták, hogy gátolja a rák növekedését és te…" at bounding box center [1008, 456] width 334 height 188
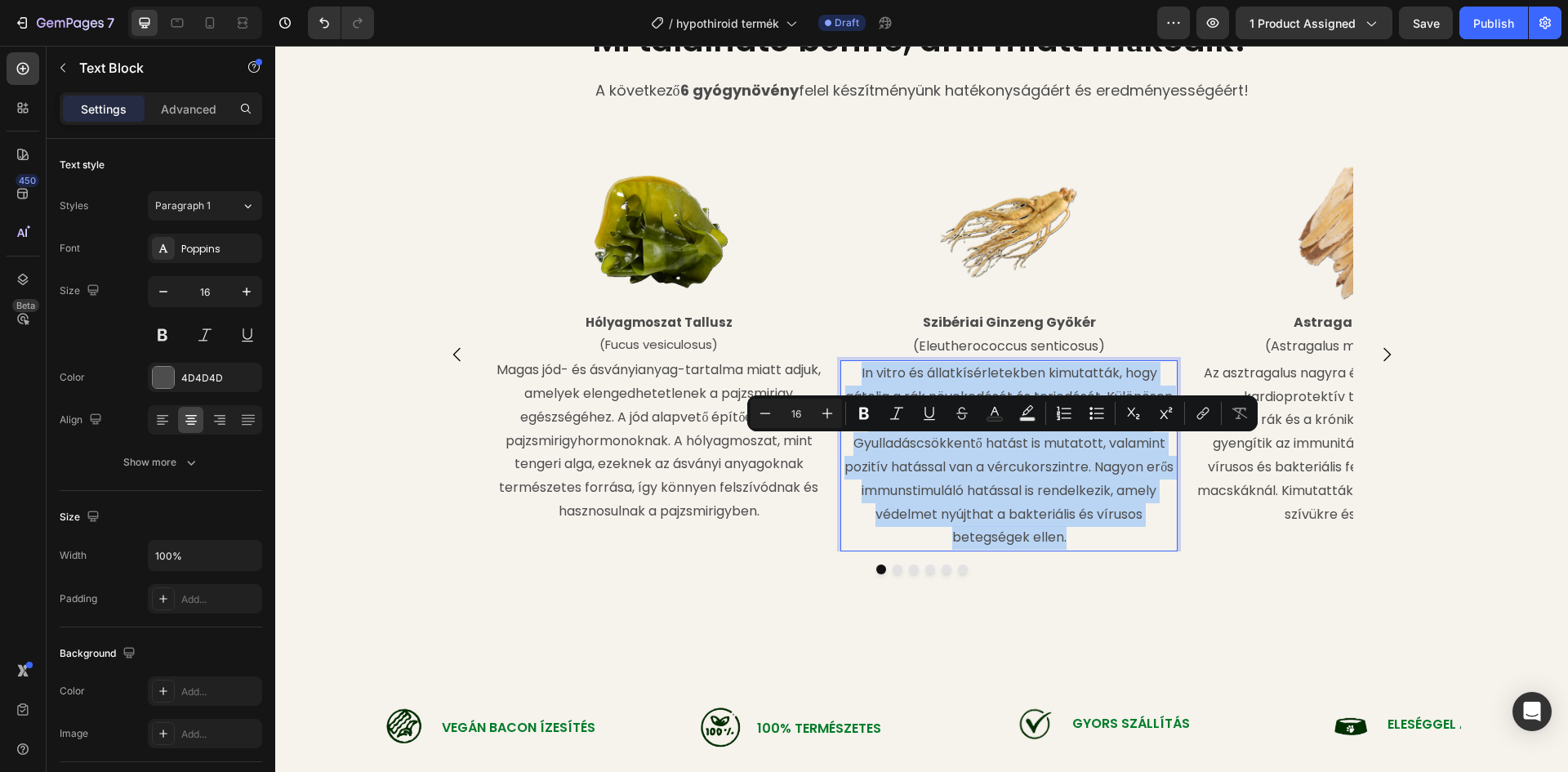
drag, startPoint x: 855, startPoint y: 450, endPoint x: 1086, endPoint y: 612, distance: 282.1
click at [1086, 550] on p "In vitro és állatkísérletekben kimutatták, hogy gátolja a rák növekedését és te…" at bounding box center [1008, 456] width 334 height 188
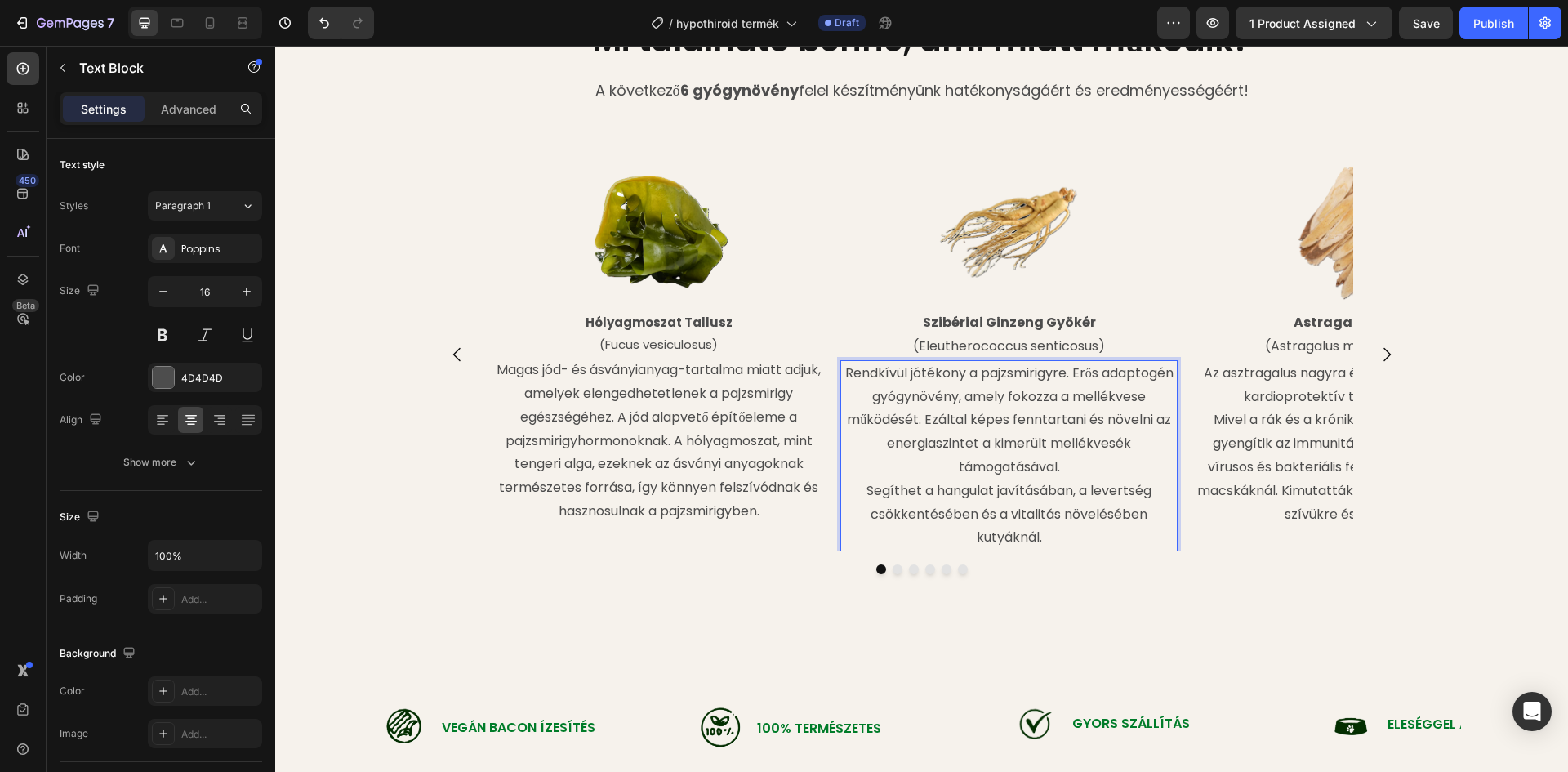
click at [860, 550] on p "Segíthet a hangulat javításában, a levertség csökkentésében és a vitalitás növe…" at bounding box center [1008, 514] width 334 height 70
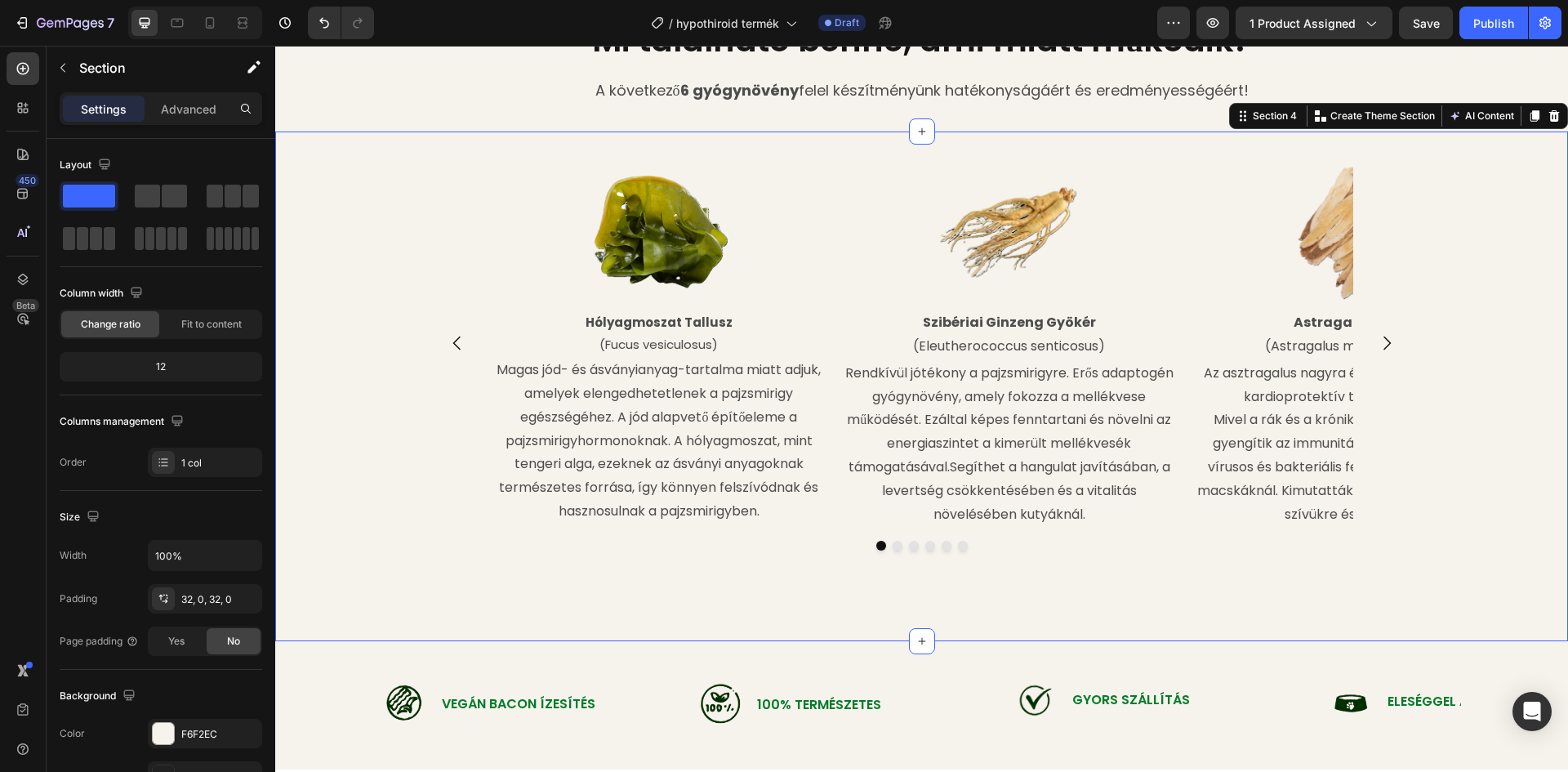
click at [1220, 615] on div "Image Hólyagmoszat Tallusz (Fucus vesiculosus) Text Block Magas jód- és ásványi…" at bounding box center [921, 386] width 1293 height 457
click at [943, 526] on p "Rendkívül jótékony a pajzsmirigyre. Erős adaptogén gyógynövény, amely fokozza a…" at bounding box center [1008, 444] width 334 height 165
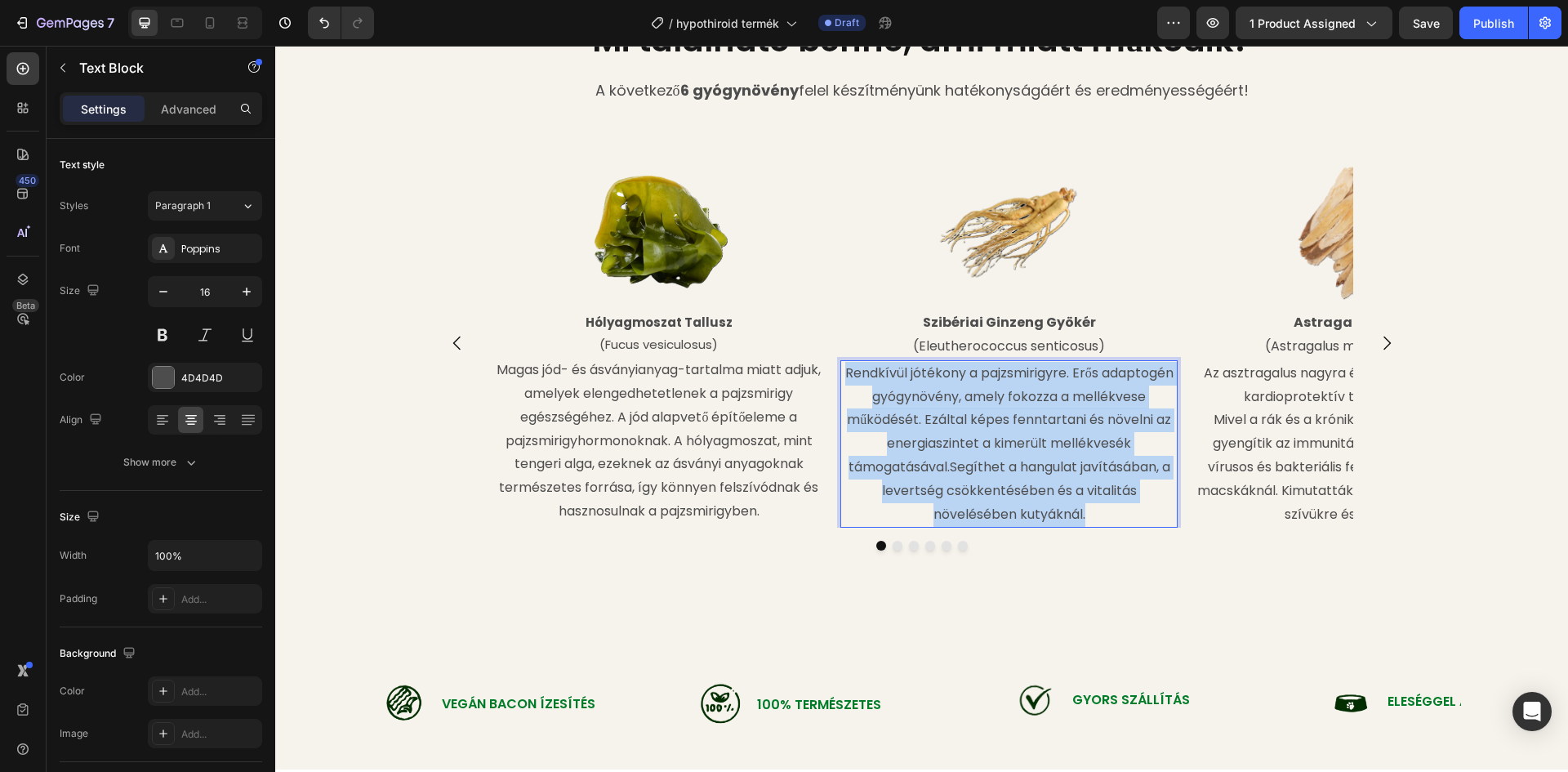
click at [943, 526] on p "Rendkívül jótékony a pajzsmirigyre. Erős adaptogén gyógynövény, amely fokozza a…" at bounding box center [1008, 444] width 334 height 165
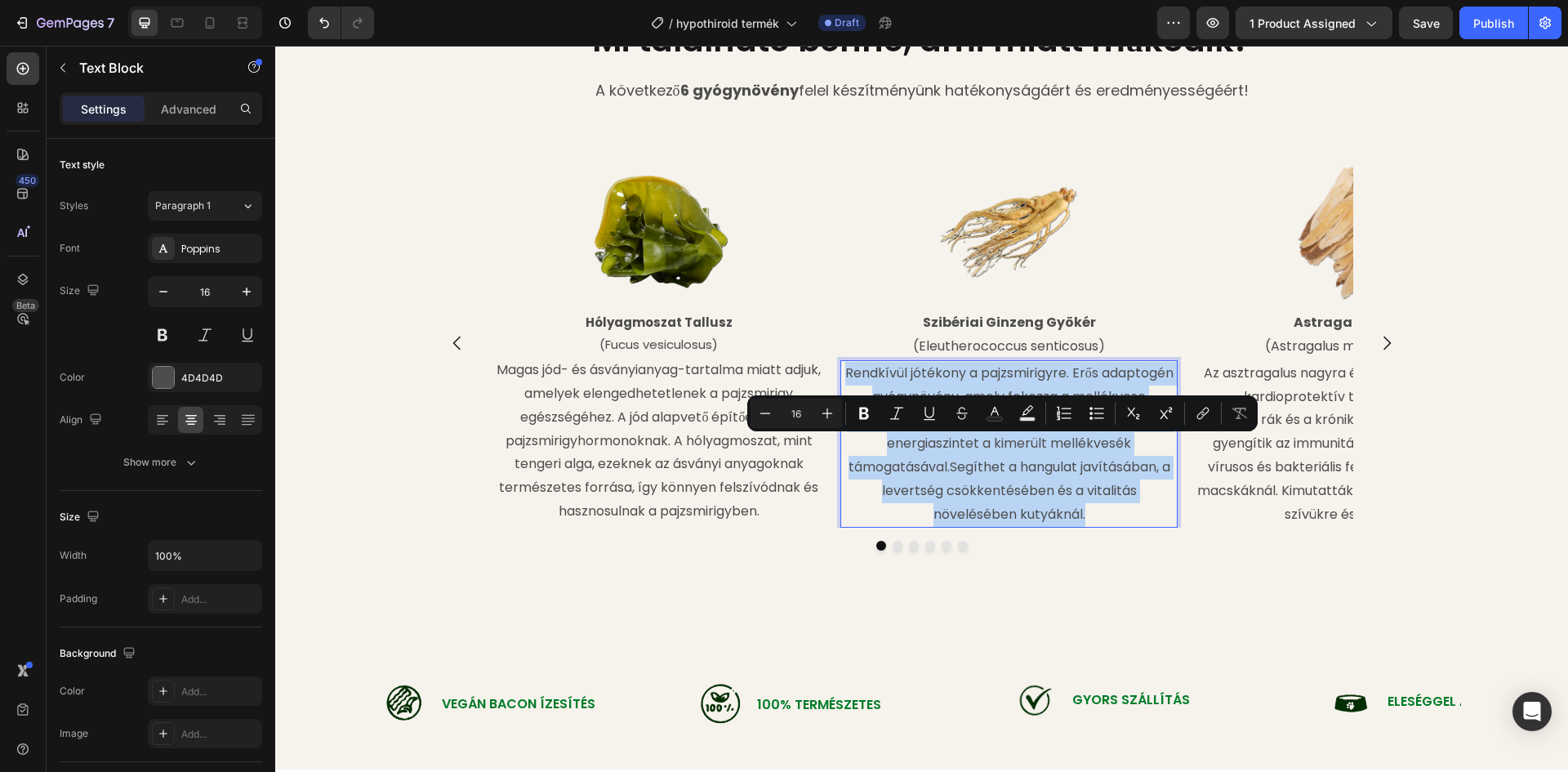
click at [943, 526] on p "Rendkívül jótékony a pajzsmirigyre. Erős adaptogén gyógynövény, amely fokozza a…" at bounding box center [1008, 444] width 334 height 165
click at [951, 526] on p "Rendkívül jótékony a pajzsmirigyre. Erős adaptogén gyógynövény, amely fokozza a…" at bounding box center [1008, 444] width 334 height 165
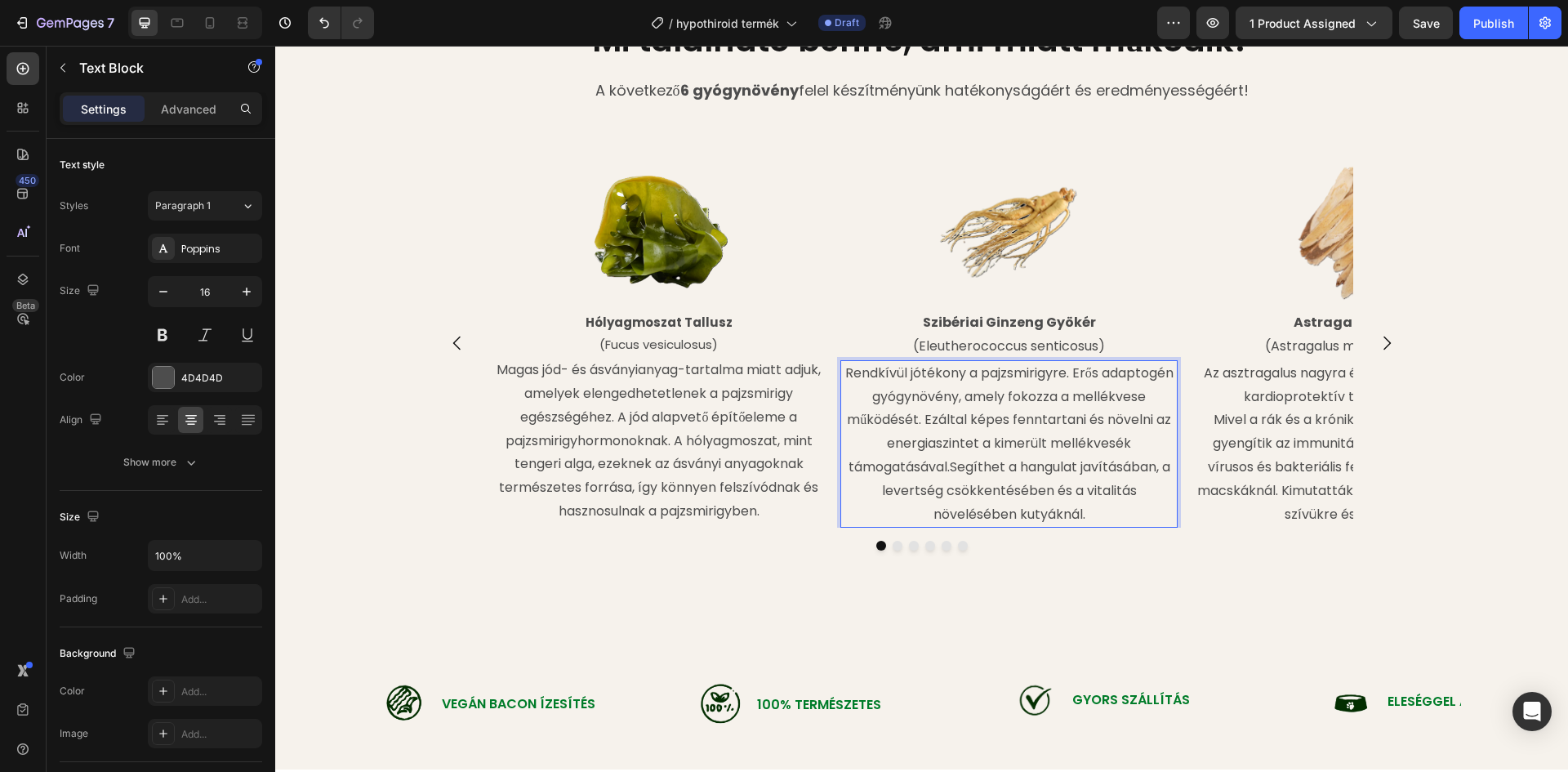
click at [945, 526] on p "Rendkívül jótékony a pajzsmirigyre. Erős adaptogén gyógynövény, amely fokozza a…" at bounding box center [1008, 444] width 334 height 165
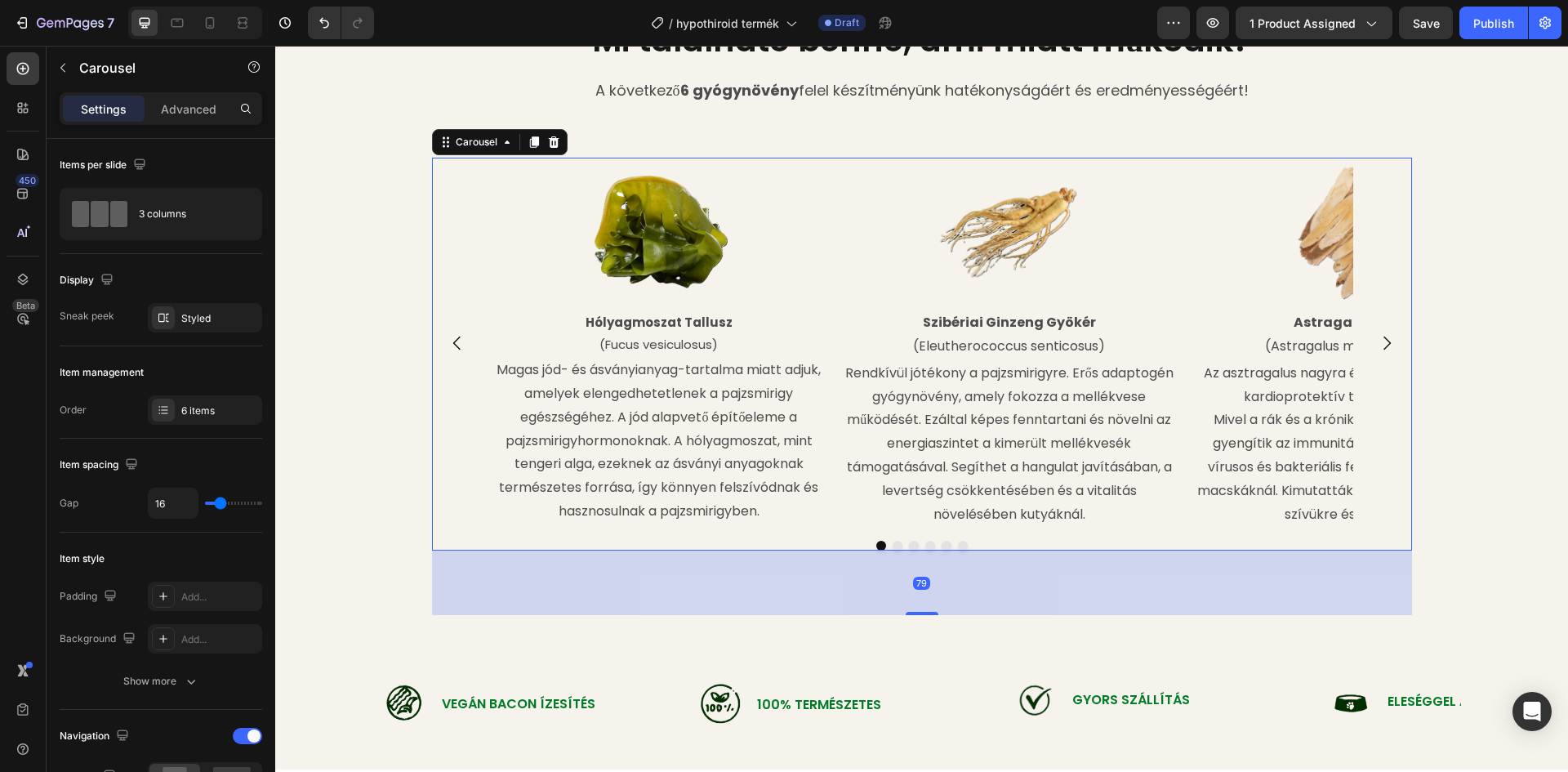
click at [1384, 350] on icon "Carousel Next Arrow" at bounding box center [1387, 343] width 7 height 14
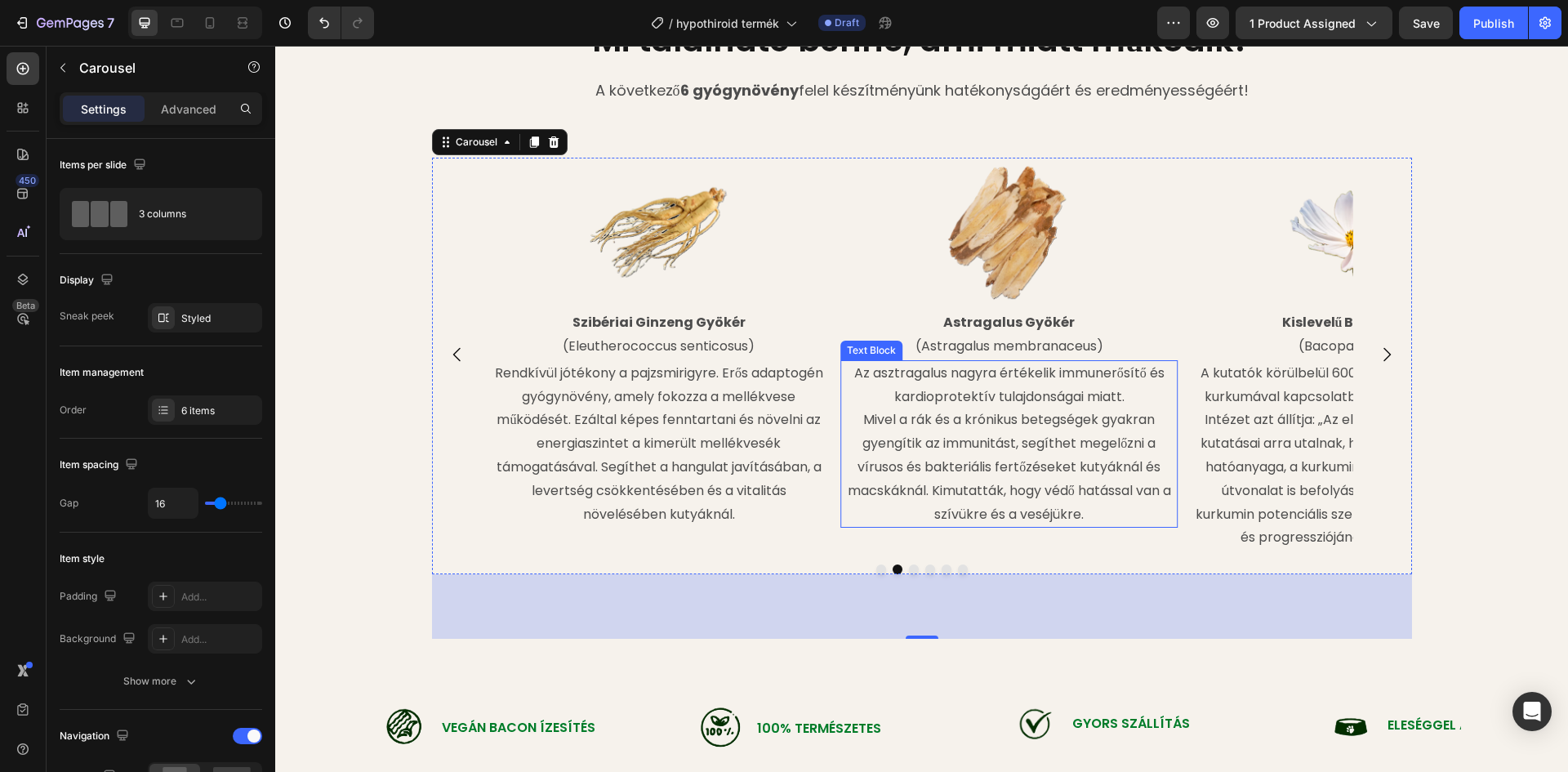
click at [945, 473] on p "Az asztragalus nagyra értékelik immunerősítő és kardioprotektív tulajdonságai m…" at bounding box center [1008, 444] width 334 height 165
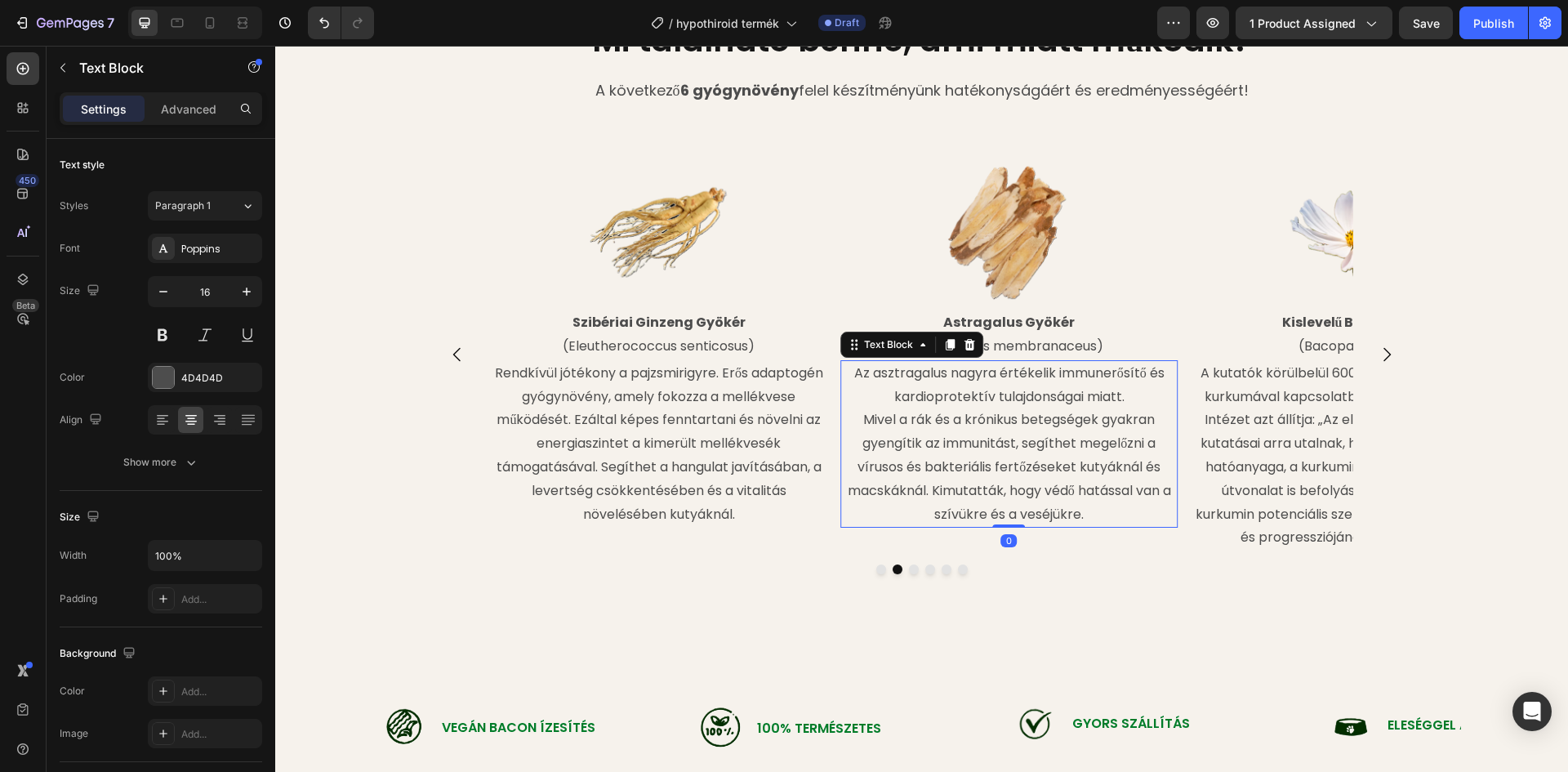
click at [902, 456] on p "Az asztragalus nagyra értékelik immunerősítő és kardioprotektív tulajdonságai m…" at bounding box center [1008, 444] width 334 height 165
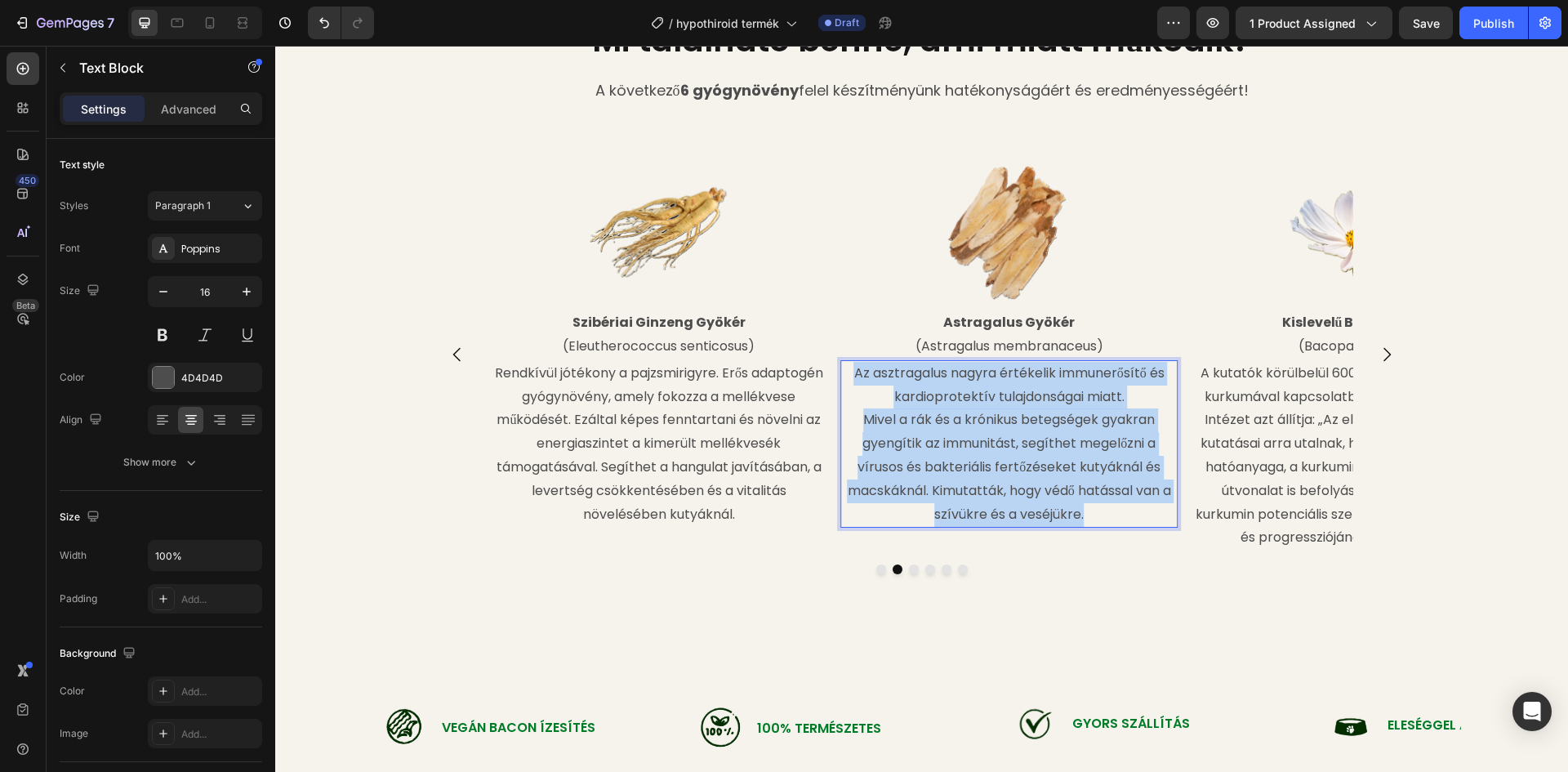
drag, startPoint x: 849, startPoint y: 448, endPoint x: 1083, endPoint y: 592, distance: 274.8
click at [1083, 526] on p "Az asztragalus nagyra értékelik immunerősítő és kardioprotektív tulajdonságai m…" at bounding box center [1008, 444] width 334 height 165
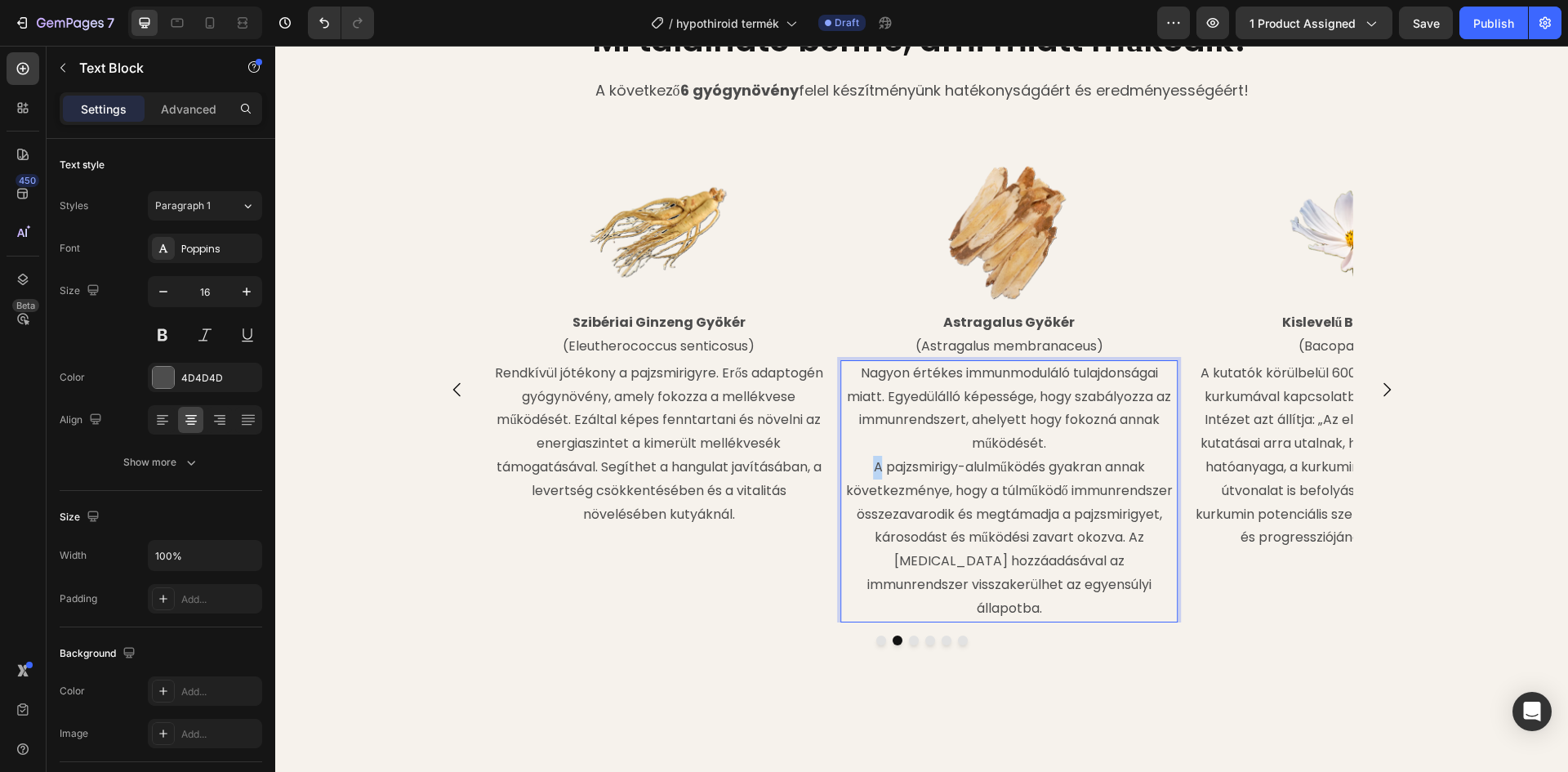
click at [865, 543] on p "A pajzsmirigy-alulműködés gyakran annak következménye, hogy a túlműködő immunre…" at bounding box center [1008, 537] width 334 height 165
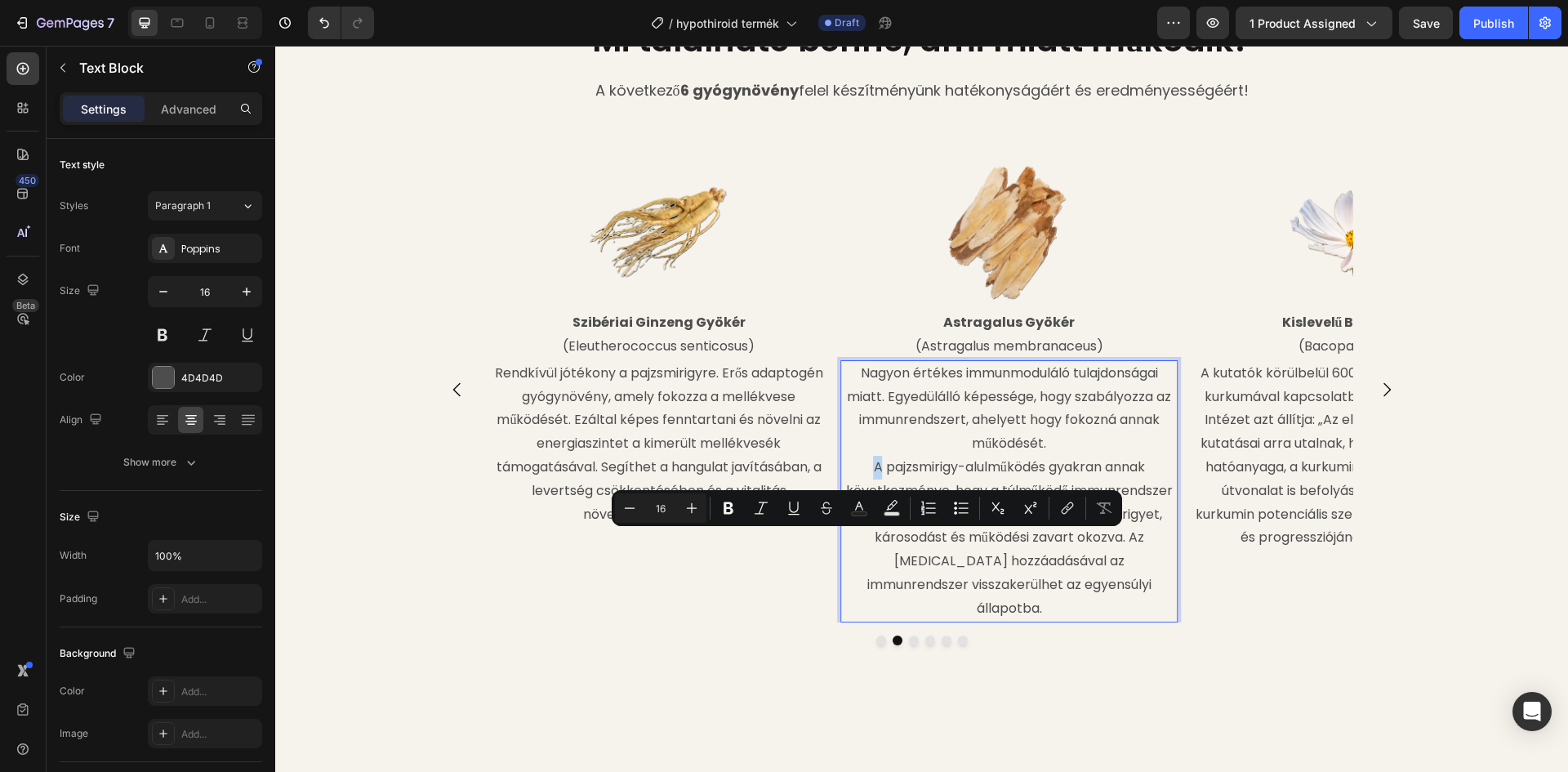
click at [866, 541] on p "A pajzsmirigy-alulműködés gyakran annak következménye, hogy a túlműködő immunre…" at bounding box center [1008, 537] width 334 height 165
click at [862, 542] on p "A pajzsmirigy-alulműködés gyakran annak következménye, hogy a túlműködő immunre…" at bounding box center [1008, 537] width 334 height 165
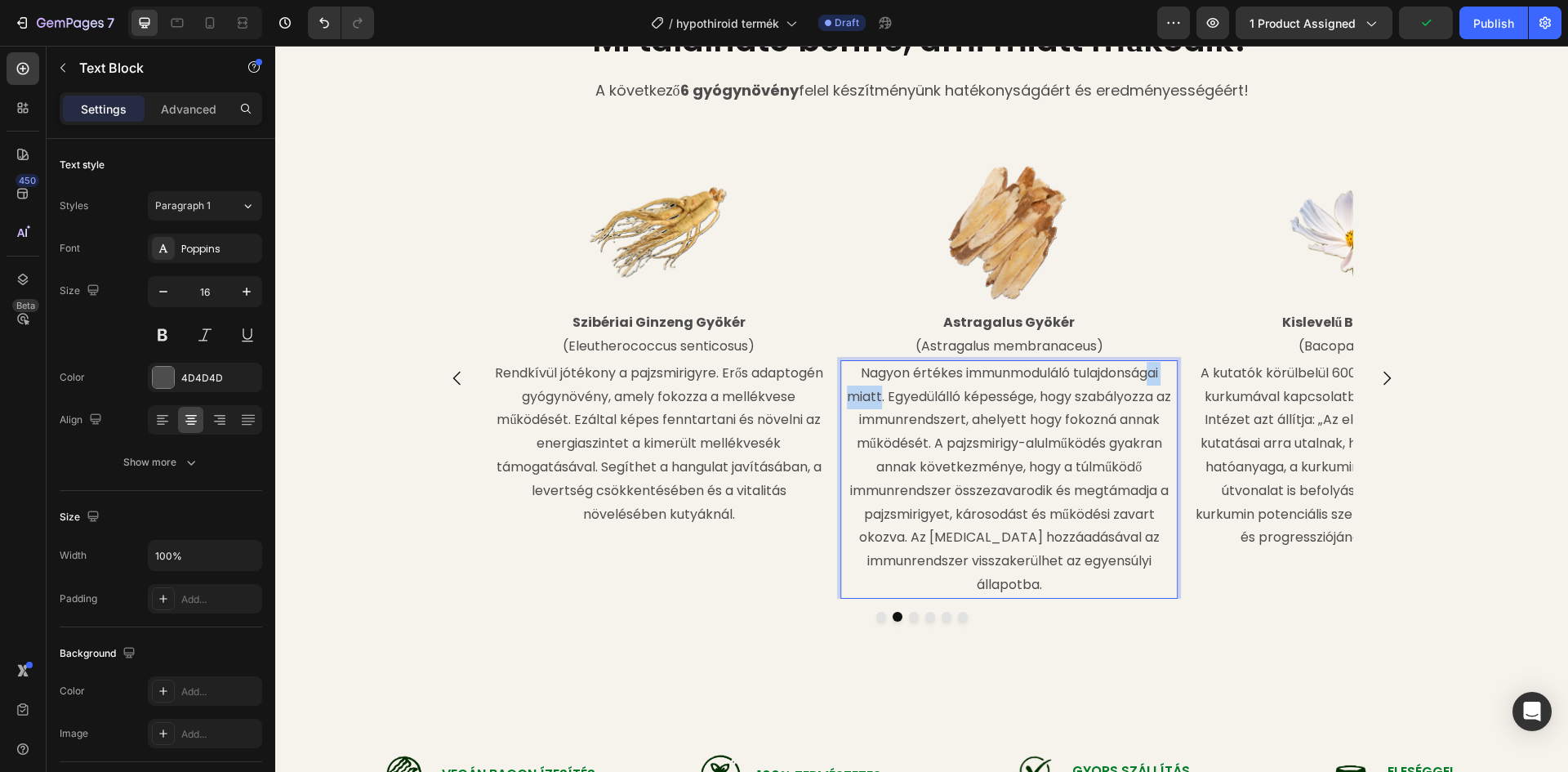
drag, startPoint x: 873, startPoint y: 473, endPoint x: 1143, endPoint y: 449, distance: 271.1
click at [1143, 449] on p "Nagyon értékes immunmoduláló tulajdonságai miatt. Egyedülálló képessége, hogy s…" at bounding box center [1008, 479] width 334 height 236
click at [1380, 388] on icon "Carousel Next Arrow" at bounding box center [1387, 379] width 20 height 20
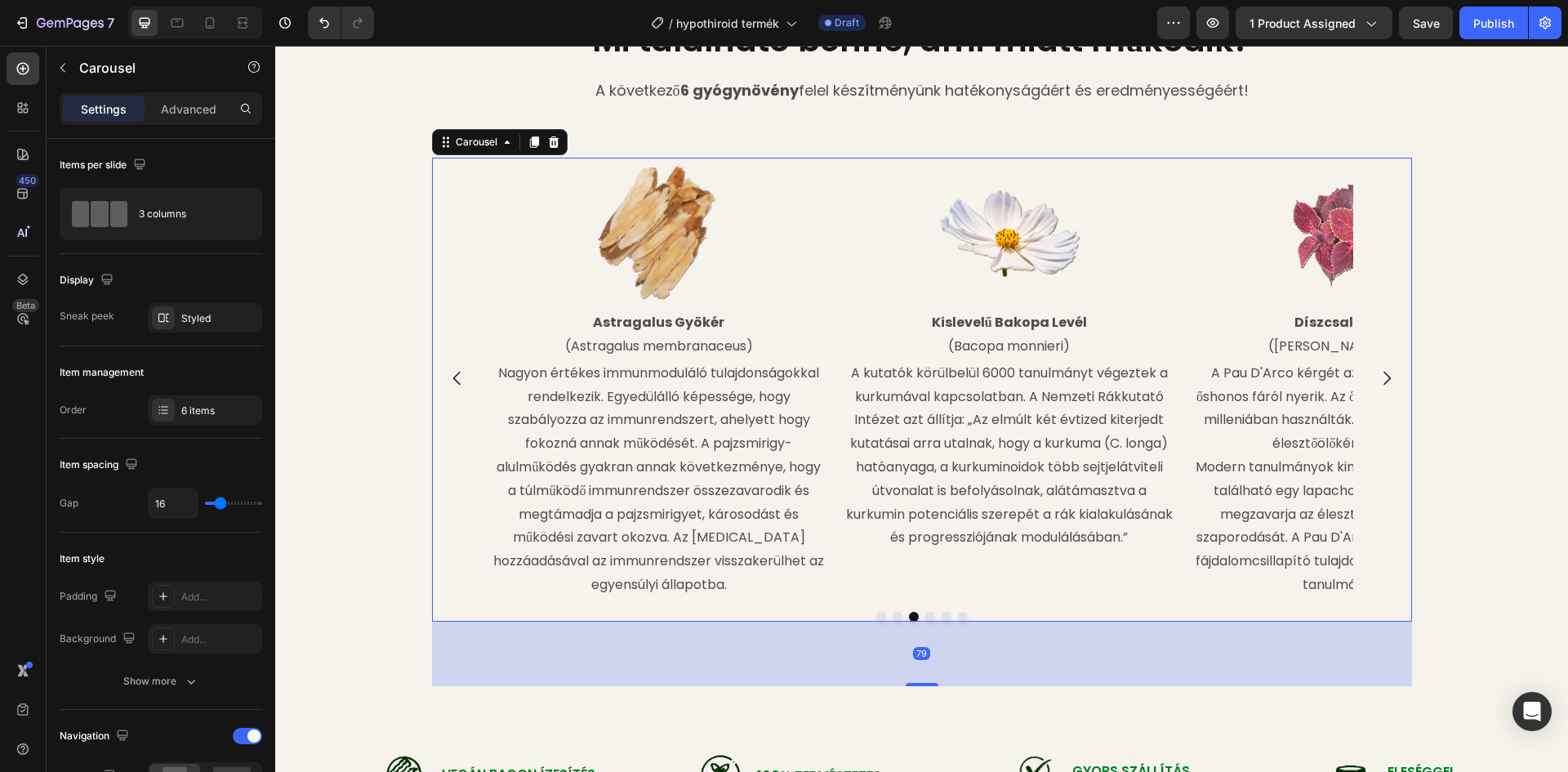
click at [1380, 388] on icon "Carousel Next Arrow" at bounding box center [1387, 379] width 20 height 20
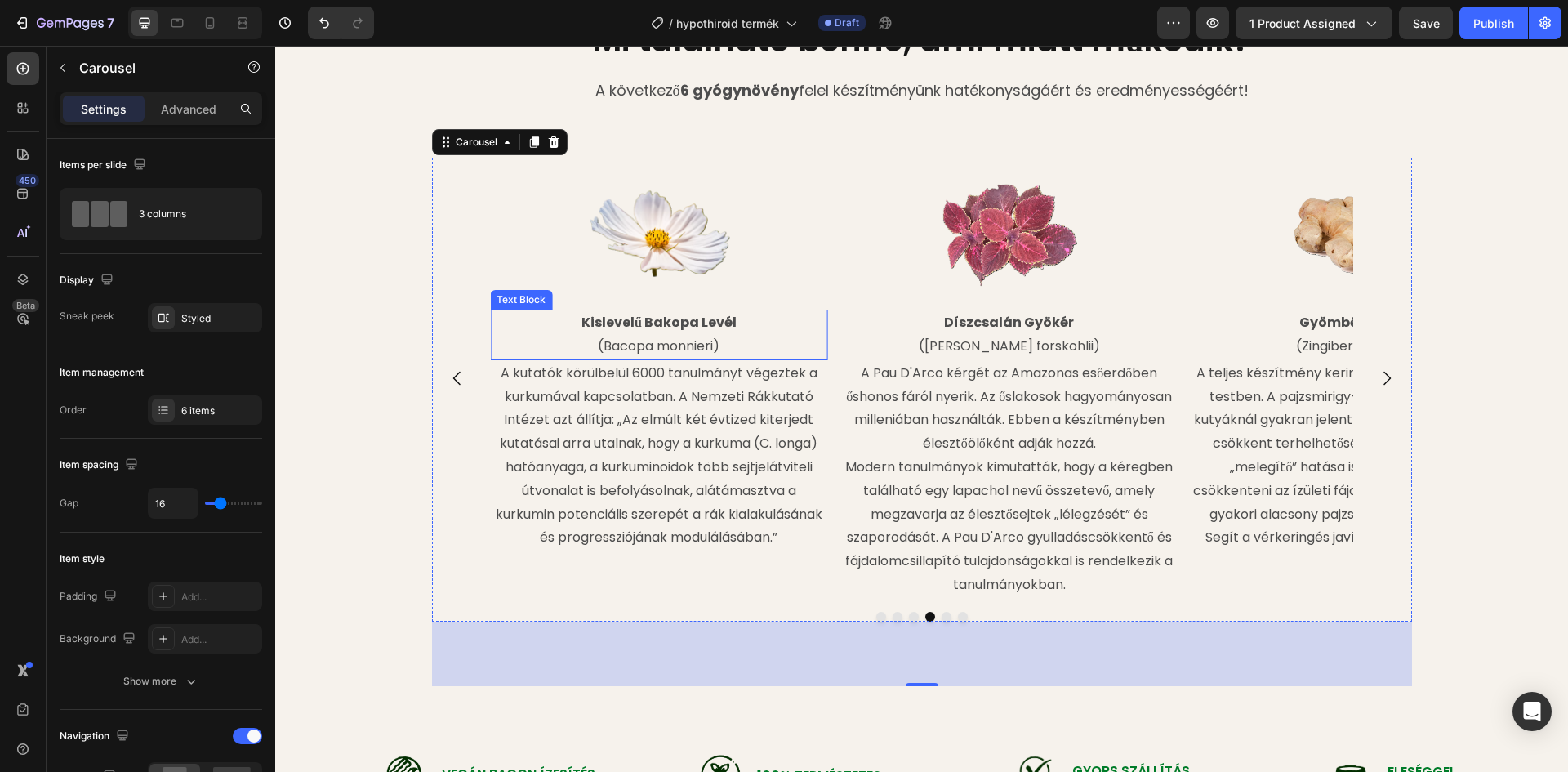
click at [693, 359] on p "(Bacopa monnieri)" at bounding box center [658, 347] width 334 height 24
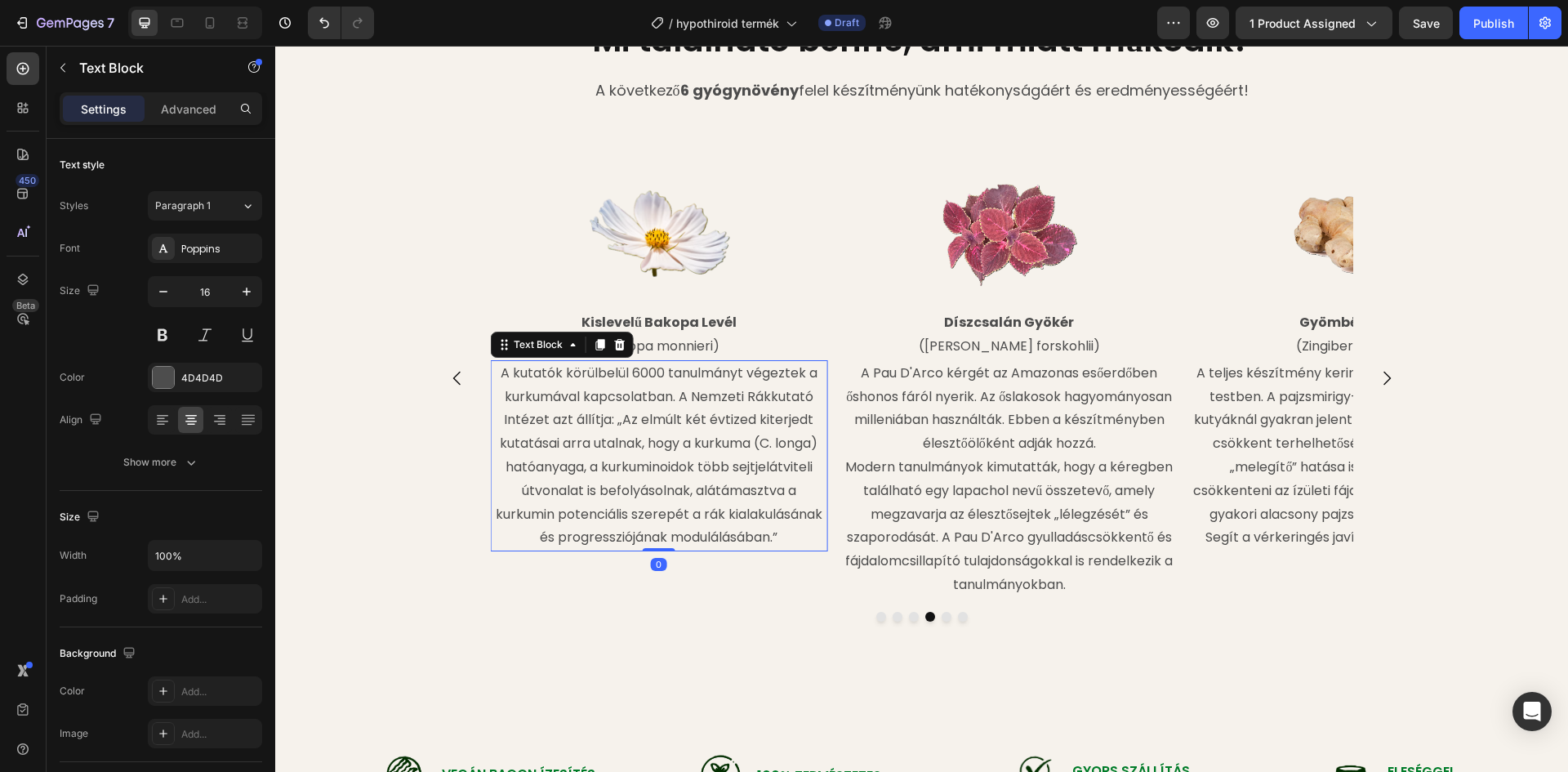
click at [595, 452] on p "A kutatók körülbelül 6000 tanulmányt végeztek a kurkumával kapcsolatban. A Nemz…" at bounding box center [658, 456] width 334 height 188
click at [506, 453] on p "A kutatók körülbelül 6000 tanulmányt végeztek a kurkumával kapcsolatban. A Nemz…" at bounding box center [658, 456] width 334 height 188
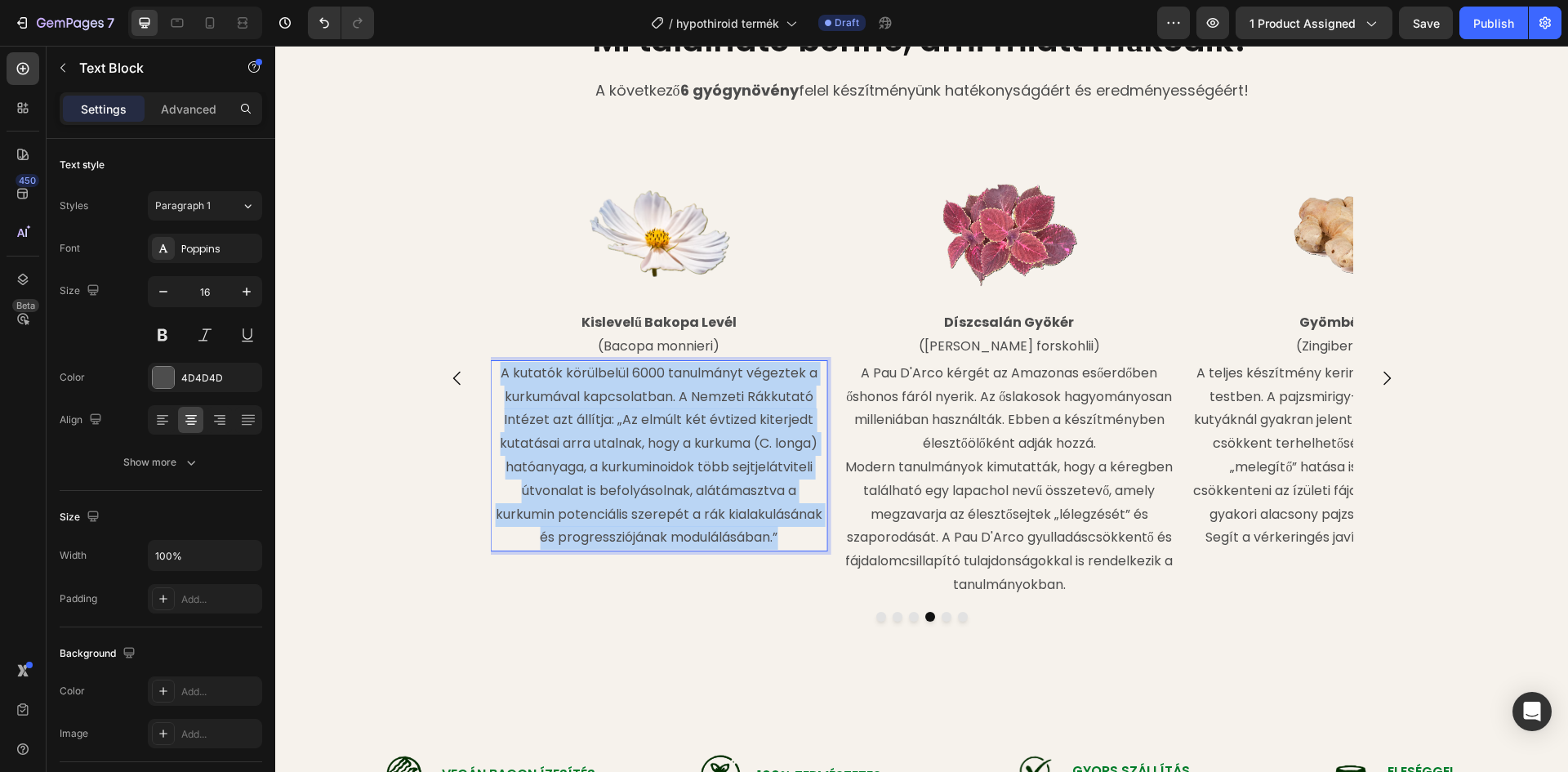
drag, startPoint x: 495, startPoint y: 451, endPoint x: 779, endPoint y: 612, distance: 326.5
click at [779, 550] on p "A kutatók körülbelül 6000 tanulmányt végeztek a kurkumával kapcsolatban. A Nemz…" at bounding box center [658, 456] width 334 height 188
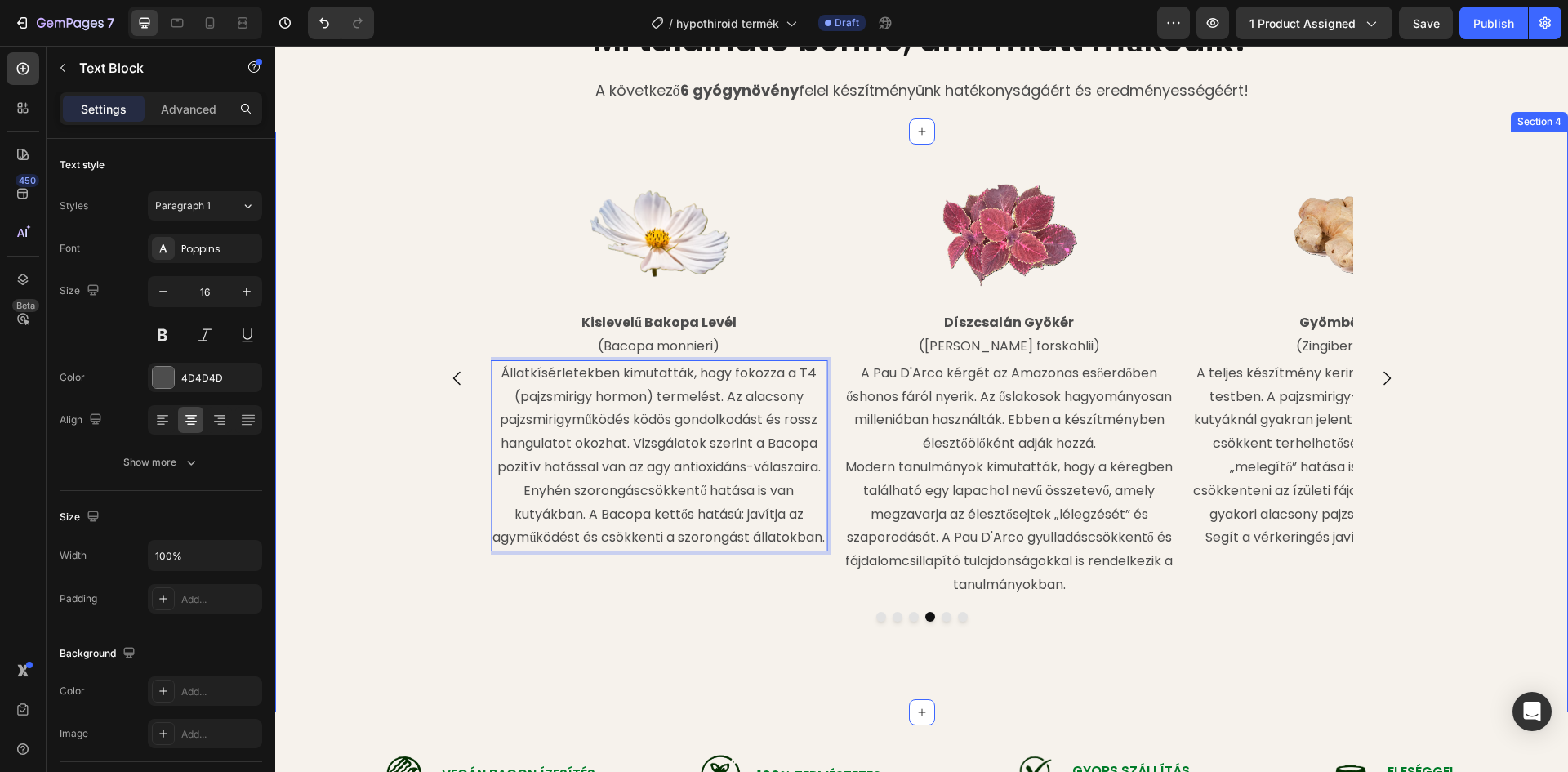
click at [333, 577] on div "Image Hólyagmoszat Tallusz (Fucus vesiculosus) Text Block Magas jód- és ásványi…" at bounding box center [921, 421] width 1293 height 527
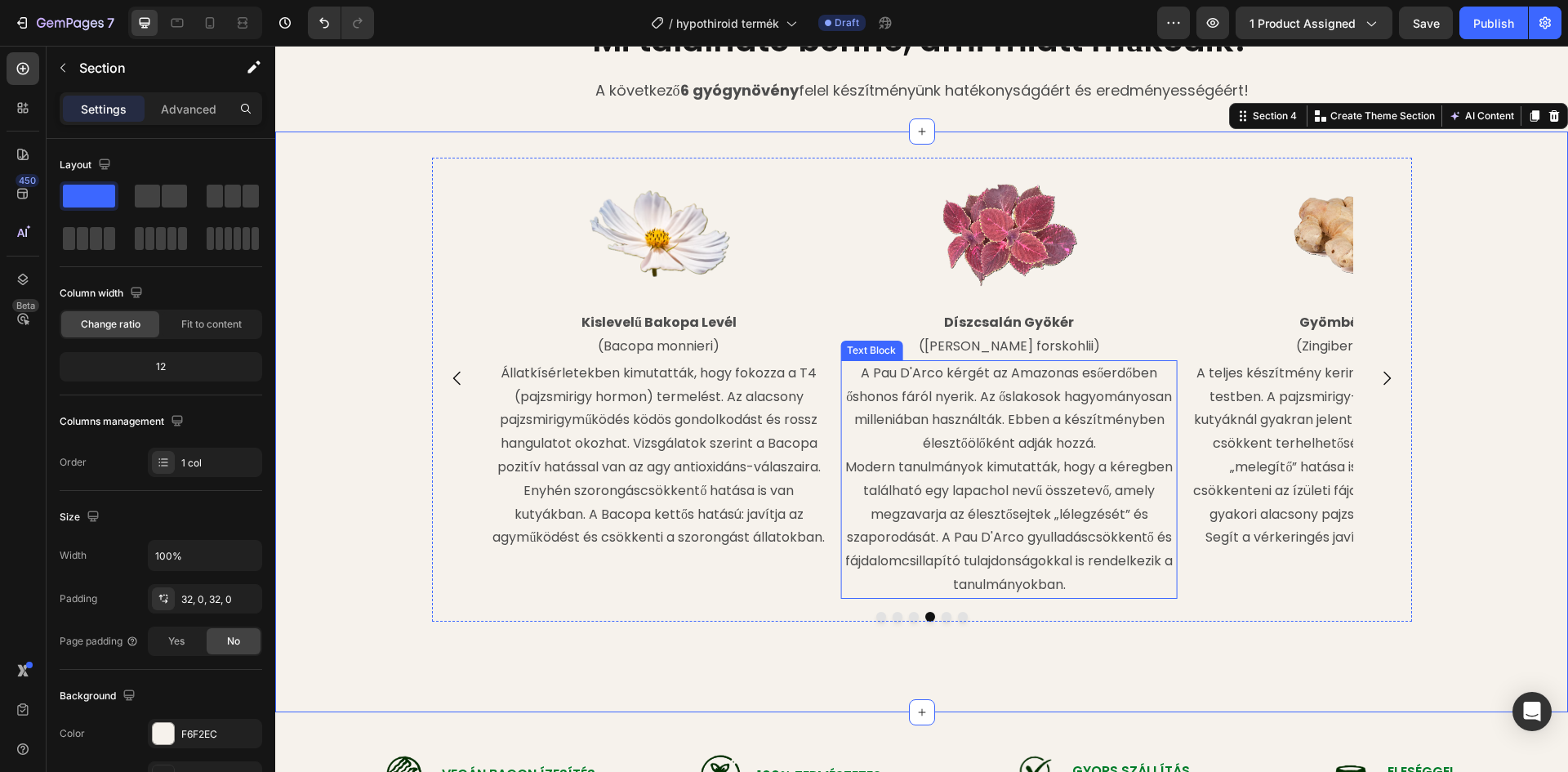
click at [992, 532] on p "Modern tanulmányok kimutatták, hogy a kéregben található egy lapachol nevű össz…" at bounding box center [1008, 526] width 334 height 141
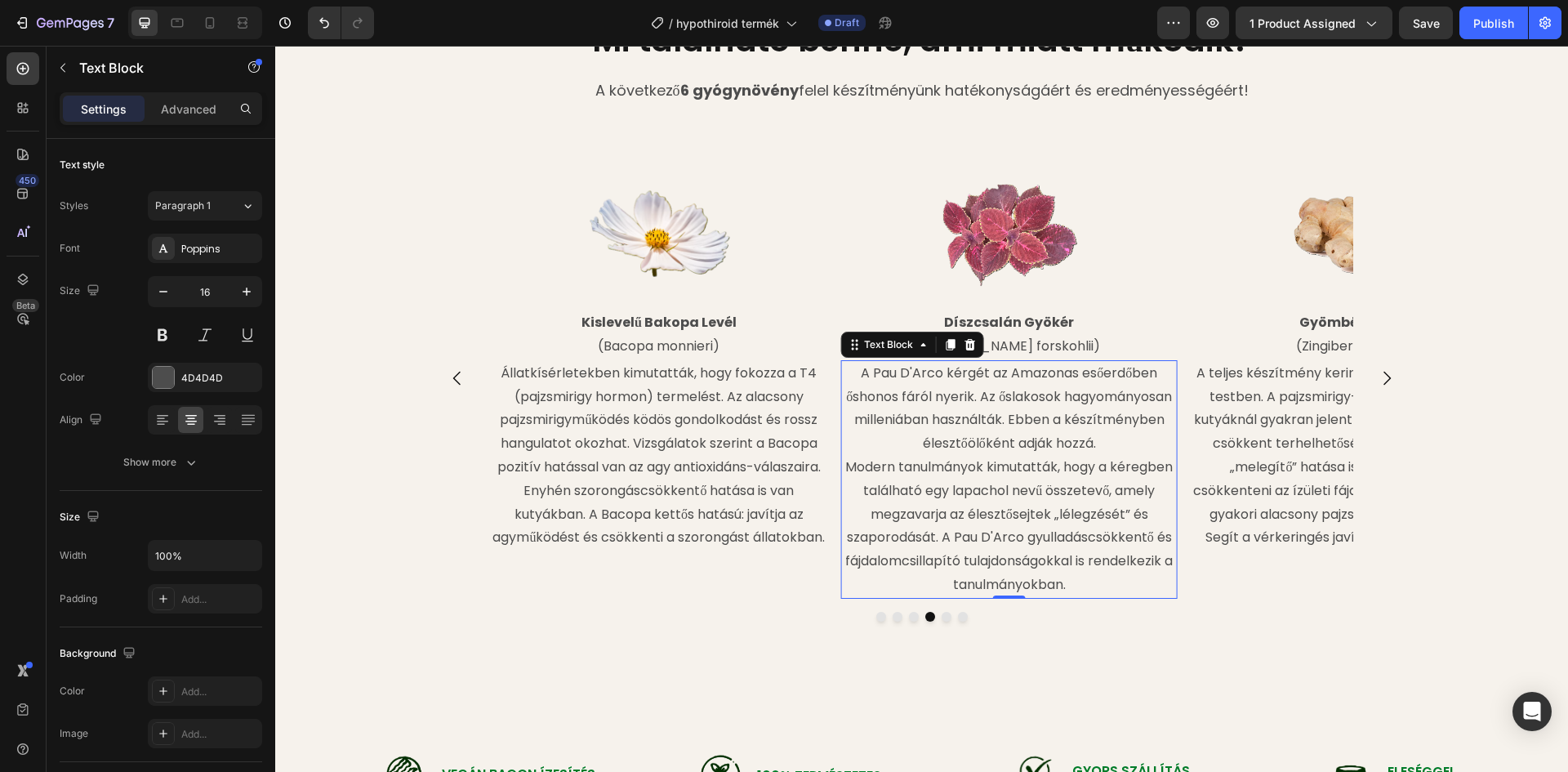
click at [917, 541] on p "Modern tanulmányok kimutatták, hogy a kéregben található egy lapachol nevű össz…" at bounding box center [1008, 526] width 334 height 141
click at [873, 454] on p "A Pau D'Arco kérgét az Amazonas esőerdőben őshonos fáról nyerik. Az őslakosok h…" at bounding box center [1008, 408] width 334 height 94
click at [858, 450] on p "A Pau D'Arco kérgét az Amazonas esőerdőben őshonos fáról nyerik. Az őslakosok h…" at bounding box center [1008, 408] width 334 height 94
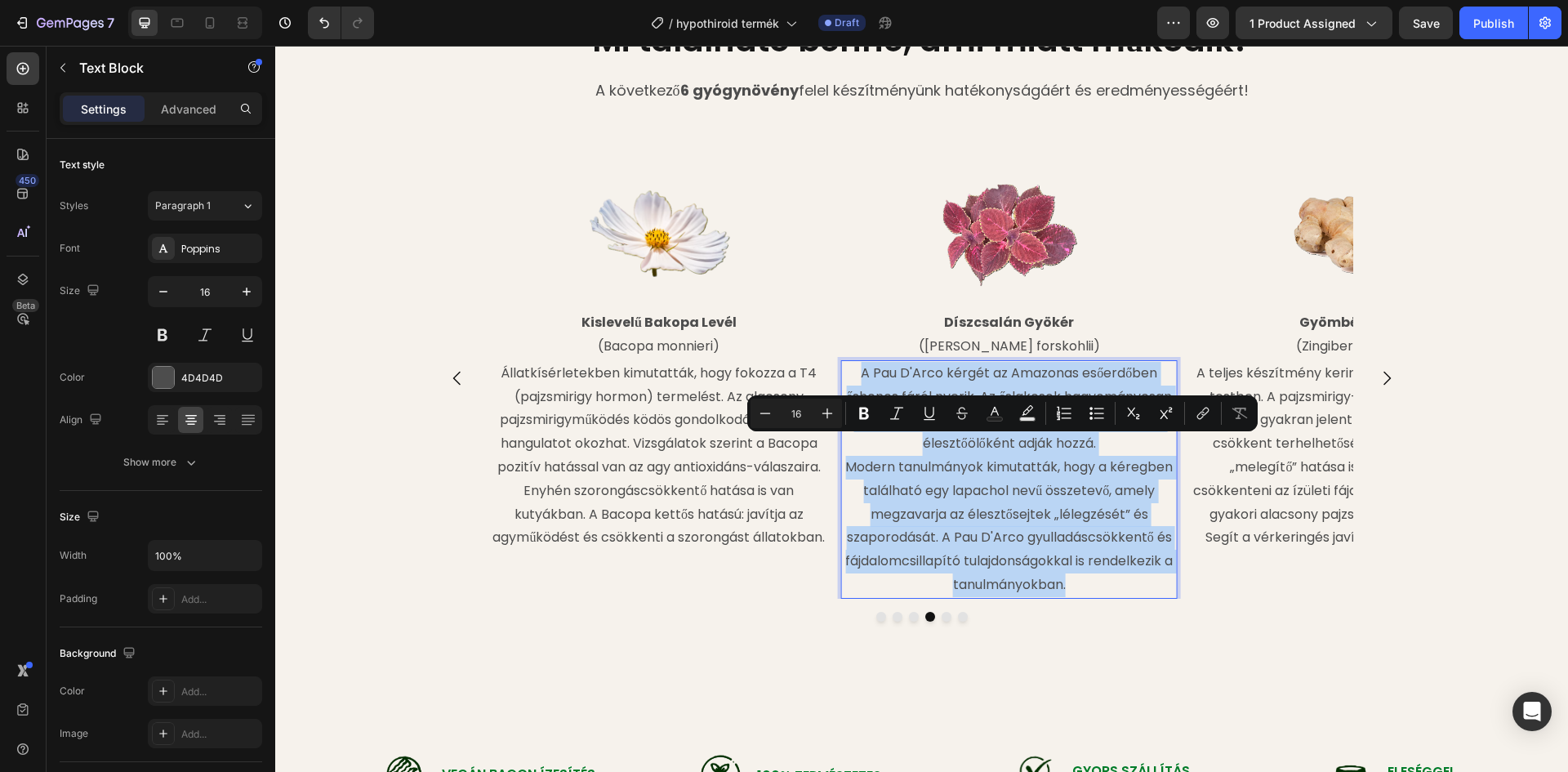
drag, startPoint x: 854, startPoint y: 450, endPoint x: 1087, endPoint y: 660, distance: 313.7
click at [1088, 598] on div "A Pau D'Arco kérgét az Amazonas esőerdőben őshonos fáról nyerik. Az őslakosok h…" at bounding box center [1009, 479] width 337 height 239
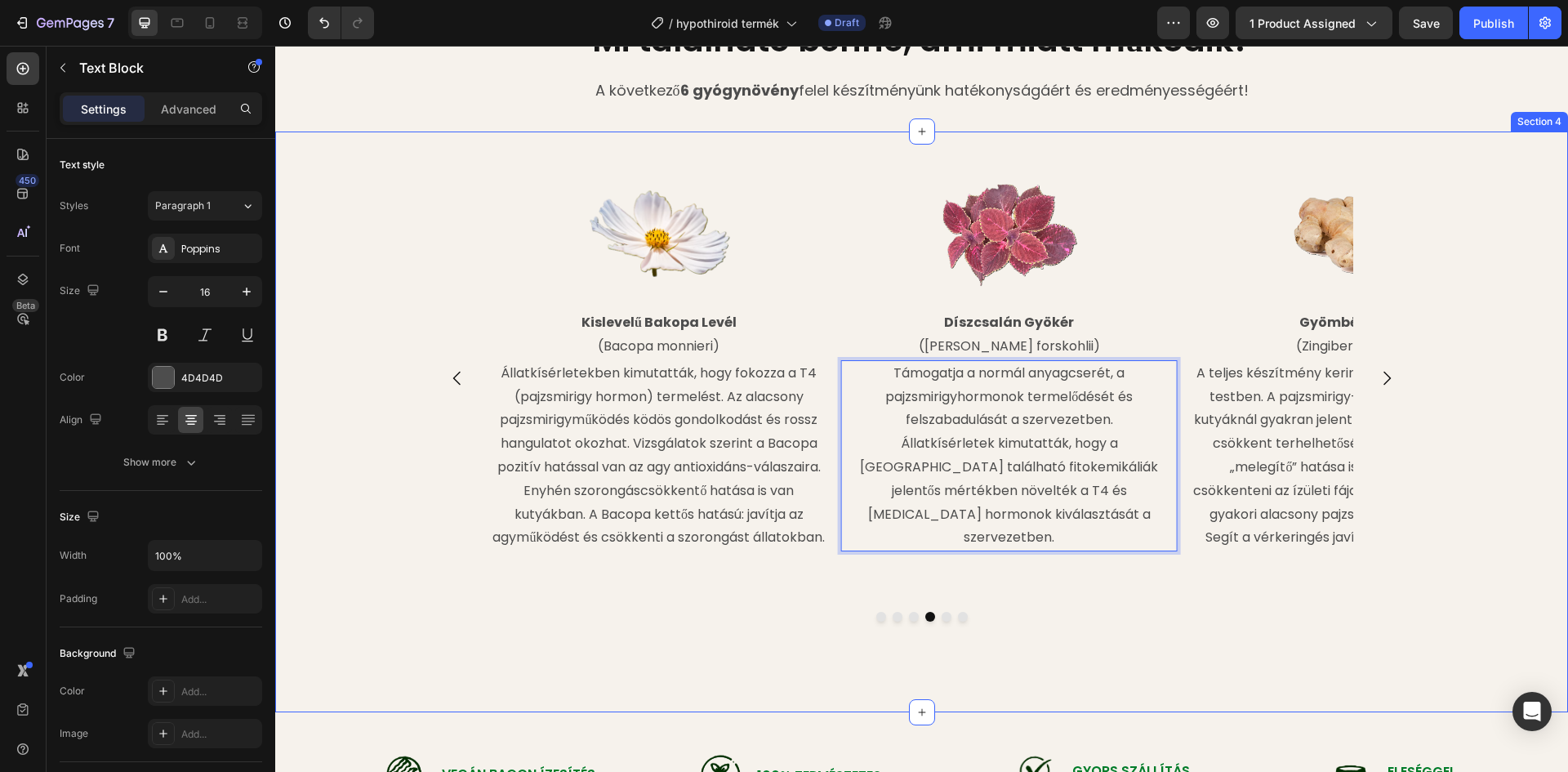
click at [1150, 685] on div "Image Hólyagmoszat Tallusz (Fucus vesiculosus) Text Block Magas jód- és ásványi…" at bounding box center [921, 421] width 1293 height 527
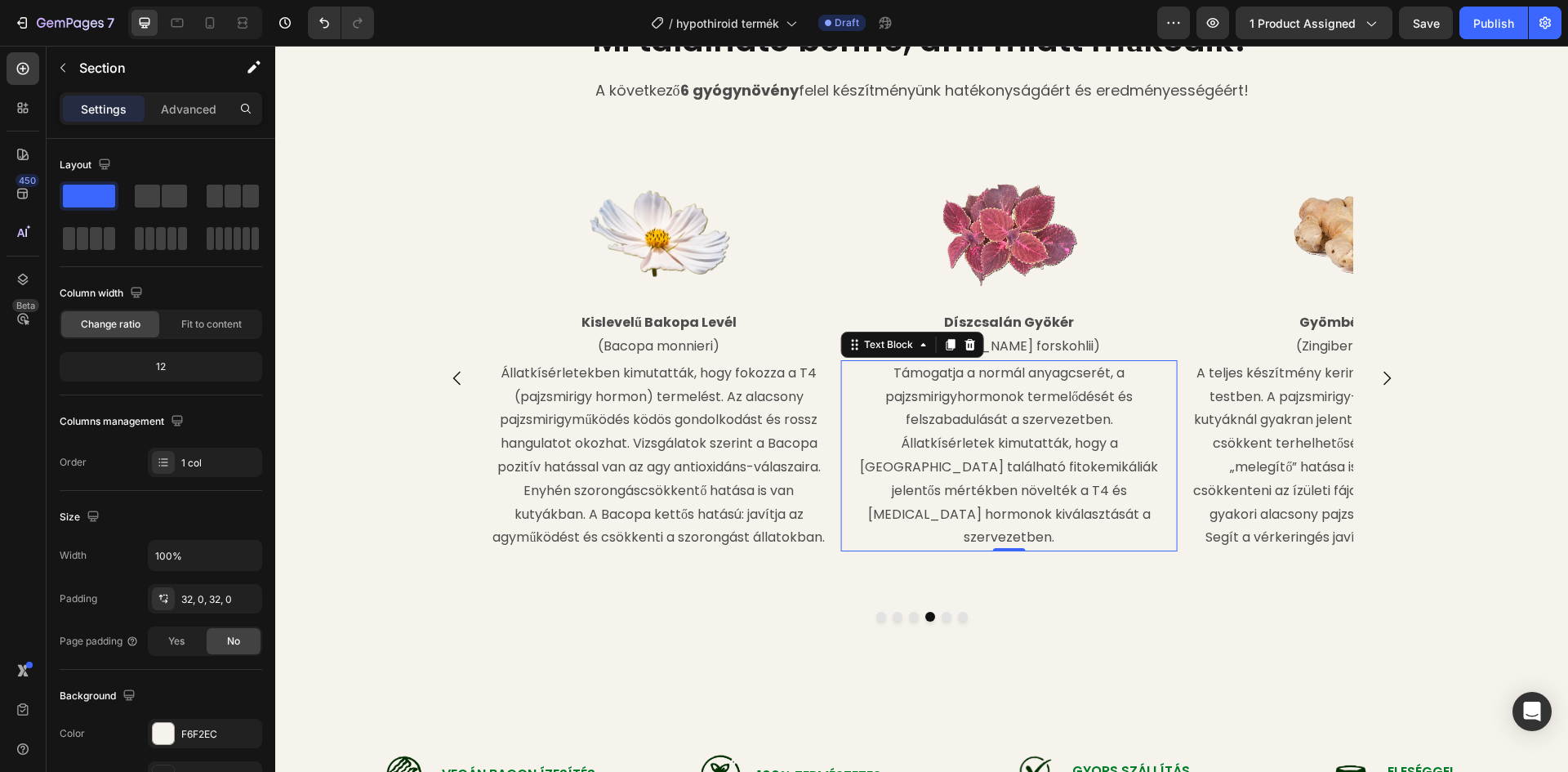
click at [1014, 545] on p "Állatkísérletek kimutatták, hogy a Coleusban található fitokemikáliák jelentős …" at bounding box center [1008, 490] width 334 height 117
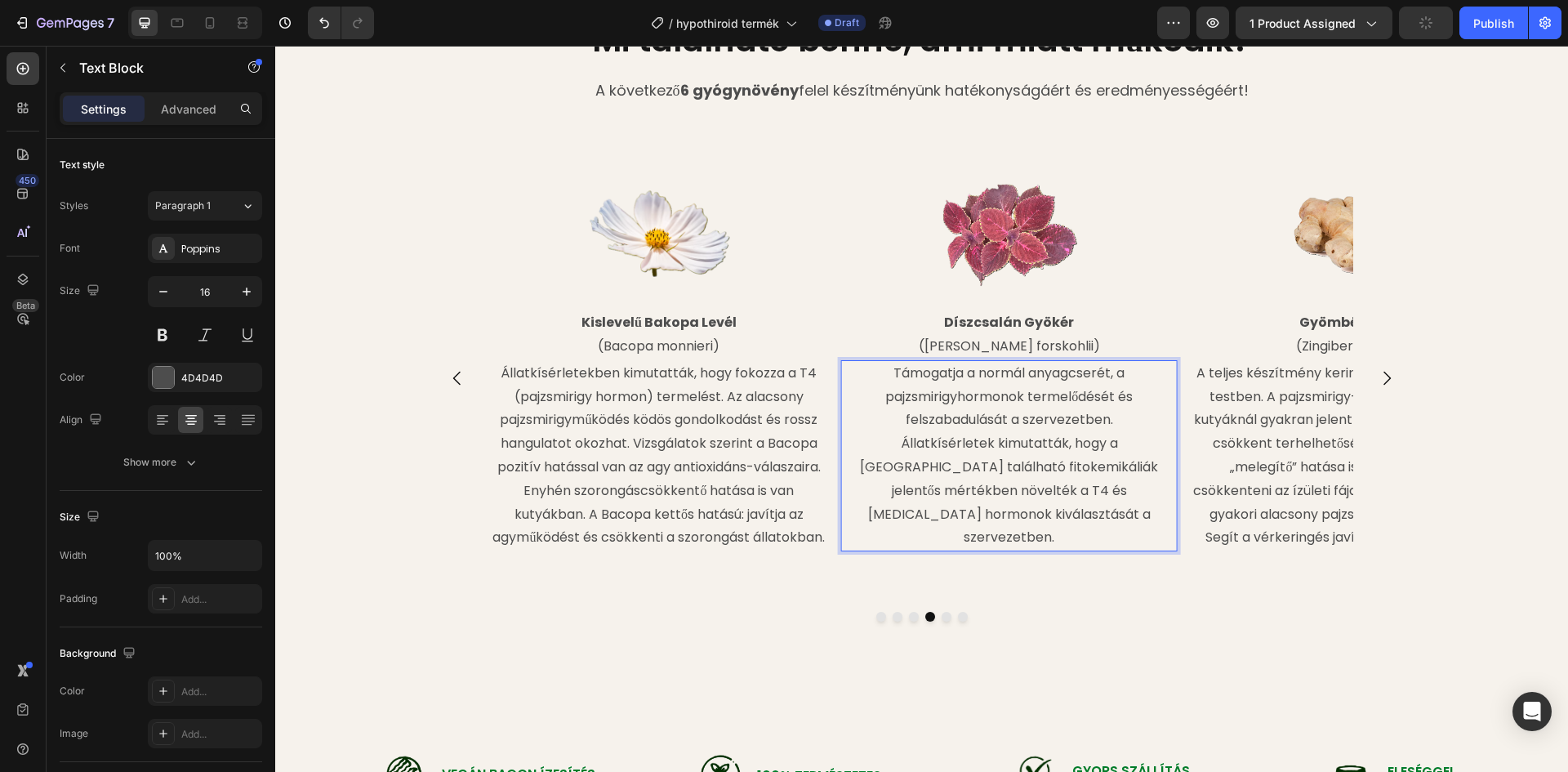
click at [1015, 537] on p "Állatkísérletek kimutatták, hogy a Coleusban található fitokemikáliák jelentős …" at bounding box center [1008, 490] width 334 height 117
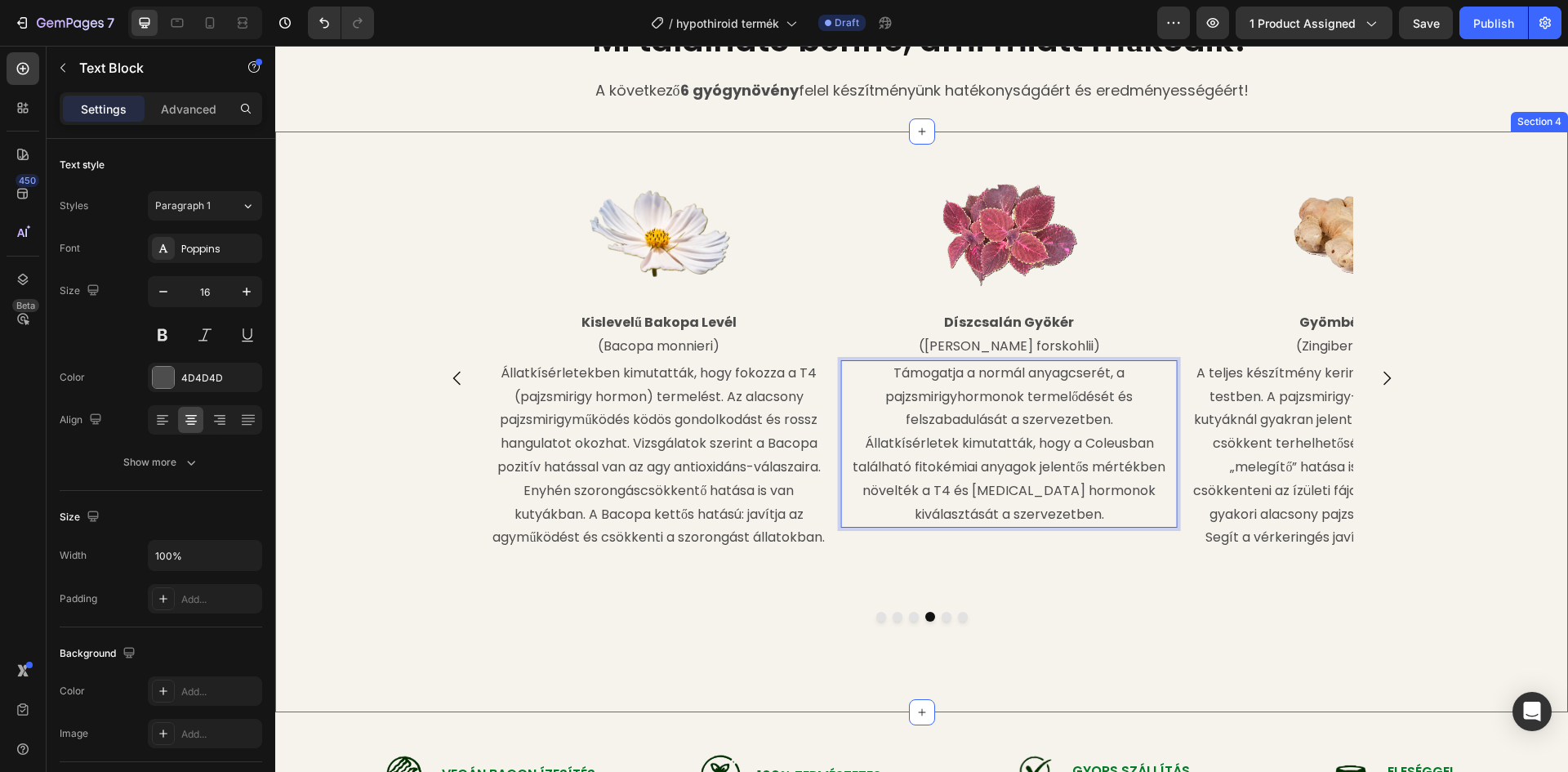
click at [1140, 685] on div "Image Hólyagmoszat Tallusz (Fucus vesiculosus) Text Block Magas jód- és ásványi…" at bounding box center [921, 421] width 1293 height 527
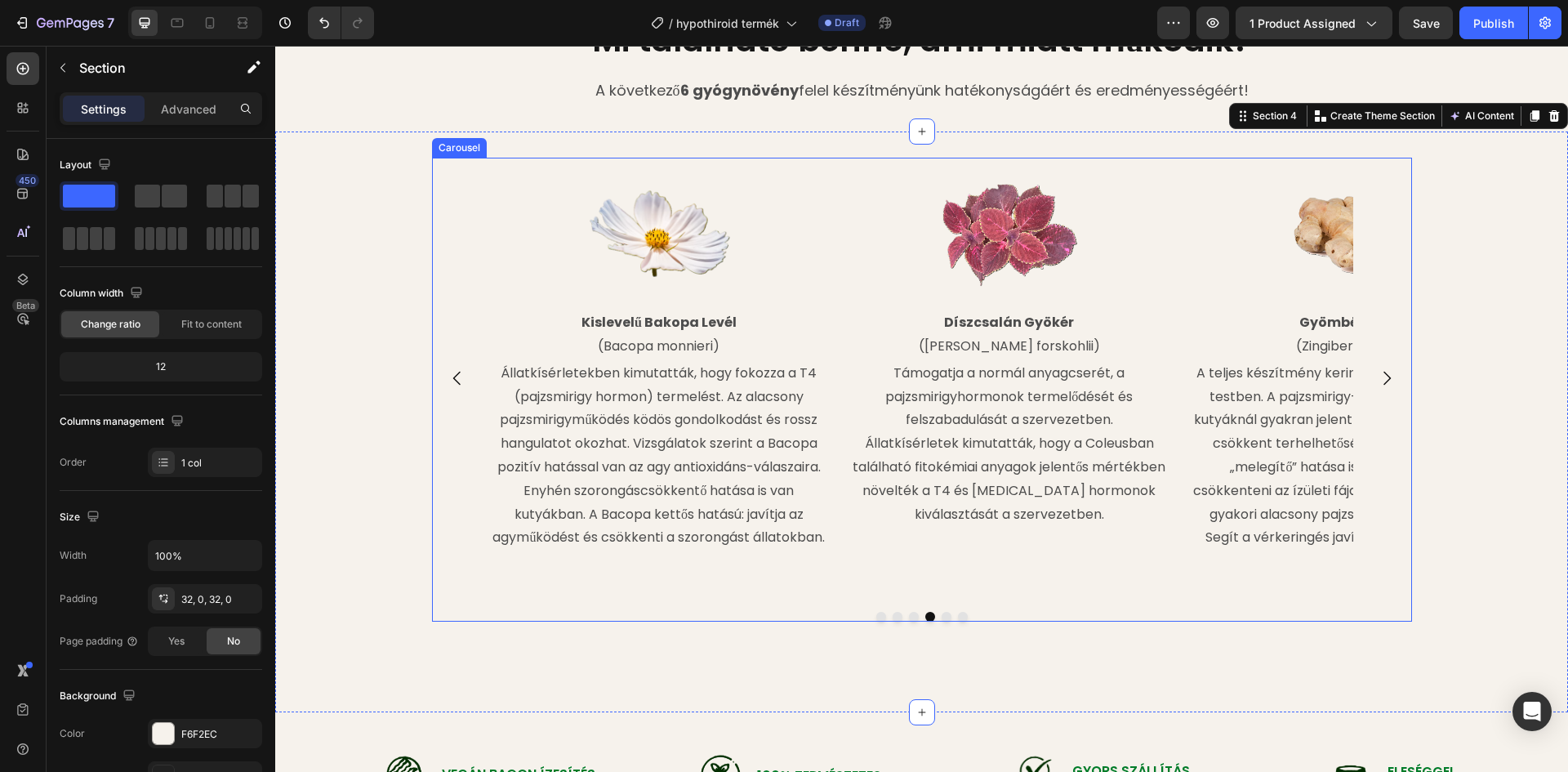
click at [1387, 388] on icon "Carousel Next Arrow" at bounding box center [1387, 379] width 20 height 20
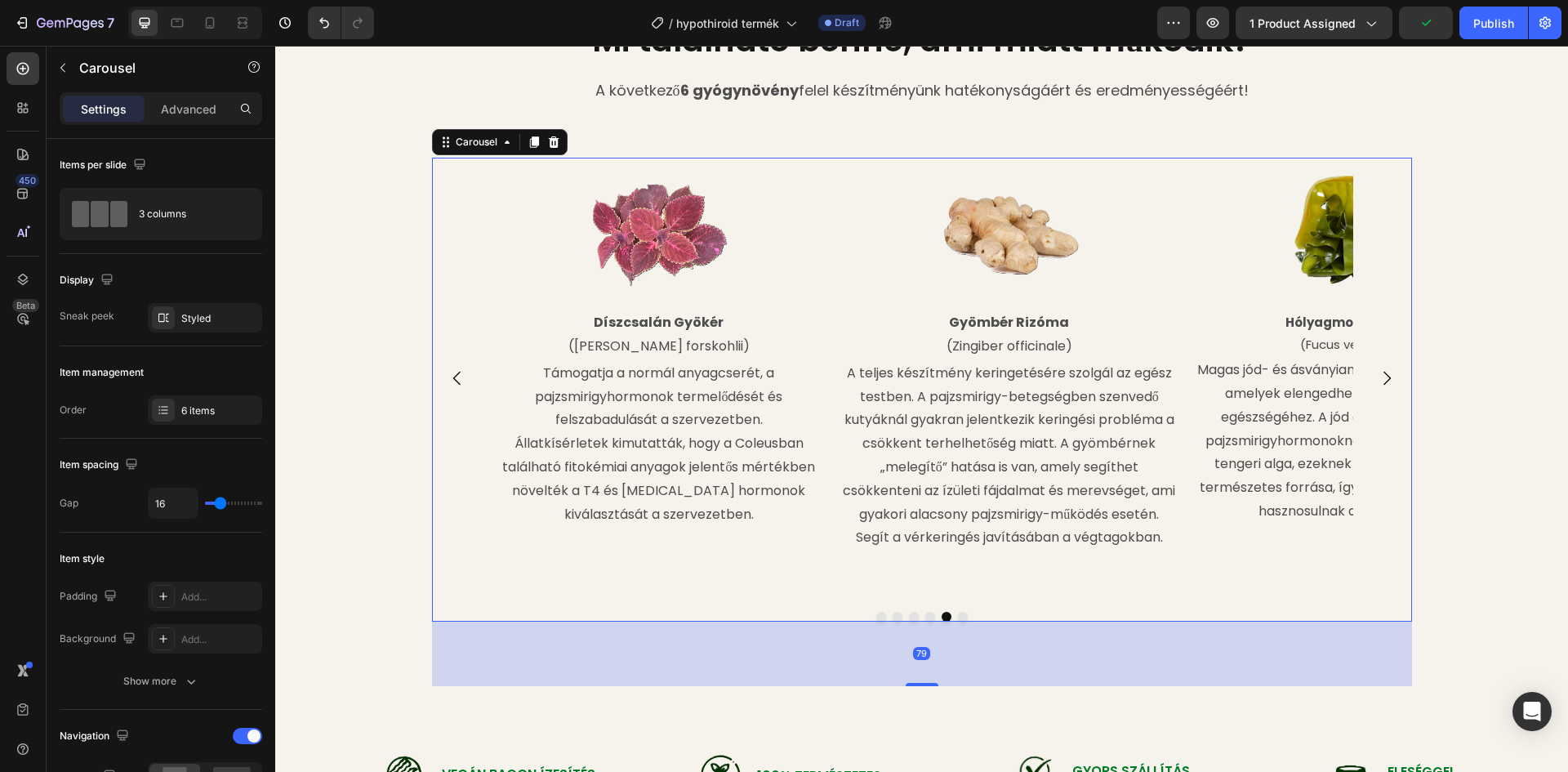
click at [1386, 388] on icon "Carousel Next Arrow" at bounding box center [1387, 379] width 20 height 20
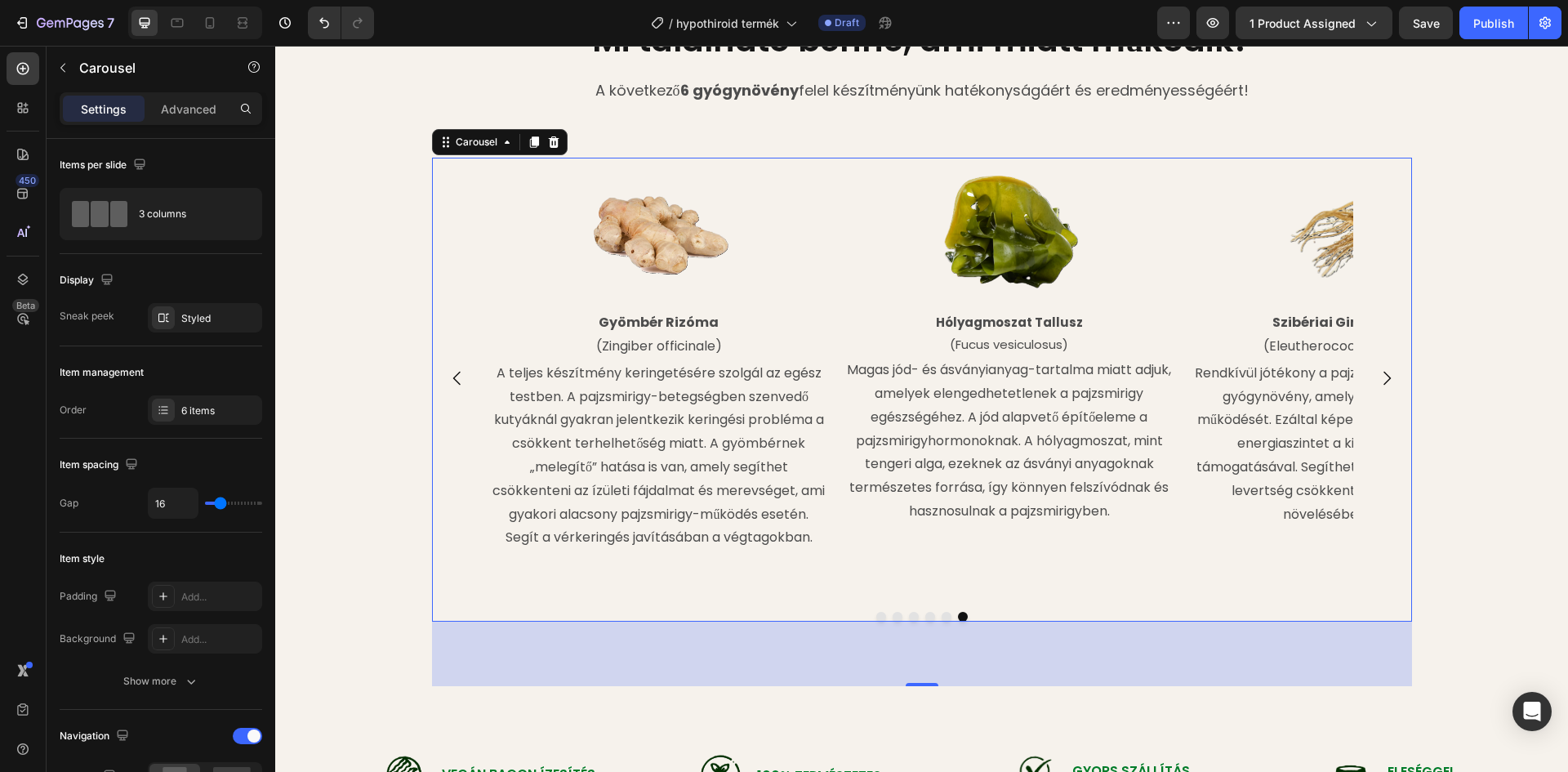
click at [1386, 388] on icon "Carousel Next Arrow" at bounding box center [1387, 379] width 20 height 20
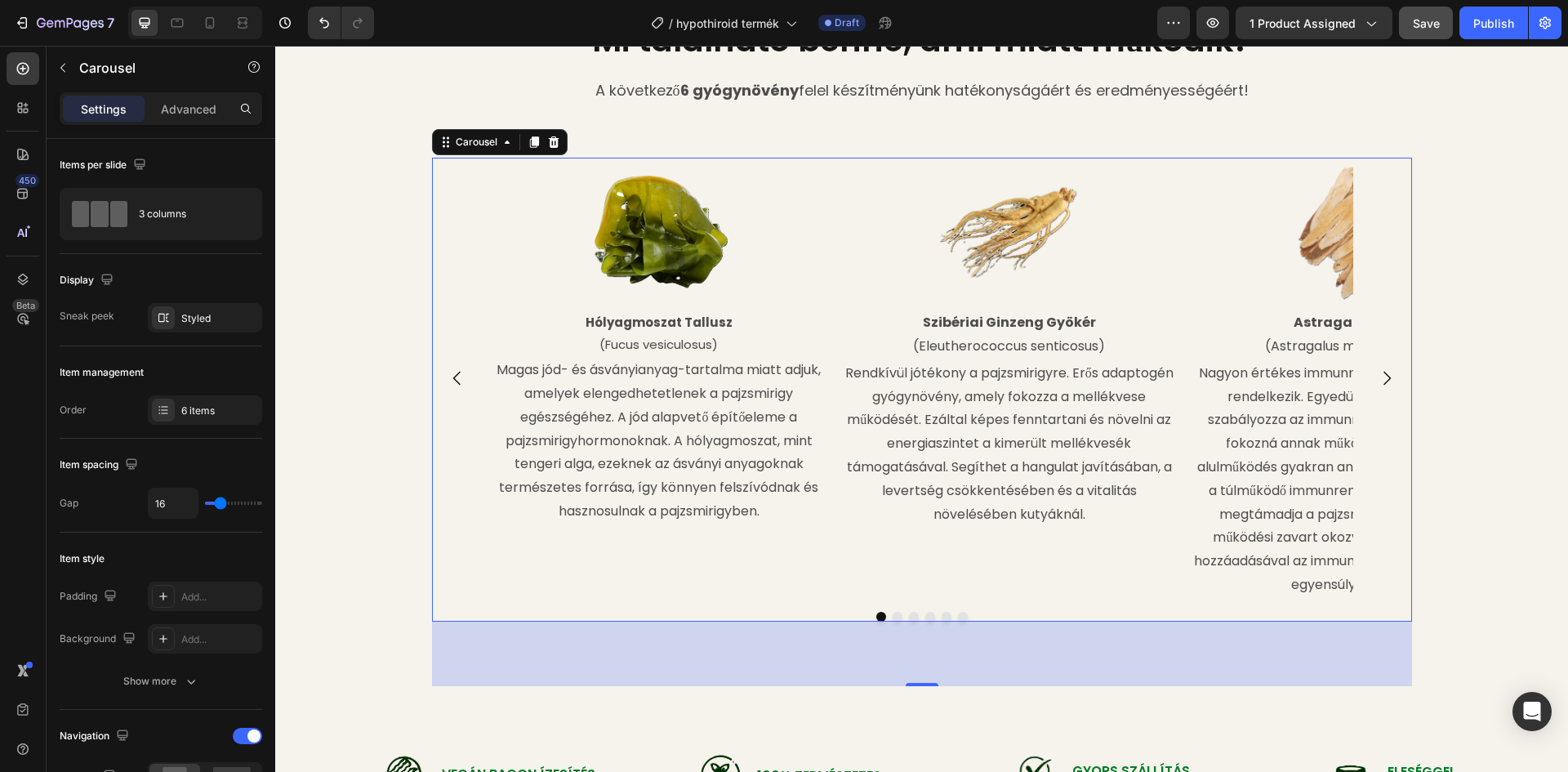
click at [1420, 19] on span "Save" at bounding box center [1425, 24] width 27 height 14
click at [1402, 105] on div "Mi található benne, ami miatt működik? Heading A következő 6 gyógynövény felel …" at bounding box center [921, 60] width 1293 height 88
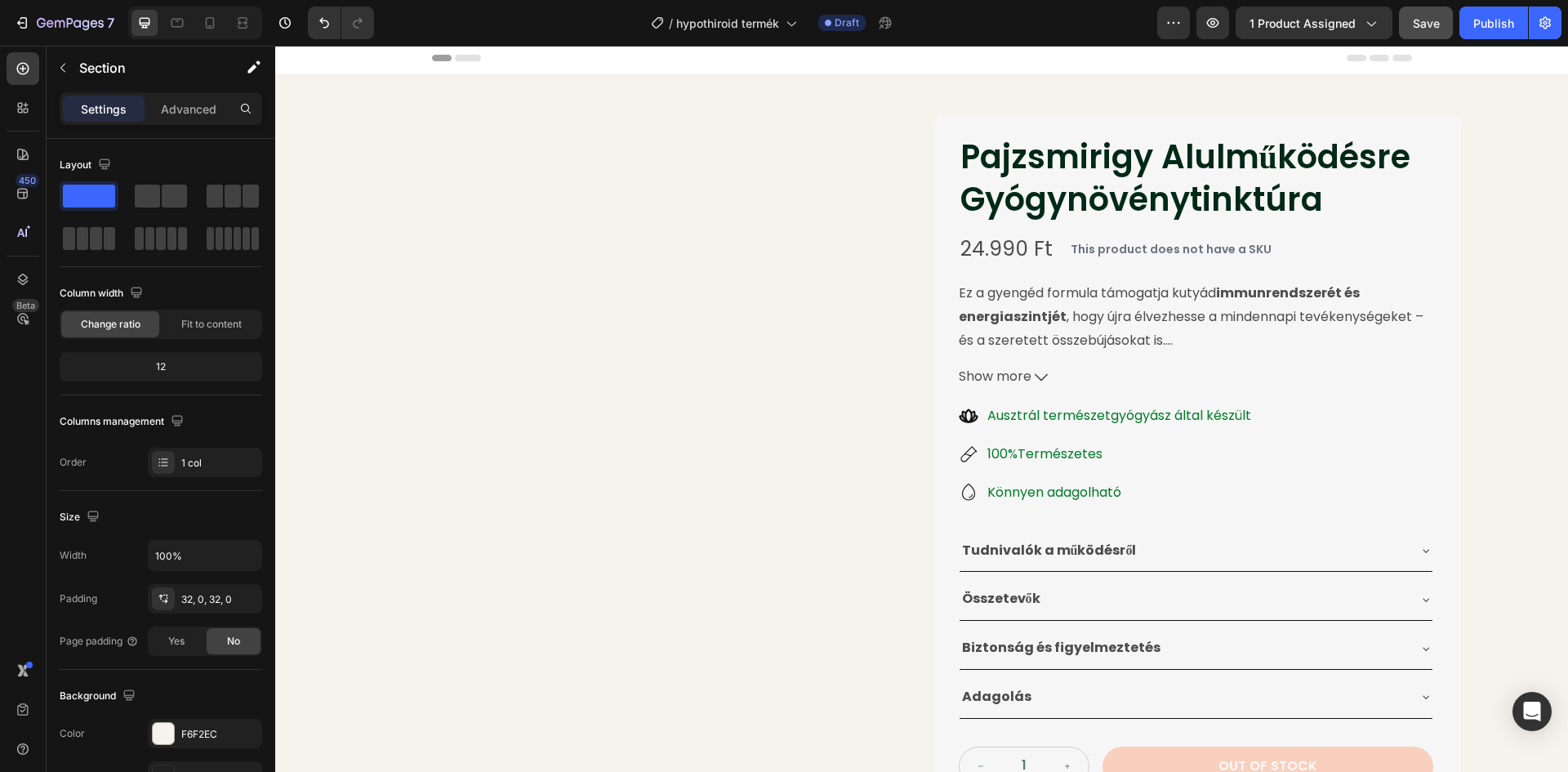
scroll to position [0, 0]
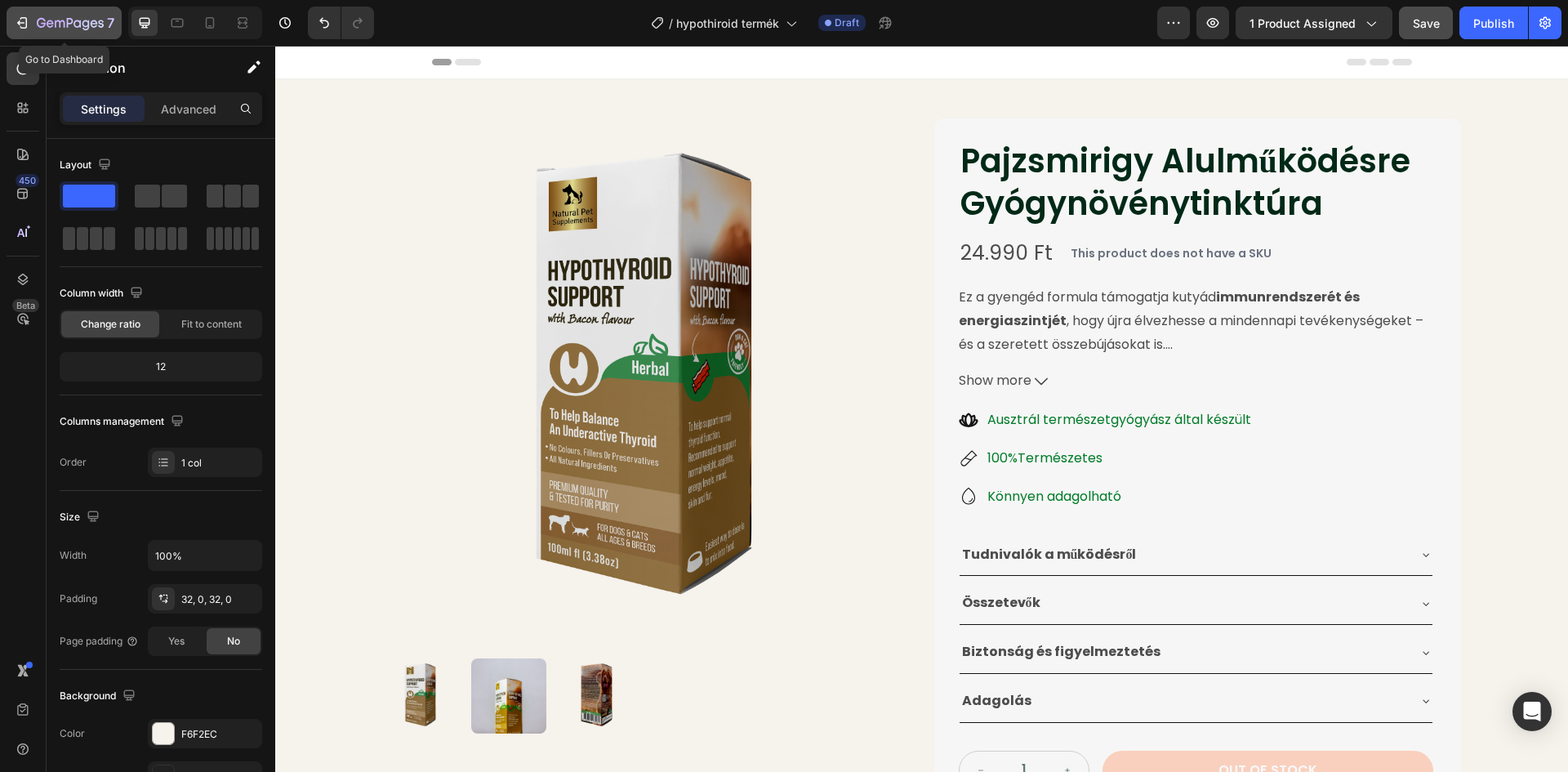
click at [69, 27] on icon "button" at bounding box center [70, 24] width 67 height 14
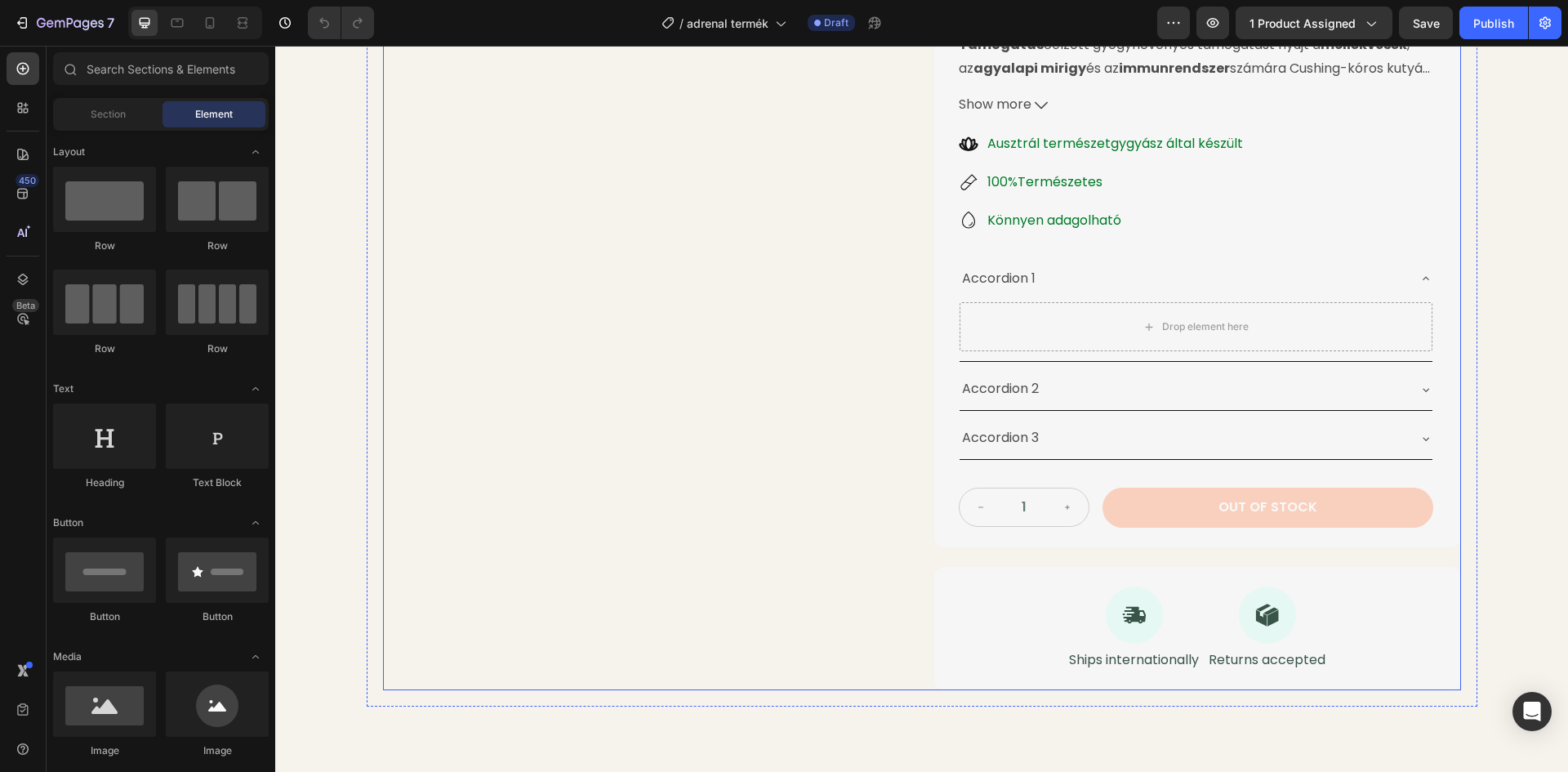
scroll to position [408, 0]
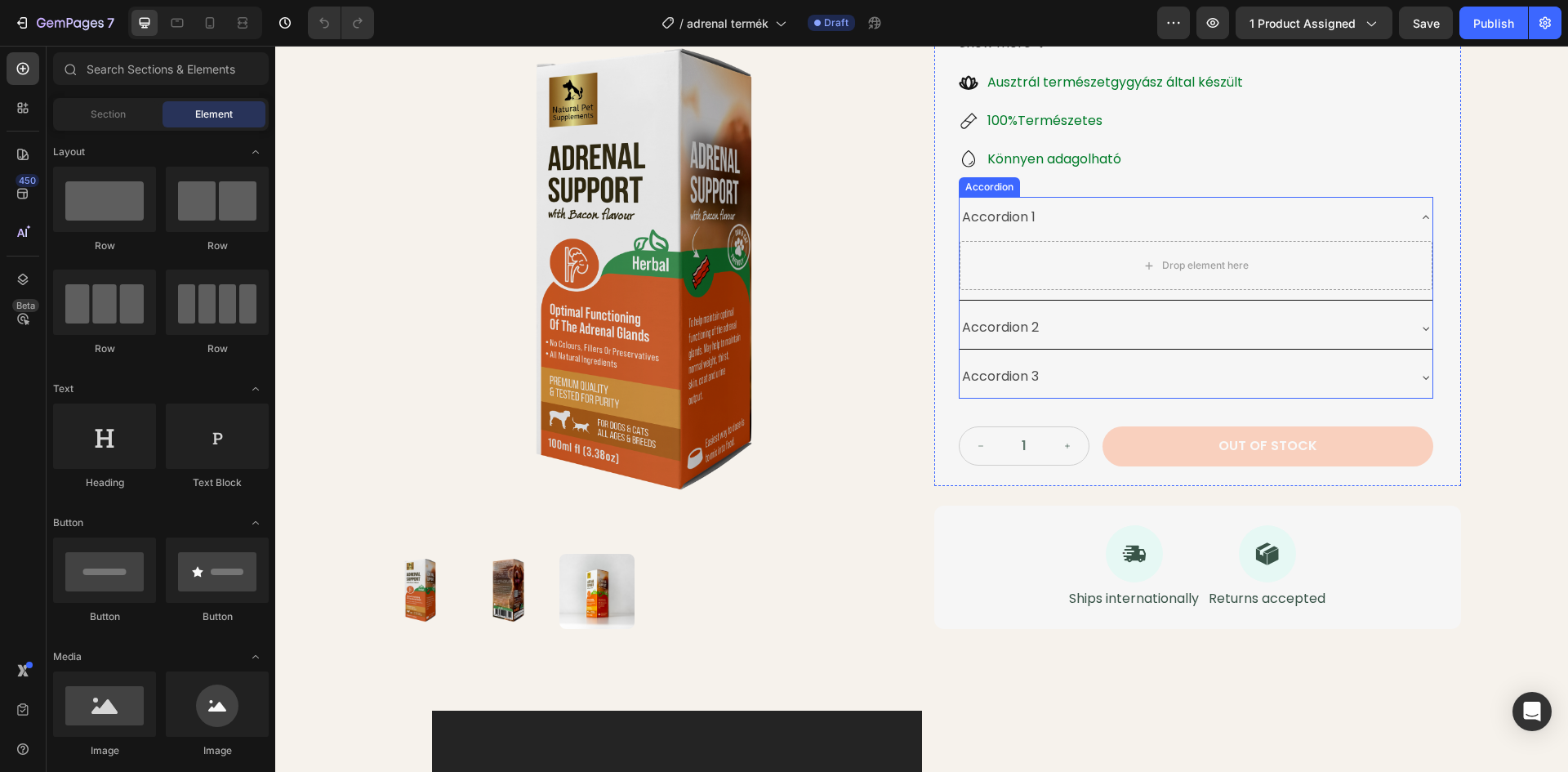
click at [1040, 213] on div "Accordion 1" at bounding box center [1183, 217] width 446 height 29
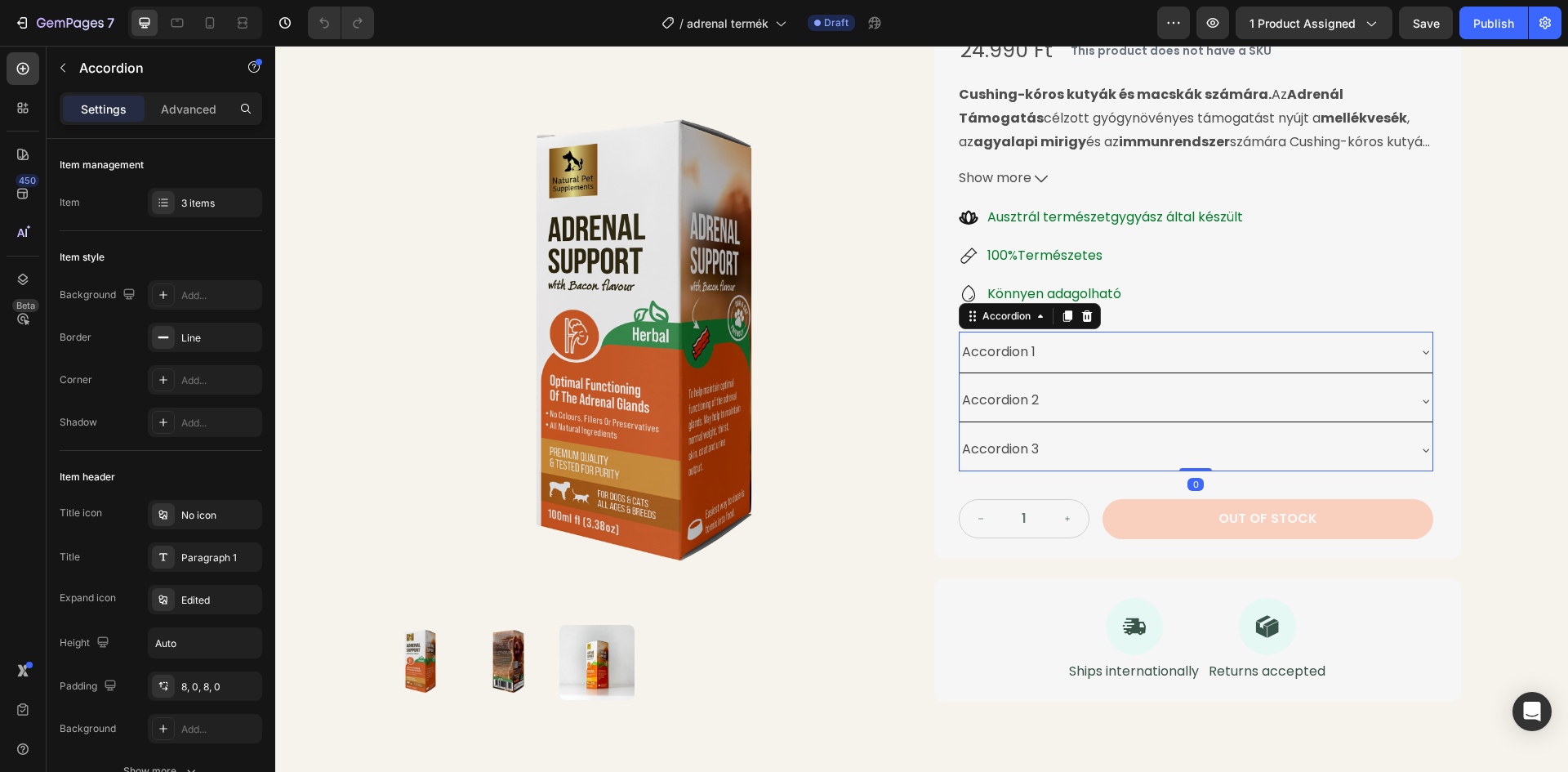
scroll to position [246, 0]
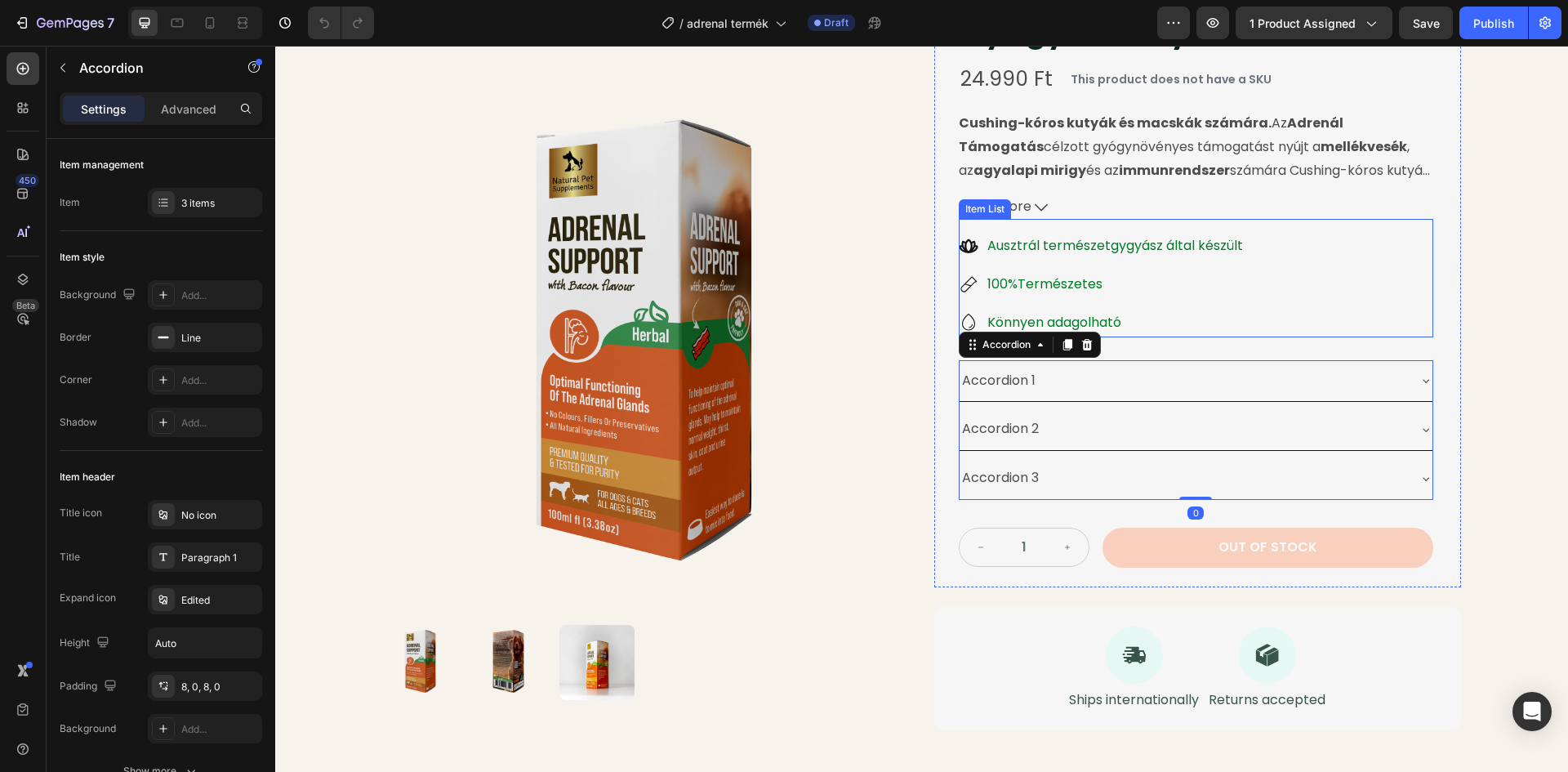
click at [1116, 245] on p "Ausztrál természetgygyász által készült" at bounding box center [1115, 246] width 255 height 24
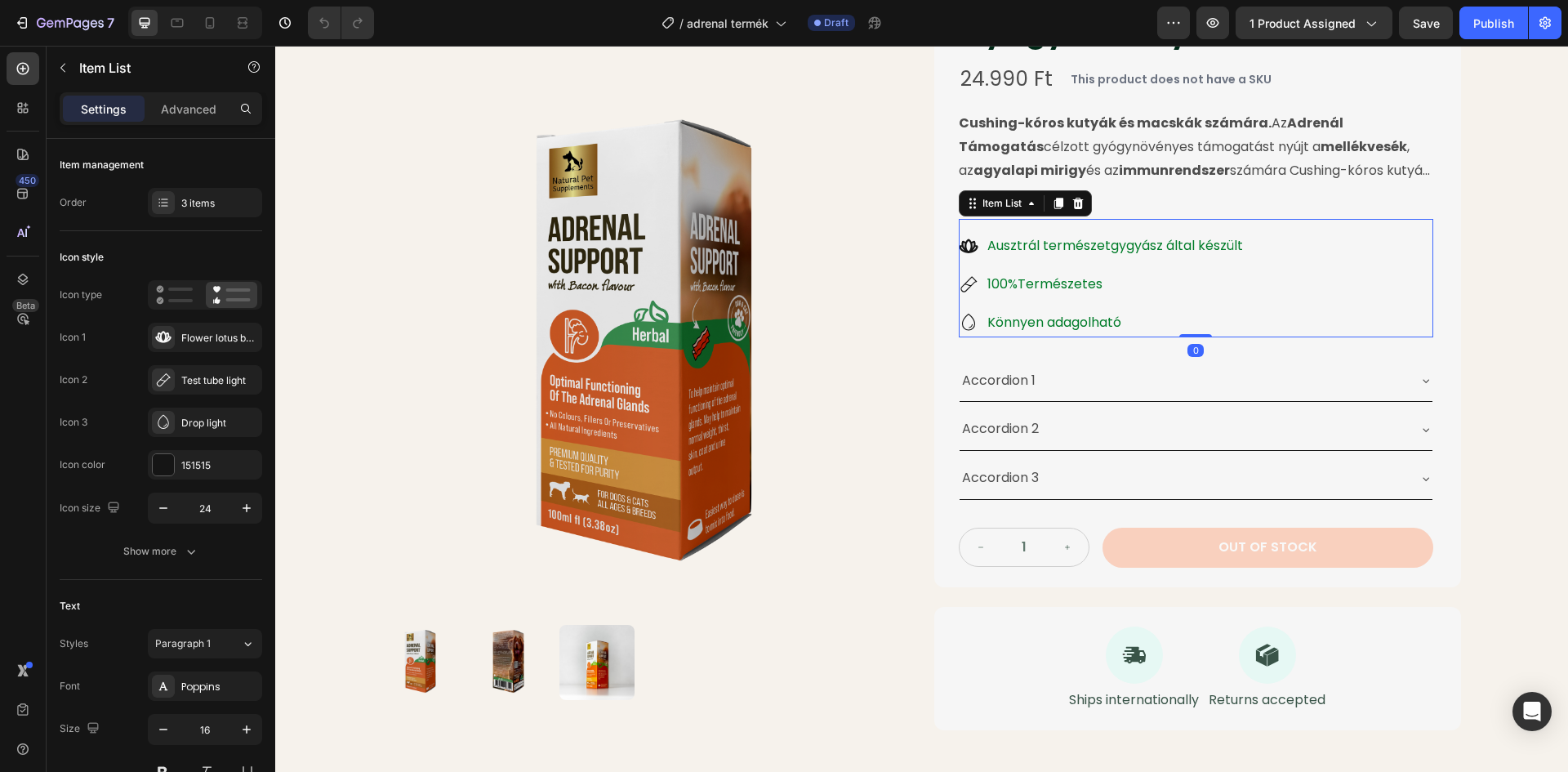
click at [1117, 247] on p "Ausztrál természetgygyász által készült" at bounding box center [1115, 246] width 255 height 24
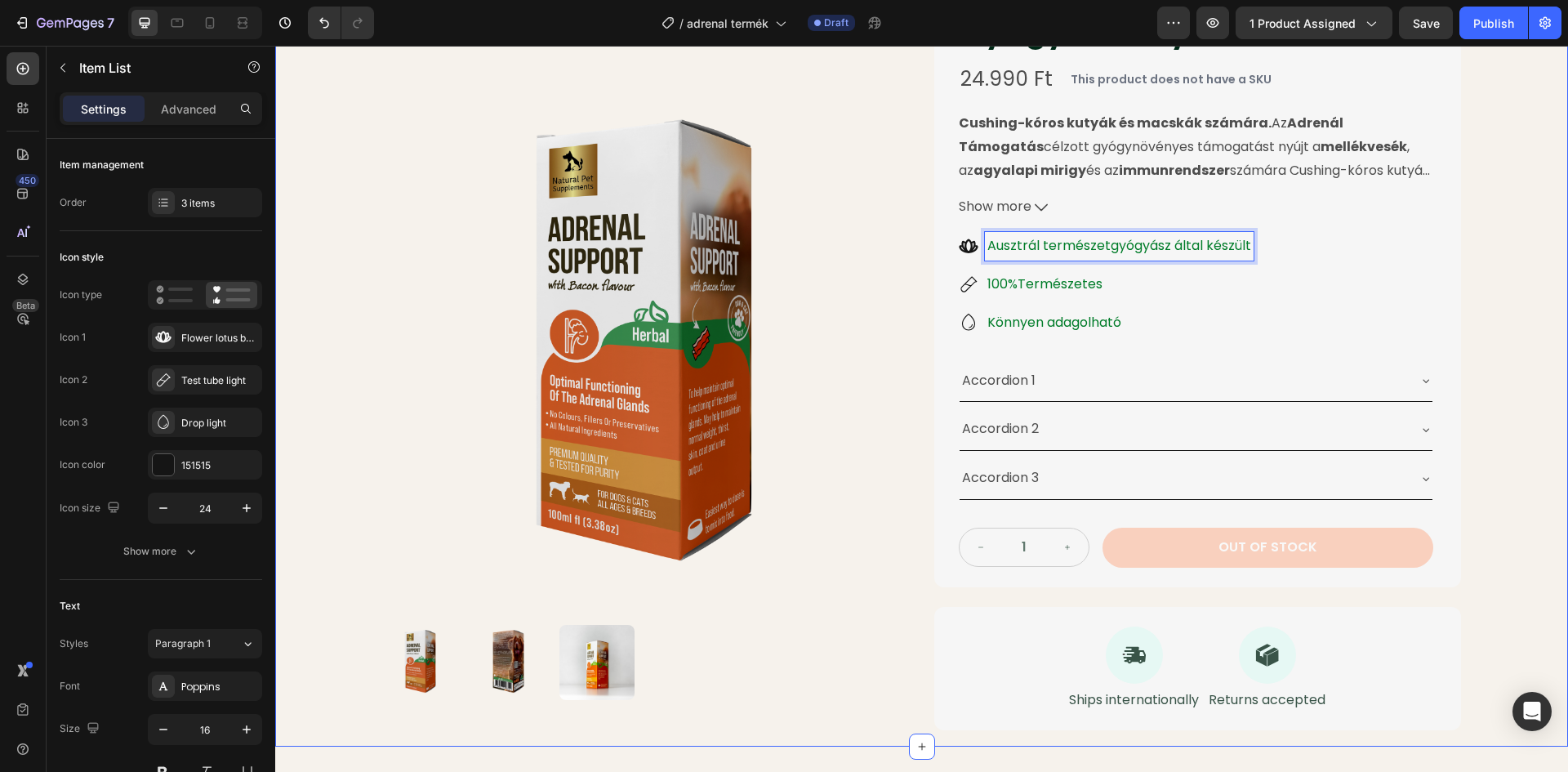
click at [1489, 245] on div "Drop element here Row Product Images Cushing-Kór Elleni Gyógynövénytinktúra Pro…" at bounding box center [921, 291] width 1293 height 913
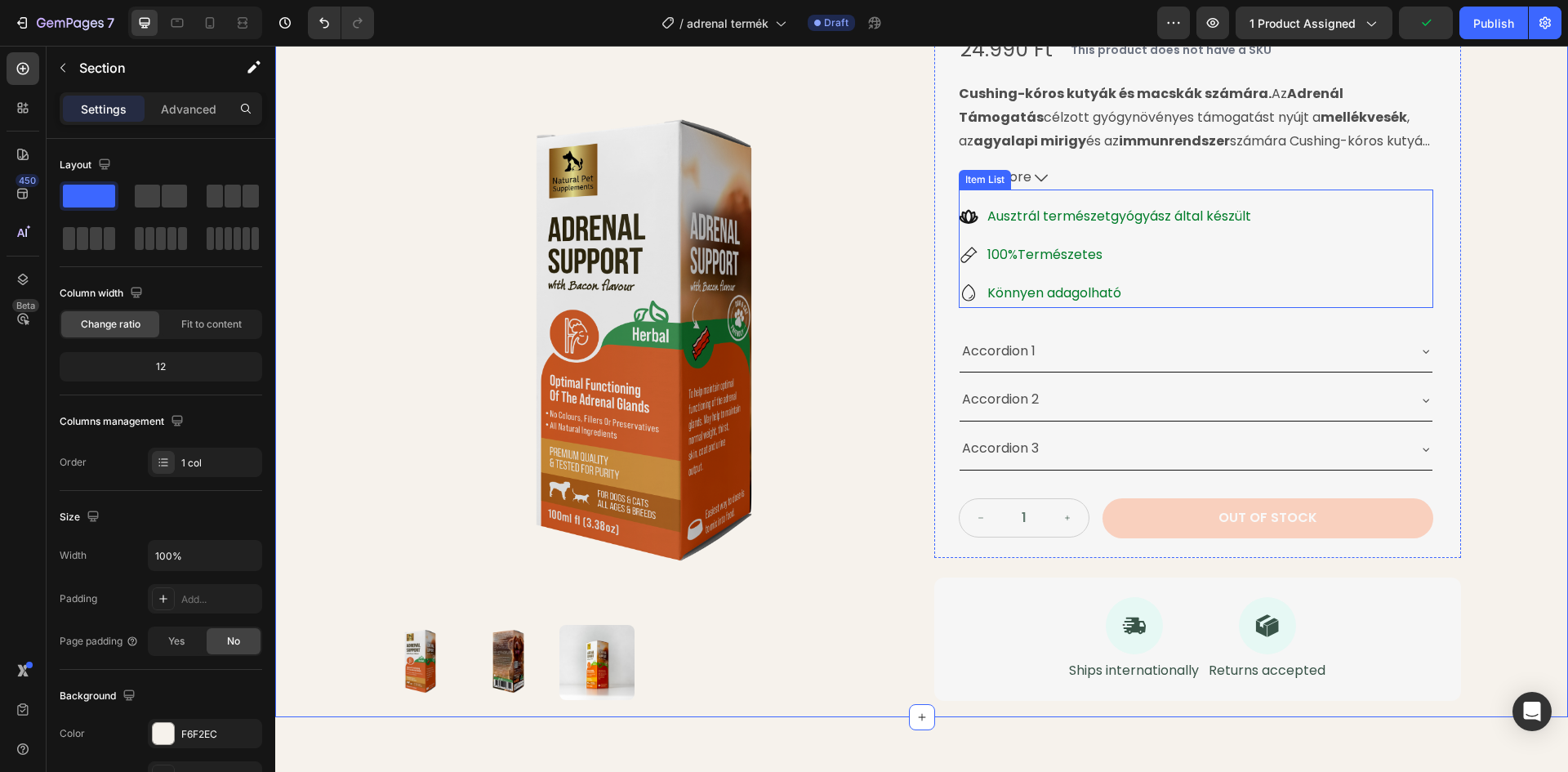
scroll to position [326, 0]
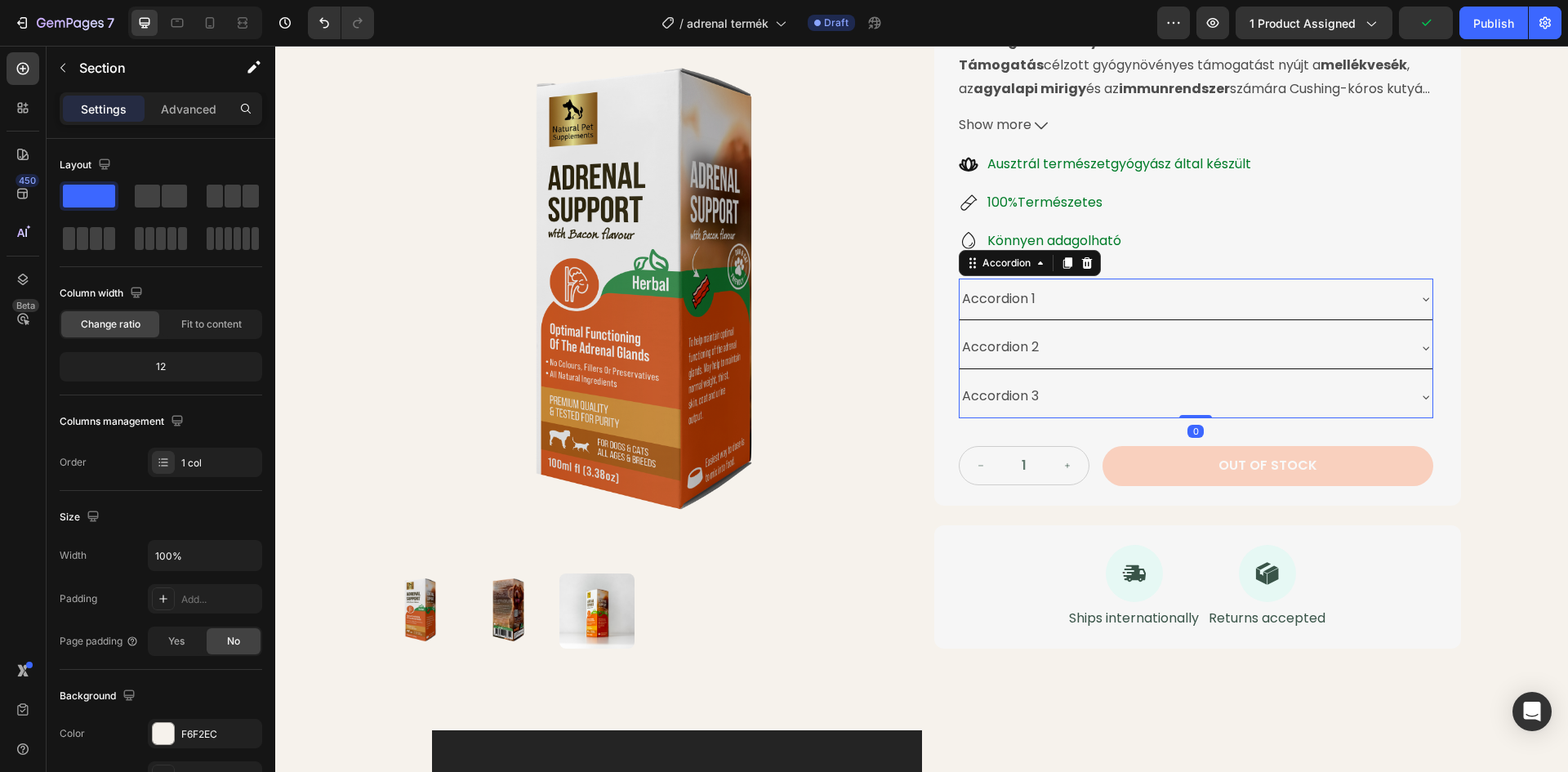
click at [1055, 285] on div "Accordion 1" at bounding box center [1183, 299] width 446 height 29
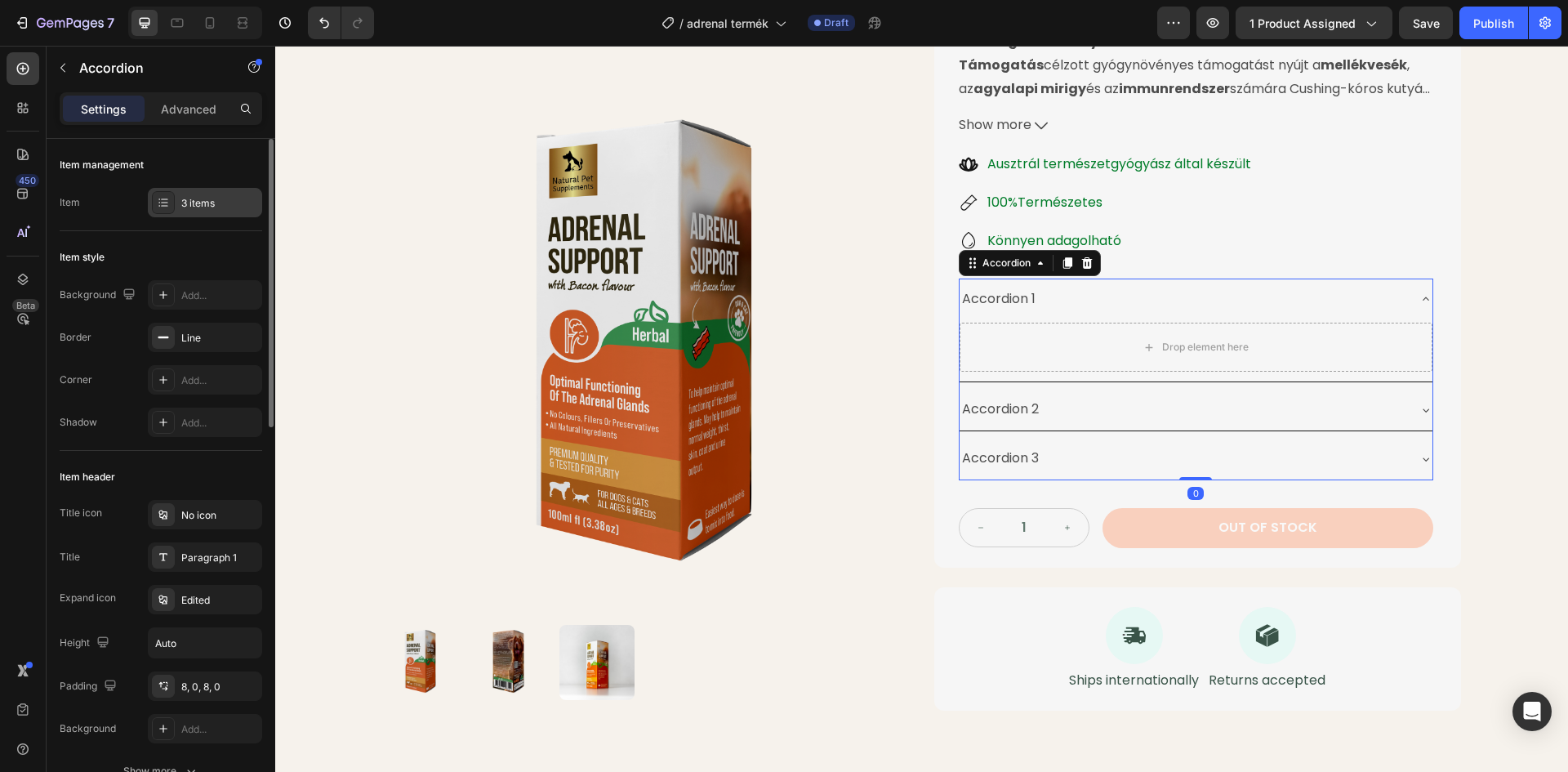
click at [165, 203] on icon at bounding box center [163, 202] width 13 height 13
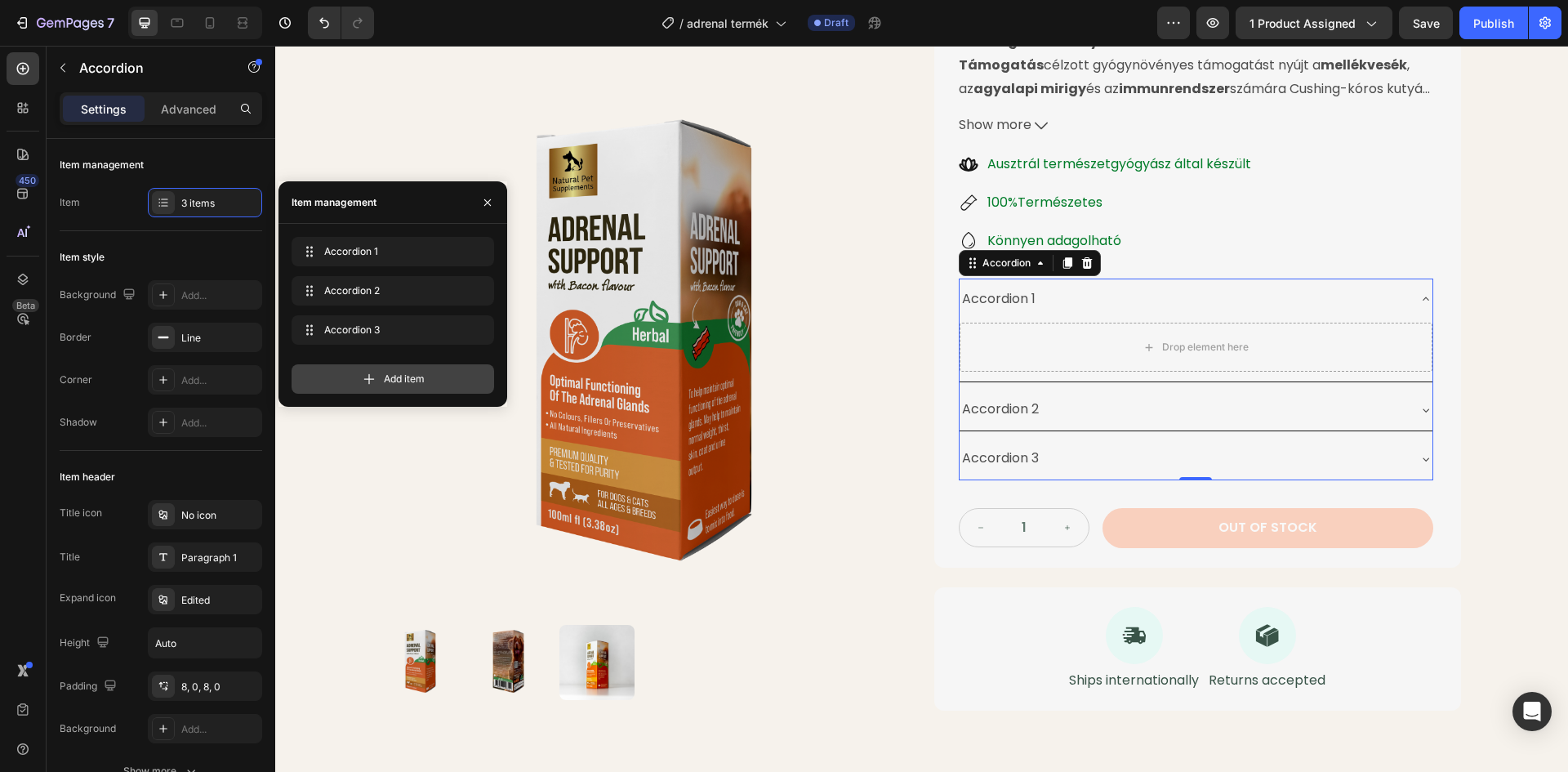
click at [427, 374] on div "Add item" at bounding box center [392, 380] width 202 height 30
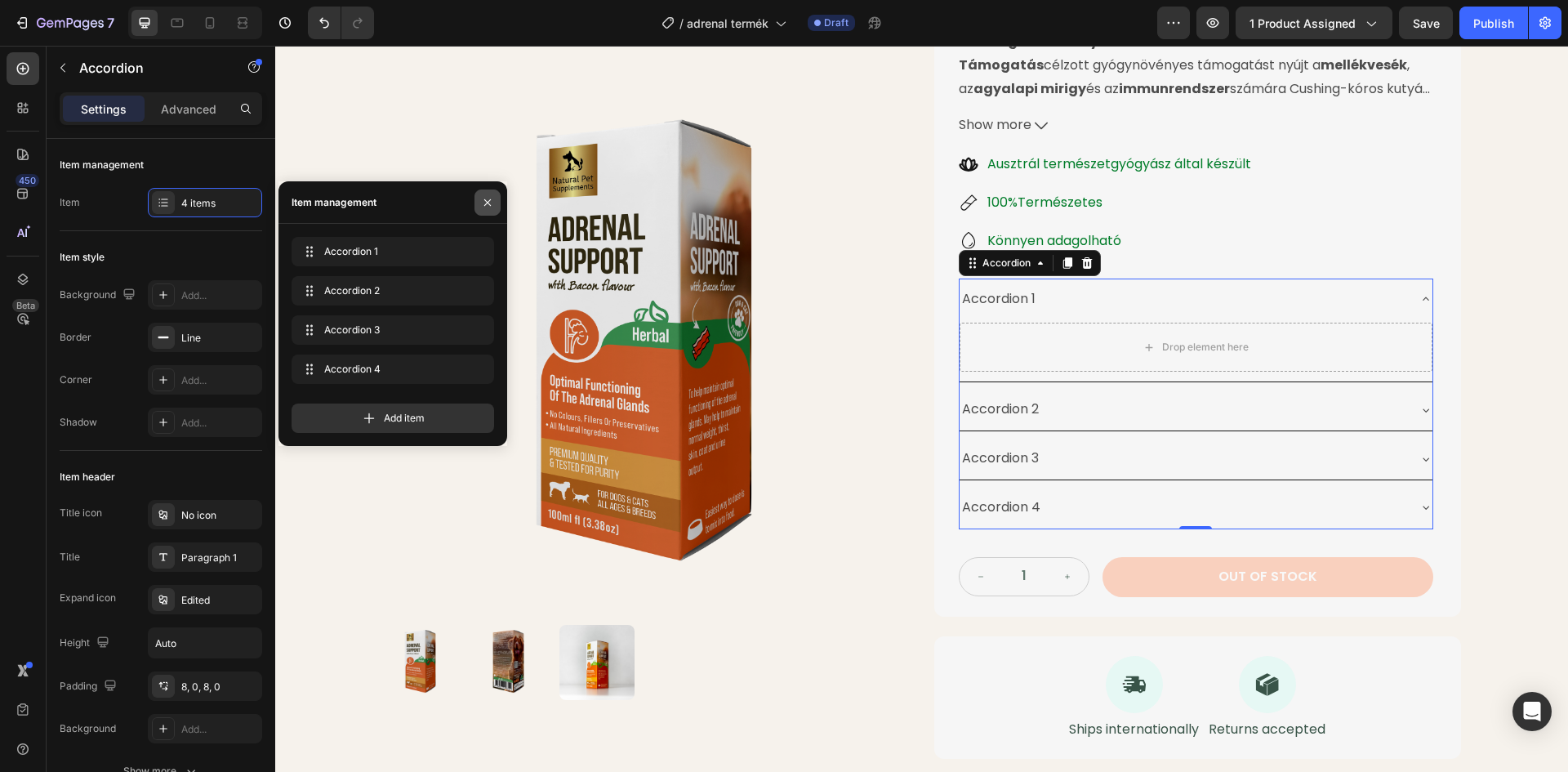
click at [484, 202] on icon "button" at bounding box center [487, 202] width 13 height 13
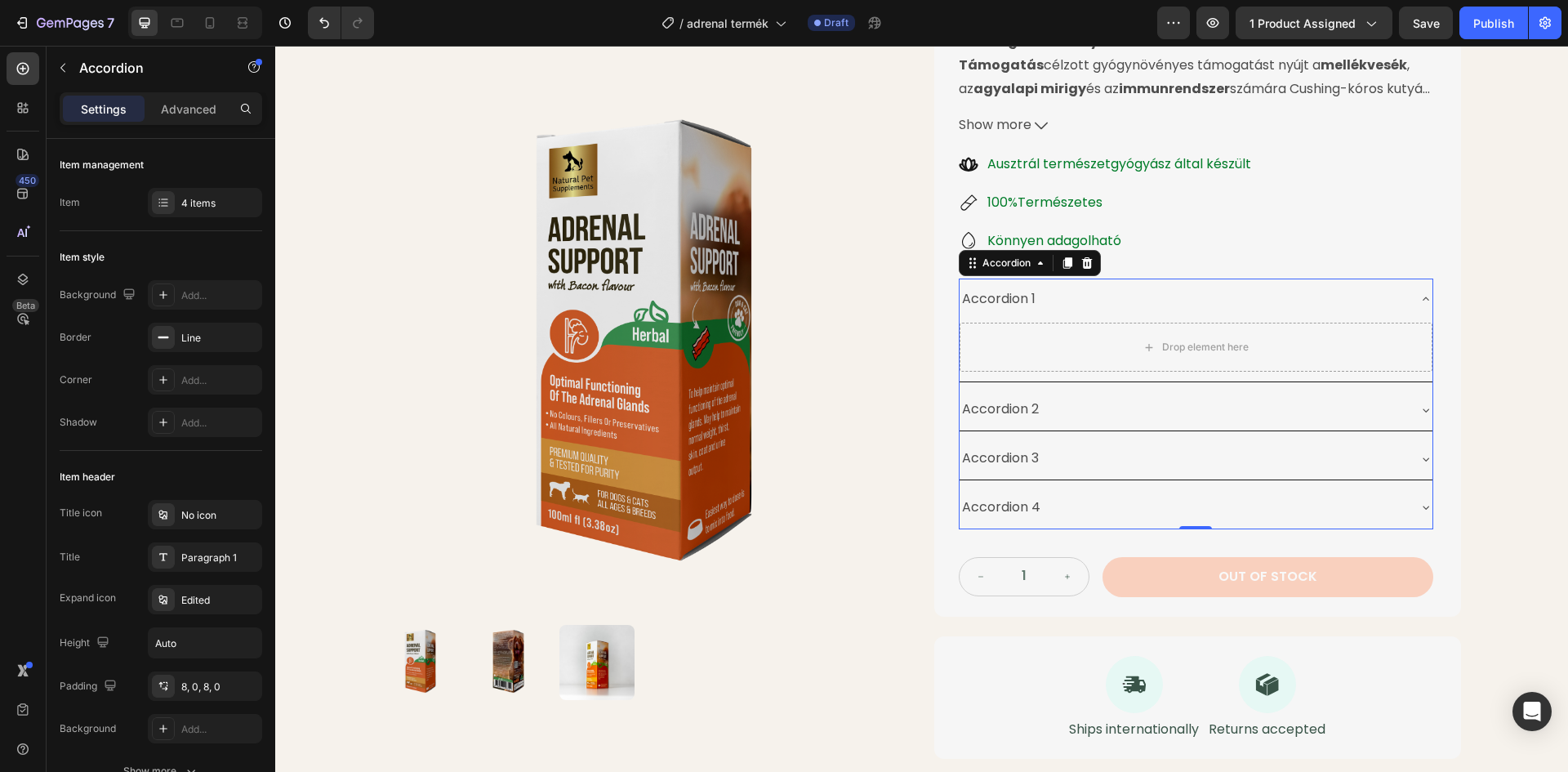
click at [1035, 301] on div "Accordion 1" at bounding box center [1183, 299] width 446 height 29
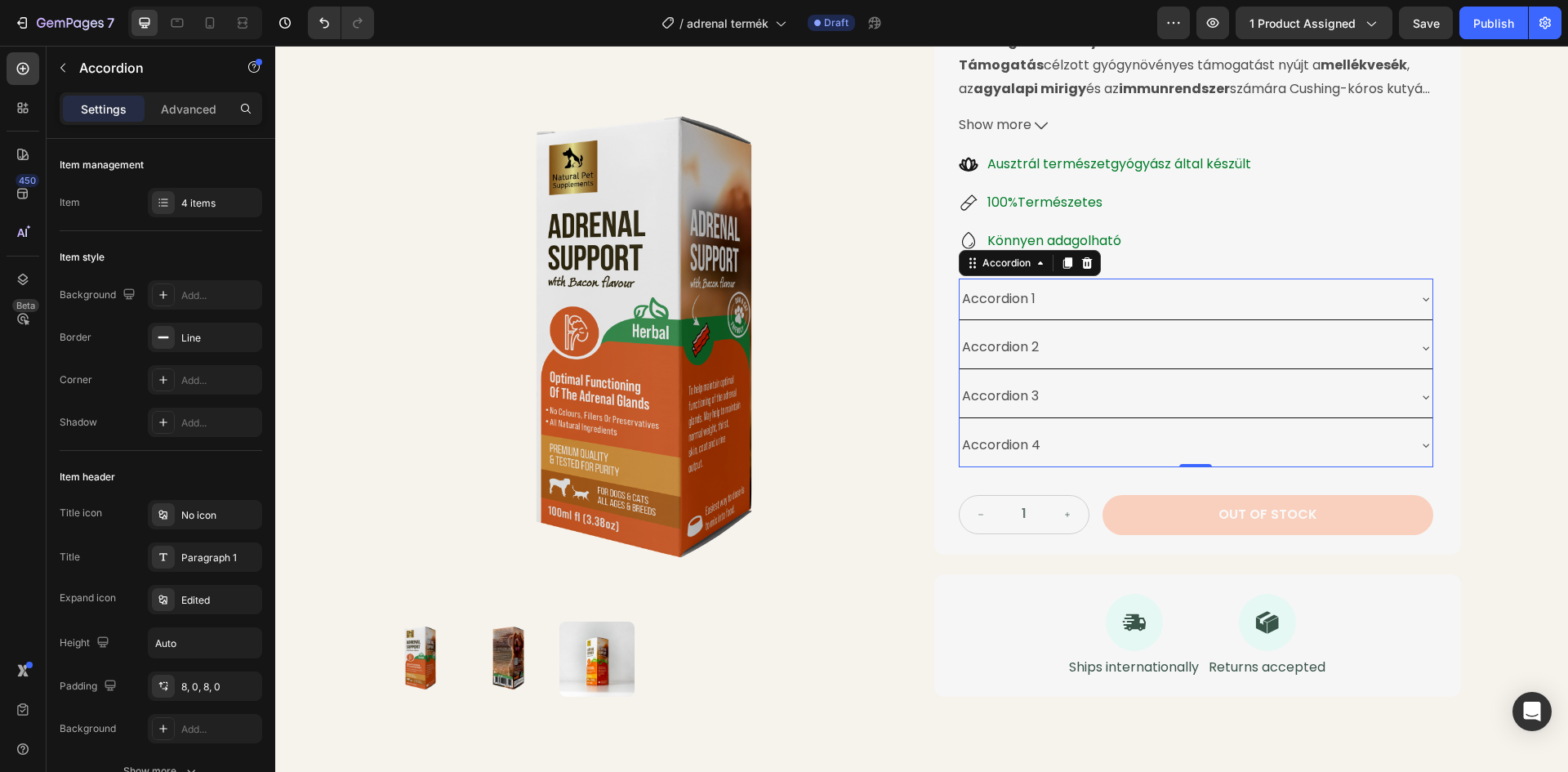
click at [1026, 297] on div "Accordion 1" at bounding box center [999, 299] width 79 height 29
click at [1026, 297] on p "Accordion 1" at bounding box center [998, 300] width 74 height 24
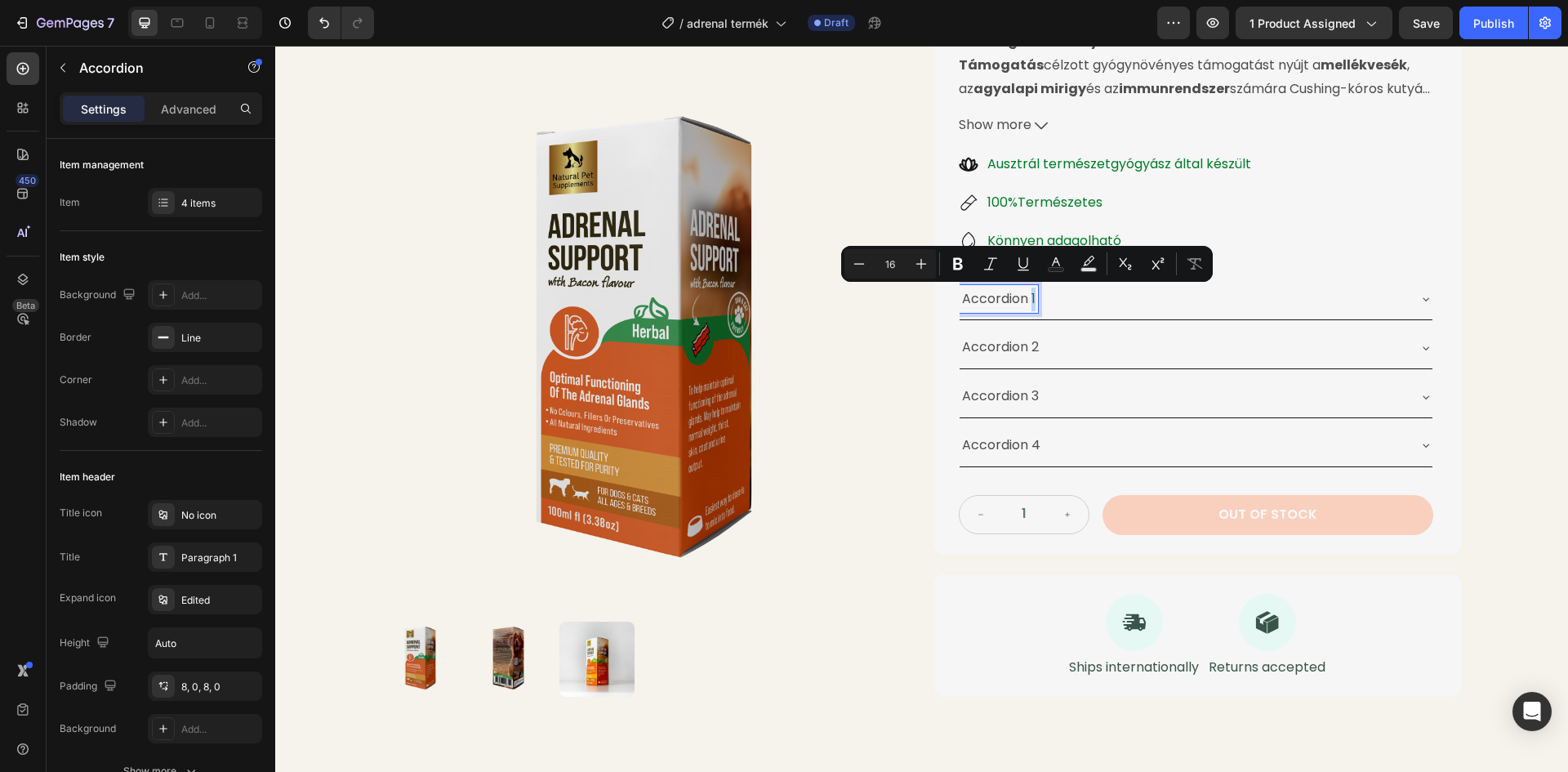
click at [1029, 299] on p "Accordion 1" at bounding box center [998, 300] width 74 height 24
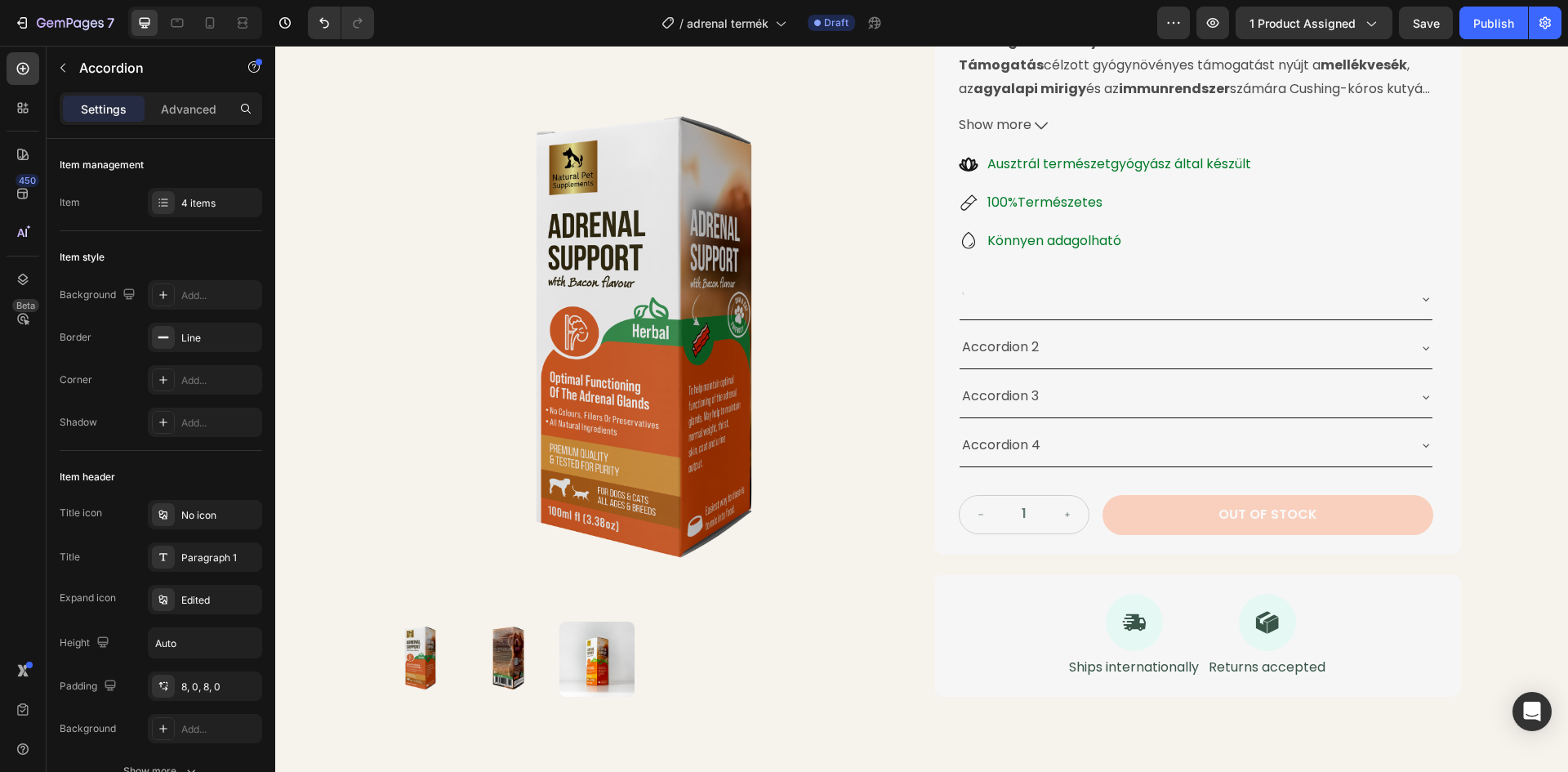
scroll to position [322, 0]
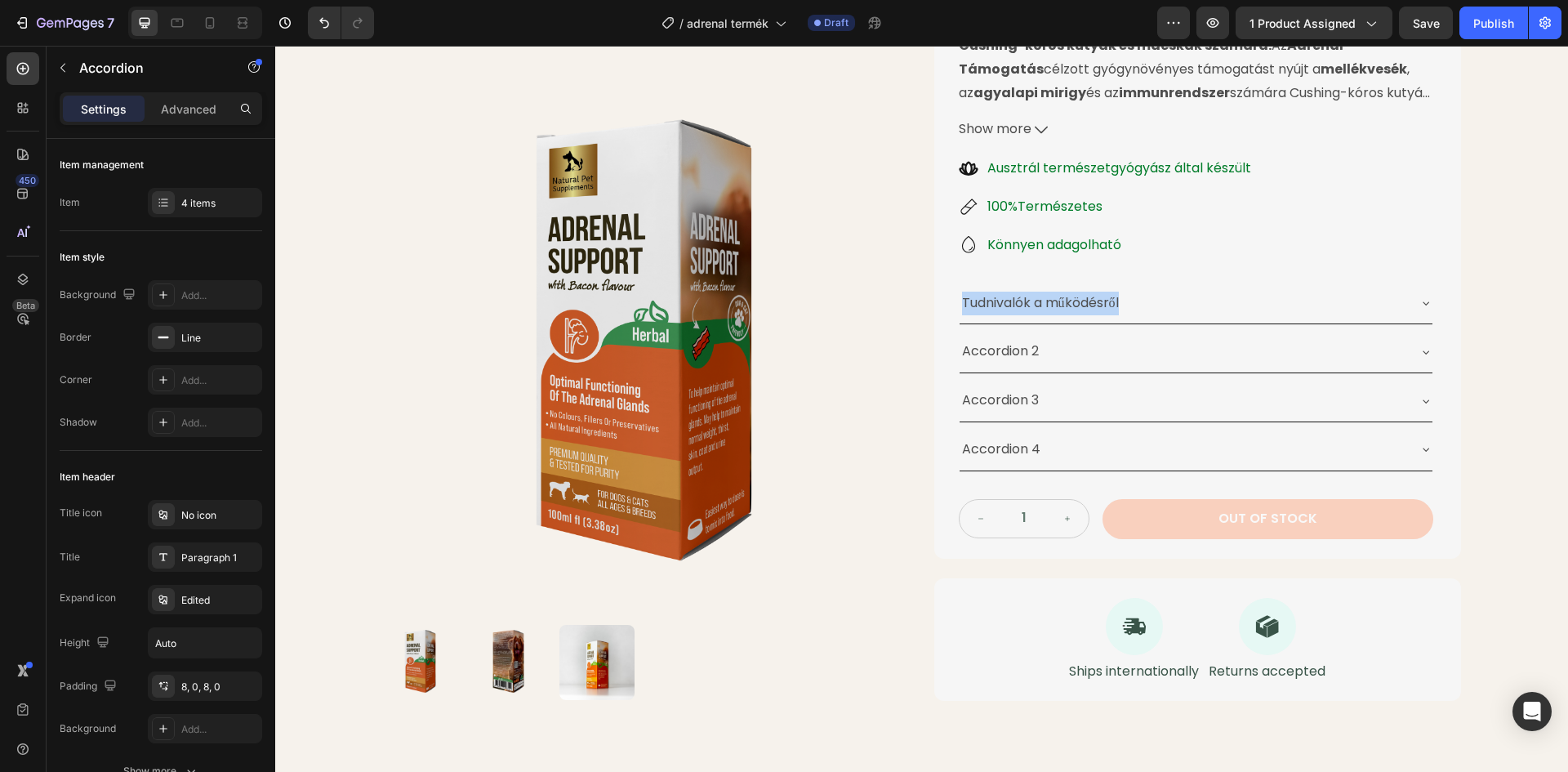
drag, startPoint x: 1120, startPoint y: 302, endPoint x: 956, endPoint y: 309, distance: 164.1
click at [960, 309] on div "Tudnivalók a működésről" at bounding box center [1041, 303] width 162 height 29
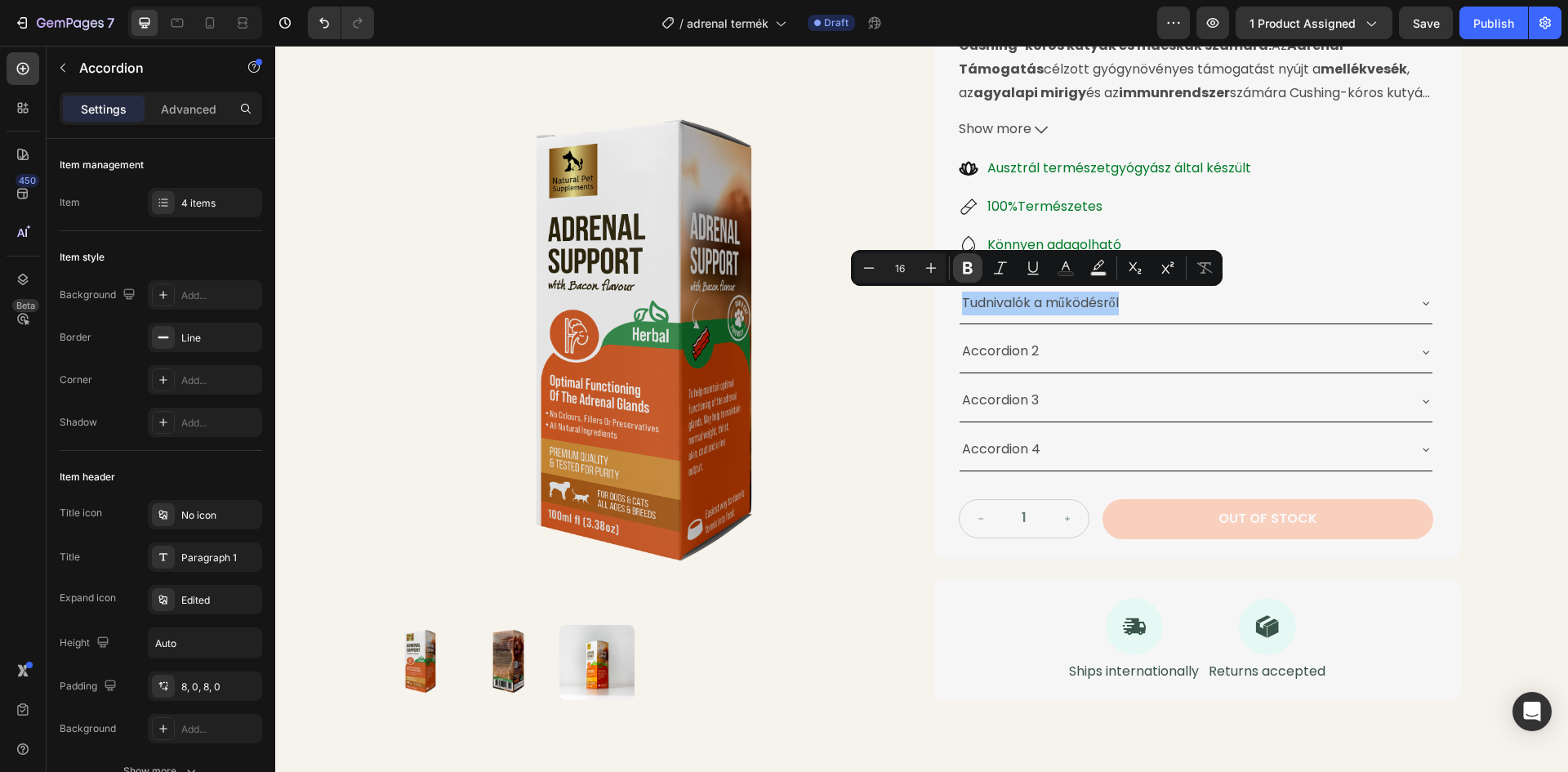
click at [970, 268] on icon "Editor contextual toolbar" at bounding box center [968, 268] width 10 height 12
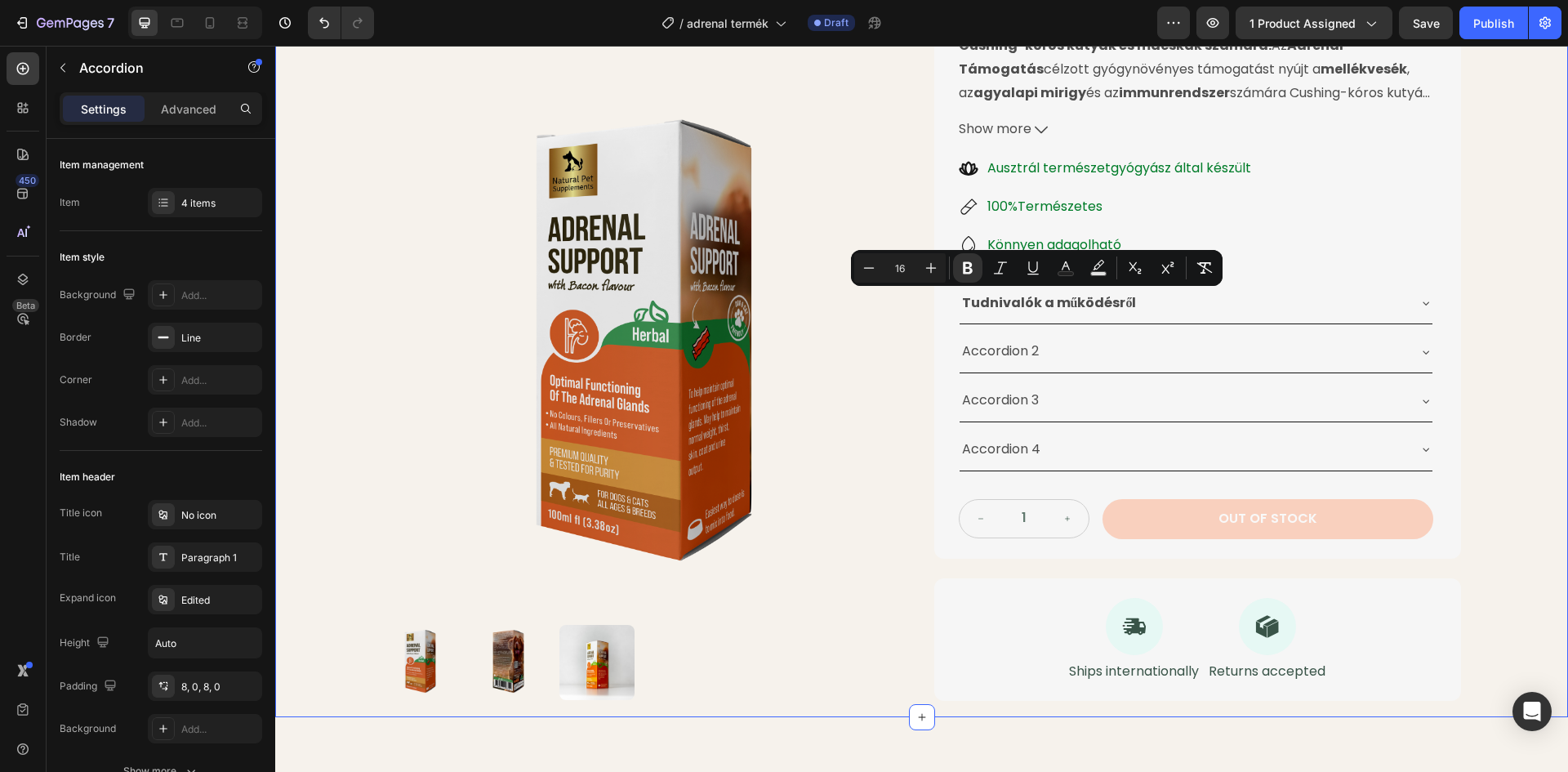
click at [1535, 249] on div "Drop element here Row Product Images Cushing-Kór Elleni Gyógynövénytinktúra Pro…" at bounding box center [921, 237] width 1293 height 960
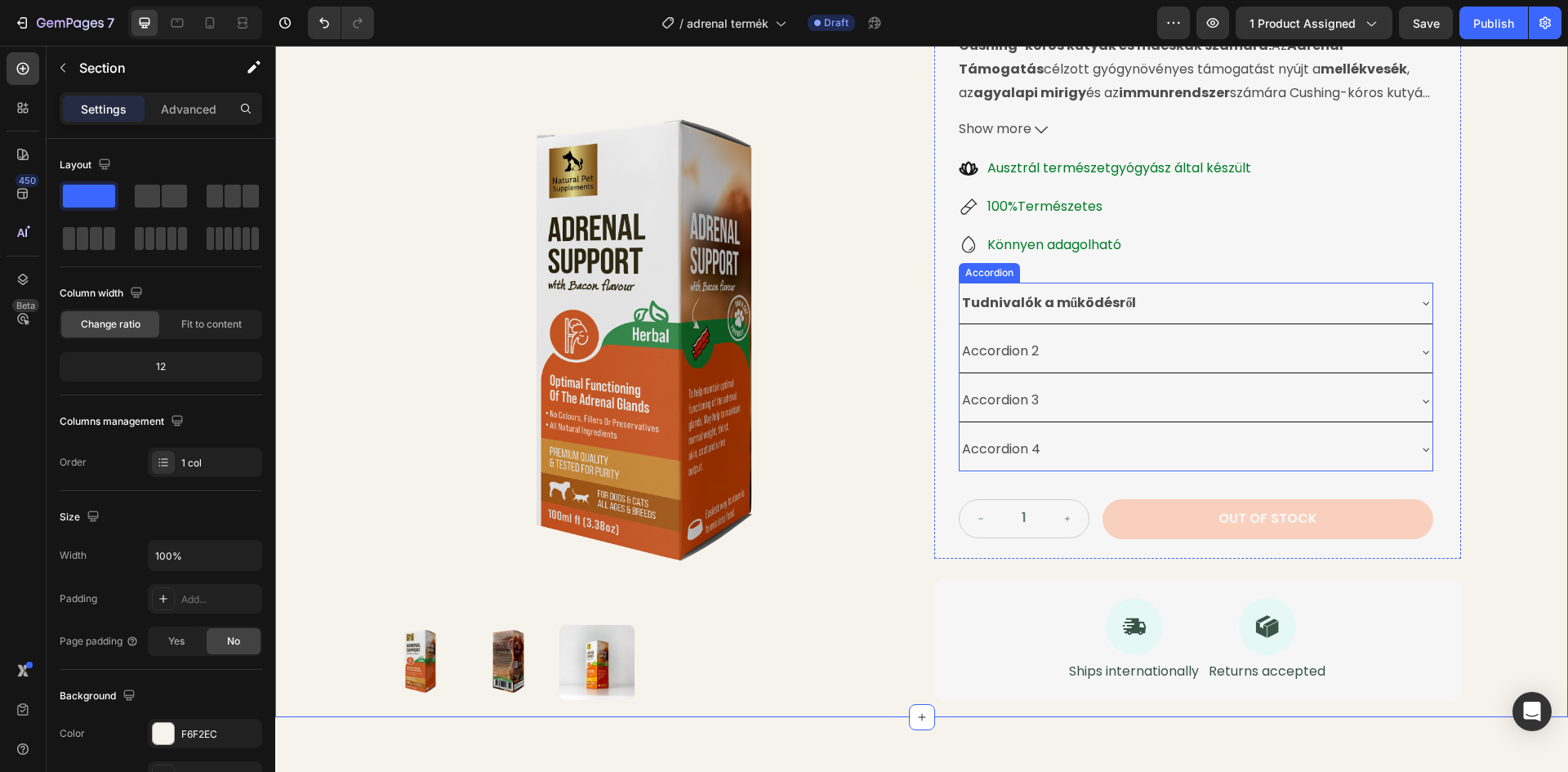
click at [996, 344] on p "Accordion 2" at bounding box center [1000, 352] width 77 height 24
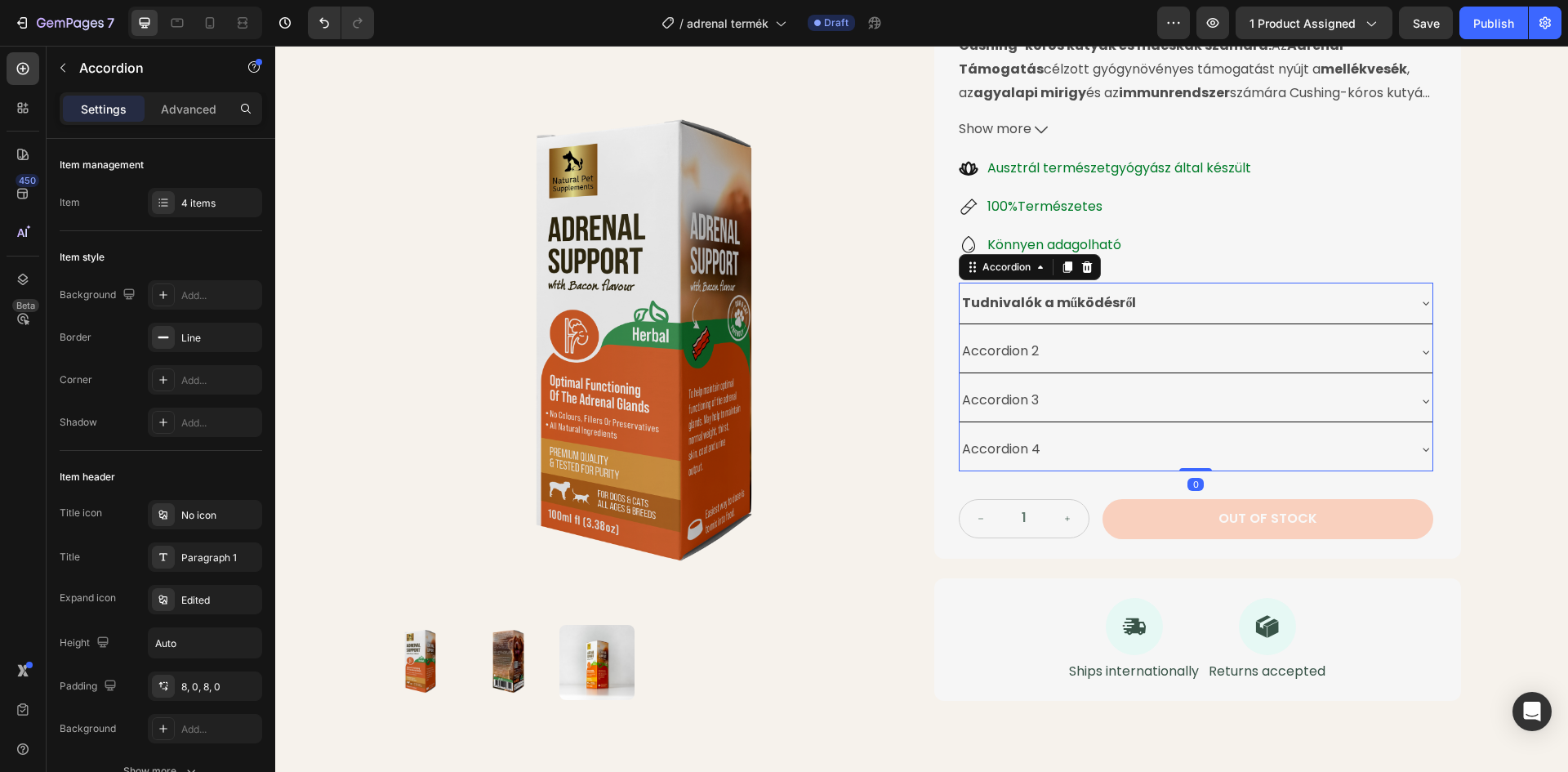
click at [1036, 353] on div "Accordion 2" at bounding box center [1183, 351] width 446 height 29
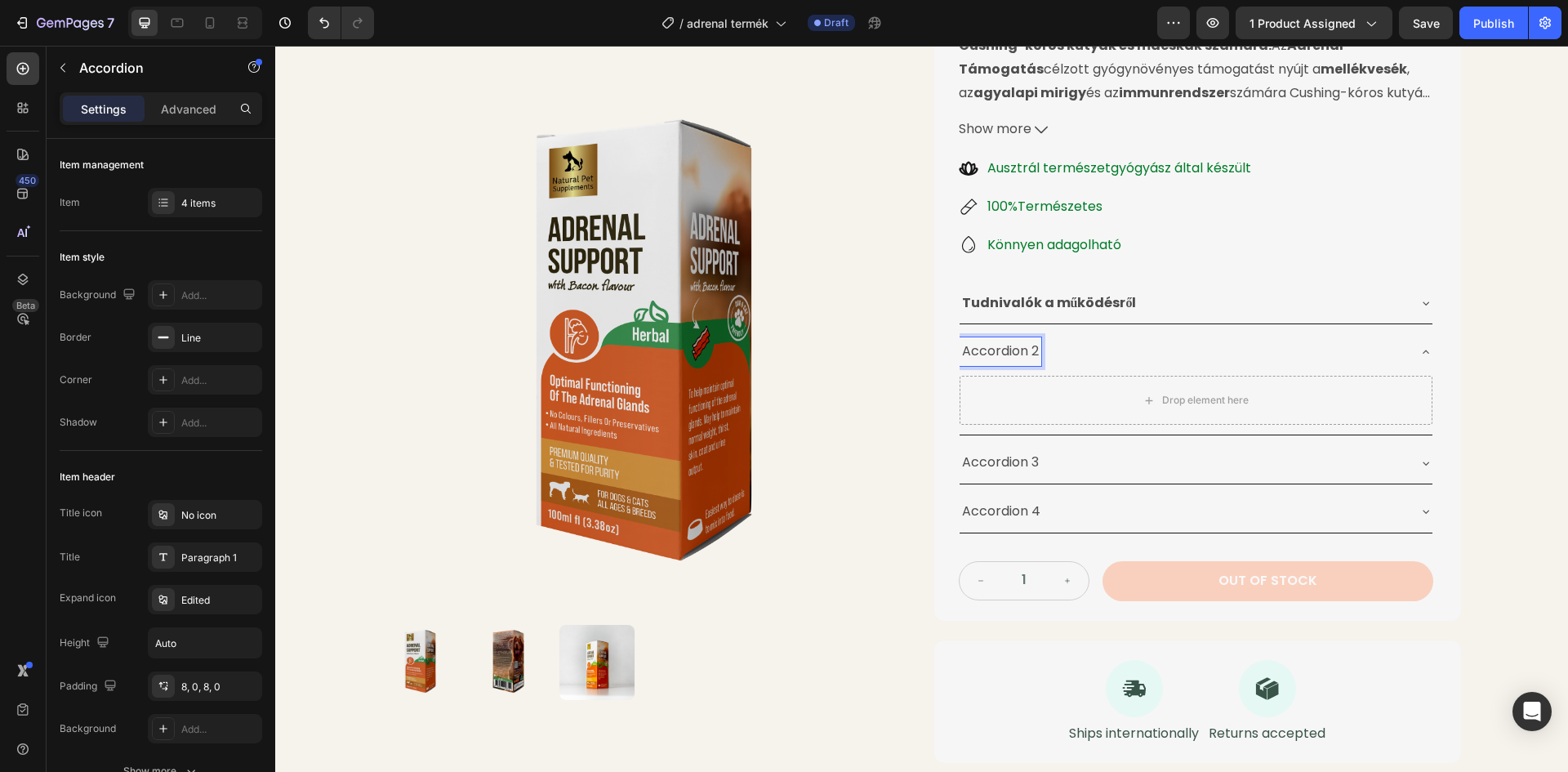
click at [1032, 351] on p "Accordion 2" at bounding box center [1000, 352] width 77 height 24
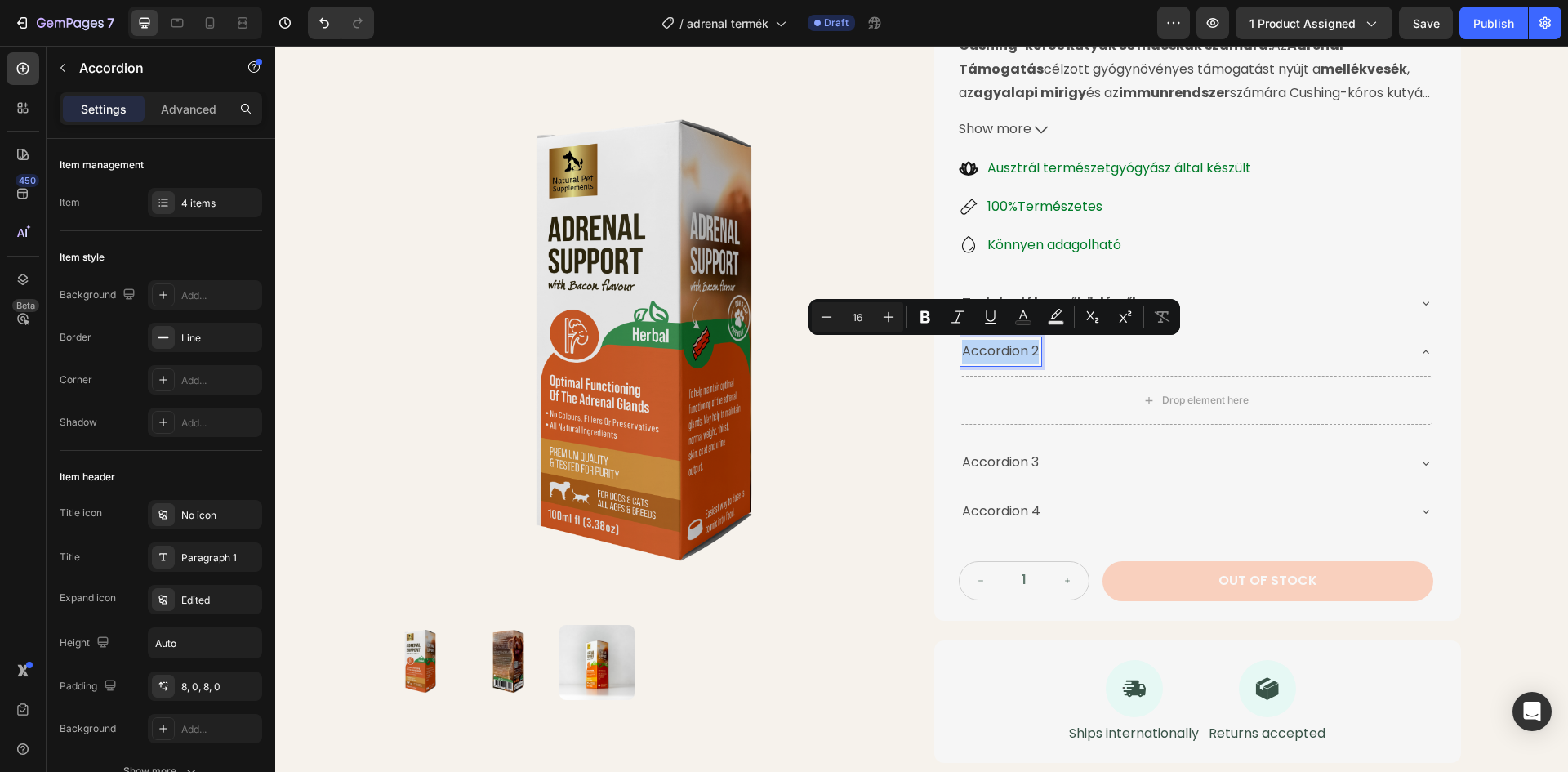
drag, startPoint x: 1032, startPoint y: 351, endPoint x: 974, endPoint y: 352, distance: 58.0
click at [974, 352] on p "Accordion 2" at bounding box center [1000, 352] width 77 height 24
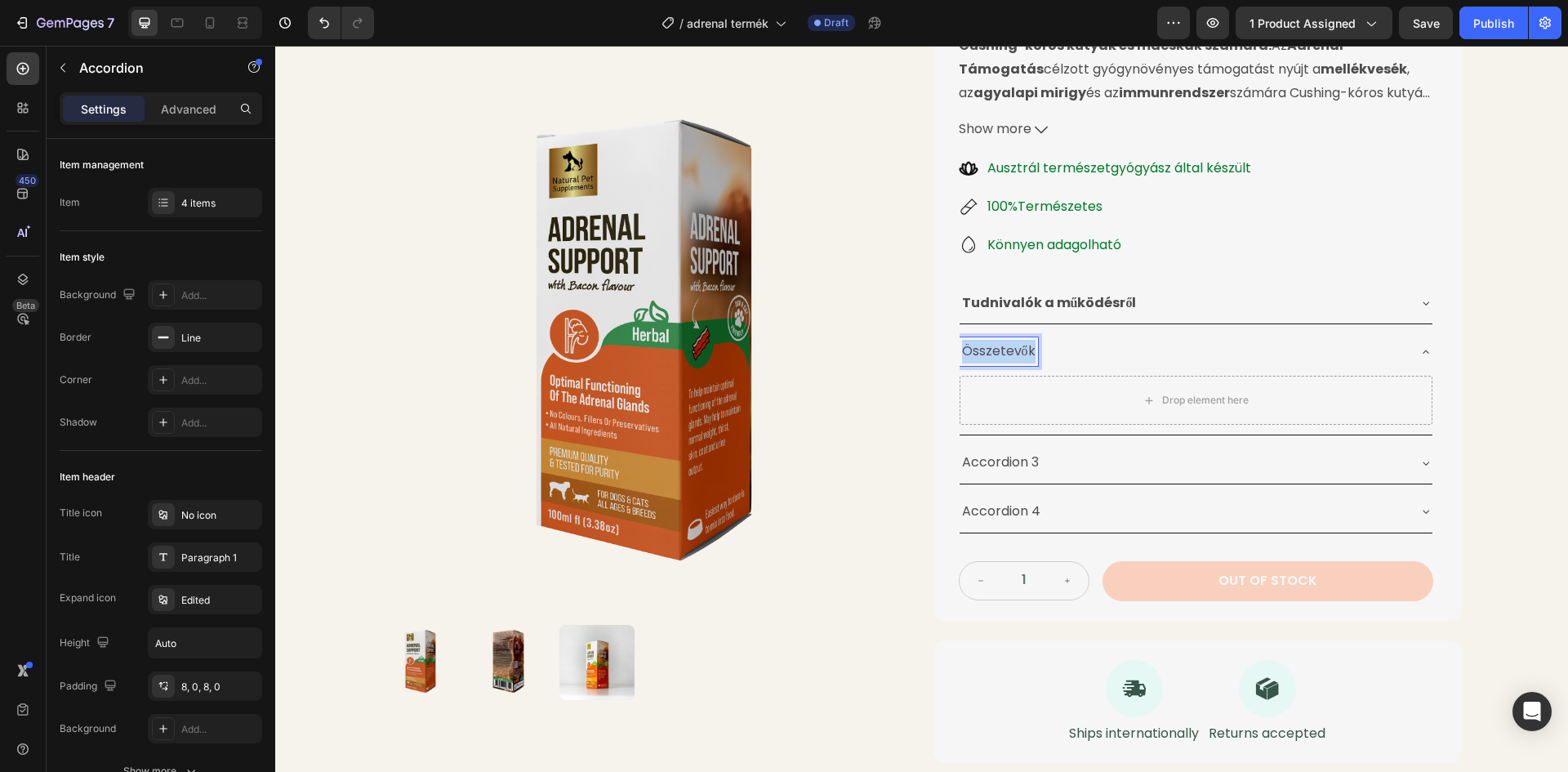
drag, startPoint x: 1026, startPoint y: 350, endPoint x: 955, endPoint y: 355, distance: 71.2
click at [962, 355] on p "Összetevők" at bounding box center [998, 352] width 74 height 24
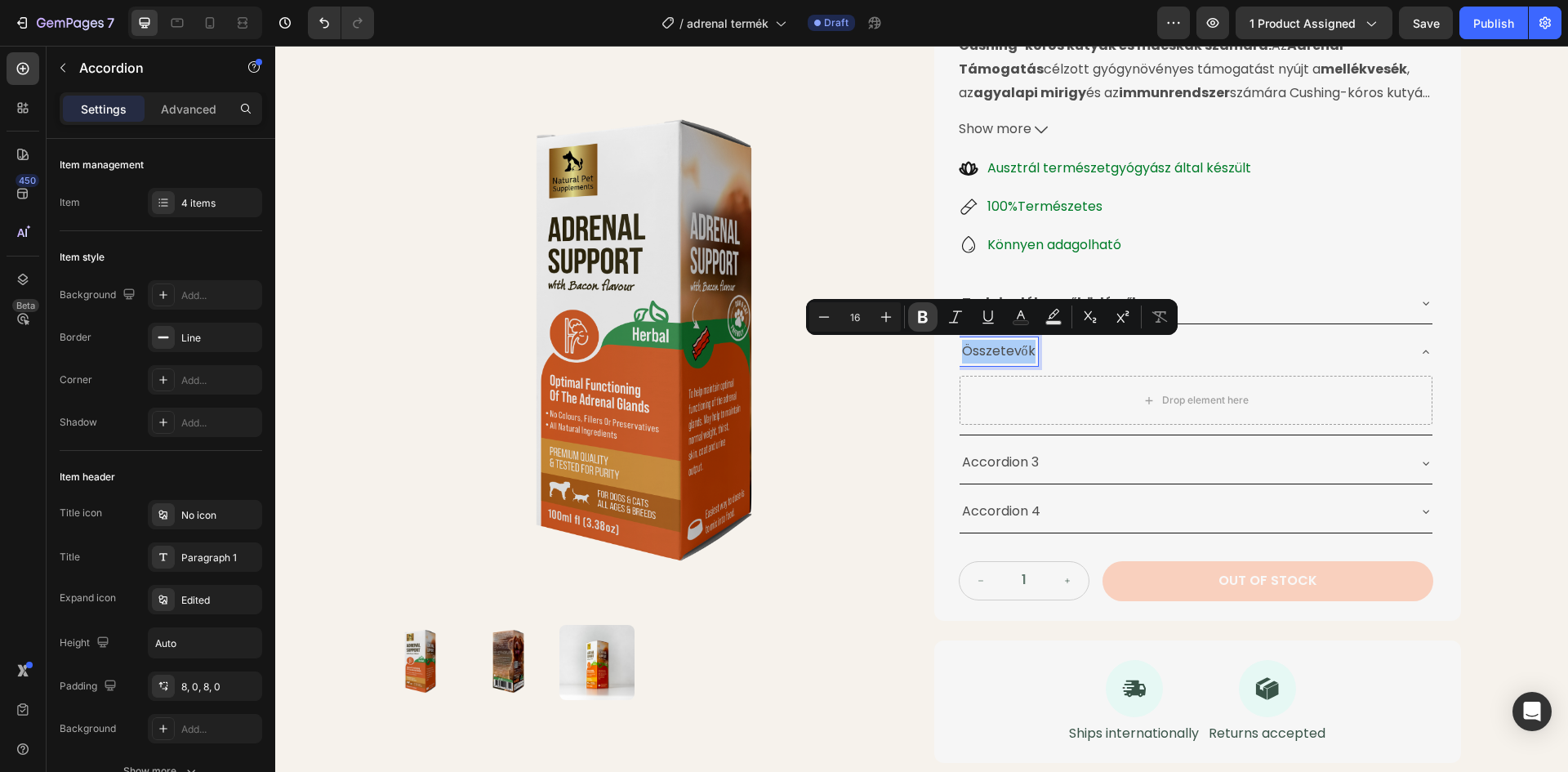
click at [920, 317] on icon "Editor contextual toolbar" at bounding box center [922, 317] width 10 height 12
click at [1025, 462] on p "Accordion 3" at bounding box center [1000, 462] width 77 height 24
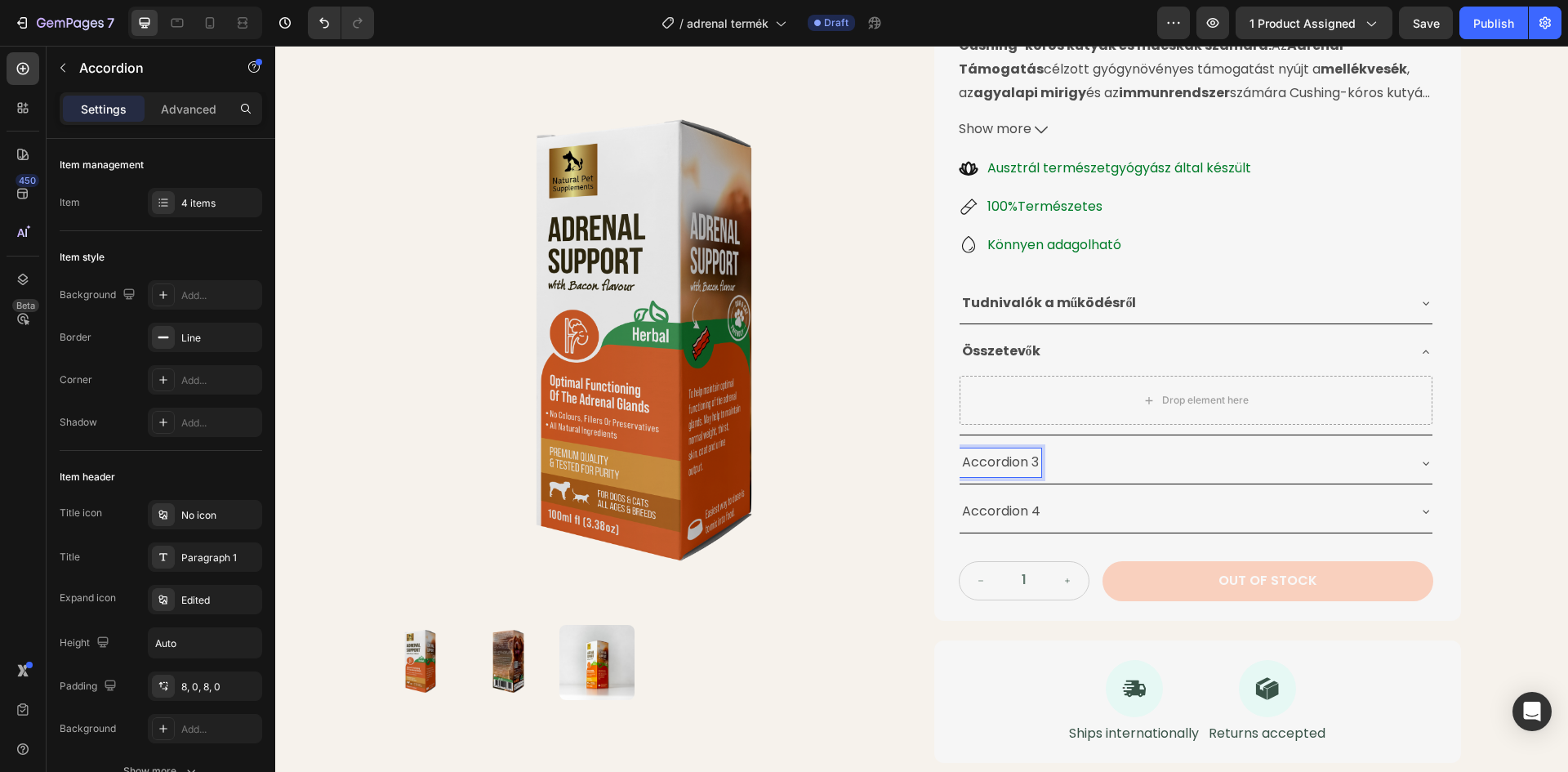
click at [1032, 460] on p "Accordion 3" at bounding box center [1000, 462] width 77 height 24
drag, startPoint x: 1136, startPoint y: 462, endPoint x: 954, endPoint y: 464, distance: 182.0
click at [960, 464] on div "Biztonság és figyelmeztetés" at bounding box center [1052, 462] width 184 height 29
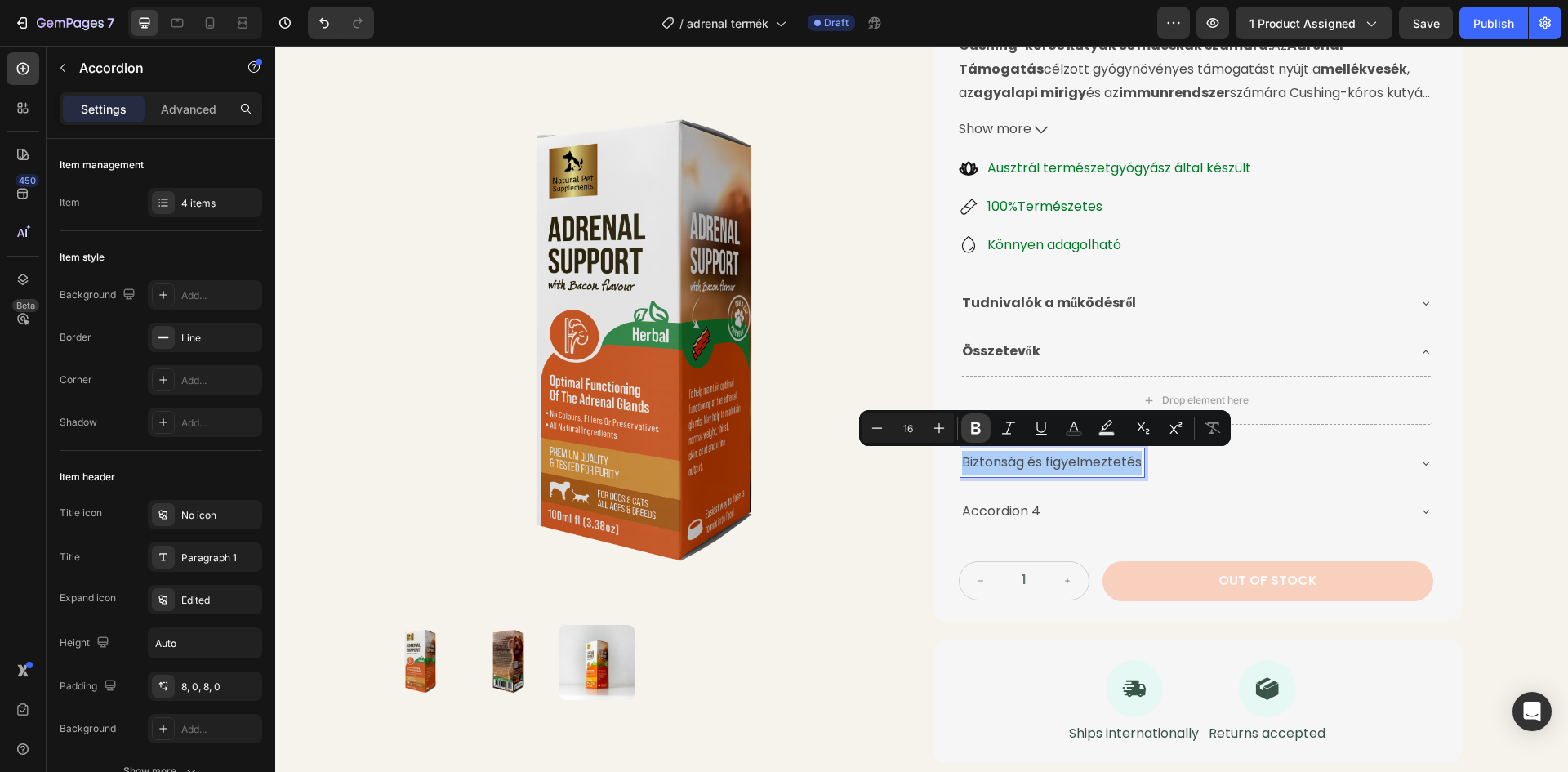
click at [976, 428] on icon "Editor contextual toolbar" at bounding box center [976, 428] width 10 height 12
drag, startPoint x: 1012, startPoint y: 519, endPoint x: 1034, endPoint y: 512, distance: 23.1
click at [1017, 519] on p "Accordion 4" at bounding box center [1001, 512] width 79 height 24
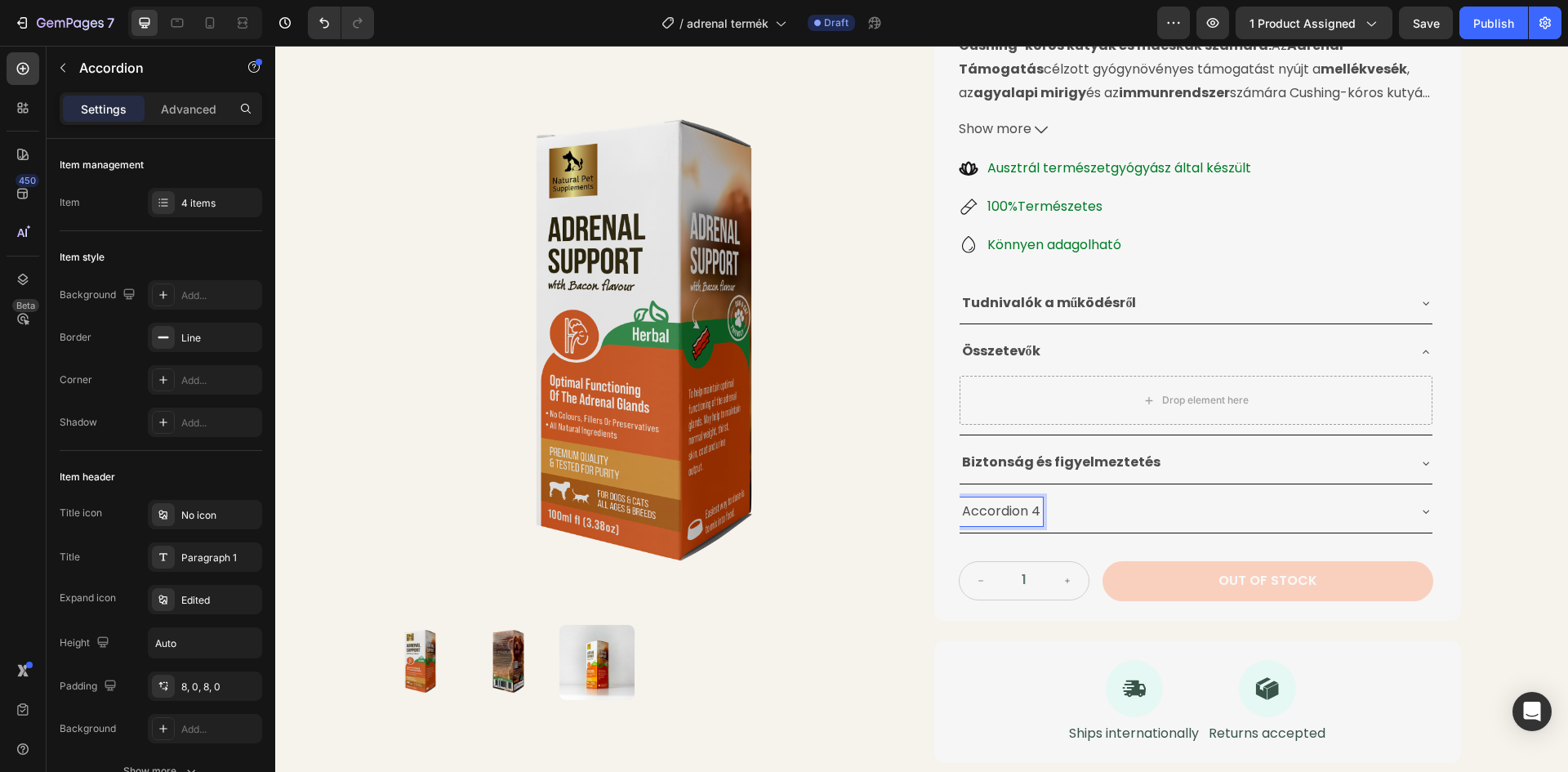
click at [1034, 512] on div "Accordion 4" at bounding box center [1001, 512] width 84 height 29
drag, startPoint x: 1020, startPoint y: 513, endPoint x: 954, endPoint y: 509, distance: 66.1
click at [960, 509] on div "Adagolás" at bounding box center [991, 512] width 64 height 29
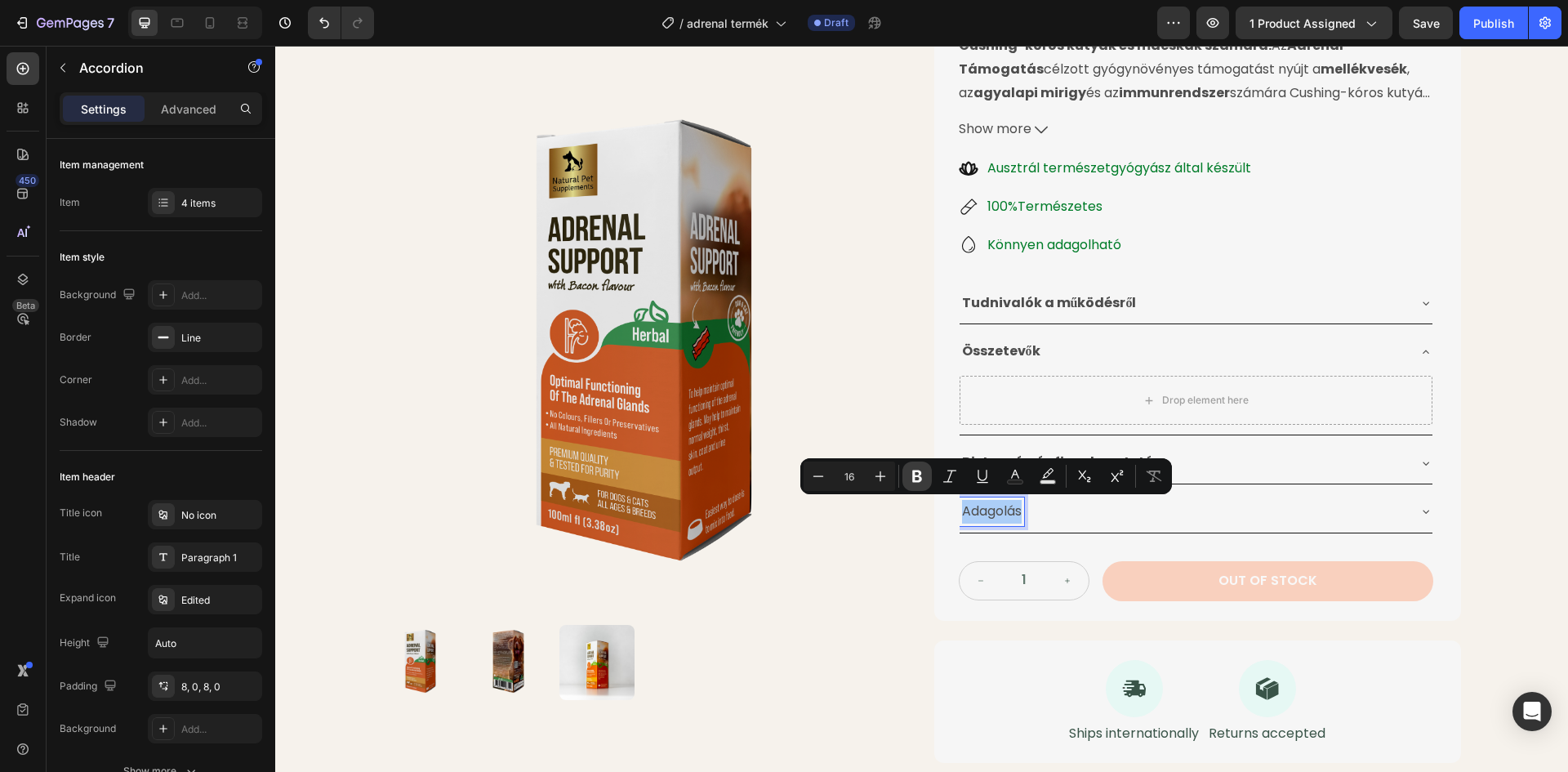
click at [921, 479] on icon "Editor contextual toolbar" at bounding box center [918, 476] width 10 height 12
click at [1474, 326] on div "Drop element here Row Product Images Cushing-Kór Elleni Gyógynövénytinktúra Pro…" at bounding box center [921, 267] width 1293 height 1022
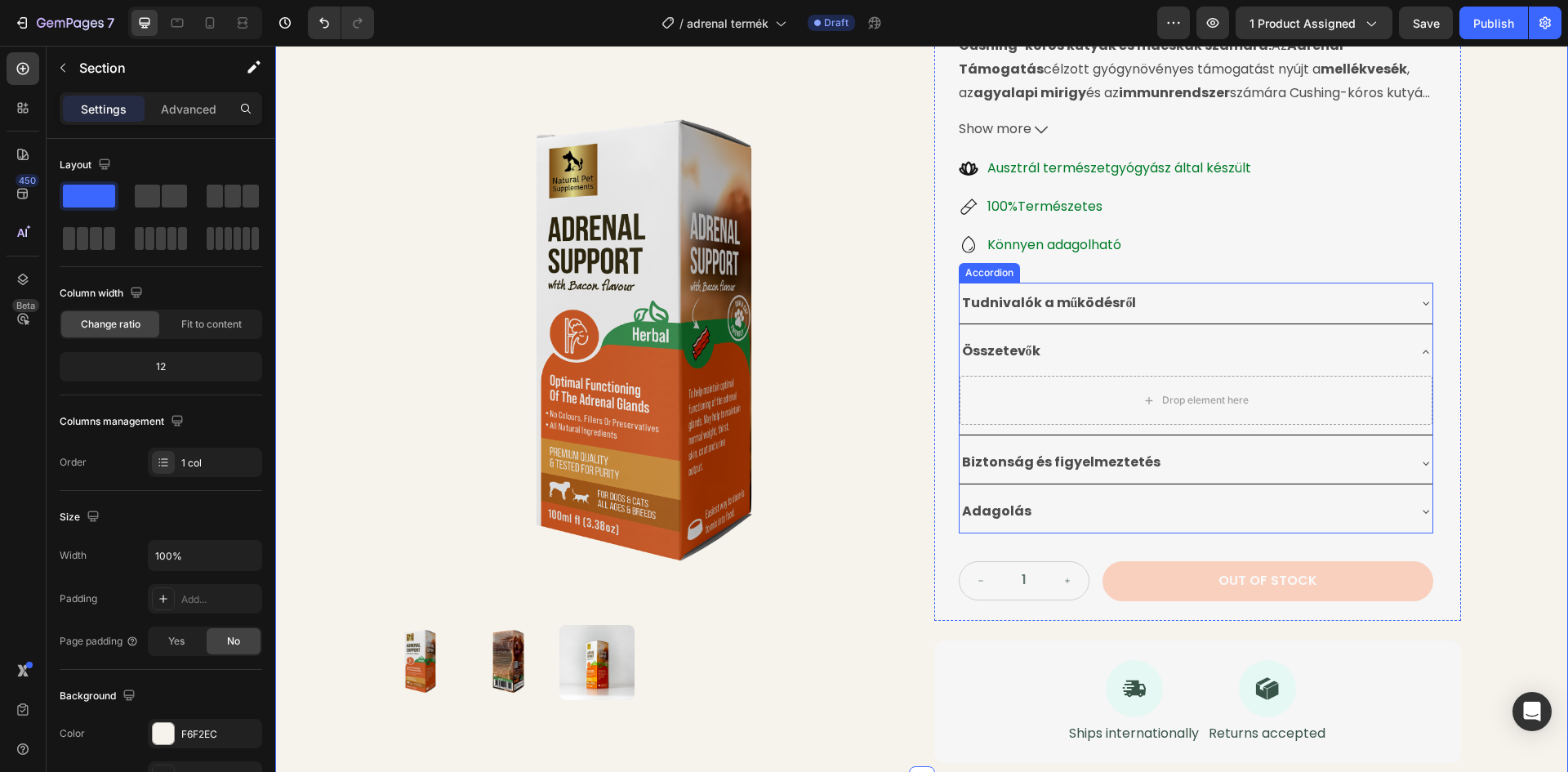
click at [1369, 337] on div "Összetevők" at bounding box center [1183, 351] width 446 height 29
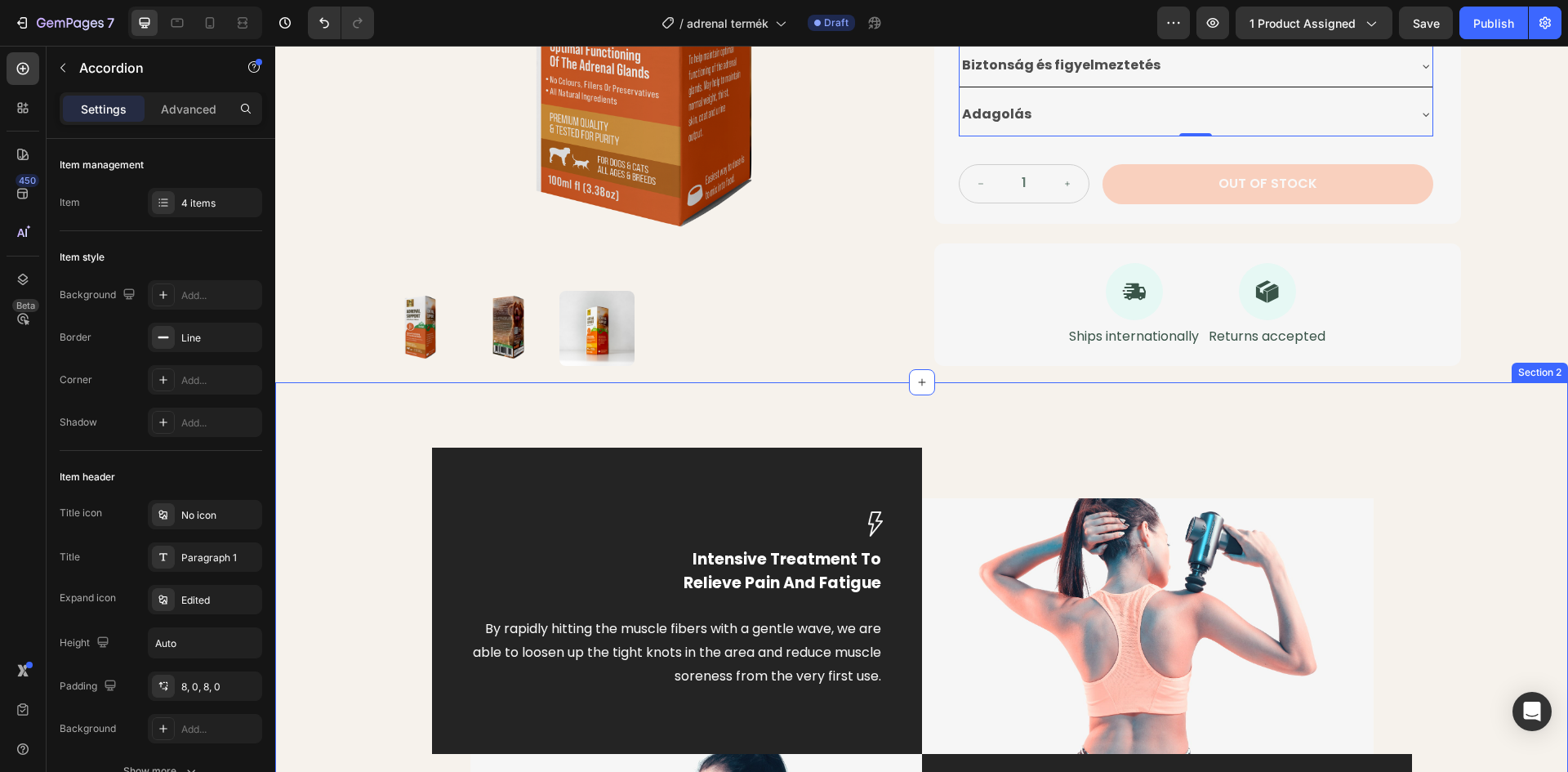
scroll to position [650, 0]
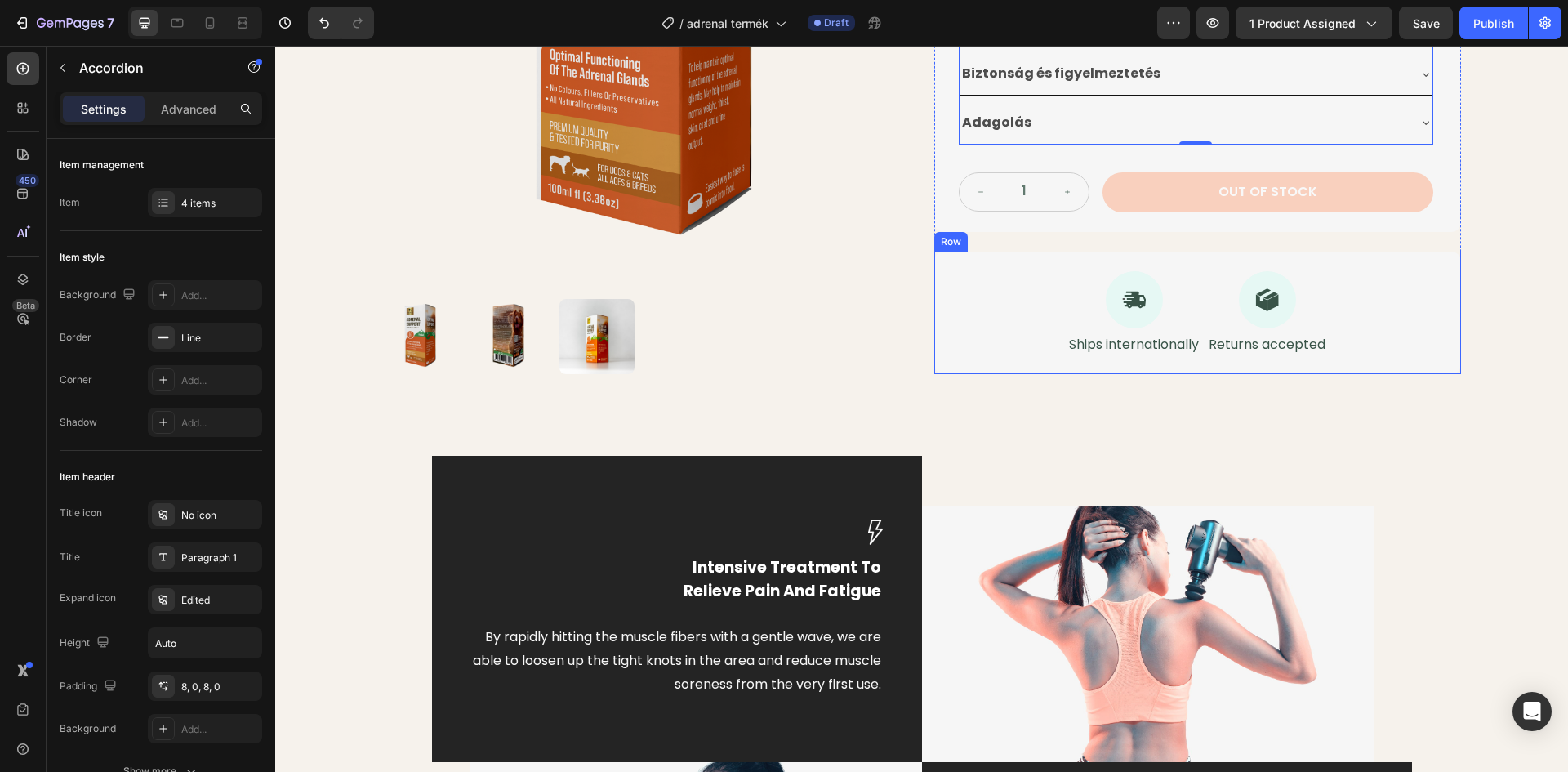
click at [1406, 294] on div "Icon Ships internationally Text Block Icon Returns accepted Text Block Row" at bounding box center [1197, 313] width 526 height 123
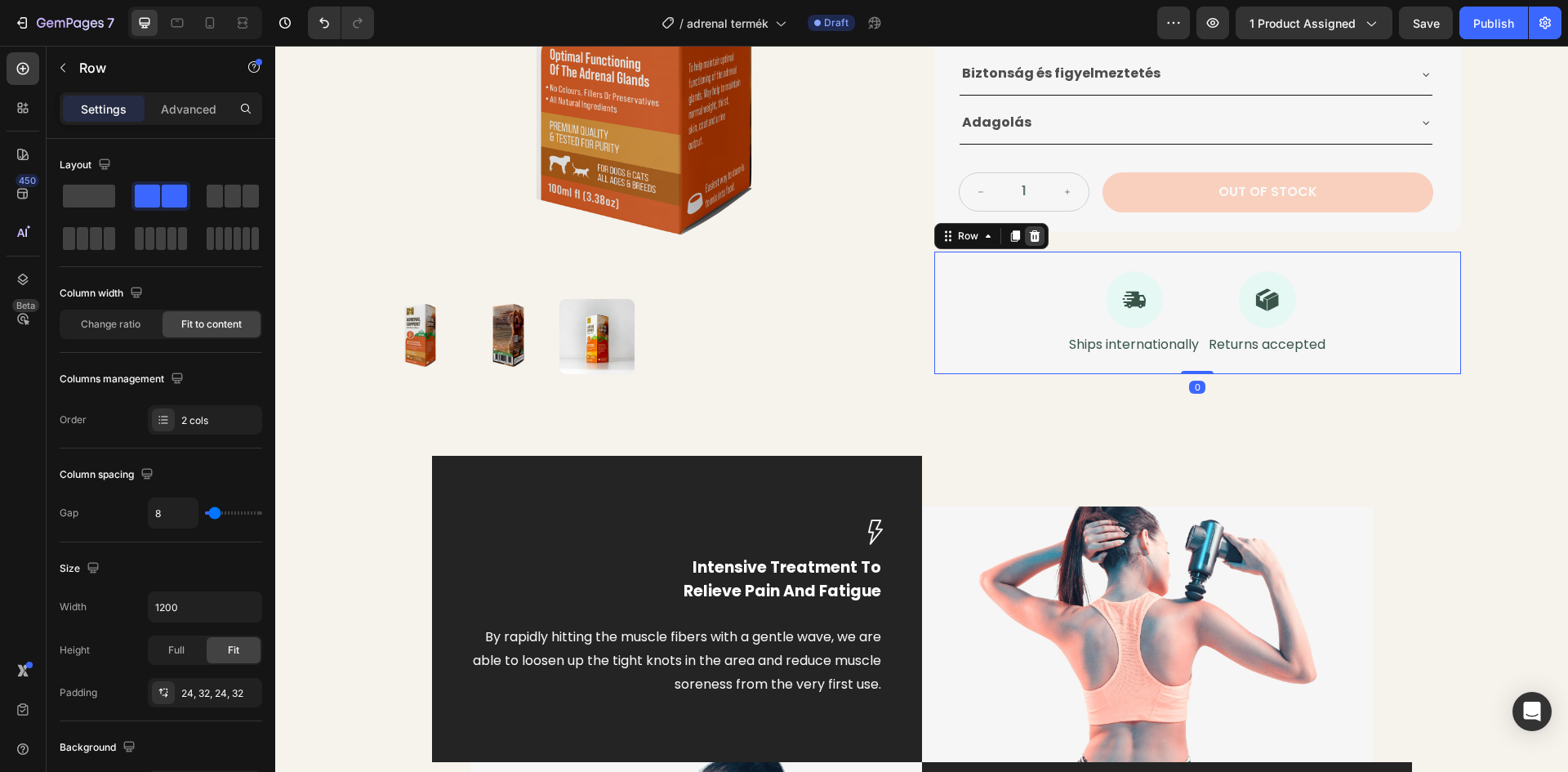
click at [1031, 232] on icon at bounding box center [1034, 236] width 11 height 12
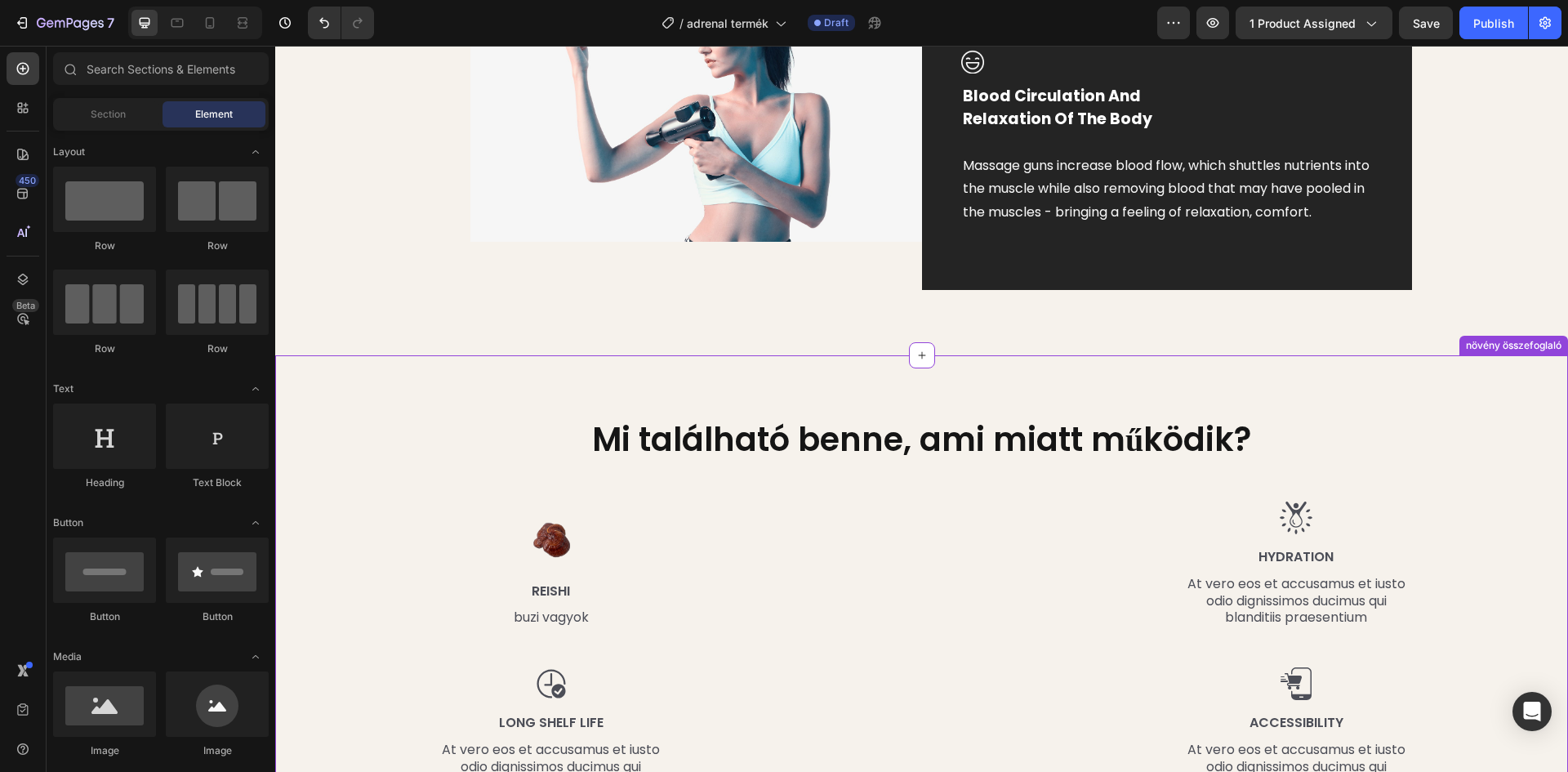
scroll to position [1548, 0]
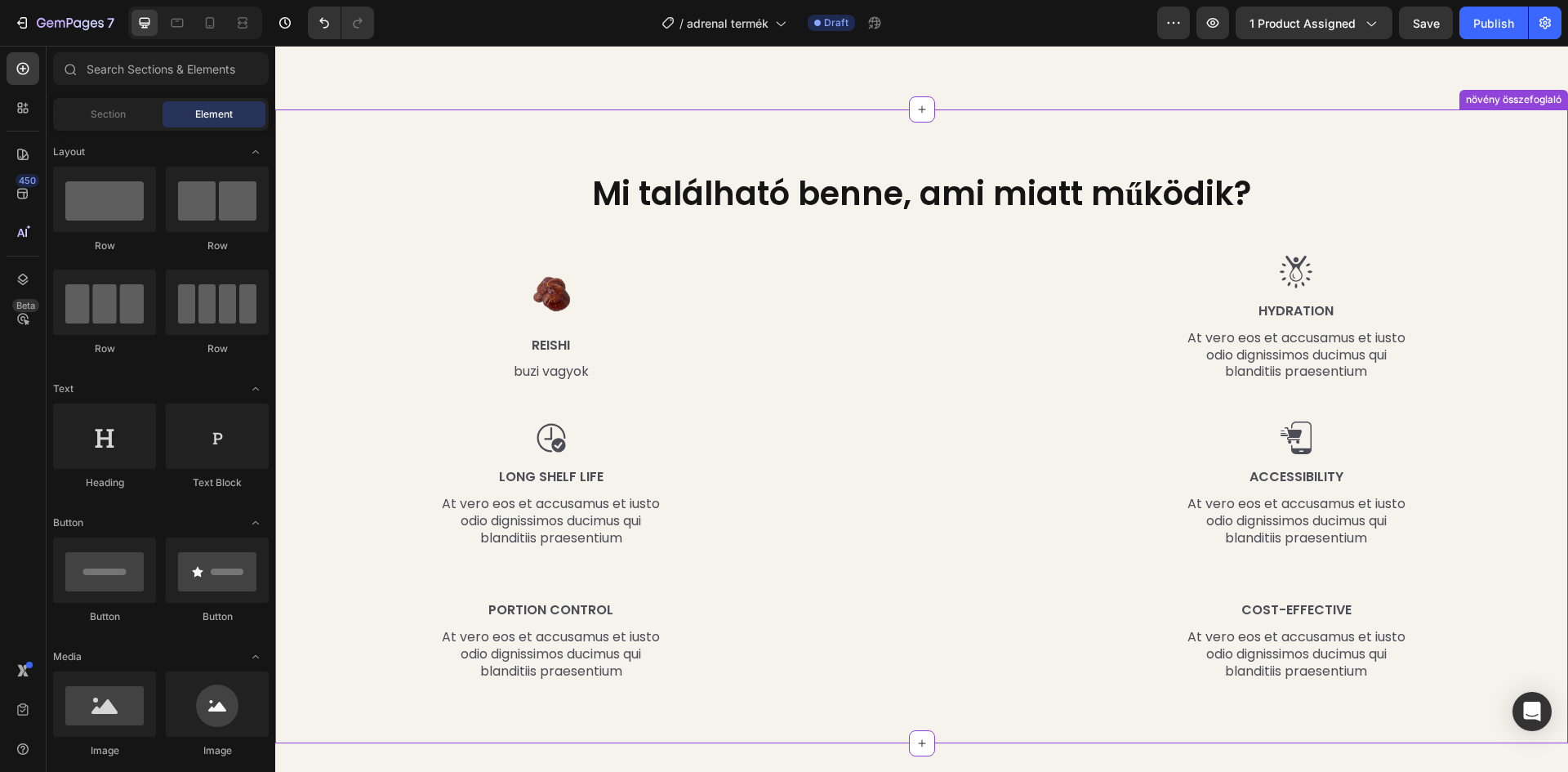
click at [1502, 178] on div "Mi található benne, ami miatt működik? Heading Row Image Reishi Text Block buzi…" at bounding box center [921, 513] width 1293 height 807
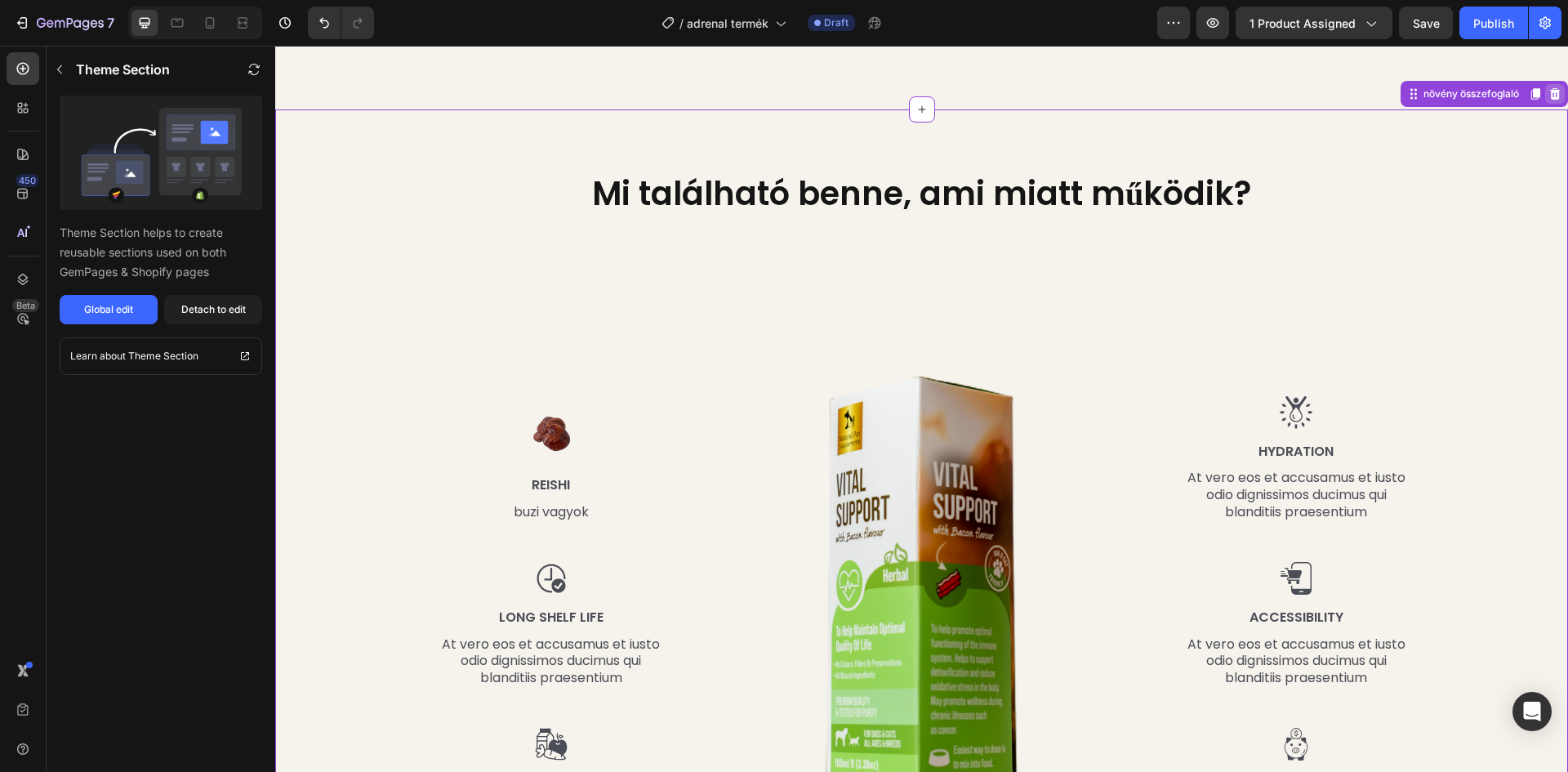
click at [1548, 101] on icon at bounding box center [1554, 94] width 13 height 13
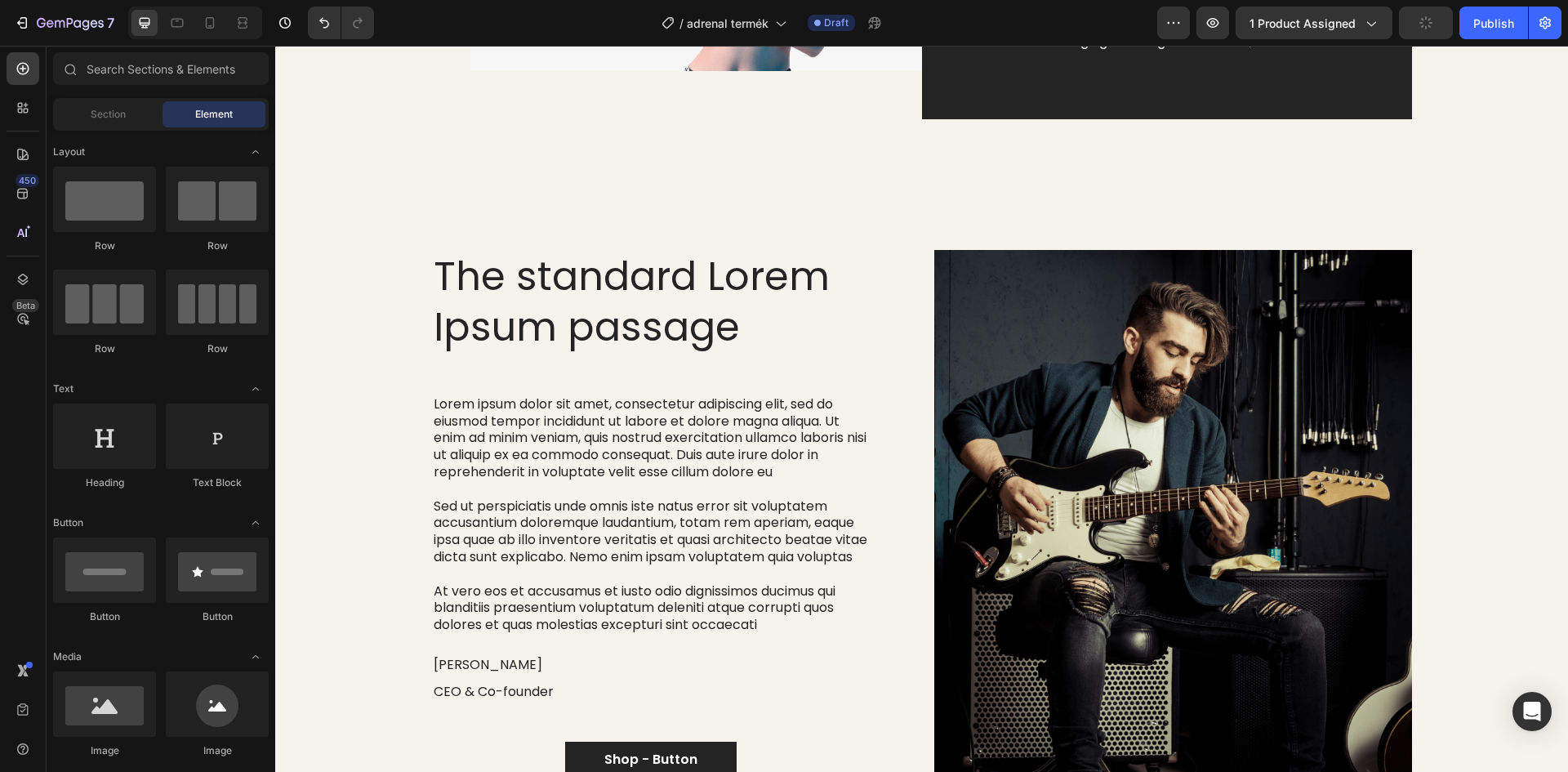
scroll to position [1466, 0]
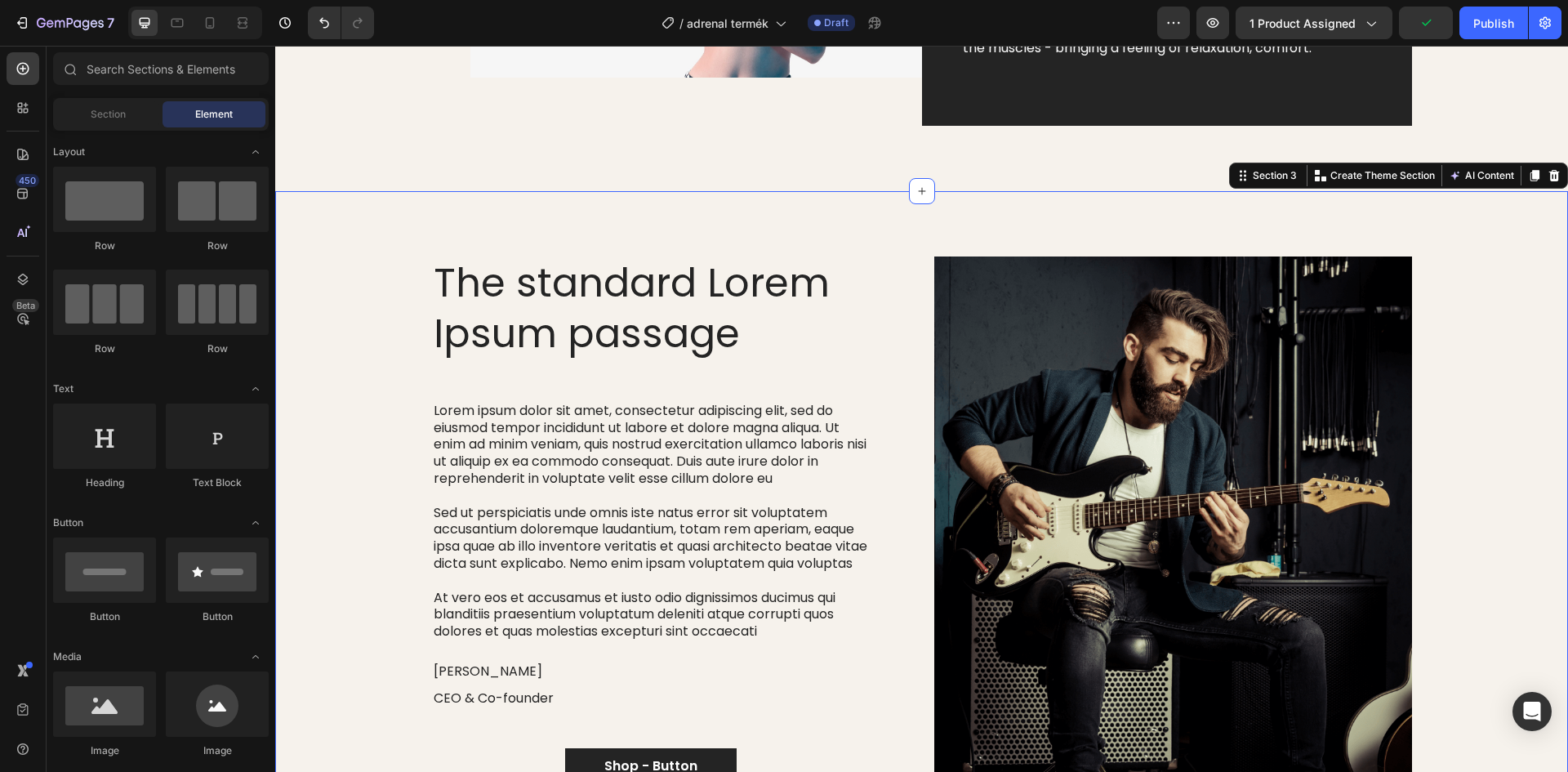
click at [1505, 241] on div "The standard Lorem Ipsum passage Heading Lorem ipsum dolor sit amet, consectetu…" at bounding box center [921, 522] width 1293 height 662
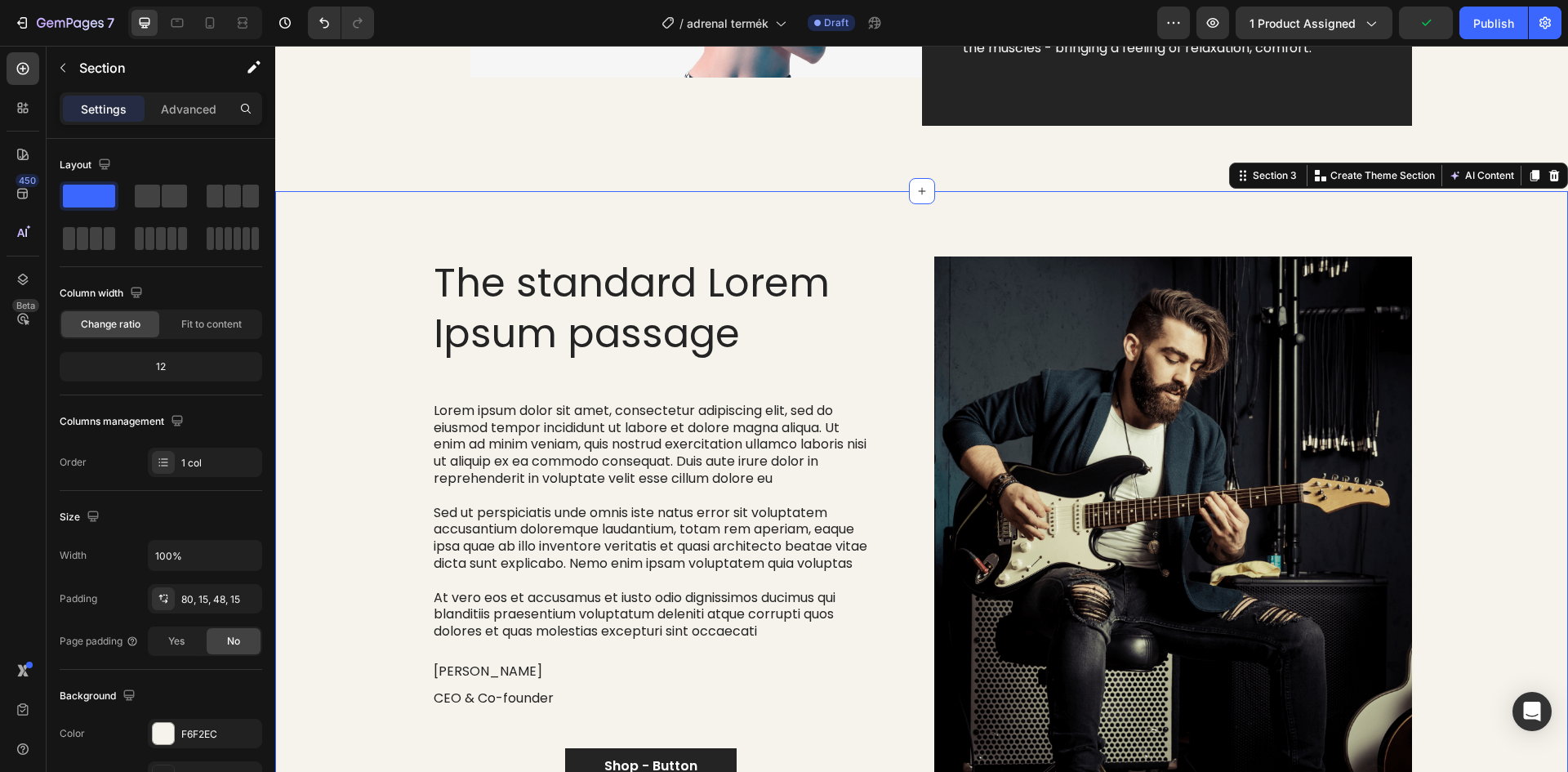
click at [1552, 188] on div "Section 3 Create Theme Section AI Content Write with GemAI What would you like …" at bounding box center [1398, 175] width 339 height 27
click at [1547, 182] on icon at bounding box center [1553, 175] width 13 height 13
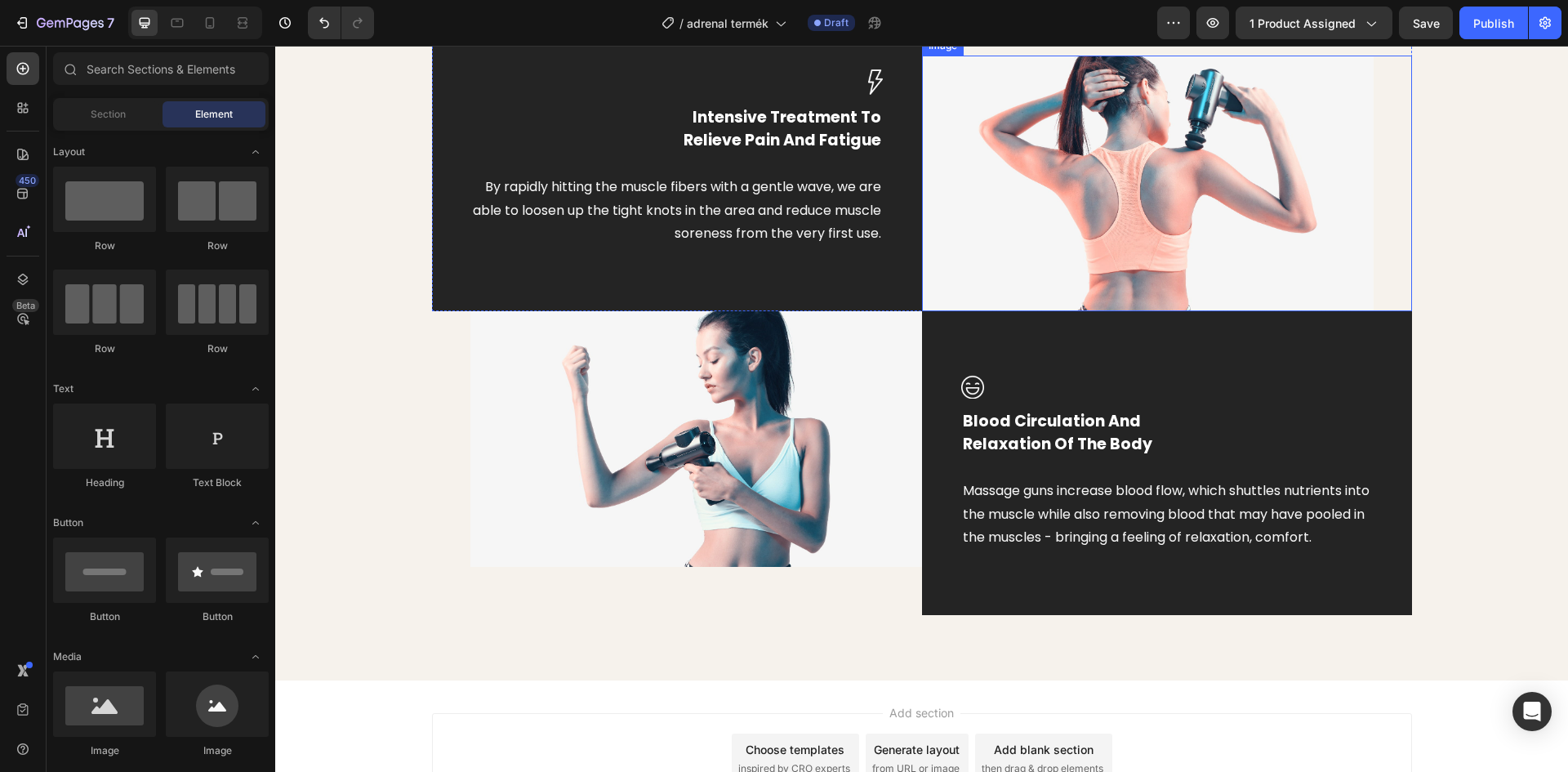
scroll to position [1108, 0]
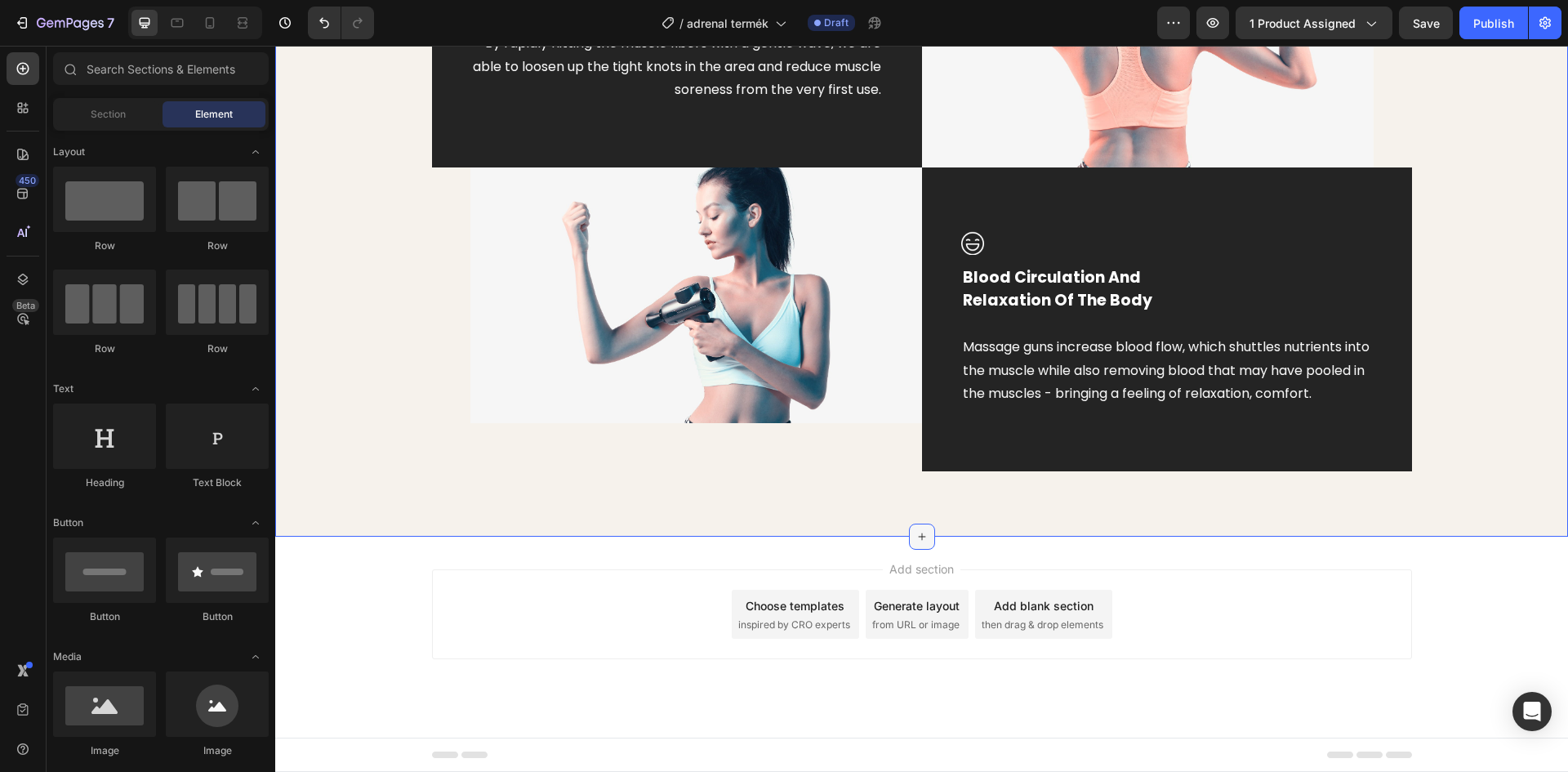
click at [916, 537] on icon at bounding box center [921, 536] width 13 height 13
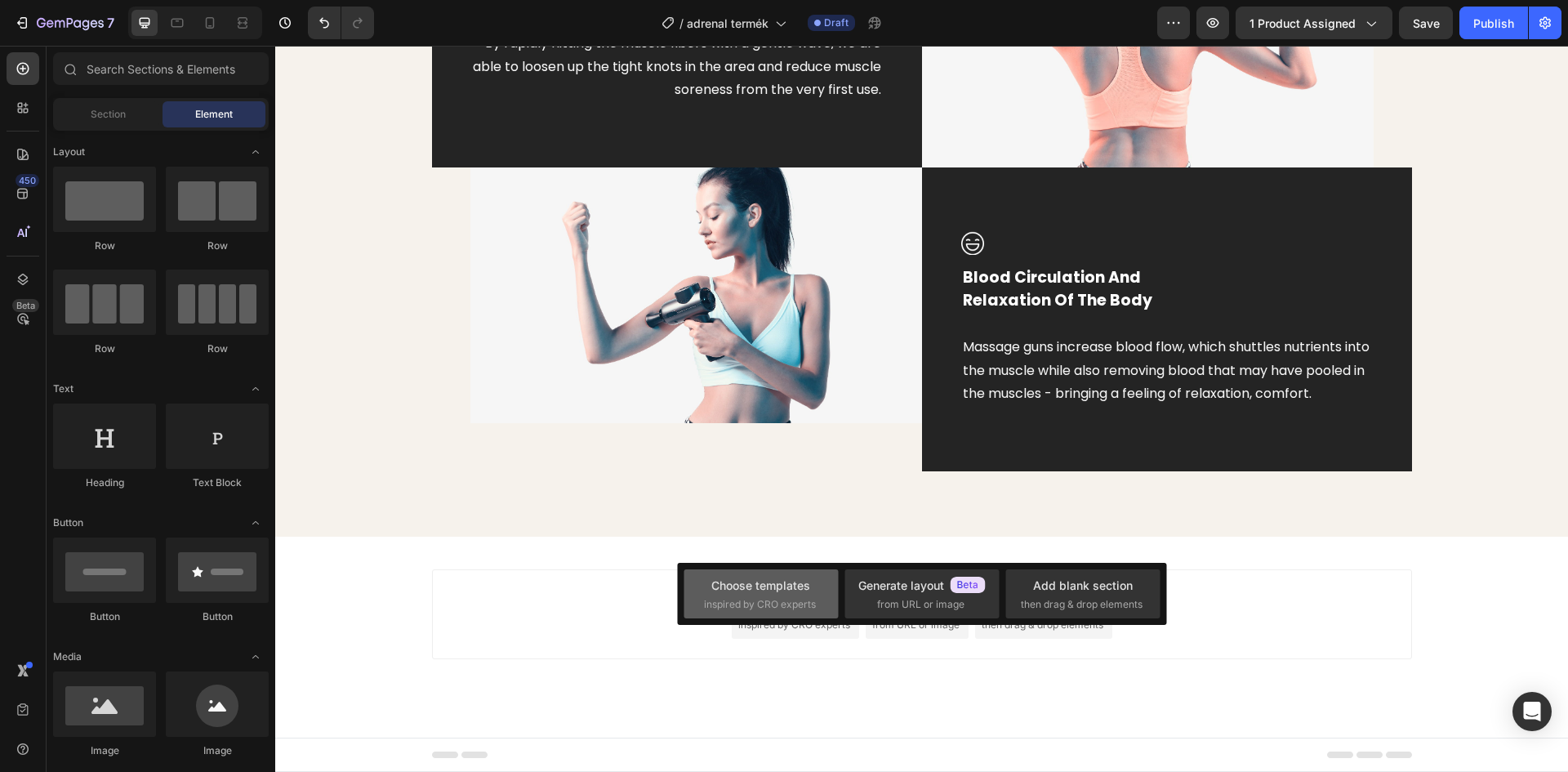
click at [812, 590] on div "Choose templates inspired by CRO experts" at bounding box center [761, 595] width 114 height 35
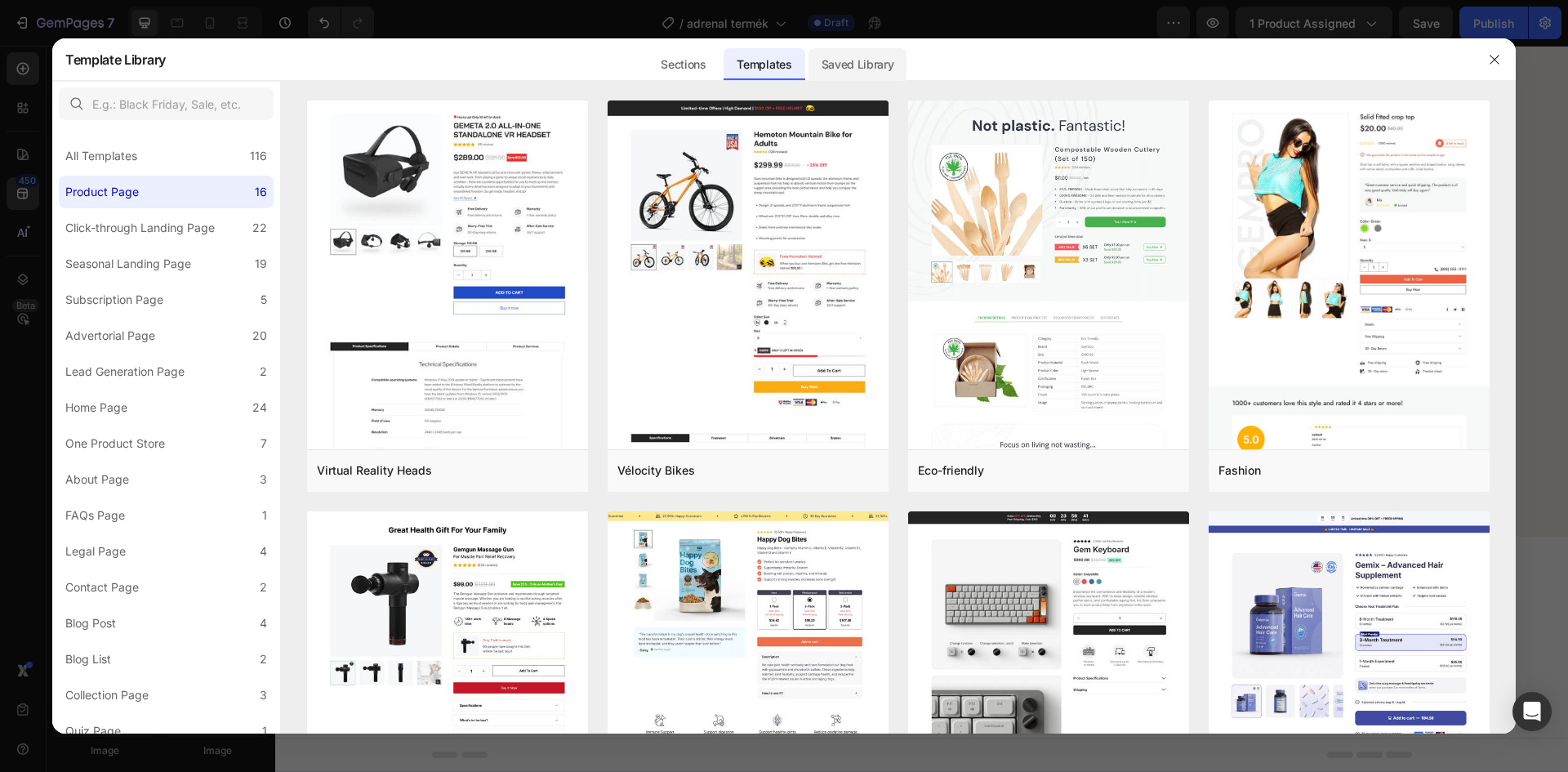
click at [850, 64] on div "Saved Library" at bounding box center [857, 64] width 99 height 33
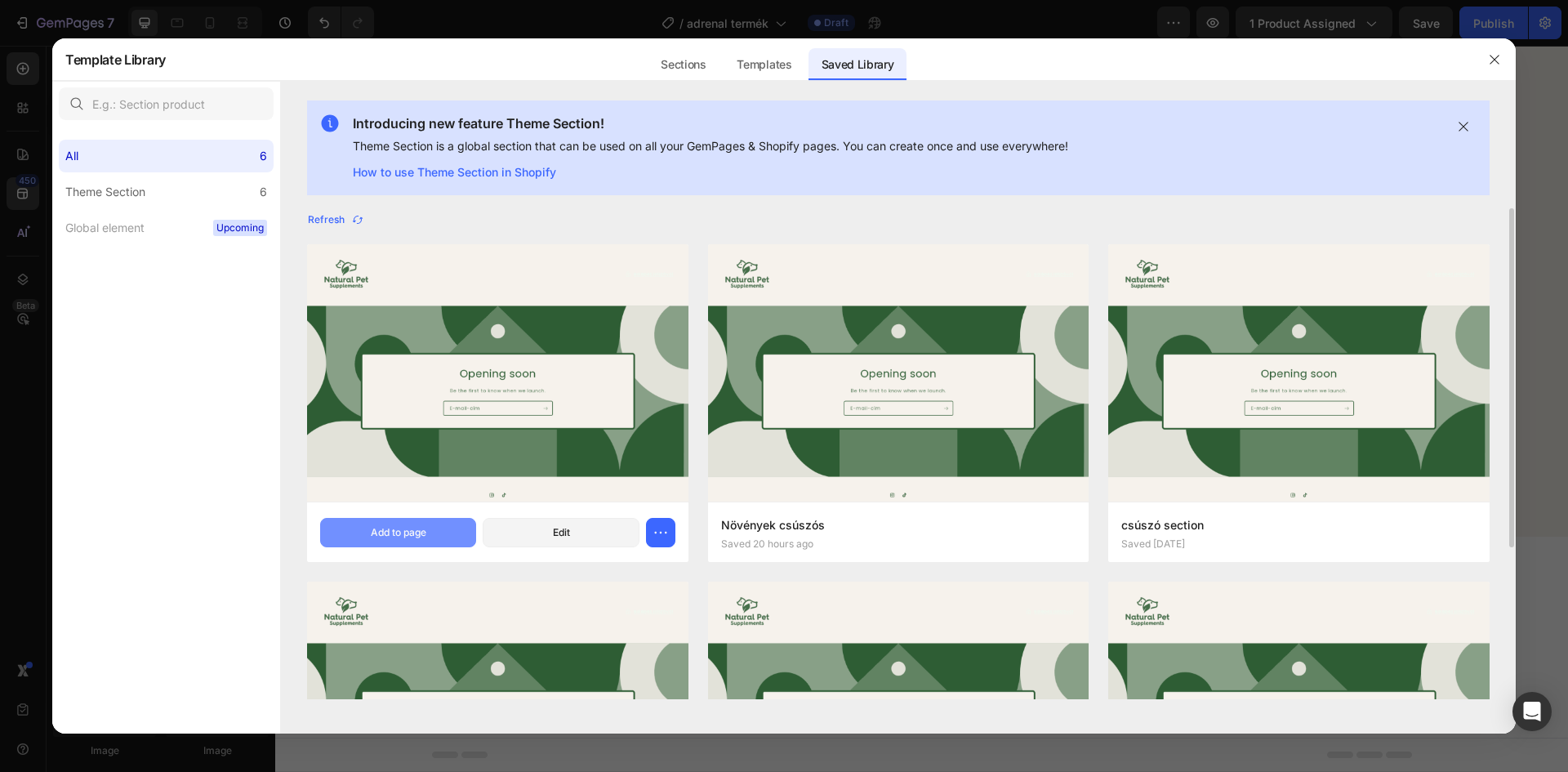
click at [422, 531] on div "Add to page" at bounding box center [398, 532] width 55 height 15
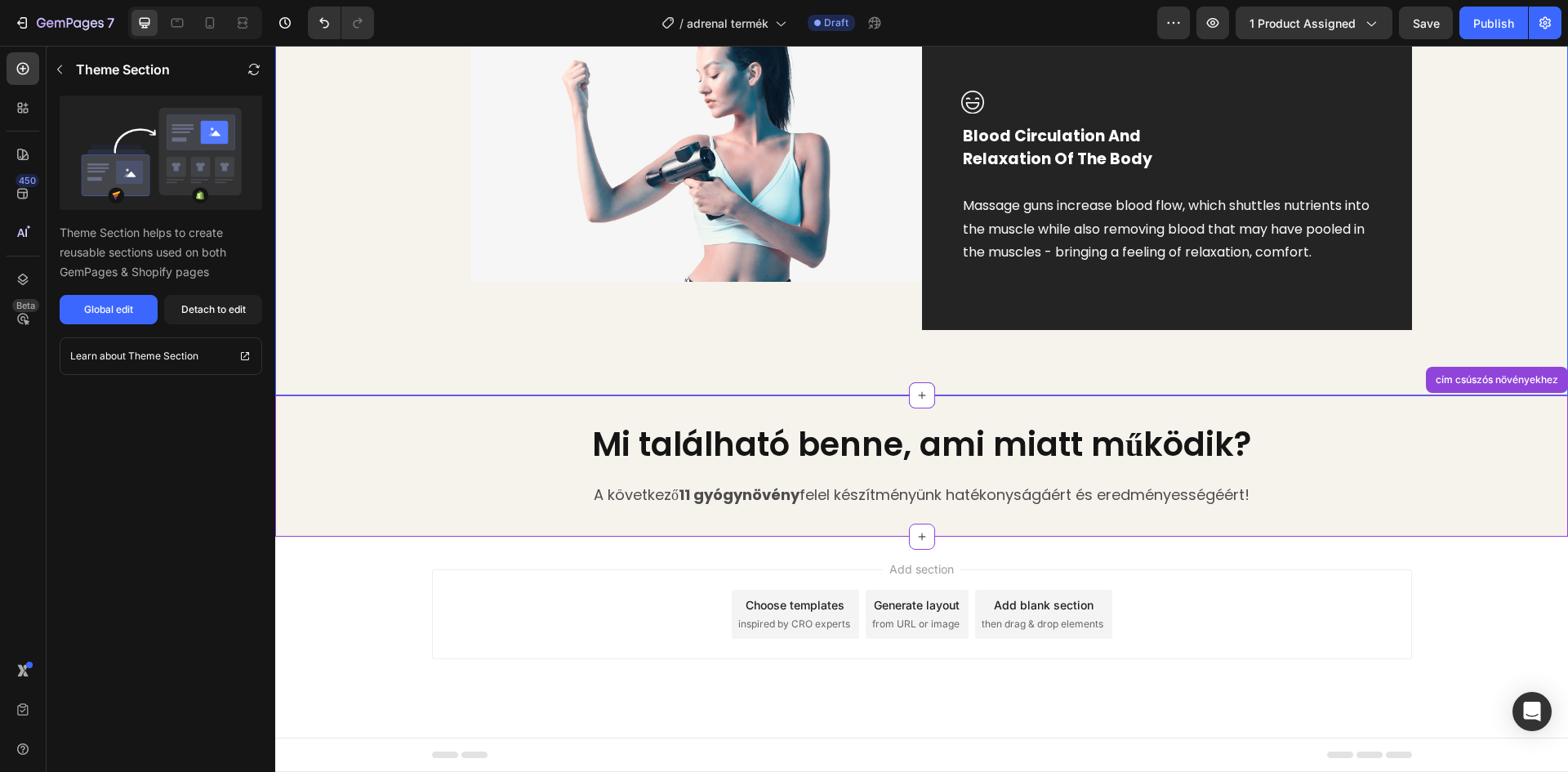
scroll to position [1248, 0]
click at [238, 311] on div "Detach to edit" at bounding box center [213, 310] width 64 height 15
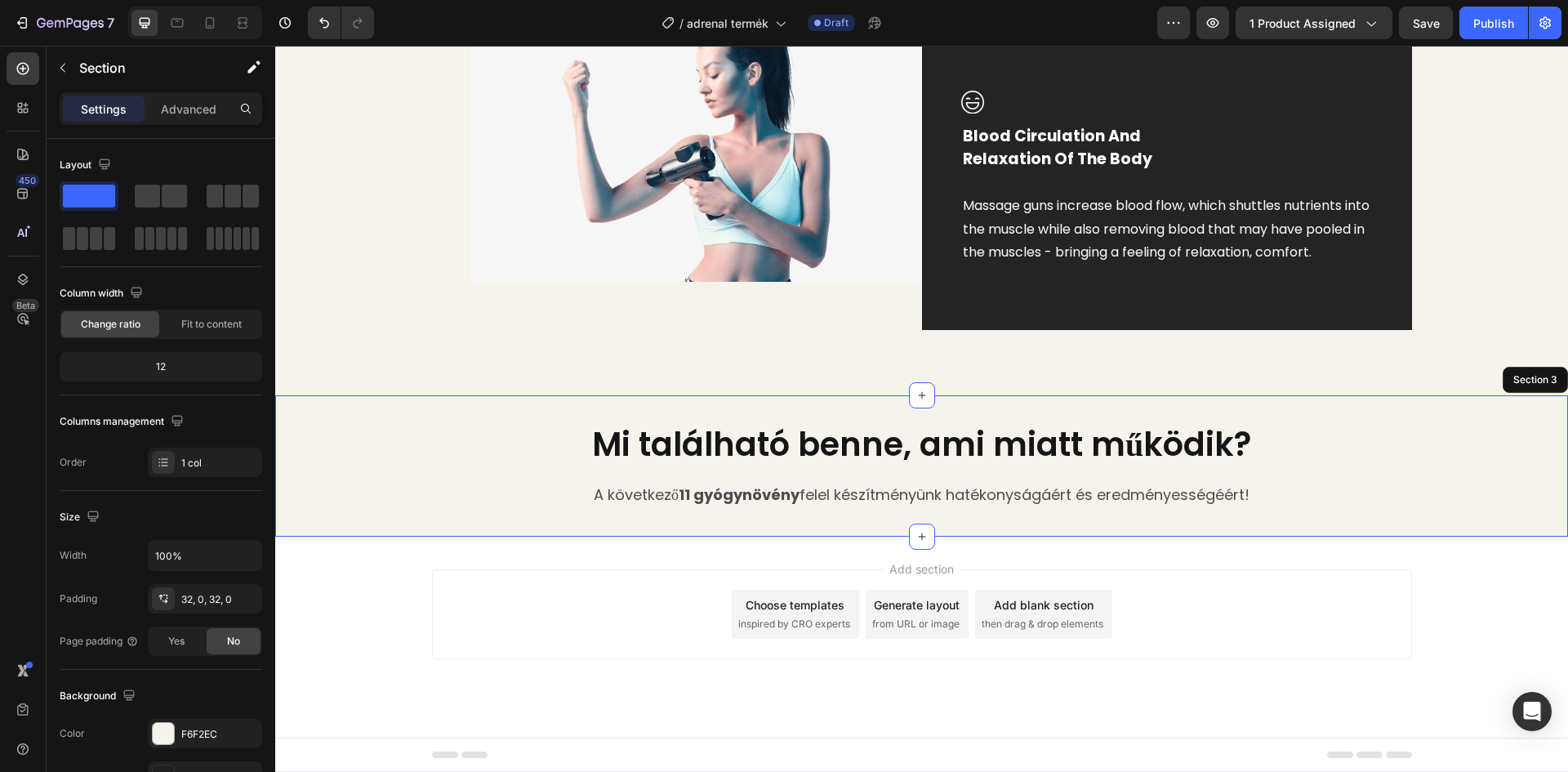
click at [915, 522] on div "Mi található benne, ami miatt működik? Heading A következő 11 gyógynövény felel…" at bounding box center [921, 465] width 1293 height 141
click at [916, 536] on icon at bounding box center [921, 536] width 13 height 13
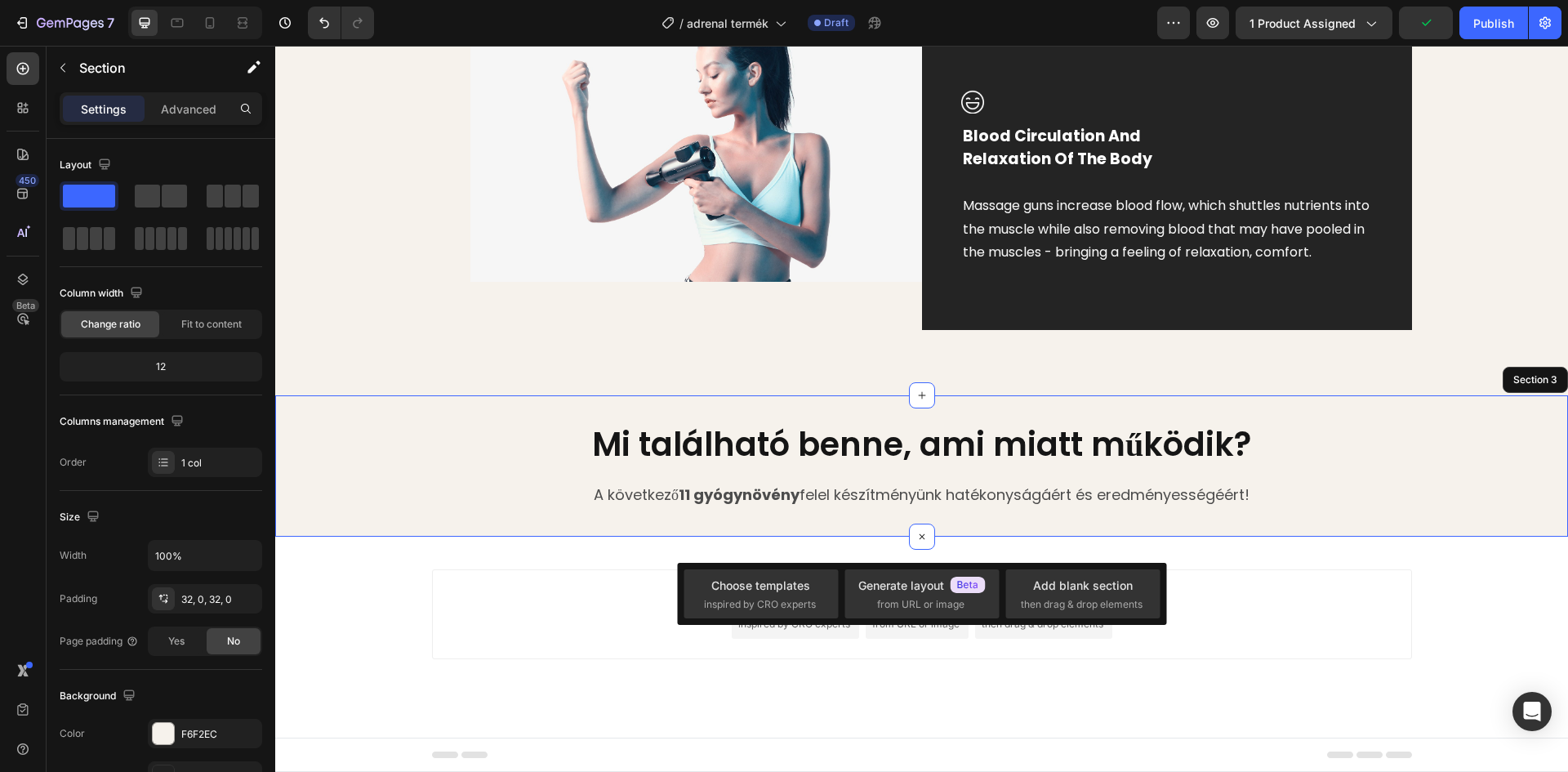
click at [801, 530] on div "Mi található benne, ami miatt működik? Heading A következő 11 gyógynövény felel…" at bounding box center [921, 465] width 1293 height 141
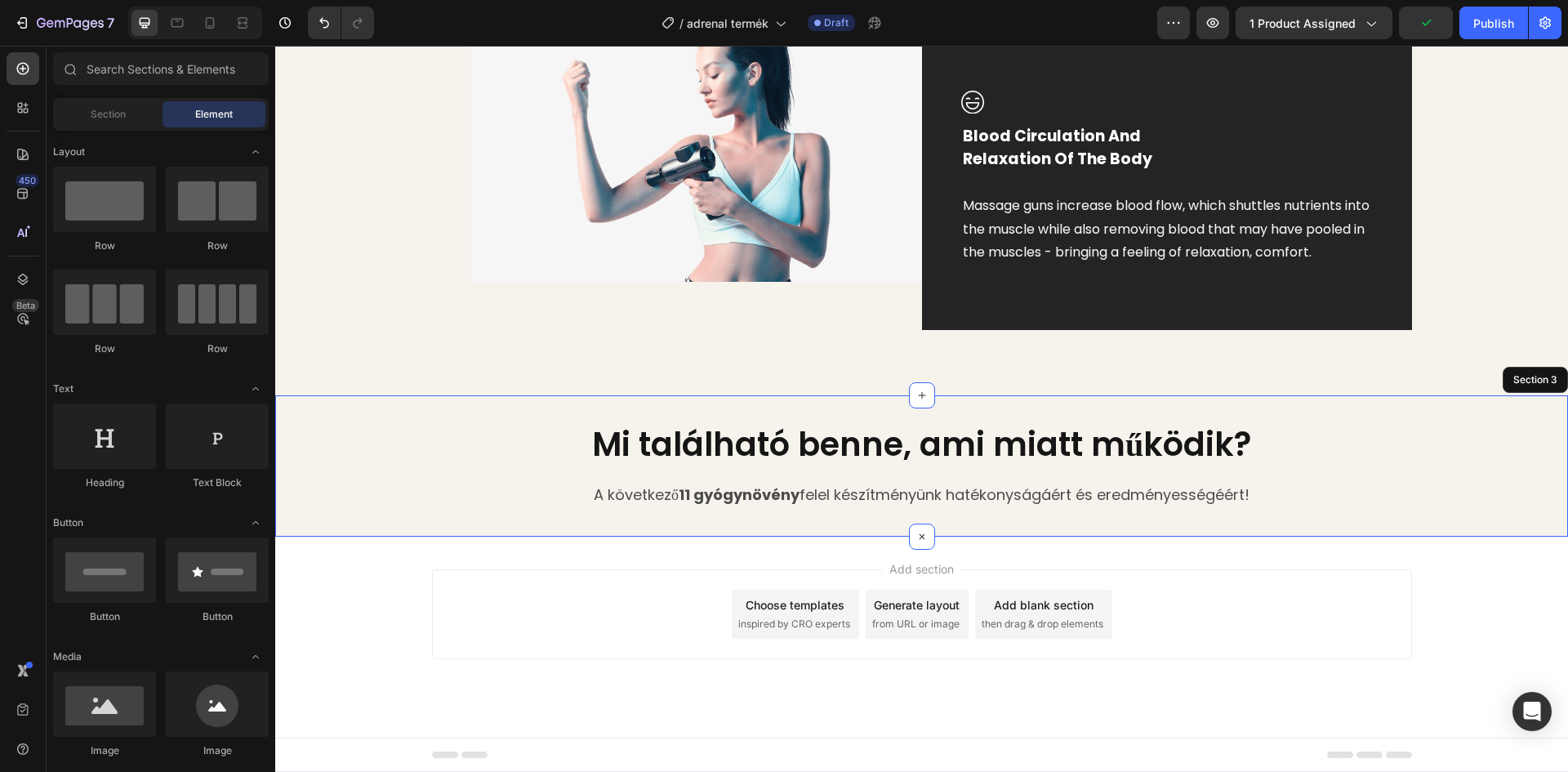
click at [779, 616] on div "Choose templates inspired by CRO experts" at bounding box center [794, 614] width 127 height 49
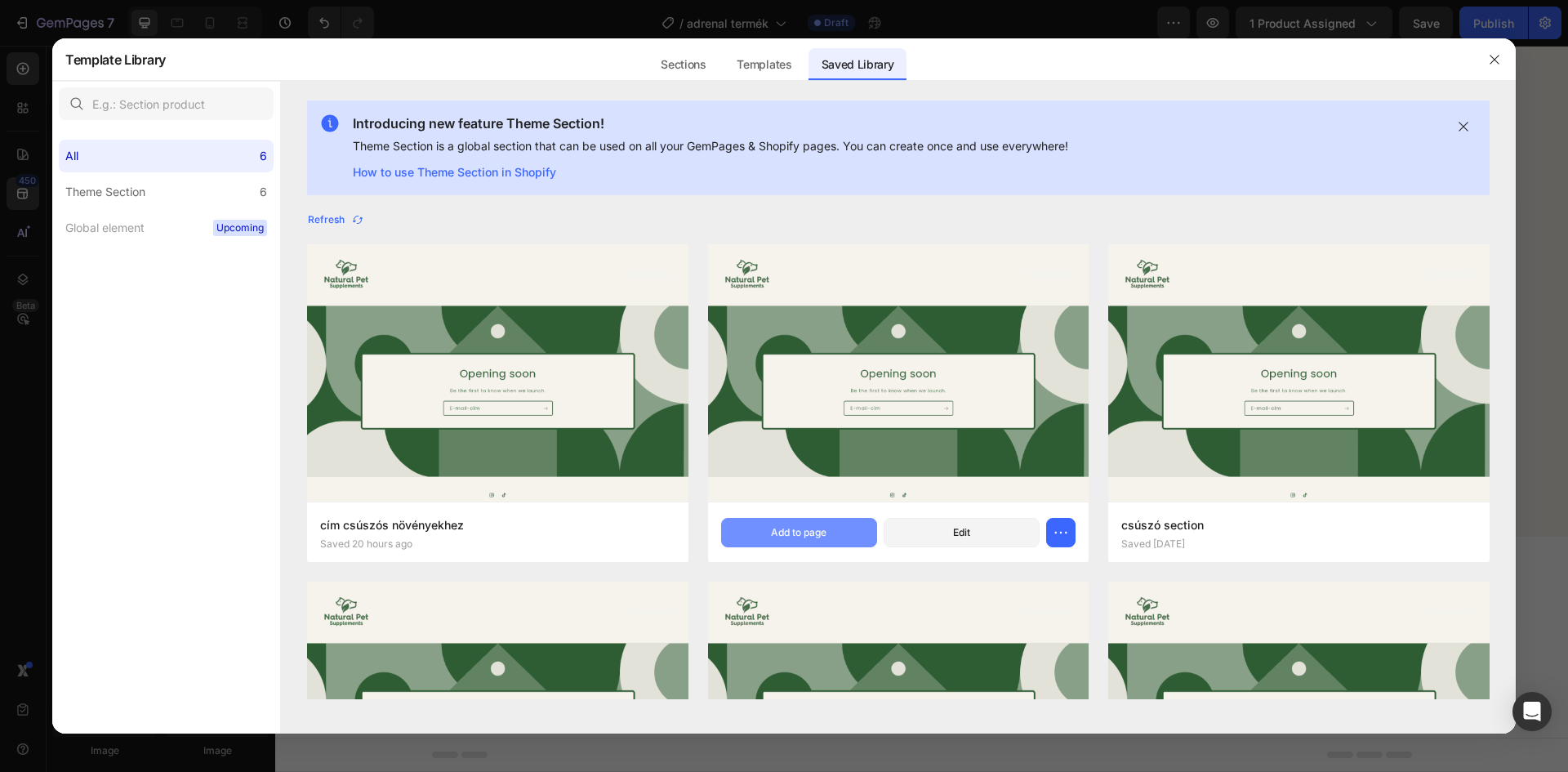
click at [804, 527] on div "Add to page" at bounding box center [798, 532] width 55 height 15
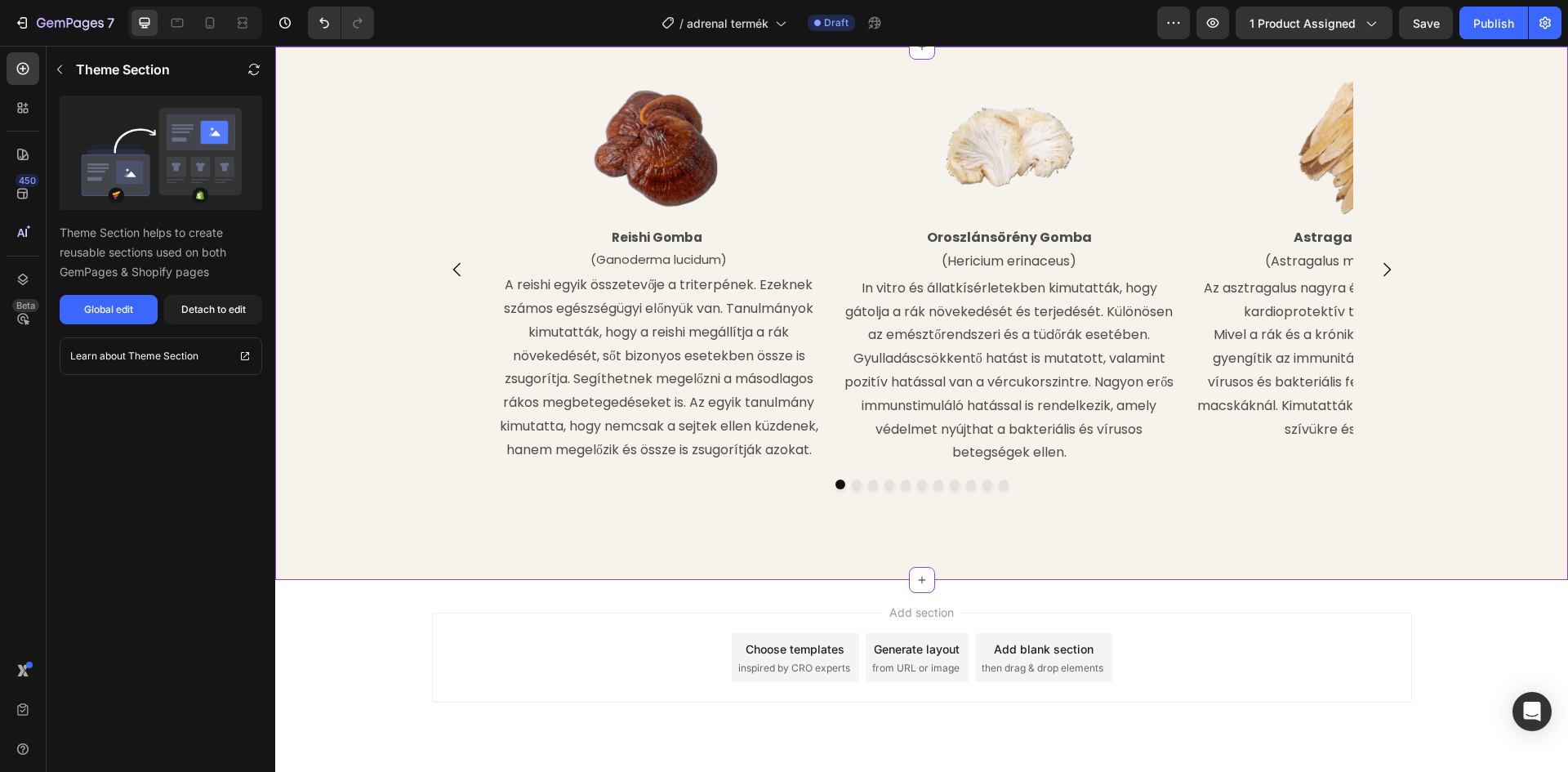
scroll to position [1739, 0]
click at [241, 312] on div "Detach to edit" at bounding box center [213, 310] width 64 height 15
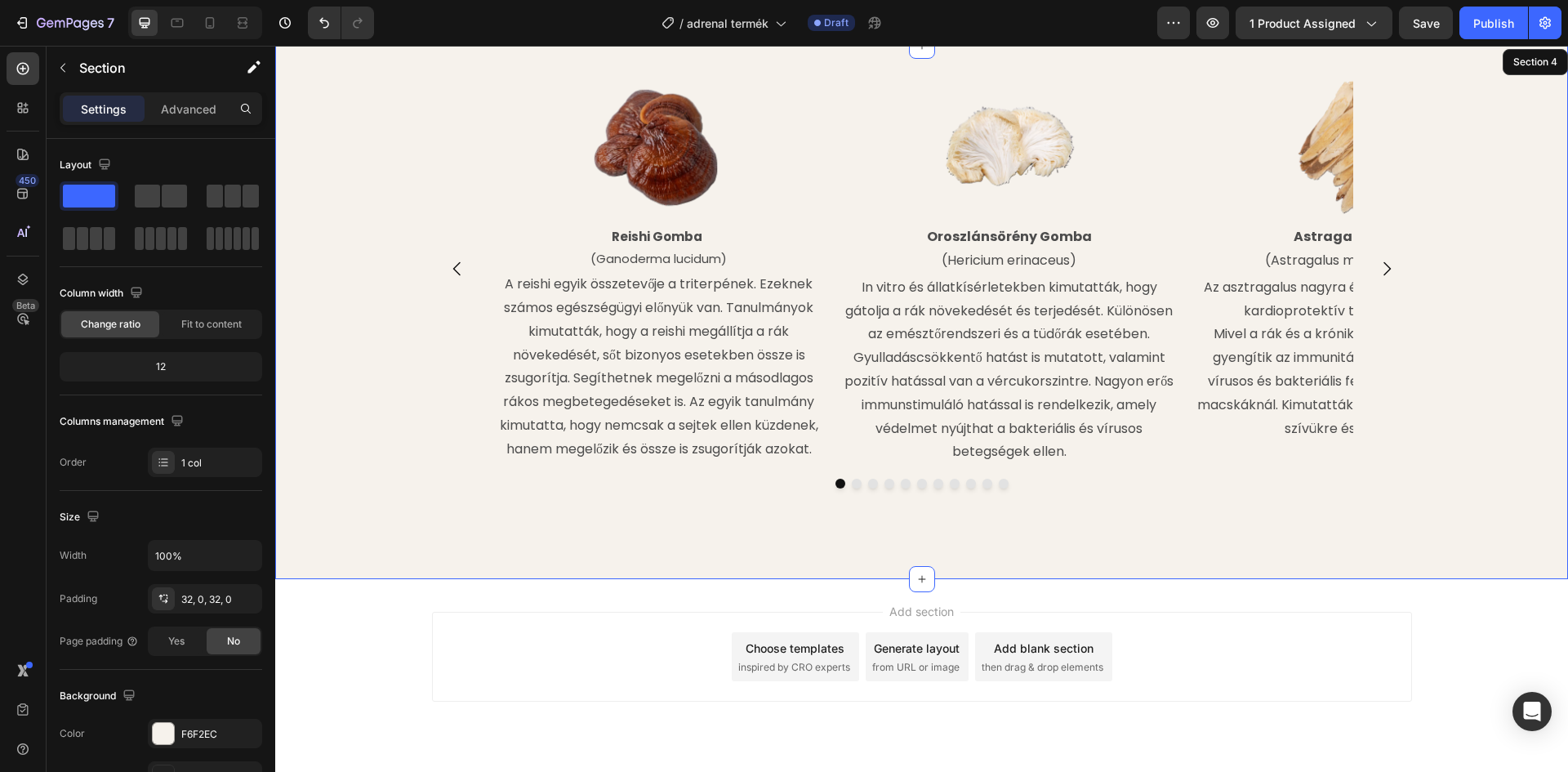
scroll to position [1853, 0]
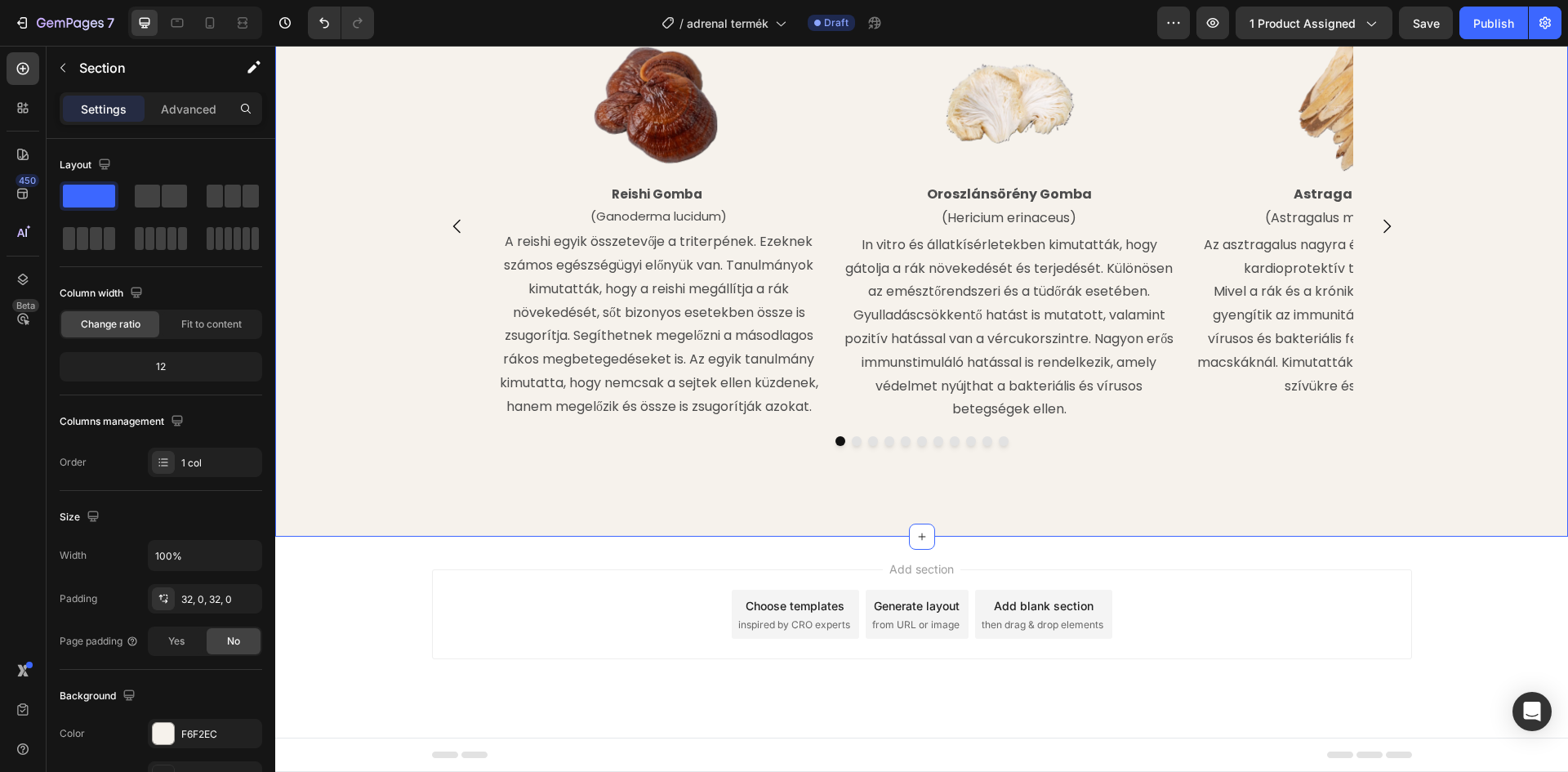
click at [792, 625] on span "inspired by CRO experts" at bounding box center [794, 624] width 112 height 15
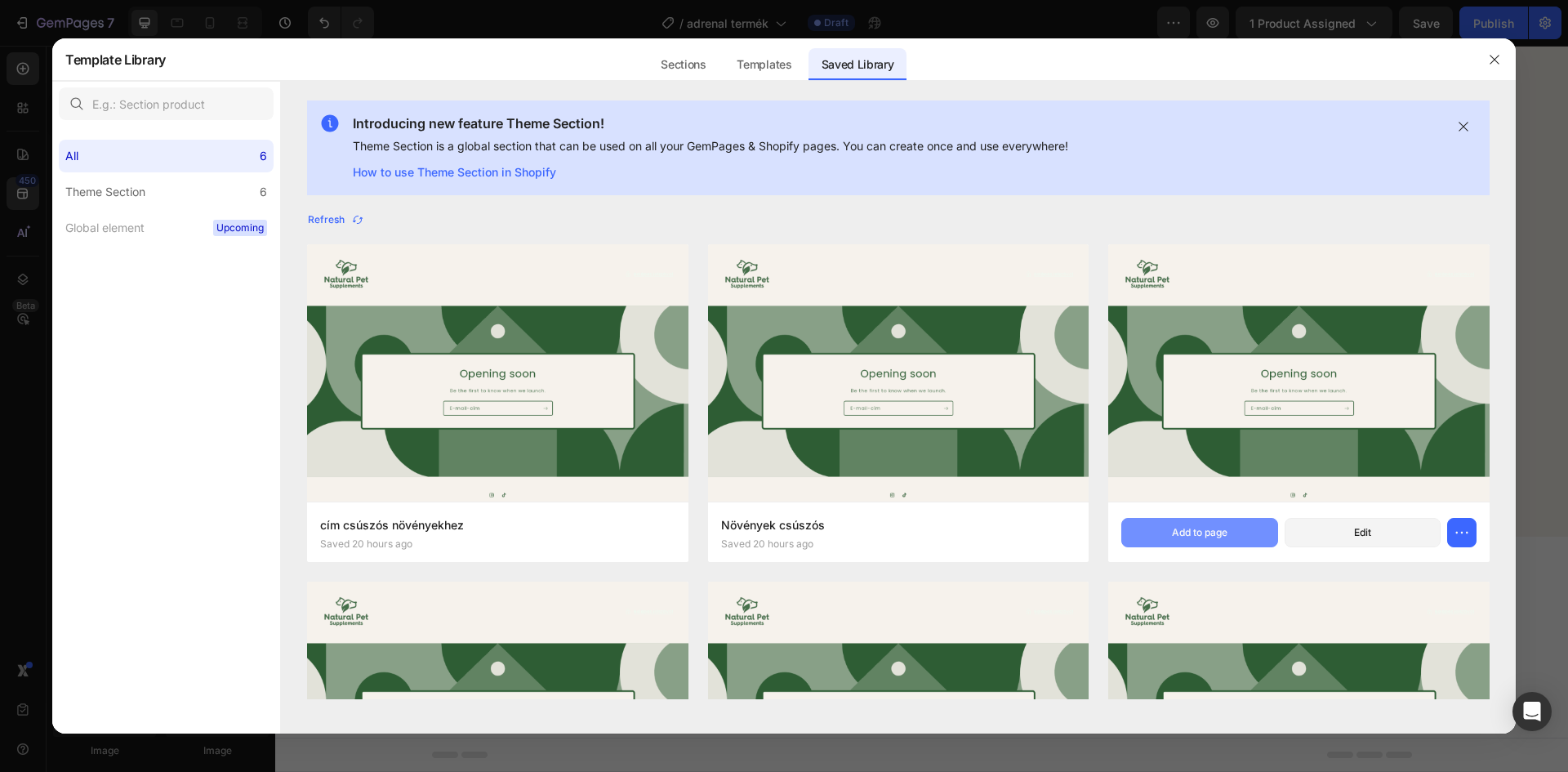
click at [1179, 533] on div "Add to page" at bounding box center [1199, 532] width 55 height 15
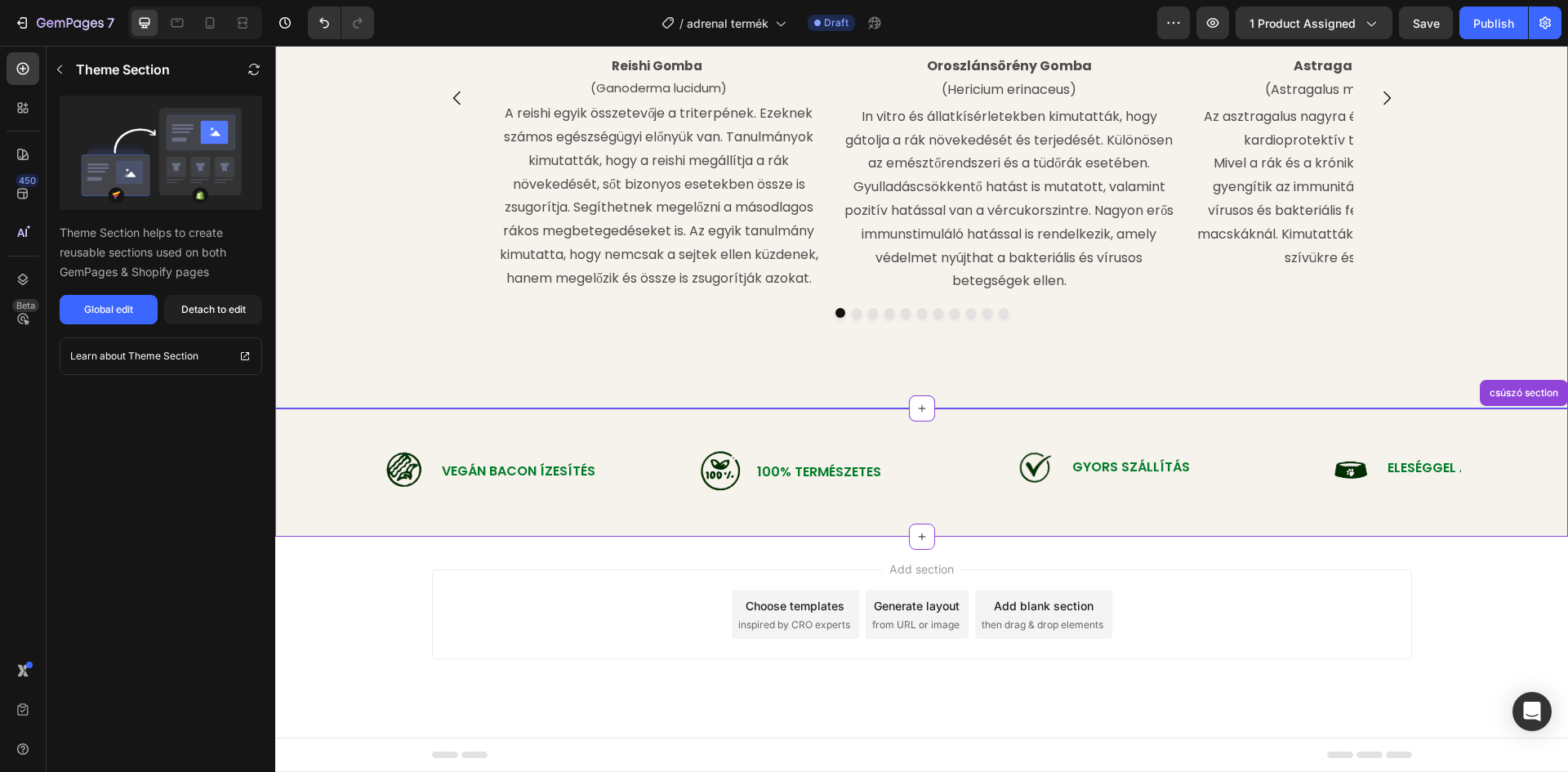
scroll to position [1981, 0]
click at [1005, 619] on span "then drag & drop elements" at bounding box center [1042, 624] width 121 height 15
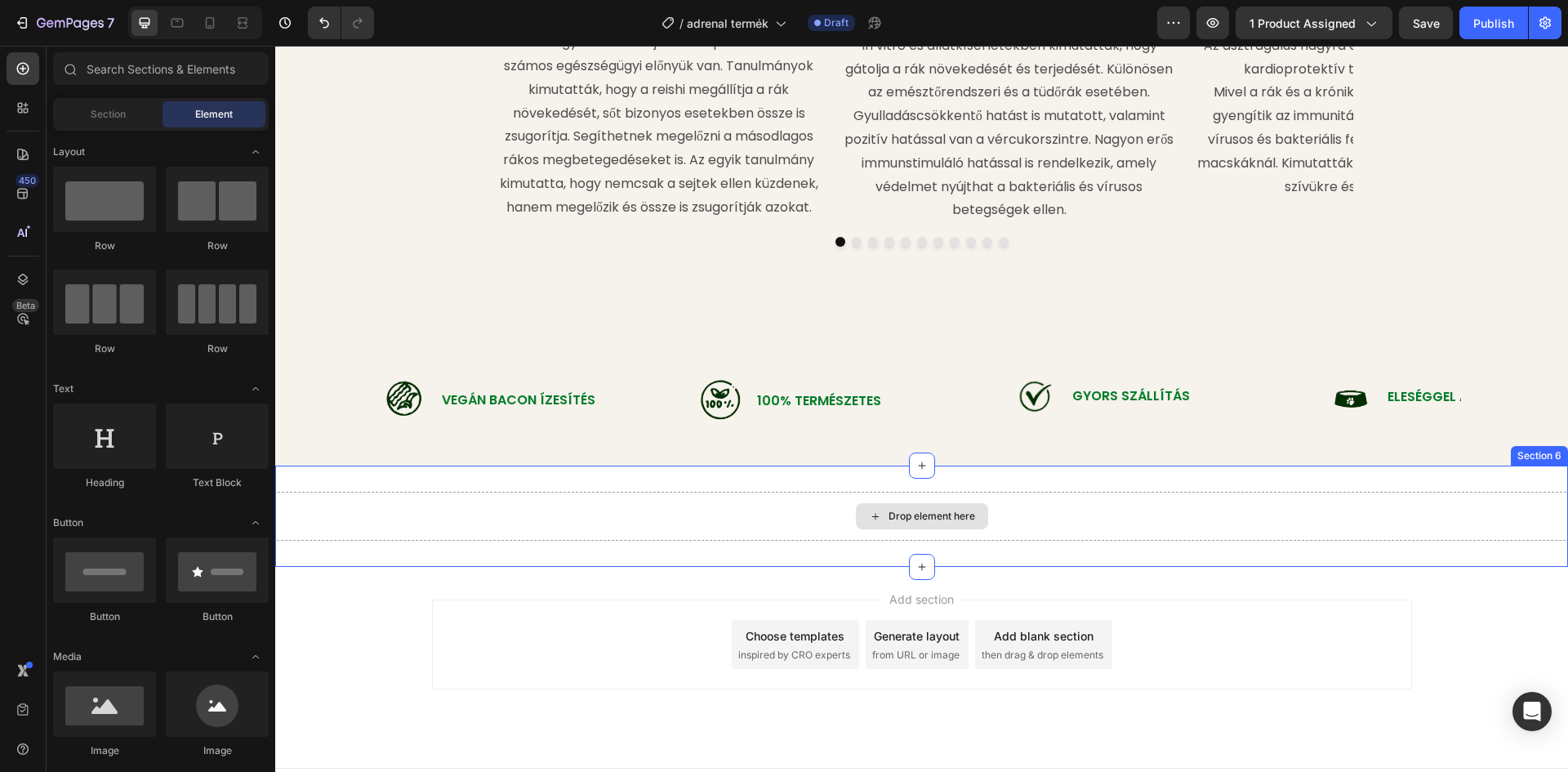
click at [916, 529] on div "Drop element here" at bounding box center [921, 516] width 132 height 27
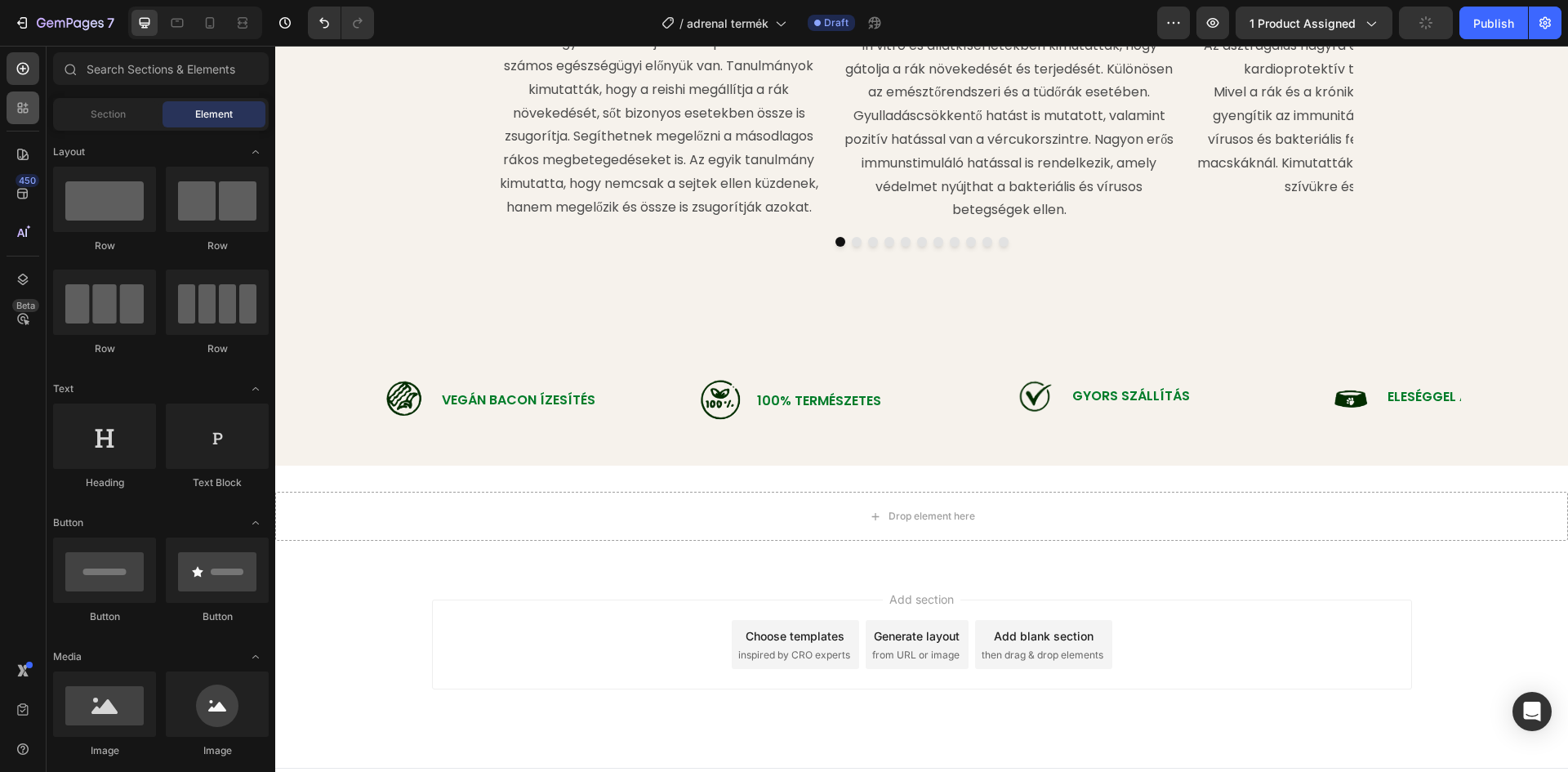
click at [31, 100] on icon at bounding box center [23, 107] width 17 height 17
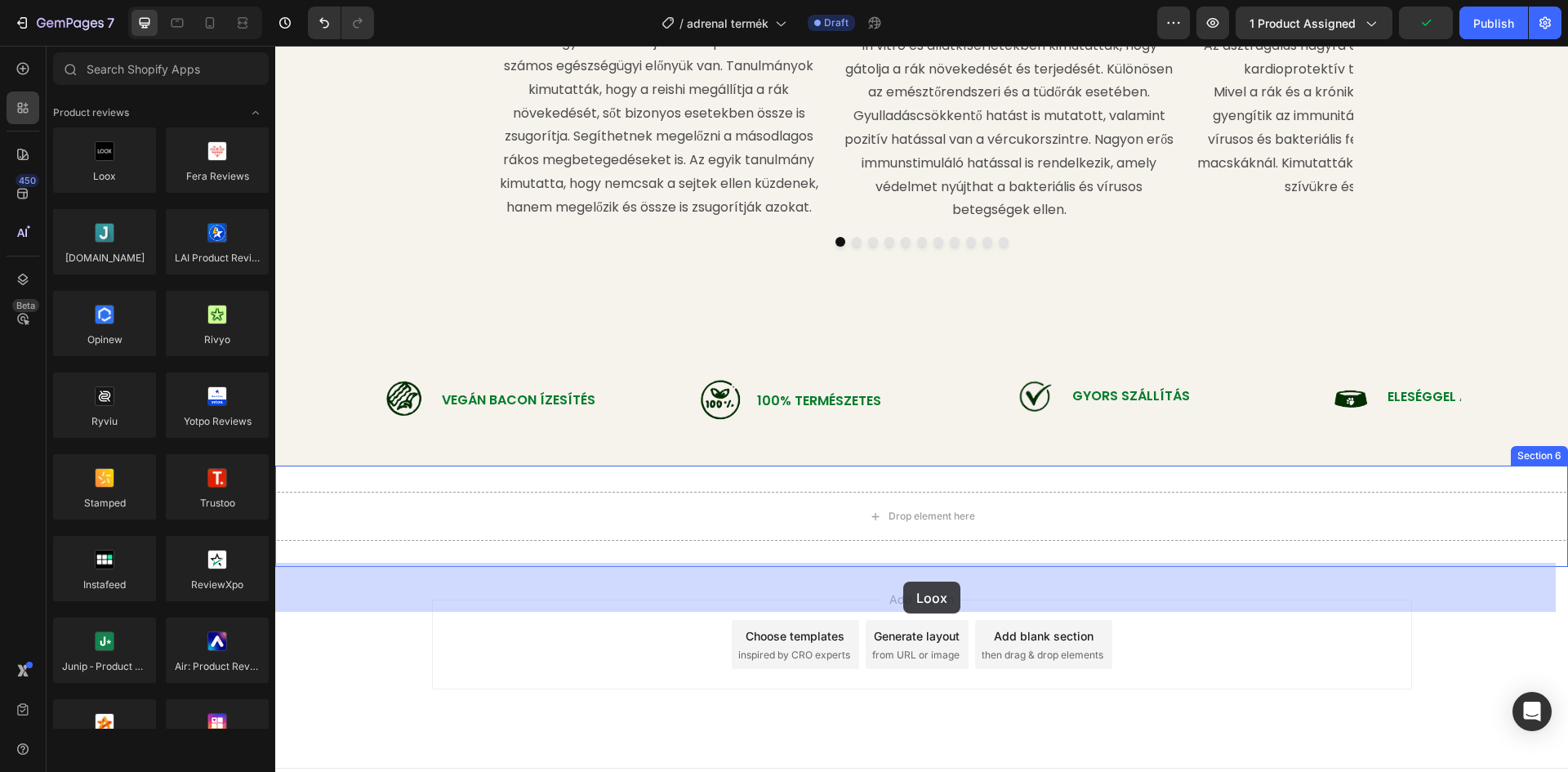
drag, startPoint x: 390, startPoint y: 206, endPoint x: 903, endPoint y: 582, distance: 636.0
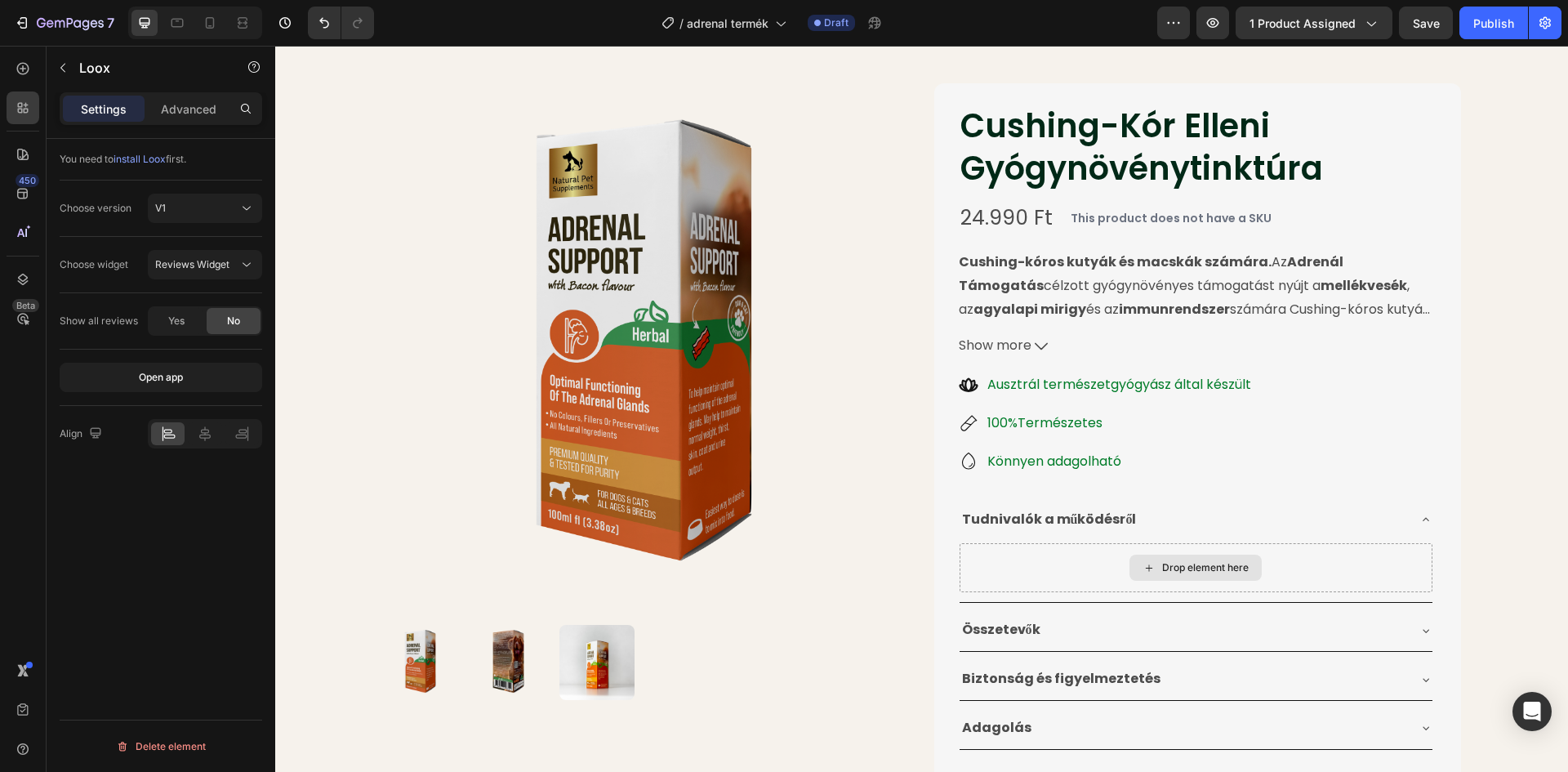
scroll to position [21, 0]
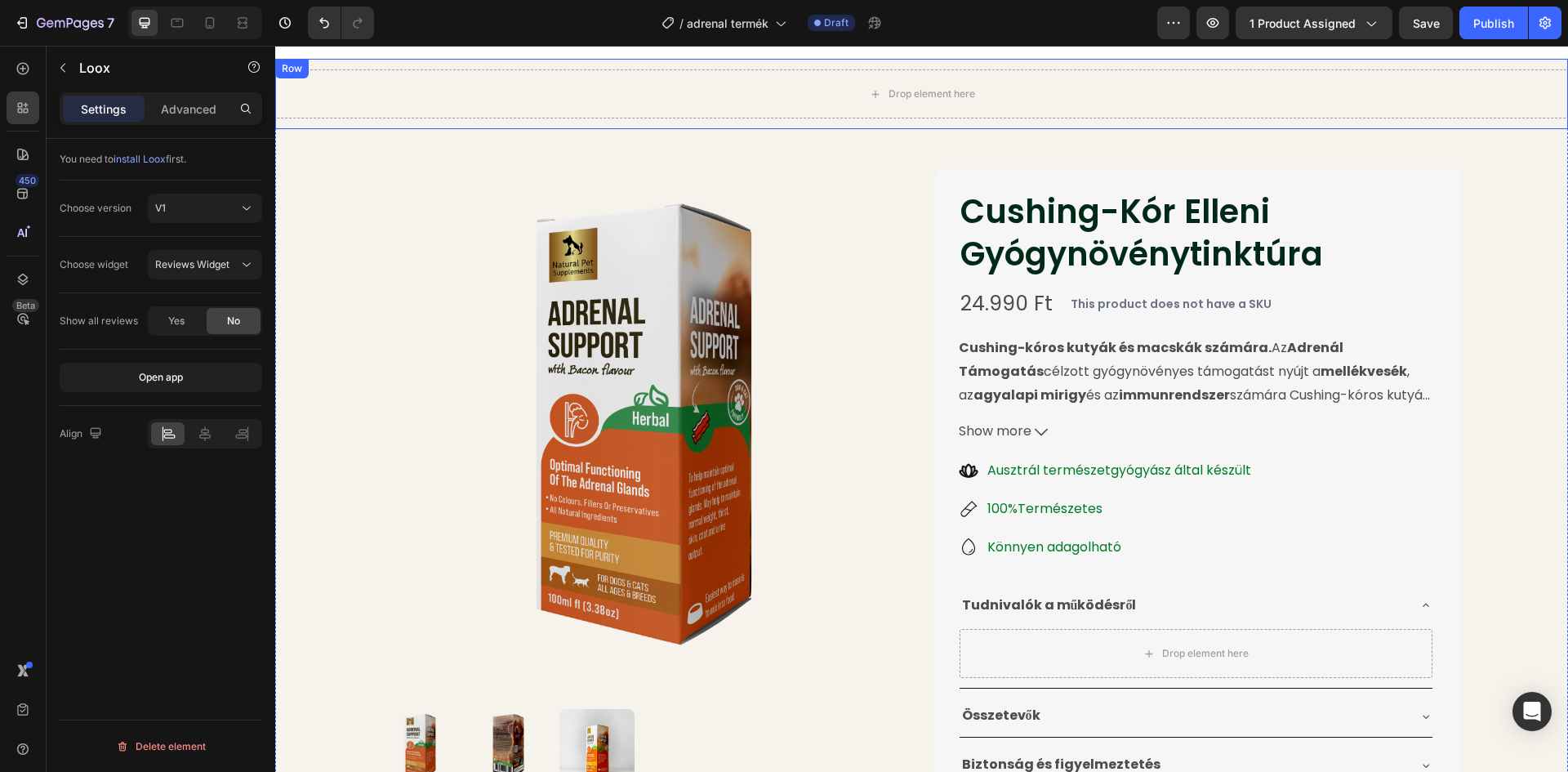
click at [1072, 94] on div "Drop element here" at bounding box center [921, 94] width 1293 height 49
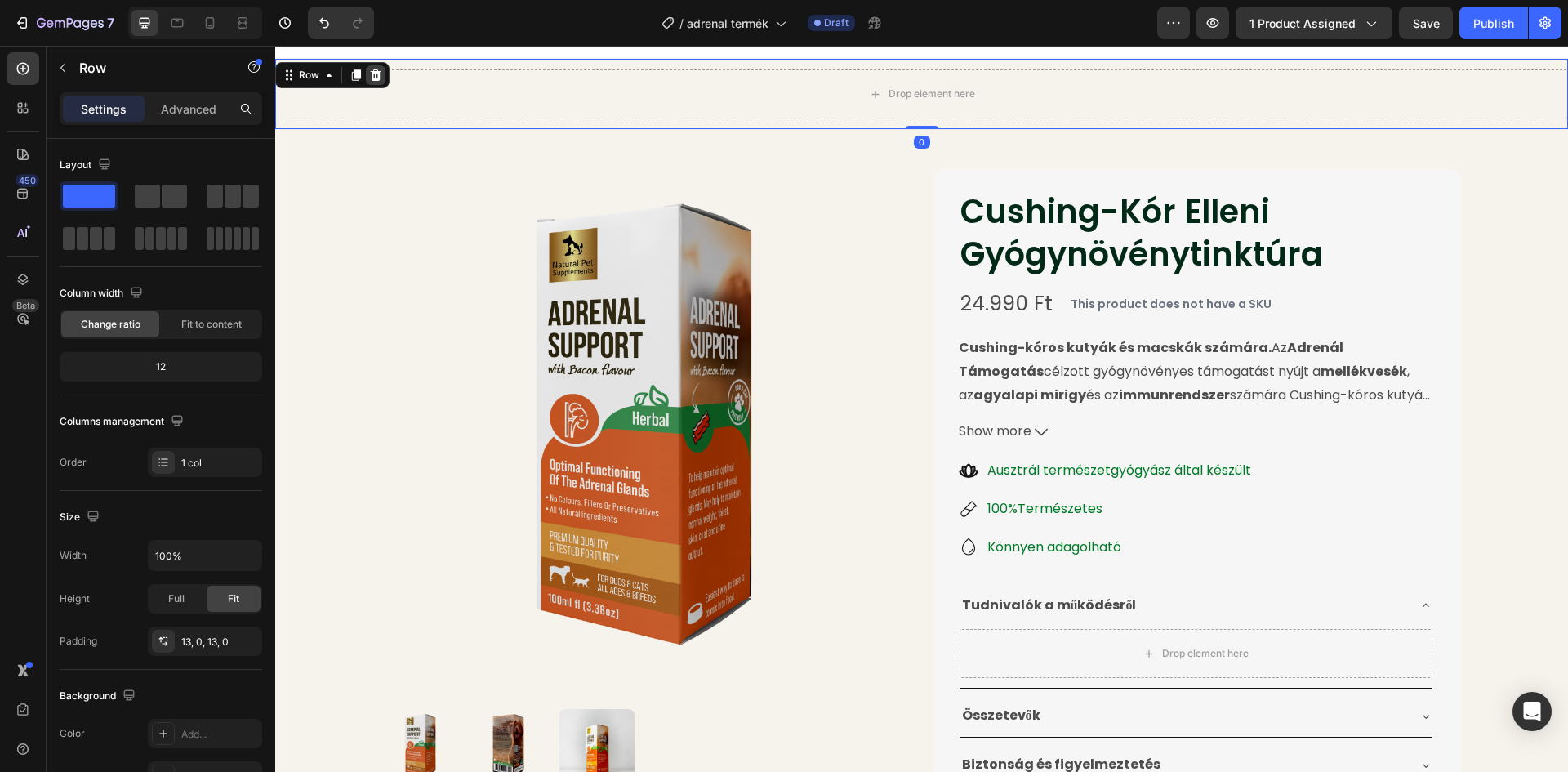
click at [379, 73] on icon at bounding box center [375, 75] width 13 height 13
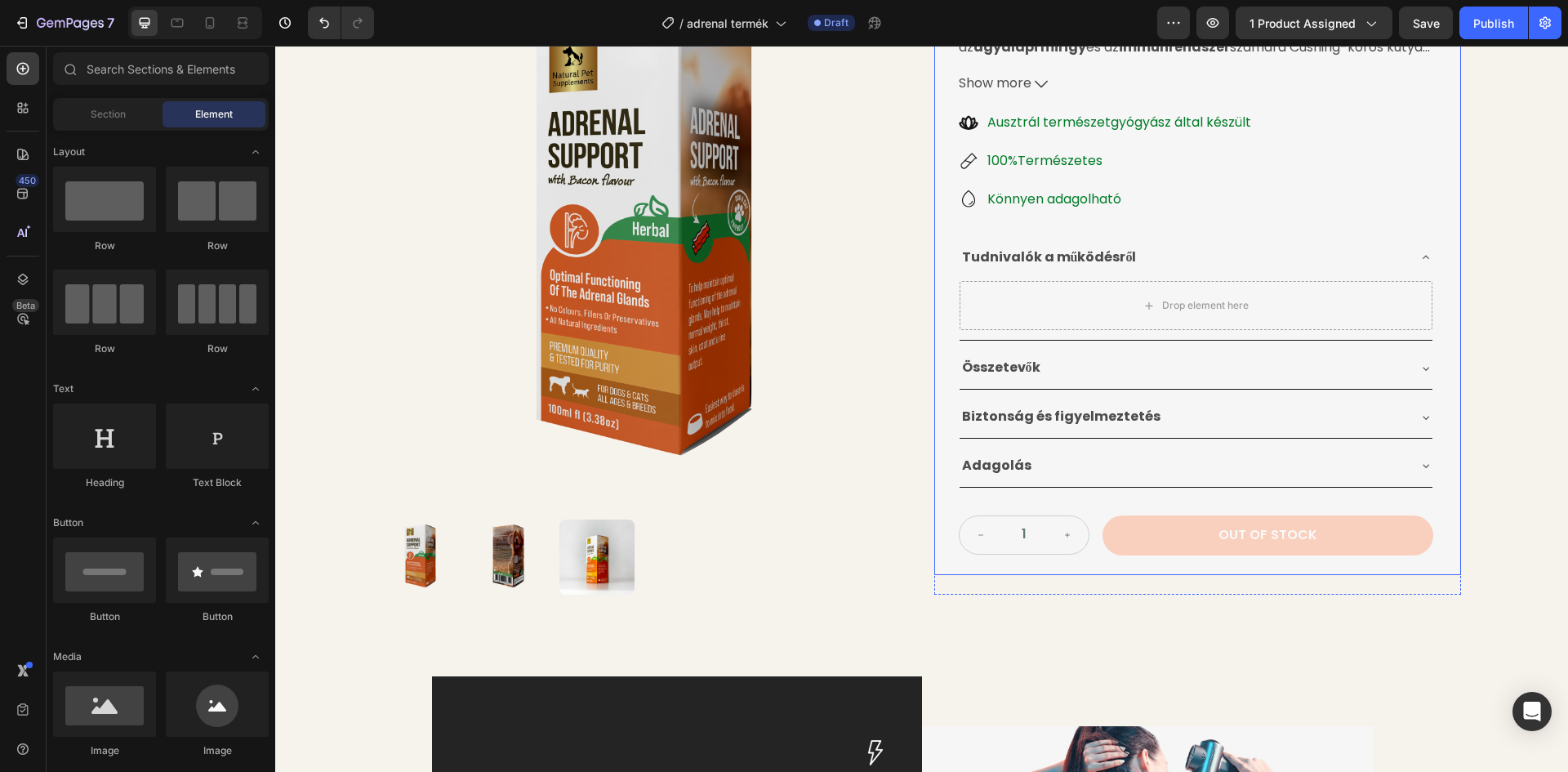
scroll to position [347, 0]
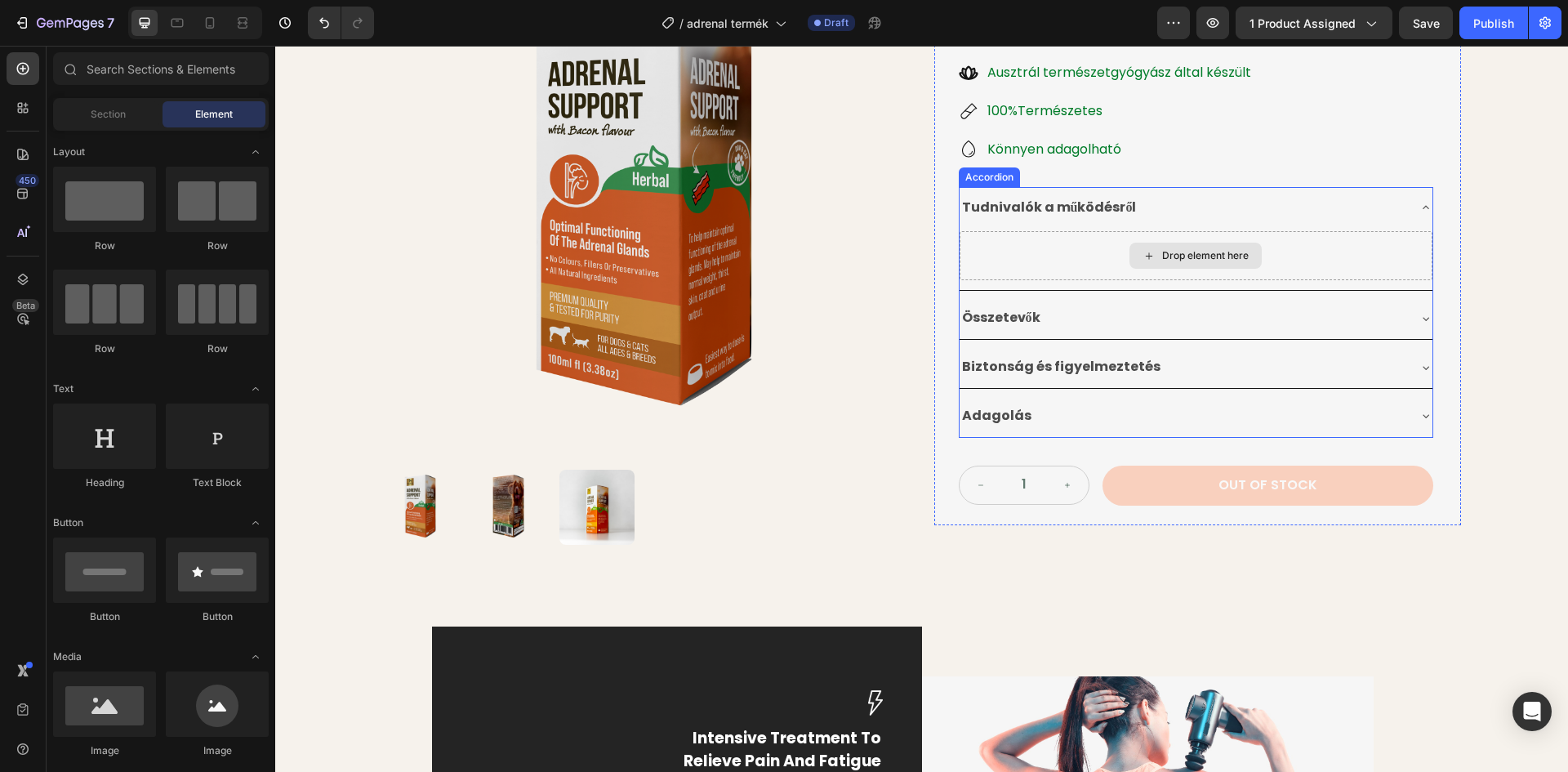
click at [1150, 256] on div "Drop element here" at bounding box center [1195, 255] width 132 height 27
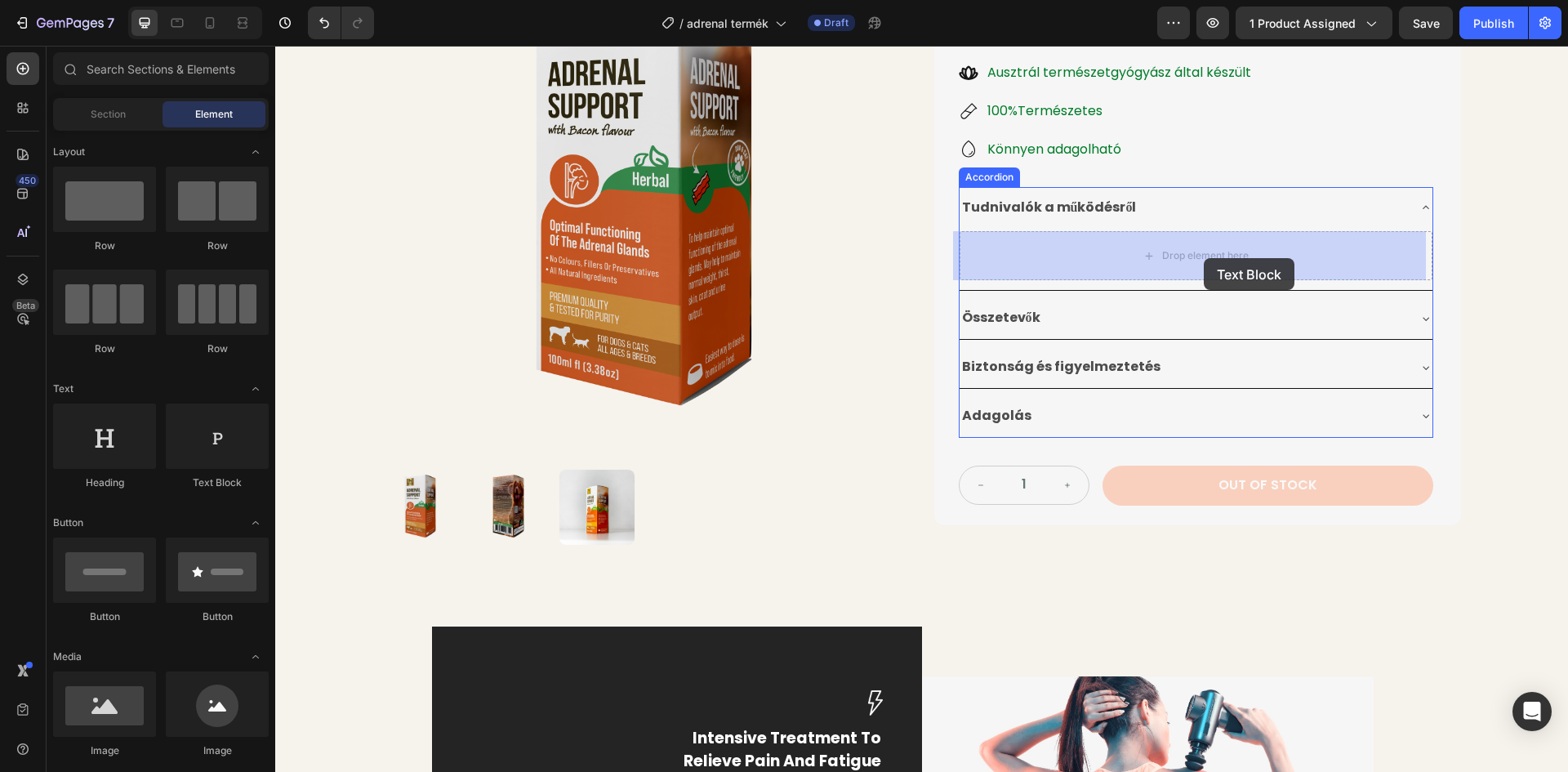
drag, startPoint x: 496, startPoint y: 484, endPoint x: 1206, endPoint y: 262, distance: 743.9
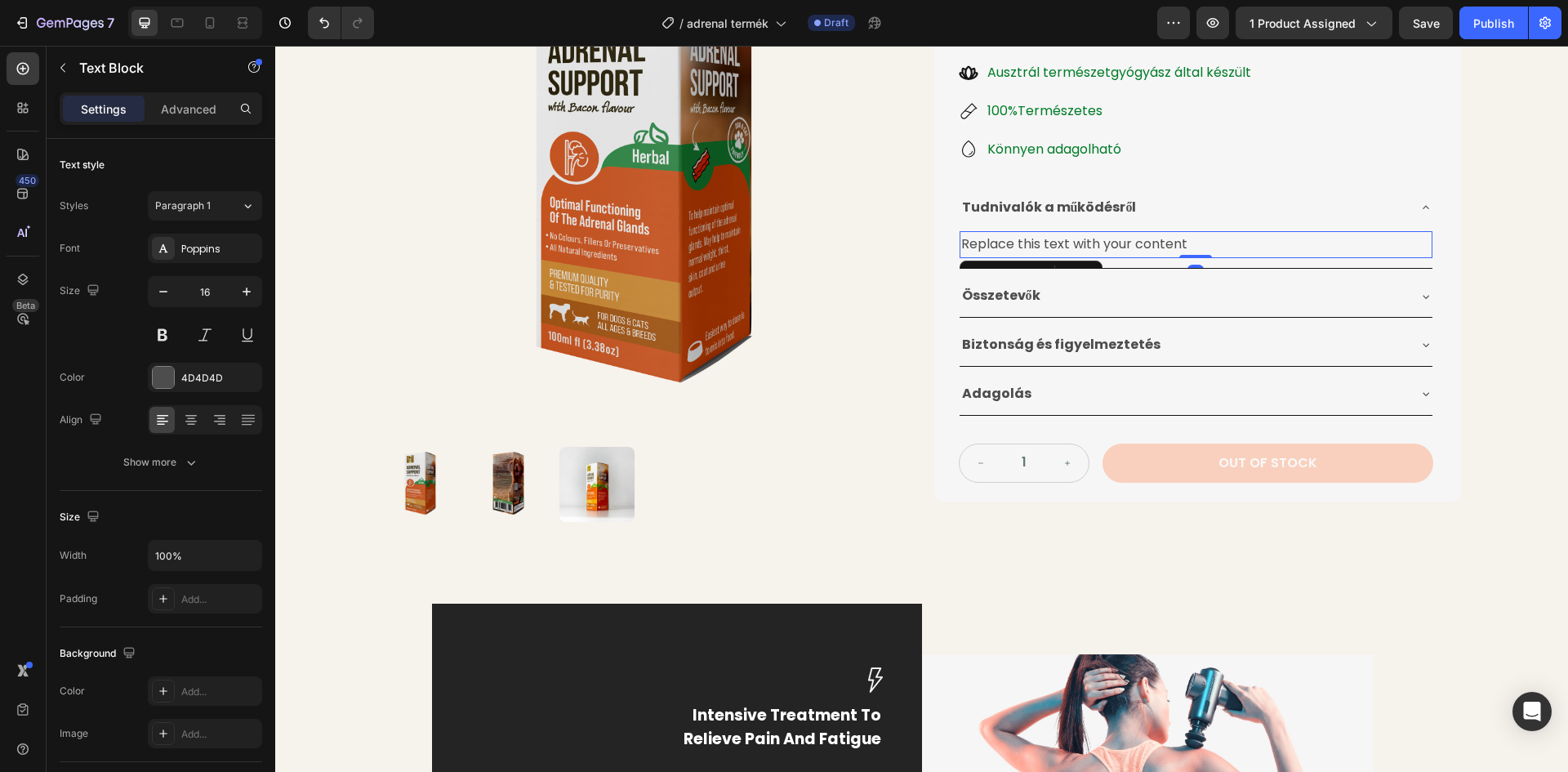
click at [1194, 249] on div "Replace this text with your content" at bounding box center [1196, 244] width 473 height 27
click at [1190, 244] on p "Replace this text with your content" at bounding box center [1195, 245] width 469 height 24
drag, startPoint x: 1197, startPoint y: 241, endPoint x: 954, endPoint y: 248, distance: 243.1
click at [960, 248] on div "Replace this text with your content" at bounding box center [1196, 244] width 473 height 27
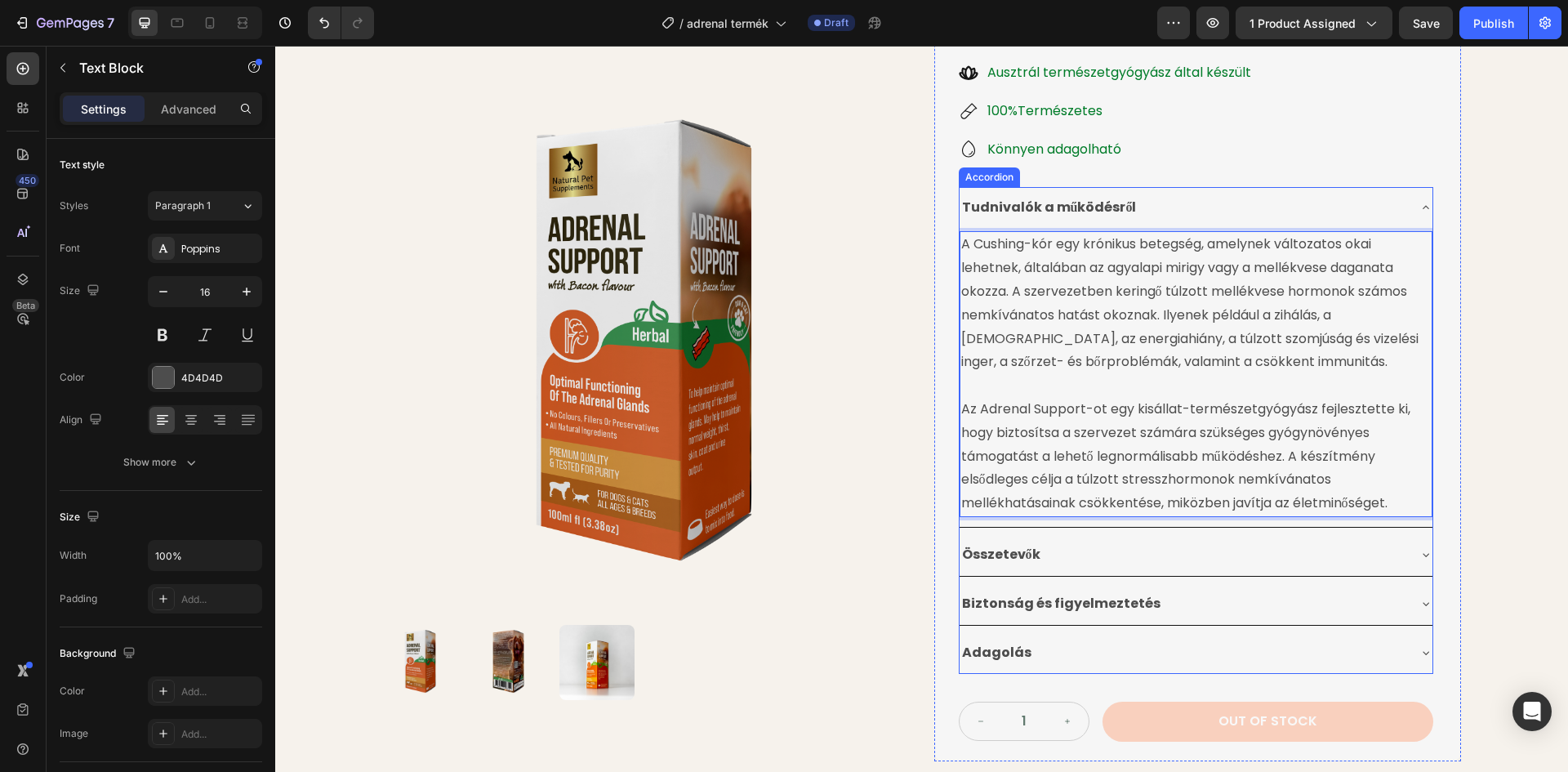
click at [979, 239] on p "A Cushing-kór egy krónikus betegség, amelynek változatos okai lehetnek, általáb…" at bounding box center [1195, 303] width 469 height 141
drag, startPoint x: 970, startPoint y: 246, endPoint x: 1196, endPoint y: 244, distance: 226.0
click at [1196, 244] on p "A Cushing-kór egy krónikus betegség, amelynek változatos okai lehetnek, általáb…" at bounding box center [1195, 303] width 469 height 141
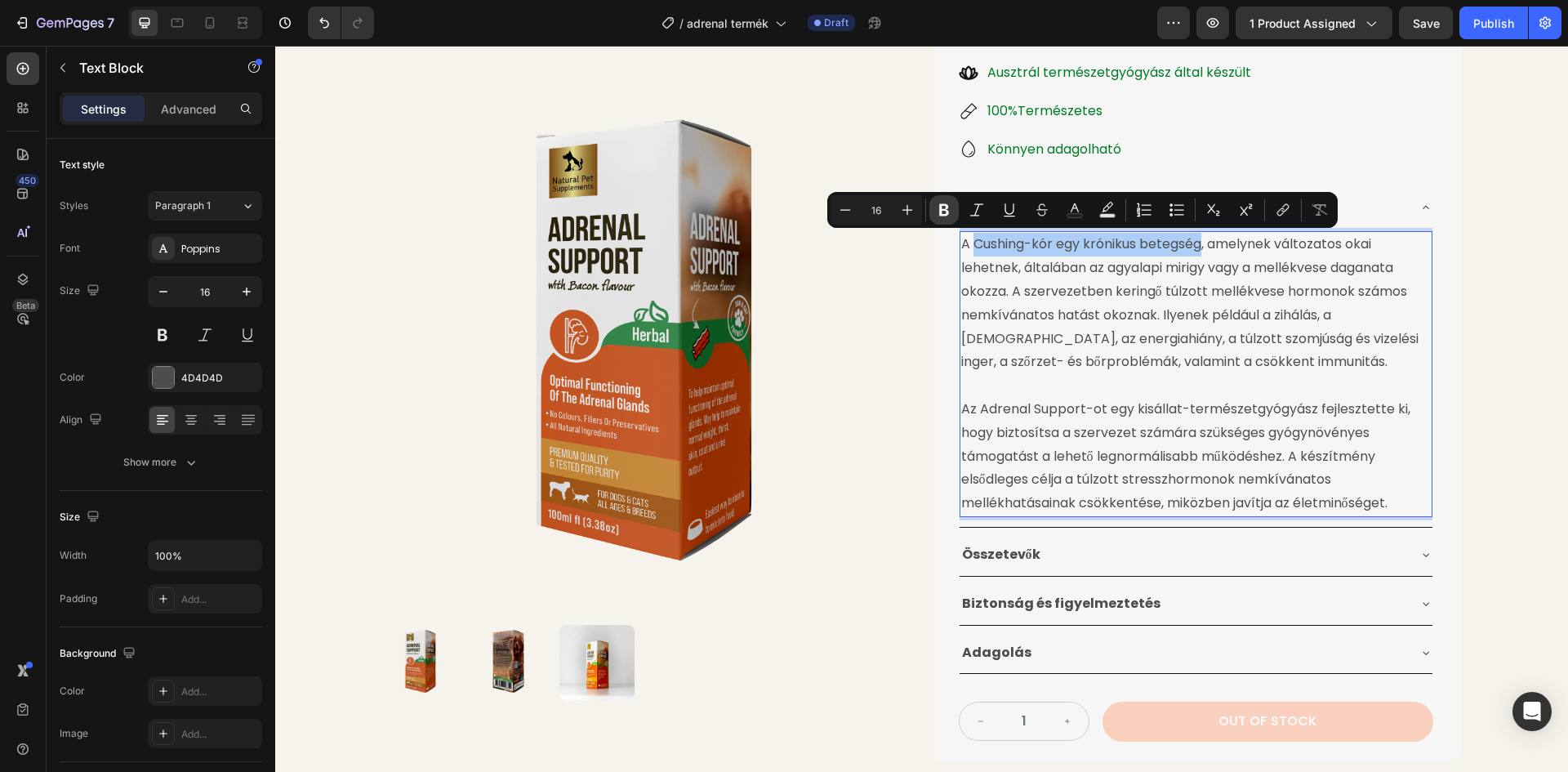
click at [945, 208] on icon "Editor contextual toolbar" at bounding box center [944, 210] width 10 height 12
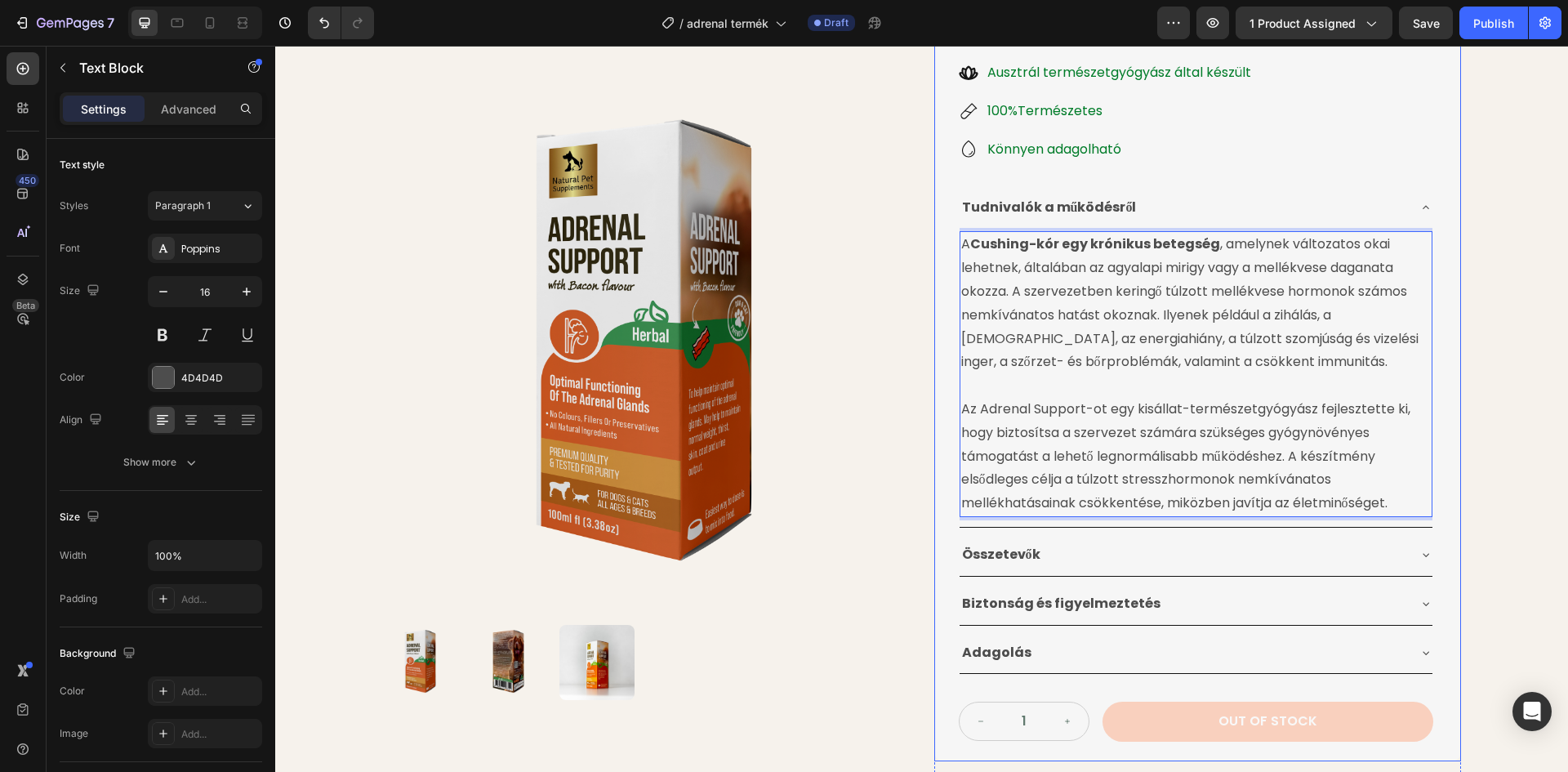
click at [1473, 256] on div "Product Images Cushing-Kór Elleni Gyógynövénytinktúra Product Title 24.990 Ft P…" at bounding box center [921, 264] width 1293 height 1065
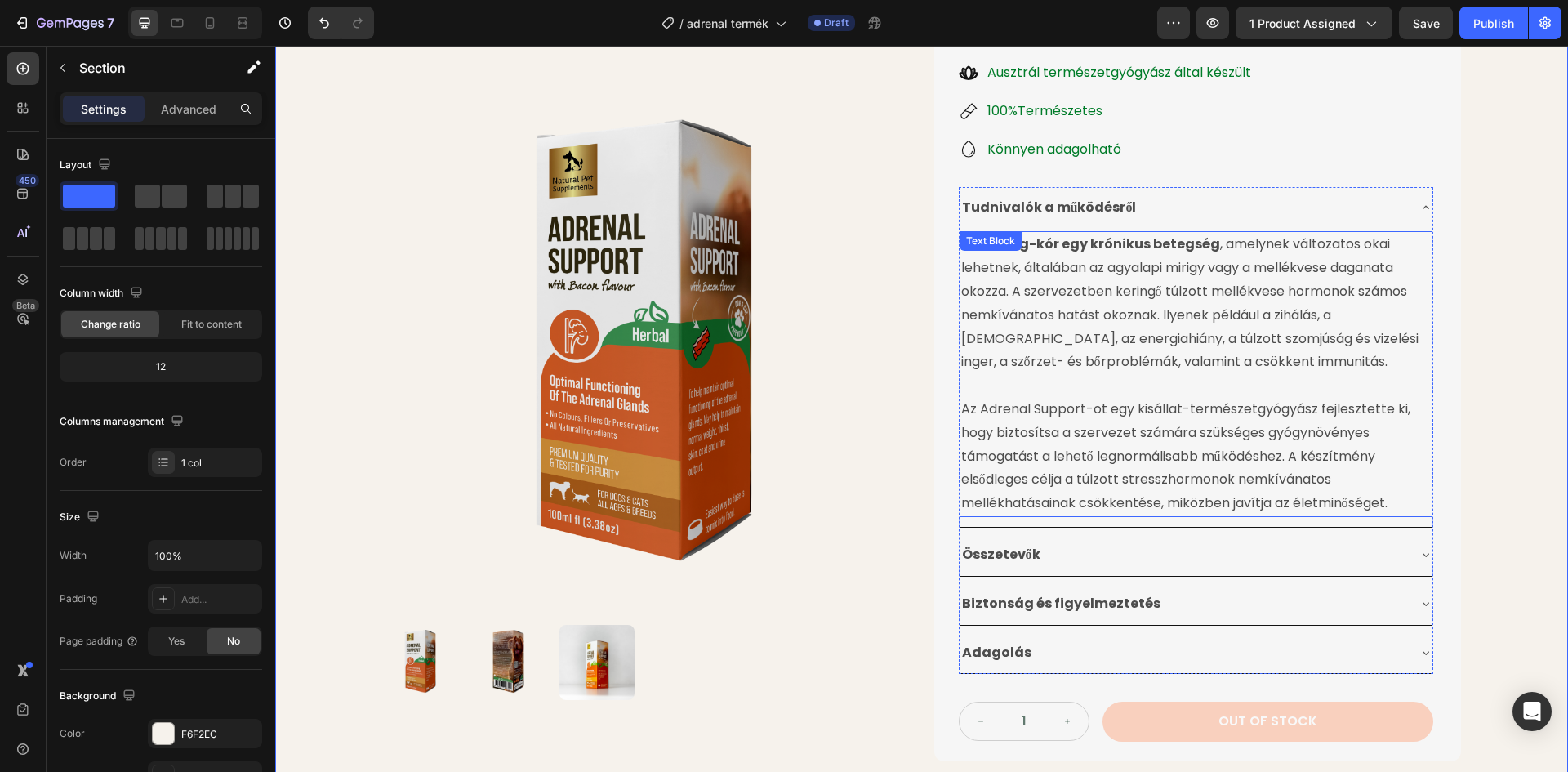
click at [1274, 316] on p "A Cushing-kór egy krónikus betegség , amelynek változatos okai lehetnek, általá…" at bounding box center [1195, 303] width 469 height 141
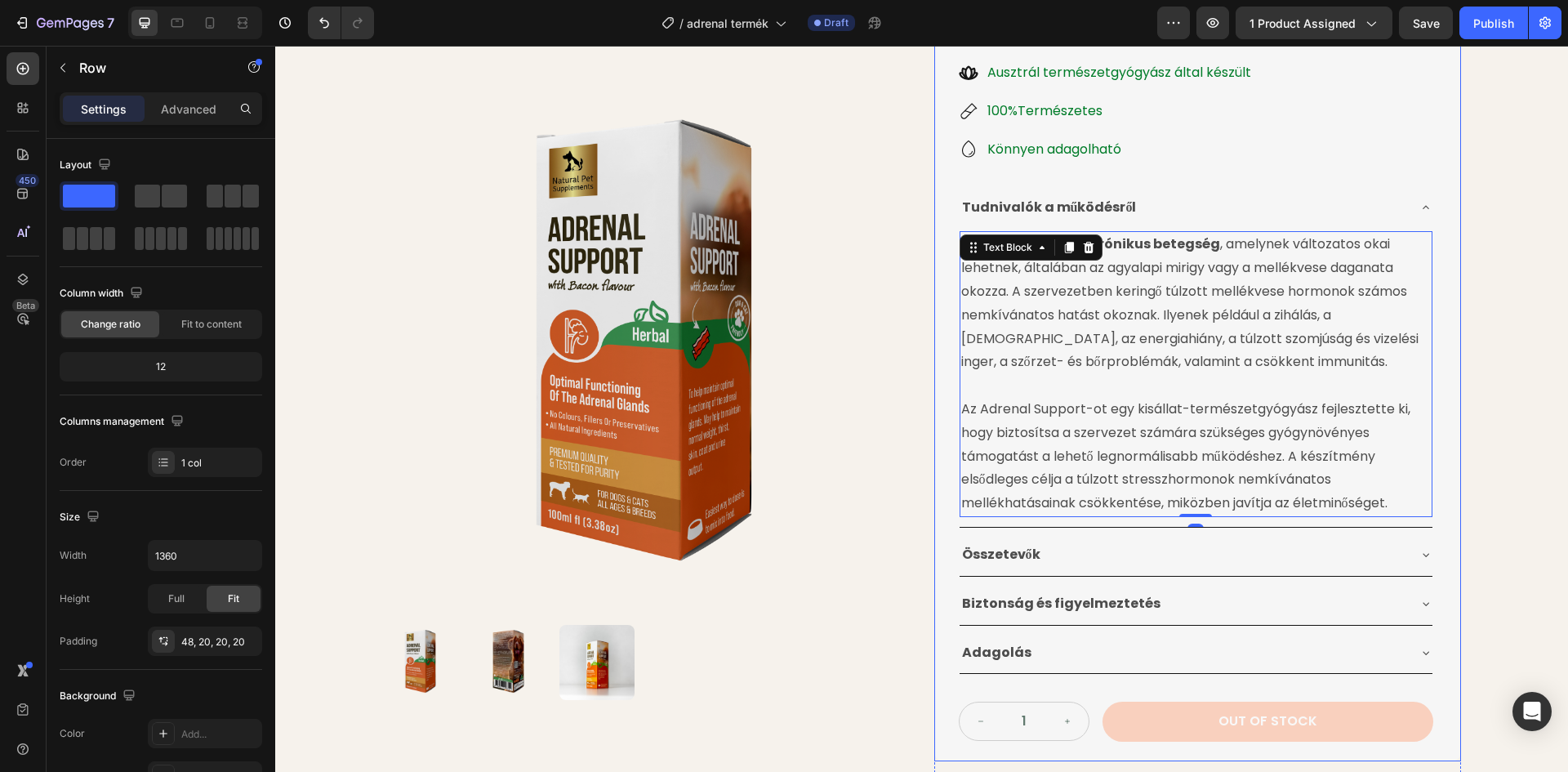
click at [1463, 313] on div "Product Images Cushing-Kór Elleni Gyógynövénytinktúra Product Title 24.990 Ft P…" at bounding box center [921, 264] width 1111 height 1065
click at [1327, 319] on p "A Cushing-kór egy krónikus betegség , amelynek változatos okai lehetnek, általá…" at bounding box center [1195, 303] width 469 height 141
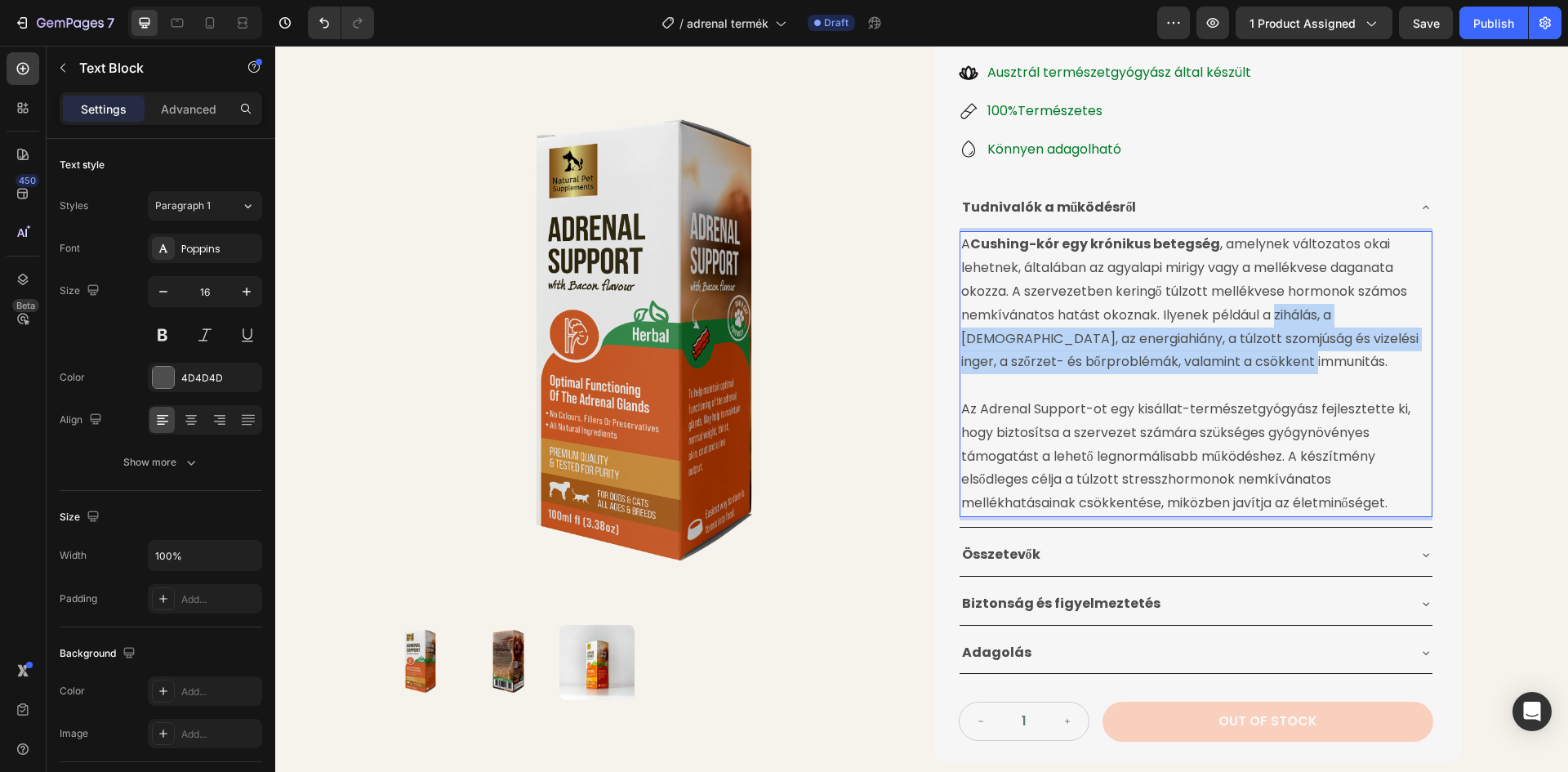
drag, startPoint x: 1273, startPoint y: 314, endPoint x: 1264, endPoint y: 360, distance: 46.9
click at [1264, 360] on p "A Cushing-kór egy krónikus betegség , amelynek változatos okai lehetnek, általá…" at bounding box center [1195, 303] width 469 height 141
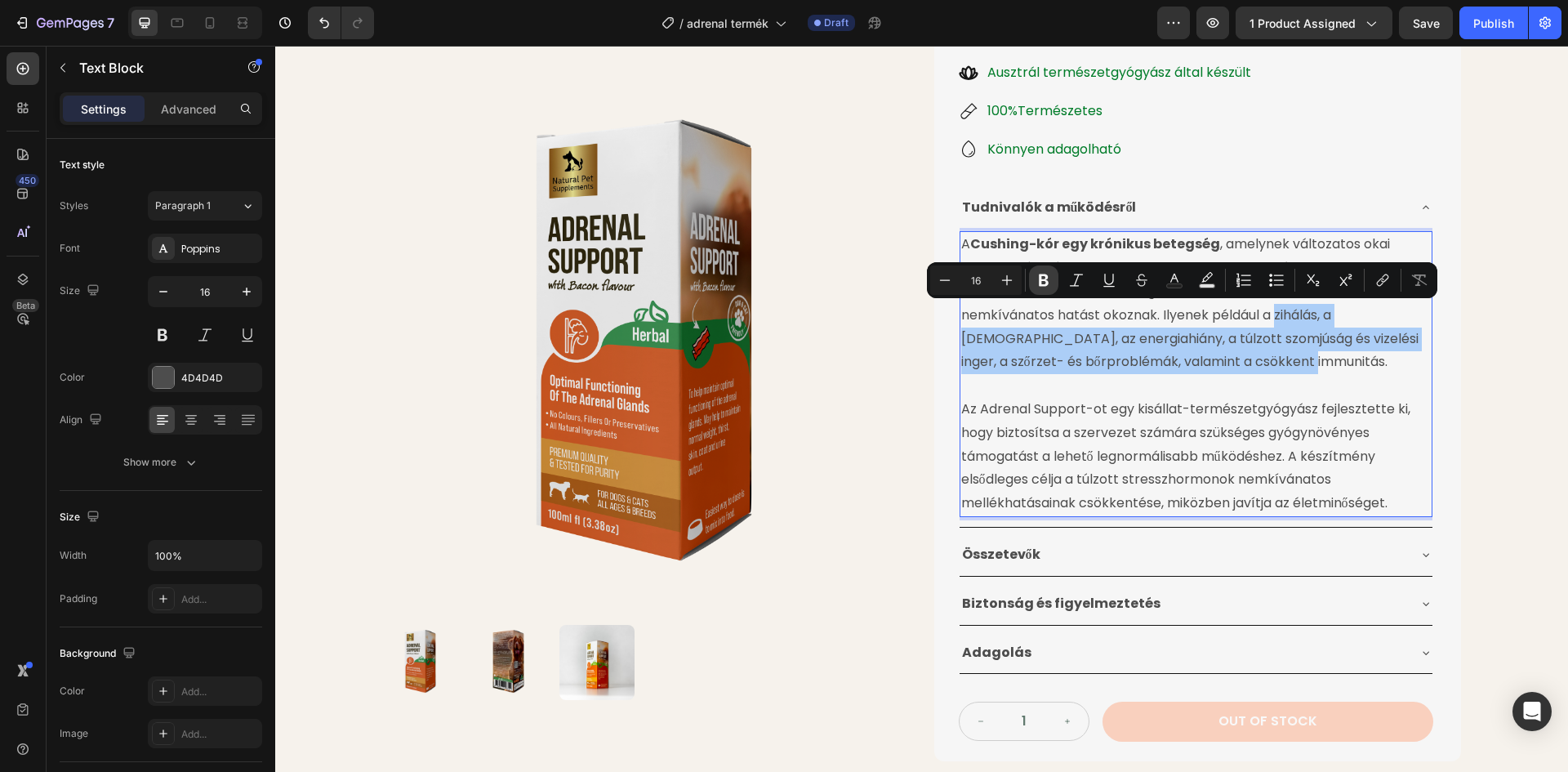
click at [1042, 279] on icon "Editor contextual toolbar" at bounding box center [1044, 280] width 10 height 12
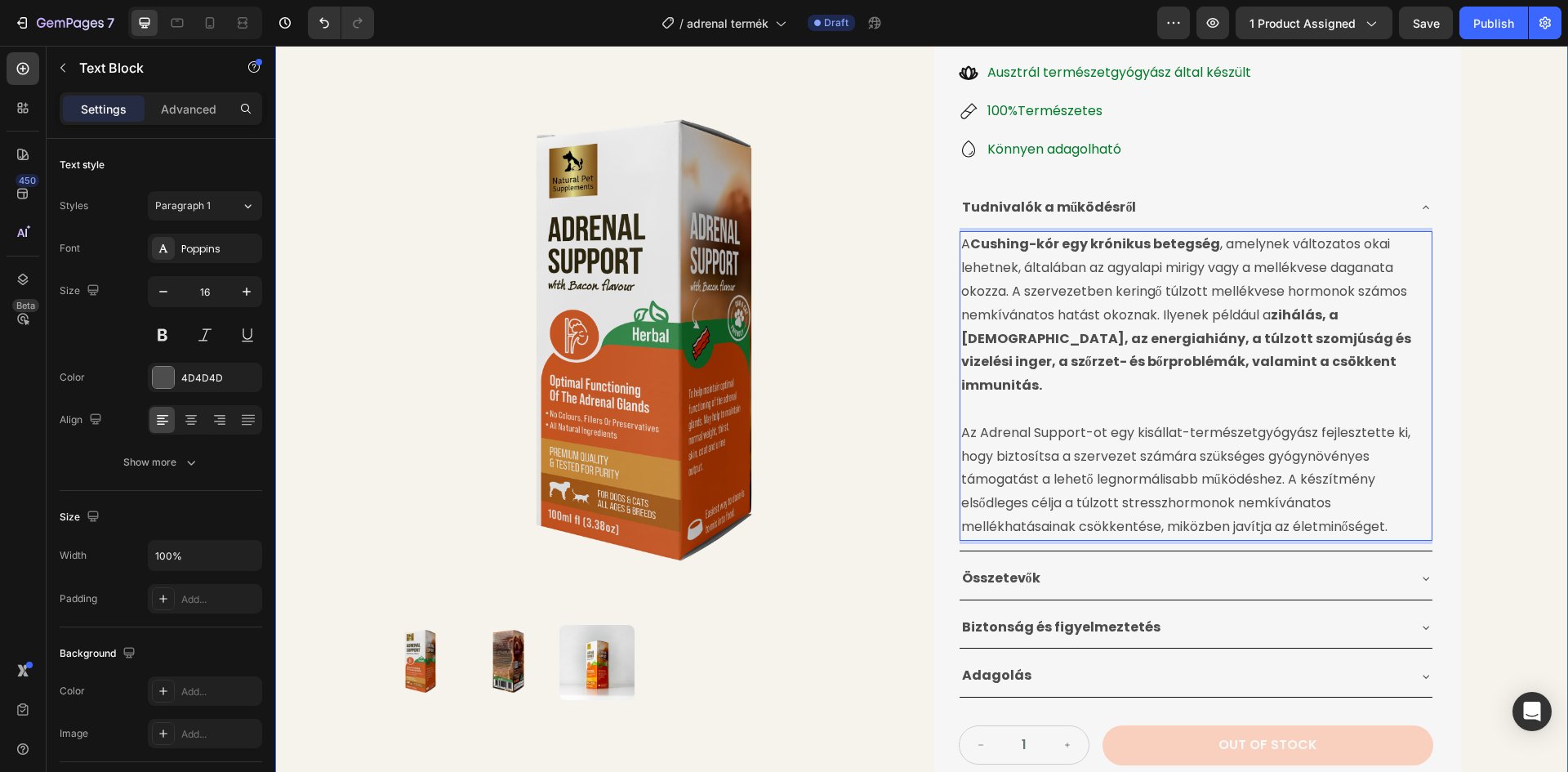
click at [1474, 374] on div "Product Images Cushing-Kór Elleni Gyógynövénytinktúra Product Title 24.990 Ft P…" at bounding box center [921, 276] width 1293 height 1088
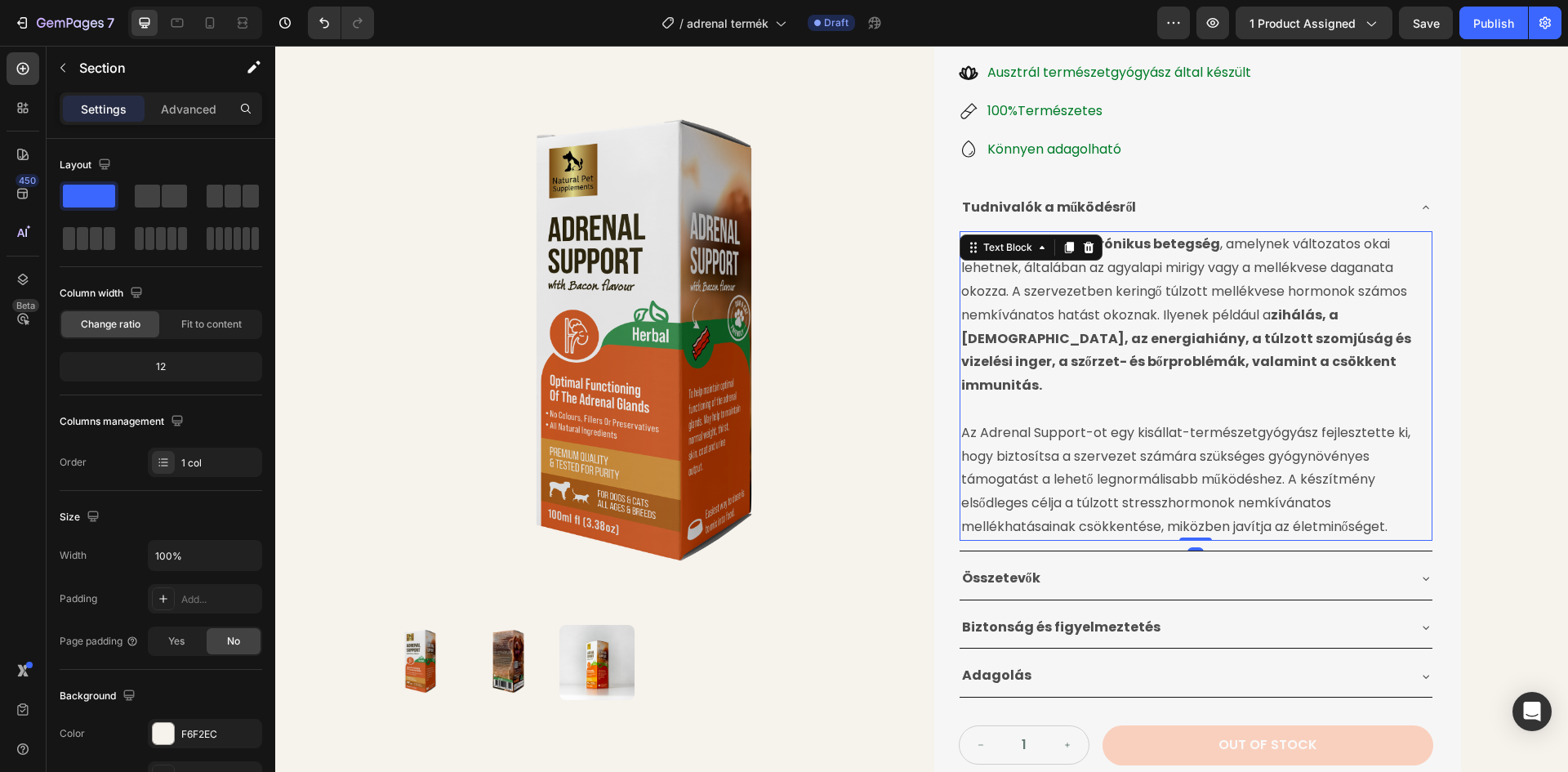
click at [1392, 503] on p "Az Adrenal Support-ot egy kisállat-természetgyógyász fejlesztette ki, hogy bizt…" at bounding box center [1195, 468] width 469 height 141
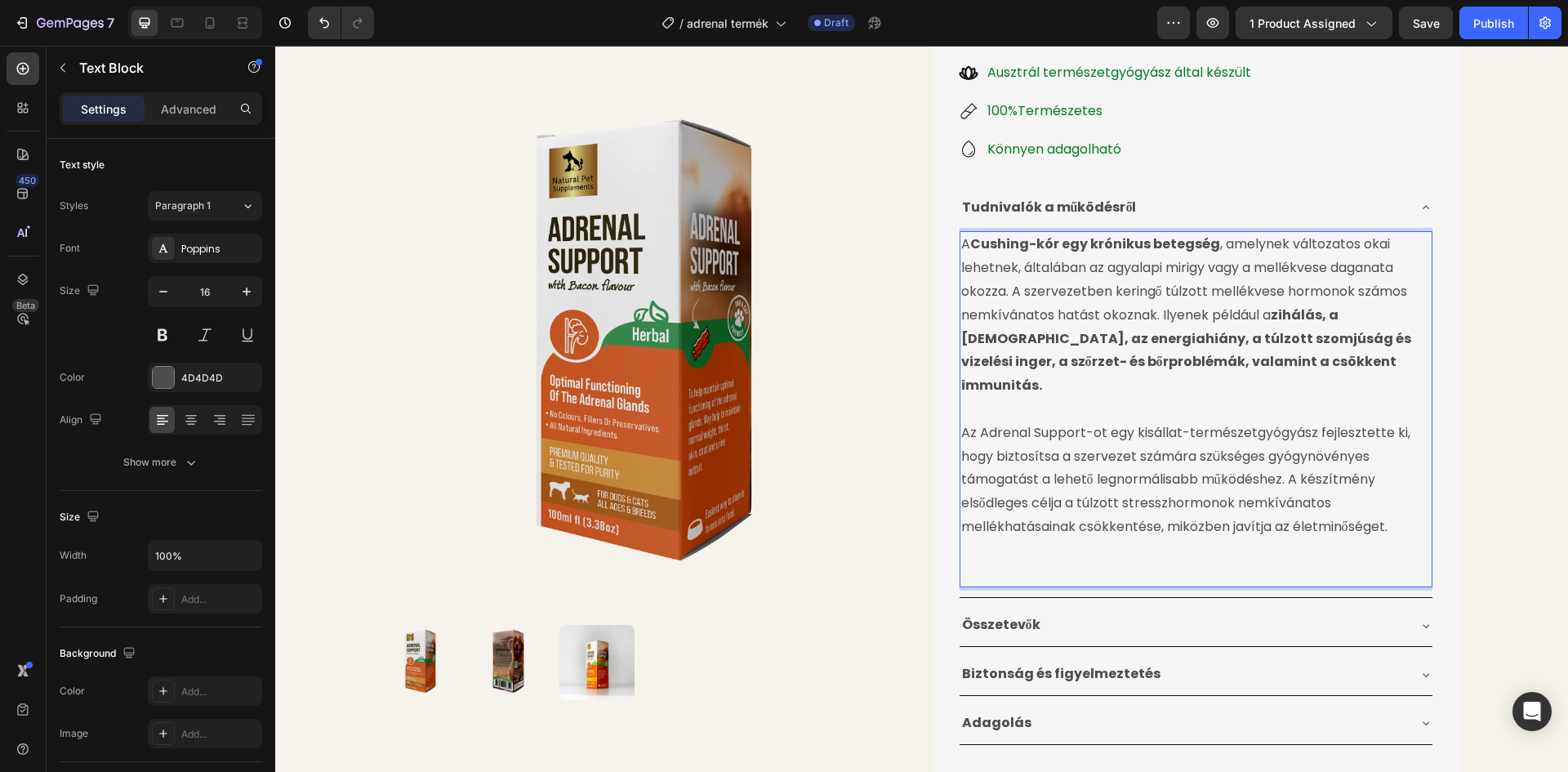
click at [1126, 412] on p "Az Adrenal Support-ot egy kisállat-természetgyógyász fejlesztette ki, hogy bizt…" at bounding box center [1195, 468] width 469 height 141
click at [979, 563] on p "Rich Text Editor. Editing area: main" at bounding box center [1195, 575] width 469 height 24
click at [961, 563] on p "Rich Text Editor. Editing area: main" at bounding box center [1195, 575] width 469 height 24
click at [972, 563] on p "Rich Text Editor. Editing area: main" at bounding box center [1195, 575] width 469 height 24
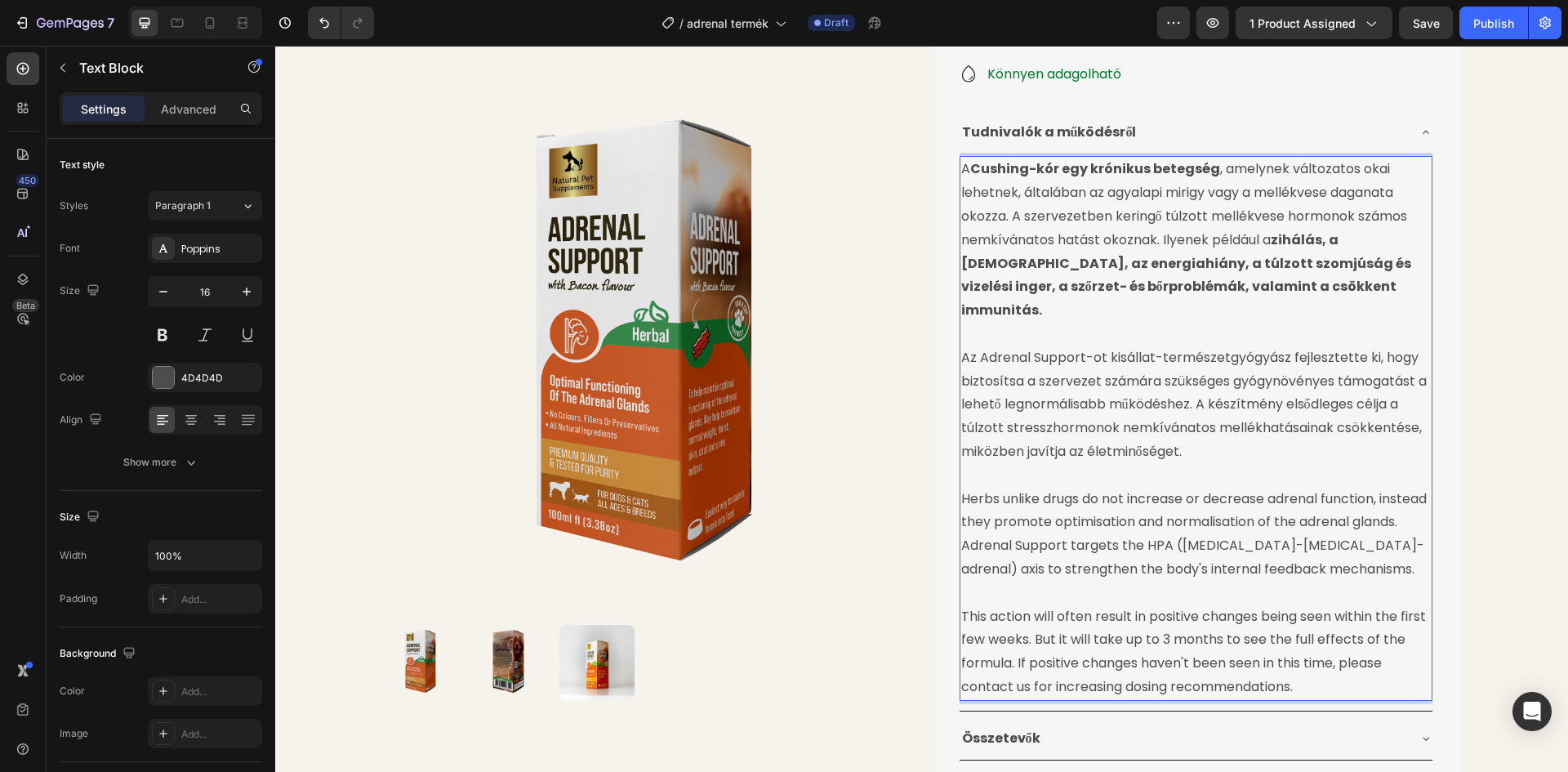
scroll to position [429, 0]
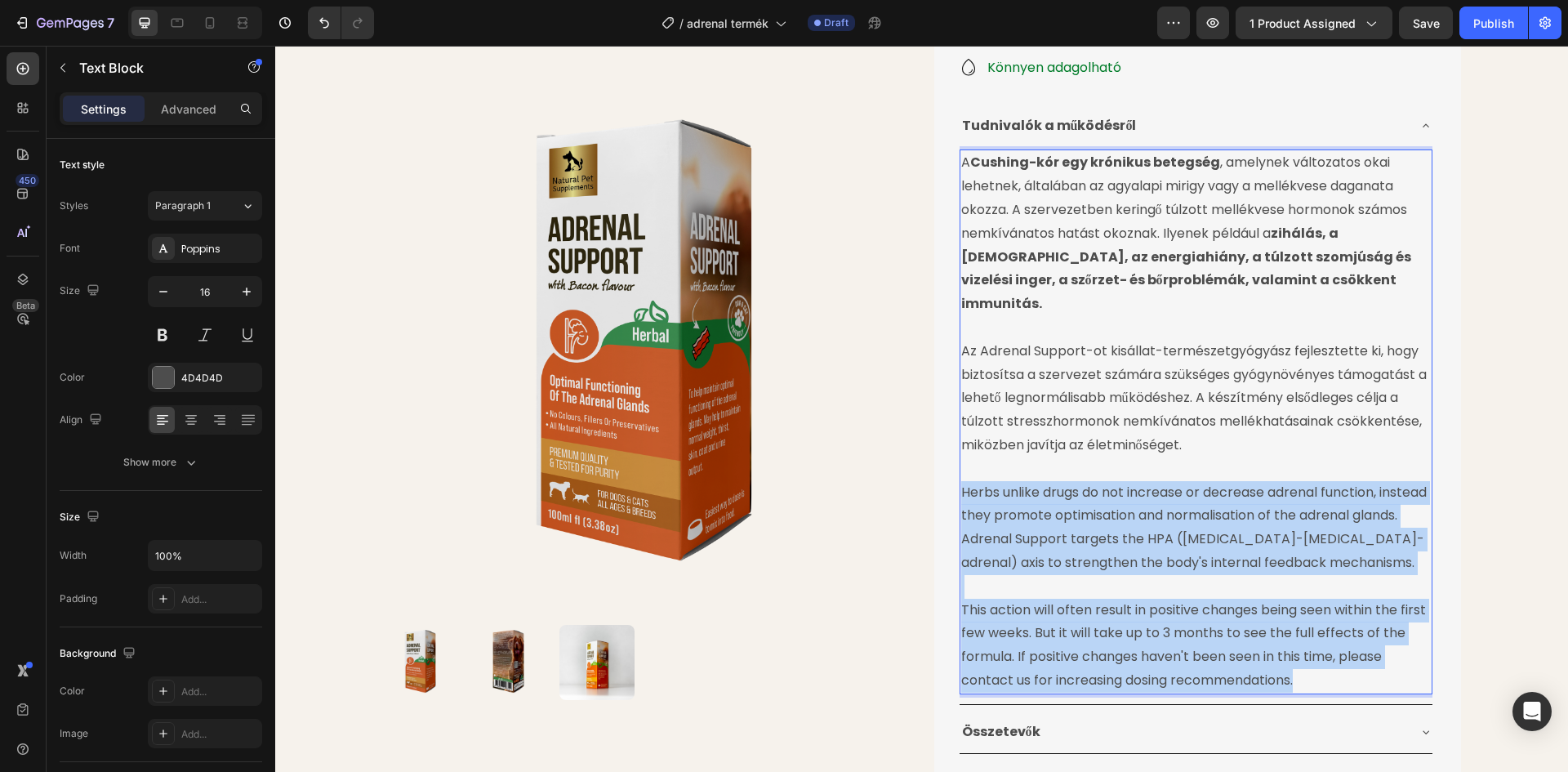
drag, startPoint x: 1306, startPoint y: 658, endPoint x: 958, endPoint y: 469, distance: 396.0
click at [960, 469] on div "A Cushing-kór egy krónikus betegség , amelynek változatos okai lehetnek, általá…" at bounding box center [1196, 422] width 473 height 544
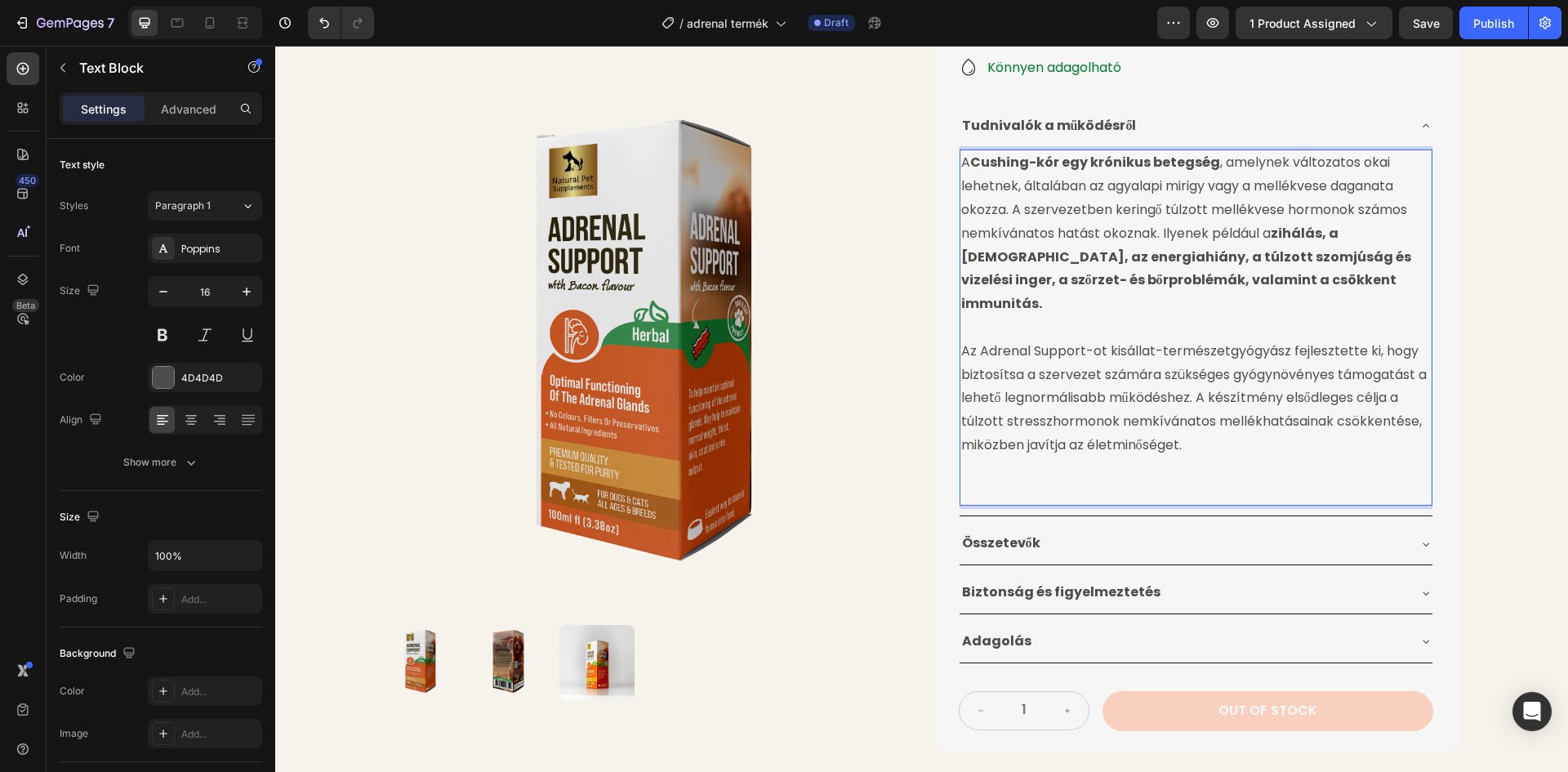
click at [994, 481] on p "Rich Text Editor. Editing area: main" at bounding box center [1195, 493] width 469 height 24
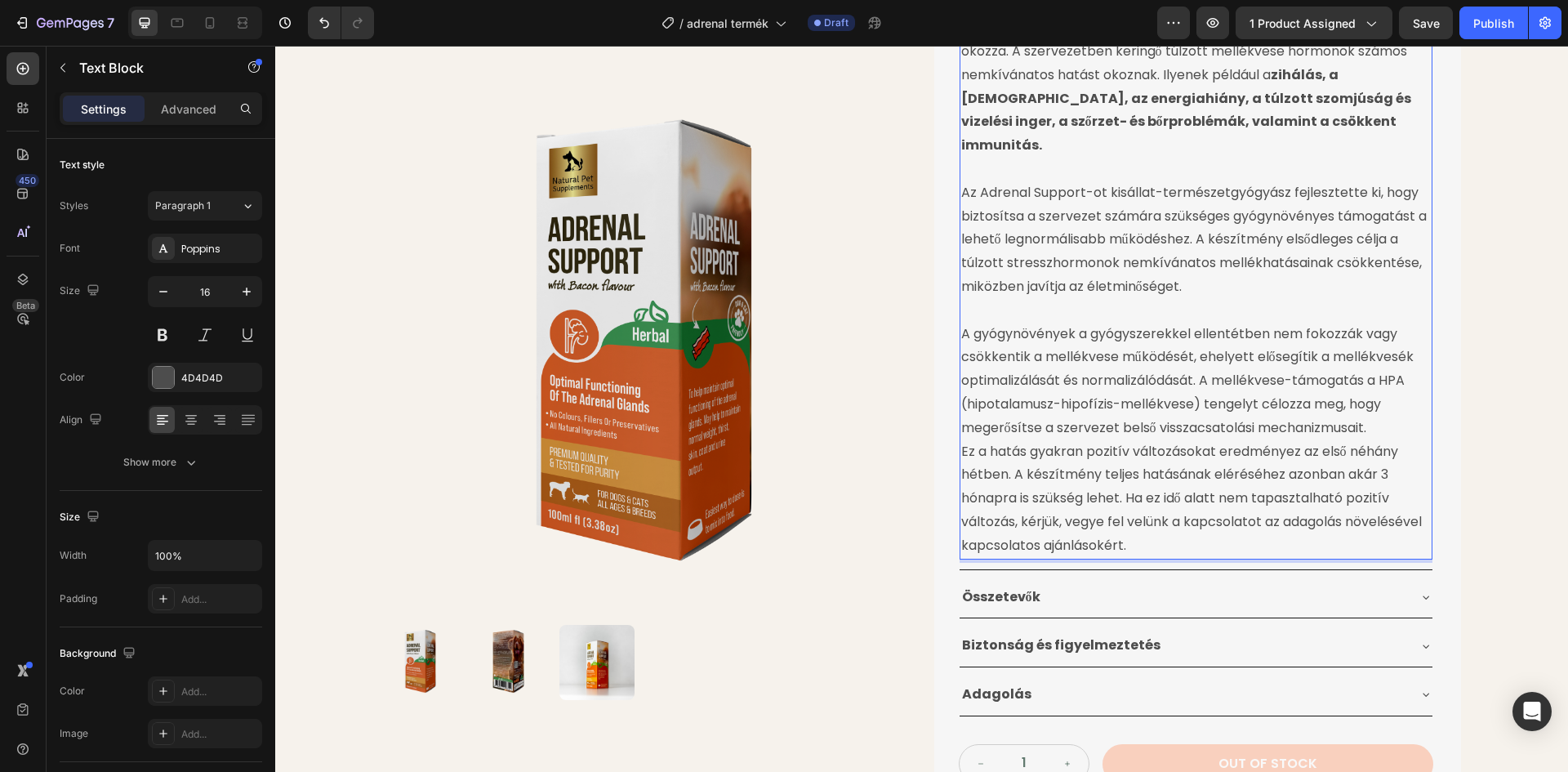
scroll to position [593, 0]
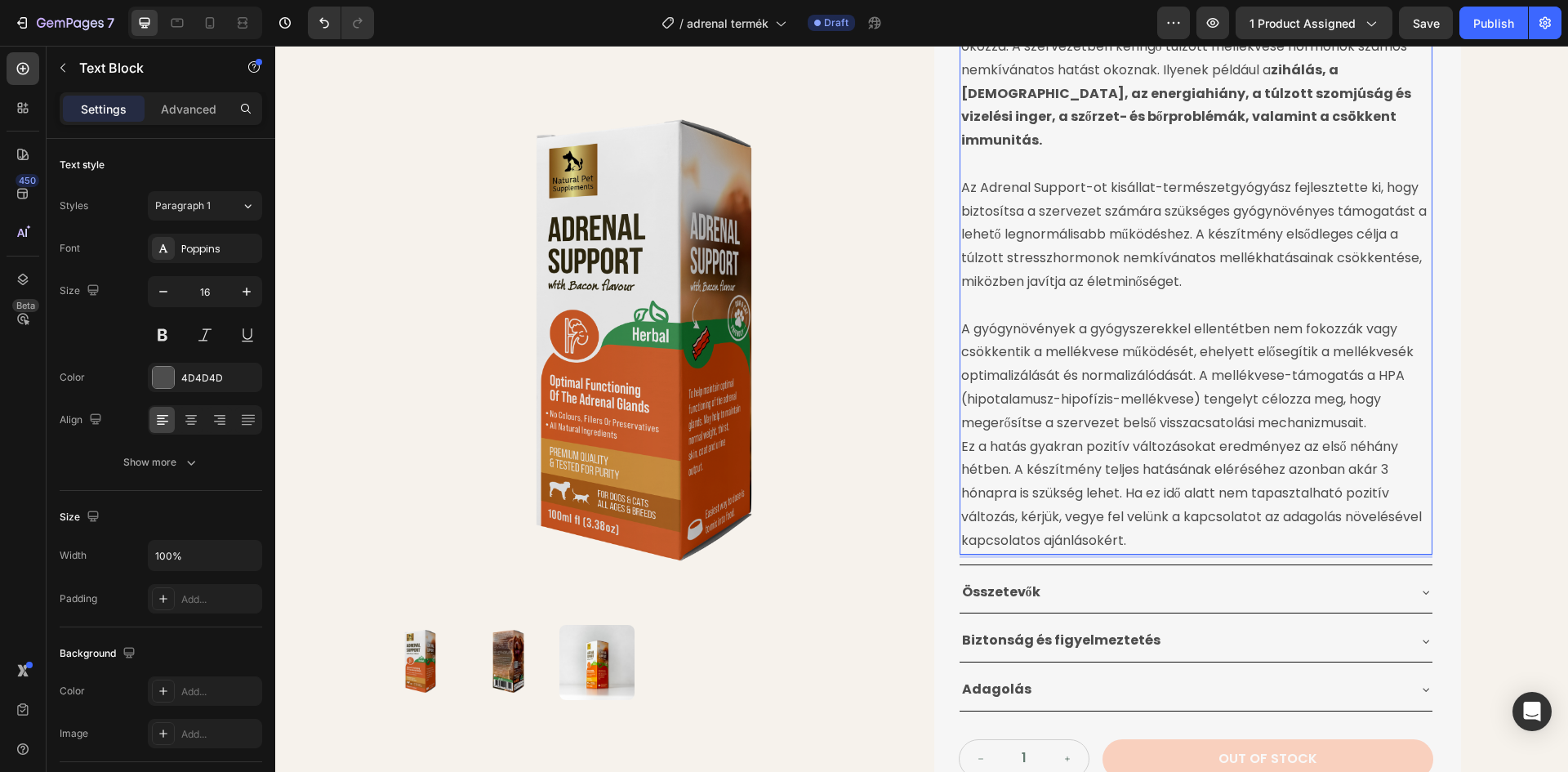
click at [961, 436] on p "Ez a hatás gyakran pozitív változásokat eredményez az első néhány hétben. A kés…" at bounding box center [1195, 494] width 469 height 117
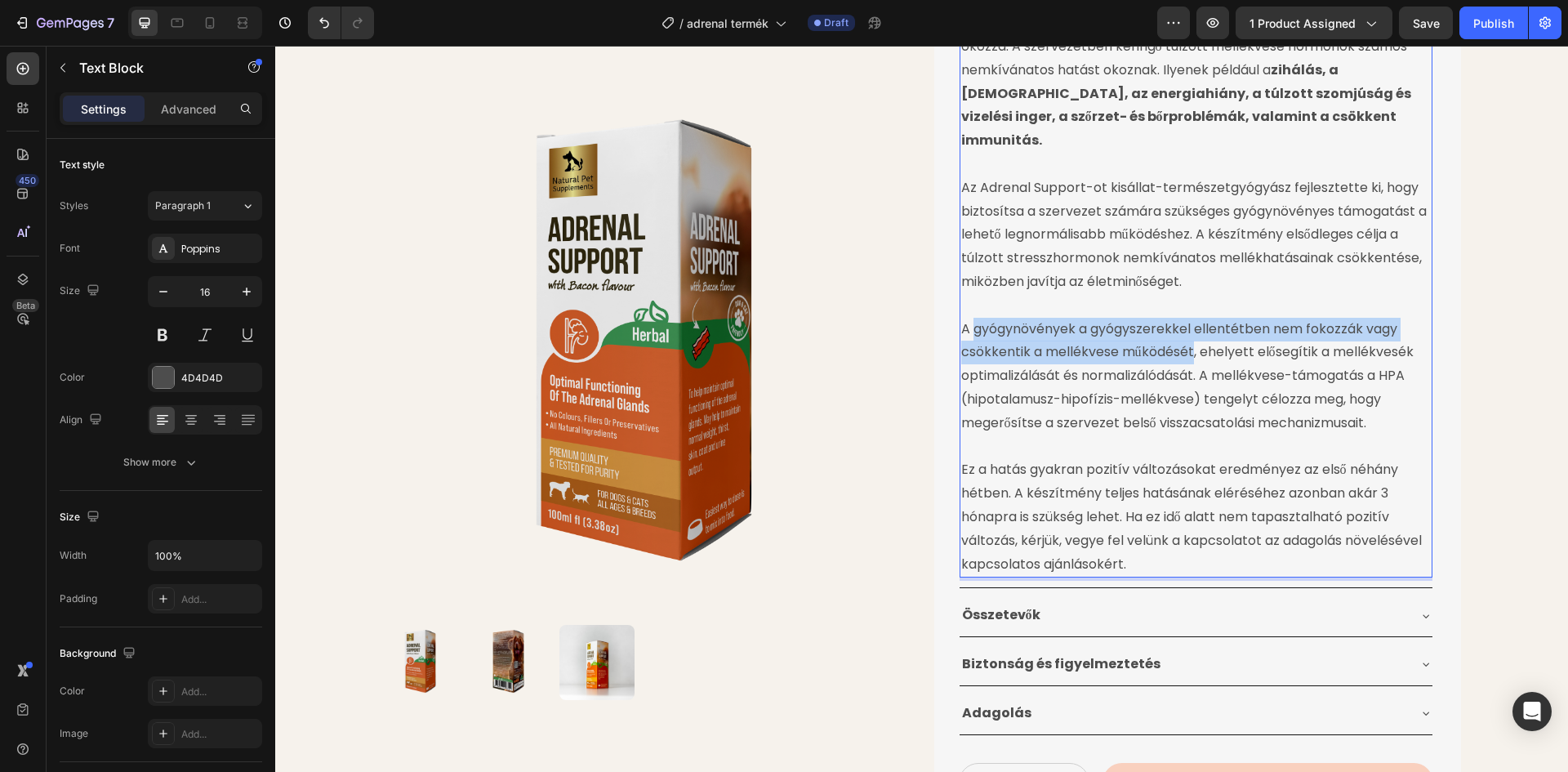
drag, startPoint x: 971, startPoint y: 307, endPoint x: 1188, endPoint y: 327, distance: 217.9
click at [1188, 327] on p "A gyógynövények a gyógyszerekkel ellentétben nem fokozzák vagy csökkentik a mel…" at bounding box center [1195, 376] width 469 height 117
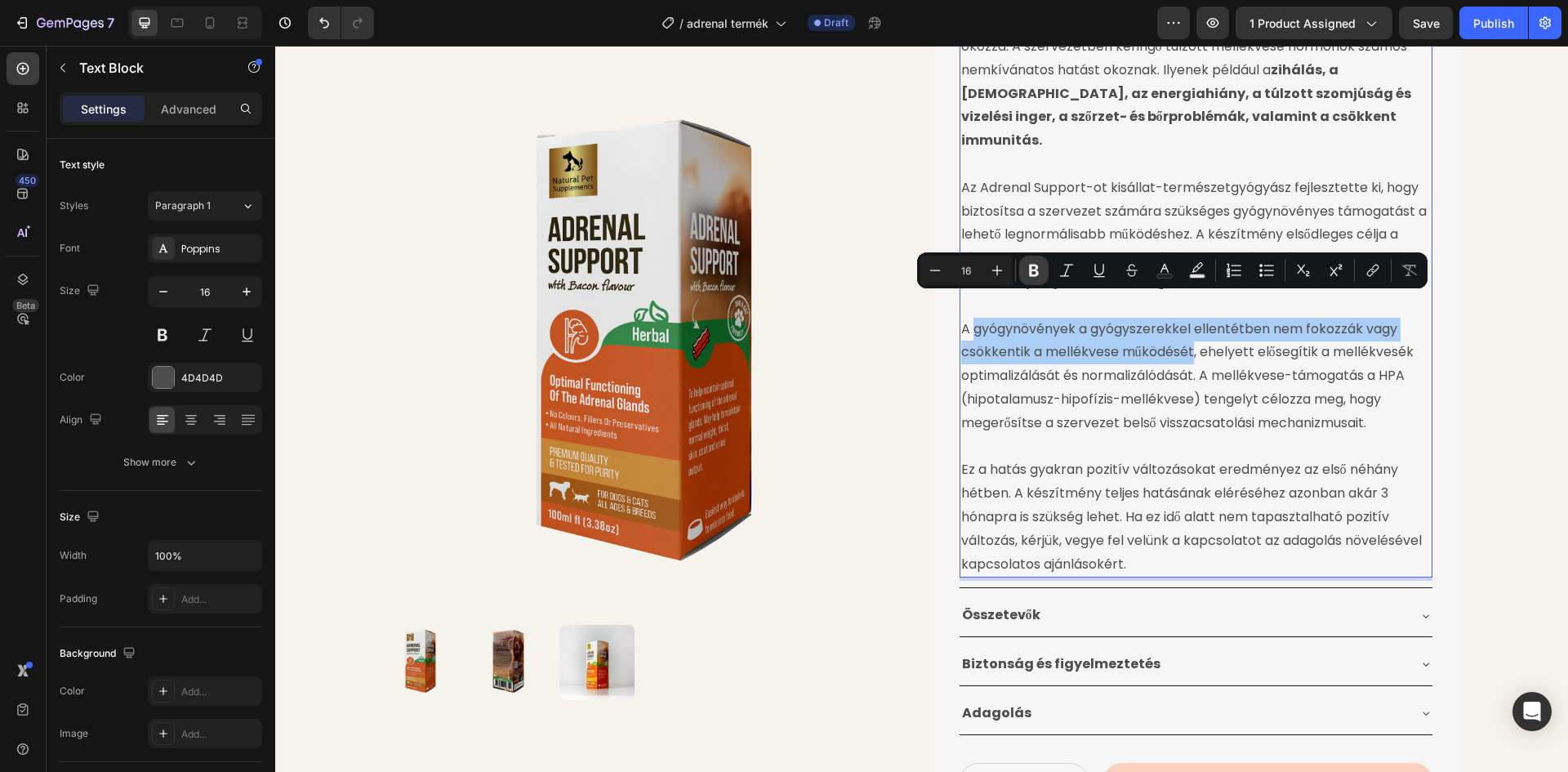
click at [1037, 272] on icon "Editor contextual toolbar" at bounding box center [1034, 270] width 10 height 12
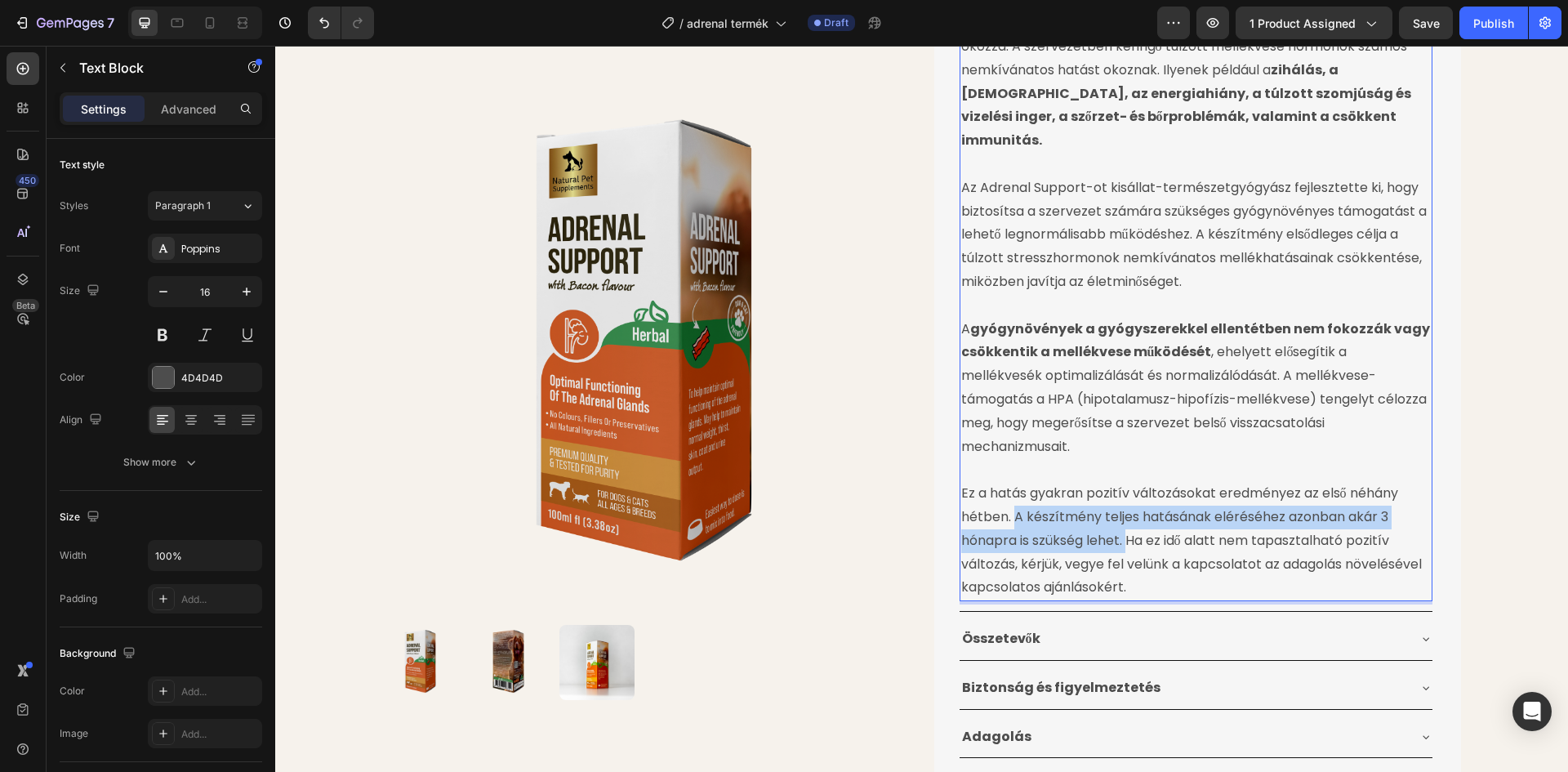
drag, startPoint x: 1010, startPoint y: 469, endPoint x: 1121, endPoint y: 498, distance: 114.7
click at [1121, 498] on p "Ez a hatás gyakran pozitív változásokat eredményez az első néhány hétben. A kés…" at bounding box center [1195, 540] width 469 height 117
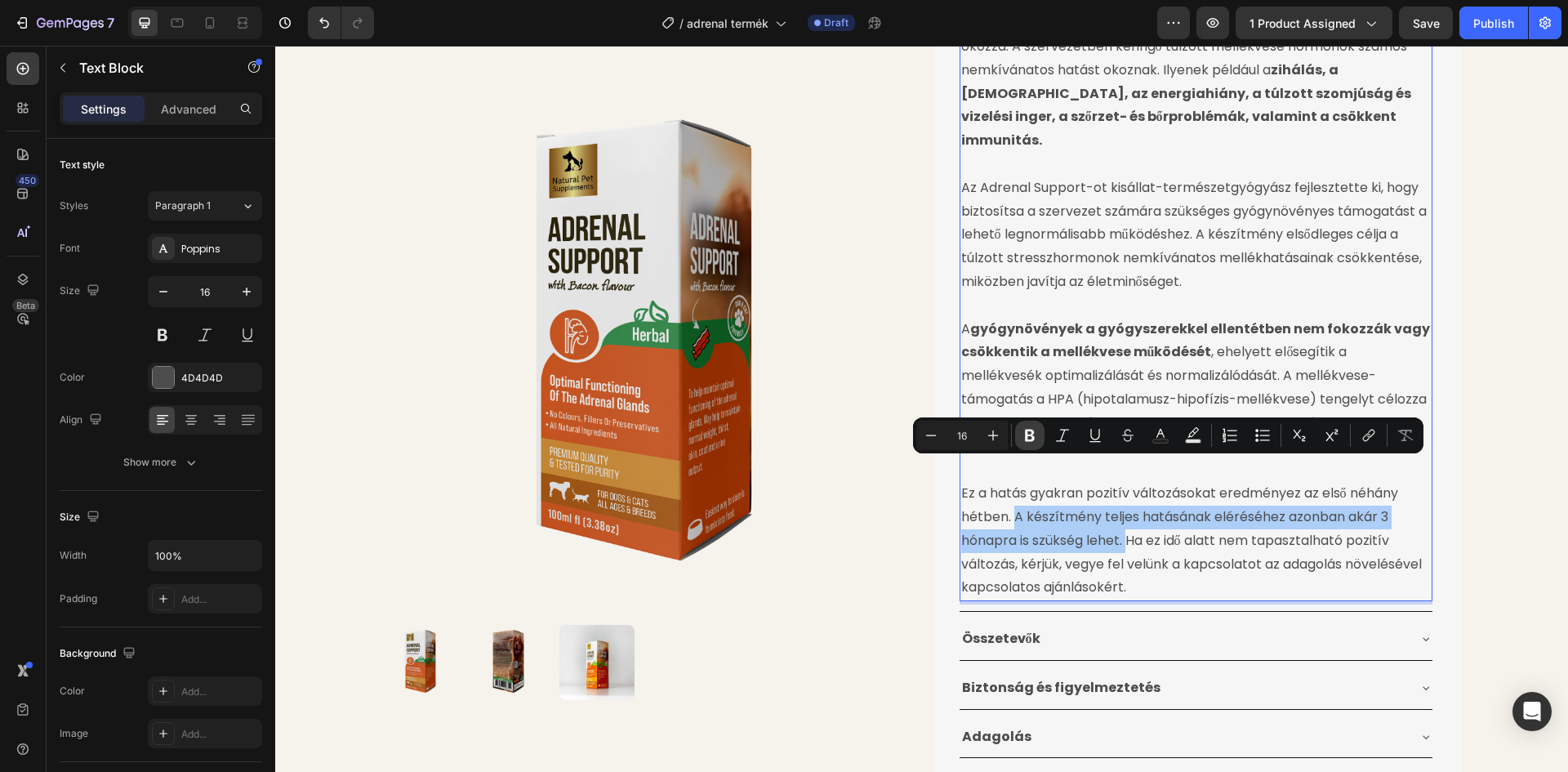
click at [1025, 436] on icon "Editor contextual toolbar" at bounding box center [1030, 435] width 17 height 17
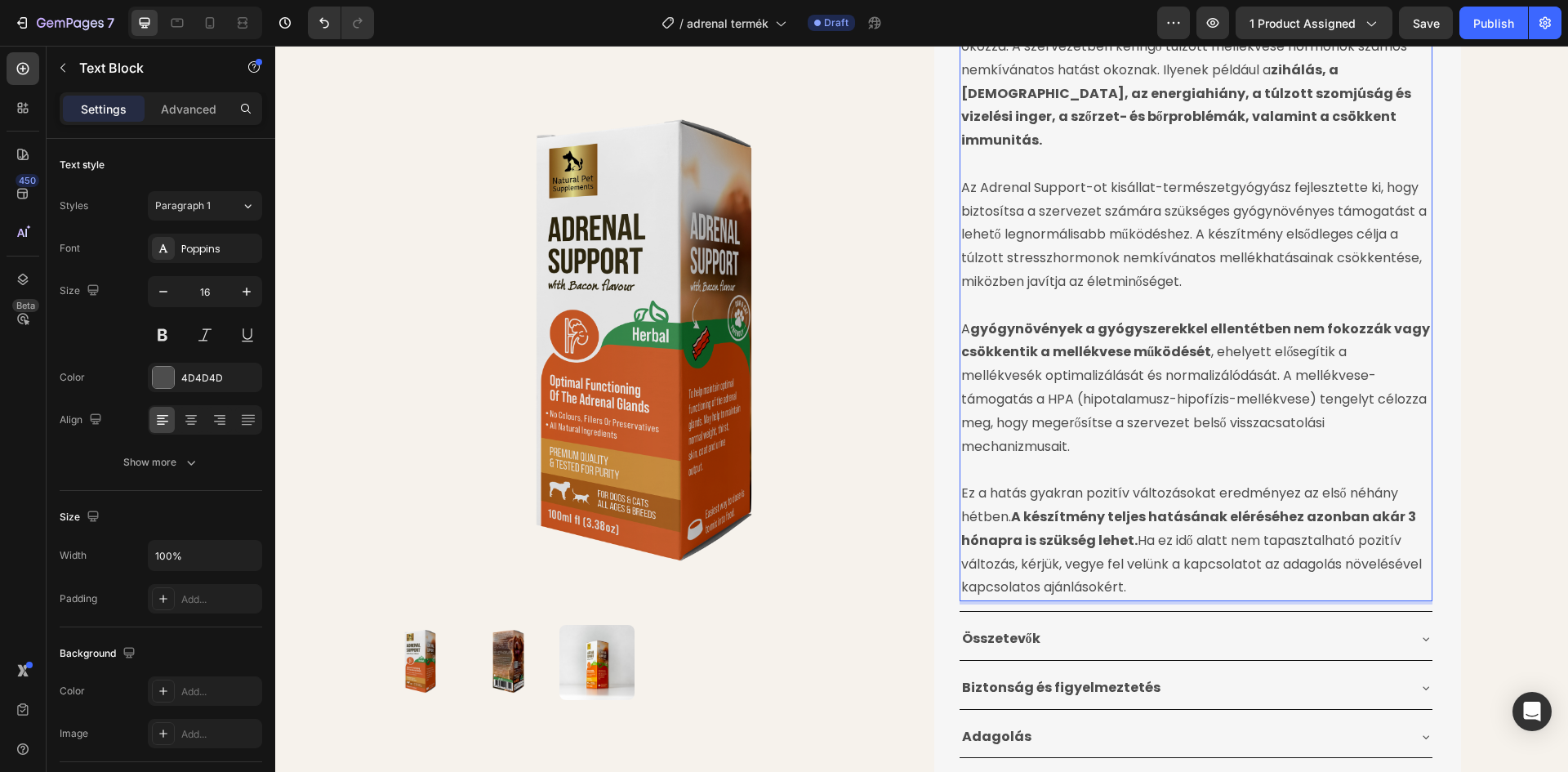
click at [1135, 543] on p "Ez a hatás gyakran pozitív változásokat eredményez az első néhány hétben. A kés…" at bounding box center [1195, 540] width 469 height 117
click at [1136, 544] on p "Ez a hatás gyakran pozitív változásokat eredményez az első néhány hétben. A kés…" at bounding box center [1195, 540] width 469 height 117
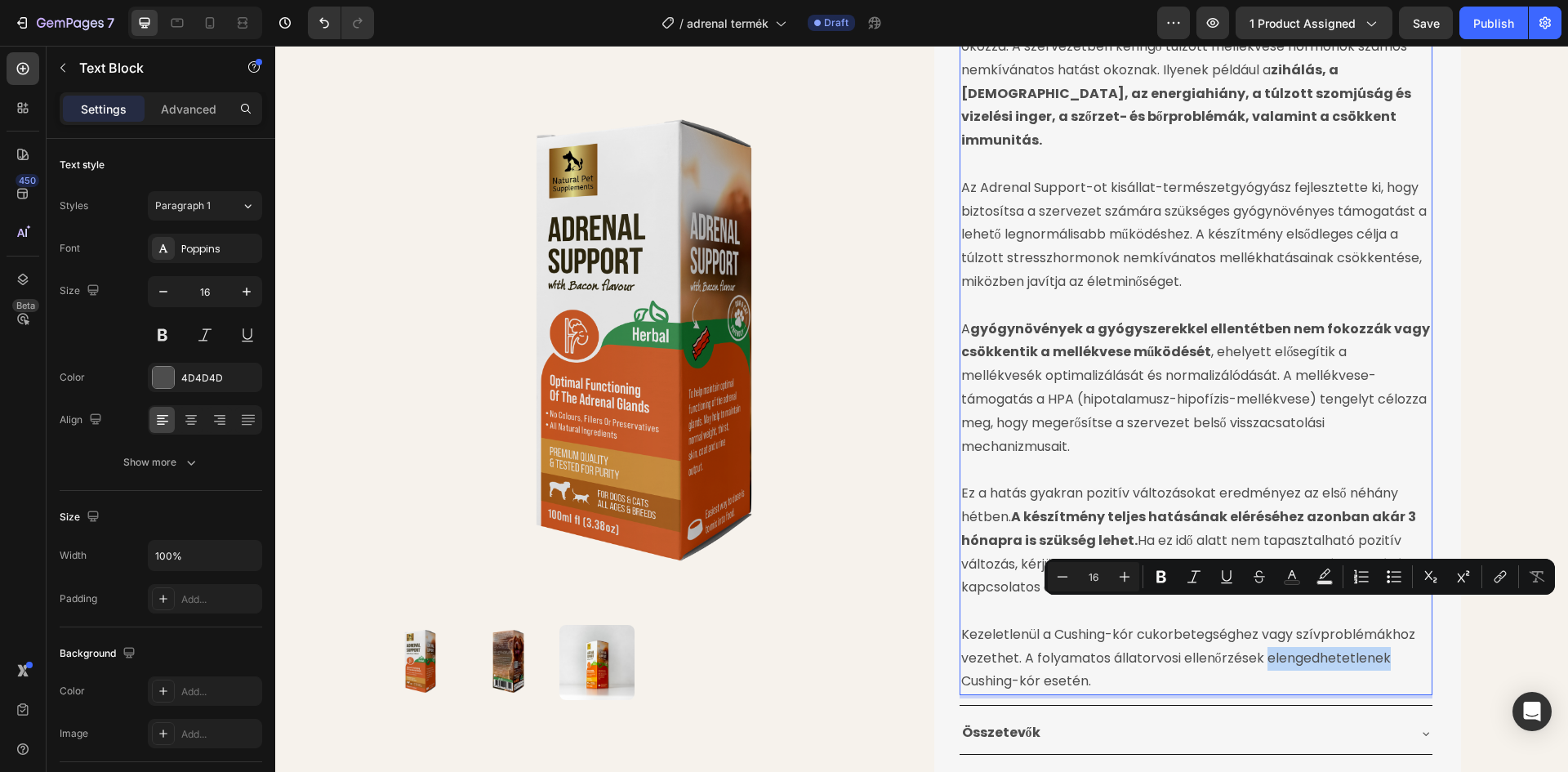
drag, startPoint x: 1261, startPoint y: 609, endPoint x: 1393, endPoint y: 610, distance: 132.0
click at [1393, 623] on p "Kezeletlenül a Cushing-kór cukorbetegséghez vagy szívproblémákhoz vezethet. A f…" at bounding box center [1195, 658] width 469 height 70
click at [1162, 575] on icon "Editor contextual toolbar" at bounding box center [1161, 577] width 17 height 17
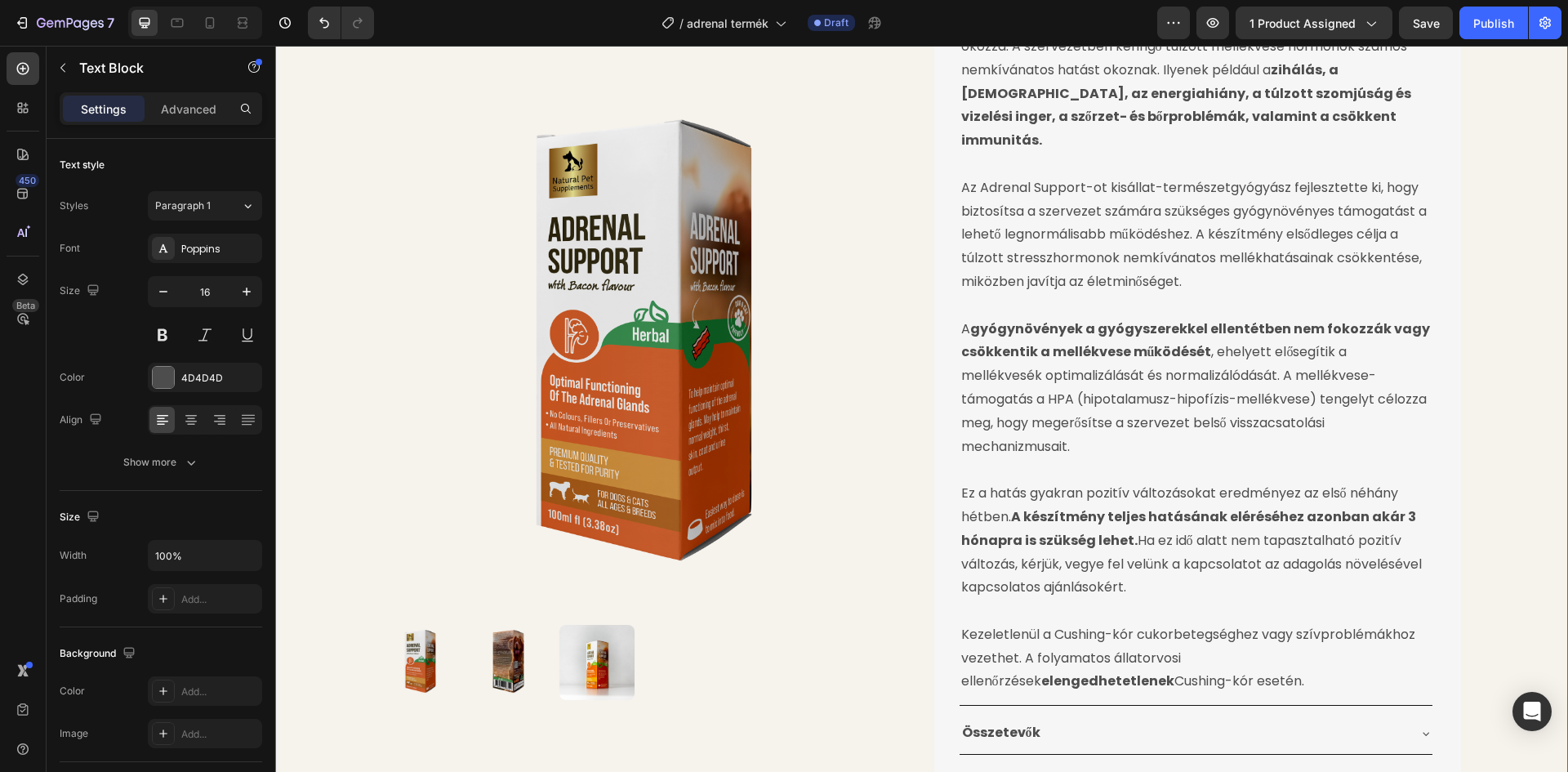
click at [1526, 436] on div "Product Images Cushing-Kór Elleni Gyógynövénytinktúra Product Title 24.990 Ft P…" at bounding box center [921, 232] width 1293 height 1489
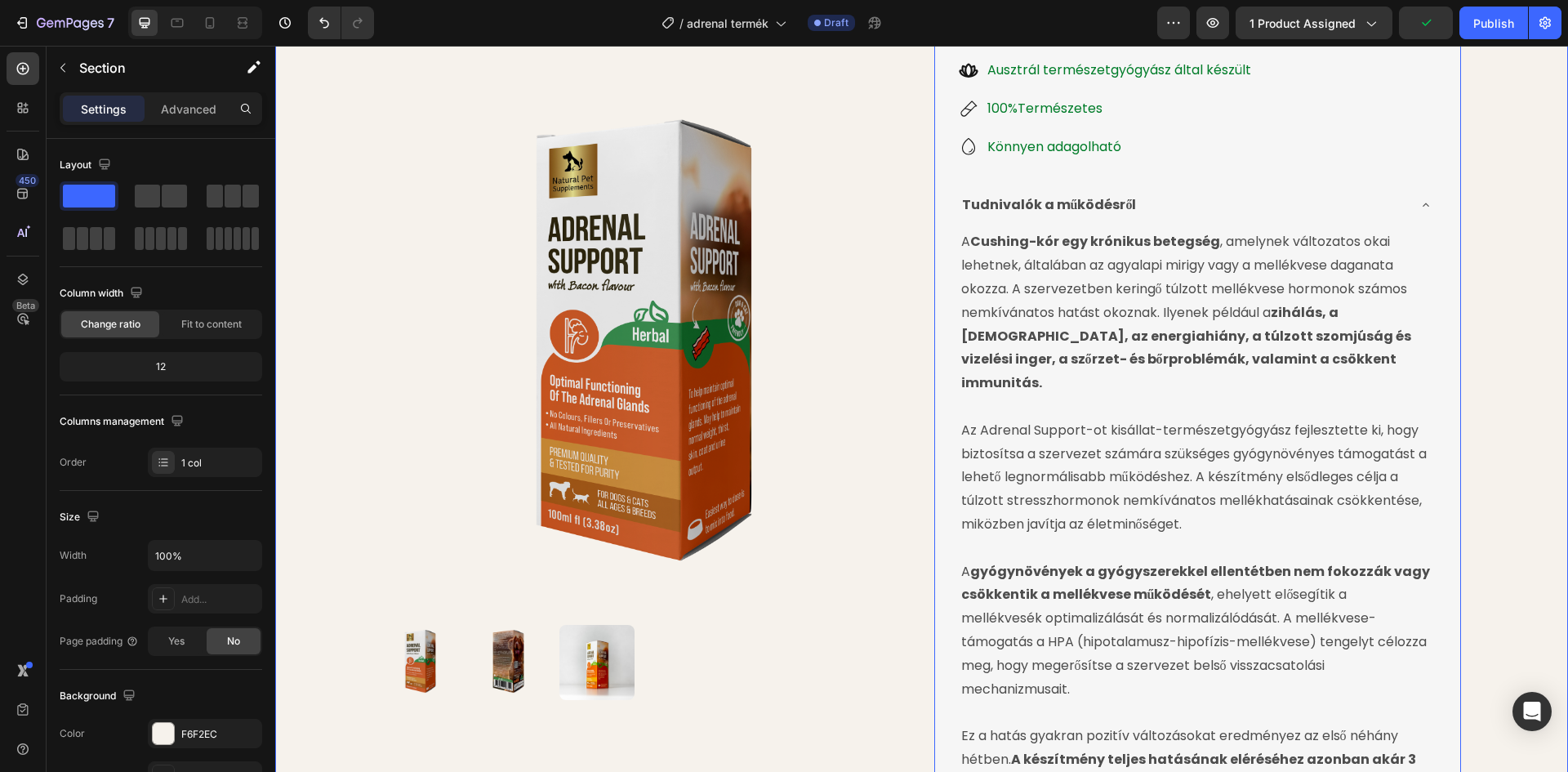
scroll to position [347, 0]
click at [1193, 199] on div "Tudnivalók a működésről" at bounding box center [1183, 207] width 446 height 29
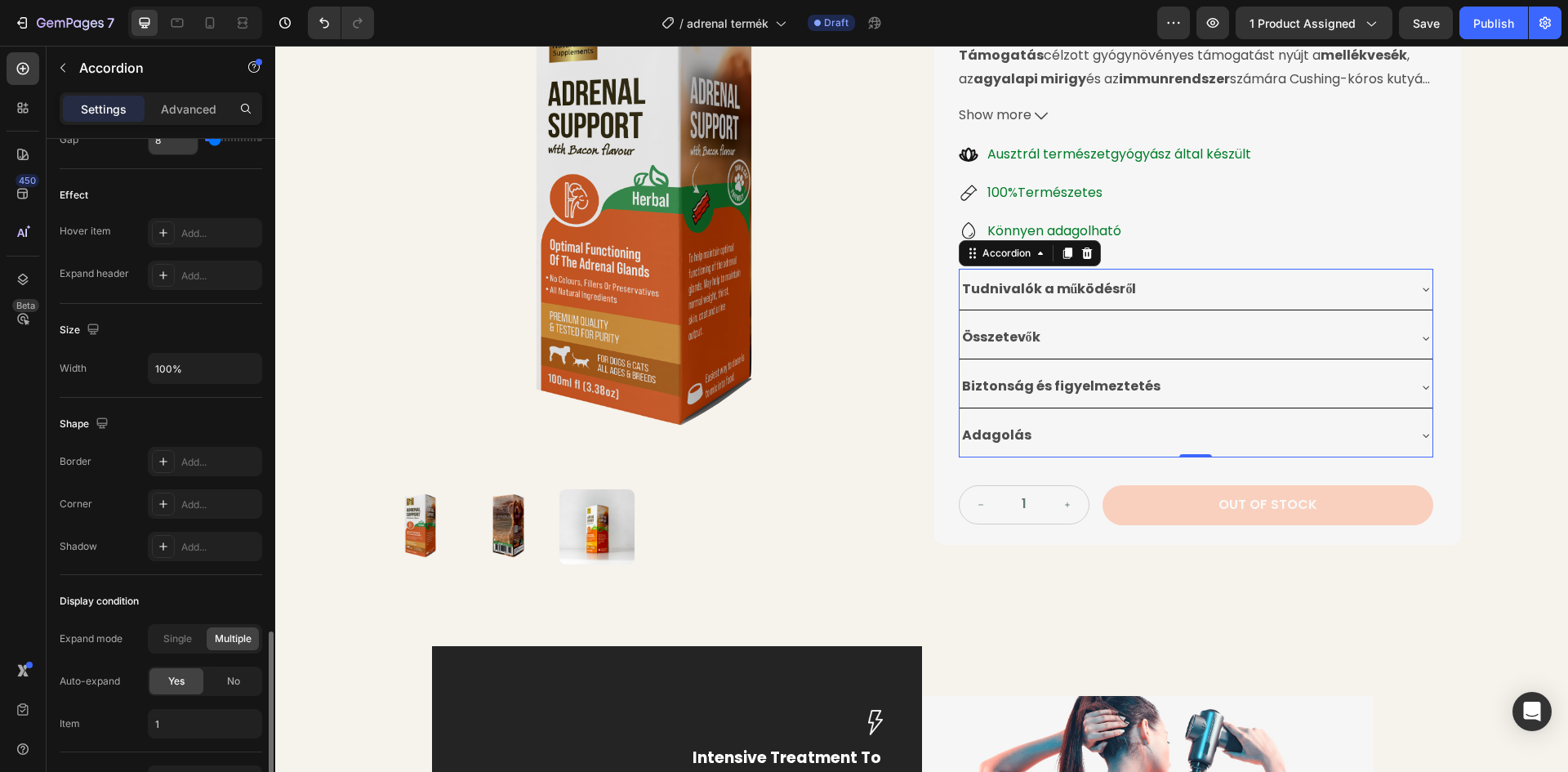
scroll to position [918, 0]
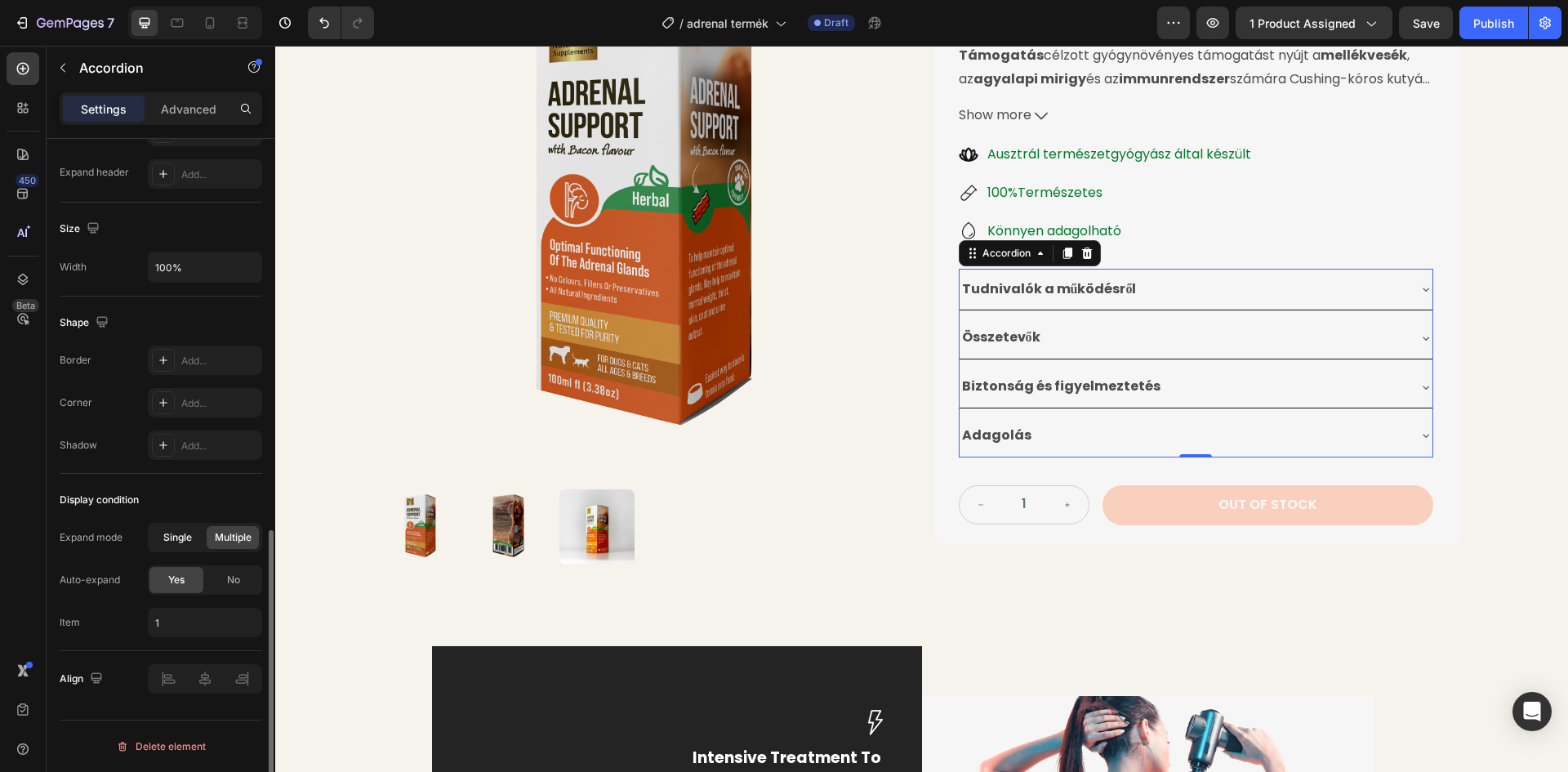
click at [178, 533] on span "Single" at bounding box center [177, 537] width 29 height 15
click at [224, 575] on div "No" at bounding box center [234, 580] width 54 height 27
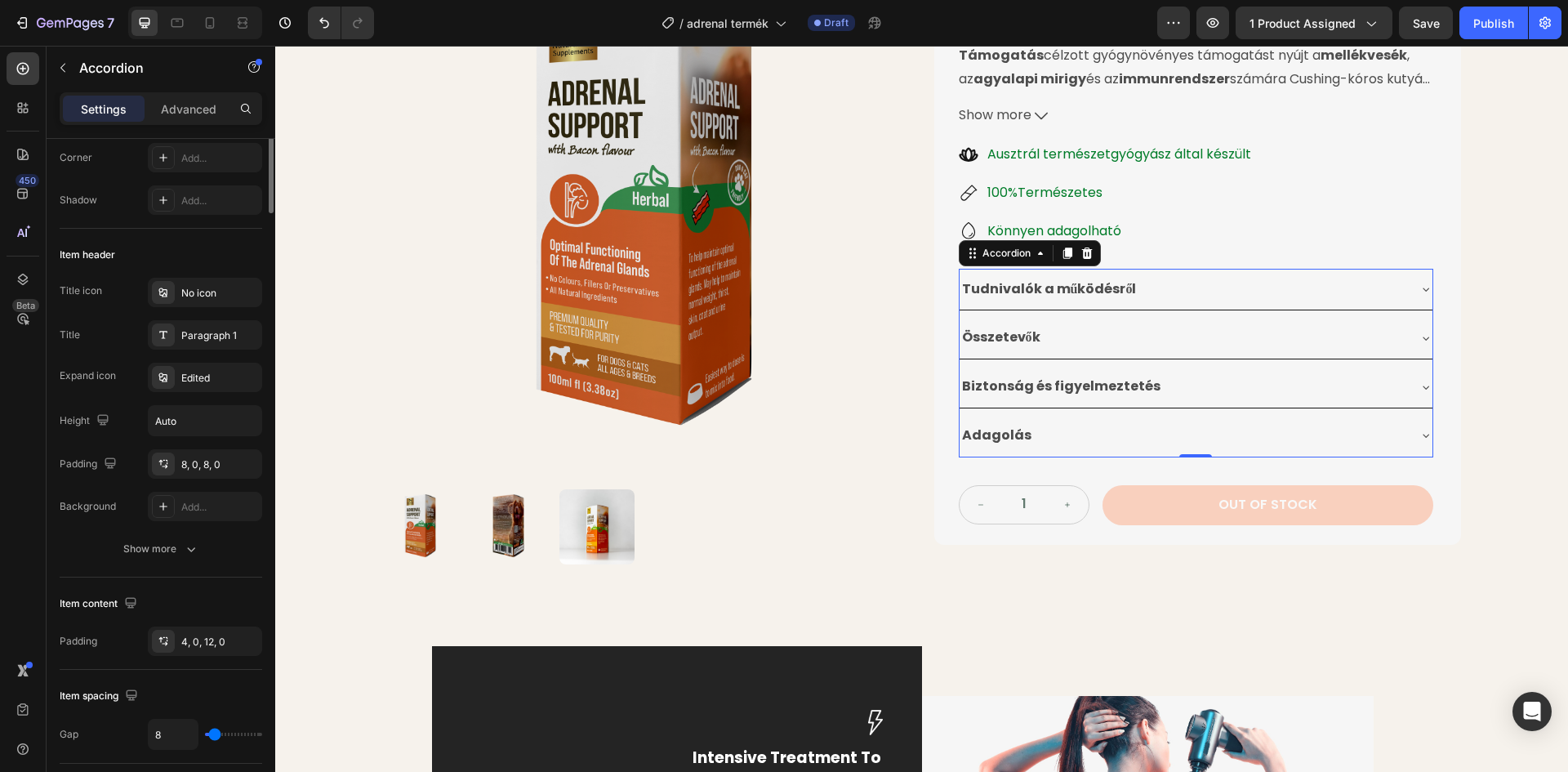
scroll to position [0, 0]
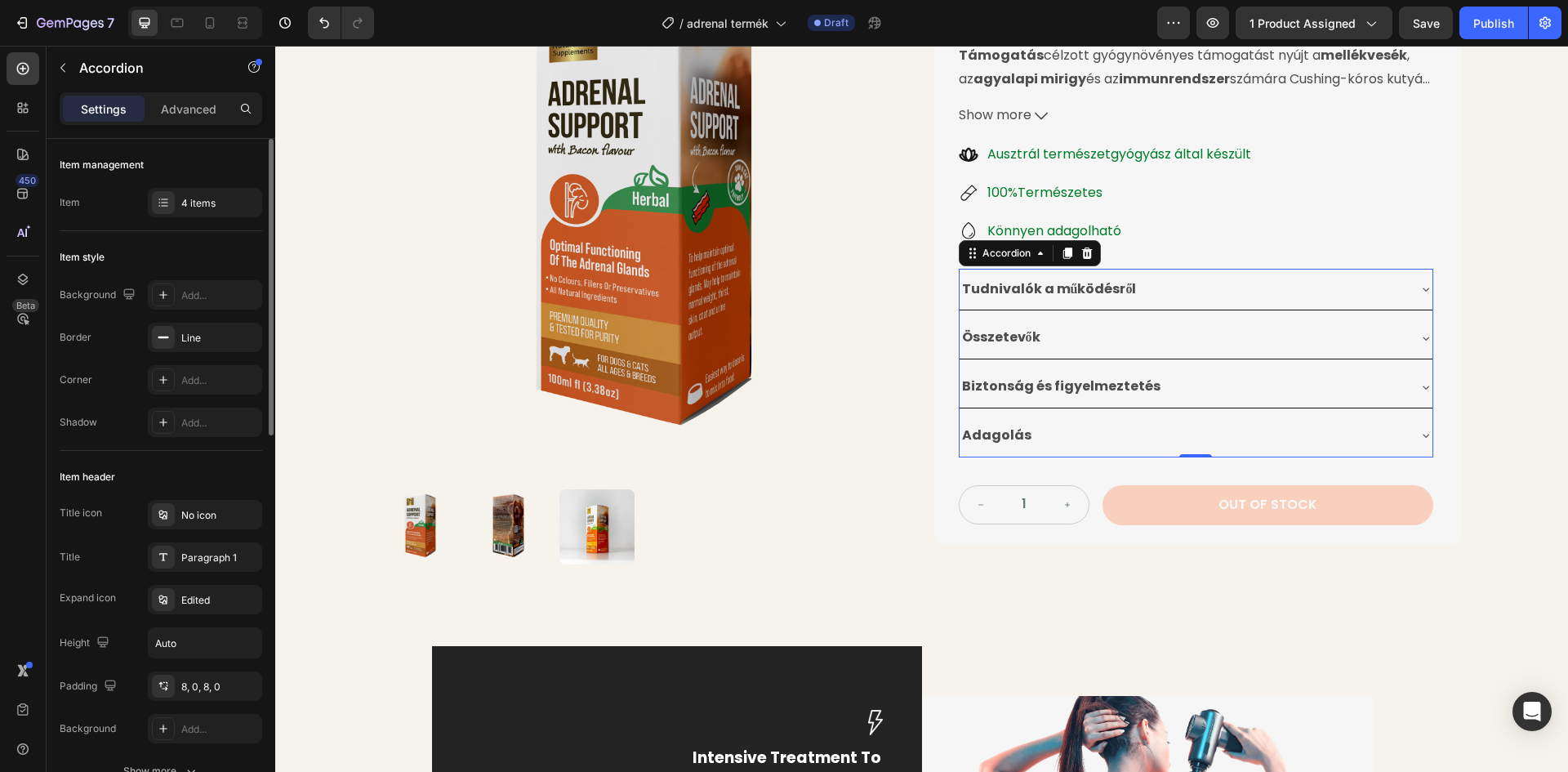
click at [1108, 326] on div "Összetevők" at bounding box center [1183, 337] width 446 height 29
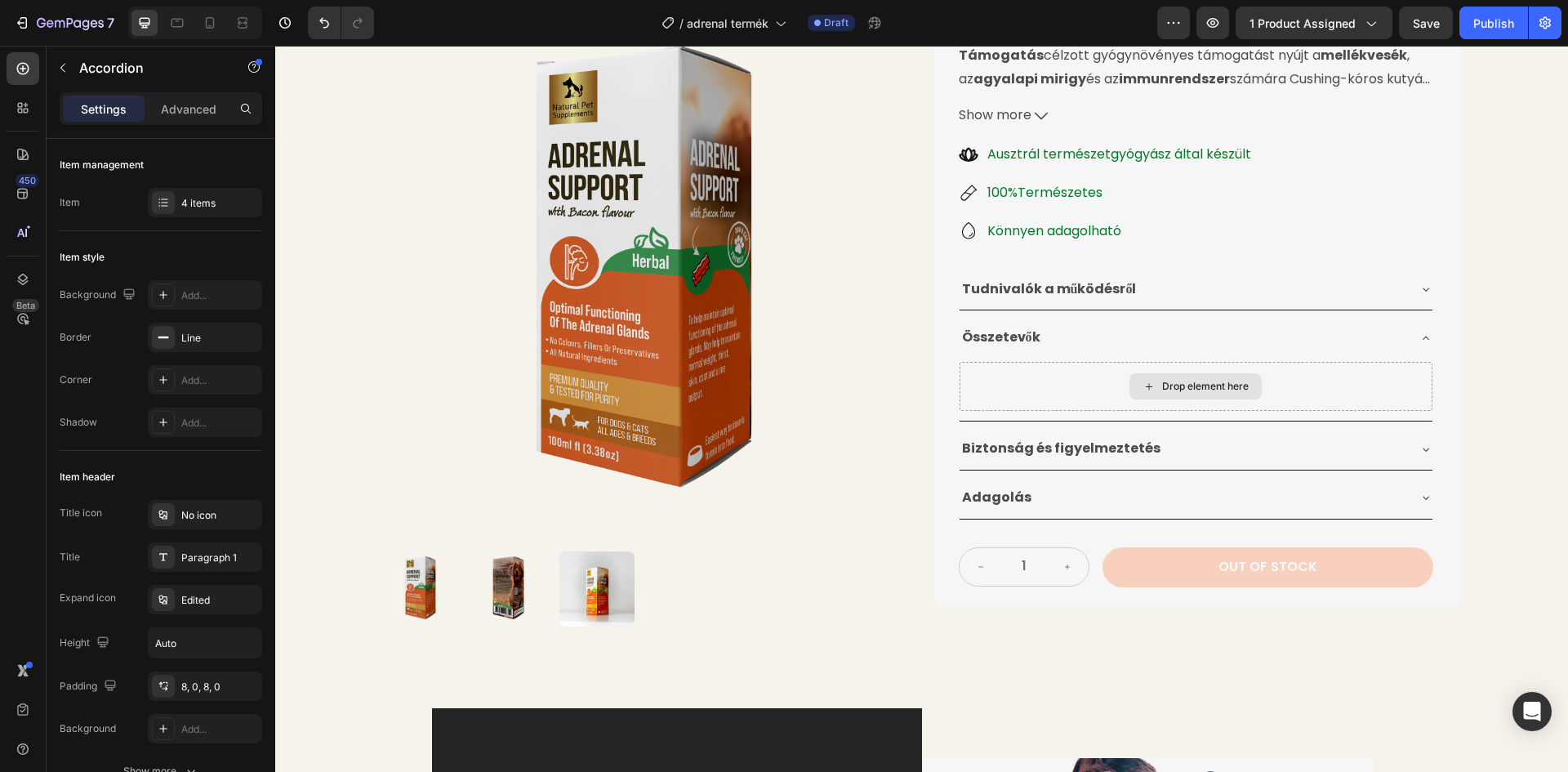
click at [1129, 380] on div "Drop element here" at bounding box center [1195, 386] width 132 height 27
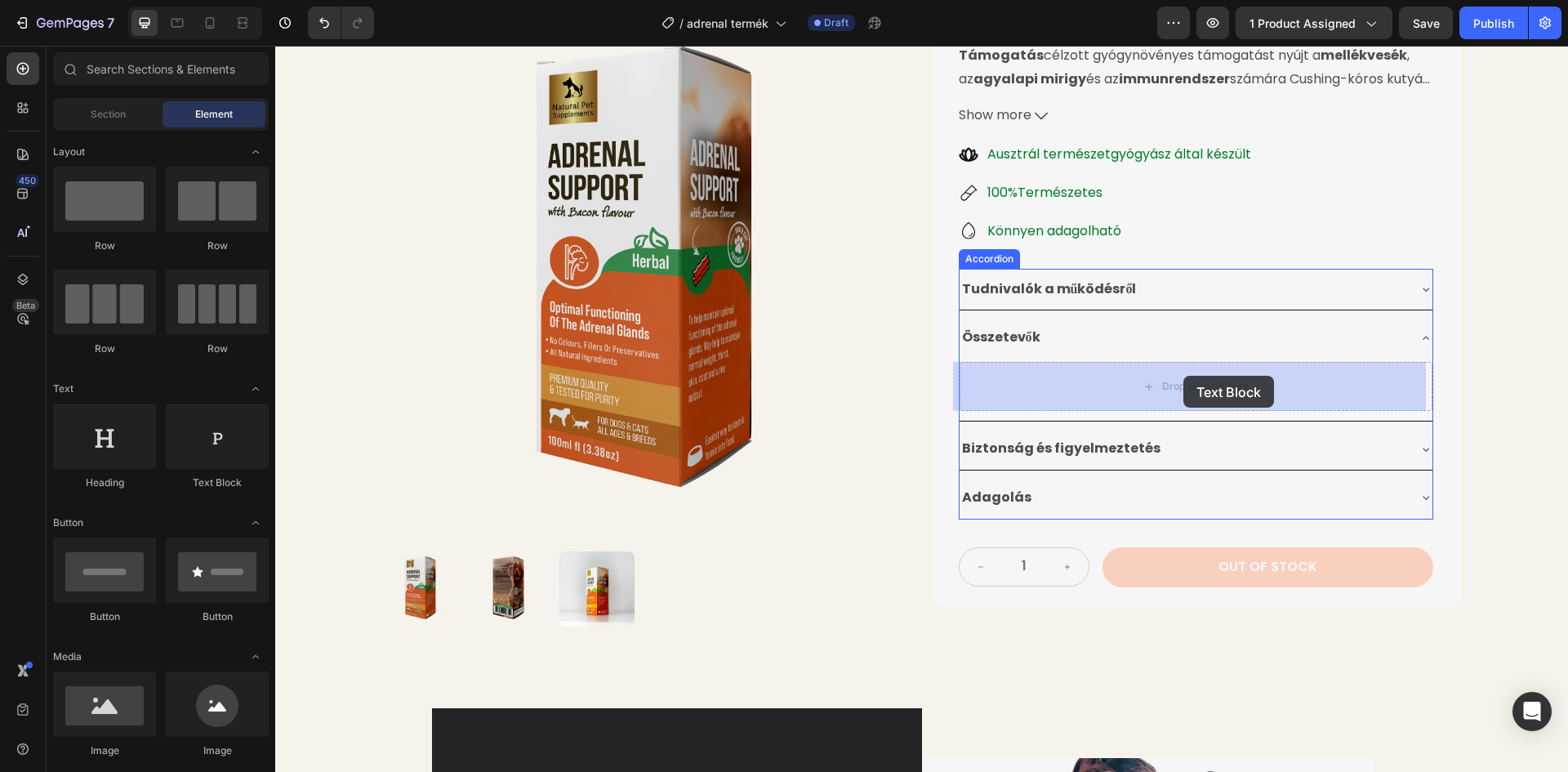
drag, startPoint x: 472, startPoint y: 491, endPoint x: 1183, endPoint y: 376, distance: 720.2
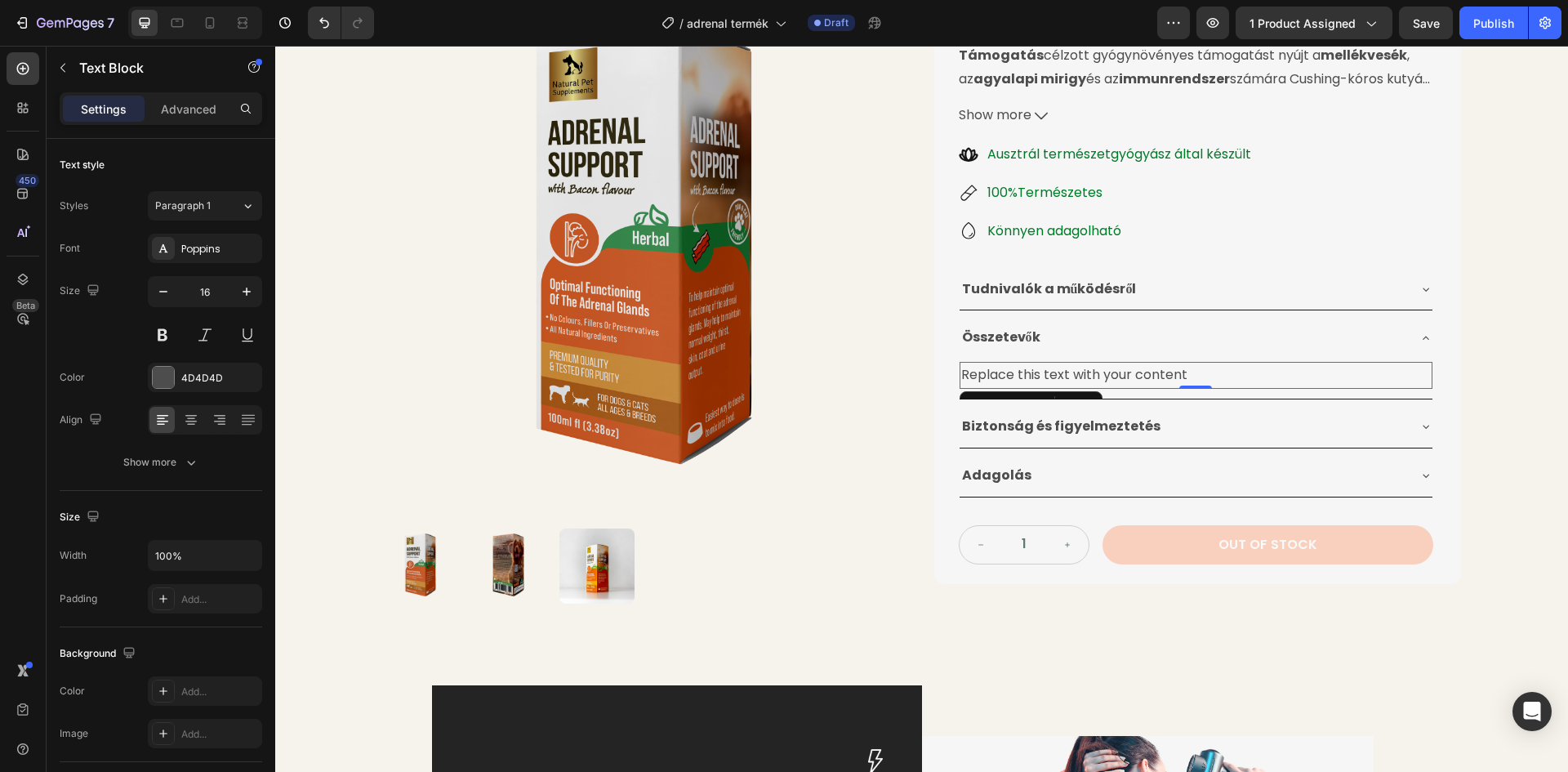
click at [1193, 372] on div "Replace this text with your content" at bounding box center [1196, 375] width 473 height 27
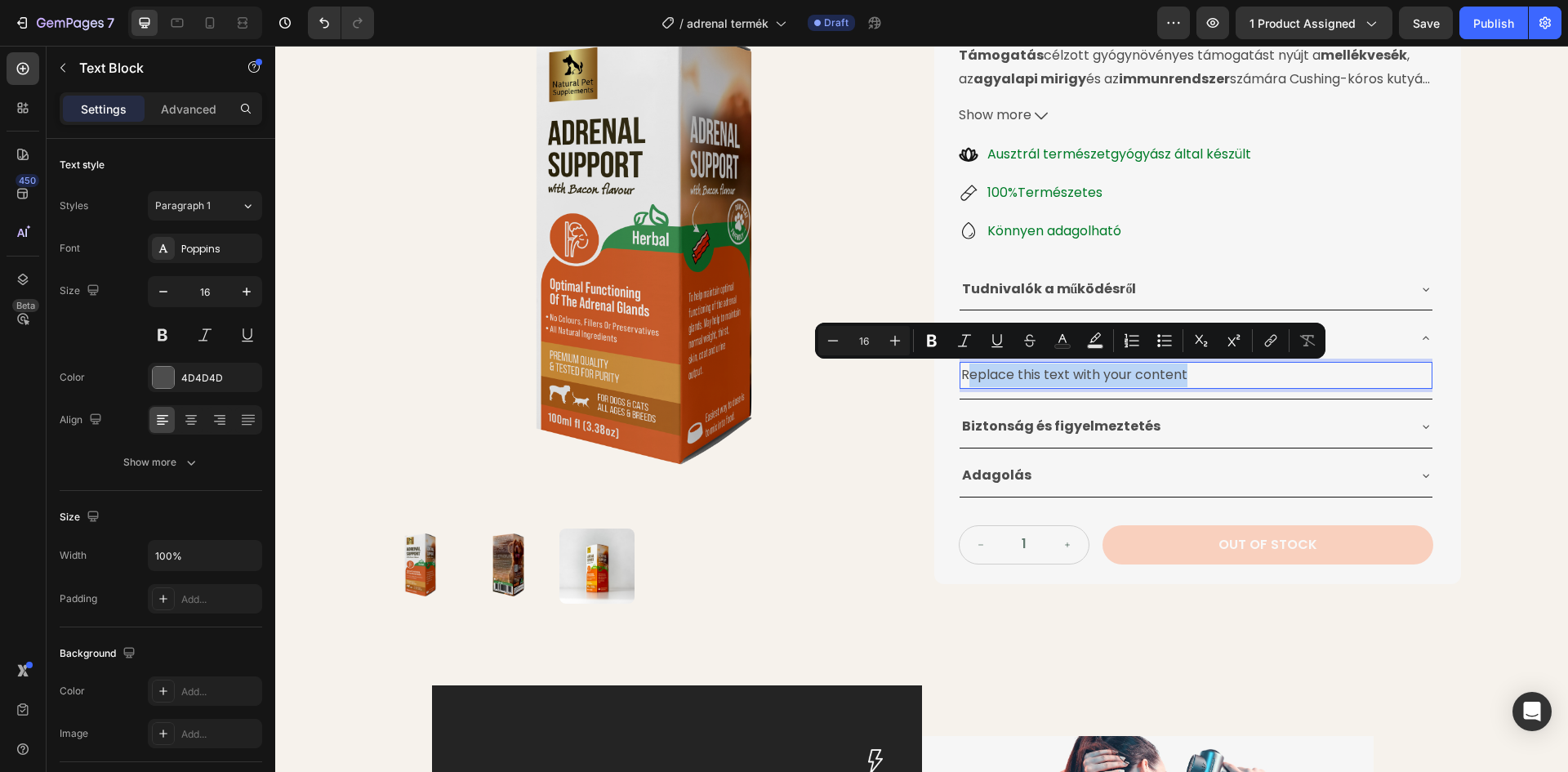
drag, startPoint x: 1192, startPoint y: 370, endPoint x: 960, endPoint y: 372, distance: 232.0
click at [961, 371] on p "Replace this text with your content" at bounding box center [1195, 376] width 469 height 24
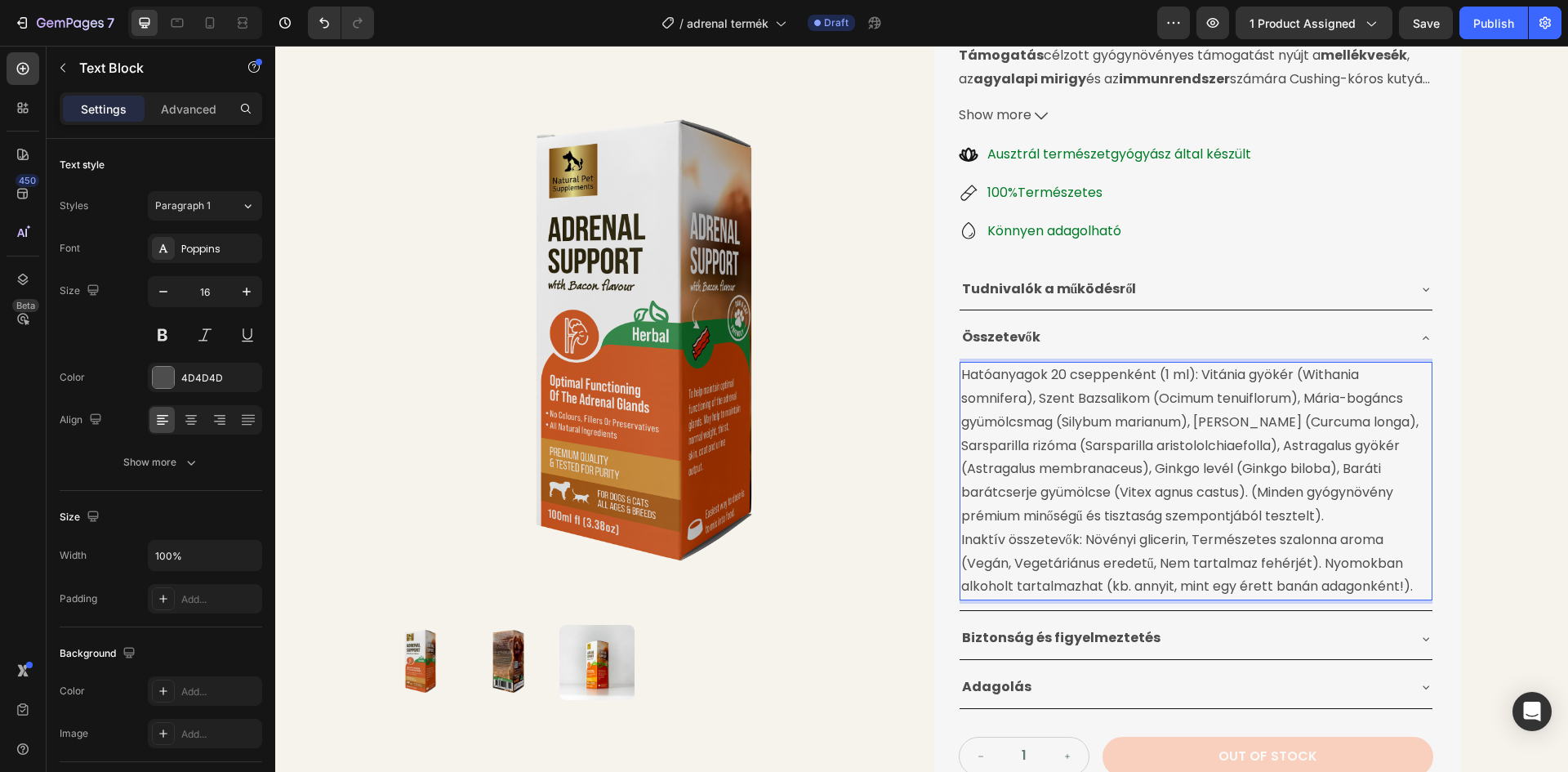
click at [961, 541] on p "Inaktív összetevők: Növényi glicerin, Természetes szalonna aroma (Vegán, Vegetá…" at bounding box center [1195, 563] width 469 height 70
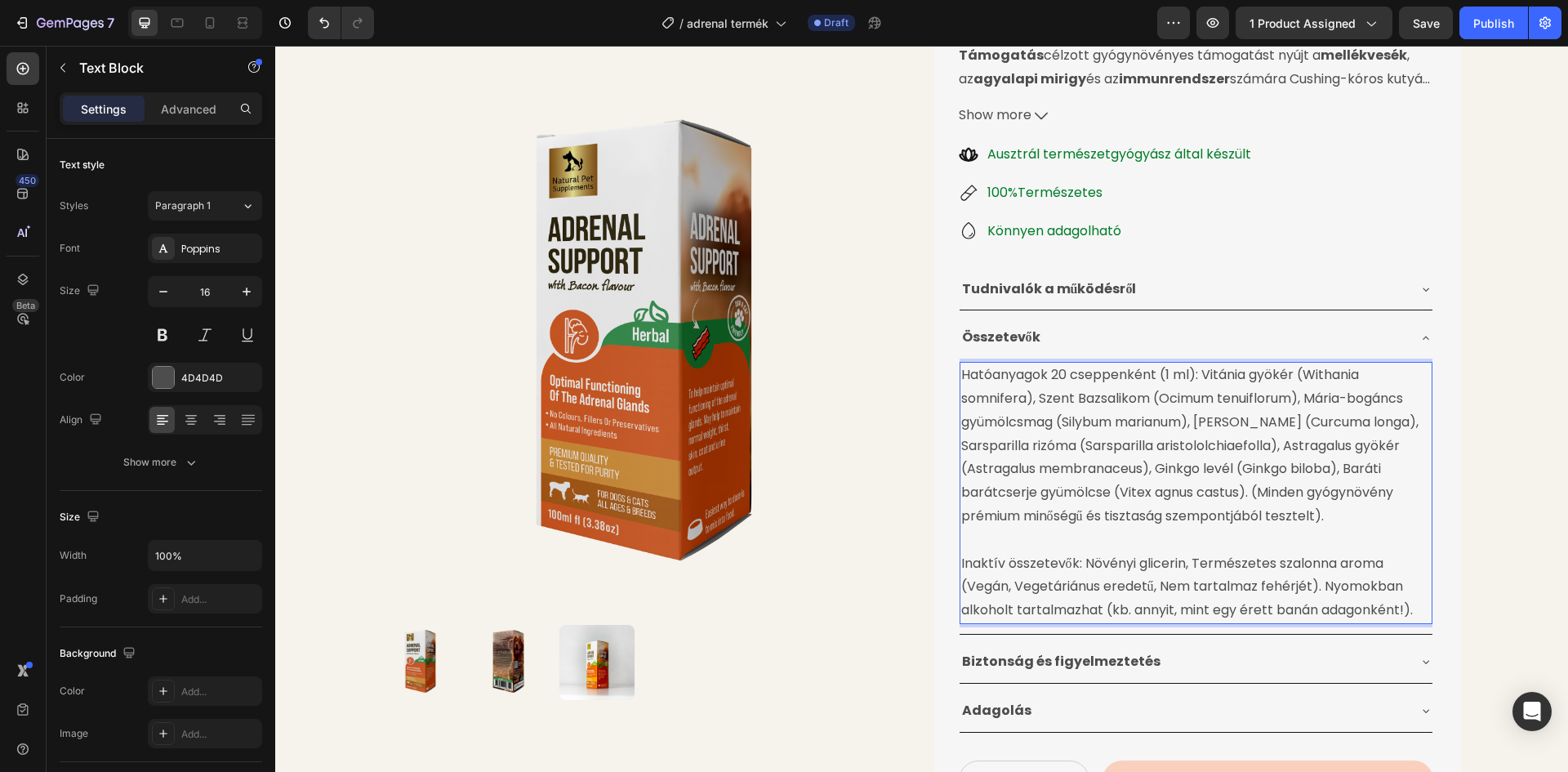
click at [1255, 496] on p "Hatóanyagok 20 cseppenként (1 ml): Vitánia gyökér (Withania somnifera), Szent B…" at bounding box center [1195, 446] width 469 height 165
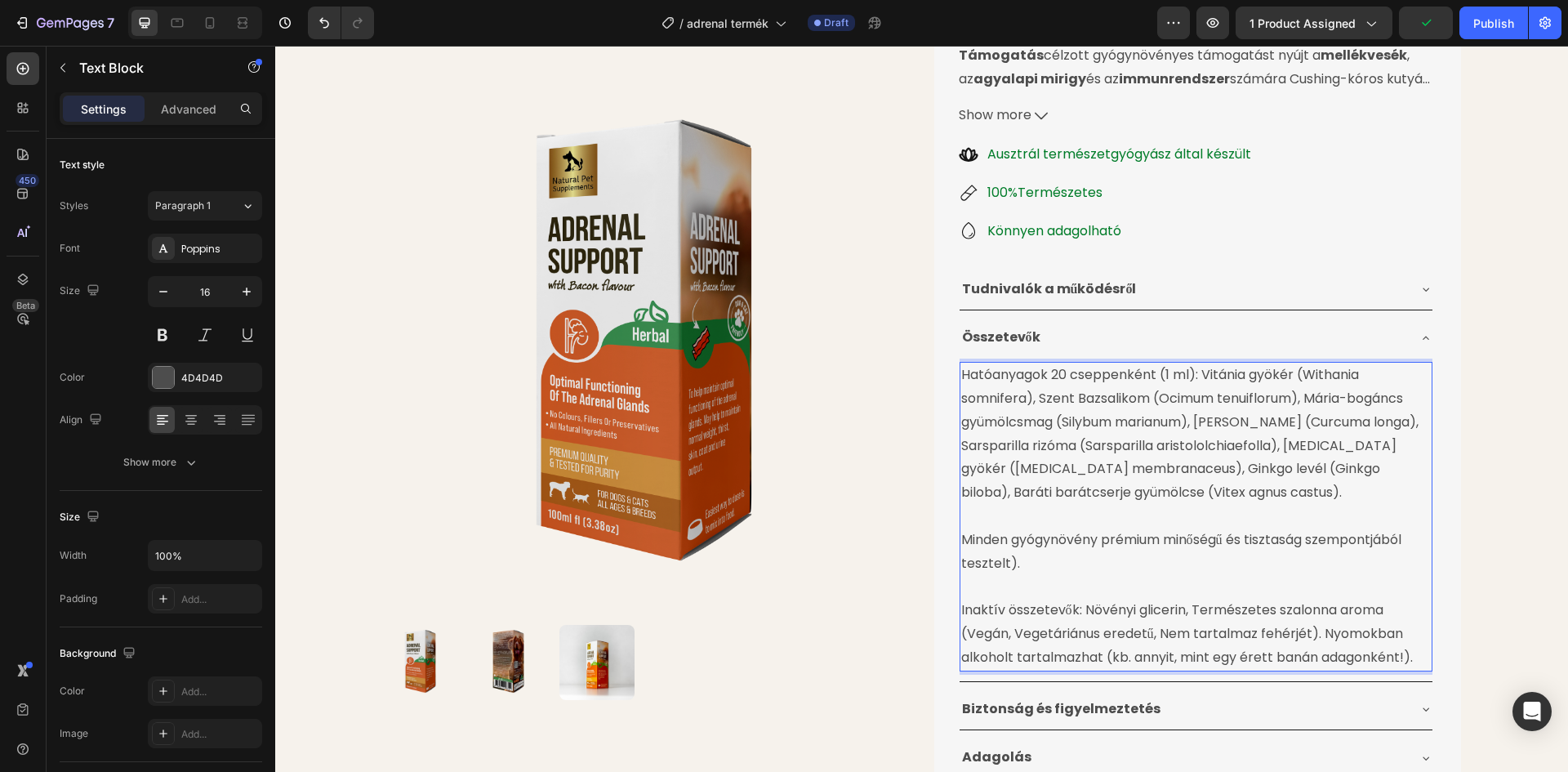
click at [1006, 563] on p "Minden gyógynövény prémium minőségű és tisztaság szempontjából tesztelt)." at bounding box center [1195, 552] width 469 height 47
drag, startPoint x: 956, startPoint y: 610, endPoint x: 1074, endPoint y: 617, distance: 118.2
click at [1074, 617] on p "Inaktív összetevők: Növényi glicerin, Természetes szalonna aroma (Vegán, Vegetá…" at bounding box center [1195, 633] width 469 height 70
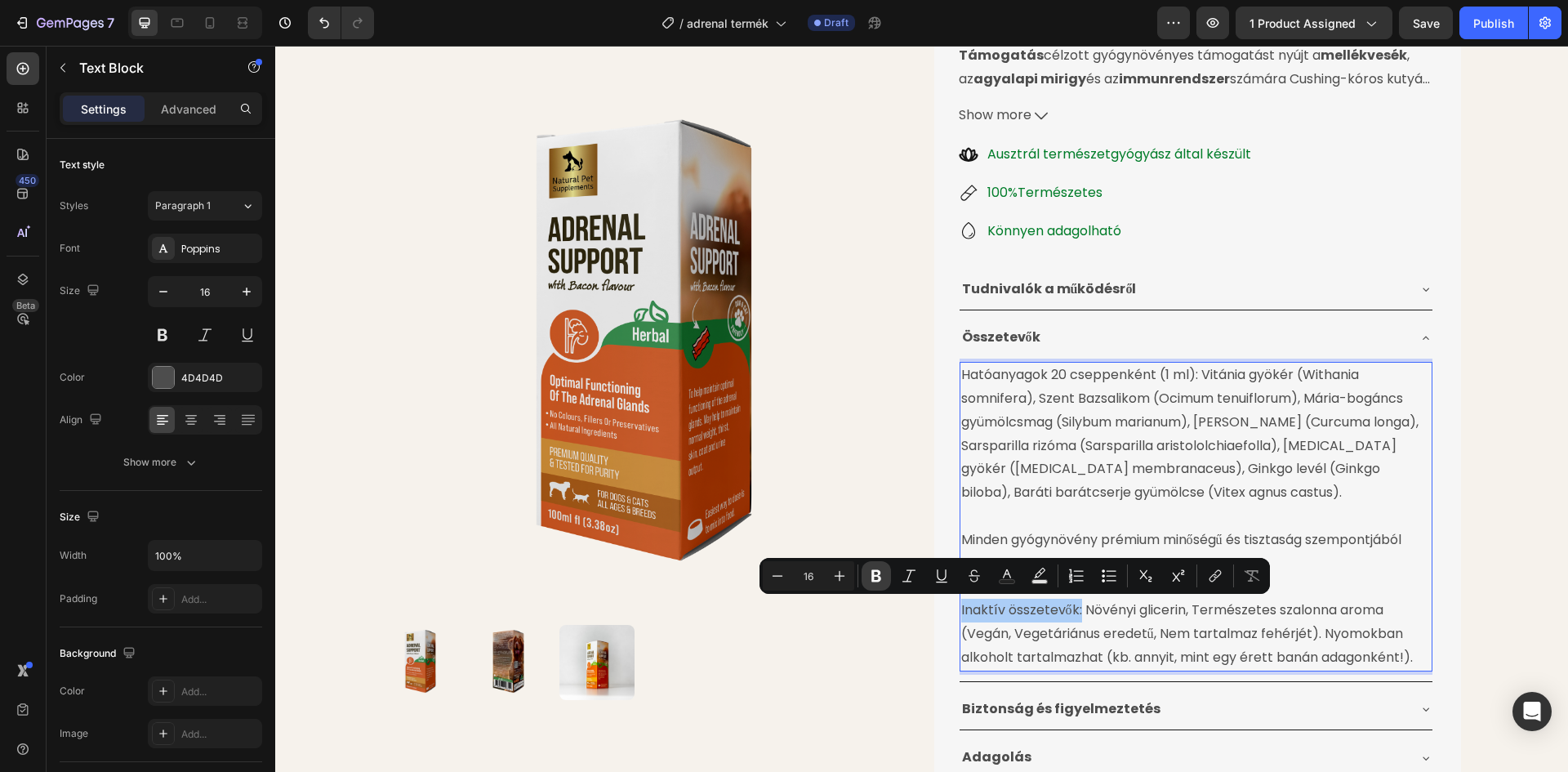
click at [881, 573] on icon "Editor contextual toolbar" at bounding box center [876, 576] width 17 height 17
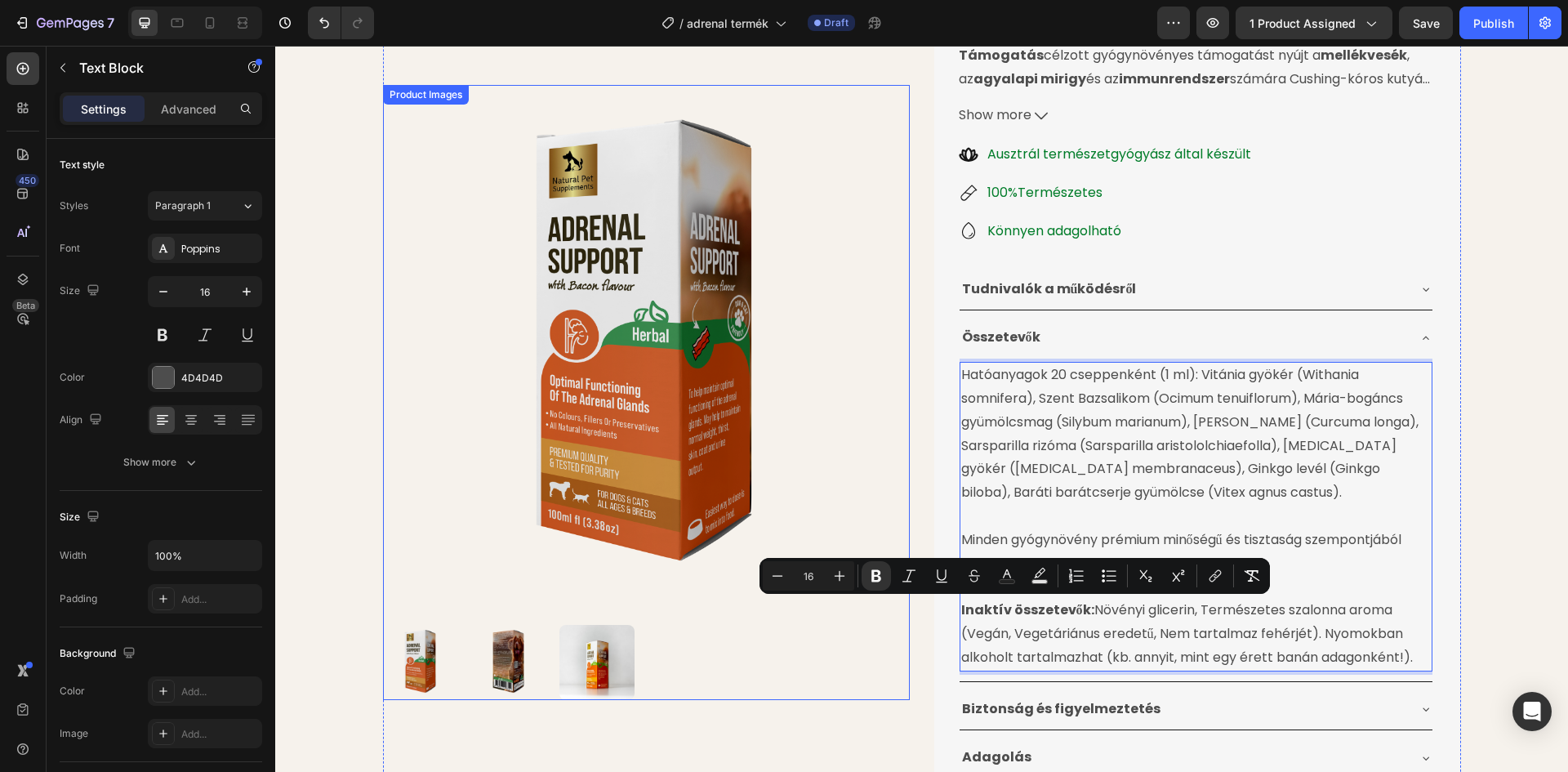
click at [891, 503] on img at bounding box center [647, 348] width 526 height 526
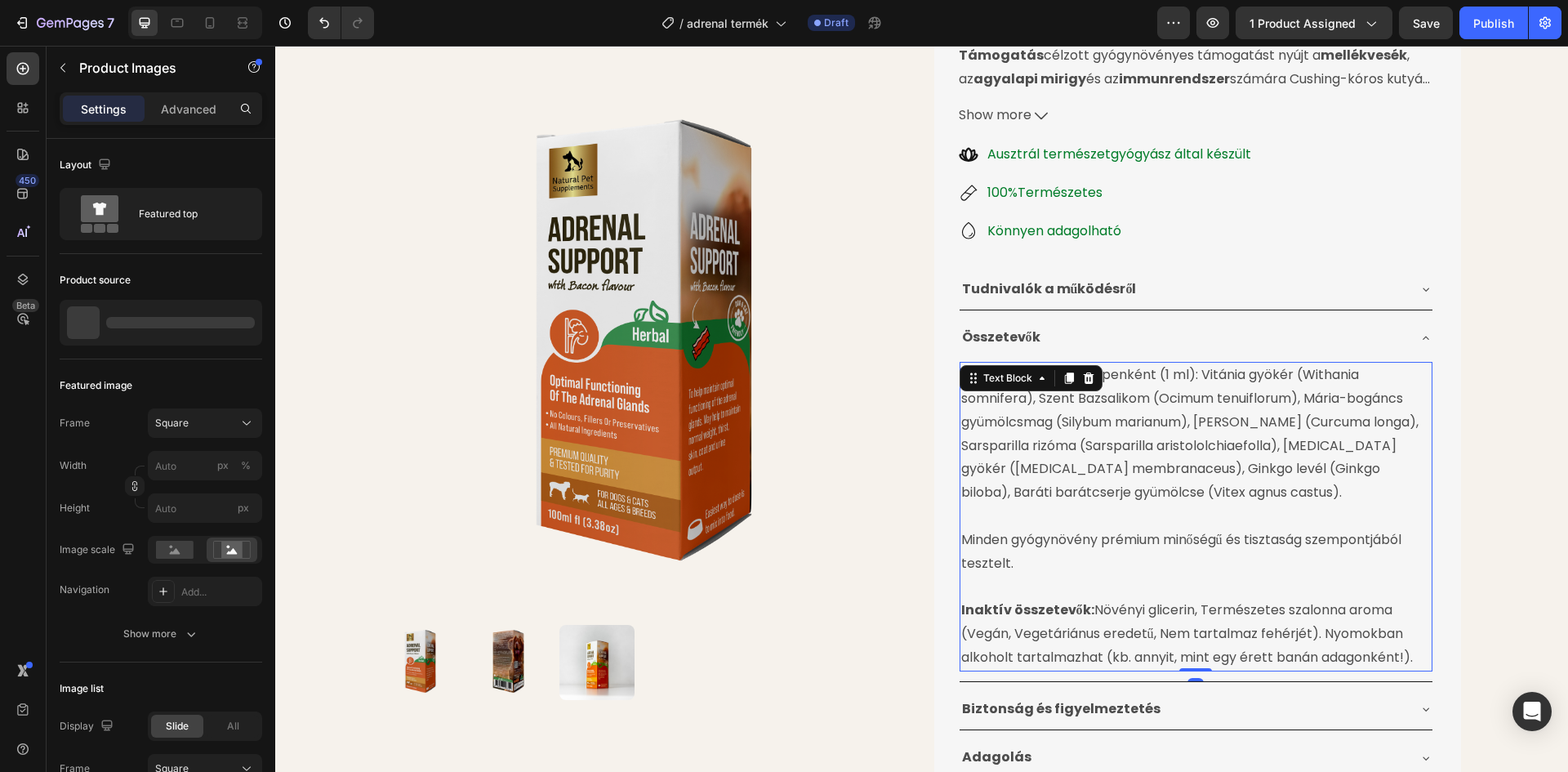
click at [1005, 437] on p "Hatóanyagok 20 cseppenként (1 ml): Vitánia gyökér (Withania somnifera), Szent B…" at bounding box center [1195, 434] width 469 height 141
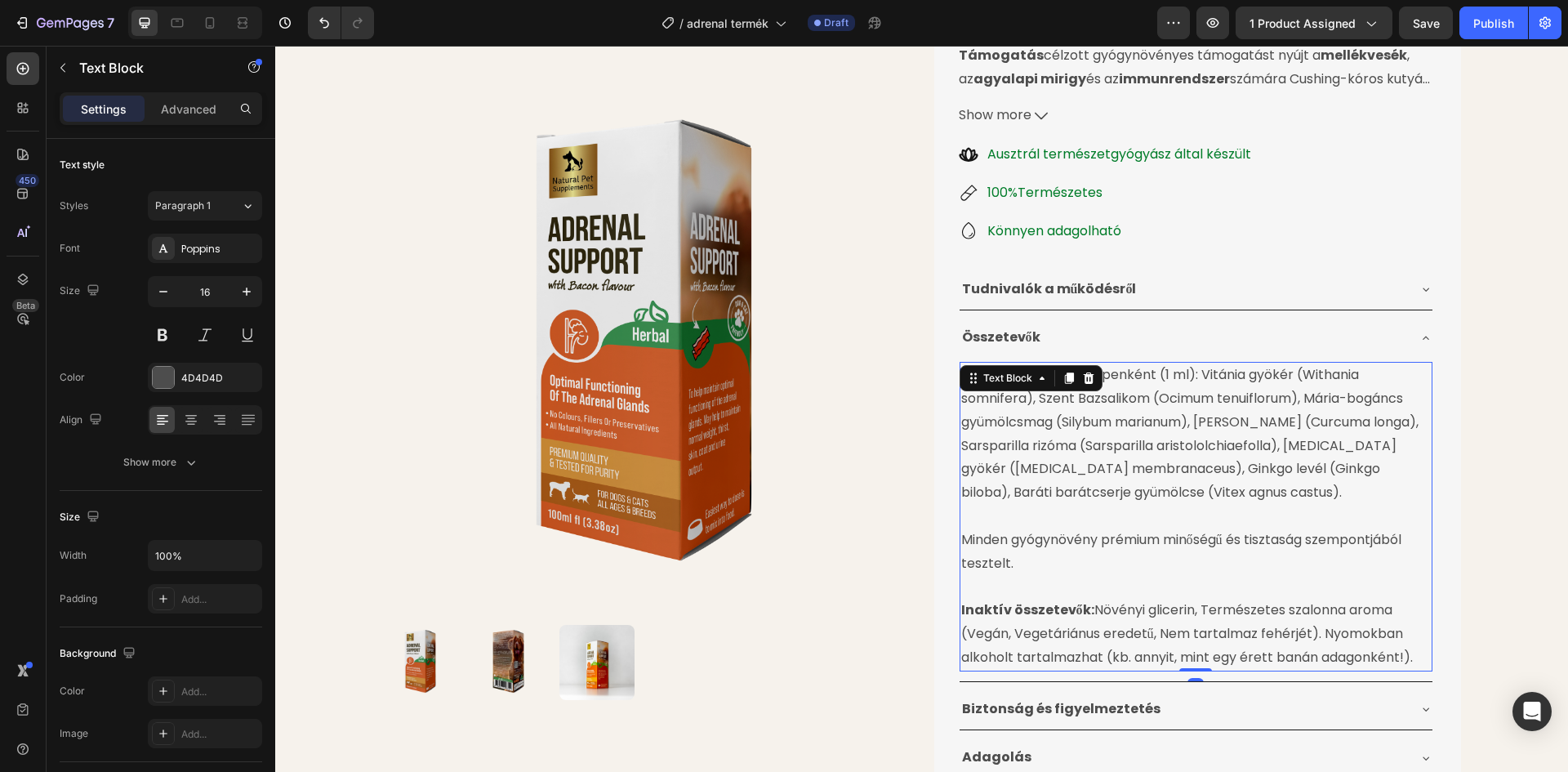
click at [1253, 493] on p "Hatóanyagok 20 cseppenként (1 ml): Vitánia gyökér (Withania somnifera), Szent B…" at bounding box center [1195, 434] width 469 height 141
click at [1211, 451] on p "Hatóanyagok 20 cseppenként (1 ml): Vitánia gyökér (Withania somnifera), Szent B…" at bounding box center [1195, 434] width 469 height 141
click at [1113, 372] on p "Hatóanyagok 20 cseppenként (1 ml): Vitánia gyökér (Withania somnifera), Szent B…" at bounding box center [1195, 434] width 469 height 141
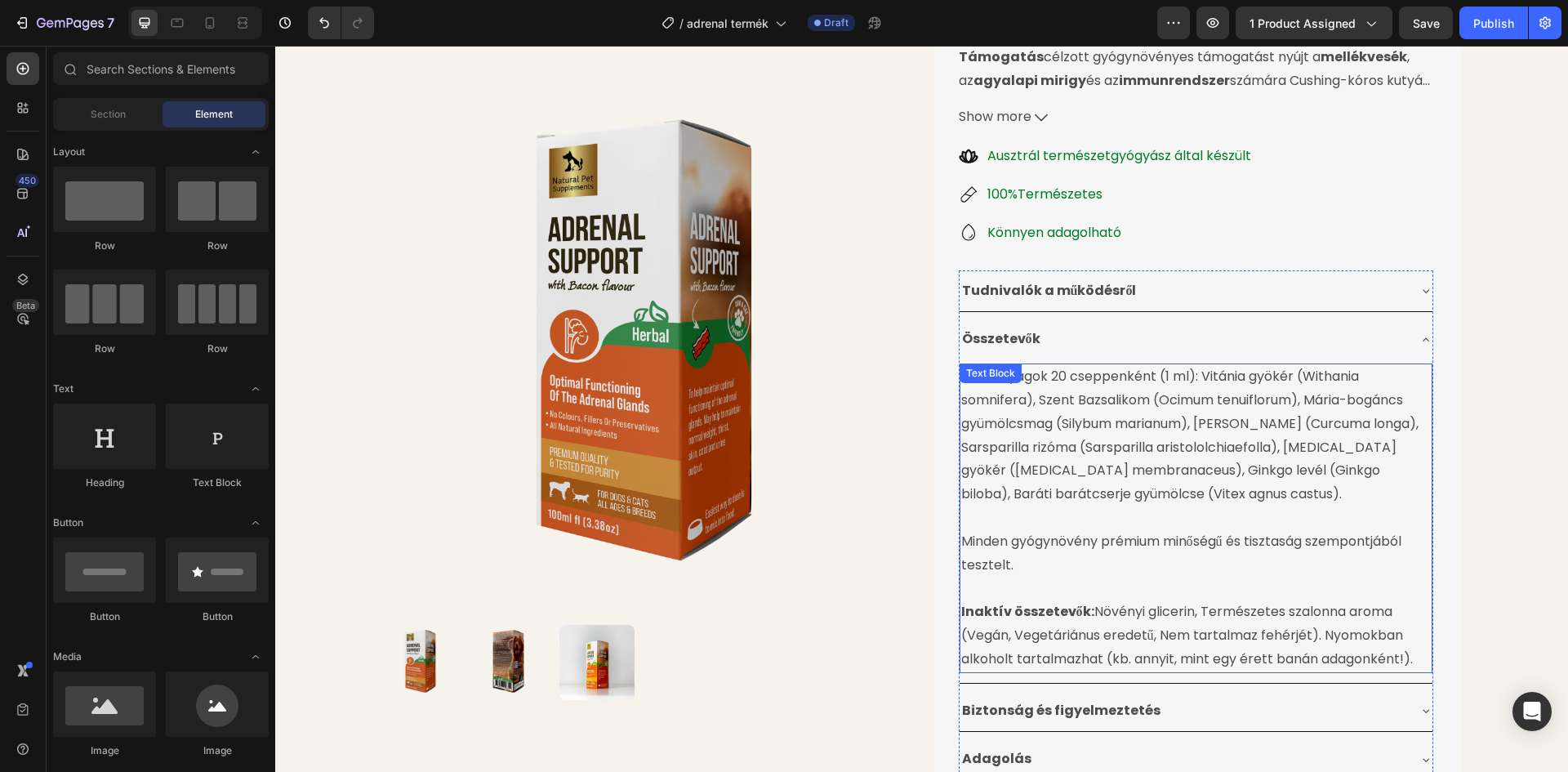
scroll to position [246, 0]
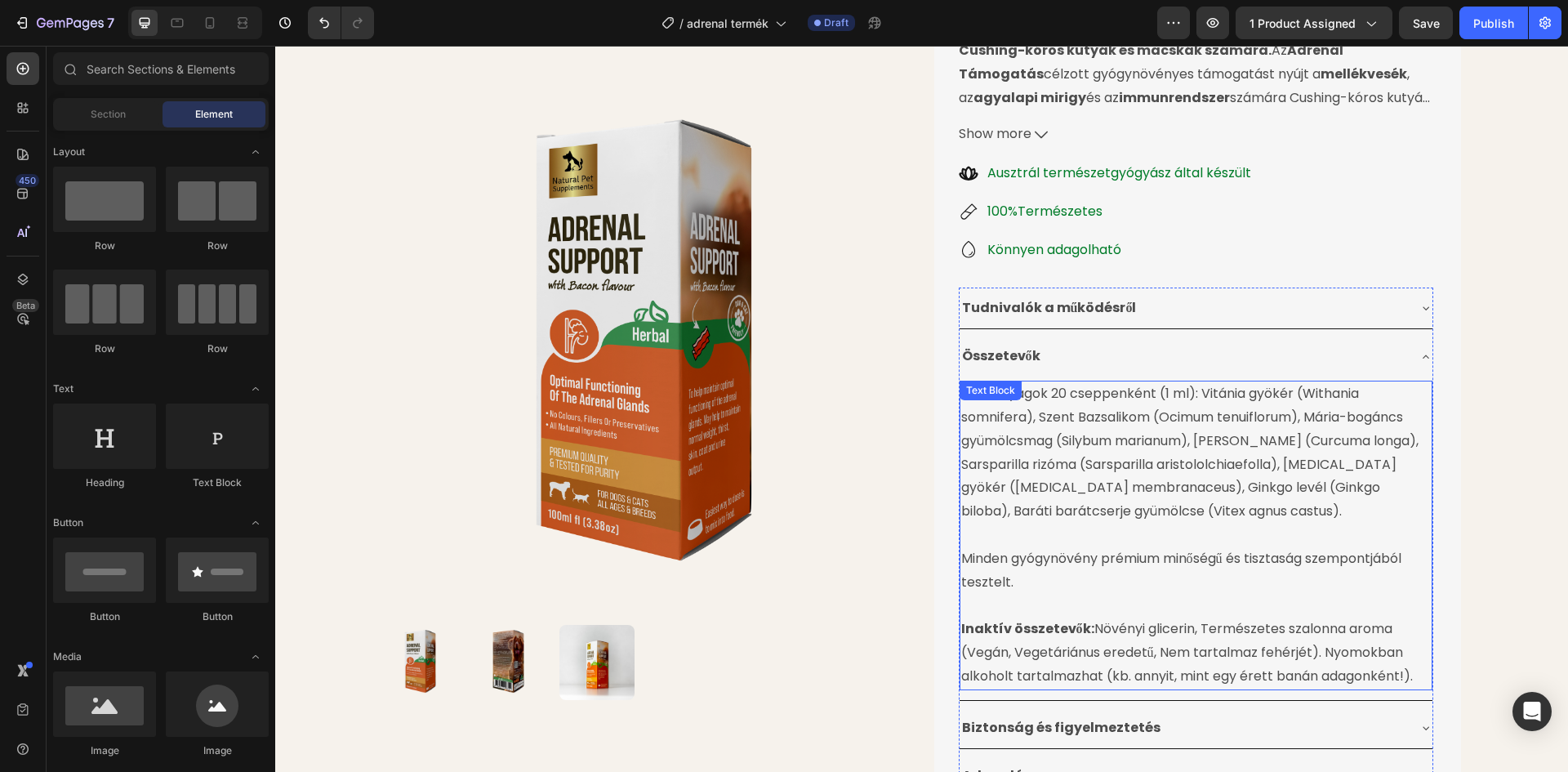
click at [1118, 451] on p "Hatóanyagok 20 cseppenként (1 ml): Vitánia gyökér (Withania somnifera), Szent B…" at bounding box center [1195, 453] width 469 height 141
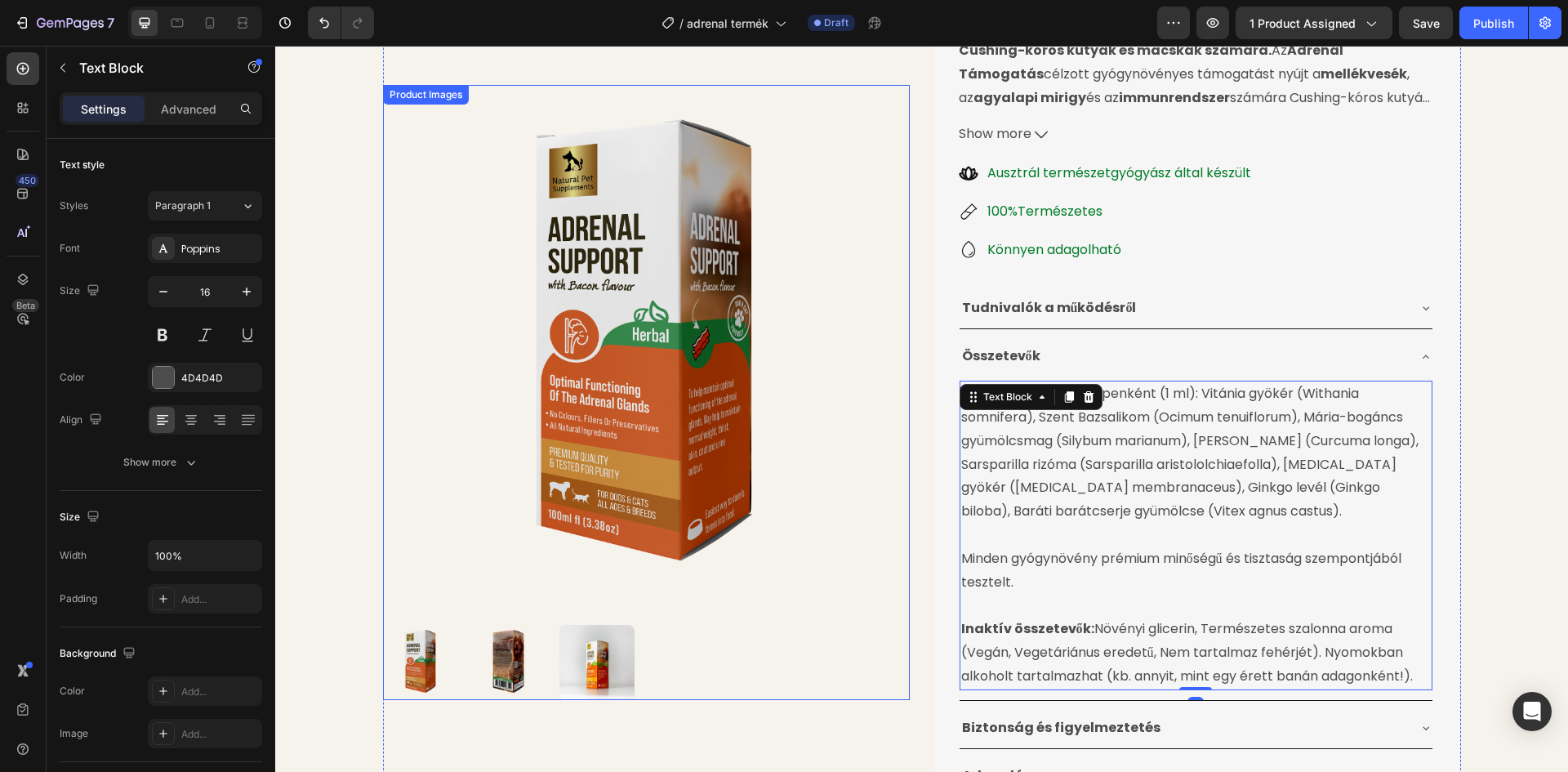
click at [874, 372] on img at bounding box center [647, 348] width 526 height 526
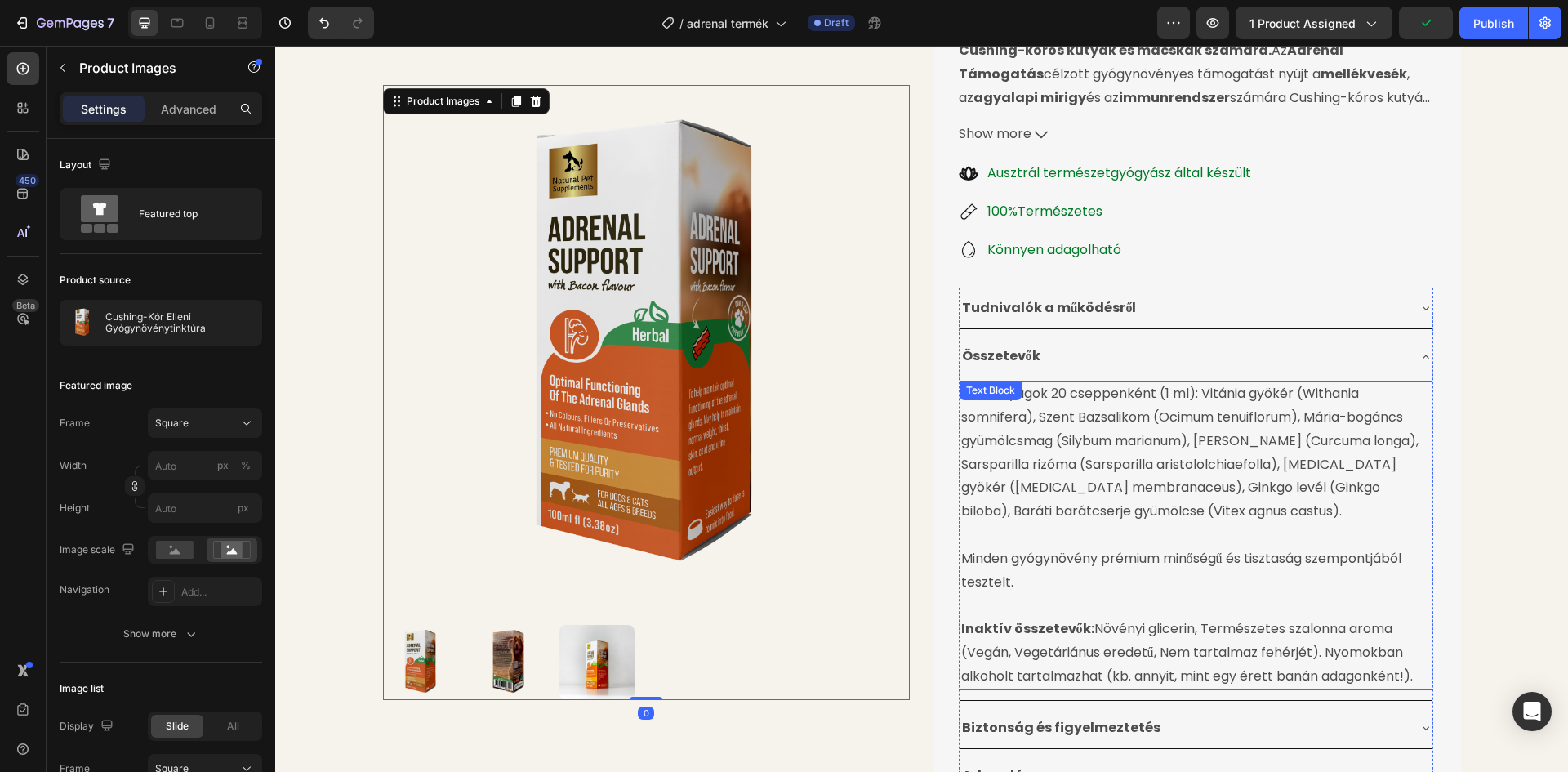
click at [1042, 397] on p "Hatóanyagok 20 cseppenként (1 ml): Vitánia gyökér (Withania somnifera), Szent B…" at bounding box center [1195, 453] width 469 height 141
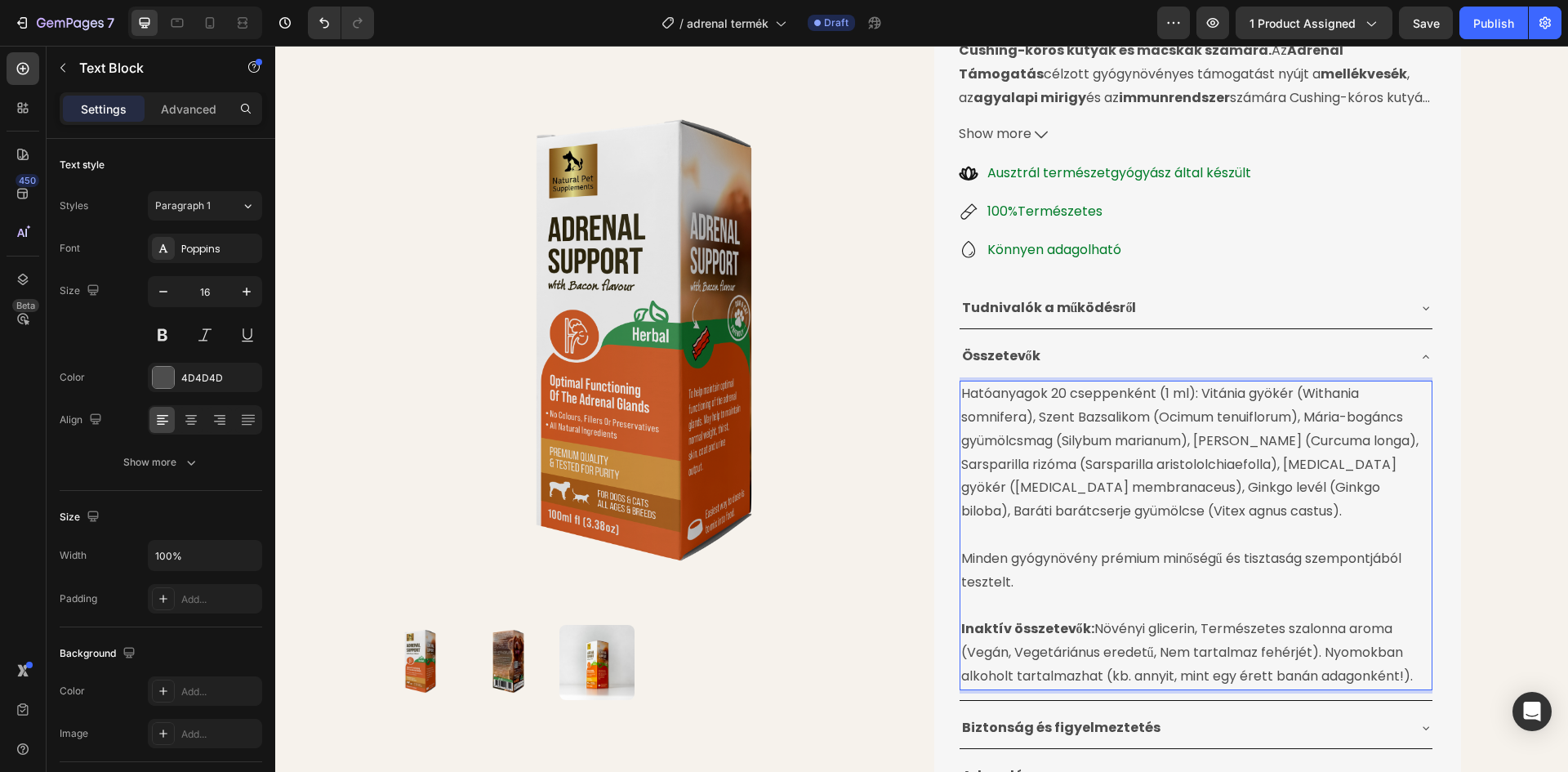
drag, startPoint x: 1142, startPoint y: 397, endPoint x: 1160, endPoint y: 398, distance: 18.0
click at [1145, 398] on p "Hatóanyagok 20 cseppenként (1 ml): Vitánia gyökér (Withania somnifera), Szent B…" at bounding box center [1195, 453] width 469 height 141
drag, startPoint x: 1193, startPoint y: 393, endPoint x: 957, endPoint y: 393, distance: 236.0
click at [961, 393] on p "Hatóanyagok 20 cseppenként (1 ml): Vitánia gyökér (Withania somnifera), Szent B…" at bounding box center [1195, 453] width 469 height 141
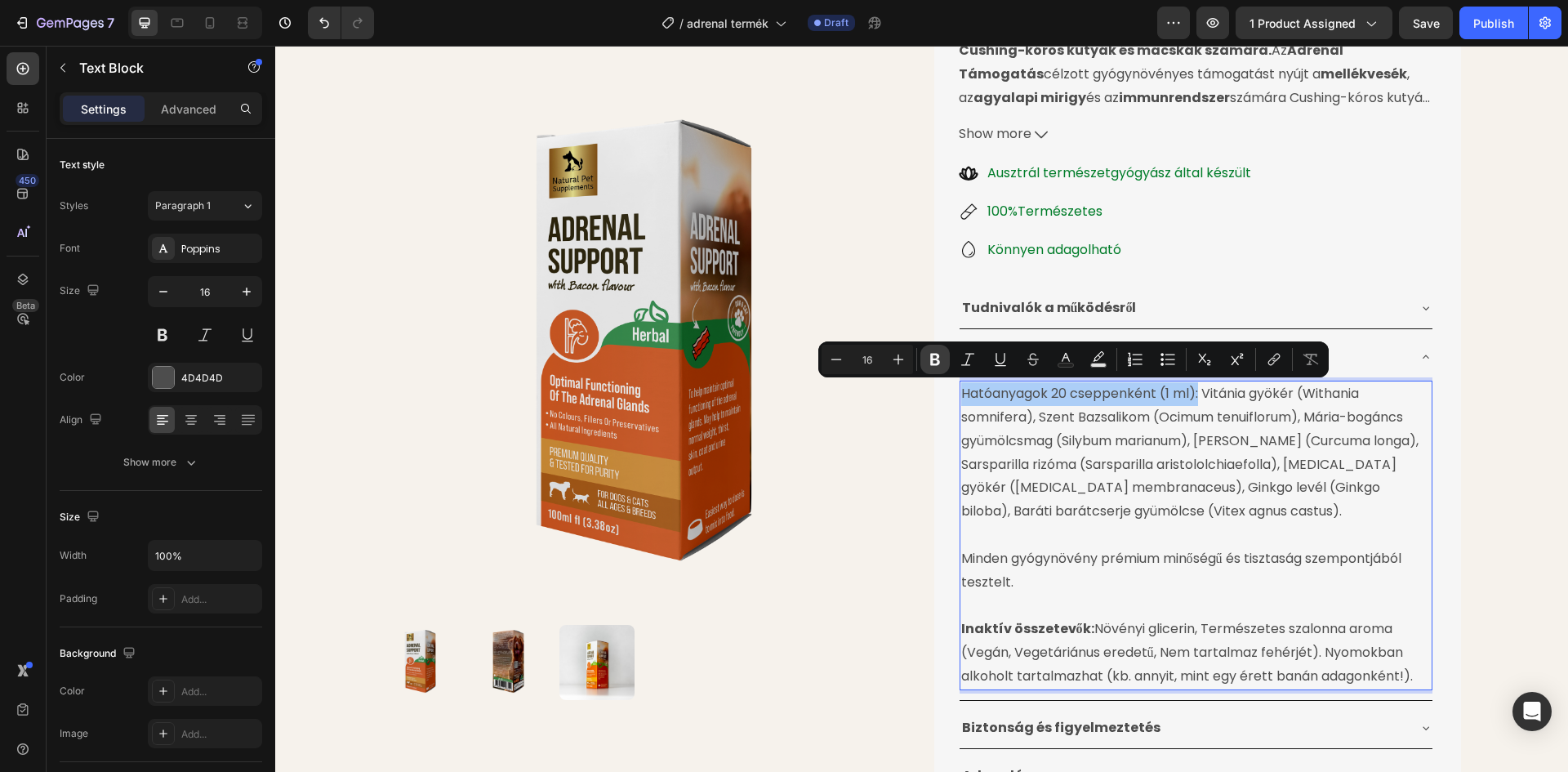
click at [934, 358] on icon "Editor contextual toolbar" at bounding box center [934, 359] width 17 height 17
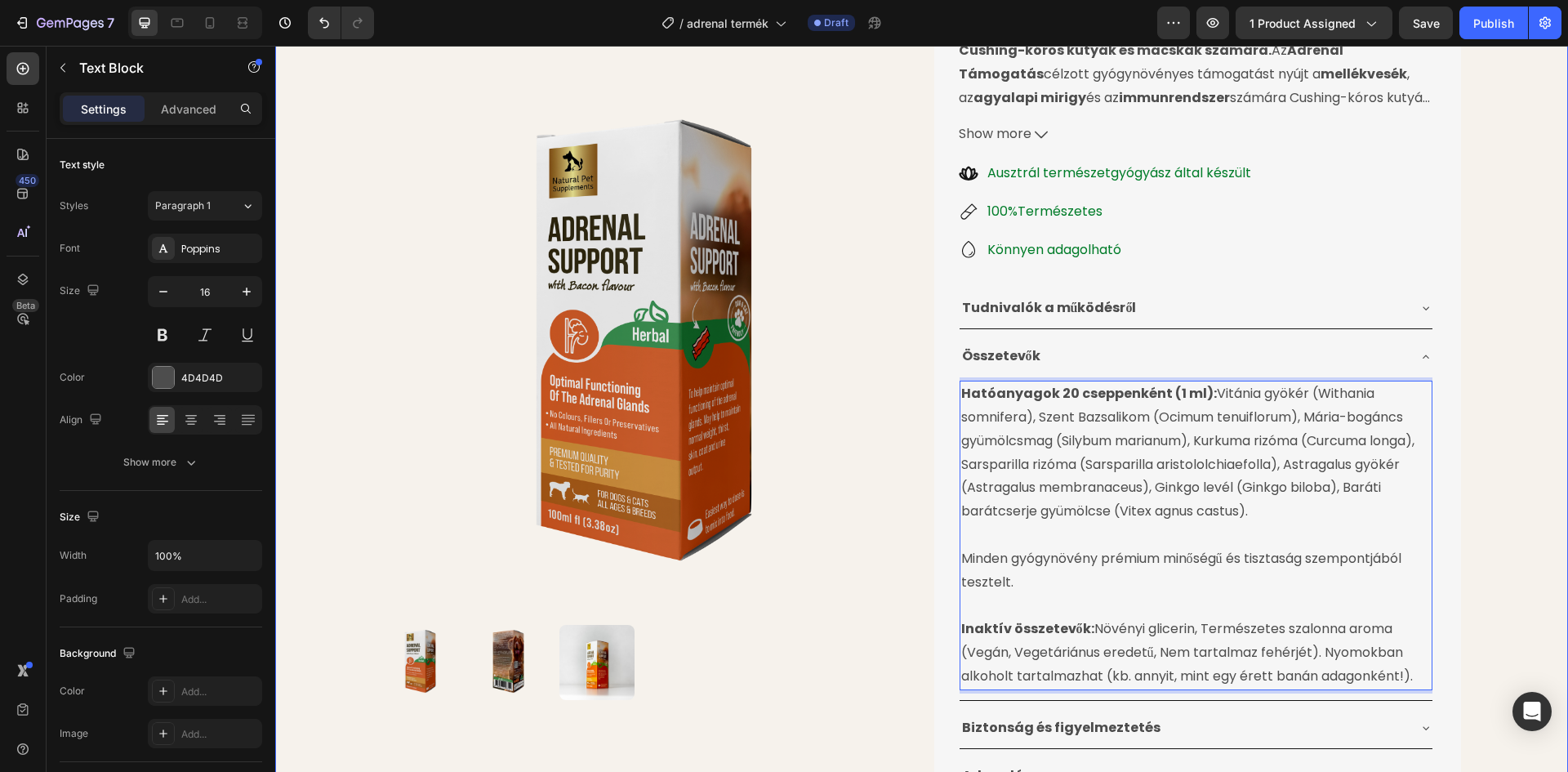
click at [1475, 408] on div "Product Images Cushing-Kór Elleni Gyógynövénytinktúra Product Title 24.990 Ft P…" at bounding box center [921, 377] width 1293 height 1088
click at [1404, 417] on p "Hatóanyagok 20 cseppenként (1 ml): Vitánia gyökér (Withania somnifera), Szent B…" at bounding box center [1195, 453] width 469 height 141
click at [1402, 417] on p "Hatóanyagok 20 cseppenként (1 ml): Vitánia gyökér (Withania somnifera), Szent B…" at bounding box center [1195, 453] width 469 height 141
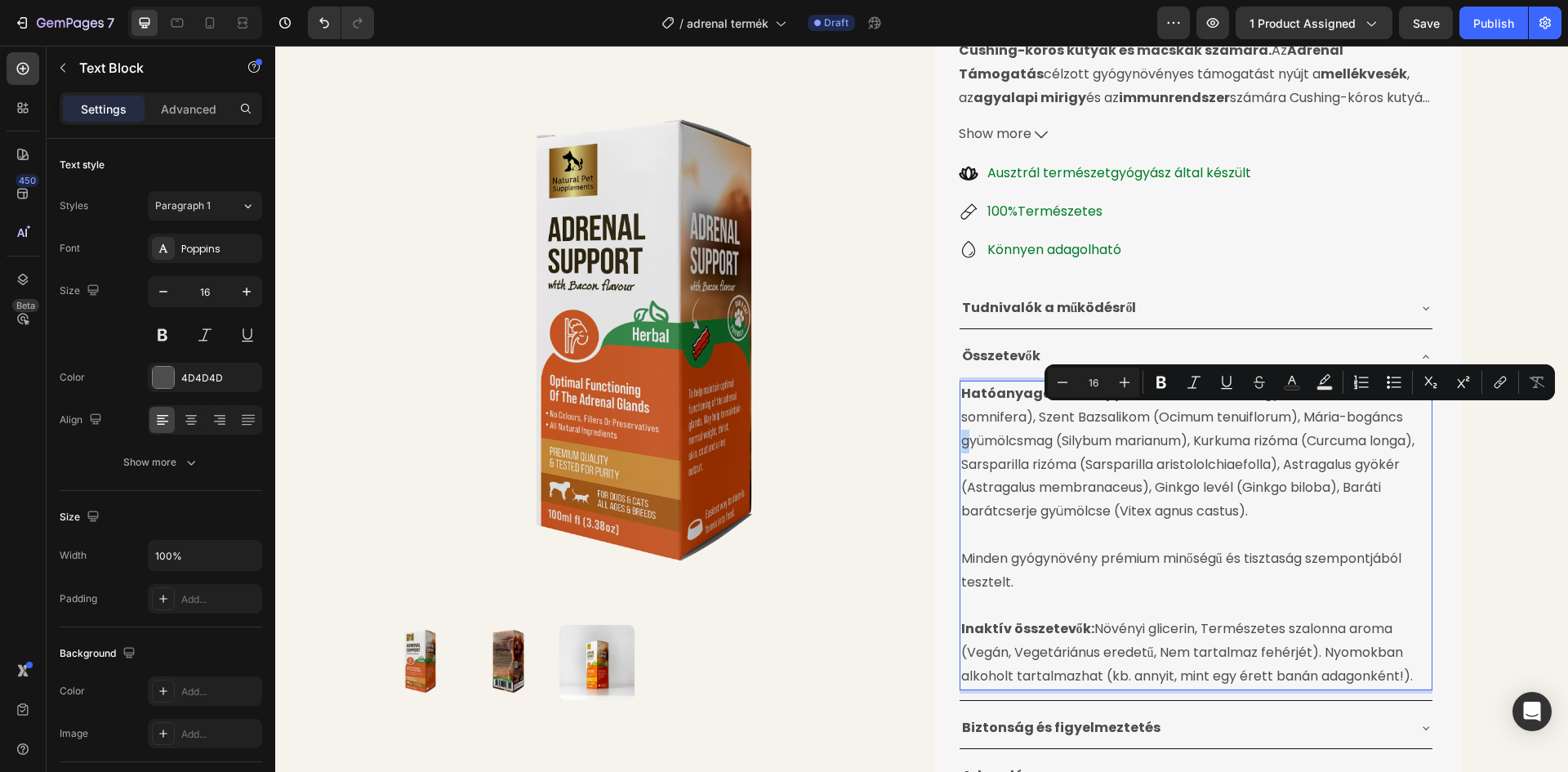
click at [1402, 417] on p "Hatóanyagok 20 cseppenként (1 ml): Vitánia gyökér (Withania somnifera), Szent B…" at bounding box center [1195, 453] width 469 height 141
drag, startPoint x: 1403, startPoint y: 417, endPoint x: 1339, endPoint y: 421, distance: 64.1
click at [1339, 421] on p "Hatóanyagok 20 cseppenként (1 ml): Vitánia gyökér (Withania somnifera), Szent B…" at bounding box center [1195, 453] width 469 height 141
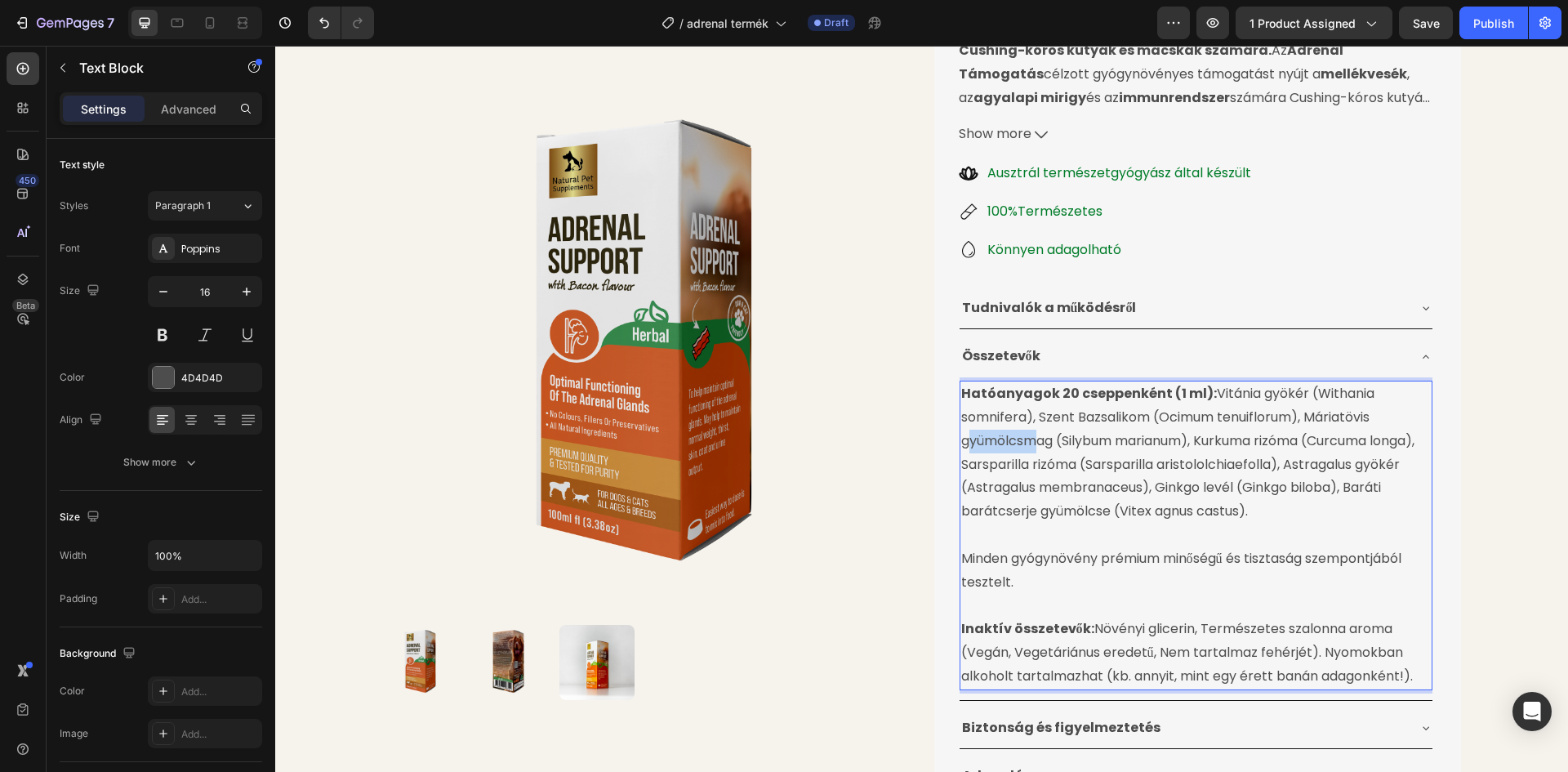
drag, startPoint x: 1022, startPoint y: 443, endPoint x: 959, endPoint y: 447, distance: 63.1
click at [961, 447] on p "Hatóanyagok 20 cseppenként (1 ml): Vitánia gyökér (Withania somnifera), Szent B…" at bounding box center [1195, 453] width 469 height 141
click at [1317, 488] on p "Hatóanyagok 20 cseppenként (1 ml): Vitánia gyökér (Withania somnifera), Szent B…" at bounding box center [1195, 453] width 469 height 141
click at [1170, 331] on div "Tudnivalók a működésről Összetevők Hatóanyagok 20 cseppenként (1 ml): Vitánia g…" at bounding box center [1195, 543] width 474 height 512
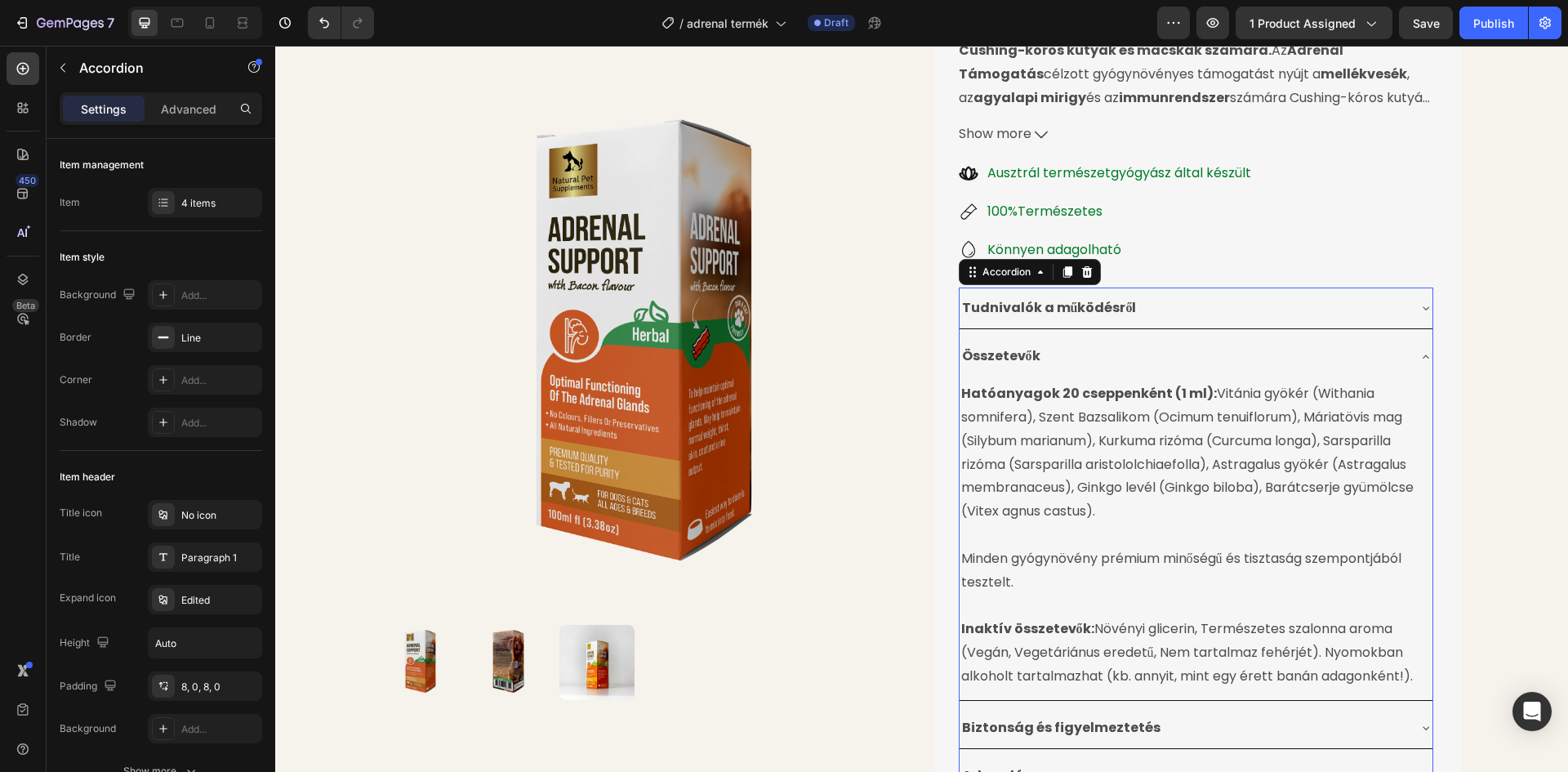
click at [1169, 345] on div "Összetevők" at bounding box center [1183, 356] width 446 height 29
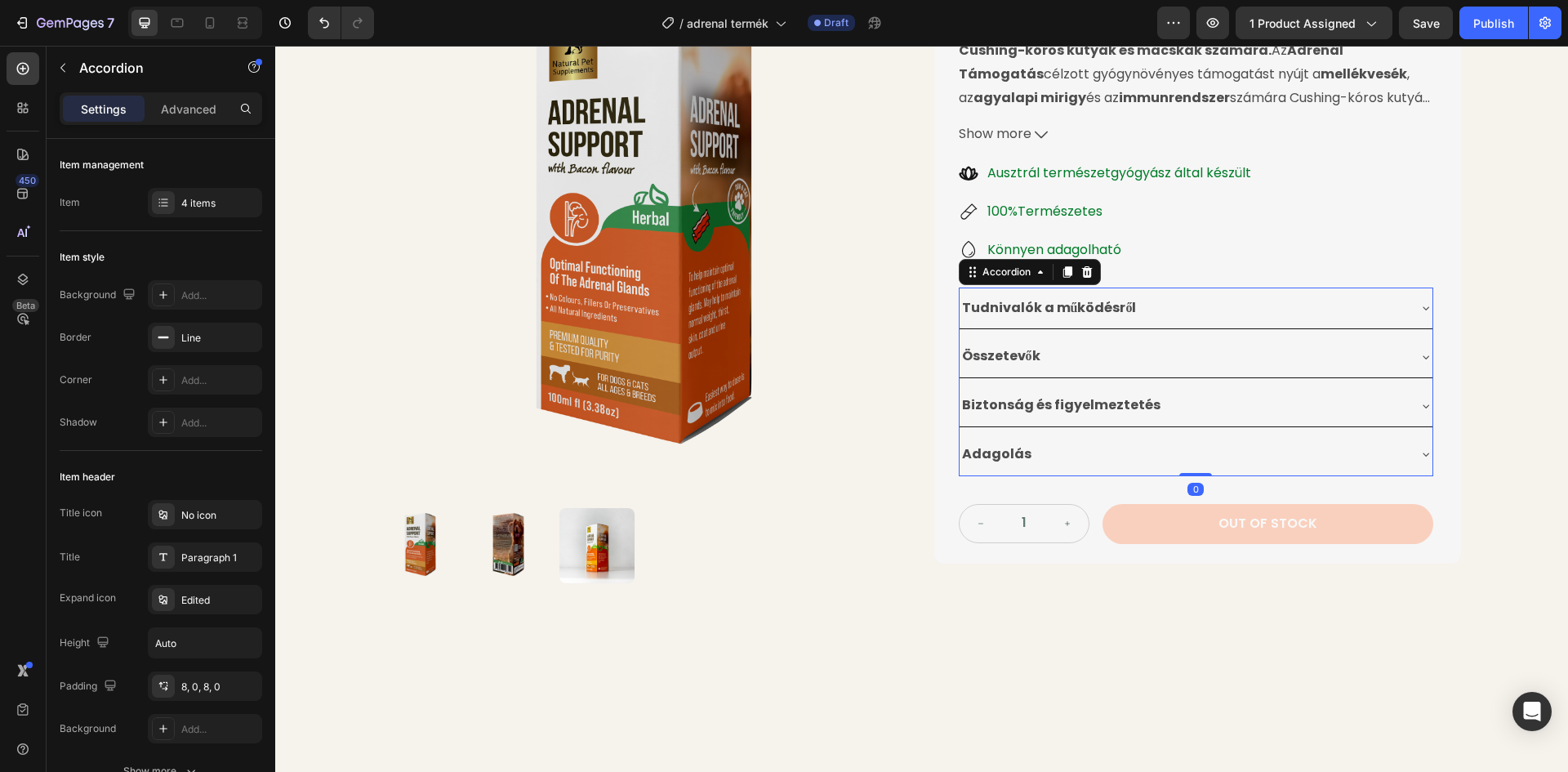
click at [1177, 400] on div "Biztonság és figyelmeztetés" at bounding box center [1183, 405] width 446 height 29
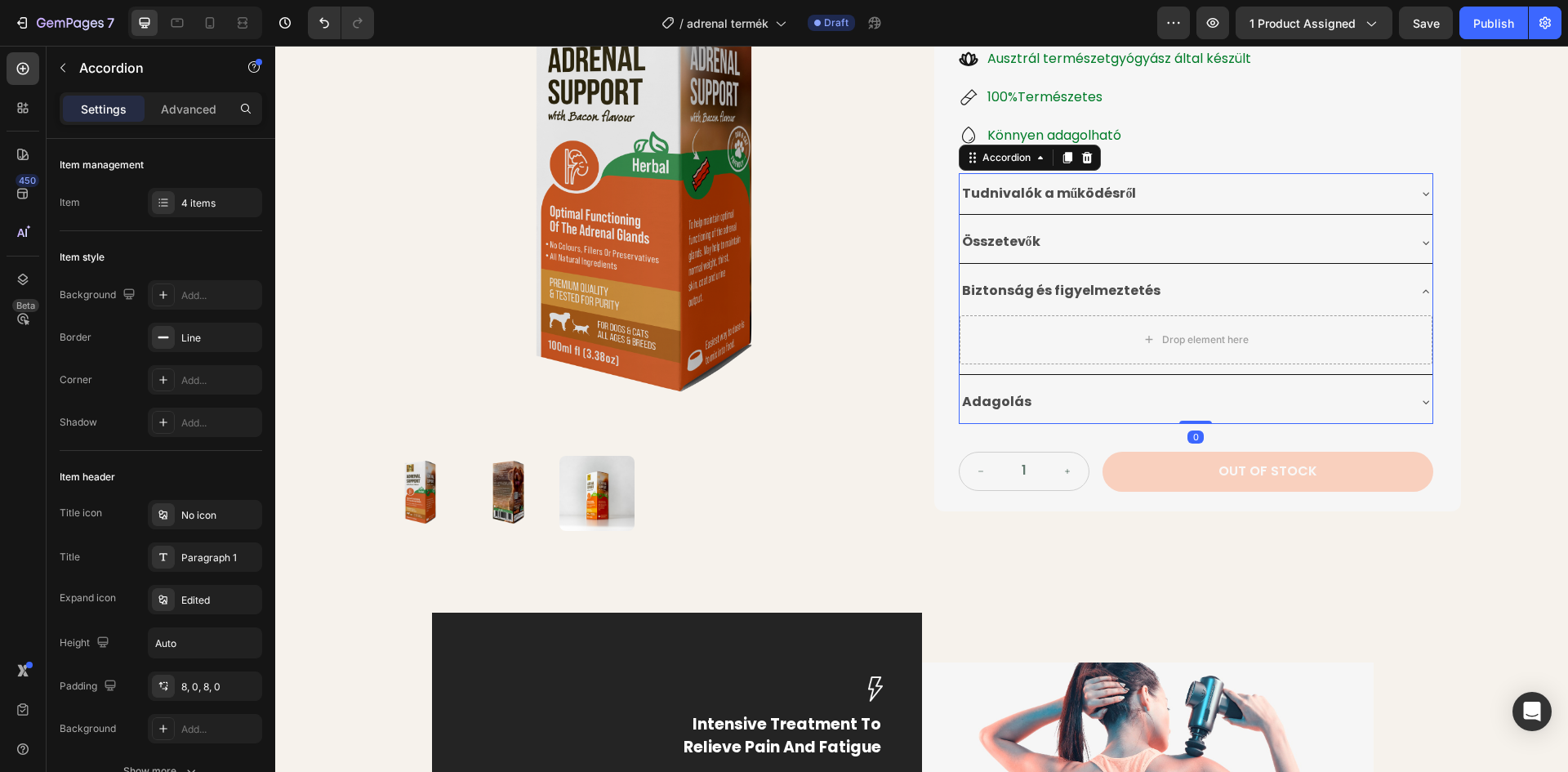
scroll to position [410, 0]
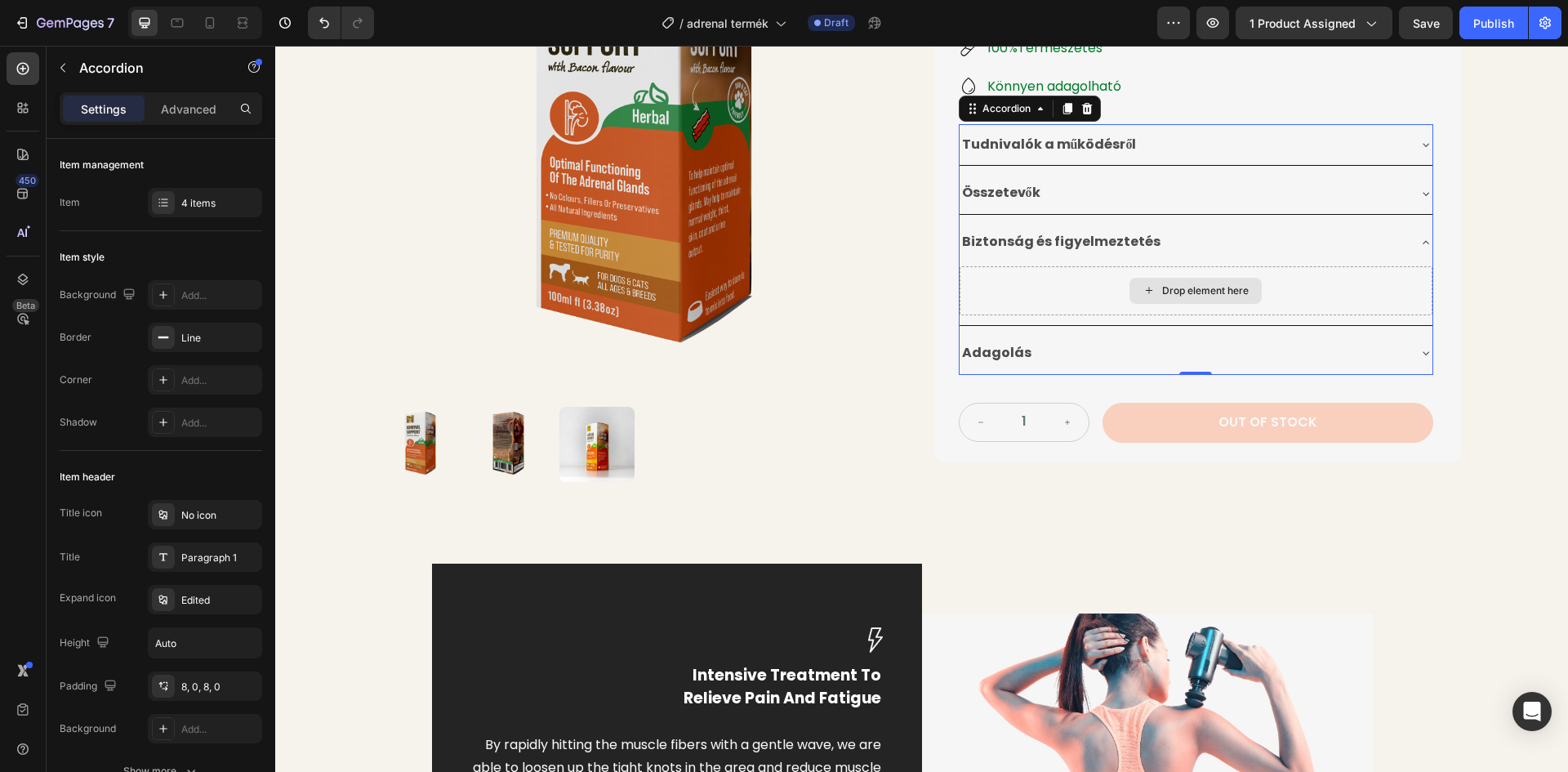
click at [1184, 295] on div "Drop element here" at bounding box center [1205, 290] width 87 height 13
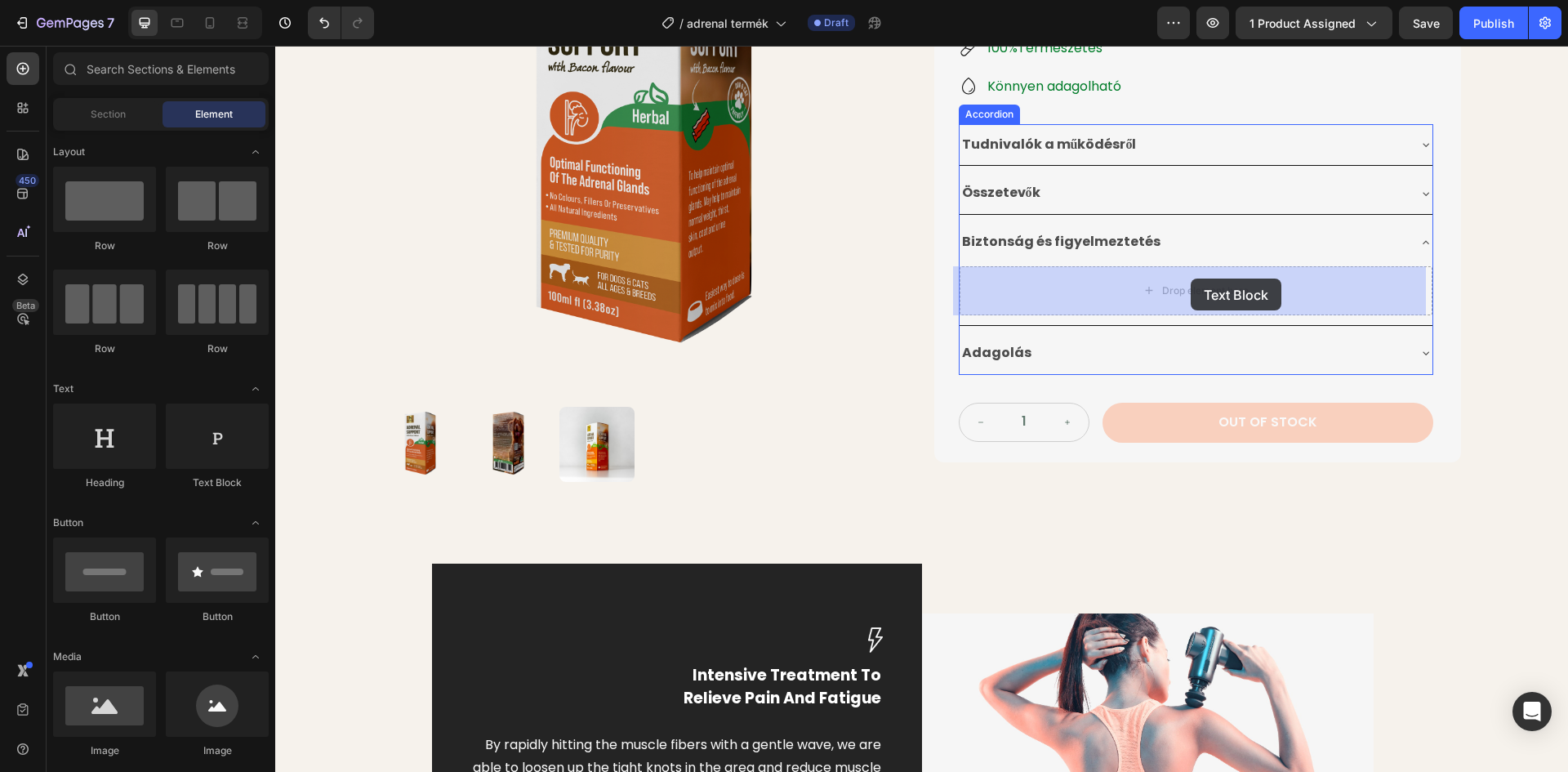
drag, startPoint x: 502, startPoint y: 492, endPoint x: 1191, endPoint y: 279, distance: 721.2
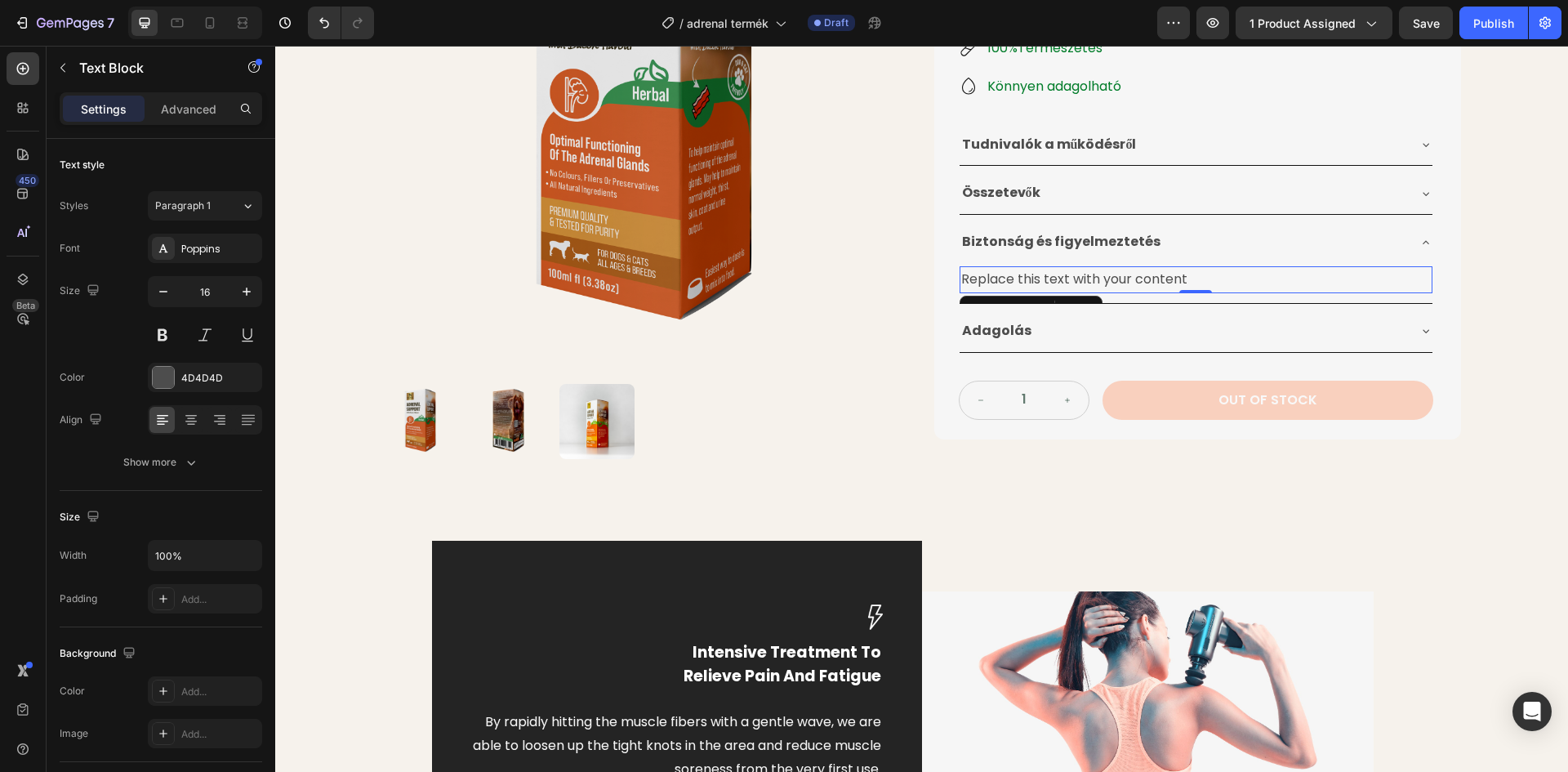
drag, startPoint x: 1181, startPoint y: 282, endPoint x: 1193, endPoint y: 276, distance: 13.4
click at [1182, 281] on div "Replace this text with your content" at bounding box center [1196, 279] width 473 height 27
drag, startPoint x: 1196, startPoint y: 274, endPoint x: 952, endPoint y: 274, distance: 244.0
click at [959, 274] on div "Tudnivalók a működésről Összetevők Biztonság és figyelmeztetés Replace this tex…" at bounding box center [1195, 239] width 474 height 229
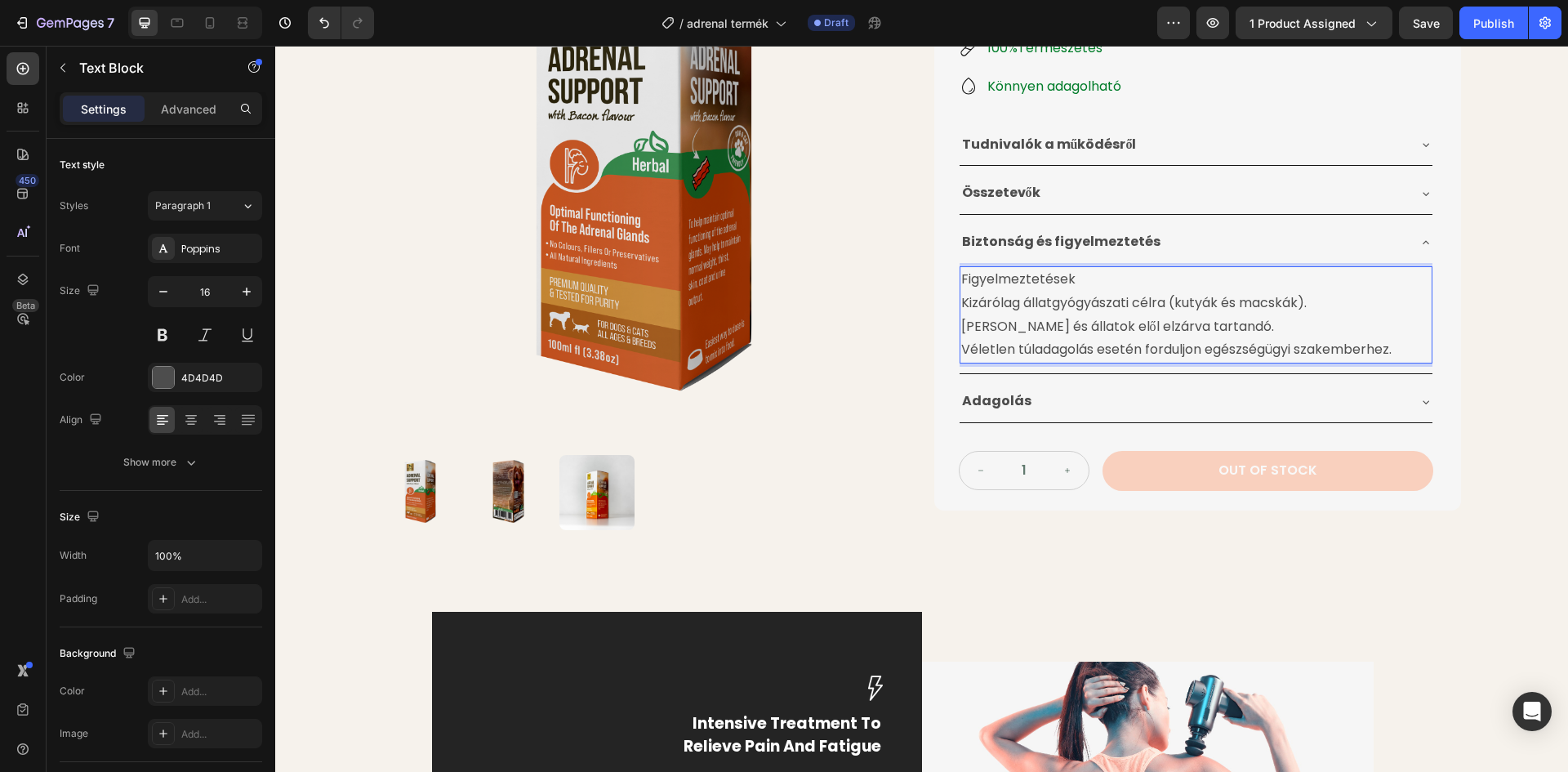
click at [961, 304] on p "Kizárólag állatgyógyászati ​​célra (kutyák és macskák). Gyermekek és állatok el…" at bounding box center [1195, 326] width 469 height 70
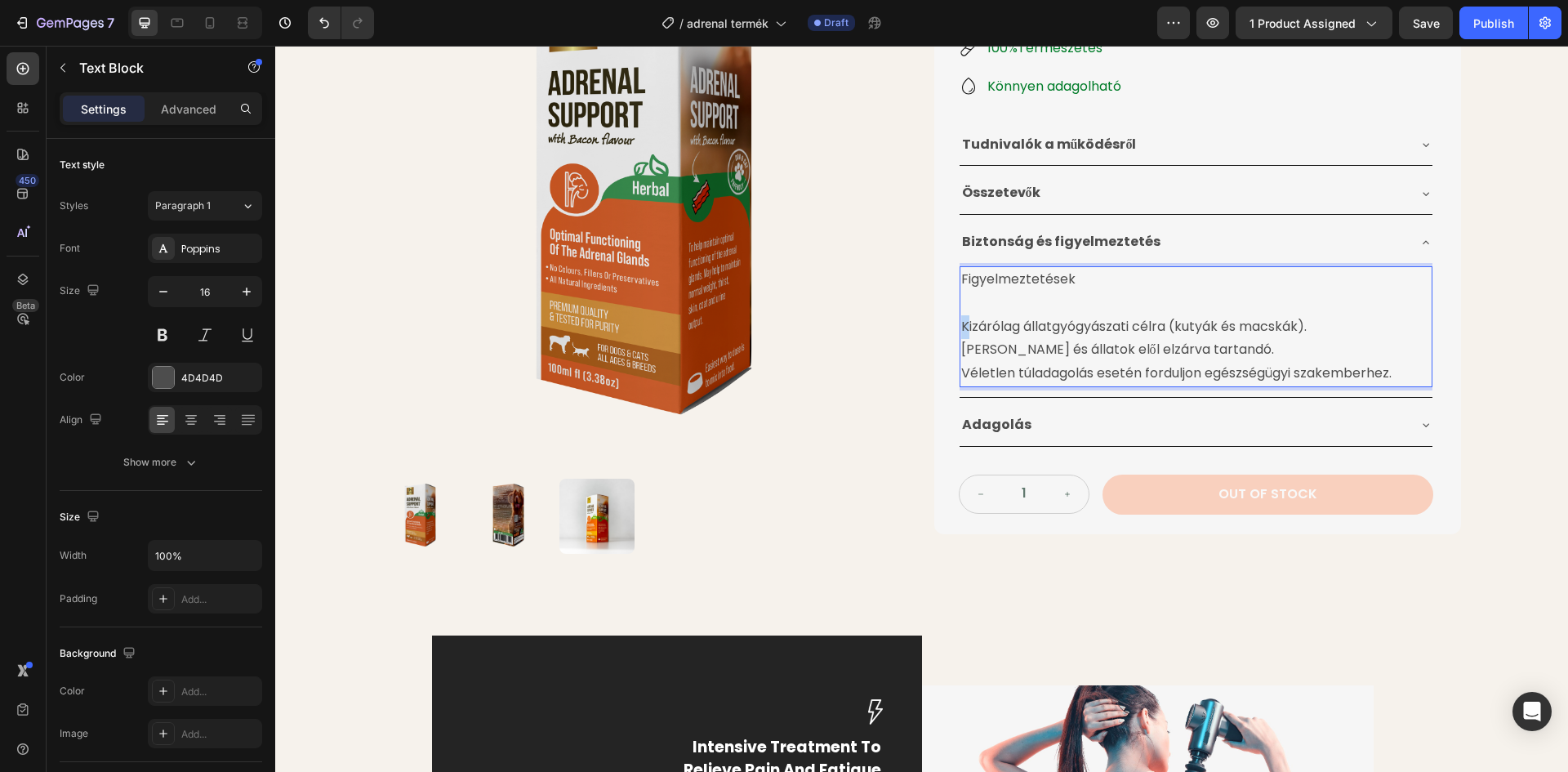
click at [963, 326] on p "Kizárólag állatgyógyászati ​​célra (kutyák és macskák). Gyermekek és állatok el…" at bounding box center [1195, 350] width 469 height 70
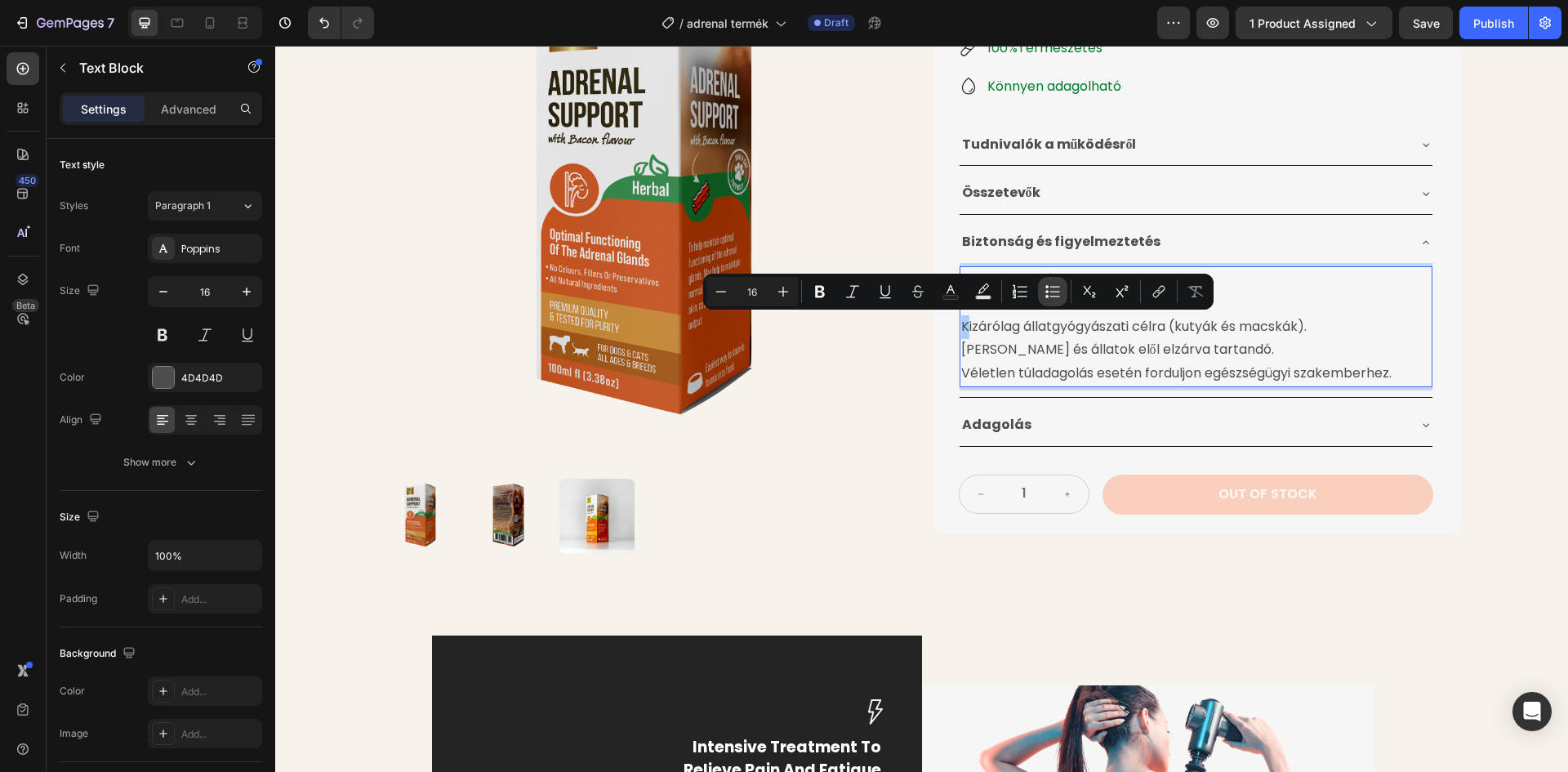
click at [1049, 288] on icon "Editor contextual toolbar" at bounding box center [1053, 292] width 17 height 17
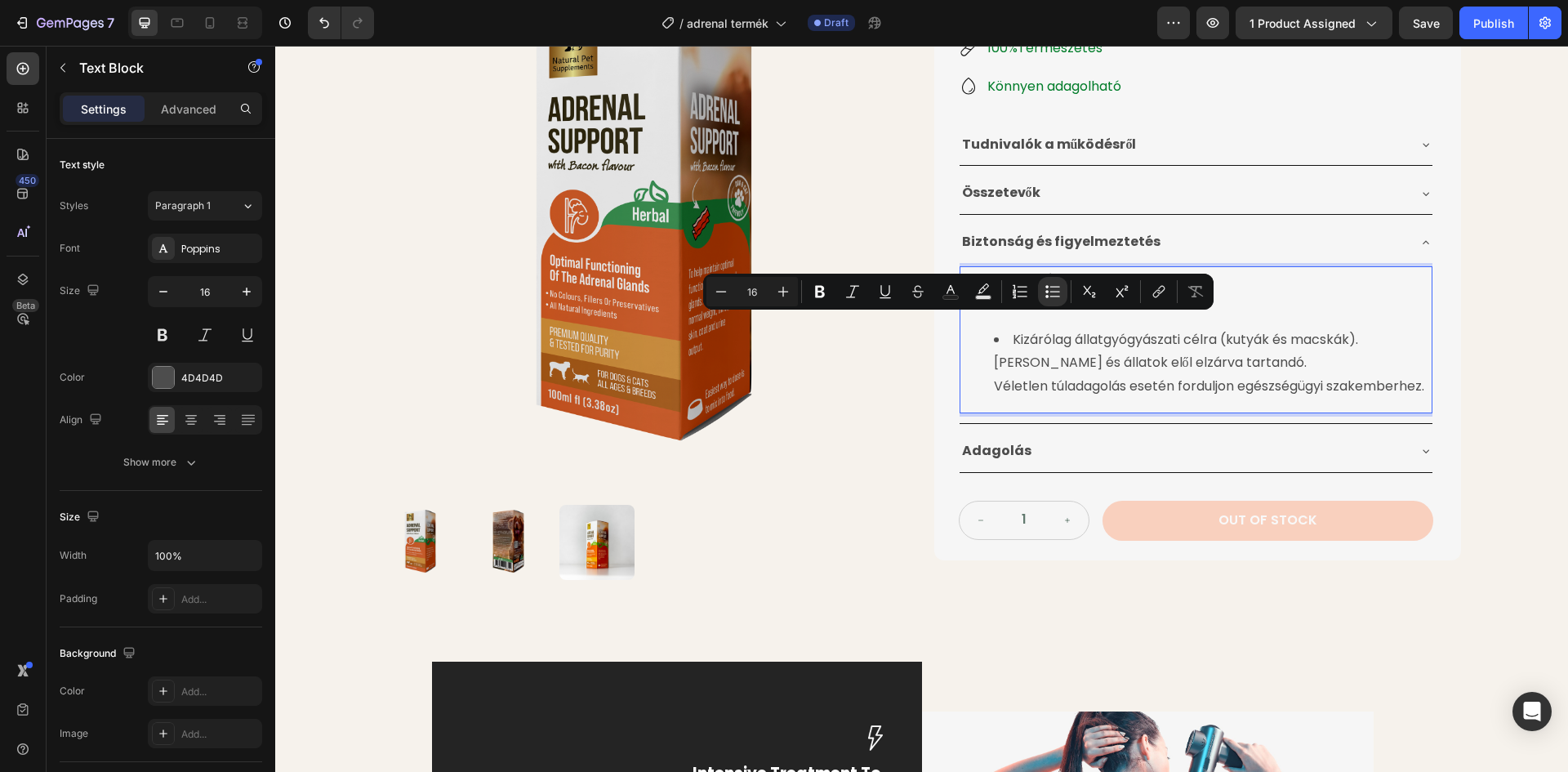
click at [1012, 337] on li "Kizárólag állatgyógyászati ​​célra (kutyák és macskák). Gyermekek és állatok el…" at bounding box center [1211, 363] width 437 height 70
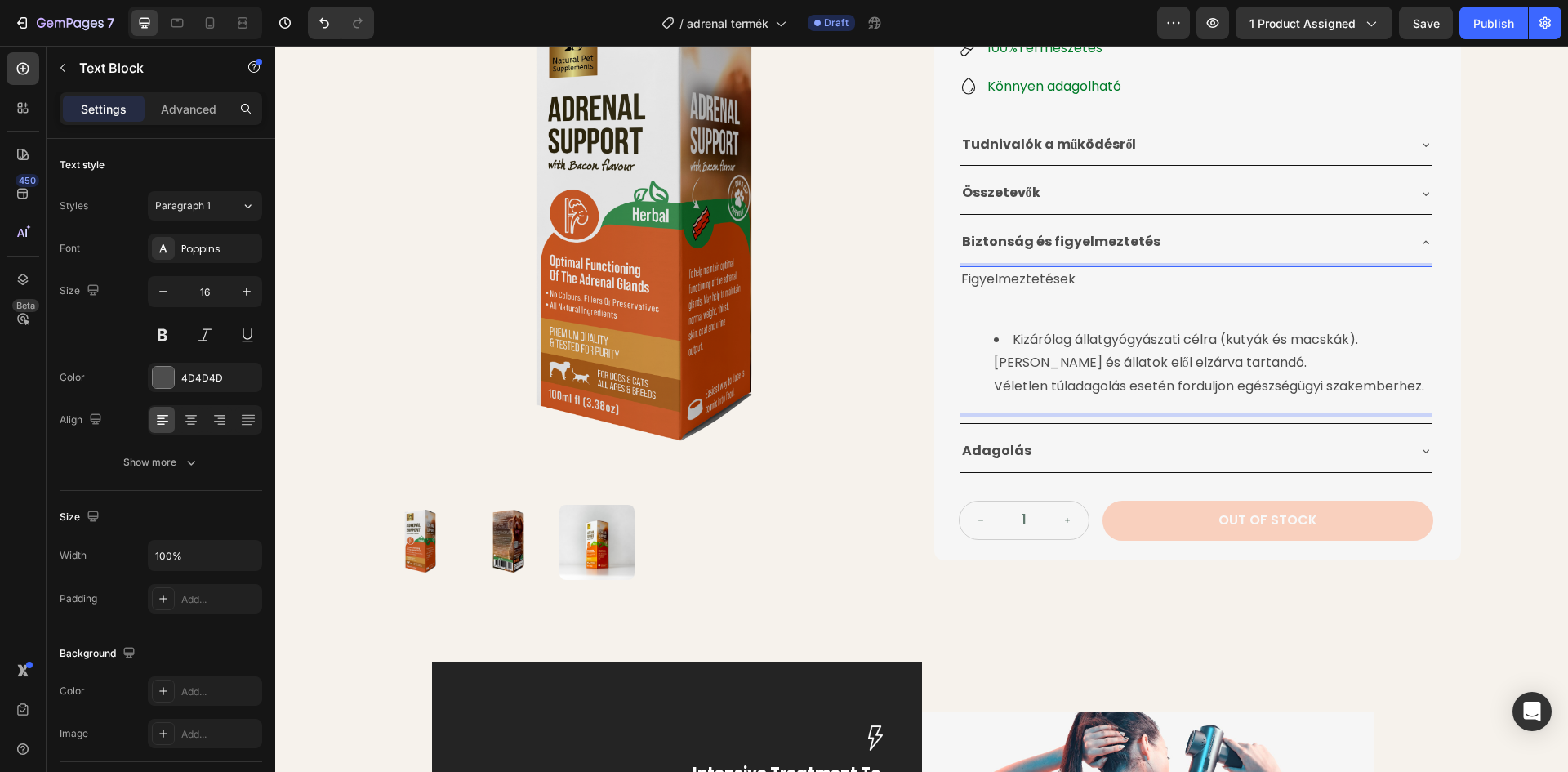
drag, startPoint x: 982, startPoint y: 367, endPoint x: 991, endPoint y: 366, distance: 9.1
click at [988, 367] on ul "Kizárólag állatgyógyászati ​​célra (kutyák és macskák). Gyermekek és állatok el…" at bounding box center [1195, 363] width 469 height 70
click at [993, 386] on li "Gyermekek és állatok elől elzárva tartandó. Véletlen túladagolás esetén fordulj…" at bounding box center [1211, 375] width 437 height 47
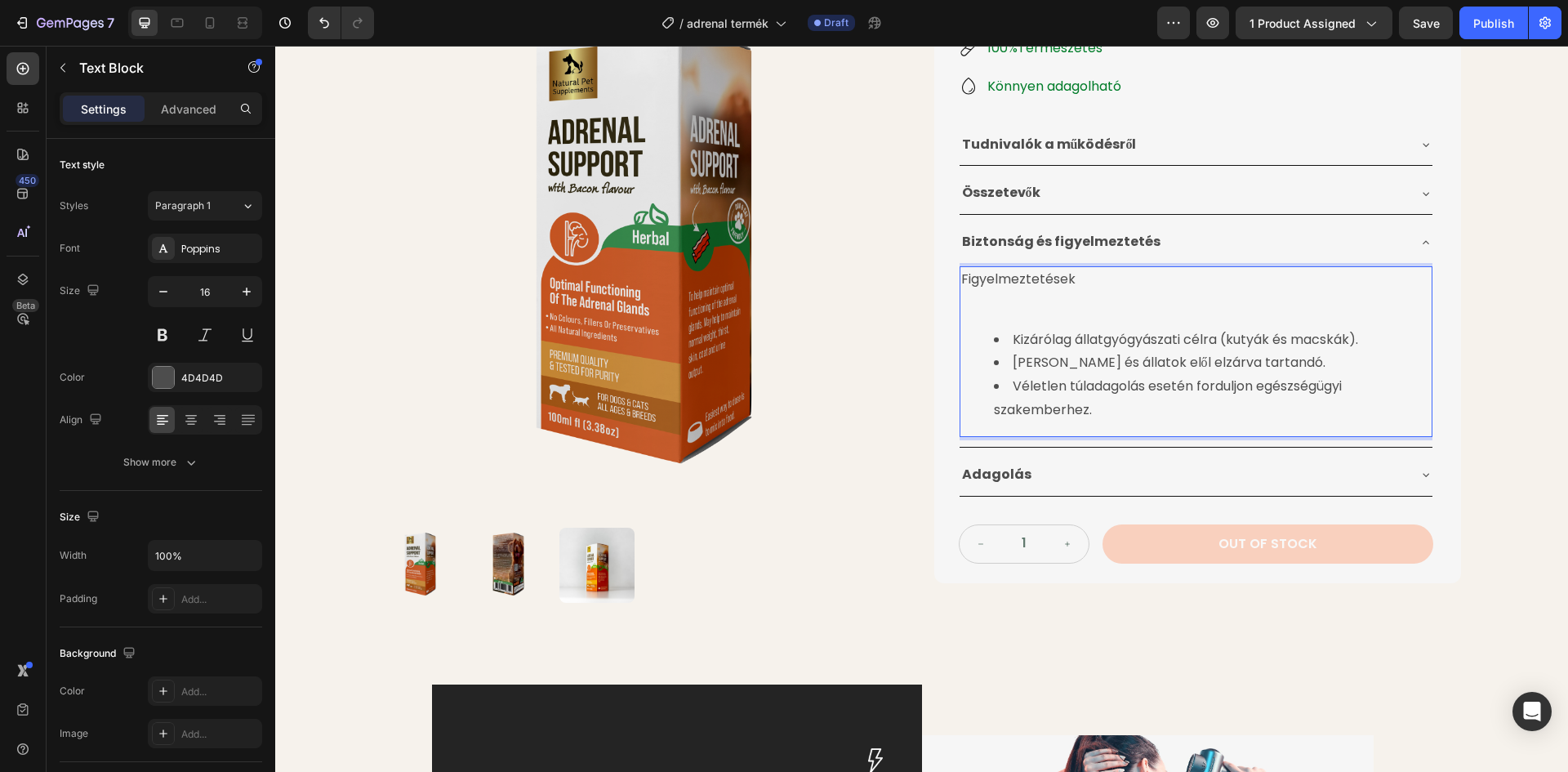
click at [1093, 417] on li "Véletlen túladagolás esetén forduljon egészségügyi szakemberhez." at bounding box center [1211, 398] width 437 height 47
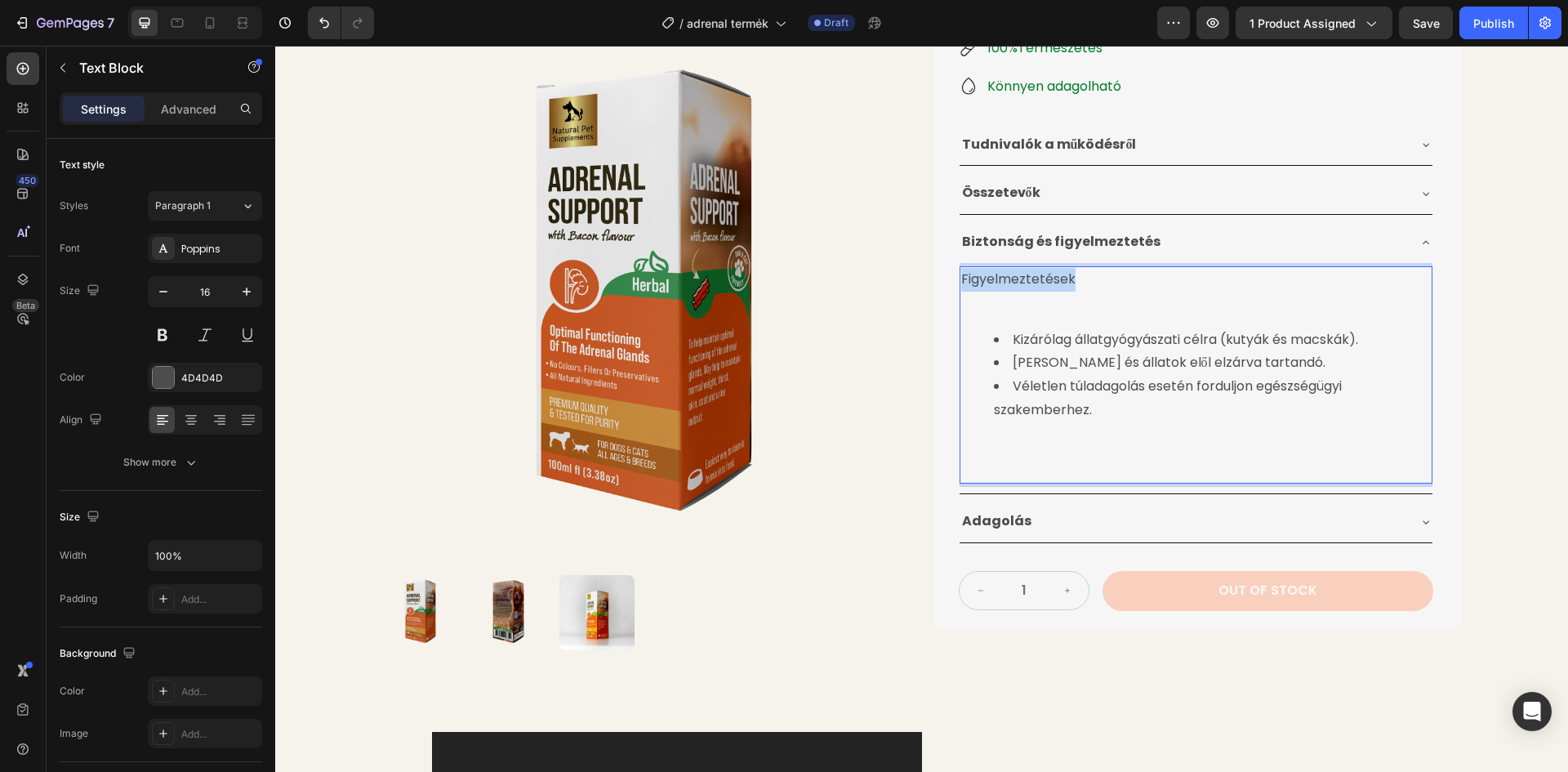
drag, startPoint x: 1067, startPoint y: 279, endPoint x: 956, endPoint y: 279, distance: 111.0
click at [961, 279] on p "Figyelmeztetések" at bounding box center [1195, 280] width 469 height 24
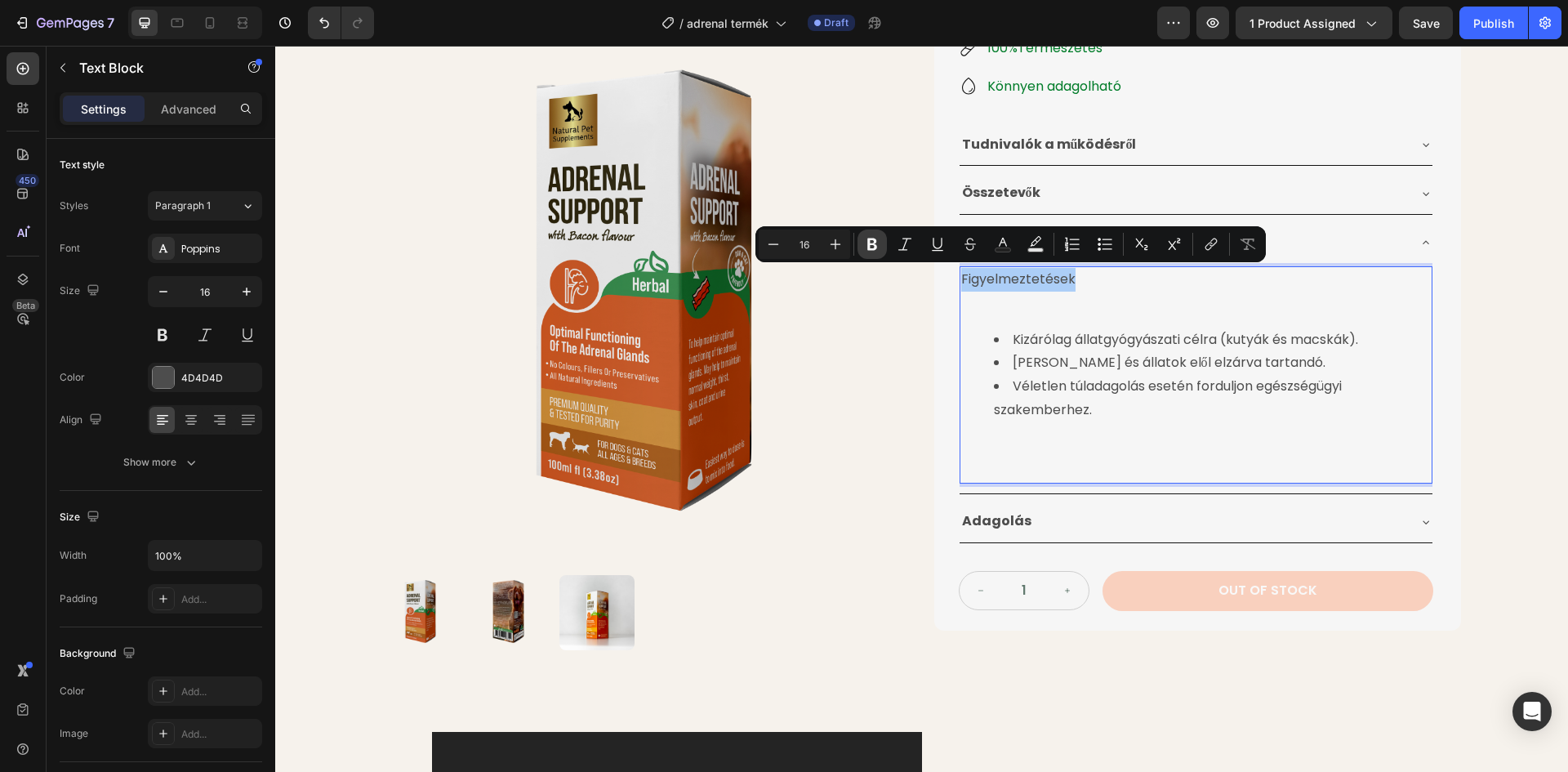
click at [864, 246] on icon "Editor contextual toolbar" at bounding box center [872, 244] width 17 height 17
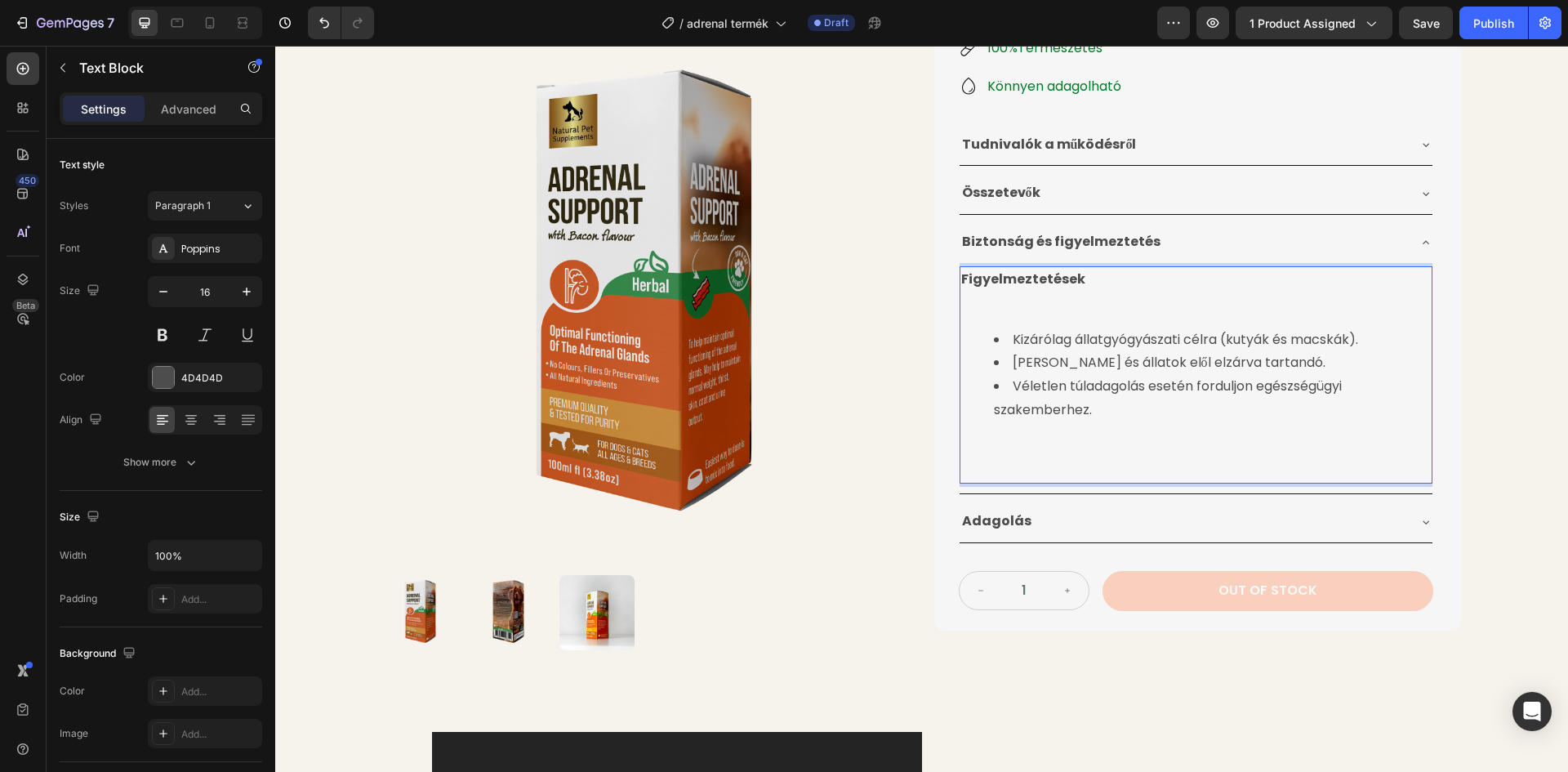
click at [993, 471] on p "Rich Text Editor. Editing area: main" at bounding box center [1195, 471] width 469 height 24
click at [978, 464] on p "Rich Text Editor. Editing area: main" at bounding box center [1195, 471] width 469 height 24
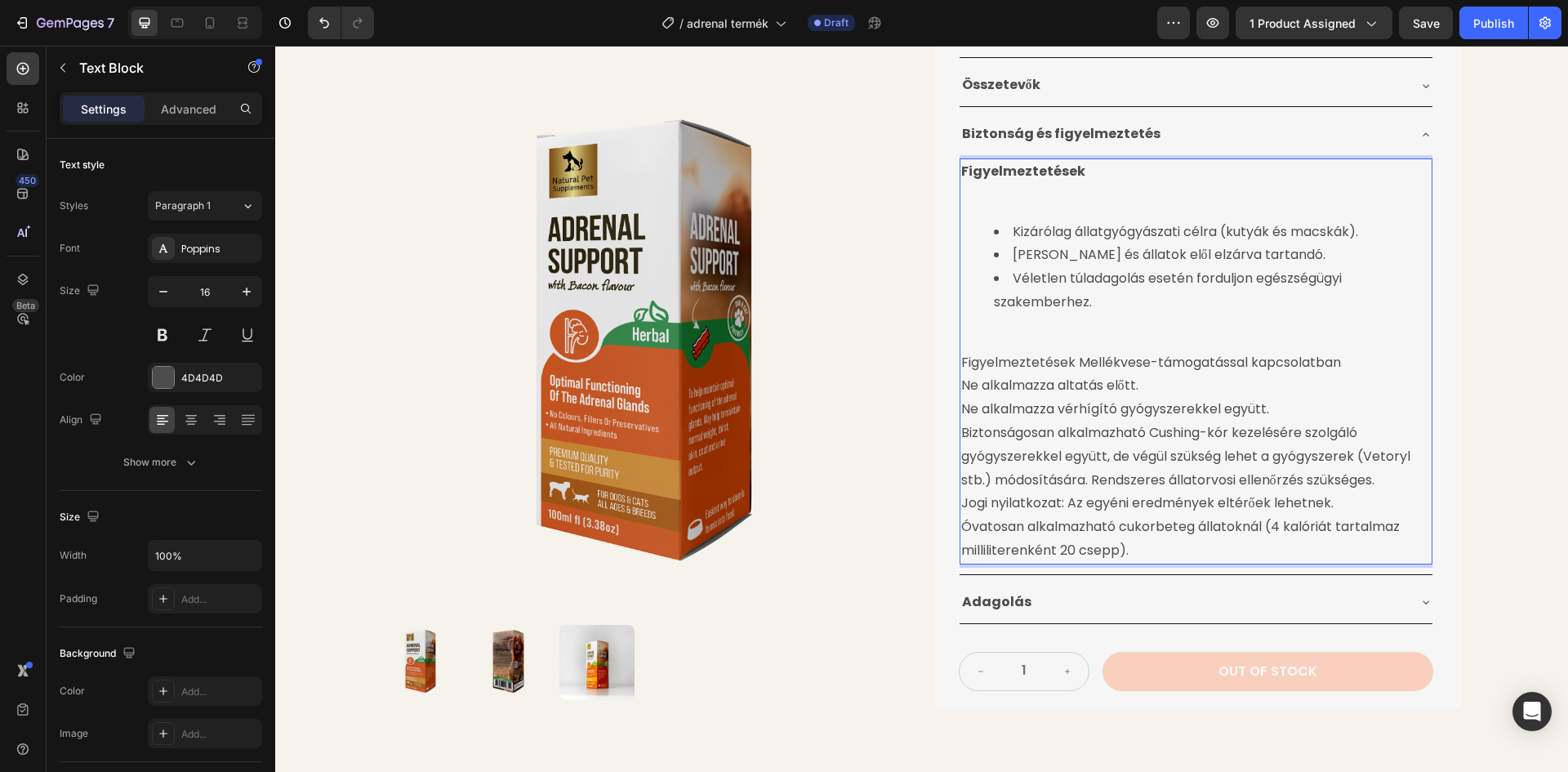
scroll to position [574, 0]
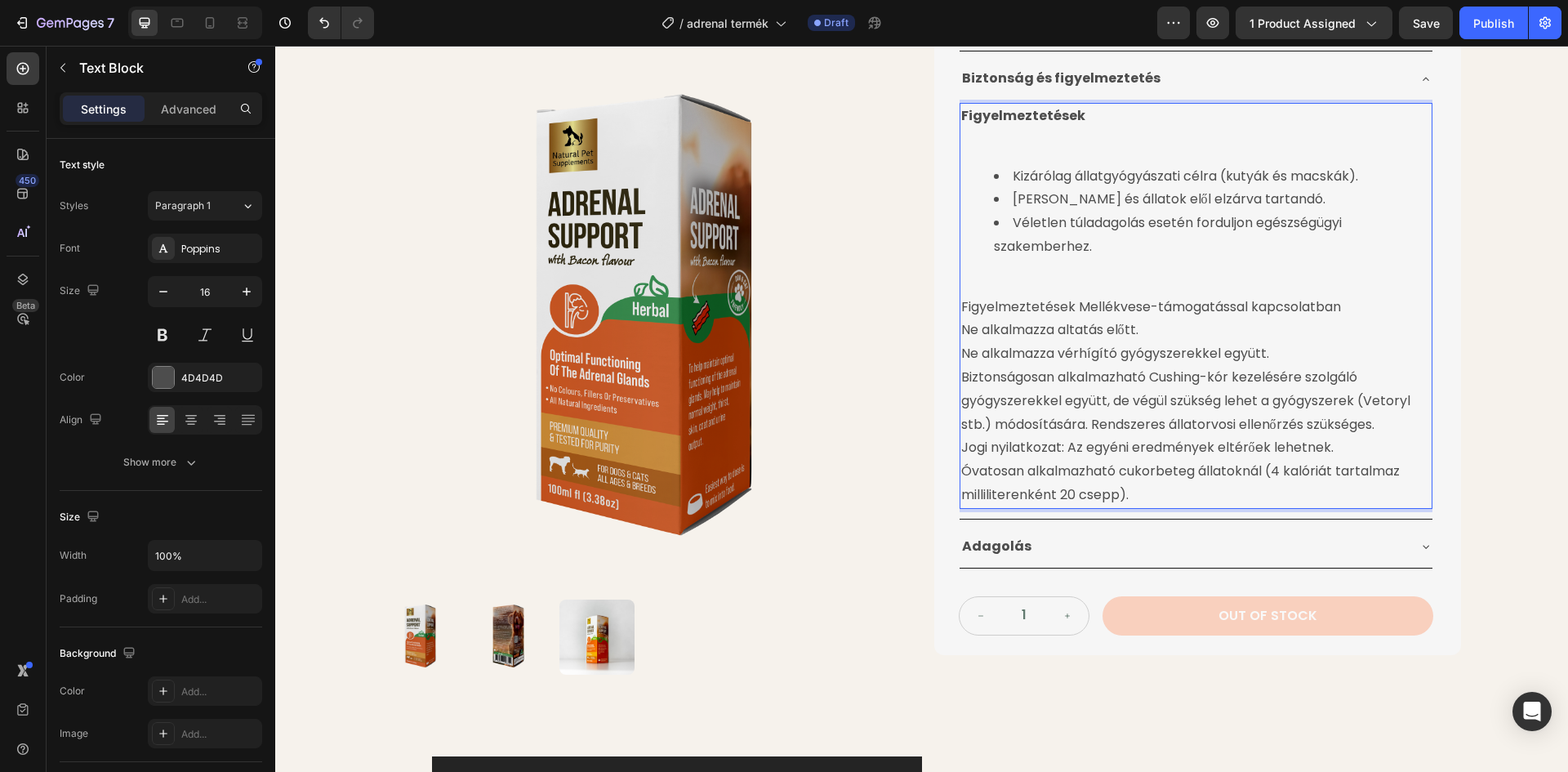
click at [961, 330] on p "Ne alkalmazza altatás előtt." at bounding box center [1195, 330] width 469 height 24
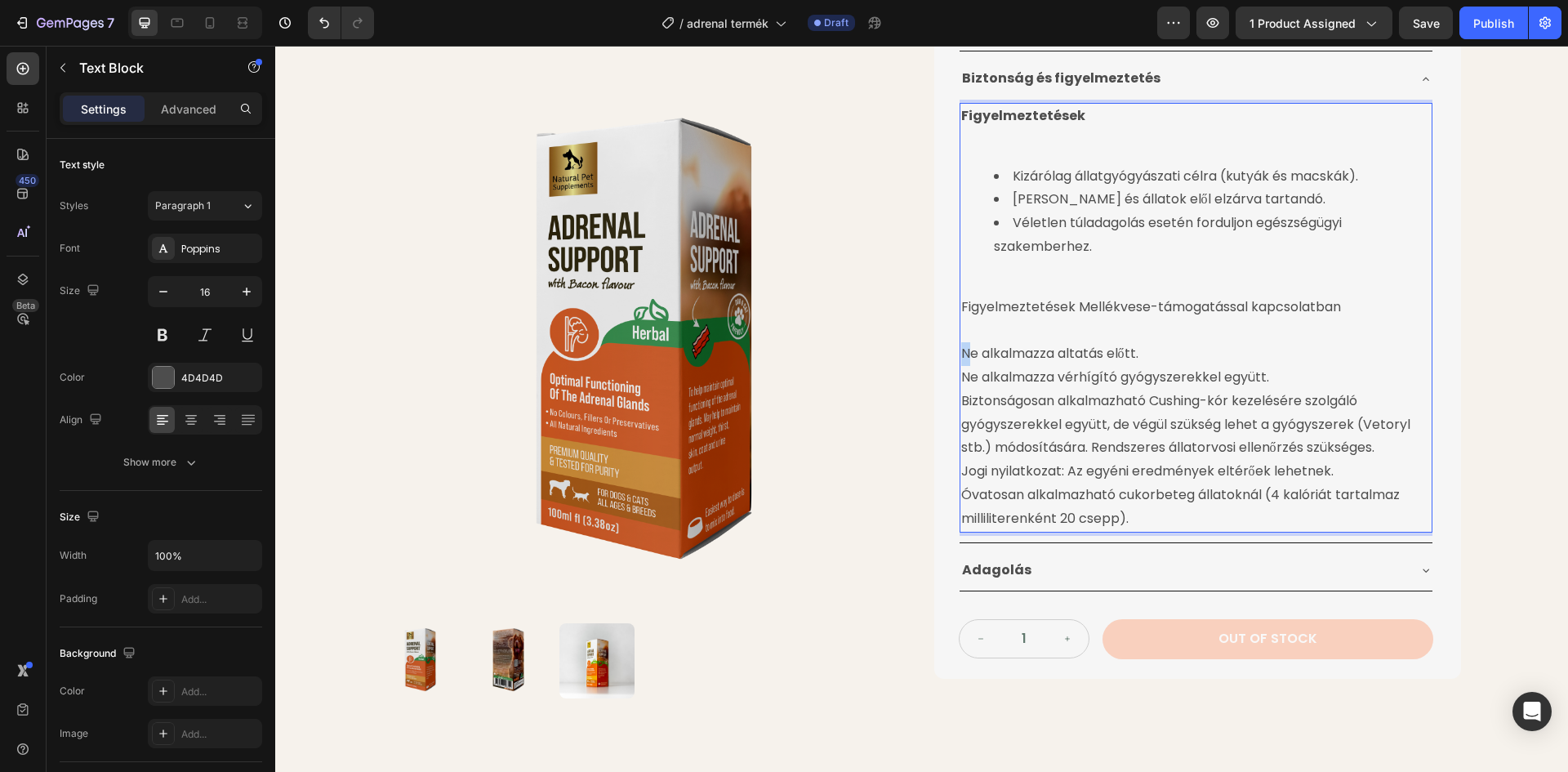
drag, startPoint x: 958, startPoint y: 355, endPoint x: 966, endPoint y: 352, distance: 8.5
click at [966, 352] on p "Ne alkalmazza altatás előtt." at bounding box center [1195, 354] width 469 height 24
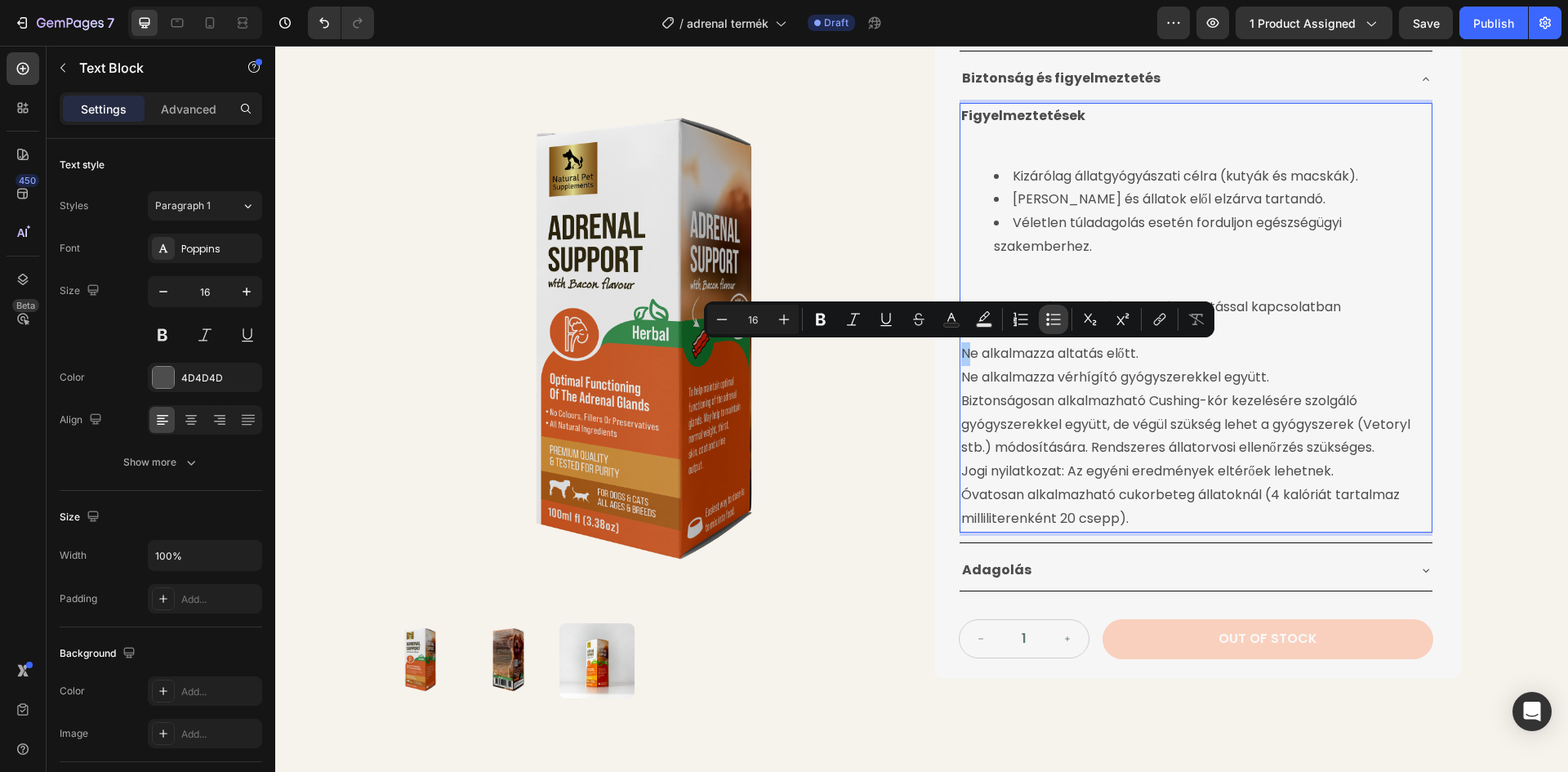
click at [1044, 317] on button "Bulleted List" at bounding box center [1054, 319] width 30 height 30
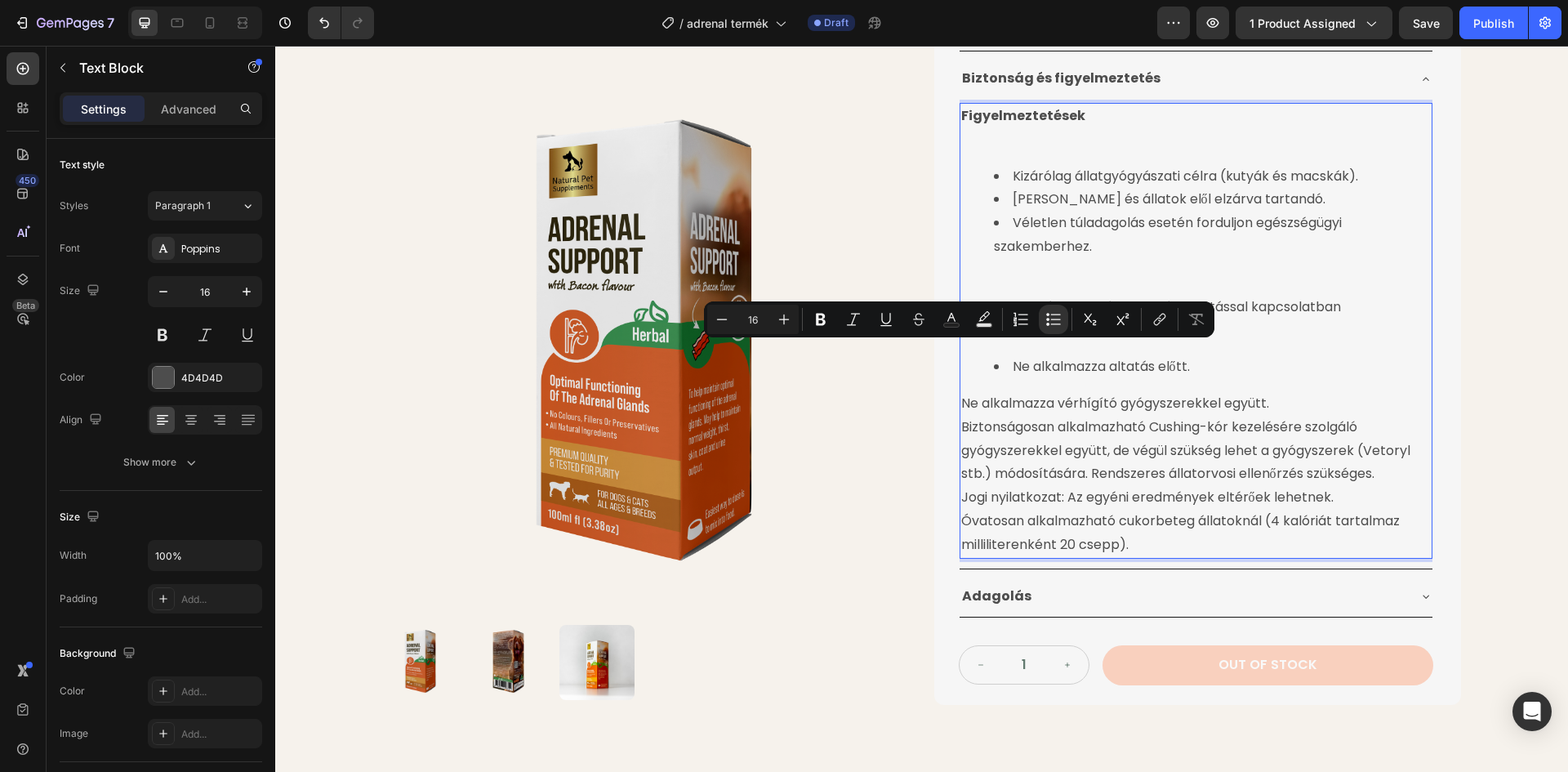
click at [1010, 366] on li "Ne alkalmazza altatás előtt." at bounding box center [1211, 367] width 437 height 24
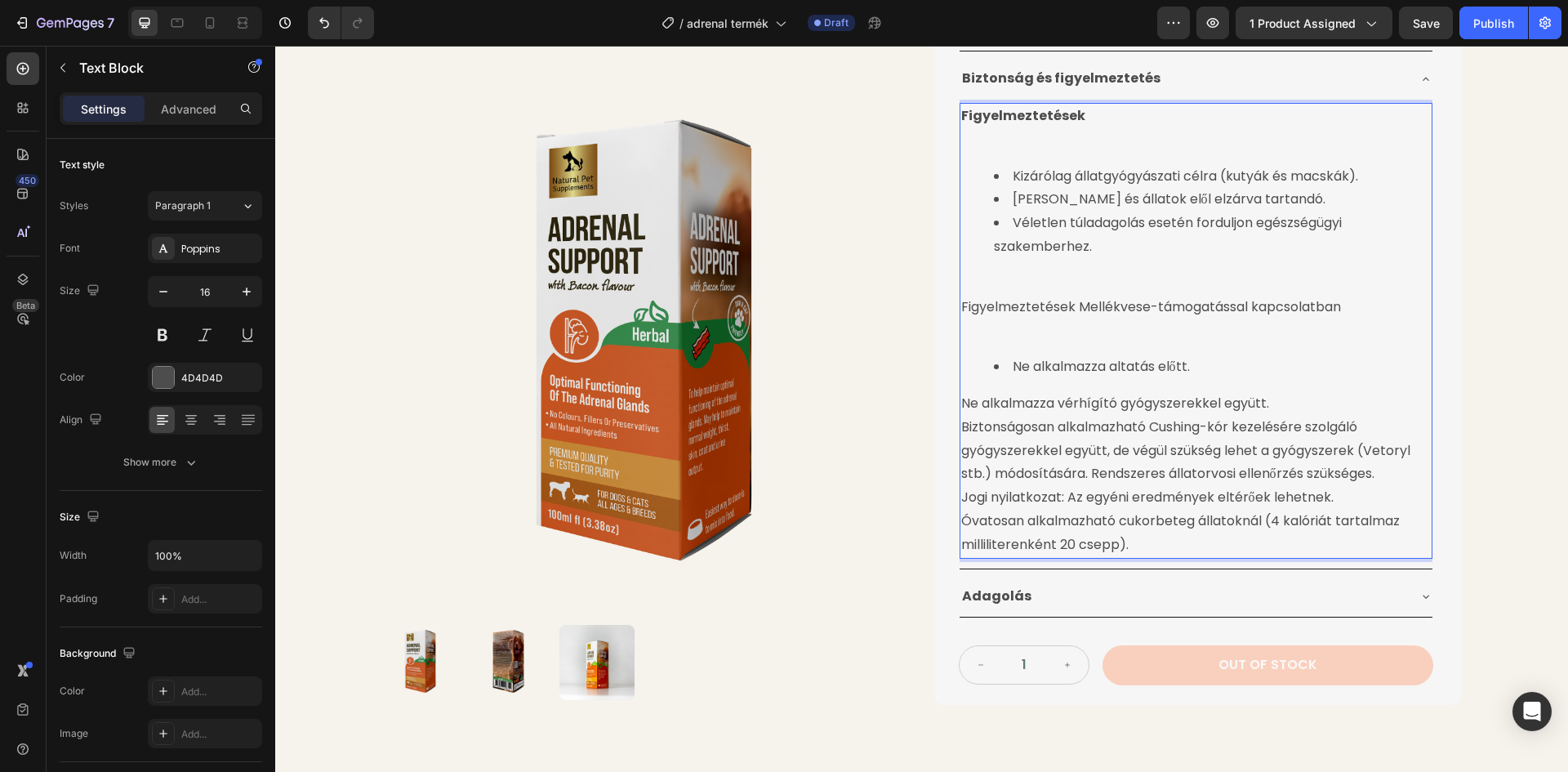
click at [961, 402] on p "Ne alkalmazza vérhígító gyógyszerekkel együtt. Biztonságosan alkalmazható Cushi…" at bounding box center [1195, 439] width 469 height 94
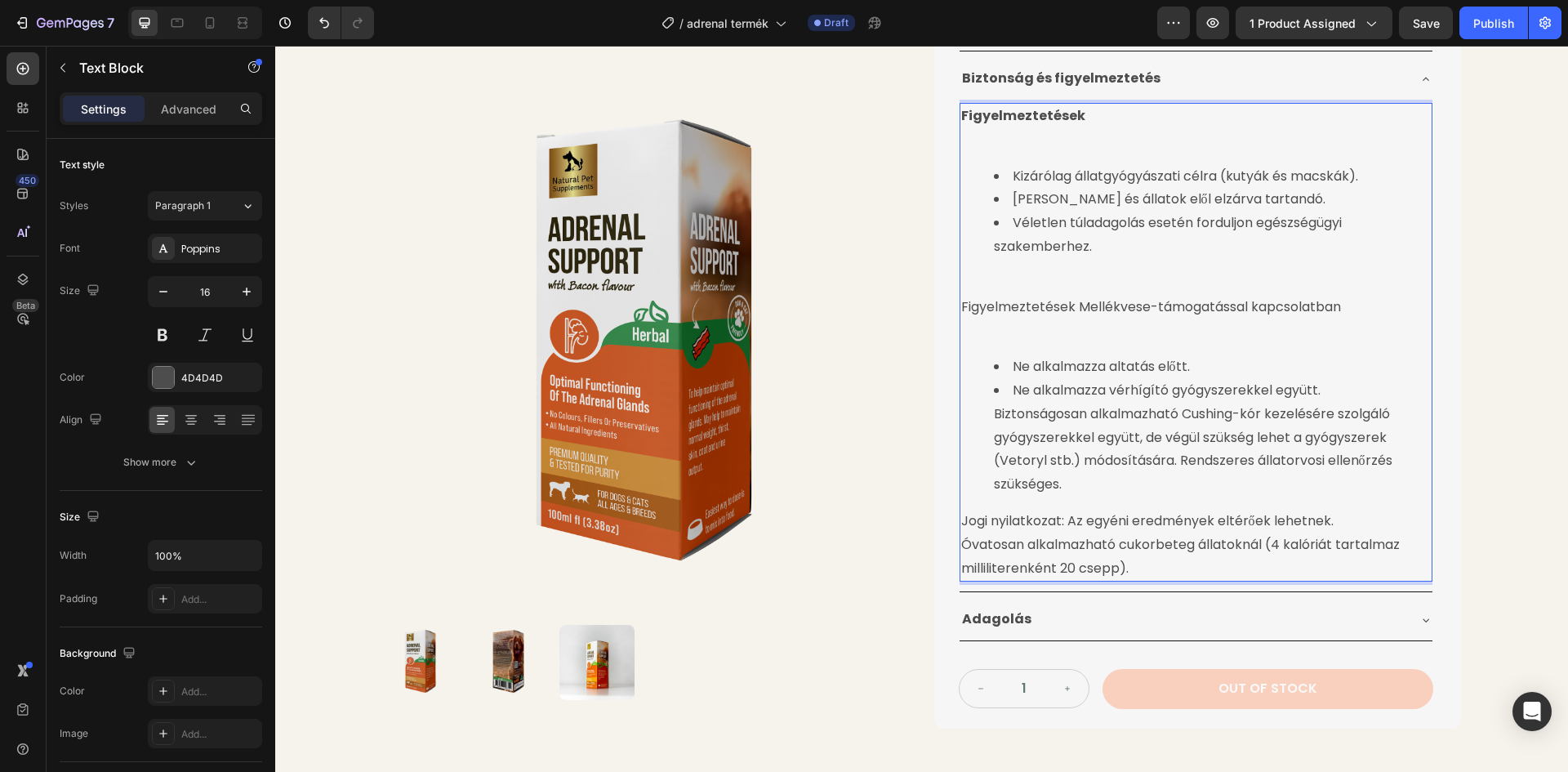
click at [993, 413] on li "Ne alkalmazza vérhígító gyógyszerekkel együtt. Biztonságosan alkalmazható Cushi…" at bounding box center [1211, 437] width 437 height 117
click at [1176, 460] on li "Biztonságosan alkalmazható Cushing-kór kezelésére szolgáló gyógyszerekkel együt…" at bounding box center [1211, 449] width 437 height 94
drag, startPoint x: 957, startPoint y: 307, endPoint x: 1065, endPoint y: 307, distance: 108.0
click at [1065, 307] on p "Figyelmeztetések Mellékvese-támogatással kapcsolatban" at bounding box center [1195, 308] width 469 height 24
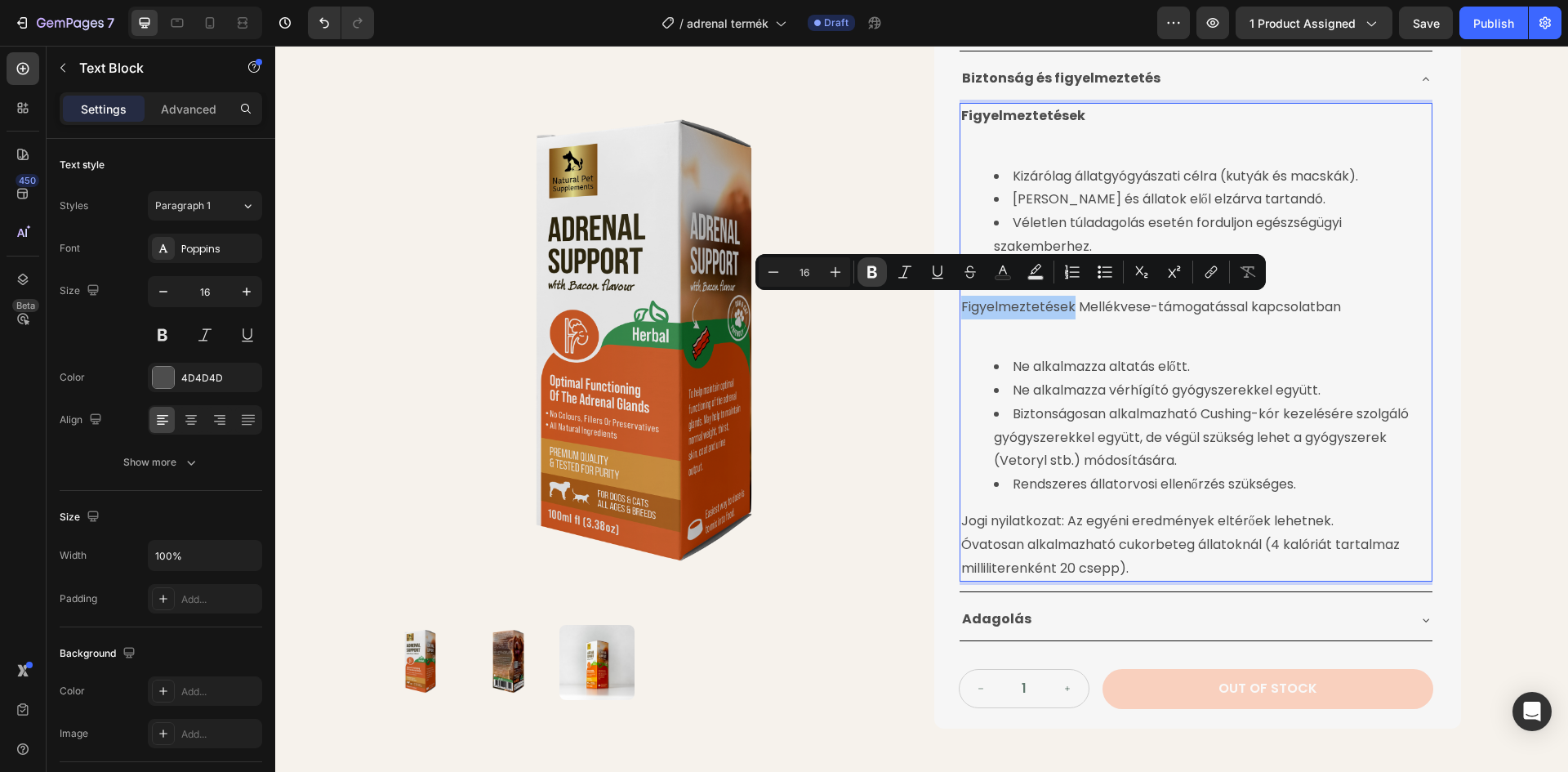
click at [872, 269] on icon "Editor contextual toolbar" at bounding box center [872, 272] width 17 height 17
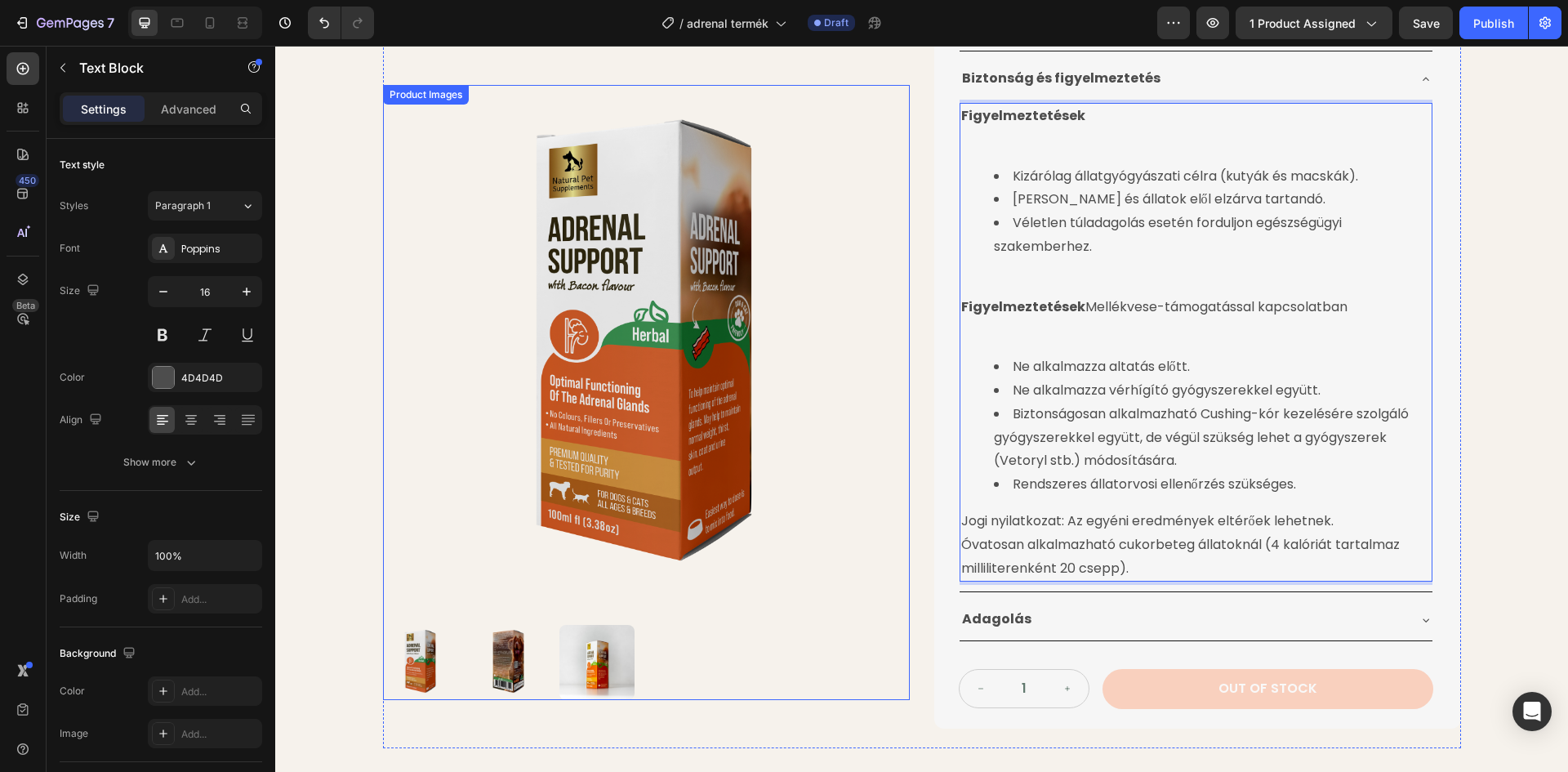
click at [879, 226] on img at bounding box center [647, 348] width 526 height 526
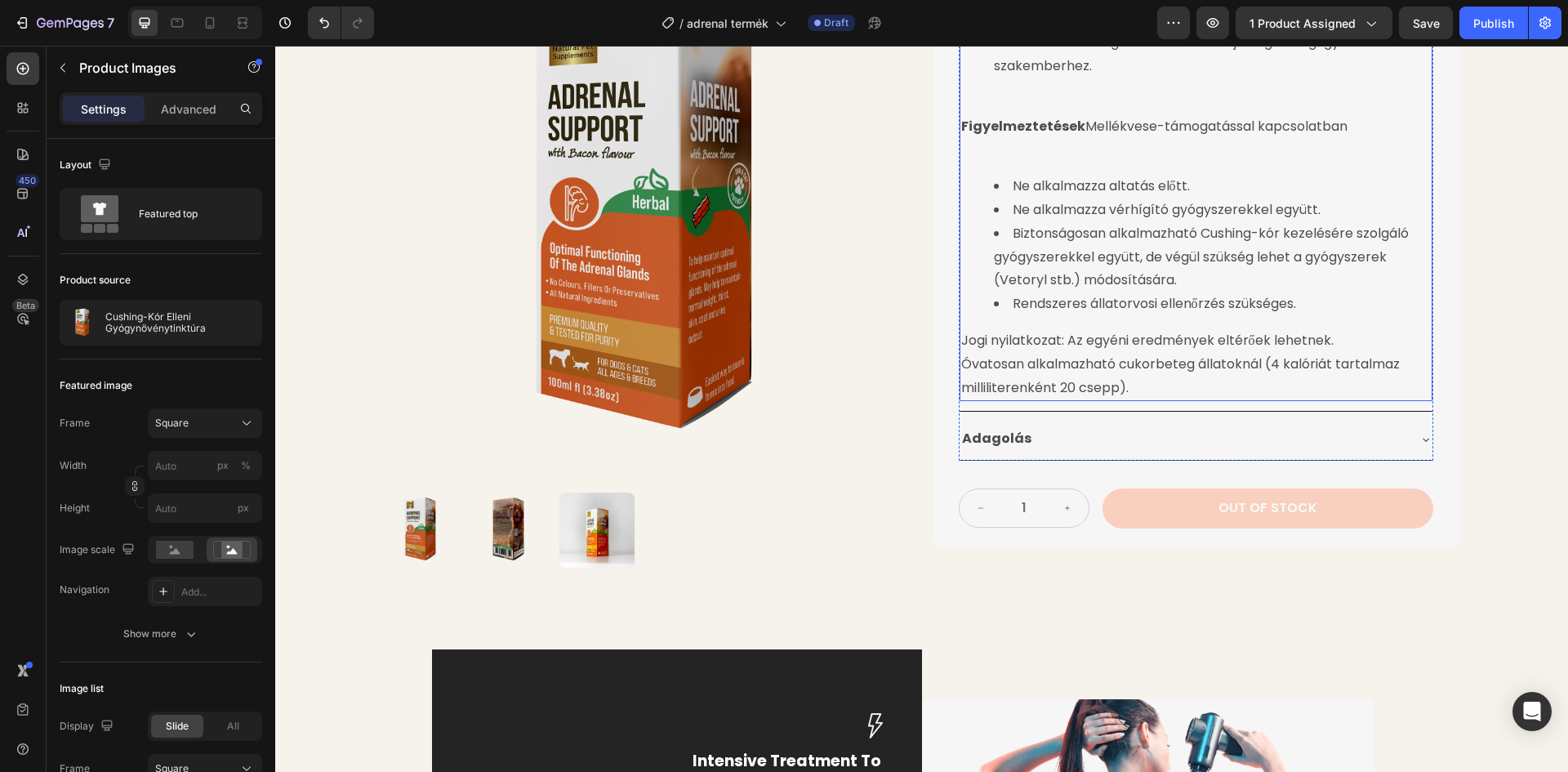
scroll to position [818, 0]
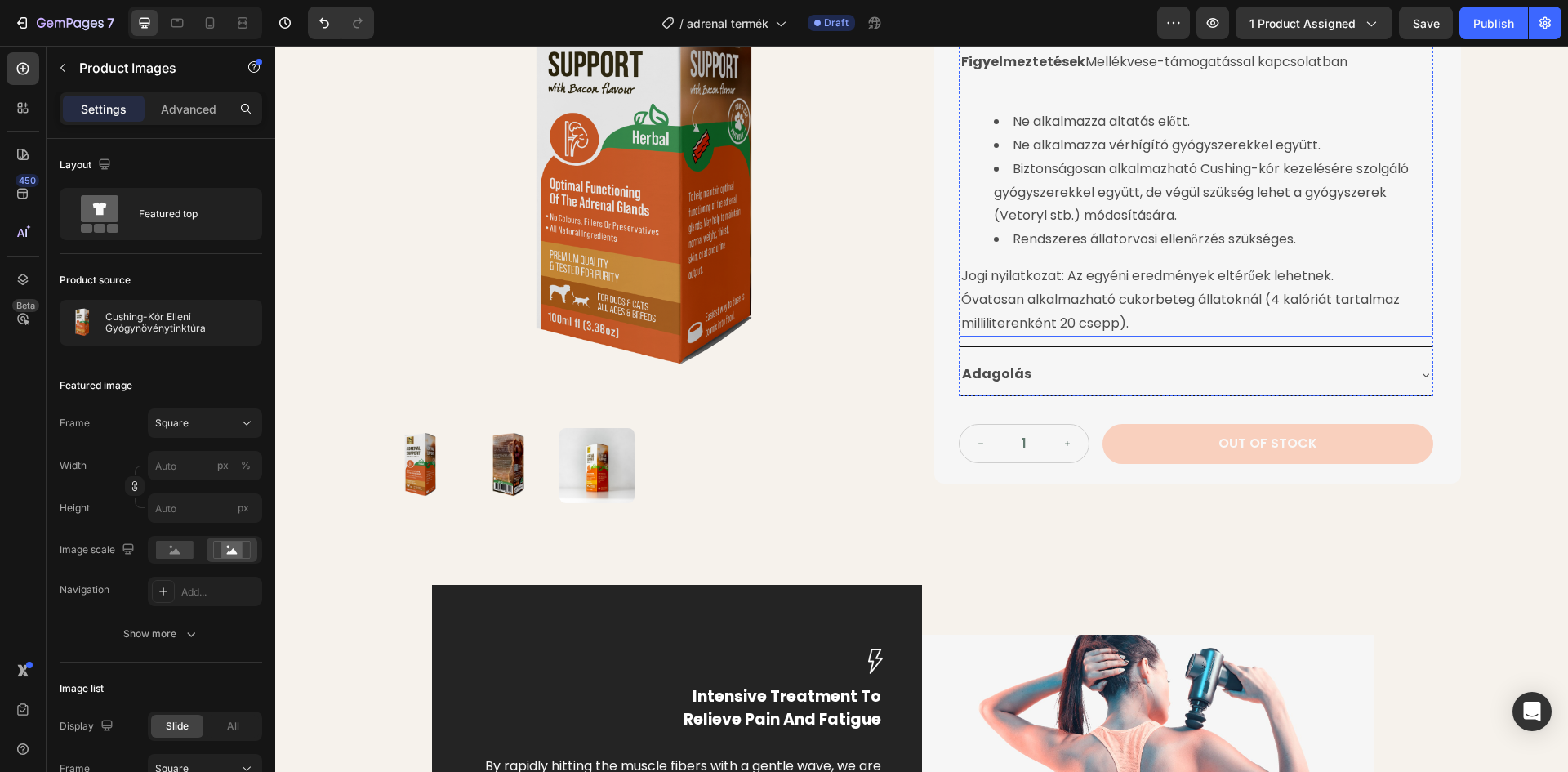
click at [961, 278] on p "Jogi nyilatkozat: Az egyéni eredmények eltérőek lehetnek." at bounding box center [1195, 276] width 469 height 24
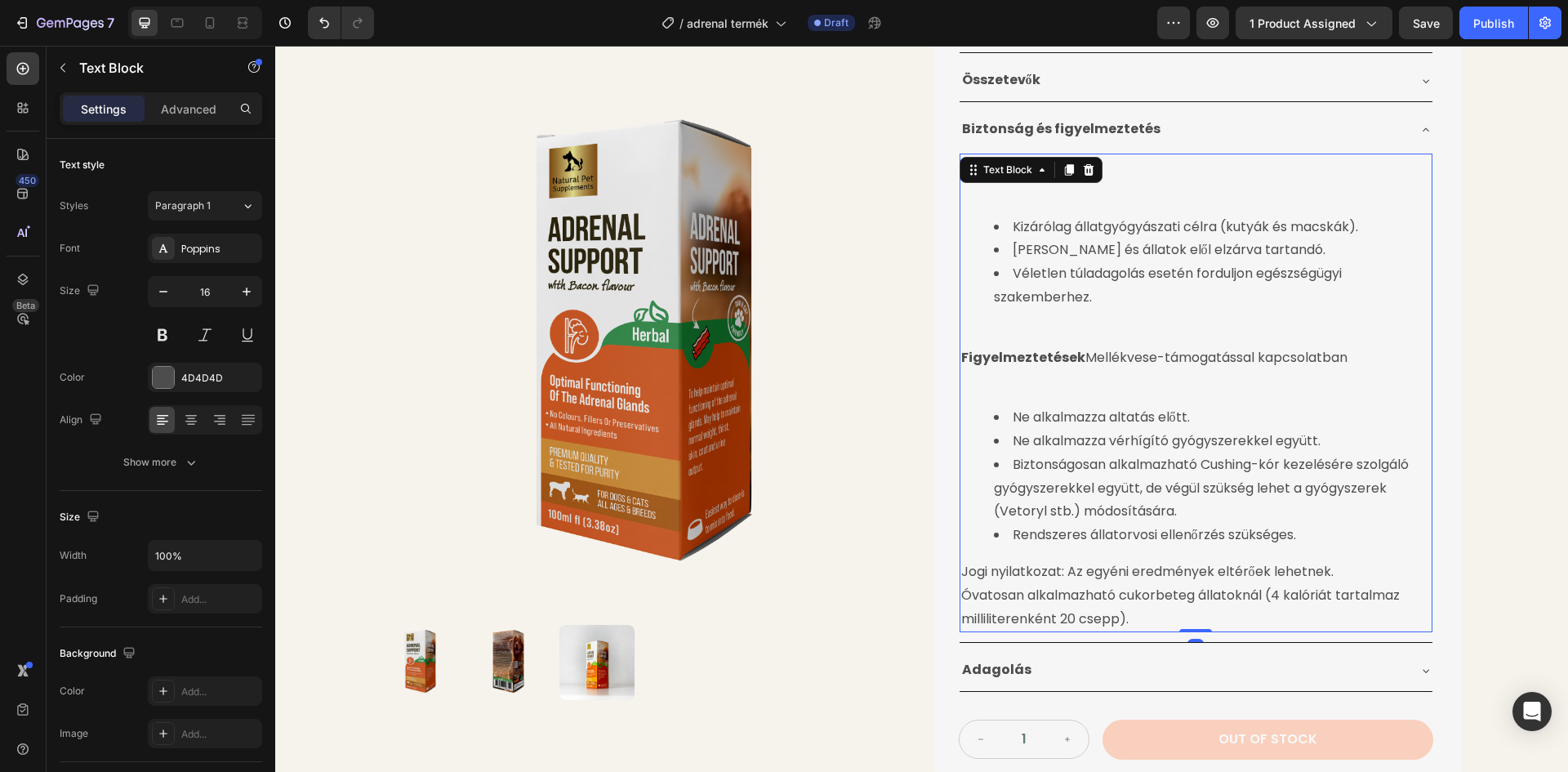
scroll to position [607, 0]
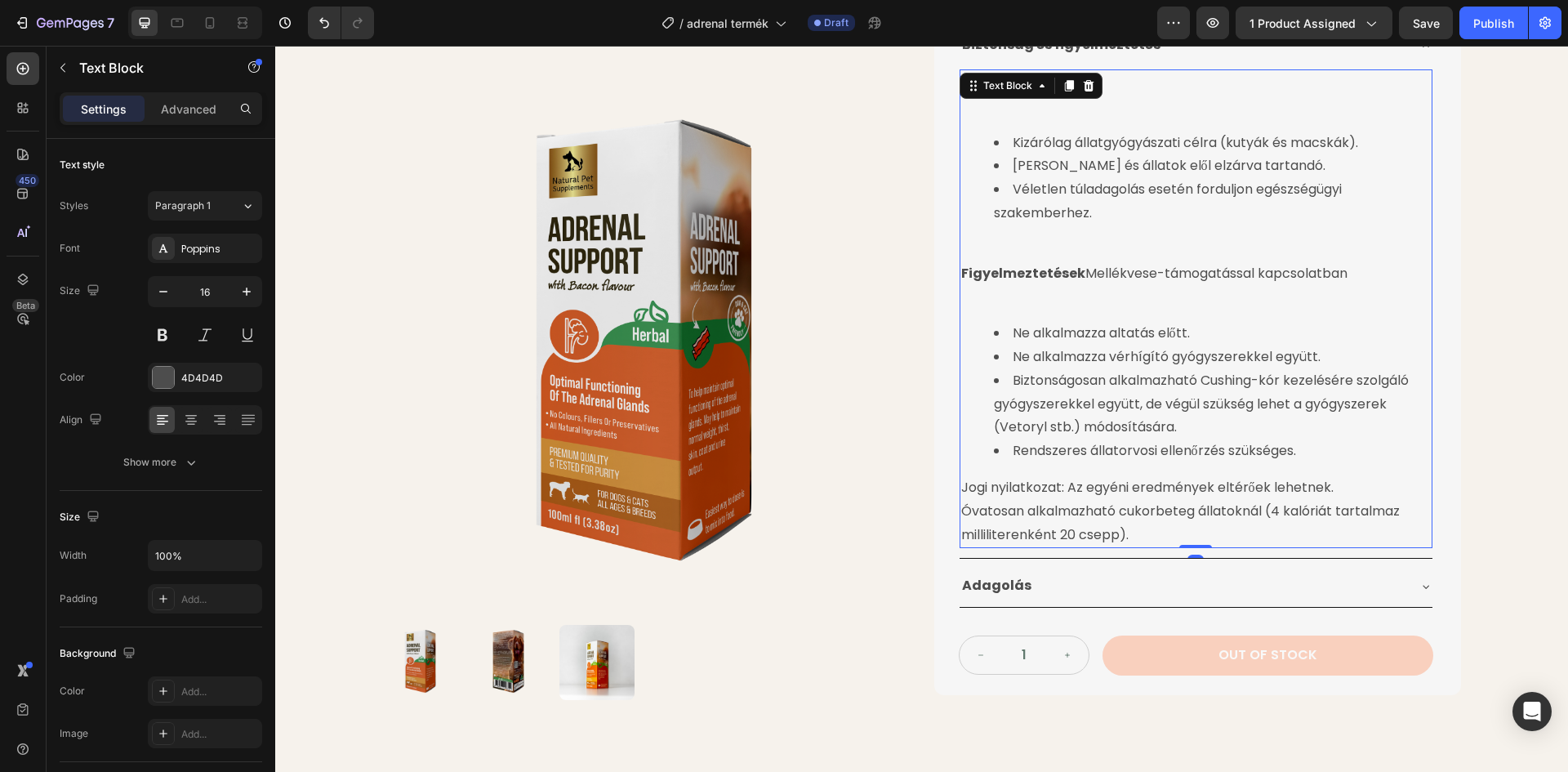
click at [961, 487] on p "Jogi nyilatkozat: Az egyéni eredmények eltérőek lehetnek." at bounding box center [1195, 488] width 469 height 24
click at [961, 488] on p "Jogi nyilatkozat: Az egyéni eredmények eltérőek lehetnek." at bounding box center [1195, 488] width 469 height 24
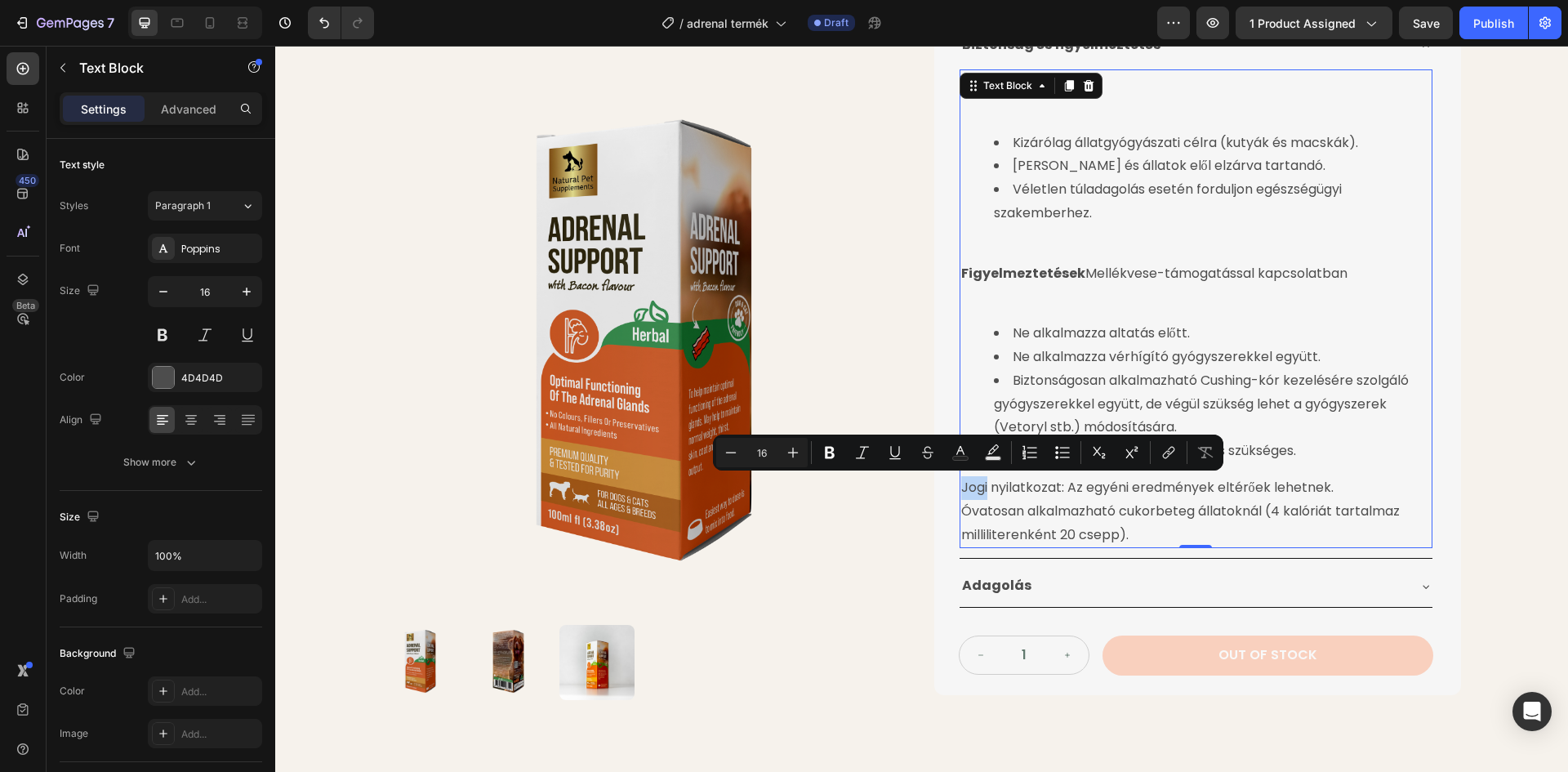
click at [961, 488] on p "Jogi nyilatkozat: Az egyéni eredmények eltérőek lehetnek." at bounding box center [1195, 488] width 469 height 24
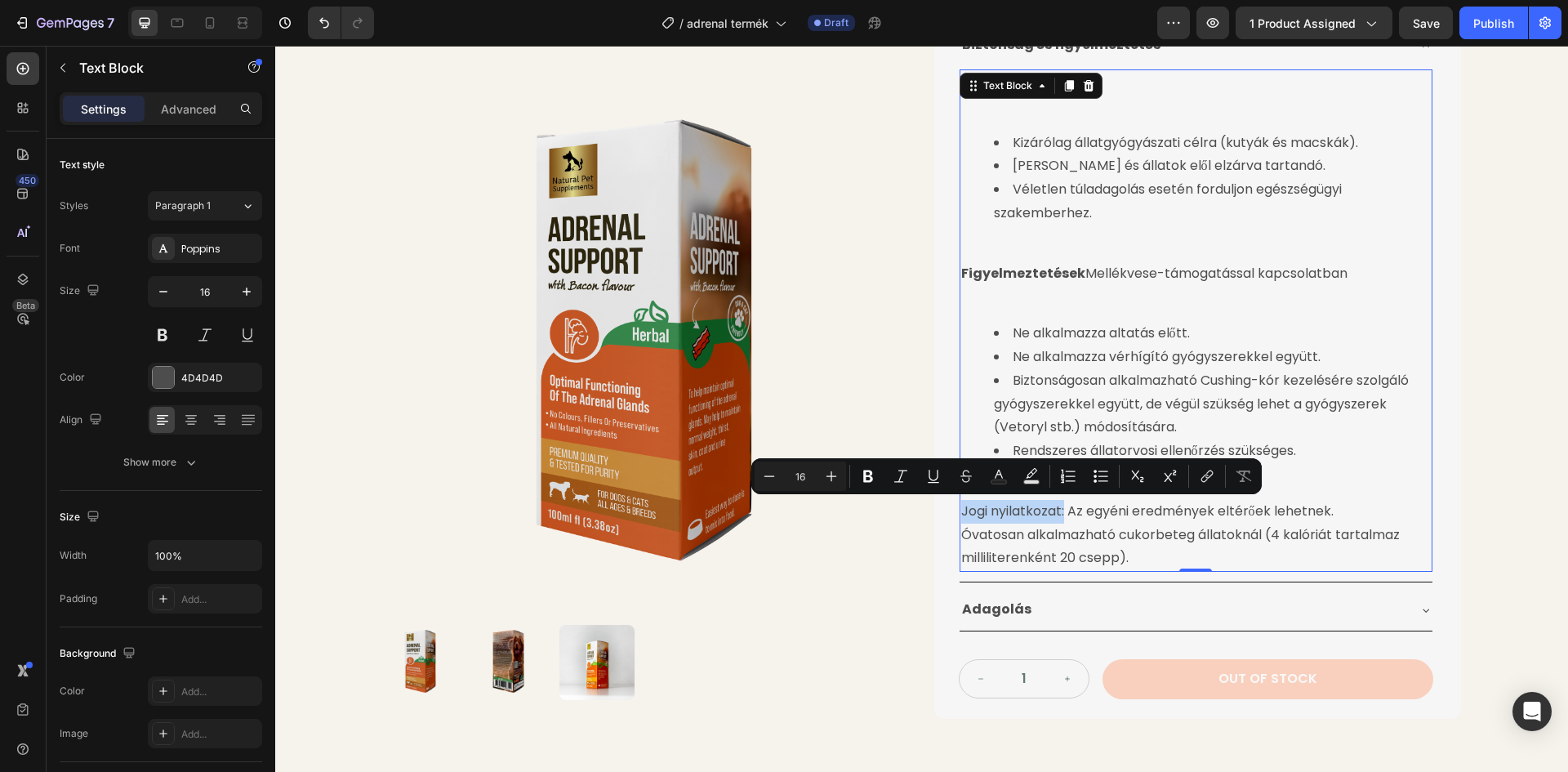
drag, startPoint x: 957, startPoint y: 513, endPoint x: 1059, endPoint y: 513, distance: 102.0
click at [1059, 513] on p "Jogi nyilatkozat: Az egyéni eredmények eltérőek lehetnek." at bounding box center [1195, 512] width 469 height 24
click at [874, 470] on icon "Editor contextual toolbar" at bounding box center [867, 476] width 17 height 17
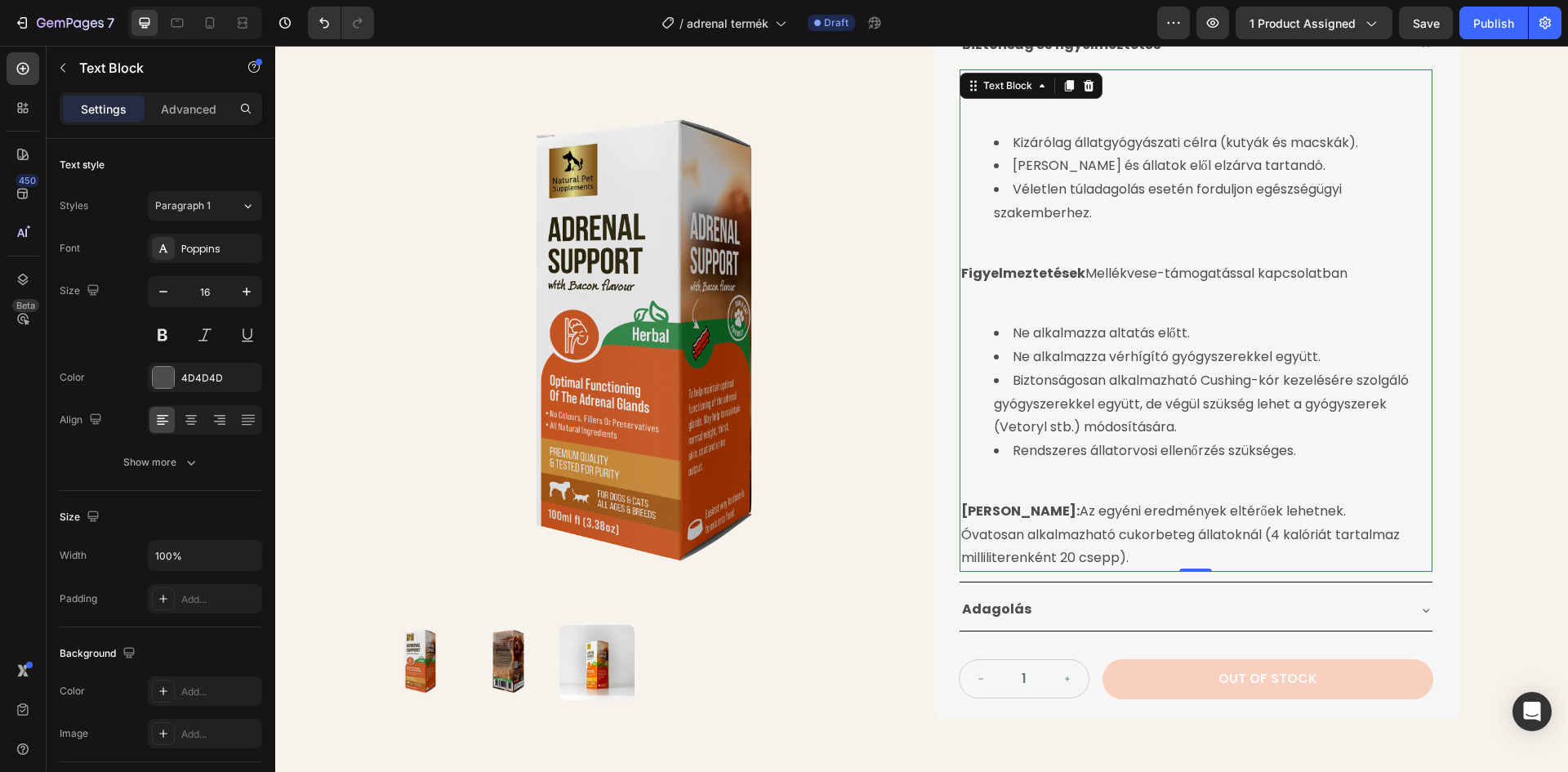
click at [1012, 536] on p "Óvatosan alkalmazható cukorbeteg állatoknál (4 kalóriát tartalmaz milliliterenk…" at bounding box center [1195, 547] width 469 height 47
click at [961, 532] on p "Óvatosan alkalmazható cukorbeteg állatoknál (4 kalóriát tartalmaz milliliterenk…" at bounding box center [1195, 547] width 469 height 47
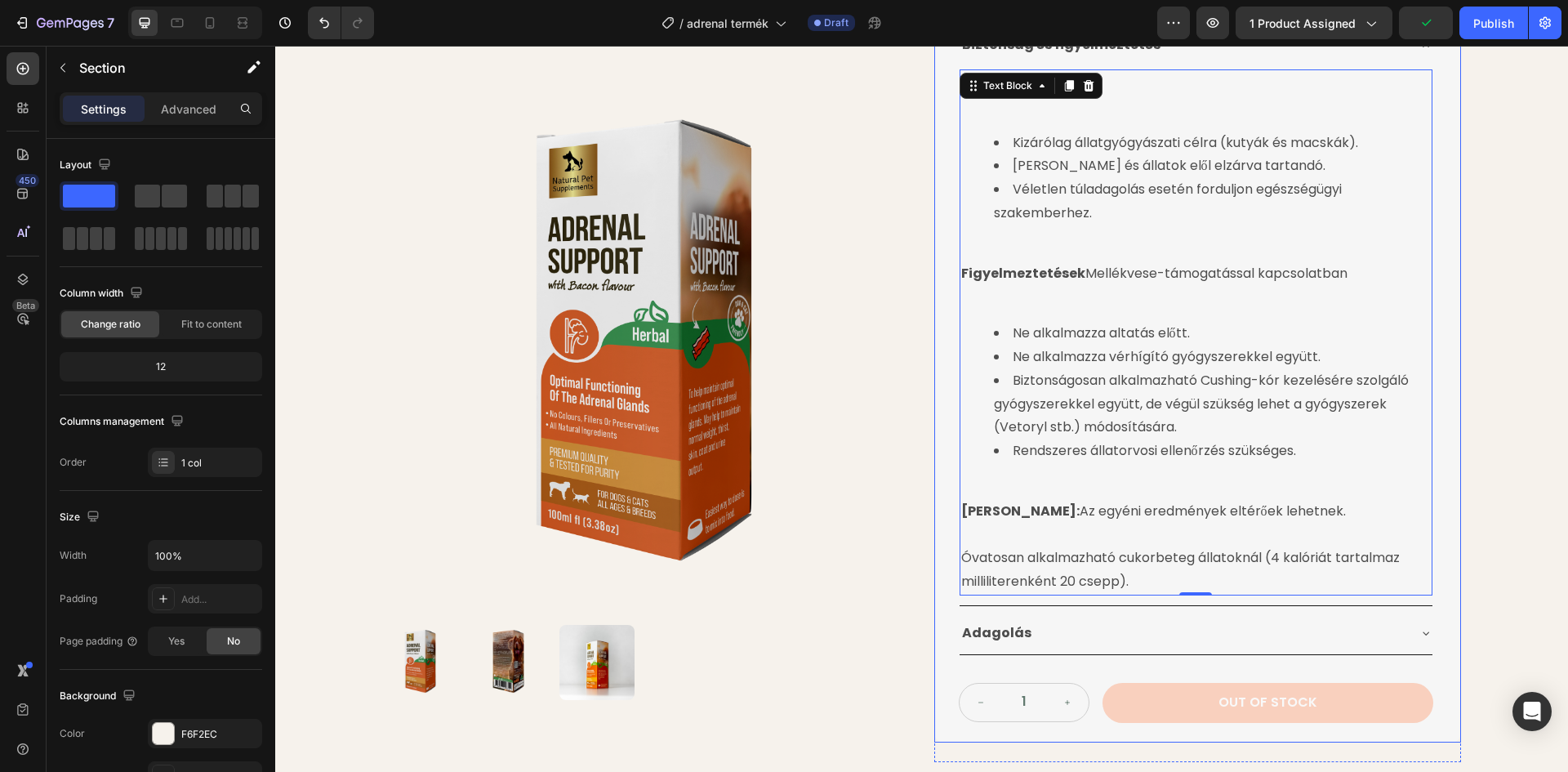
click at [1480, 371] on div "Product Images Cushing-Kór Elleni Gyógynövénytinktúra Product Title 24.990 Ft P…" at bounding box center [921, 125] width 1293 height 1306
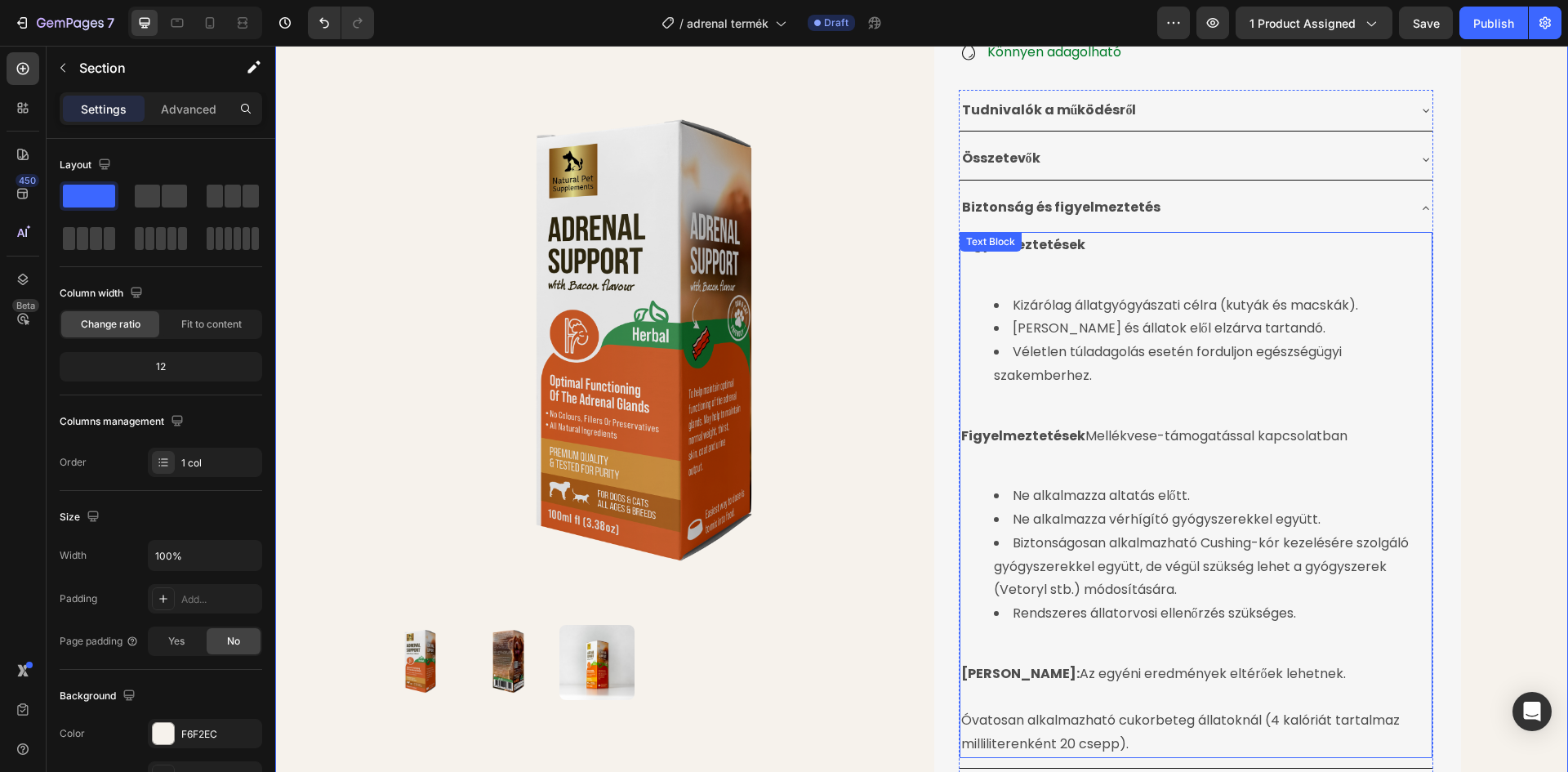
scroll to position [444, 0]
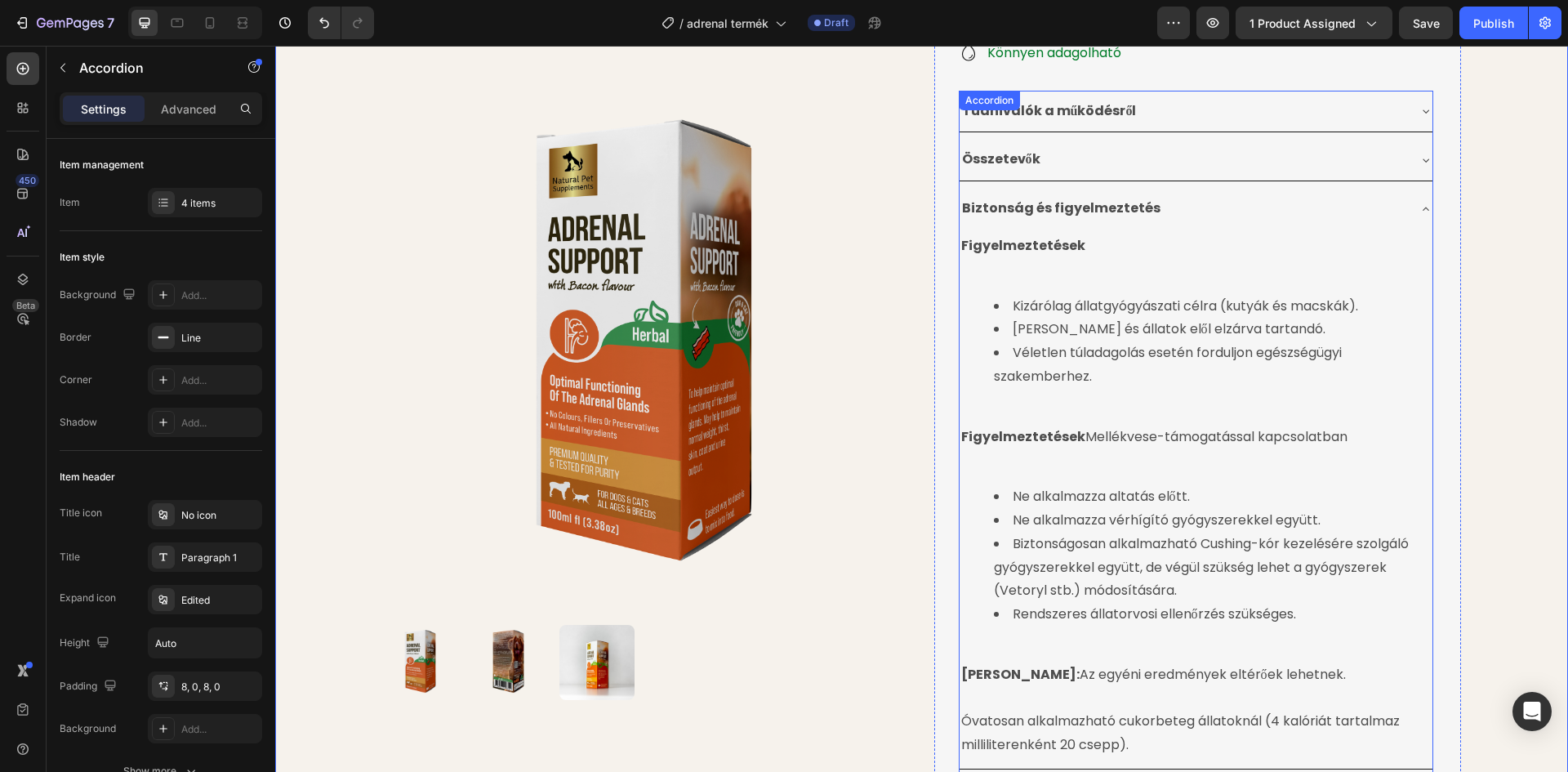
click at [1374, 214] on div "Biztonság és figyelmeztetés" at bounding box center [1183, 208] width 446 height 29
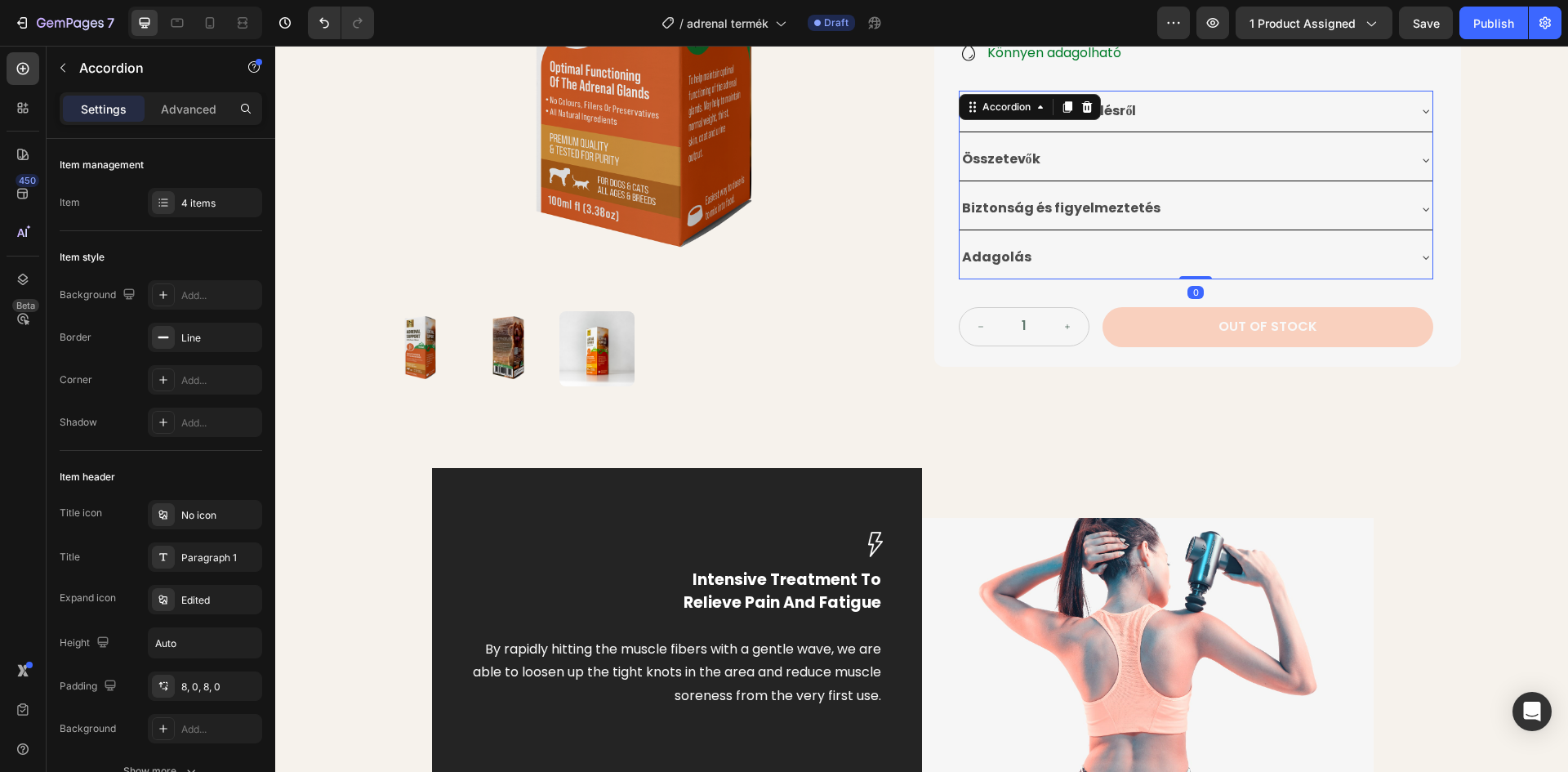
click at [1240, 276] on div "Adagolás" at bounding box center [1196, 257] width 473 height 41
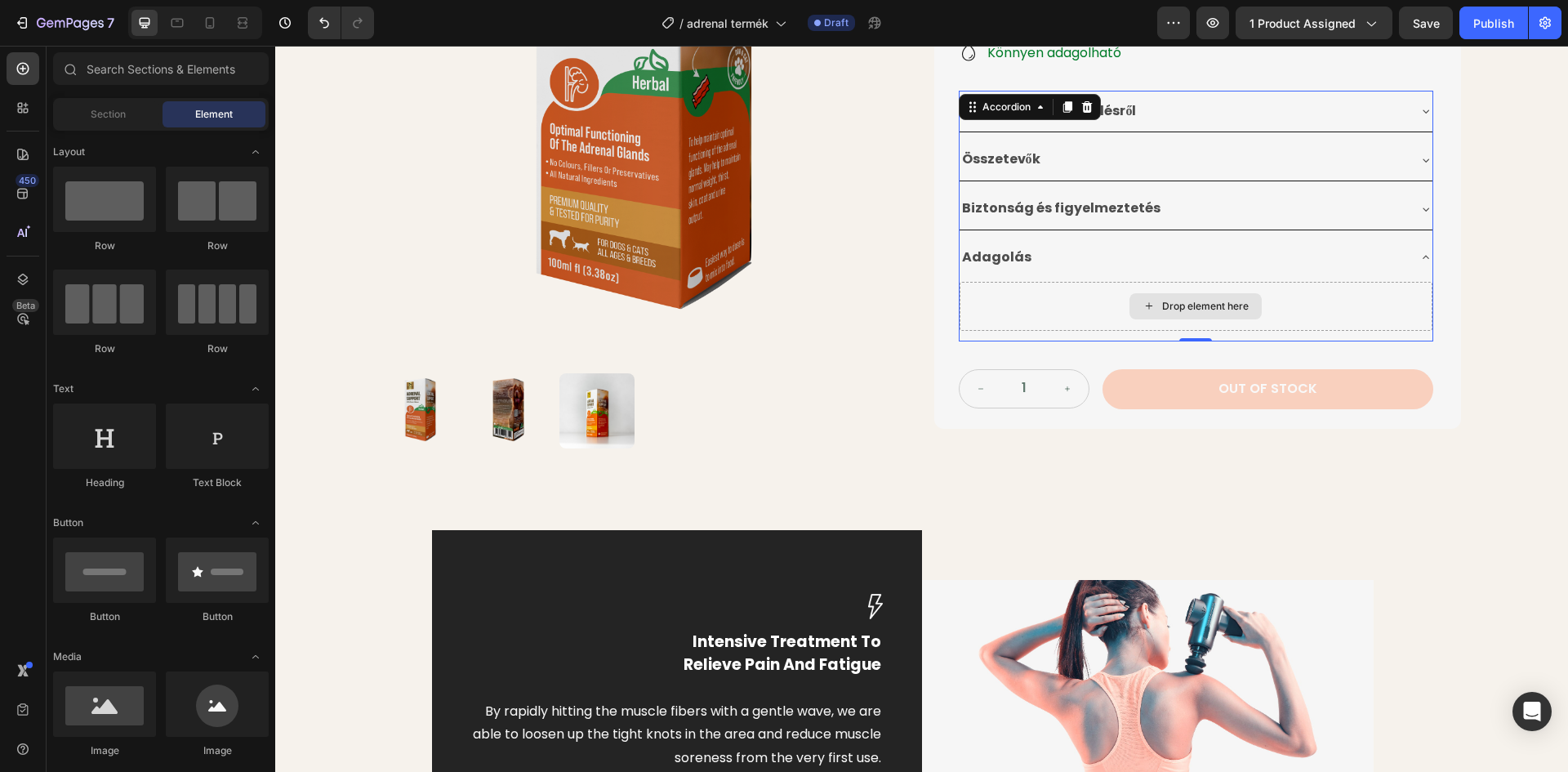
click at [1142, 303] on icon at bounding box center [1148, 306] width 13 height 14
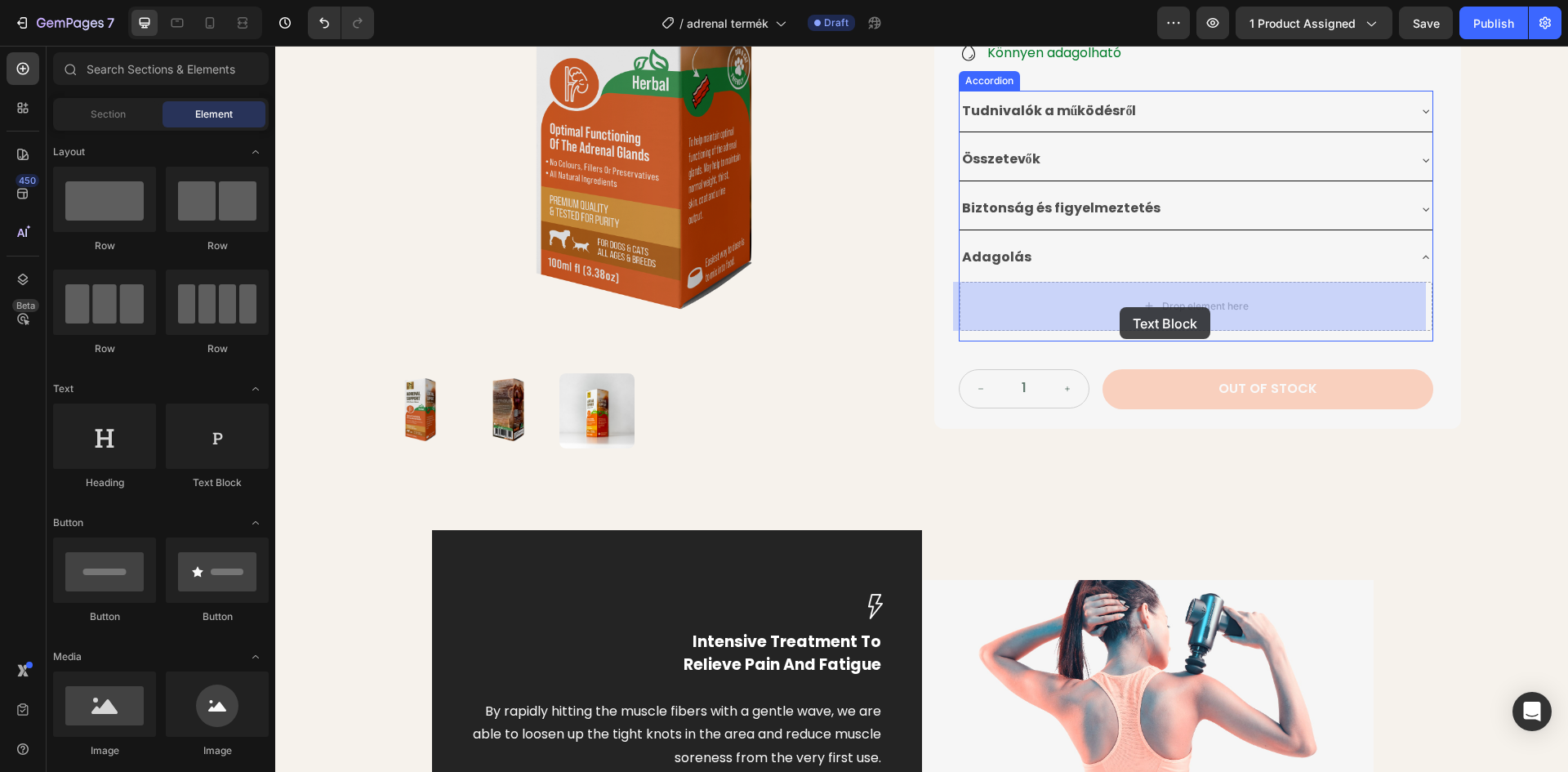
drag, startPoint x: 487, startPoint y: 493, endPoint x: 1117, endPoint y: 308, distance: 656.6
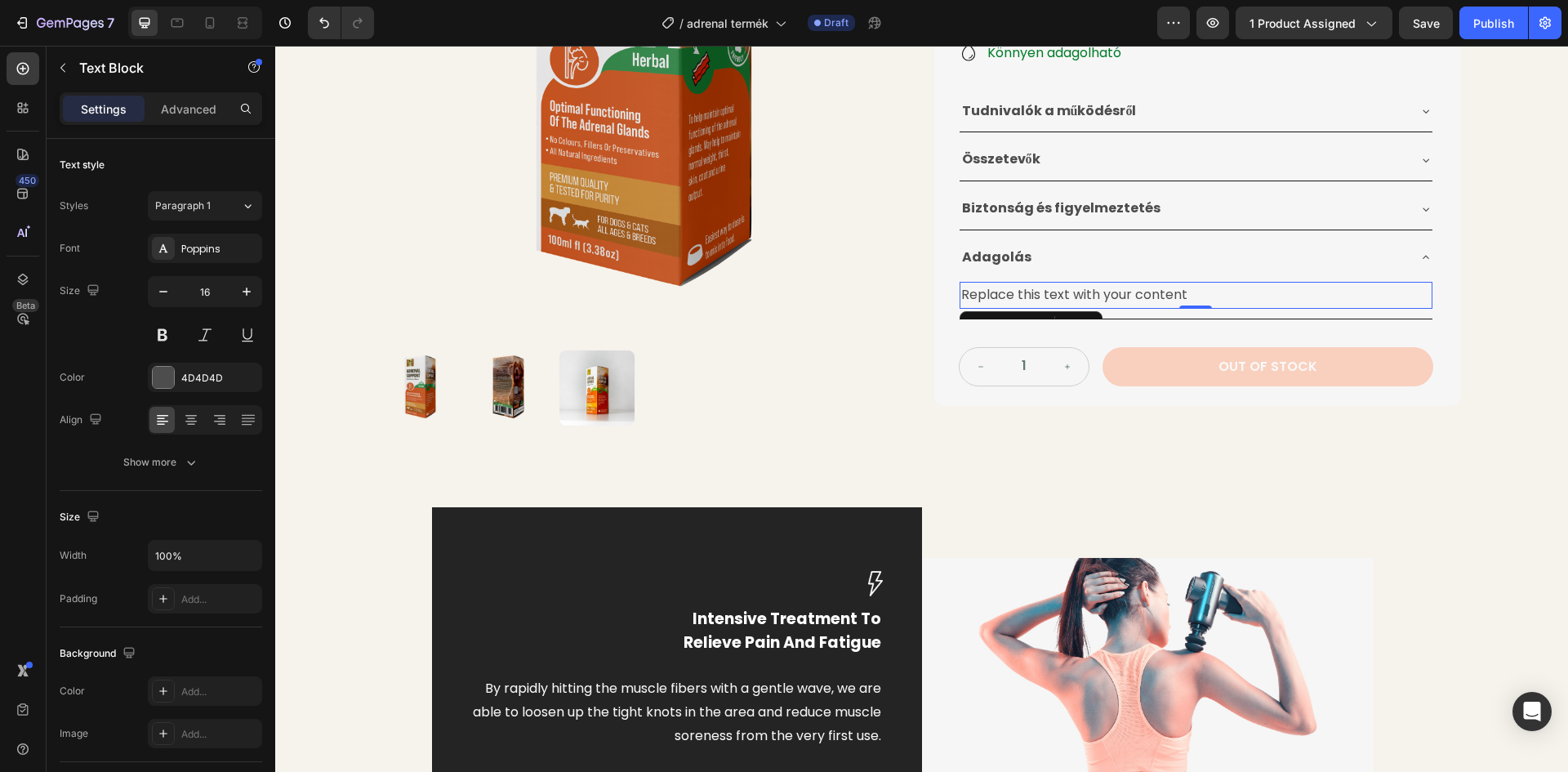
click at [1206, 291] on div "Replace this text with your content" at bounding box center [1196, 295] width 473 height 27
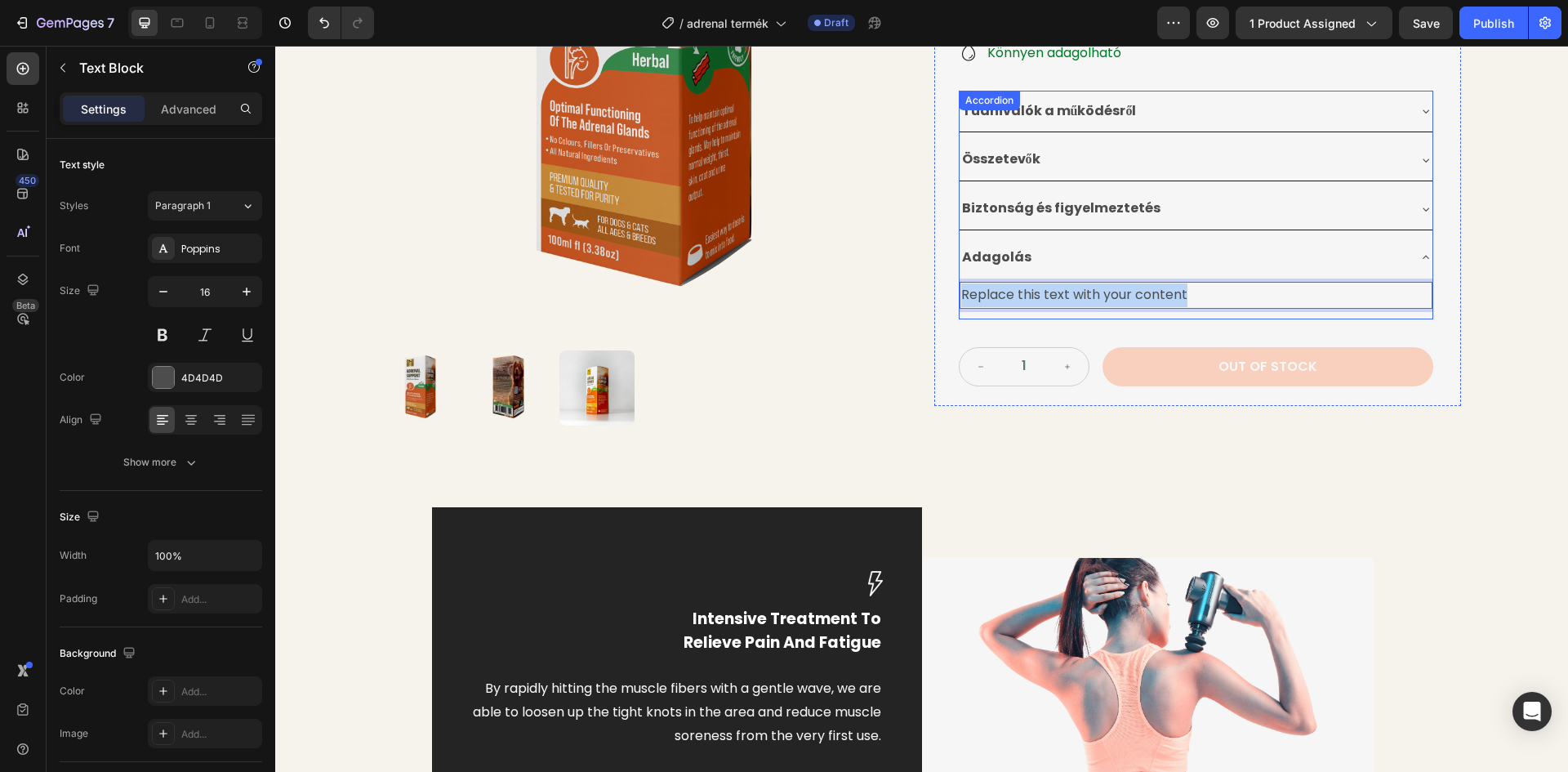
drag, startPoint x: 1204, startPoint y: 292, endPoint x: 952, endPoint y: 298, distance: 252.1
click at [959, 298] on div "Tudnivalók a működésről Összetevők Biztonság és figyelmeztetés Adagolás Replace…" at bounding box center [1195, 205] width 474 height 229
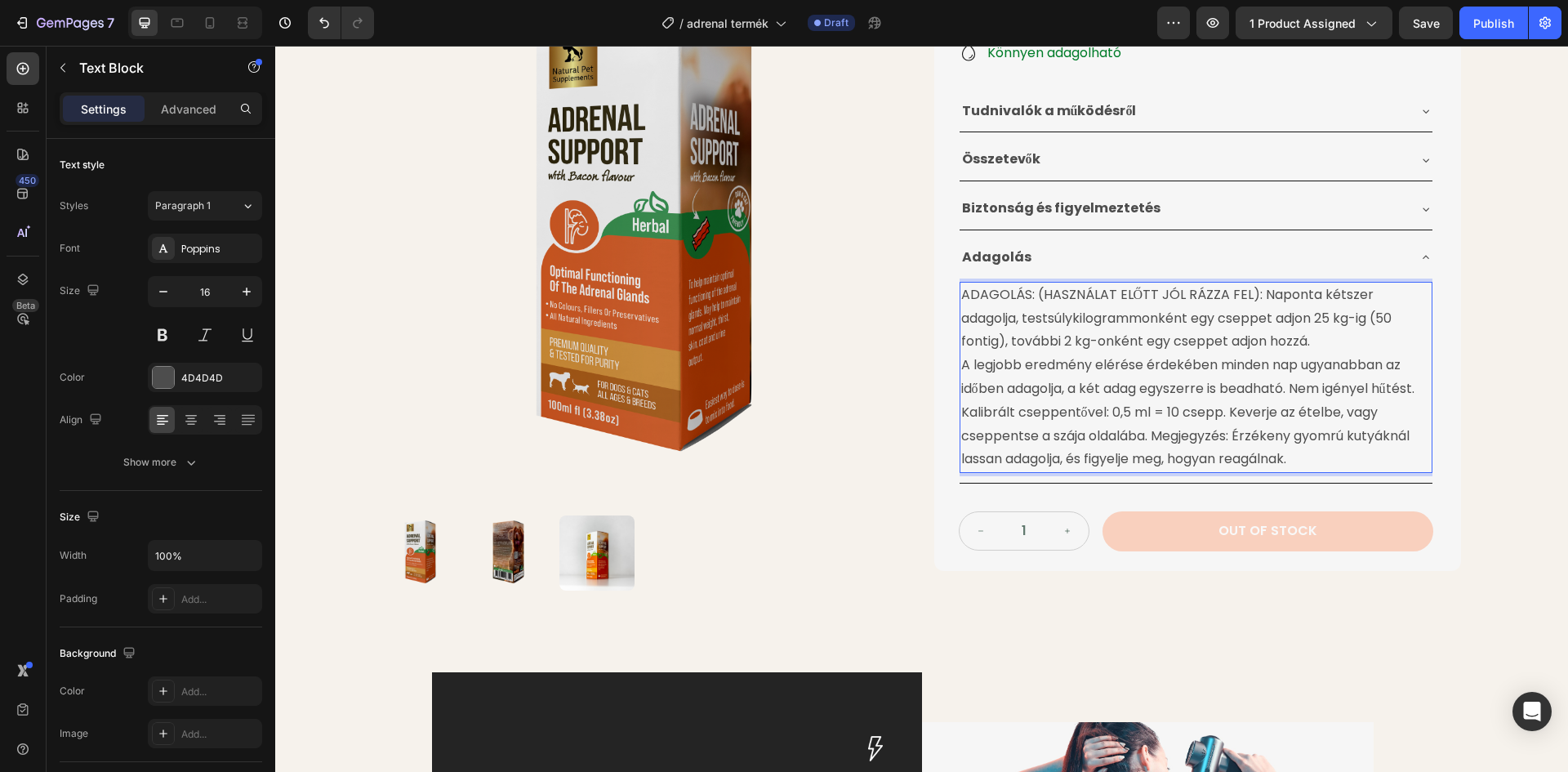
click at [961, 365] on p "A legjobb eredmény elérése érdekében minden nap ugyanabban az időben adagolja, …" at bounding box center [1195, 412] width 469 height 117
click at [961, 366] on p "A legjobb eredmény elérése érdekében minden nap ugyanabban az időben adagolja, …" at bounding box center [1195, 412] width 469 height 117
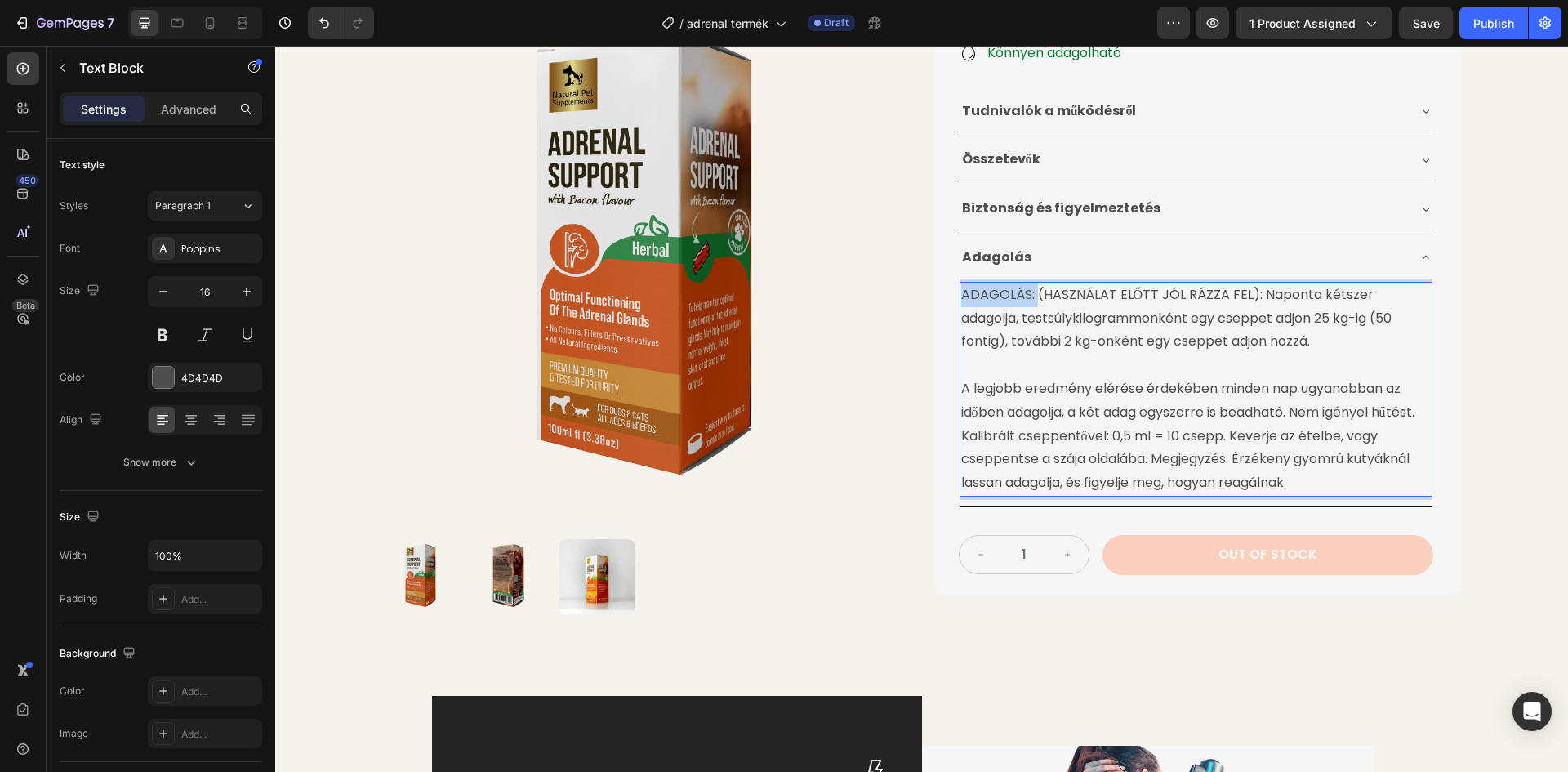
drag, startPoint x: 955, startPoint y: 293, endPoint x: 1029, endPoint y: 296, distance: 74.1
click at [1029, 296] on p "ADAGOLÁS: (HASZNÁLAT ELŐTT JÓL RÁZZA FEL): Naponta kétszer adagolja, testsúlyki…" at bounding box center [1195, 318] width 469 height 70
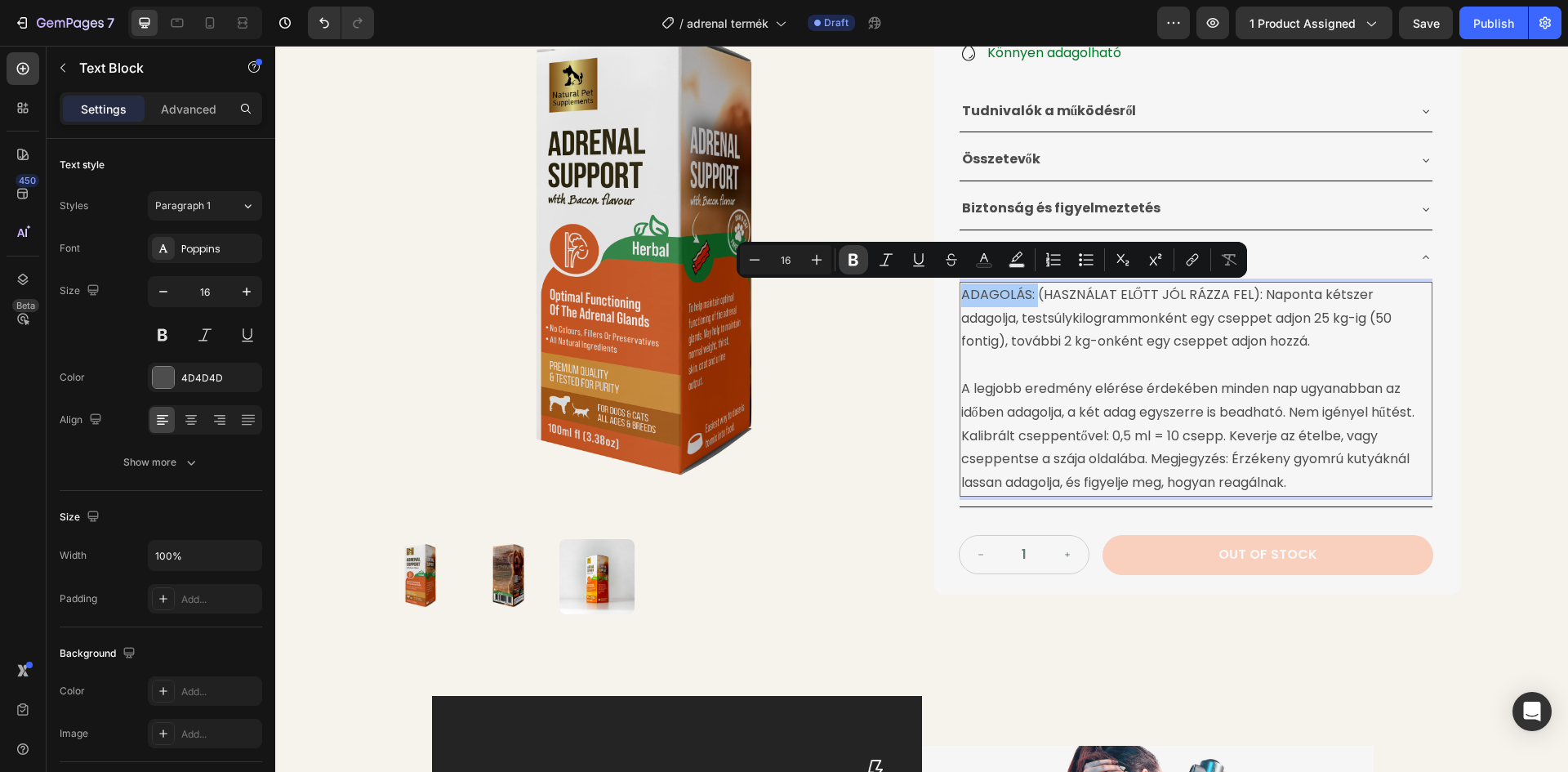
click at [852, 256] on icon "Editor contextual toolbar" at bounding box center [853, 259] width 17 height 17
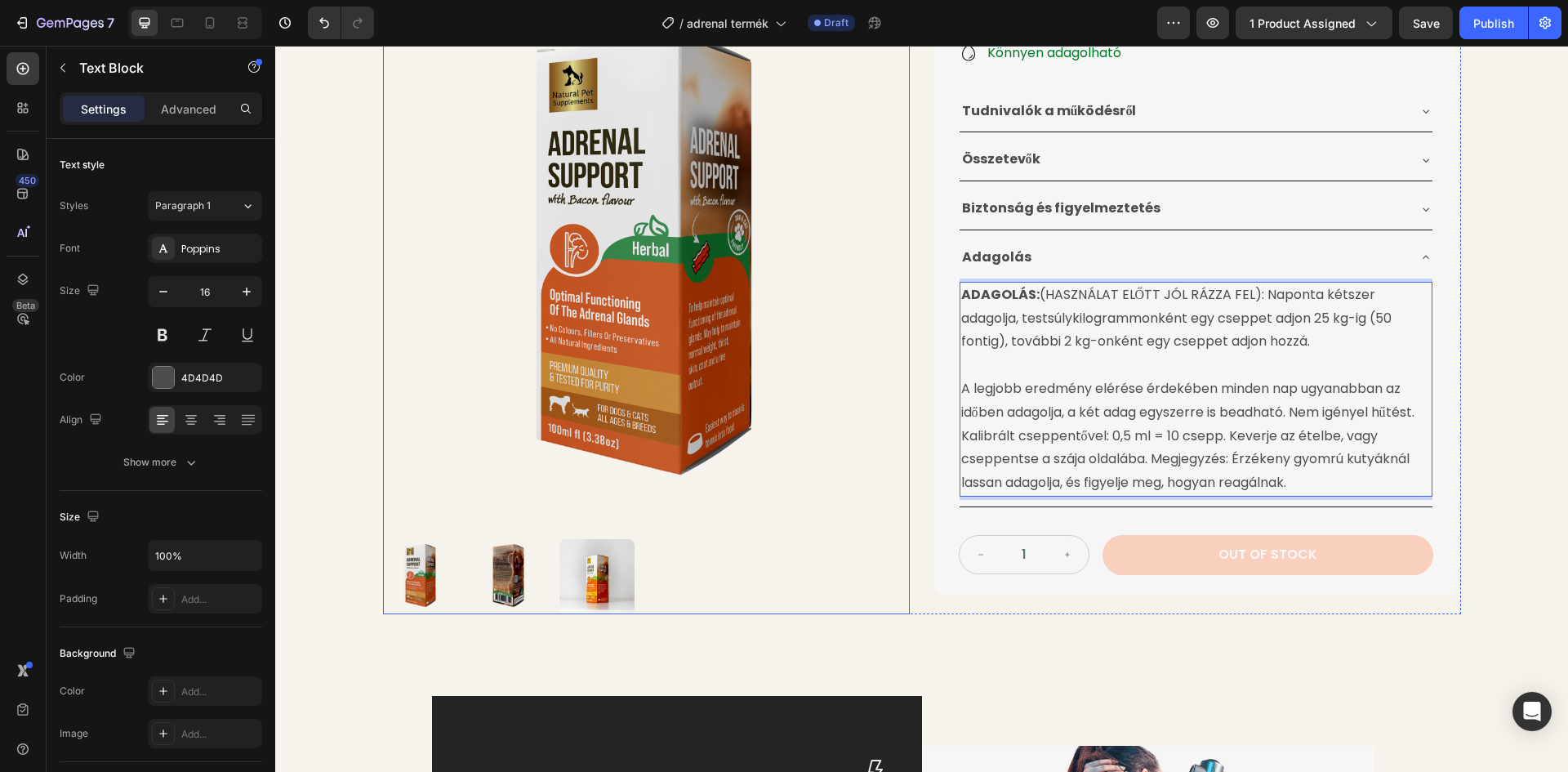
click at [858, 348] on img at bounding box center [647, 262] width 526 height 526
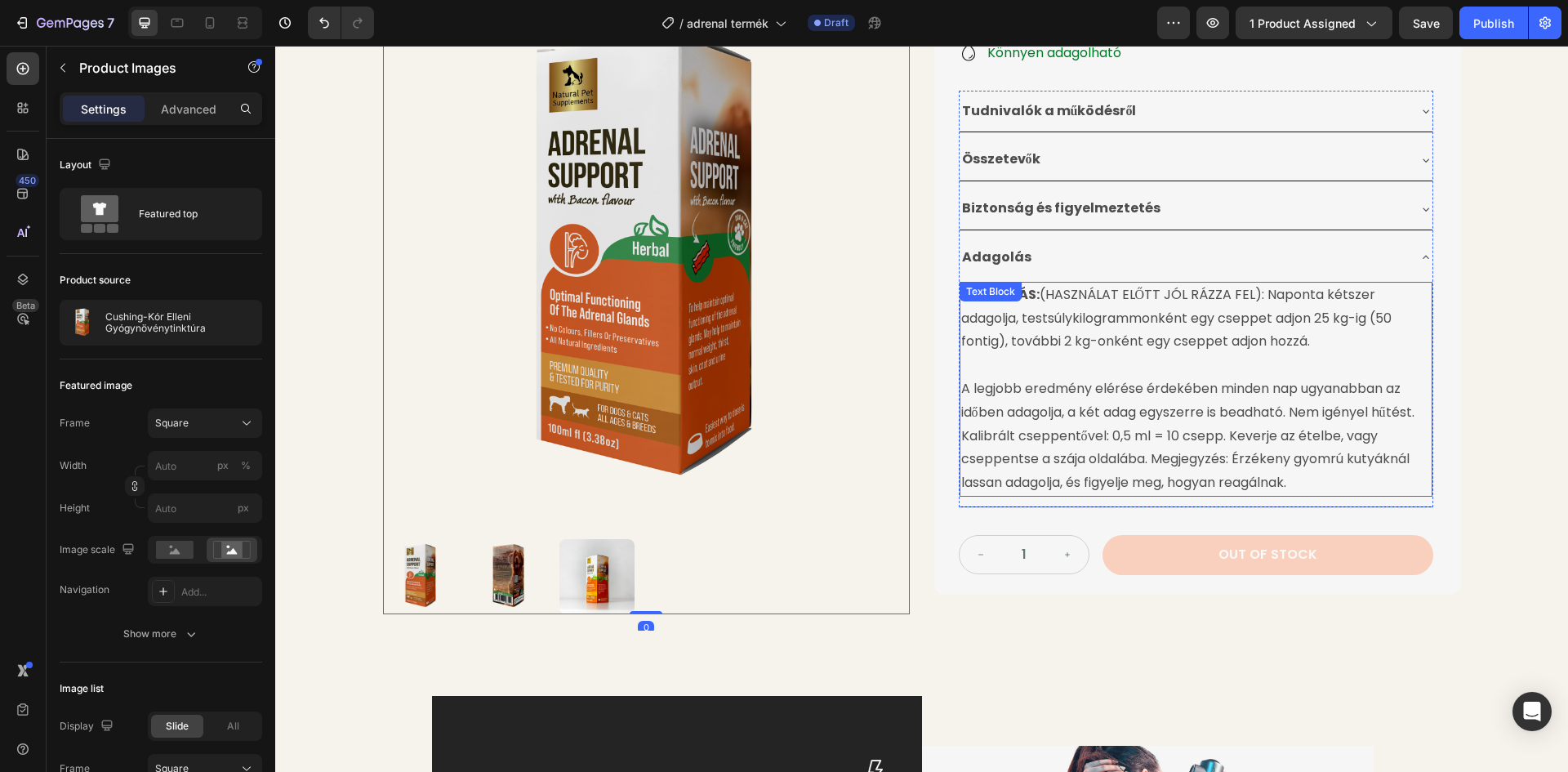
click at [1160, 331] on p "ADAGOLÁS: (HASZNÁLAT ELŐTT JÓL RÁZZA FEL): Naponta kétszer adagolja, testsúlyki…" at bounding box center [1195, 318] width 469 height 70
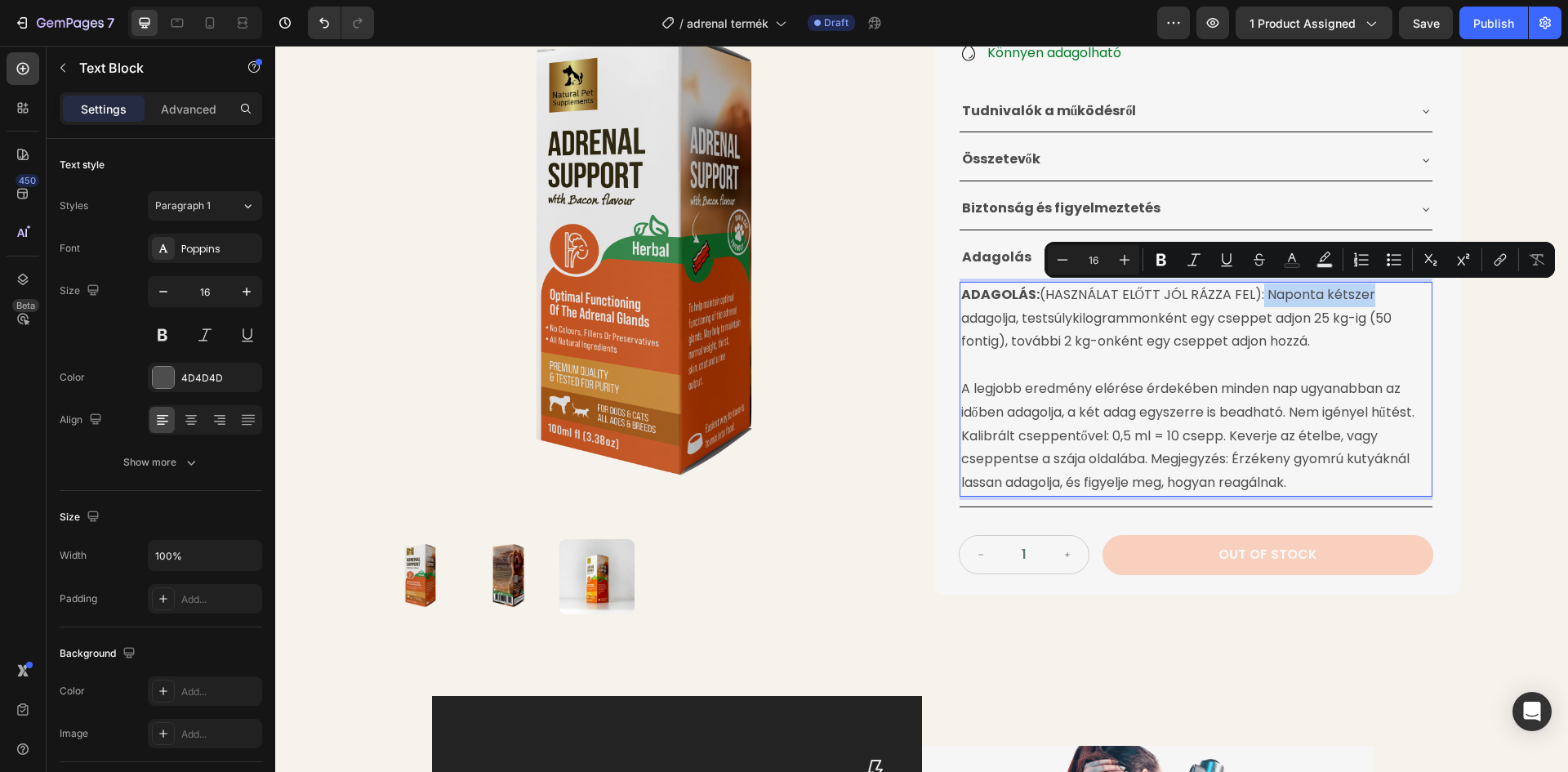
drag, startPoint x: 1255, startPoint y: 295, endPoint x: 1367, endPoint y: 294, distance: 112.0
click at [1367, 294] on p "ADAGOLÁS: (HASZNÁLAT ELŐTT JÓL RÁZZA FEL): Naponta kétszer adagolja, testsúlyki…" at bounding box center [1195, 318] width 469 height 70
click at [1160, 259] on icon "Editor contextual toolbar" at bounding box center [1161, 260] width 10 height 12
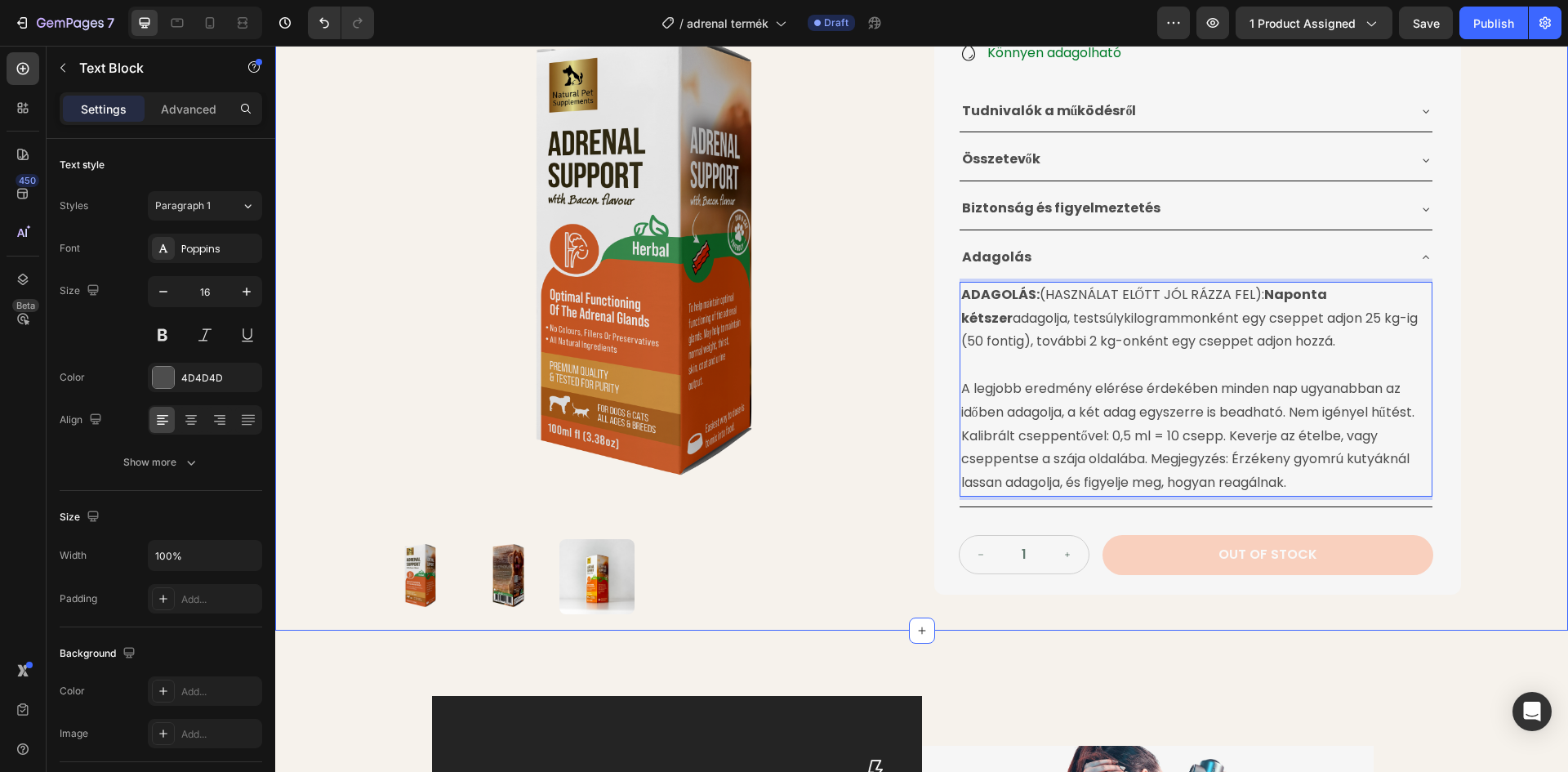
click at [1475, 339] on div "Product Images Cushing-Kór Elleni Gyógynövénytinktúra Product Title 24.990 Ft P…" at bounding box center [921, 132] width 1293 height 995
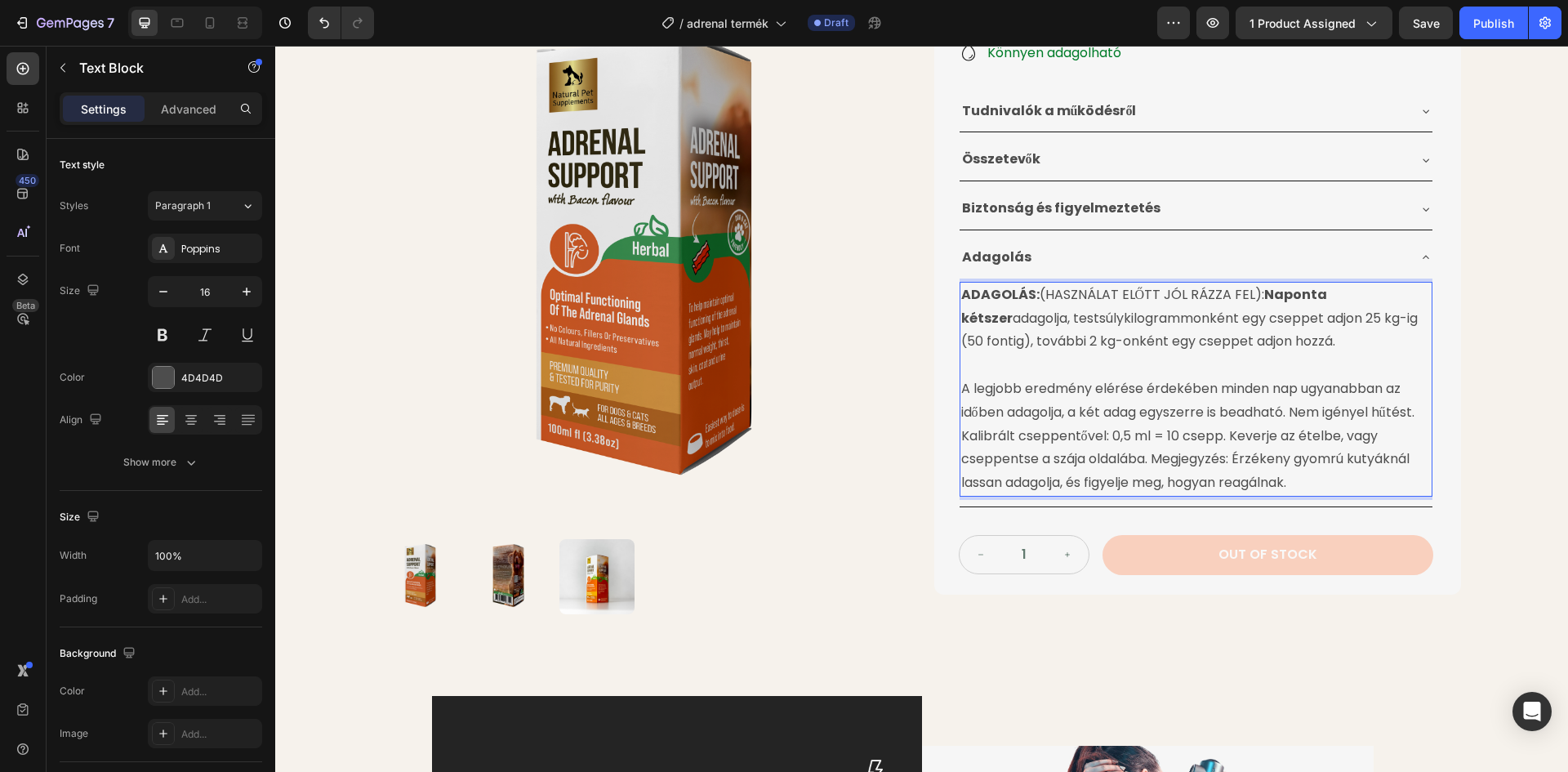
click at [996, 337] on p "ADAGOLÁS: (HASZNÁLAT ELŐTT JÓL RÁZZA FEL): Naponta kétszer adagolja, testsúlyki…" at bounding box center [1195, 318] width 469 height 70
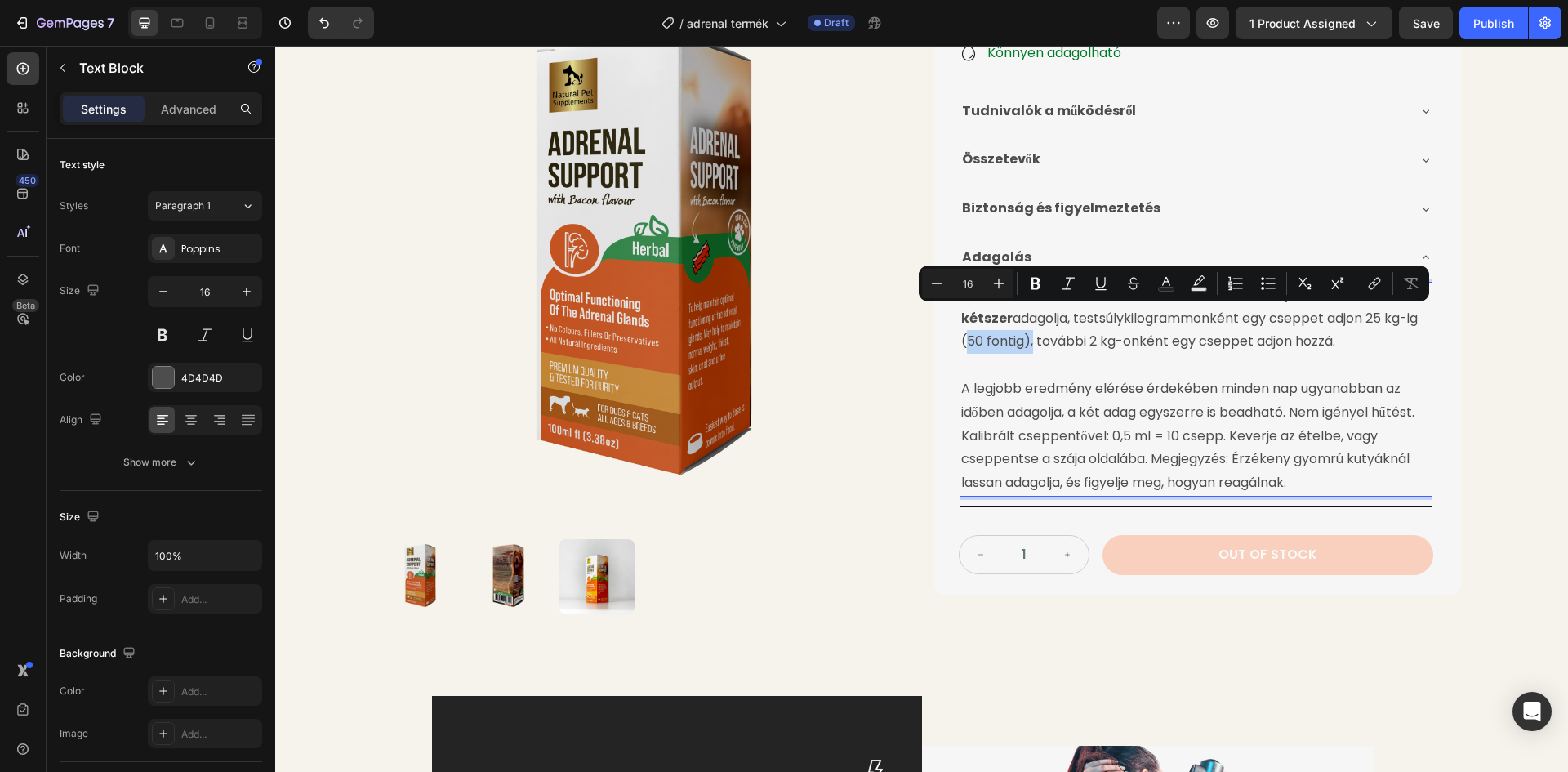
drag, startPoint x: 997, startPoint y: 340, endPoint x: 1372, endPoint y: 317, distance: 375.7
click at [1372, 317] on p "ADAGOLÁS: (HASZNÁLAT ELŐTT JÓL RÁZZA FEL): Naponta kétszer adagolja, testsúlyki…" at bounding box center [1195, 318] width 469 height 70
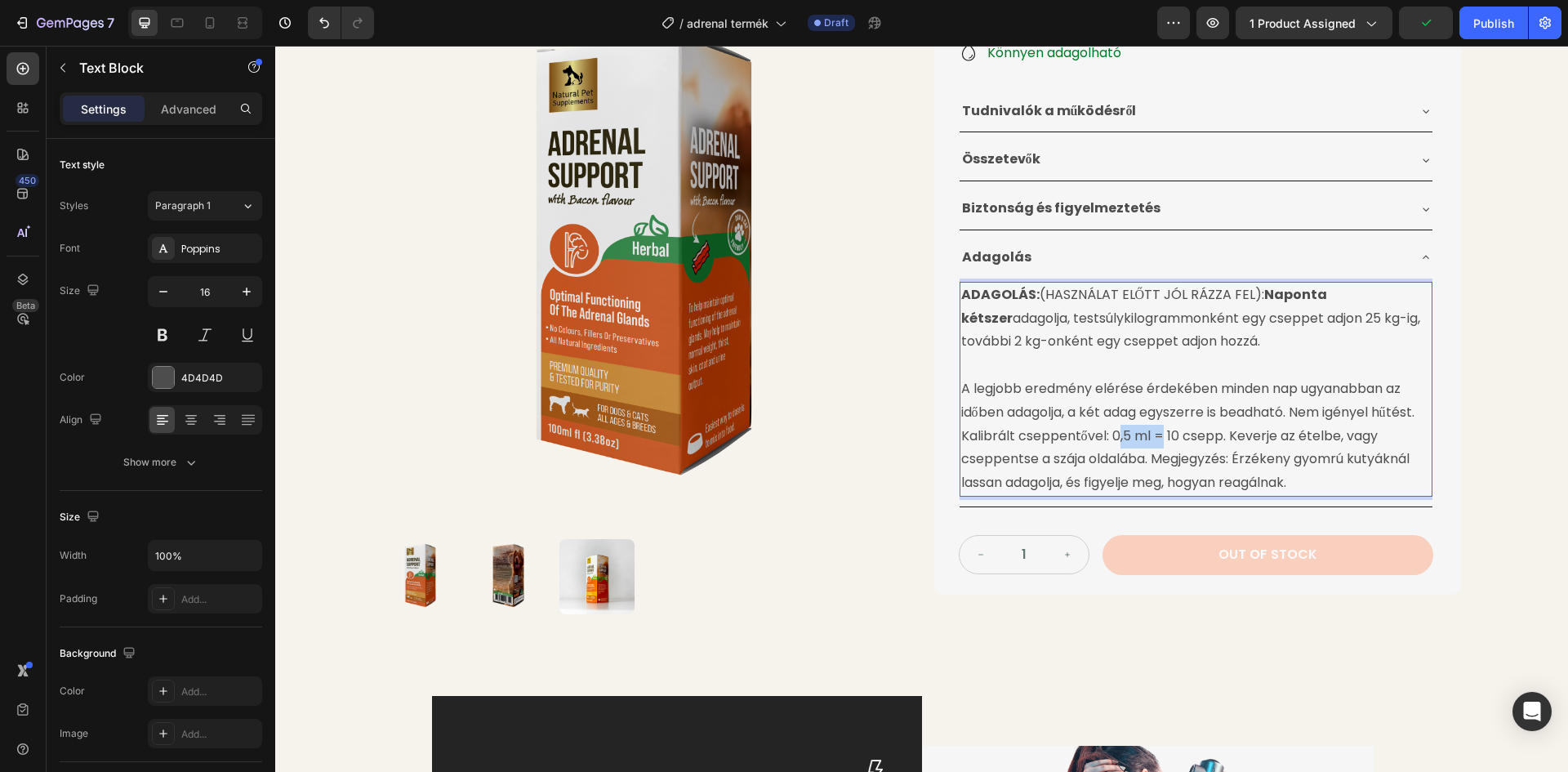
drag, startPoint x: 1112, startPoint y: 436, endPoint x: 1160, endPoint y: 436, distance: 48.0
click at [1160, 436] on p "A legjobb eredmény elérése érdekében minden nap ugyanabban az időben adagolja, …" at bounding box center [1195, 436] width 469 height 117
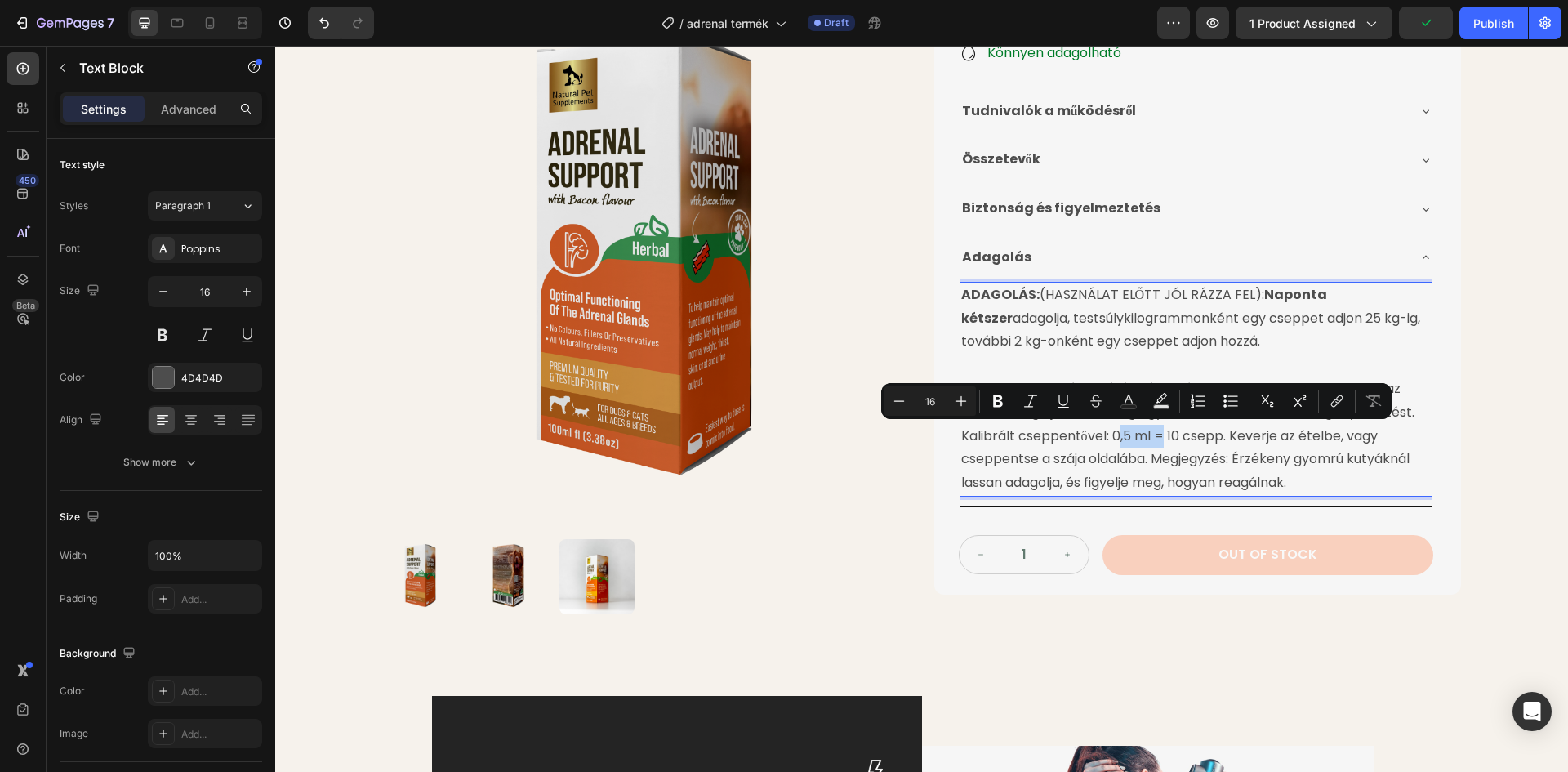
click at [1159, 436] on p "A legjobb eredmény elérése érdekében minden nap ugyanabban az időben adagolja, …" at bounding box center [1195, 436] width 469 height 117
drag, startPoint x: 1110, startPoint y: 435, endPoint x: 1219, endPoint y: 437, distance: 109.0
click at [1219, 437] on p "A legjobb eredmény elérése érdekében minden nap ugyanabban az időben adagolja, …" at bounding box center [1195, 436] width 469 height 117
click at [1026, 403] on icon "Editor contextual toolbar" at bounding box center [1024, 401] width 17 height 17
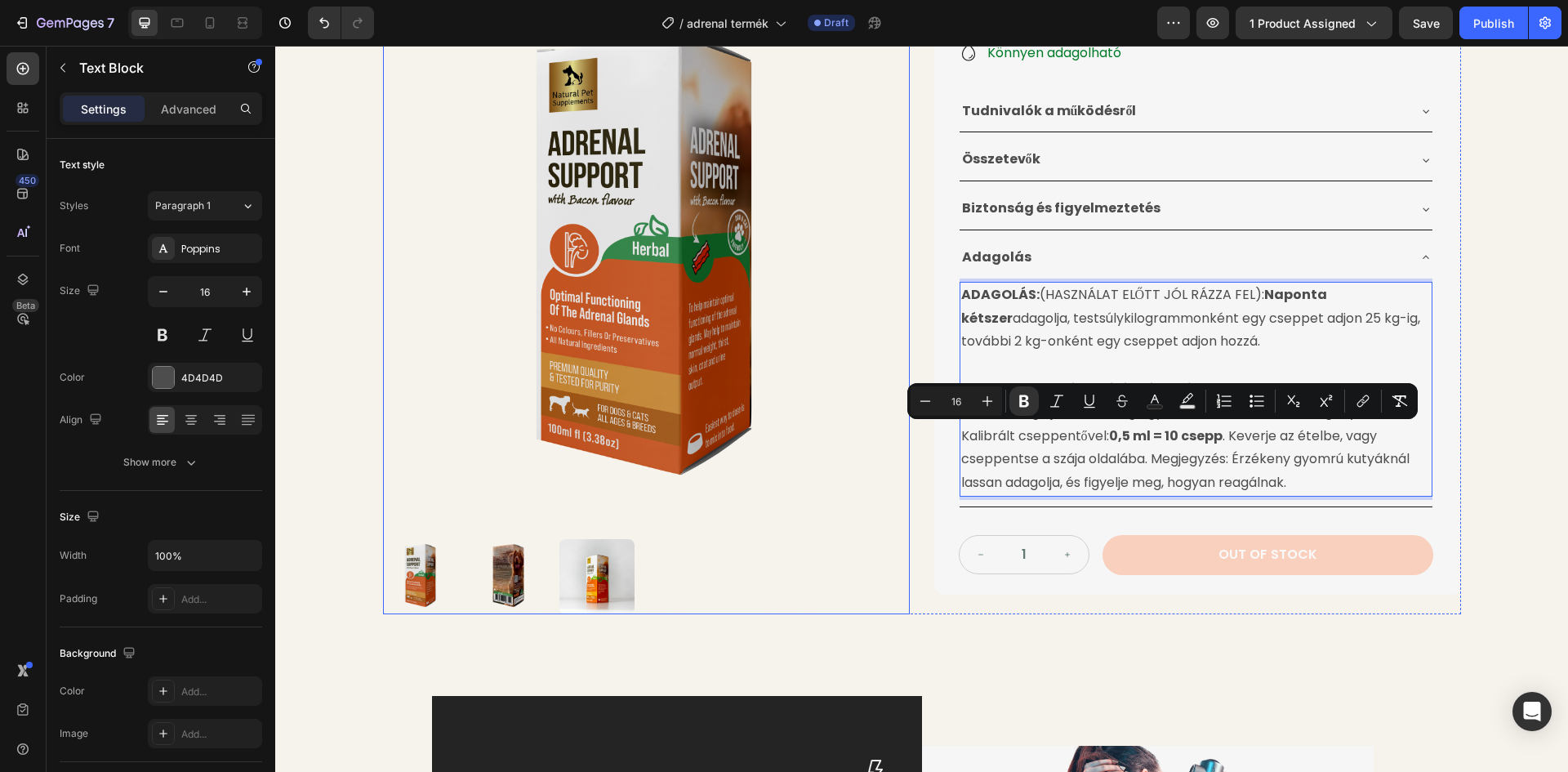
click at [863, 337] on img at bounding box center [647, 262] width 526 height 526
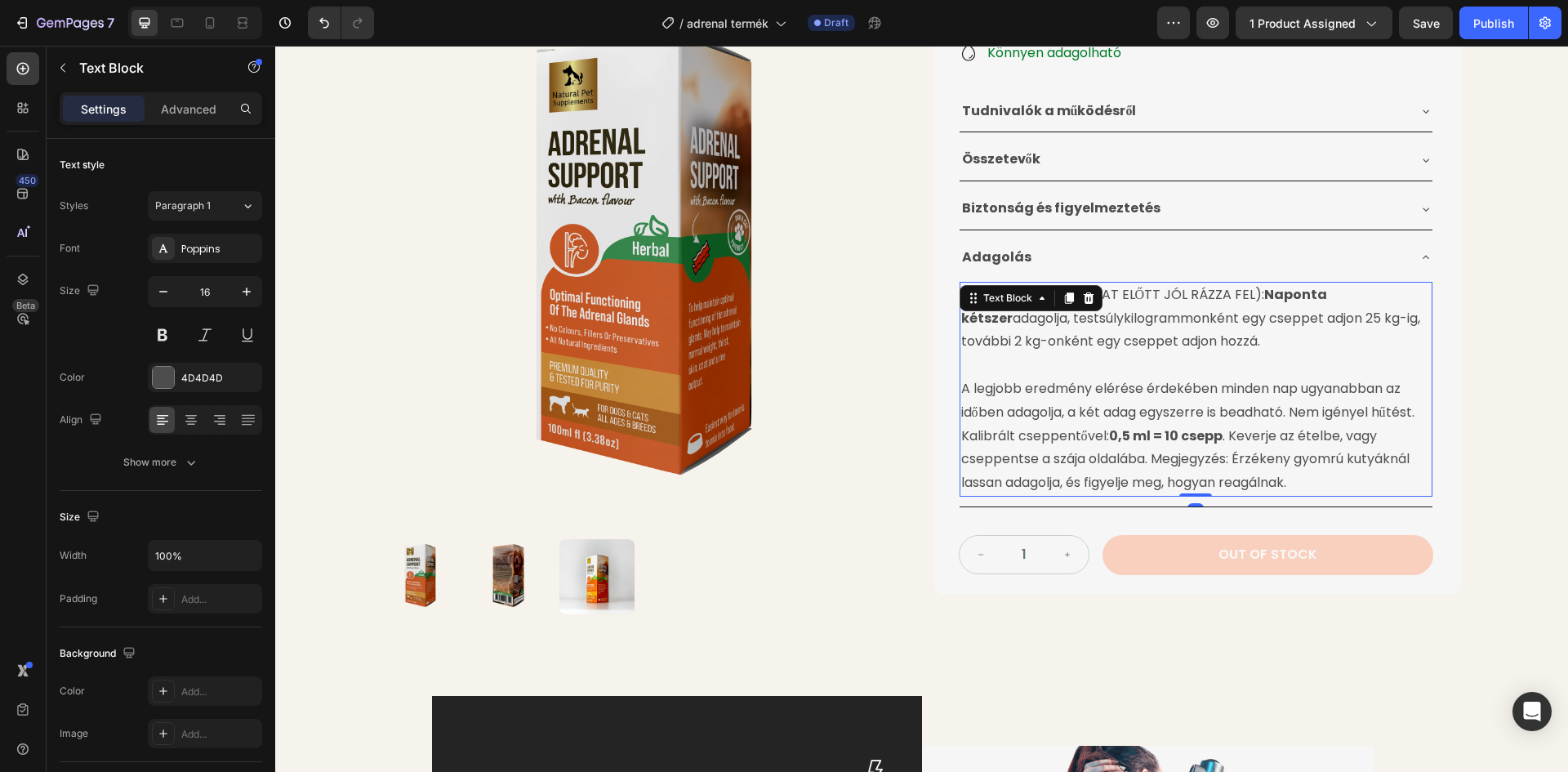
click at [1141, 458] on p "A legjobb eredmény elérése érdekében minden nap ugyanabban az időben adagolja, …" at bounding box center [1195, 436] width 469 height 117
drag, startPoint x: 1141, startPoint y: 458, endPoint x: 1037, endPoint y: 458, distance: 104.0
click at [1037, 458] on p "A legjobb eredmény elérése érdekében minden nap ugyanabban az időben adagolja, …" at bounding box center [1195, 436] width 469 height 117
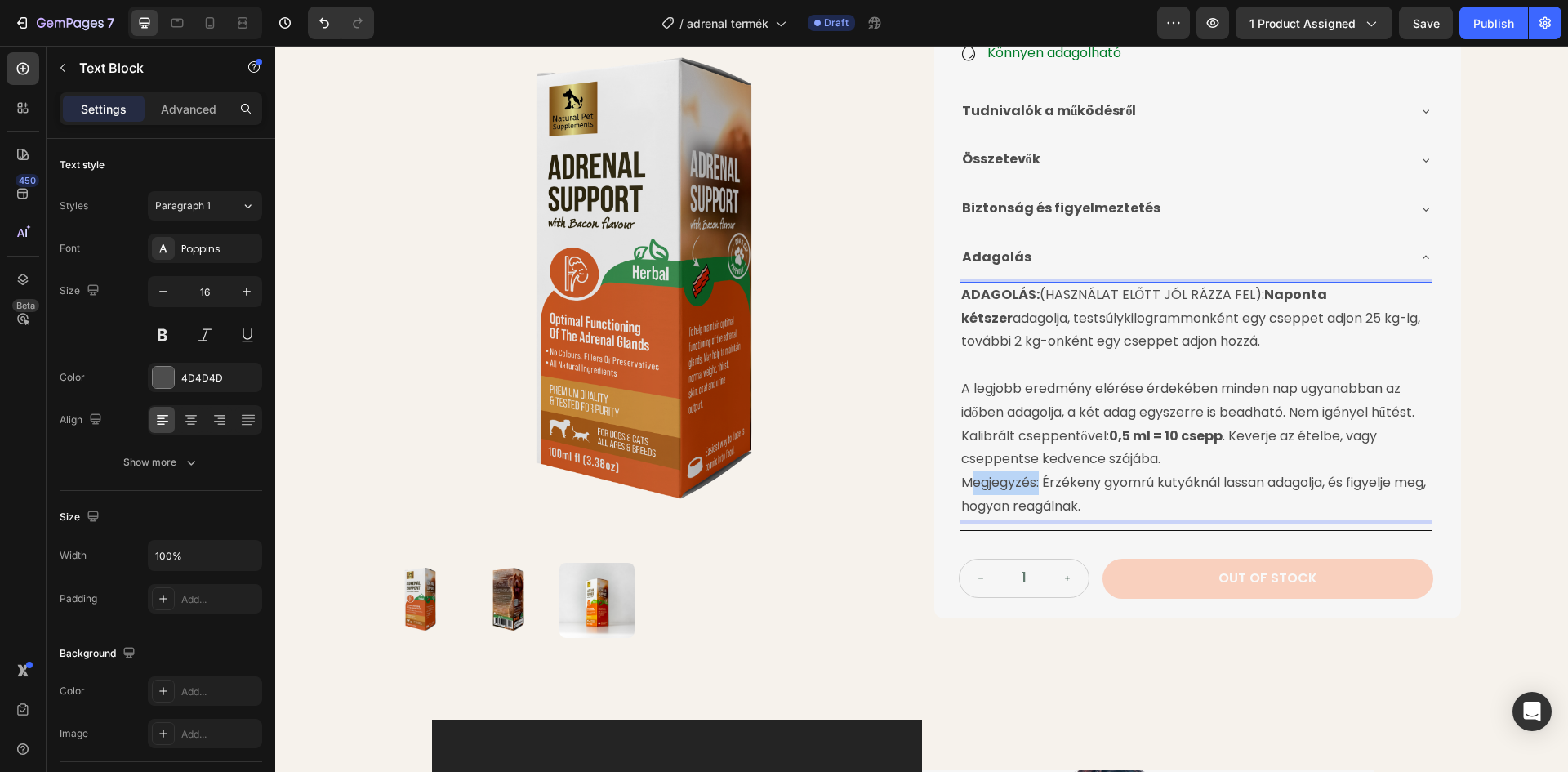
drag, startPoint x: 1032, startPoint y: 482, endPoint x: 958, endPoint y: 480, distance: 74.0
click at [961, 480] on p "Megjegyzés: Érzékeny gyomrú kutyáknál lassan adagolja, és figyelje meg, hogyan …" at bounding box center [1195, 495] width 469 height 47
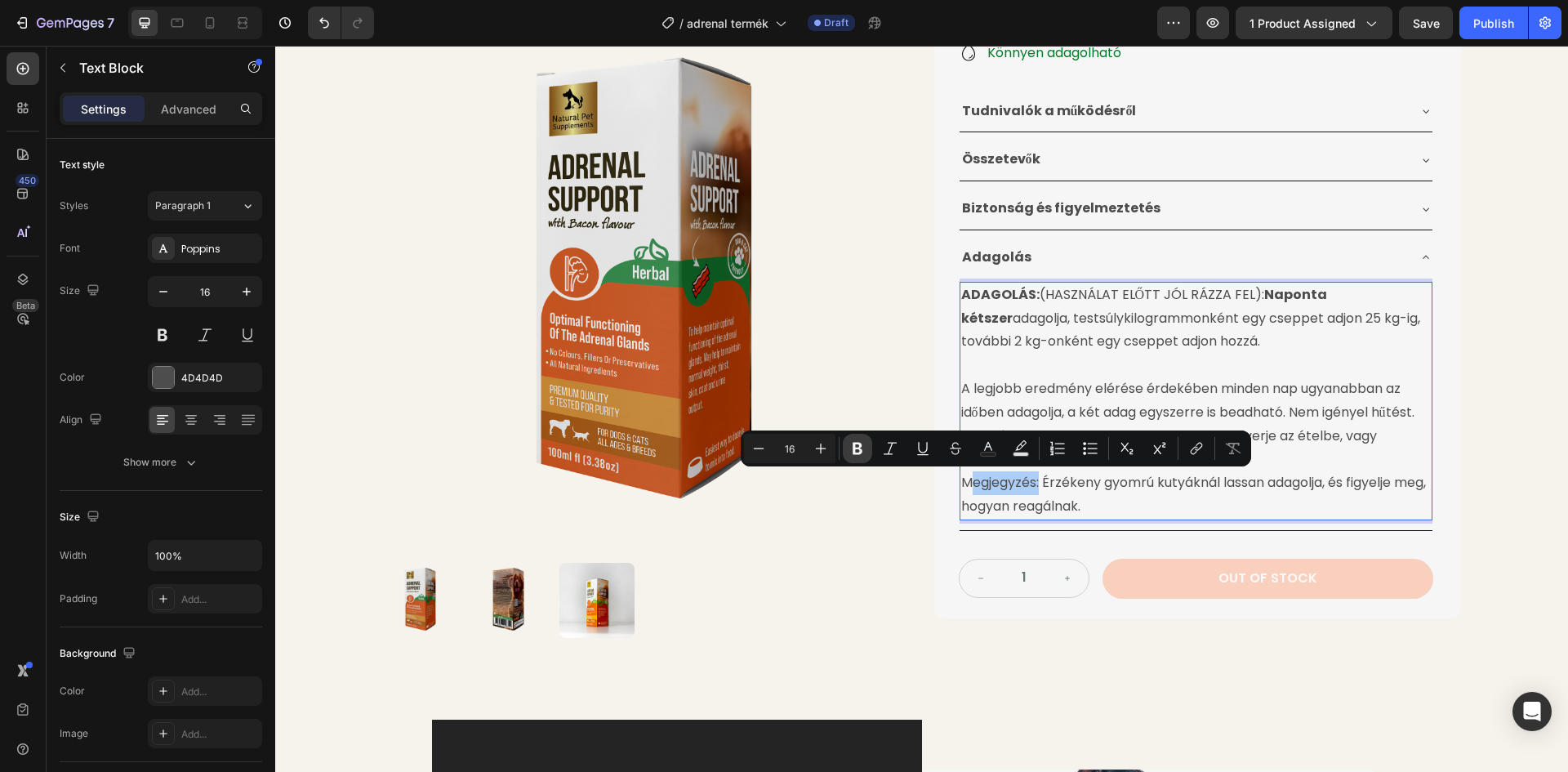
click at [851, 442] on icon "Editor contextual toolbar" at bounding box center [857, 449] width 17 height 17
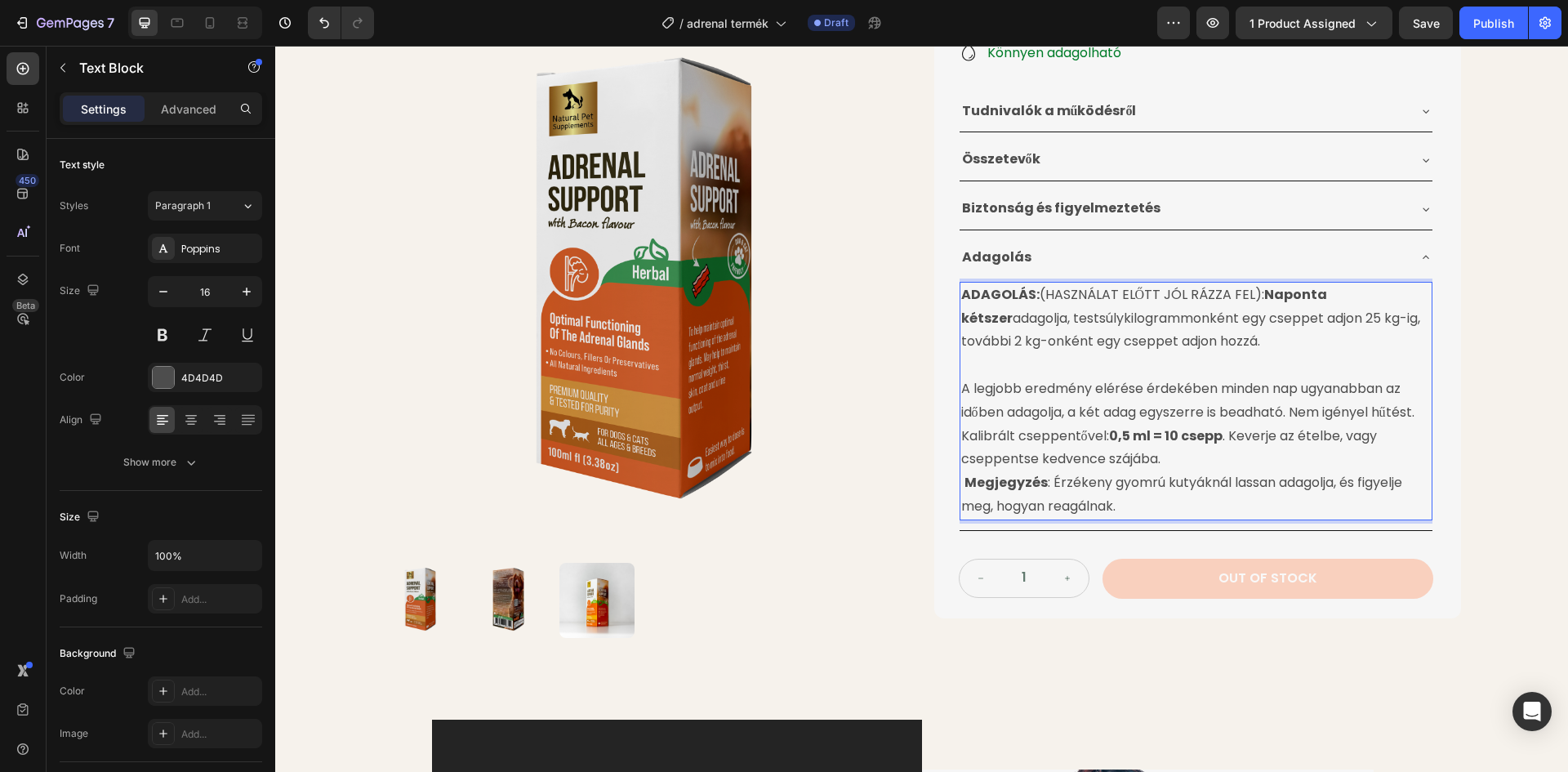
click at [965, 485] on strong "Megjegyzés" at bounding box center [1006, 482] width 84 height 19
click at [1541, 308] on div "Product Images Cushing-Kór Elleni Gyógynövénytinktúra Product Title 24.990 Ft P…" at bounding box center [921, 144] width 1293 height 1018
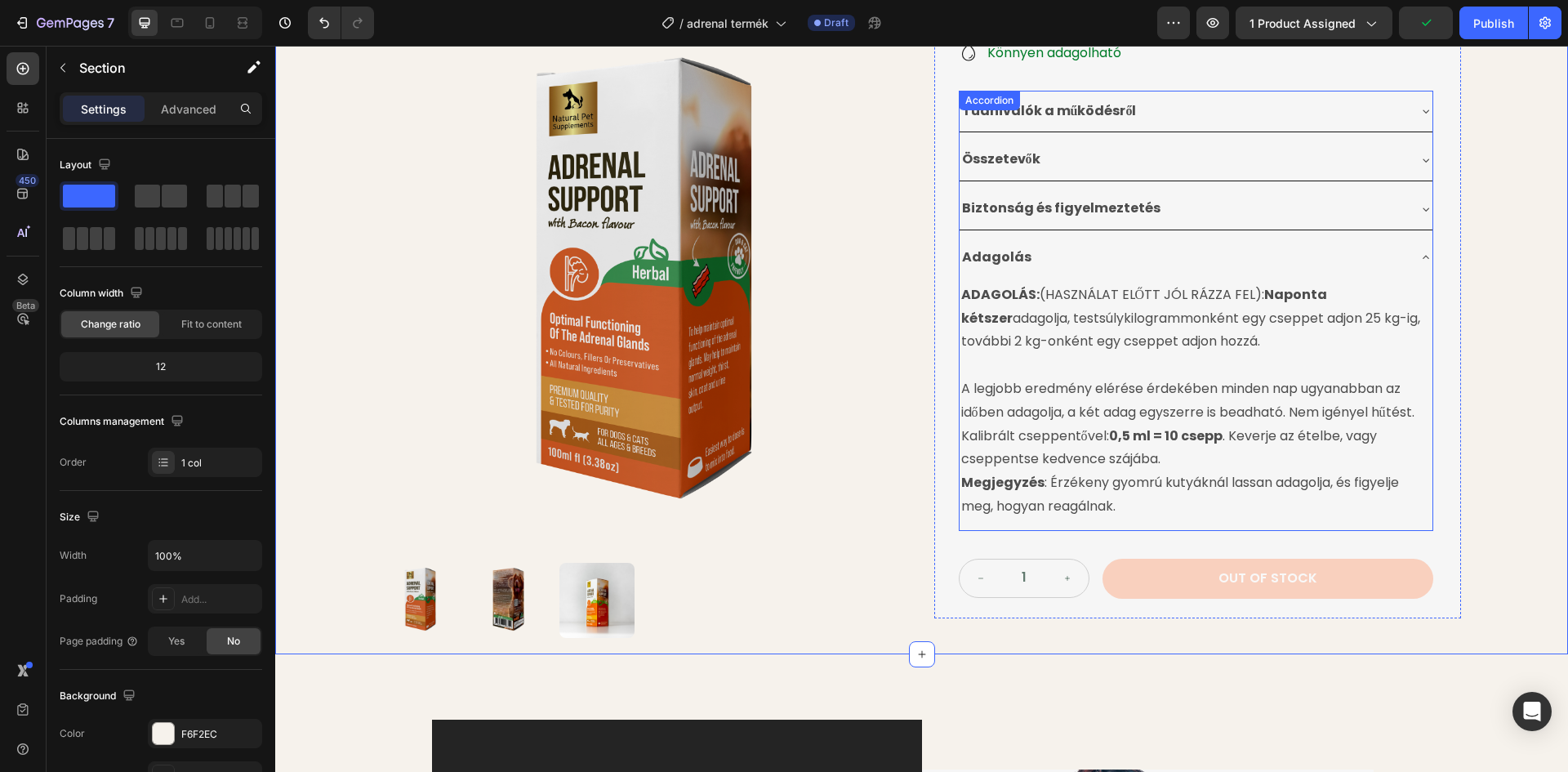
click at [1213, 259] on div "Adagolás" at bounding box center [1183, 257] width 446 height 29
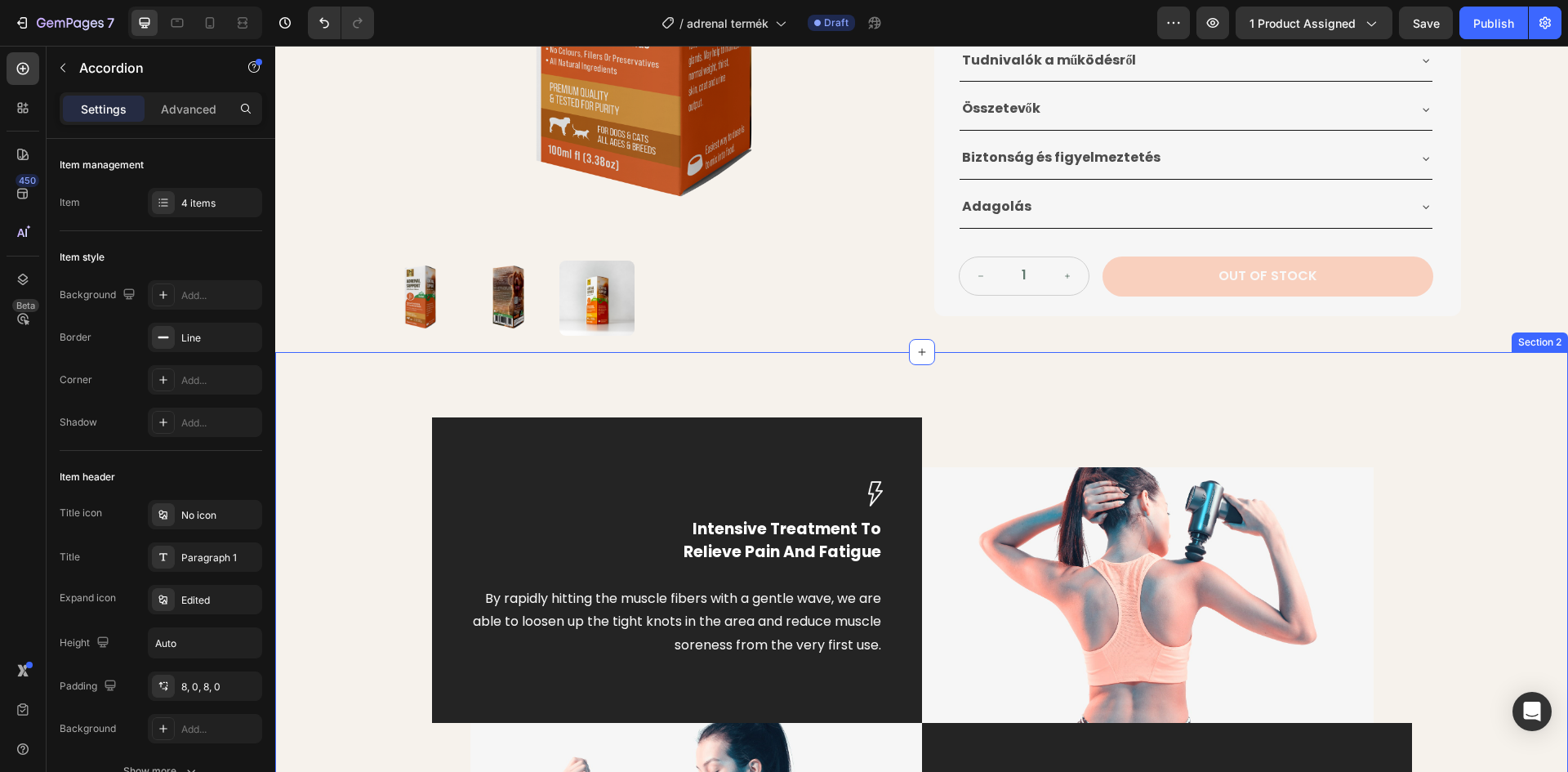
scroll to position [526, 0]
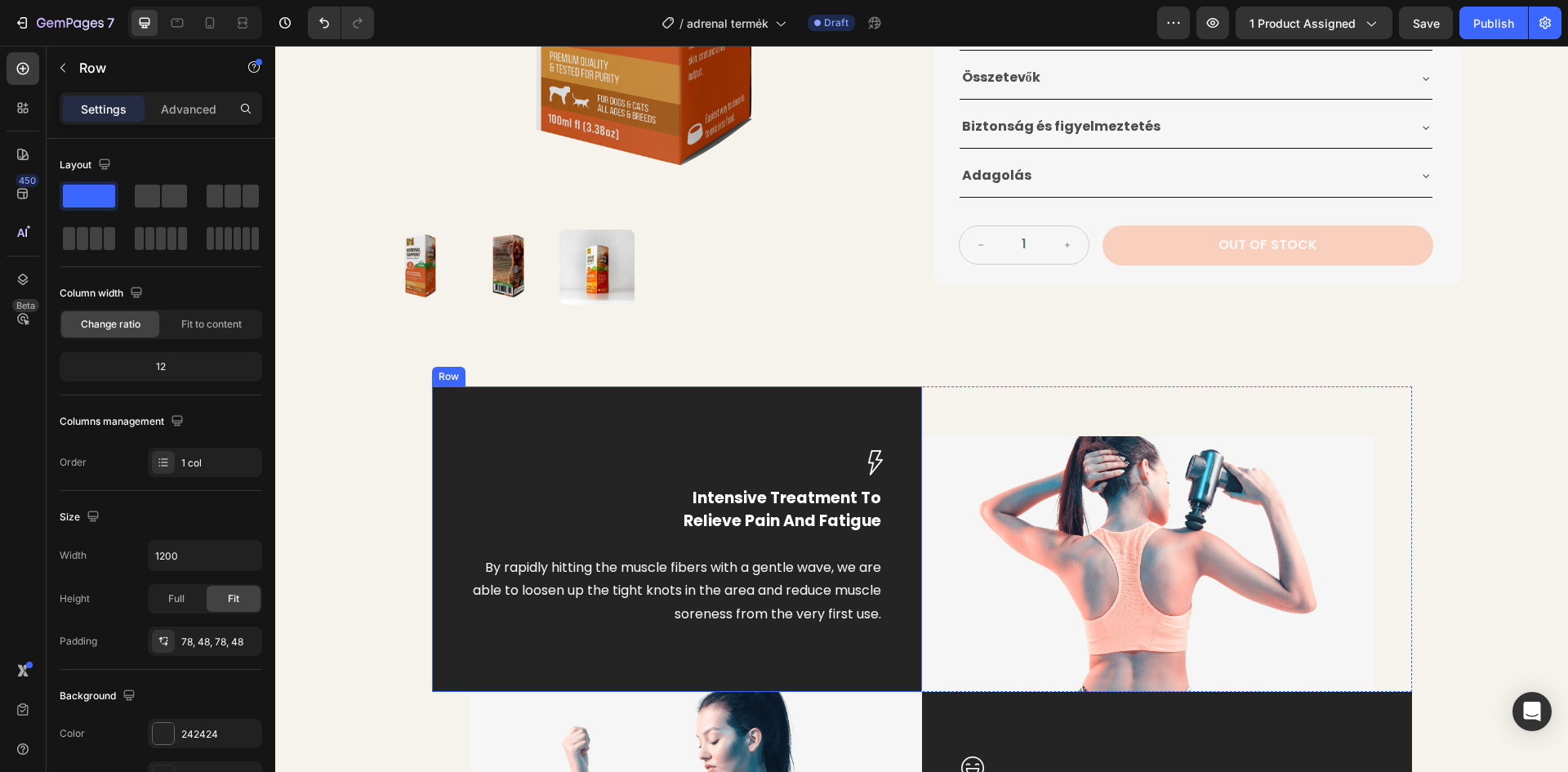
click at [612, 431] on div "Image Intensive Treatment To Relieve Pain And Fatigue Text block By rapidly hit…" at bounding box center [676, 539] width 490 height 306
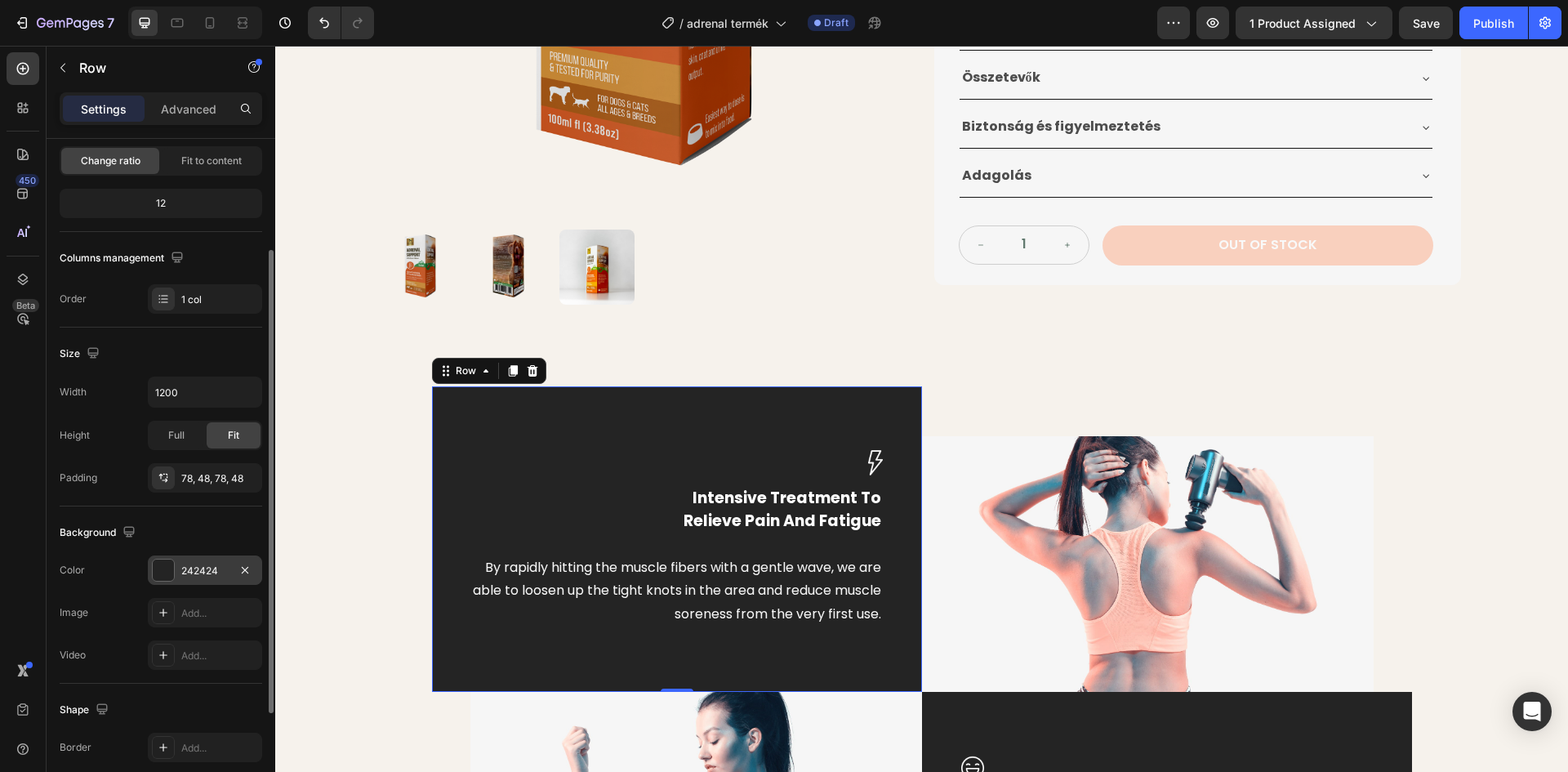
click at [160, 569] on div at bounding box center [164, 571] width 22 height 22
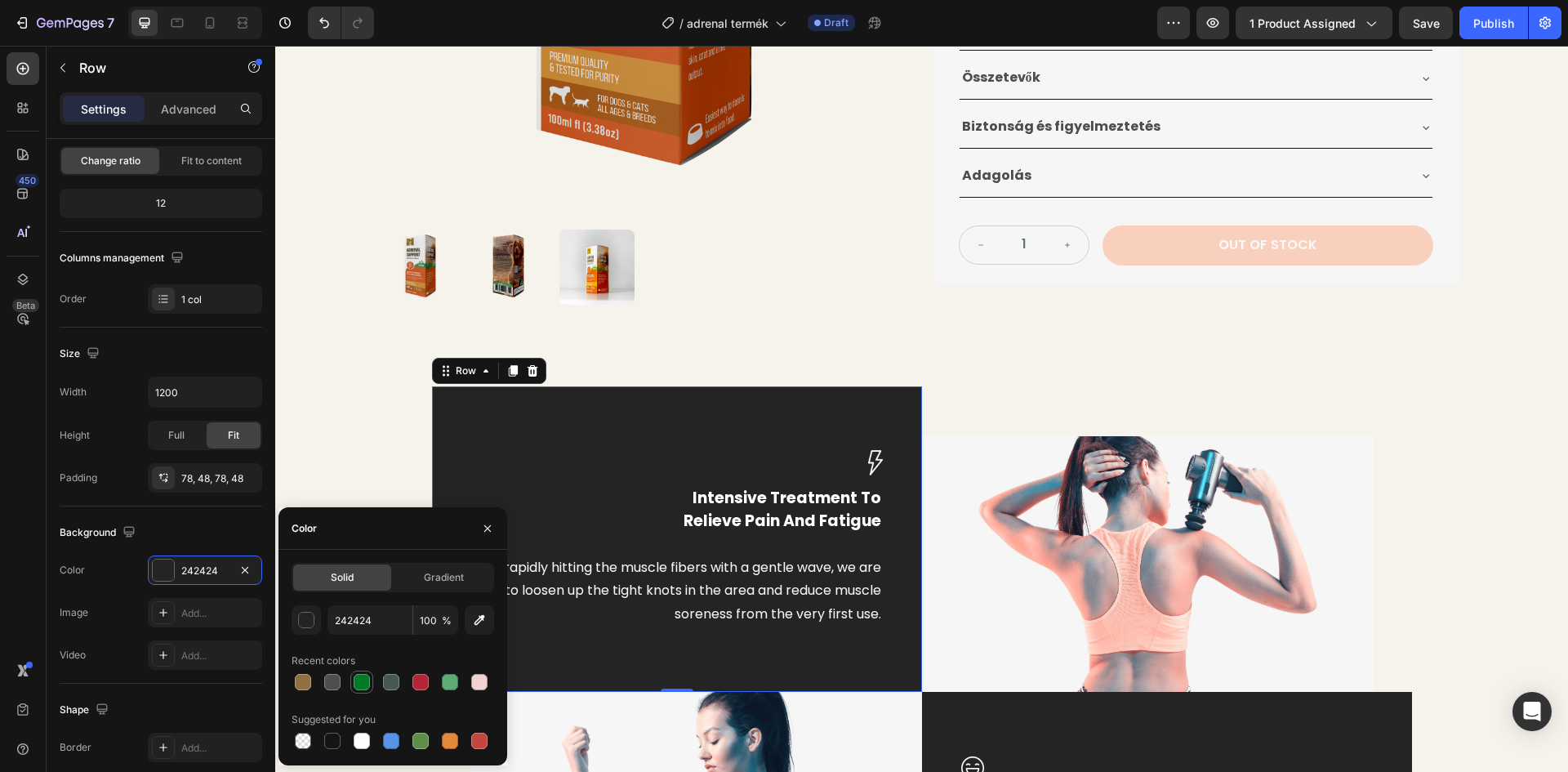
click at [361, 683] on div at bounding box center [362, 682] width 17 height 17
type input "007C29"
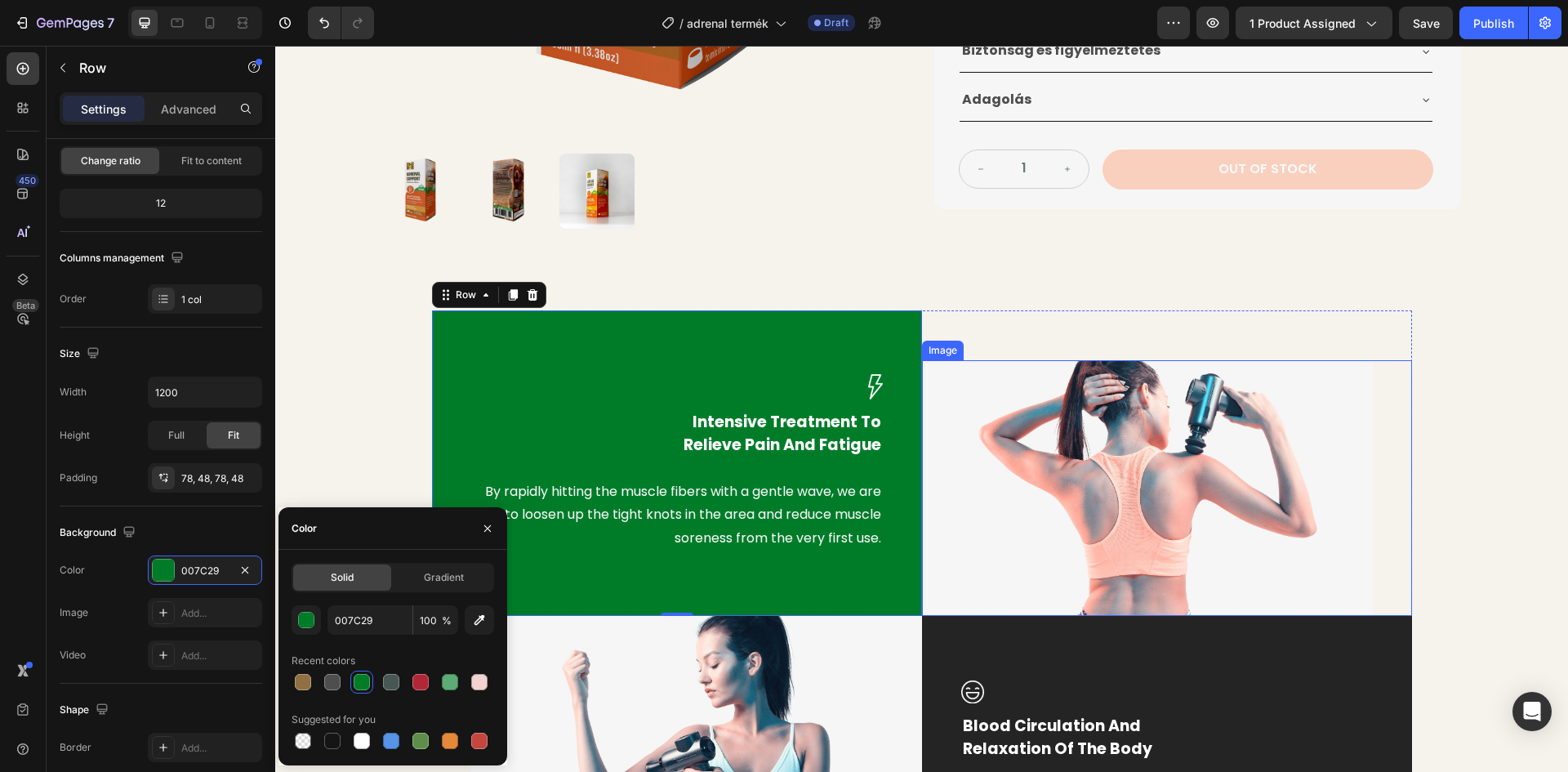
scroll to position [607, 0]
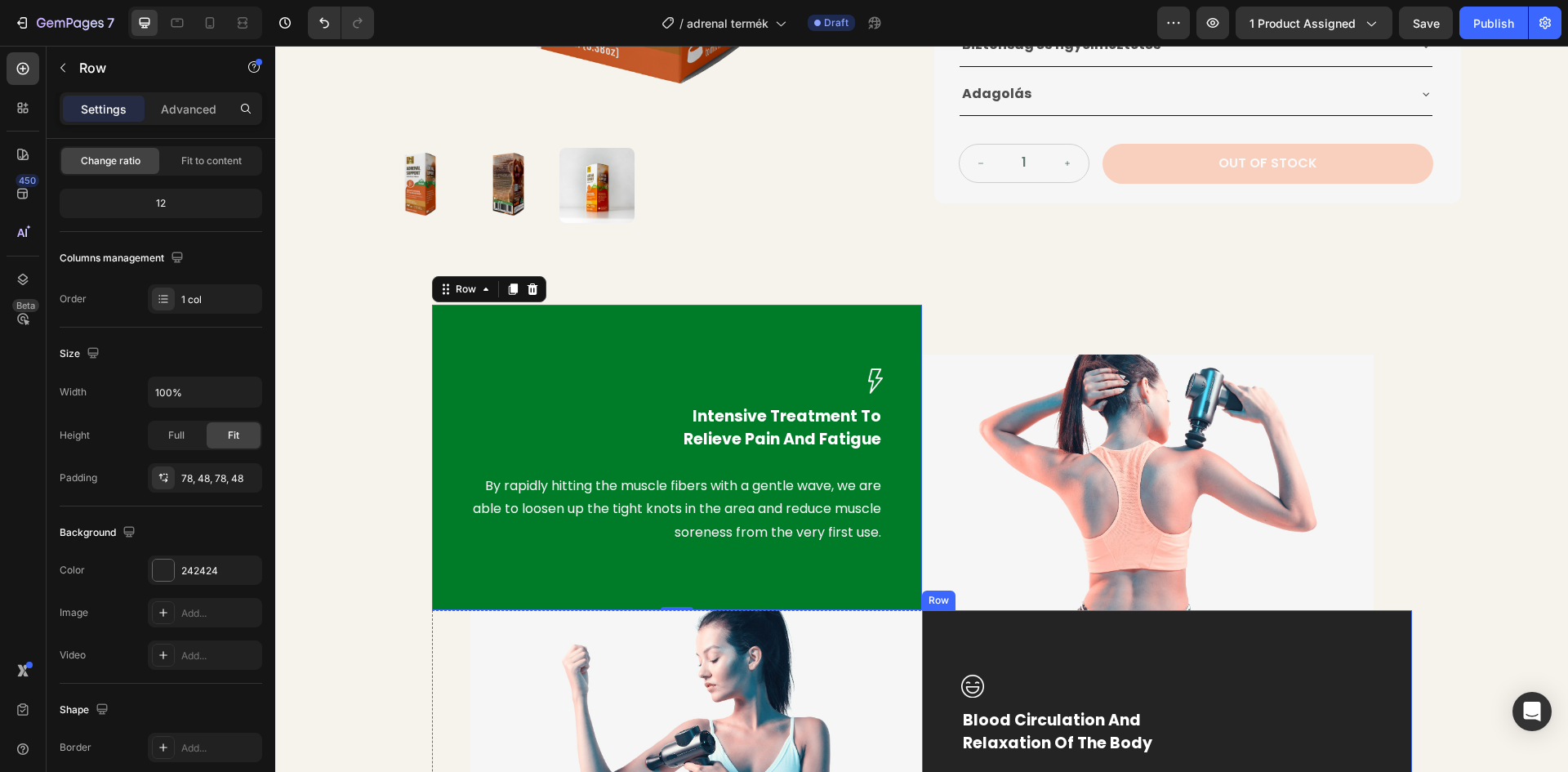
click at [1035, 630] on div "Image Blood Circulation And Relaxation Of The Body Text block Massage guns incr…" at bounding box center [1166, 762] width 490 height 304
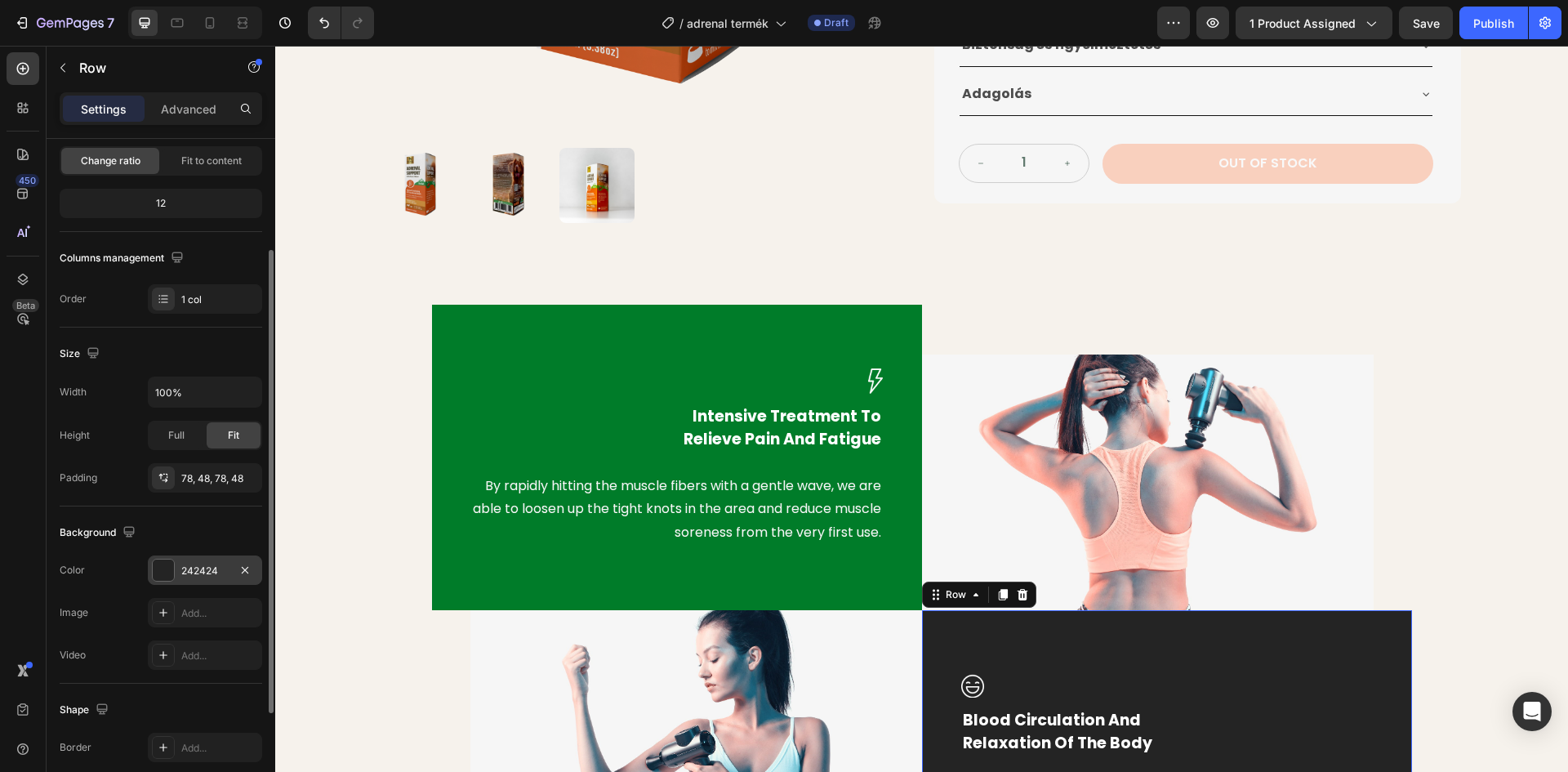
click at [183, 577] on div "242424" at bounding box center [205, 571] width 47 height 15
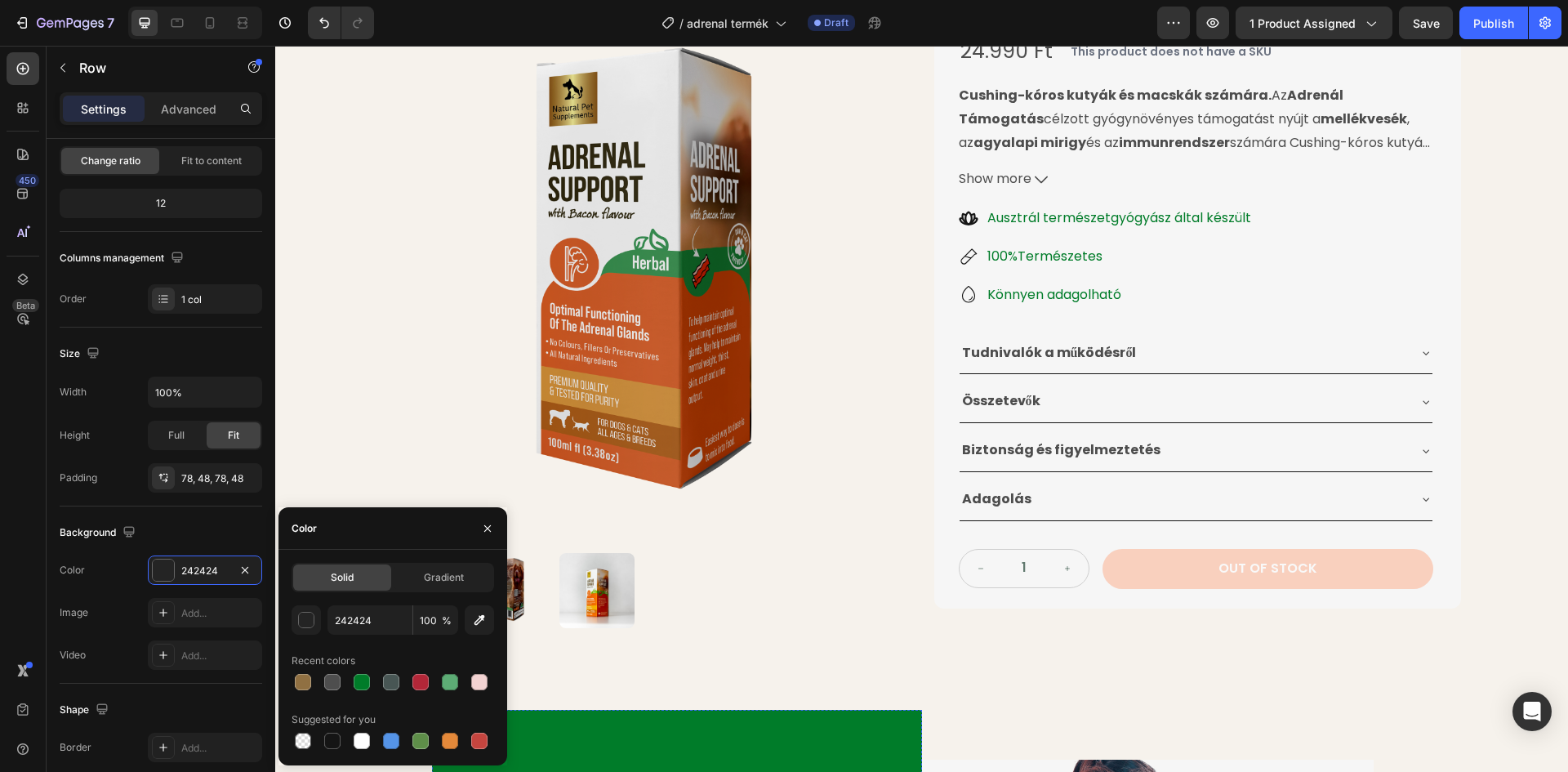
scroll to position [198, 0]
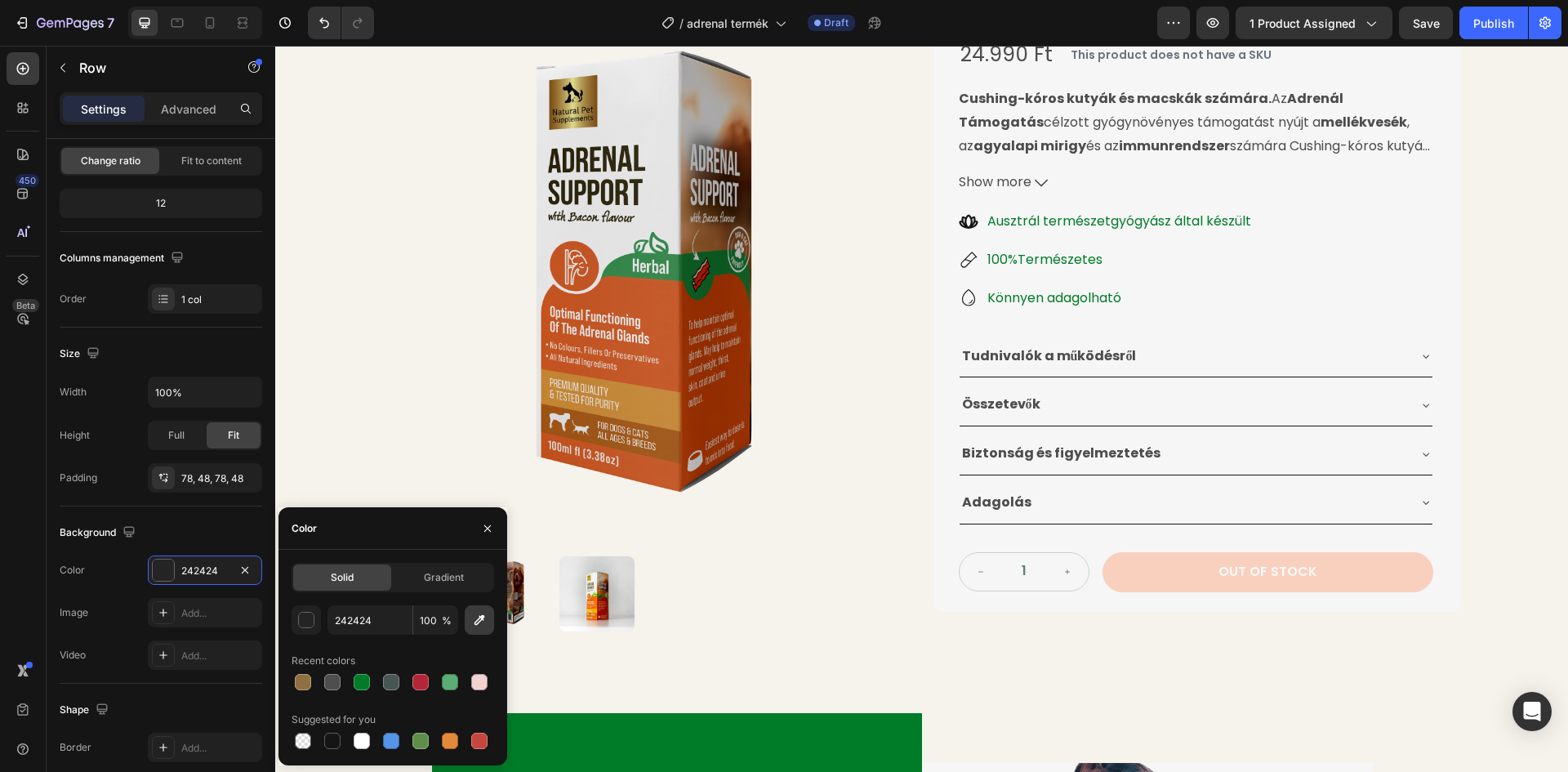
click at [472, 621] on icon "button" at bounding box center [479, 620] width 17 height 17
type input "C75B2B"
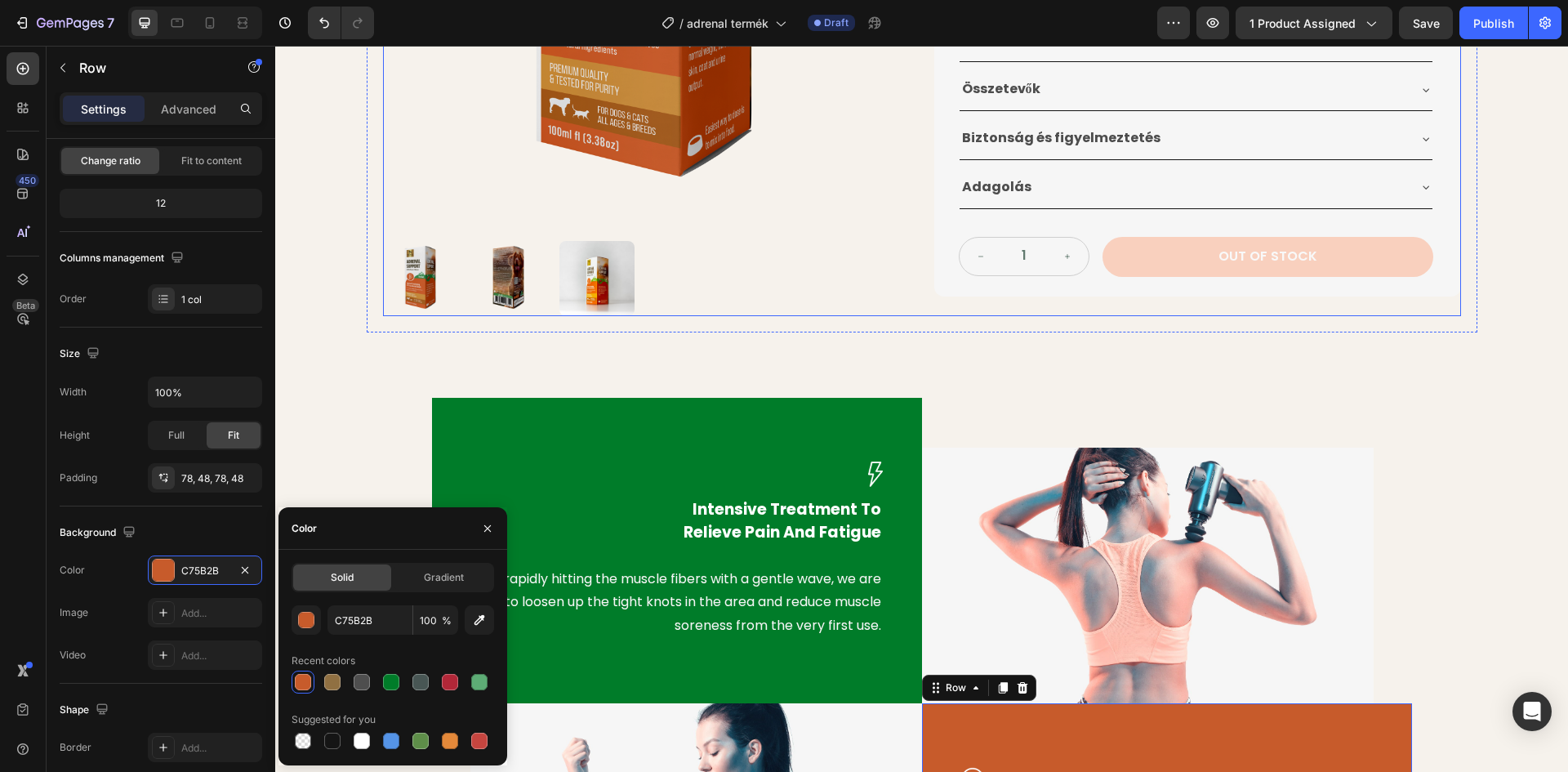
scroll to position [770, 0]
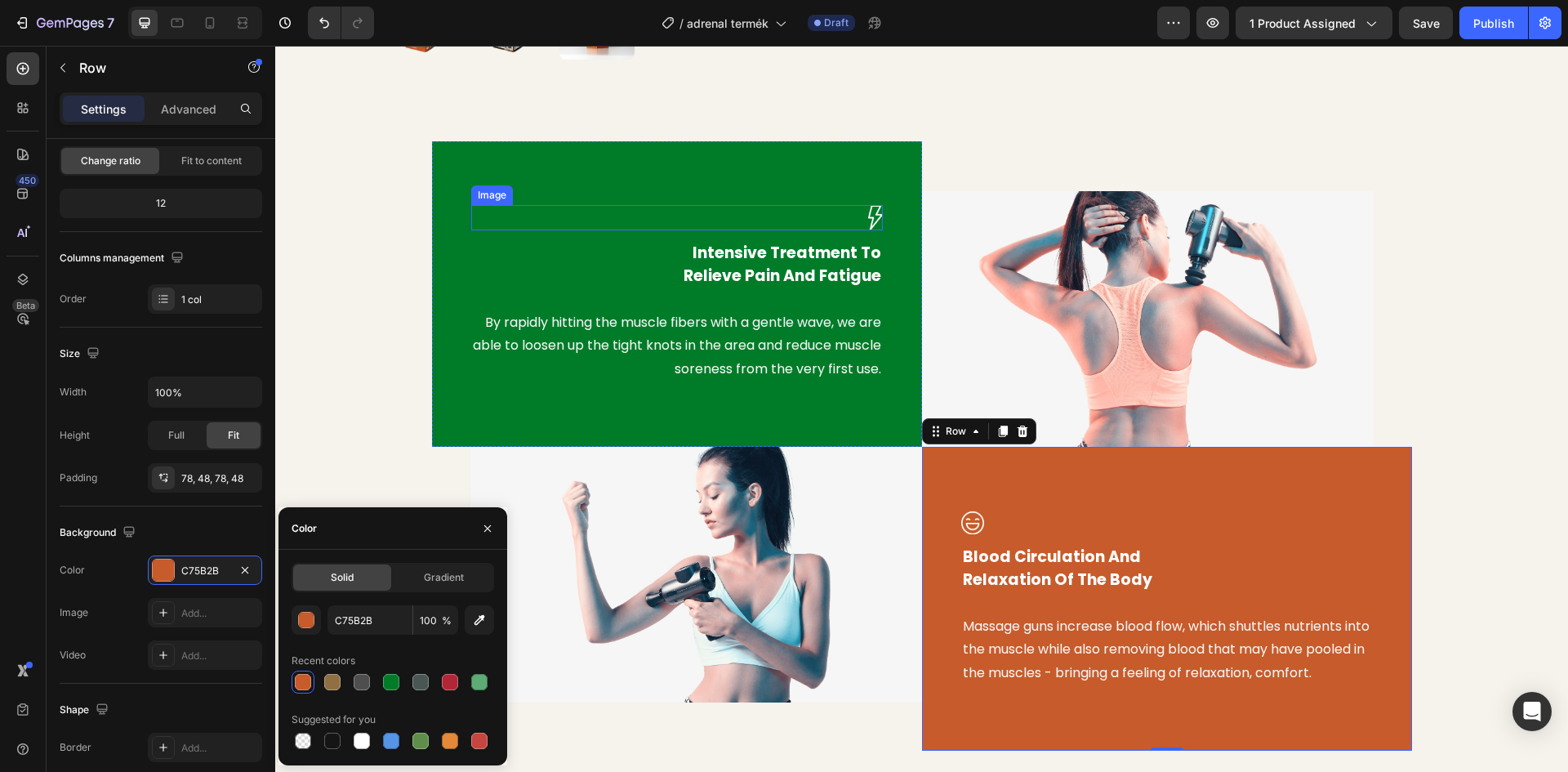
click at [585, 215] on div at bounding box center [677, 218] width 412 height 26
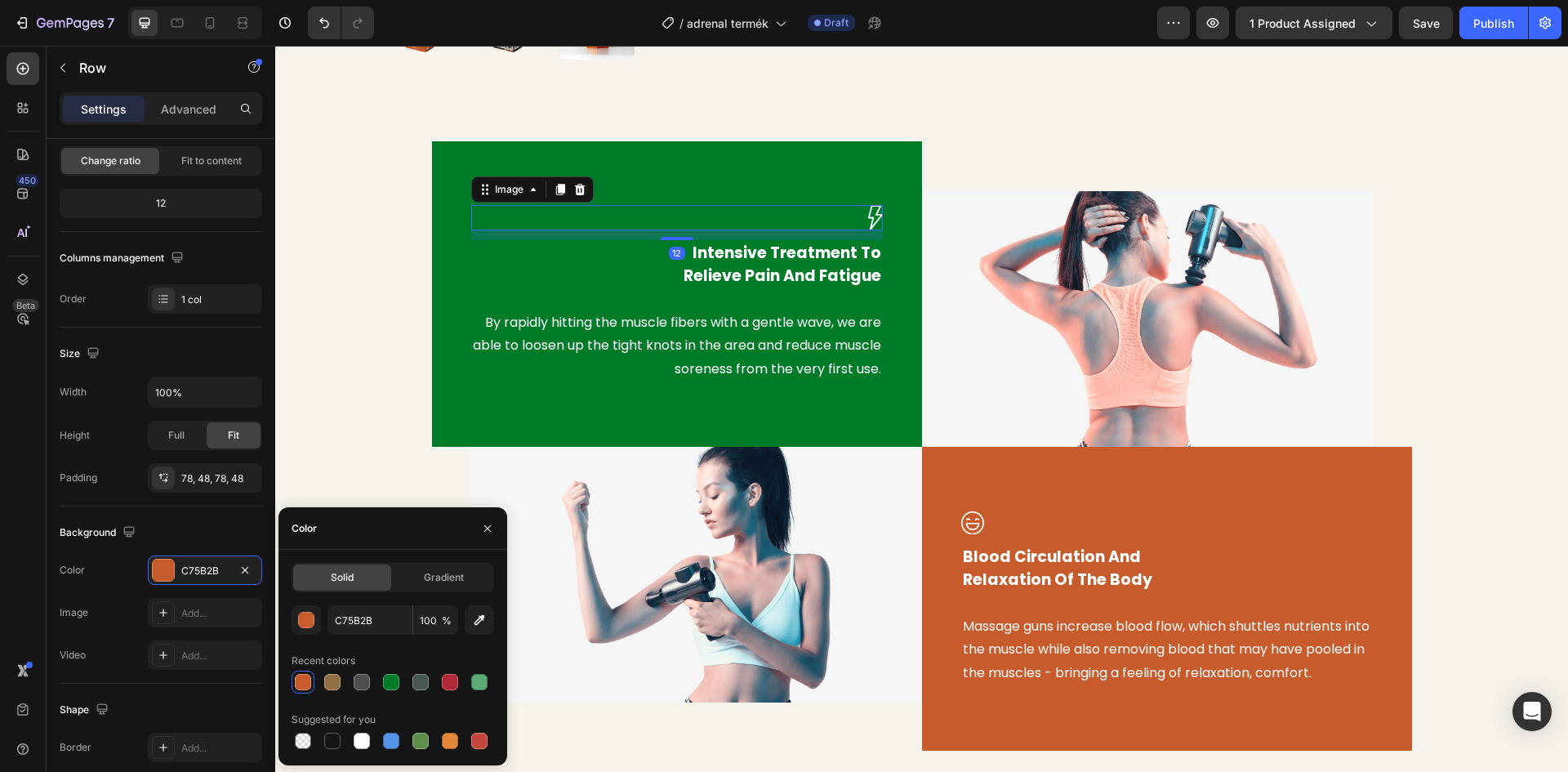
scroll to position [0, 0]
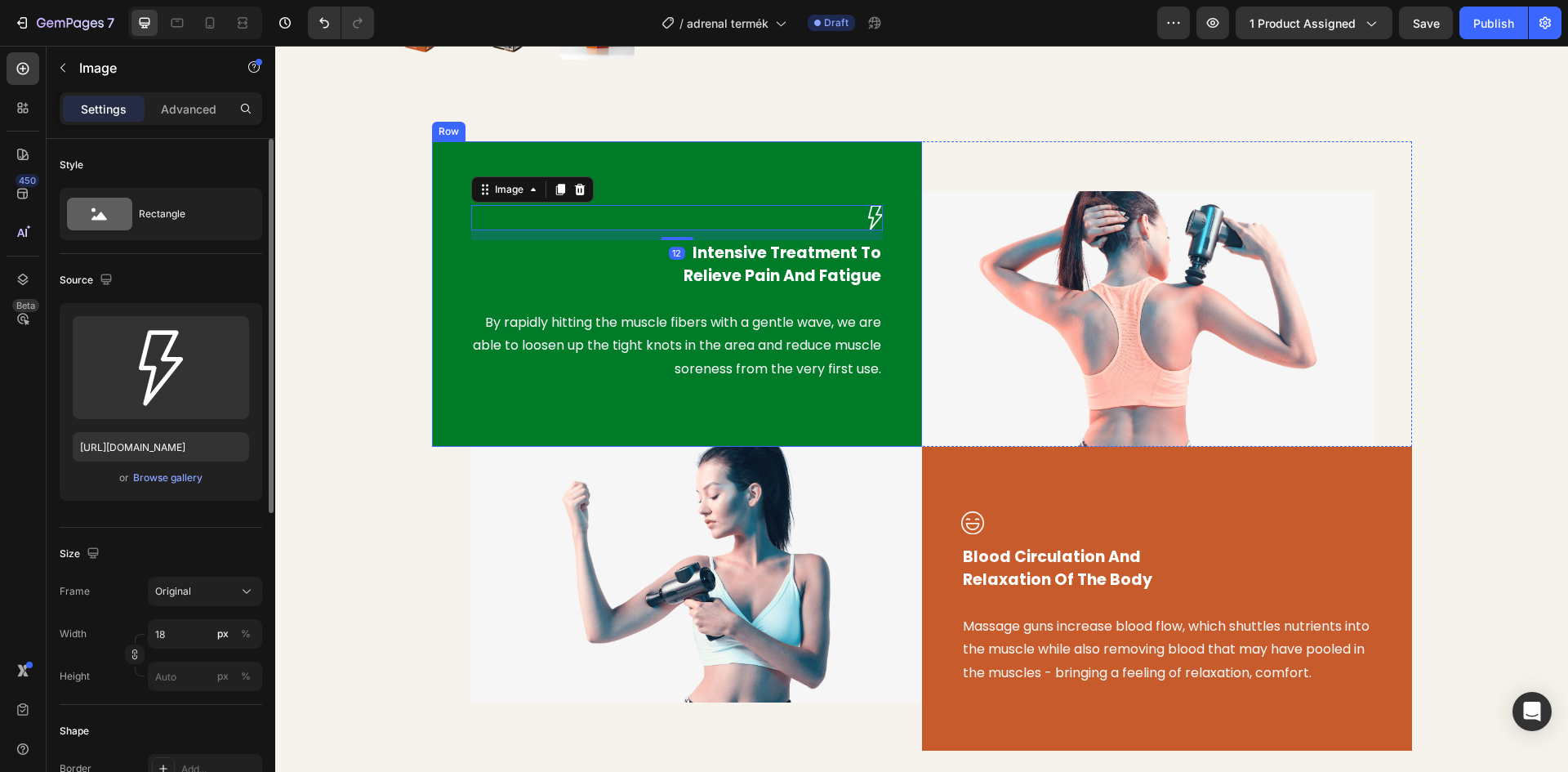
click at [555, 166] on div "Image 12 Intensive Treatment To Relieve Pain And Fatigue Text block By rapidly …" at bounding box center [676, 294] width 490 height 306
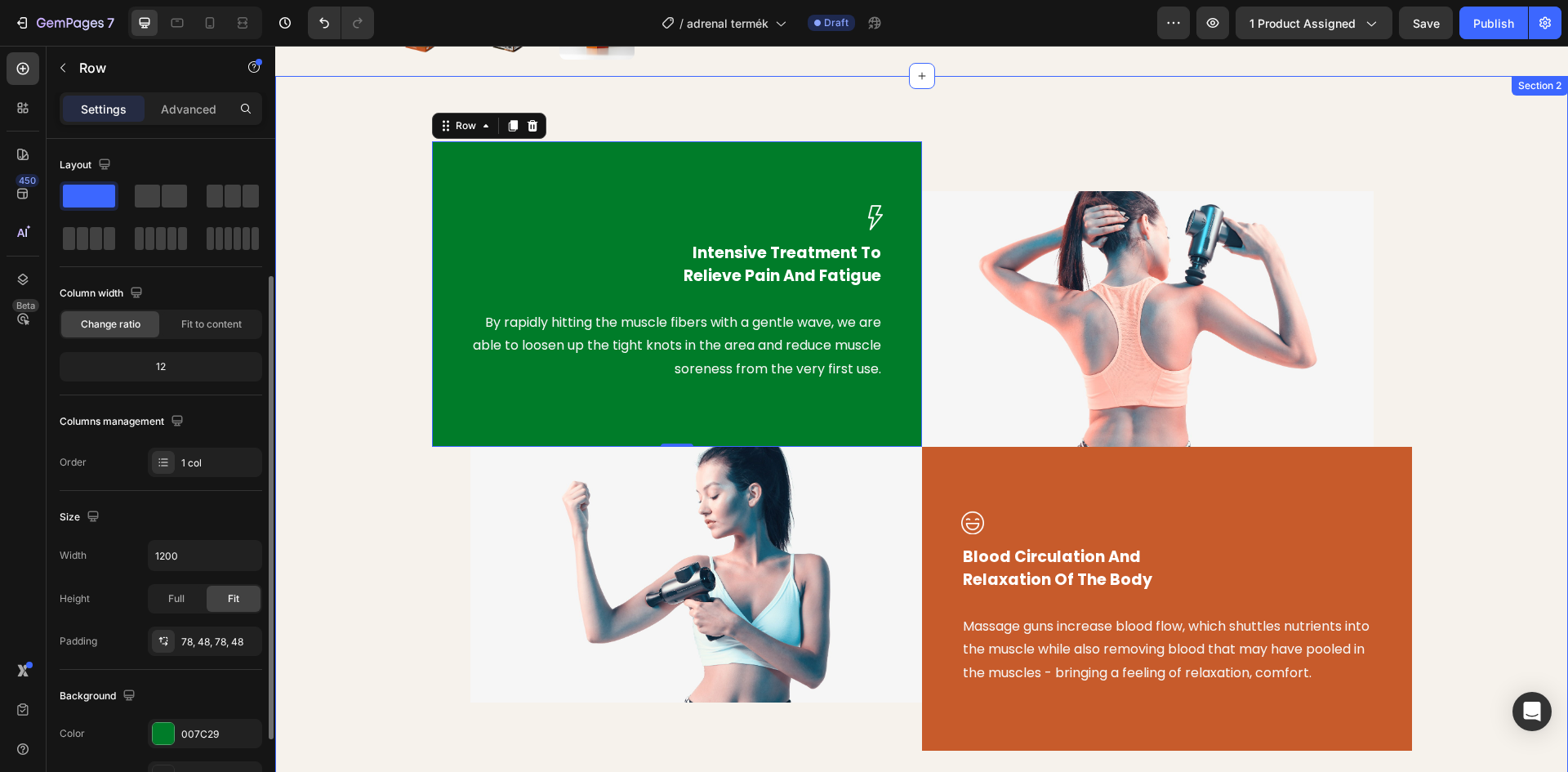
scroll to position [316, 0]
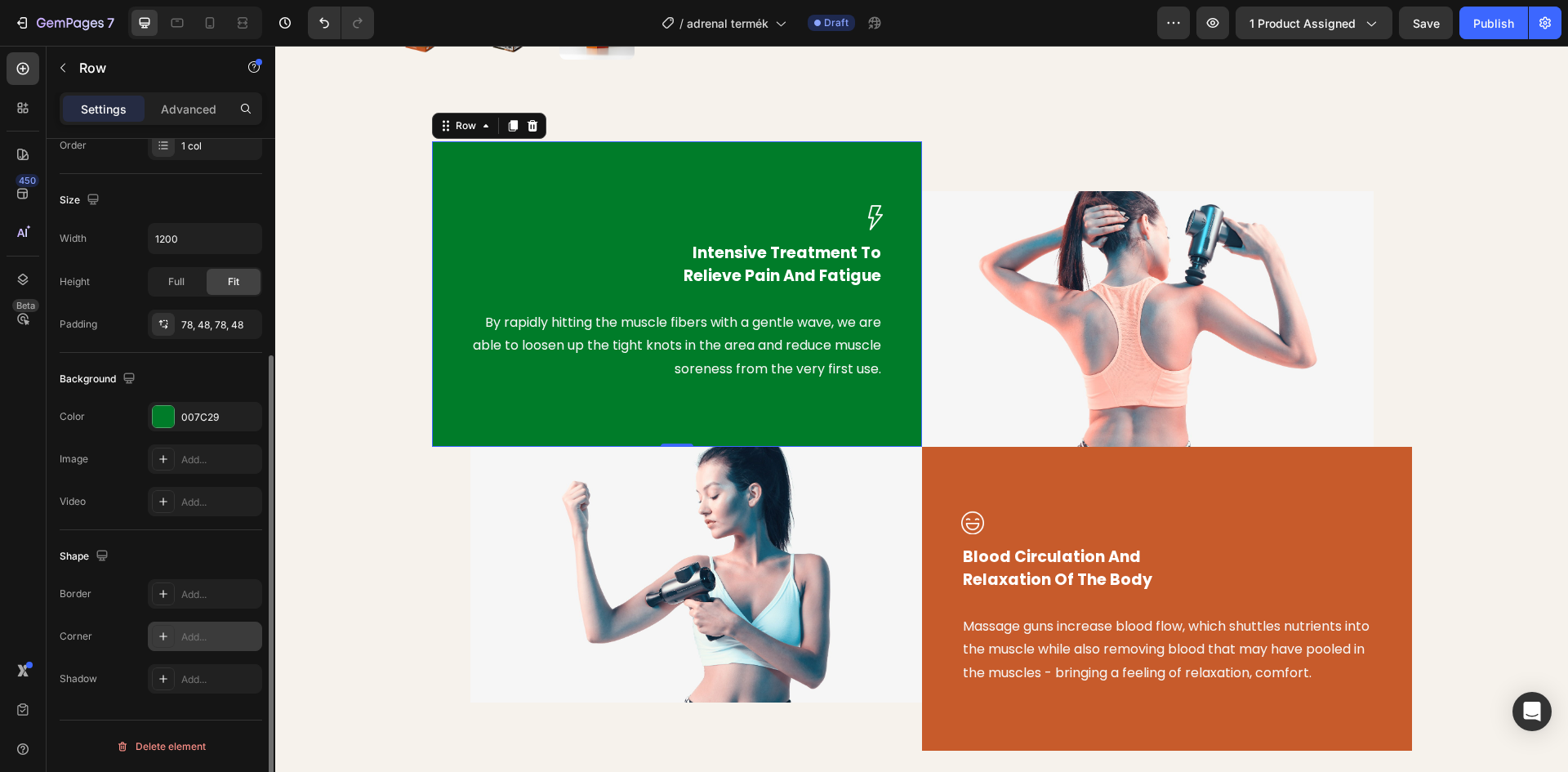
click at [162, 636] on icon at bounding box center [164, 636] width 8 height 8
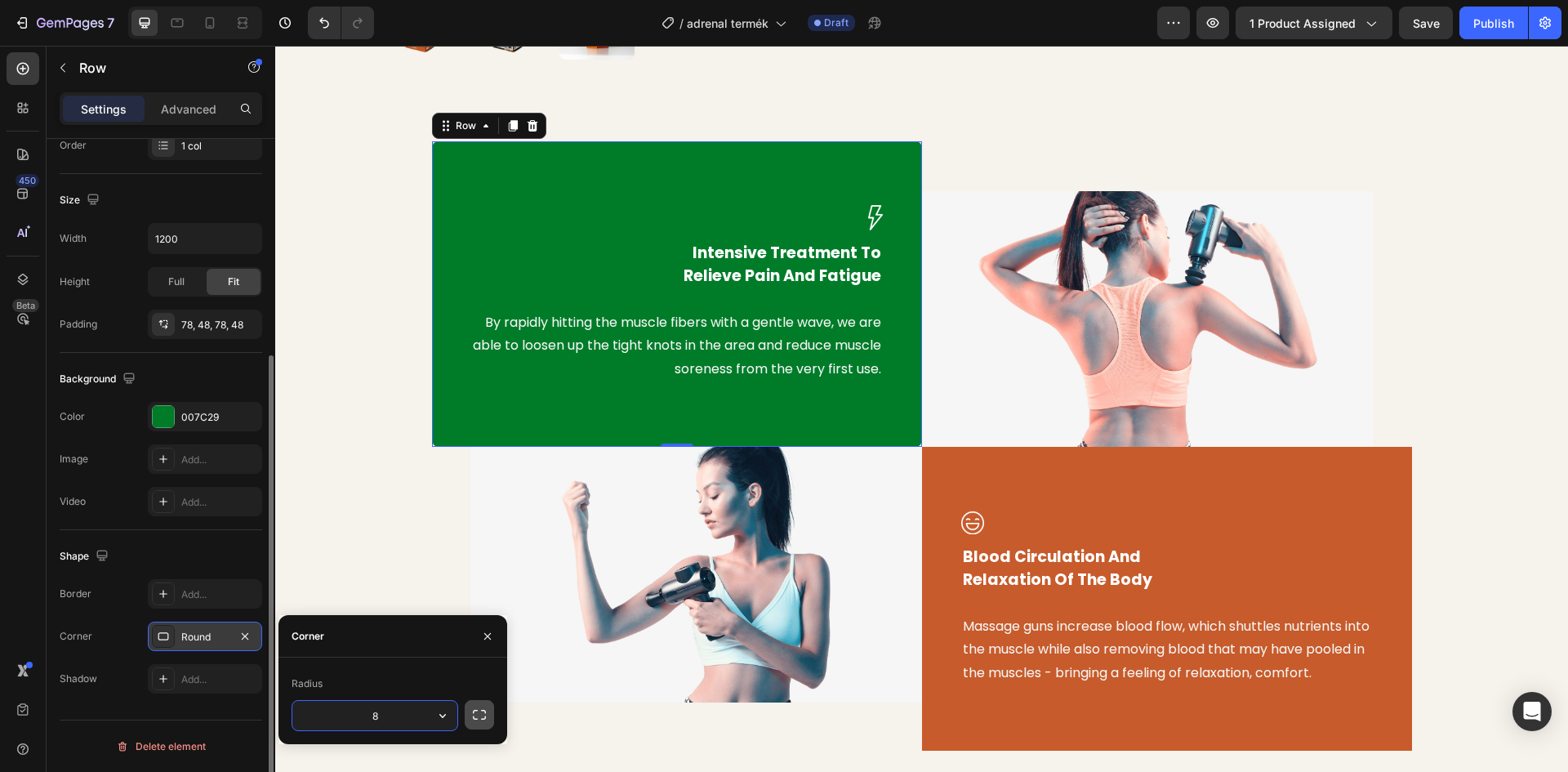
click at [477, 712] on icon "button" at bounding box center [479, 715] width 17 height 17
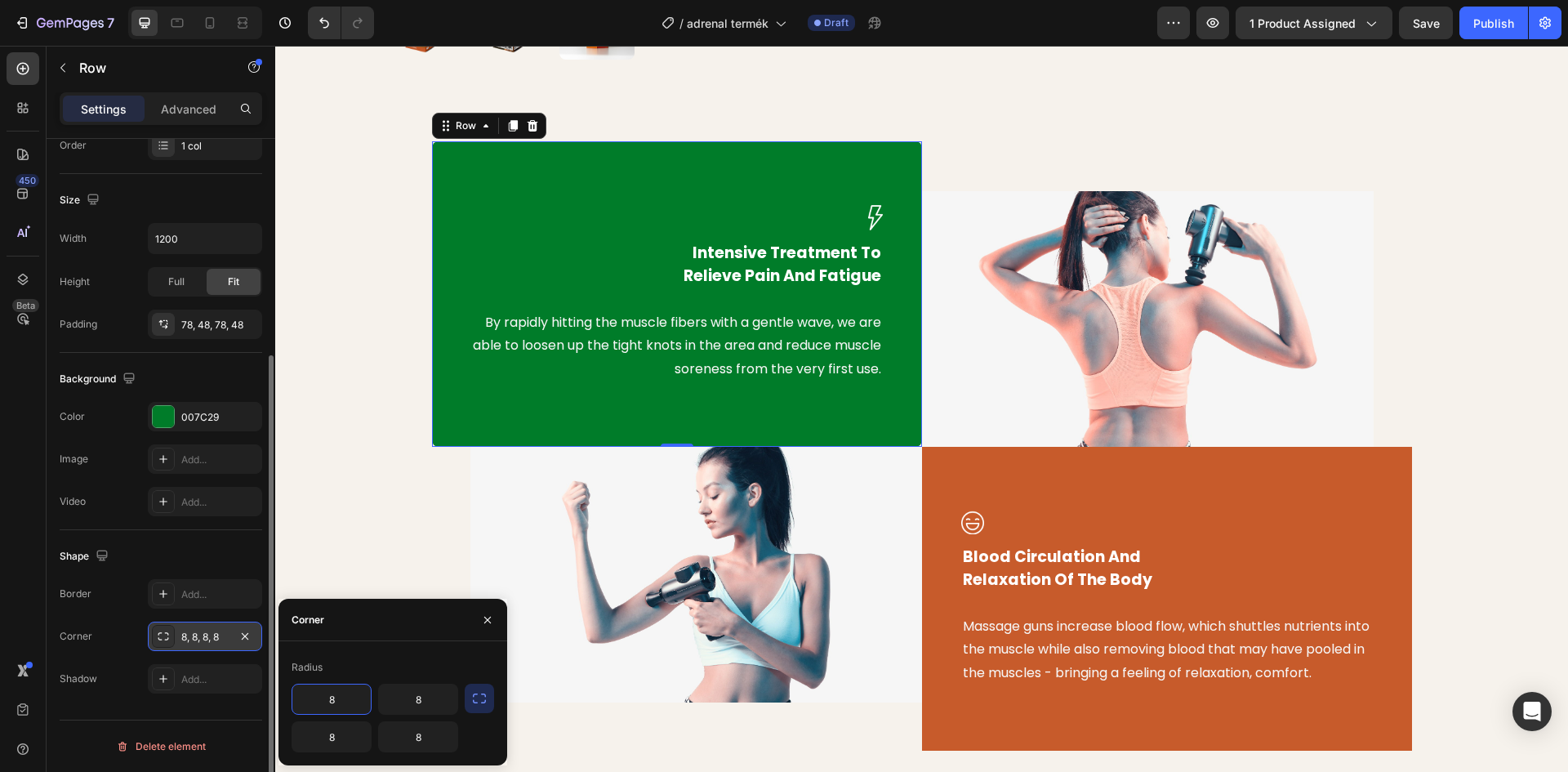
click at [326, 704] on input "8" at bounding box center [332, 699] width 79 height 30
click at [337, 706] on input "8" at bounding box center [332, 699] width 79 height 30
drag, startPoint x: 337, startPoint y: 703, endPoint x: 316, endPoint y: 701, distance: 21.1
click at [316, 701] on input "8" at bounding box center [332, 699] width 79 height 30
type input "20"
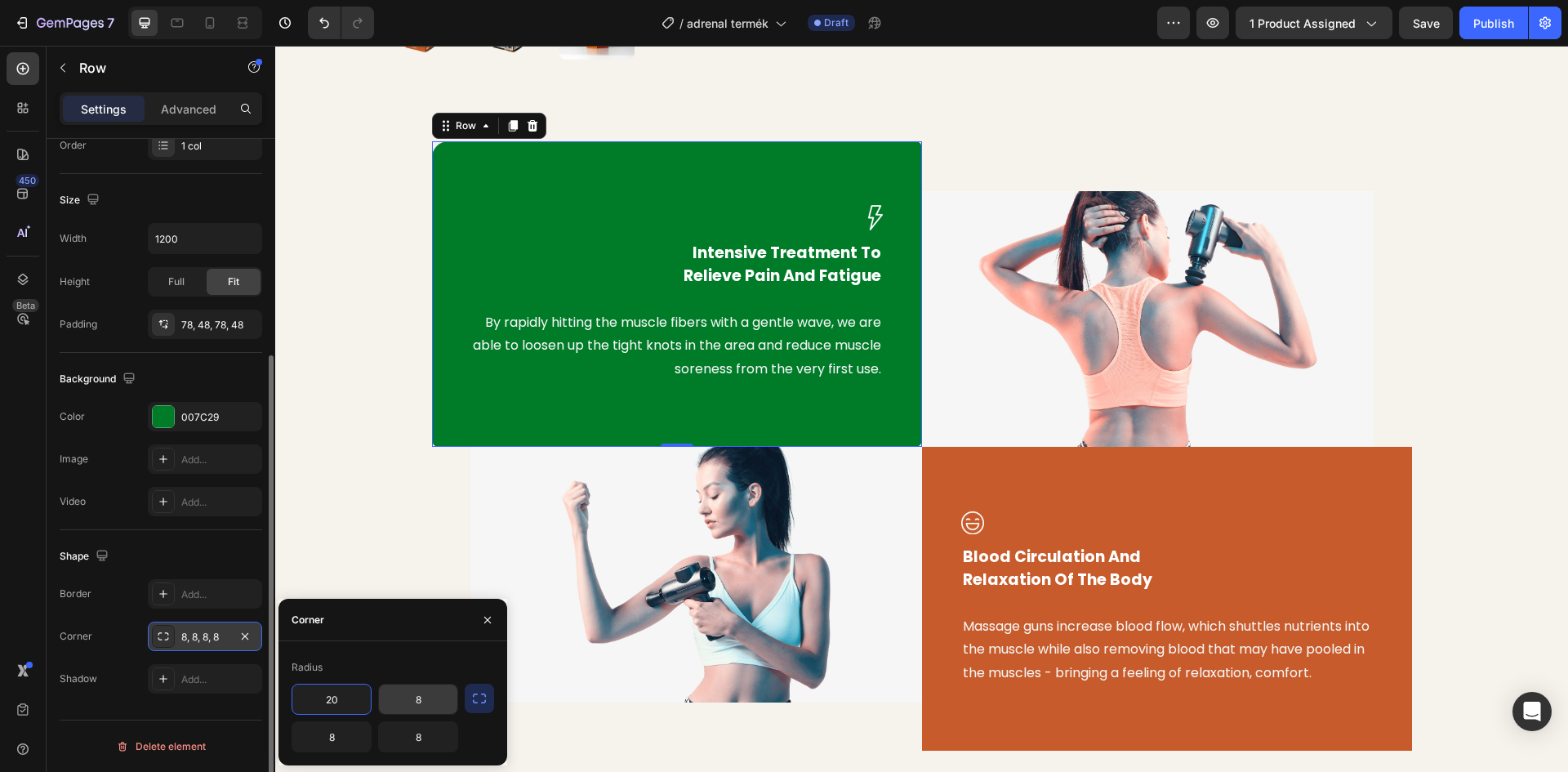
click at [416, 708] on input "8" at bounding box center [418, 699] width 79 height 30
type input "5"
click at [333, 738] on input "8" at bounding box center [332, 737] width 79 height 30
type input "5"
click at [422, 736] on input "8" at bounding box center [418, 737] width 79 height 30
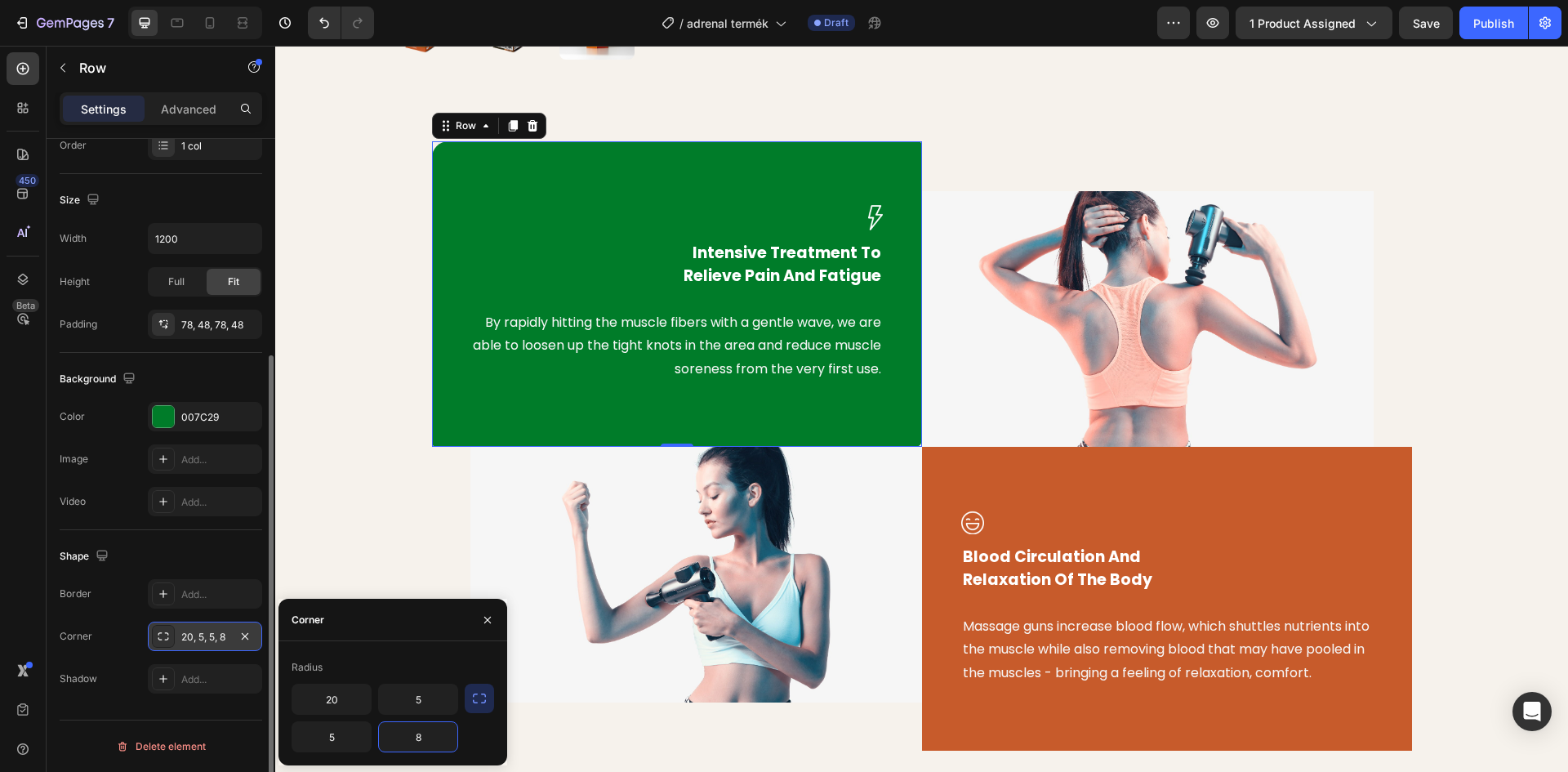
type input "0"
click at [329, 492] on div "Image Intensive Treatment To Relieve Pain And Fatigue Text block By rapidly hit…" at bounding box center [921, 446] width 1268 height 609
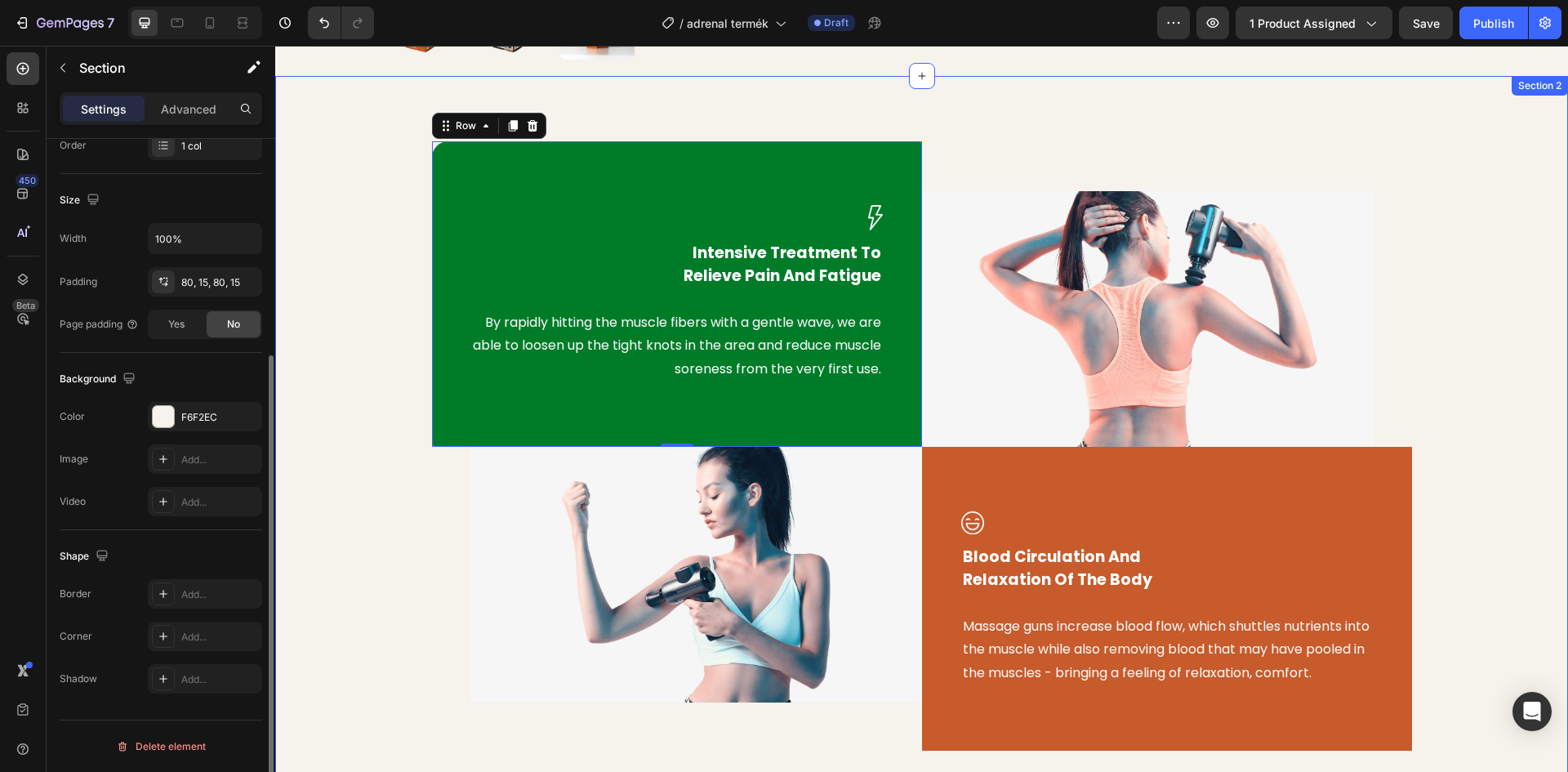
scroll to position [0, 0]
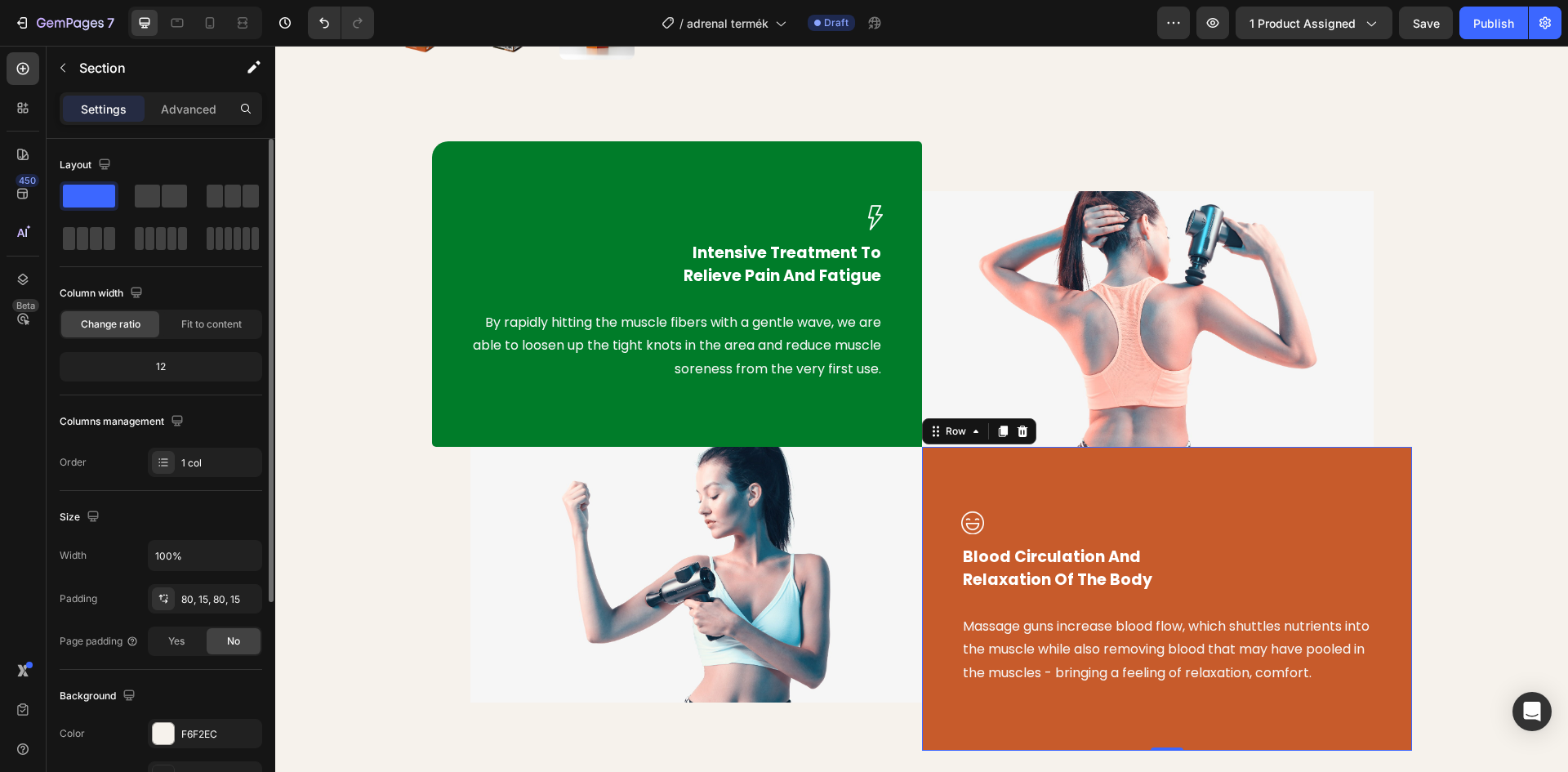
click at [1179, 482] on div "Image Blood Circulation And Relaxation Of The Body Text block Massage guns incr…" at bounding box center [1166, 598] width 490 height 304
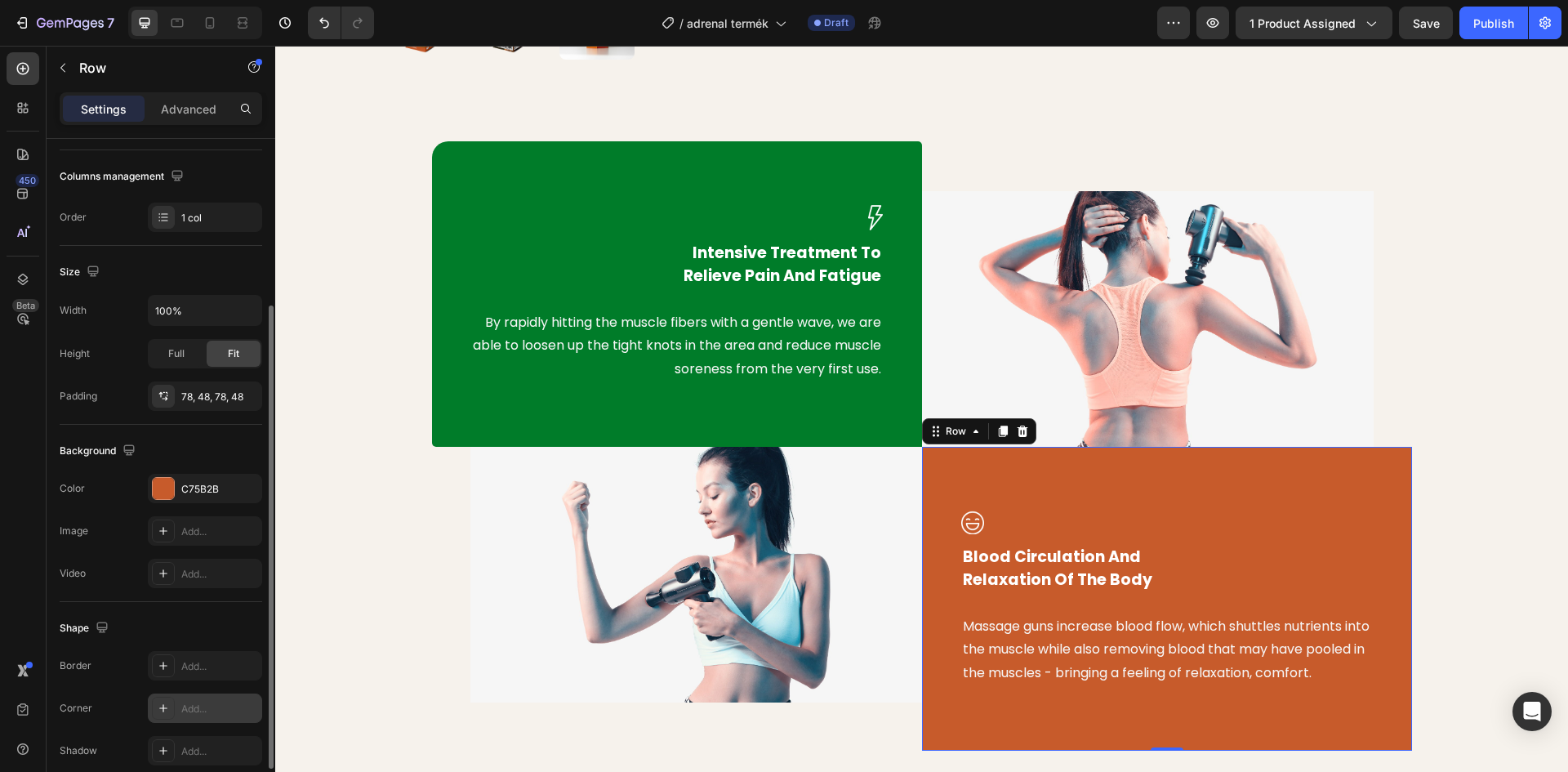
click at [167, 704] on icon at bounding box center [163, 708] width 13 height 13
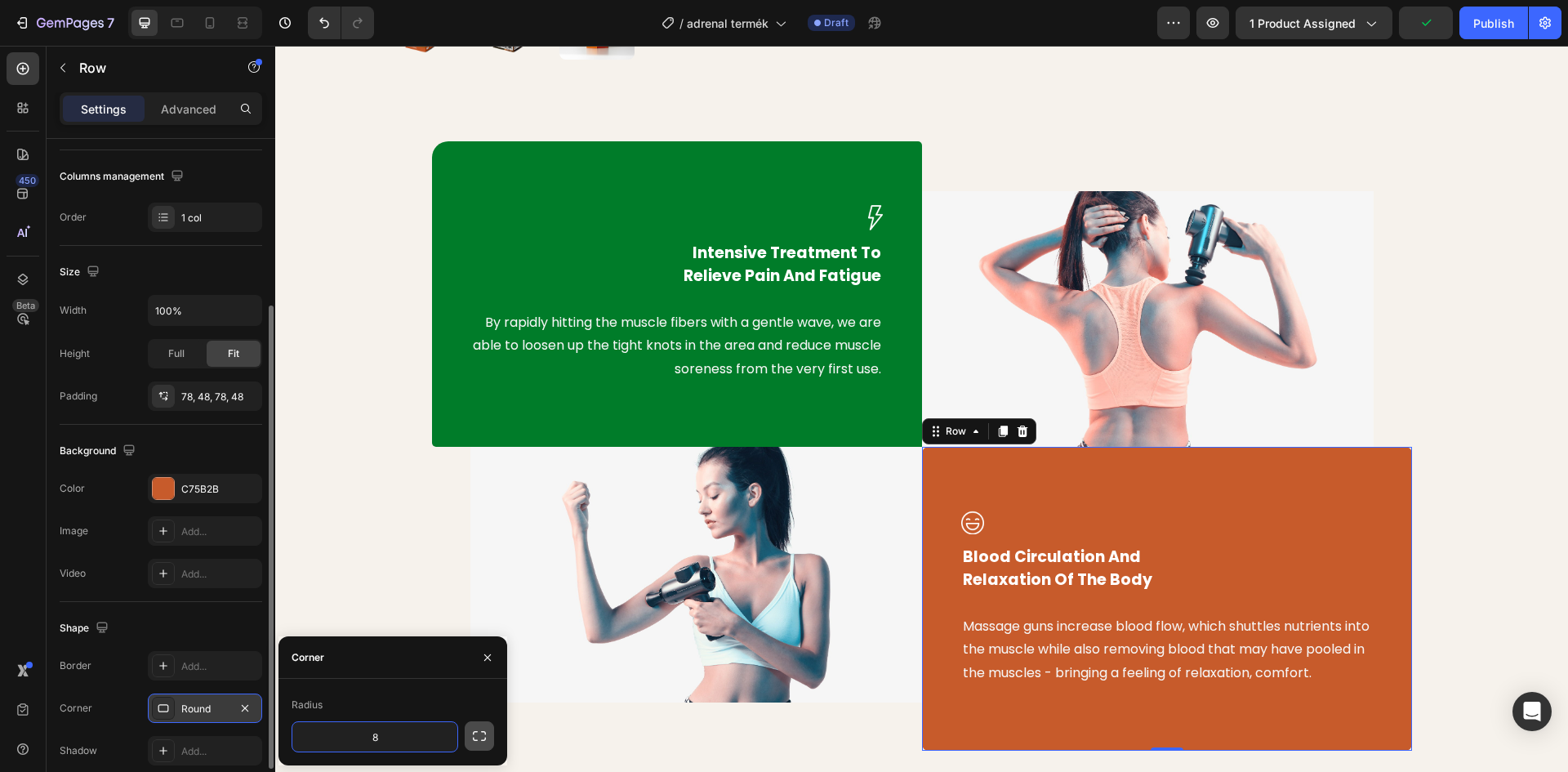
click at [473, 737] on icon "button" at bounding box center [479, 736] width 17 height 17
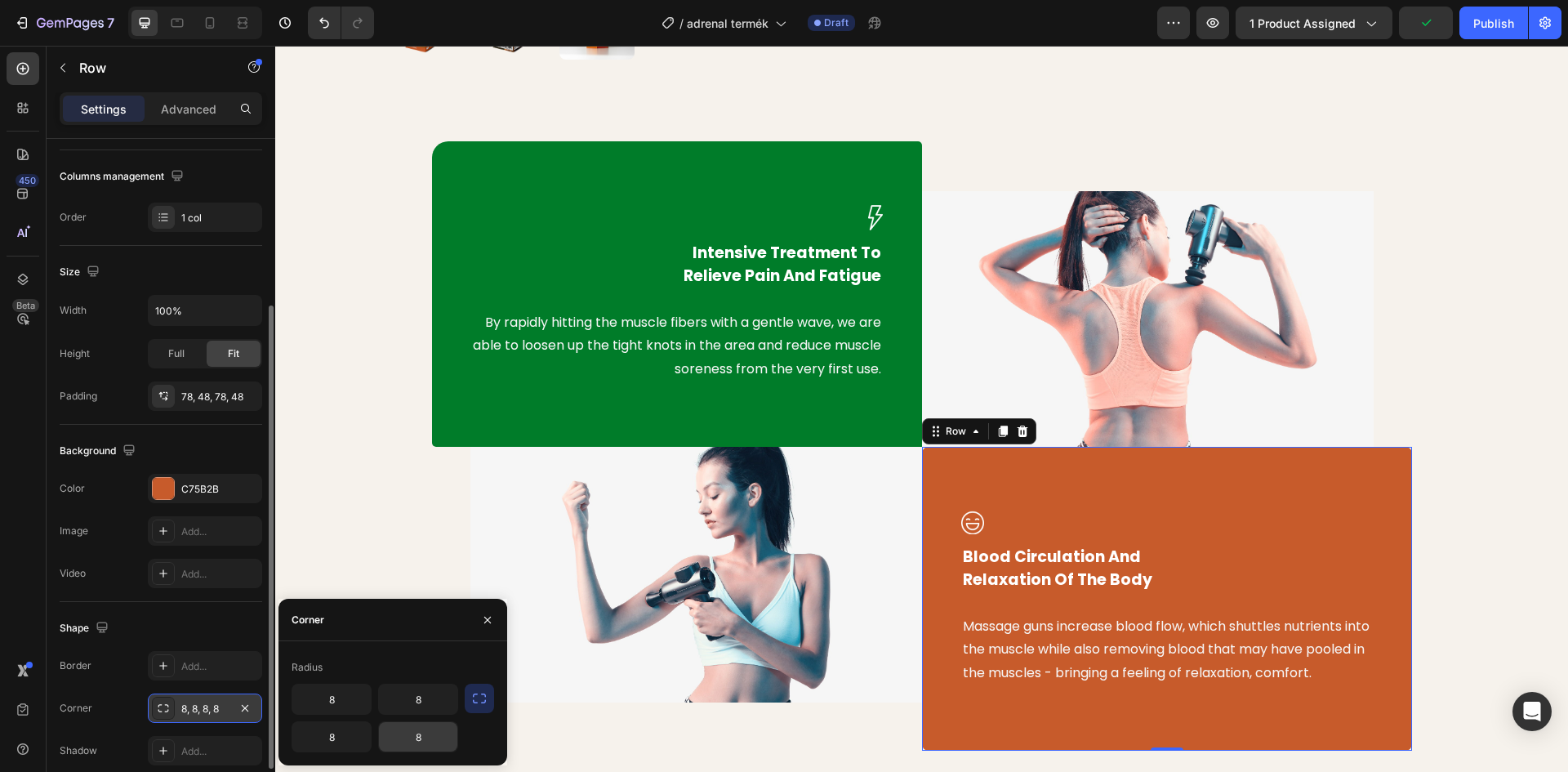
click at [412, 739] on input "8" at bounding box center [418, 737] width 79 height 30
type input "20"
click at [420, 699] on input "8" at bounding box center [418, 699] width 79 height 30
type input "5"
click at [337, 734] on input "8" at bounding box center [332, 737] width 79 height 30
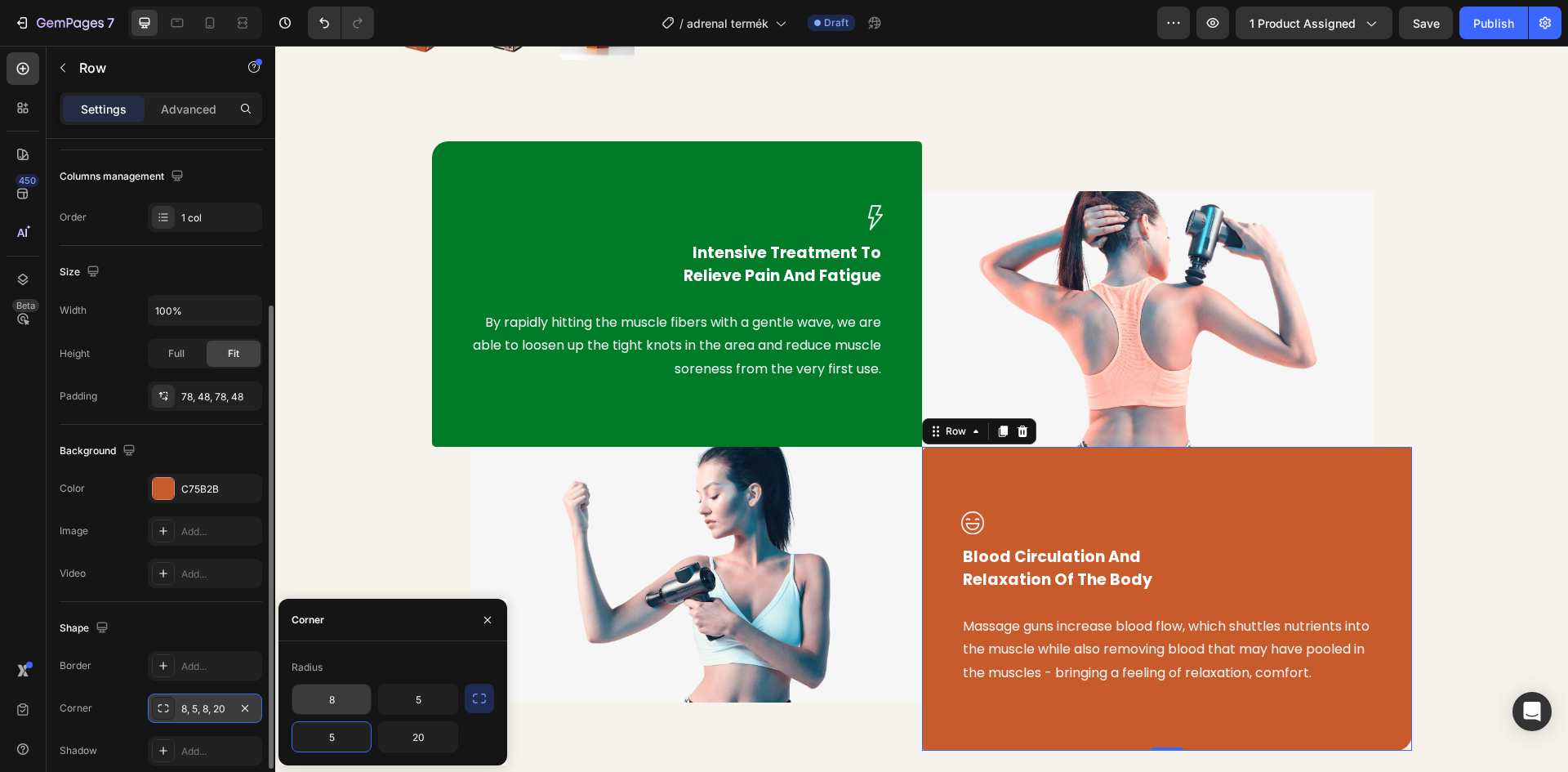
type input "5"
click at [329, 700] on input "8" at bounding box center [332, 699] width 79 height 30
type input "0"
click at [336, 514] on div "Image Intensive Treatment To Relieve Pain And Fatigue Text block By rapidly hit…" at bounding box center [921, 446] width 1268 height 609
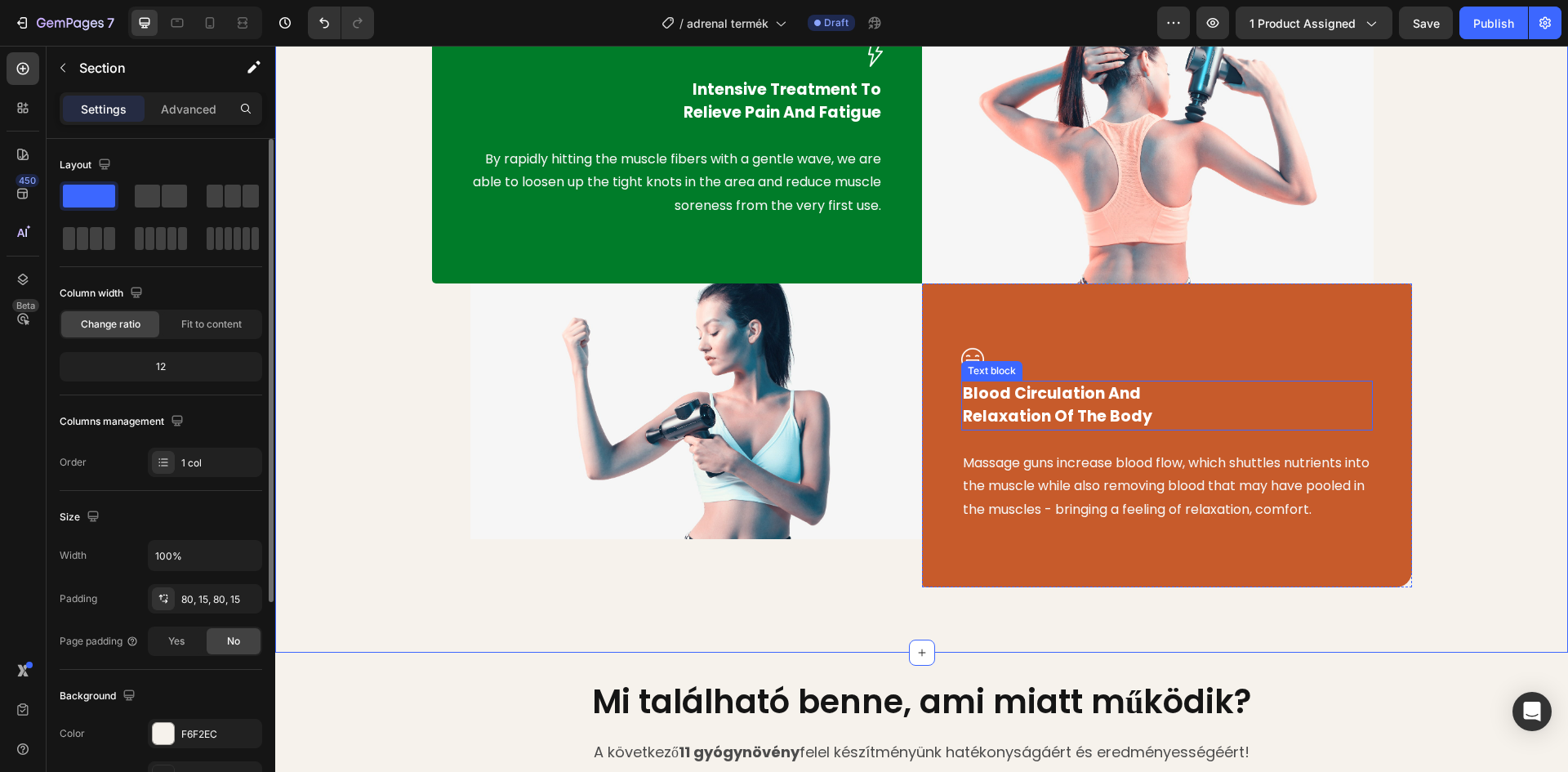
scroll to position [852, 0]
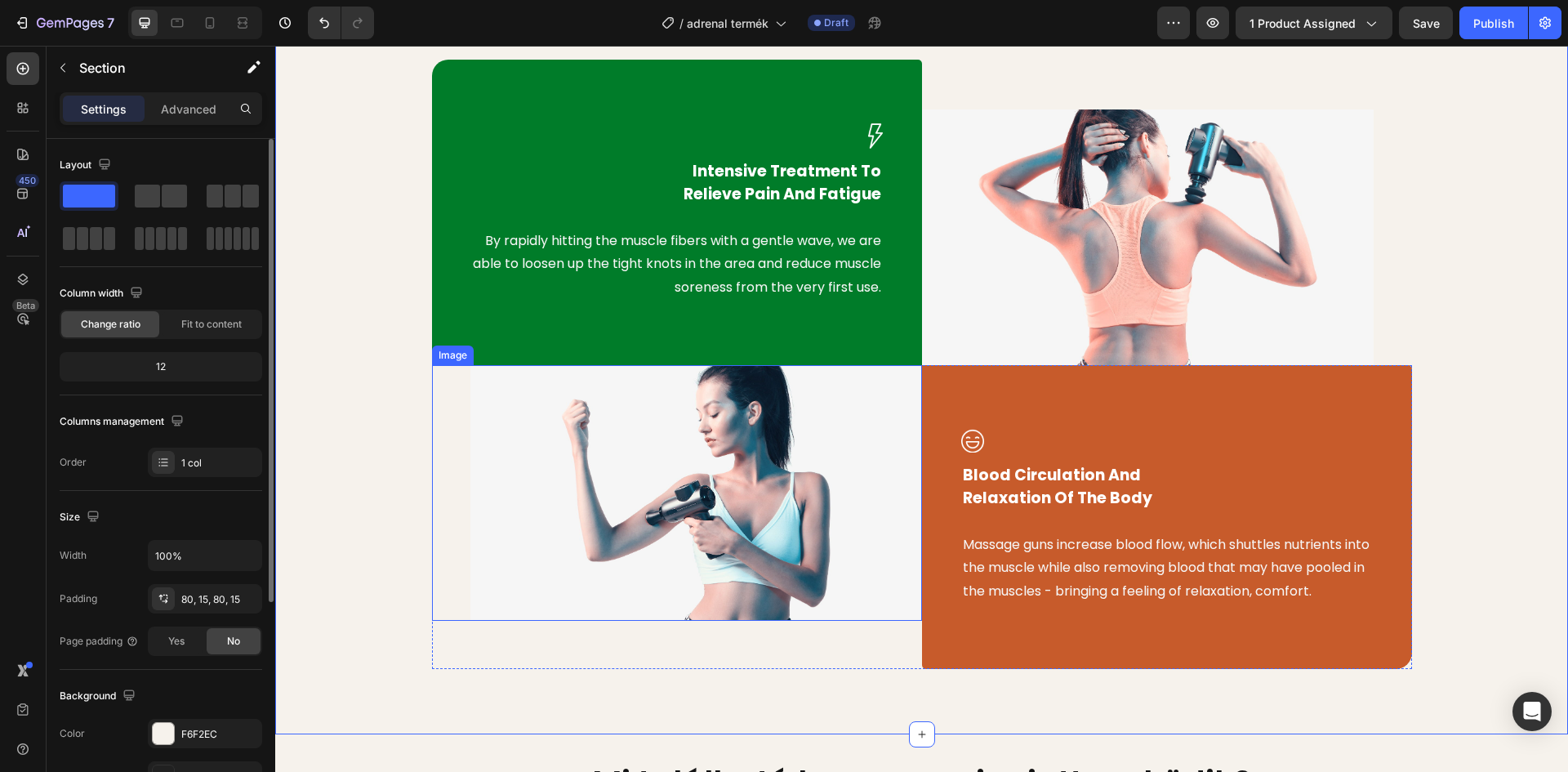
click at [701, 458] on img at bounding box center [696, 492] width 451 height 255
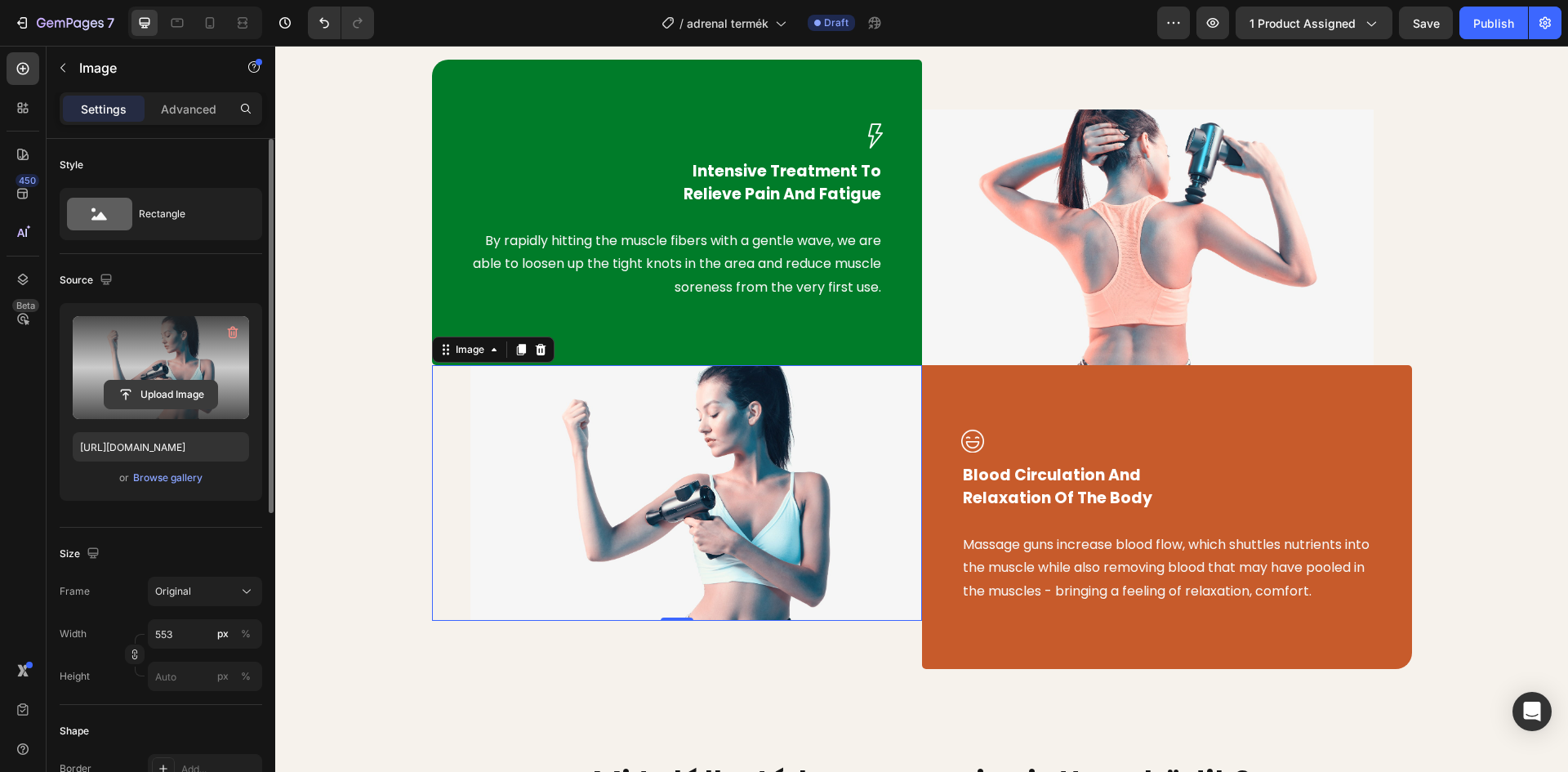
click at [173, 386] on input "file" at bounding box center [161, 394] width 112 height 28
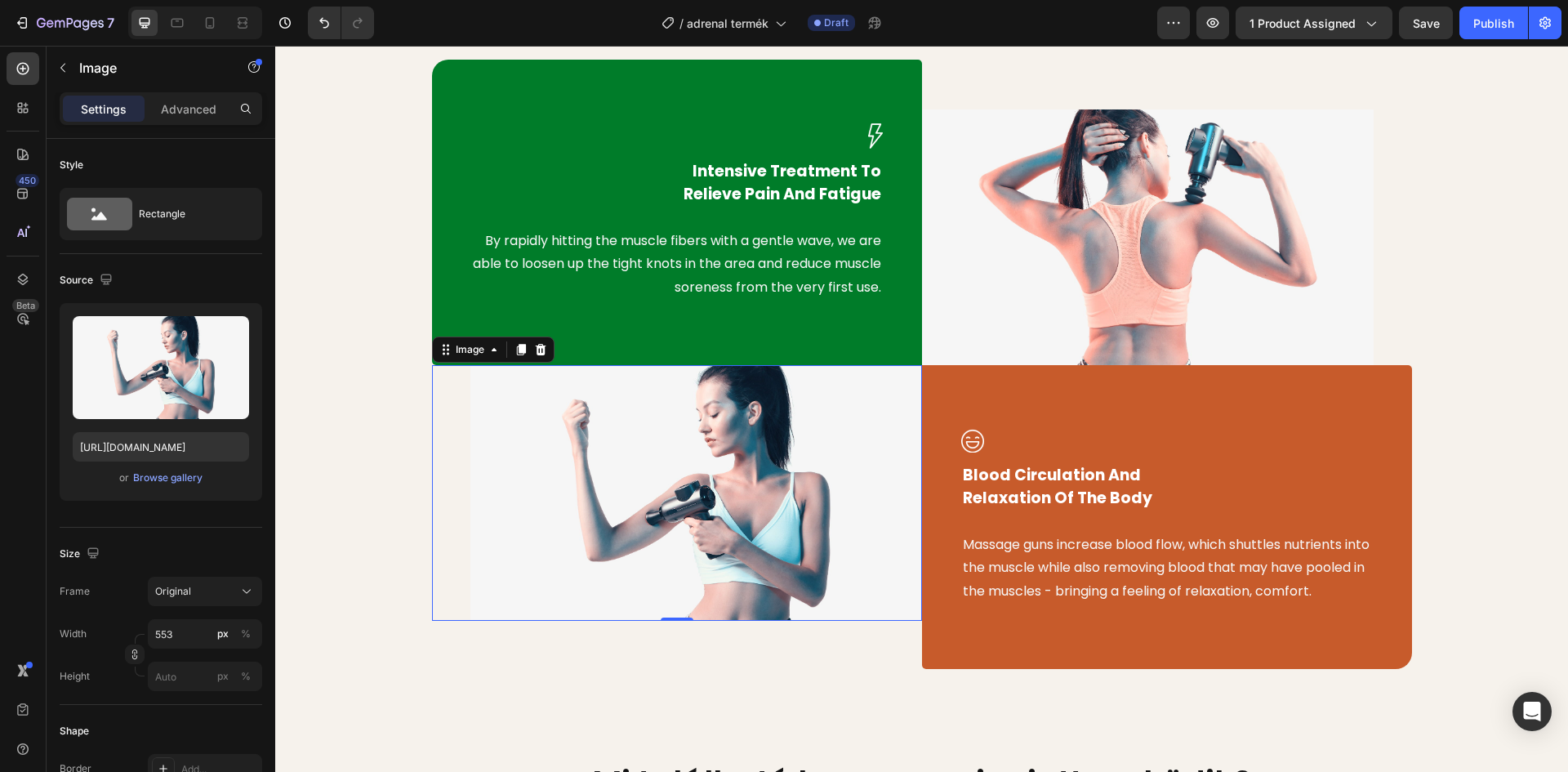
click at [773, 488] on img at bounding box center [696, 492] width 451 height 255
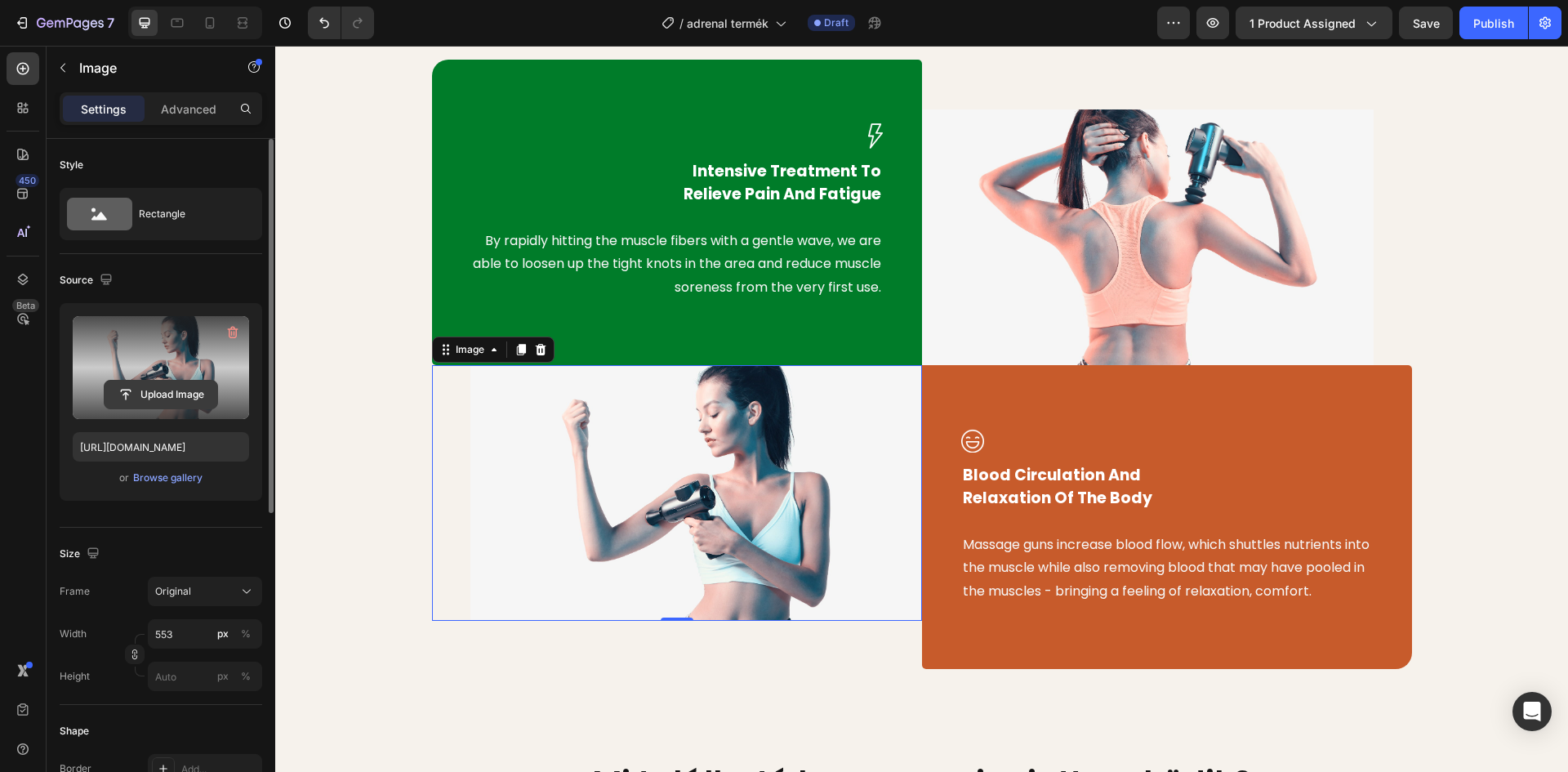
click at [172, 393] on input "file" at bounding box center [161, 394] width 112 height 28
click at [200, 391] on input "file" at bounding box center [161, 394] width 112 height 28
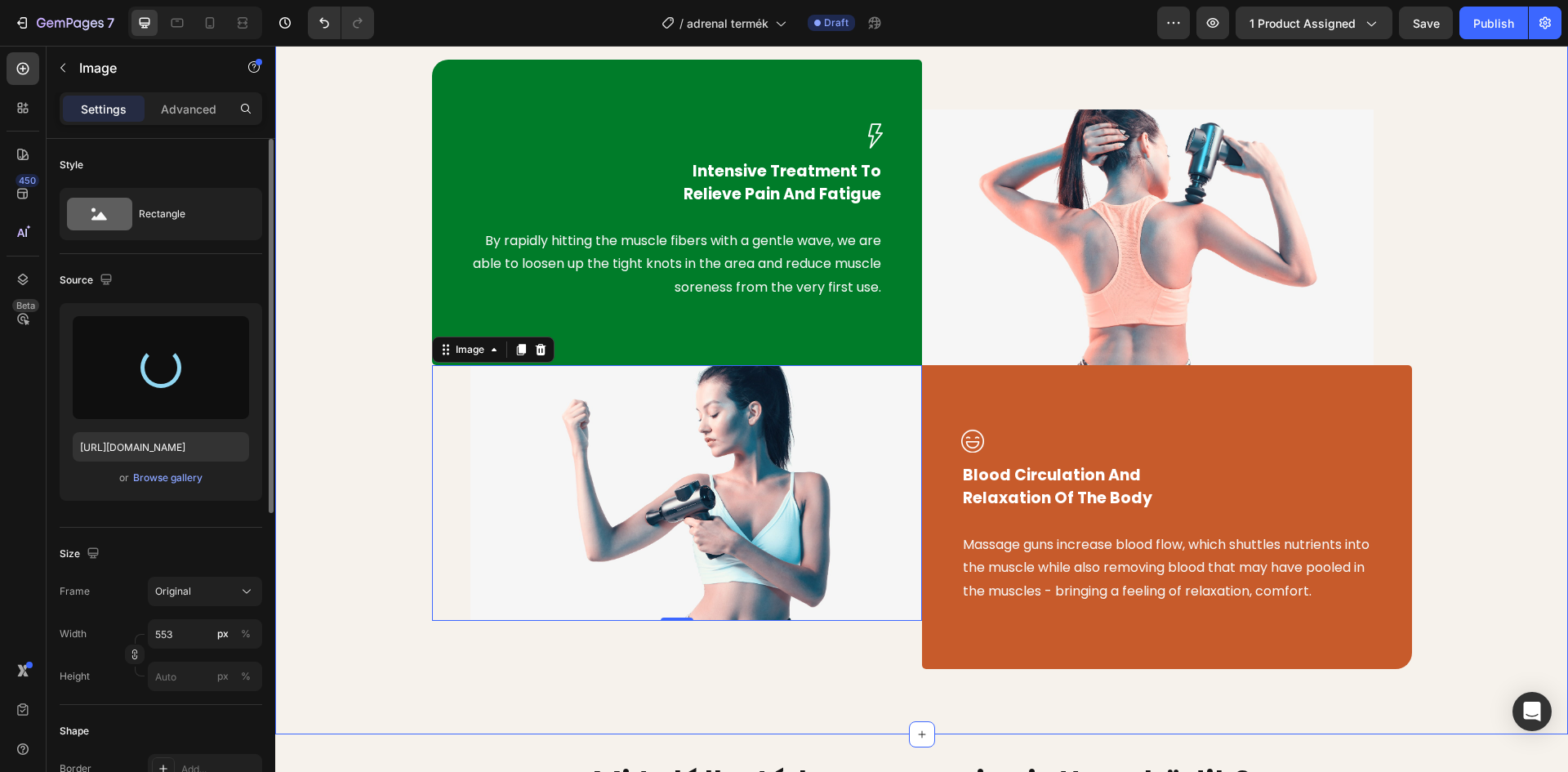
type input "https://cdn.shopify.com/s/files/1/0948/2462/8573/files/gempages_576978716819719…"
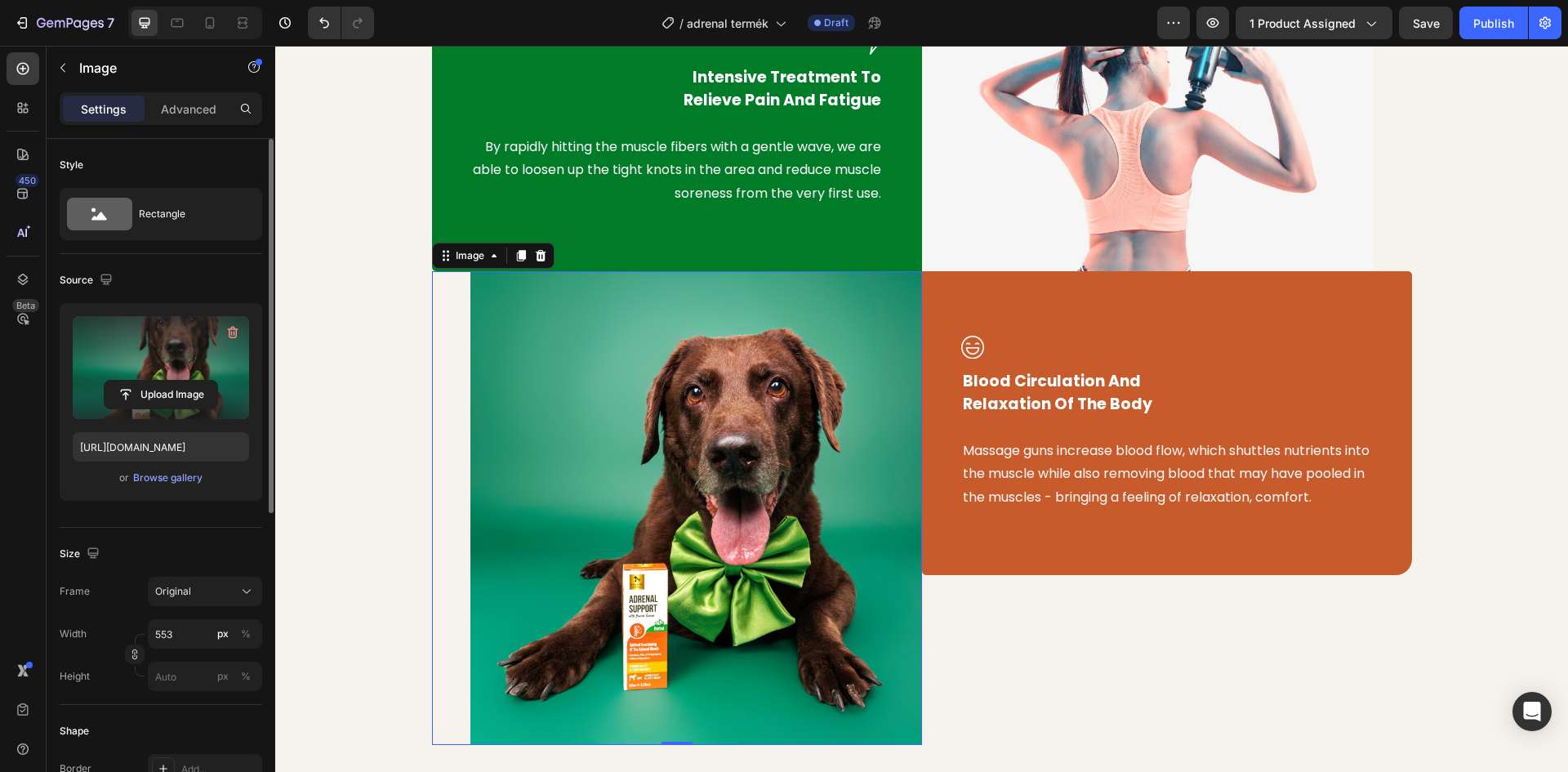
scroll to position [1016, 0]
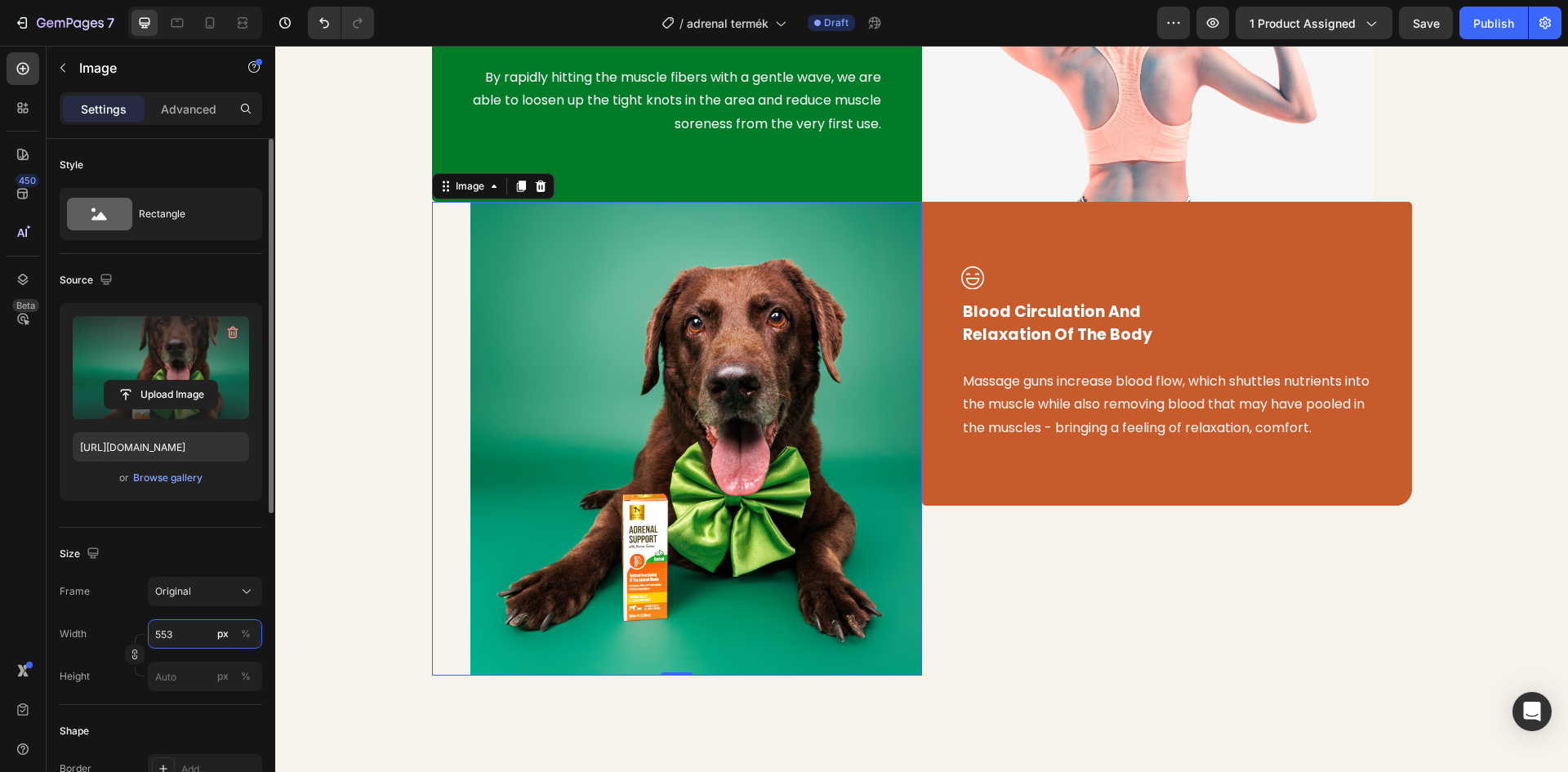
click at [187, 634] on input "553" at bounding box center [205, 634] width 114 height 30
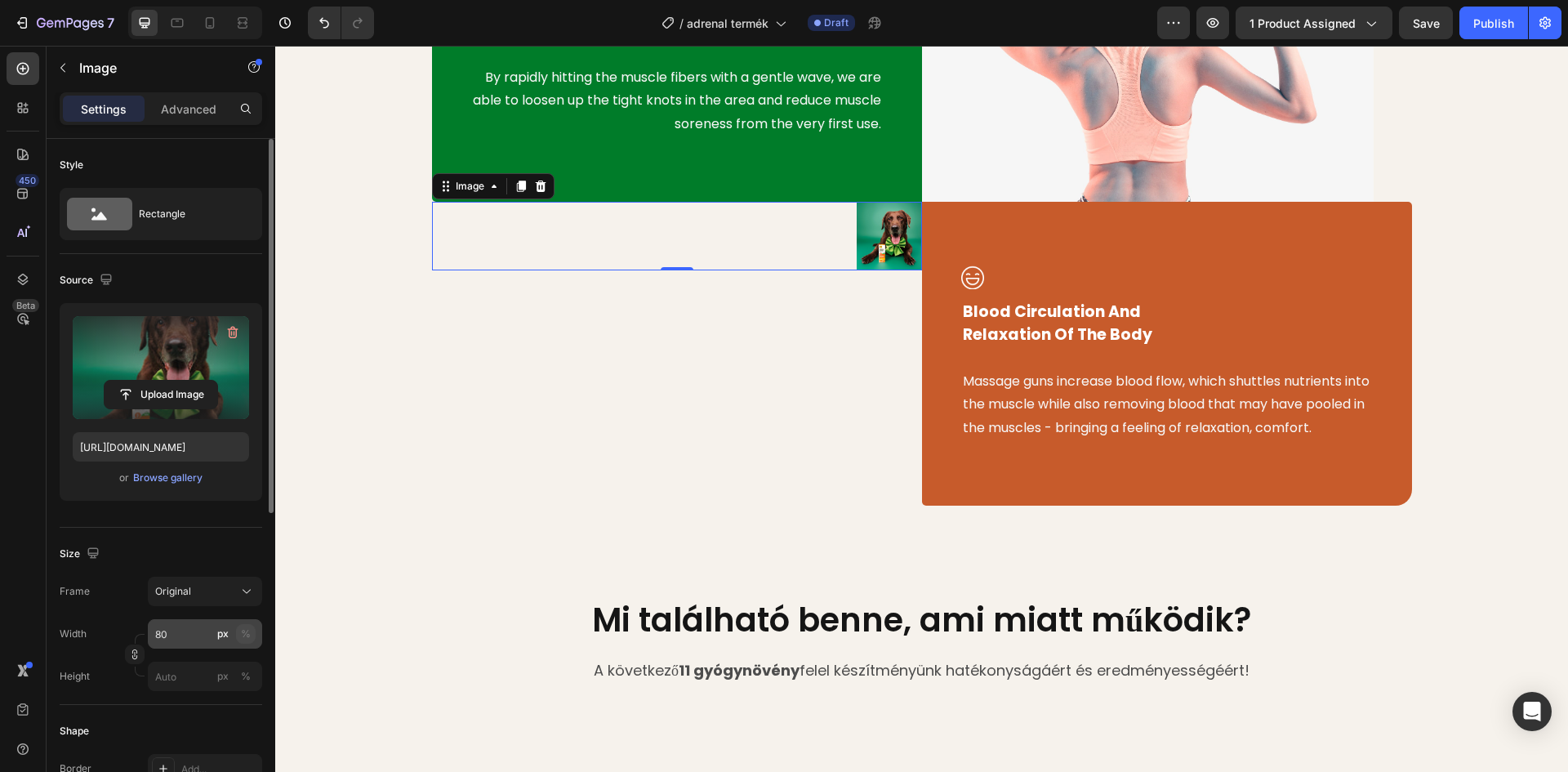
click at [247, 633] on div "%" at bounding box center [245, 634] width 10 height 15
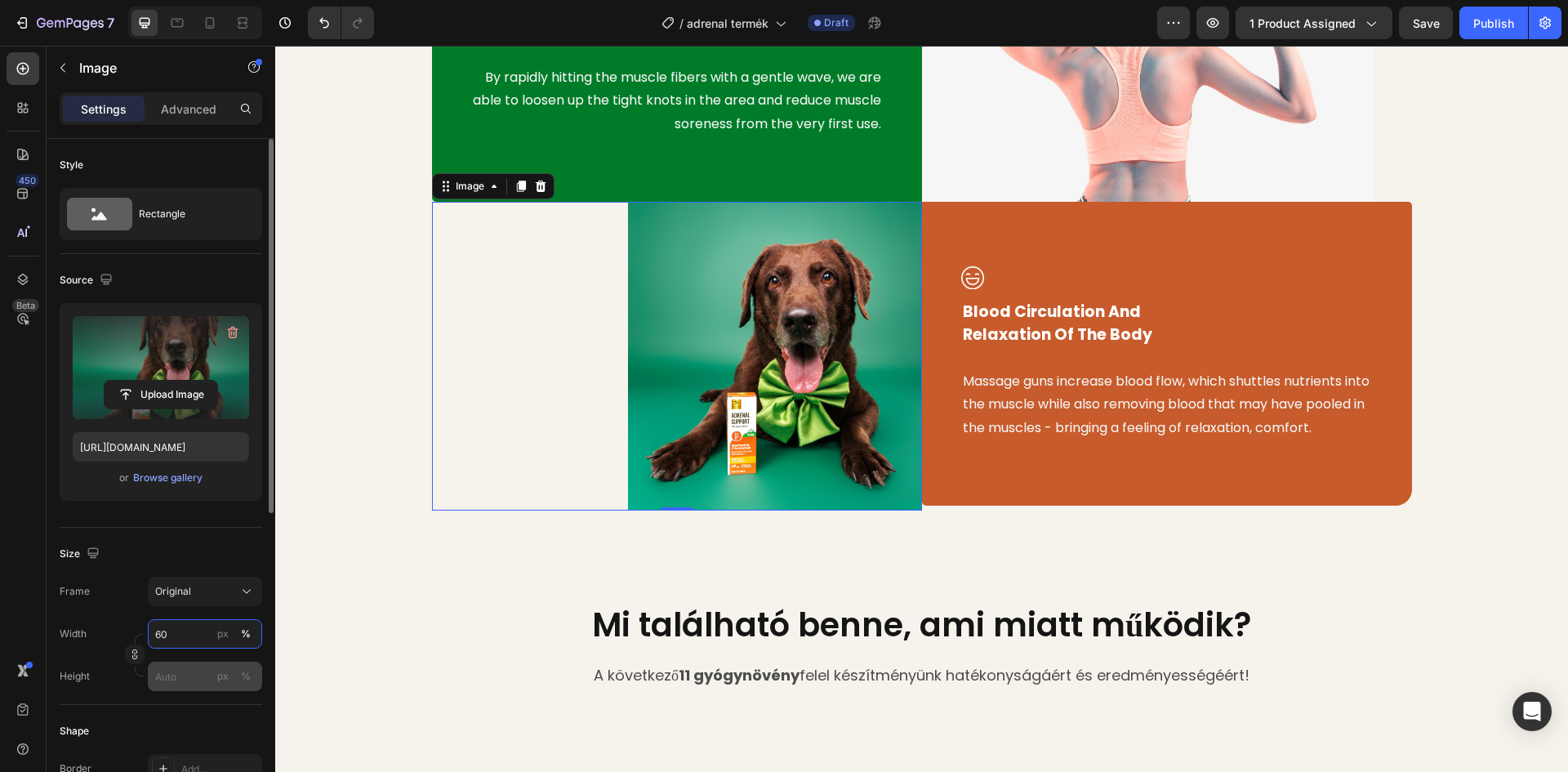
type input "60"
click at [187, 679] on input "px %" at bounding box center [205, 676] width 114 height 30
click at [245, 673] on div "%" at bounding box center [245, 676] width 10 height 15
click at [169, 677] on input "px %" at bounding box center [205, 676] width 114 height 30
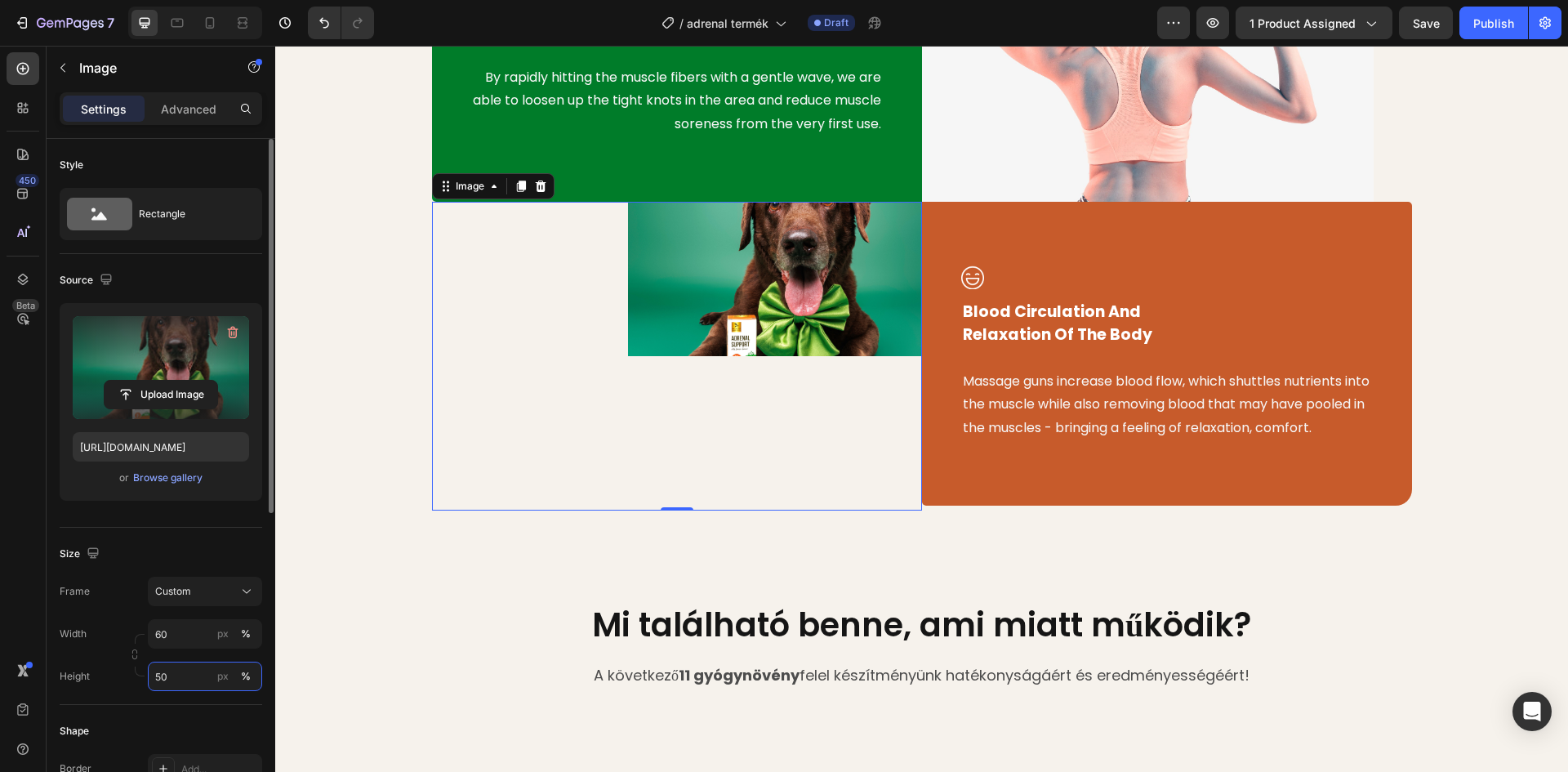
type input "5"
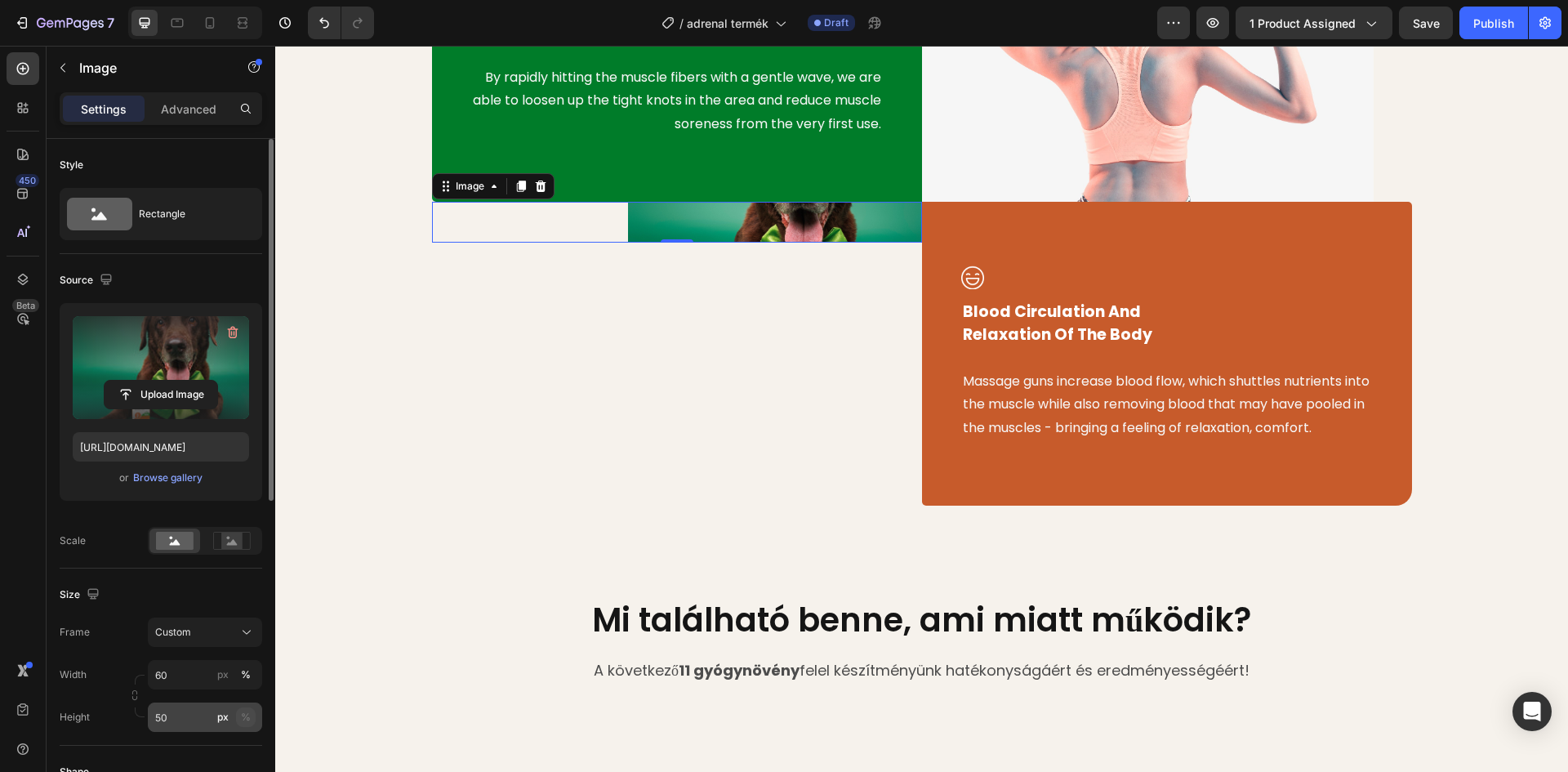
click at [245, 717] on div "%" at bounding box center [245, 717] width 10 height 15
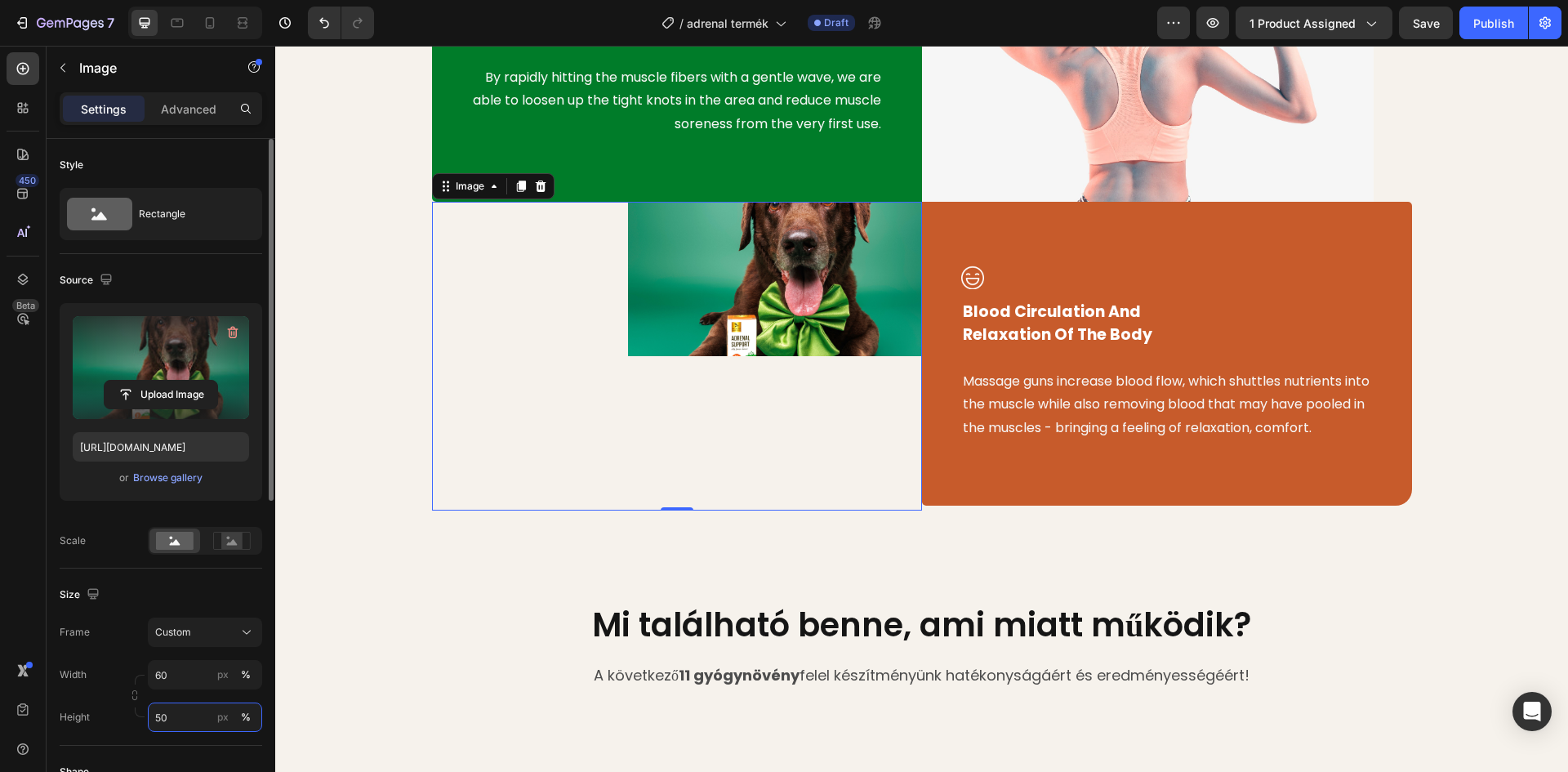
click at [183, 717] on input "50" at bounding box center [205, 718] width 114 height 30
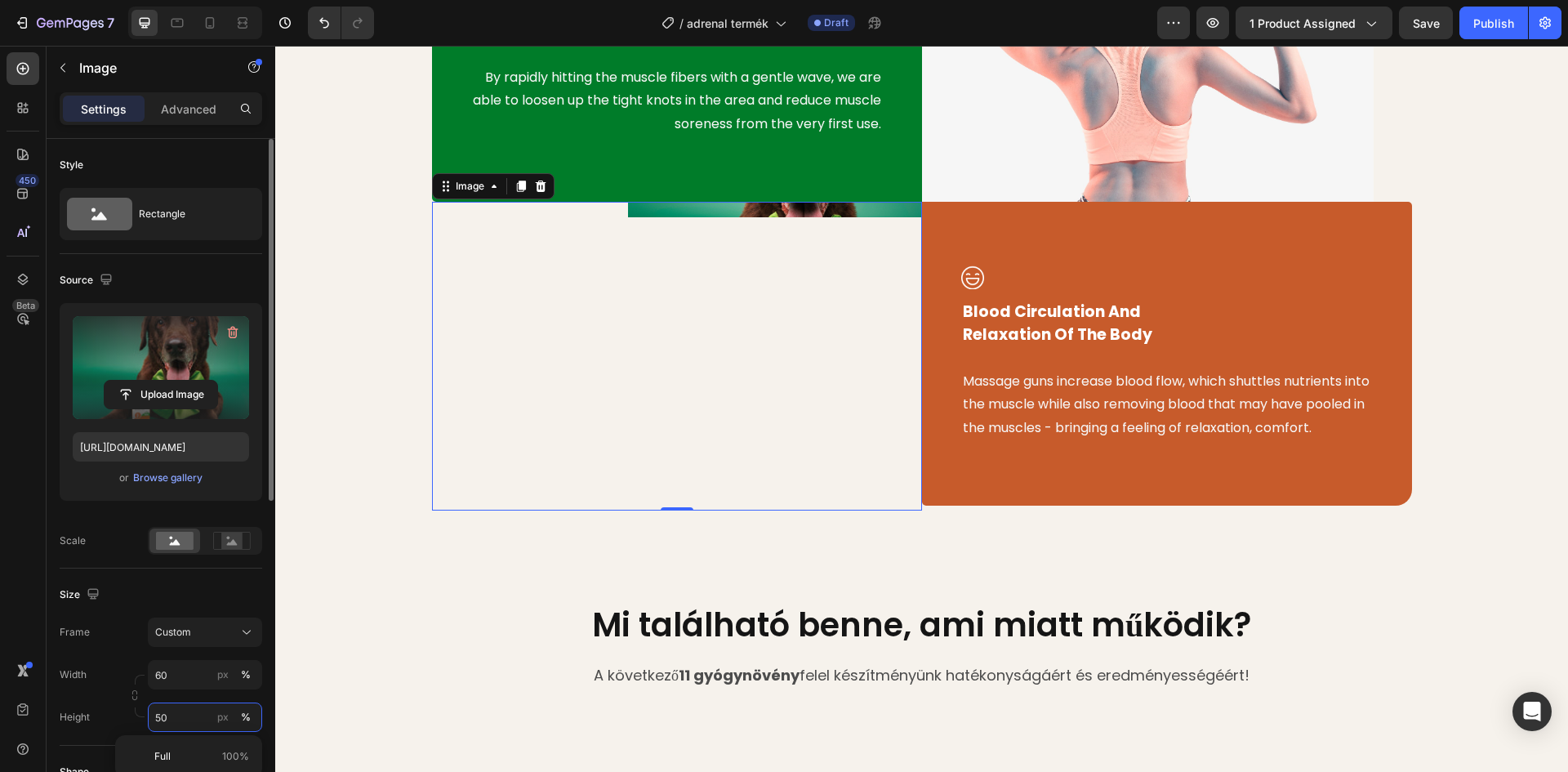
type input "5"
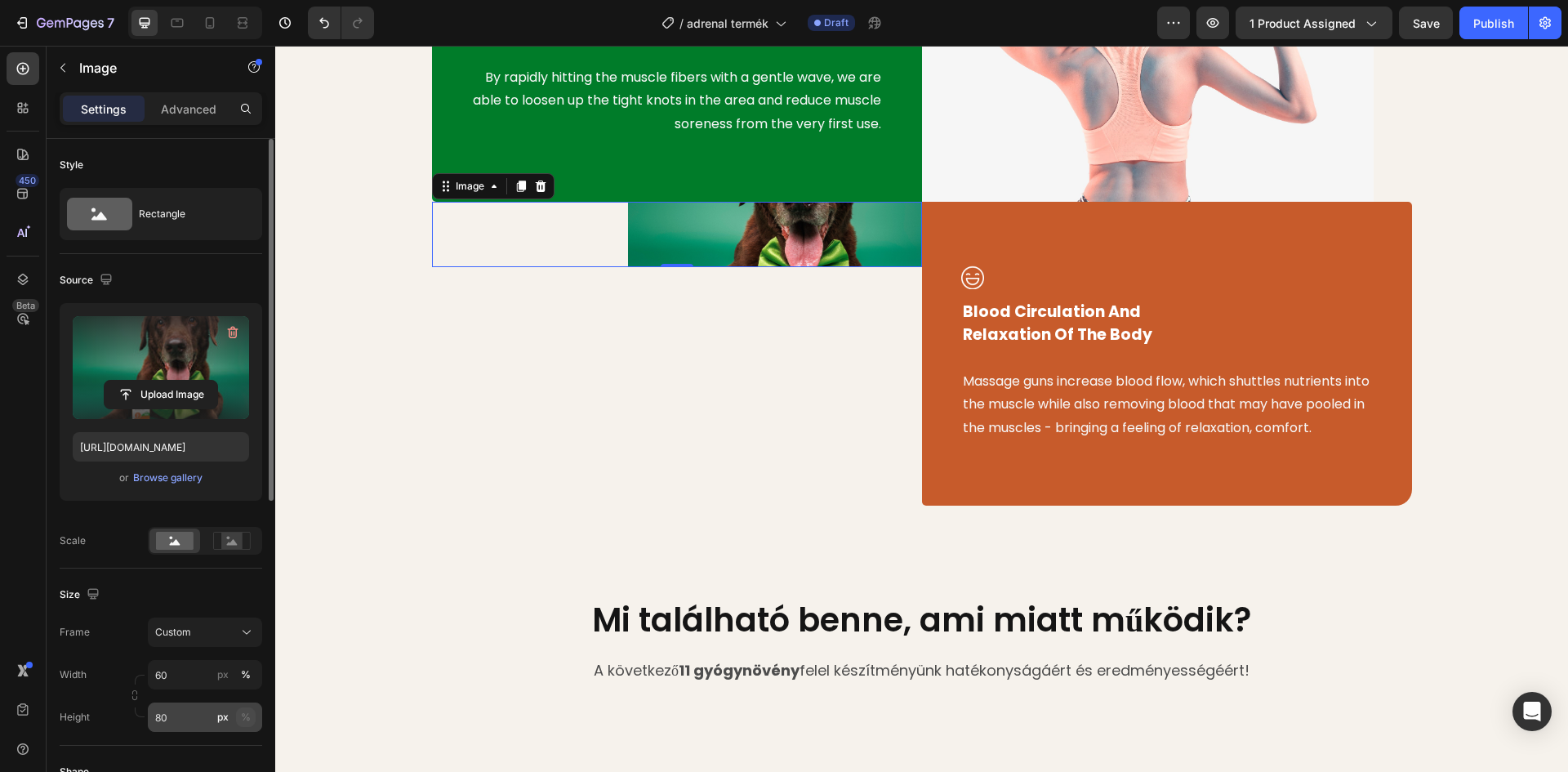
click at [241, 722] on div "%" at bounding box center [245, 717] width 10 height 15
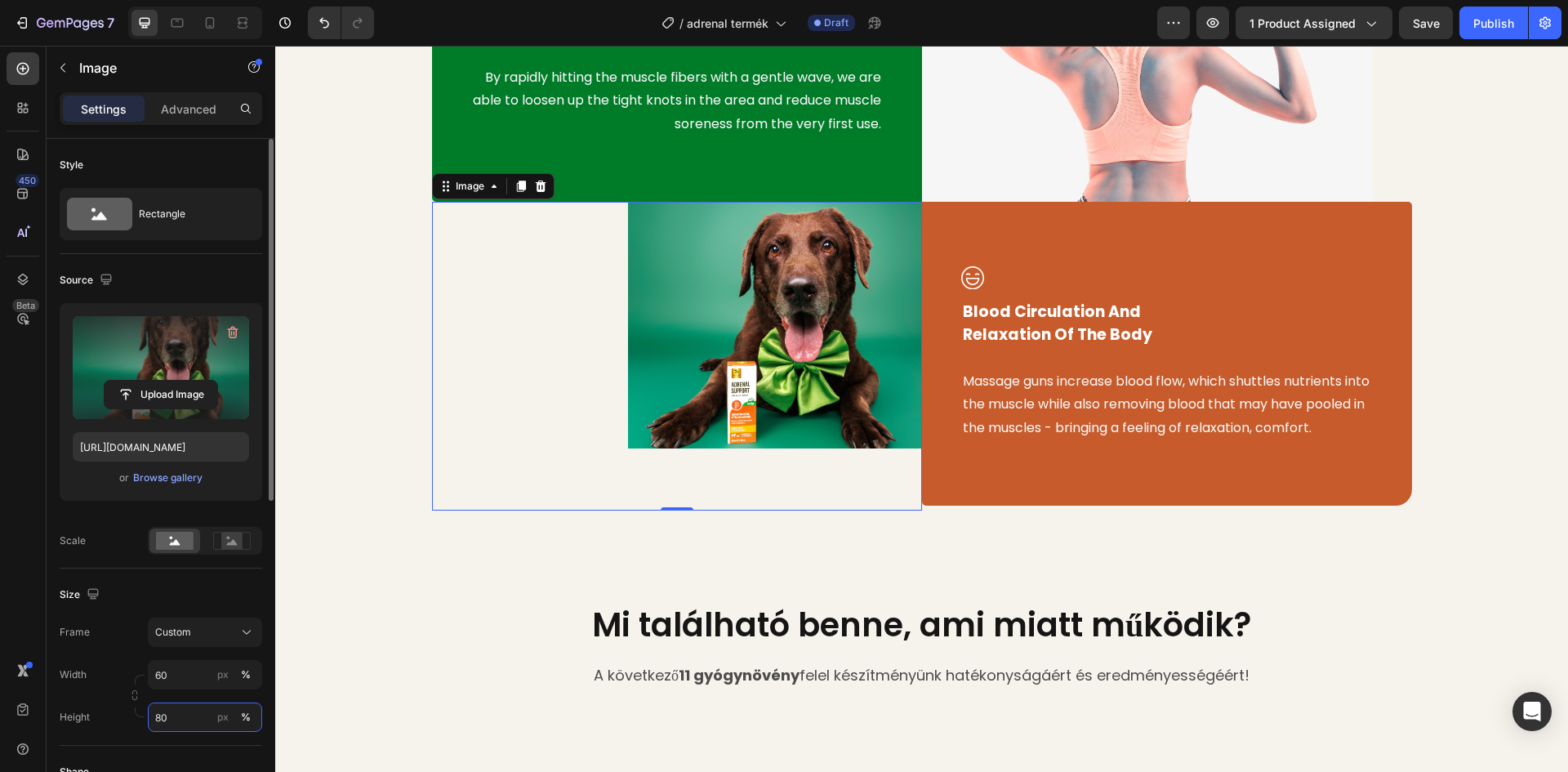
click at [175, 720] on input "80" at bounding box center [205, 718] width 114 height 30
drag, startPoint x: 150, startPoint y: 718, endPoint x: 162, endPoint y: 719, distance: 12.0
click at [150, 719] on input "80" at bounding box center [205, 718] width 114 height 30
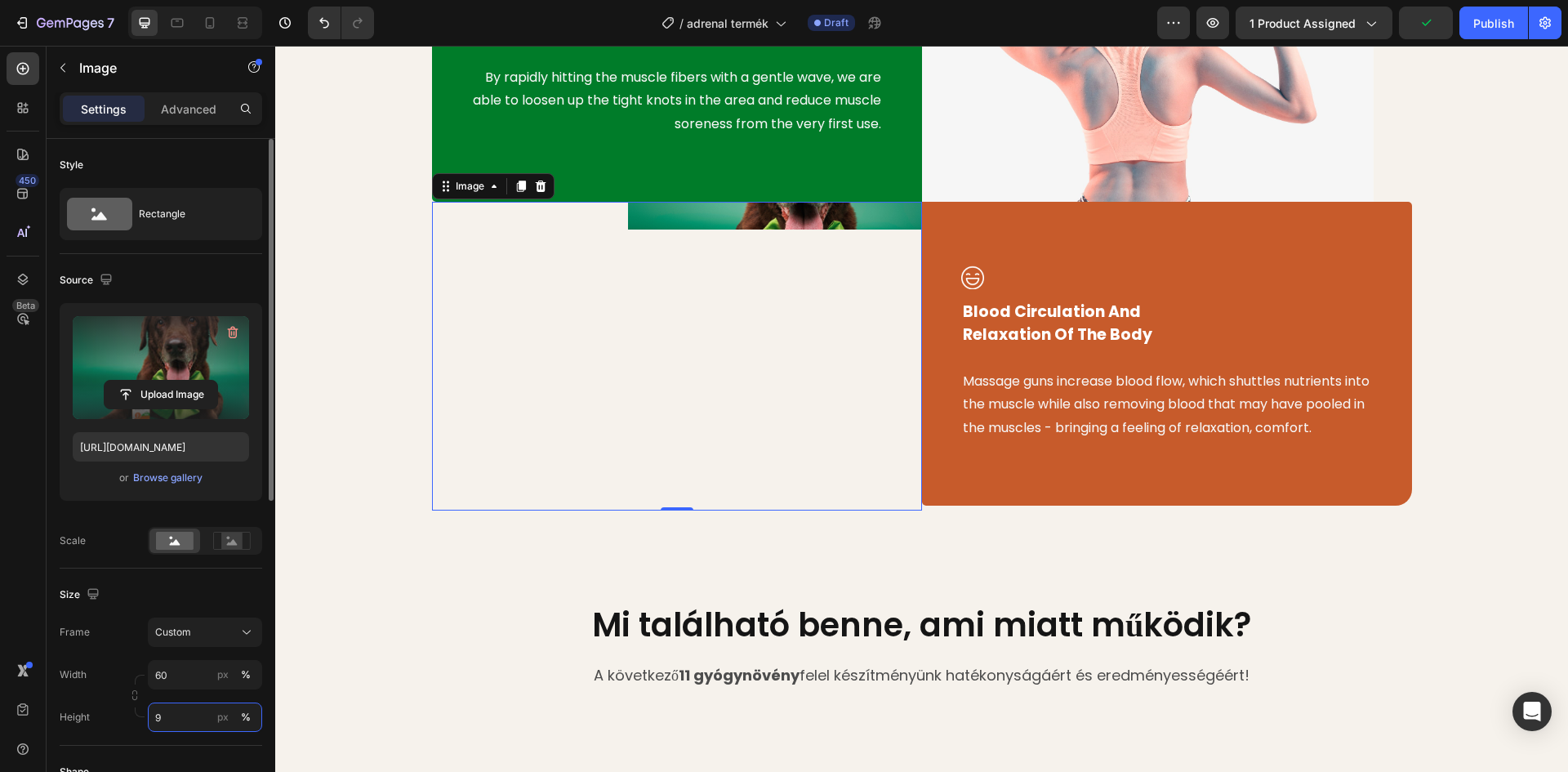
type input "90"
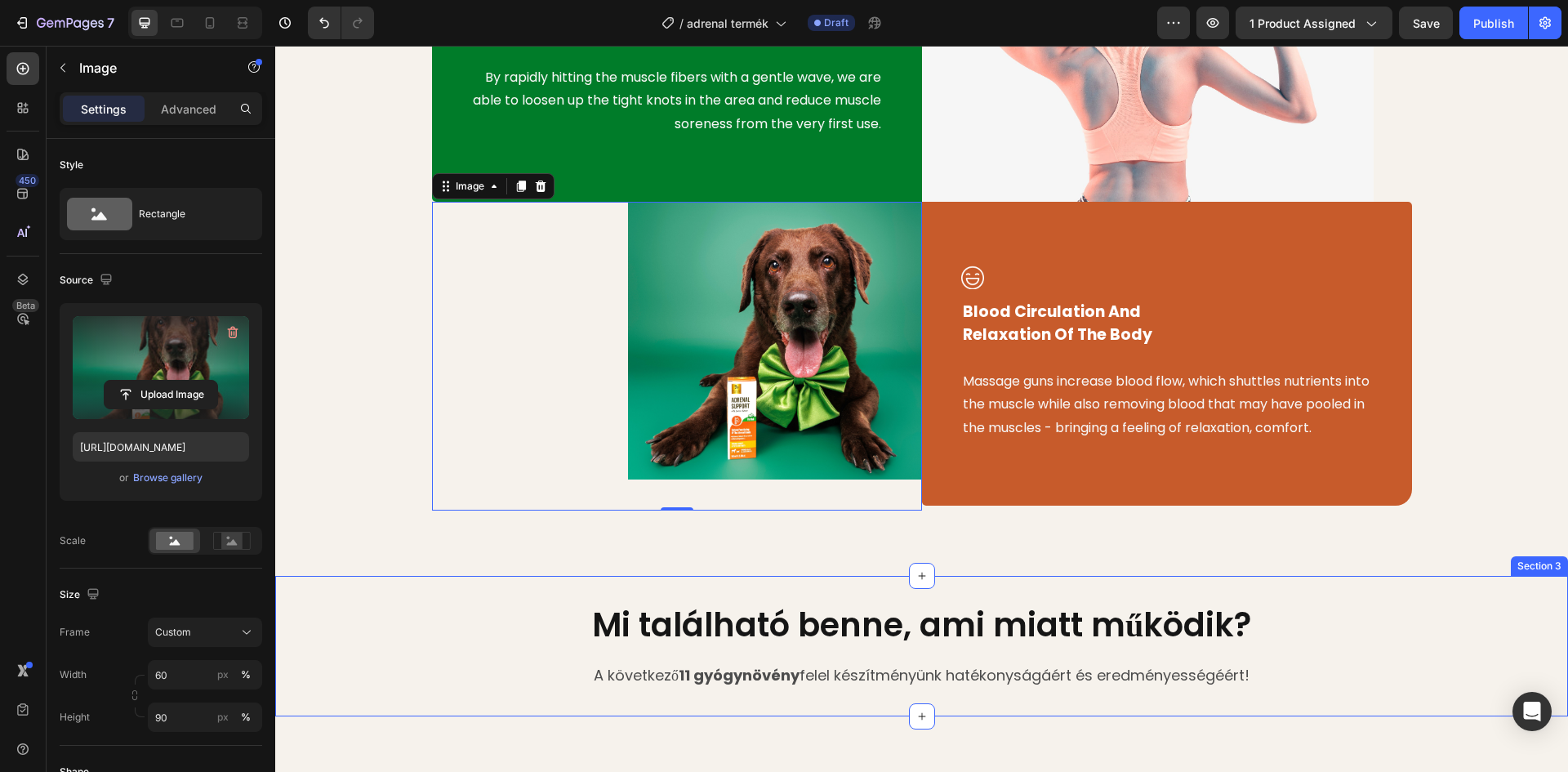
click at [382, 569] on div "Image Intensive Treatment To Relieve Pain And Fatigue Text block By rapidly hit…" at bounding box center [921, 203] width 1293 height 745
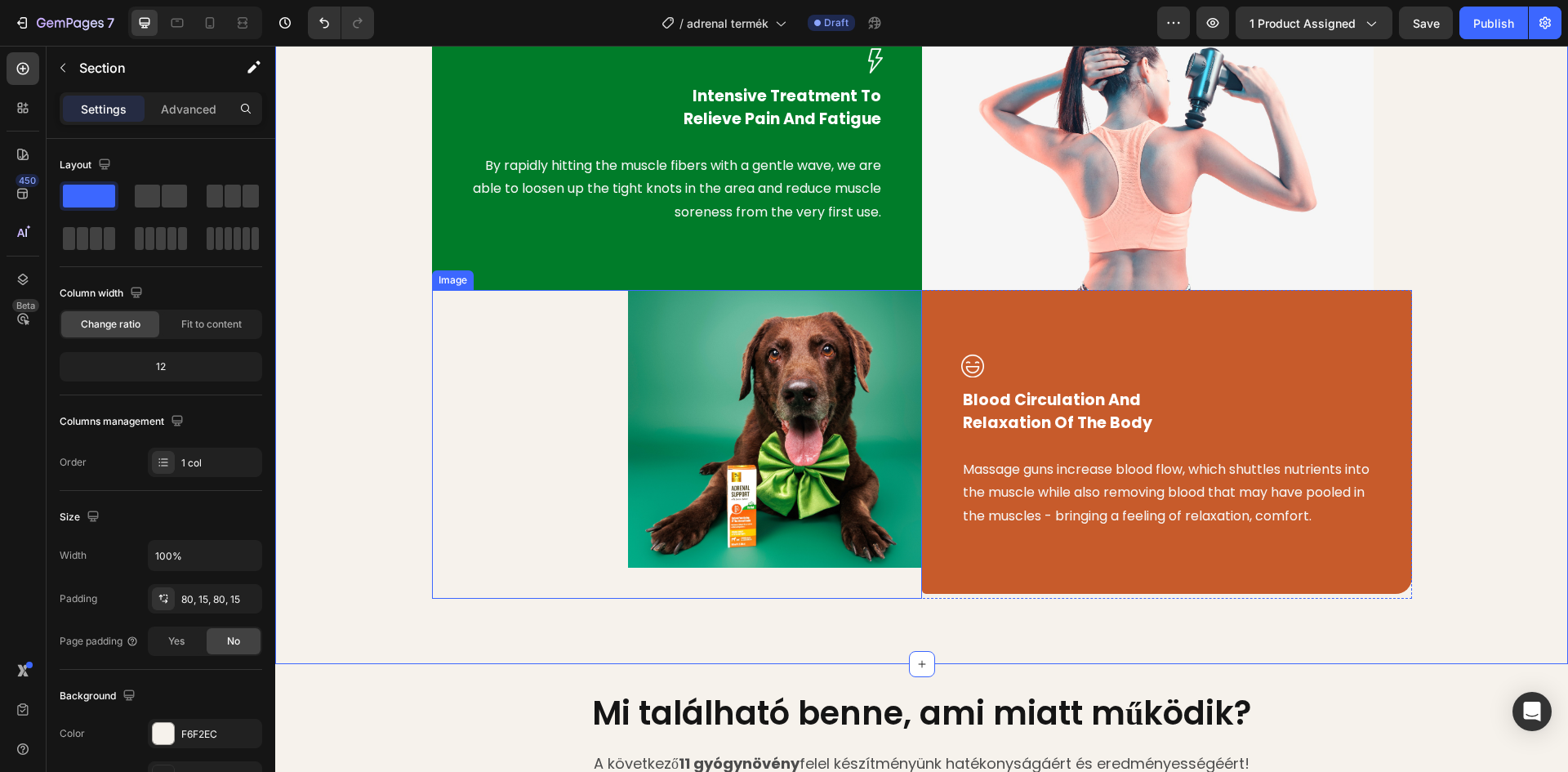
scroll to position [934, 0]
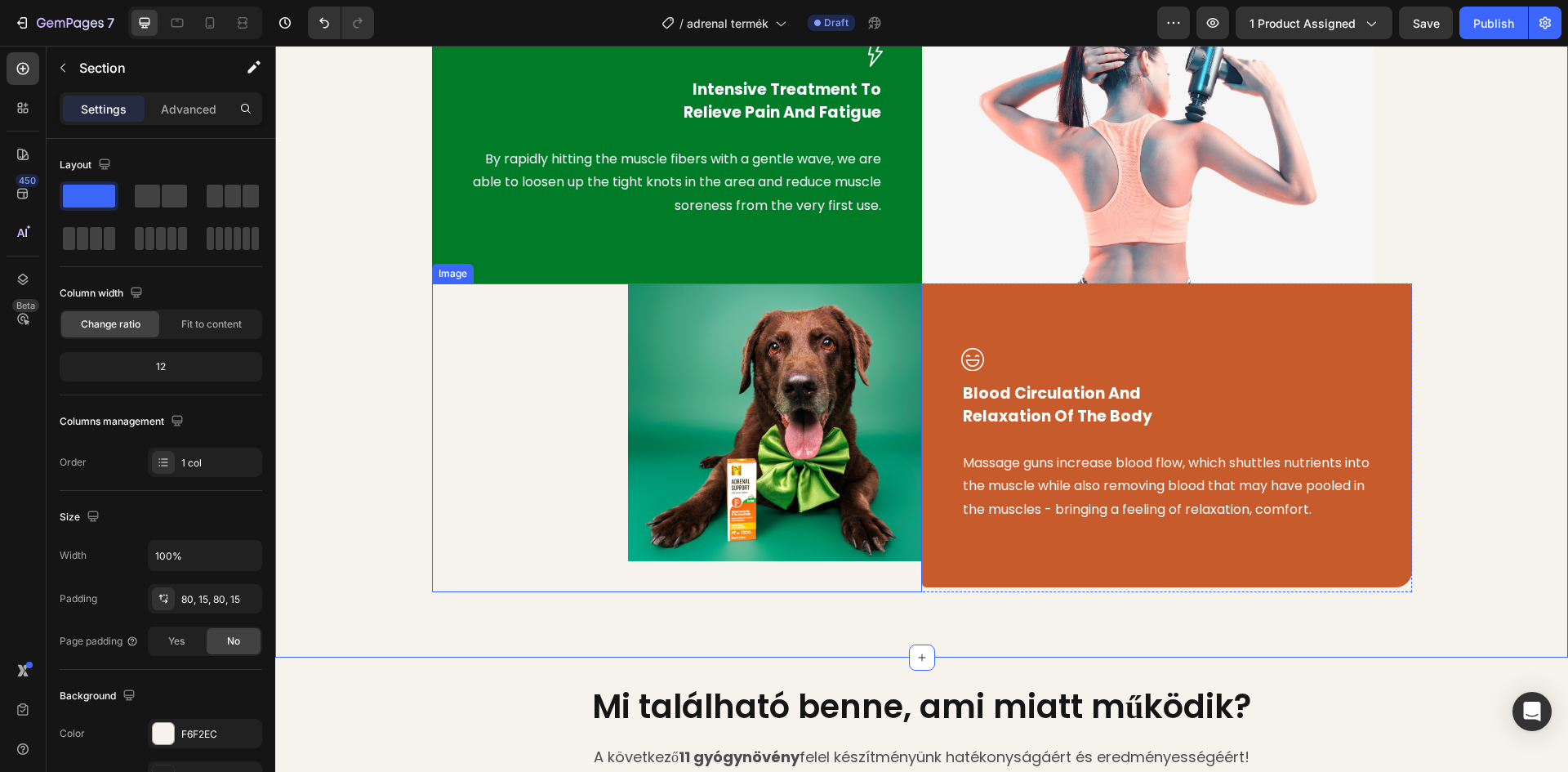
click at [760, 452] on img at bounding box center [775, 423] width 294 height 278
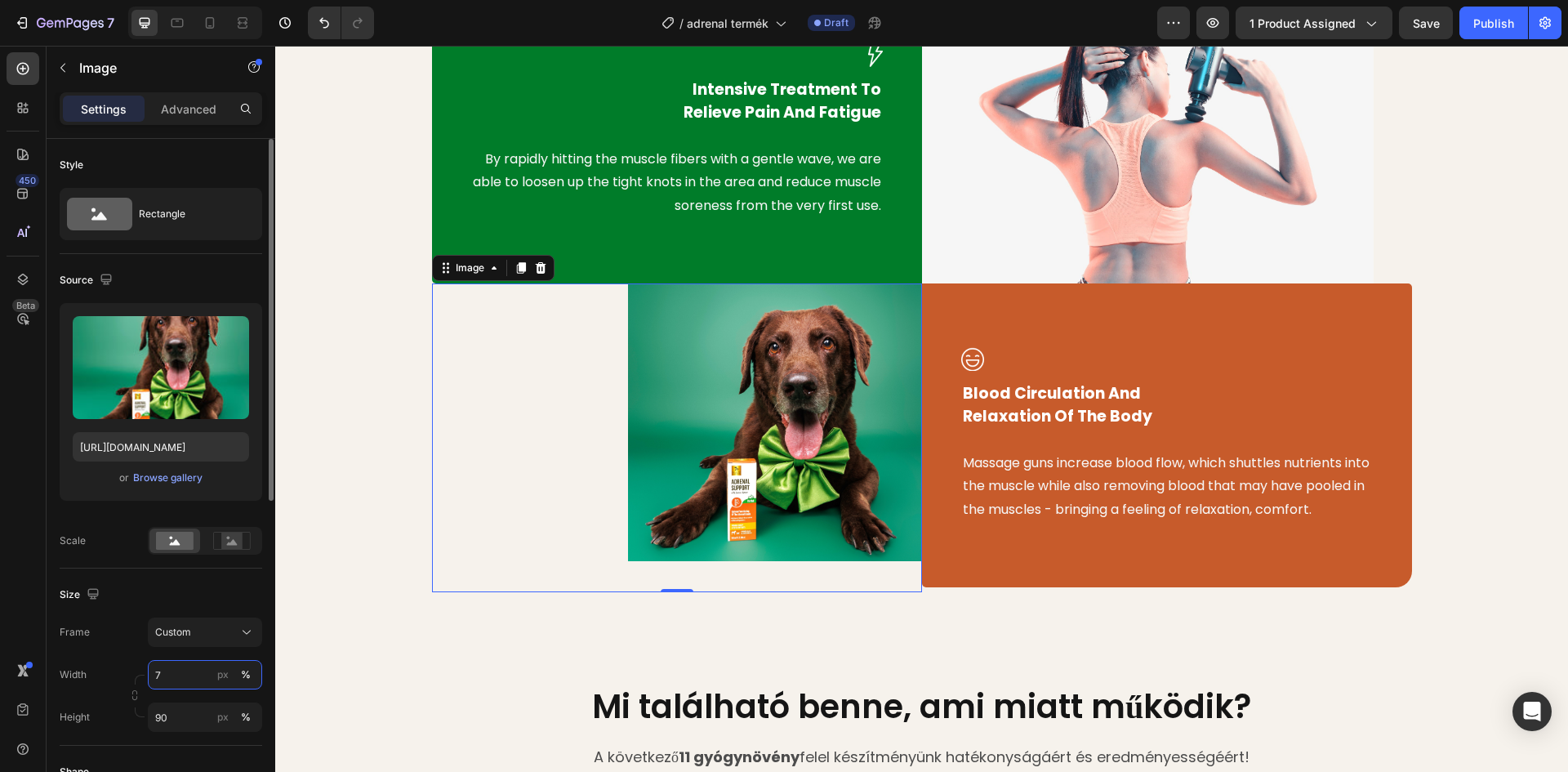
type input "70"
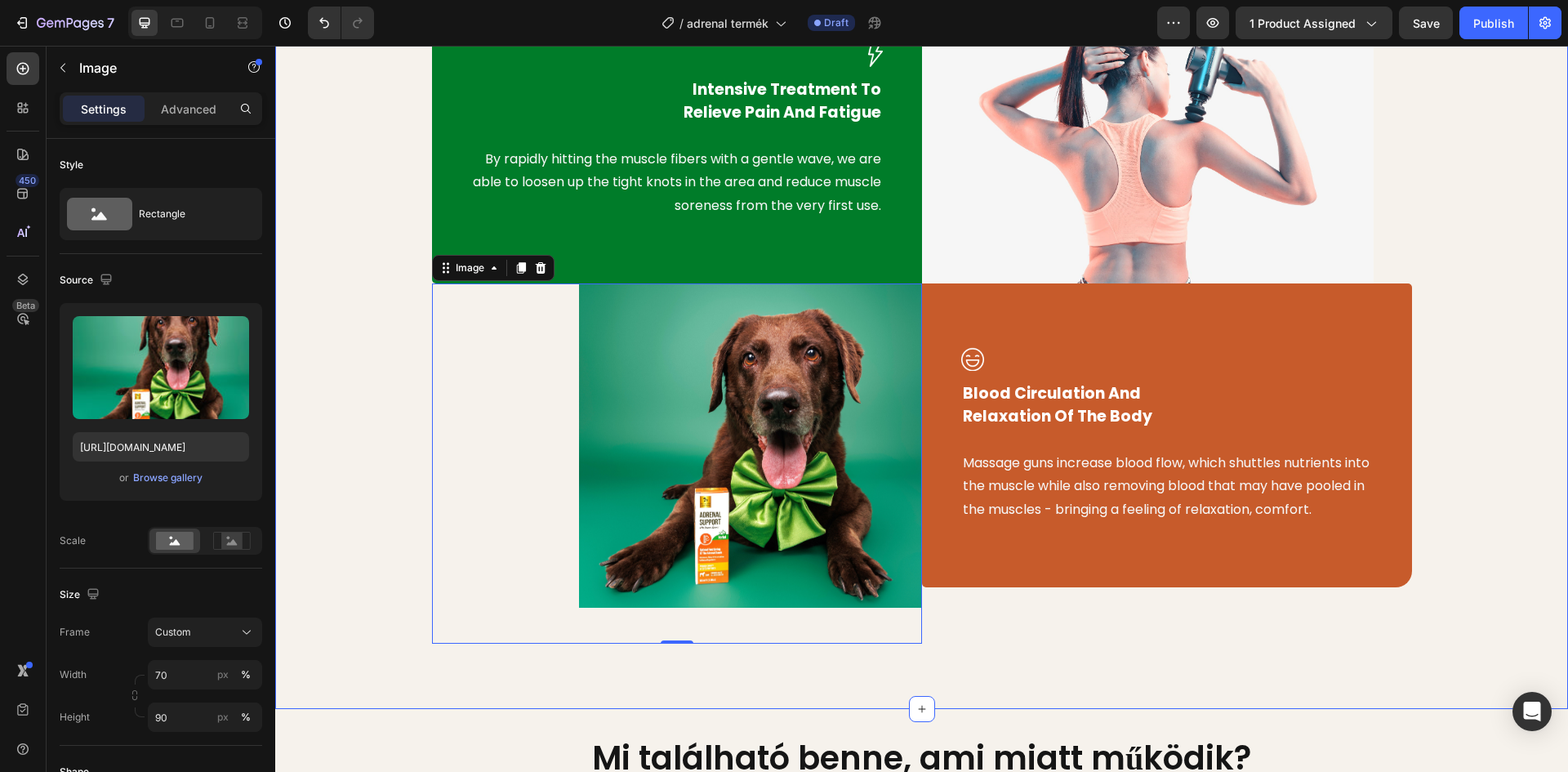
click at [321, 594] on div "Image Intensive Treatment To Relieve Pain And Fatigue Text block By rapidly hit…" at bounding box center [921, 311] width 1268 height 666
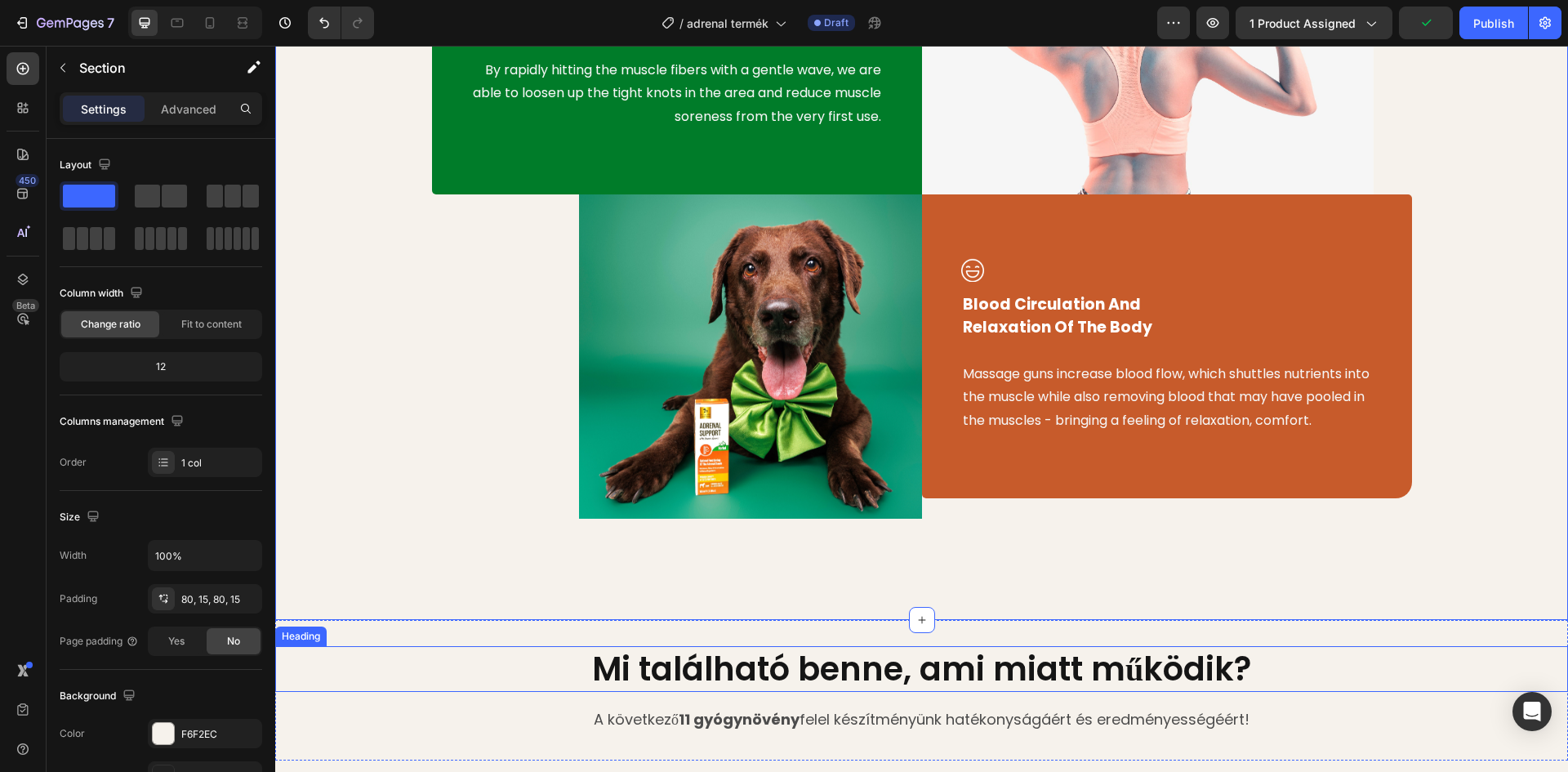
scroll to position [1097, 0]
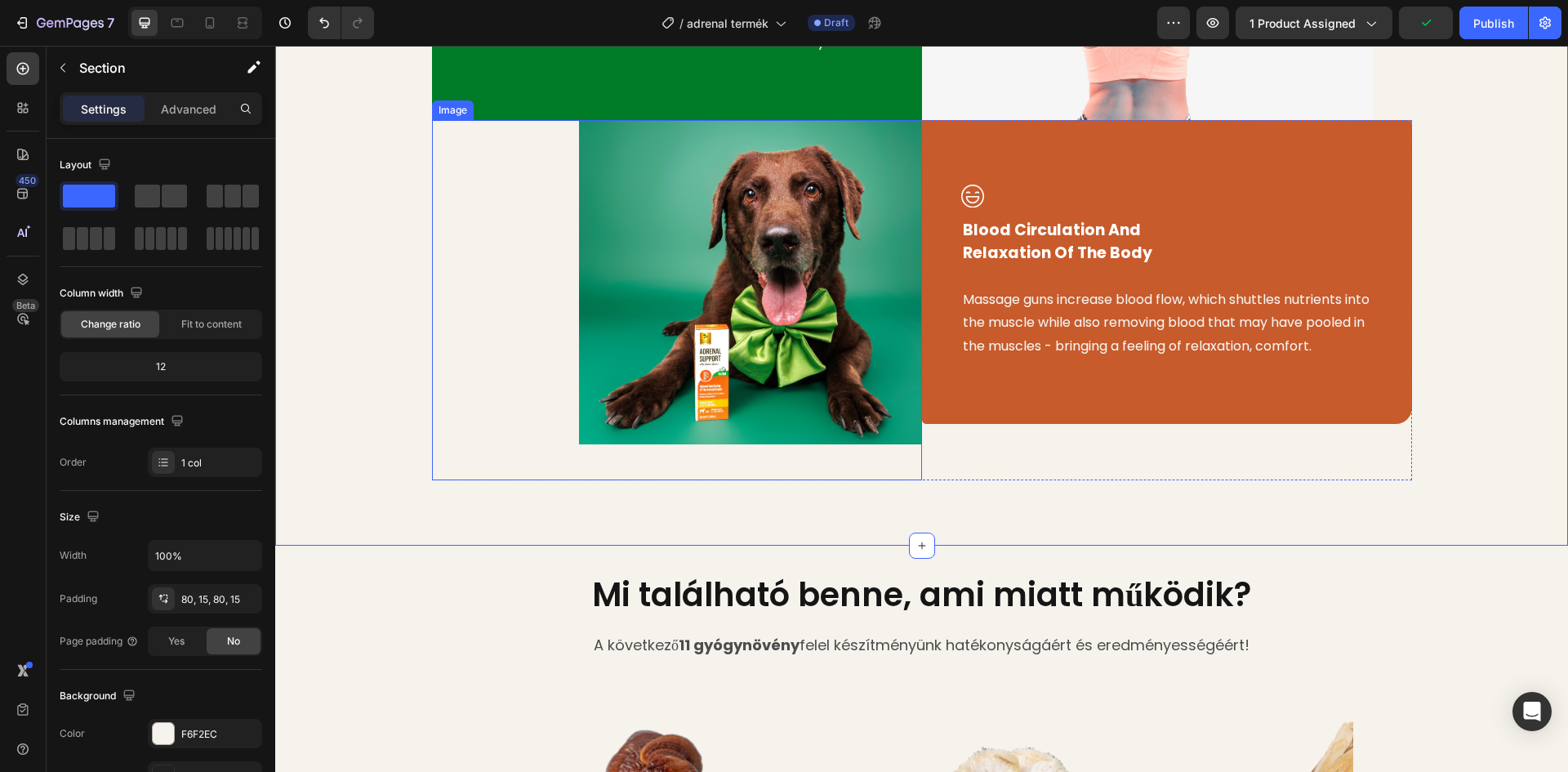
click at [716, 395] on img at bounding box center [750, 282] width 343 height 324
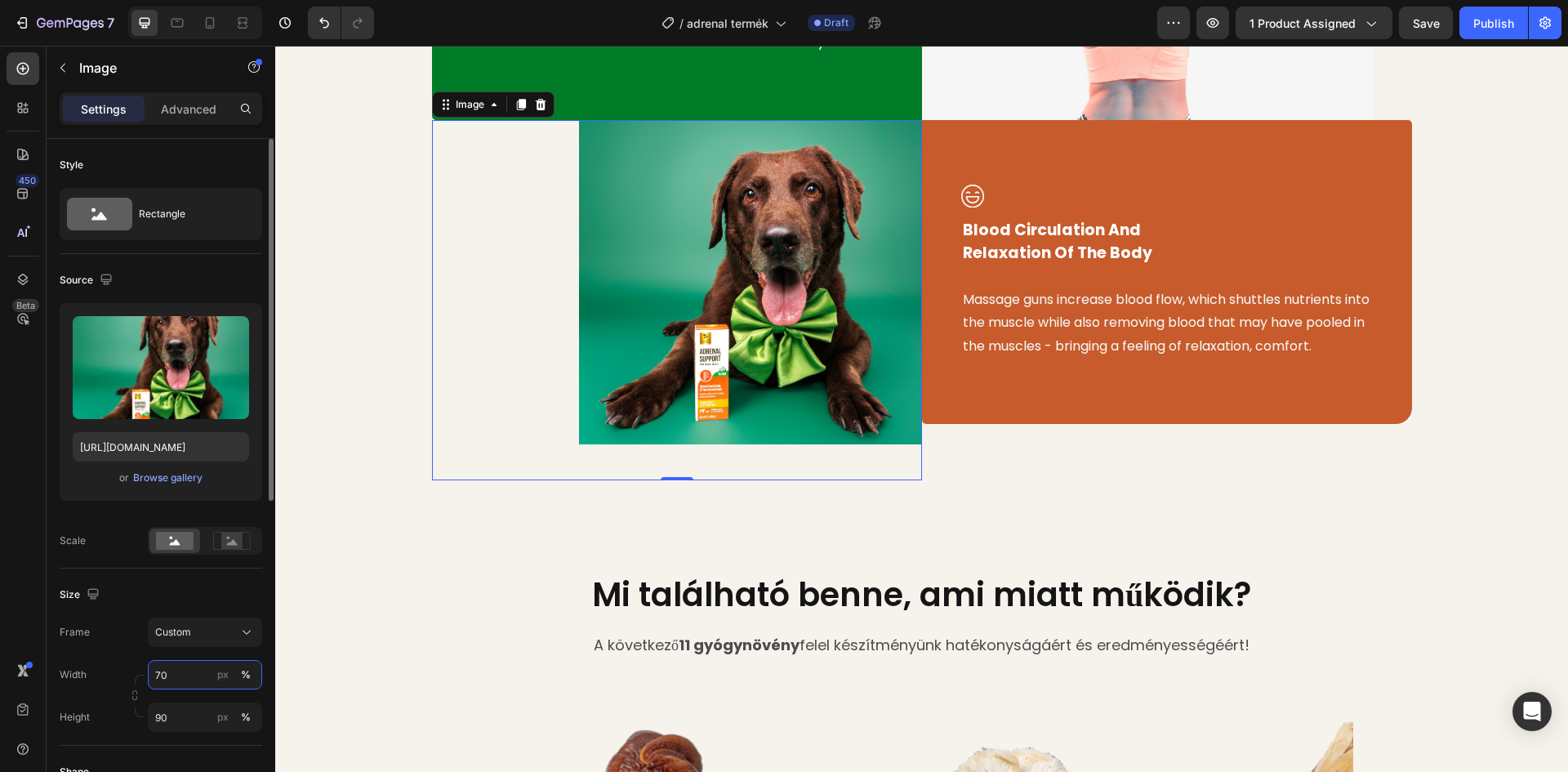
click at [177, 676] on input "70" at bounding box center [205, 674] width 114 height 30
click at [176, 676] on input "70" at bounding box center [205, 674] width 114 height 30
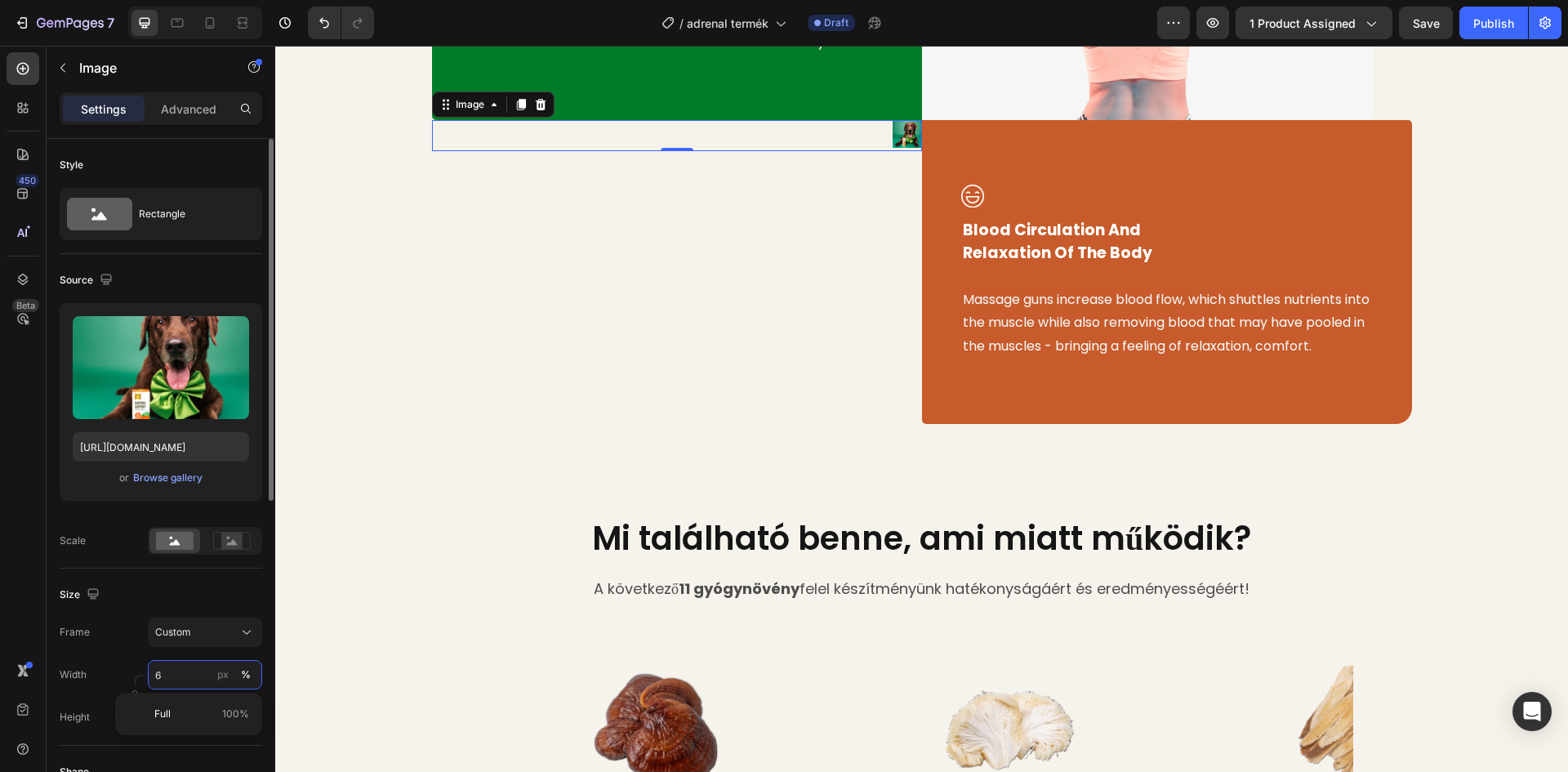
type input "65"
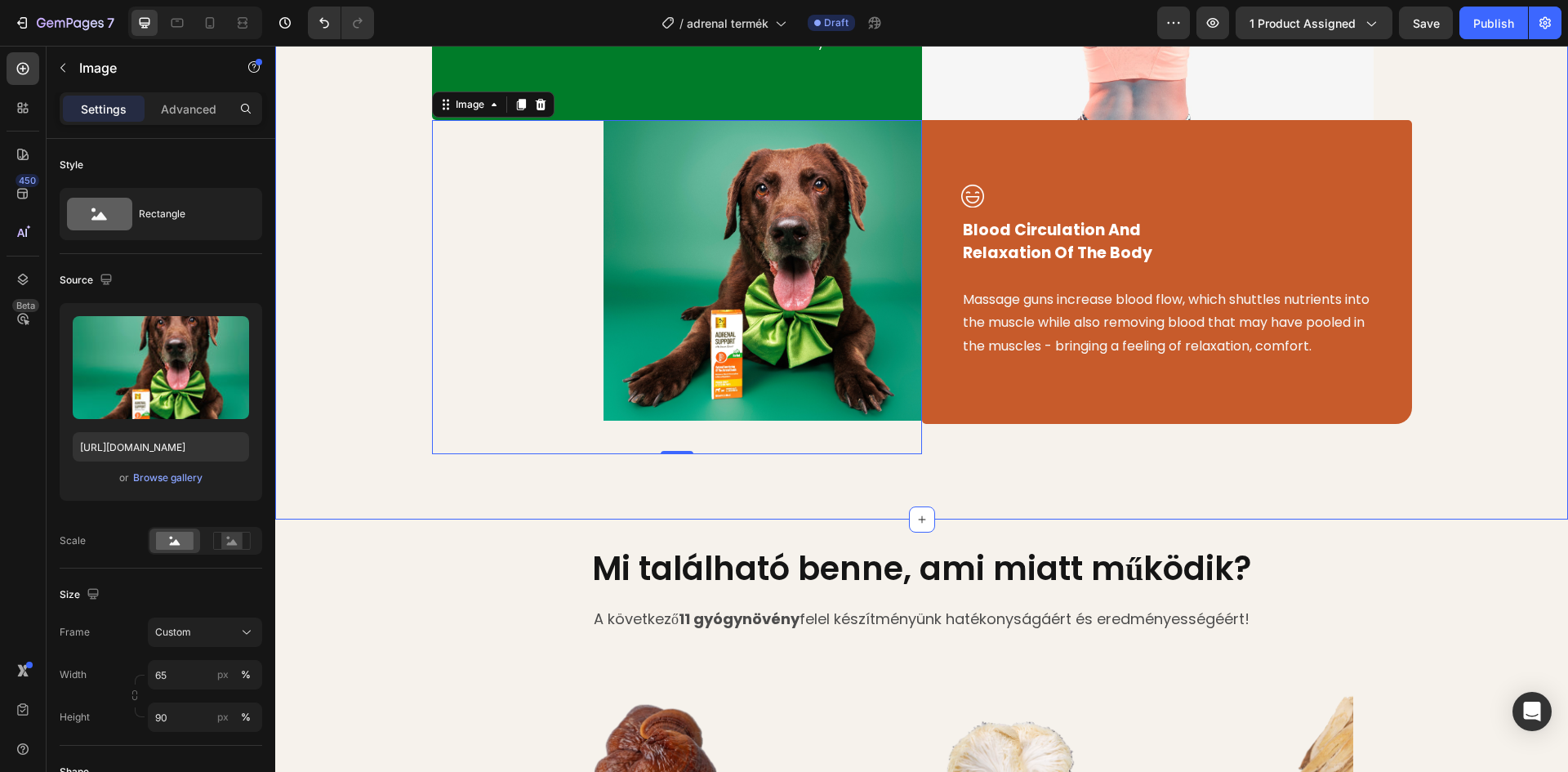
click at [328, 410] on div "Image Intensive Treatment To Relieve Pain And Fatigue Text block By rapidly hit…" at bounding box center [921, 135] width 1268 height 641
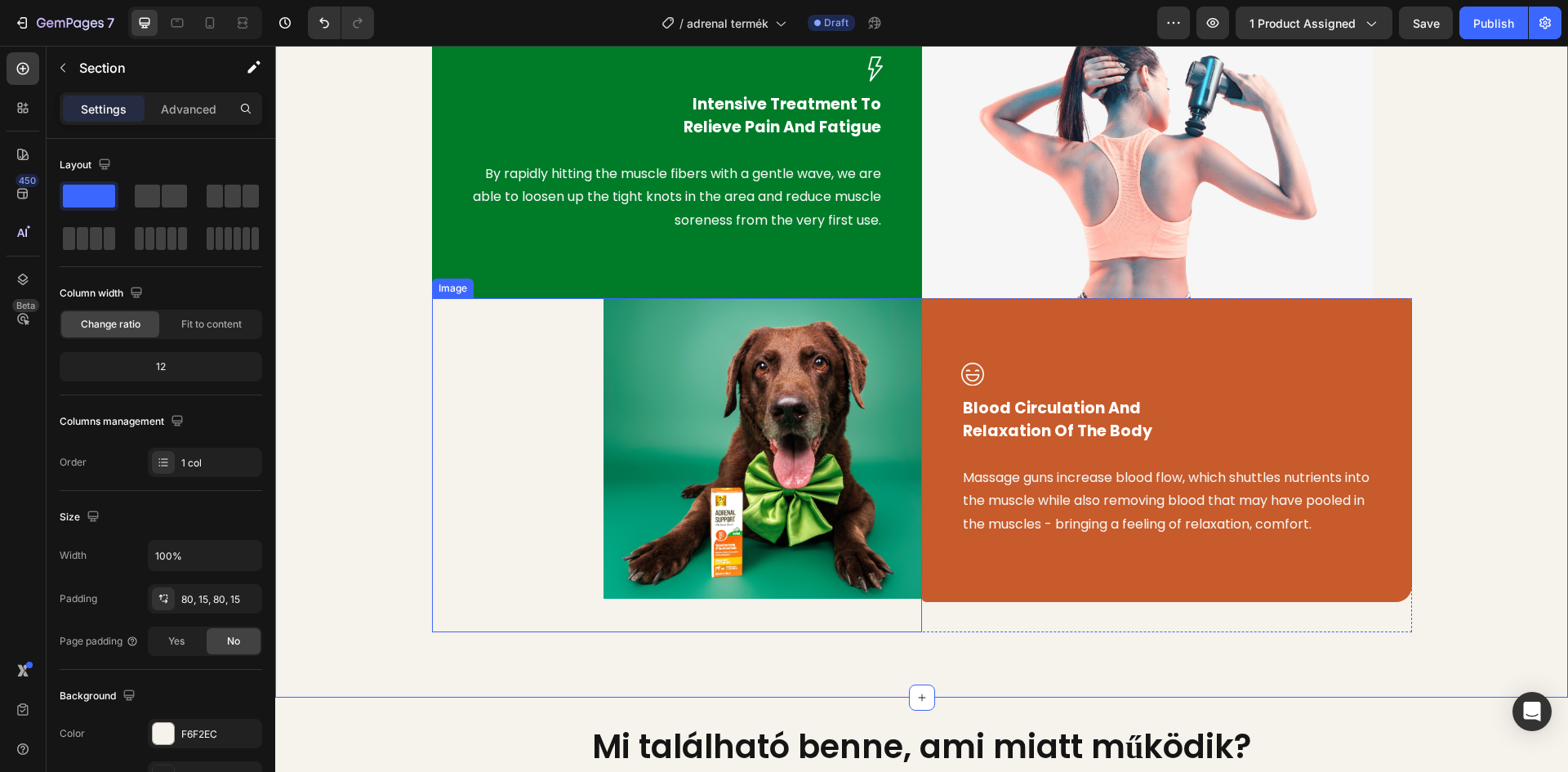
scroll to position [852, 0]
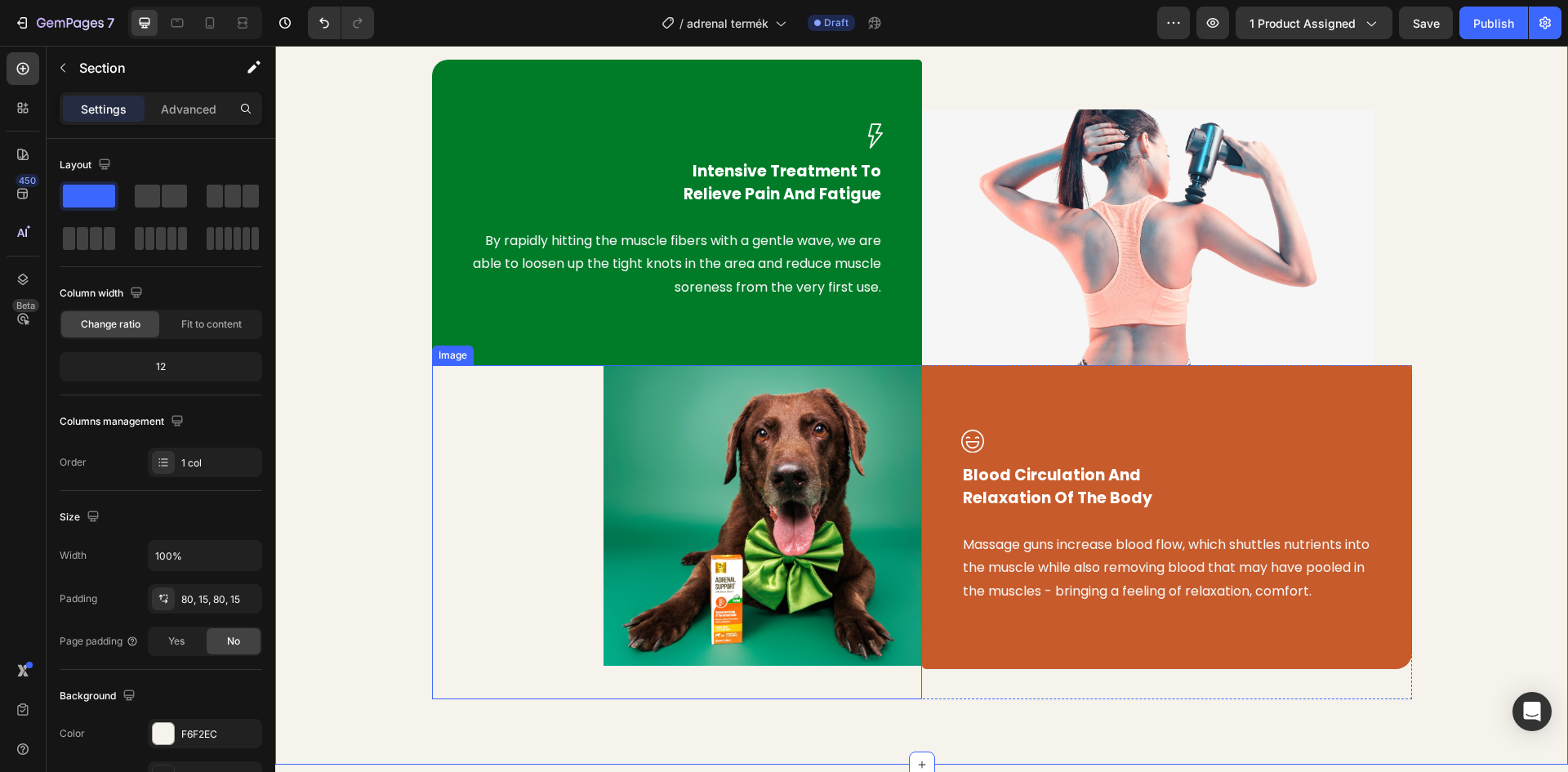
click at [733, 456] on img at bounding box center [762, 515] width 318 height 301
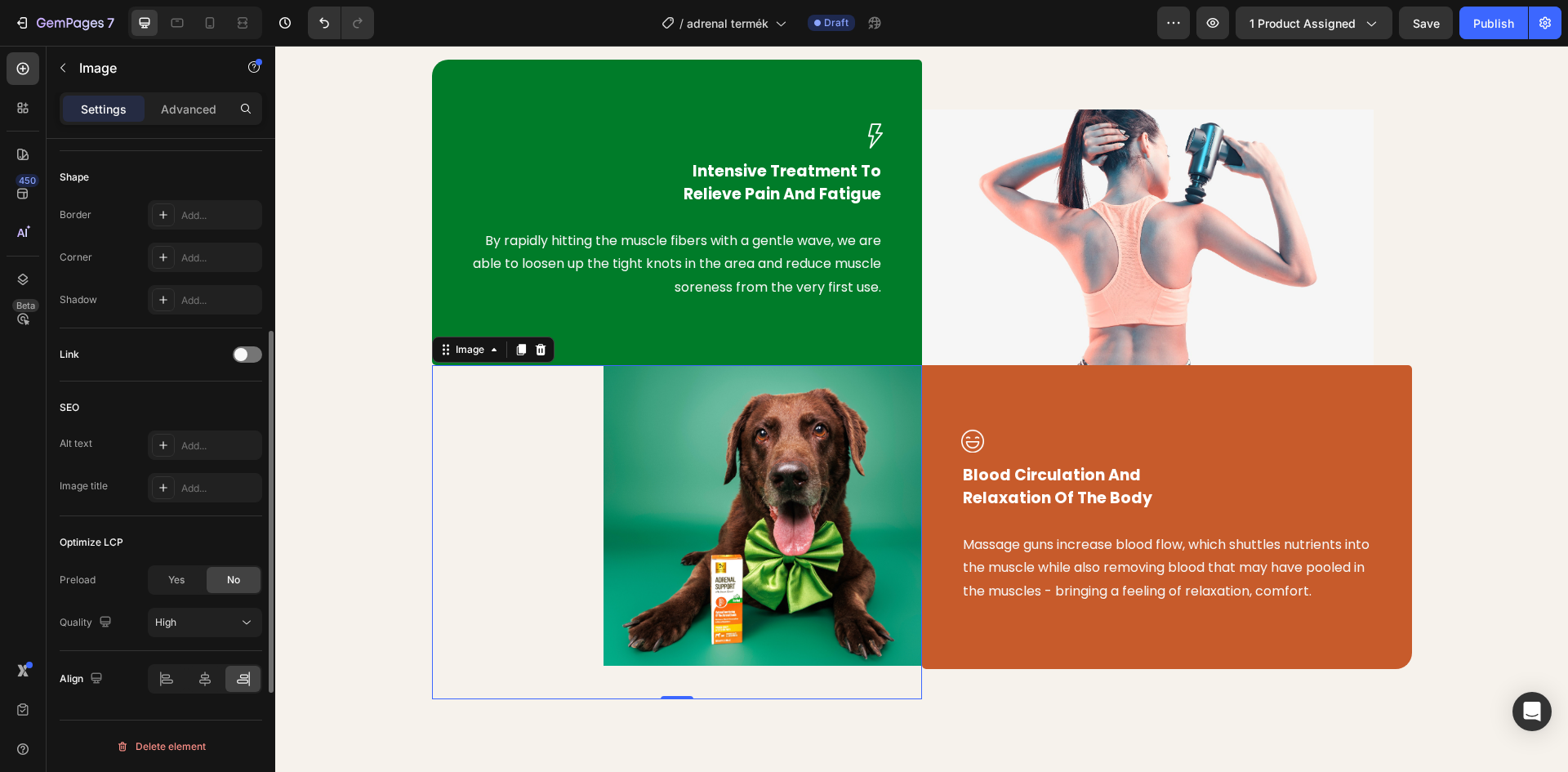
scroll to position [350, 0]
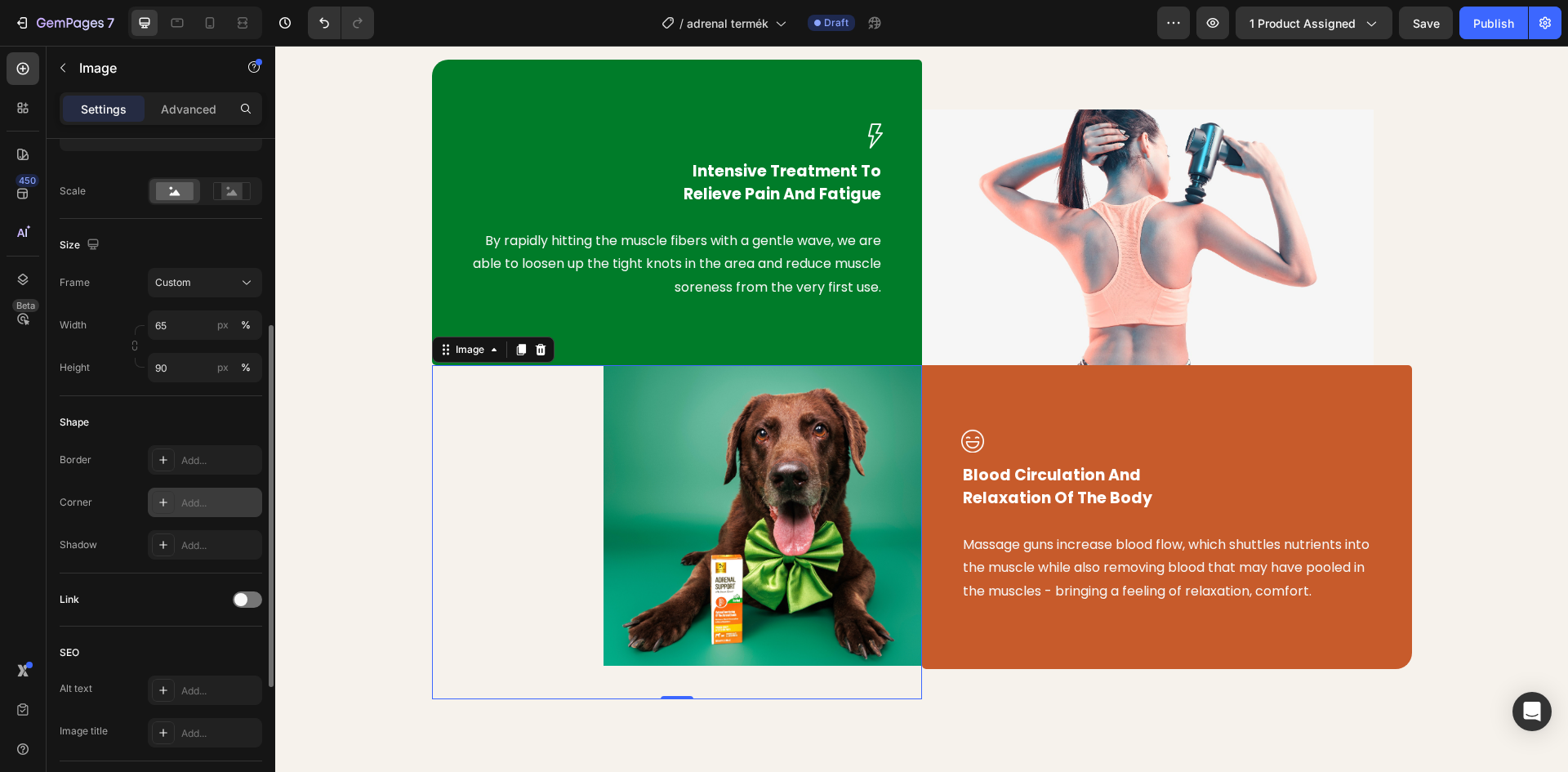
click at [173, 508] on div at bounding box center [163, 502] width 23 height 23
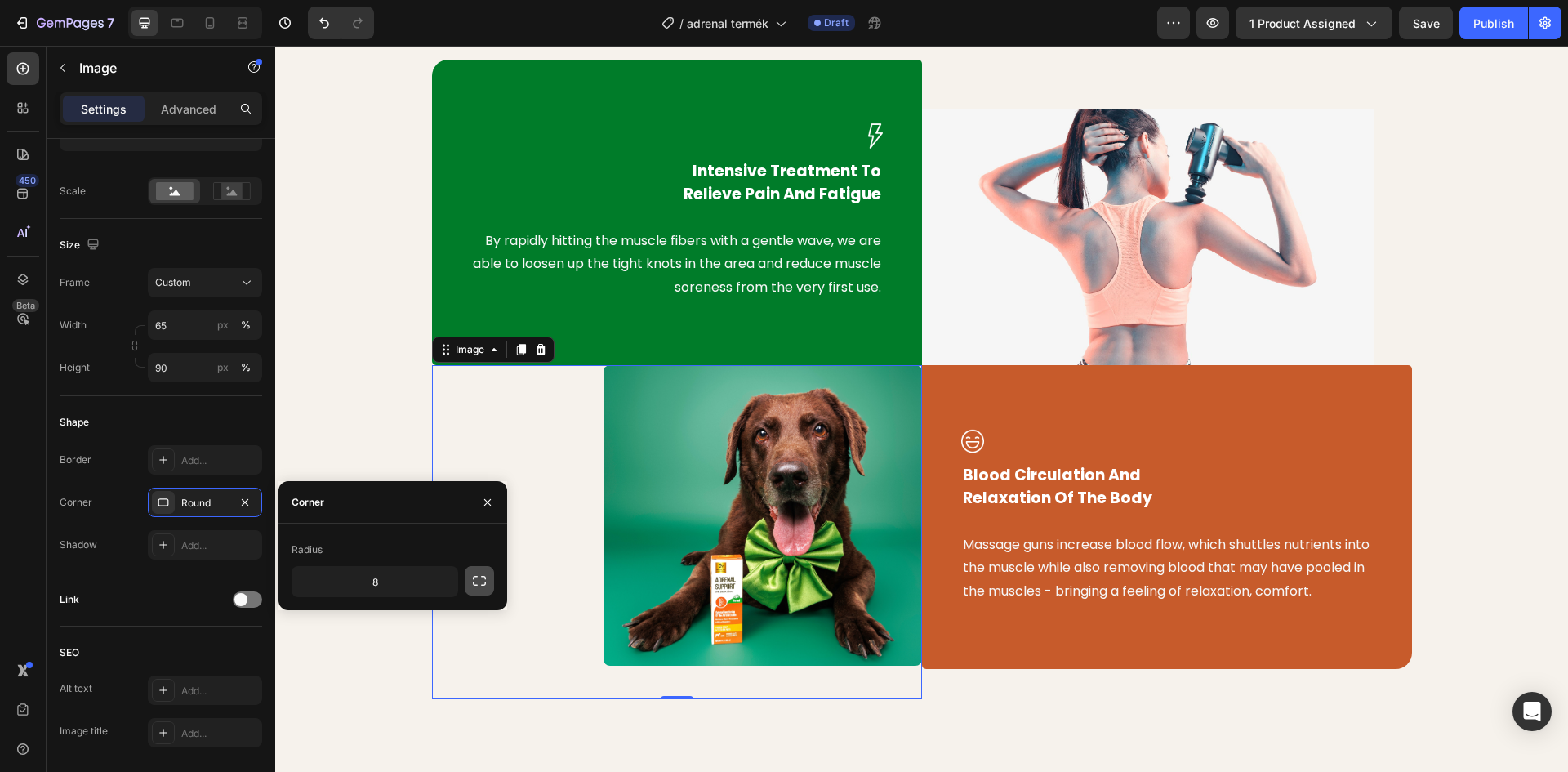
click at [488, 580] on button "button" at bounding box center [479, 581] width 30 height 30
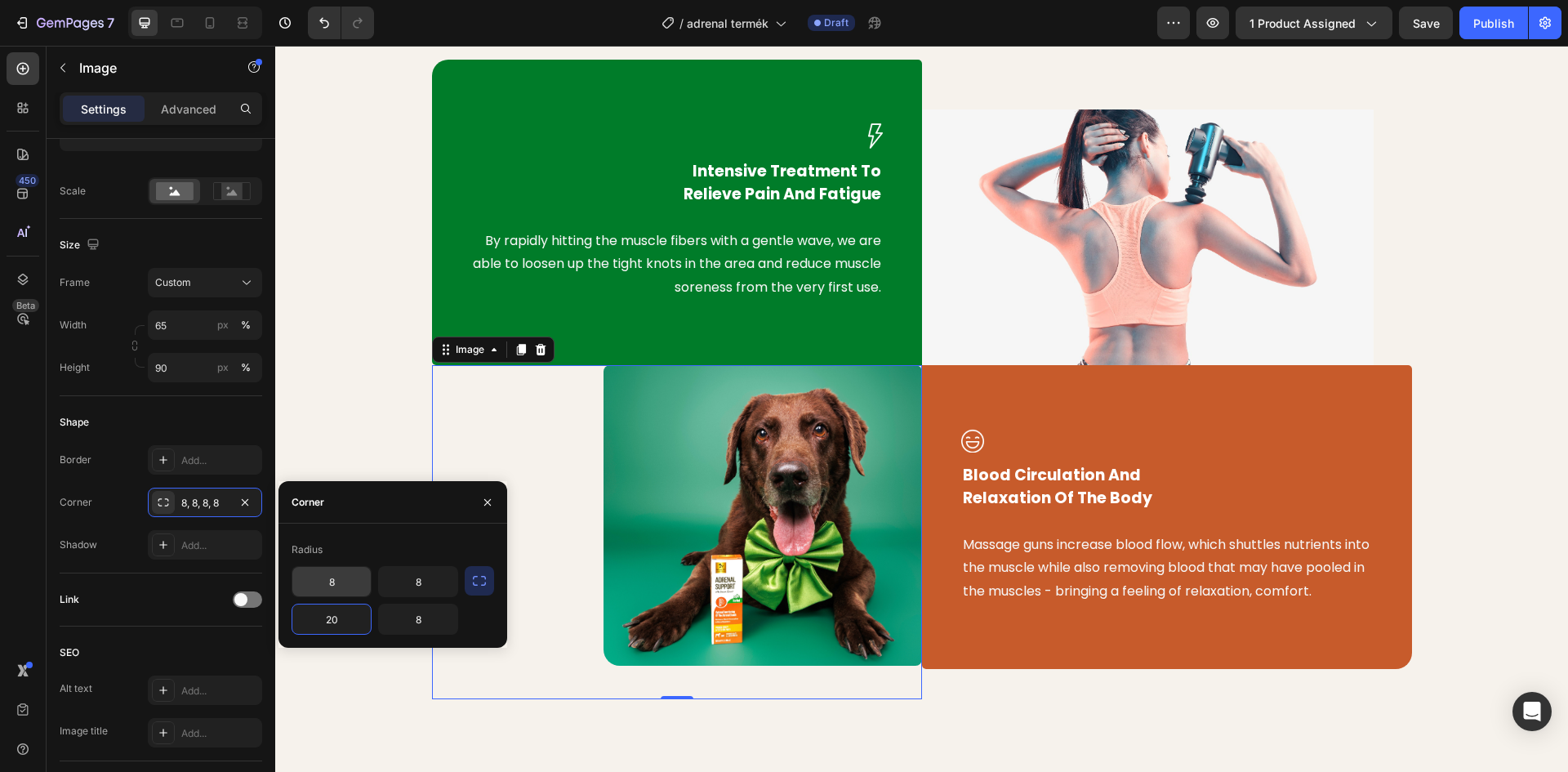
type input "20"
click at [330, 586] on input "8" at bounding box center [332, 582] width 79 height 30
type input "5"
click at [418, 620] on input "8" at bounding box center [418, 619] width 79 height 30
type input "5"
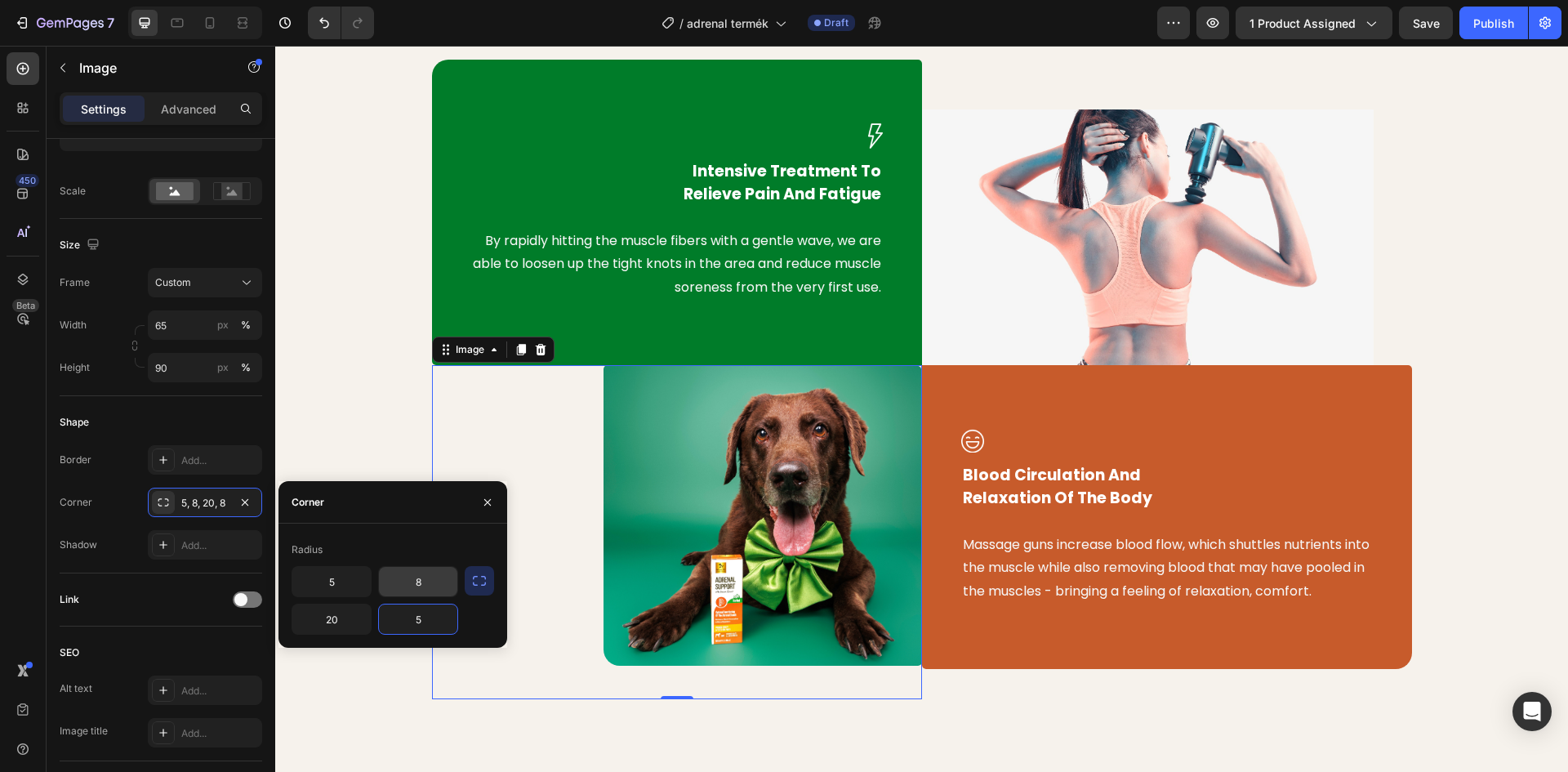
click at [422, 579] on input "8" at bounding box center [418, 582] width 79 height 30
type input "0"
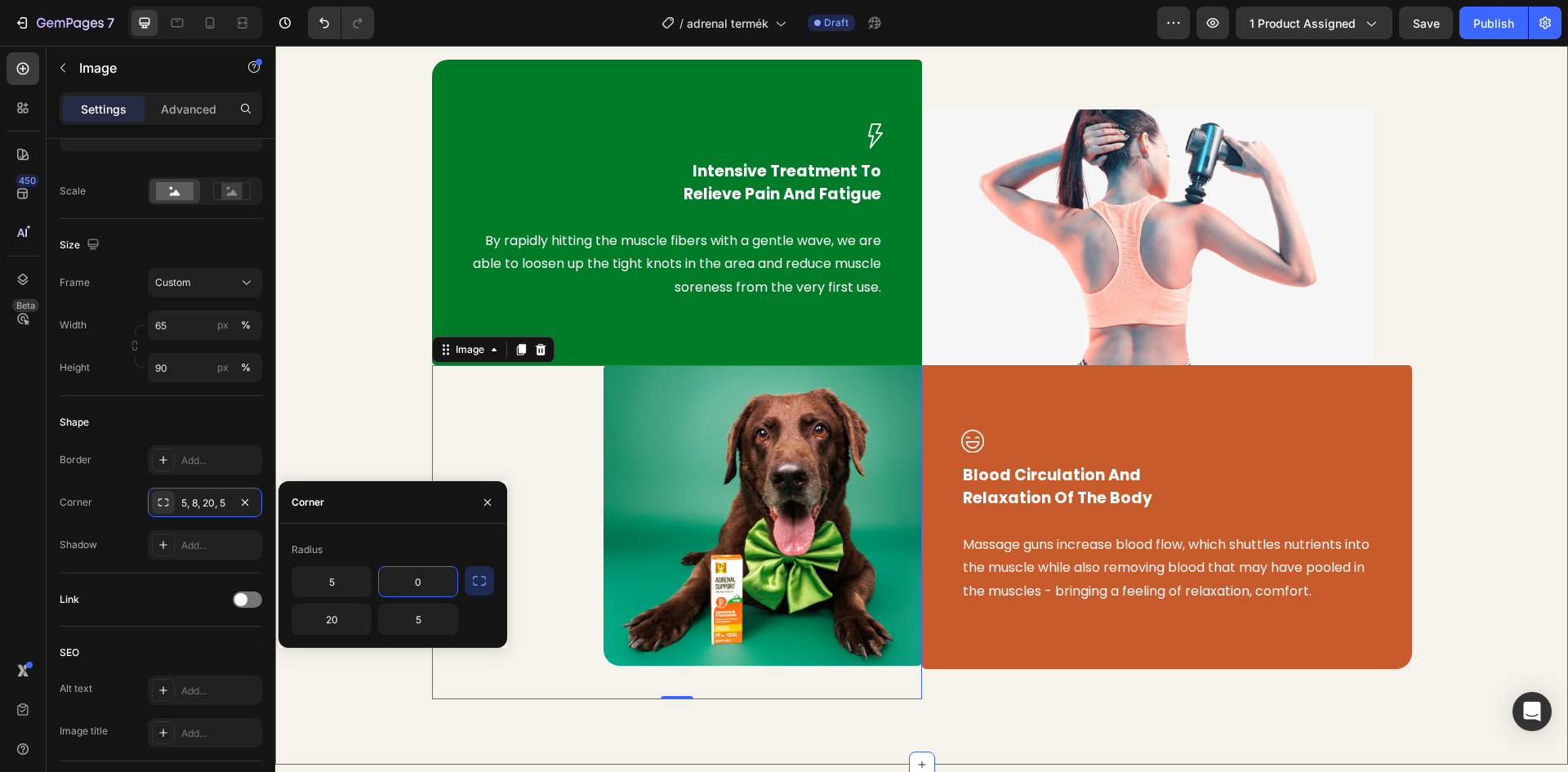
click at [350, 409] on div "Image Intensive Treatment To Relieve Pain And Fatigue Text block By rapidly hit…" at bounding box center [921, 380] width 1268 height 641
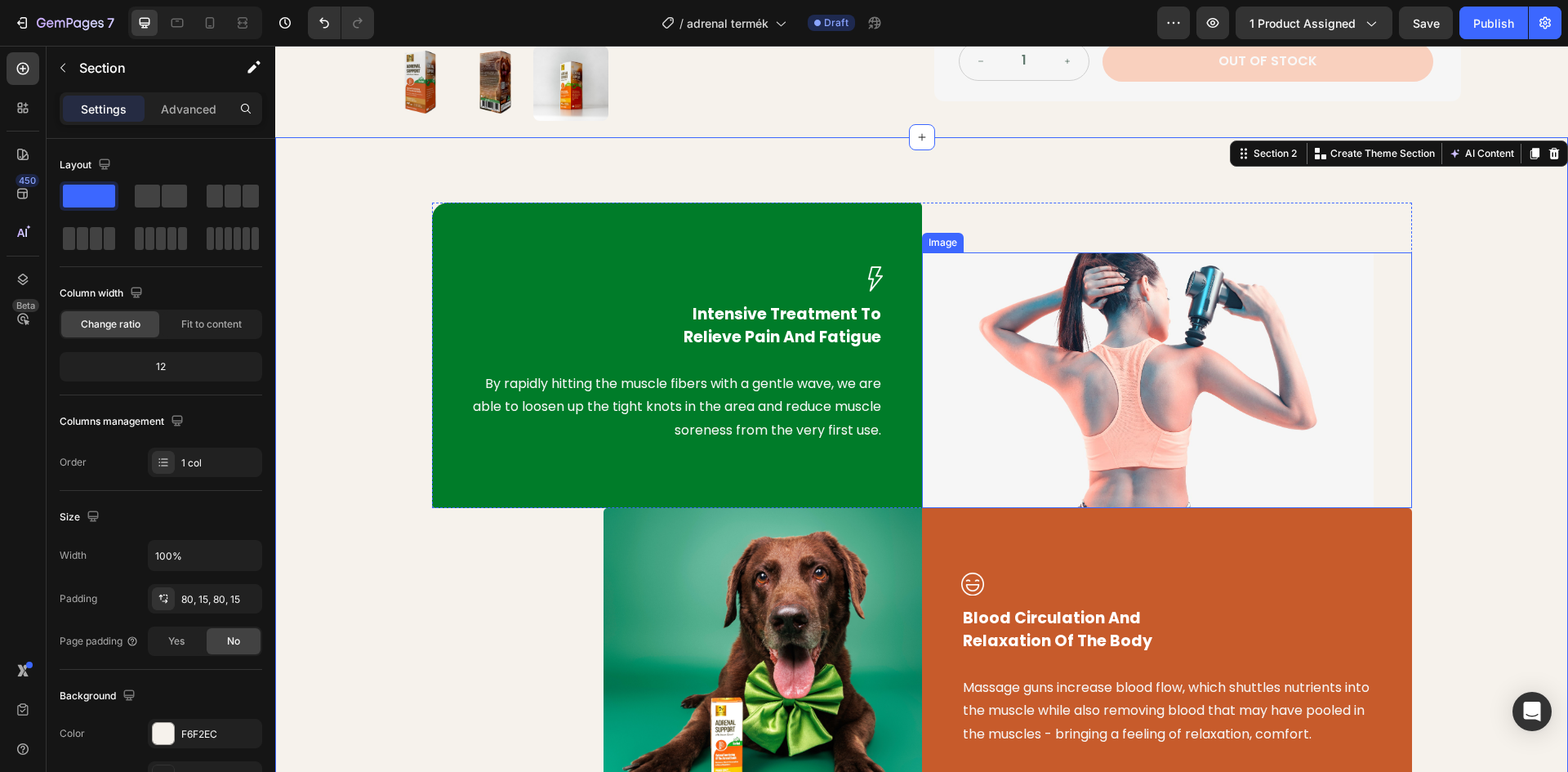
scroll to position [688, 0]
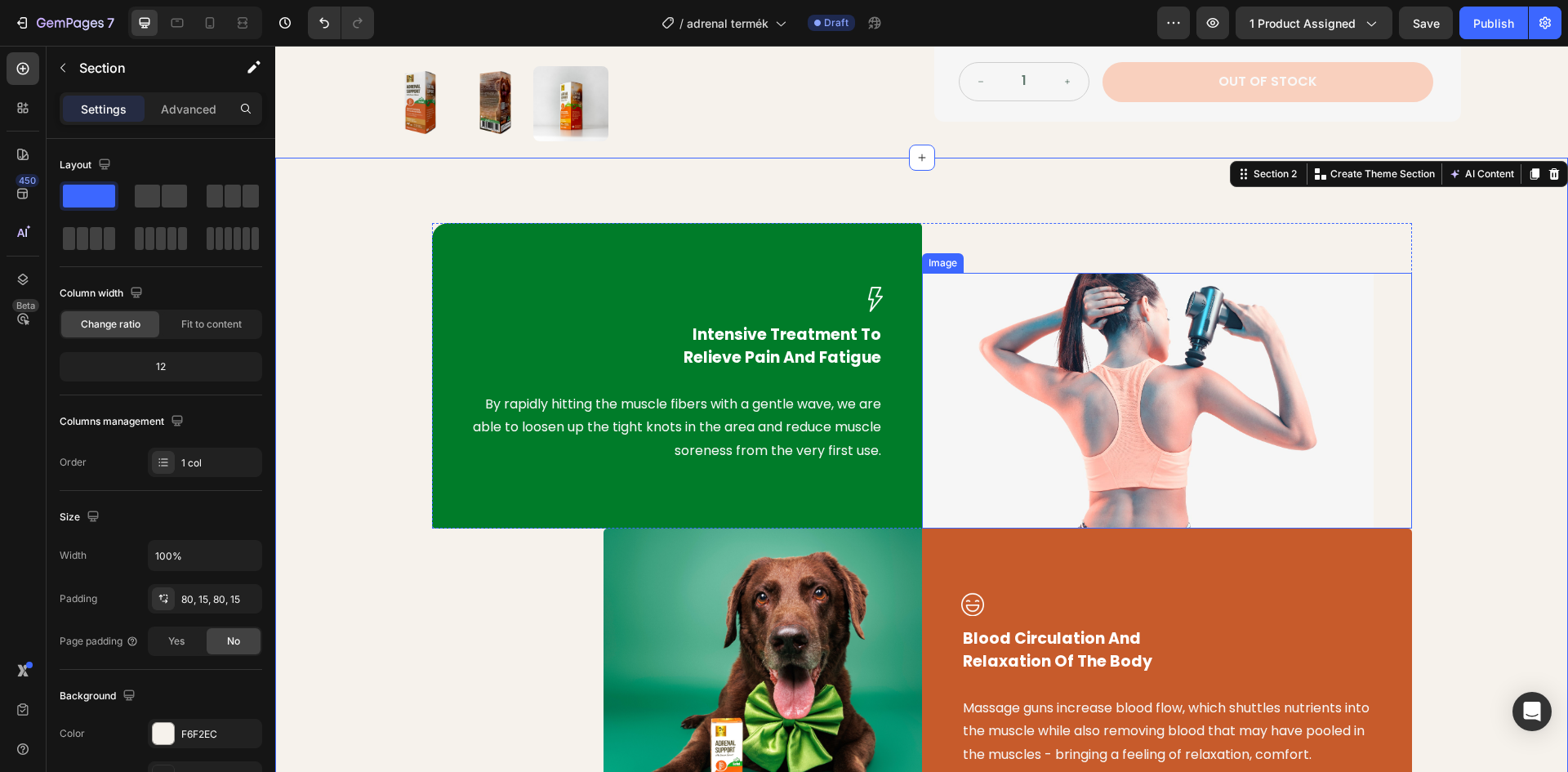
click at [1150, 335] on img at bounding box center [1147, 400] width 451 height 255
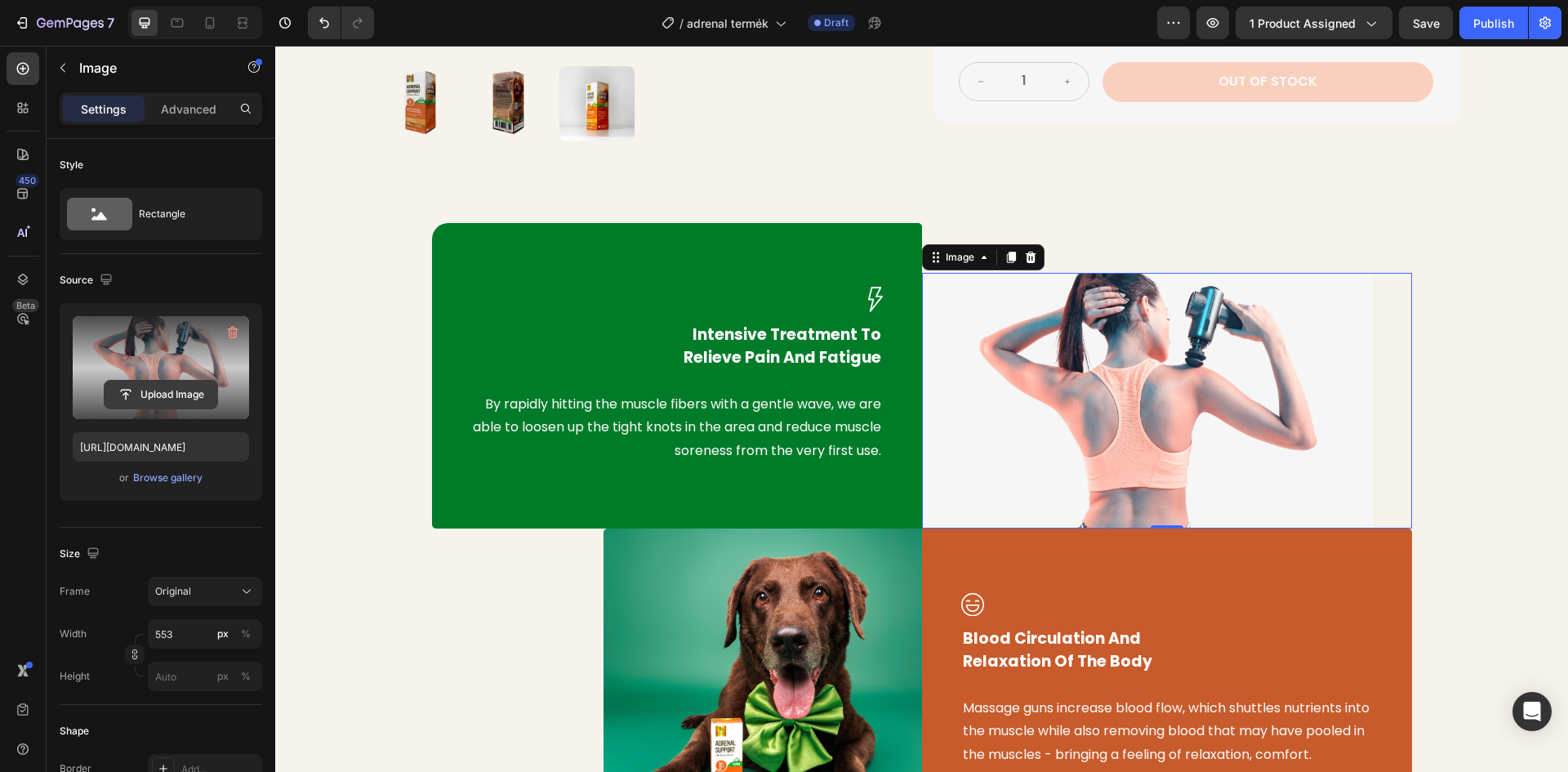
click at [177, 392] on input "file" at bounding box center [161, 394] width 112 height 28
click at [149, 398] on input "file" at bounding box center [161, 394] width 112 height 28
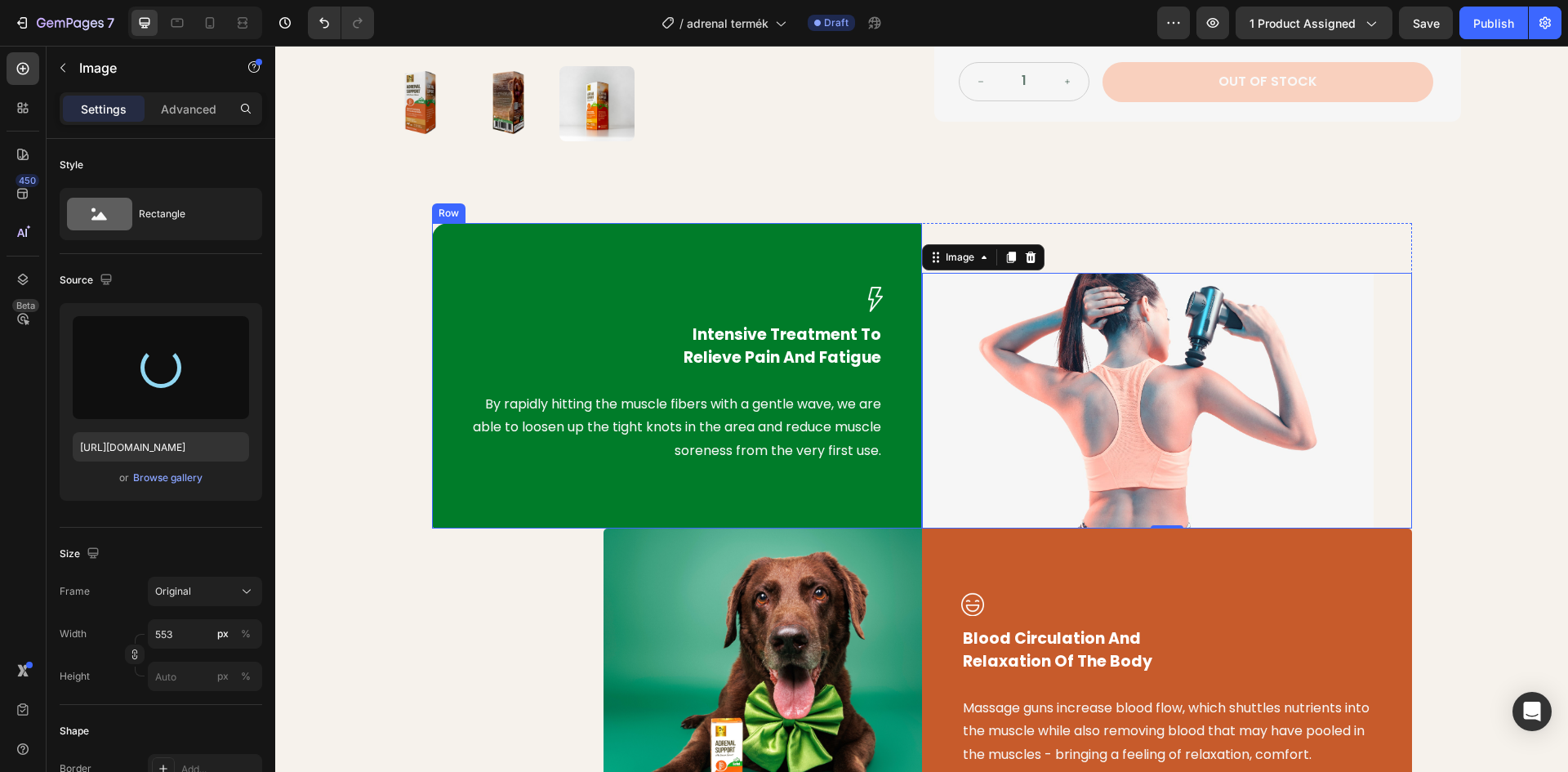
type input "https://cdn.shopify.com/s/files/1/0948/2462/8573/files/gempages_576978716819719…"
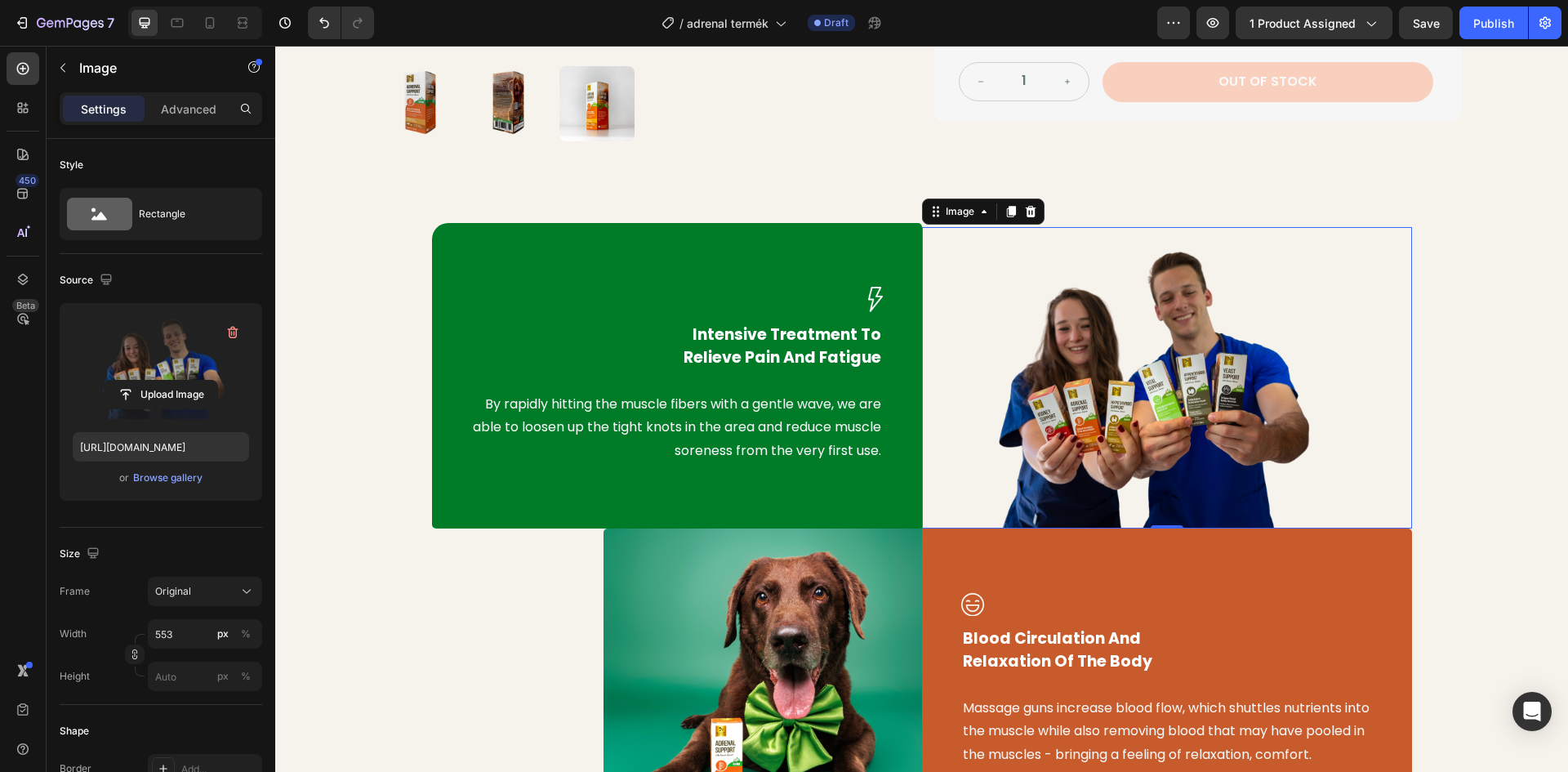
click at [1468, 255] on div "Image Intensive Treatment To Relieve Pain And Fatigue Text block By rapidly hit…" at bounding box center [921, 543] width 1268 height 641
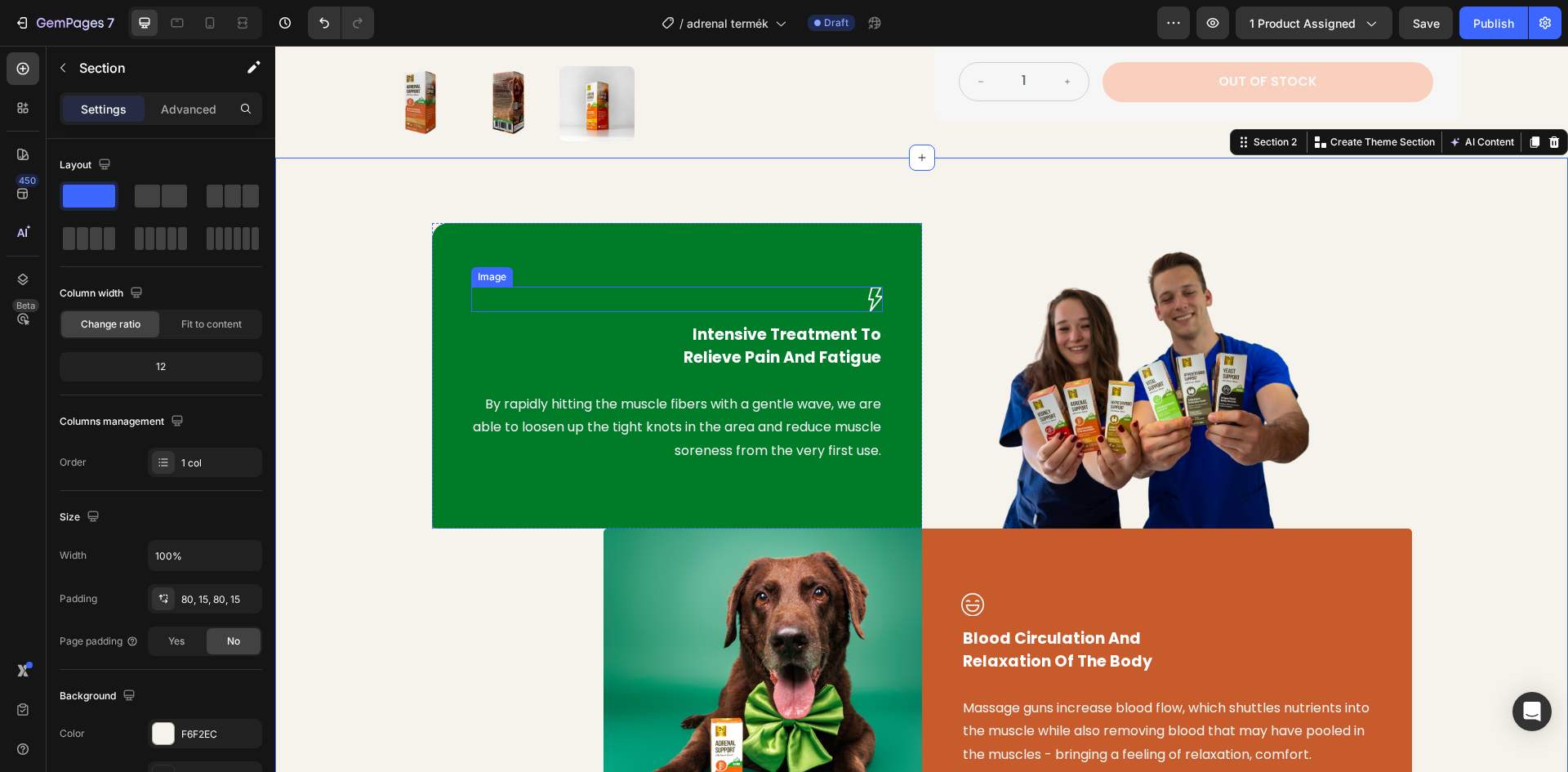
click at [868, 298] on img at bounding box center [875, 300] width 15 height 26
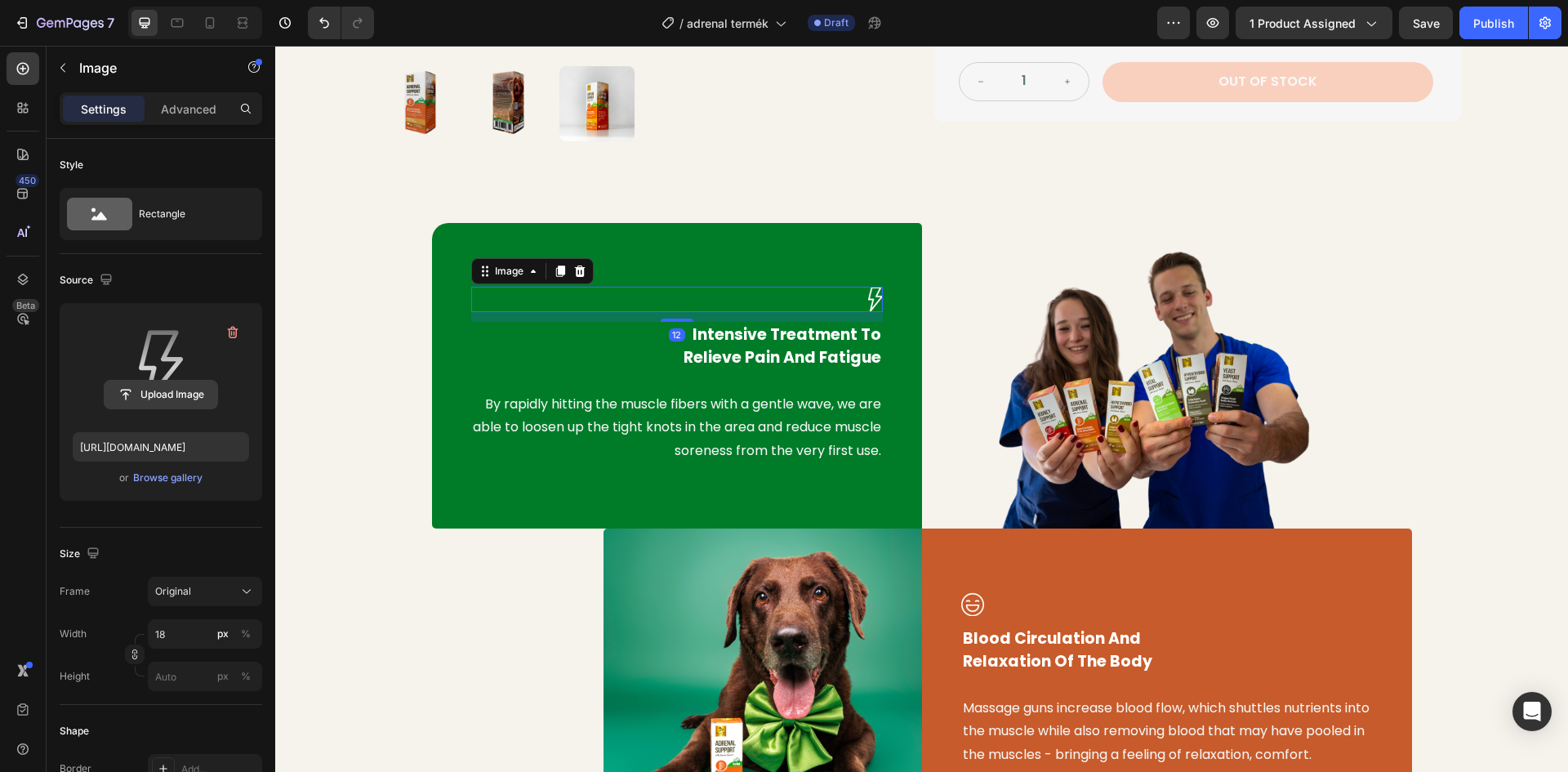
click at [170, 393] on input "file" at bounding box center [161, 394] width 112 height 28
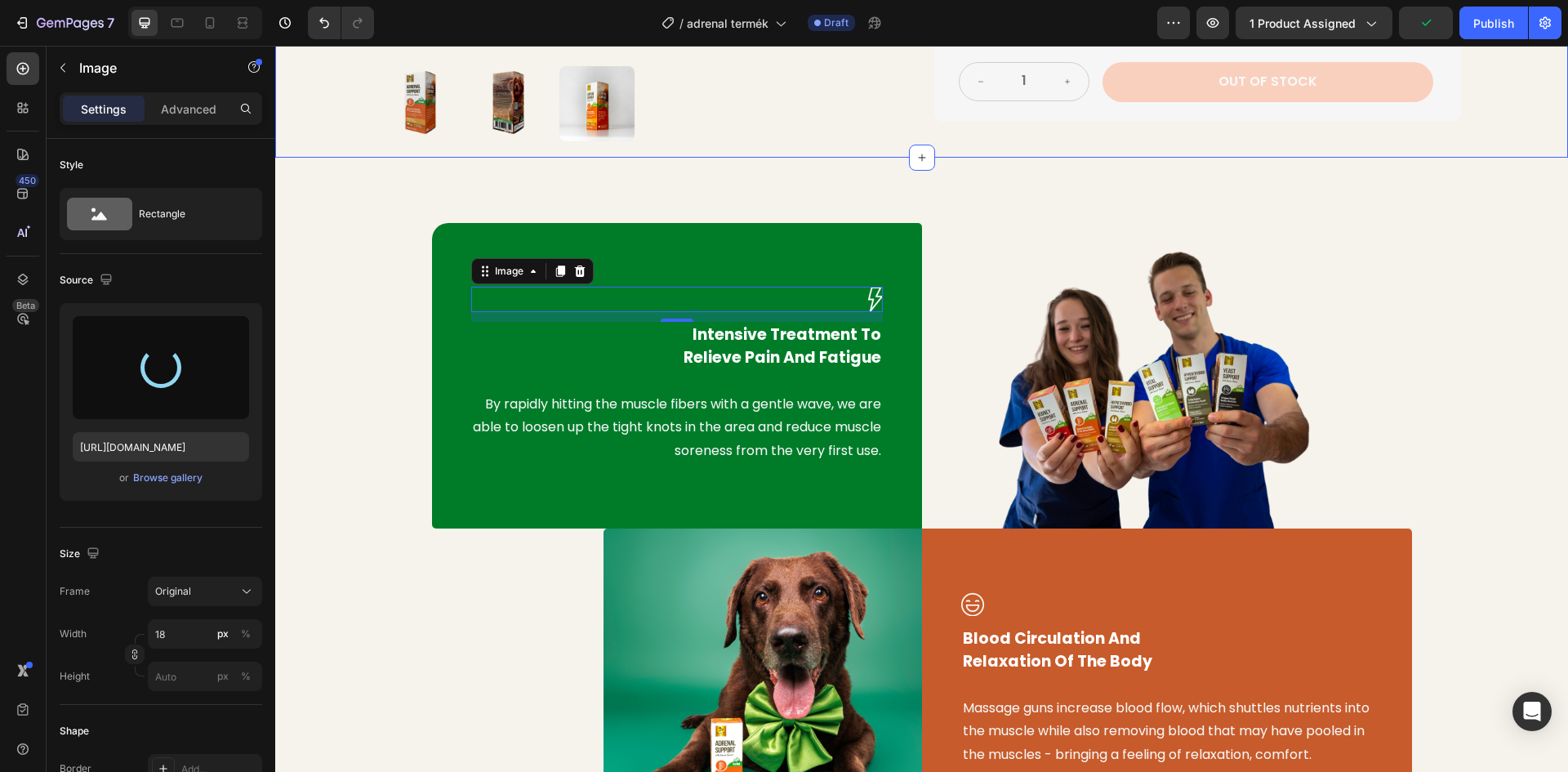
type input "https://cdn.shopify.com/s/files/1/0948/2462/8573/files/gempages_576978716819719…"
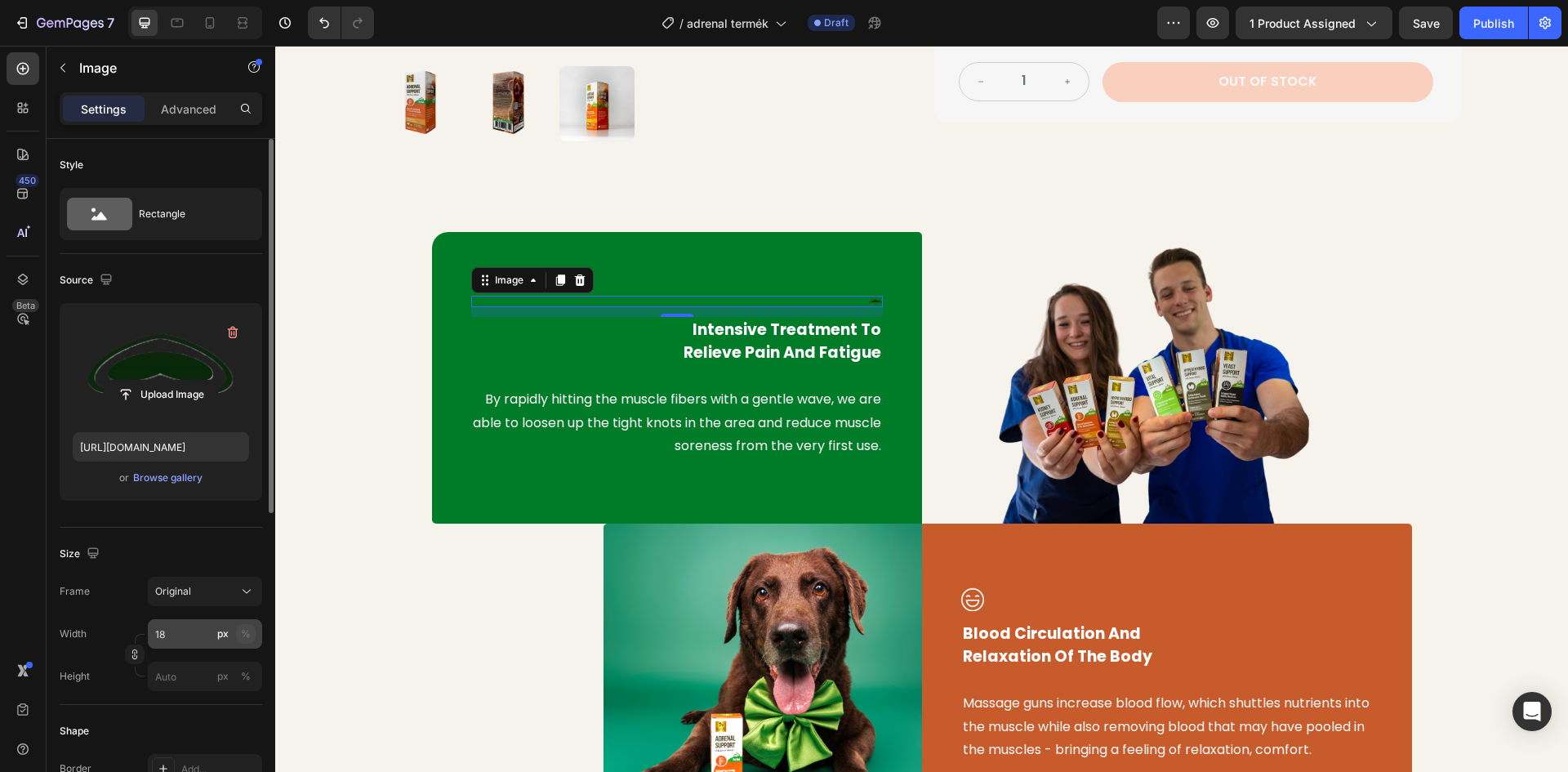
click at [250, 637] on div "%" at bounding box center [245, 634] width 10 height 15
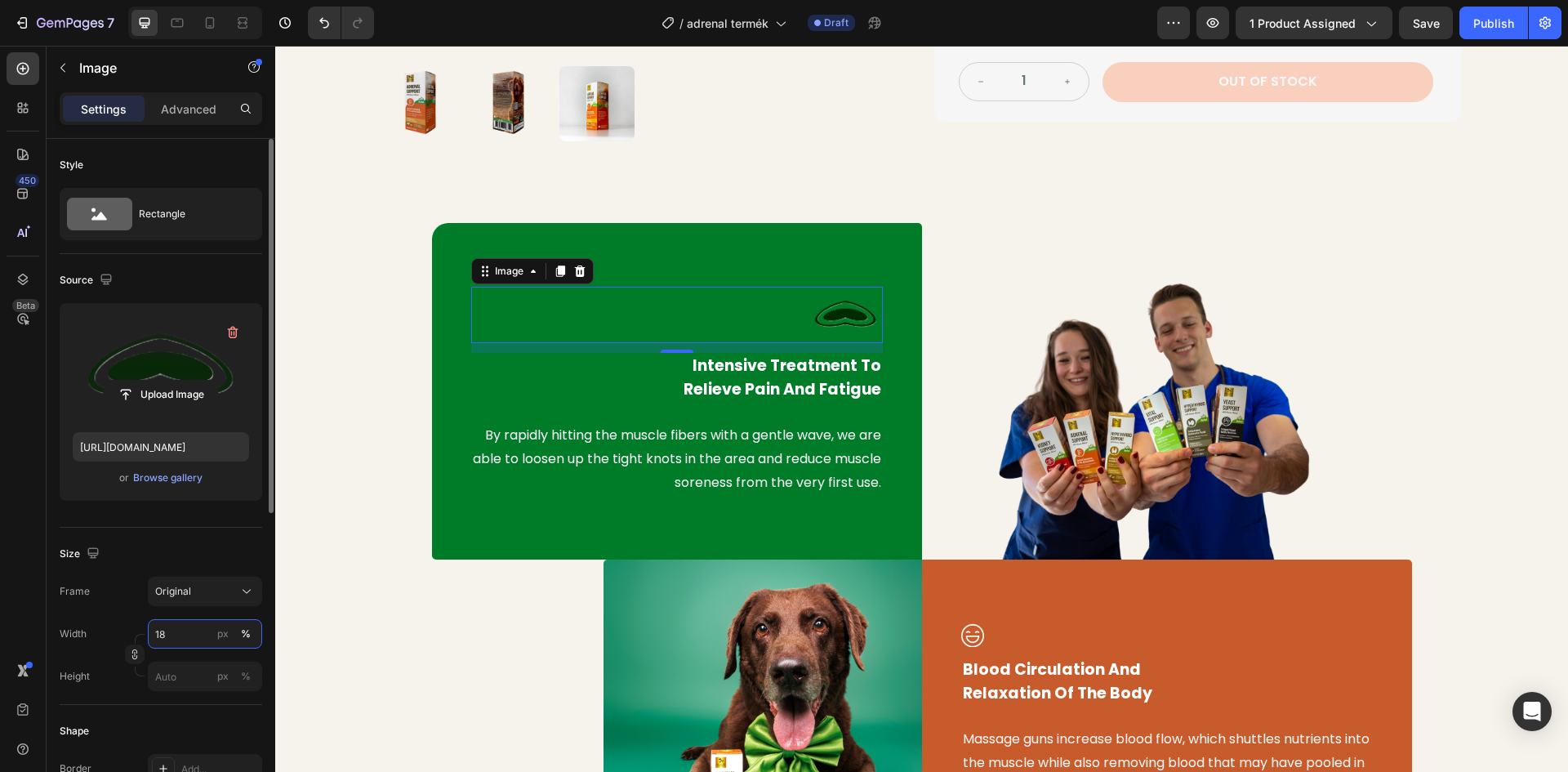
click at [178, 636] on input "18" at bounding box center [205, 634] width 114 height 30
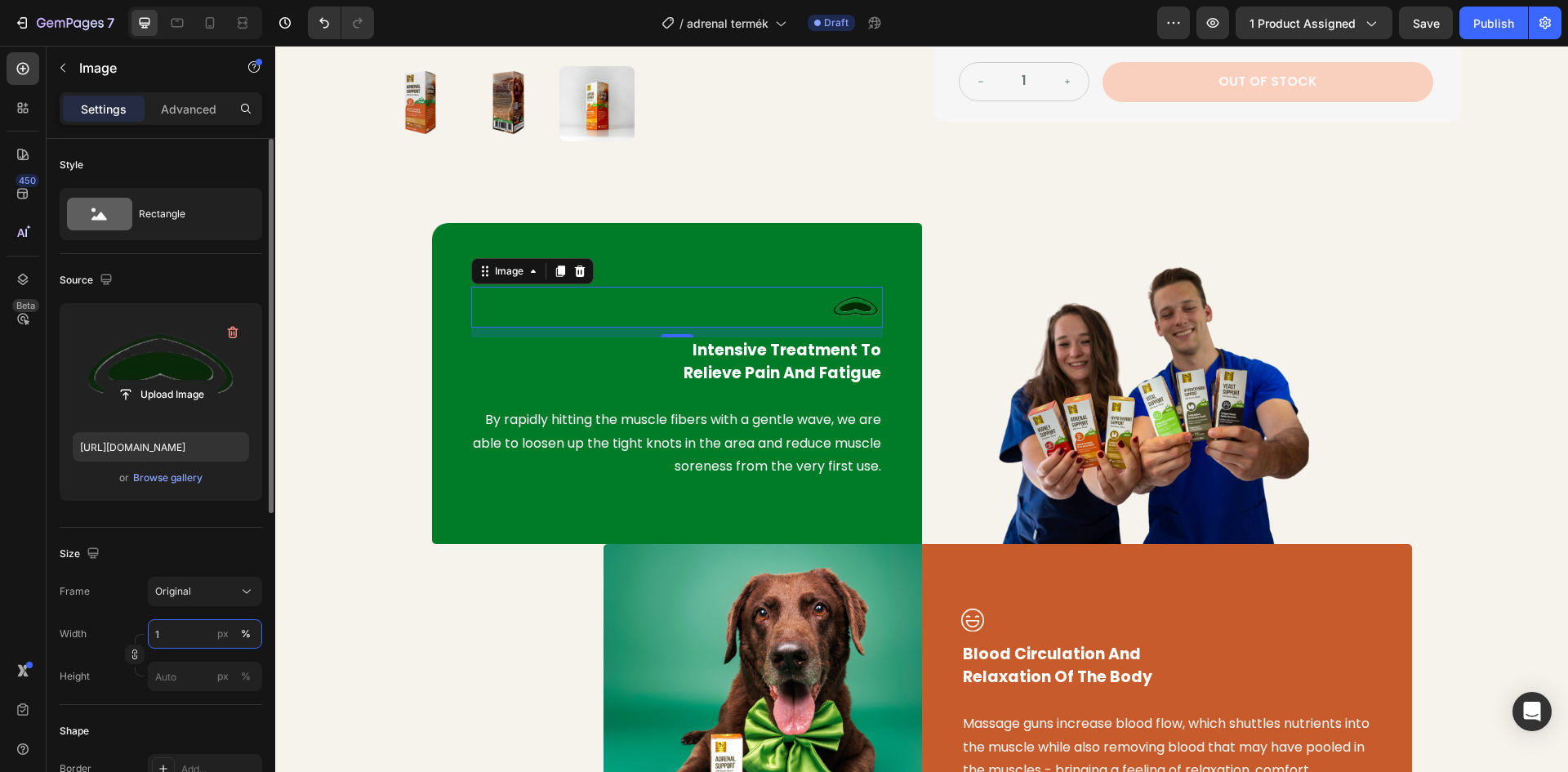
type input "14"
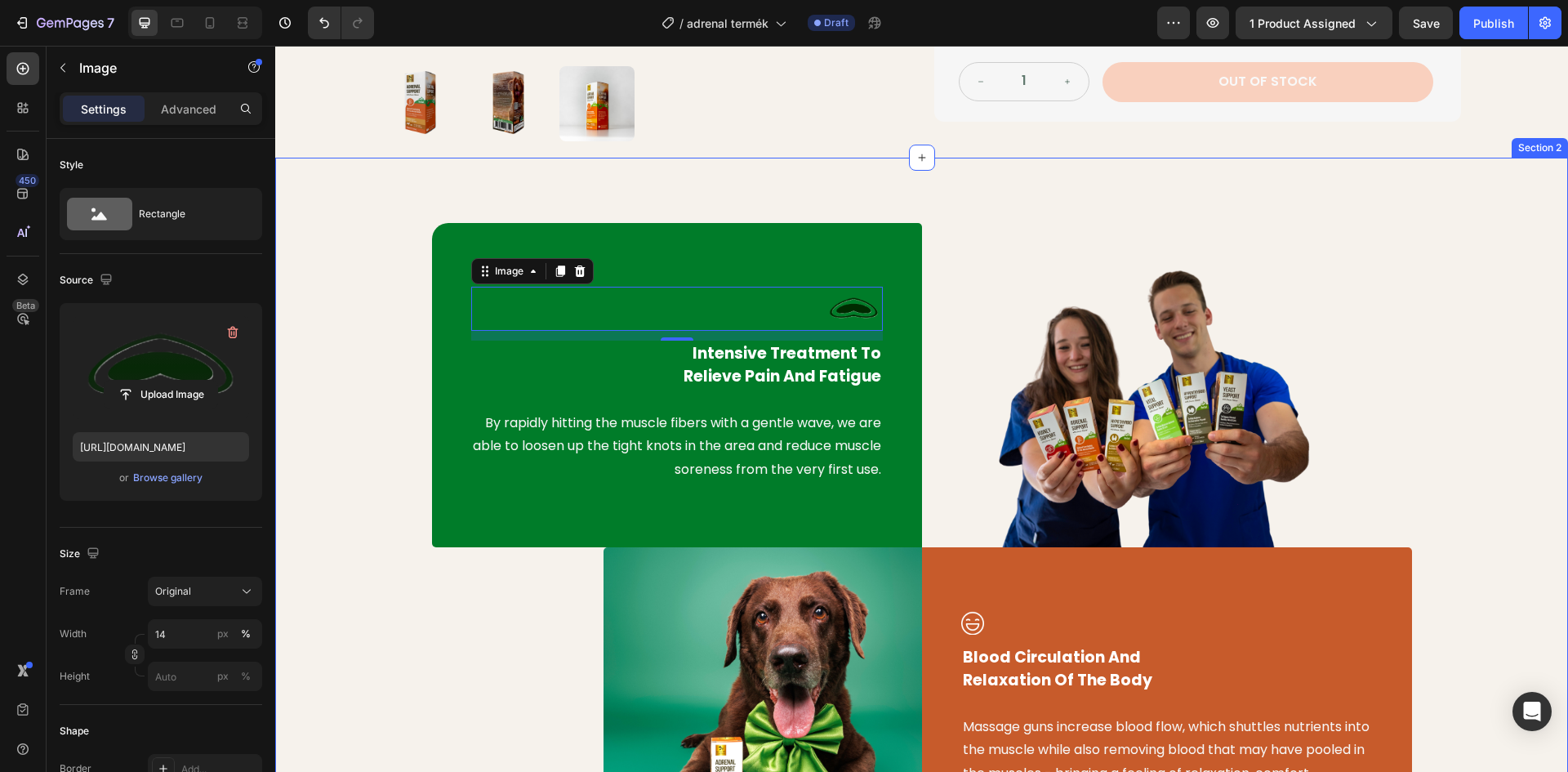
click at [343, 429] on div "Image 12 Intensive Treatment To Relieve Pain And Fatigue Text block By rapidly …" at bounding box center [921, 552] width 1268 height 660
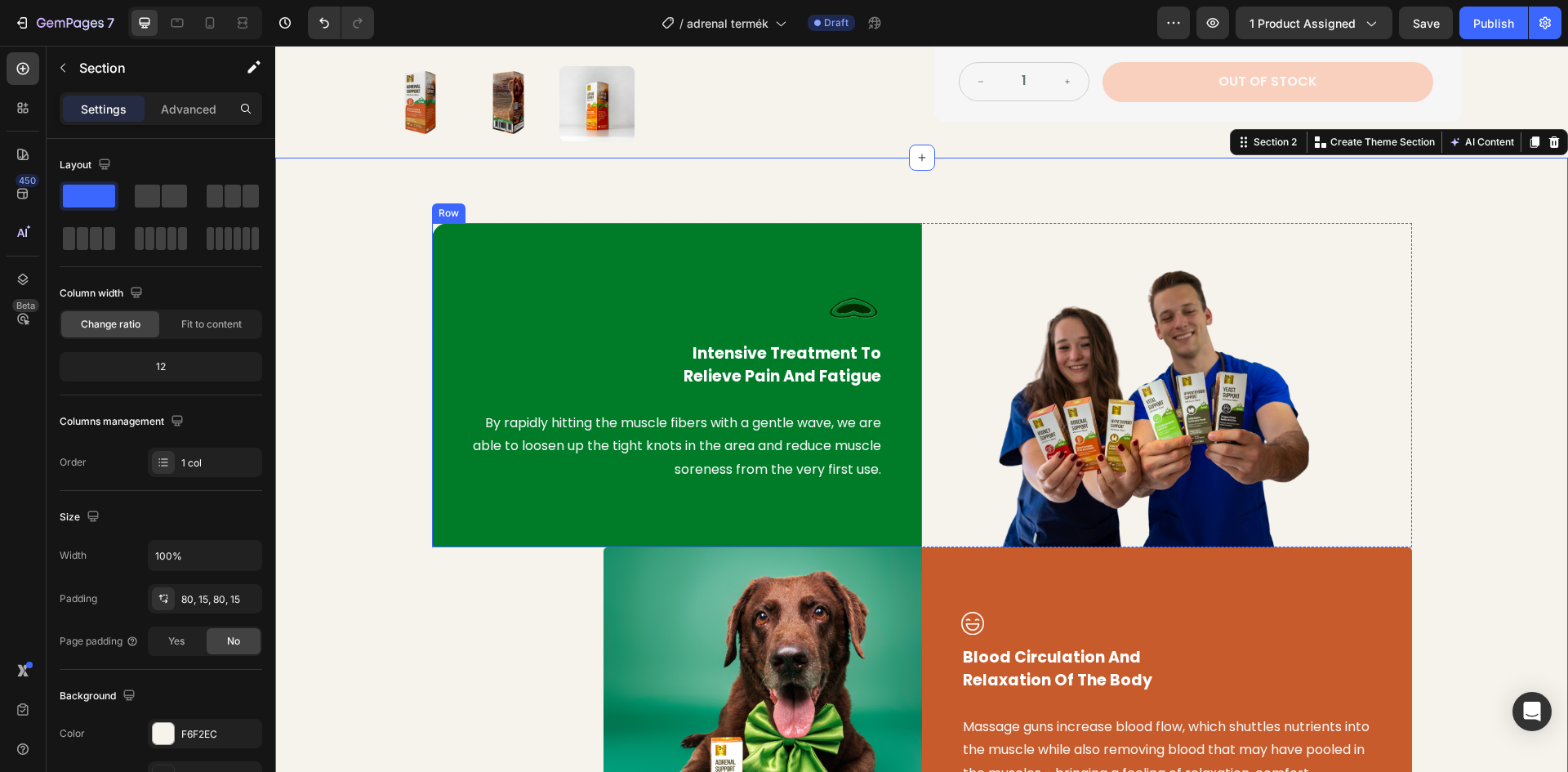
click at [825, 308] on img at bounding box center [853, 309] width 58 height 44
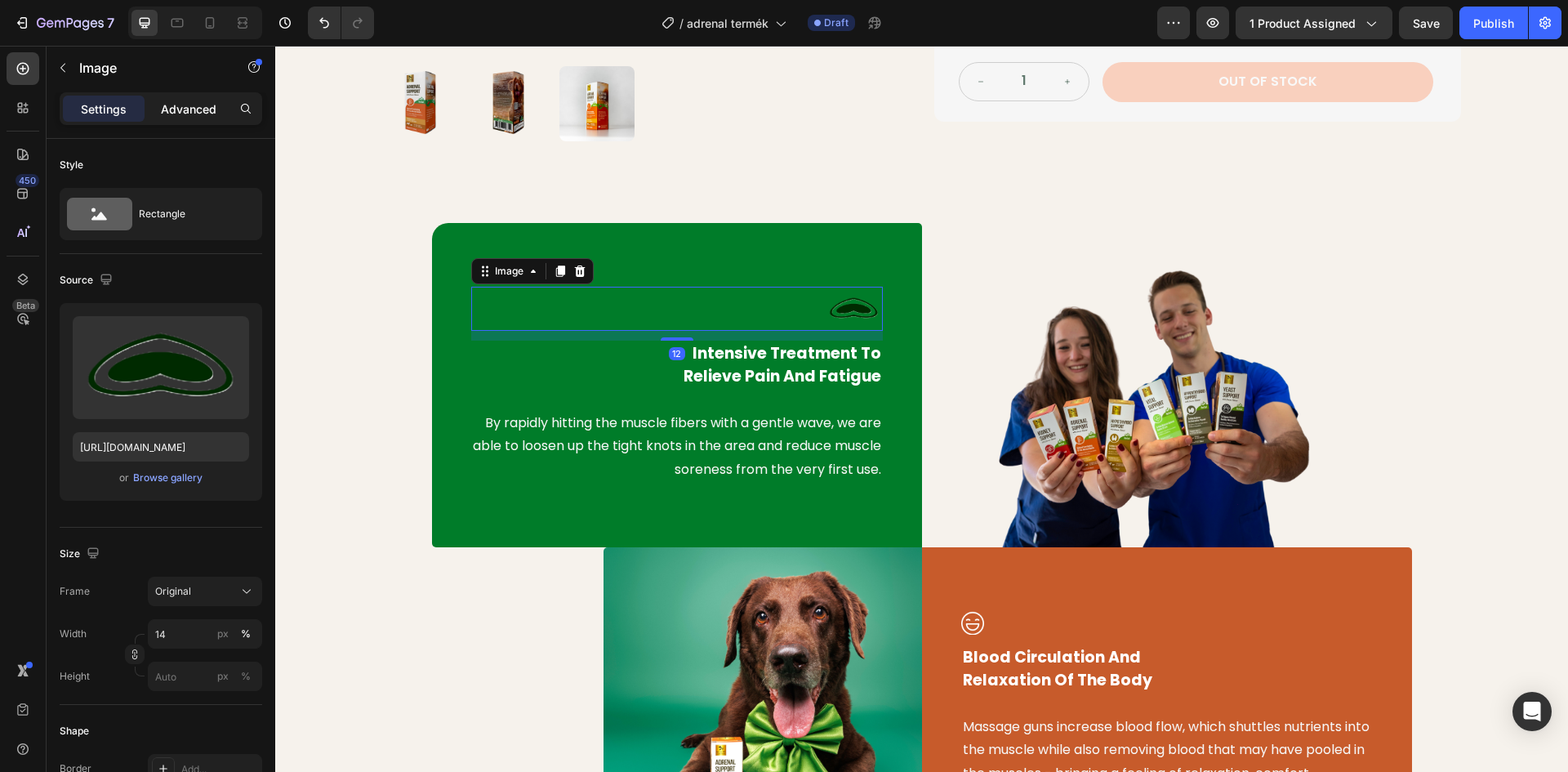
click at [186, 108] on p "Advanced" at bounding box center [188, 108] width 55 height 17
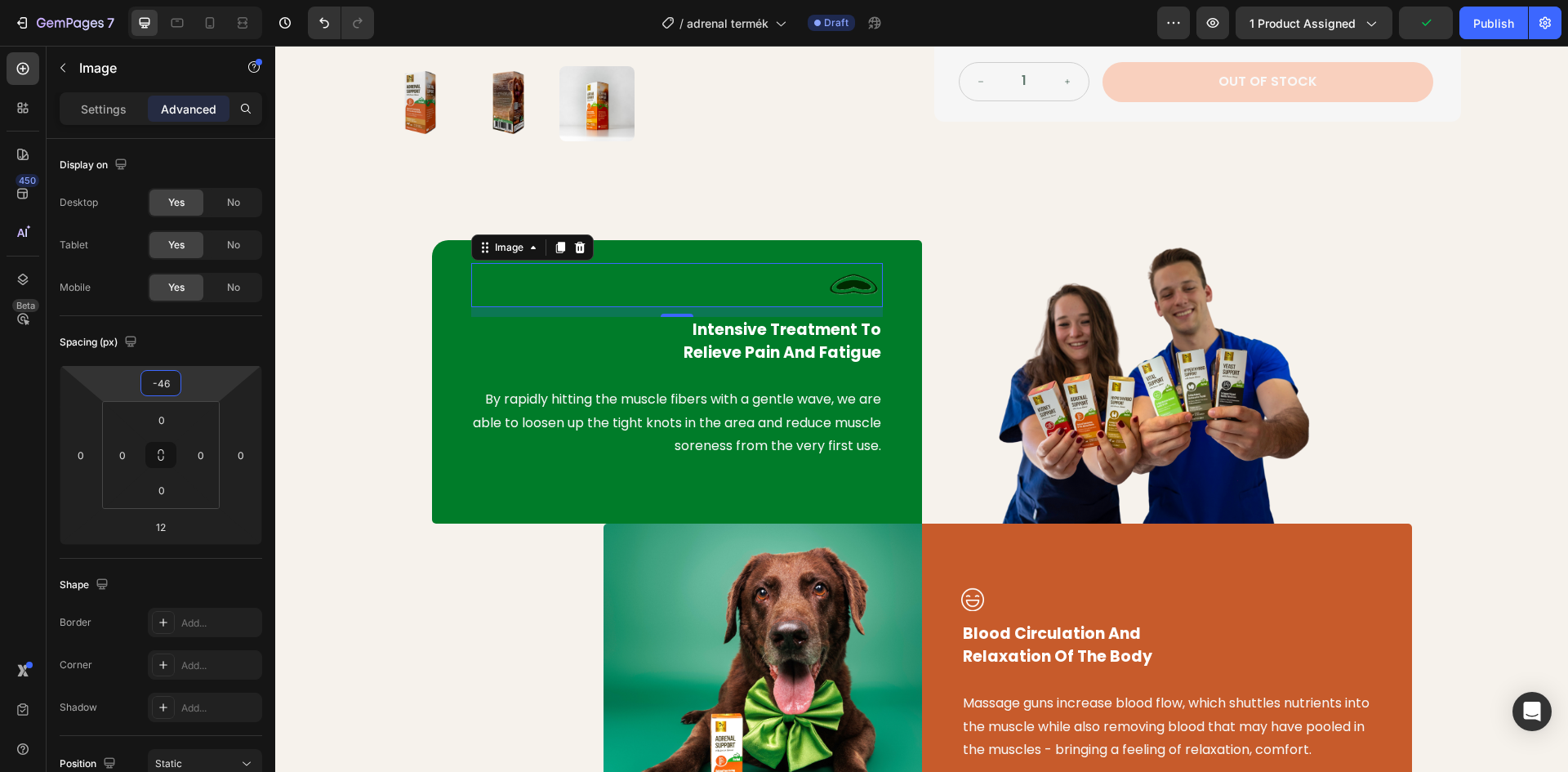
type input "-44"
drag, startPoint x: 210, startPoint y: 393, endPoint x: 206, endPoint y: 412, distance: 19.4
click at [206, 0] on html "7 Version history / adrenal termék Draft Preview 1 product assigned Publish 450…" at bounding box center [784, 0] width 1568 height 0
click at [359, 318] on div "Image 12 Intensive Treatment To Relieve Pain And Fatigue Text block By rapidly …" at bounding box center [921, 540] width 1268 height 636
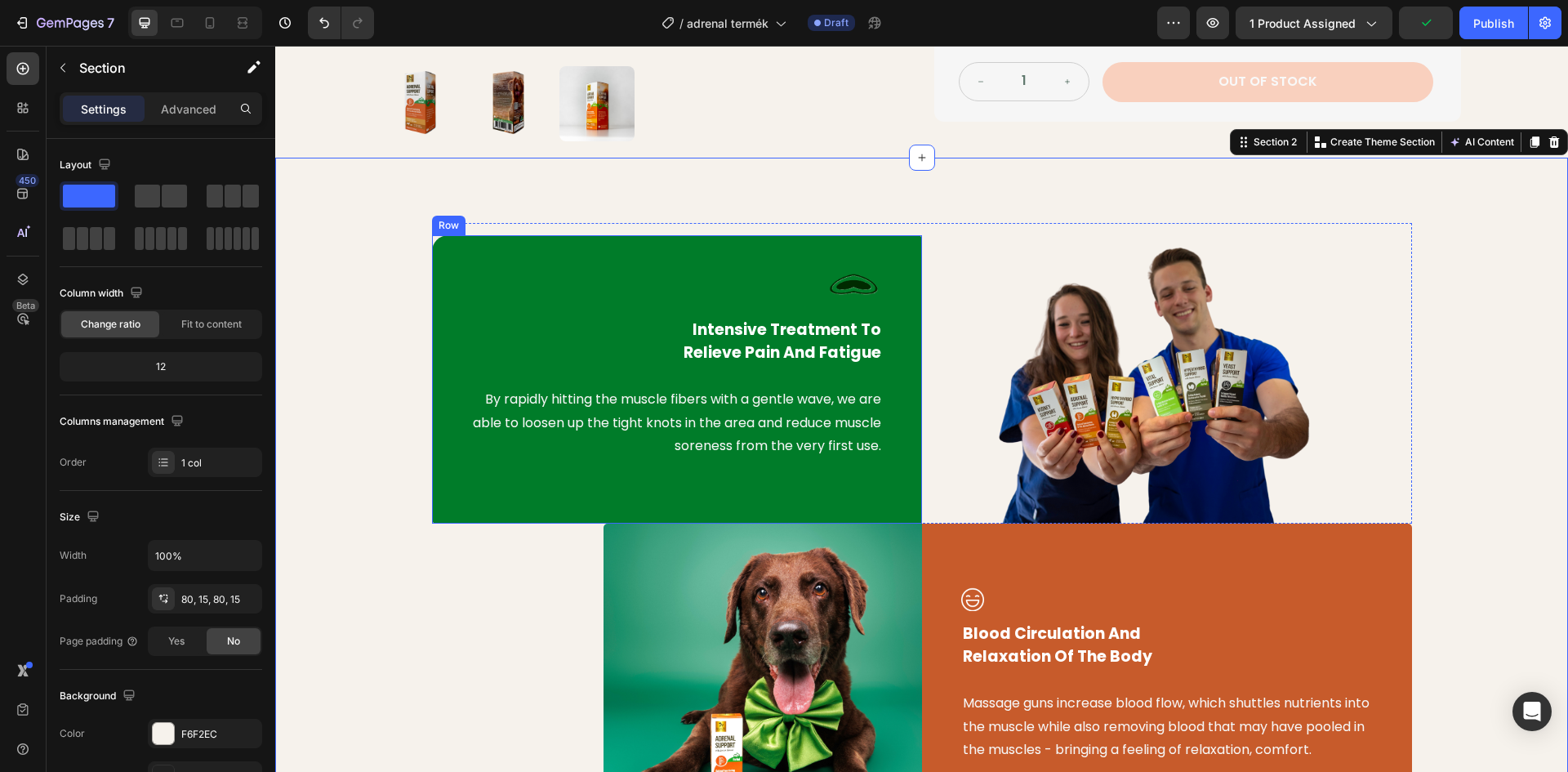
click at [723, 345] on p "Intensive Treatment To Relieve Pain And Fatigue" at bounding box center [677, 341] width 408 height 46
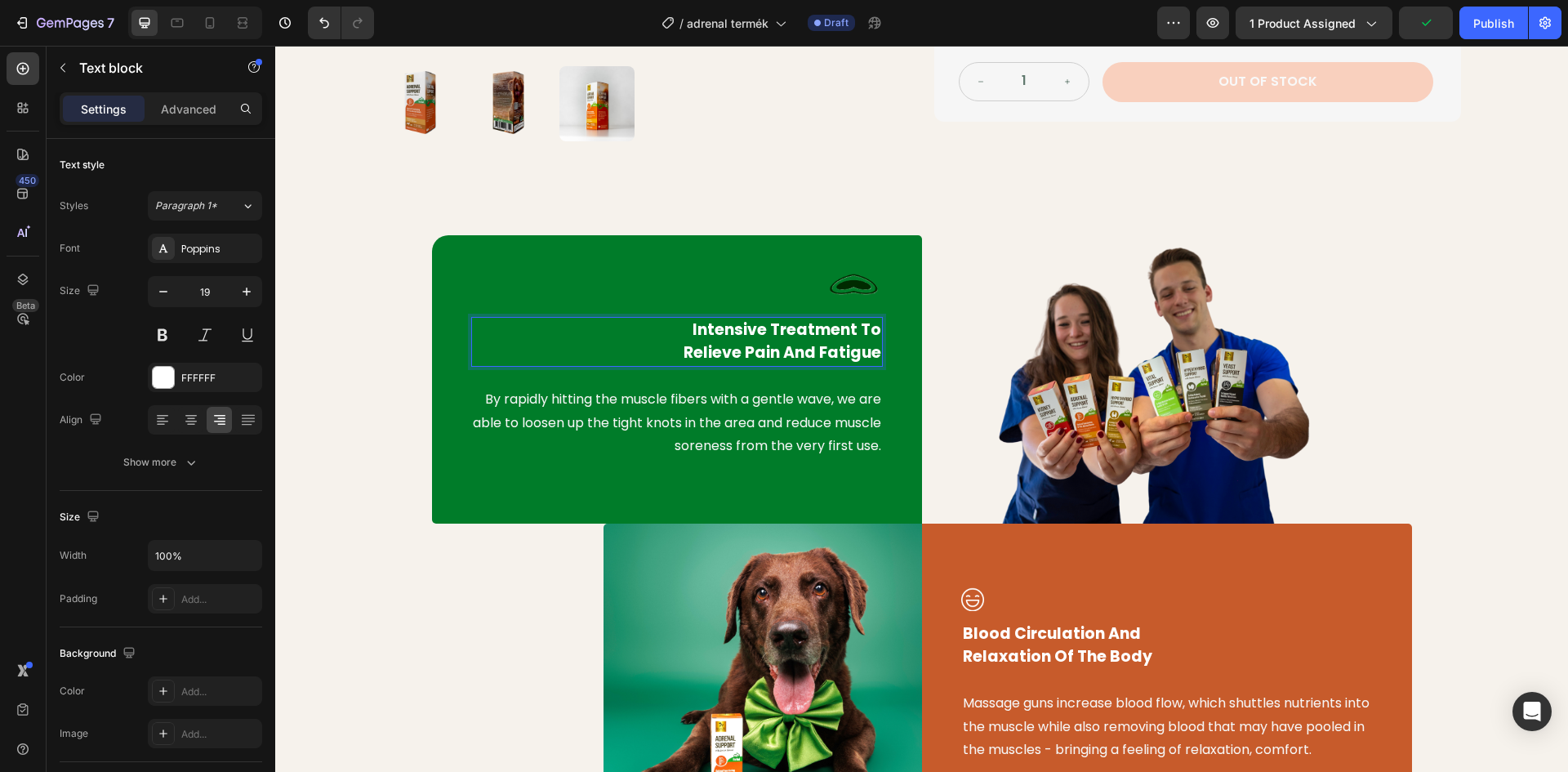
click at [804, 355] on p "Intensive Treatment To Relieve Pain And Fatigue" at bounding box center [677, 341] width 408 height 46
click at [872, 360] on p "Intensive Treatment To Relieve Pain And Fatigue" at bounding box center [677, 341] width 408 height 46
drag, startPoint x: 873, startPoint y: 355, endPoint x: 691, endPoint y: 338, distance: 182.8
click at [691, 338] on p "Intensive Treatment To Relieve Pain And Fatigue" at bounding box center [677, 341] width 408 height 46
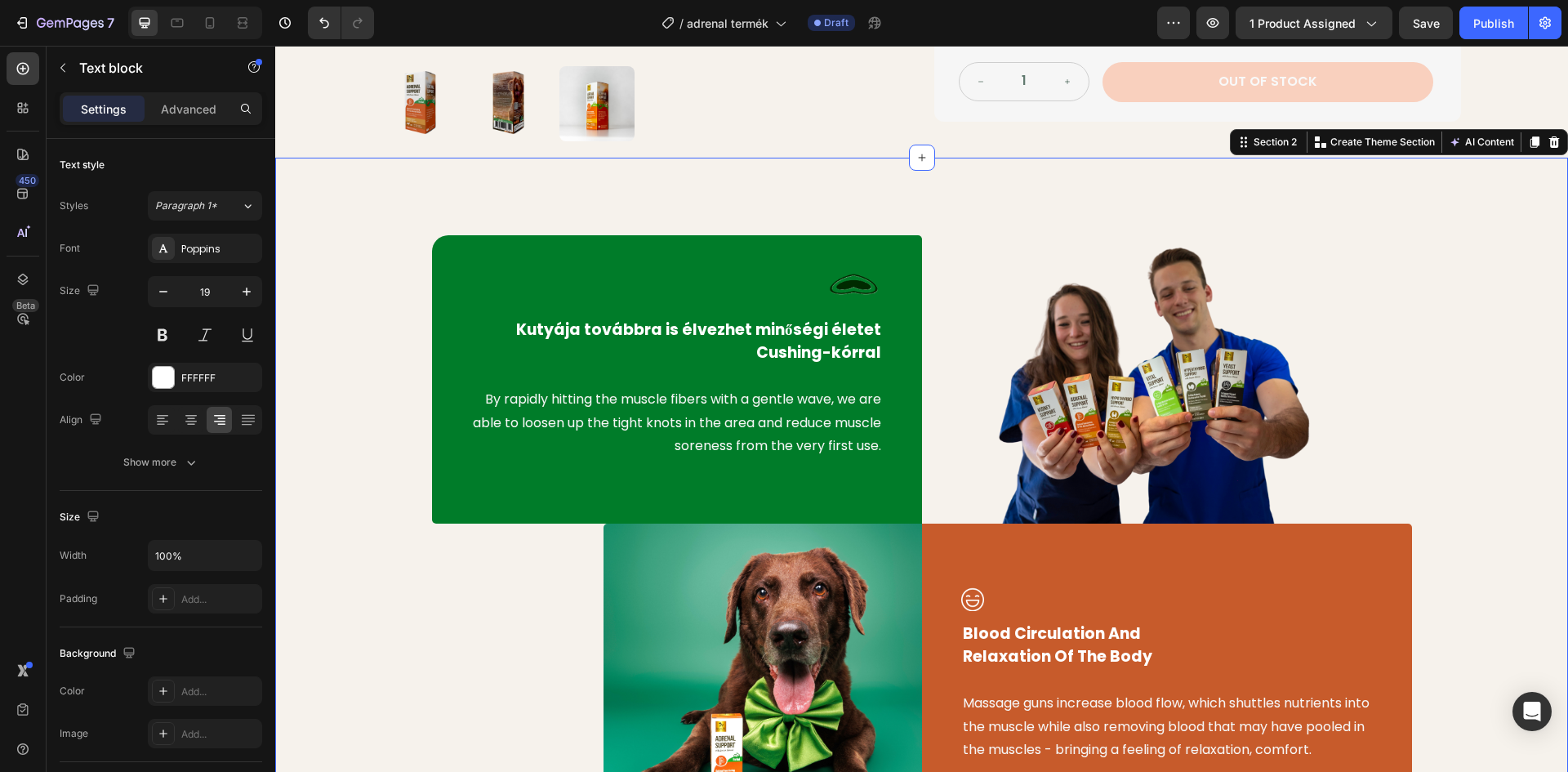
click at [347, 336] on div "Image Kutyája továbbra is élvezhet minőségi életet Cushing-kórral Text block By…" at bounding box center [921, 540] width 1268 height 636
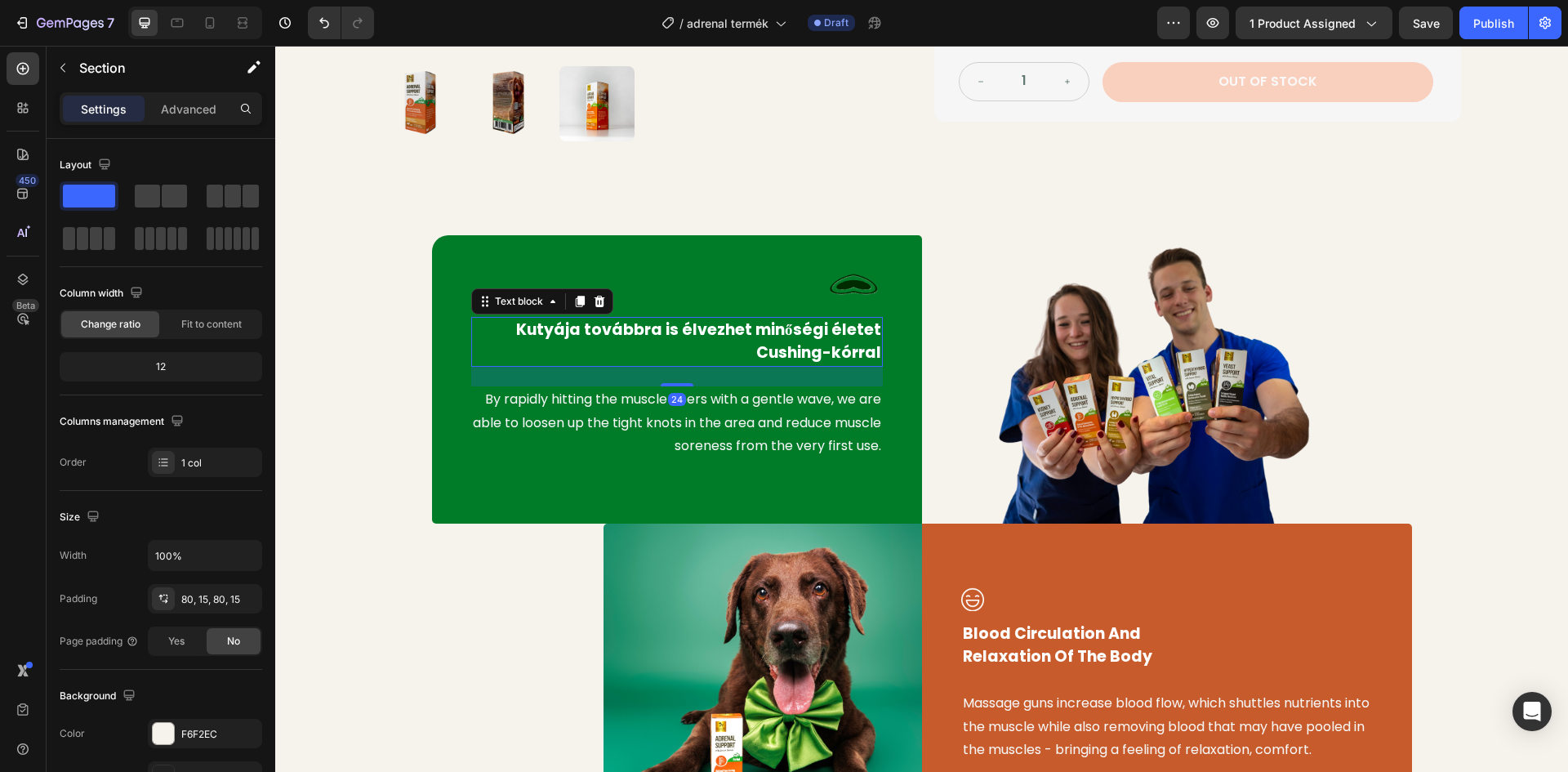
click at [874, 349] on p "Kutyája továbbra is élvezhet minőségi életet Cushing-kórral" at bounding box center [677, 341] width 408 height 46
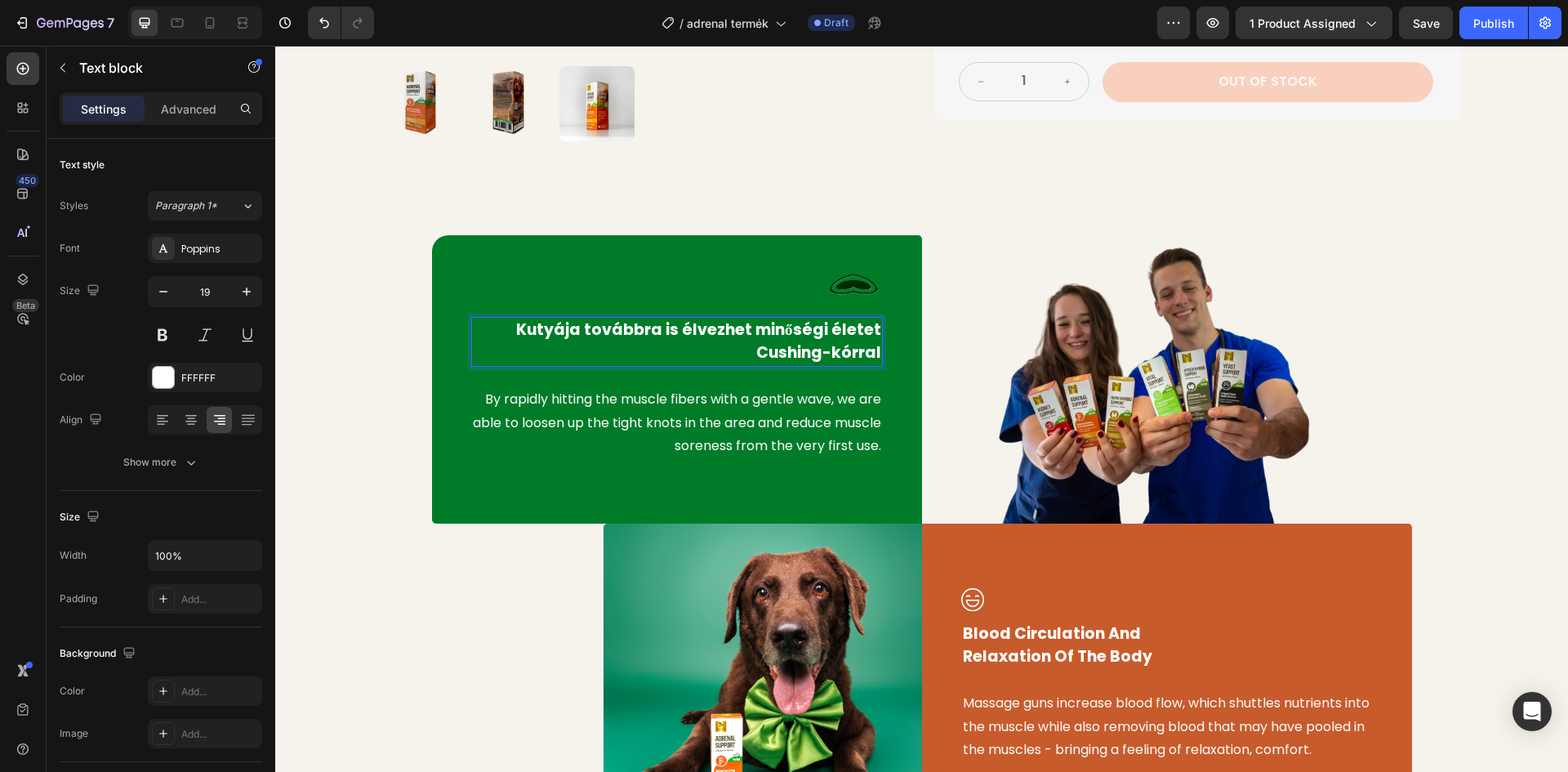
click at [871, 354] on p "Kutyája továbbra is élvezhet minőségi életet Cushing-kórral" at bounding box center [677, 341] width 408 height 46
click at [872, 354] on p "Kutyája továbbra is élvezhet minőségi életet Cushing-kórral" at bounding box center [677, 341] width 408 height 46
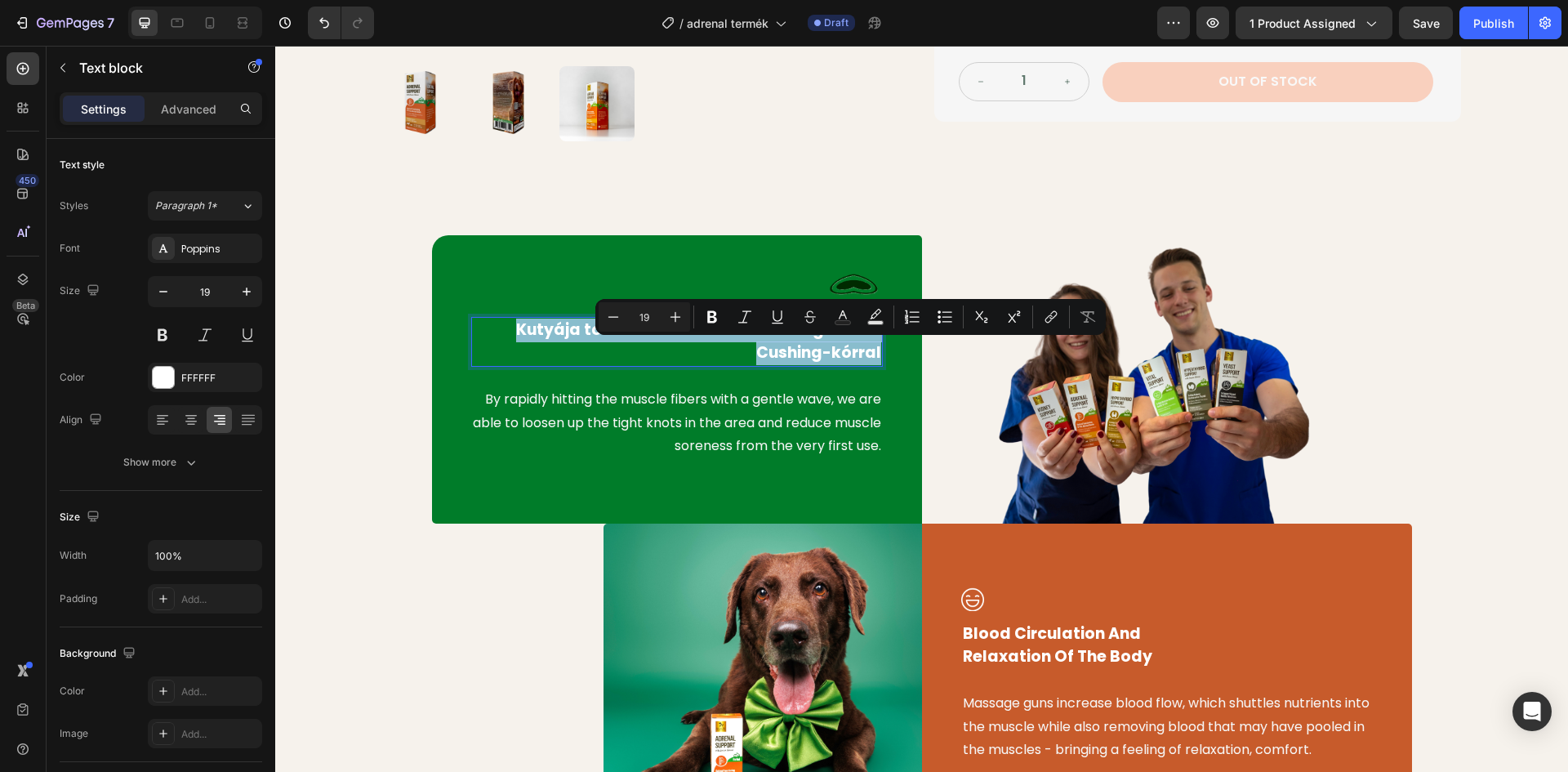
click at [873, 355] on p "Kutyája továbbra is élvezhet minőségi életet Cushing-kórral" at bounding box center [677, 341] width 408 height 46
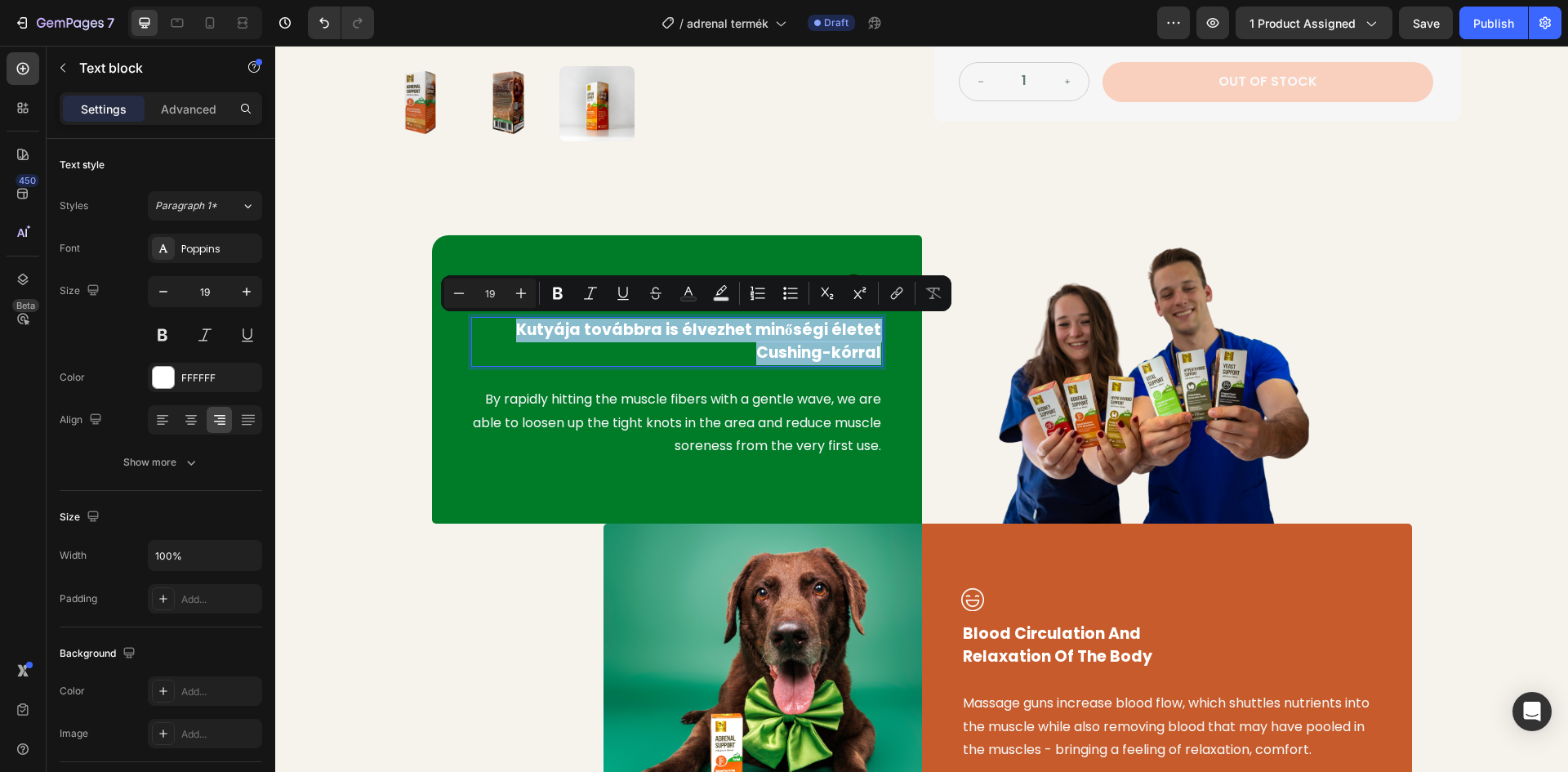
click at [873, 355] on p "Kutyája továbbra is élvezhet minőségi életet Cushing-kórral" at bounding box center [677, 341] width 408 height 46
click at [867, 361] on p "Kutyája továbbra is élvezhet minőségi életet Cushing-kórral" at bounding box center [677, 341] width 408 height 46
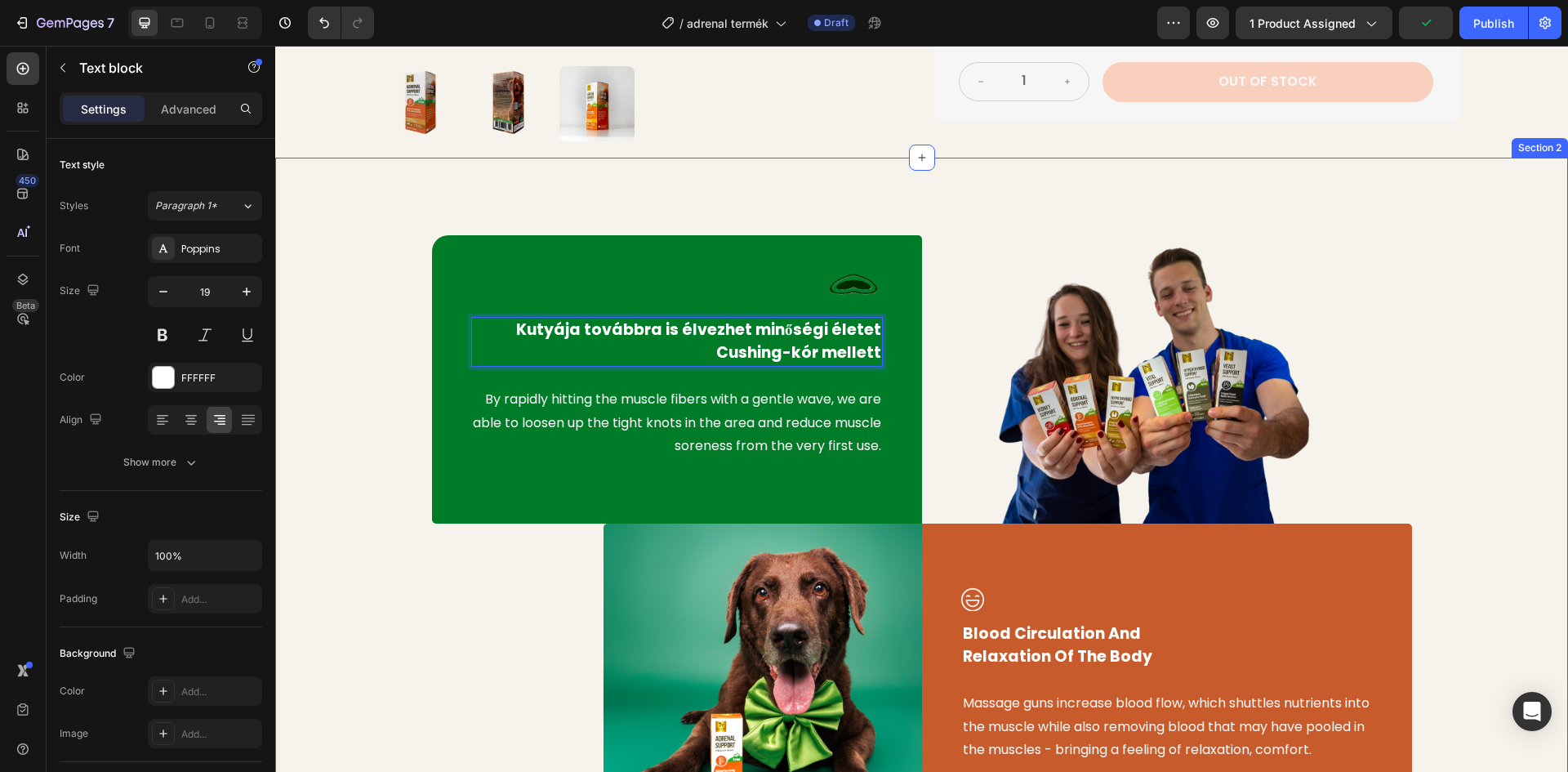
click at [370, 307] on div "Image Kutyája továbbra is élvezhet minőségi életet Cushing-kór mellett Text blo…" at bounding box center [921, 540] width 1268 height 636
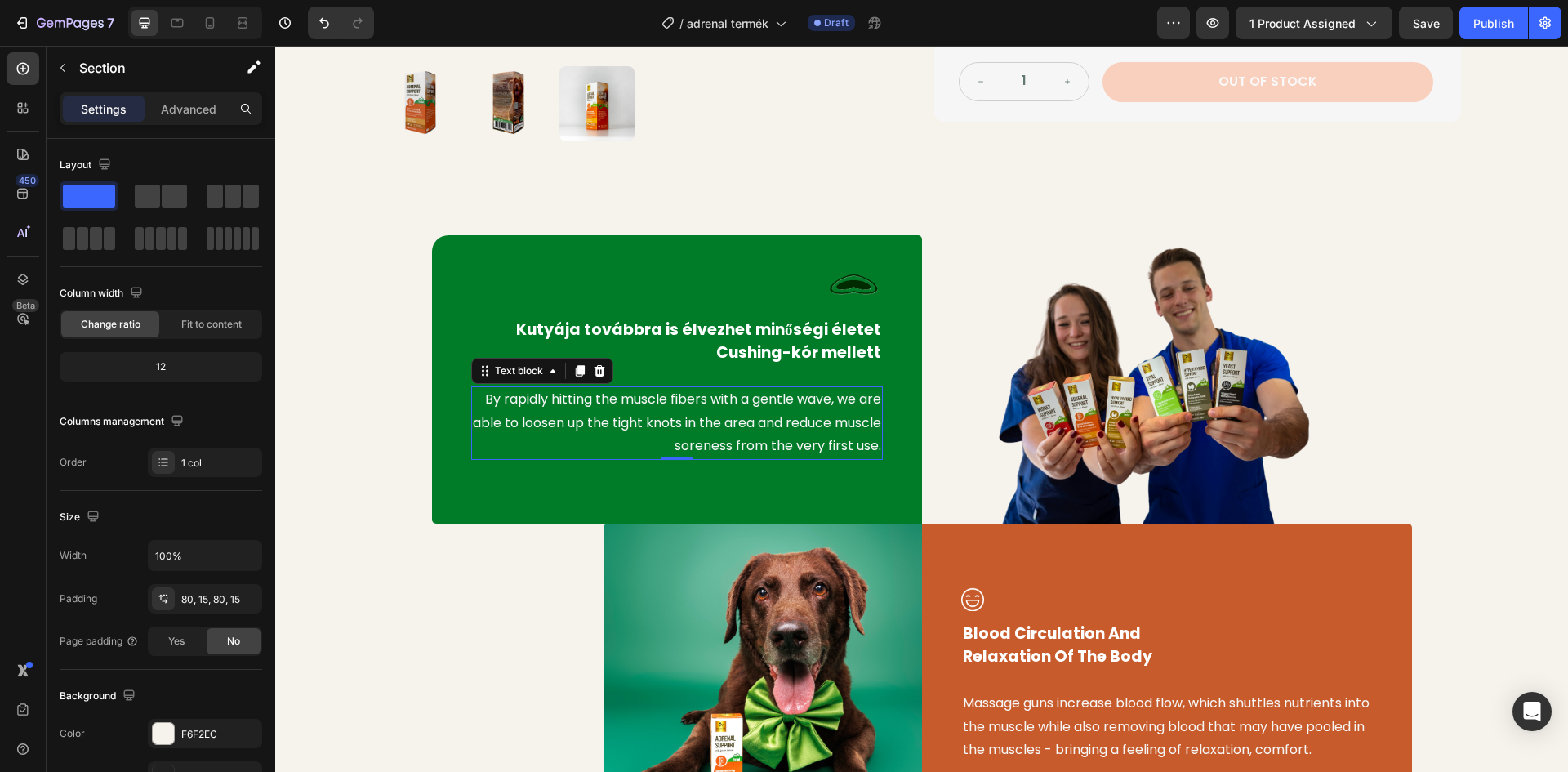
click at [652, 414] on p "By rapidly hitting the muscle fibers with a gentle wave, we are able to loosen …" at bounding box center [677, 423] width 408 height 70
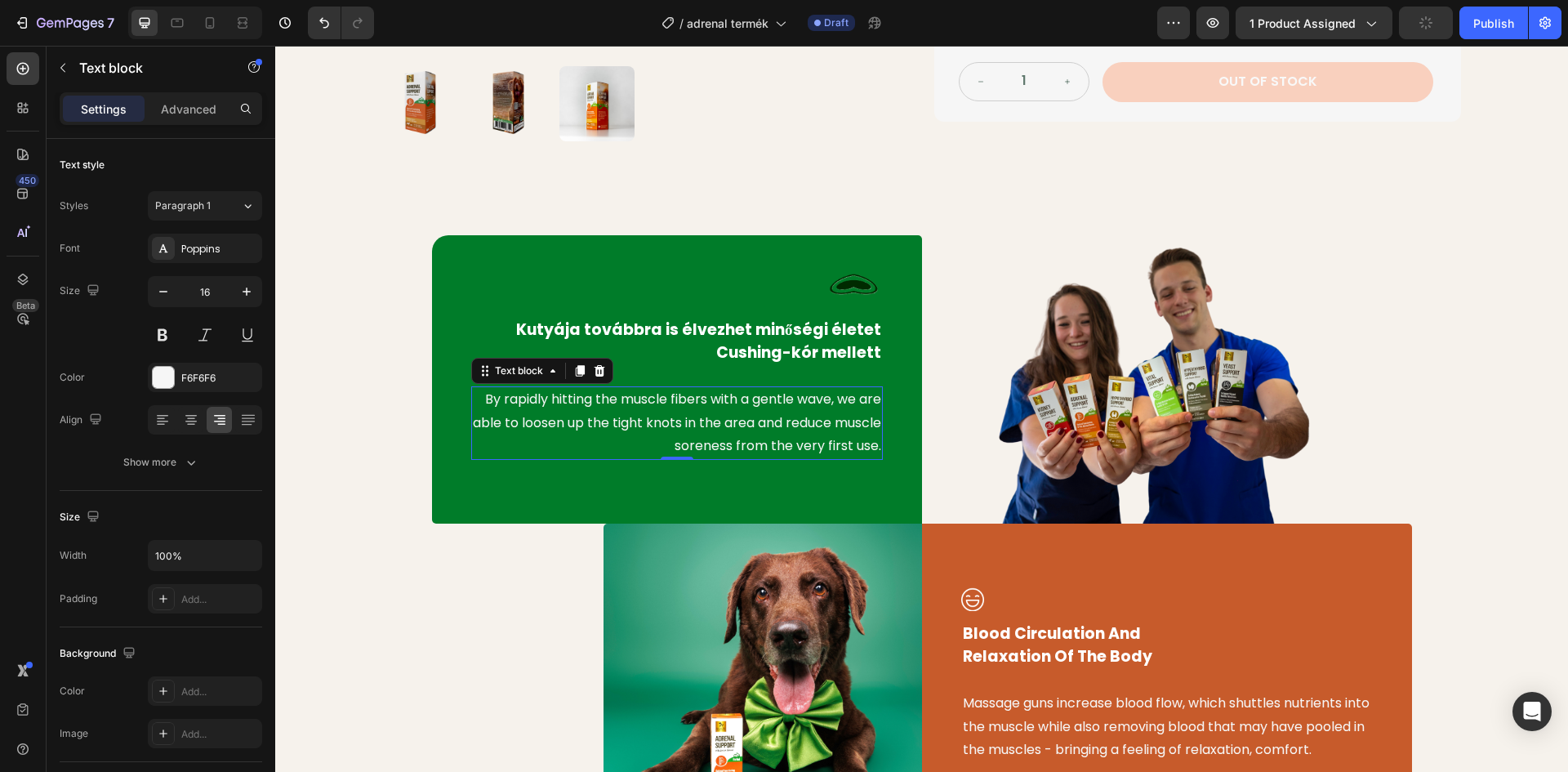
click at [750, 441] on p "By rapidly hitting the muscle fibers with a gentle wave, we are able to loosen …" at bounding box center [677, 423] width 408 height 70
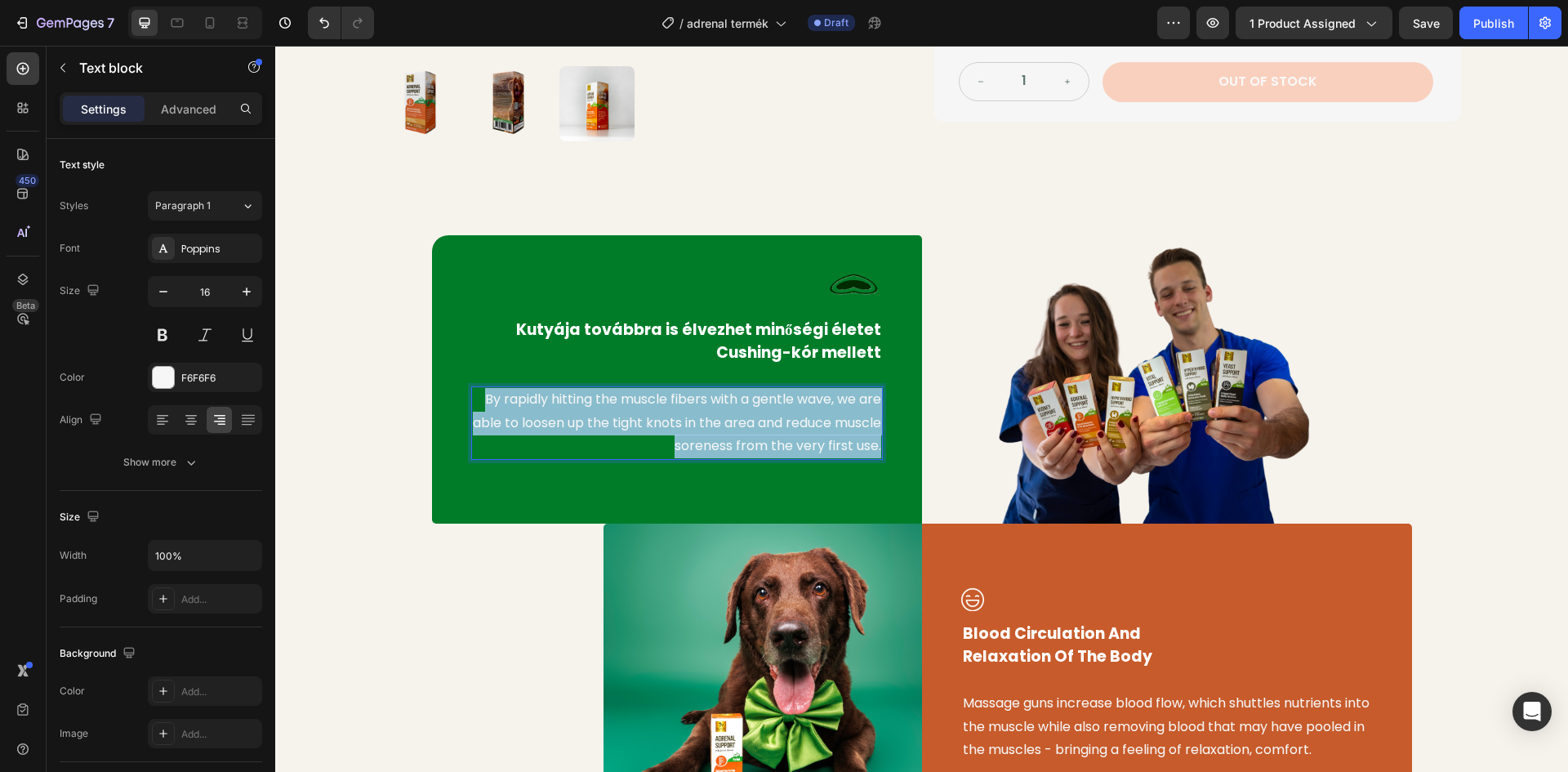
drag, startPoint x: 874, startPoint y: 449, endPoint x: 469, endPoint y: 394, distance: 408.7
click at [473, 394] on p "By rapidly hitting the muscle fibers with a gentle wave, we are able to loosen …" at bounding box center [677, 423] width 408 height 70
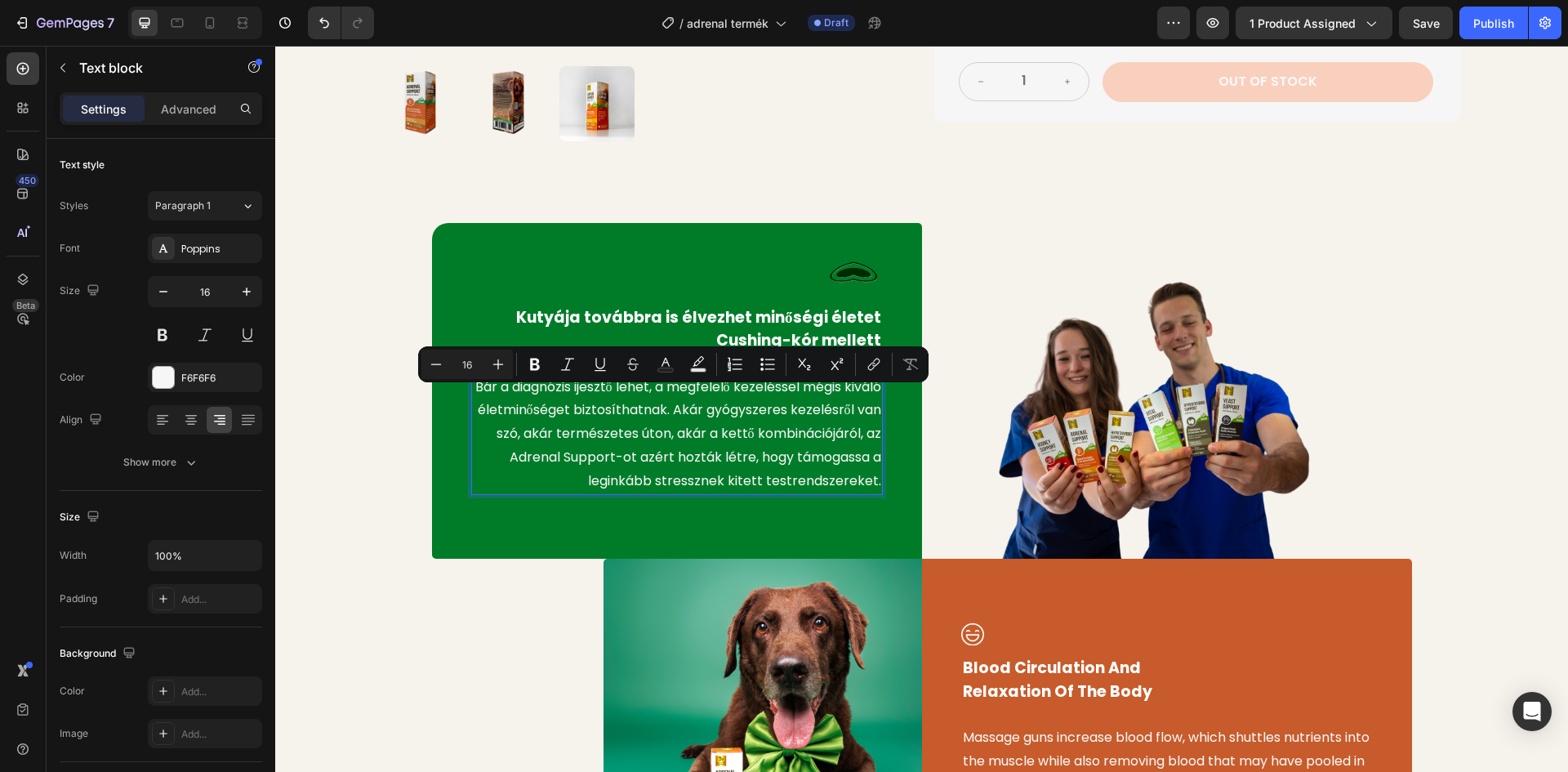
scroll to position [676, 0]
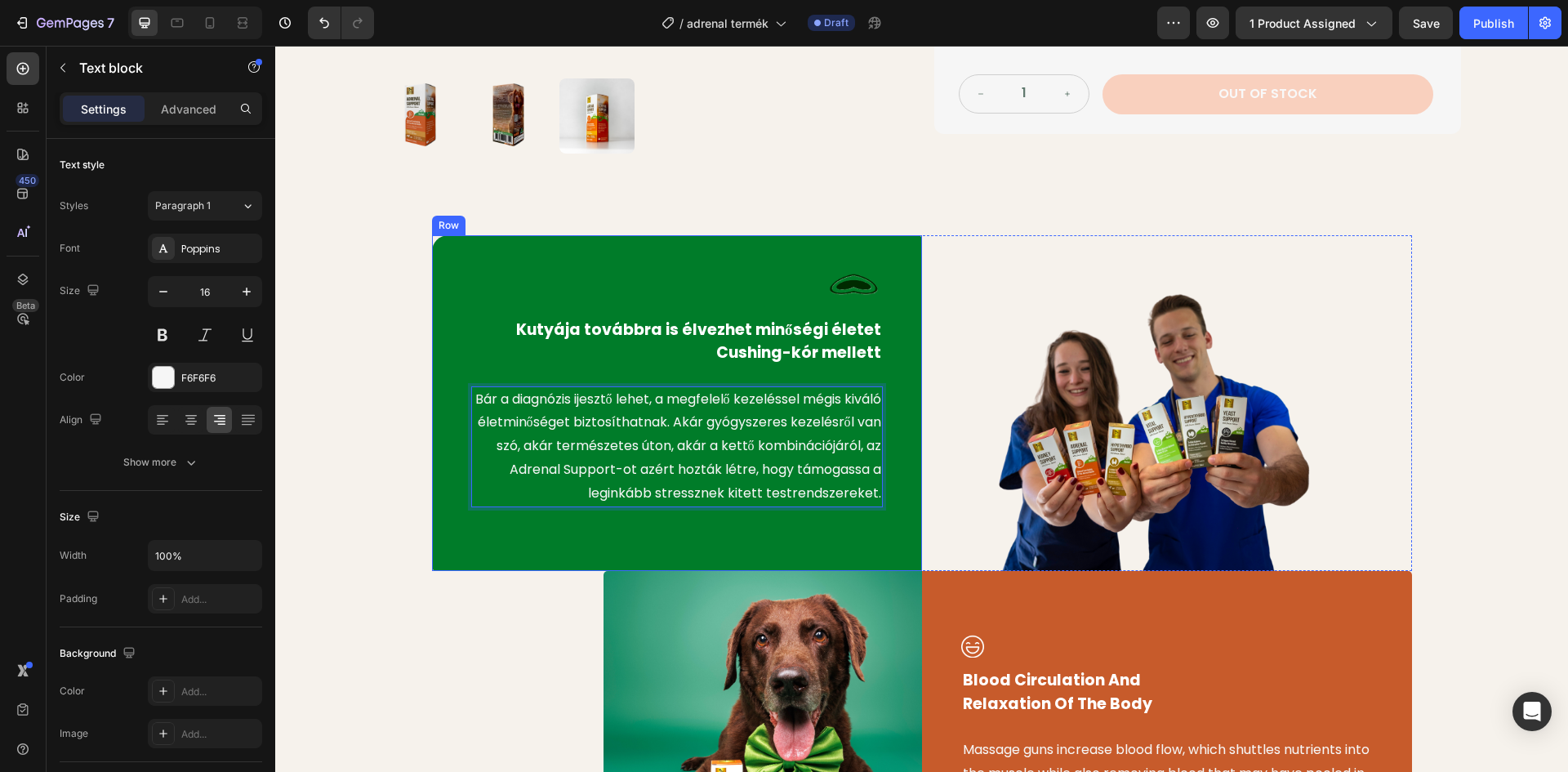
click at [316, 443] on div "Image Kutyája továbbra is élvezhet minőségi életet Cushing-kór mellett Text blo…" at bounding box center [921, 570] width 1268 height 669
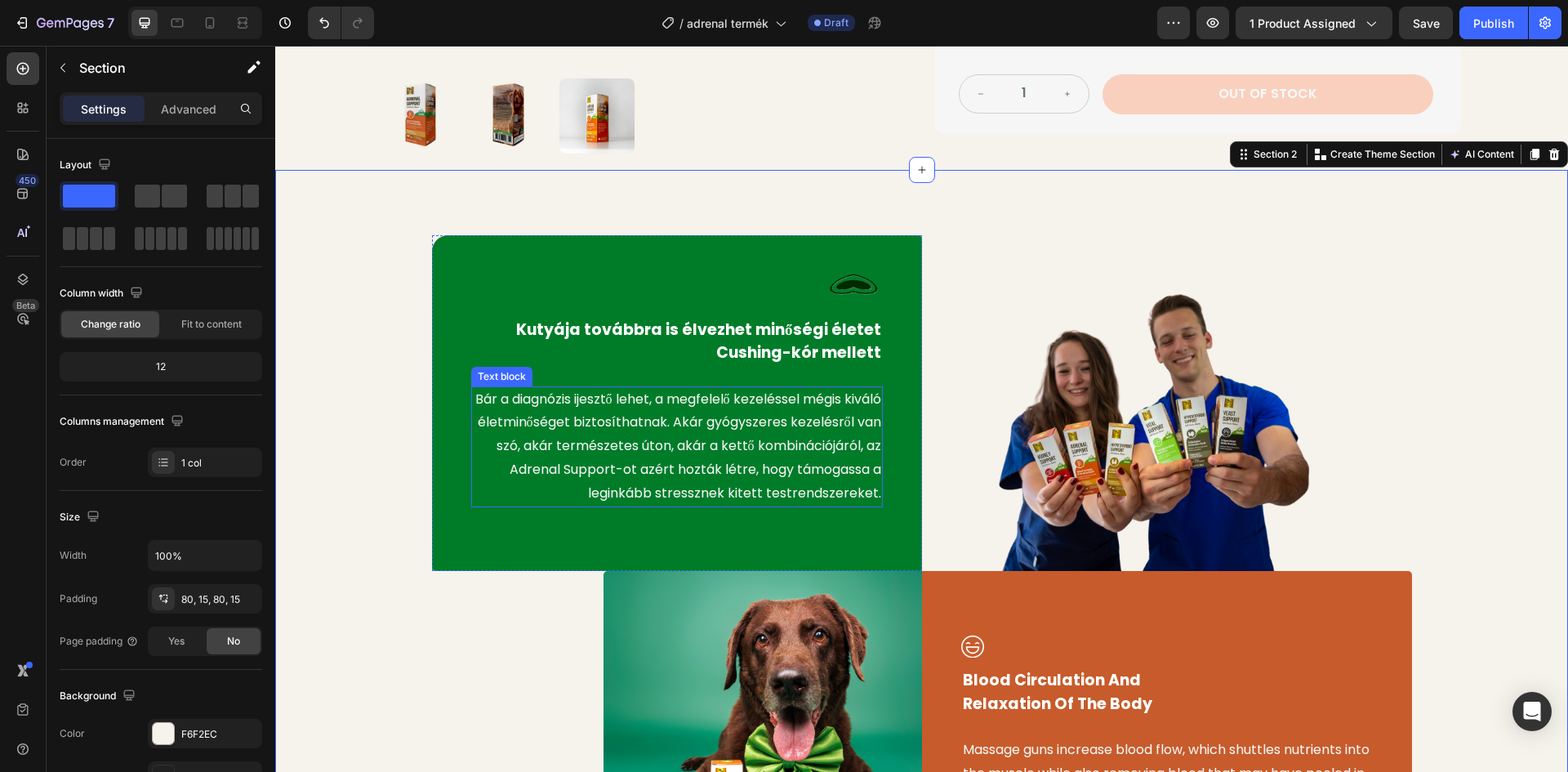
click at [510, 427] on p "Bár a diagnózis ijesztő lehet, a megfelelő kezeléssel mégis kiváló életminősége…" at bounding box center [677, 447] width 408 height 117
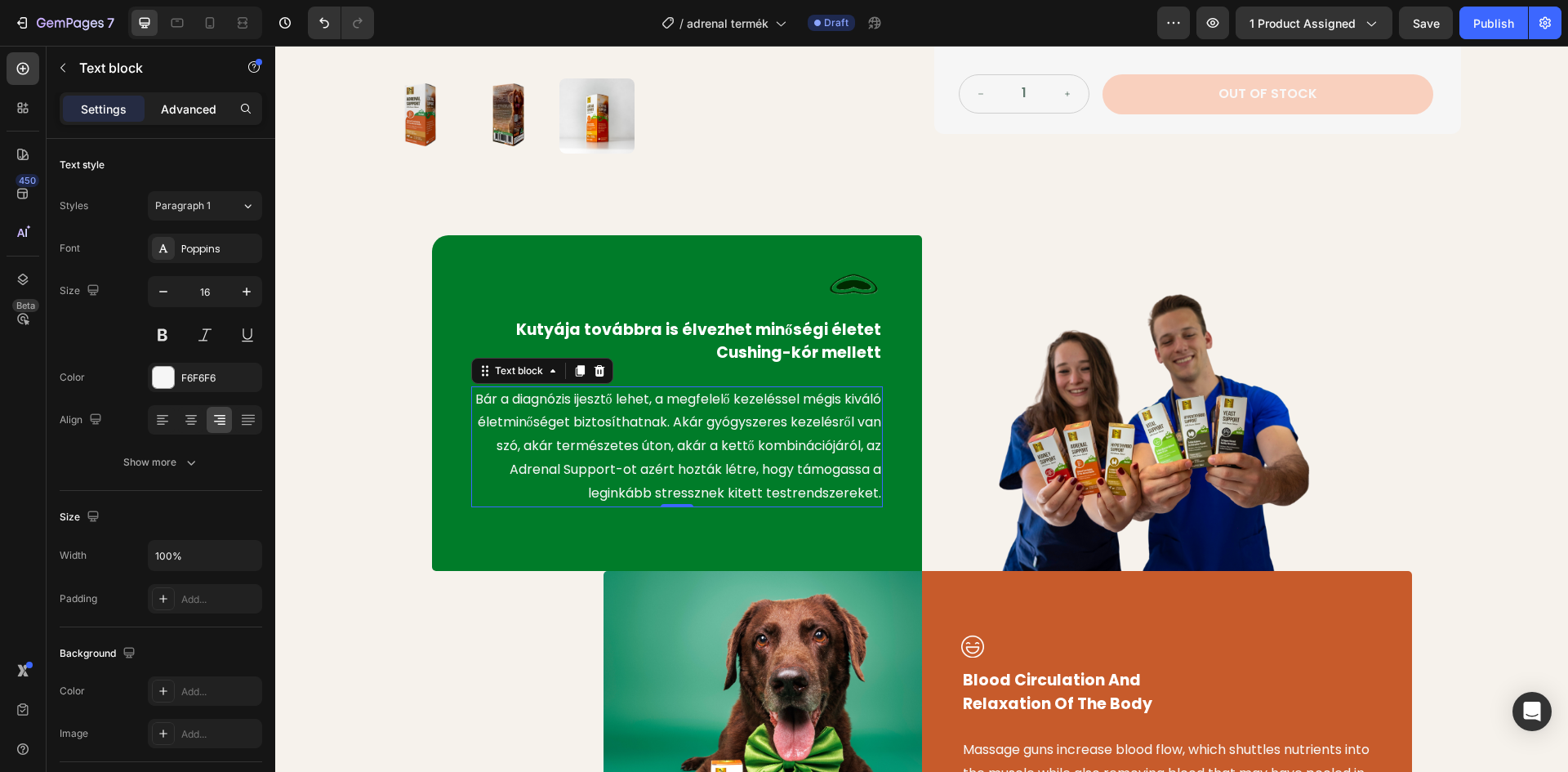
click at [214, 104] on p "Advanced" at bounding box center [188, 108] width 55 height 17
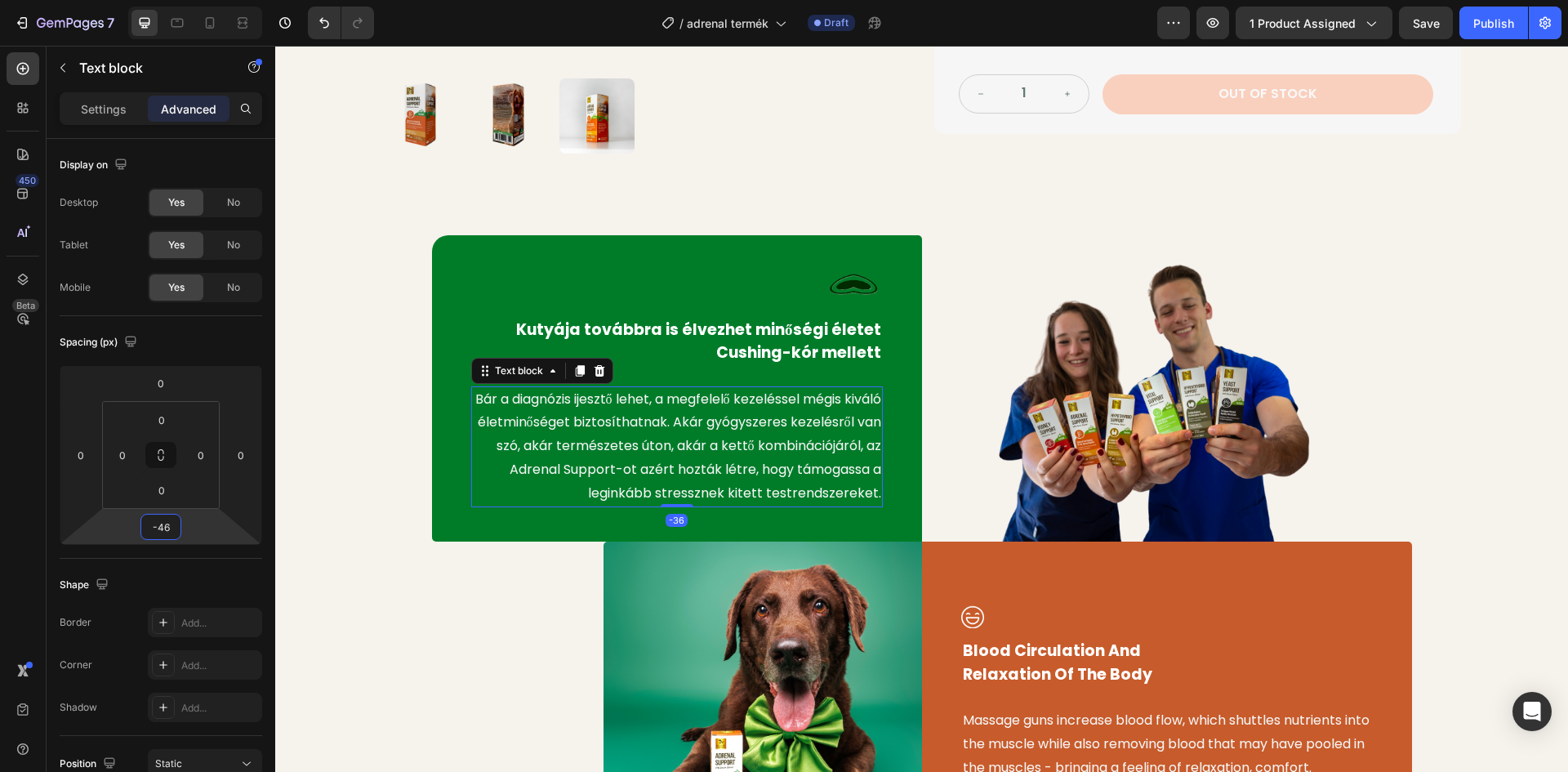
type input "-48"
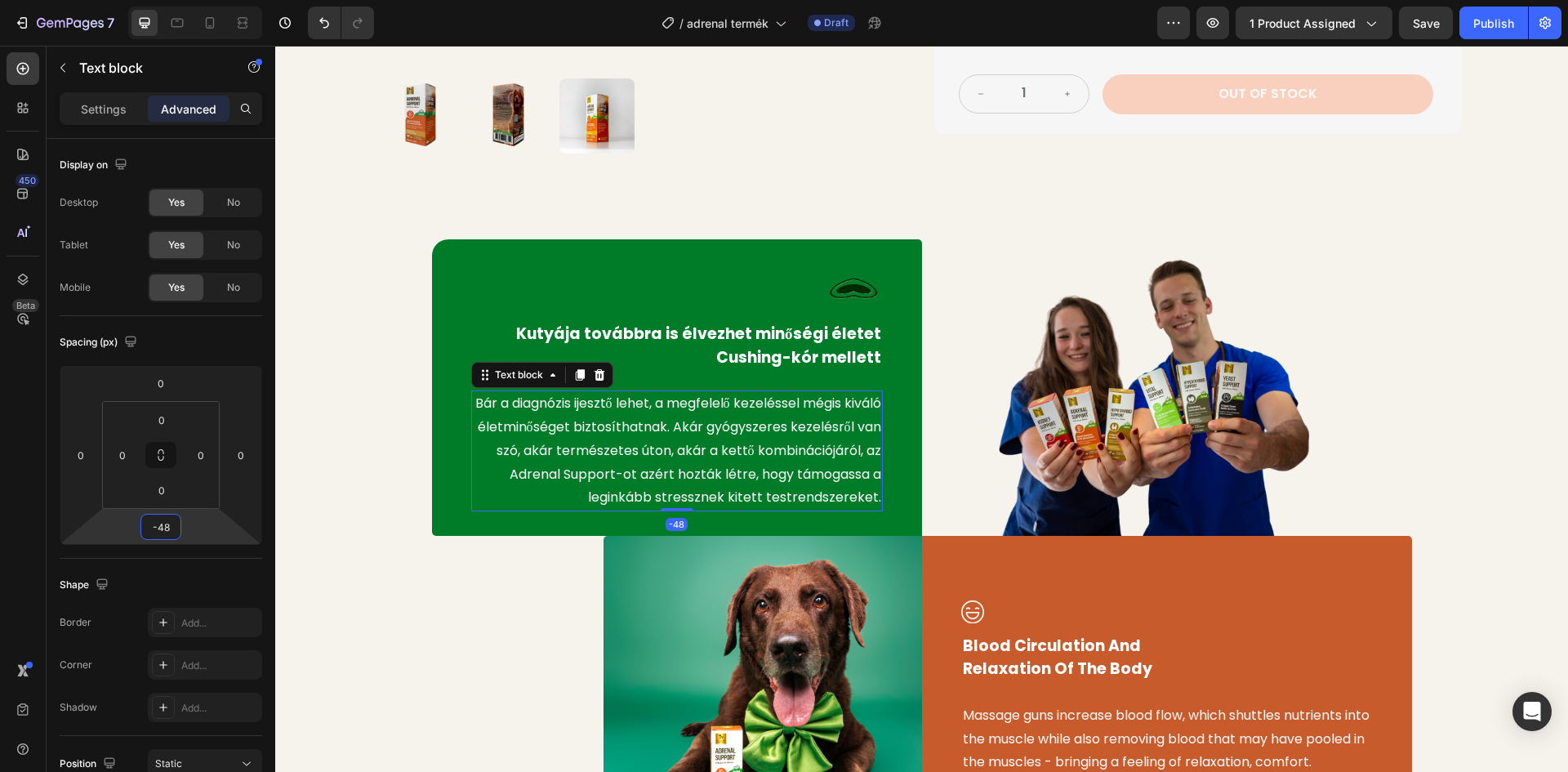
drag, startPoint x: 193, startPoint y: 525, endPoint x: 193, endPoint y: 544, distance: 19.0
click at [193, 0] on html "7 Version history / adrenal termék Draft Preview 1 product assigned Save Publis…" at bounding box center [784, 0] width 1568 height 0
click at [344, 405] on div "Image Kutyája továbbra is élvezhet minőségi életet Cushing-kór mellett Text blo…" at bounding box center [921, 553] width 1268 height 636
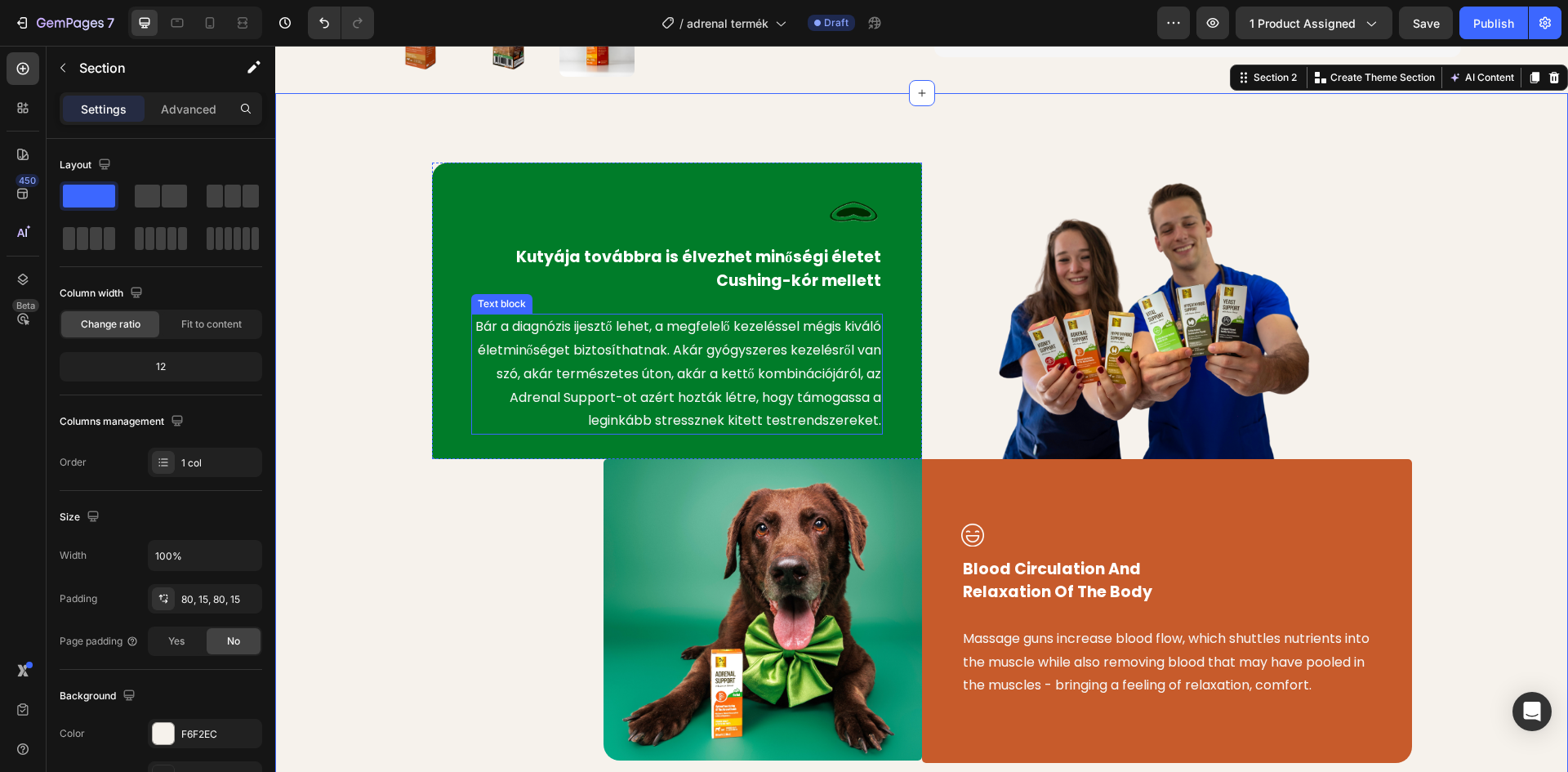
scroll to position [758, 0]
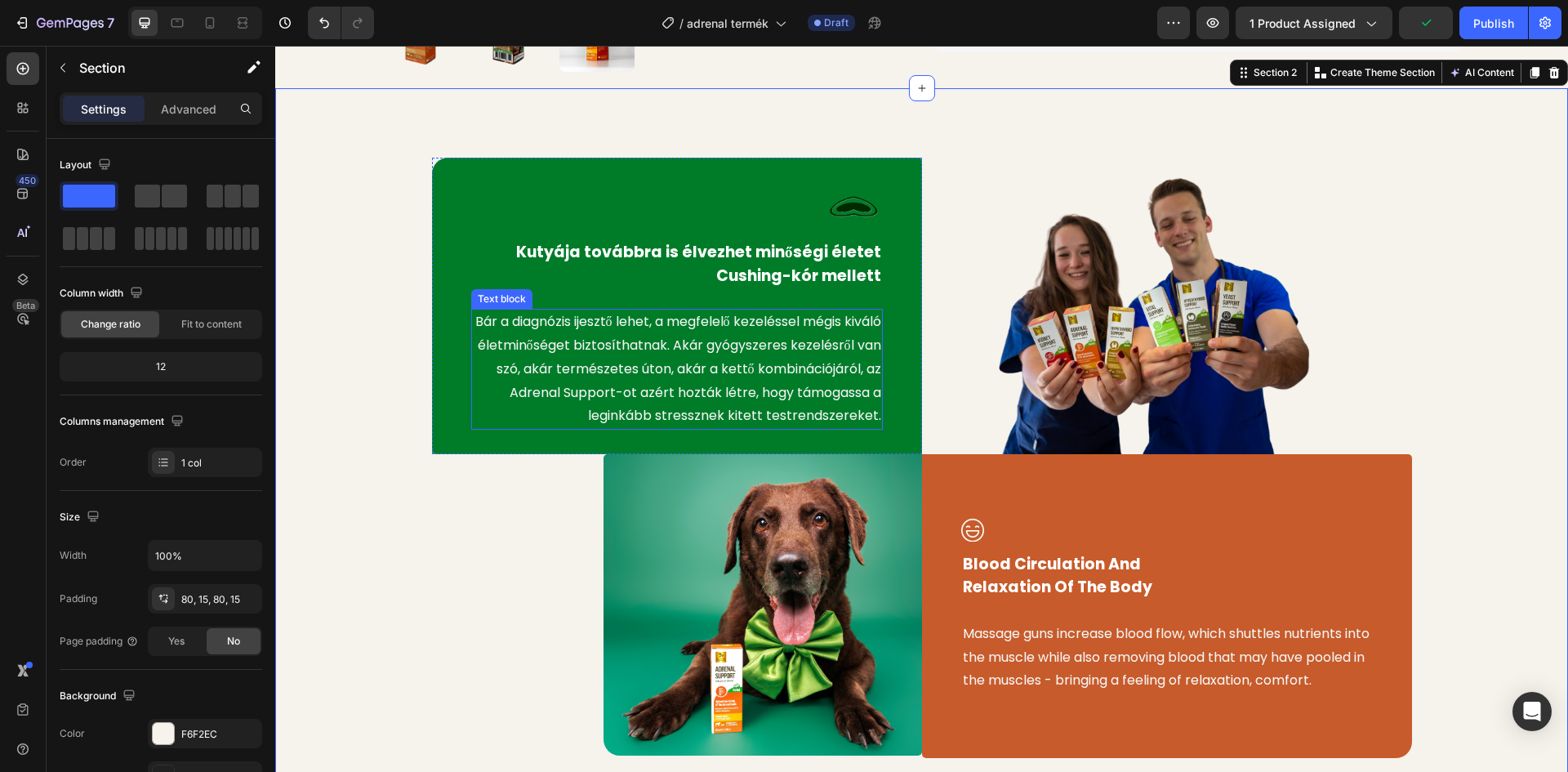
click at [755, 339] on p "Bár a diagnózis ijesztő lehet, a megfelelő kezeléssel mégis kiváló életminősége…" at bounding box center [677, 369] width 408 height 117
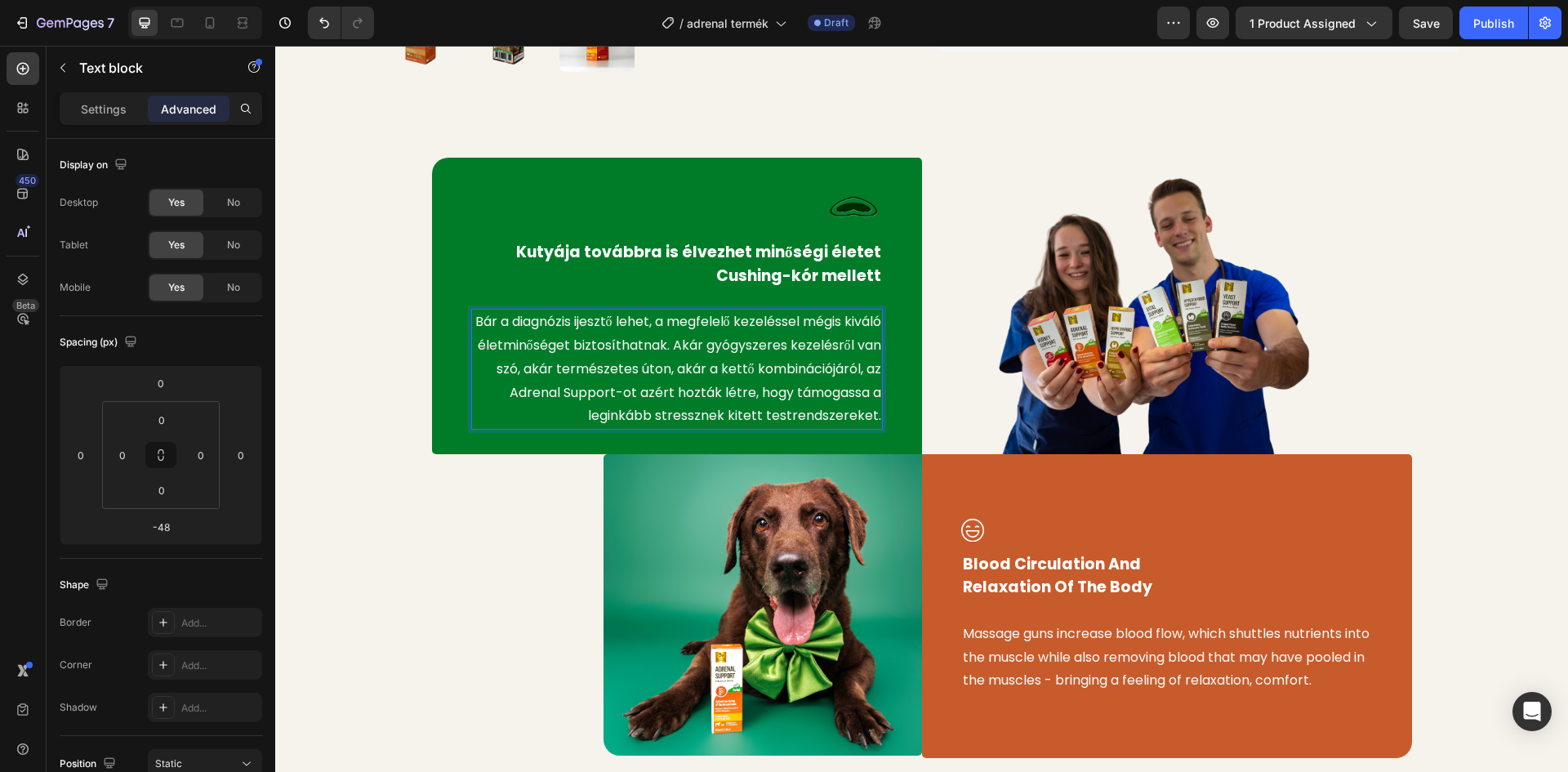
click at [750, 342] on p "Bár a diagnózis ijesztő lehet, a megfelelő kezeléssel mégis kiváló életminősége…" at bounding box center [677, 369] width 408 height 117
click at [754, 342] on p "Bár a diagnózis ijesztő lehet, a megfelelő kezeléssel mégis kiváló életminősége…" at bounding box center [677, 369] width 408 height 117
click at [837, 389] on p "Bár a diagnózis ijesztő lehet, a megfelelő kezeléssel mégis kiváló életminősége…" at bounding box center [677, 369] width 408 height 117
click at [761, 428] on p "Bár a diagnózis ijesztő lehet, a megfelelő kezeléssel mégis kiváló életminősége…" at bounding box center [677, 369] width 408 height 117
click at [574, 412] on p "Bár a diagnózis ijesztő lehet, a megfelelő kezeléssel mégis kiváló életminősége…" at bounding box center [677, 369] width 408 height 117
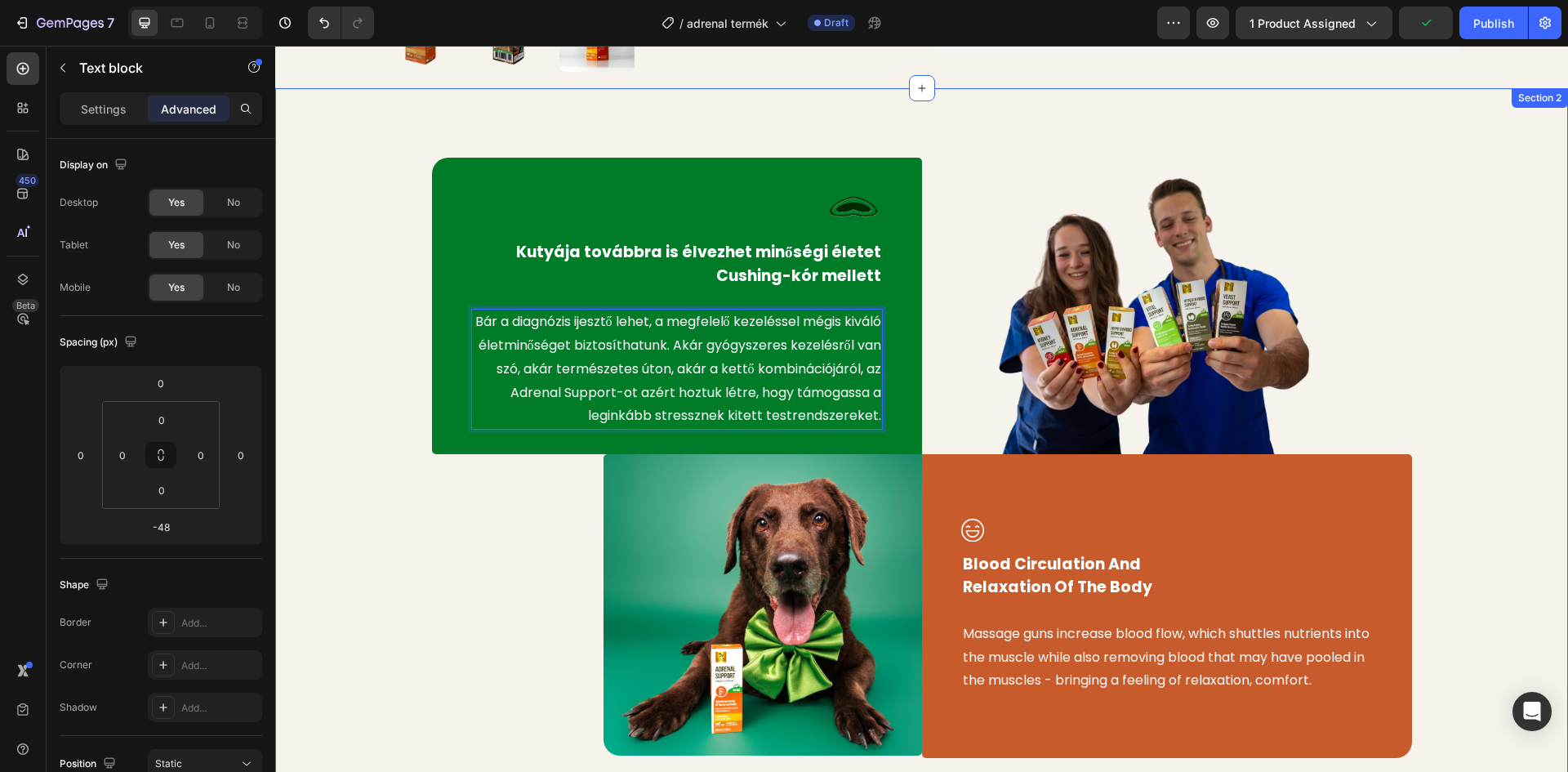
click at [337, 534] on div "Image Kutyája továbbra is élvezhet minőségi életet Cushing-kór mellett Text blo…" at bounding box center [921, 471] width 1268 height 636
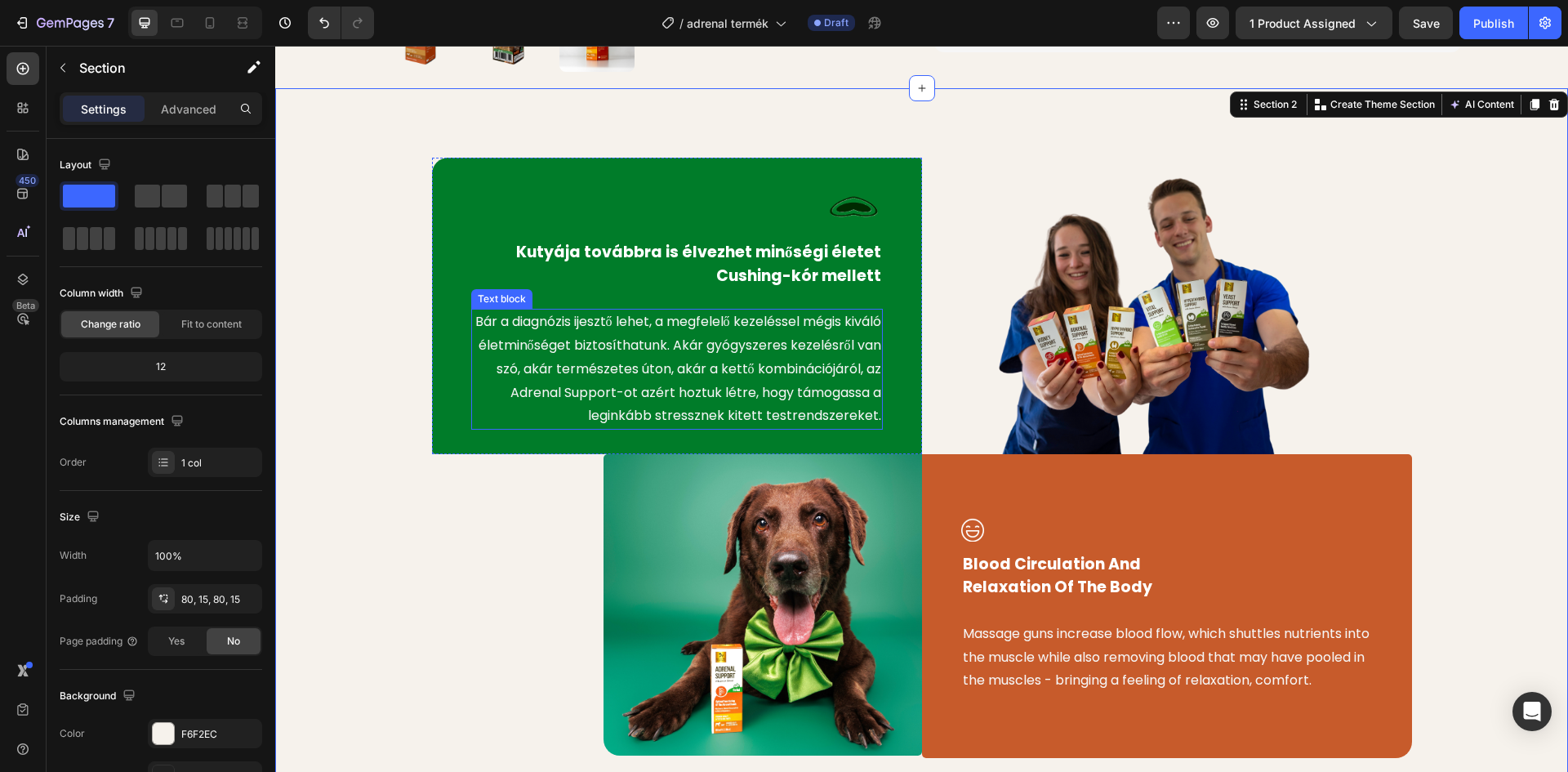
click at [851, 428] on p "Bár a diagnózis ijesztő lehet, a megfelelő kezeléssel mégis kiváló életminősége…" at bounding box center [677, 369] width 408 height 117
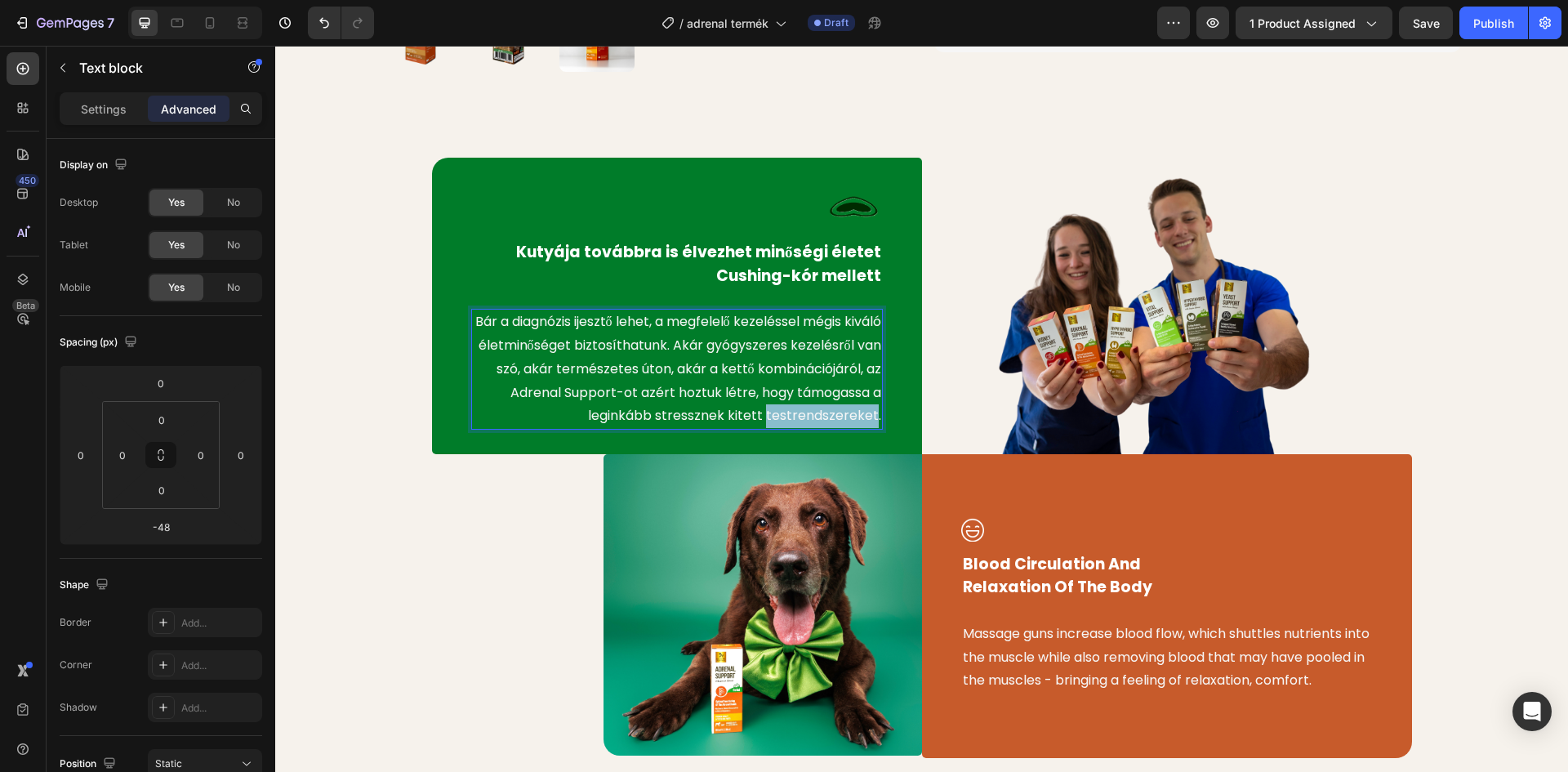
drag, startPoint x: 873, startPoint y: 433, endPoint x: 765, endPoint y: 435, distance: 108.0
click at [307, 308] on div "Image Kutyája továbbra is élvezhet minőségi életet Cushing-kór mellett Text blo…" at bounding box center [921, 471] width 1268 height 636
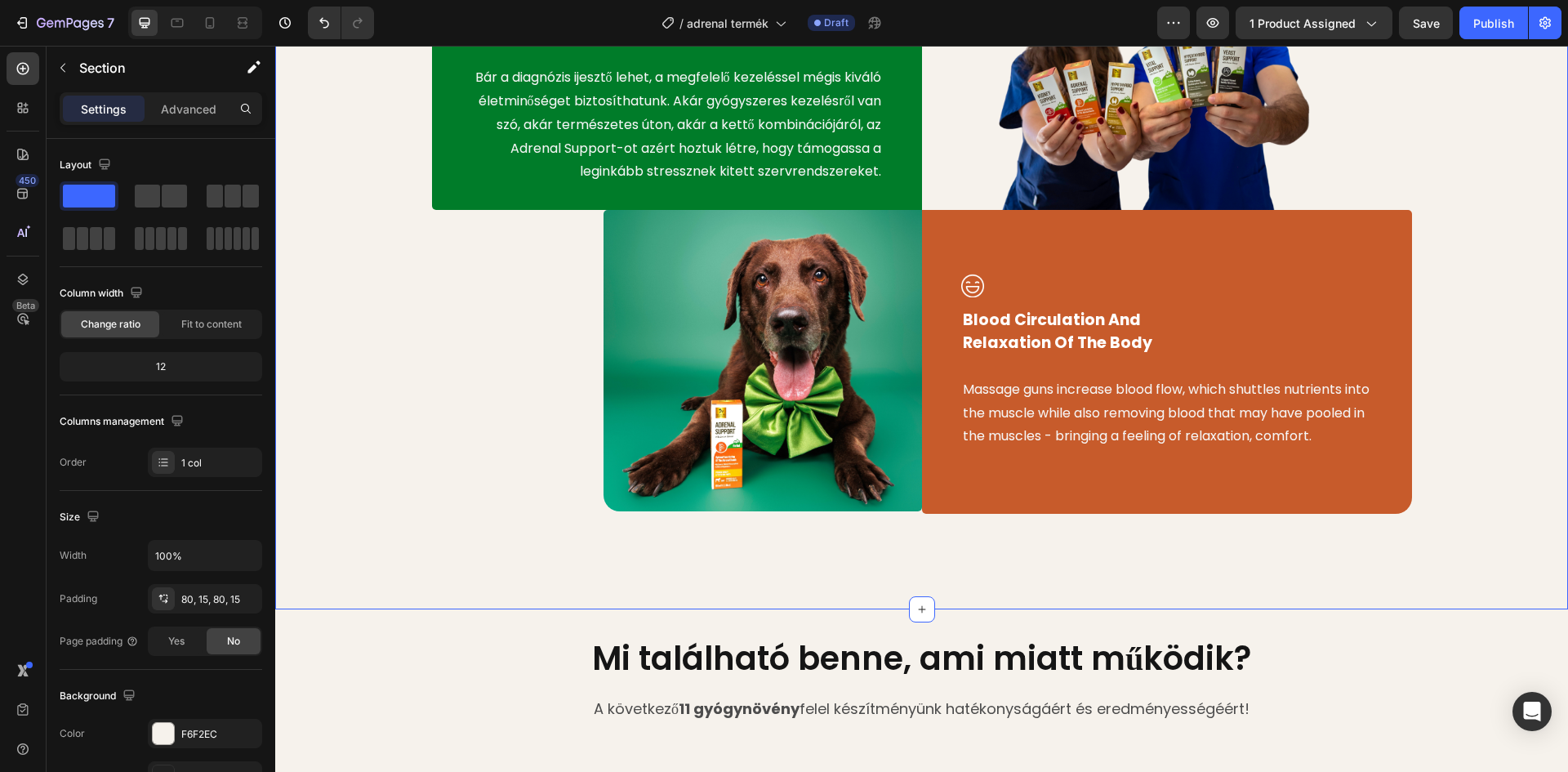
scroll to position [1003, 0]
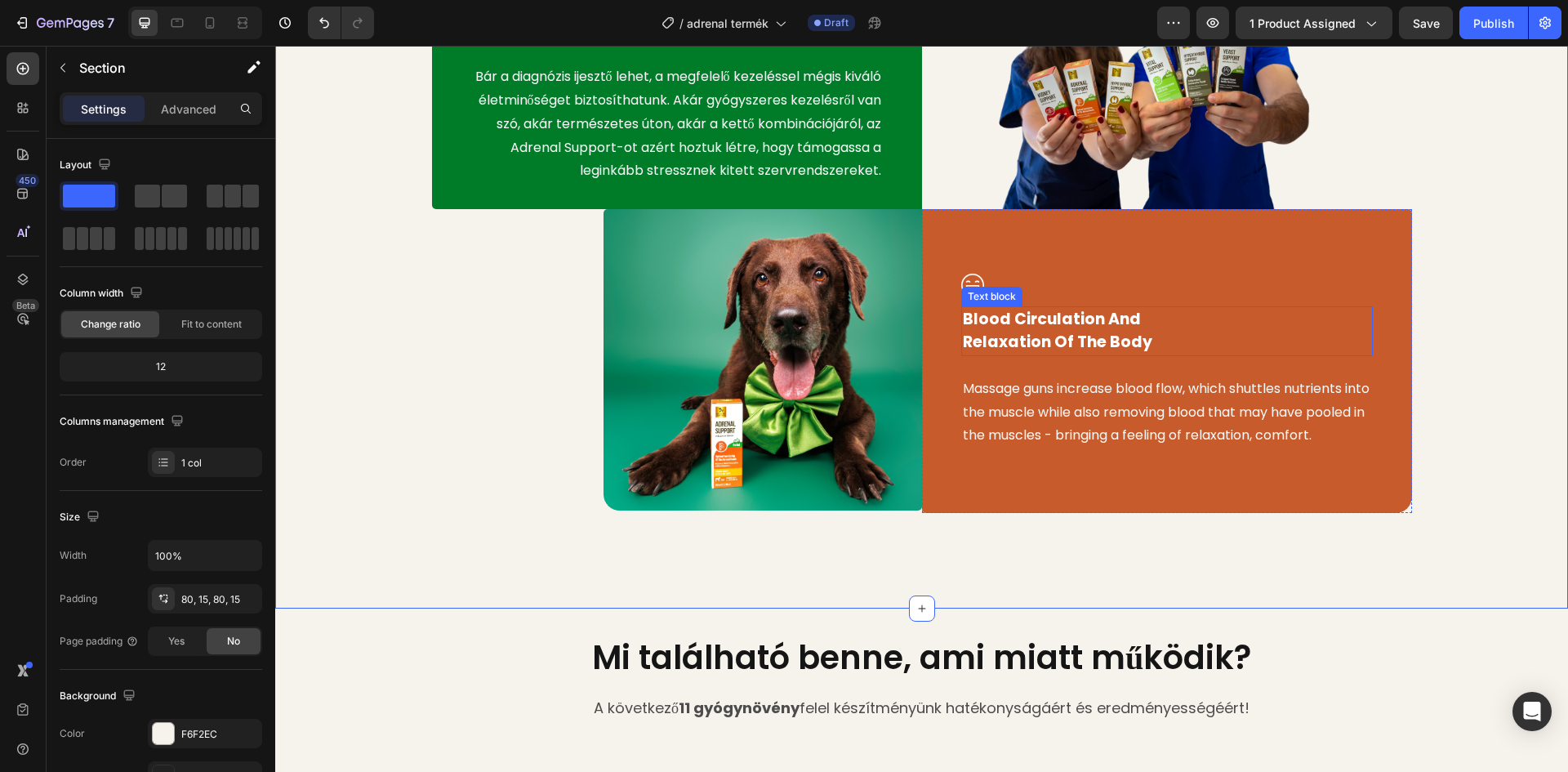
click at [1074, 354] on p "Blood Circulation And Relaxation Of The Body" at bounding box center [1167, 330] width 408 height 46
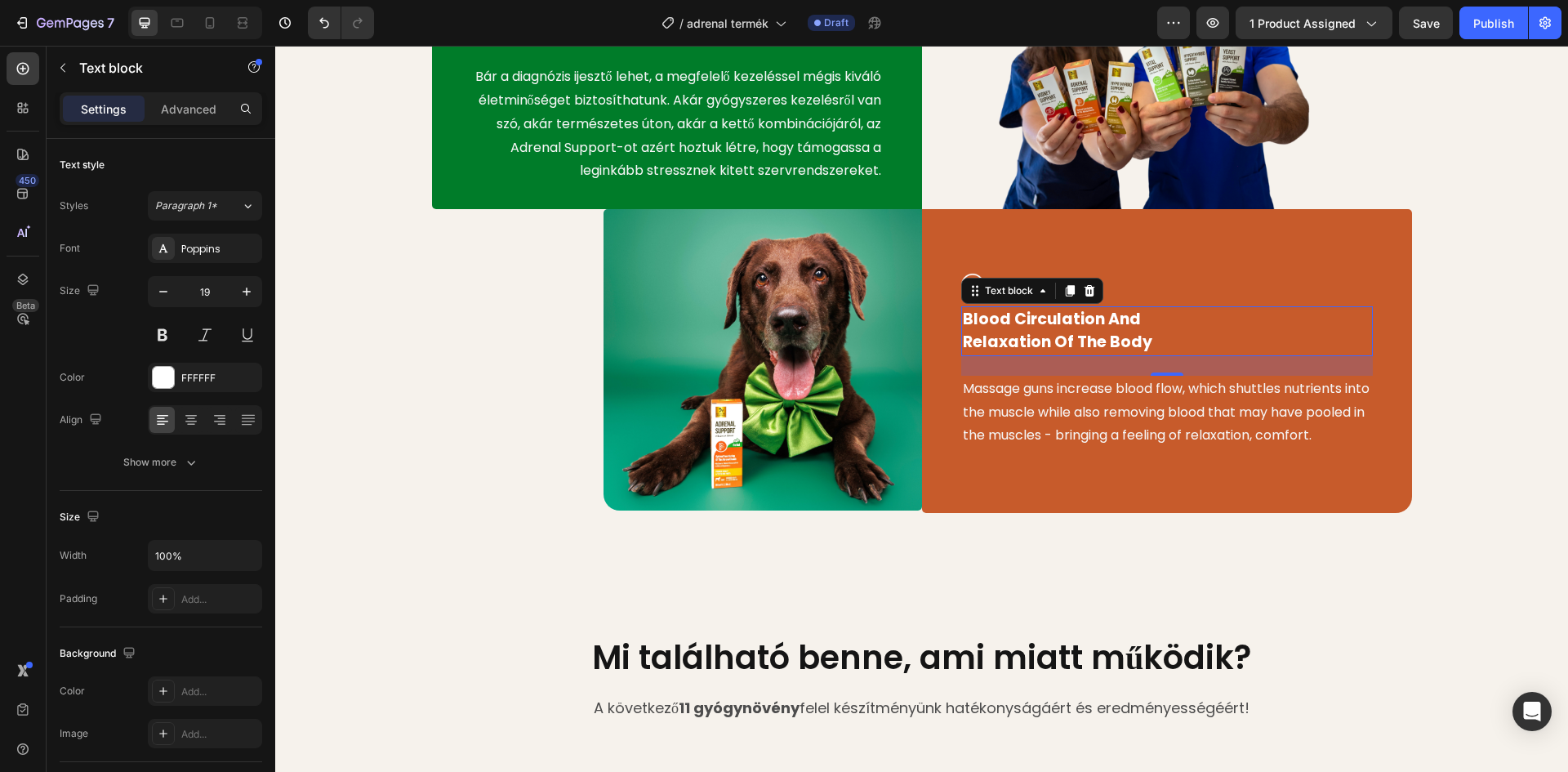
click at [1147, 354] on p "Blood Circulation And Relaxation Of The Body" at bounding box center [1167, 330] width 408 height 46
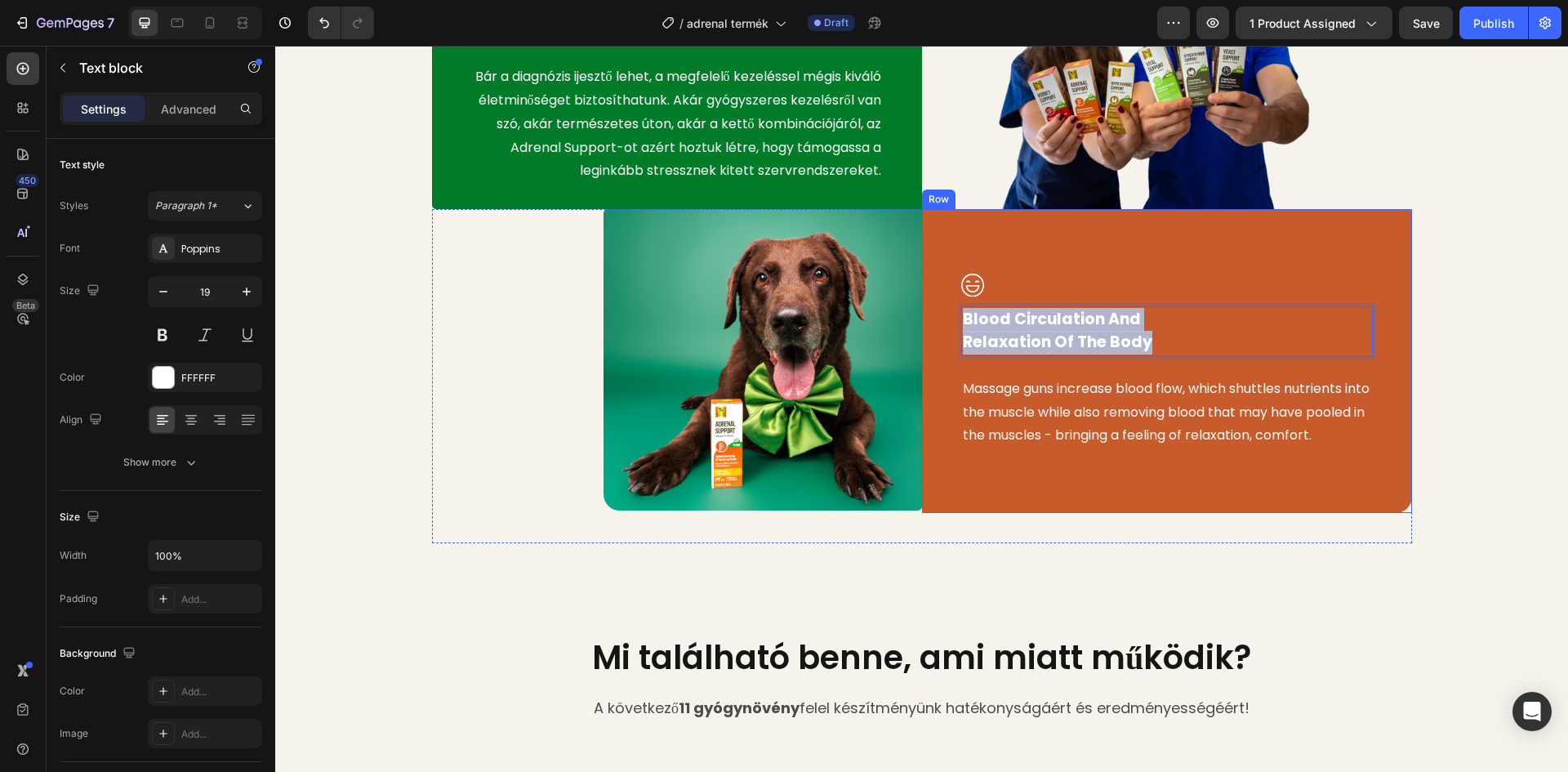
drag, startPoint x: 1153, startPoint y: 365, endPoint x: 948, endPoint y: 335, distance: 207.2
click at [948, 335] on div "Image Blood Circulation And Relaxation Of The Body Text block 24 Massage guns i…" at bounding box center [1166, 361] width 490 height 304
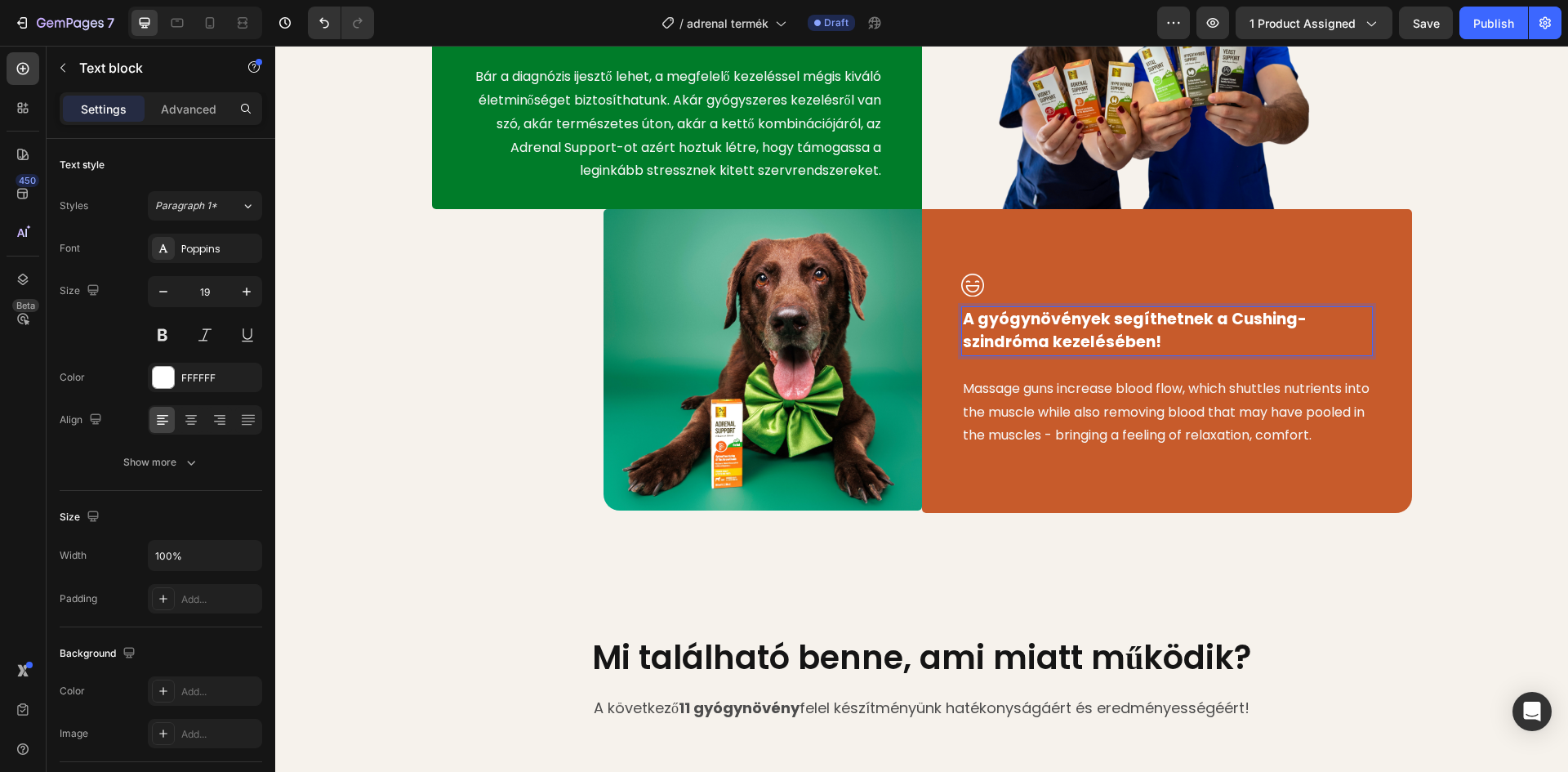
click at [1194, 338] on p "A gyógynövények segíthetnek a Cushing-szindróma kezelésében!" at bounding box center [1167, 330] width 408 height 46
click at [1199, 338] on p "A gyógynövények segíthetnek a Cushing-szindróma kezelésében!" at bounding box center [1167, 330] width 408 height 46
click at [1505, 353] on div "Image Kutyája továbbra is élvezhet minőségi életet Cushing-kór mellett Text blo…" at bounding box center [921, 226] width 1268 height 636
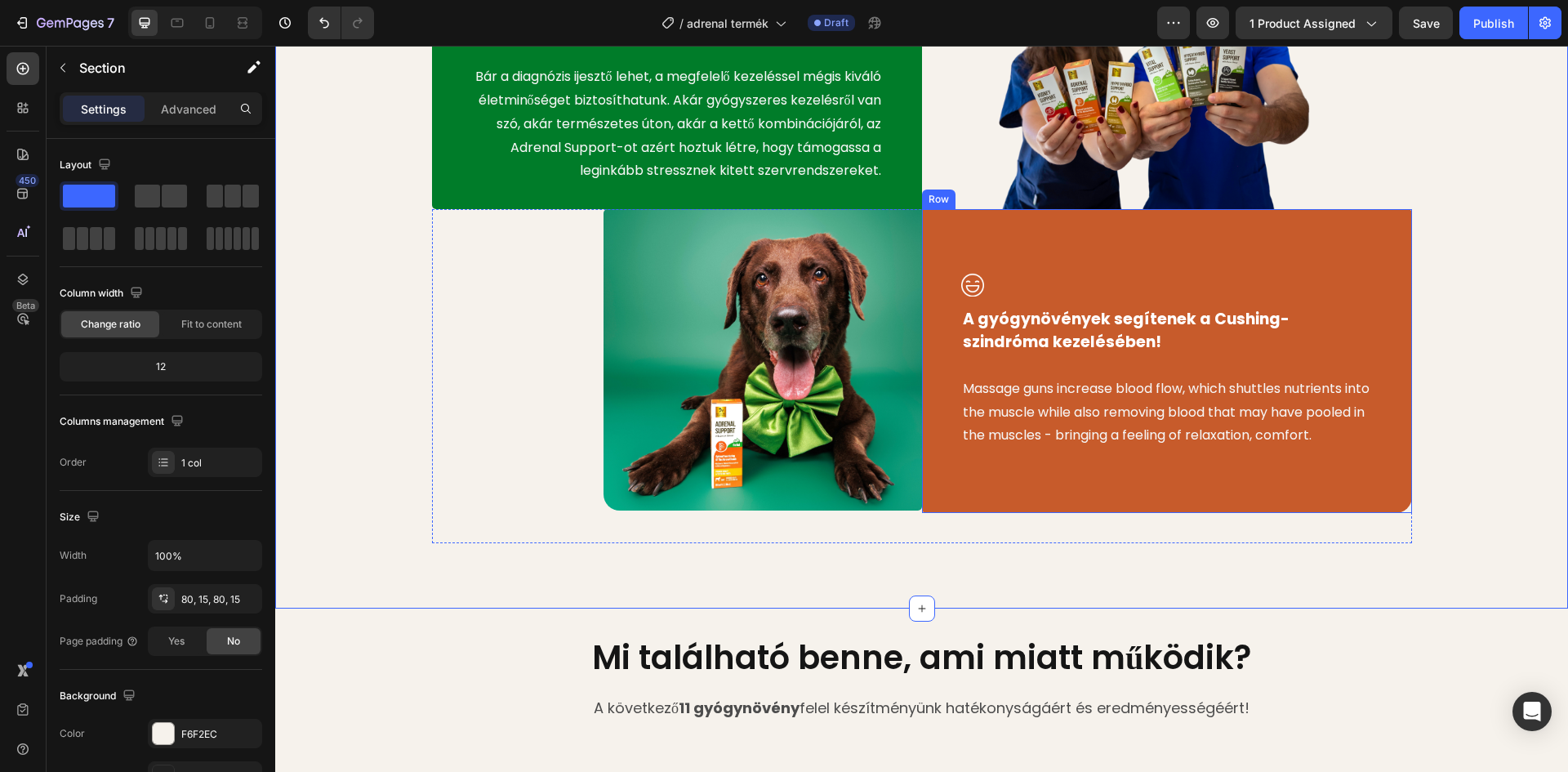
click at [1138, 425] on p "Massage guns increase blood flow, which shuttles nutrients into the muscle whil…" at bounding box center [1167, 412] width 408 height 70
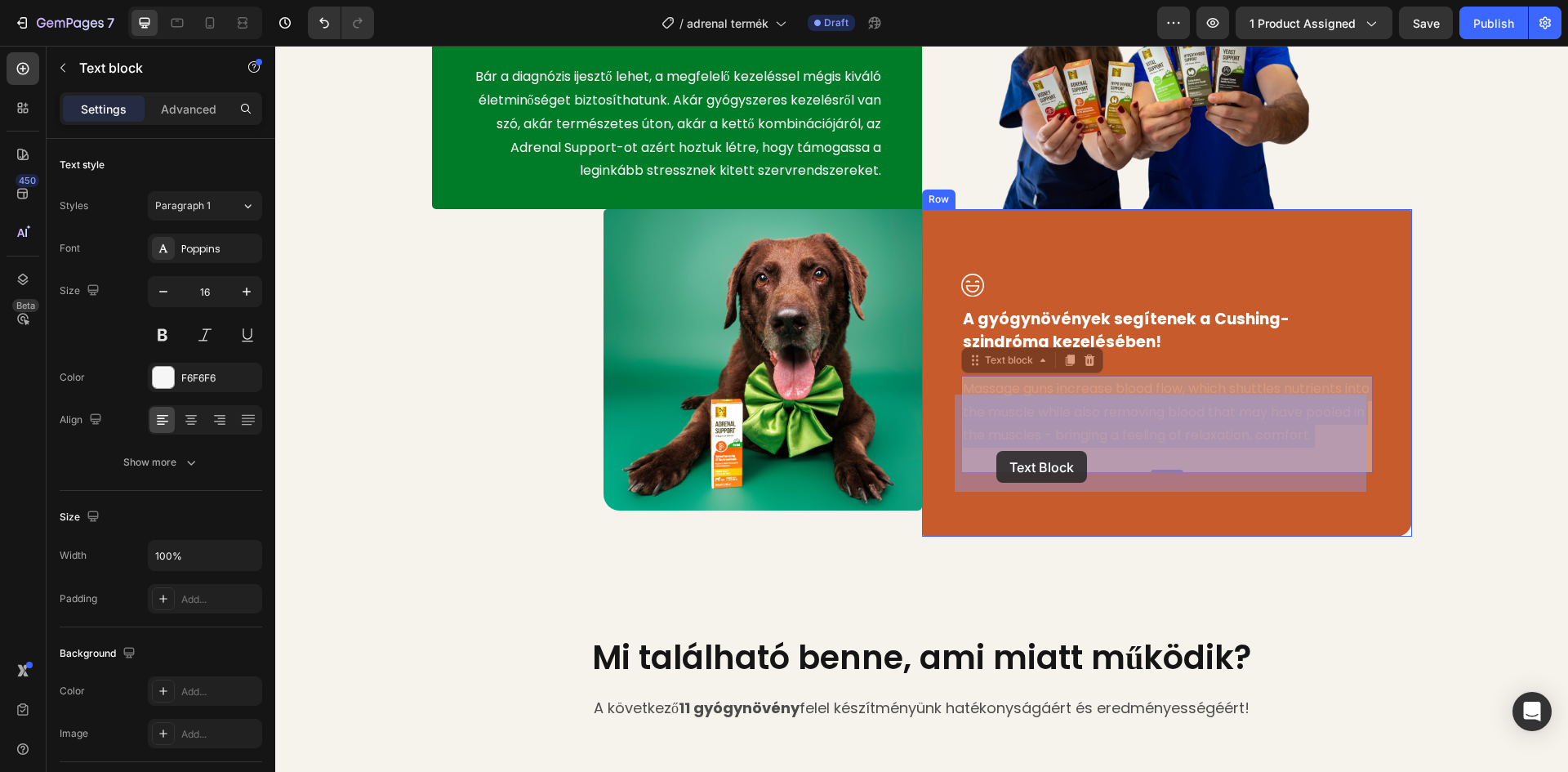
drag, startPoint x: 1019, startPoint y: 473, endPoint x: 996, endPoint y: 451, distance: 31.8
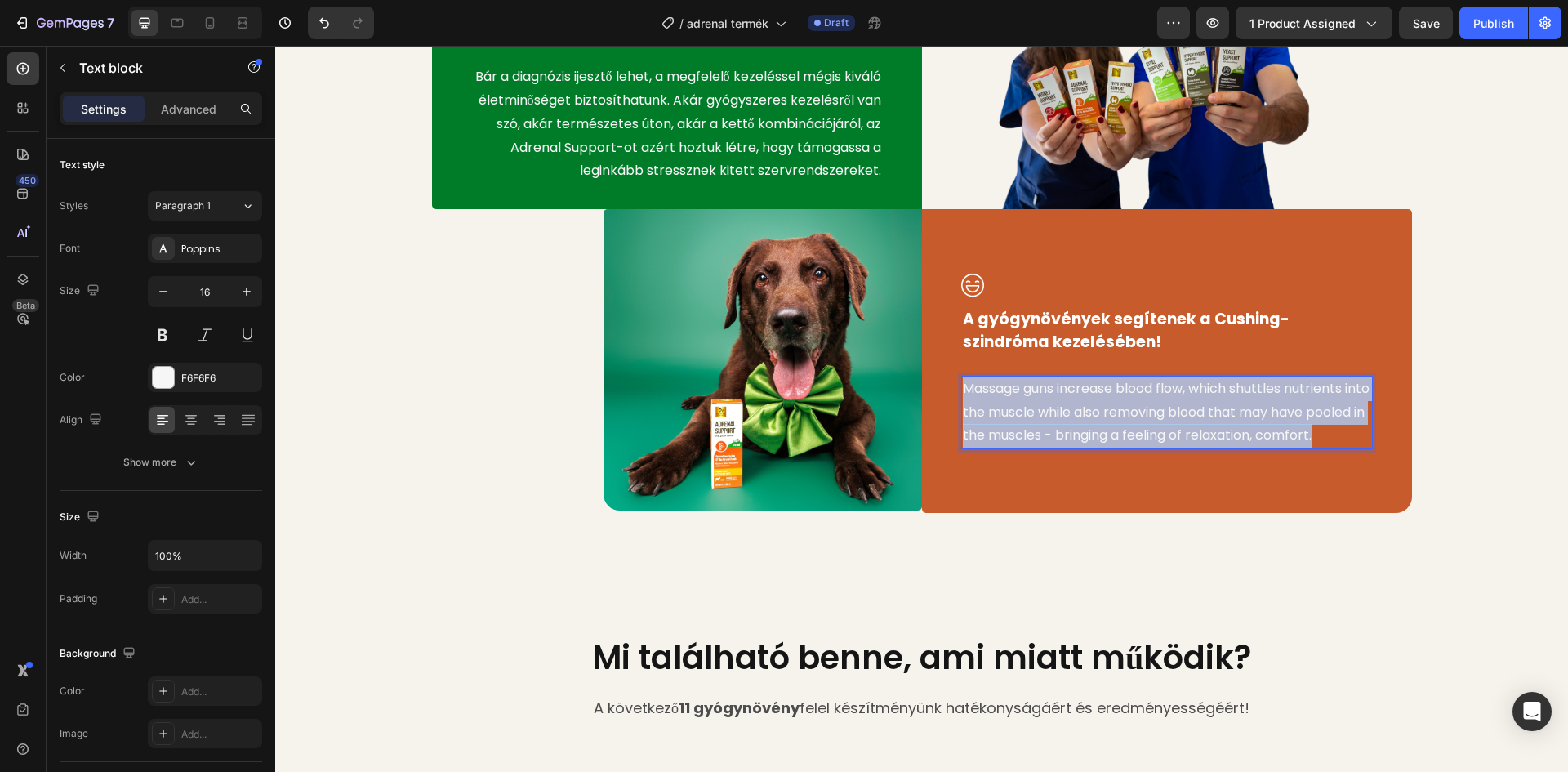
drag, startPoint x: 995, startPoint y: 476, endPoint x: 957, endPoint y: 407, distance: 78.8
click at [963, 407] on p "Massage guns increase blood flow, which shuttles nutrients into the muscle whil…" at bounding box center [1167, 412] width 408 height 70
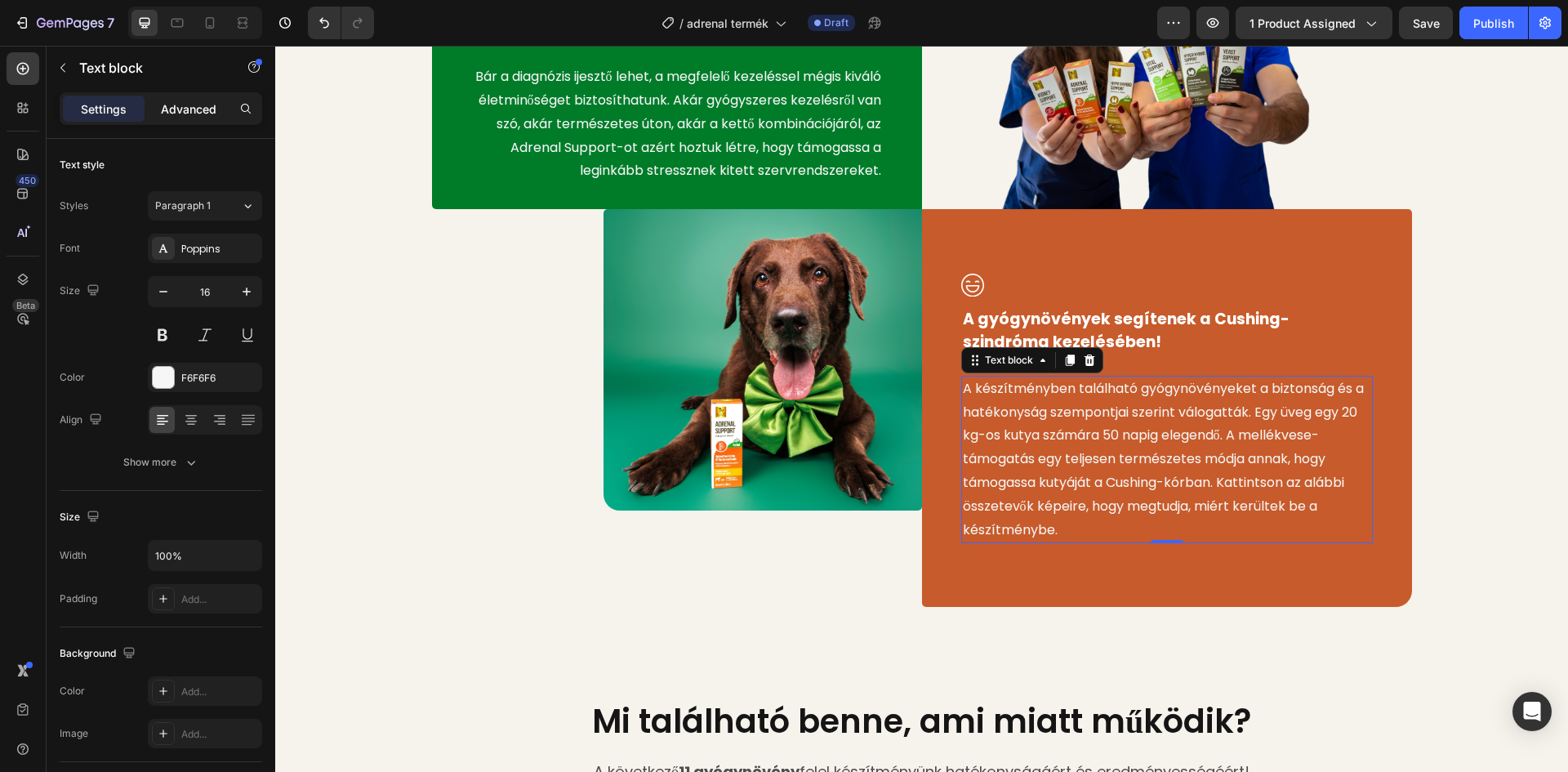
click at [193, 112] on p "Advanced" at bounding box center [188, 108] width 55 height 17
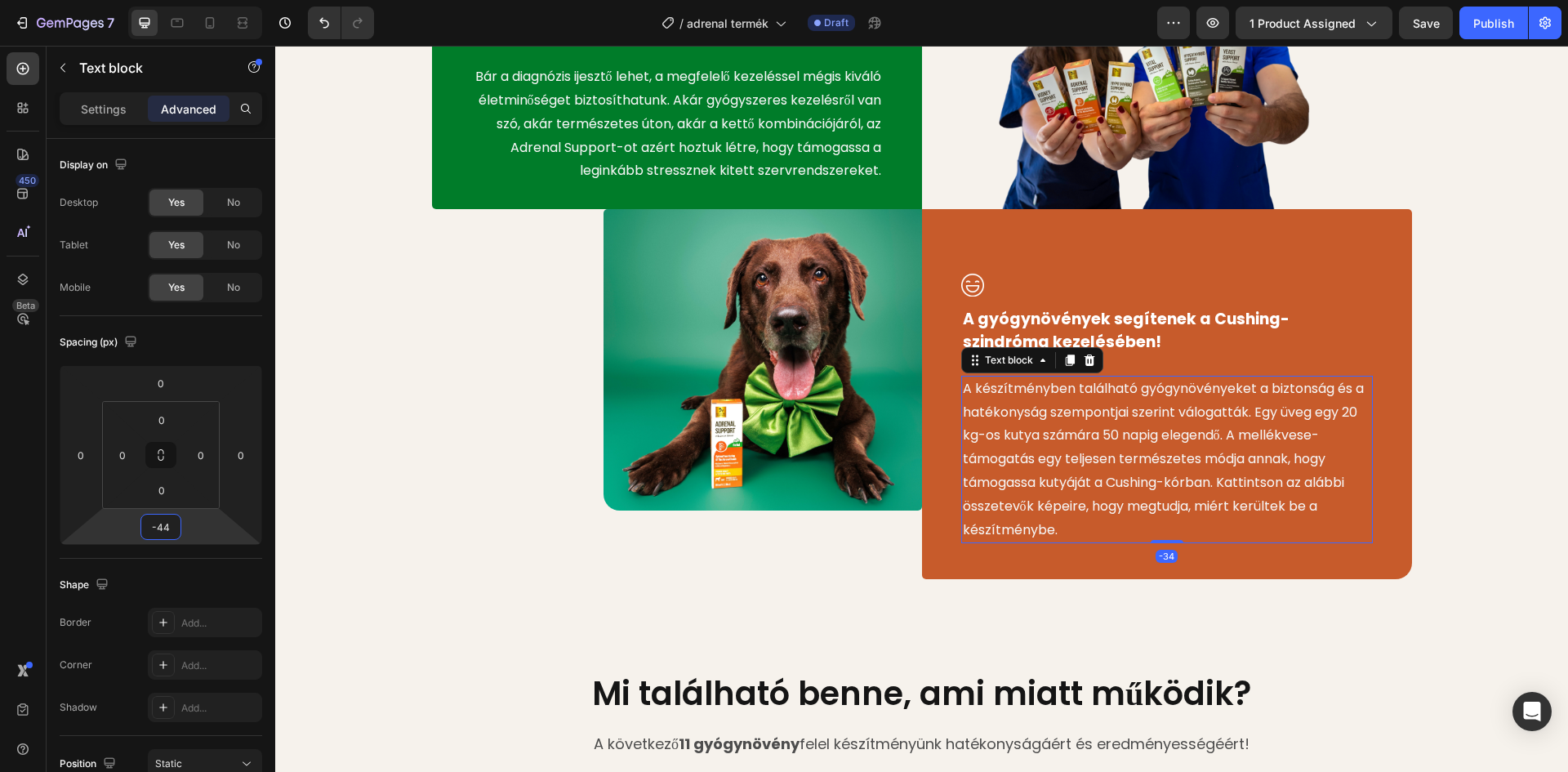
type input "-48"
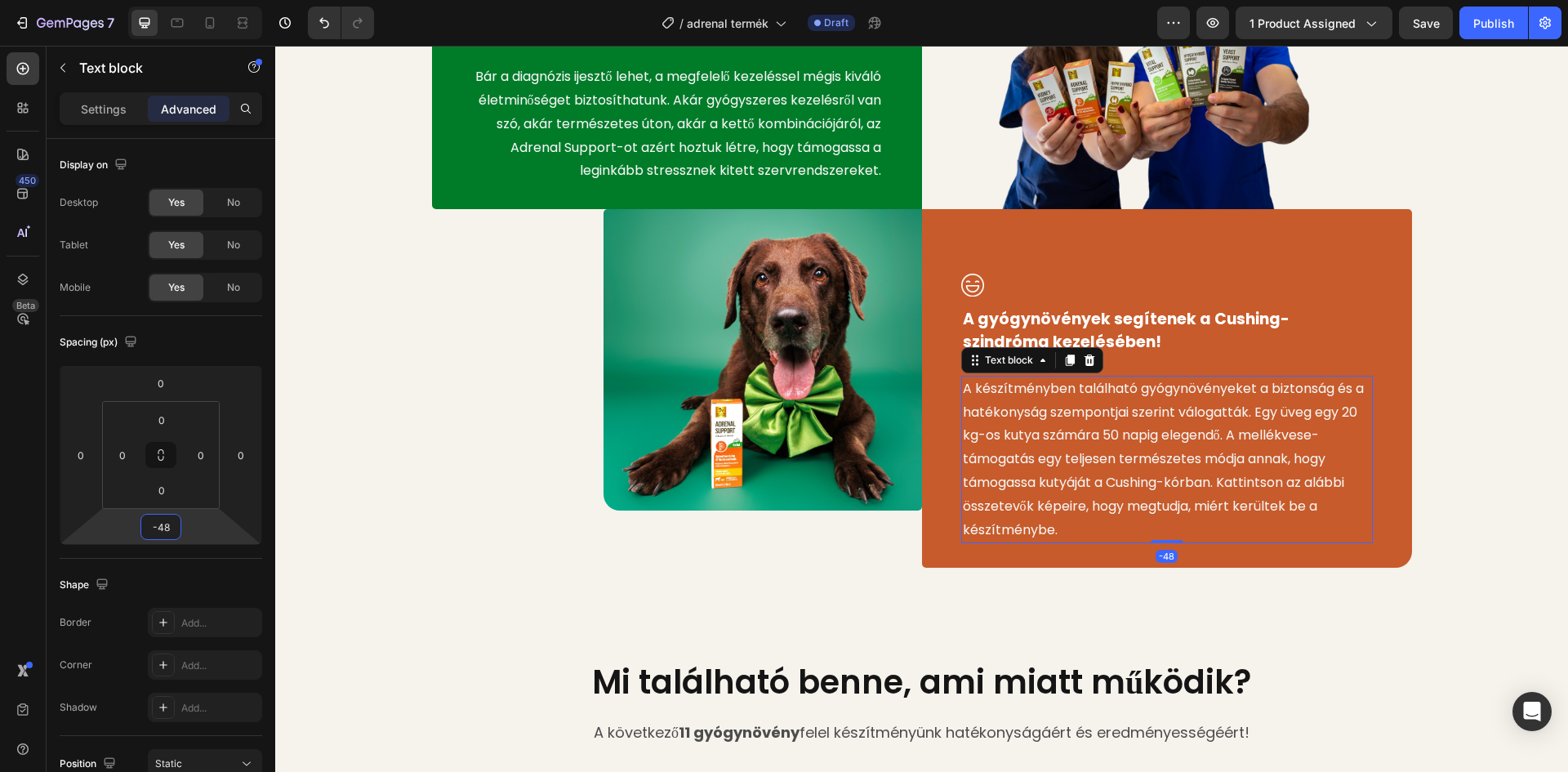
drag, startPoint x: 199, startPoint y: 536, endPoint x: 33, endPoint y: 474, distance: 177.2
click at [199, 0] on html "7 Version history / adrenal termék Draft Preview 1 product assigned Save Publis…" at bounding box center [784, 0] width 1568 height 0
click at [1226, 297] on div at bounding box center [1167, 285] width 412 height 24
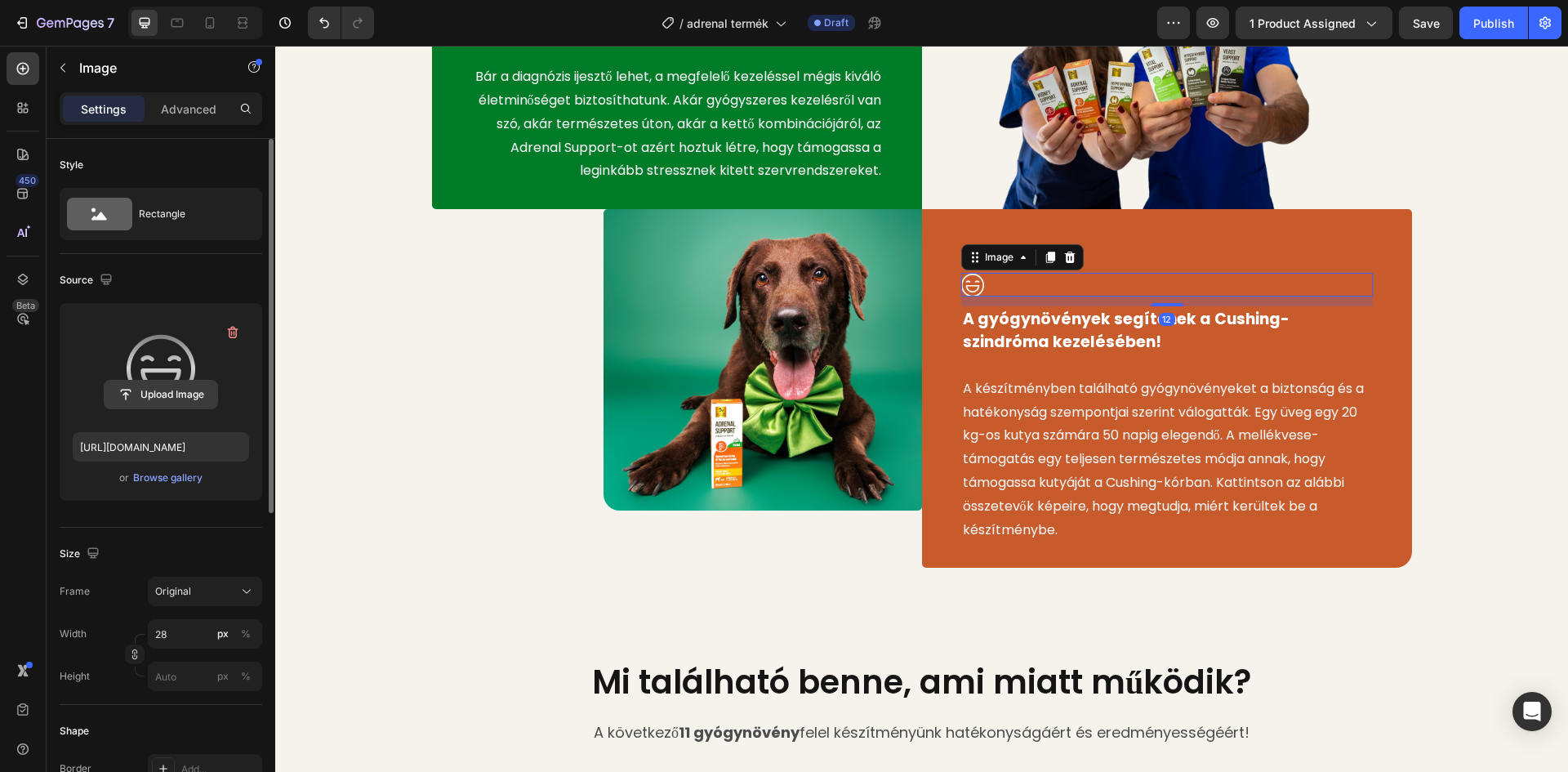
click at [170, 391] on input "file" at bounding box center [161, 394] width 112 height 28
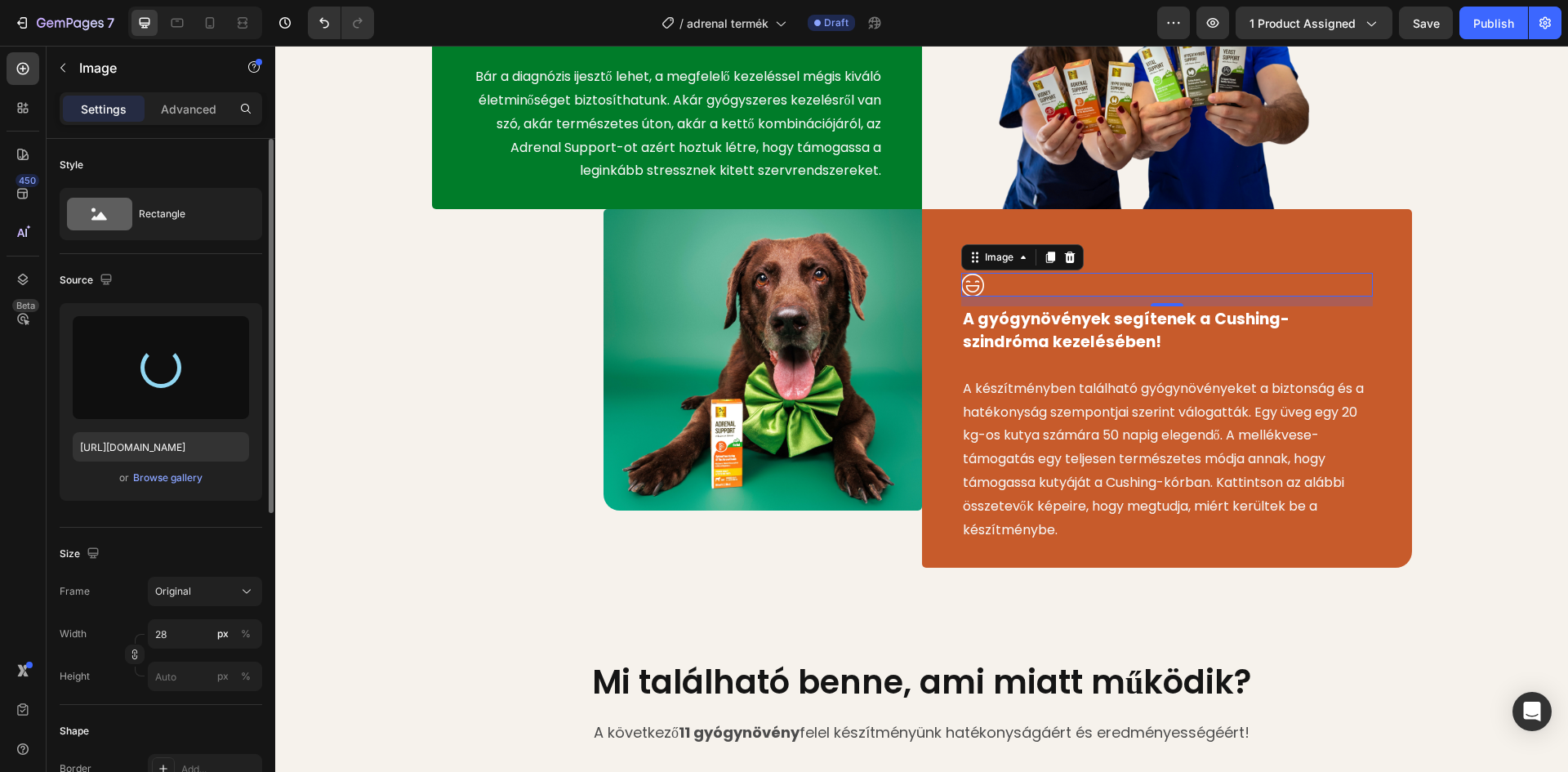
type input "https://cdn.shopify.com/s/files/1/0948/2462/8573/files/gempages_576978716819719…"
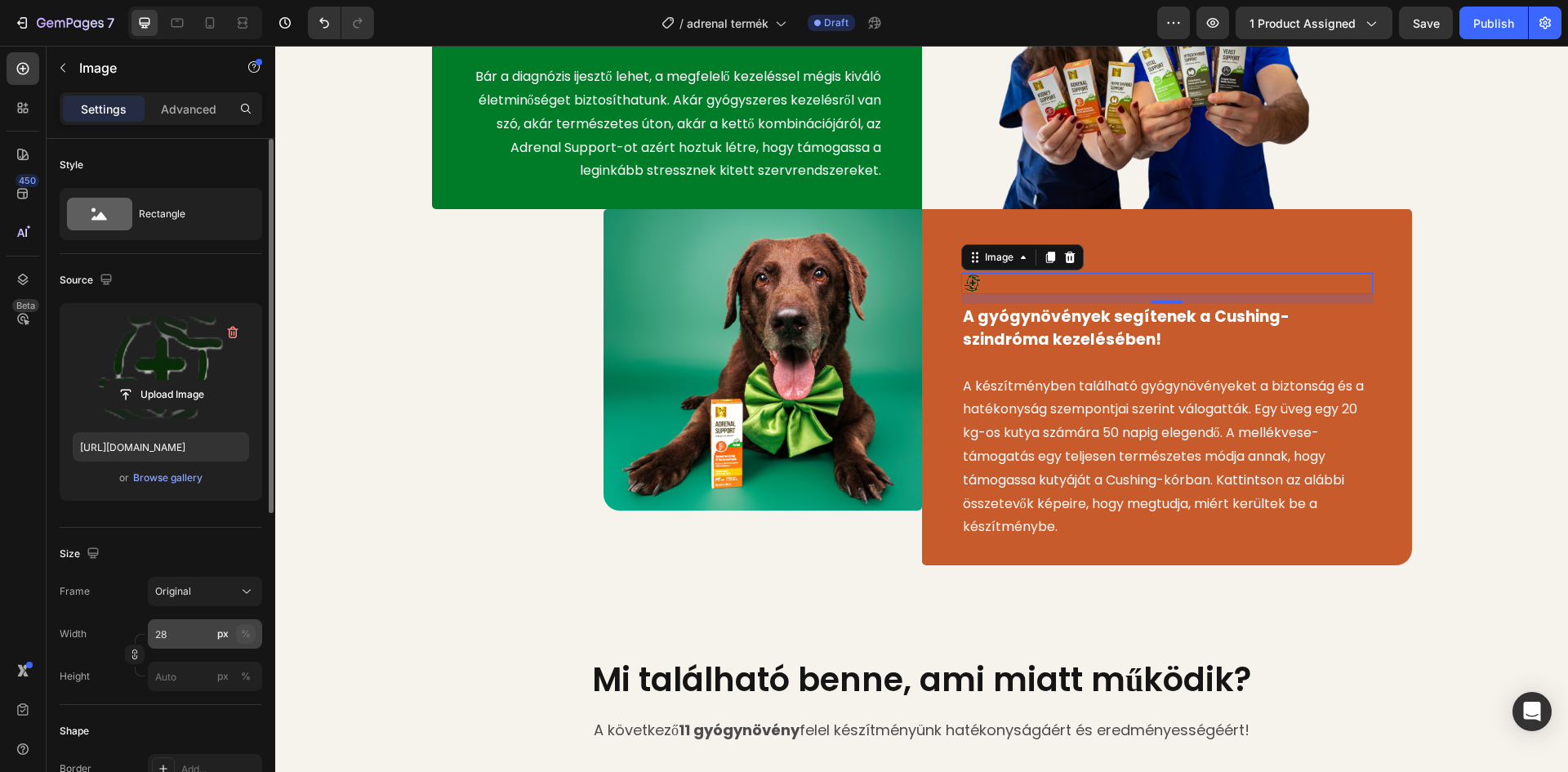
click at [245, 637] on div "%" at bounding box center [245, 634] width 10 height 15
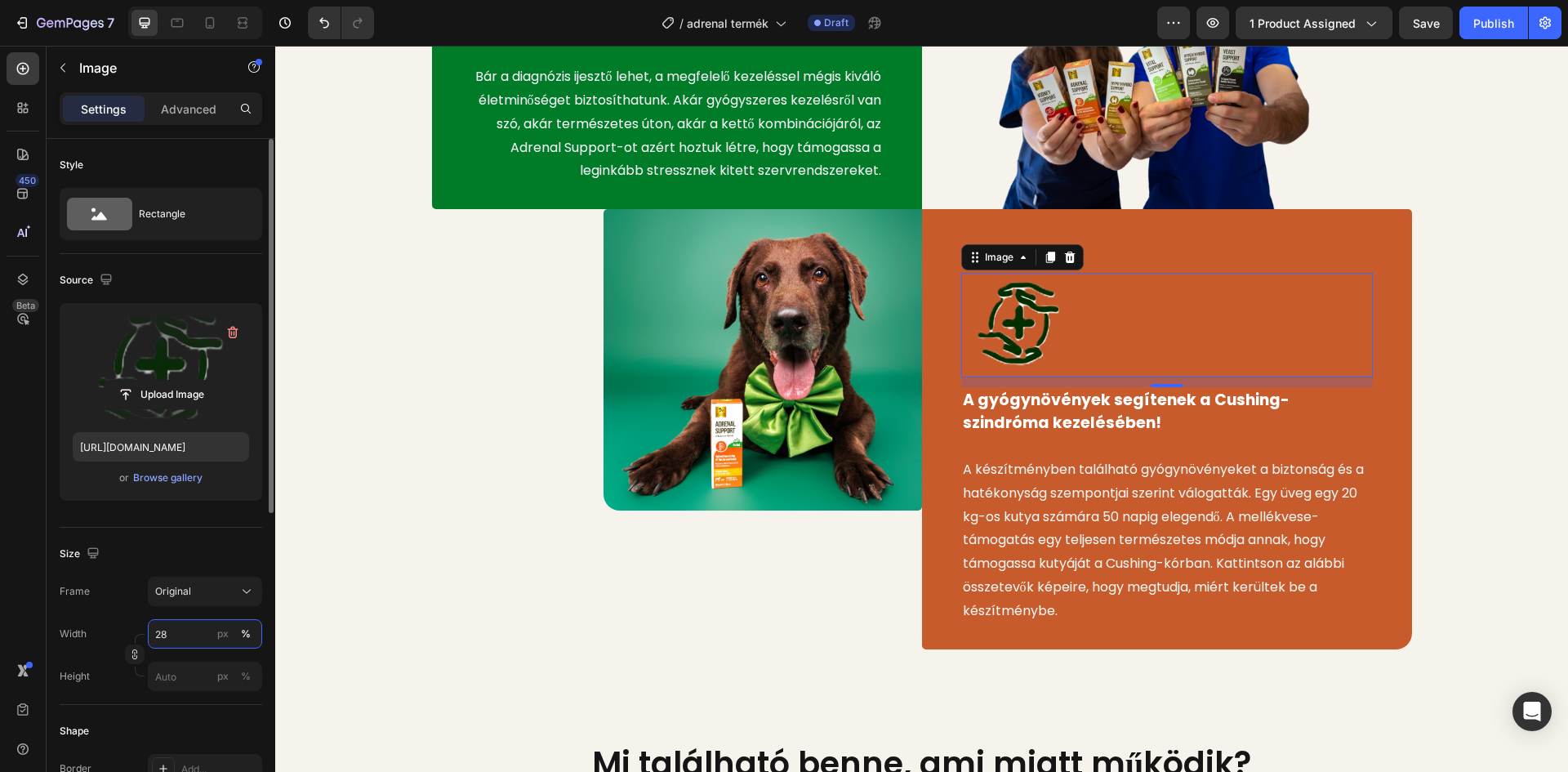
click at [175, 640] on input "28" at bounding box center [205, 634] width 114 height 30
type input "2"
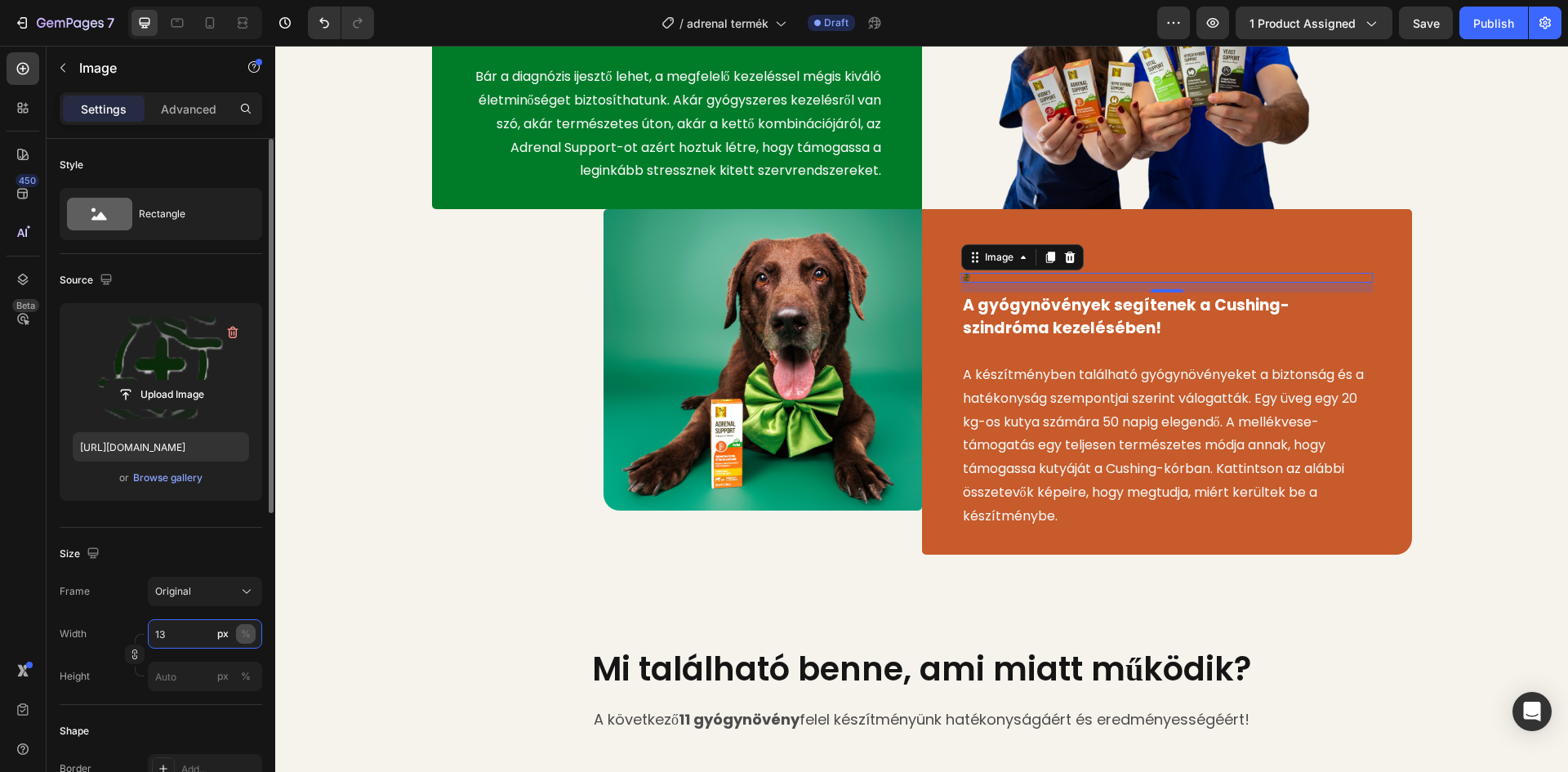
type input "13"
click at [242, 631] on div "%" at bounding box center [245, 634] width 10 height 15
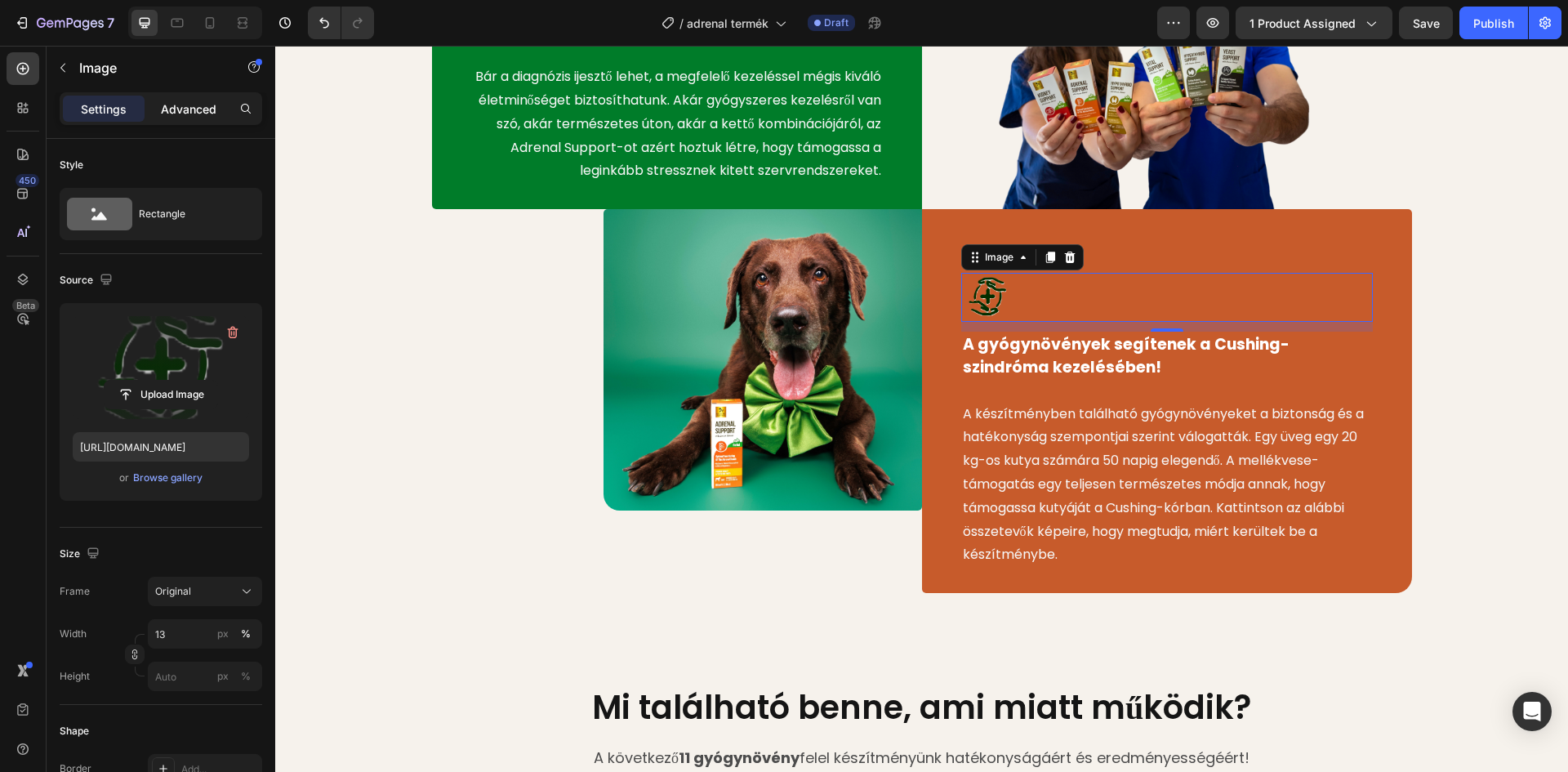
click at [176, 108] on p "Advanced" at bounding box center [188, 108] width 55 height 17
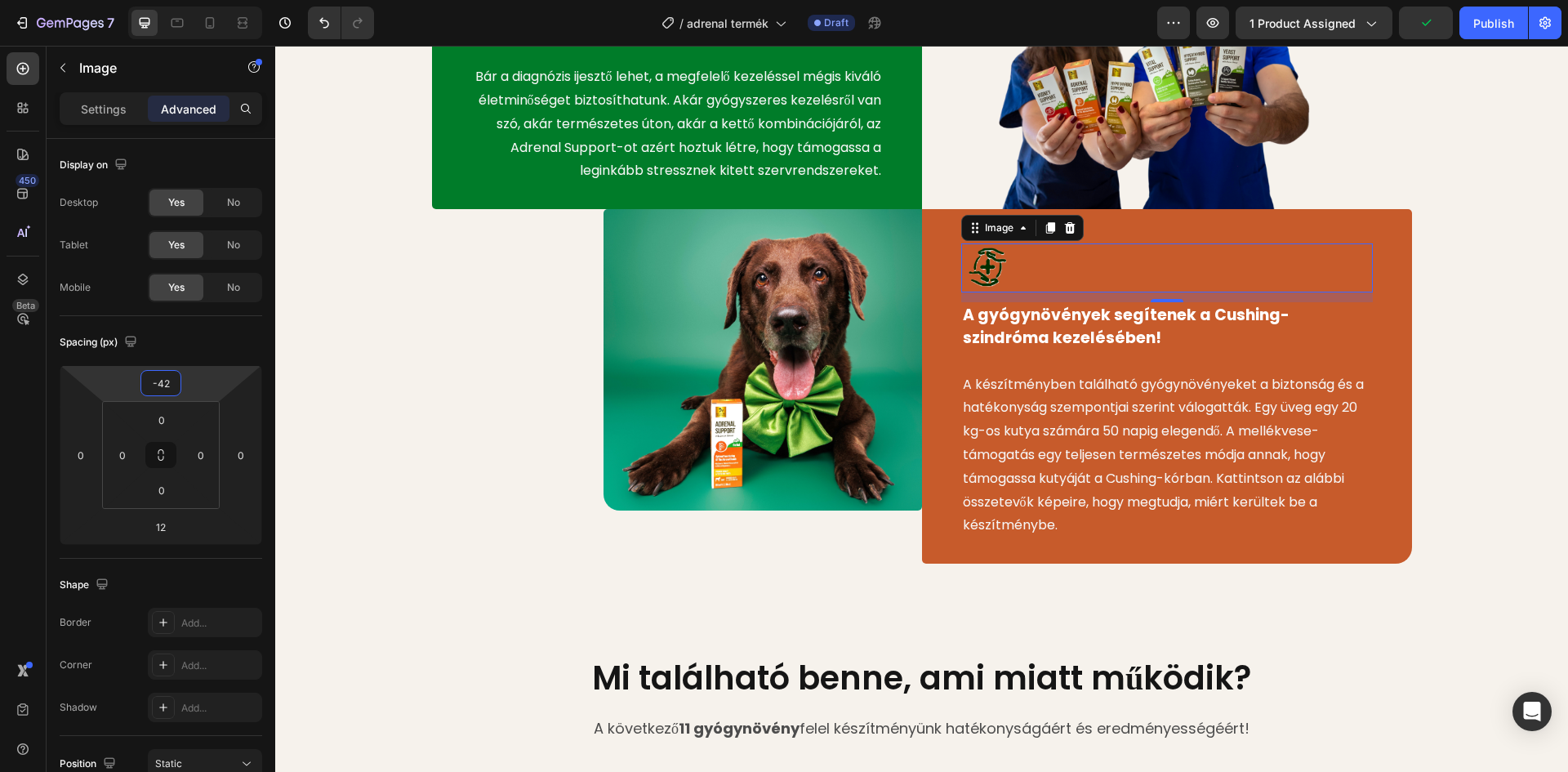
type input "-44"
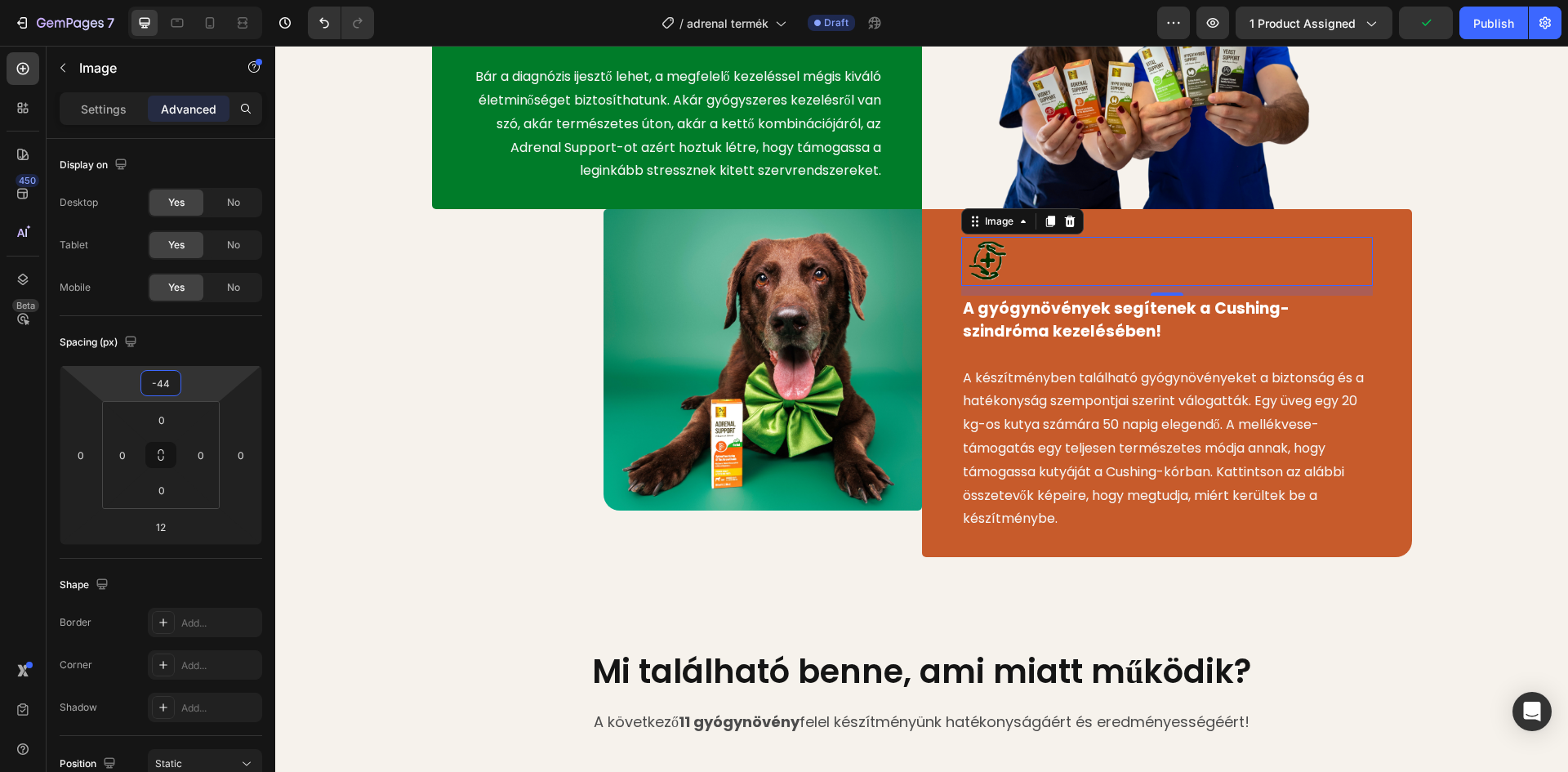
drag, startPoint x: 205, startPoint y: 387, endPoint x: 205, endPoint y: 405, distance: 18.0
click at [205, 0] on html "7 Version history / adrenal termék Draft Preview 1 product assigned Publish 450…" at bounding box center [784, 0] width 1568 height 0
click at [1464, 308] on div "Image Kutyája továbbra is élvezhet minőségi életet Cushing-kór mellett Text blo…" at bounding box center [921, 233] width 1268 height 650
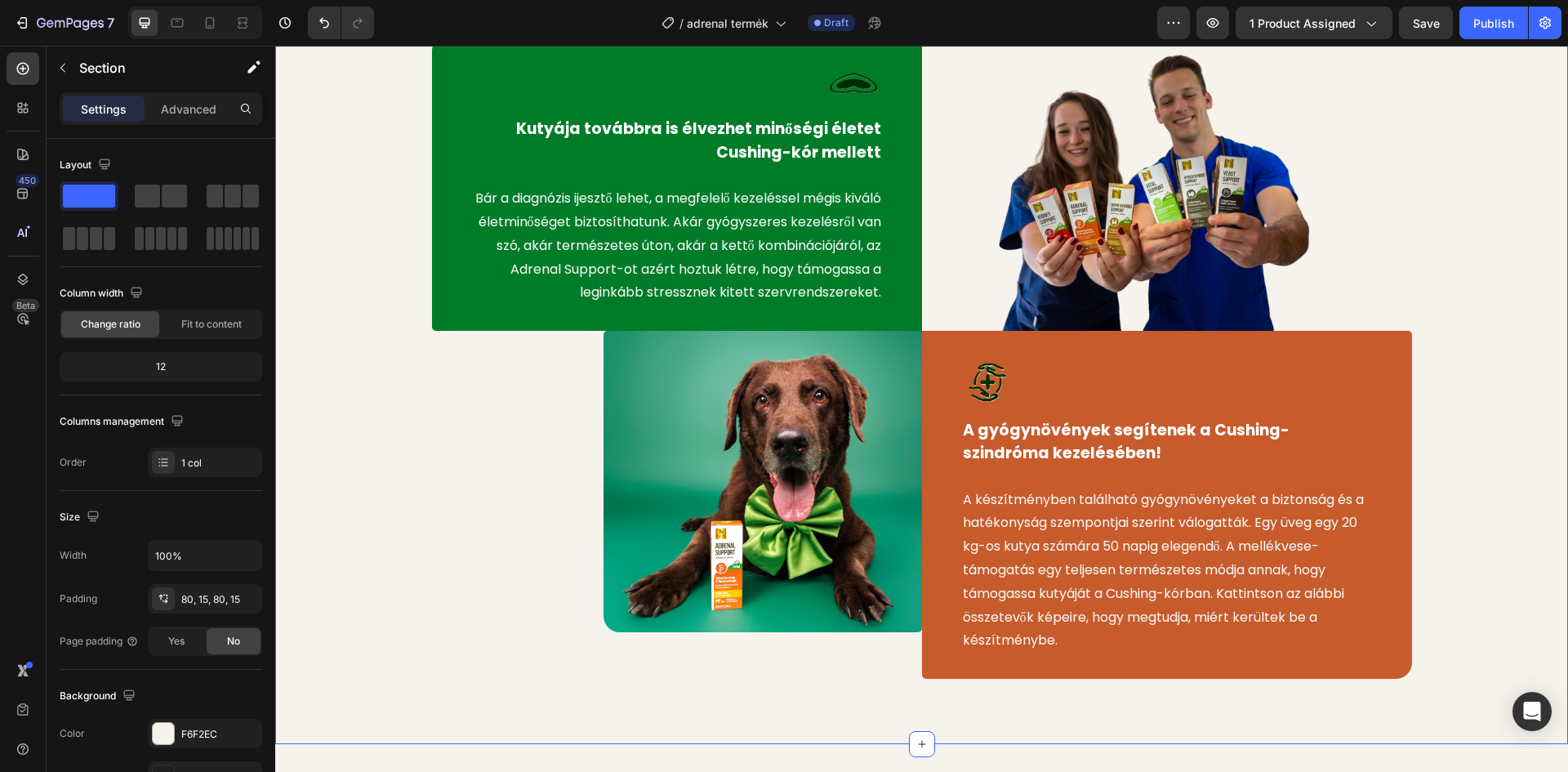
scroll to position [922, 0]
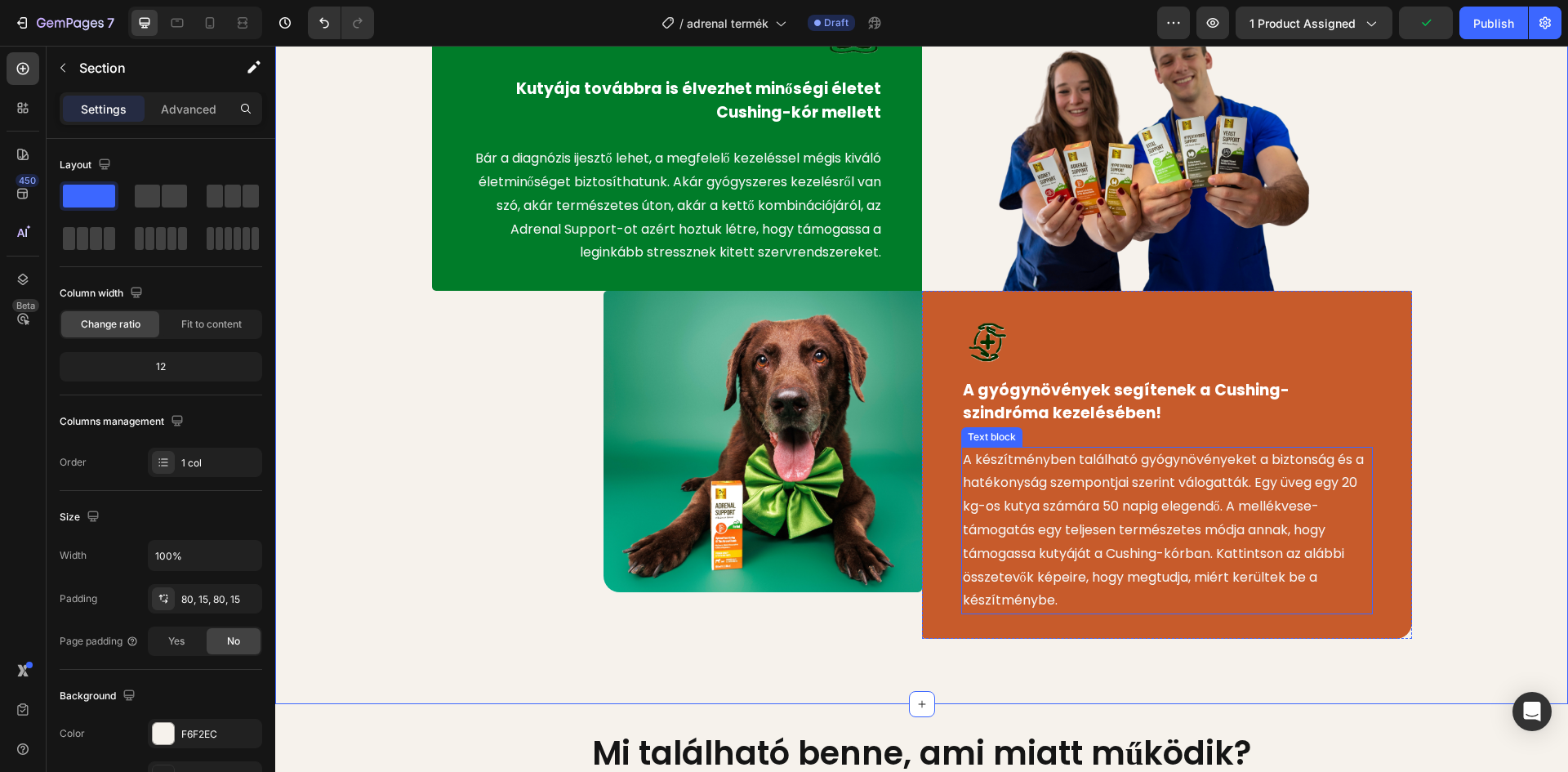
click at [1242, 503] on p "A készítményben található gyógynövényeket a biztonság és a hatékonyság szempont…" at bounding box center [1167, 530] width 408 height 165
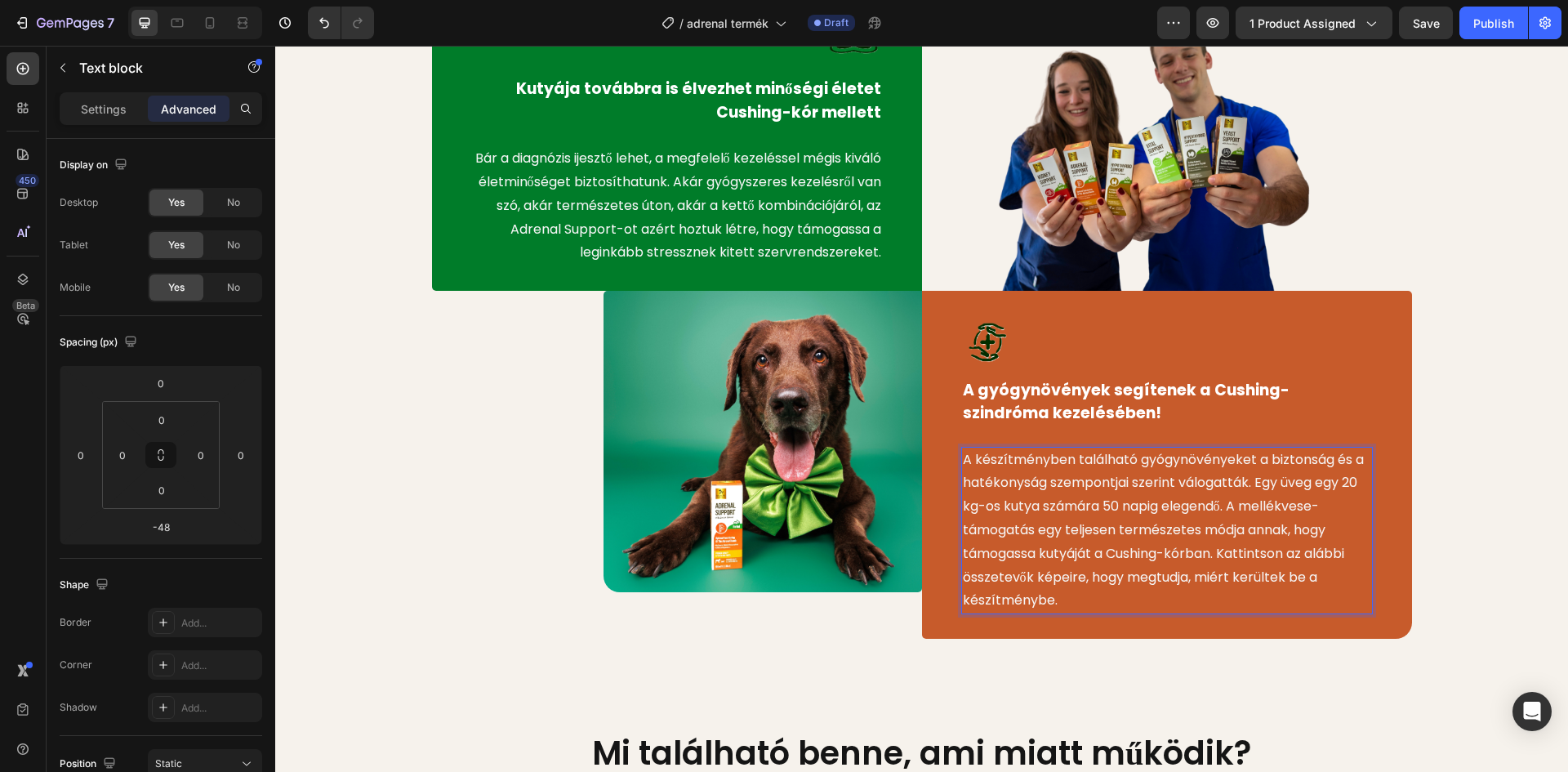
click at [1246, 501] on p "A készítményben található gyógynövényeket a biztonság és a hatékonyság szempont…" at bounding box center [1167, 530] width 408 height 165
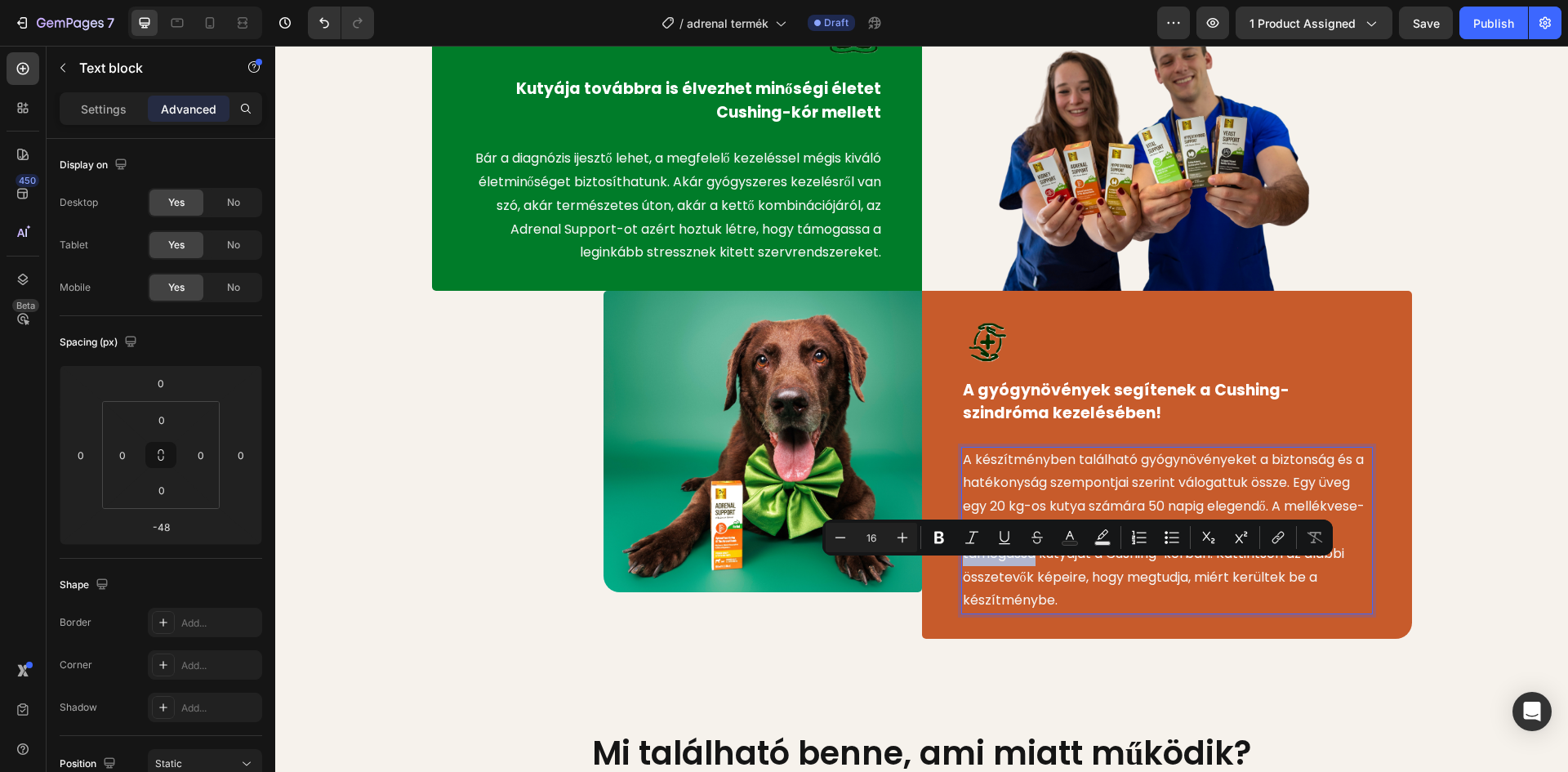
drag, startPoint x: 1114, startPoint y: 573, endPoint x: 1039, endPoint y: 574, distance: 75.0
click at [1039, 574] on p "A készítményben található gyógynövényeket a biztonság és a hatékonyság szempont…" at bounding box center [1167, 530] width 408 height 165
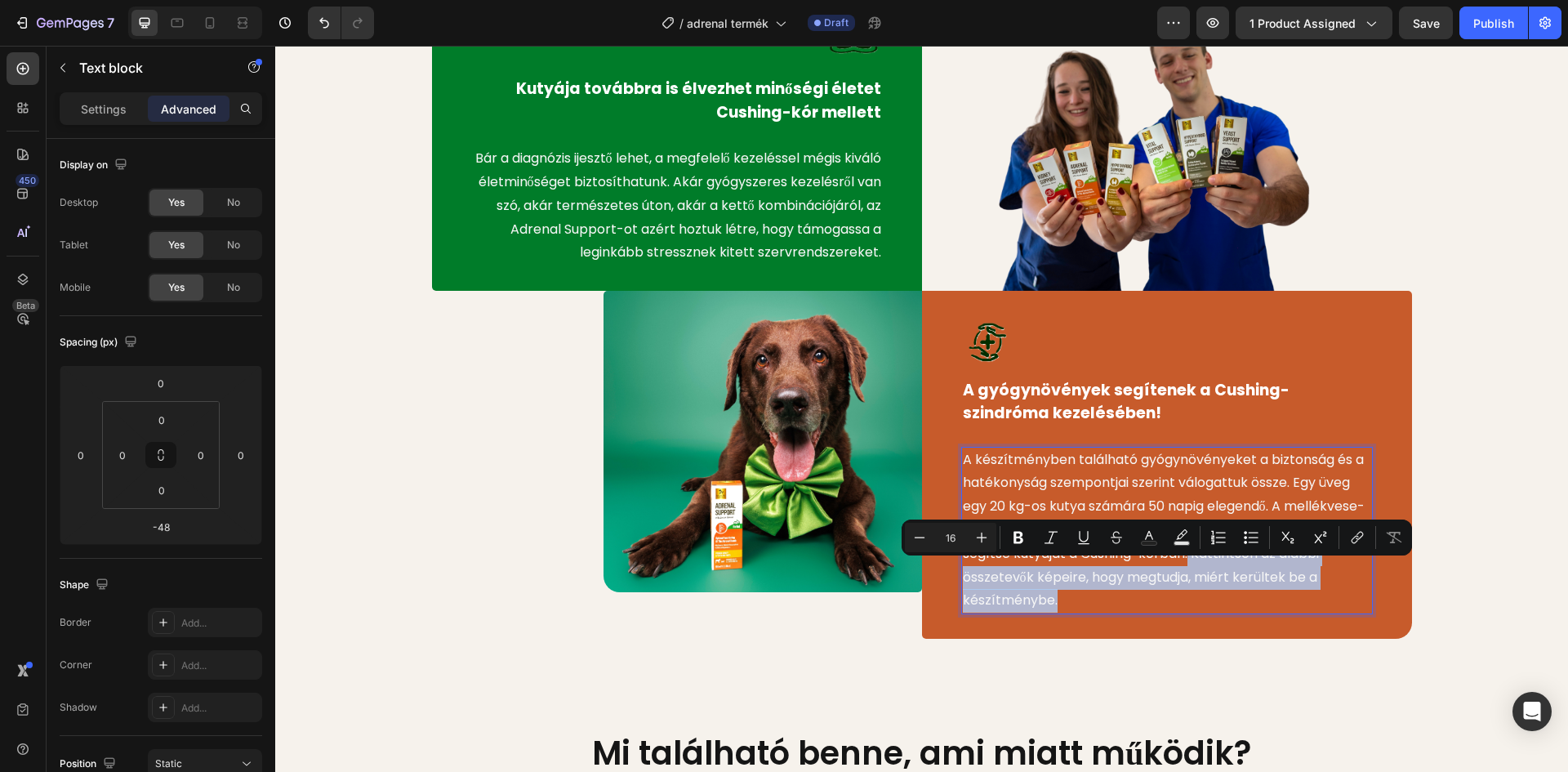
drag, startPoint x: 1062, startPoint y: 615, endPoint x: 1269, endPoint y: 573, distance: 211.2
click at [1269, 573] on p "A készítményben található gyógynövényeket a biztonság és a hatékonyság szempont…" at bounding box center [1167, 530] width 408 height 165
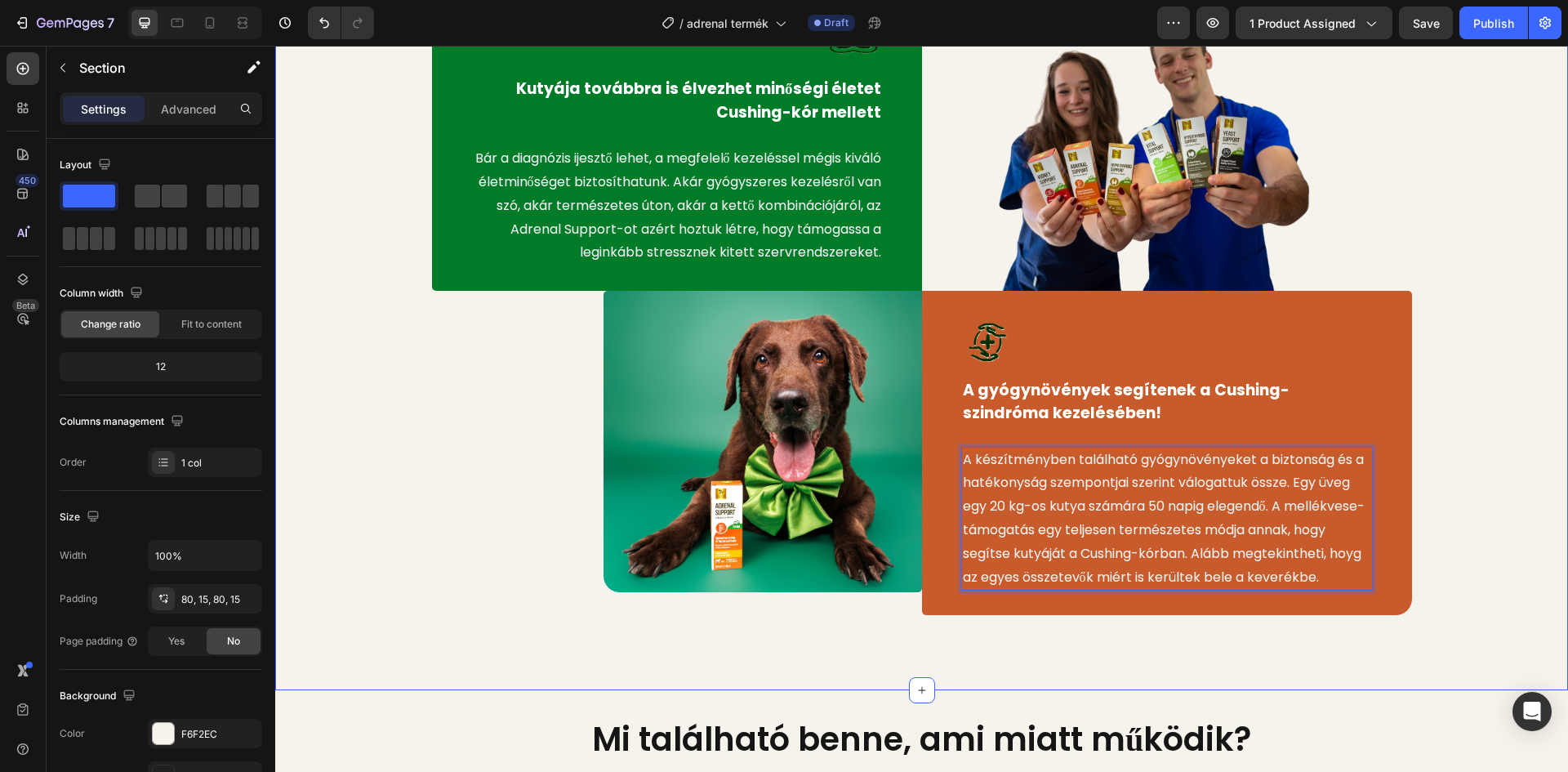
click at [1435, 447] on div "Image Kutyája továbbra is élvezhet minőségi életet Cushing-kór mellett Text blo…" at bounding box center [921, 308] width 1268 height 636
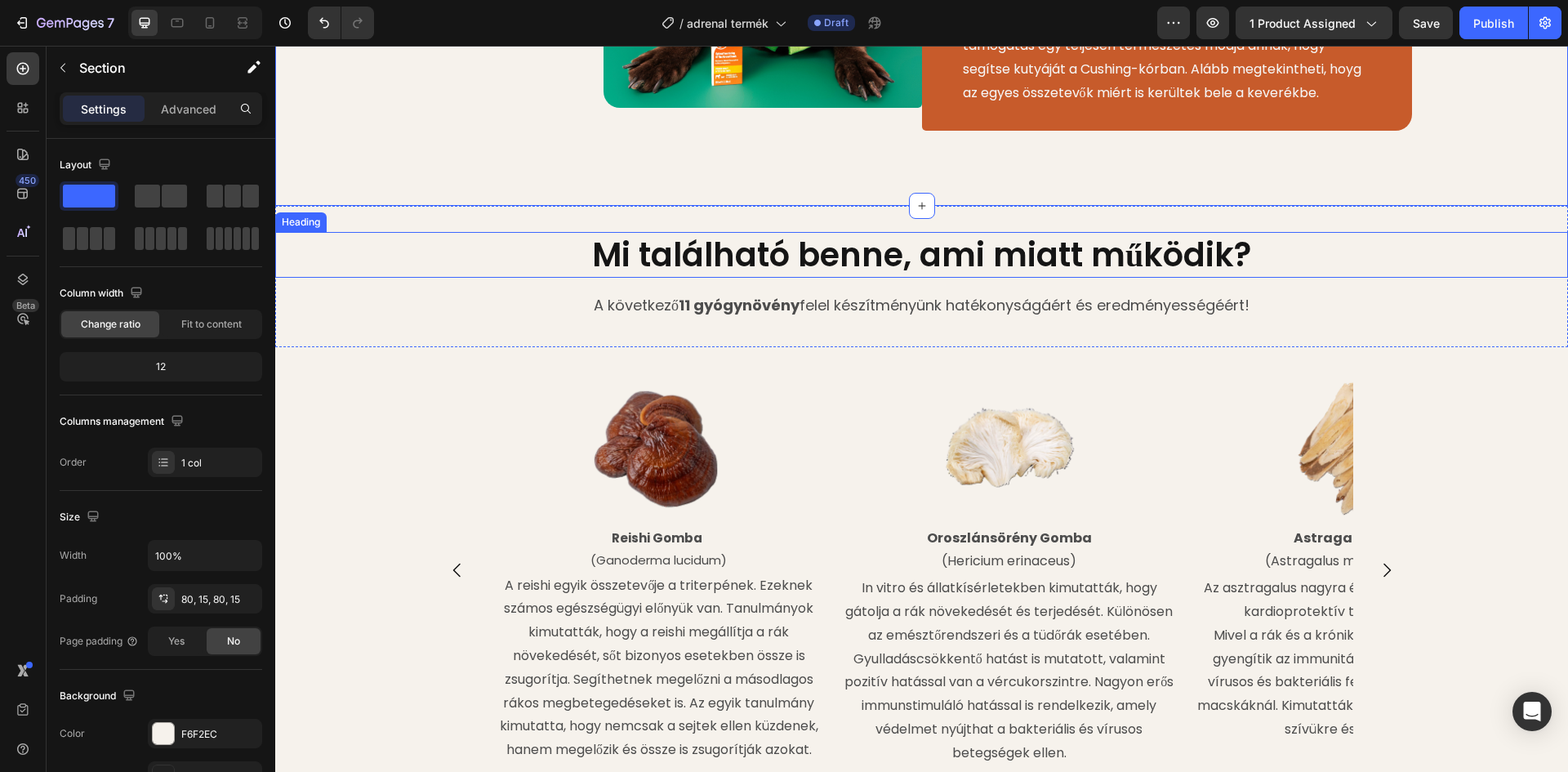
scroll to position [1412, 0]
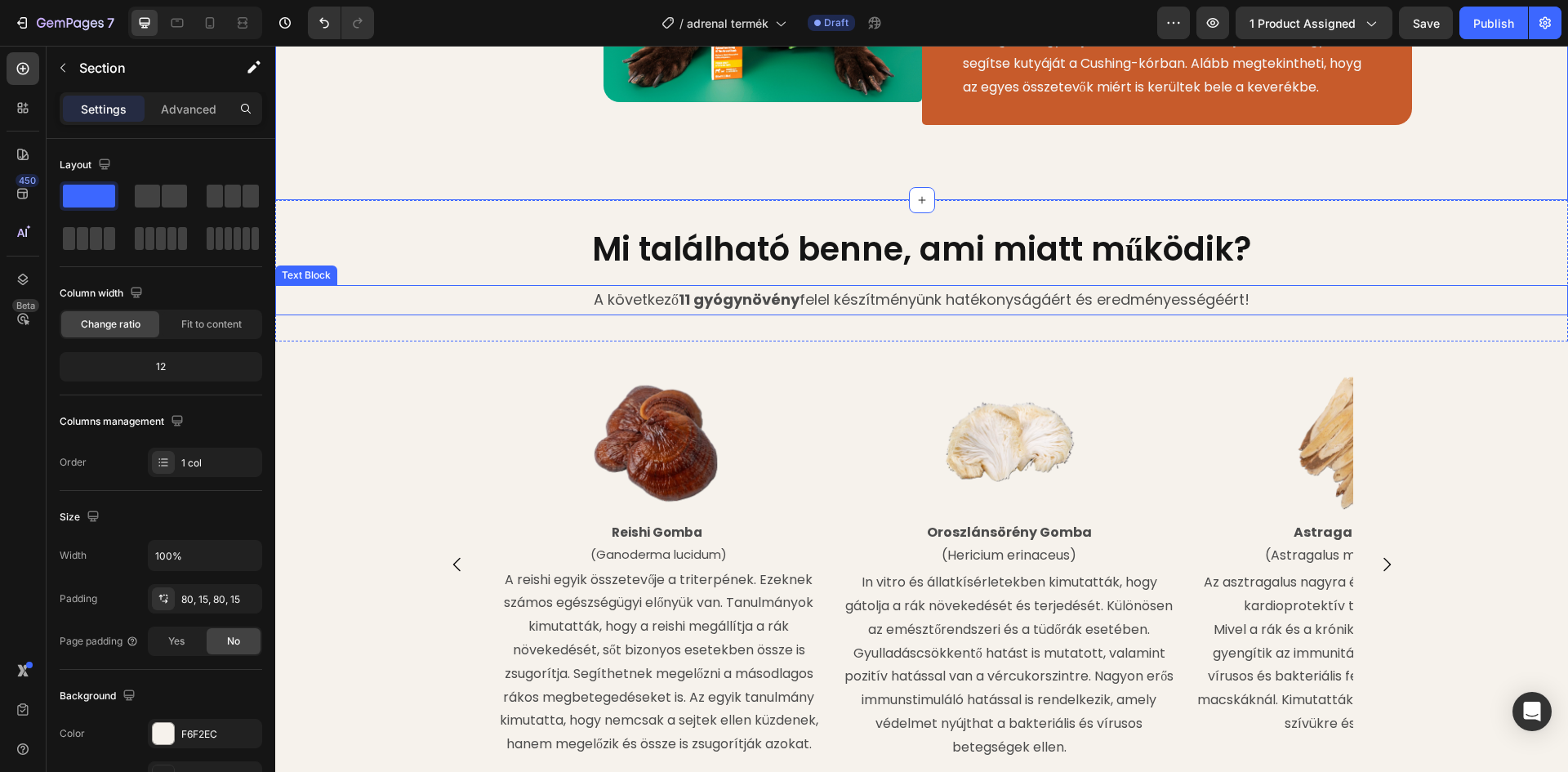
click at [989, 313] on p "A következő 11 gyógynövény felel készítményünk hatékonyságáért és eredményesség…" at bounding box center [921, 300] width 1289 height 27
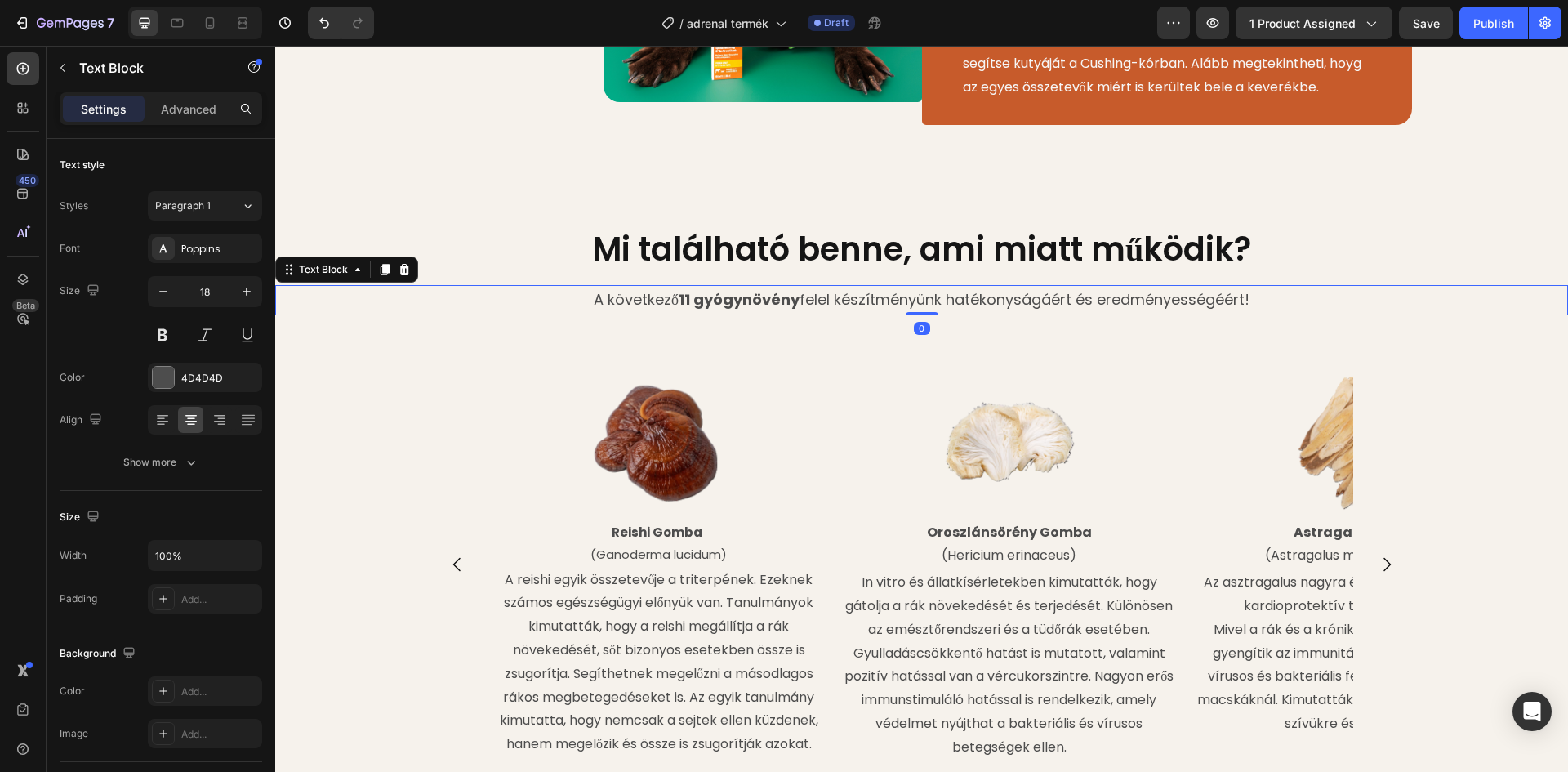
click at [684, 310] on strong "11 gyógynövény" at bounding box center [739, 299] width 121 height 21
drag, startPoint x: 684, startPoint y: 326, endPoint x: 675, endPoint y: 331, distance: 10.3
click at [675, 313] on p "A következő 8 gyógynövény felel készítményünk hatékonyságáért és eredményességé…" at bounding box center [921, 300] width 1289 height 27
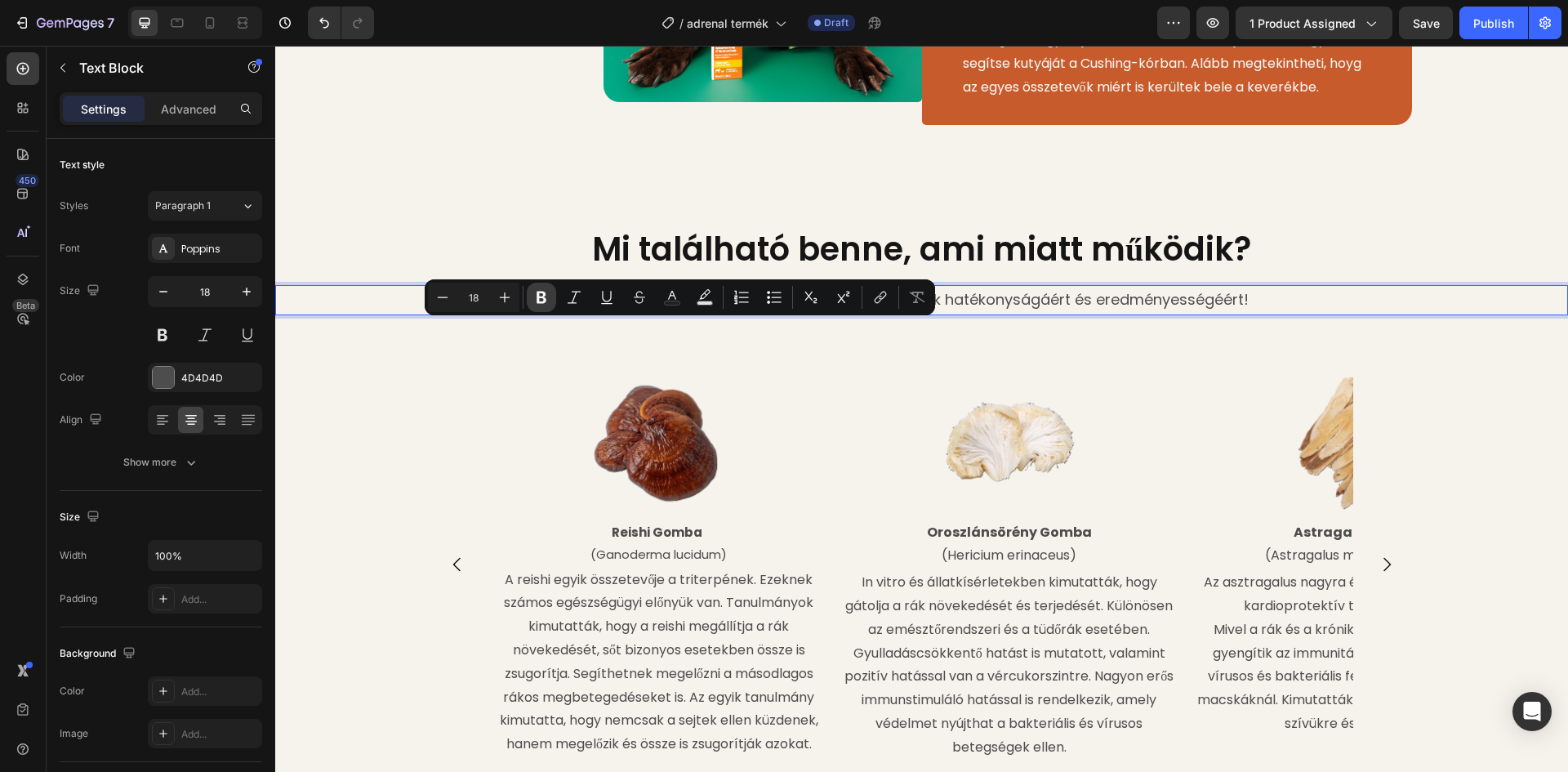
click at [541, 293] on icon "Editor contextual toolbar" at bounding box center [541, 298] width 10 height 12
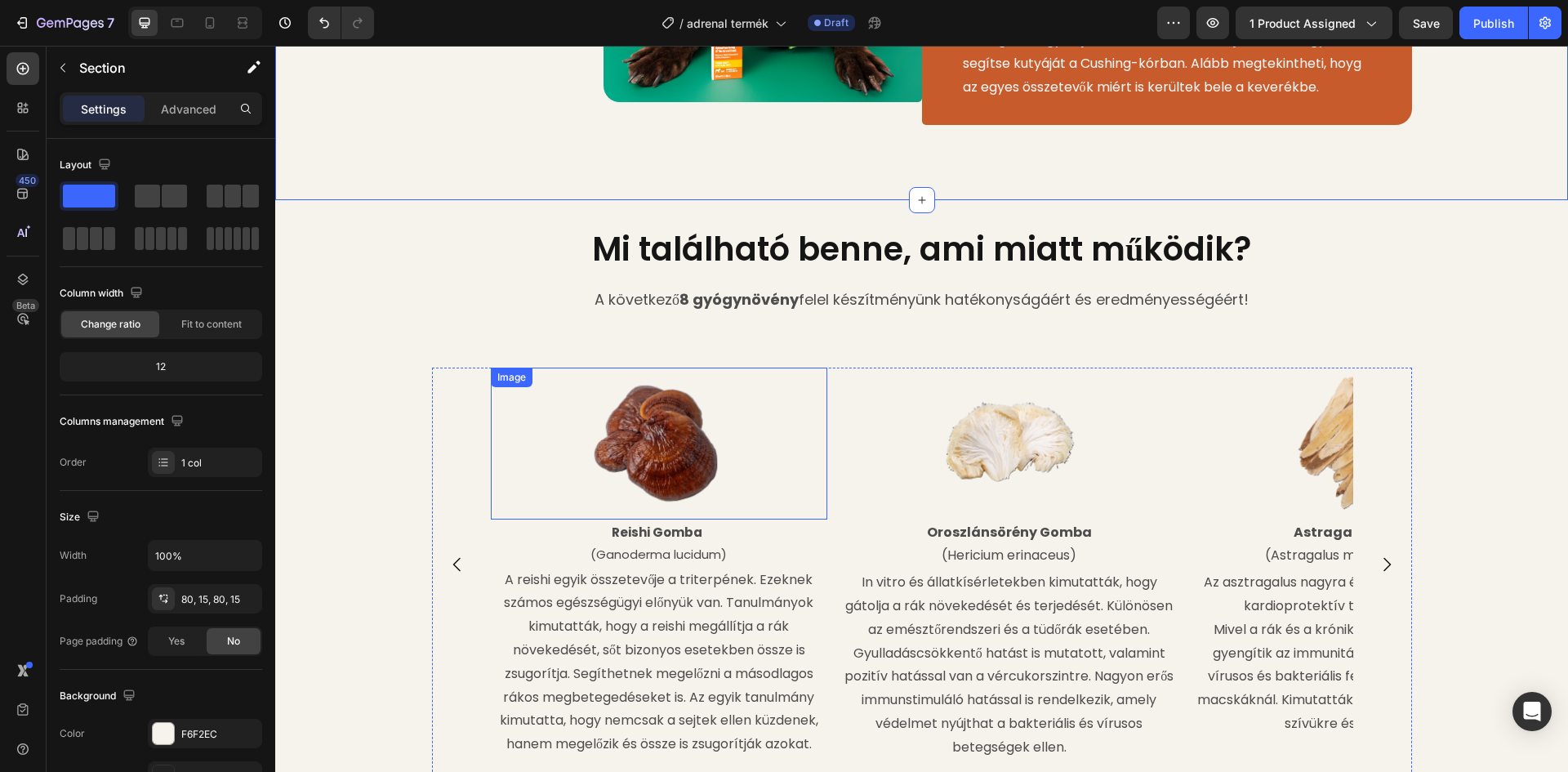
click at [708, 503] on img at bounding box center [659, 444] width 152 height 152
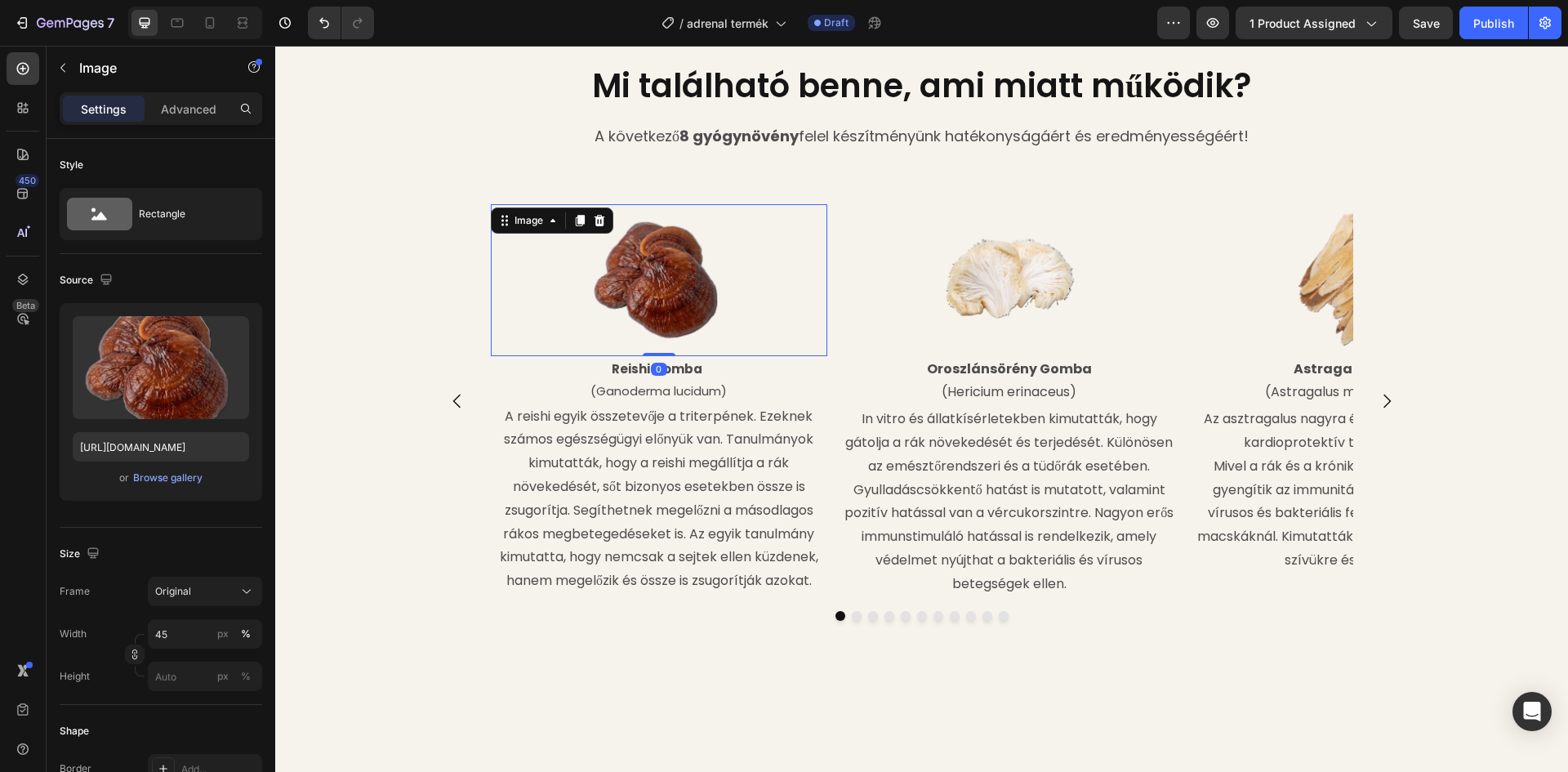
scroll to position [1656, 0]
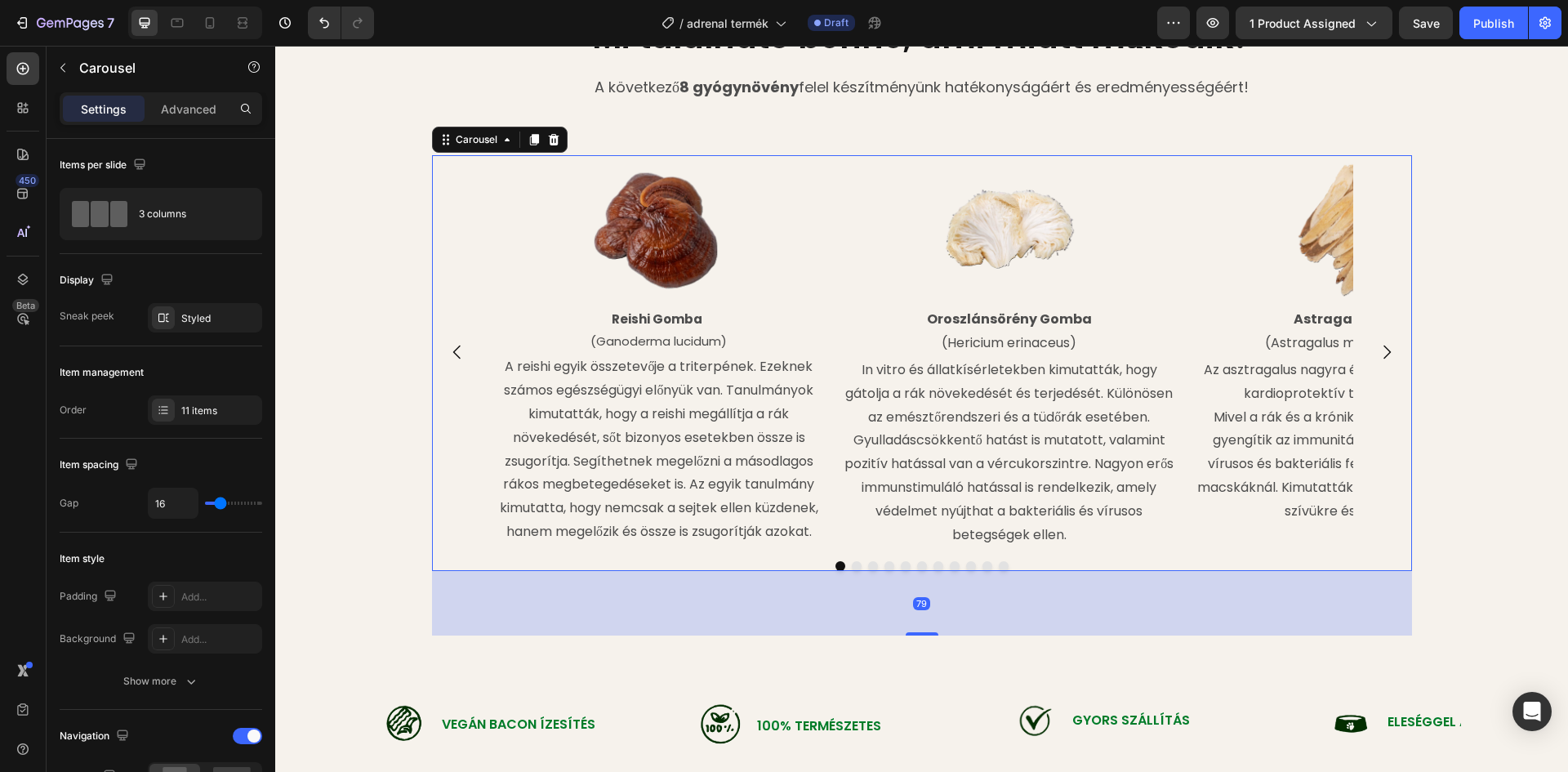
click at [447, 362] on icon "Carousel Back Arrow" at bounding box center [457, 352] width 20 height 20
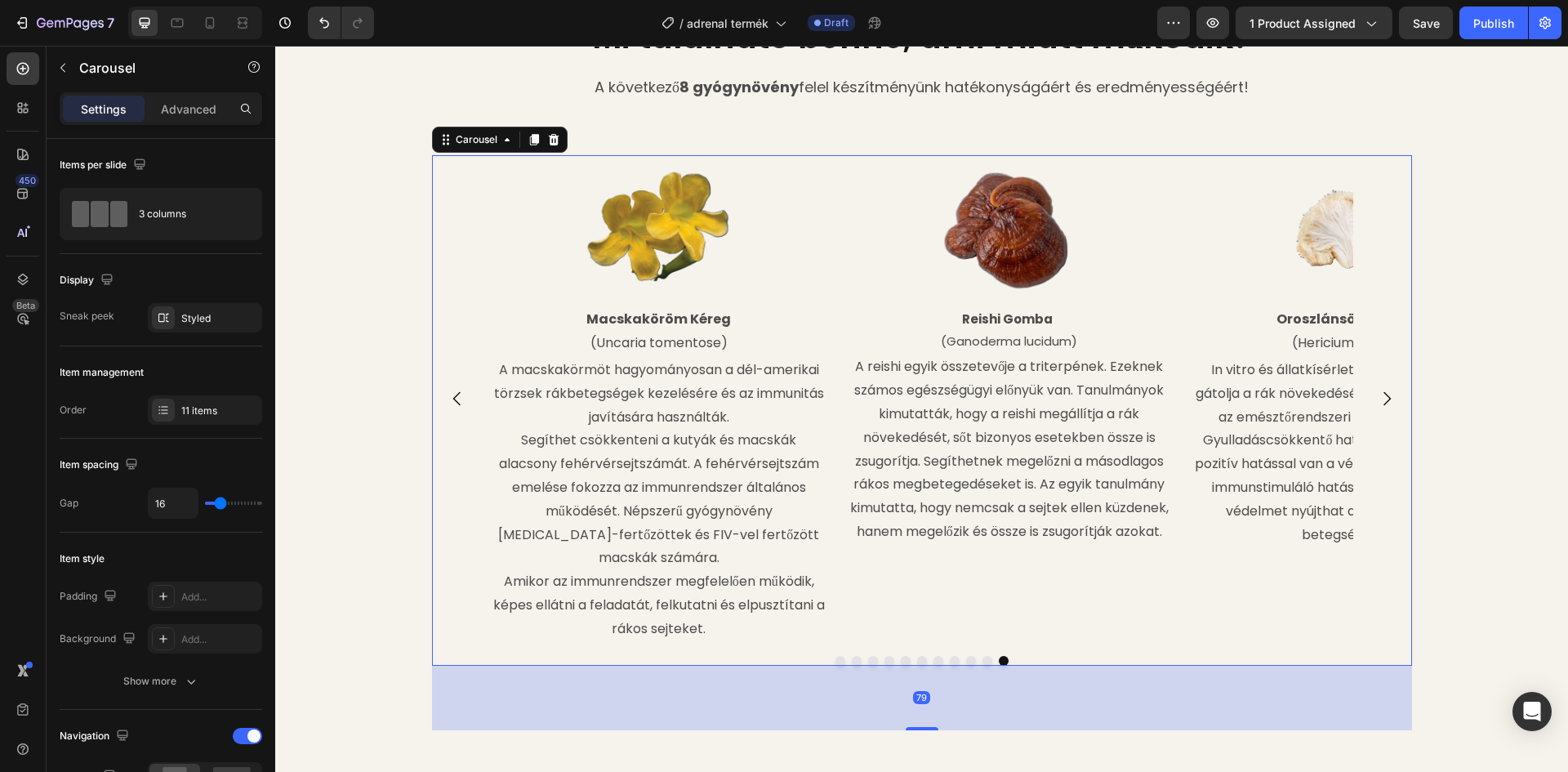
click at [447, 389] on icon "Carousel Back Arrow" at bounding box center [457, 398] width 20 height 20
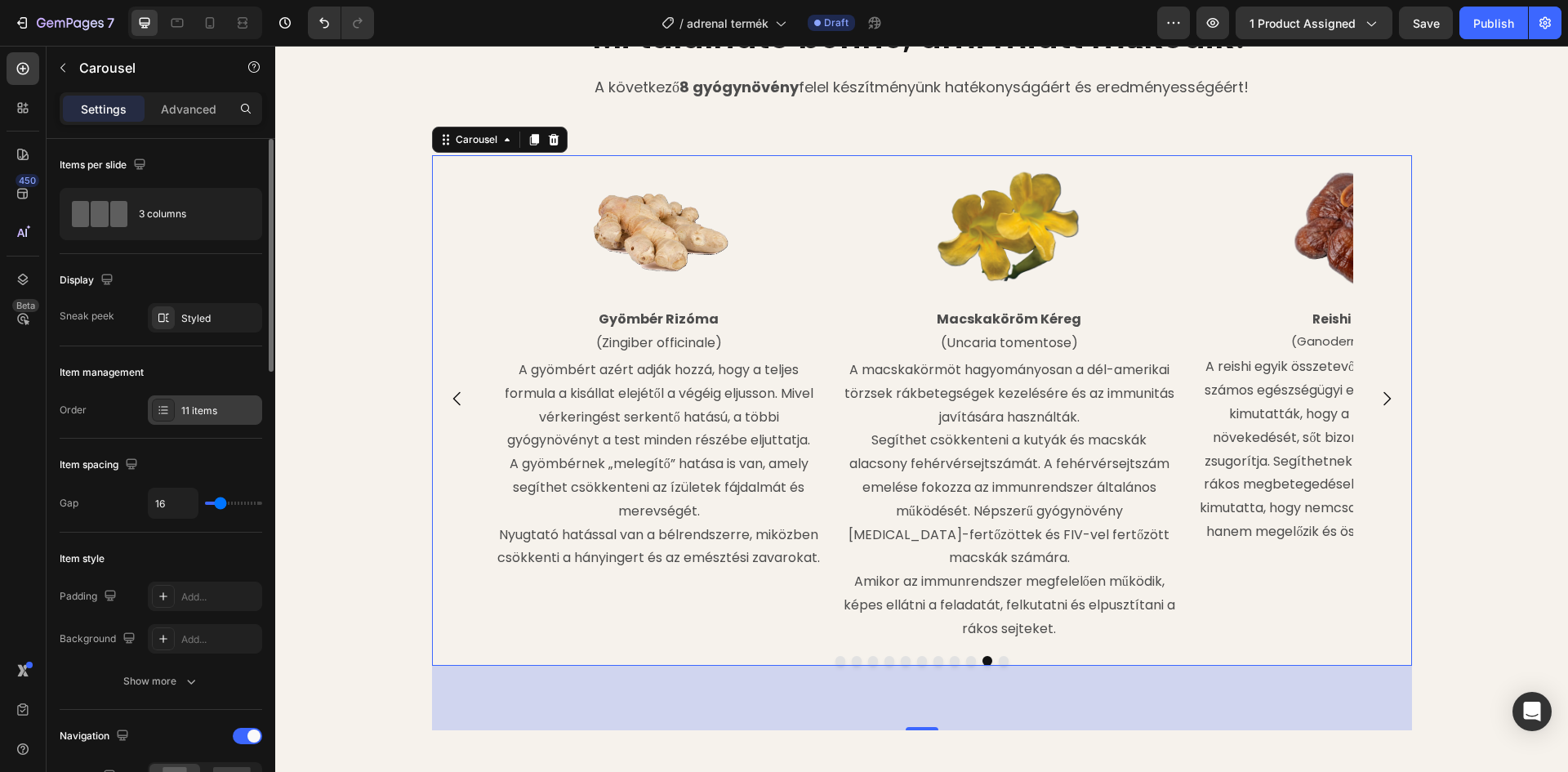
click at [183, 411] on div "11 items" at bounding box center [220, 410] width 77 height 15
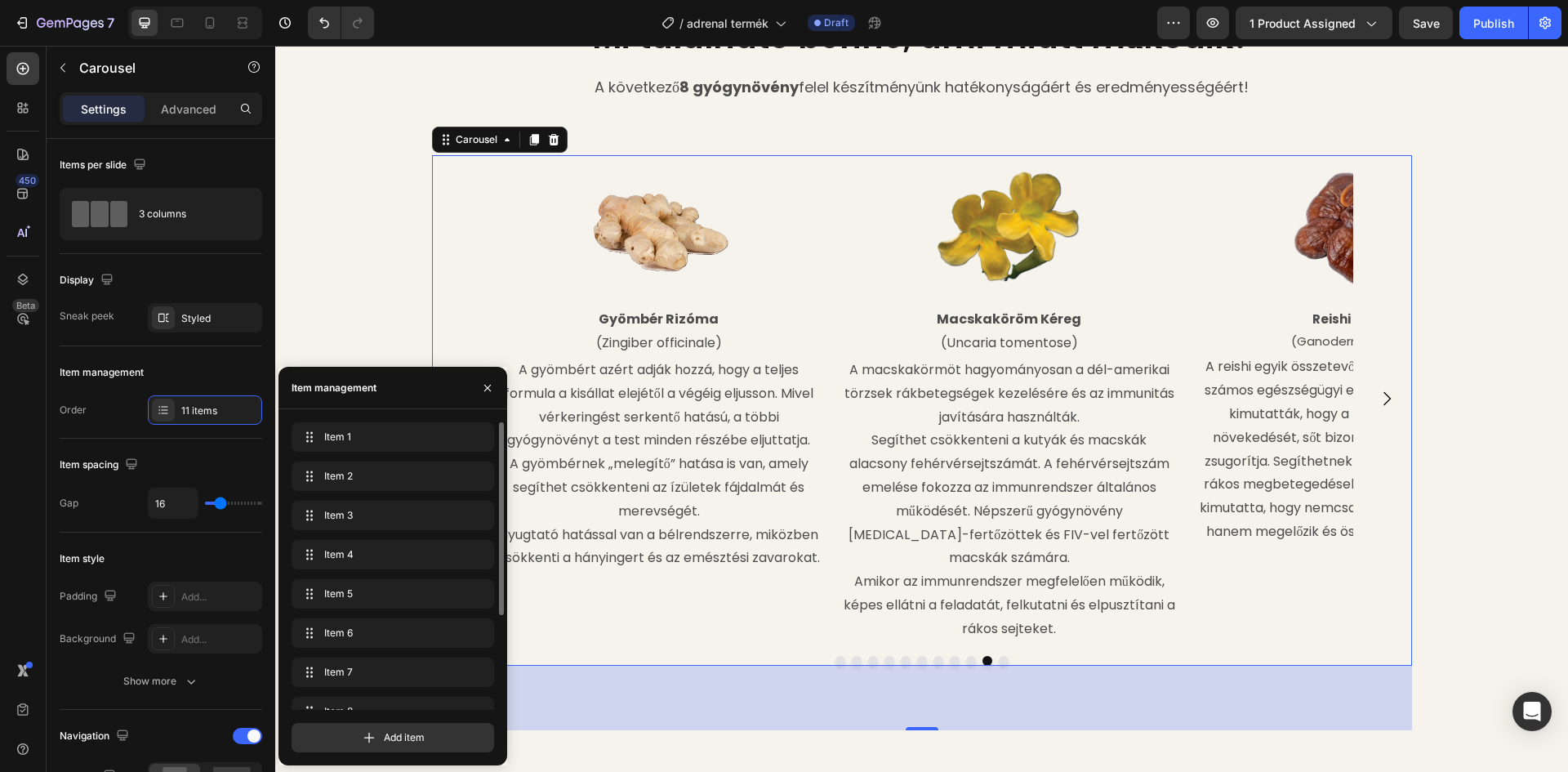
scroll to position [141, 0]
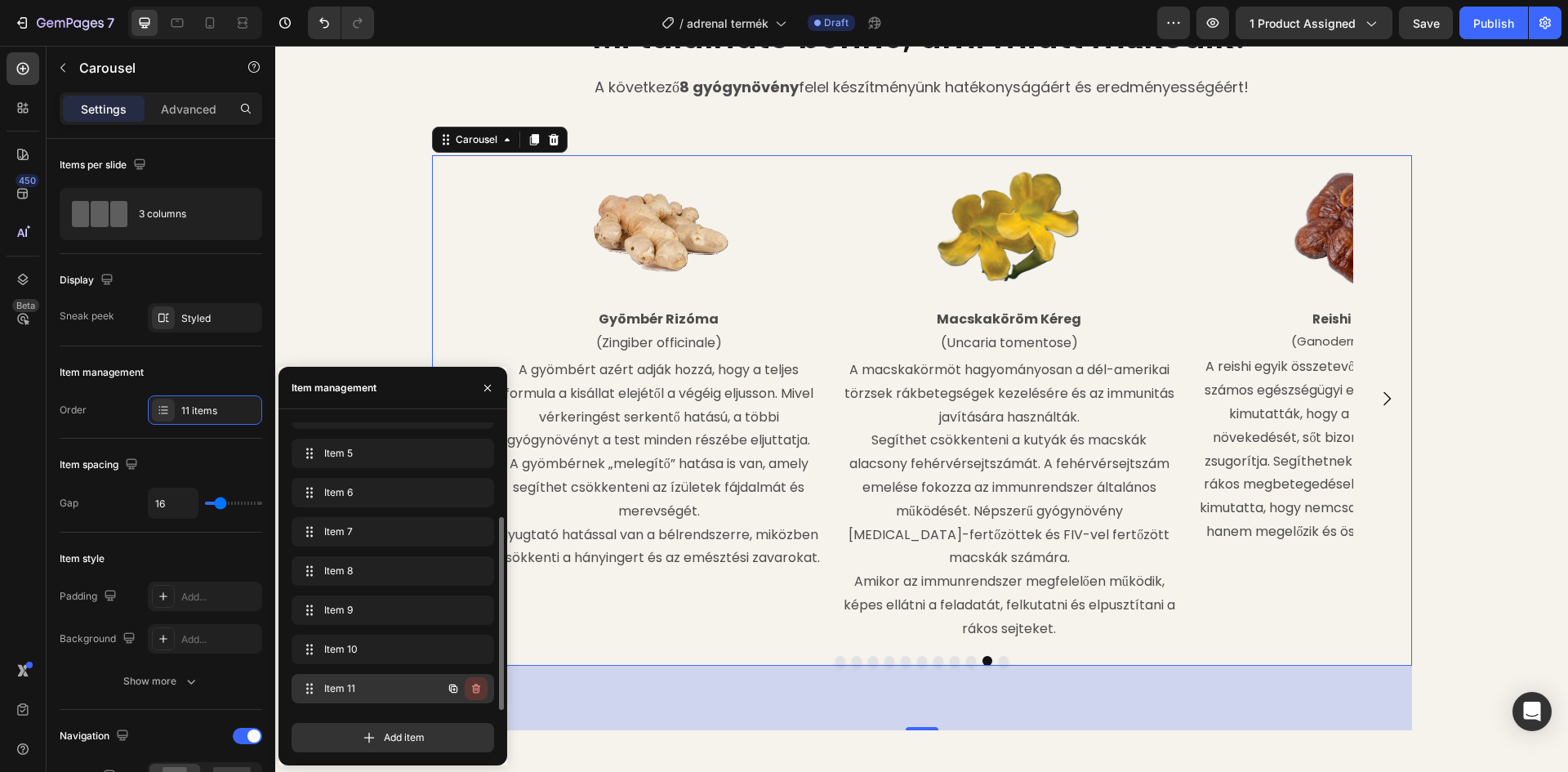
click at [473, 688] on icon "button" at bounding box center [475, 688] width 13 height 13
click at [473, 688] on div "Delete" at bounding box center [465, 688] width 31 height 15
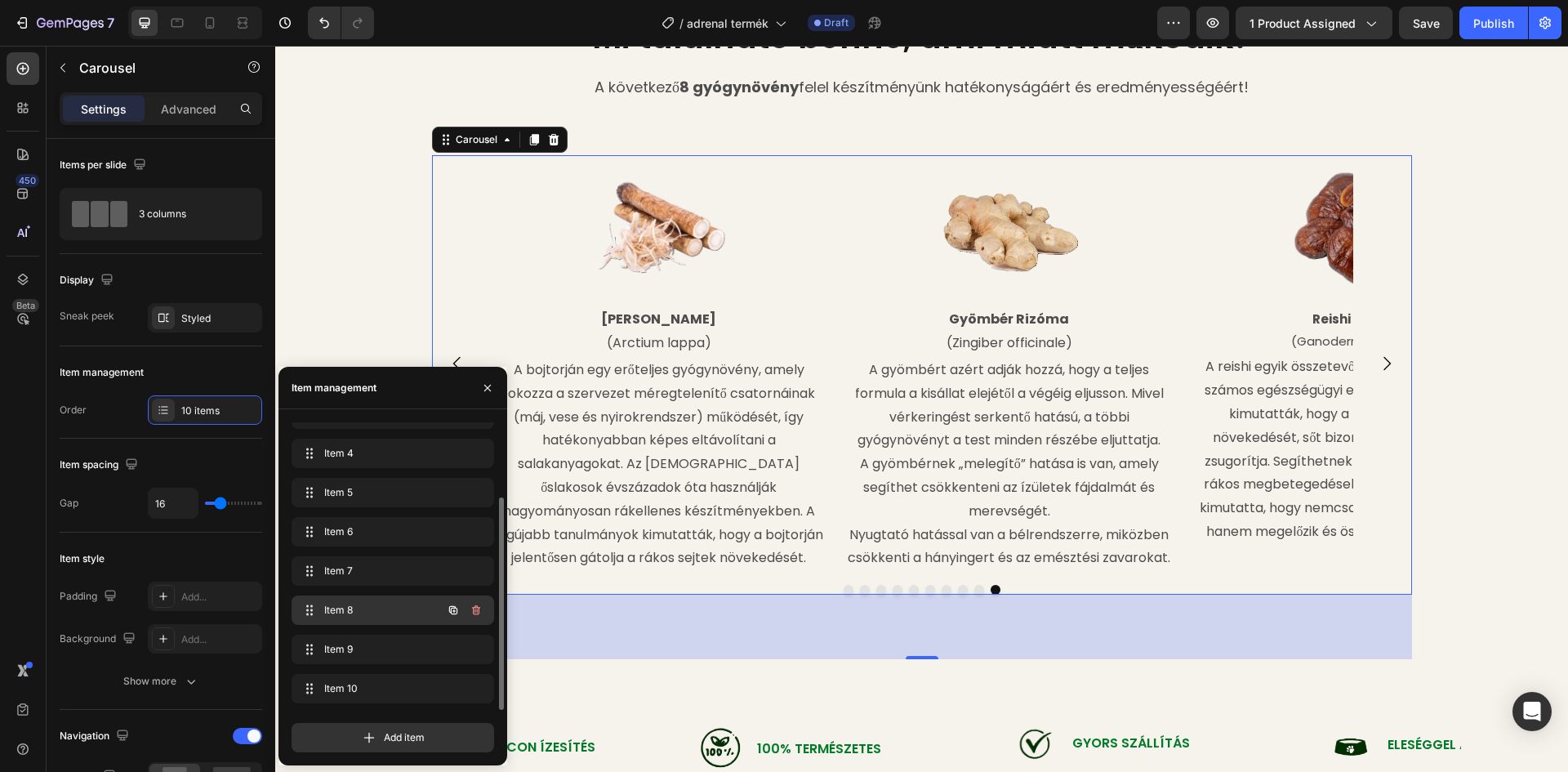
scroll to position [102, 0]
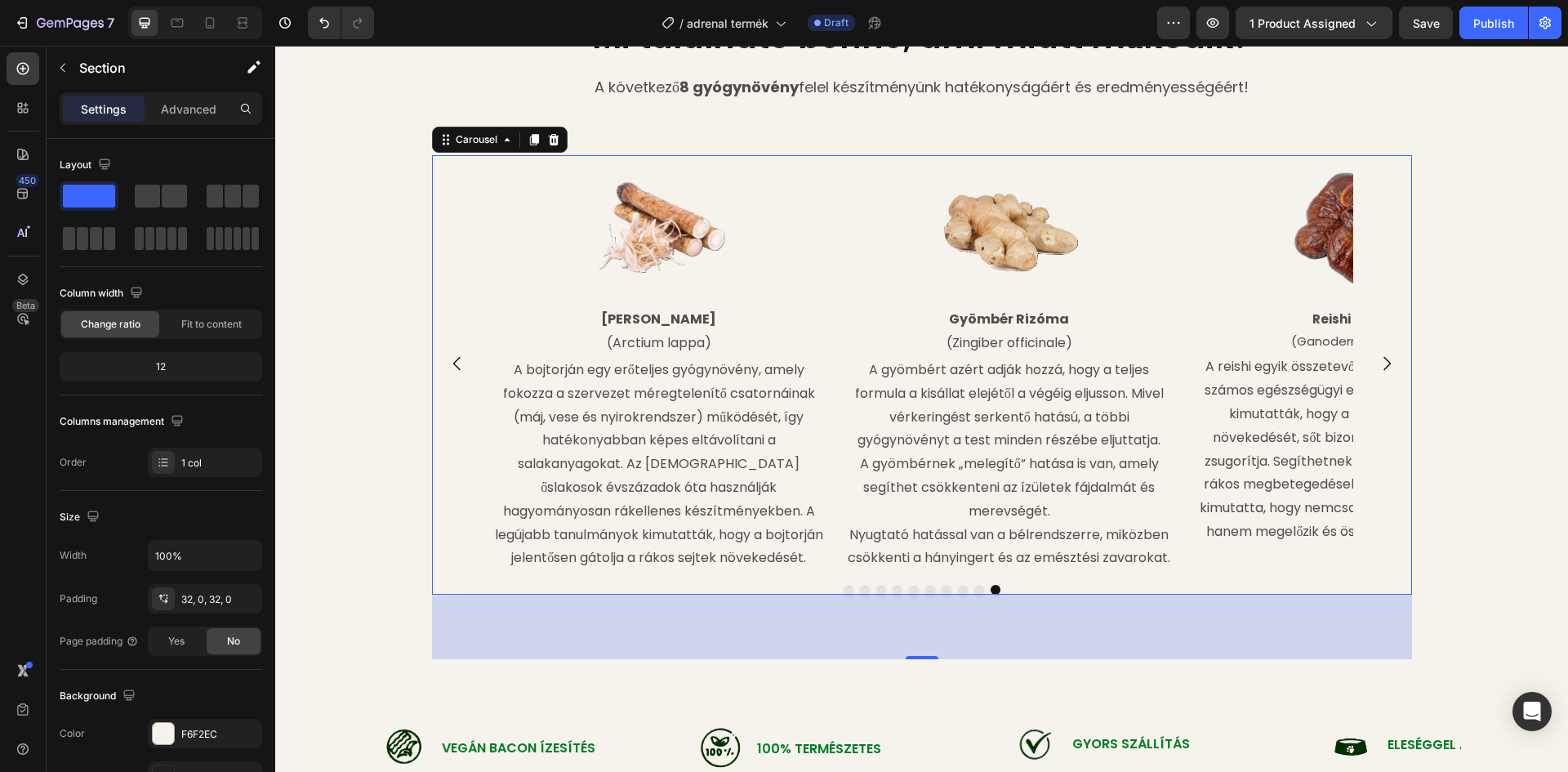
click at [447, 374] on icon "Carousel Back Arrow" at bounding box center [457, 364] width 20 height 20
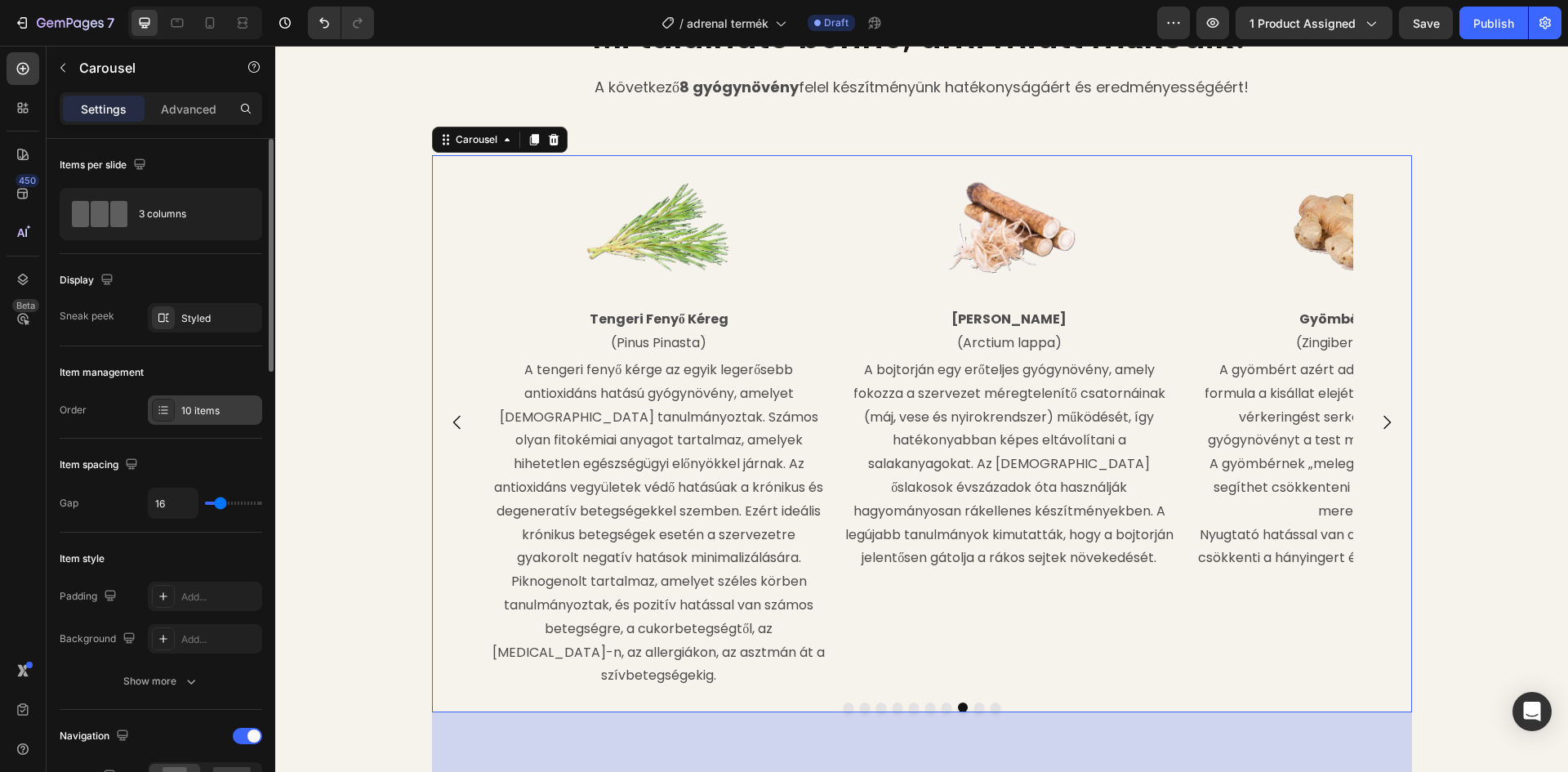
click at [183, 397] on div "10 items" at bounding box center [205, 410] width 114 height 30
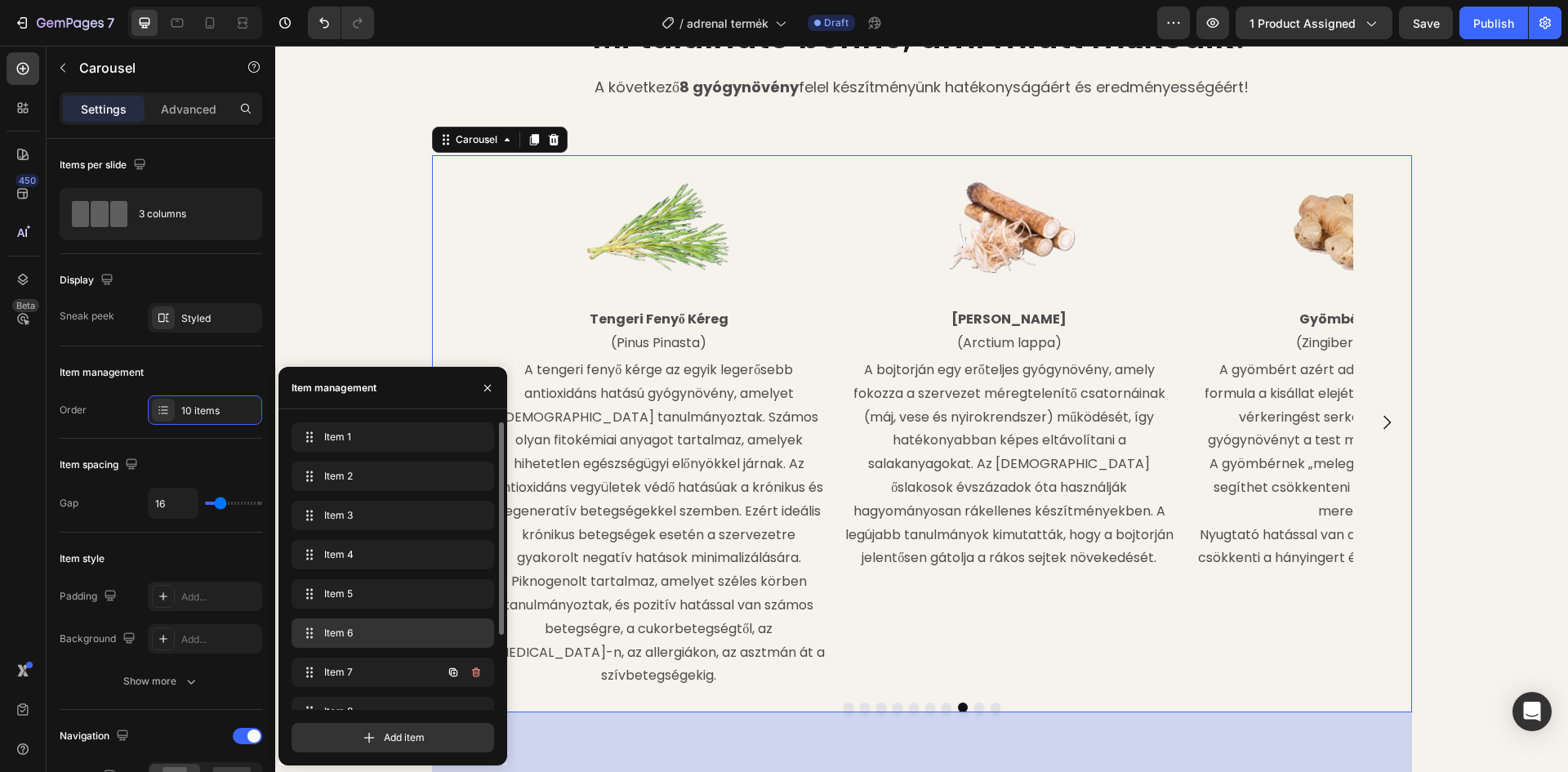
scroll to position [102, 0]
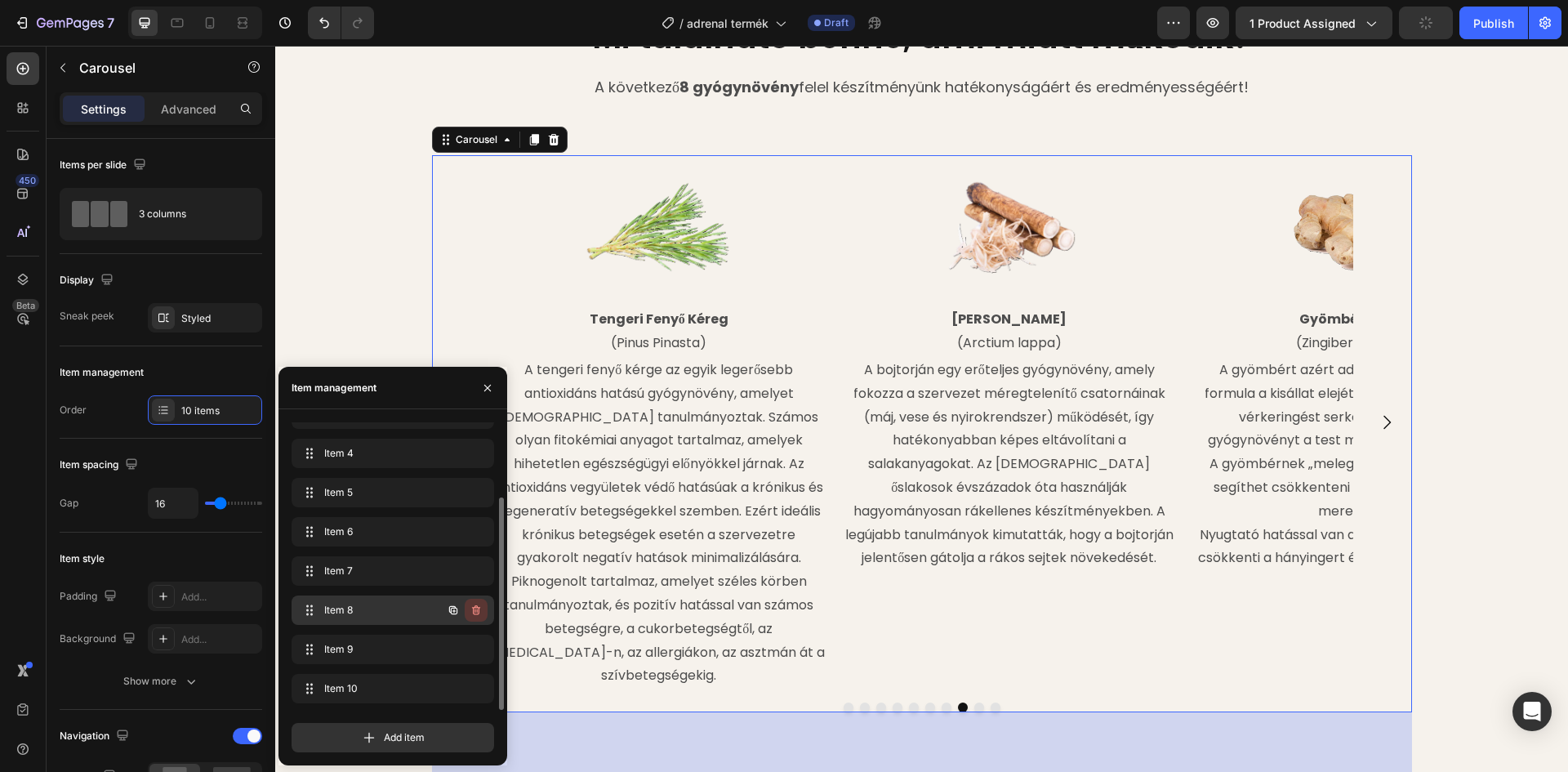
click at [479, 607] on icon "button" at bounding box center [476, 610] width 8 height 10
click at [476, 608] on div "Delete" at bounding box center [465, 609] width 31 height 15
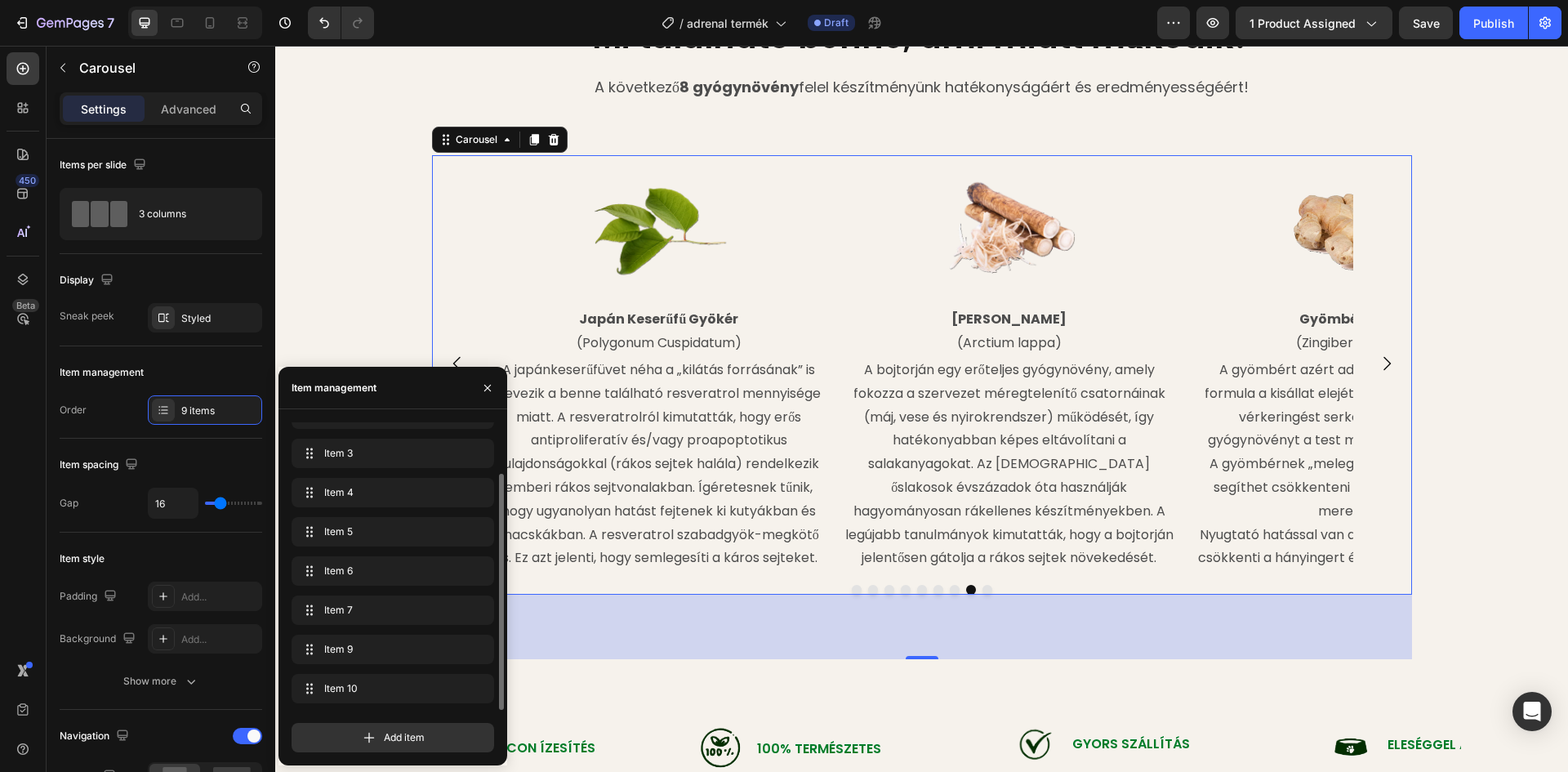
scroll to position [0, 0]
click at [474, 437] on icon "button" at bounding box center [475, 437] width 13 height 13
click at [474, 437] on div "Delete" at bounding box center [465, 437] width 31 height 15
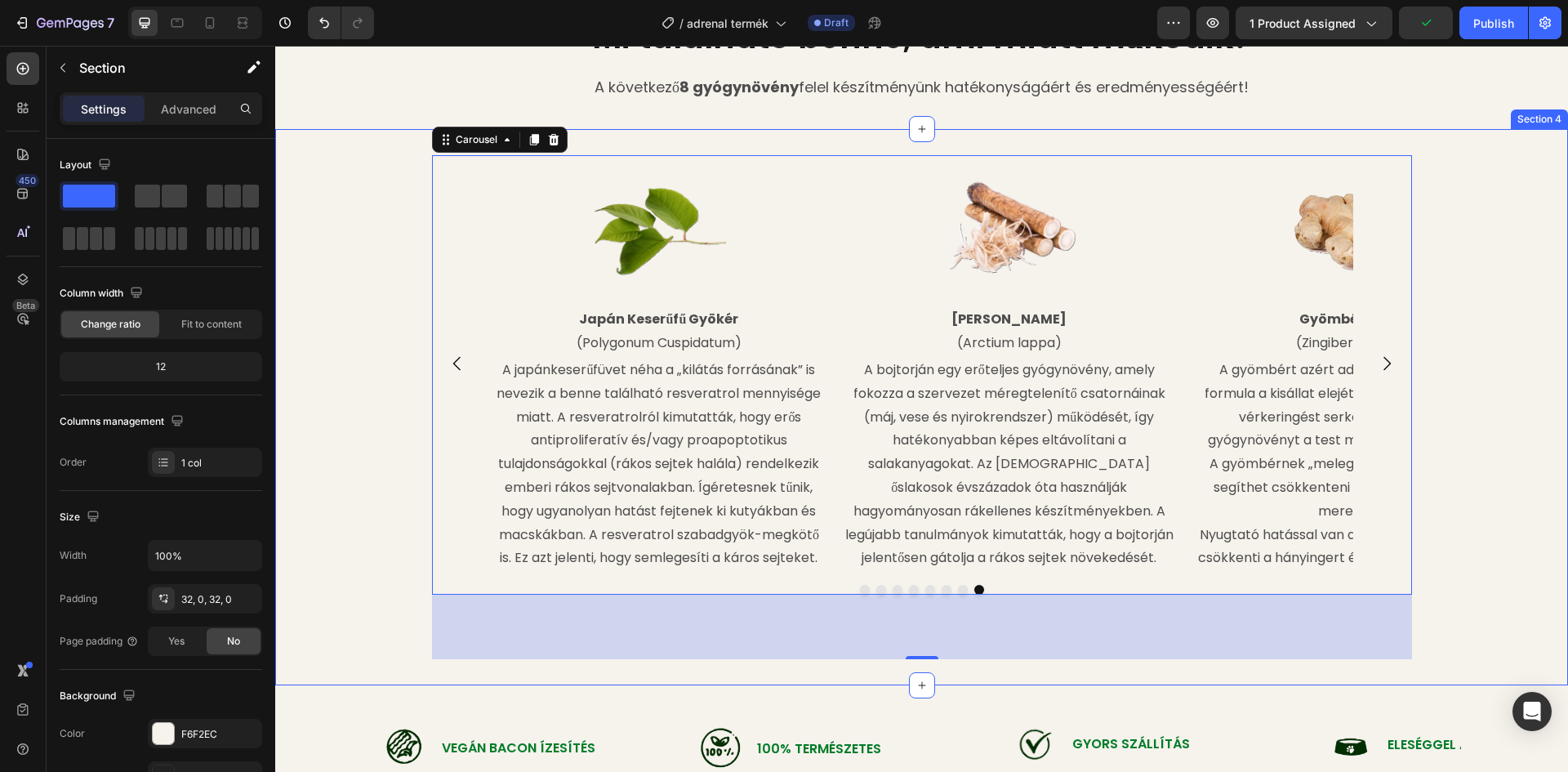
click at [386, 303] on div "Image Oroszlánsörény Gomba (Hericium erinaceus) Text Block In vitro és állatkís…" at bounding box center [921, 407] width 1293 height 505
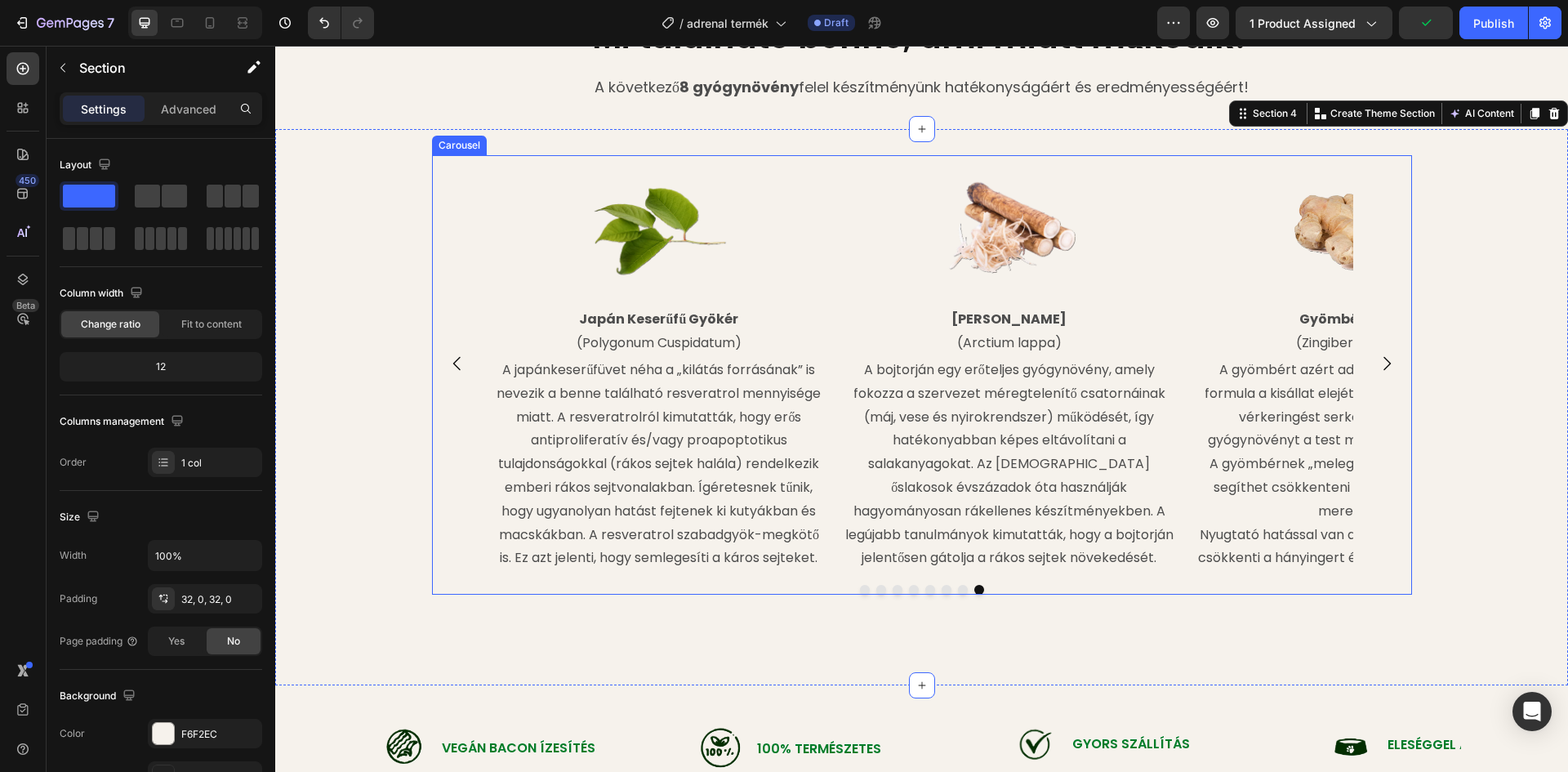
click at [1377, 367] on icon "Carousel Next Arrow" at bounding box center [1387, 364] width 20 height 20
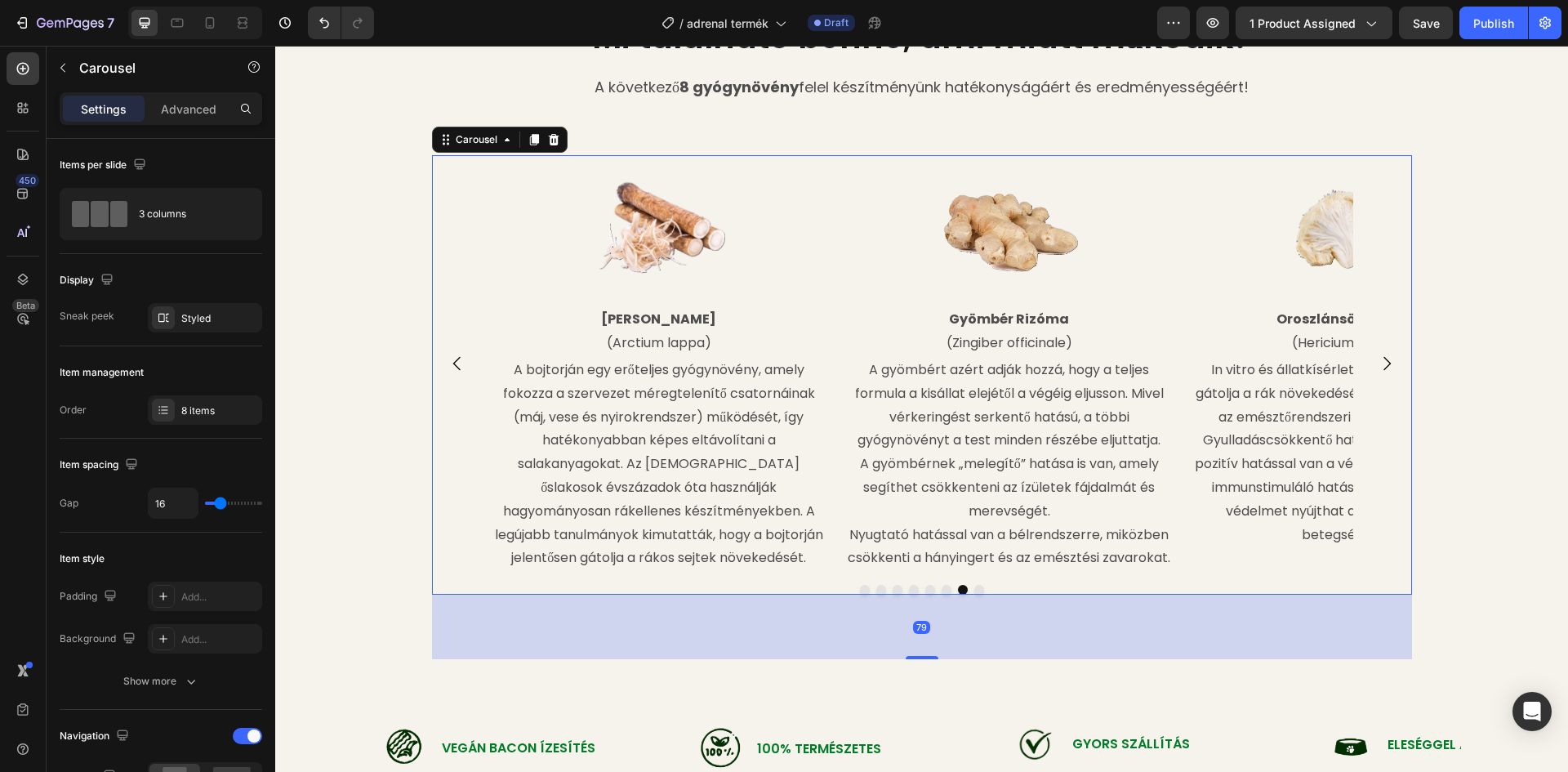
click at [1377, 367] on icon "Carousel Next Arrow" at bounding box center [1387, 364] width 20 height 20
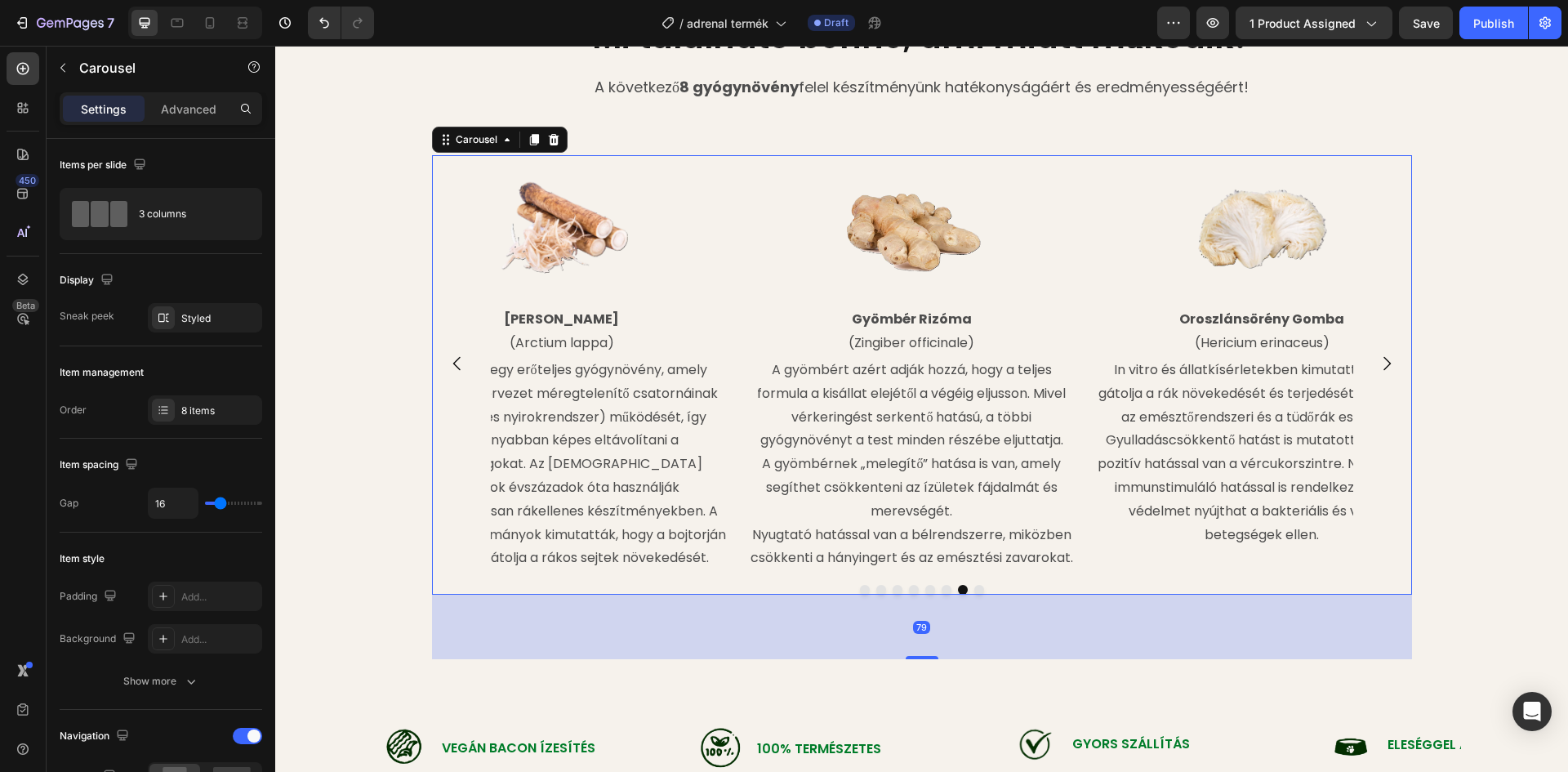
click at [1377, 367] on icon "Carousel Next Arrow" at bounding box center [1387, 364] width 20 height 20
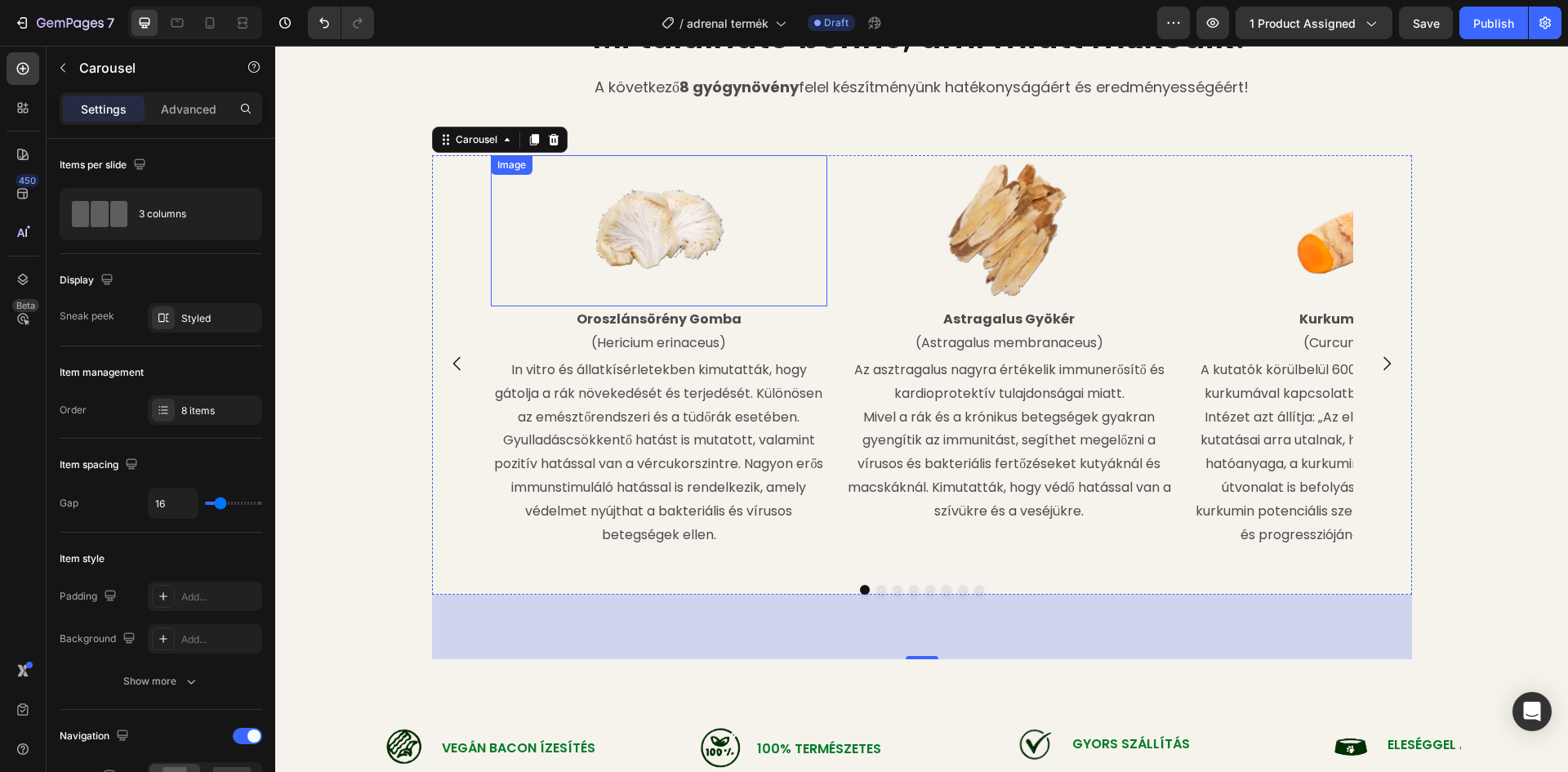
click at [659, 205] on img at bounding box center [659, 231] width 152 height 152
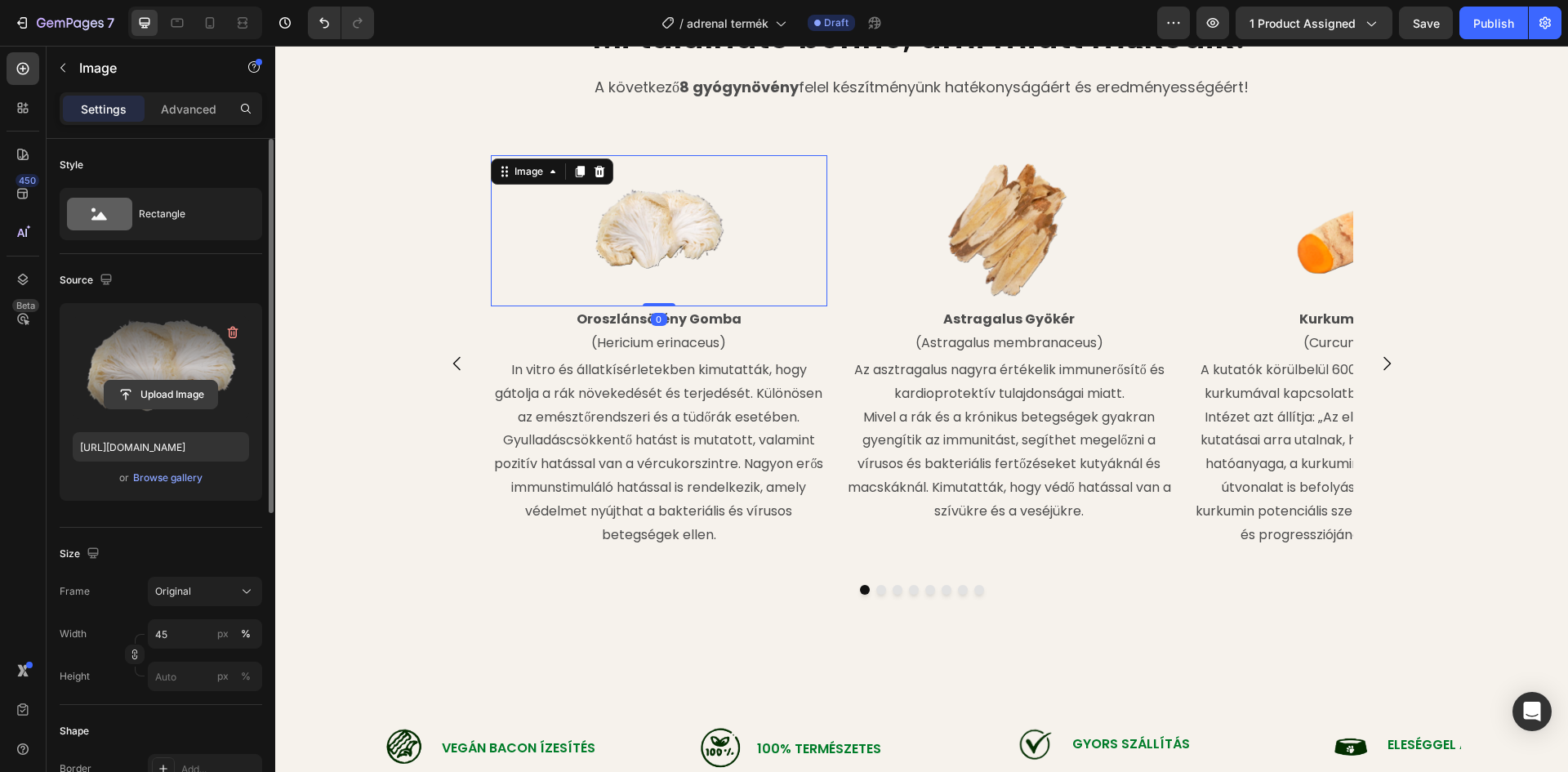
click at [162, 392] on input "file" at bounding box center [161, 394] width 112 height 28
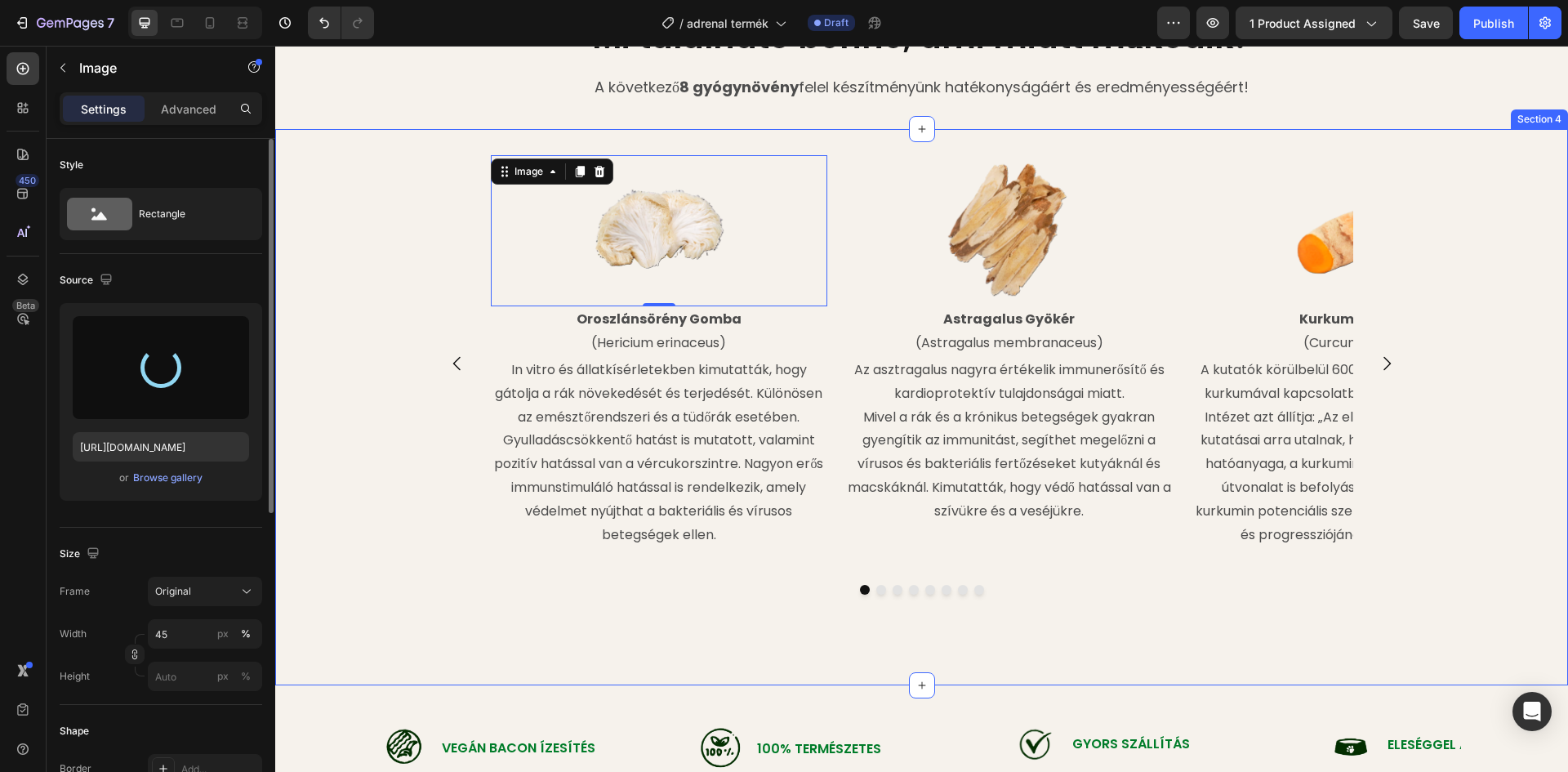
type input "[URL][DOMAIN_NAME]"
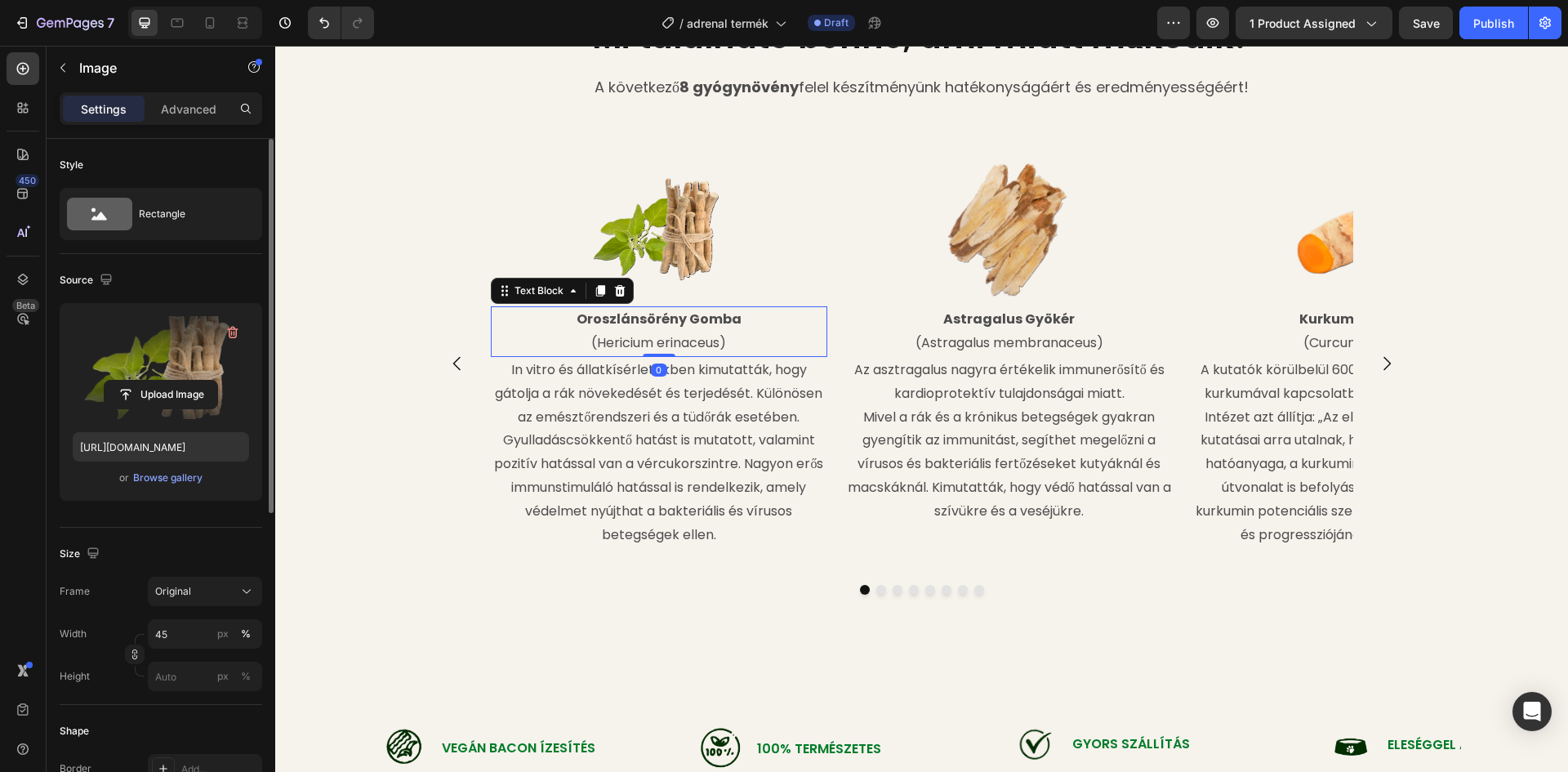
click at [703, 316] on strong "Oroszlánsörény Gomba" at bounding box center [658, 318] width 165 height 19
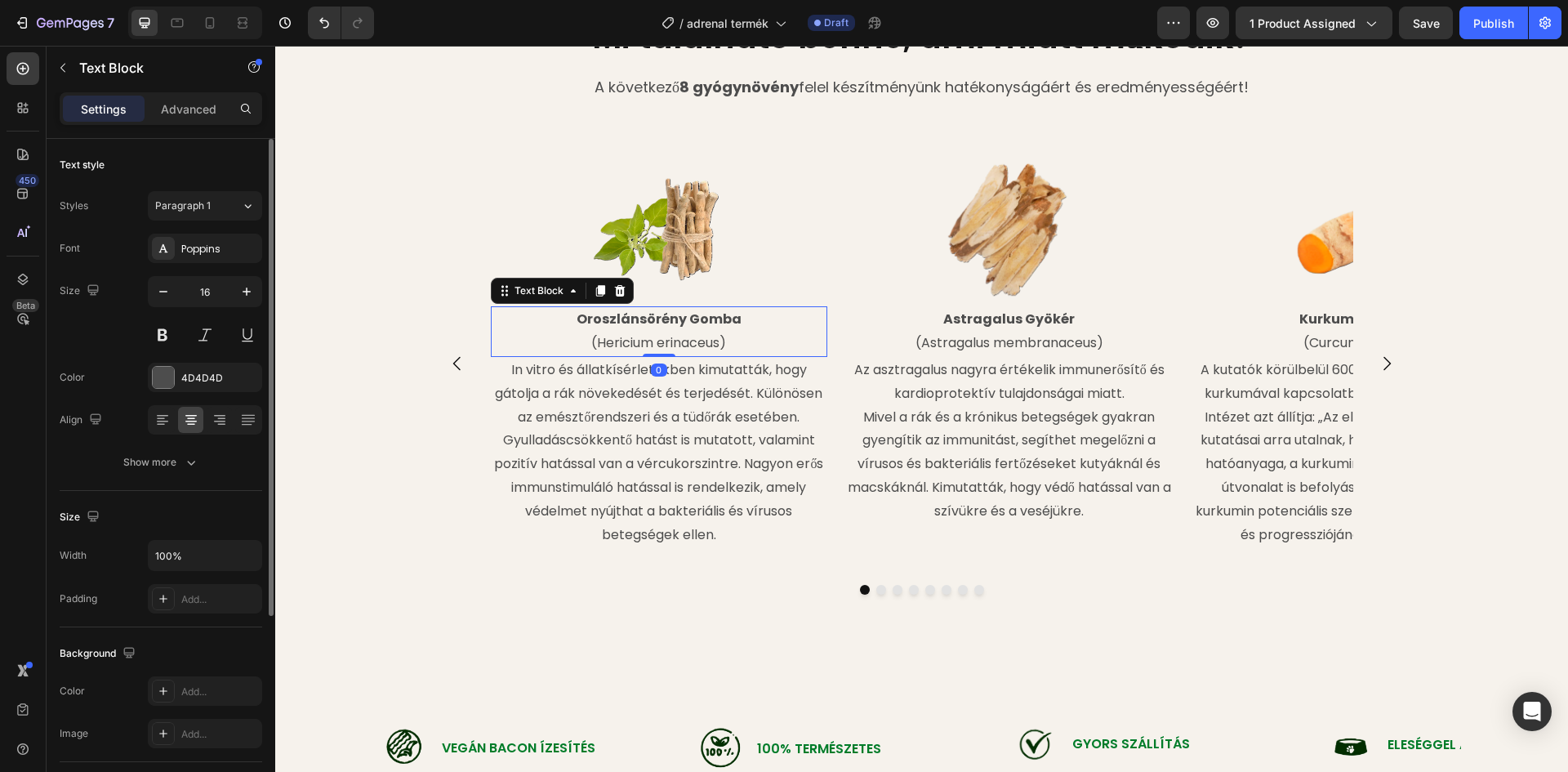
click at [731, 318] on strong "Oroszlánsörény Gomba" at bounding box center [658, 318] width 165 height 19
drag, startPoint x: 734, startPoint y: 318, endPoint x: 577, endPoint y: 320, distance: 157.0
click at [577, 320] on p "Oroszlánsörény Gomba" at bounding box center [659, 319] width 334 height 24
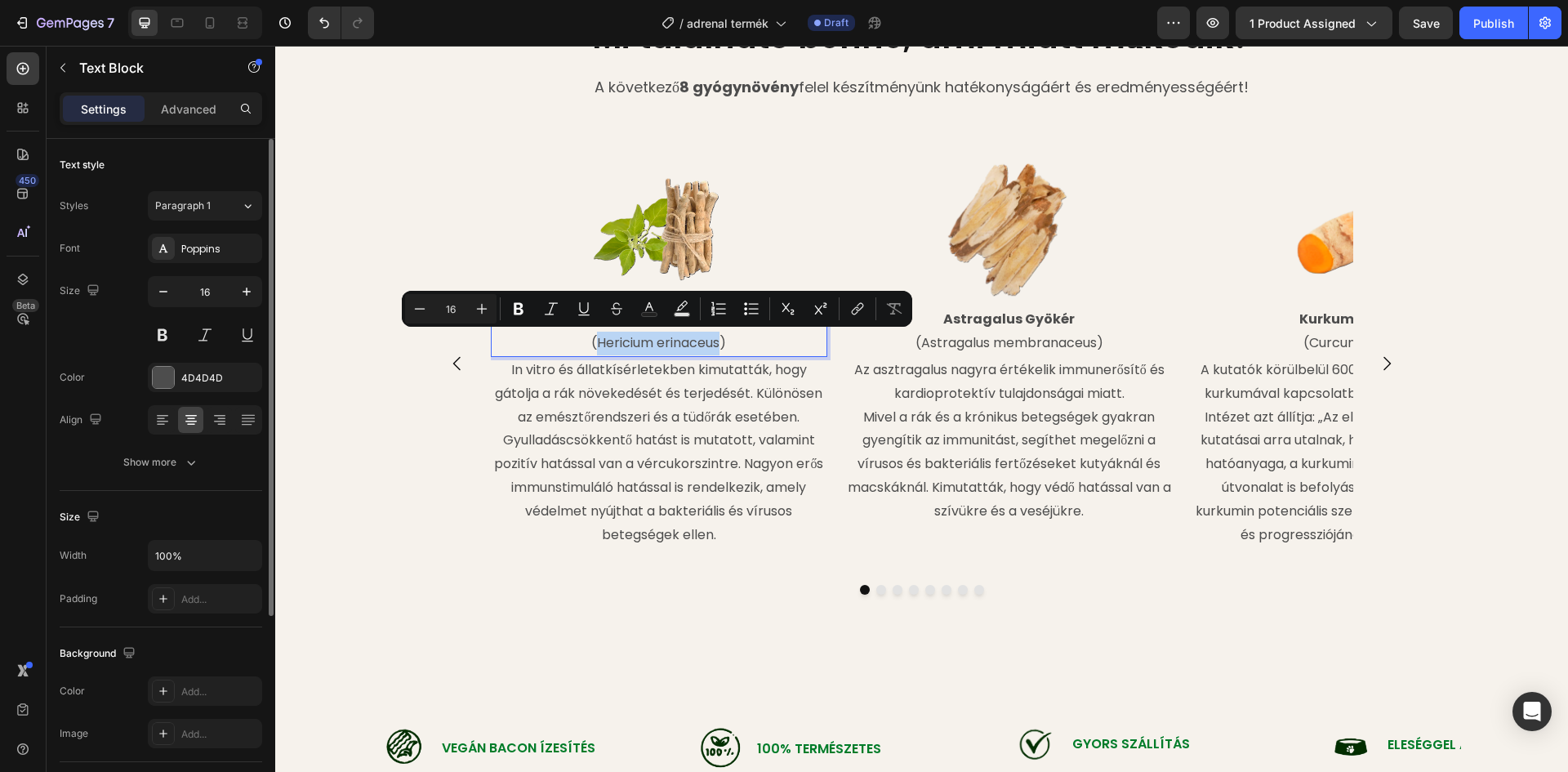
drag, startPoint x: 714, startPoint y: 341, endPoint x: 595, endPoint y: 346, distance: 119.1
click at [592, 346] on p "(Hericium erinaceus)" at bounding box center [659, 343] width 334 height 24
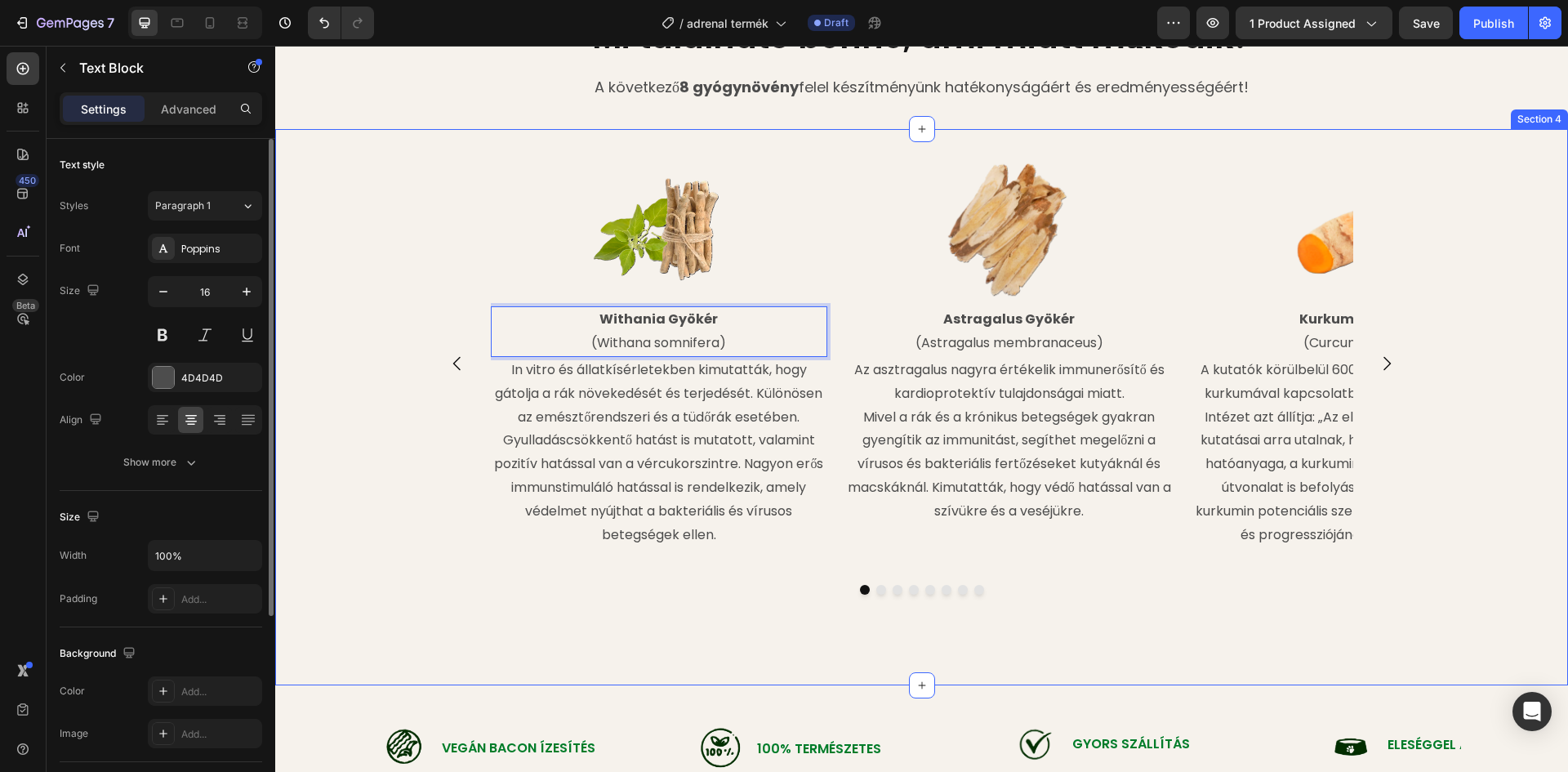
click at [341, 279] on div "Image Withania Gyökér (Withana somnifera) Text Block 0 In vitro és állatkísérle…" at bounding box center [921, 407] width 1293 height 505
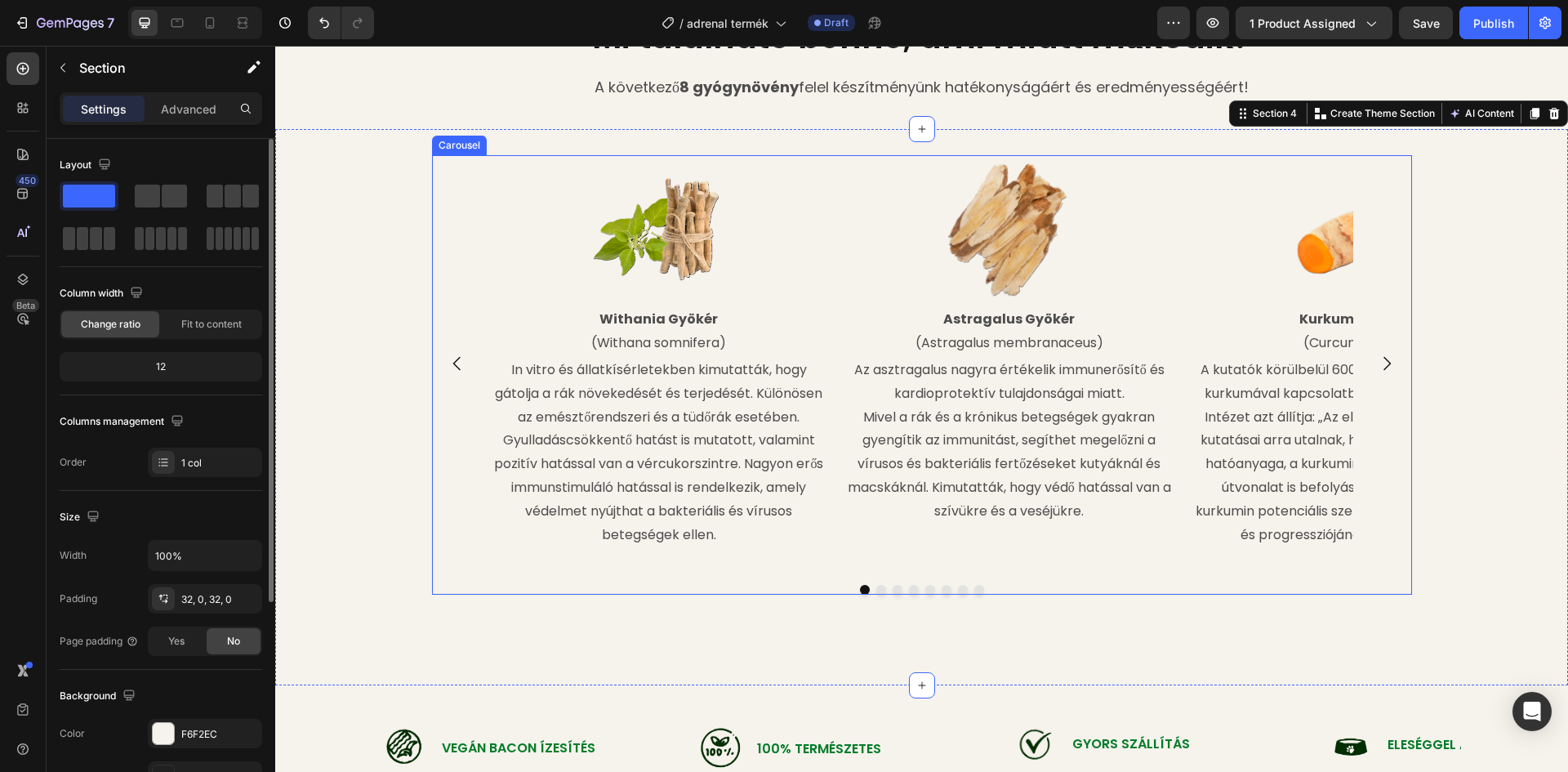
click at [1390, 369] on button "Carousel Next Arrow" at bounding box center [1387, 364] width 45 height 45
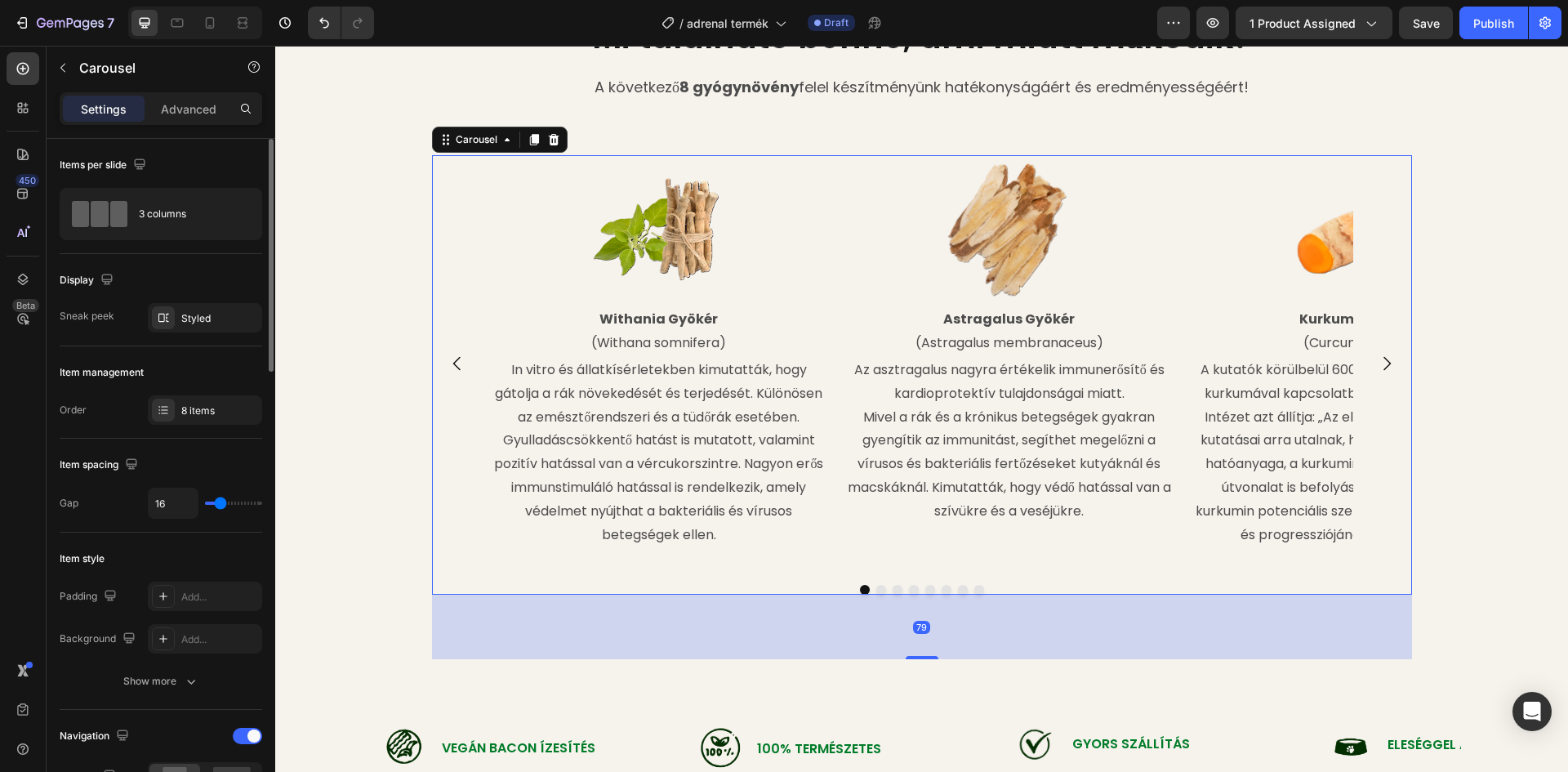
click at [1387, 368] on icon "Carousel Next Arrow" at bounding box center [1387, 364] width 20 height 20
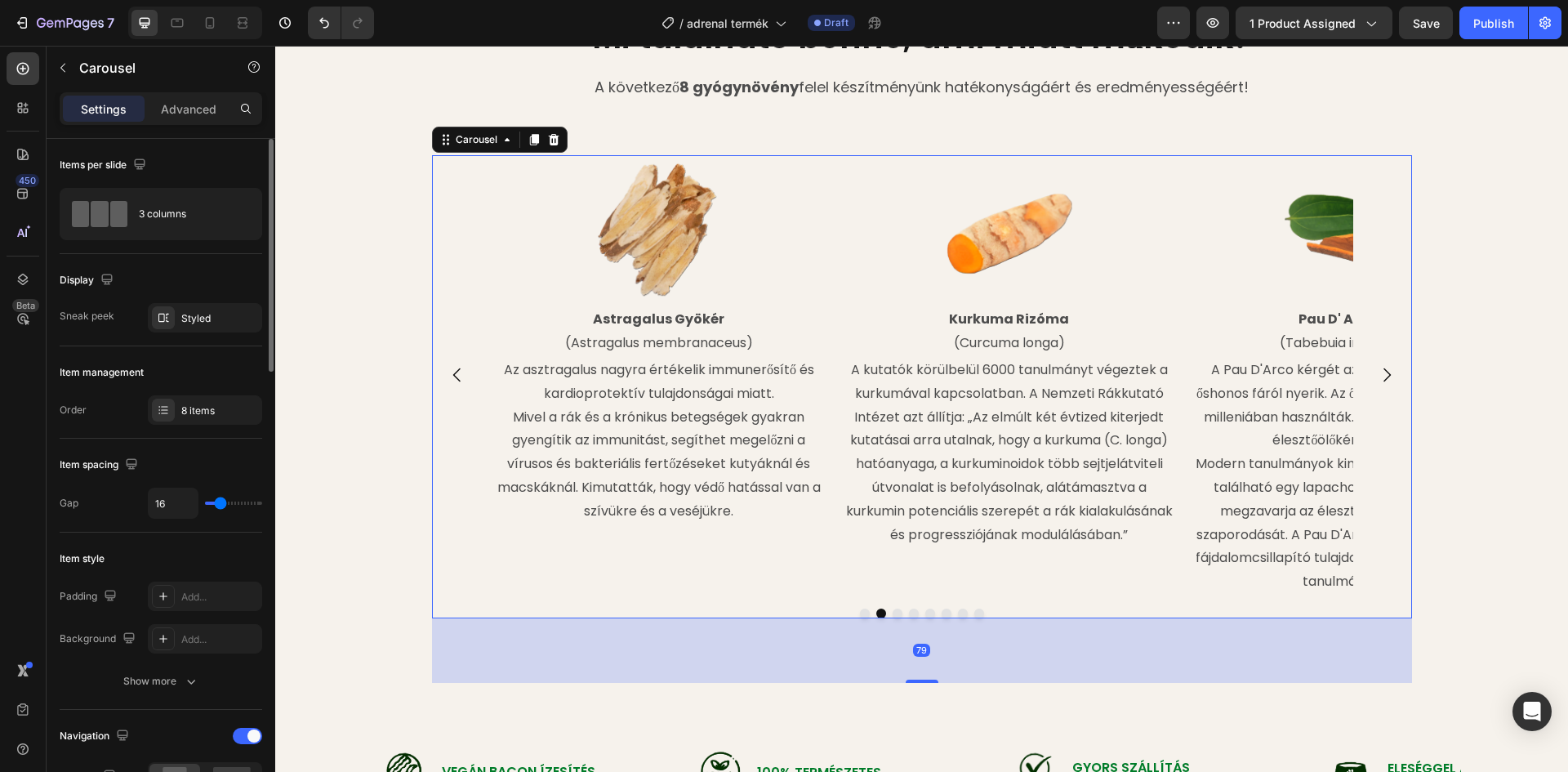
click at [1387, 368] on icon "Carousel Next Arrow" at bounding box center [1387, 375] width 20 height 20
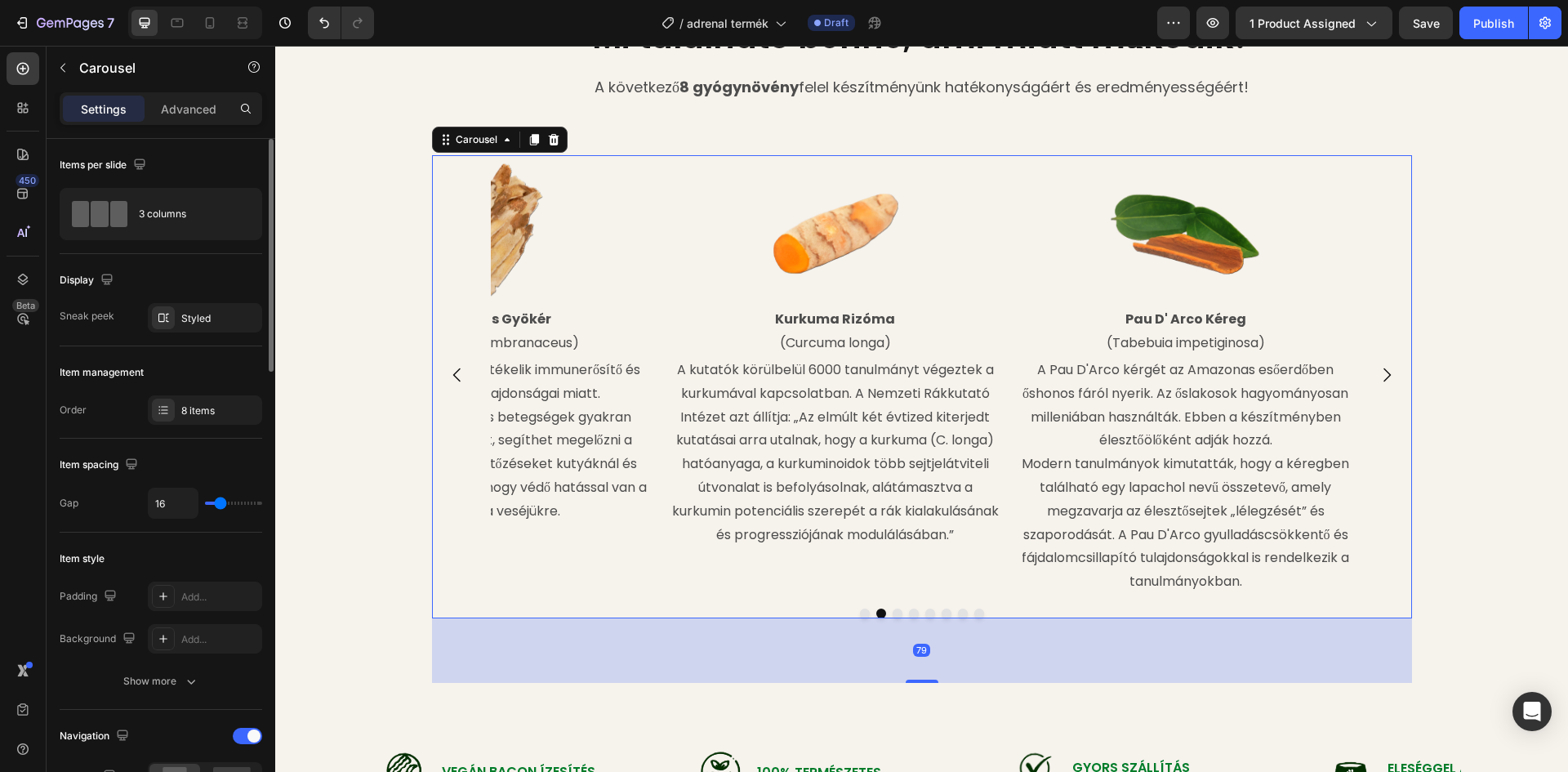
click at [1387, 368] on icon "Carousel Next Arrow" at bounding box center [1387, 375] width 20 height 20
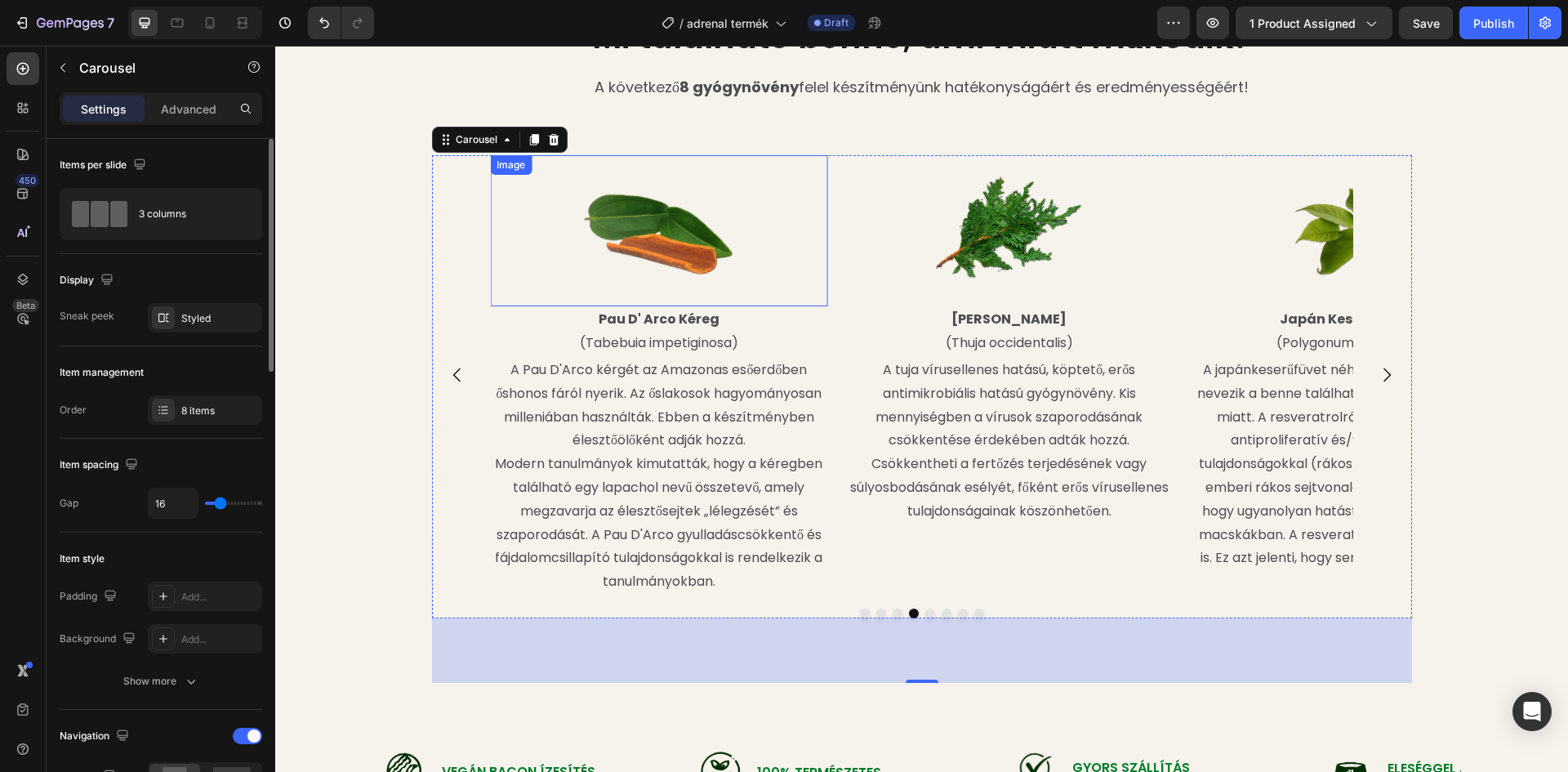
click at [648, 242] on img at bounding box center [659, 231] width 152 height 152
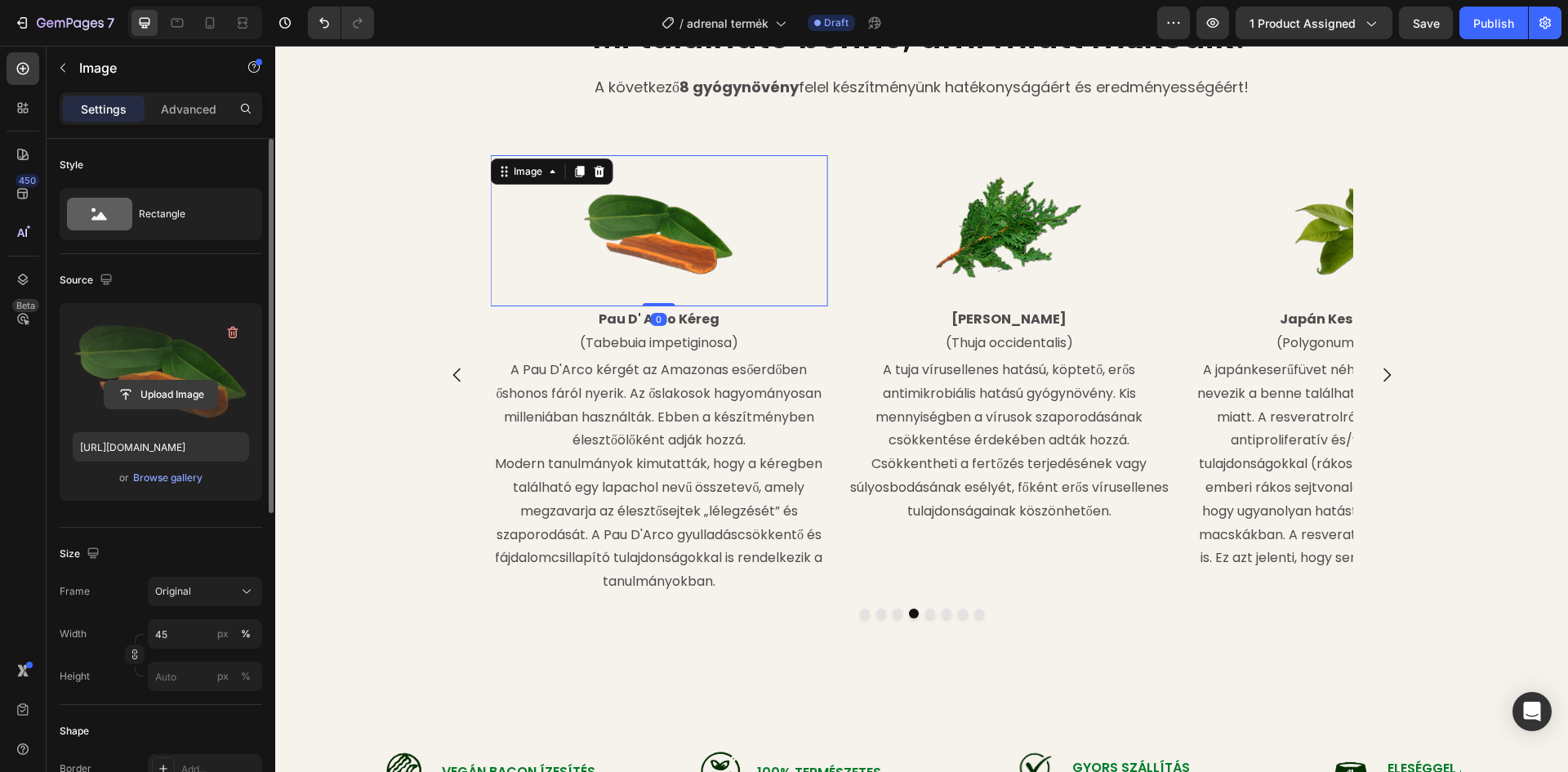
click at [179, 397] on input "file" at bounding box center [161, 394] width 112 height 28
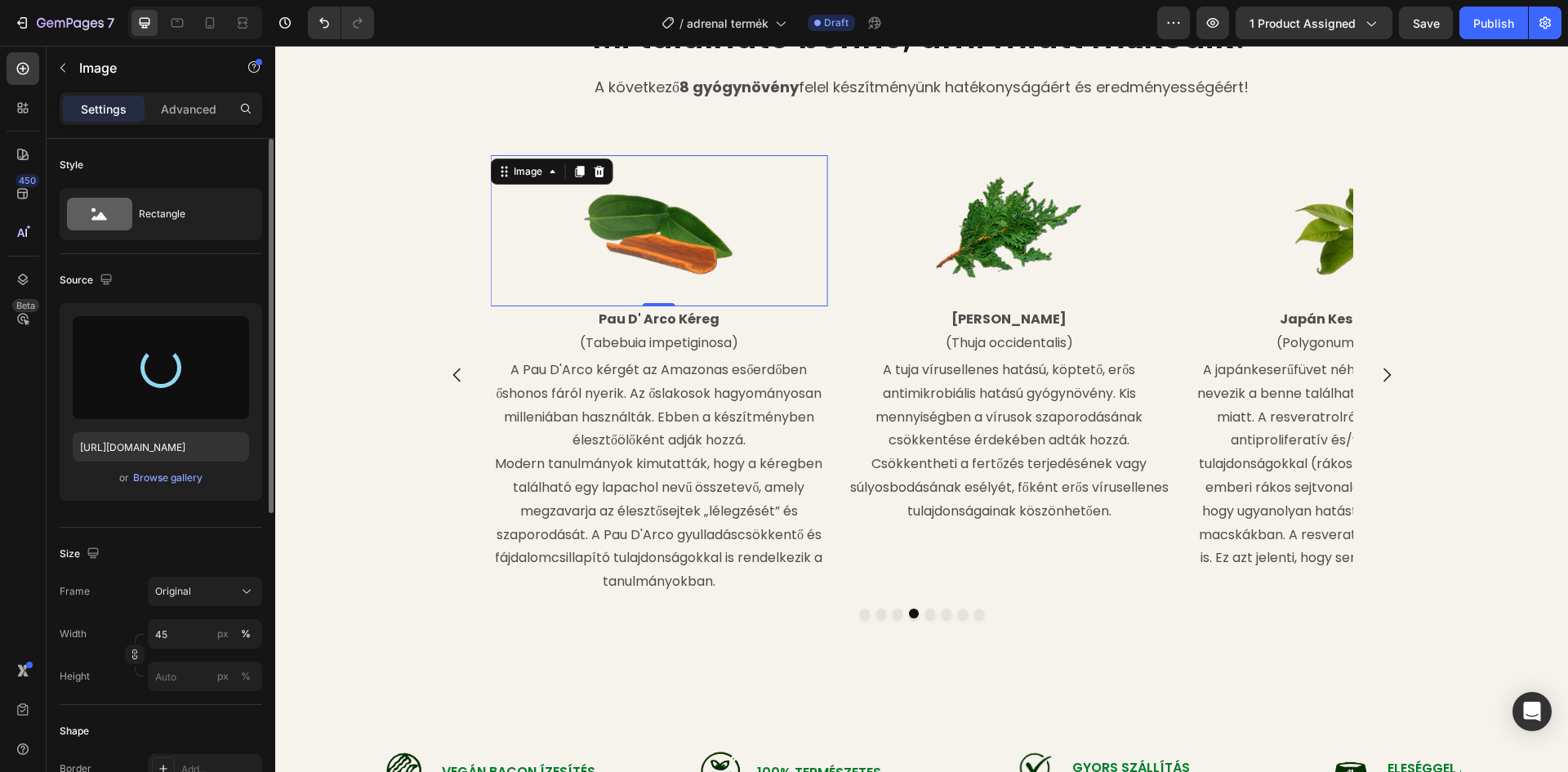
type input "[URL][DOMAIN_NAME]"
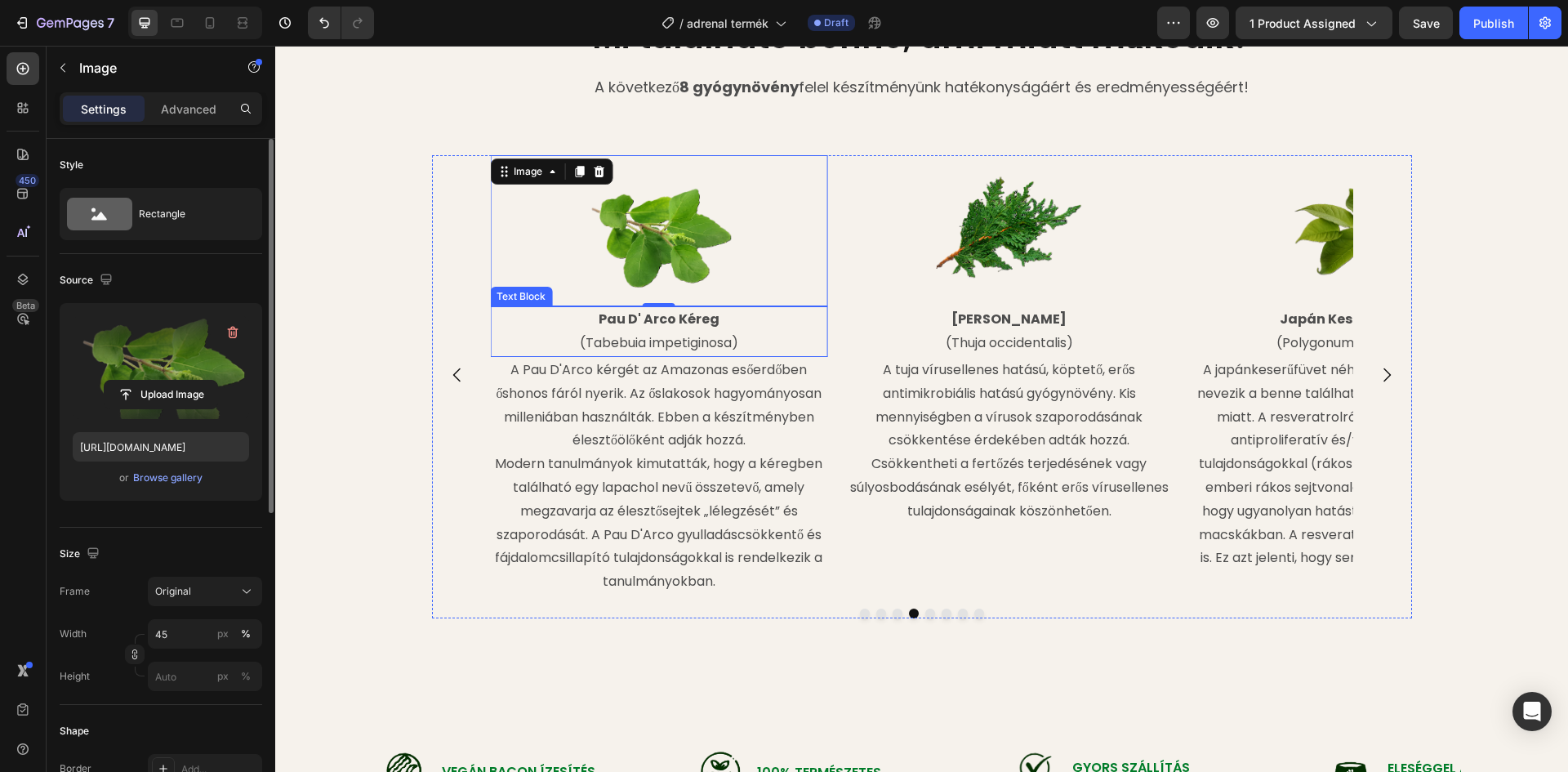
click at [705, 324] on strong "Pau D' Arco Kéreg" at bounding box center [658, 318] width 121 height 19
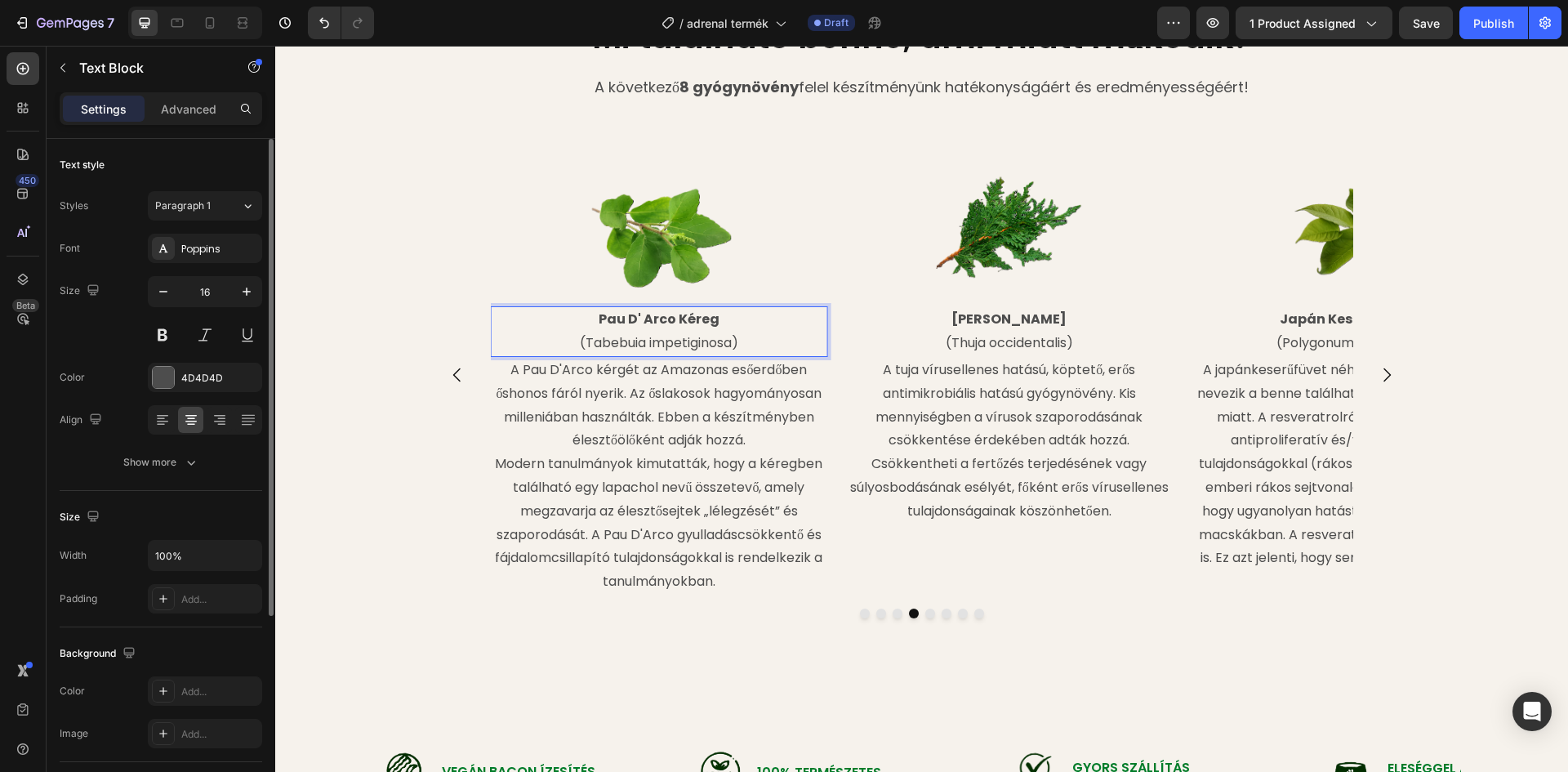
click at [723, 321] on p "Pau D' Arco Kéreg" at bounding box center [658, 319] width 334 height 24
drag, startPoint x: 708, startPoint y: 321, endPoint x: 597, endPoint y: 321, distance: 111.0
click at [597, 321] on p "Pau D' Arco Kéreg" at bounding box center [658, 319] width 334 height 24
click at [728, 343] on p "(Tabebuia impetiginosa)" at bounding box center [658, 343] width 334 height 24
drag, startPoint x: 728, startPoint y: 343, endPoint x: 629, endPoint y: 342, distance: 99.0
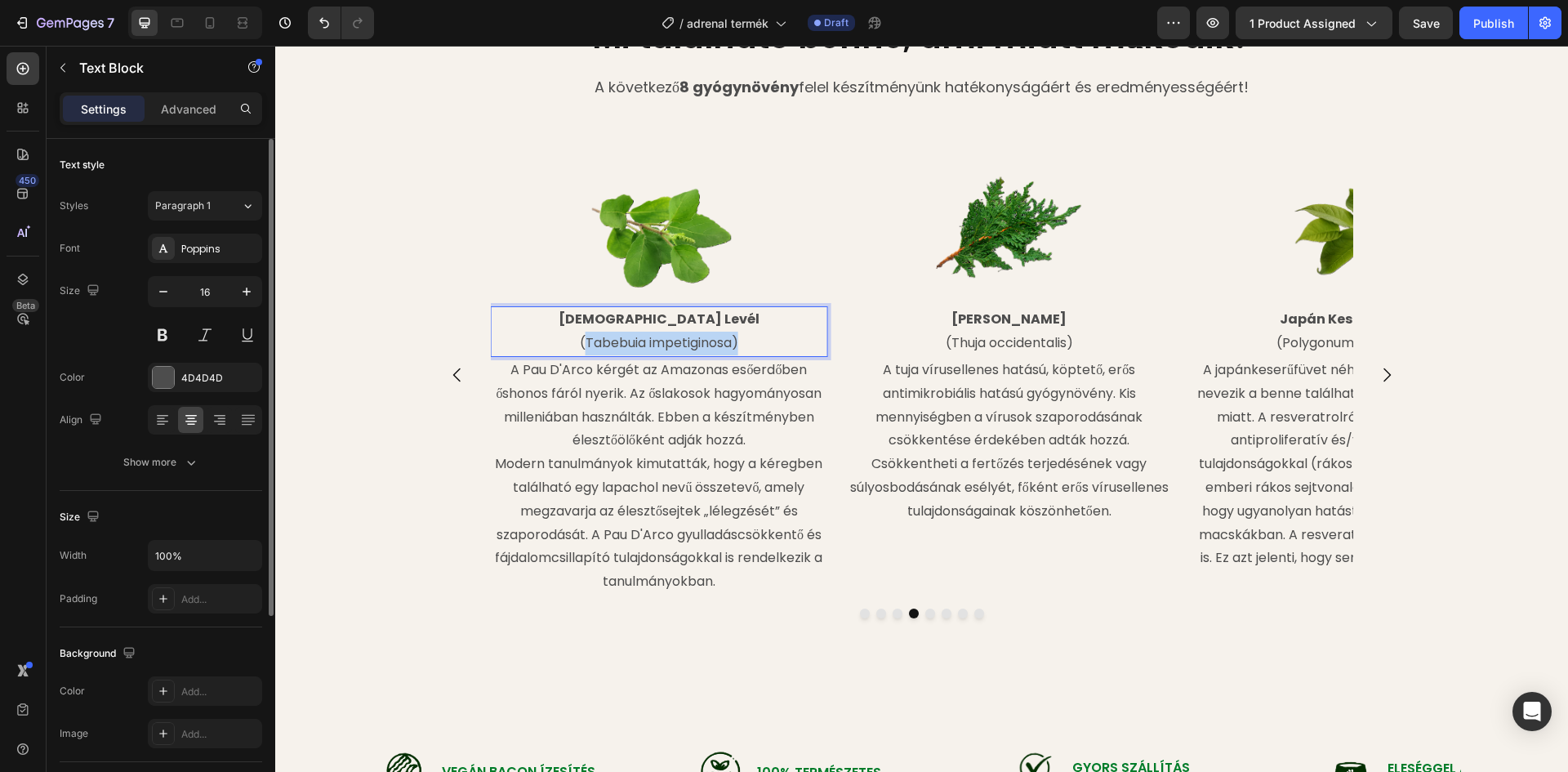
click at [626, 342] on p "(Tabebuia impetiginosa)" at bounding box center [658, 343] width 334 height 24
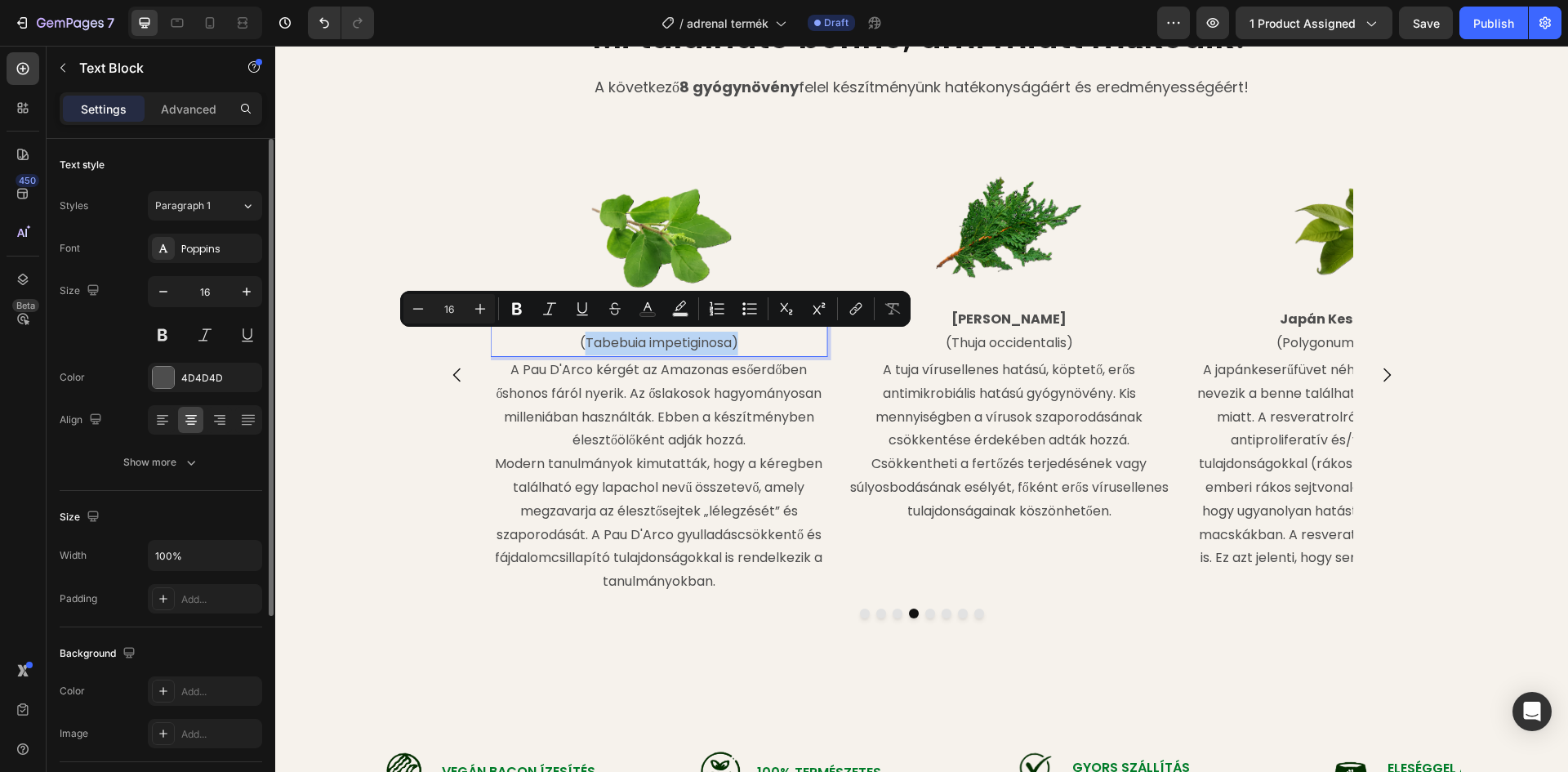
click at [636, 342] on p "(Tabebuia impetiginosa)" at bounding box center [658, 343] width 334 height 24
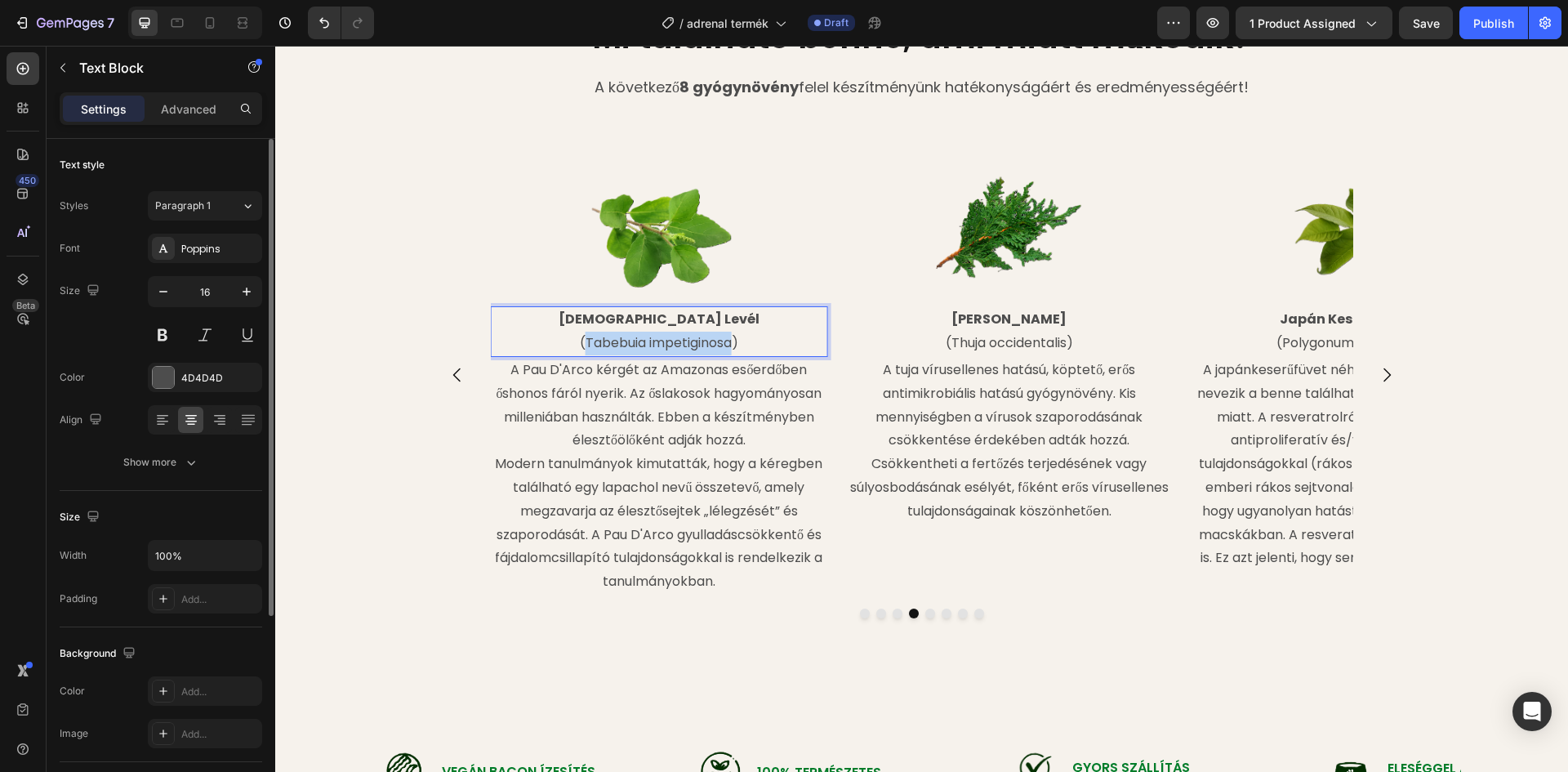
drag, startPoint x: 729, startPoint y: 341, endPoint x: 579, endPoint y: 345, distance: 150.1
click at [579, 345] on p "(Tabebuia impetiginosa)" at bounding box center [658, 343] width 334 height 24
click at [1377, 380] on icon "Carousel Next Arrow" at bounding box center [1387, 375] width 20 height 20
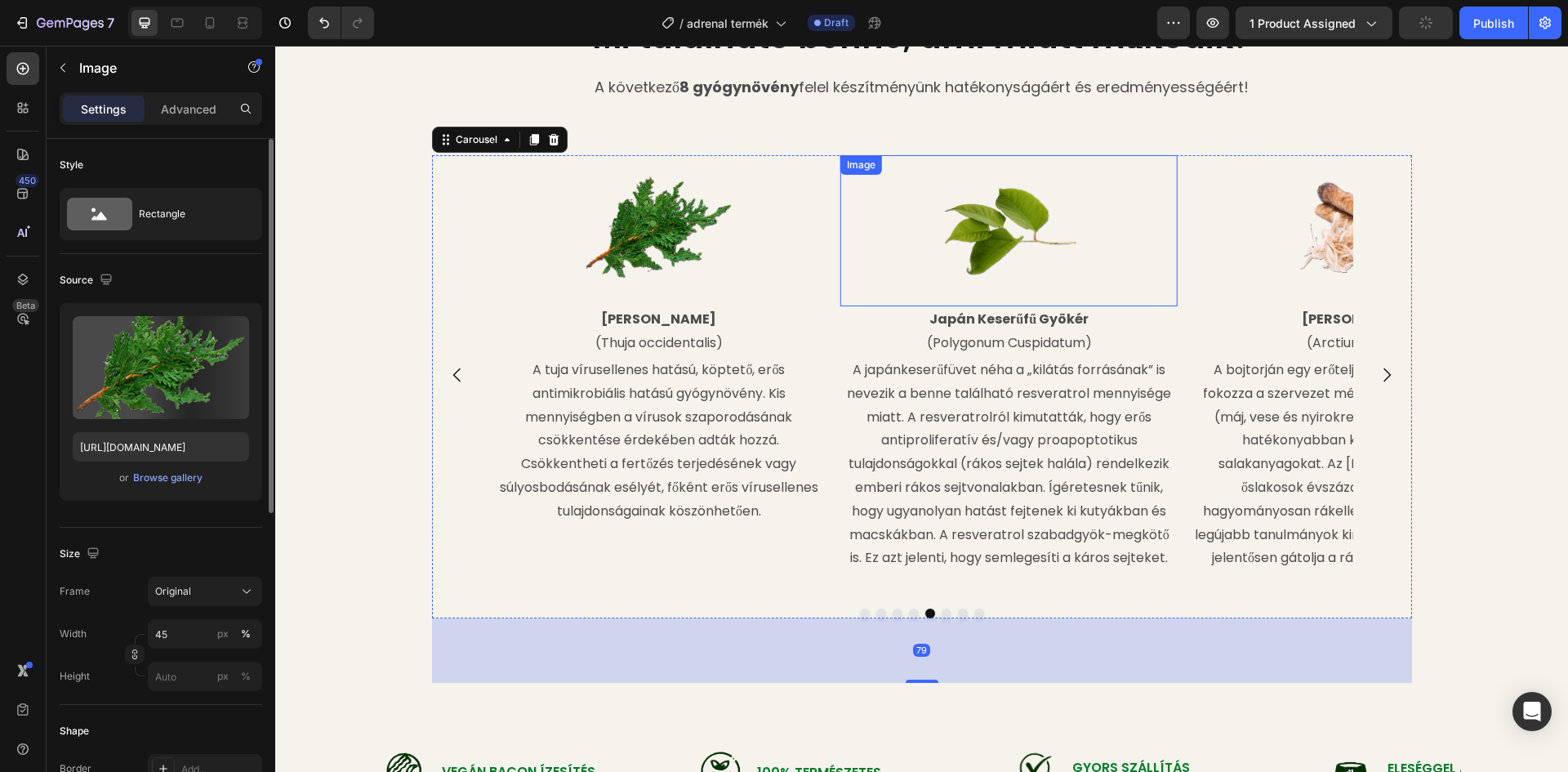
click at [672, 233] on img at bounding box center [659, 231] width 152 height 152
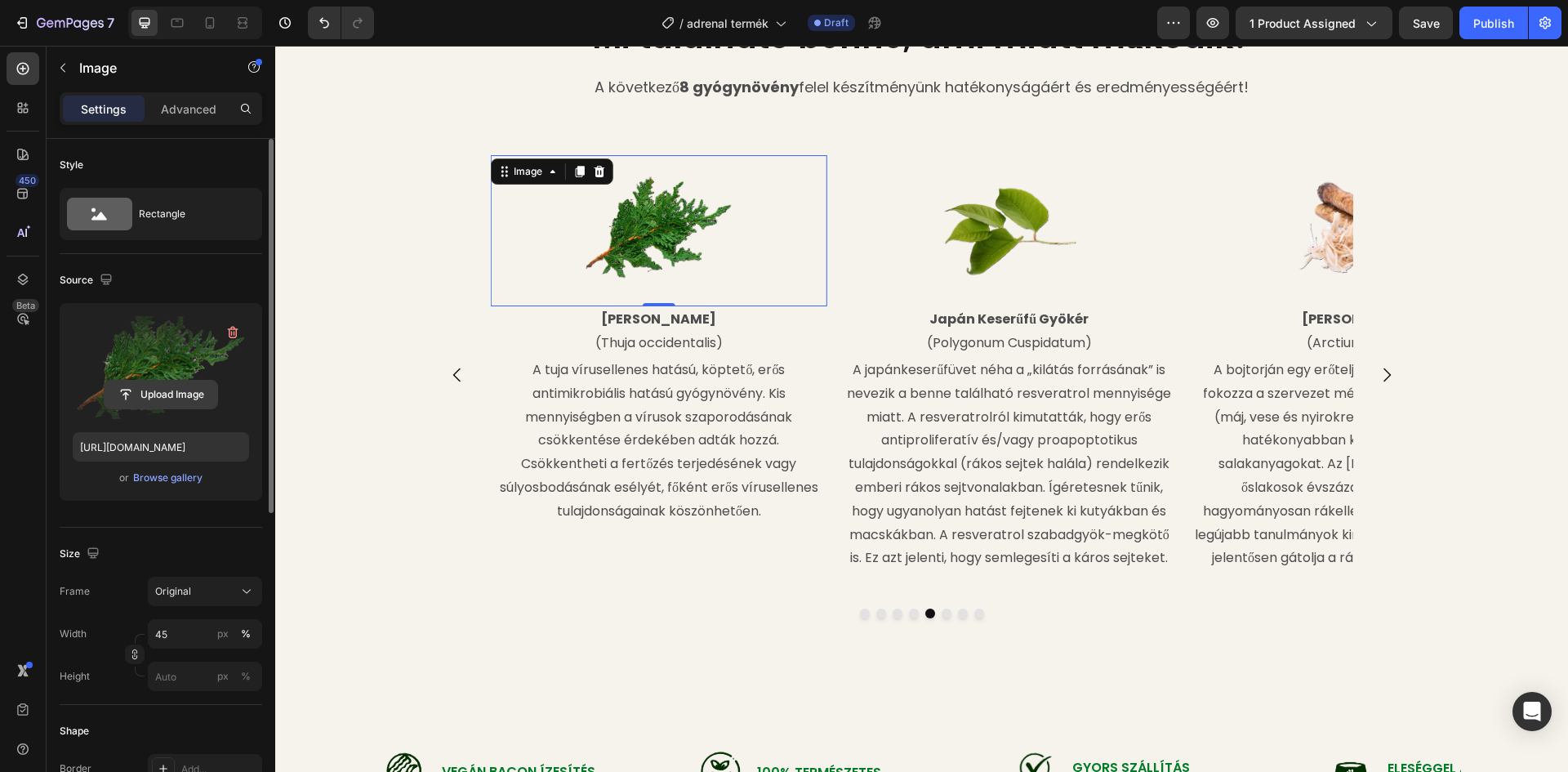
click at [180, 394] on input "file" at bounding box center [161, 394] width 112 height 28
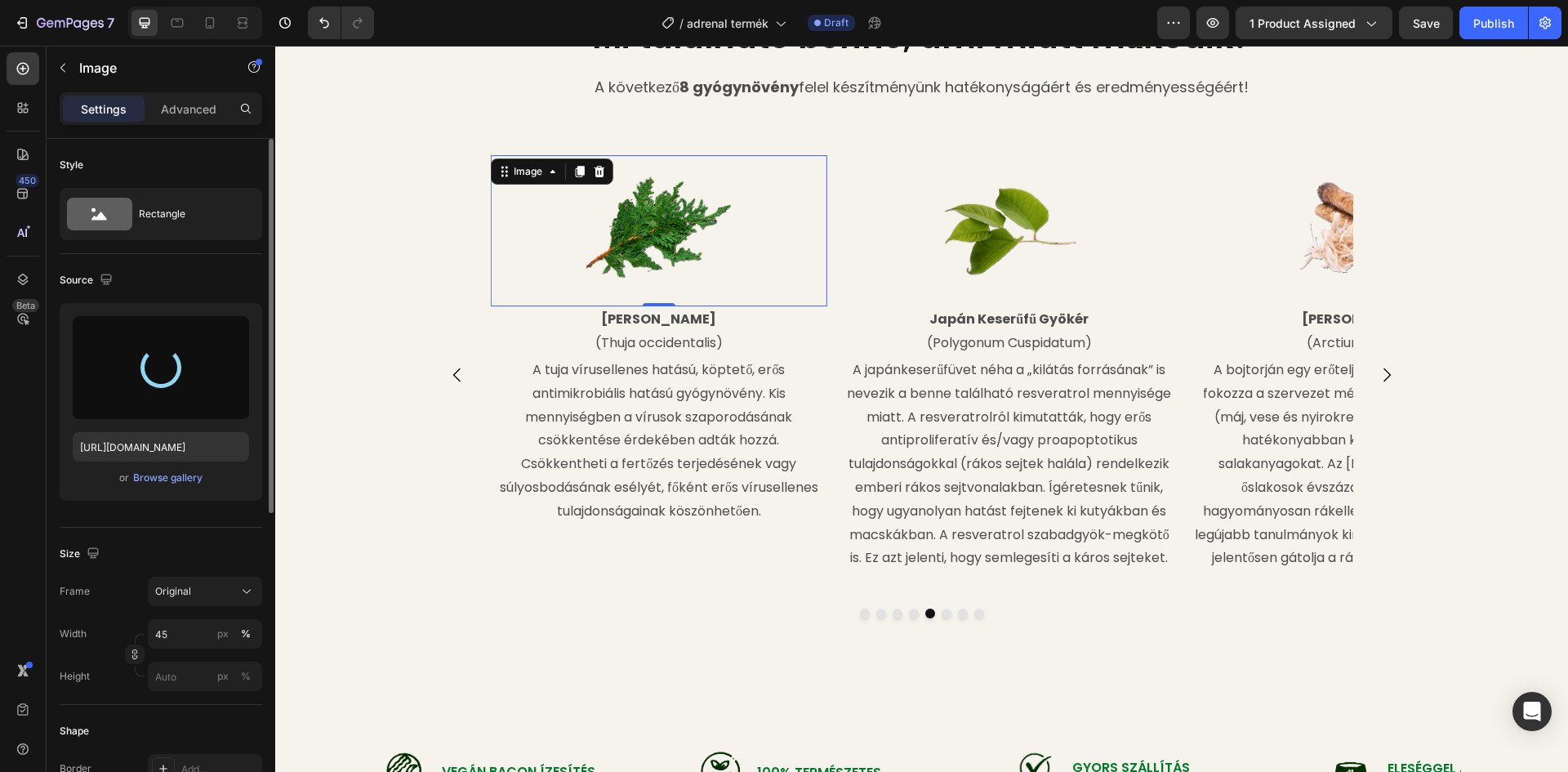
type input "[URL][DOMAIN_NAME]"
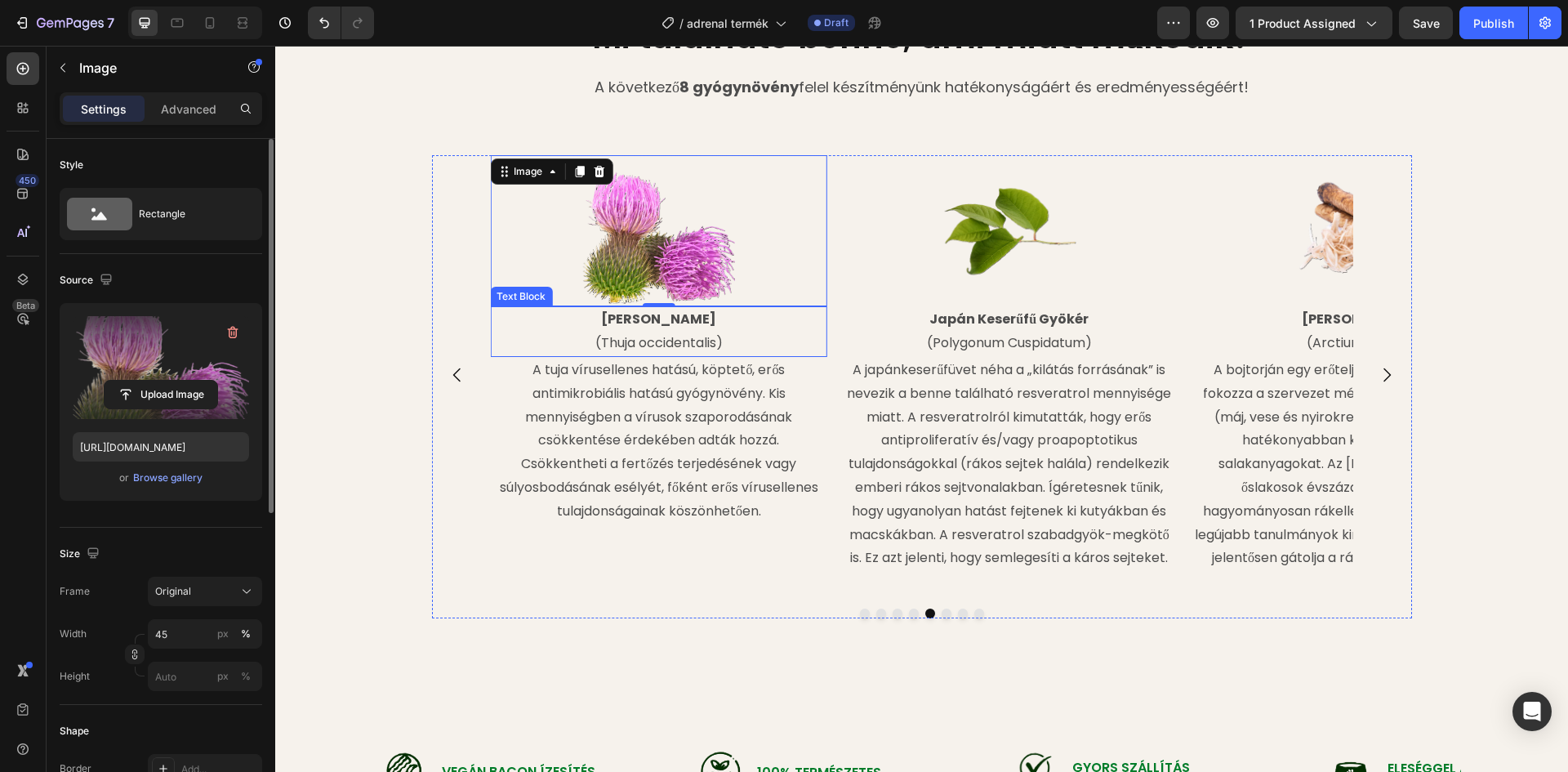
click at [678, 322] on strong "[PERSON_NAME]" at bounding box center [658, 318] width 115 height 19
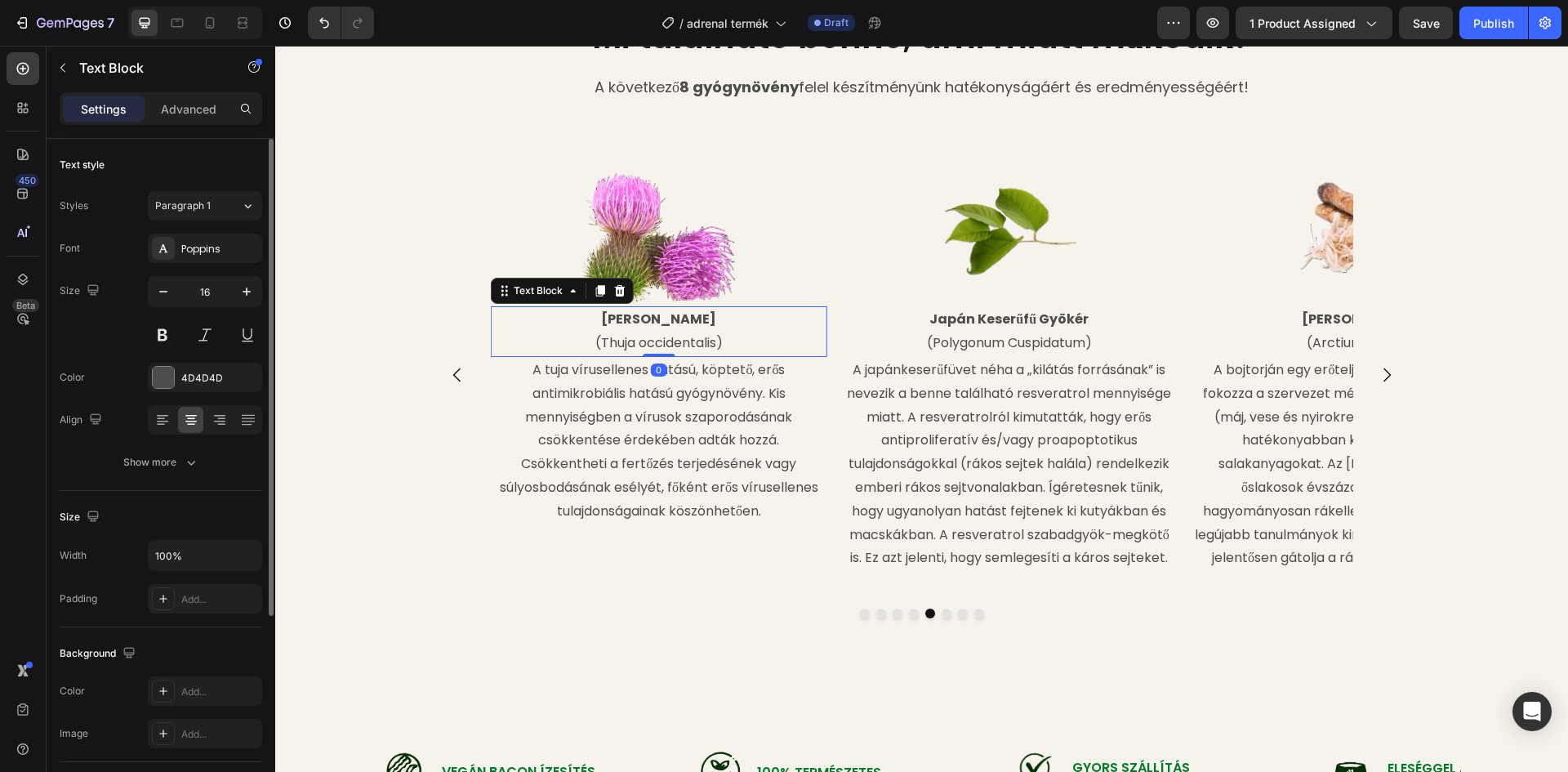
click at [689, 317] on strong "[PERSON_NAME]" at bounding box center [658, 318] width 115 height 19
drag, startPoint x: 698, startPoint y: 316, endPoint x: 614, endPoint y: 313, distance: 84.1
click at [614, 313] on p "[PERSON_NAME]" at bounding box center [658, 319] width 334 height 24
click at [711, 342] on p "(Thuja occidentalis)" at bounding box center [658, 343] width 334 height 24
drag, startPoint x: 711, startPoint y: 342, endPoint x: 605, endPoint y: 340, distance: 106.0
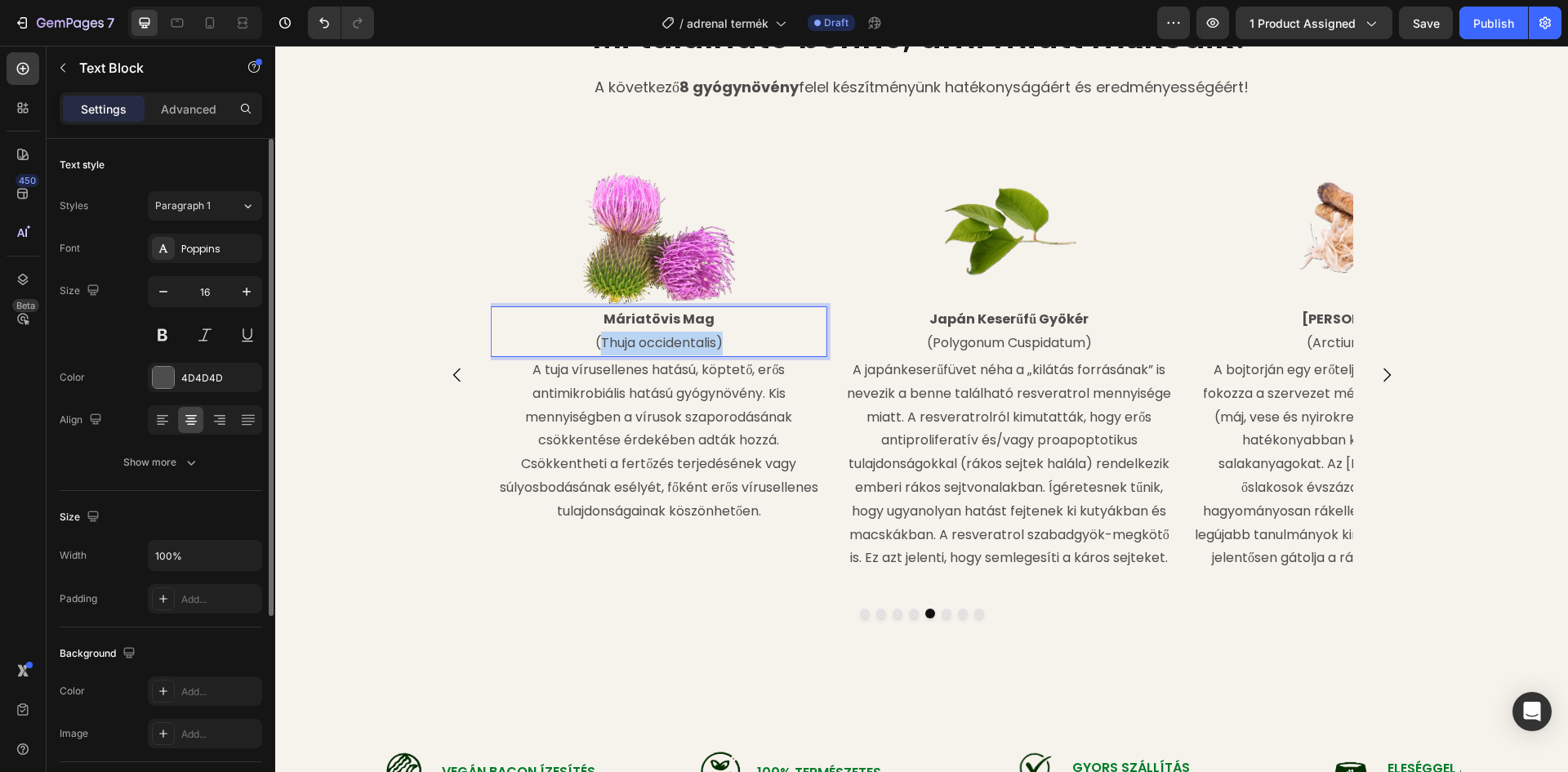
click at [605, 340] on p "(Thuja occidentalis)" at bounding box center [658, 343] width 334 height 24
click at [617, 341] on p "(Thuja occidentalis)" at bounding box center [658, 343] width 334 height 24
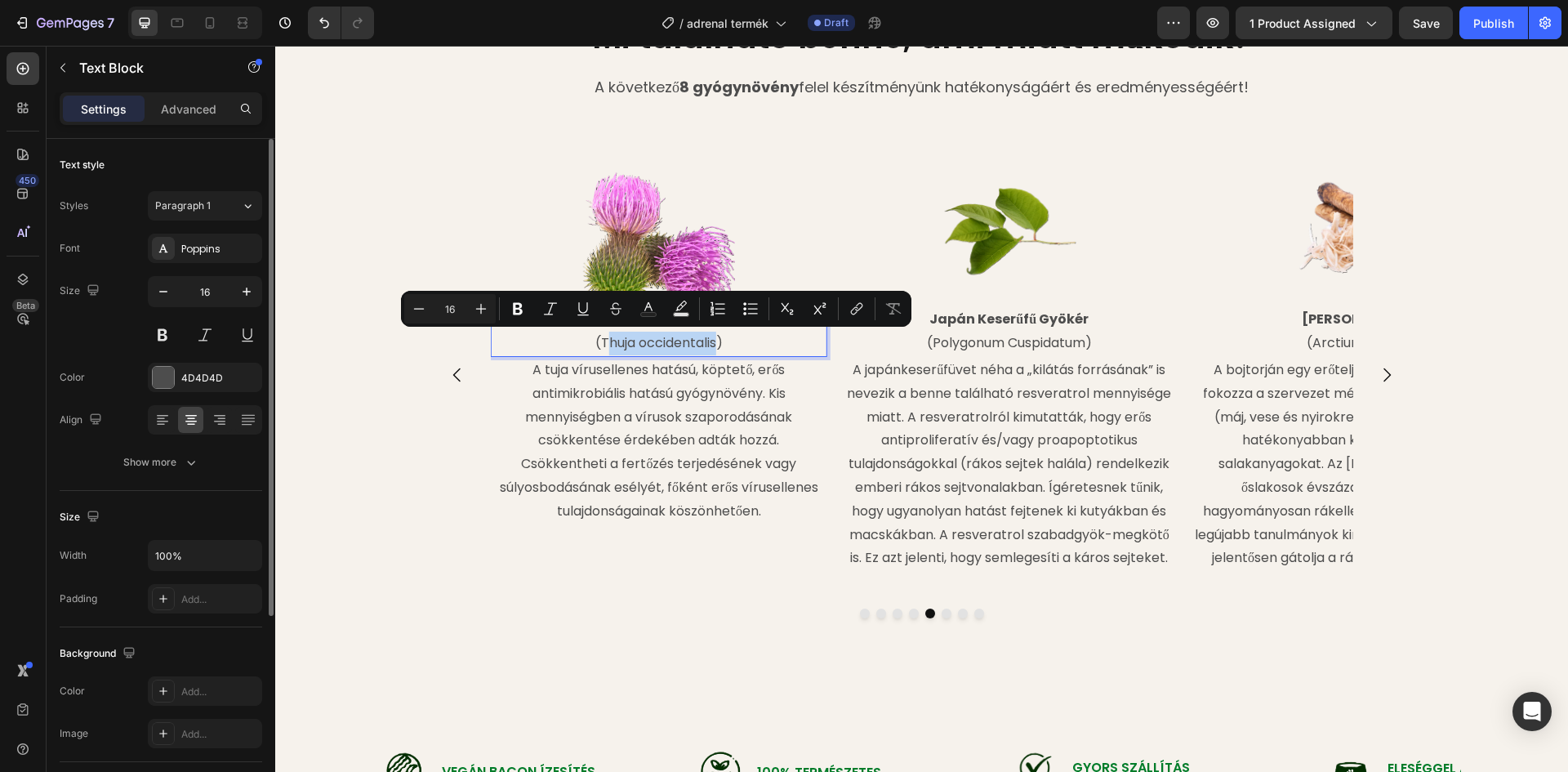
drag, startPoint x: 712, startPoint y: 340, endPoint x: 598, endPoint y: 342, distance: 114.0
click at [598, 342] on p "(Thuja occidentalis)" at bounding box center [658, 343] width 334 height 24
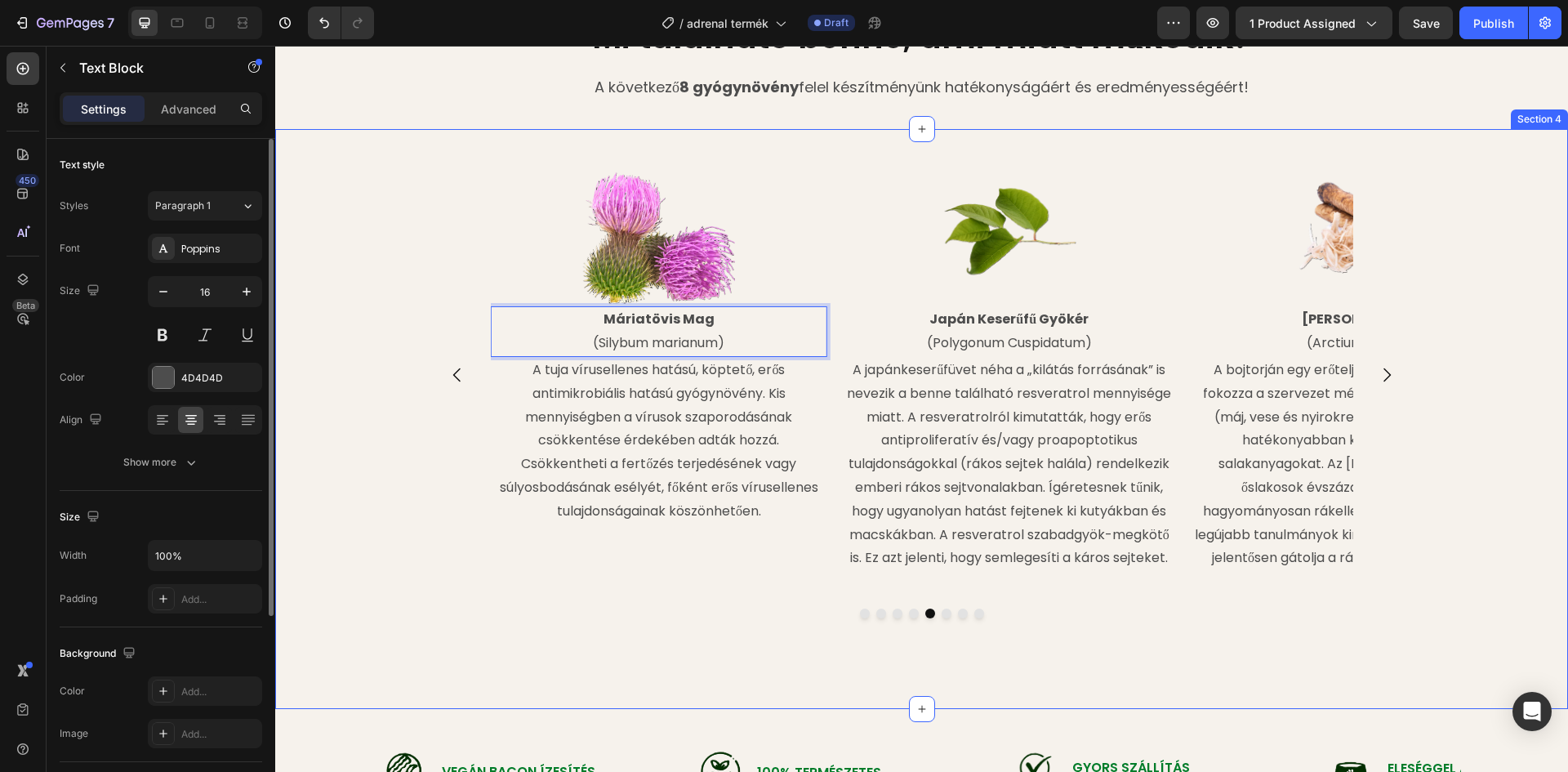
click at [780, 136] on div "Image Withania Gyökér (Withana somnifera) Text Block In vitro és állatkísérlete…" at bounding box center [921, 419] width 1293 height 580
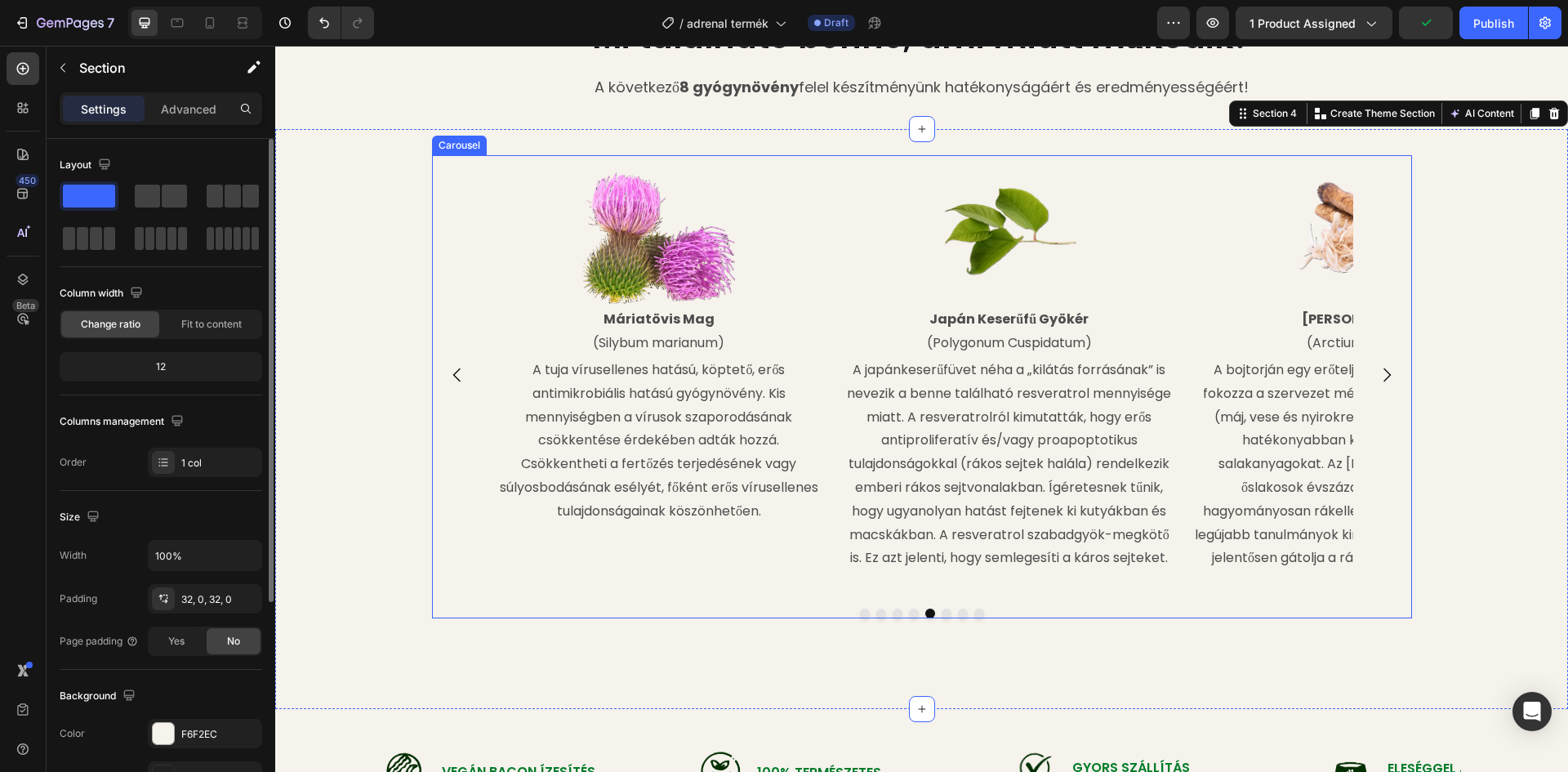
click at [1384, 366] on icon "Carousel Next Arrow" at bounding box center [1387, 375] width 20 height 20
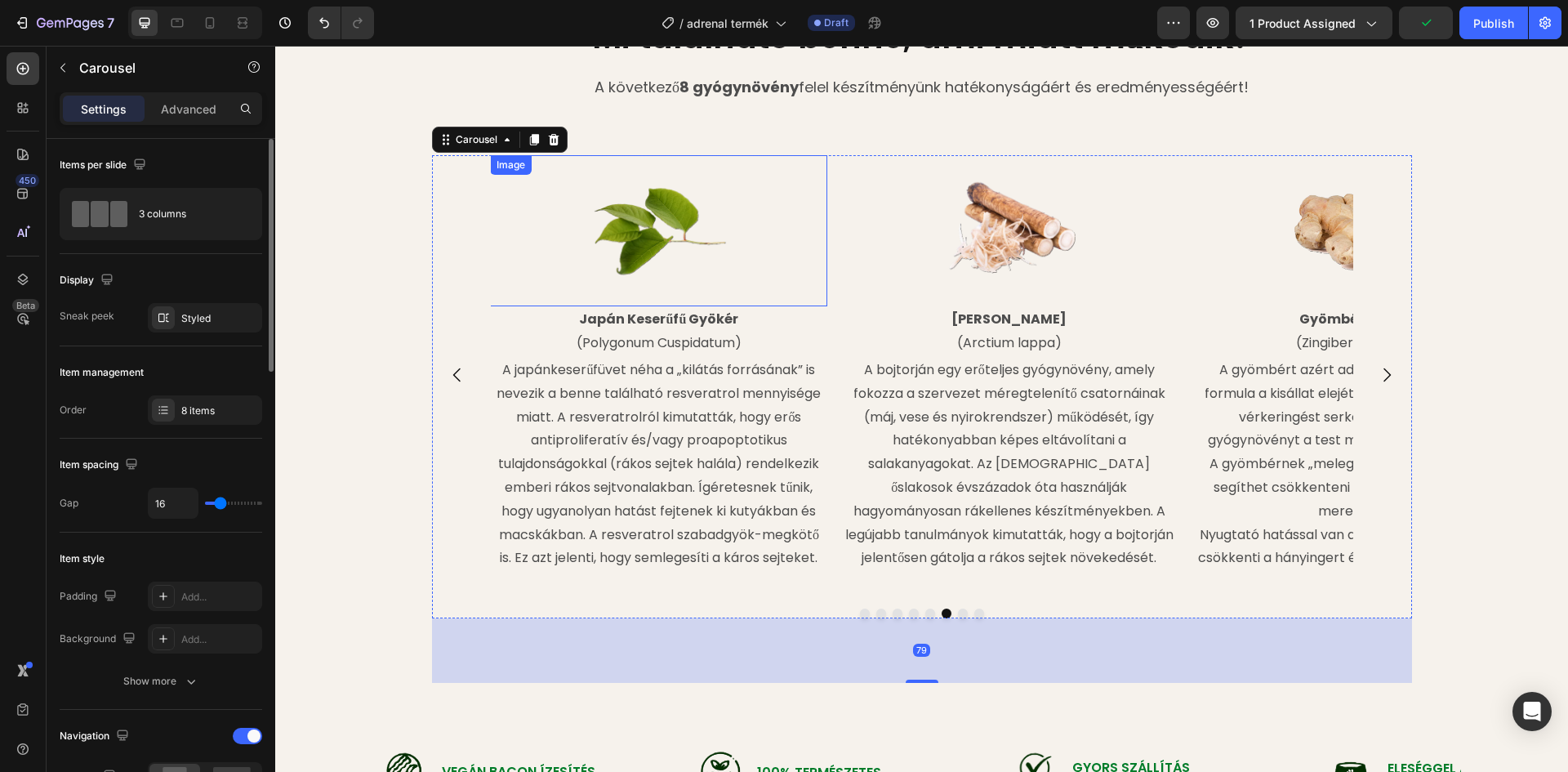
click at [685, 248] on img at bounding box center [659, 231] width 152 height 152
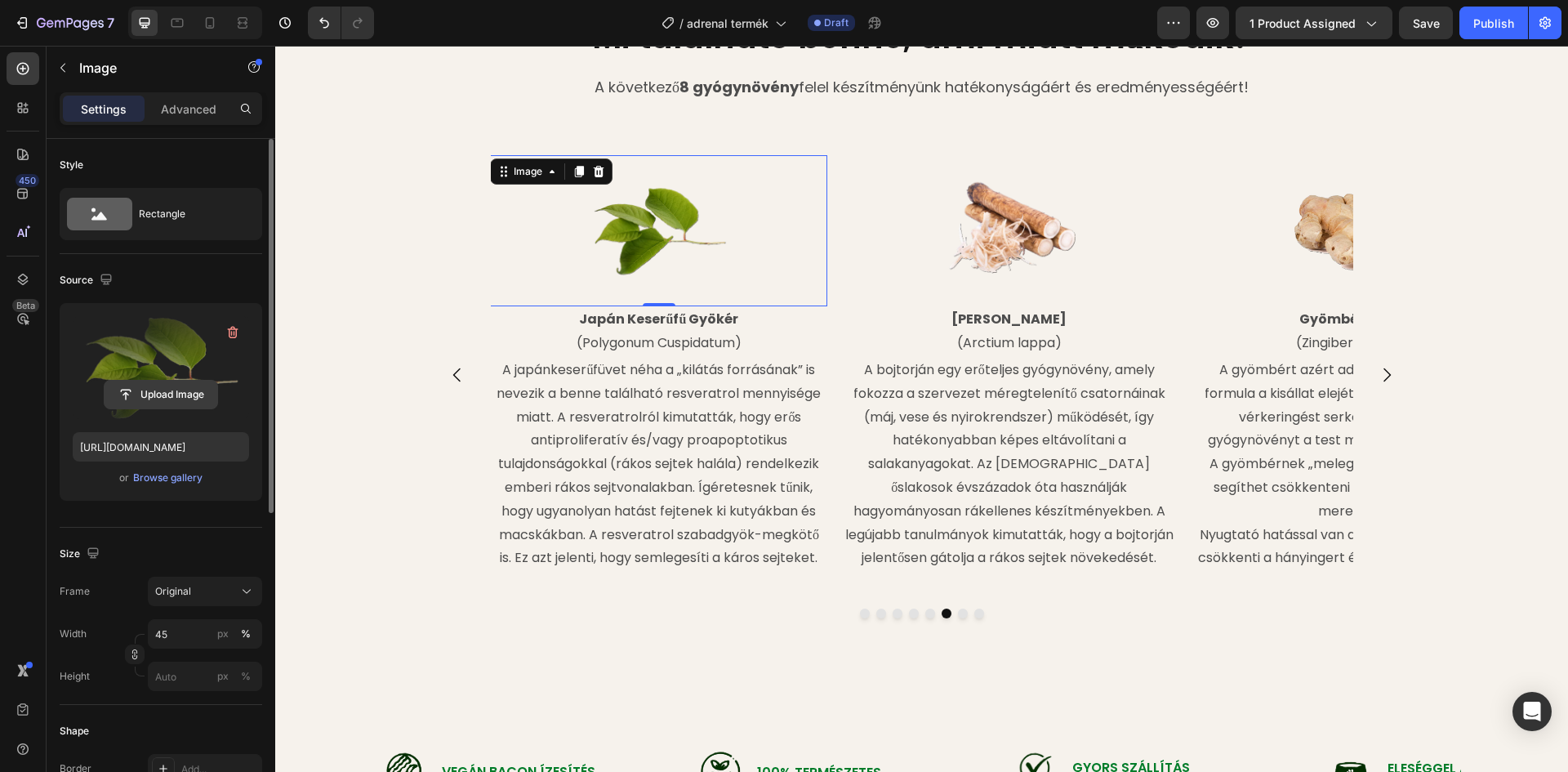
click at [175, 392] on input "file" at bounding box center [161, 394] width 112 height 28
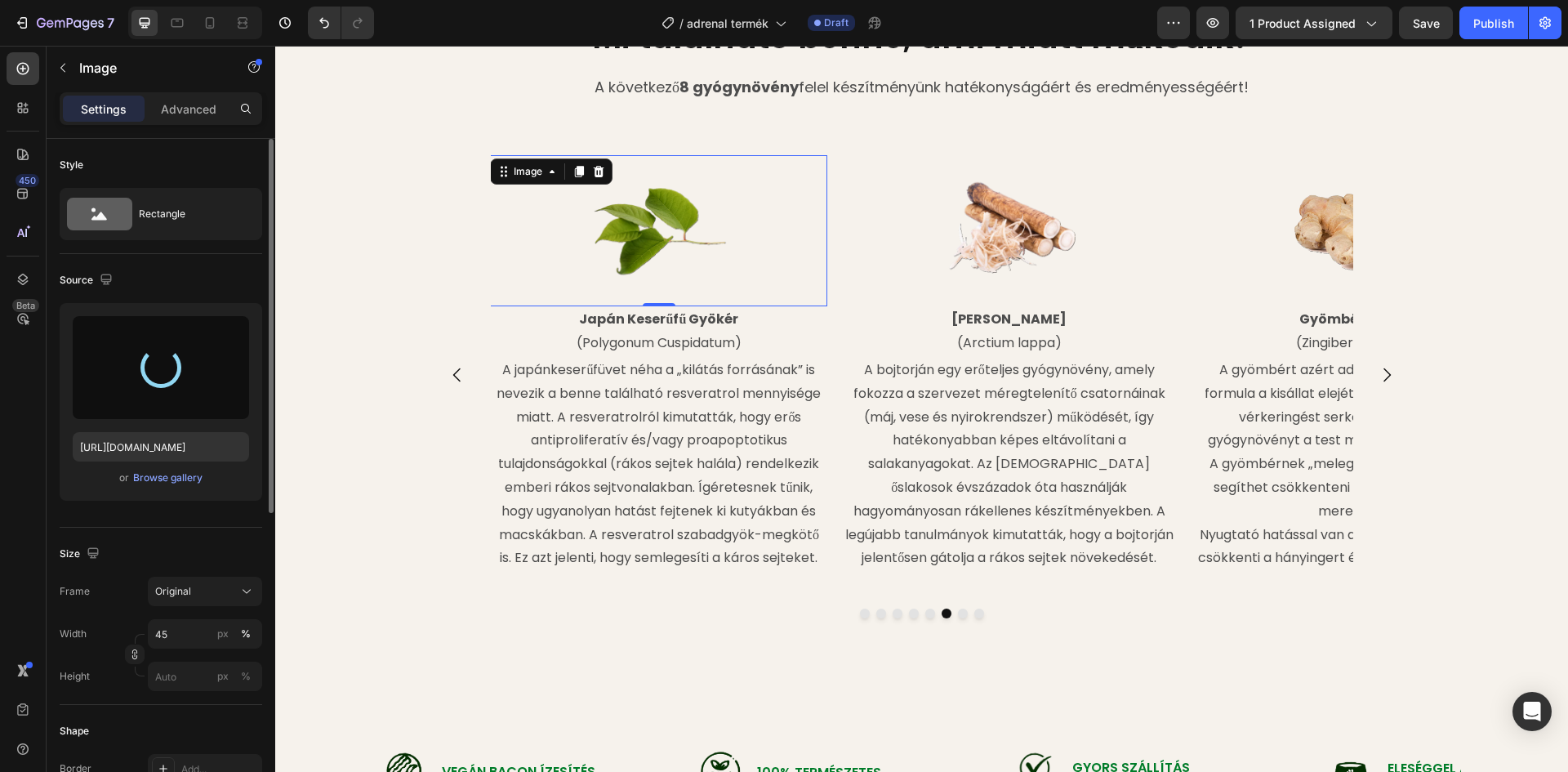
type input "[URL][DOMAIN_NAME]"
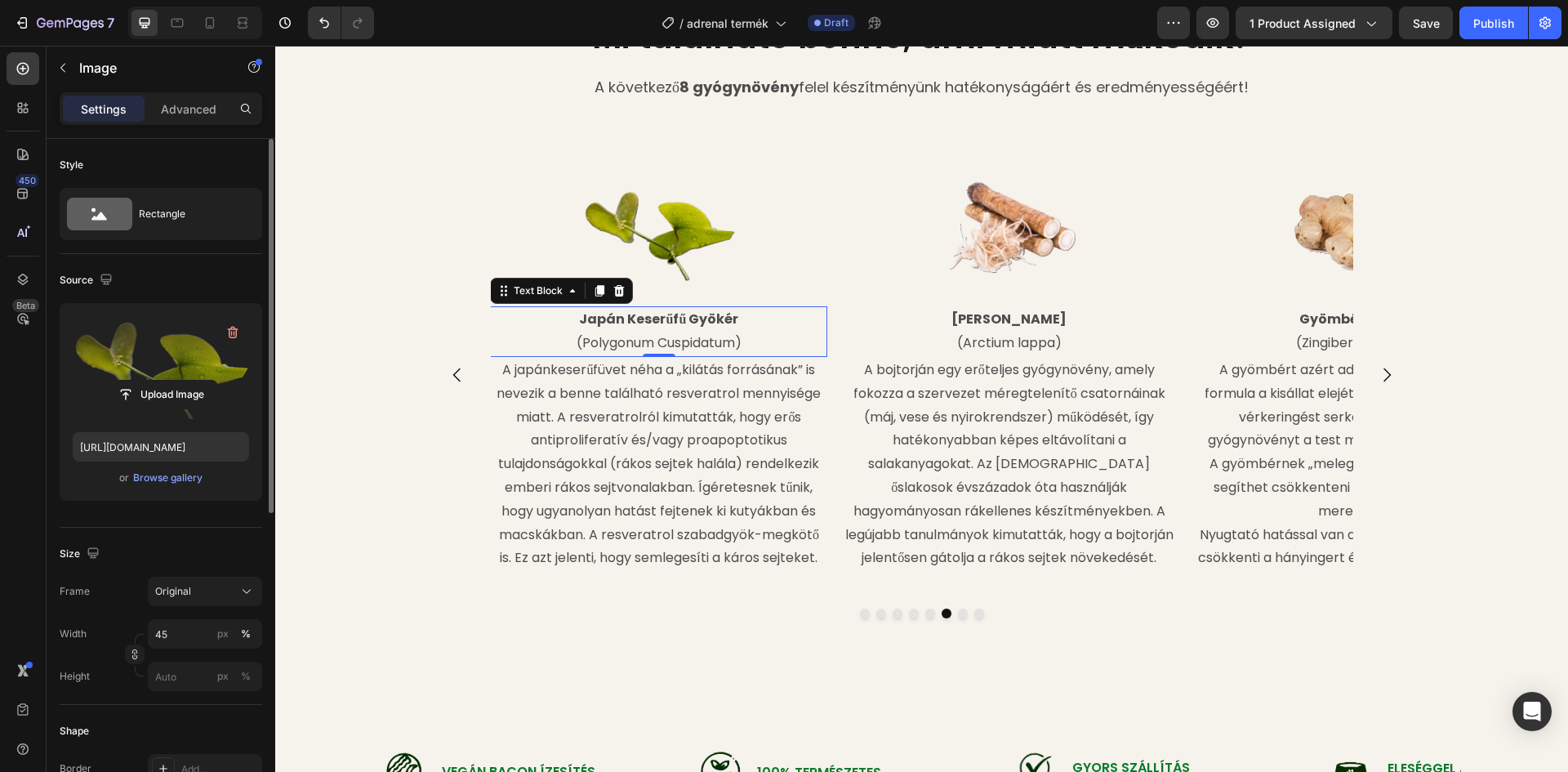
click at [716, 321] on strong "Japán Keserűfű Gyökér" at bounding box center [658, 318] width 160 height 19
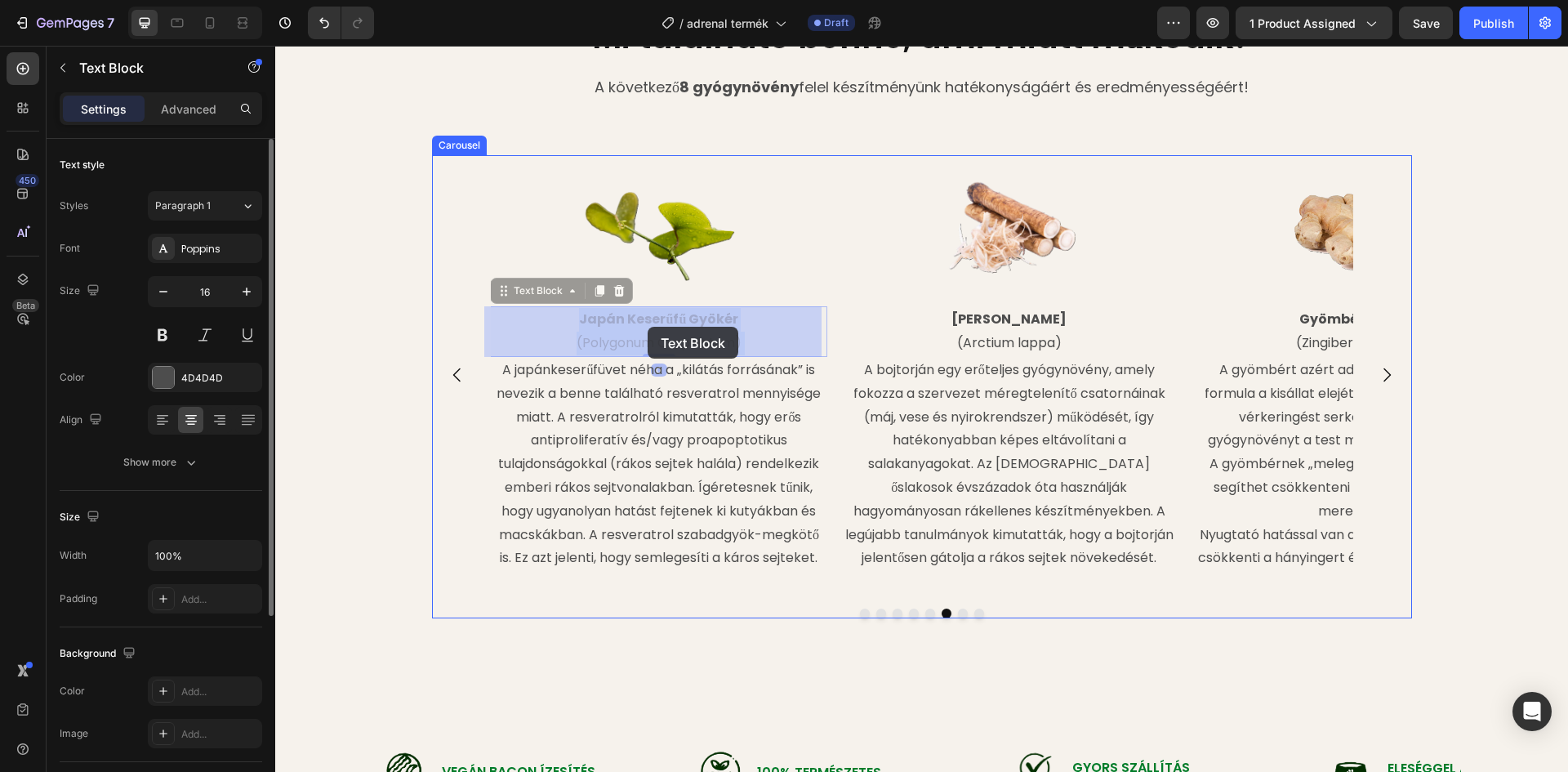
drag, startPoint x: 732, startPoint y: 321, endPoint x: 648, endPoint y: 326, distance: 84.1
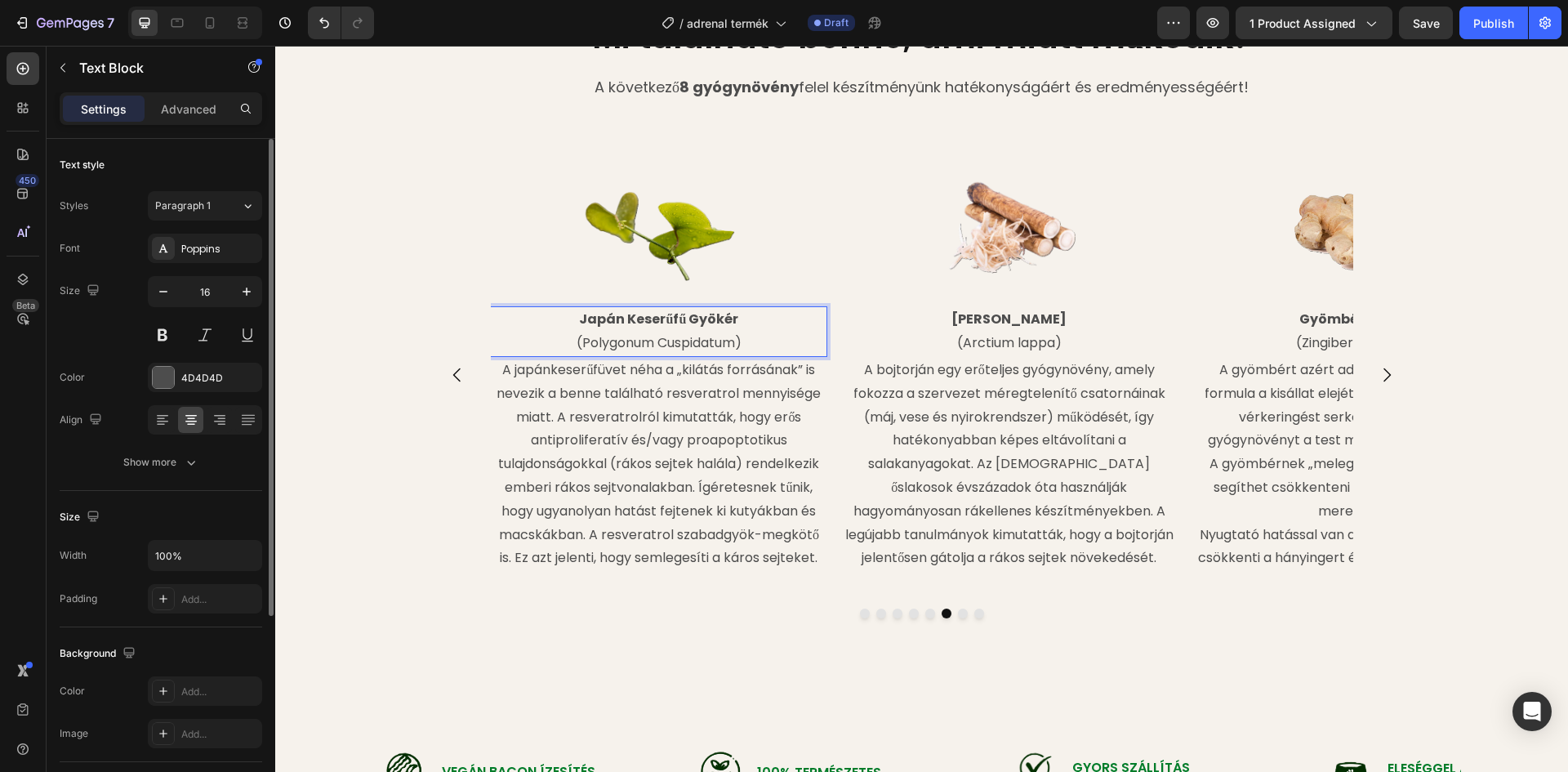
click at [705, 319] on strong "Japán Keserűfű Gyökér" at bounding box center [658, 318] width 160 height 19
click at [731, 320] on p "Japán Keserűfű Gyökér" at bounding box center [658, 319] width 334 height 24
drag, startPoint x: 733, startPoint y: 316, endPoint x: 575, endPoint y: 319, distance: 158.0
click at [575, 319] on p "Japán Keserűfű Gyökér" at bounding box center [658, 319] width 334 height 24
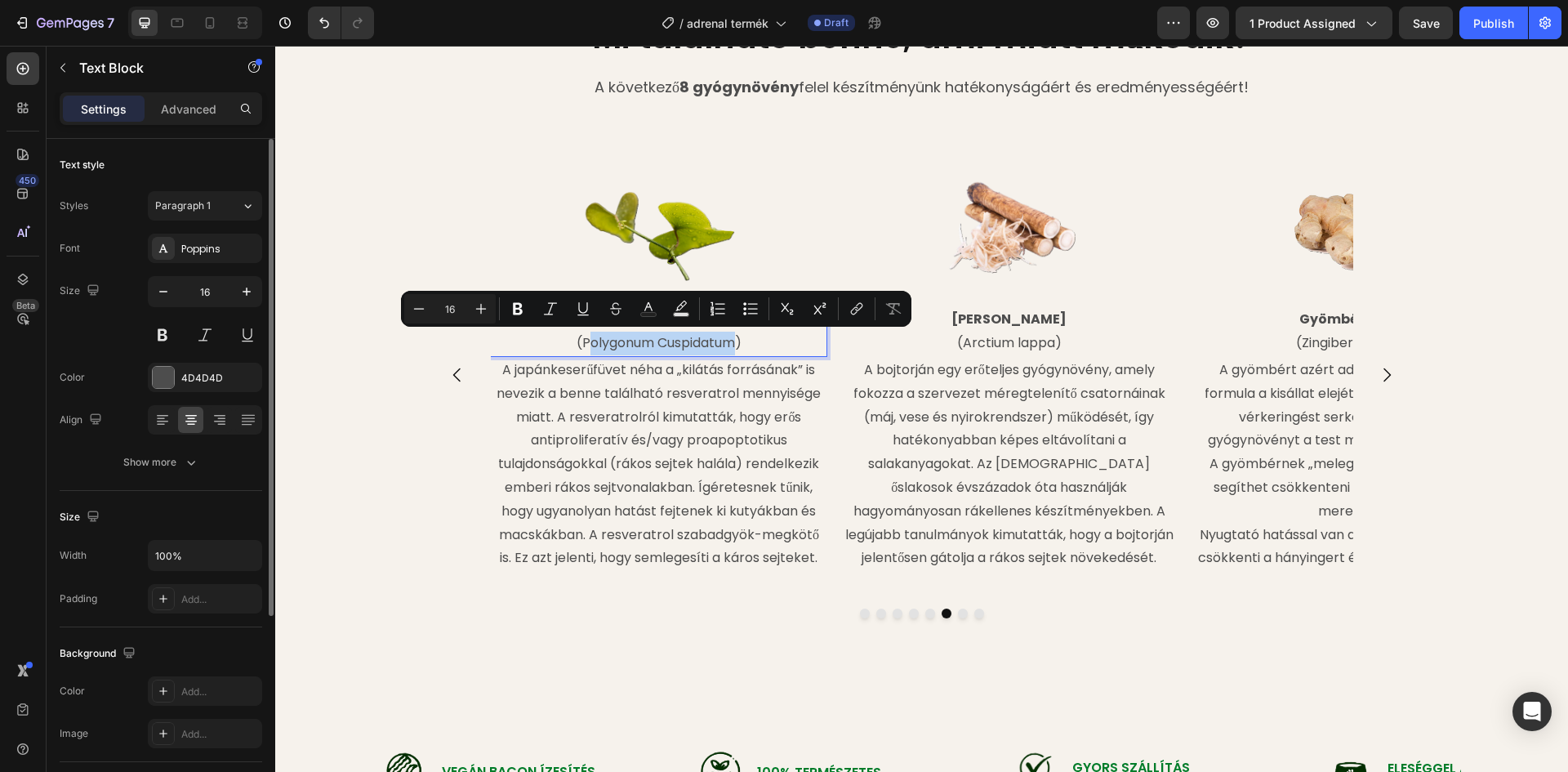
drag, startPoint x: 729, startPoint y: 345, endPoint x: 578, endPoint y: 345, distance: 151.0
click at [578, 345] on p "(Polygonum Cuspidatum)" at bounding box center [658, 343] width 334 height 24
drag, startPoint x: 728, startPoint y: 343, endPoint x: 573, endPoint y: 345, distance: 155.0
click at [573, 345] on p "(Polygonum Cuspidatum)" at bounding box center [658, 343] width 334 height 24
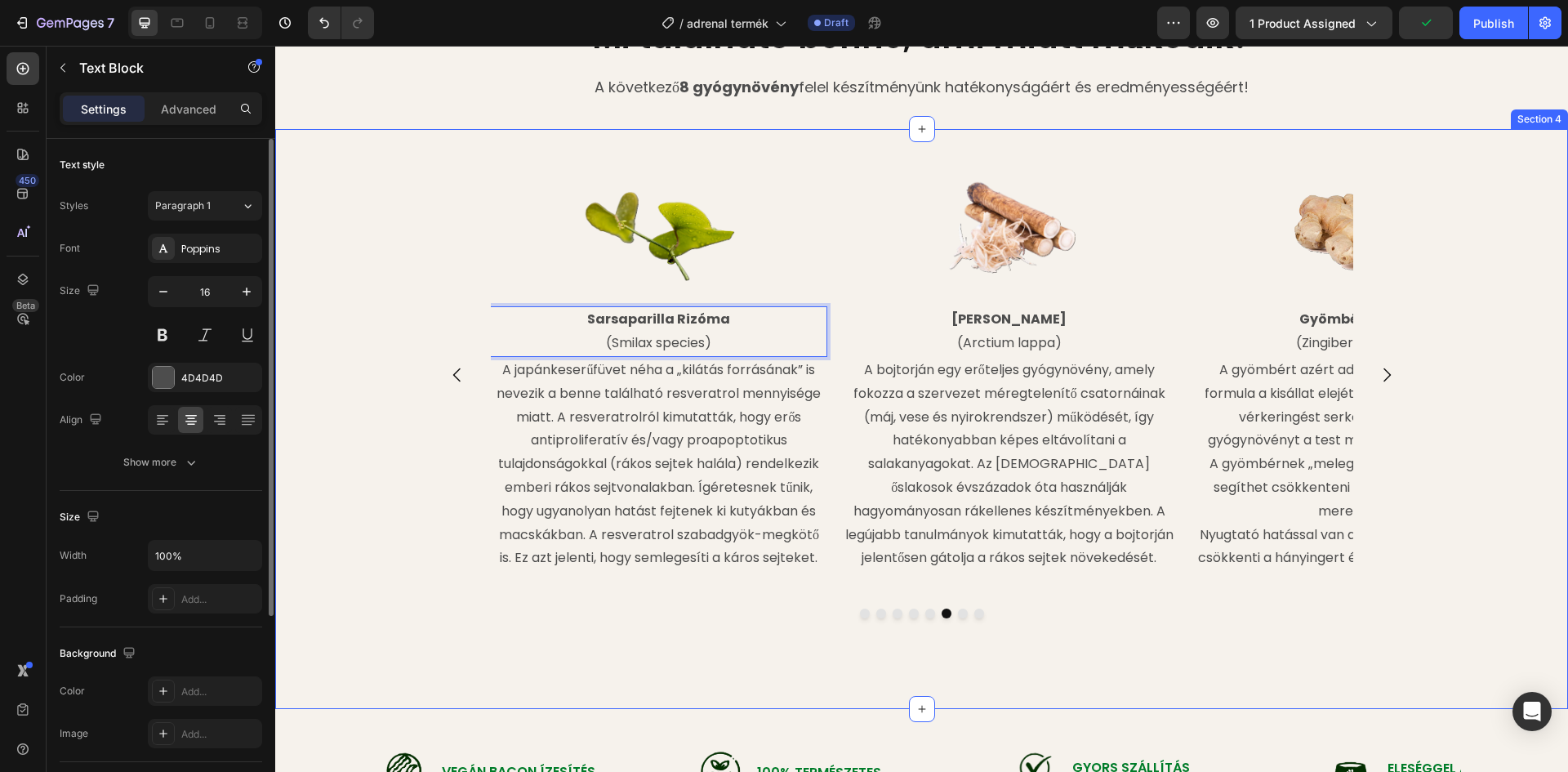
click at [861, 142] on div "Image Withania Gyökér (Withana somnifera) Text Block In vitro és állatkísérlete…" at bounding box center [921, 419] width 1293 height 580
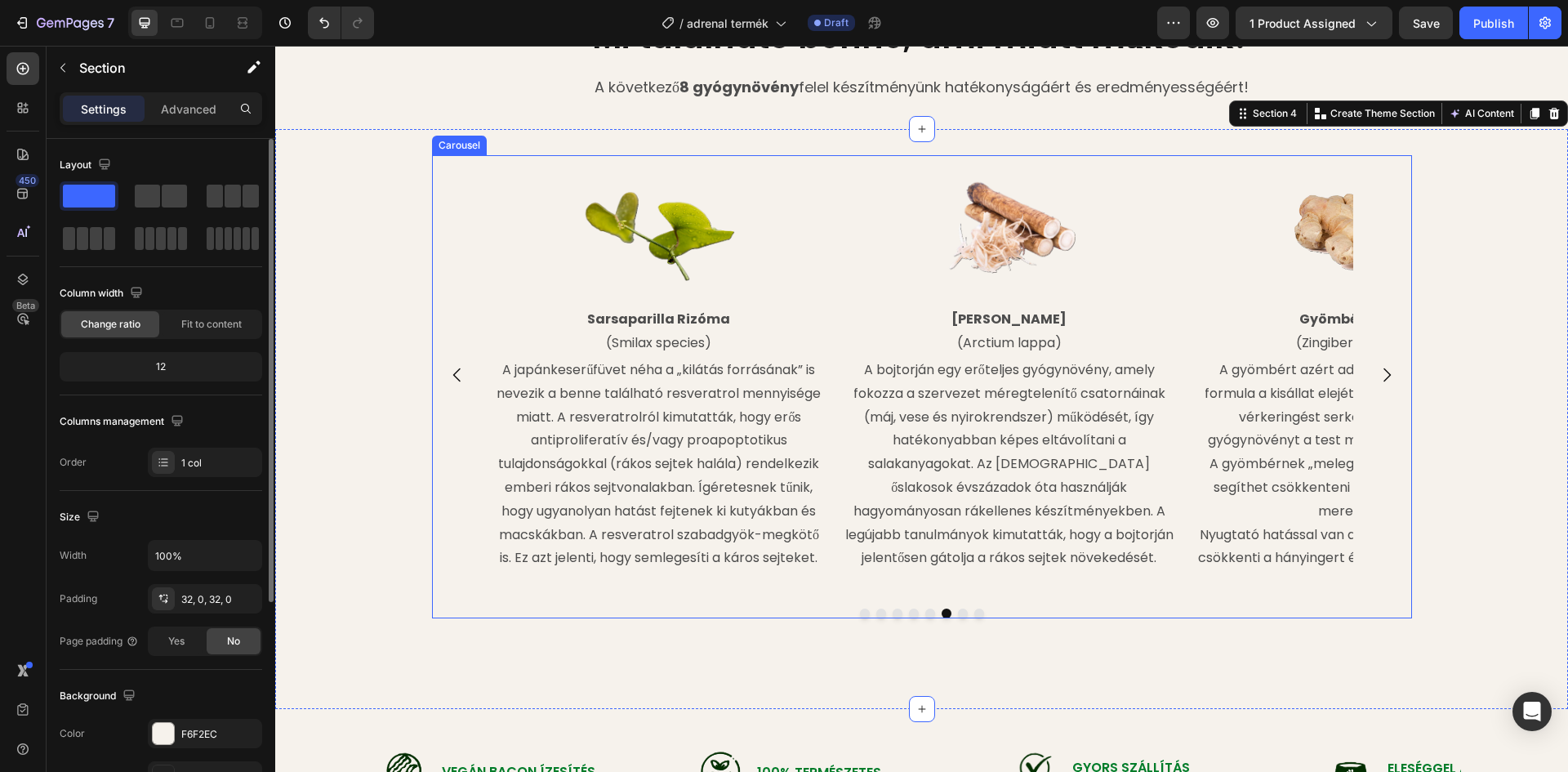
click at [1387, 386] on button "Carousel Next Arrow" at bounding box center [1387, 375] width 45 height 45
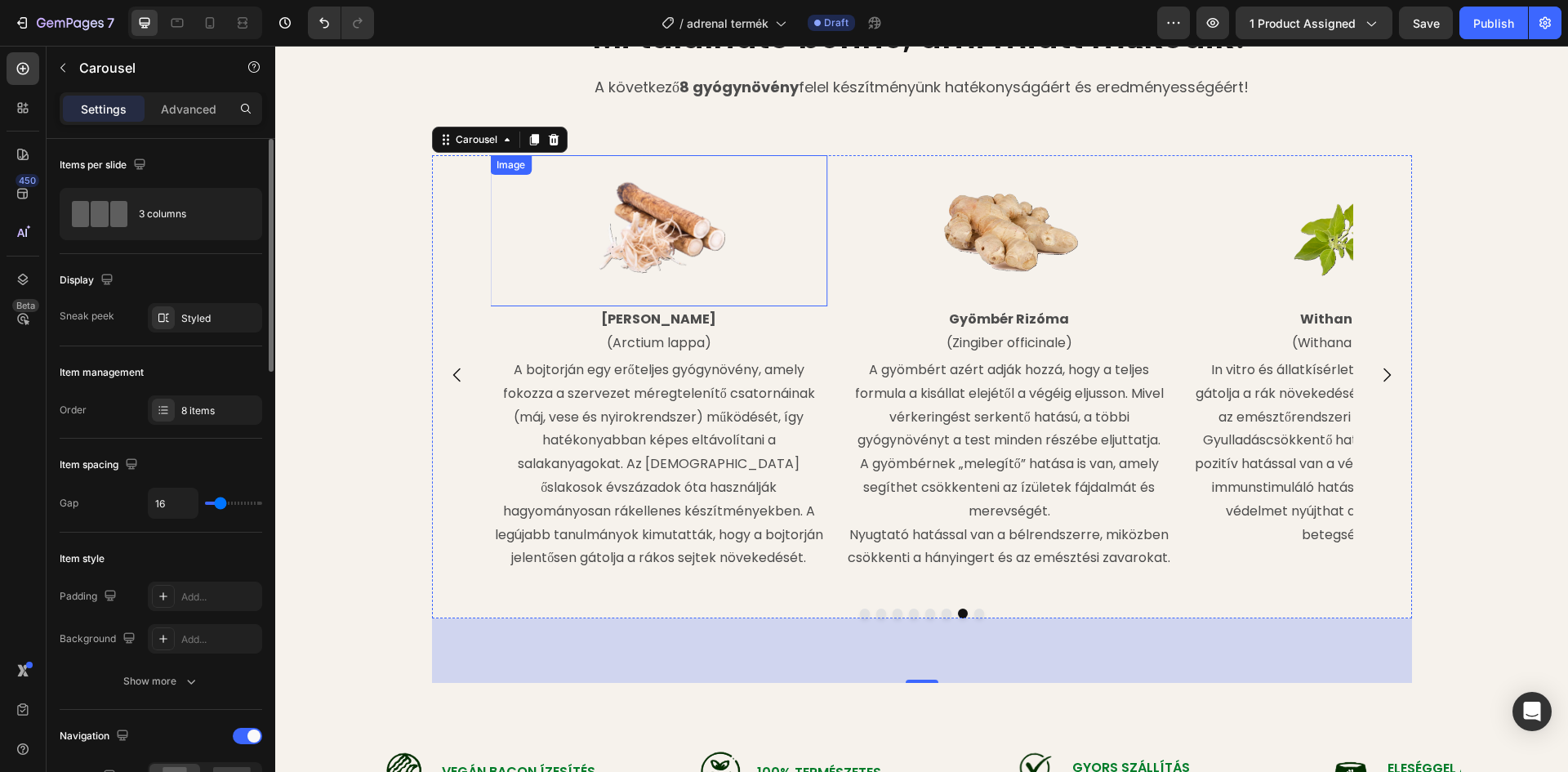
click at [663, 249] on img at bounding box center [659, 231] width 152 height 152
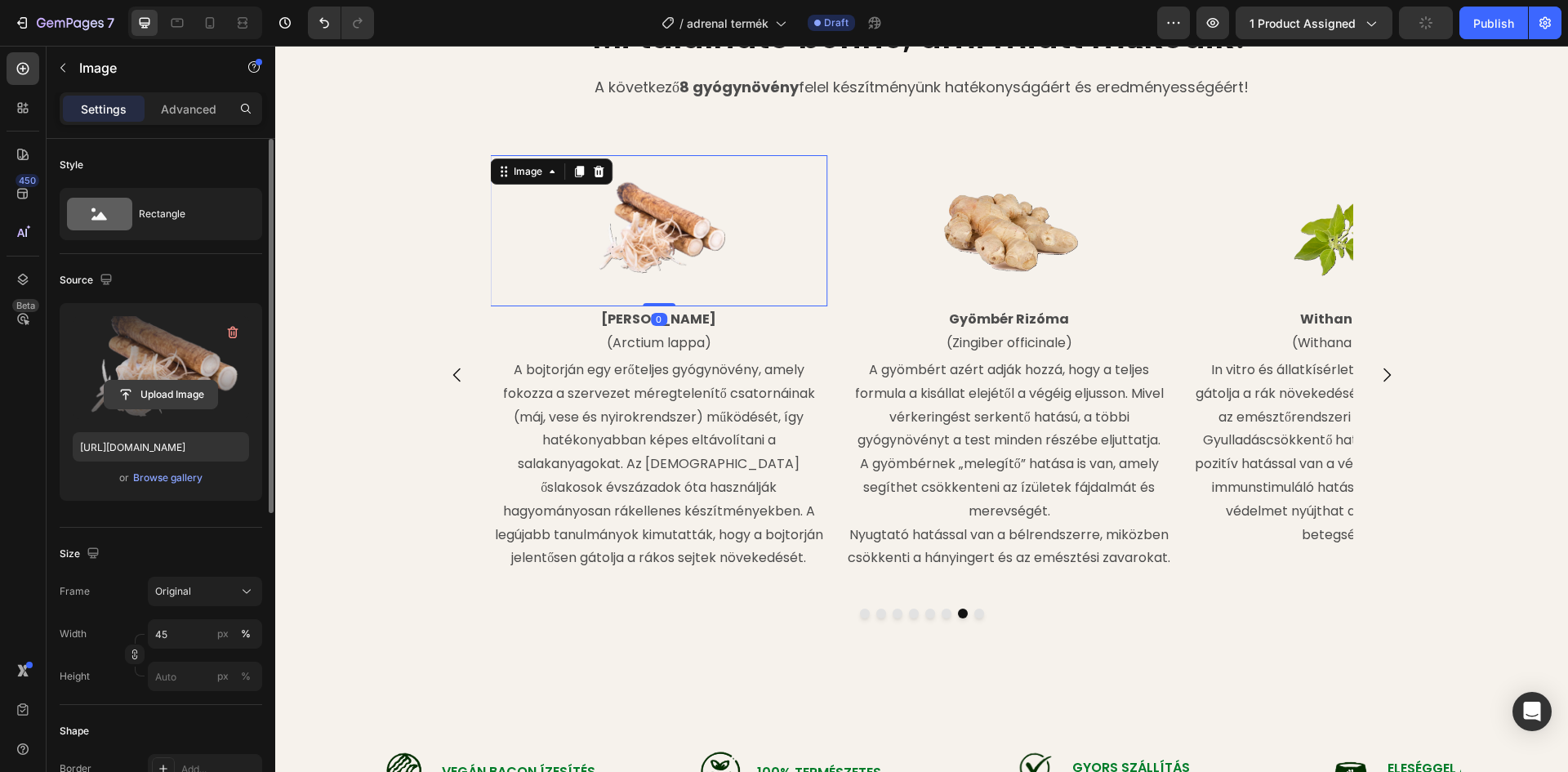
click at [184, 386] on input "file" at bounding box center [161, 394] width 112 height 28
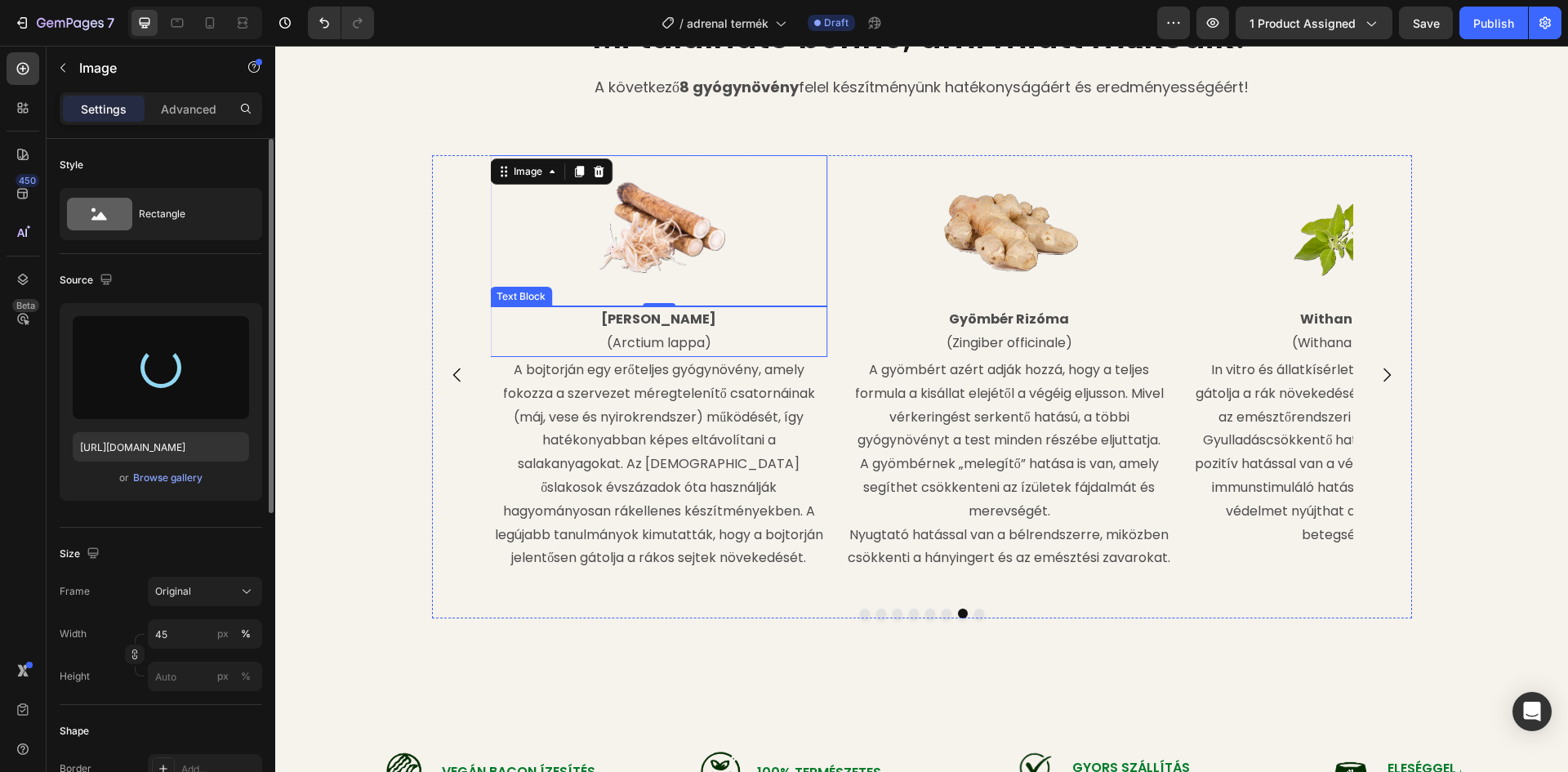
type input "[URL][DOMAIN_NAME]"
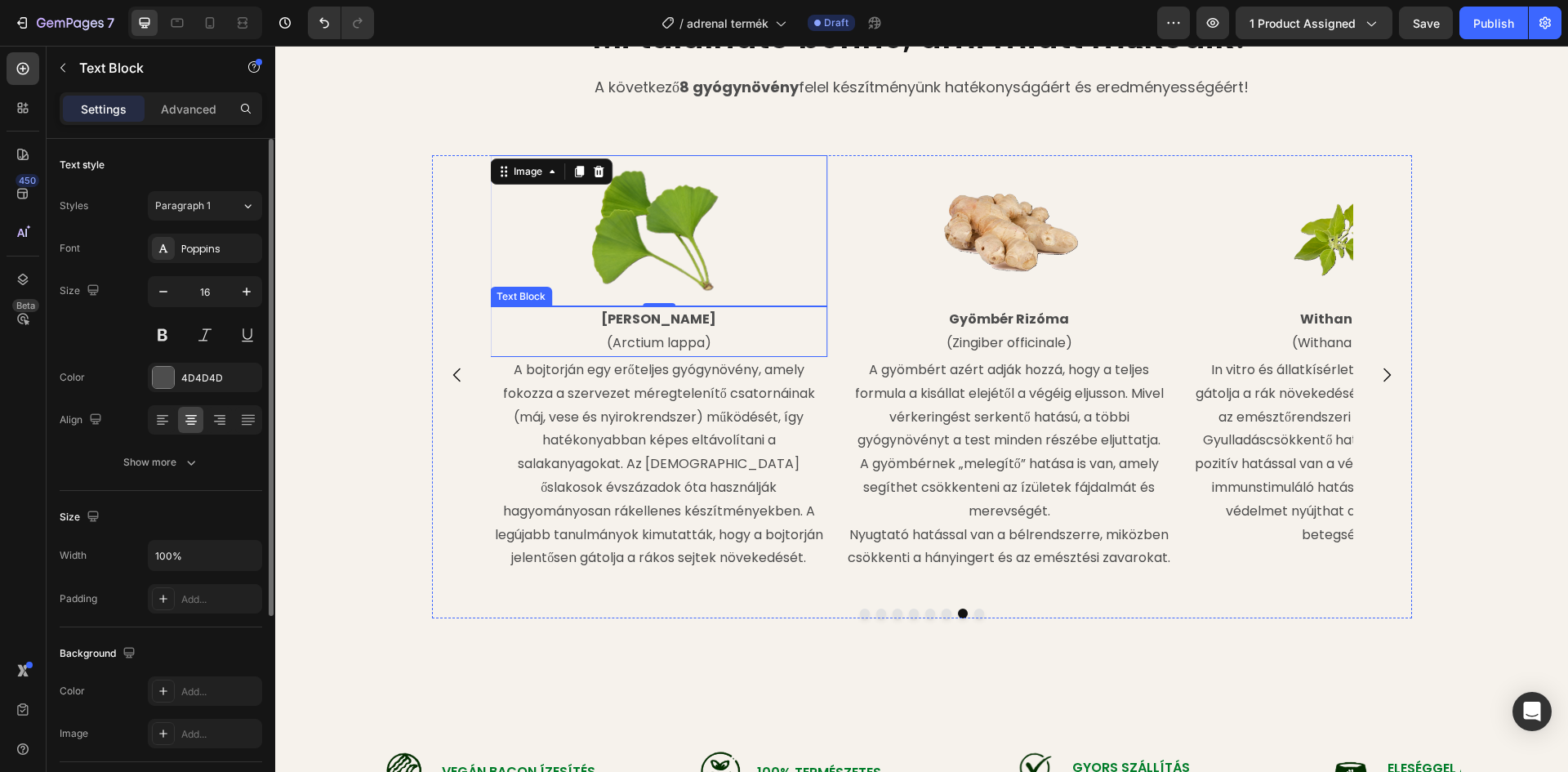
click at [695, 321] on strong "[PERSON_NAME]" at bounding box center [658, 318] width 115 height 19
click at [711, 320] on p "[PERSON_NAME]" at bounding box center [658, 319] width 334 height 24
drag, startPoint x: 716, startPoint y: 319, endPoint x: 532, endPoint y: 306, distance: 184.5
click at [591, 322] on p "Ginkgo Biloba Levél" at bounding box center [658, 319] width 334 height 24
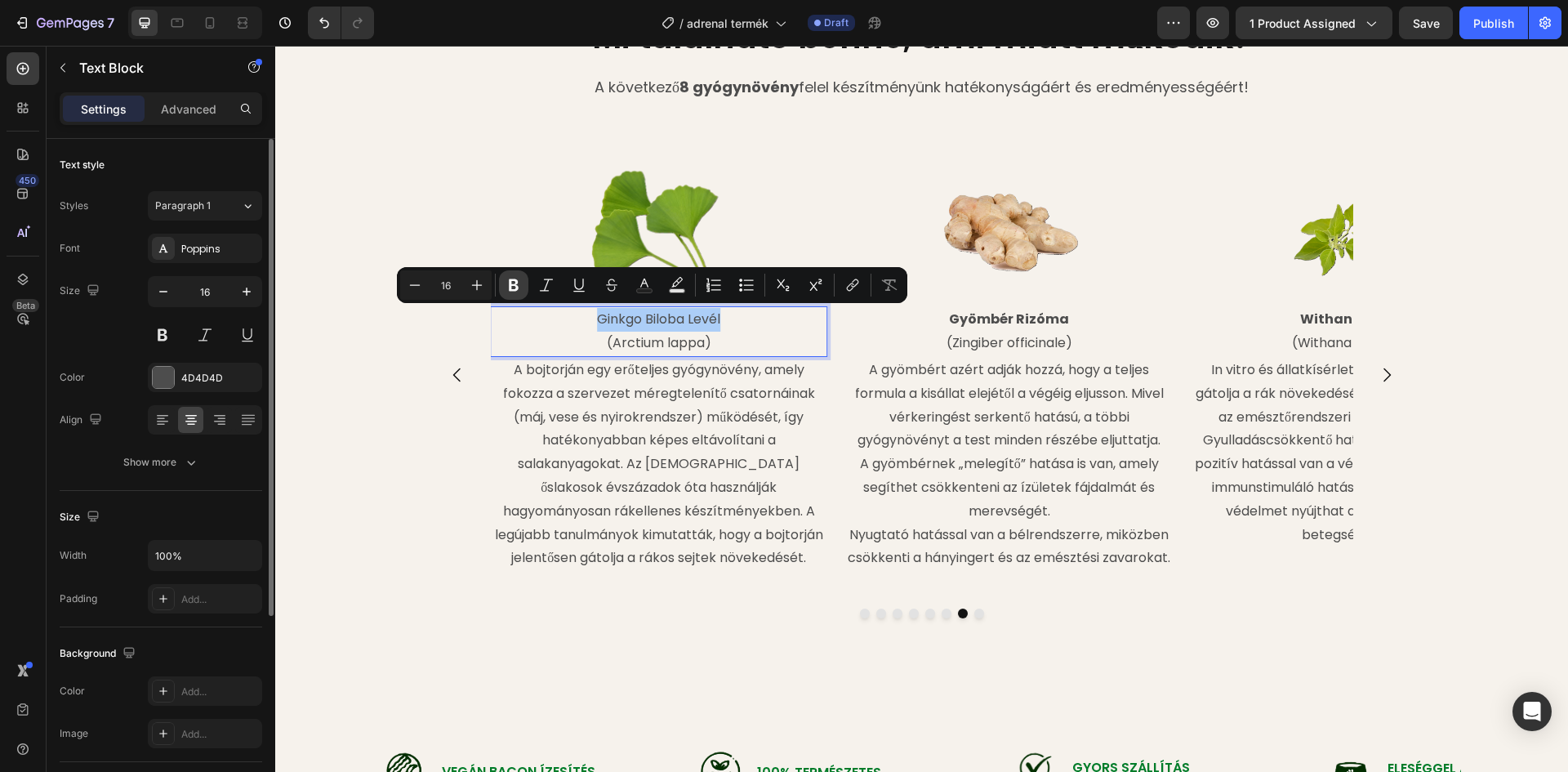
click at [511, 288] on icon "Editor contextual toolbar" at bounding box center [513, 285] width 10 height 12
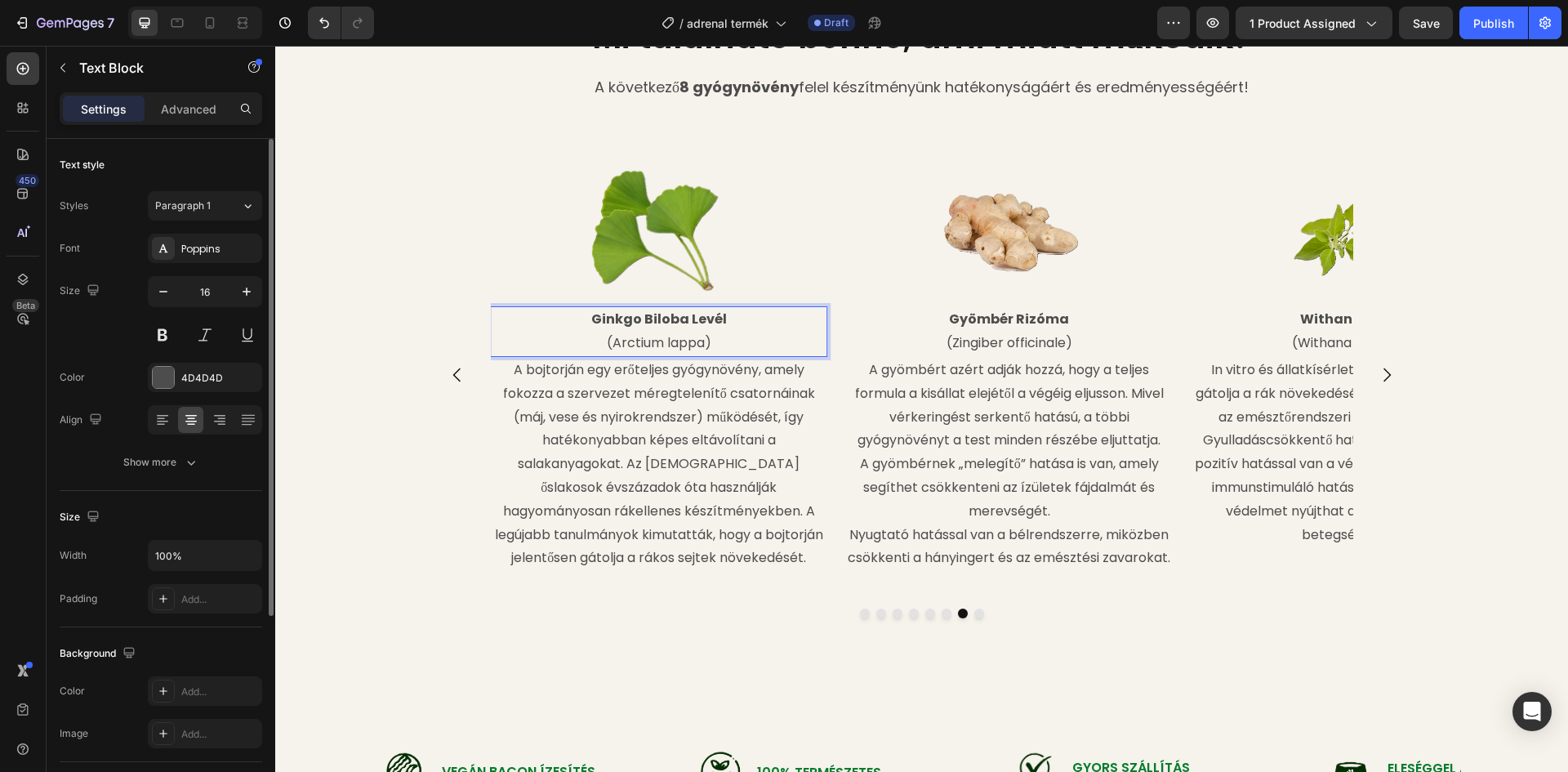
click at [650, 341] on p "(Arctium lappa)" at bounding box center [658, 343] width 334 height 24
drag, startPoint x: 699, startPoint y: 345, endPoint x: 609, endPoint y: 345, distance: 90.0
click at [609, 345] on p "(Arctium lappa)" at bounding box center [658, 343] width 334 height 24
click at [318, 326] on div "Image Withania Gyökér (Withana somnifera) Text Block In vitro és állatkísérlete…" at bounding box center [921, 418] width 1293 height 527
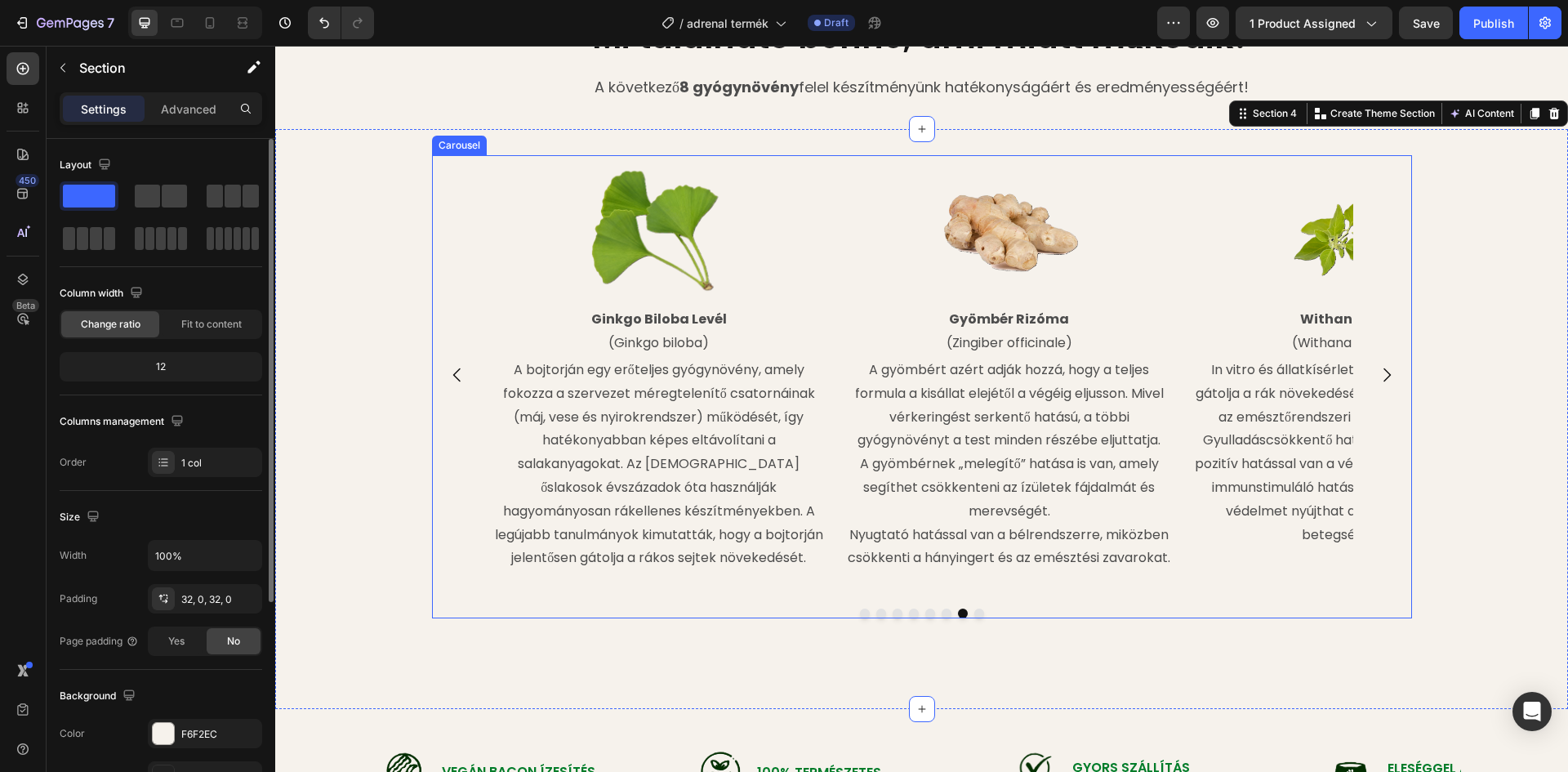
click at [1392, 369] on button "Carousel Next Arrow" at bounding box center [1387, 375] width 45 height 45
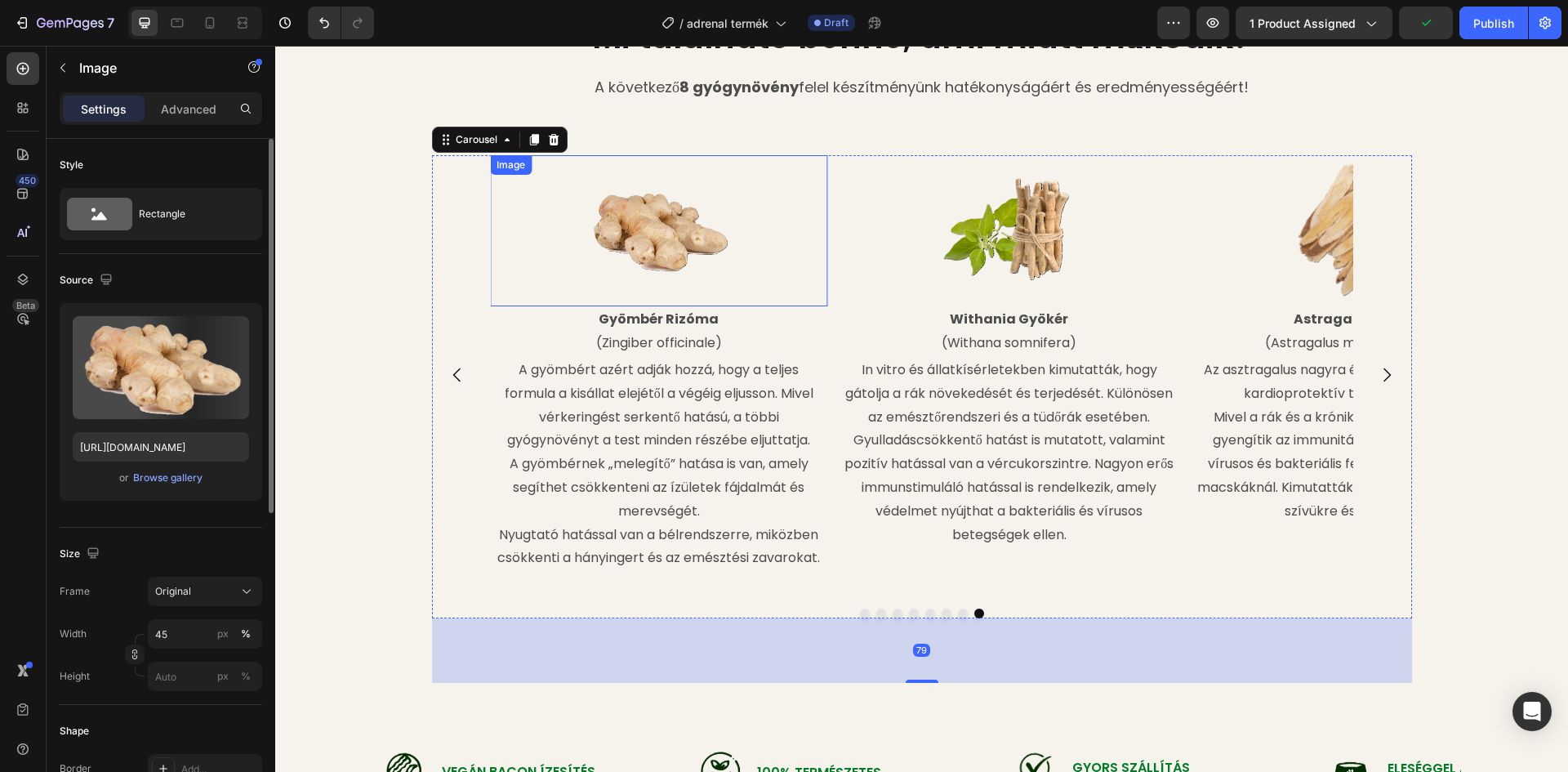
click at [659, 236] on img at bounding box center [659, 231] width 152 height 152
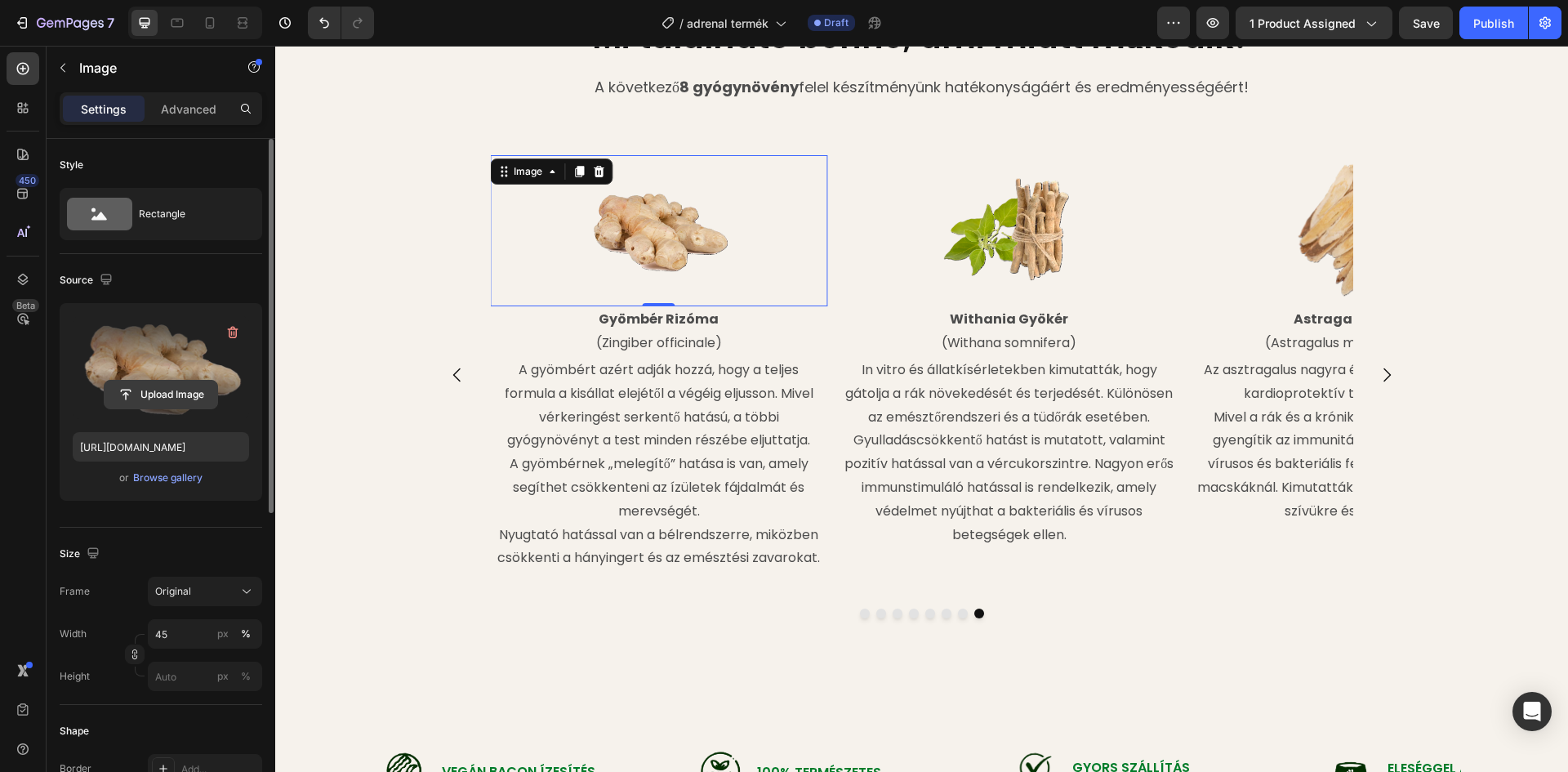
click at [162, 389] on input "file" at bounding box center [161, 394] width 112 height 28
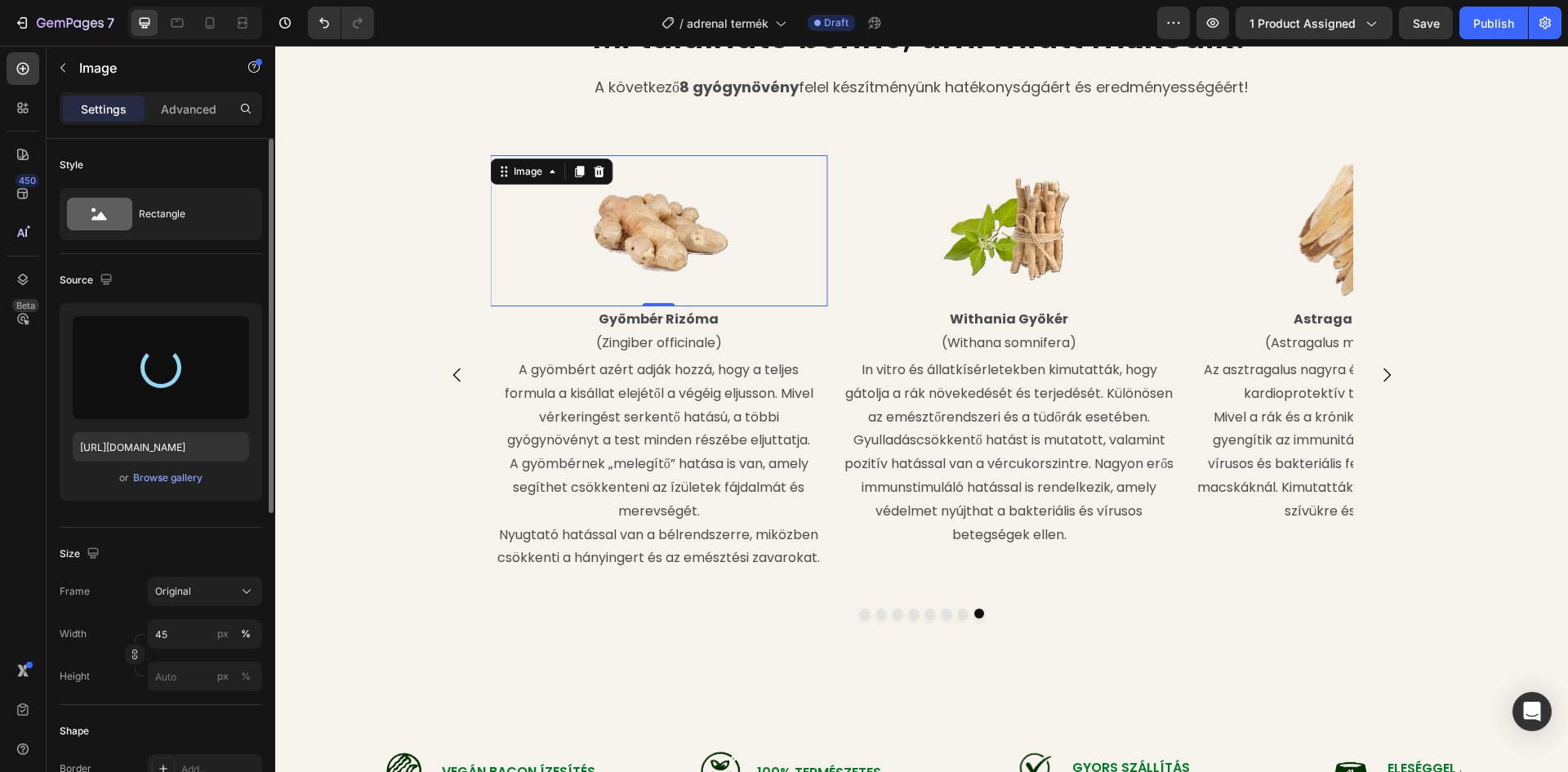
type input "[URL][DOMAIN_NAME]"
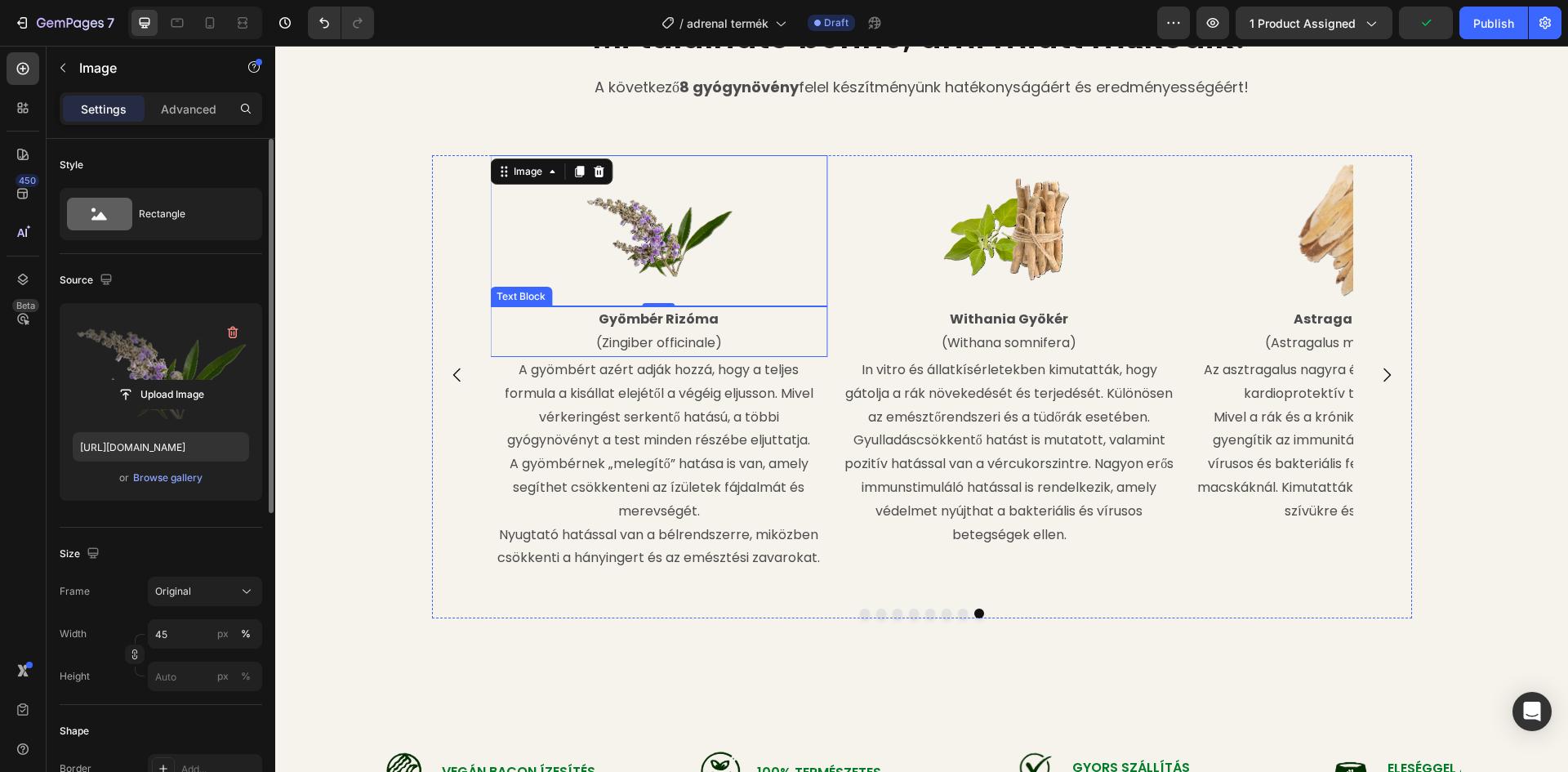
click at [708, 315] on strong "Gyömbér Rizóma" at bounding box center [658, 318] width 120 height 19
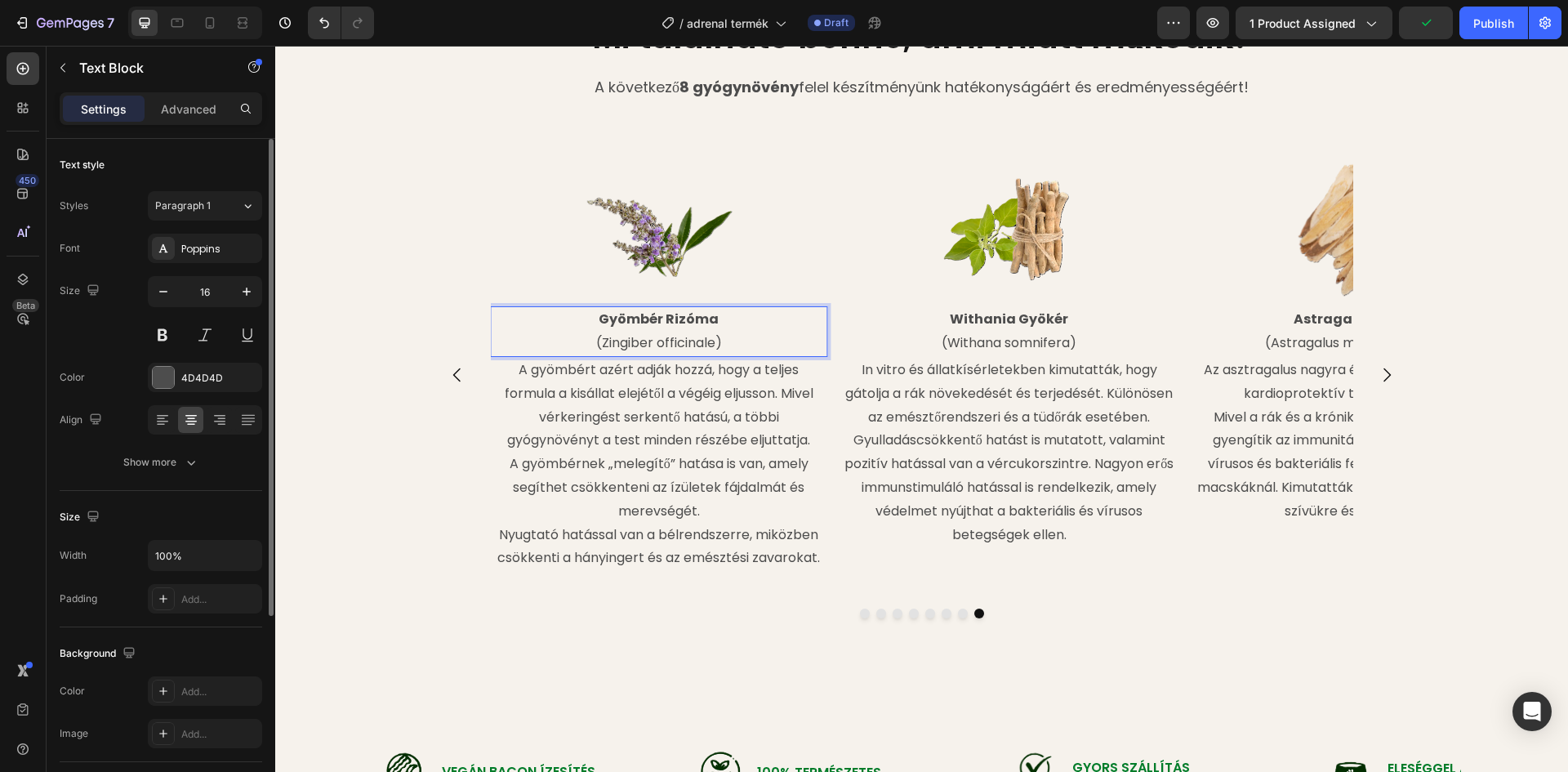
click at [713, 319] on p "Gyömbér Rizóma" at bounding box center [658, 319] width 334 height 24
drag, startPoint x: 716, startPoint y: 318, endPoint x: 596, endPoint y: 316, distance: 120.0
click at [596, 316] on p "Gyömbér Rizóma" at bounding box center [658, 319] width 334 height 24
drag, startPoint x: 710, startPoint y: 341, endPoint x: 598, endPoint y: 343, distance: 112.0
click at [598, 343] on p "(Zingiber officinale)" at bounding box center [658, 343] width 334 height 24
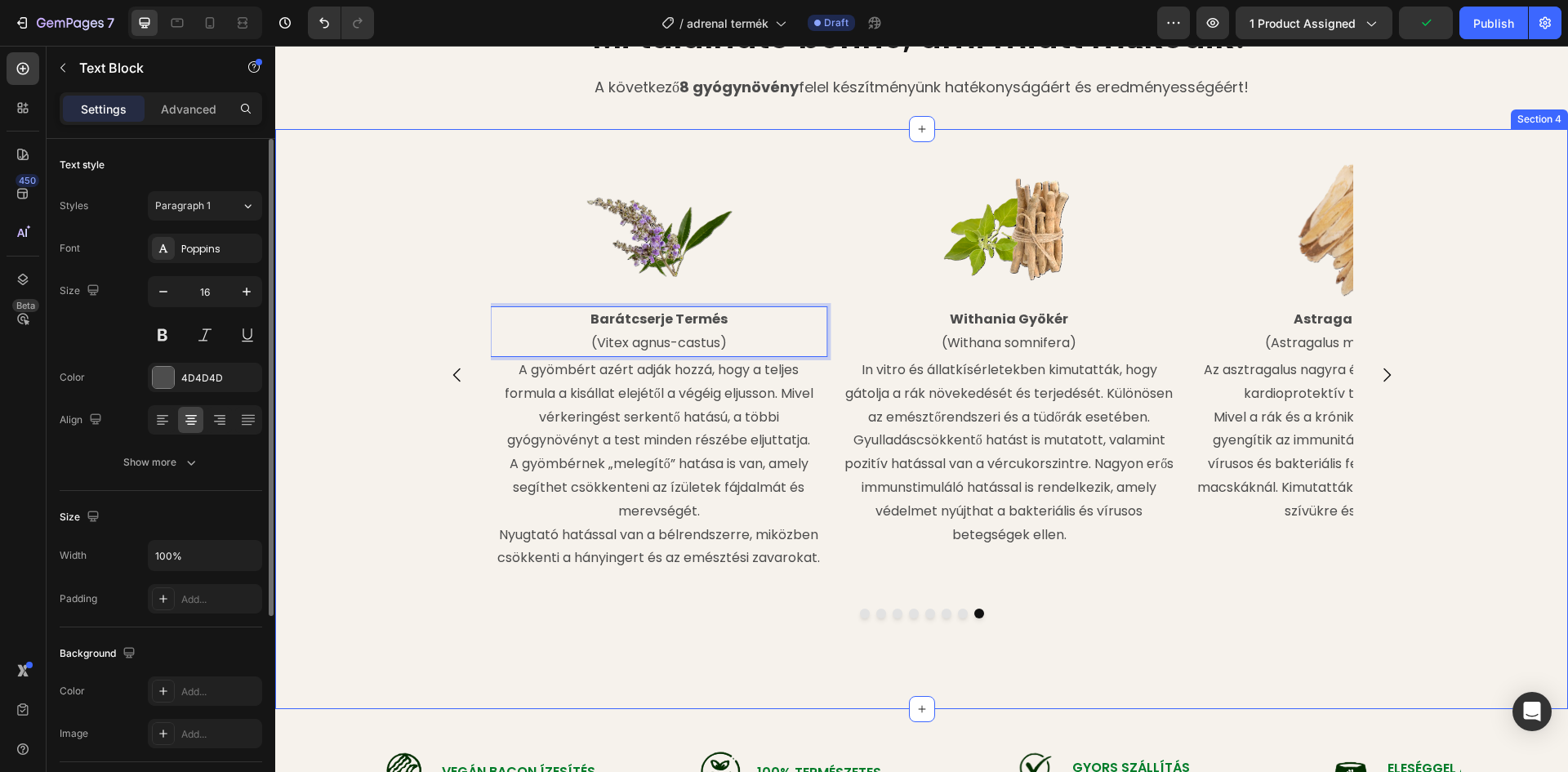
click at [405, 641] on div "Image Withania Gyökér (Withana somnifera) Text Block In vitro és állatkísérlete…" at bounding box center [921, 418] width 1293 height 527
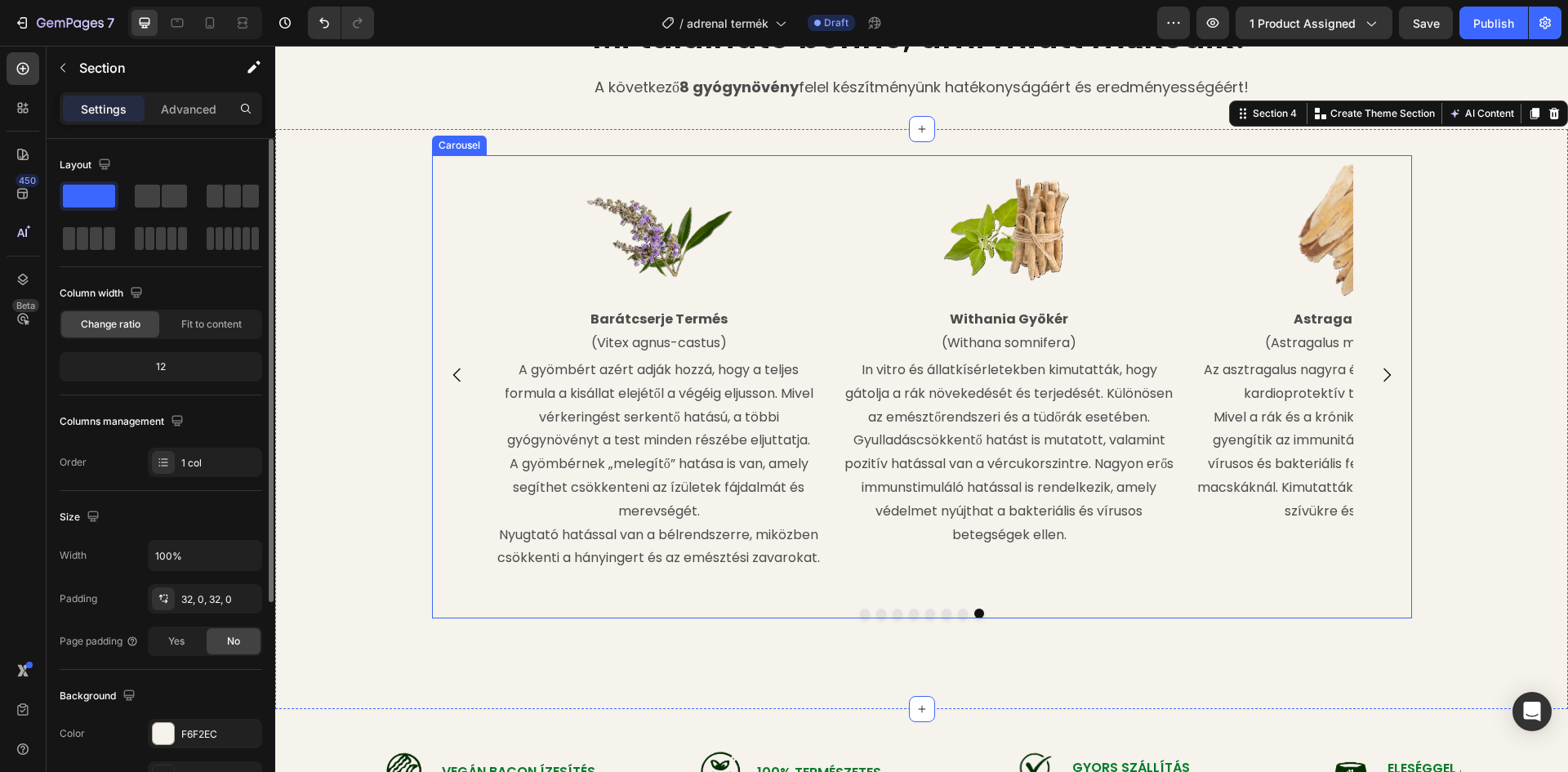
click at [1389, 377] on icon "Carousel Next Arrow" at bounding box center [1387, 375] width 20 height 20
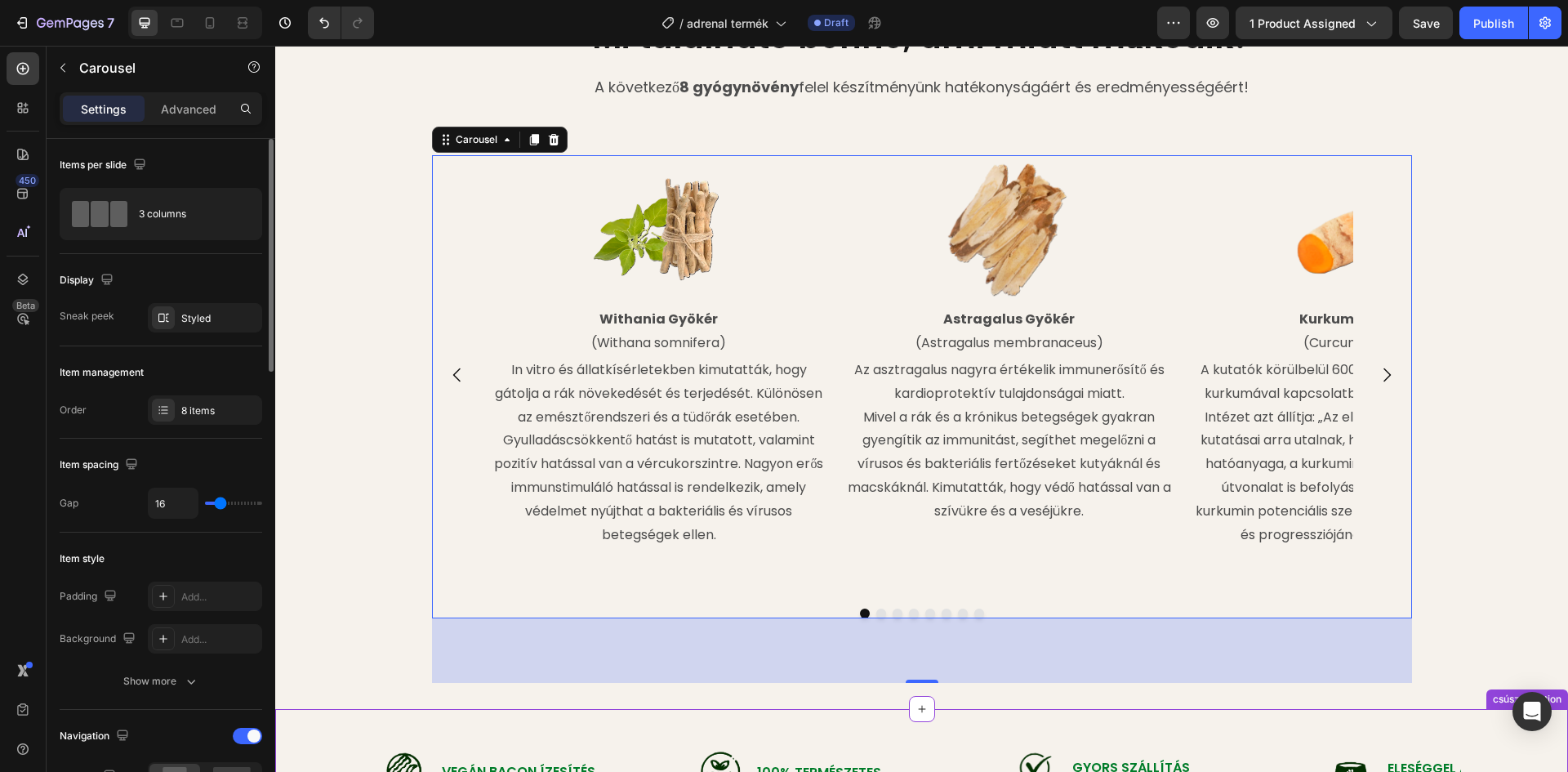
click at [844, 713] on div "Image Vegán Bacon Ízesítés Text Block Row Image 100% természetes Text Block Row…" at bounding box center [921, 773] width 1293 height 128
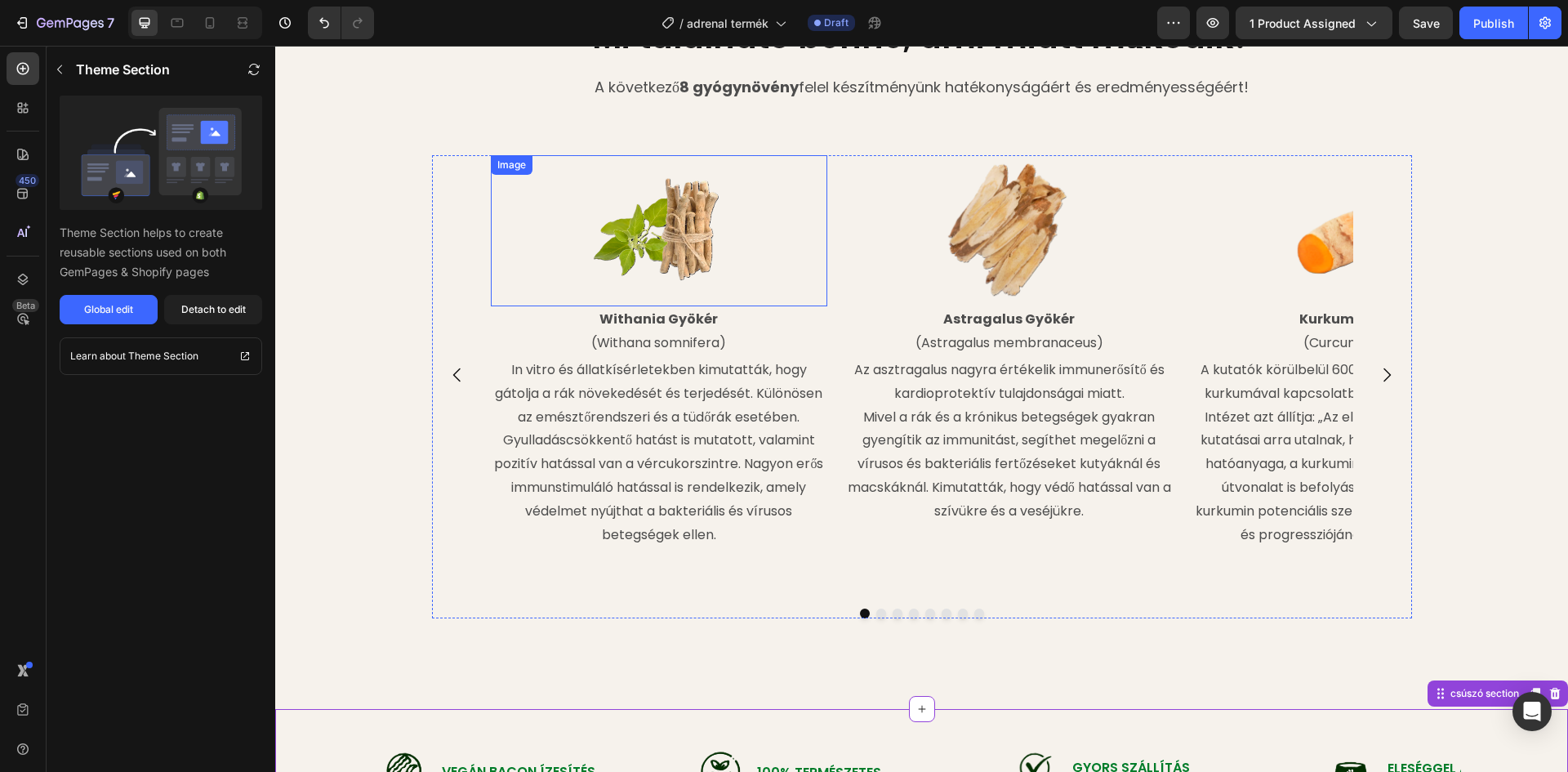
click at [685, 323] on strong "Withania Gyökér" at bounding box center [658, 318] width 118 height 19
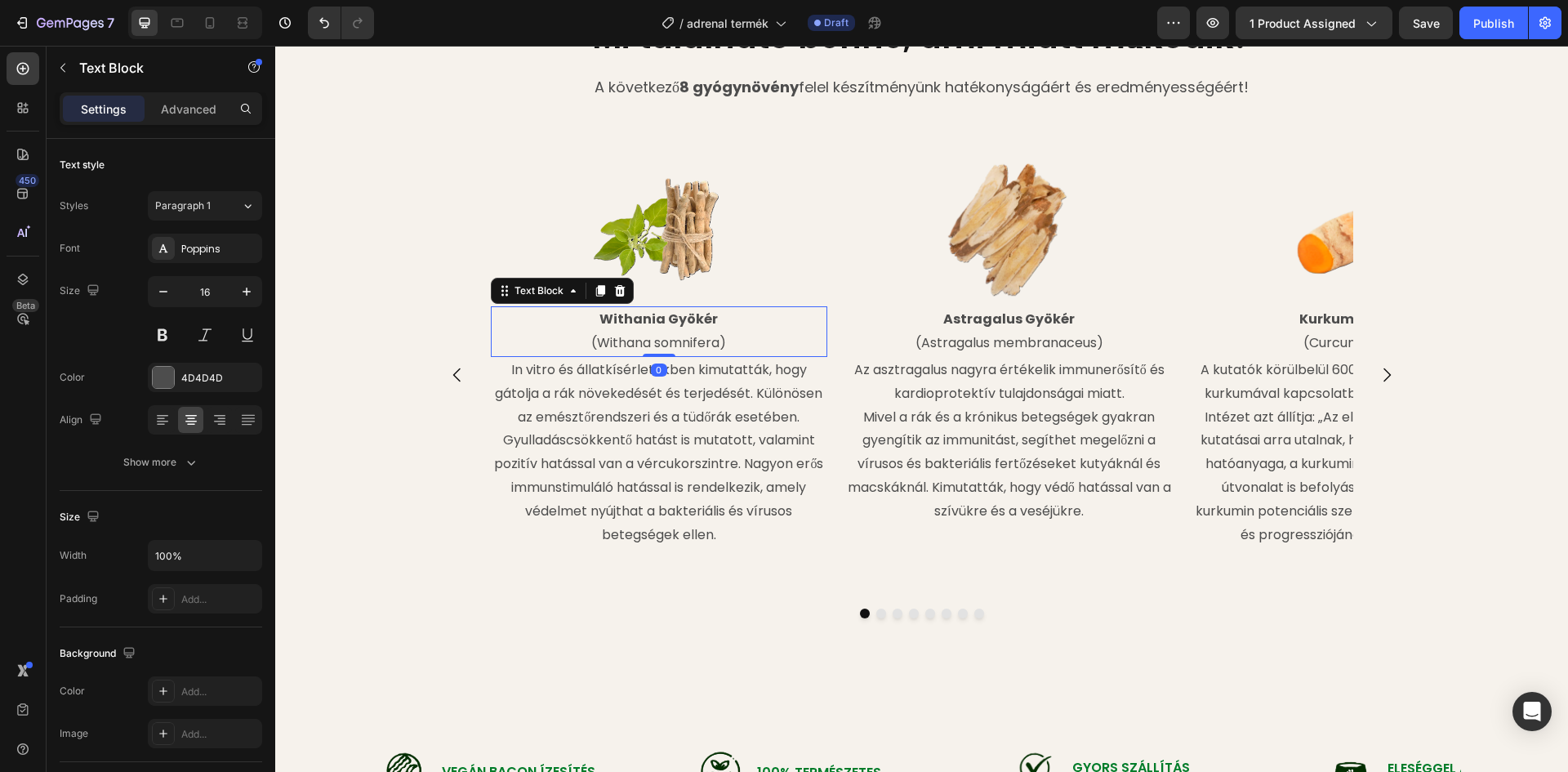
click at [695, 396] on p "In vitro és állatkísérletekben kimutatták, hogy gátolja a rák növekedését és te…" at bounding box center [659, 453] width 334 height 188
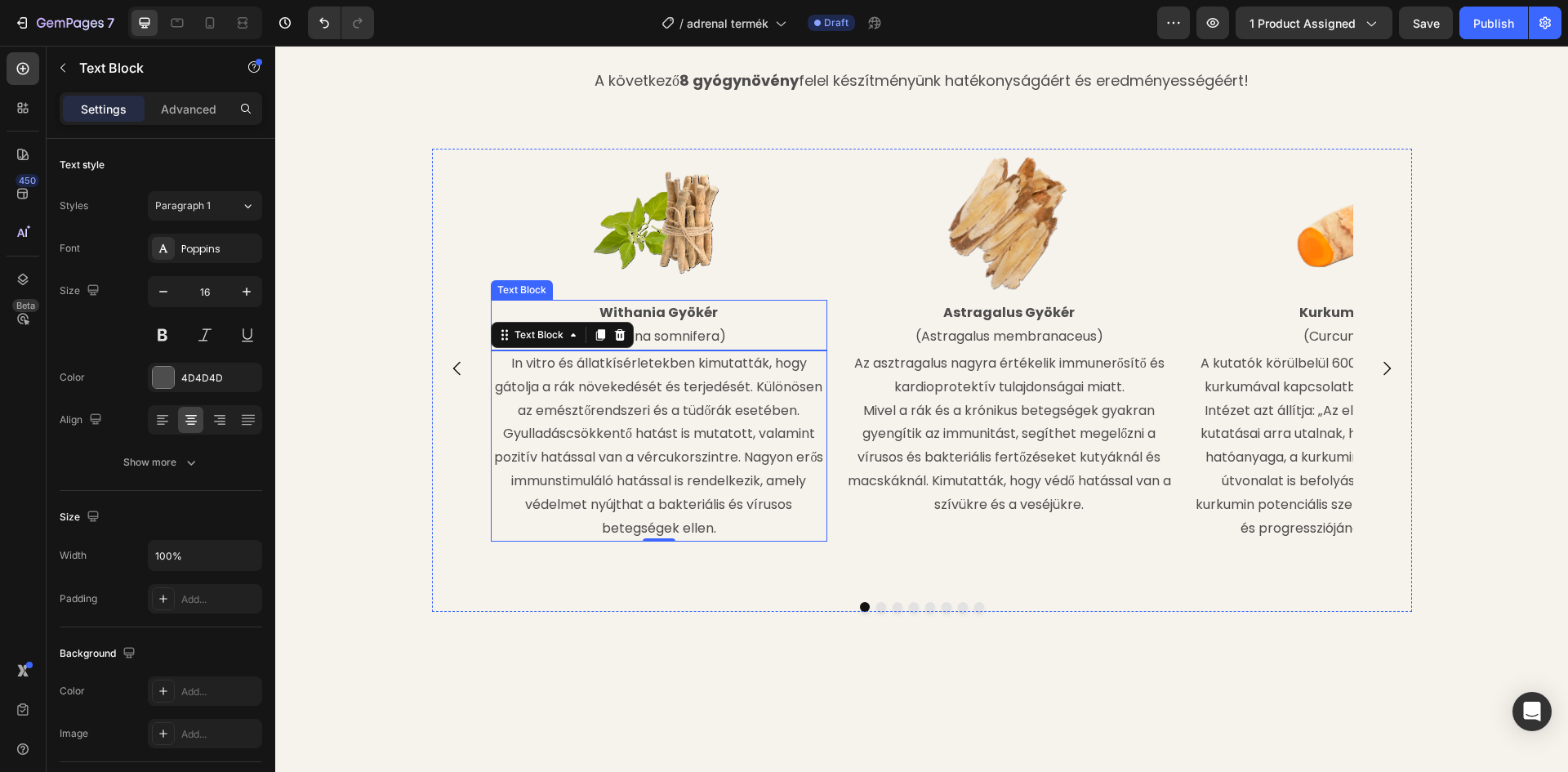
scroll to position [1494, 0]
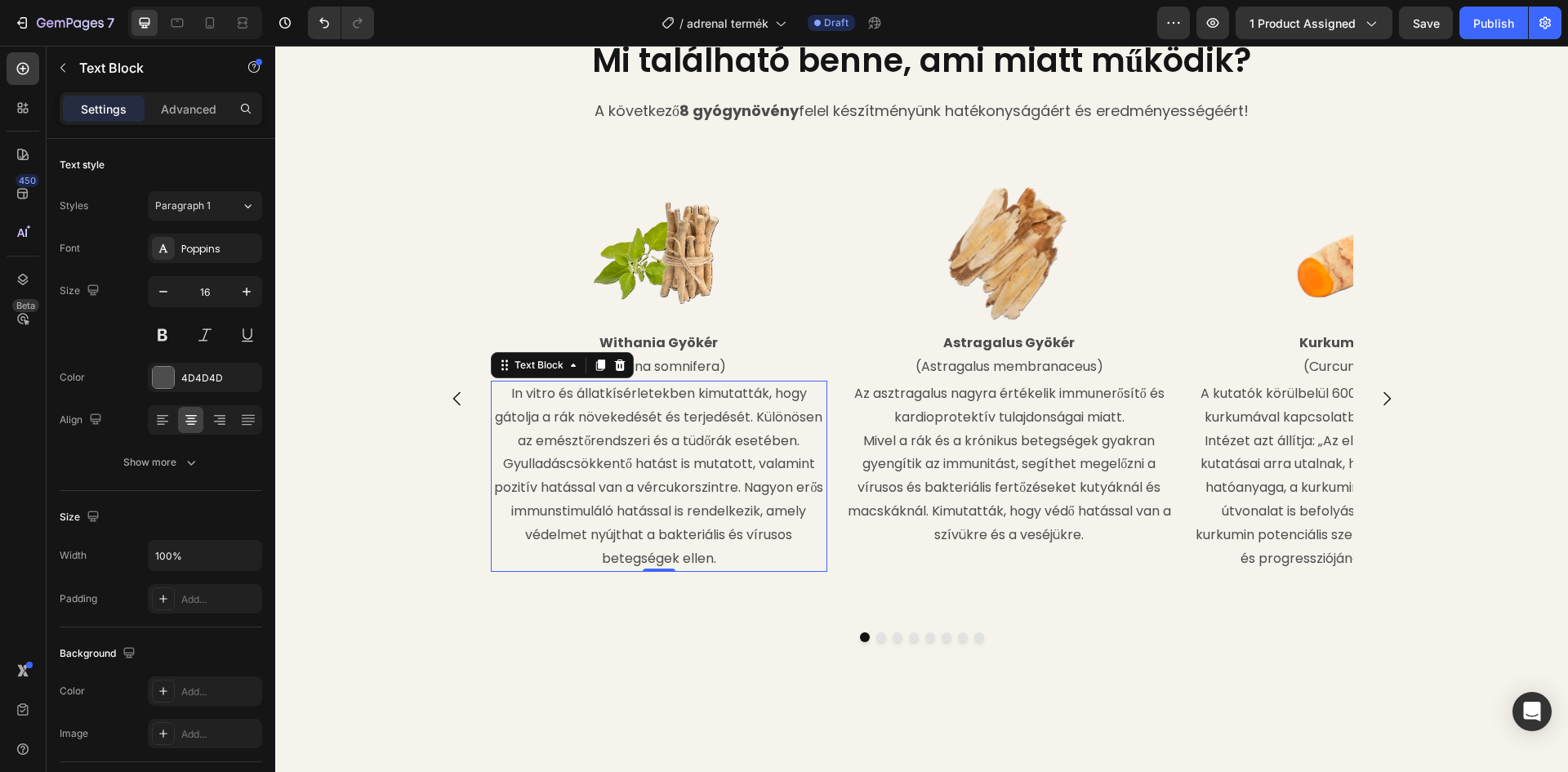
click at [662, 556] on p "In vitro és állatkísérletekben kimutatták, hogy gátolja a rák növekedését és te…" at bounding box center [659, 476] width 334 height 188
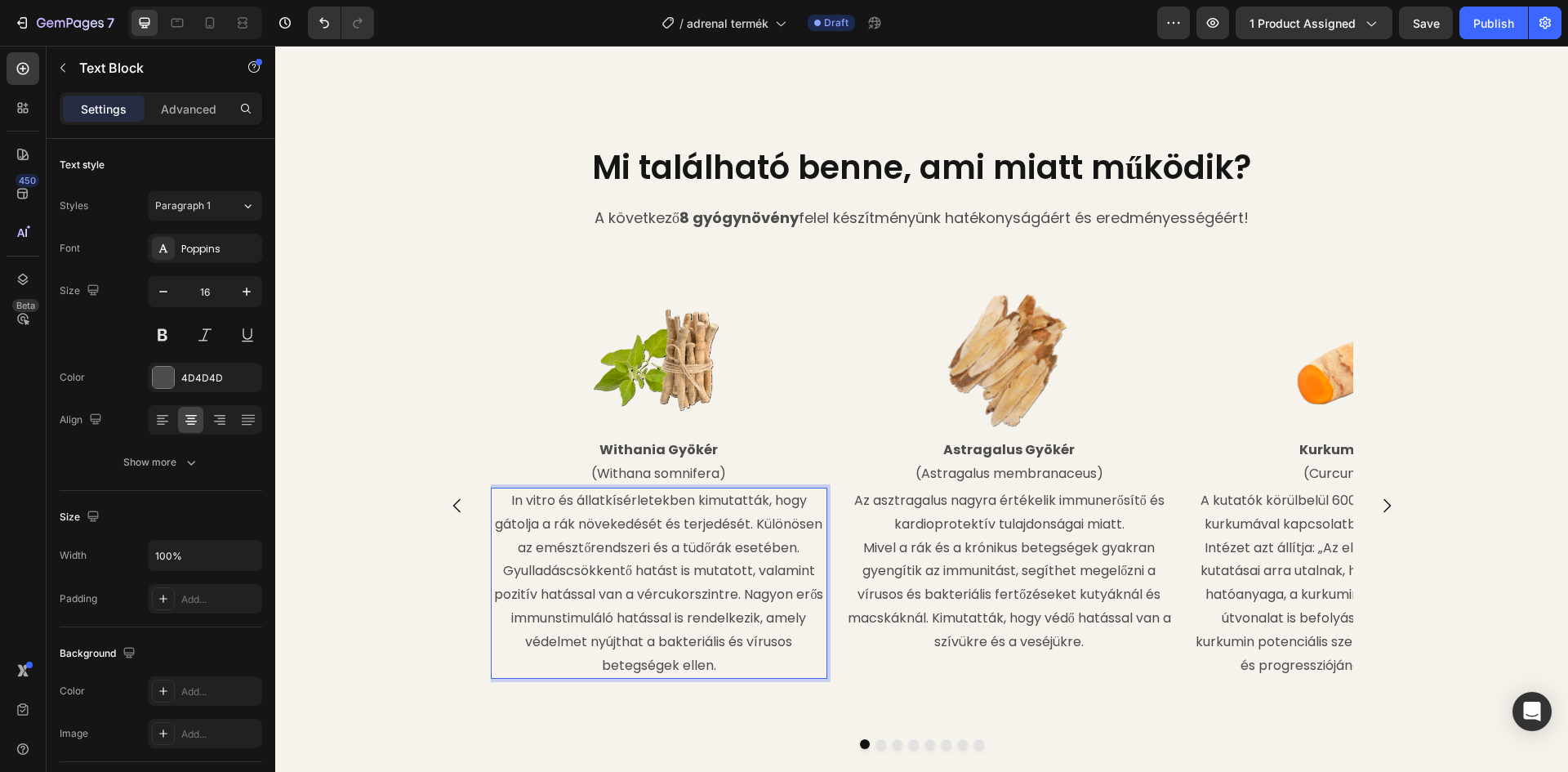
scroll to position [1656, 0]
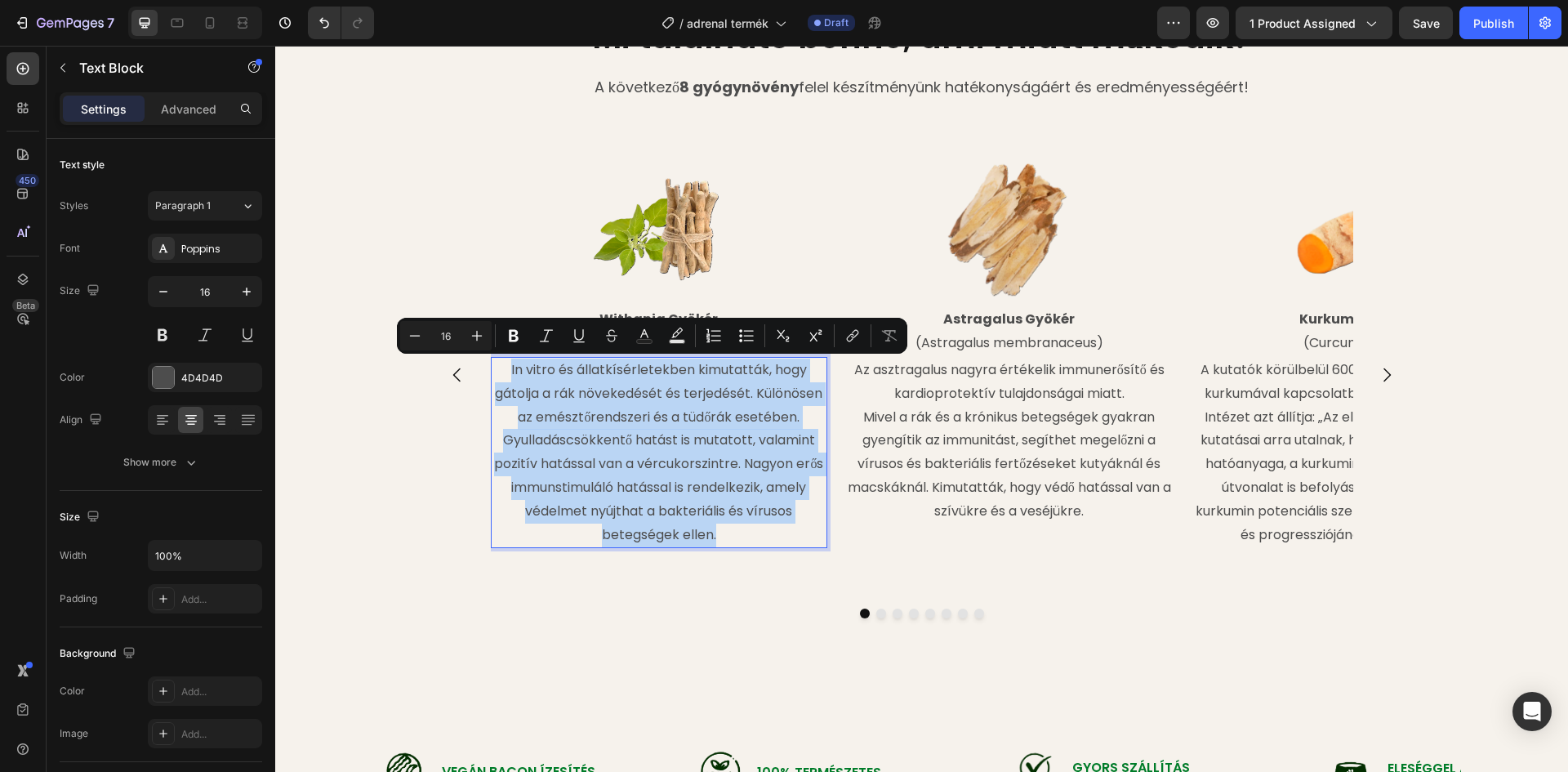
drag, startPoint x: 721, startPoint y: 533, endPoint x: 505, endPoint y: 372, distance: 269.4
click at [505, 372] on p "In vitro és állatkísérletekben kimutatták, hogy gátolja a rák növekedését és te…" at bounding box center [659, 453] width 334 height 188
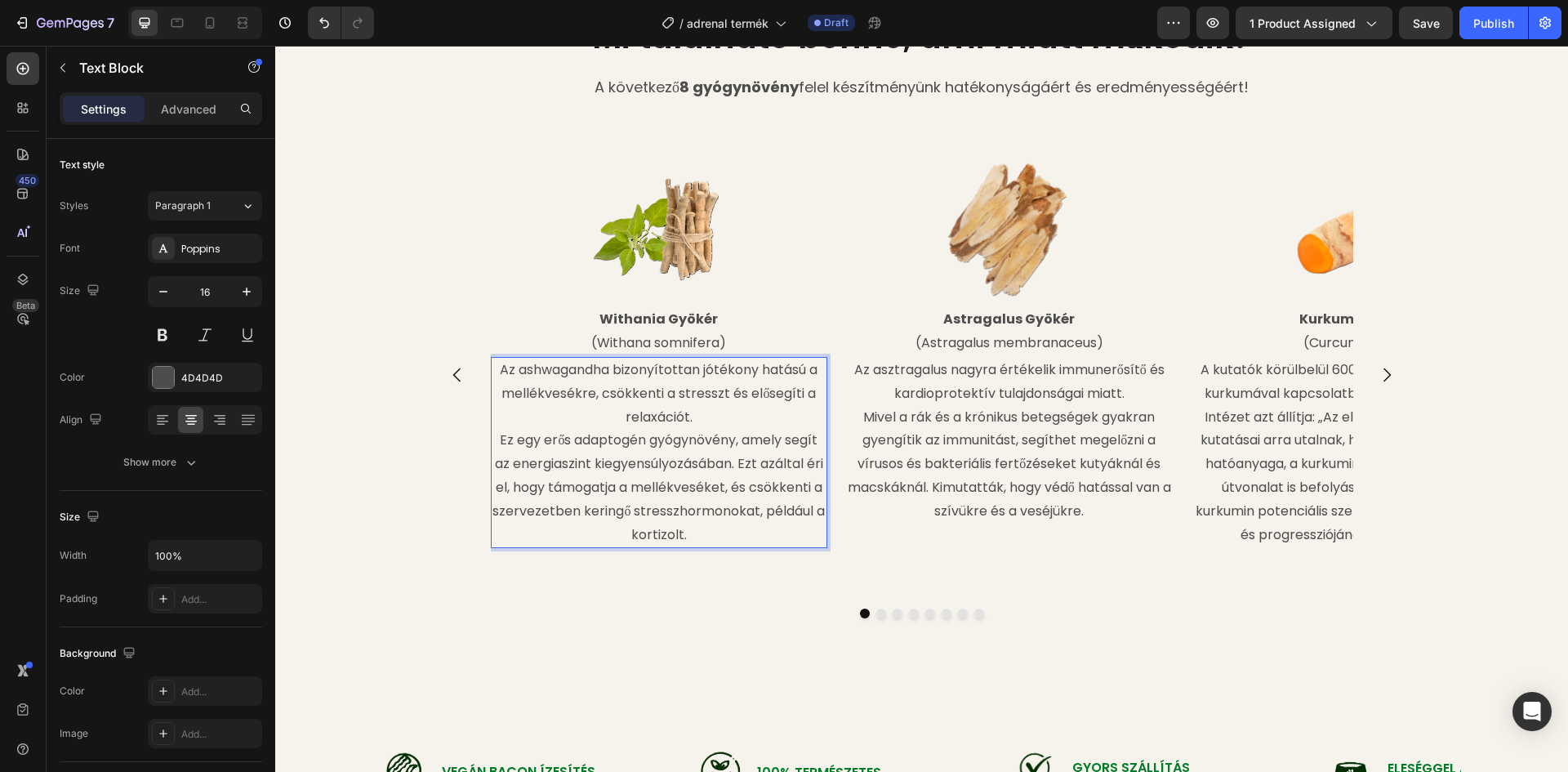
click at [493, 439] on p "Ez egy erős adaptogén gyógynövény, amely segít az energiaszint kiegyensúlyozásá…" at bounding box center [659, 487] width 334 height 117
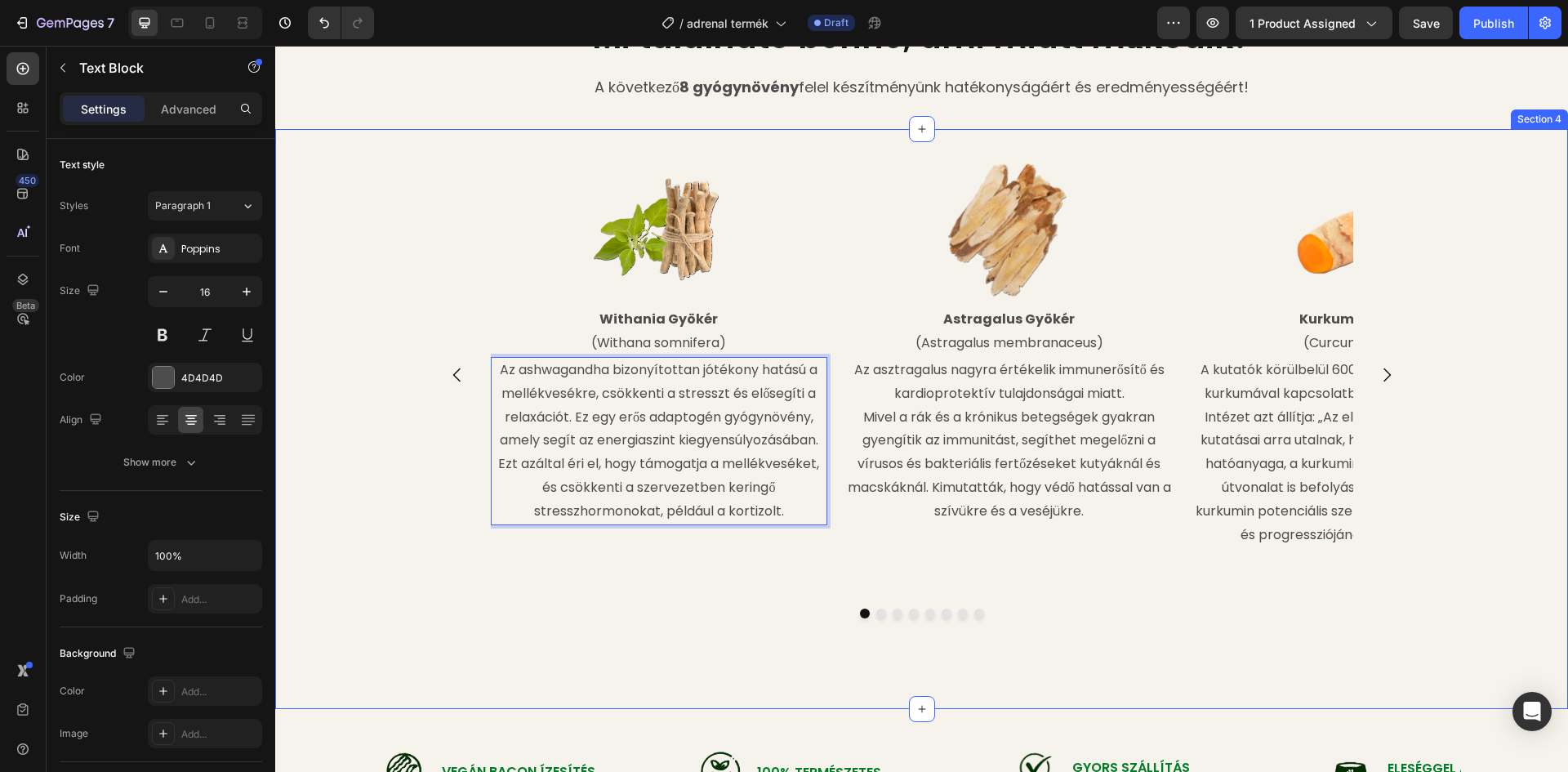
click at [448, 640] on div "Image Withania Gyökér (Withana somnifera) Text Block Az ashwagandha bizonyított…" at bounding box center [921, 418] width 1293 height 527
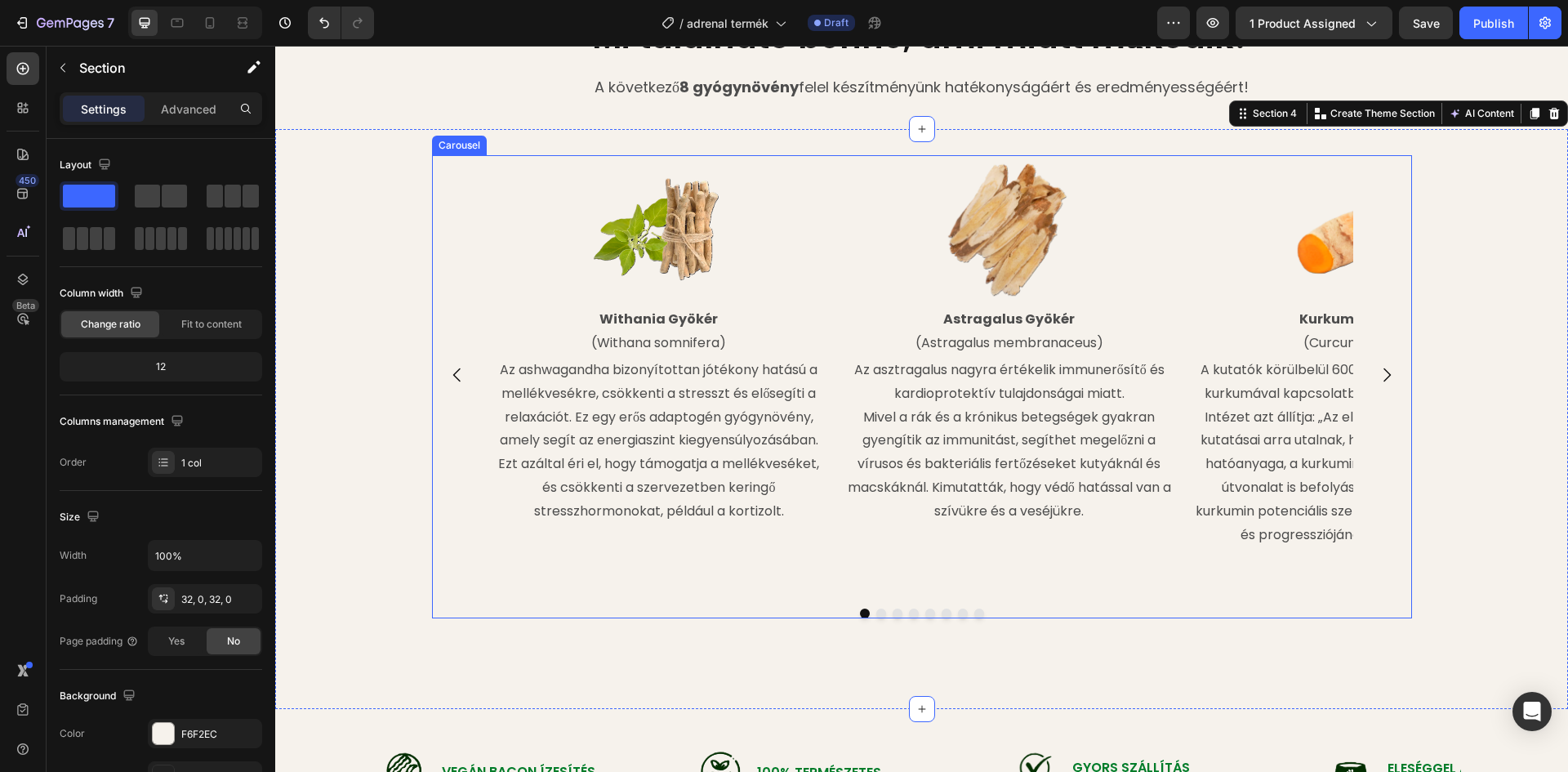
click at [1380, 367] on icon "Carousel Next Arrow" at bounding box center [1387, 375] width 20 height 20
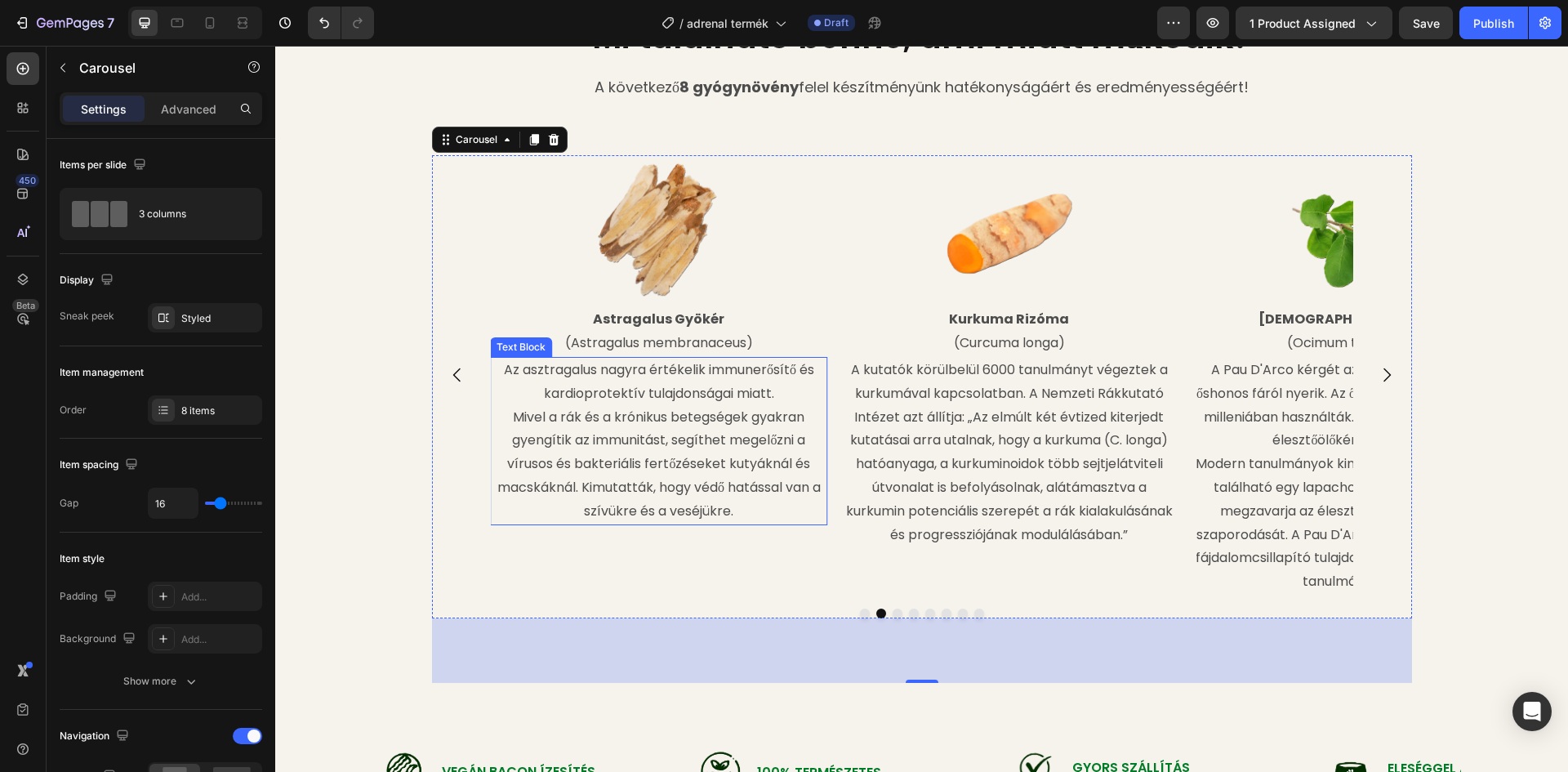
click at [669, 398] on p "Az asztragalus nagyra értékelik immunerősítő és kardioprotektív tulajdonságai m…" at bounding box center [658, 441] width 334 height 165
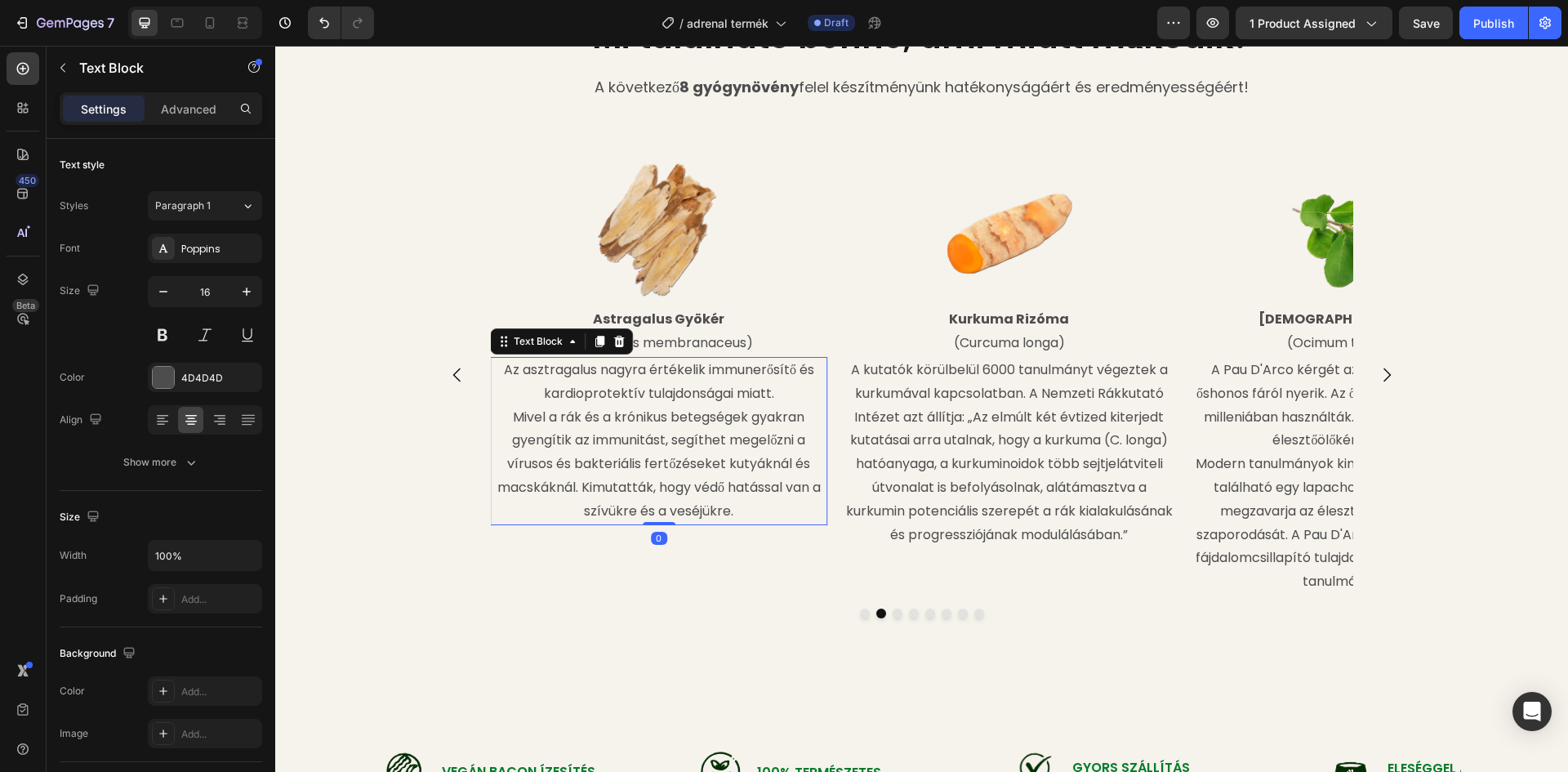
click at [501, 370] on p "Az asztragalus nagyra értékelik immunerősítő és kardioprotektív tulajdonságai m…" at bounding box center [658, 441] width 334 height 165
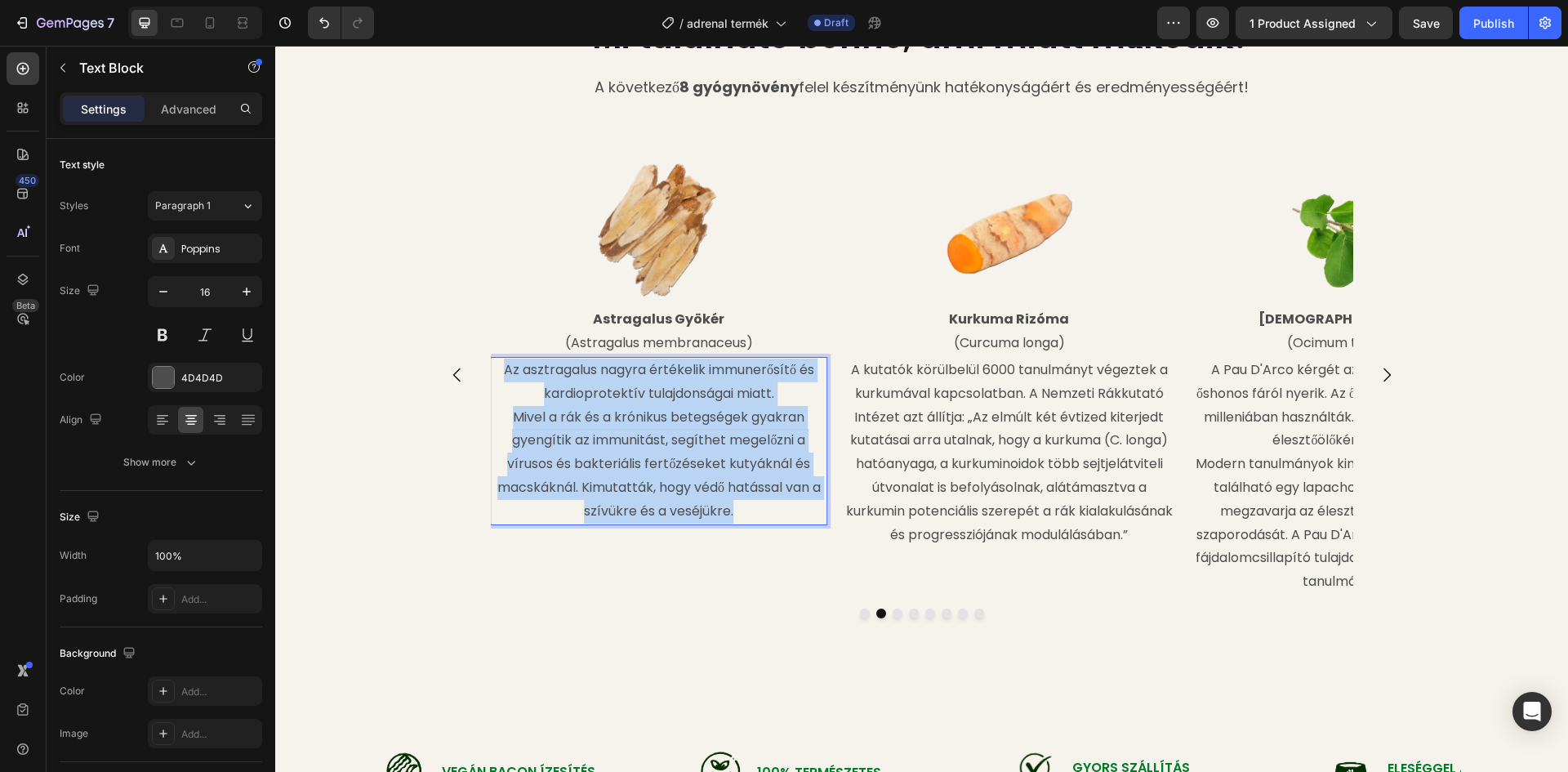
drag, startPoint x: 497, startPoint y: 370, endPoint x: 745, endPoint y: 518, distance: 288.8
click at [745, 518] on p "Az asztragalus nagyra értékelik immunerősítő és kardioprotektív tulajdonságai m…" at bounding box center [658, 441] width 334 height 165
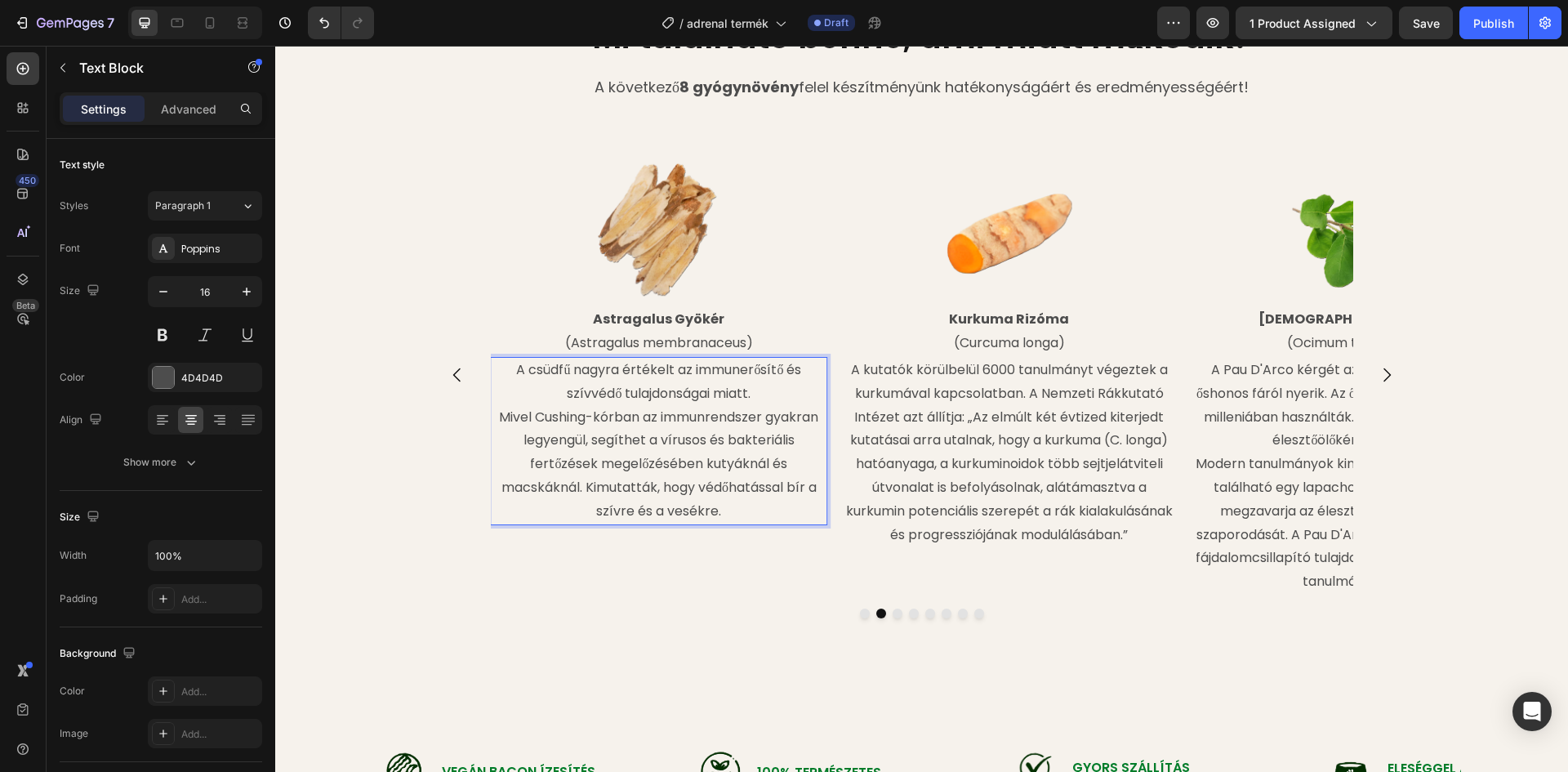
click at [492, 415] on p "Mivel Cushing-kórban az immunrendszer gyakran legyengül, segíthet a vírusos és …" at bounding box center [658, 464] width 334 height 117
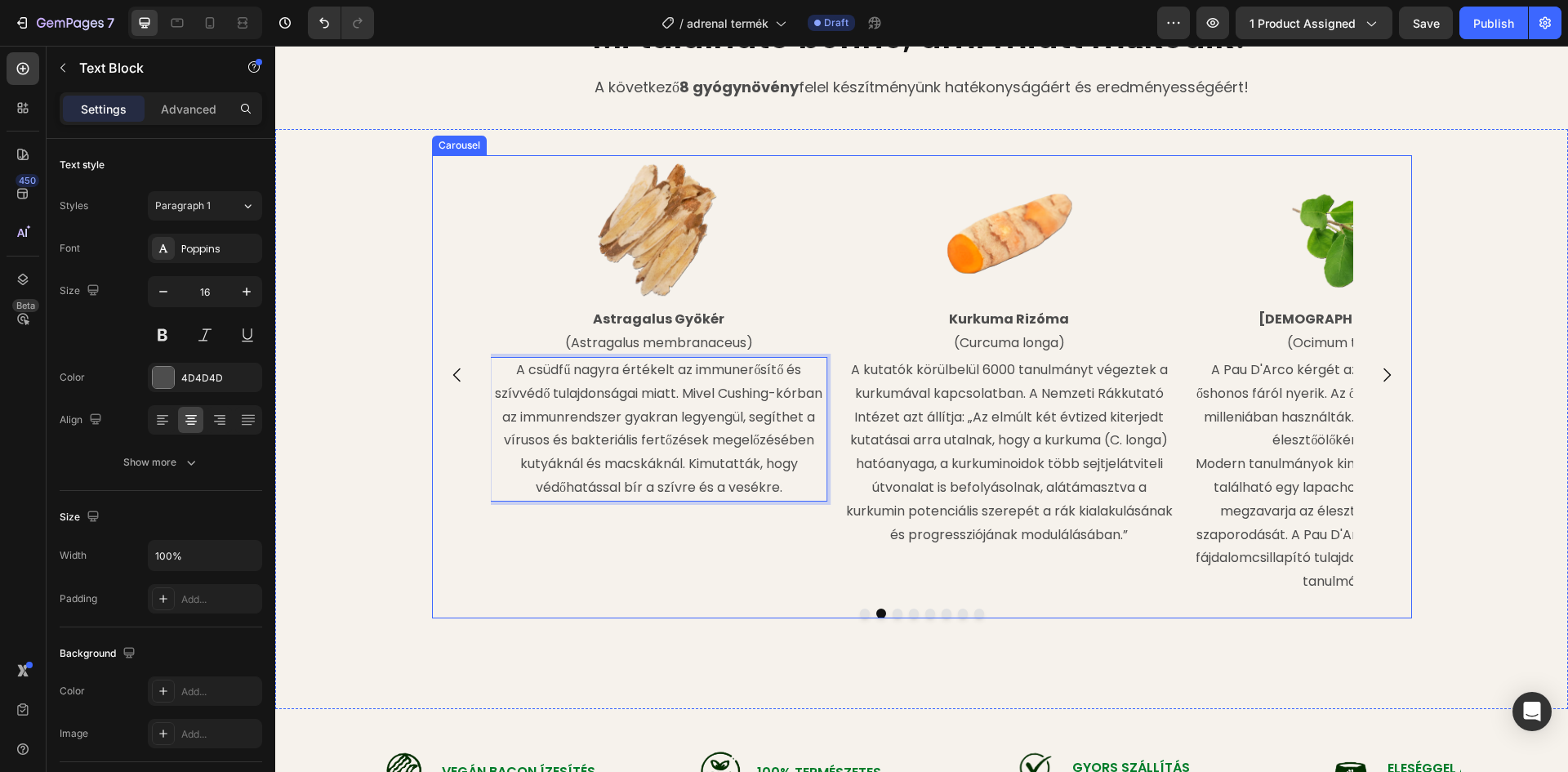
drag, startPoint x: 1376, startPoint y: 377, endPoint x: 1381, endPoint y: 366, distance: 12.1
click at [1377, 377] on icon "Carousel Next Arrow" at bounding box center [1387, 375] width 20 height 20
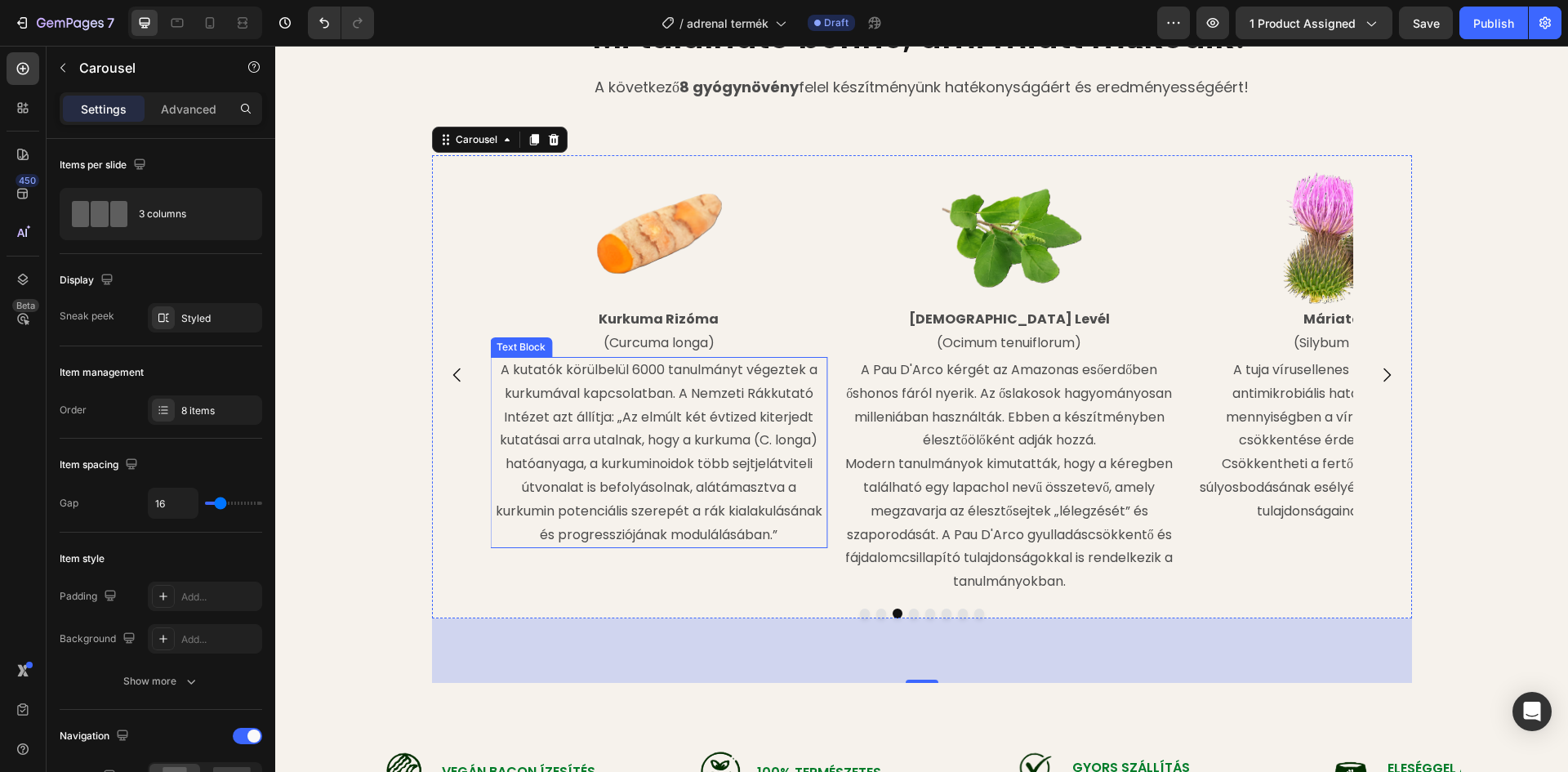
click at [668, 349] on p "(Curcuma longa)" at bounding box center [658, 343] width 334 height 24
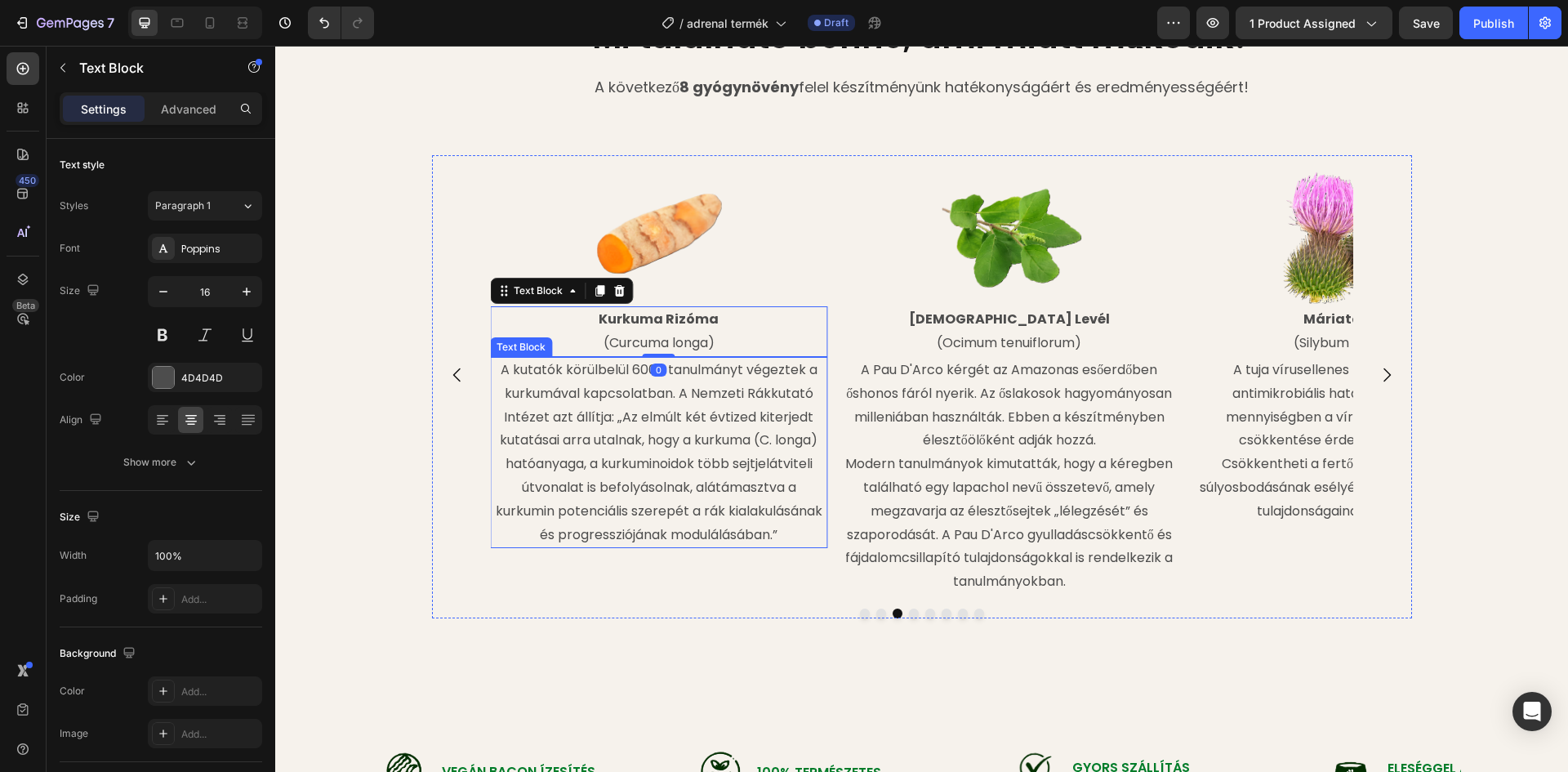
click at [607, 387] on p "A kutatók körülbelül 6000 tanulmányt végeztek a kurkumával kapcsolatban. A Nemz…" at bounding box center [658, 453] width 334 height 188
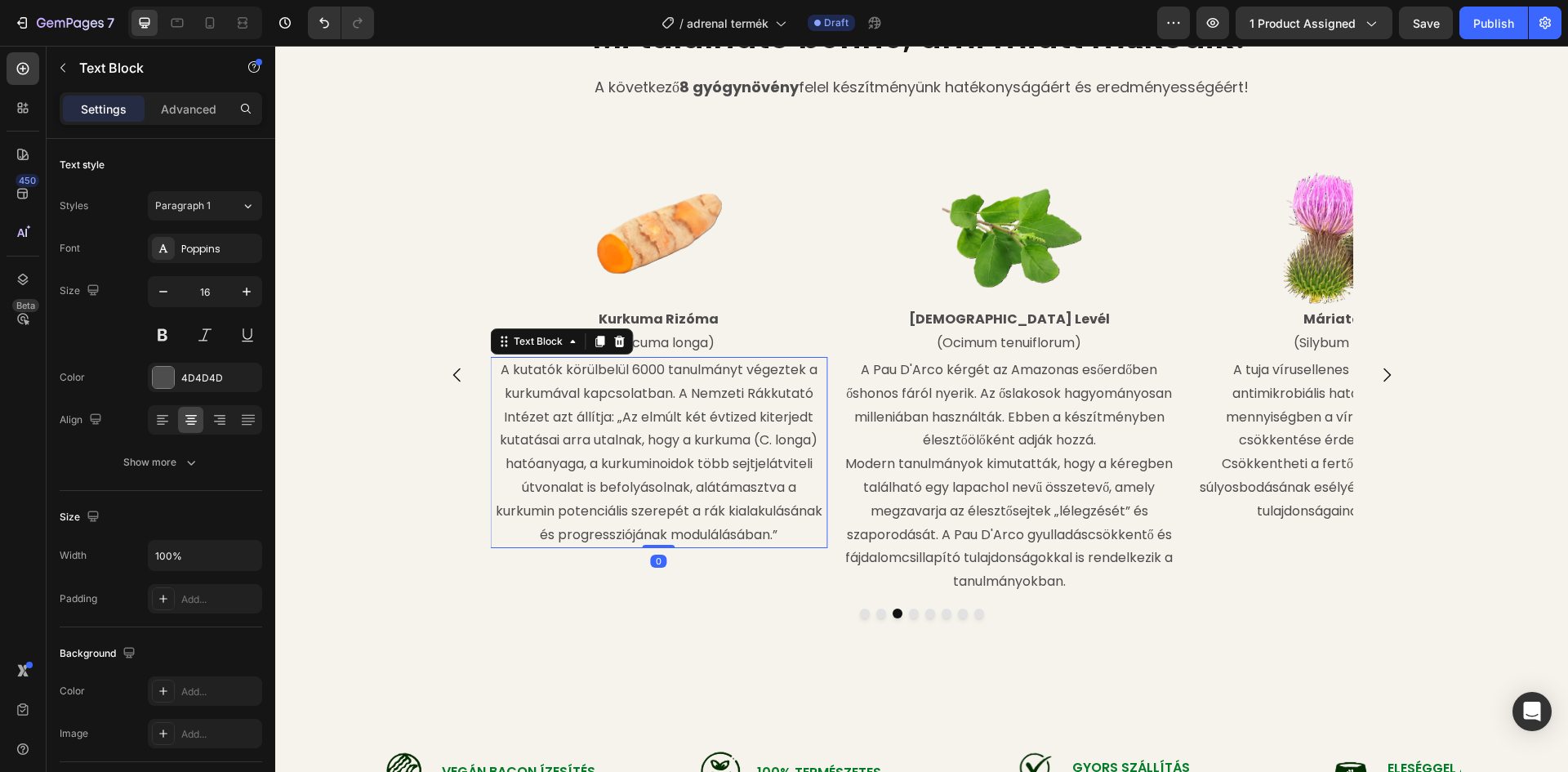
click at [495, 370] on p "A kutatók körülbelül 6000 tanulmányt végeztek a kurkumával kapcsolatban. A Nemz…" at bounding box center [658, 453] width 334 height 188
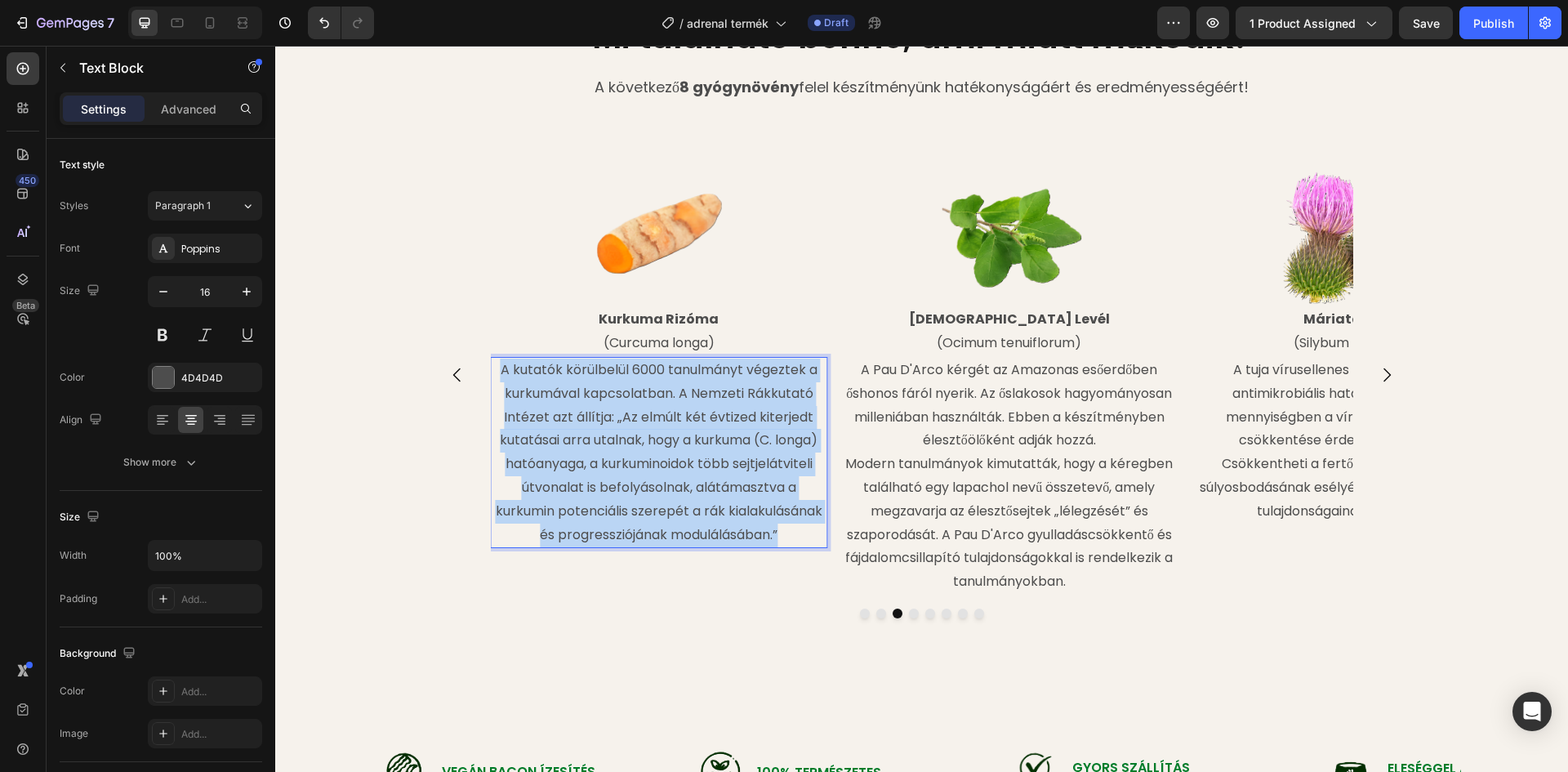
drag, startPoint x: 496, startPoint y: 370, endPoint x: 788, endPoint y: 537, distance: 336.4
click at [788, 537] on p "A kutatók körülbelül 6000 tanulmányt végeztek a kurkumával kapcsolatban. A Nemz…" at bounding box center [658, 453] width 334 height 188
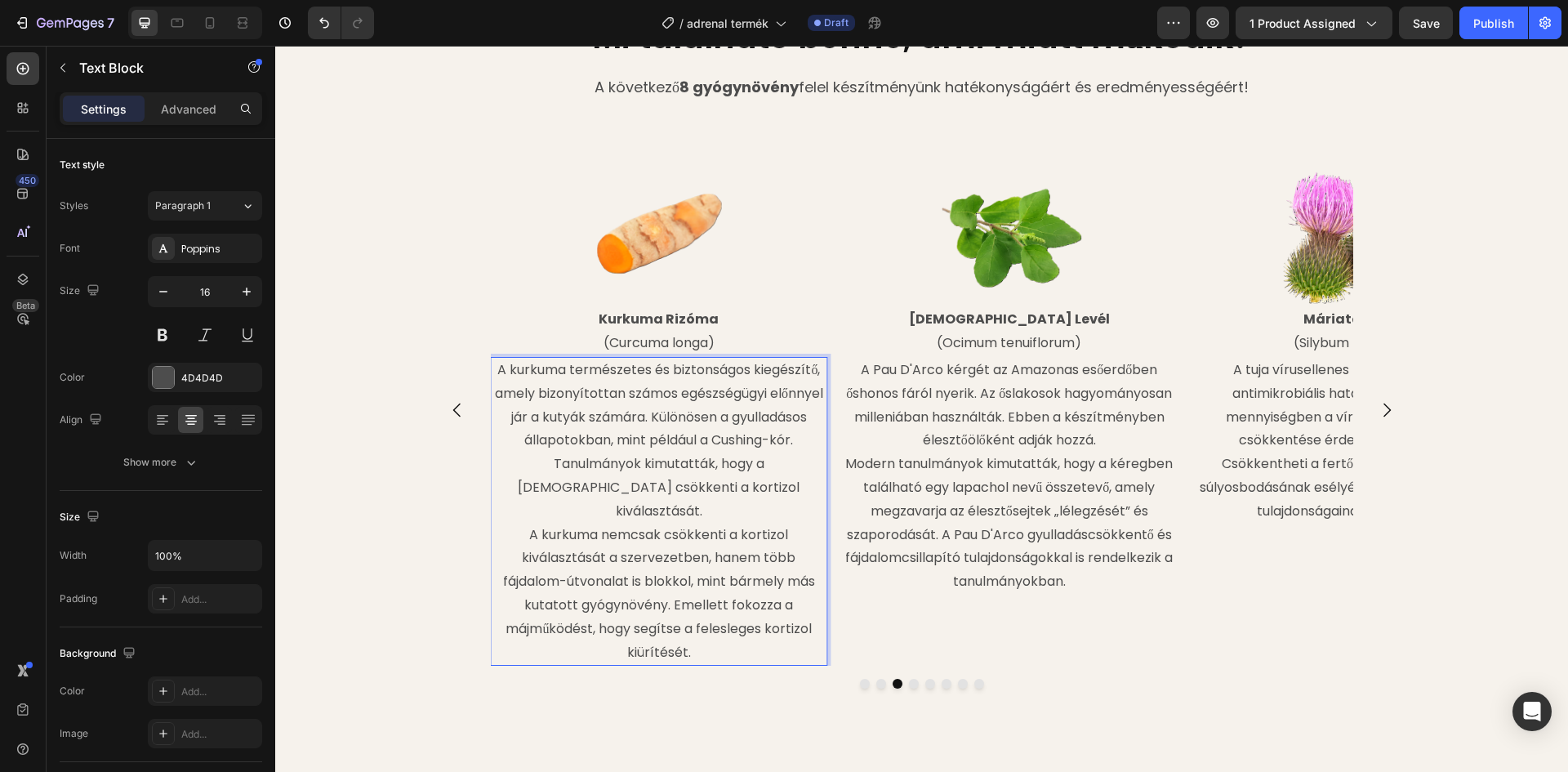
click at [791, 418] on p "A kurkuma természetes és biztonságos kiegészítő, amely bizonyítottan számos egé…" at bounding box center [658, 441] width 334 height 165
drag, startPoint x: 583, startPoint y: 461, endPoint x: 718, endPoint y: 419, distance: 141.4
click at [718, 419] on p "A kurkuma természetes és biztonságos kiegészítő, amely bizonyítottan számos egé…" at bounding box center [658, 441] width 334 height 165
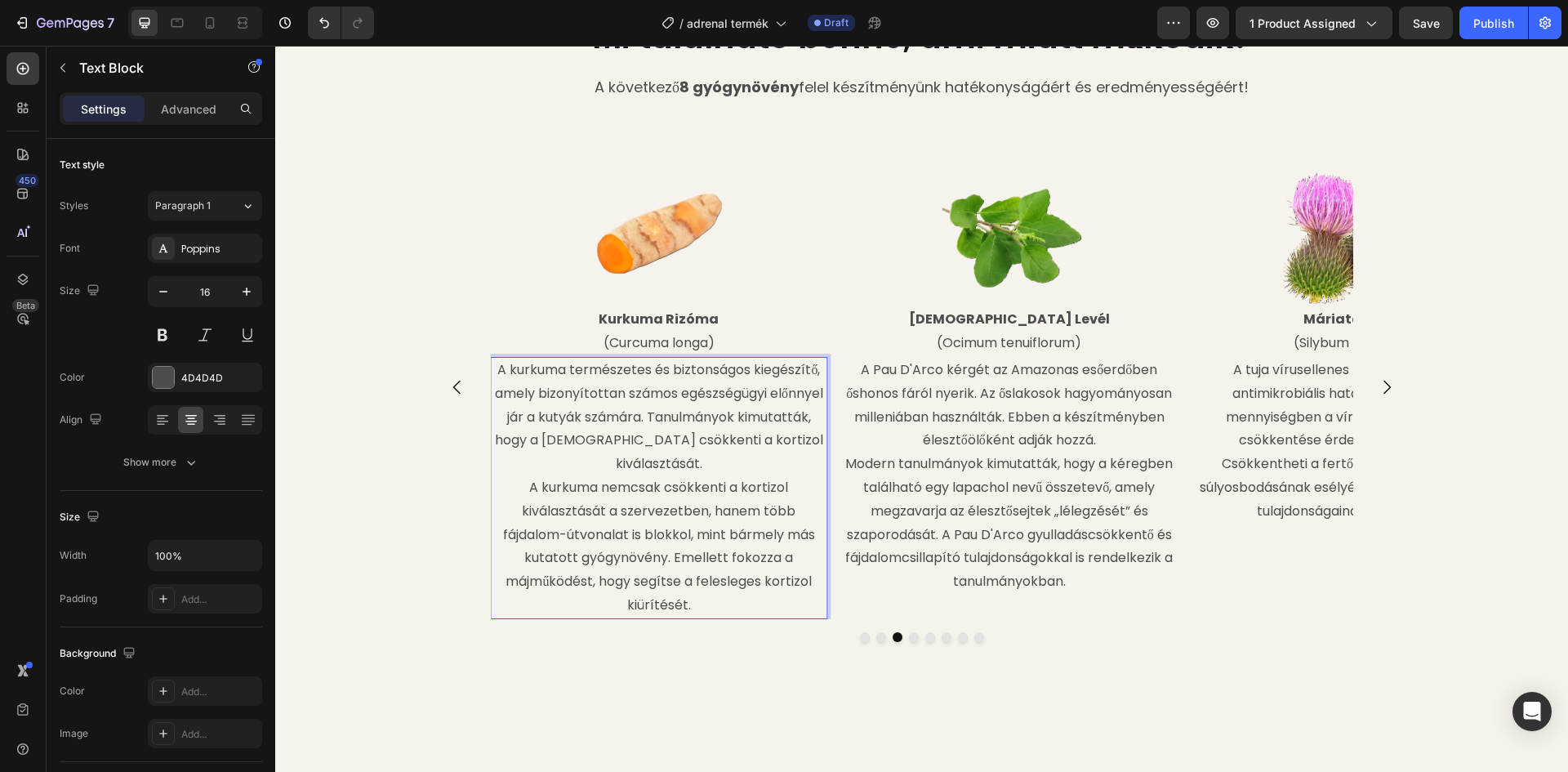
click at [524, 484] on p "A kurkuma nemcsak csökkenti a kortizol kiválasztását a szervezetben, hanem több…" at bounding box center [658, 546] width 334 height 141
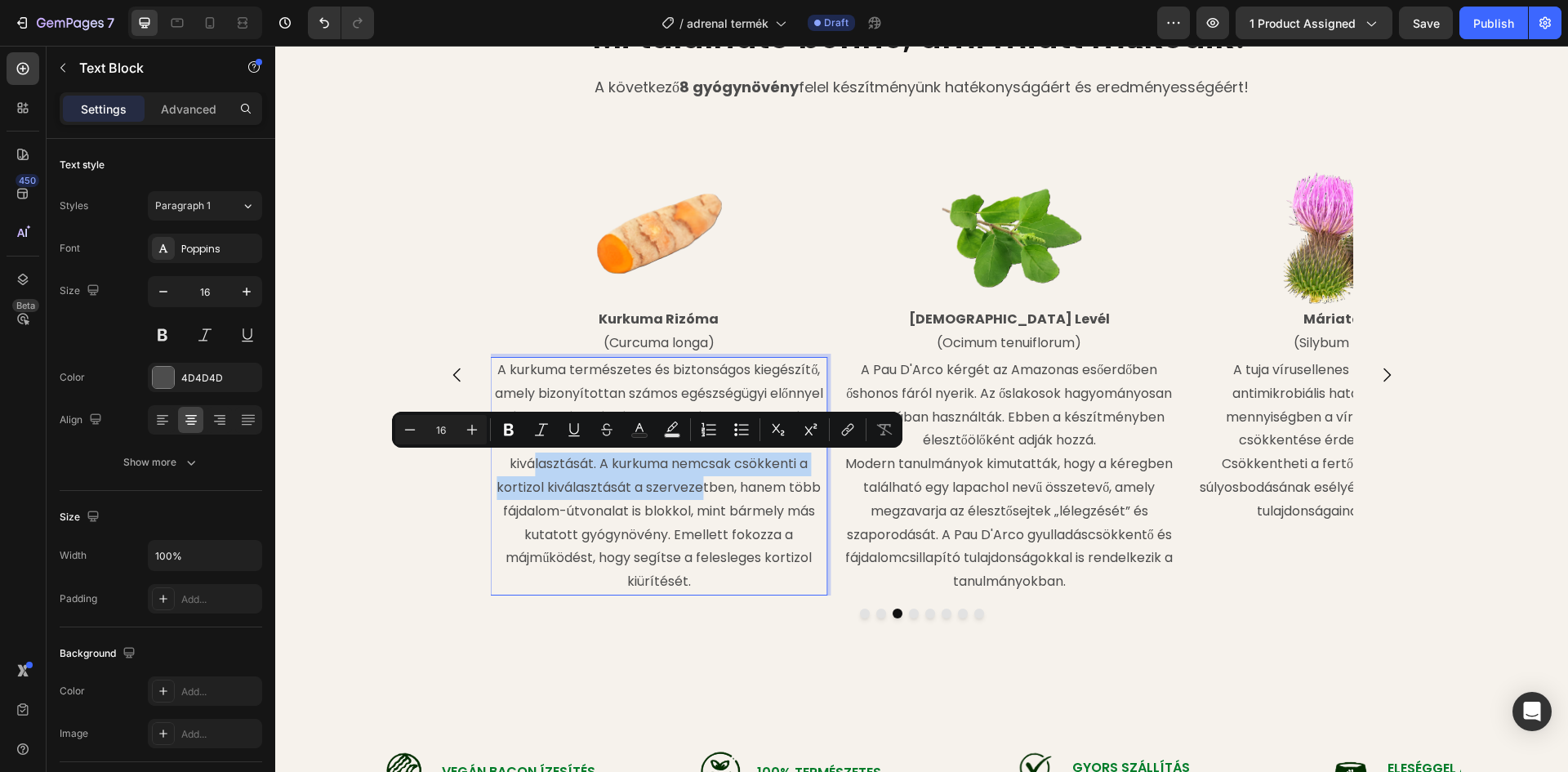
drag, startPoint x: 778, startPoint y: 488, endPoint x: 595, endPoint y: 464, distance: 184.6
click at [595, 464] on p "A kurkuma természetes és biztonságos kiegészítő, amely bizonyítottan számos egé…" at bounding box center [658, 476] width 334 height 236
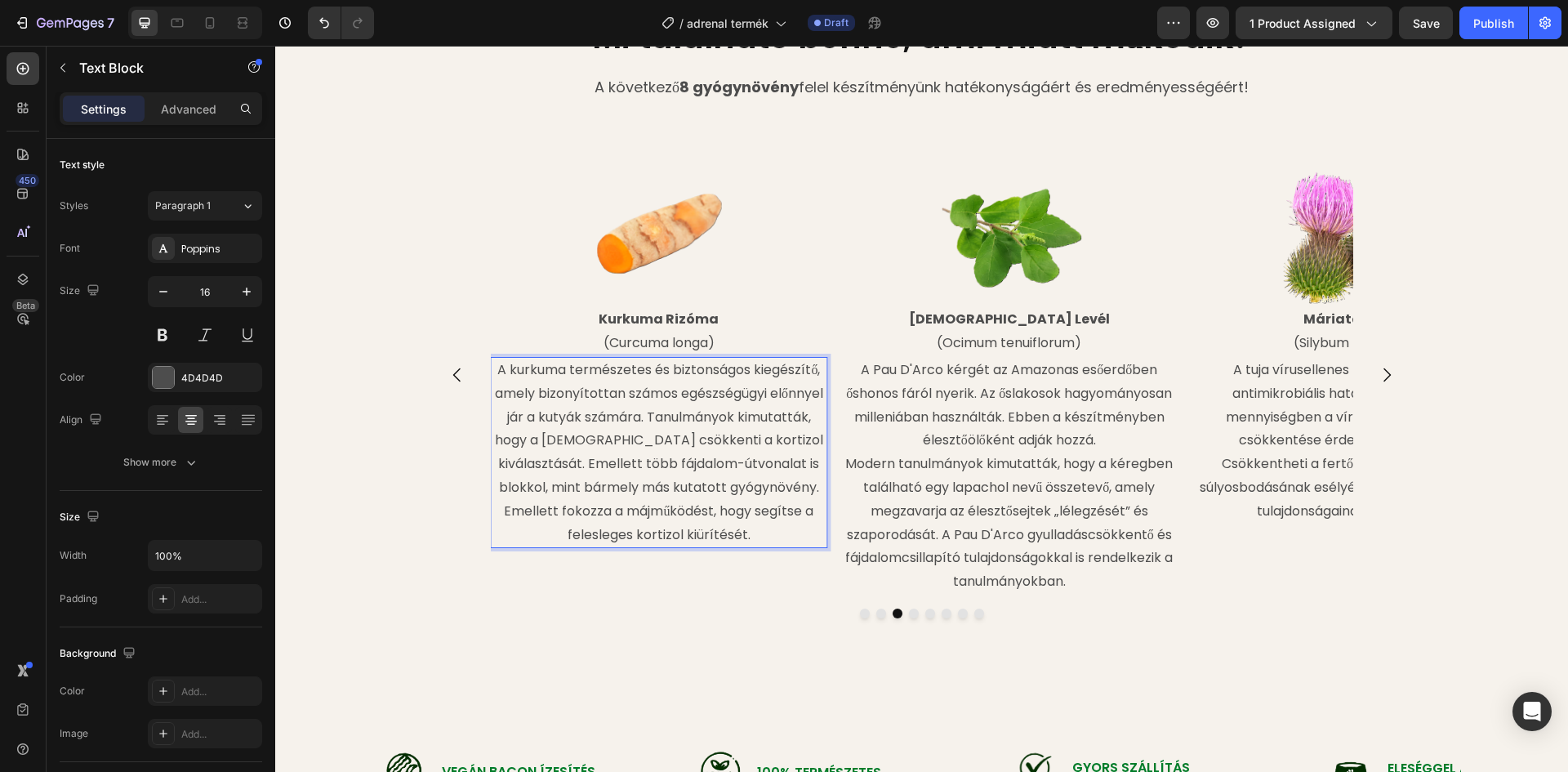
click at [557, 510] on p "A kurkuma természetes és biztonságos kiegészítő, amely bizonyítottan számos egé…" at bounding box center [658, 453] width 334 height 188
click at [1377, 375] on icon "Carousel Next Arrow" at bounding box center [1387, 375] width 20 height 20
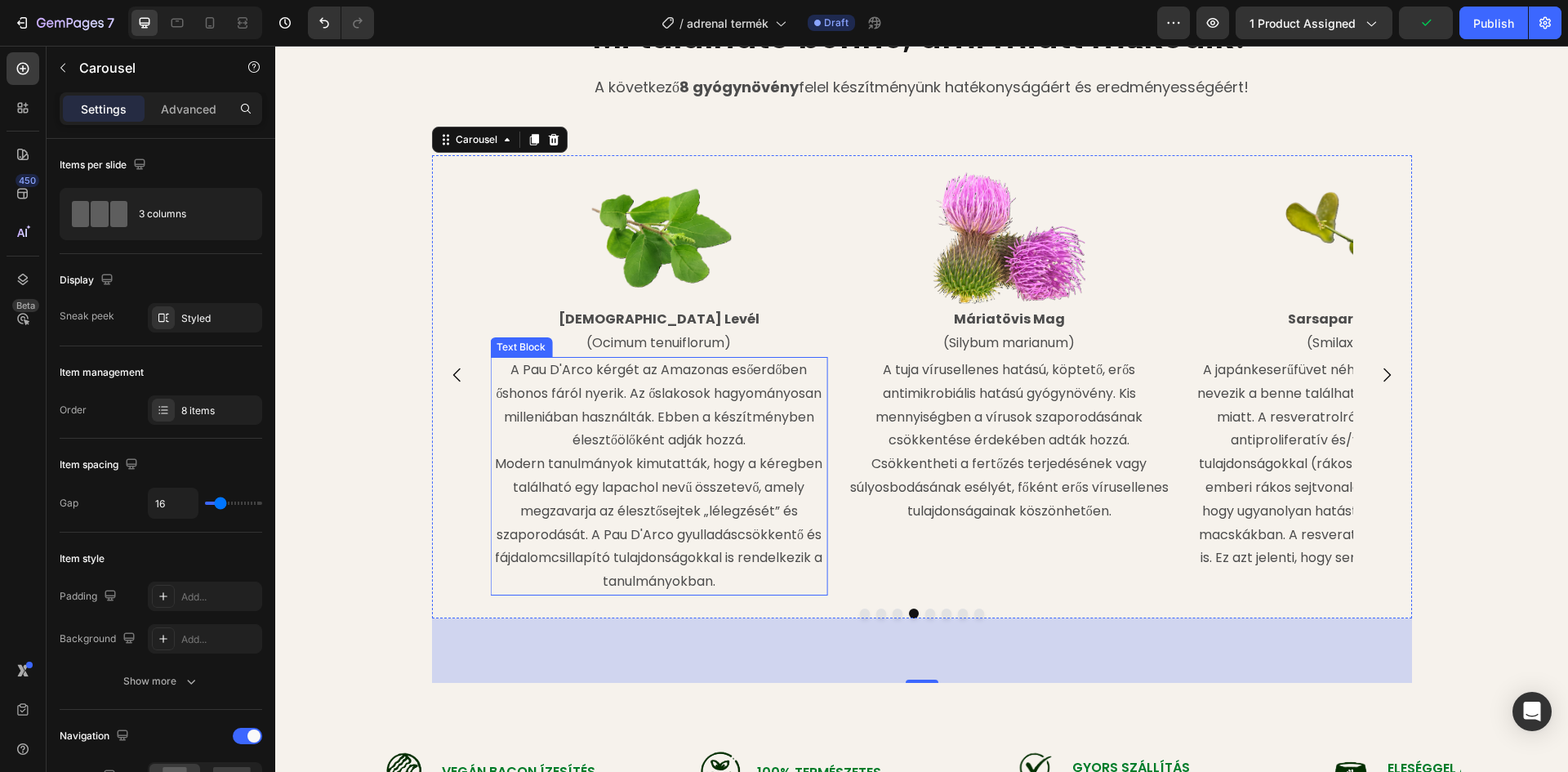
click at [745, 484] on p "Modern tanulmányok kimutatták, hogy a kéregben található egy lapachol nevű össz…" at bounding box center [658, 523] width 334 height 141
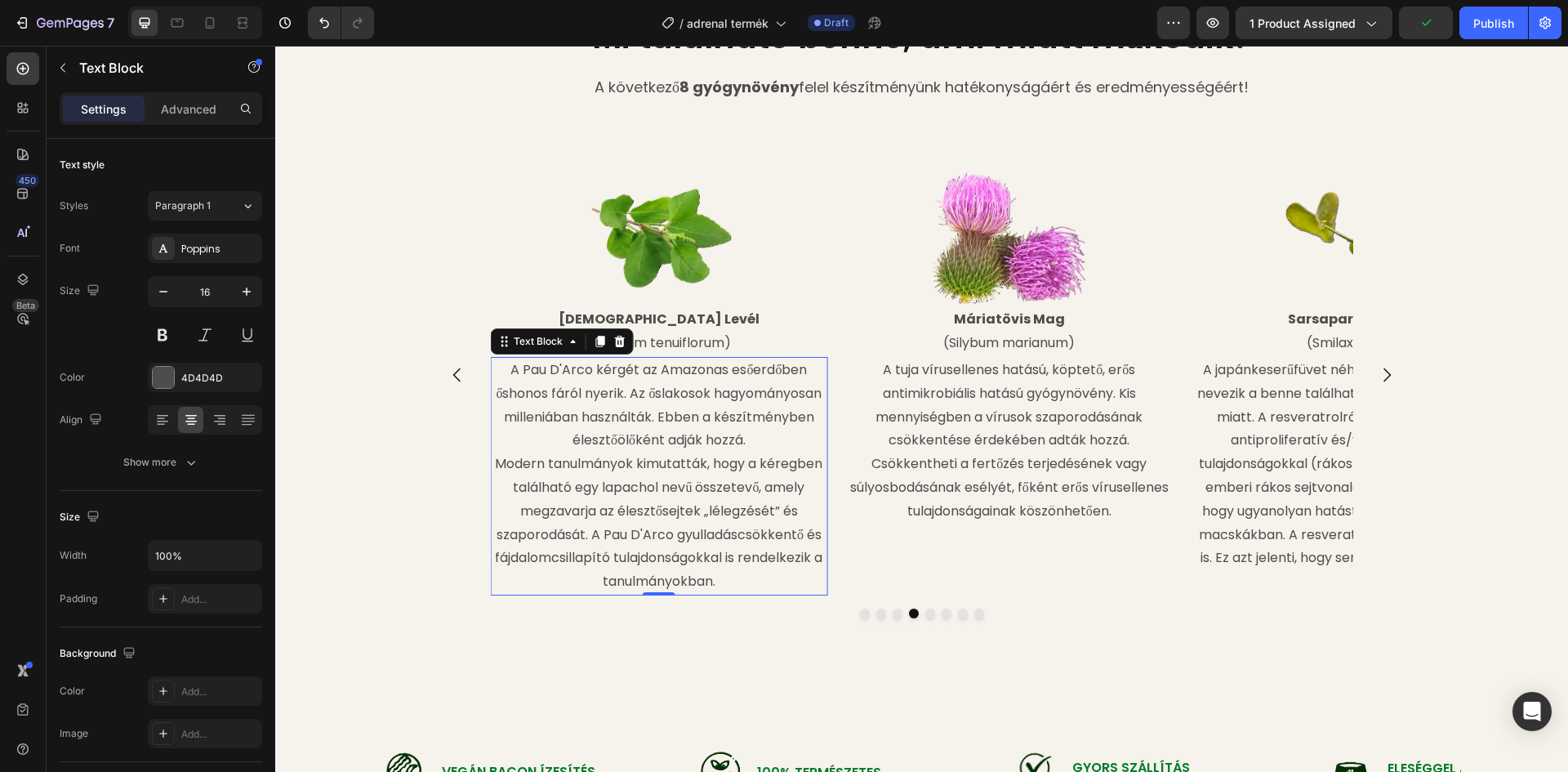
click at [716, 457] on p "Modern tanulmányok kimutatták, hogy a kéregben található egy lapachol nevű össz…" at bounding box center [658, 523] width 334 height 141
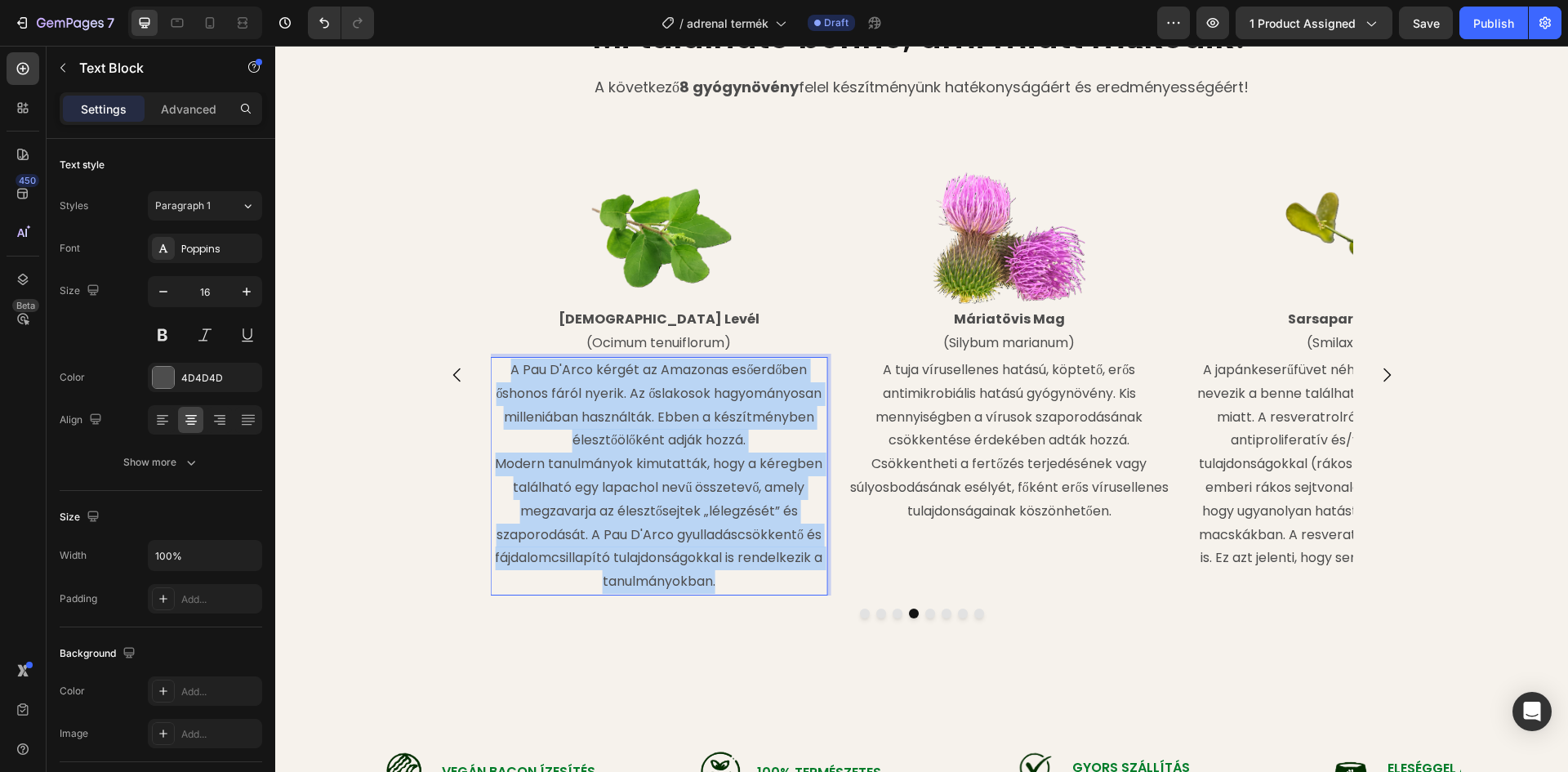
drag, startPoint x: 505, startPoint y: 370, endPoint x: 735, endPoint y: 584, distance: 314.2
click at [735, 584] on div "A Pau D'Arco kérgét az Amazonas esőerdőben őshonos fáról nyerik. Az őslakosok h…" at bounding box center [658, 476] width 337 height 239
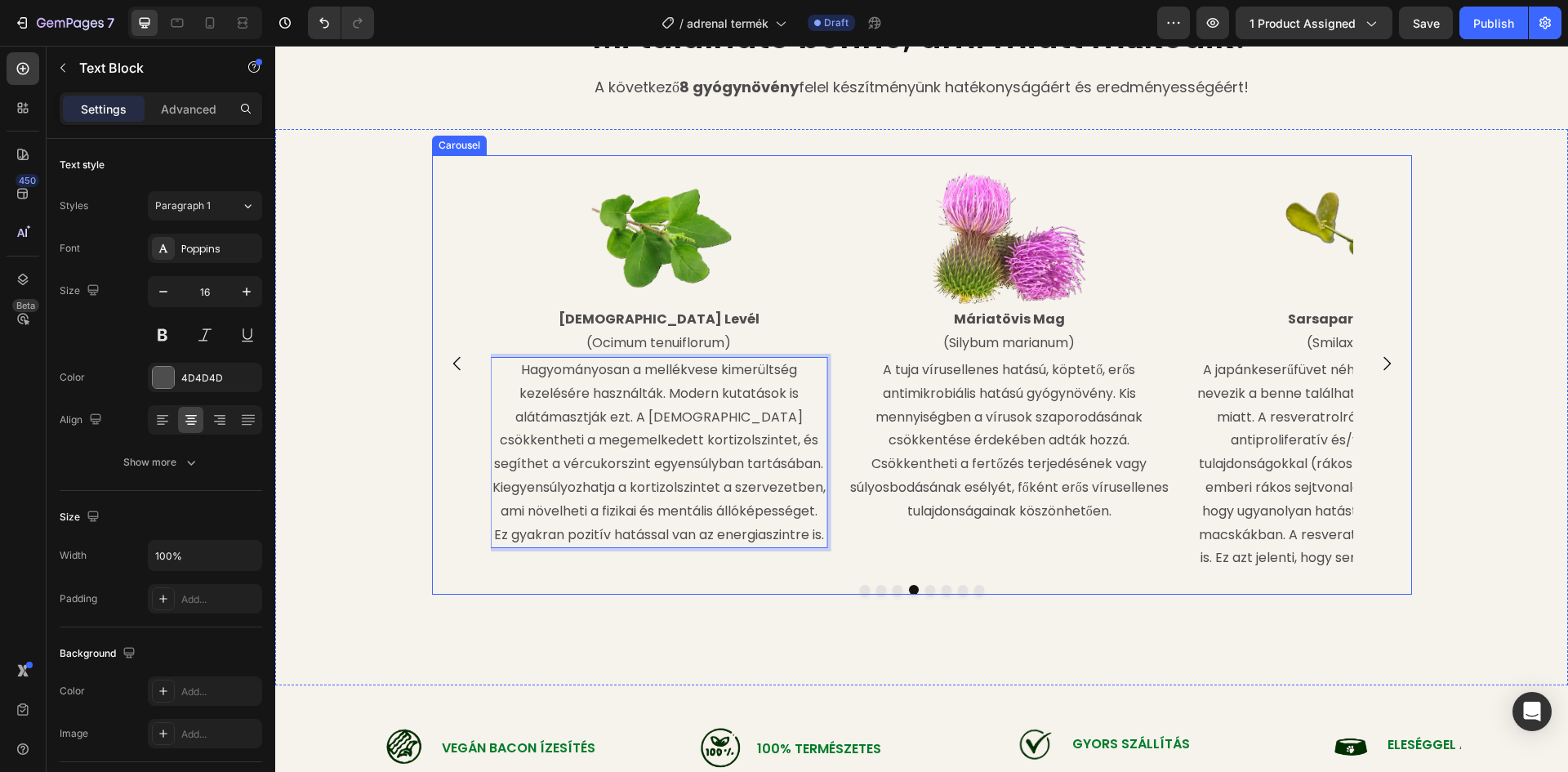
click at [1379, 366] on icon "Carousel Next Arrow" at bounding box center [1387, 364] width 20 height 20
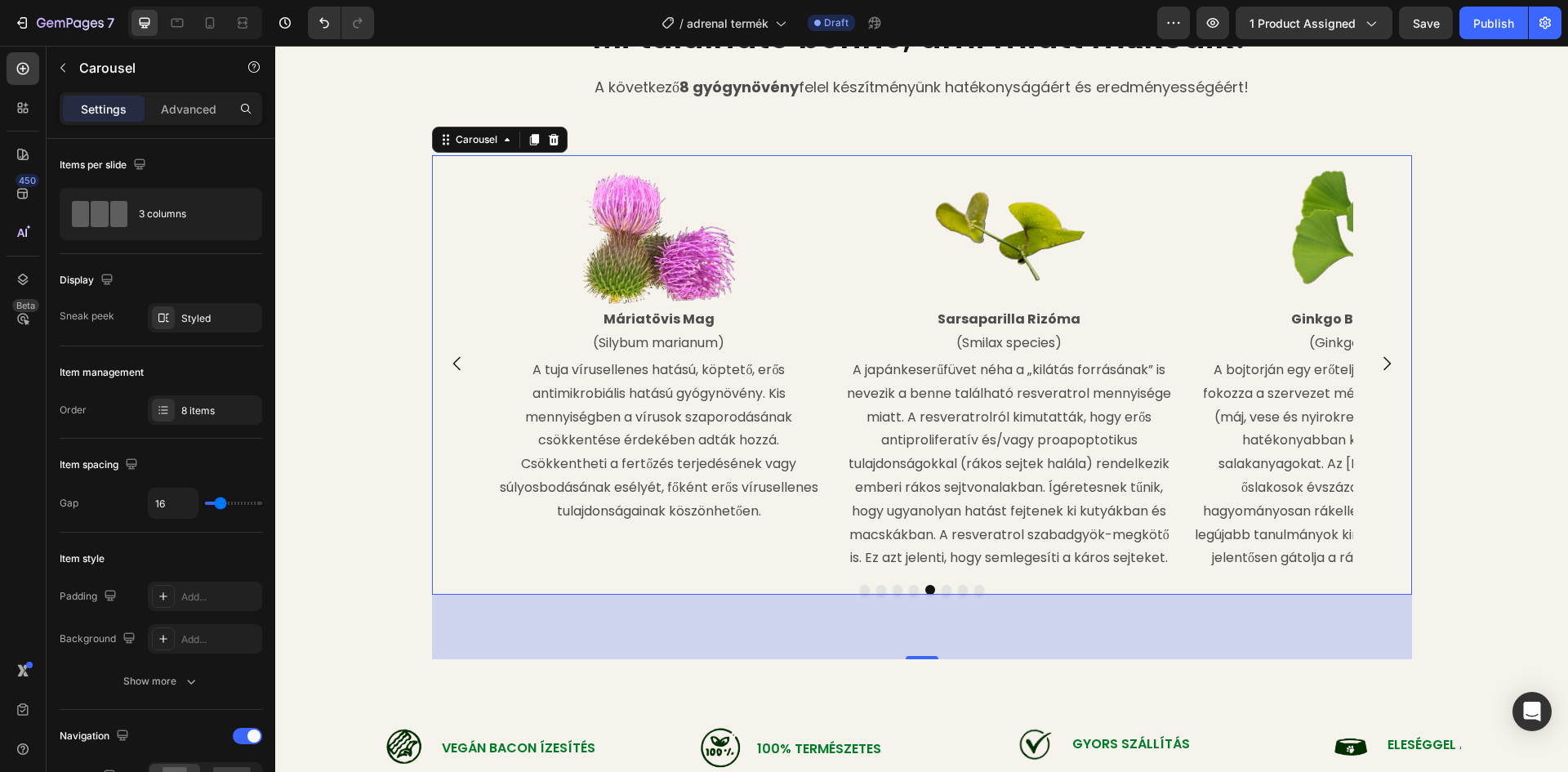
click at [698, 407] on p "A tuja vírusellenes hatású, köptető, erős antimikrobiális hatású gyógynövény. K…" at bounding box center [658, 441] width 334 height 165
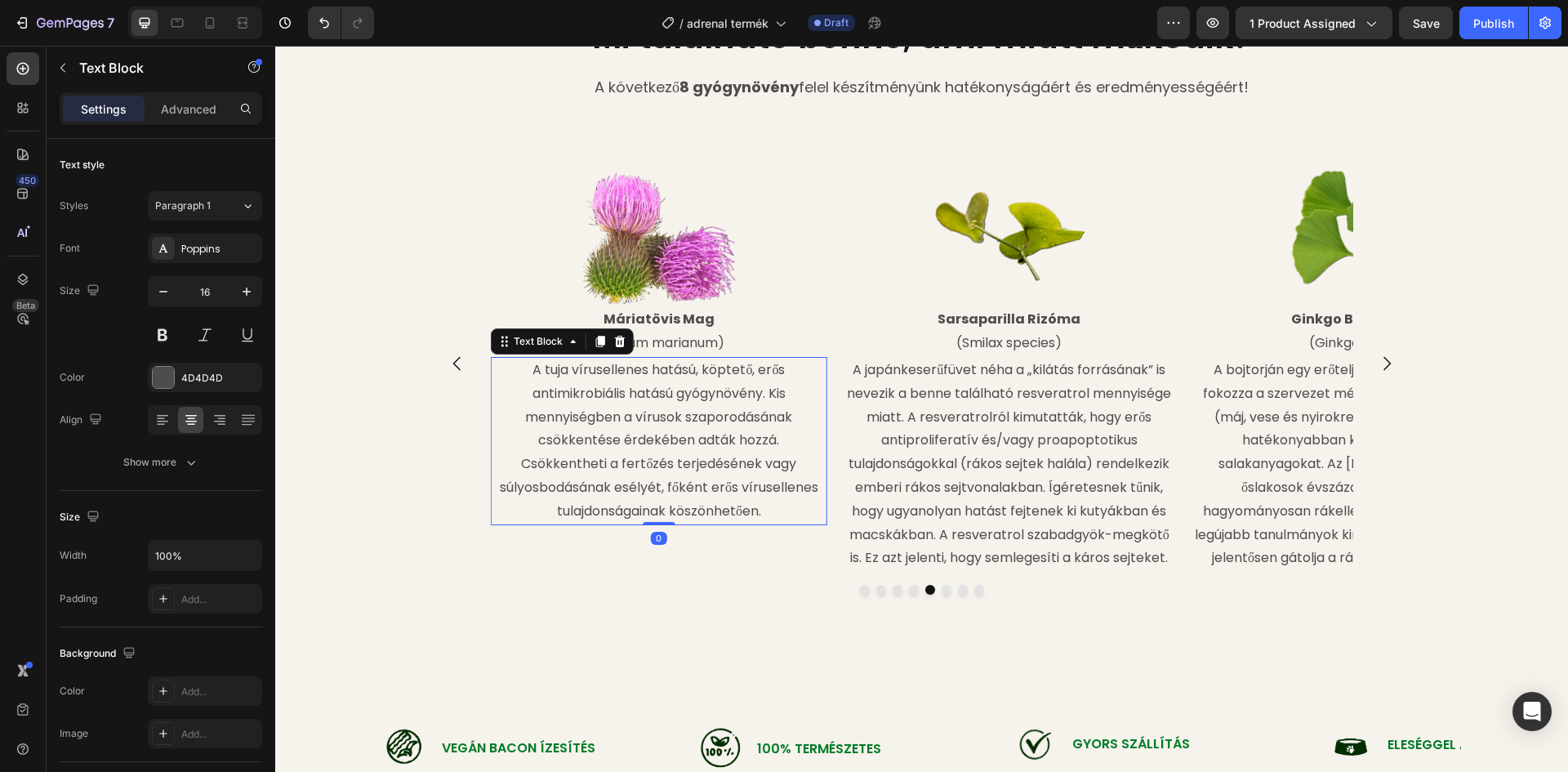
click at [588, 375] on p "A tuja vírusellenes hatású, köptető, erős antimikrobiális hatású gyógynövény. K…" at bounding box center [658, 441] width 334 height 165
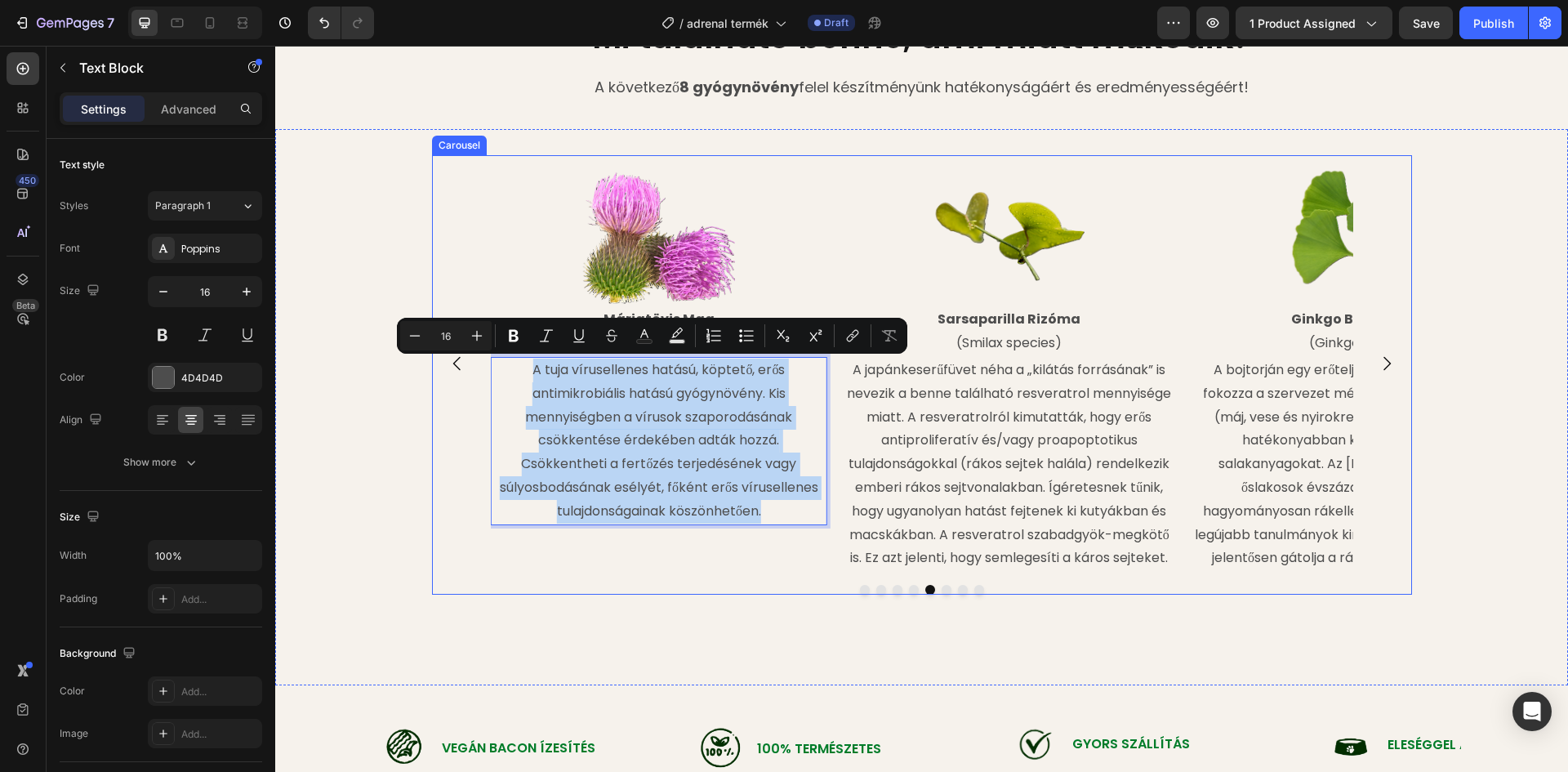
drag, startPoint x: 525, startPoint y: 370, endPoint x: 749, endPoint y: 505, distance: 261.5
click at [755, 509] on p "A tuja vírusellenes hatású, köptető, erős antimikrobiális hatású gyógynövény. K…" at bounding box center [658, 441] width 334 height 165
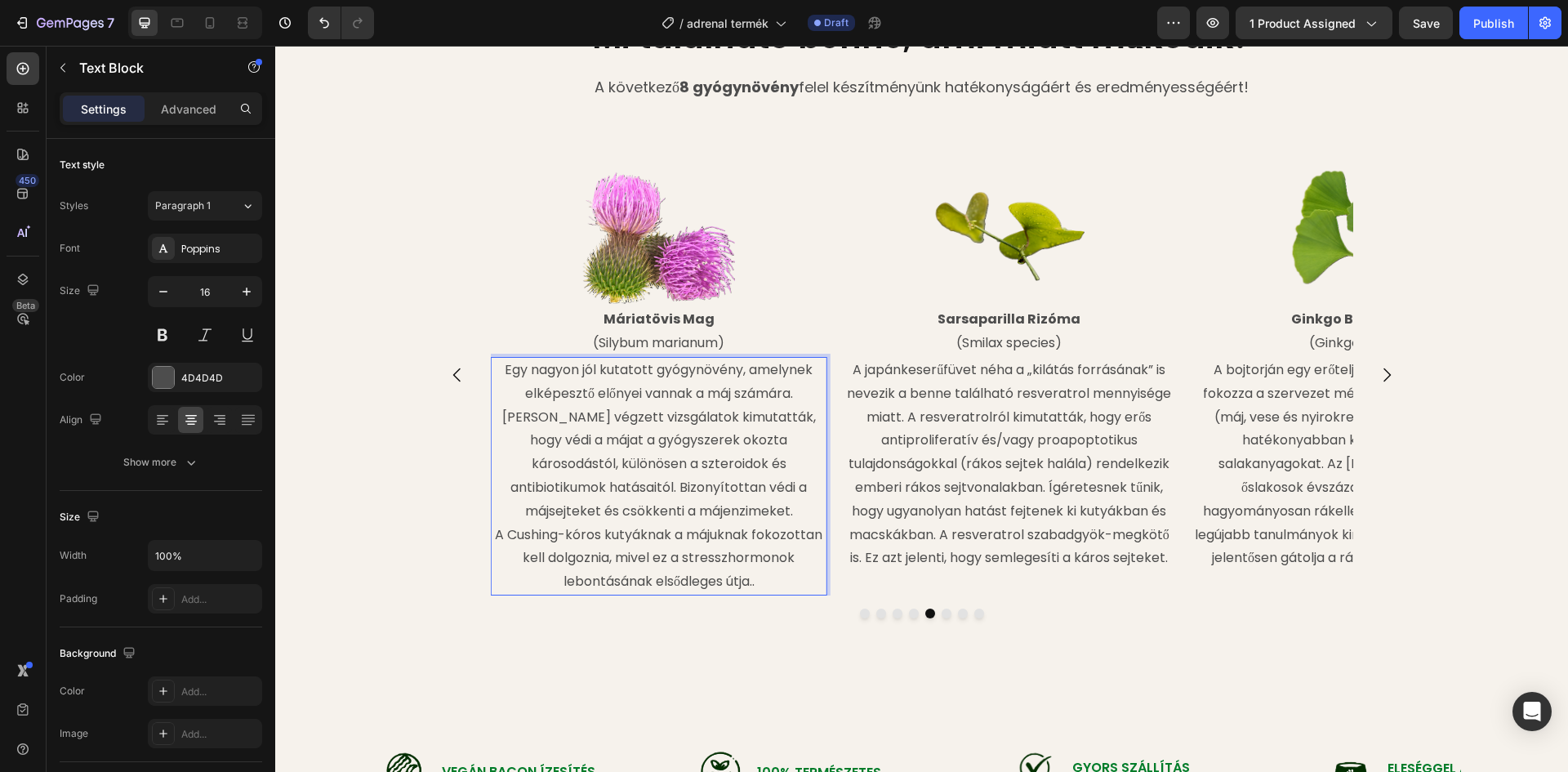
click at [492, 533] on p "A Cushing-kóros kutyáknak a májuknak fokozottan kell dolgoznia, mivel ez a stre…" at bounding box center [658, 558] width 334 height 70
click at [533, 372] on p "Egy nagyon jól kutatott gyógynövény, amelynek elképesztő előnyei vannak a máj s…" at bounding box center [658, 476] width 334 height 236
click at [721, 584] on p "Nagyon jól kutatott gyógynövény, amelynek elképesztő előnyei vannak a máj számá…" at bounding box center [658, 476] width 334 height 236
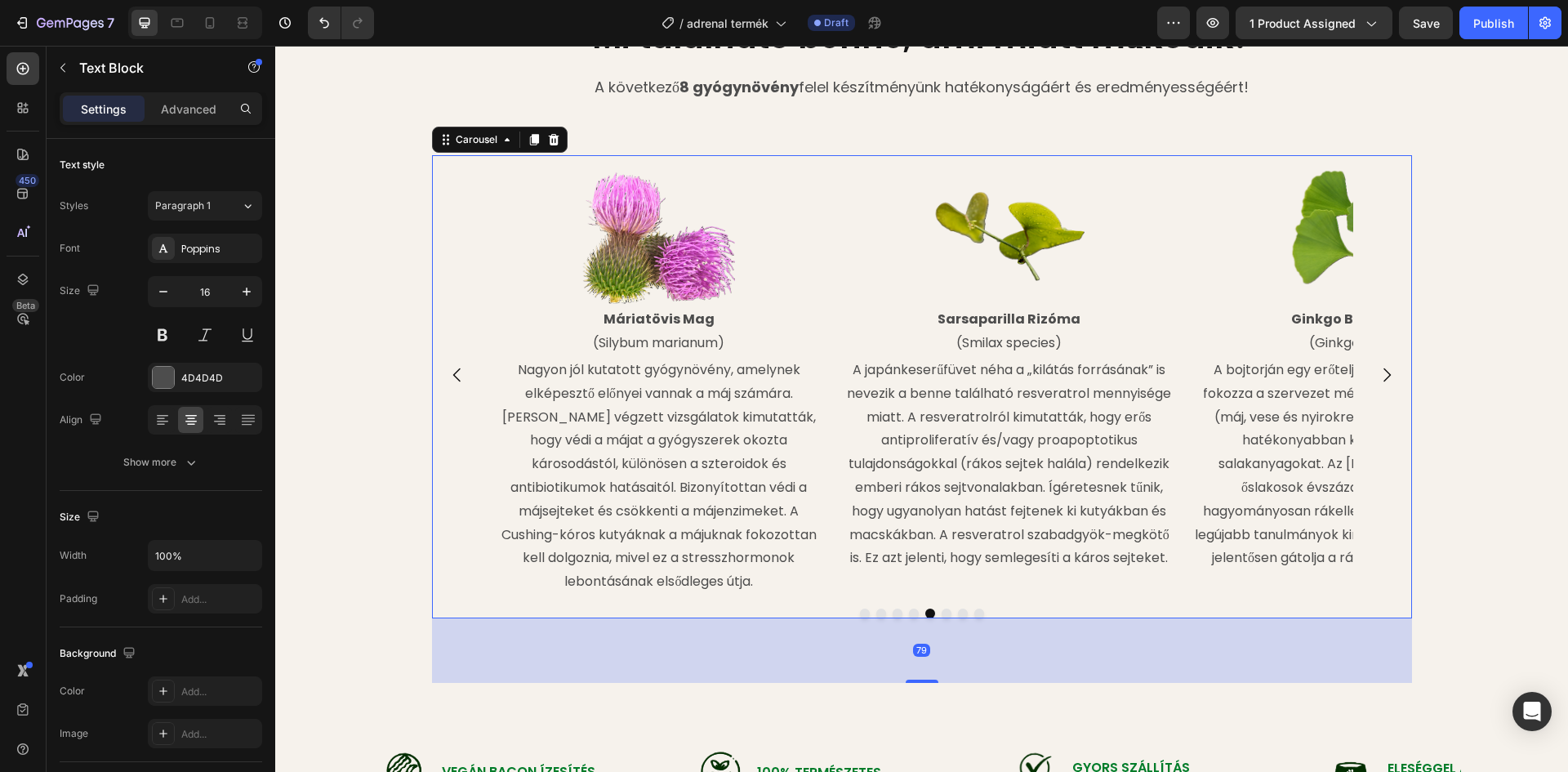
click at [1394, 368] on button "Carousel Next Arrow" at bounding box center [1387, 375] width 45 height 45
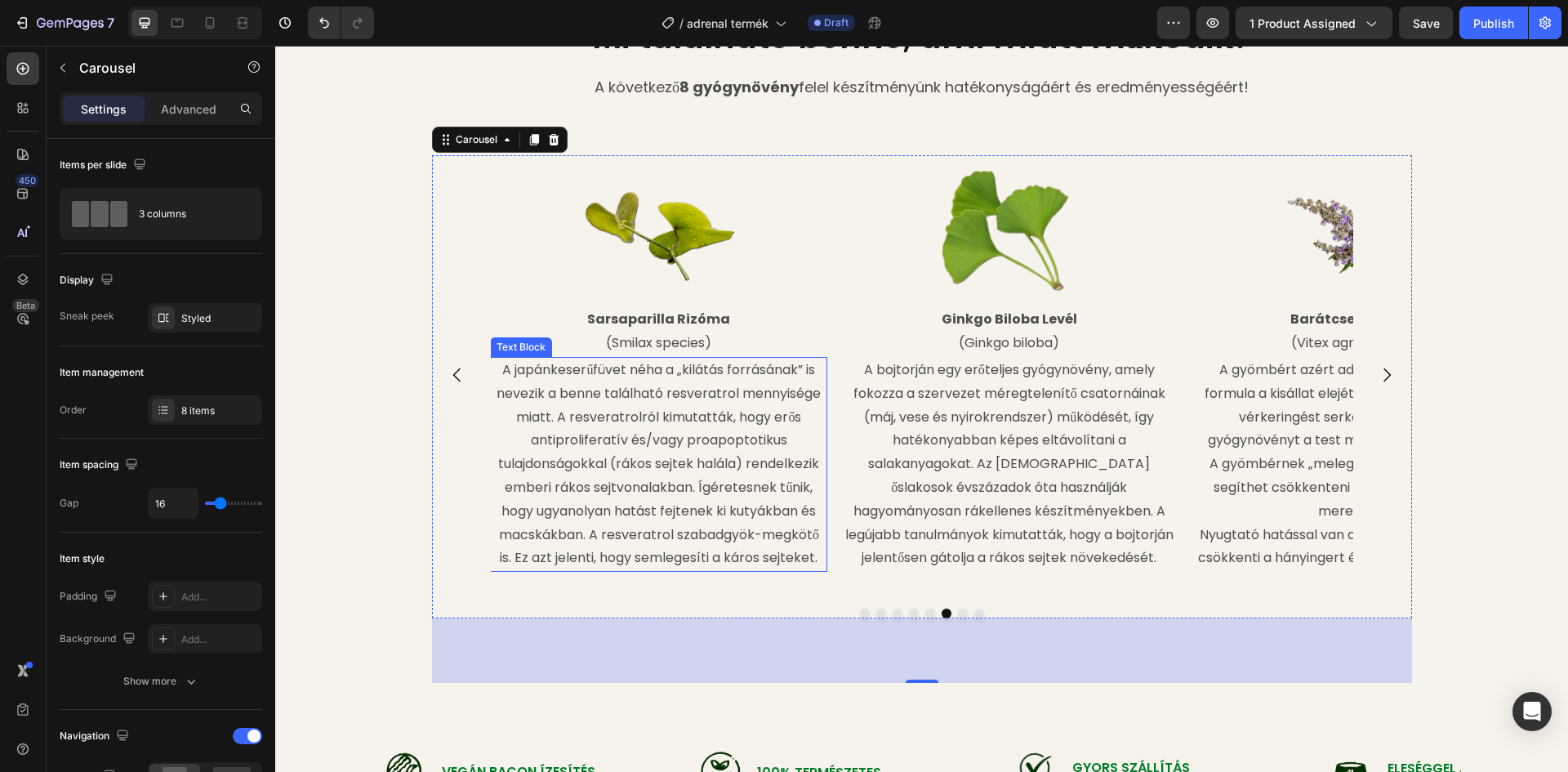
click at [627, 403] on p "A japánkeserűfüvet néha a „kilátás forrásának” is nevezik a benne található res…" at bounding box center [658, 464] width 334 height 212
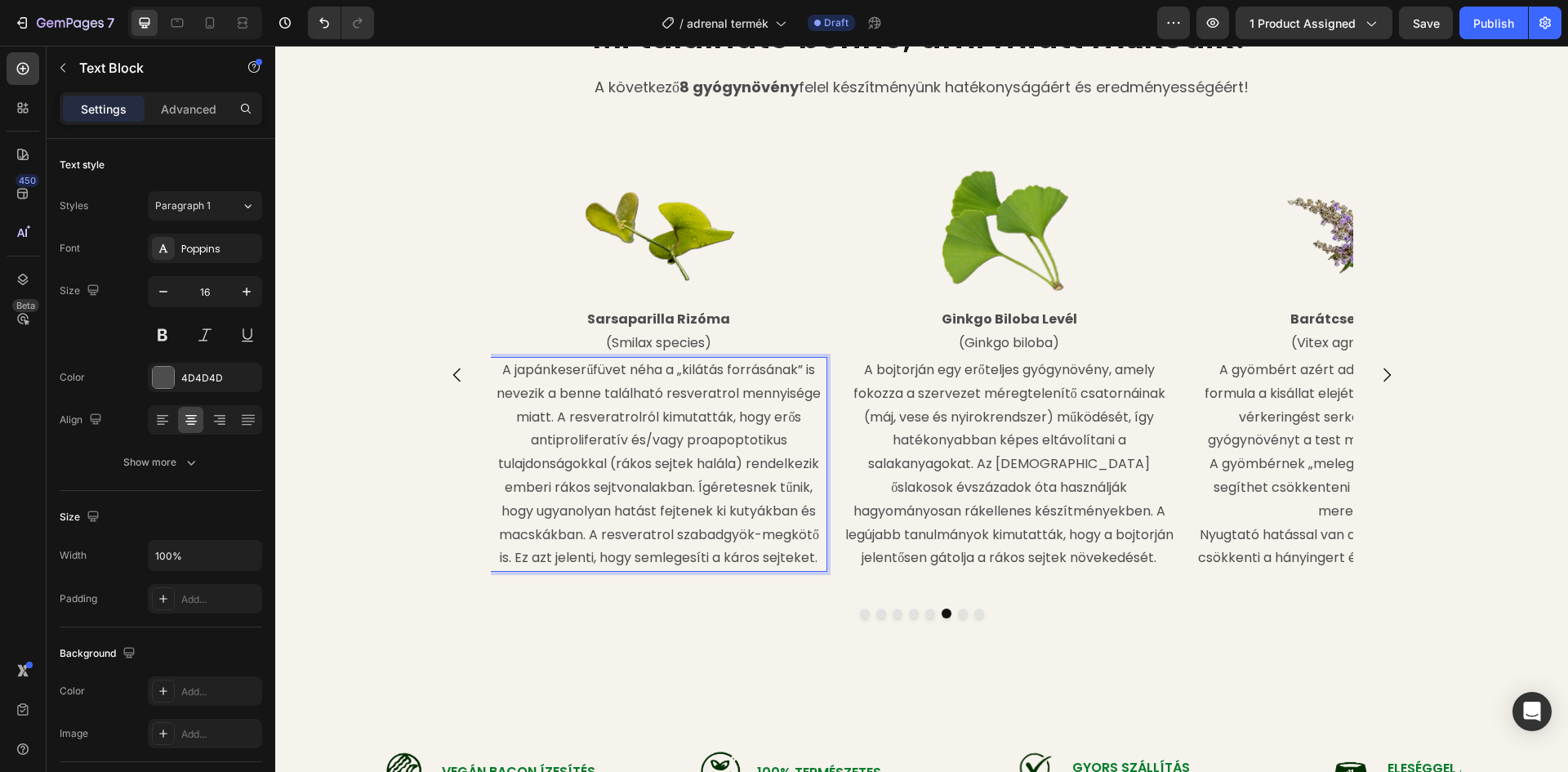
click at [541, 384] on p "A japánkeserűfüvet néha a „kilátás forrásának” is nevezik a benne található res…" at bounding box center [658, 464] width 334 height 212
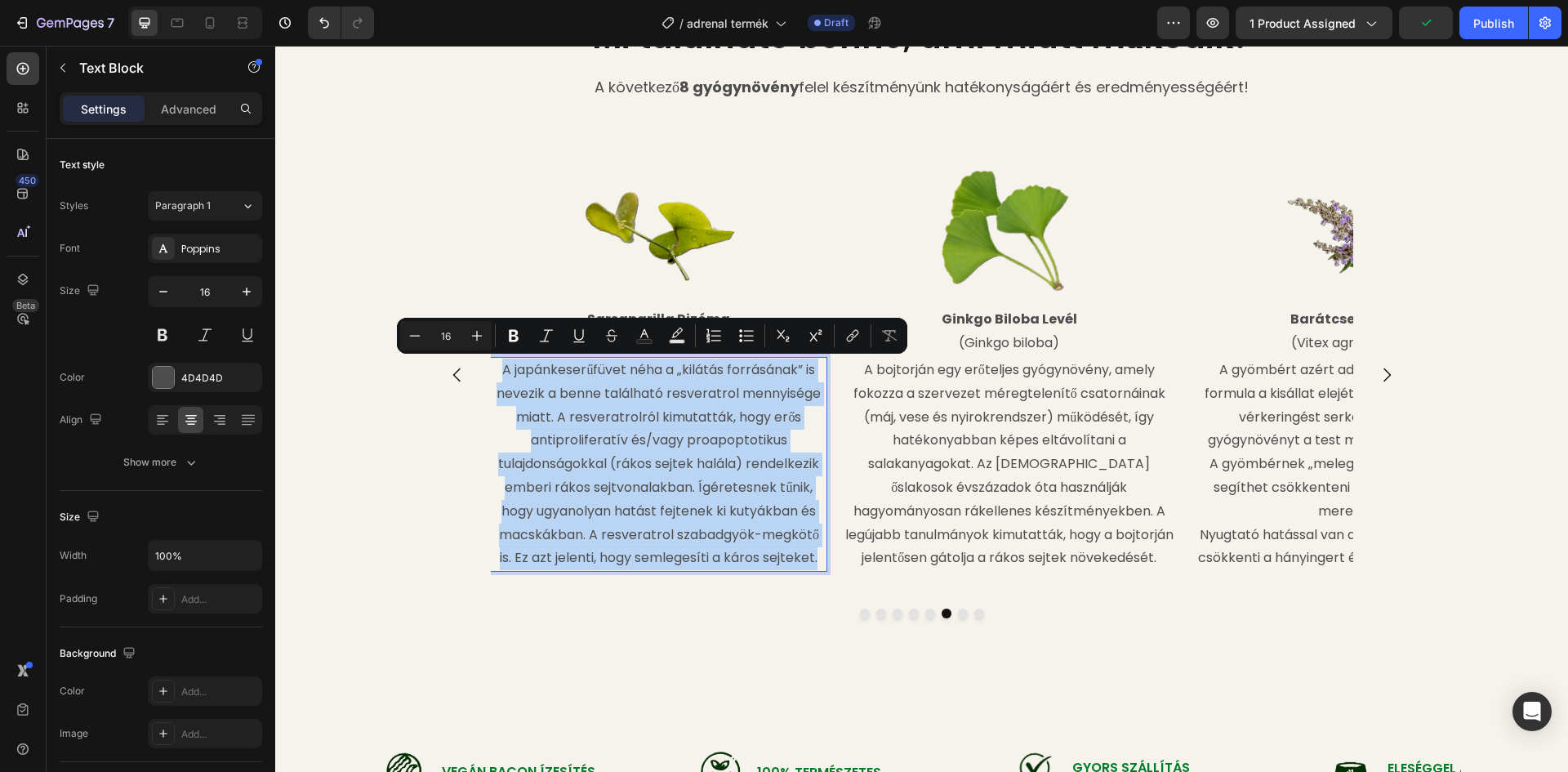
drag, startPoint x: 490, startPoint y: 371, endPoint x: 814, endPoint y: 564, distance: 377.1
click at [814, 564] on p "A japánkeserűfüvet néha a „kilátás forrásának” is nevezik a benne található res…" at bounding box center [658, 464] width 334 height 212
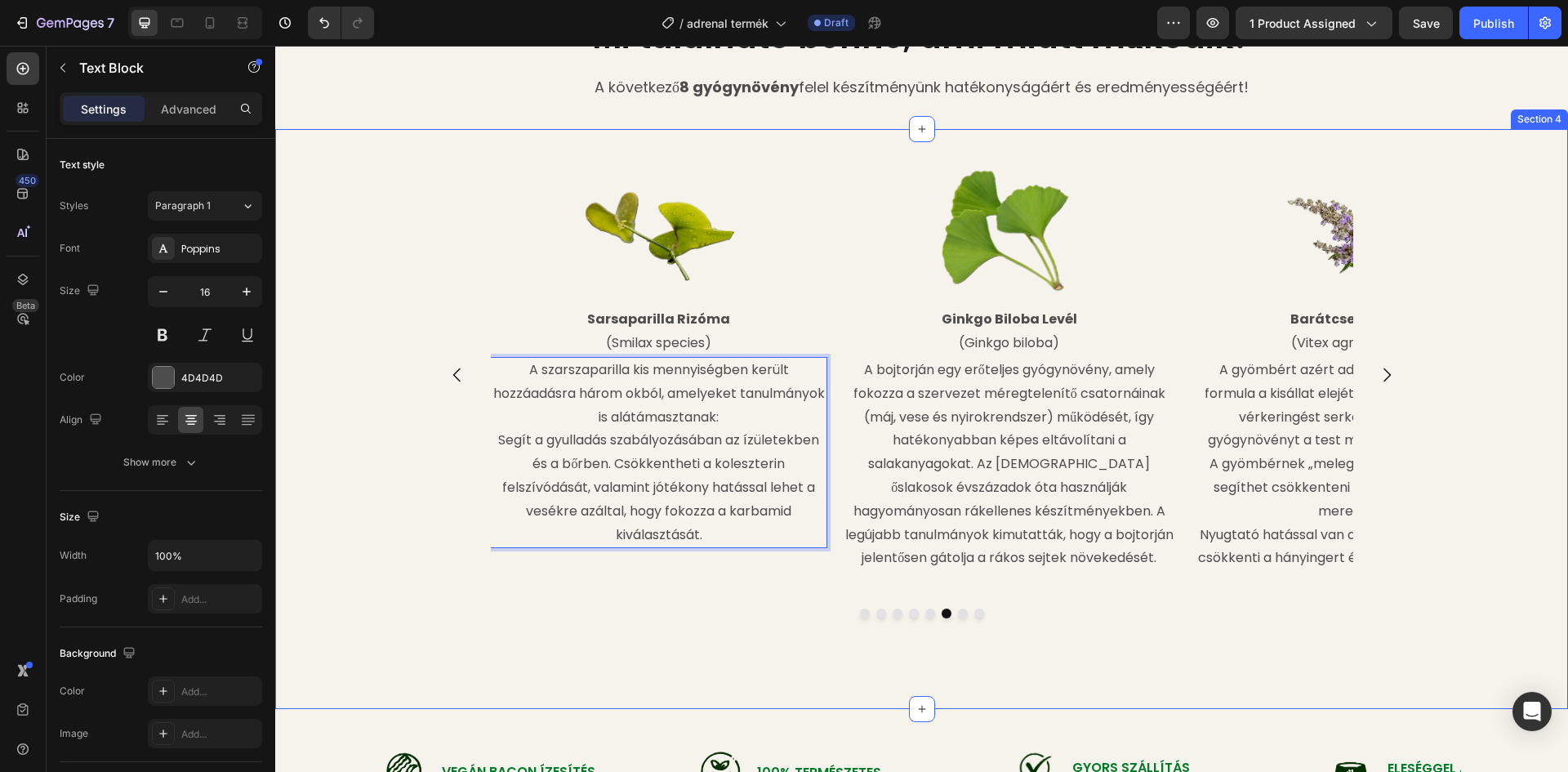
click at [557, 674] on div "Image Withania Gyökér (Withana somnifera) Text Block Az ashwagandha bizonyított…" at bounding box center [921, 418] width 1293 height 527
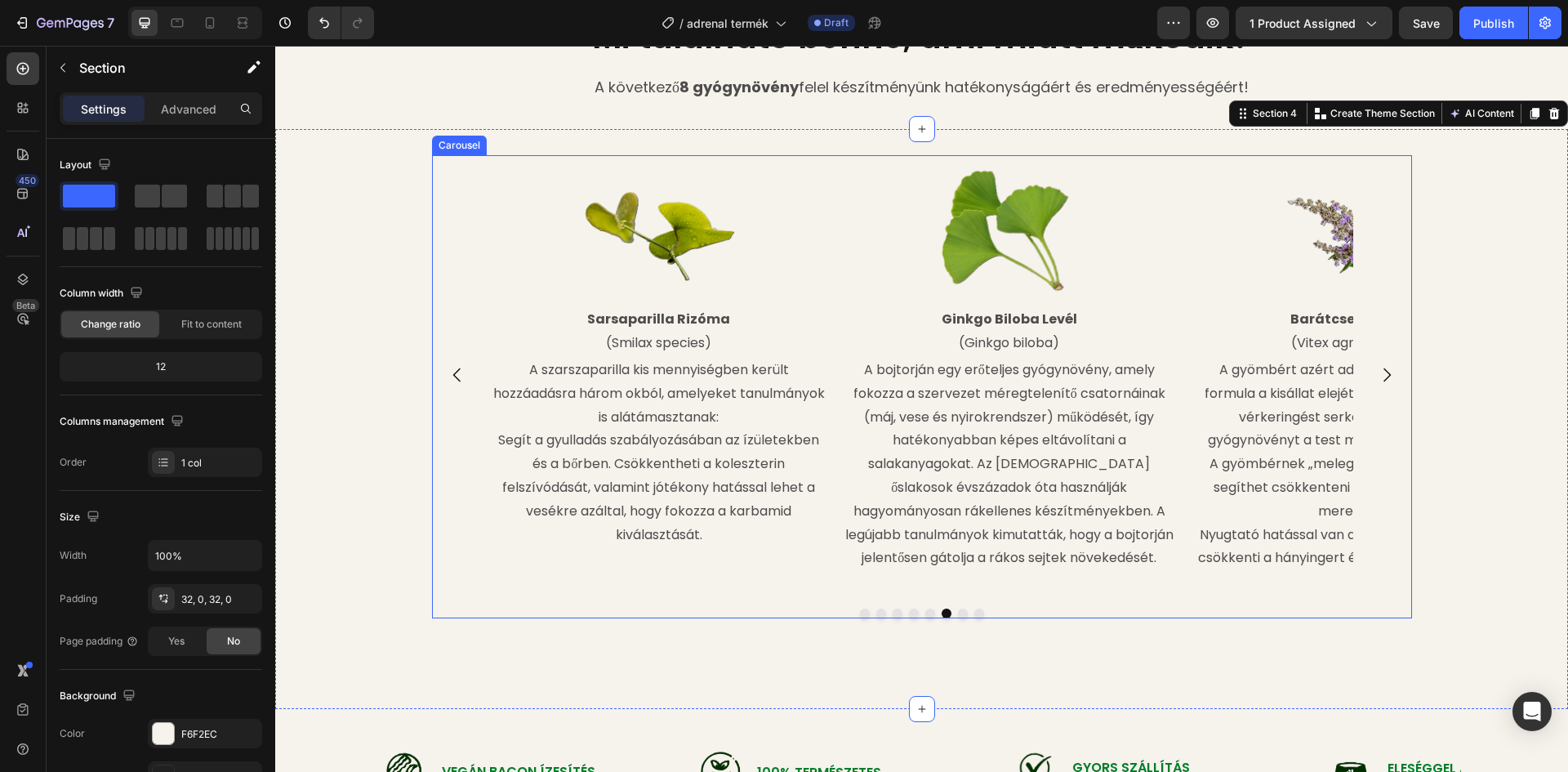
click at [1378, 369] on icon "Carousel Next Arrow" at bounding box center [1387, 375] width 20 height 20
